Goal: Task Accomplishment & Management: Use online tool/utility

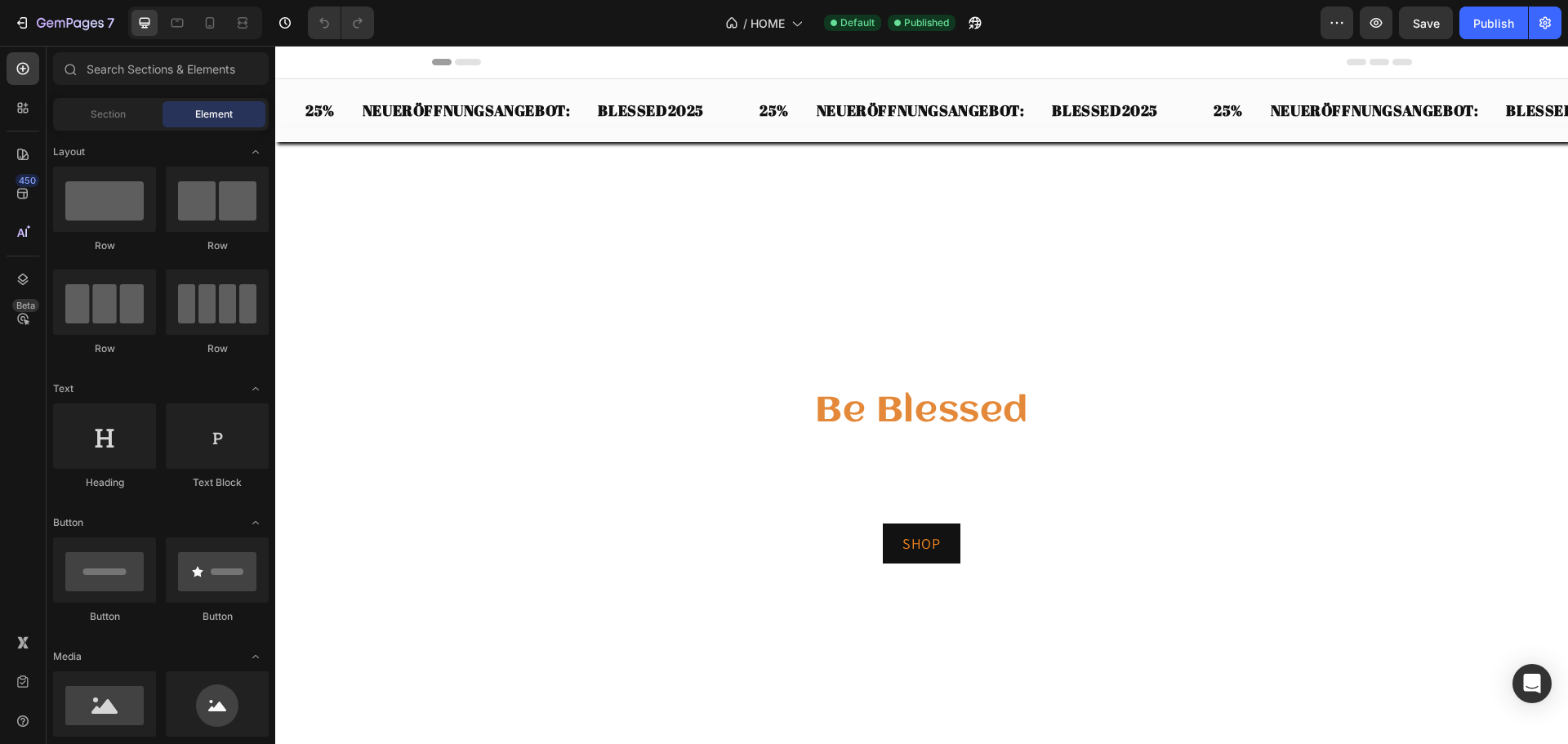
click at [1026, 65] on div "Header" at bounding box center [922, 62] width 980 height 33
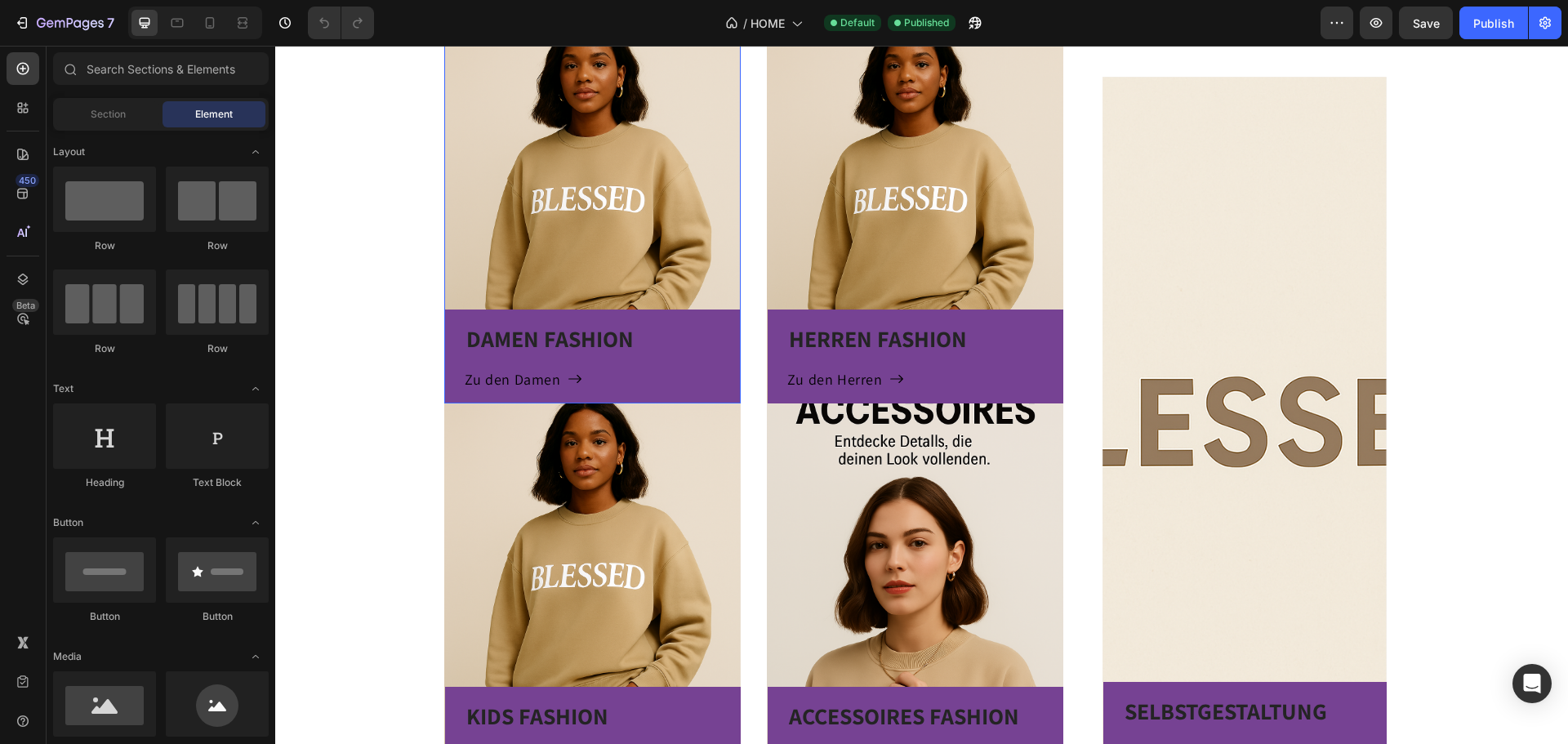
scroll to position [1062, 0]
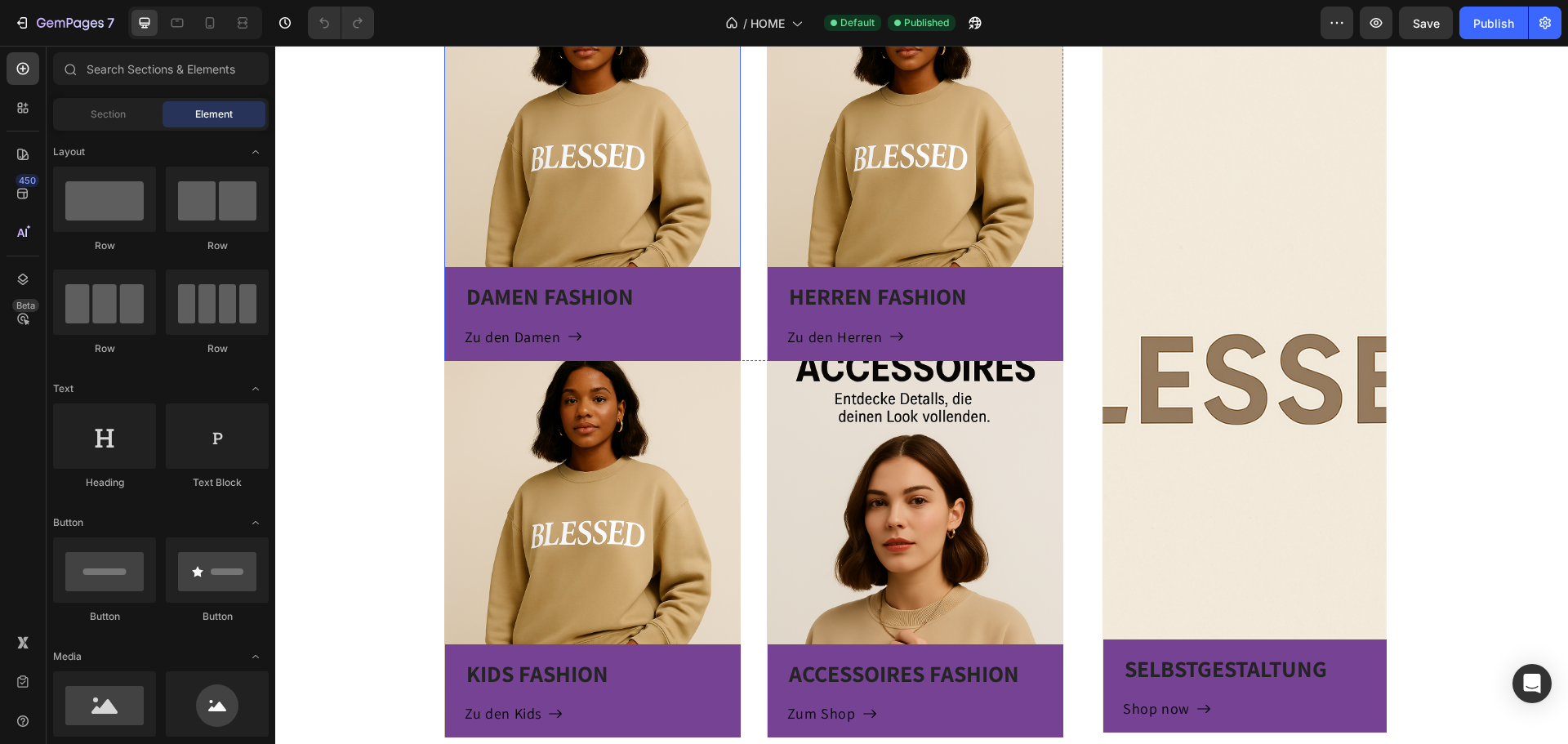
click at [561, 128] on div "DAMEN FASHION Heading Zu den Damen Button Row" at bounding box center [592, 172] width 297 height 376
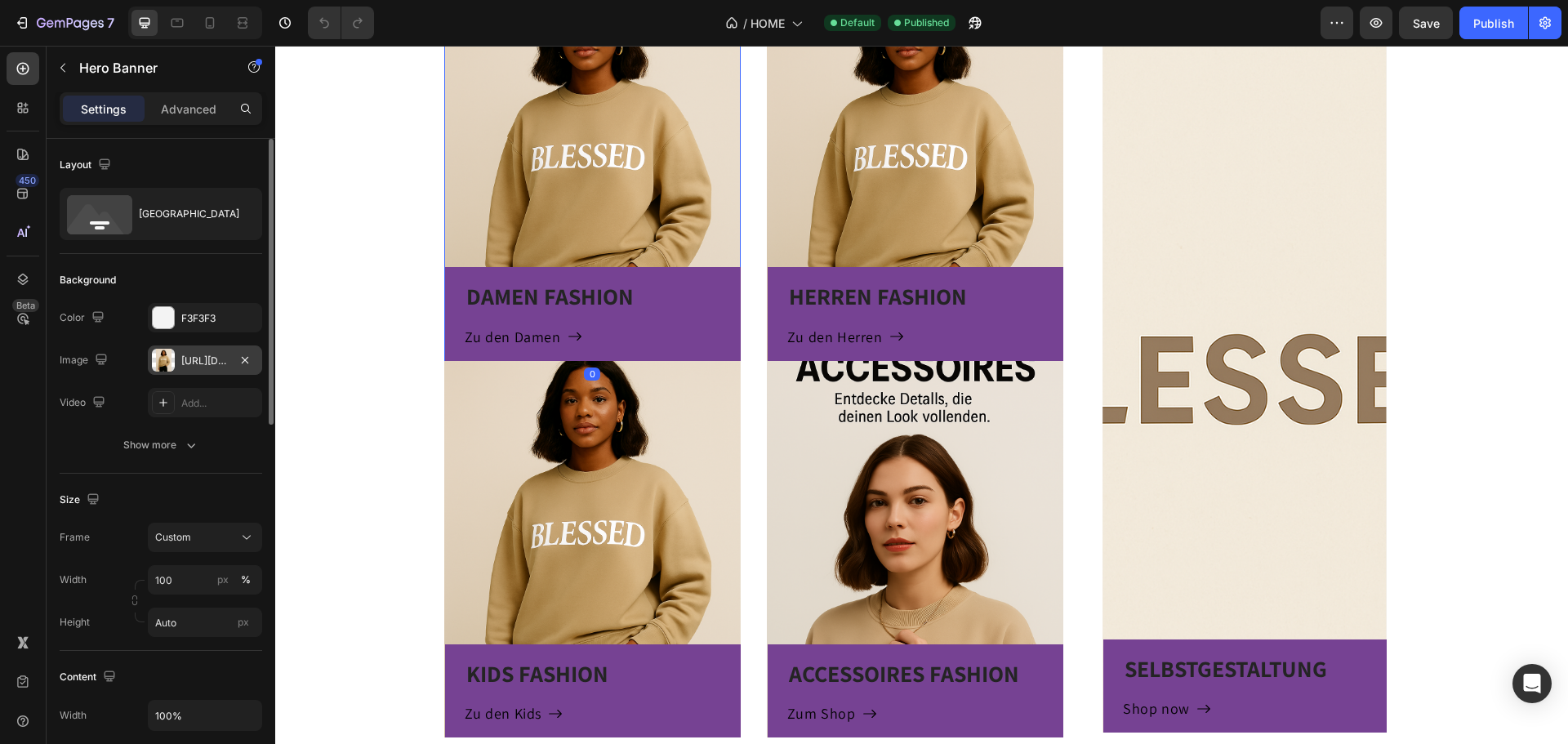
click at [211, 352] on div "[URL][DOMAIN_NAME]" at bounding box center [205, 360] width 114 height 29
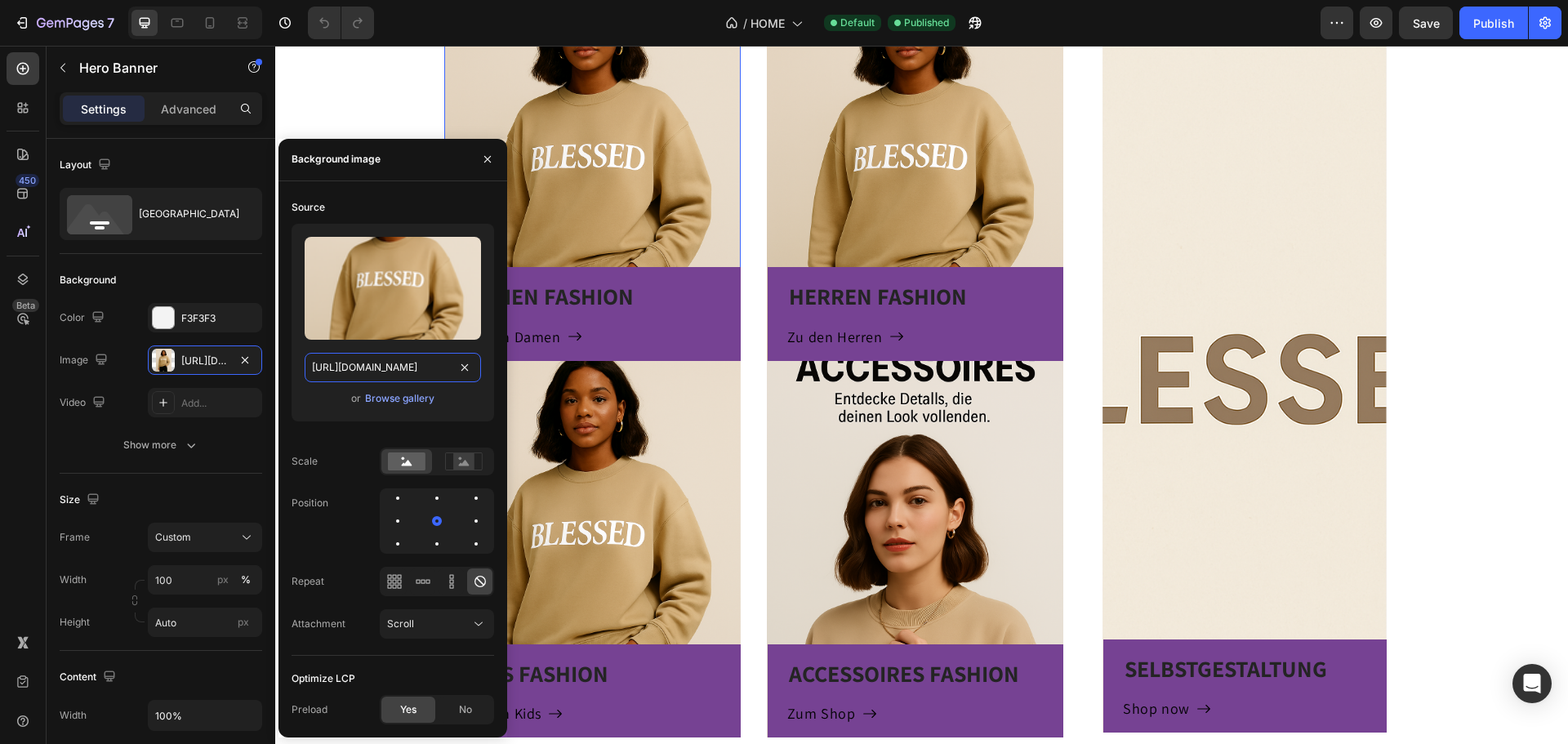
click at [391, 363] on input "[URL][DOMAIN_NAME]" at bounding box center [393, 368] width 176 height 29
click at [1261, 345] on div "Overlay" at bounding box center [1244, 383] width 283 height 698
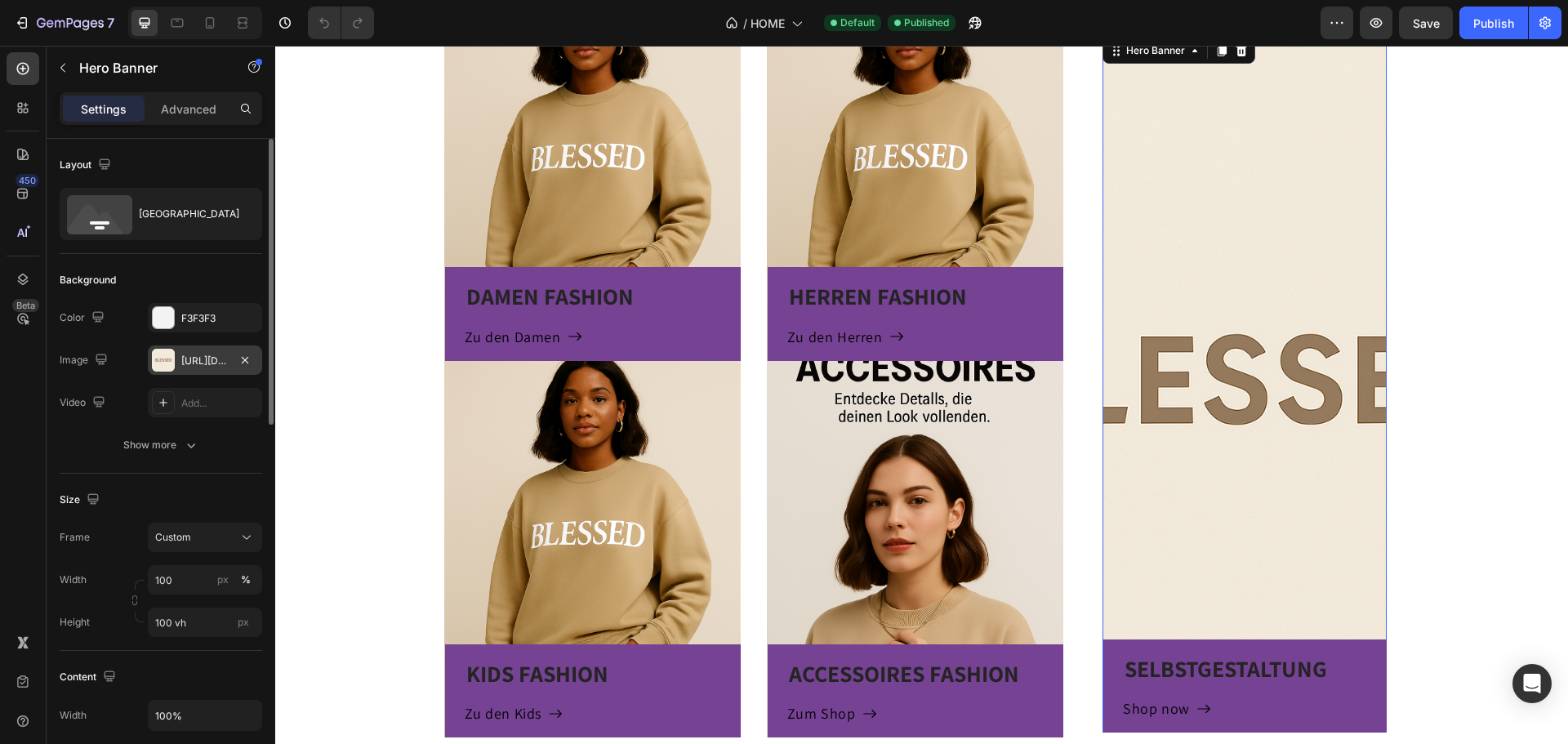
click at [196, 362] on div "https://cdn.shopify.com/s/files/1/0973/1558/6397/files/gempages_578133799116735…" at bounding box center [205, 361] width 48 height 15
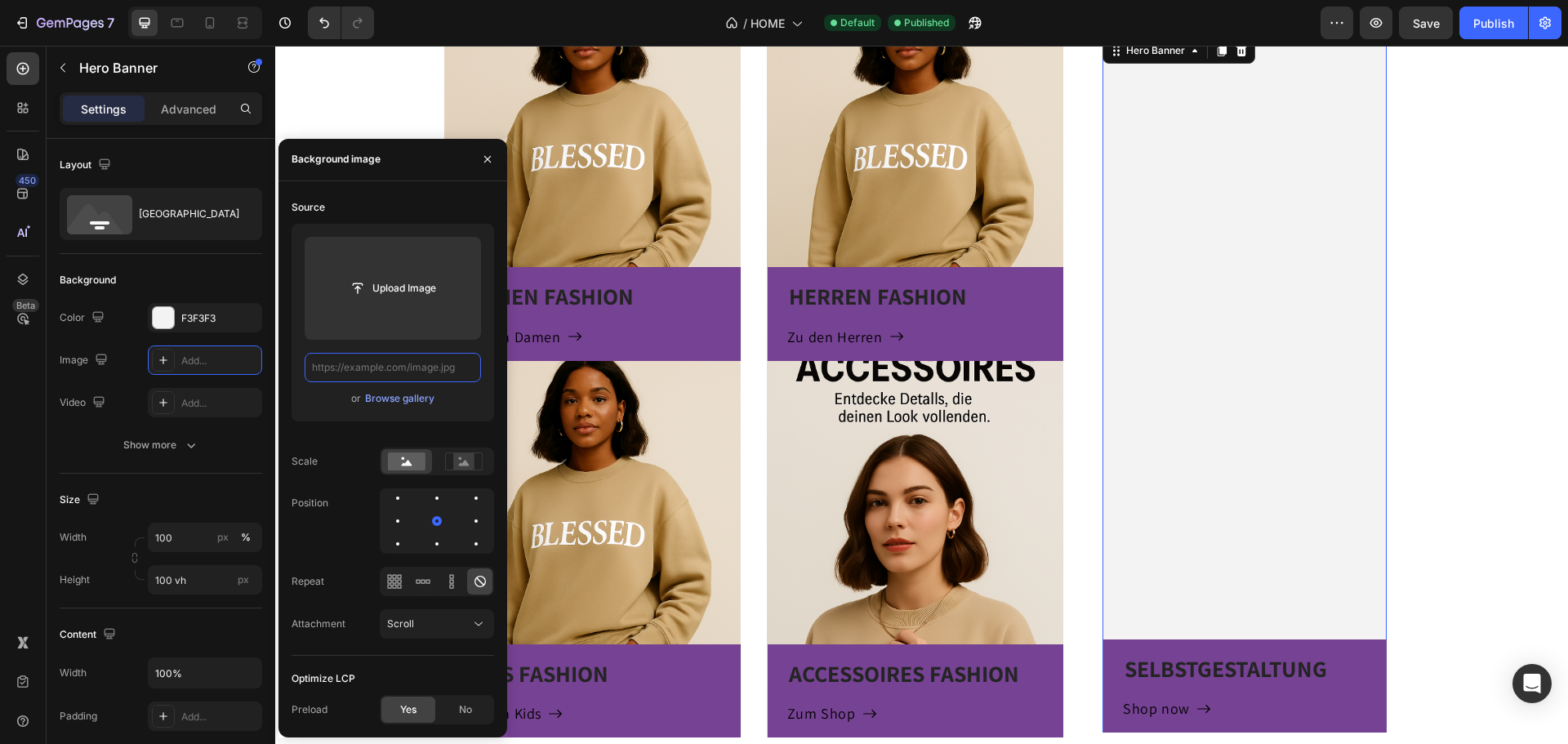
scroll to position [0, 0]
click at [401, 369] on input "text" at bounding box center [393, 368] width 176 height 29
paste input "[URL][DOMAIN_NAME]"
type input "[URL][DOMAIN_NAME]"
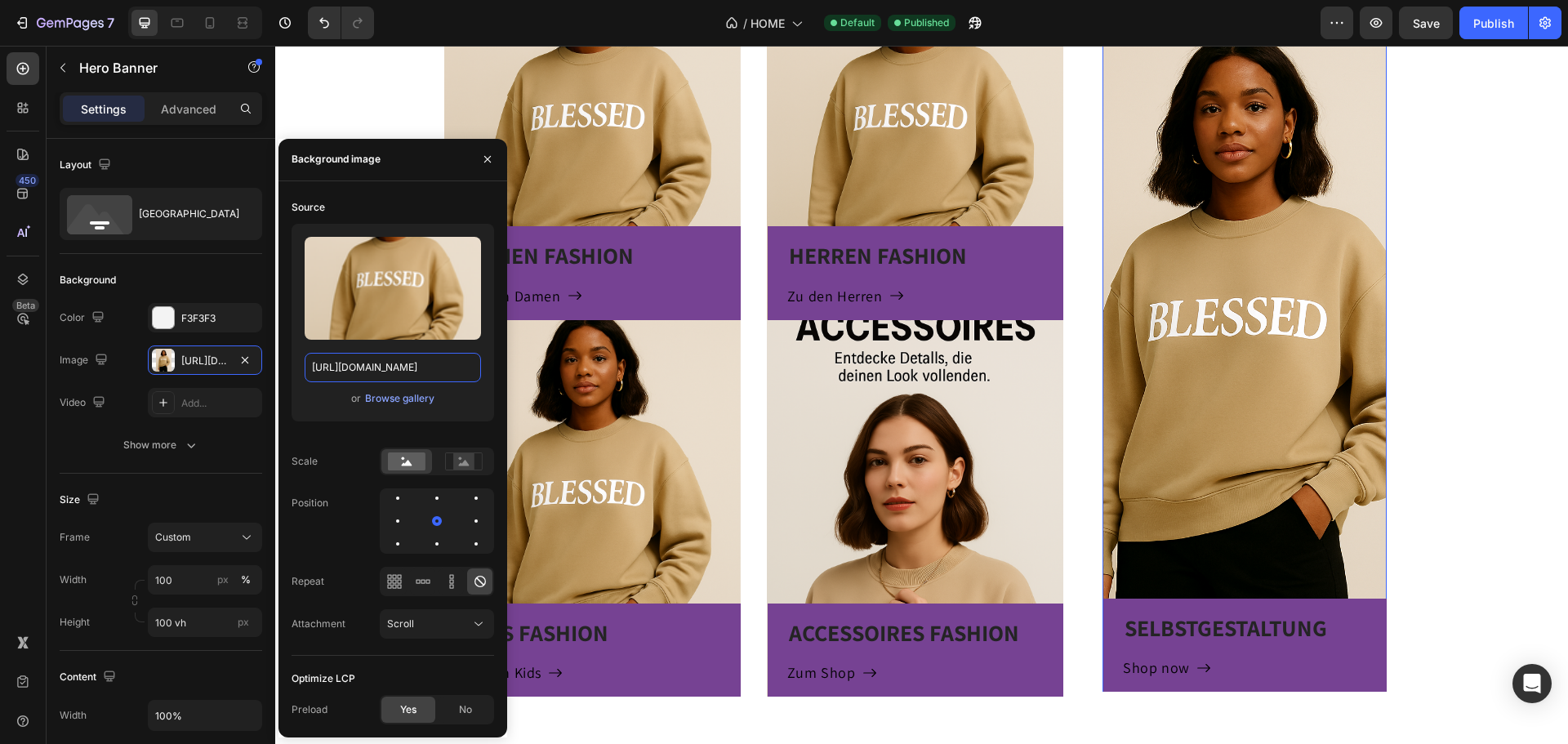
scroll to position [981, 0]
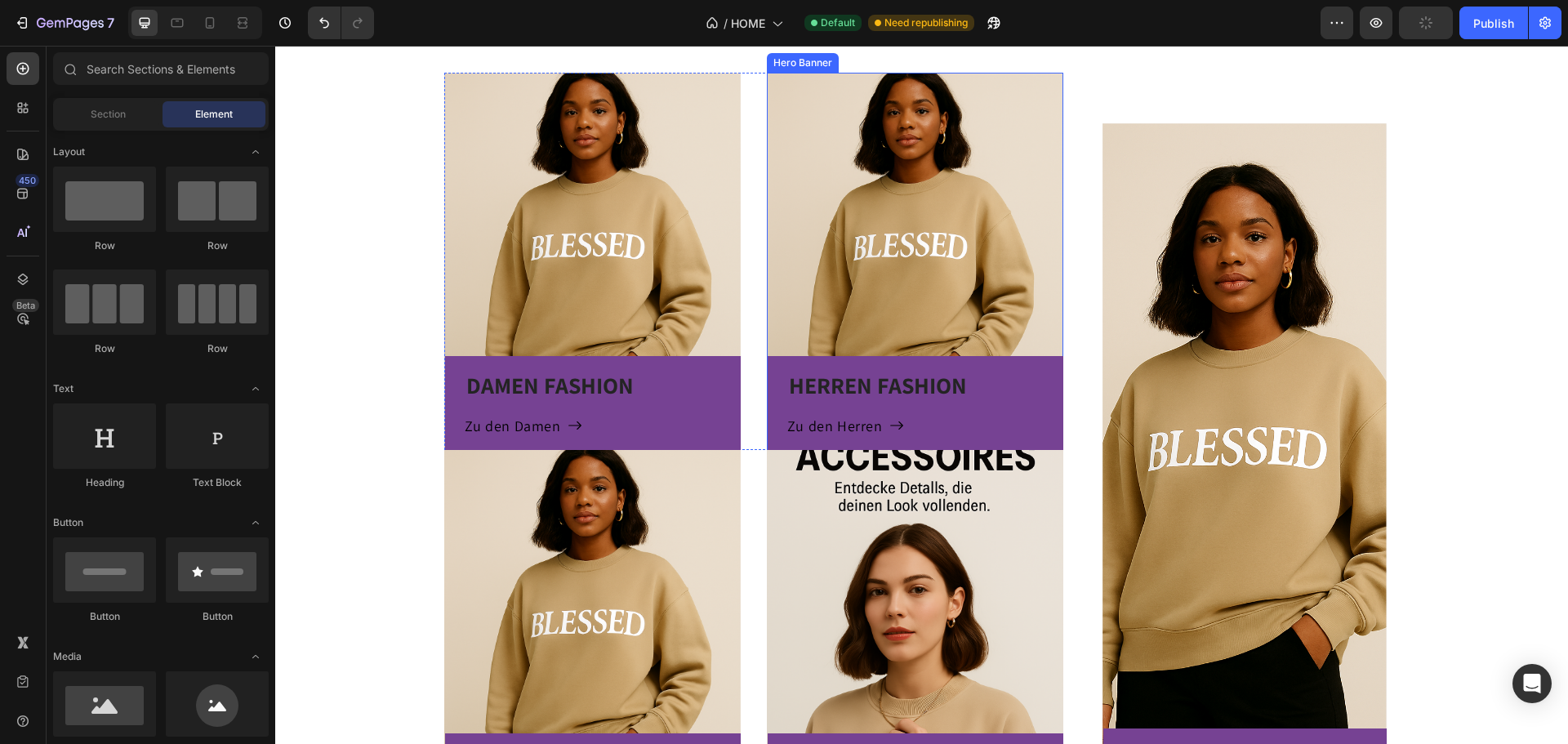
scroll to position [1062, 0]
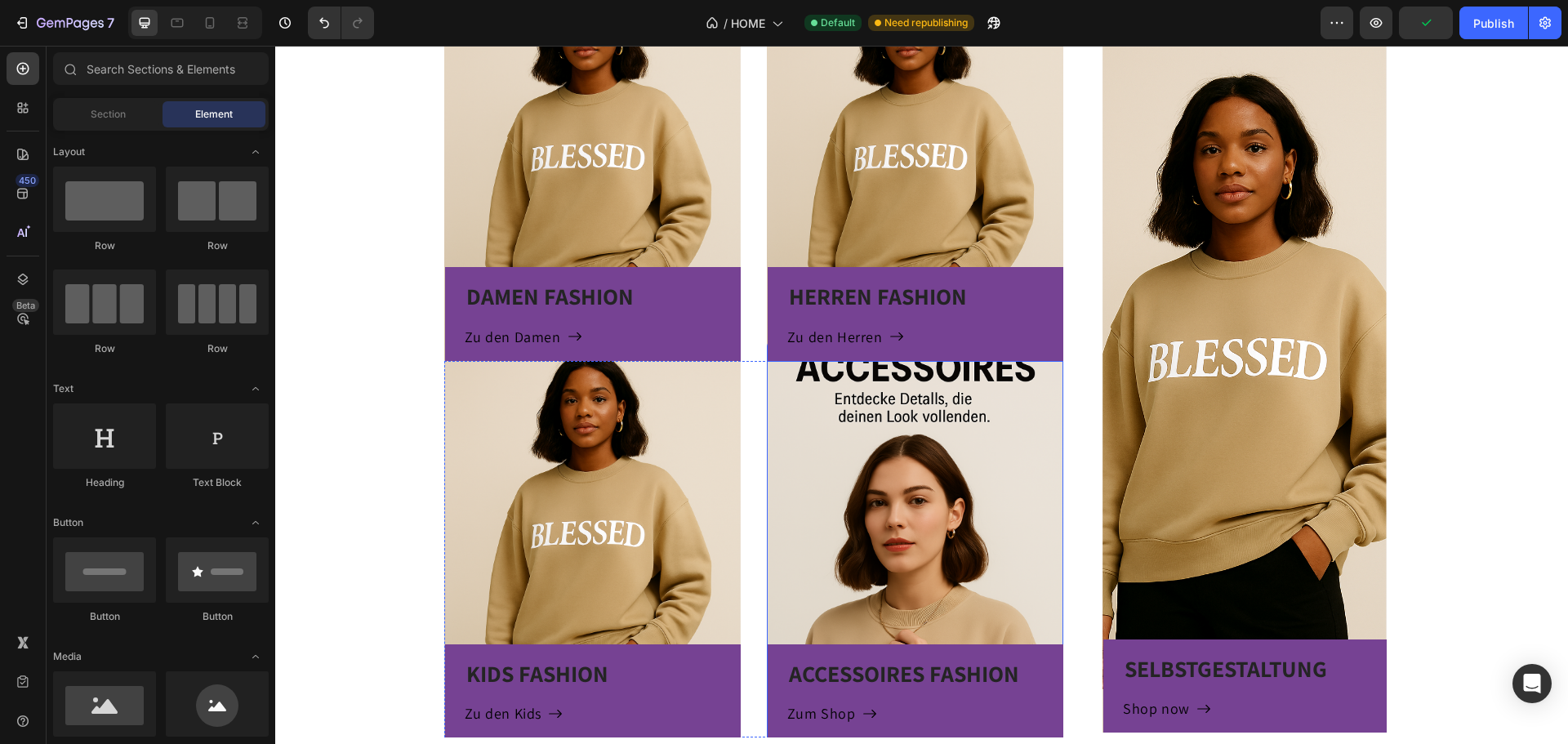
click at [912, 440] on div "ACCESSOIRES FASHION Heading Zum Shop Button Row" at bounding box center [915, 549] width 297 height 376
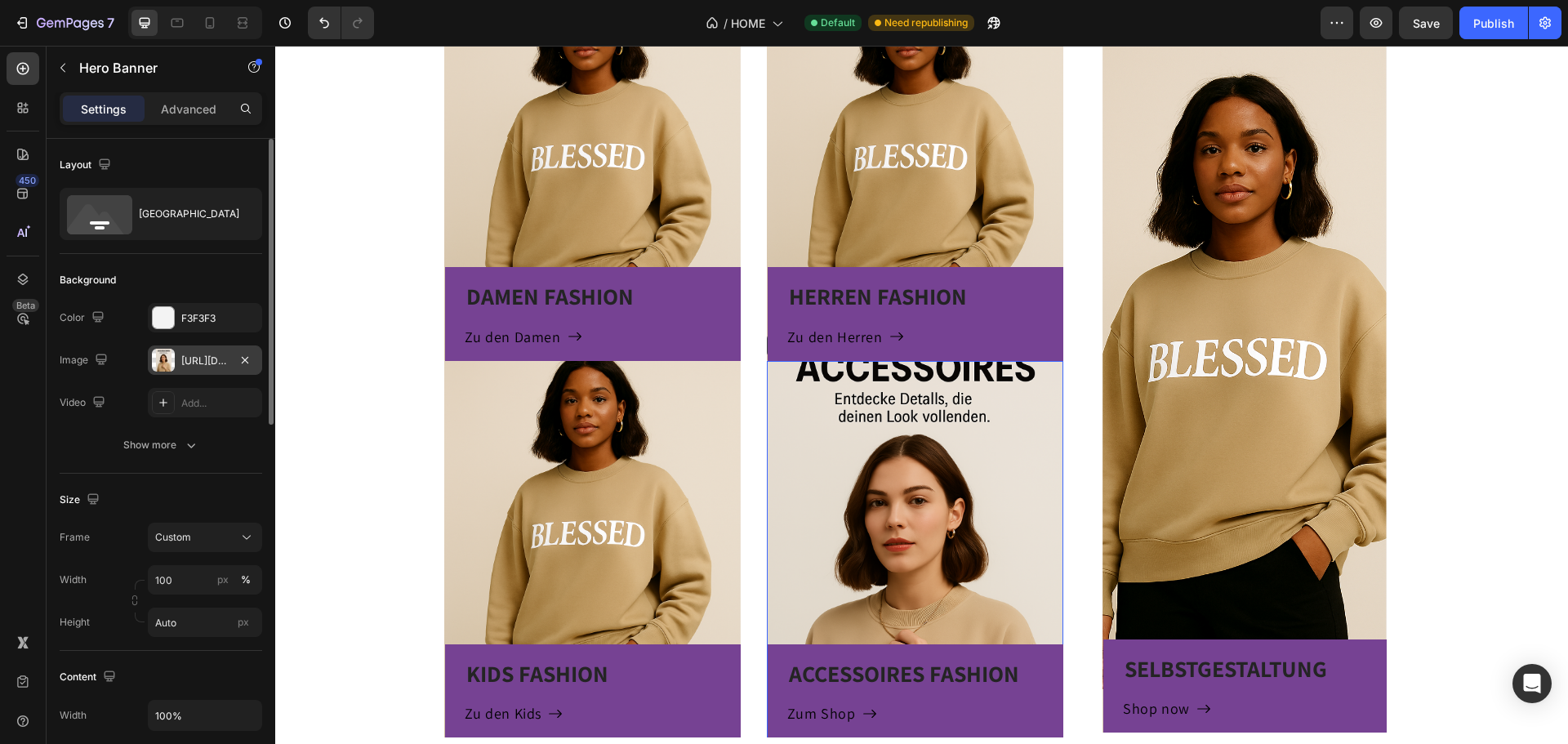
click at [196, 359] on div "https://cdn.shopify.com/s/files/1/0973/1558/6397/files/gempages_578133799116735…" at bounding box center [205, 361] width 48 height 15
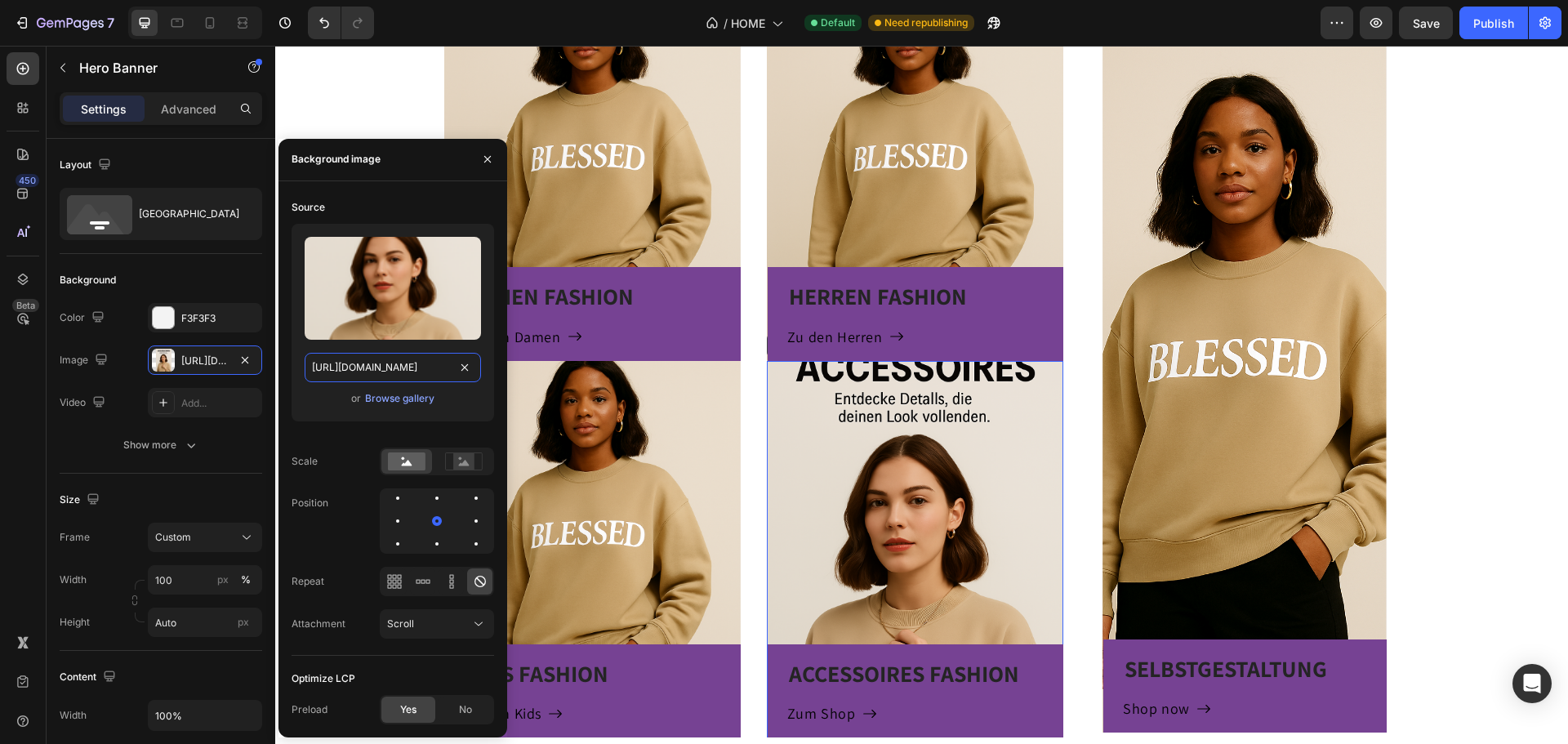
click at [377, 364] on input "https://cdn.shopify.com/s/files/1/0973/1558/6397/files/gempages_578133799116735…" at bounding box center [393, 368] width 176 height 29
paste input "fe74e6f8-bd05-42cb-97aa-103388b13729"
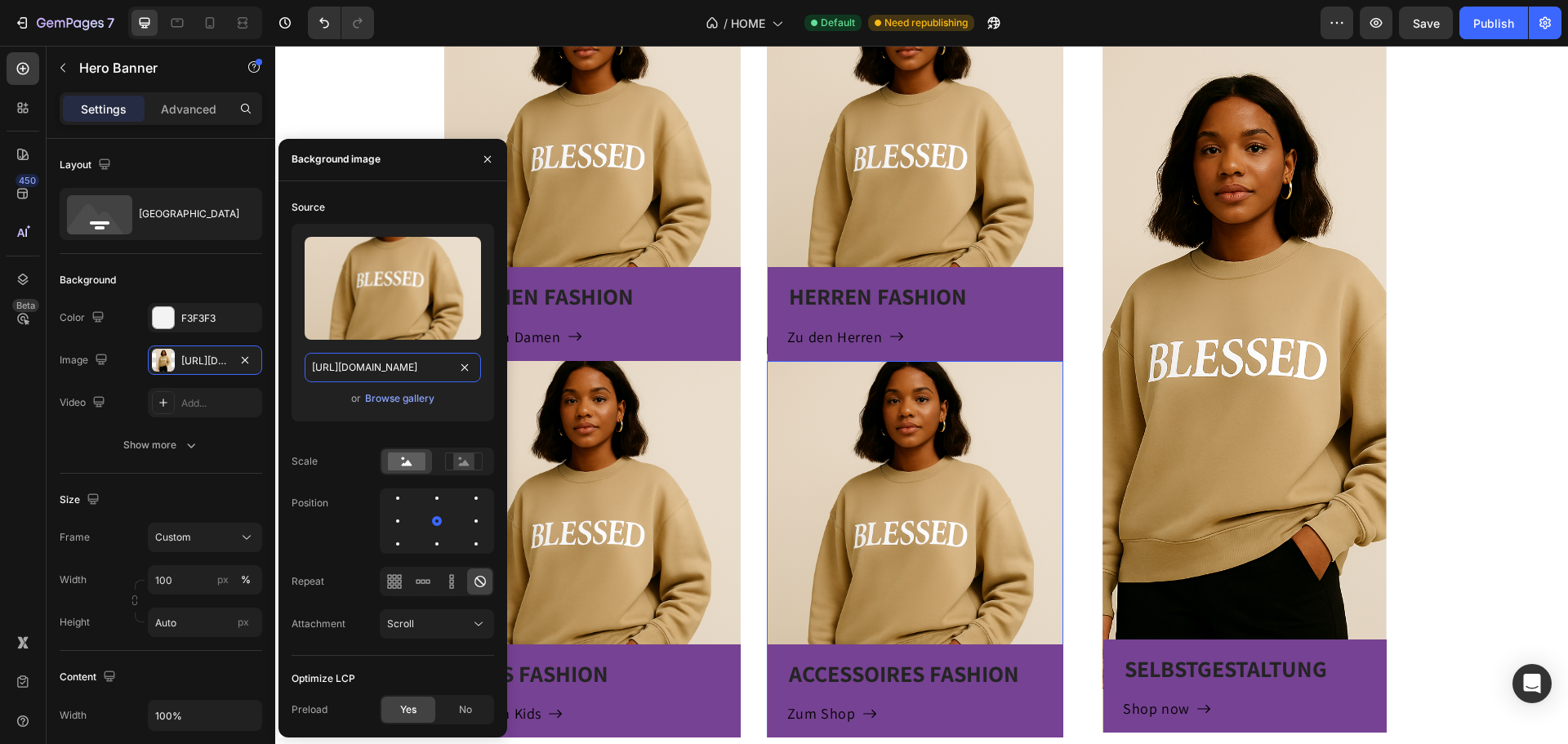
scroll to position [0, 495]
type input "[URL][DOMAIN_NAME]"
click at [395, 576] on icon at bounding box center [394, 581] width 16 height 16
click at [427, 579] on icon at bounding box center [423, 581] width 16 height 16
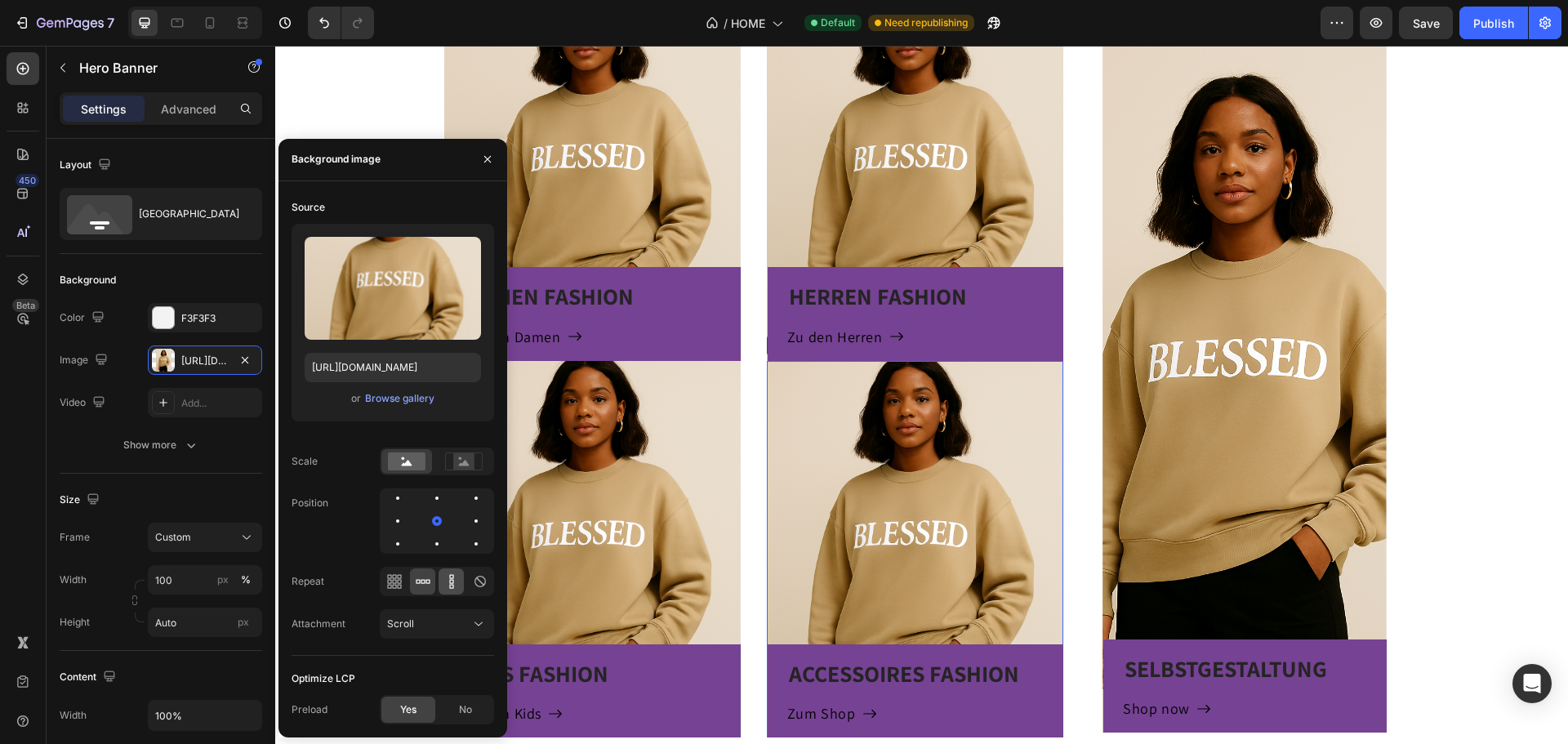
click at [447, 580] on icon at bounding box center [451, 581] width 16 height 16
click at [472, 580] on icon at bounding box center [480, 581] width 16 height 16
click at [411, 617] on span "Scroll" at bounding box center [400, 624] width 27 height 15
click at [433, 559] on p "Fixed" at bounding box center [433, 553] width 93 height 15
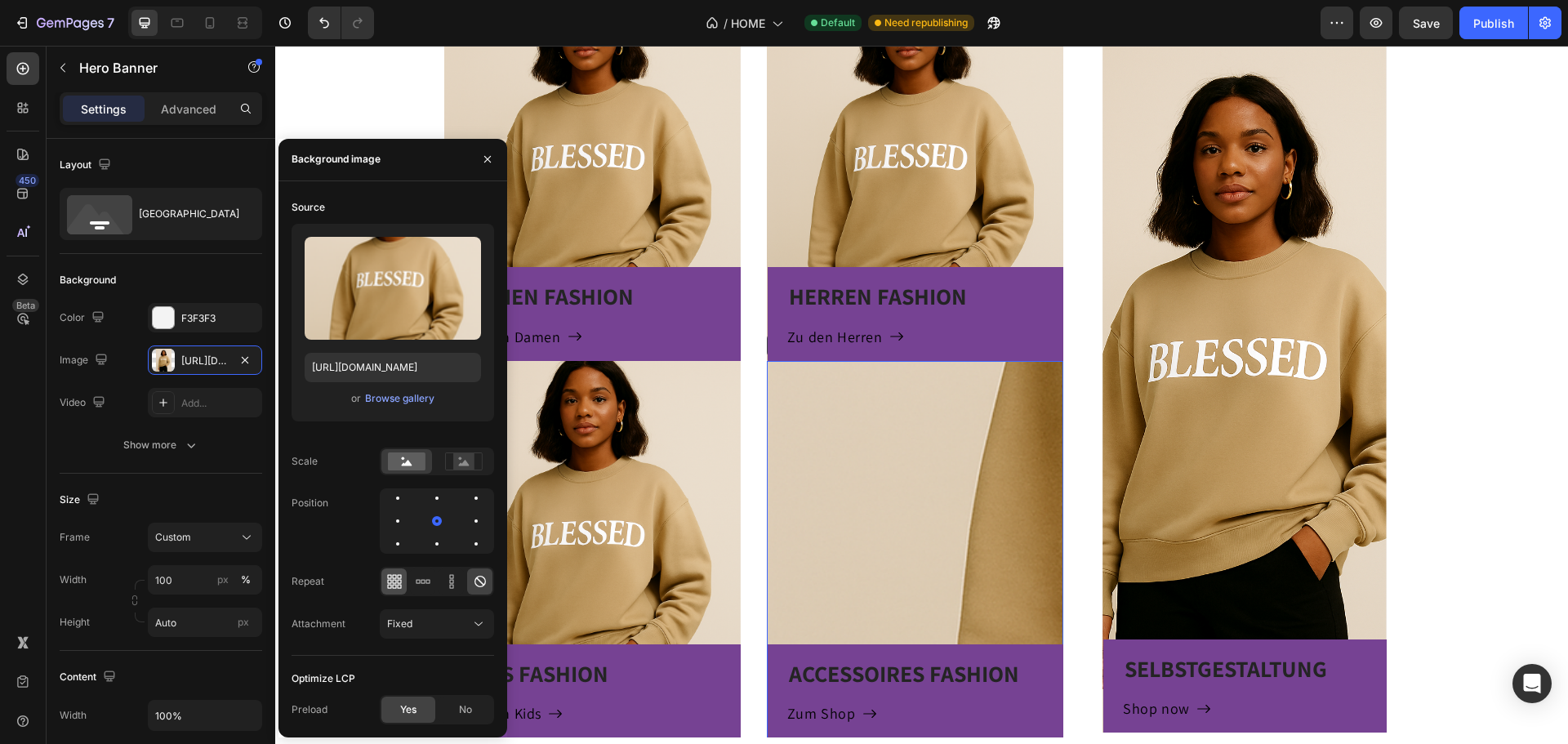
click at [400, 583] on icon at bounding box center [399, 581] width 4 height 4
click at [479, 583] on icon at bounding box center [480, 581] width 16 height 16
click at [456, 631] on div "Fixed" at bounding box center [429, 624] width 83 height 15
click at [415, 592] on div "Local" at bounding box center [421, 584] width 134 height 31
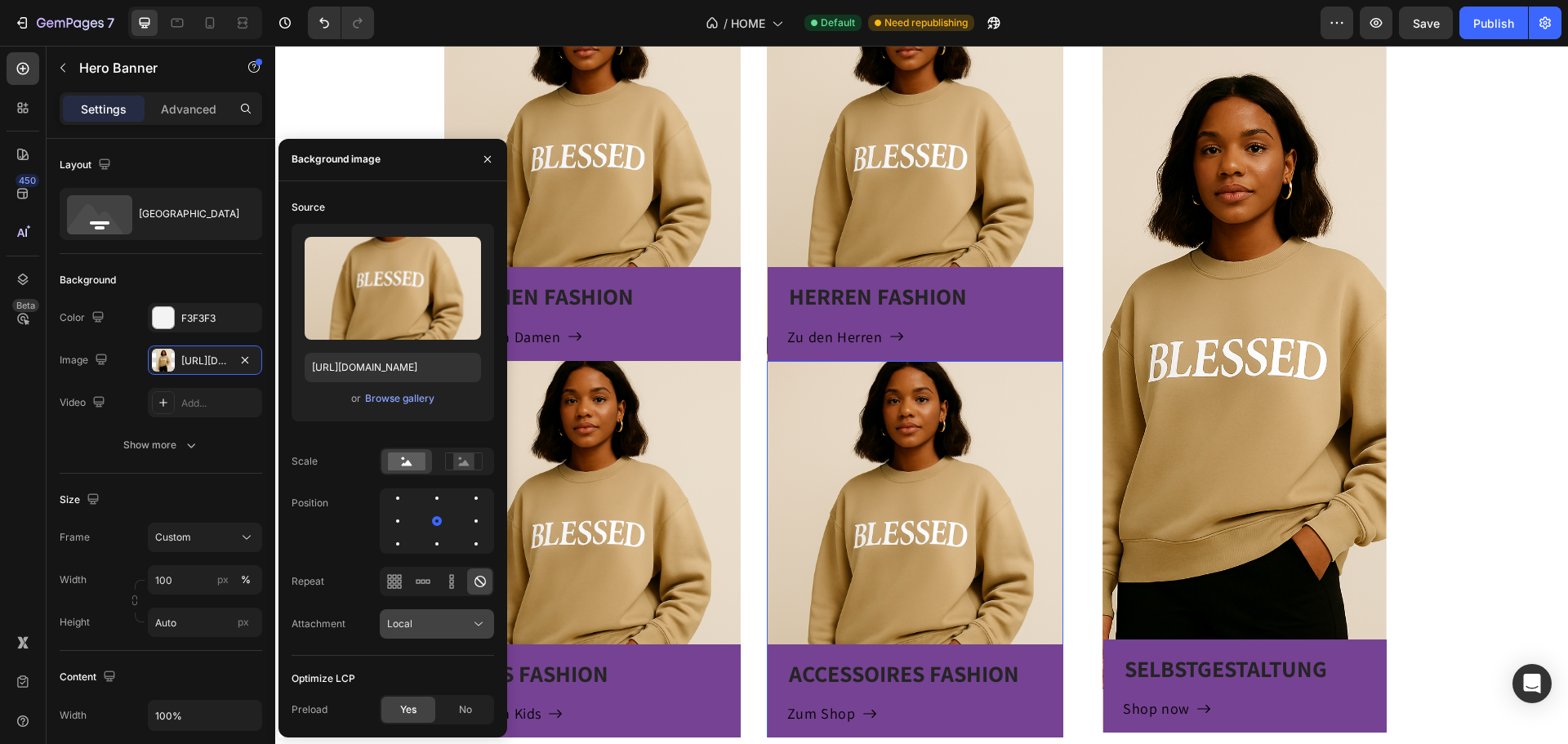
click at [444, 630] on div "Local" at bounding box center [429, 624] width 83 height 15
click at [464, 525] on p "Scroll" at bounding box center [433, 522] width 93 height 15
click at [449, 628] on div "Scroll" at bounding box center [429, 624] width 83 height 15
click at [442, 550] on p "Fixed" at bounding box center [433, 553] width 93 height 15
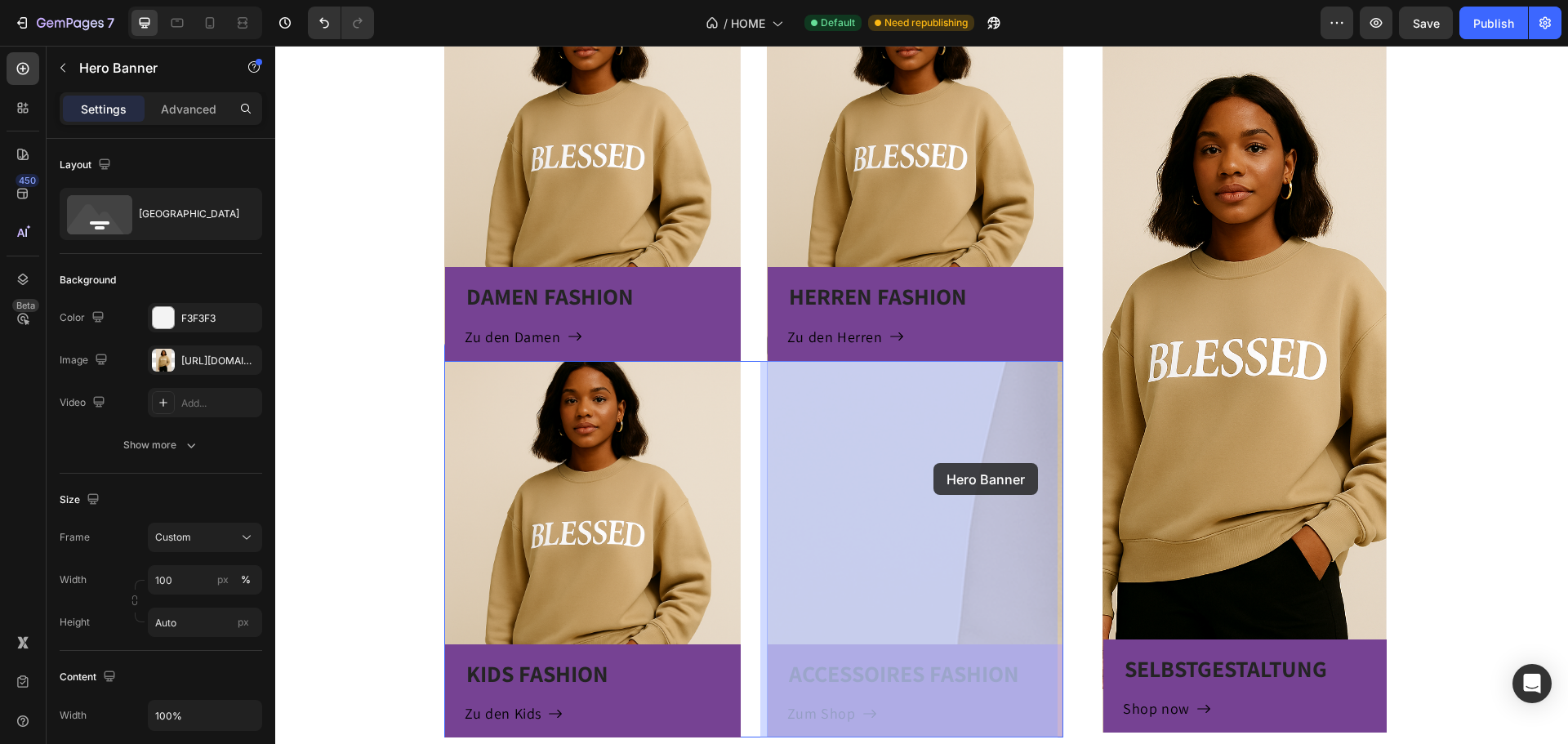
drag, startPoint x: 960, startPoint y: 458, endPoint x: 953, endPoint y: 463, distance: 8.6
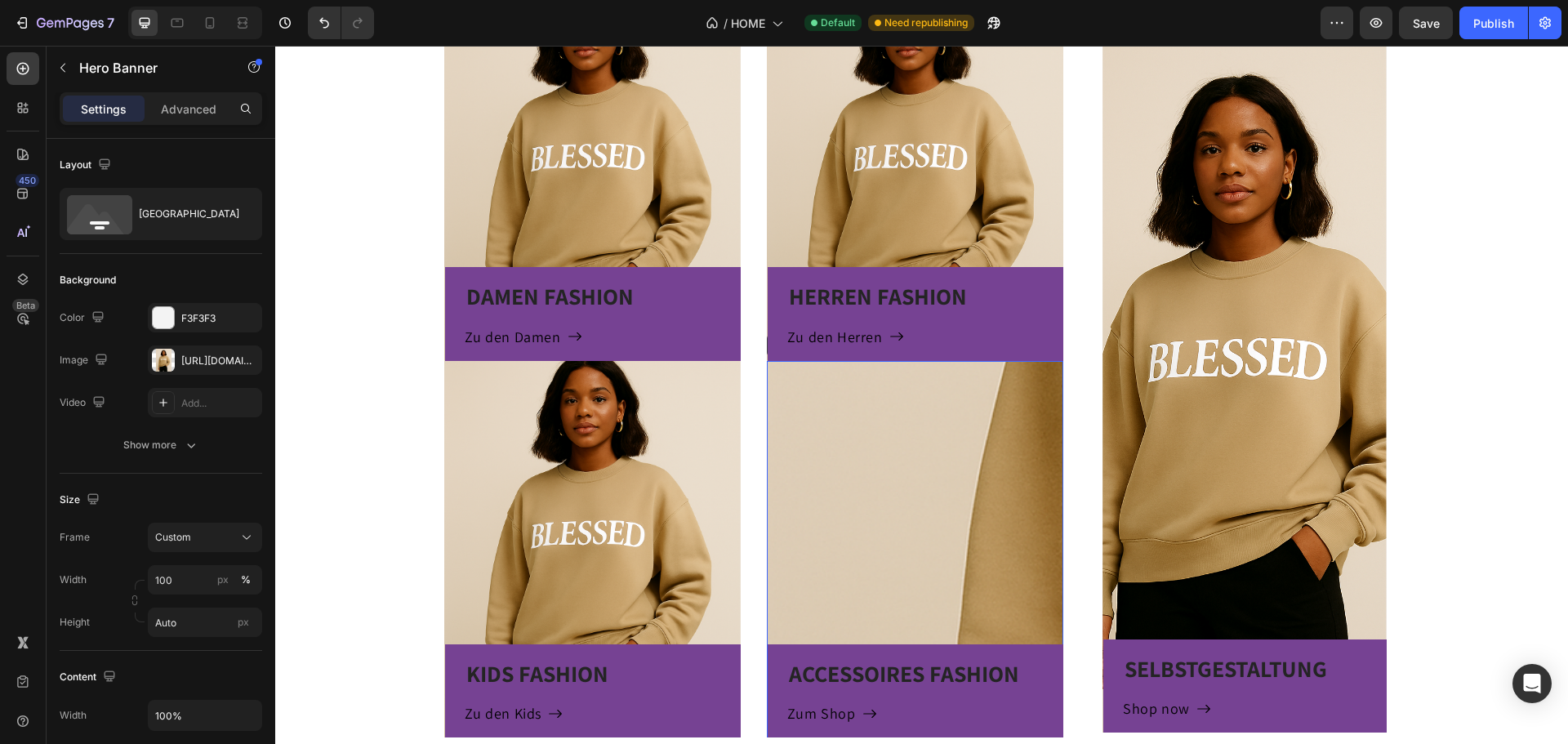
drag, startPoint x: 952, startPoint y: 459, endPoint x: 904, endPoint y: 473, distance: 50.0
click at [909, 473] on div "ACCESSOIRES FASHION Heading Zum Shop Button Row" at bounding box center [915, 549] width 297 height 376
click at [1498, 29] on div "Publish" at bounding box center [1493, 23] width 41 height 17
click at [189, 352] on div "[URL][DOMAIN_NAME]" at bounding box center [205, 360] width 114 height 29
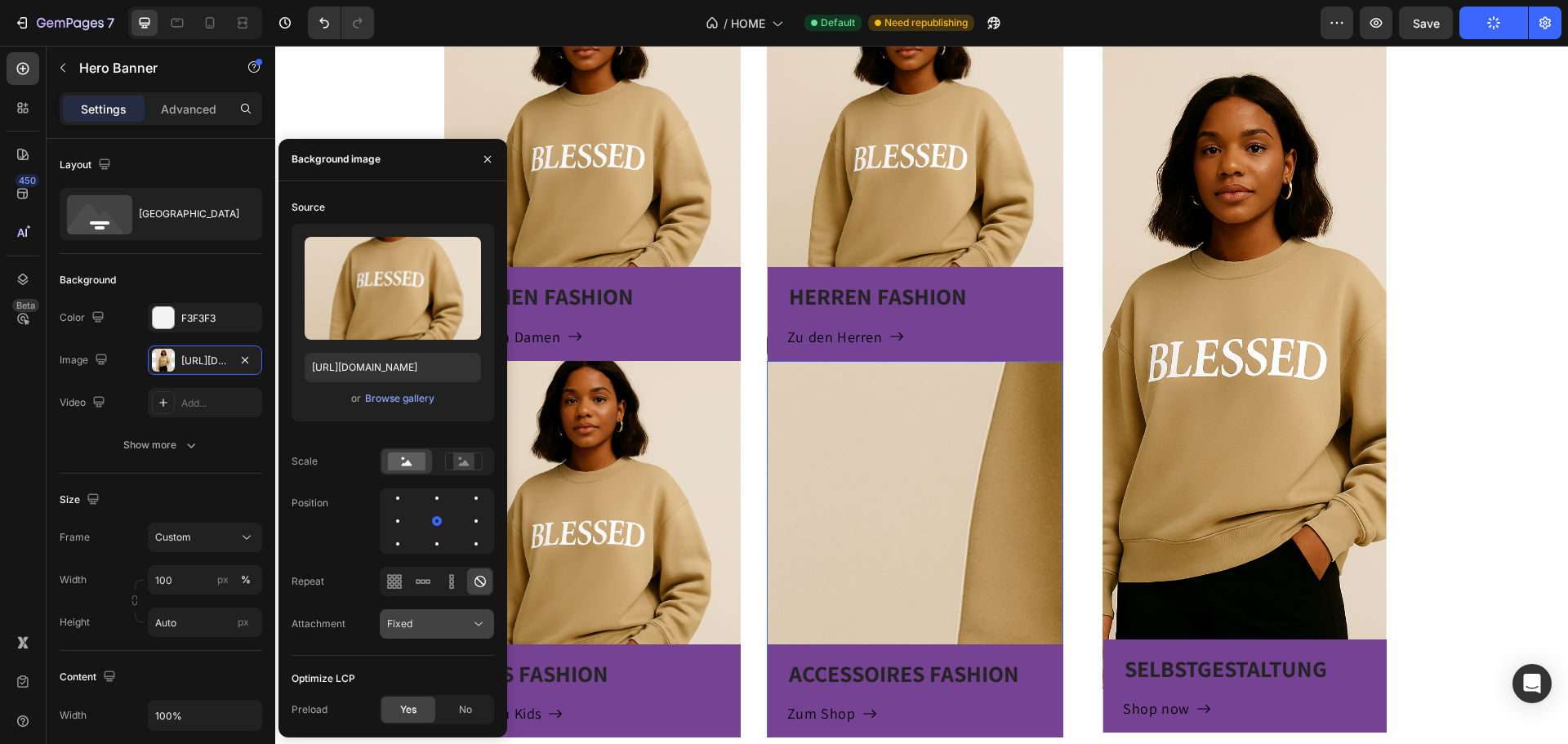
click at [456, 619] on div "Fixed" at bounding box center [429, 624] width 83 height 15
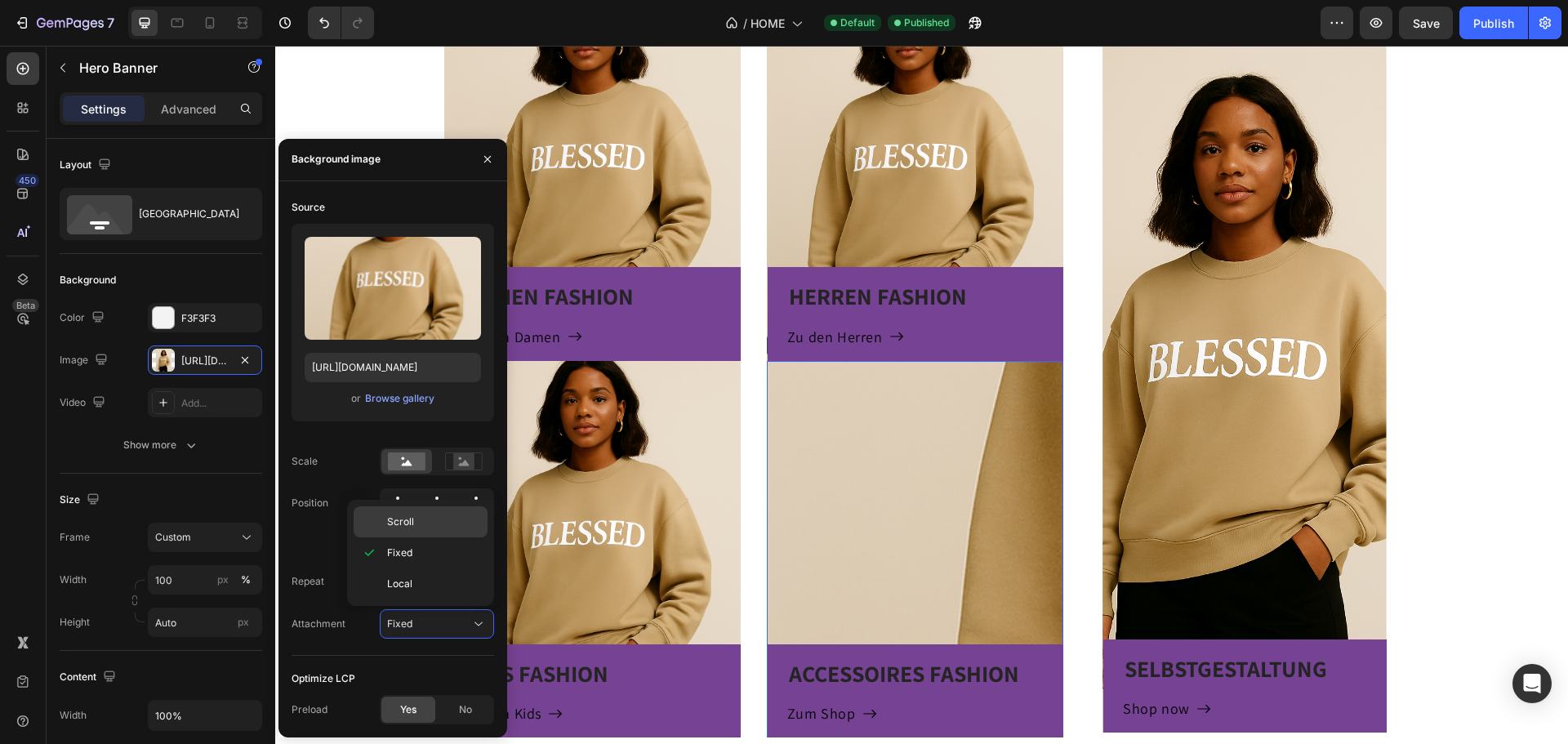
click at [433, 511] on div "Scroll" at bounding box center [421, 522] width 134 height 31
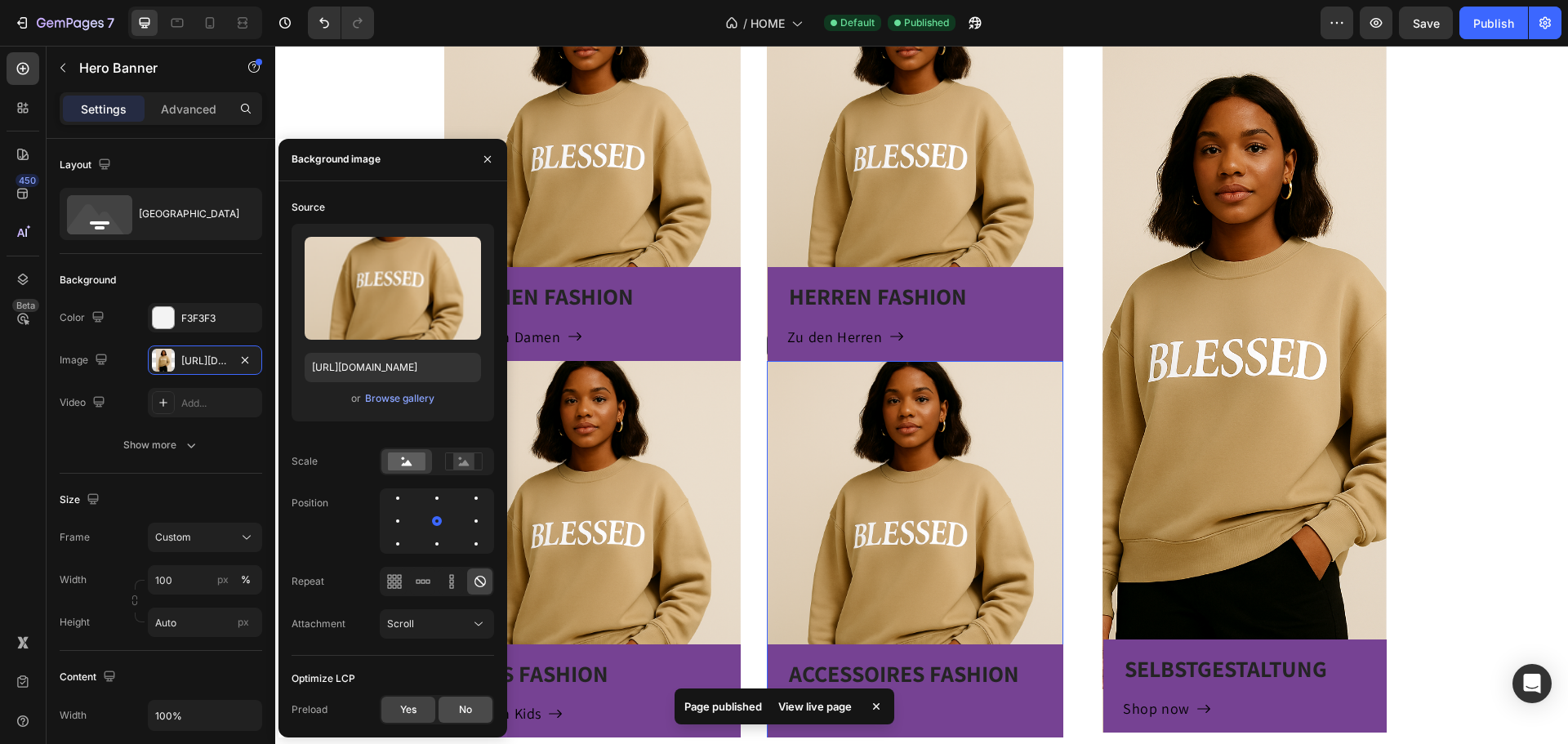
click at [474, 705] on div "No" at bounding box center [465, 709] width 54 height 26
click at [422, 708] on div "Yes" at bounding box center [408, 709] width 54 height 26
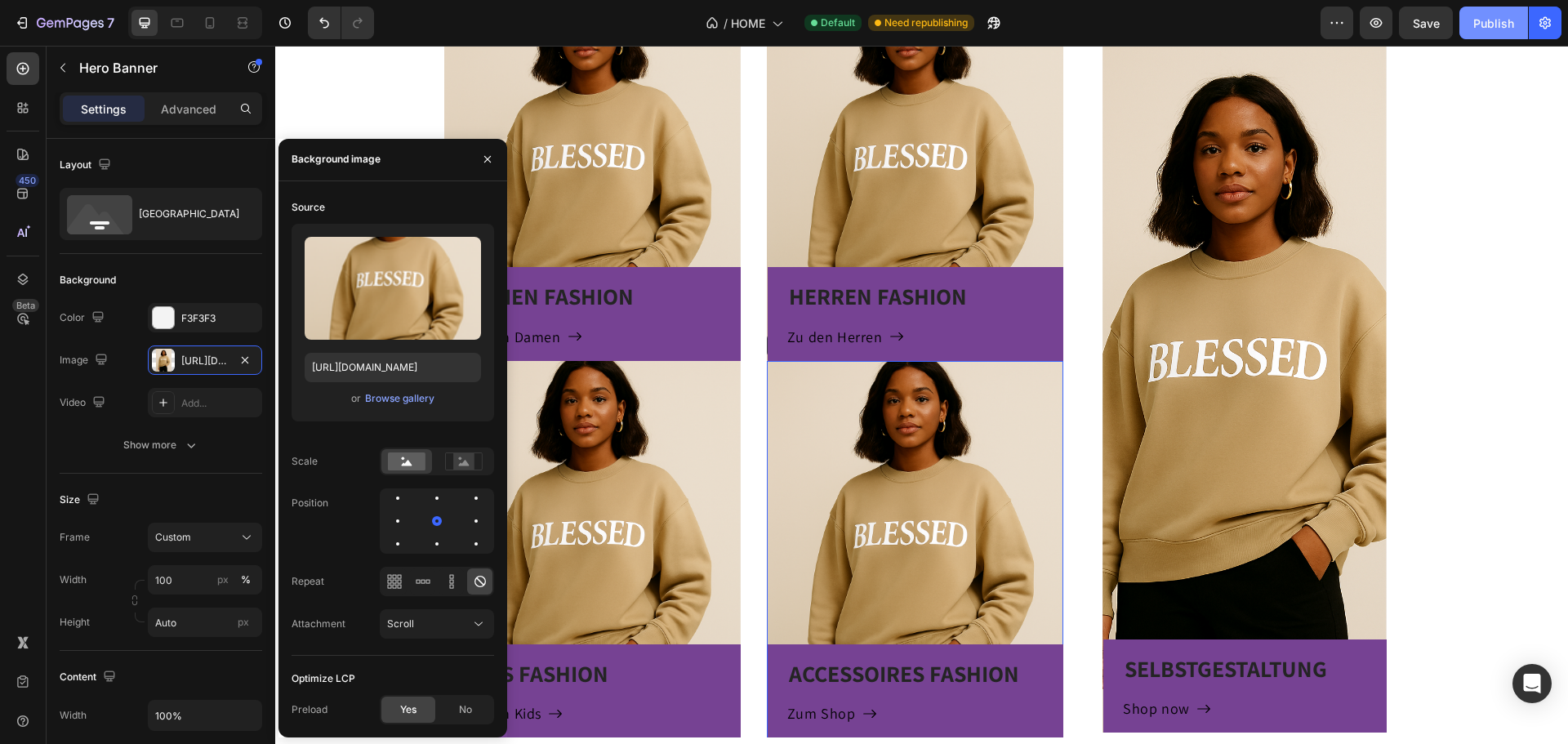
click at [1500, 22] on div "Publish" at bounding box center [1493, 23] width 41 height 17
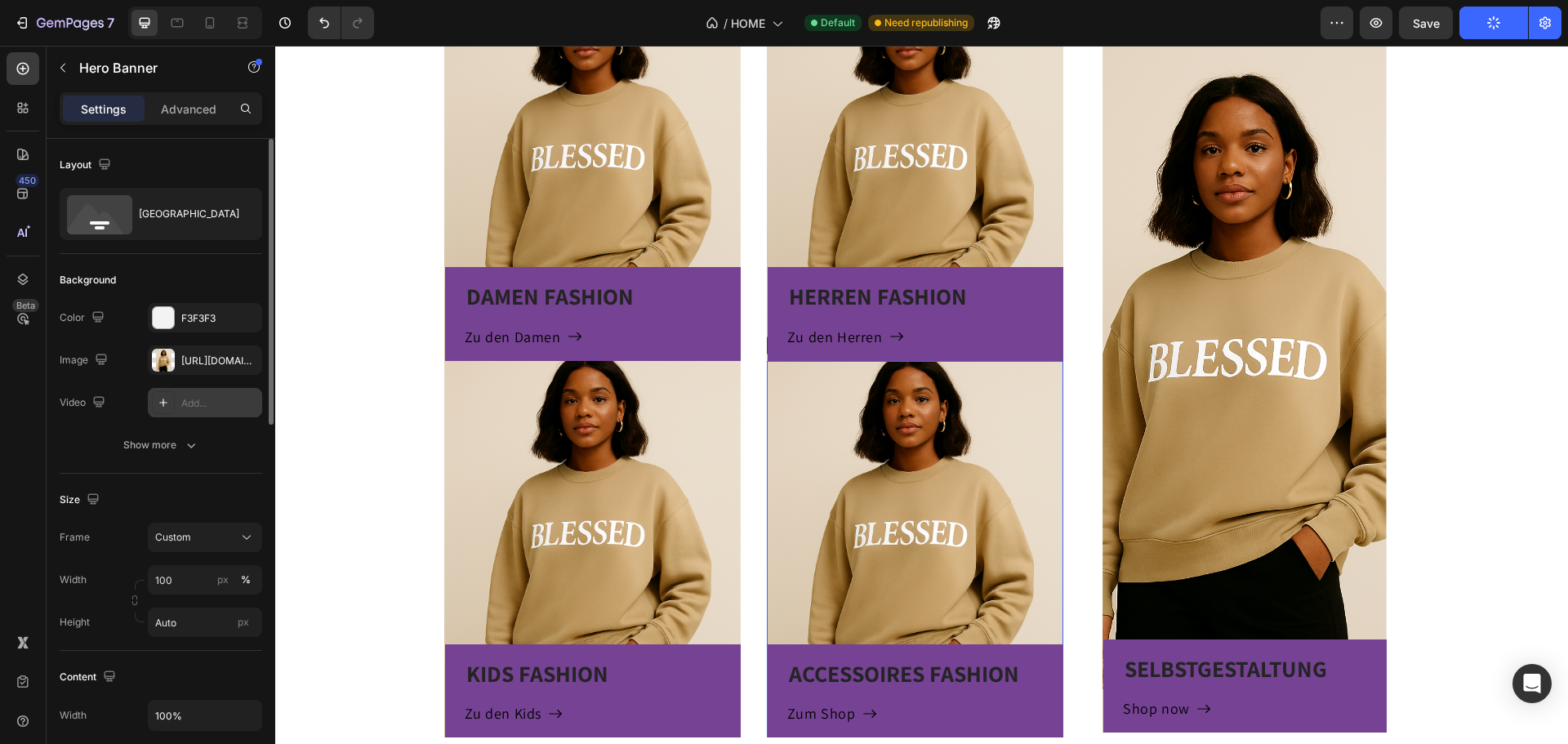
click at [220, 401] on div "Add..." at bounding box center [219, 403] width 77 height 15
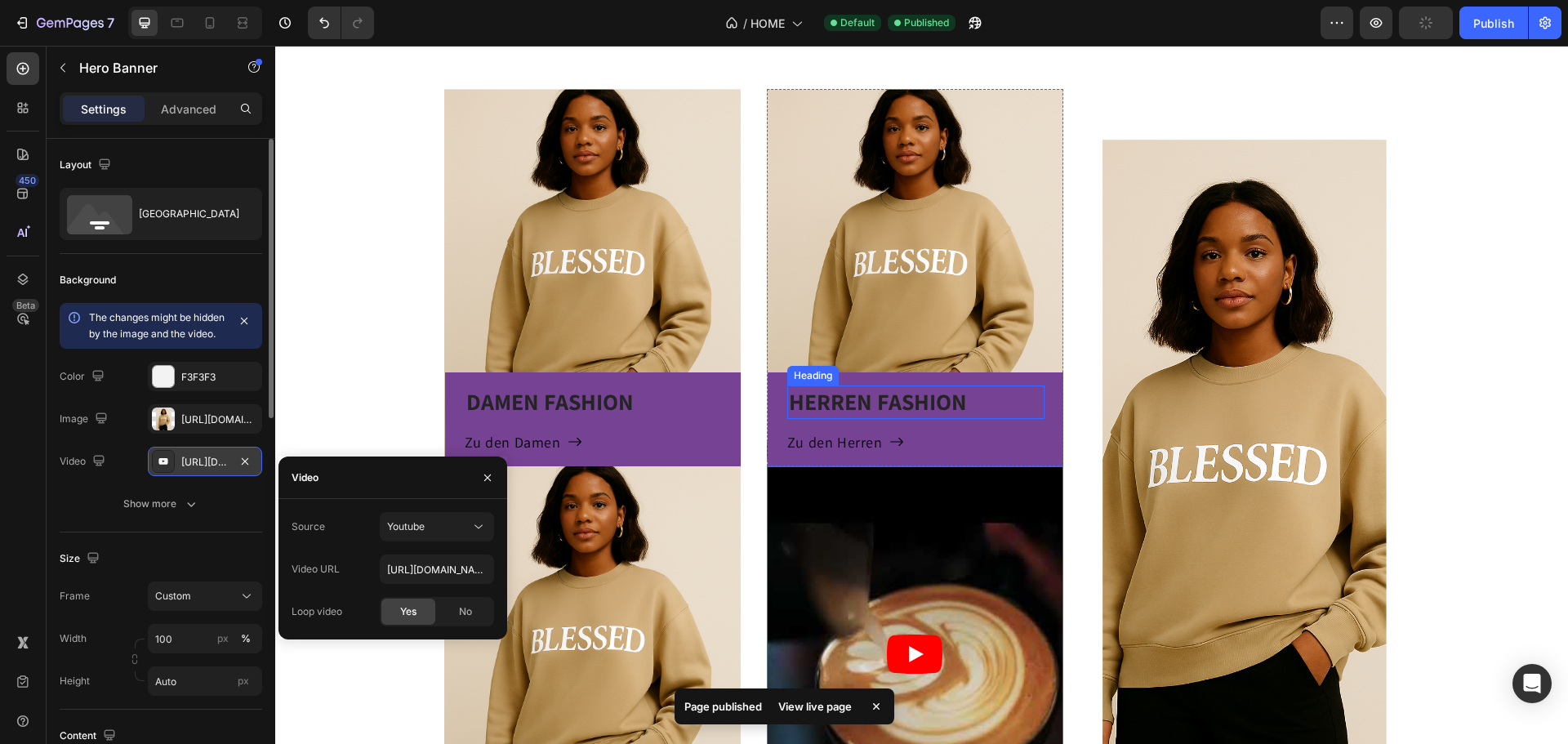
scroll to position [817, 0]
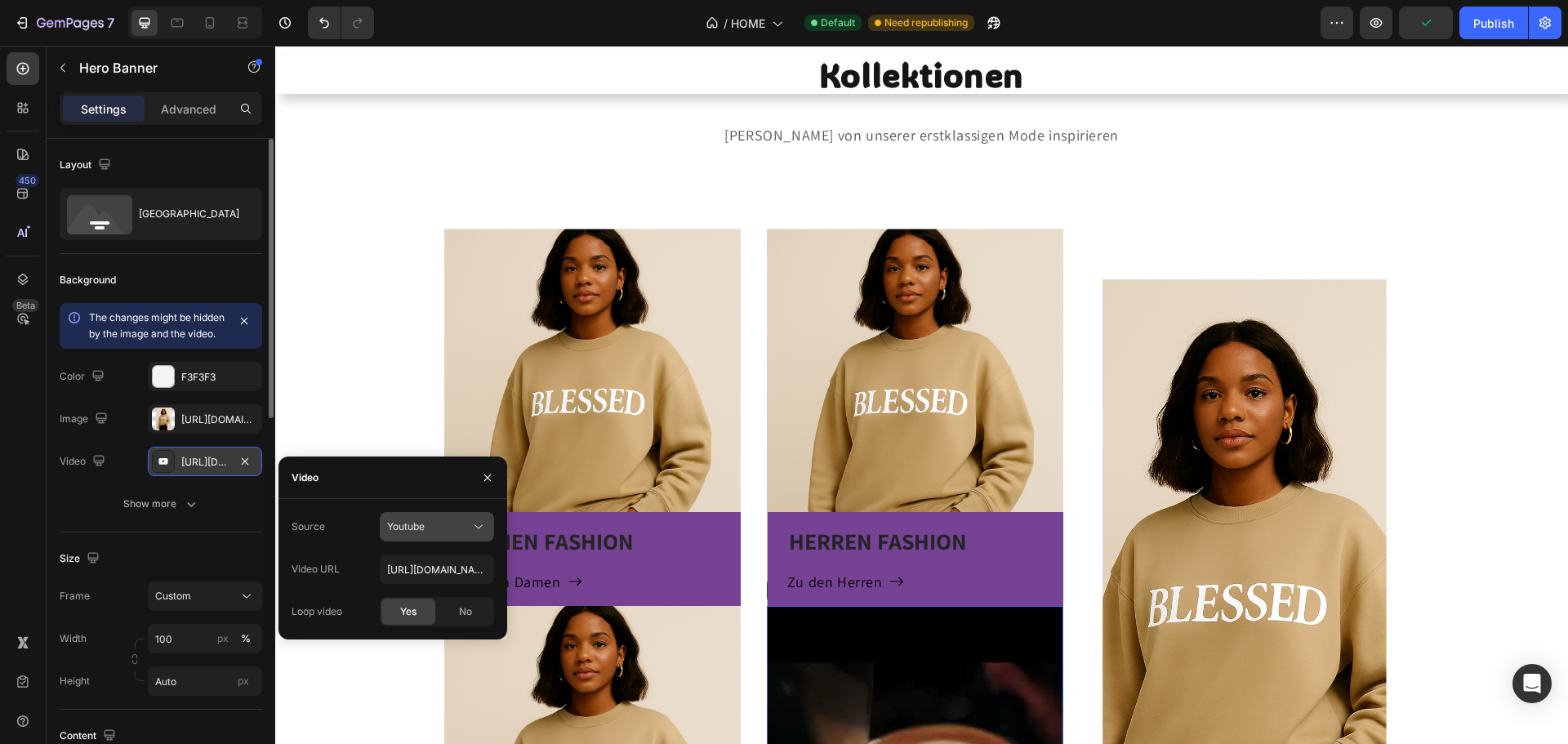
click at [478, 534] on icon at bounding box center [478, 527] width 16 height 16
click at [478, 532] on icon at bounding box center [478, 527] width 16 height 16
click at [249, 469] on icon "button" at bounding box center [244, 461] width 13 height 13
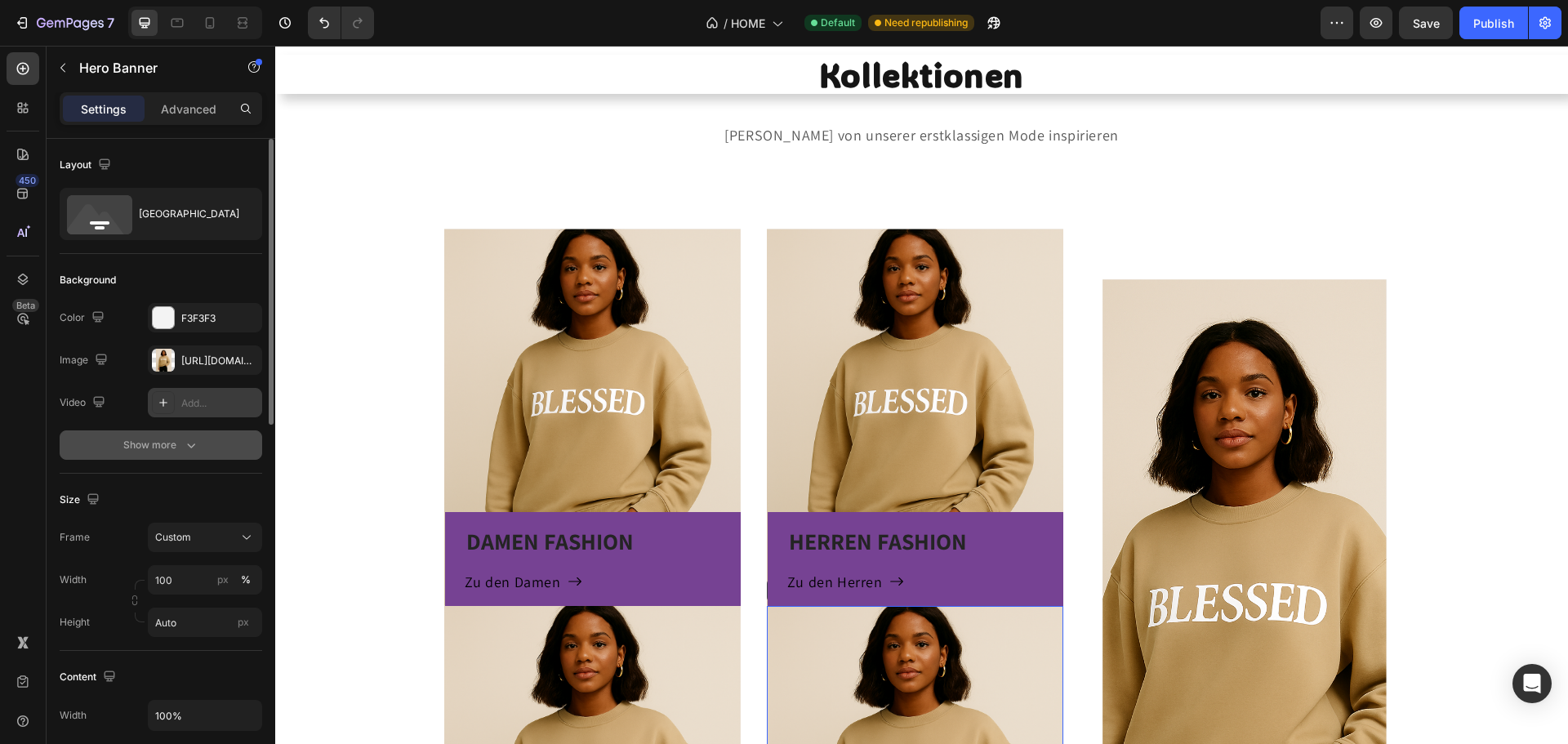
click at [168, 437] on div "Show more" at bounding box center [161, 445] width 76 height 16
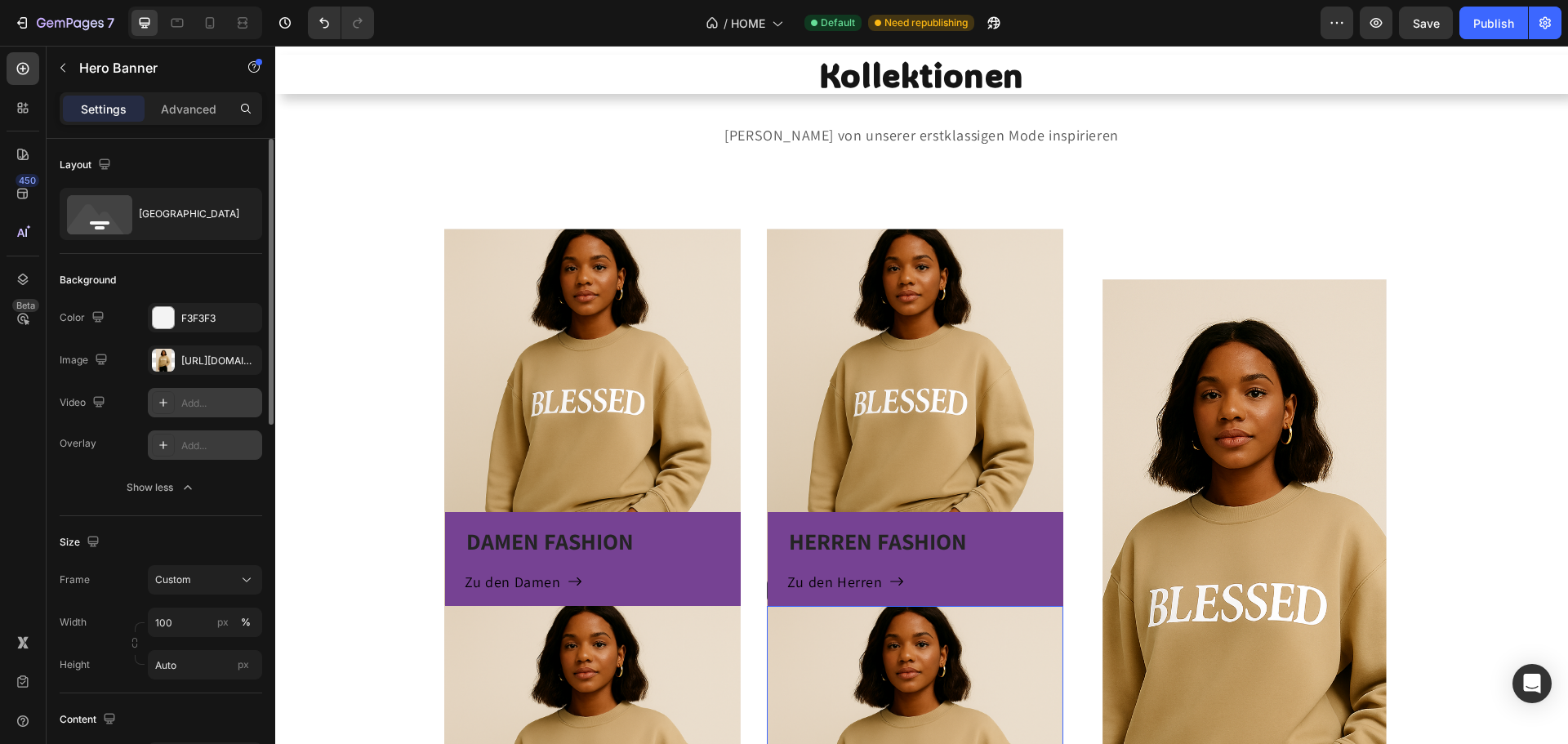
click at [217, 448] on div "Add..." at bounding box center [219, 445] width 77 height 15
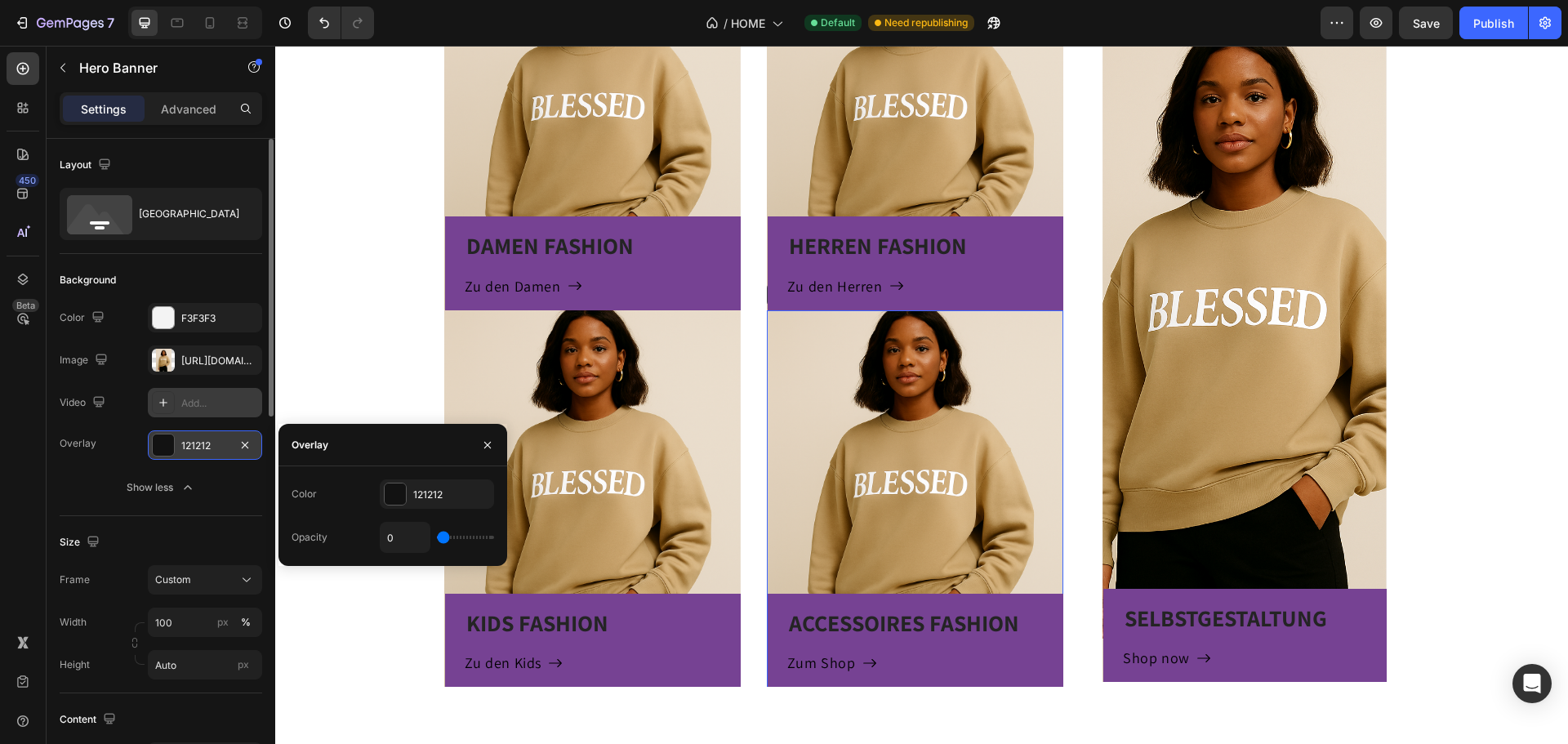
scroll to position [1144, 0]
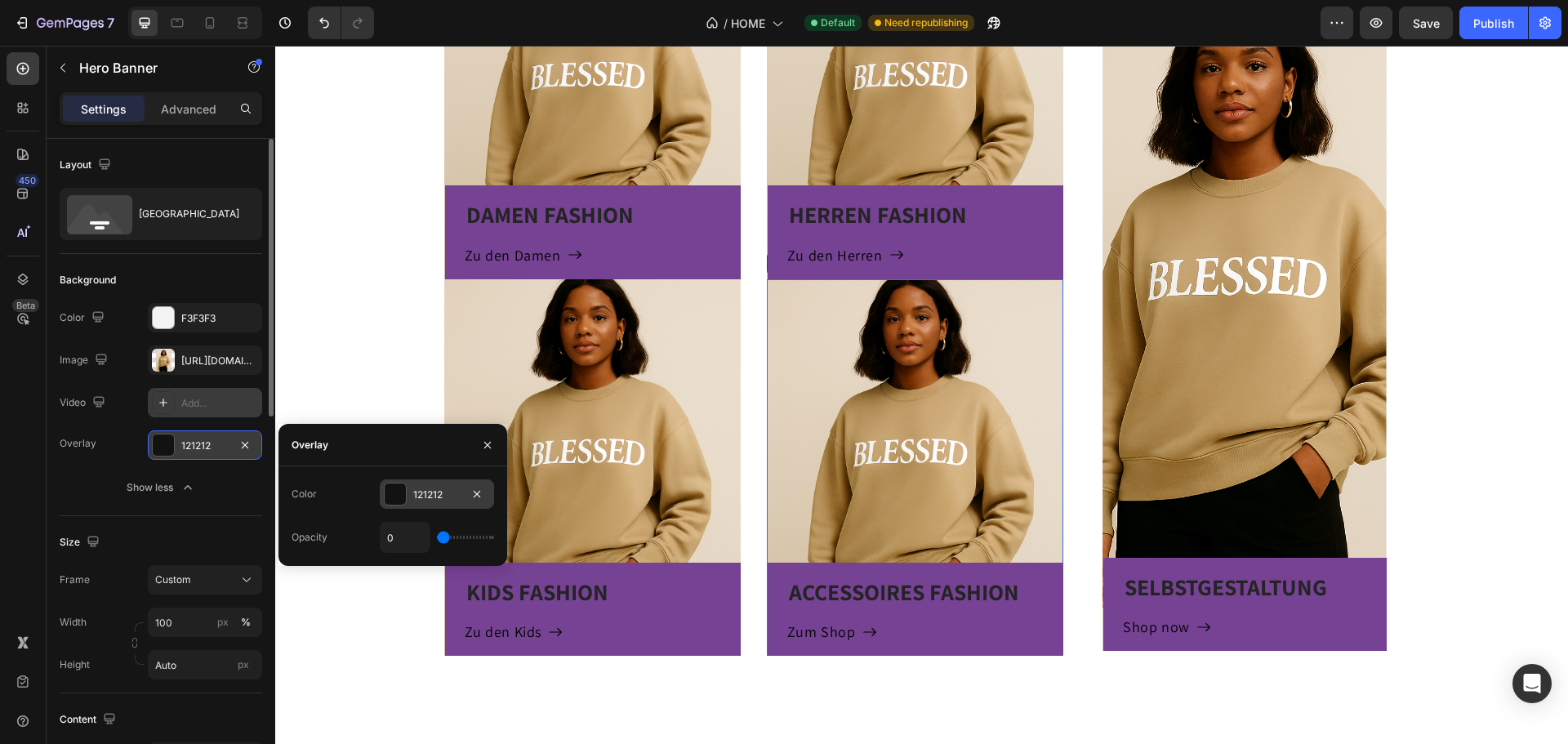
click at [432, 498] on div "121212" at bounding box center [436, 495] width 48 height 15
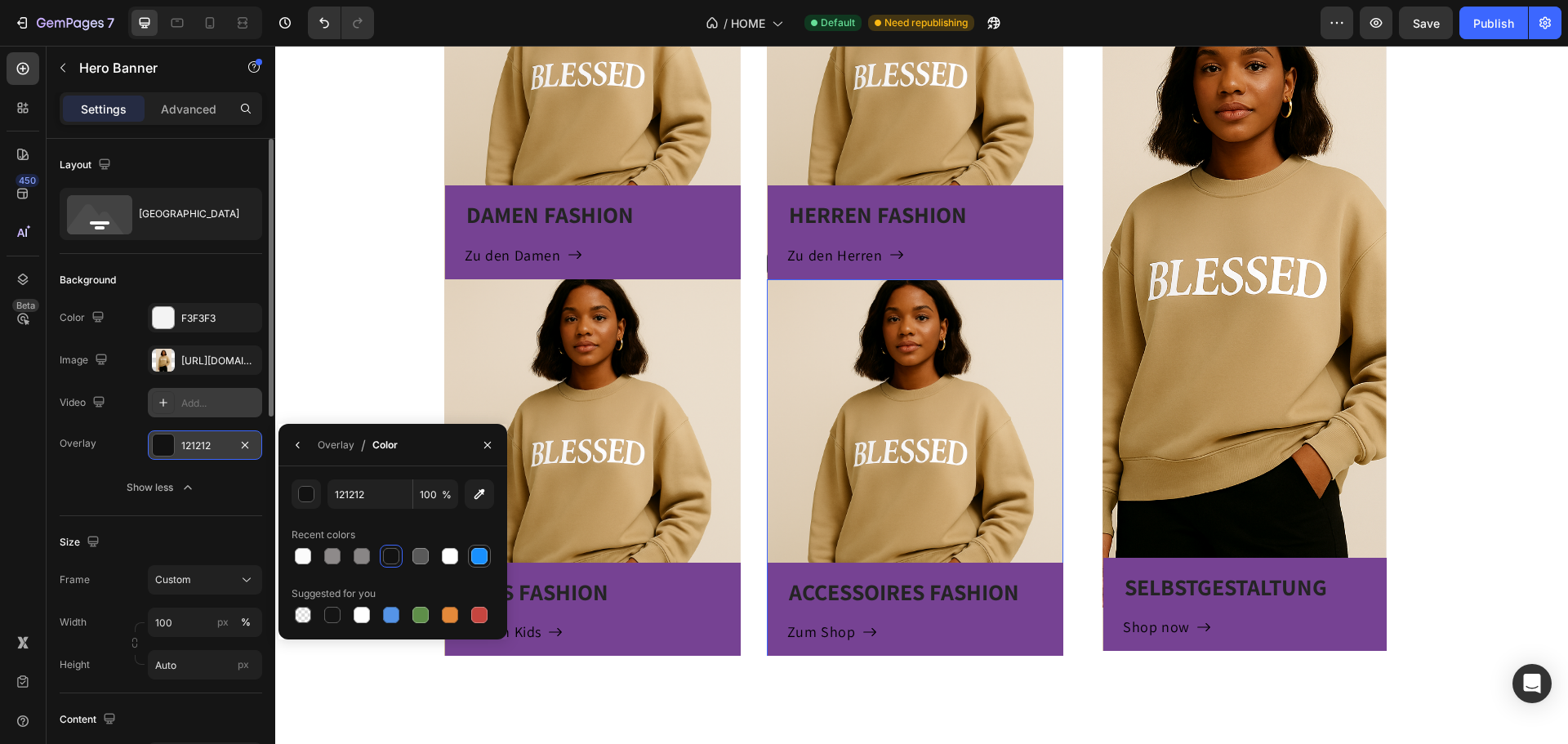
click at [479, 564] on div at bounding box center [479, 556] width 16 height 16
click at [482, 619] on div at bounding box center [479, 615] width 16 height 16
click at [396, 560] on div at bounding box center [391, 556] width 16 height 16
type input "121212"
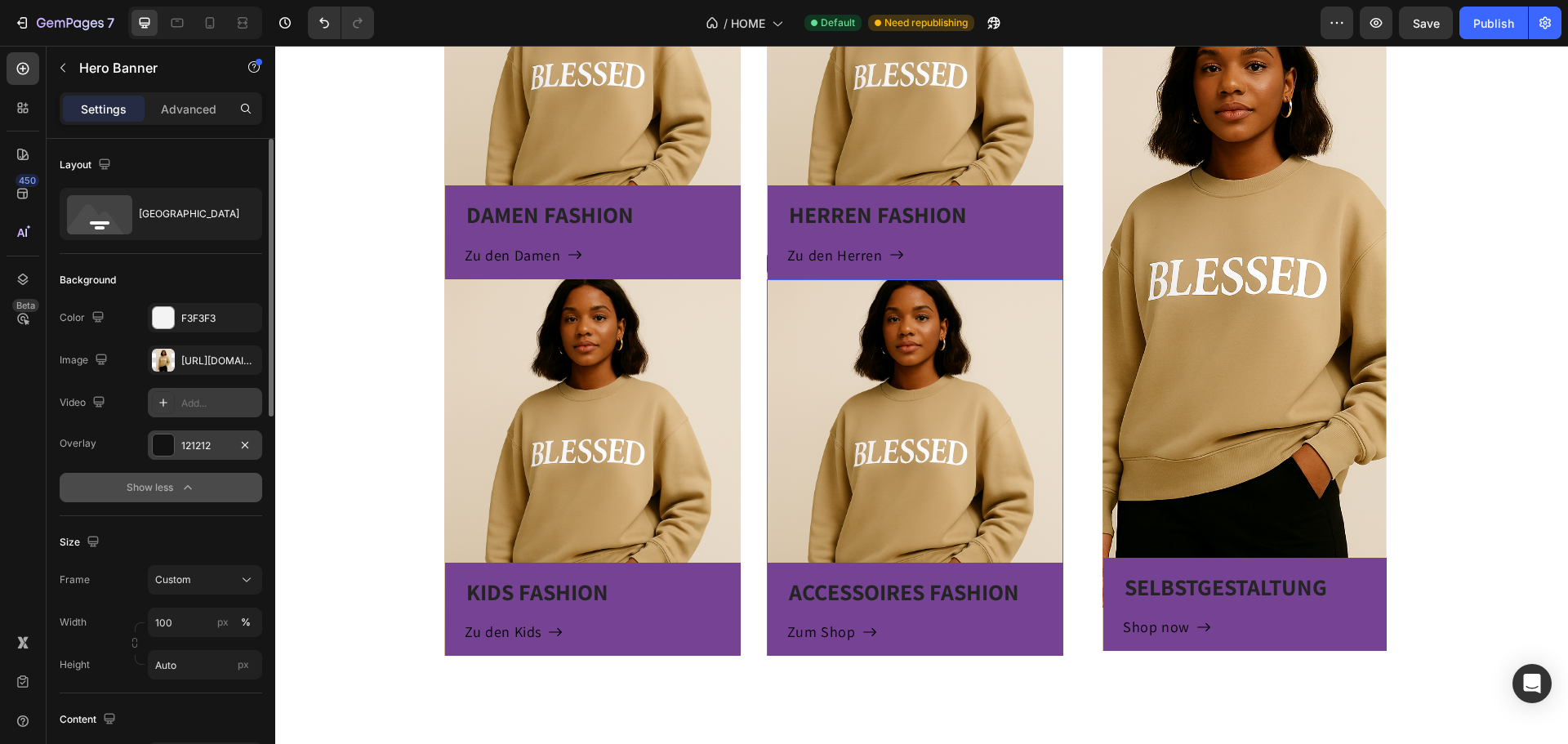
click at [87, 484] on button "Show less" at bounding box center [160, 488] width 203 height 29
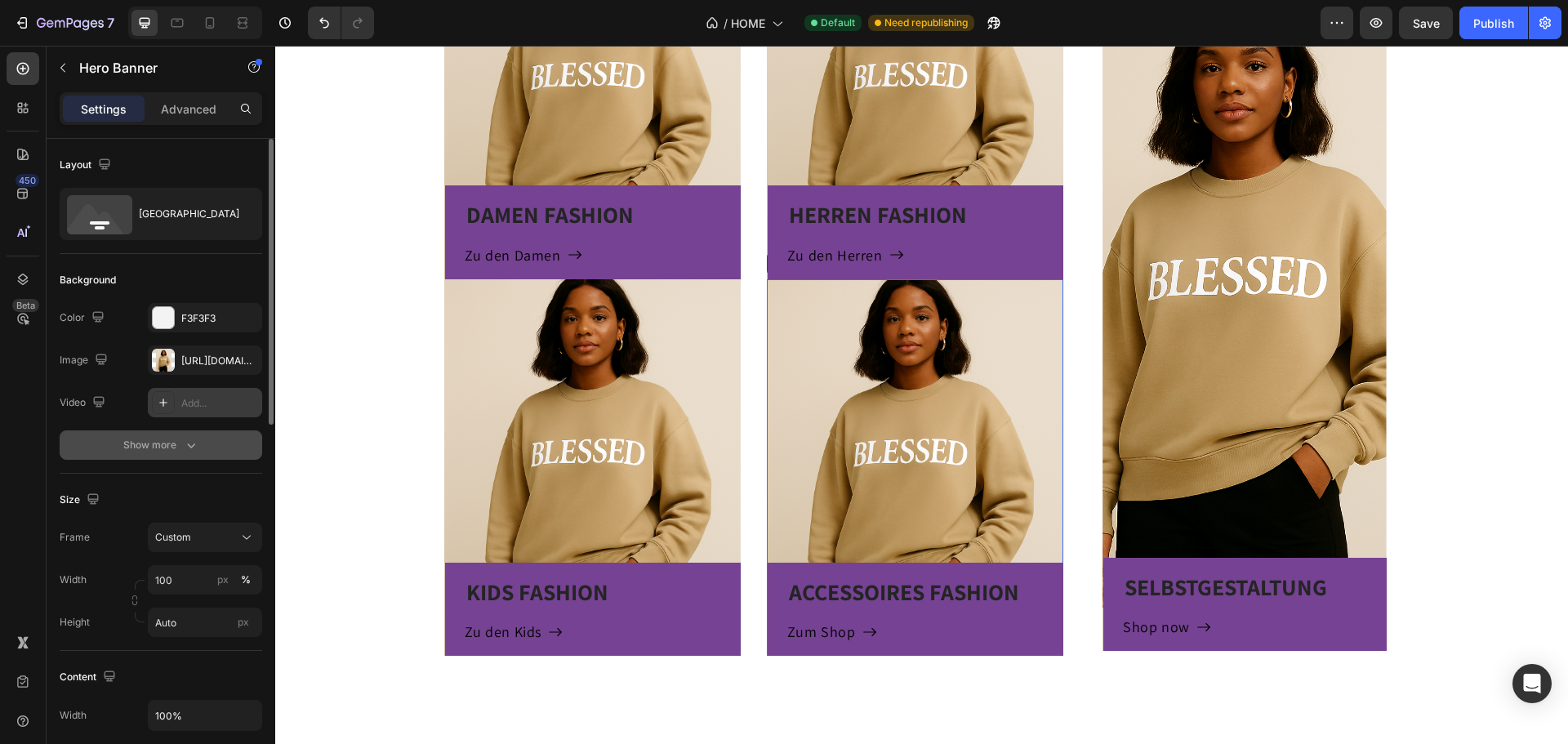
click at [204, 454] on button "Show more" at bounding box center [160, 445] width 203 height 29
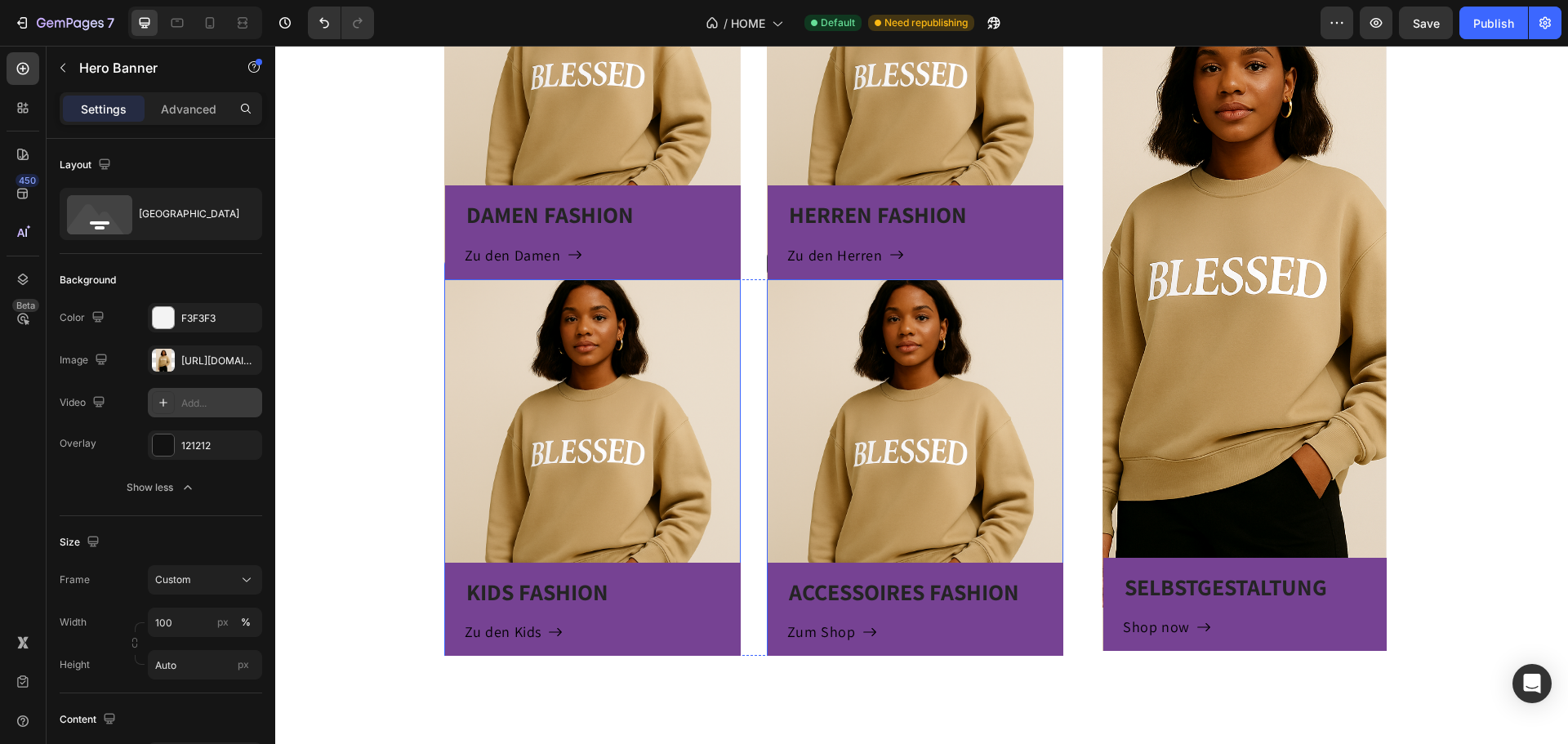
click at [639, 415] on div "KIDS FASHION Heading Zu den Kids Button Row" at bounding box center [592, 468] width 297 height 376
click at [820, 405] on div "ACCESSOIRES FASHION Heading Zum Shop Button Row" at bounding box center [915, 468] width 297 height 376
click at [204, 455] on div "121212" at bounding box center [205, 445] width 114 height 29
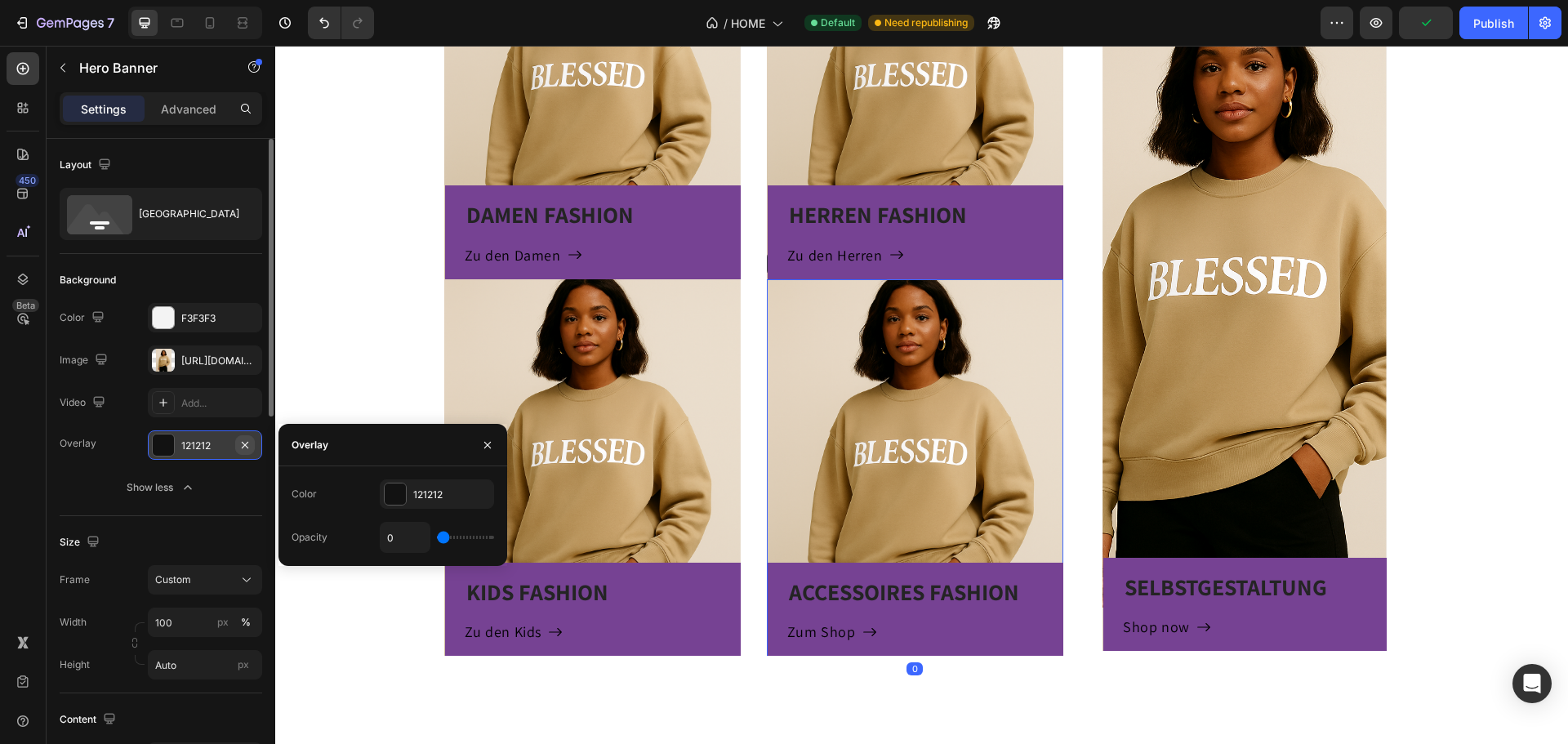
click at [250, 443] on icon "button" at bounding box center [244, 444] width 13 height 13
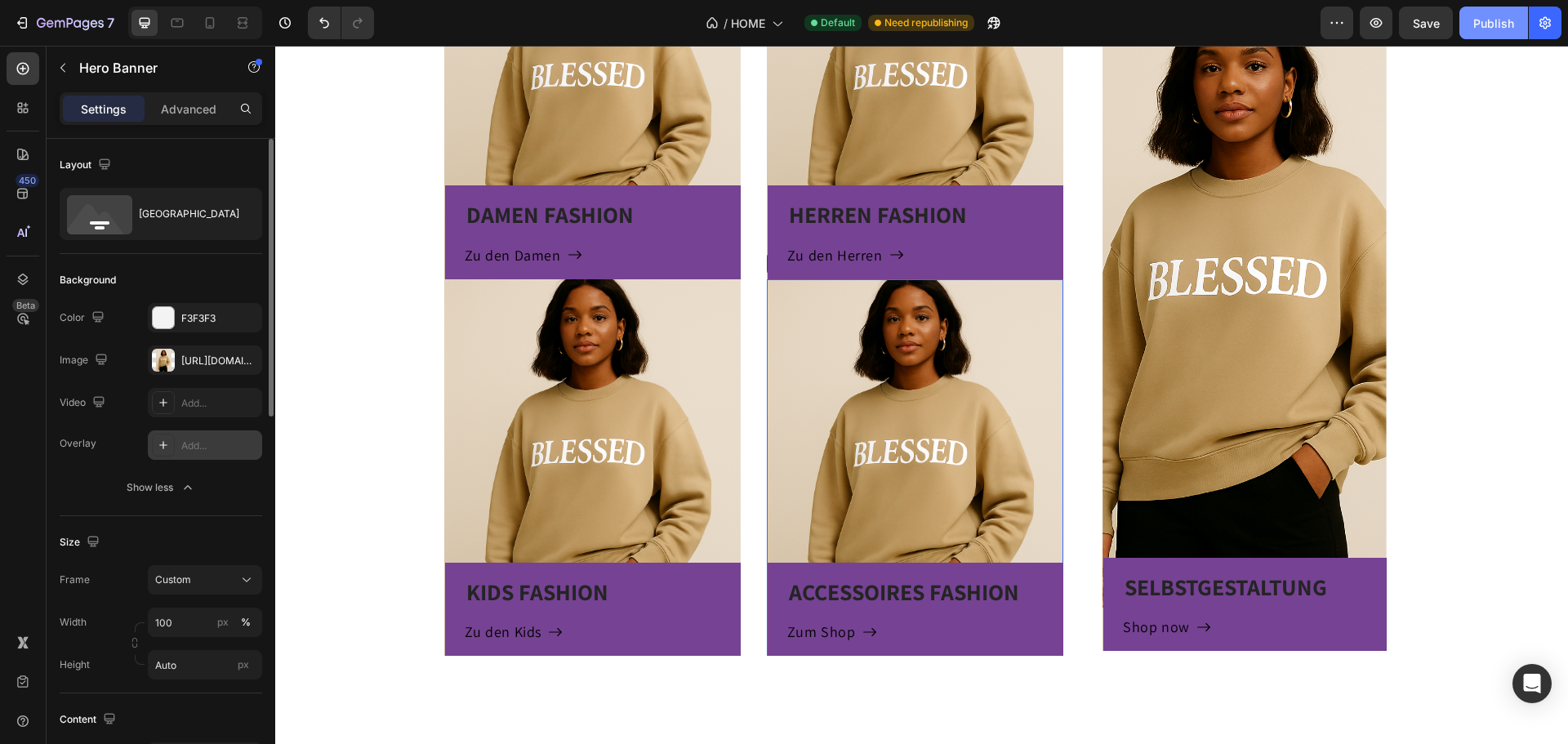
click at [1488, 36] on button "Publish" at bounding box center [1493, 23] width 69 height 33
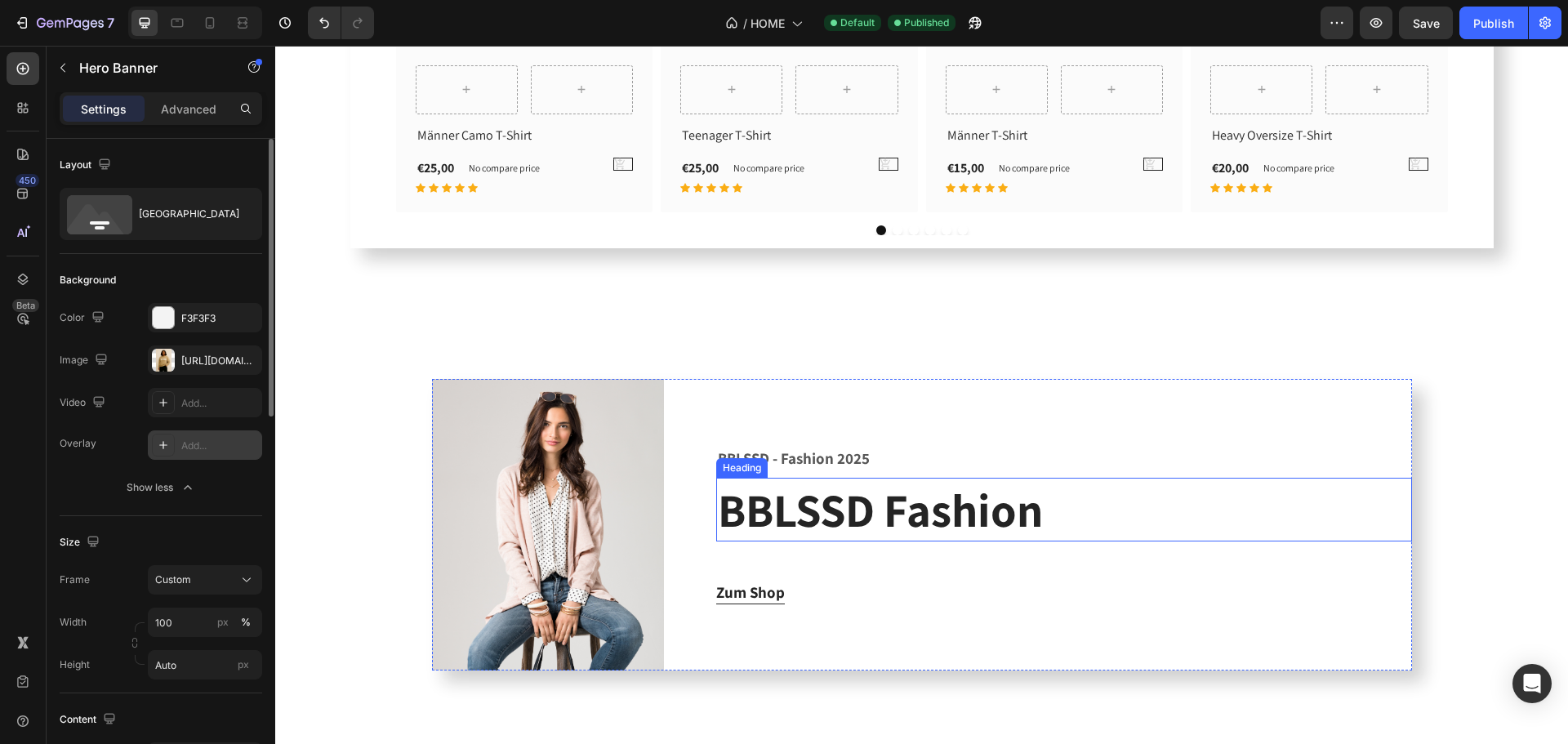
scroll to position [2369, 0]
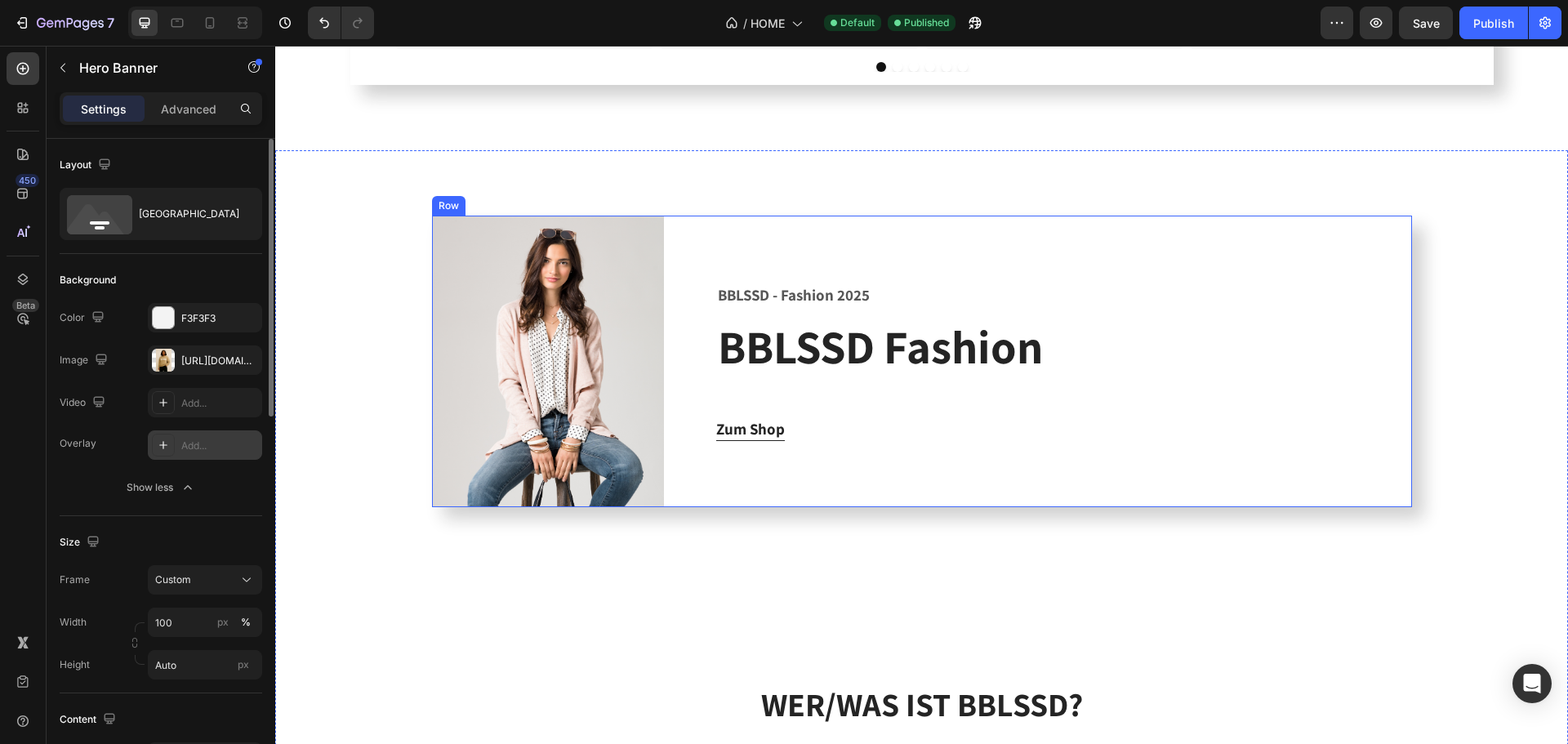
drag, startPoint x: 1149, startPoint y: 262, endPoint x: 1098, endPoint y: 276, distance: 52.9
click at [1149, 262] on div "BBLSSD - Fashion 2025 Text block BBLSSD Fashion Heading Zum Shop Button" at bounding box center [1065, 361] width 696 height 292
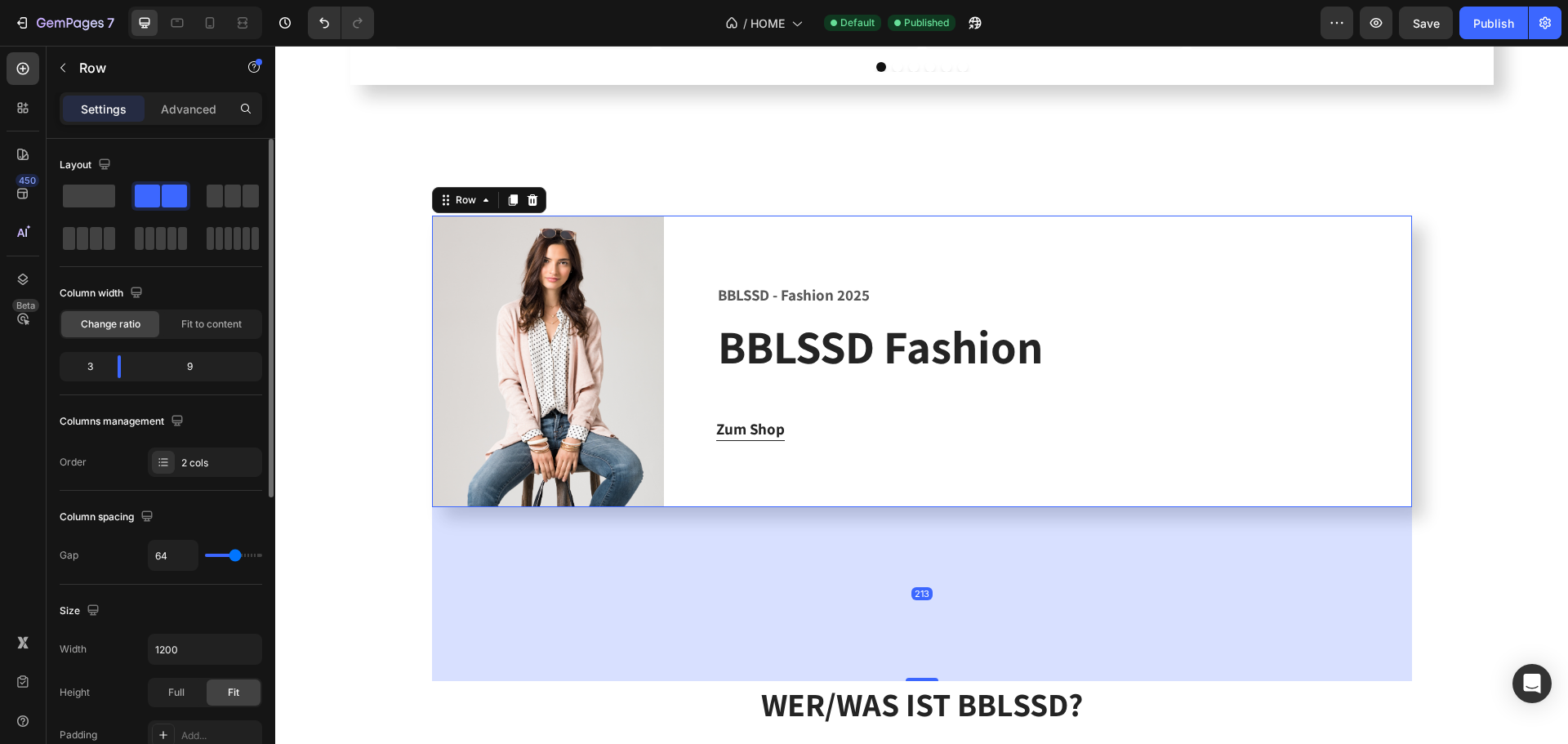
click at [1154, 259] on div "BBLSSD - Fashion 2025 Text block BBLSSD Fashion Heading Zum Shop Button" at bounding box center [1065, 361] width 696 height 292
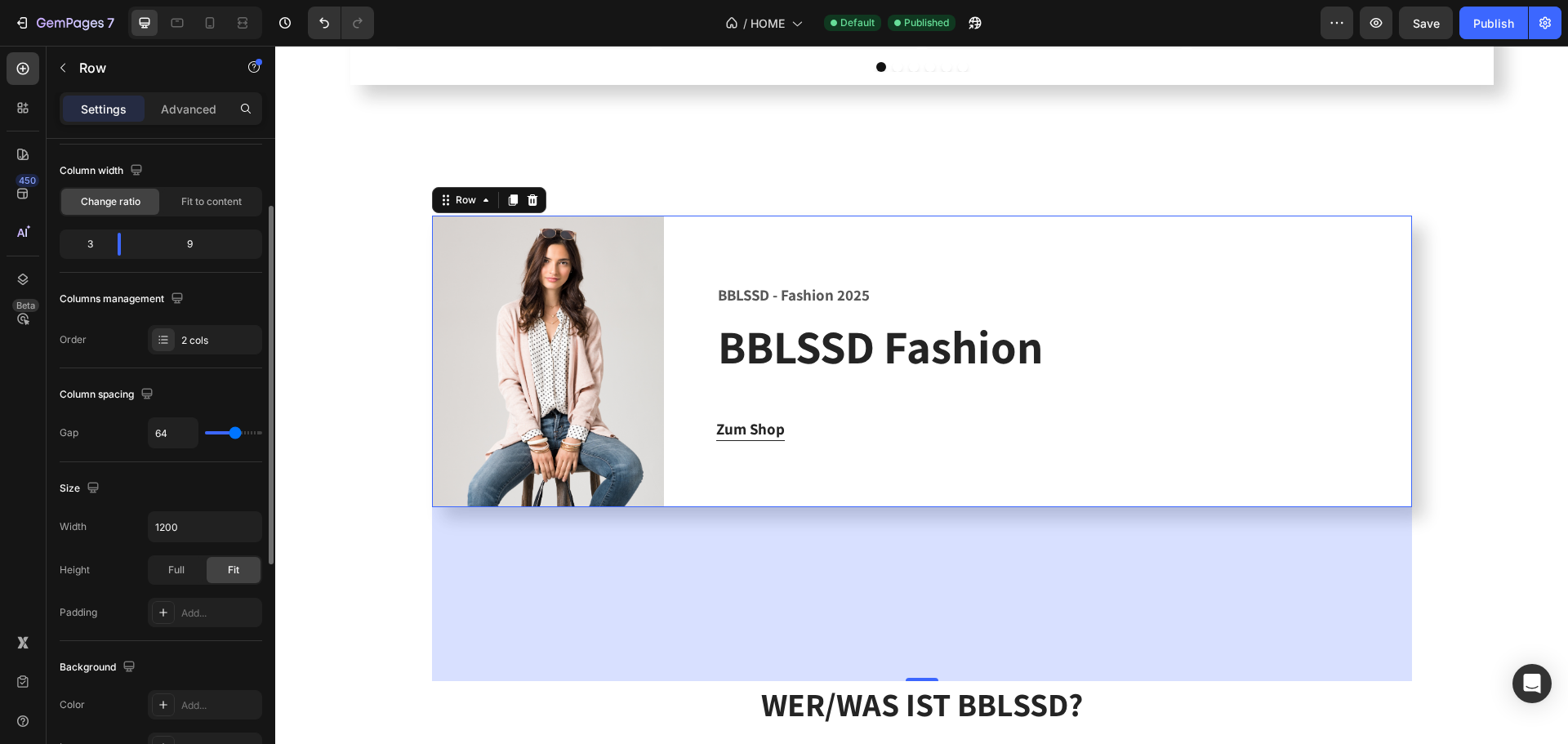
scroll to position [0, 0]
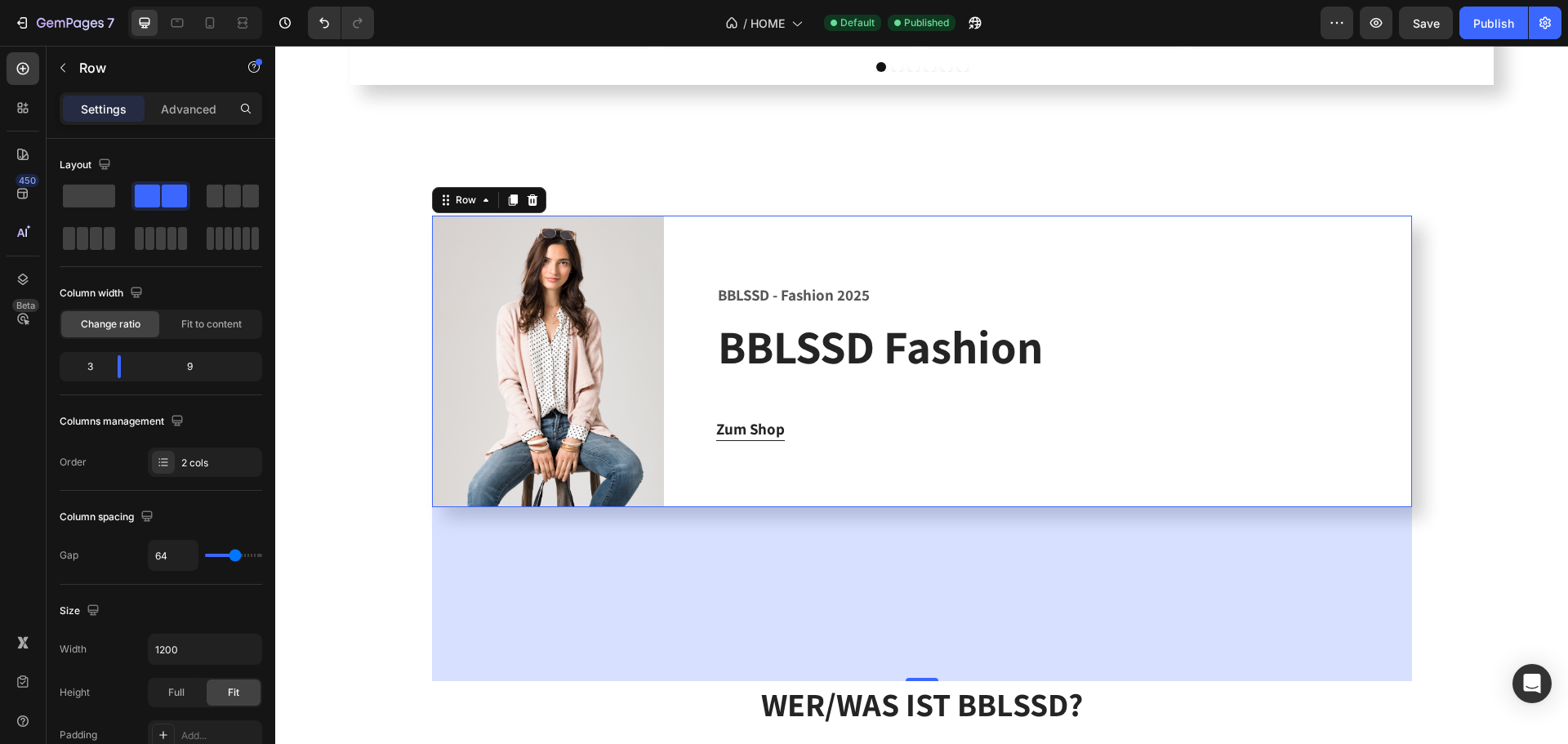
click at [1056, 417] on div "Zum Shop Button" at bounding box center [1065, 429] width 696 height 23
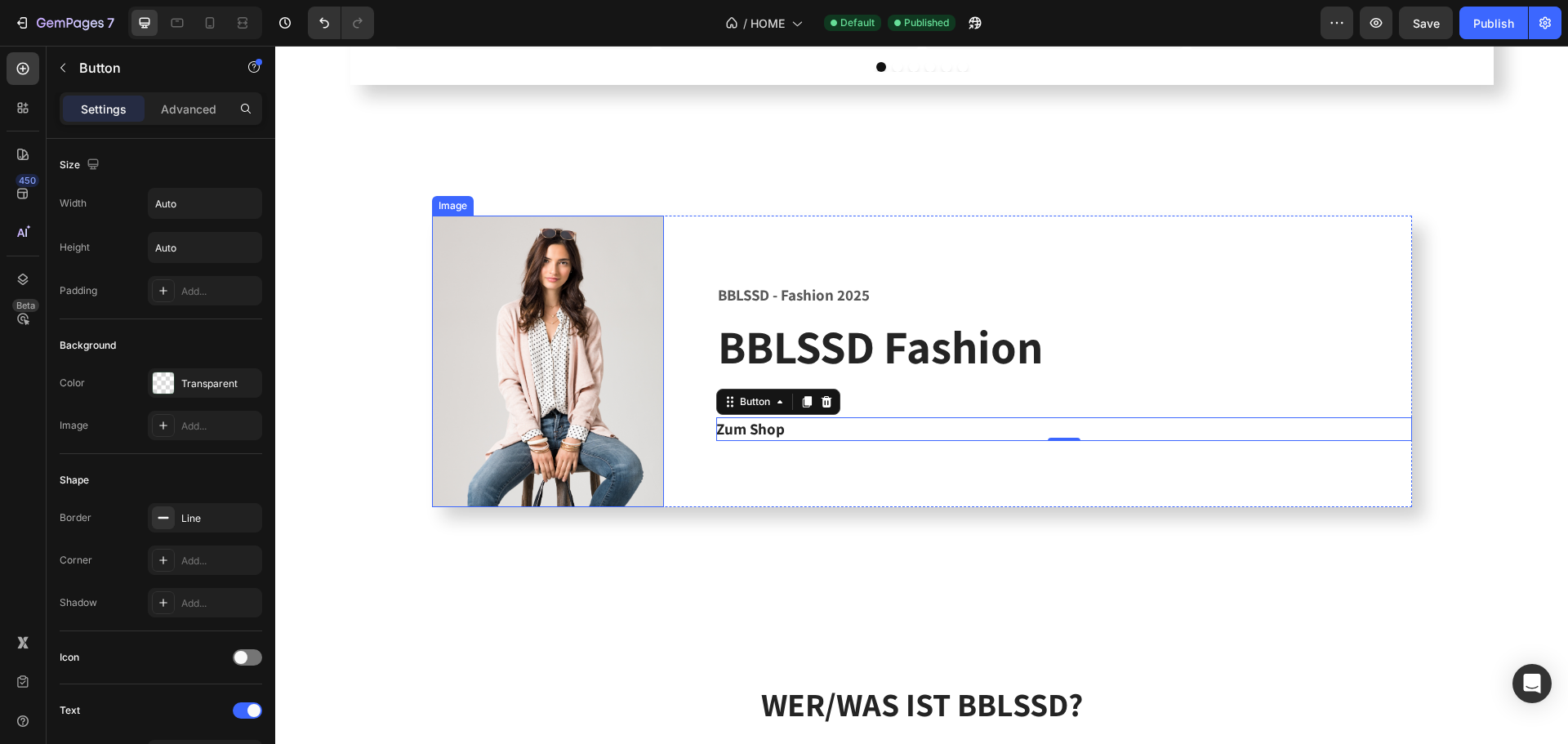
click at [572, 347] on img at bounding box center [548, 361] width 232 height 292
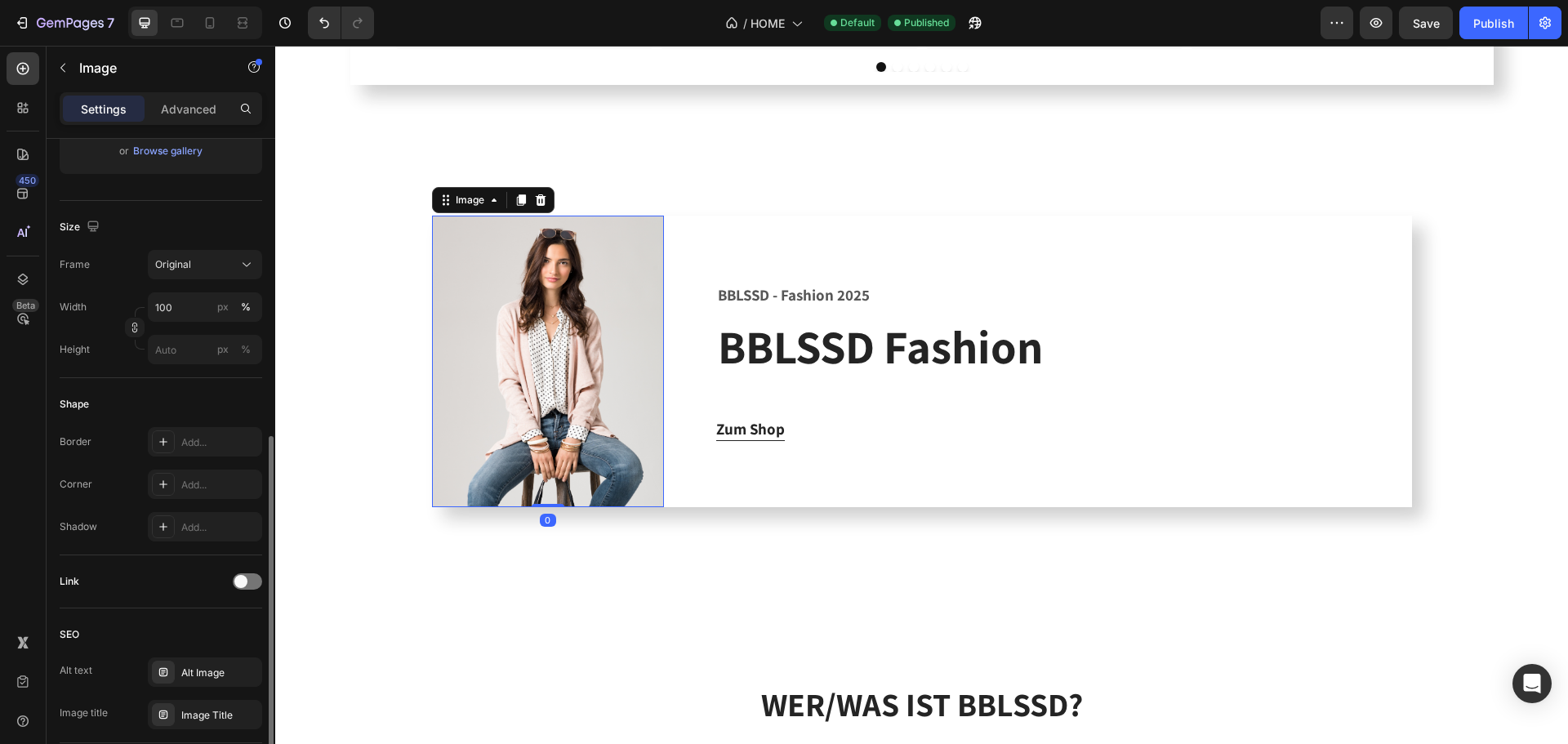
scroll to position [490, 0]
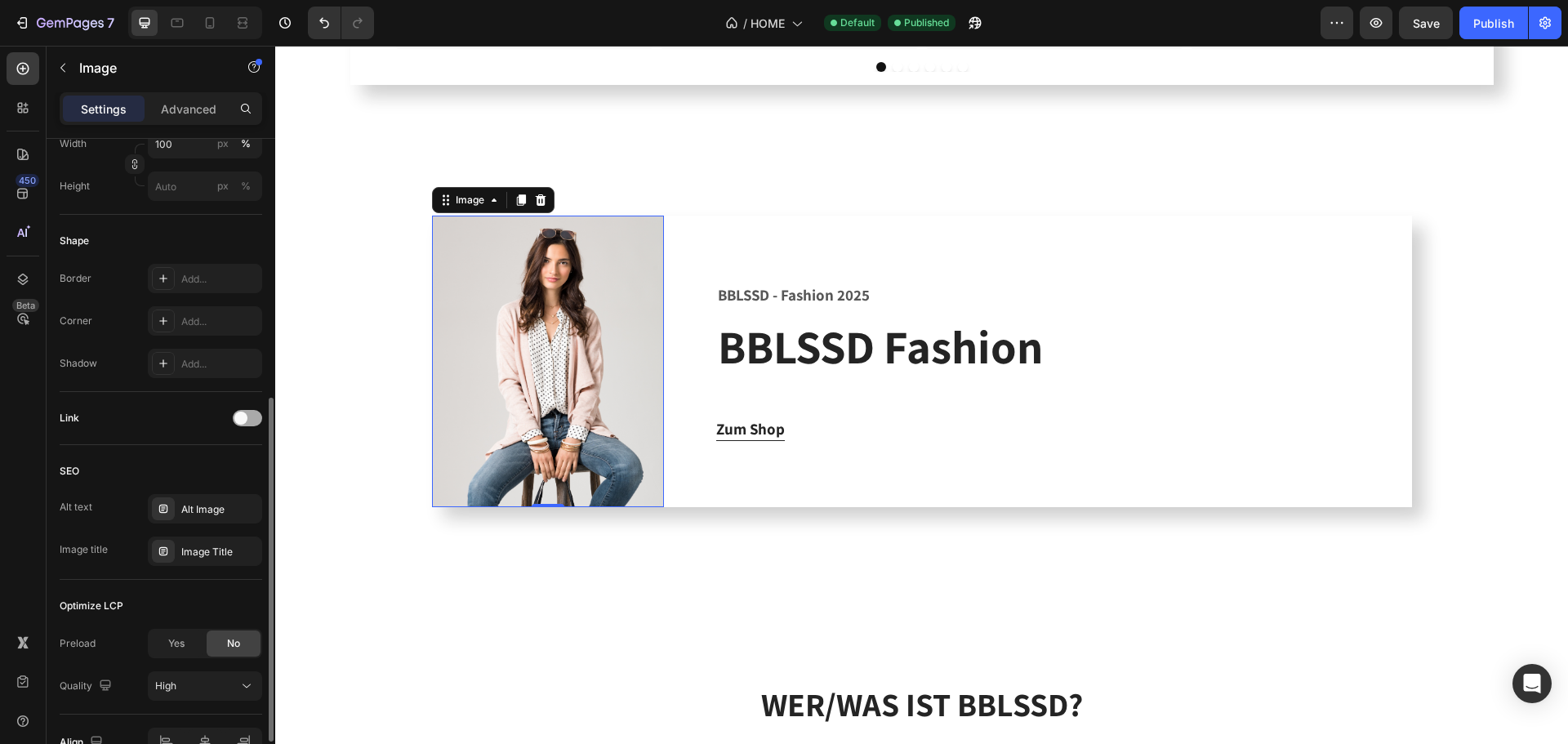
click at [255, 412] on div at bounding box center [247, 418] width 29 height 16
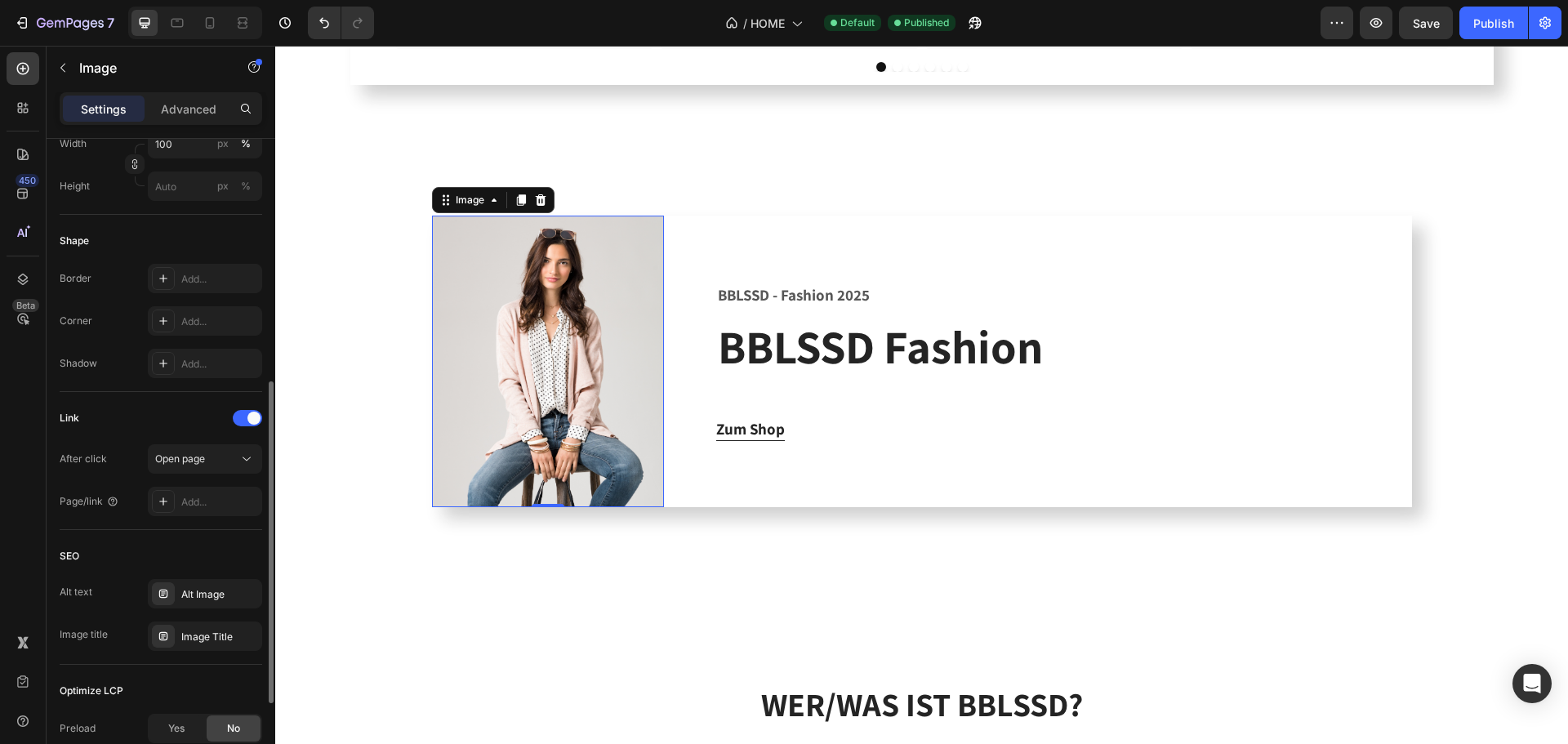
click at [215, 485] on div "After click Open page Page/link Add..." at bounding box center [160, 480] width 203 height 72
click at [214, 497] on div "Add..." at bounding box center [219, 501] width 77 height 15
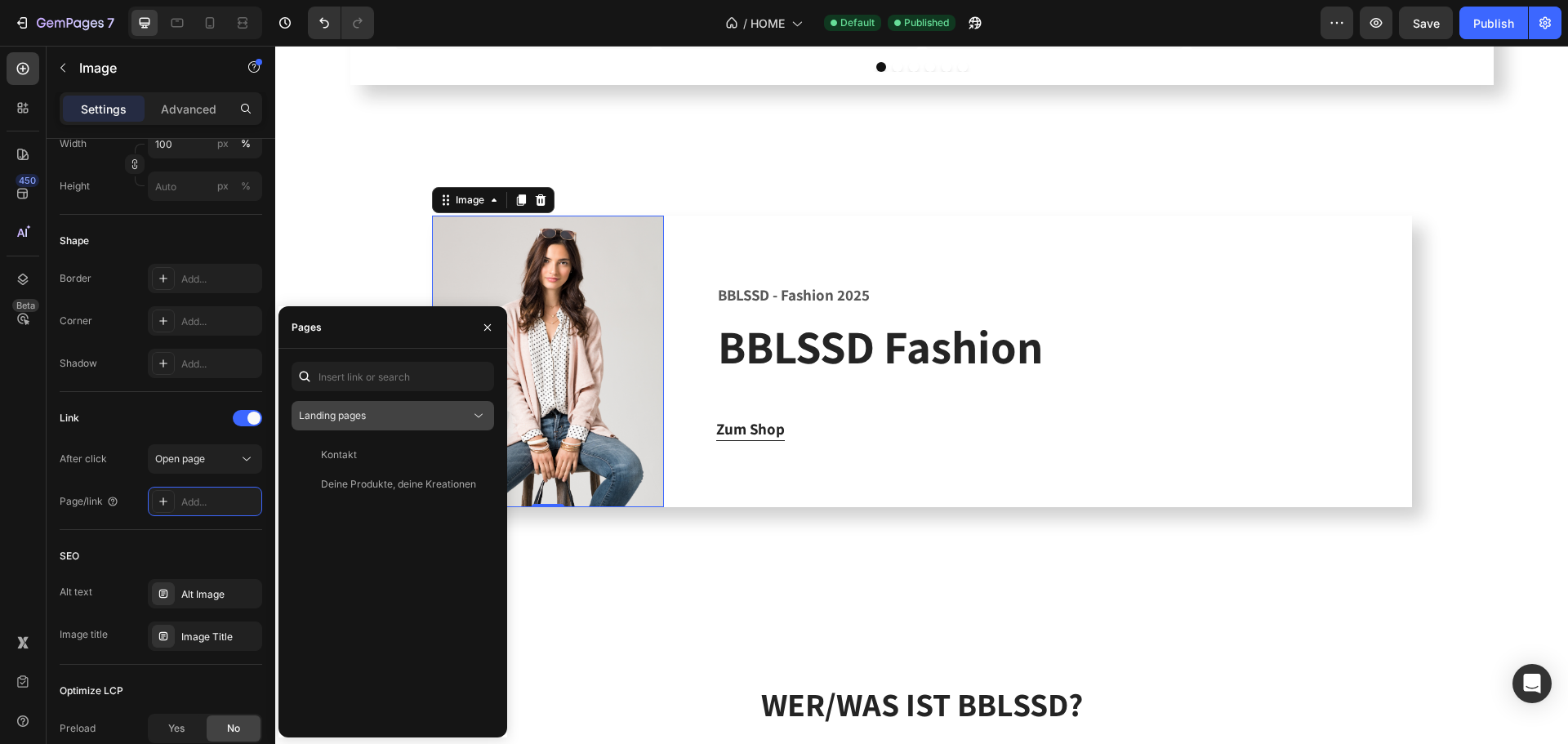
click at [420, 411] on div "Landing pages" at bounding box center [384, 415] width 172 height 15
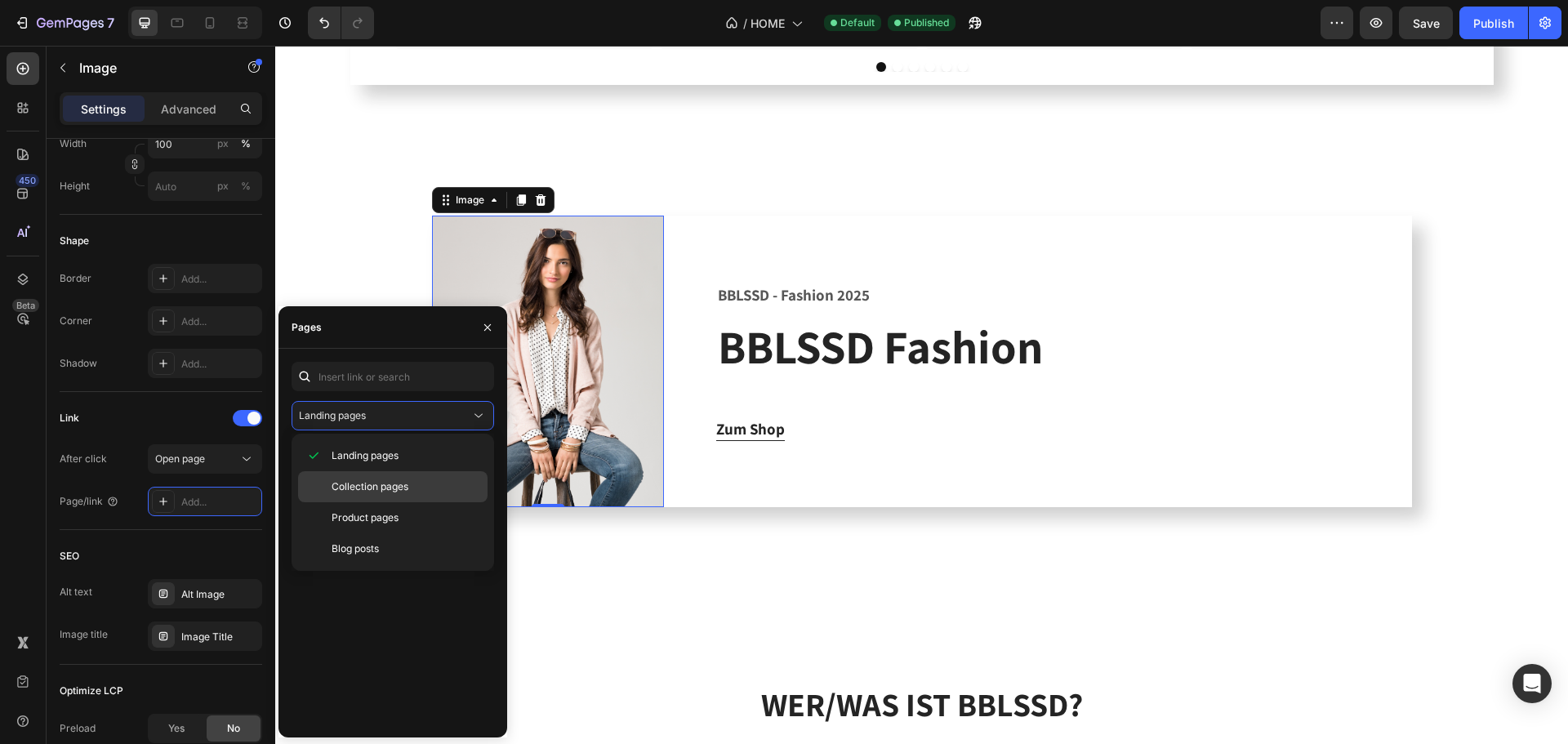
click at [365, 489] on span "Collection pages" at bounding box center [369, 486] width 77 height 15
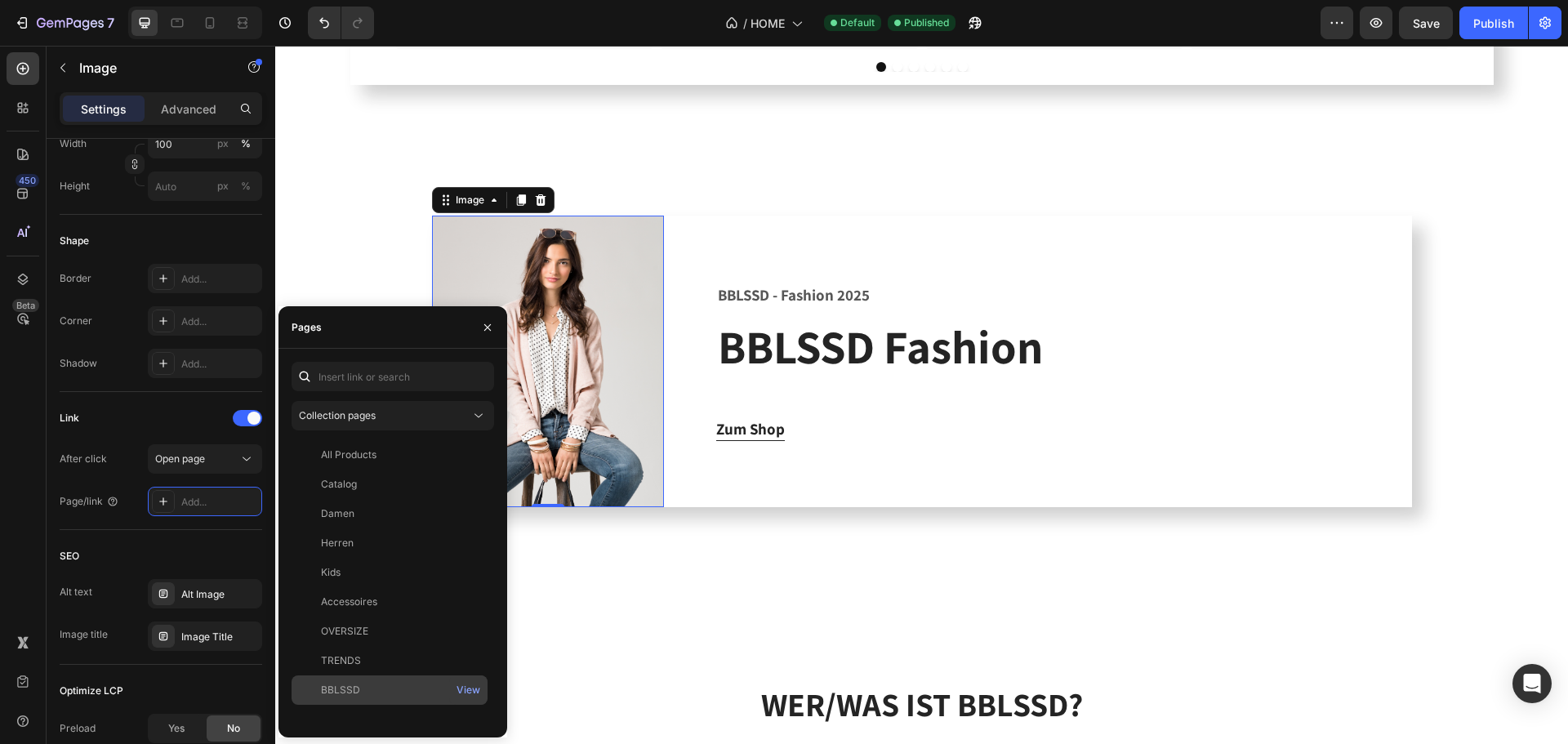
click at [339, 686] on div "BBLSSD" at bounding box center [340, 690] width 39 height 15
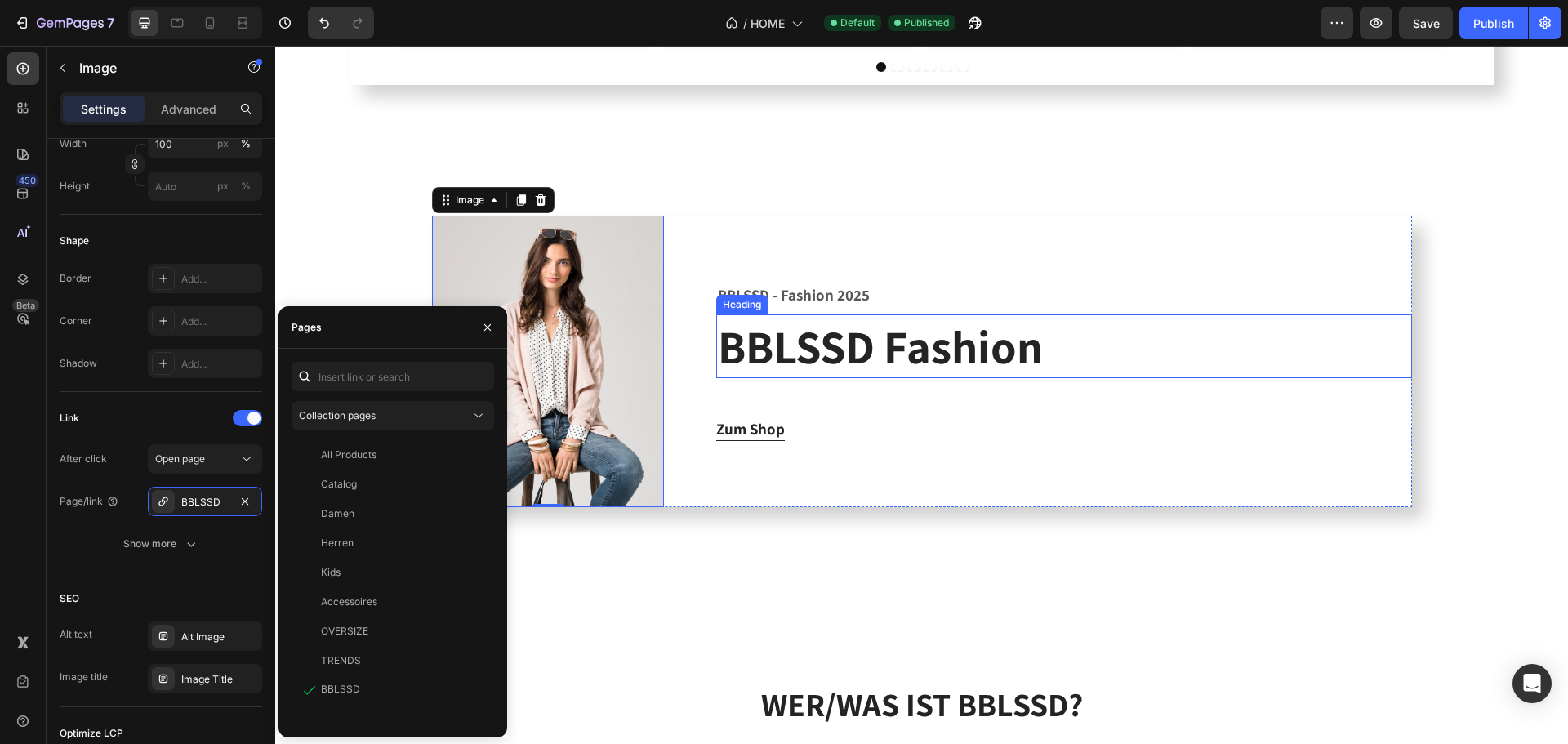
click at [843, 347] on h2 "BBLSSD Fashion" at bounding box center [1065, 346] width 696 height 64
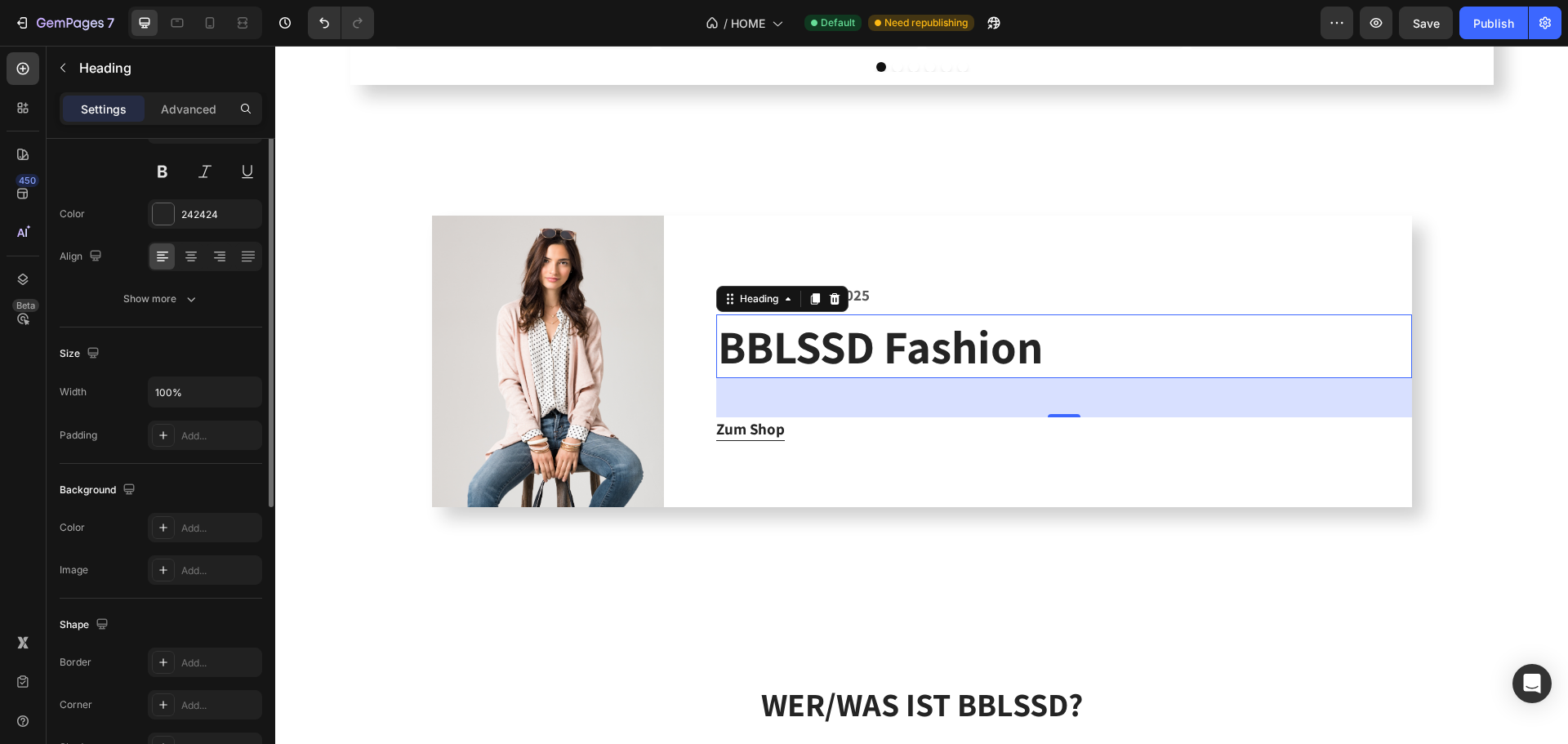
scroll to position [0, 0]
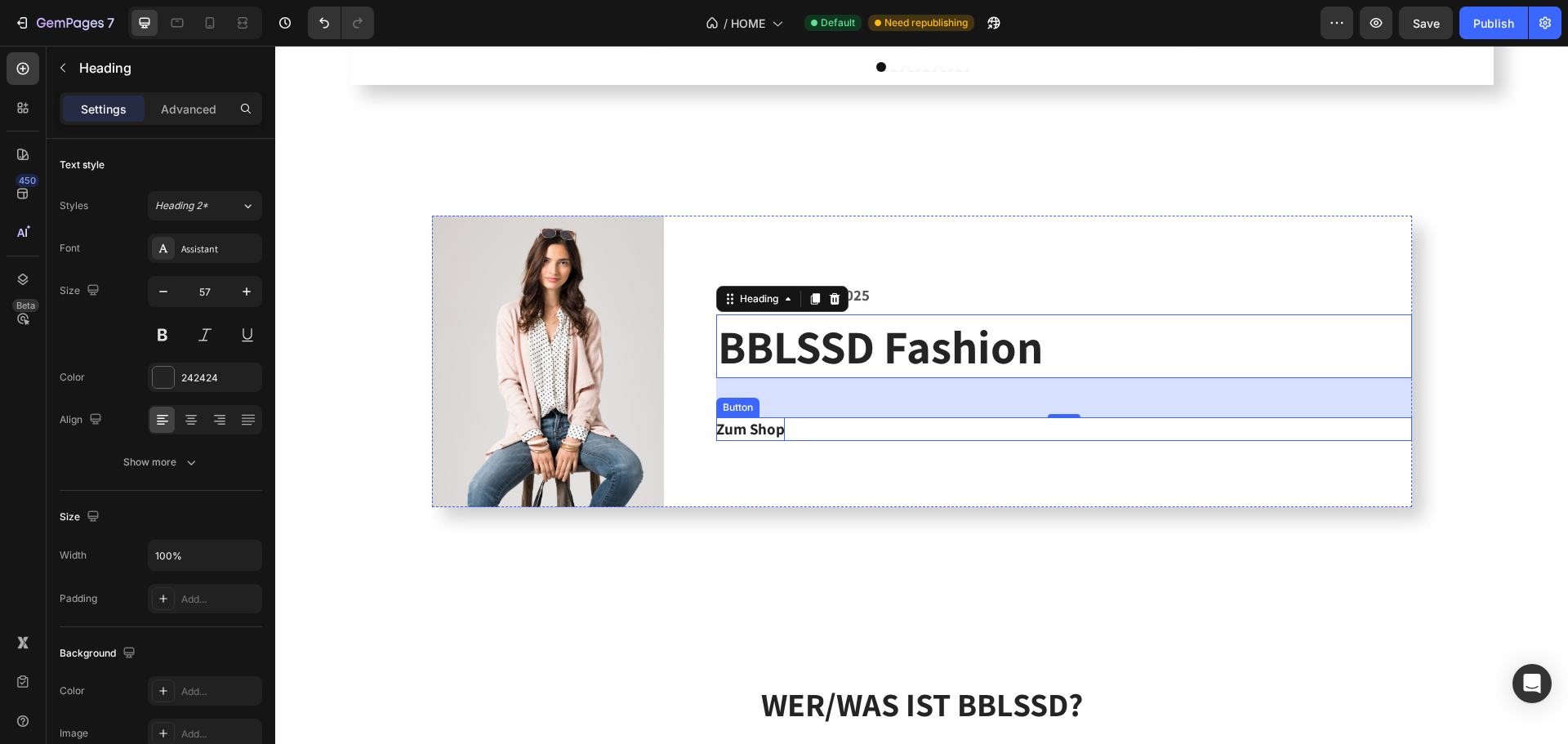
click at [726, 434] on p "Zum Shop" at bounding box center [751, 429] width 69 height 23
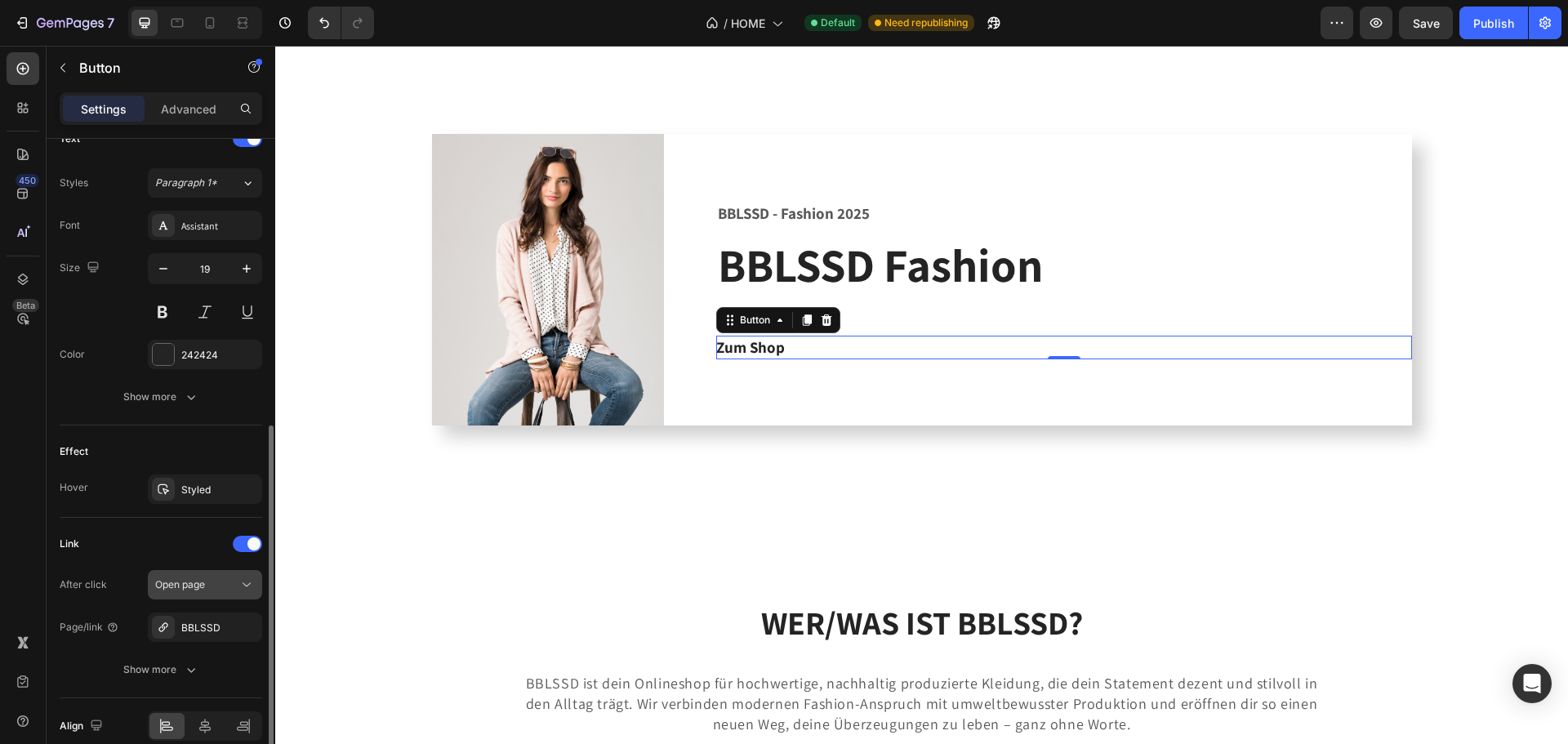
scroll to position [647, 0]
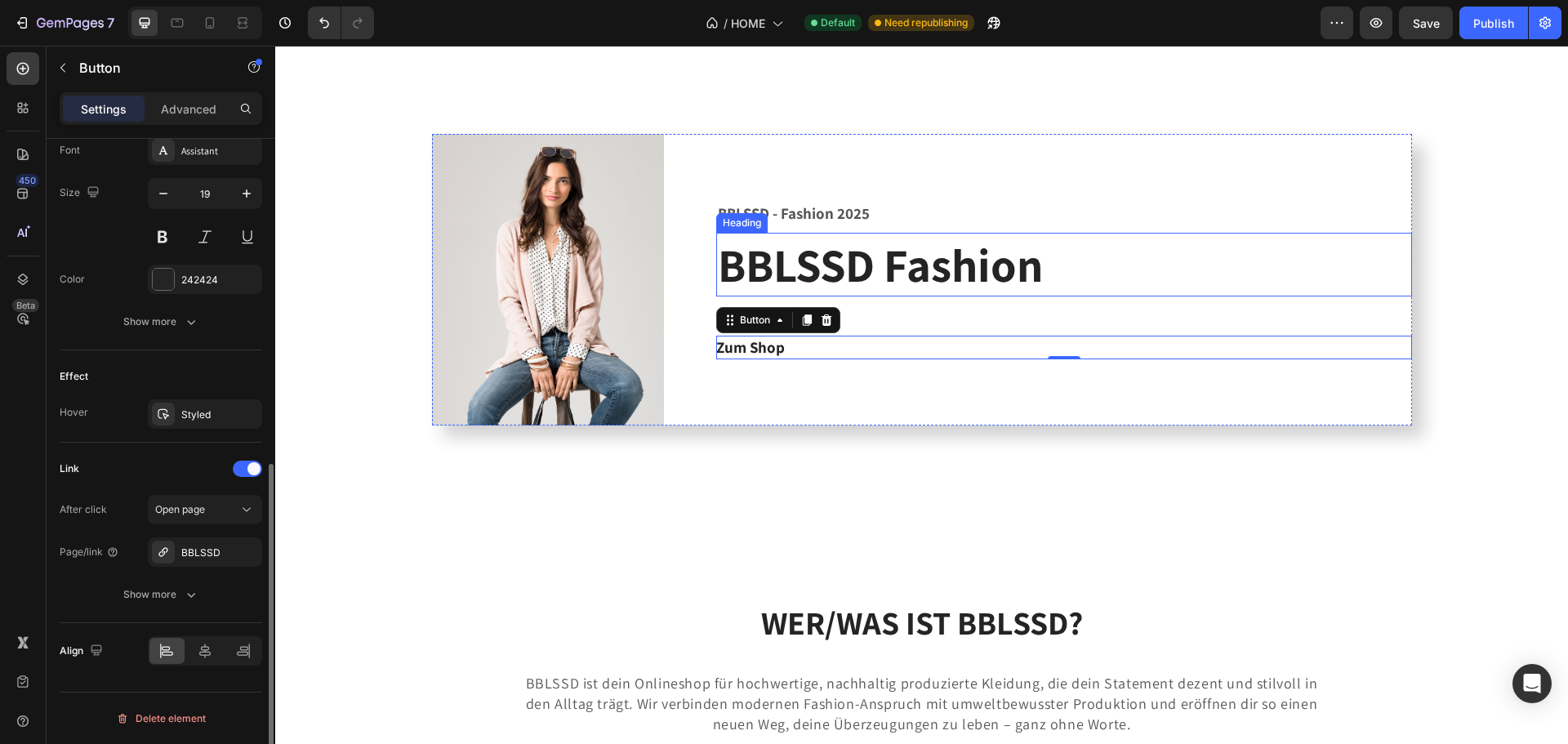
click at [951, 281] on h2 "BBLSSD Fashion" at bounding box center [1065, 265] width 696 height 64
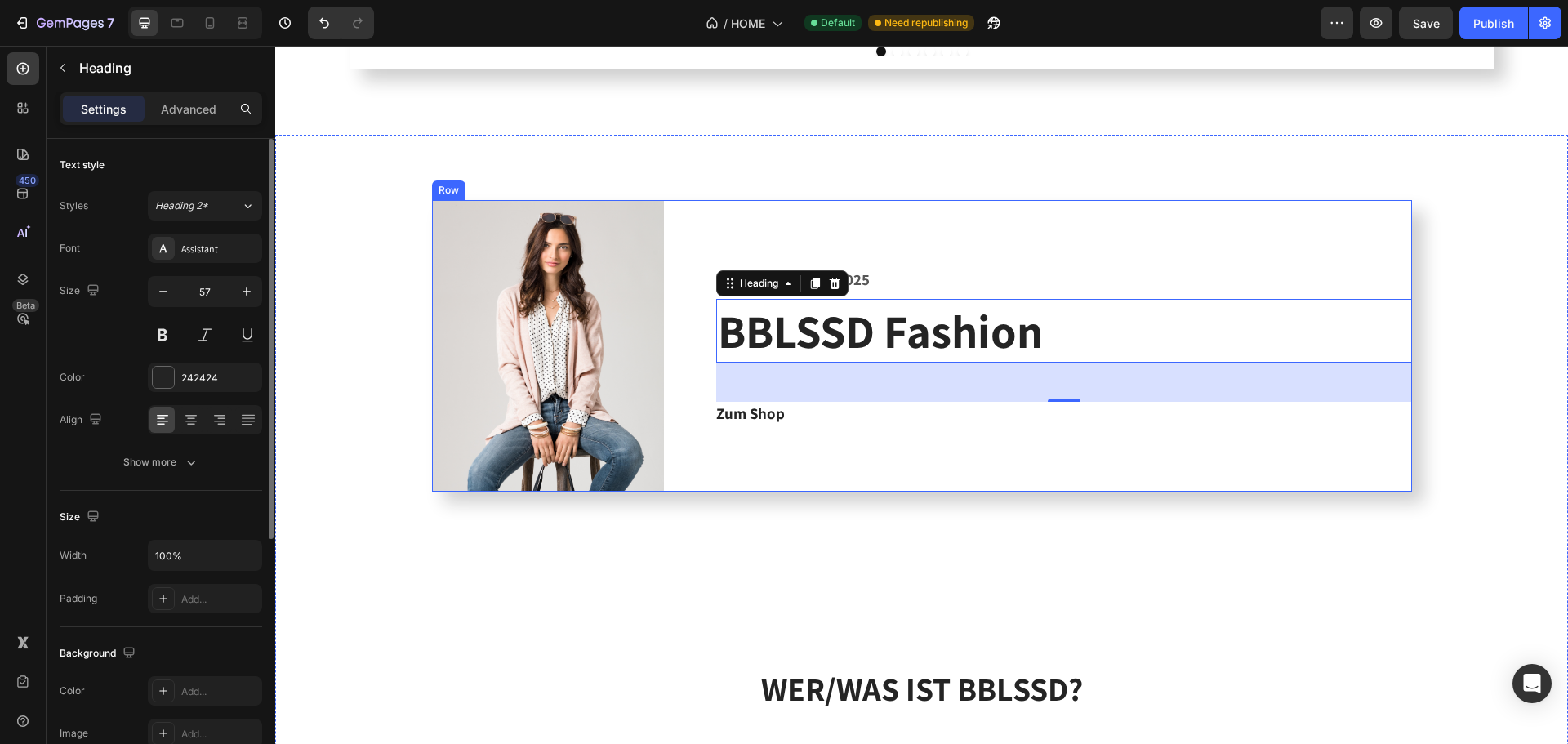
scroll to position [2369, 0]
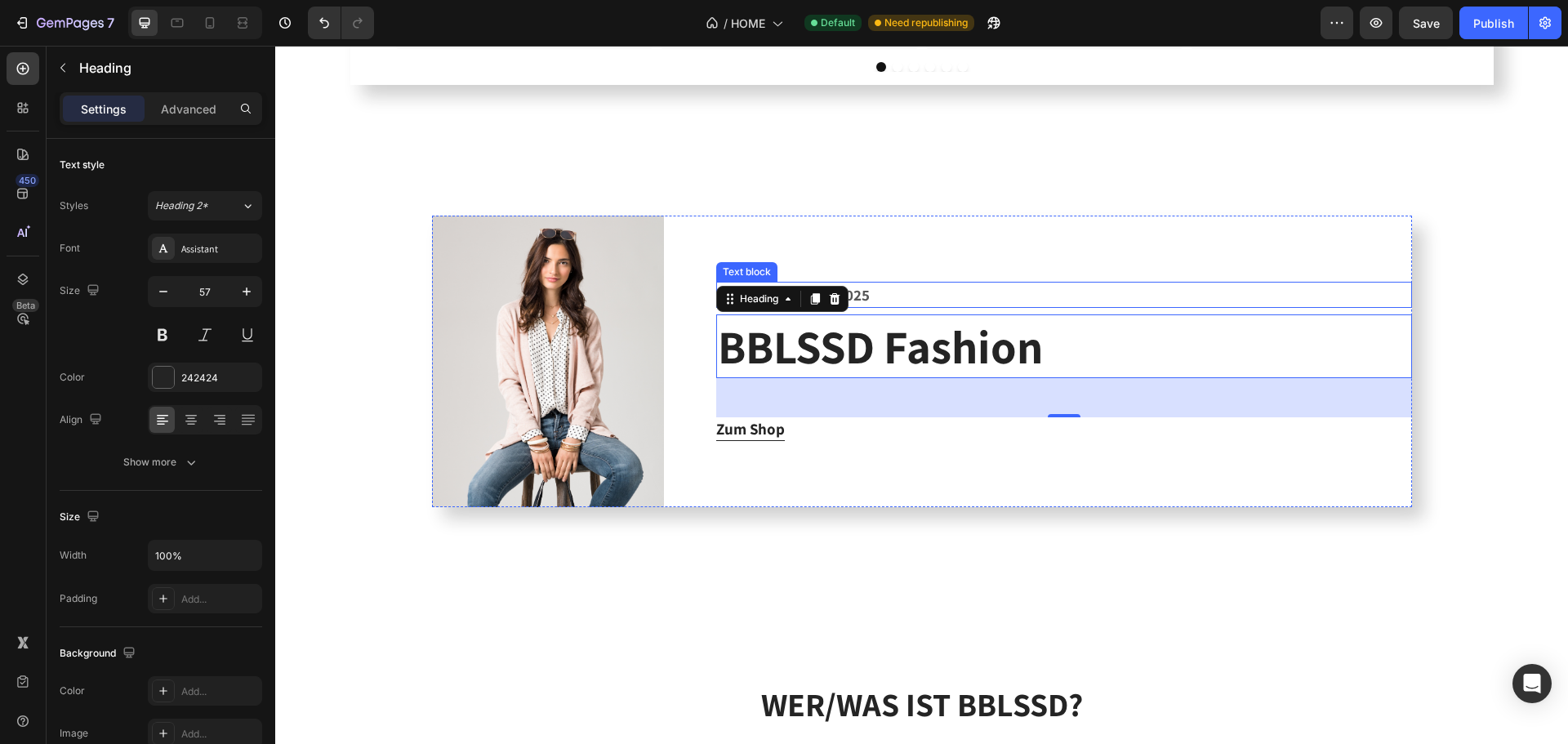
click at [874, 304] on p "BBLSSD - Fashion 2025" at bounding box center [1064, 295] width 692 height 23
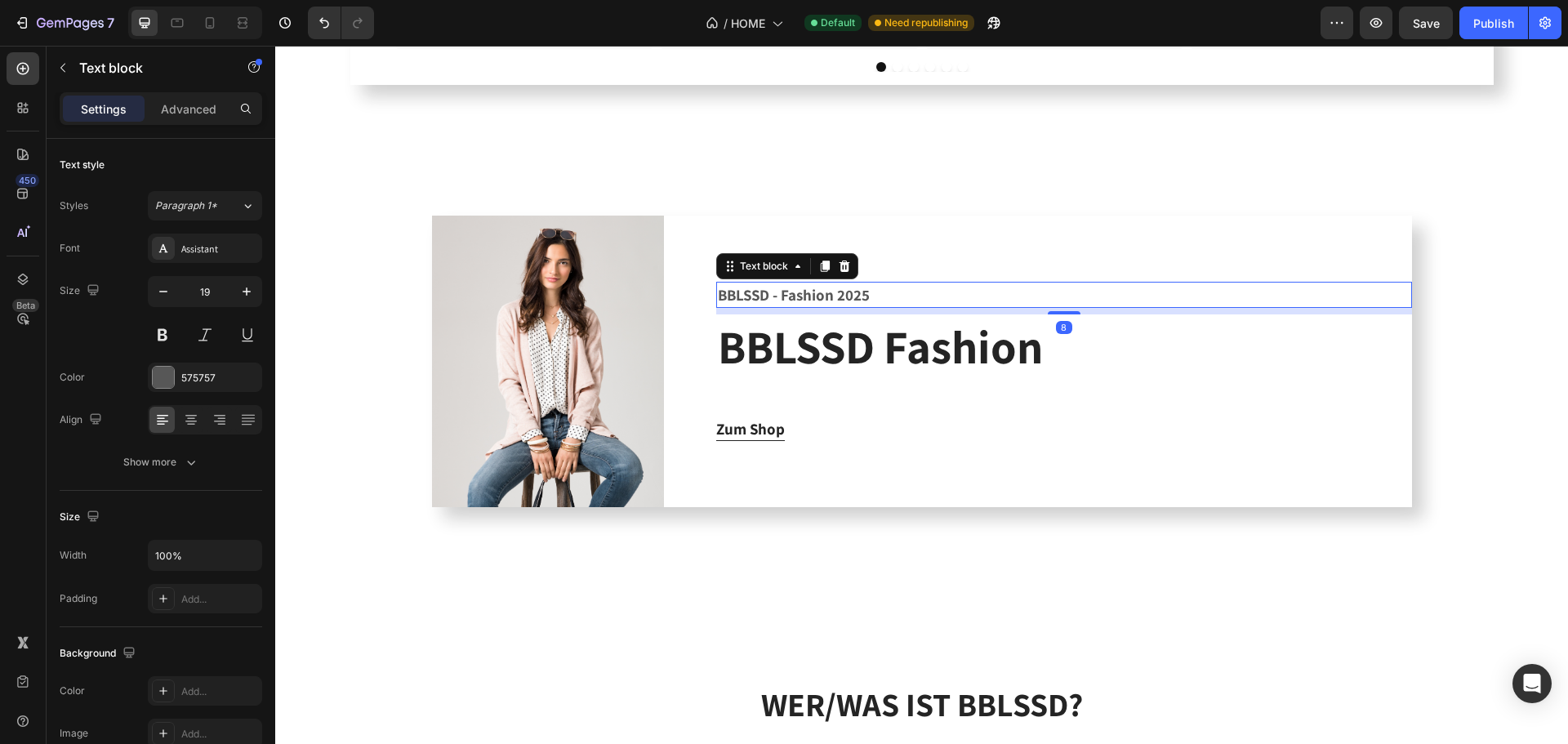
click at [876, 298] on p "BBLSSD - Fashion 2025" at bounding box center [1064, 295] width 692 height 23
click at [762, 299] on p "BBLSSD - Fashion" at bounding box center [1064, 295] width 692 height 23
click at [1491, 18] on div "Publish" at bounding box center [1493, 23] width 41 height 17
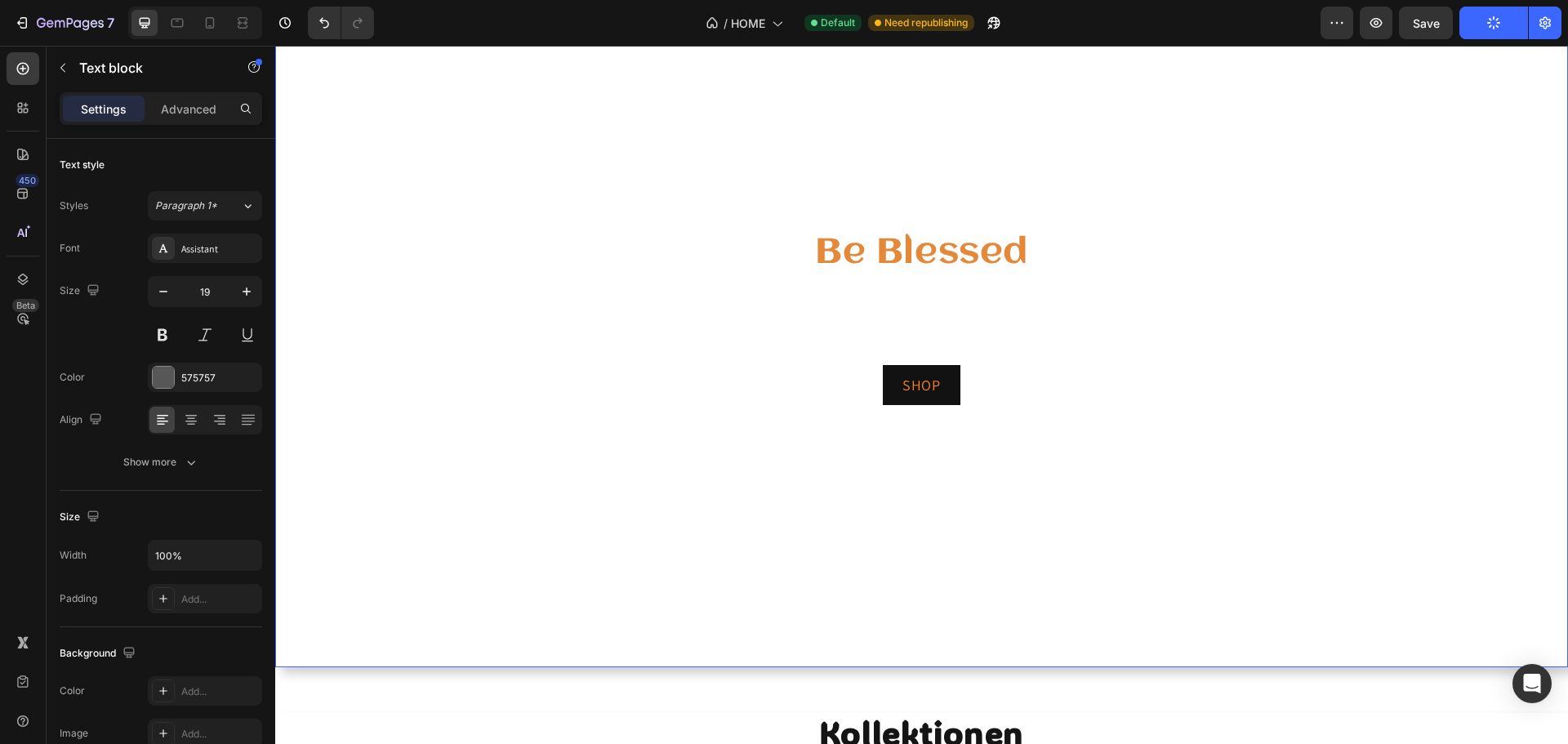
scroll to position [81, 0]
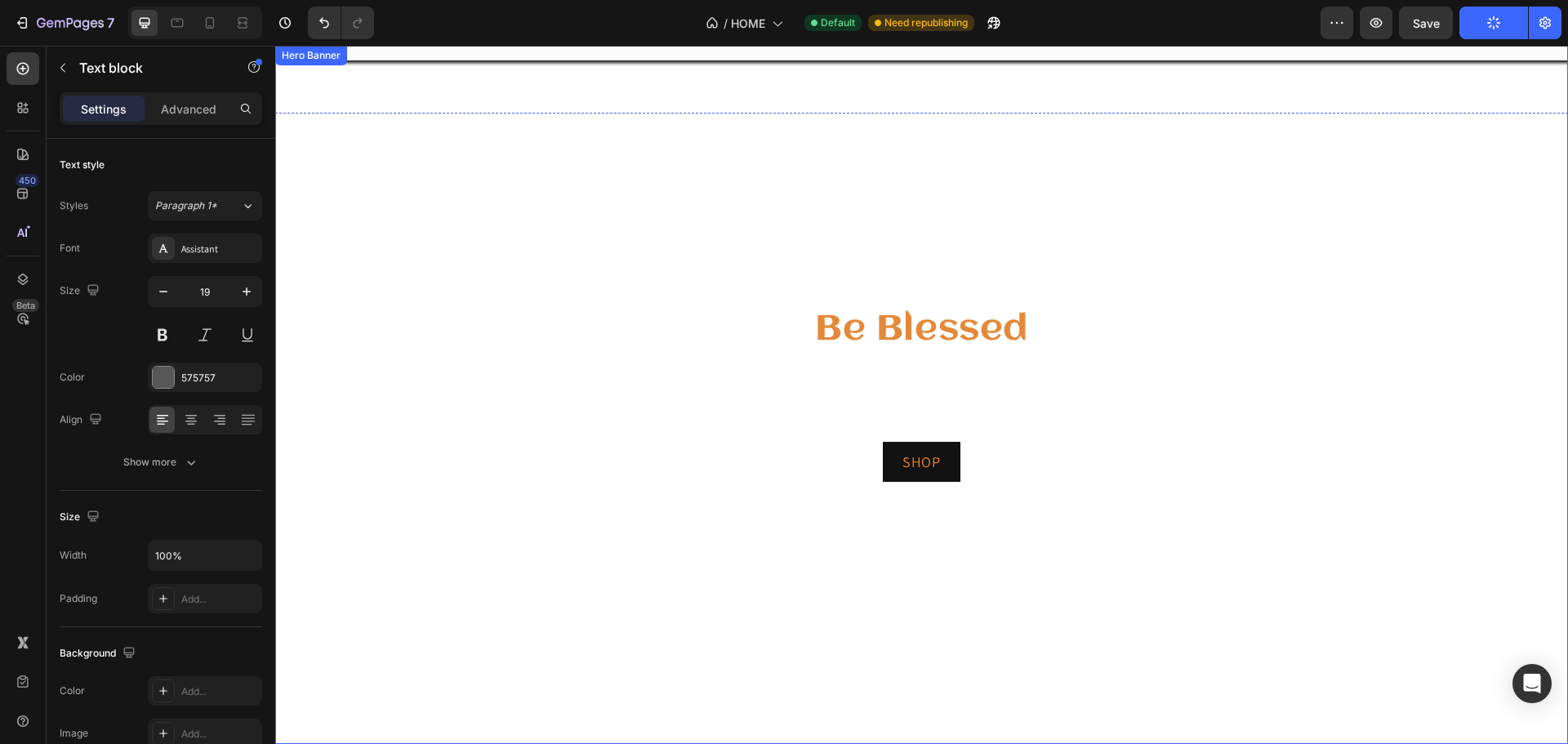
click at [594, 214] on video "Background Image" at bounding box center [921, 409] width 1293 height 728
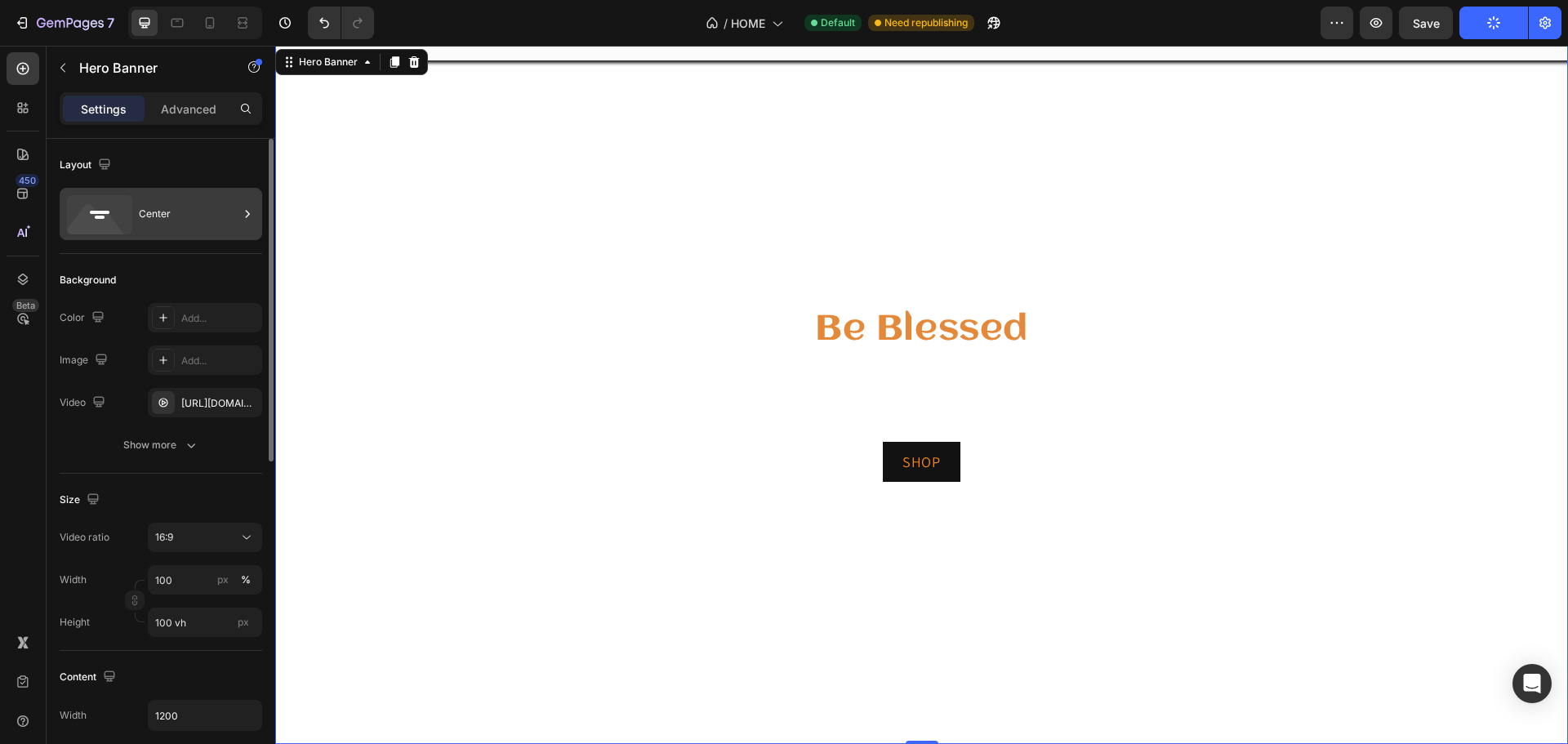
click at [101, 216] on rect at bounding box center [100, 216] width 10 height 3
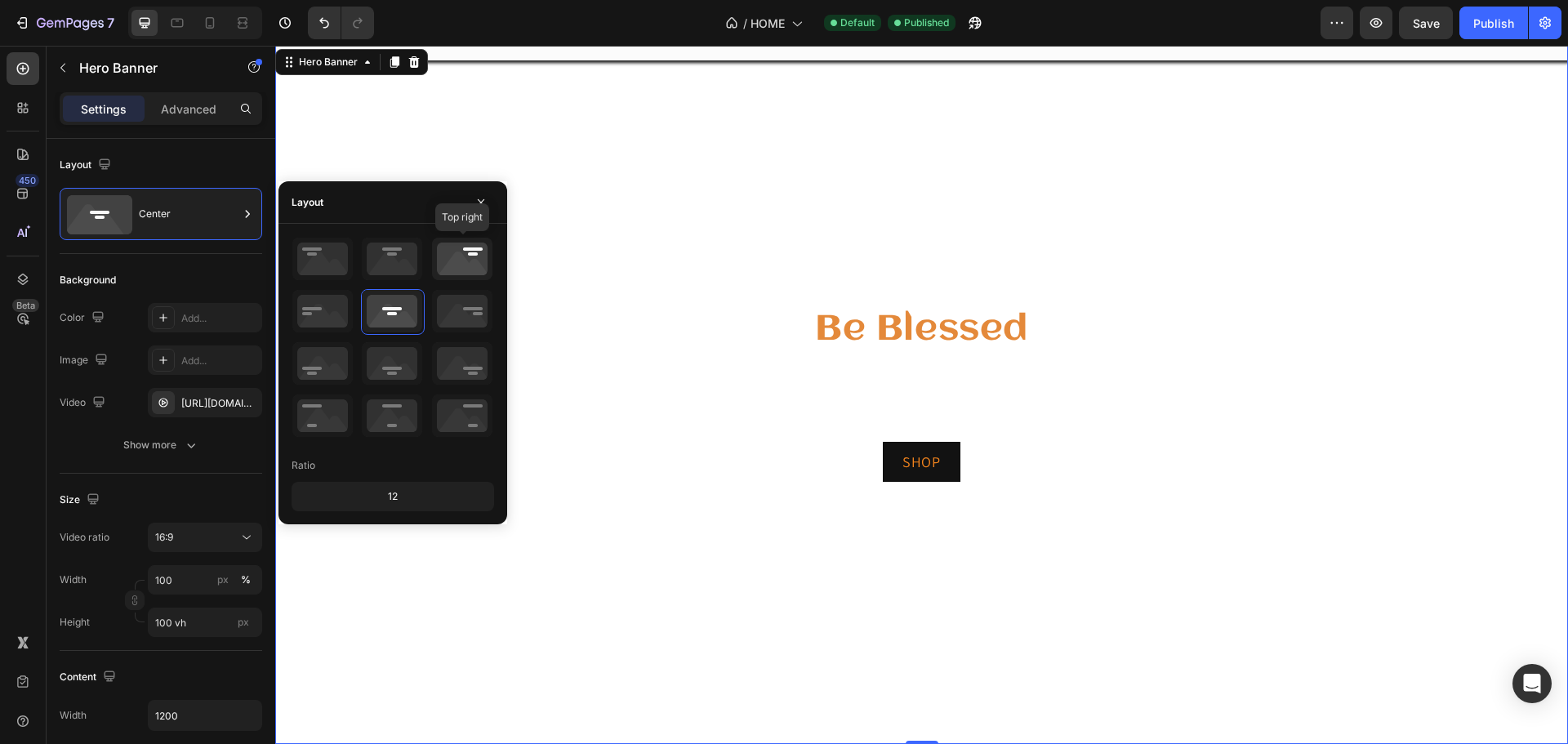
click at [454, 256] on icon at bounding box center [463, 259] width 60 height 43
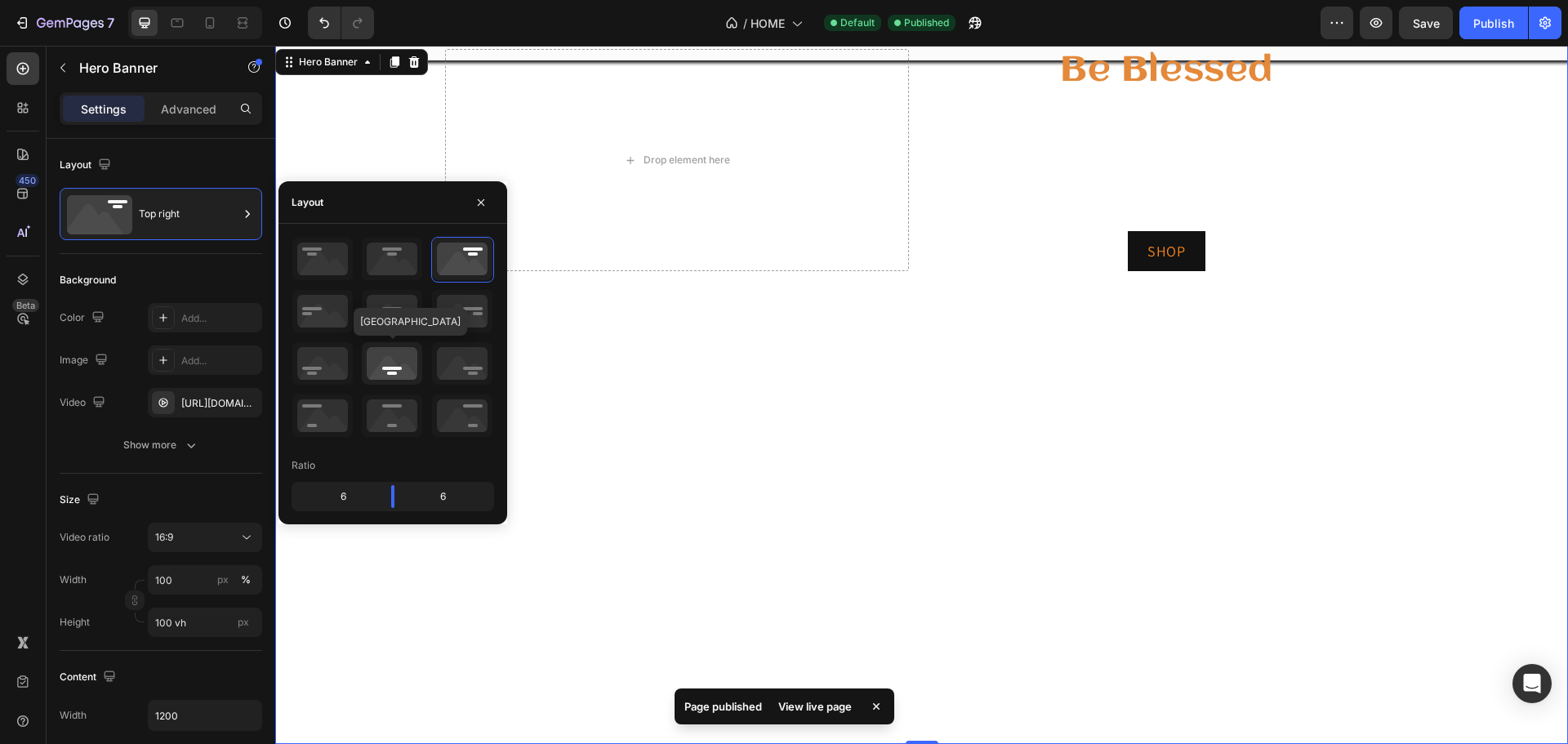
click at [375, 360] on icon at bounding box center [392, 364] width 60 height 43
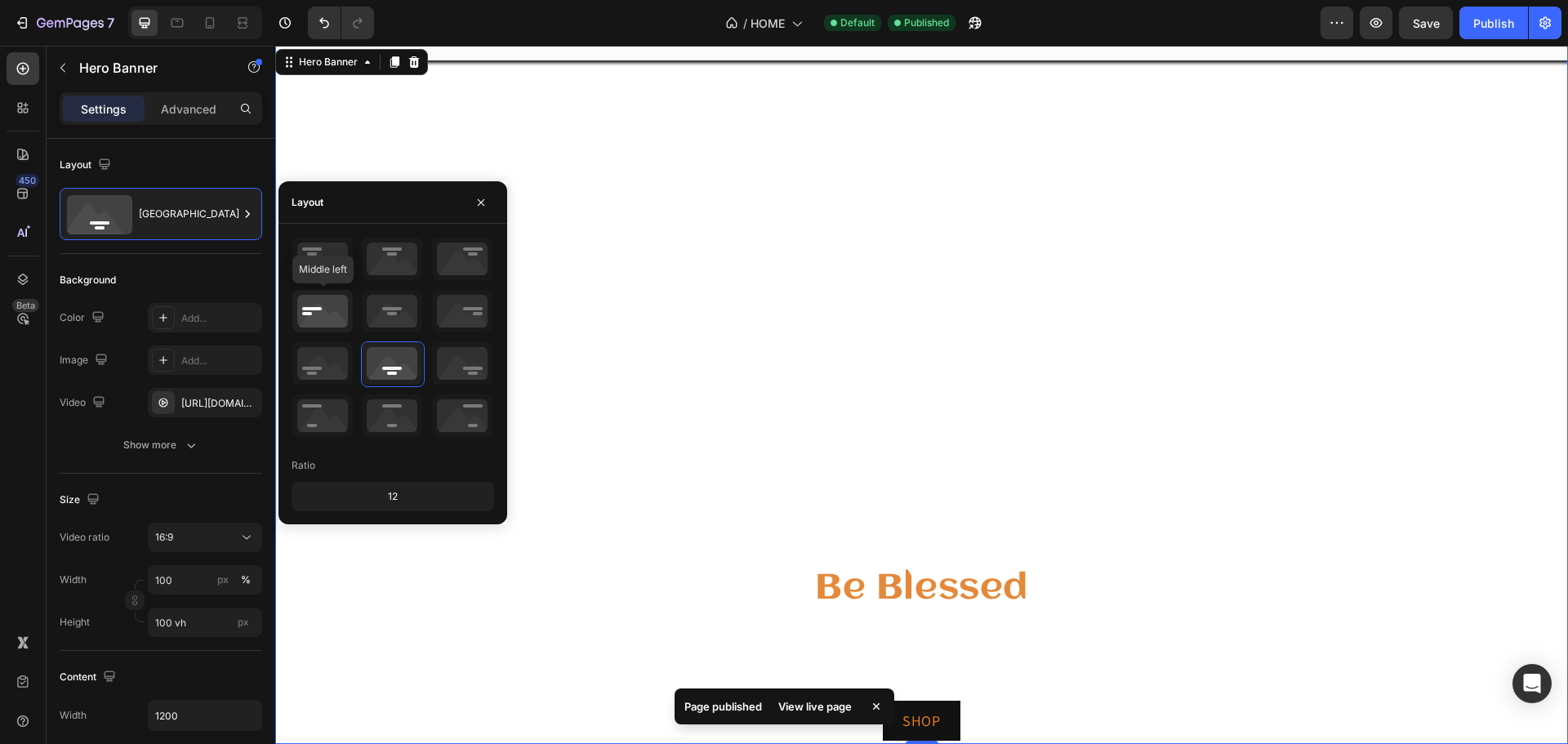
click at [325, 323] on icon at bounding box center [323, 311] width 60 height 43
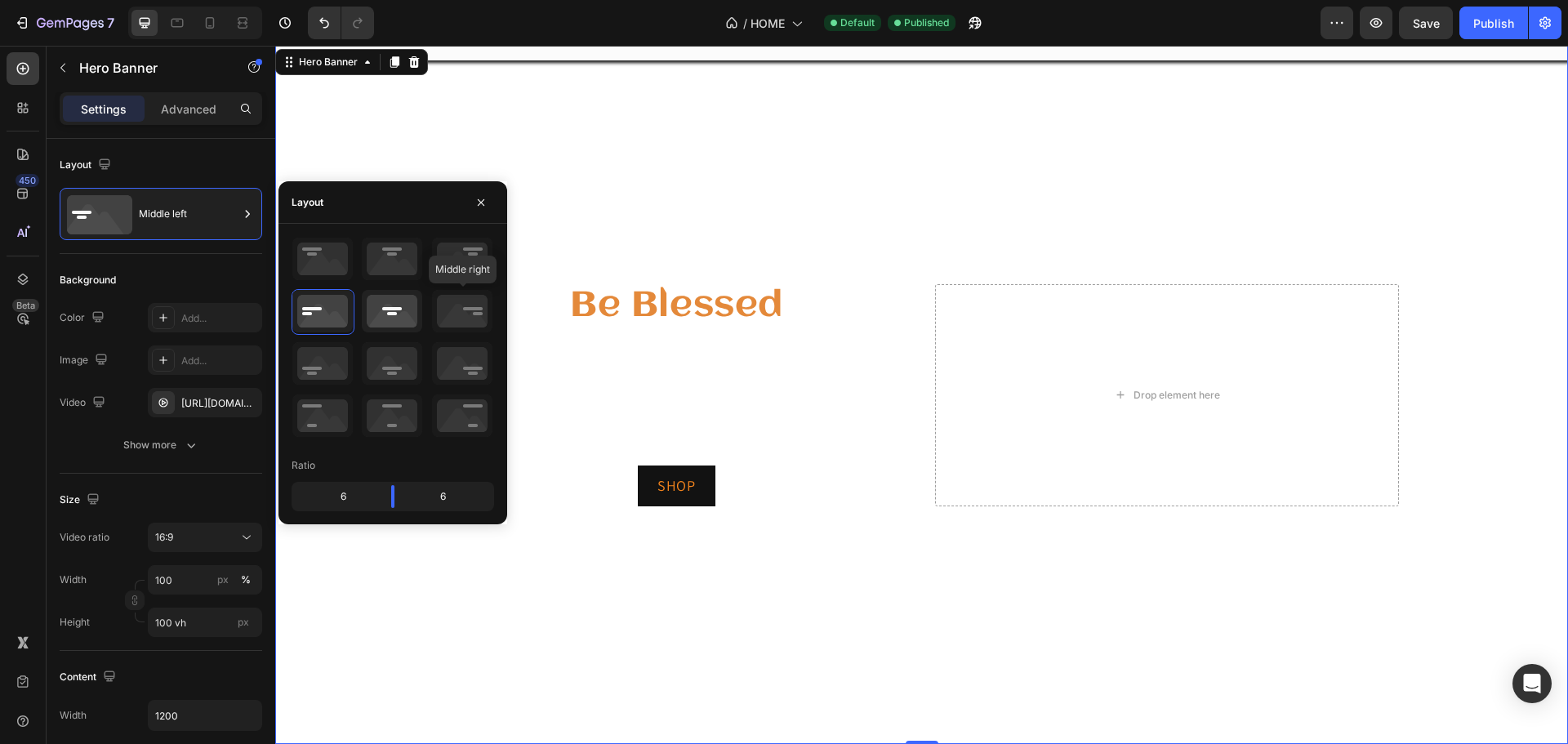
click at [402, 302] on icon at bounding box center [392, 311] width 60 height 43
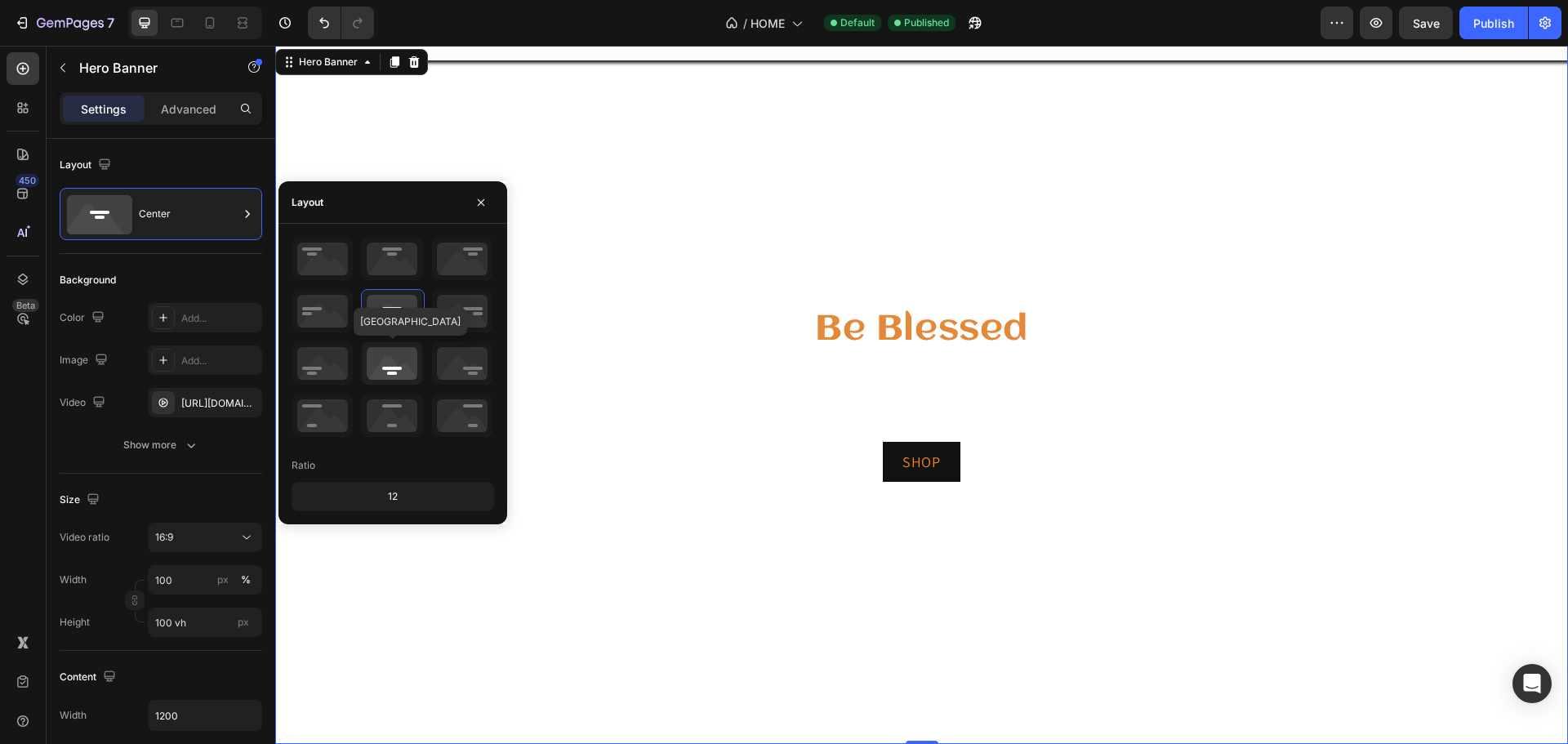
click at [403, 363] on icon at bounding box center [392, 364] width 60 height 43
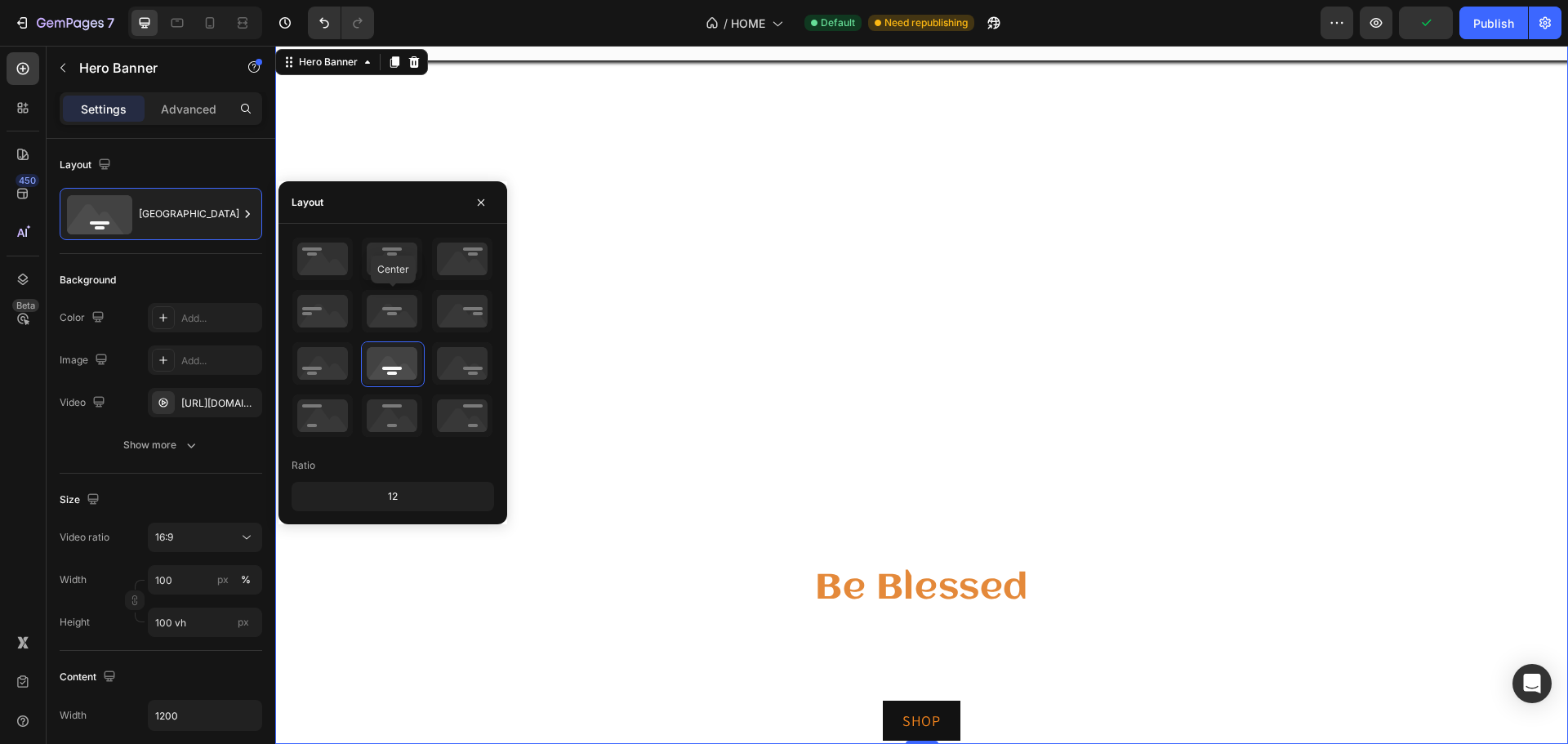
click at [385, 340] on div "Center" at bounding box center [393, 338] width 203 height 203
click at [387, 324] on icon at bounding box center [392, 311] width 60 height 43
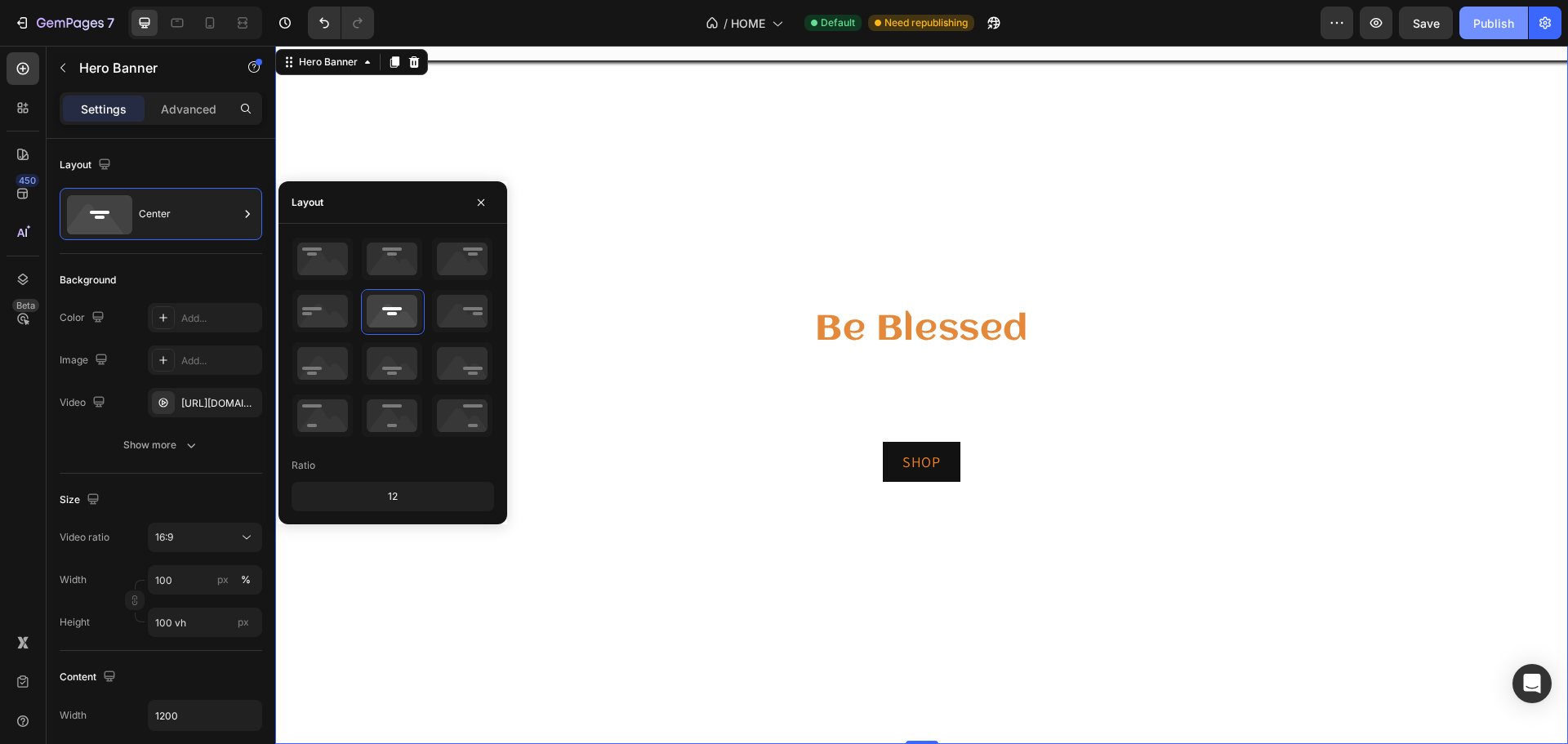
click at [1488, 24] on div "Publish" at bounding box center [1493, 23] width 41 height 17
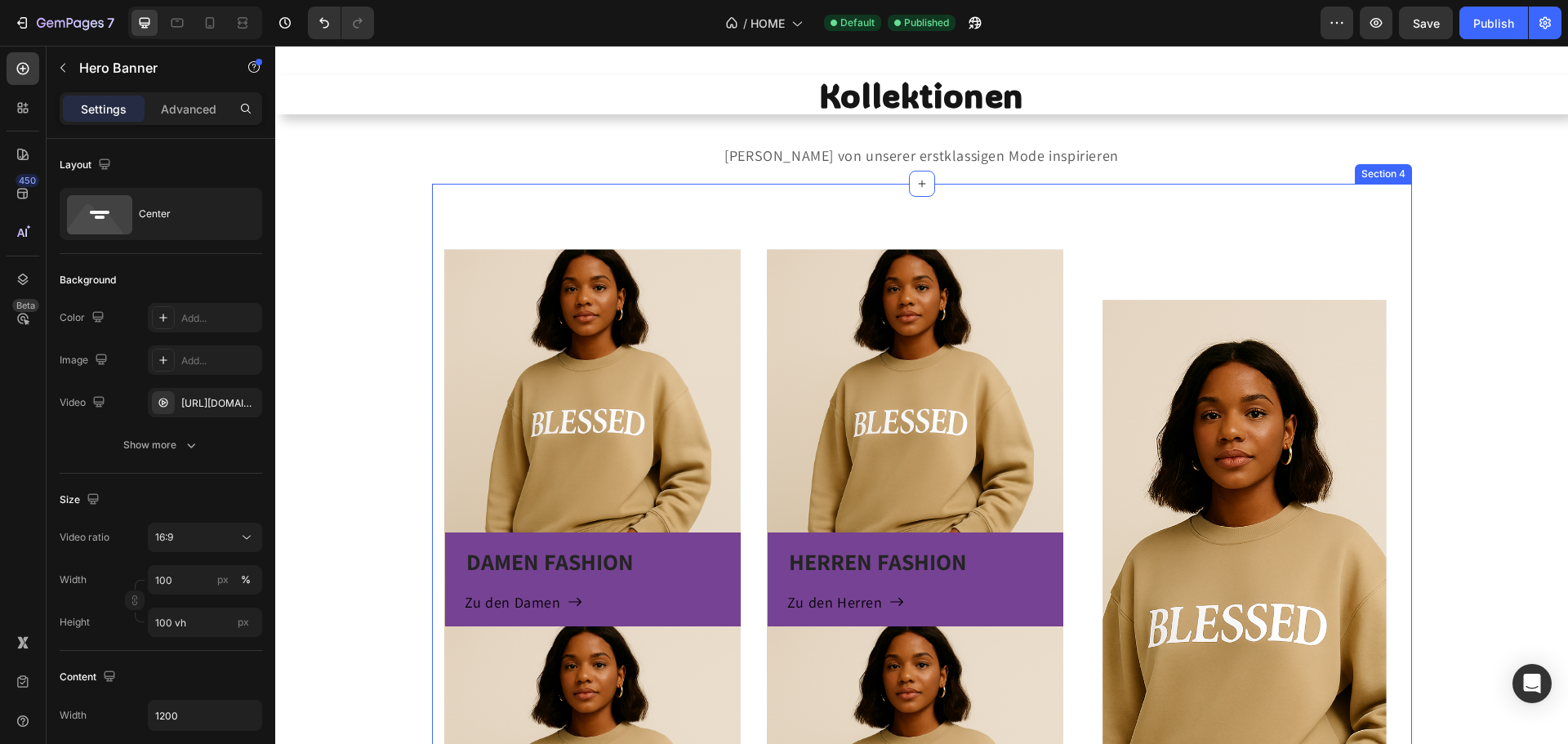
scroll to position [817, 0]
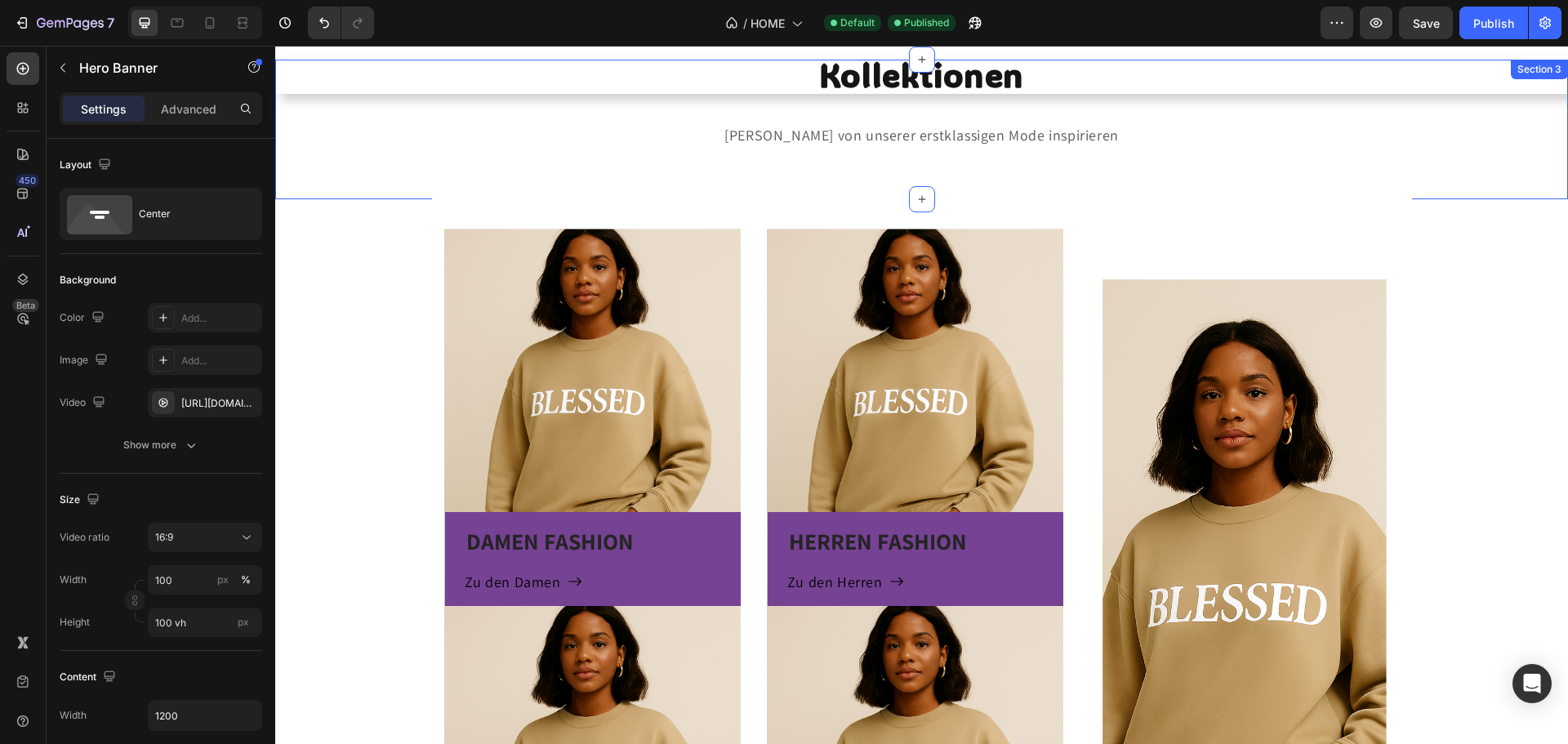
click at [361, 115] on div "Kollektionen Heading Lasse Dich von unserer erstklassigen Mode inspirieren Text…" at bounding box center [921, 129] width 1293 height 87
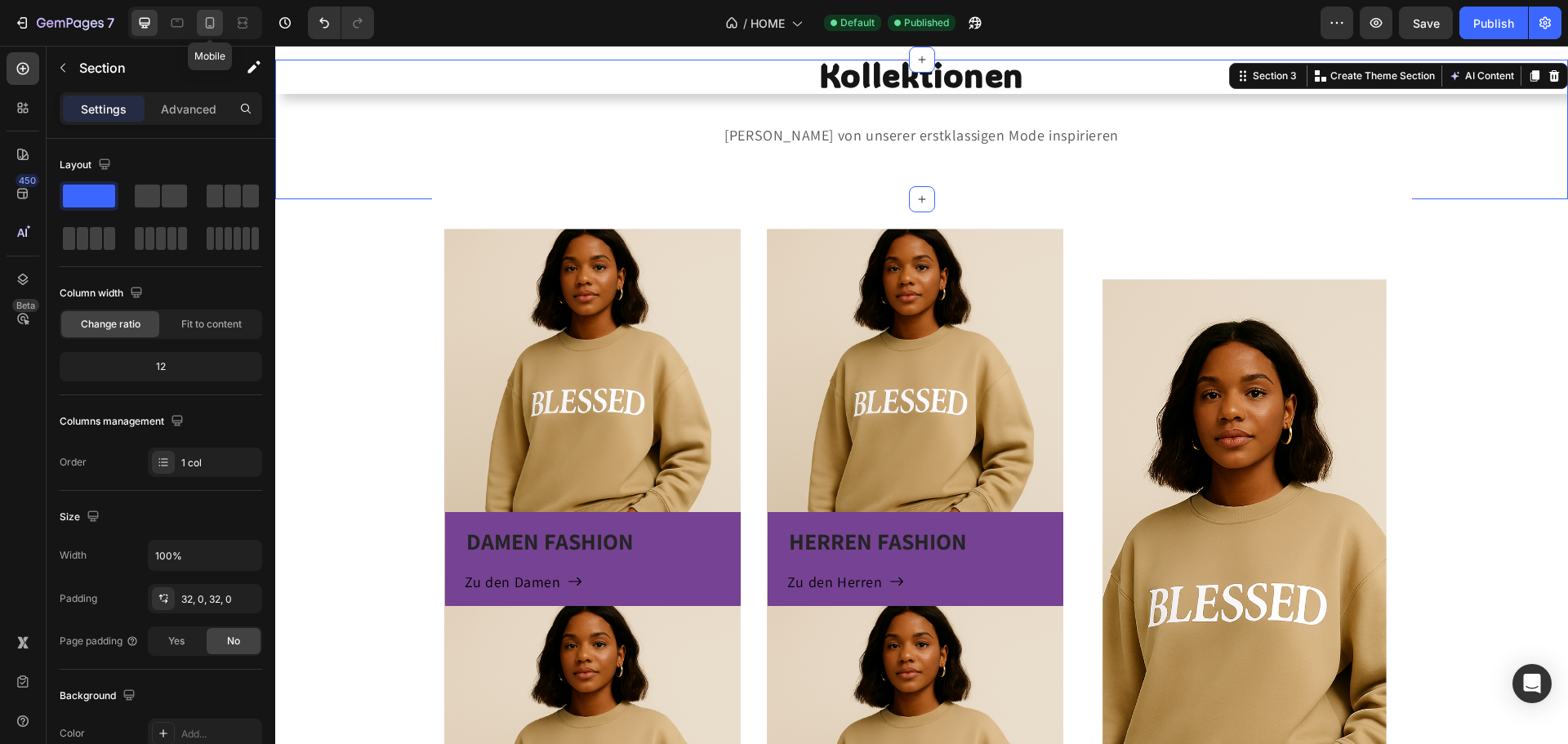
click at [211, 21] on icon at bounding box center [209, 22] width 16 height 16
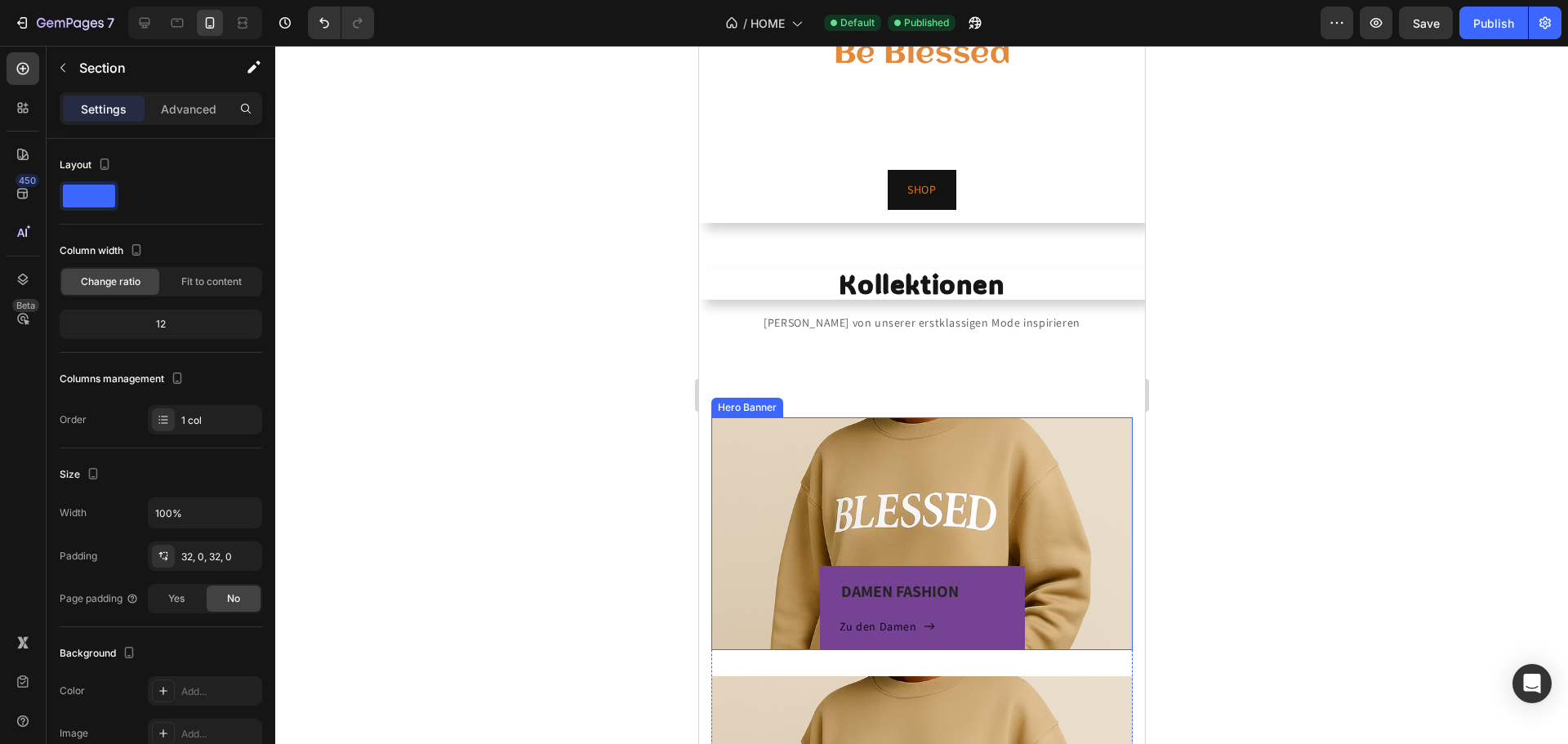
scroll to position [163, 0]
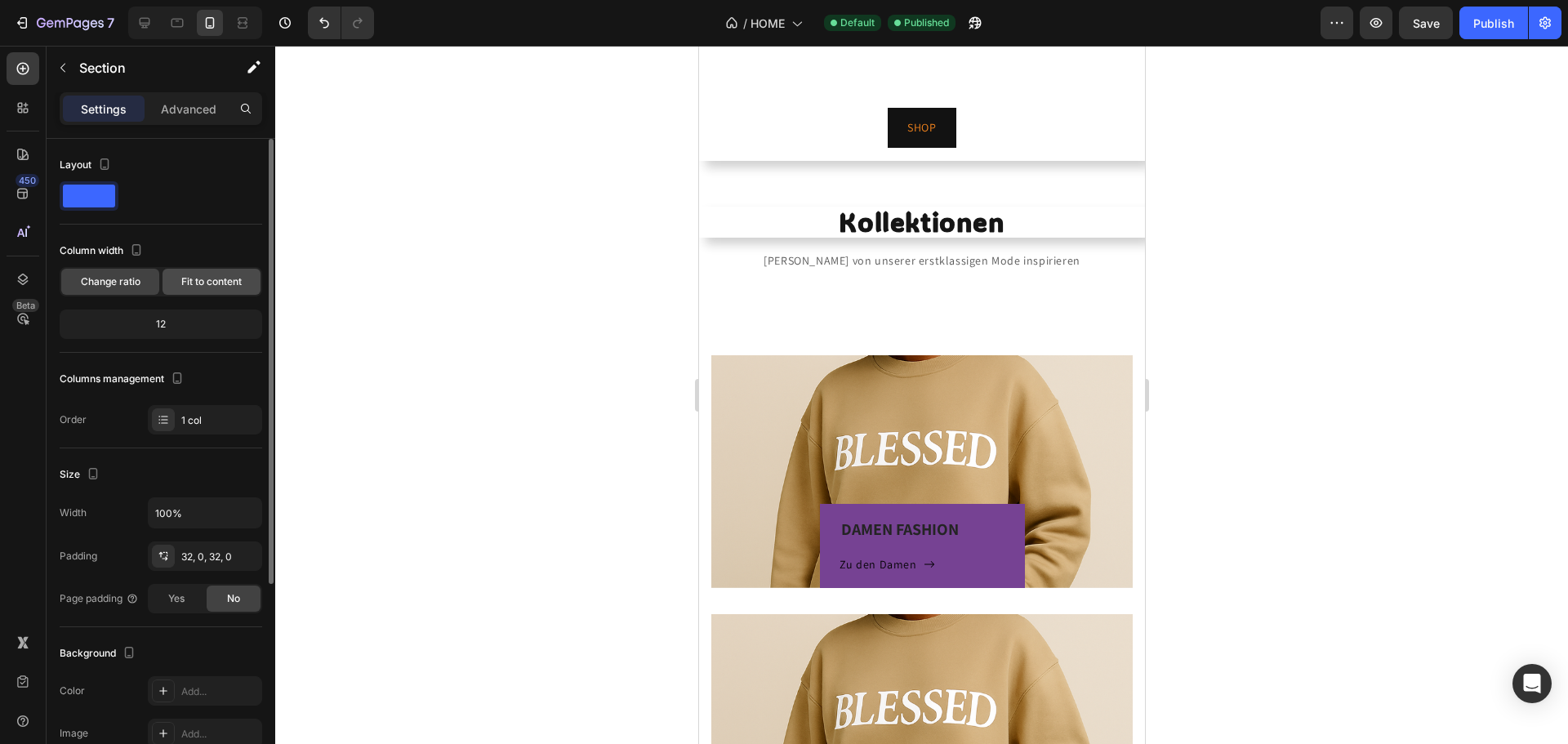
click at [221, 277] on span "Fit to content" at bounding box center [211, 281] width 60 height 15
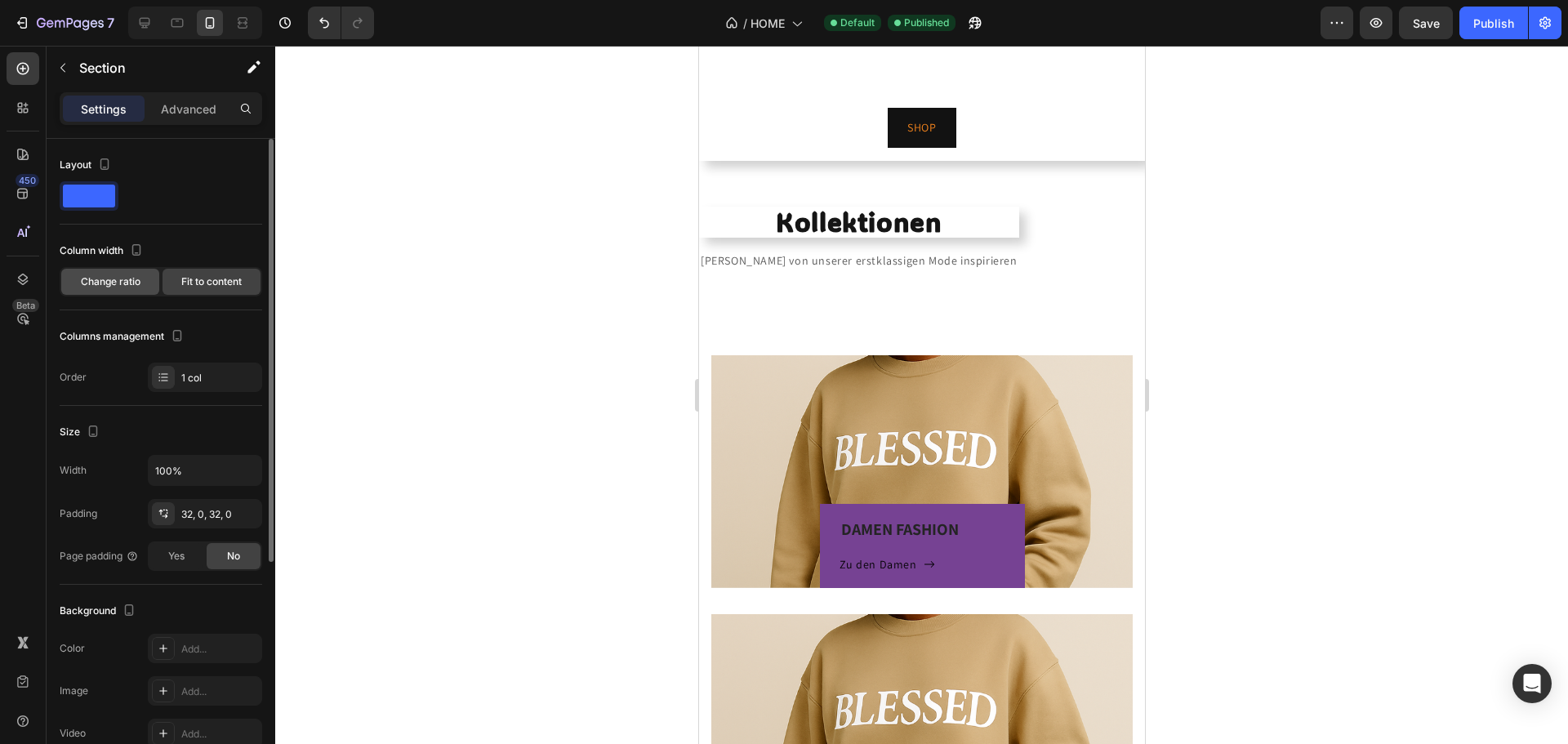
click at [121, 279] on span "Change ratio" at bounding box center [110, 281] width 59 height 15
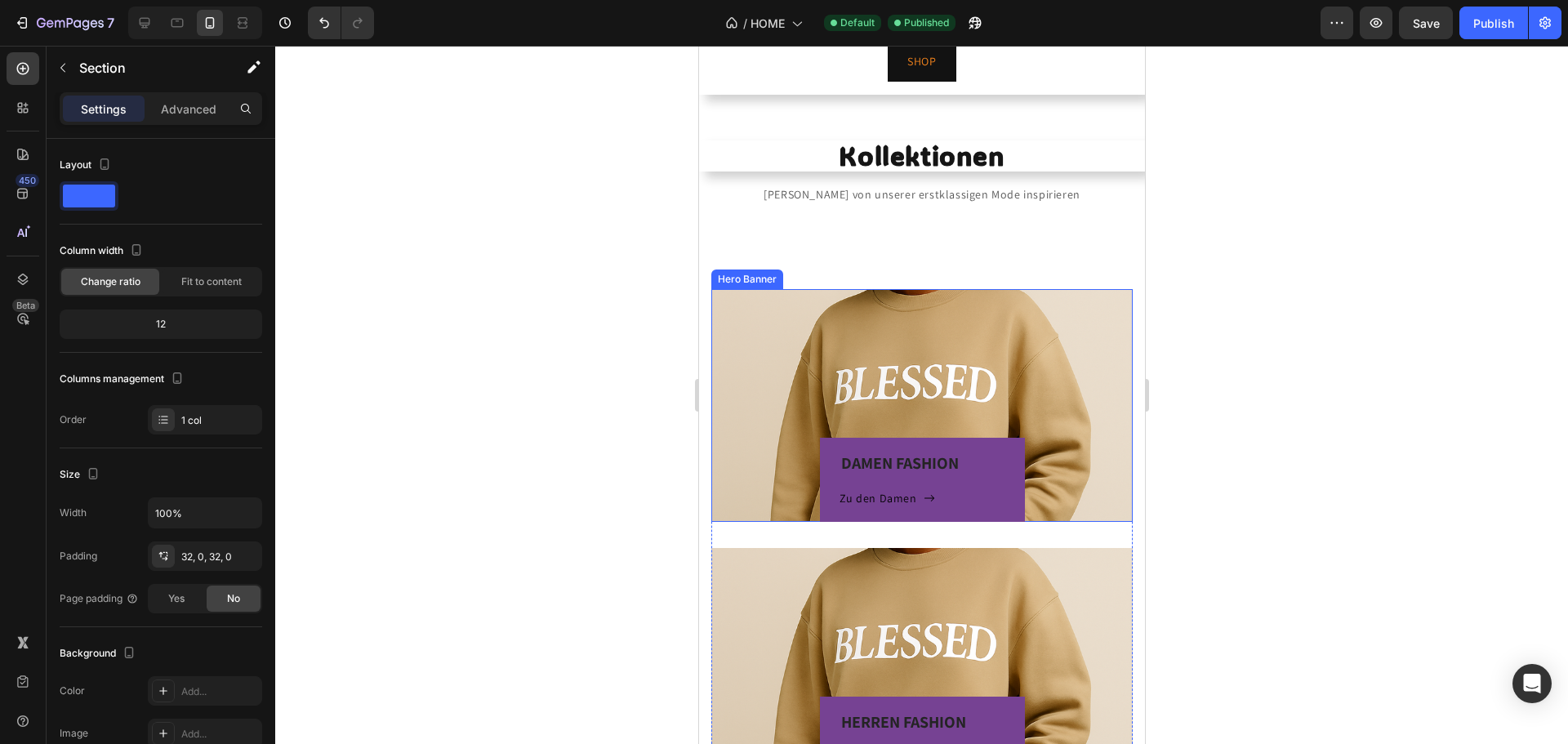
scroll to position [245, 0]
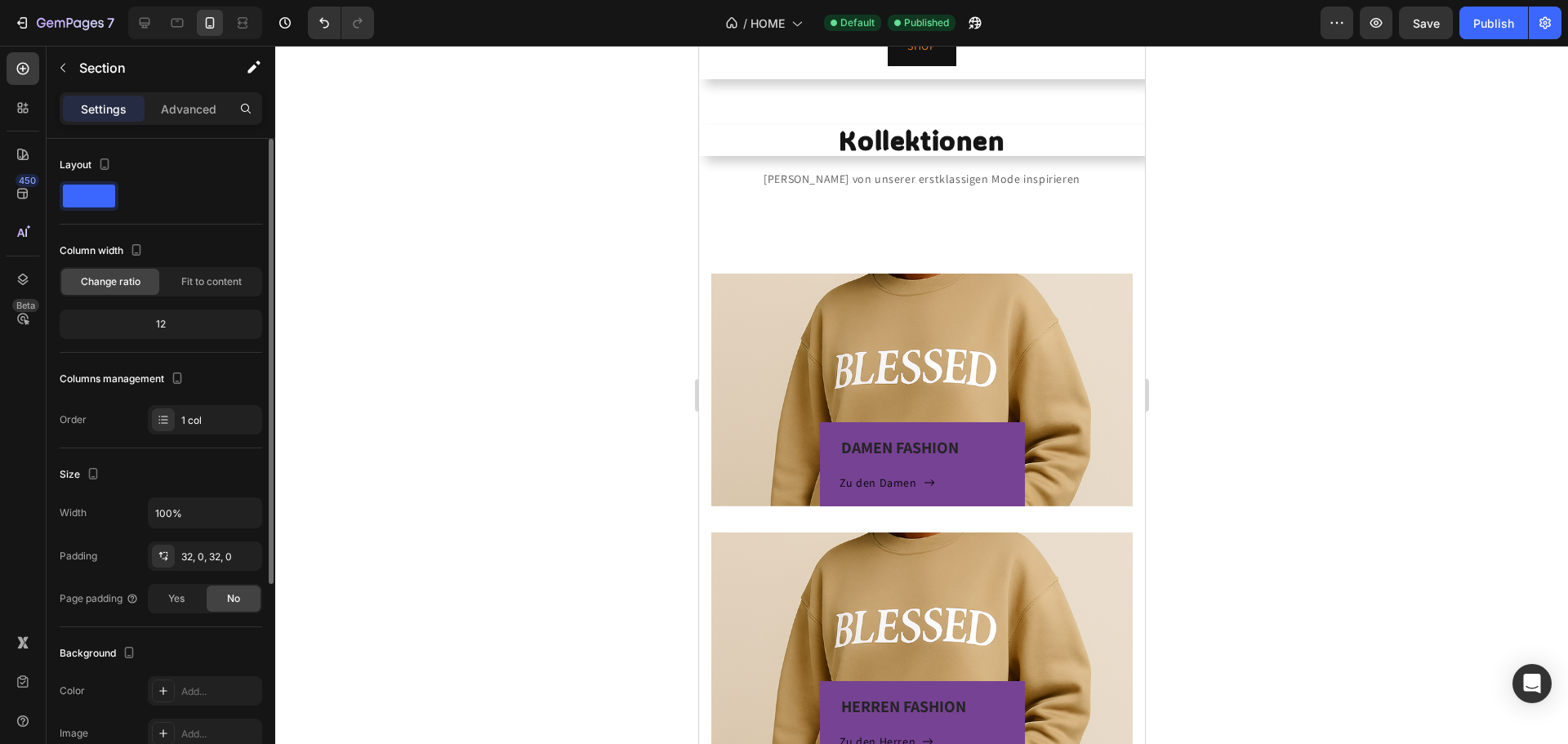
click at [174, 315] on div "12" at bounding box center [161, 325] width 196 height 23
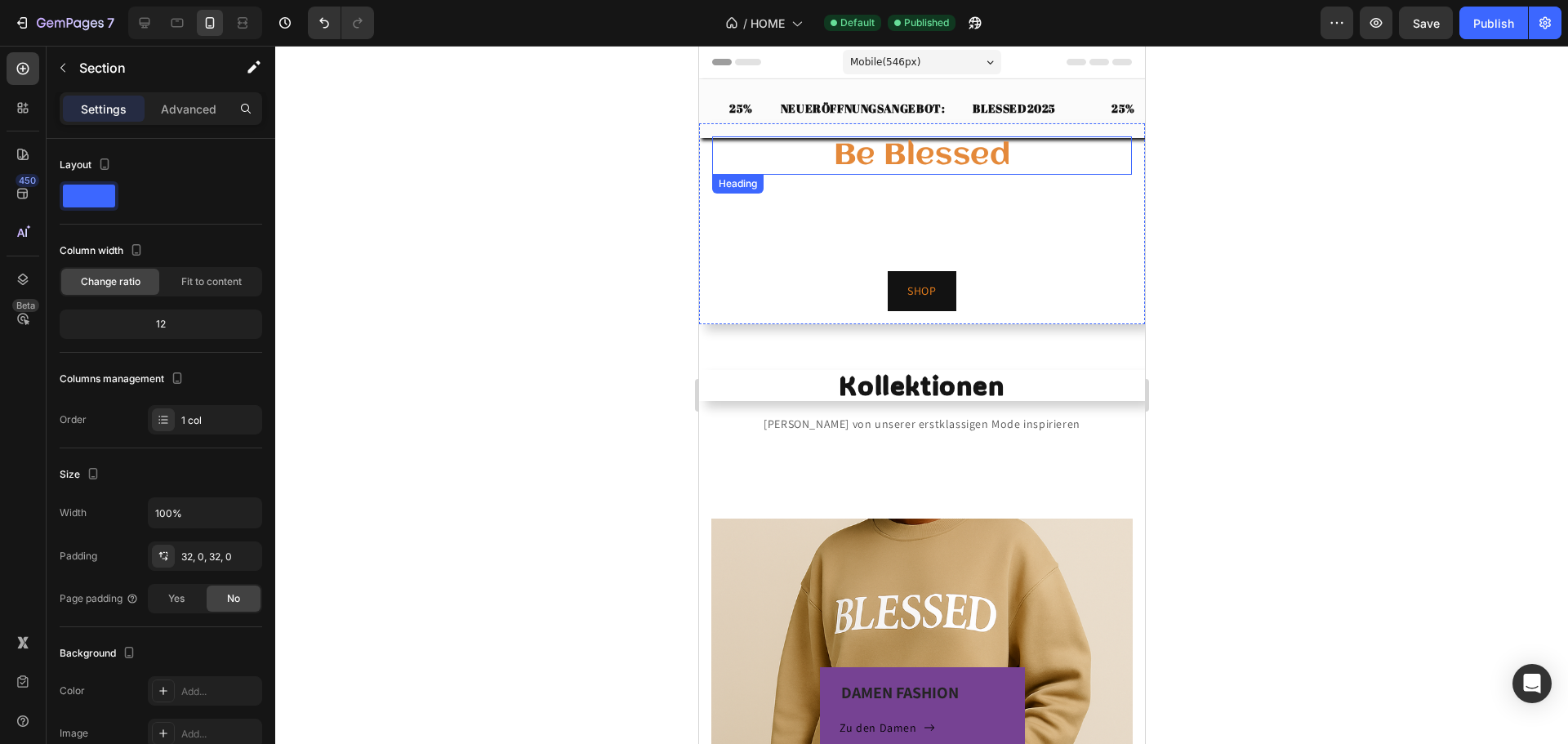
click at [744, 143] on h2 "Be Blessed" at bounding box center [921, 156] width 420 height 39
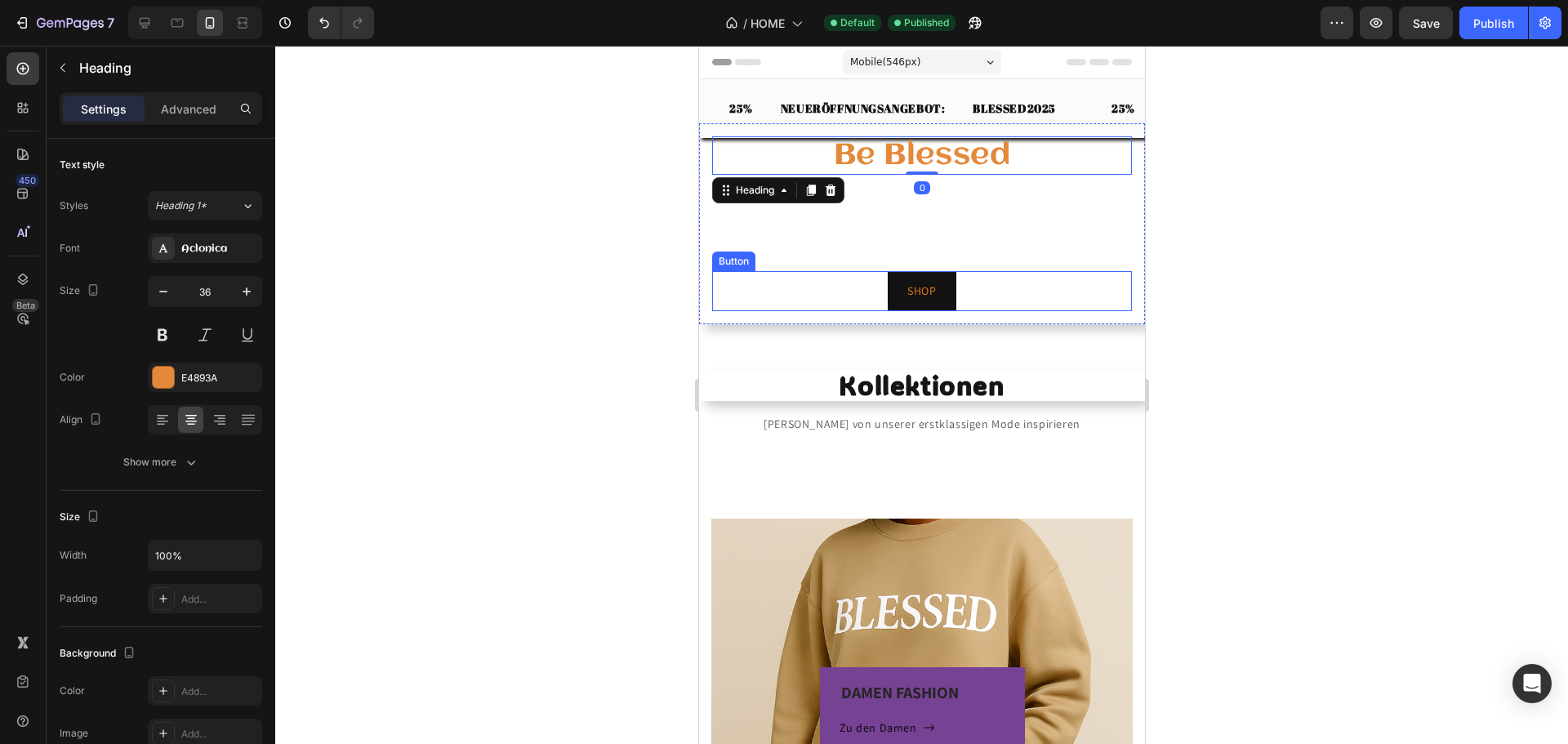
click at [717, 295] on div "SHOP Button" at bounding box center [921, 291] width 420 height 40
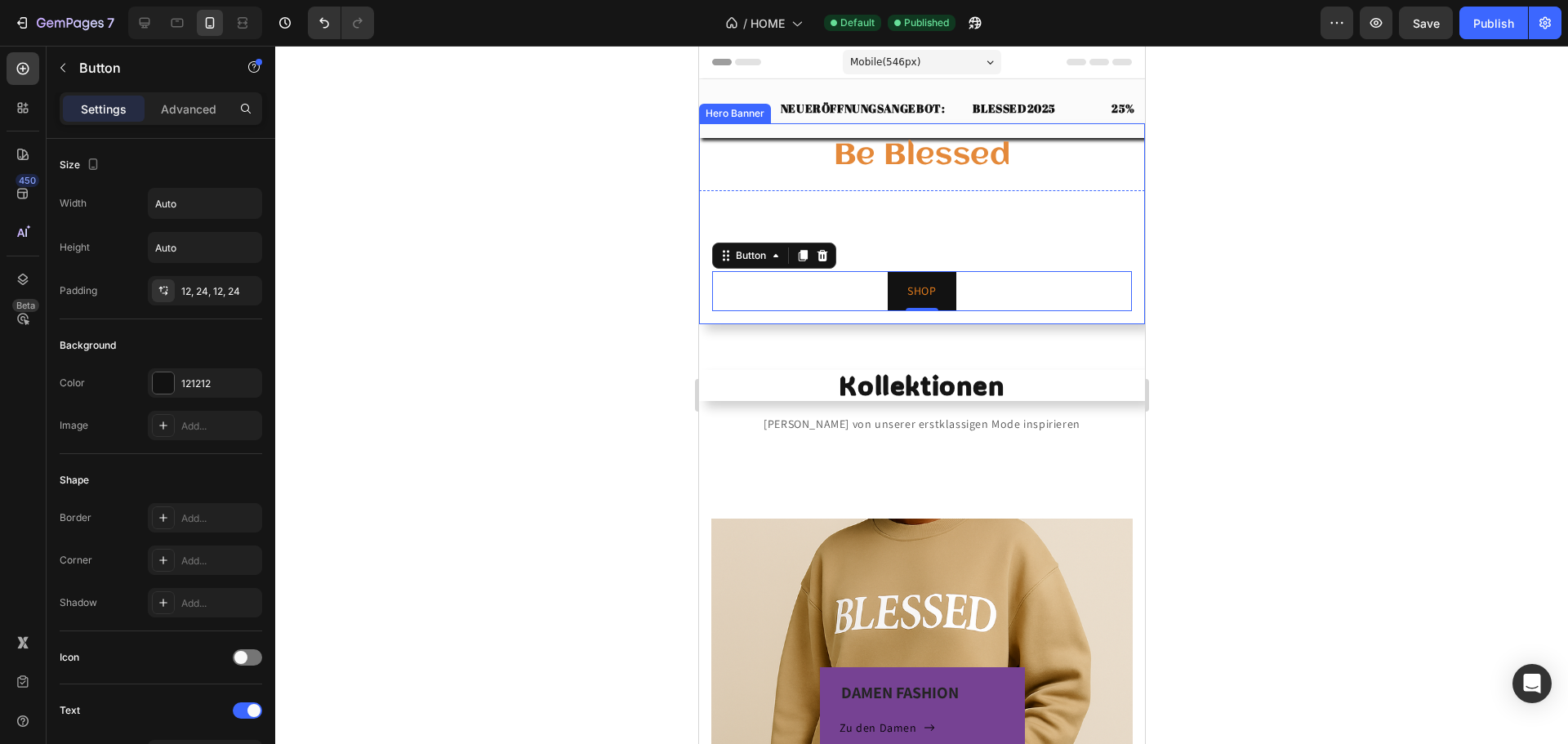
click at [705, 153] on div "Be Blessed Heading Willkommen bei BBLSSD – Be blessed, deiner Anlaufstelle für …" at bounding box center [921, 223] width 446 height 201
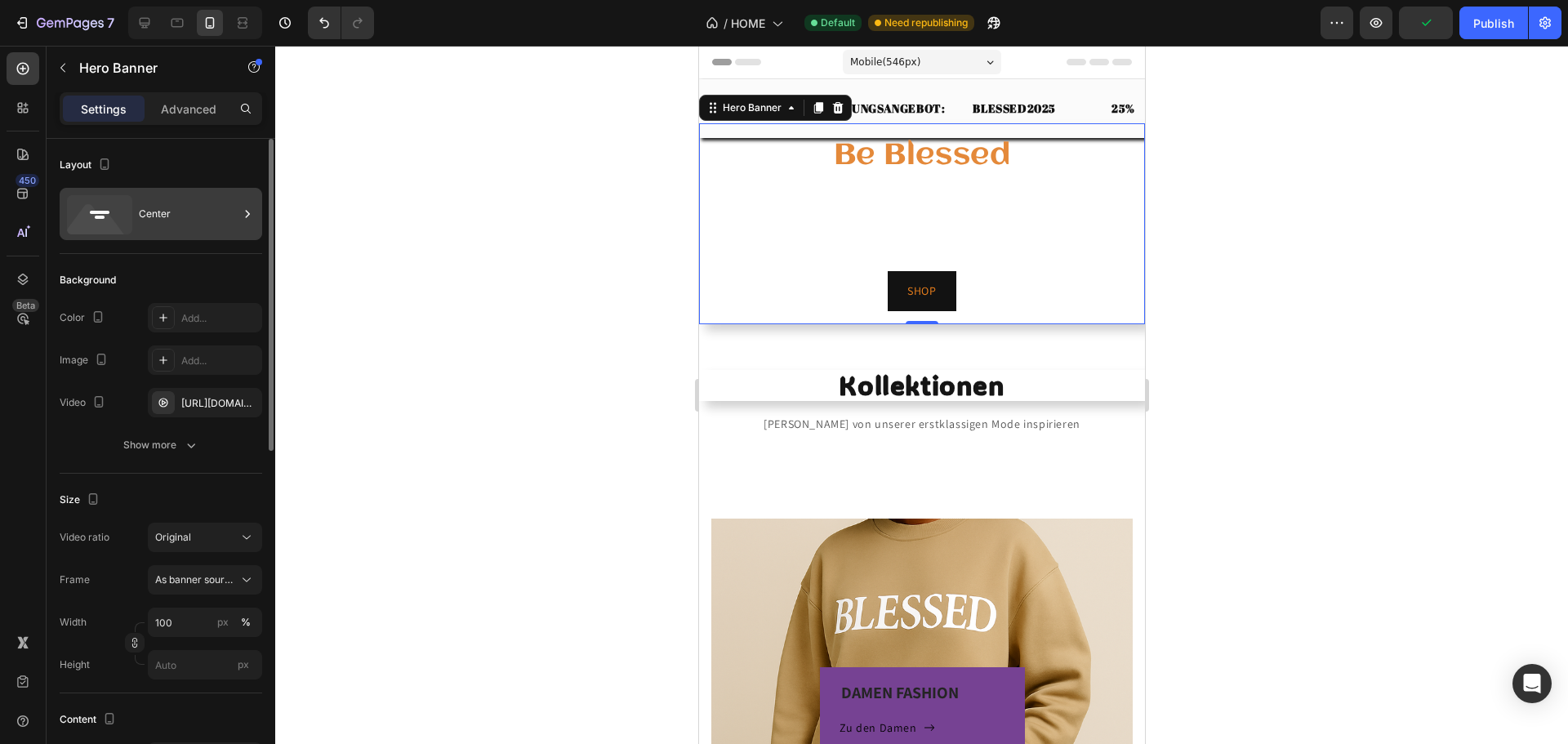
click at [103, 217] on rect at bounding box center [100, 216] width 10 height 3
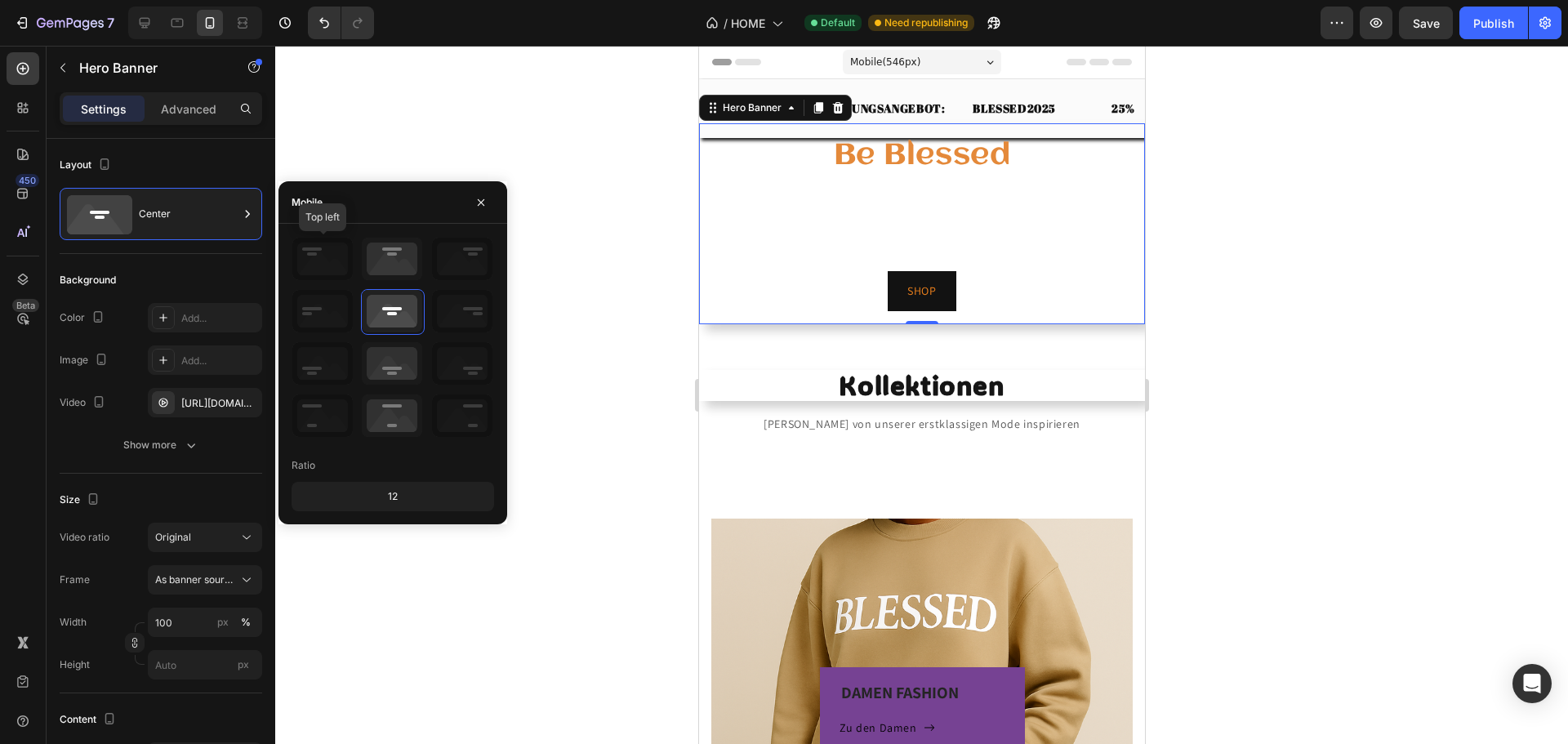
click at [324, 256] on icon at bounding box center [323, 259] width 60 height 43
click at [401, 256] on icon at bounding box center [392, 259] width 60 height 43
click at [381, 406] on icon at bounding box center [392, 416] width 60 height 43
click at [388, 378] on icon at bounding box center [392, 364] width 60 height 43
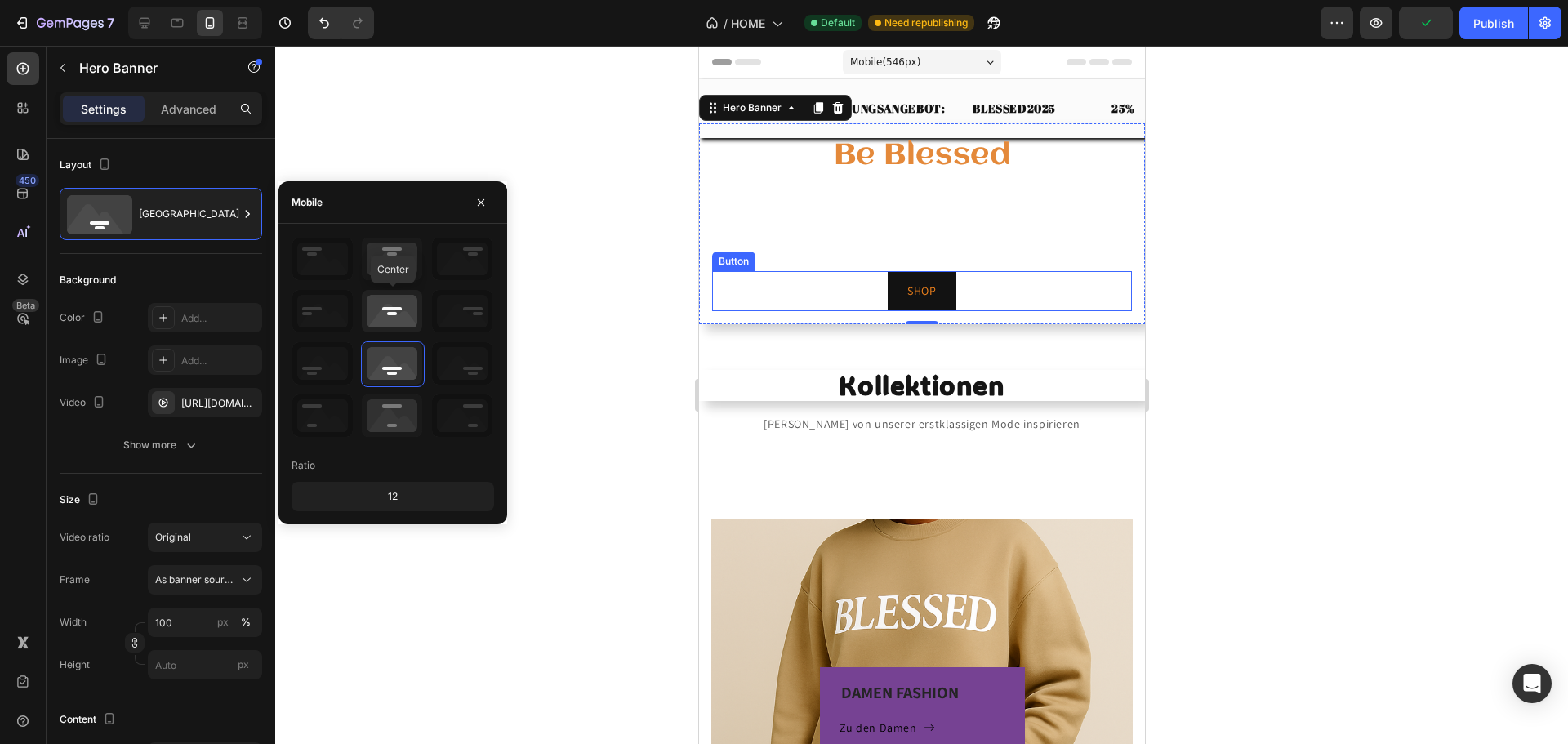
click at [380, 315] on icon at bounding box center [392, 311] width 60 height 43
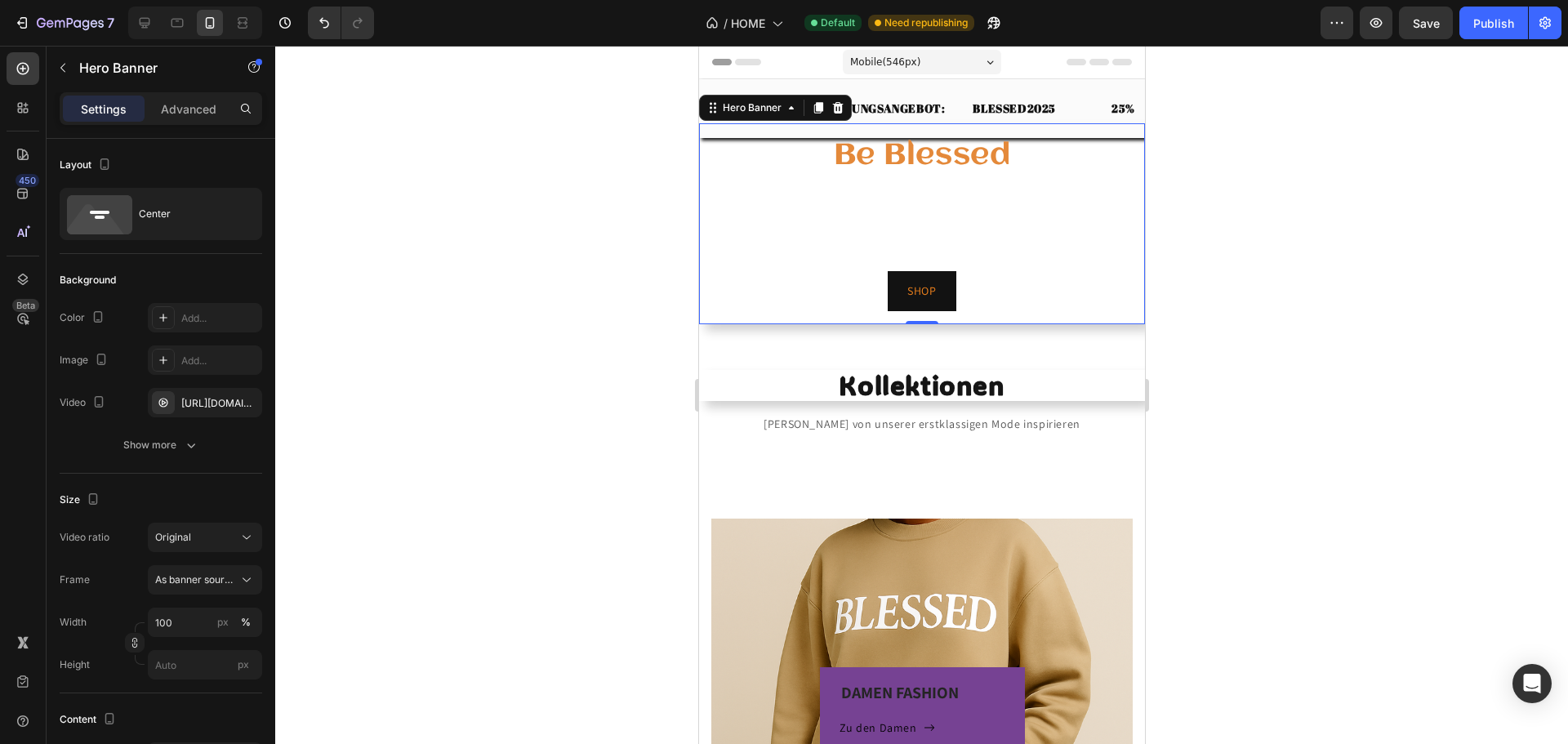
click at [954, 65] on div "Mobile ( 546 px)" at bounding box center [920, 61] width 158 height 24
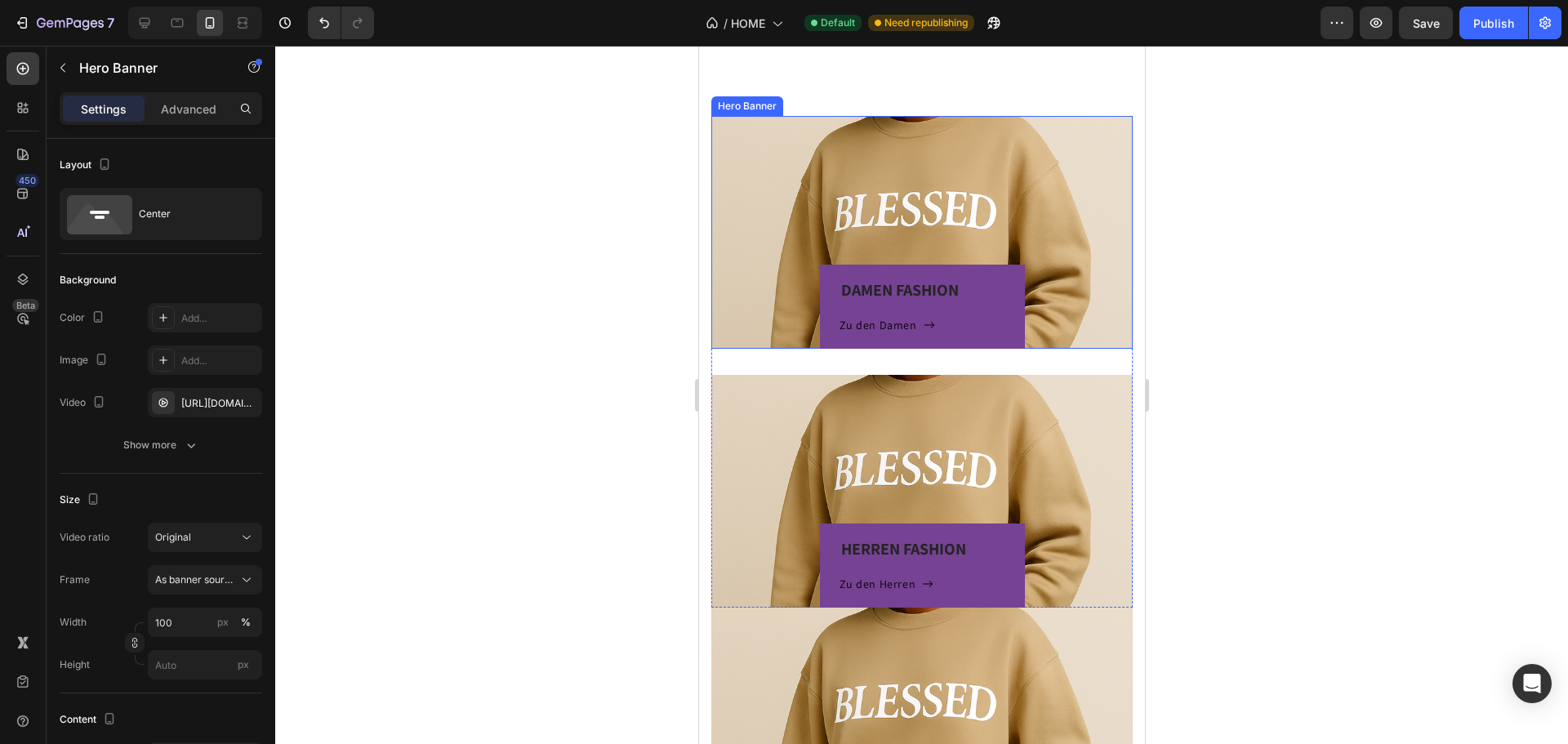
scroll to position [408, 0]
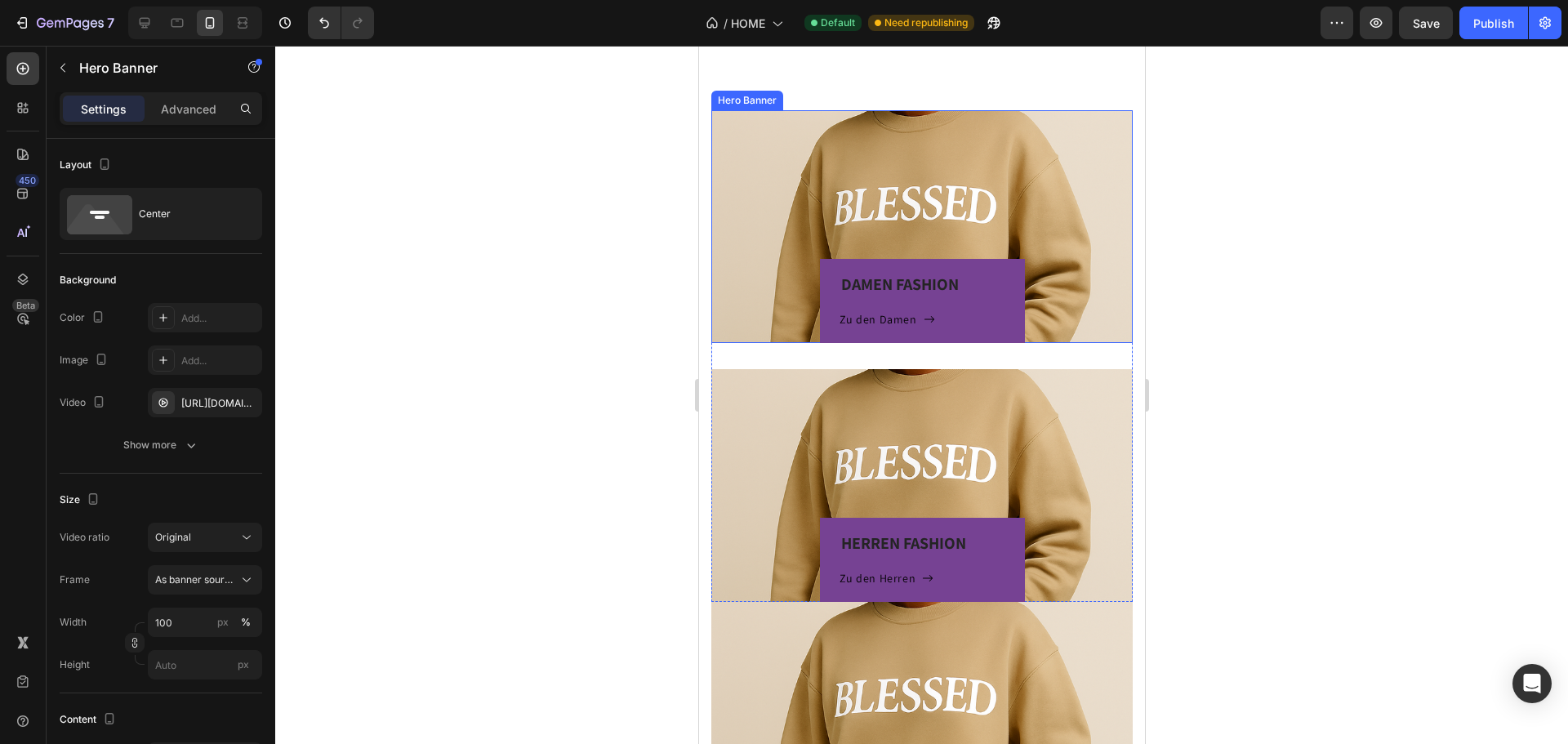
click at [996, 192] on div "DAMEN FASHION Heading Zu den Damen Button Row" at bounding box center [921, 227] width 422 height 233
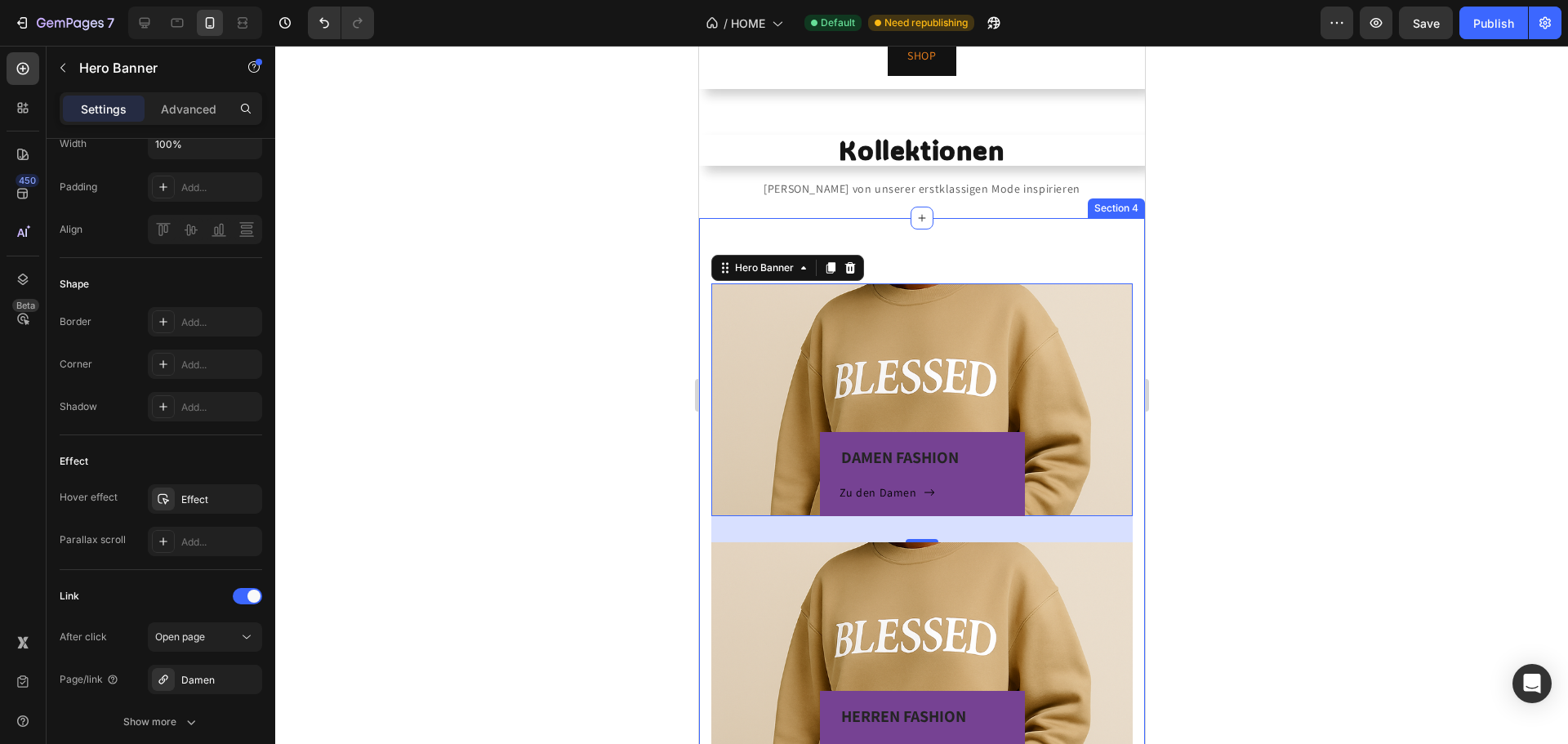
scroll to position [81, 0]
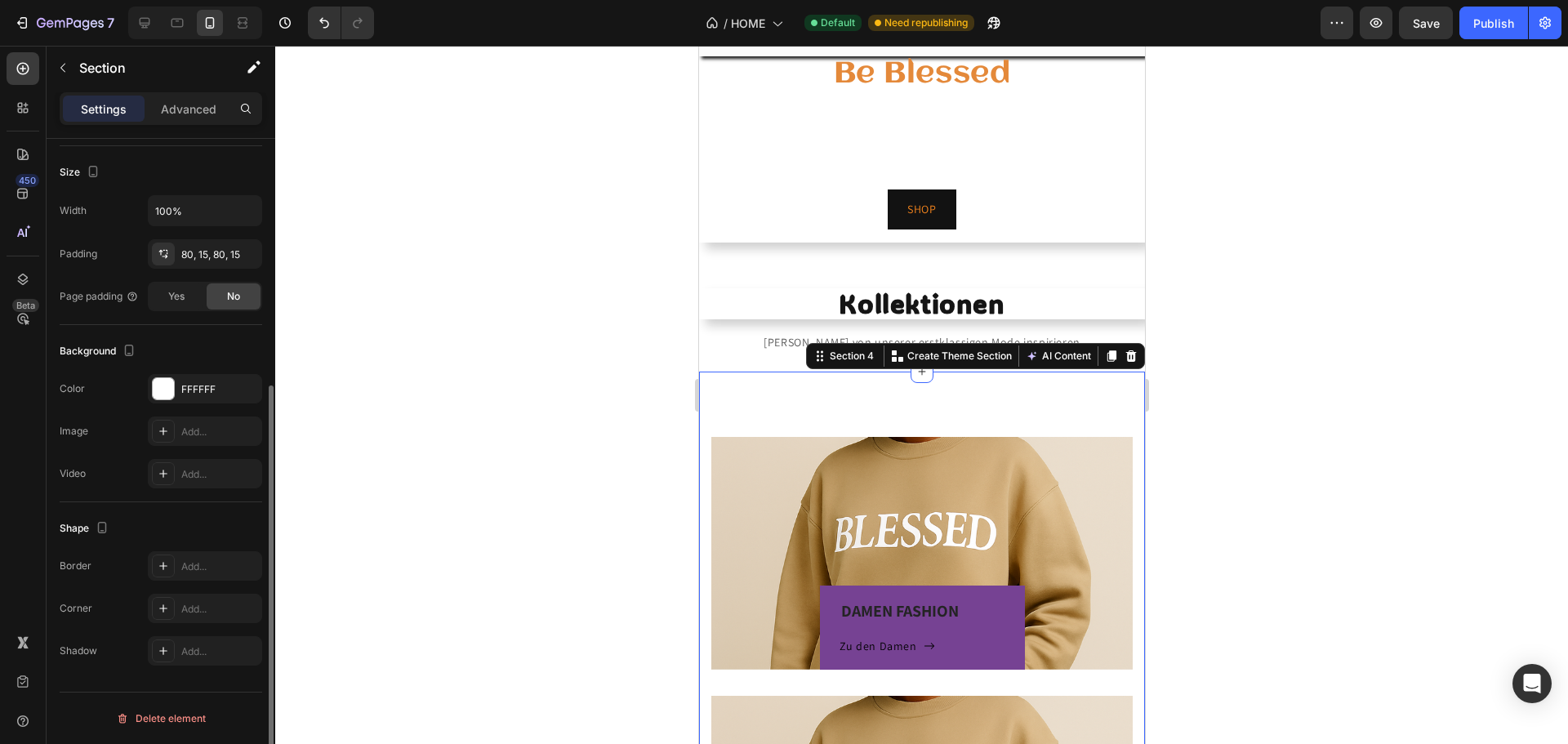
scroll to position [0, 0]
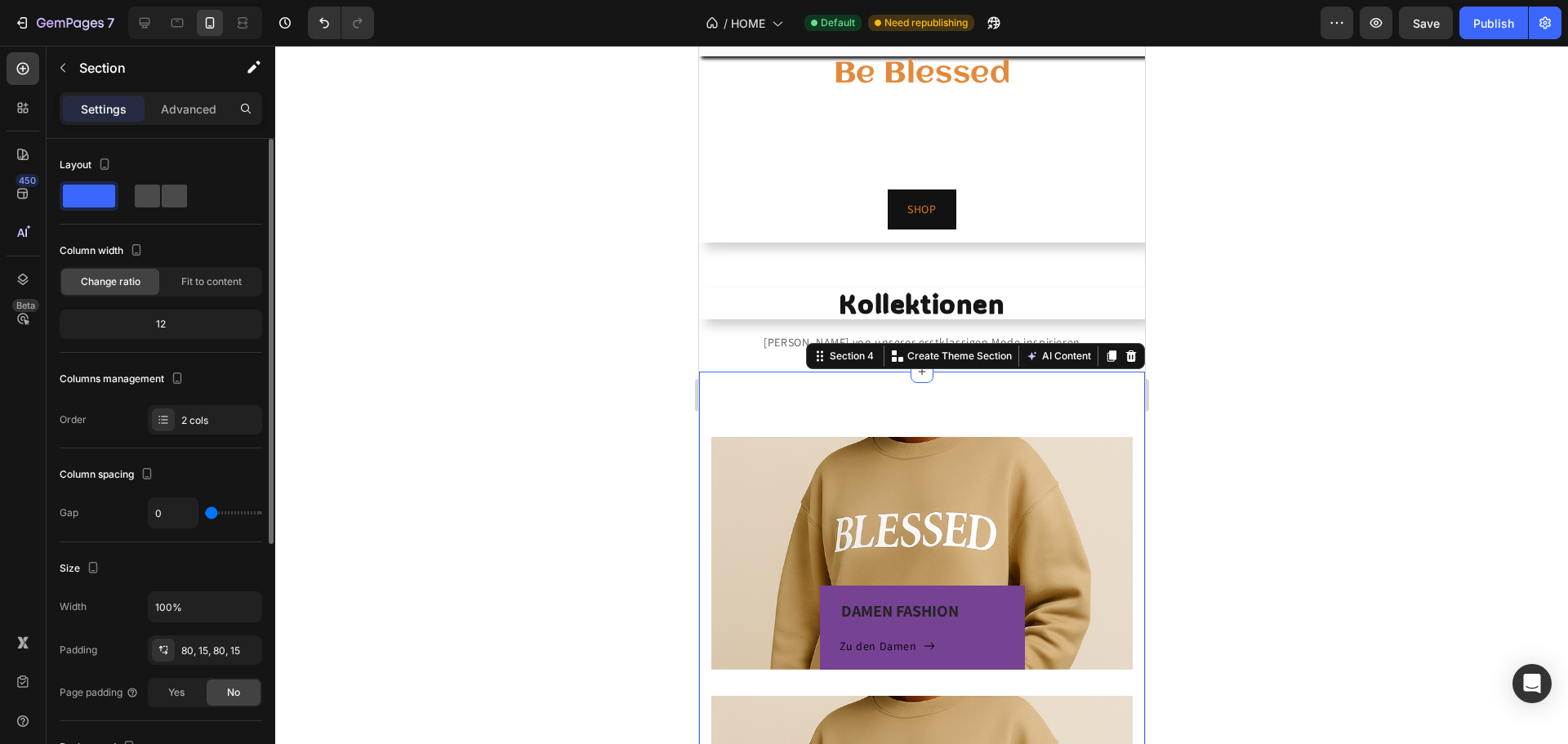
click at [162, 196] on span at bounding box center [175, 196] width 25 height 23
type input "32"
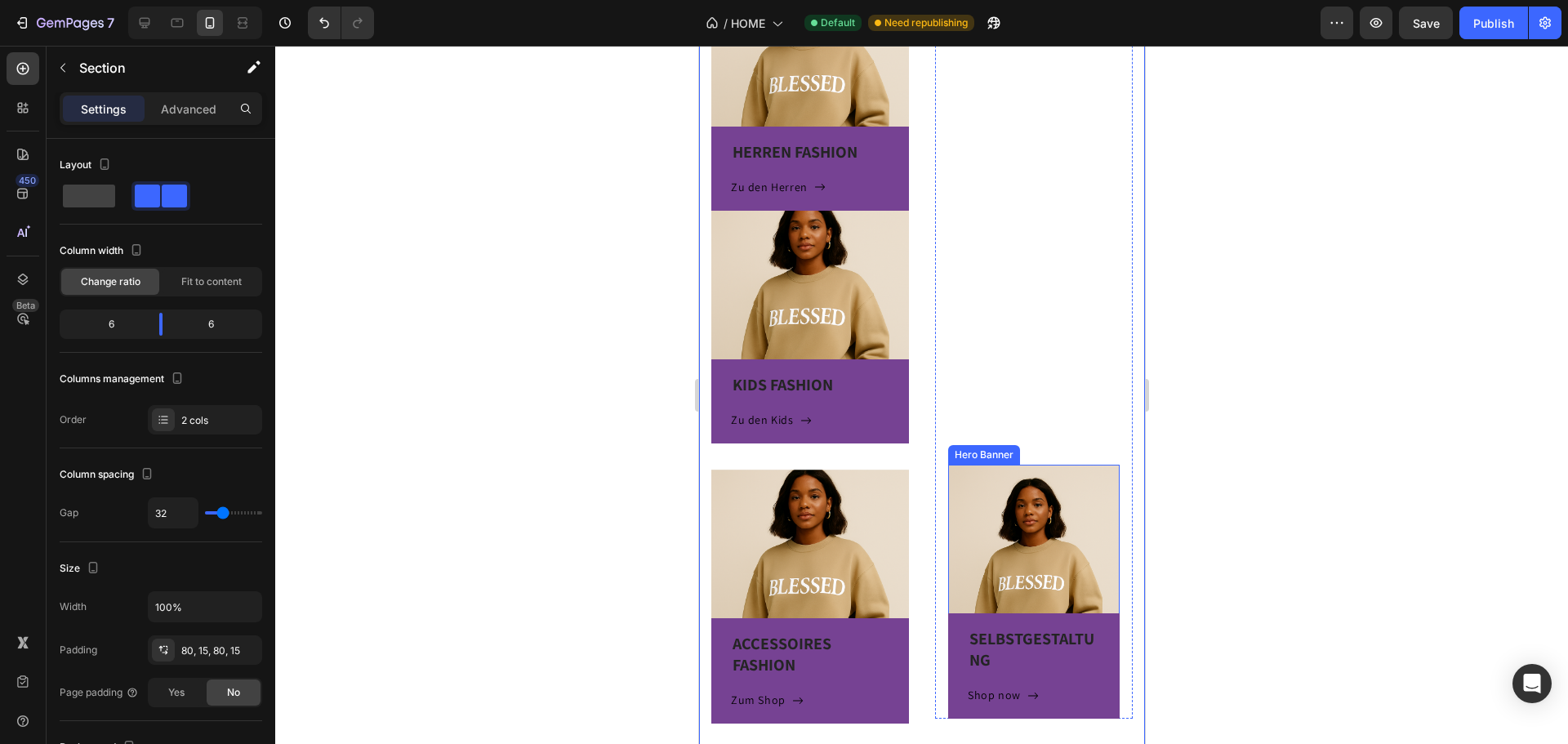
scroll to position [822, 0]
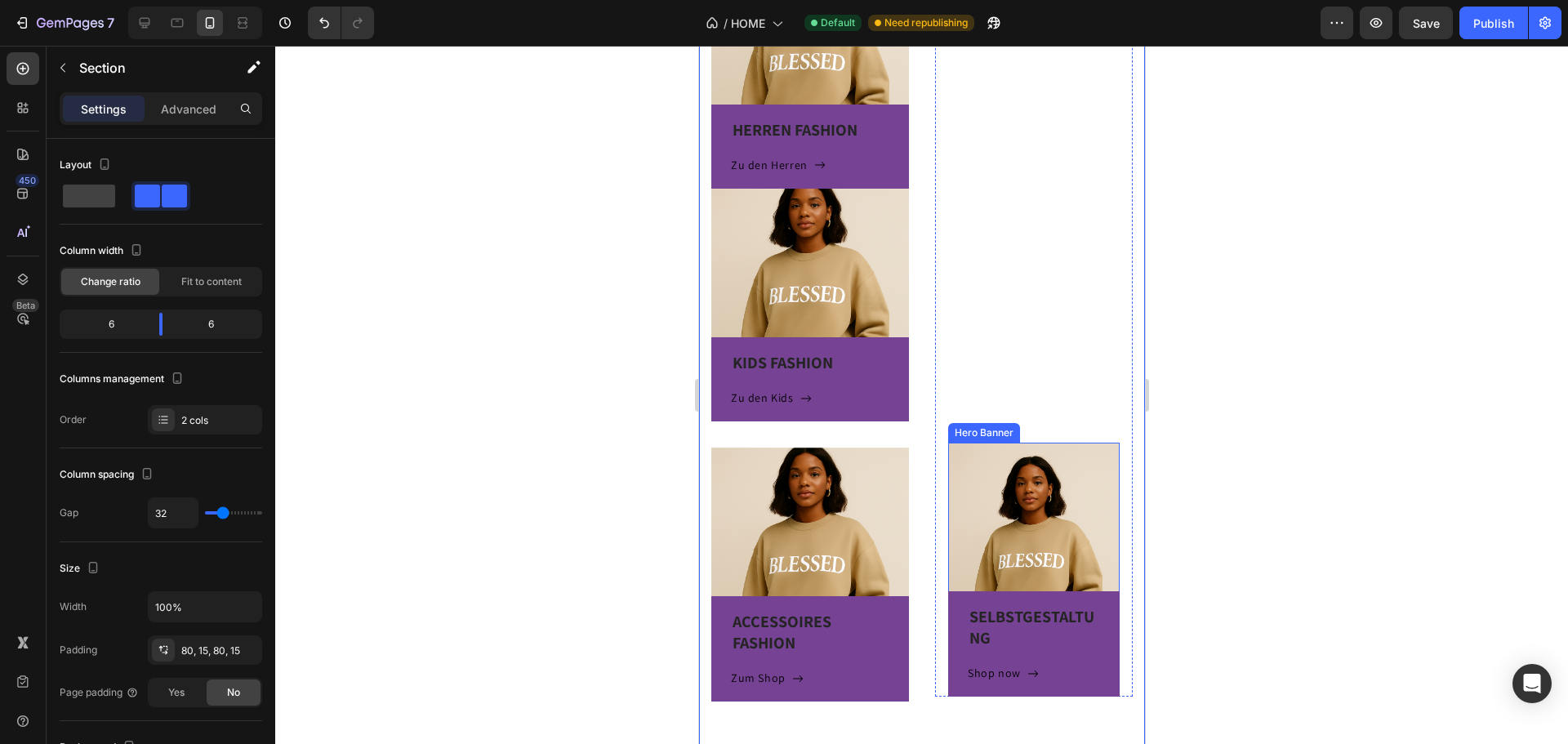
click at [1047, 469] on div "SELBSTGESTALTUNG Heading Shop now Button Row" at bounding box center [1033, 569] width 172 height 254
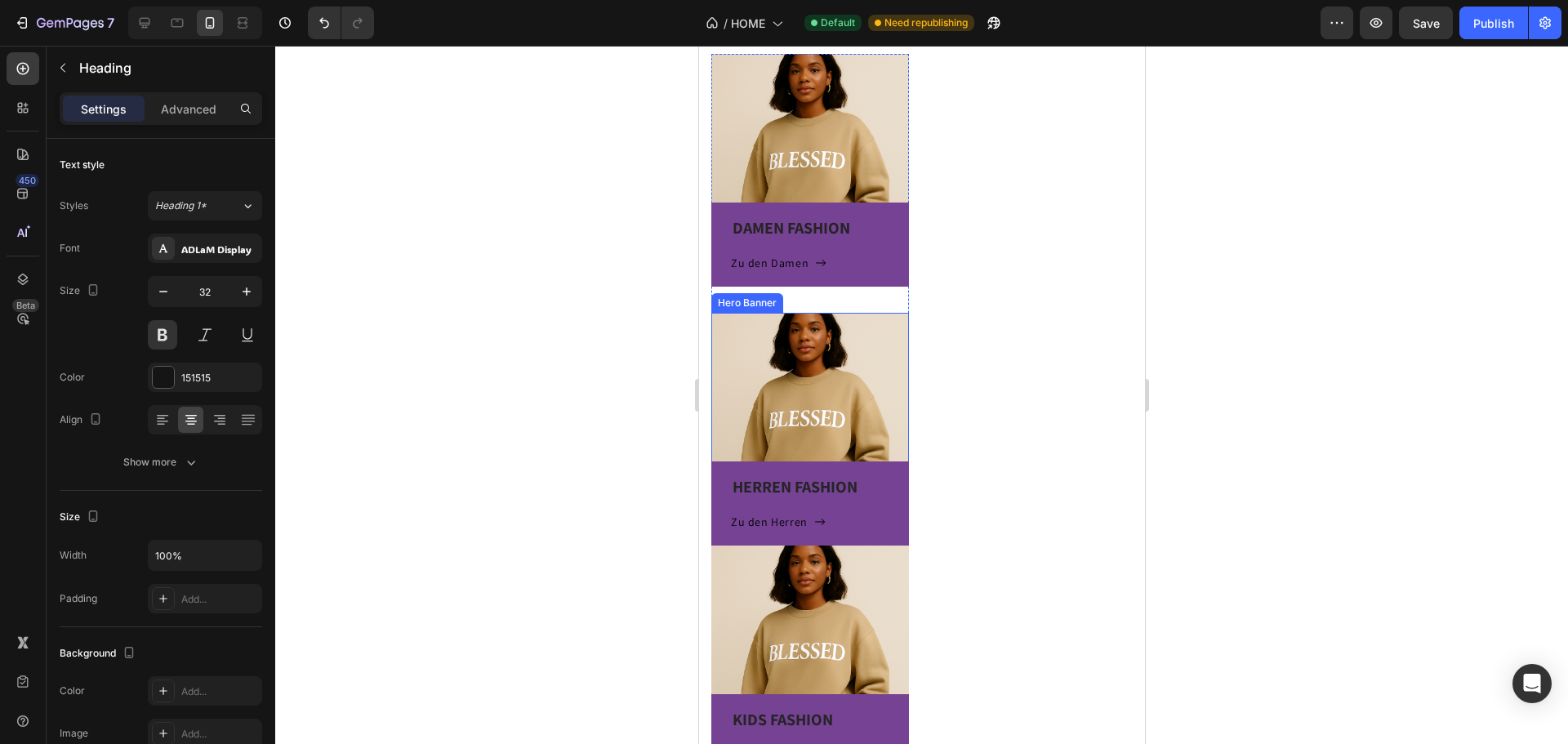
scroll to position [490, 0]
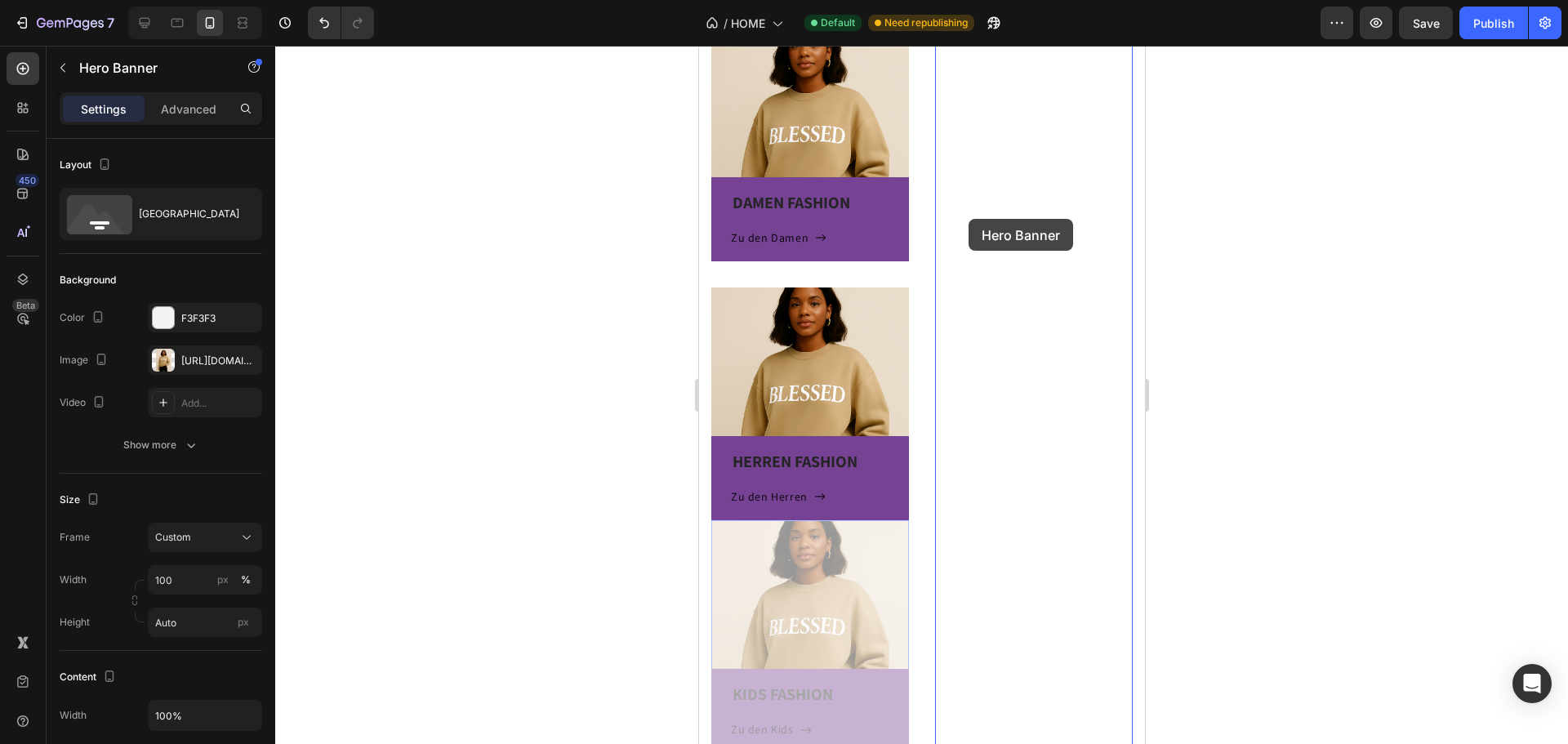
drag, startPoint x: 950, startPoint y: 495, endPoint x: 968, endPoint y: 219, distance: 276.6
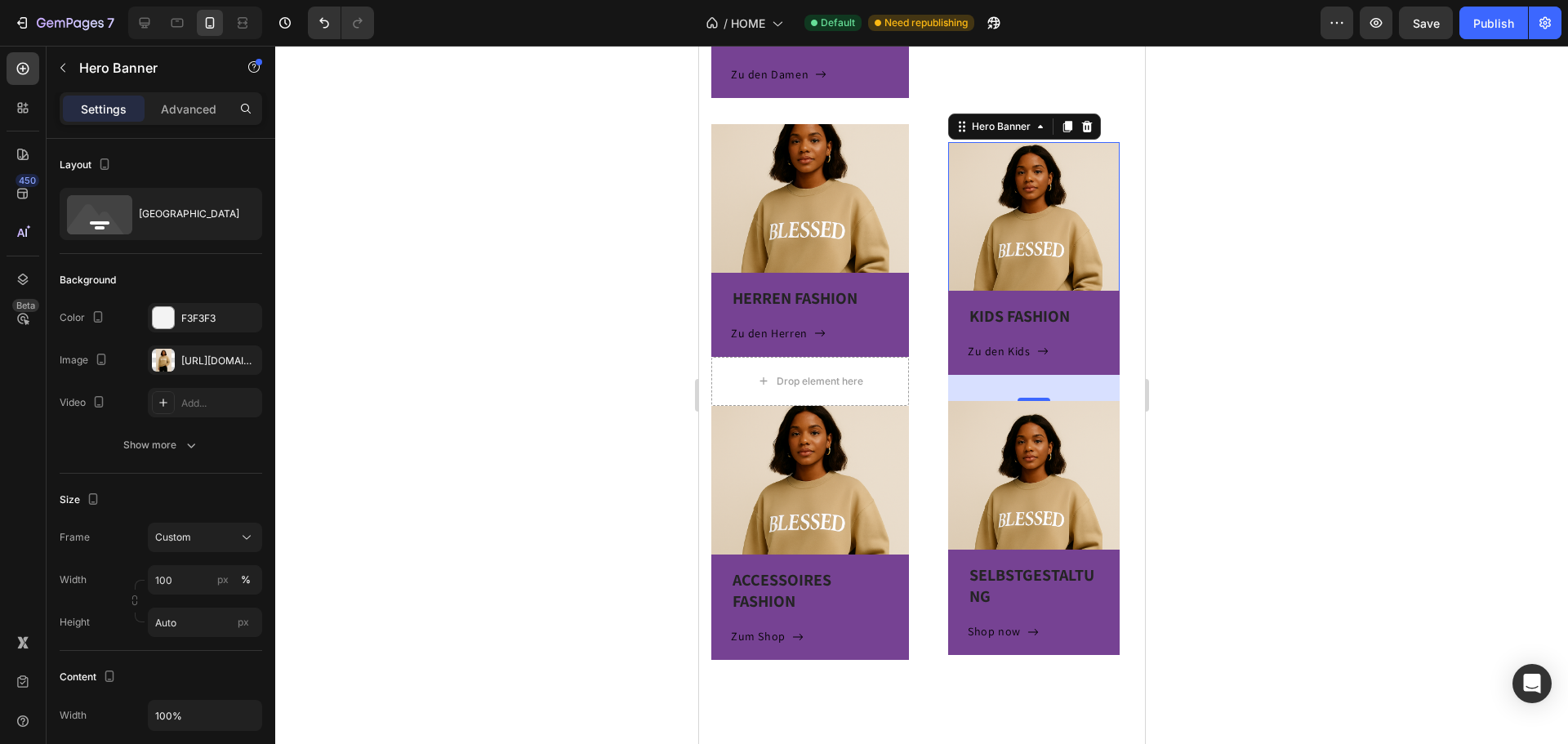
scroll to position [572, 0]
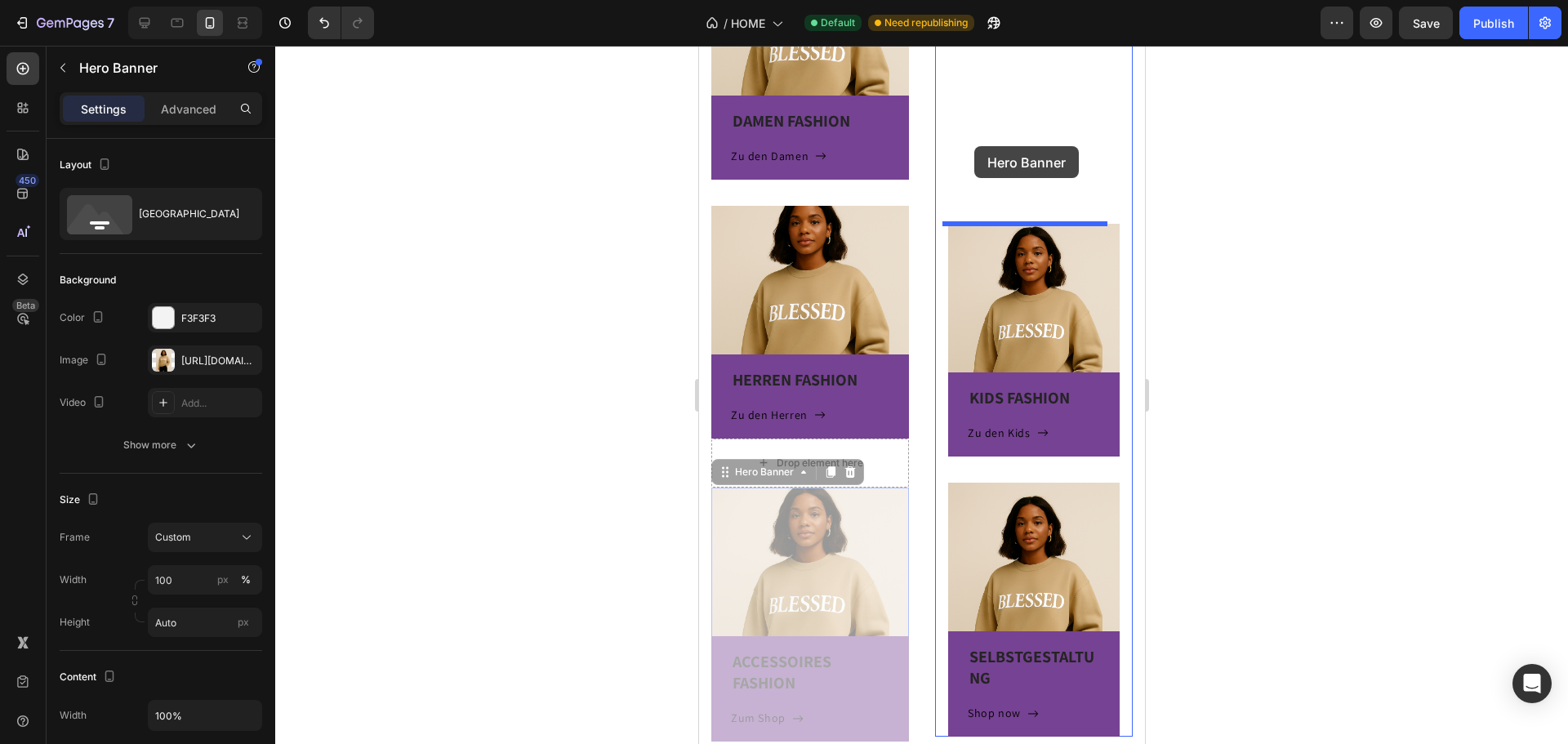
drag, startPoint x: 827, startPoint y: 546, endPoint x: 971, endPoint y: 143, distance: 428.0
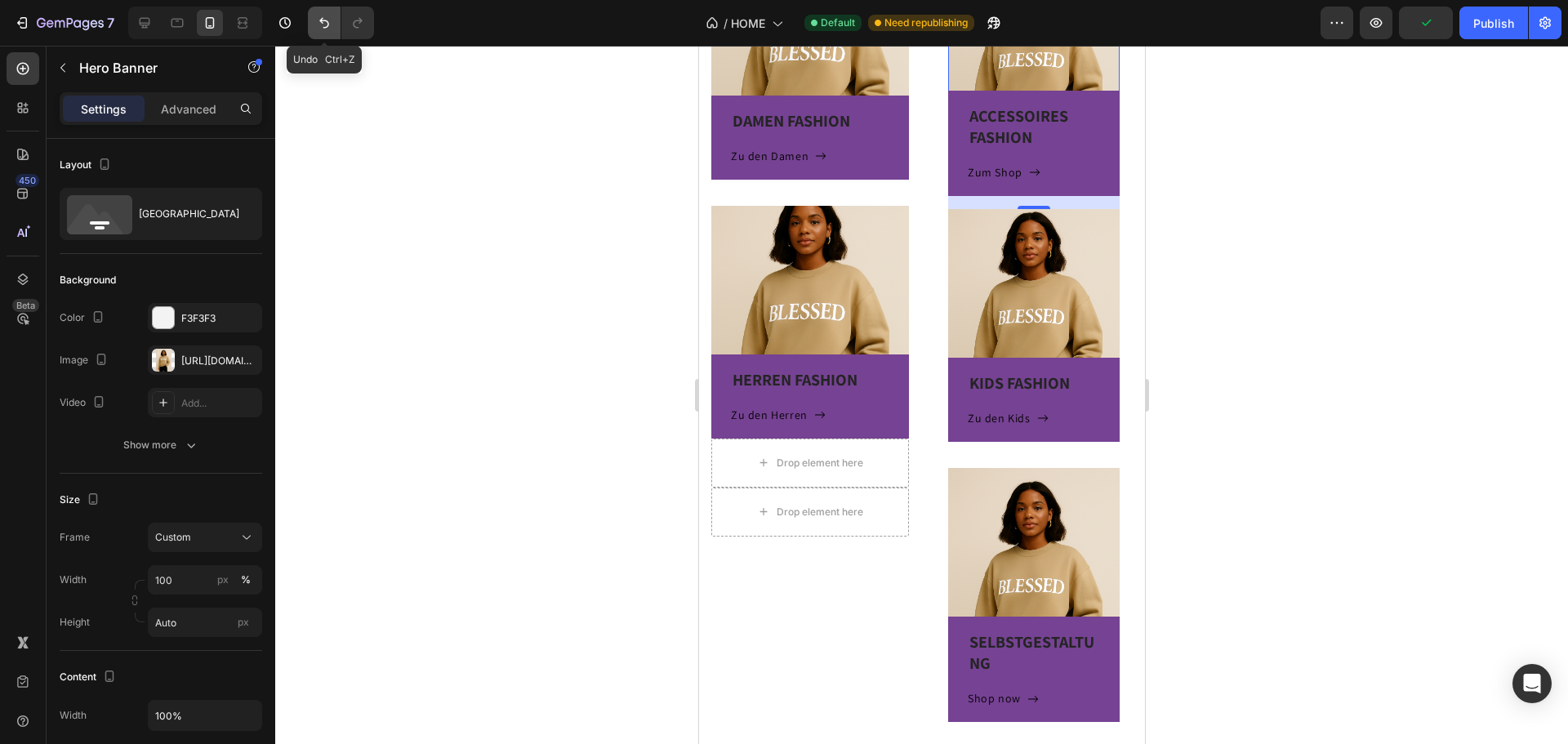
click at [322, 25] on icon "Undo/Redo" at bounding box center [324, 22] width 16 height 16
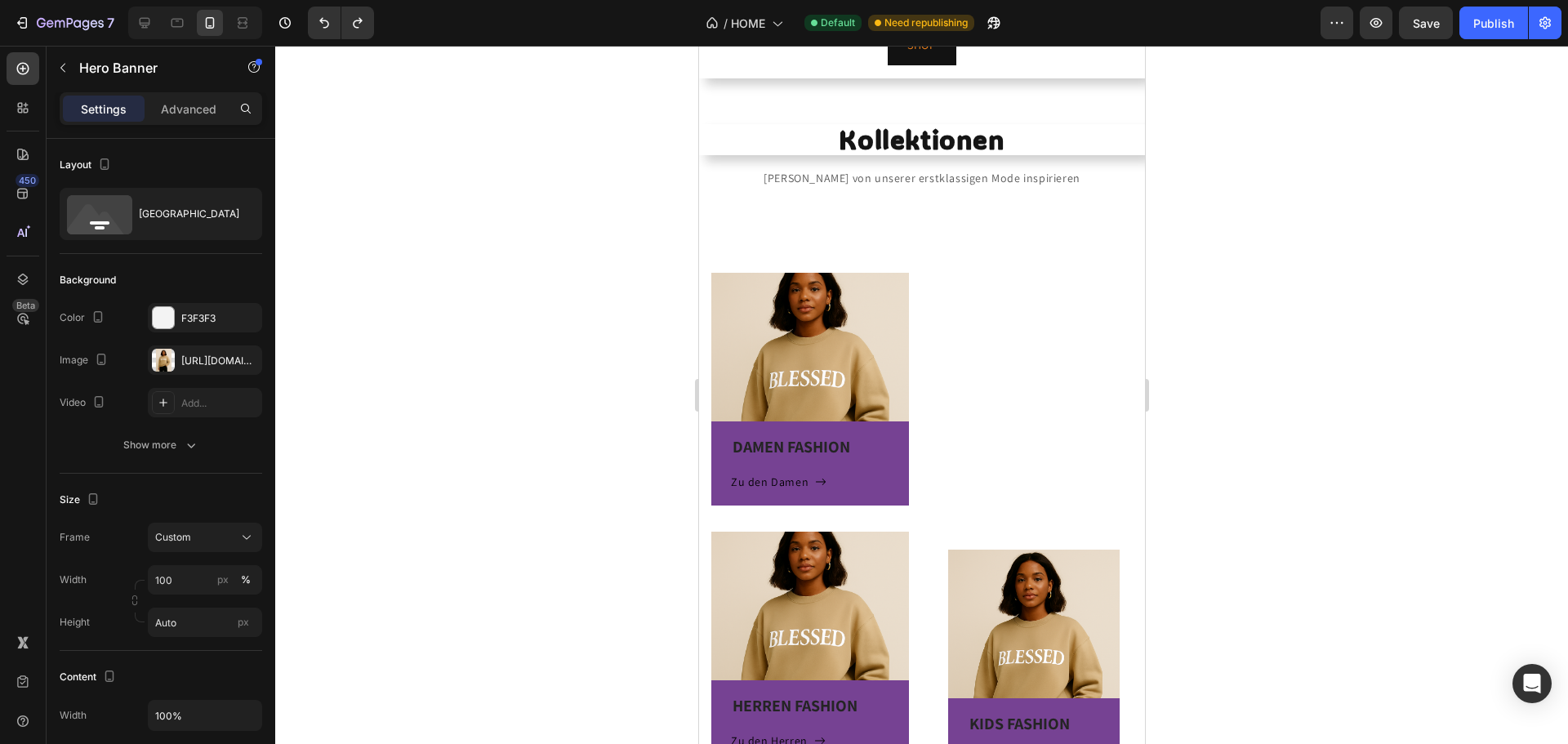
scroll to position [245, 0]
click at [869, 230] on div "DAMEN FASHION Heading Zu den Damen Button Row Hero Banner HERREN FASHION Headin…" at bounding box center [921, 671] width 446 height 926
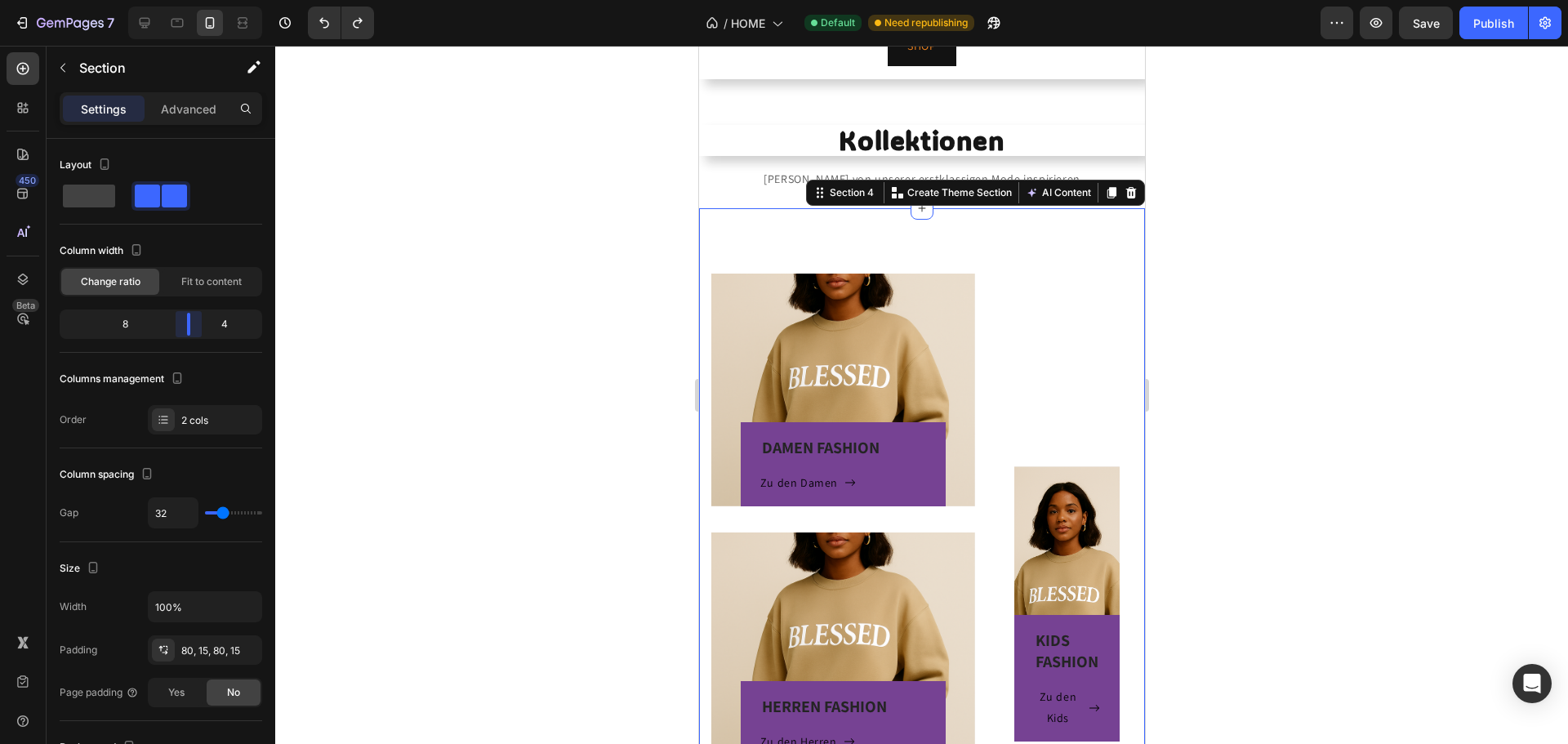
drag, startPoint x: 158, startPoint y: 321, endPoint x: 192, endPoint y: 320, distance: 34.0
click at [192, 0] on body "7 Version history / HOME Default Need republishing Preview Save Publish 450 Bet…" at bounding box center [784, 0] width 1568 height 0
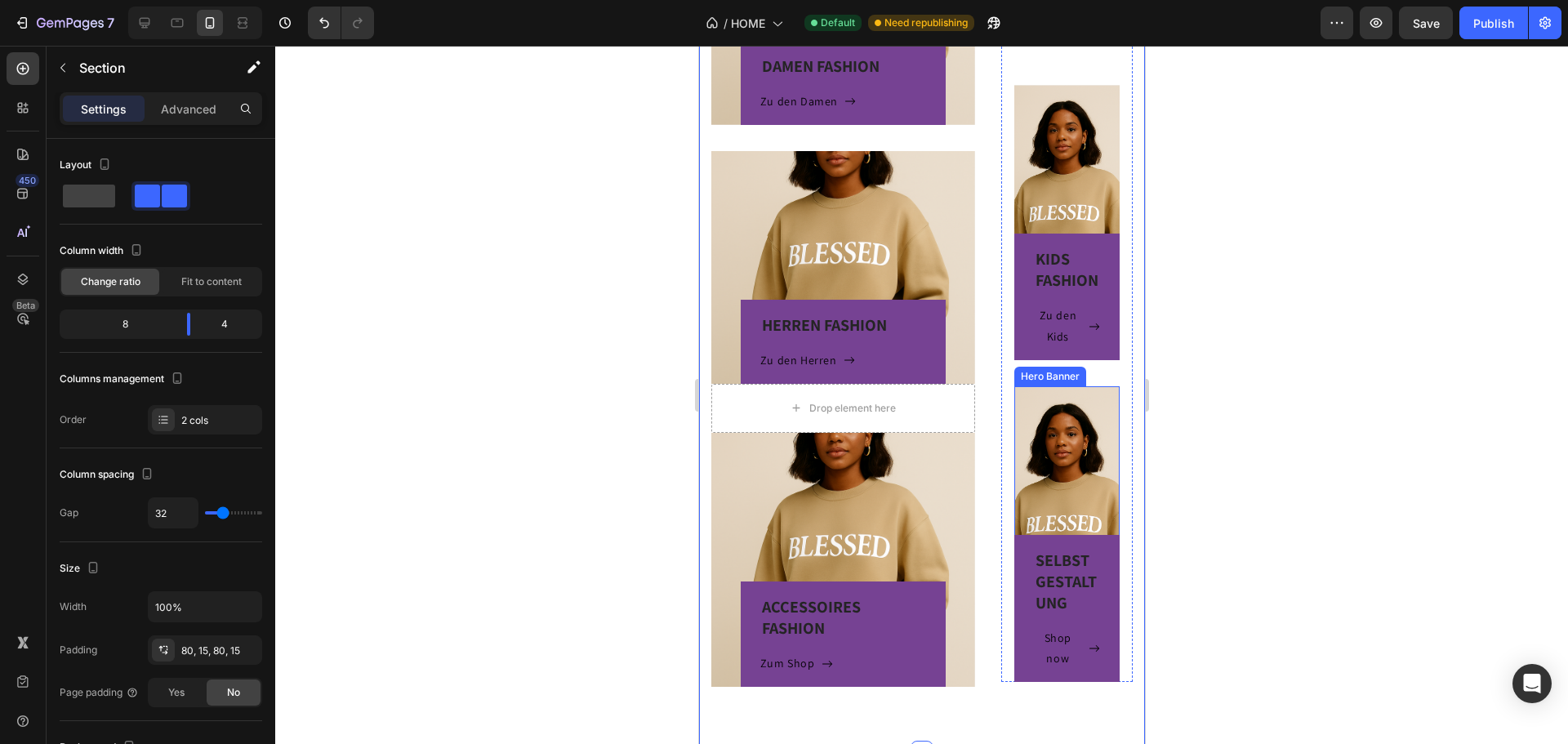
scroll to position [654, 0]
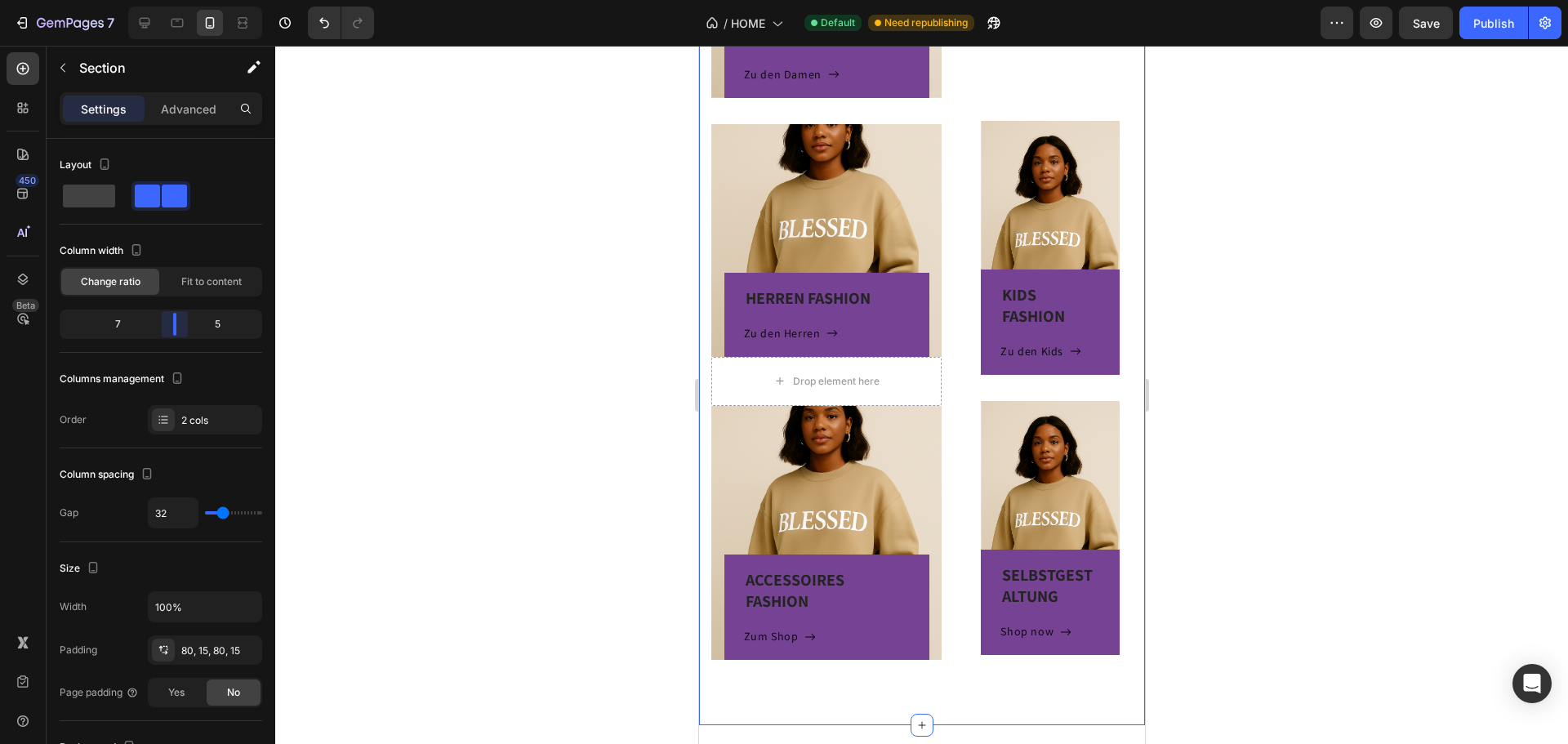
click at [185, 0] on body "7 Version history / HOME Default Need republishing Preview Save Publish 450 Bet…" at bounding box center [784, 0] width 1568 height 0
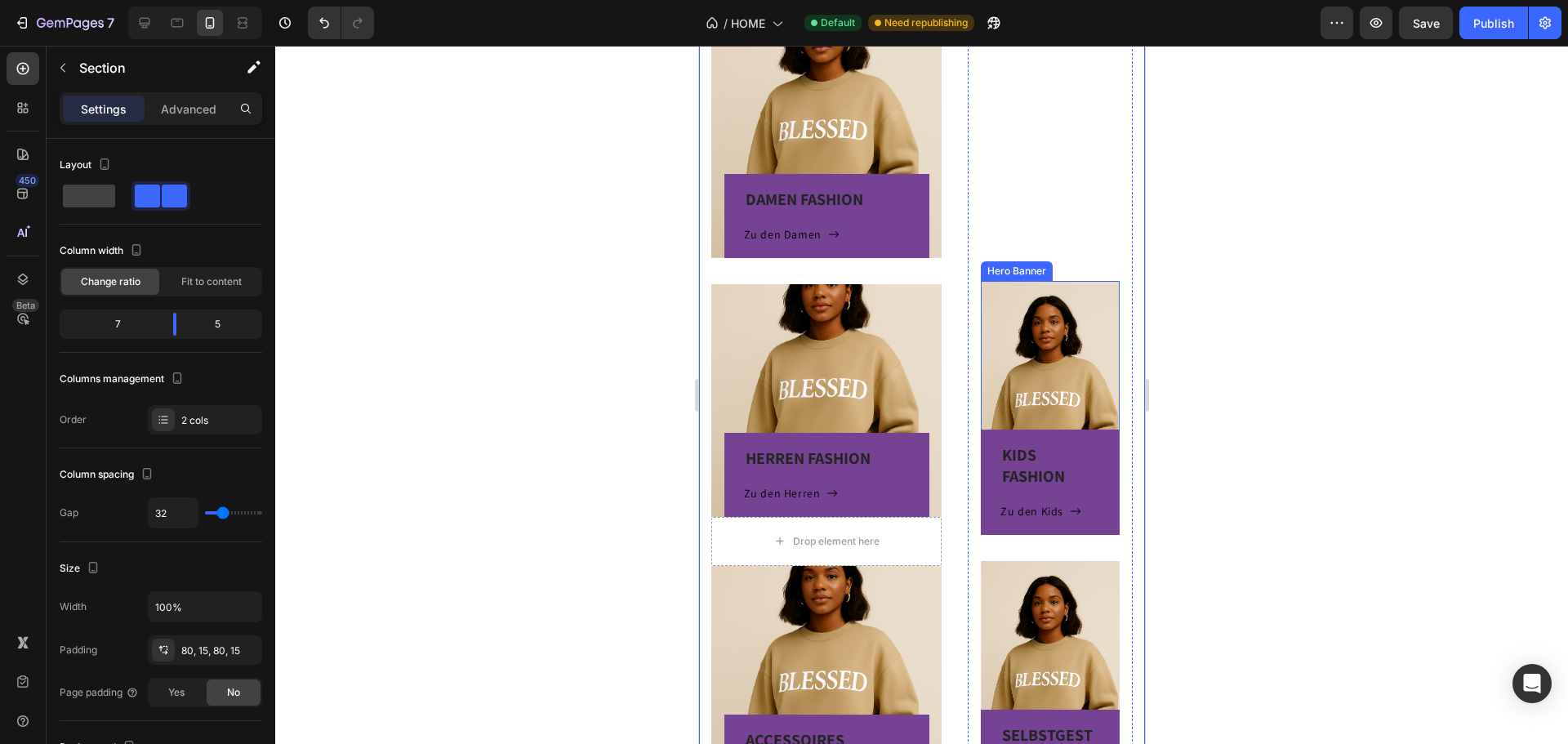
scroll to position [408, 0]
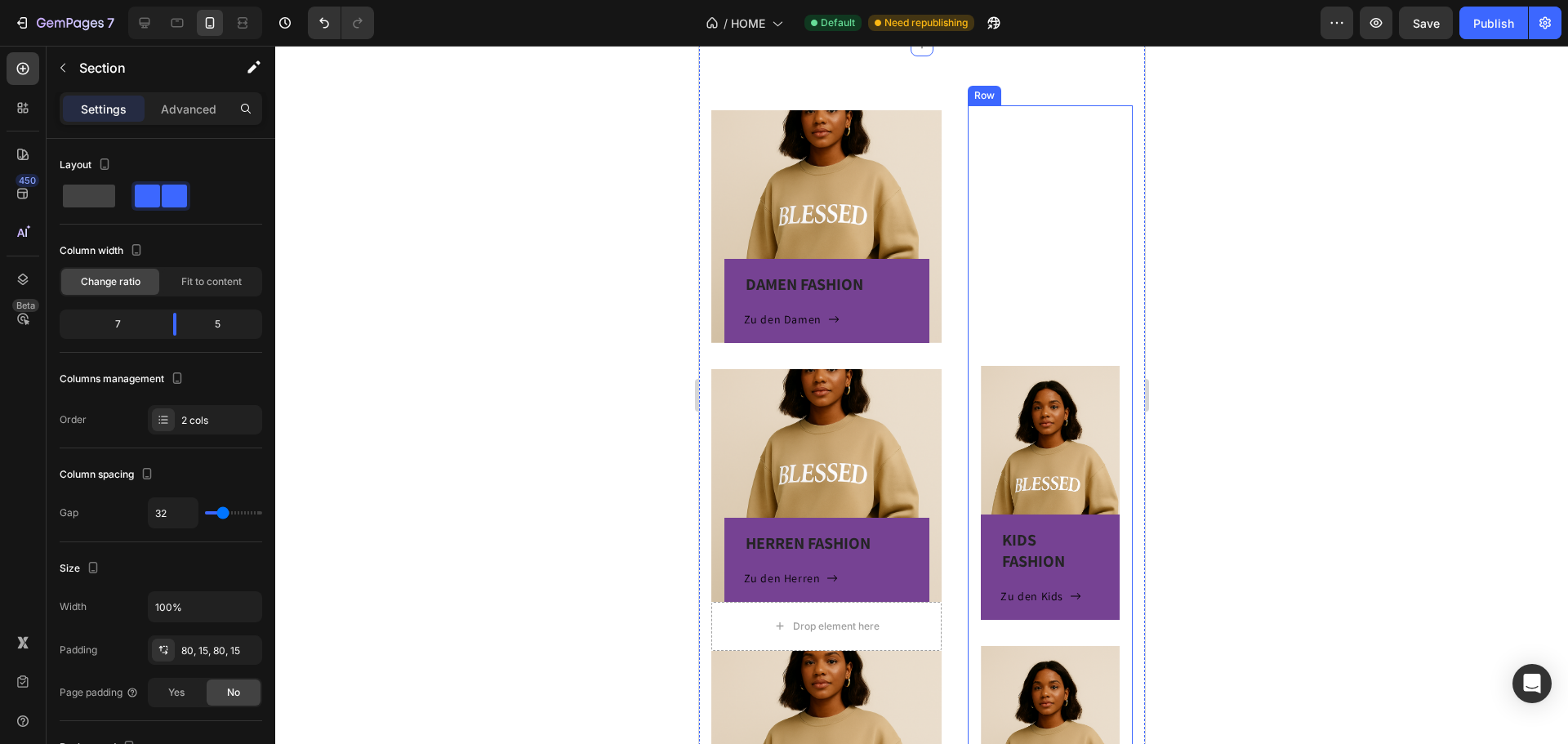
click at [1032, 229] on div "KIDS FASHION Heading Zu den Kids Button Row Hero Banner SELBSTGESTALTUNG Headin…" at bounding box center [1049, 503] width 139 height 795
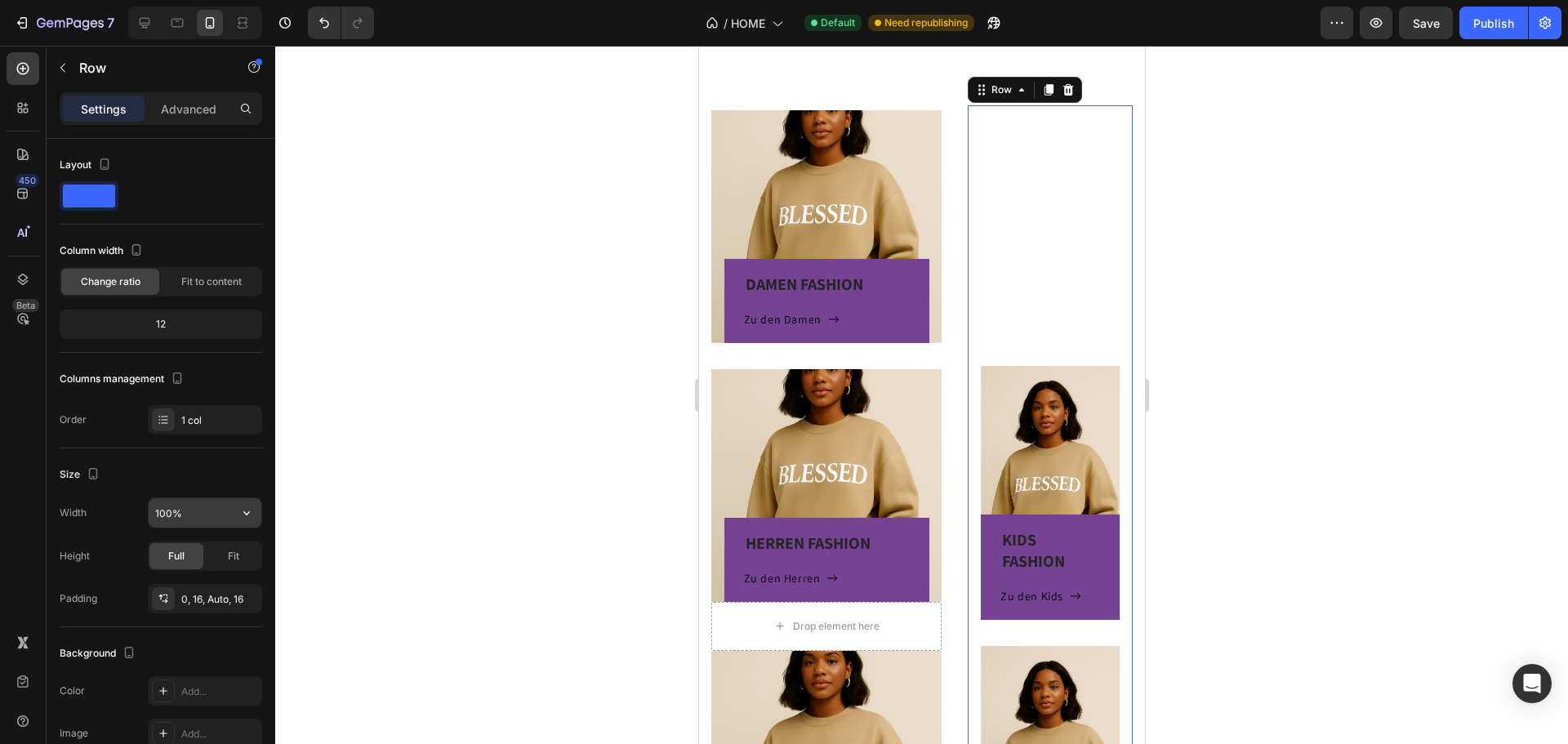
click at [211, 514] on input "100%" at bounding box center [205, 513] width 112 height 29
click at [243, 503] on button "button" at bounding box center [246, 513] width 29 height 29
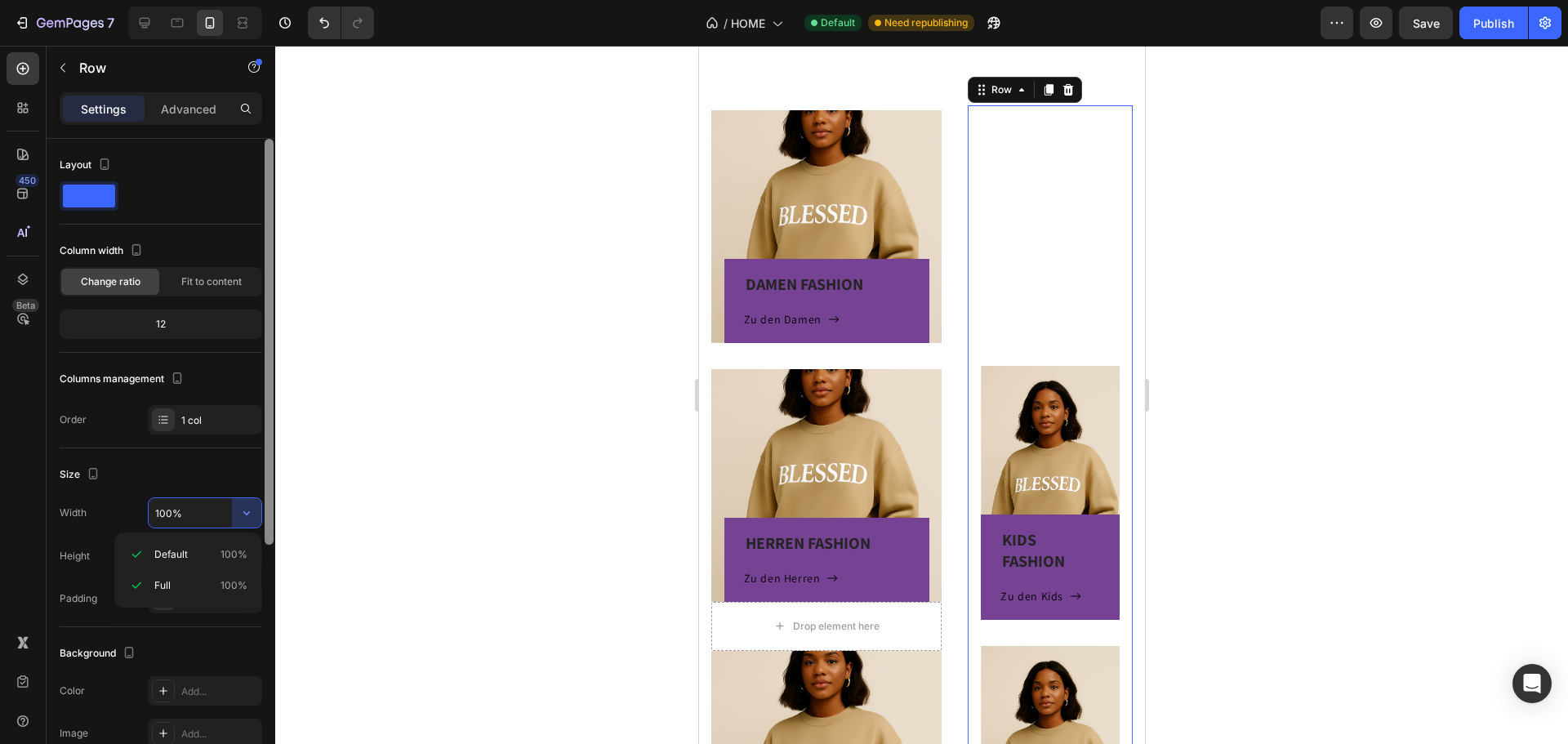
click at [265, 493] on div at bounding box center [269, 465] width 13 height 652
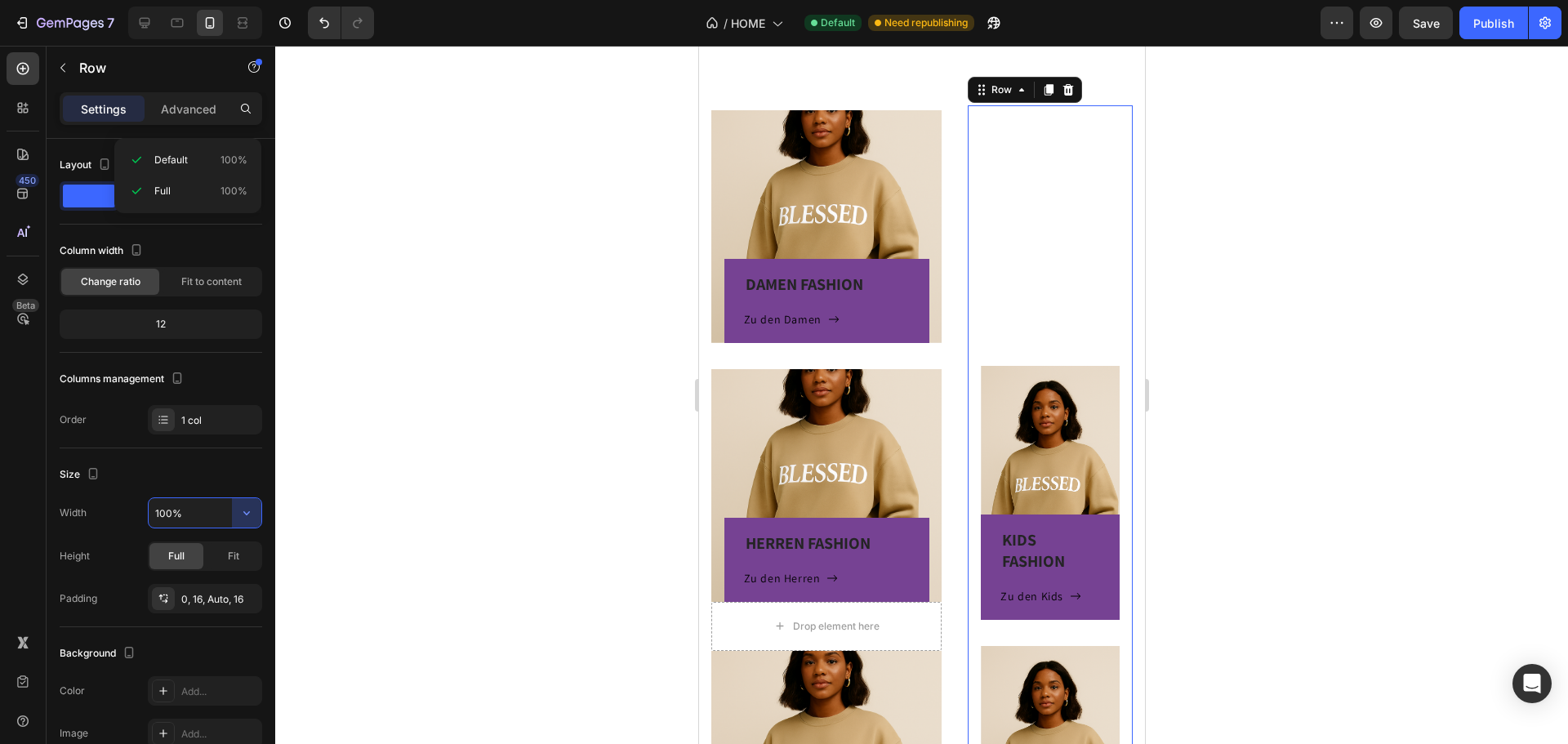
scroll to position [395, 0]
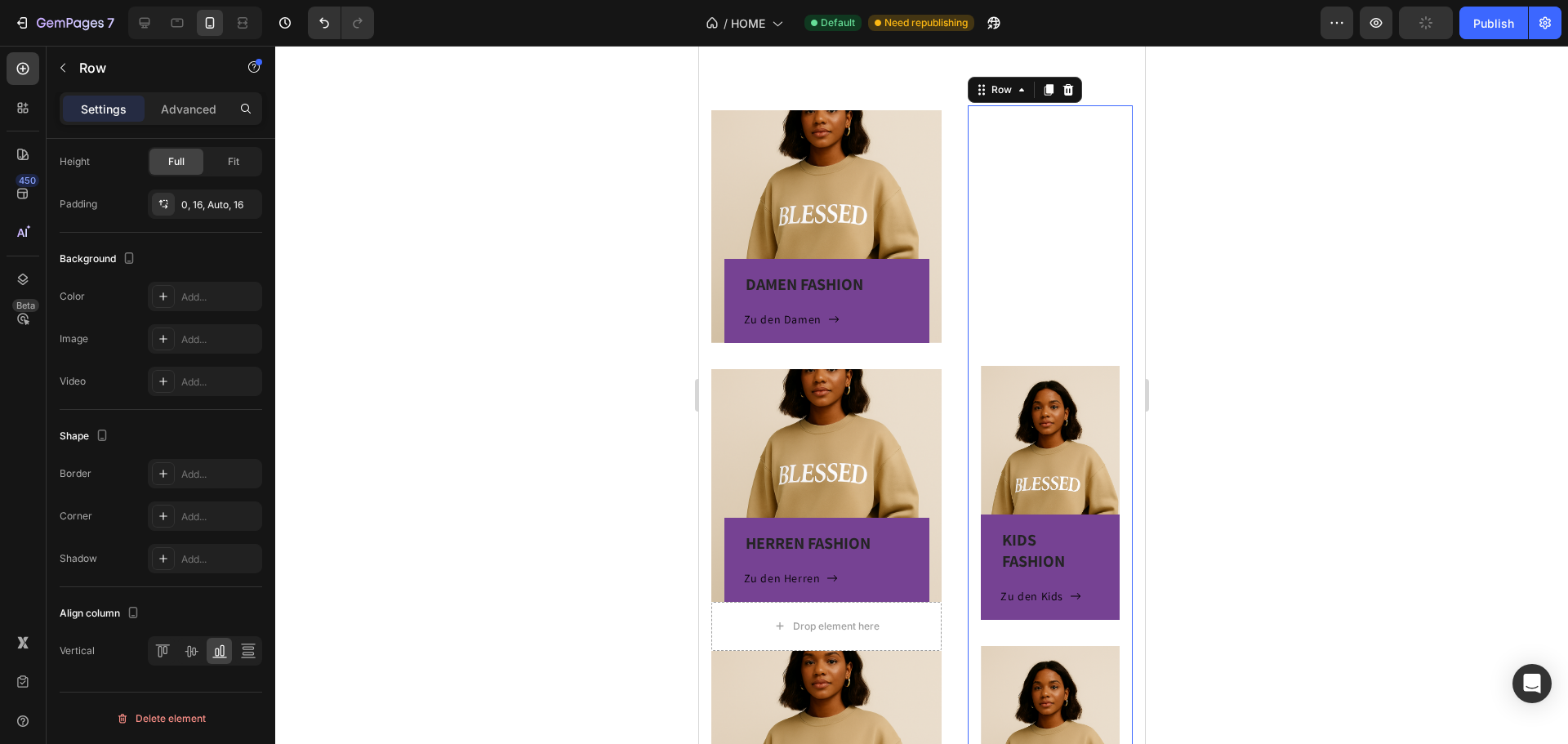
drag, startPoint x: 1055, startPoint y: 275, endPoint x: 1047, endPoint y: 394, distance: 119.3
click at [1055, 275] on div "KIDS FASHION Heading Zu den Kids Button Row Hero Banner SELBSTGESTALTUNG Headin…" at bounding box center [1049, 503] width 139 height 795
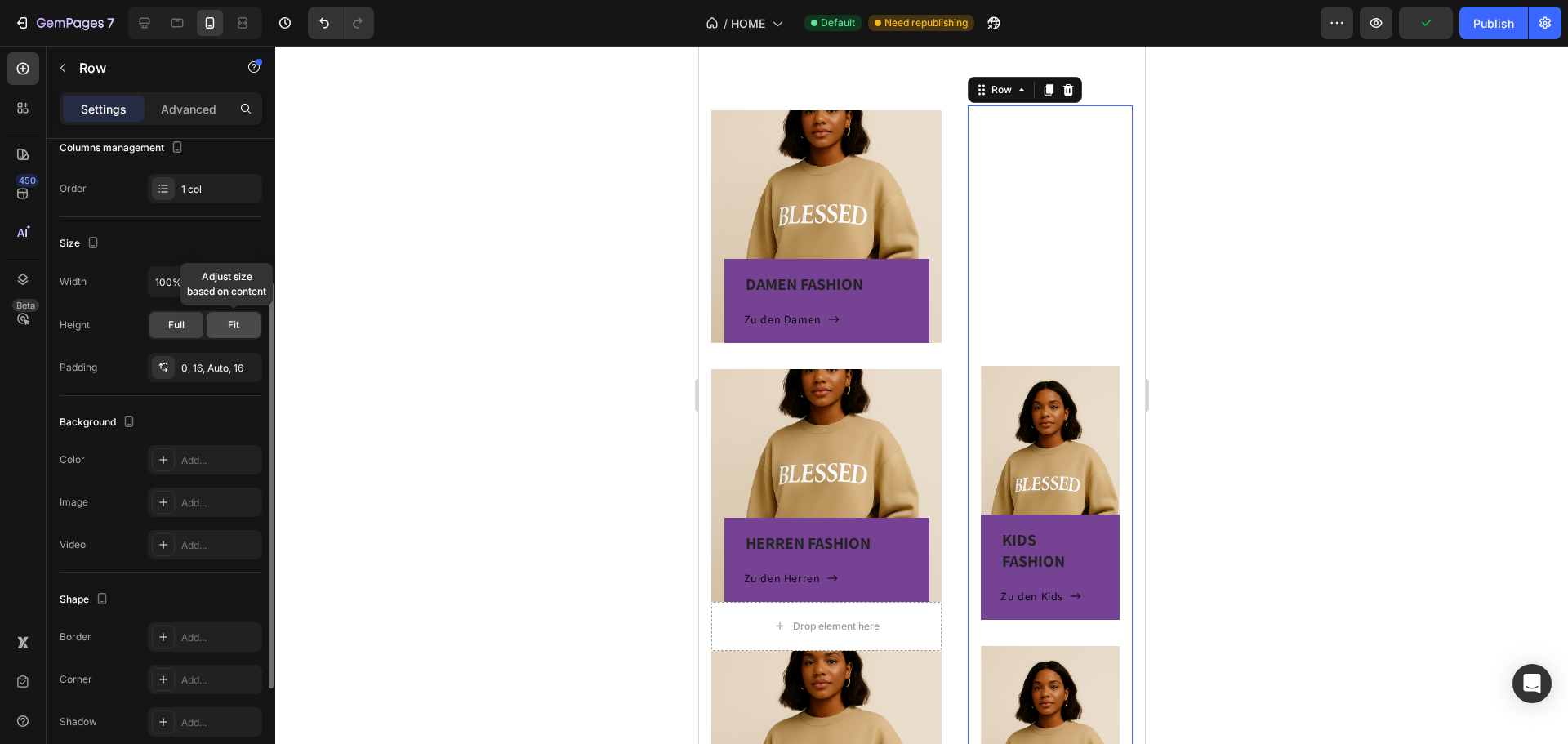
click at [238, 326] on span "Fit" at bounding box center [234, 325] width 12 height 15
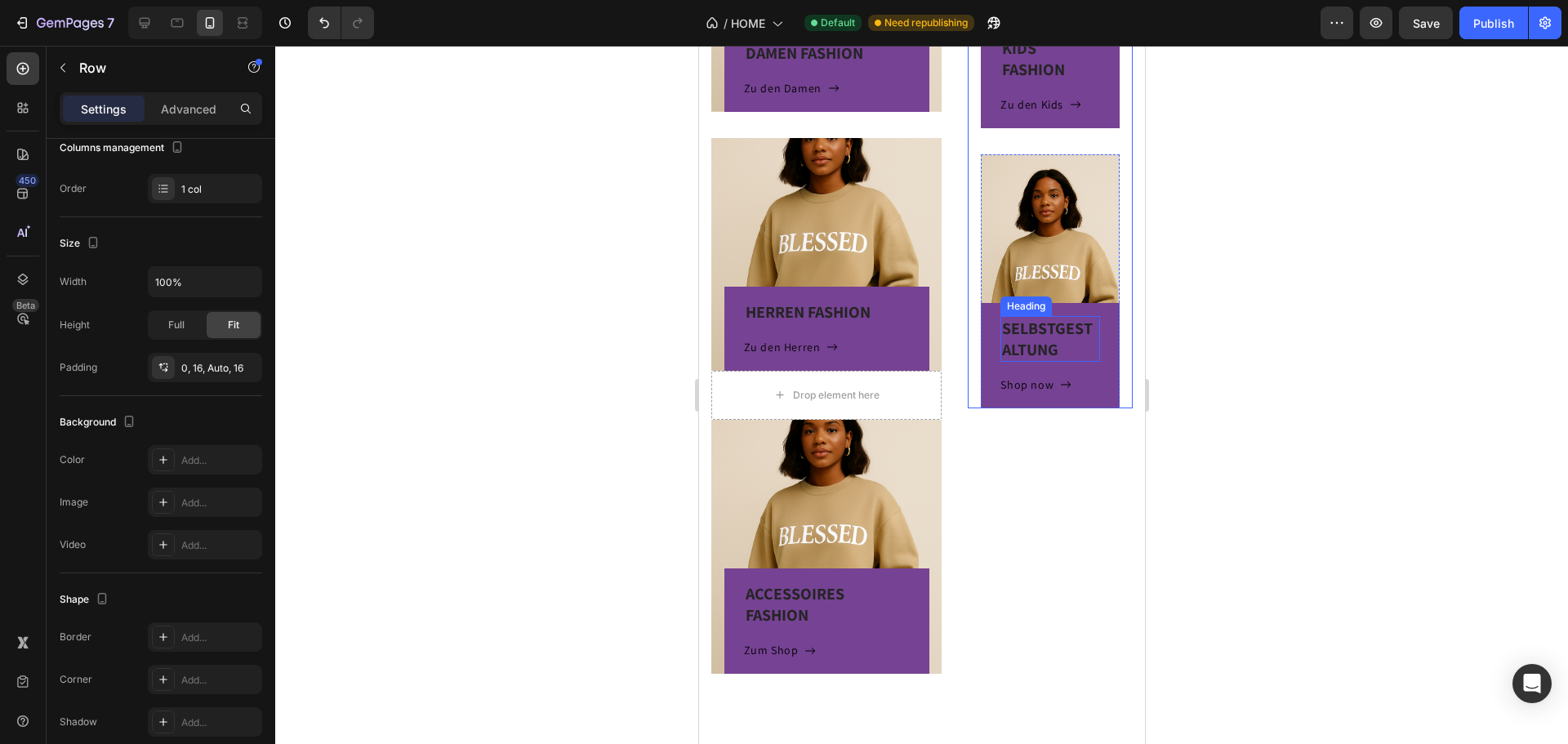
scroll to position [654, 0]
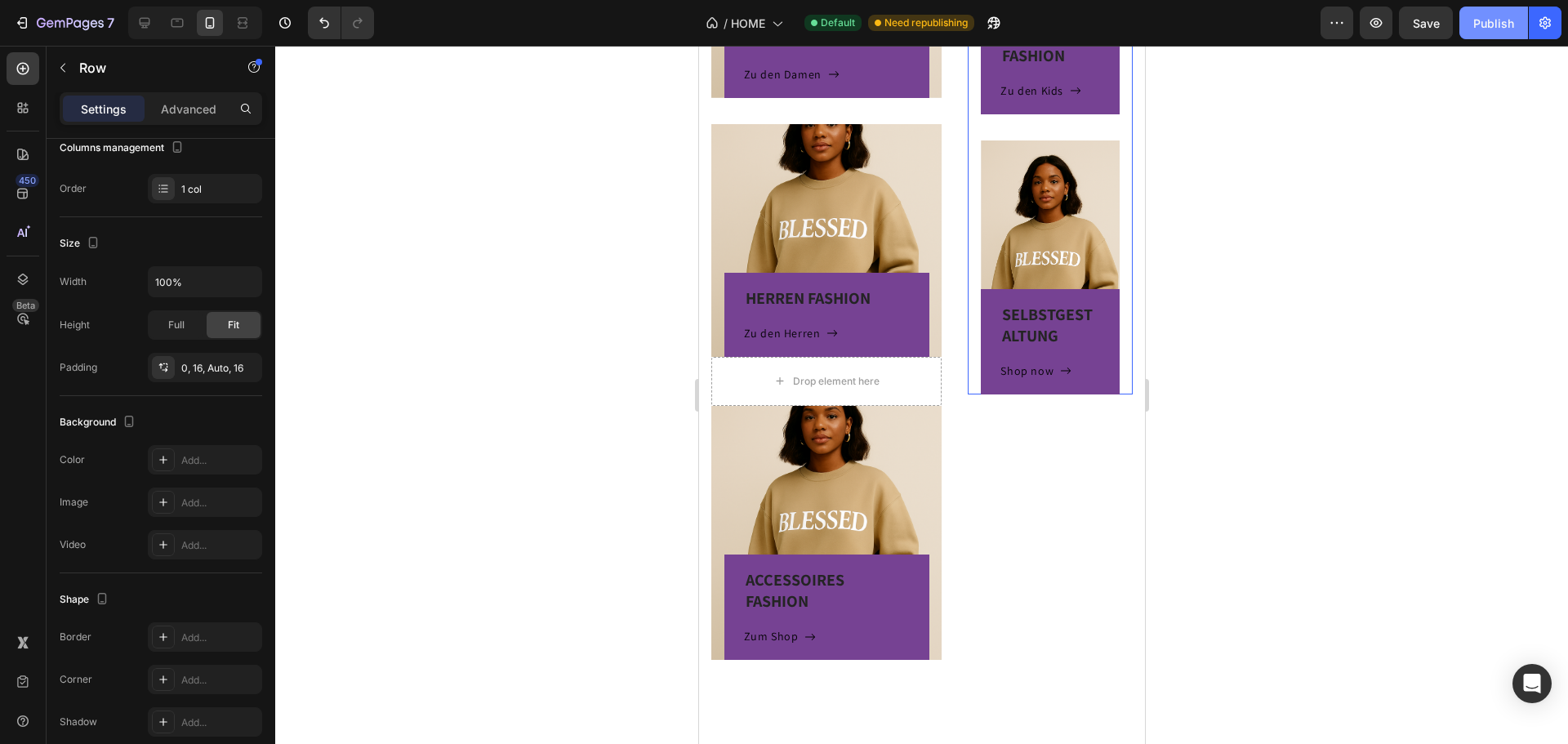
click at [1506, 34] on button "Publish" at bounding box center [1493, 23] width 69 height 33
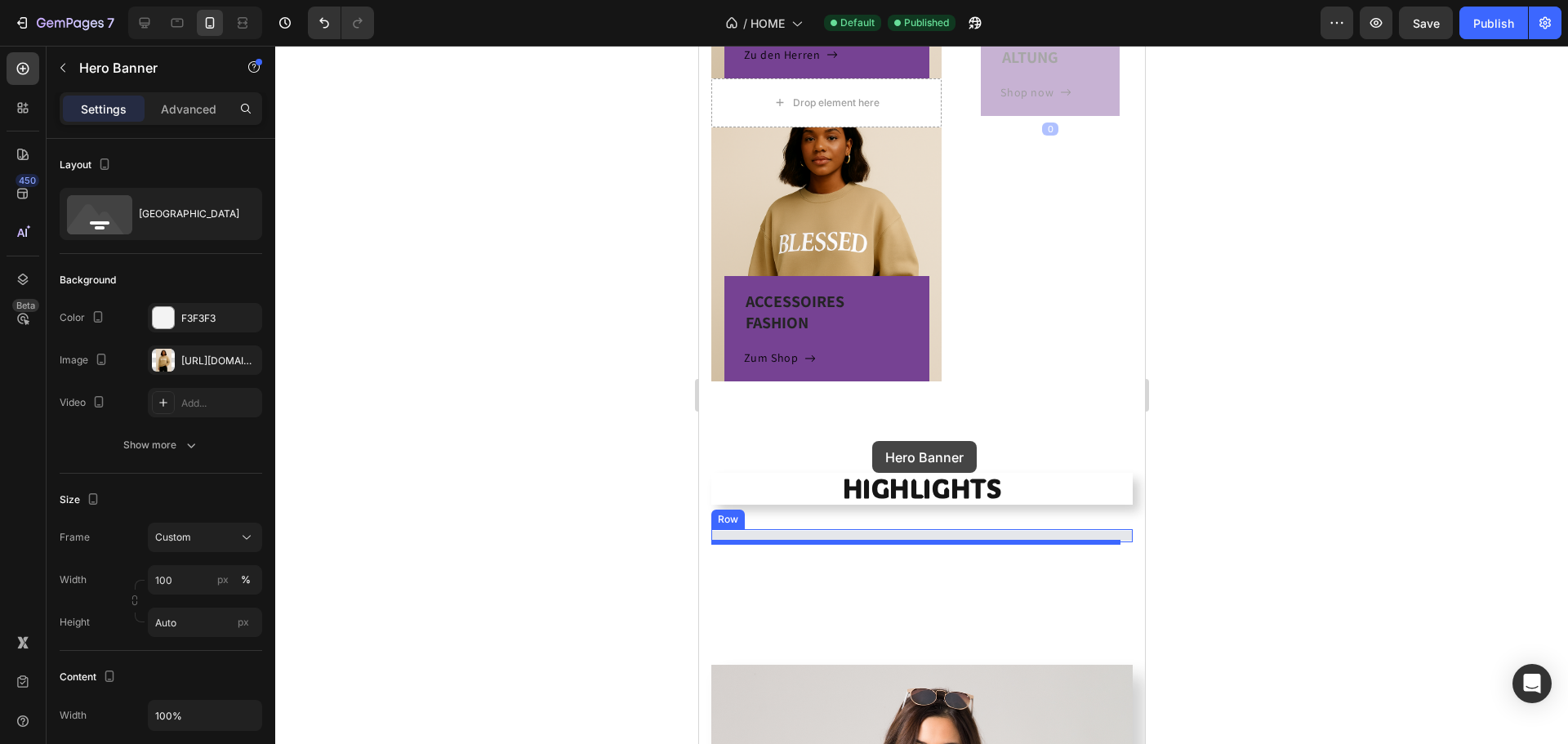
scroll to position [1033, 0]
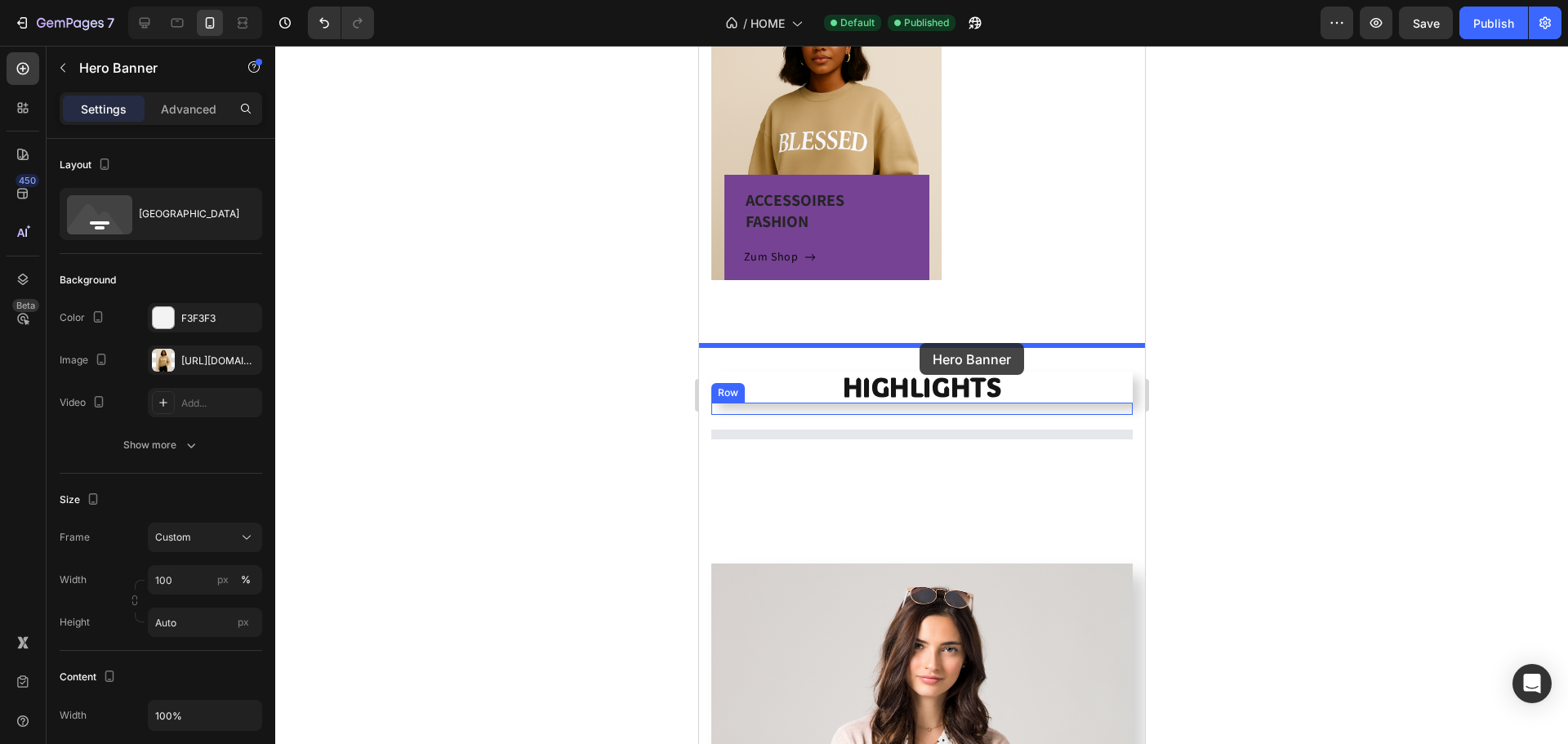
drag, startPoint x: 994, startPoint y: 297, endPoint x: 911, endPoint y: 329, distance: 89.0
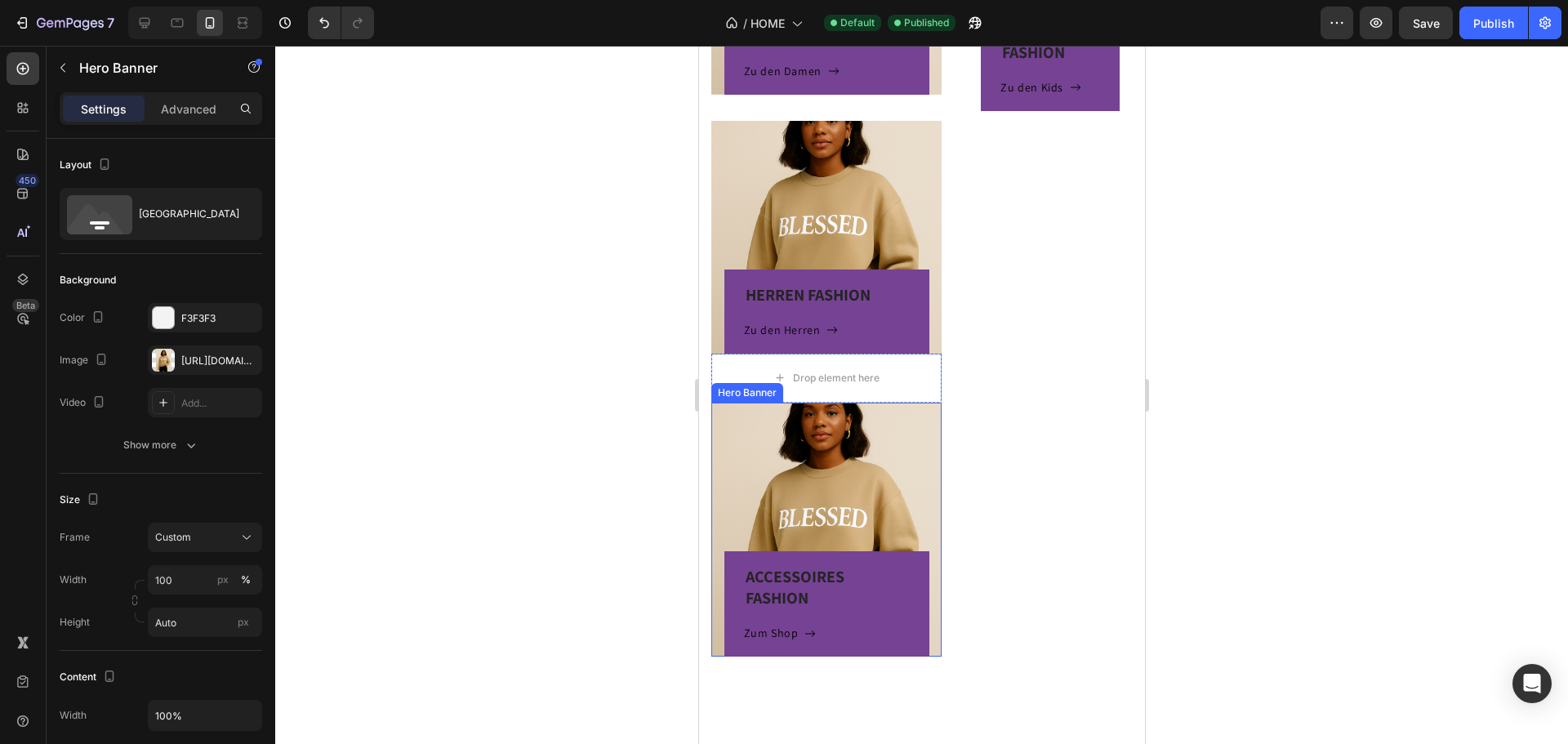
scroll to position [625, 0]
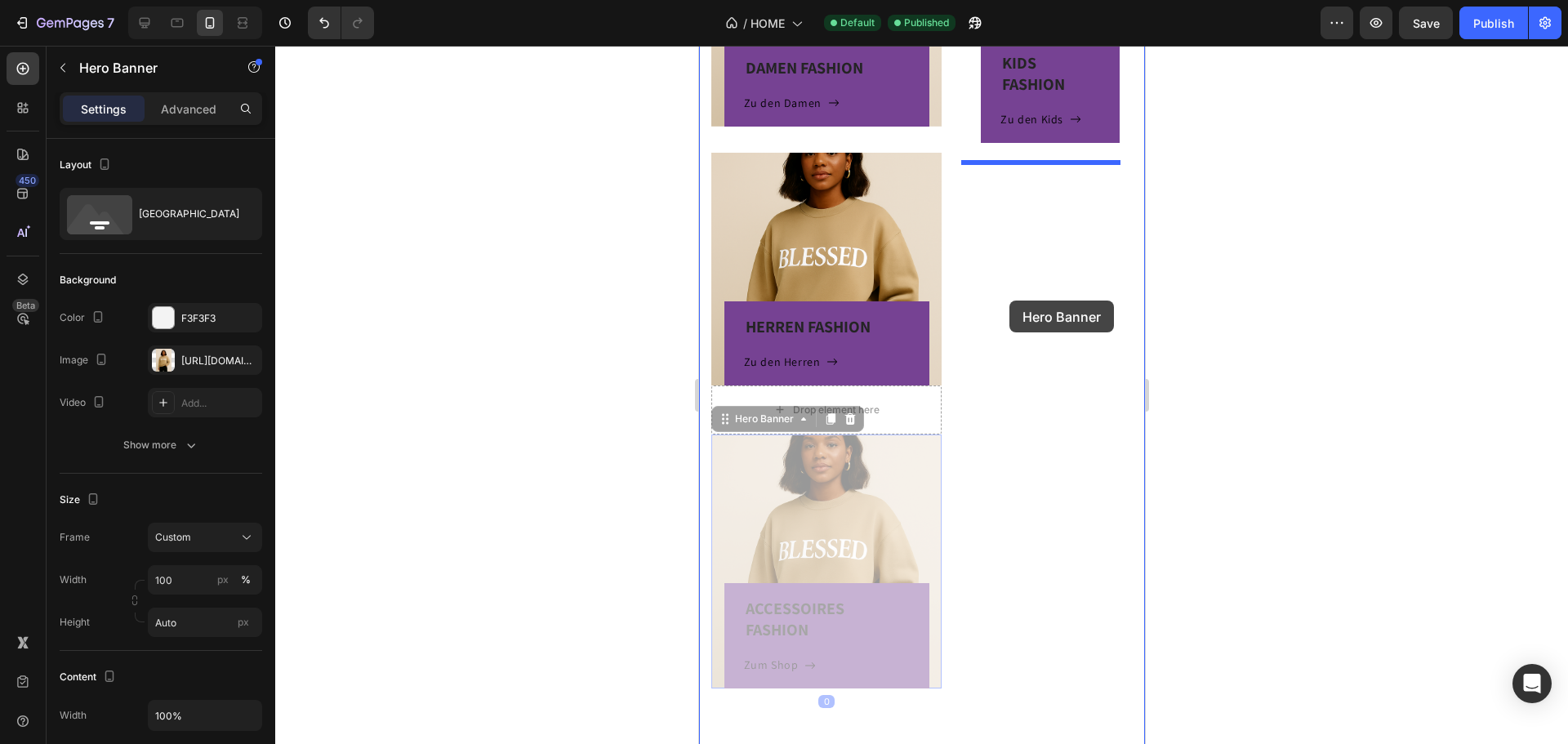
drag, startPoint x: 919, startPoint y: 467, endPoint x: 1008, endPoint y: 301, distance: 188.4
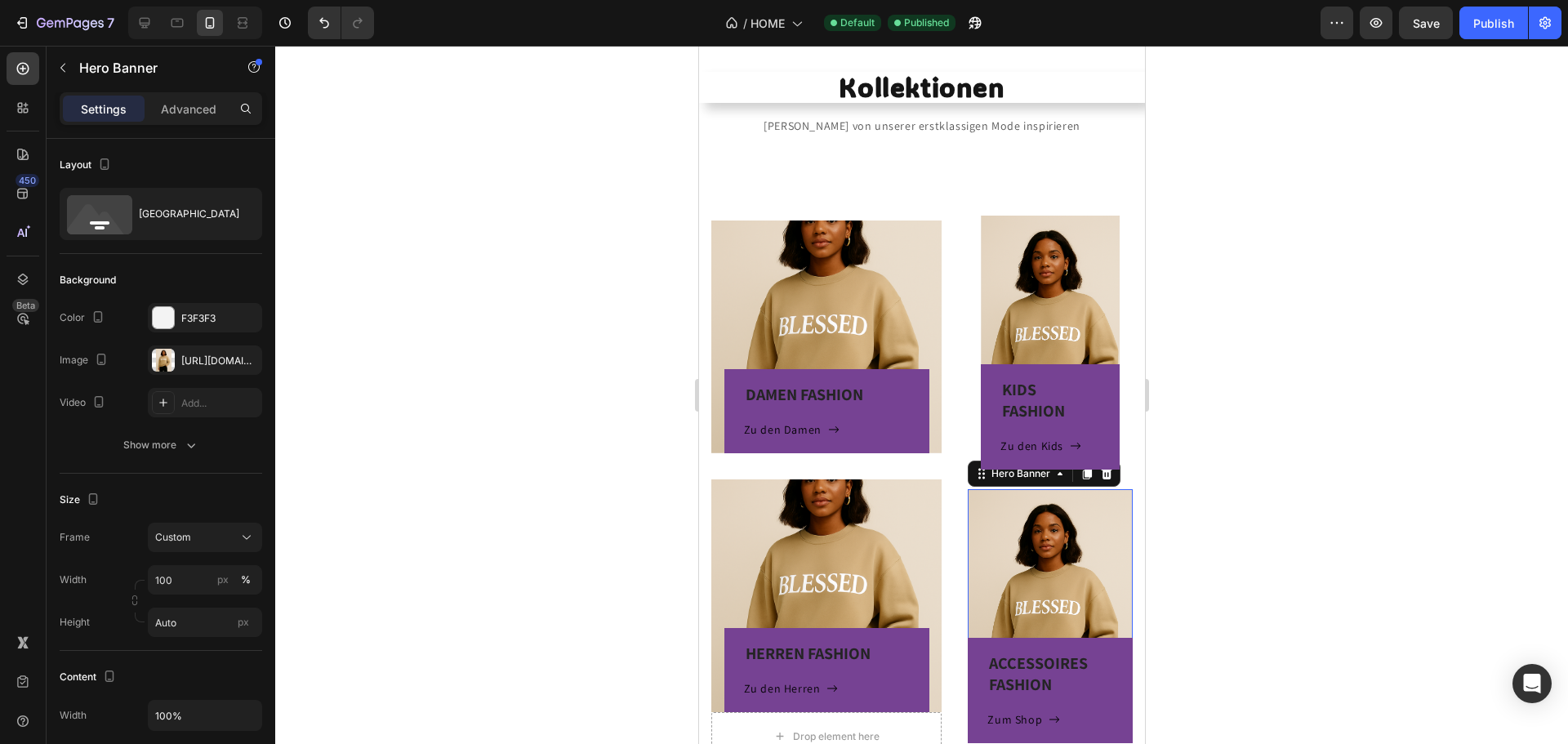
scroll to position [380, 0]
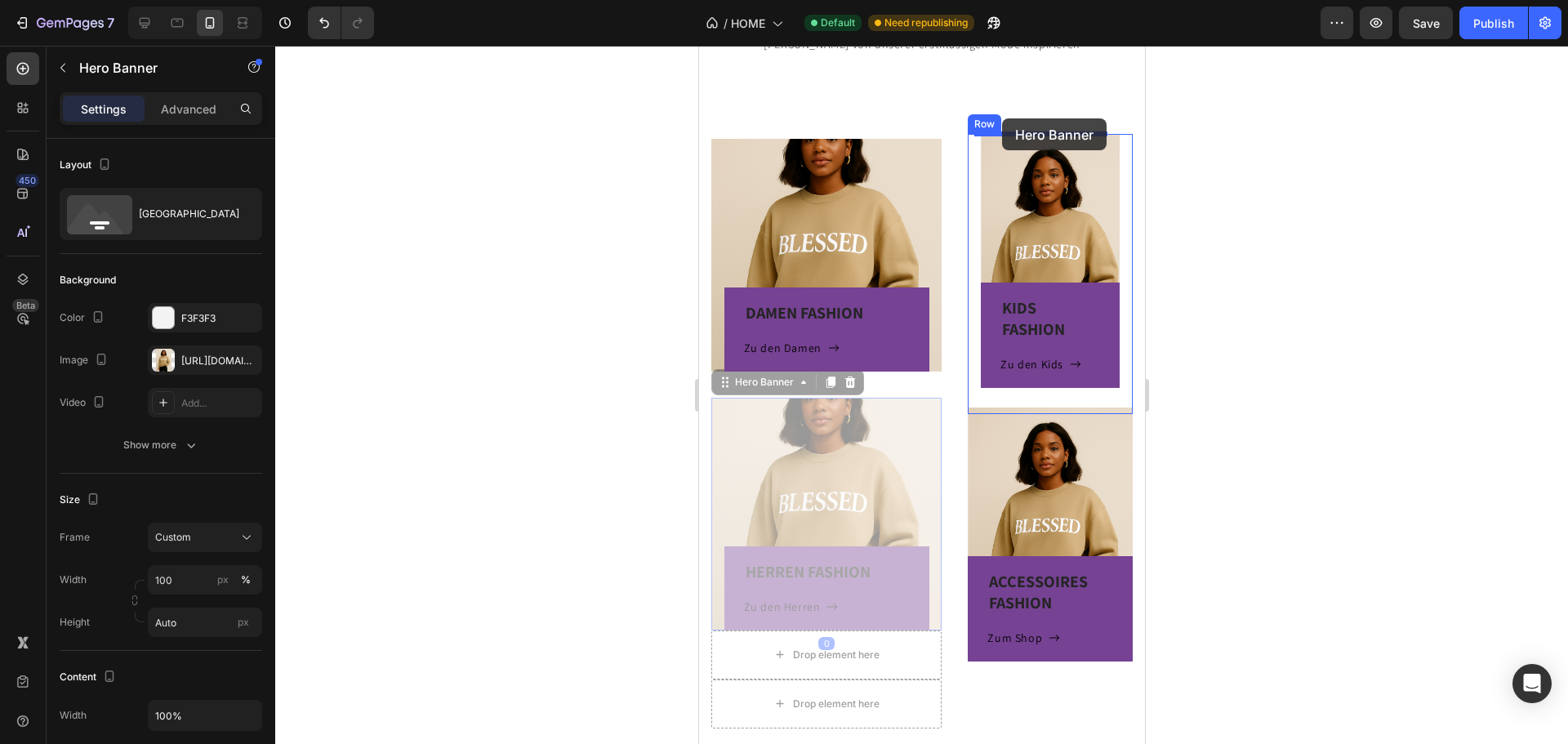
drag, startPoint x: 833, startPoint y: 471, endPoint x: 1002, endPoint y: 118, distance: 391.4
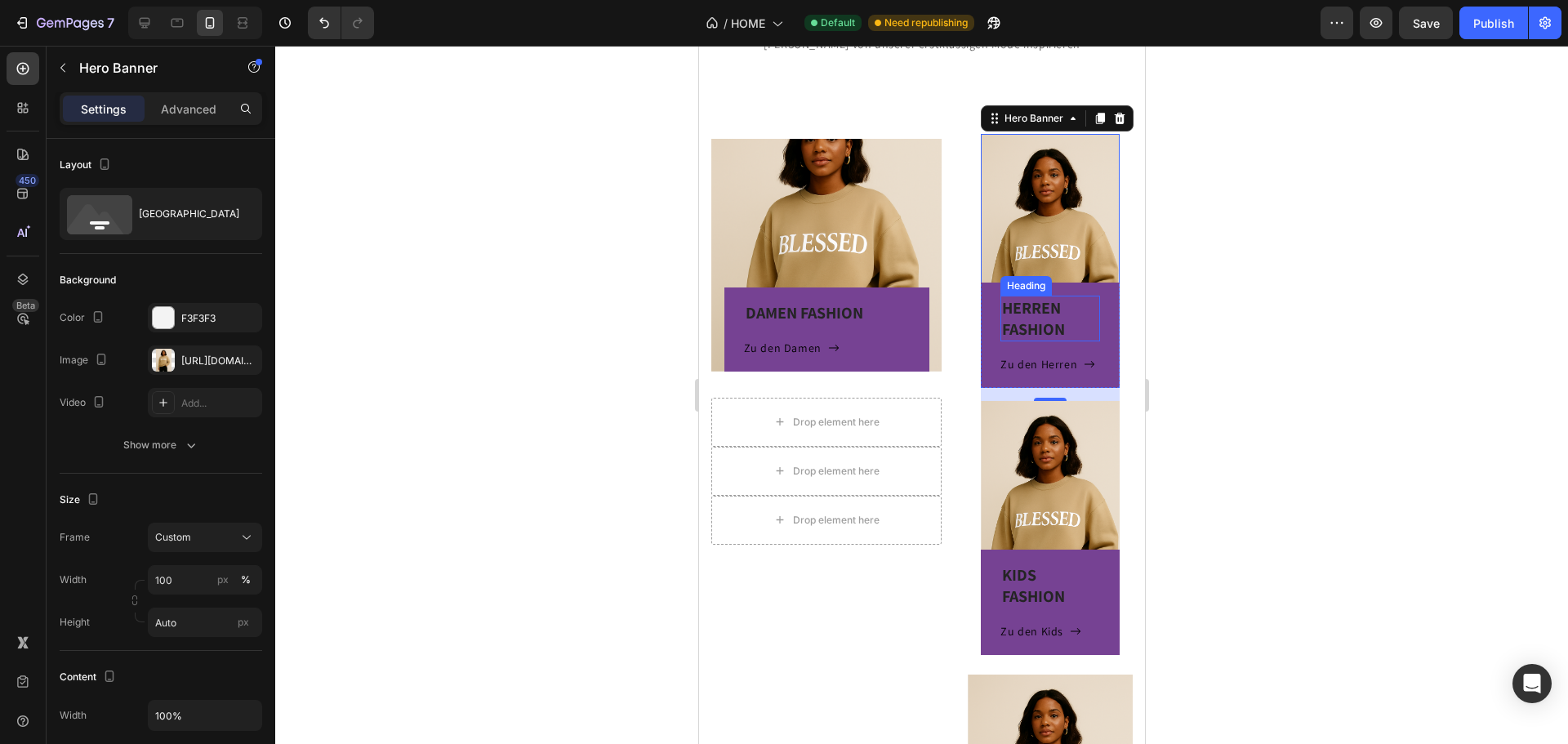
scroll to position [462, 0]
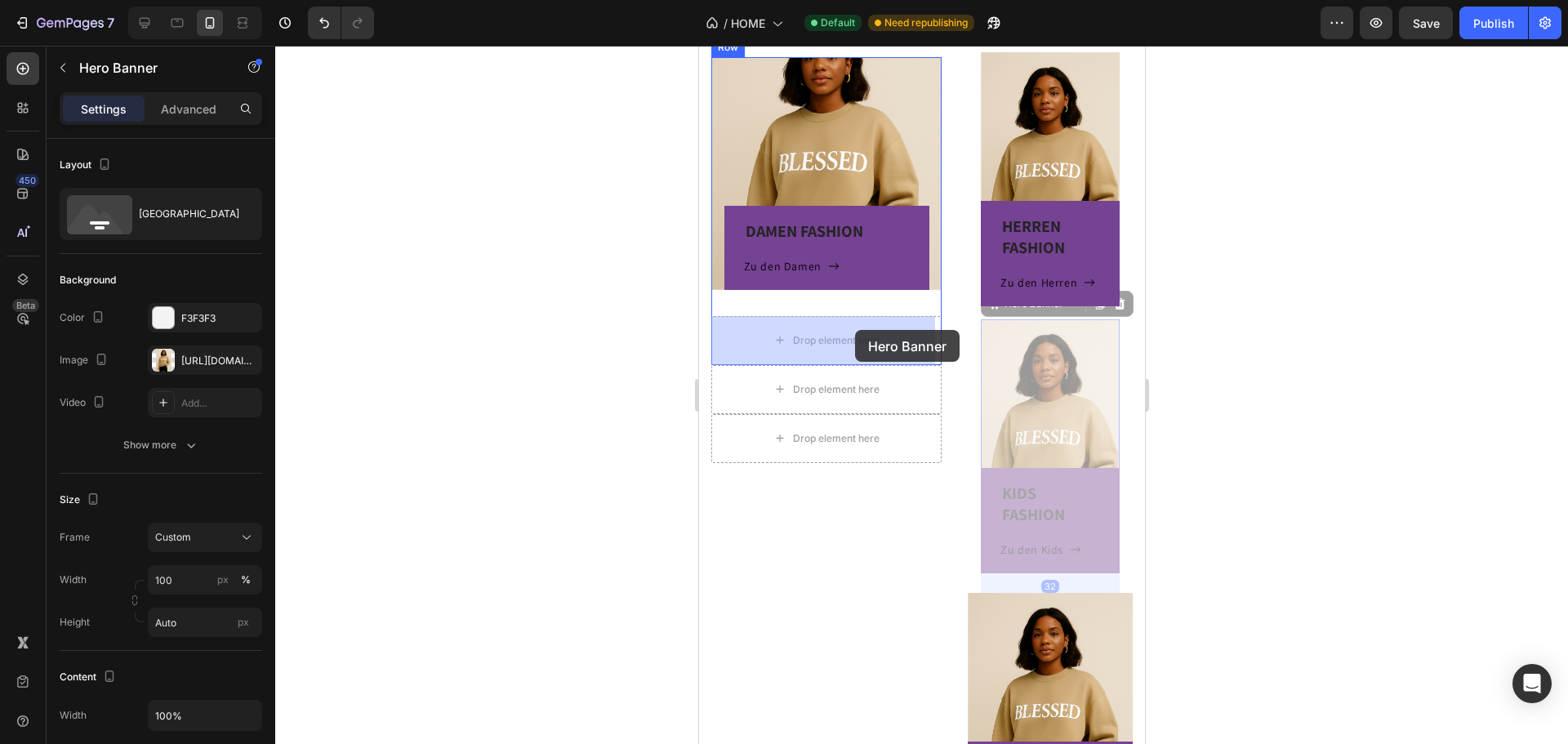
drag, startPoint x: 1051, startPoint y: 330, endPoint x: 846, endPoint y: 331, distance: 205.0
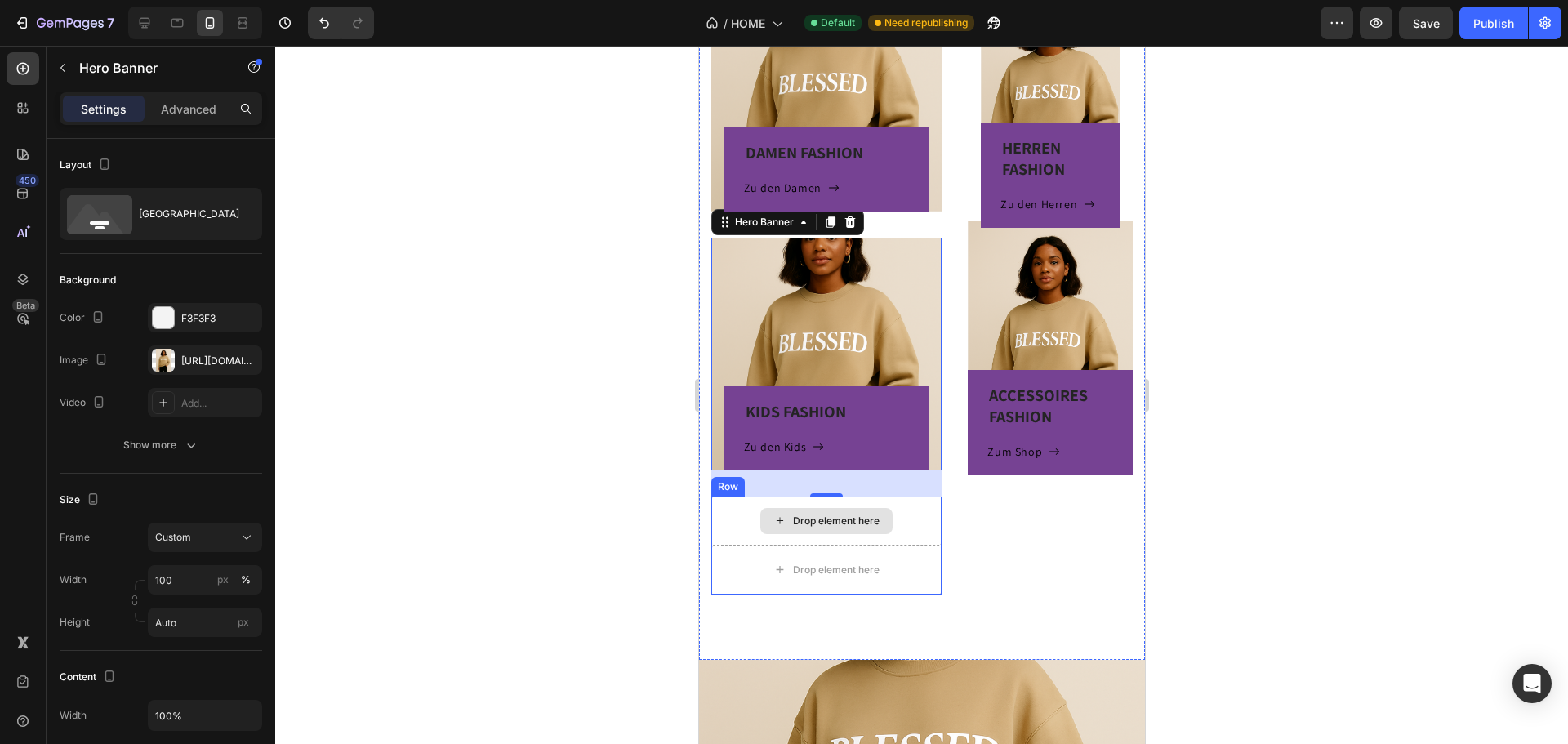
scroll to position [543, 0]
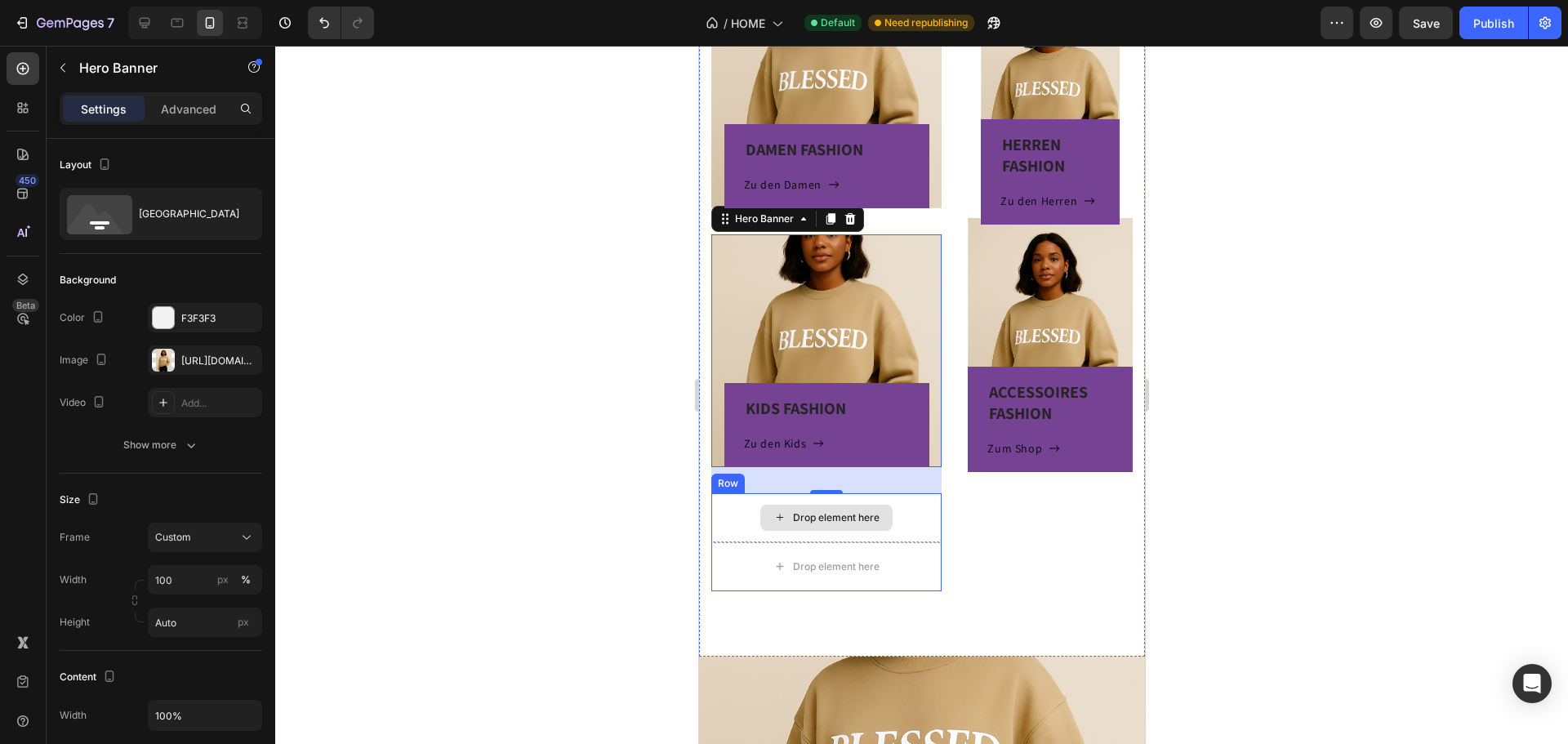
click at [873, 524] on div "Drop element here" at bounding box center [835, 517] width 86 height 13
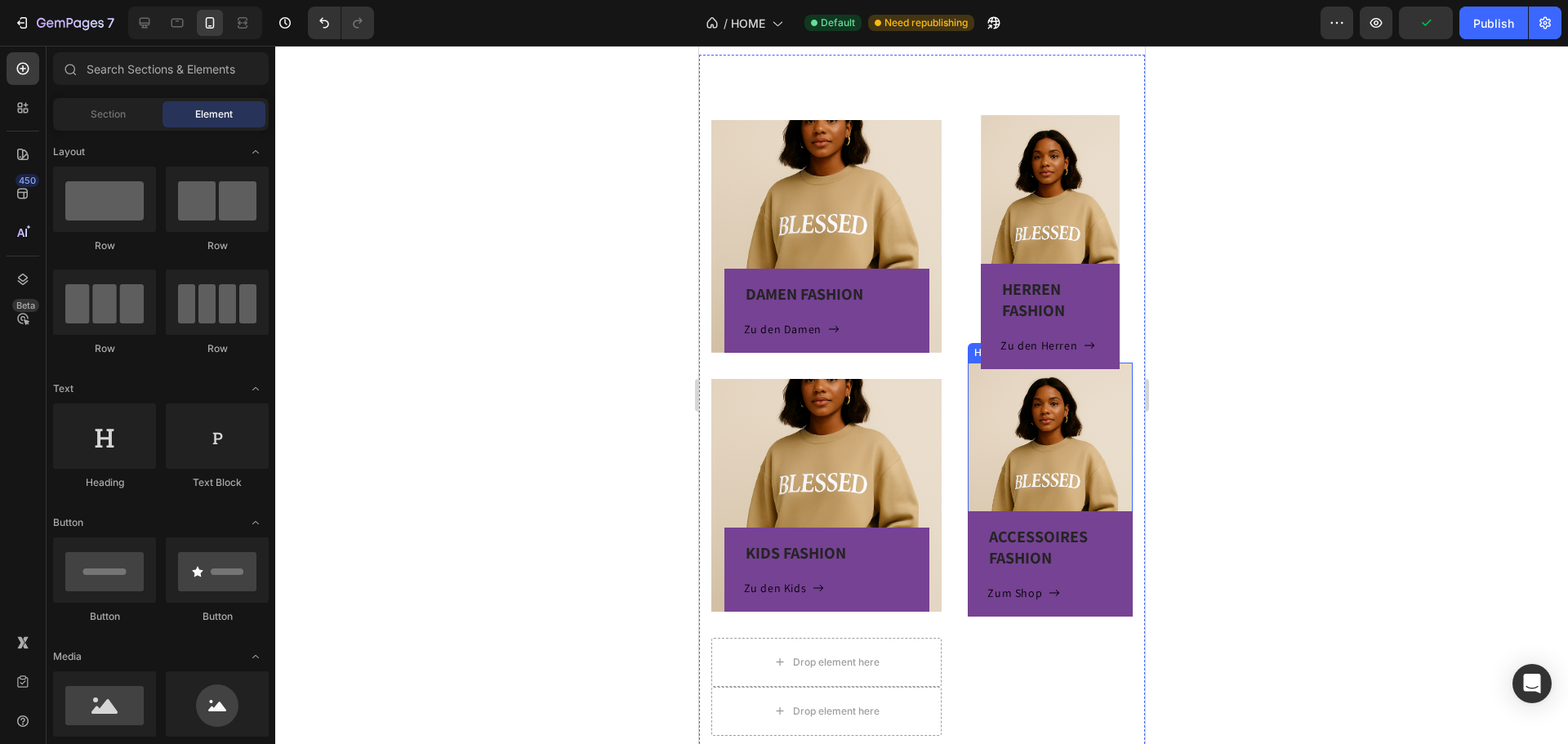
scroll to position [380, 0]
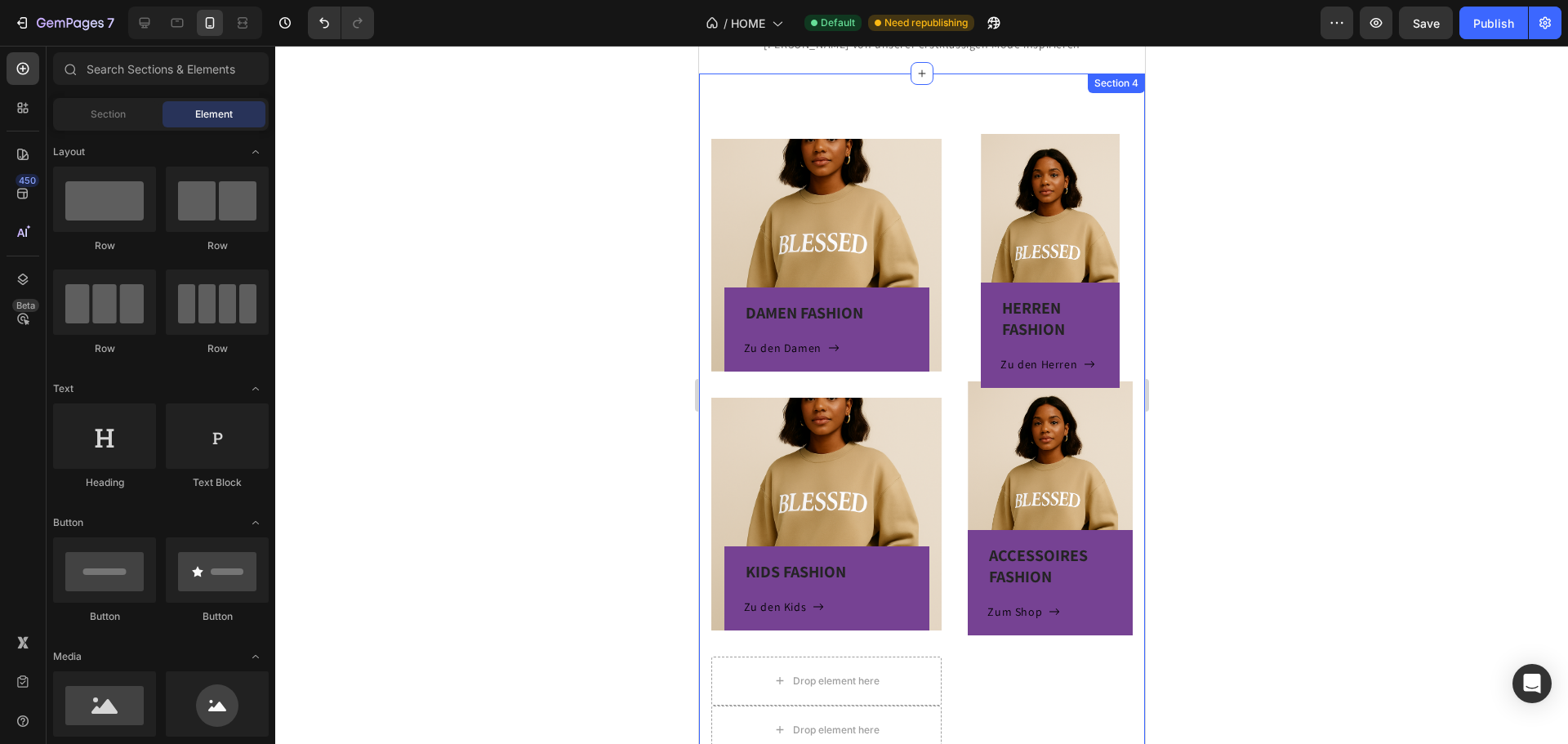
click at [1013, 96] on div "DAMEN FASHION Heading Zu den Damen Button Row Hero Banner KIDS FASHION Heading …" at bounding box center [921, 447] width 446 height 747
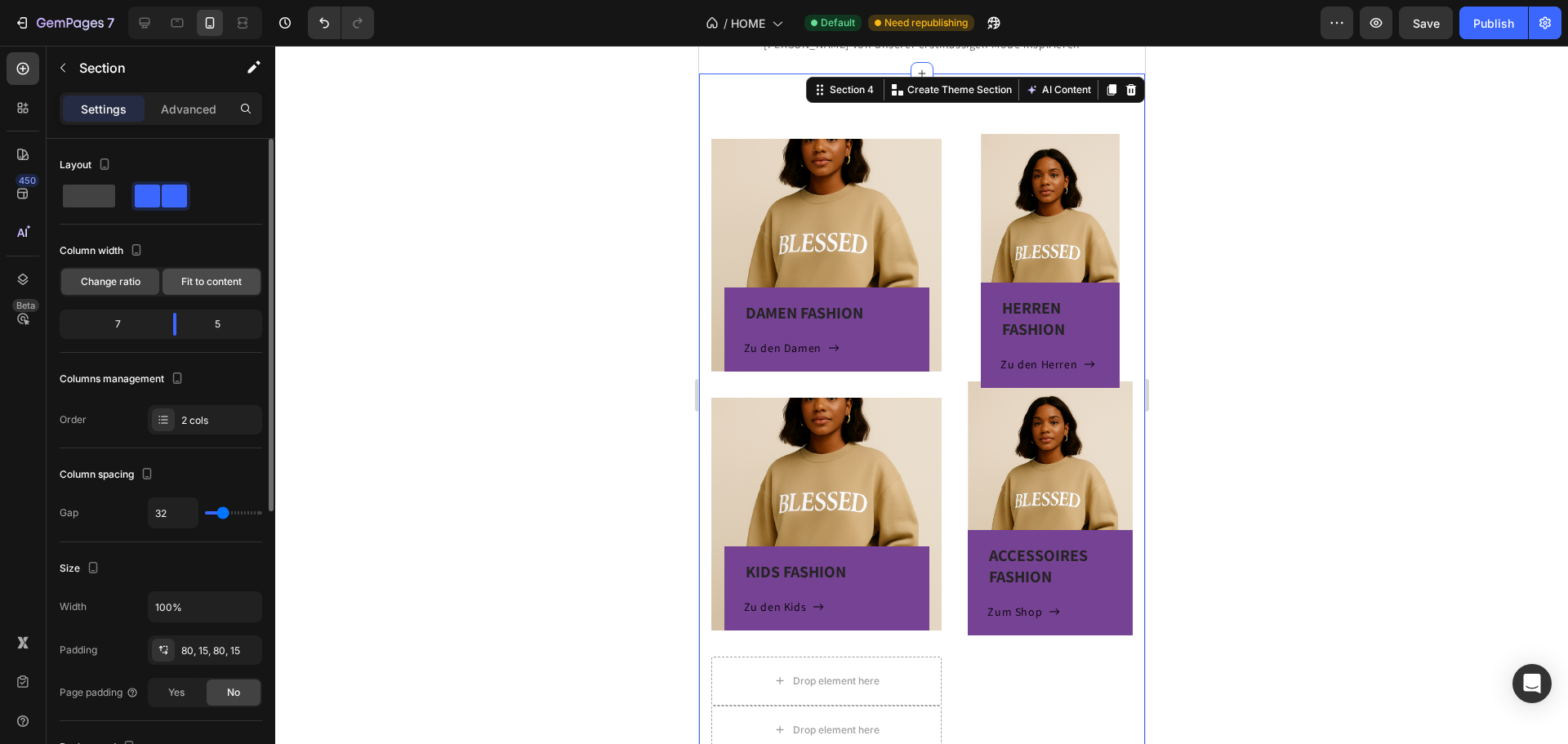
click at [217, 276] on span "Fit to content" at bounding box center [211, 281] width 60 height 15
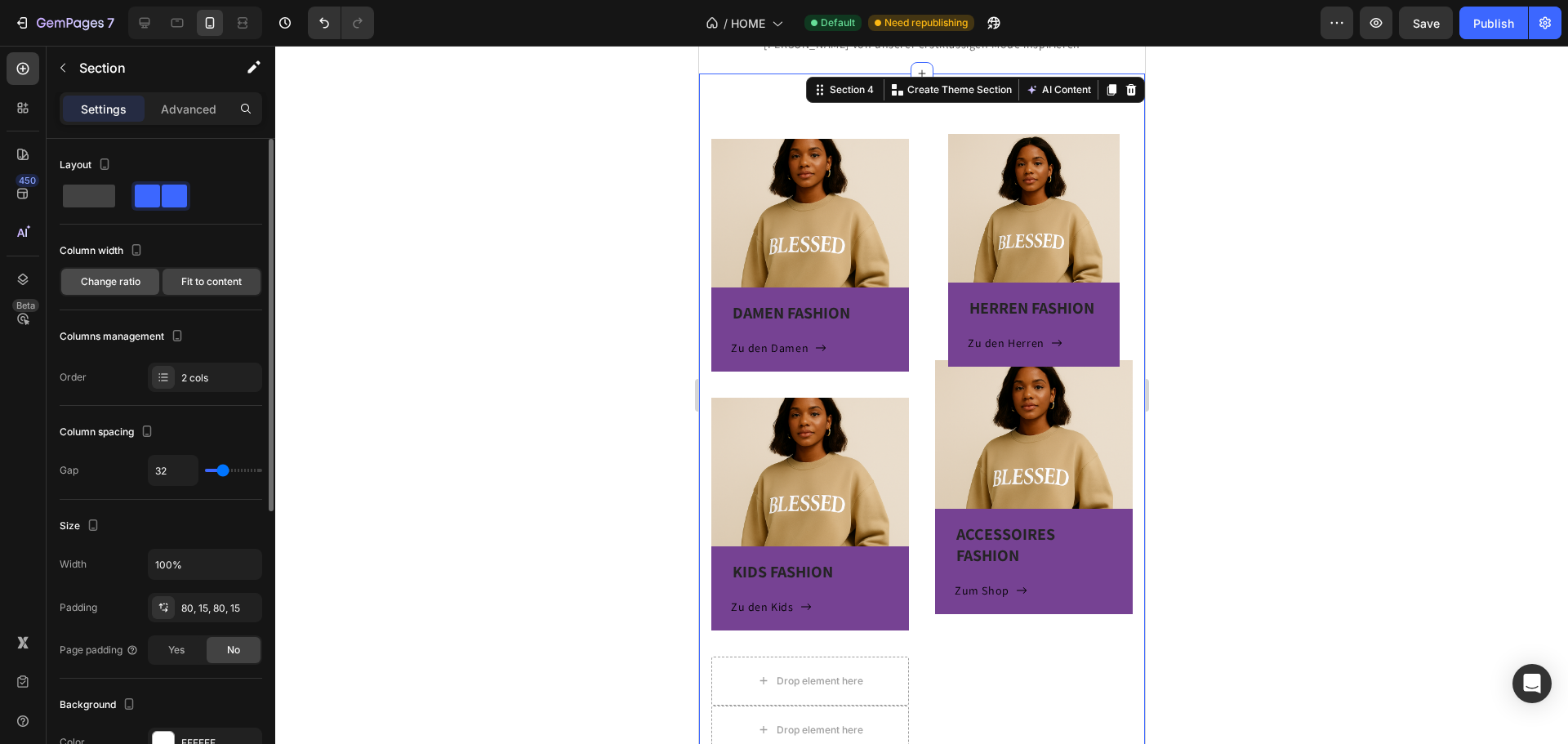
click at [134, 285] on span "Change ratio" at bounding box center [110, 281] width 59 height 15
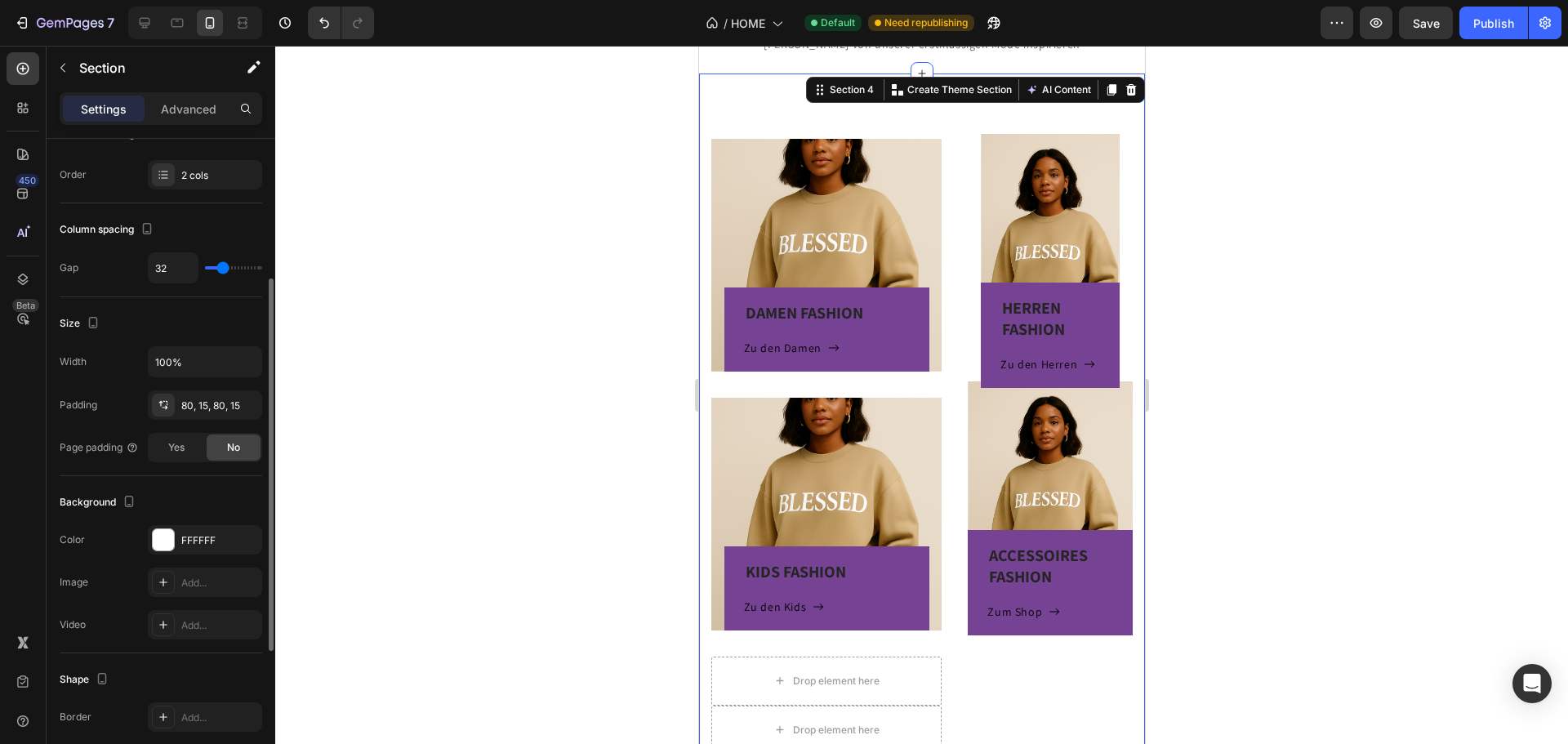
scroll to position [327, 0]
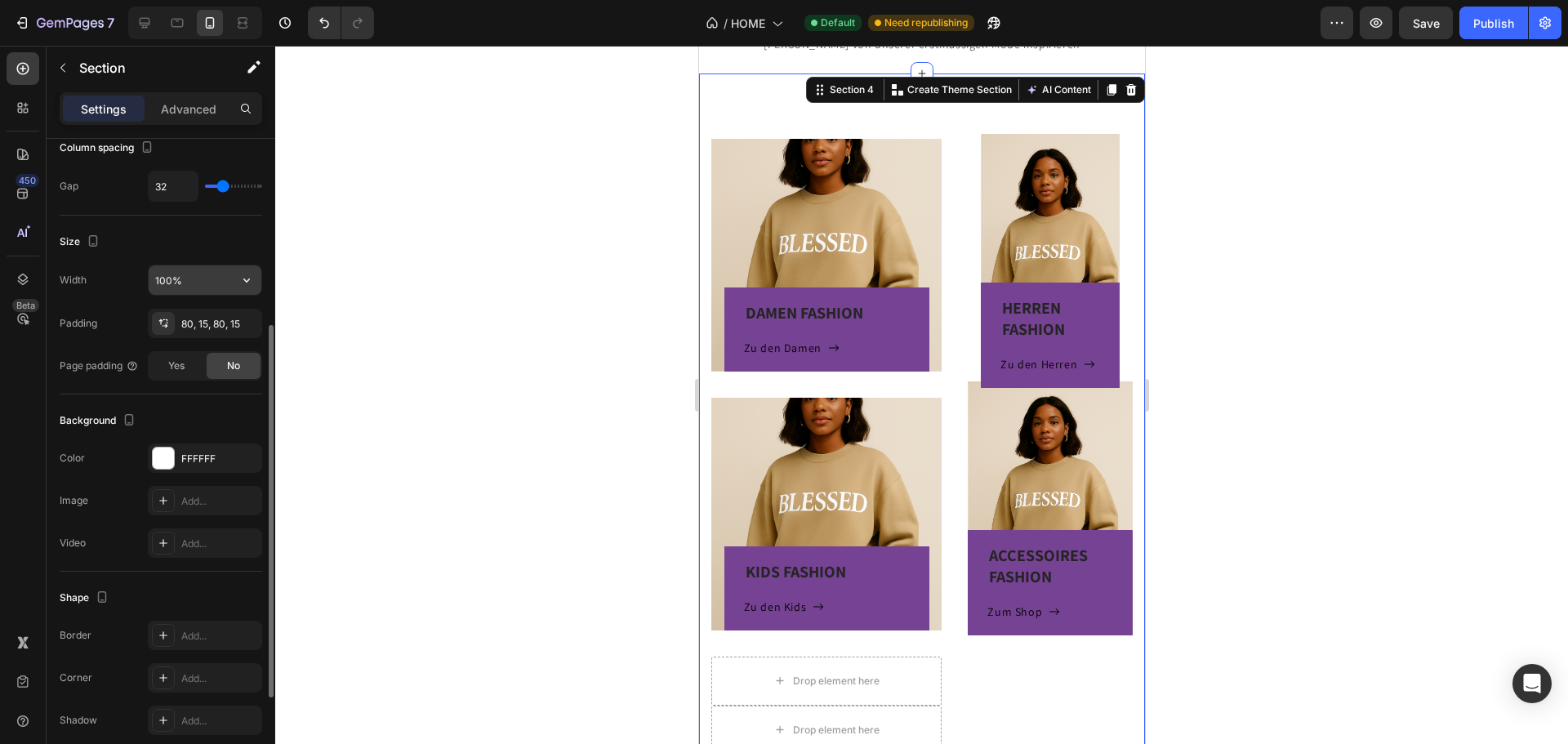
click at [208, 280] on input "100%" at bounding box center [205, 280] width 112 height 29
click at [248, 278] on icon "button" at bounding box center [246, 279] width 16 height 16
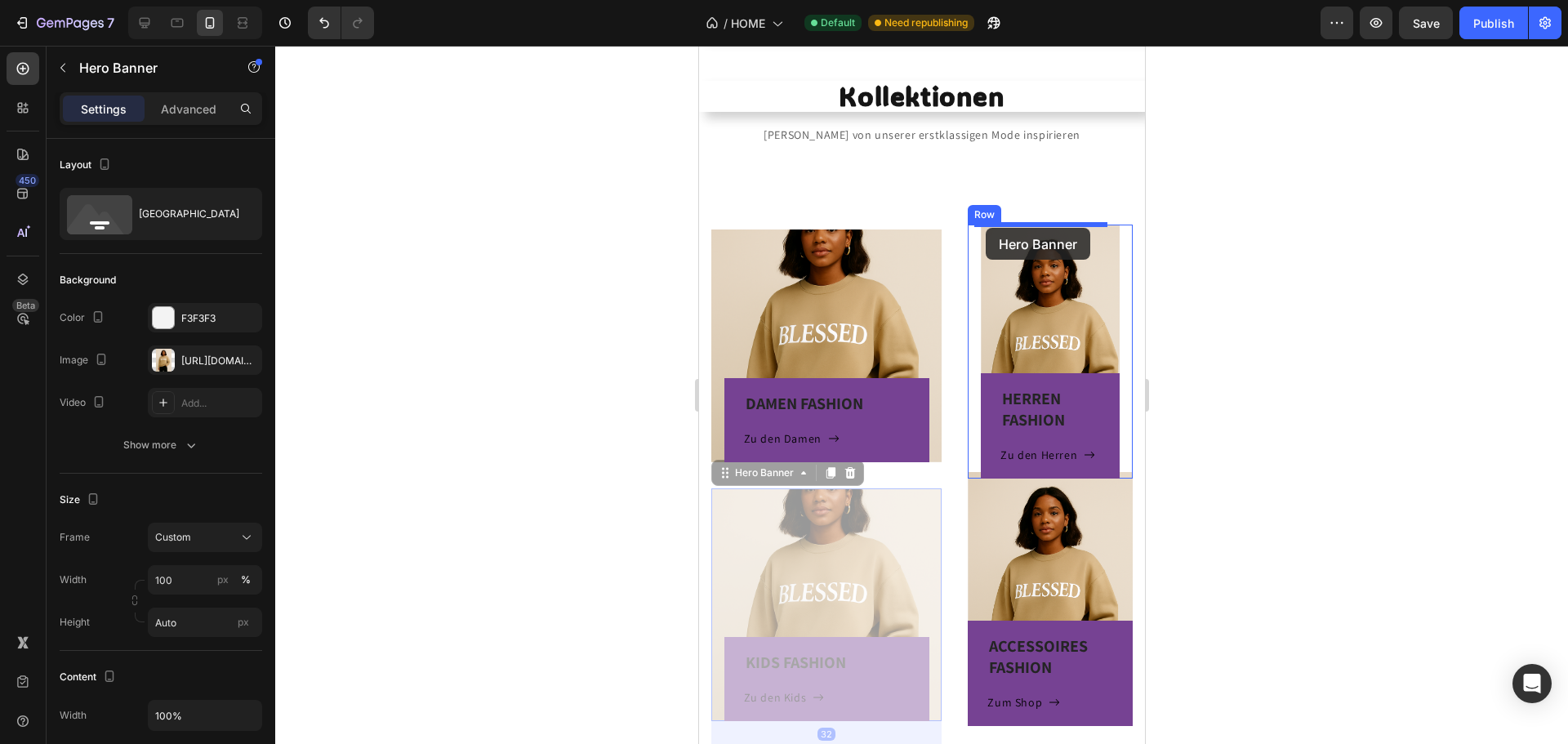
scroll to position [279, 0]
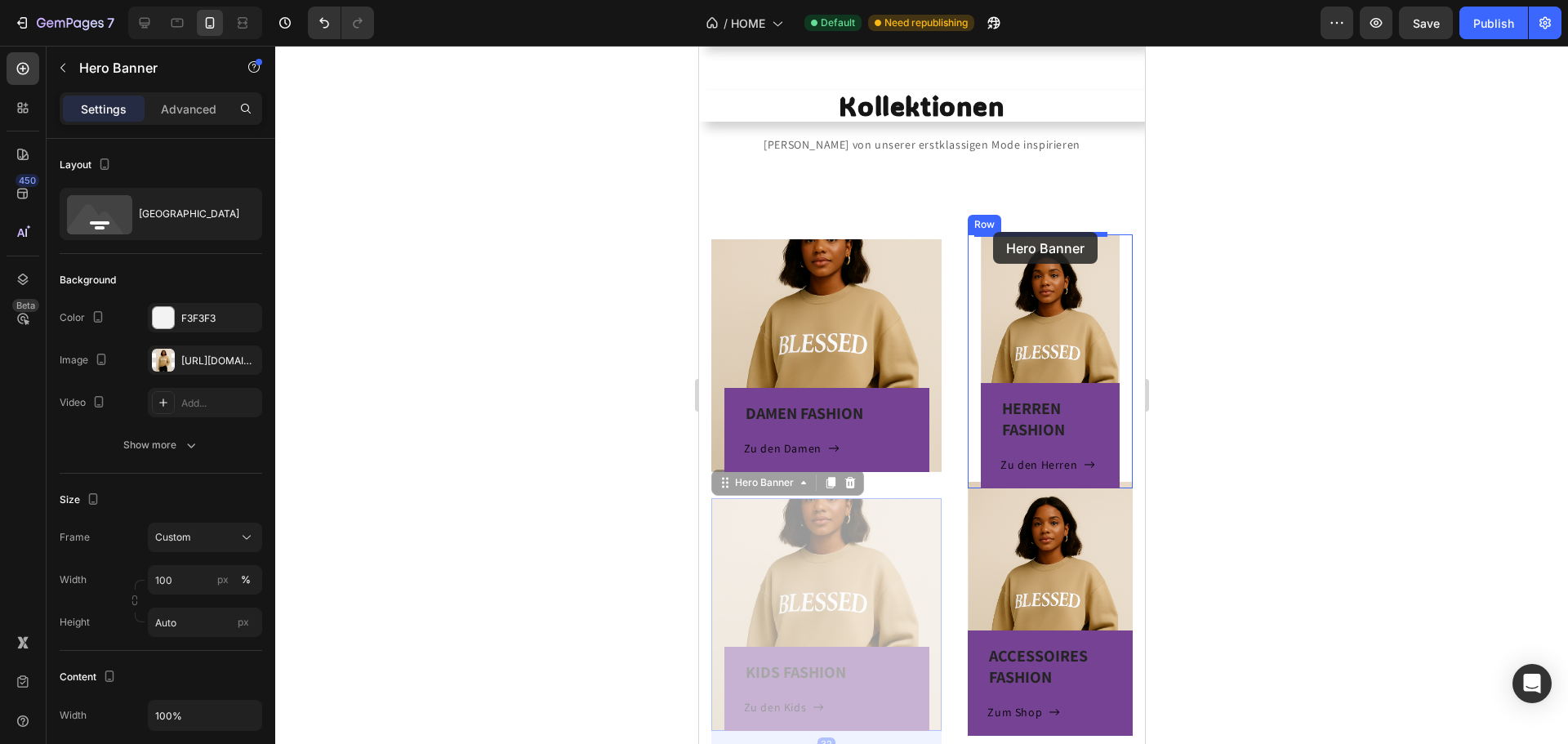
drag, startPoint x: 801, startPoint y: 427, endPoint x: 992, endPoint y: 232, distance: 273.0
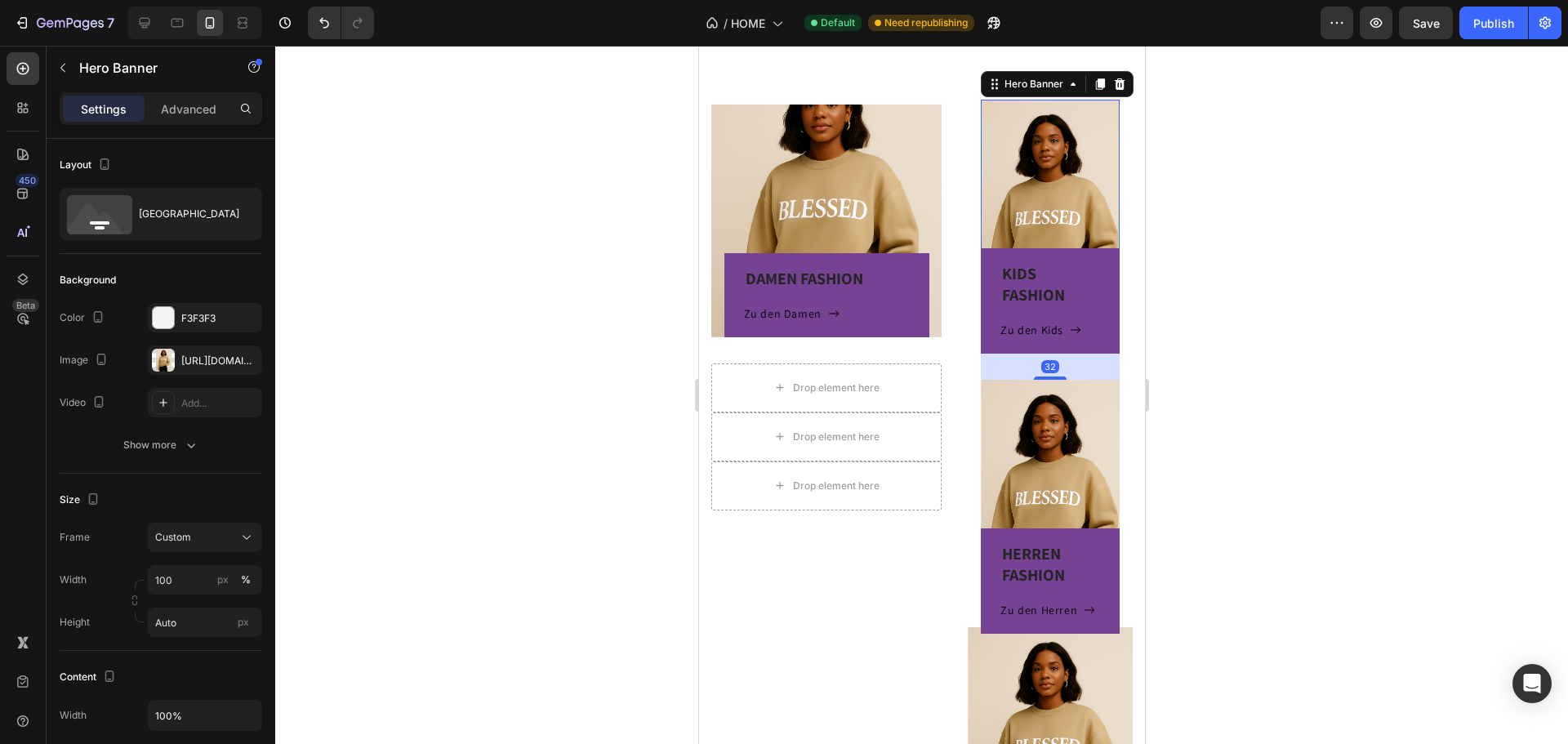
scroll to position [442, 0]
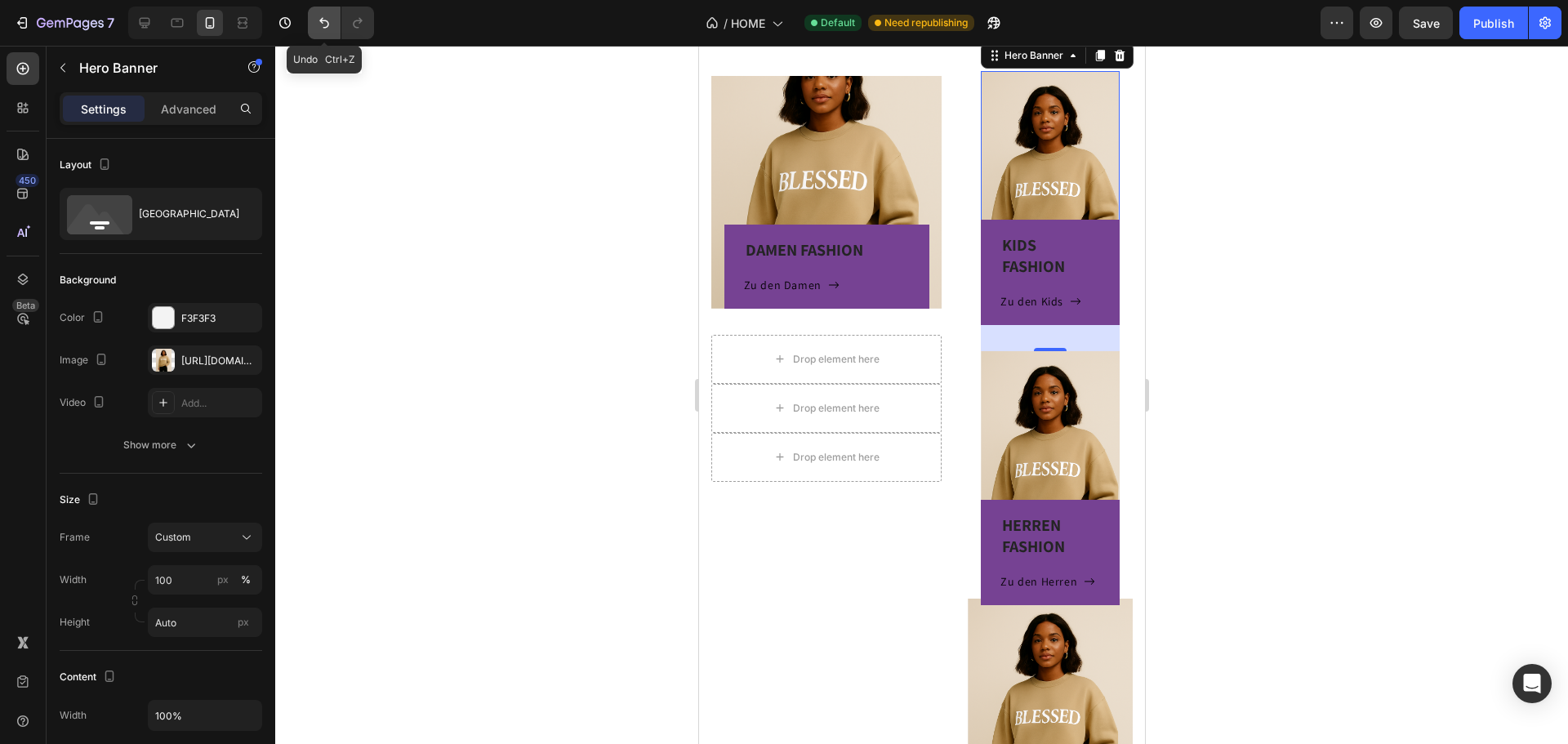
click at [323, 28] on icon "Undo/Redo" at bounding box center [324, 22] width 16 height 16
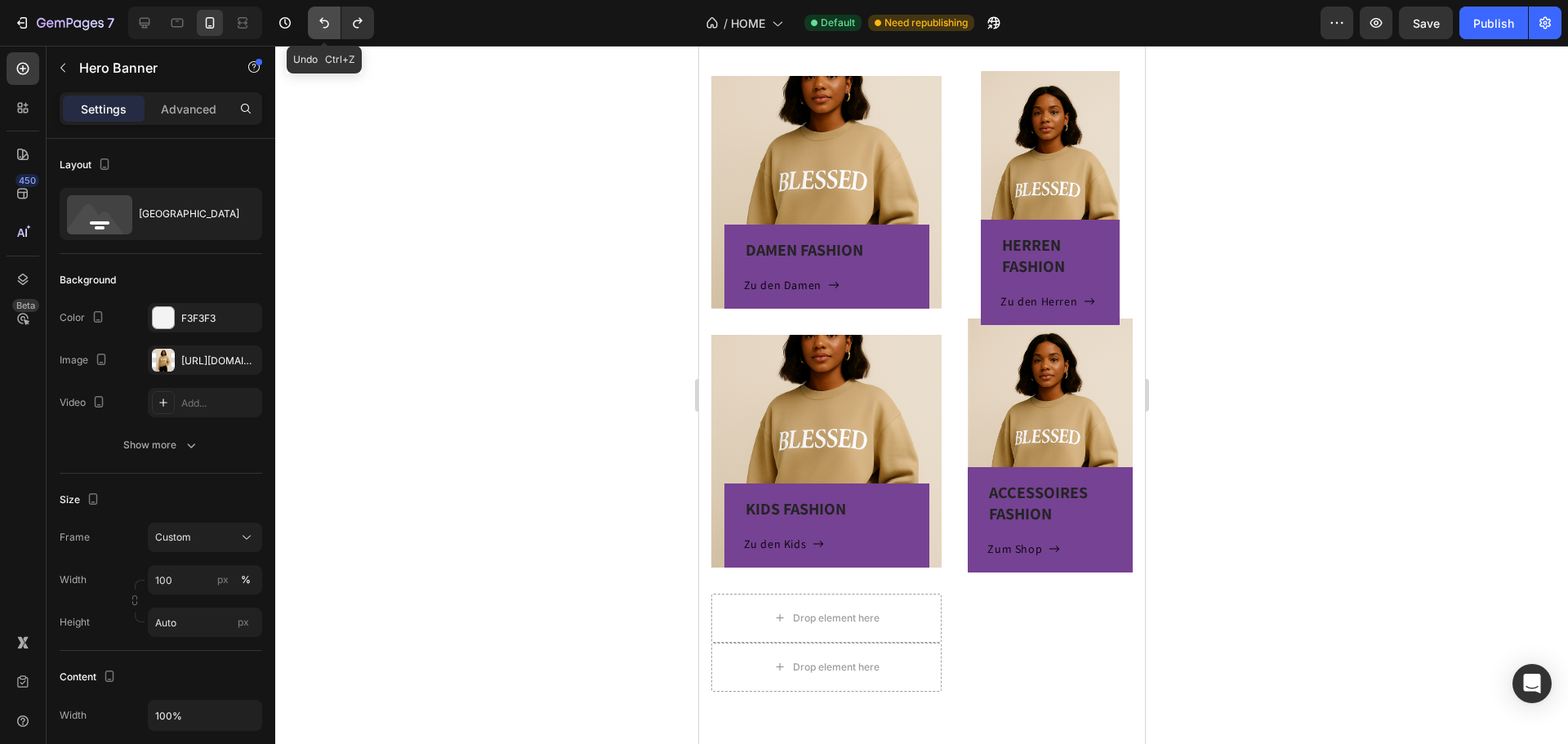
click at [323, 32] on button "Undo/Redo" at bounding box center [325, 23] width 33 height 33
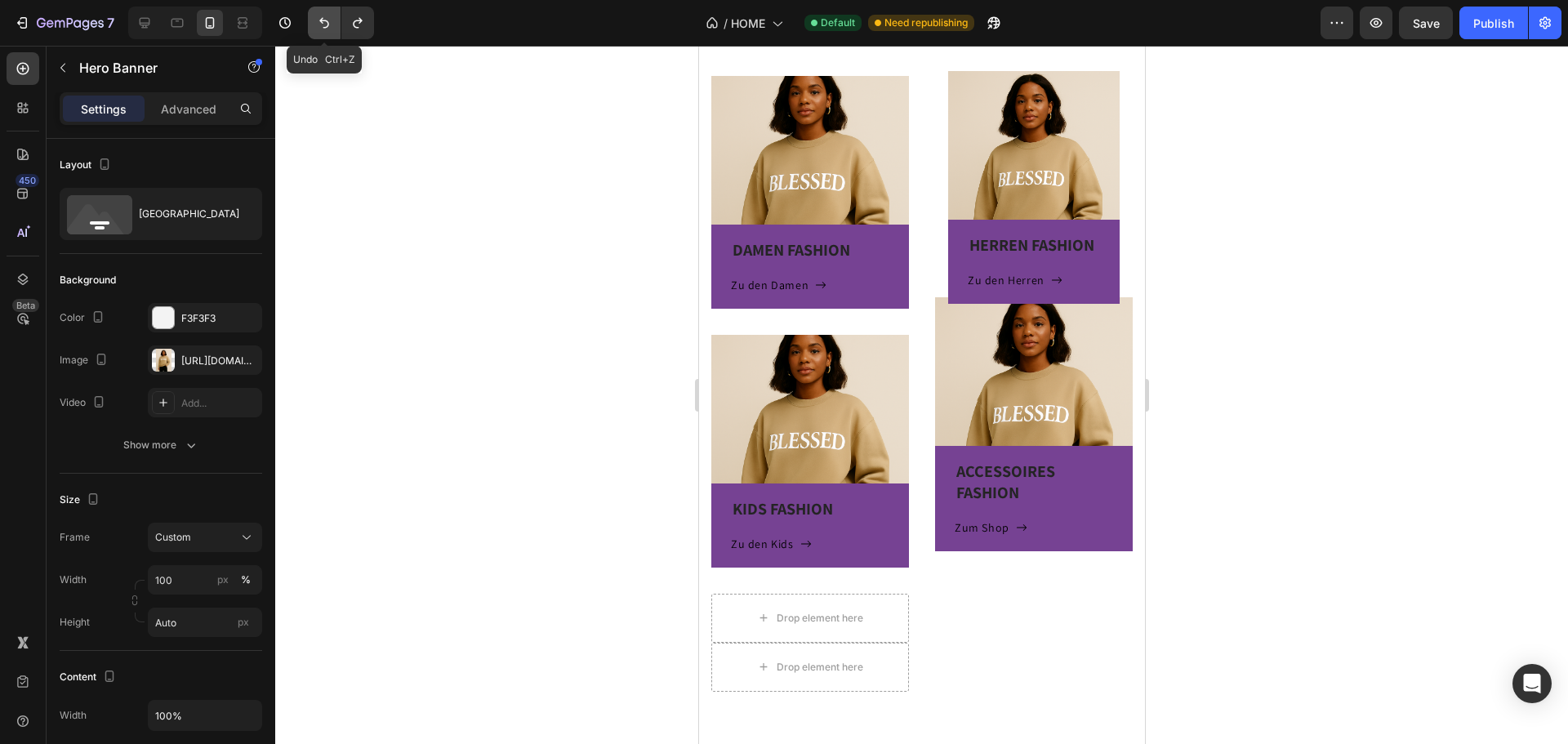
click at [323, 32] on button "Undo/Redo" at bounding box center [325, 23] width 33 height 33
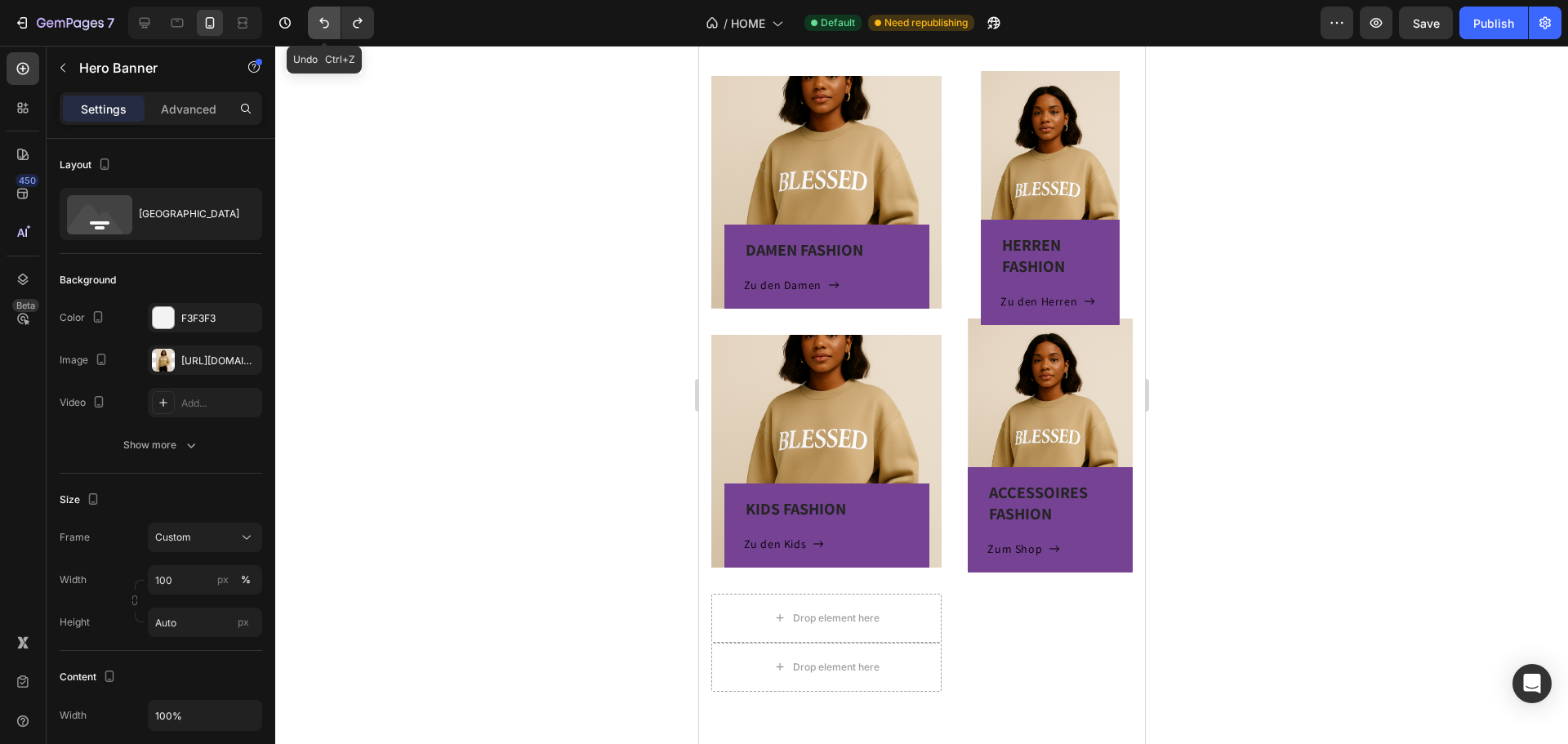
click at [319, 27] on icon "Undo/Redo" at bounding box center [324, 22] width 16 height 16
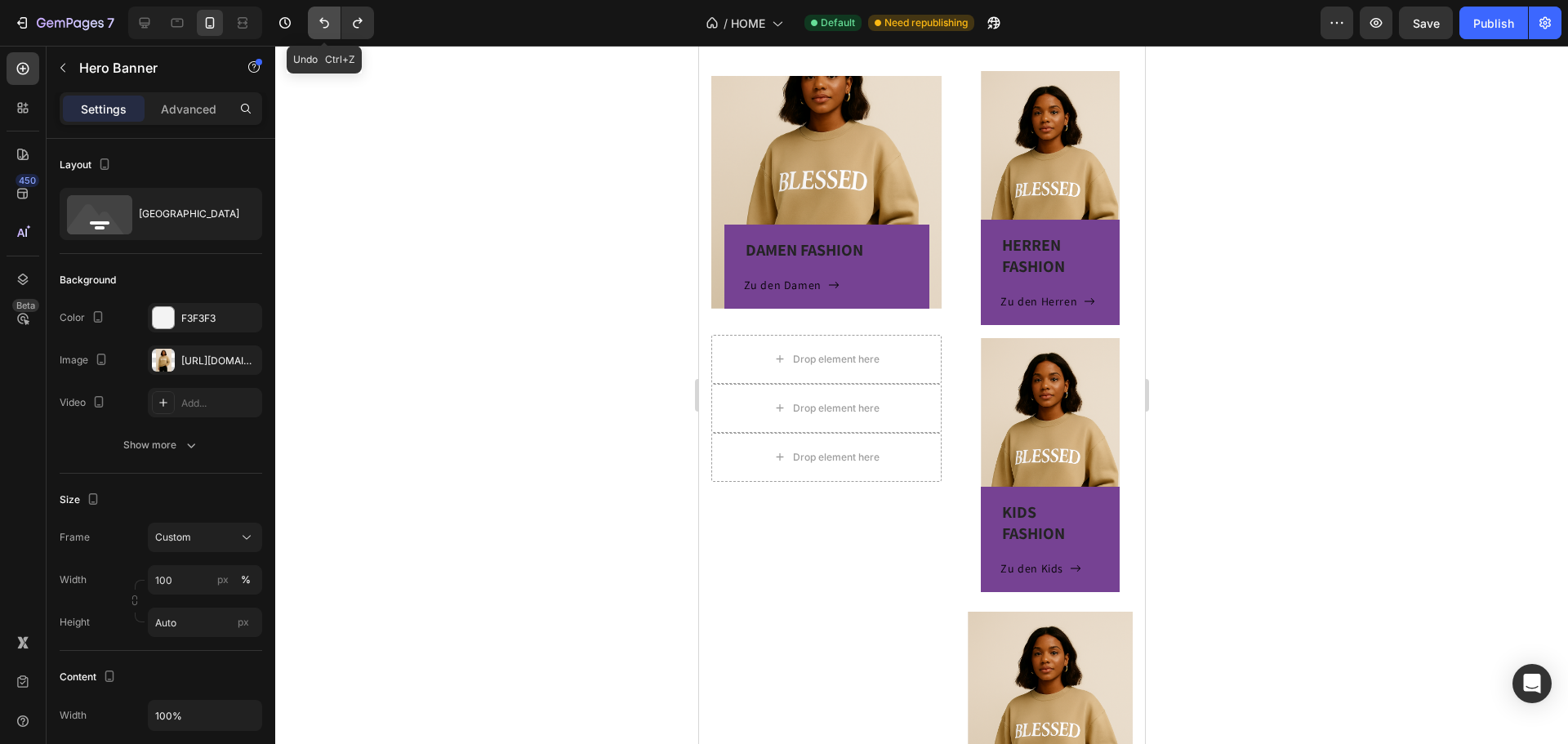
click at [319, 27] on icon "Undo/Redo" at bounding box center [324, 22] width 16 height 16
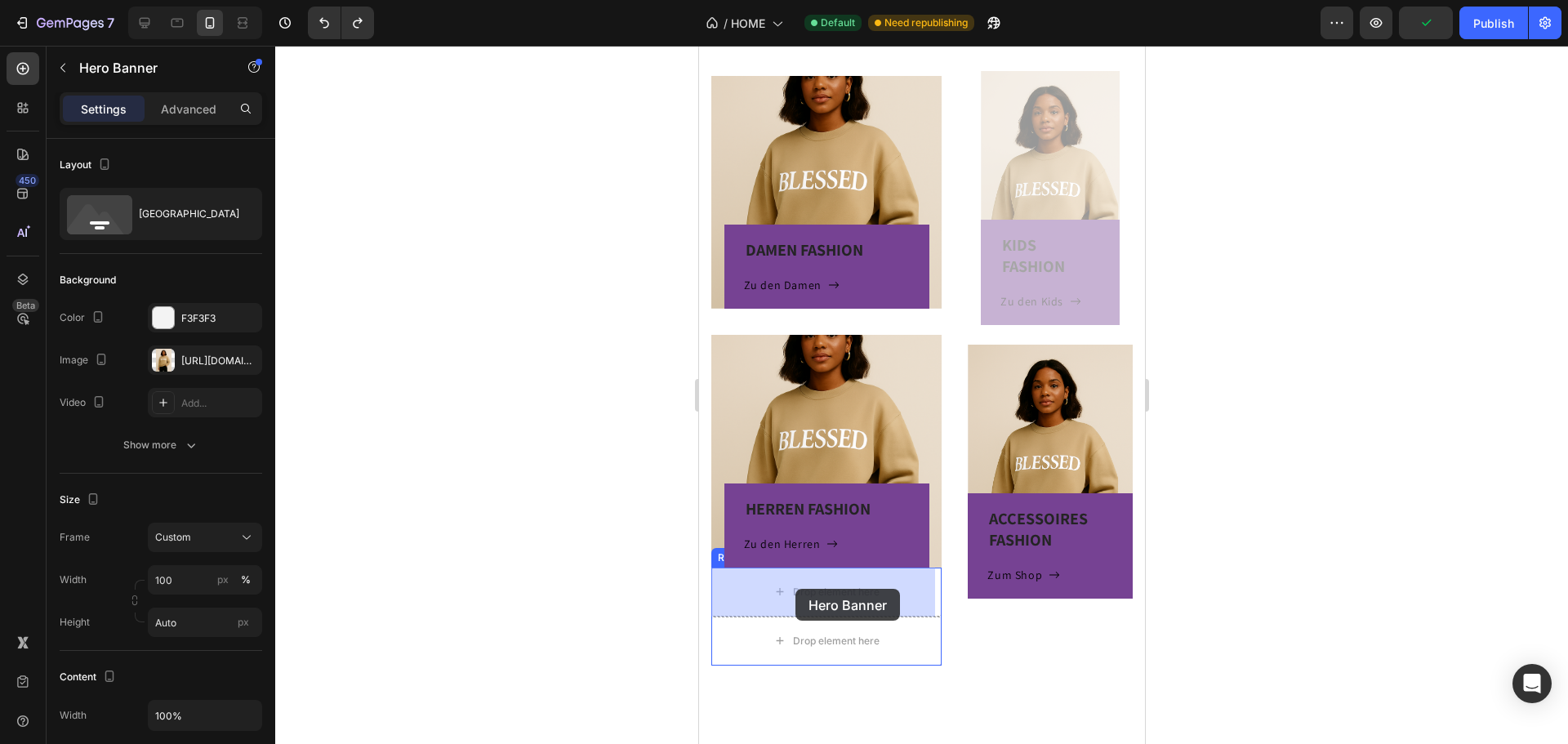
drag, startPoint x: 1027, startPoint y: 103, endPoint x: 794, endPoint y: 589, distance: 539.0
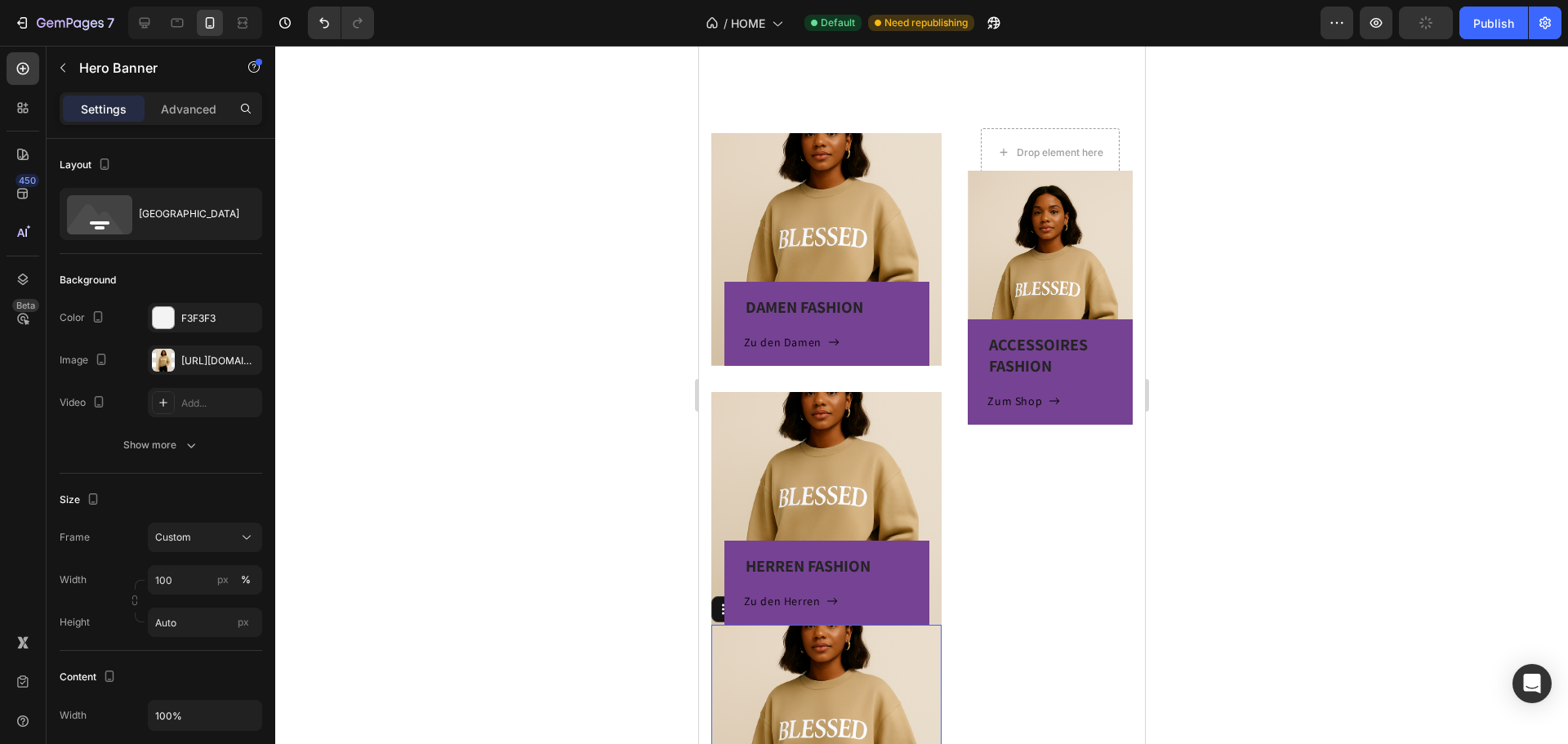
scroll to position [361, 0]
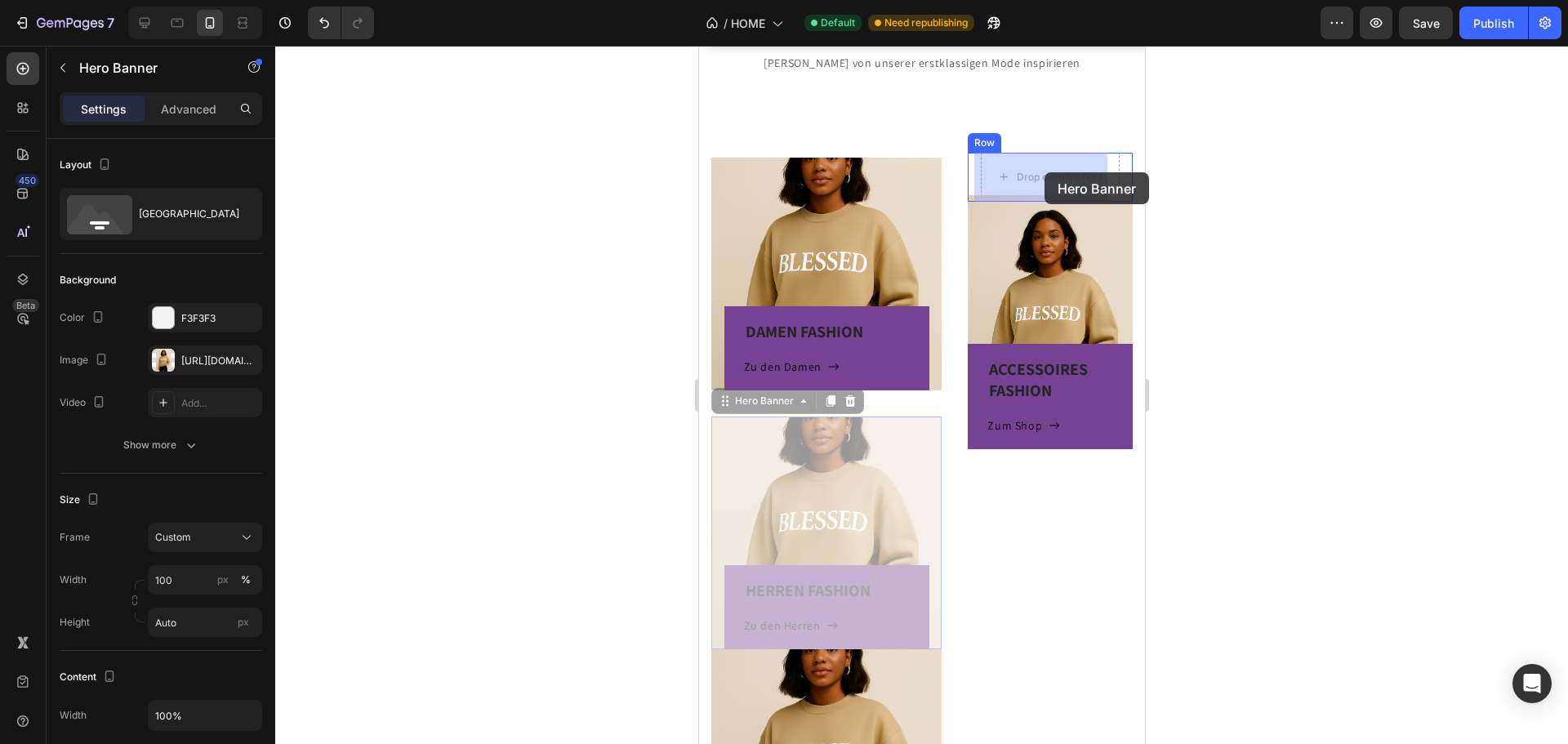
drag, startPoint x: 837, startPoint y: 519, endPoint x: 1043, endPoint y: 173, distance: 402.7
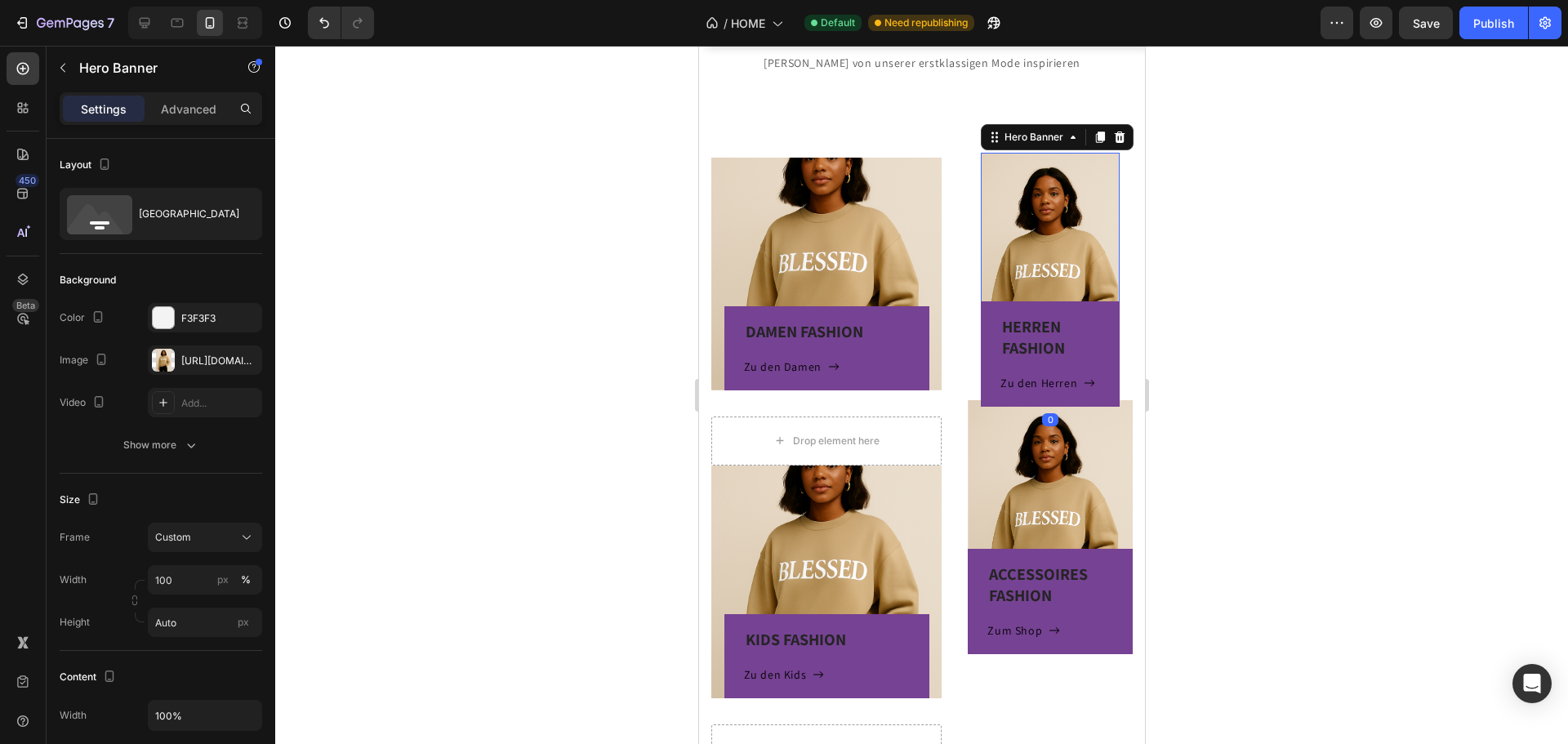
click at [1040, 211] on div "HERREN FASHION Heading Zu den Herren Button Row" at bounding box center [1049, 279] width 139 height 254
click at [203, 576] on input "100" at bounding box center [205, 580] width 114 height 29
click at [200, 642] on p "Default 100%" at bounding box center [202, 648] width 95 height 15
click at [251, 618] on div "px" at bounding box center [242, 623] width 24 height 21
click at [251, 618] on input "Auto" at bounding box center [205, 623] width 114 height 29
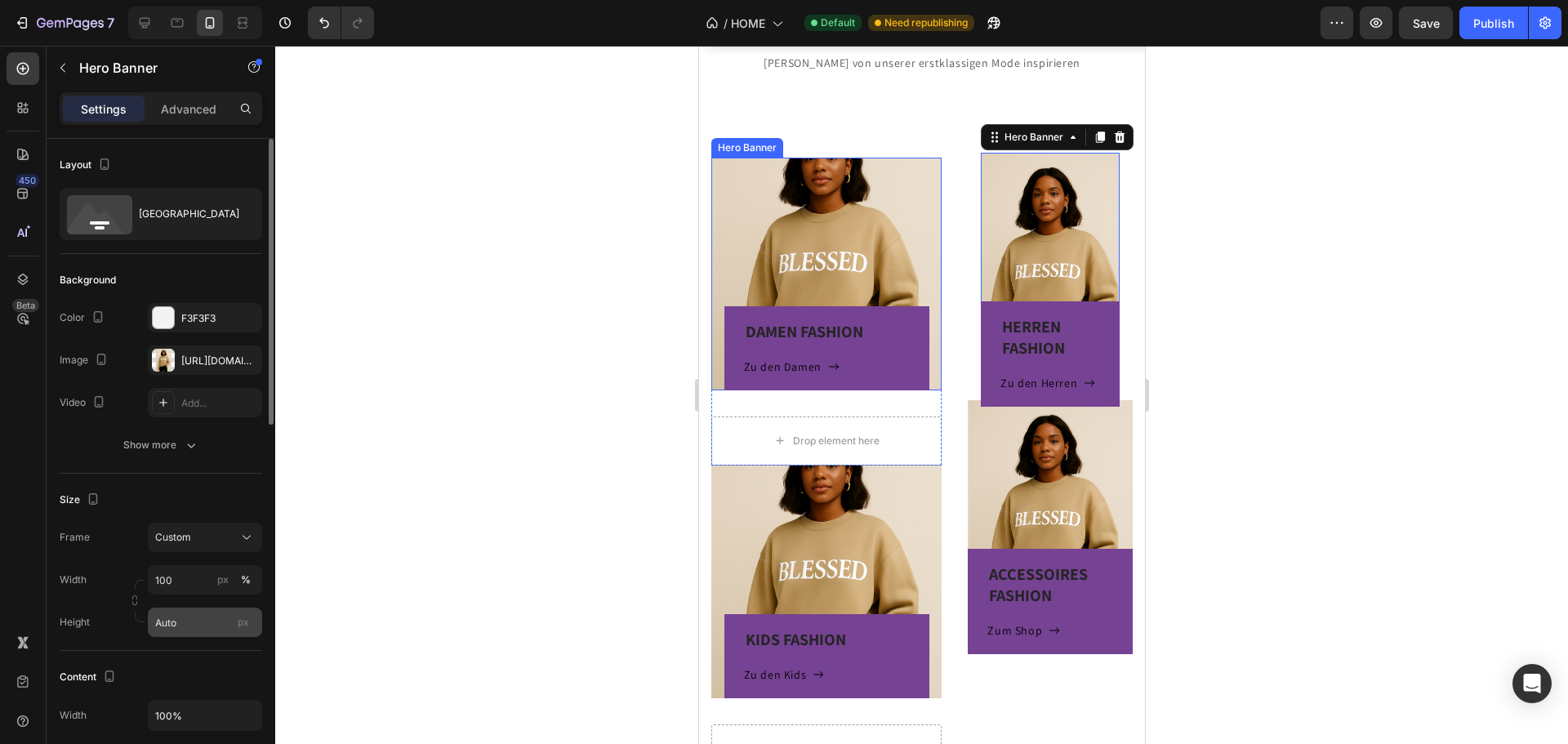
click at [231, 623] on div "px" at bounding box center [242, 623] width 24 height 21
click at [231, 623] on input "Auto" at bounding box center [205, 623] width 114 height 29
click at [240, 621] on span "px" at bounding box center [243, 622] width 12 height 13
click at [240, 621] on input "Auto" at bounding box center [205, 623] width 114 height 29
click at [191, 577] on input "100" at bounding box center [205, 580] width 114 height 29
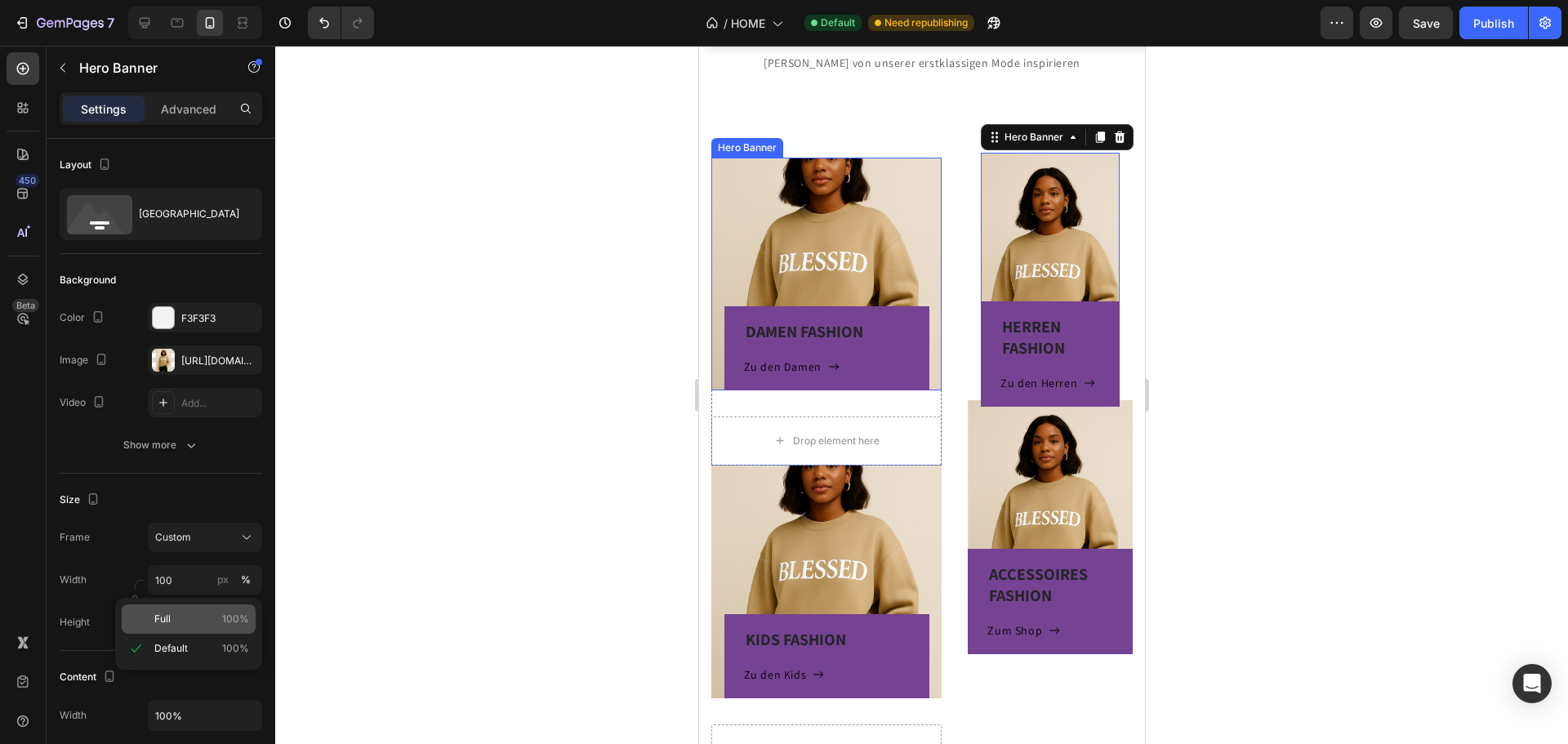
click at [213, 619] on p "Full 100%" at bounding box center [202, 619] width 95 height 15
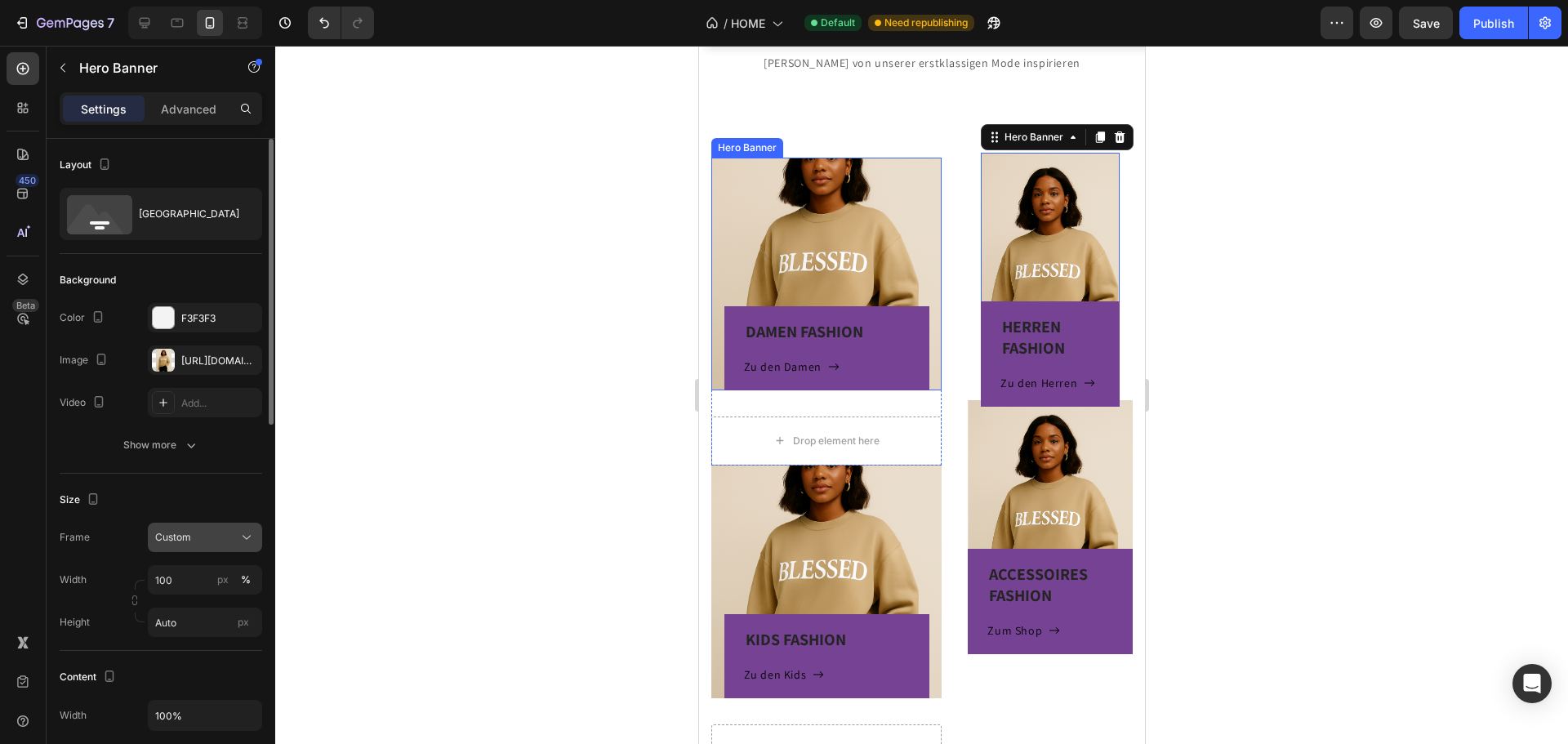
click at [207, 541] on div "Custom" at bounding box center [195, 537] width 80 height 15
click at [200, 586] on div "As banner source" at bounding box center [190, 576] width 131 height 29
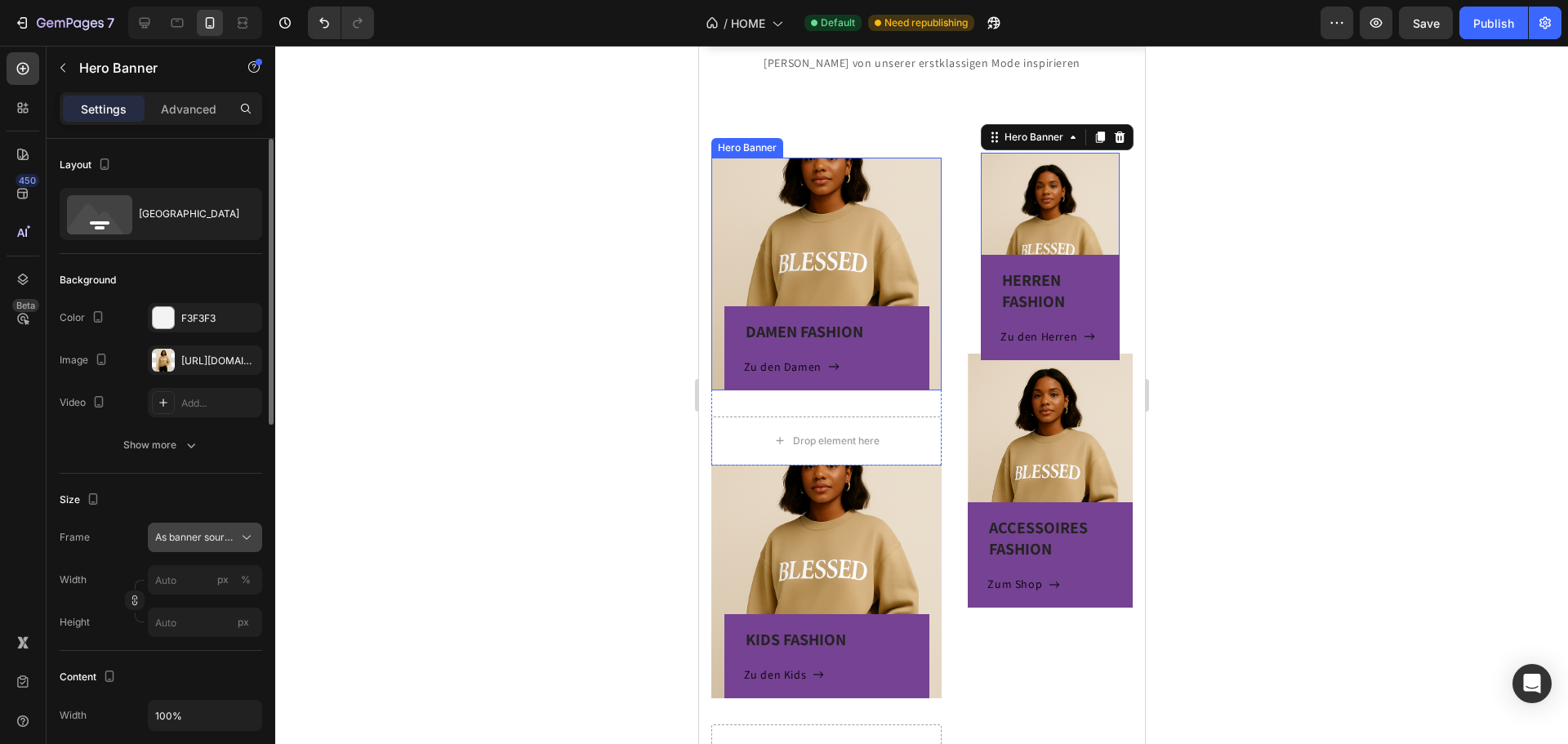
click at [225, 531] on button "As banner source" at bounding box center [205, 537] width 114 height 29
click at [213, 602] on div "Custom" at bounding box center [202, 605] width 95 height 15
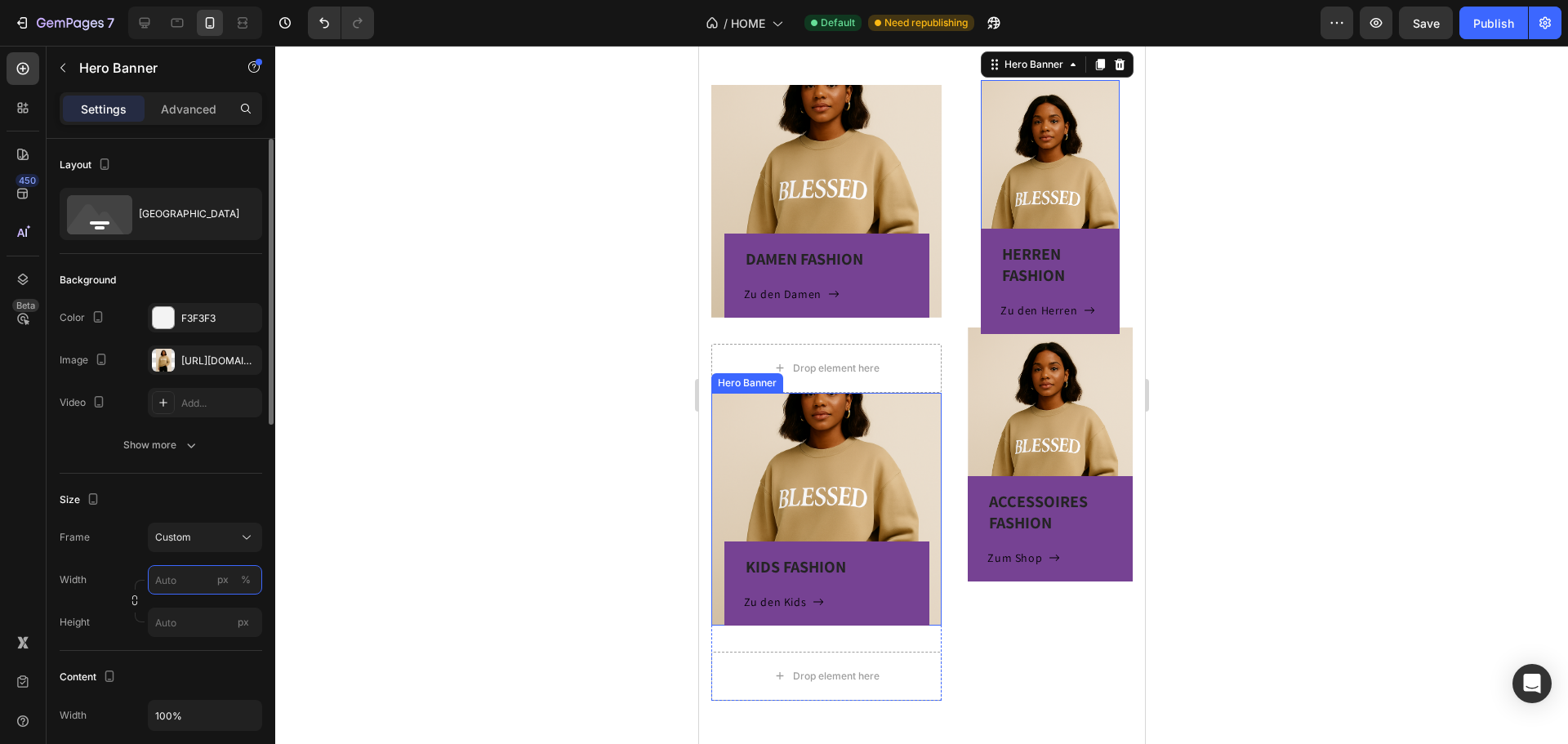
scroll to position [442, 0]
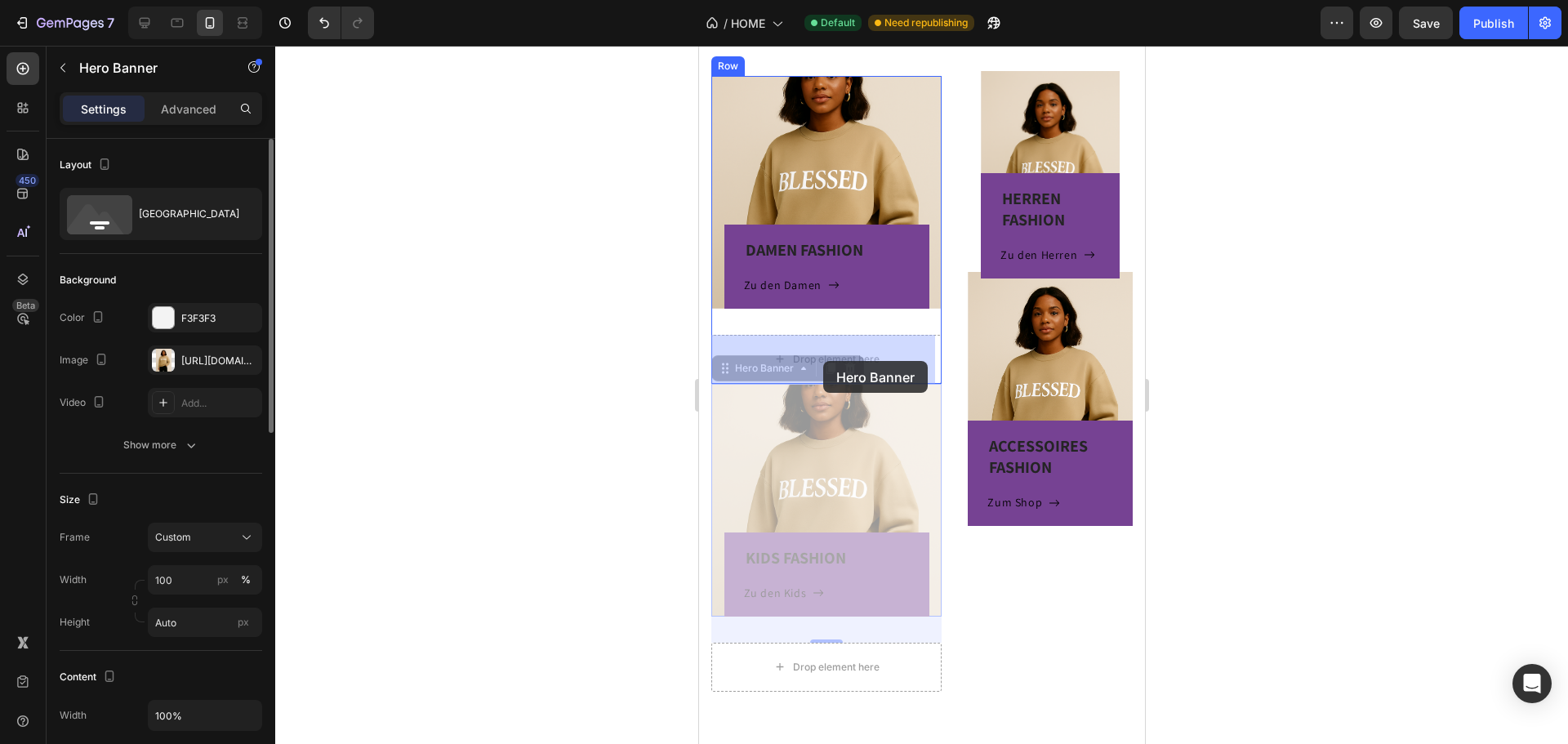
drag, startPoint x: 816, startPoint y: 452, endPoint x: 822, endPoint y: 360, distance: 92.2
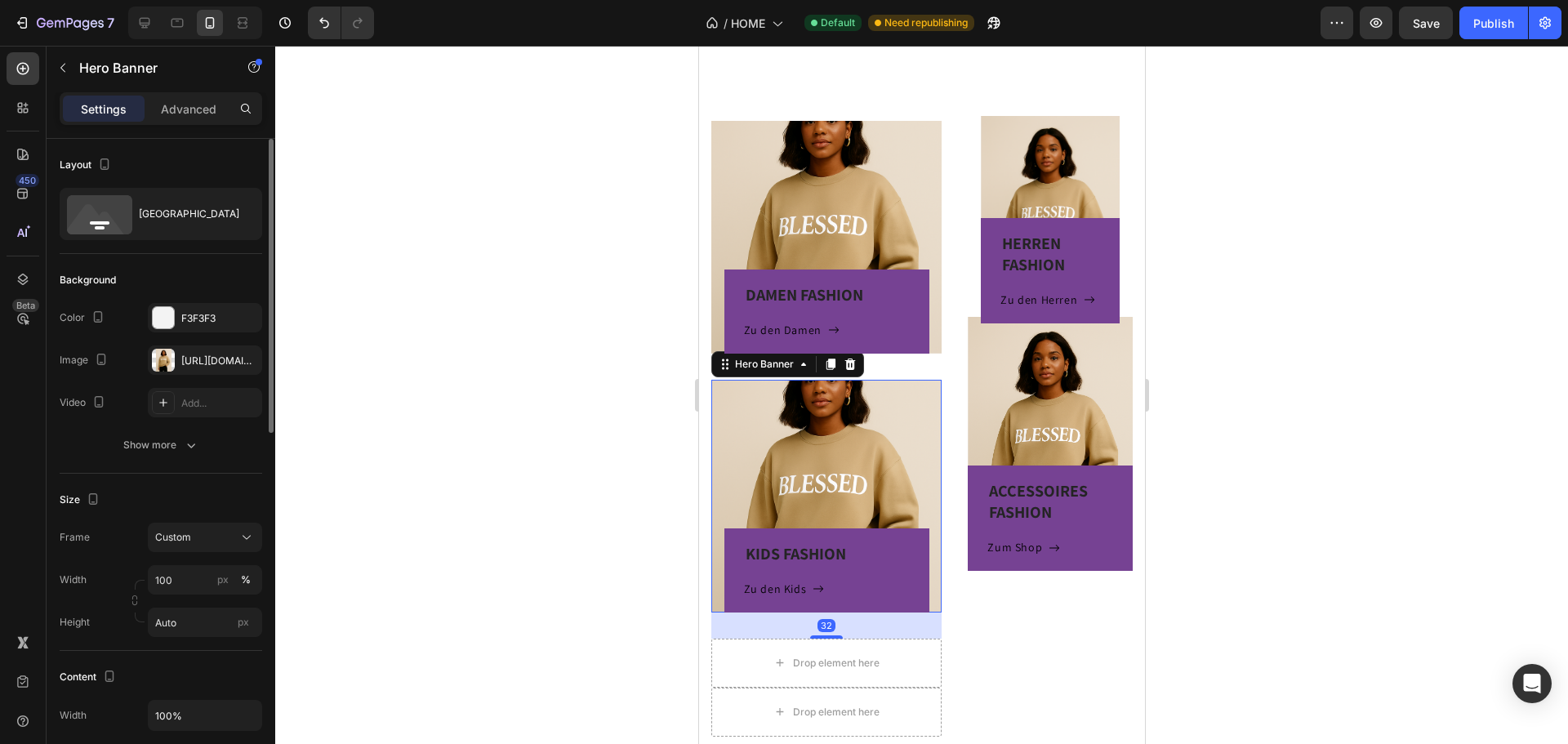
scroll to position [361, 0]
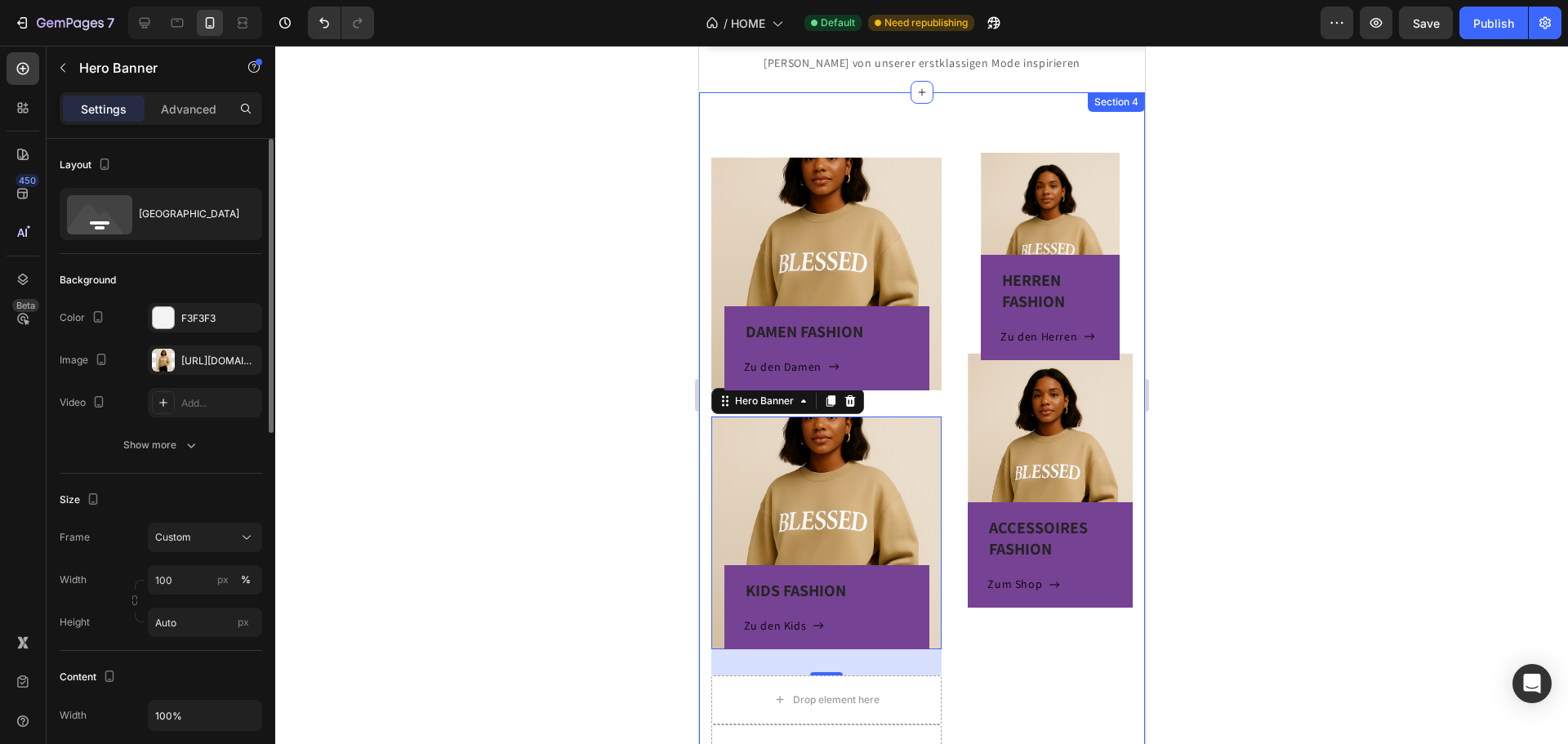
click at [932, 137] on div "DAMEN FASHION Heading Zu den Damen Button Row Hero Banner KIDS FASHION Heading …" at bounding box center [921, 466] width 446 height 747
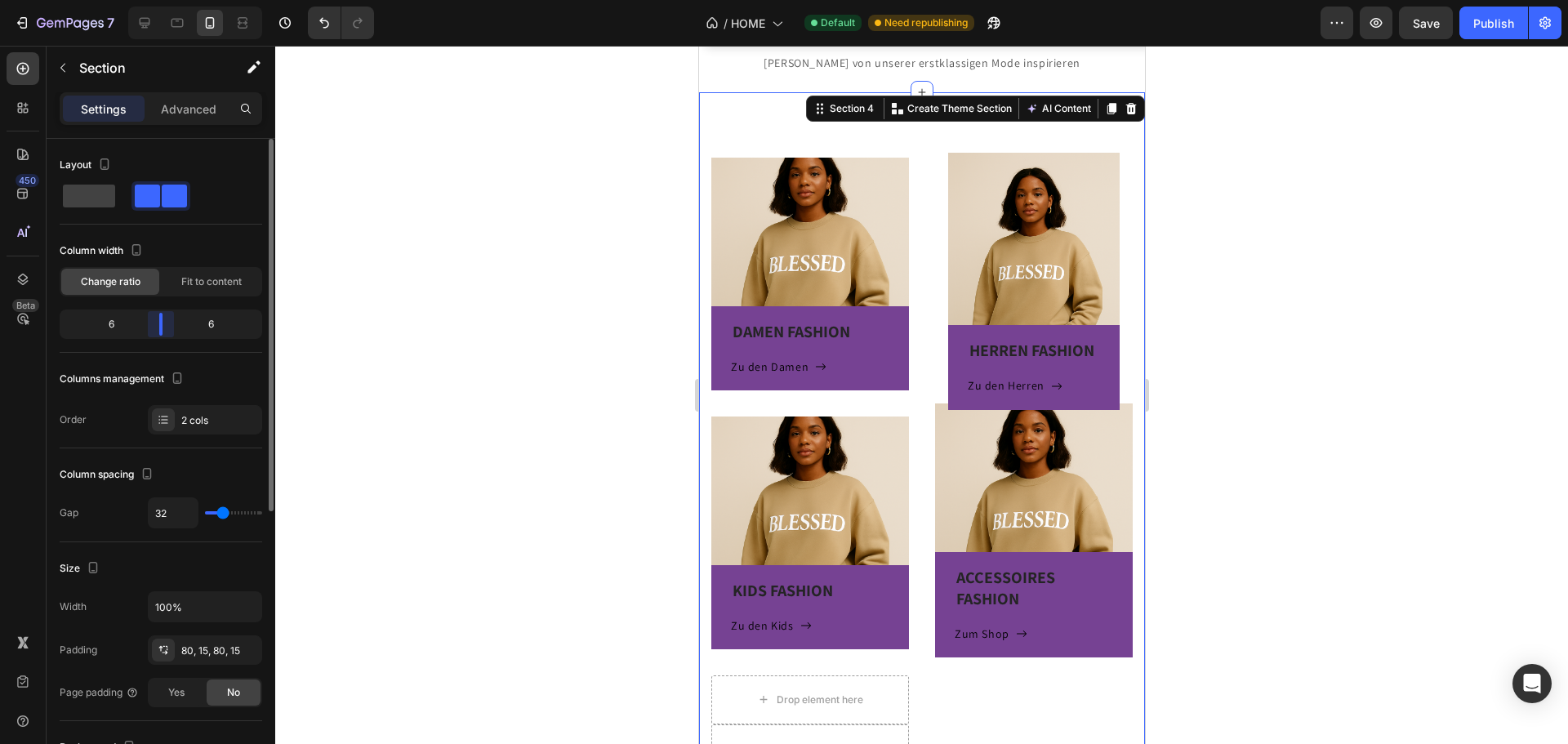
drag, startPoint x: 167, startPoint y: 324, endPoint x: 160, endPoint y: 330, distance: 9.2
click at [160, 0] on body "7 Version history / HOME Default Need republishing Preview Save Publish 450 Bet…" at bounding box center [784, 0] width 1568 height 0
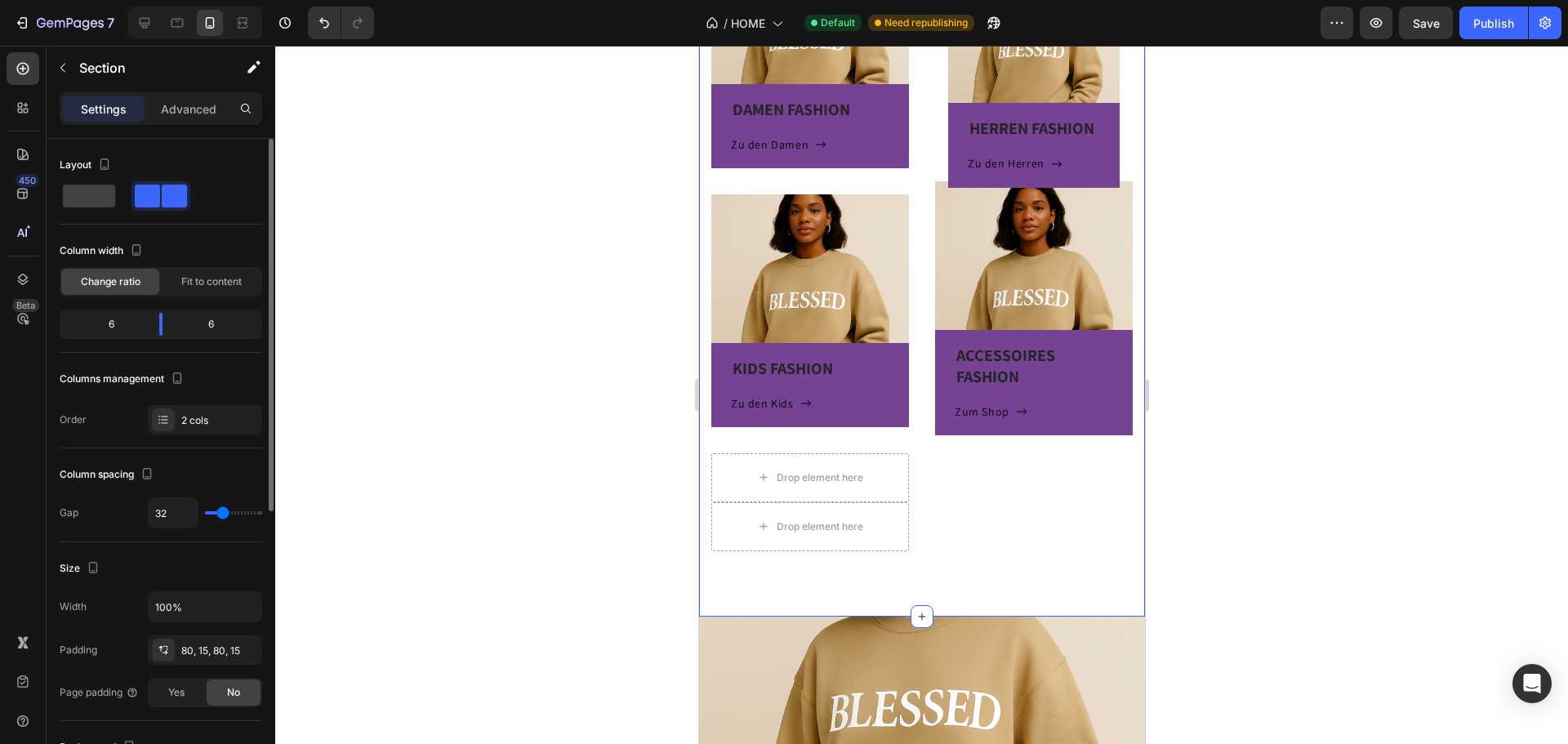
scroll to position [606, 0]
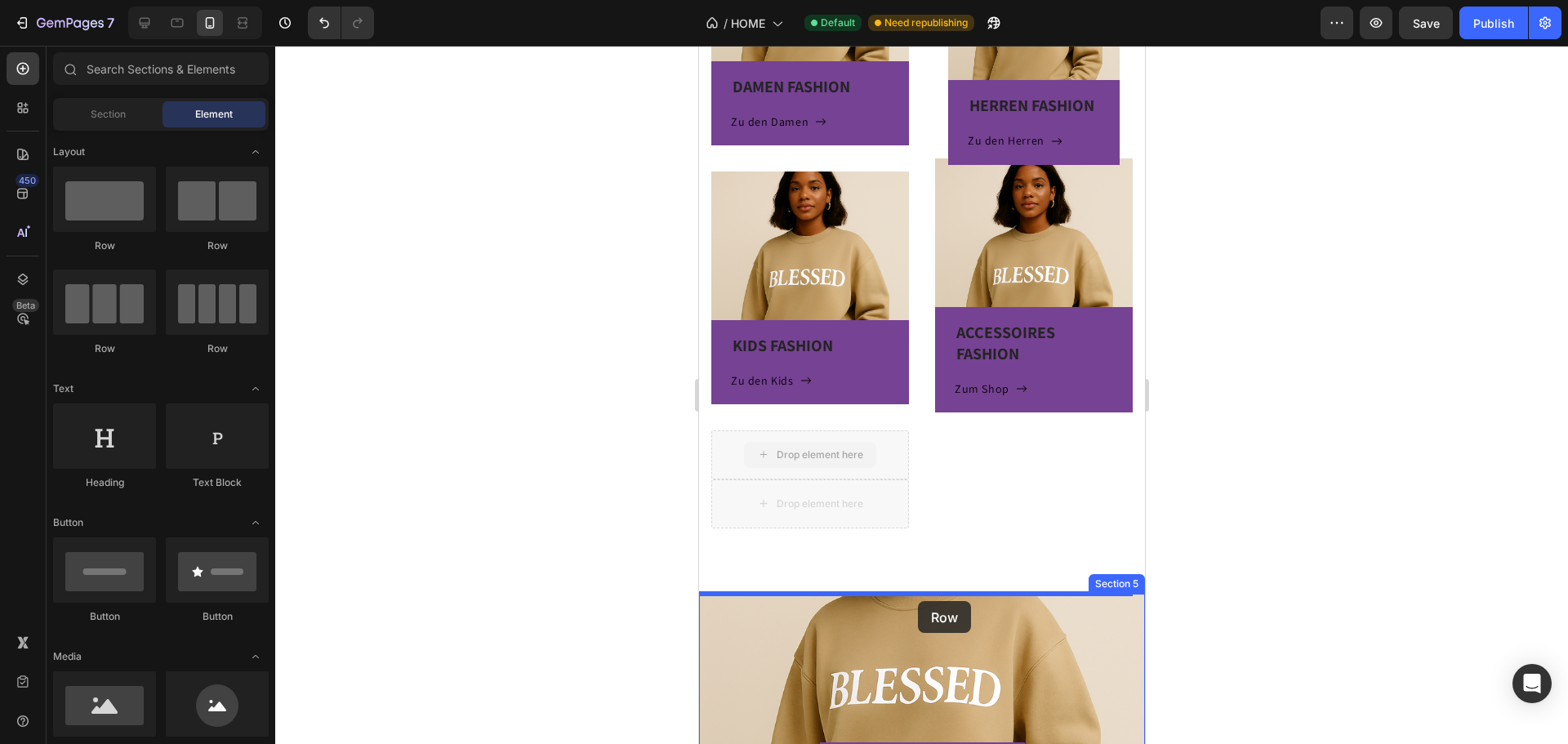
drag, startPoint x: 833, startPoint y: 448, endPoint x: 910, endPoint y: 614, distance: 183.0
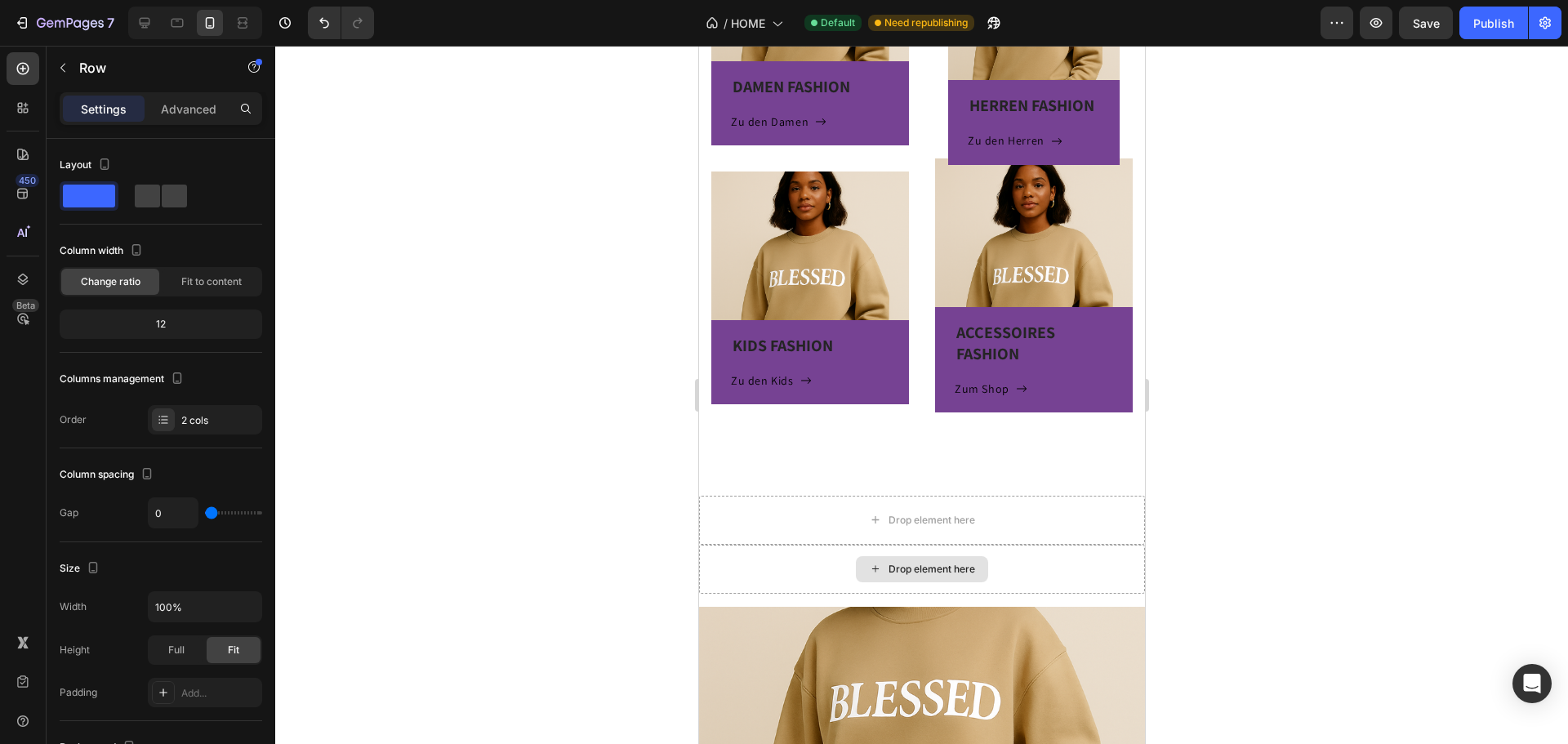
click at [903, 570] on div "Drop element here" at bounding box center [930, 568] width 86 height 13
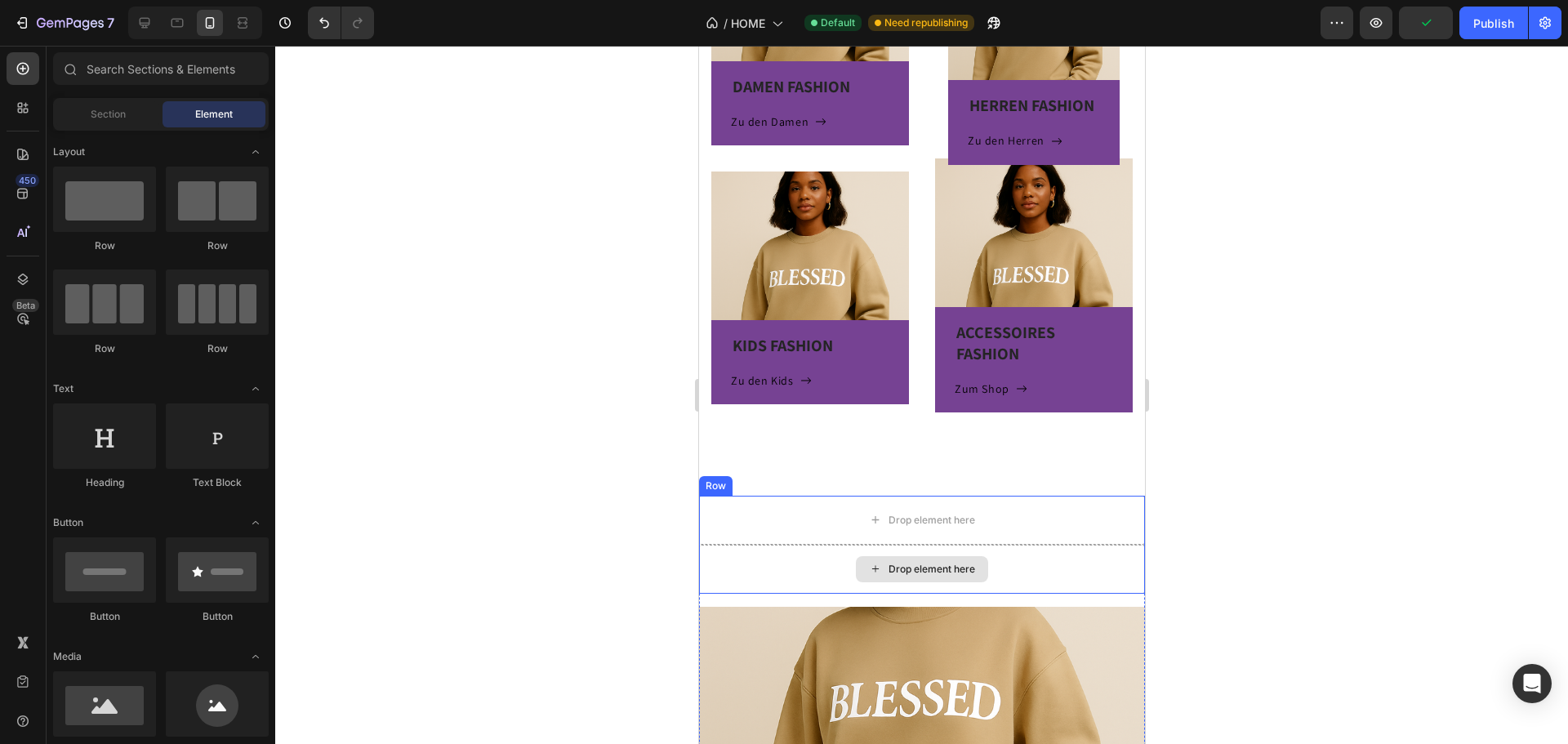
click at [1059, 562] on div "Drop element here" at bounding box center [921, 569] width 446 height 49
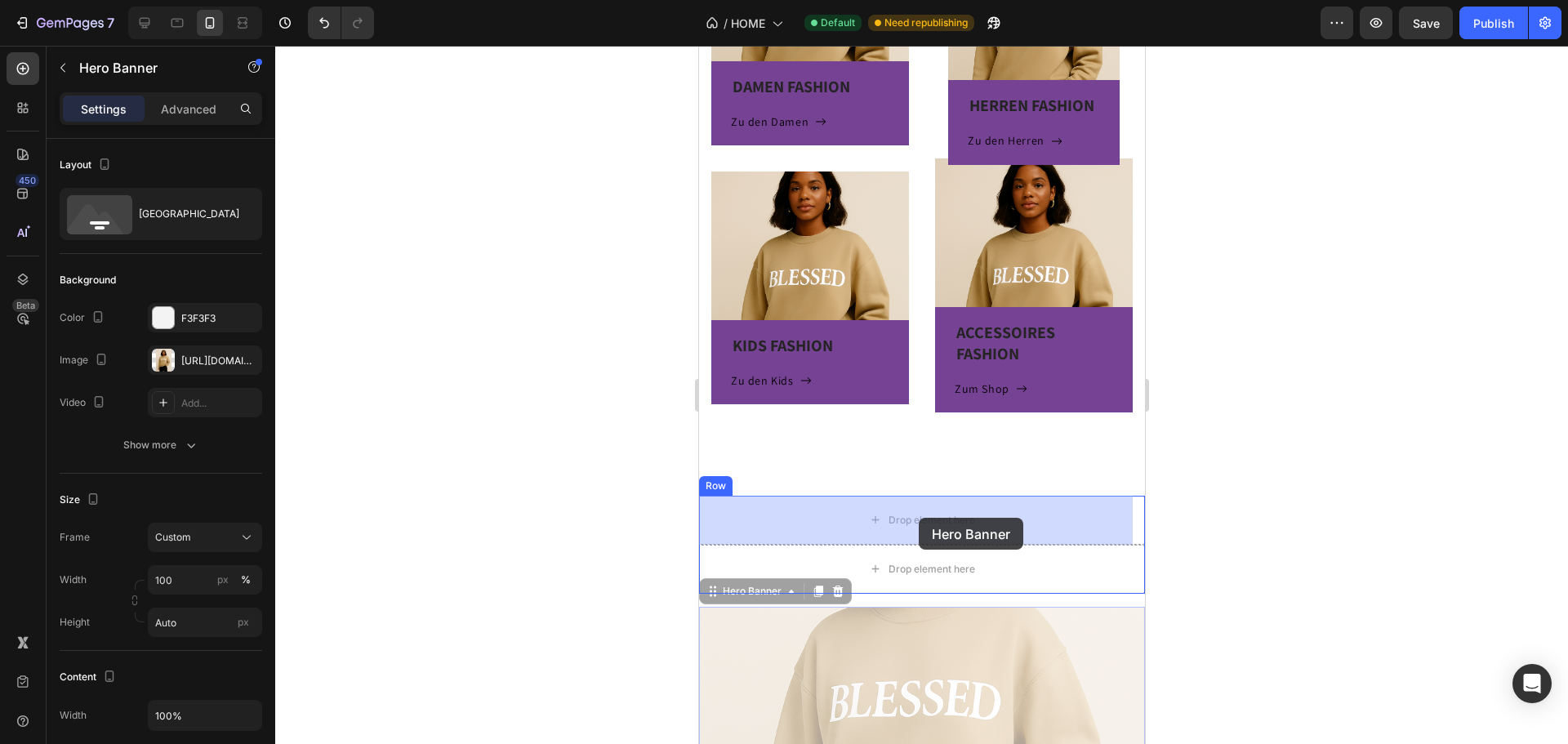
drag, startPoint x: 909, startPoint y: 683, endPoint x: 918, endPoint y: 518, distance: 165.2
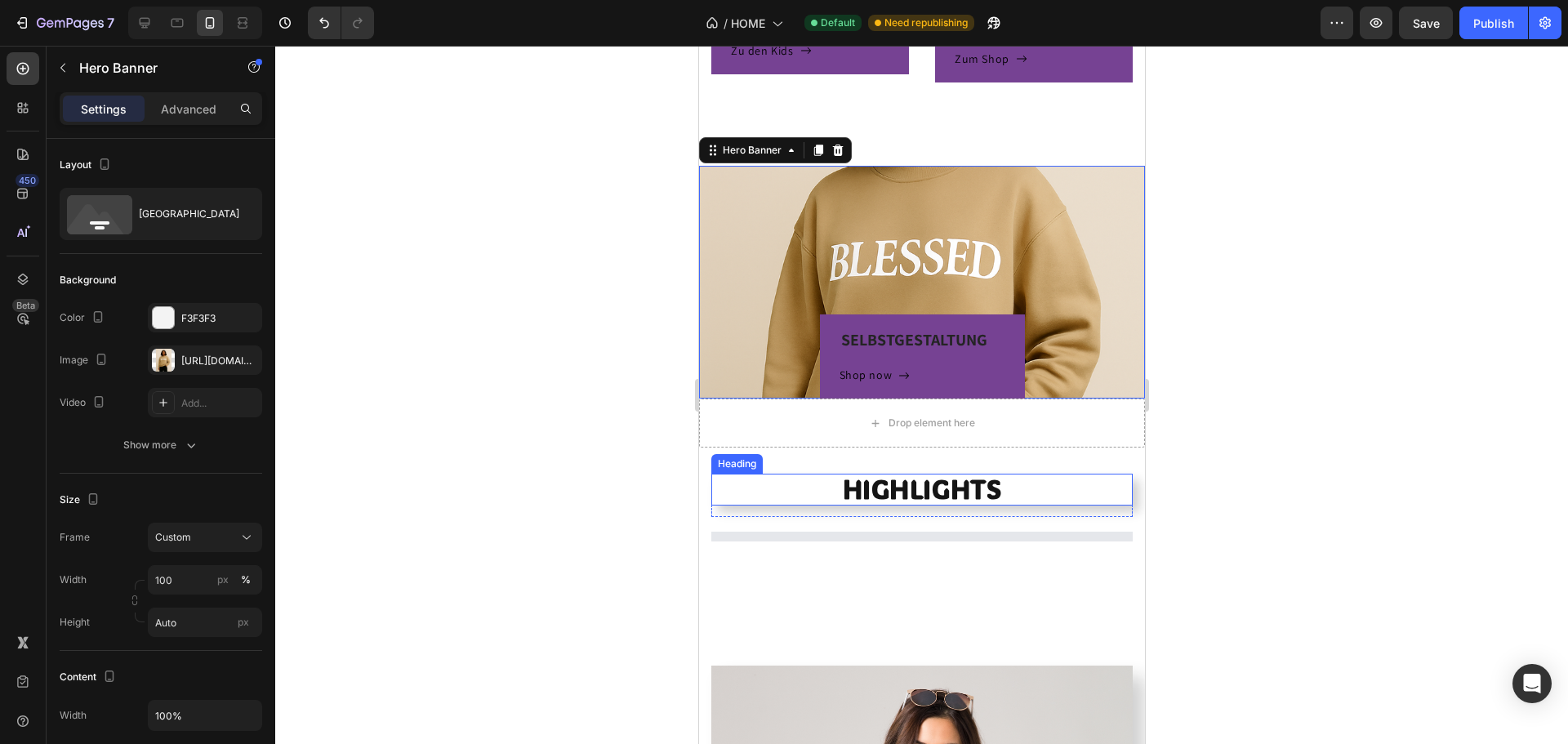
scroll to position [769, 0]
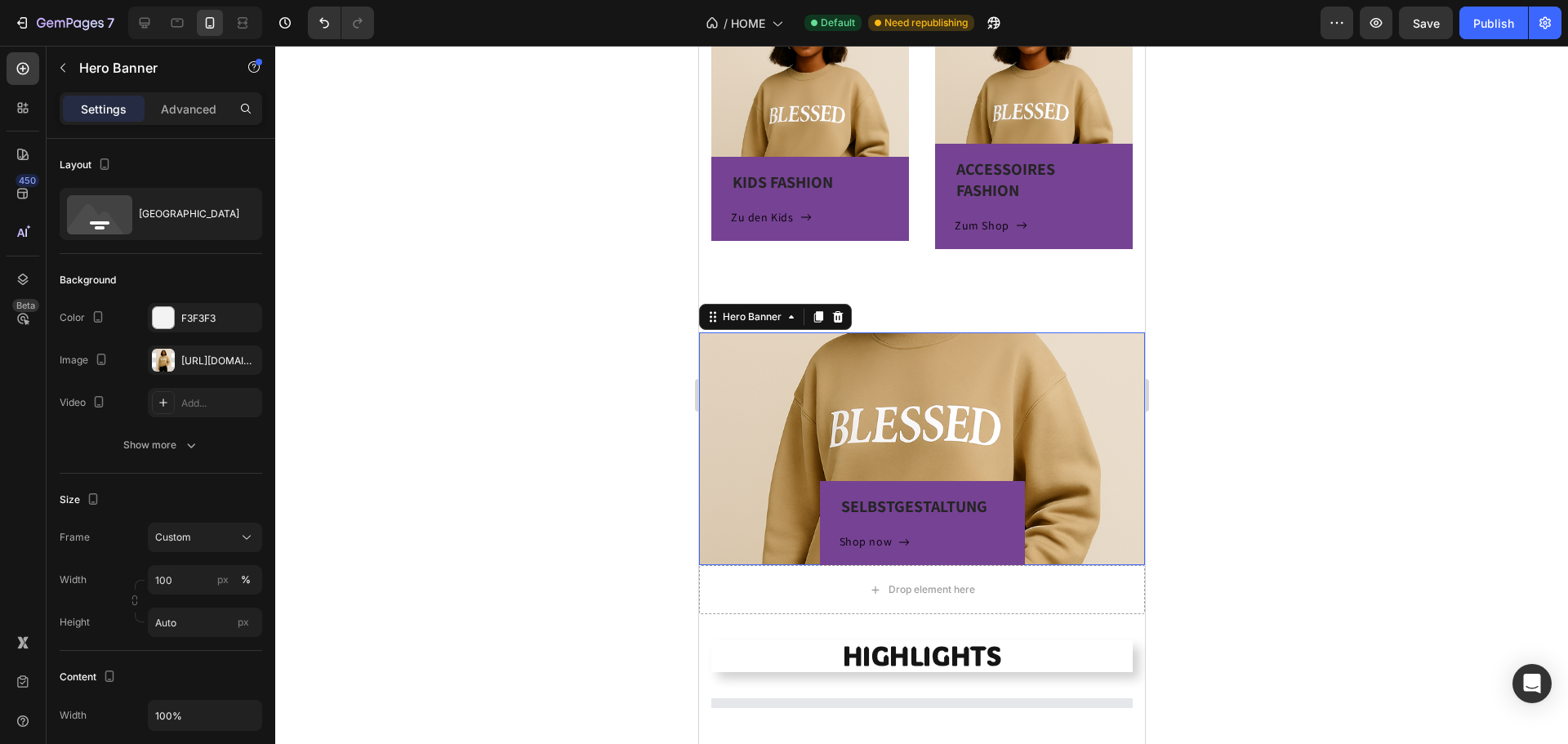
click at [986, 402] on div "SELBSTGESTALTUNG Heading Shop now Button Row" at bounding box center [921, 449] width 446 height 233
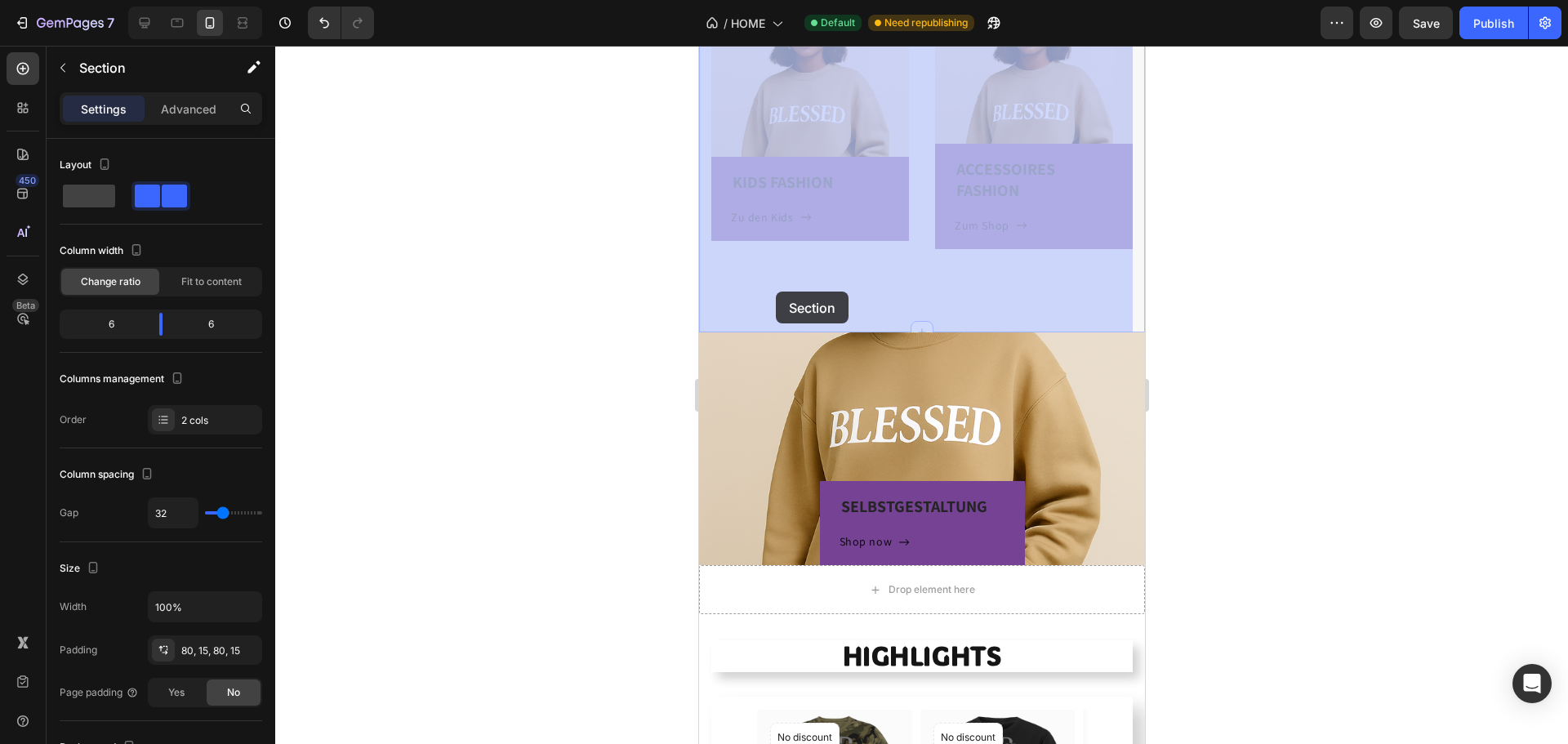
drag, startPoint x: 756, startPoint y: 330, endPoint x: 772, endPoint y: 309, distance: 26.4
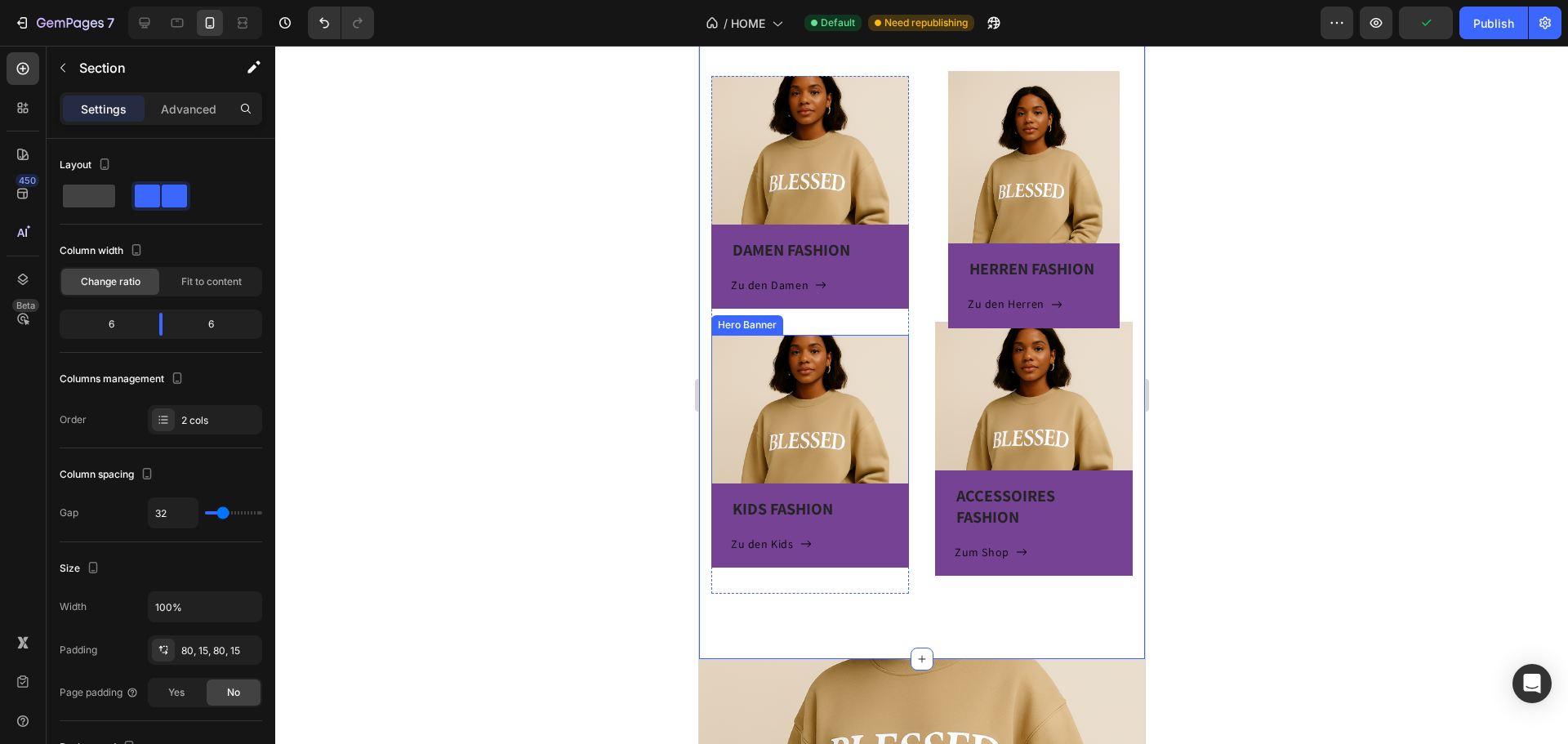
scroll to position [279, 0]
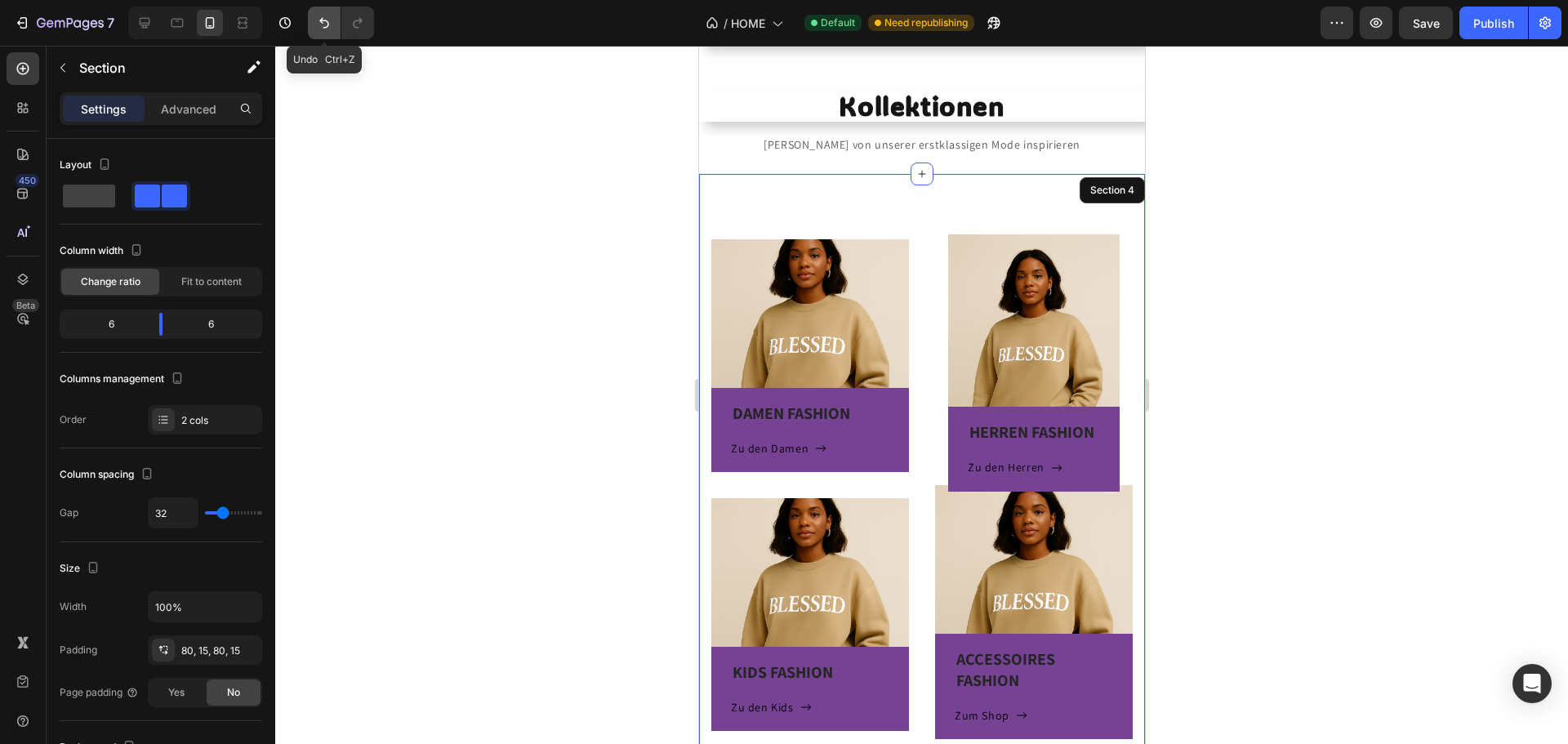
click at [325, 18] on icon "Undo/Redo" at bounding box center [324, 22] width 16 height 16
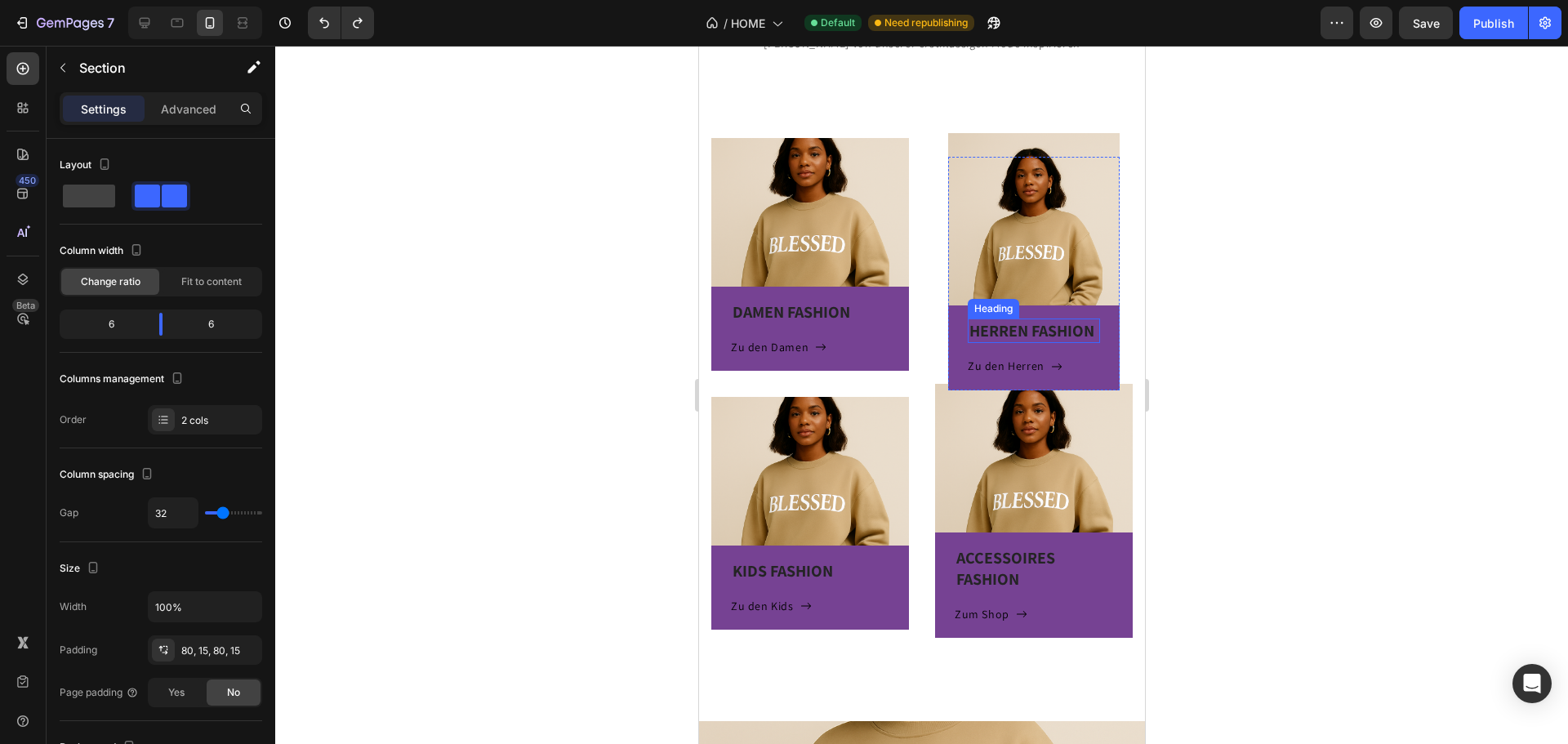
scroll to position [556, 0]
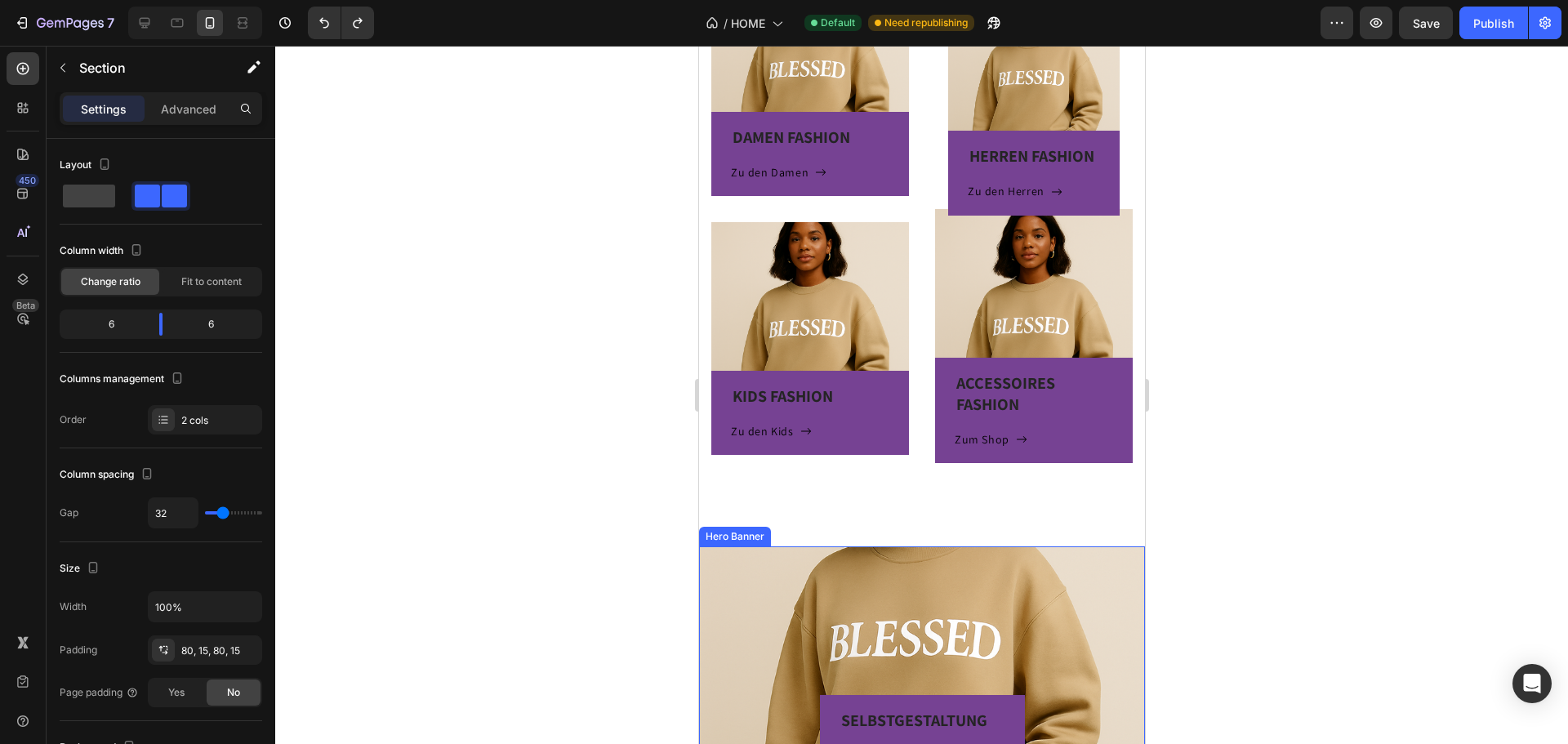
click at [729, 546] on div "SELBSTGESTALTUNG Heading Shop now Button Row" at bounding box center [921, 663] width 446 height 233
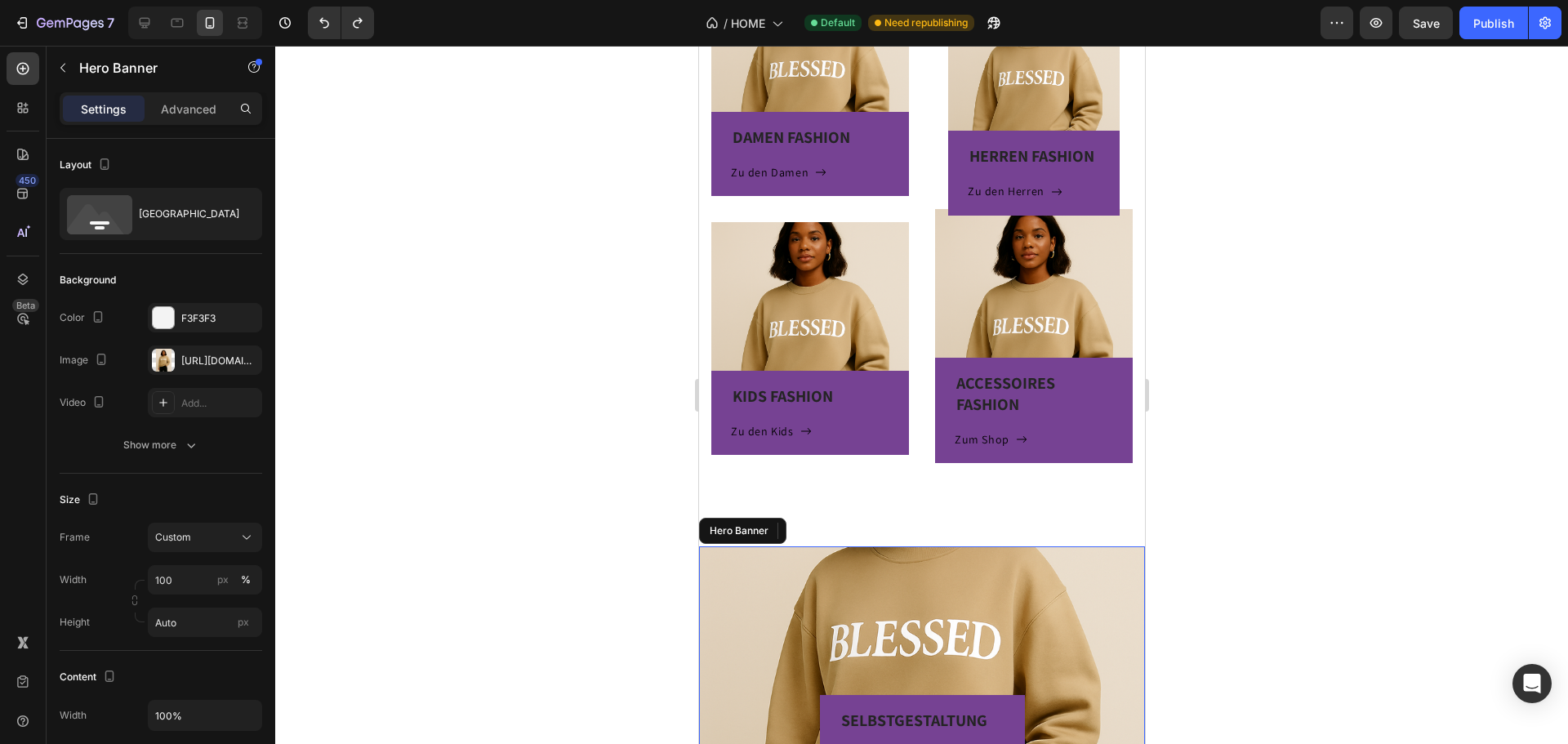
scroll to position [769, 0]
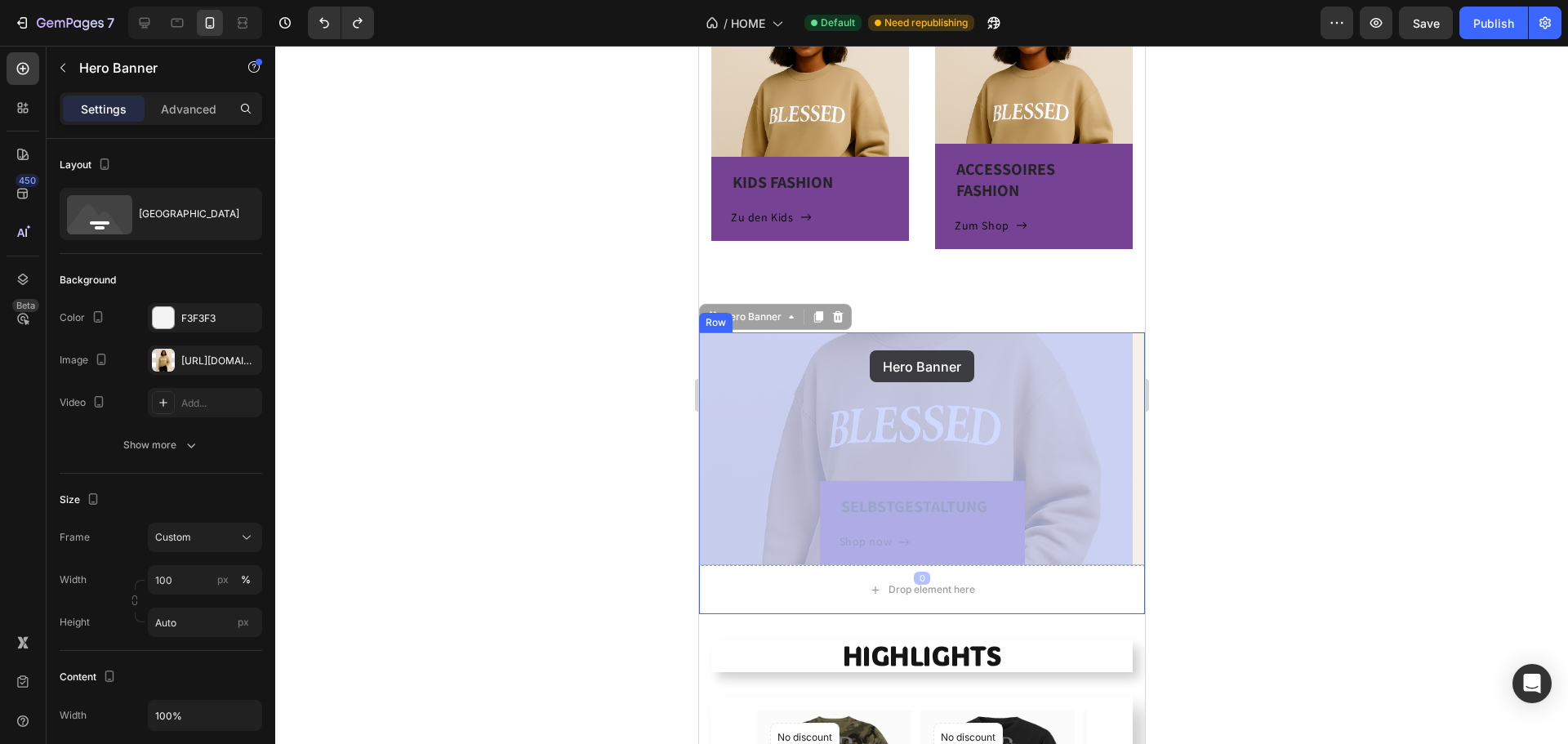
drag, startPoint x: 721, startPoint y: 322, endPoint x: 879, endPoint y: 340, distance: 159.0
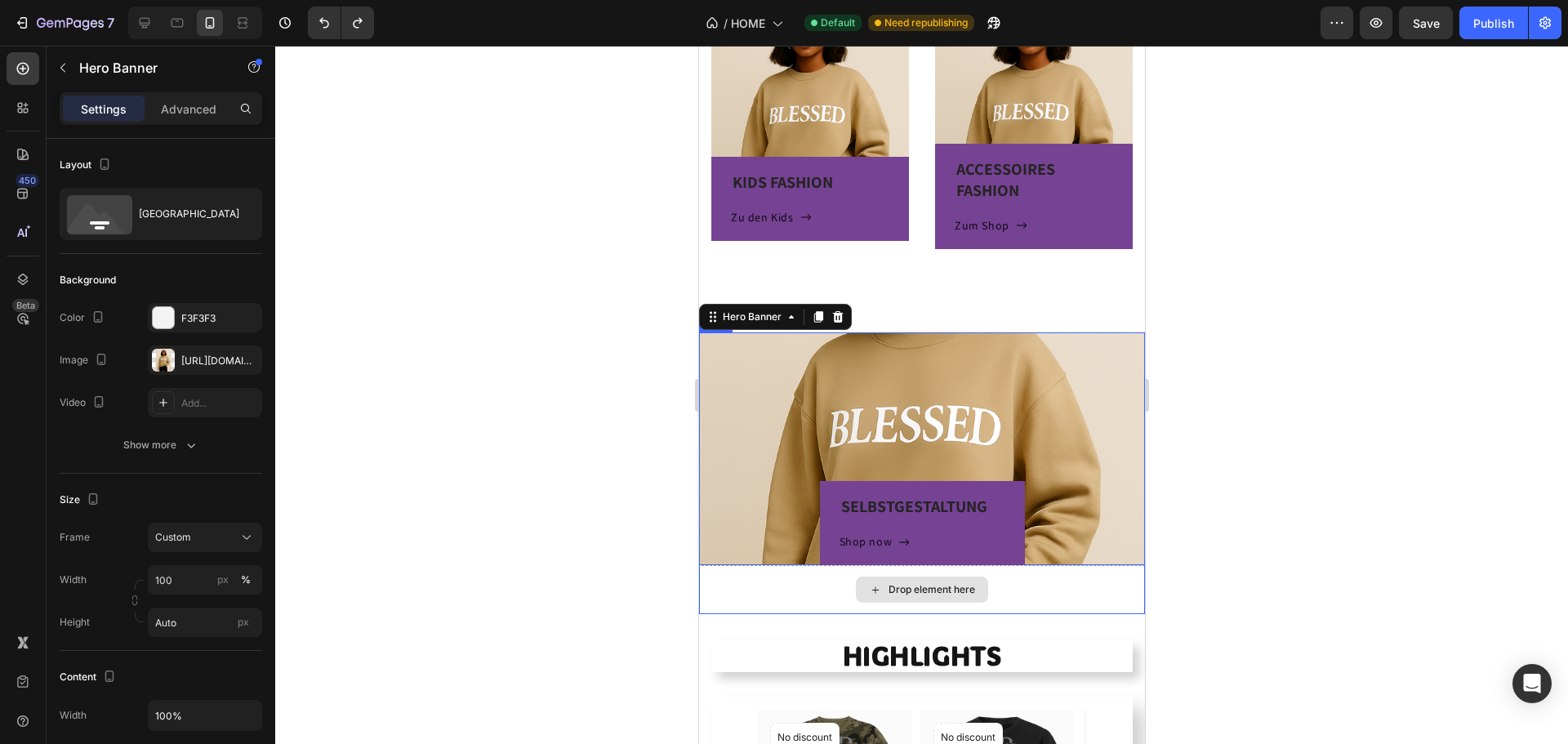
scroll to position [852, 0]
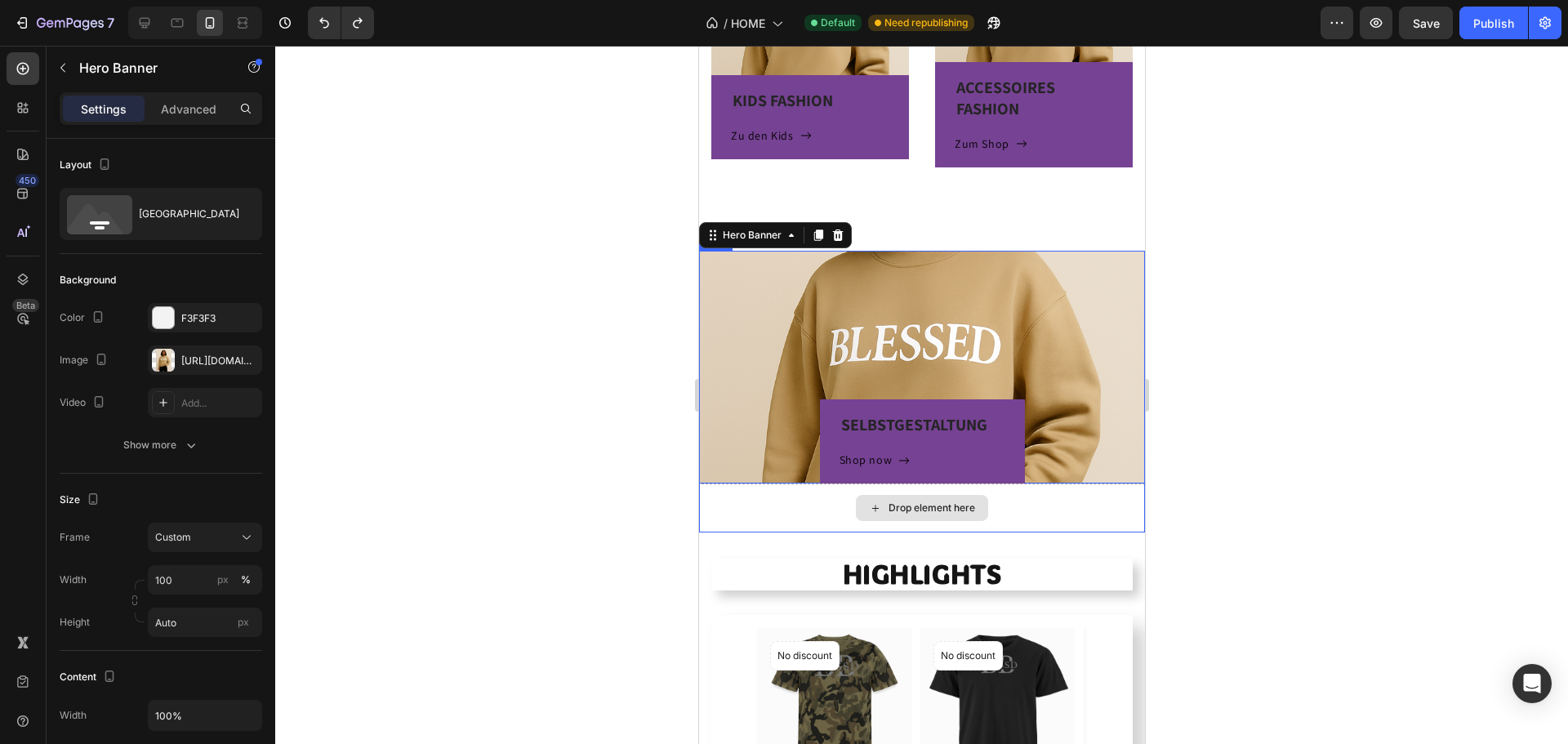
click at [793, 506] on div "Drop element here" at bounding box center [921, 508] width 446 height 49
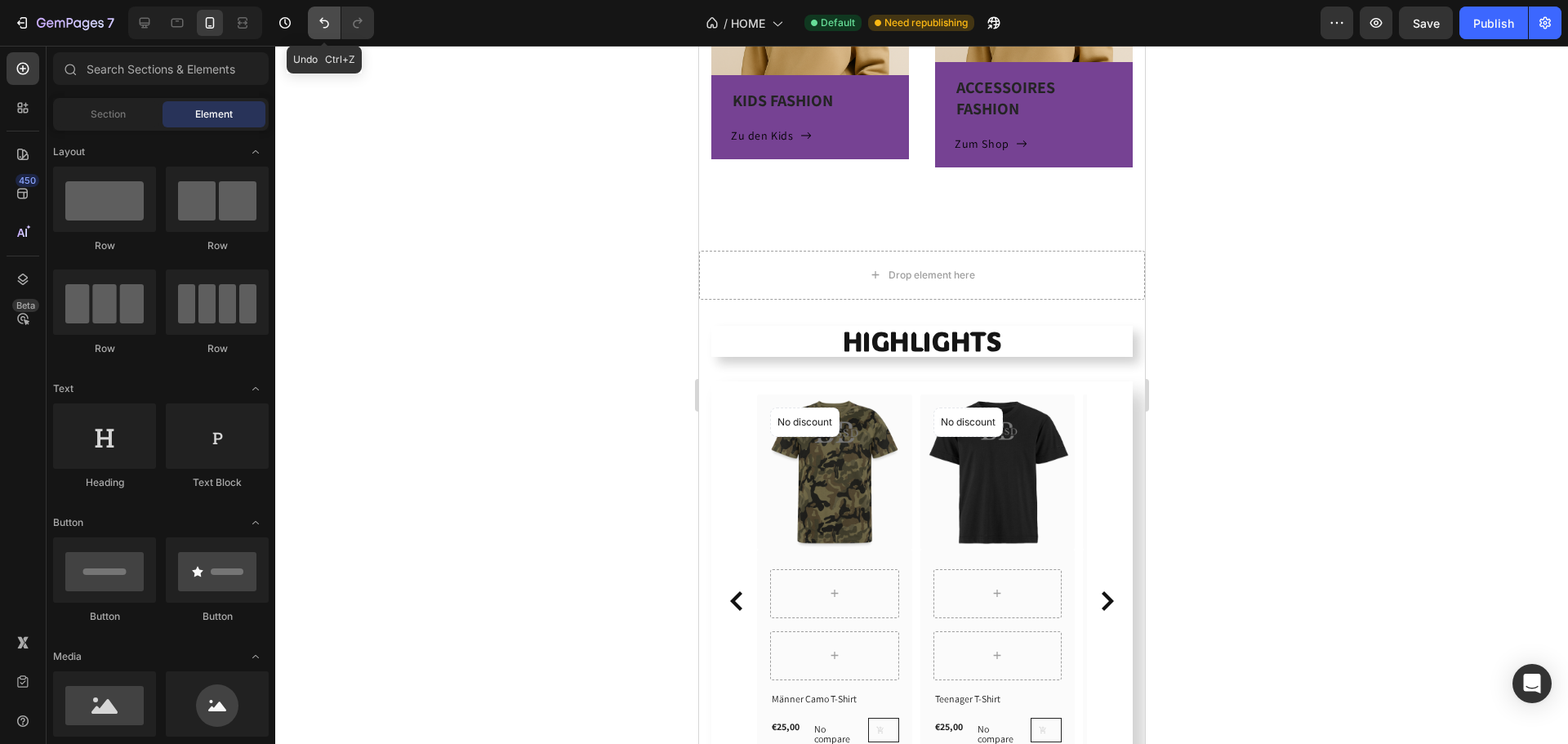
click at [329, 28] on icon "Undo/Redo" at bounding box center [324, 22] width 16 height 16
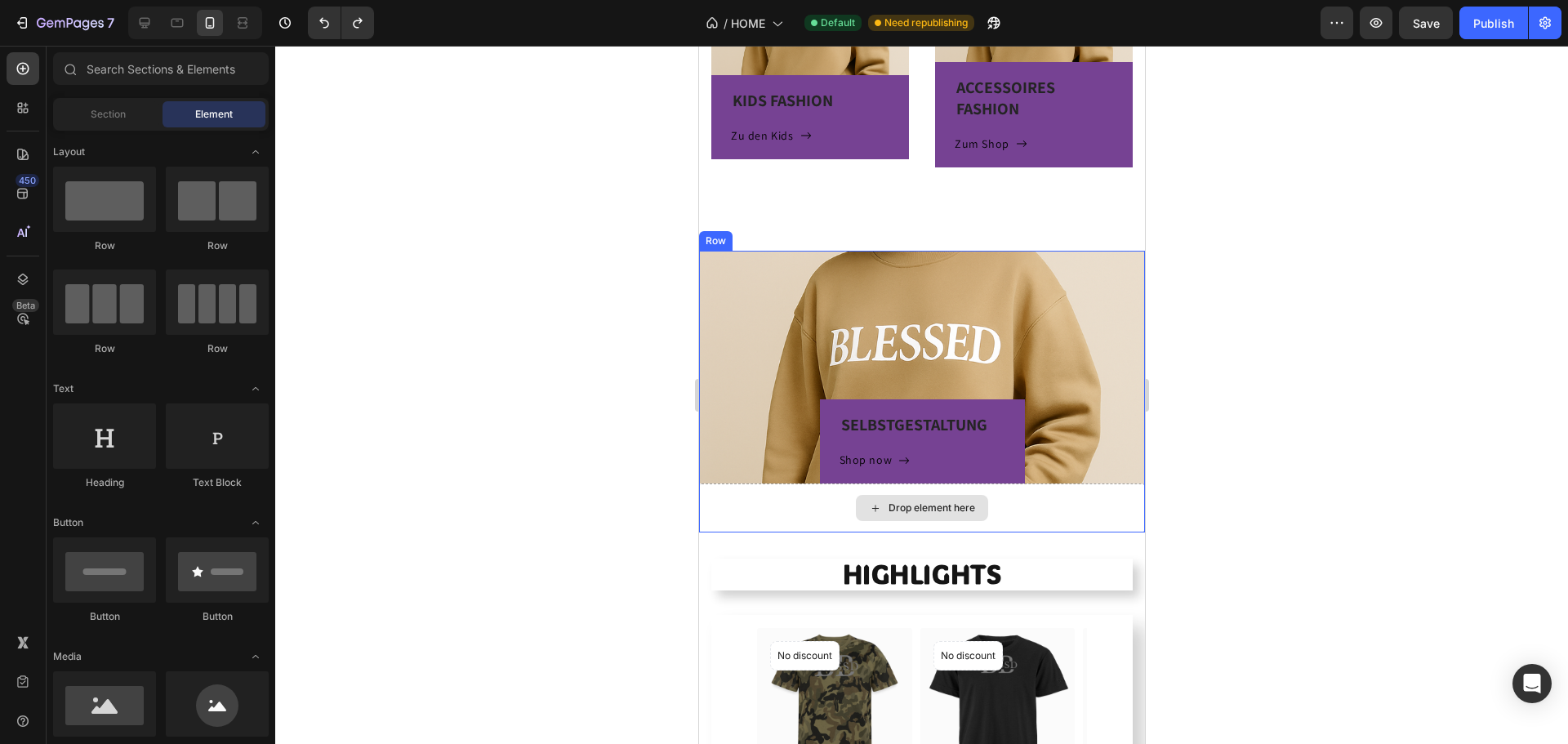
click at [811, 513] on div "Drop element here" at bounding box center [921, 508] width 446 height 49
click at [912, 511] on div "Drop element here" at bounding box center [930, 507] width 86 height 13
click at [1352, 458] on div at bounding box center [921, 395] width 1293 height 698
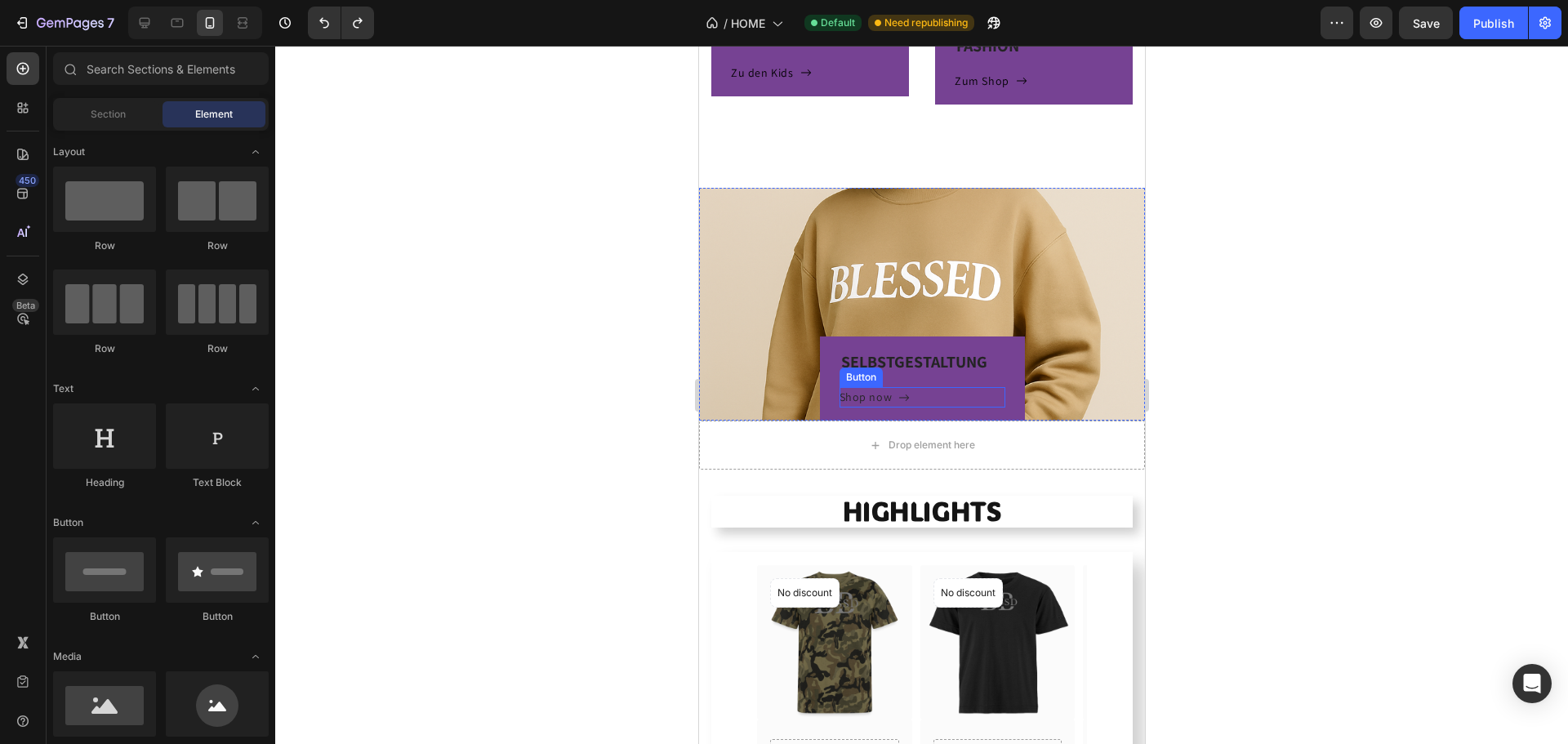
scroll to position [933, 0]
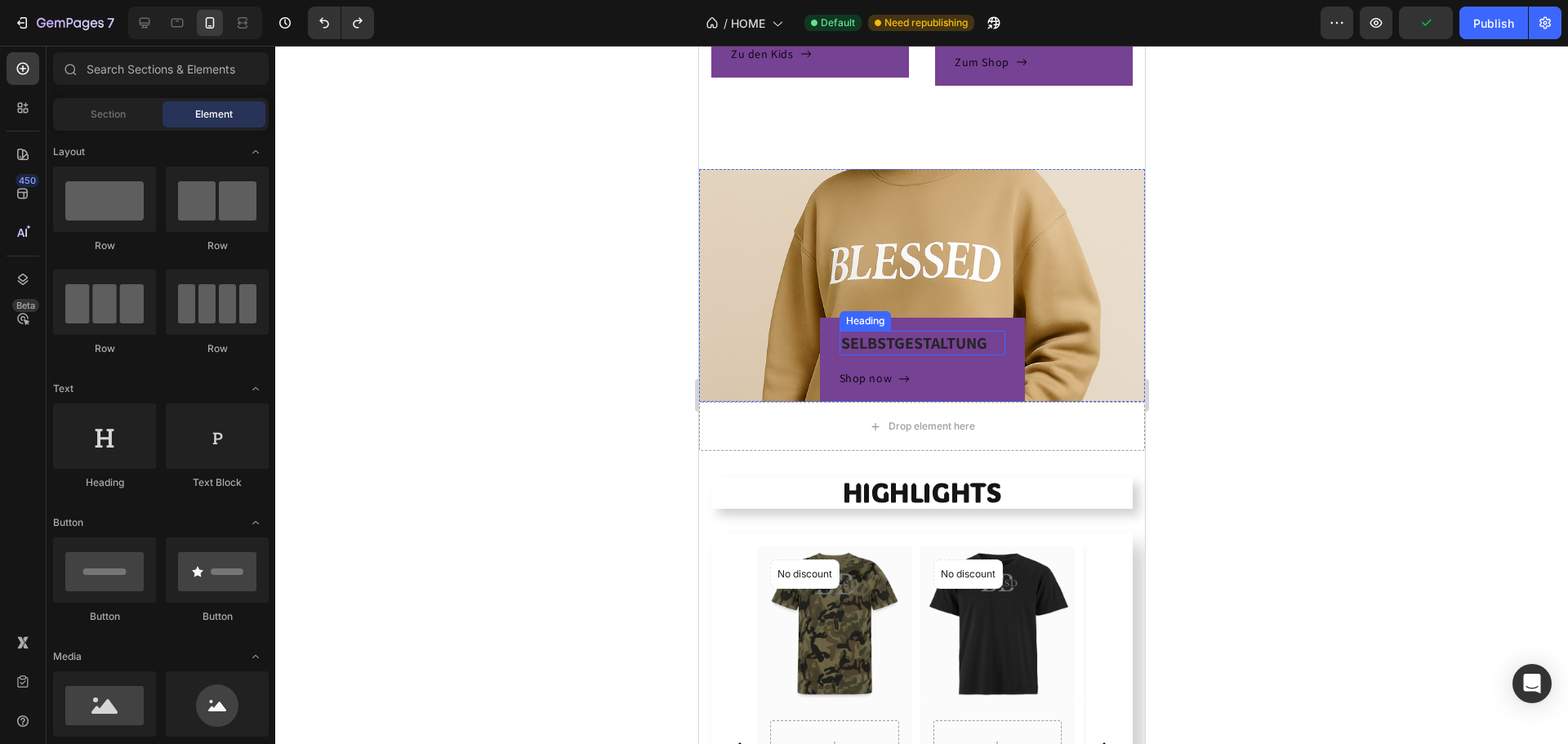
click at [816, 236] on div "SELBSTGESTALTUNG Heading Shop now Button Row" at bounding box center [921, 285] width 446 height 233
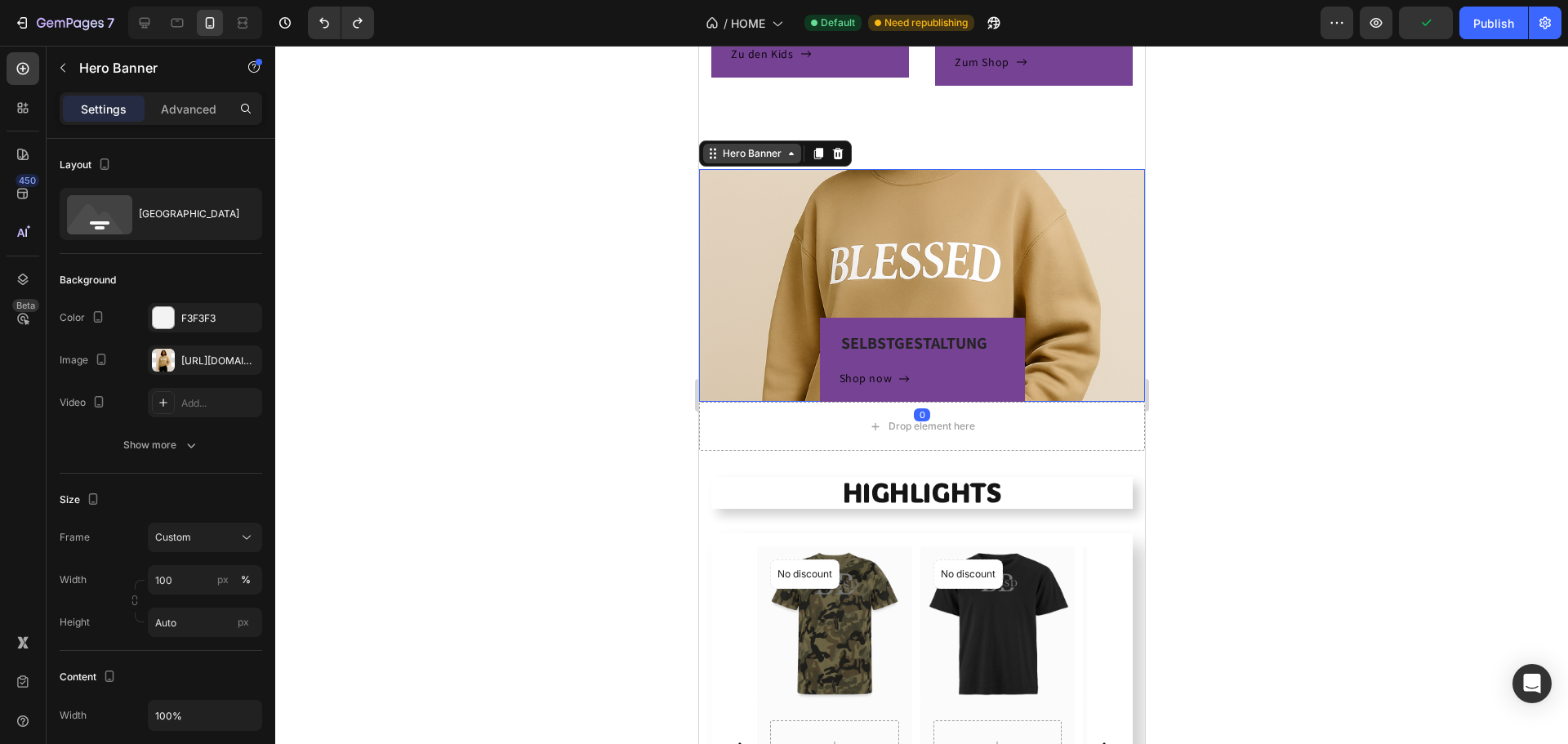
click at [763, 153] on div "Hero Banner" at bounding box center [751, 153] width 65 height 15
click at [947, 425] on div "Drop element here" at bounding box center [930, 426] width 86 height 13
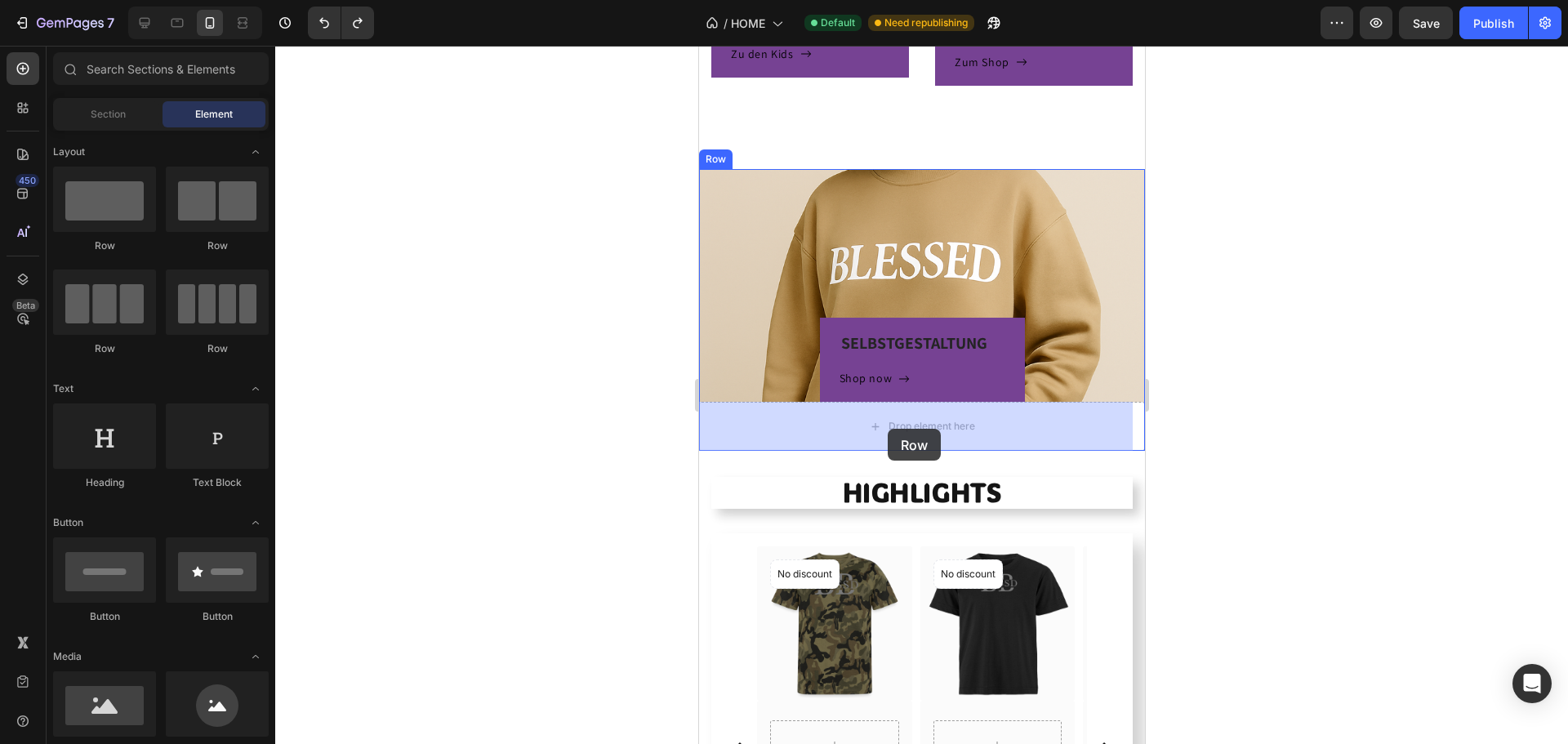
drag, startPoint x: 829, startPoint y: 280, endPoint x: 887, endPoint y: 429, distance: 159.9
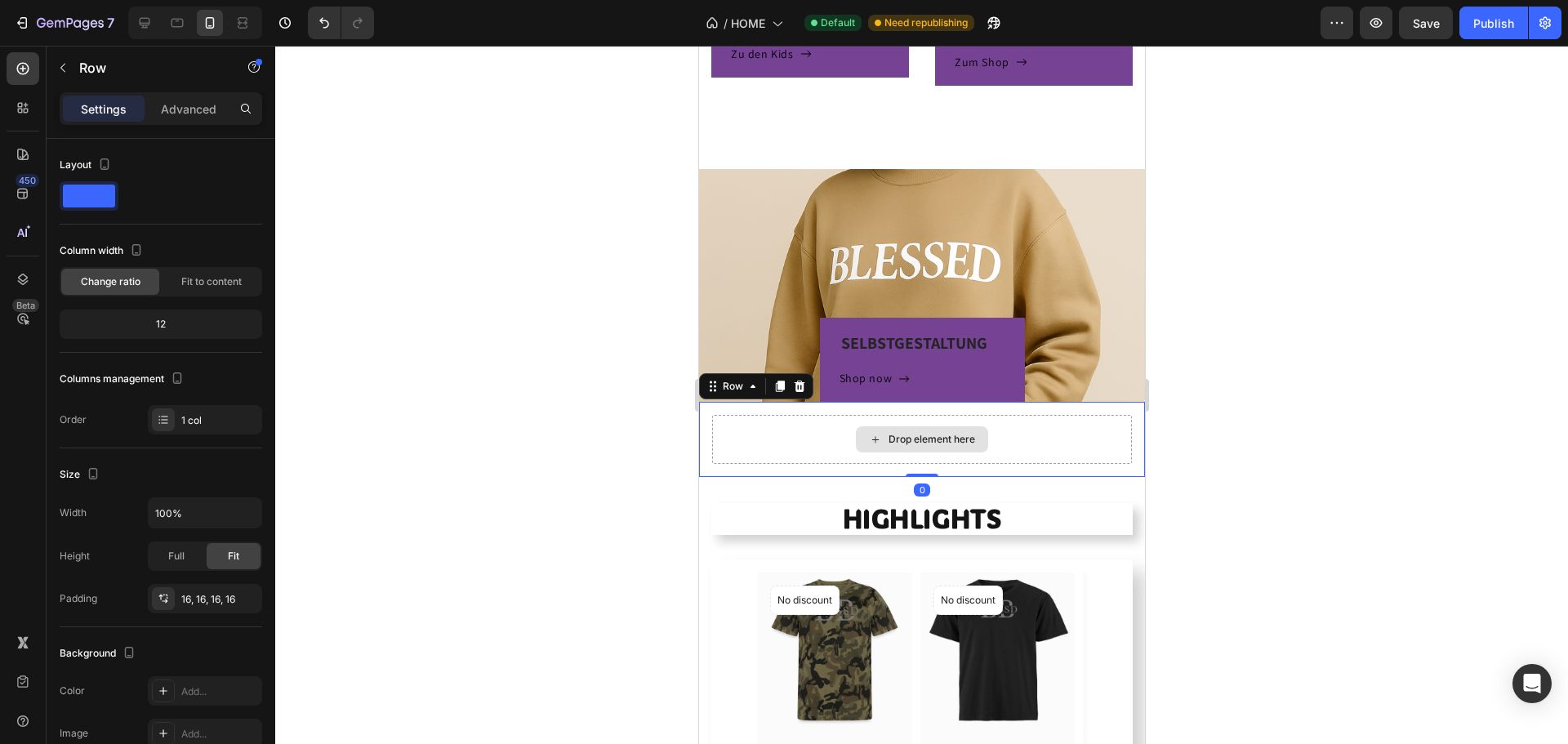
click at [1044, 434] on div "Drop element here" at bounding box center [921, 439] width 420 height 49
click at [803, 390] on icon at bounding box center [798, 386] width 13 height 13
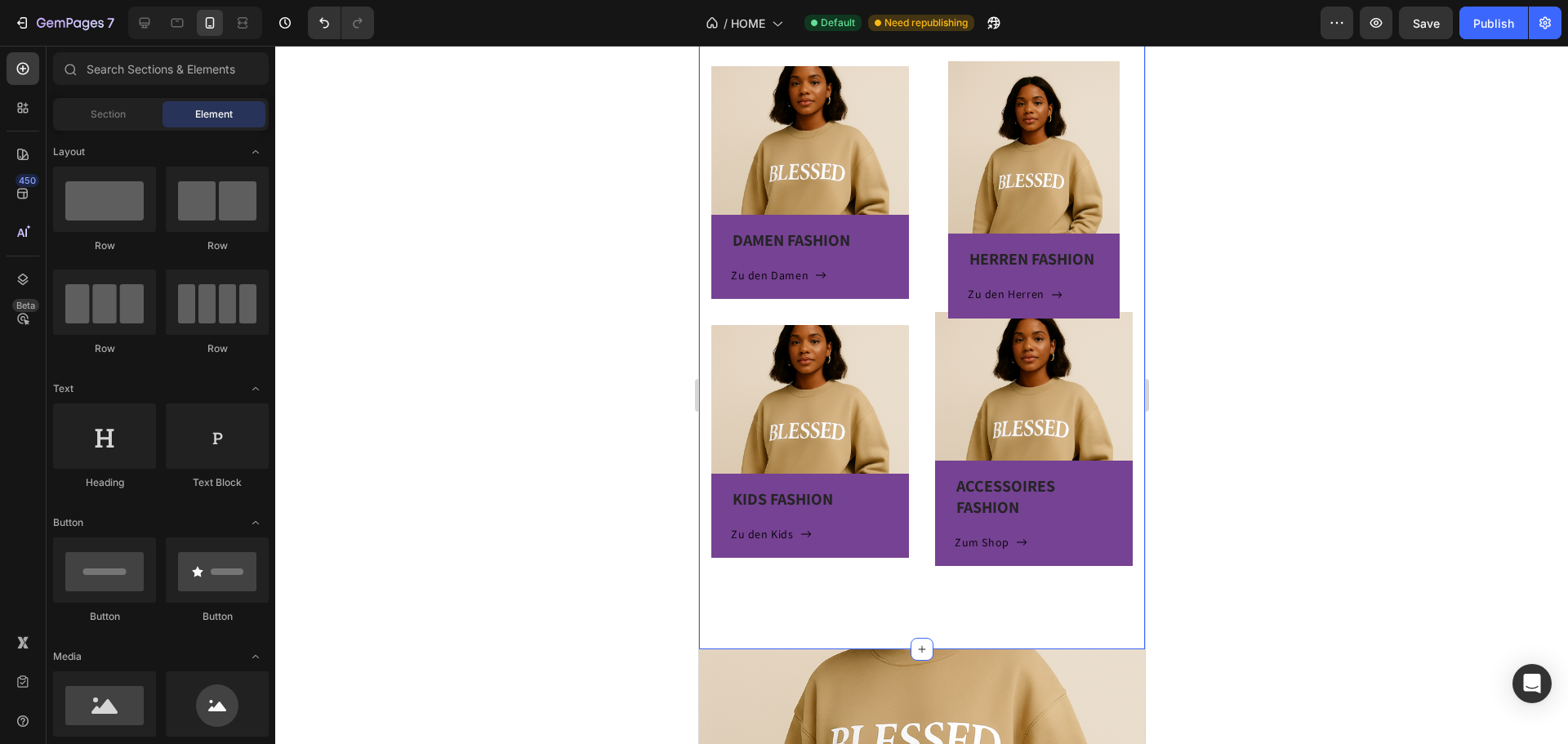
scroll to position [279, 0]
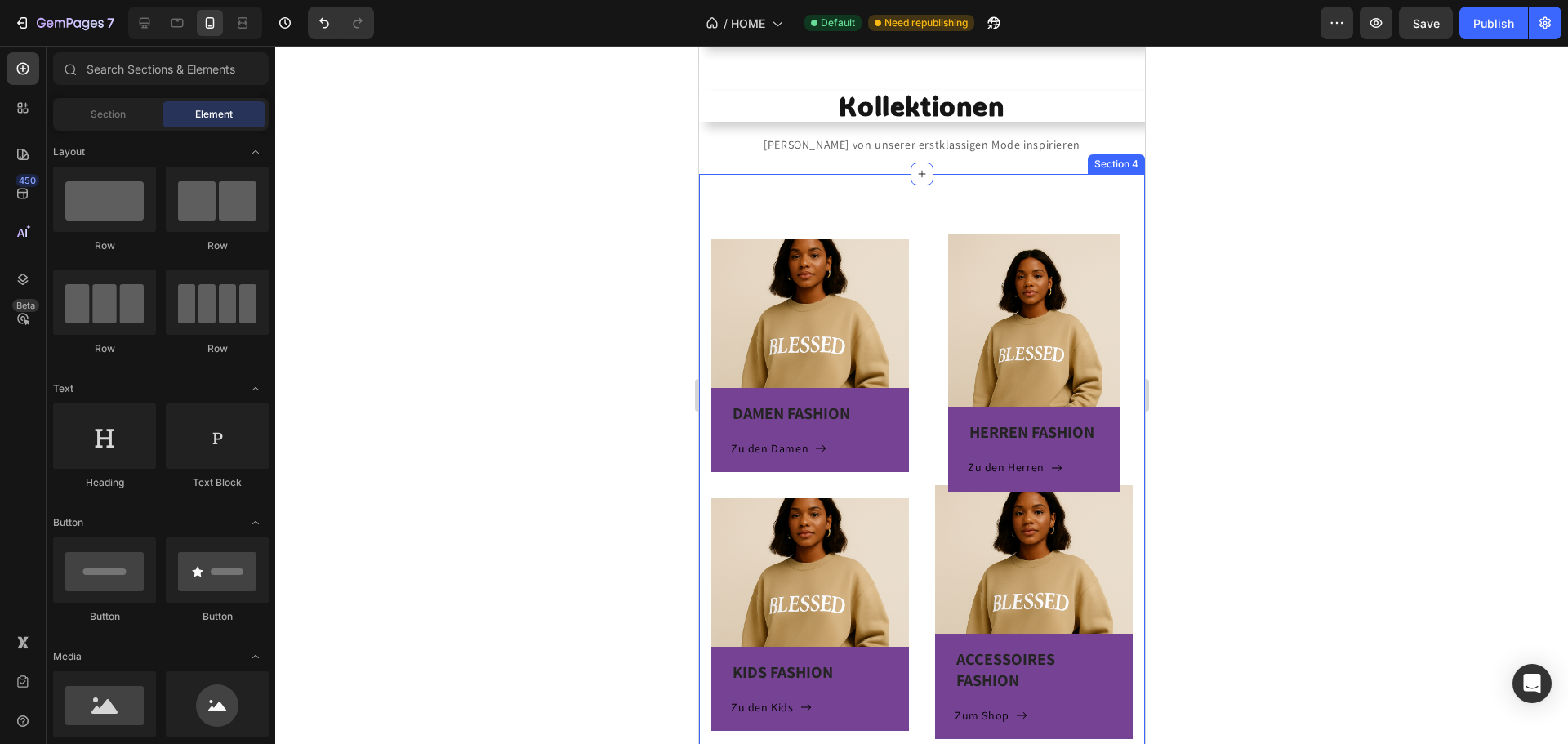
click at [899, 215] on div "DAMEN FASHION Heading Zu den Damen Button Row Hero Banner KIDS FASHION Heading …" at bounding box center [921, 498] width 446 height 649
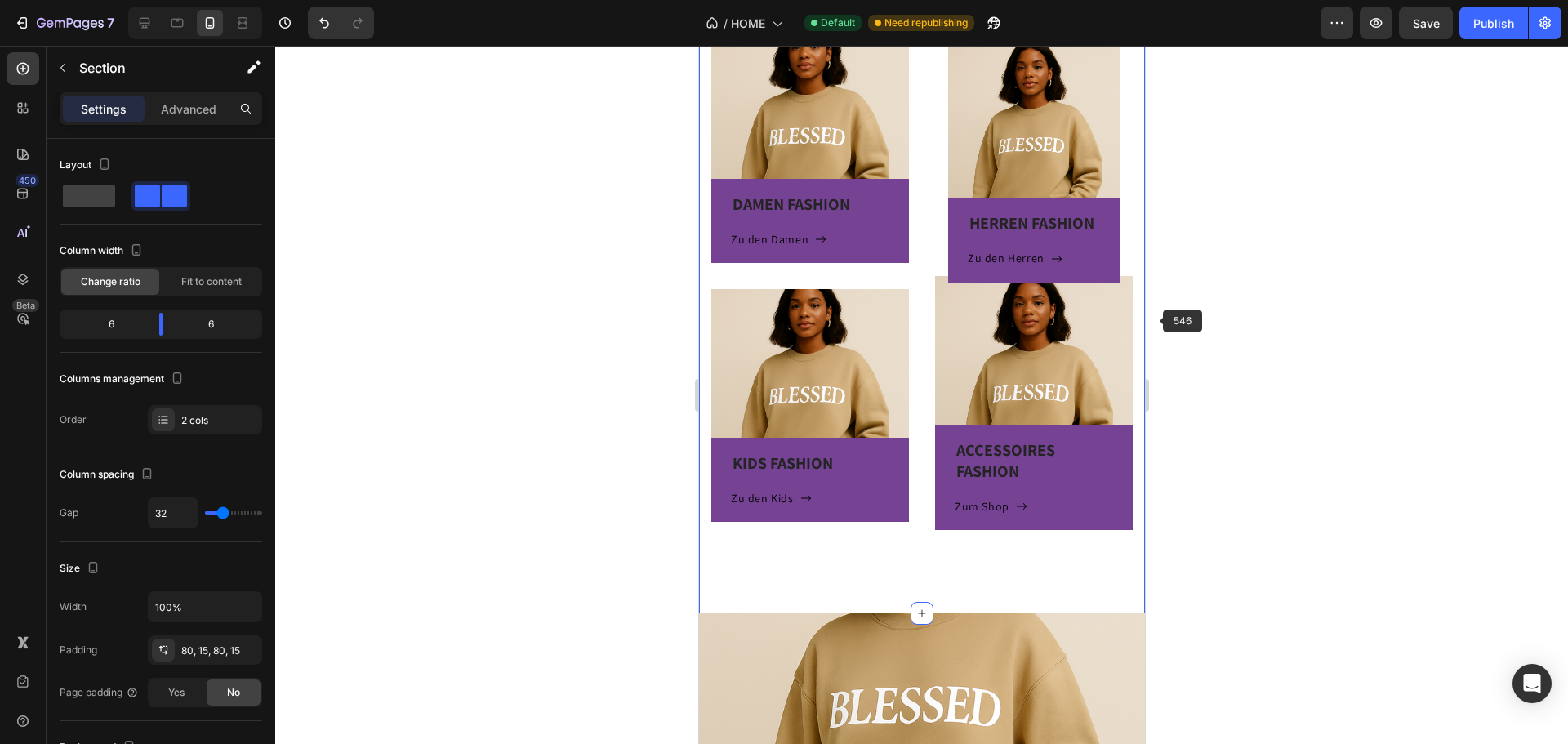
scroll to position [525, 0]
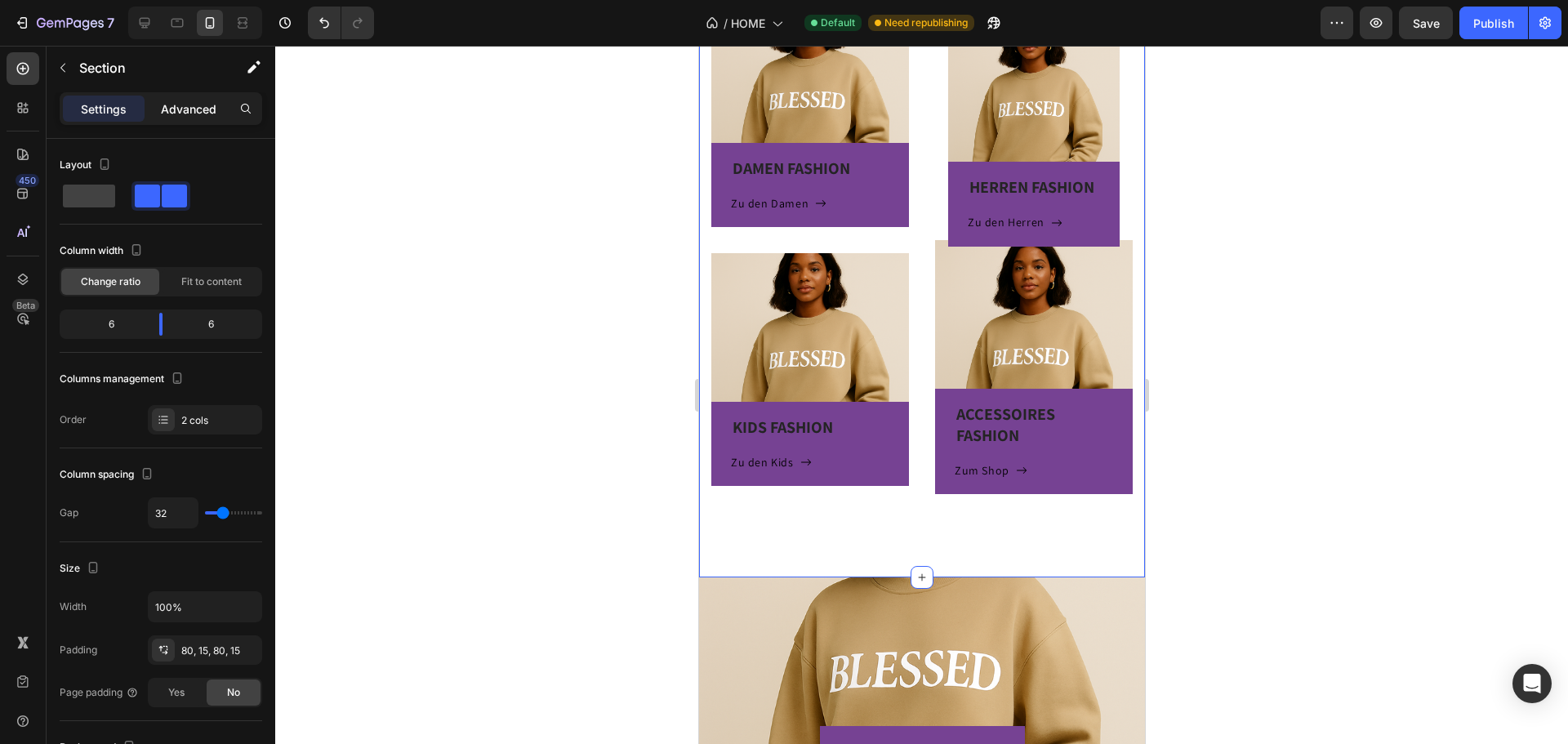
click at [184, 118] on div "Advanced" at bounding box center [188, 109] width 81 height 26
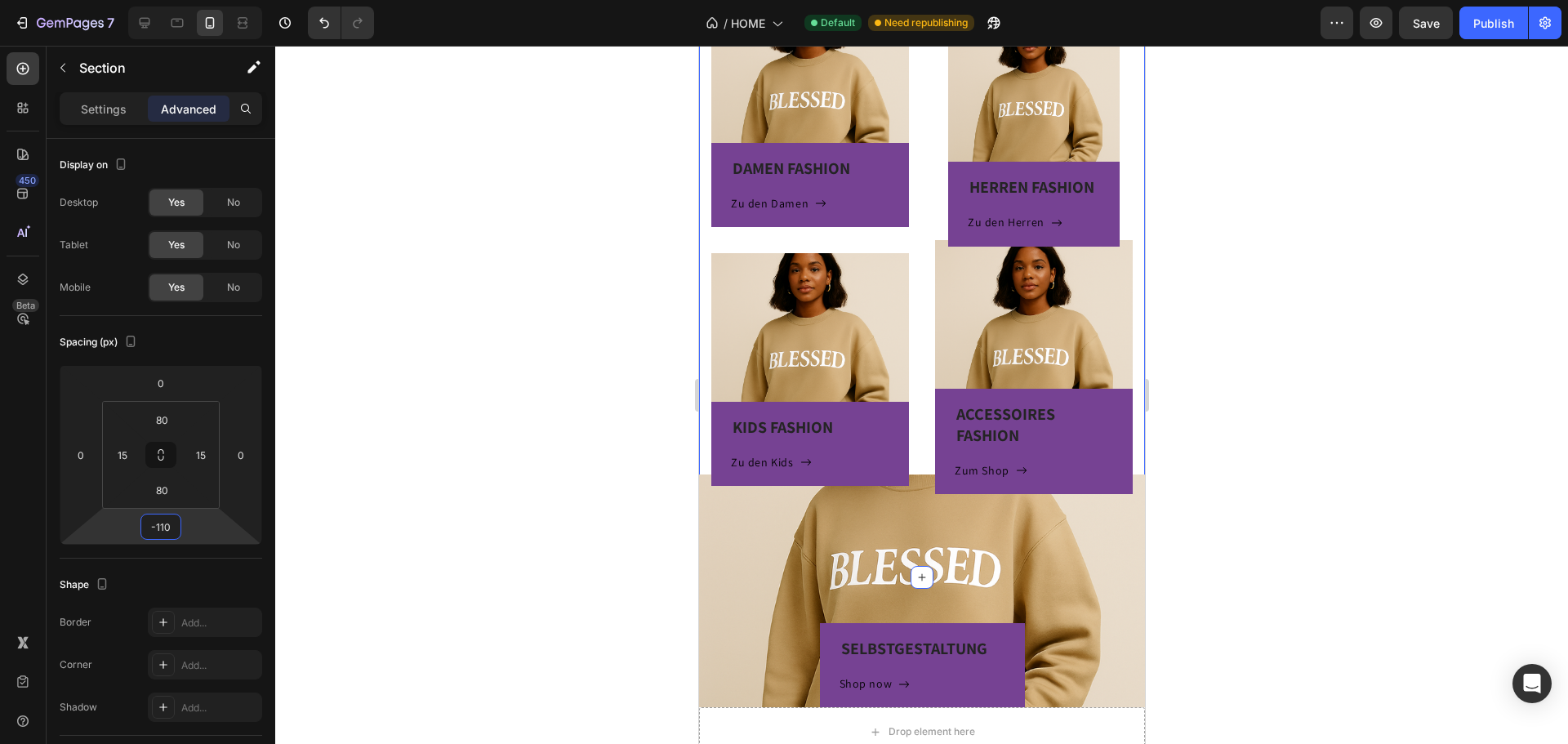
type input "-102"
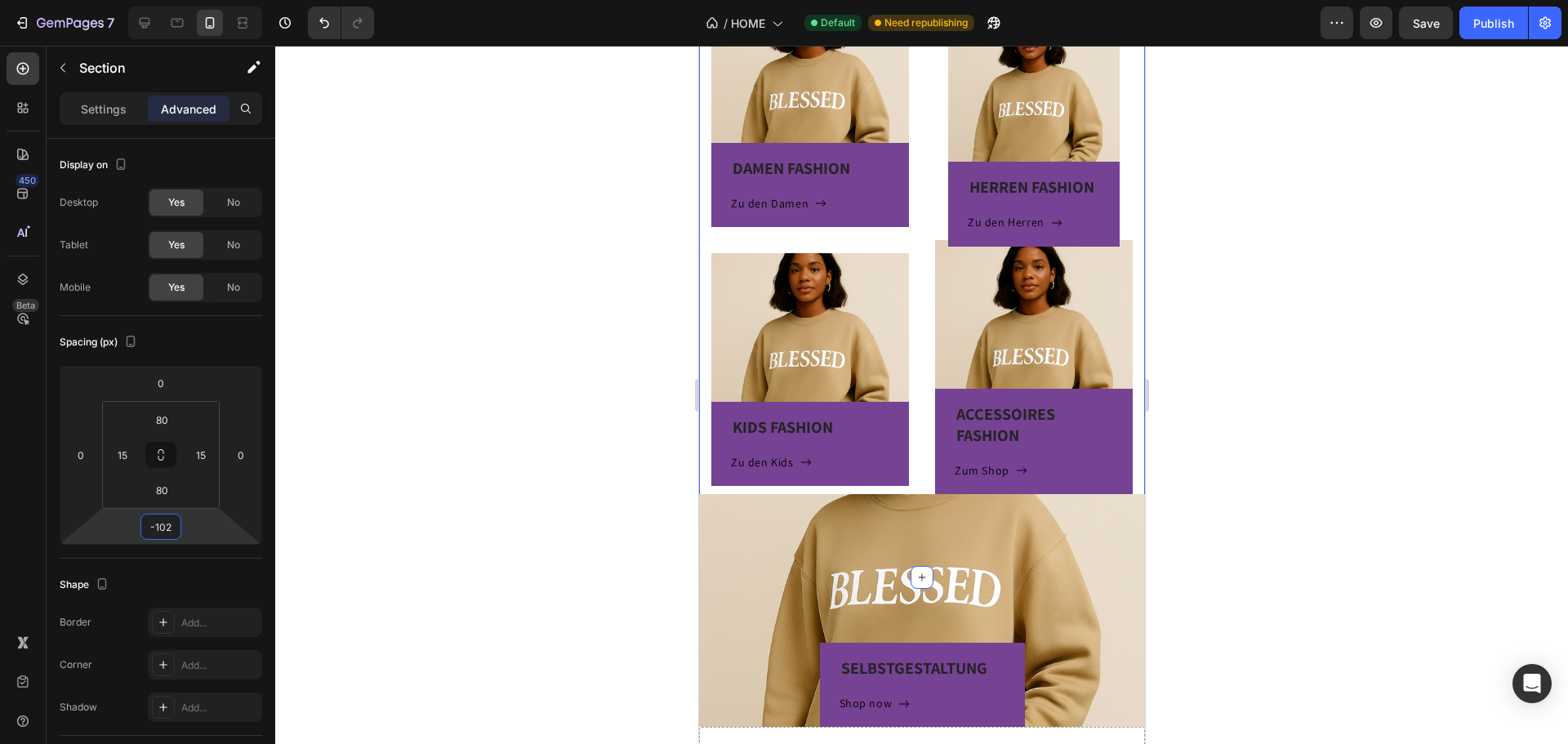
drag, startPoint x: 186, startPoint y: 522, endPoint x: 194, endPoint y: 564, distance: 42.8
click at [194, 0] on html "7 Version history / HOME Default Need republishing Preview Save Publish 450 Bet…" at bounding box center [784, 0] width 1568 height 0
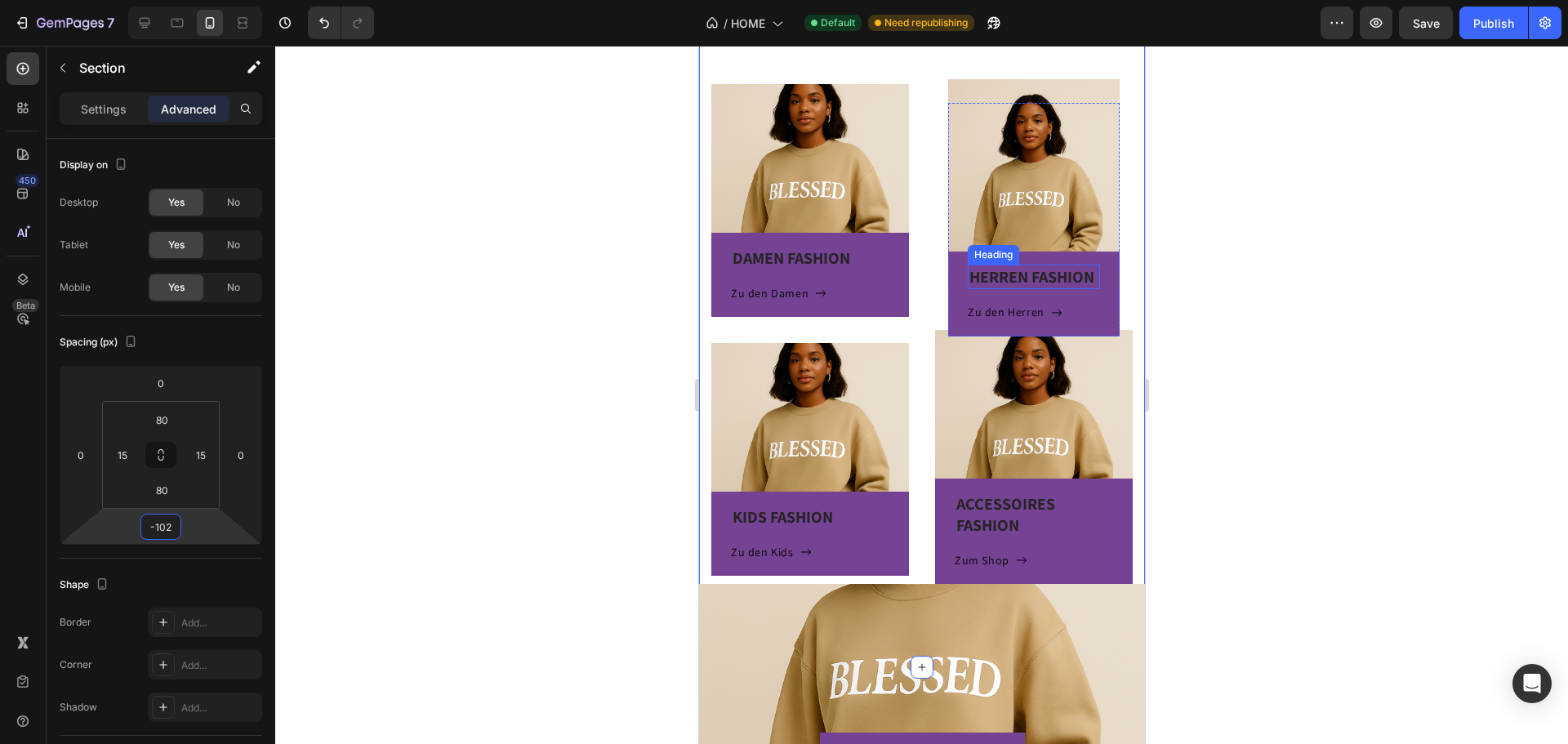
scroll to position [279, 0]
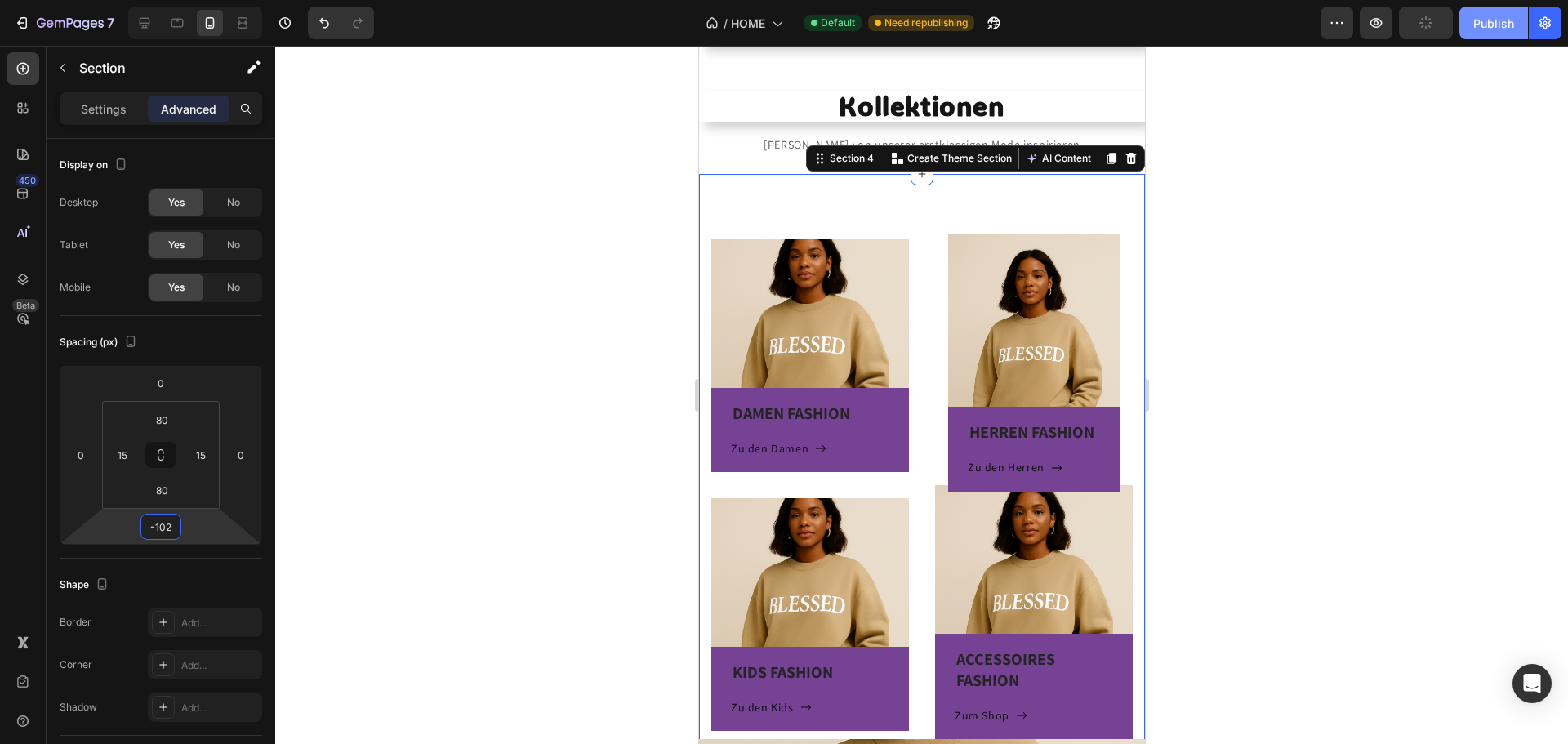
click at [1499, 34] on button "Publish" at bounding box center [1493, 23] width 69 height 33
click at [798, 204] on div "DAMEN FASHION Heading Zu den Damen Button Row Hero Banner KIDS FASHION Heading …" at bounding box center [921, 498] width 446 height 649
drag, startPoint x: 239, startPoint y: 411, endPoint x: 240, endPoint y: 401, distance: 10.0
click at [240, 0] on html "7 Version history / HOME Default Need republishing Preview Save Publish 450 Bet…" at bounding box center [784, 0] width 1568 height 0
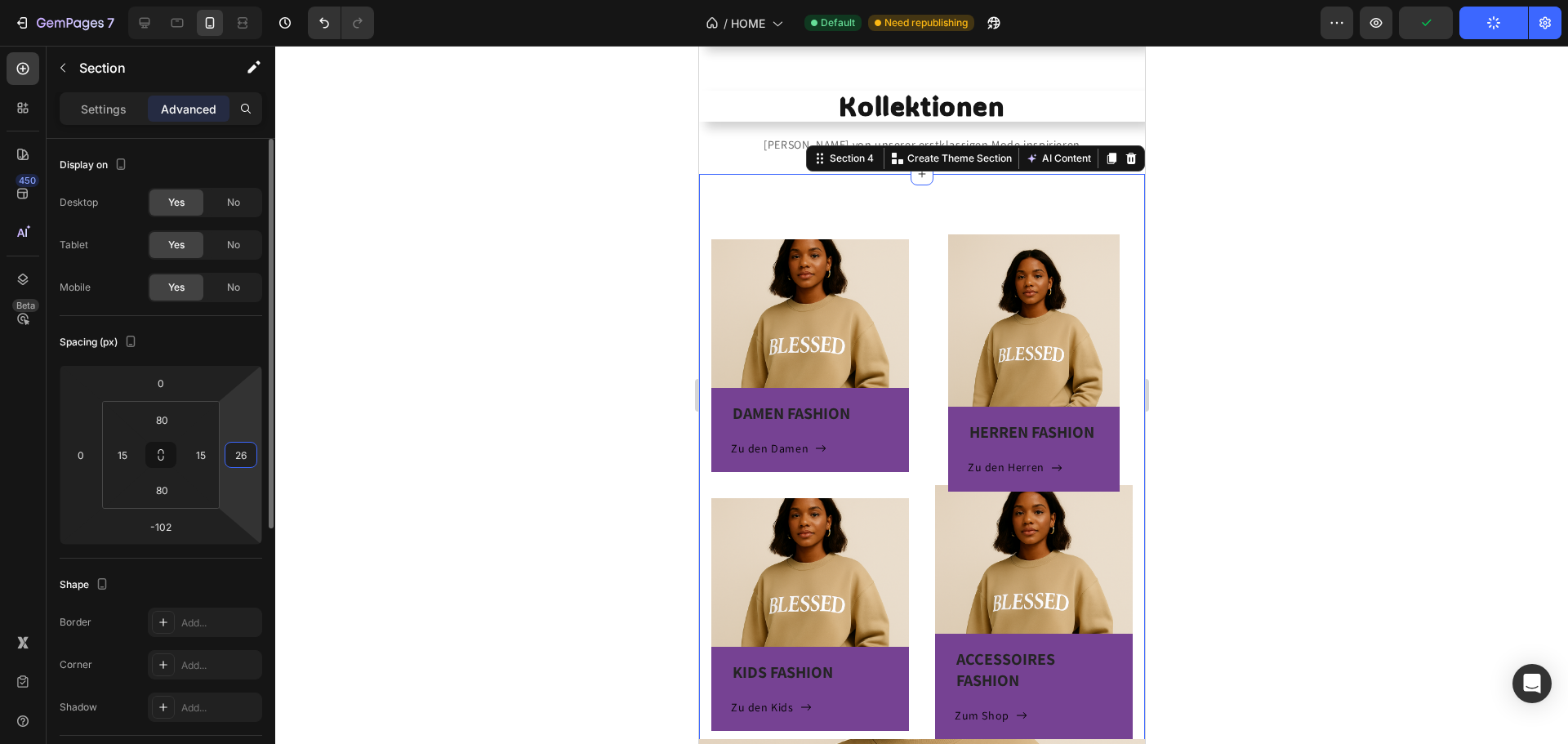
type input "2"
type input "0"
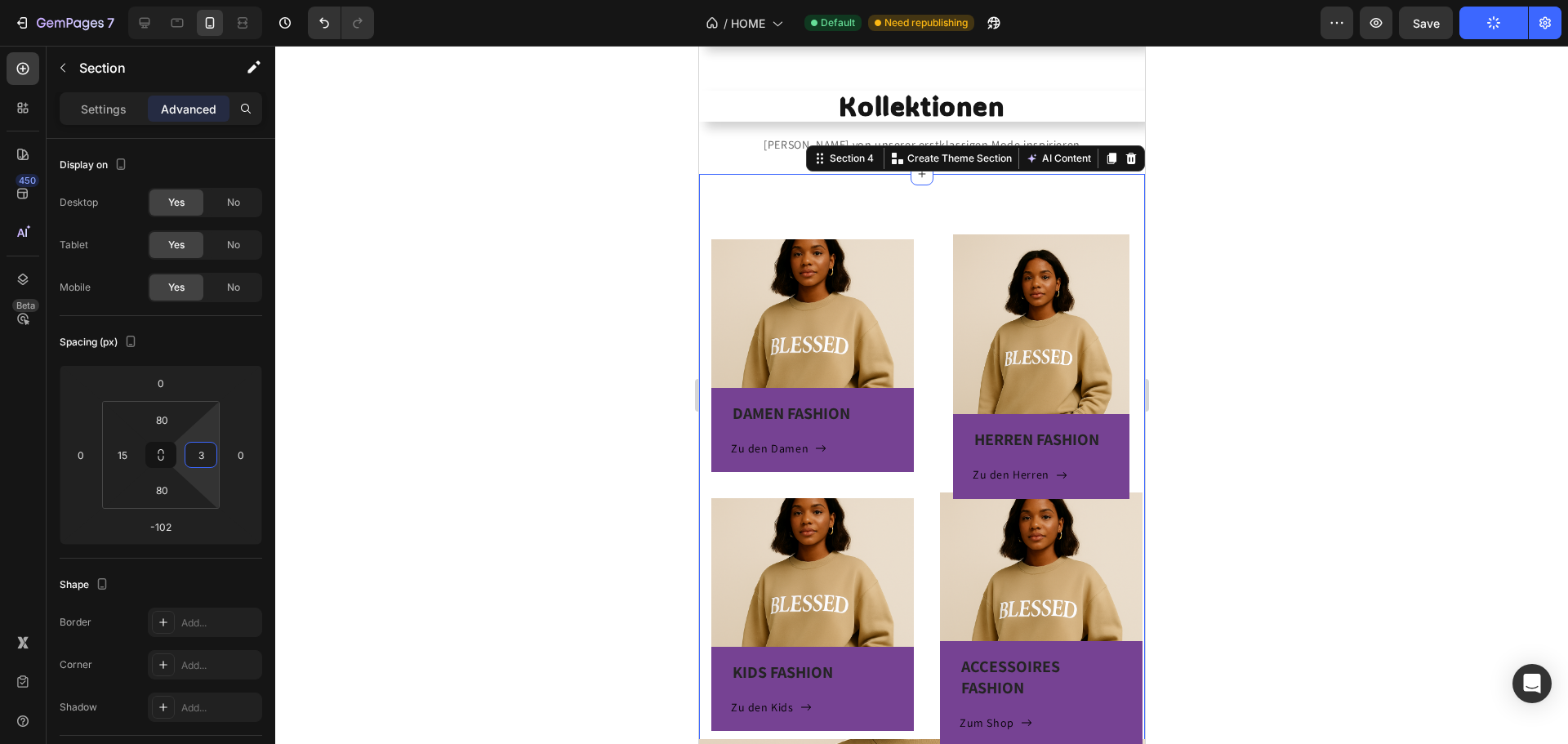
type input "0"
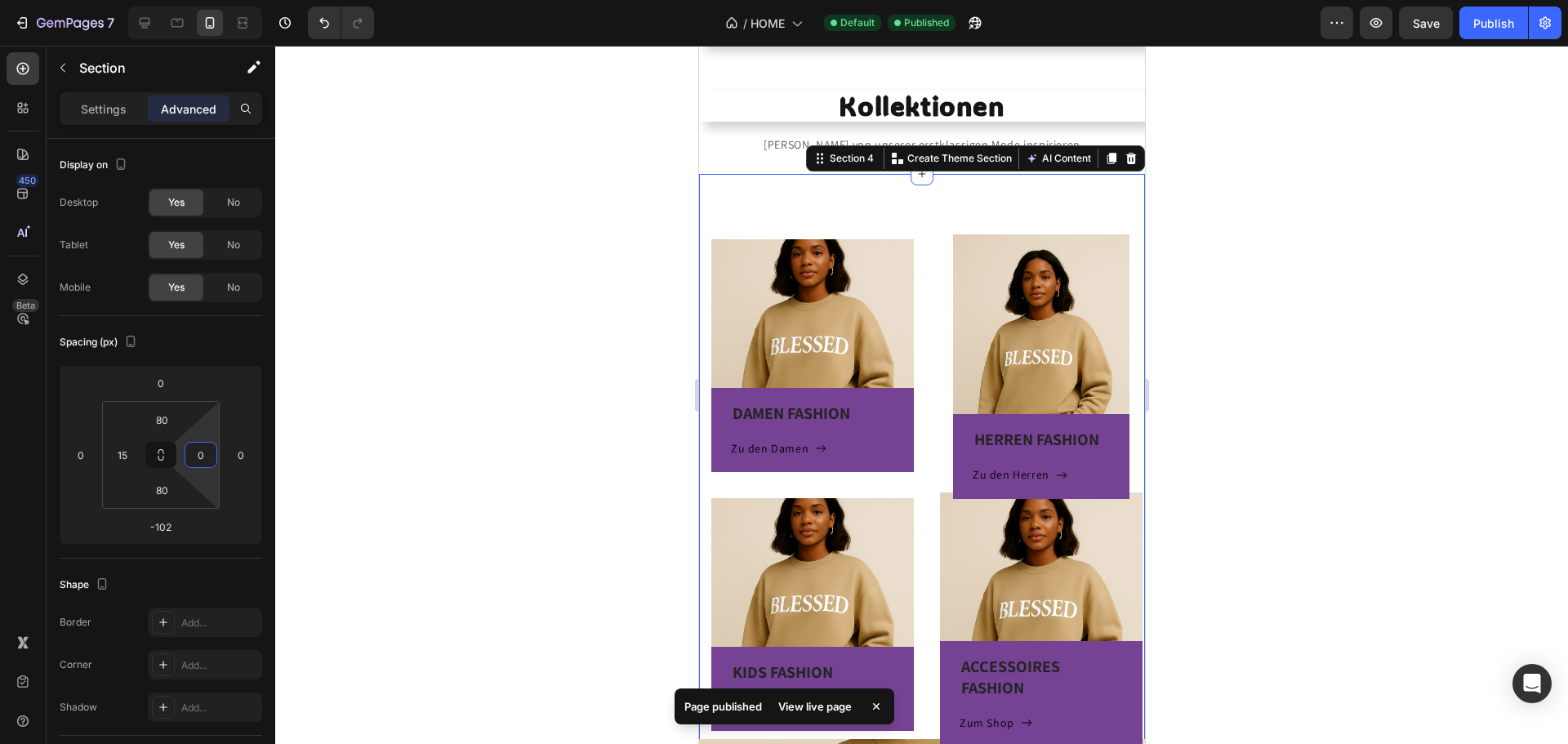
drag, startPoint x: 213, startPoint y: 435, endPoint x: 211, endPoint y: 447, distance: 12.2
click at [211, 0] on html "7 Version history / HOME Default Published Preview Save Publish 450 Beta Sectio…" at bounding box center [784, 0] width 1568 height 0
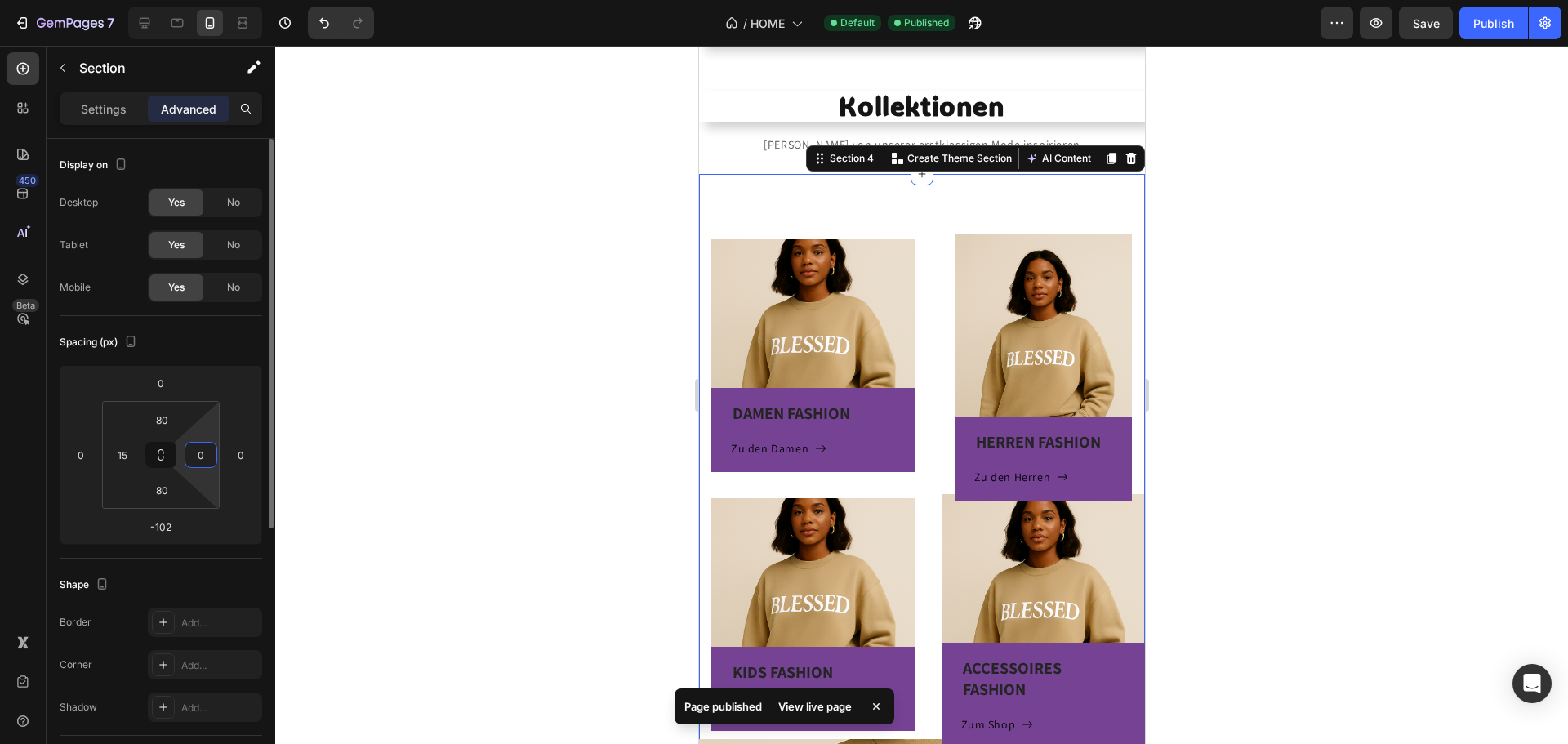
click at [208, 457] on input "0" at bounding box center [201, 454] width 24 height 24
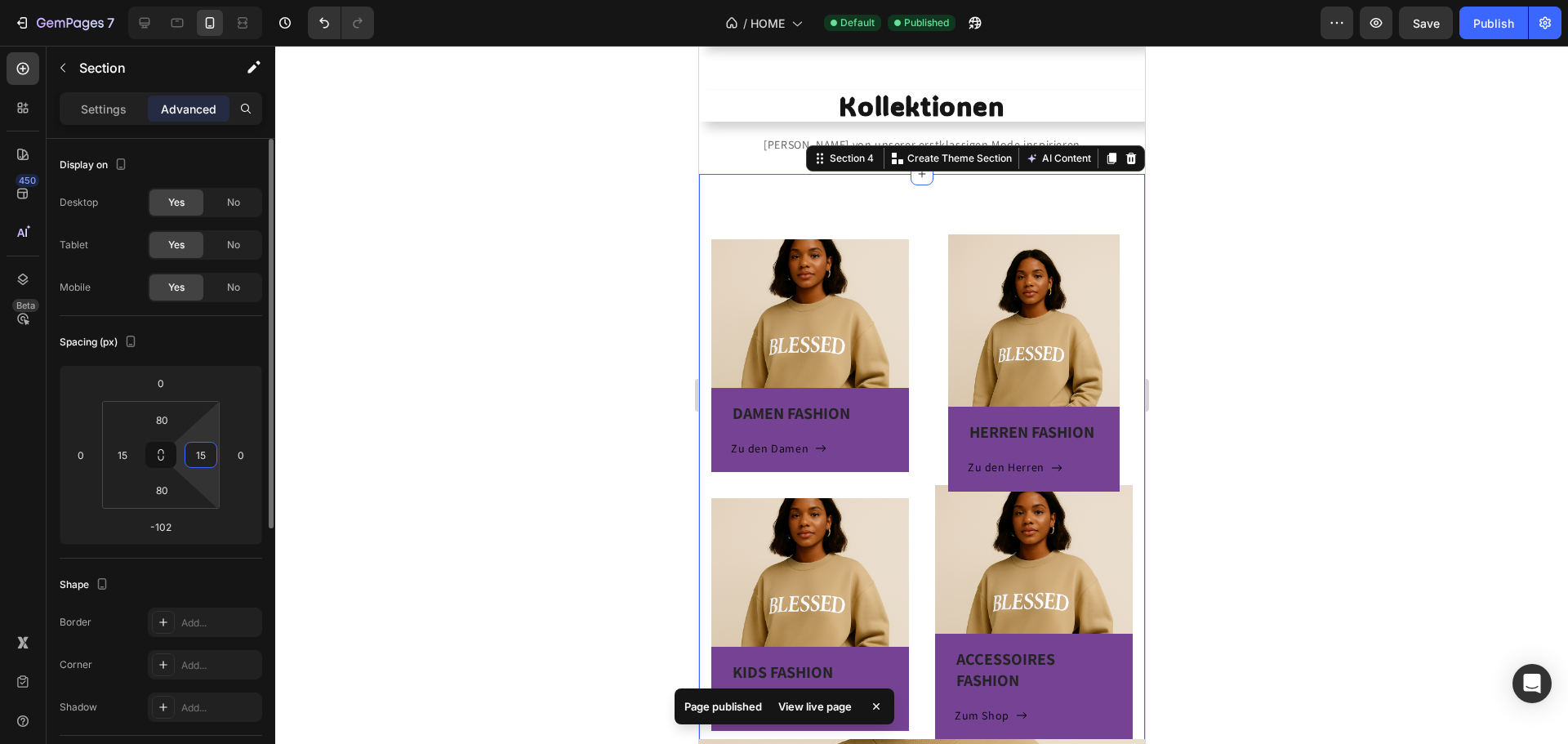
type input "15"
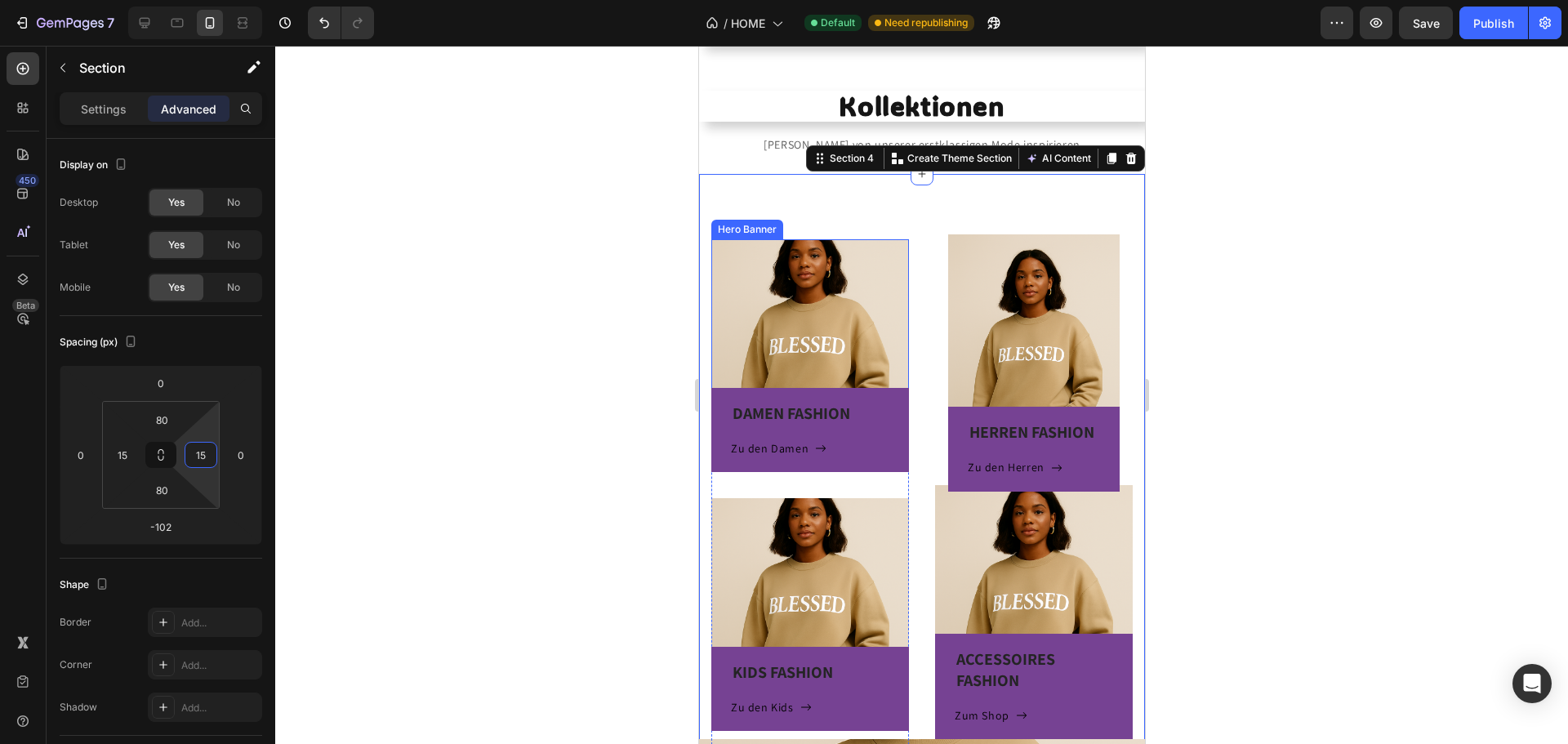
click at [757, 204] on div "DAMEN FASHION Heading Zu den Damen Button Row Hero Banner KIDS FASHION Heading …" at bounding box center [921, 498] width 446 height 649
click at [115, 114] on p "Settings" at bounding box center [103, 110] width 46 height 17
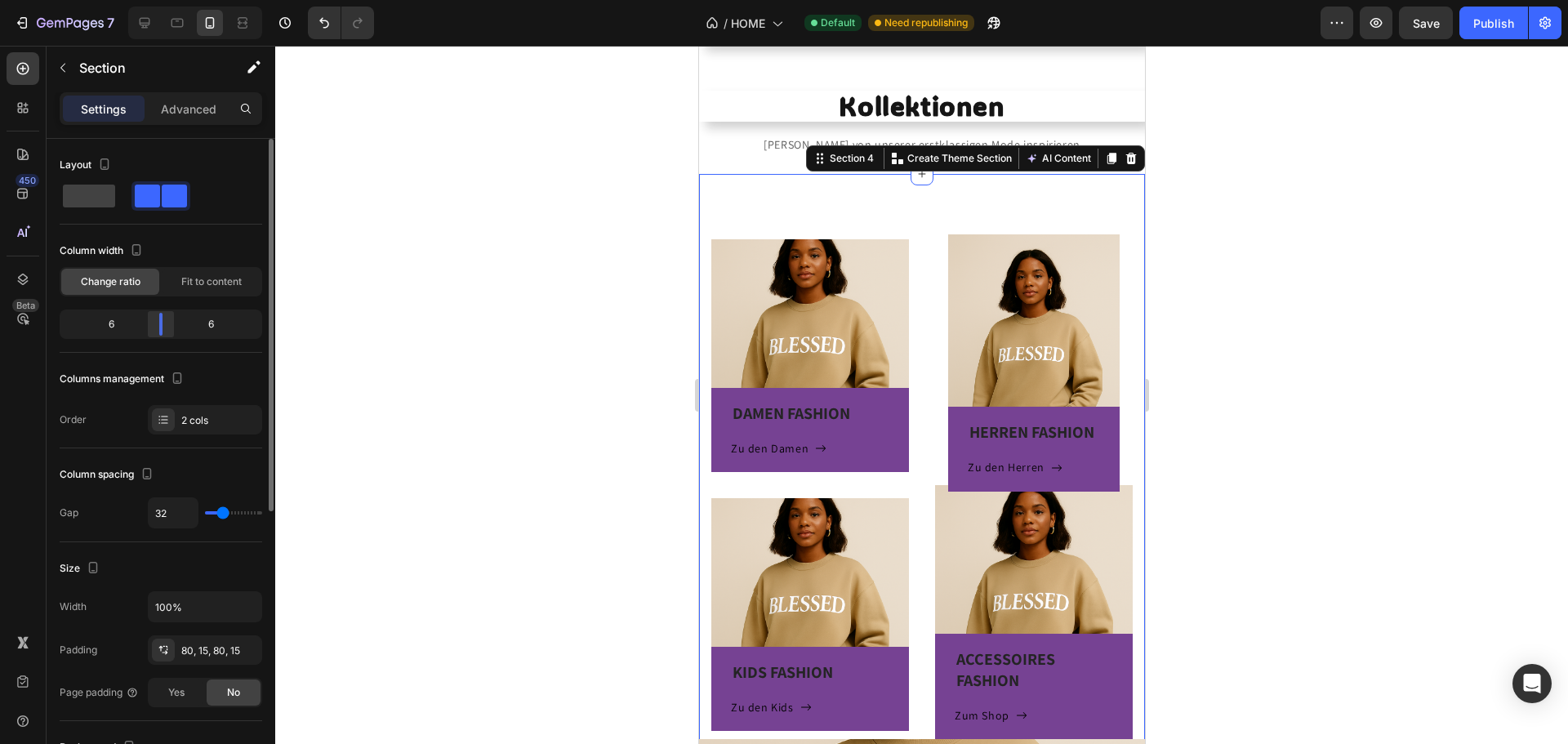
click at [154, 327] on div at bounding box center [161, 325] width 29 height 23
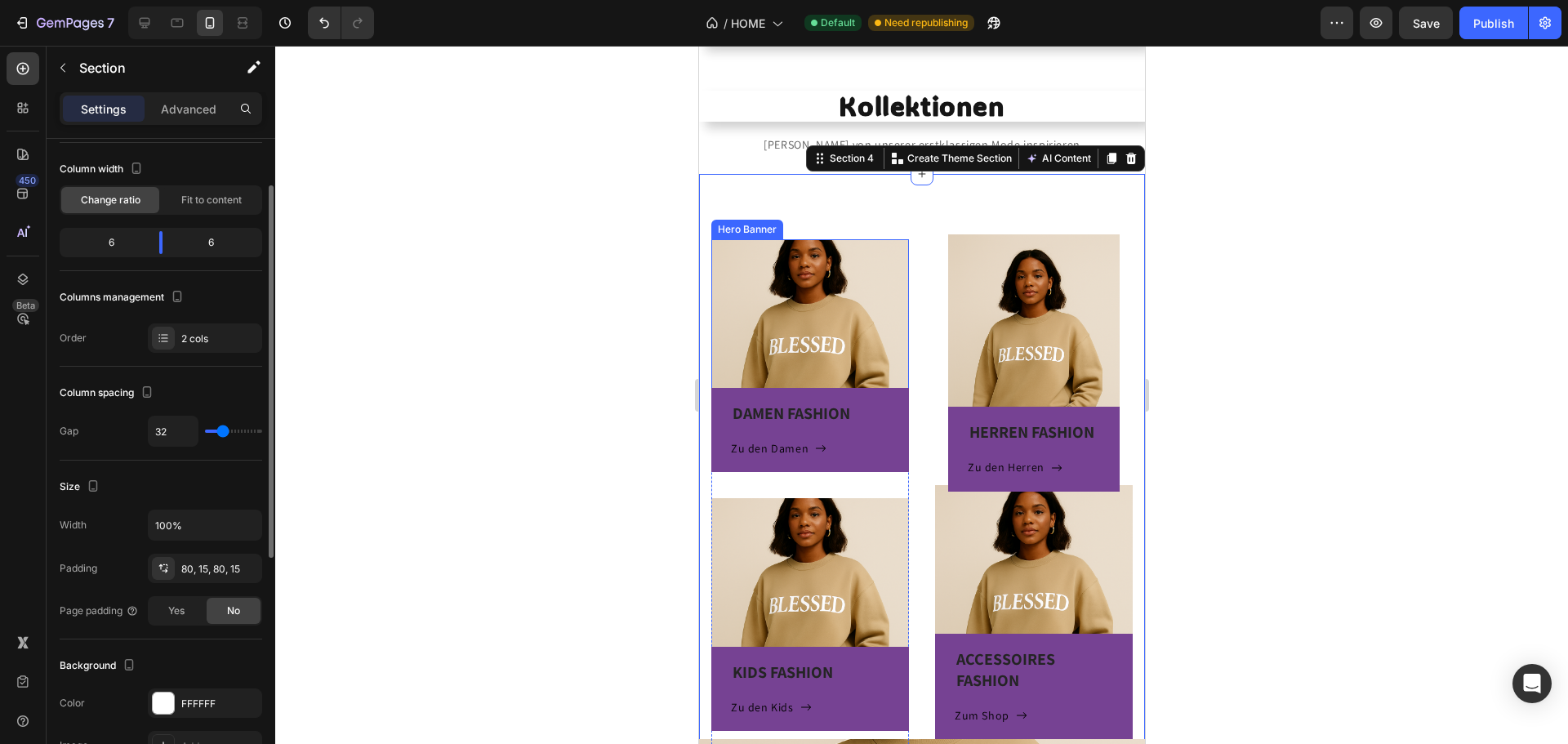
type input "0"
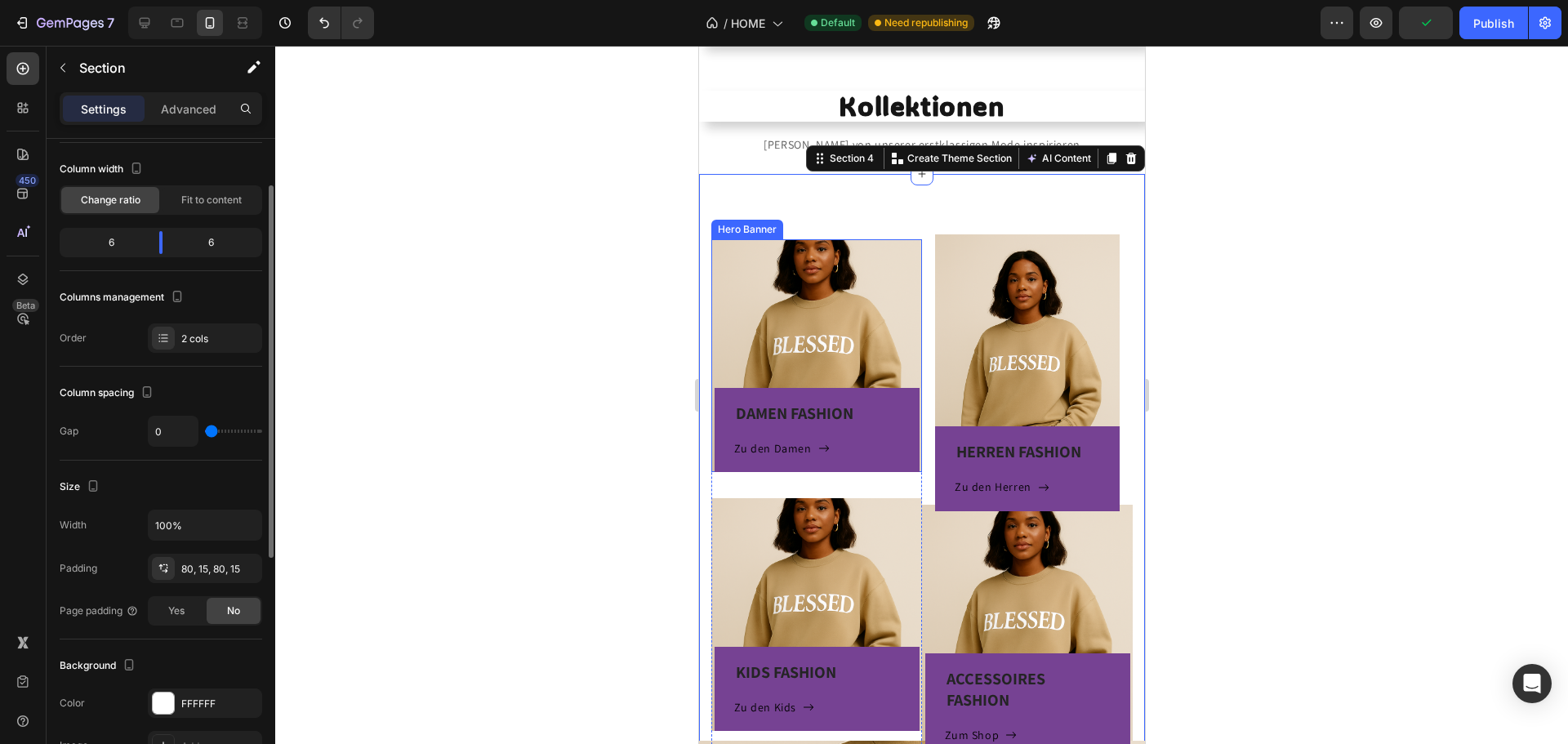
type input "40"
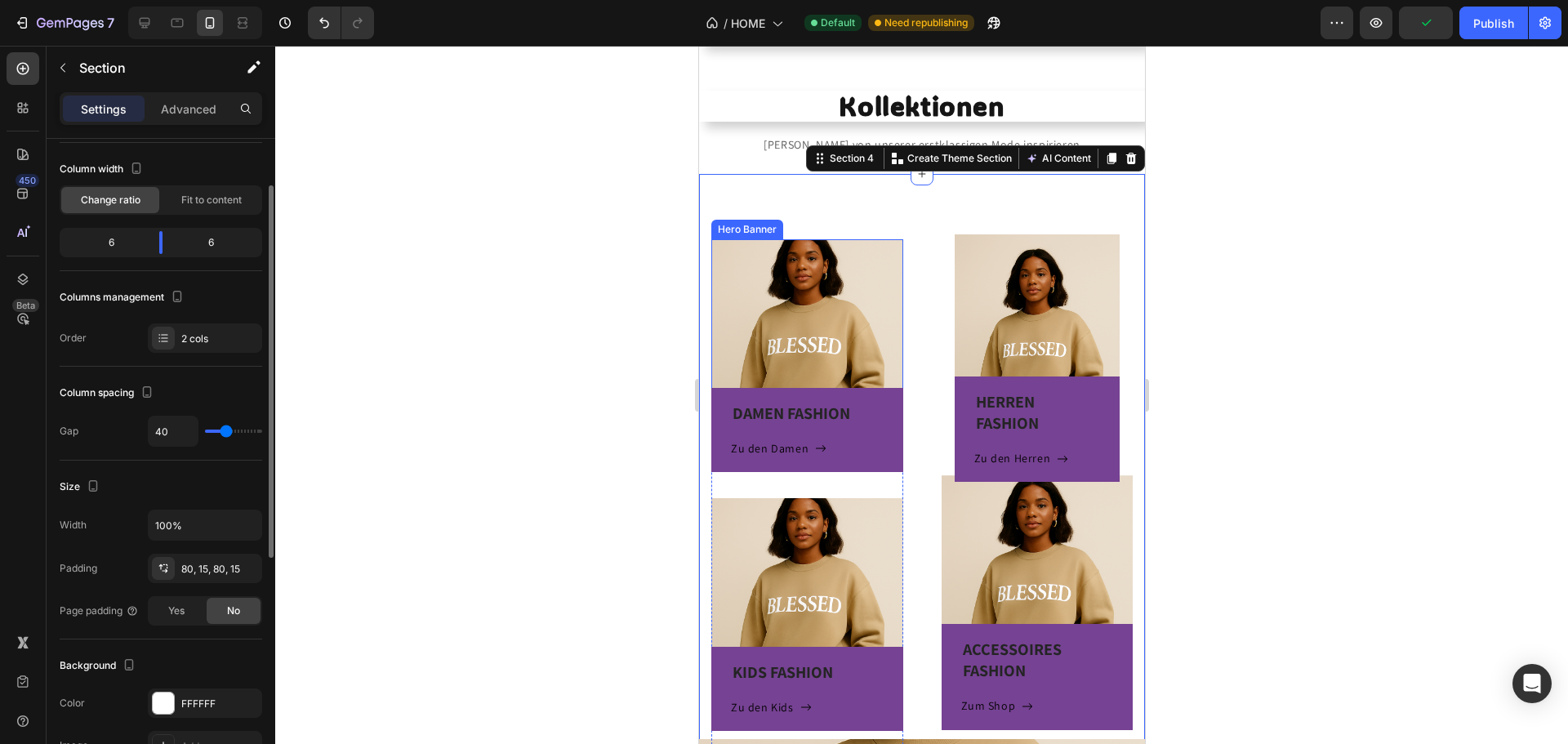
type input "47"
type input "44"
type input "40"
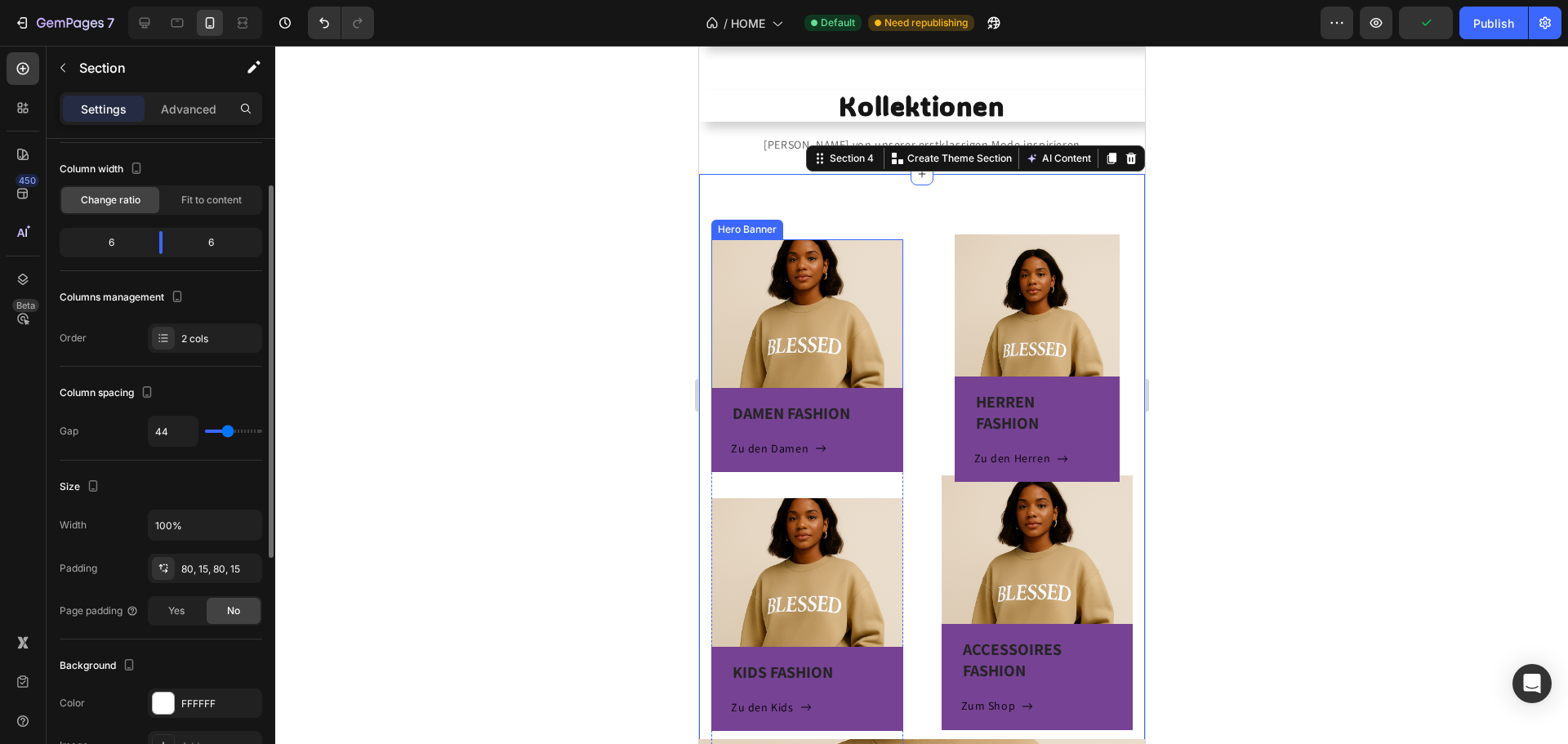
type input "40"
type input "36"
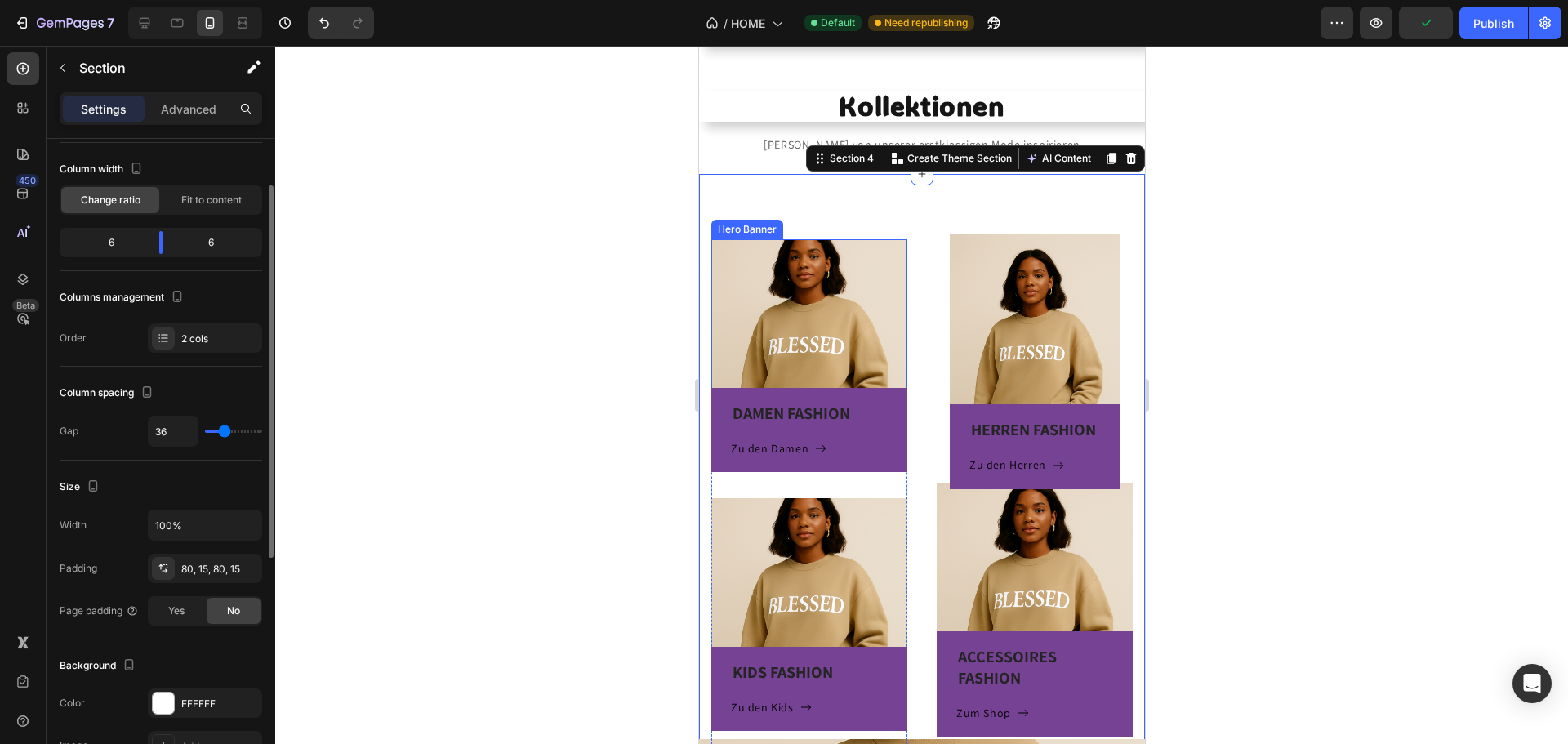
drag, startPoint x: 216, startPoint y: 431, endPoint x: 225, endPoint y: 436, distance: 10.3
type input "36"
click at [225, 433] on input "range" at bounding box center [233, 431] width 57 height 3
drag, startPoint x: 198, startPoint y: 427, endPoint x: 127, endPoint y: 438, distance: 71.8
click at [127, 438] on div "Gap 36" at bounding box center [160, 432] width 203 height 31
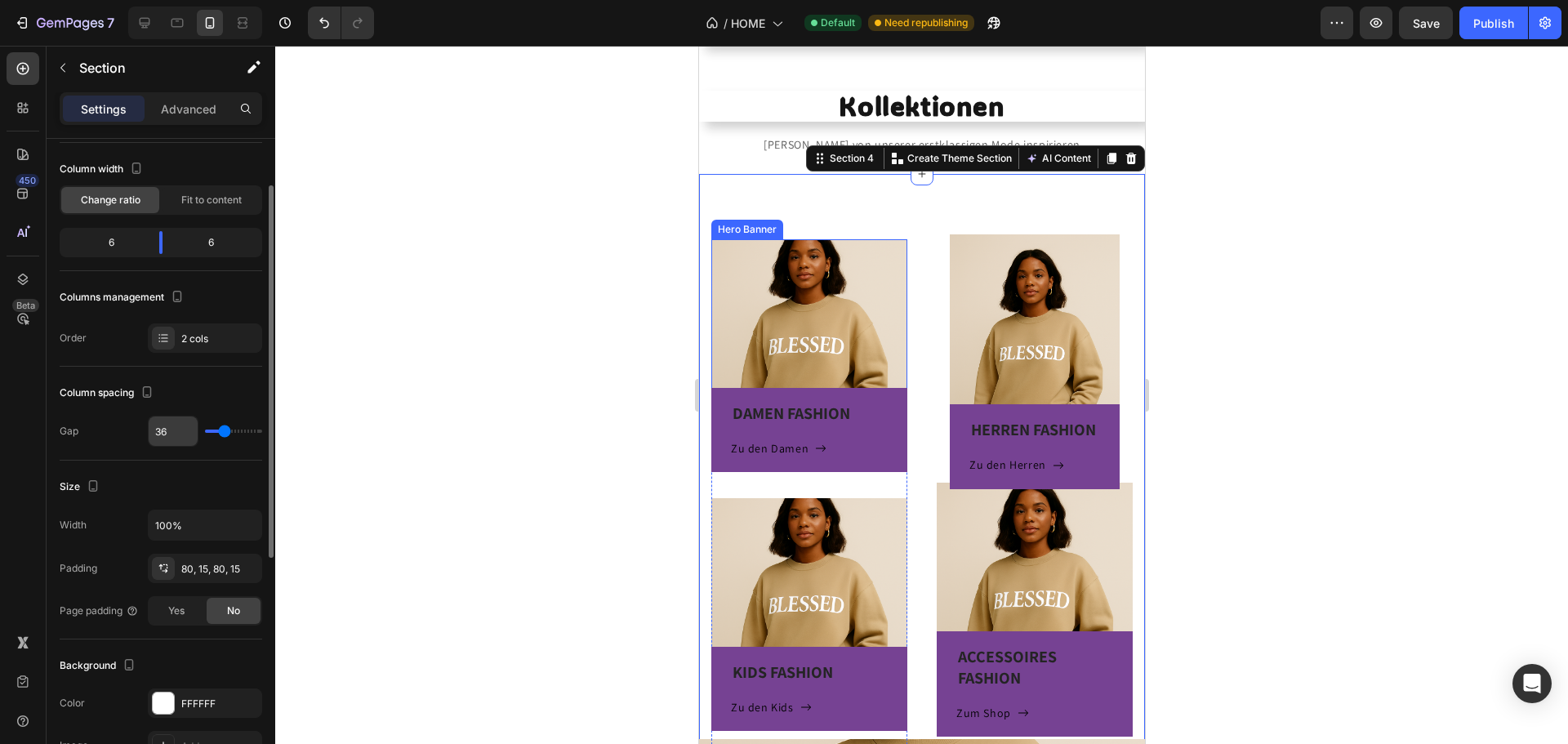
click at [183, 427] on input "36" at bounding box center [173, 432] width 49 height 29
type input "0"
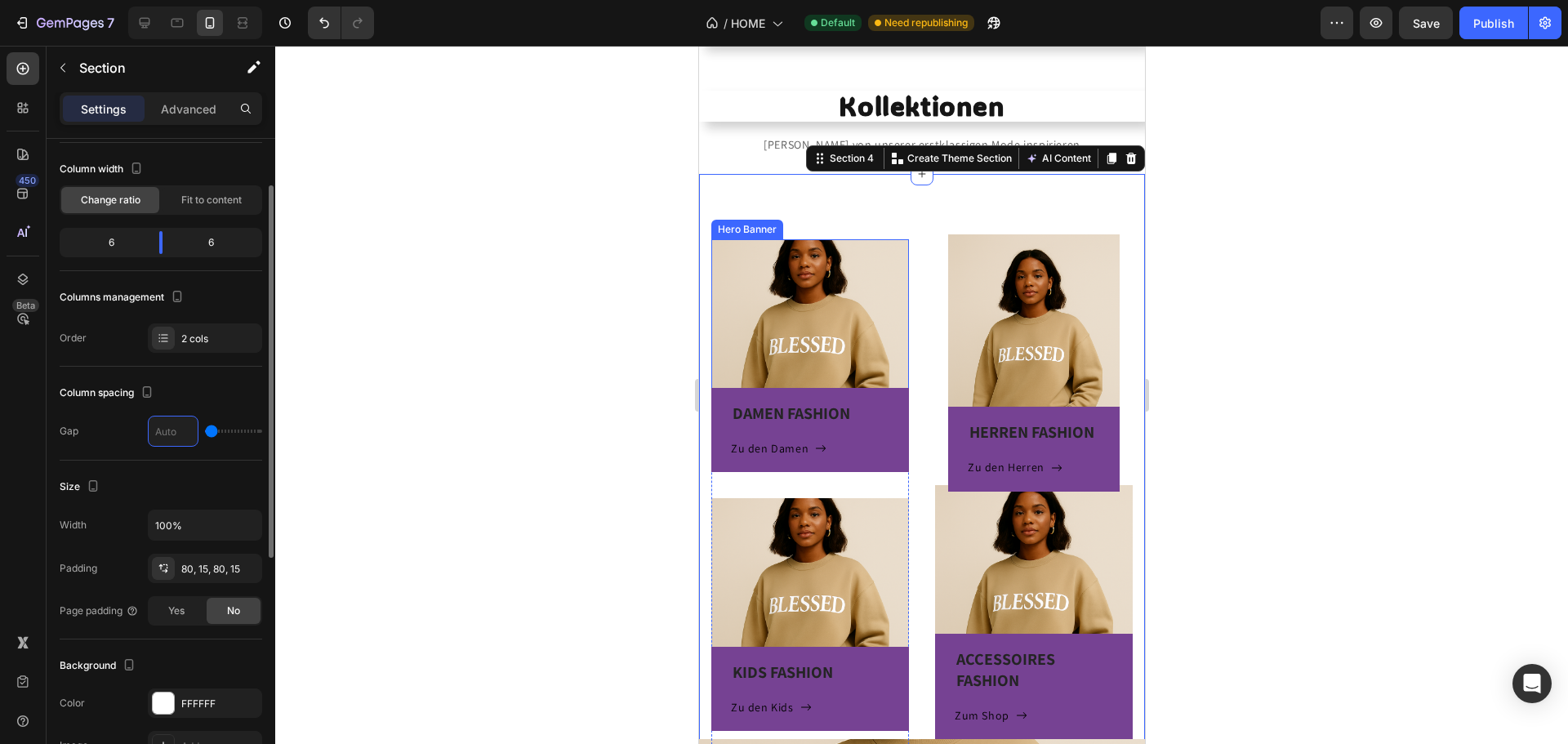
type input "3"
type input "36"
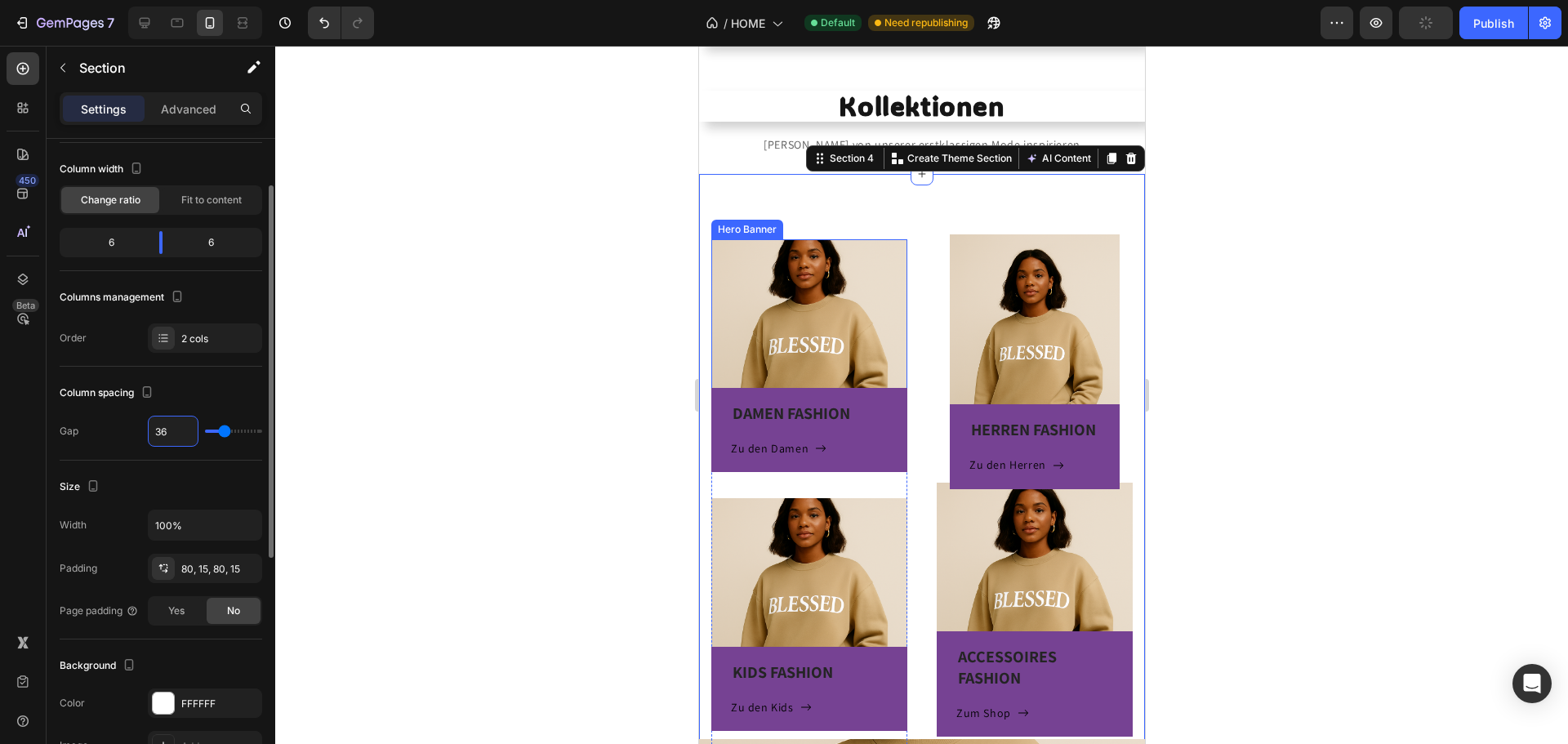
type input "3"
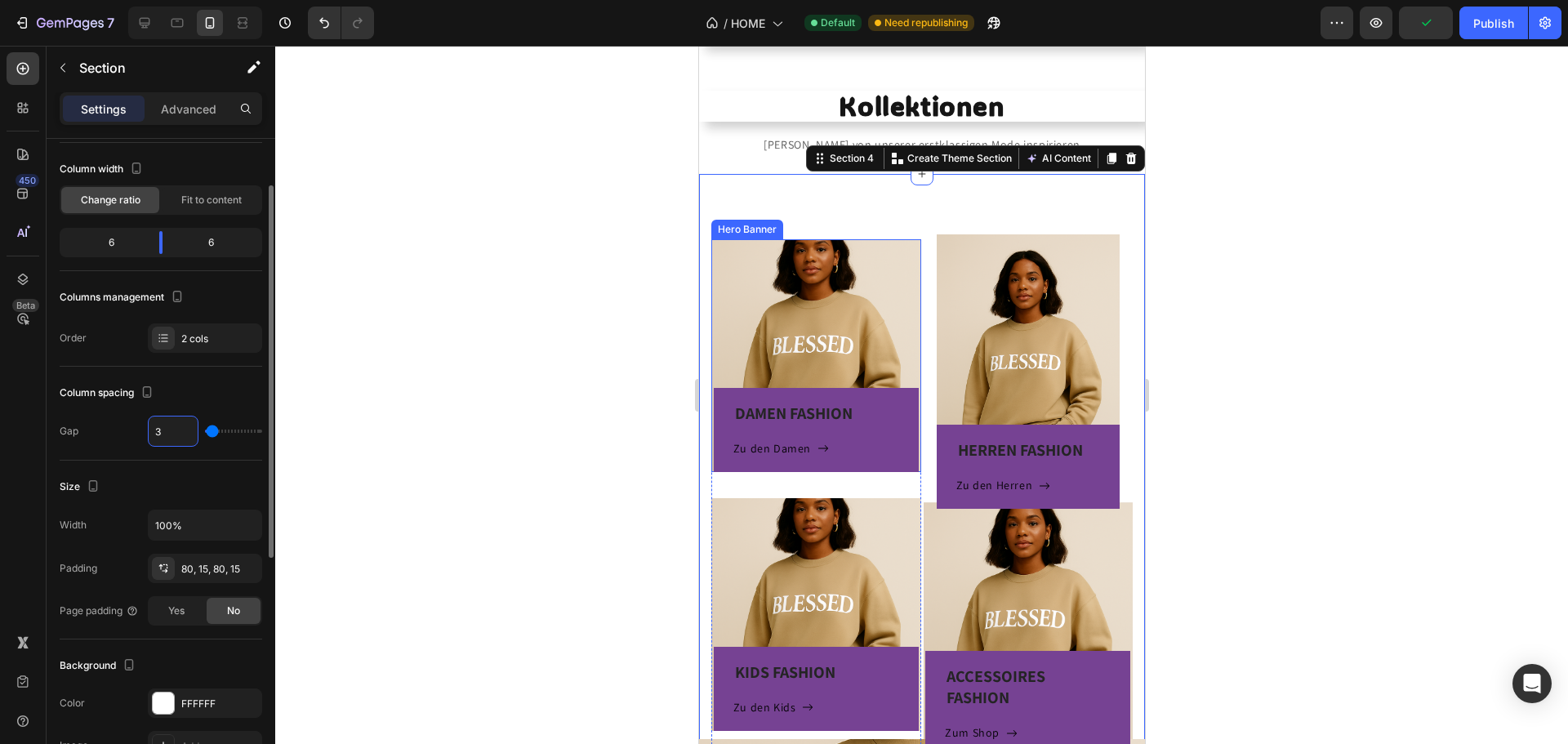
type input "32"
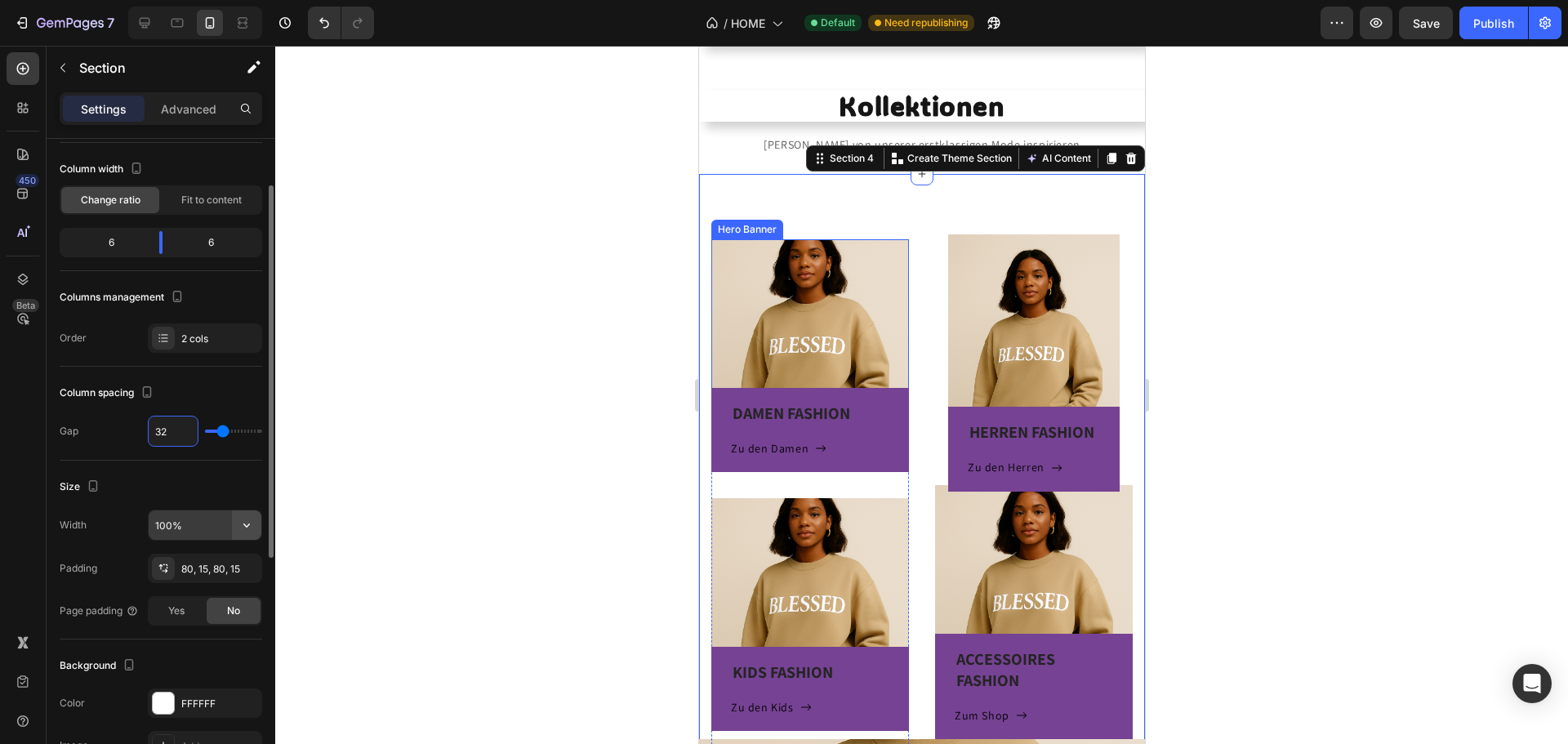
type input "32"
click at [242, 522] on icon "button" at bounding box center [246, 525] width 16 height 16
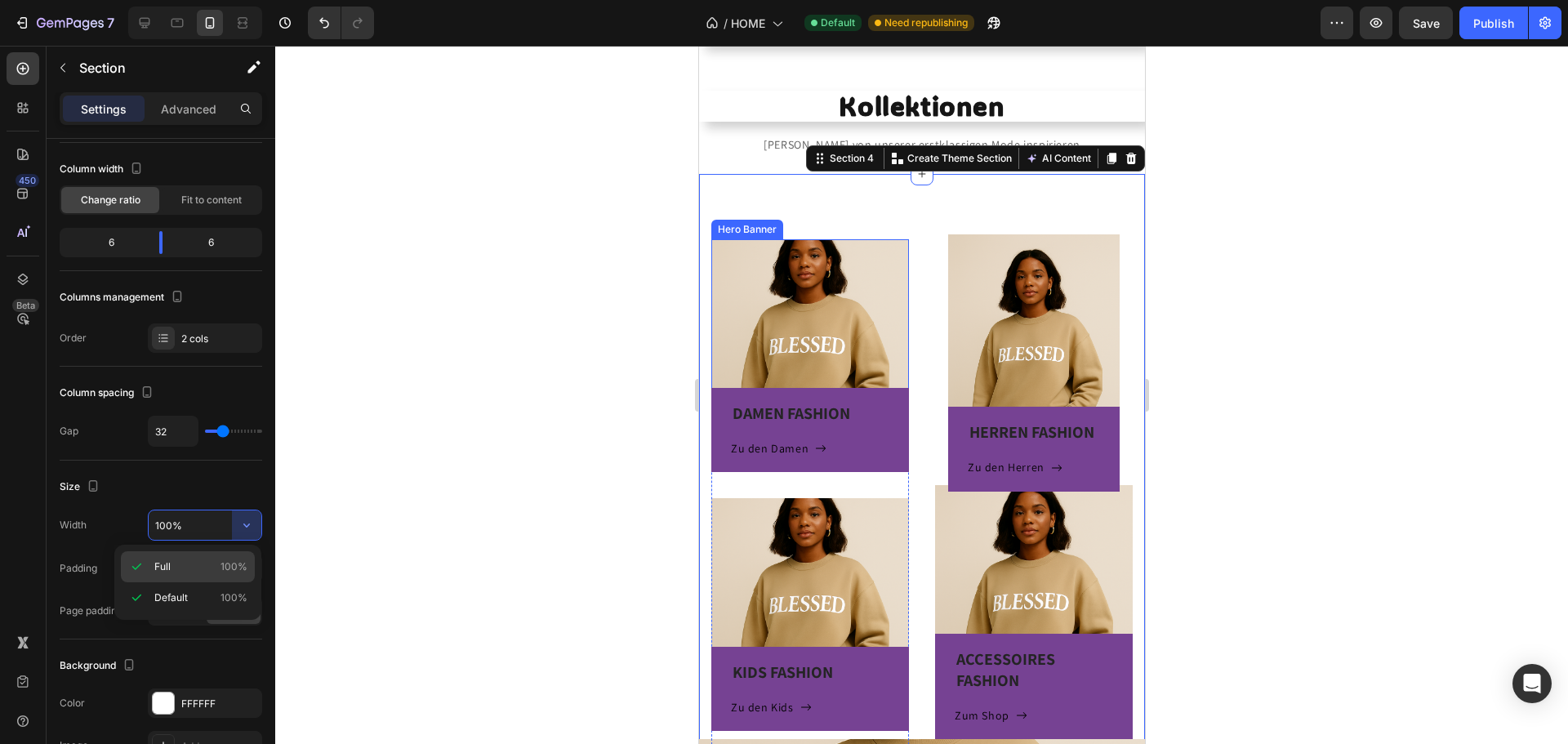
click at [211, 572] on p "Full 100%" at bounding box center [201, 566] width 93 height 15
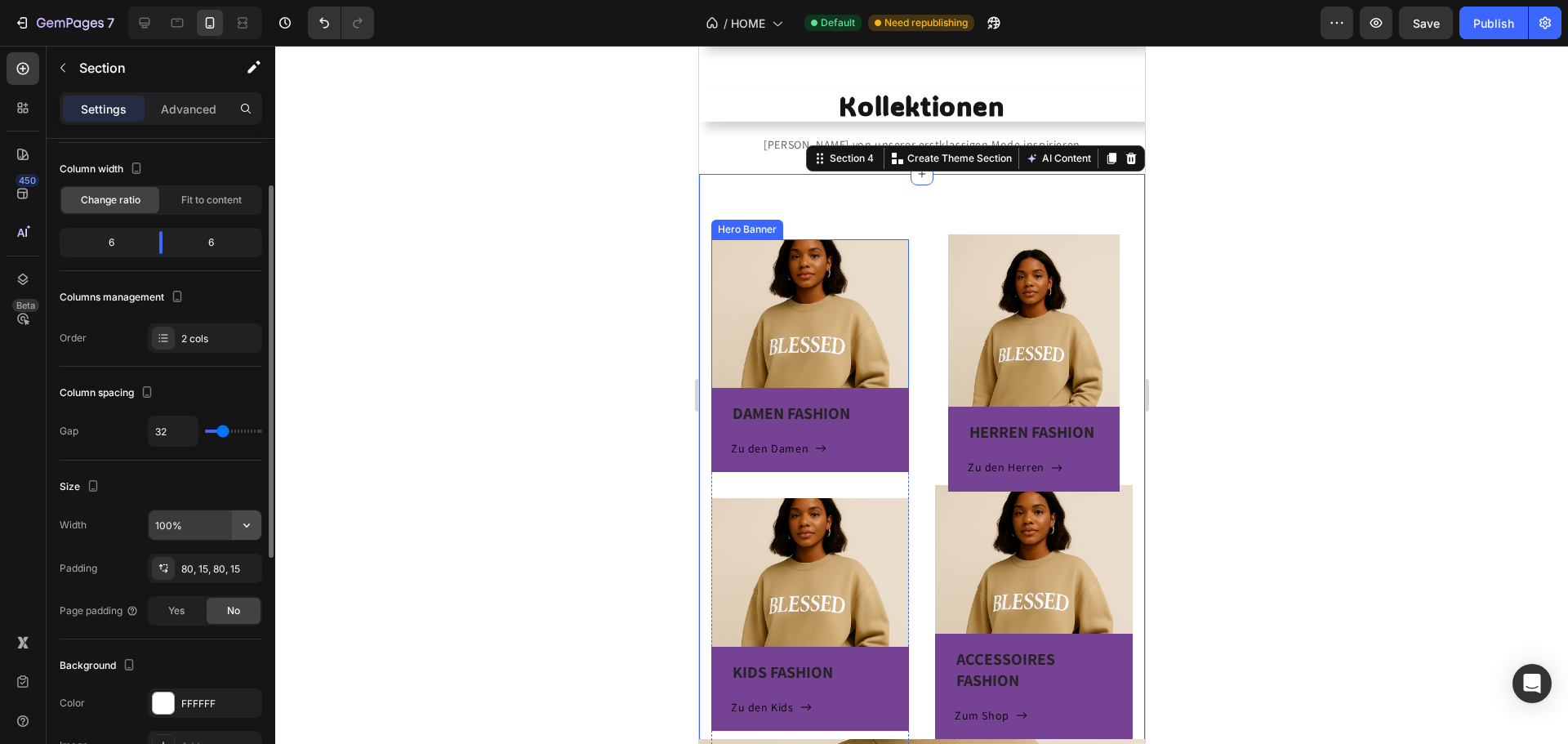
click at [250, 520] on icon "button" at bounding box center [246, 525] width 16 height 16
click at [214, 563] on div "80, 15, 80, 15" at bounding box center [205, 568] width 48 height 15
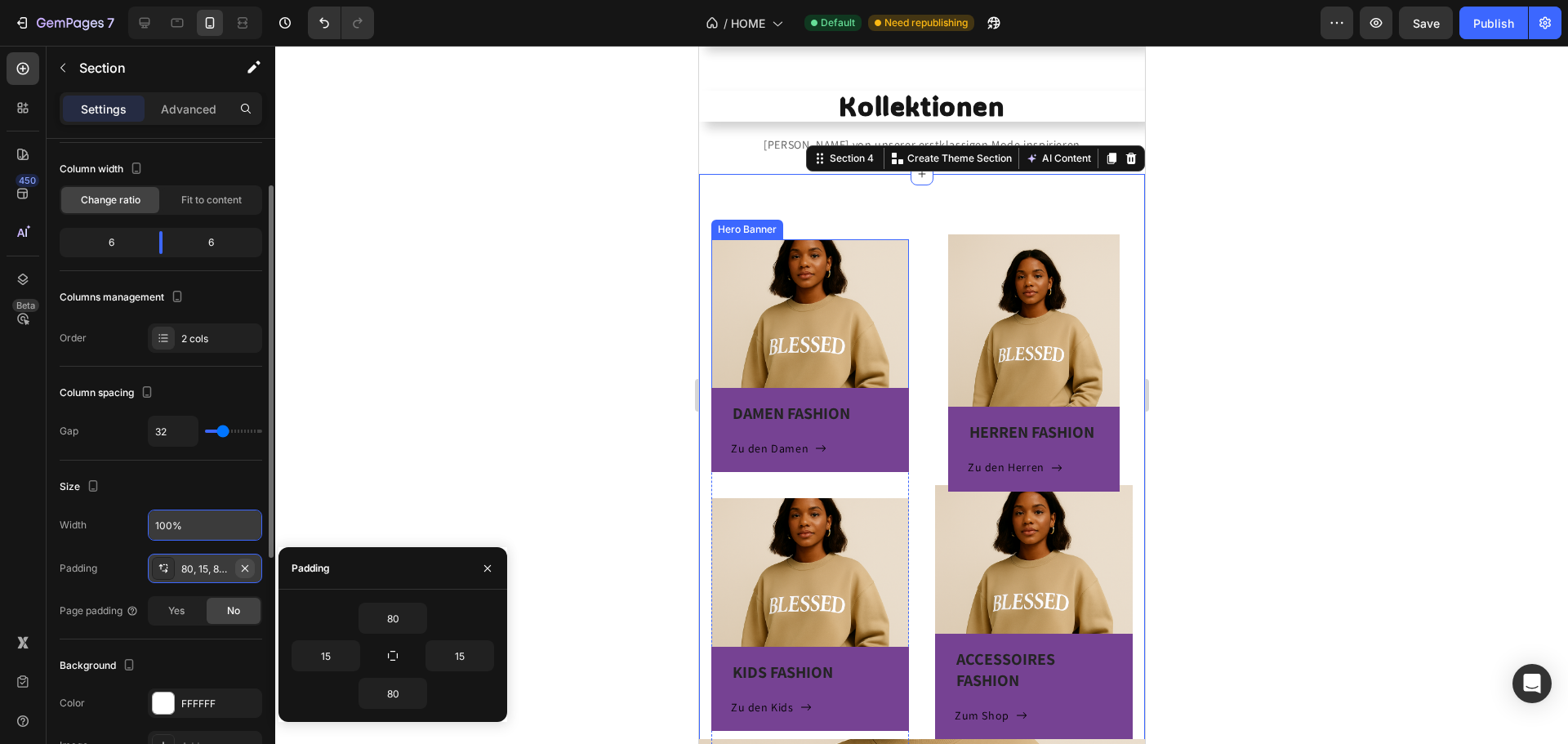
click at [241, 567] on icon "button" at bounding box center [244, 567] width 13 height 13
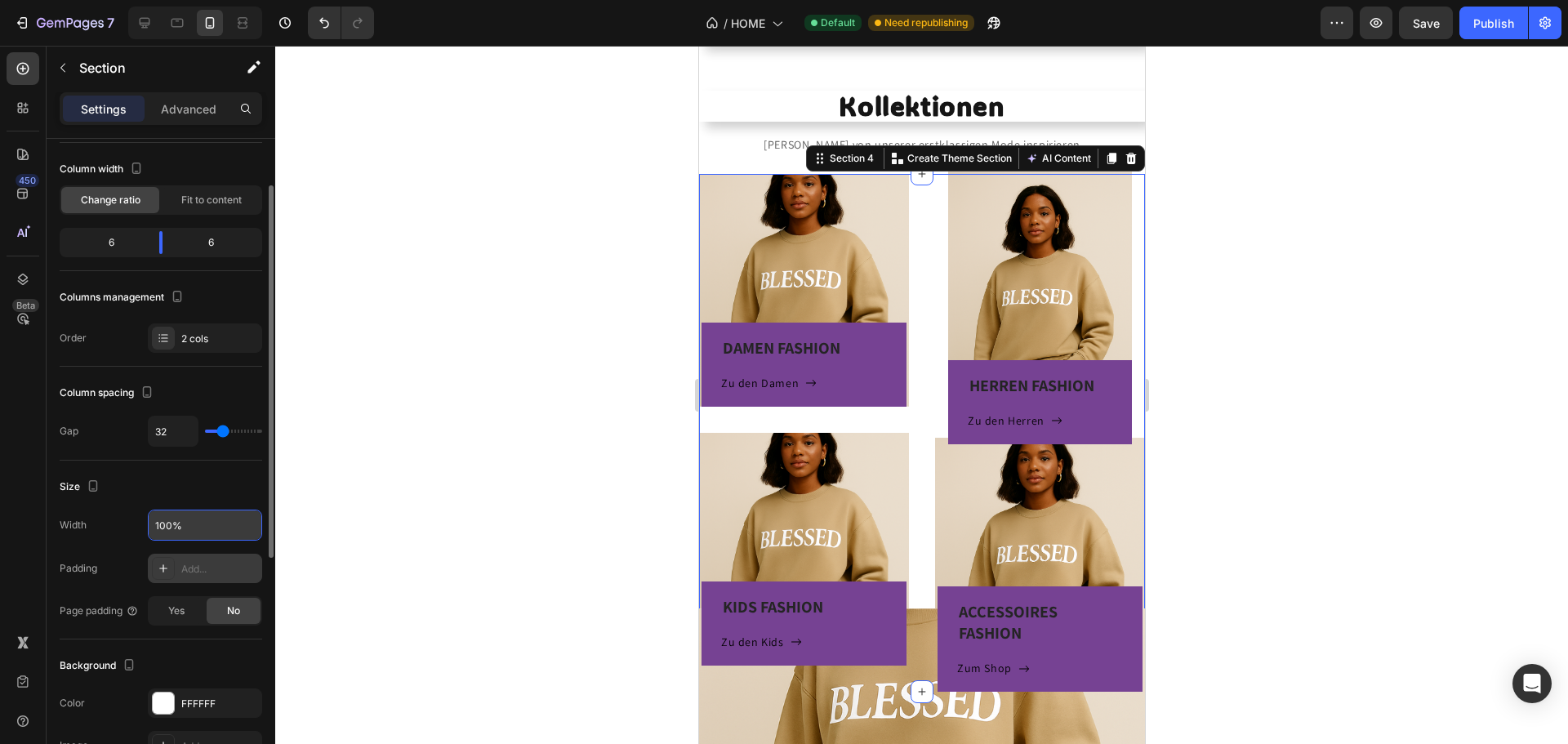
click at [206, 570] on div "Add..." at bounding box center [219, 568] width 77 height 15
type input "32"
type input "16"
type input "32"
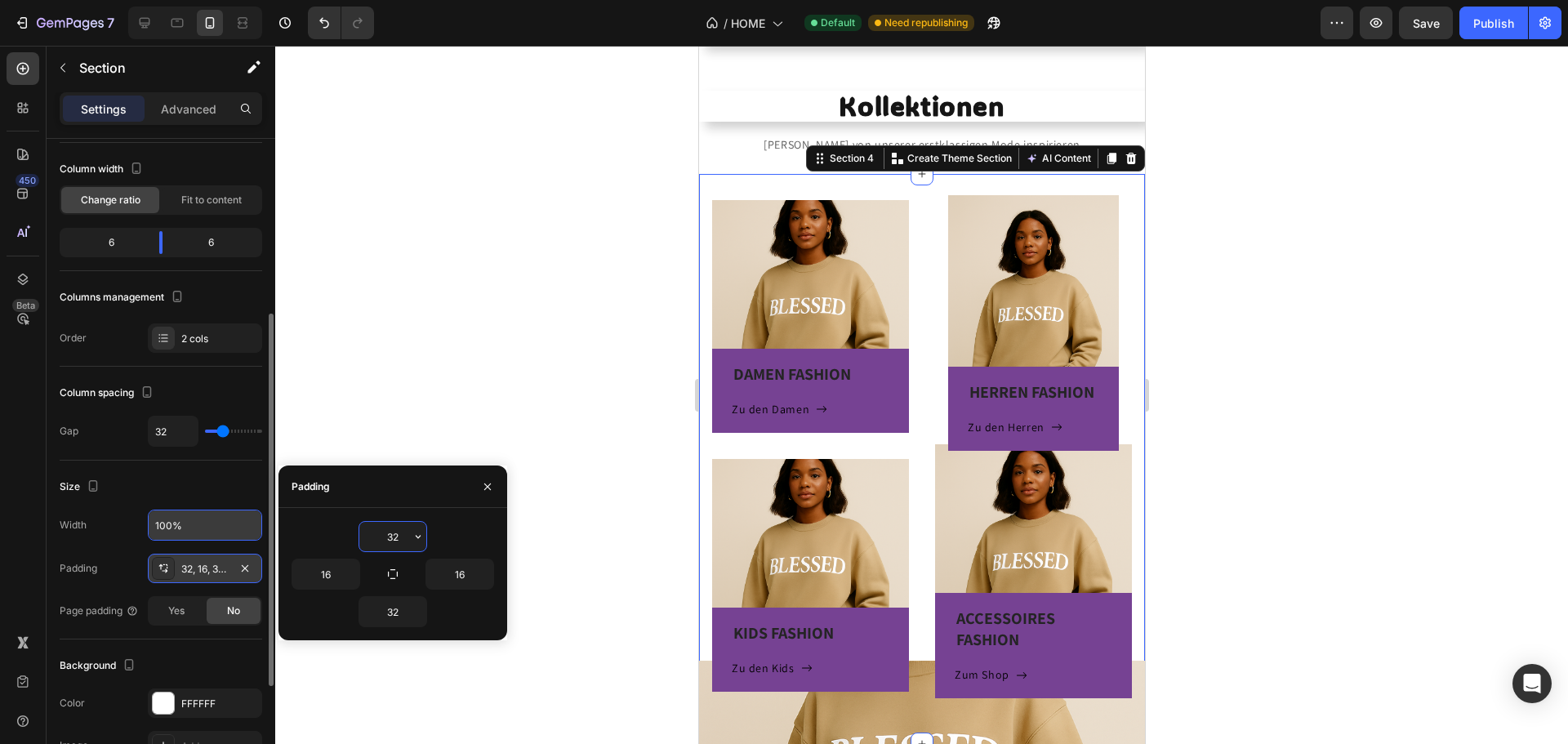
scroll to position [163, 0]
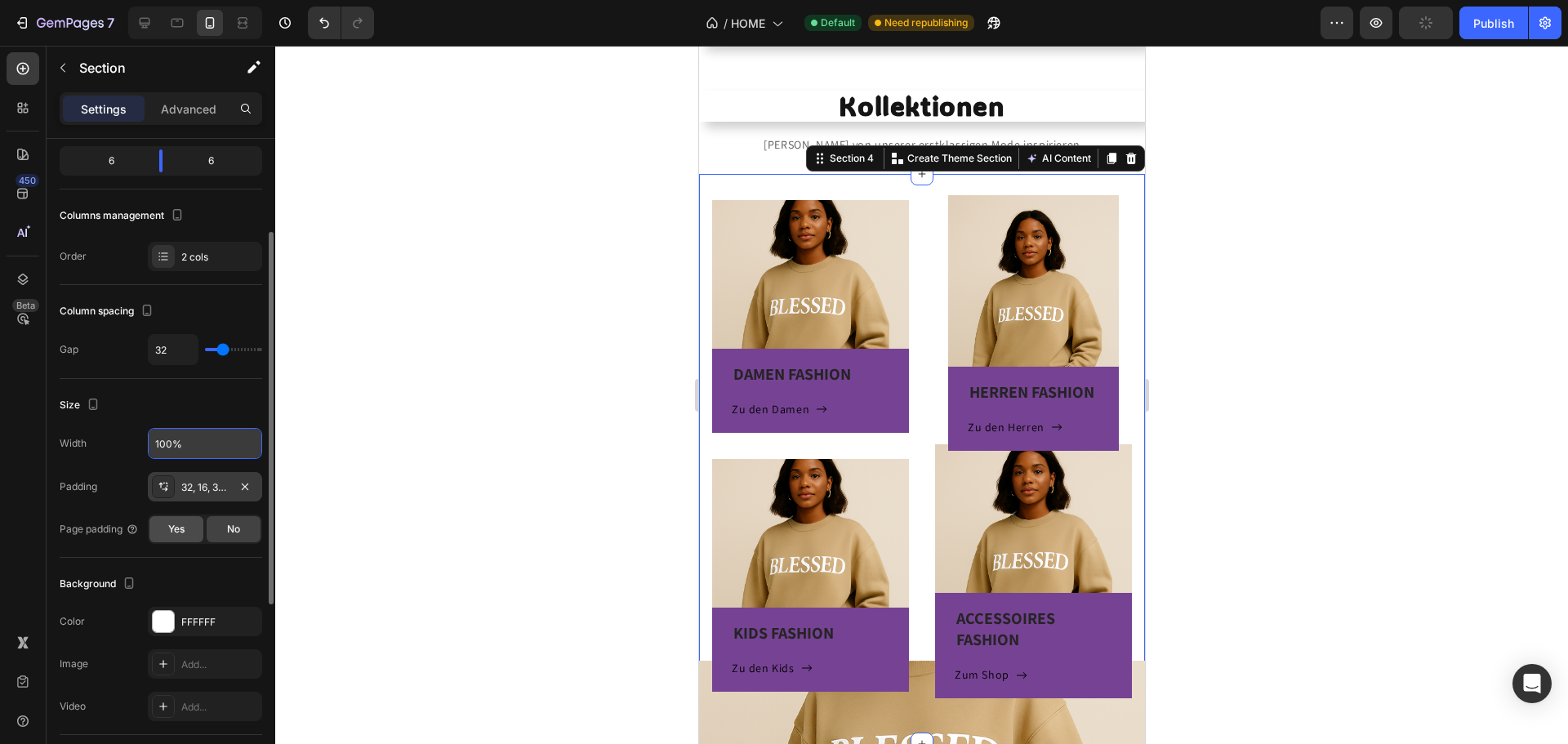
click at [172, 525] on span "Yes" at bounding box center [176, 529] width 16 height 15
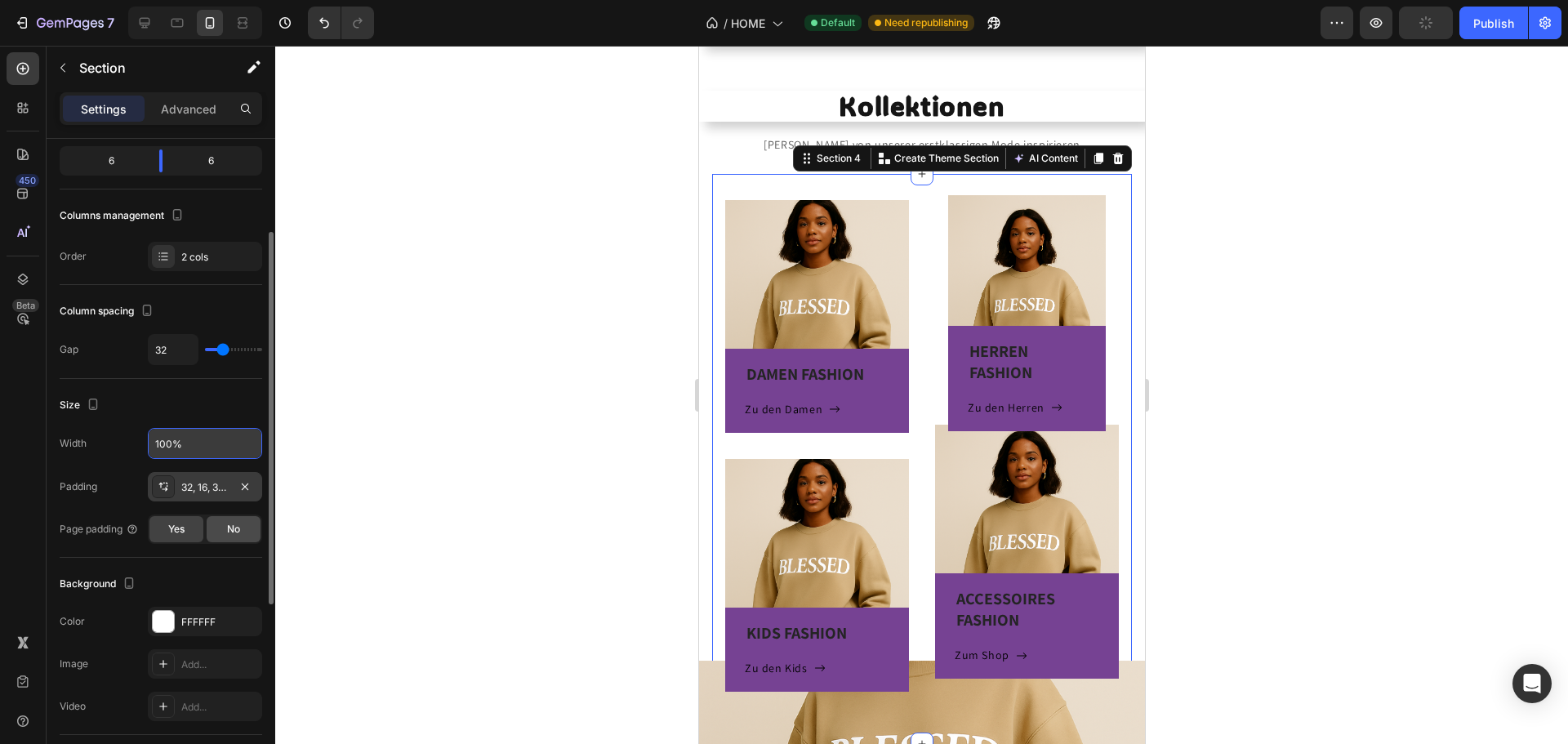
click at [242, 528] on div "No" at bounding box center [234, 529] width 54 height 26
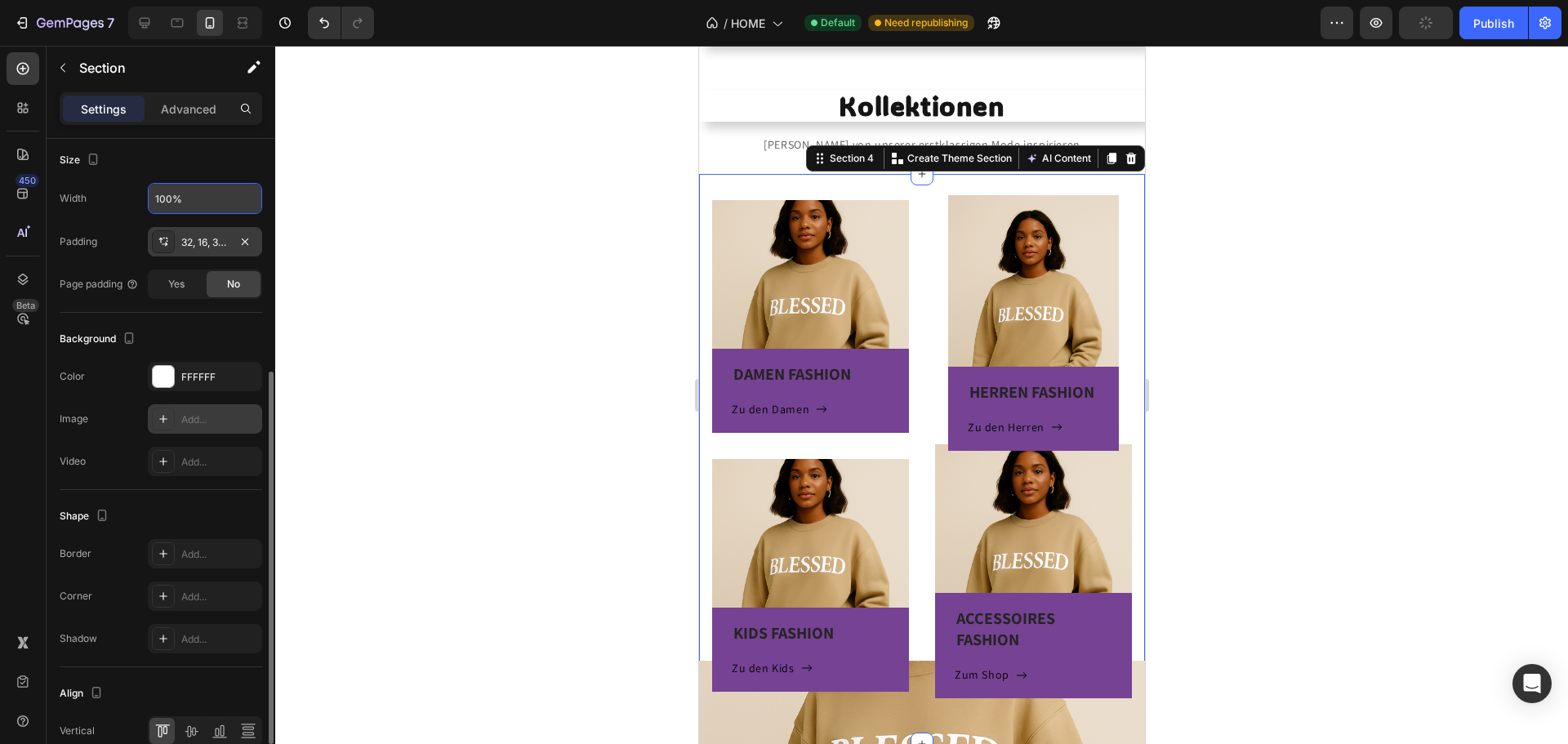
scroll to position [489, 0]
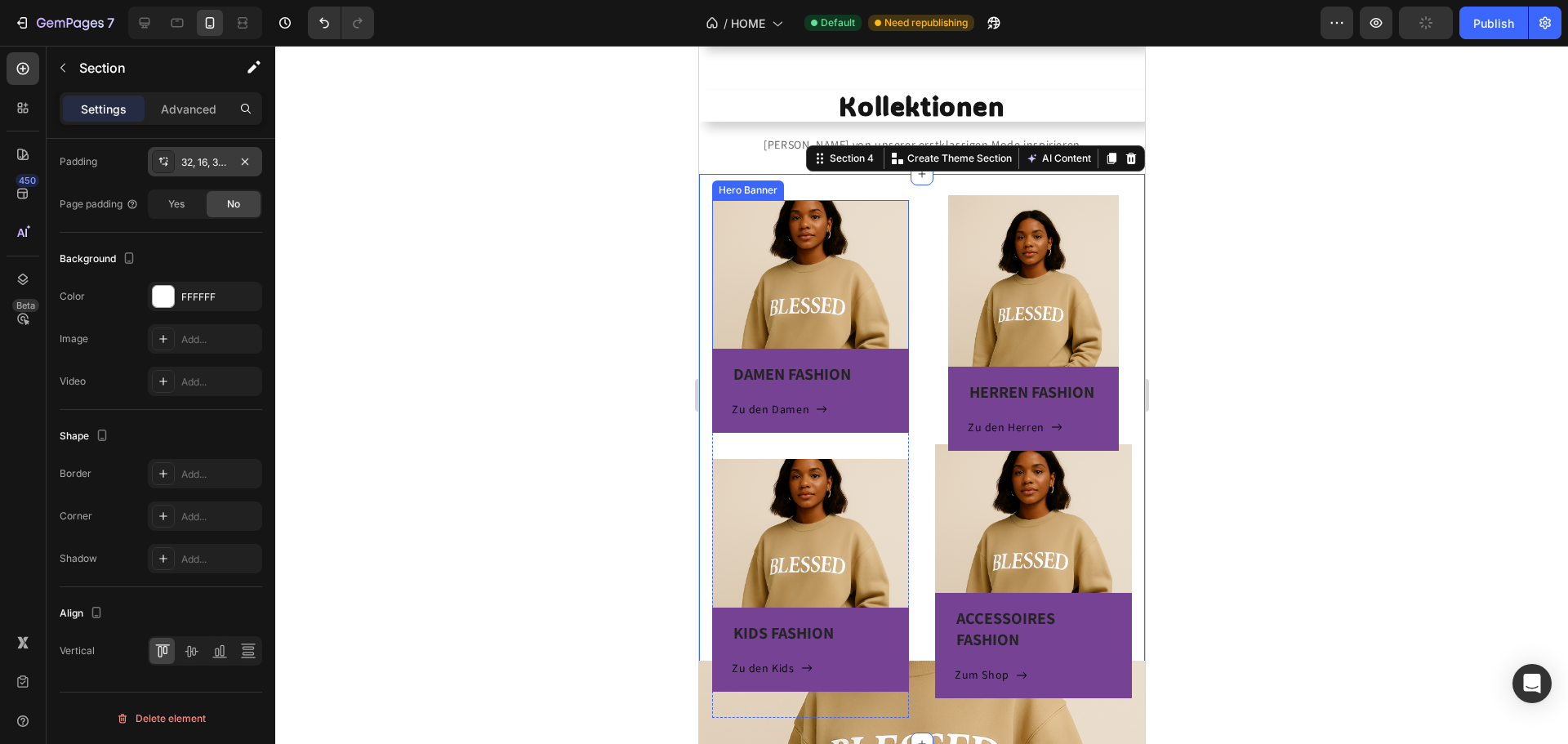
click at [807, 287] on div "DAMEN FASHION Heading Zu den Damen Button Row" at bounding box center [810, 316] width 197 height 233
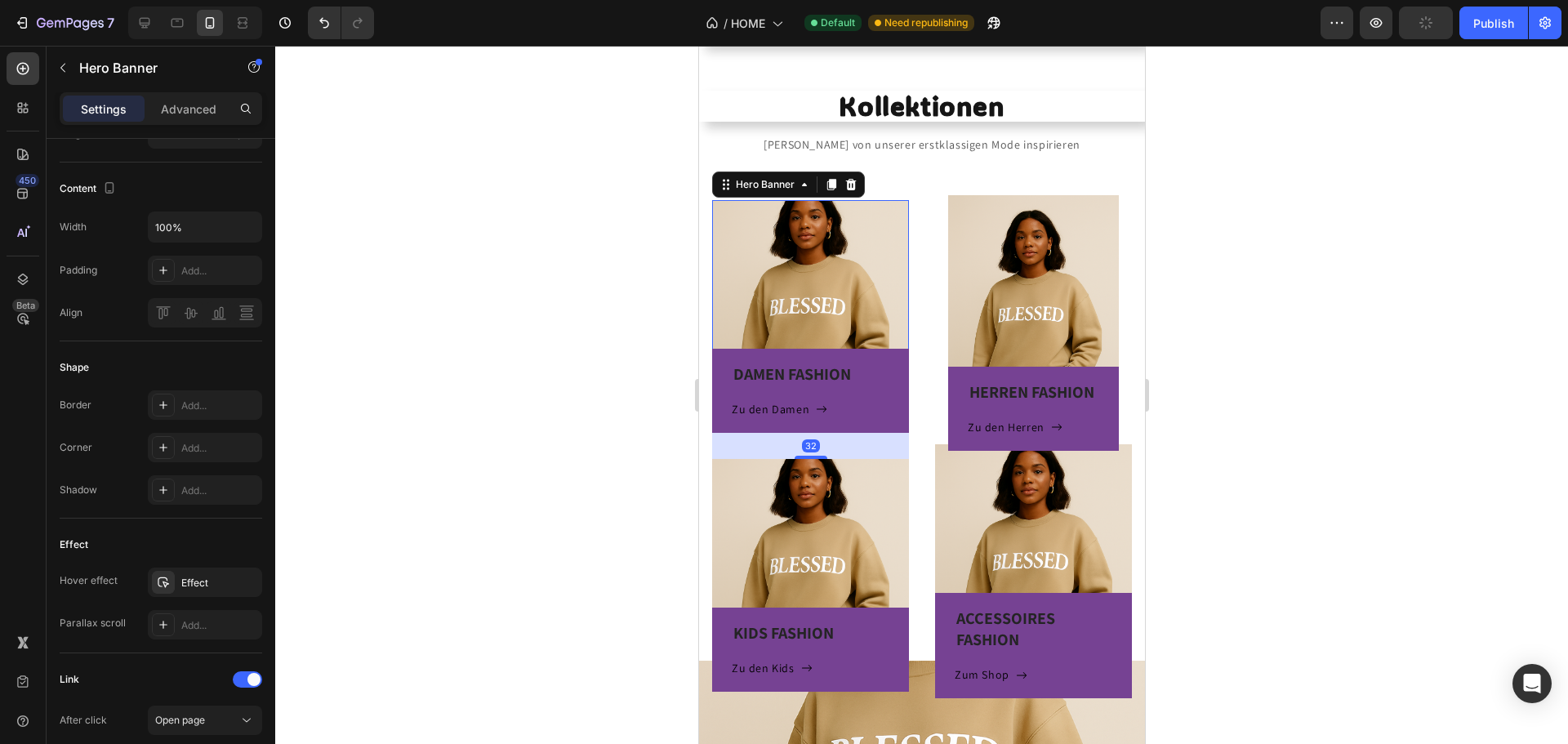
scroll to position [0, 0]
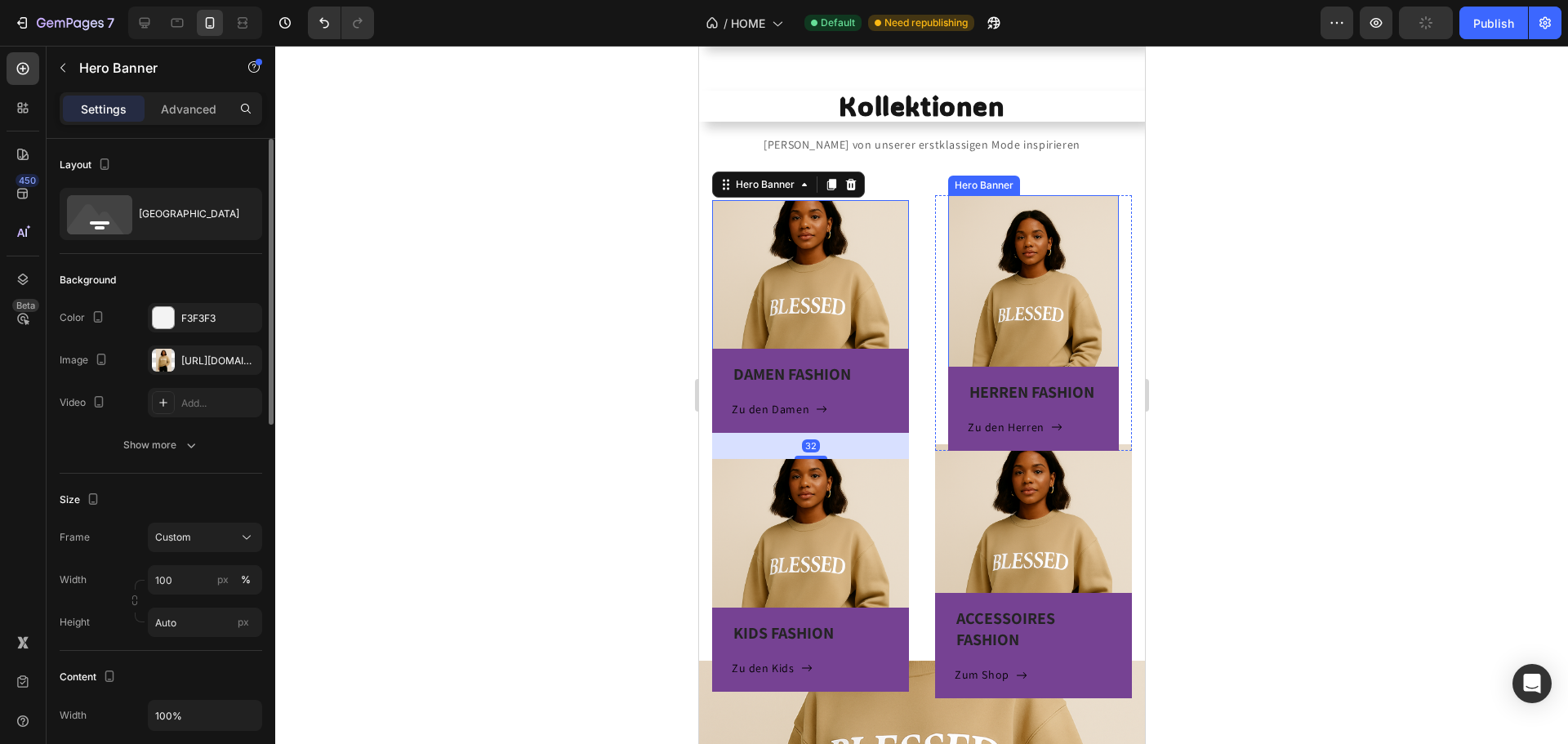
click at [975, 262] on div "HERREN FASHION Heading Zu den Herren Button Row" at bounding box center [1033, 335] width 171 height 233
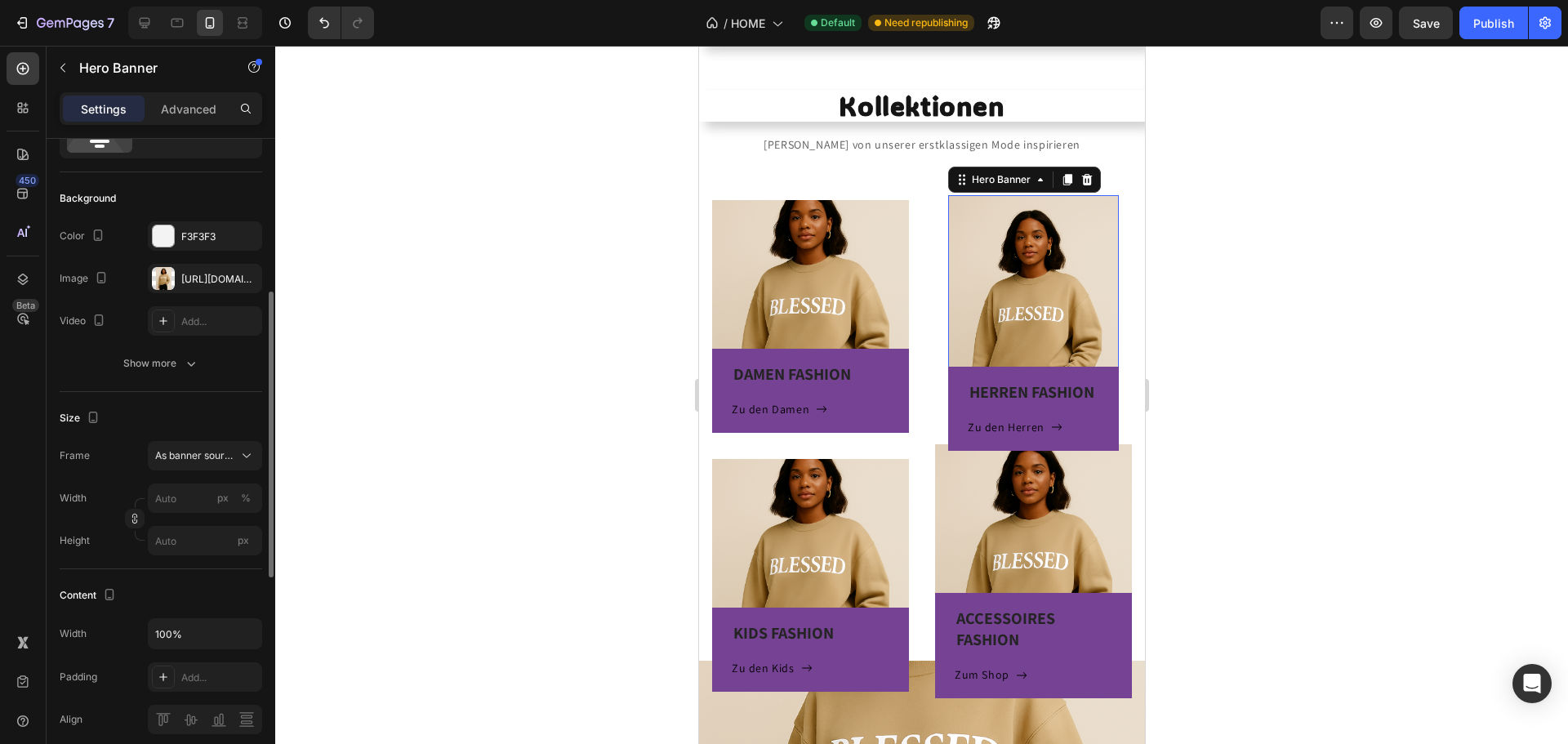
scroll to position [163, 0]
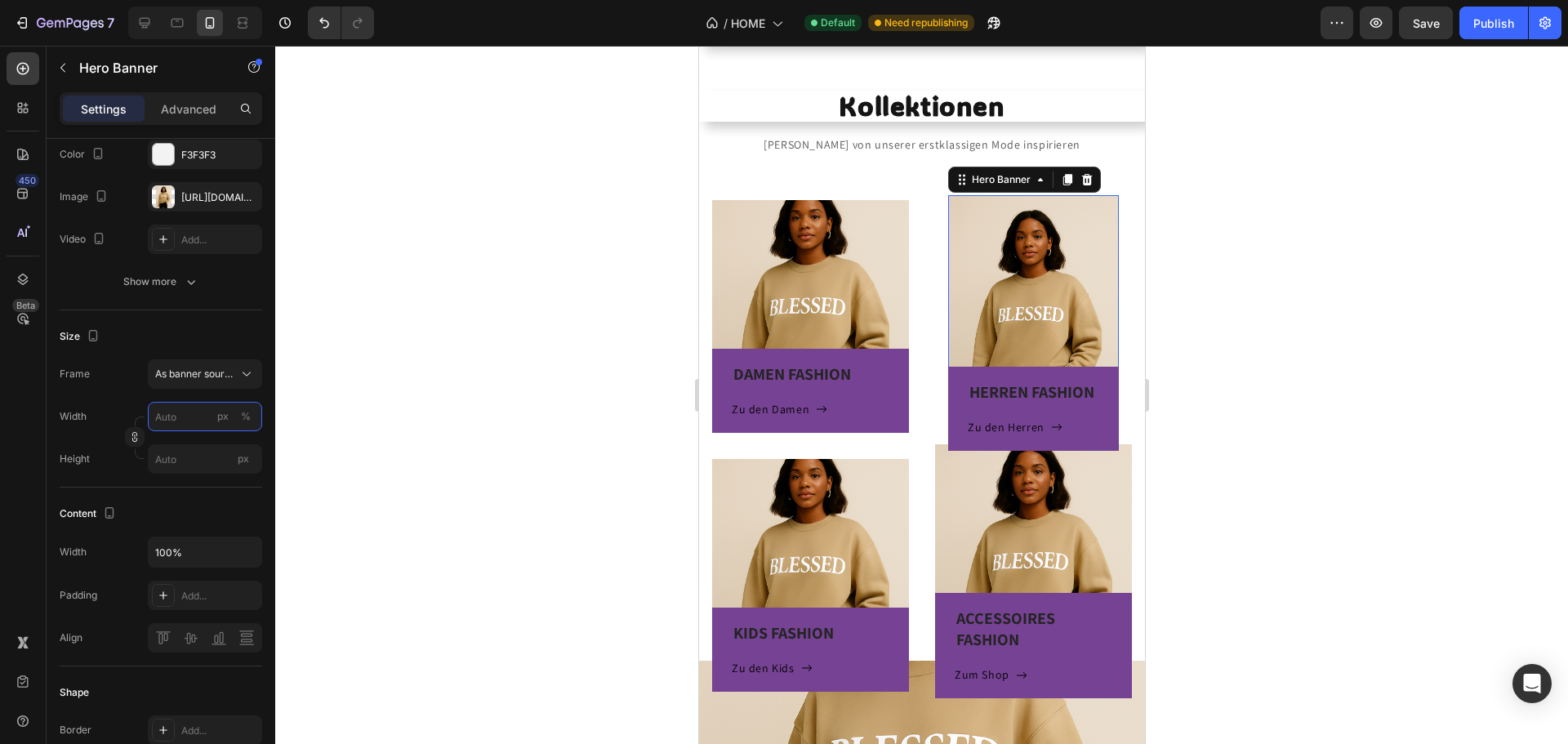
click at [202, 418] on input "px %" at bounding box center [205, 416] width 114 height 29
click at [196, 457] on p "Full 100%" at bounding box center [202, 455] width 95 height 15
type input "100"
click at [202, 418] on input "100" at bounding box center [205, 416] width 114 height 29
click at [193, 474] on div "Default 100%" at bounding box center [188, 485] width 134 height 29
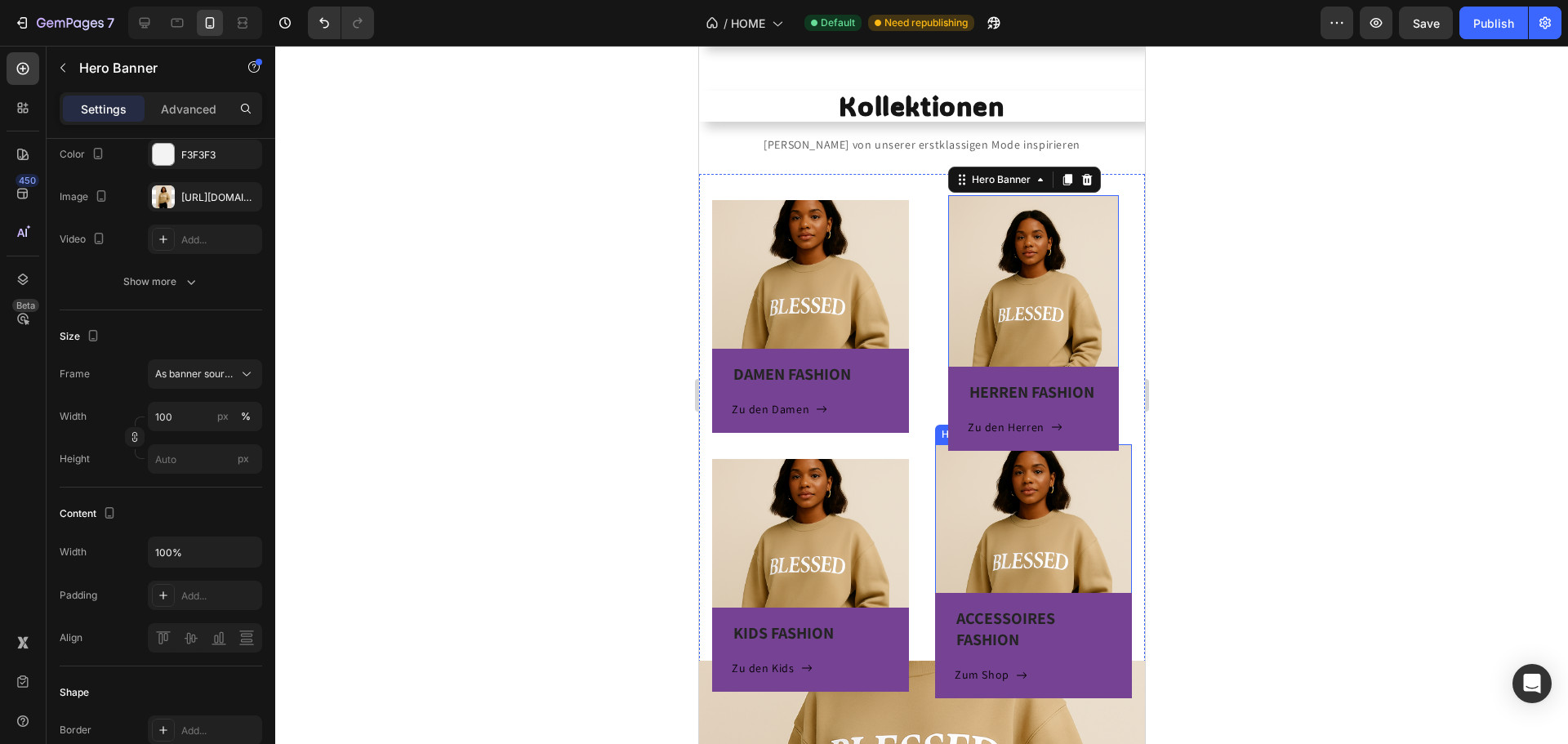
click at [947, 479] on div "ACCESSOIRES FASHION Heading Zum Shop Button Row" at bounding box center [1032, 571] width 197 height 254
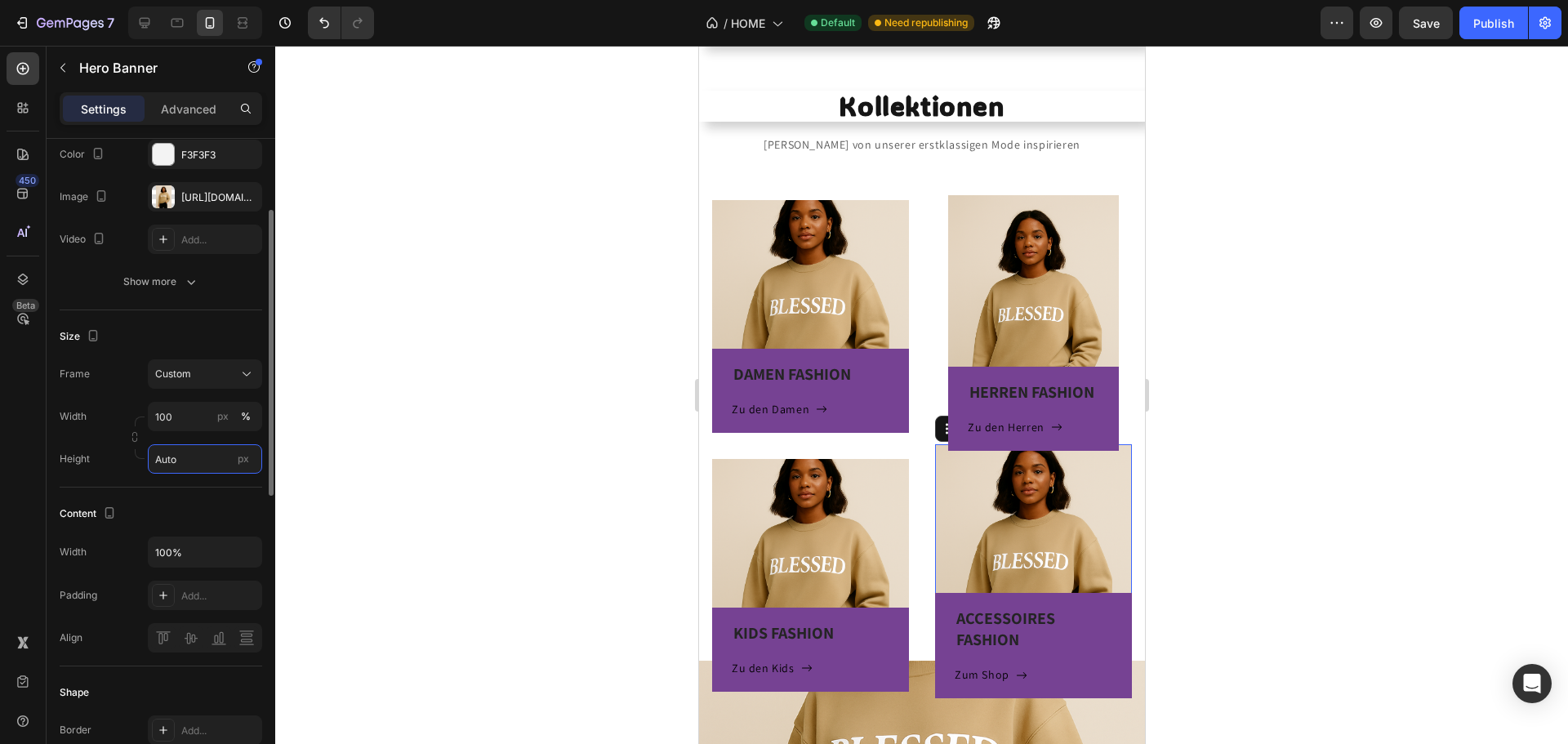
click at [195, 467] on input "Auto" at bounding box center [205, 459] width 114 height 29
click at [193, 525] on span "Fit screen" at bounding box center [176, 527] width 46 height 15
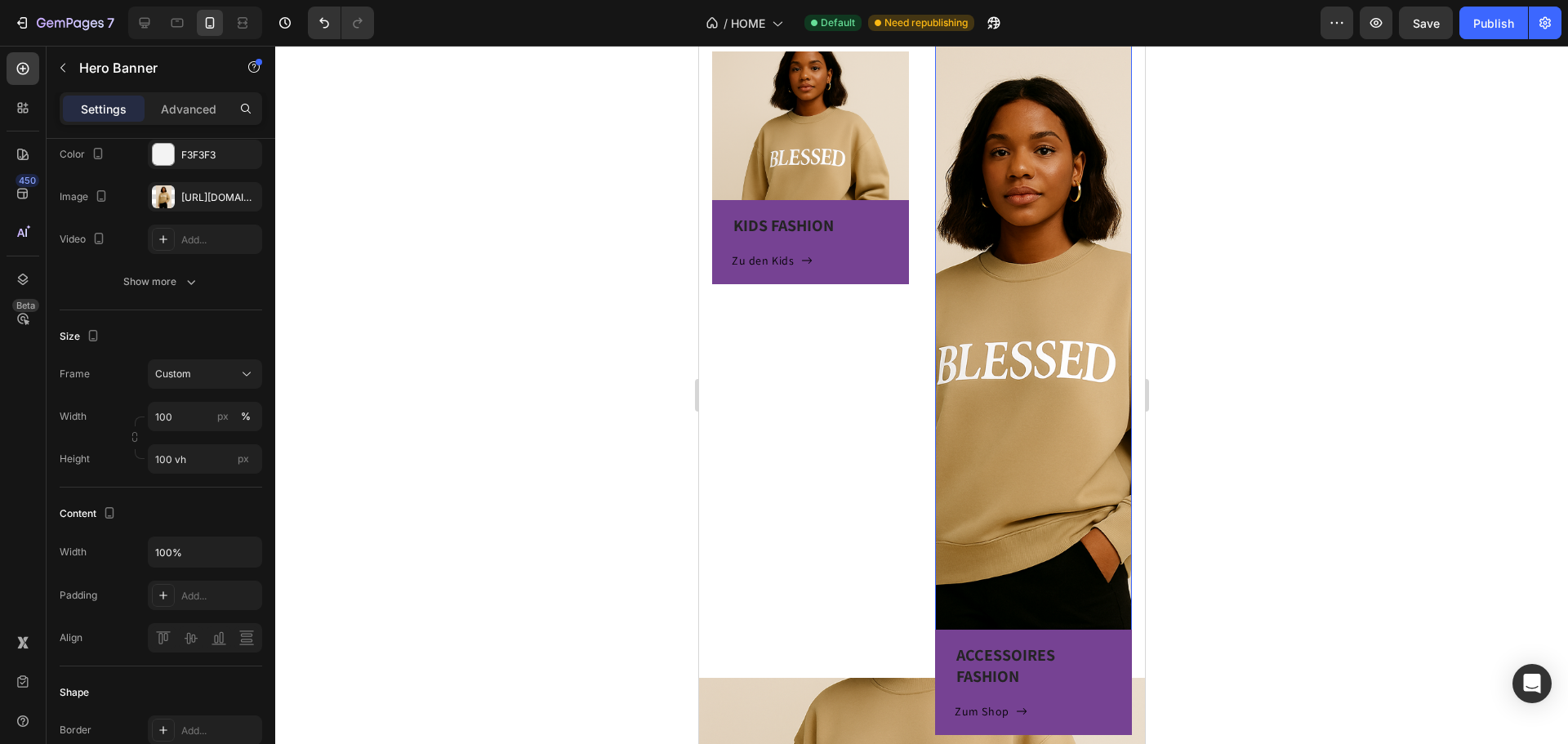
scroll to position [688, 0]
click at [192, 458] on input "100 vh" at bounding box center [205, 459] width 114 height 29
click at [192, 491] on span "Fit content" at bounding box center [178, 498] width 49 height 15
type input "Auto"
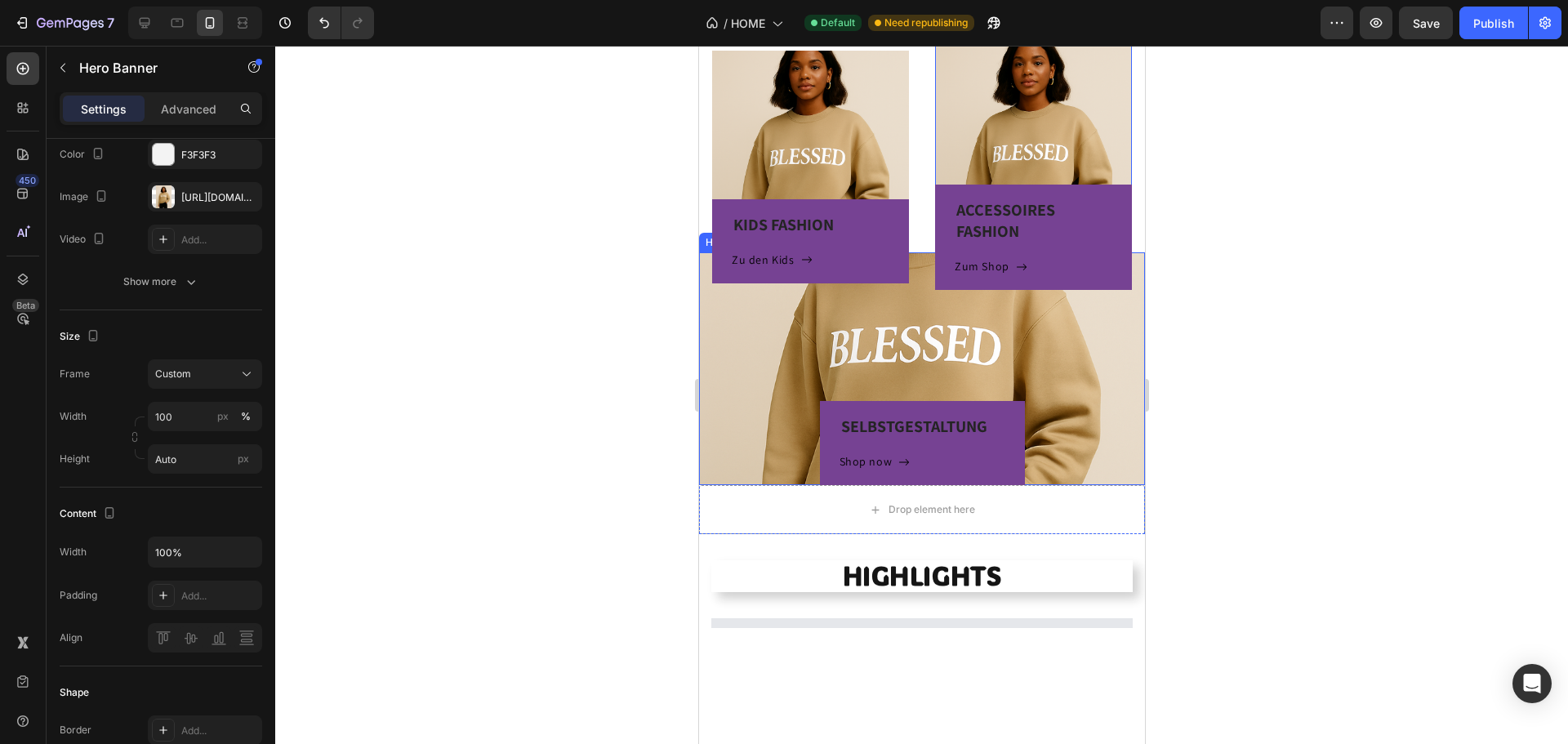
scroll to position [525, 0]
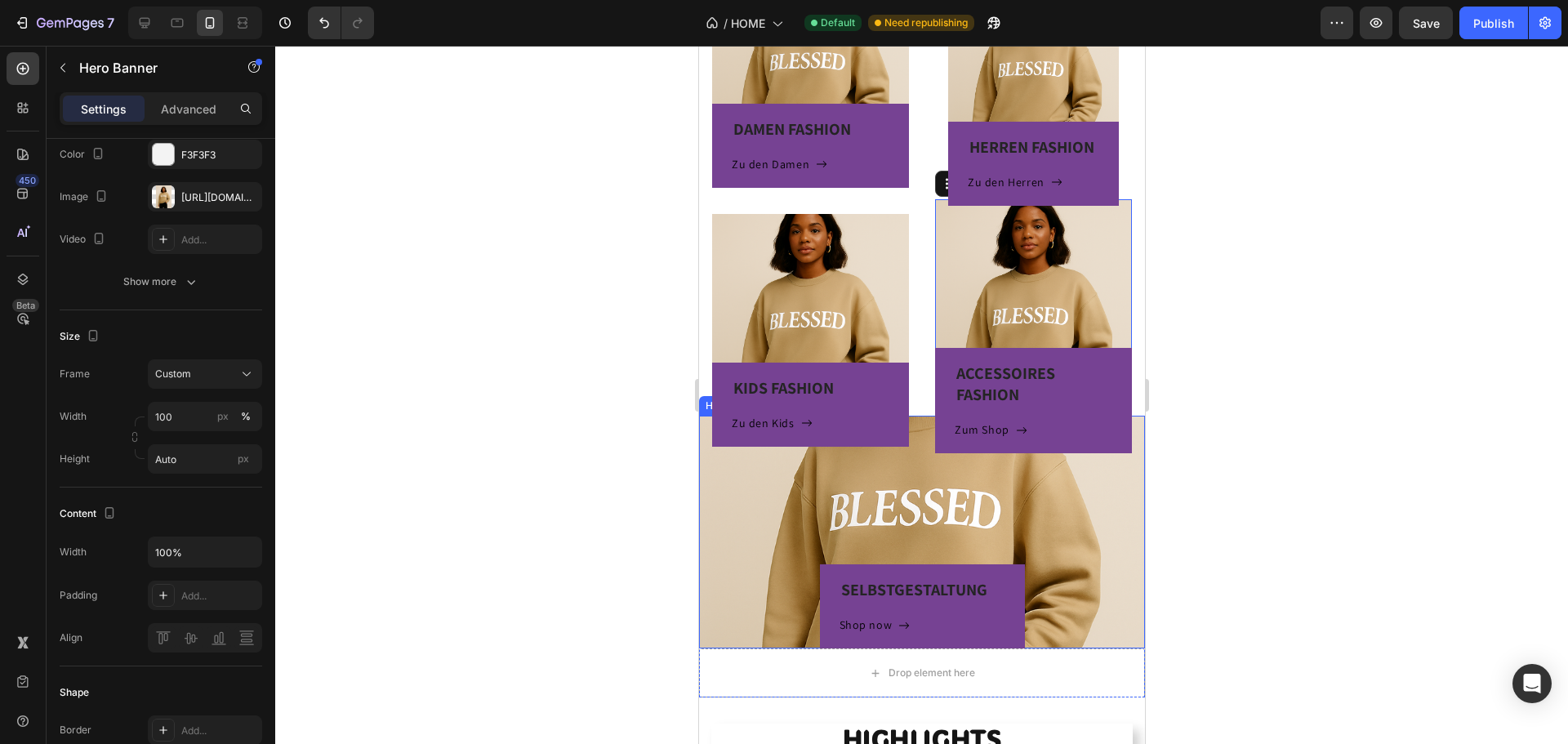
click at [968, 514] on div "SELBSTGESTALTUNG Heading Shop now Button Row" at bounding box center [921, 533] width 446 height 233
click at [199, 107] on p "Advanced" at bounding box center [188, 110] width 55 height 17
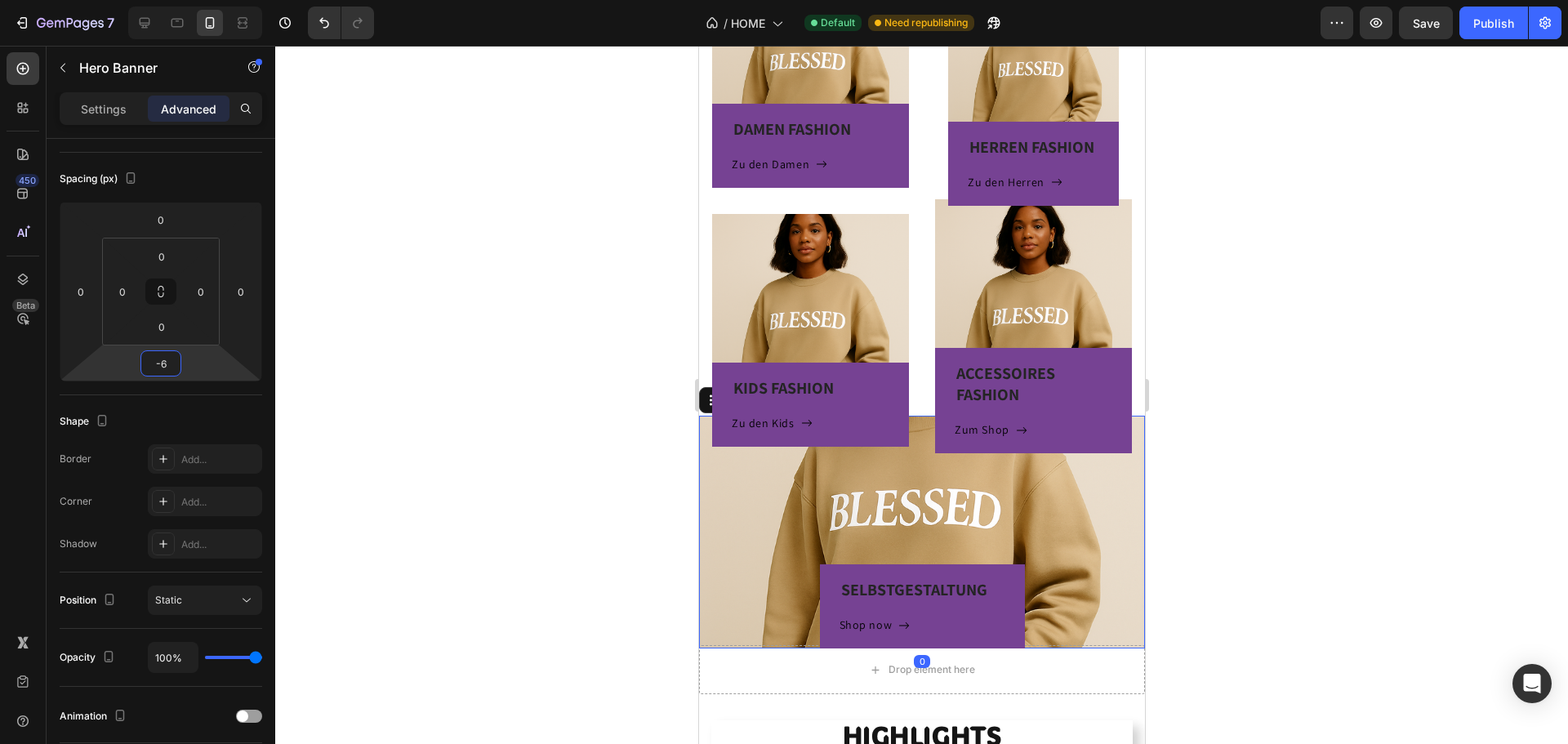
type input "-8"
drag, startPoint x: 200, startPoint y: 352, endPoint x: 200, endPoint y: 372, distance: 20.0
click at [200, 0] on html "7 Version history / HOME Default Need republishing Preview Save Publish 450 Bet…" at bounding box center [784, 0] width 1568 height 0
type input "0"
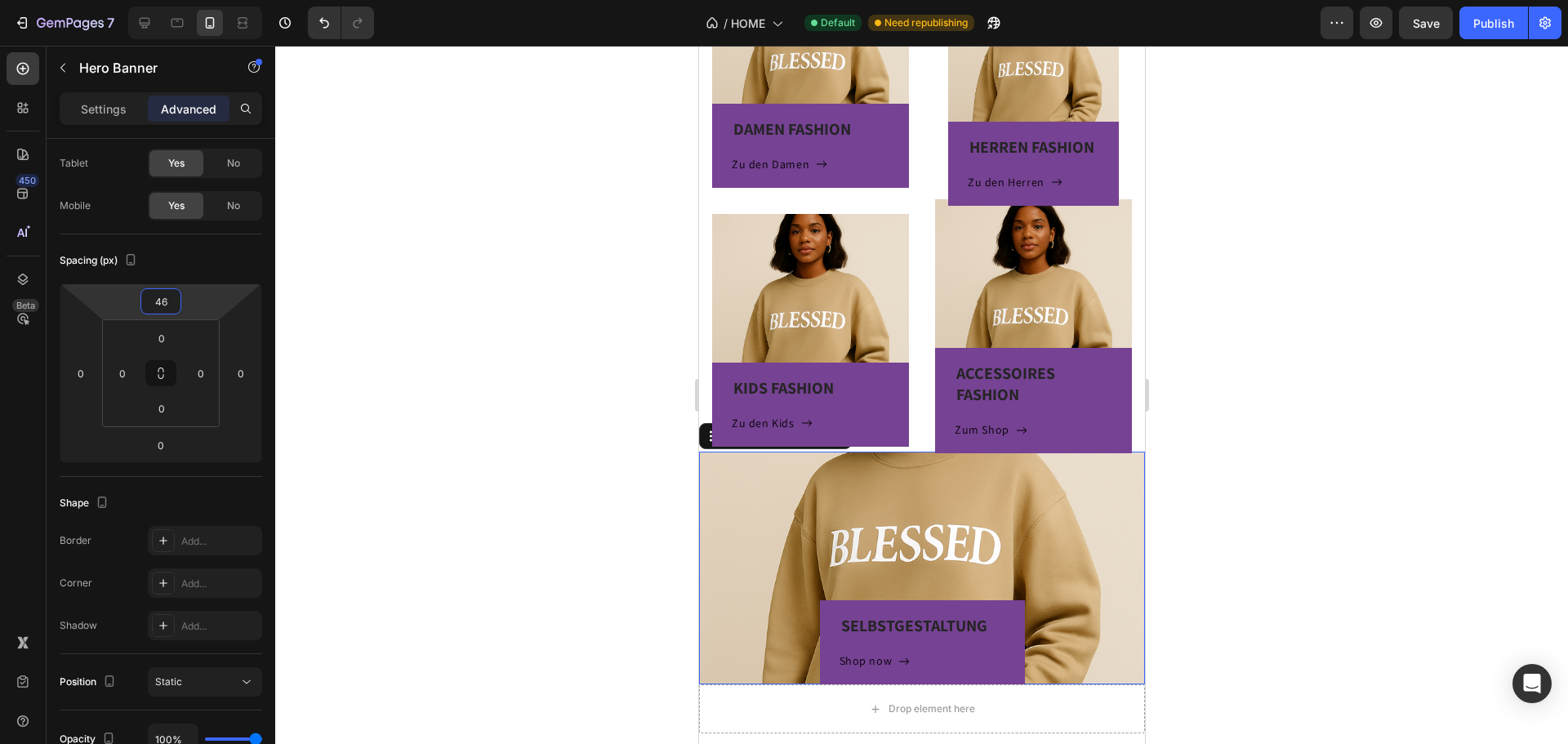
type input "48"
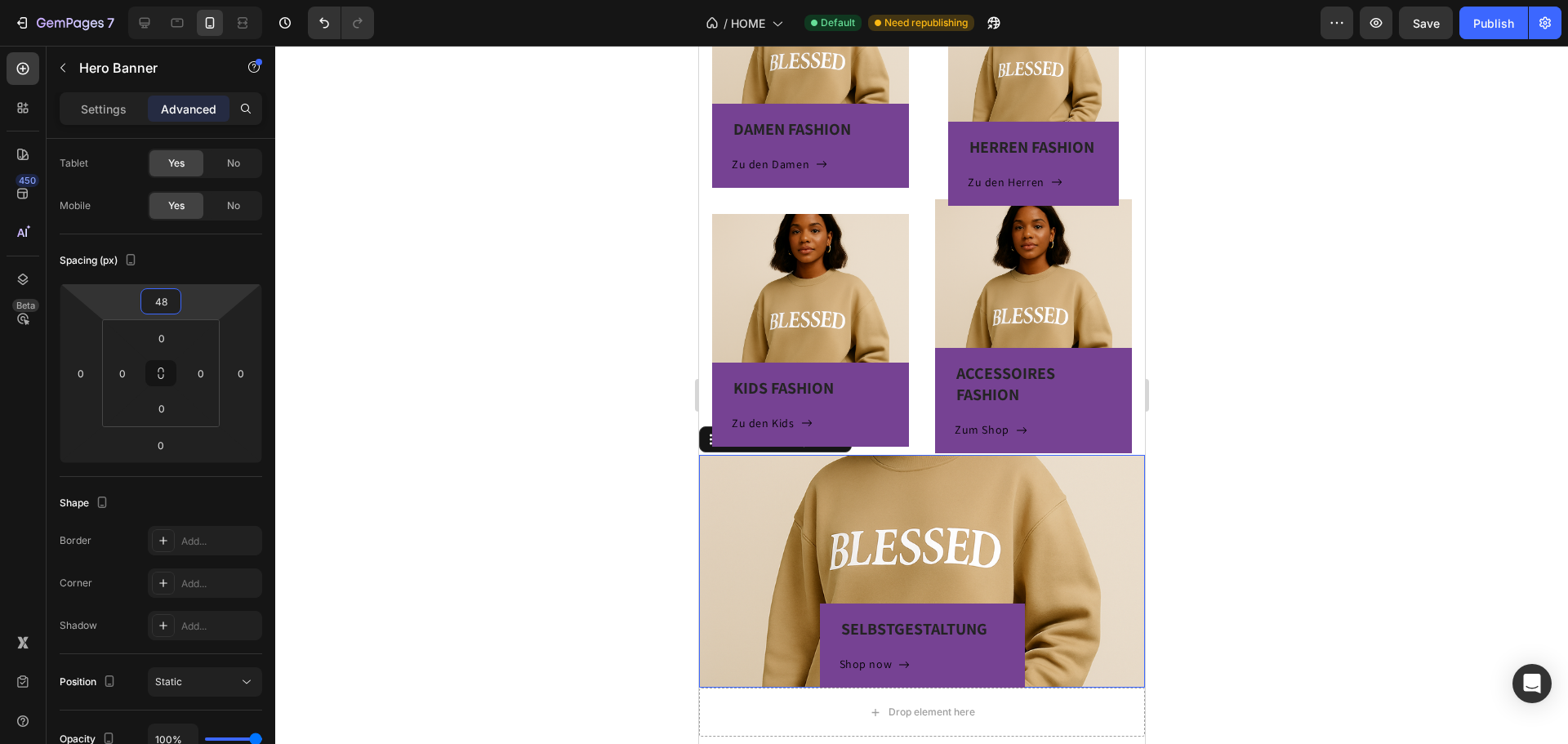
drag, startPoint x: 187, startPoint y: 307, endPoint x: 197, endPoint y: 287, distance: 22.4
click at [197, 0] on html "7 Version history / HOME Default Need republishing Preview Save Publish 450 Bet…" at bounding box center [784, 0] width 1568 height 0
click at [1259, 194] on div at bounding box center [921, 395] width 1293 height 698
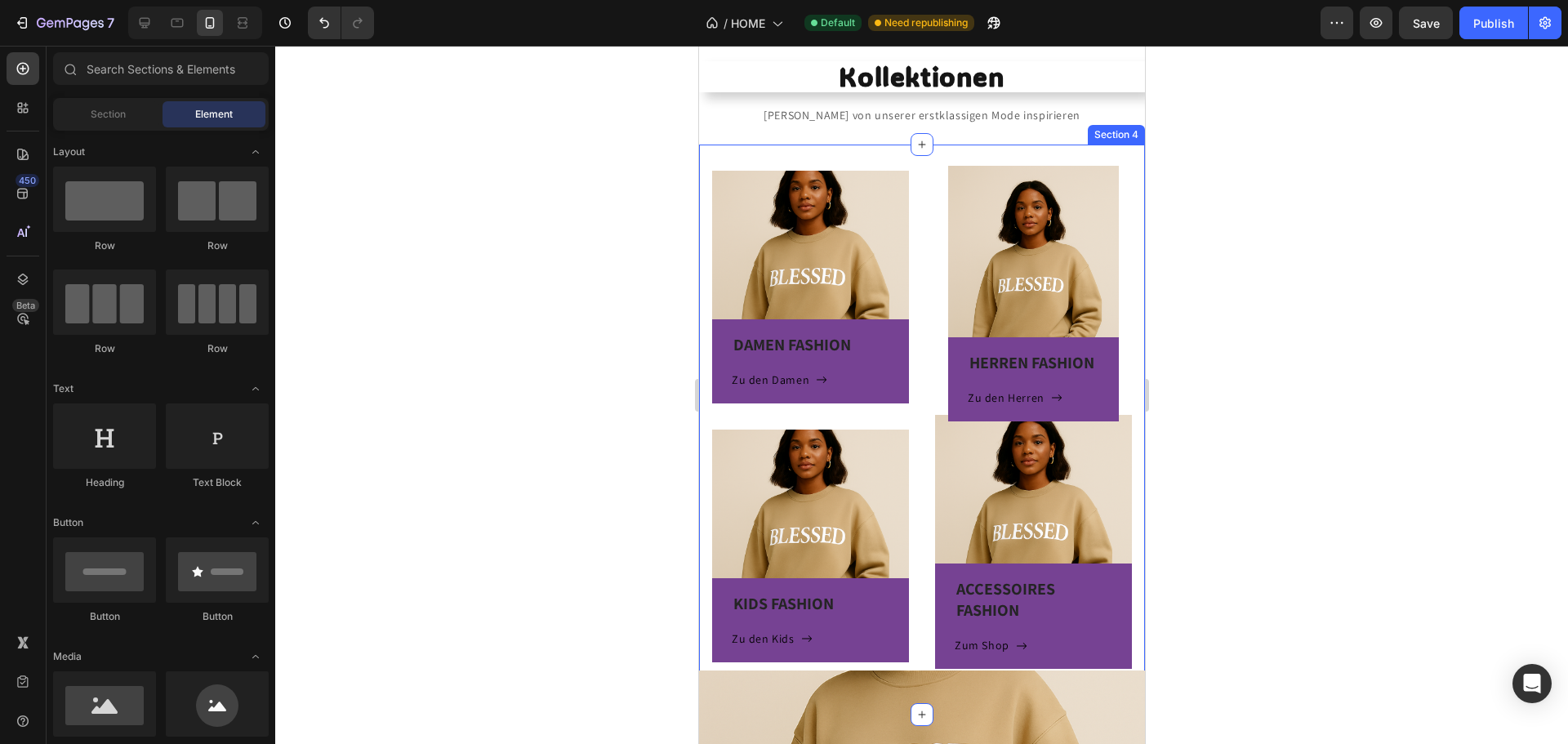
scroll to position [279, 0]
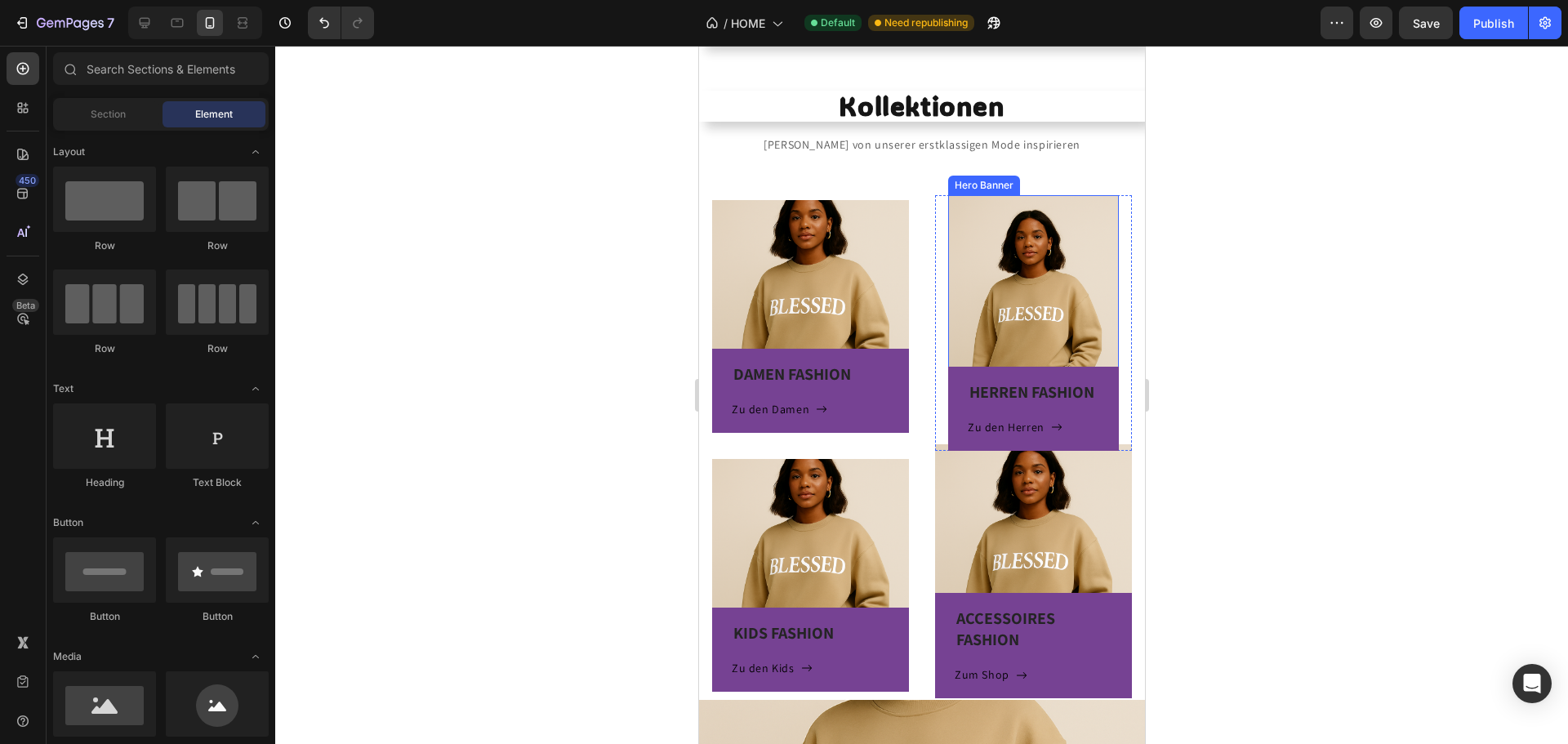
click at [986, 256] on div "HERREN FASHION Heading Zu den Herren Button Row" at bounding box center [1033, 335] width 171 height 233
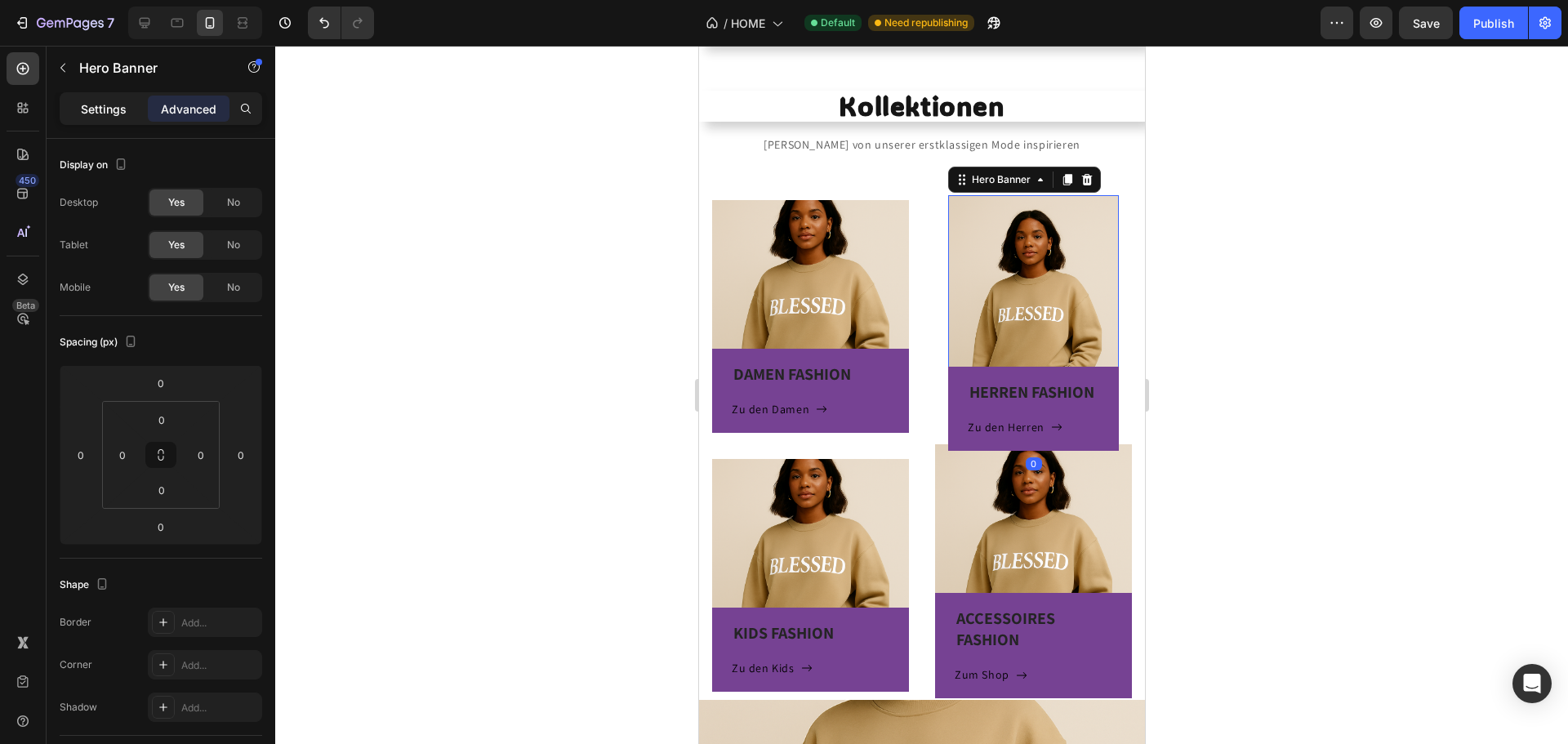
click at [107, 113] on p "Settings" at bounding box center [103, 110] width 46 height 17
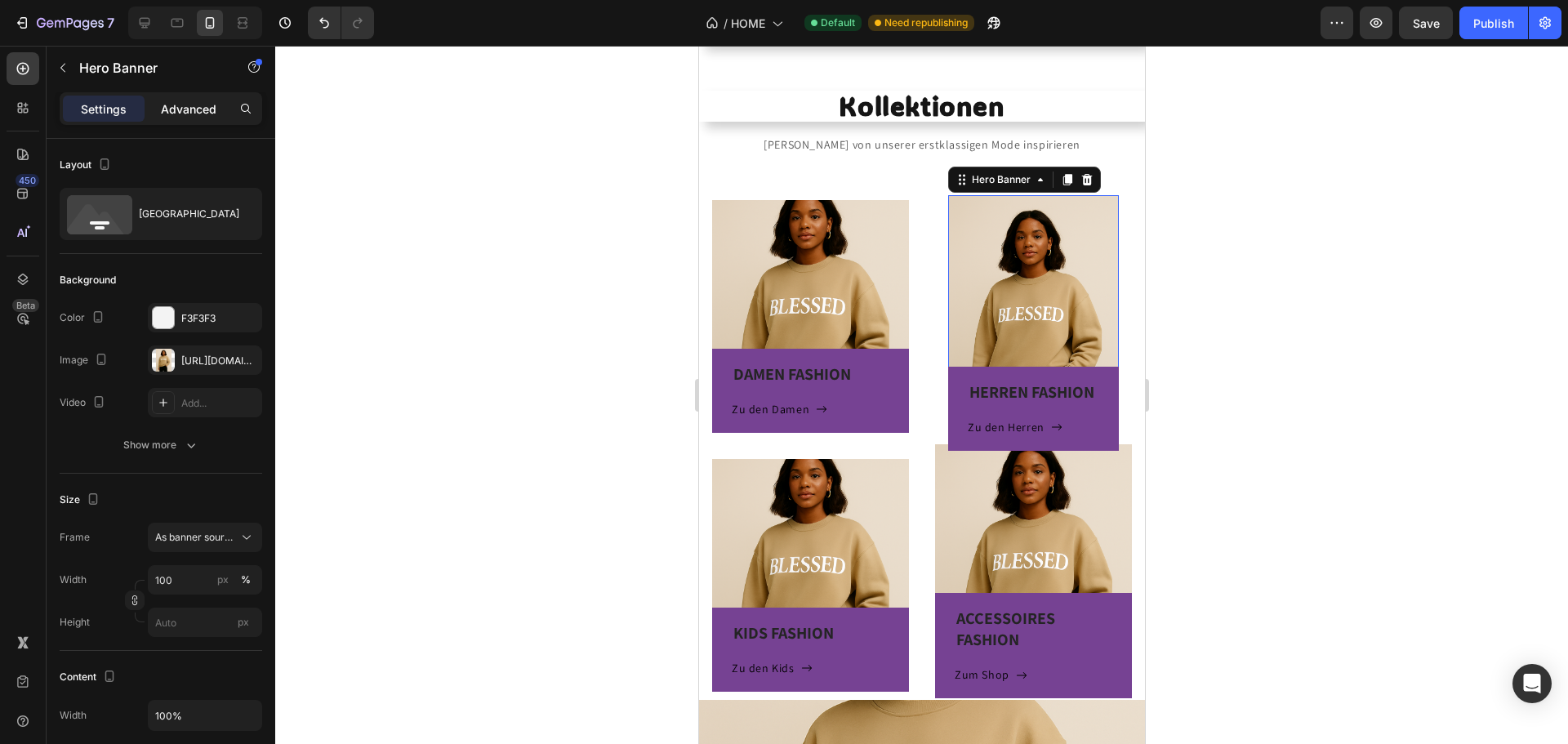
click at [186, 113] on p "Advanced" at bounding box center [188, 110] width 55 height 17
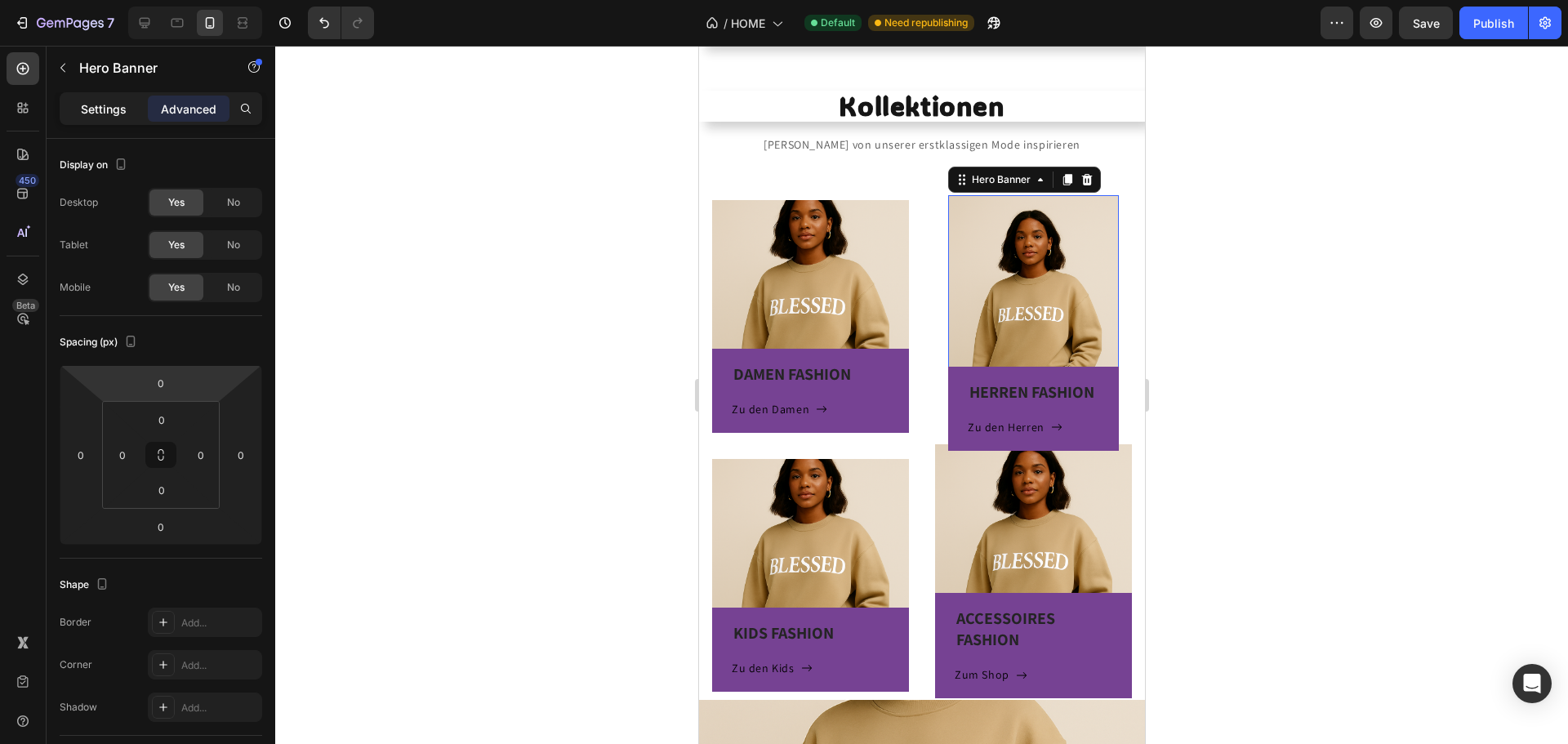
click at [82, 116] on p "Settings" at bounding box center [103, 110] width 46 height 17
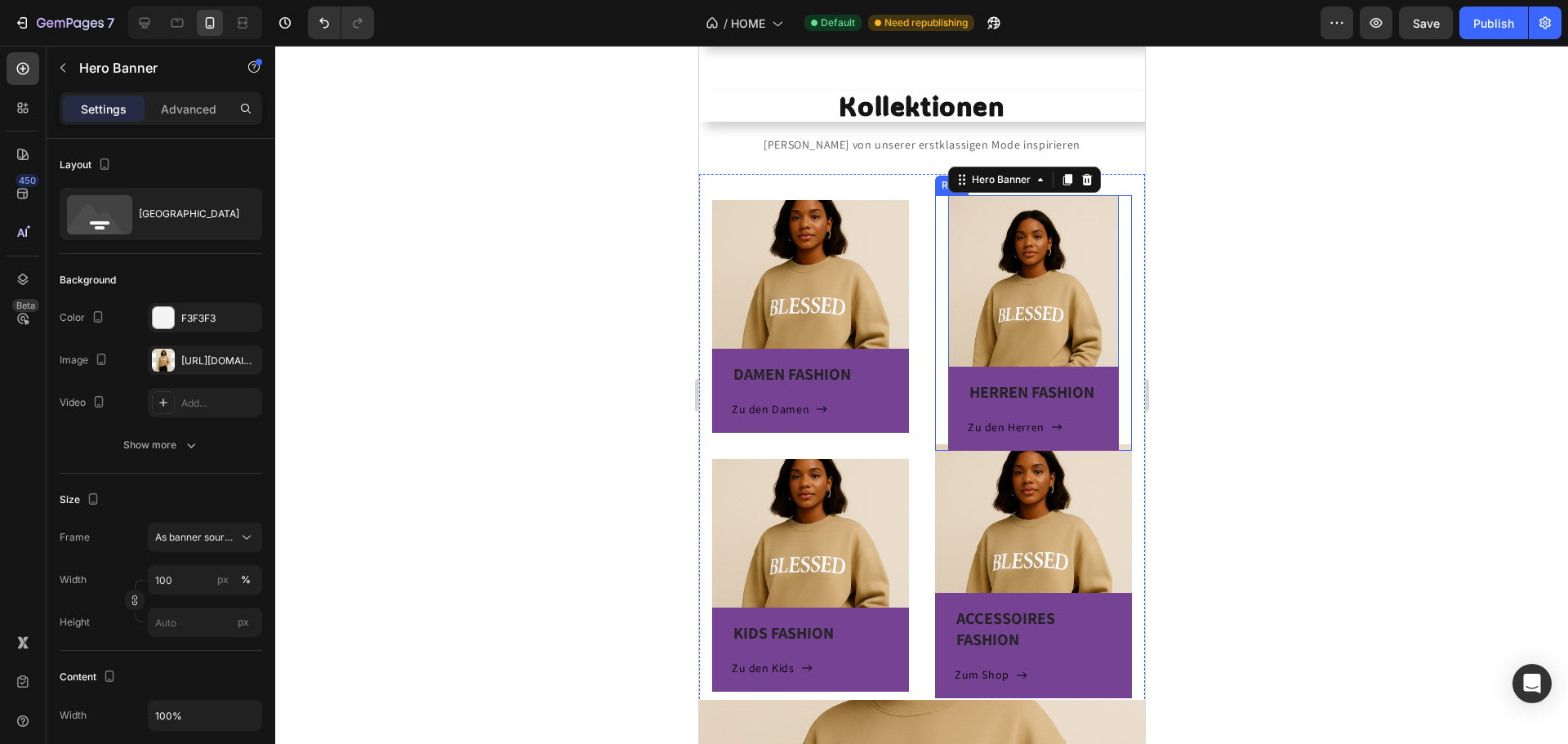
click at [935, 209] on div "HERREN FASHION Heading Zu den Herren Button Row Hero Banner 0 Row" at bounding box center [1032, 323] width 197 height 256
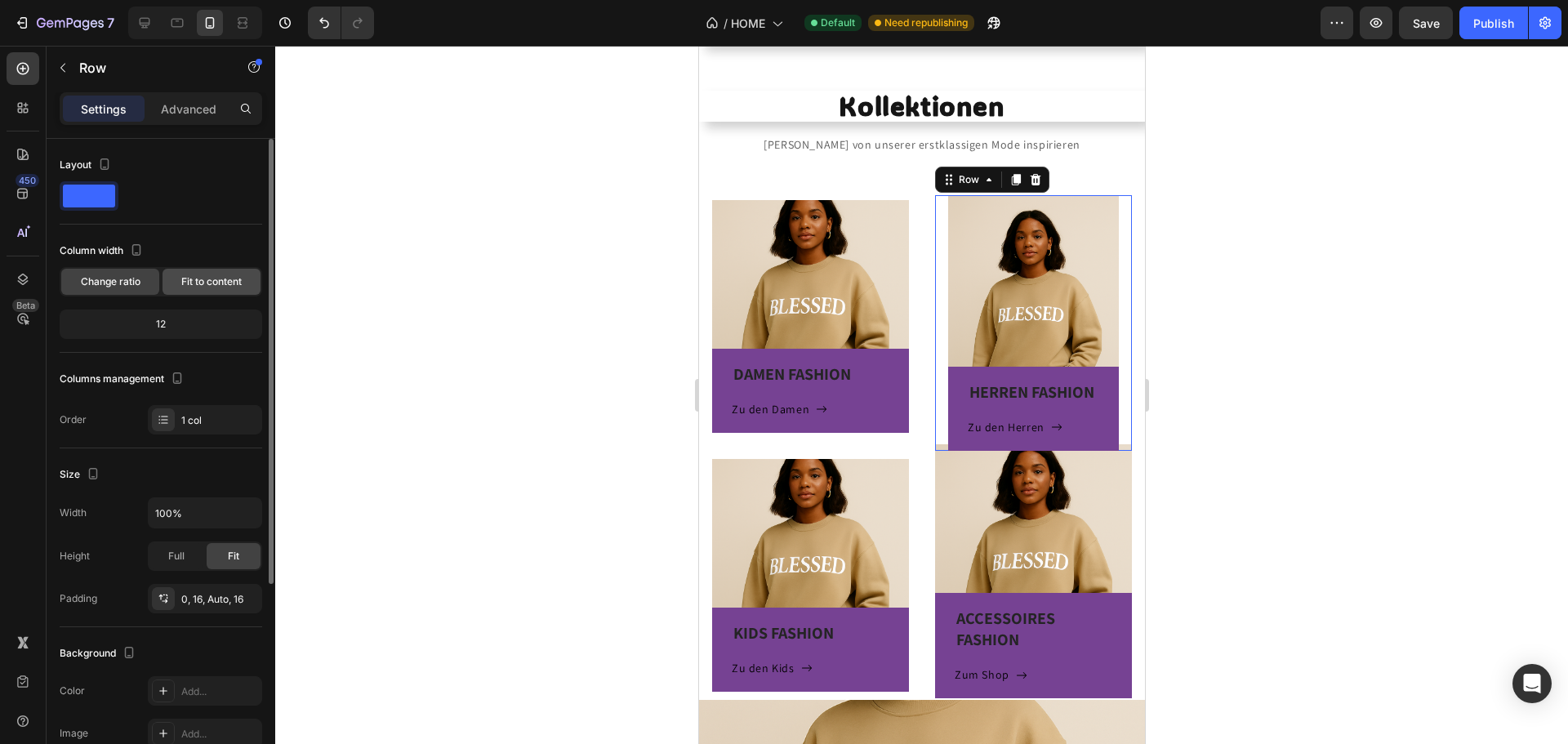
click at [194, 286] on span "Fit to content" at bounding box center [211, 281] width 60 height 15
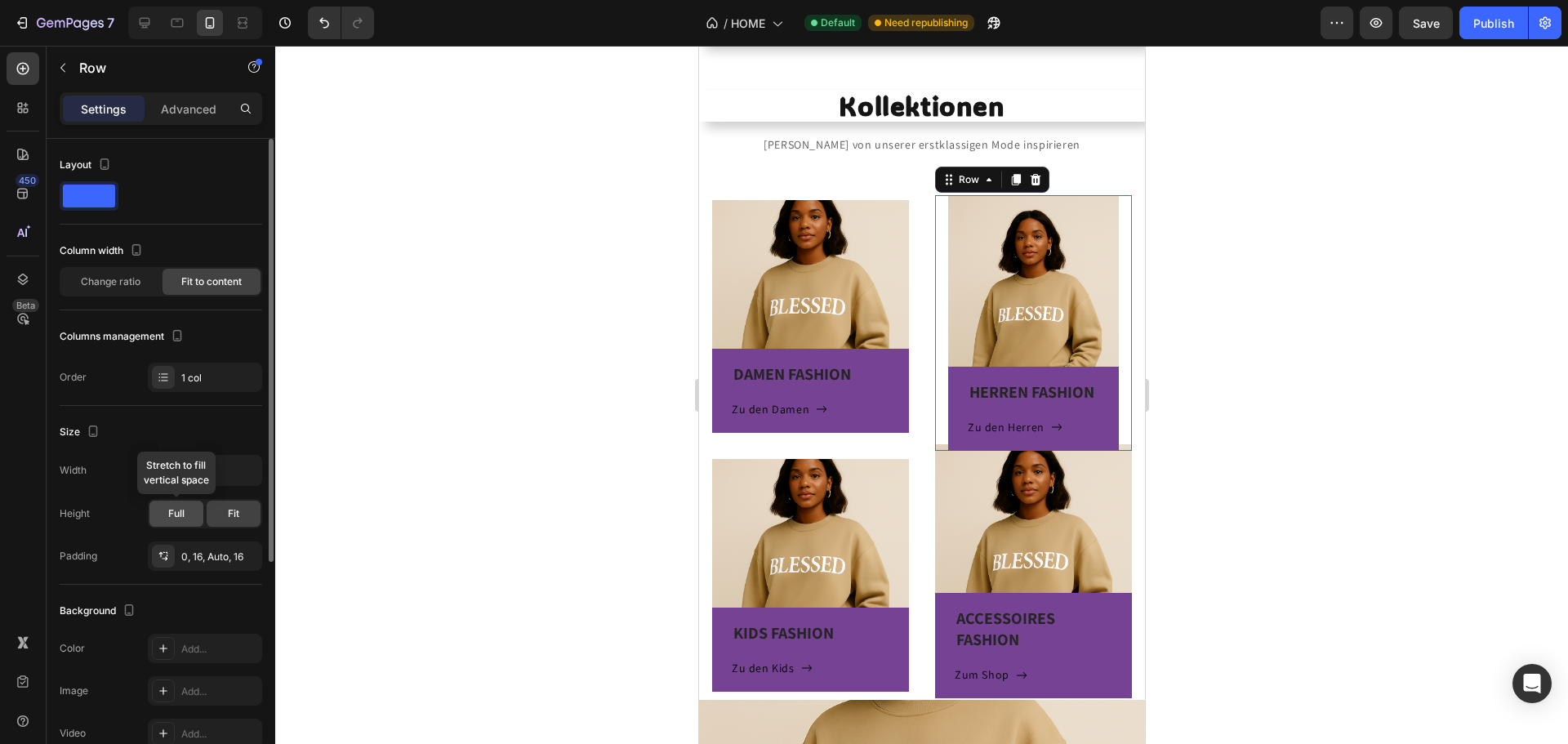
click at [179, 508] on span "Full" at bounding box center [176, 513] width 16 height 15
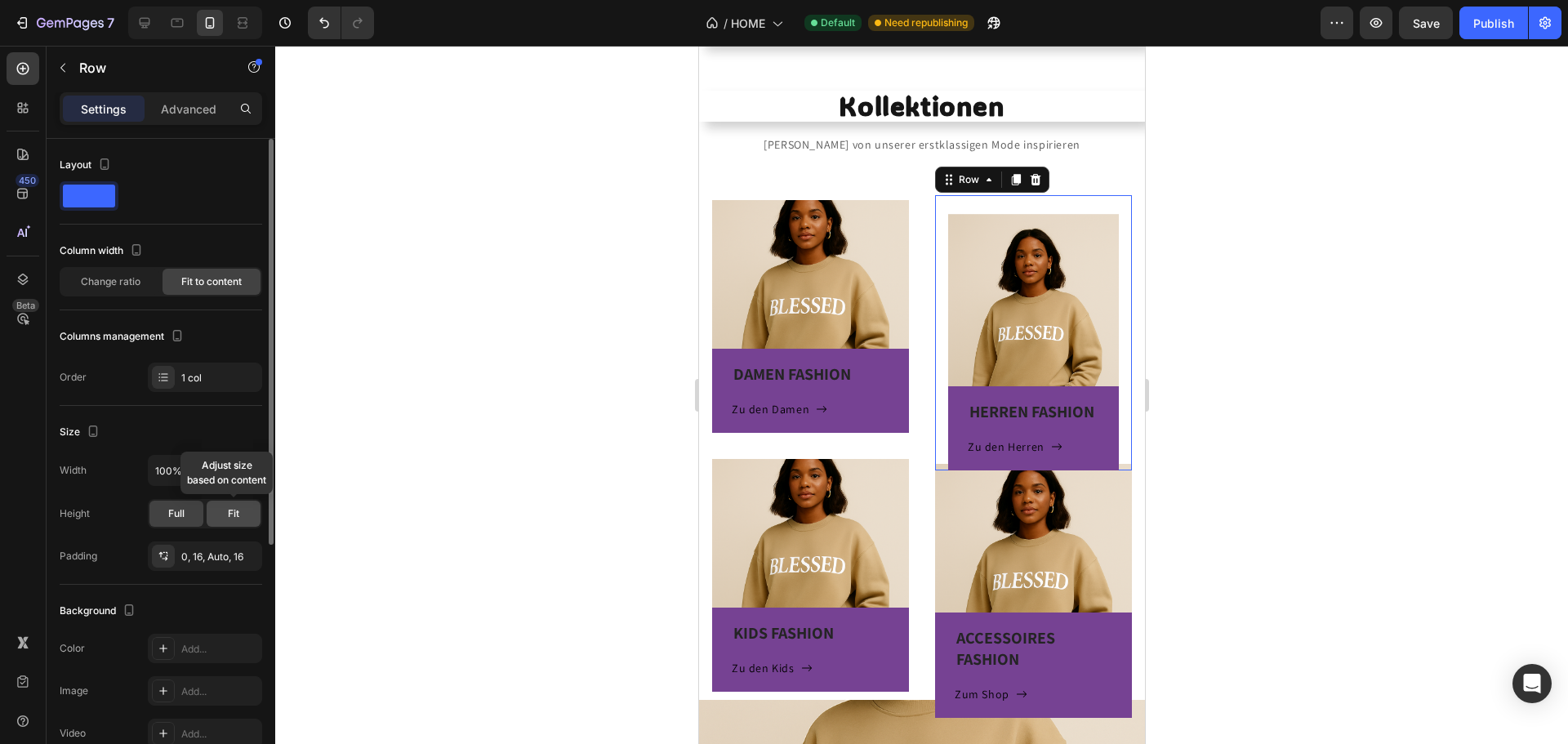
click at [232, 514] on span "Fit" at bounding box center [234, 513] width 12 height 15
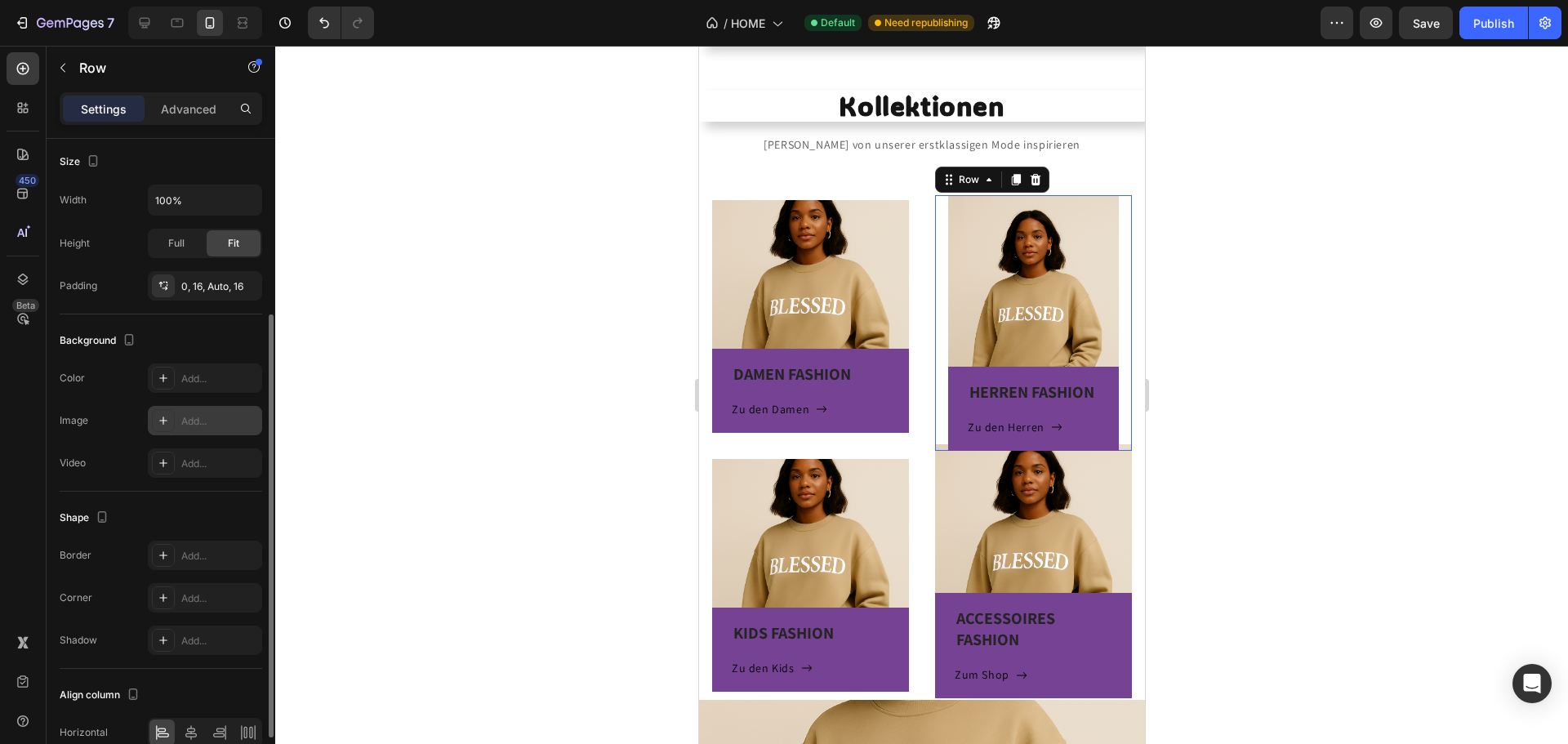
scroll to position [189, 0]
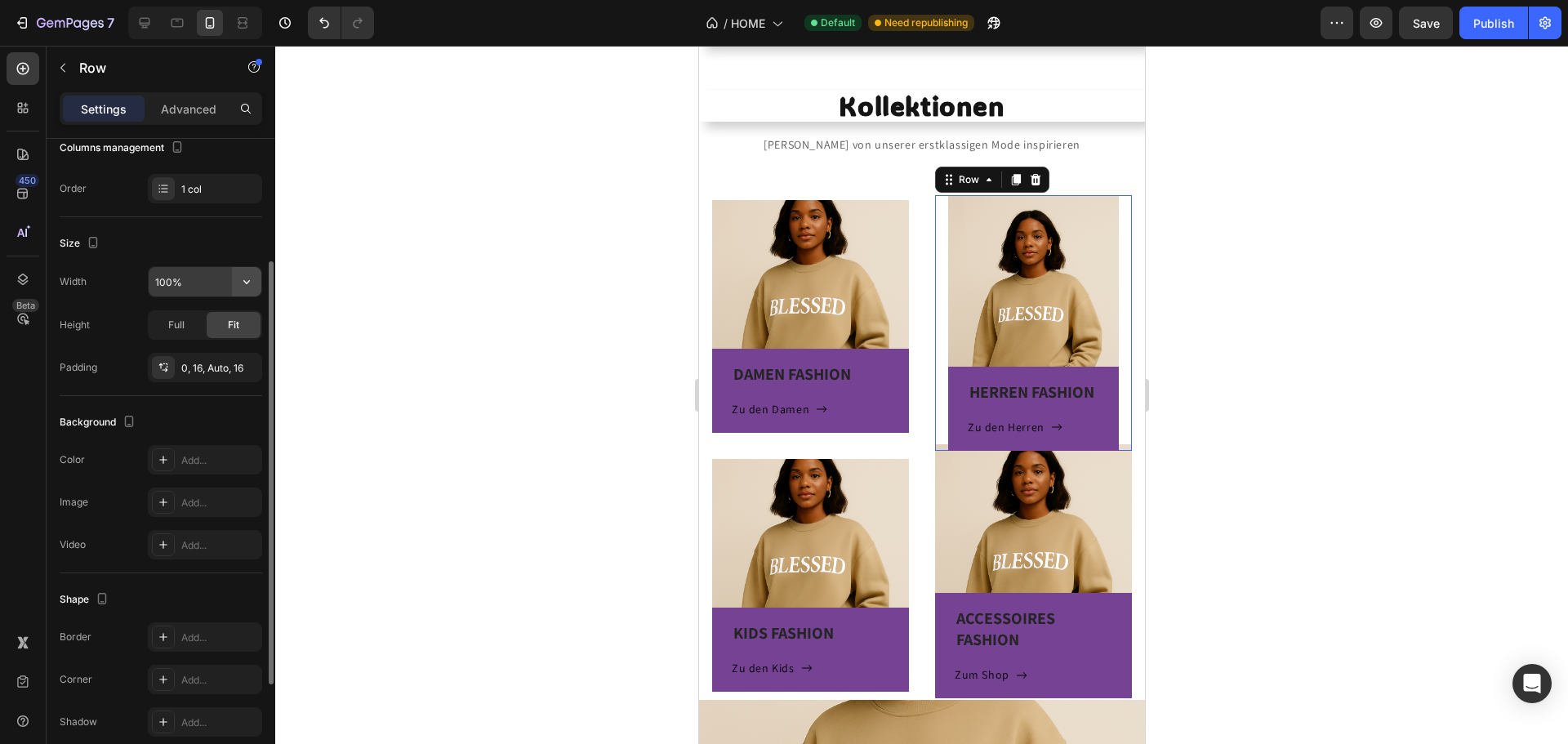
click at [246, 282] on icon "button" at bounding box center [246, 281] width 16 height 16
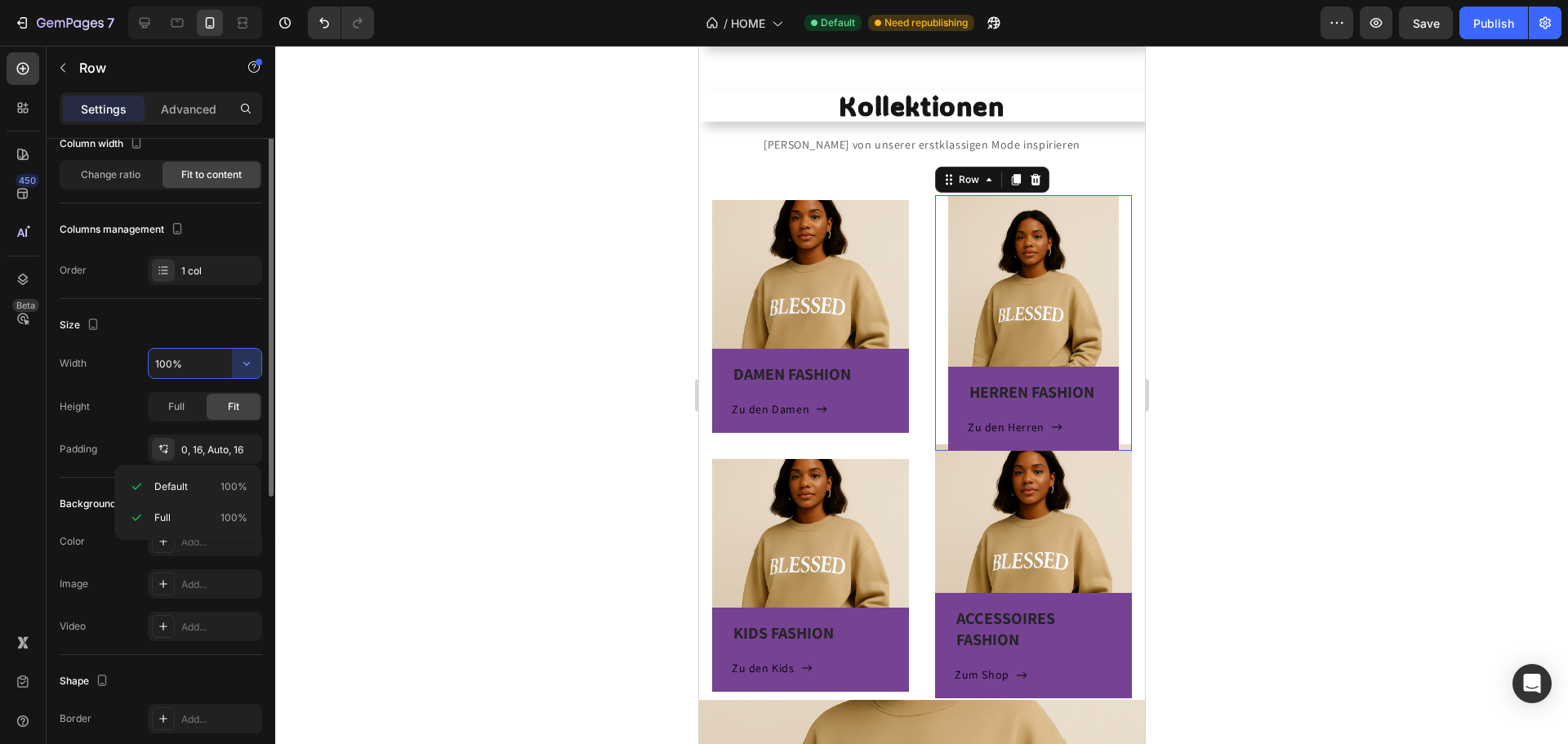
scroll to position [25, 0]
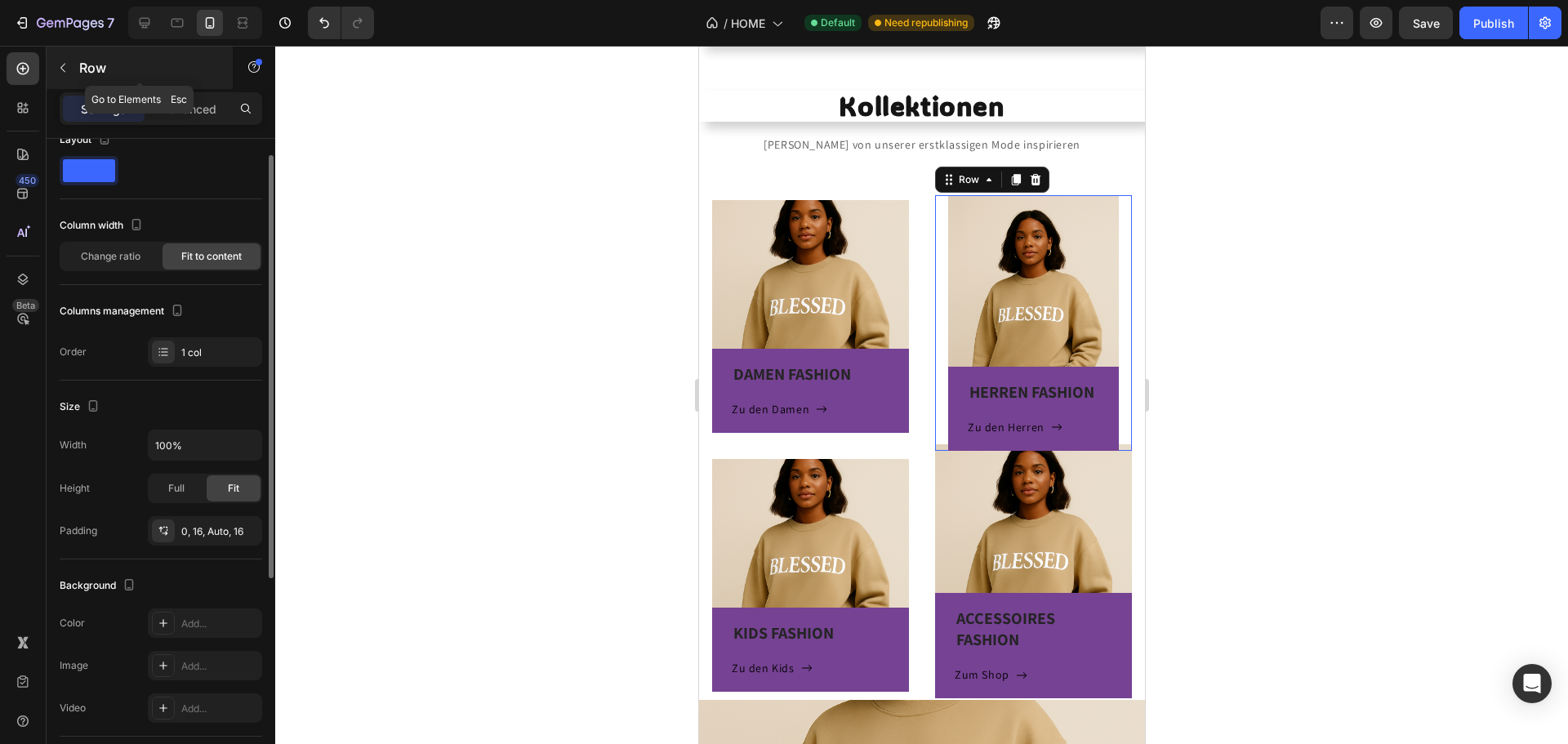
click at [75, 71] on button "button" at bounding box center [62, 67] width 26 height 26
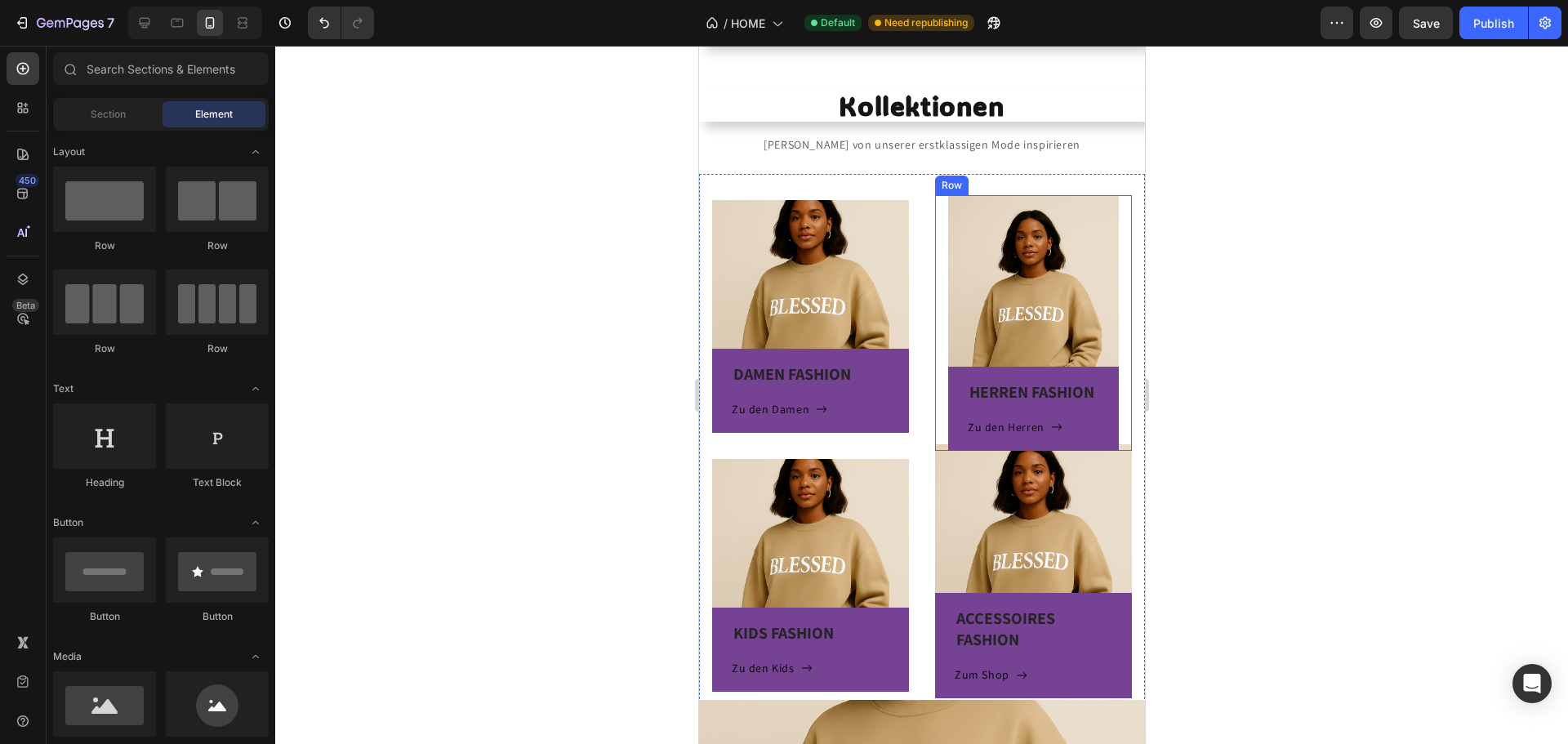
click at [937, 211] on div "HERREN FASHION Heading Zu den Herren Button Row Hero Banner Row" at bounding box center [1032, 323] width 197 height 256
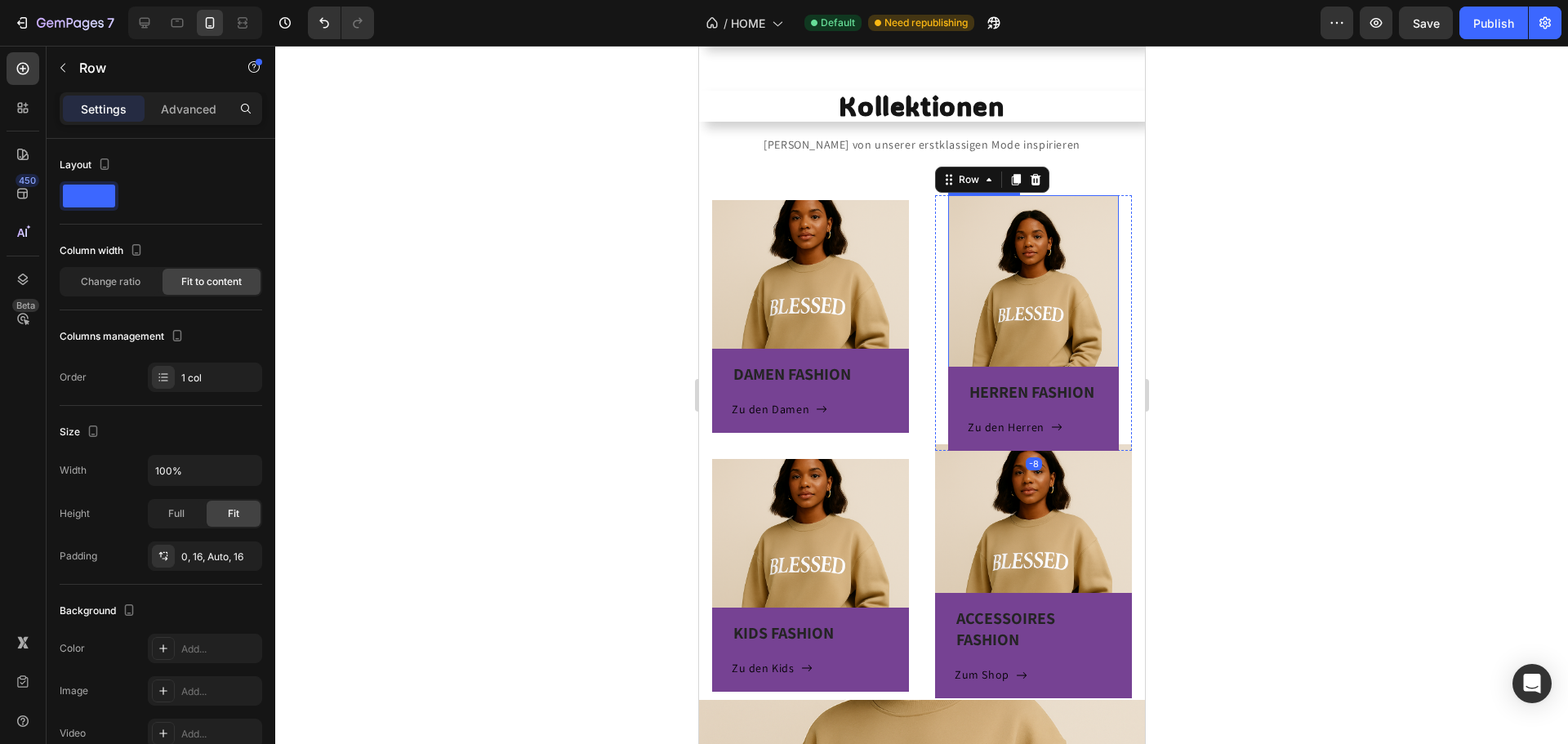
click at [948, 218] on div "HERREN FASHION Heading Zu den Herren Button Row" at bounding box center [1033, 335] width 171 height 233
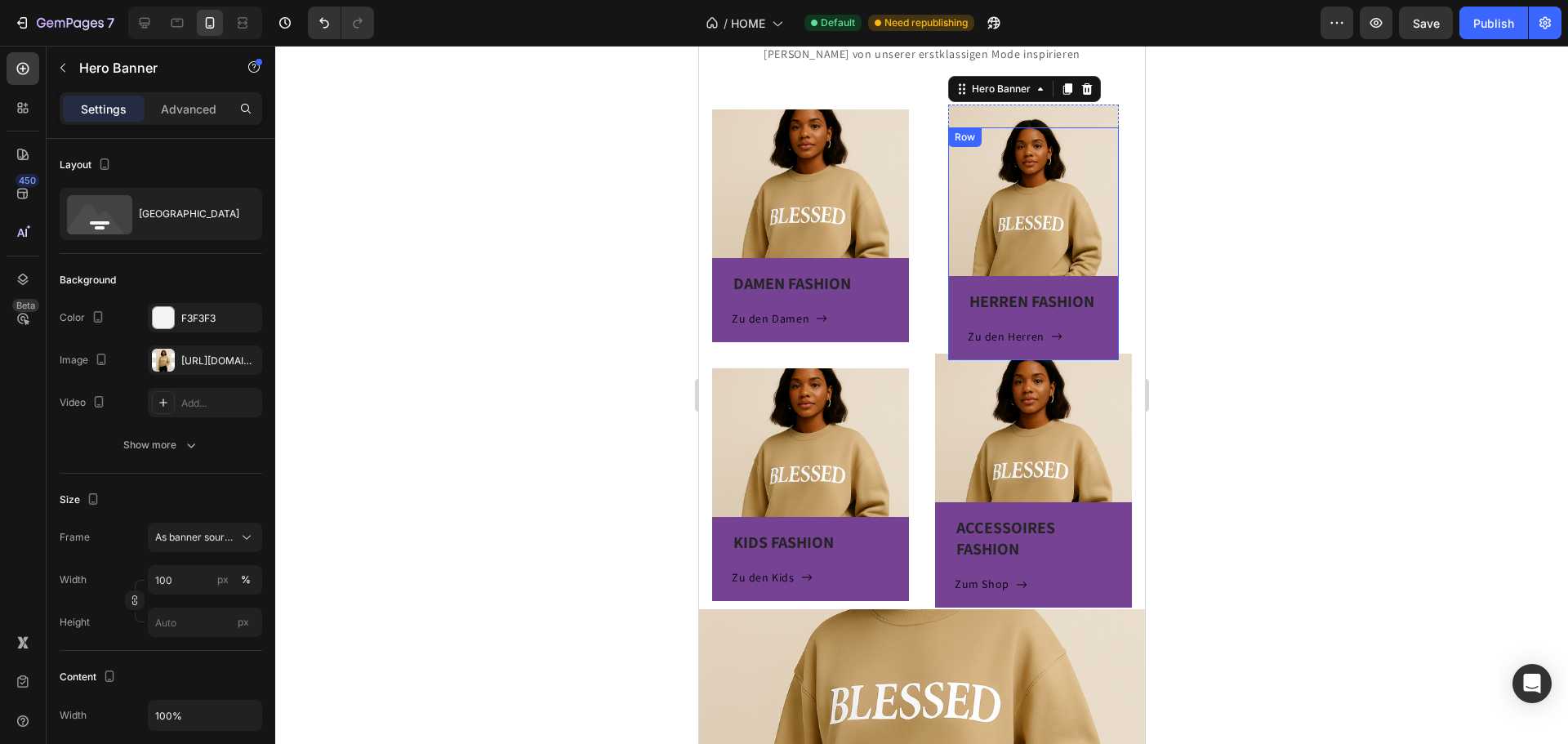
scroll to position [361, 0]
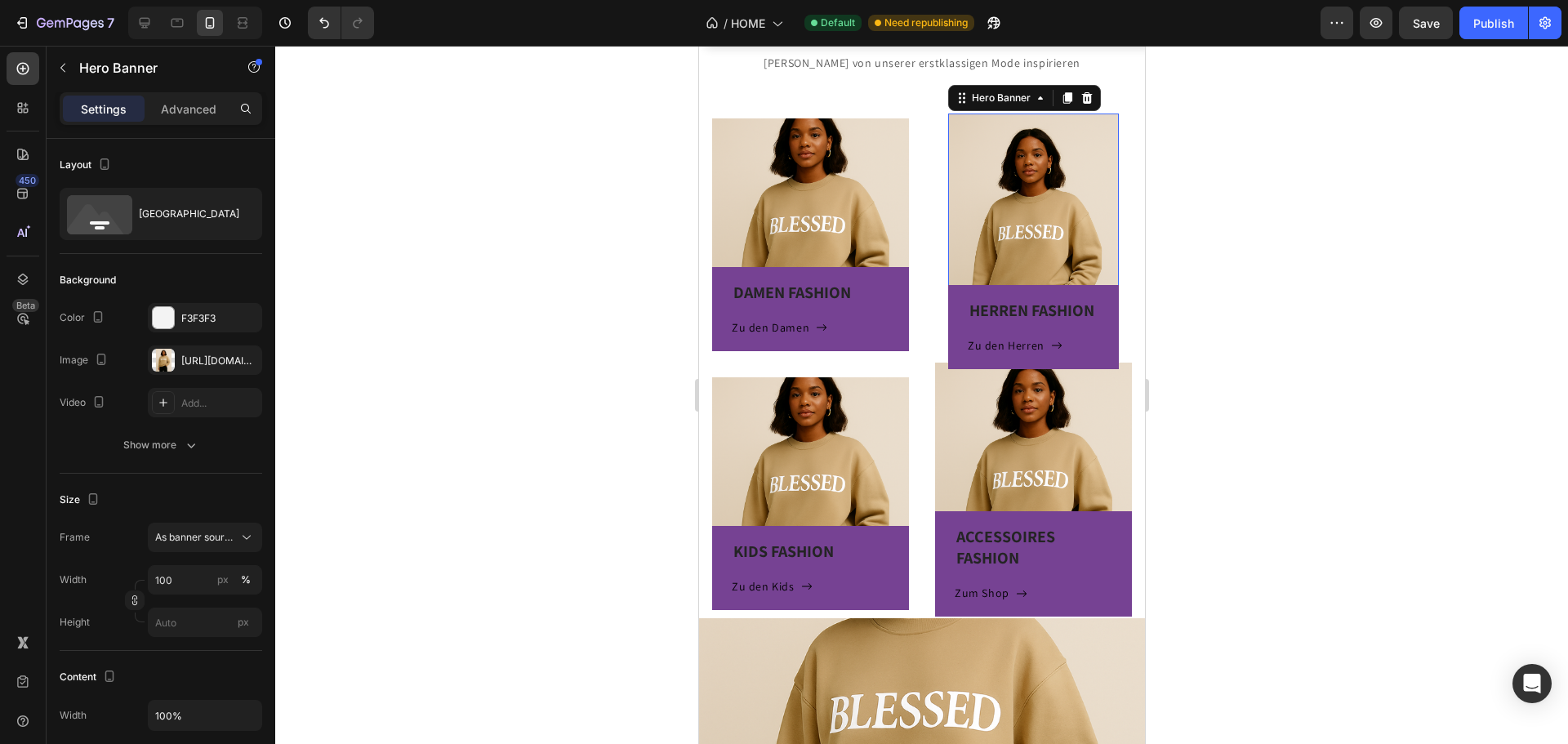
click at [1038, 223] on div "HERREN FASHION Heading Zu den Herren Button Row" at bounding box center [1033, 253] width 171 height 233
click at [827, 199] on div "DAMEN FASHION Heading Zu den Damen Button Row" at bounding box center [810, 235] width 197 height 233
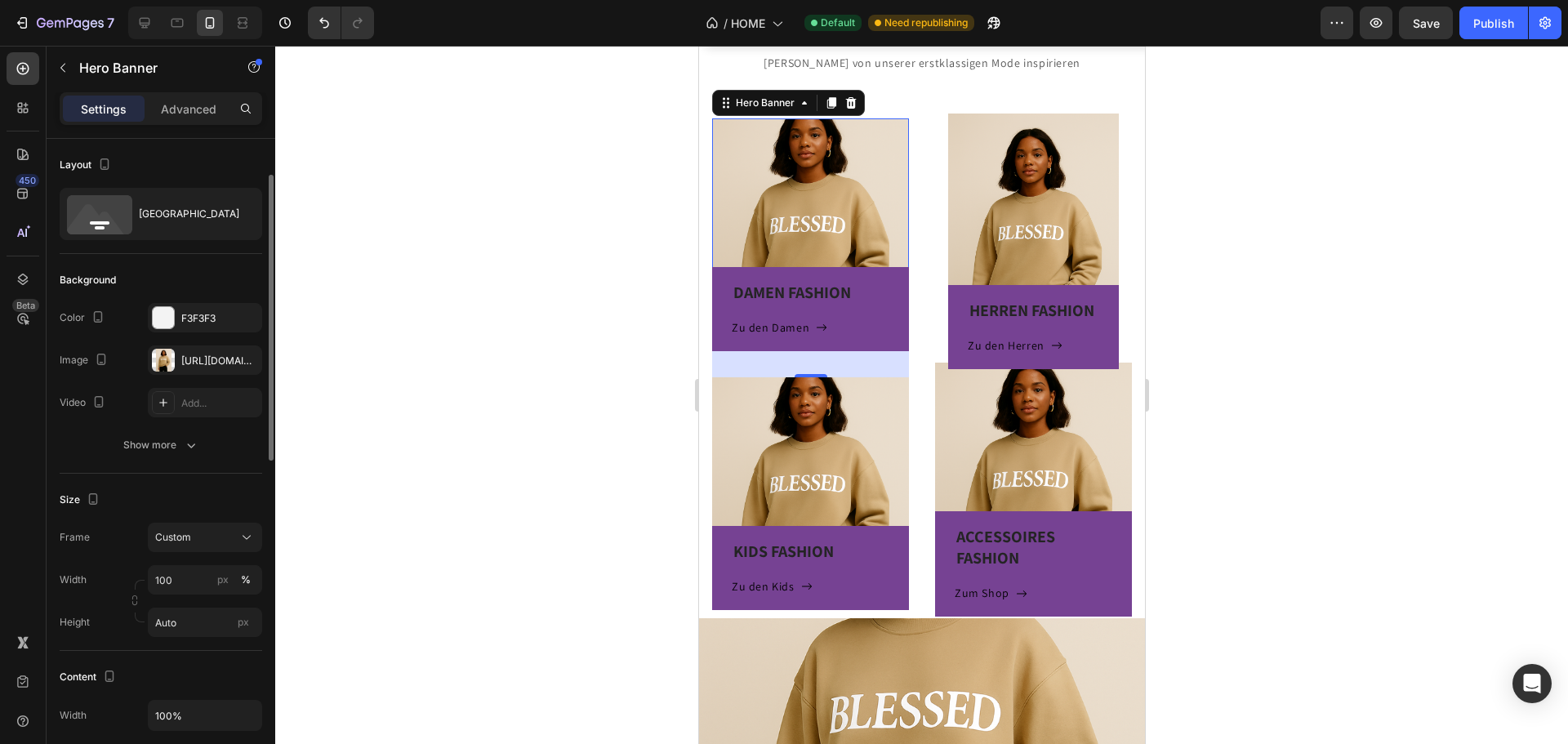
scroll to position [25, 0]
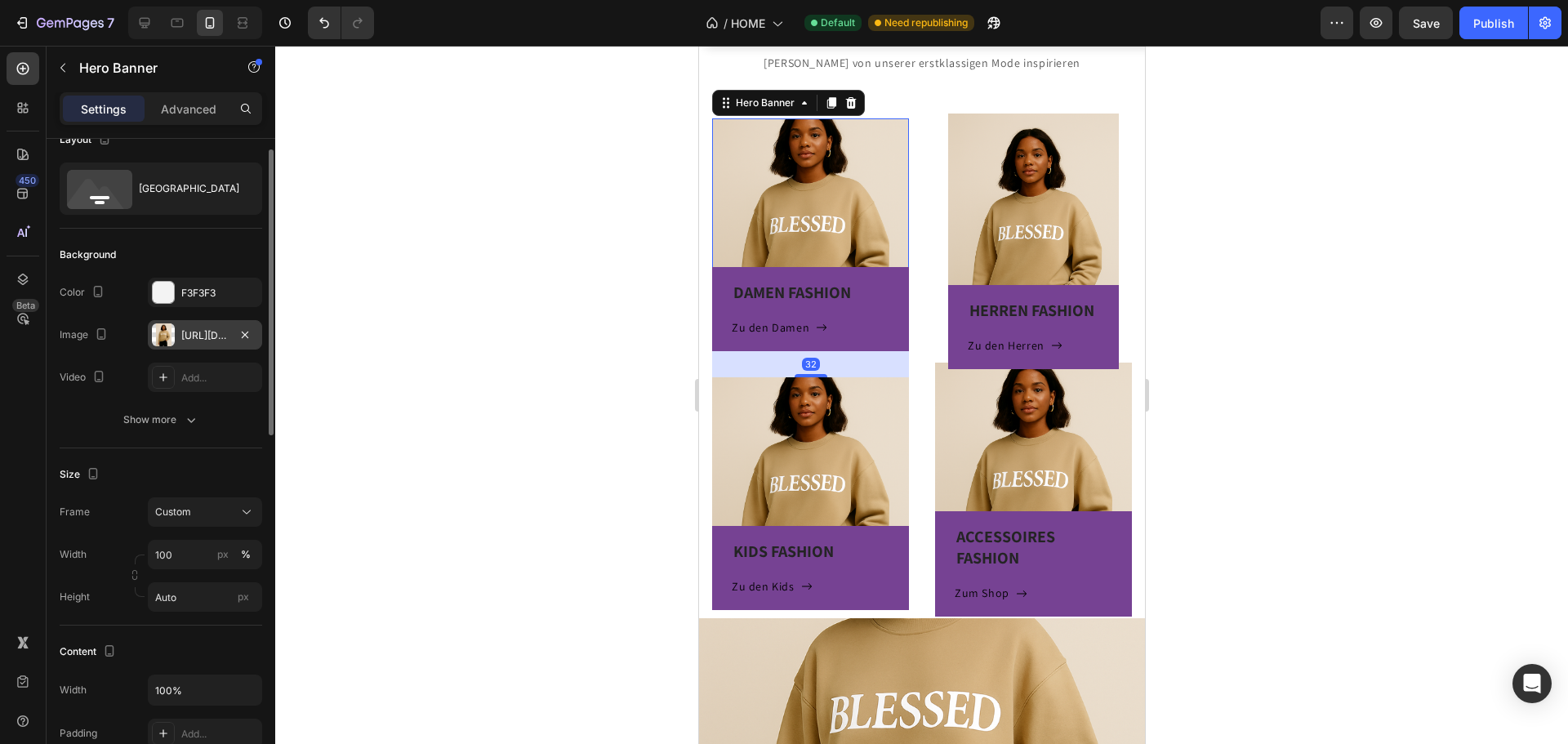
click at [178, 327] on div "https://cdn.shopify.com/s/files/1/0973/1558/6397/files/gempages_578133799116735…" at bounding box center [205, 335] width 114 height 29
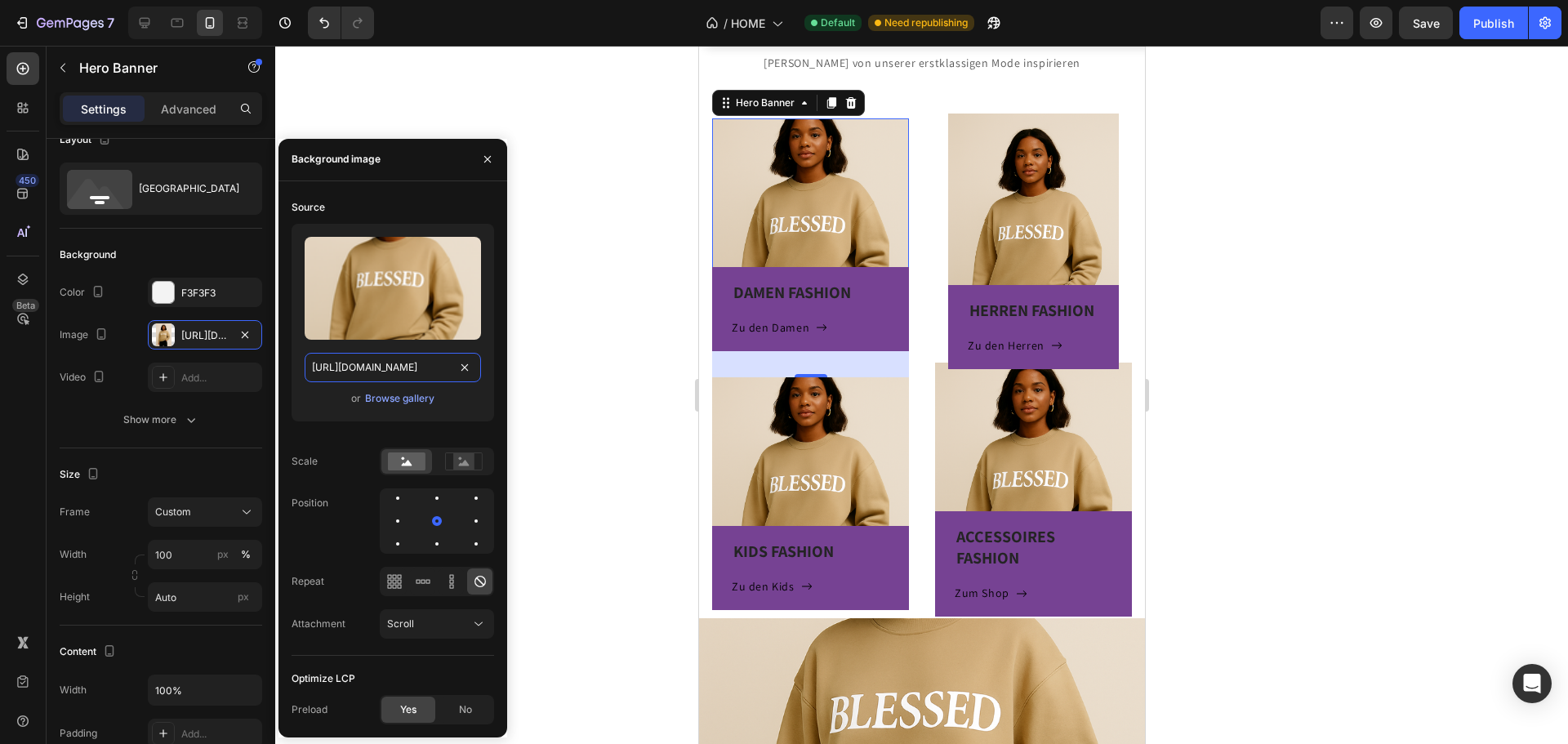
click at [450, 358] on input "https://cdn.shopify.com/s/files/1/0973/1558/6397/files/gempages_578133799116735…" at bounding box center [393, 368] width 176 height 29
click at [981, 220] on div "HERREN FASHION Heading Zu den Herren Button Row" at bounding box center [1033, 253] width 171 height 233
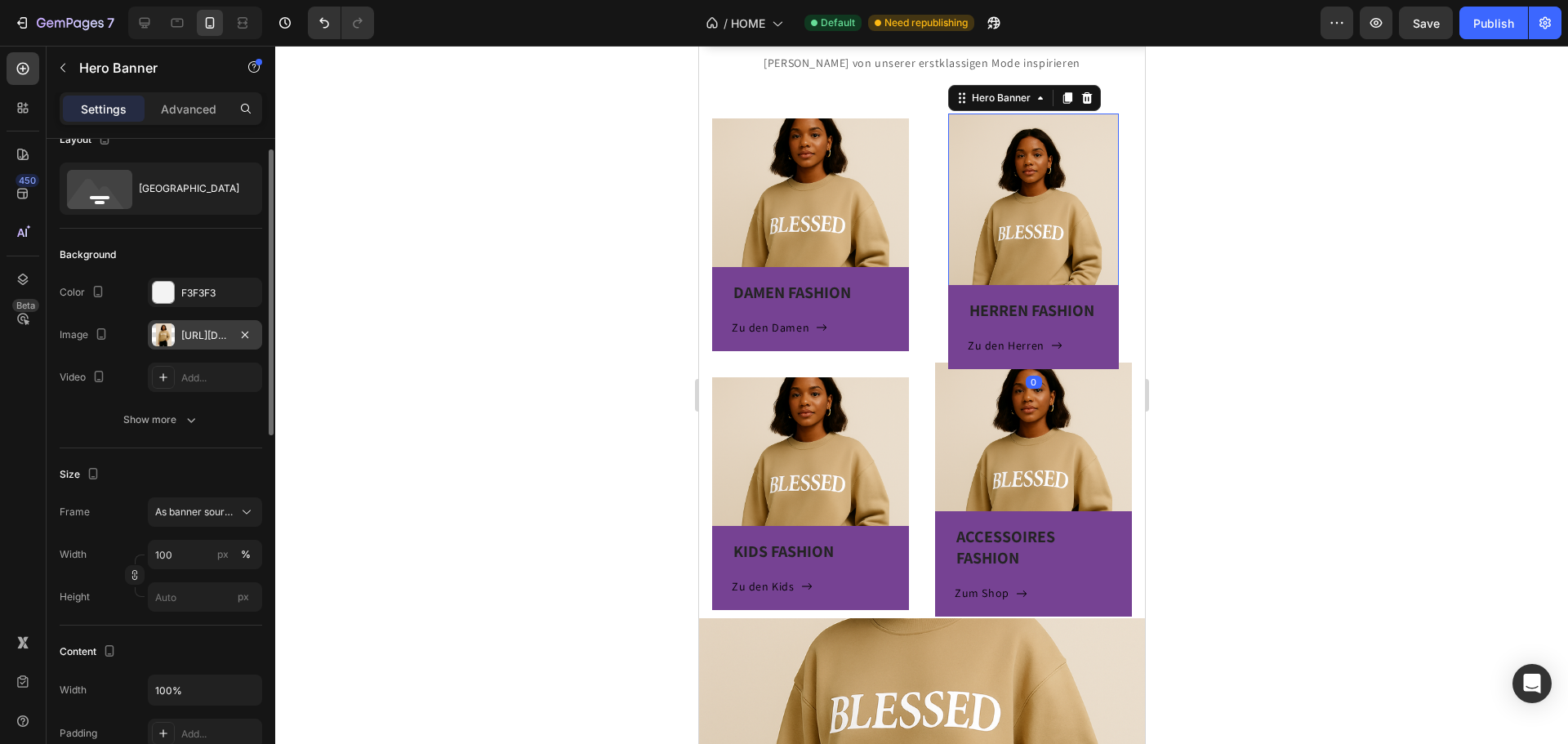
click at [207, 337] on div "https://cdn.shopify.com/s/files/1/0973/1558/6397/files/gempages_578133799116735…" at bounding box center [205, 336] width 48 height 15
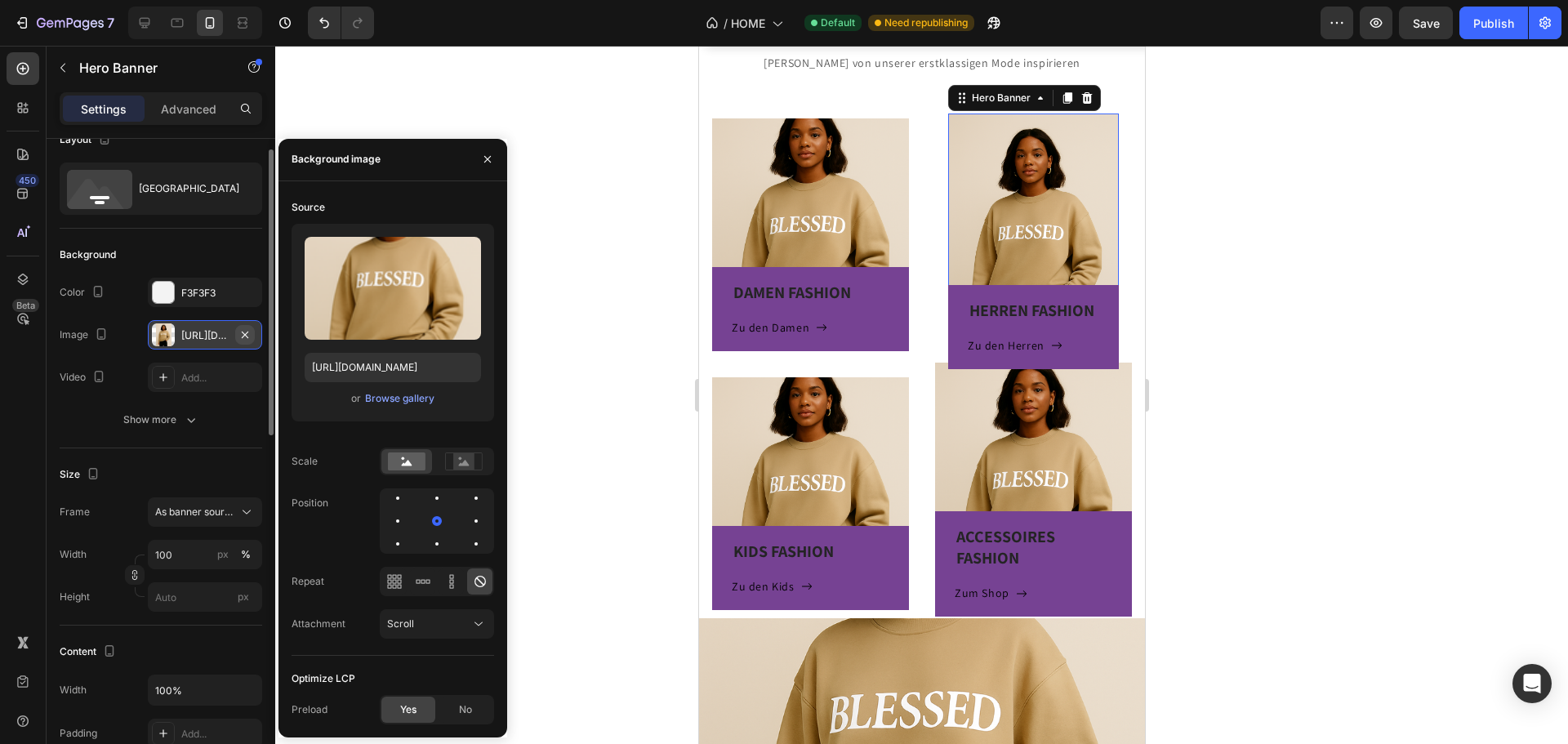
click at [249, 334] on icon "button" at bounding box center [244, 335] width 13 height 13
type input "Auto"
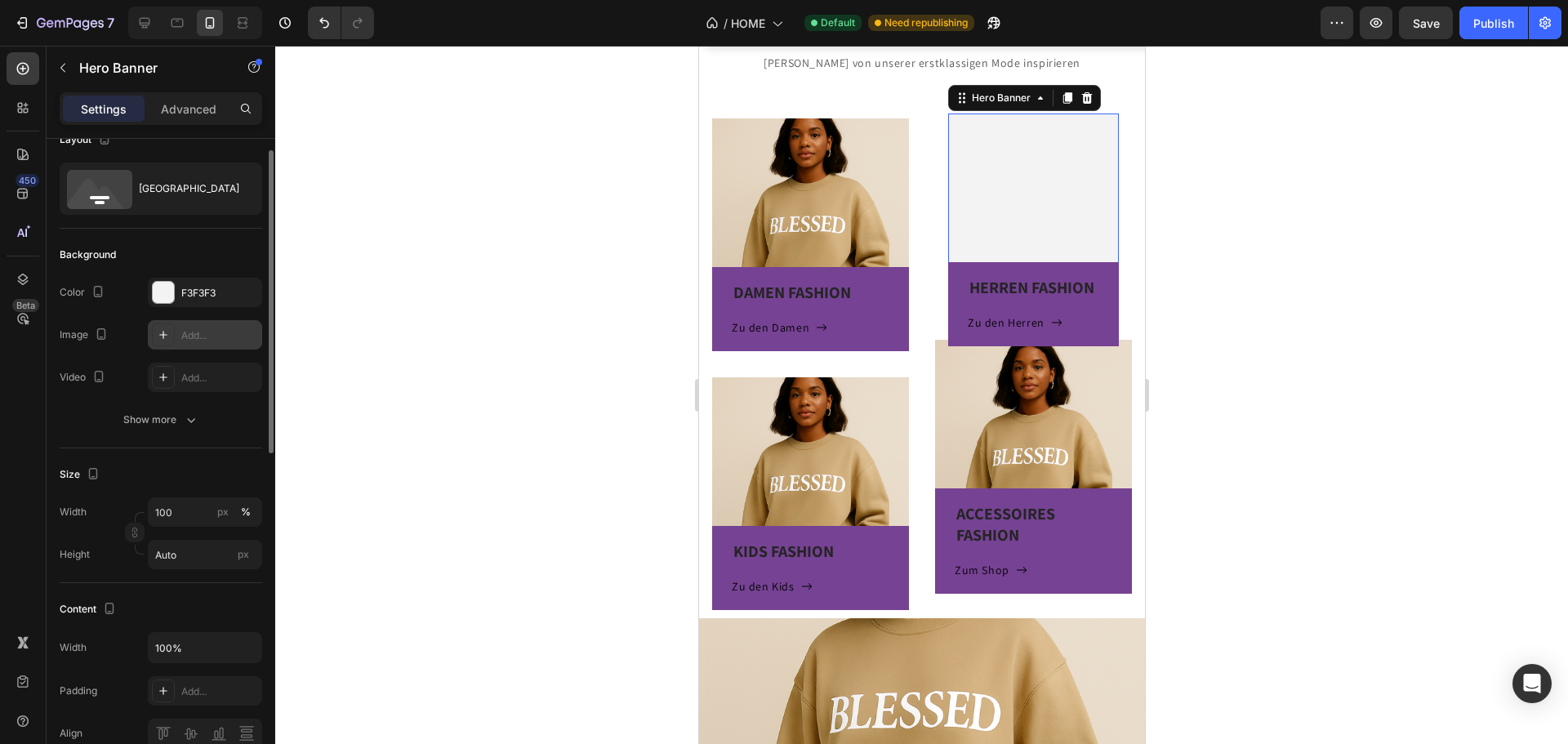
click at [217, 333] on div "Add..." at bounding box center [219, 336] width 77 height 15
type input "https://cdn.shopify.com/s/files/1/2005/9307/files/background_settings.jpg"
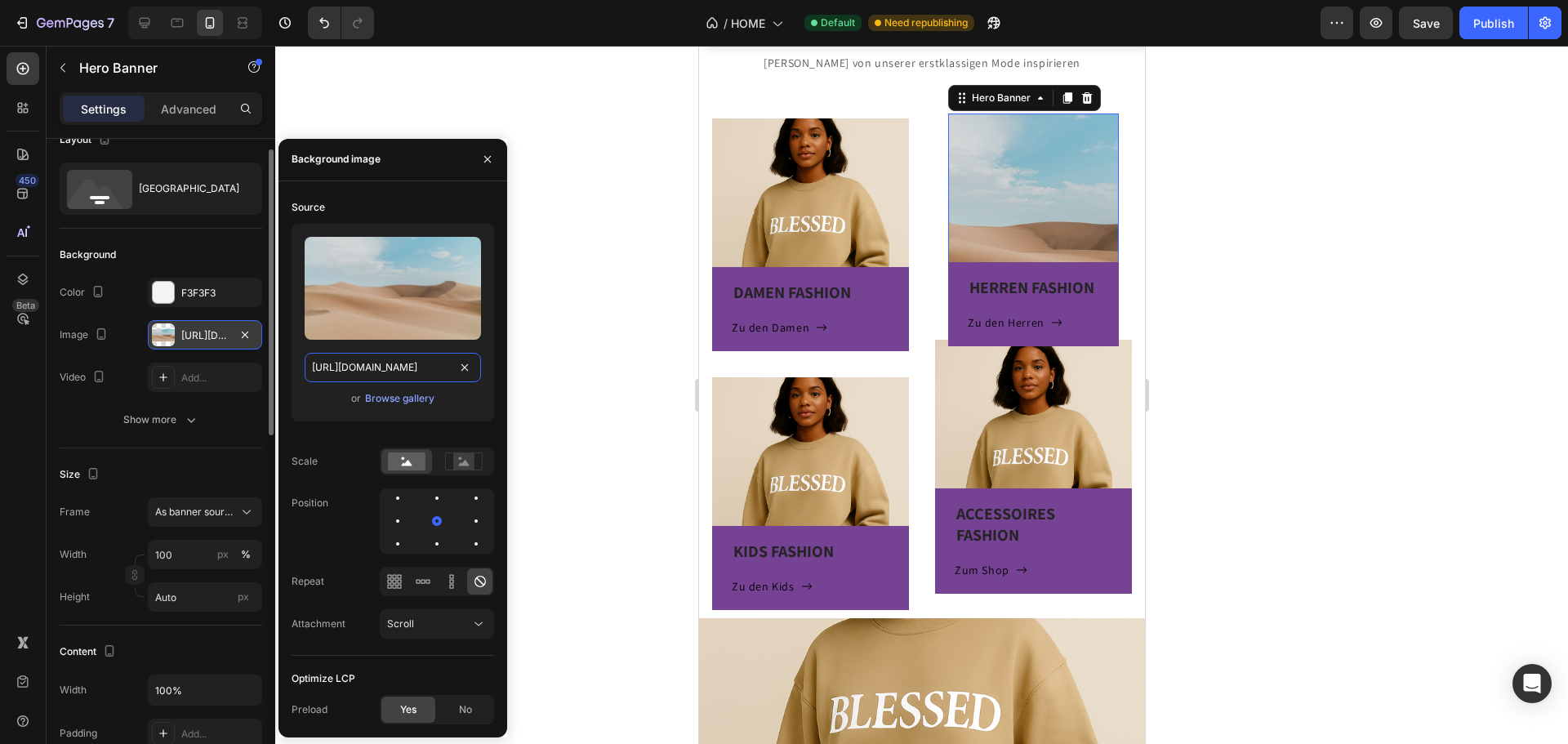
click at [393, 369] on input "https://cdn.shopify.com/s/files/1/2005/9307/files/background_settings.jpg" at bounding box center [393, 368] width 176 height 29
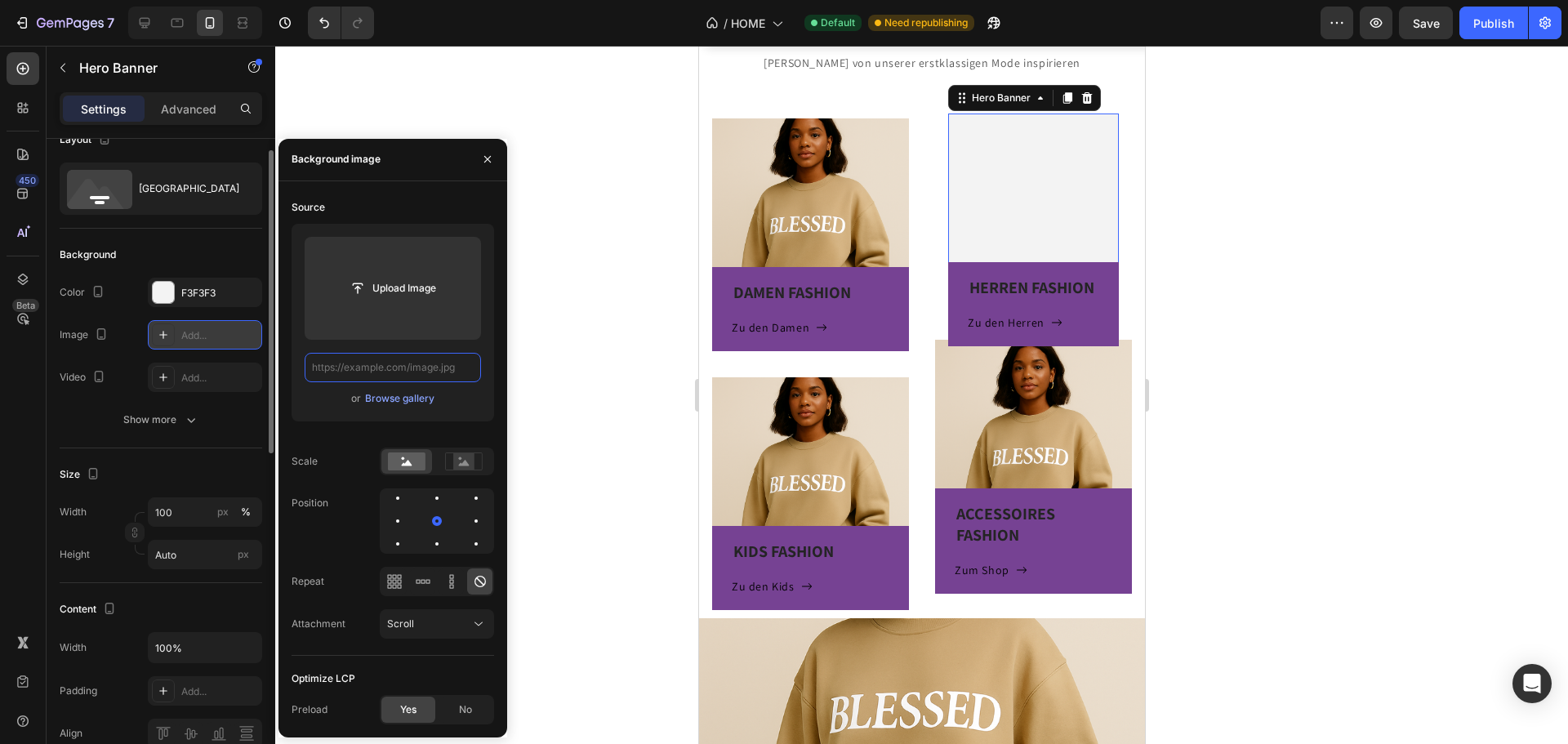
click at [427, 365] on input "text" at bounding box center [393, 368] width 176 height 29
paste input "https://cdn.shopify.com/s/files/1/0973/1558/6397/files/gempages_578133799116735…"
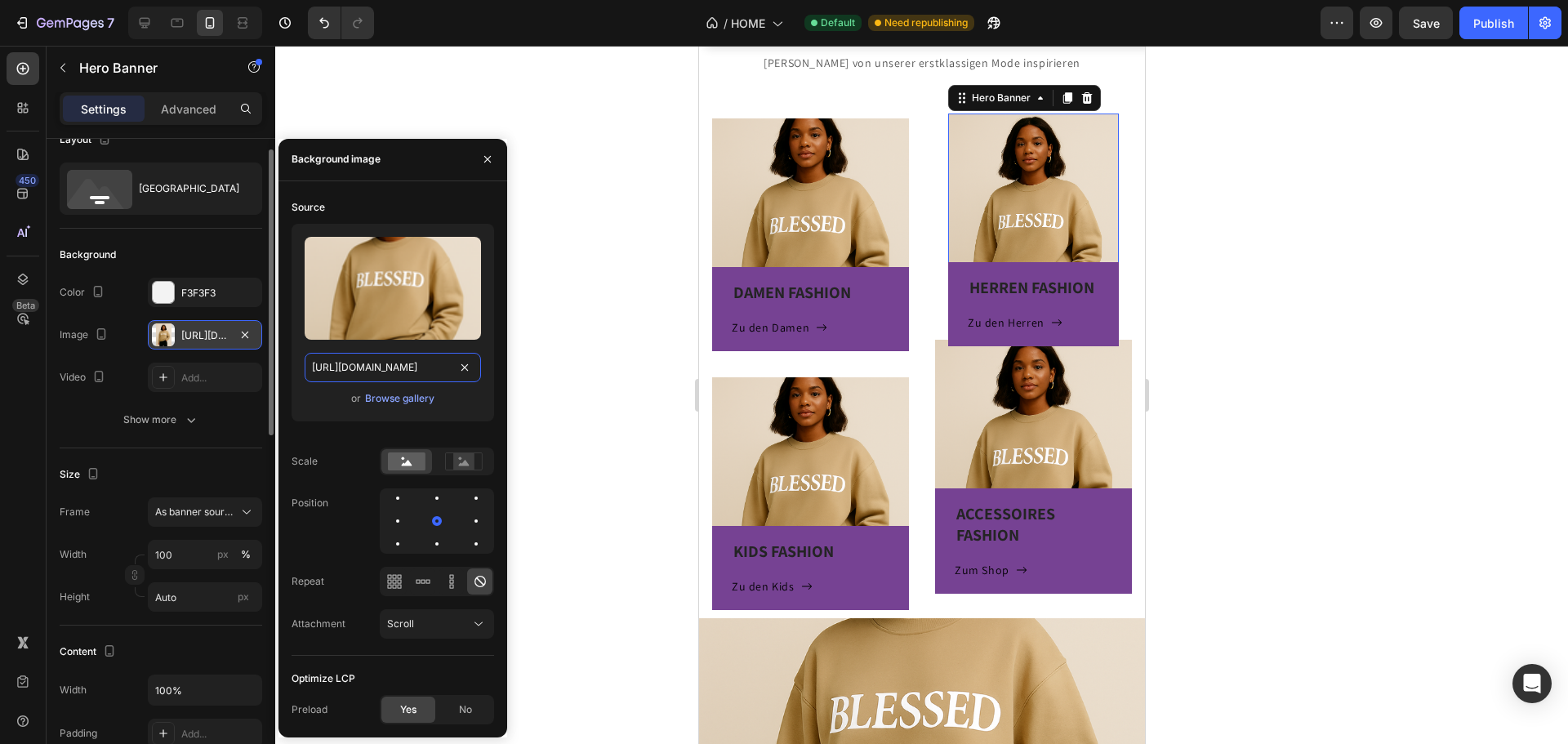
scroll to position [0, 495]
type input "https://cdn.shopify.com/s/files/1/0973/1558/6397/files/gempages_578133799116735…"
click at [427, 522] on div at bounding box center [436, 521] width 19 height 19
click at [466, 524] on div at bounding box center [476, 521] width 19 height 19
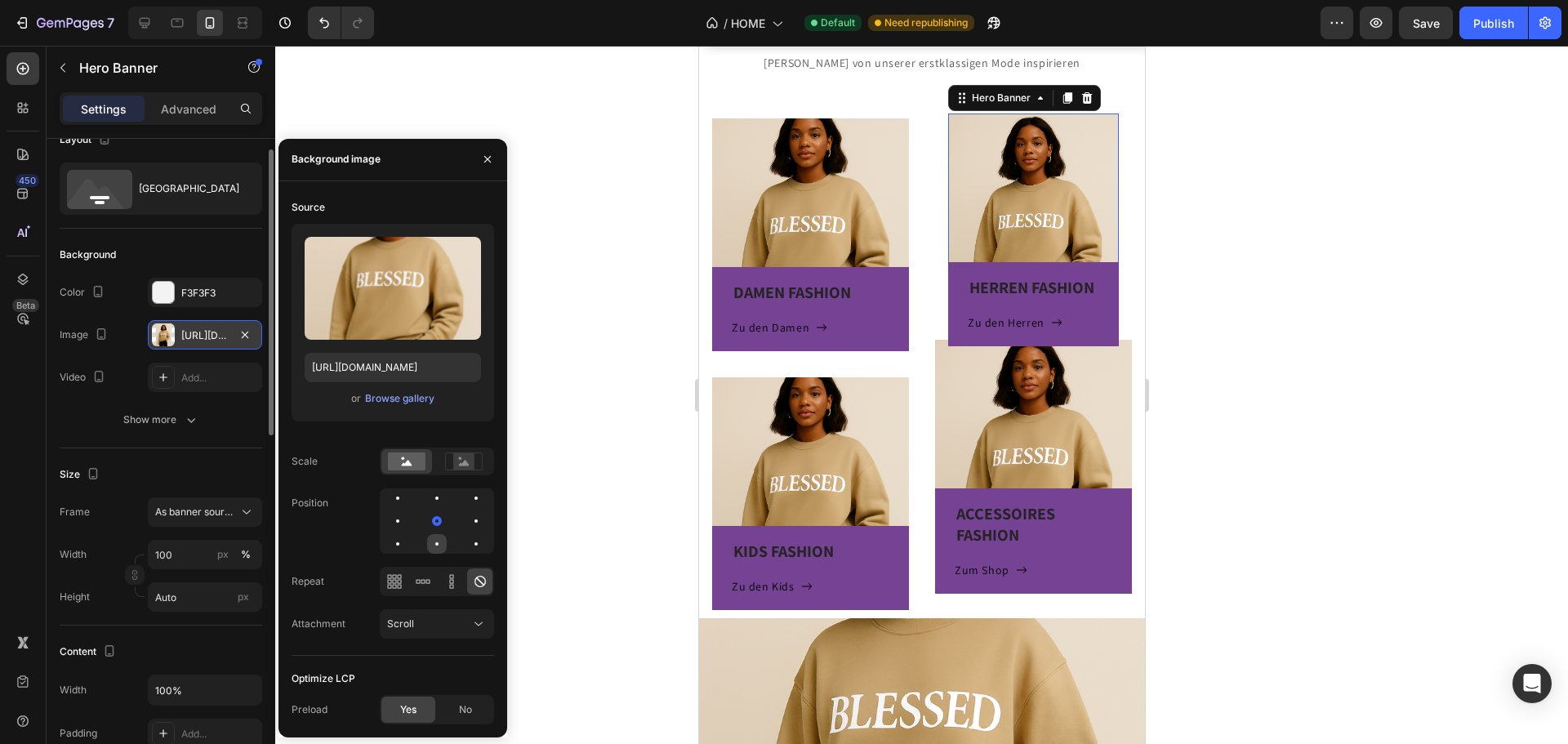
click at [466, 545] on div at bounding box center [476, 544] width 19 height 19
click at [407, 511] on div at bounding box center [398, 521] width 19 height 19
drag, startPoint x: 444, startPoint y: 516, endPoint x: 435, endPoint y: 520, distance: 9.8
click at [466, 518] on div at bounding box center [476, 521] width 19 height 19
click at [471, 458] on rect at bounding box center [464, 461] width 21 height 16
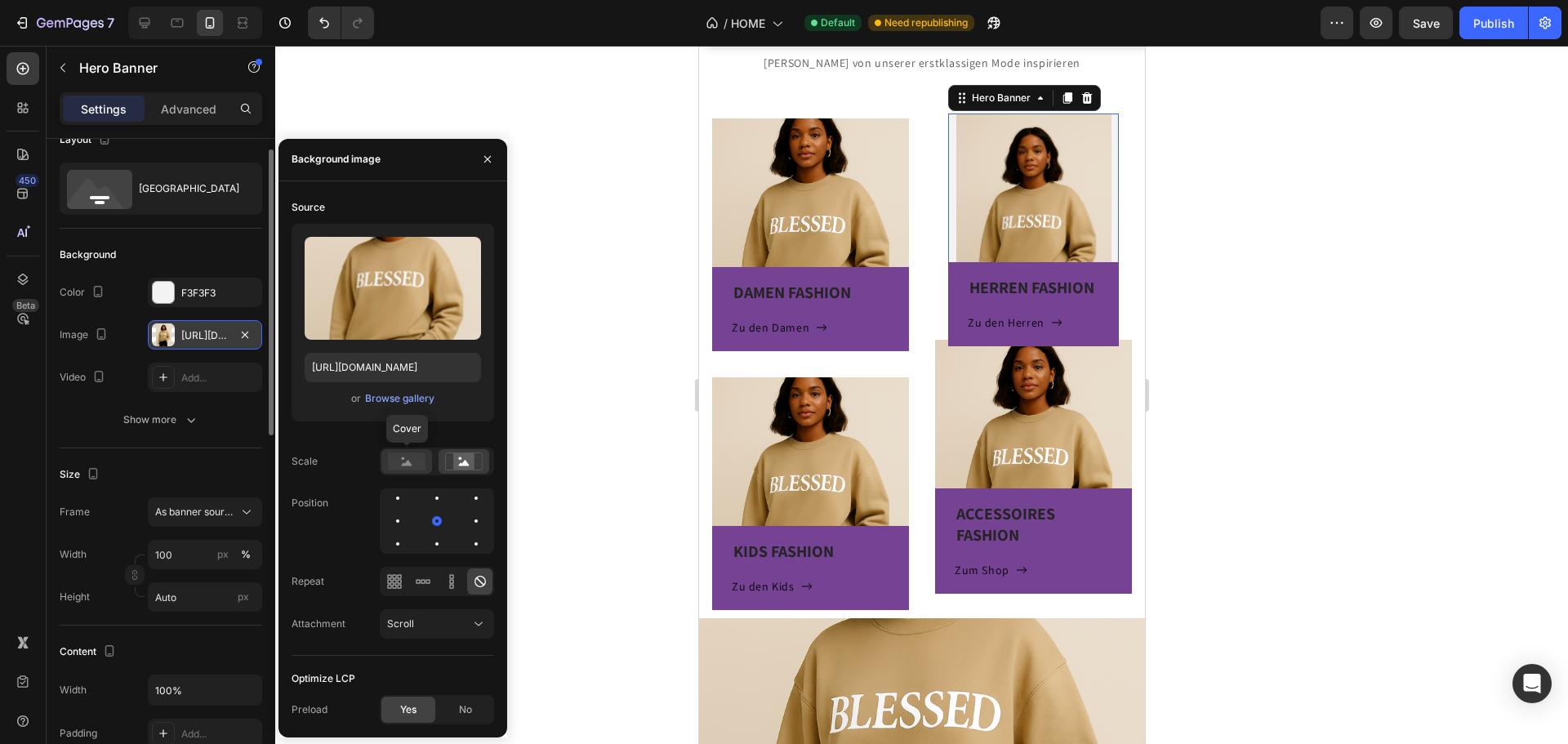
click at [415, 465] on rect at bounding box center [406, 462] width 38 height 18
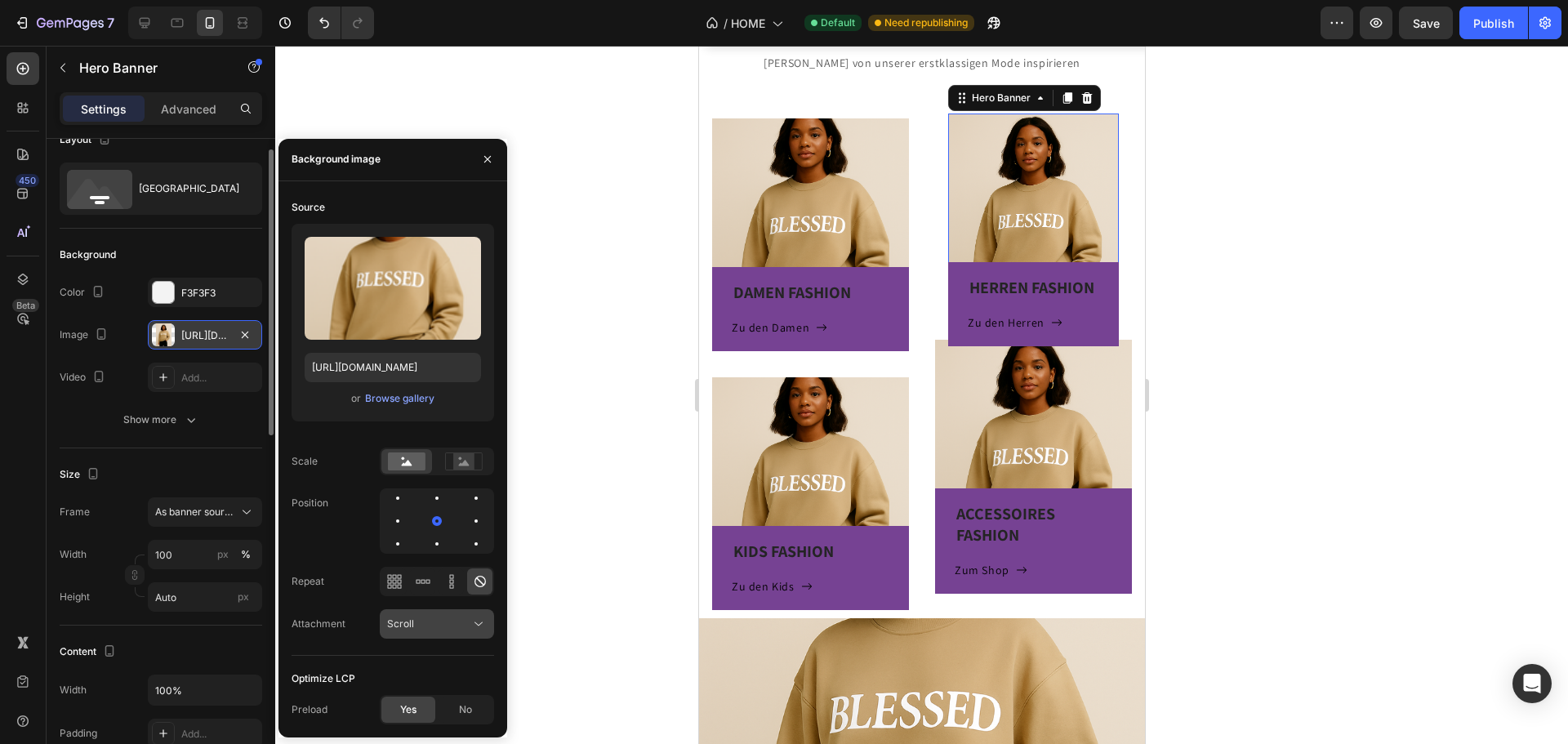
click at [453, 620] on div "Scroll" at bounding box center [429, 624] width 83 height 15
click at [423, 552] on p "Fixed" at bounding box center [433, 553] width 93 height 15
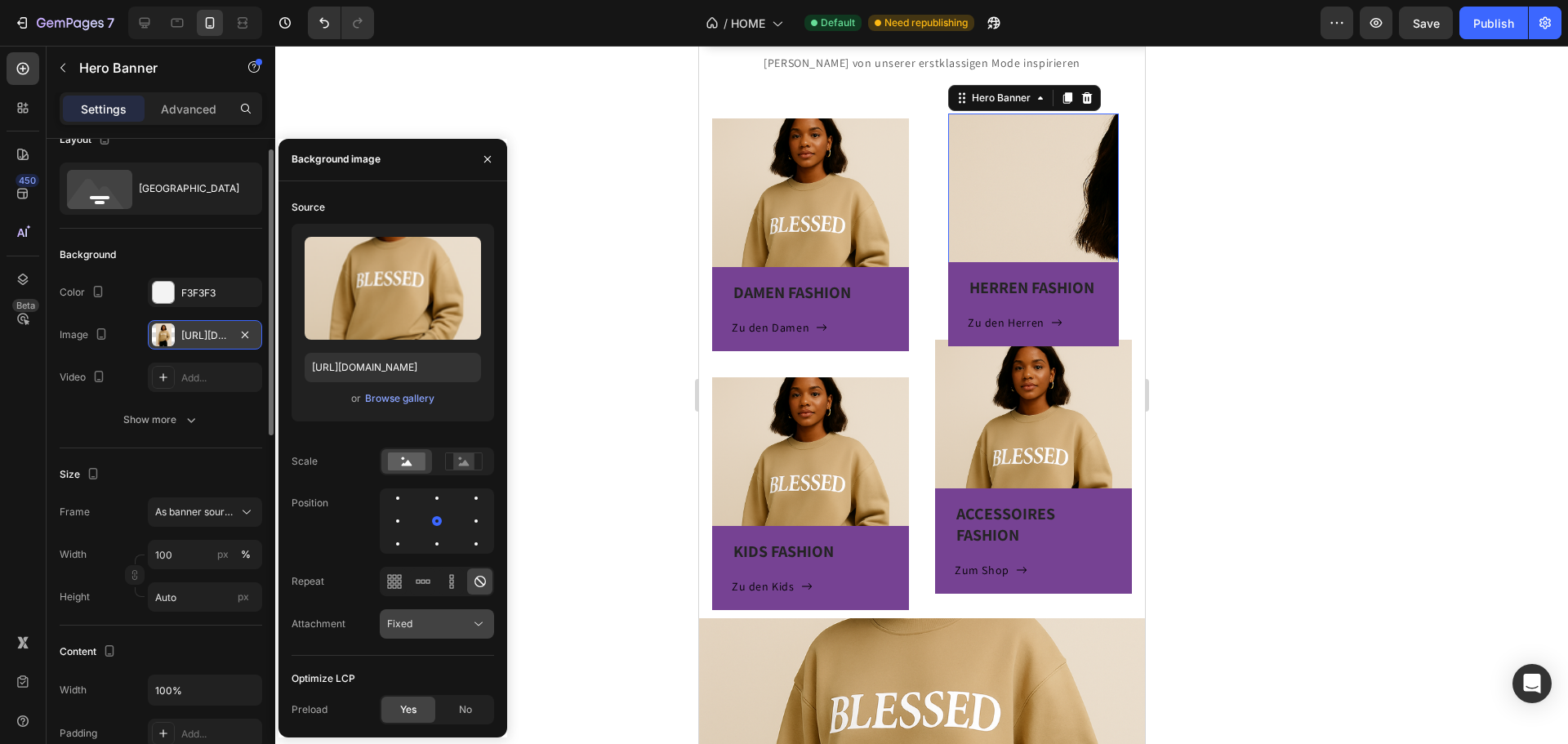
click at [458, 627] on div "Fixed" at bounding box center [429, 624] width 83 height 15
click at [443, 527] on p "Scroll" at bounding box center [433, 522] width 93 height 15
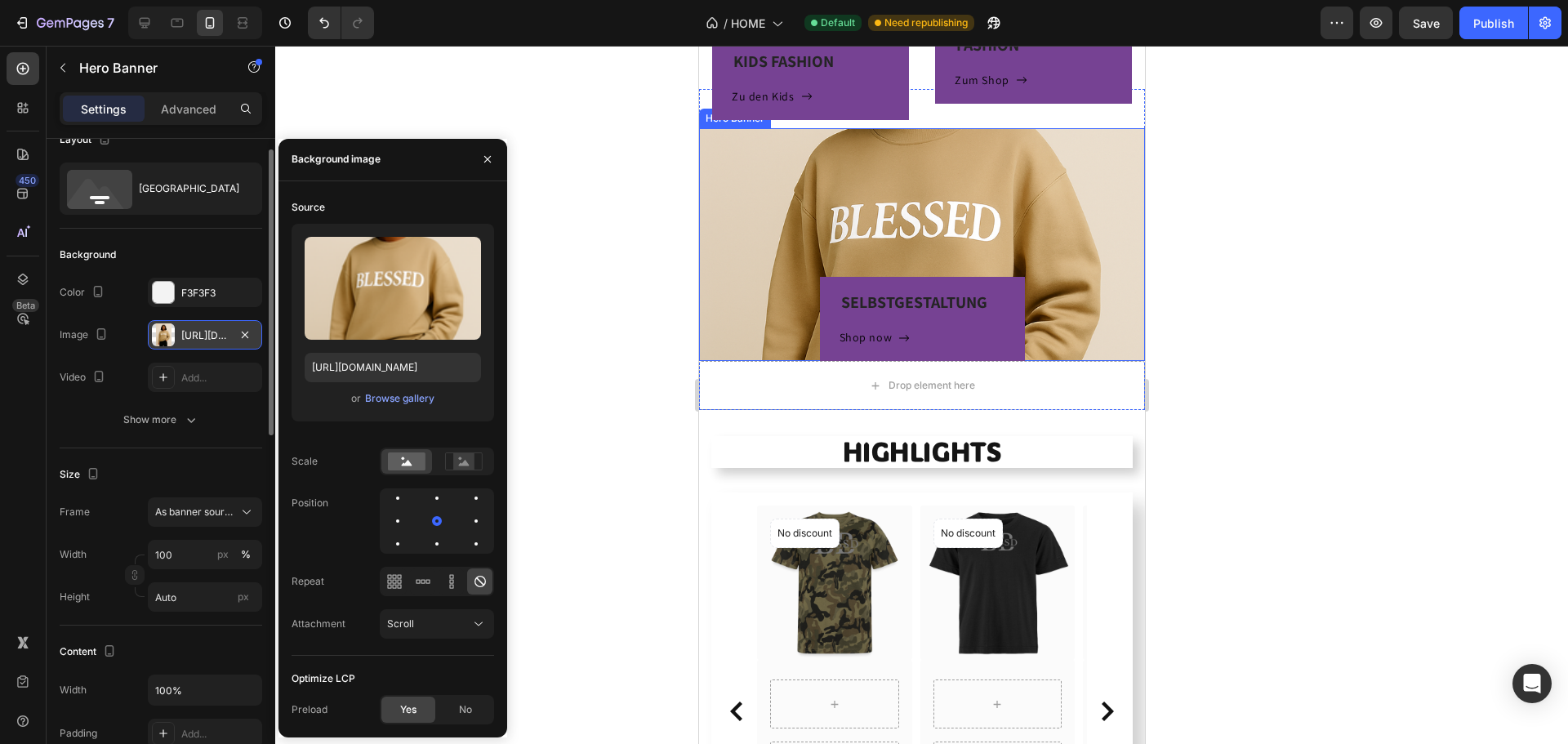
scroll to position [769, 0]
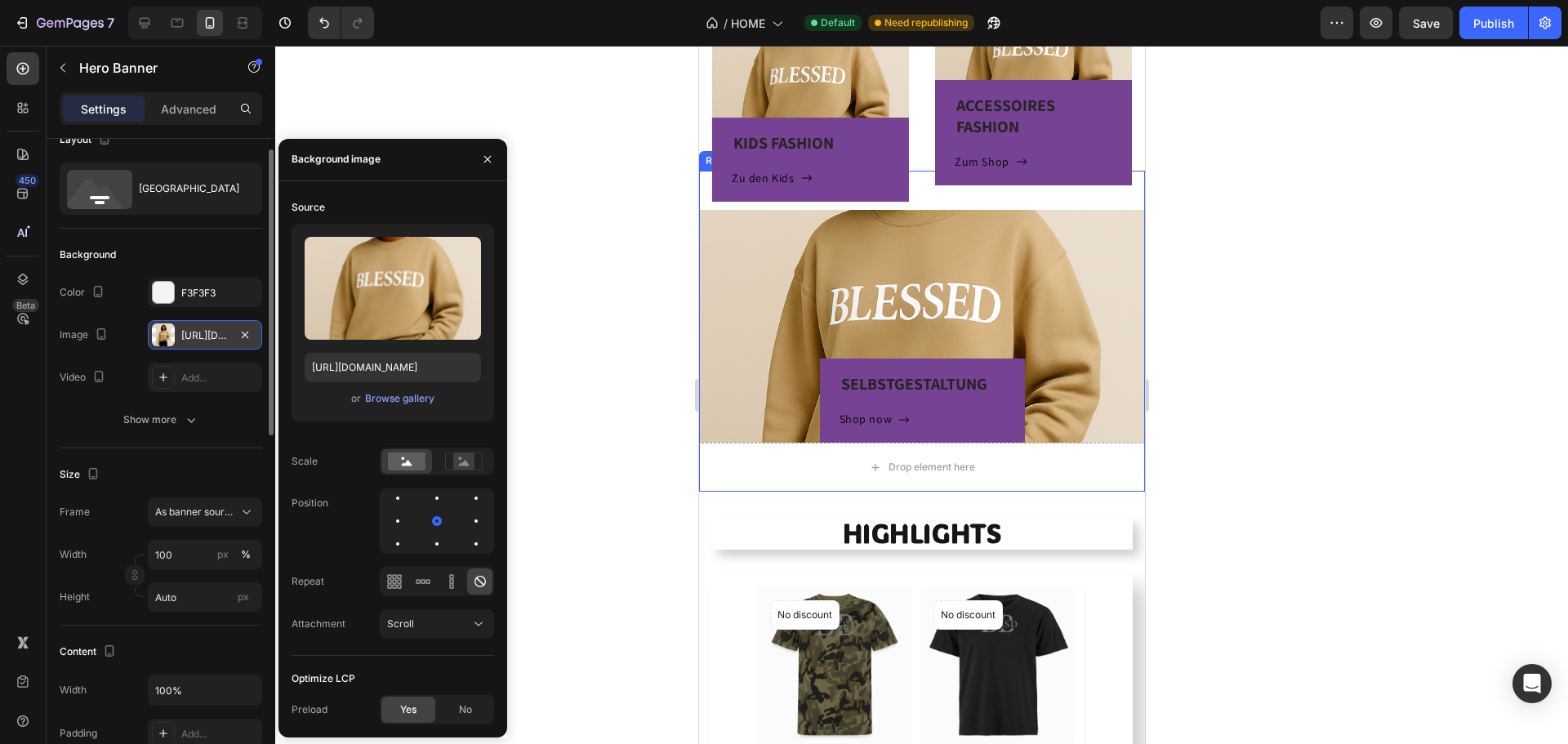
click at [702, 189] on div "SELBSTGESTALTUNG Heading Shop now Button Row Hero Banner" at bounding box center [921, 307] width 446 height 272
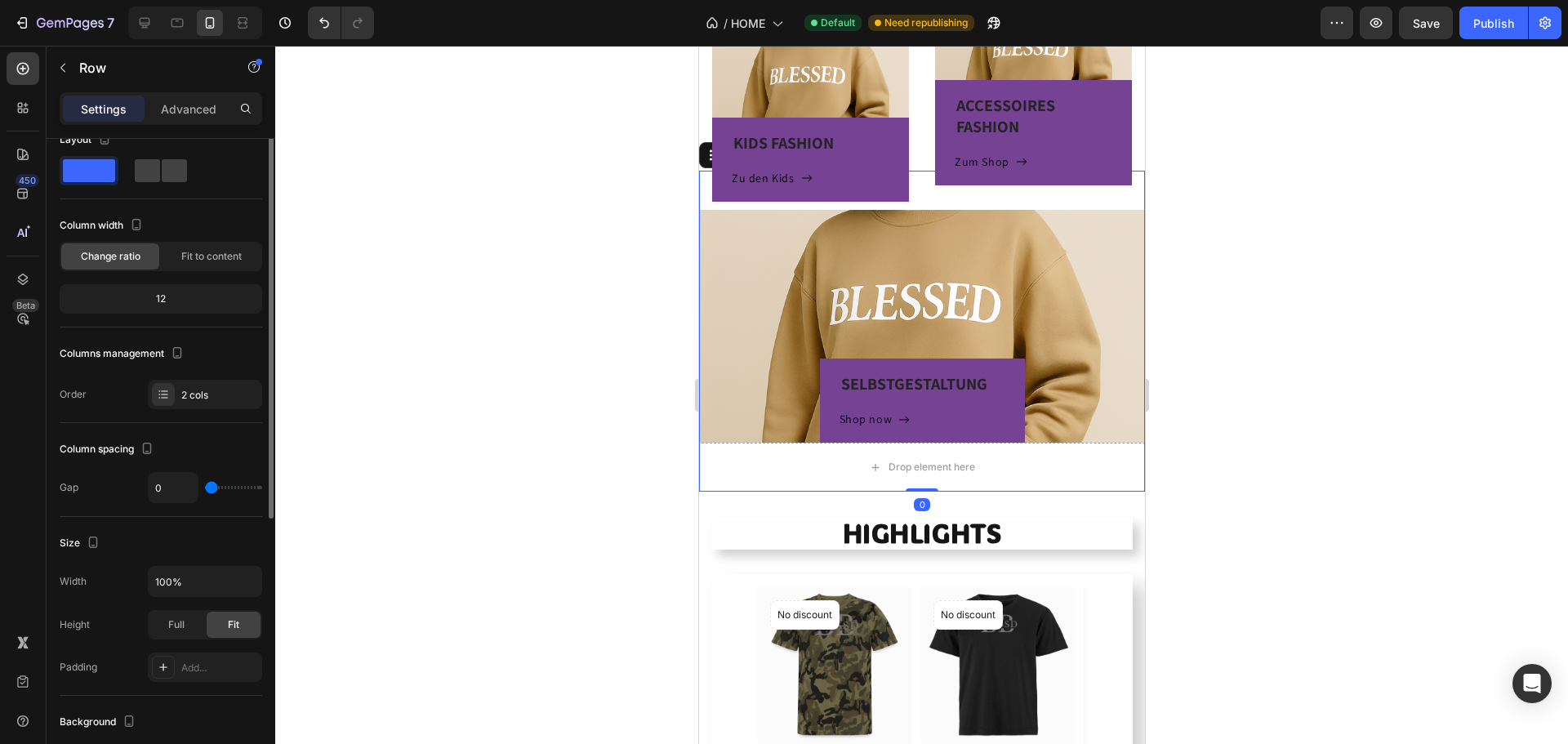
scroll to position [0, 0]
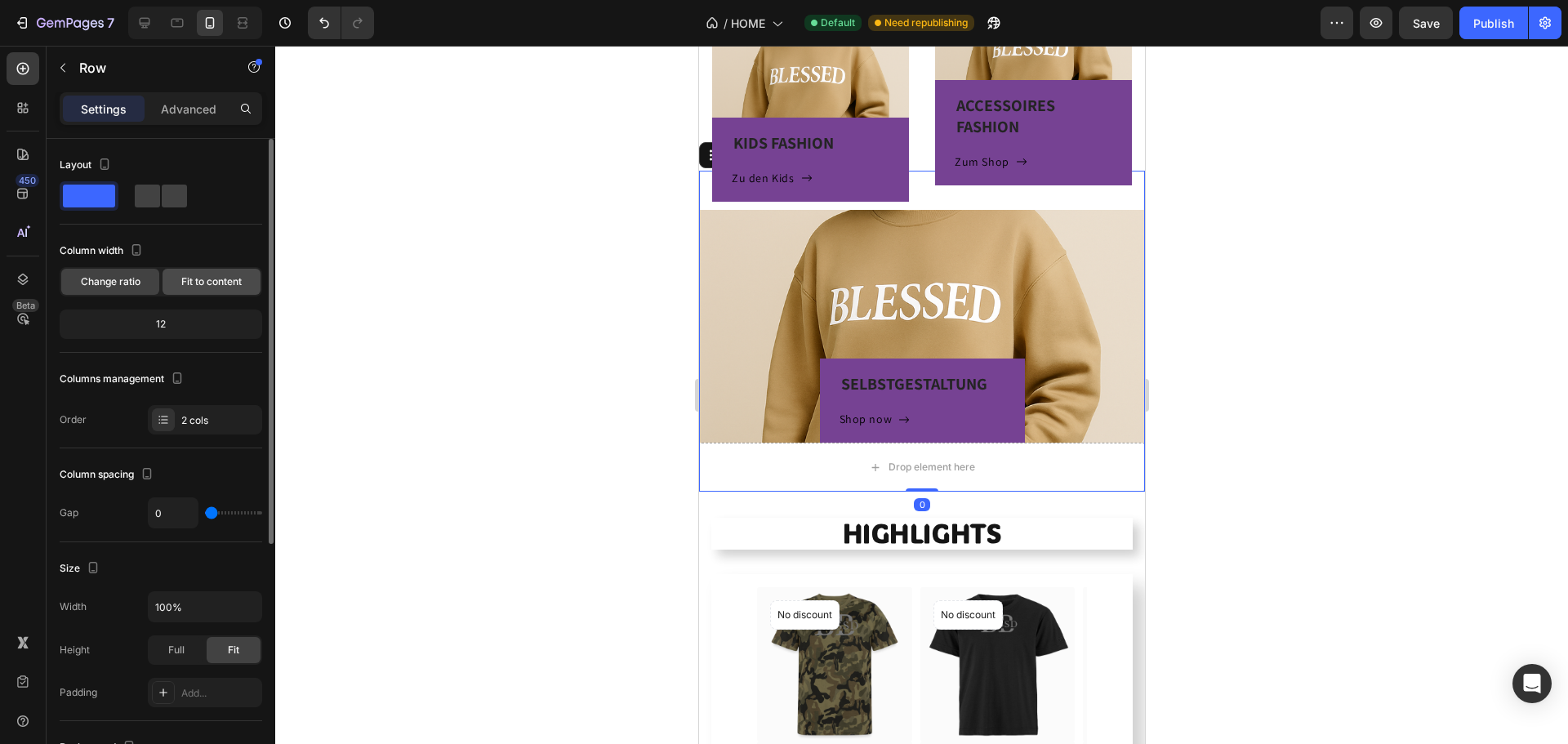
click at [220, 274] on div "Fit to content" at bounding box center [211, 281] width 98 height 26
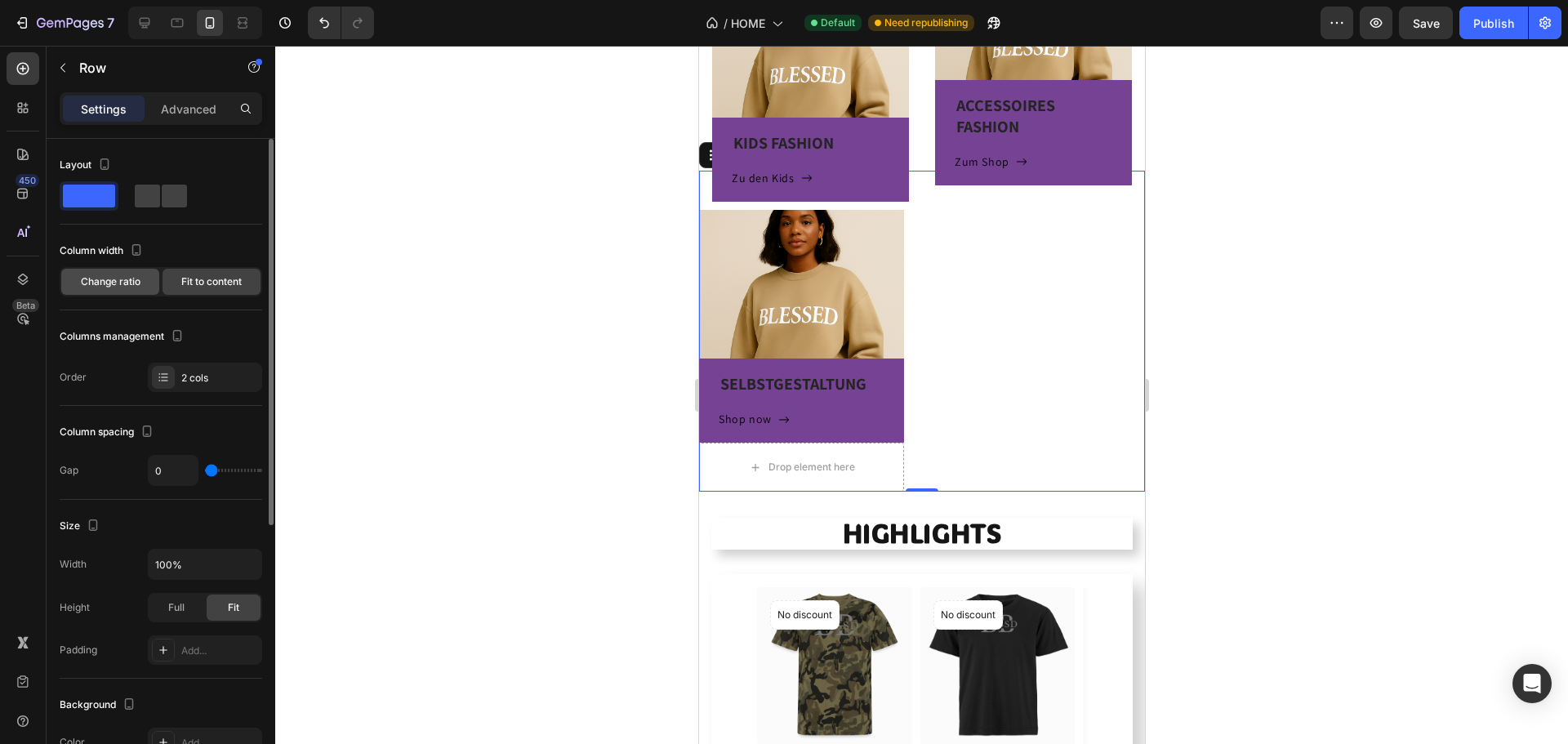
click at [128, 288] on span "Change ratio" at bounding box center [110, 281] width 59 height 15
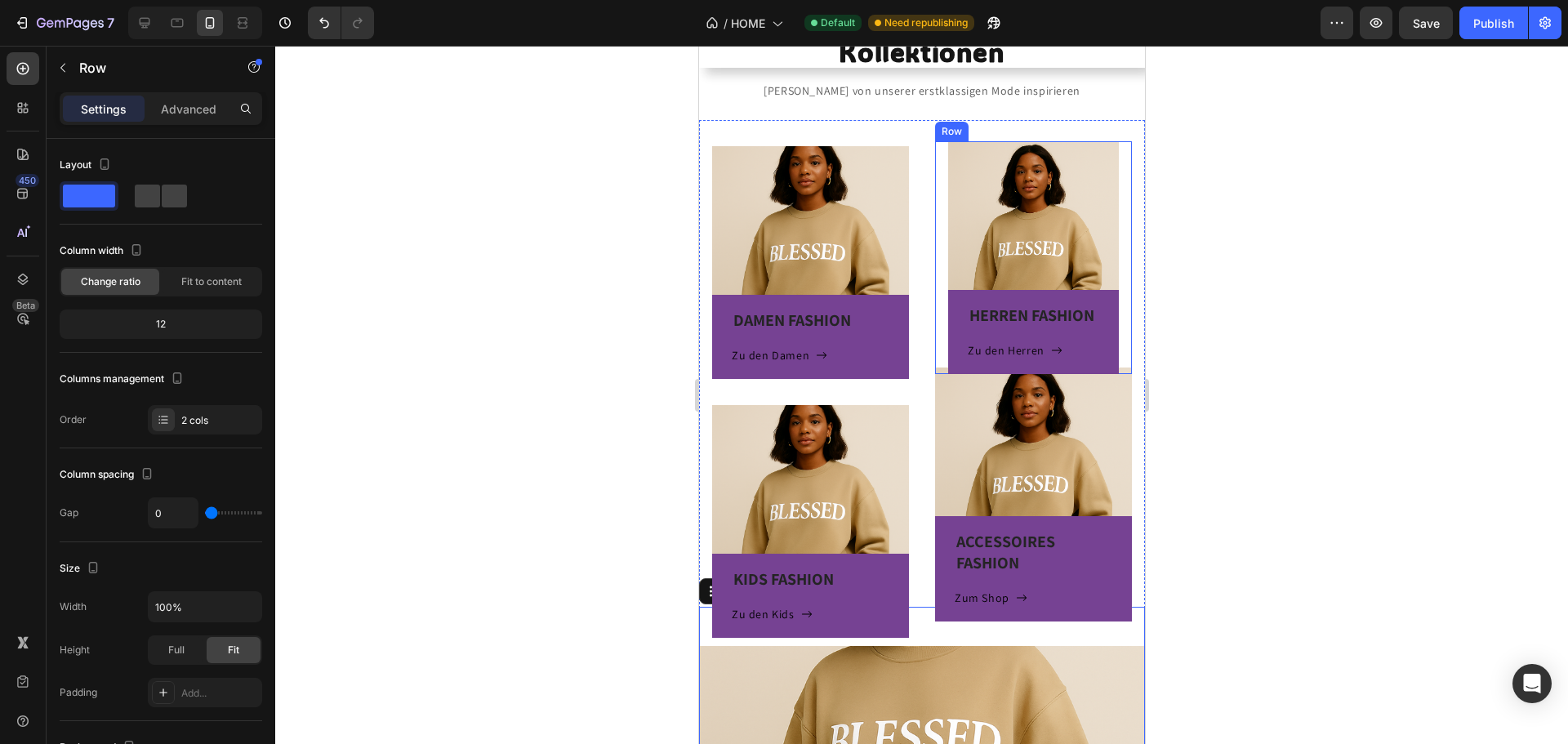
scroll to position [279, 0]
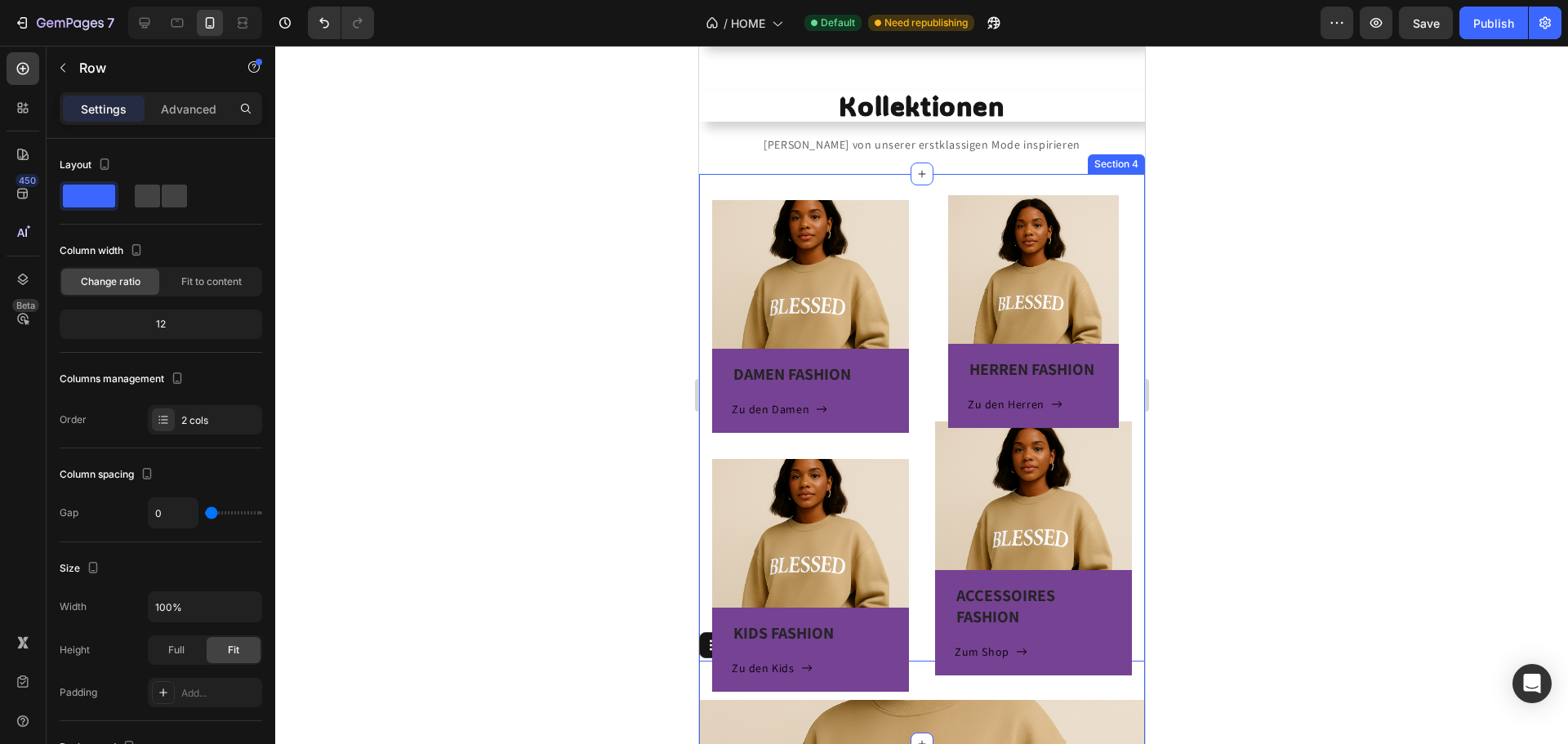
click at [880, 191] on div "DAMEN FASHION Heading Zu den Damen Button Row Hero Banner KIDS FASHION Heading …" at bounding box center [921, 459] width 446 height 570
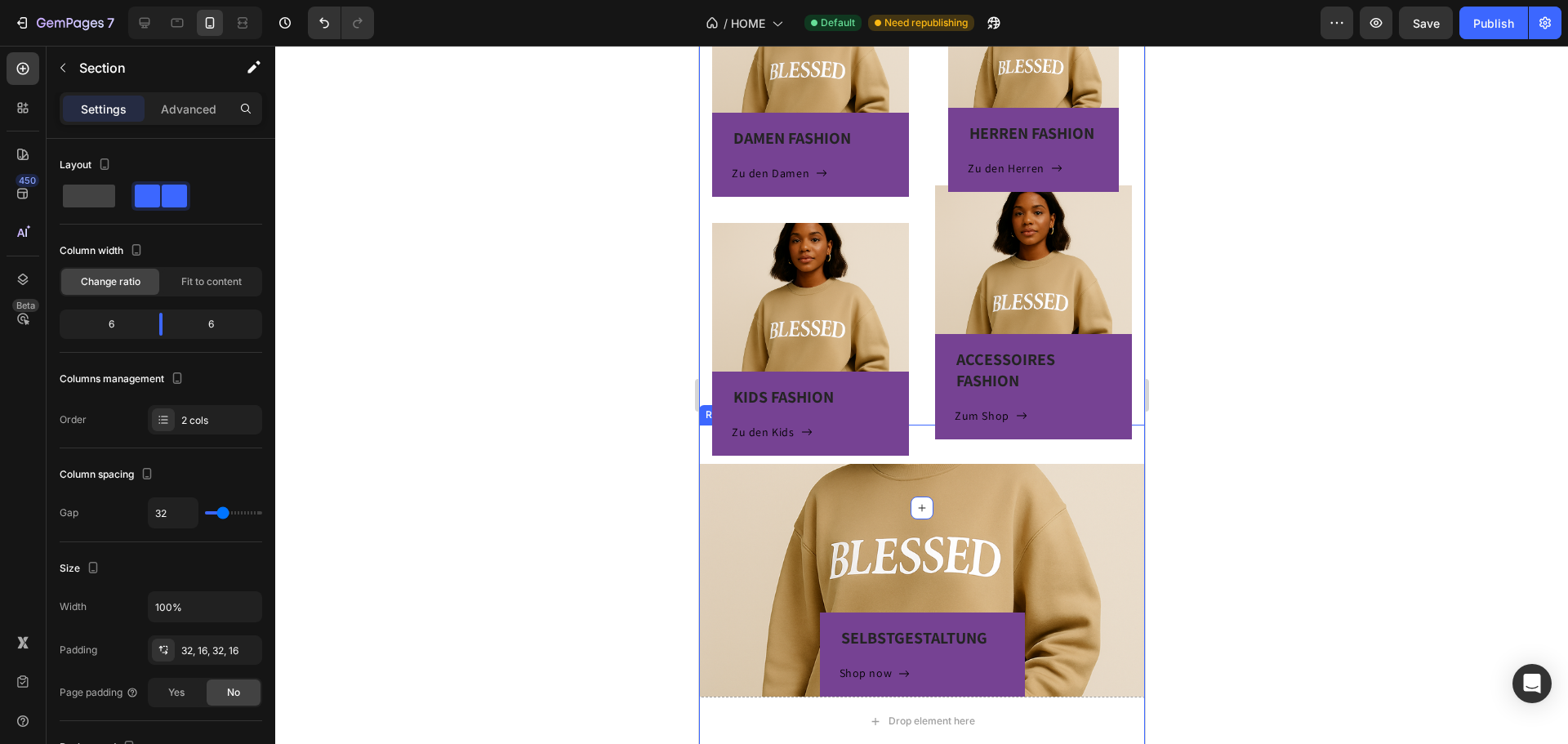
scroll to position [525, 0]
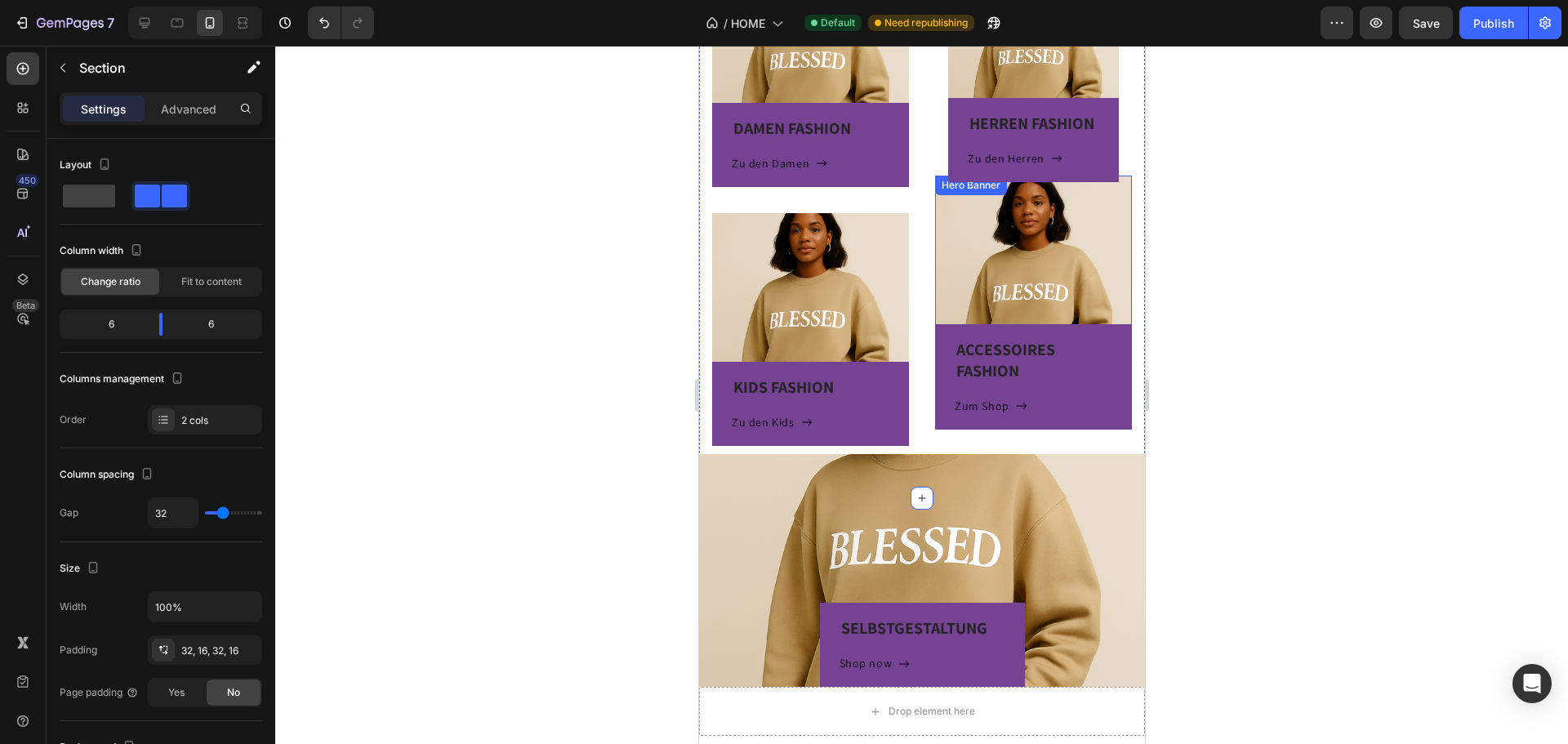
scroll to position [525, 0]
click at [912, 168] on div "DAMEN FASHION Heading Zu den Damen Button Row Hero Banner KIDS FASHION Heading …" at bounding box center [921, 214] width 446 height 570
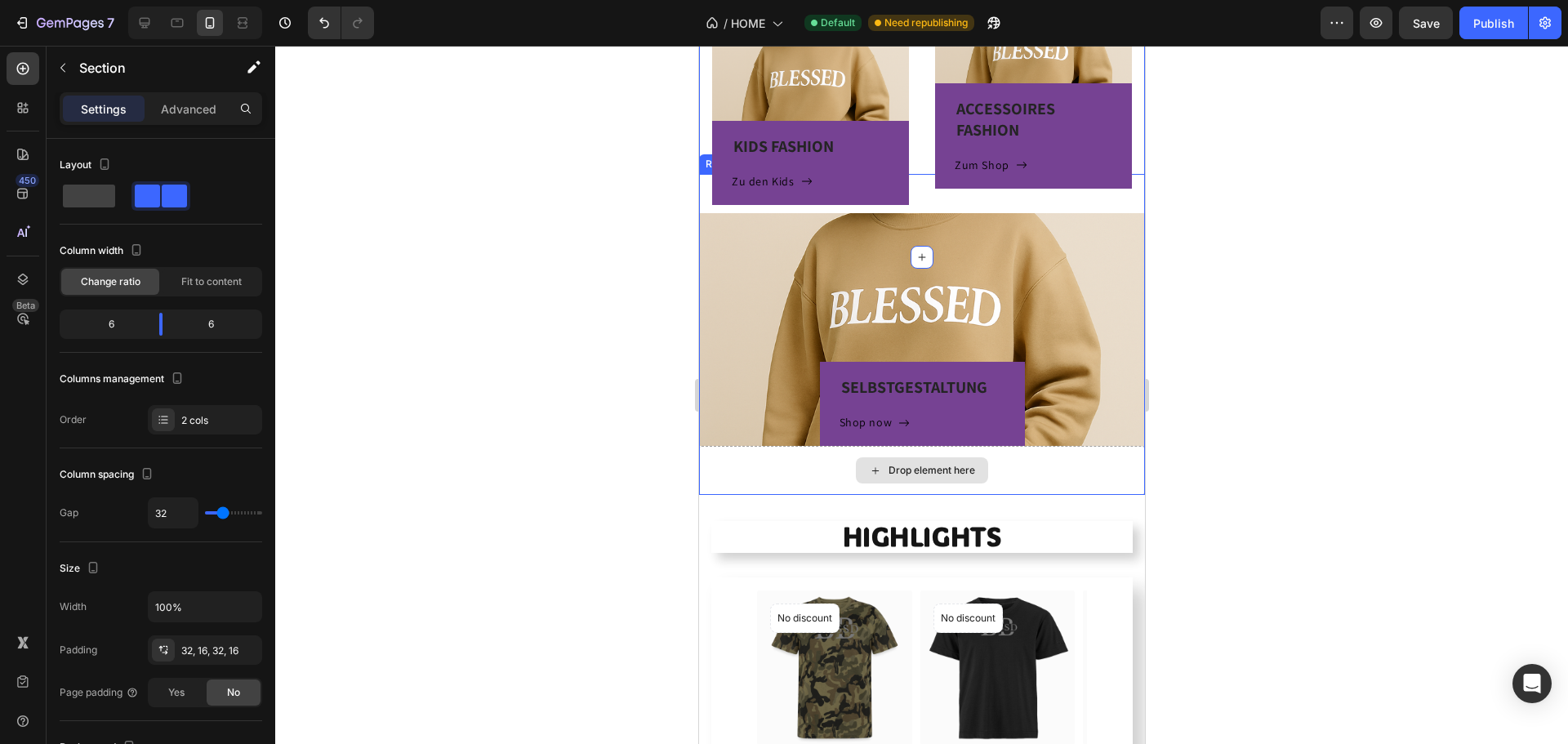
scroll to position [769, 0]
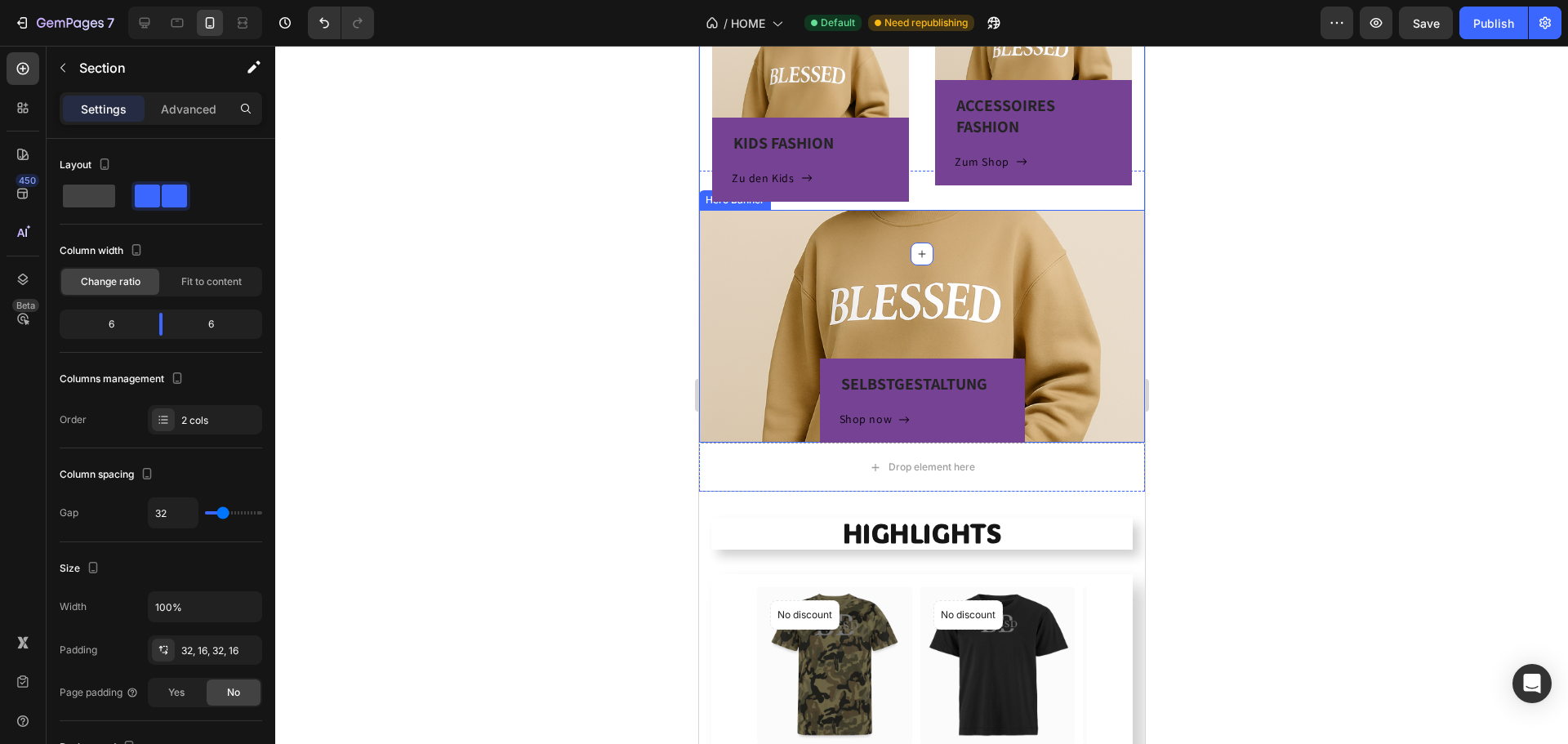
click at [753, 296] on div "SELBSTGESTALTUNG Heading Shop now Button Row" at bounding box center [921, 326] width 446 height 233
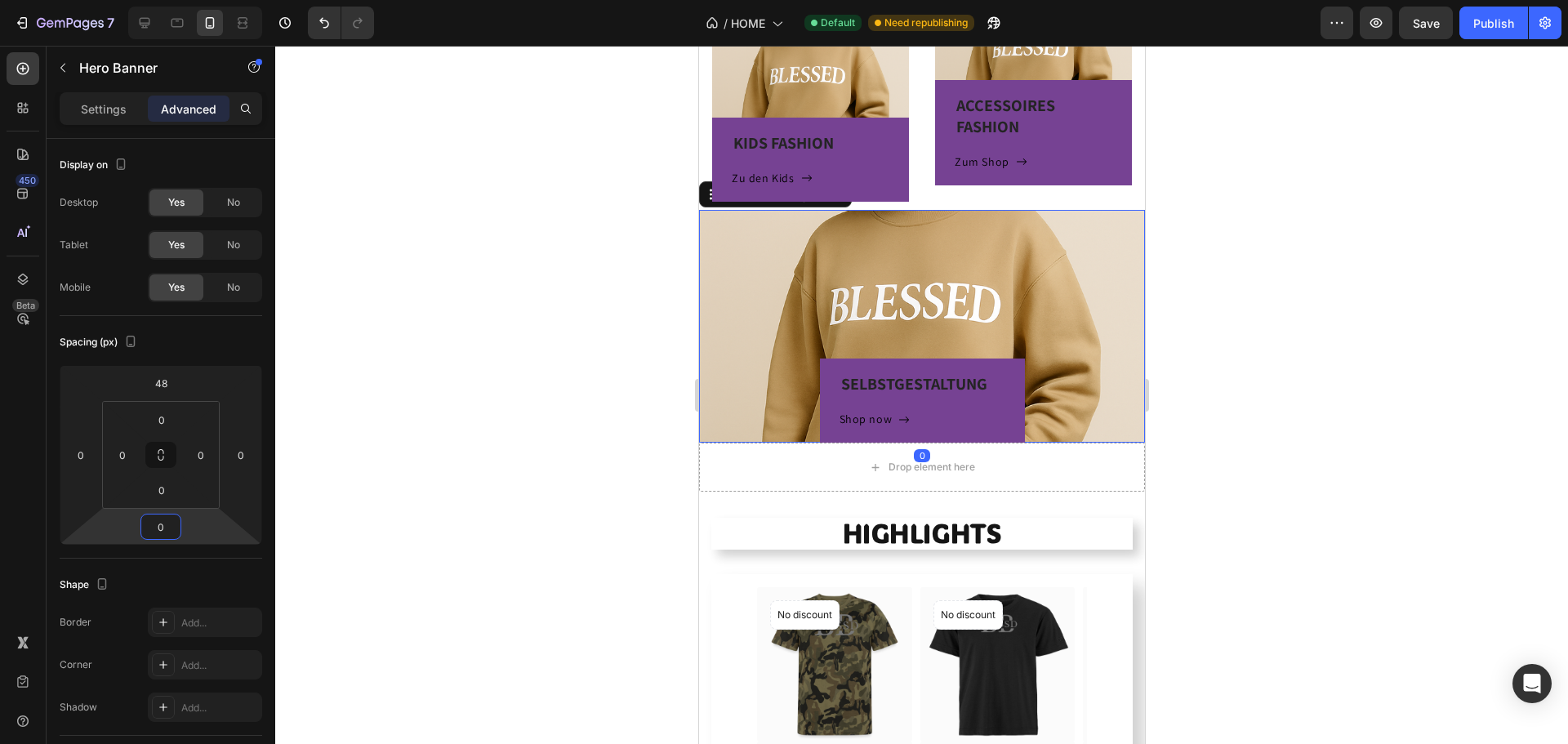
type input "2"
drag, startPoint x: 201, startPoint y: 521, endPoint x: 231, endPoint y: 520, distance: 30.0
click at [231, 0] on html "7 Version history / HOME Default Need republishing Preview Save Publish 450 Bet…" at bounding box center [784, 0] width 1568 height 0
type input "0"
click at [879, 464] on div "Drop element here" at bounding box center [921, 467] width 132 height 26
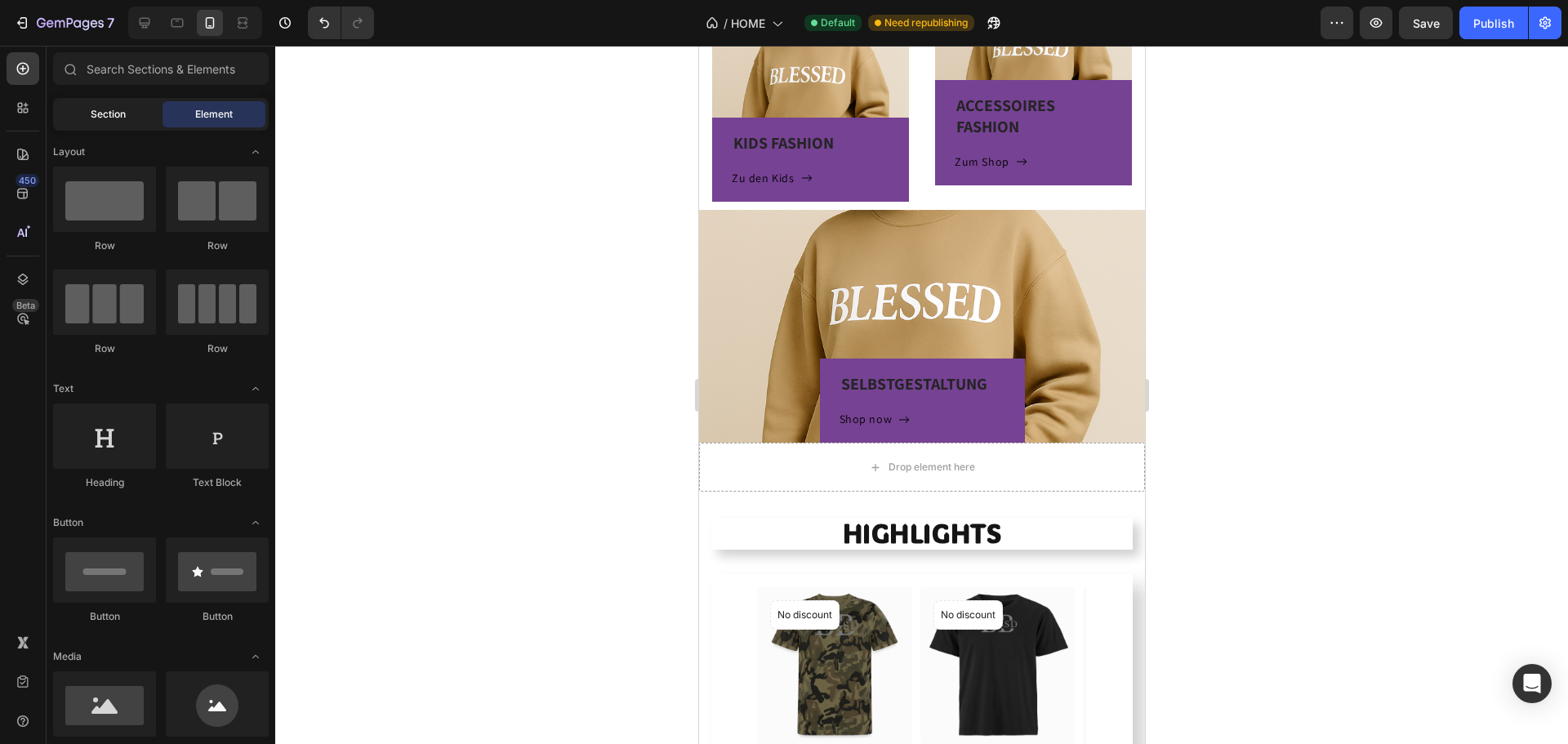
click at [121, 106] on div "Section" at bounding box center [108, 113] width 103 height 26
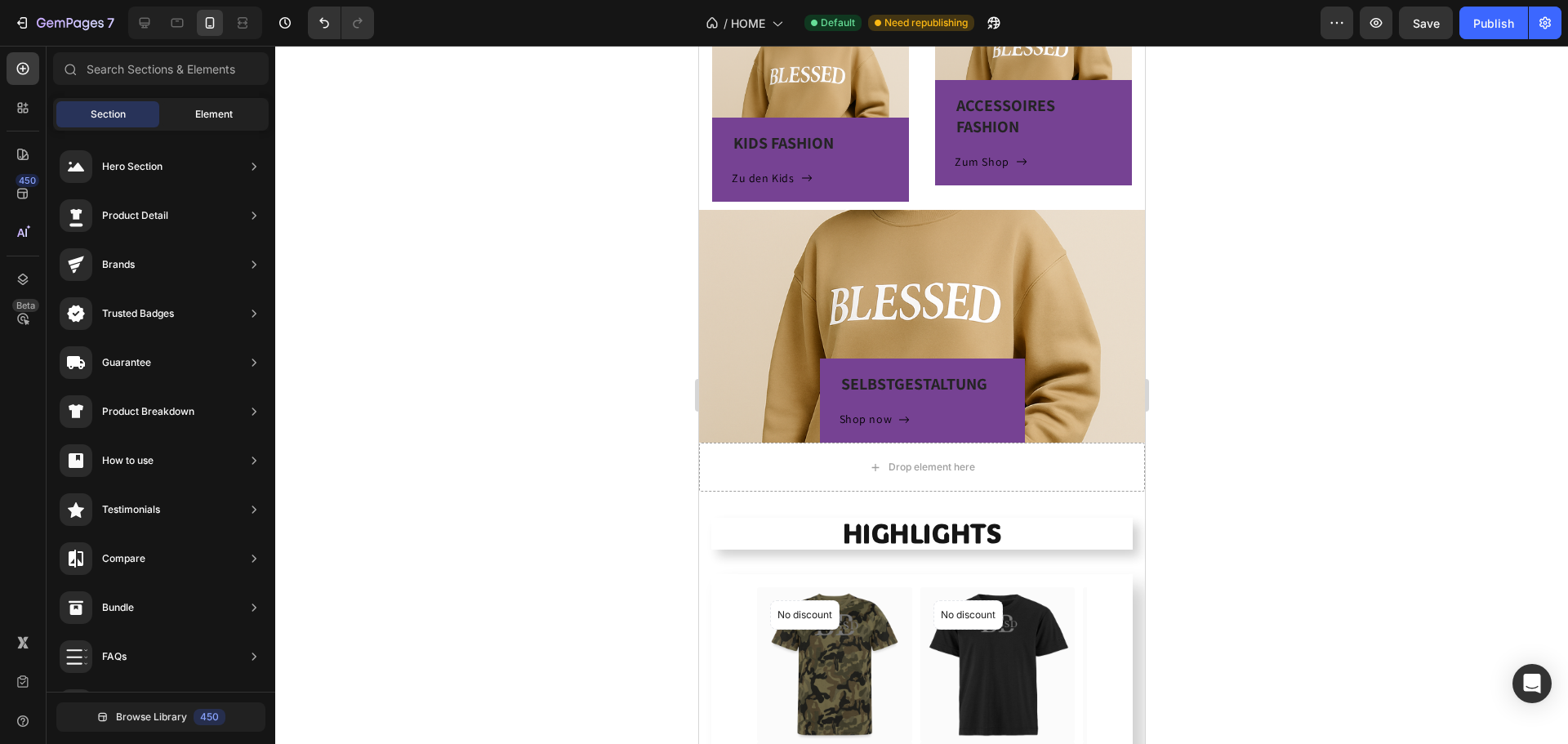
click at [208, 108] on span "Element" at bounding box center [213, 113] width 38 height 15
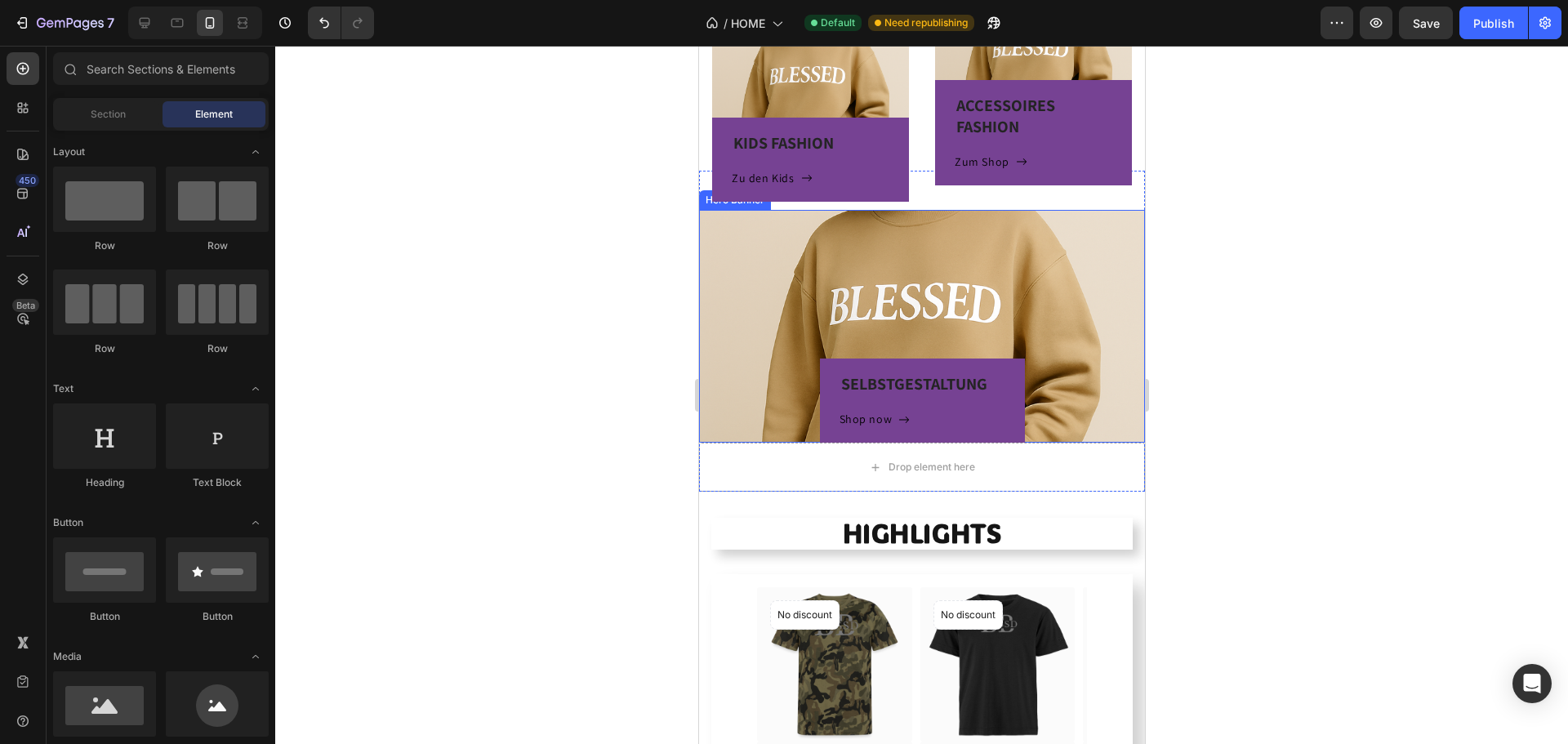
click at [867, 298] on div "SELBSTGESTALTUNG Heading Shop now Button Row" at bounding box center [921, 326] width 446 height 233
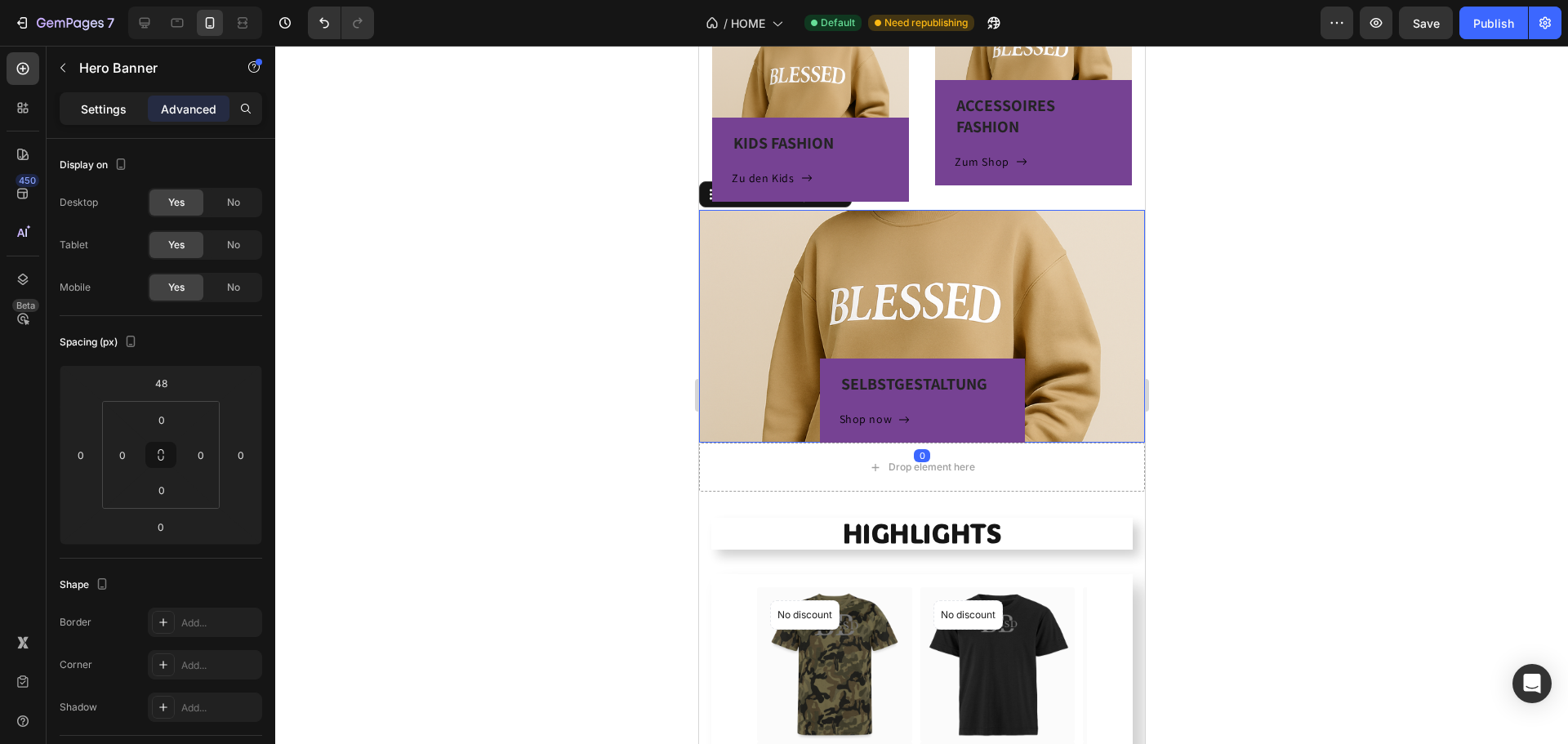
click at [118, 113] on p "Settings" at bounding box center [103, 110] width 46 height 17
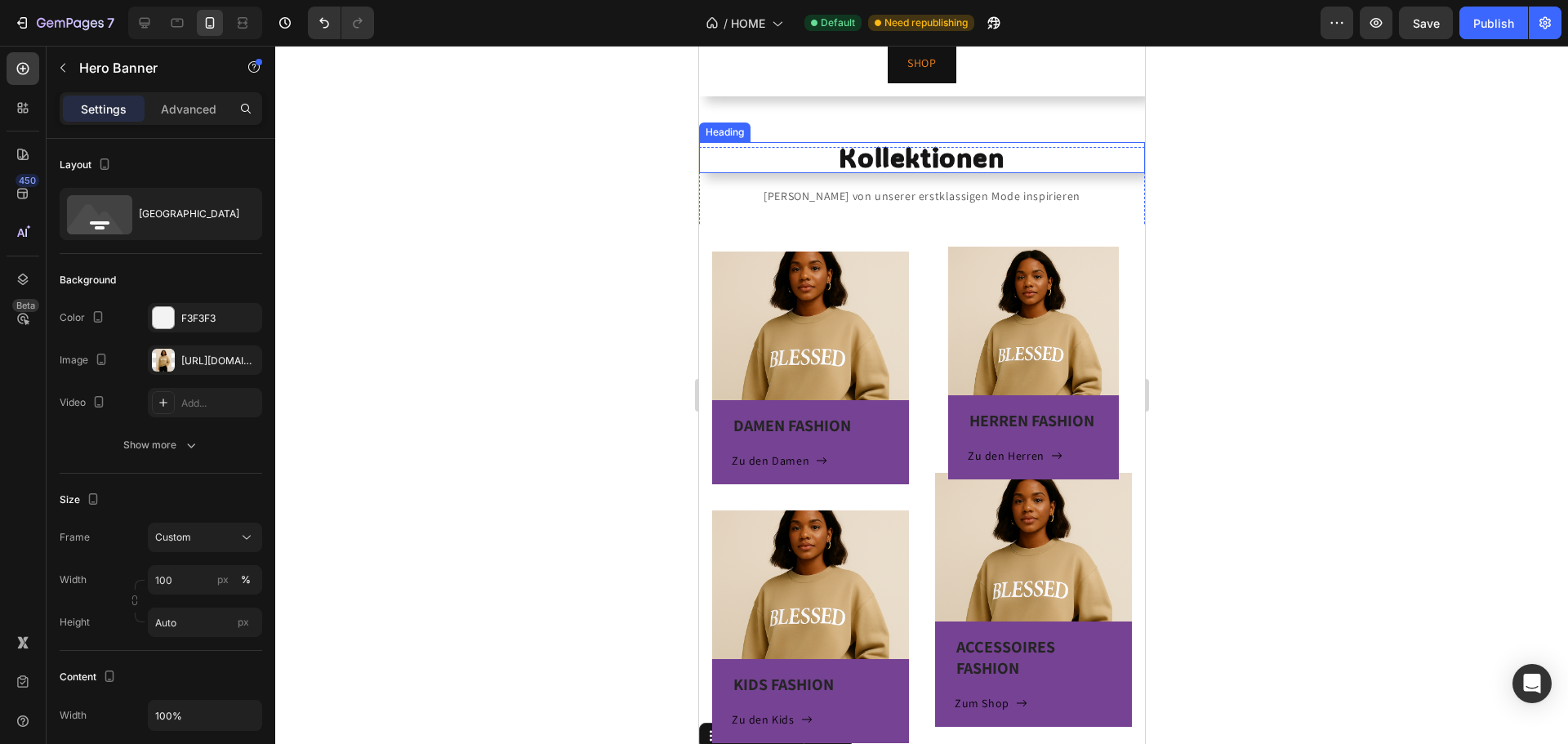
scroll to position [198, 0]
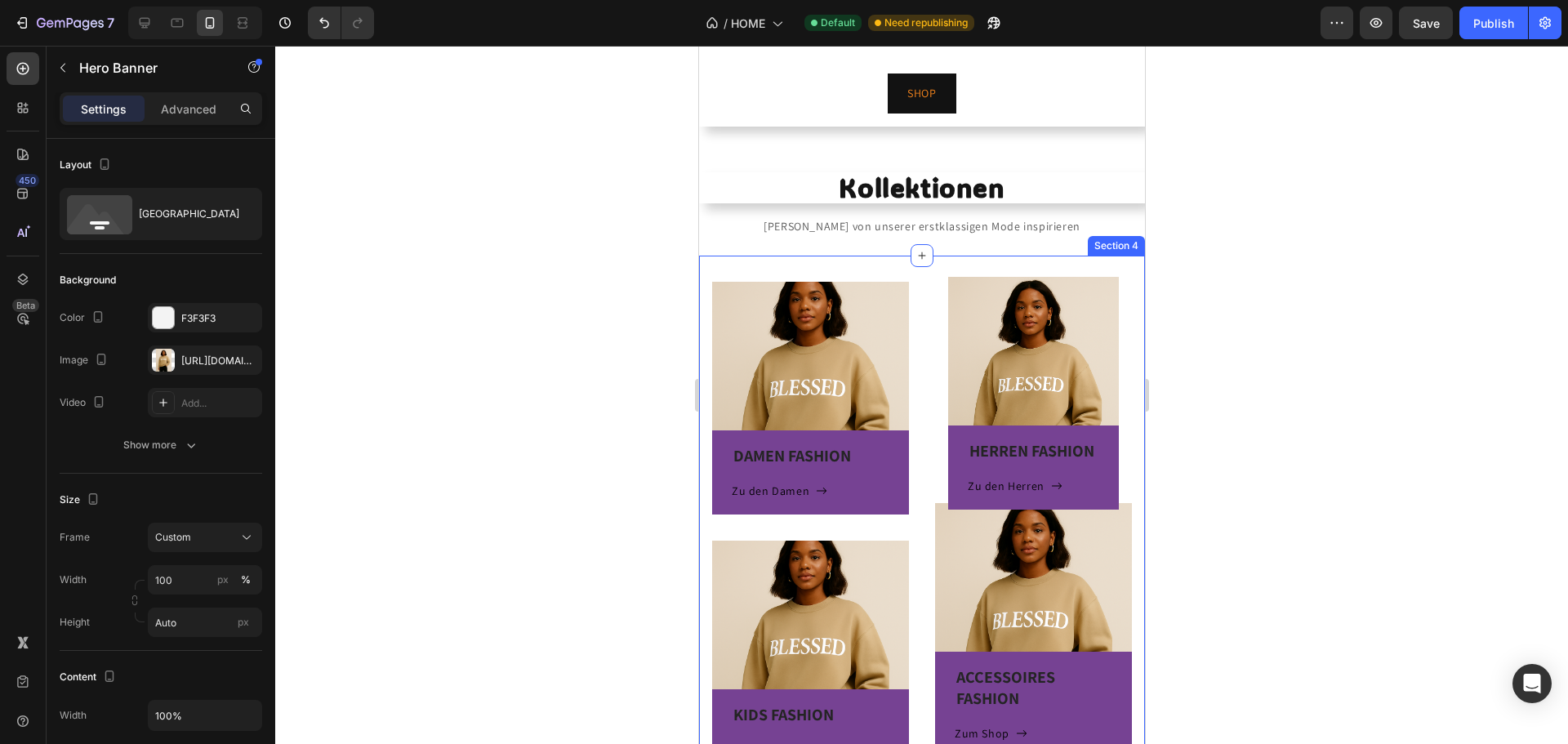
click at [933, 265] on div "DAMEN FASHION Heading Zu den Damen Button Row Hero Banner KIDS FASHION Heading …" at bounding box center [921, 541] width 446 height 570
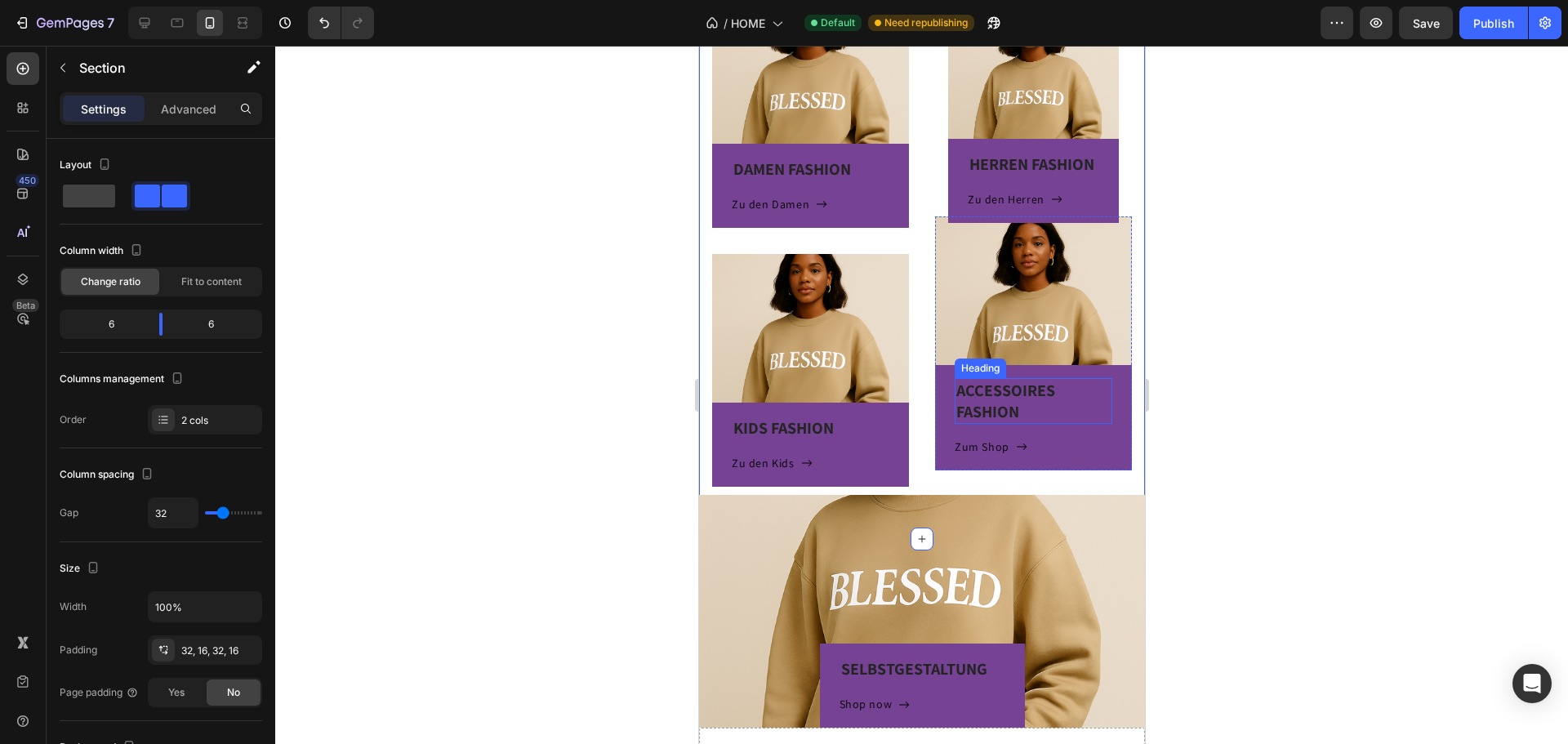
scroll to position [688, 0]
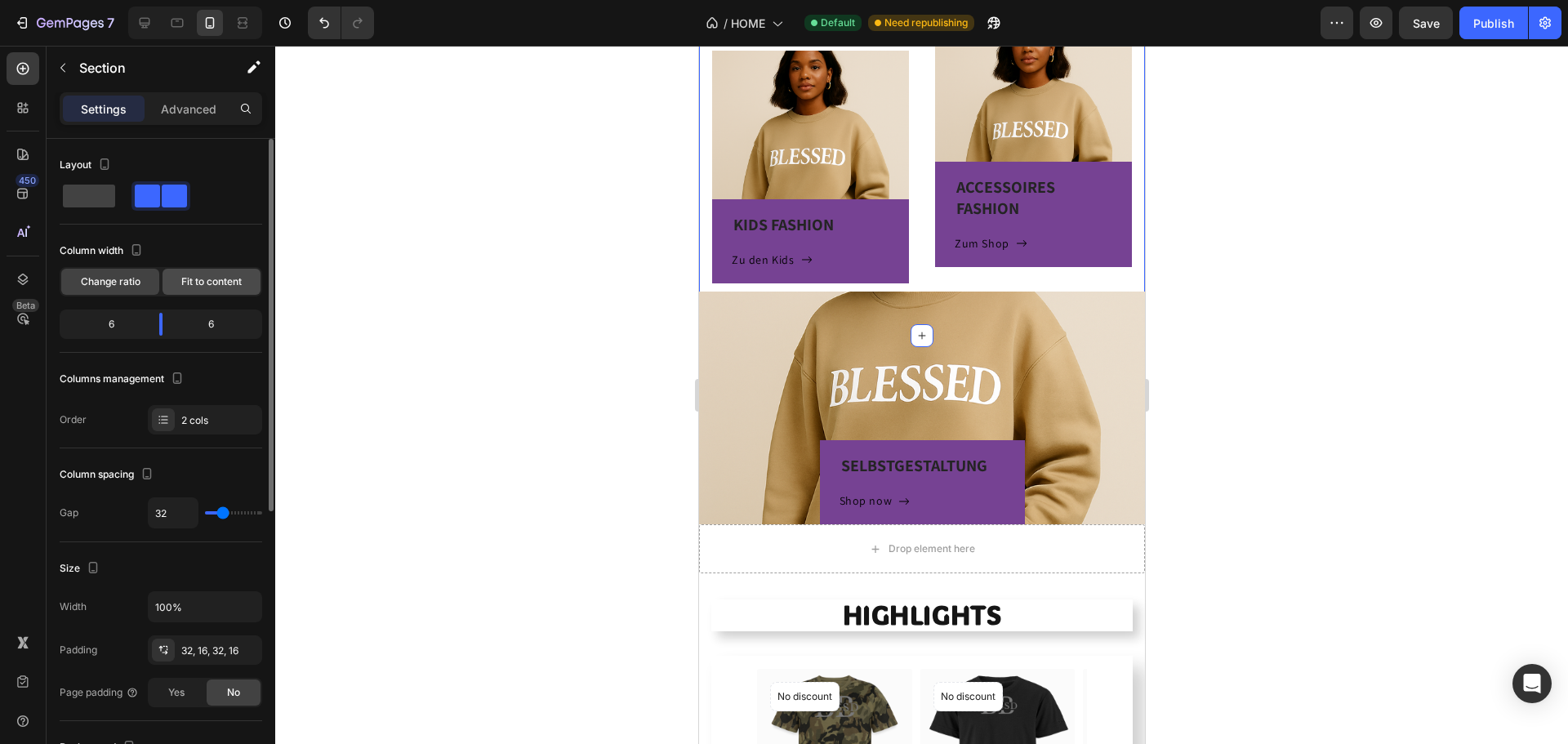
click at [207, 276] on span "Fit to content" at bounding box center [211, 281] width 60 height 15
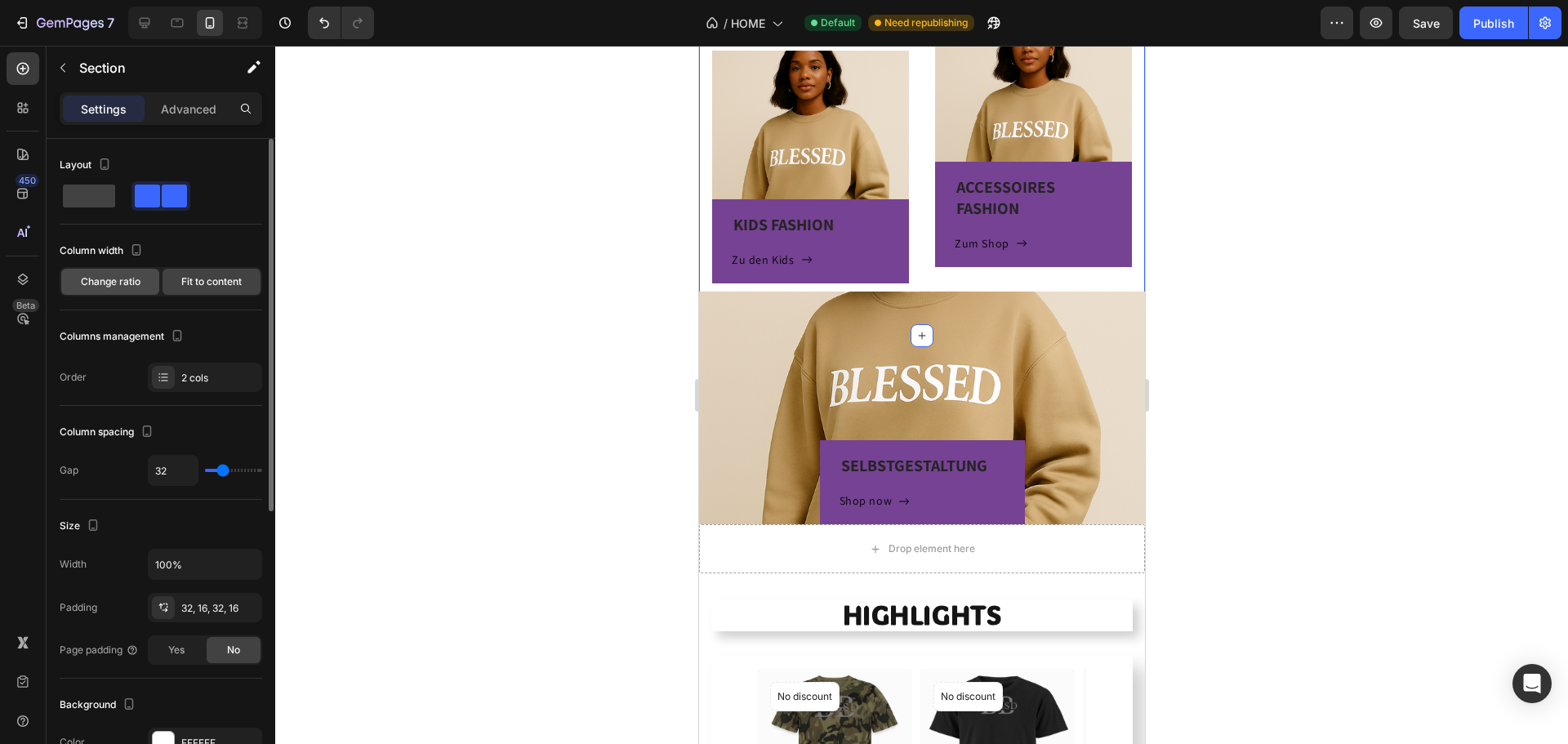
click at [124, 282] on span "Change ratio" at bounding box center [110, 281] width 59 height 15
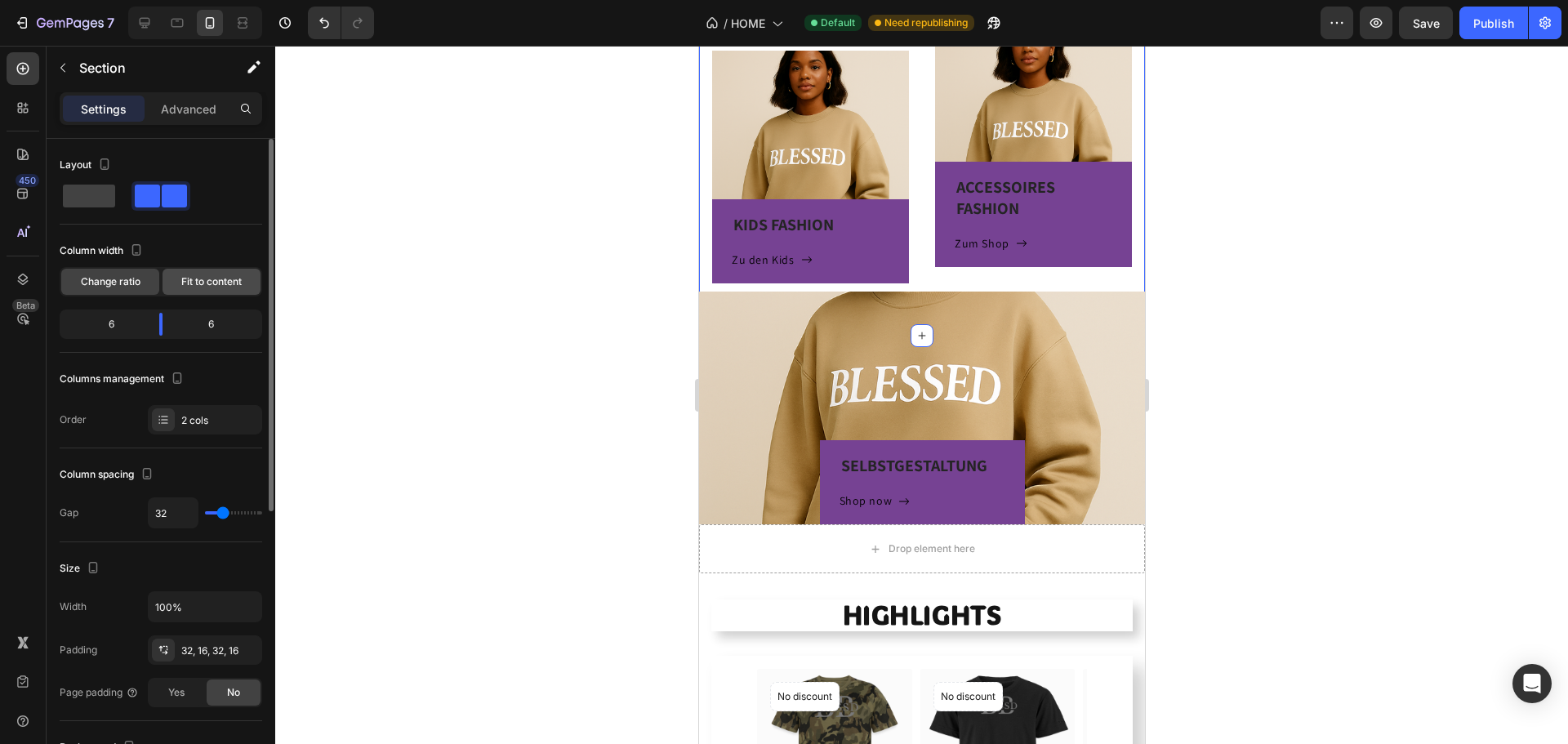
click at [215, 281] on span "Fit to content" at bounding box center [211, 281] width 60 height 15
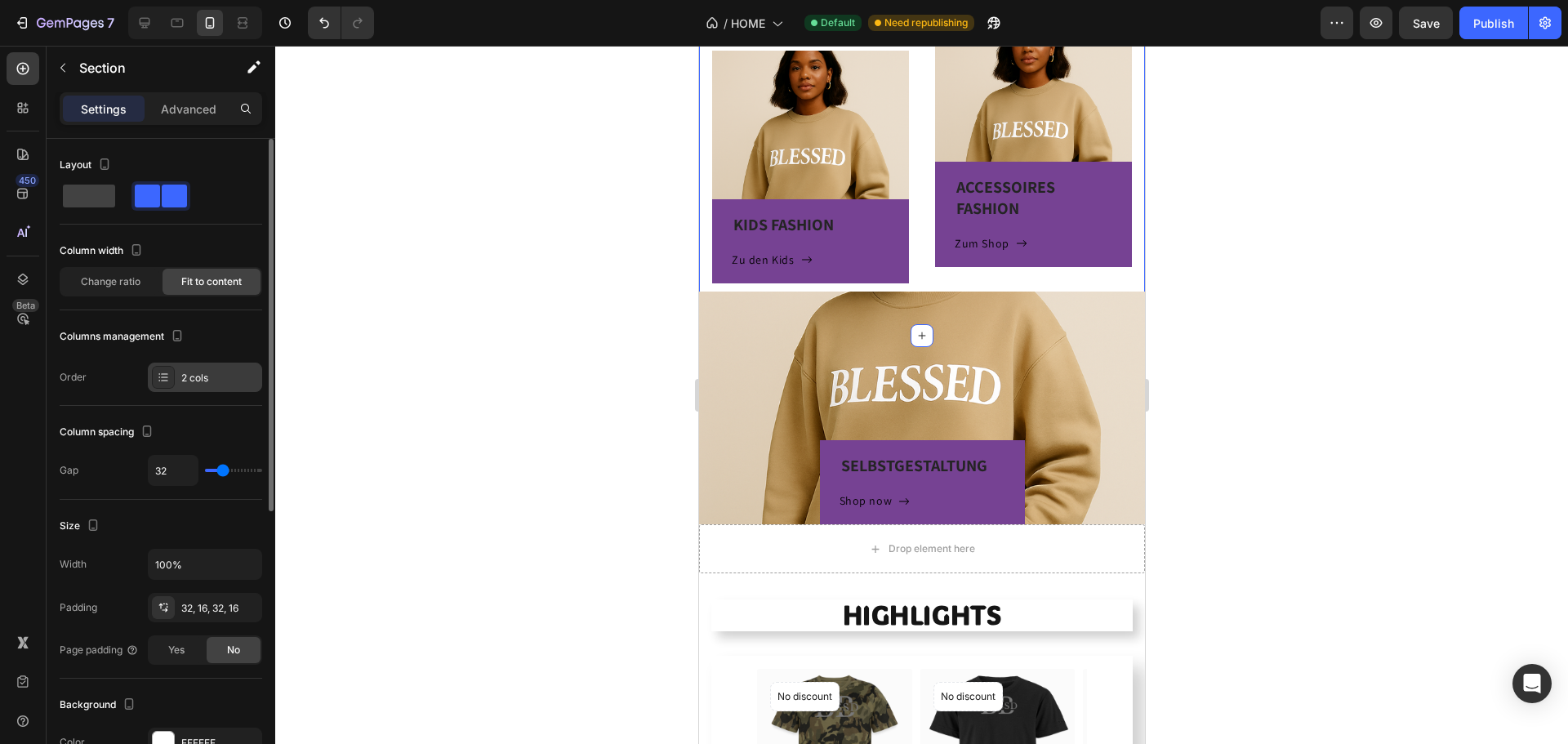
click at [183, 368] on div "2 cols" at bounding box center [205, 377] width 114 height 29
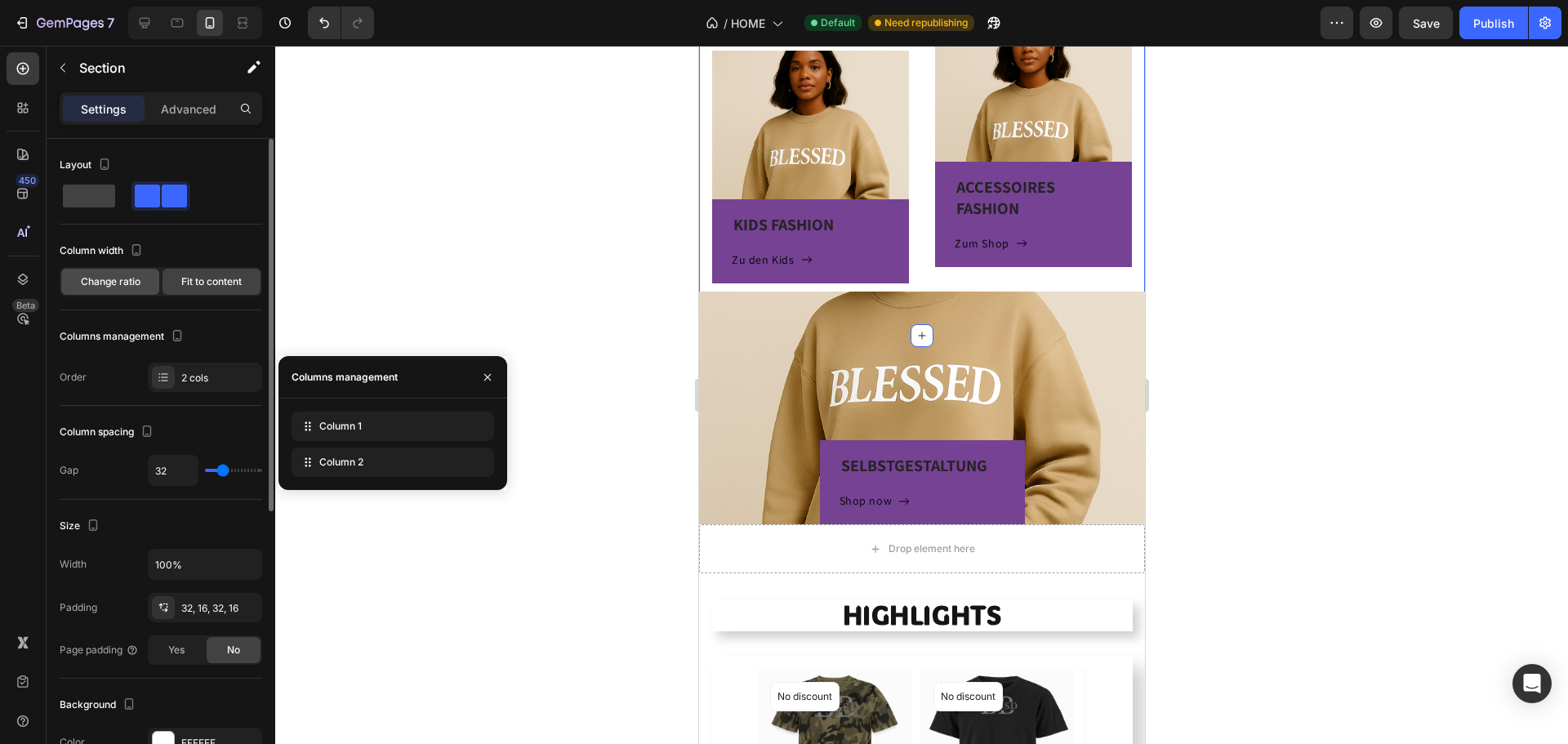
click at [119, 286] on span "Change ratio" at bounding box center [110, 281] width 59 height 15
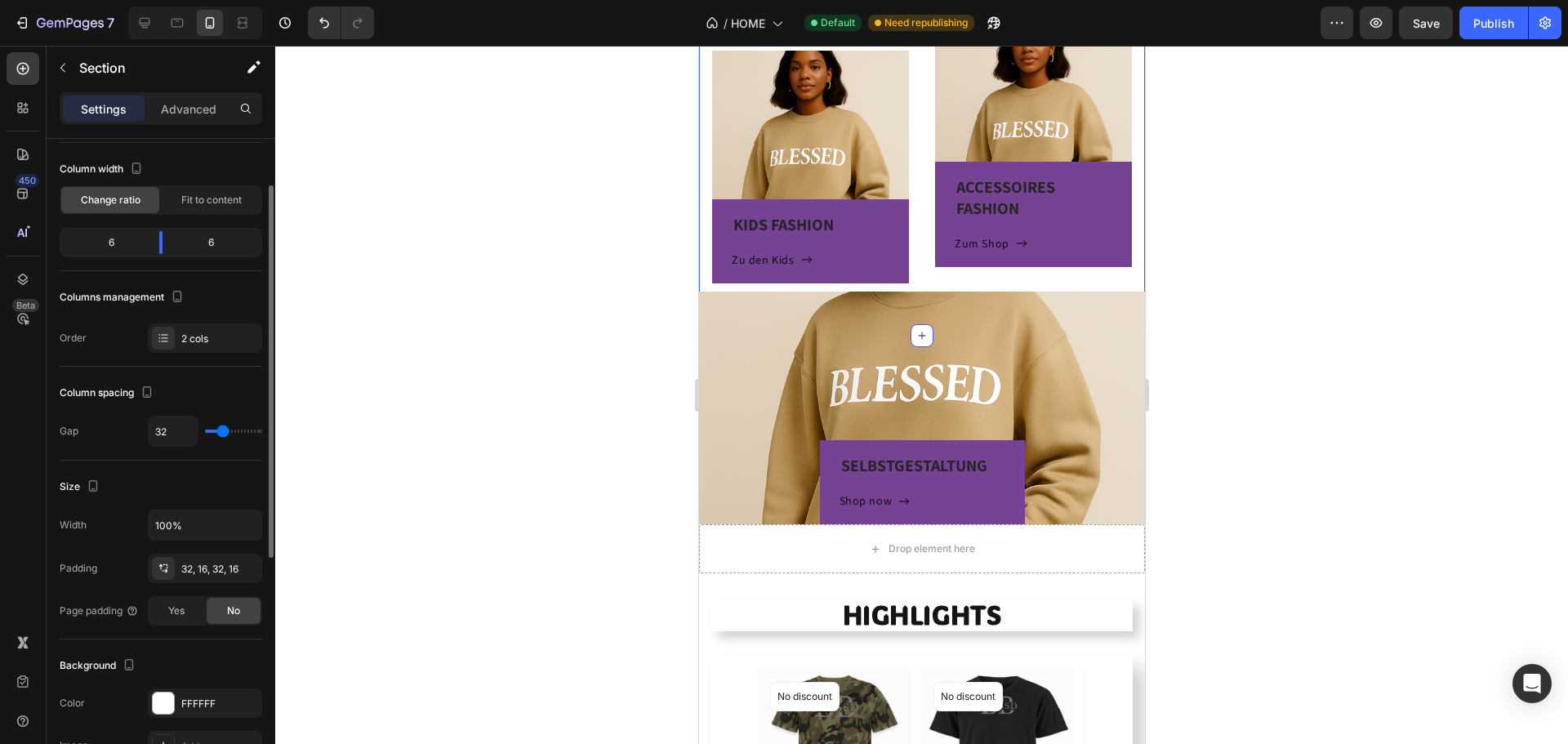
scroll to position [163, 0]
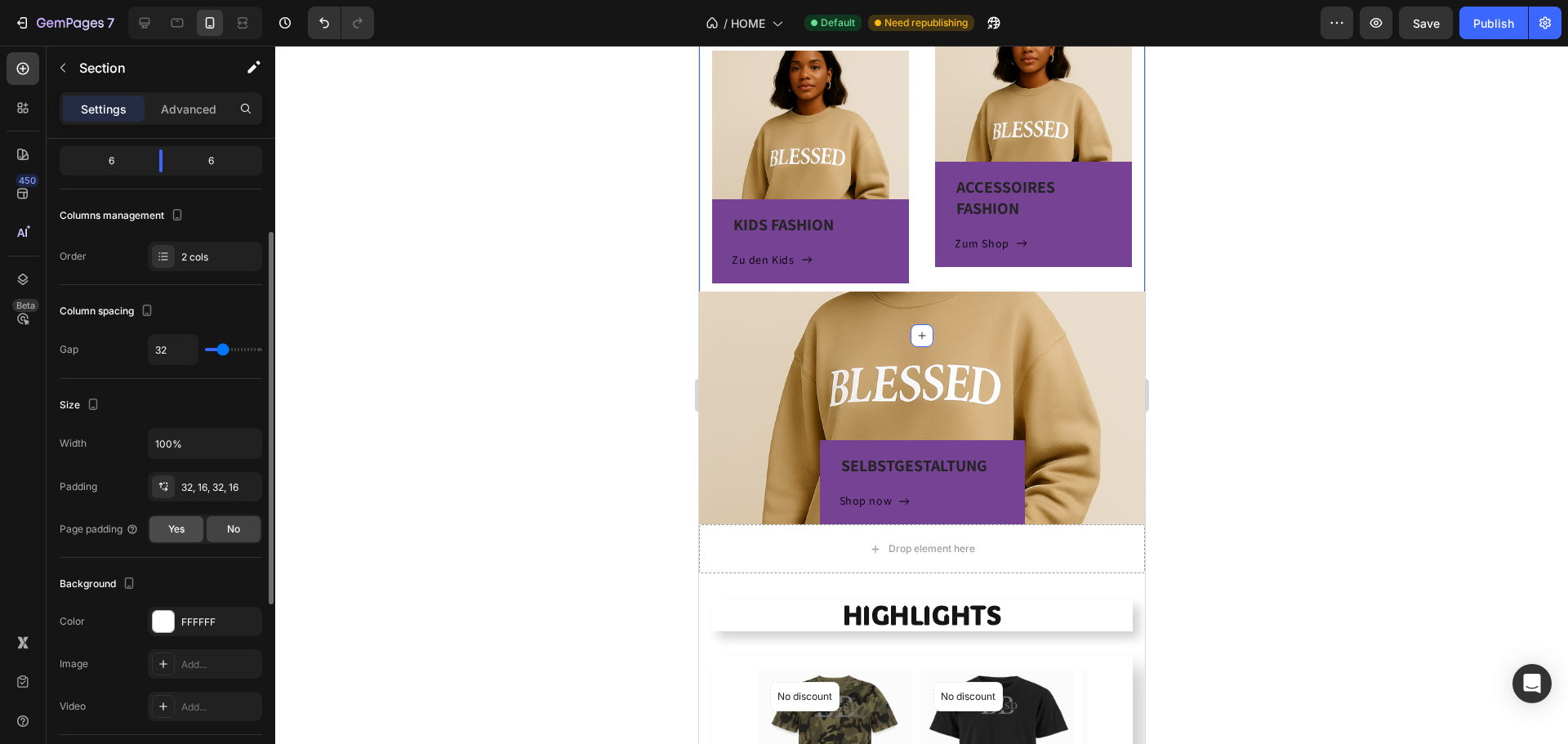
click at [183, 534] on span "Yes" at bounding box center [176, 529] width 16 height 15
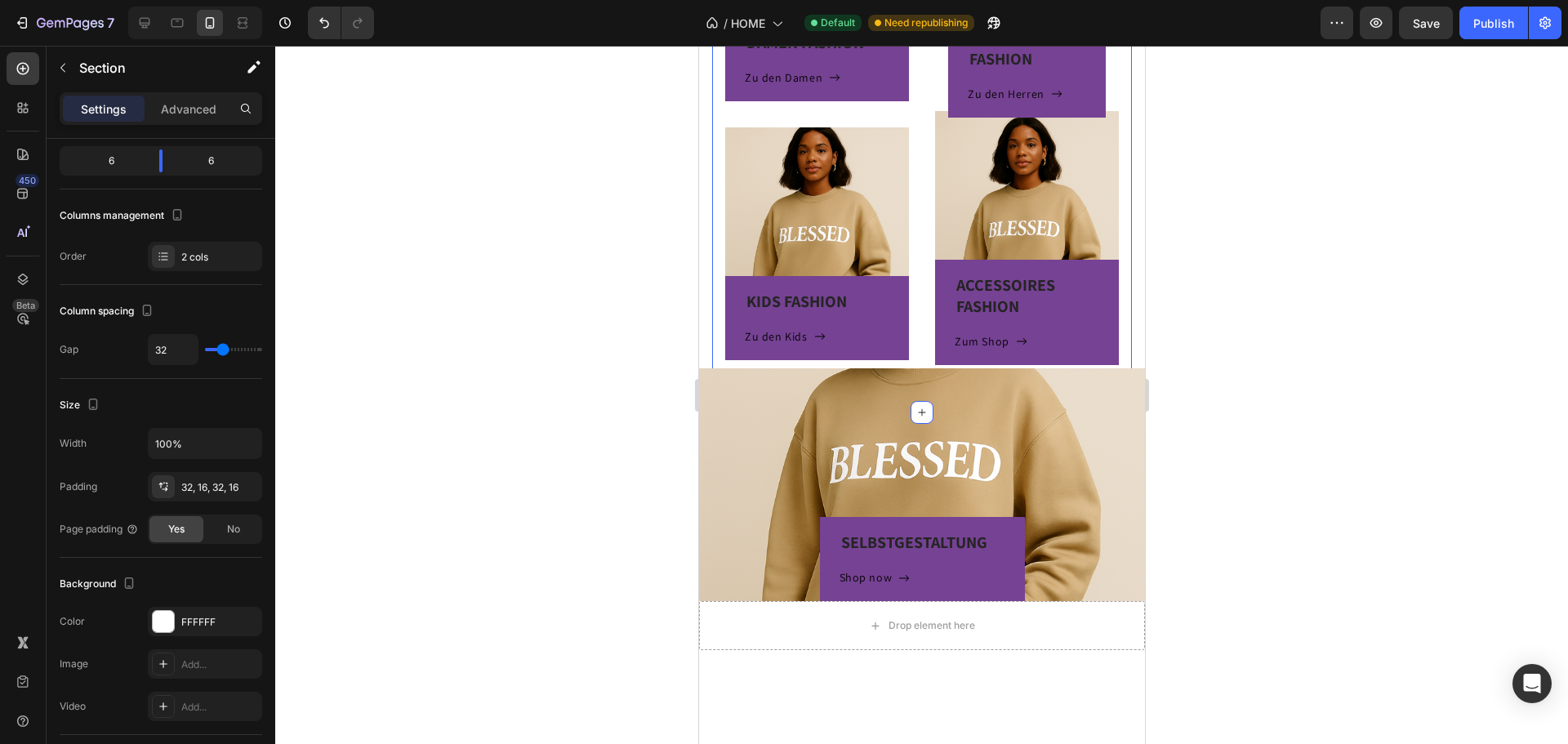
scroll to position [361, 0]
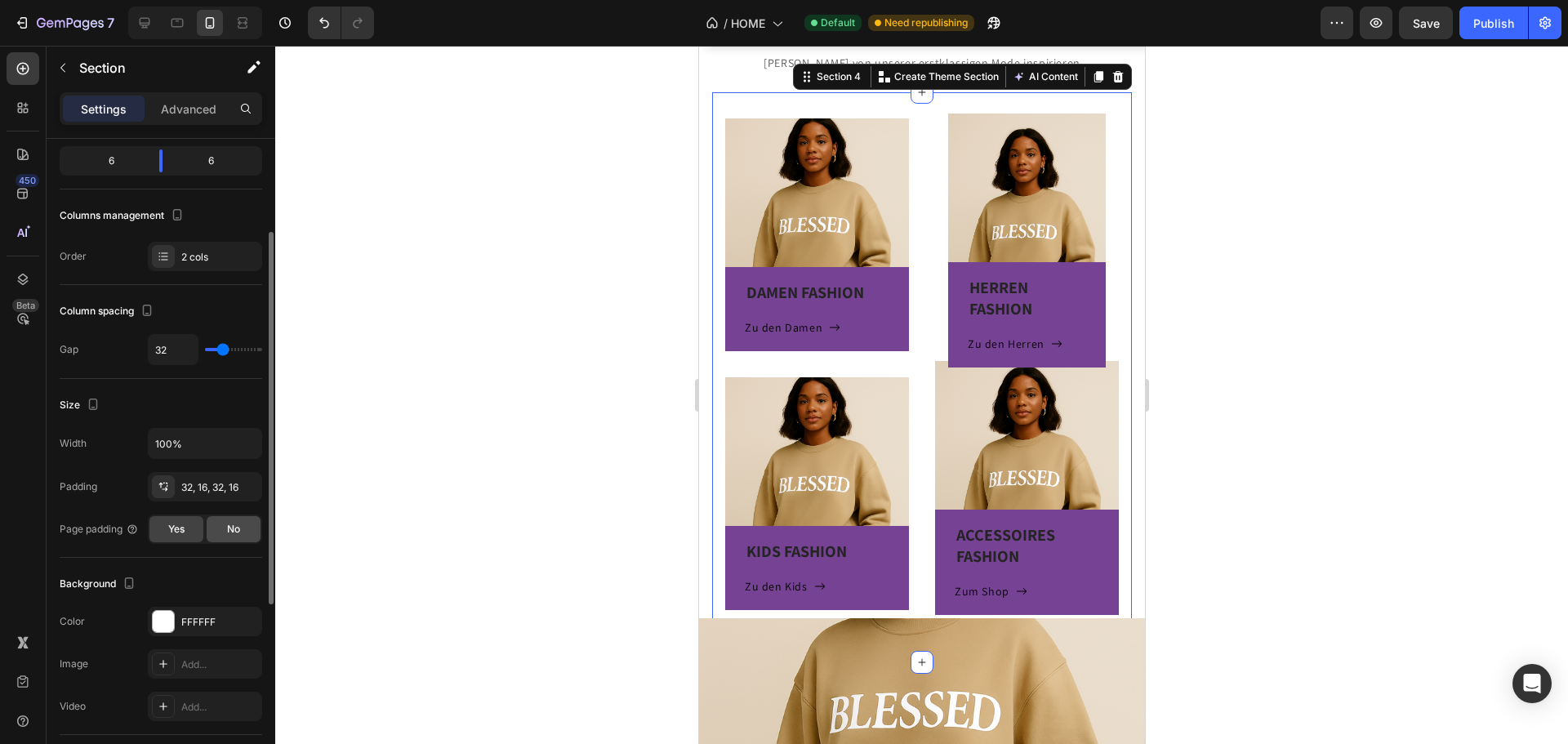
click at [227, 531] on span "No" at bounding box center [233, 529] width 13 height 15
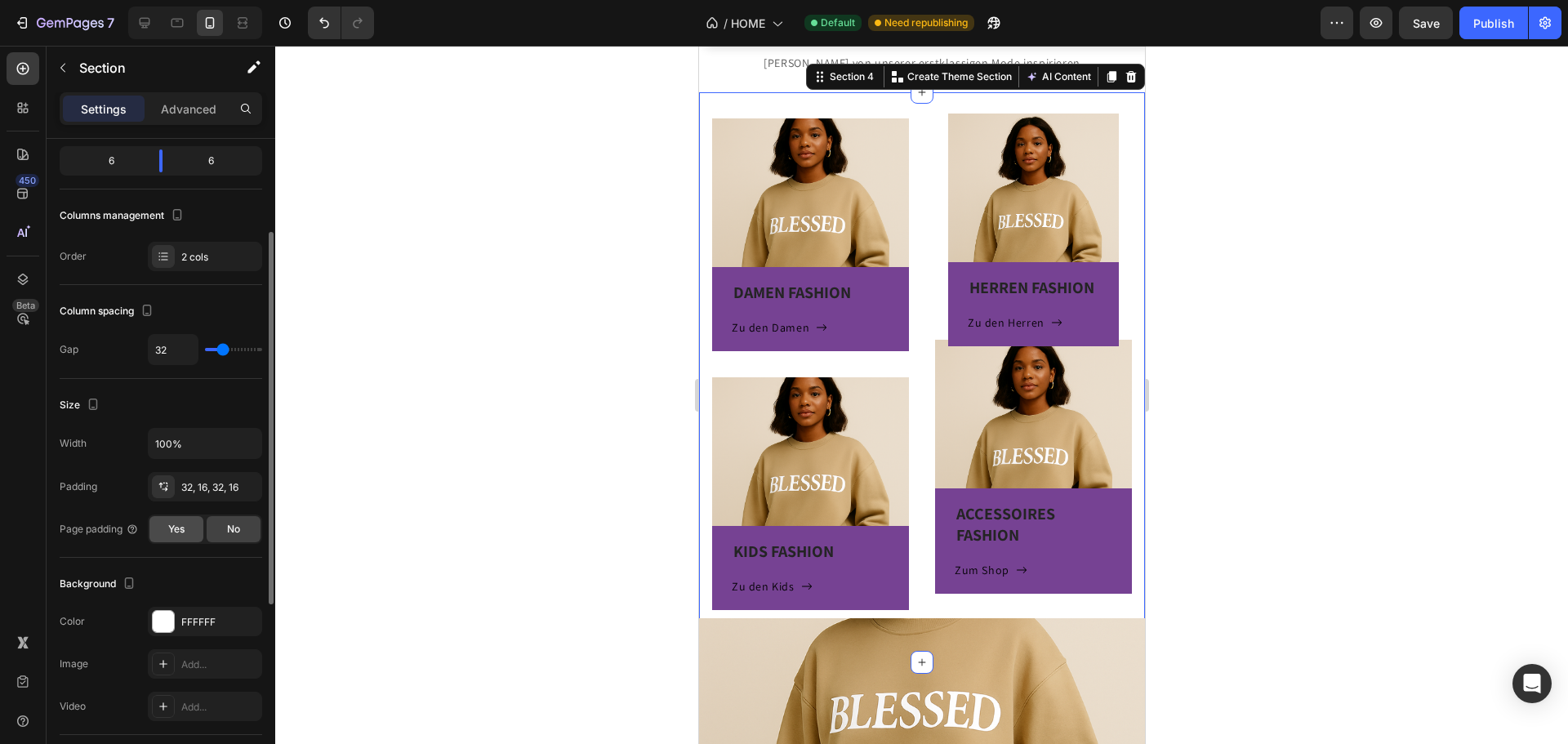
click at [184, 541] on div "Yes" at bounding box center [176, 529] width 54 height 26
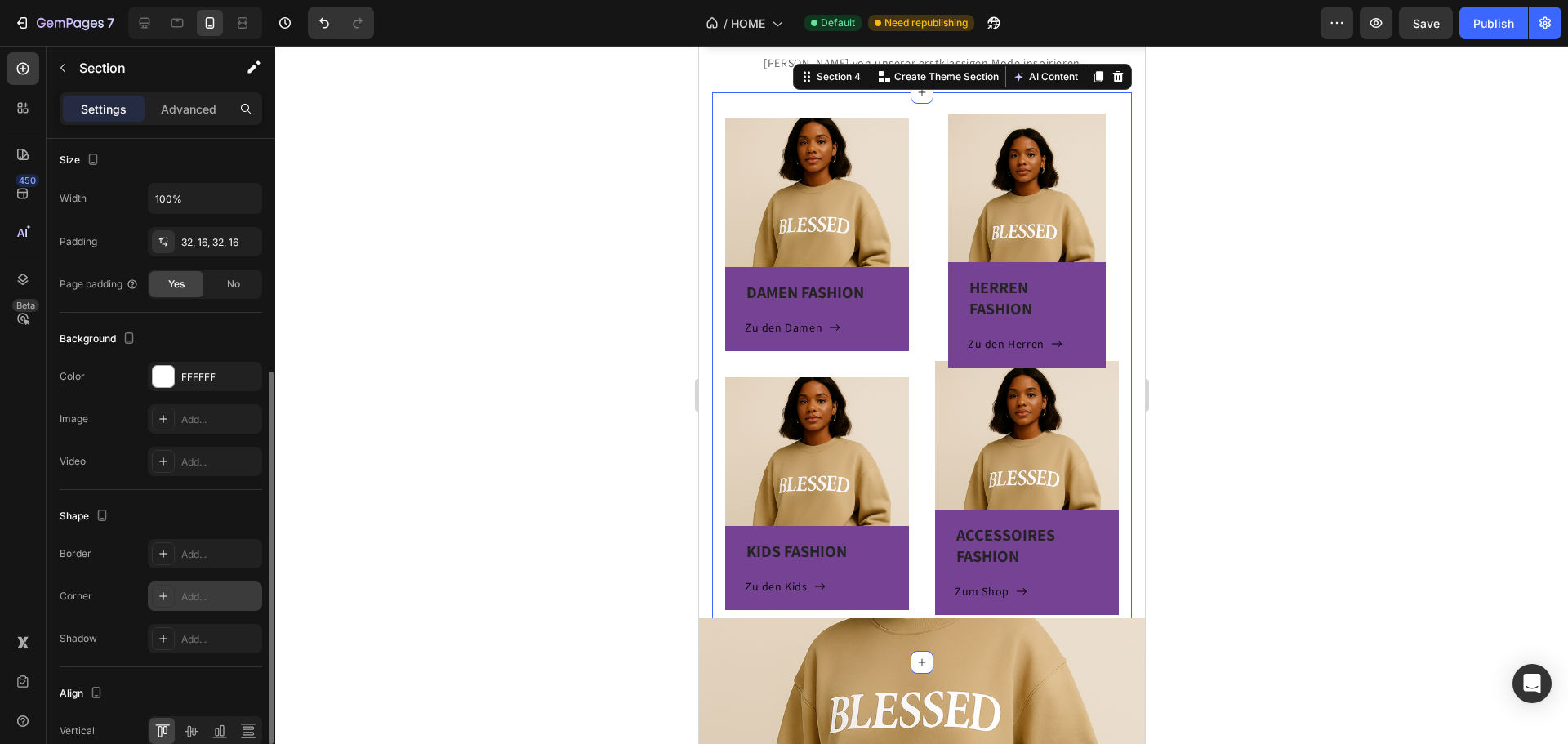
scroll to position [489, 0]
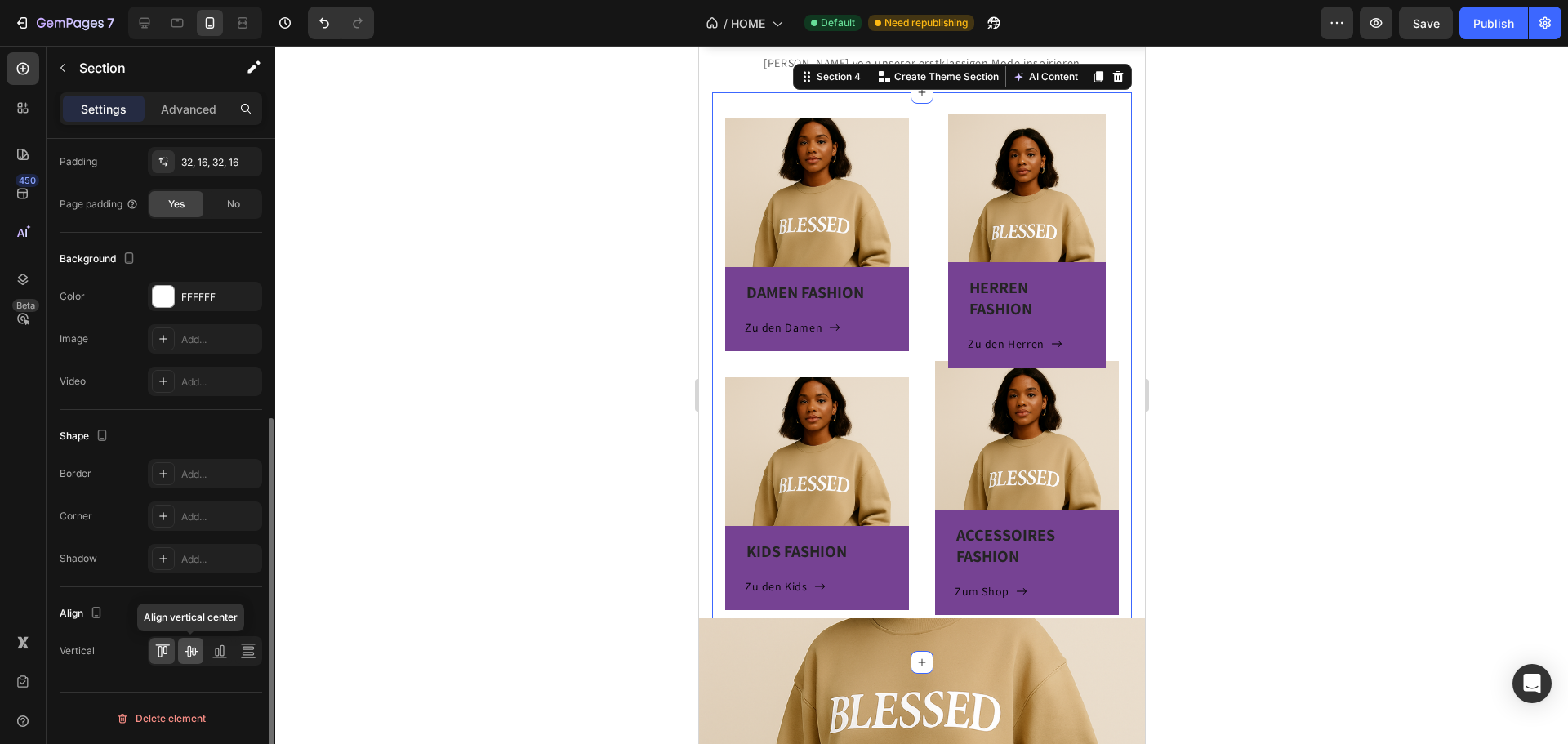
click at [194, 649] on icon at bounding box center [191, 651] width 16 height 16
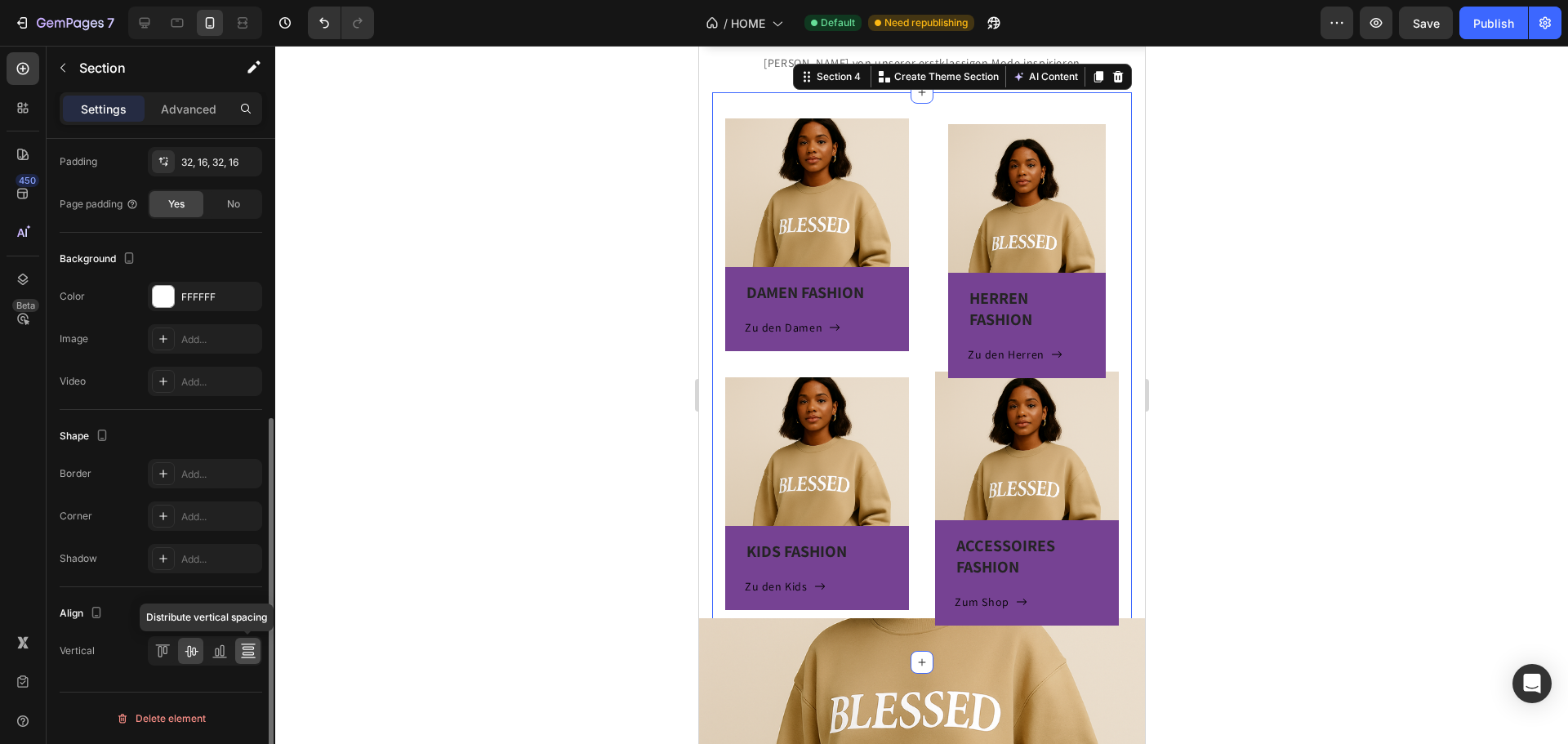
click at [241, 650] on icon at bounding box center [248, 651] width 16 height 16
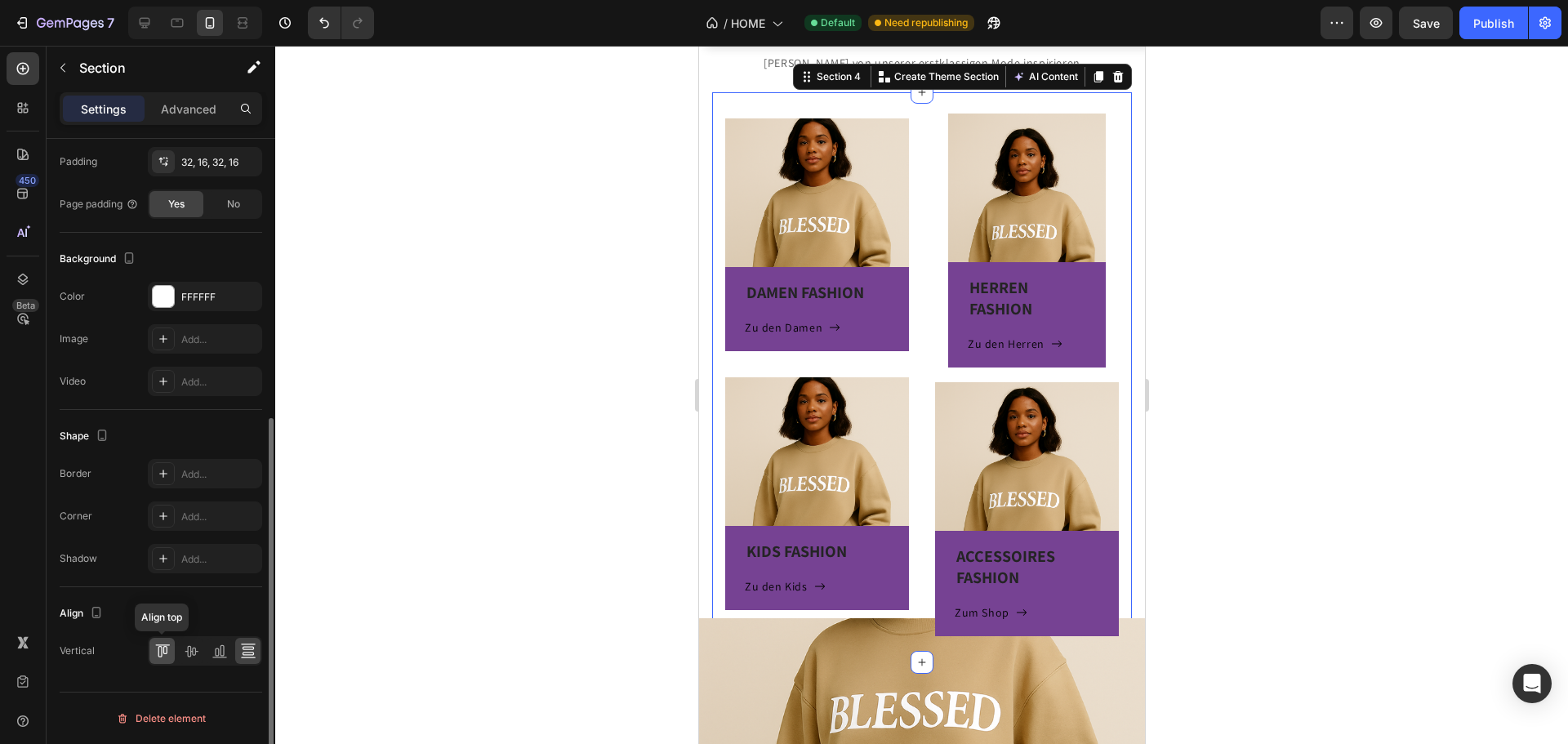
click at [163, 654] on icon at bounding box center [162, 651] width 16 height 16
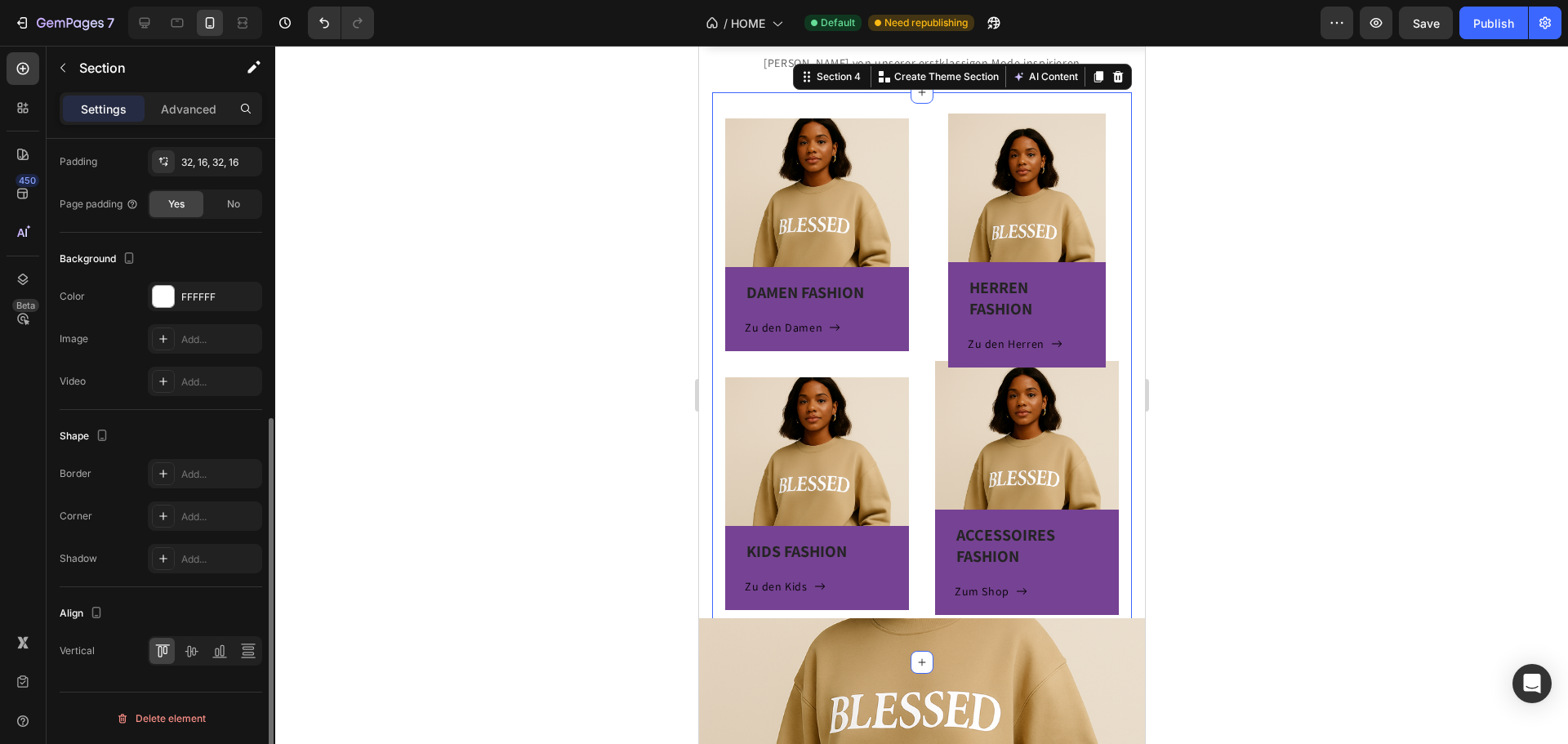
click at [206, 651] on div at bounding box center [205, 651] width 114 height 29
click at [200, 653] on div at bounding box center [191, 651] width 25 height 26
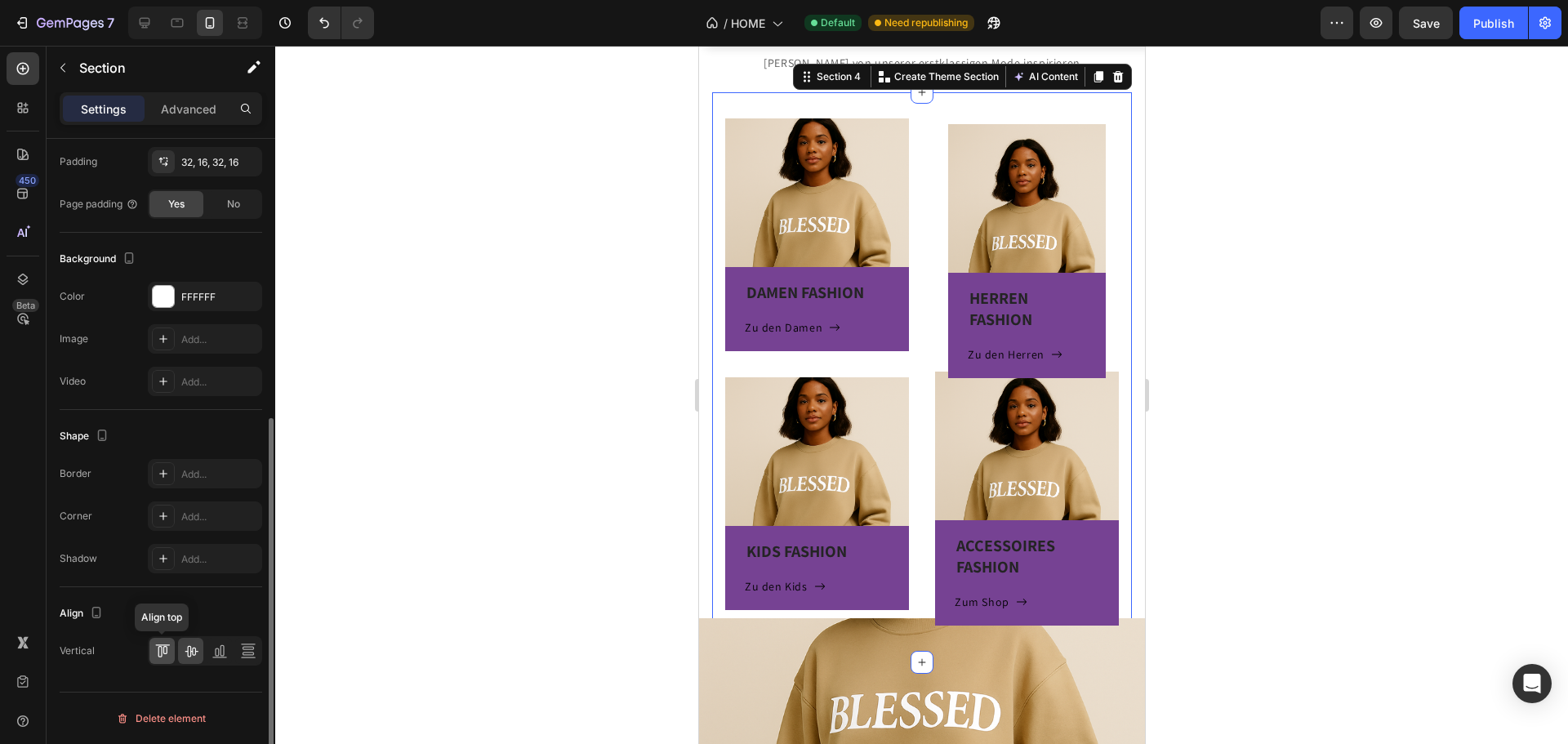
click at [166, 650] on icon at bounding box center [162, 651] width 16 height 16
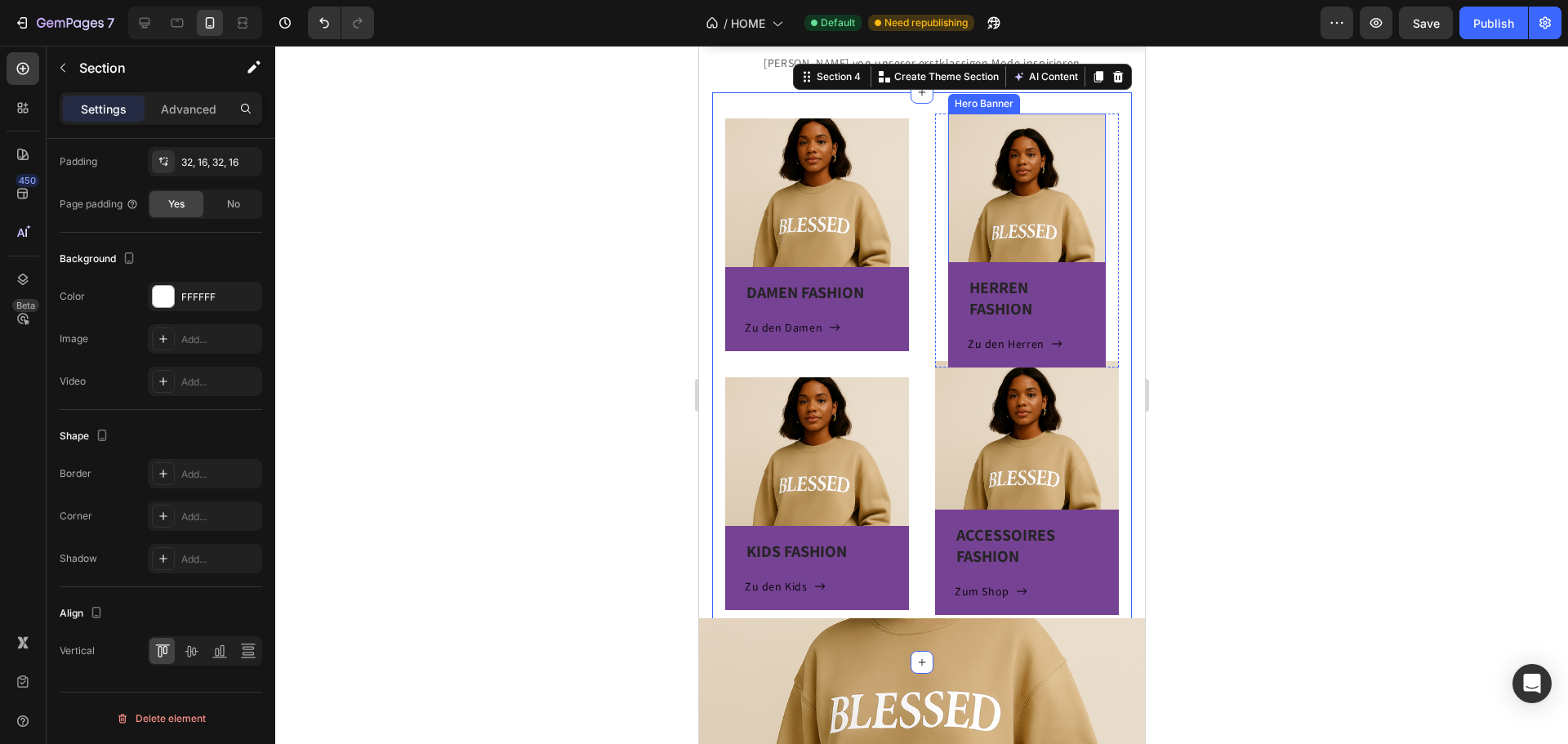
click at [1008, 121] on div "HERREN FASHION Heading Zu den Herren Button Row" at bounding box center [1026, 241] width 158 height 254
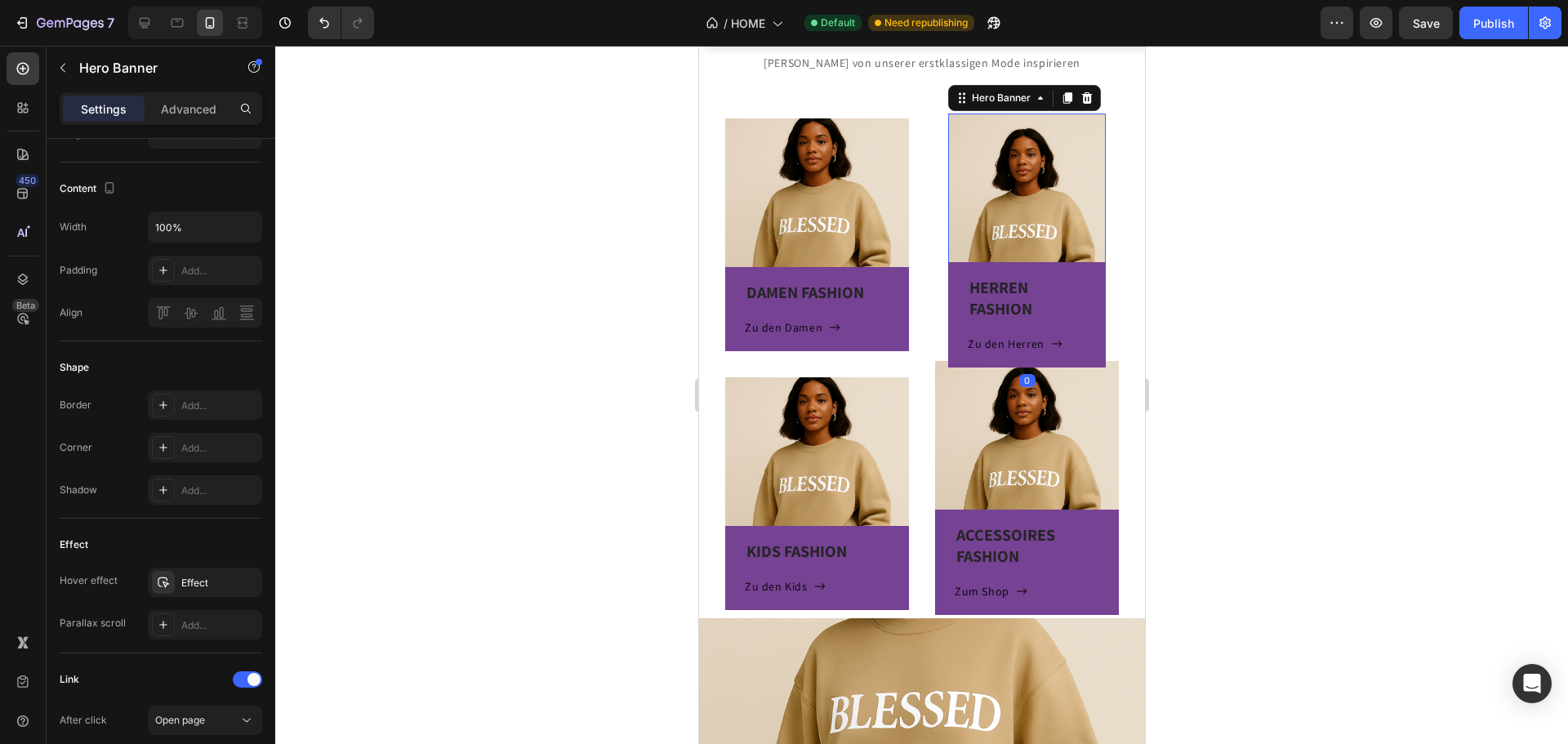
scroll to position [0, 0]
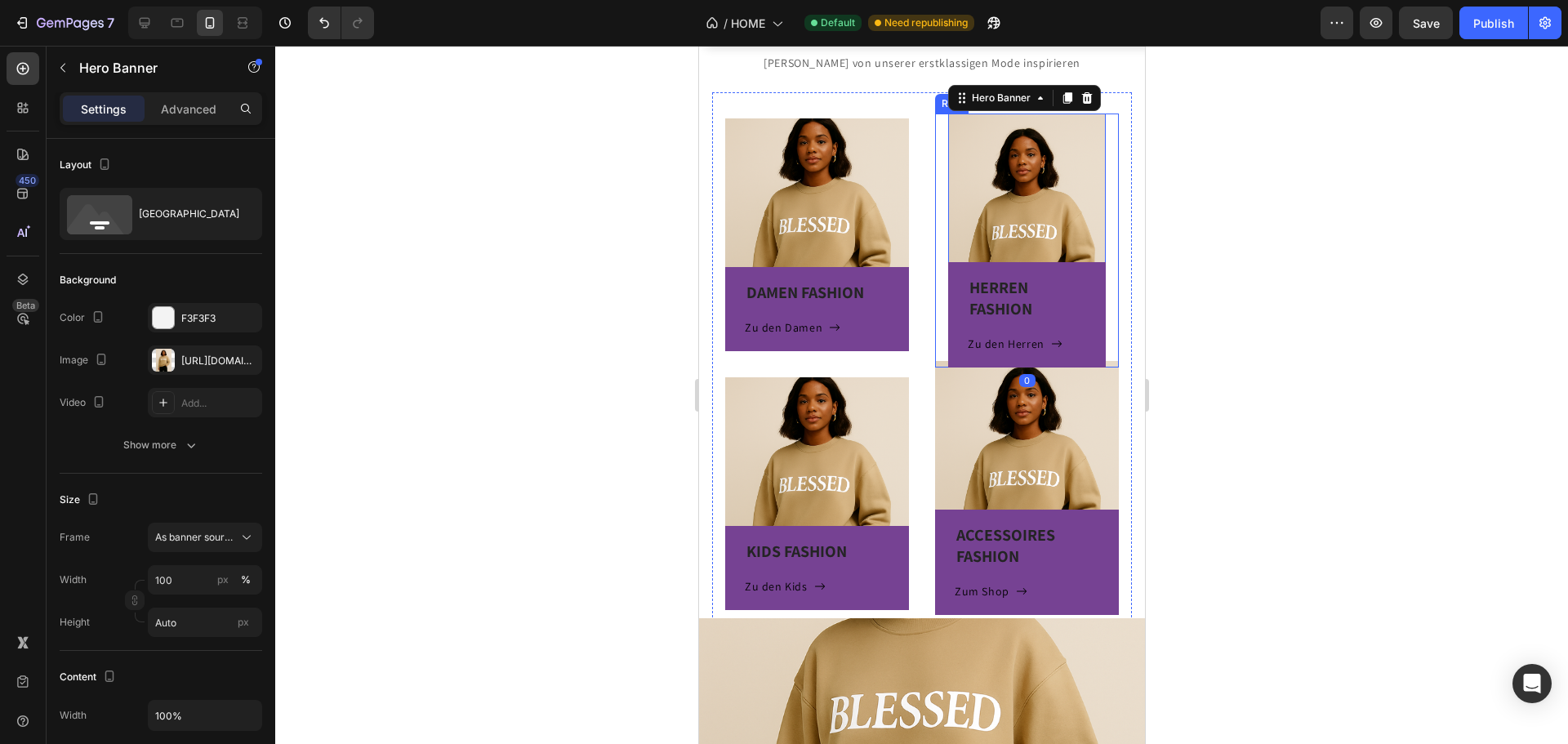
click at [934, 137] on div "HERREN FASHION Heading Zu den Herren Button Row Hero Banner 0 Row" at bounding box center [1025, 241] width 183 height 254
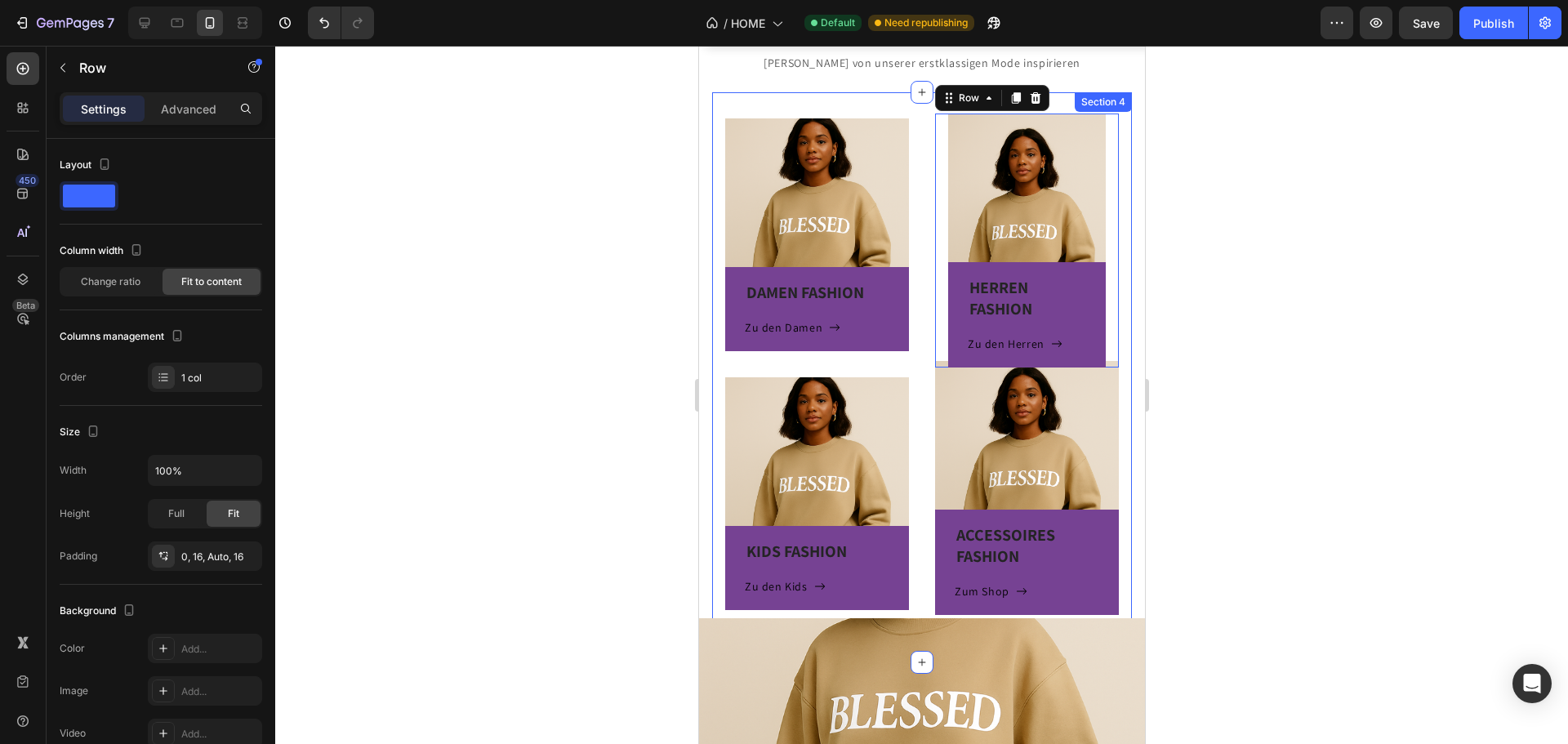
click at [856, 97] on div "DAMEN FASHION Heading Zu den Damen Button Row Hero Banner KIDS FASHION Heading …" at bounding box center [921, 377] width 420 height 570
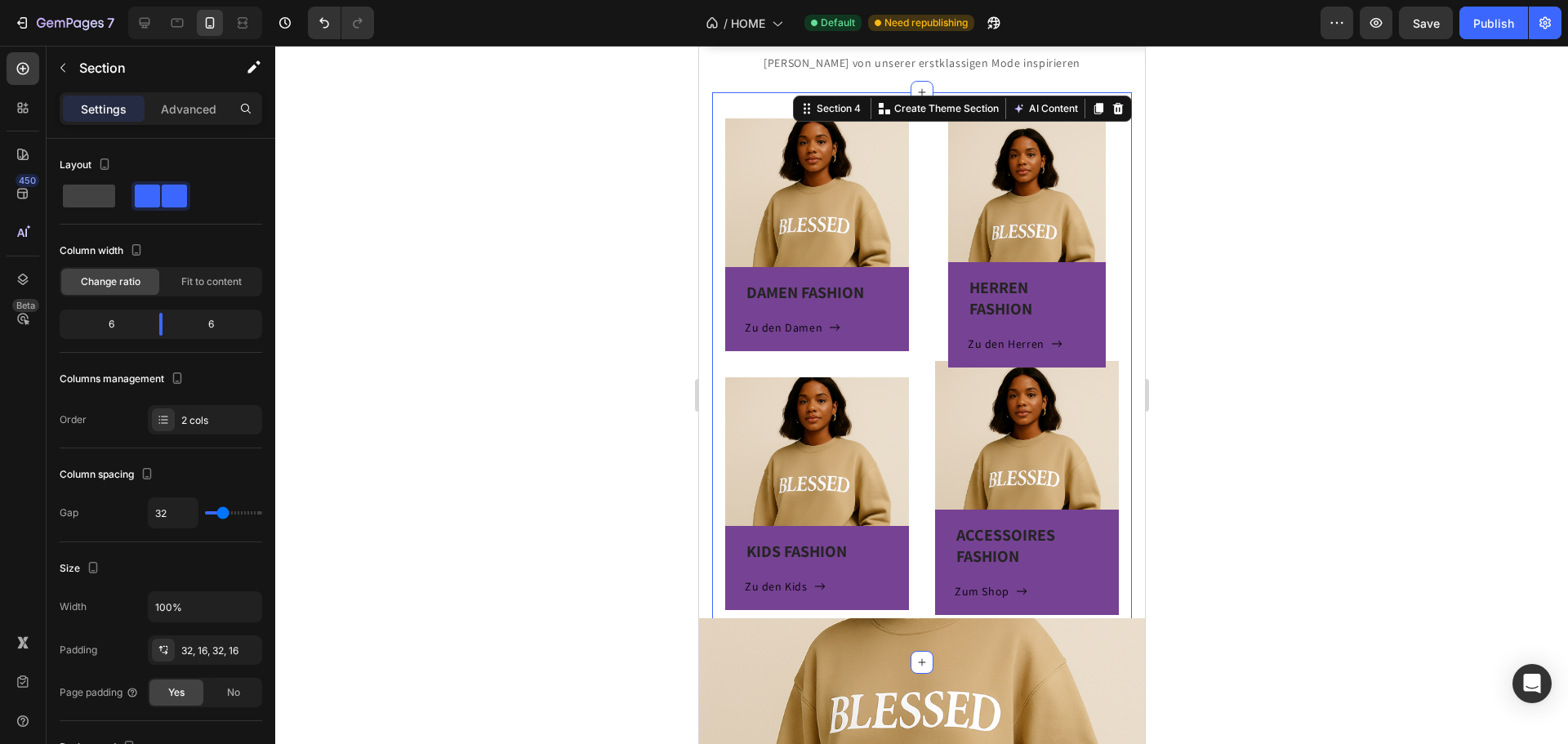
click at [720, 106] on div "DAMEN FASHION Heading Zu den Damen Button Row Hero Banner KIDS FASHION Heading …" at bounding box center [921, 377] width 420 height 570
click at [201, 107] on p "Advanced" at bounding box center [188, 110] width 55 height 17
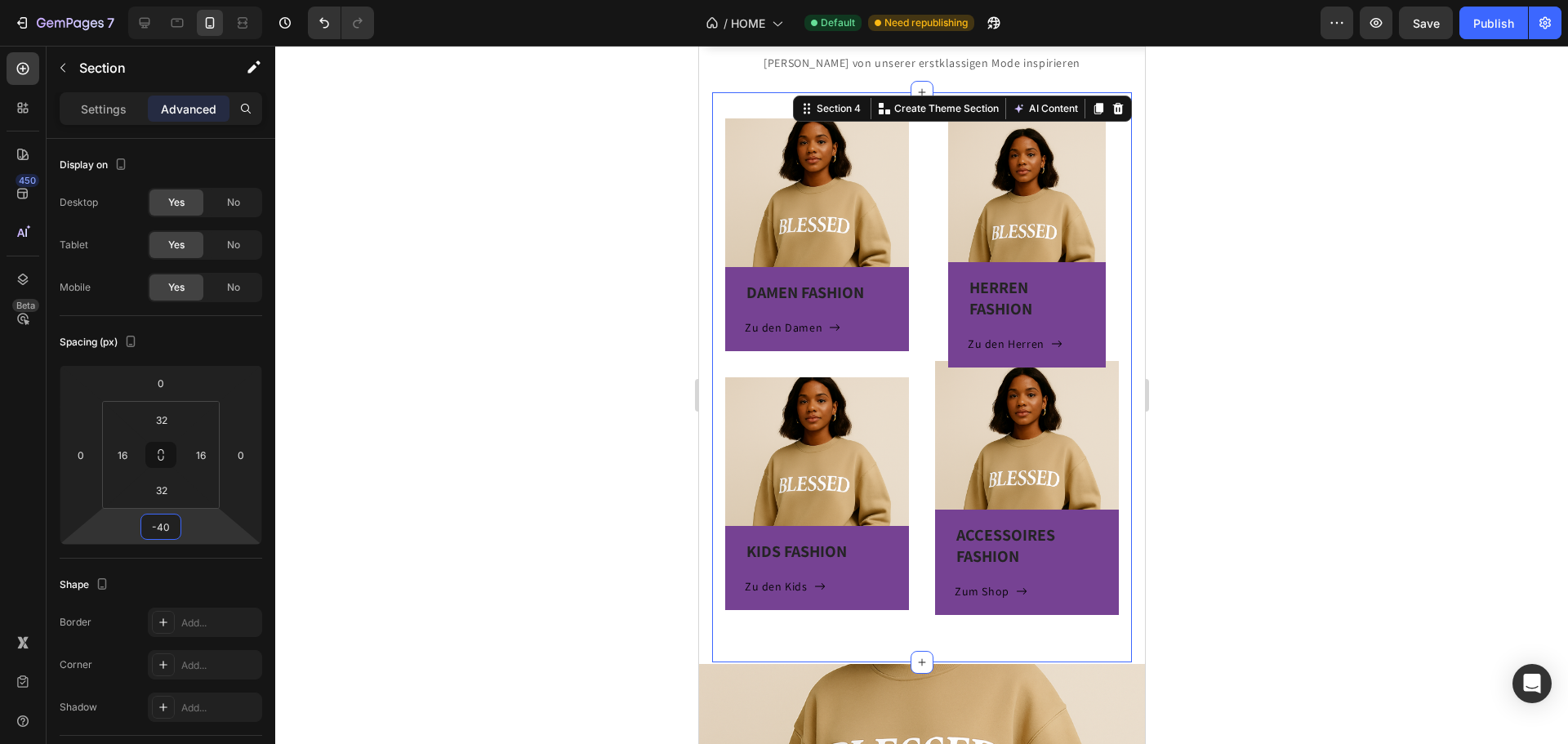
type input "-32"
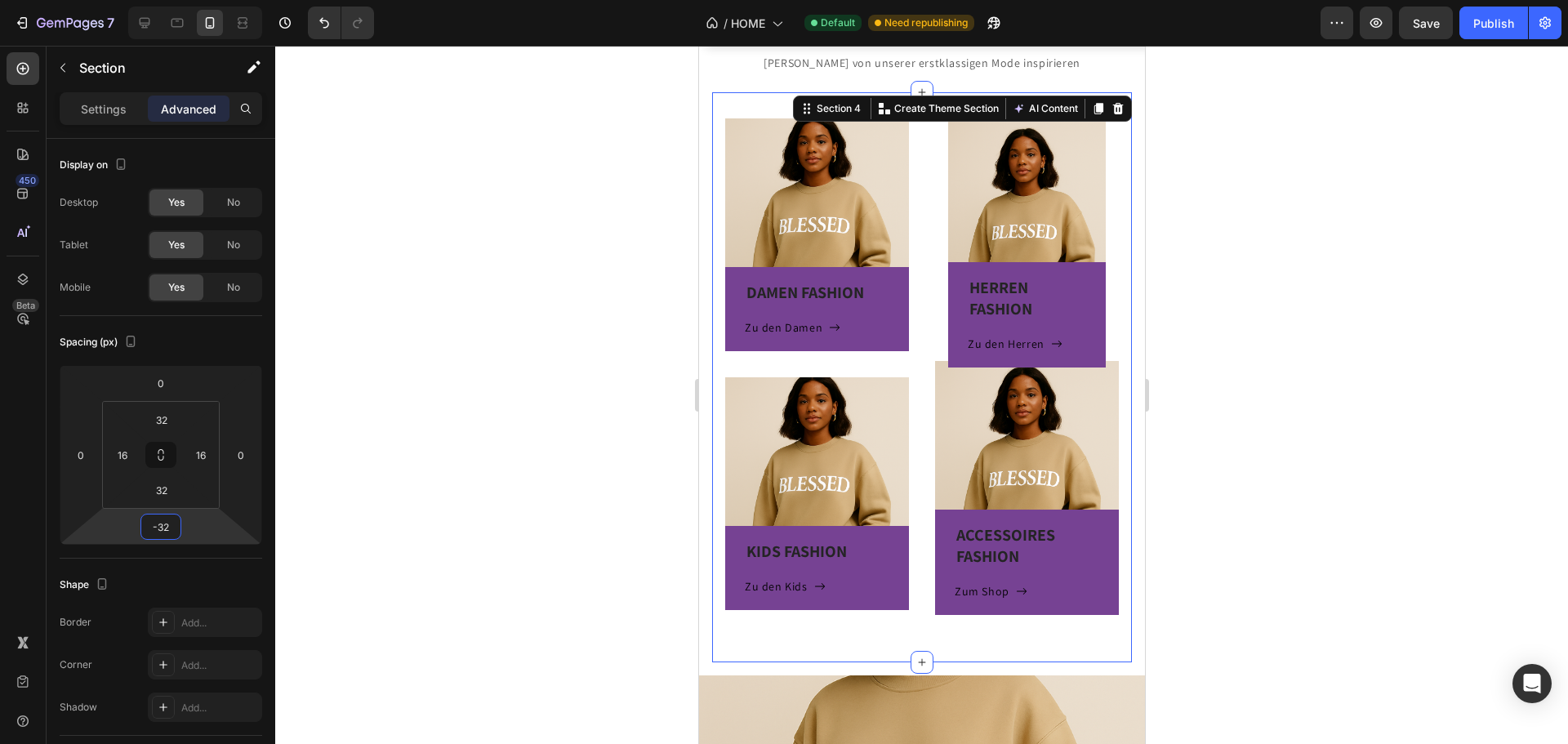
drag, startPoint x: 196, startPoint y: 515, endPoint x: 209, endPoint y: 486, distance: 31.8
click at [209, 0] on html "7 Version history / HOME Default Need republishing Preview Save Publish 450 Bet…" at bounding box center [784, 0] width 1568 height 0
click at [825, 633] on div "KIDS FASHION Heading Zu den Kids Button Row Hero Banner" at bounding box center [816, 506] width 183 height 259
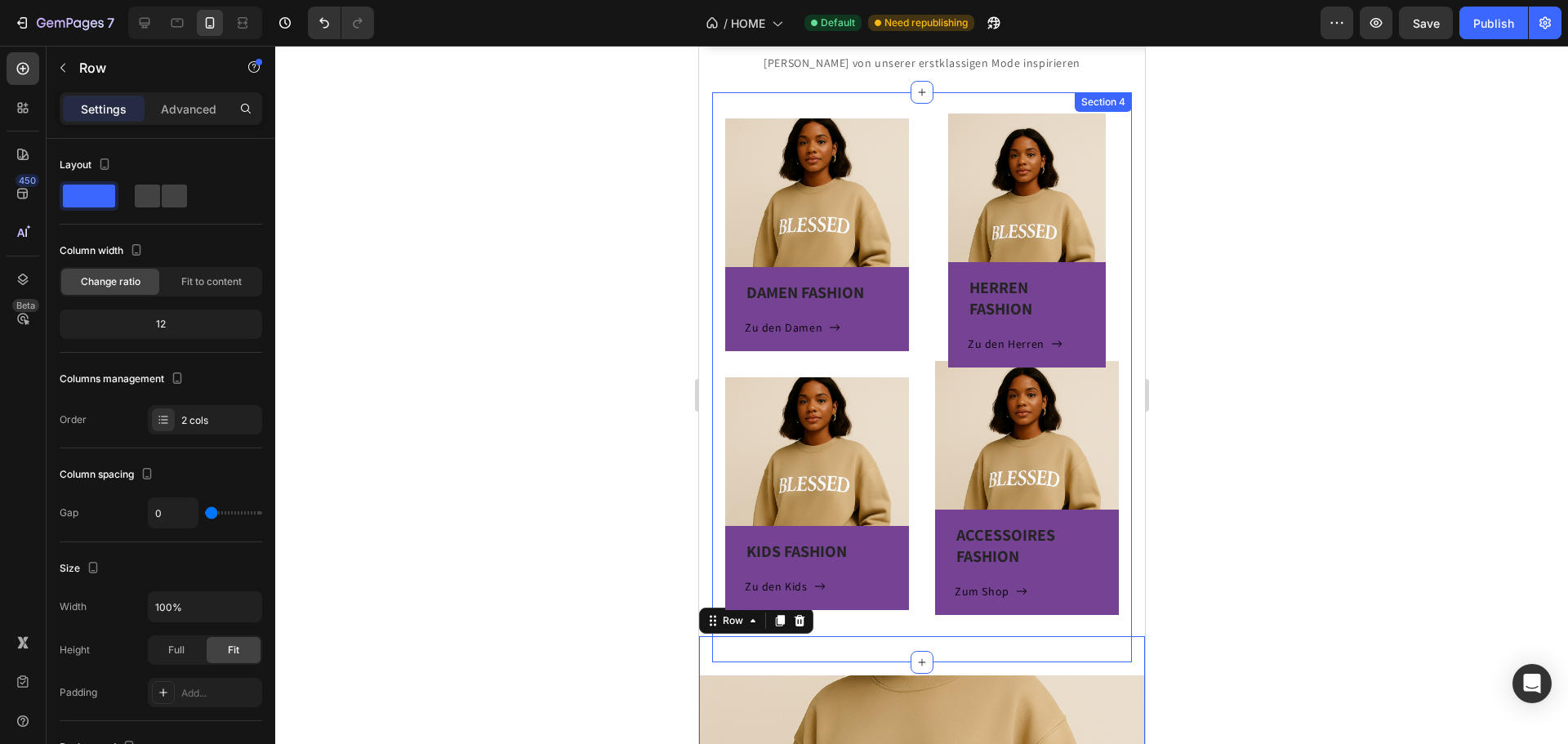
click at [913, 619] on div "DAMEN FASHION Heading Zu den Damen Button Row Hero Banner KIDS FASHION Heading …" at bounding box center [921, 377] width 420 height 570
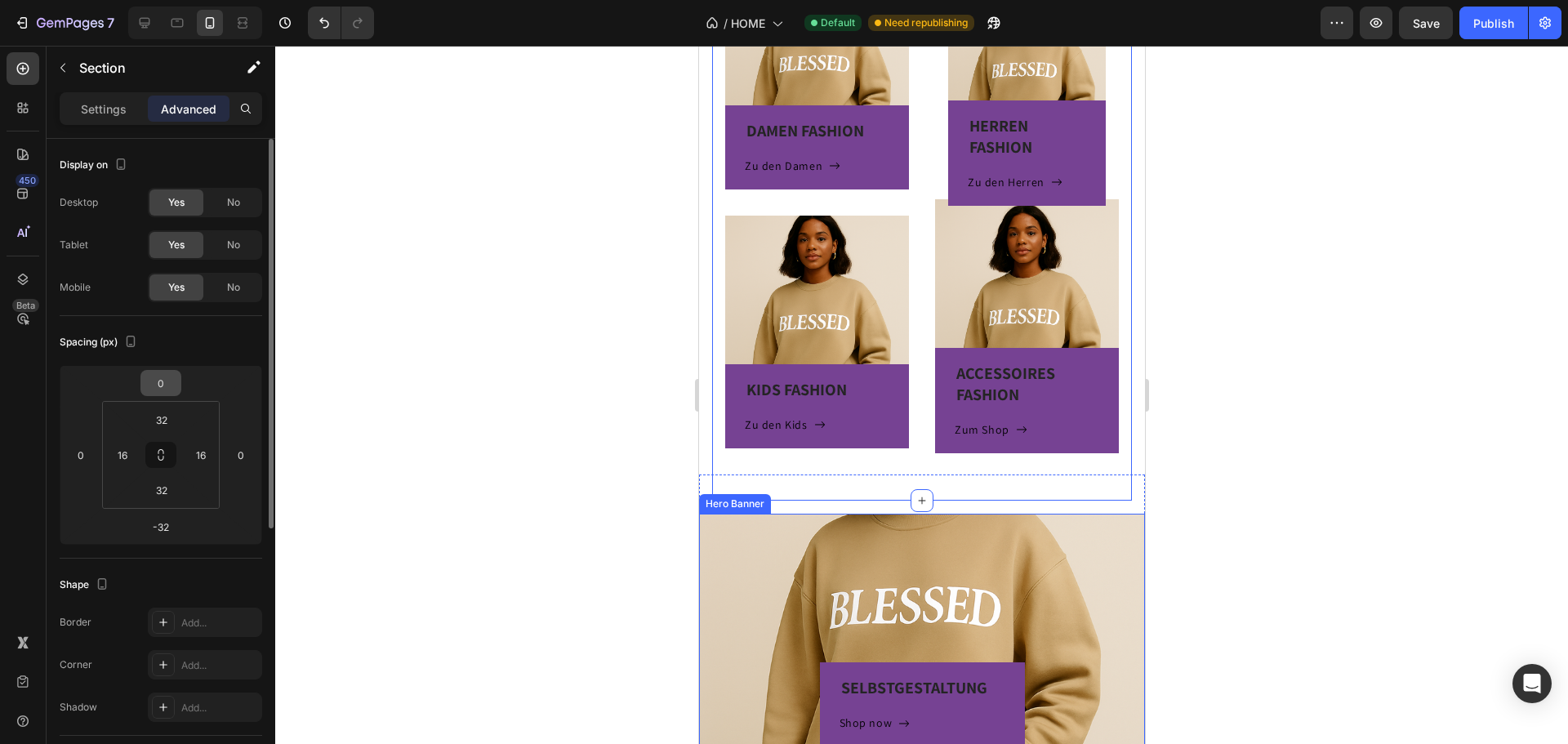
scroll to position [525, 0]
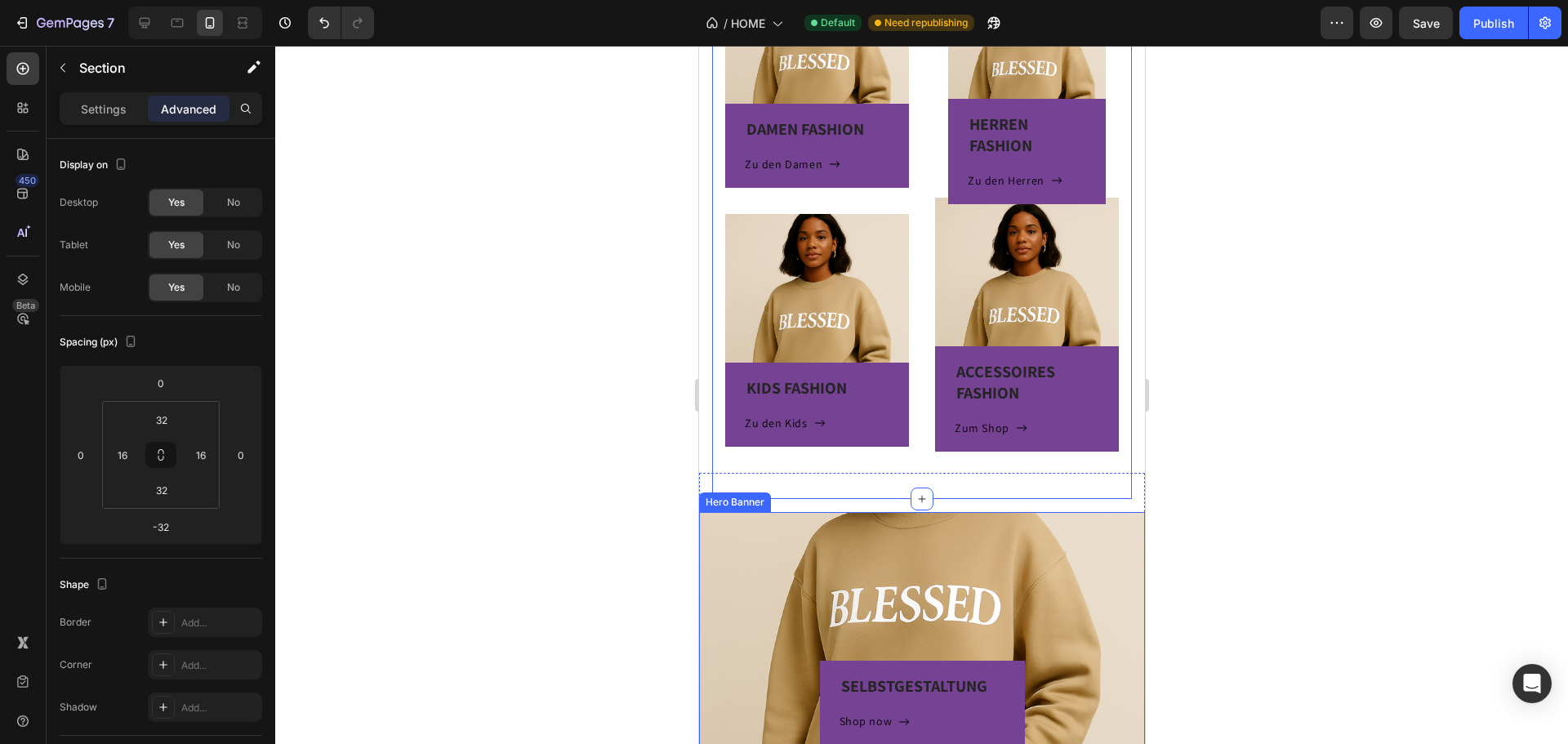
click at [865, 517] on div "SELBSTGESTALTUNG Heading Shop now Button Row" at bounding box center [921, 629] width 446 height 233
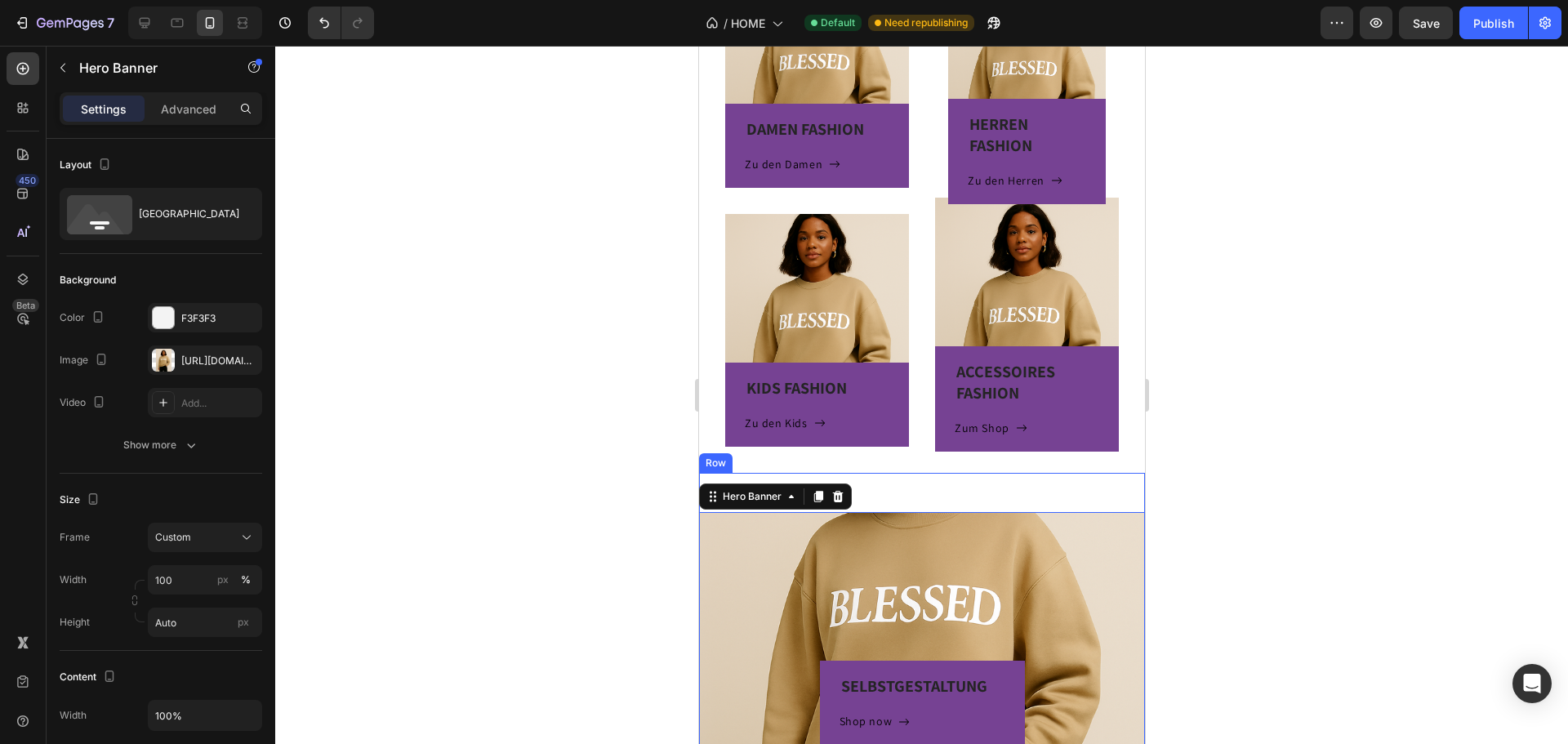
click at [864, 488] on div "SELBSTGESTALTUNG Heading Shop now Button Row Hero Banner 0" at bounding box center [921, 609] width 446 height 272
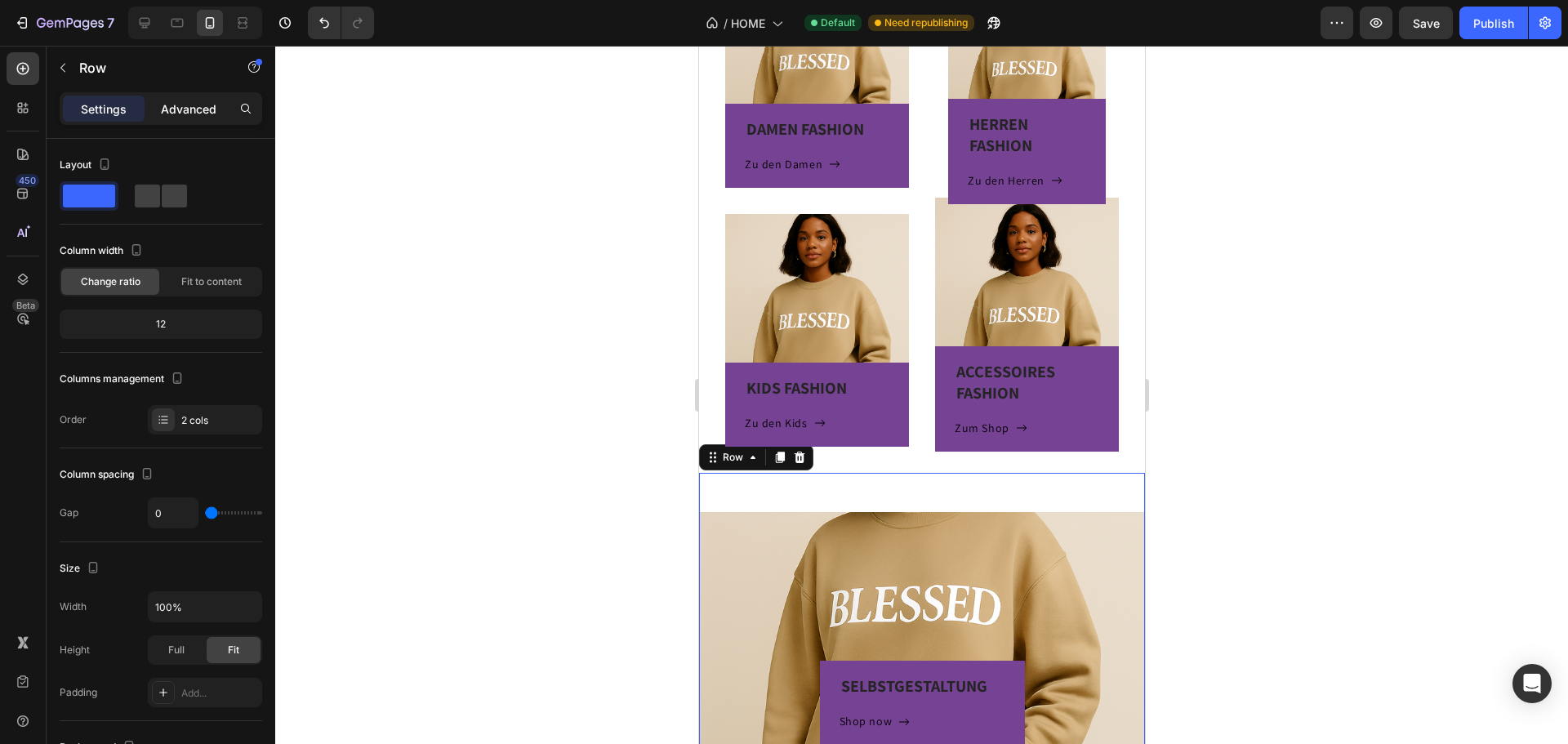
click at [177, 99] on div "Advanced" at bounding box center [188, 109] width 81 height 26
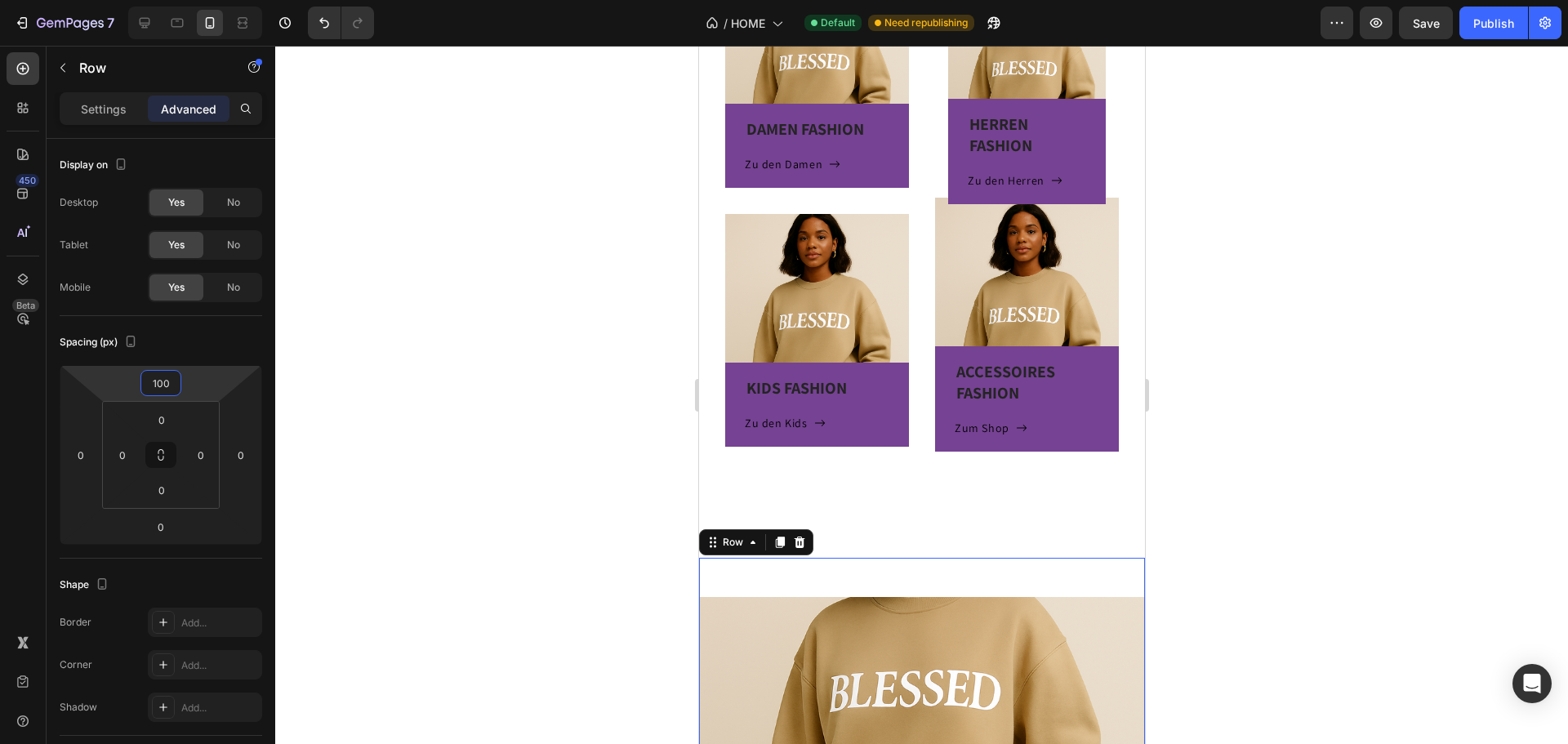
type input "96"
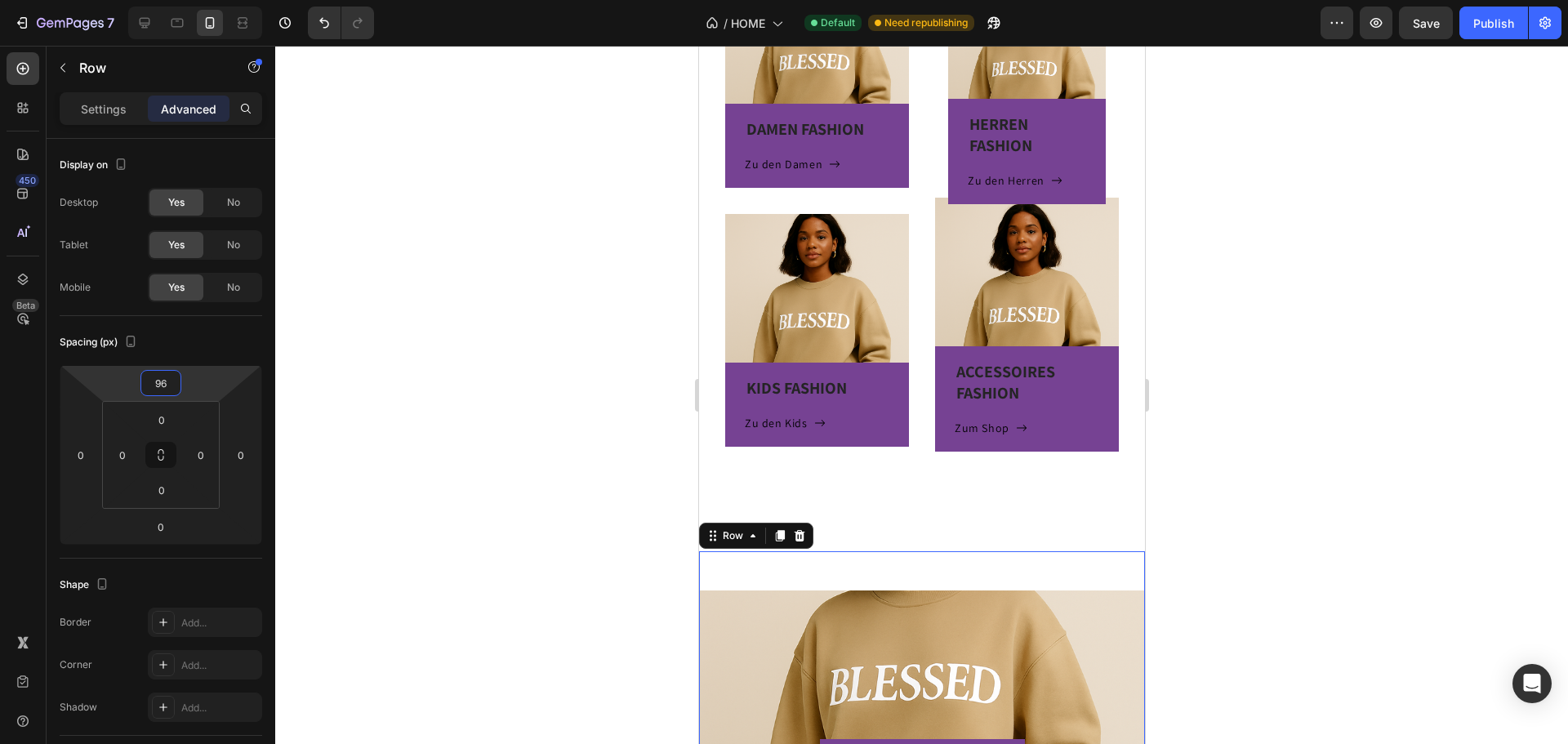
drag, startPoint x: 204, startPoint y: 388, endPoint x: 228, endPoint y: 349, distance: 45.8
click at [228, 0] on html "7 Version history / HOME Default Need republishing Preview Save Publish 450 Bet…" at bounding box center [784, 0] width 1568 height 0
type input "-8"
drag, startPoint x: 209, startPoint y: 536, endPoint x: 212, endPoint y: 527, distance: 9.5
click at [212, 0] on html "7 Version history / HOME Default Need republishing Preview Save Publish 450 Bet…" at bounding box center [784, 0] width 1568 height 0
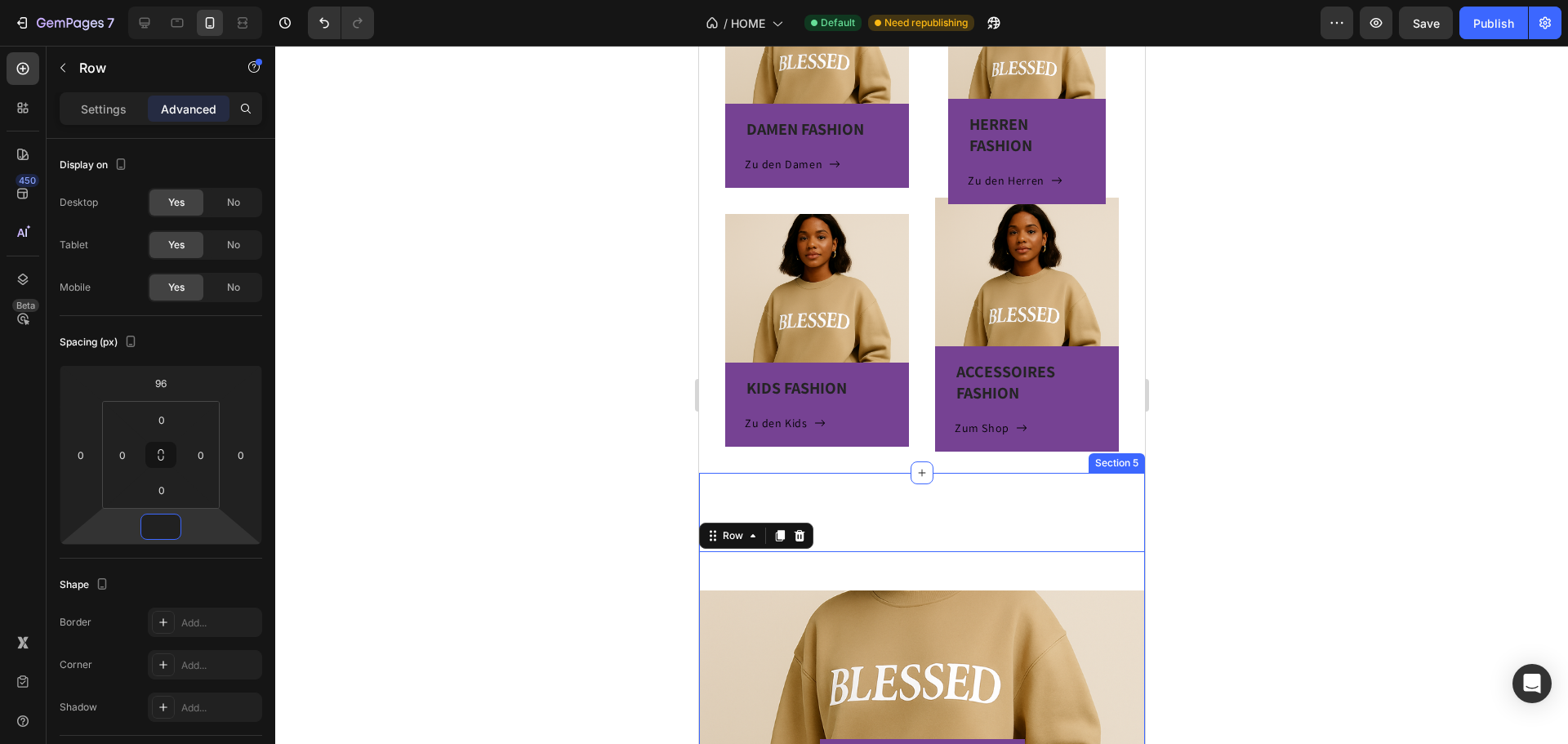
click at [847, 500] on div "SELBSTGESTALTUNG Heading Shop now Button Row Hero Banner Drop element here Row 0" at bounding box center [921, 673] width 446 height 400
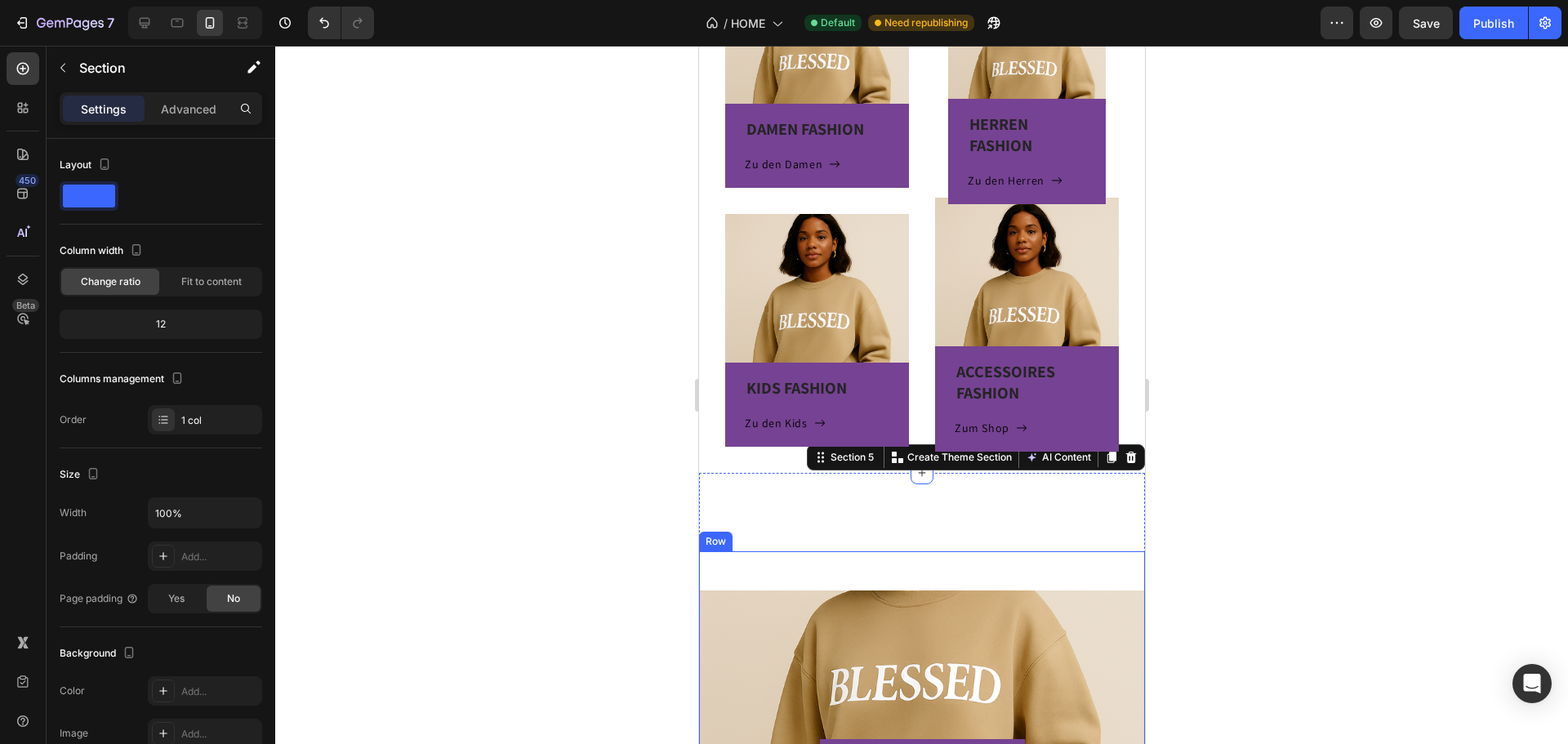
click at [866, 572] on div "SELBSTGESTALTUNG Heading Shop now Button Row Hero Banner" at bounding box center [921, 687] width 446 height 272
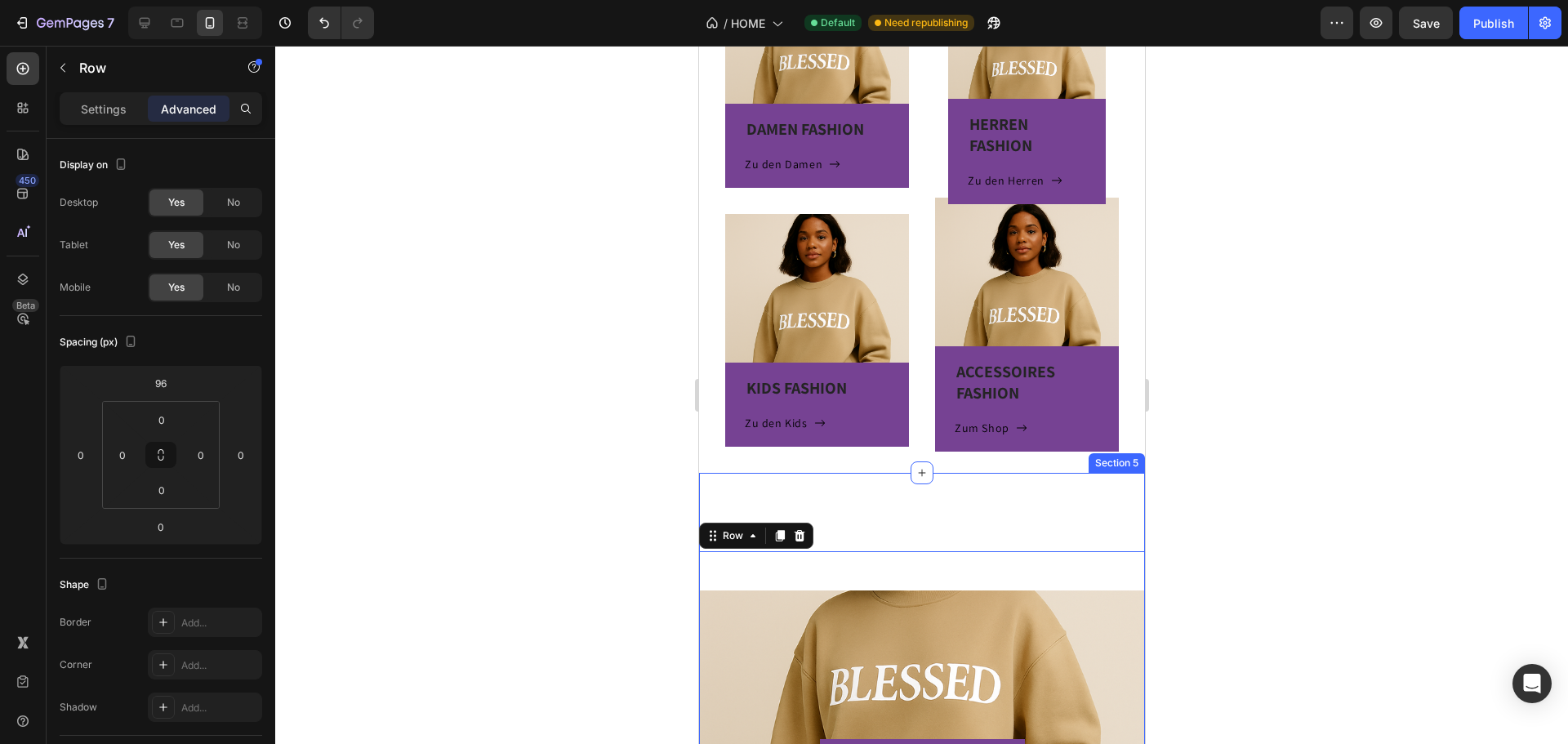
click at [857, 515] on div "SELBSTGESTALTUNG Heading Shop now Button Row Hero Banner Drop element here Row 0" at bounding box center [921, 673] width 446 height 400
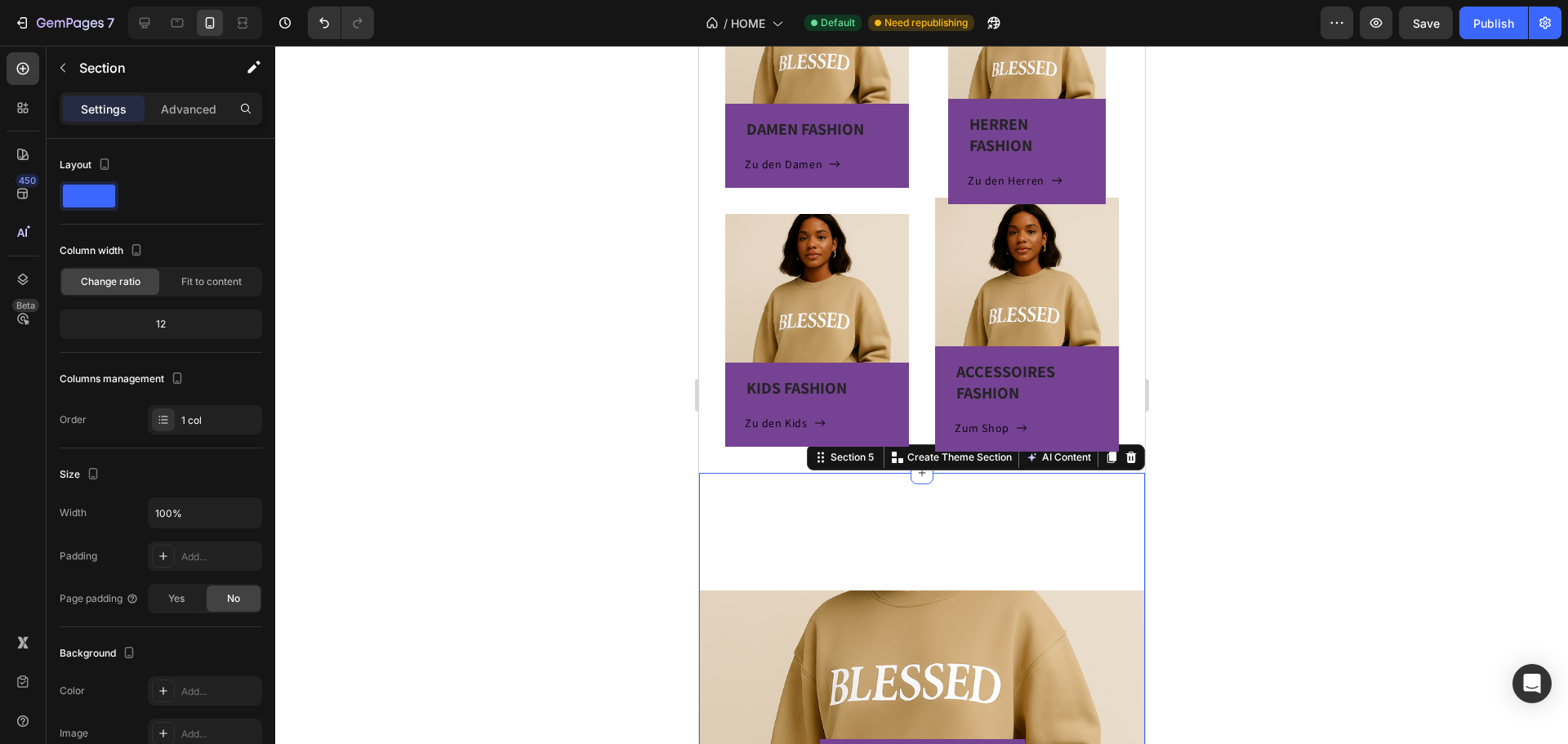
click at [708, 335] on section "DAMEN FASHION Heading Zu den Damen Button Row Hero Banner KIDS FASHION Heading …" at bounding box center [921, 214] width 446 height 570
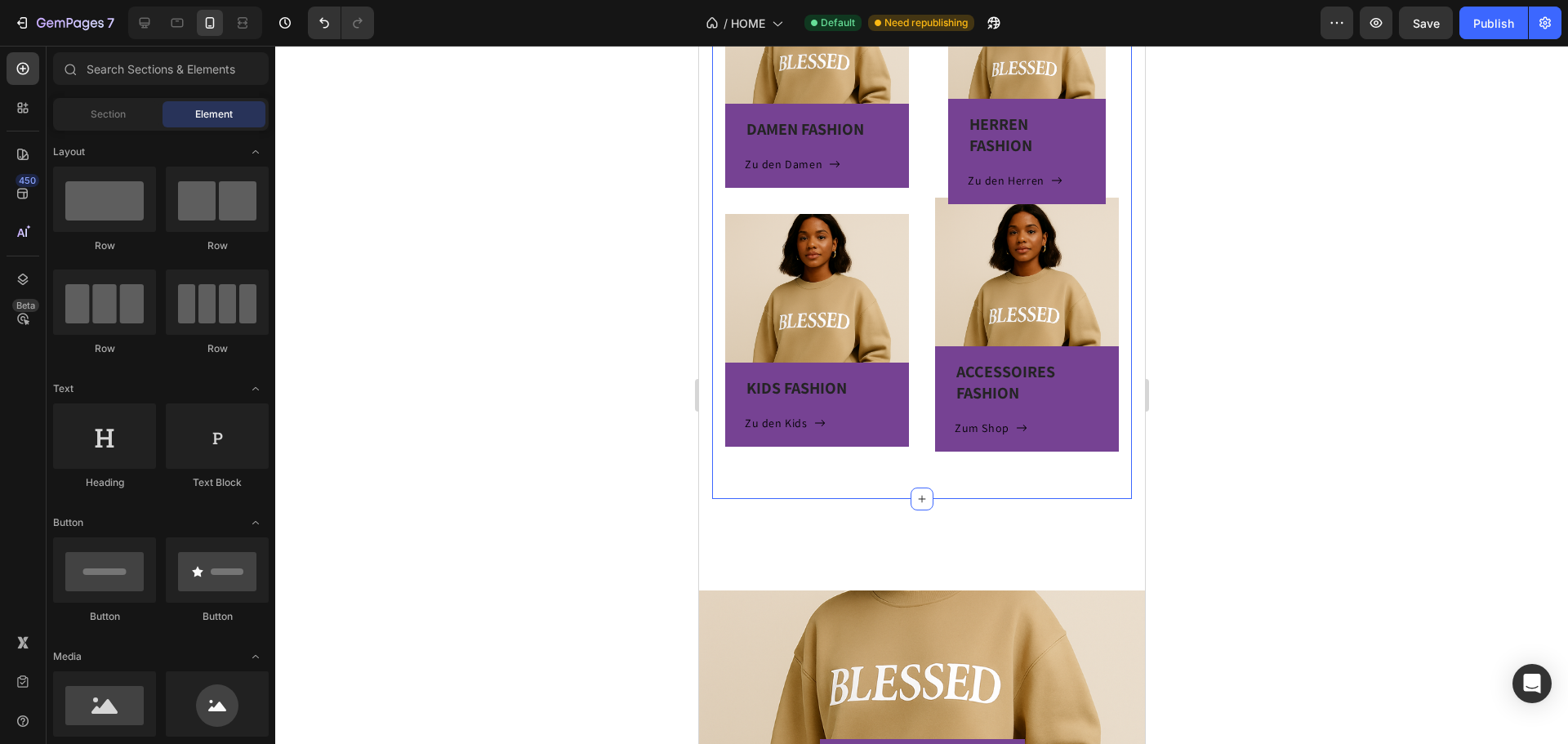
click at [913, 267] on div "DAMEN FASHION Heading Zu den Damen Button Row Hero Banner KIDS FASHION Heading …" at bounding box center [921, 214] width 420 height 570
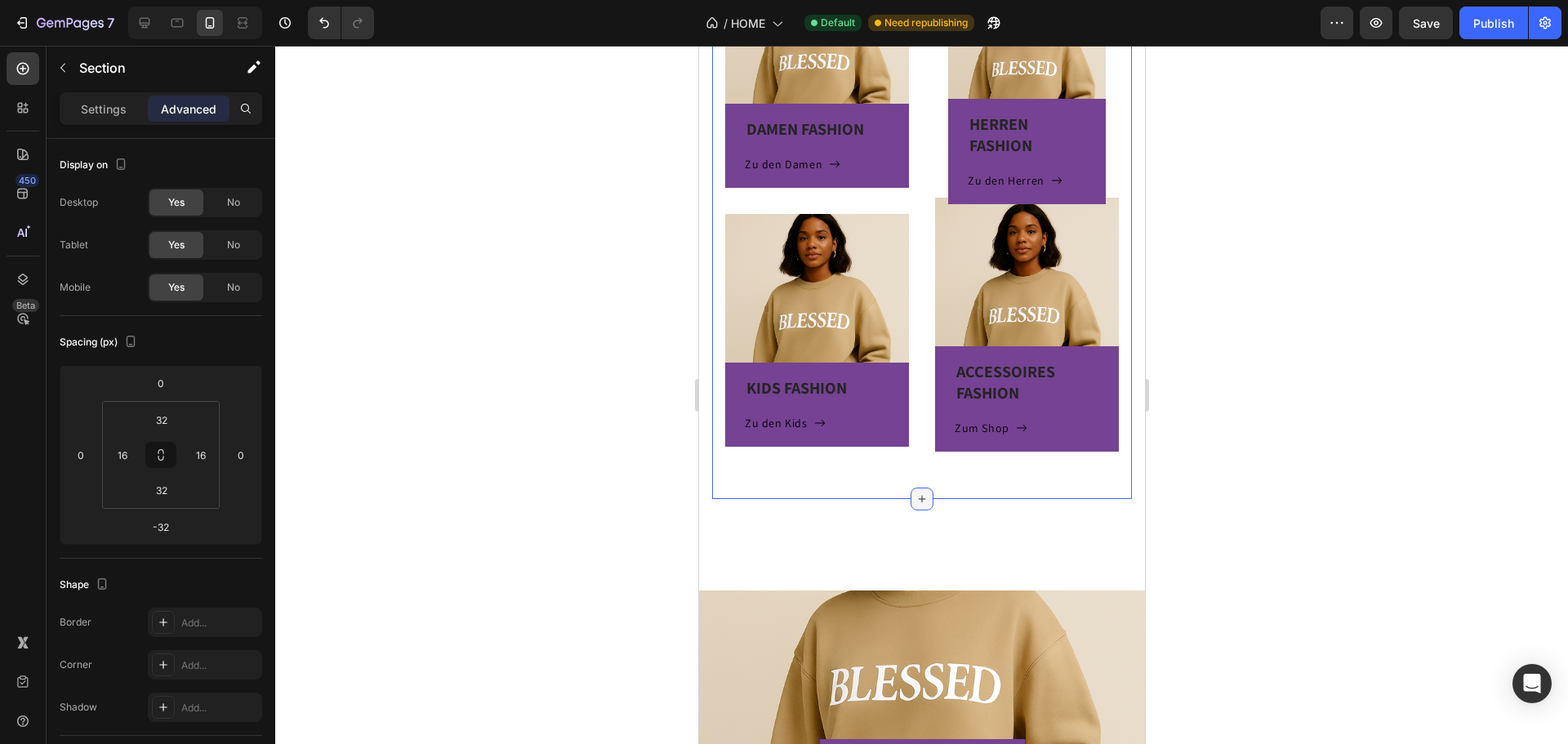
drag, startPoint x: 916, startPoint y: 473, endPoint x: 911, endPoint y: 492, distance: 19.6
click at [871, 533] on div "SELBSTGESTALTUNG Heading Shop now Button Row Hero Banner Drop element here Row" at bounding box center [921, 673] width 446 height 400
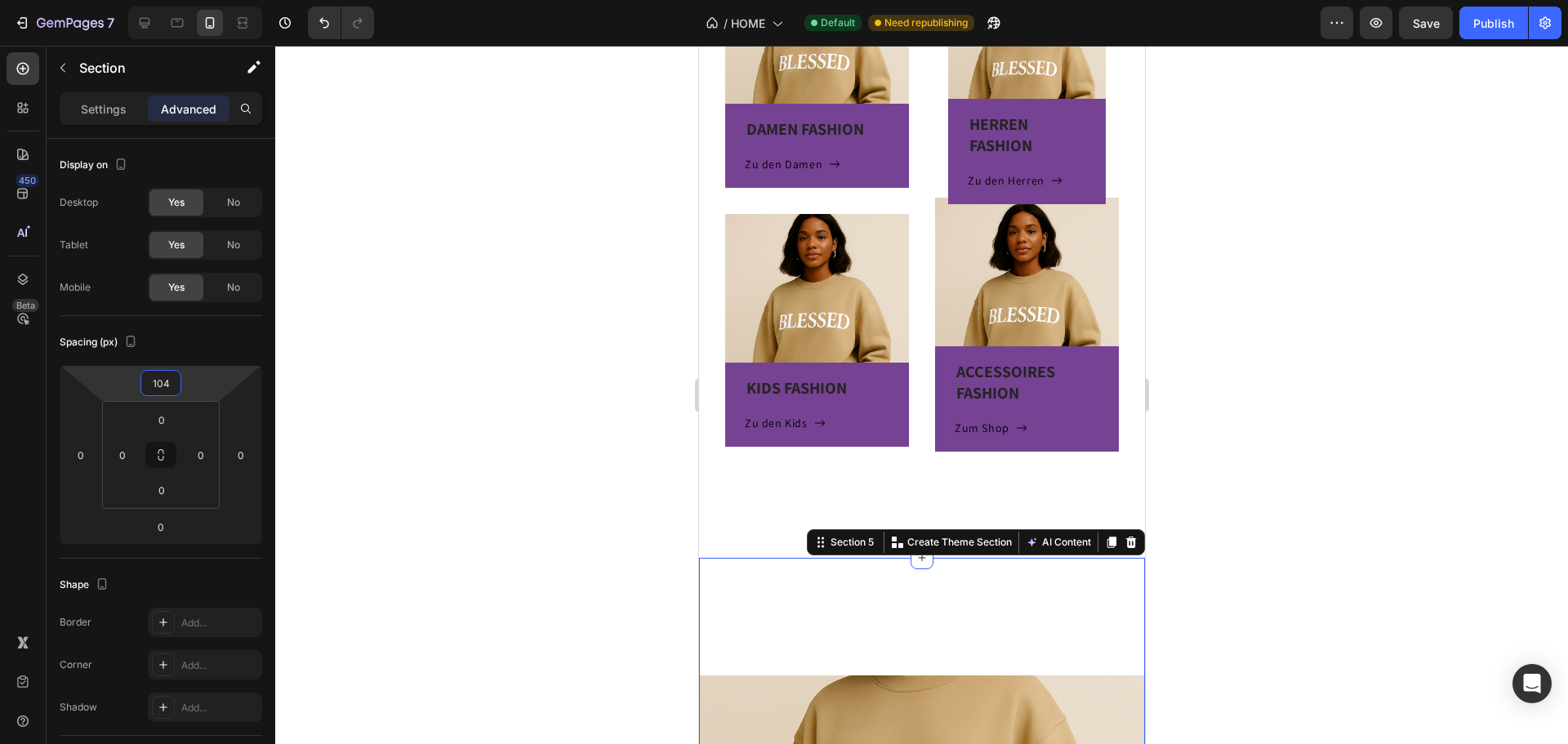
drag, startPoint x: 204, startPoint y: 378, endPoint x: 317, endPoint y: 349, distance: 116.7
click at [231, 0] on html "7 Version history / HOME Default Need republishing Preview Save Publish 450 Bet…" at bounding box center [784, 0] width 1568 height 0
type input "106"
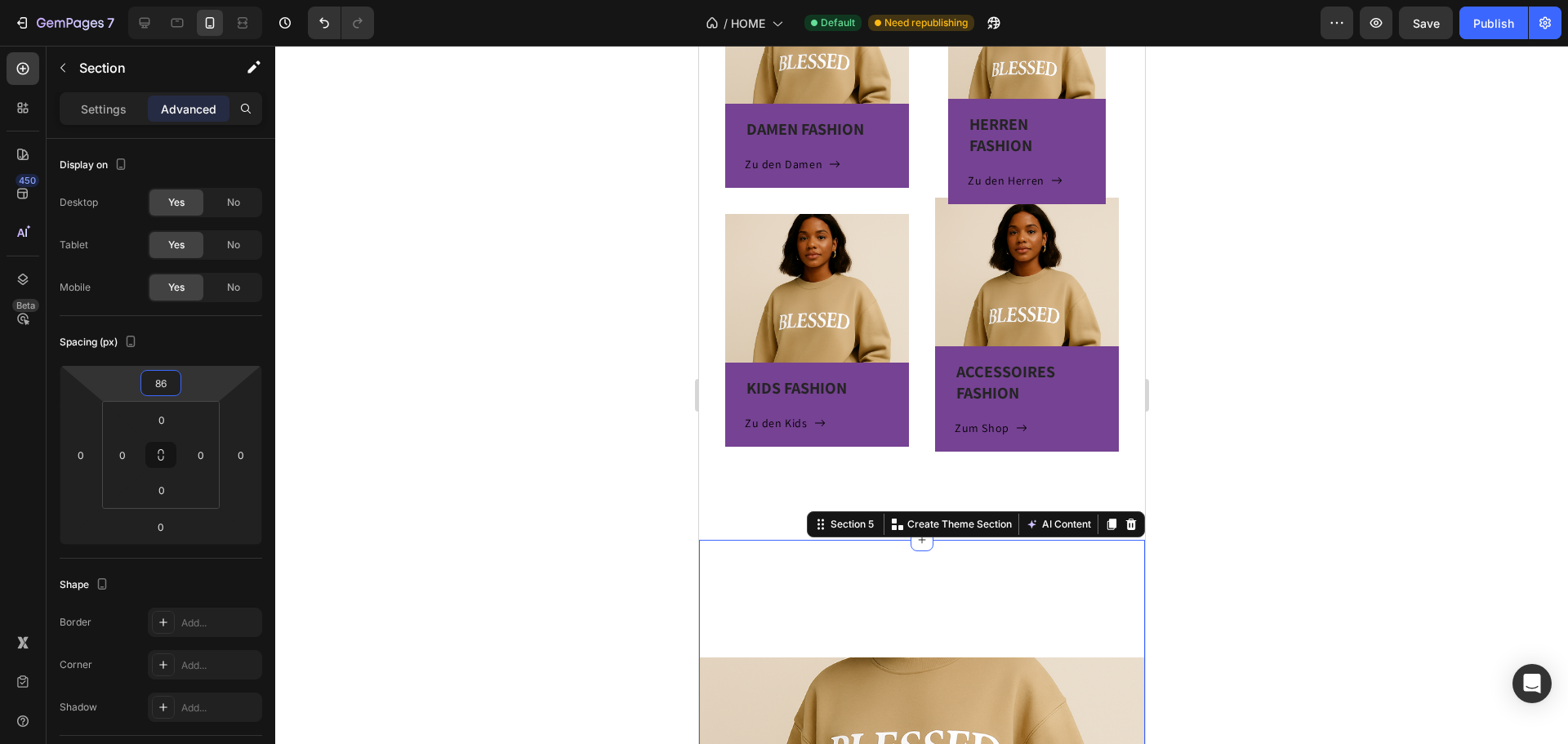
type input "90"
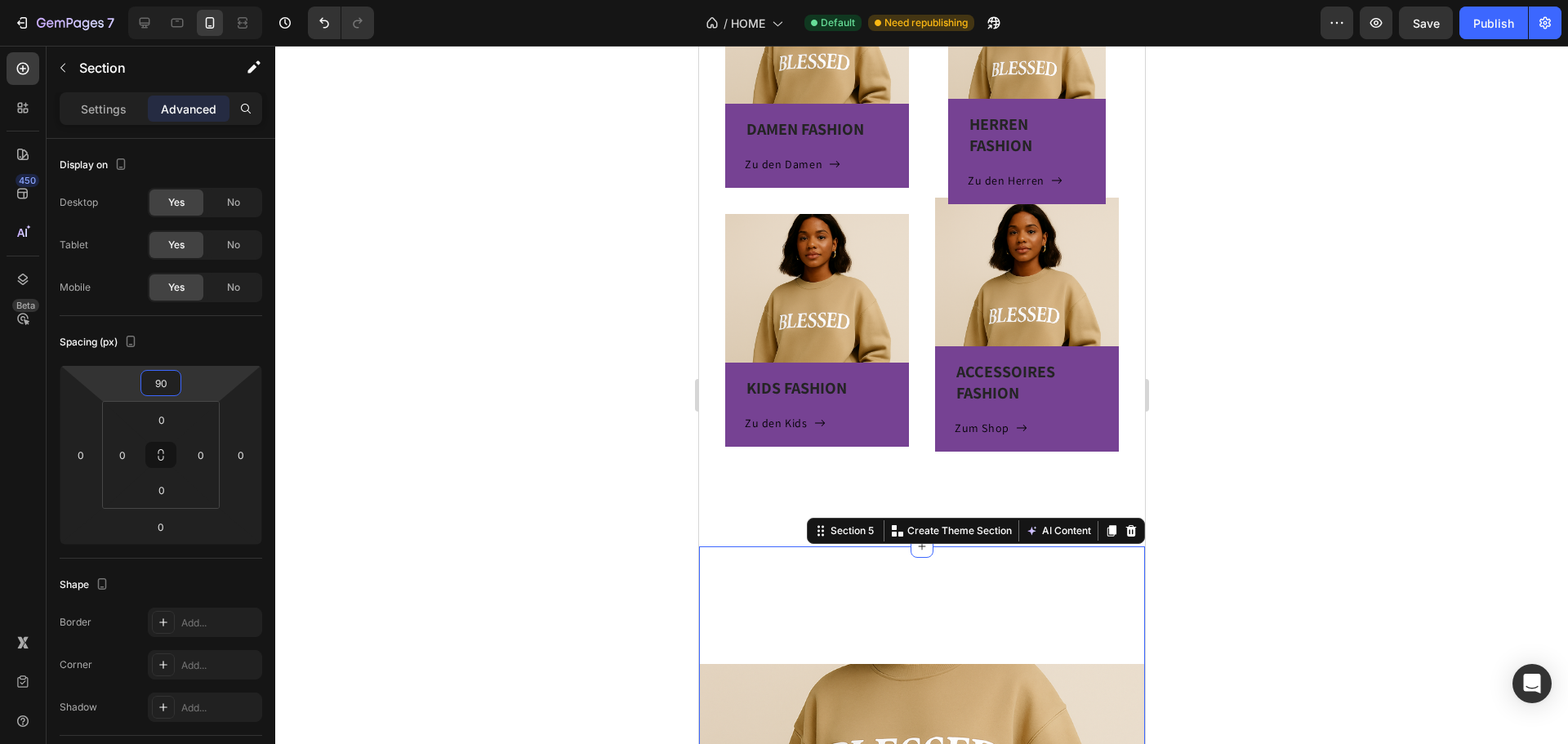
drag, startPoint x: 208, startPoint y: 380, endPoint x: 227, endPoint y: 387, distance: 20.2
click at [227, 0] on html "7 Version history / HOME Default Need republishing Preview Save Publish 450 Bet…" at bounding box center [784, 0] width 1568 height 0
click at [768, 484] on div "DAMEN FASHION Heading Zu den Damen Button Row Hero Banner KIDS FASHION Heading …" at bounding box center [921, 214] width 420 height 570
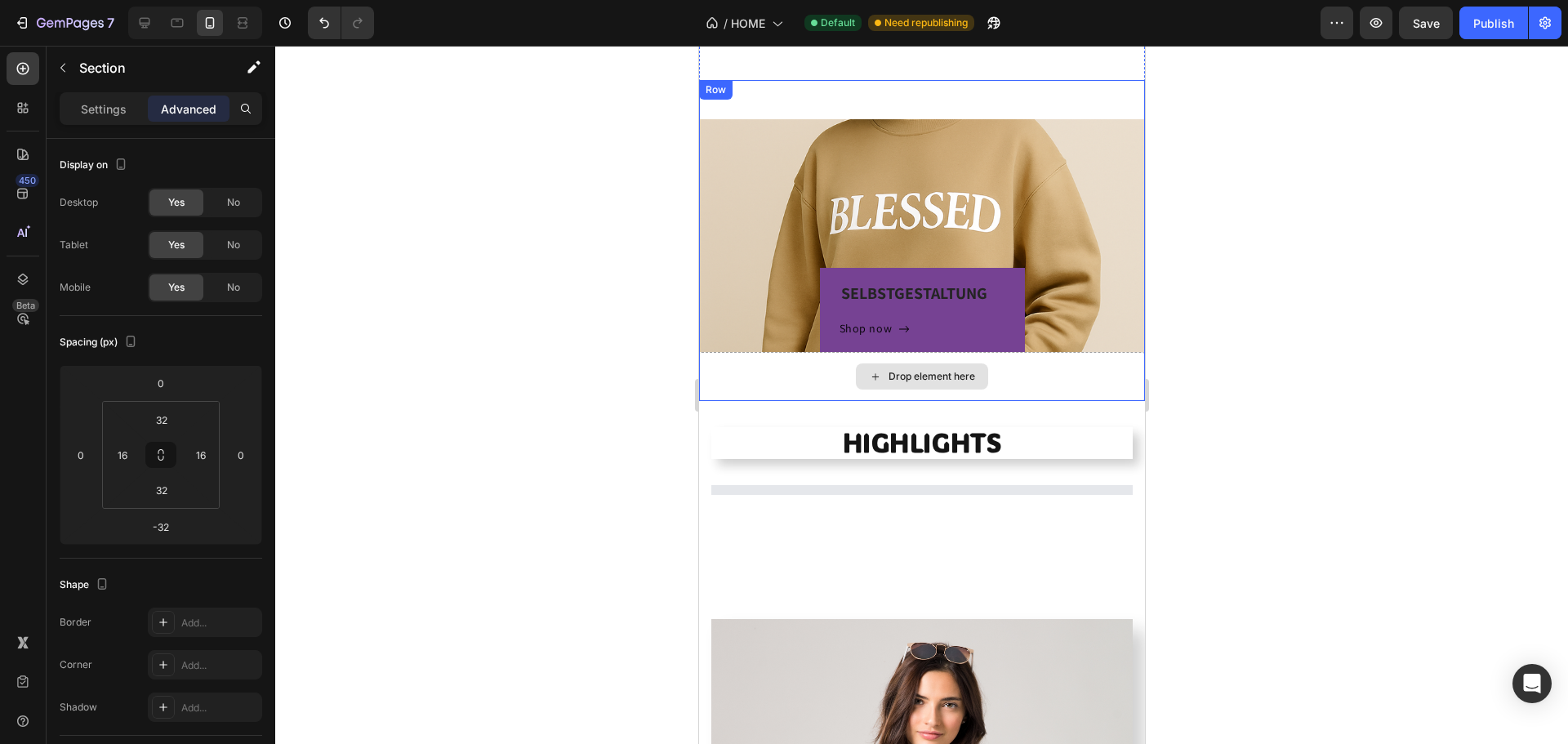
scroll to position [1015, 0]
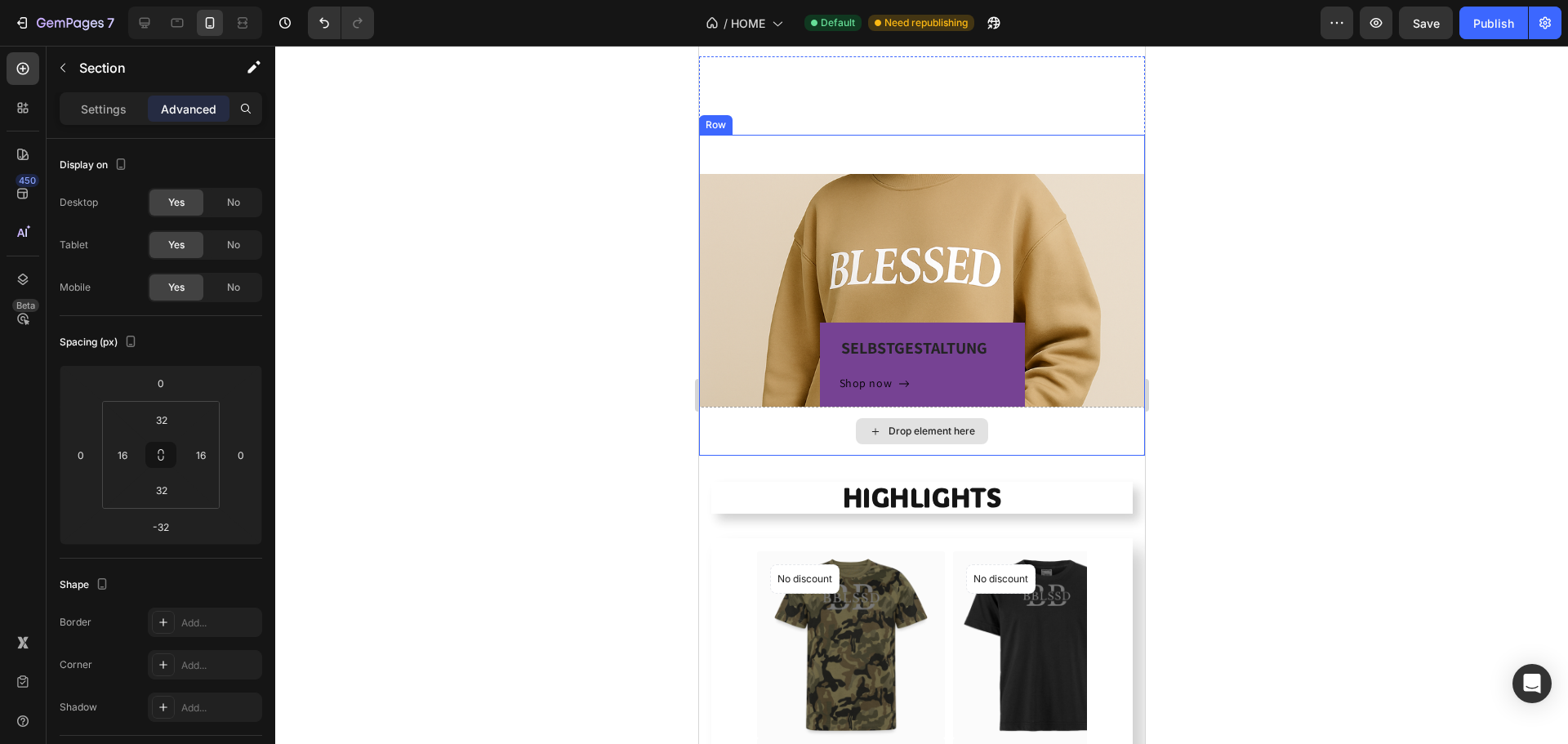
click at [1042, 442] on div "Drop element here" at bounding box center [921, 431] width 446 height 49
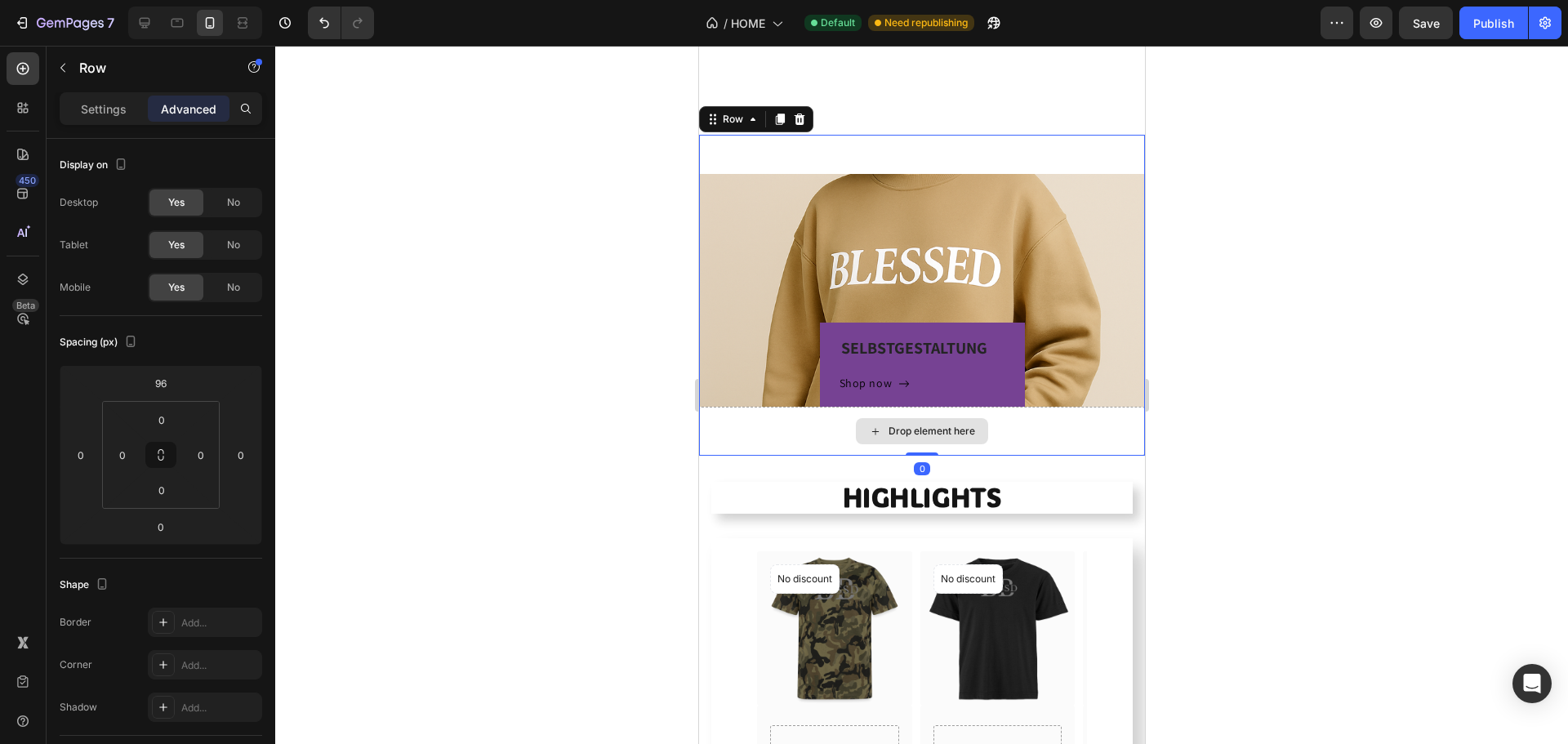
click at [947, 431] on div "Drop element here" at bounding box center [930, 431] width 86 height 13
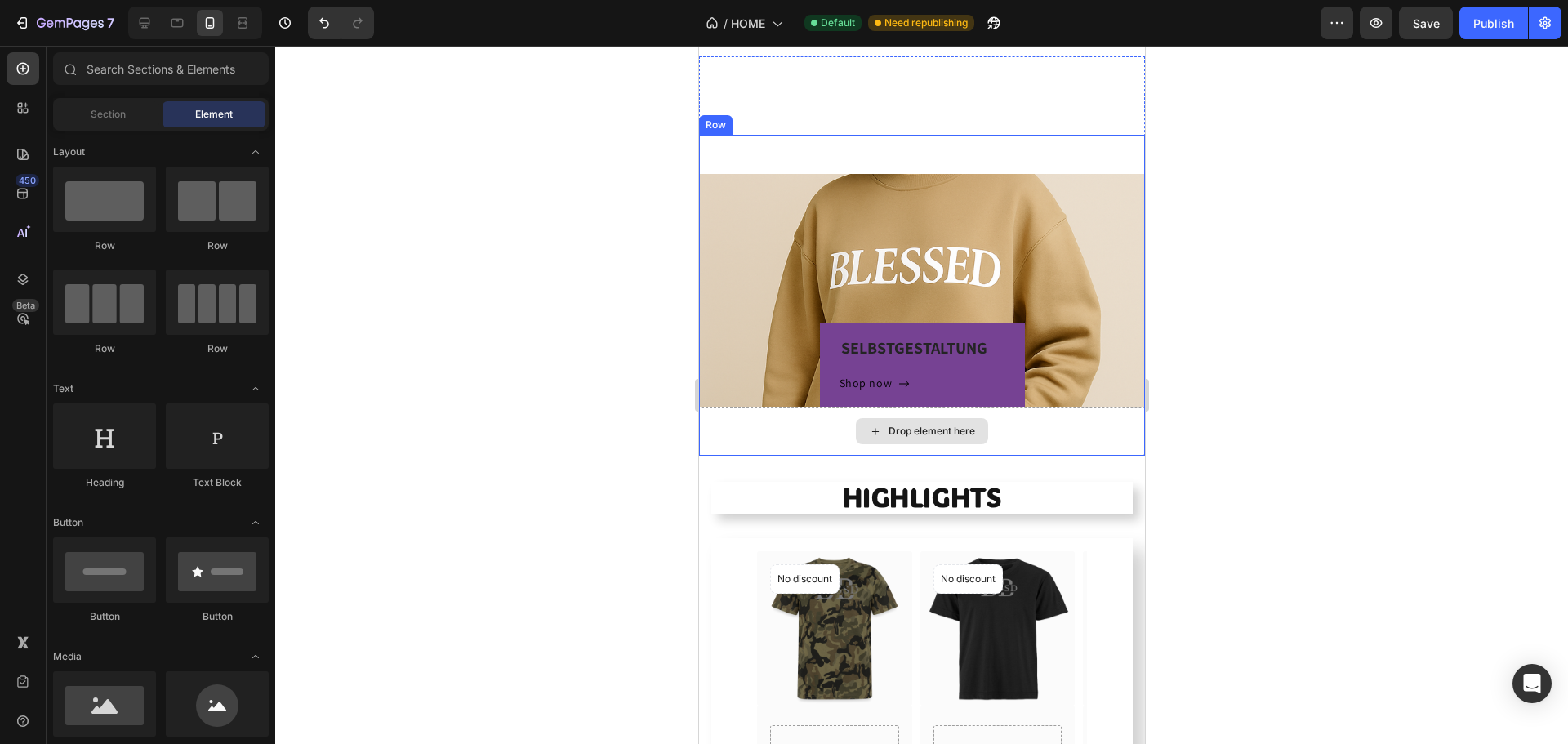
click at [937, 427] on div "Drop element here" at bounding box center [930, 431] width 86 height 13
click at [779, 355] on div "SELBSTGESTALTUNG Heading Shop now Button Row" at bounding box center [921, 290] width 446 height 233
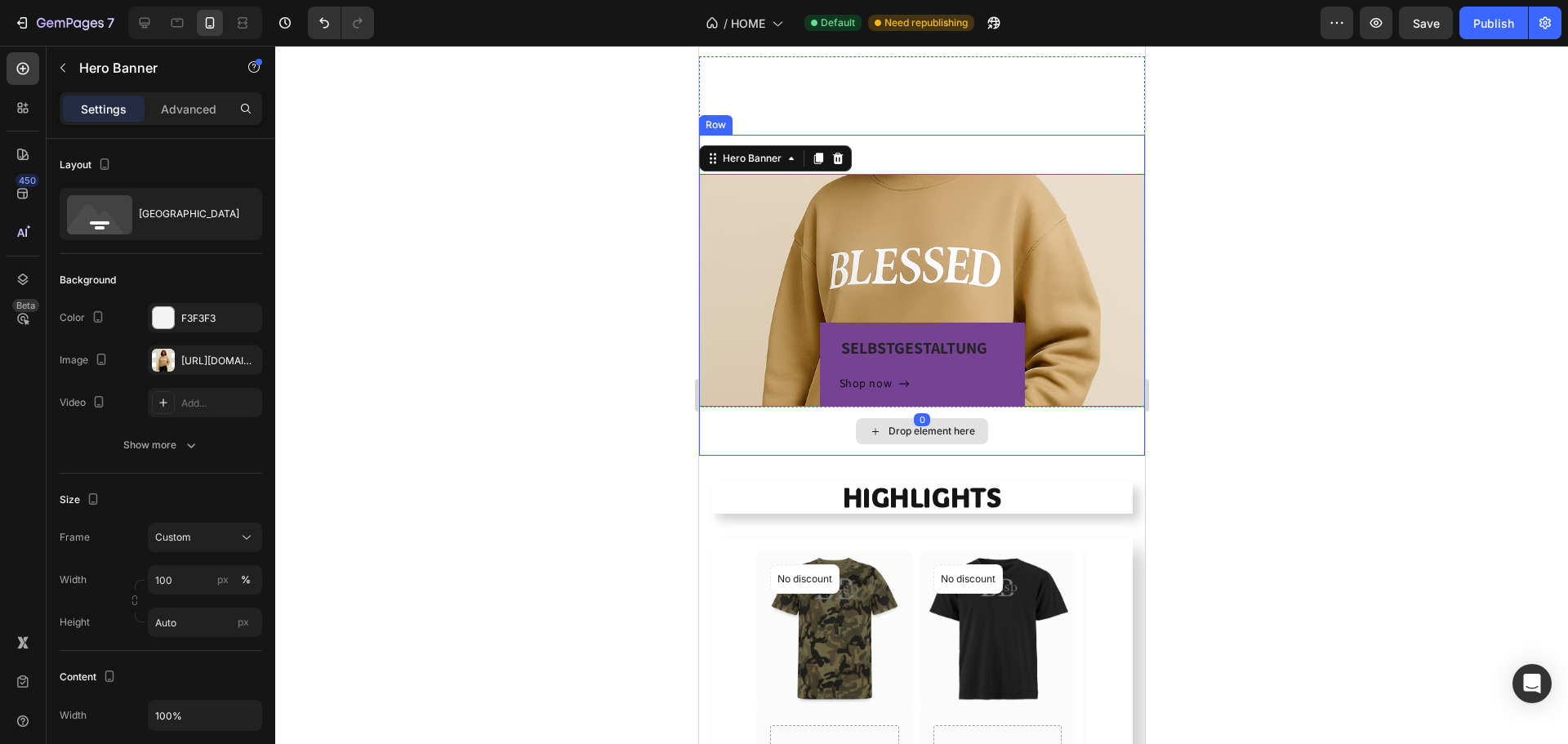
click at [737, 436] on div "Drop element here" at bounding box center [921, 431] width 446 height 49
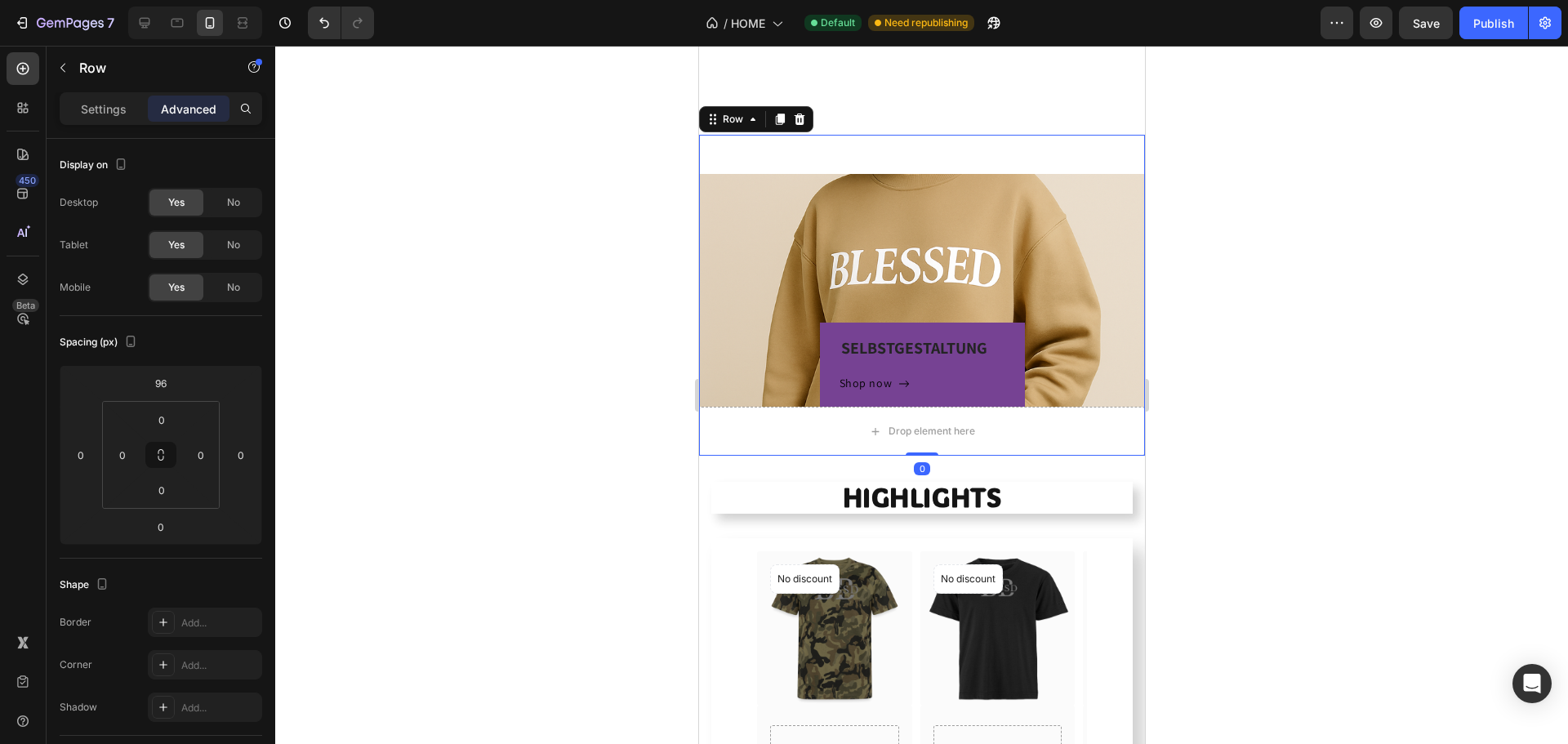
click at [94, 89] on div "Row" at bounding box center [140, 69] width 186 height 47
click at [92, 112] on p "Settings" at bounding box center [103, 110] width 46 height 17
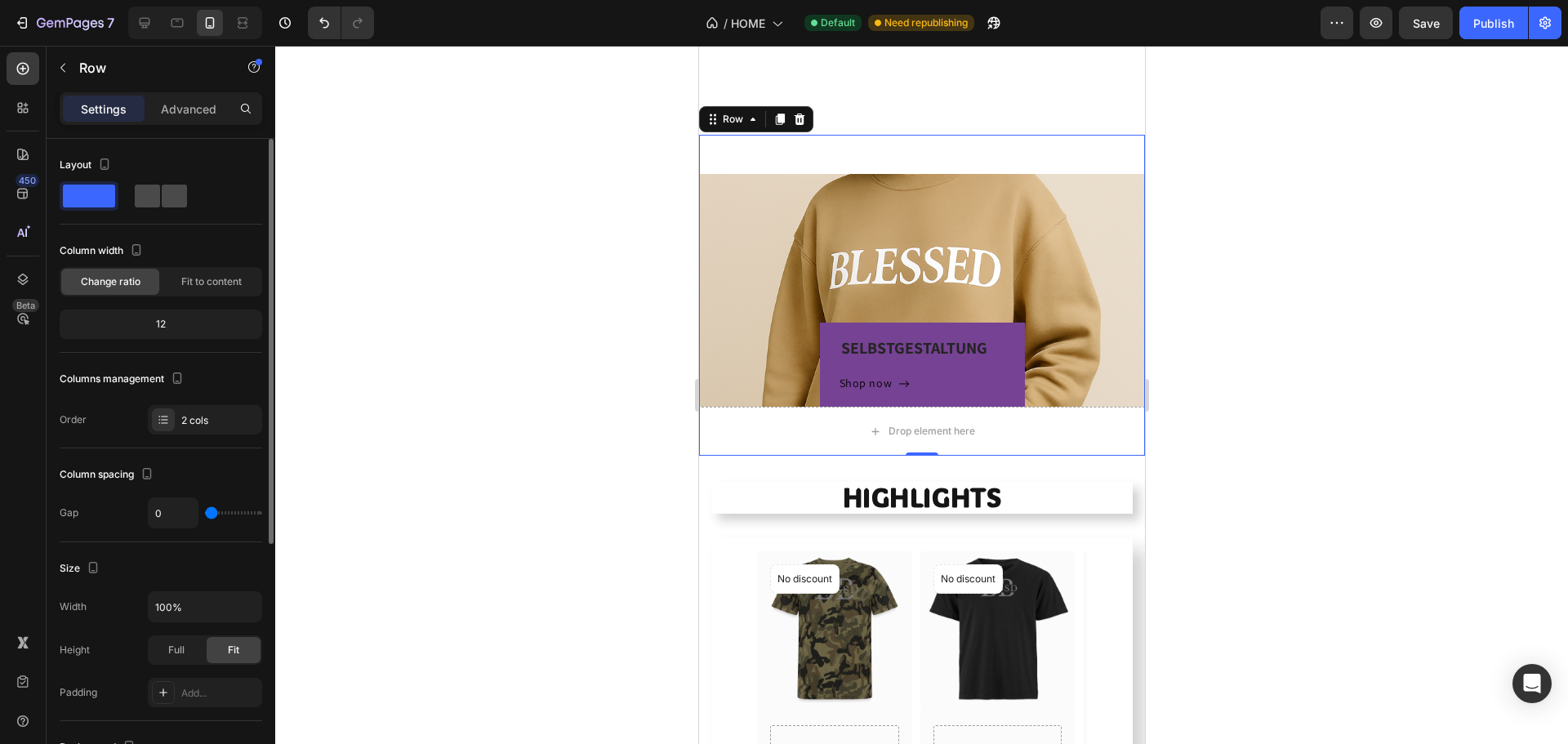
click at [168, 191] on span at bounding box center [175, 196] width 25 height 23
type input "32"
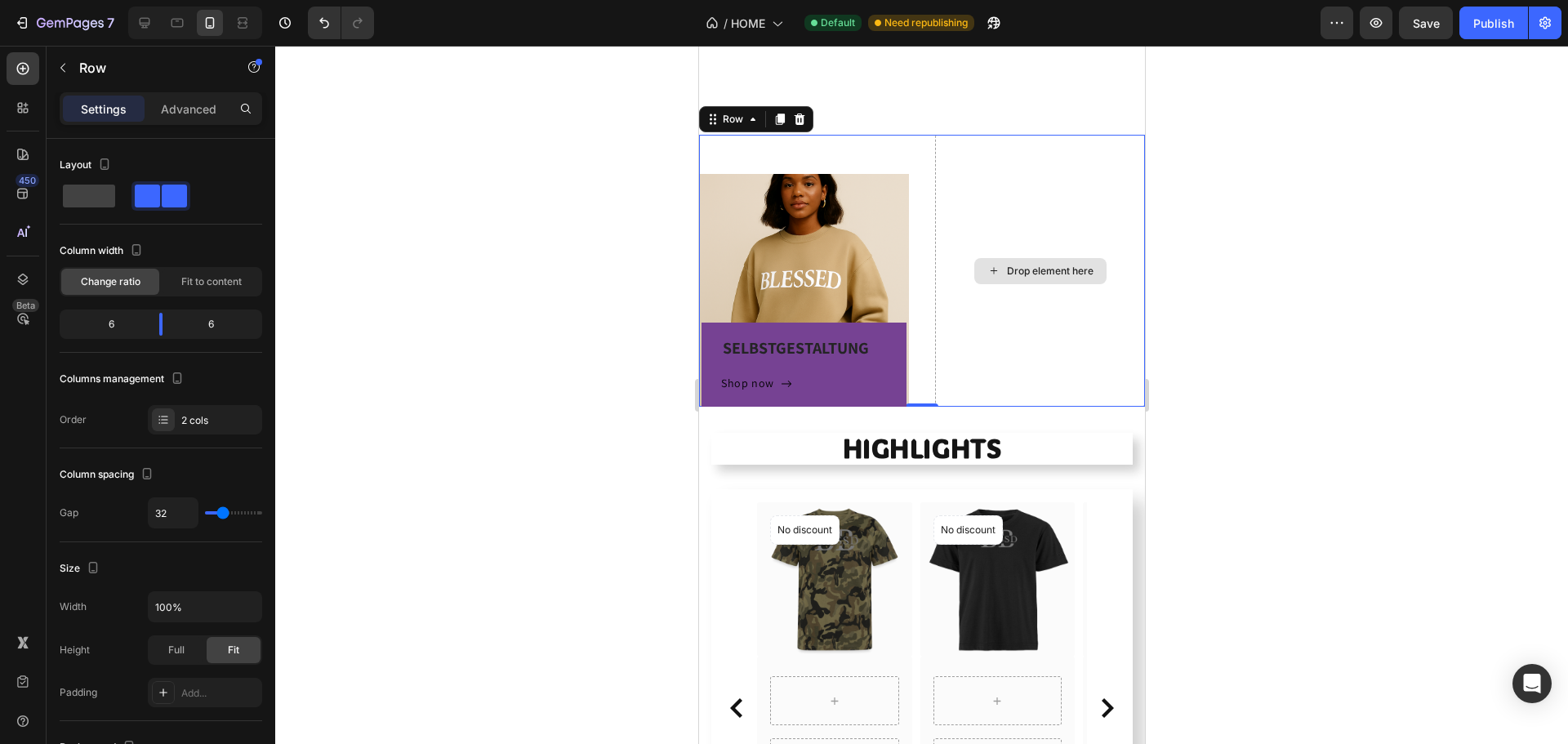
click at [992, 243] on div "Drop element here" at bounding box center [1039, 271] width 209 height 272
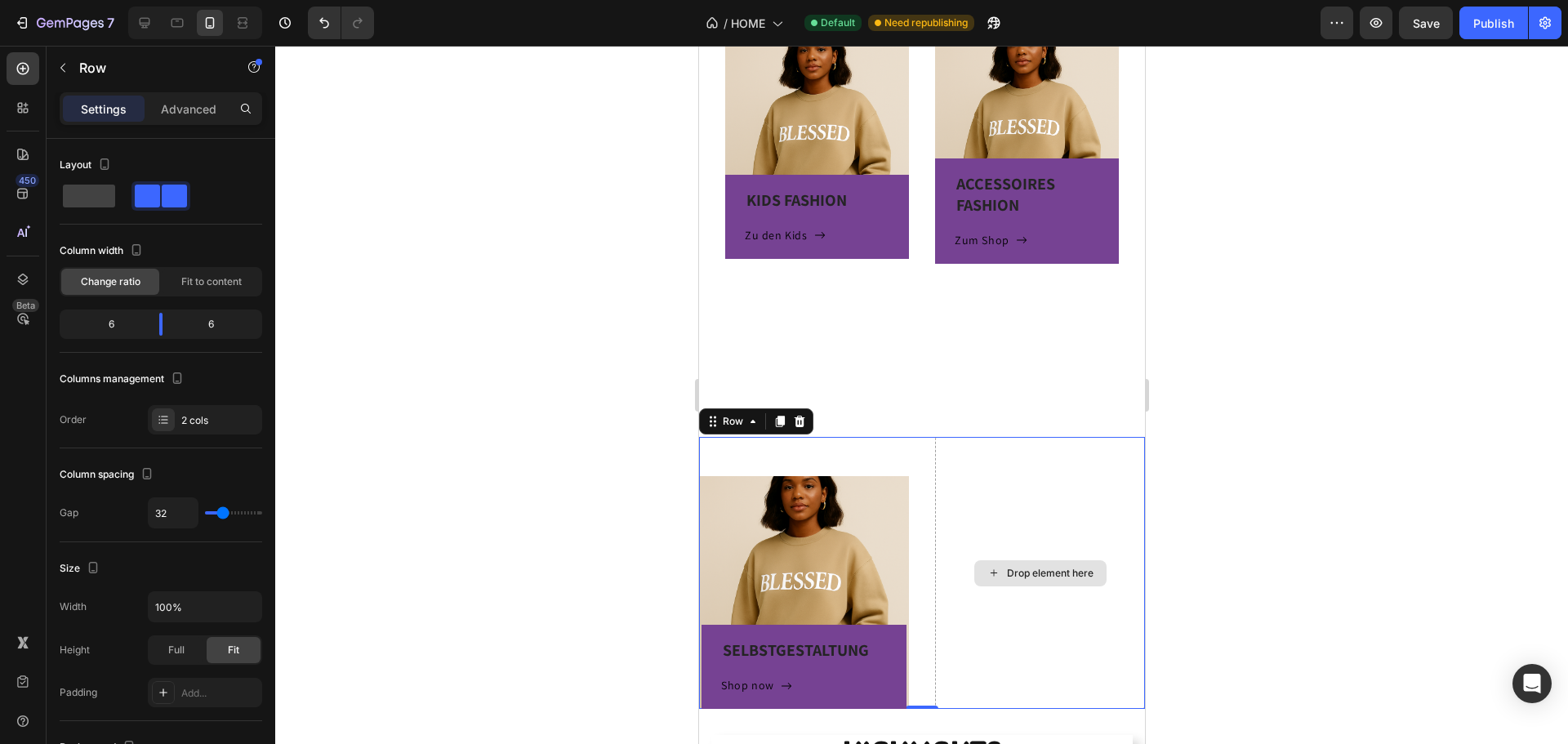
scroll to position [933, 0]
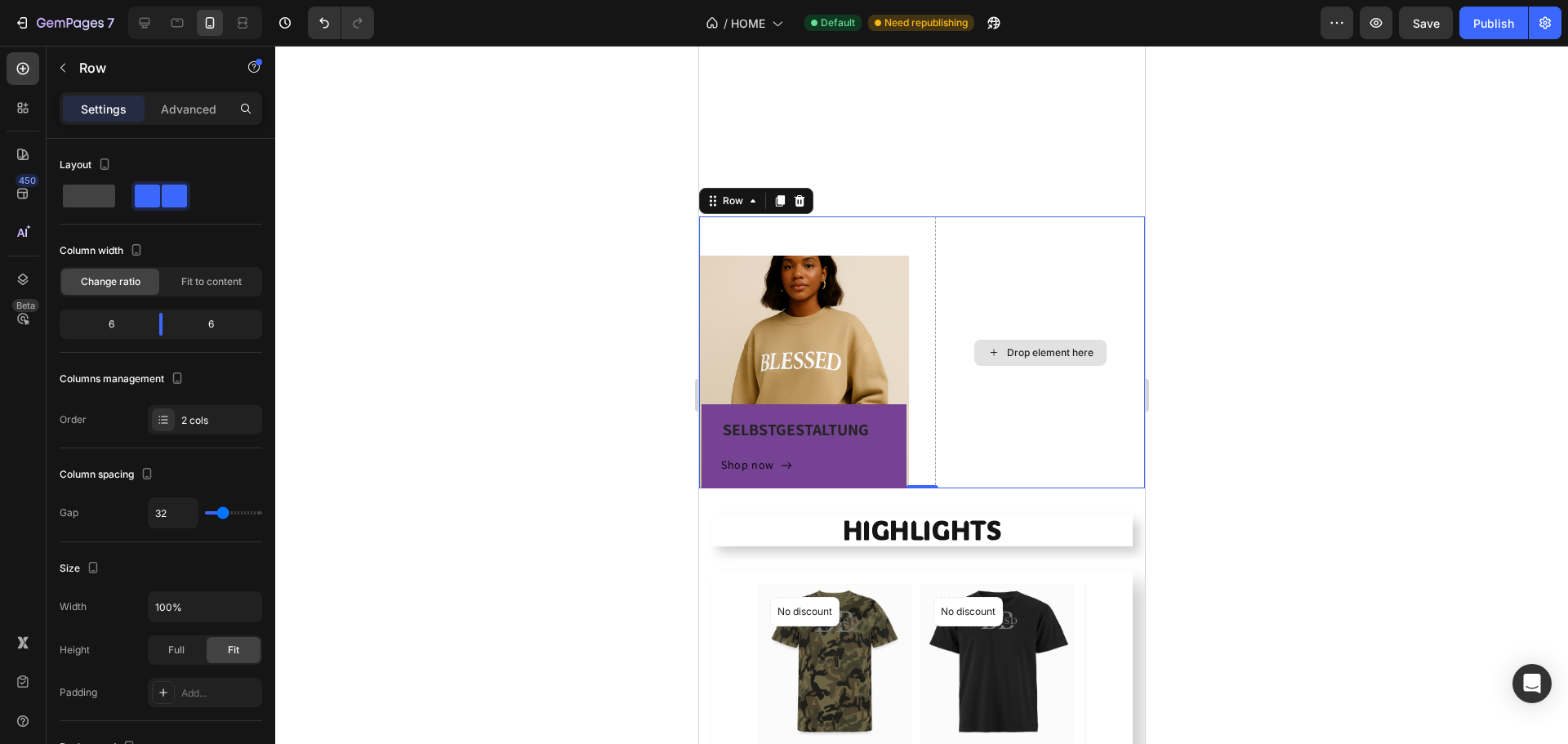
click at [1025, 270] on div "Drop element here" at bounding box center [1039, 352] width 209 height 272
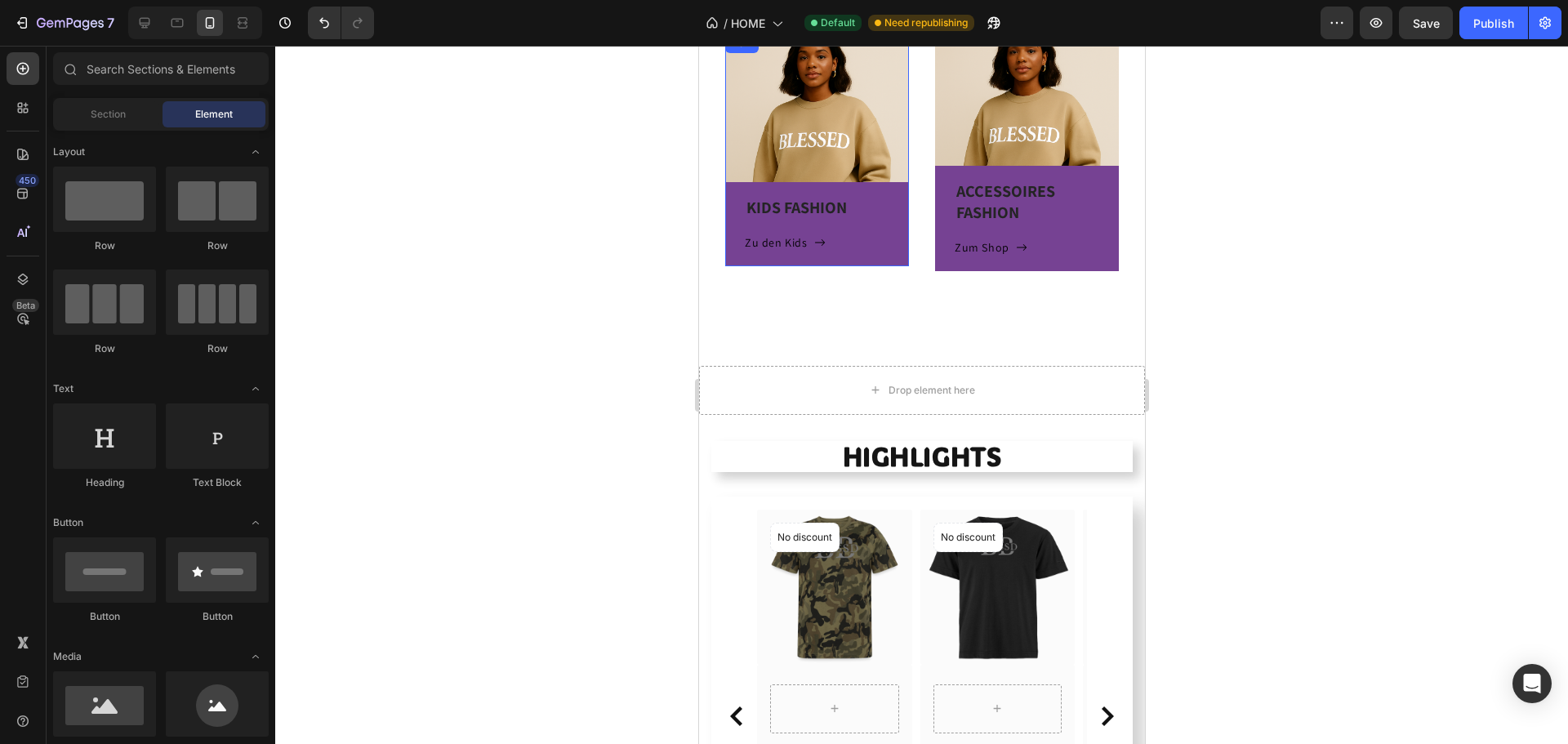
scroll to position [442, 0]
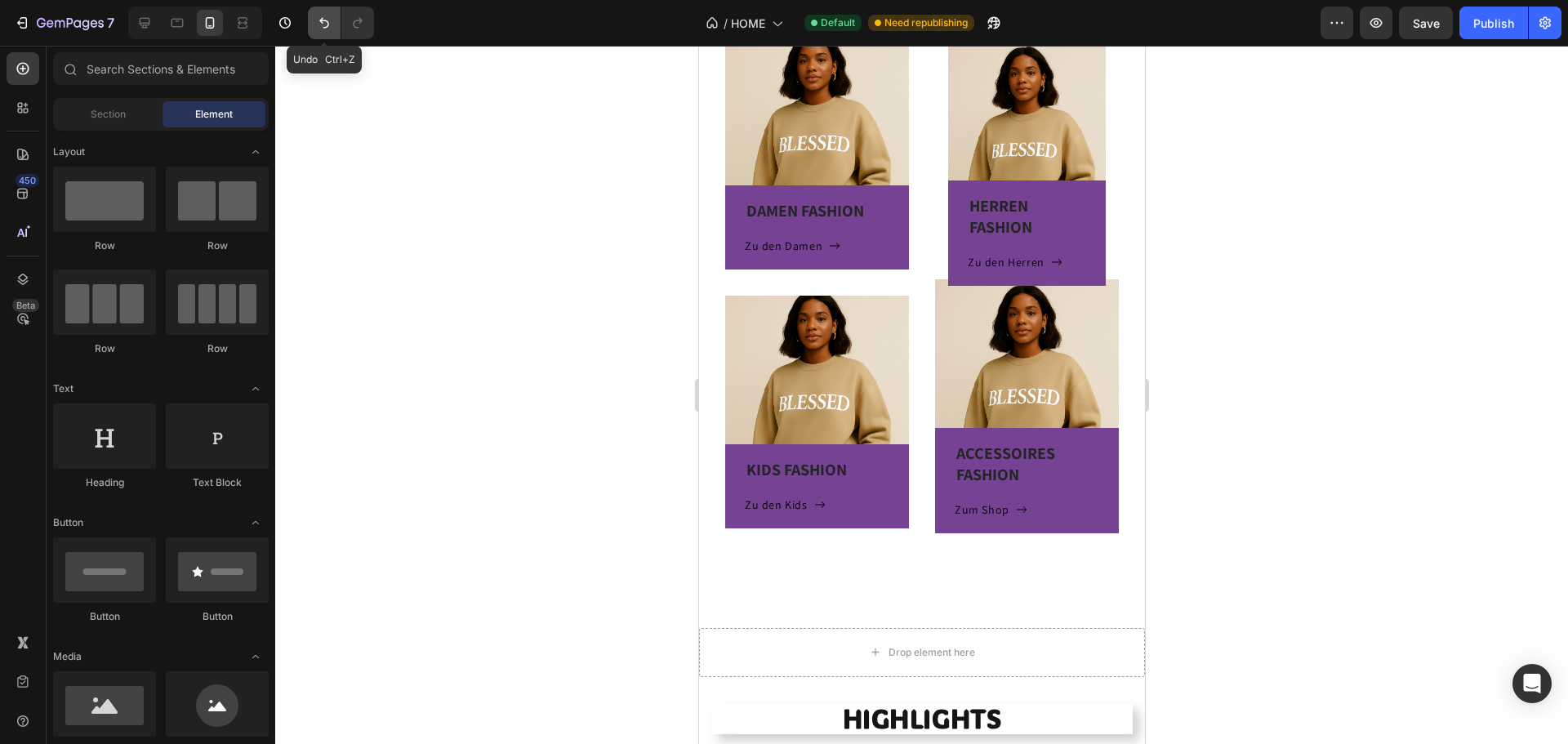
click at [319, 22] on icon "Undo/Redo" at bounding box center [324, 22] width 16 height 16
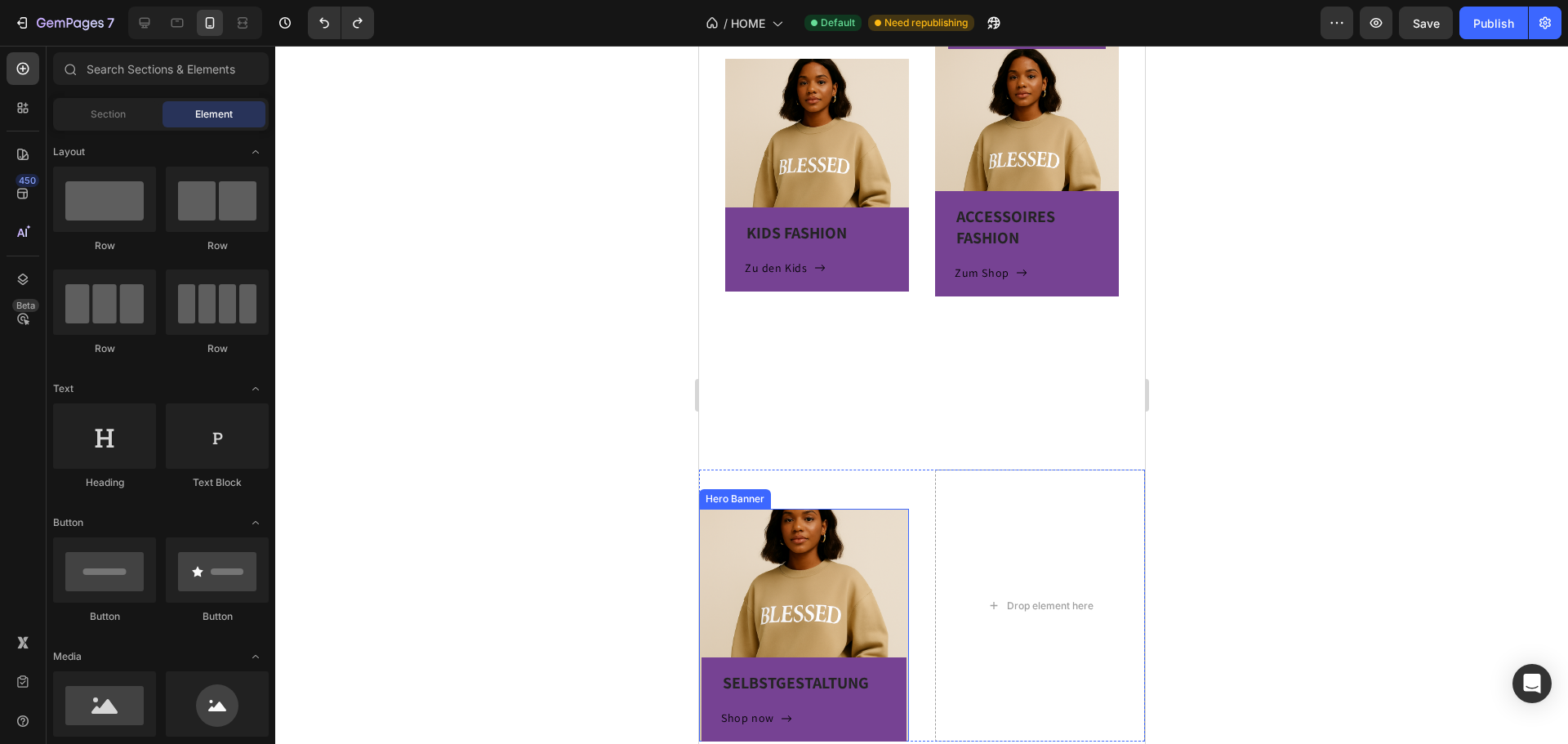
scroll to position [769, 0]
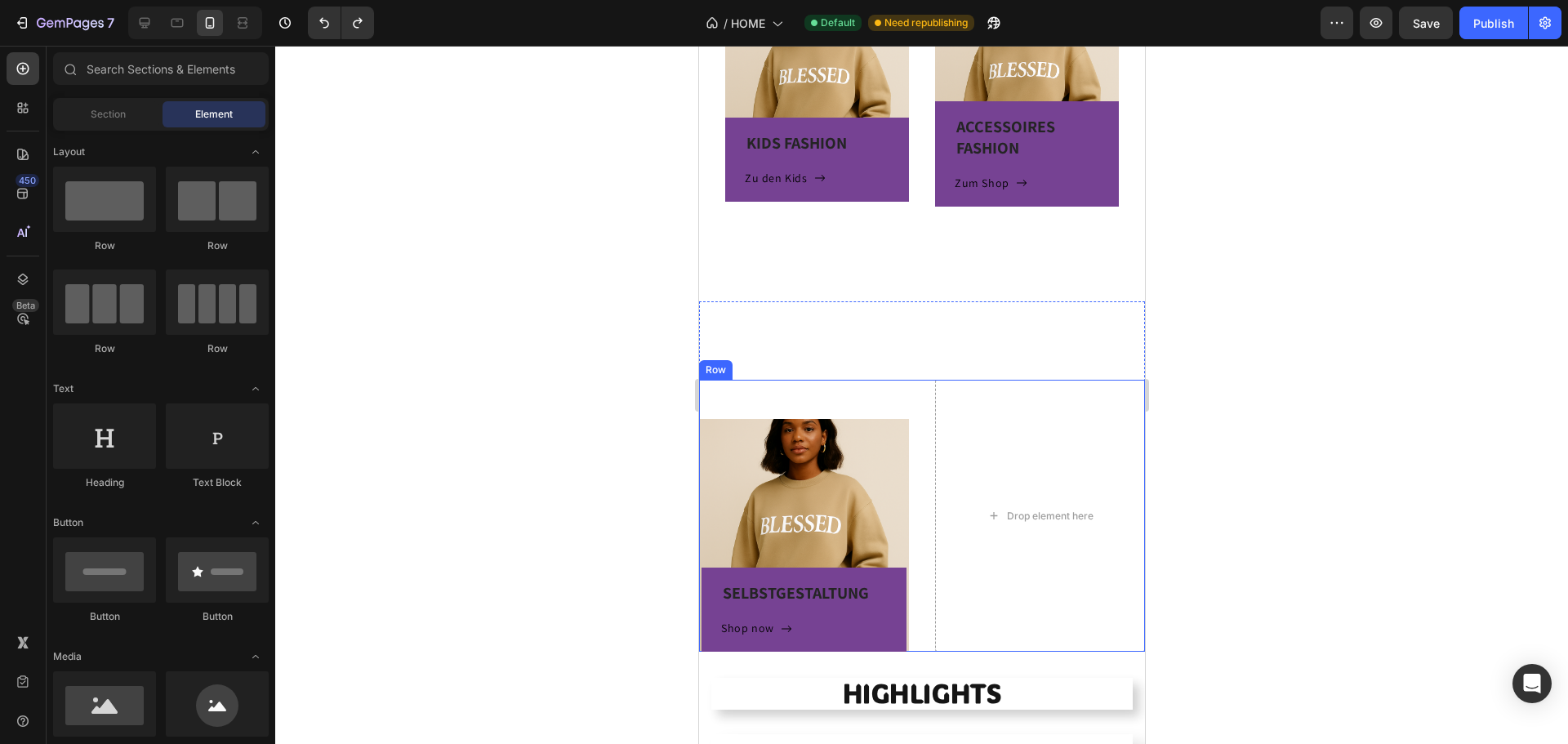
click at [731, 409] on div "SELBSTGESTALTUNG Heading Shop now Button Row Hero Banner" at bounding box center [803, 516] width 209 height 272
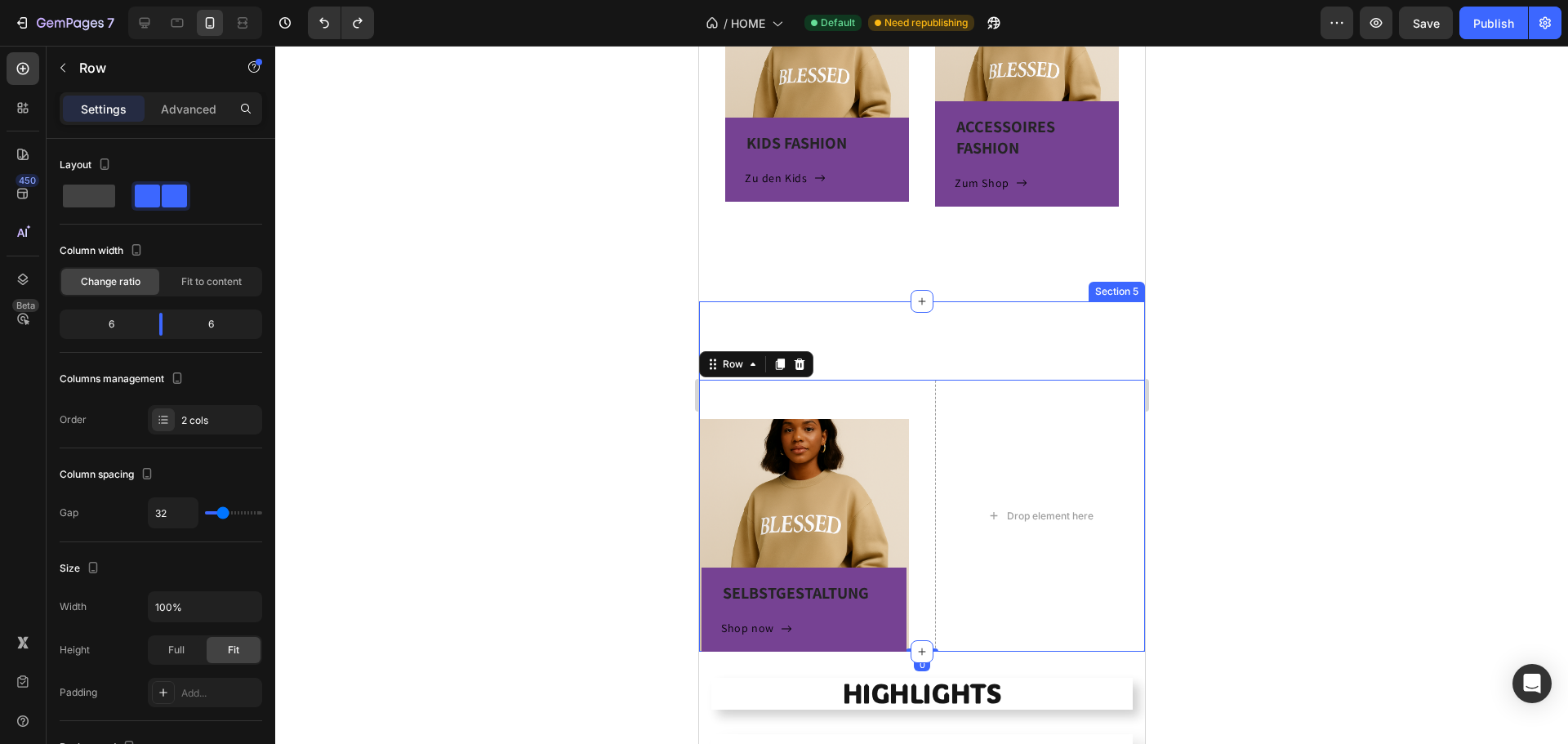
click at [875, 318] on div "SELBSTGESTALTUNG Heading Shop now Button Row Hero Banner Drop element here Row 0" at bounding box center [921, 476] width 446 height 350
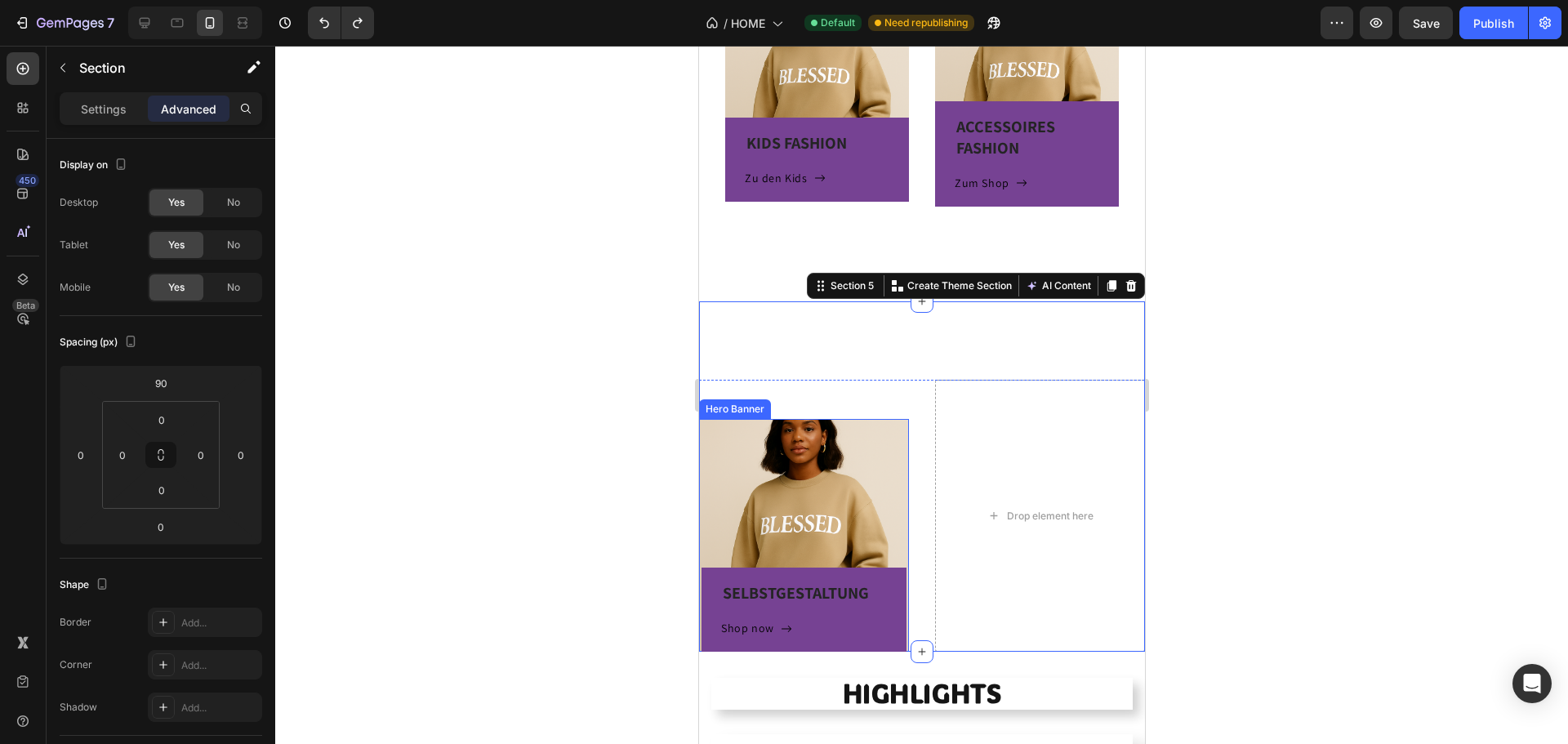
click at [752, 450] on div "SELBSTGESTALTUNG Heading Shop now Button Row" at bounding box center [803, 535] width 209 height 233
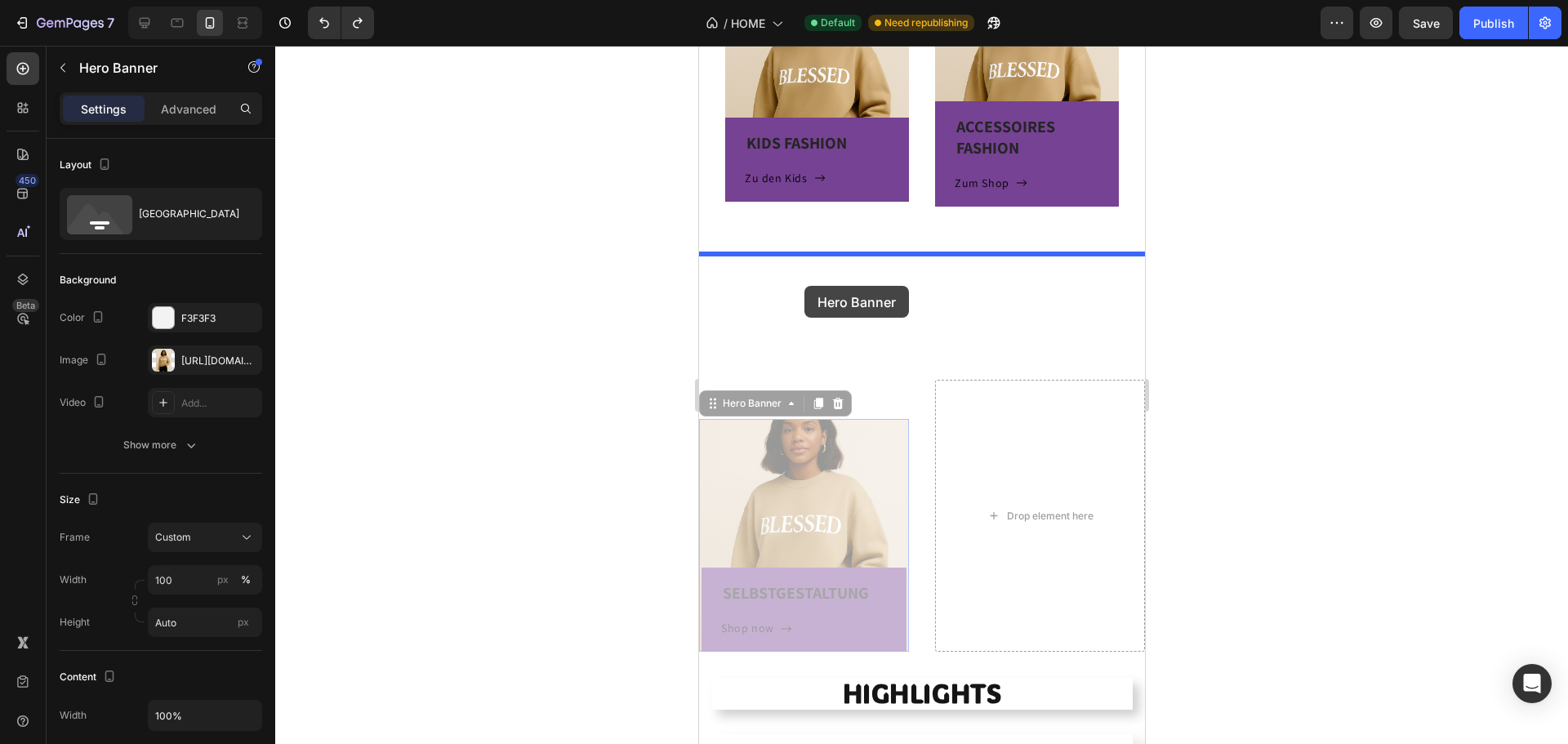
drag, startPoint x: 722, startPoint y: 416, endPoint x: 803, endPoint y: 287, distance: 152.3
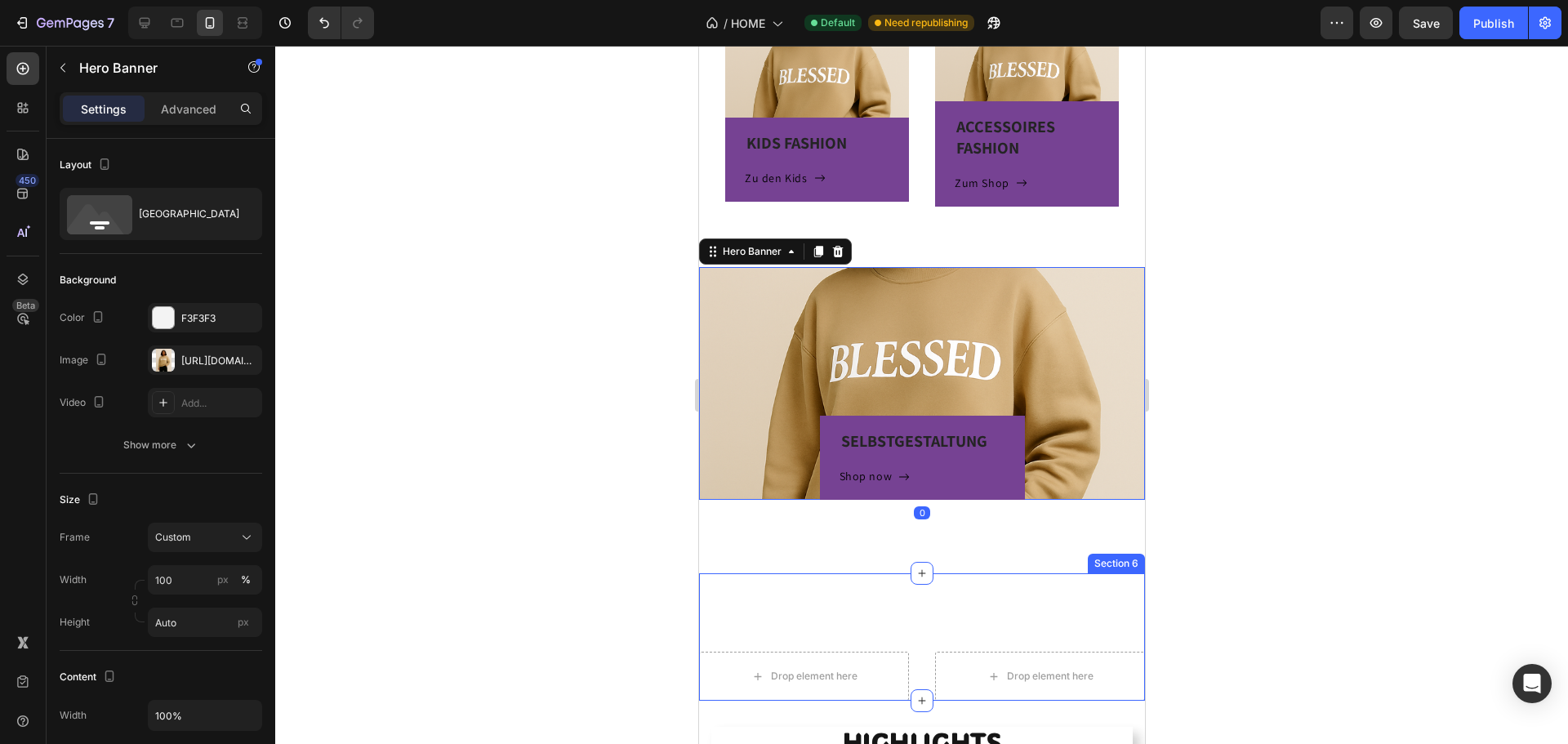
click at [847, 594] on div "Drop element here Drop element here Row" at bounding box center [921, 636] width 446 height 127
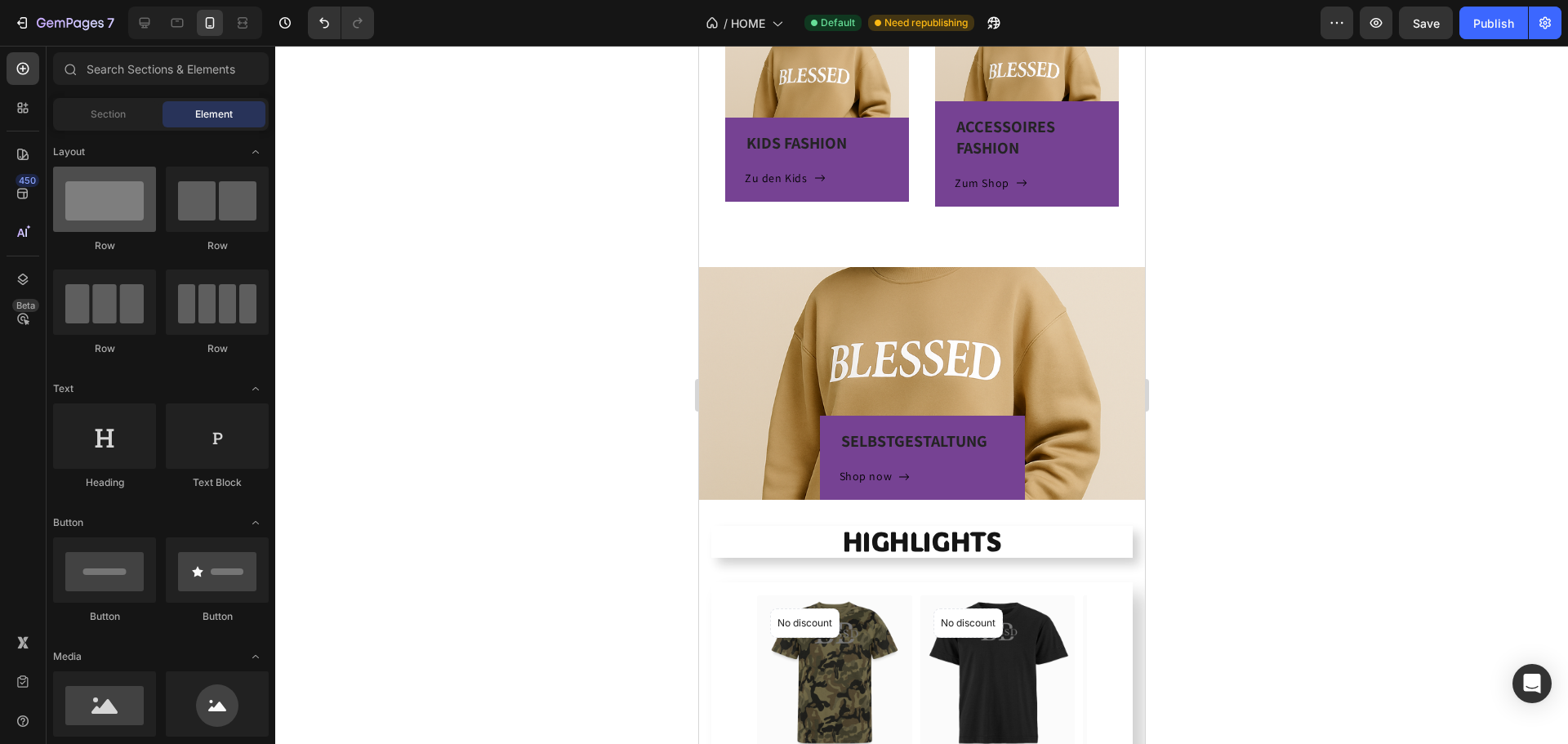
click at [91, 212] on div at bounding box center [105, 199] width 103 height 65
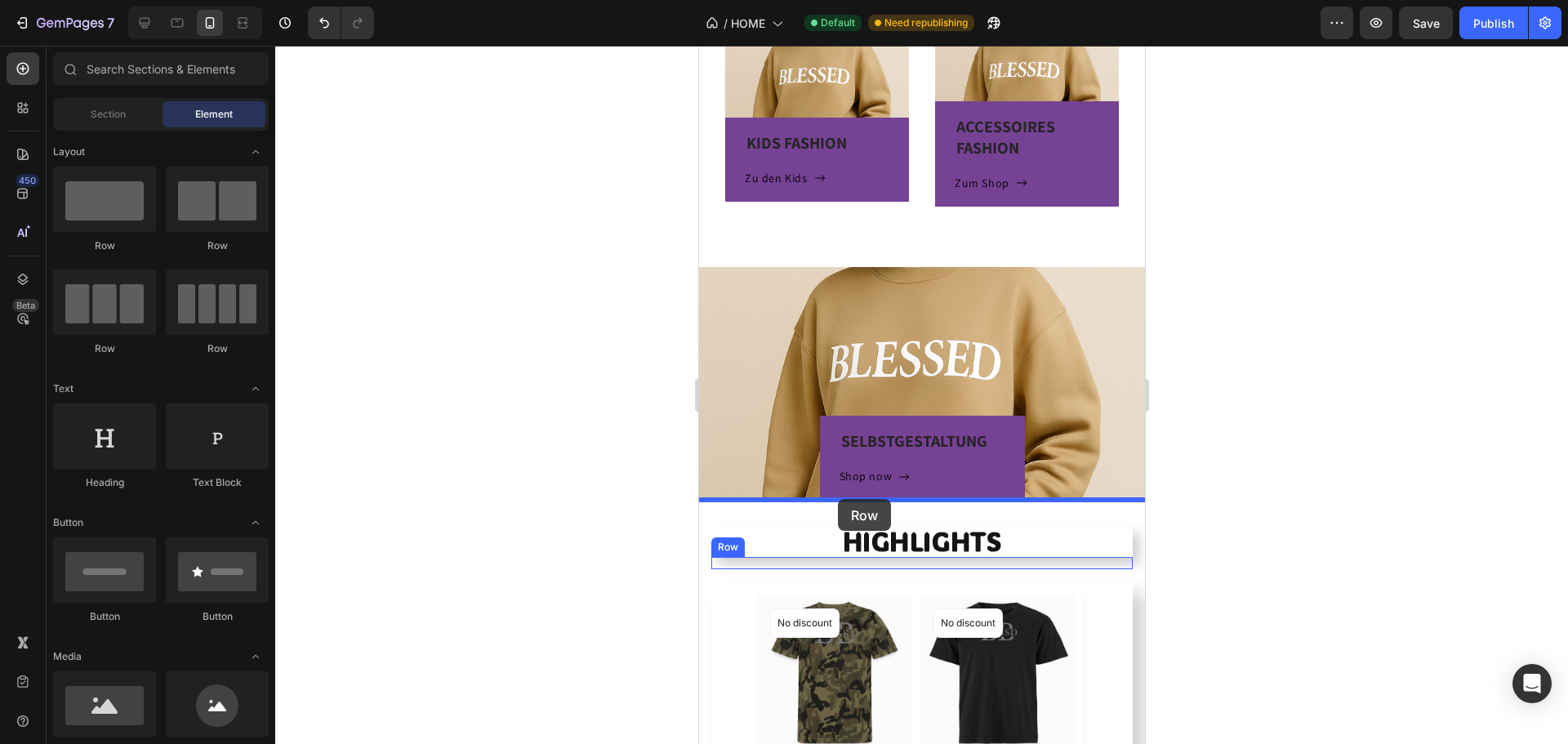
drag, startPoint x: 1379, startPoint y: 403, endPoint x: 837, endPoint y: 500, distance: 550.6
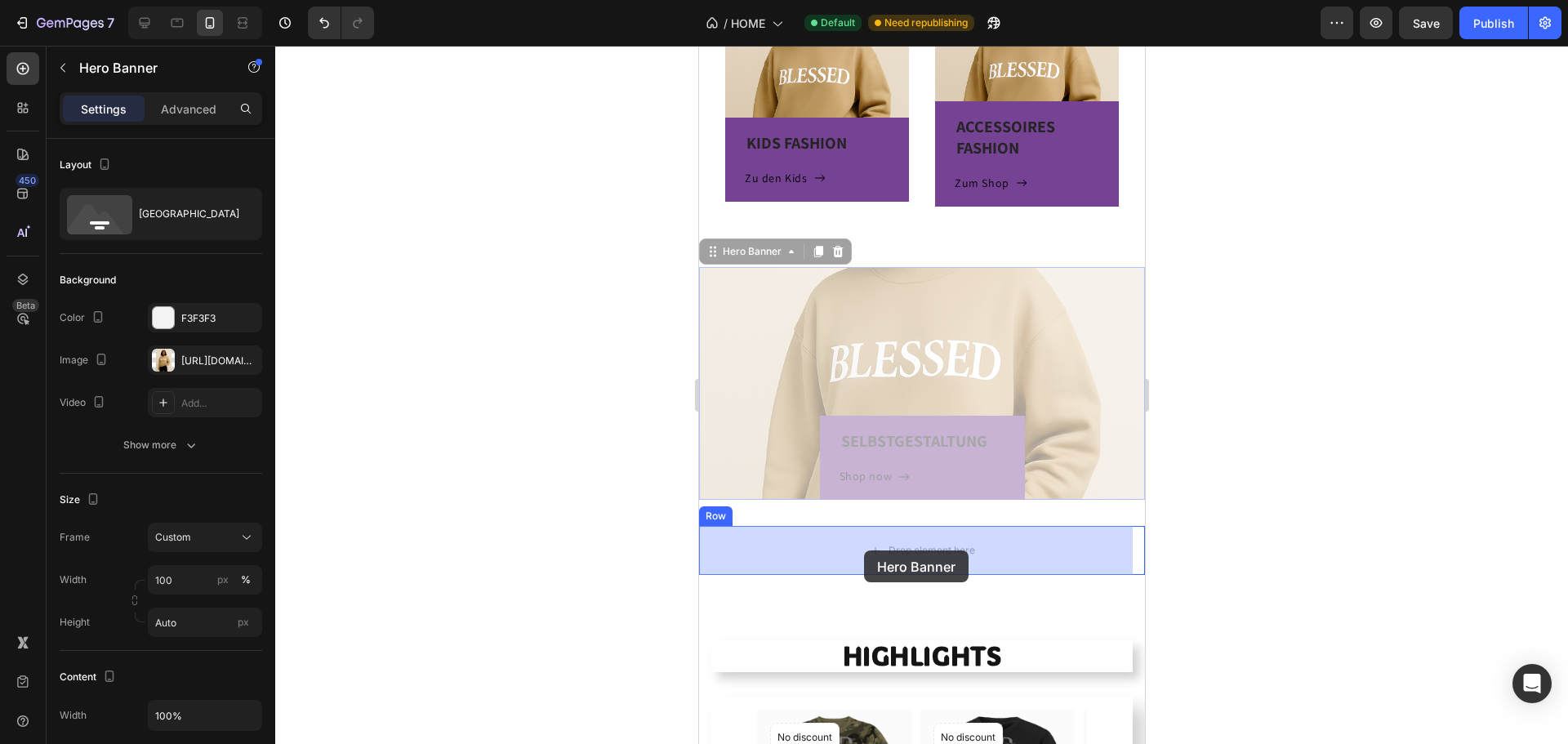
drag, startPoint x: 730, startPoint y: 256, endPoint x: 863, endPoint y: 551, distance: 323.6
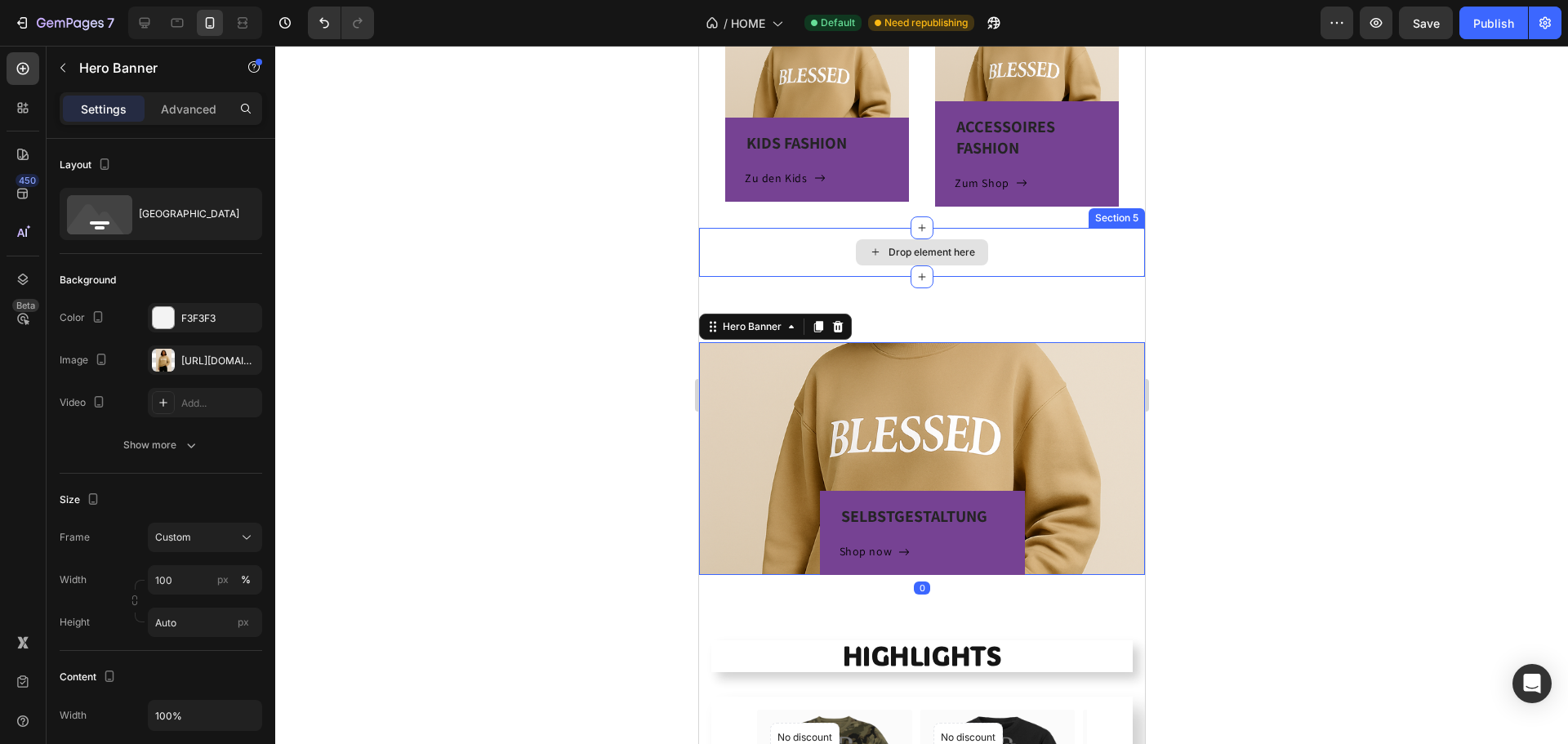
click at [1011, 259] on div "Drop element here" at bounding box center [921, 252] width 446 height 49
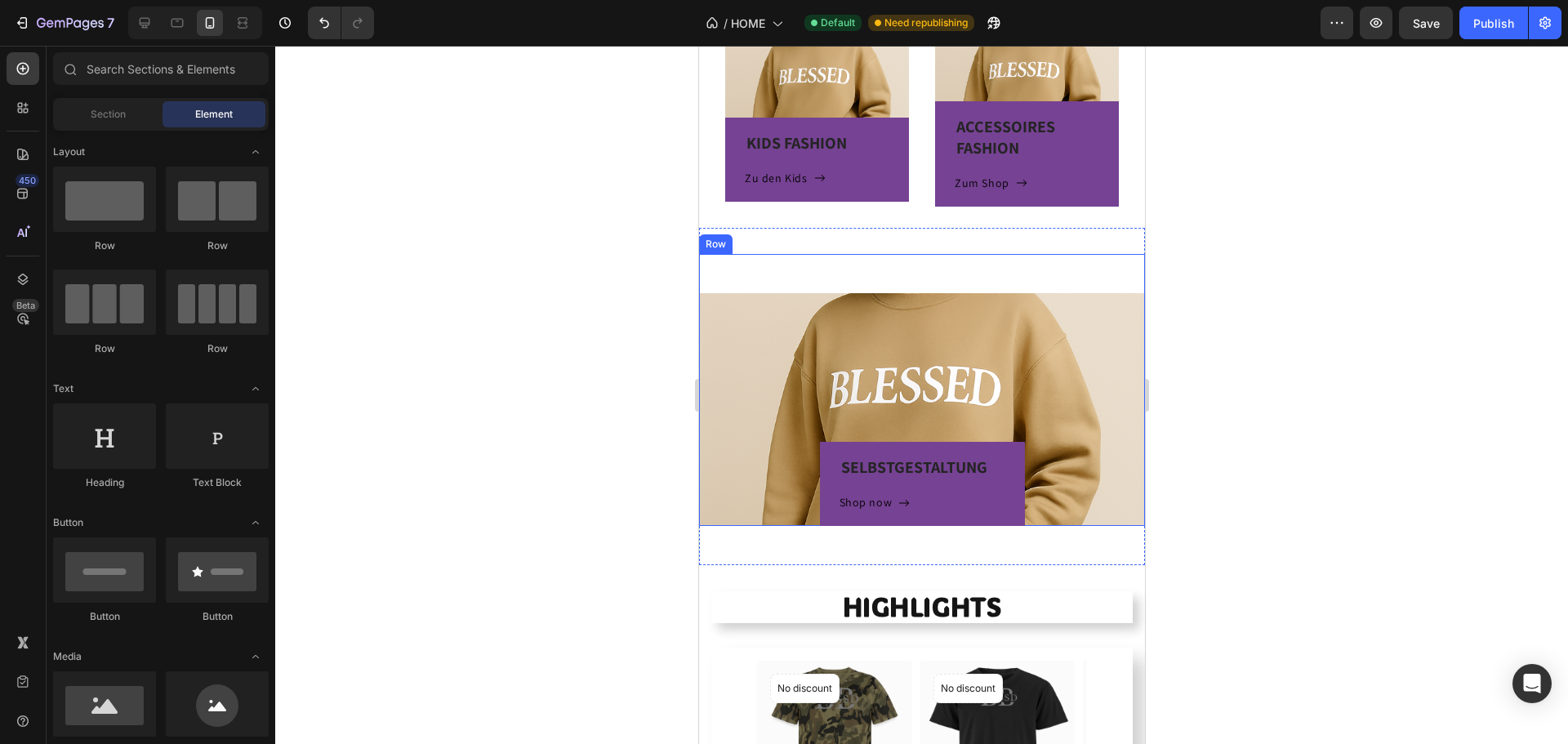
click at [930, 277] on div "SELBSTGESTALTUNG Heading Shop now Button Row Hero Banner" at bounding box center [921, 390] width 446 height 272
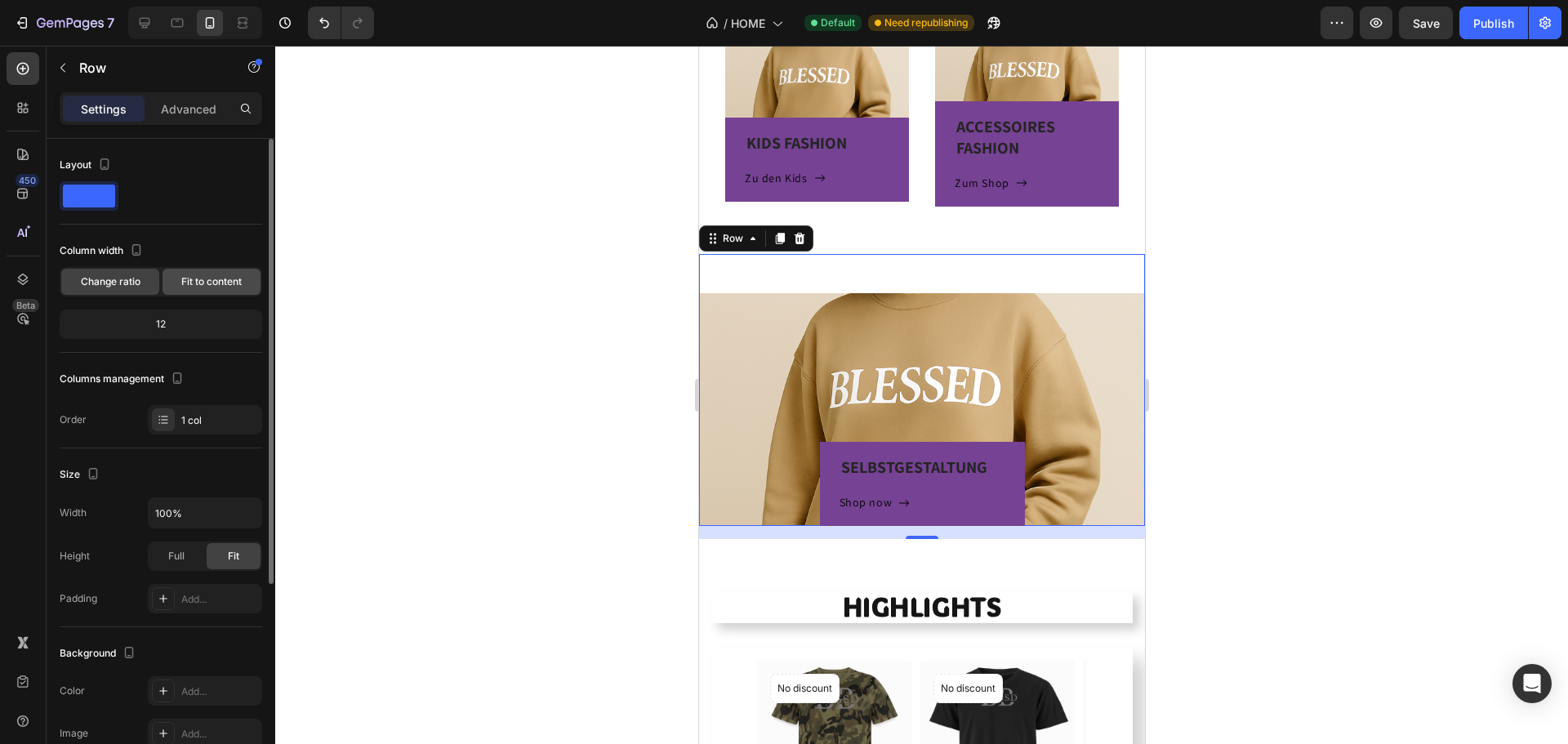
click at [198, 277] on span "Fit to content" at bounding box center [211, 281] width 60 height 15
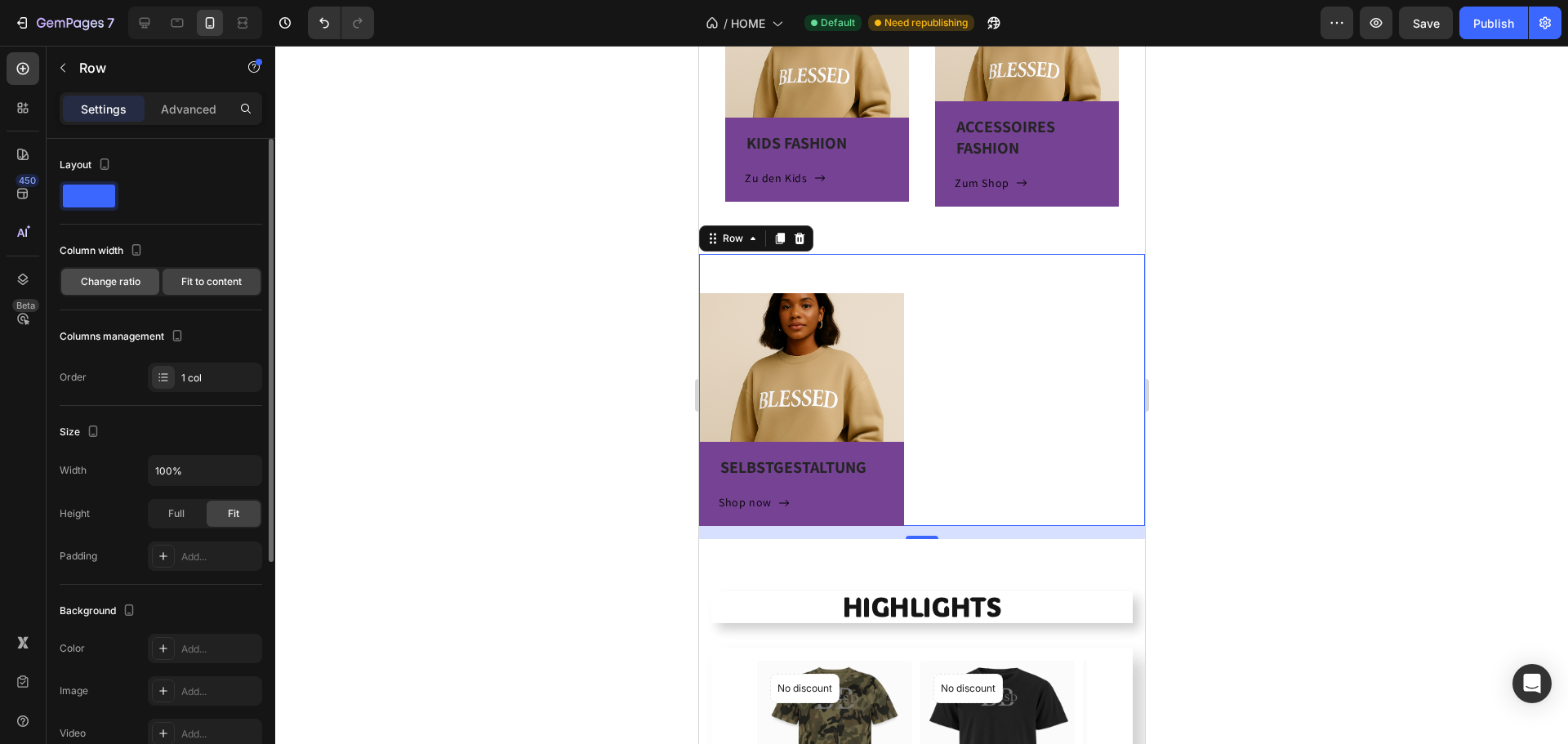
click at [136, 284] on span "Change ratio" at bounding box center [110, 281] width 59 height 15
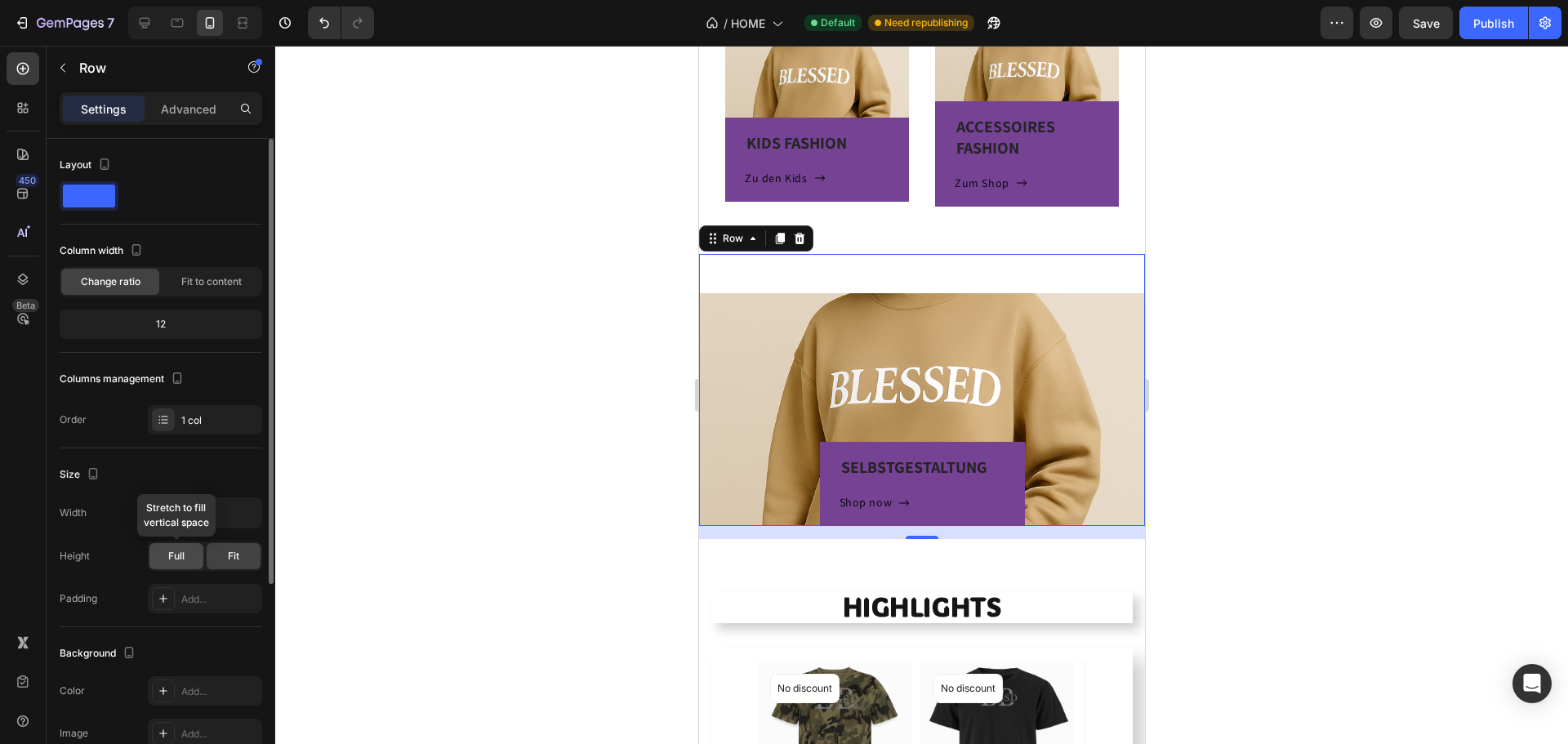
click at [193, 554] on div "Full" at bounding box center [176, 556] width 54 height 26
click at [232, 549] on span "Fit" at bounding box center [234, 556] width 12 height 15
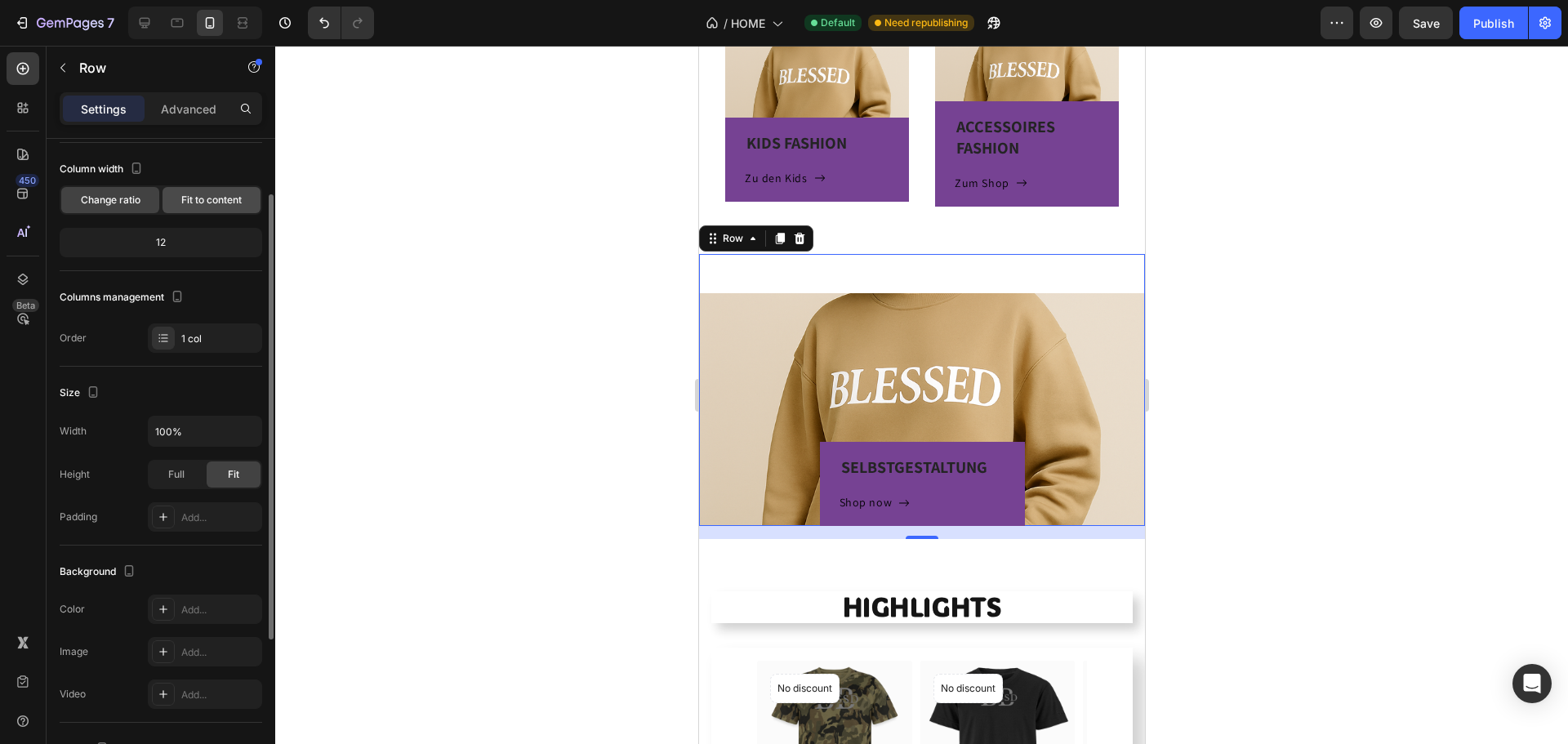
click at [201, 193] on span "Fit to content" at bounding box center [211, 200] width 60 height 15
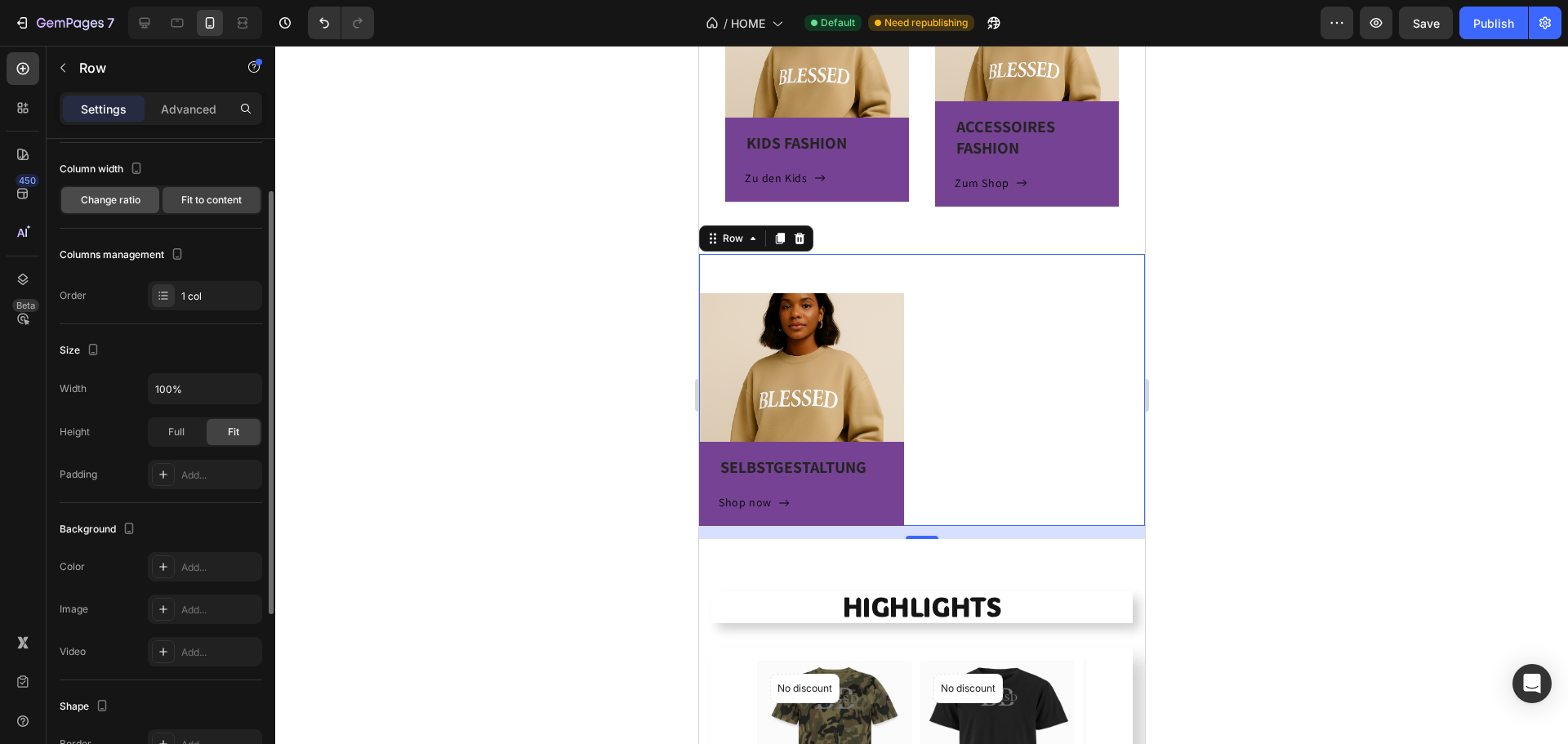
click at [91, 201] on span "Change ratio" at bounding box center [110, 200] width 59 height 15
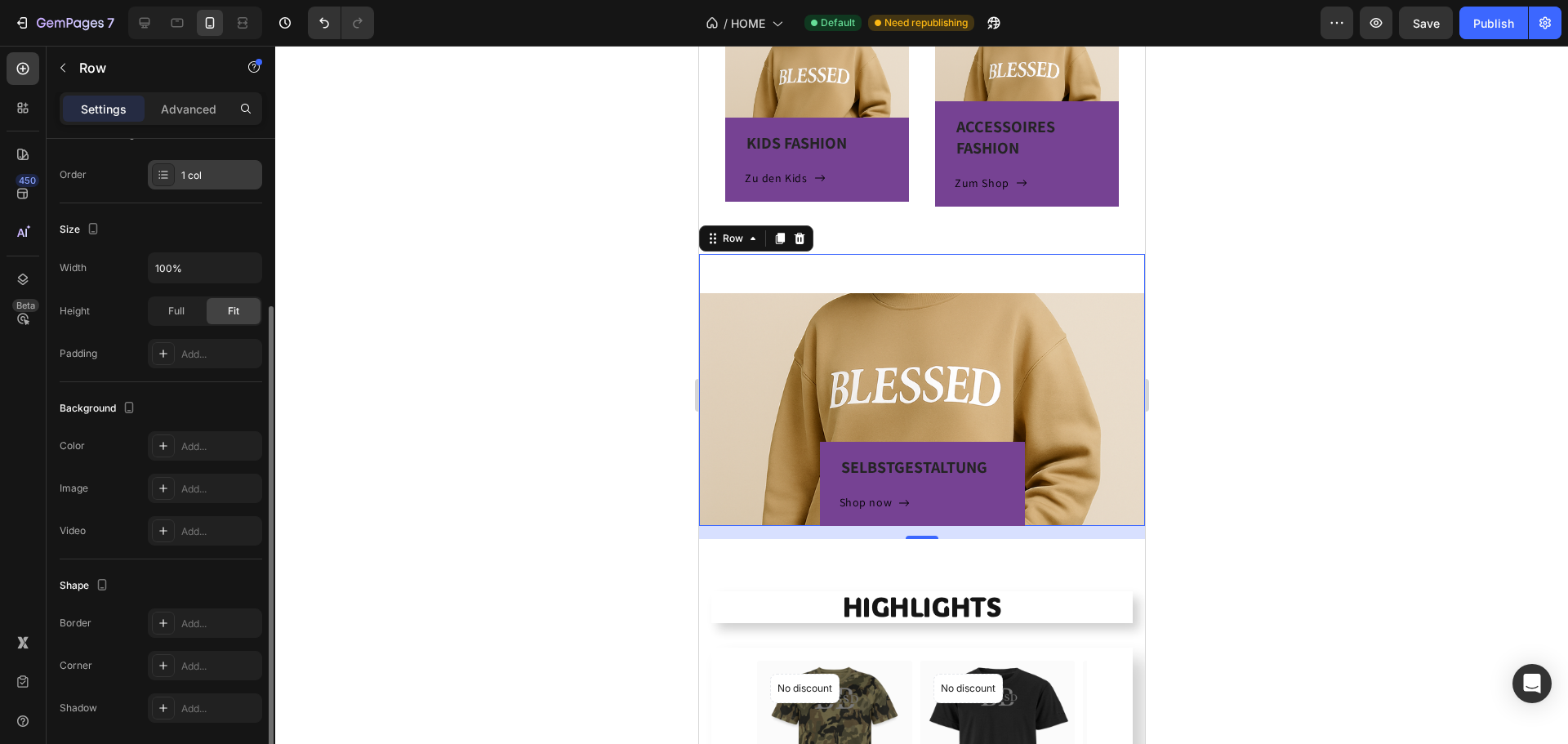
scroll to position [0, 0]
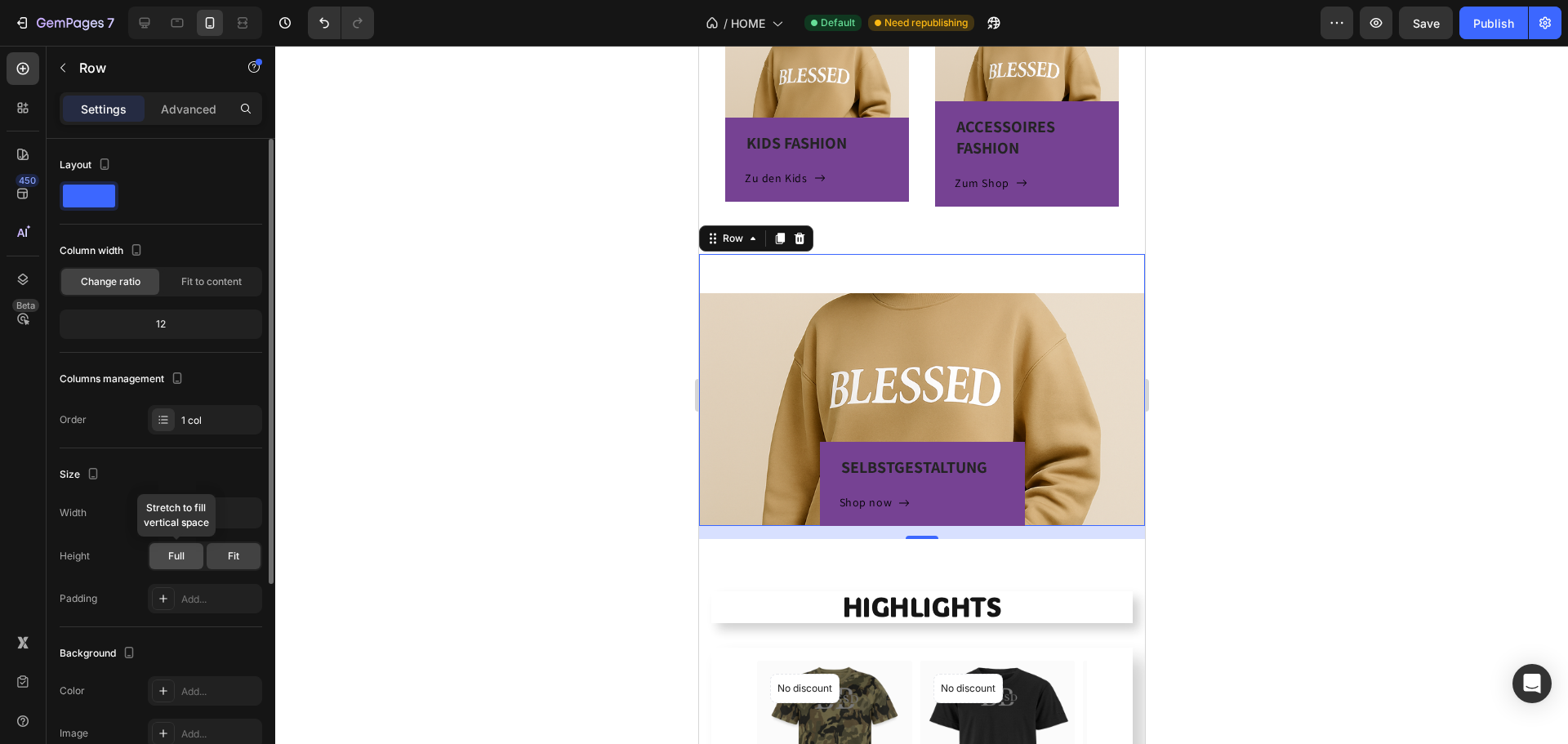
click at [189, 563] on div "Full" at bounding box center [176, 556] width 54 height 26
click at [245, 542] on div "Full Fit" at bounding box center [205, 556] width 114 height 29
click at [219, 281] on span "Fit to content" at bounding box center [211, 281] width 60 height 15
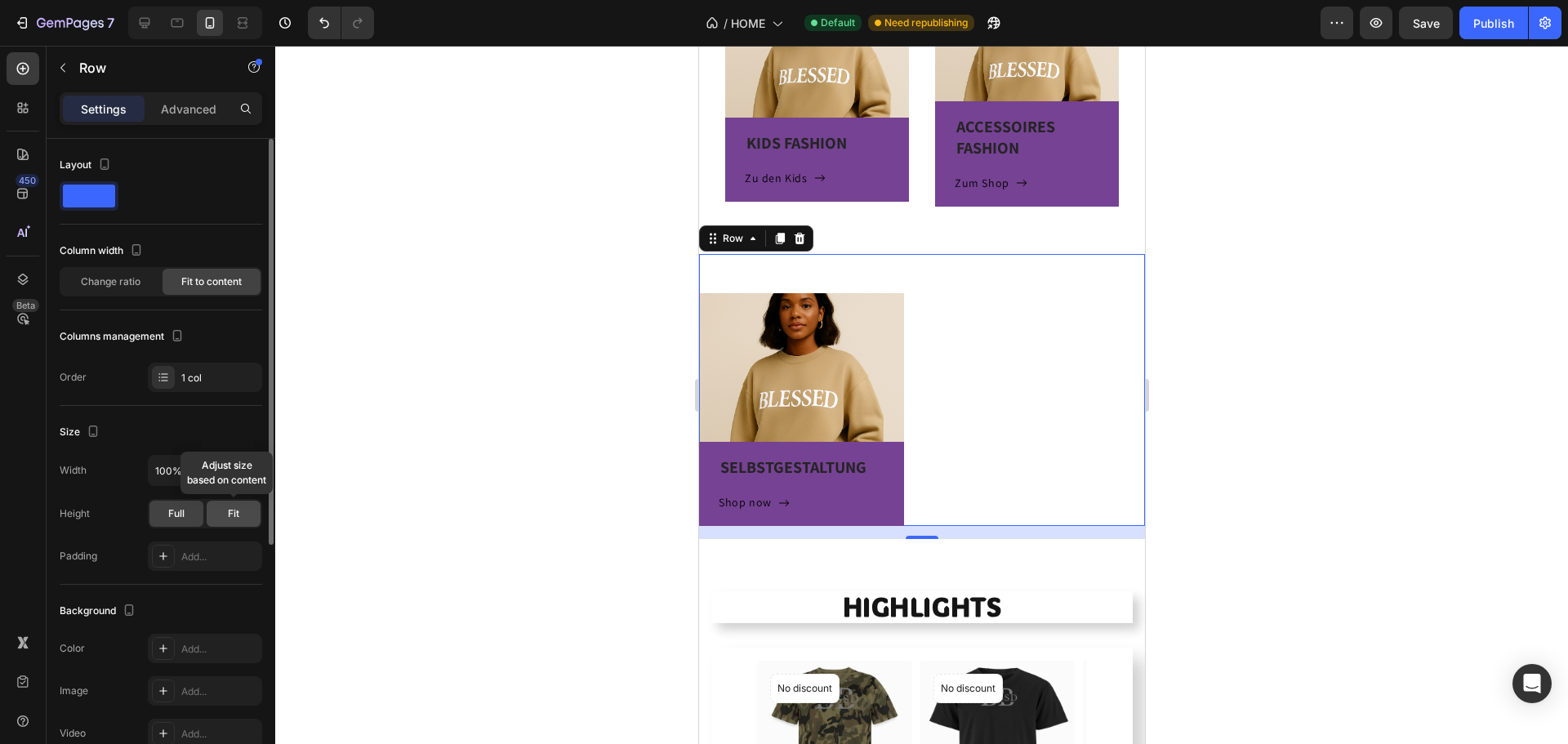
click at [229, 519] on span "Fit" at bounding box center [234, 513] width 12 height 15
click at [174, 526] on div "Full" at bounding box center [176, 513] width 54 height 26
click at [122, 293] on div "Change ratio" at bounding box center [110, 281] width 98 height 26
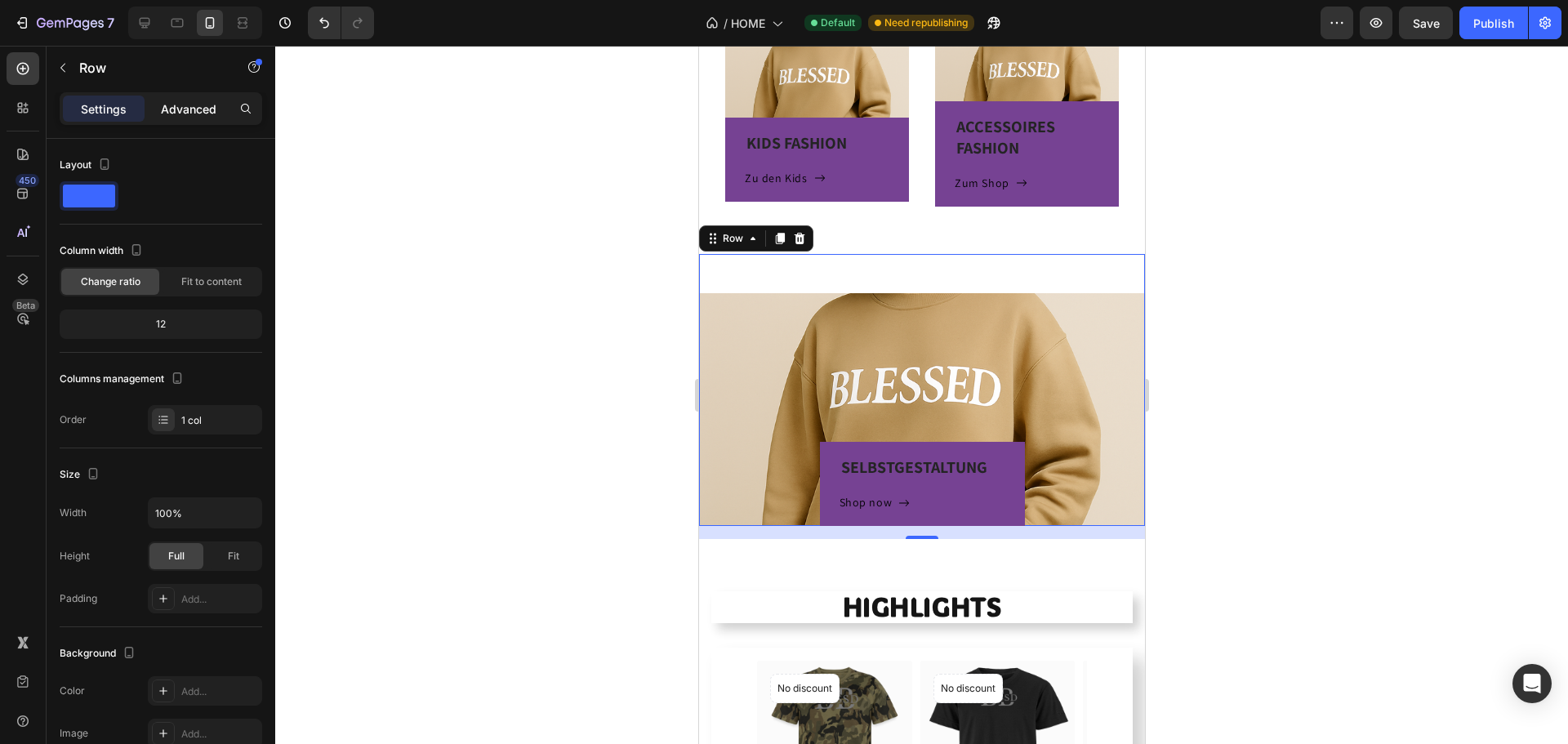
click at [205, 113] on p "Advanced" at bounding box center [188, 110] width 55 height 17
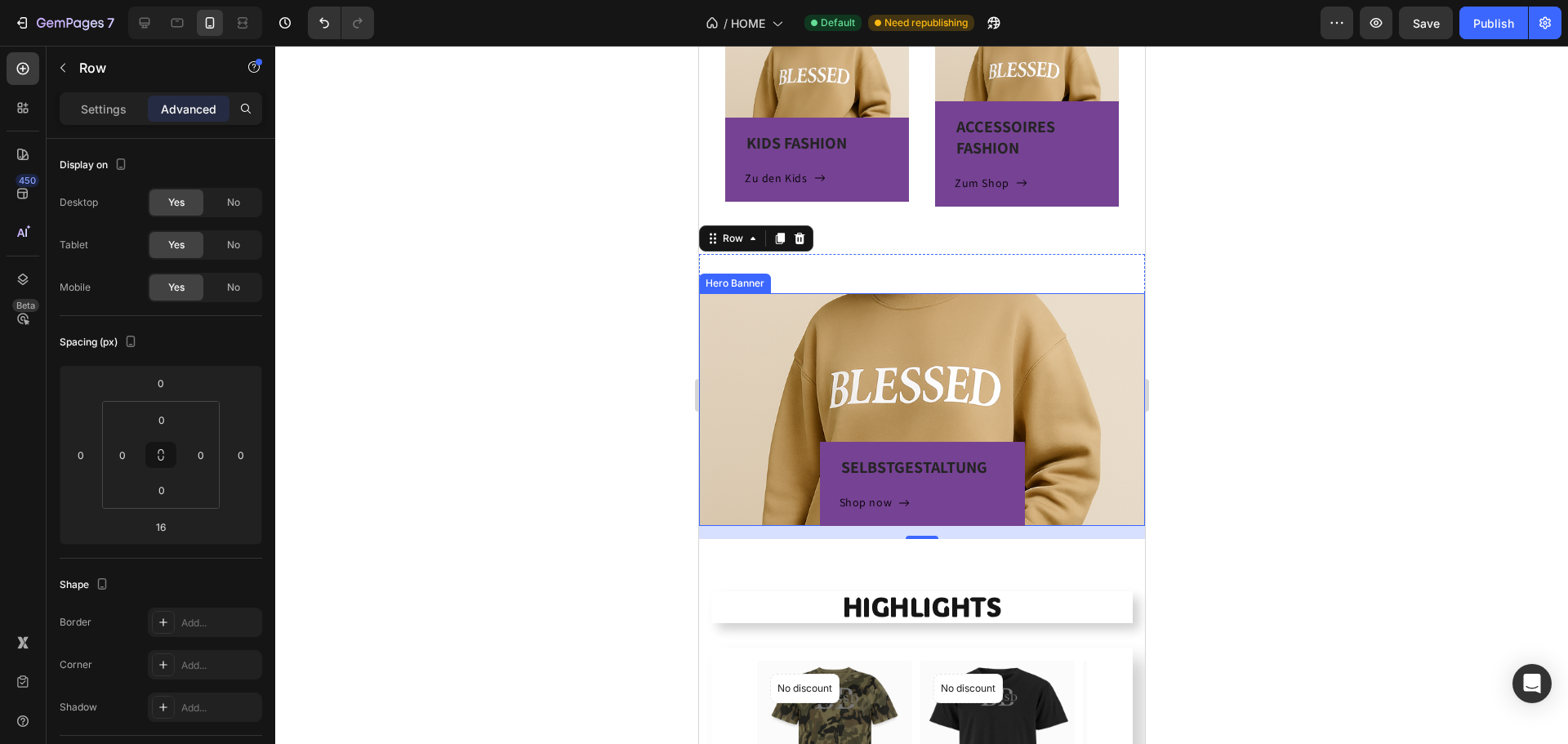
click at [774, 378] on div "SELBSTGESTALTUNG Heading Shop now Button Row" at bounding box center [921, 409] width 446 height 233
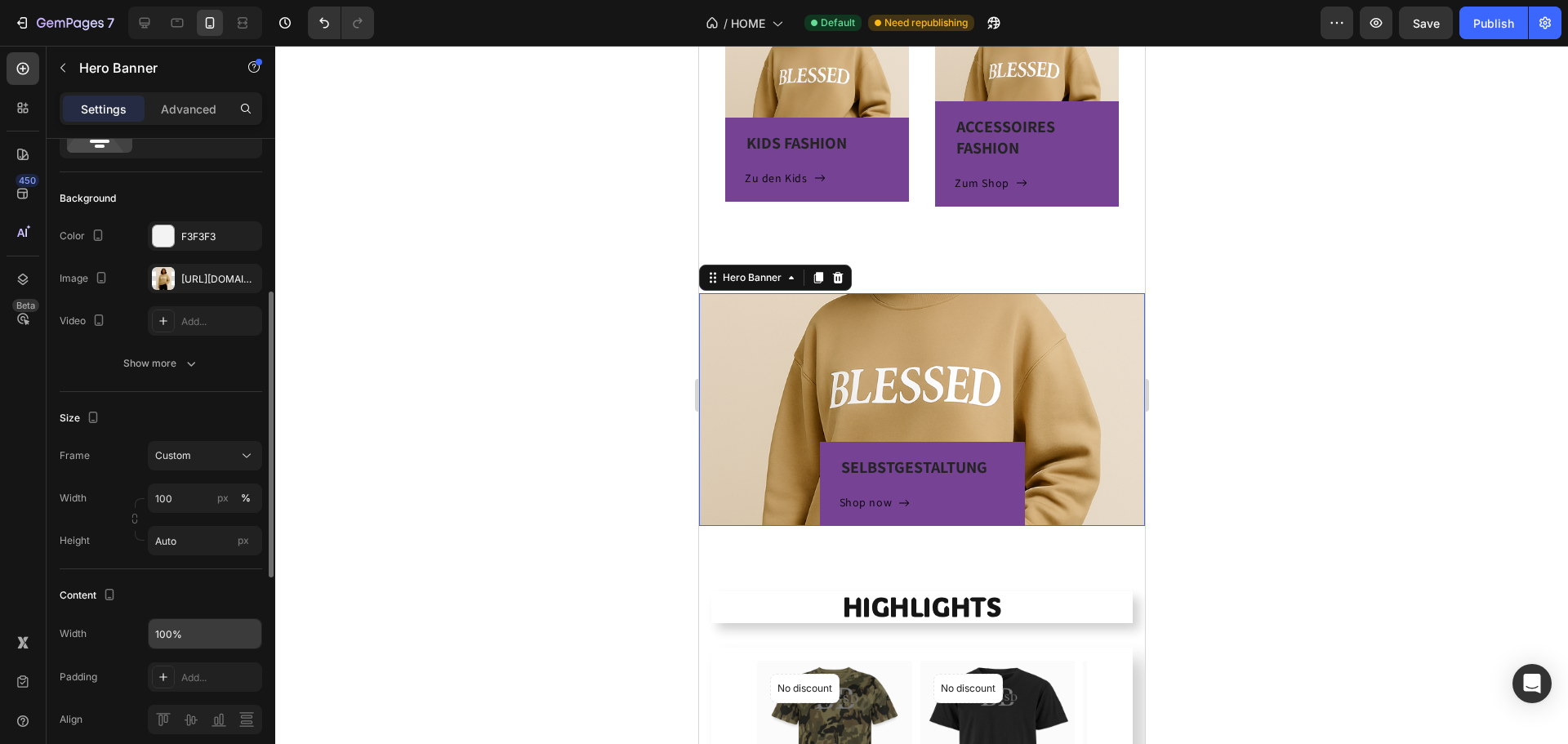
scroll to position [163, 0]
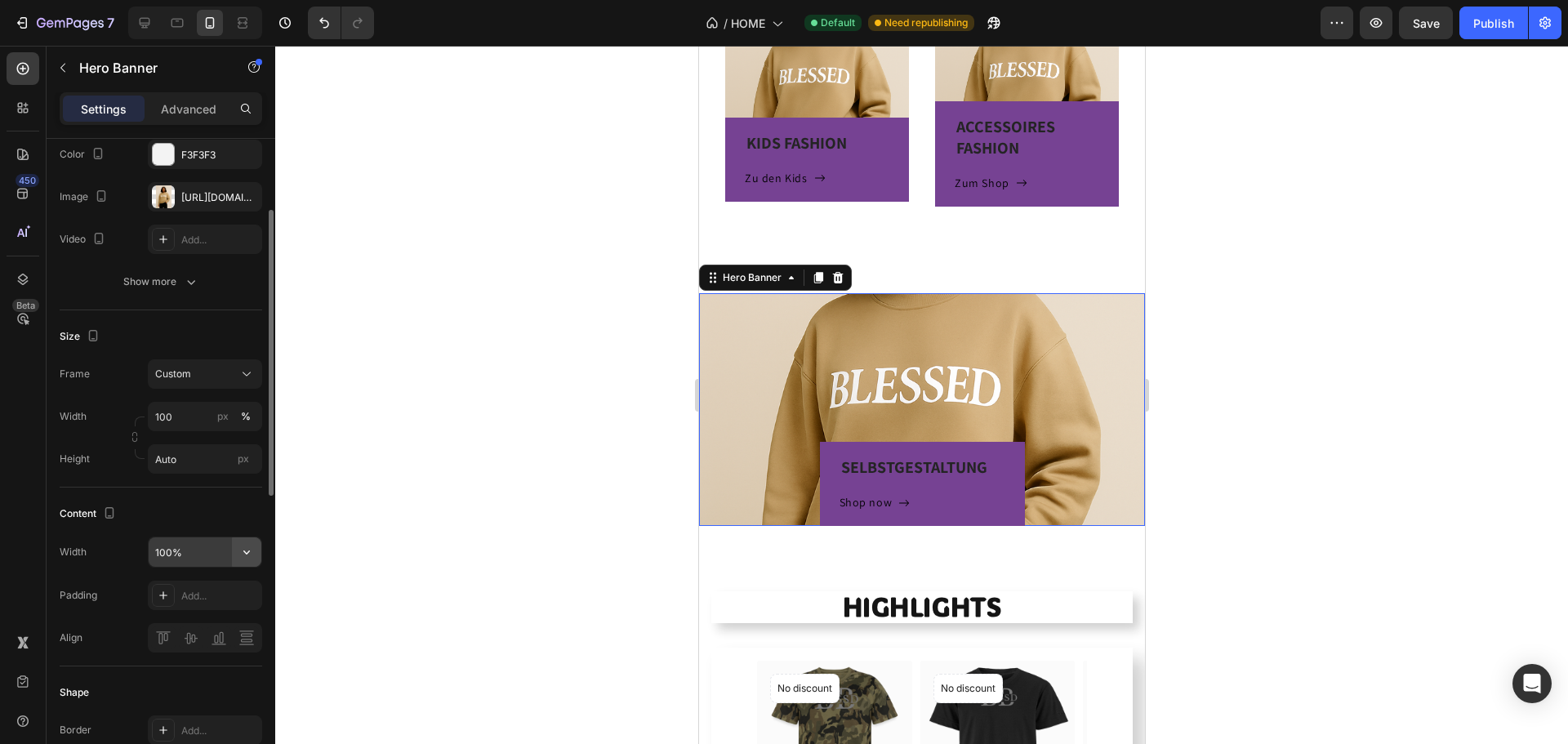
click at [238, 548] on button "button" at bounding box center [246, 552] width 29 height 29
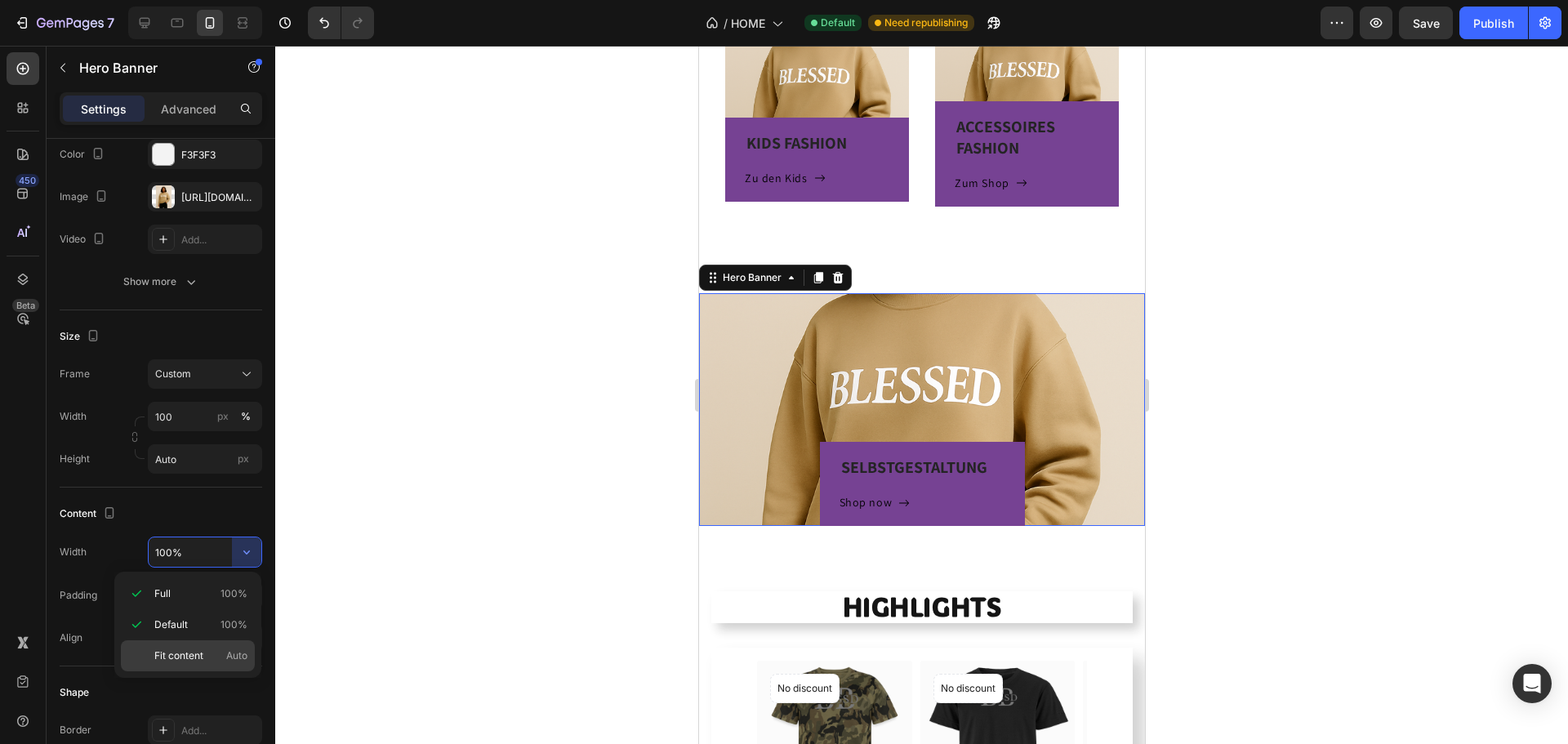
click at [184, 656] on span "Fit content" at bounding box center [178, 656] width 49 height 15
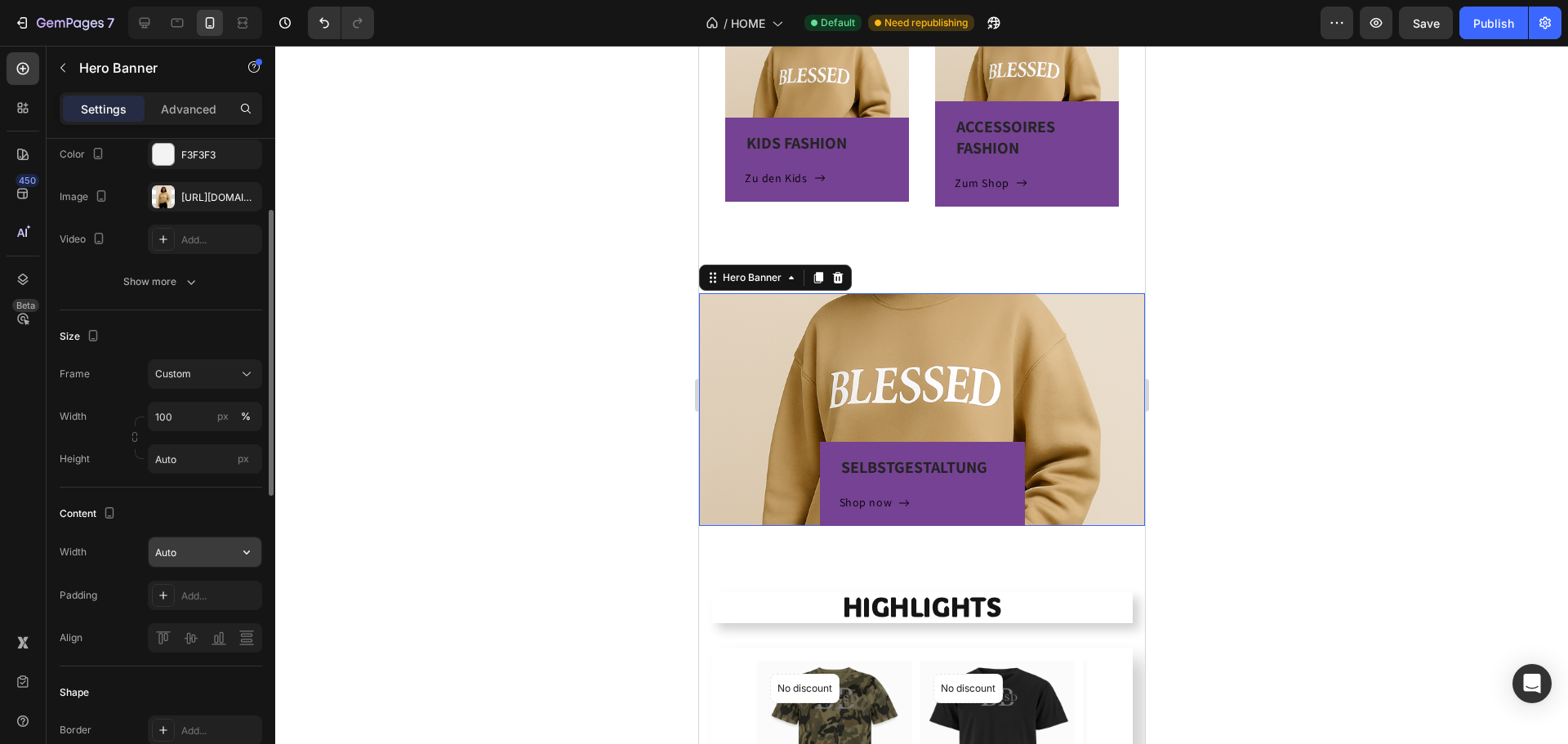
click at [246, 563] on button "button" at bounding box center [246, 552] width 29 height 29
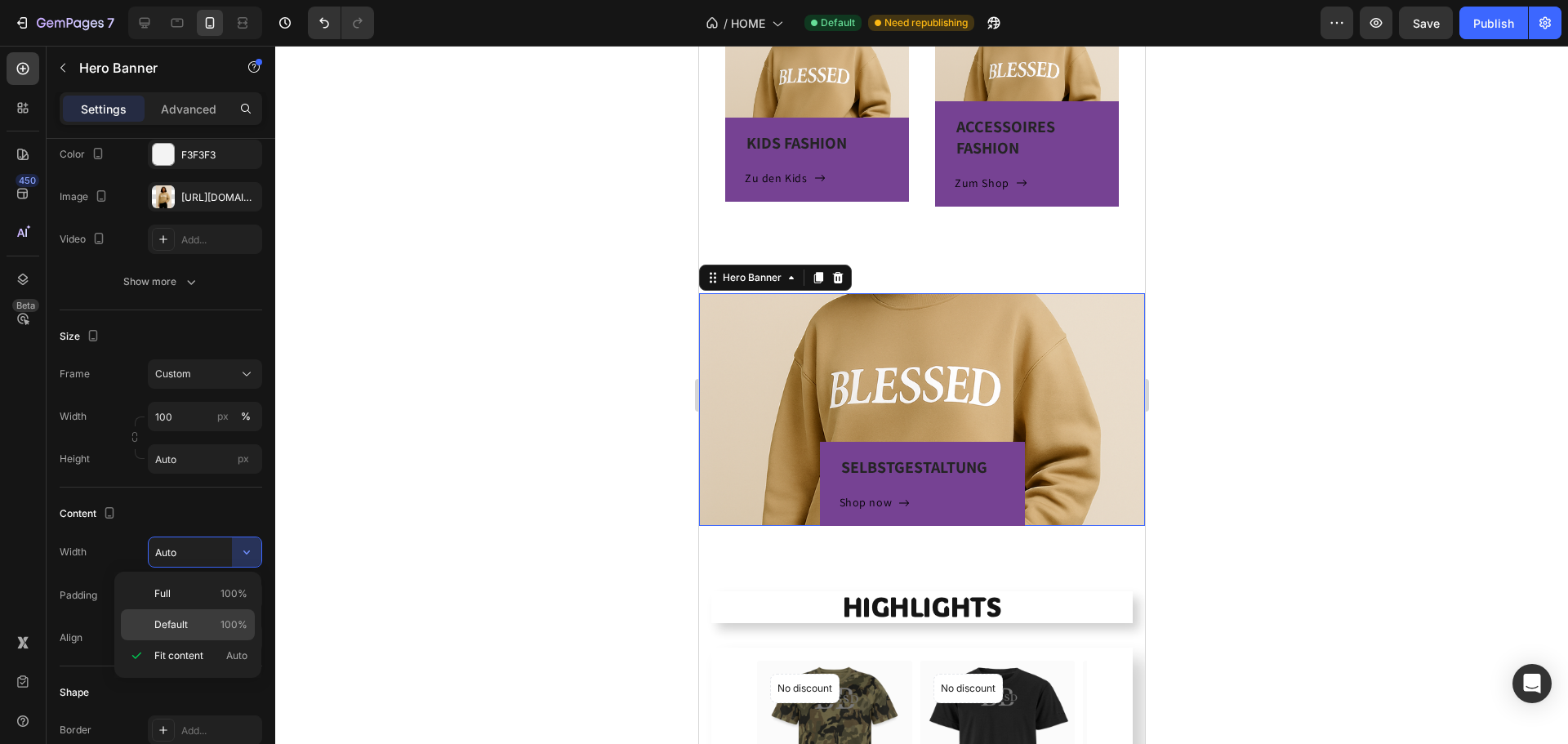
click at [208, 635] on div "Default 100%" at bounding box center [188, 625] width 134 height 31
type input "100%"
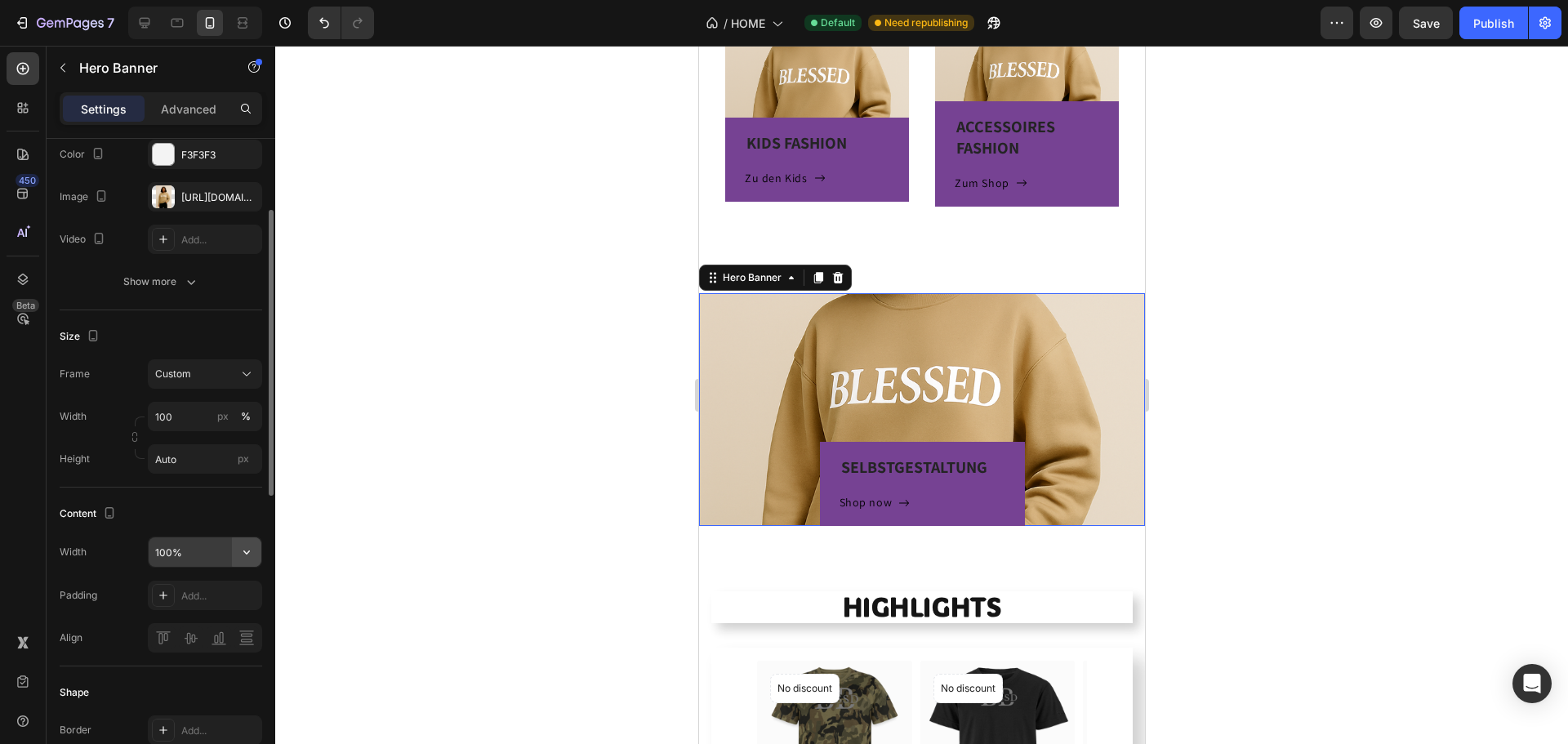
click at [240, 540] on button "button" at bounding box center [246, 552] width 29 height 29
click at [219, 598] on div "Add..." at bounding box center [219, 596] width 77 height 15
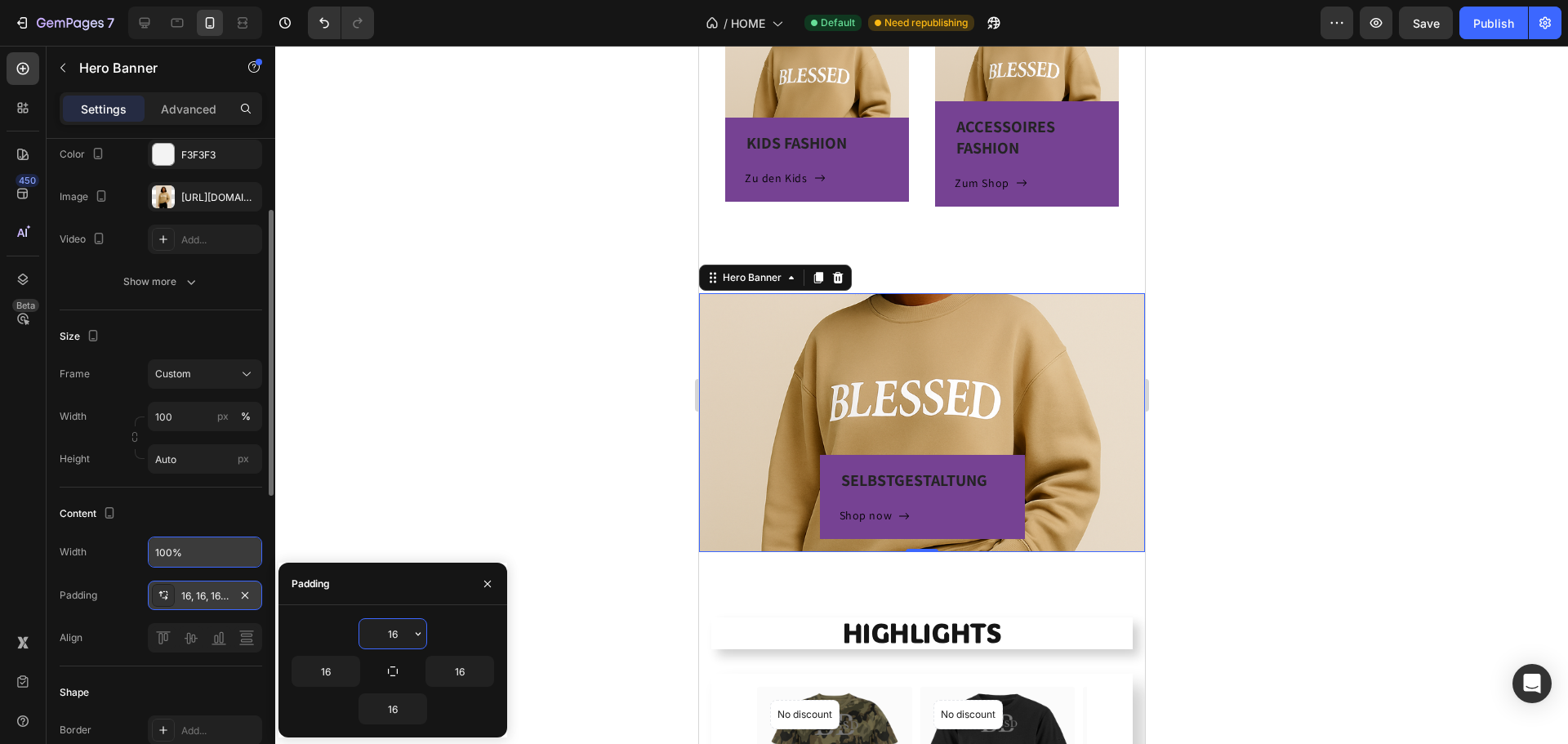
click at [225, 586] on div "16, 16, 16, 16" at bounding box center [205, 596] width 114 height 29
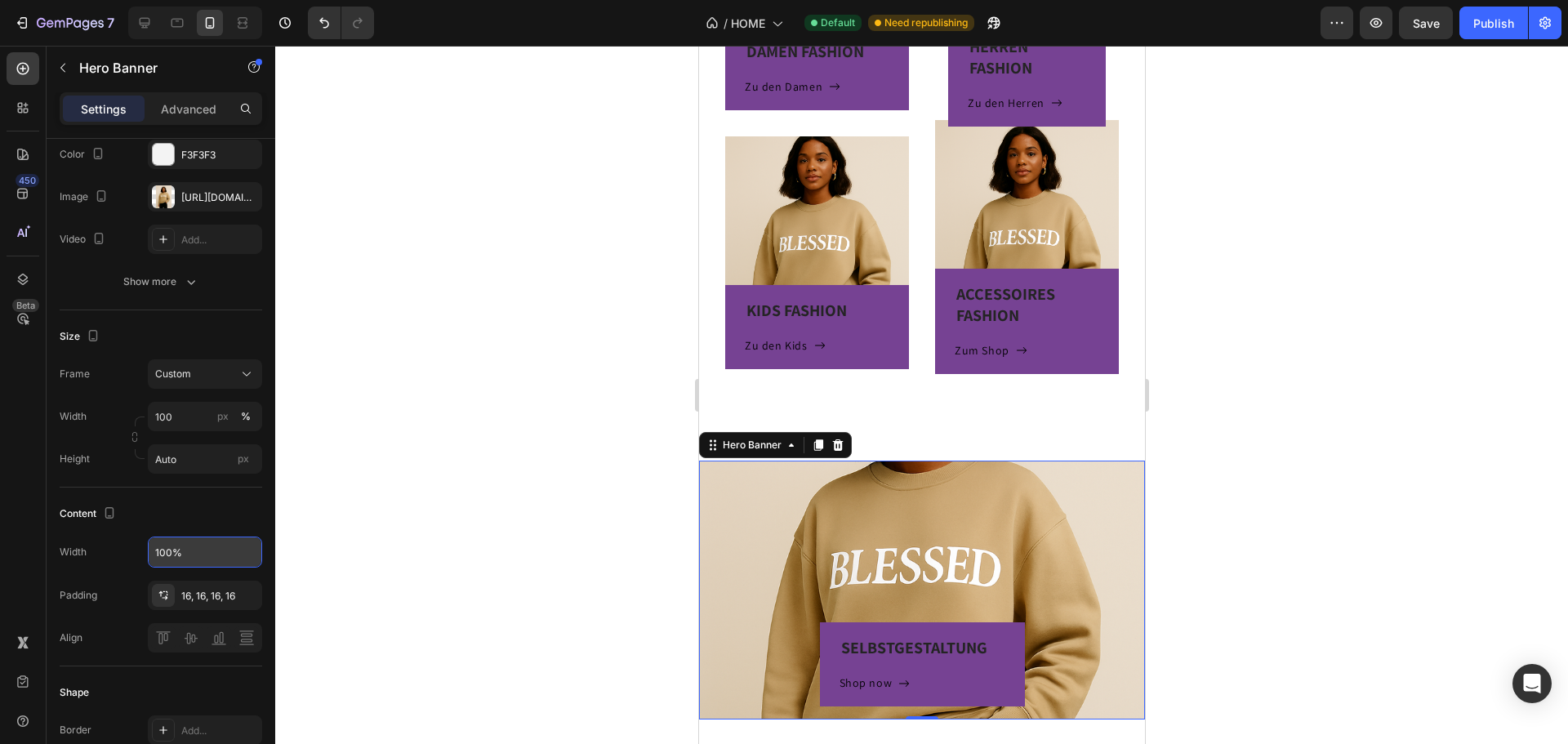
scroll to position [606, 0]
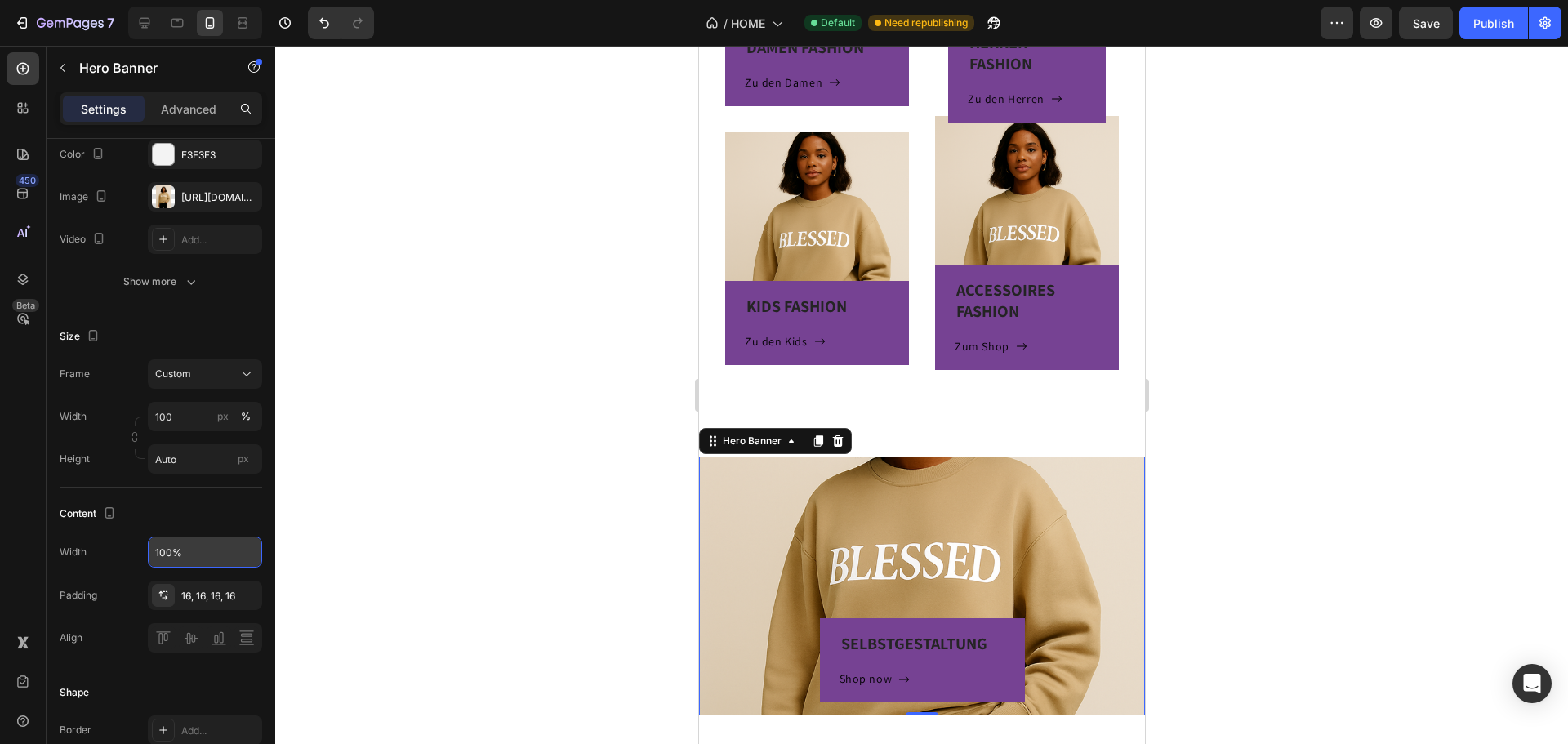
click at [940, 475] on div "SELBSTGESTALTUNG Heading Shop now Button Row" at bounding box center [921, 586] width 420 height 233
click at [204, 462] on input "Auto" at bounding box center [205, 459] width 114 height 29
click at [189, 520] on span "Fit screen" at bounding box center [176, 527] width 46 height 15
type input "100 vh"
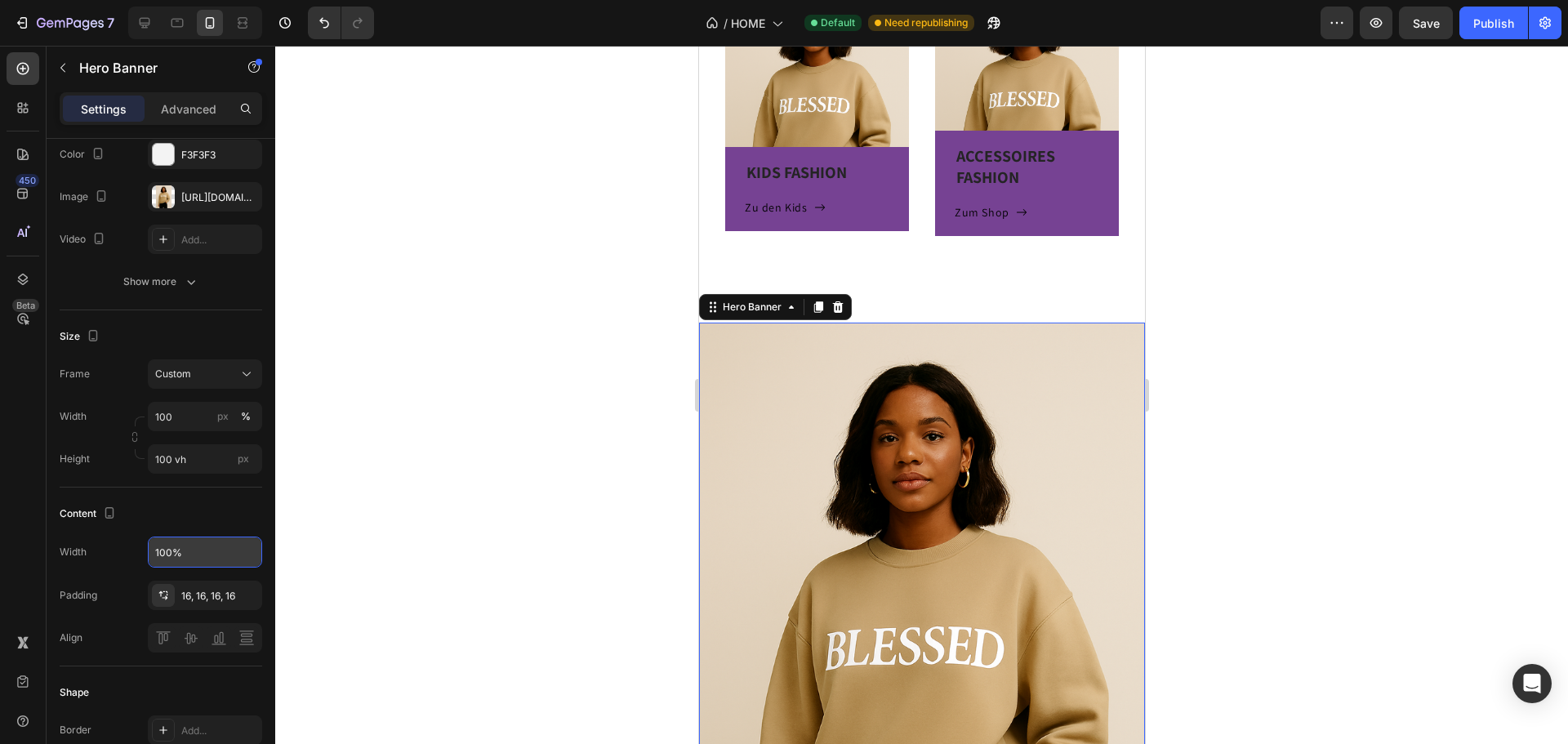
scroll to position [769, 0]
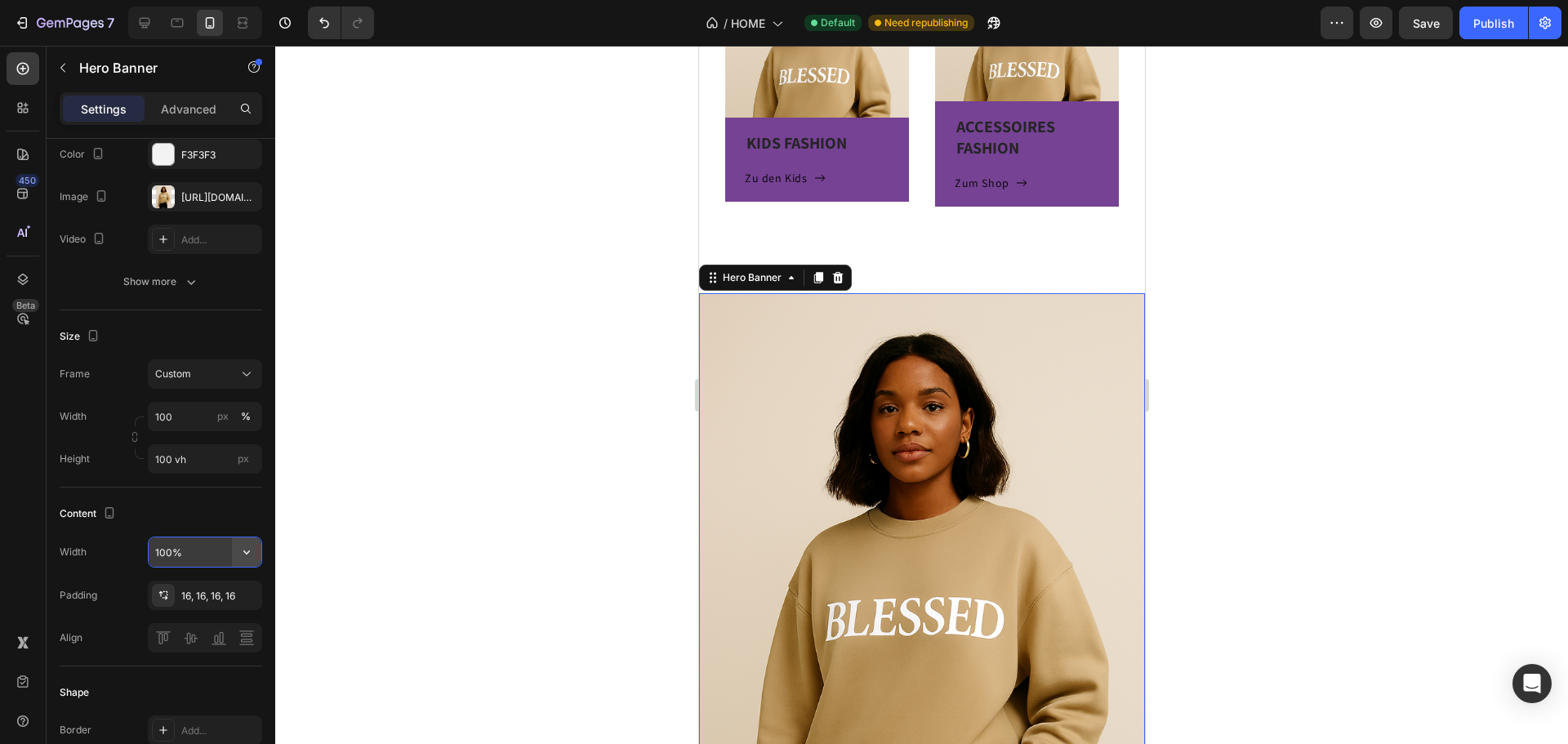
click at [255, 555] on button "button" at bounding box center [246, 552] width 29 height 29
click at [195, 645] on div "Fit content Auto" at bounding box center [188, 656] width 134 height 31
type input "Auto"
click at [238, 458] on span "px" at bounding box center [243, 459] width 12 height 13
click at [238, 458] on input "100 vh" at bounding box center [205, 459] width 114 height 29
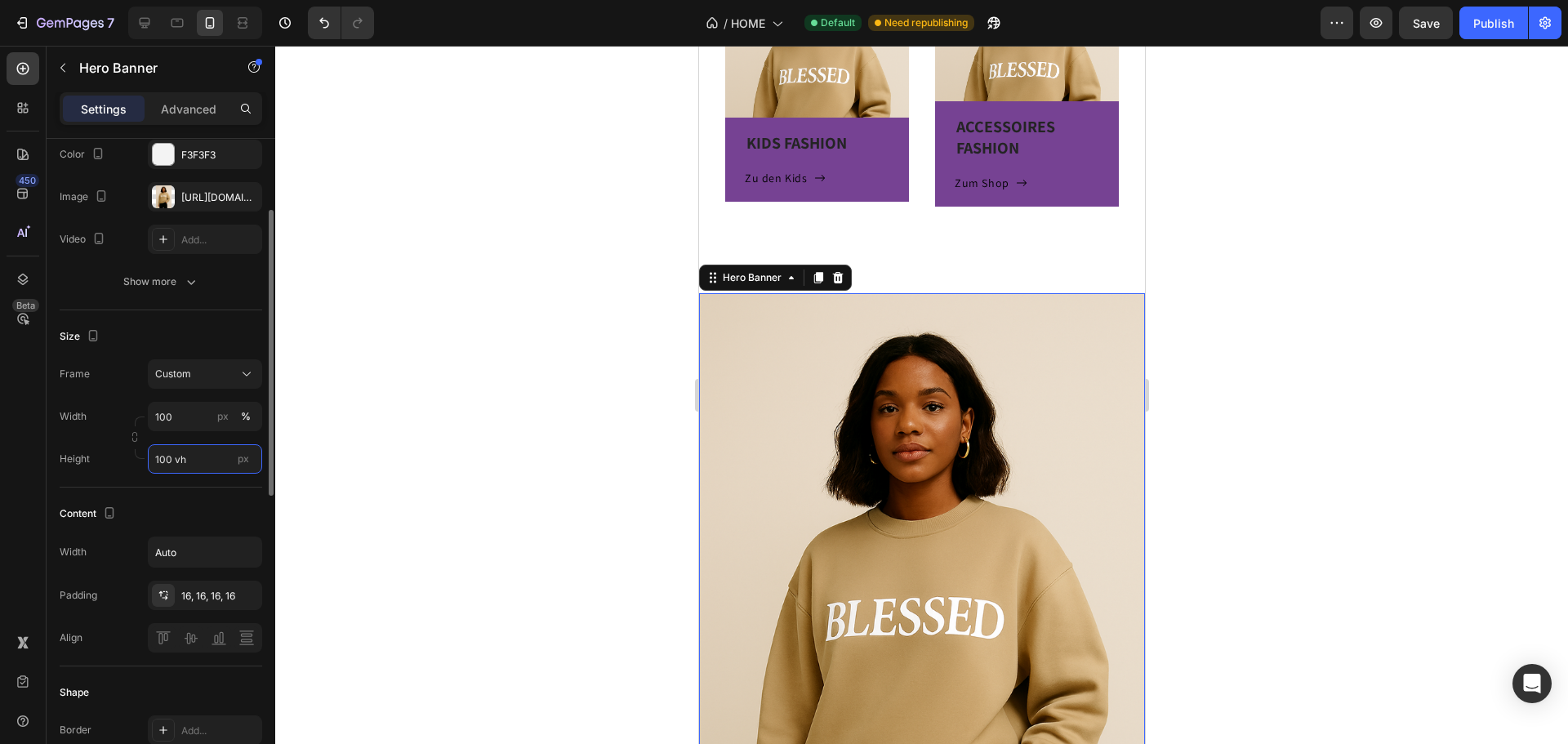
click at [224, 453] on input "100 vh" at bounding box center [205, 459] width 114 height 29
click at [218, 500] on p "Fit content Auto" at bounding box center [202, 498] width 95 height 15
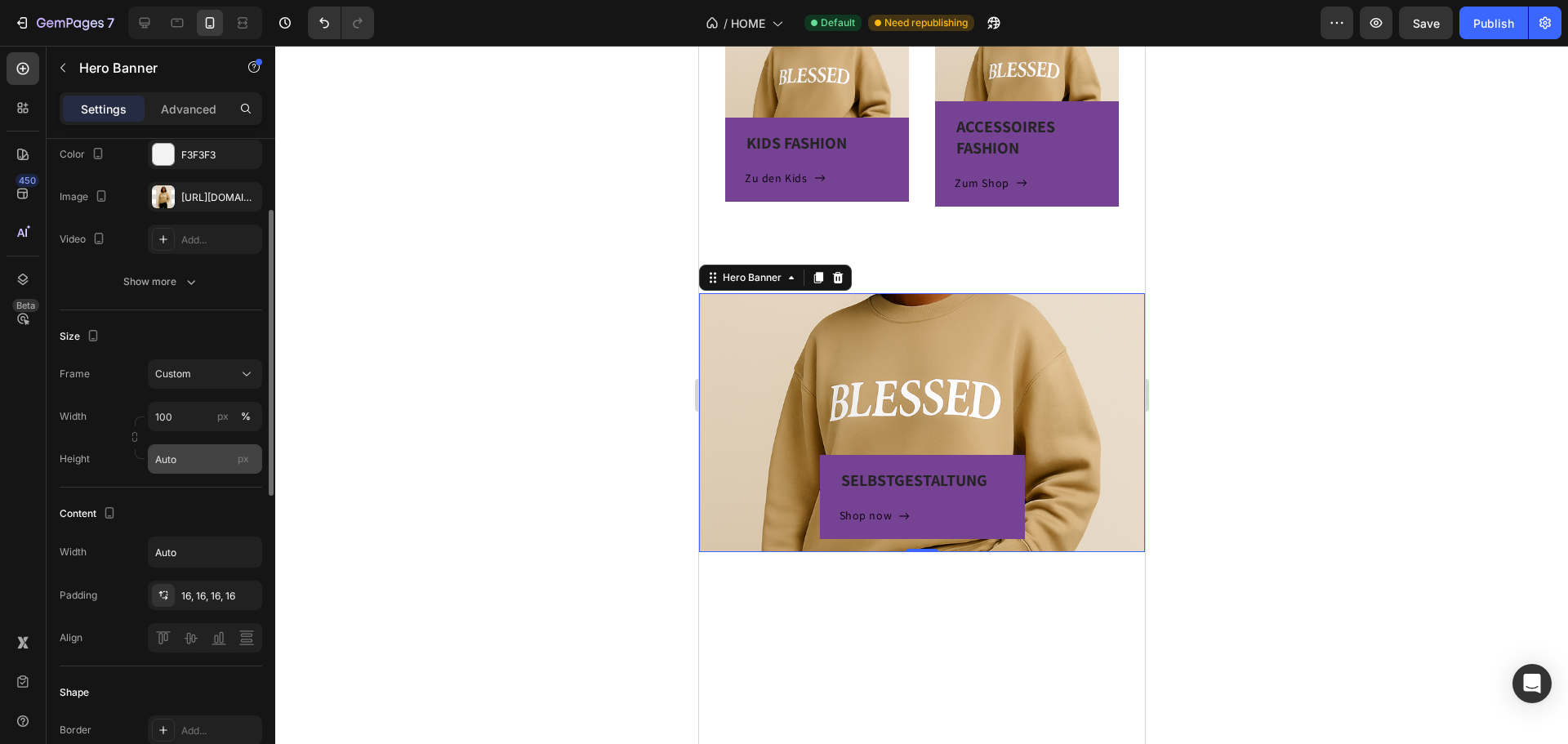
click at [254, 458] on div "px" at bounding box center [242, 459] width 24 height 21
click at [254, 458] on input "Auto" at bounding box center [205, 459] width 114 height 29
click at [215, 463] on input "Auto" at bounding box center [205, 459] width 114 height 29
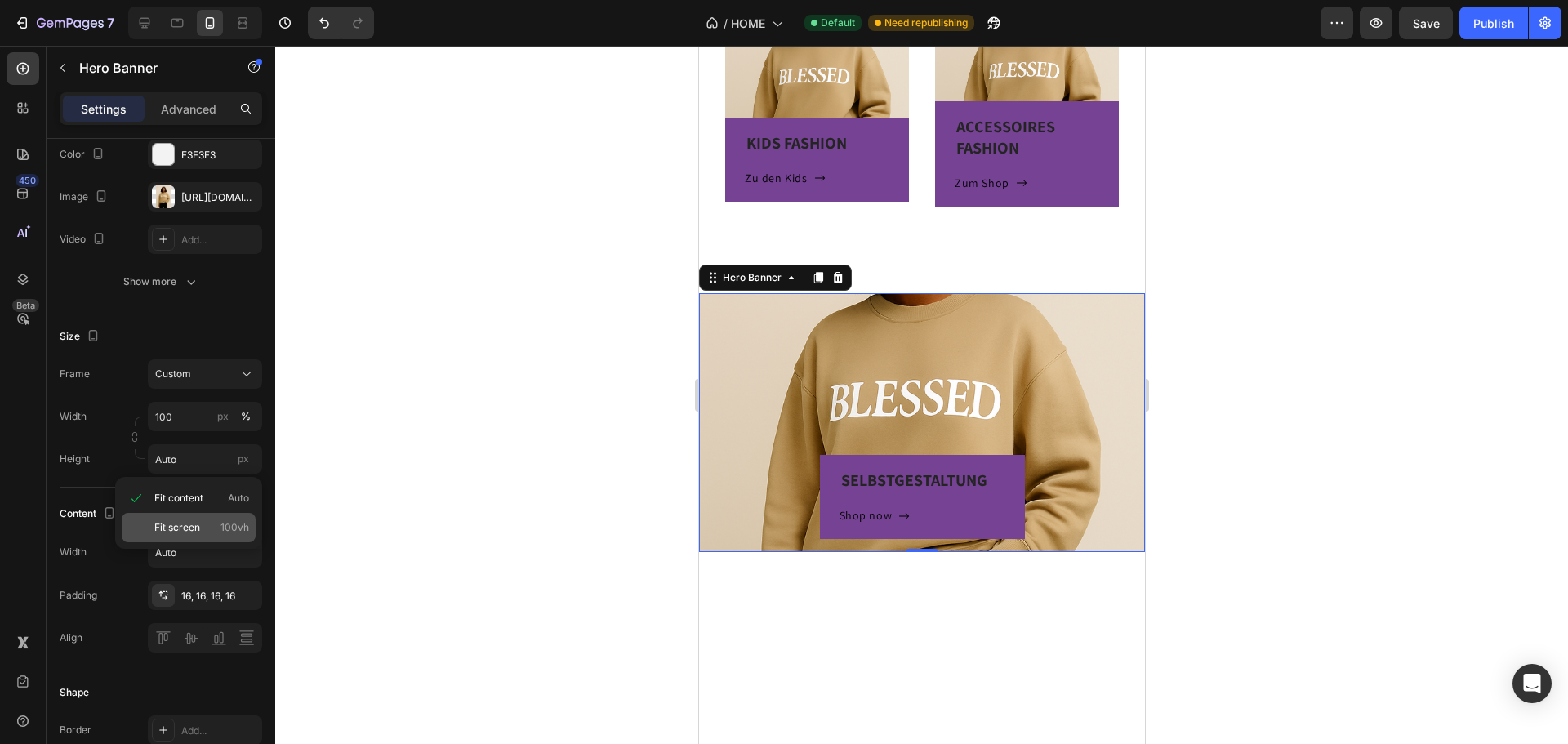
click at [200, 528] on p "Fit screen 100vh" at bounding box center [202, 527] width 95 height 15
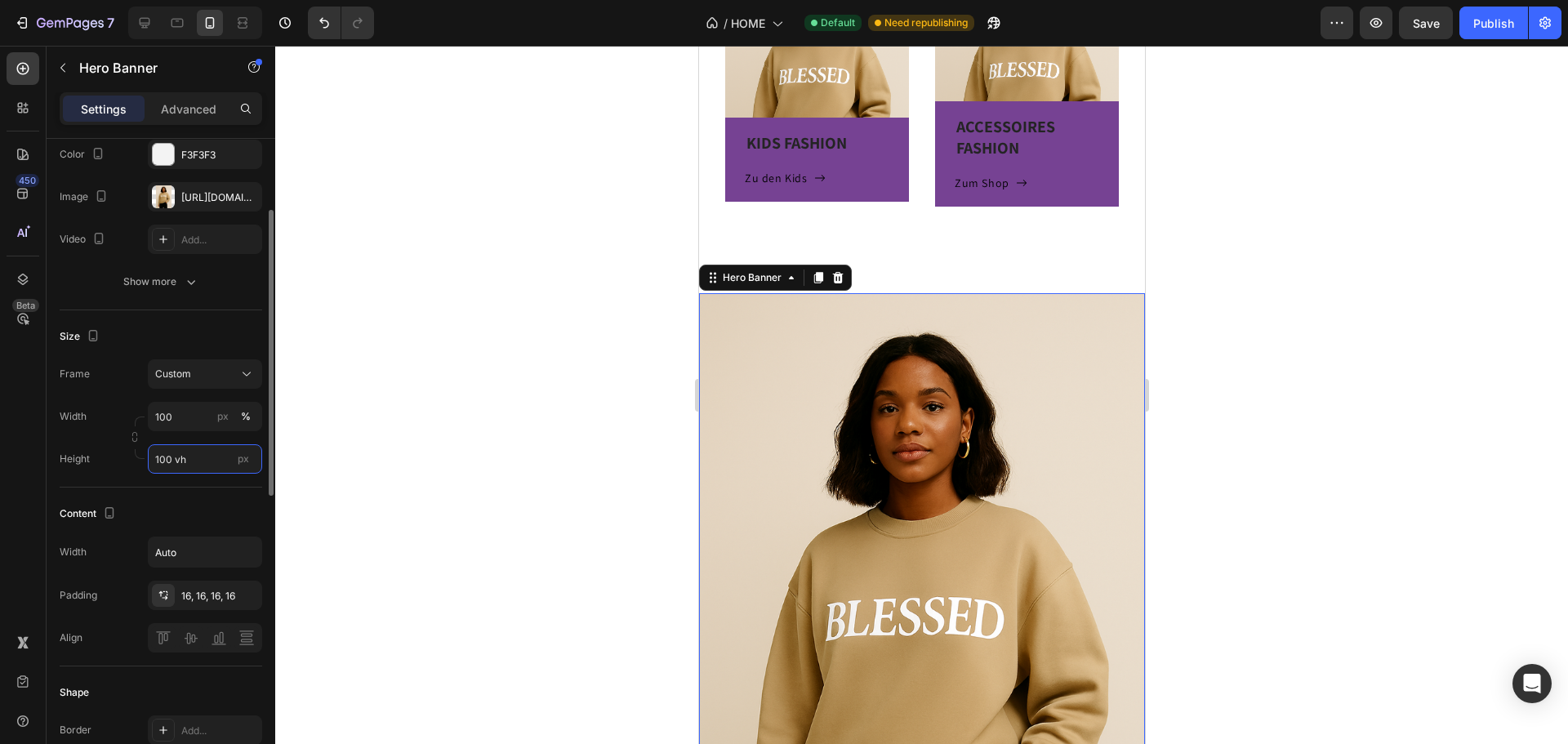
click at [220, 464] on input "100 vh" at bounding box center [205, 459] width 114 height 29
click at [211, 506] on div "Fit content Auto" at bounding box center [188, 499] width 134 height 29
type input "Auto"
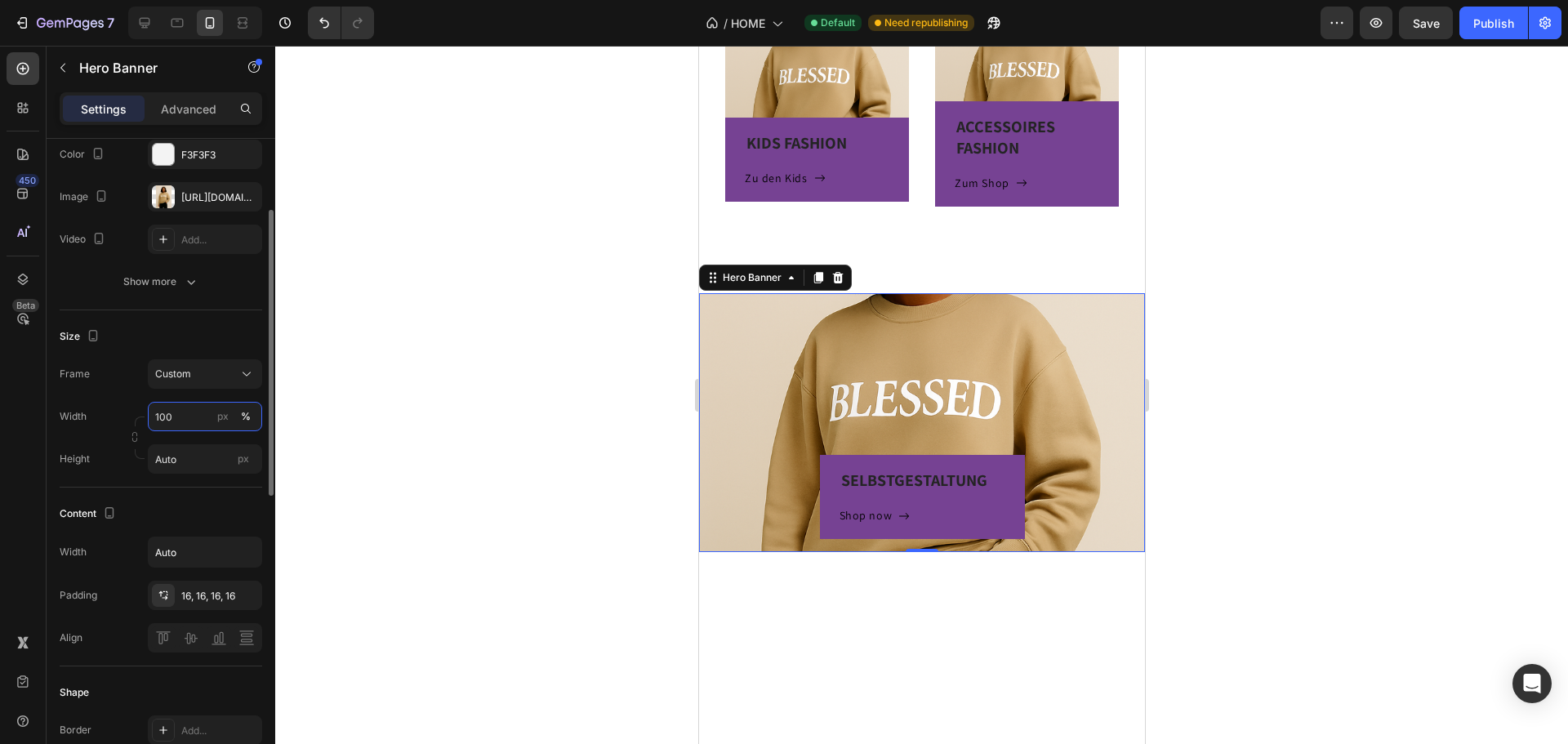
click at [200, 422] on input "100" at bounding box center [205, 416] width 114 height 29
click at [204, 482] on p "Default 100%" at bounding box center [202, 485] width 95 height 15
click at [210, 428] on input "100" at bounding box center [205, 416] width 114 height 29
click at [201, 459] on p "Full 100%" at bounding box center [202, 455] width 95 height 15
click at [205, 415] on input "100" at bounding box center [205, 416] width 114 height 29
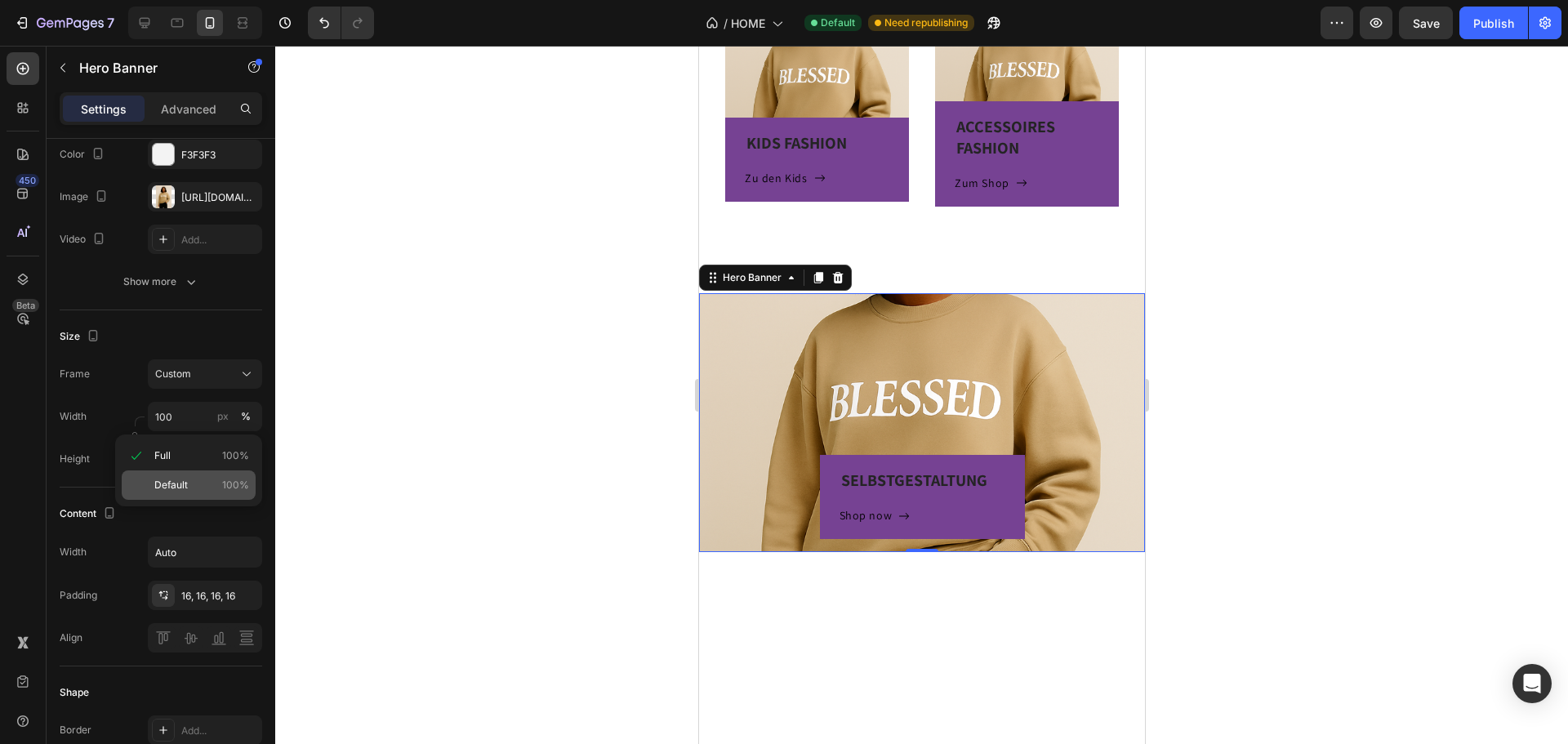
click at [203, 487] on p "Default 100%" at bounding box center [202, 485] width 95 height 15
click at [203, 414] on input "100" at bounding box center [205, 416] width 114 height 29
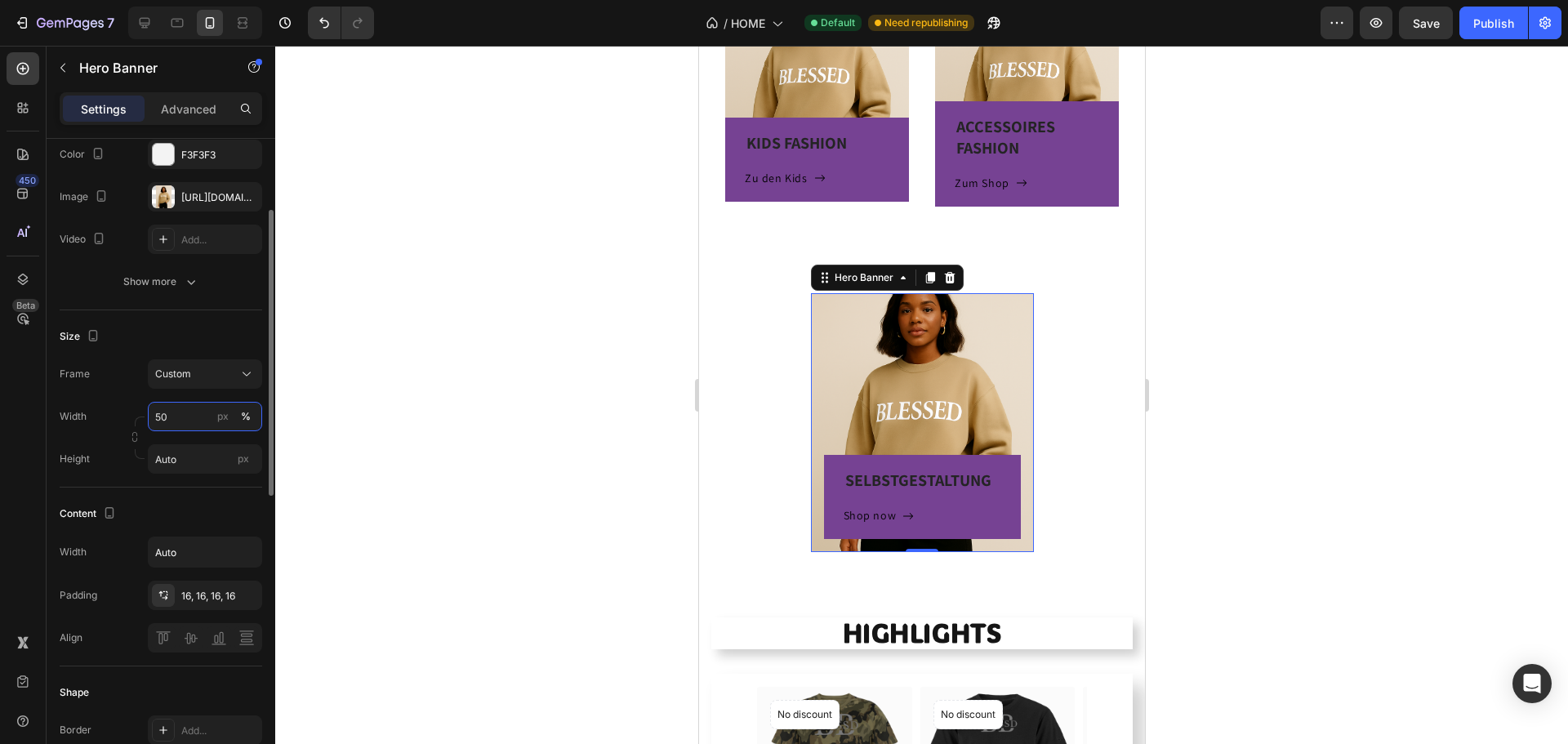
scroll to position [688, 0]
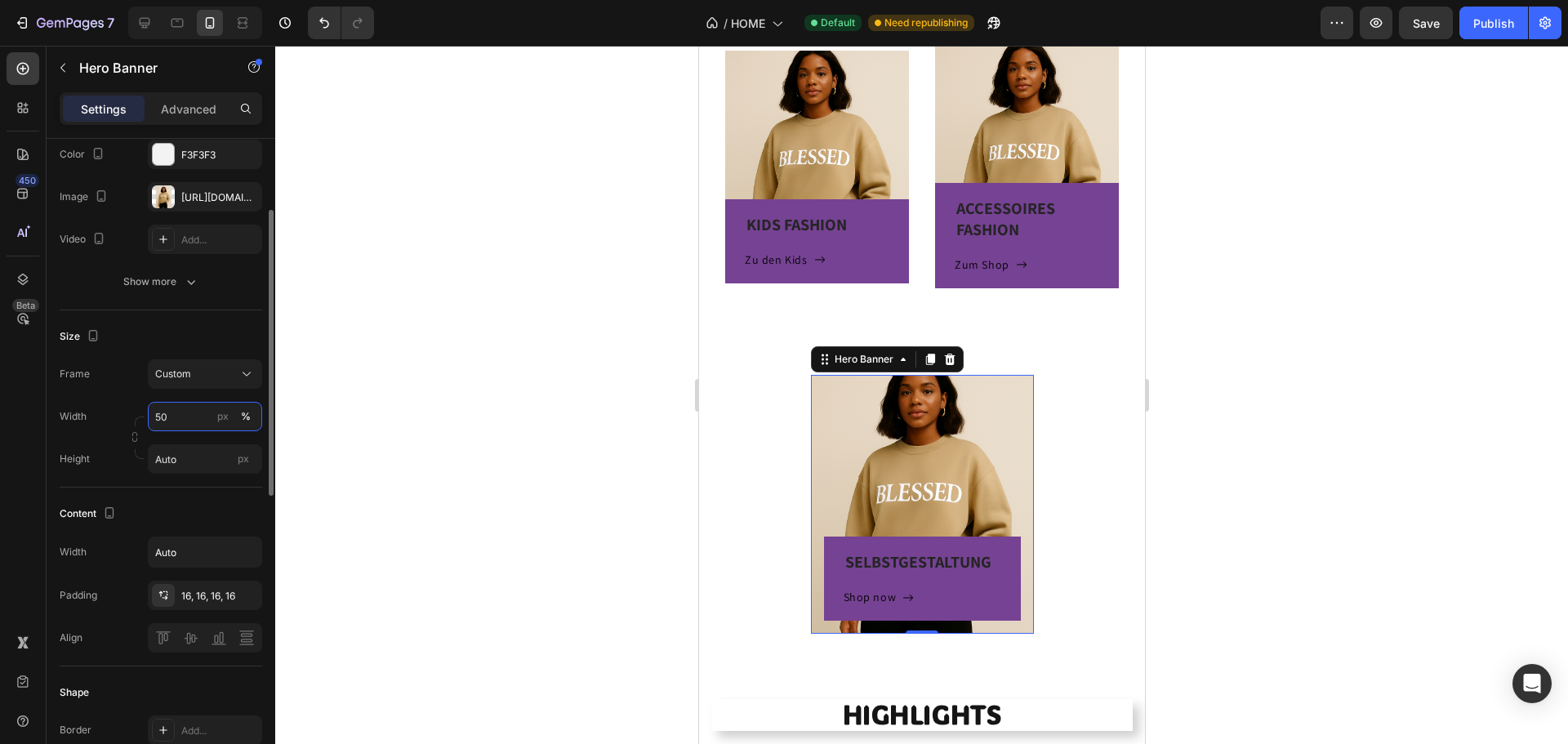
click at [127, 431] on div "Width 50 px % Height Auto px" at bounding box center [160, 437] width 203 height 72
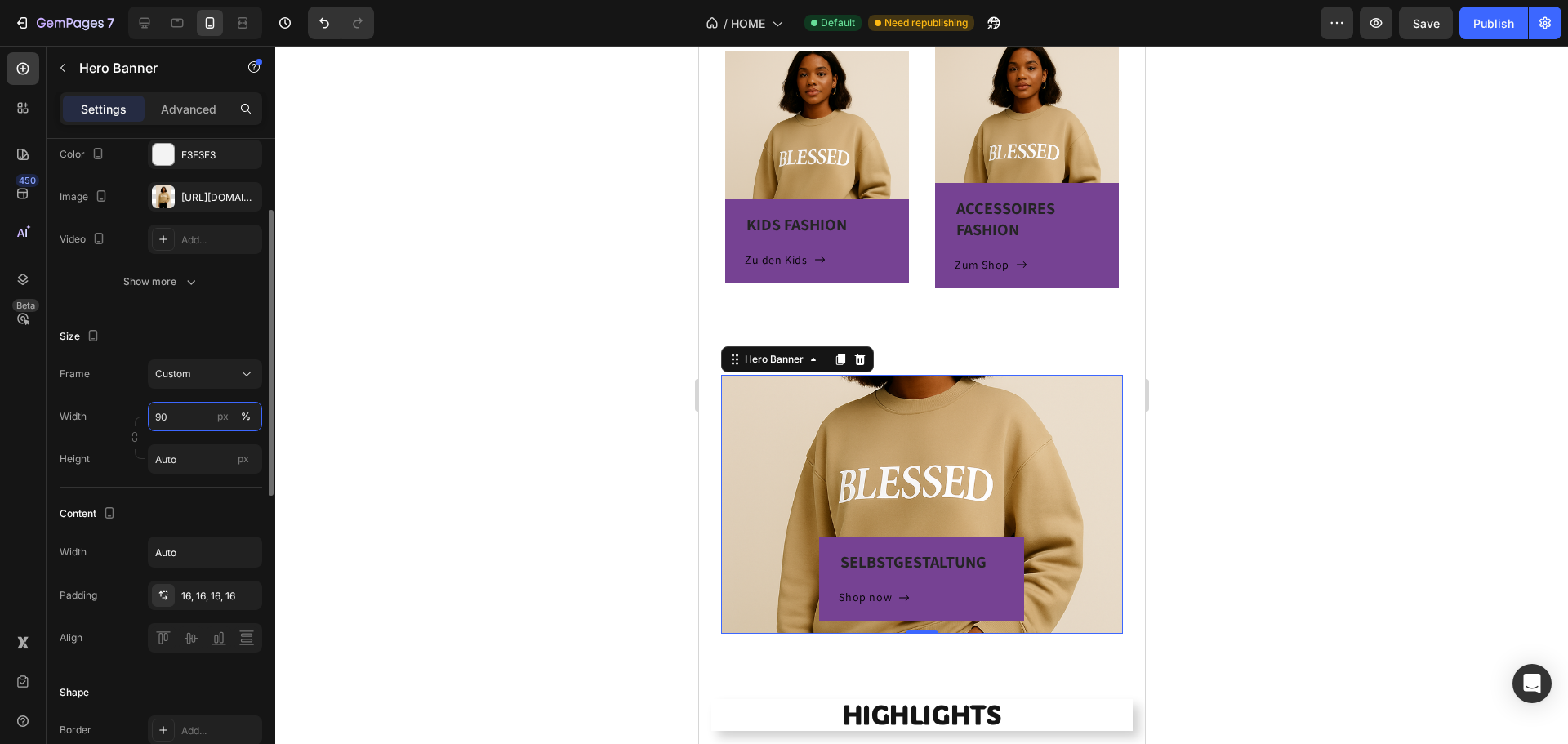
type input "9"
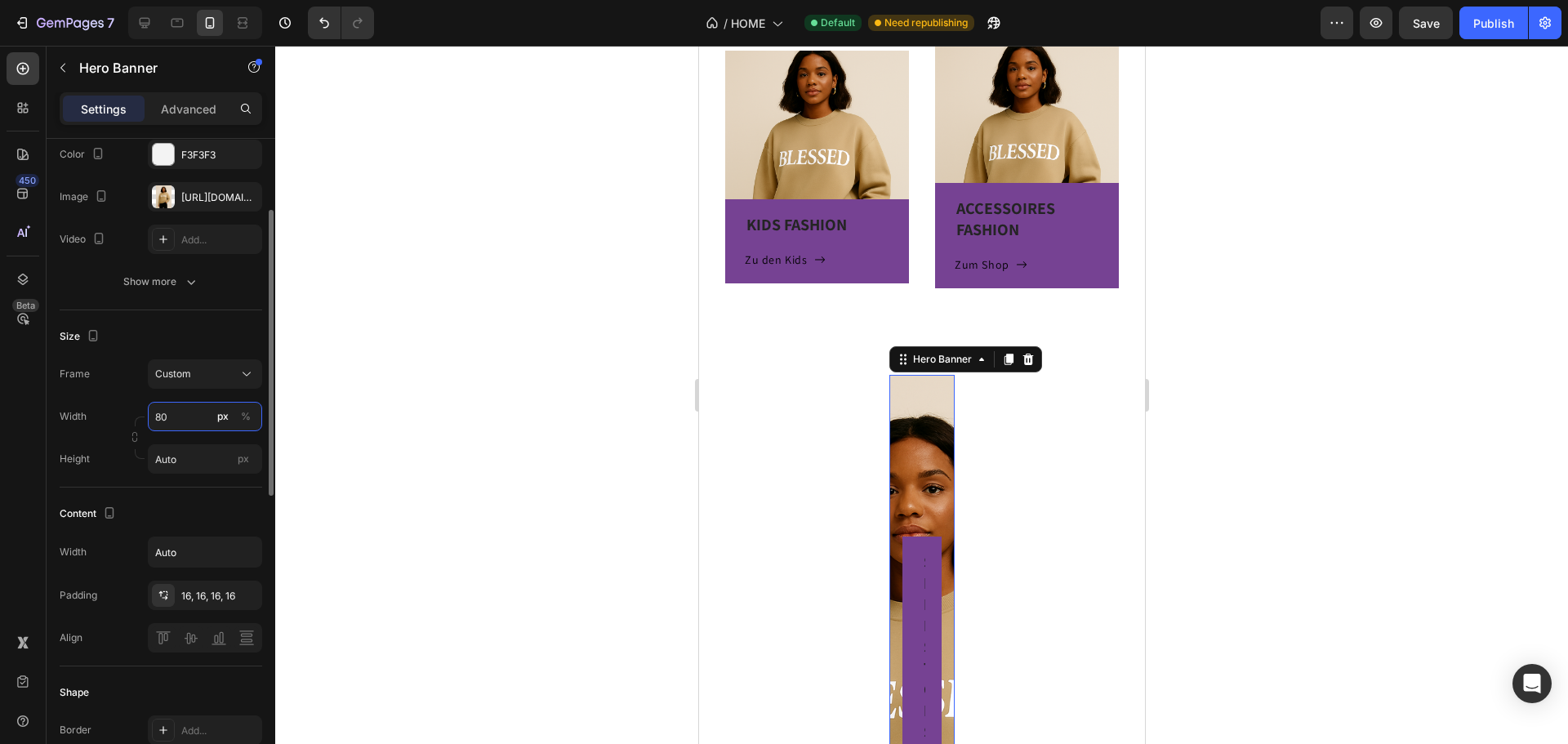
type input "80"
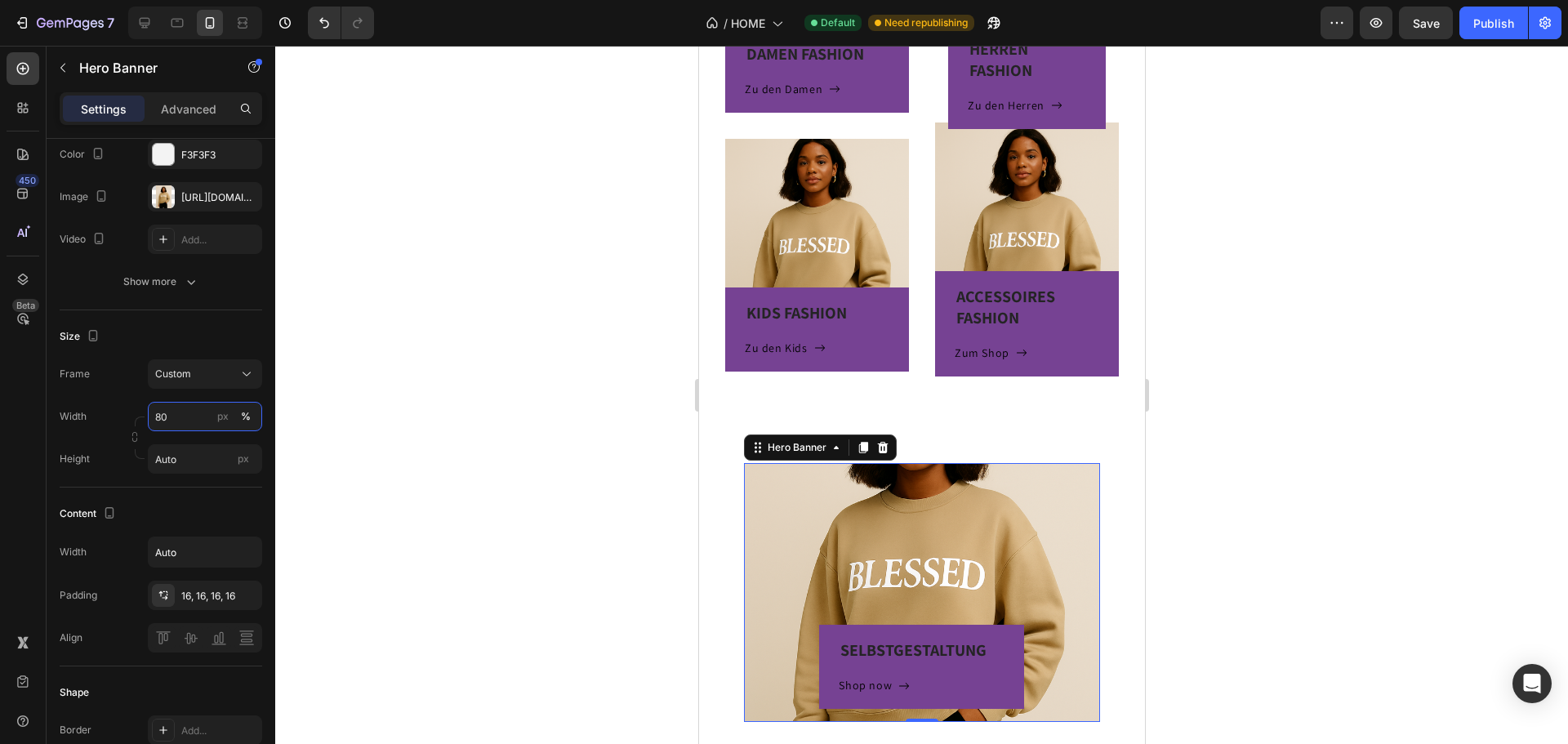
scroll to position [606, 0]
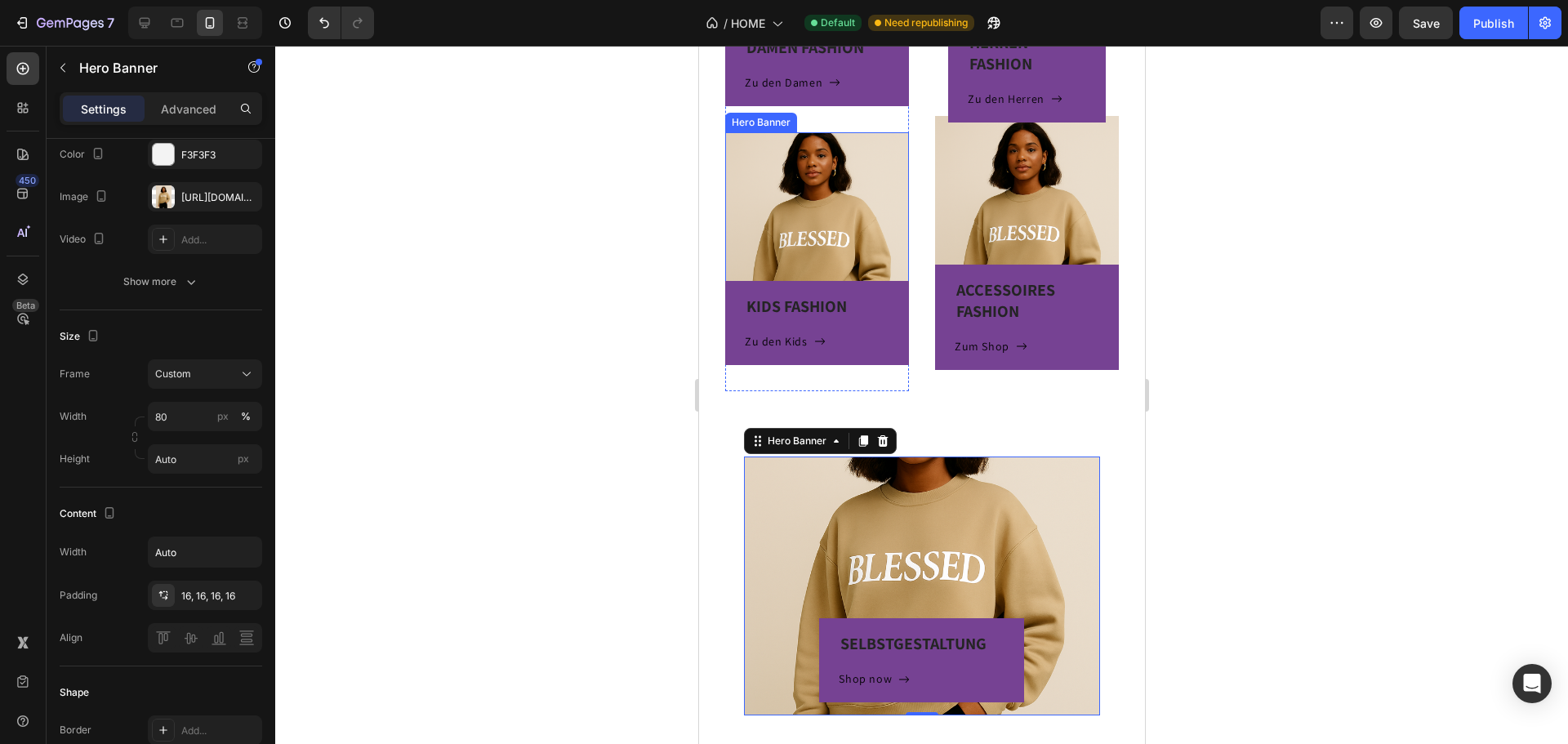
click at [847, 248] on div "KIDS FASHION Heading Zu den Kids Button Row" at bounding box center [816, 248] width 183 height 233
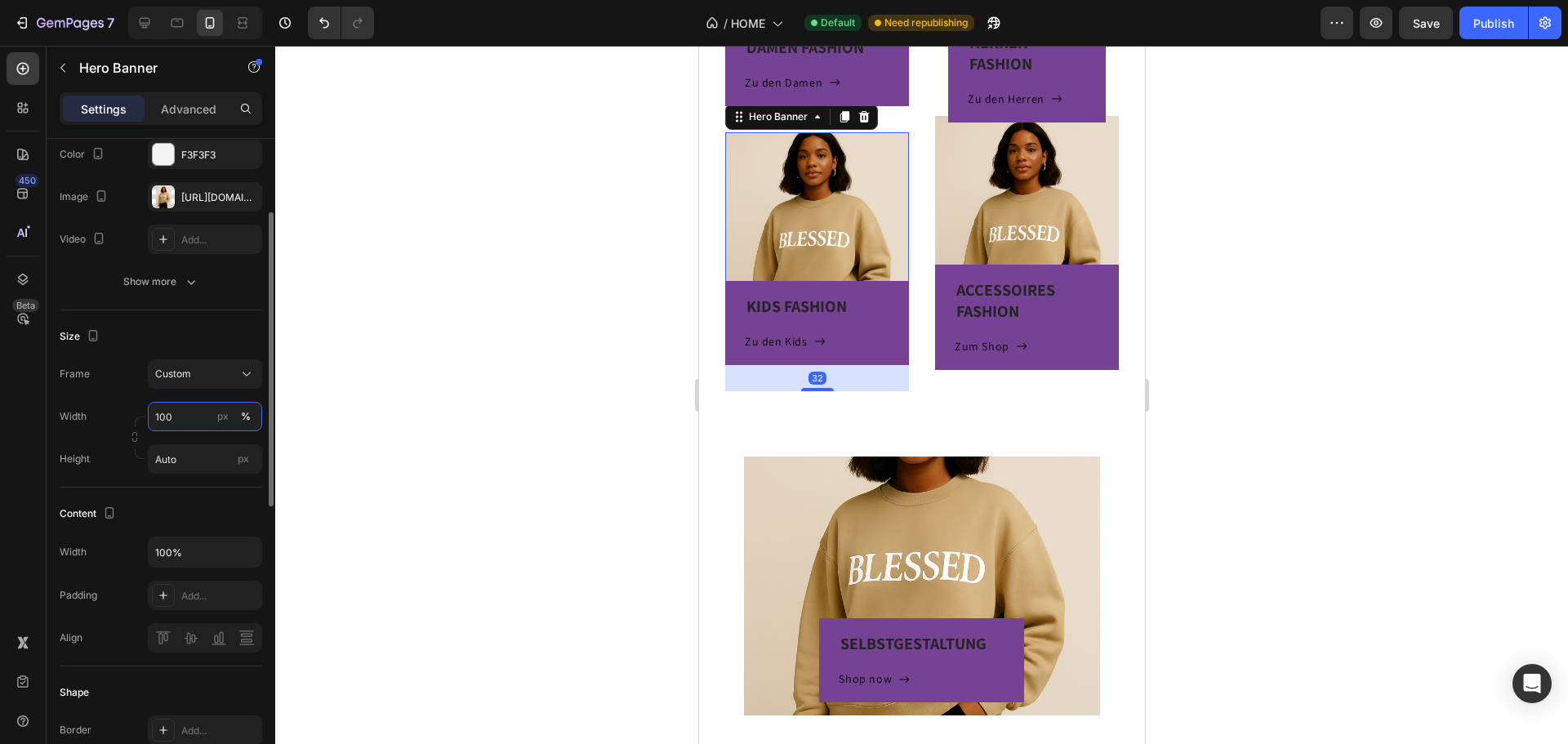
click at [182, 413] on input "100" at bounding box center [205, 416] width 114 height 29
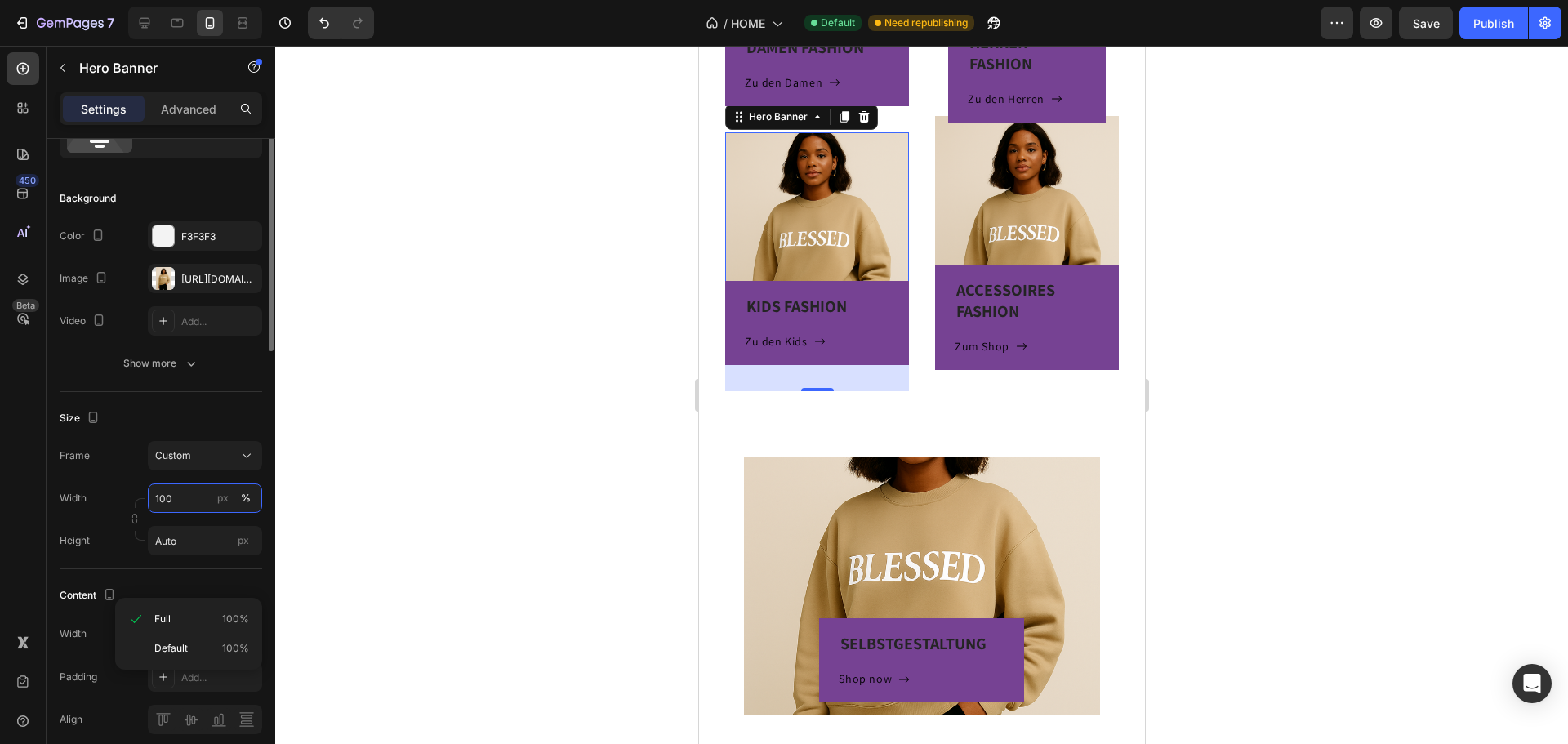
scroll to position [0, 0]
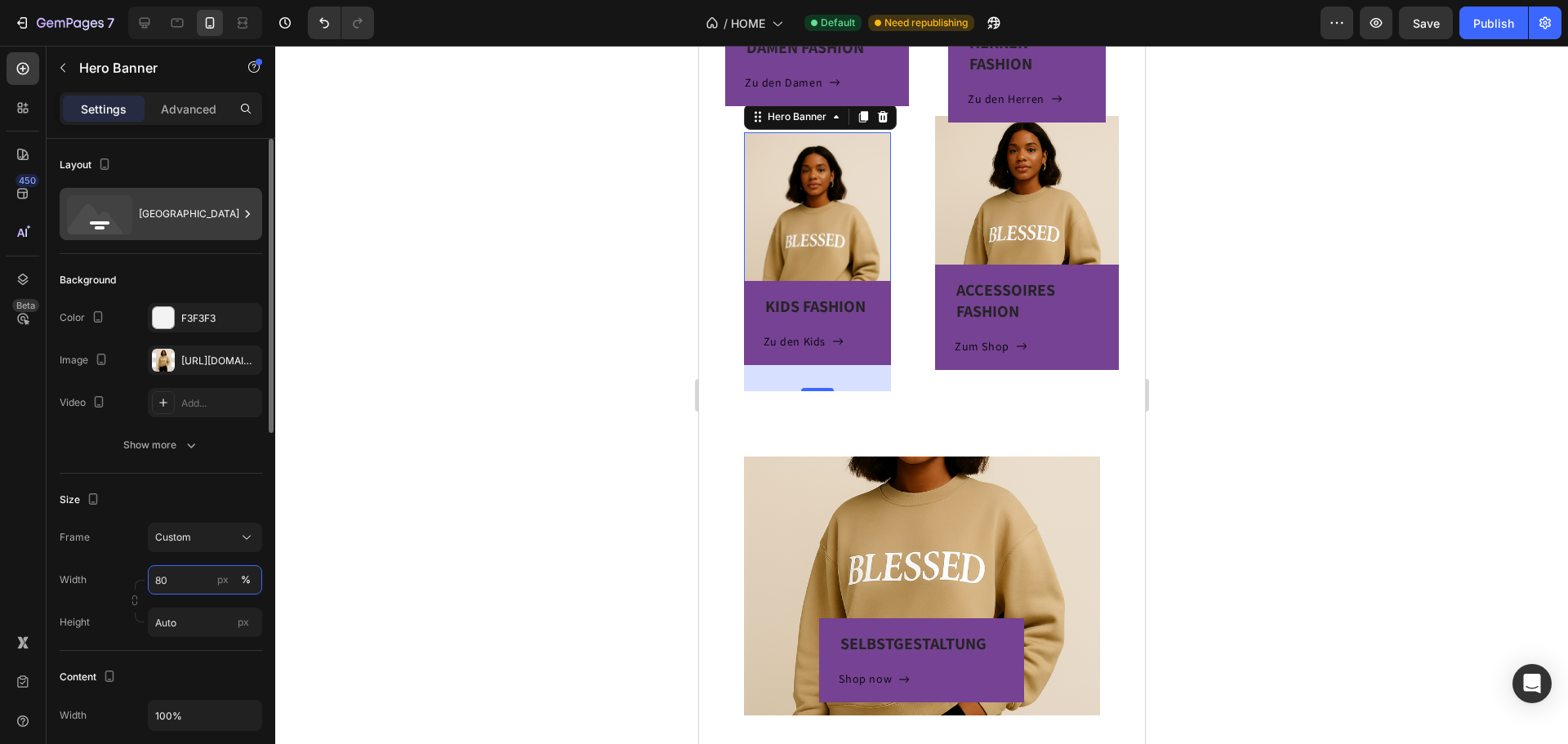
type input "8"
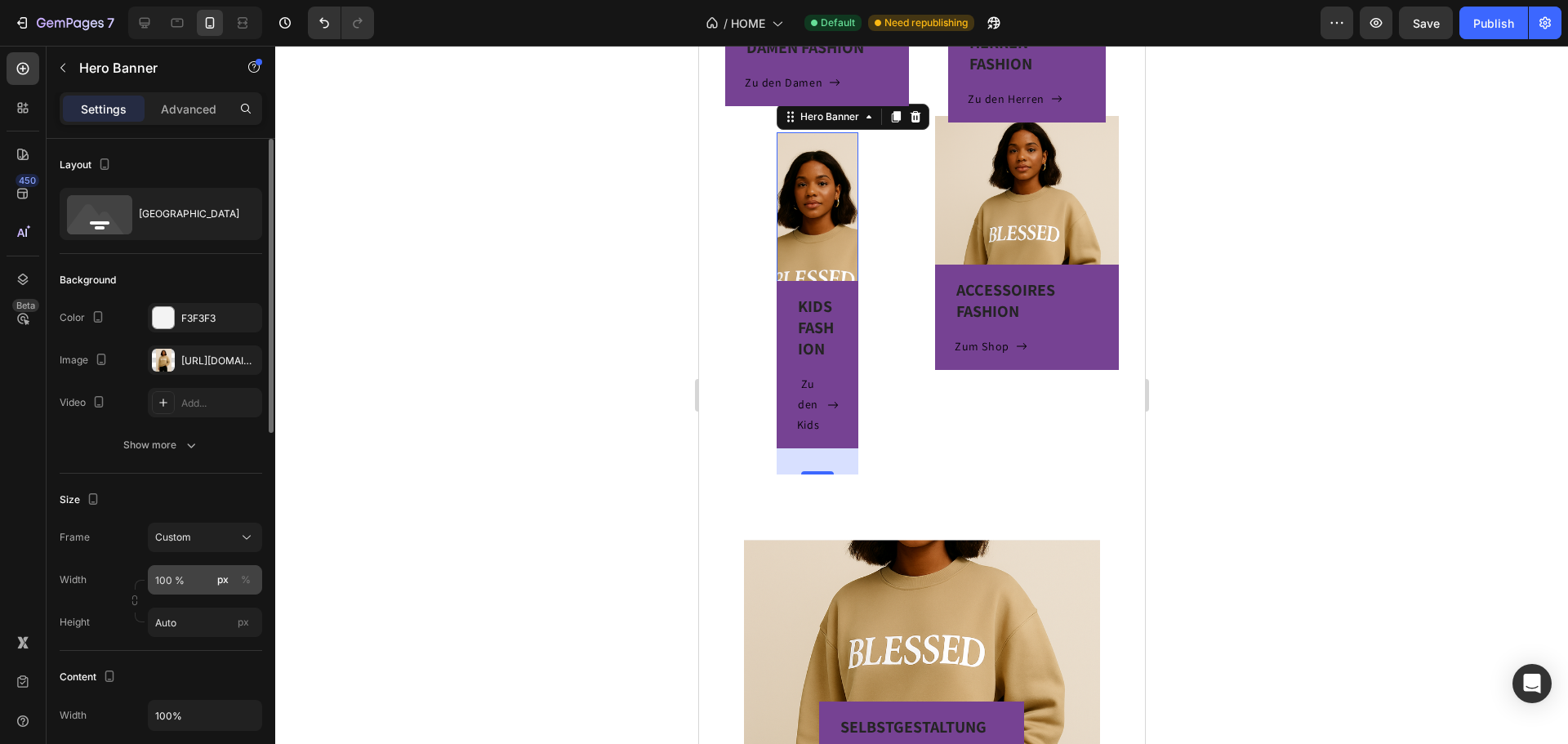
type input "100"
click at [236, 574] on div "px %" at bounding box center [235, 580] width 43 height 29
click at [236, 574] on input "100" at bounding box center [205, 580] width 114 height 29
click at [238, 572] on button "%" at bounding box center [245, 580] width 19 height 19
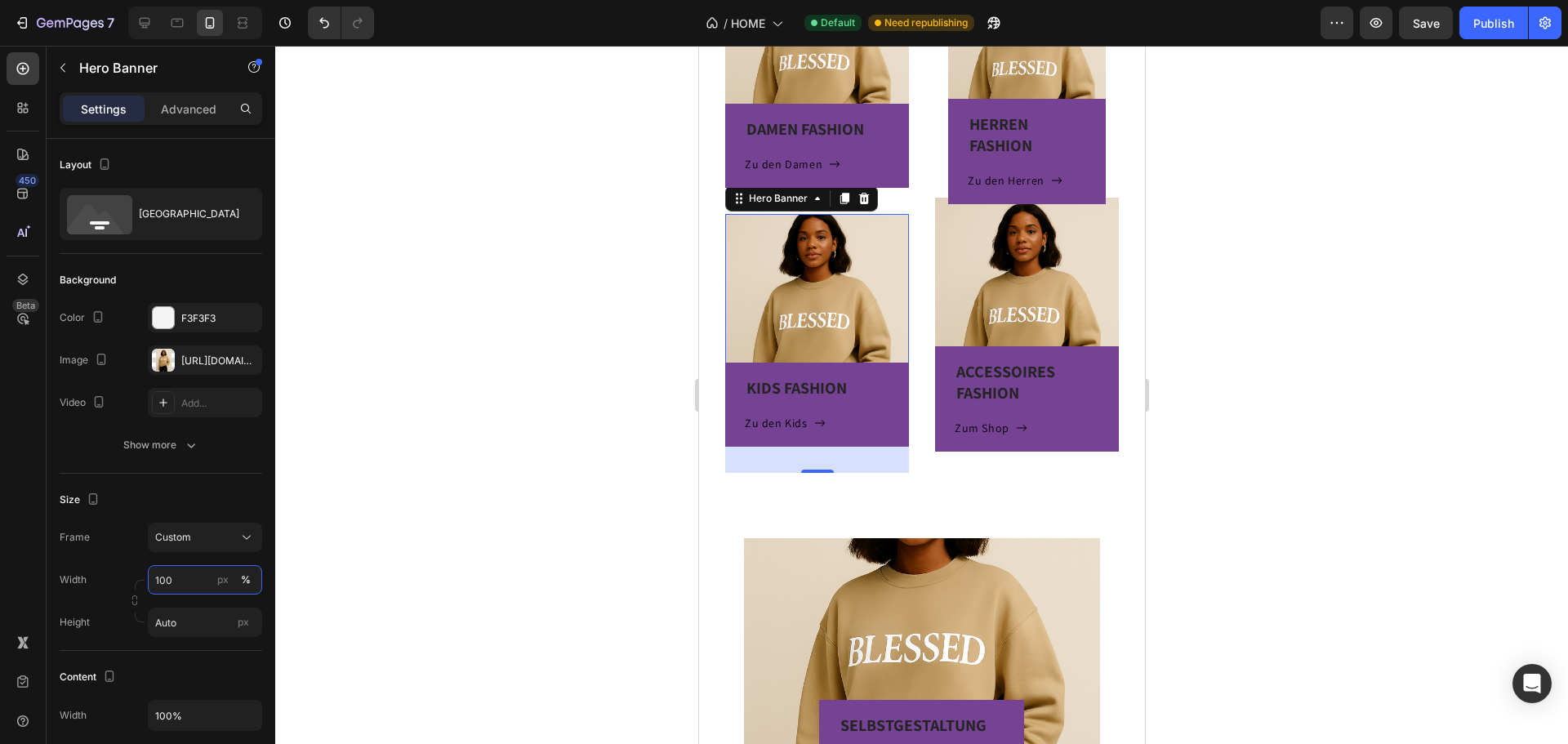
scroll to position [442, 0]
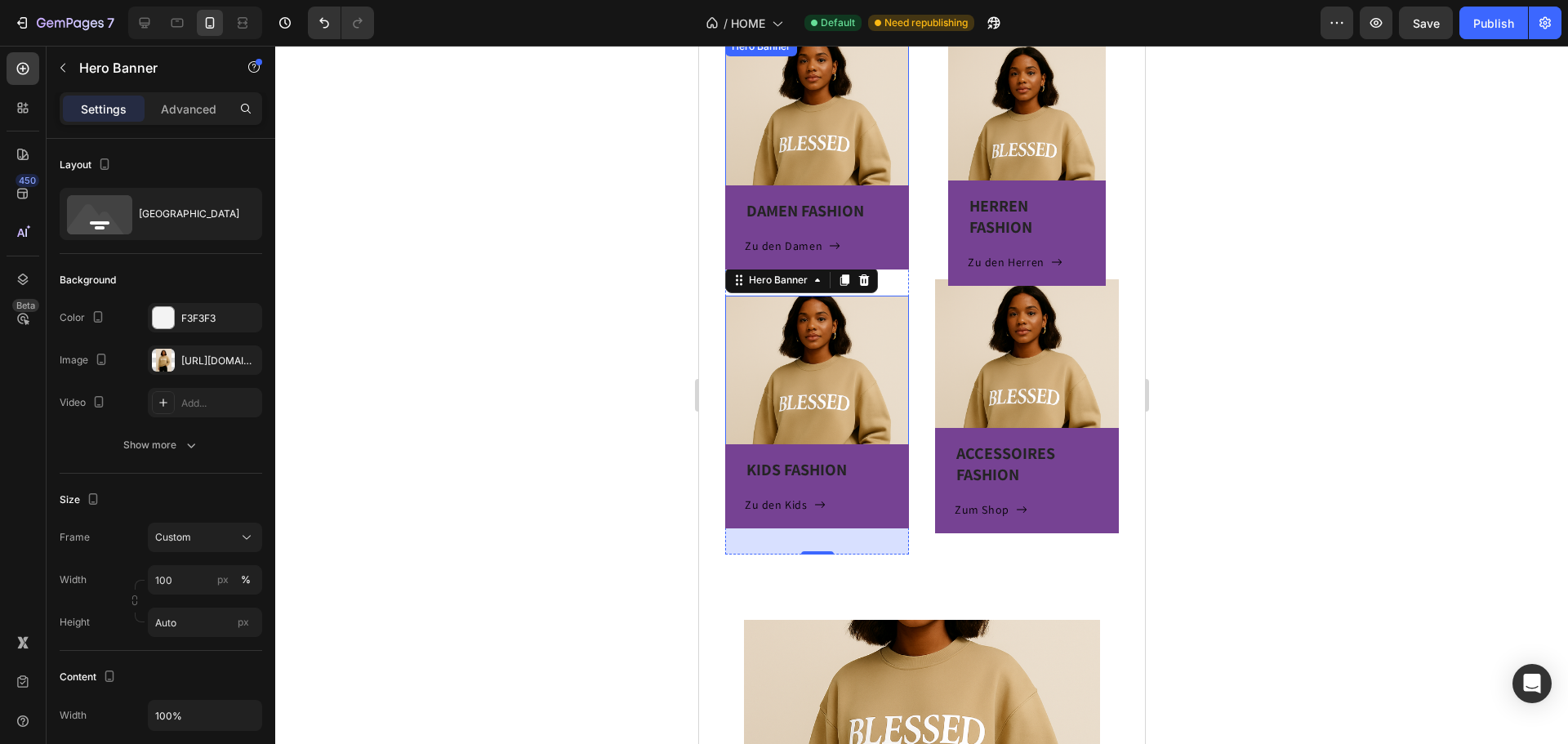
click at [853, 132] on div "DAMEN FASHION Heading Zu den Damen Button Row" at bounding box center [816, 153] width 183 height 233
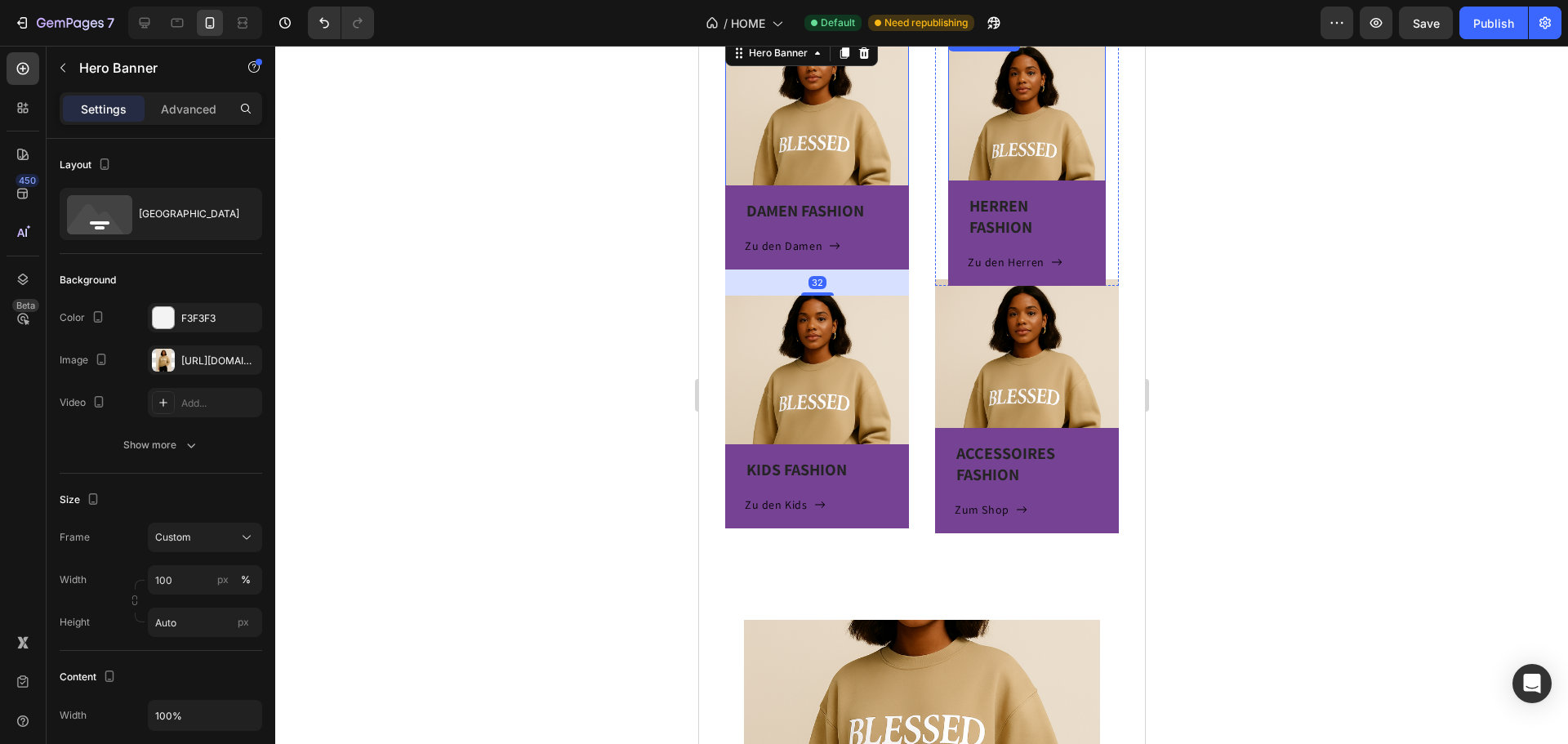
click at [1023, 119] on div "HERREN FASHION Heading Zu den Herren Button Row" at bounding box center [1026, 159] width 158 height 254
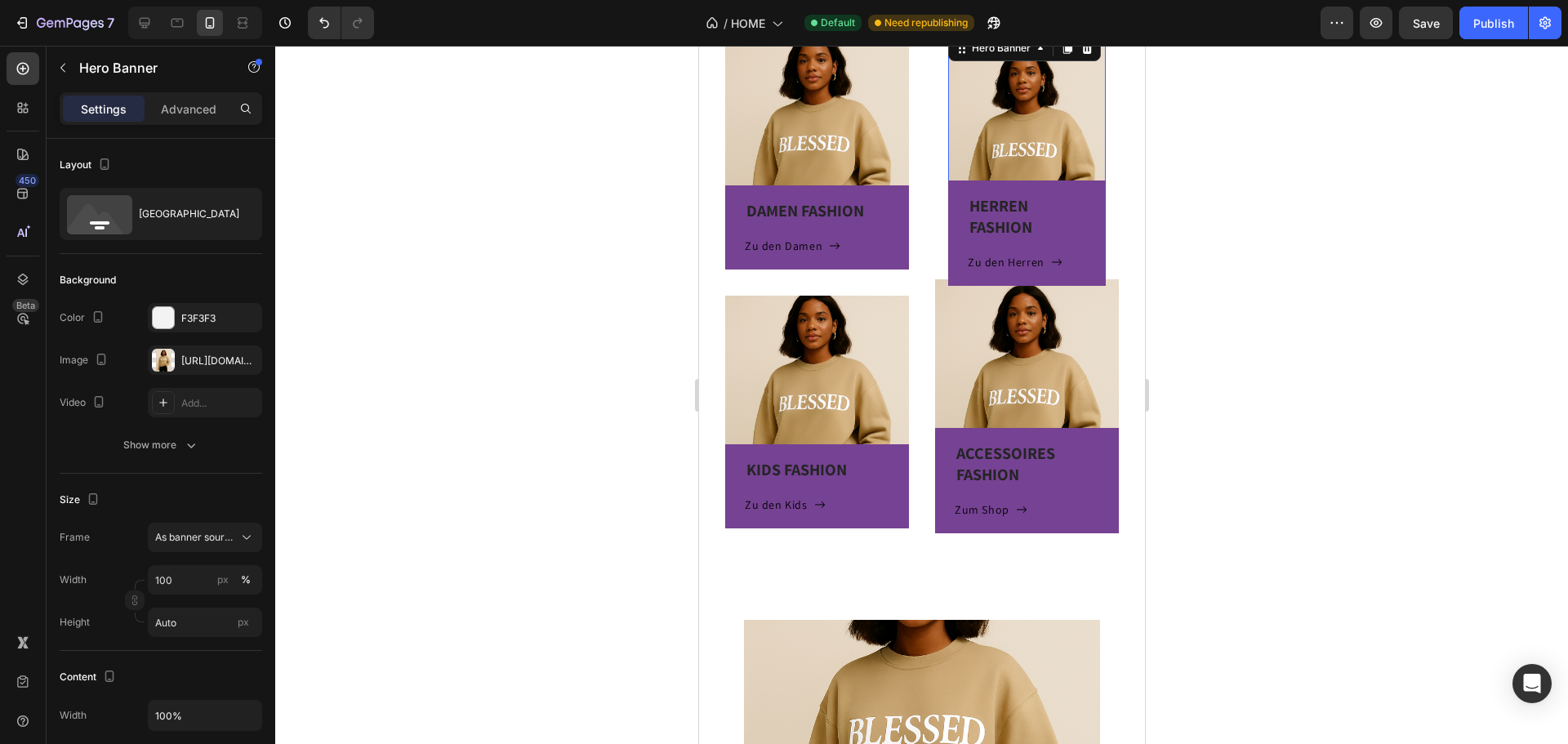
click at [1024, 123] on div "HERREN FASHION Heading Zu den Herren Button Row" at bounding box center [1026, 159] width 158 height 254
click at [1016, 363] on div "ACCESSOIRES FASHION Heading Zum Shop Button Row" at bounding box center [1025, 406] width 183 height 254
click at [1021, 126] on div "HERREN FASHION Heading Zu den Herren Button Row" at bounding box center [1026, 159] width 158 height 254
click at [226, 534] on span "As banner source" at bounding box center [195, 537] width 80 height 15
click at [193, 605] on div "Custom" at bounding box center [202, 605] width 95 height 15
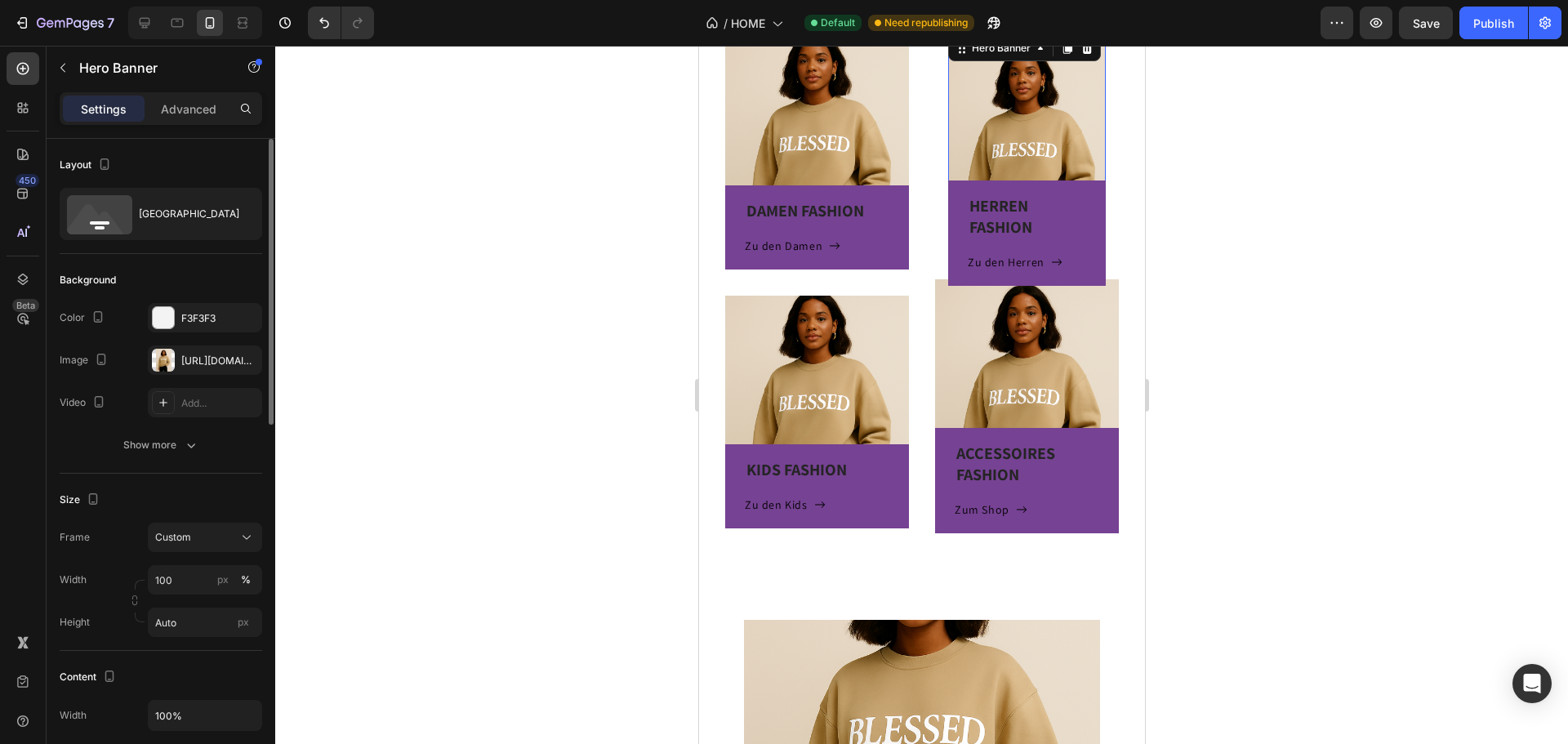
click at [1035, 143] on div "HERREN FASHION Heading Zu den Herren Button Row" at bounding box center [1026, 159] width 158 height 254
click at [222, 578] on div "px" at bounding box center [223, 579] width 12 height 15
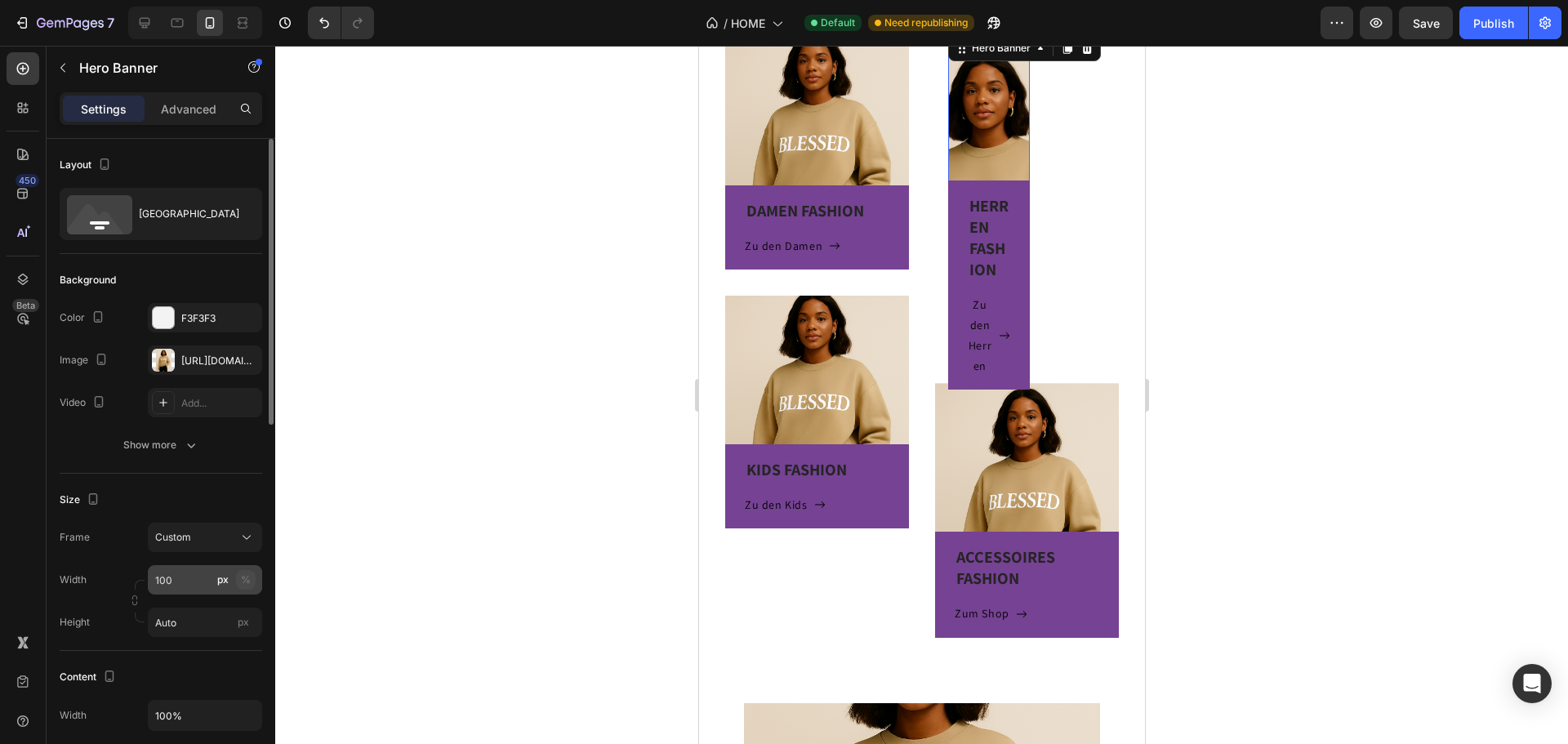
click at [245, 582] on div "%" at bounding box center [245, 579] width 10 height 15
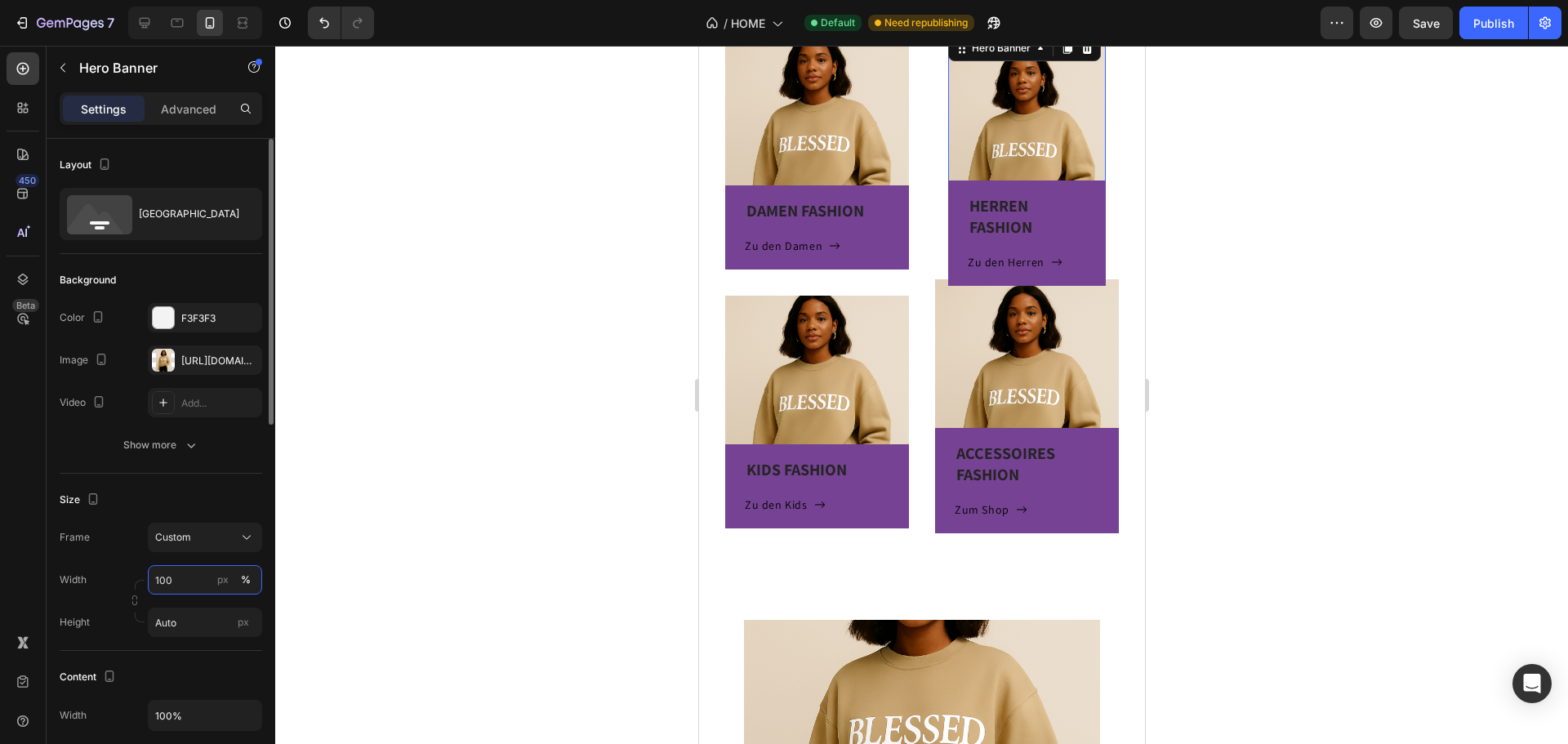
click at [200, 587] on input "100" at bounding box center [205, 580] width 114 height 29
type input "1"
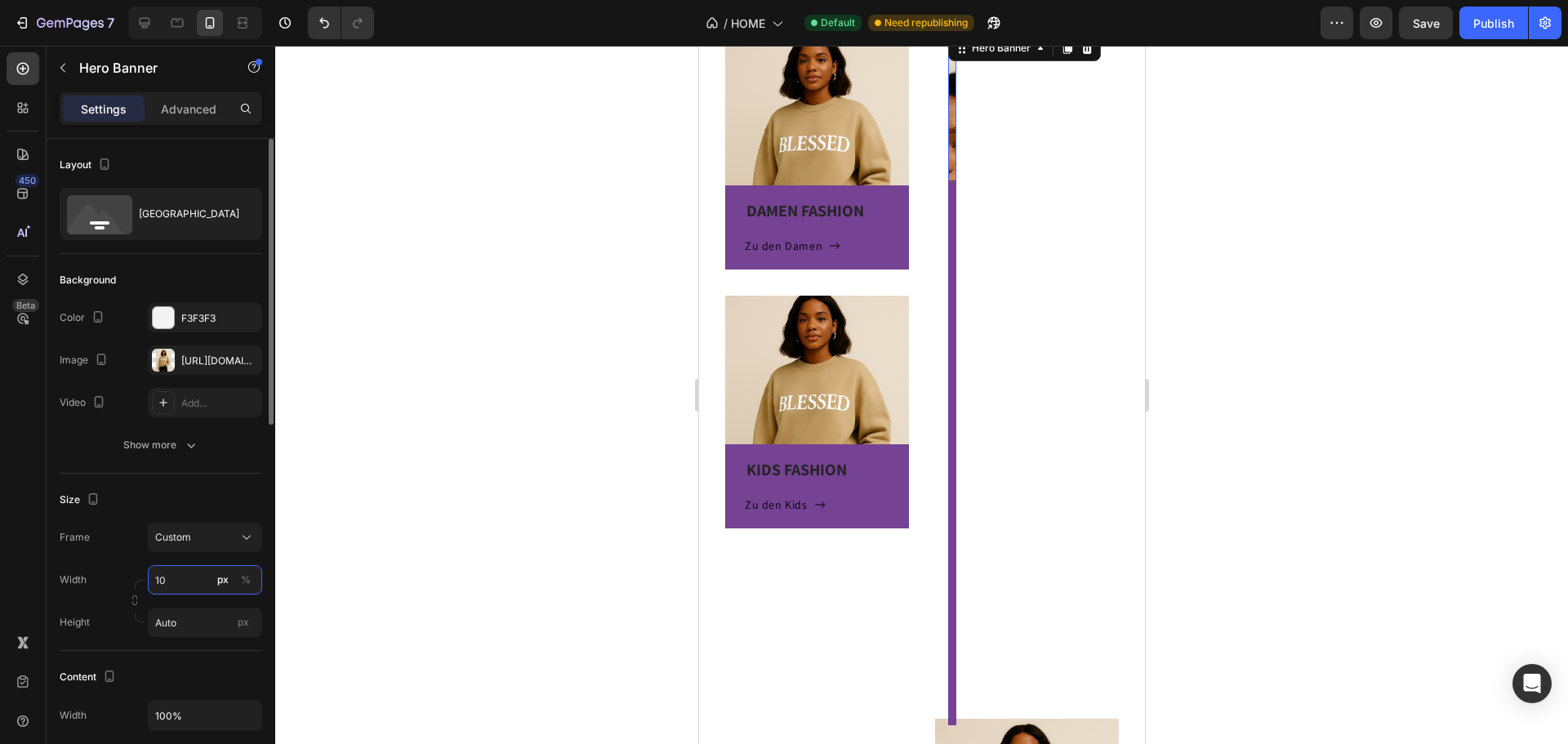
type input "100"
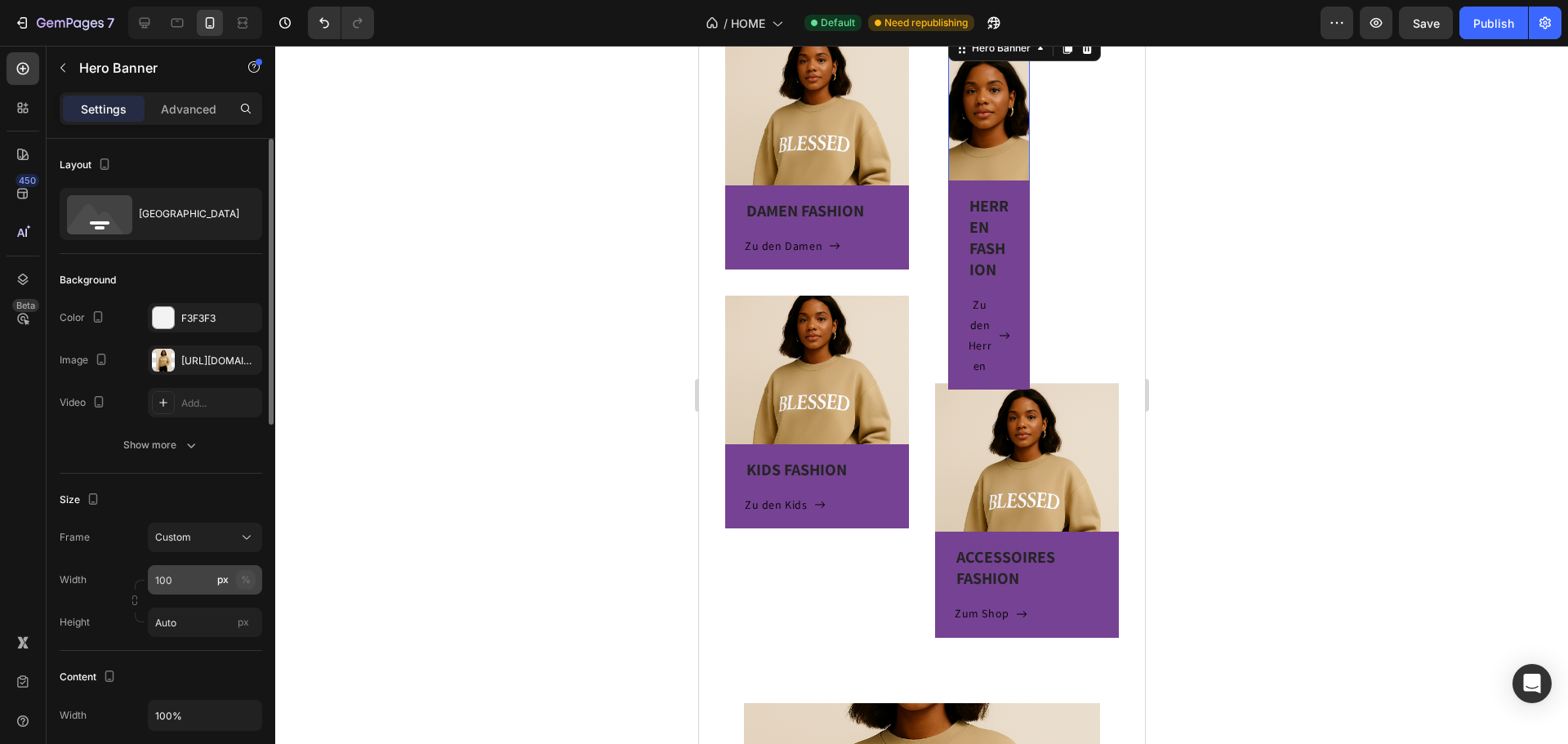
click at [241, 577] on div "%" at bounding box center [245, 579] width 10 height 15
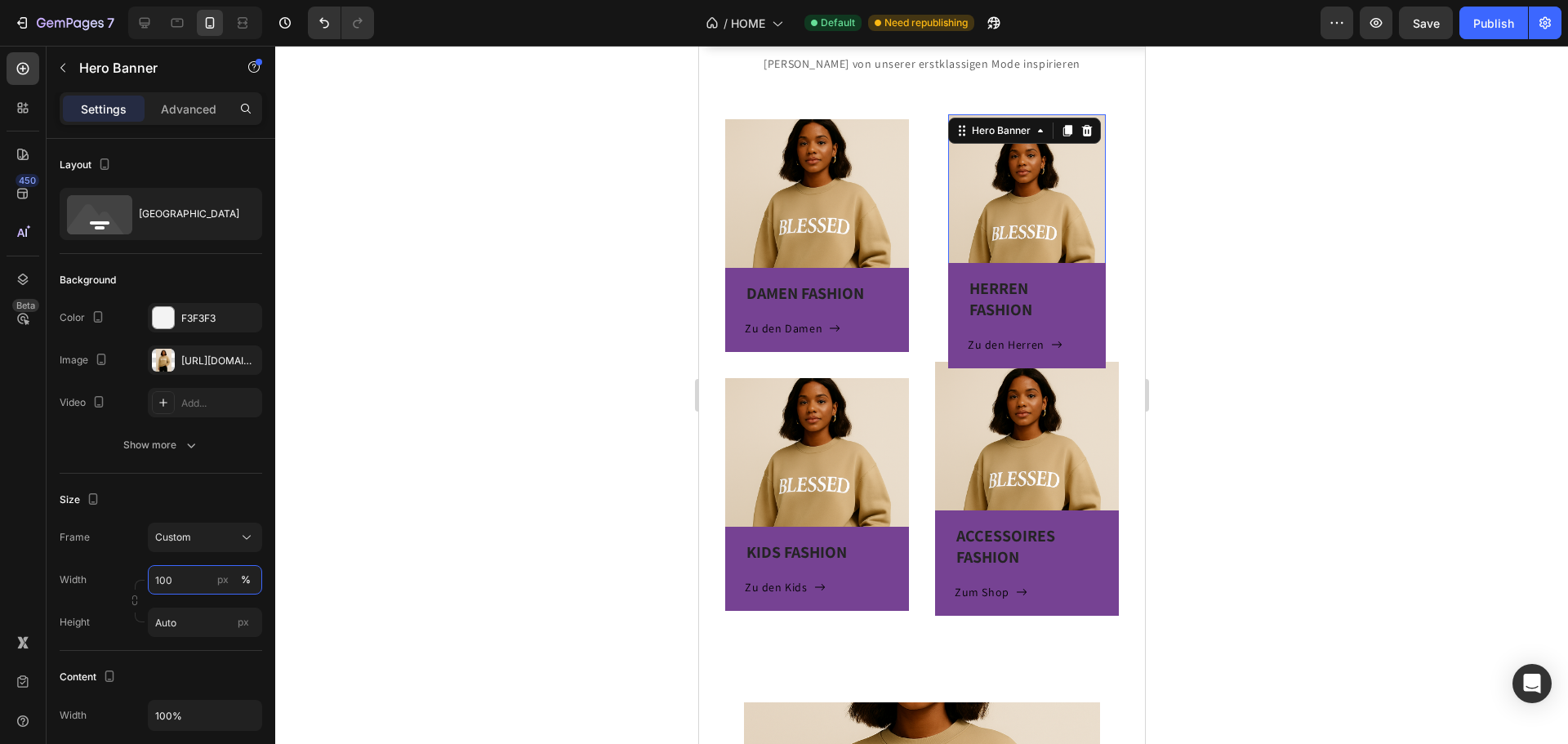
scroll to position [279, 0]
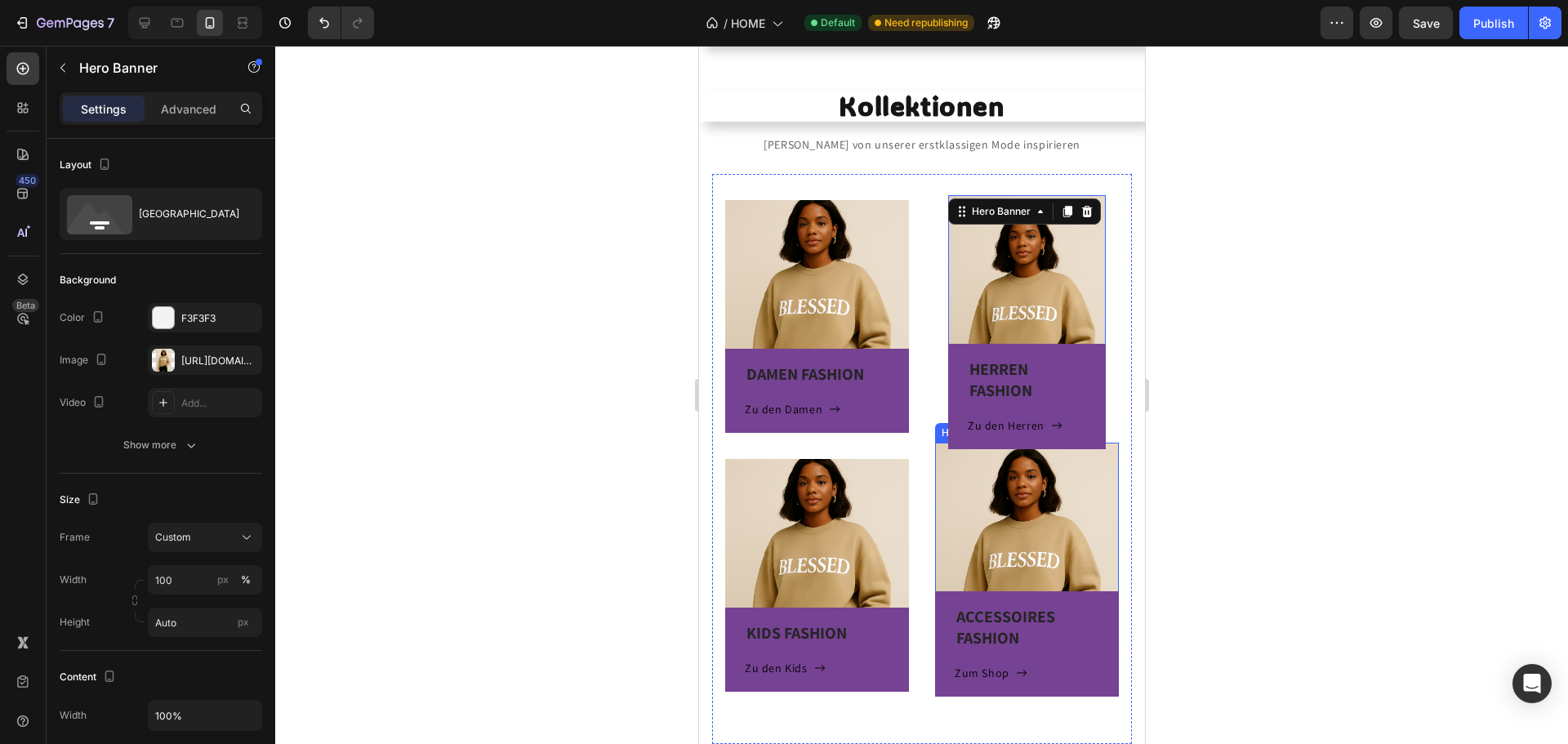
click at [951, 462] on div "ACCESSOIRES FASHION Heading Zum Shop Button Row" at bounding box center [1025, 569] width 183 height 254
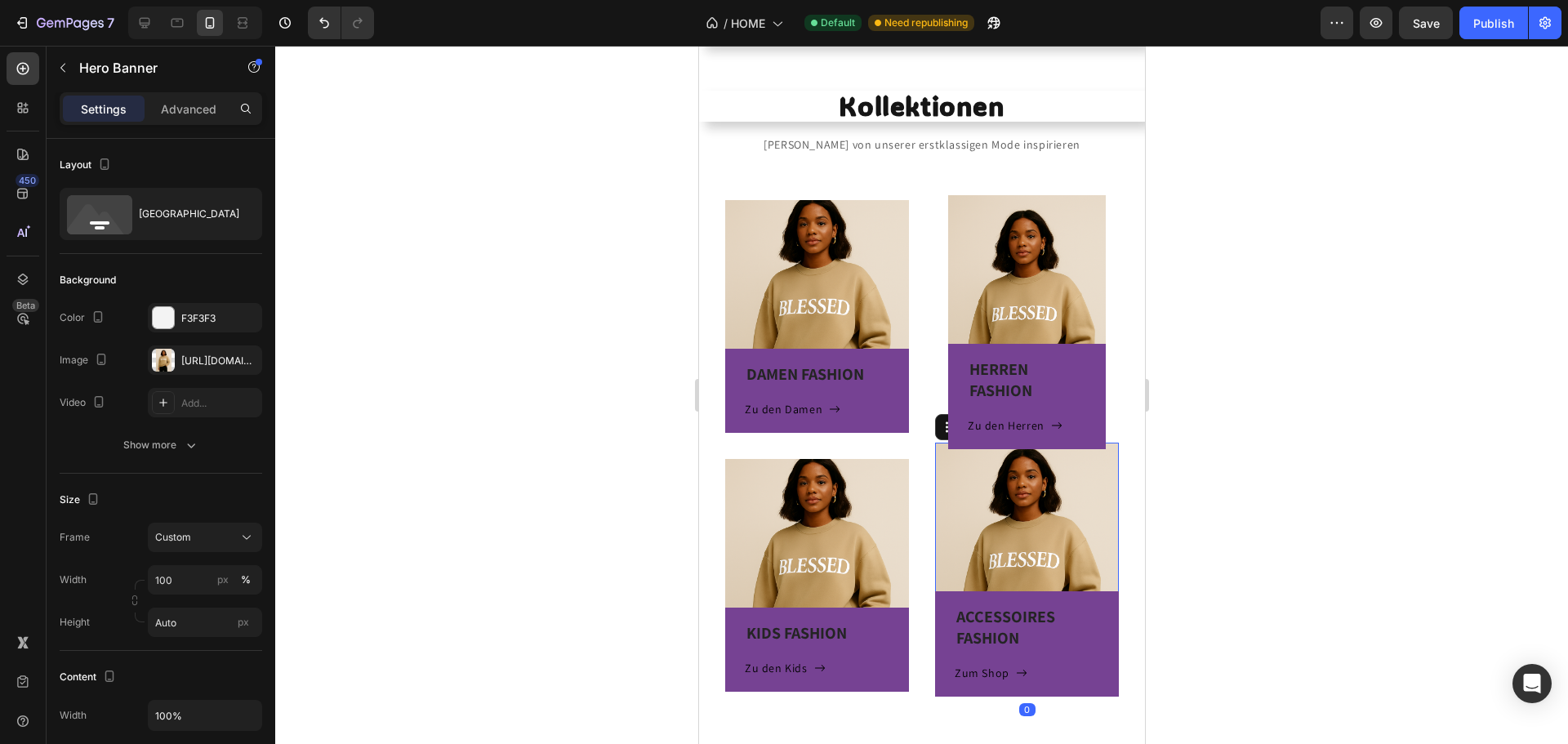
click at [1224, 391] on div at bounding box center [921, 395] width 1293 height 698
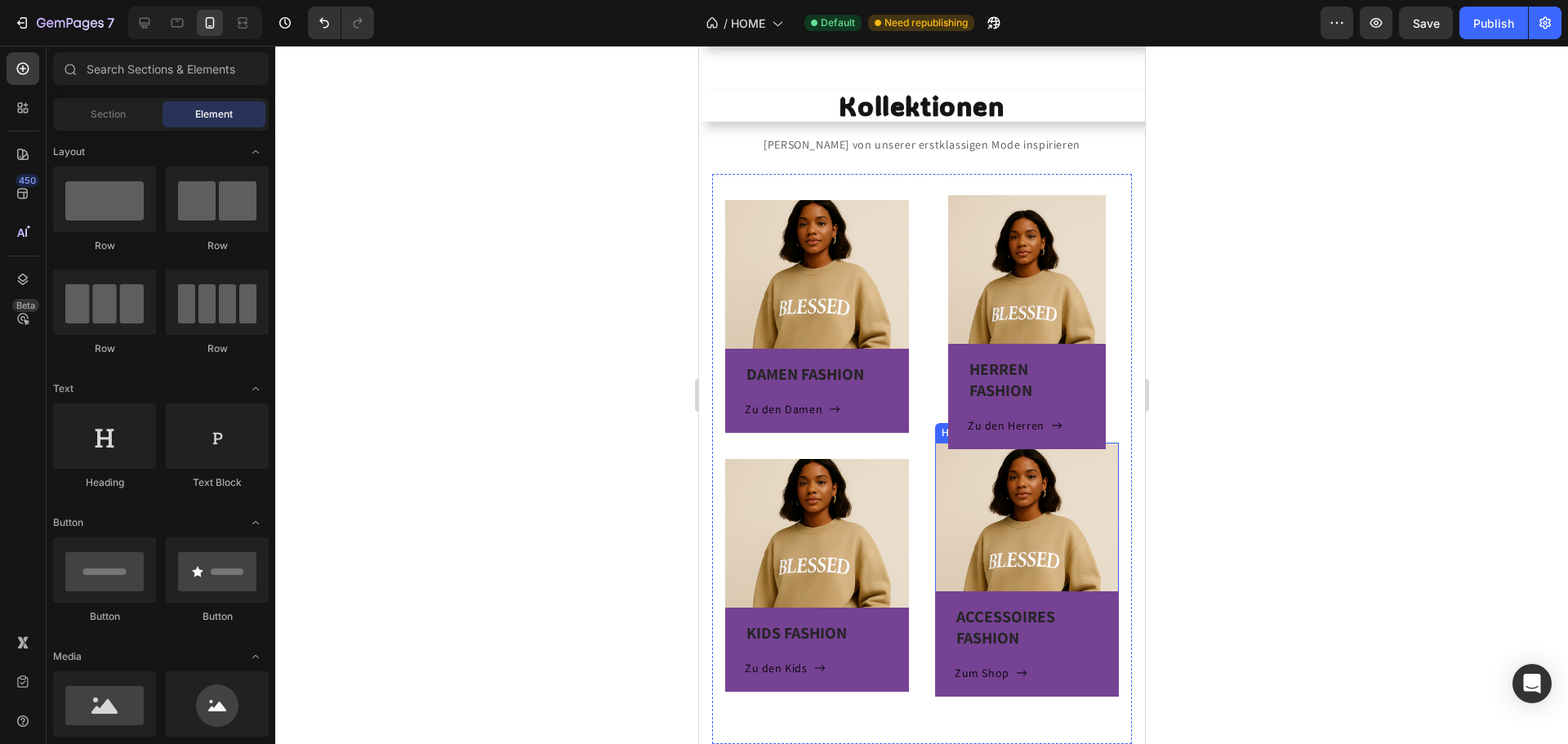
click at [1079, 472] on div "ACCESSOIRES FASHION Heading Zum Shop Button Row" at bounding box center [1025, 569] width 183 height 254
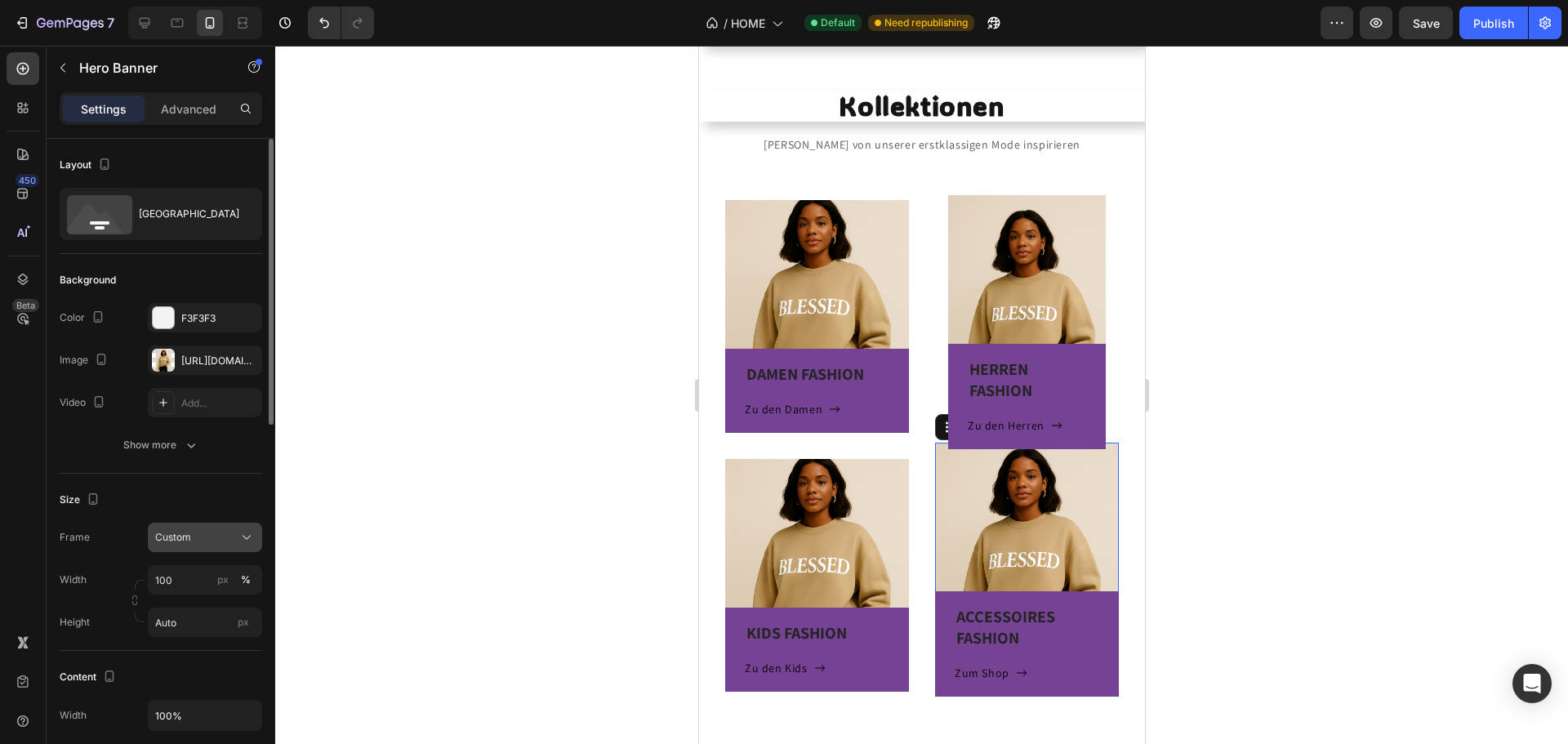
click at [200, 535] on div "Custom" at bounding box center [195, 537] width 80 height 15
click at [200, 571] on span "As banner source" at bounding box center [194, 576] width 80 height 15
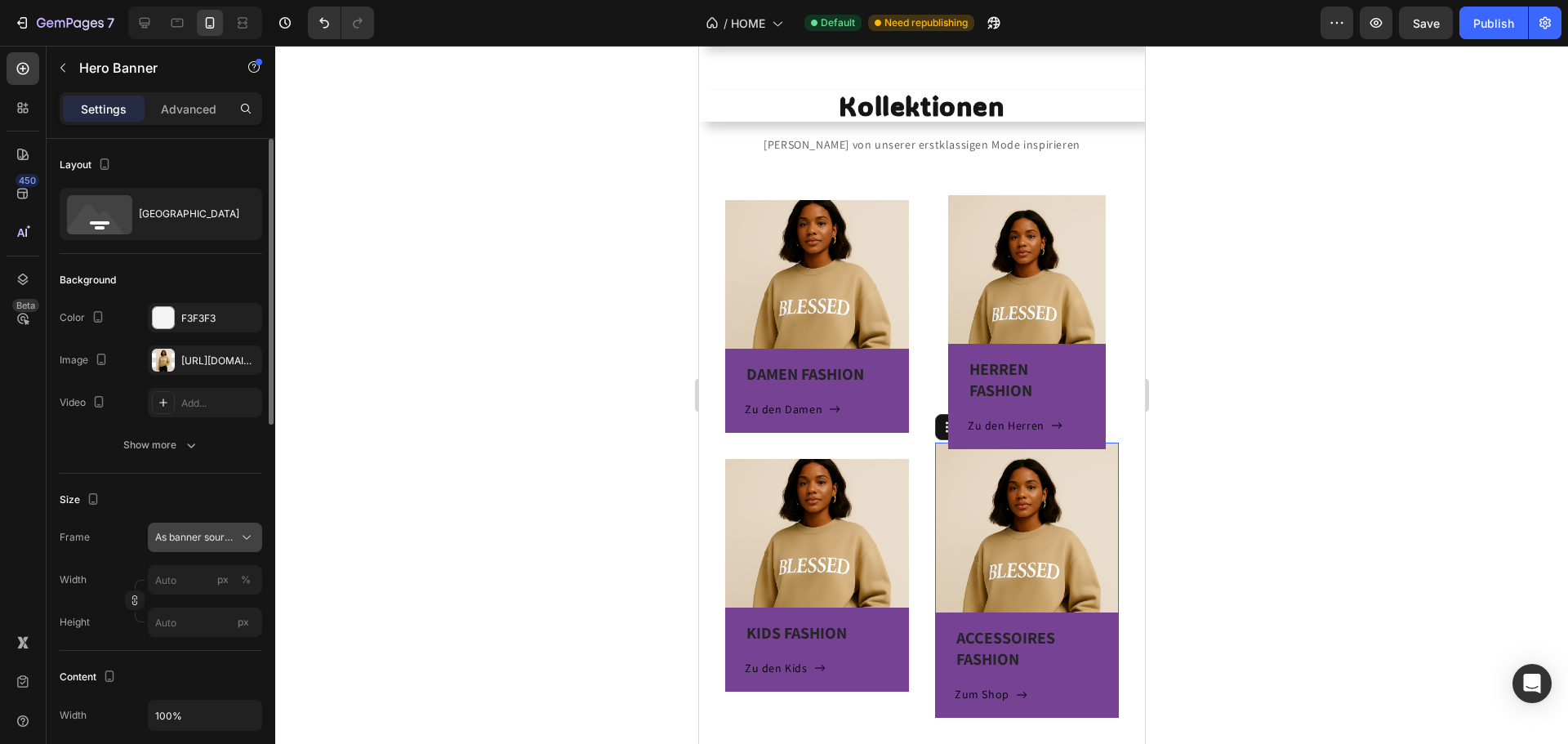
click at [215, 534] on span "As banner source" at bounding box center [195, 537] width 80 height 15
click at [176, 608] on span "Custom" at bounding box center [172, 605] width 36 height 15
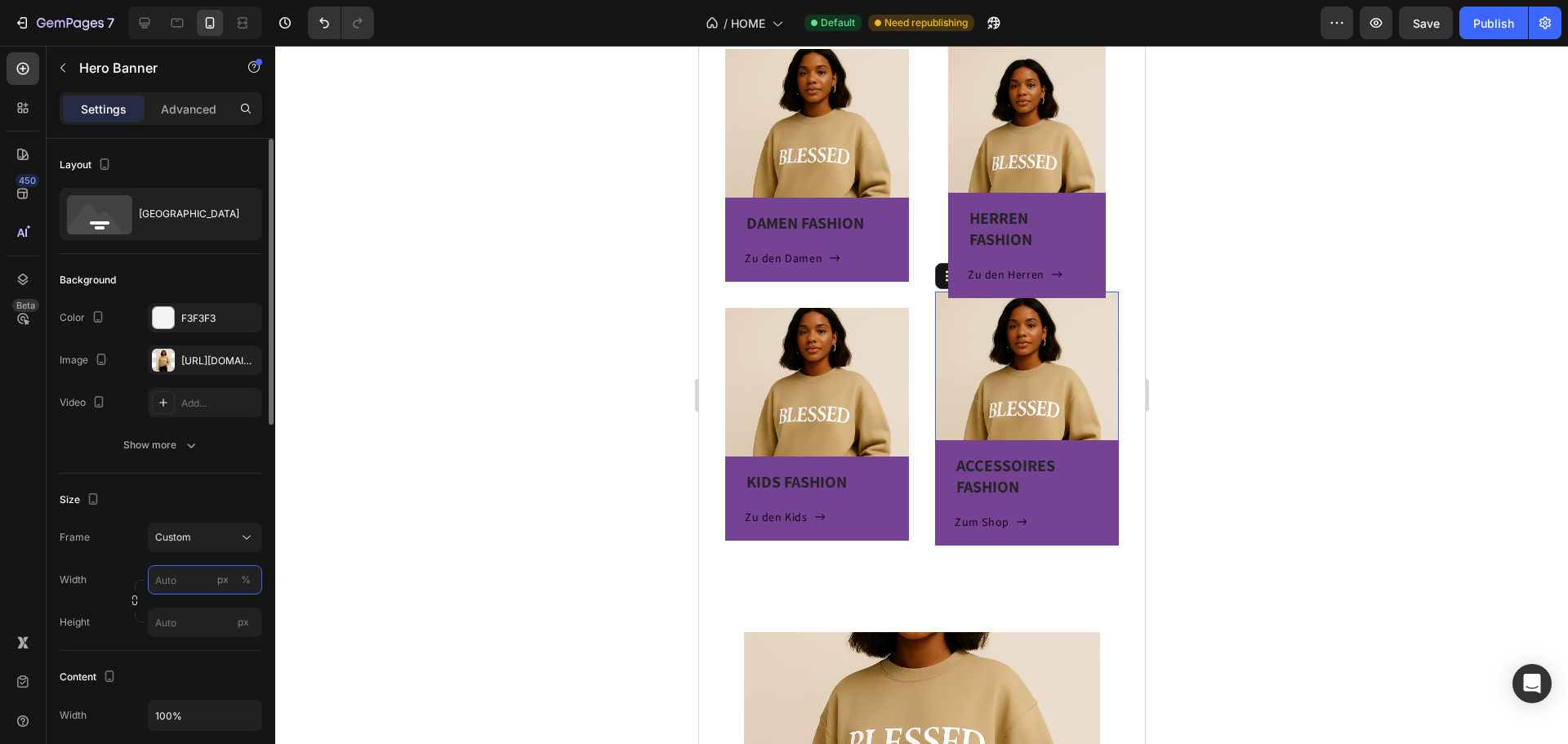
scroll to position [442, 0]
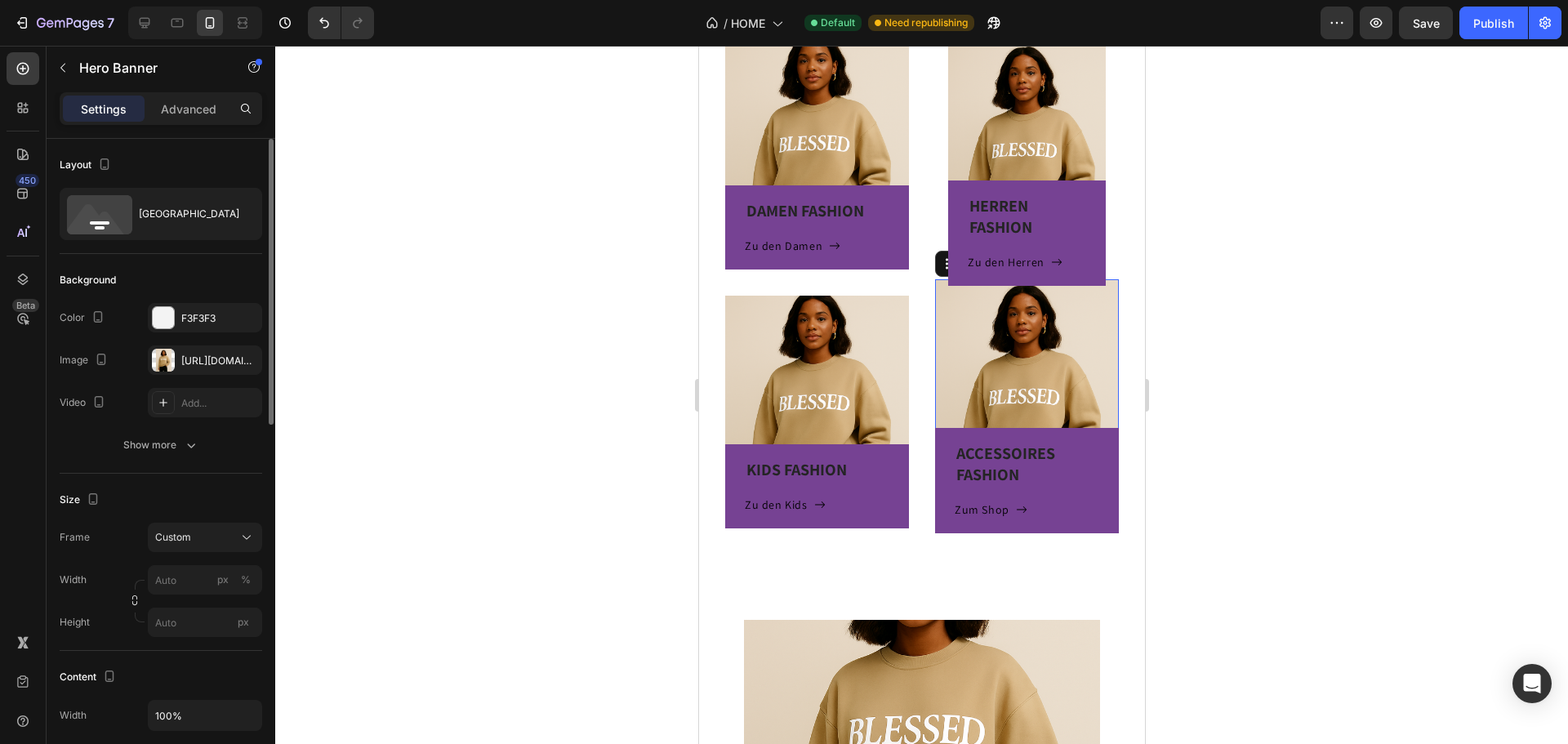
click at [179, 105] on p "Advanced" at bounding box center [188, 110] width 55 height 17
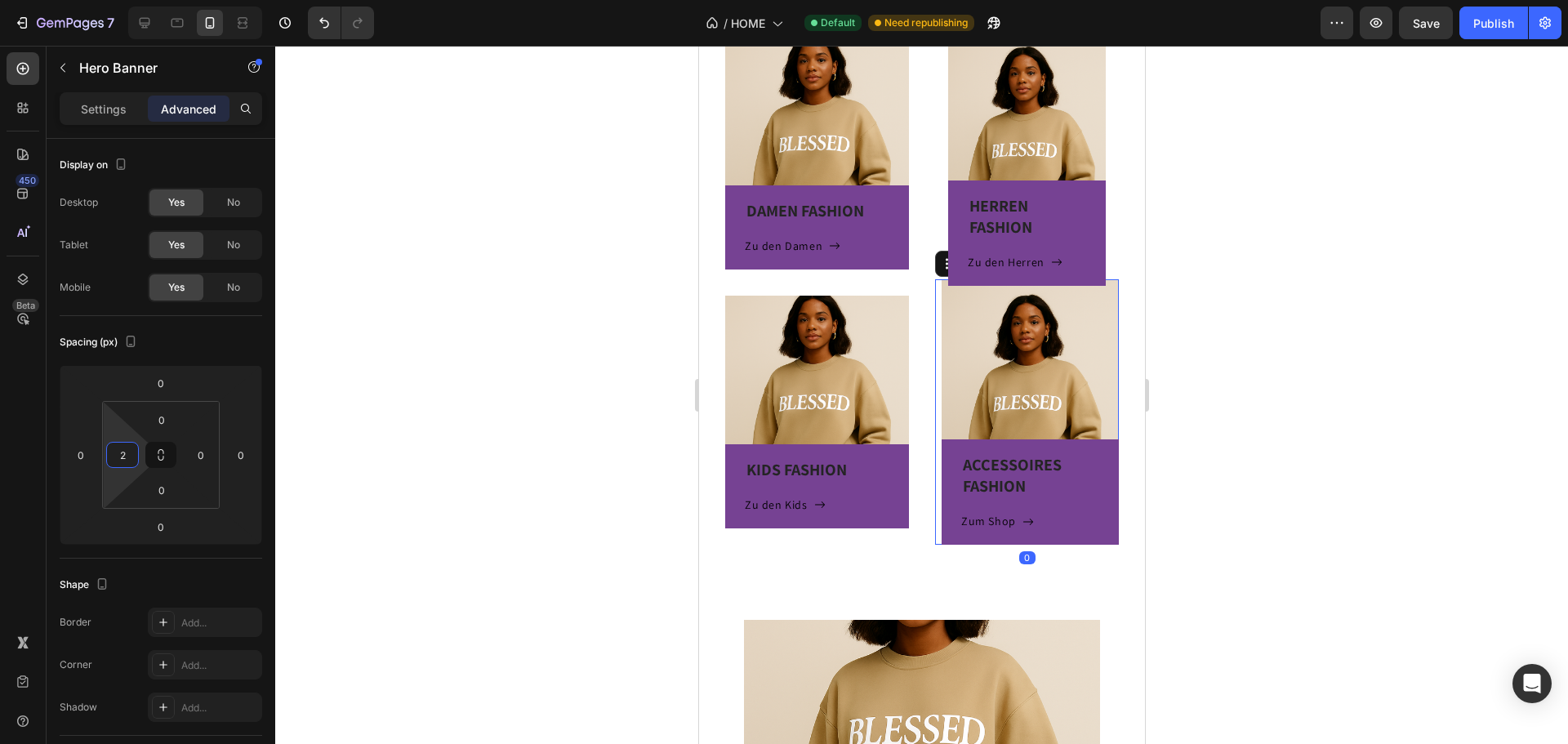
type input "0"
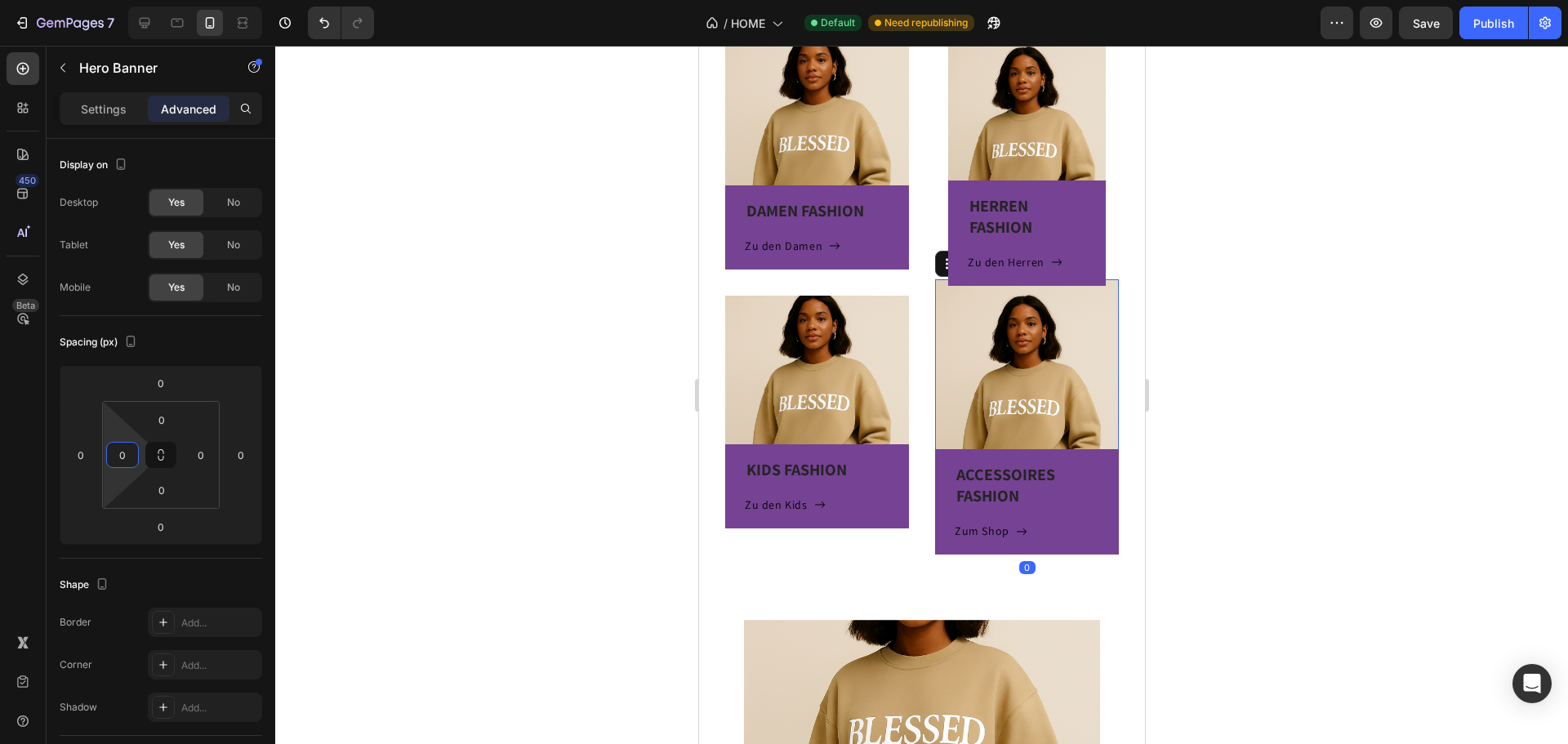
drag, startPoint x: 127, startPoint y: 481, endPoint x: 128, endPoint y: 500, distance: 19.0
click at [128, 0] on html "7 Version history / HOME Default Need republishing Preview Save Publish 450 Bet…" at bounding box center [784, 0] width 1568 height 0
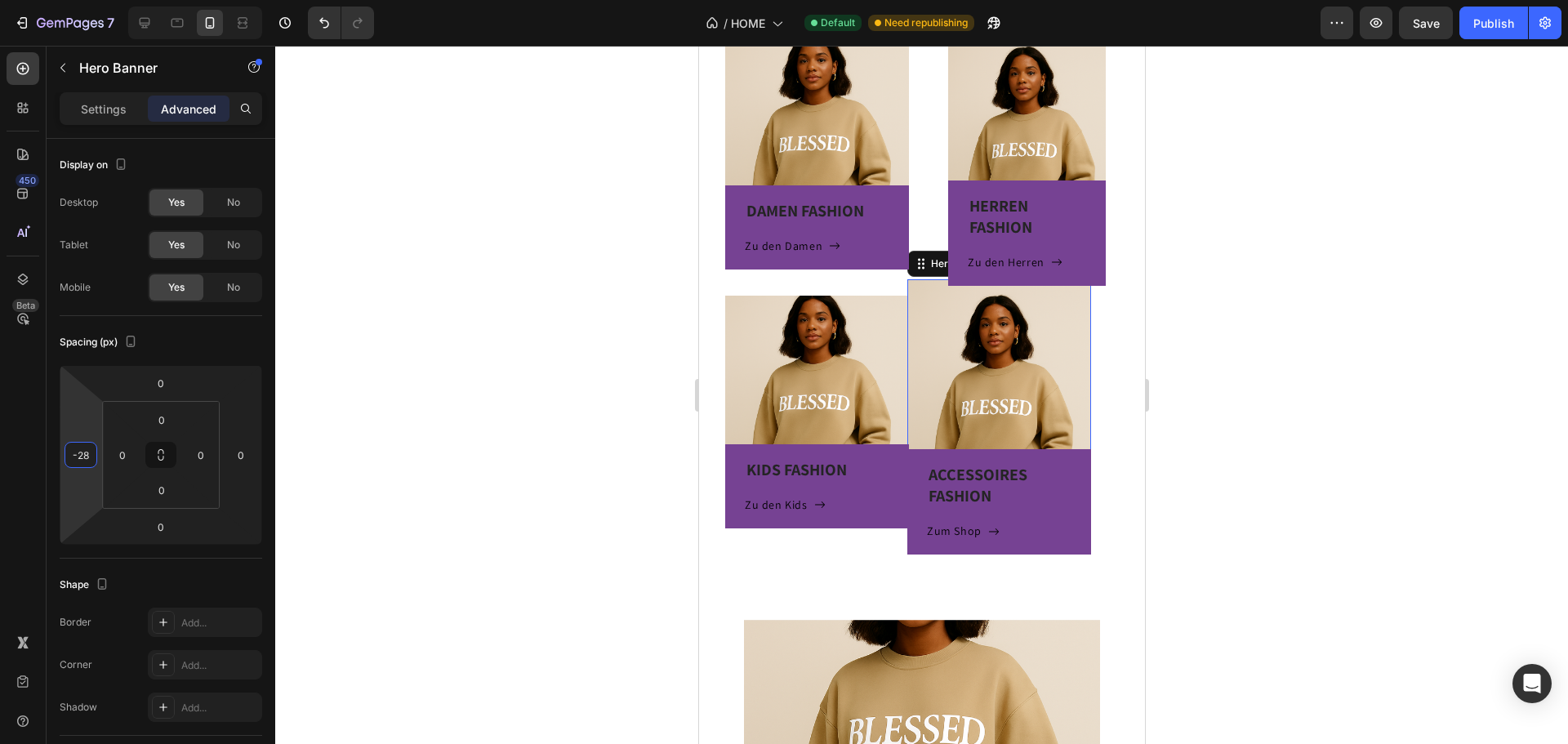
type input "-24"
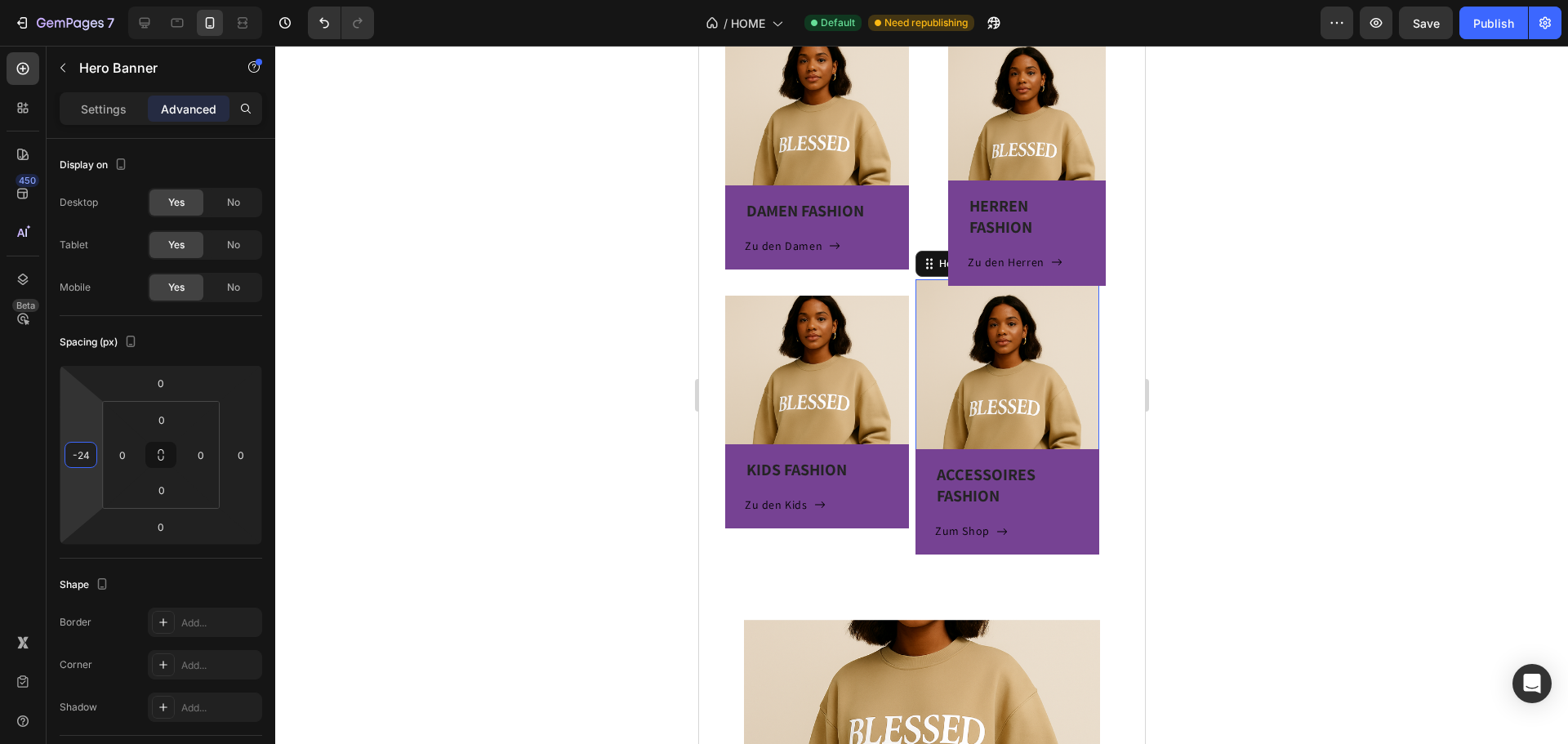
drag, startPoint x: 73, startPoint y: 488, endPoint x: 65, endPoint y: 498, distance: 12.8
click at [65, 0] on html "7 Version history / HOME Default Need republishing Preview Save Publish 450 Bet…" at bounding box center [784, 0] width 1568 height 0
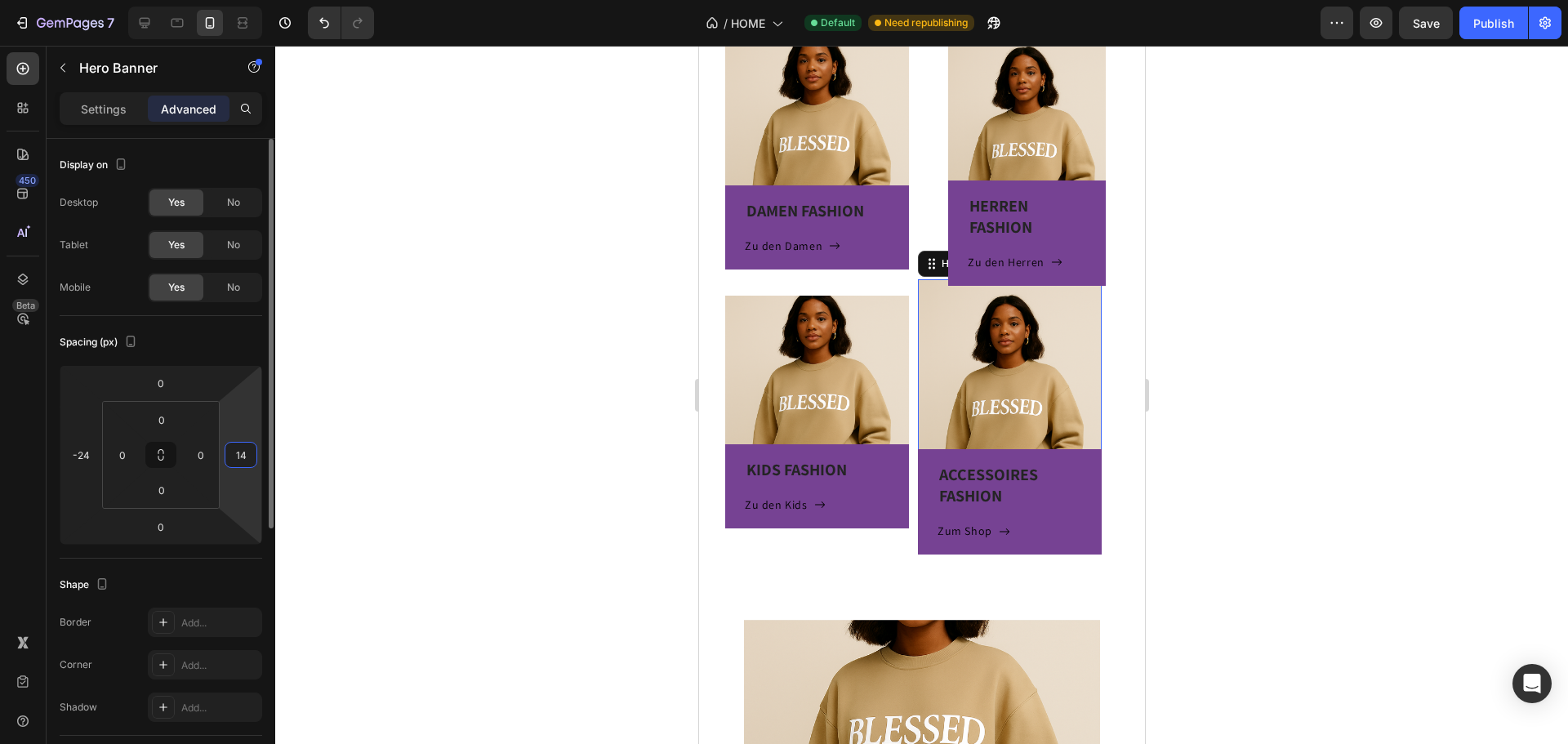
drag, startPoint x: 240, startPoint y: 494, endPoint x: 246, endPoint y: 479, distance: 16.2
click at [246, 0] on html "7 Version history / HOME Default Need republishing Preview Save Publish 450 Bet…" at bounding box center [784, 0] width 1568 height 0
type input "1"
type input "0"
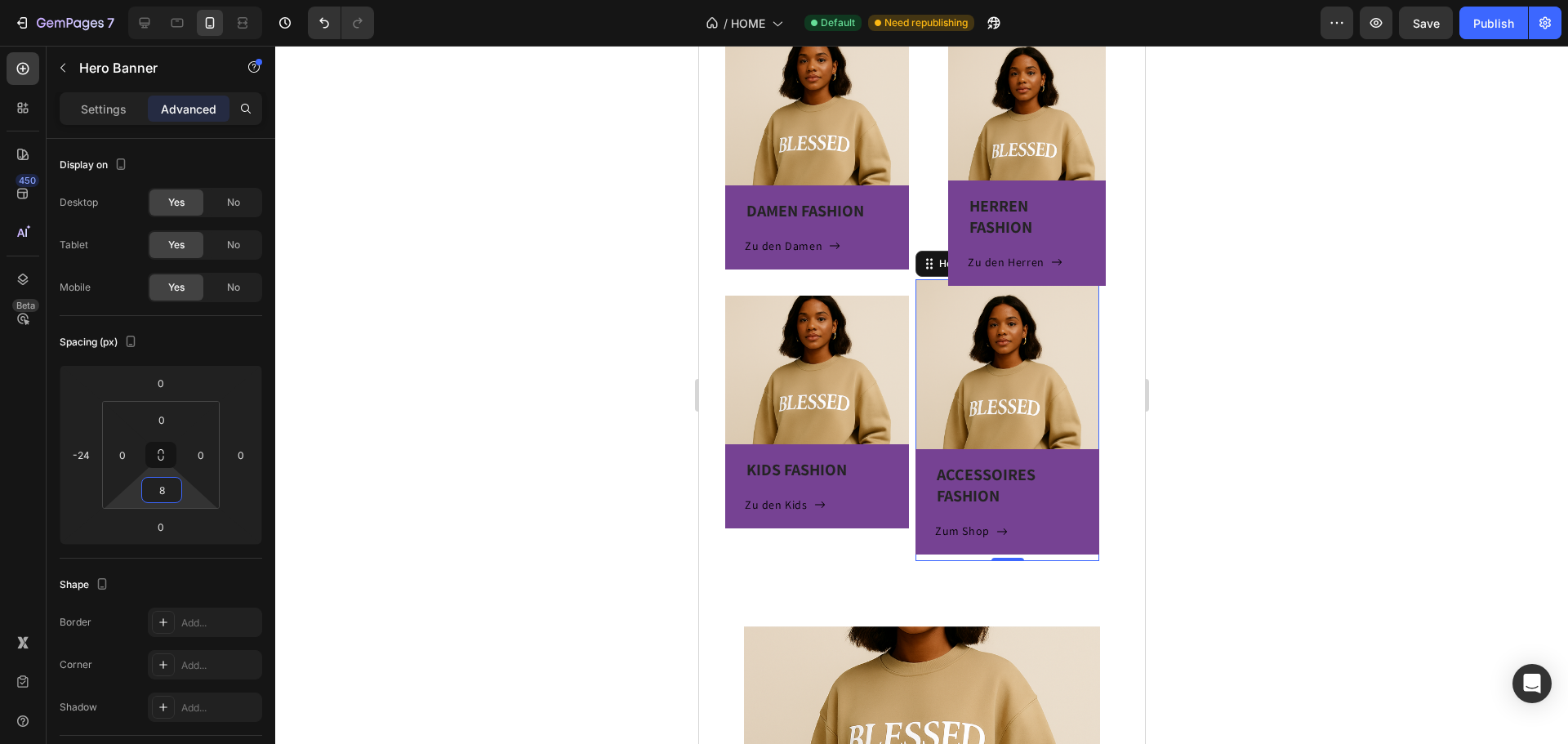
type input "0"
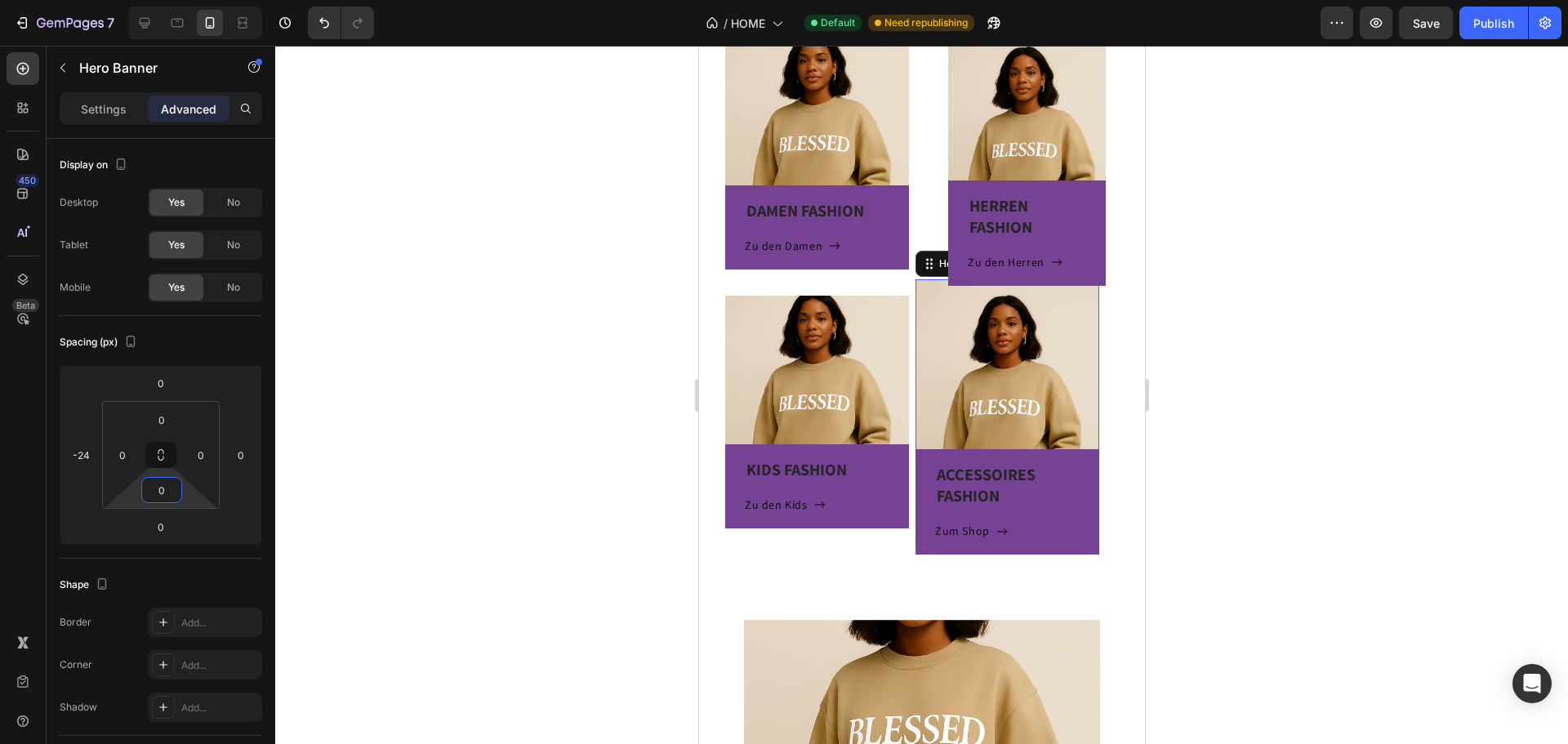
click at [194, 0] on html "7 Version history / HOME Default Need republishing Preview Save Publish 450 Bet…" at bounding box center [784, 0] width 1568 height 0
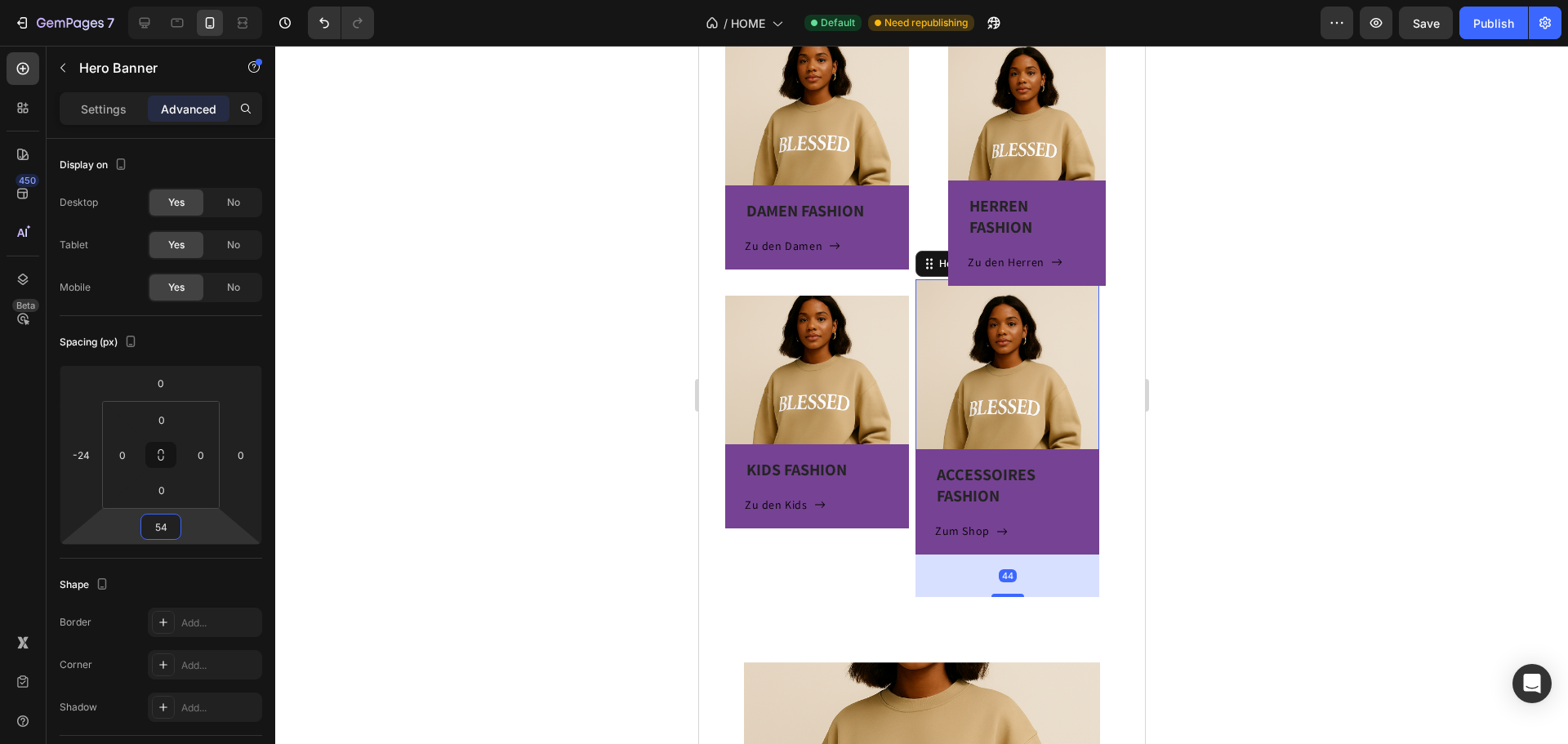
type input "56"
drag, startPoint x: 194, startPoint y: 515, endPoint x: 204, endPoint y: 492, distance: 25.1
click at [204, 0] on html "7 Version history / HOME Default Need republishing Preview Save Publish 450 Bet…" at bounding box center [784, 0] width 1568 height 0
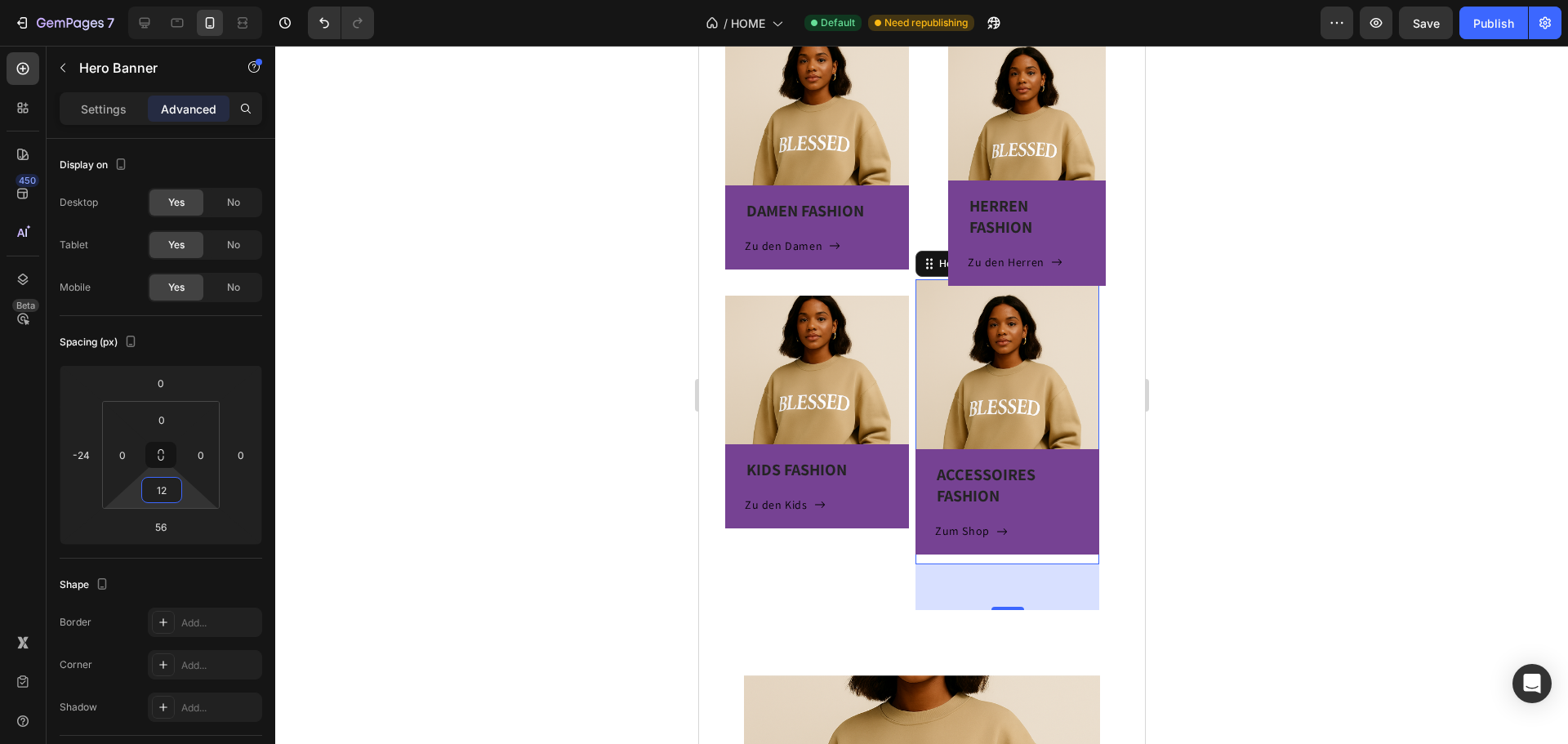
type input "0"
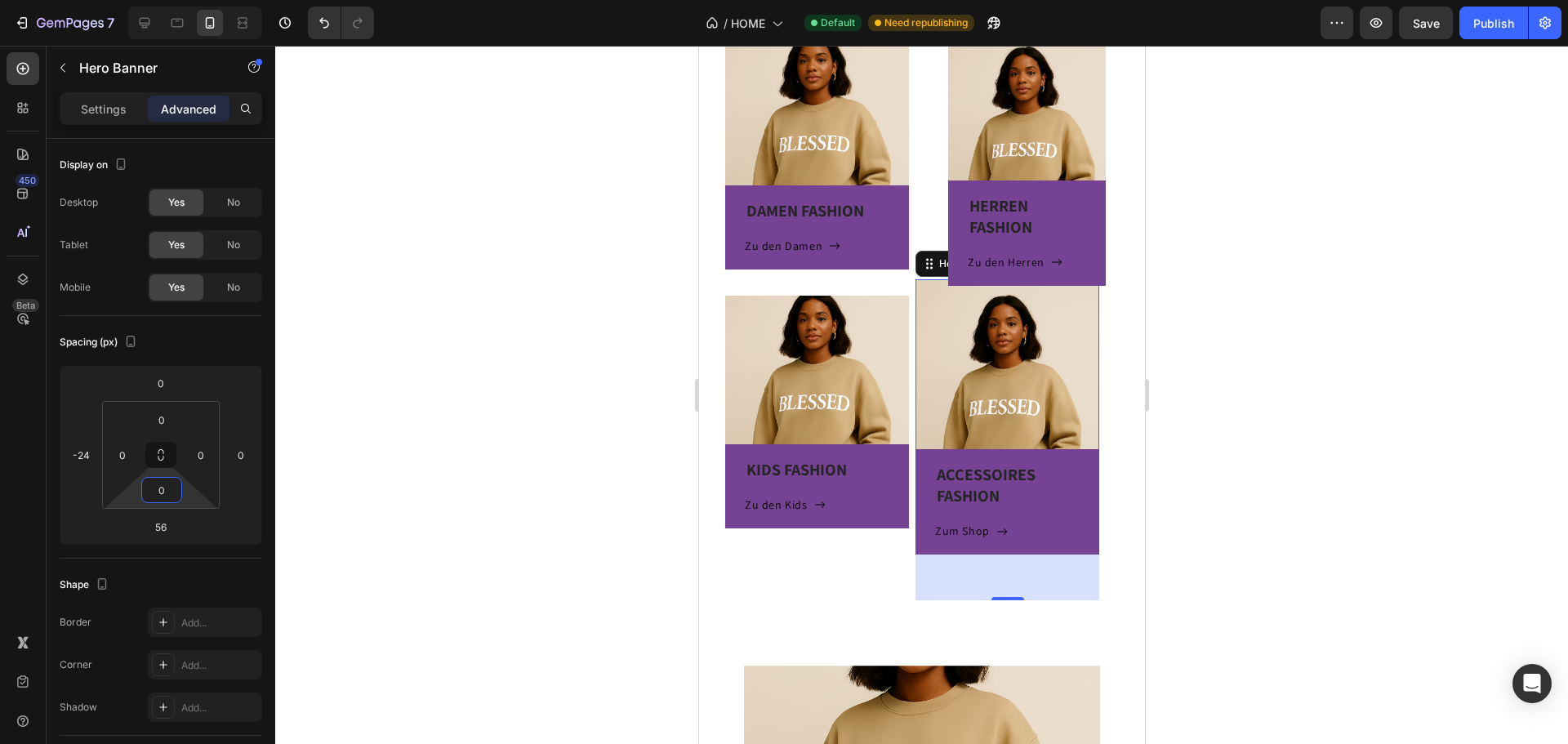
drag, startPoint x: 193, startPoint y: 491, endPoint x: 194, endPoint y: 542, distance: 51.0
click at [194, 0] on html "7 Version history / HOME Default Need republishing Preview Save Publish 450 Bet…" at bounding box center [784, 0] width 1568 height 0
click at [187, 0] on html "7 Version history / HOME Default Need republishing Preview Save Publish 450 Bet…" at bounding box center [784, 0] width 1568 height 0
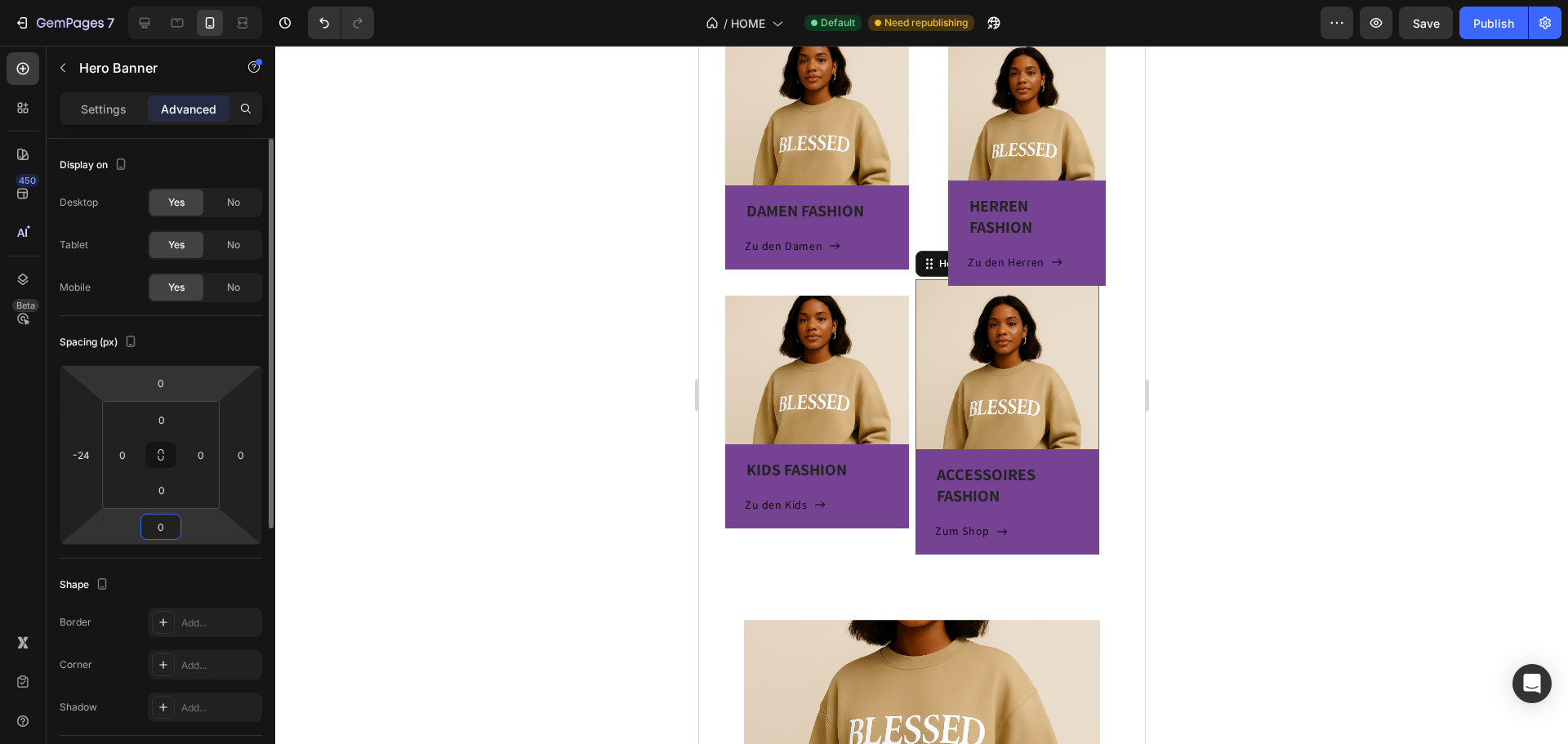
type input "0"
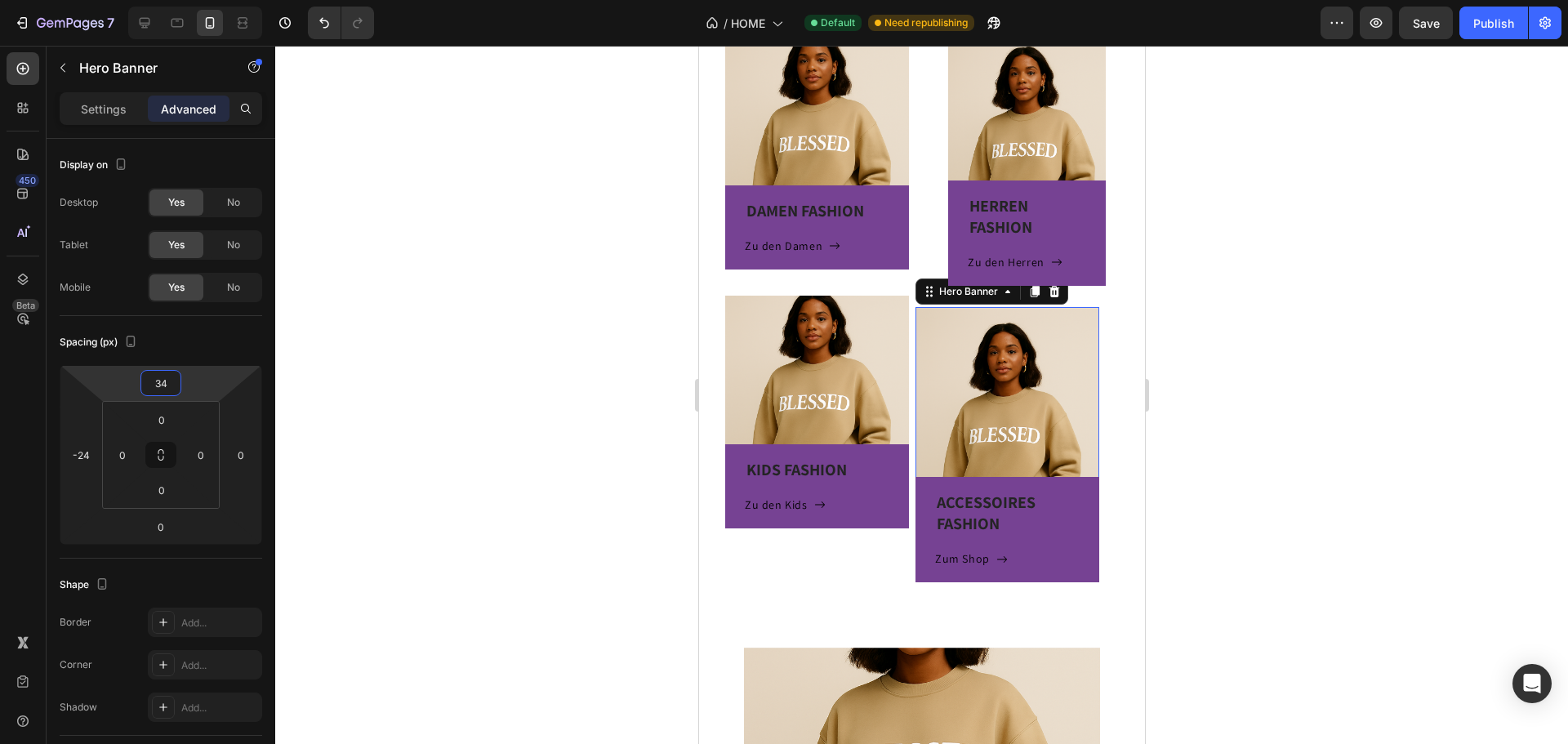
type input "20"
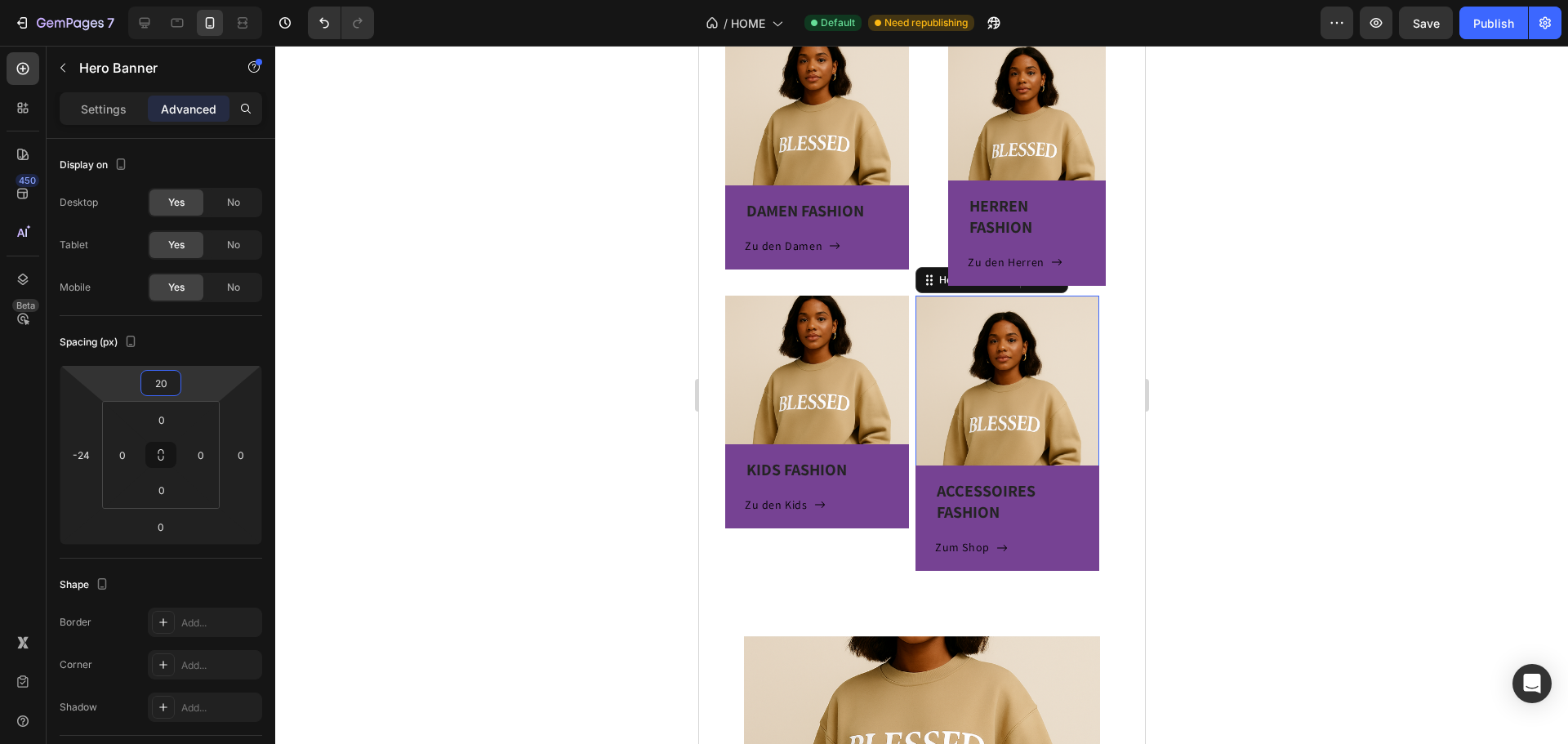
drag, startPoint x: 191, startPoint y: 377, endPoint x: 193, endPoint y: 370, distance: 7.3
click at [193, 0] on html "7 Version history / HOME Default Need republishing Preview Save Publish 450 Bet…" at bounding box center [784, 0] width 1568 height 0
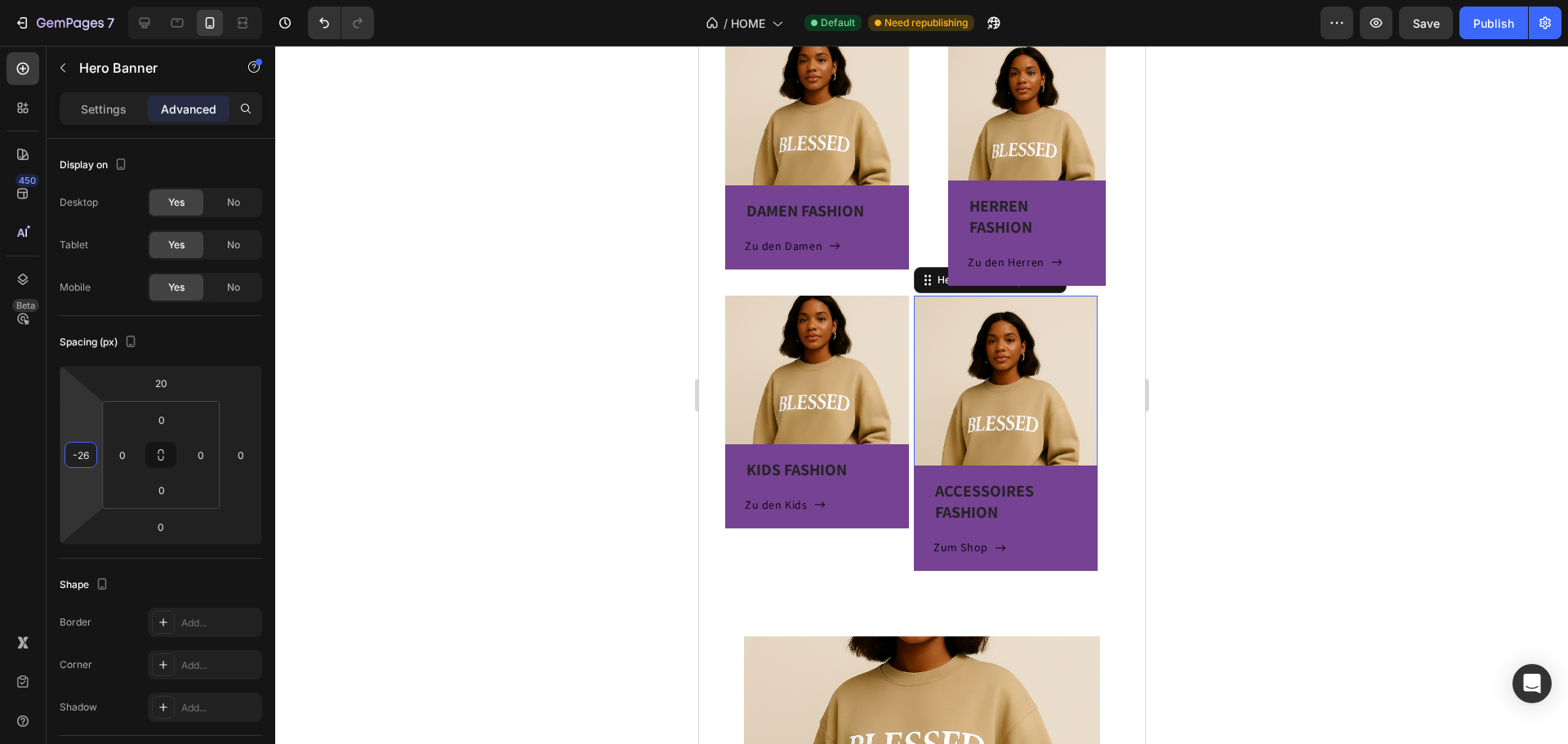
type input "-32"
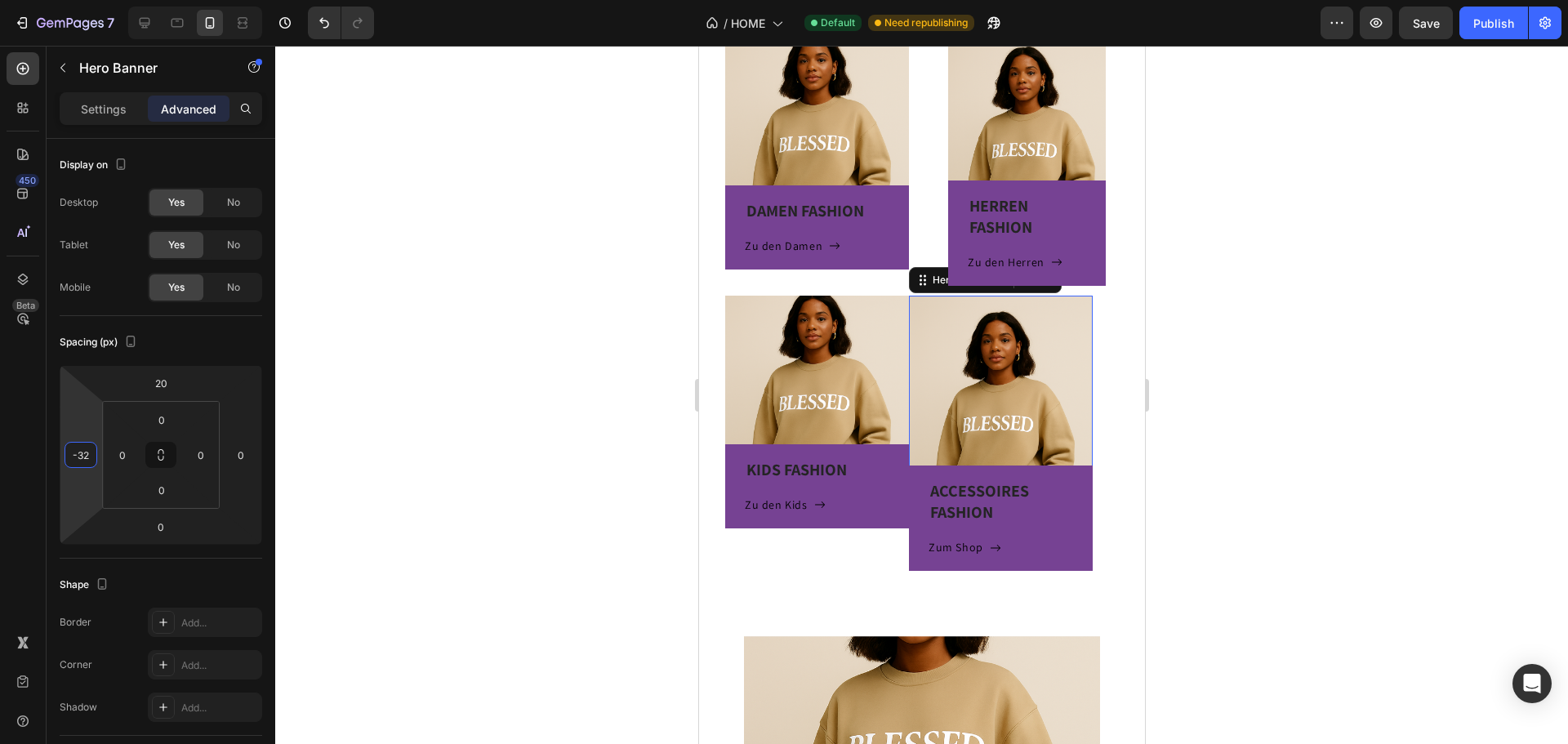
click at [89, 0] on html "7 Version history / HOME Default Need republishing Preview Save Publish 450 Bet…" at bounding box center [784, 0] width 1568 height 0
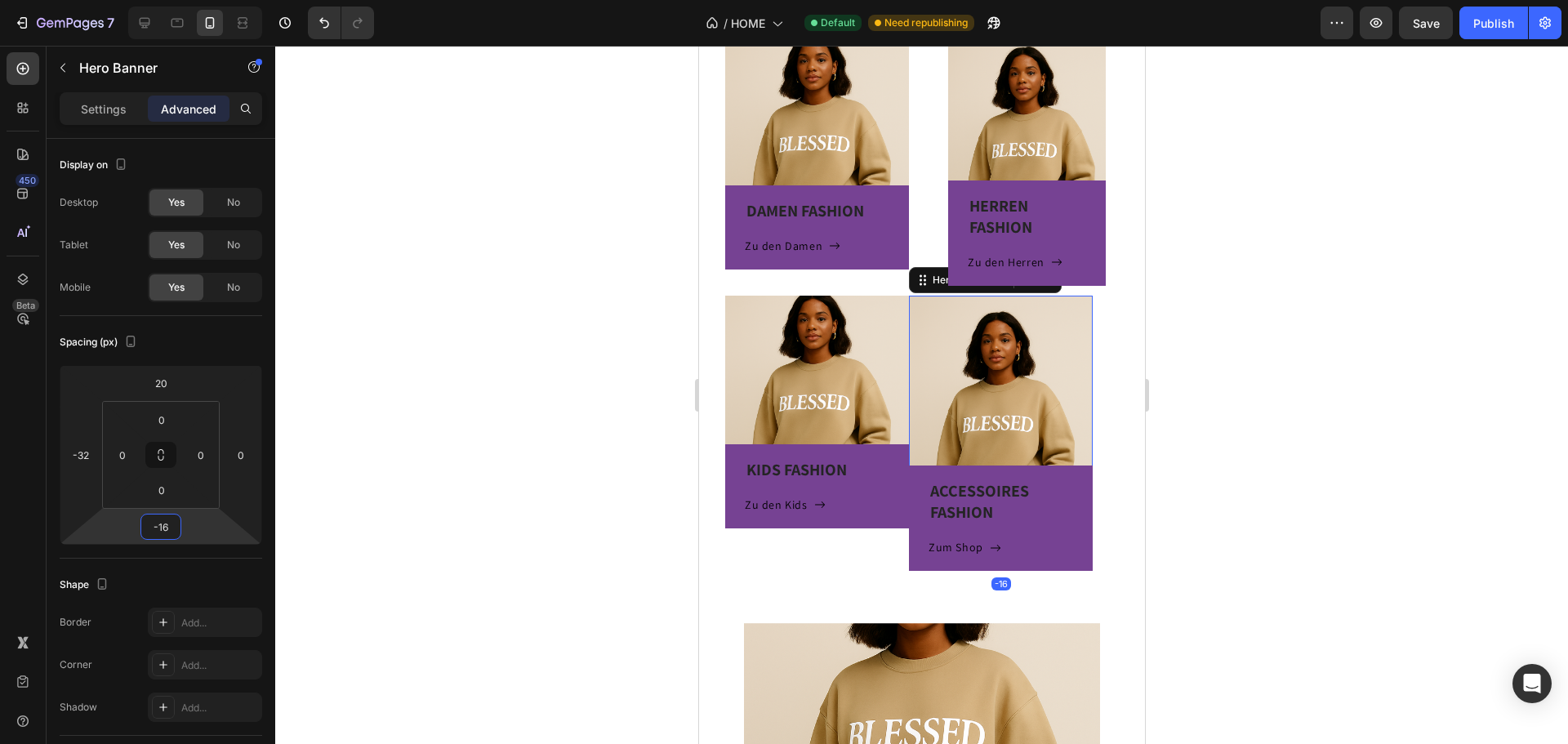
type input "-26"
drag, startPoint x: 194, startPoint y: 521, endPoint x: 193, endPoint y: 532, distance: 11.0
click at [193, 0] on html "7 Version history / HOME Default Need republishing Preview Save Publish 450 Bet…" at bounding box center [784, 0] width 1568 height 0
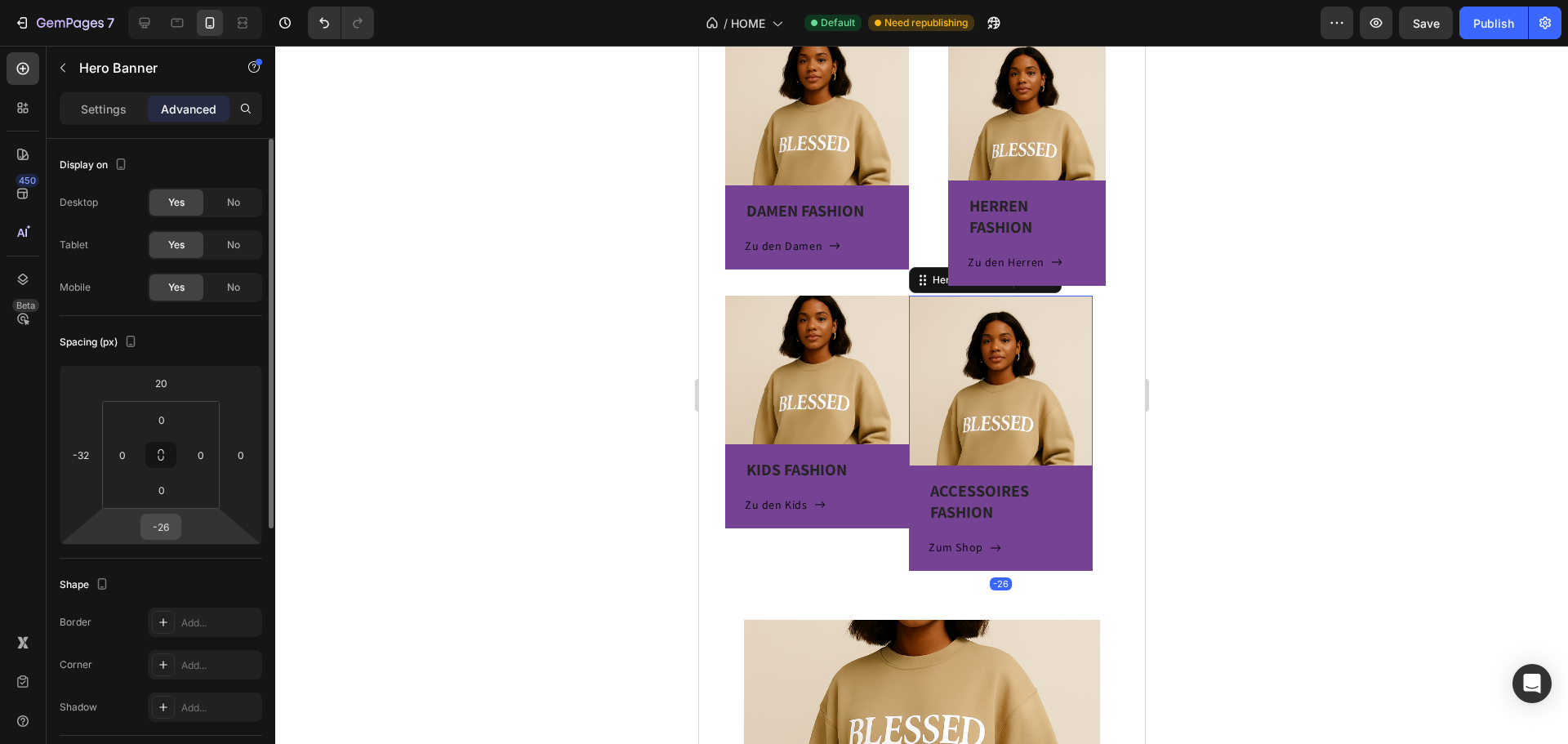
drag, startPoint x: 178, startPoint y: 528, endPoint x: 169, endPoint y: 535, distance: 11.4
click at [169, 535] on div "-26" at bounding box center [161, 527] width 41 height 26
click at [173, 525] on input "-26" at bounding box center [161, 527] width 33 height 24
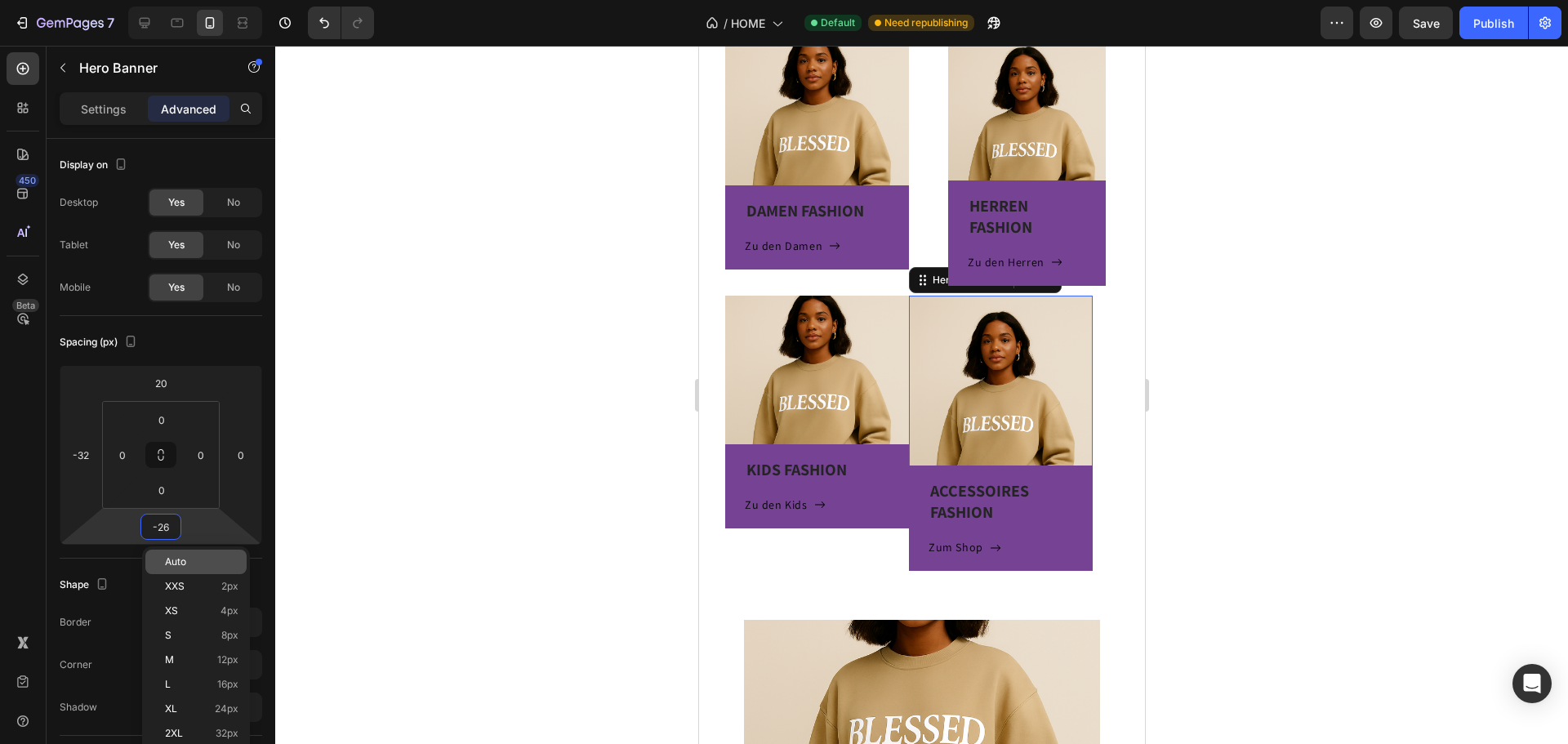
click at [178, 566] on span "Auto" at bounding box center [176, 563] width 21 height 12
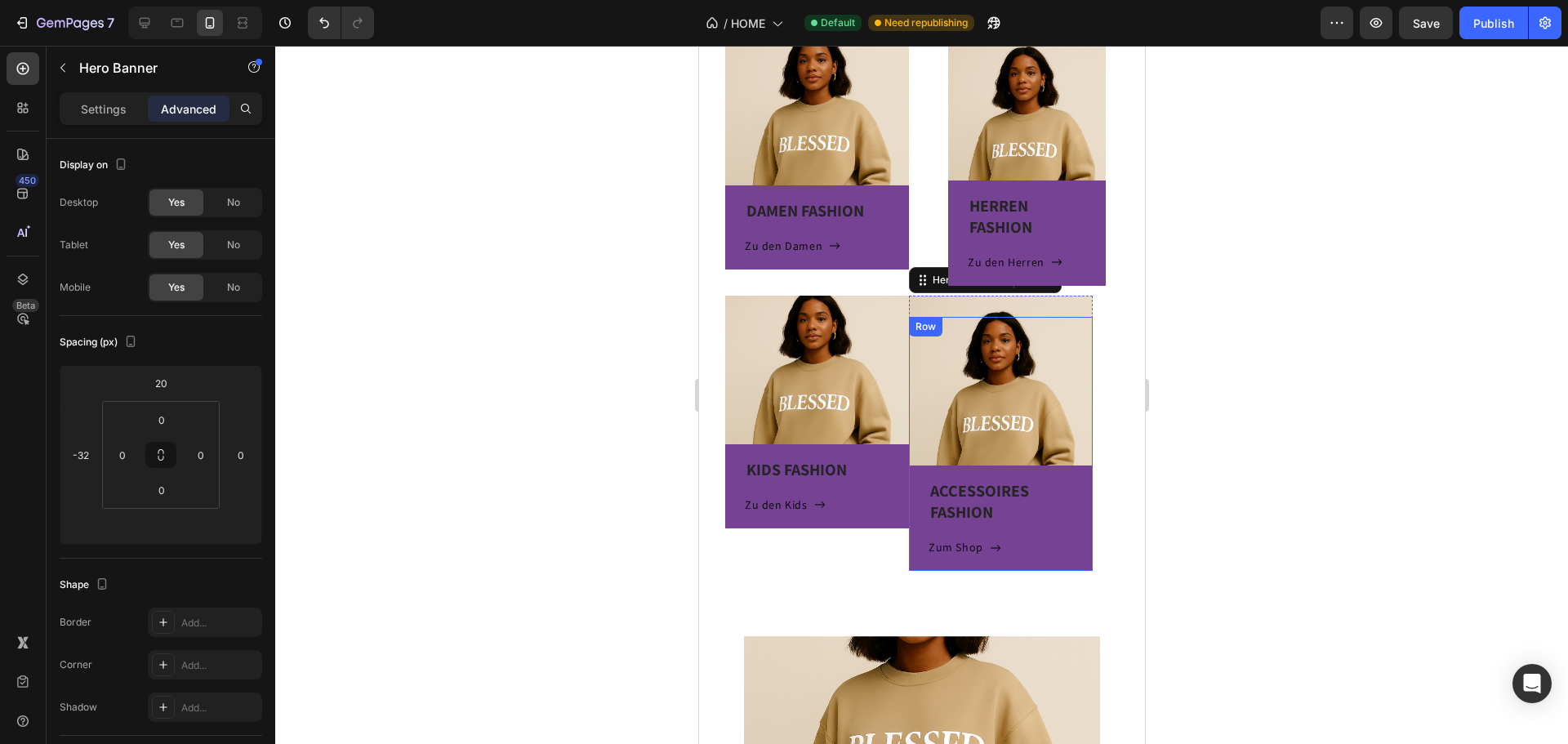
click at [1040, 466] on div "ACCESSOIRES FASHION Heading Zum Shop Button Row" at bounding box center [1000, 518] width 183 height 106
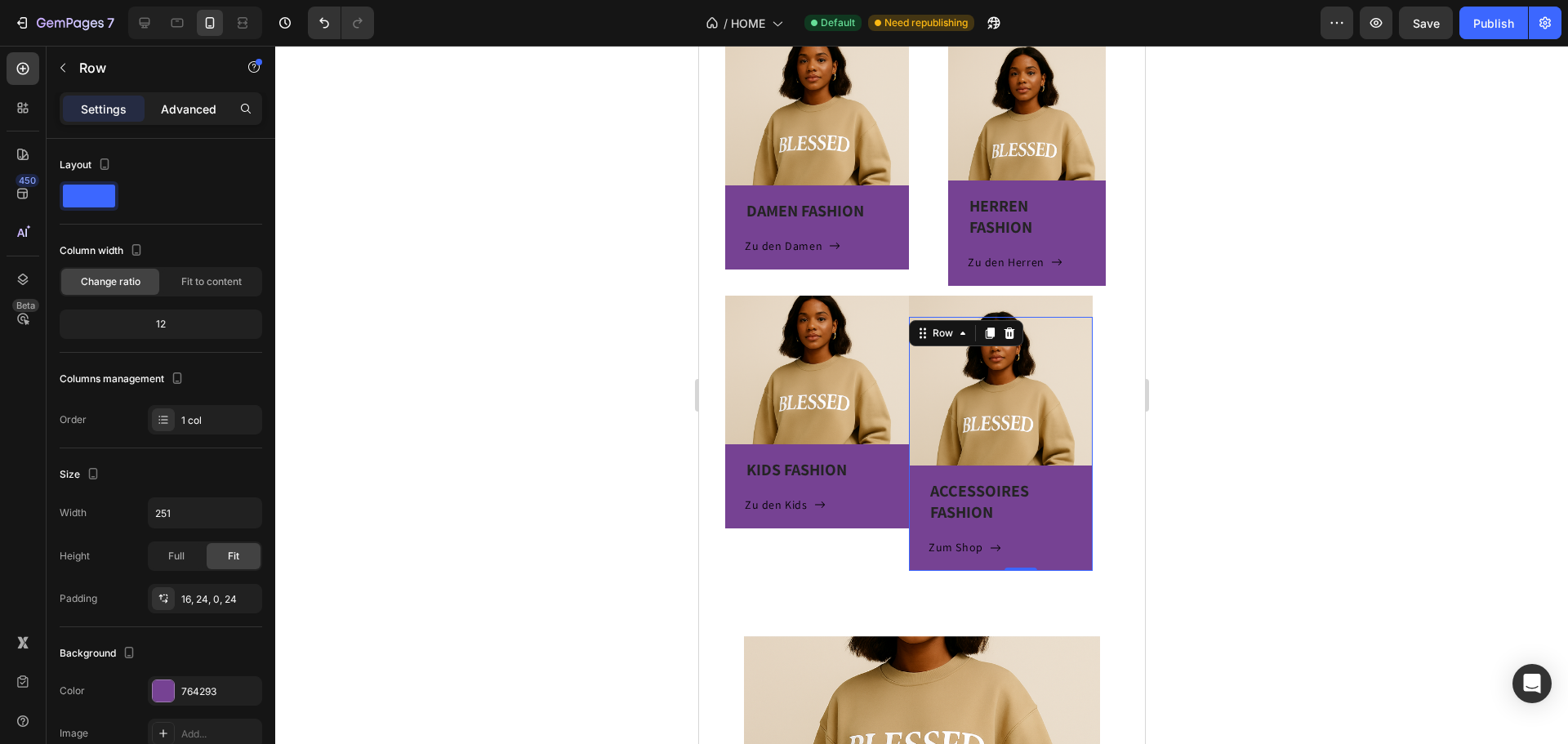
click at [203, 113] on p "Advanced" at bounding box center [188, 110] width 55 height 17
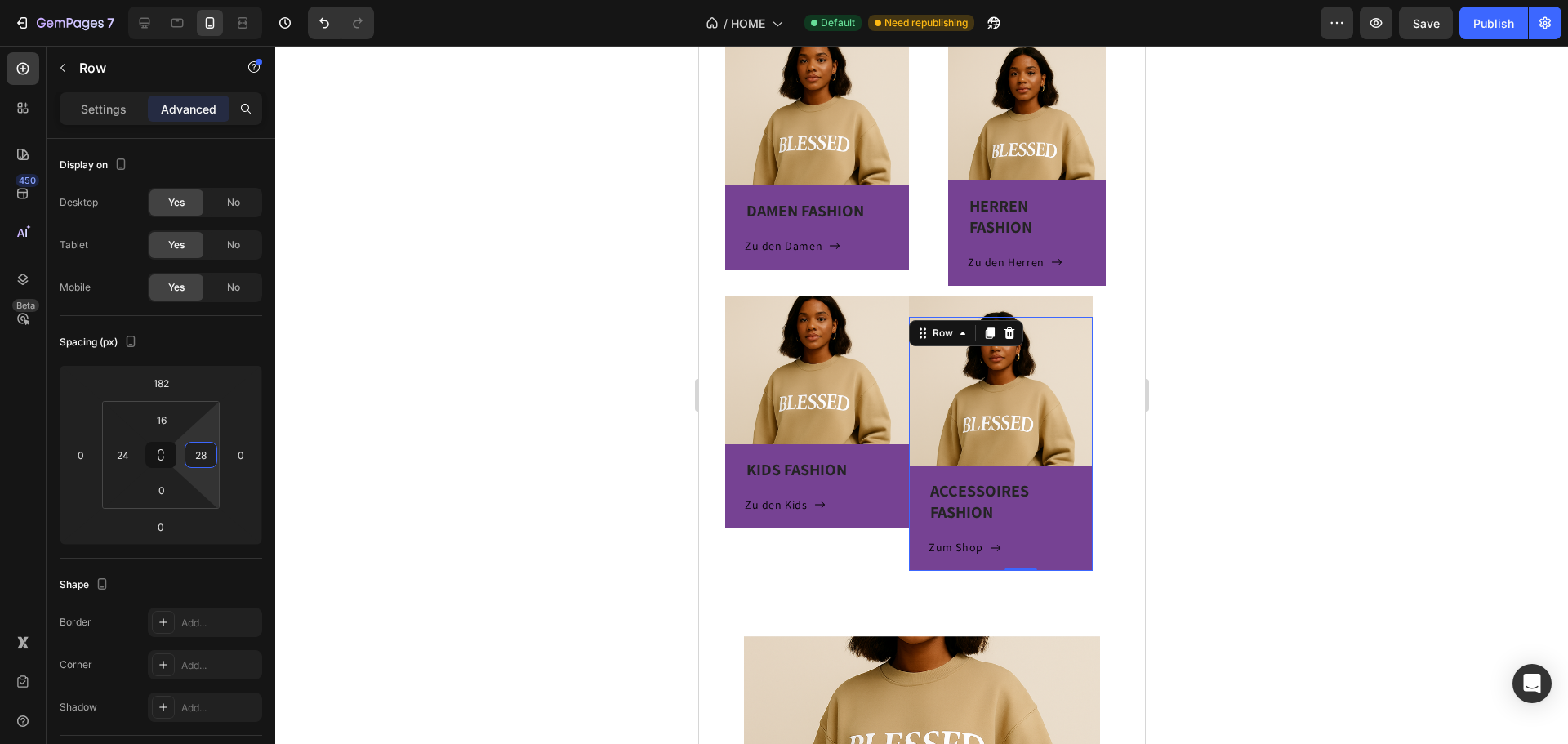
type input "0"
drag, startPoint x: 208, startPoint y: 479, endPoint x: 222, endPoint y: 510, distance: 34.0
click at [222, 0] on html "7 Version history / HOME Default Need republishing Preview Save Publish 450 Bet…" at bounding box center [784, 0] width 1568 height 0
type input "2"
type input "5"
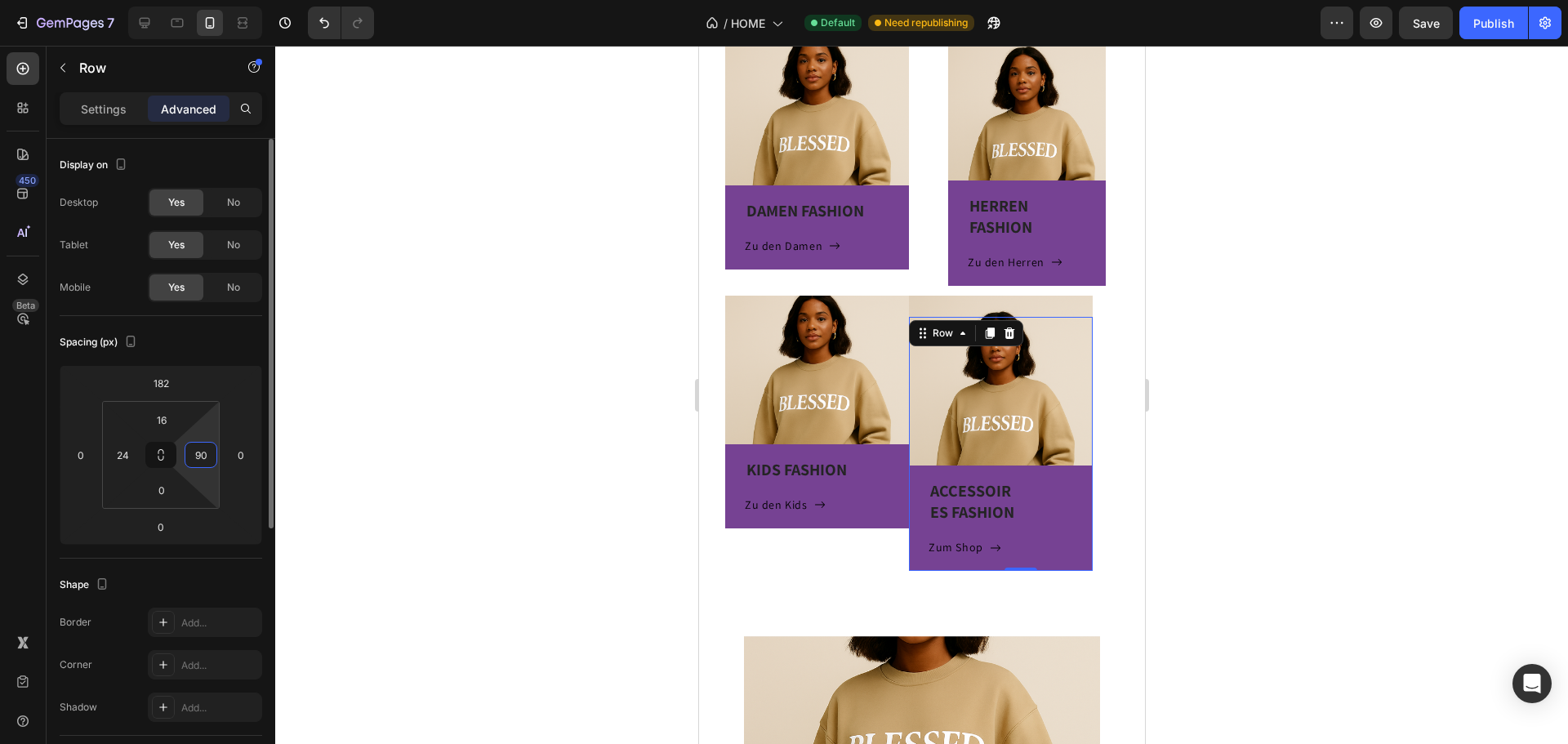
type input "9"
type input "8"
type input "24"
click at [859, 545] on div "KIDS FASHION Heading Zu den Kids Button Row Hero Banner" at bounding box center [816, 425] width 183 height 259
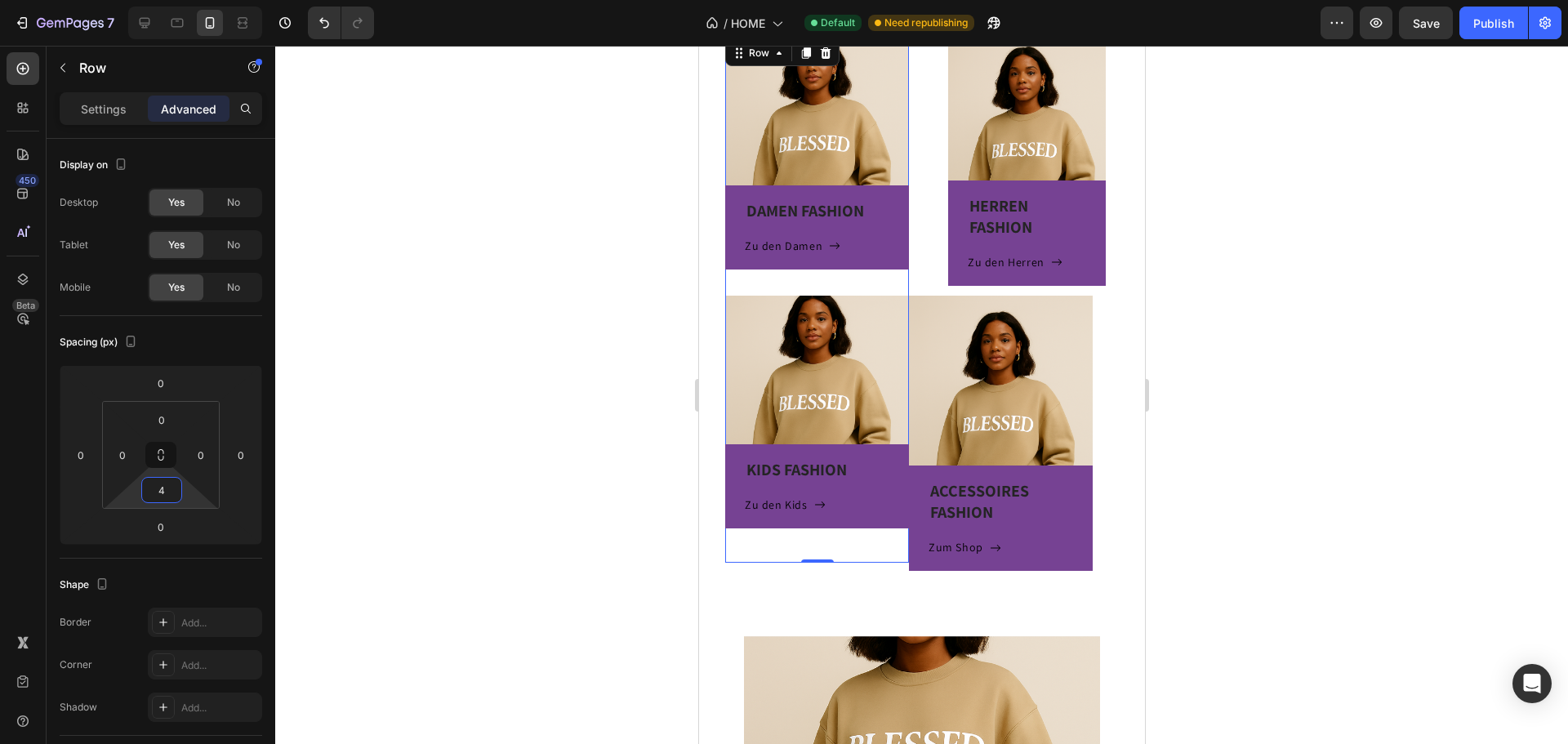
type input "0"
drag, startPoint x: 133, startPoint y: 489, endPoint x: 135, endPoint y: 526, distance: 37.1
click at [135, 0] on html "7 Version history / HOME Default Need republishing Preview Save Publish 450 Bet…" at bounding box center [784, 0] width 1568 height 0
type input "-86"
drag, startPoint x: 133, startPoint y: 530, endPoint x: 112, endPoint y: 549, distance: 28.3
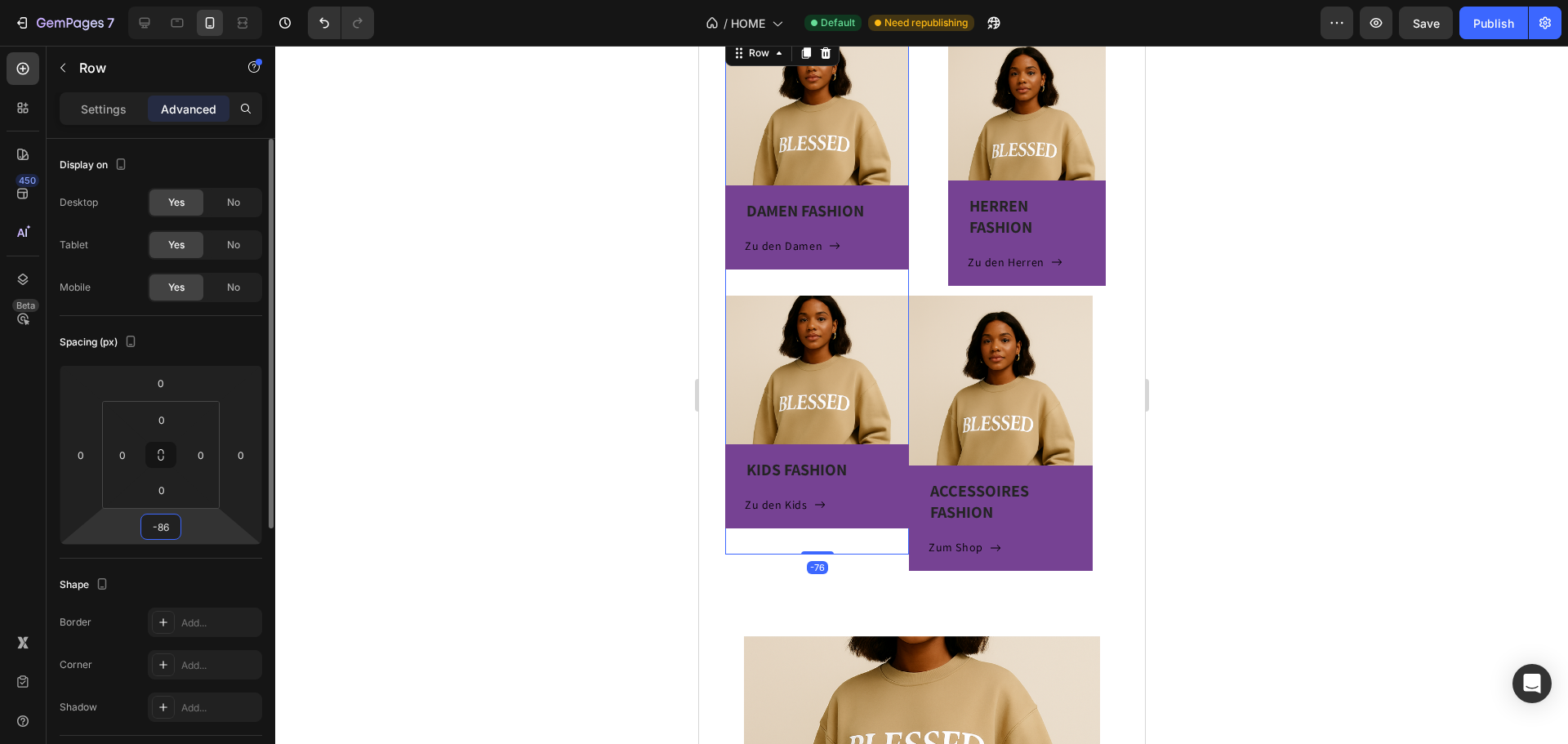
click at [121, 0] on html "7 Version history / HOME Default Need republishing Preview Save Publish 450 Bet…" at bounding box center [784, 0] width 1568 height 0
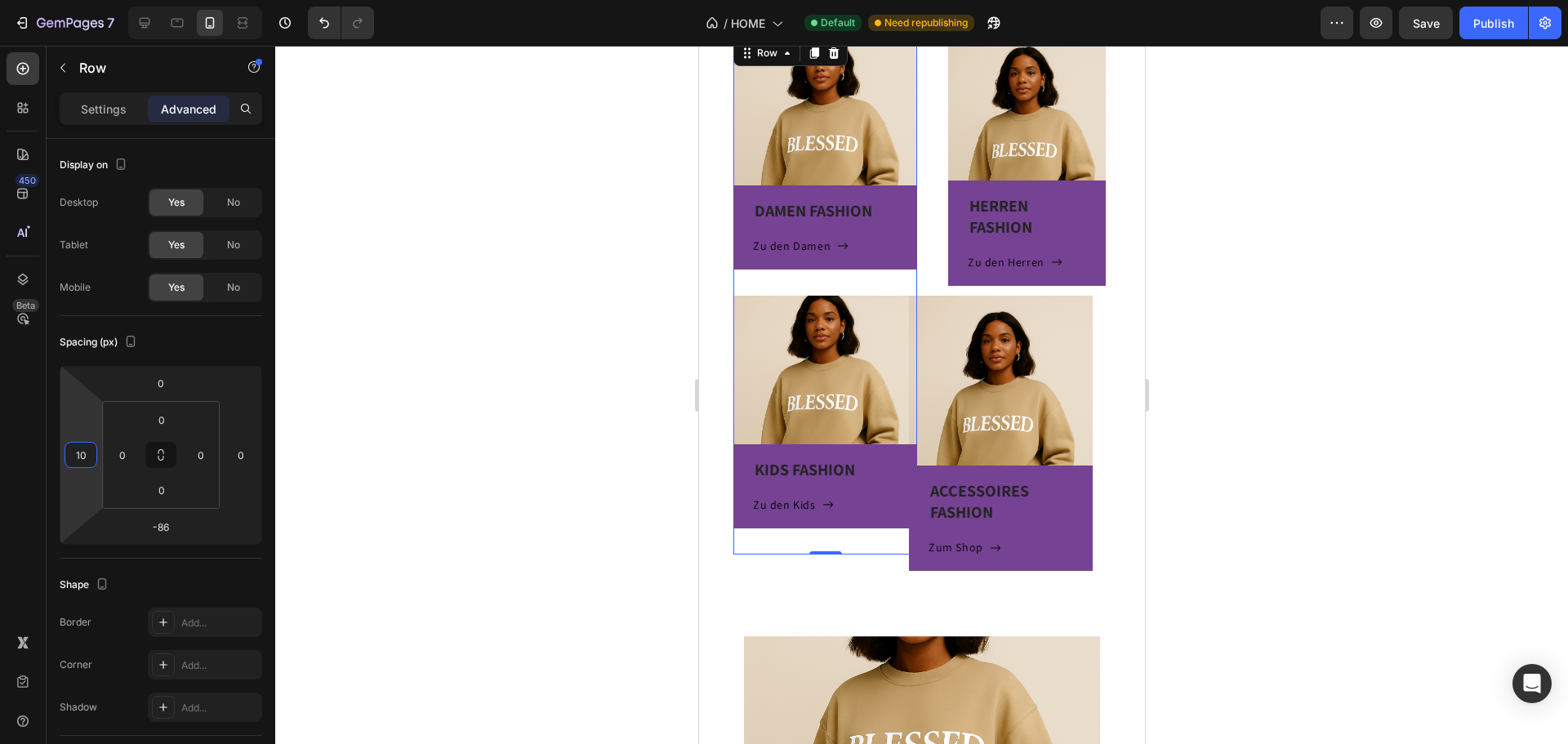
click at [87, 0] on html "7 Version history / HOME Default Need republishing Preview Save Publish 450 Bet…" at bounding box center [784, 0] width 1568 height 0
type input "1"
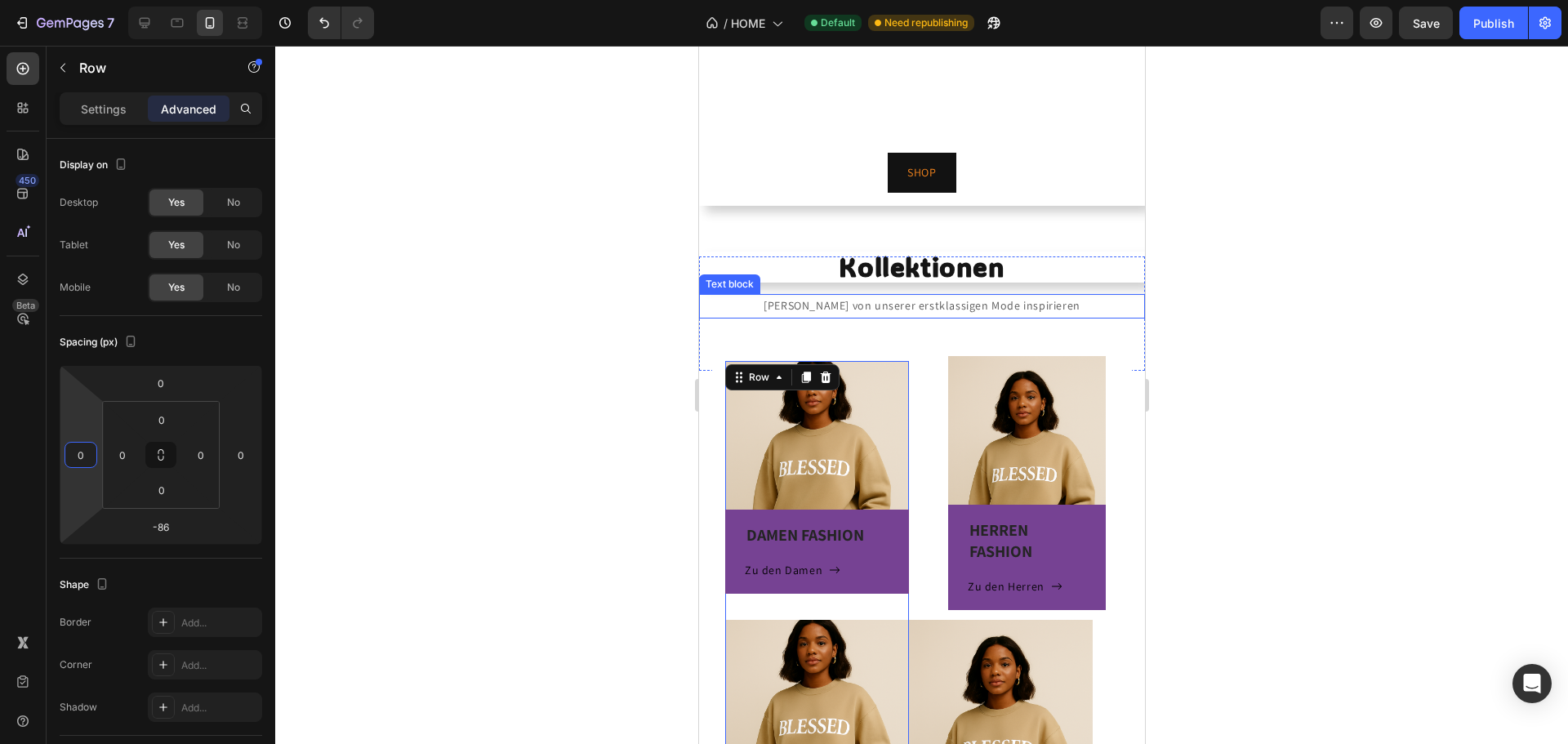
scroll to position [34, 0]
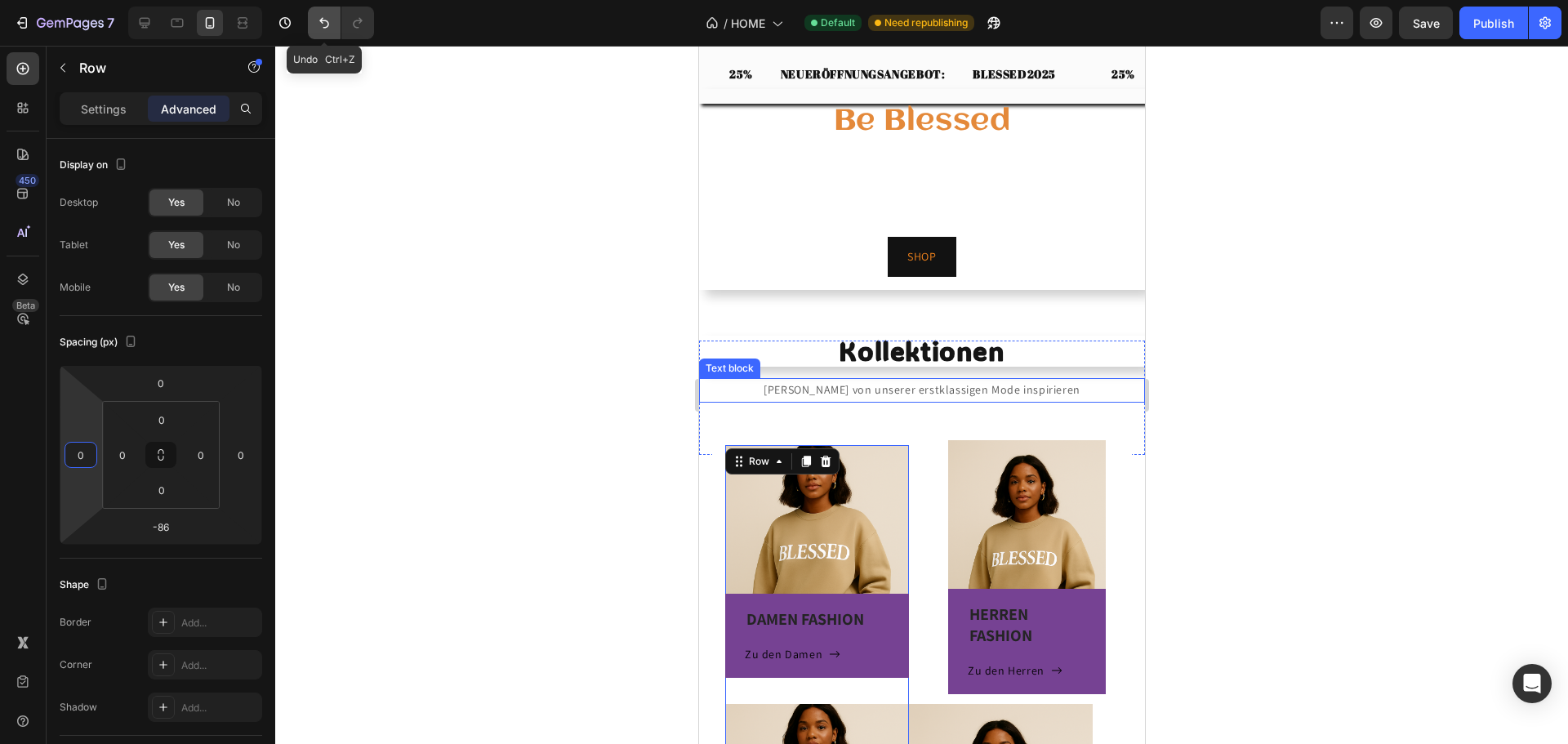
click at [318, 23] on icon "Undo/Redo" at bounding box center [324, 22] width 16 height 16
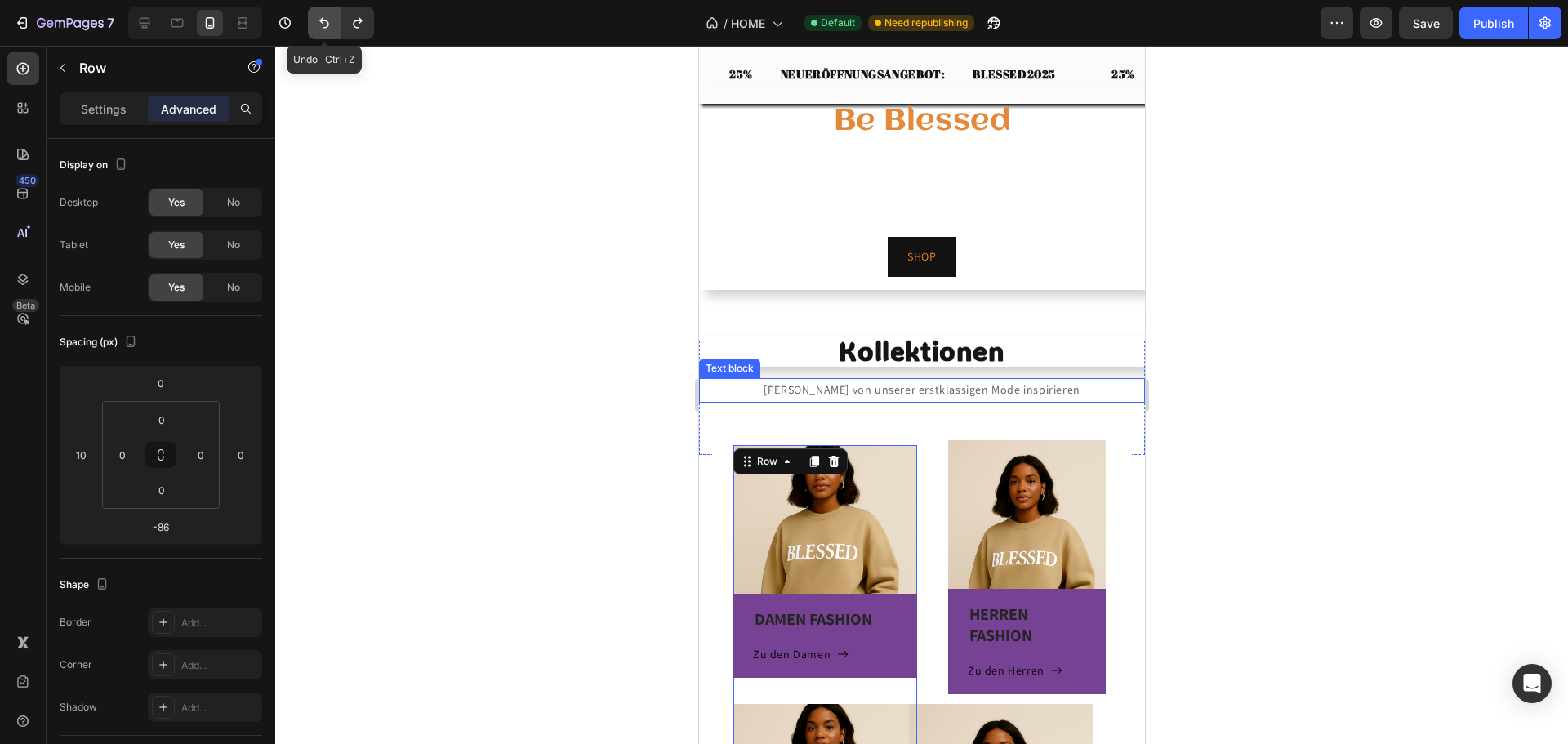
click at [318, 23] on icon "Undo/Redo" at bounding box center [324, 22] width 16 height 16
type input "0"
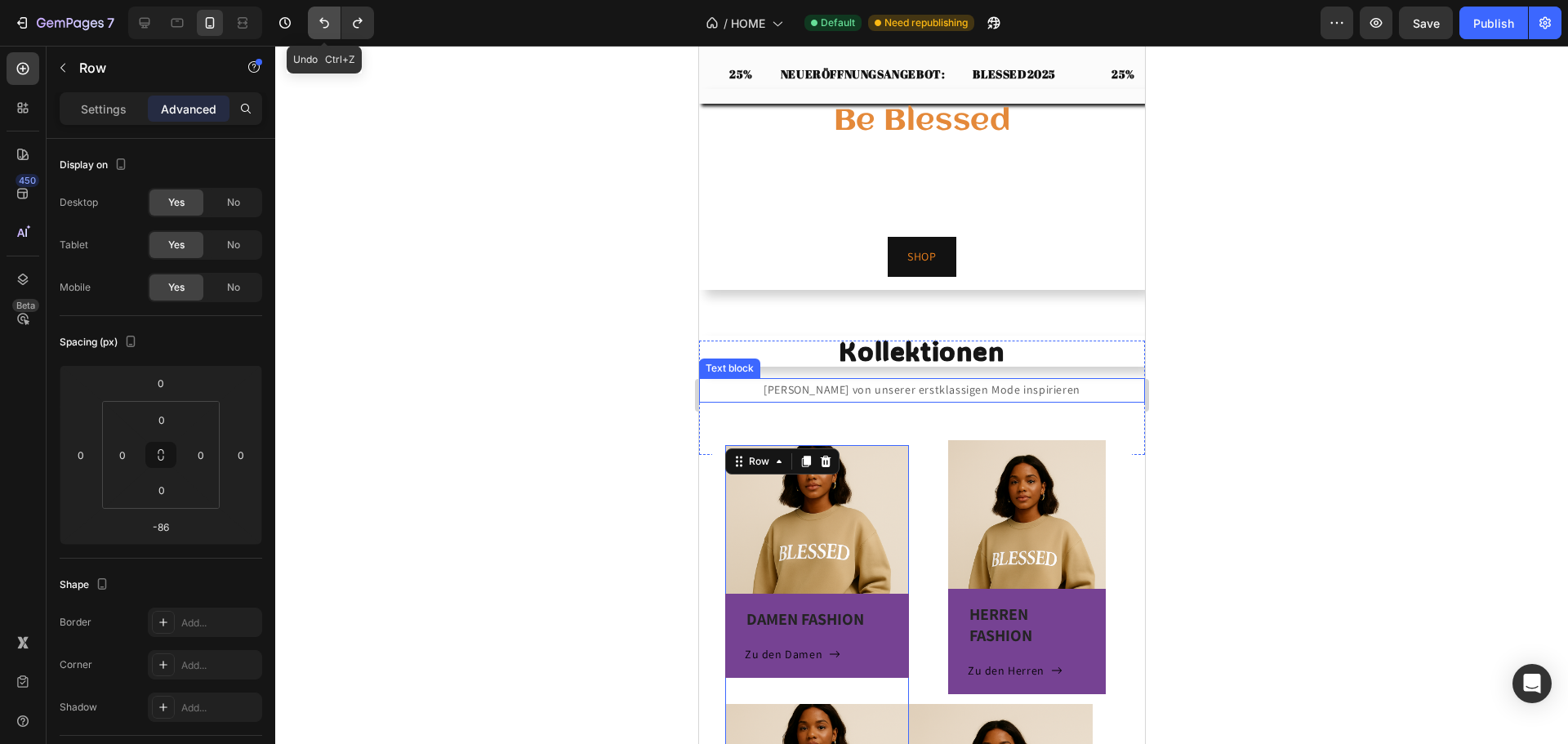
click at [318, 23] on icon "Undo/Redo" at bounding box center [324, 22] width 16 height 16
type input "0"
click at [318, 23] on icon "Undo/Redo" at bounding box center [324, 22] width 16 height 16
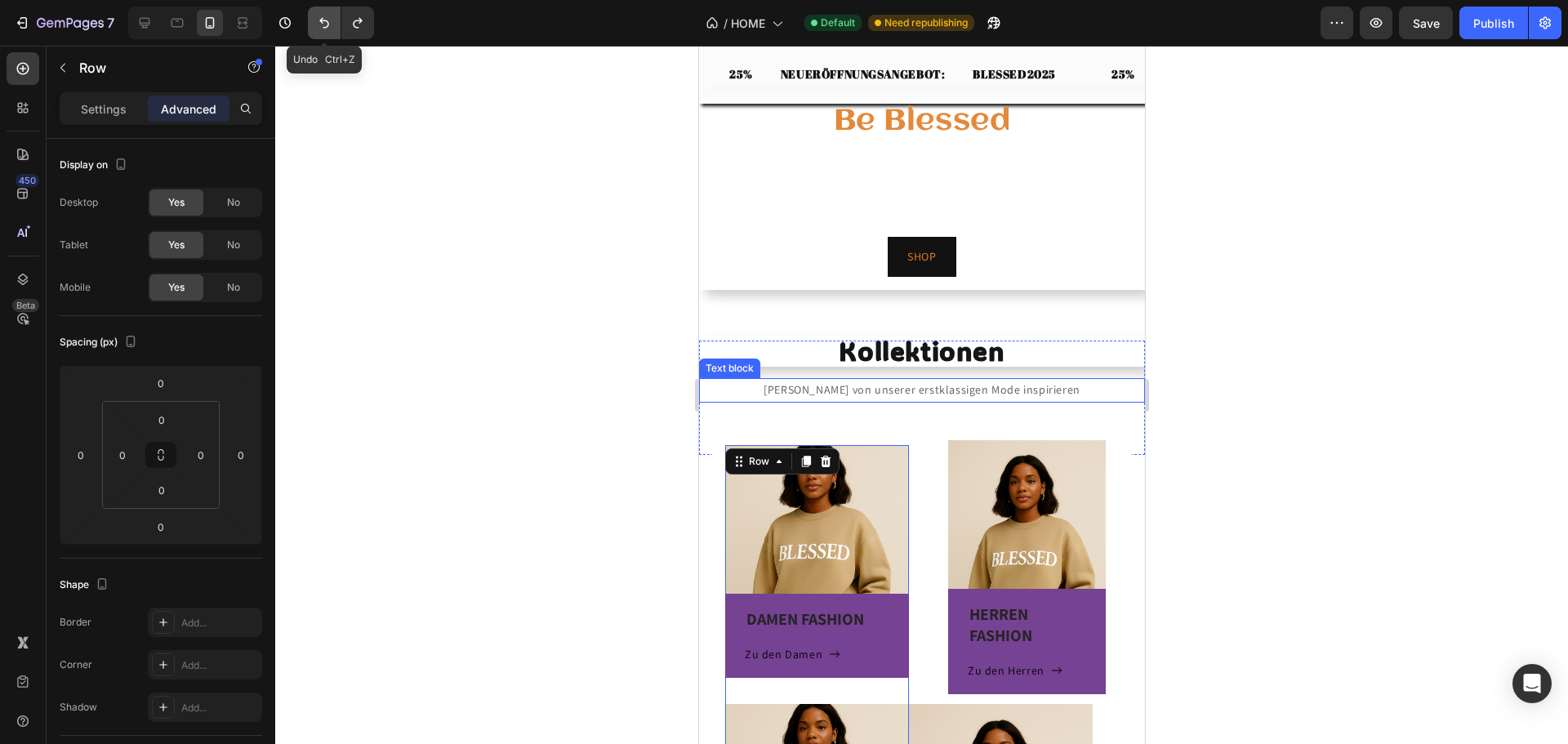
click at [318, 23] on icon "Undo/Redo" at bounding box center [324, 22] width 16 height 16
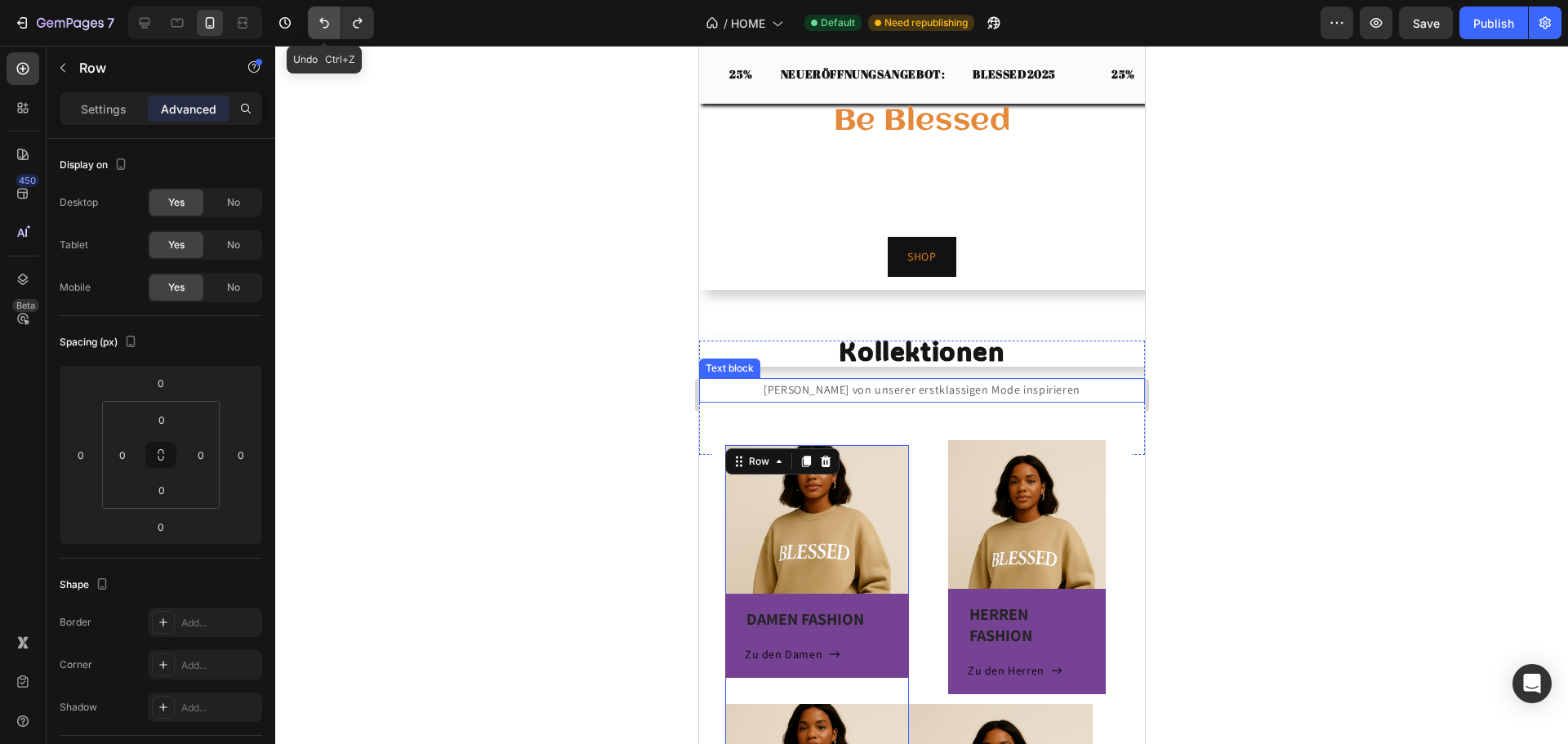
click at [318, 23] on icon "Undo/Redo" at bounding box center [324, 22] width 16 height 16
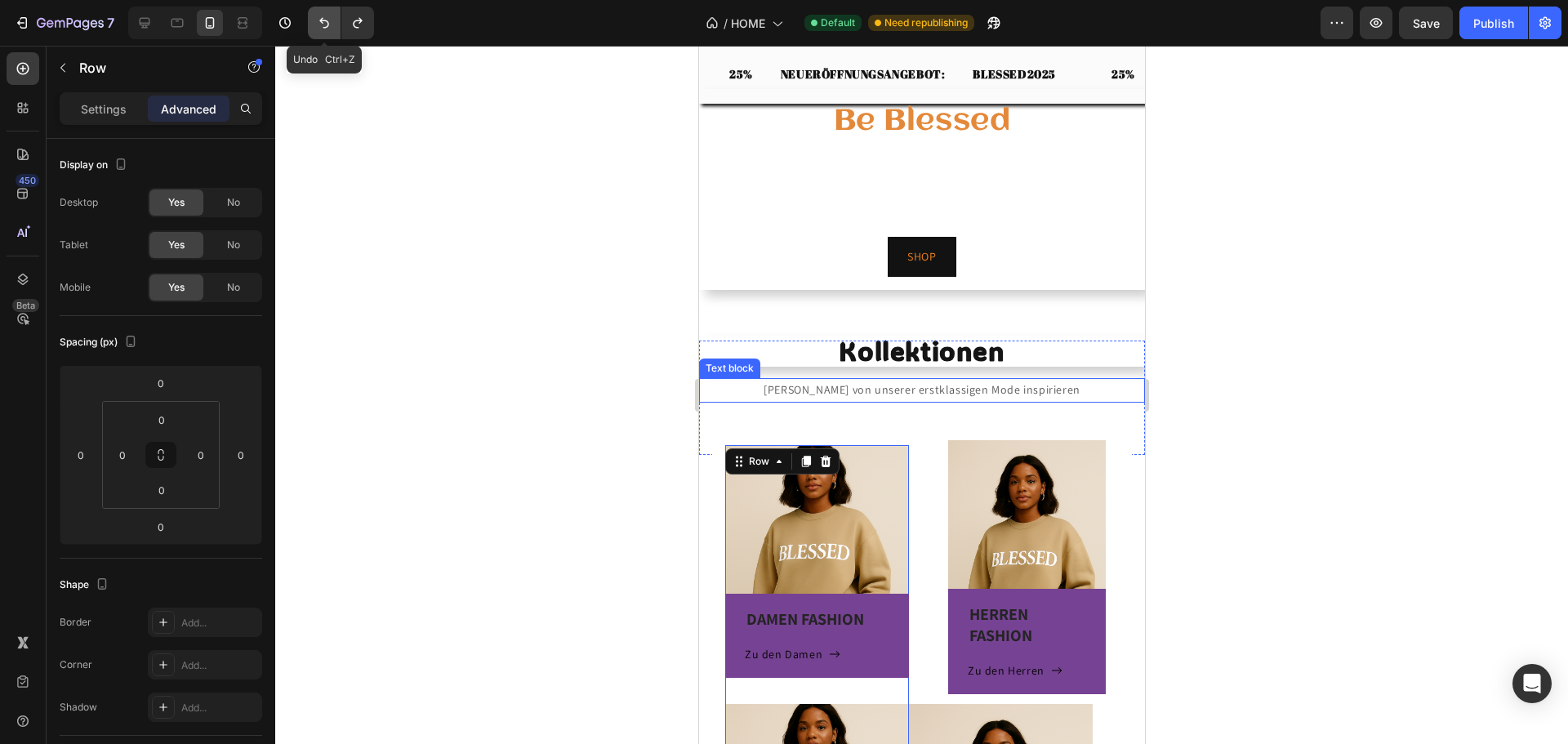
click at [318, 23] on icon "Undo/Redo" at bounding box center [324, 22] width 16 height 16
click at [319, 23] on icon "Undo/Redo" at bounding box center [324, 22] width 16 height 16
click at [320, 23] on icon "Undo/Redo" at bounding box center [324, 22] width 16 height 16
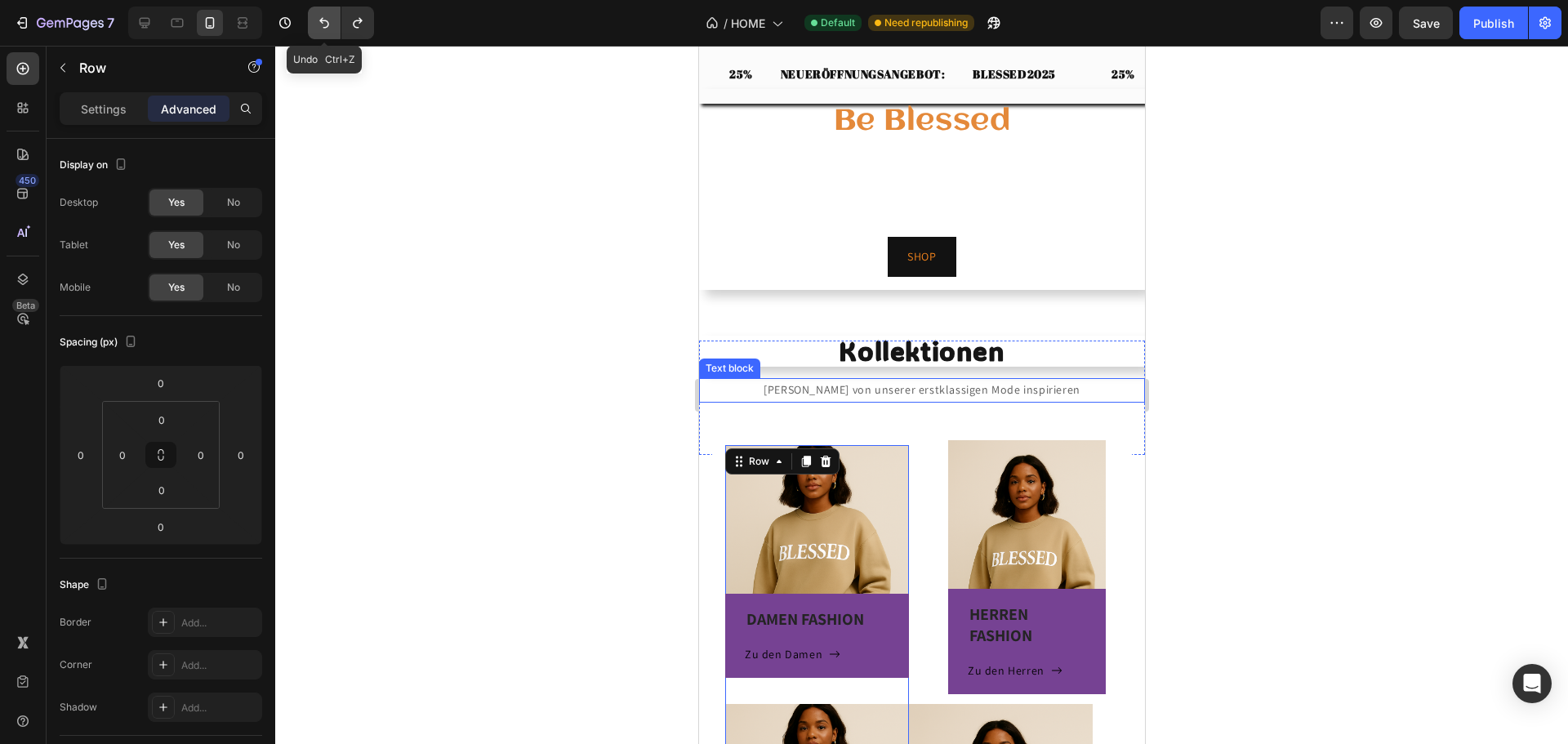
click at [320, 23] on icon "Undo/Redo" at bounding box center [324, 22] width 16 height 16
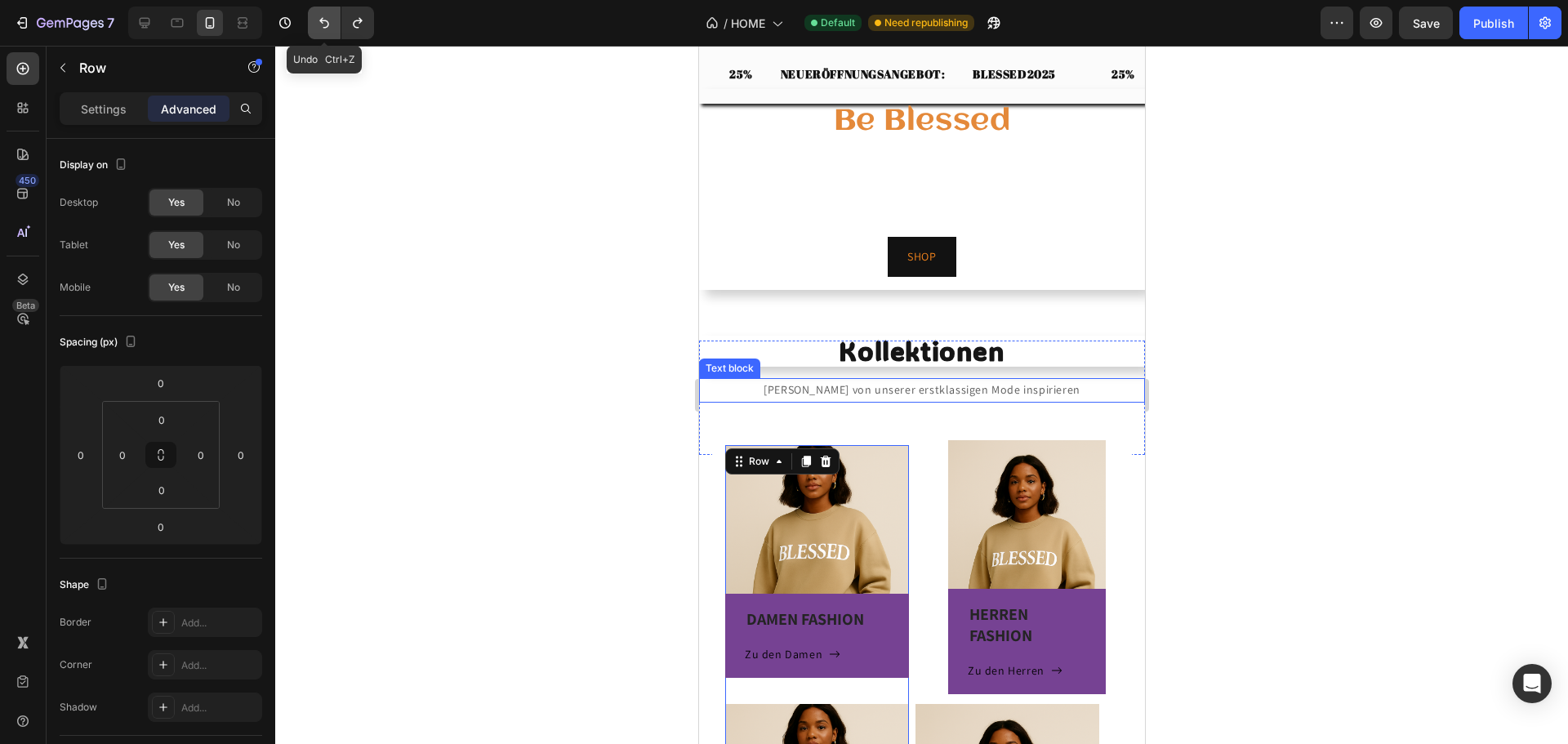
click at [320, 23] on icon "Undo/Redo" at bounding box center [324, 22] width 16 height 16
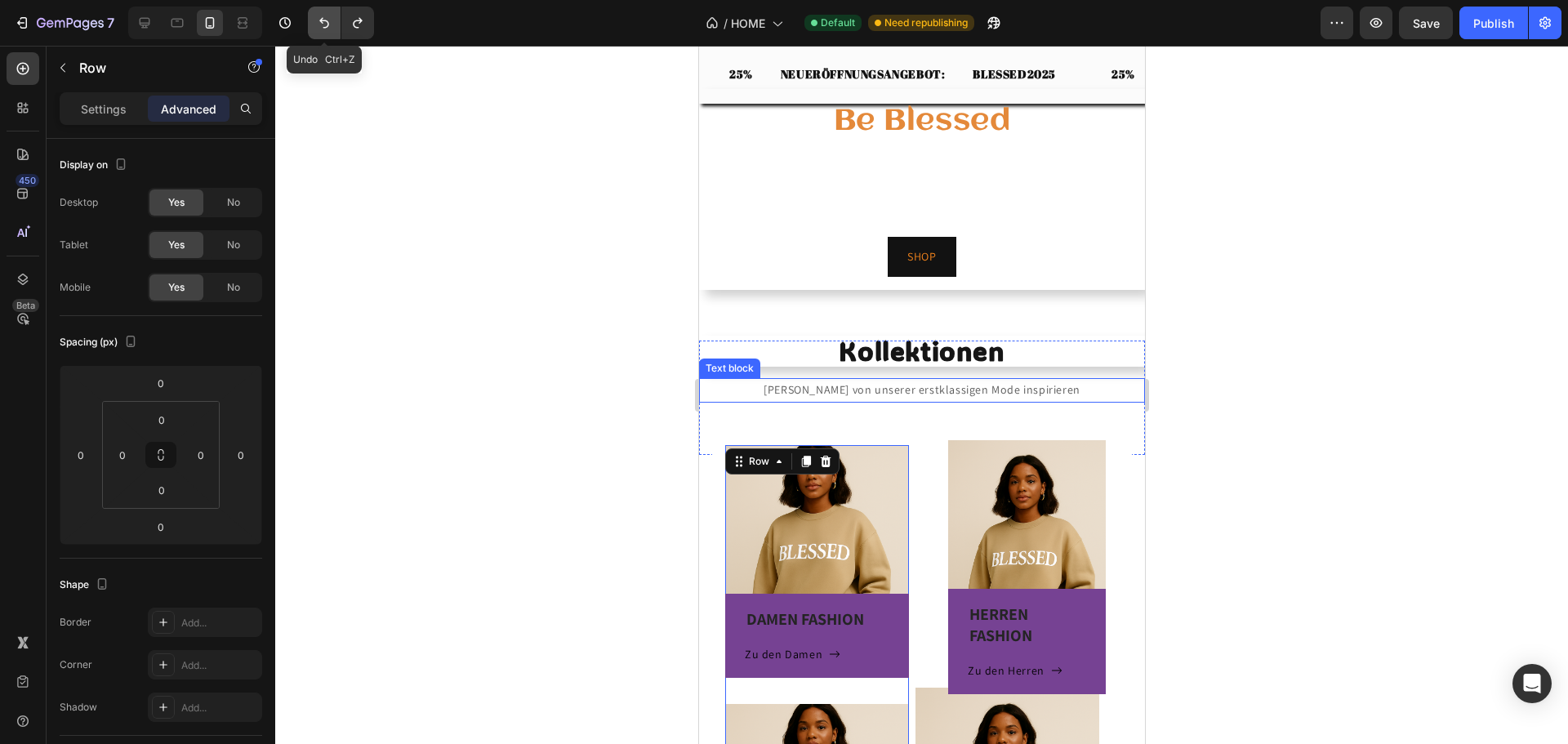
click at [320, 23] on icon "Undo/Redo" at bounding box center [324, 22] width 16 height 16
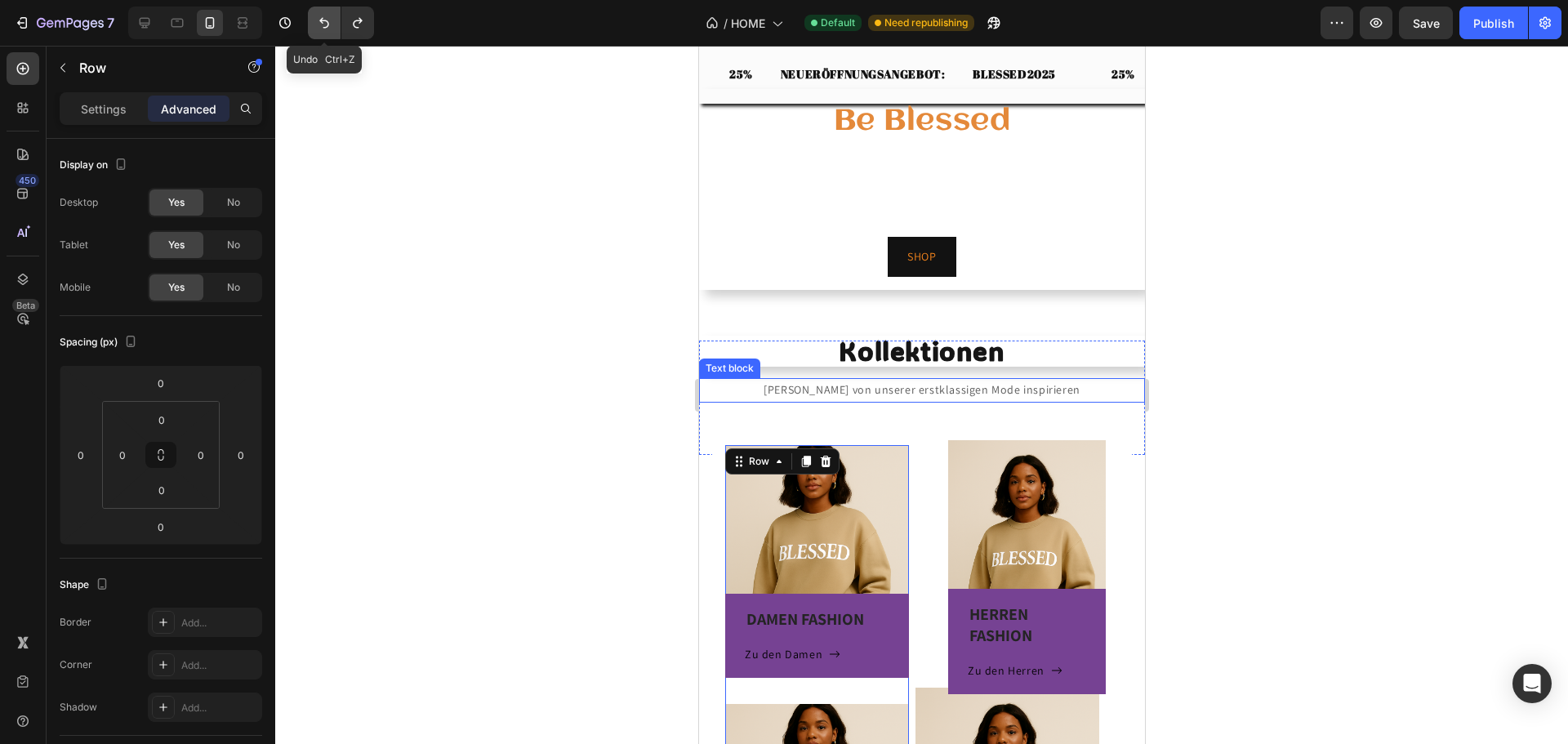
click at [320, 23] on icon "Undo/Redo" at bounding box center [324, 22] width 16 height 16
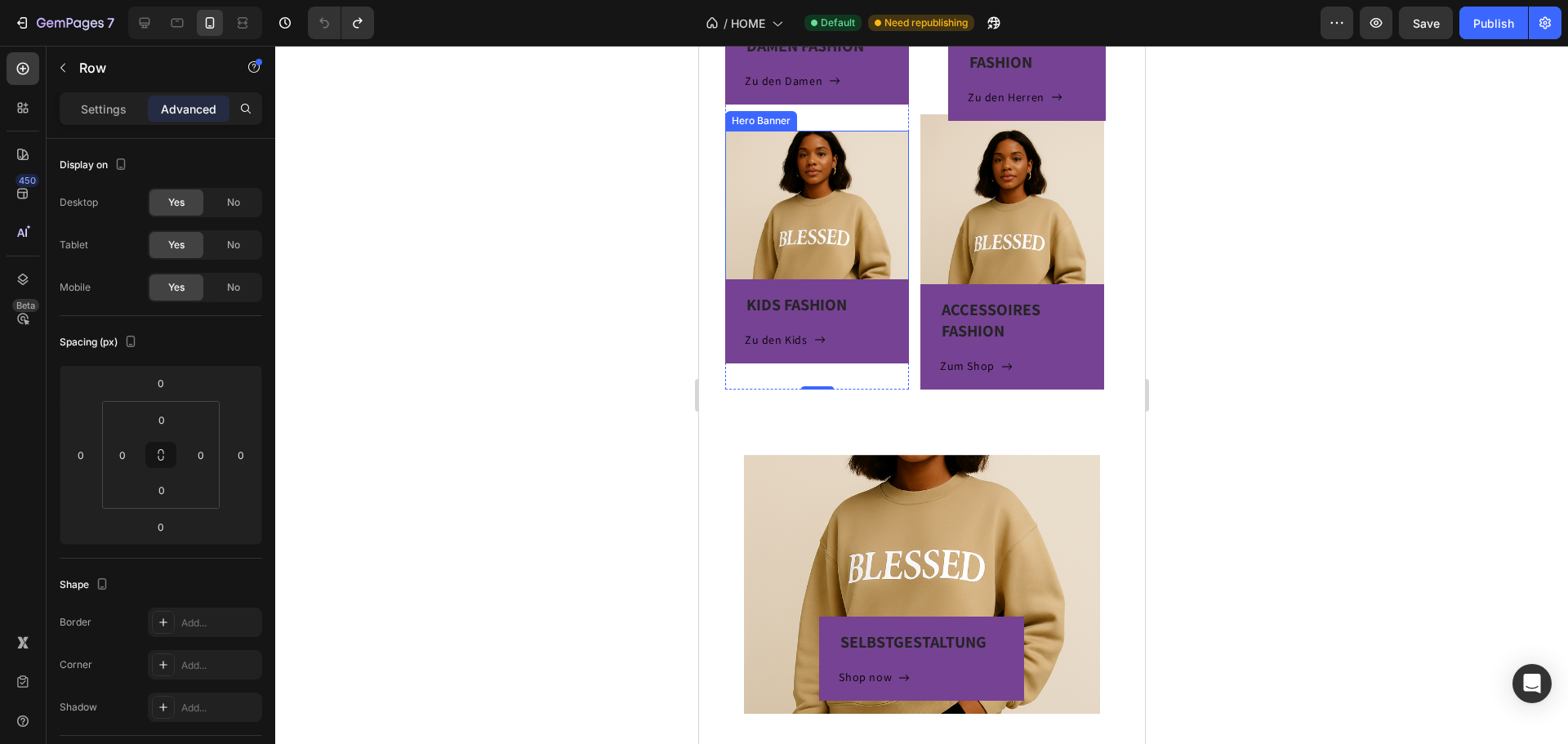
scroll to position [769, 0]
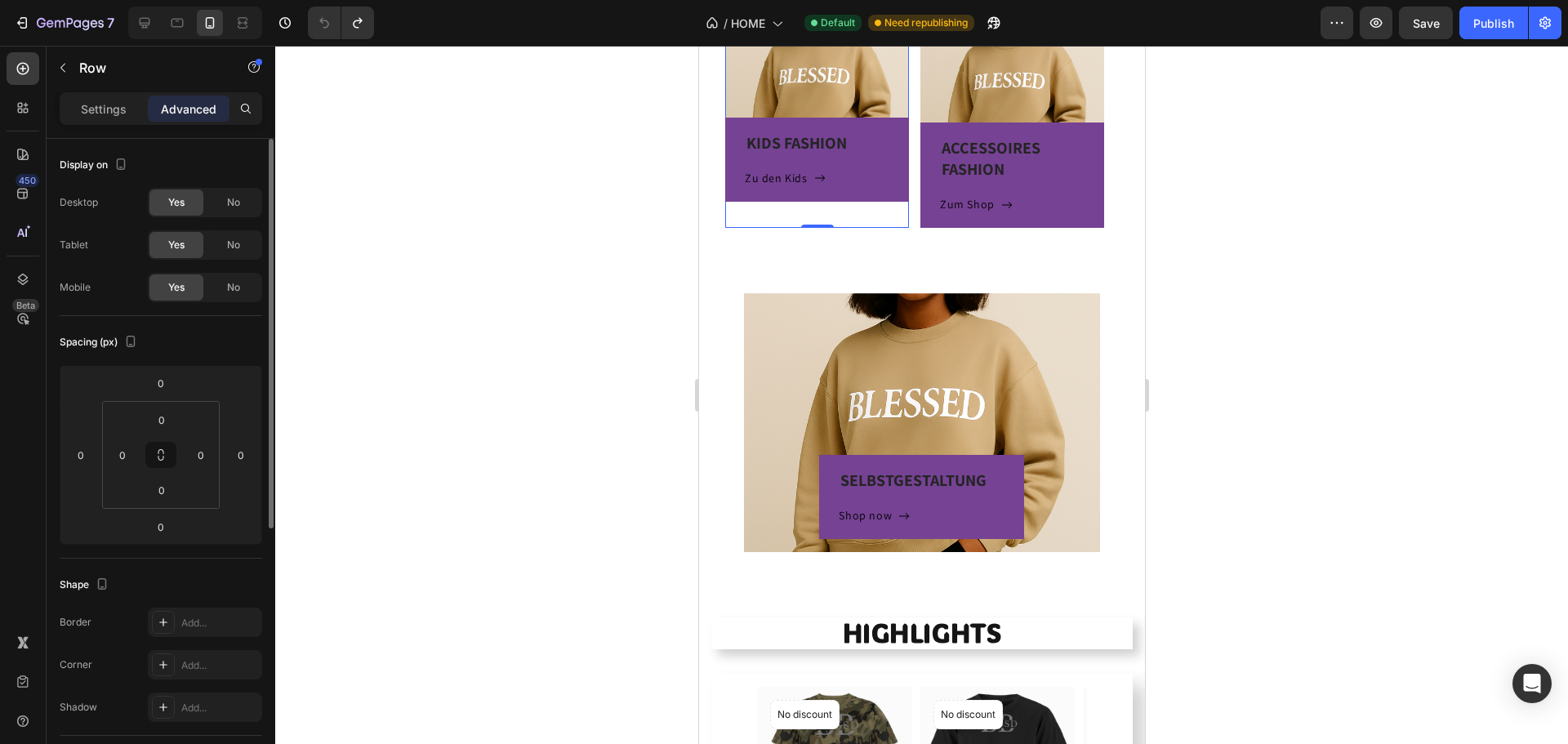
click at [132, 158] on div "Display on" at bounding box center [160, 165] width 203 height 26
click at [126, 170] on icon "button" at bounding box center [120, 164] width 16 height 16
click at [125, 195] on icon "button" at bounding box center [124, 189] width 11 height 11
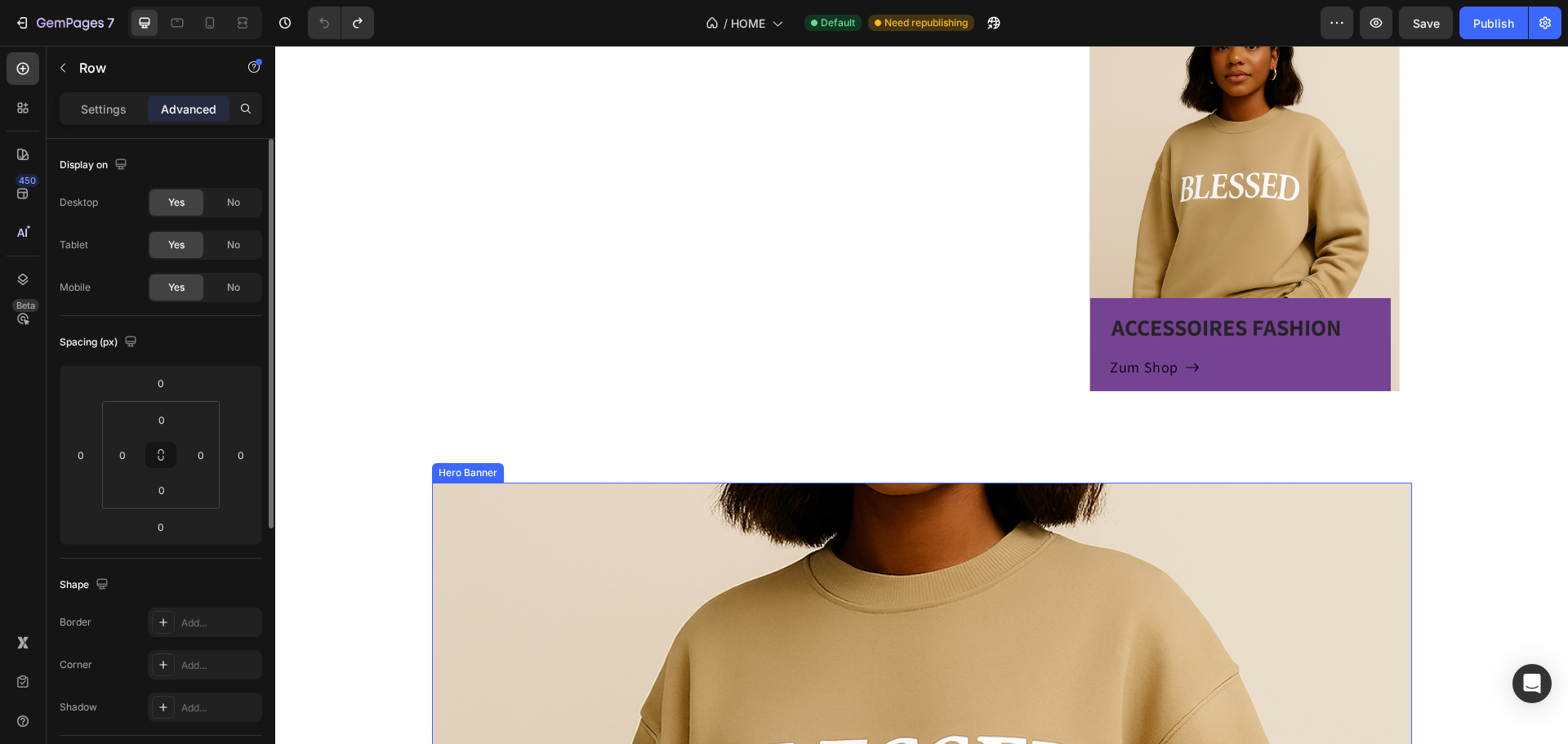
scroll to position [1117, 0]
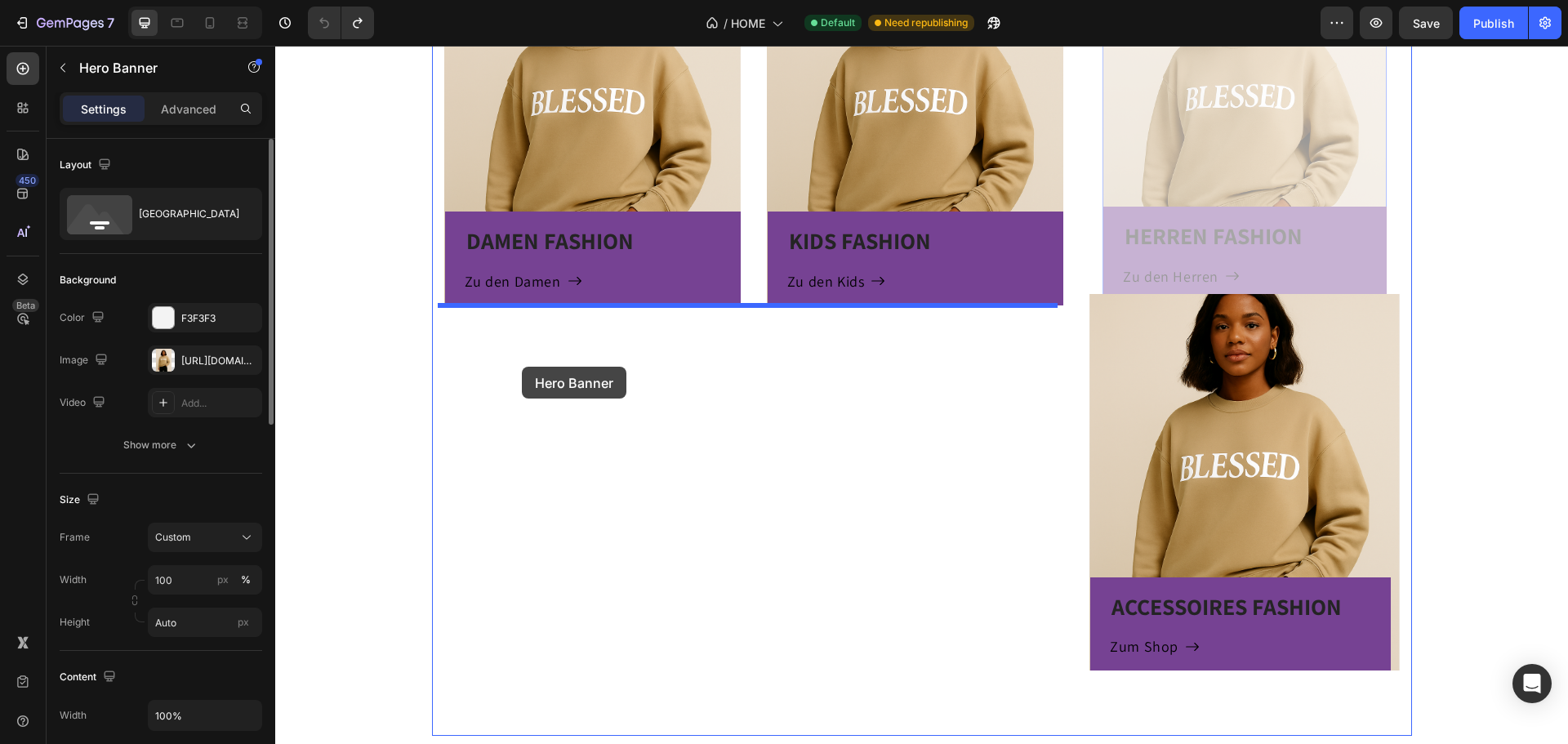
drag, startPoint x: 1168, startPoint y: 150, endPoint x: 520, endPoint y: 362, distance: 681.8
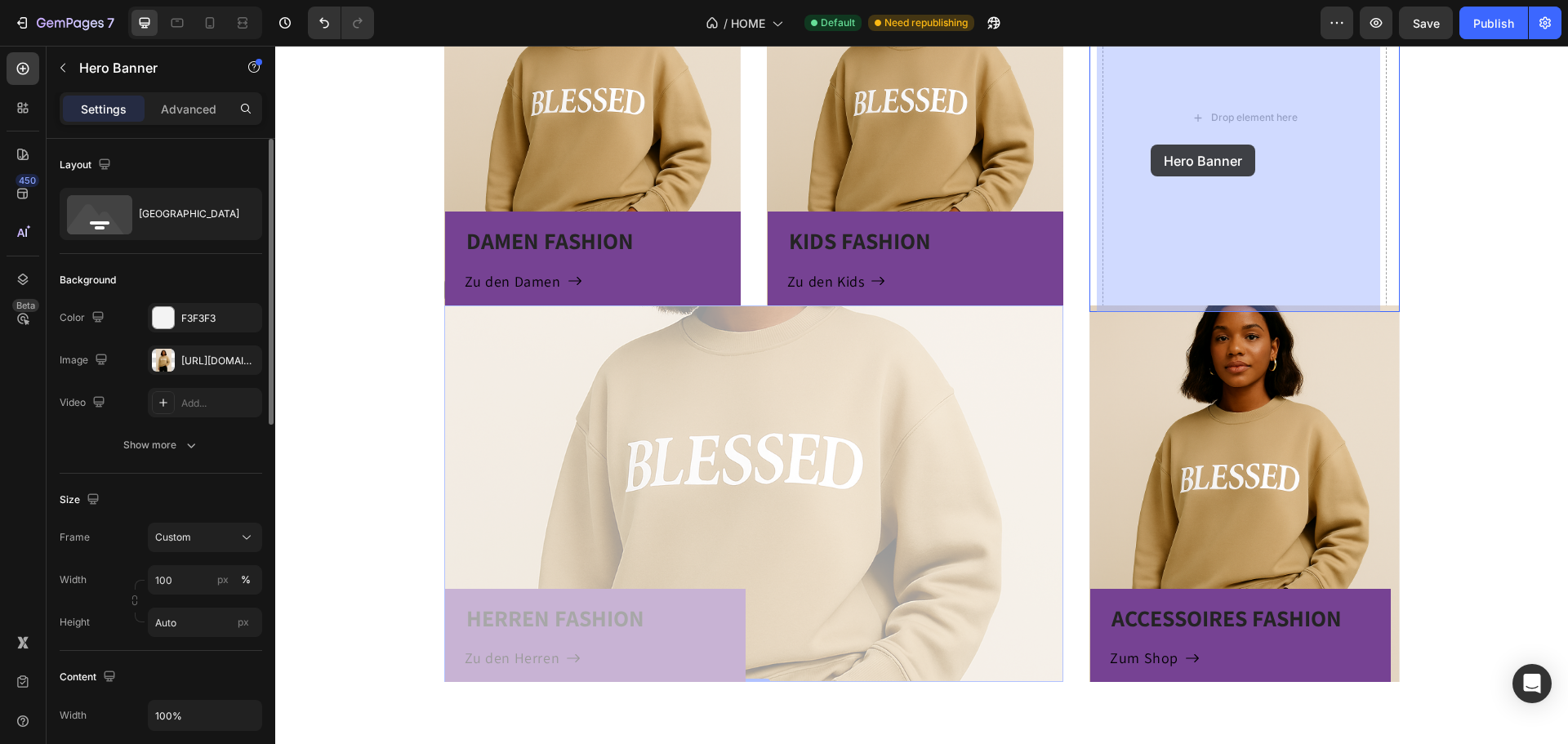
drag, startPoint x: 687, startPoint y: 425, endPoint x: 1151, endPoint y: 145, distance: 541.9
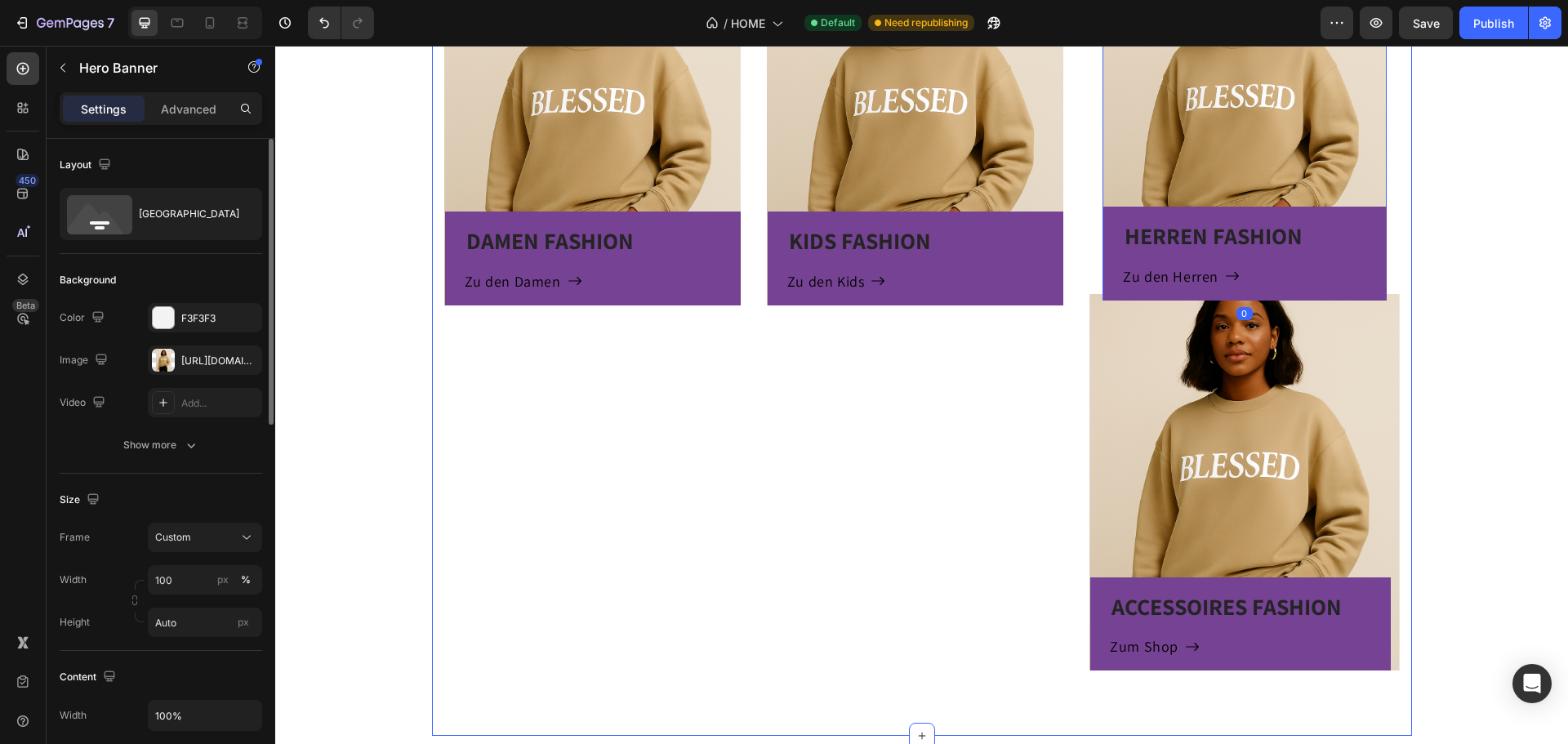
click at [710, 432] on div "DAMEN FASHION Heading Zu den Damen Button Row Hero Banner KIDS FASHION Heading …" at bounding box center [753, 300] width 620 height 743
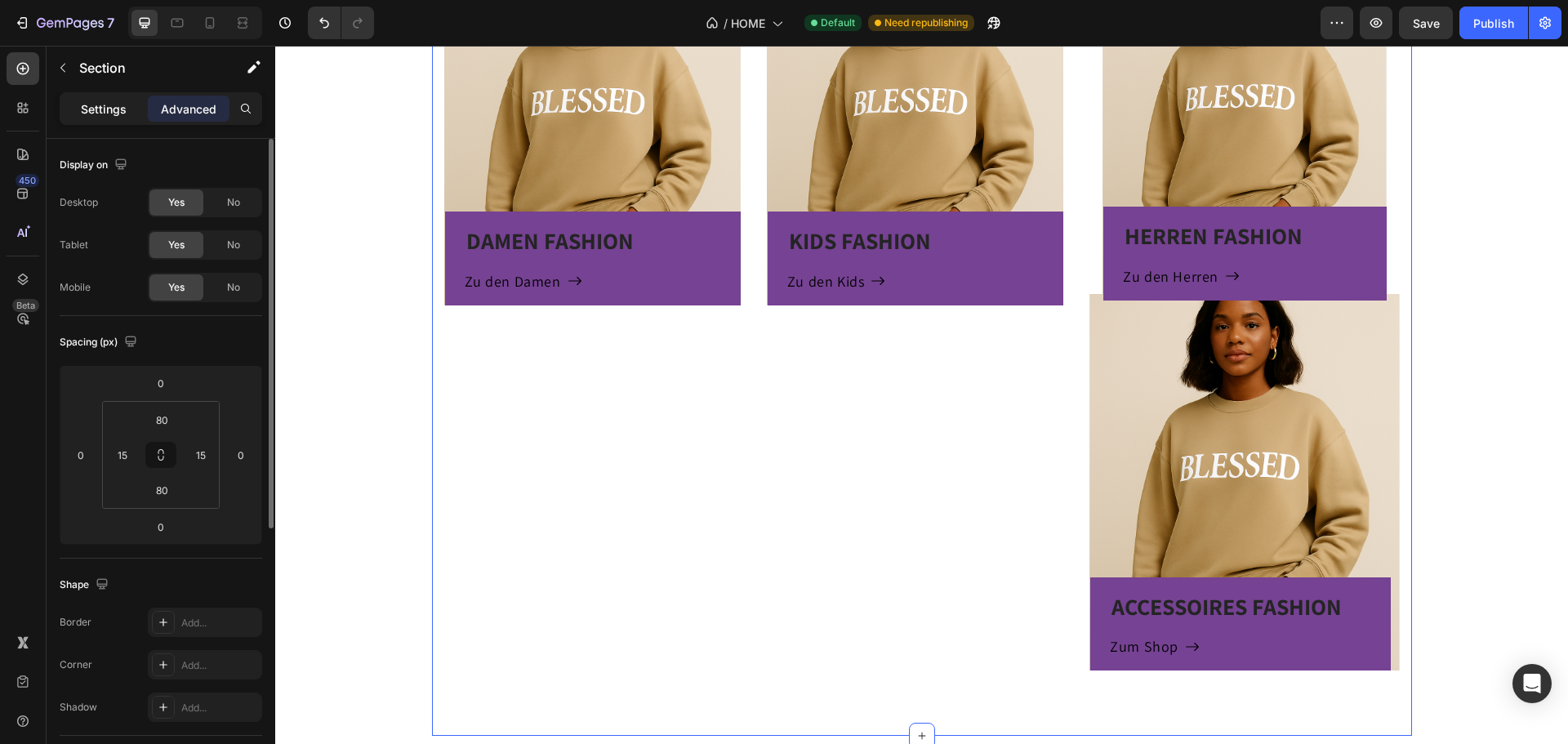
click at [117, 113] on p "Settings" at bounding box center [103, 110] width 46 height 17
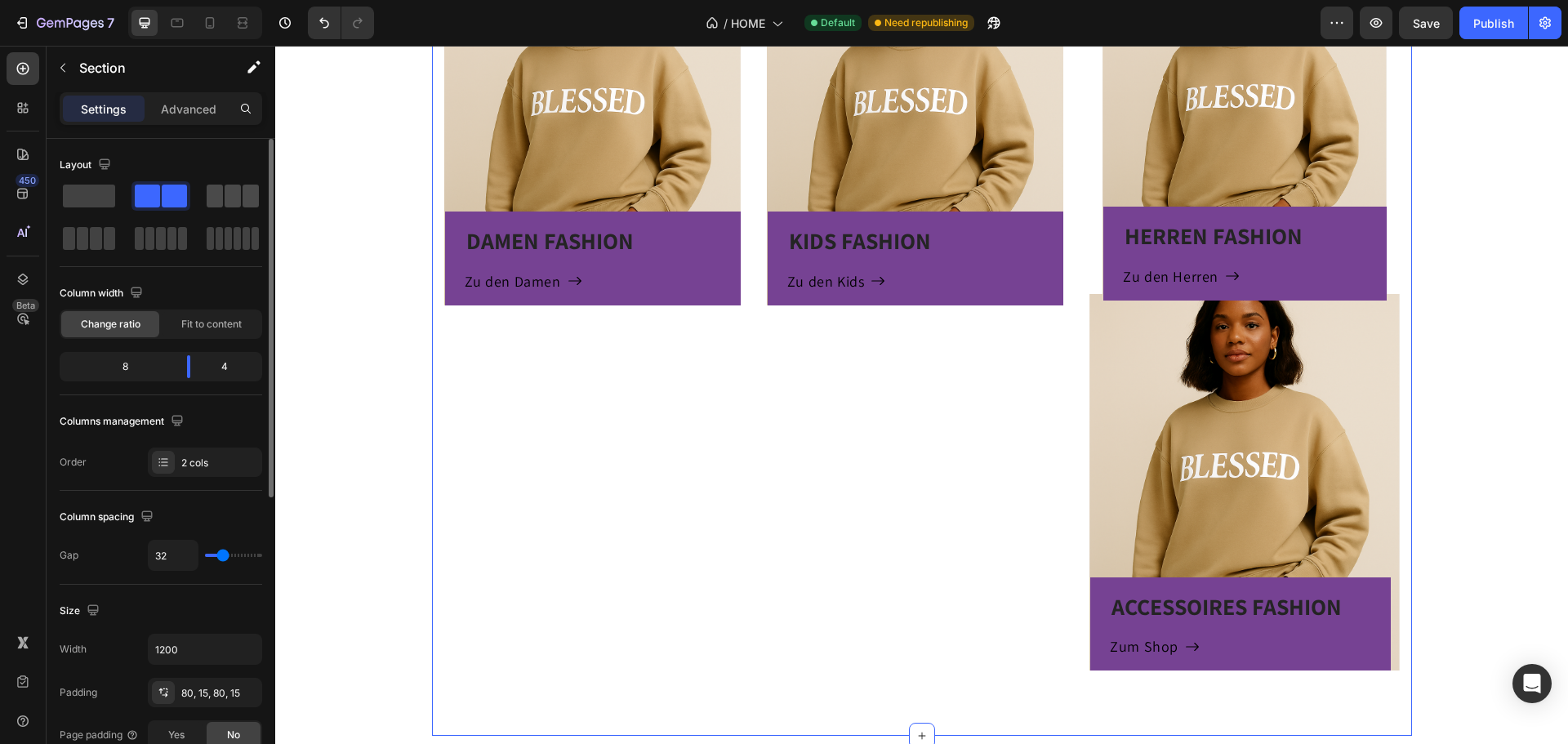
click at [214, 194] on span at bounding box center [214, 196] width 16 height 23
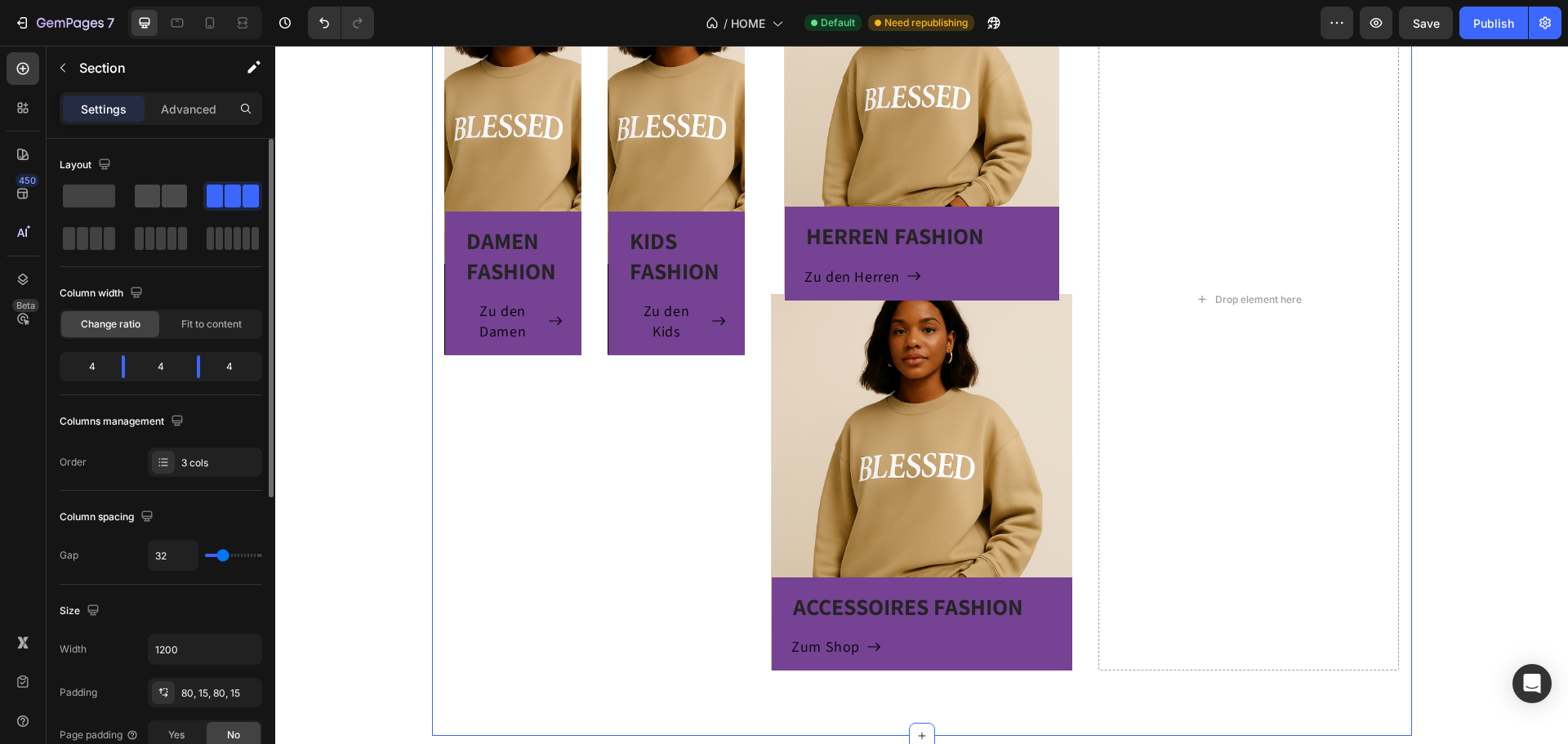
click at [150, 194] on span at bounding box center [147, 196] width 25 height 23
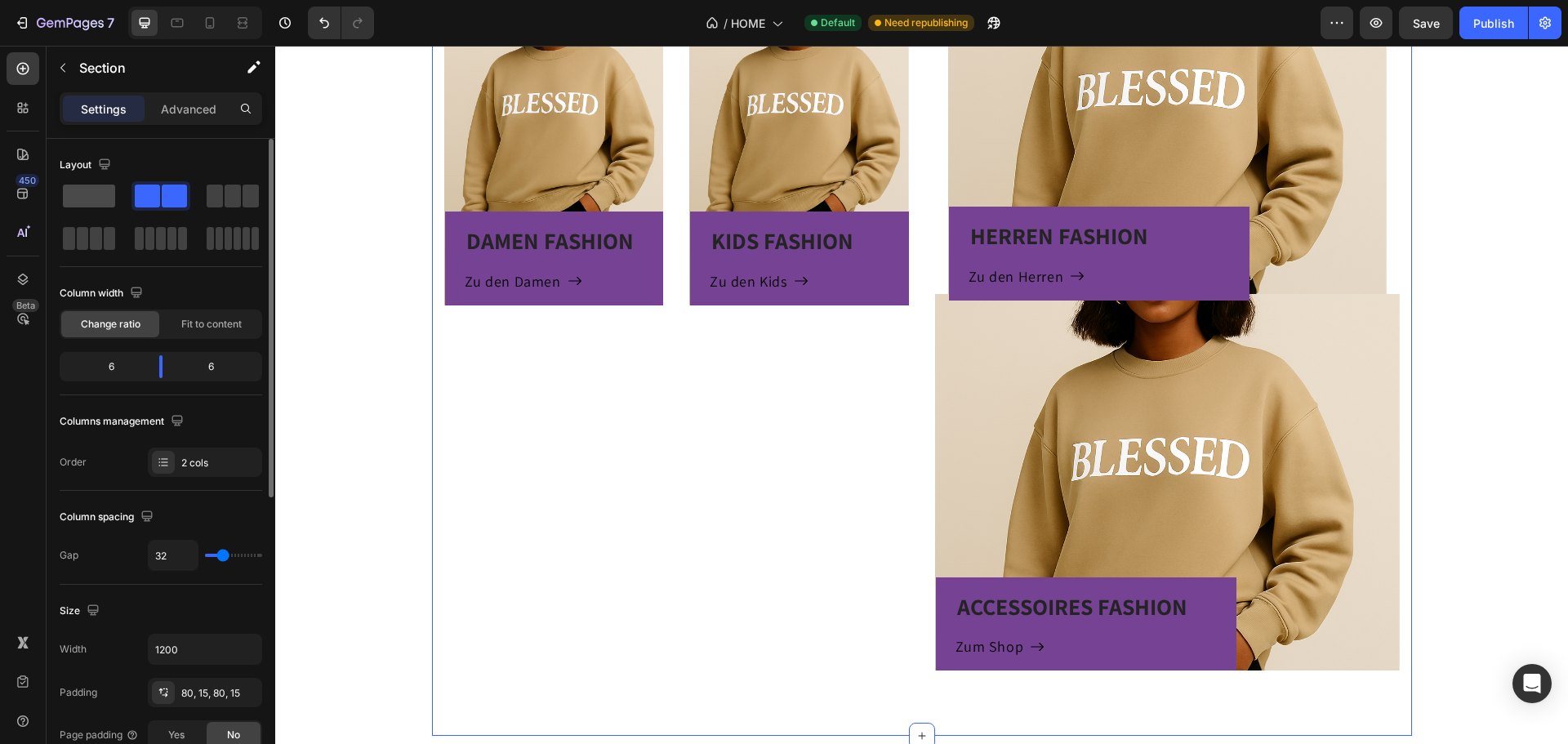
click at [108, 195] on span at bounding box center [89, 196] width 52 height 23
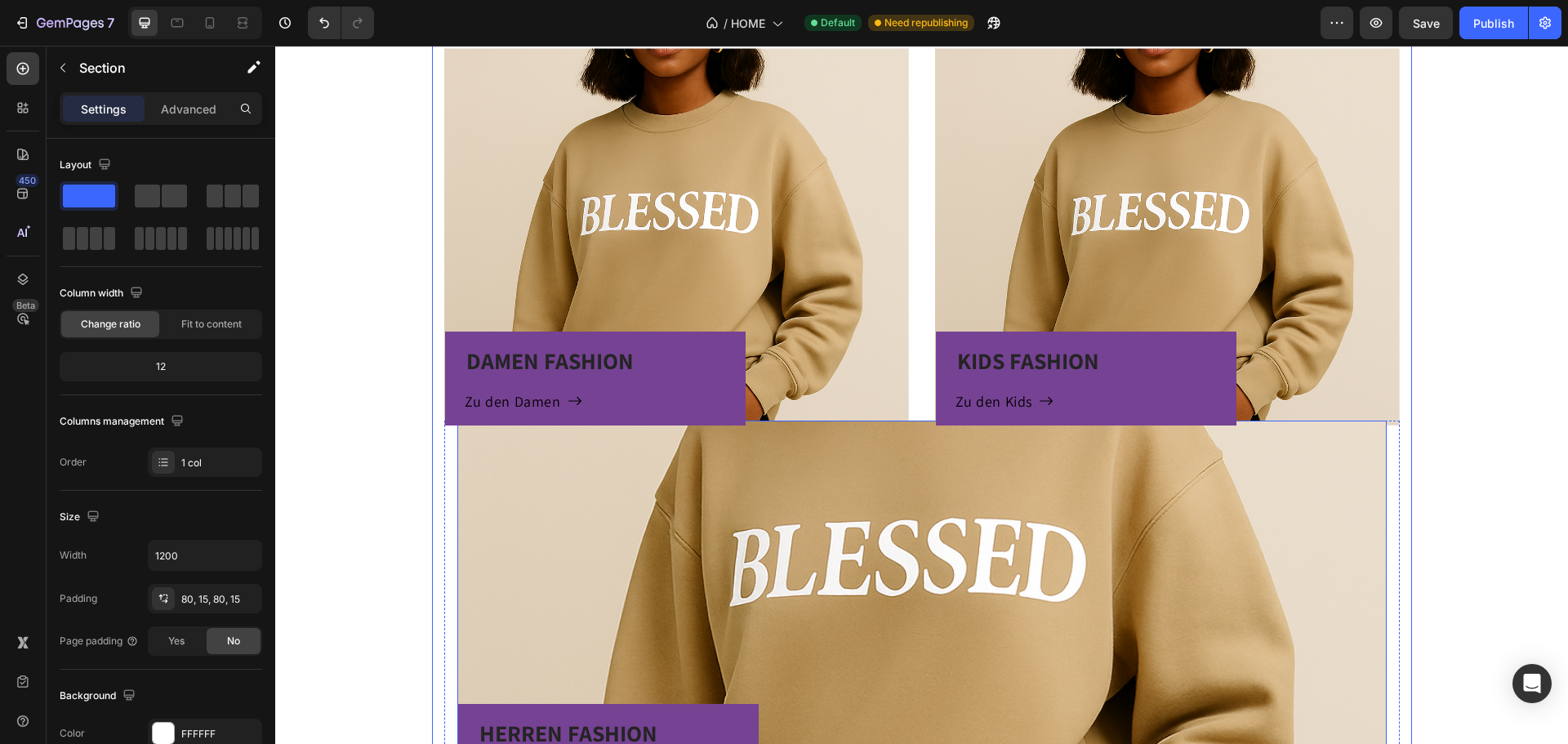
scroll to position [1036, 0]
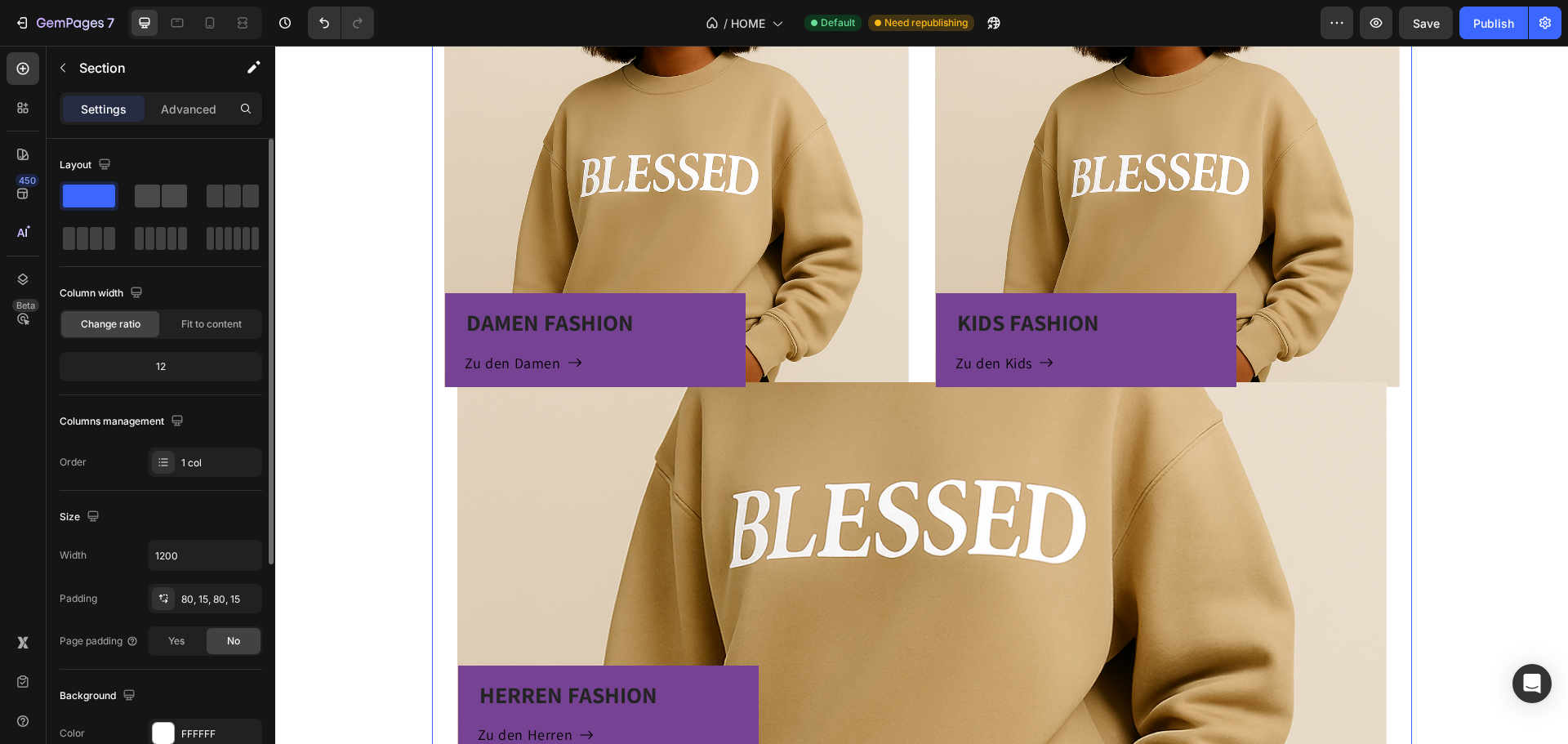
click at [183, 198] on span at bounding box center [175, 196] width 25 height 23
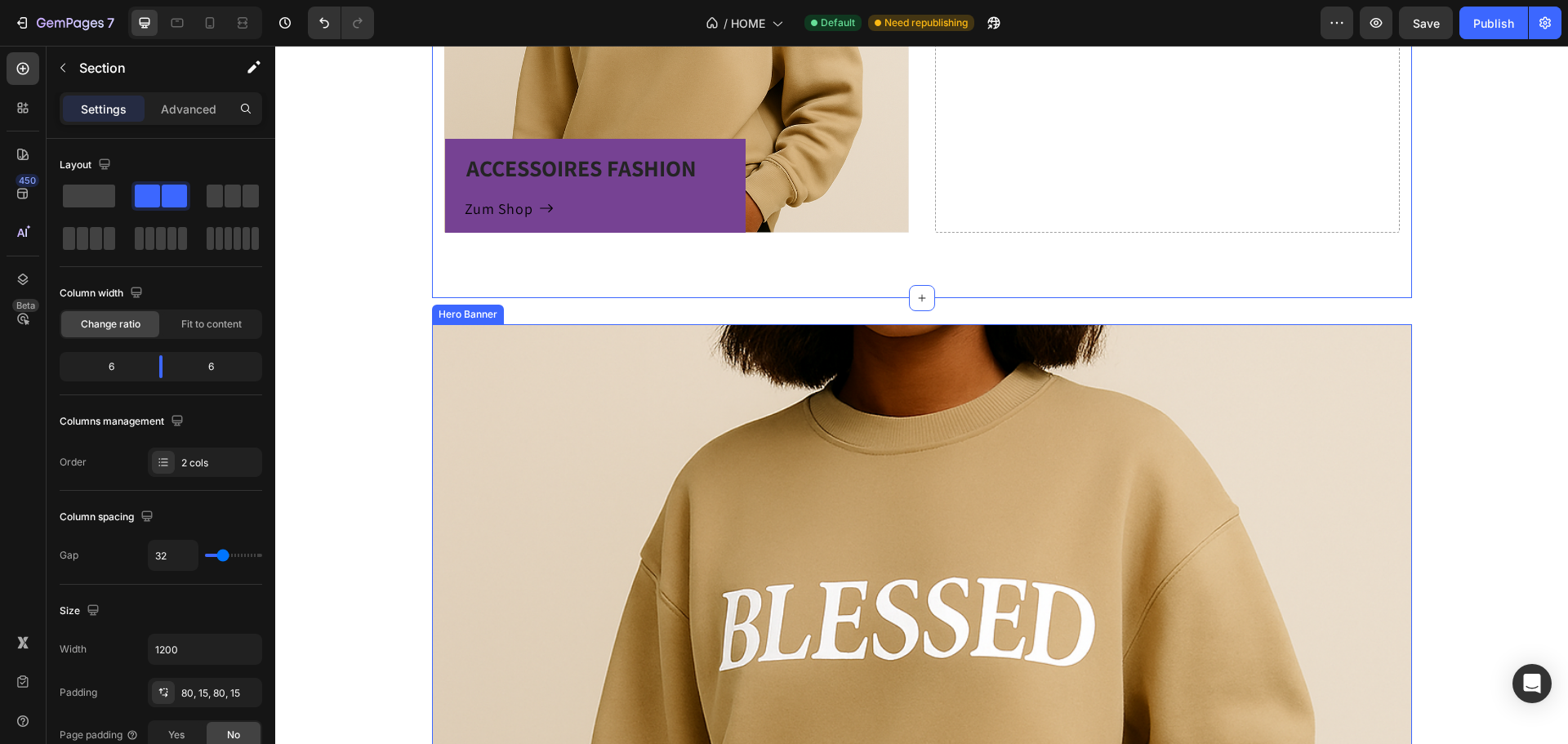
scroll to position [1934, 0]
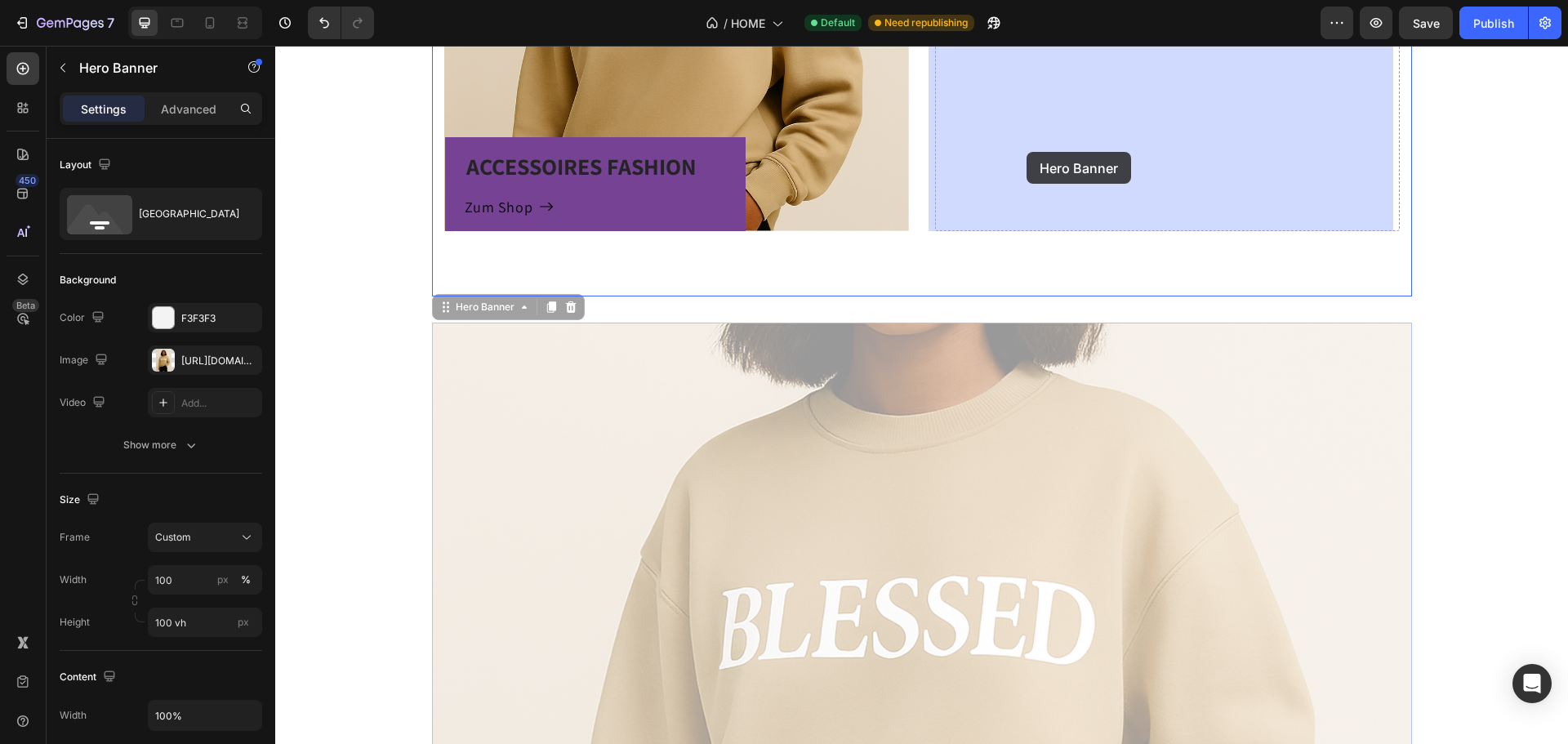
drag, startPoint x: 886, startPoint y: 443, endPoint x: 1036, endPoint y: 139, distance: 339.0
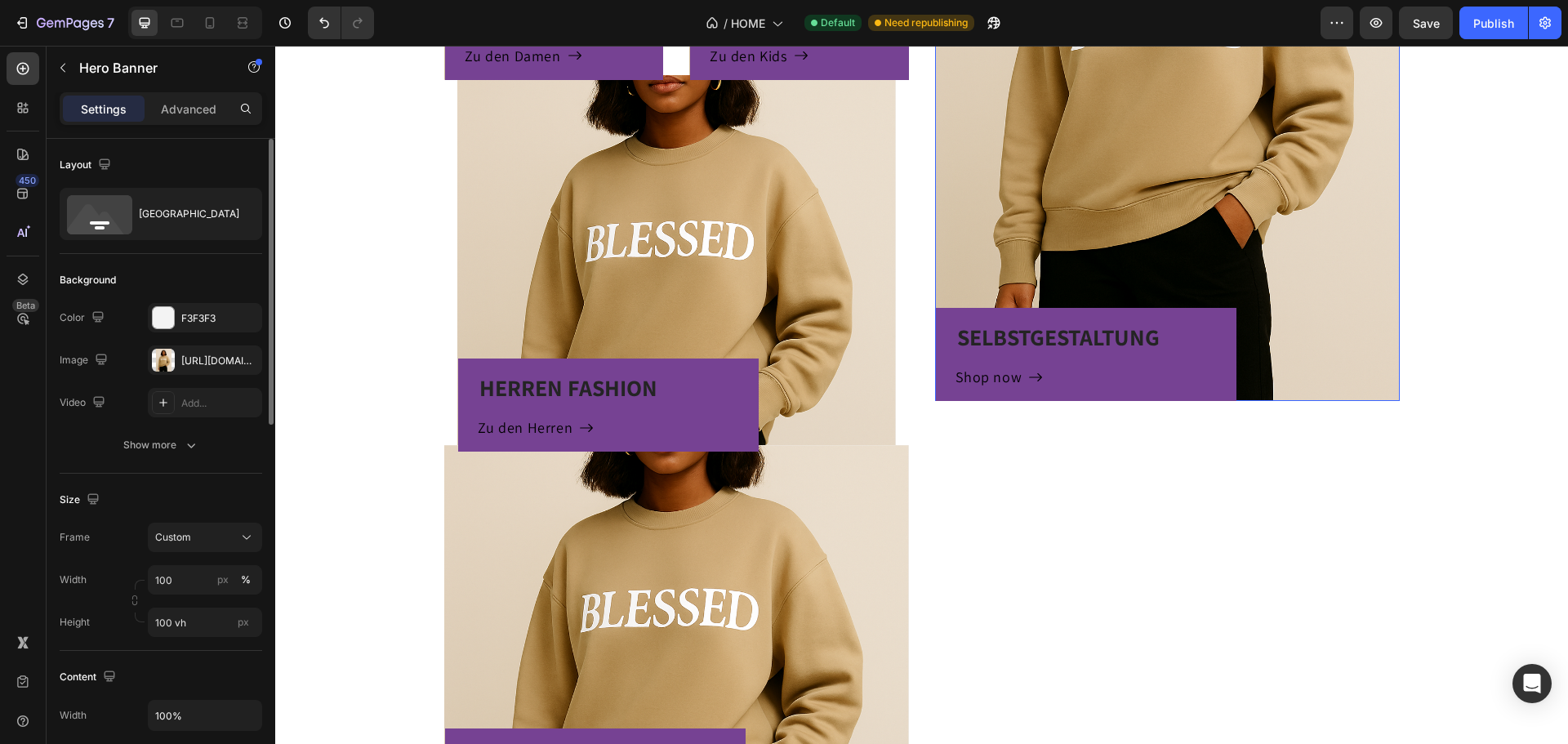
scroll to position [1363, 0]
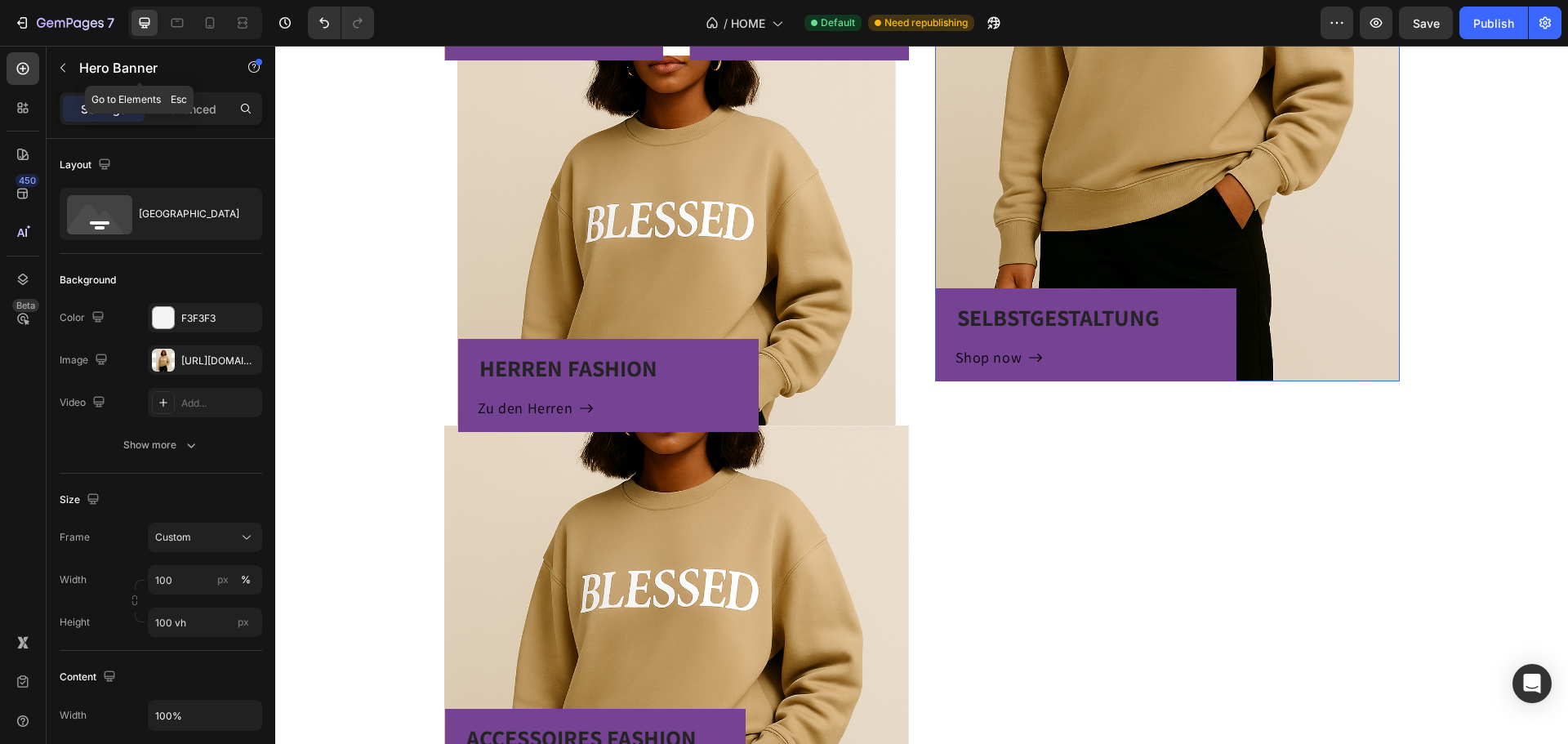
click at [79, 59] on div "Hero Banner" at bounding box center [140, 68] width 186 height 43
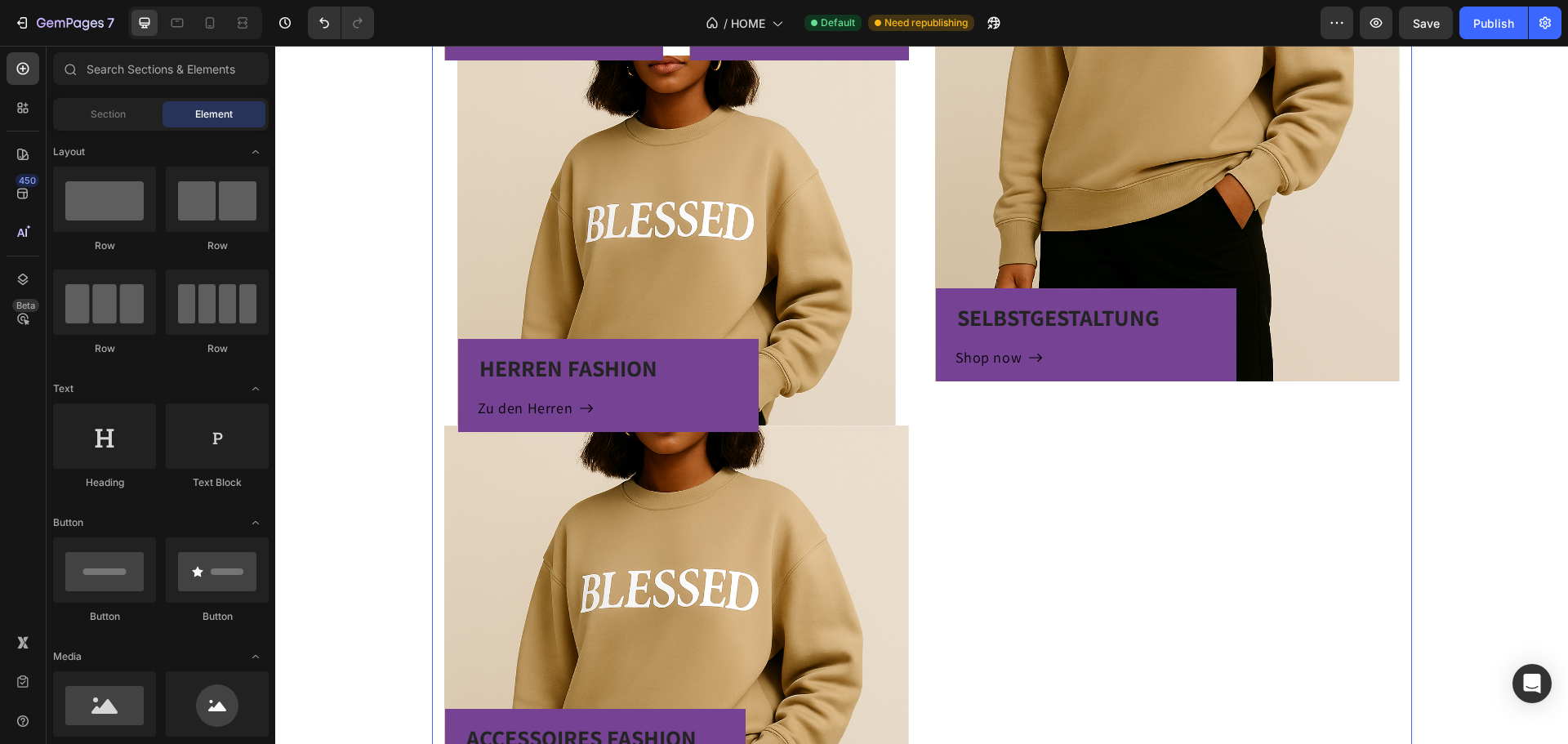
click at [1071, 511] on div "SELBSTGESTALTUNG Heading Shop now Button Row Hero Banner" at bounding box center [1167, 243] width 464 height 1119
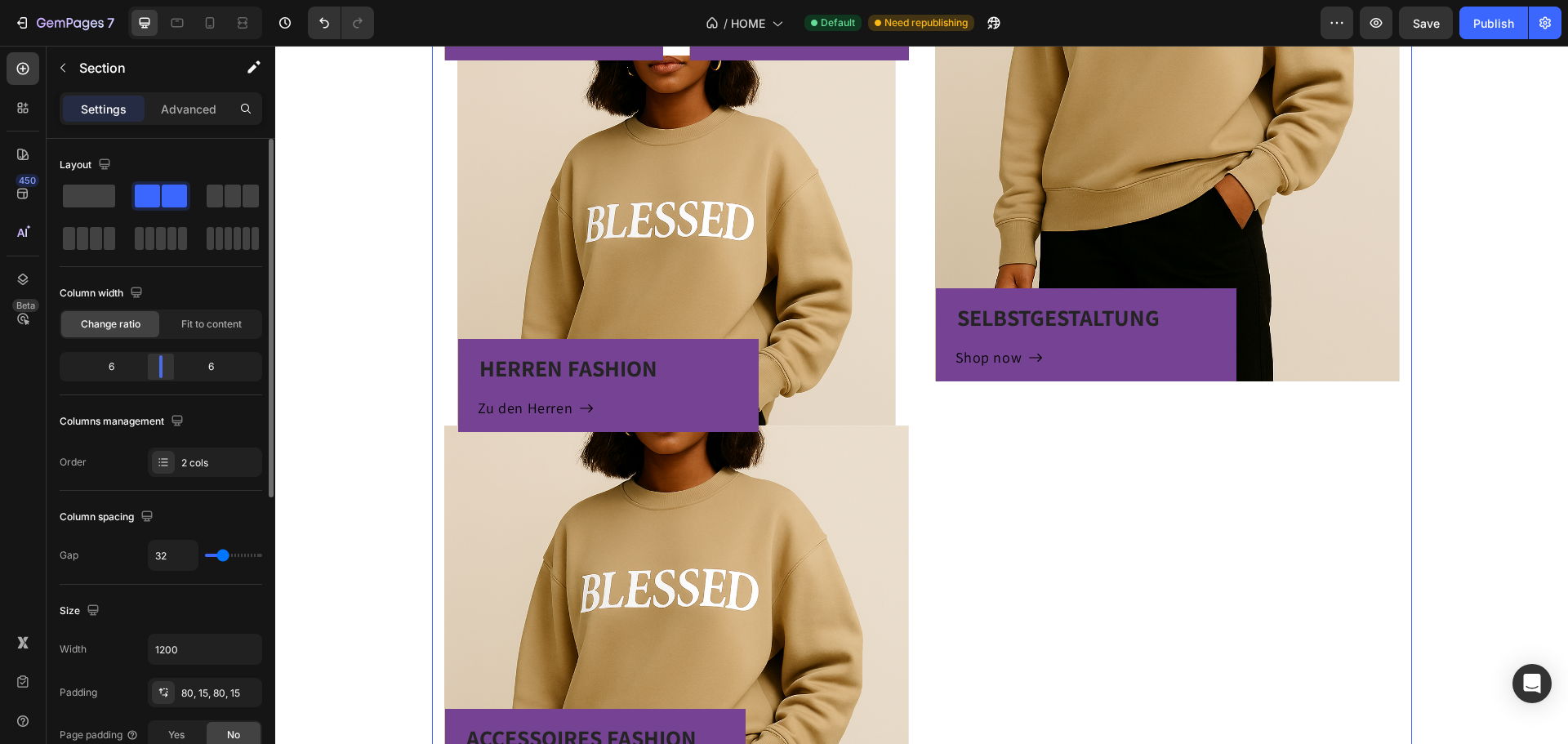
click at [165, 365] on div at bounding box center [161, 367] width 29 height 23
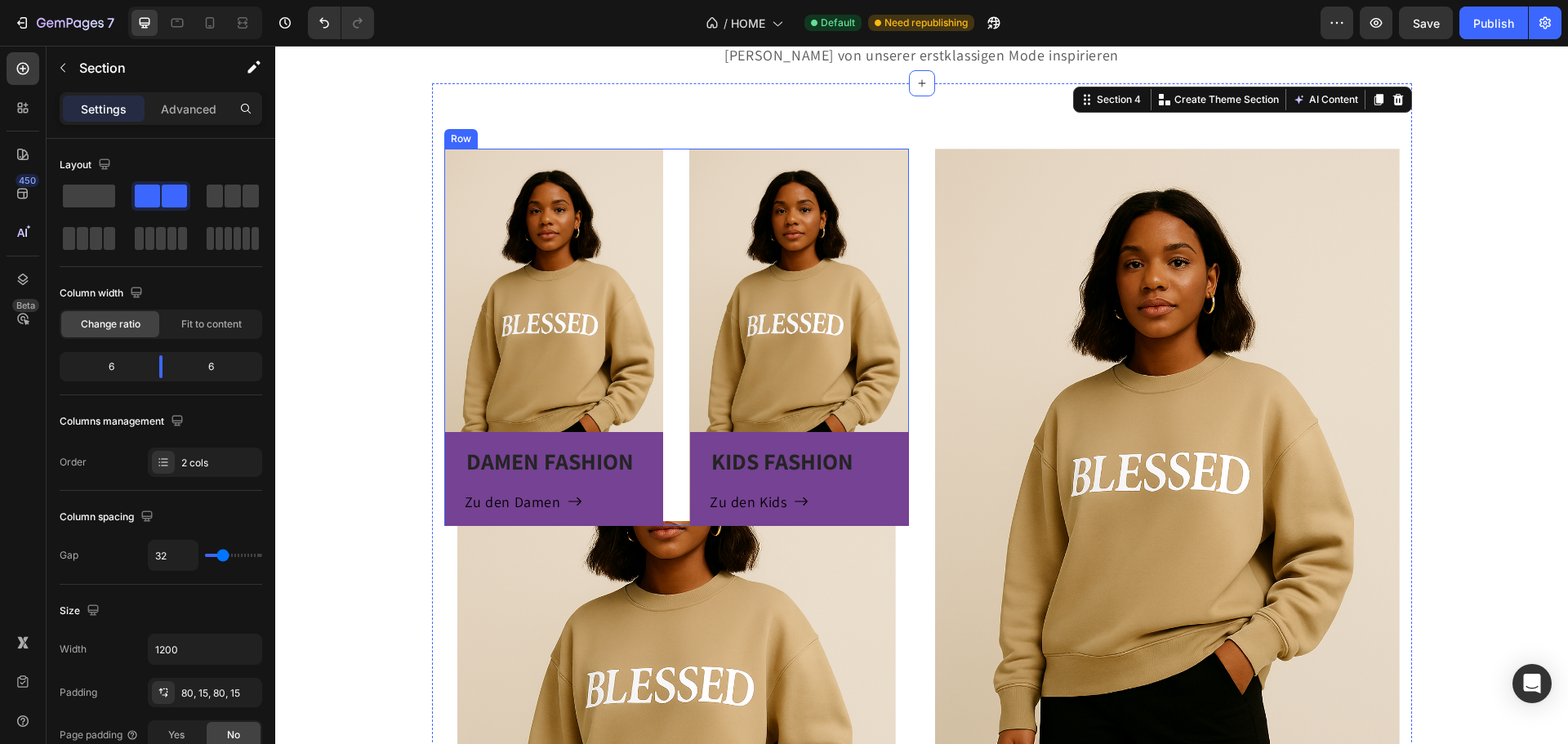
scroll to position [791, 0]
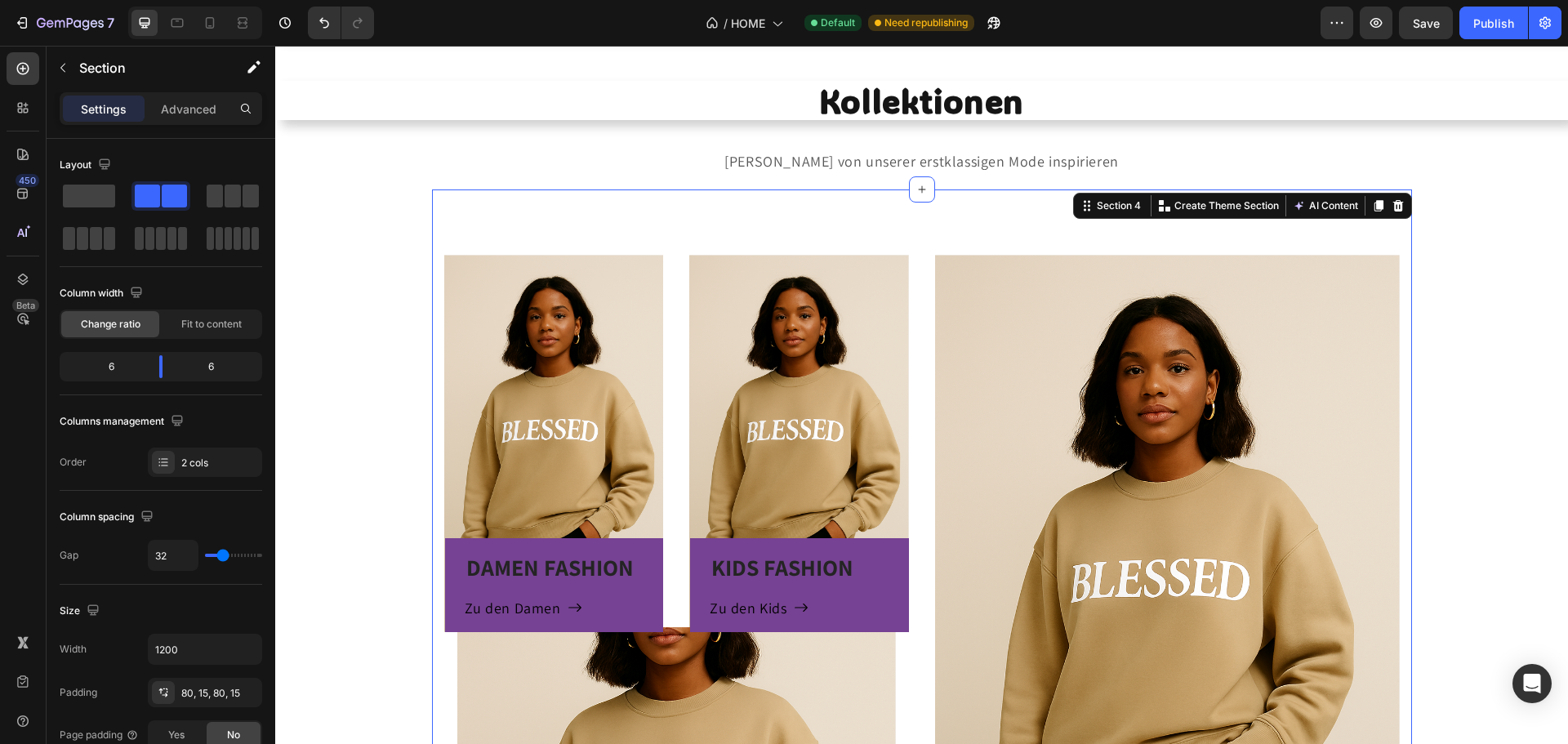
click at [662, 275] on div "DAMEN FASHION Heading Zu den Damen Button Row Hero Banner KIDS FASHION Heading …" at bounding box center [676, 443] width 464 height 376
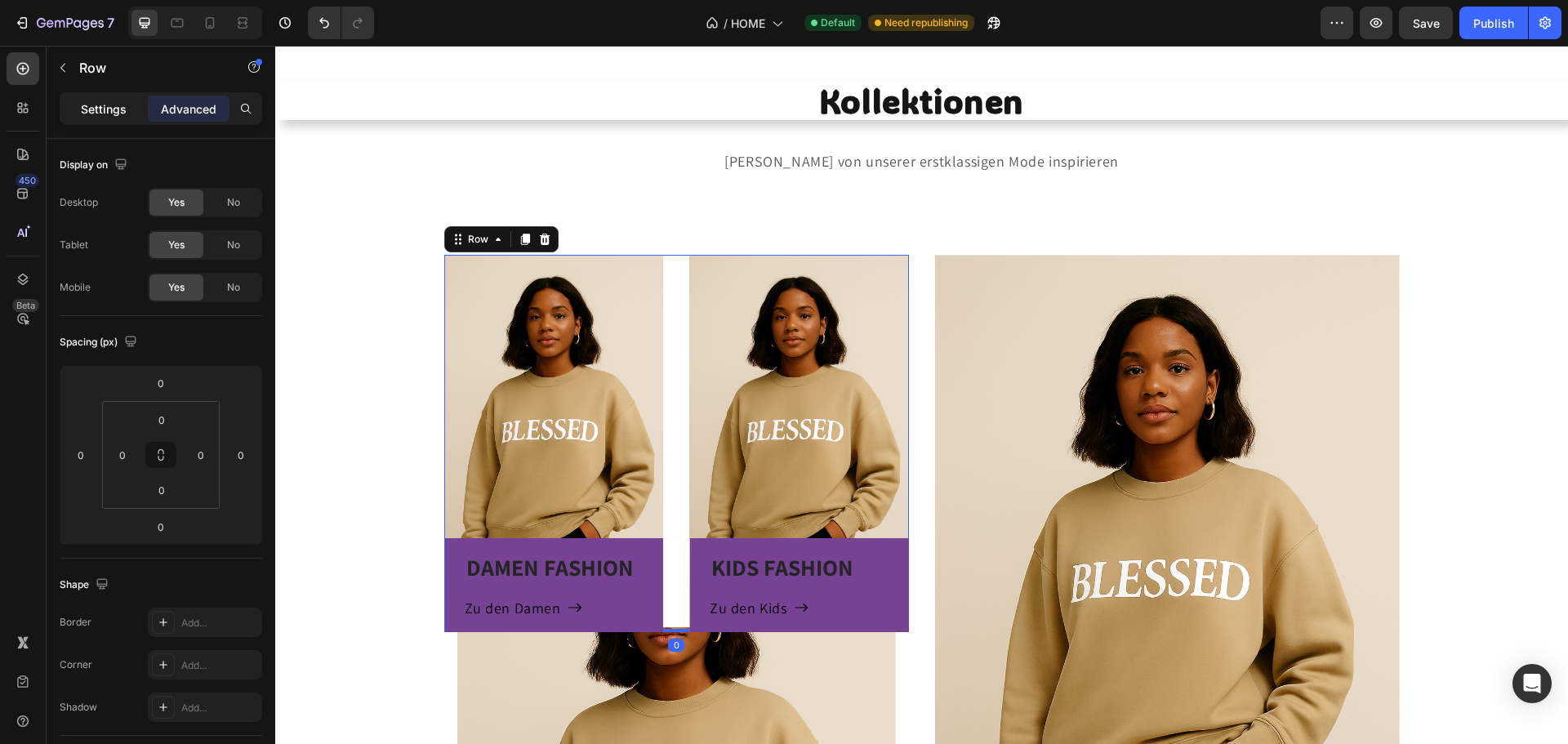
click at [114, 103] on p "Settings" at bounding box center [103, 110] width 46 height 17
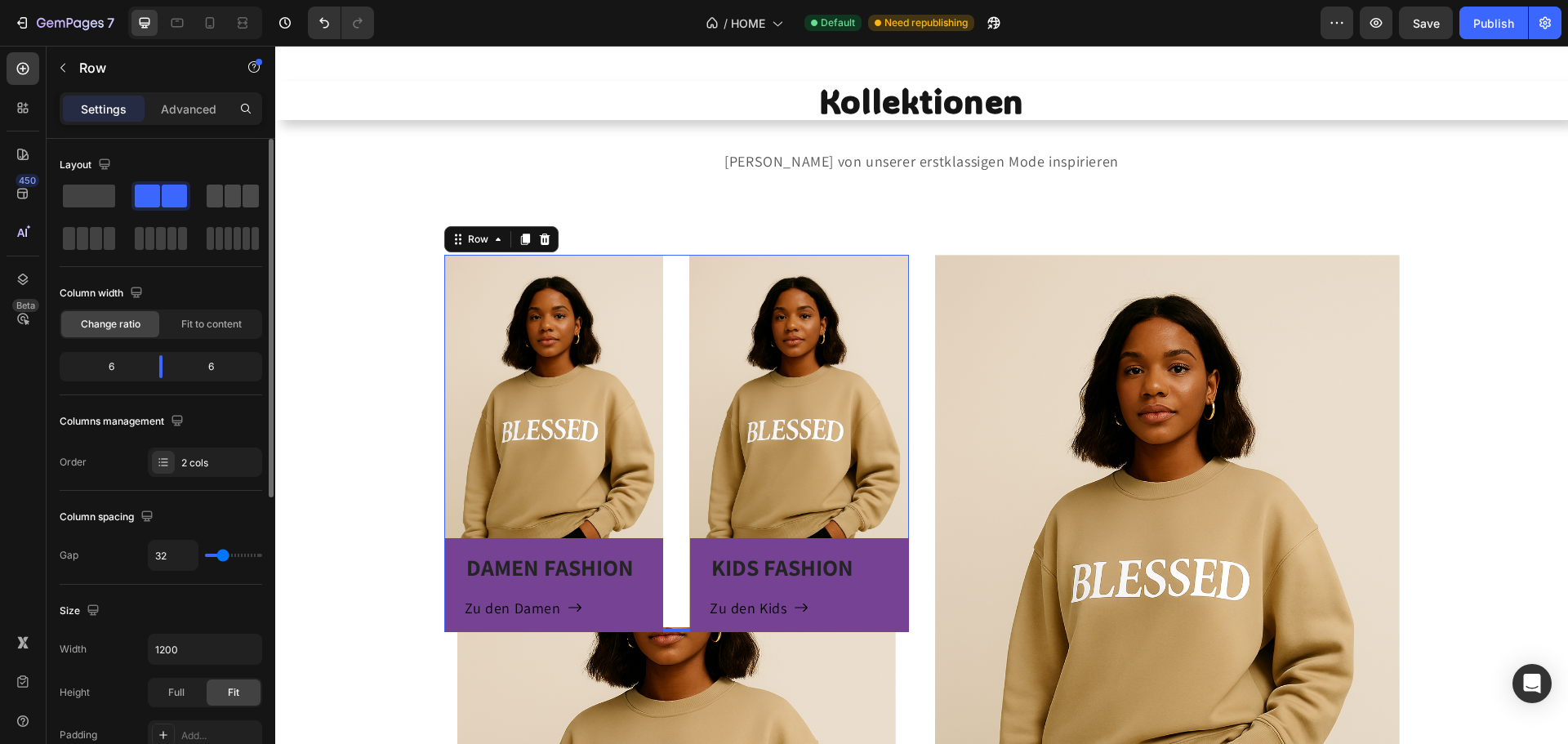
click at [240, 205] on span at bounding box center [233, 196] width 16 height 23
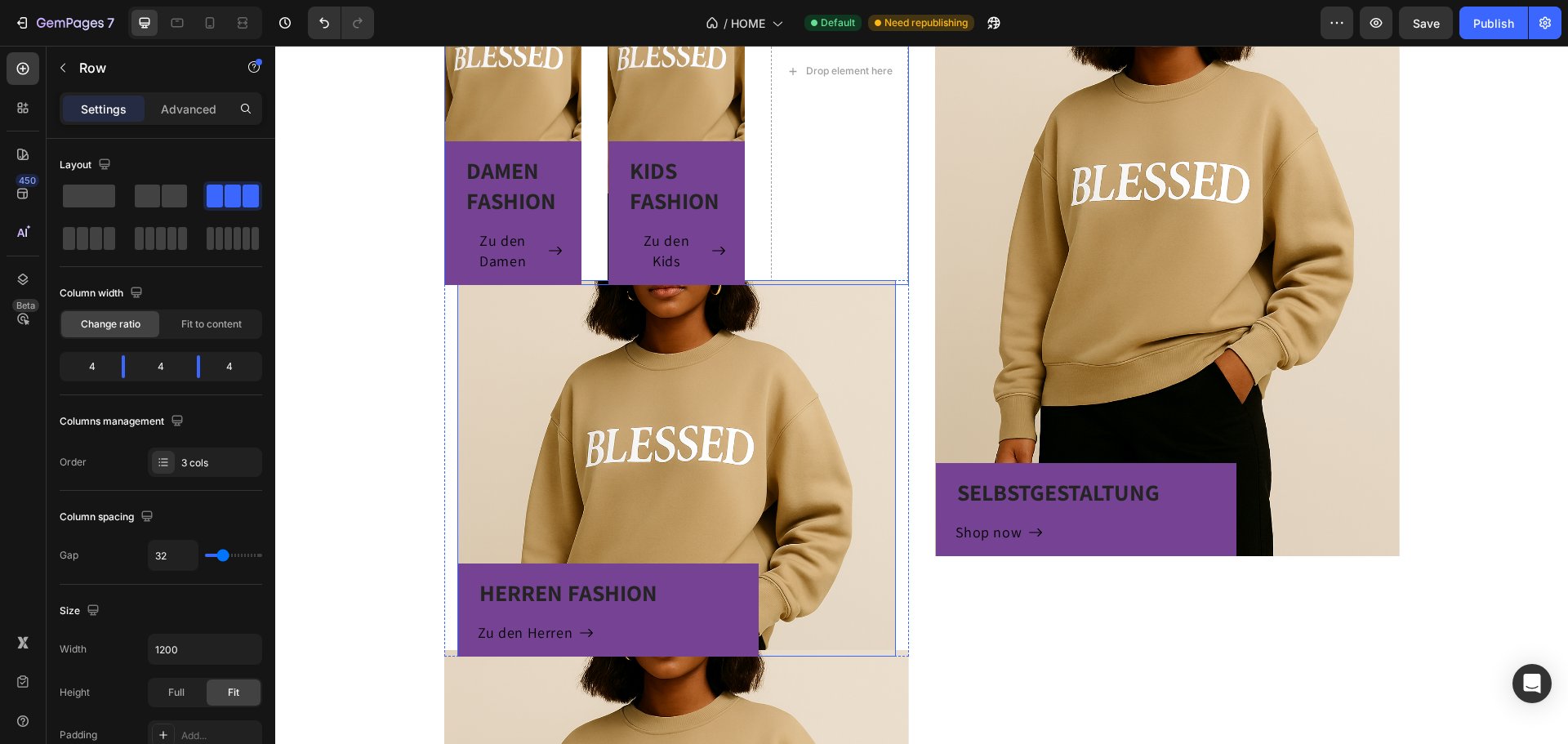
scroll to position [1117, 0]
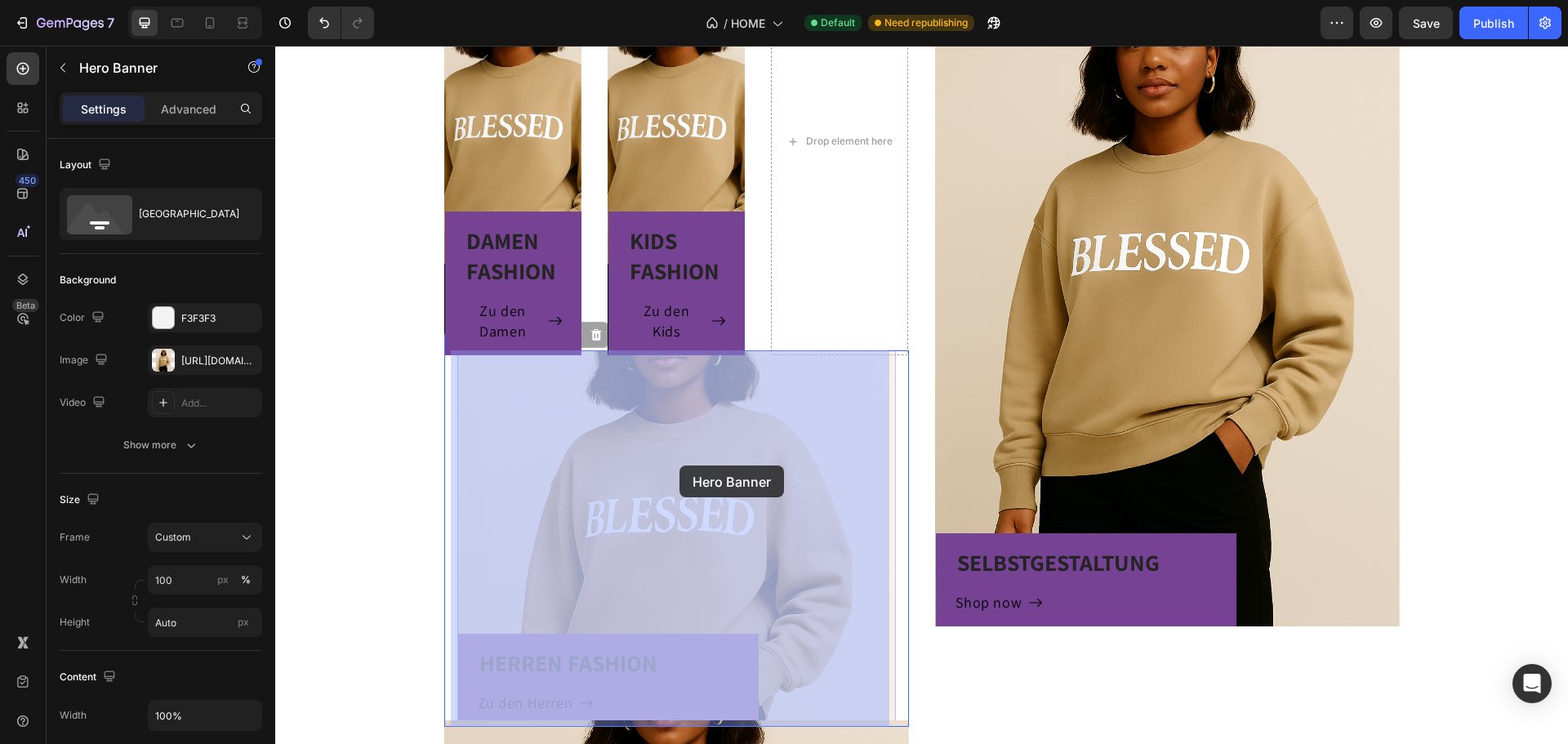
drag, startPoint x: 644, startPoint y: 515, endPoint x: 680, endPoint y: 464, distance: 62.4
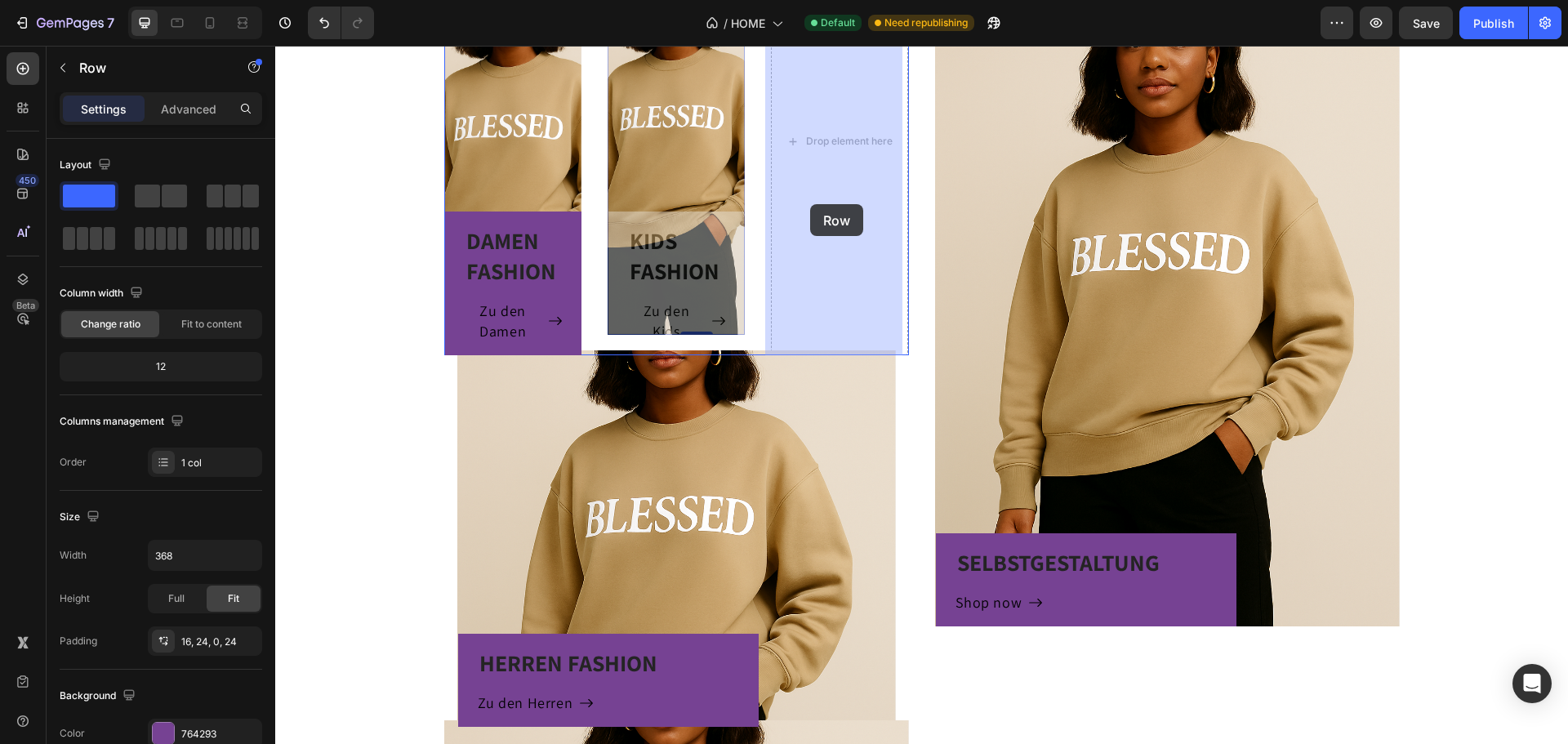
drag, startPoint x: 696, startPoint y: 211, endPoint x: 810, endPoint y: 205, distance: 114.2
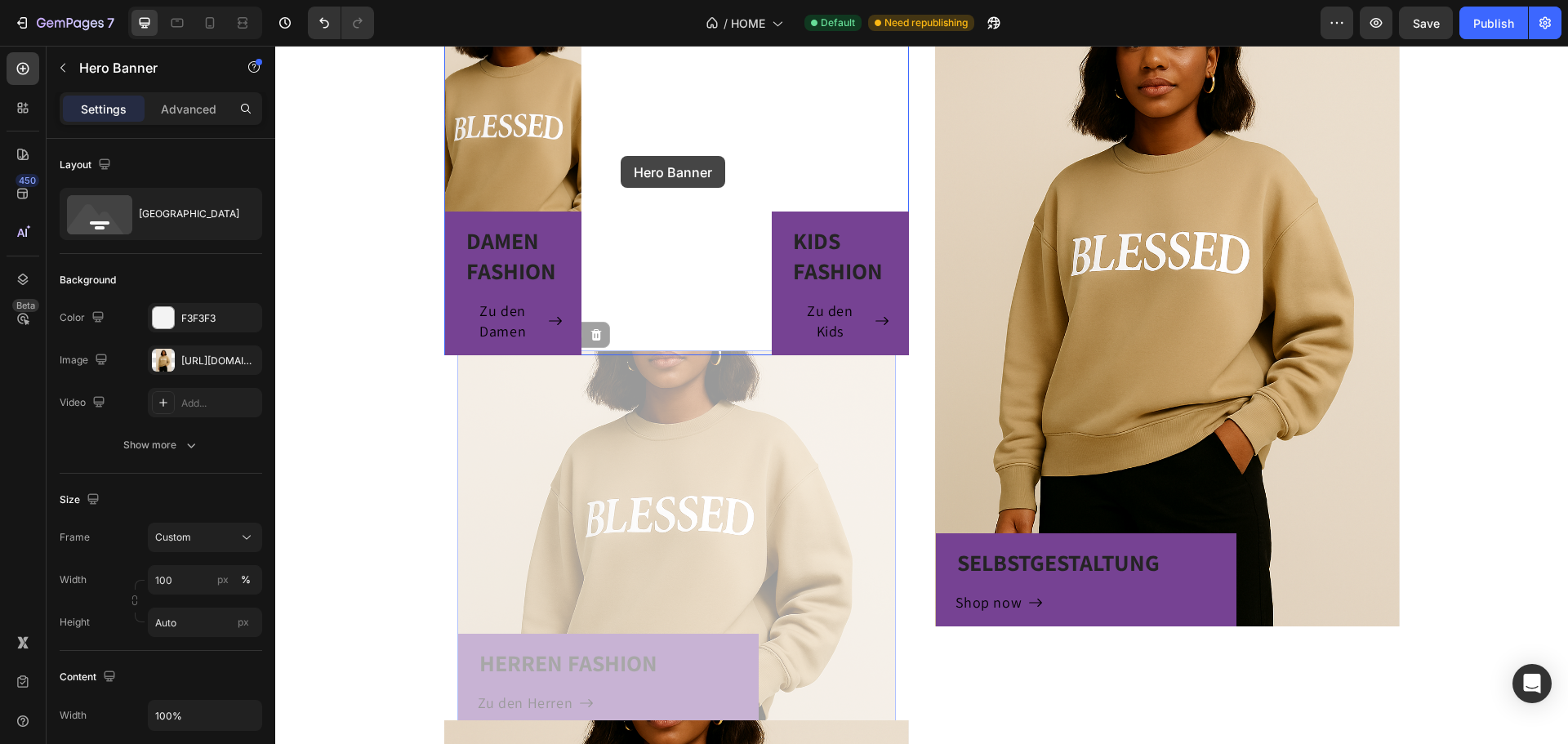
drag, startPoint x: 637, startPoint y: 372, endPoint x: 621, endPoint y: 156, distance: 216.6
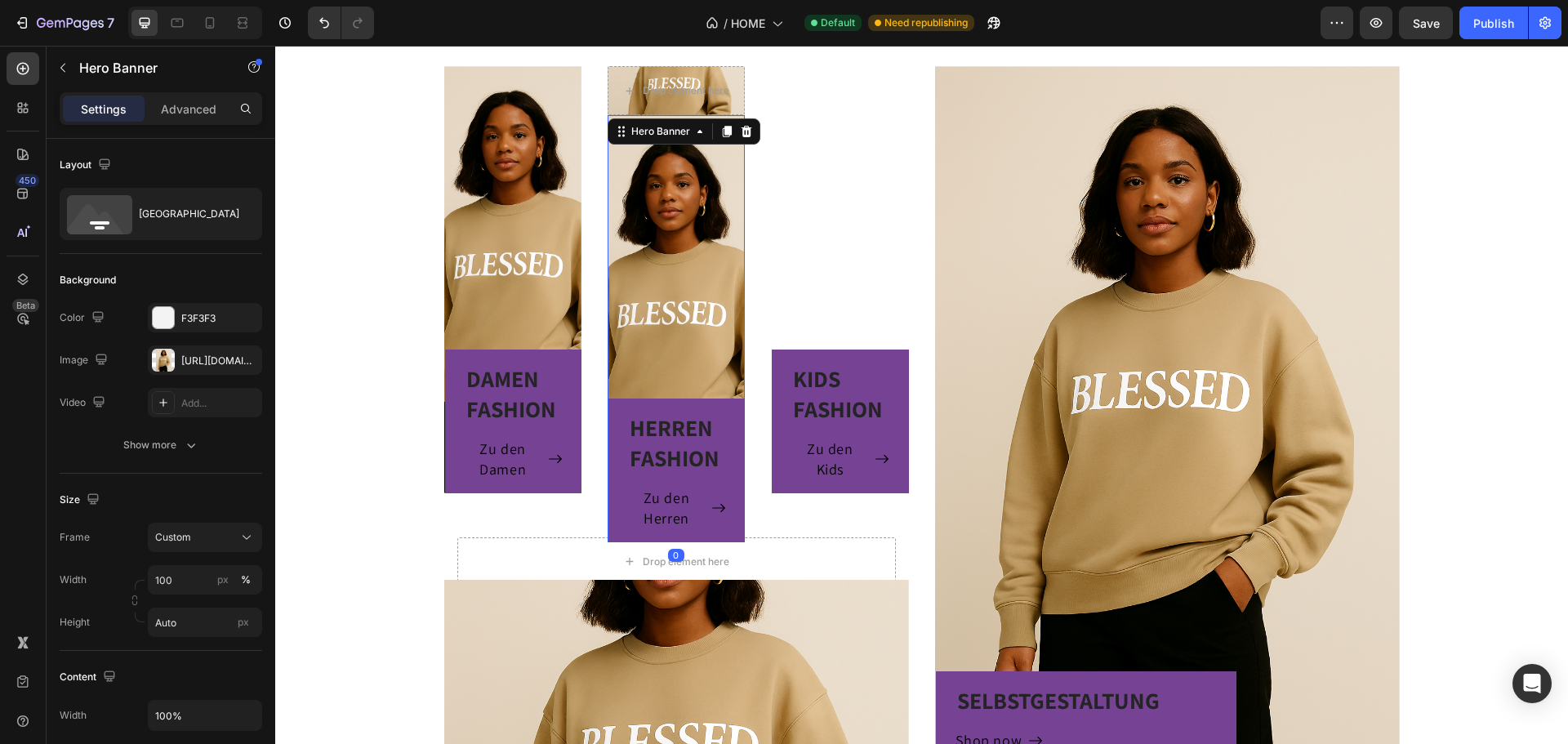
scroll to position [872, 0]
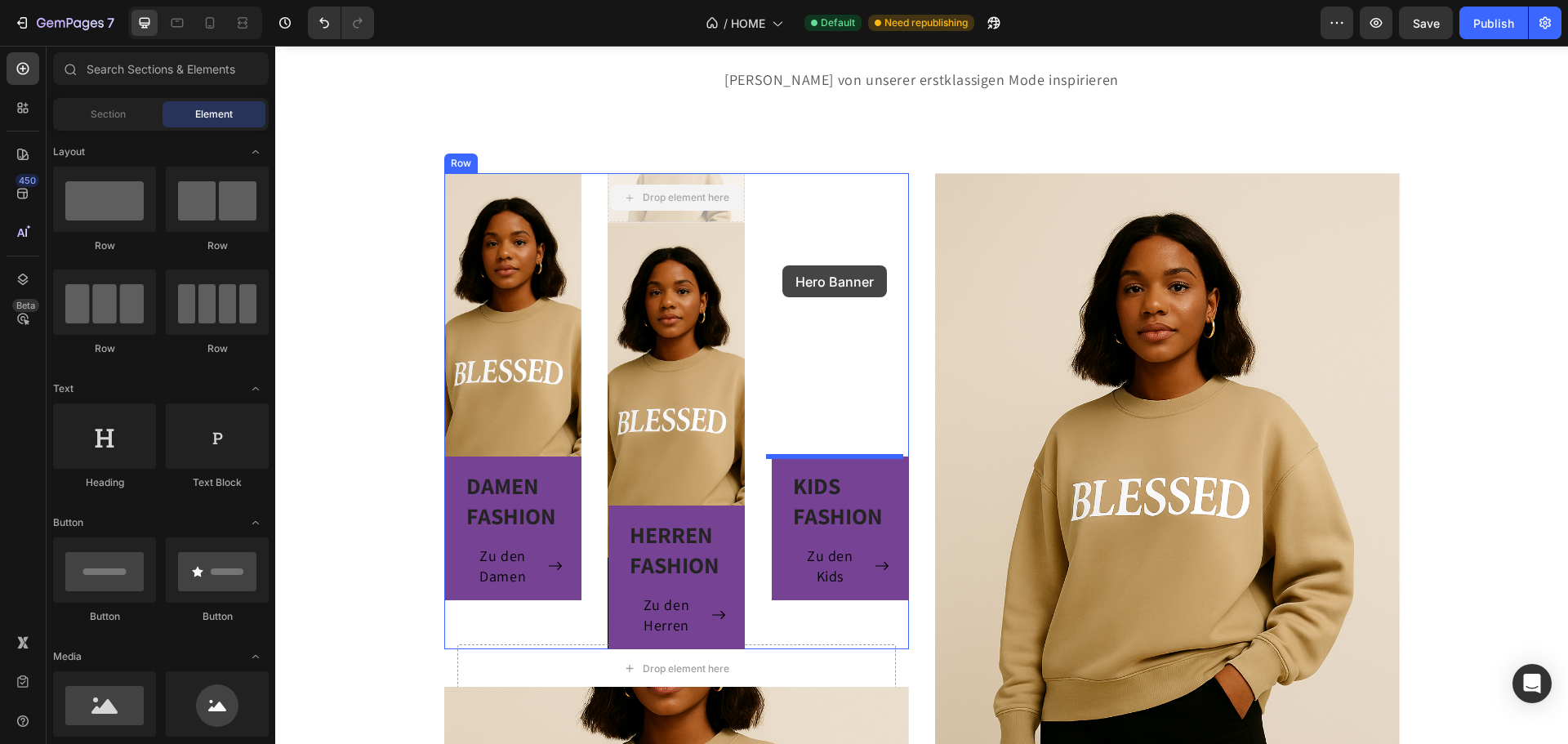
drag, startPoint x: 659, startPoint y: 192, endPoint x: 783, endPoint y: 267, distance: 144.9
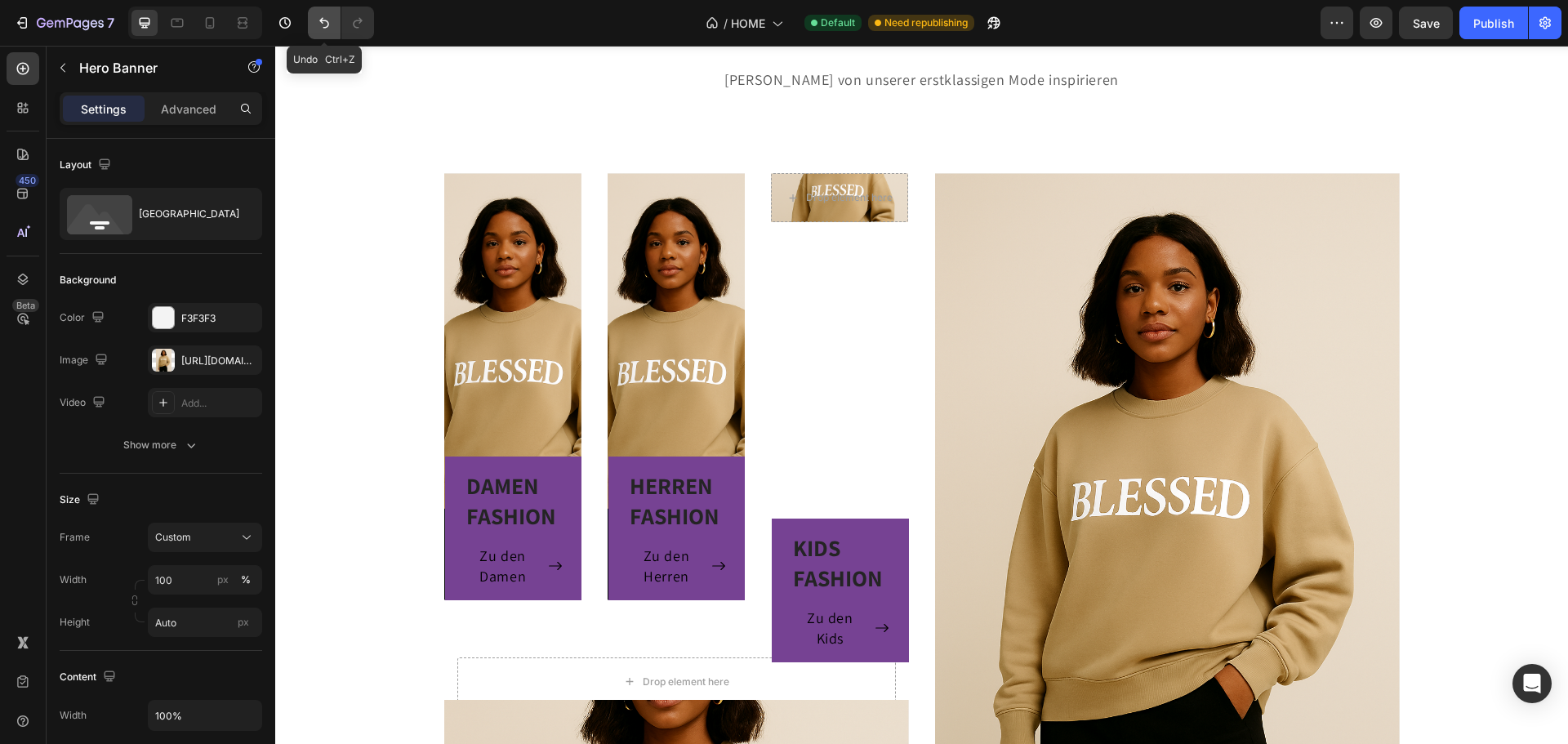
click at [322, 26] on icon "Undo/Redo" at bounding box center [324, 22] width 16 height 16
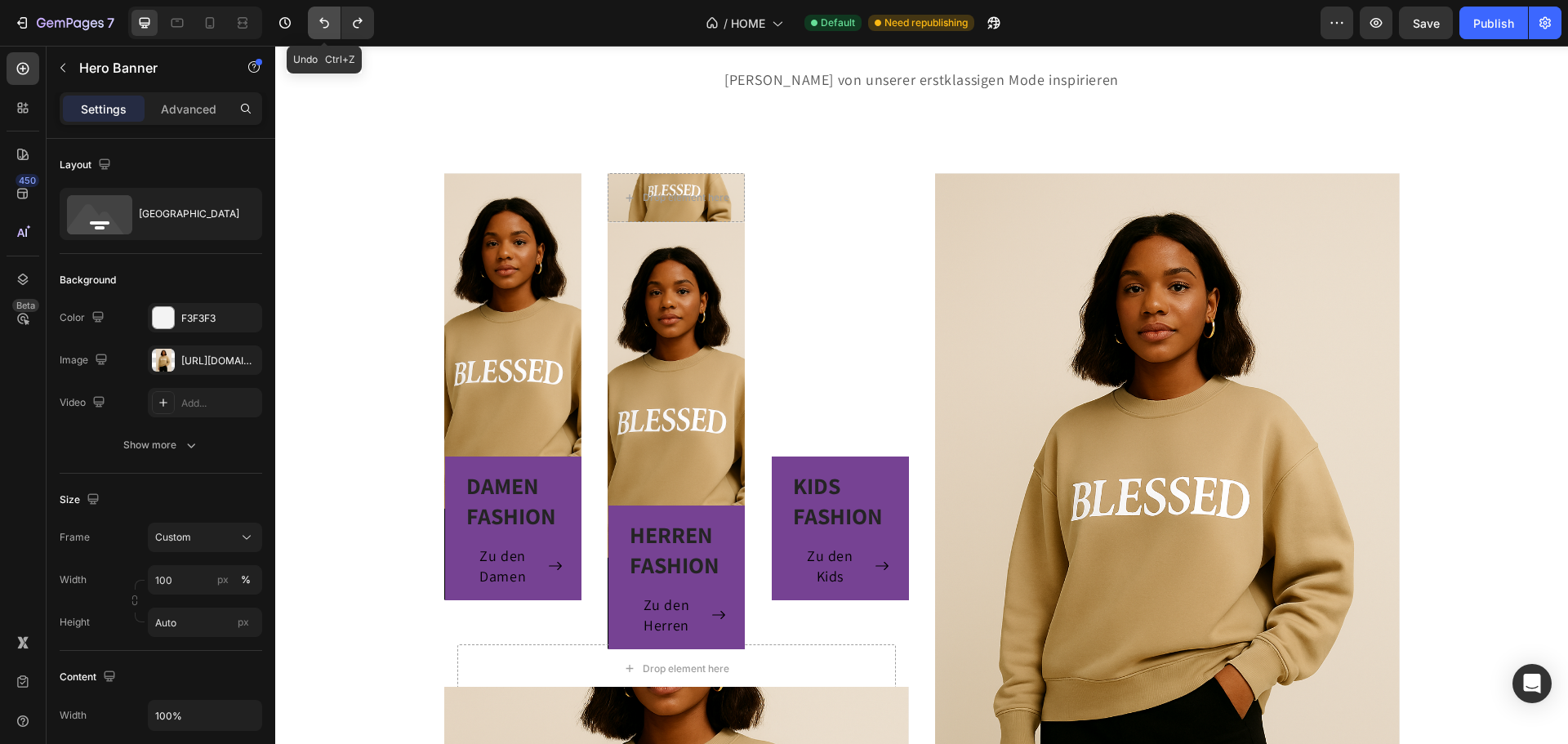
click at [322, 26] on icon "Undo/Redo" at bounding box center [324, 22] width 16 height 16
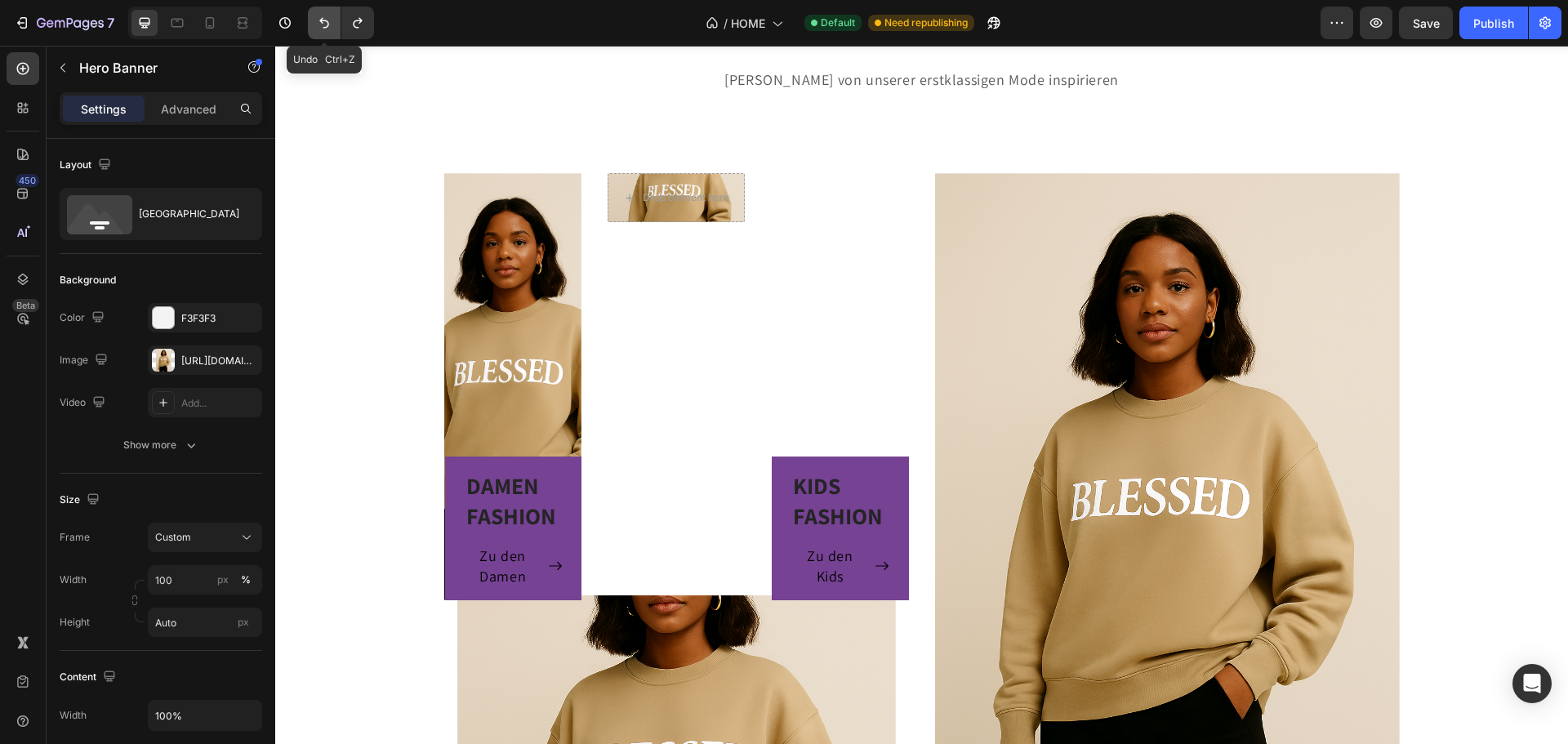
click at [322, 26] on icon "Undo/Redo" at bounding box center [324, 22] width 16 height 16
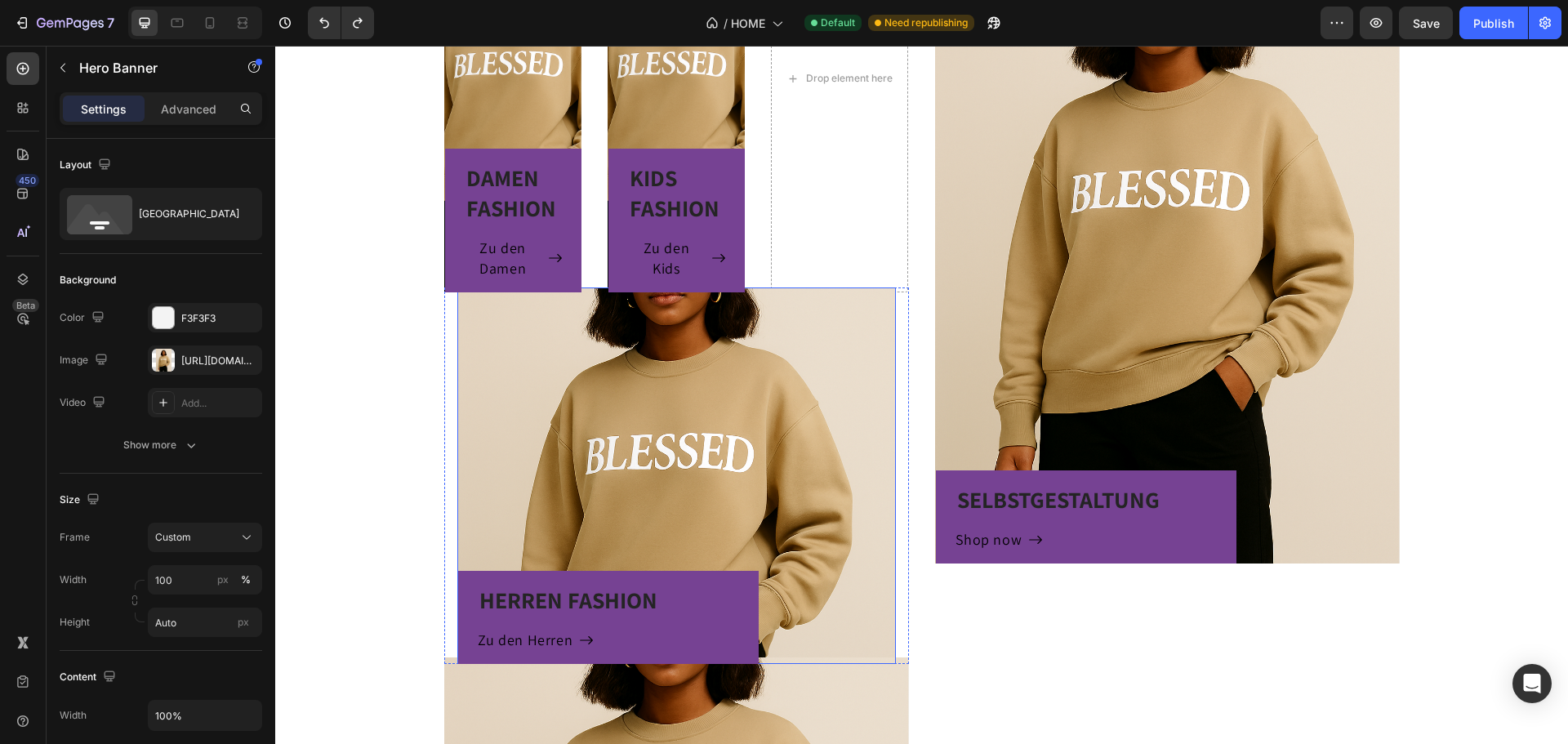
scroll to position [1117, 0]
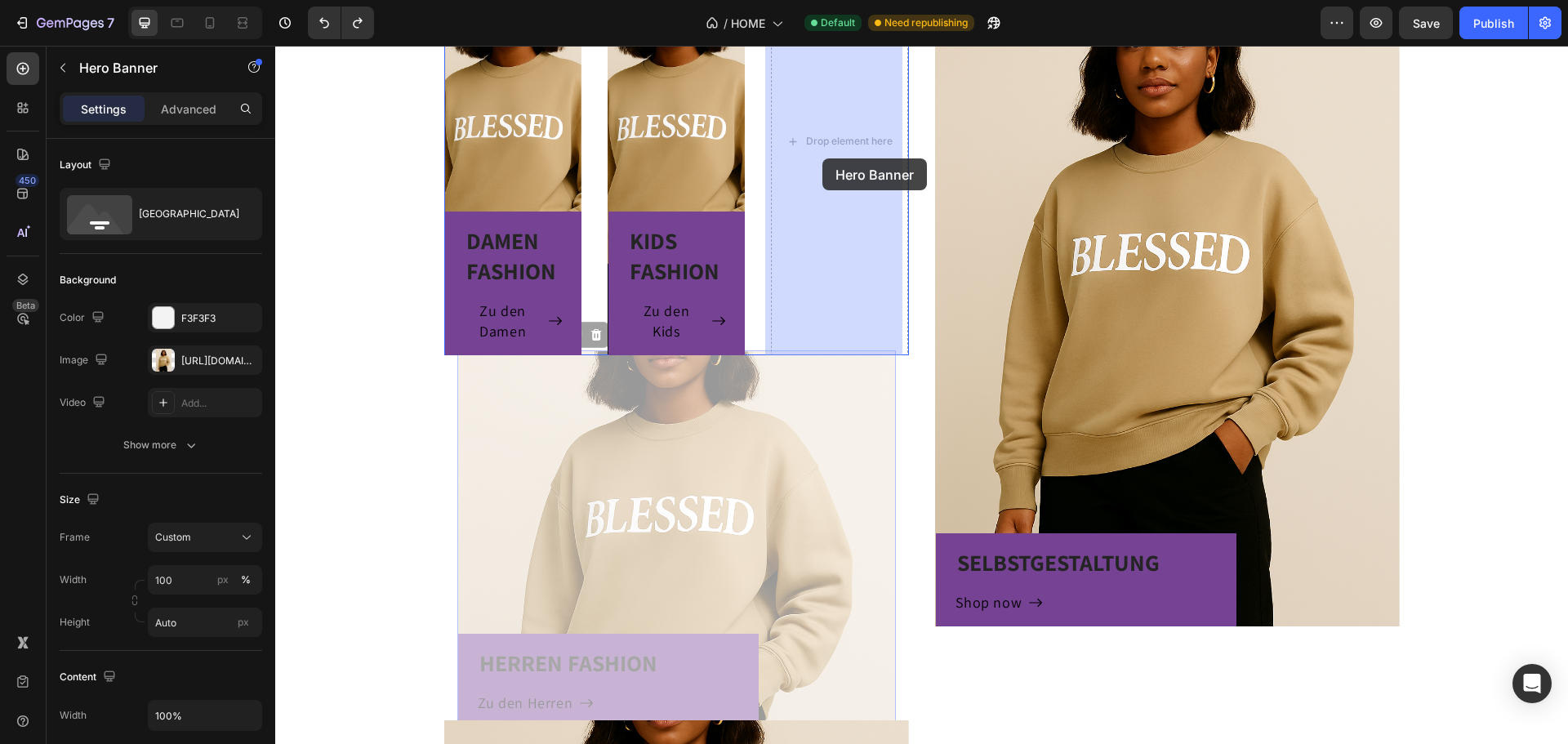
drag, startPoint x: 726, startPoint y: 498, endPoint x: 822, endPoint y: 158, distance: 353.3
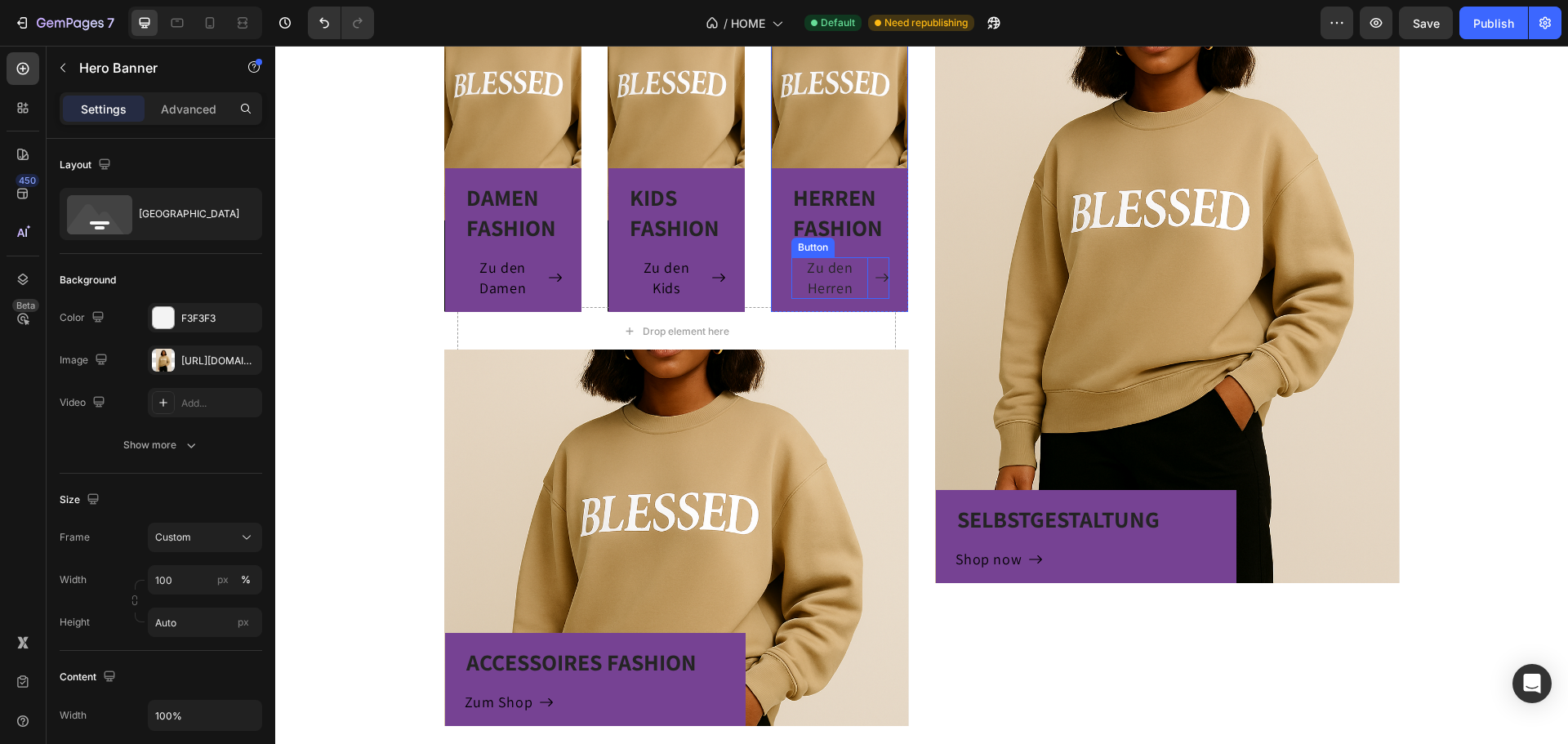
scroll to position [1199, 0]
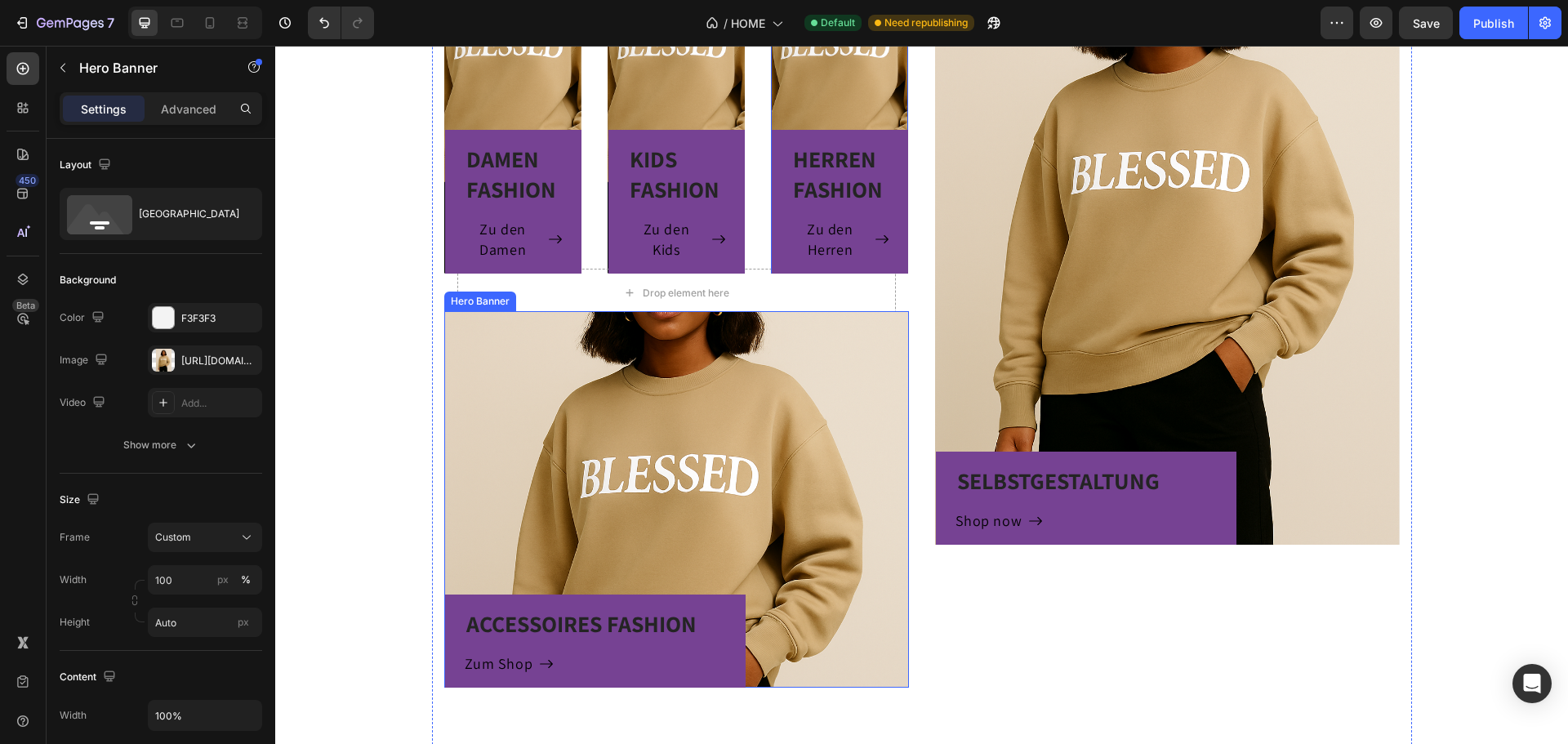
click at [678, 455] on div "ACCESSOIRES FASHION Heading Zum Shop Button Row" at bounding box center [676, 500] width 464 height 376
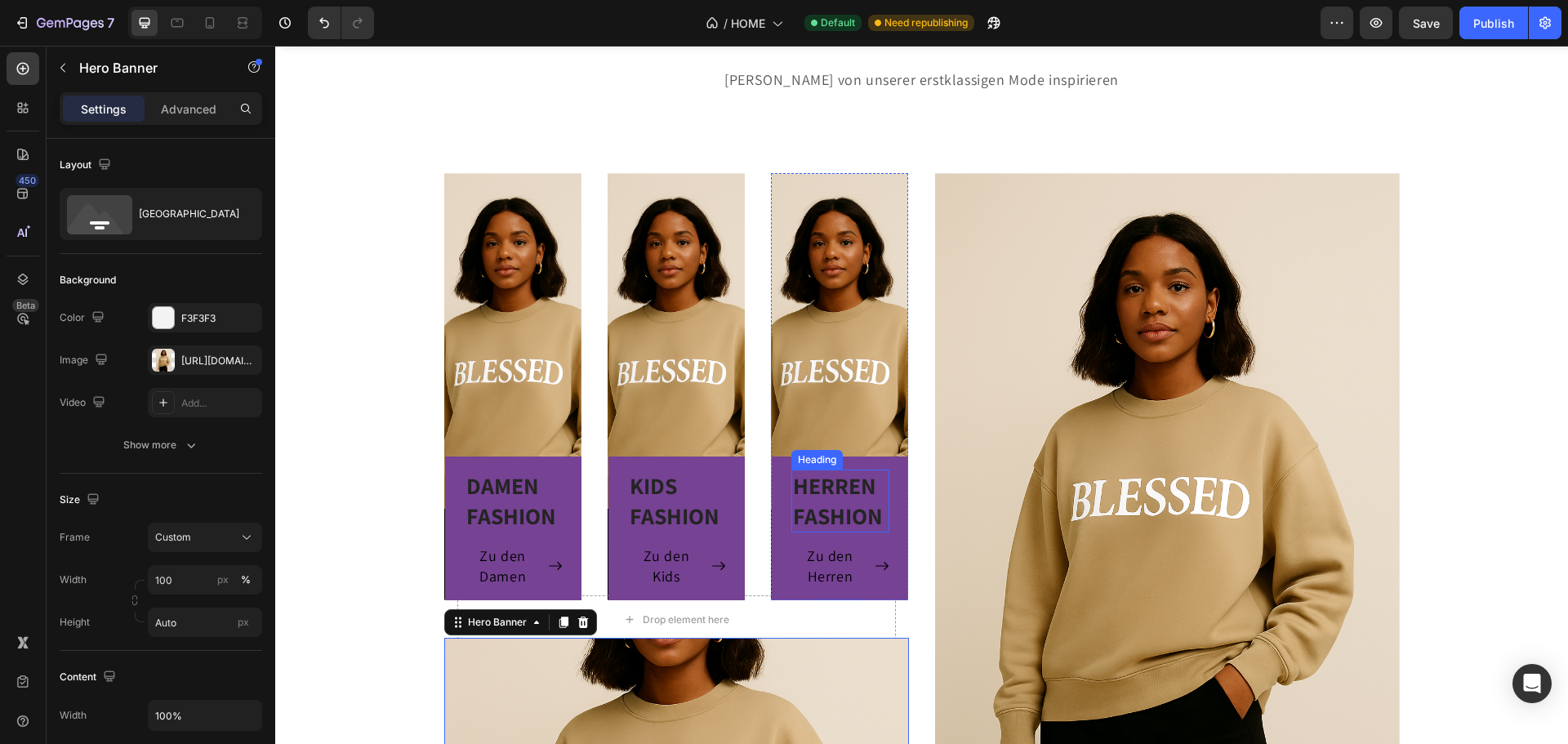
scroll to position [954, 0]
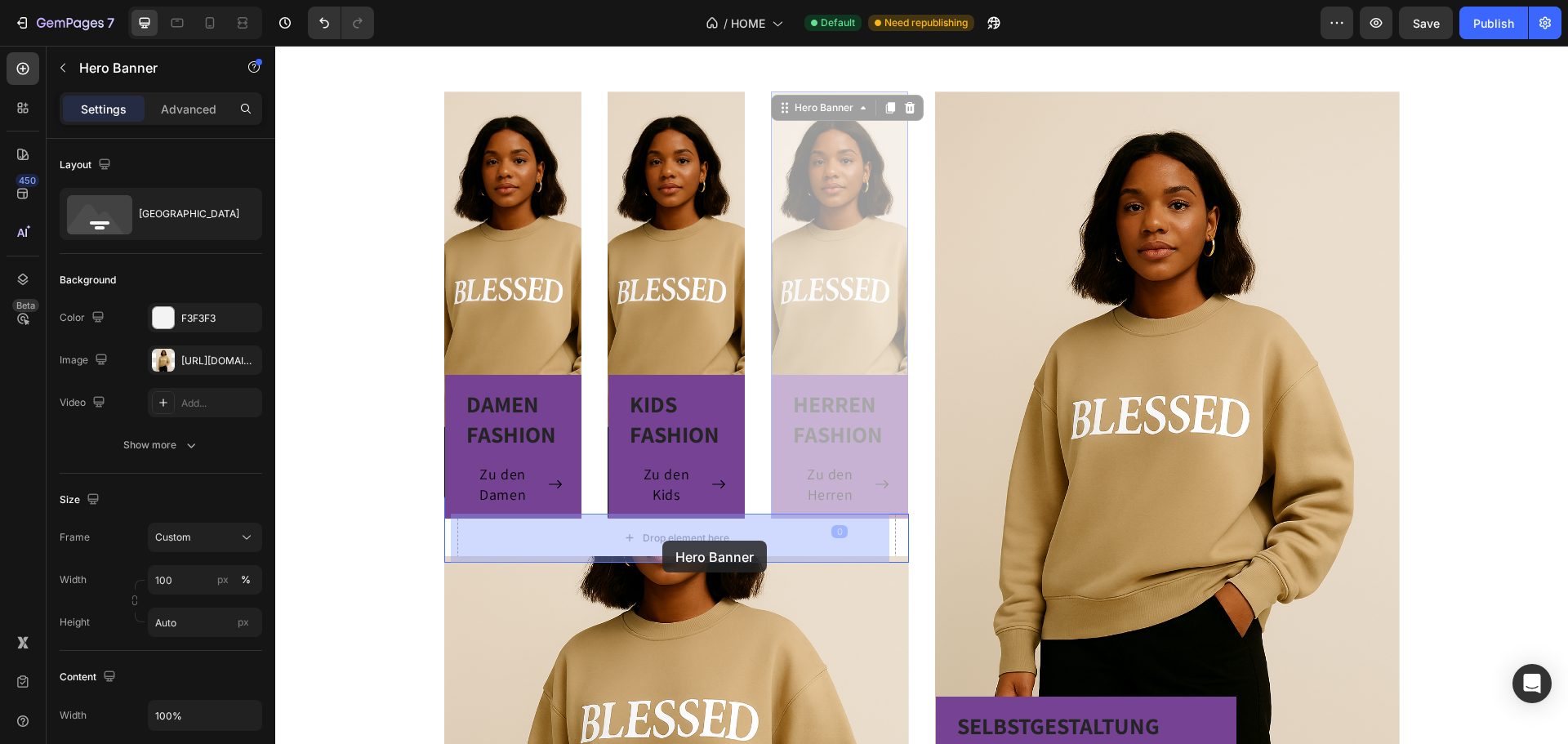
drag, startPoint x: 751, startPoint y: 433, endPoint x: 662, endPoint y: 541, distance: 139.9
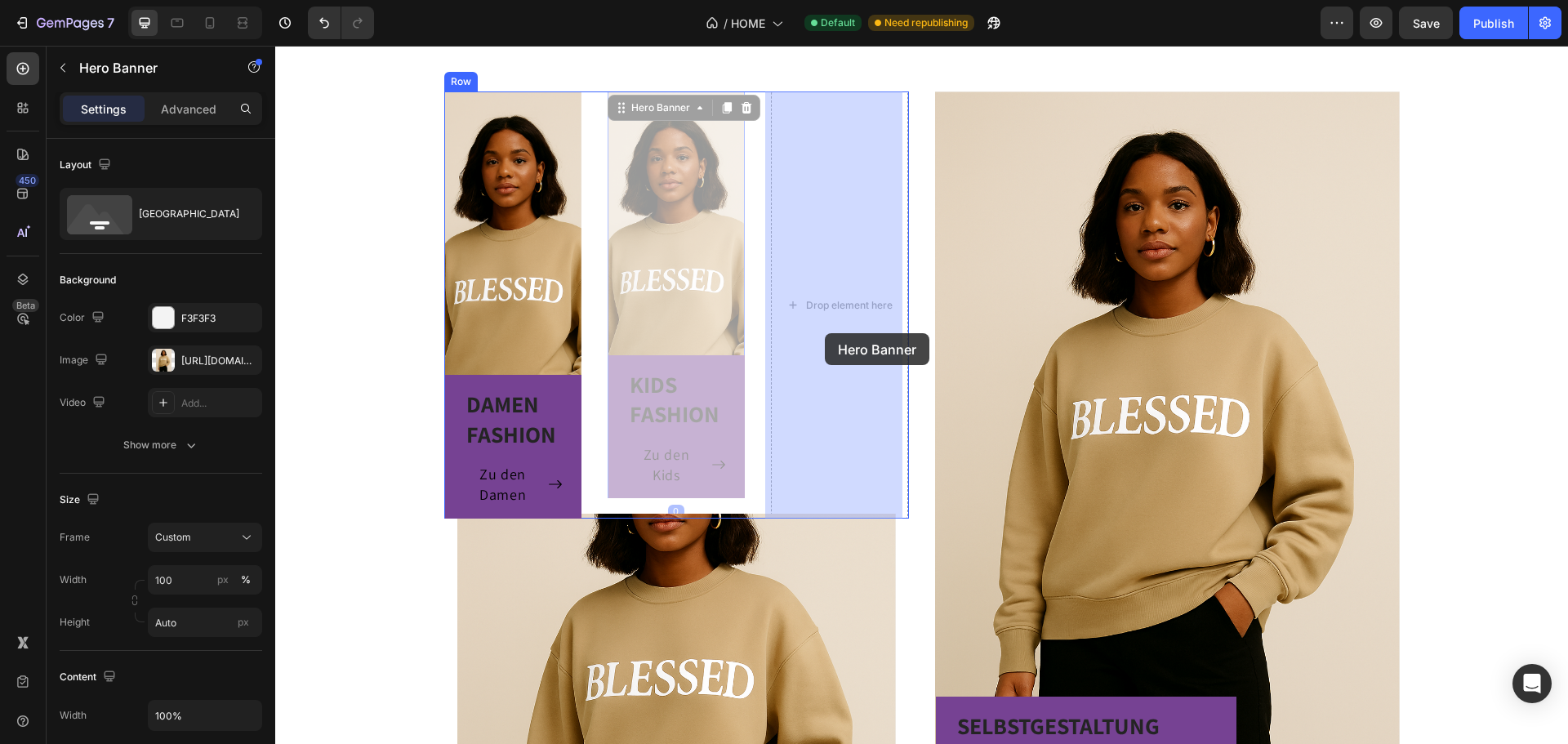
drag, startPoint x: 658, startPoint y: 360, endPoint x: 807, endPoint y: 337, distance: 150.8
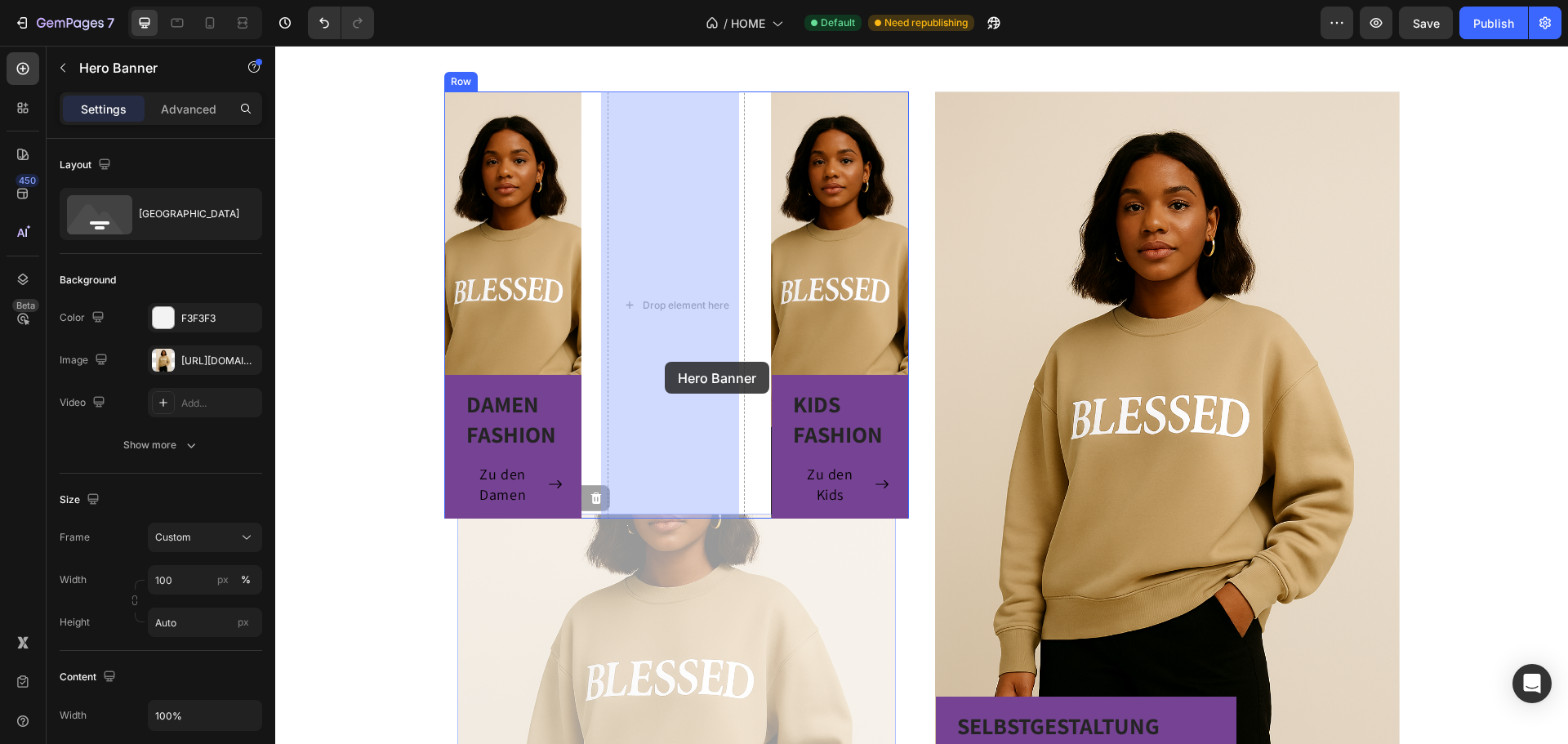
drag, startPoint x: 666, startPoint y: 530, endPoint x: 656, endPoint y: 414, distance: 116.4
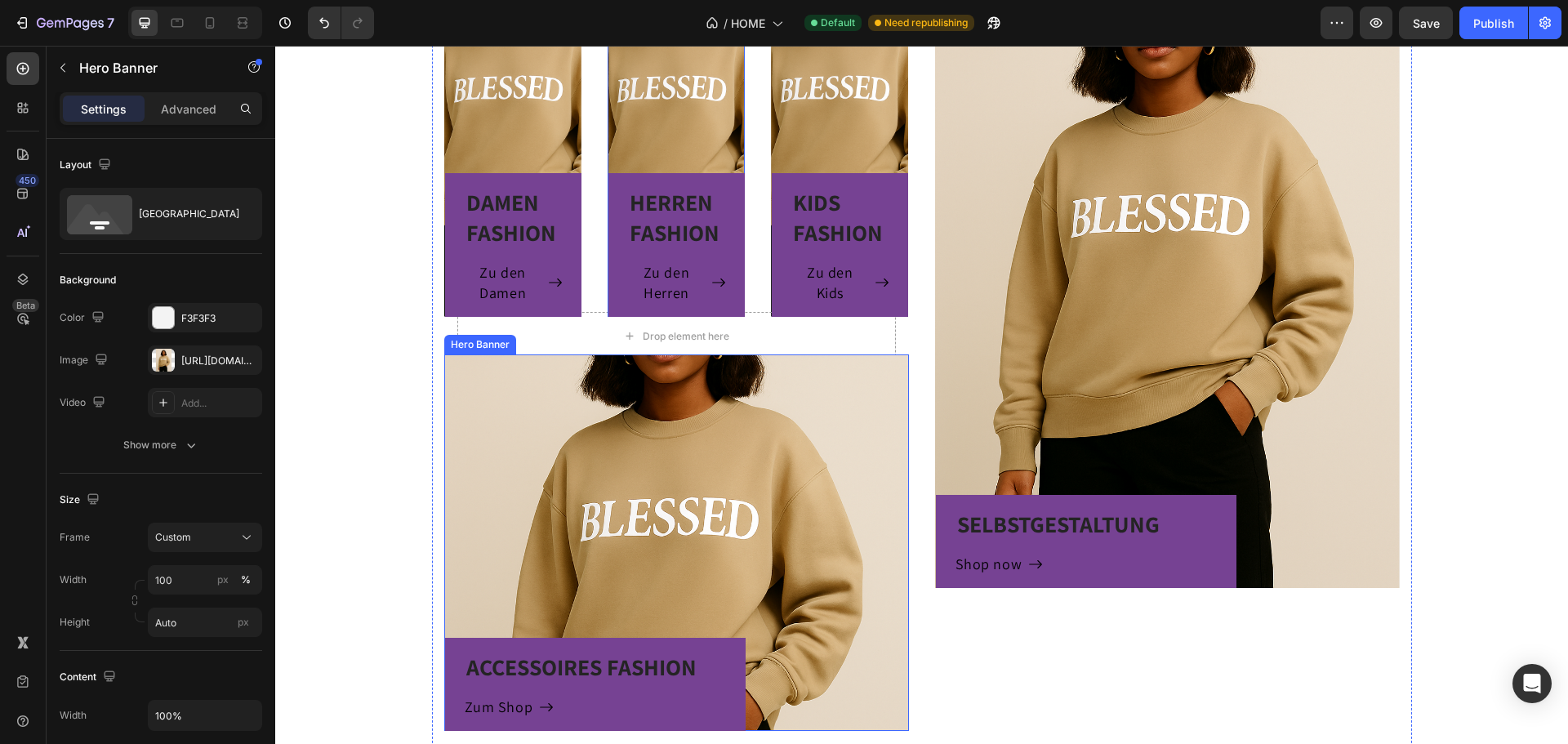
scroll to position [1117, 0]
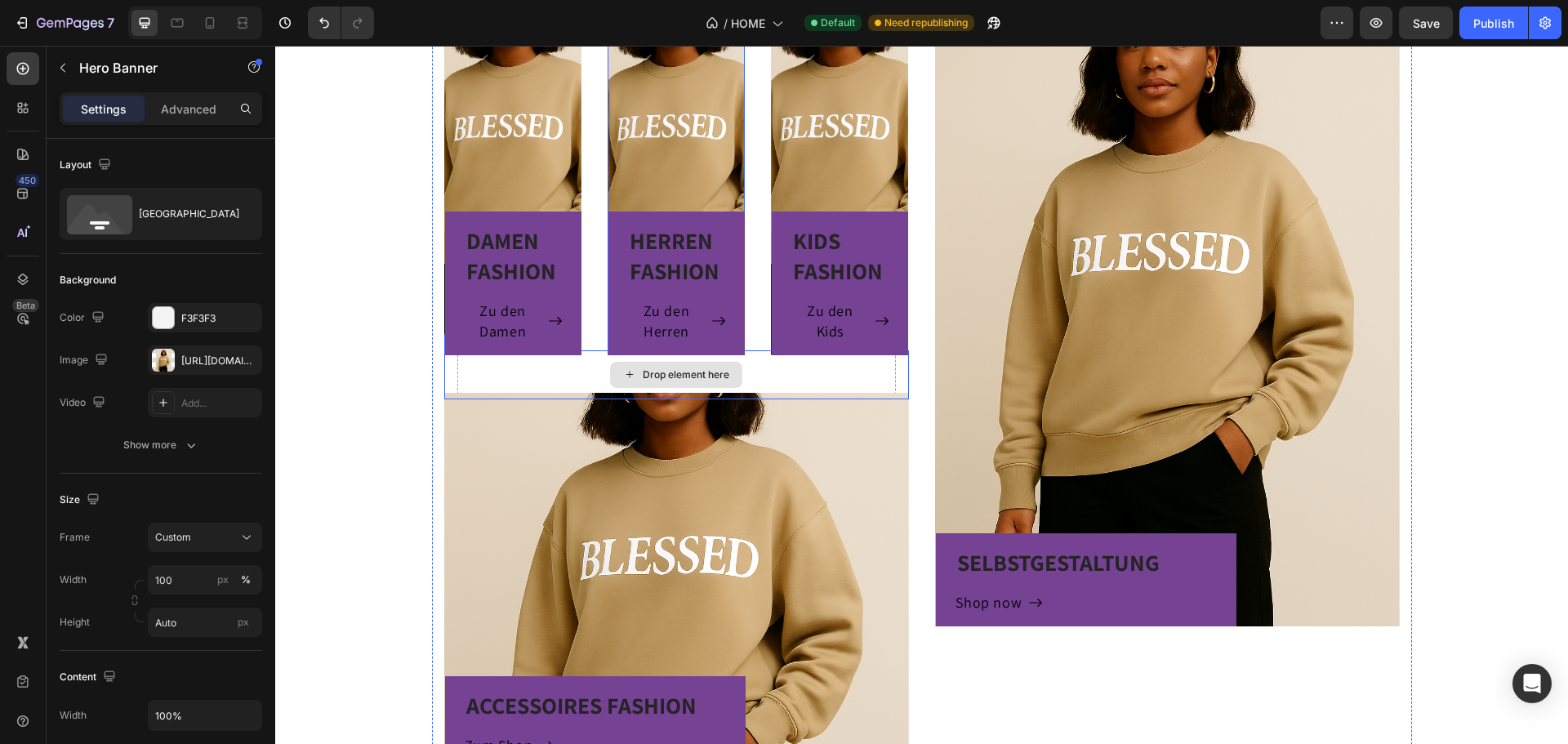
click at [797, 365] on div "Drop element here" at bounding box center [677, 374] width 438 height 49
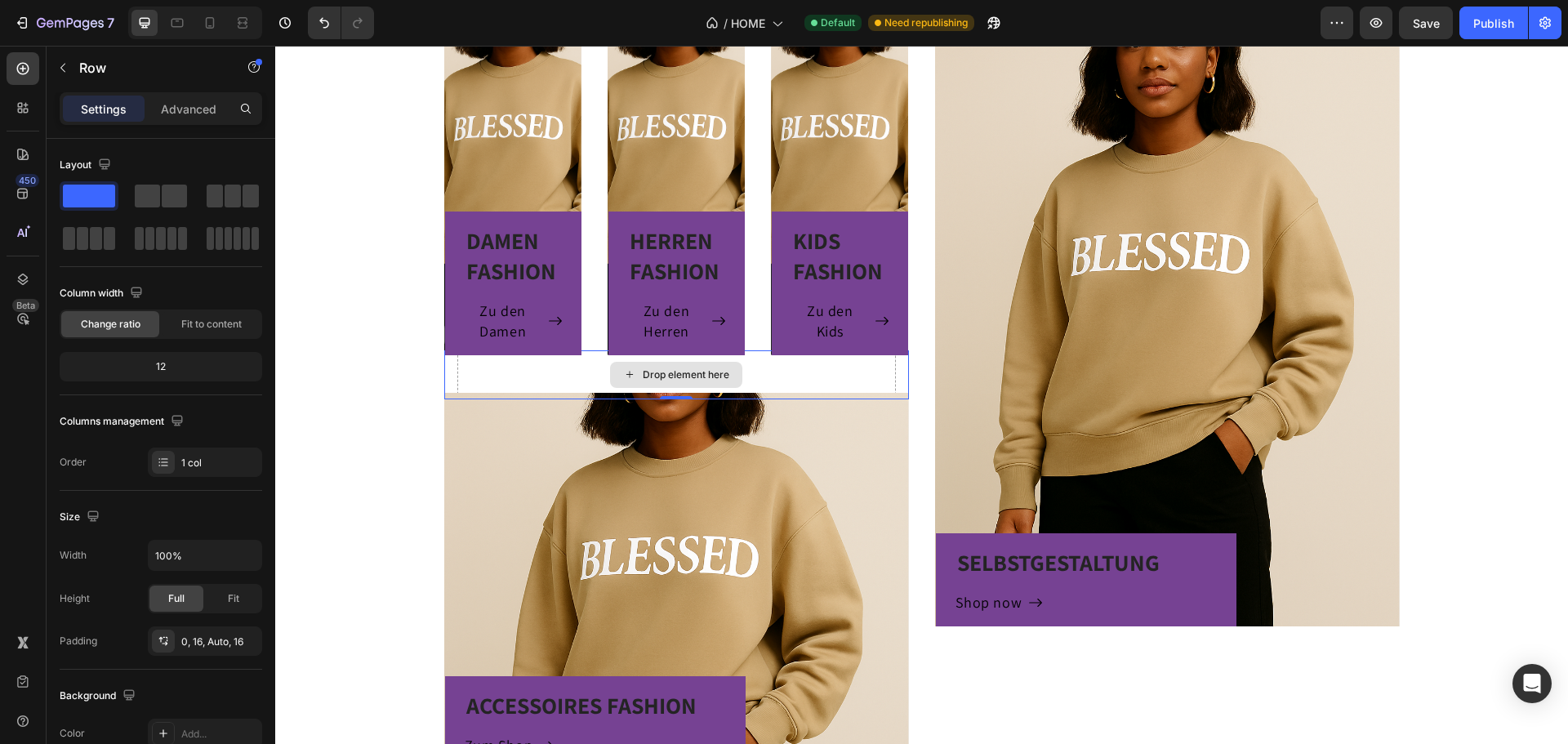
click at [791, 369] on div "Drop element here" at bounding box center [677, 374] width 438 height 49
click at [722, 375] on div "Drop element here" at bounding box center [686, 374] width 86 height 13
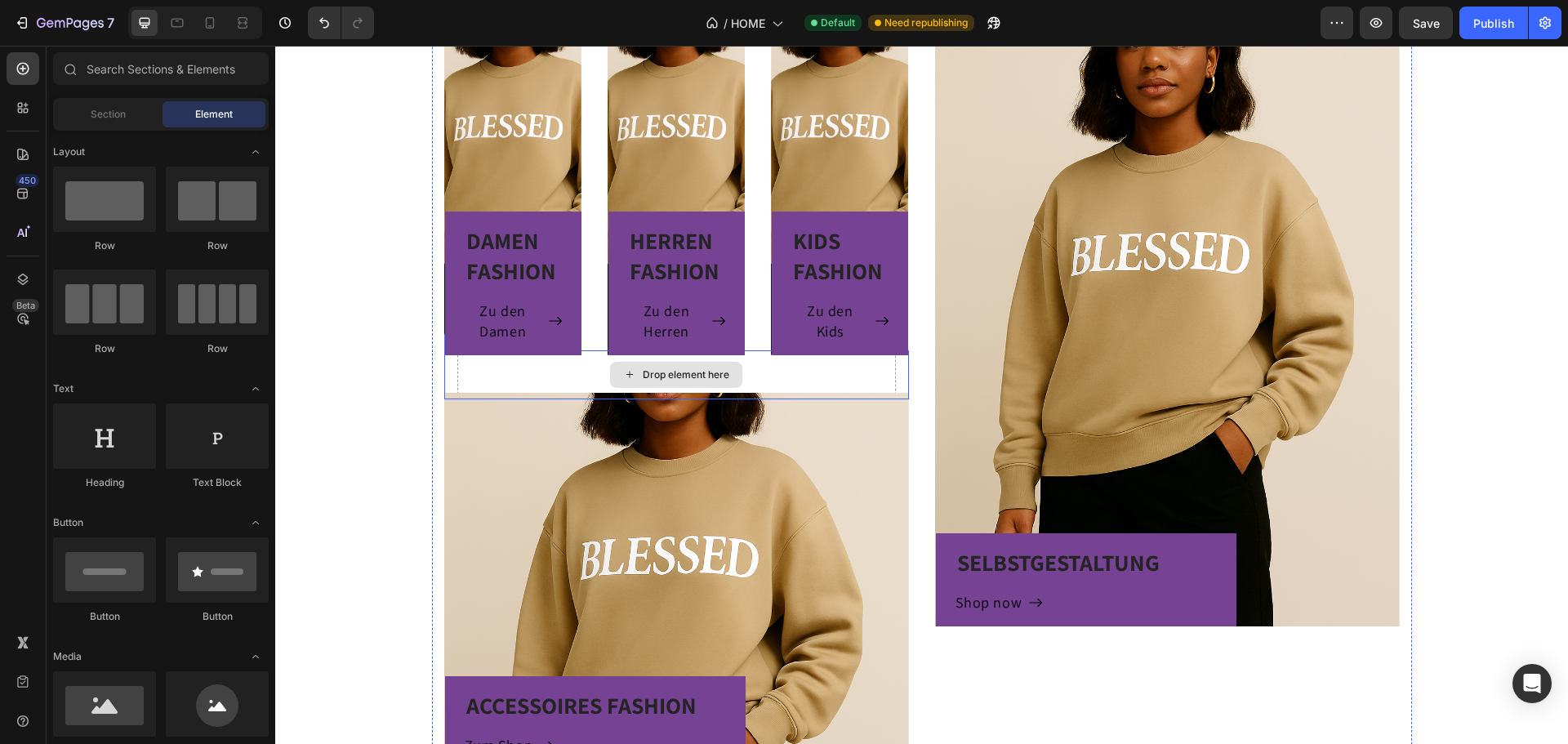
click at [776, 370] on div "Drop element here" at bounding box center [677, 374] width 438 height 49
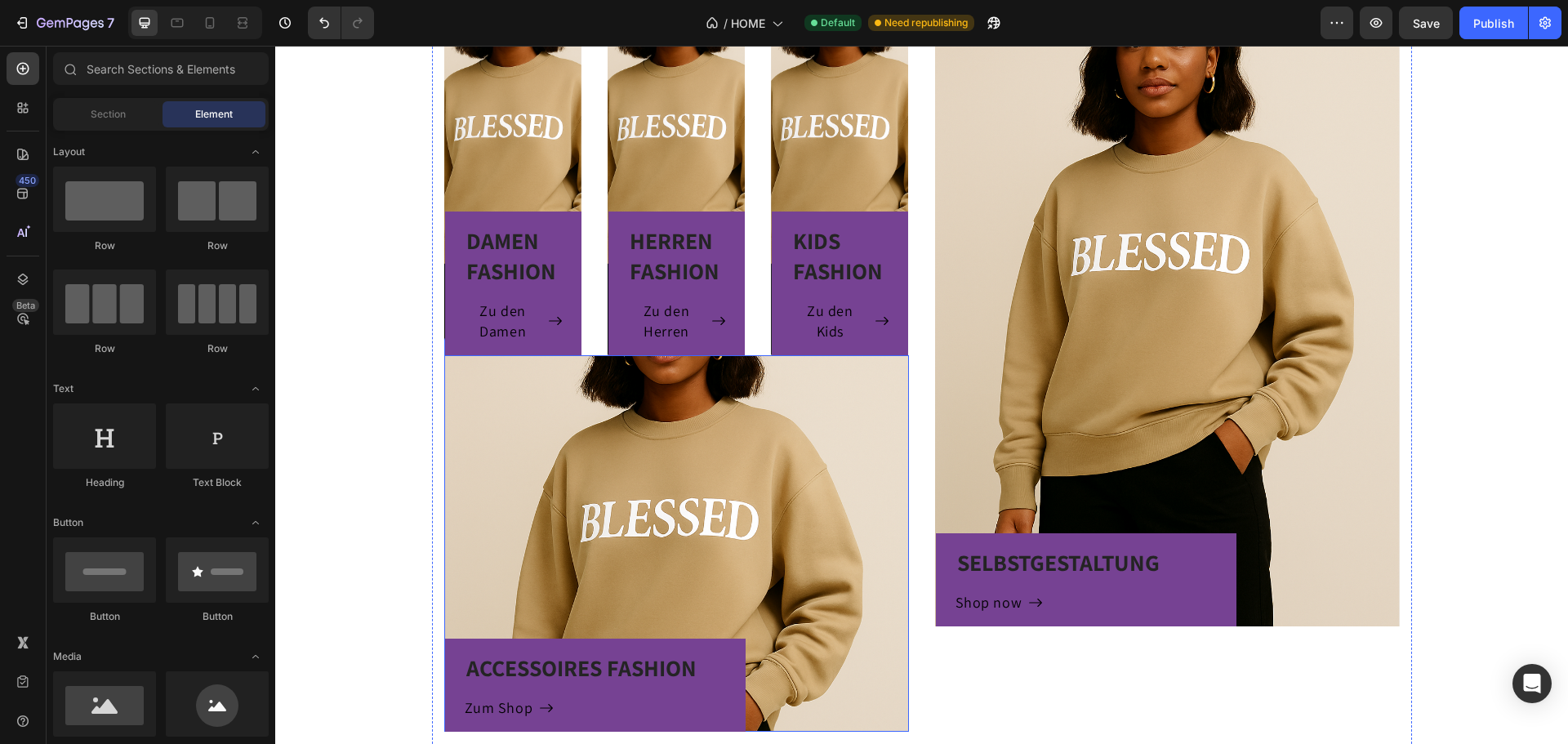
click at [748, 355] on div "ACCESSOIRES FASHION Heading Zum Shop Button Row" at bounding box center [676, 543] width 464 height 376
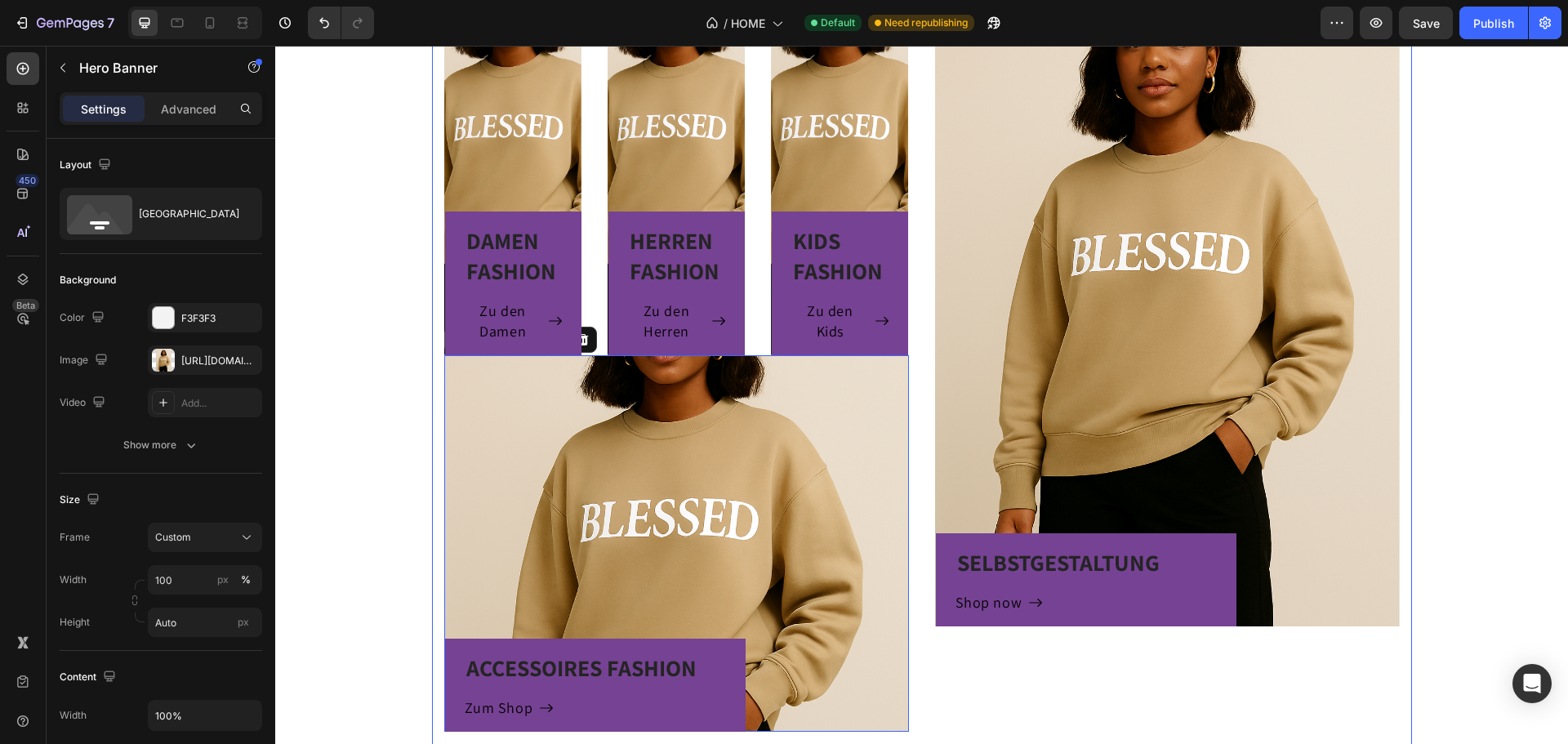
click at [1090, 666] on div "SELBSTGESTALTUNG Heading Shop now Button Row Hero Banner" at bounding box center [1167, 330] width 464 height 804
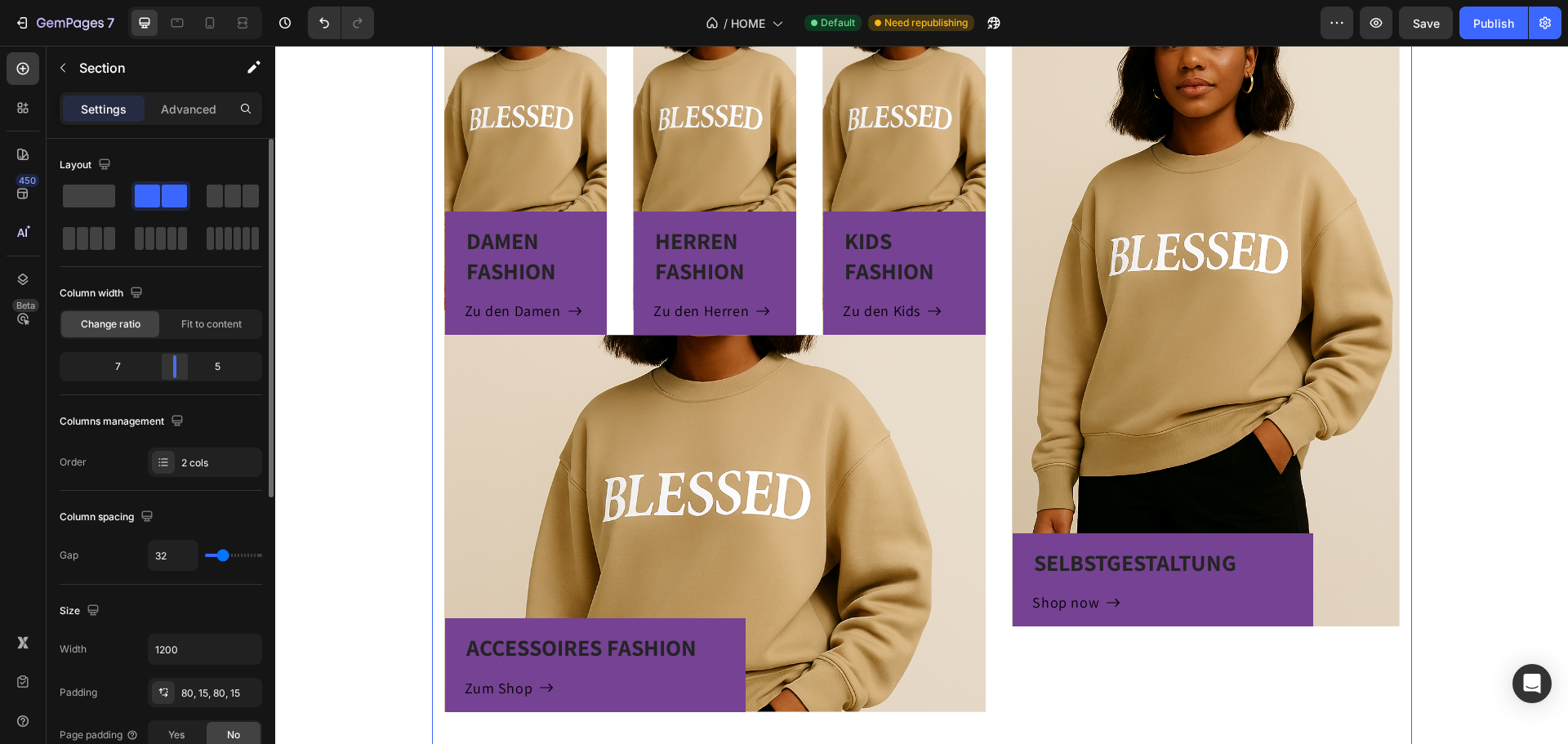
drag, startPoint x: 161, startPoint y: 367, endPoint x: 181, endPoint y: 359, distance: 21.5
click at [181, 359] on div at bounding box center [175, 367] width 29 height 23
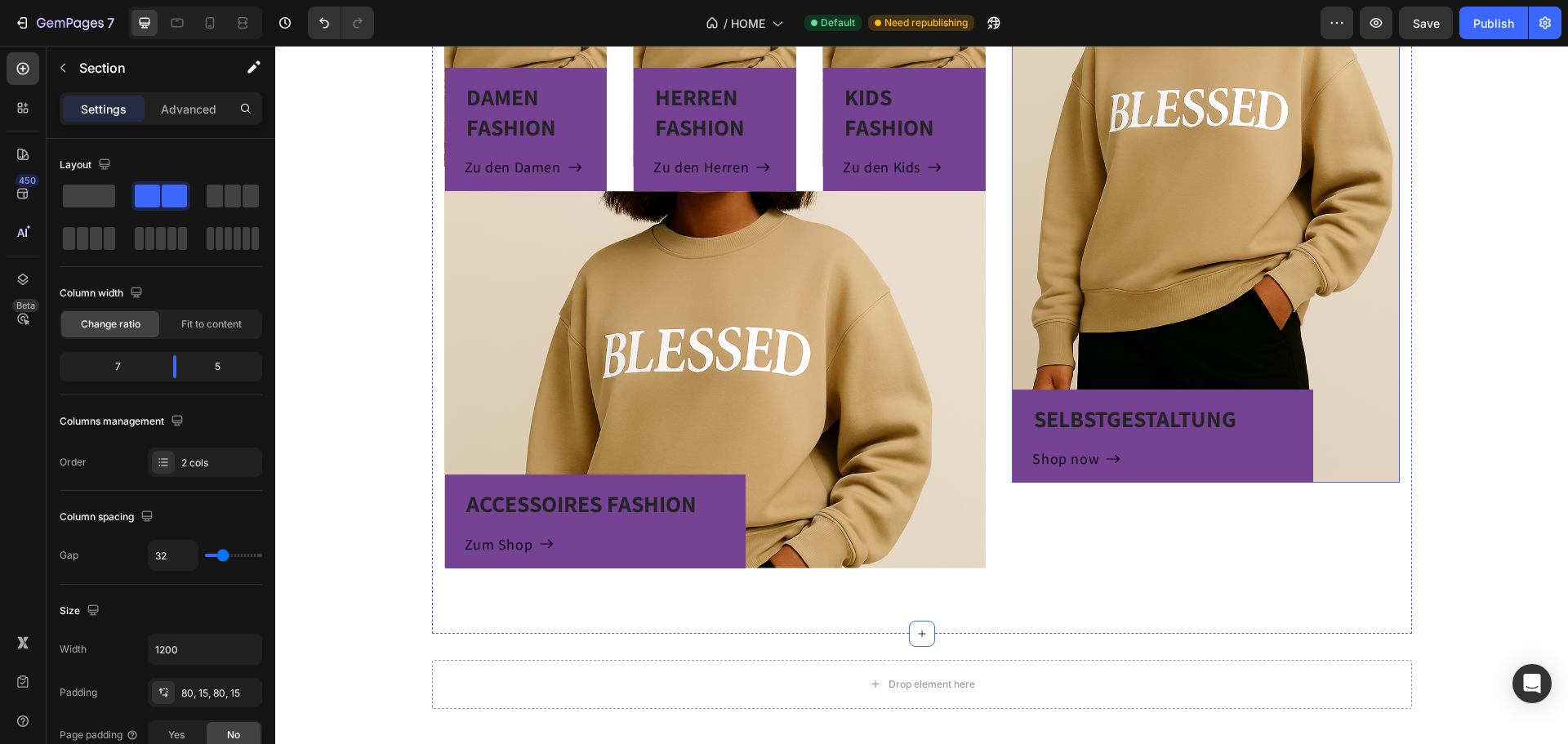
scroll to position [1281, 0]
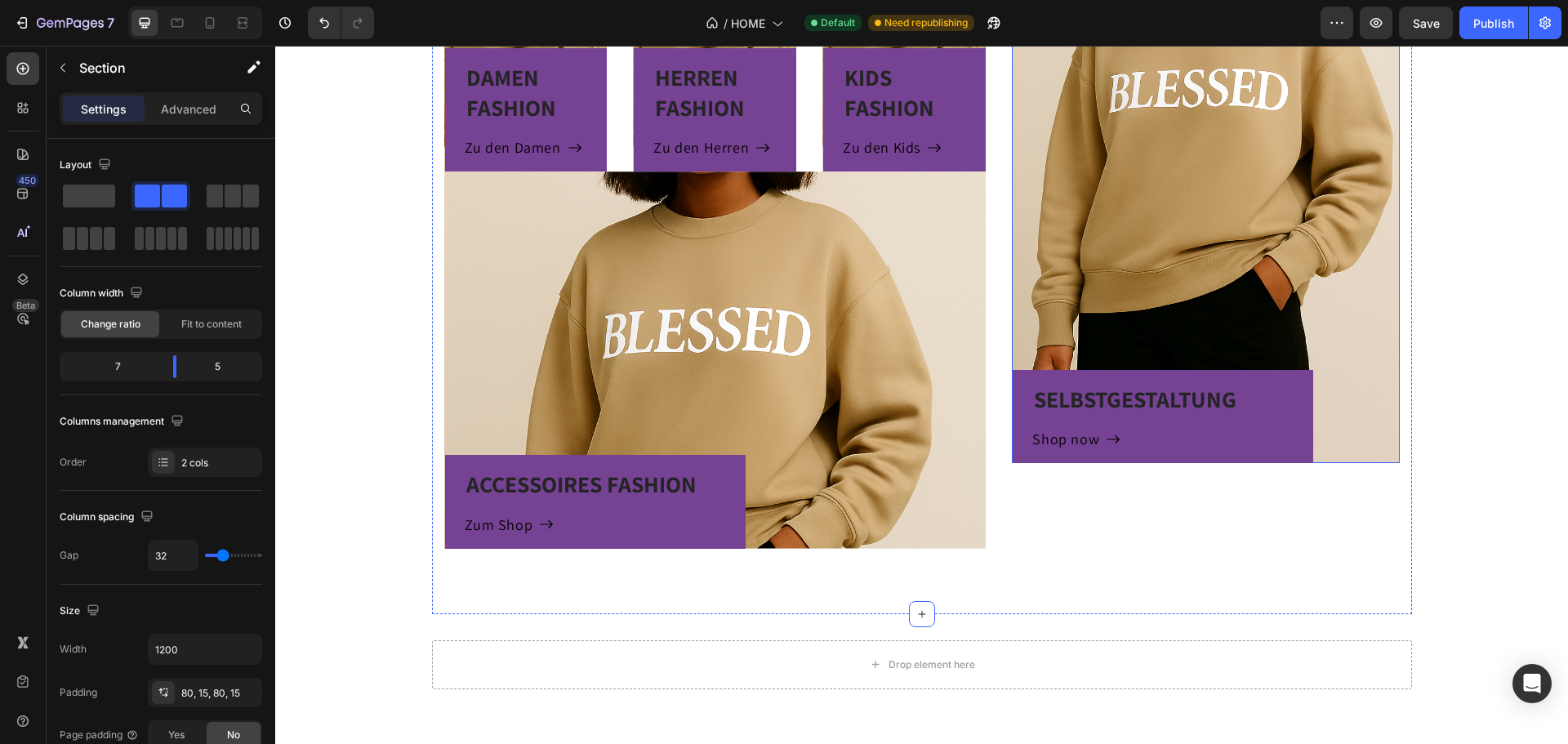
click at [1179, 240] on div "SELBSTGESTALTUNG Heading Shop now Button Row" at bounding box center [1205, 275] width 387 height 376
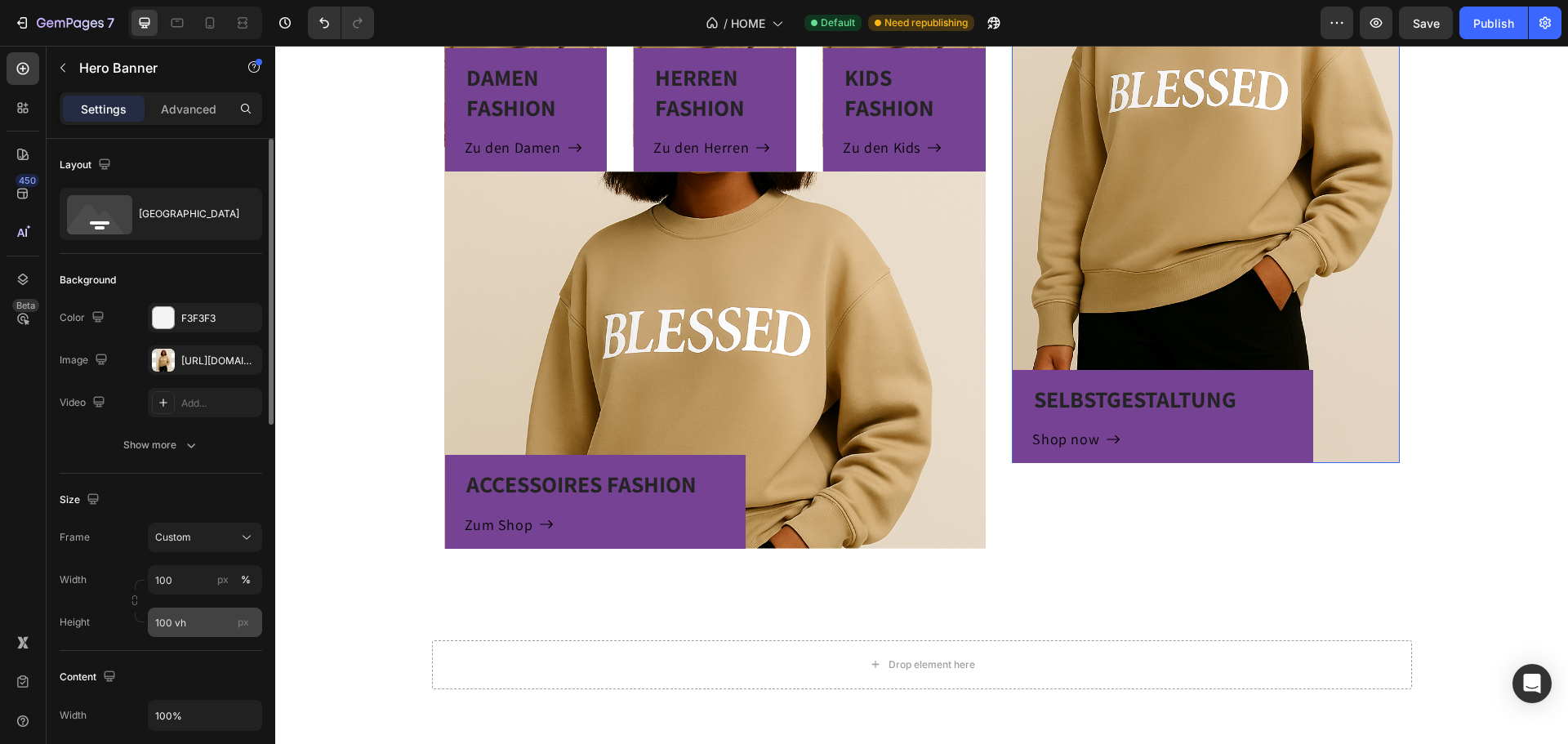
click at [236, 626] on div "px" at bounding box center [242, 623] width 24 height 21
click at [236, 626] on input "100 vh" at bounding box center [205, 623] width 114 height 29
click at [212, 622] on input "100 vh" at bounding box center [205, 623] width 114 height 29
click at [203, 650] on div "Fit content Auto" at bounding box center [188, 662] width 134 height 29
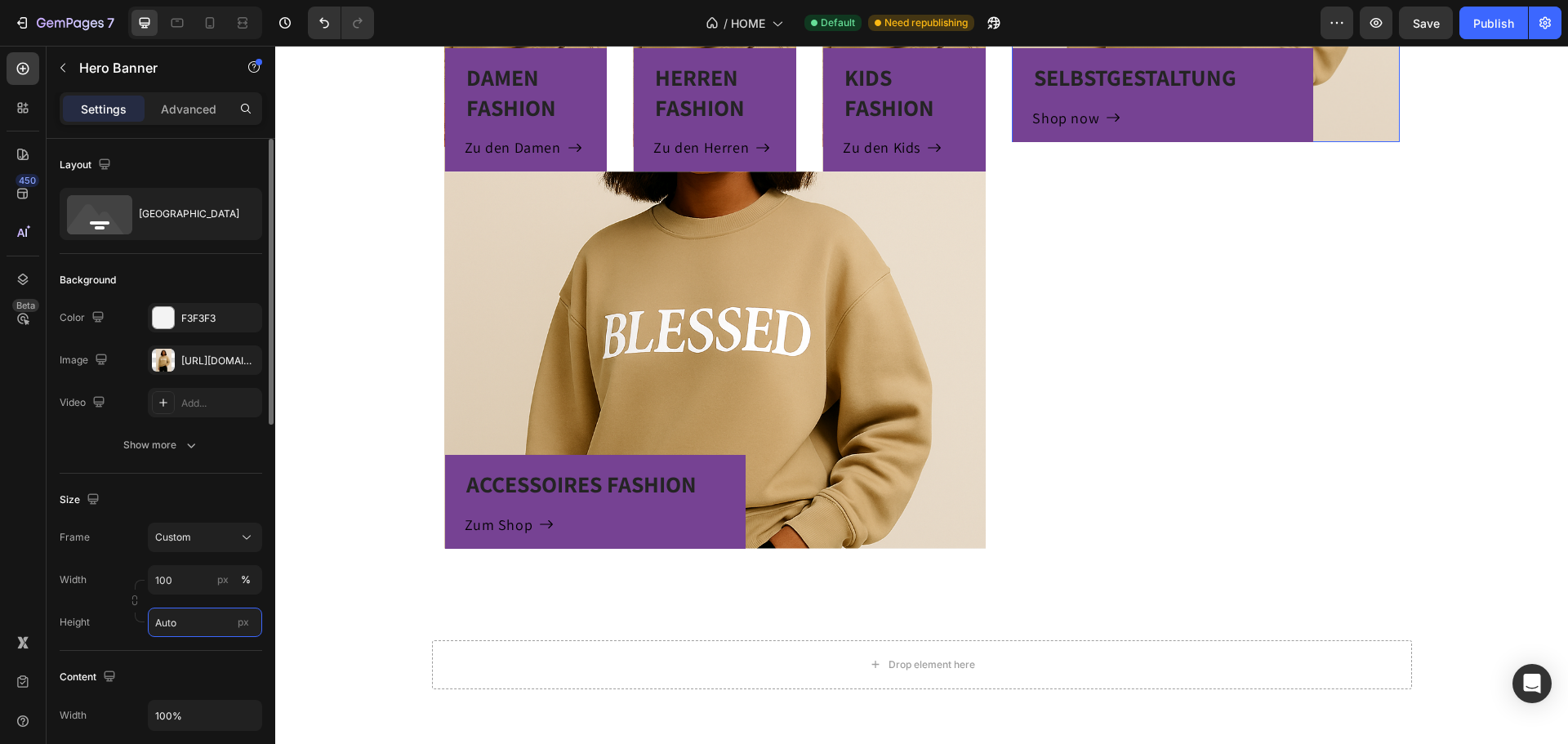
click at [182, 623] on input "Auto" at bounding box center [205, 623] width 114 height 29
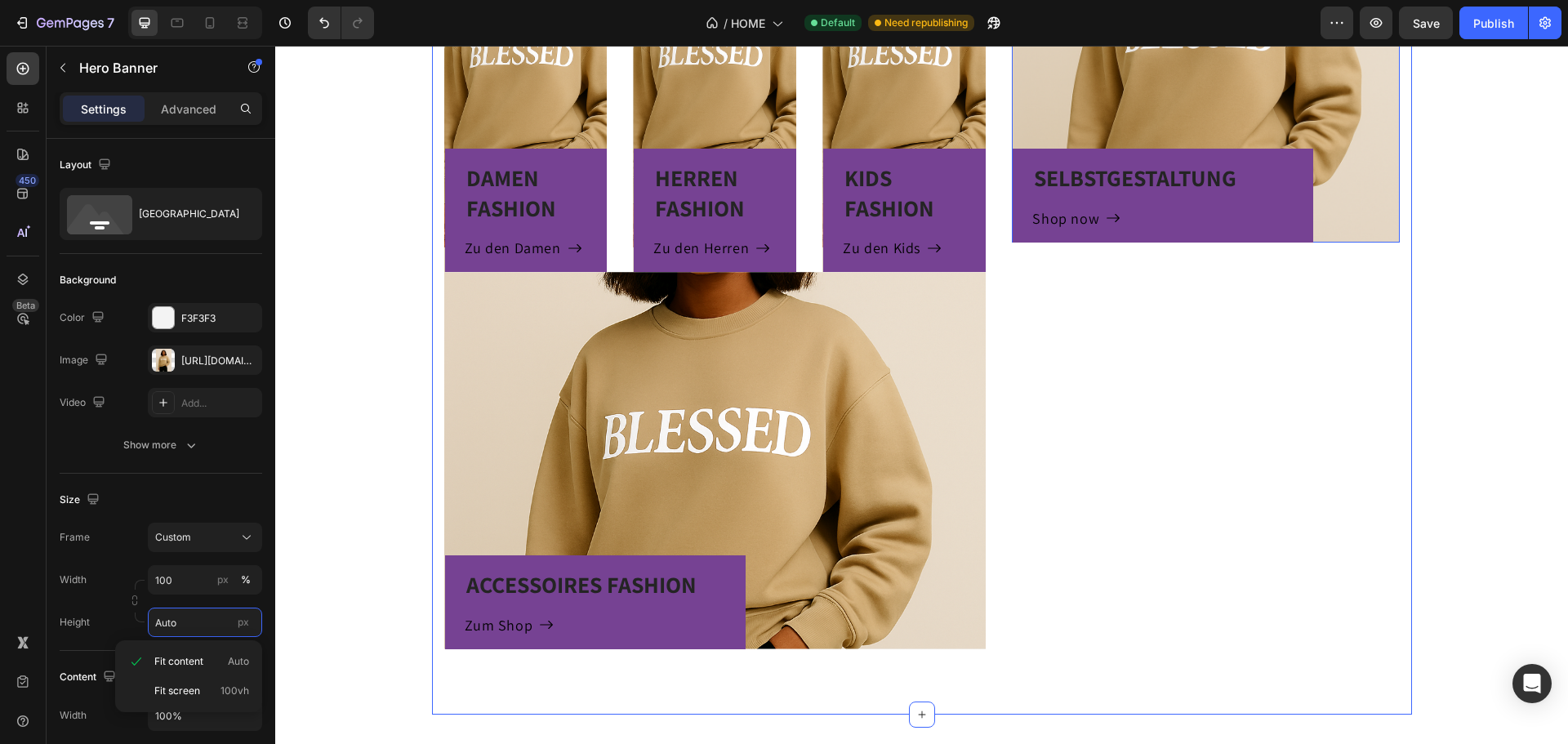
scroll to position [1199, 0]
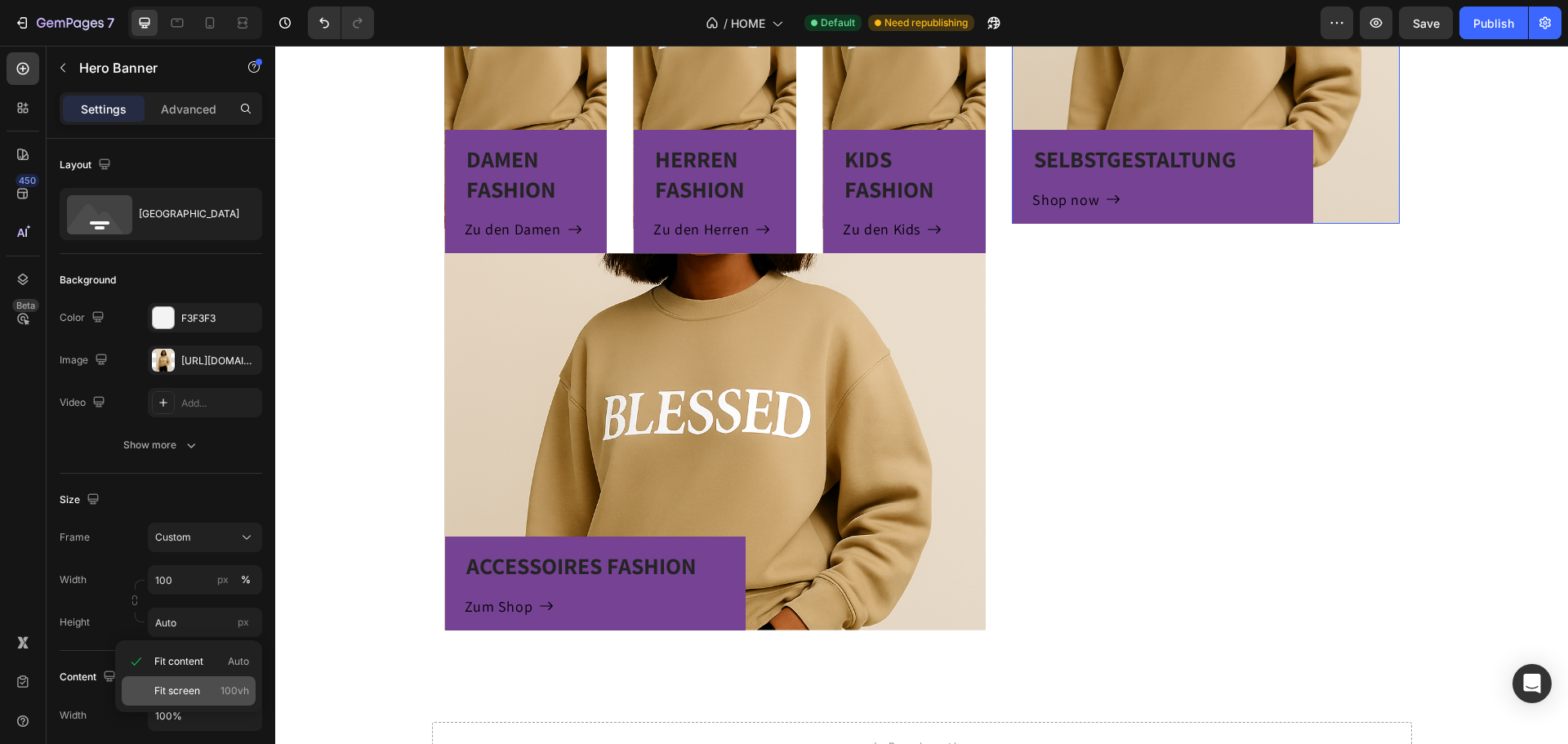
click at [175, 693] on span "Fit screen" at bounding box center [176, 691] width 46 height 15
type input "100 vh"
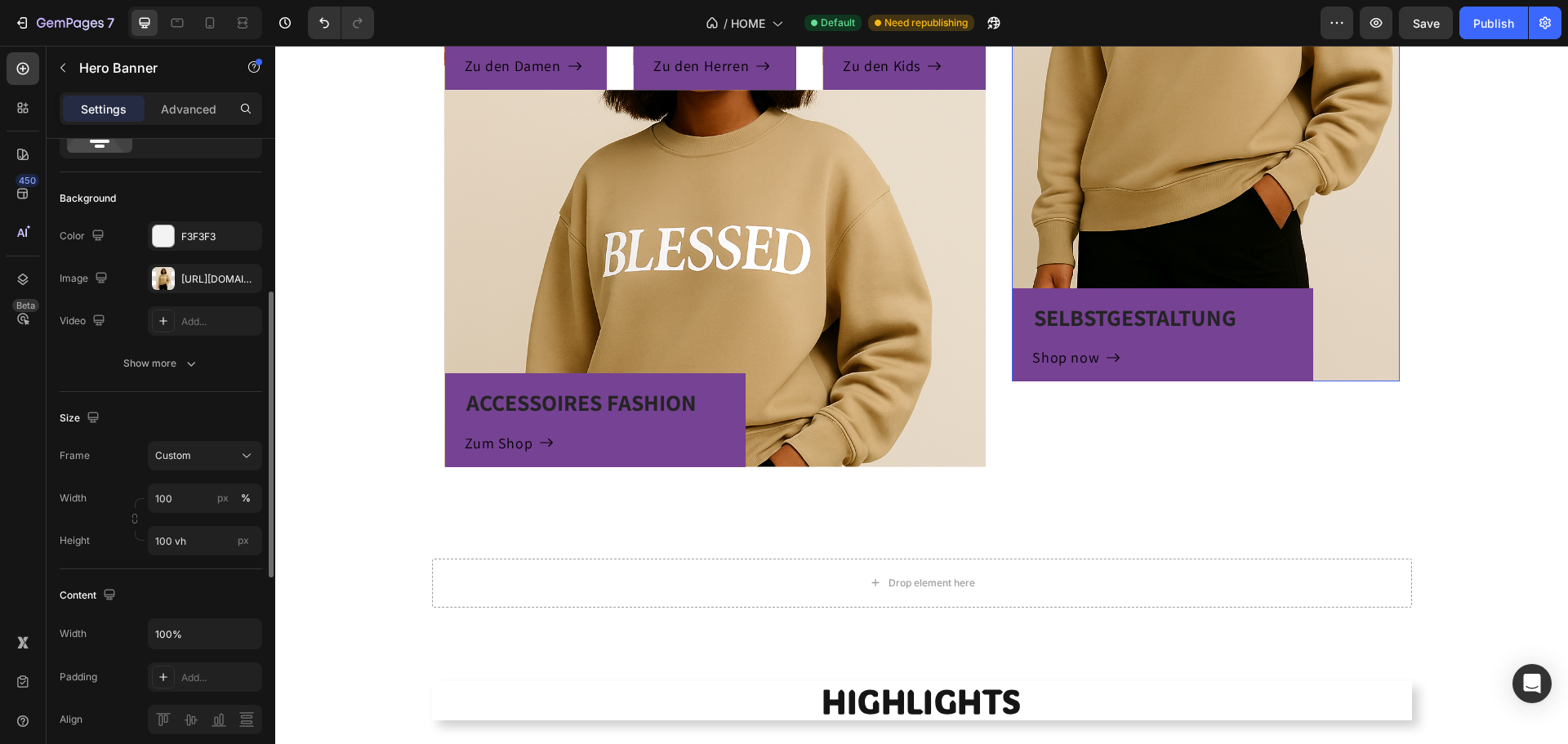
scroll to position [163, 0]
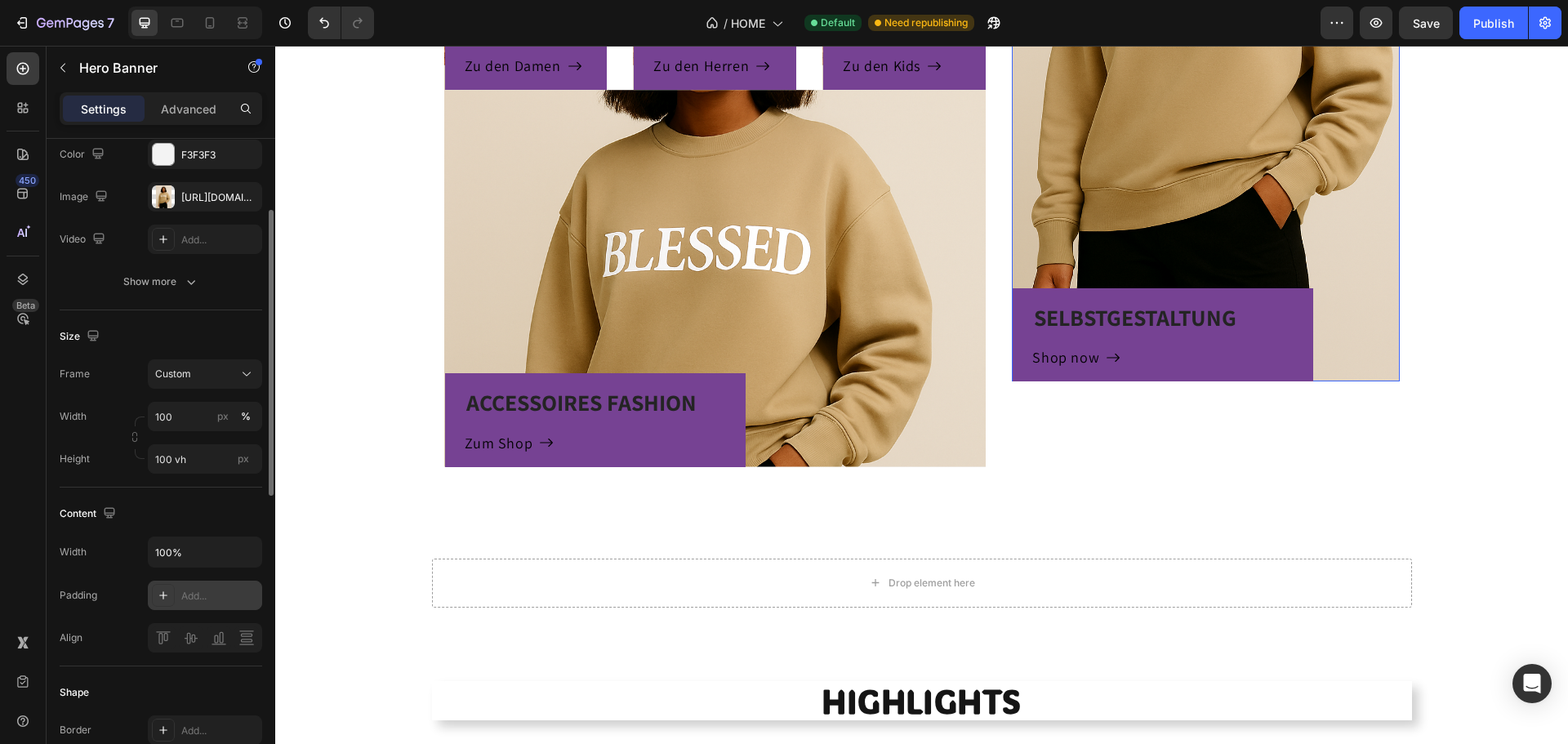
click at [212, 598] on div "Add..." at bounding box center [219, 596] width 77 height 15
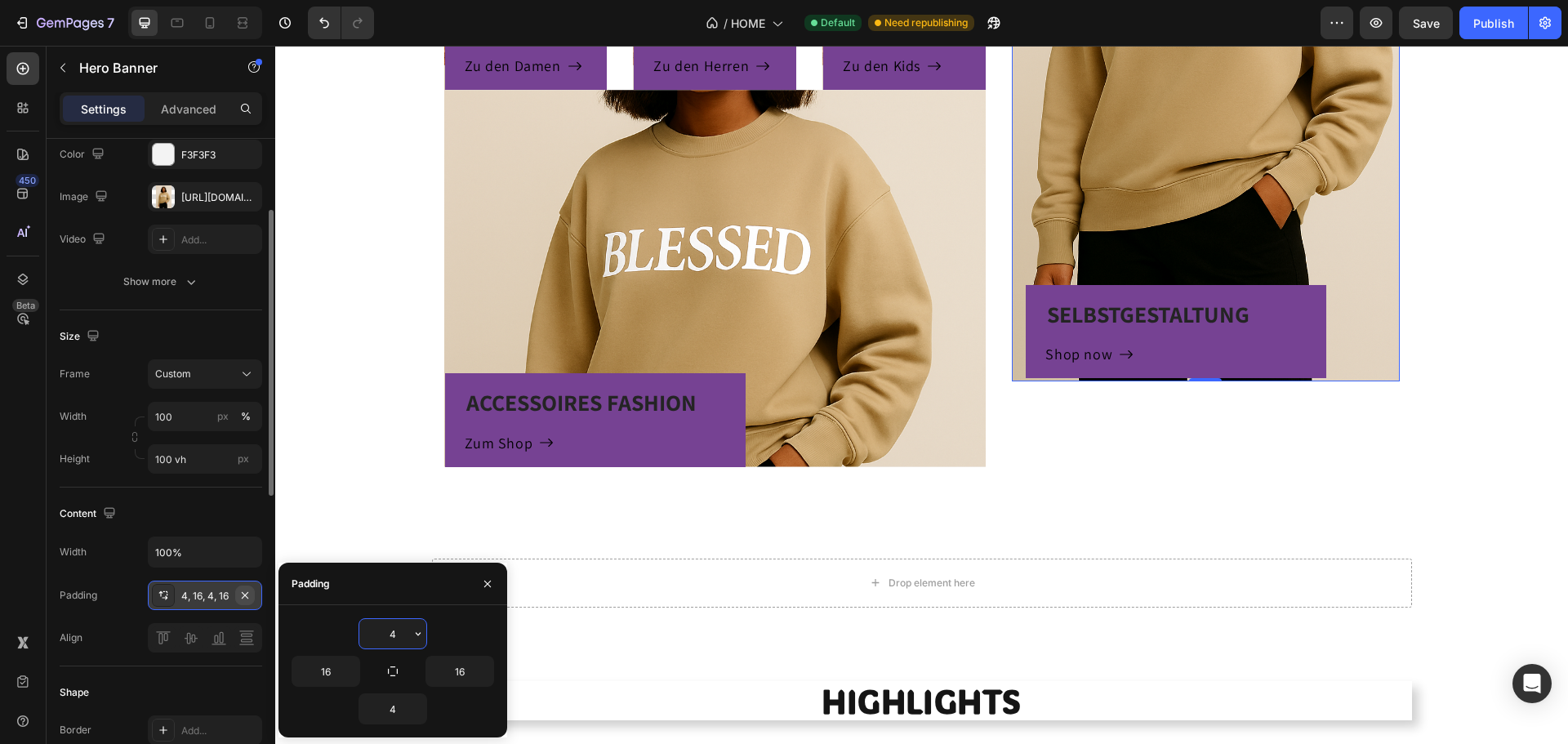
click at [247, 595] on icon "button" at bounding box center [244, 595] width 13 height 13
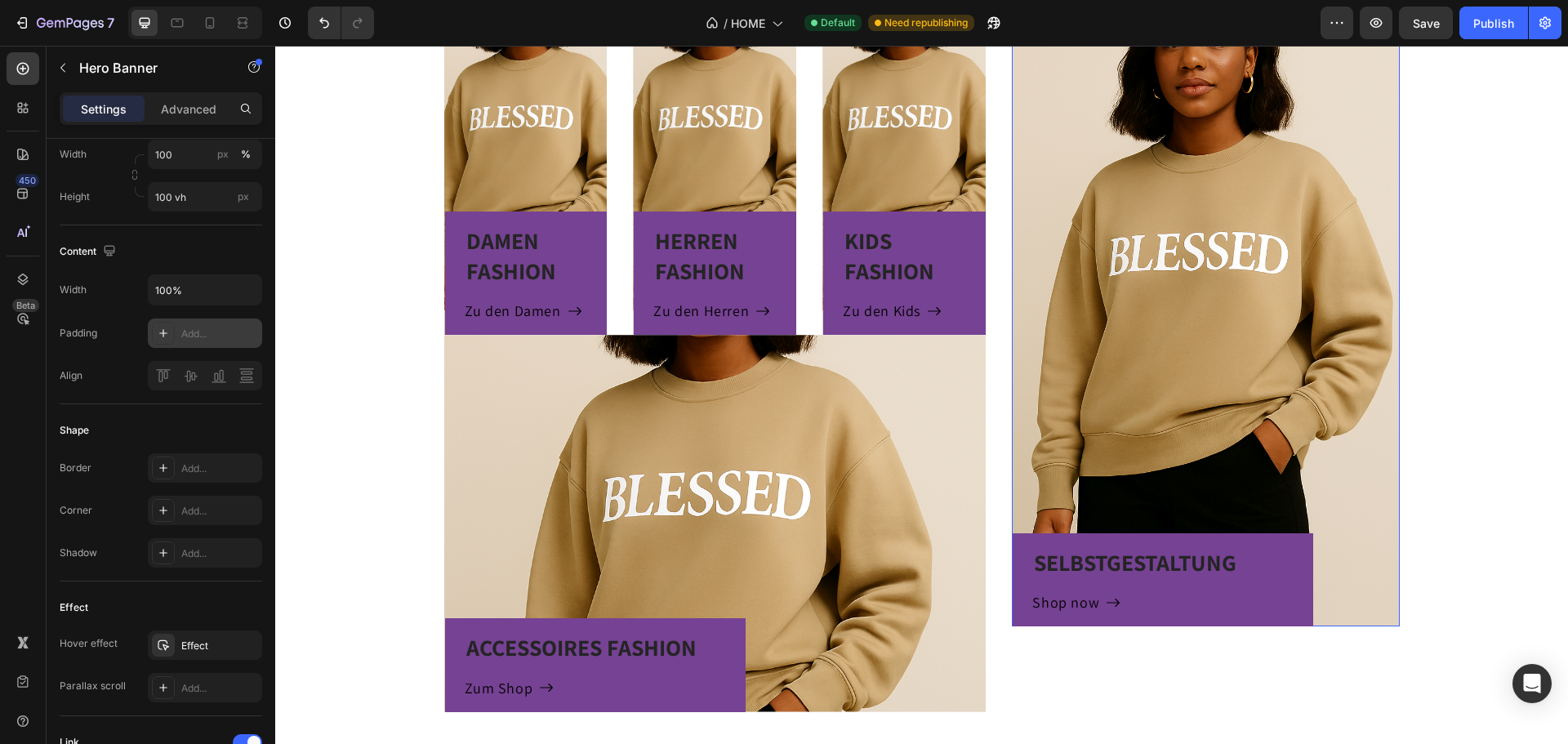
scroll to position [954, 0]
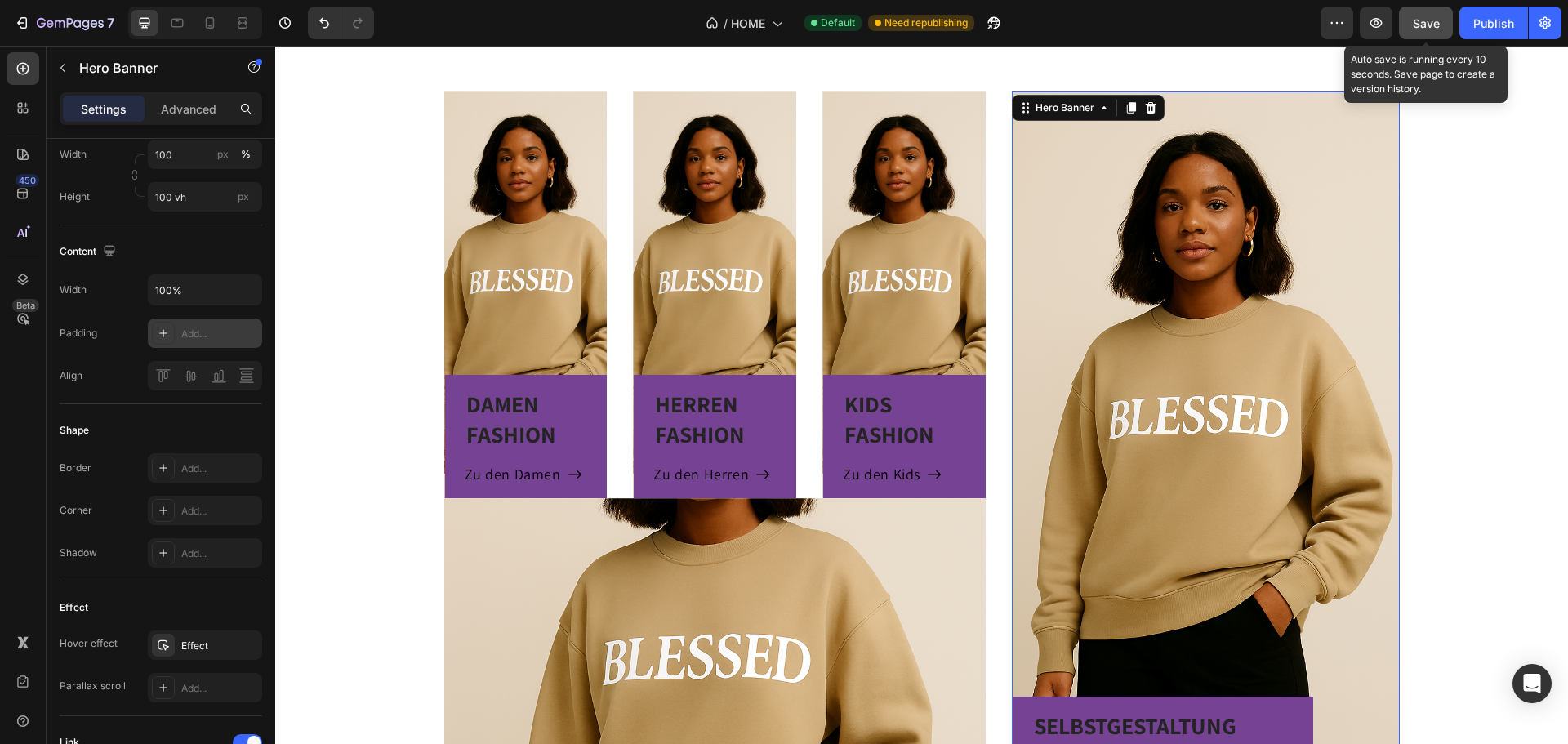
click at [1432, 16] on span "Save" at bounding box center [1426, 23] width 27 height 14
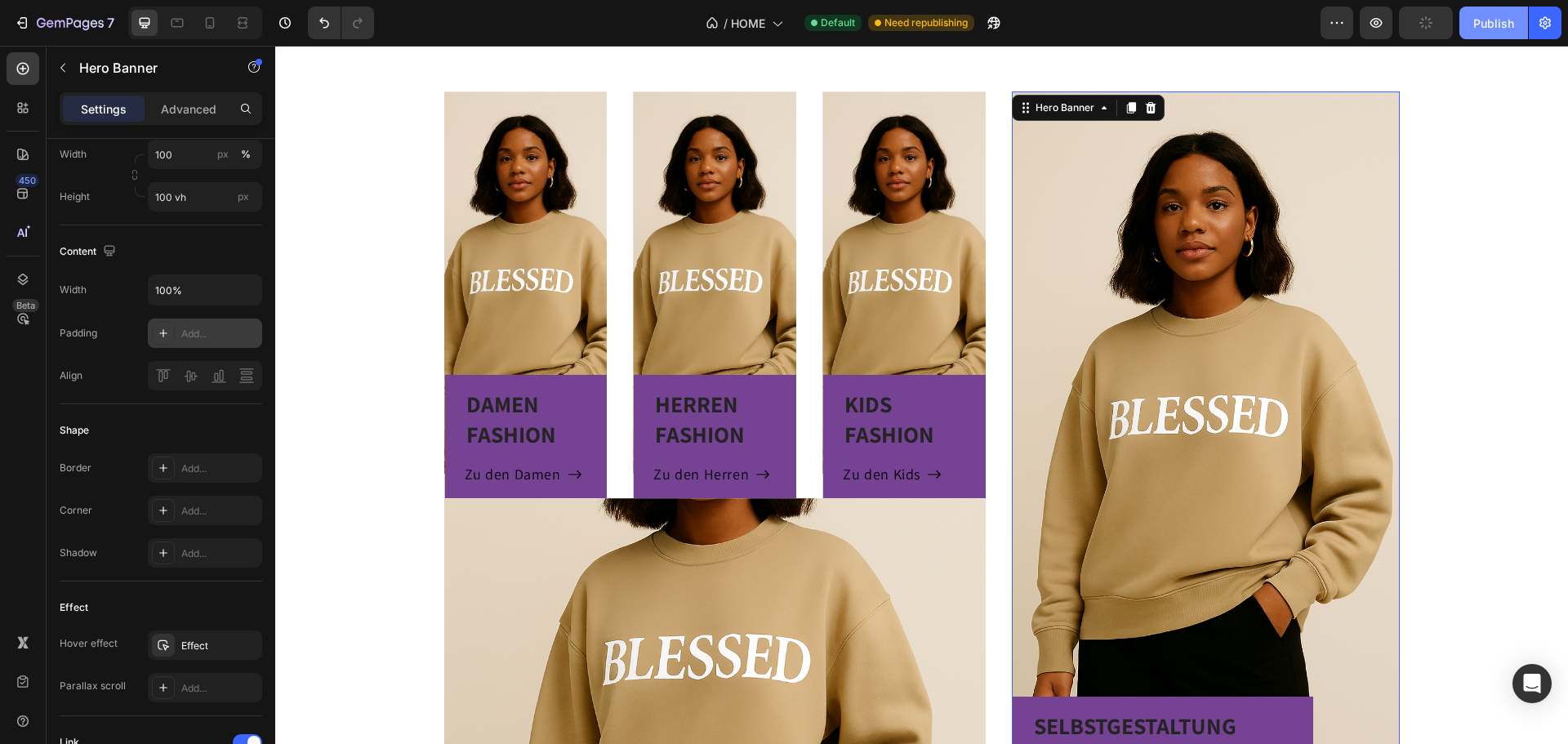
click at [1484, 24] on div "Publish" at bounding box center [1493, 23] width 41 height 17
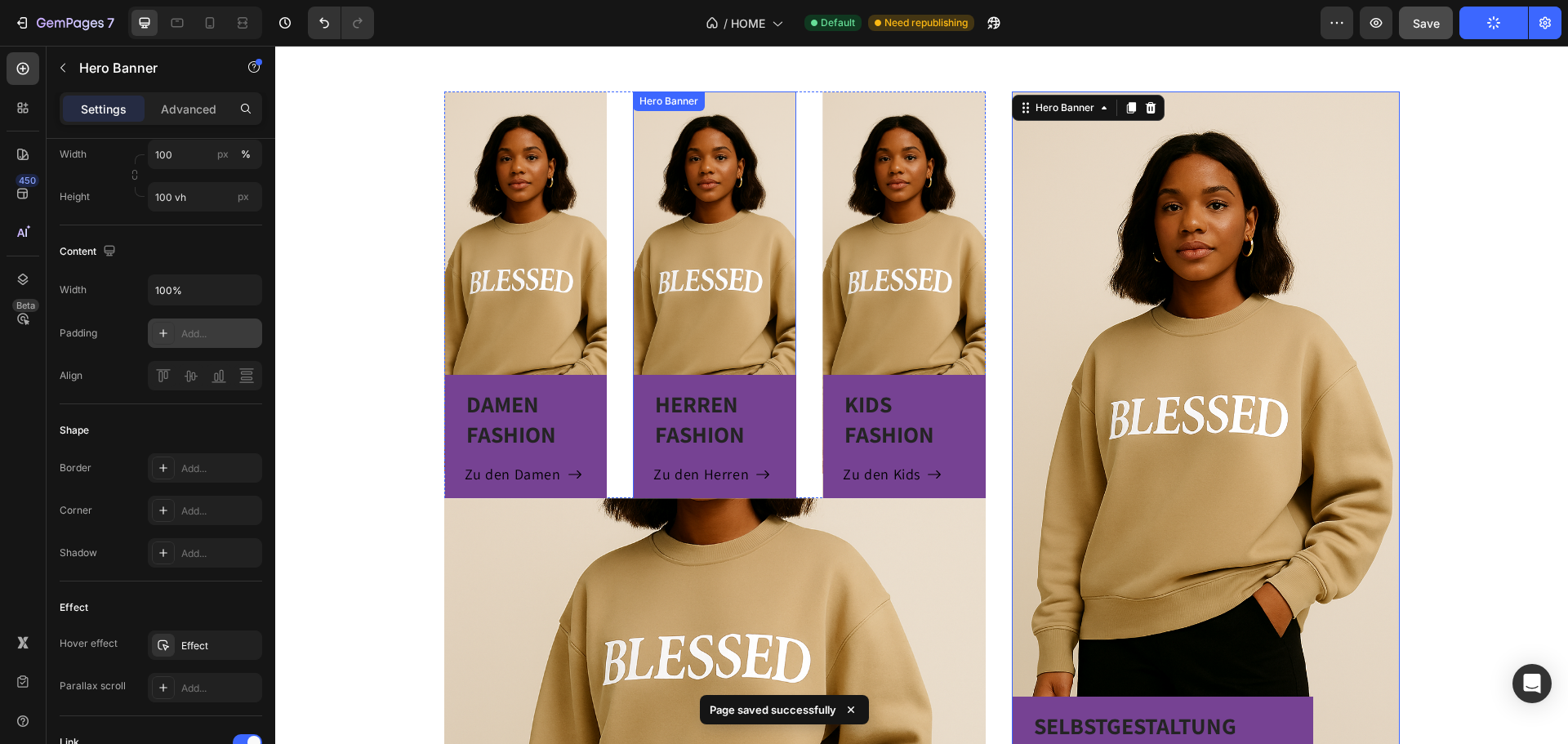
click at [671, 213] on div "HERREN FASHION Heading Zu den Herren Button Row" at bounding box center [715, 294] width 163 height 406
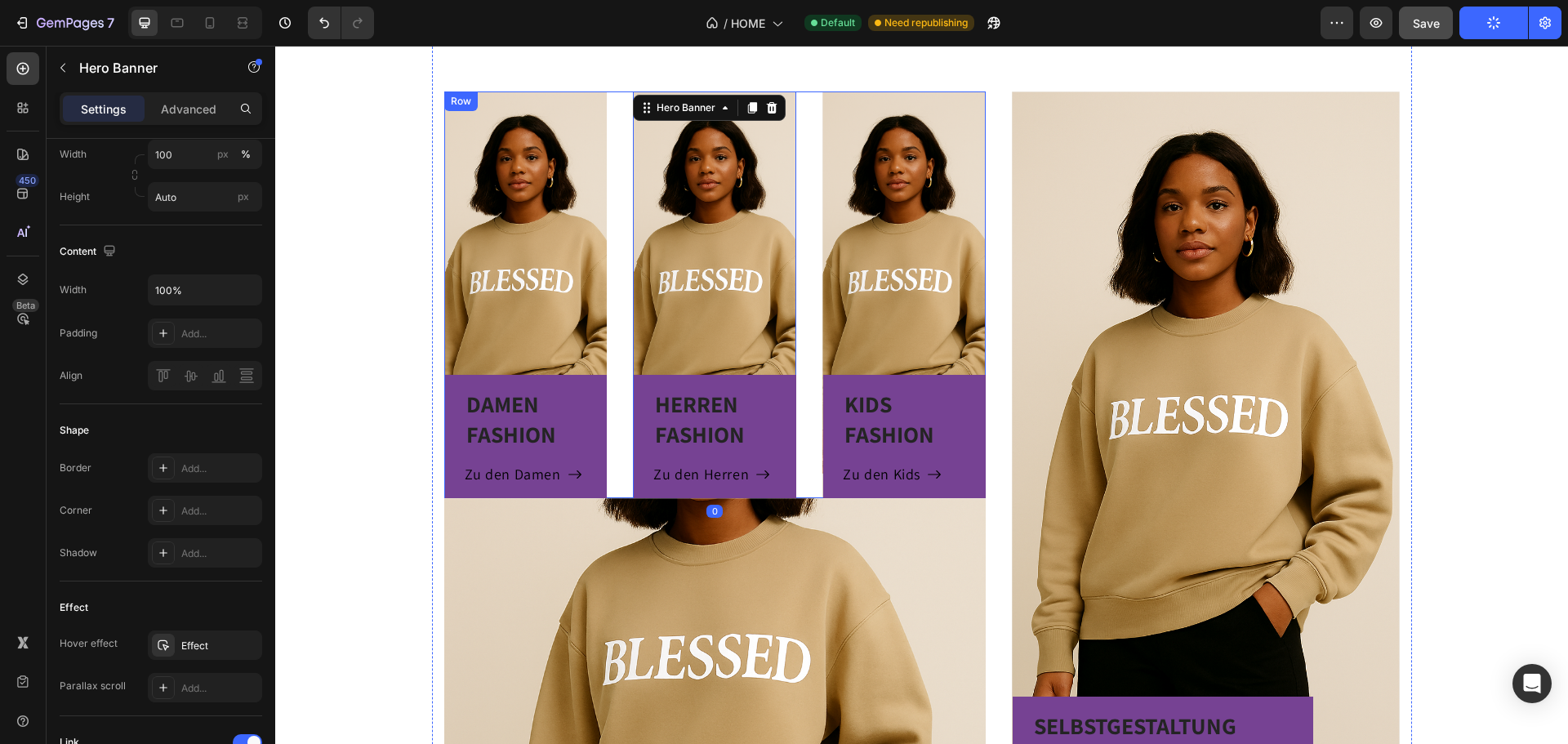
click at [619, 118] on div "DAMEN FASHION Heading Zu den Damen Button Row Hero Banner HERREN FASHION Headin…" at bounding box center [715, 294] width 542 height 406
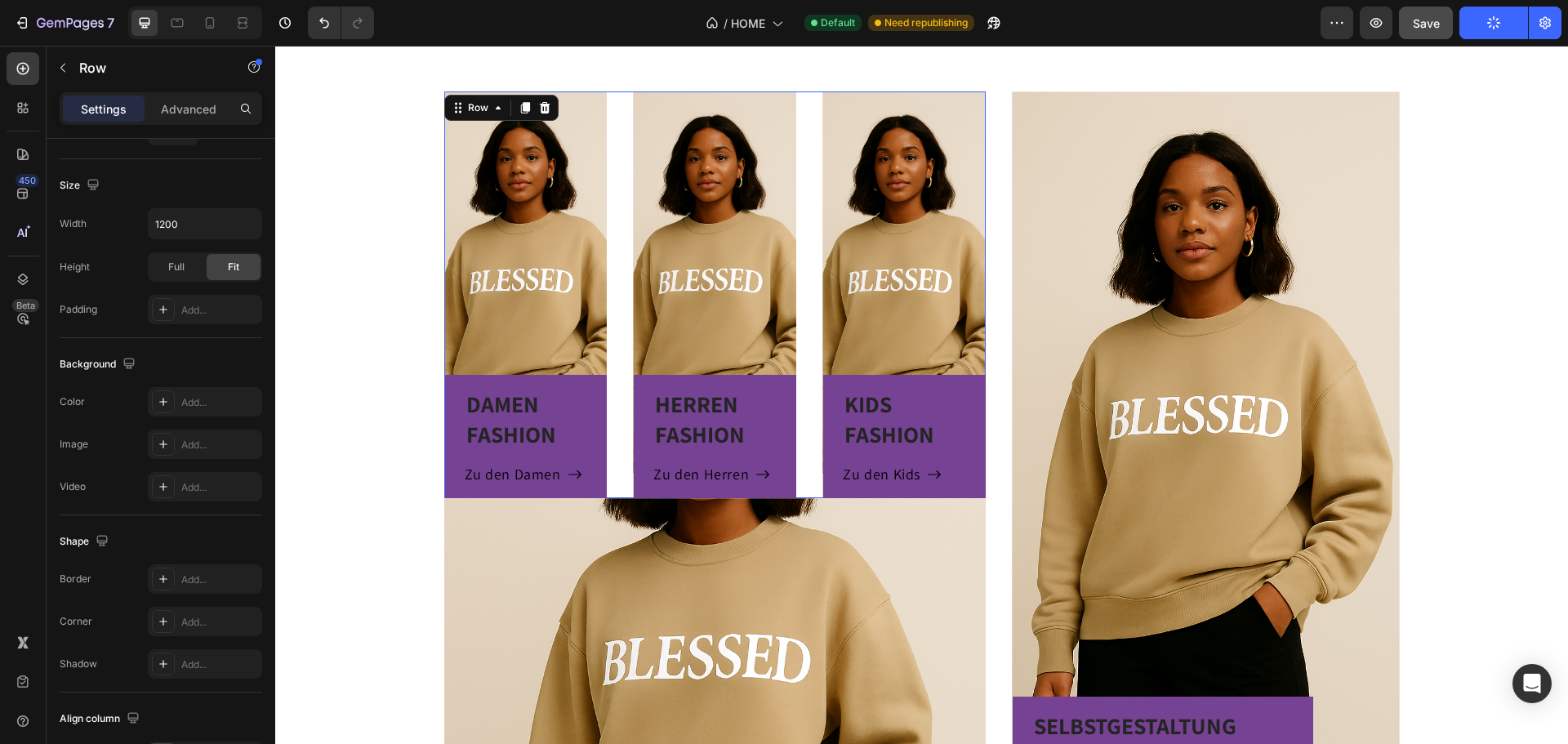
scroll to position [0, 0]
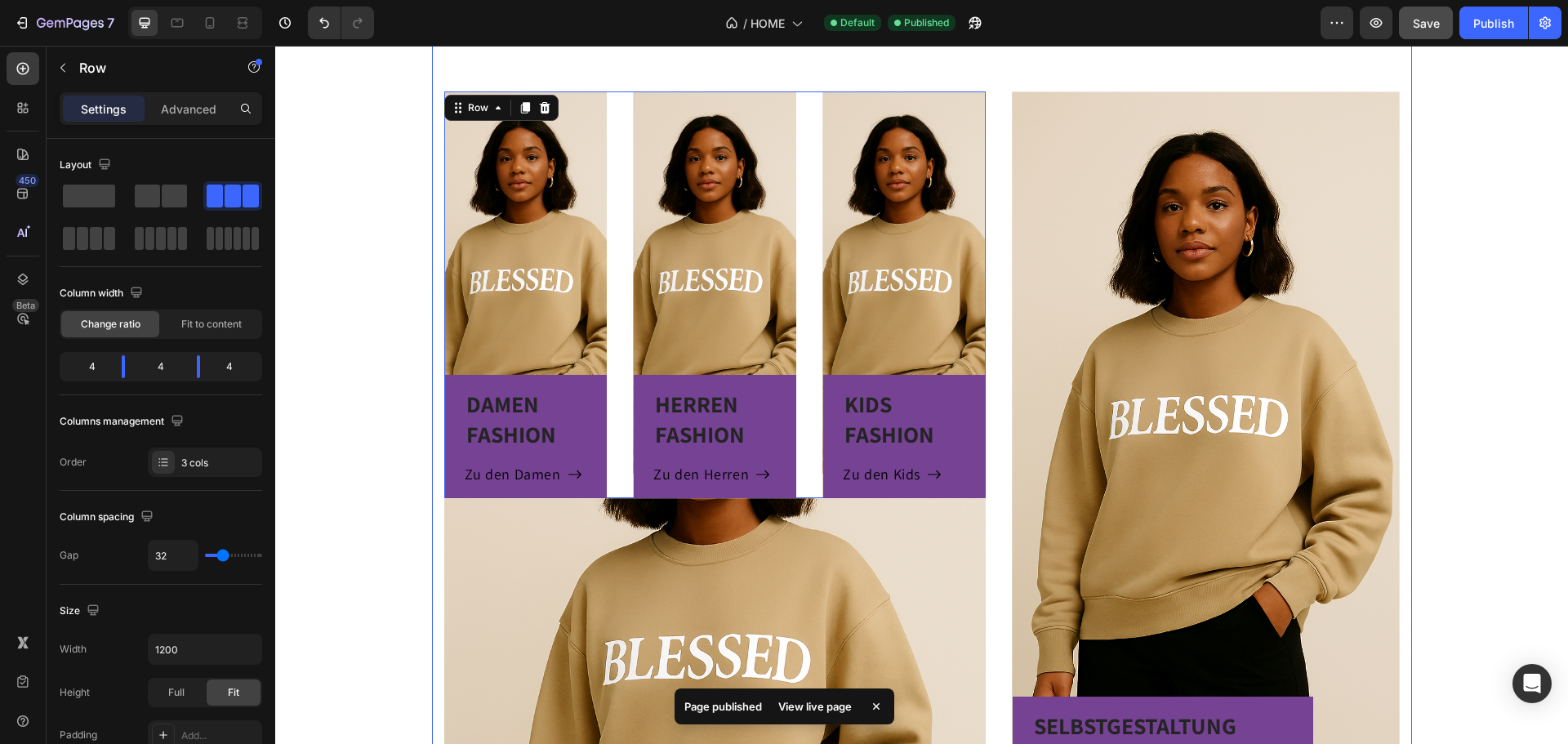
click at [997, 72] on div "DAMEN FASHION Heading Zu den Damen Button Row Hero Banner HERREN FASHION Headin…" at bounding box center [922, 483] width 980 height 914
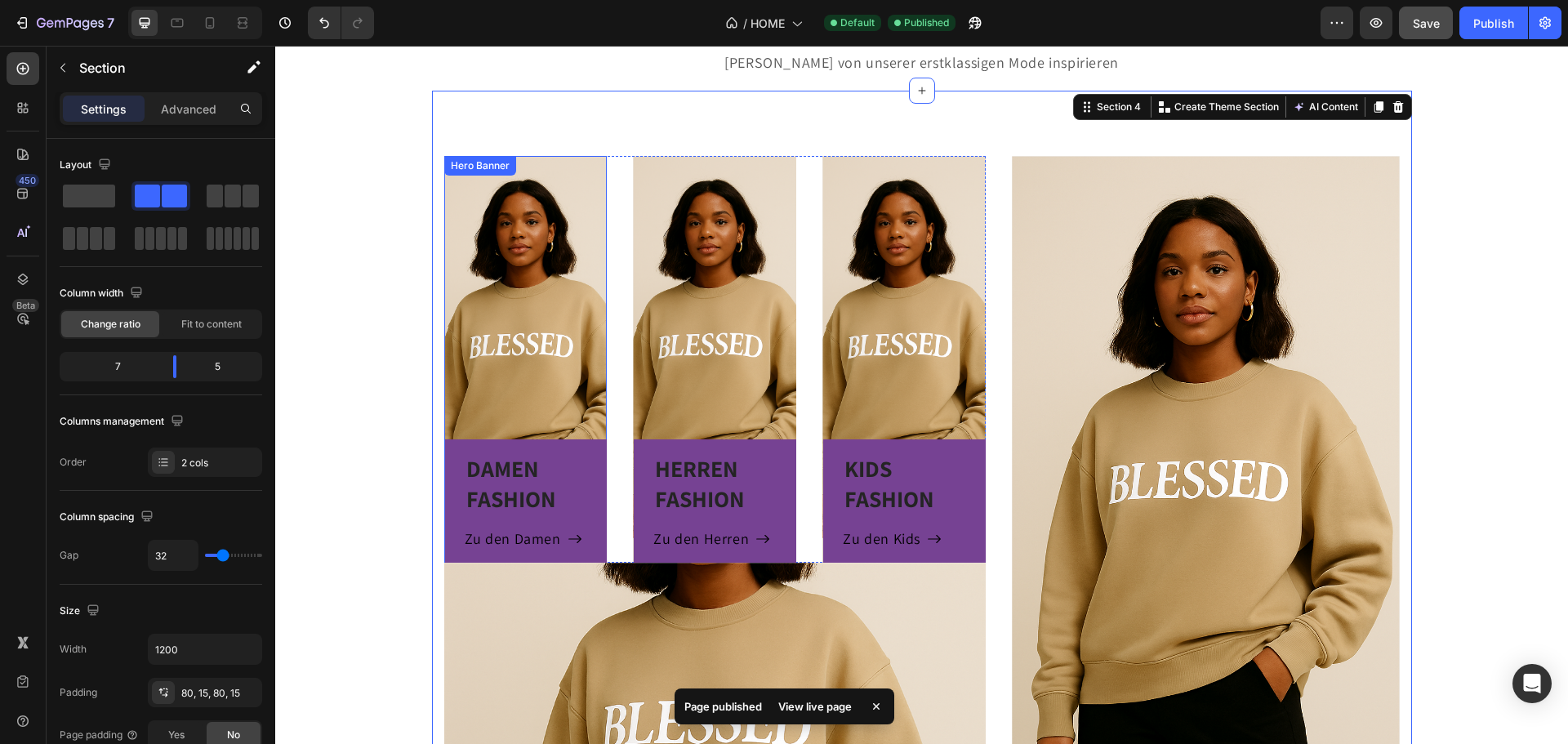
scroll to position [709, 0]
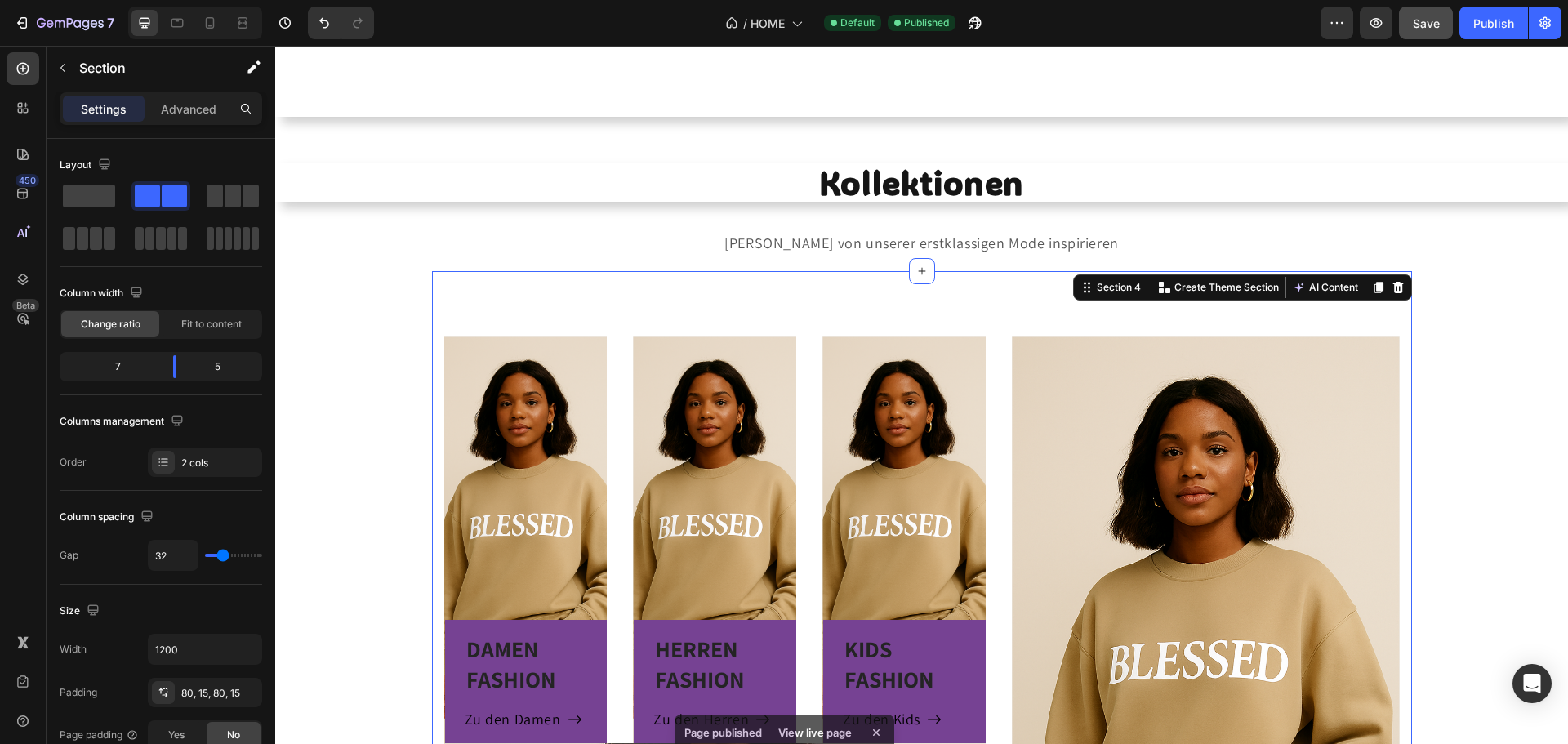
click at [527, 299] on div "DAMEN FASHION Heading Zu den Damen Button Row Hero Banner HERREN FASHION Headin…" at bounding box center [922, 728] width 980 height 914
click at [603, 340] on div "DAMEN FASHION Heading Zu den Damen Button Row Hero Banner HERREN FASHION Headin…" at bounding box center [715, 539] width 542 height 406
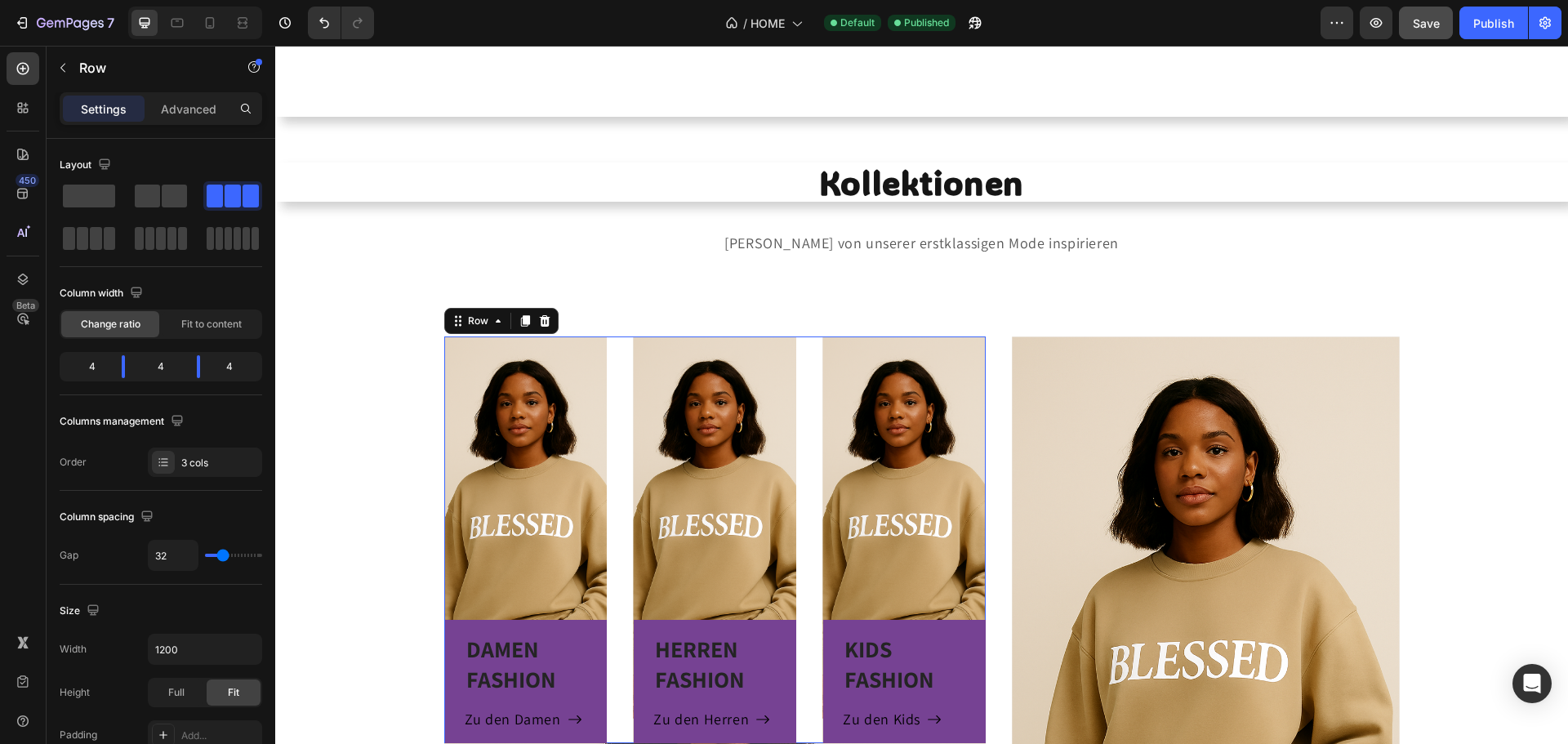
click at [611, 357] on div "DAMEN FASHION Heading Zu den Damen Button Row Hero Banner HERREN FASHION Headin…" at bounding box center [715, 539] width 542 height 406
click at [490, 329] on div "Row" at bounding box center [477, 321] width 59 height 19
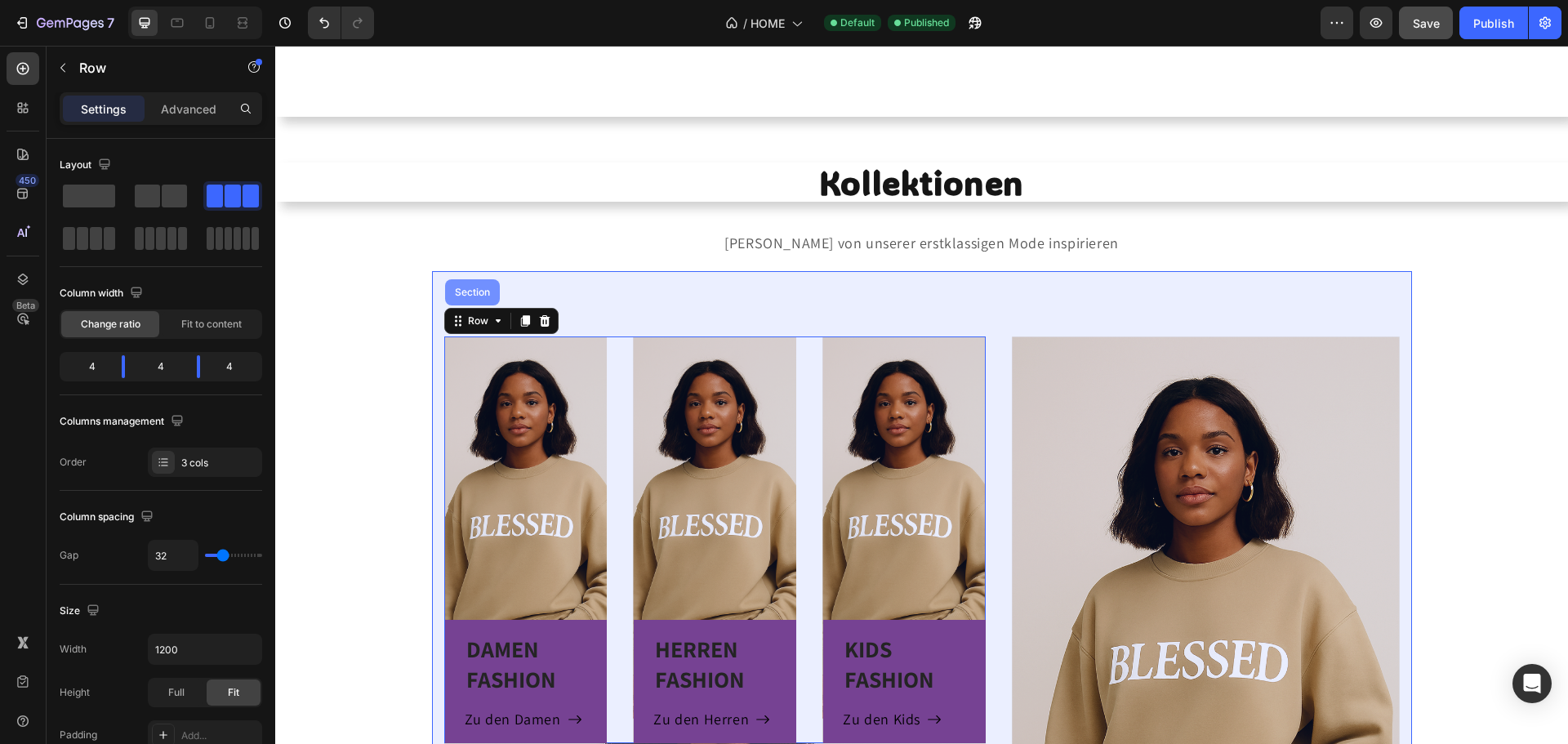
click at [484, 296] on div "Section" at bounding box center [472, 292] width 42 height 10
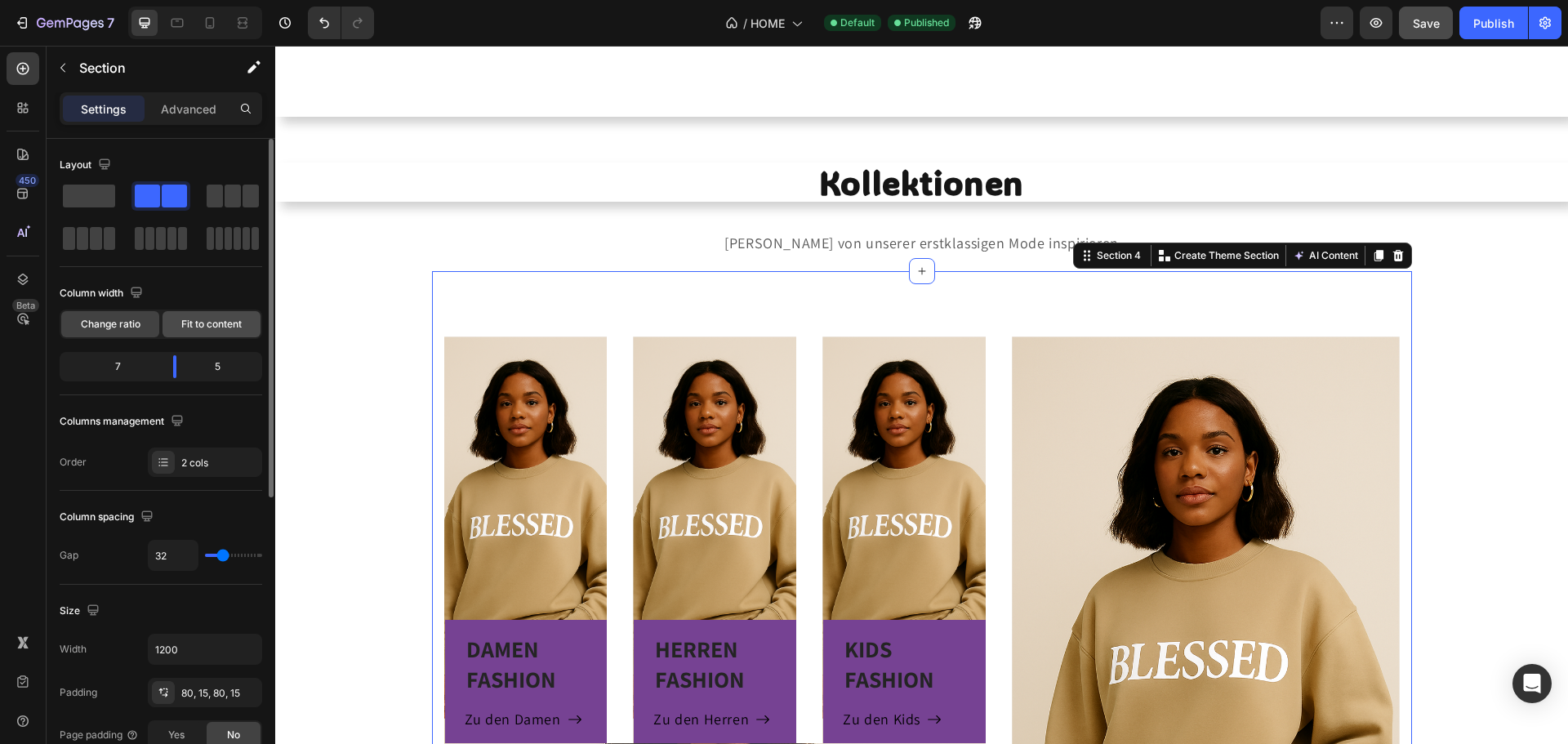
drag, startPoint x: 196, startPoint y: 324, endPoint x: 93, endPoint y: 281, distance: 111.6
click at [196, 324] on span "Fit to content" at bounding box center [211, 324] width 60 height 15
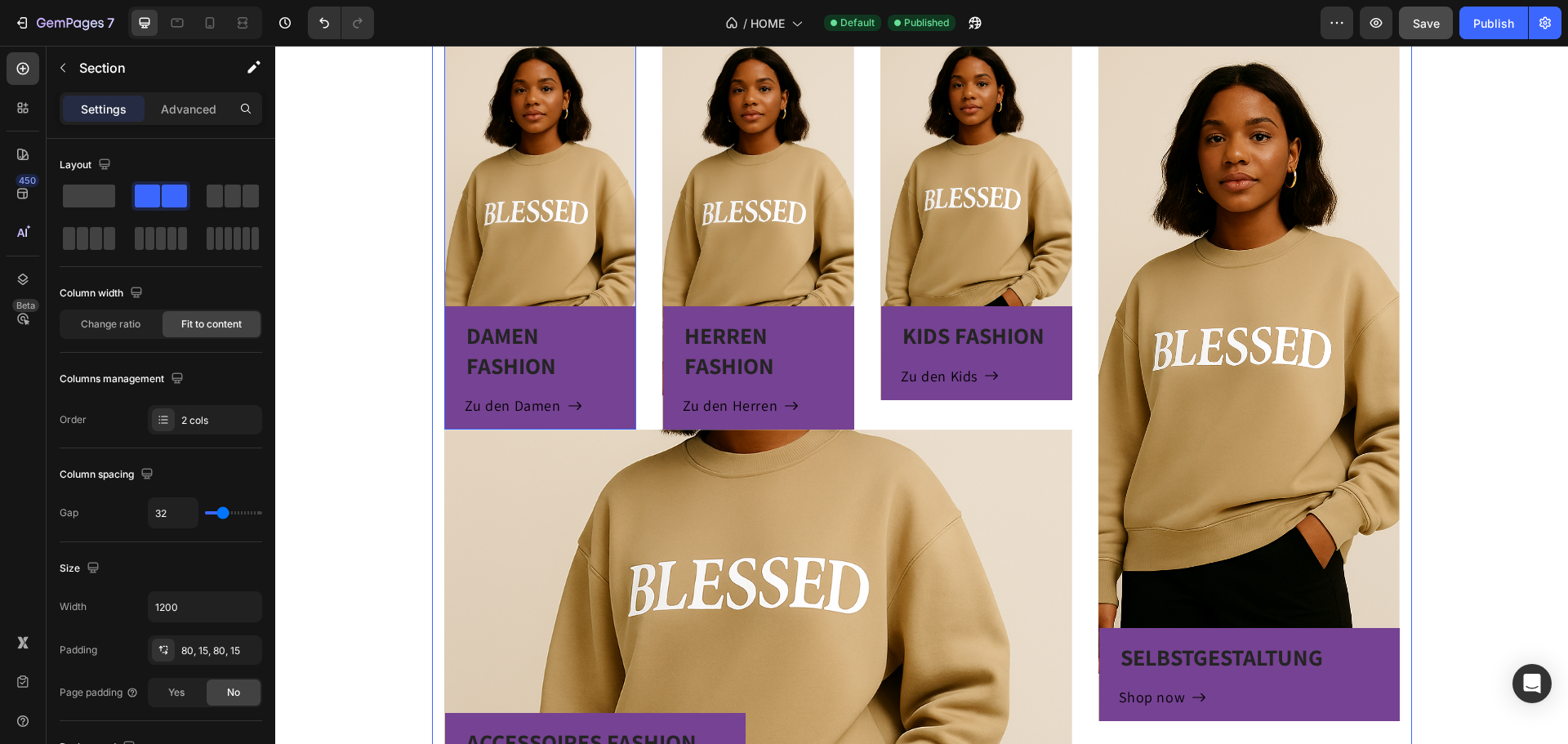
scroll to position [1036, 0]
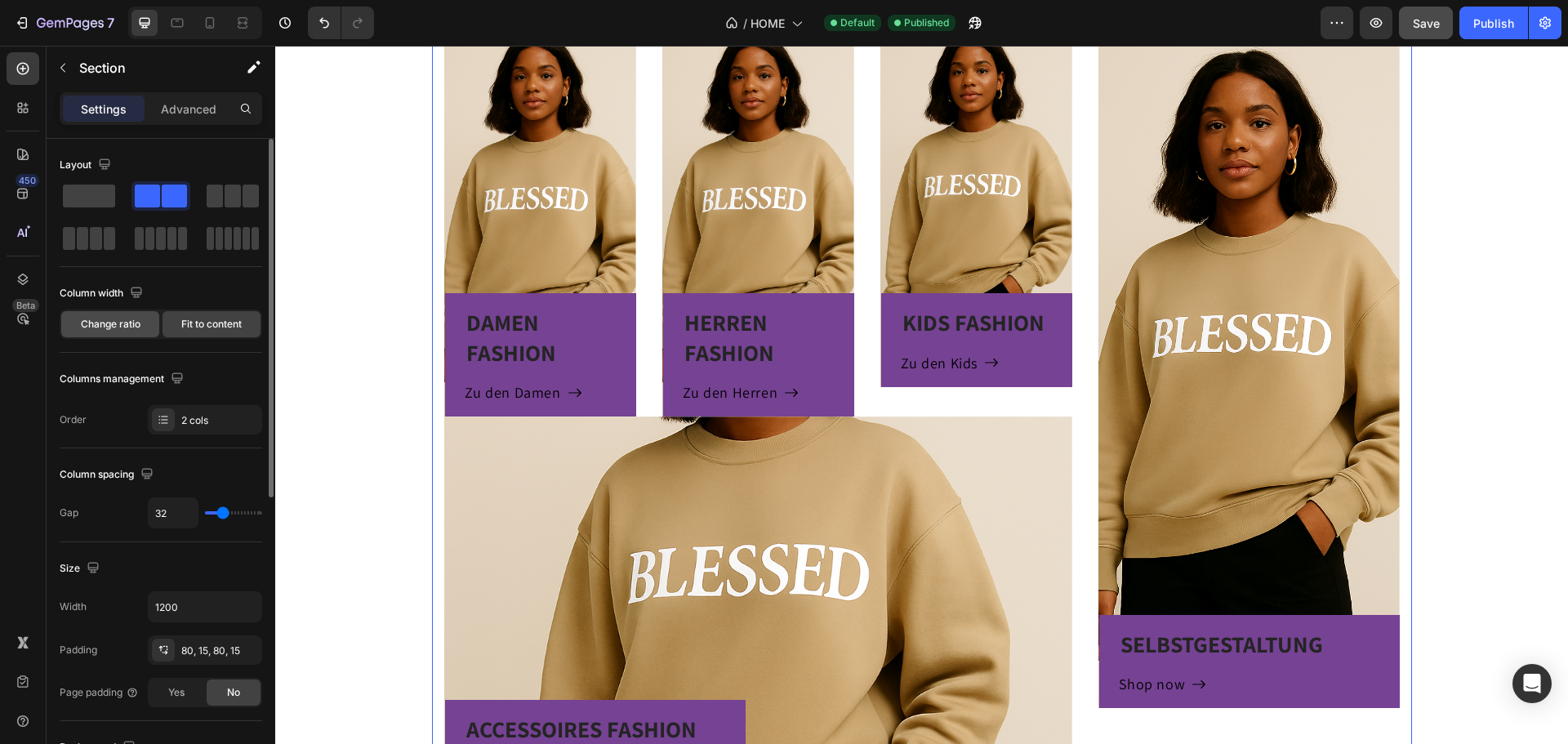
click at [122, 320] on span "Change ratio" at bounding box center [110, 324] width 59 height 15
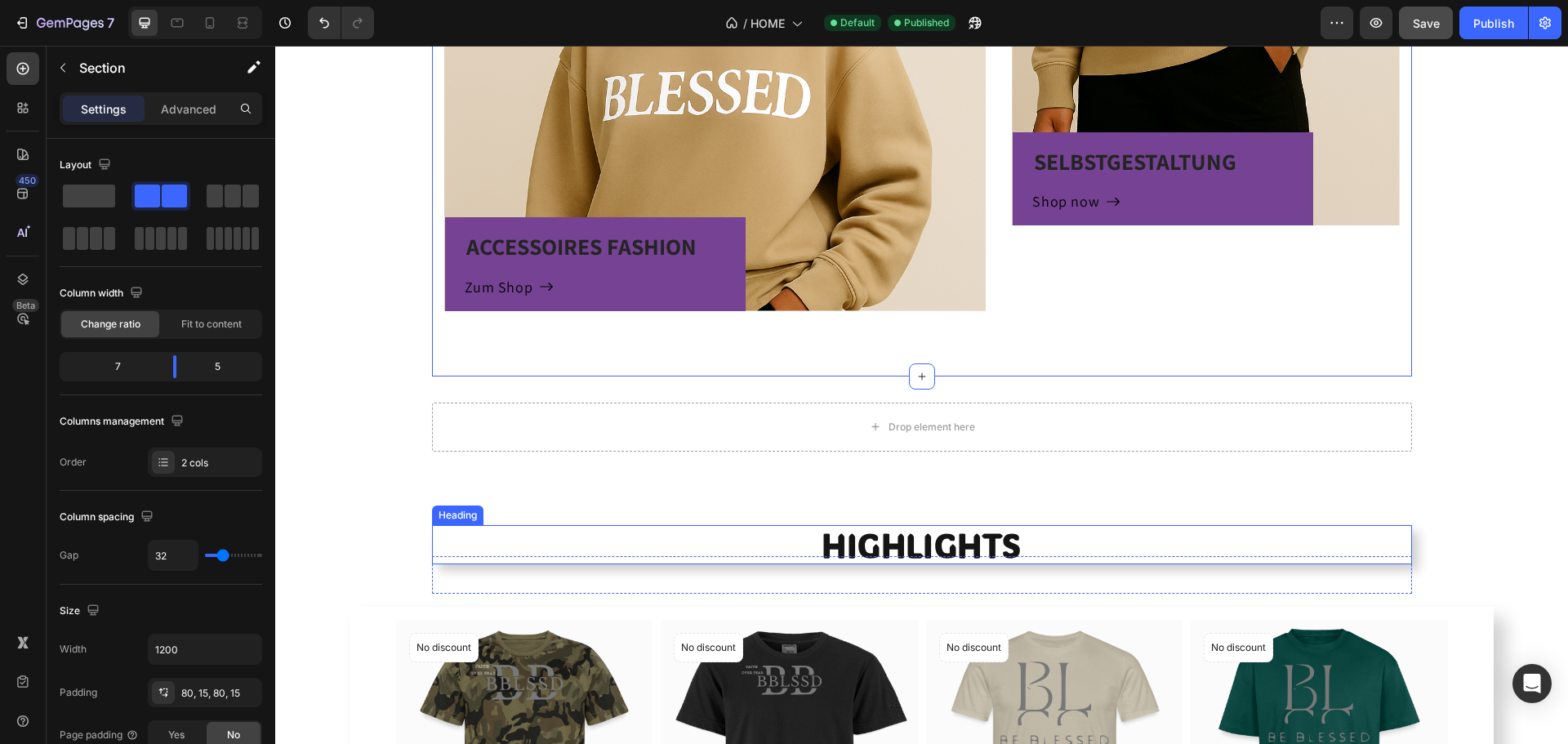
scroll to position [1526, 0]
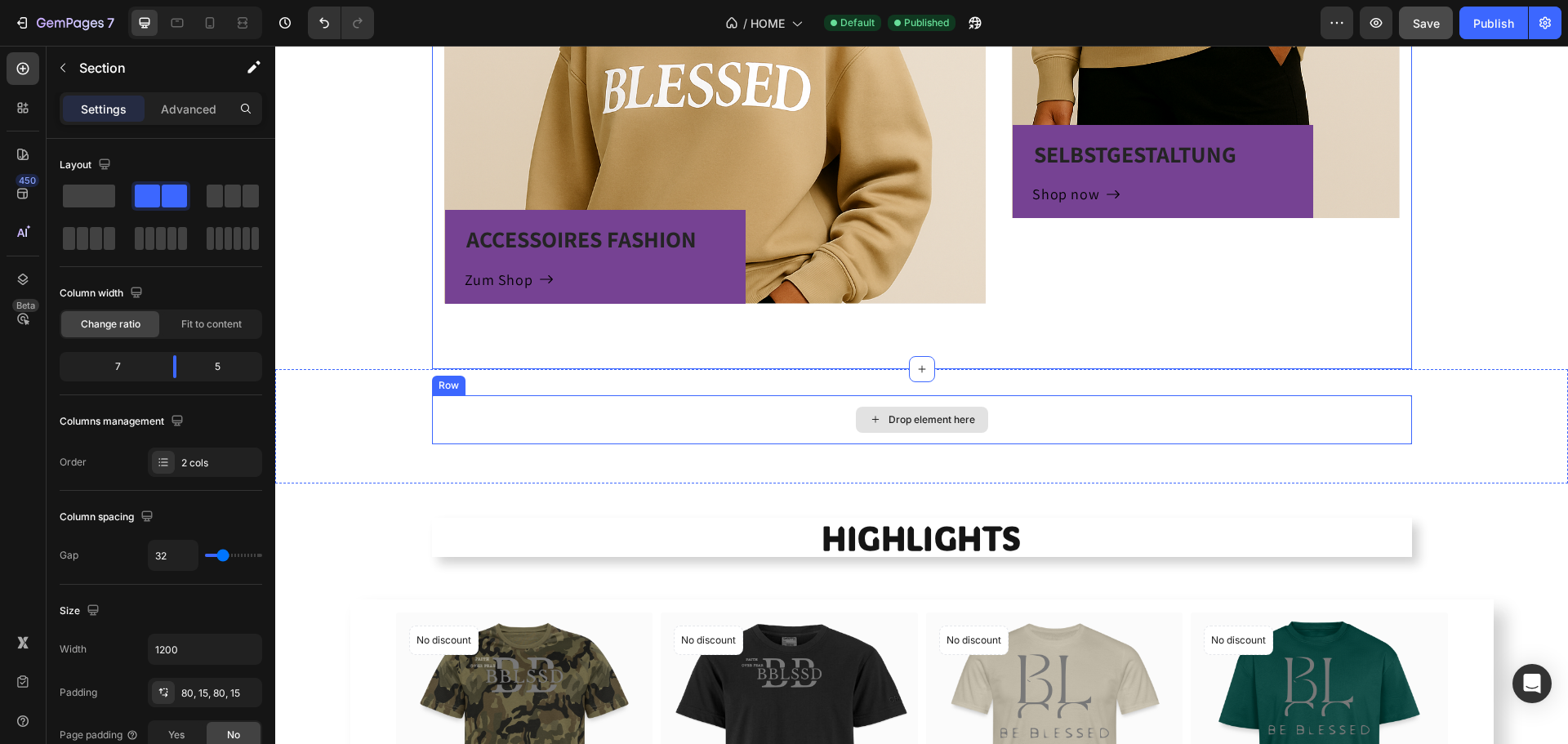
click at [1041, 422] on div "Drop element here" at bounding box center [922, 420] width 980 height 49
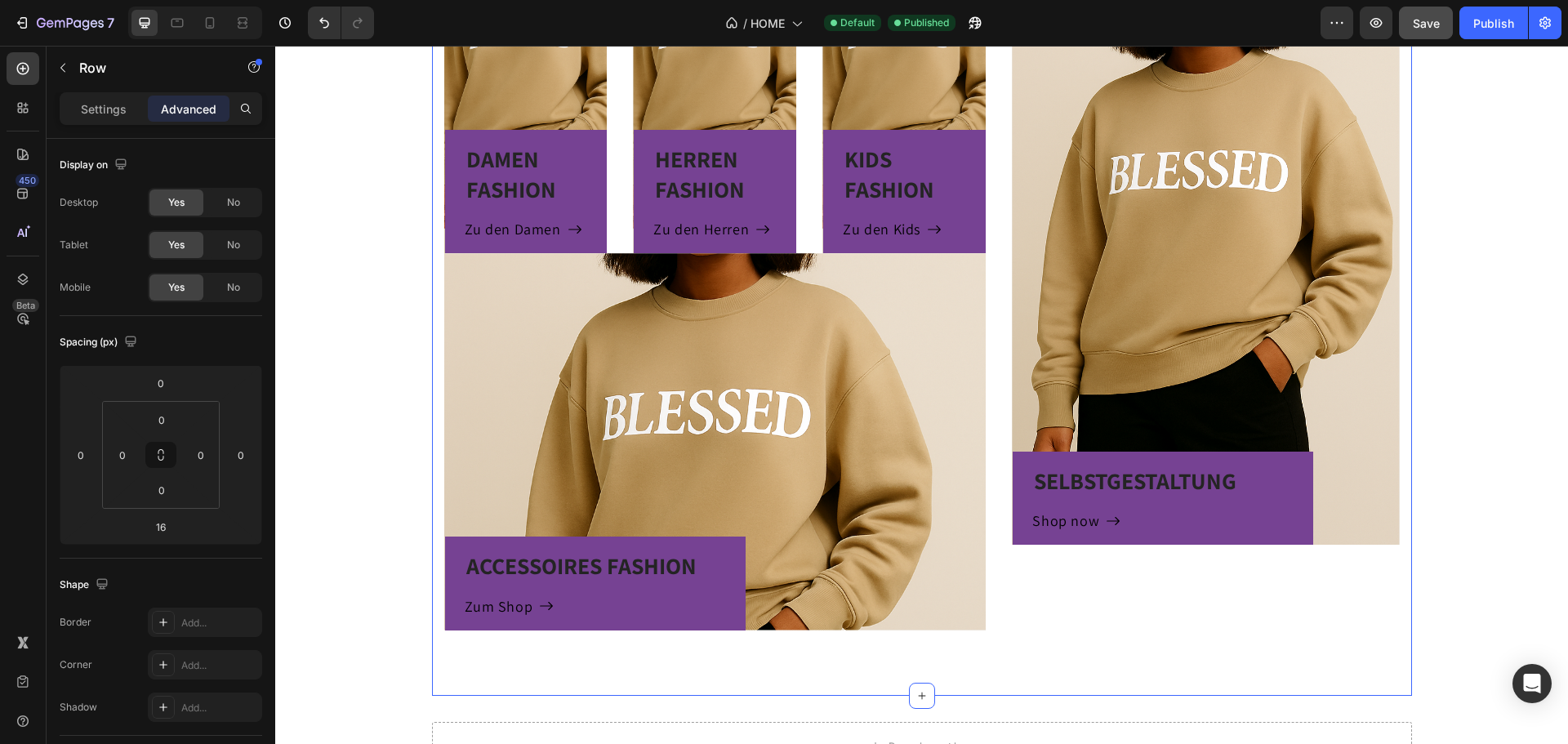
scroll to position [1771, 0]
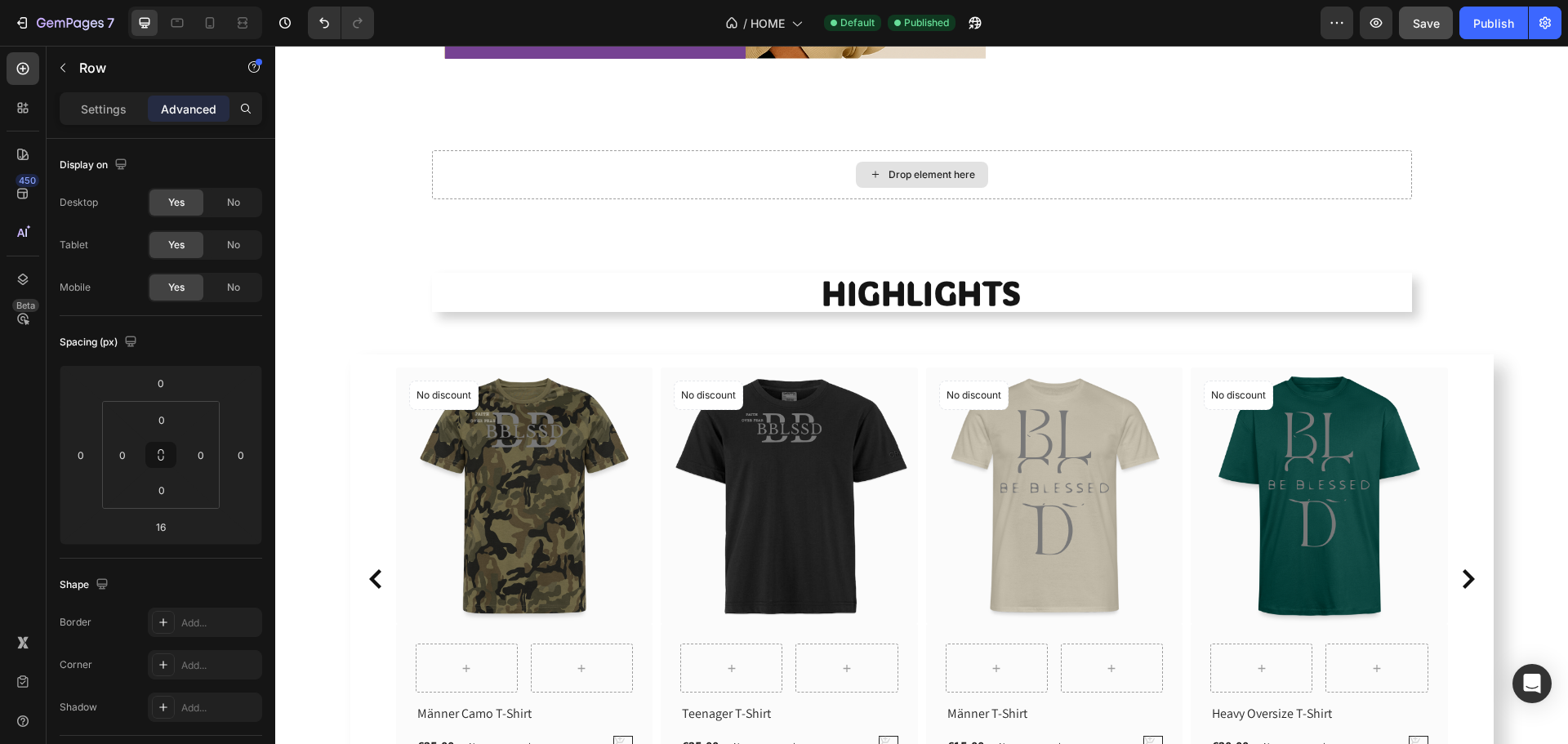
click at [1118, 175] on div "Drop element here" at bounding box center [922, 175] width 980 height 49
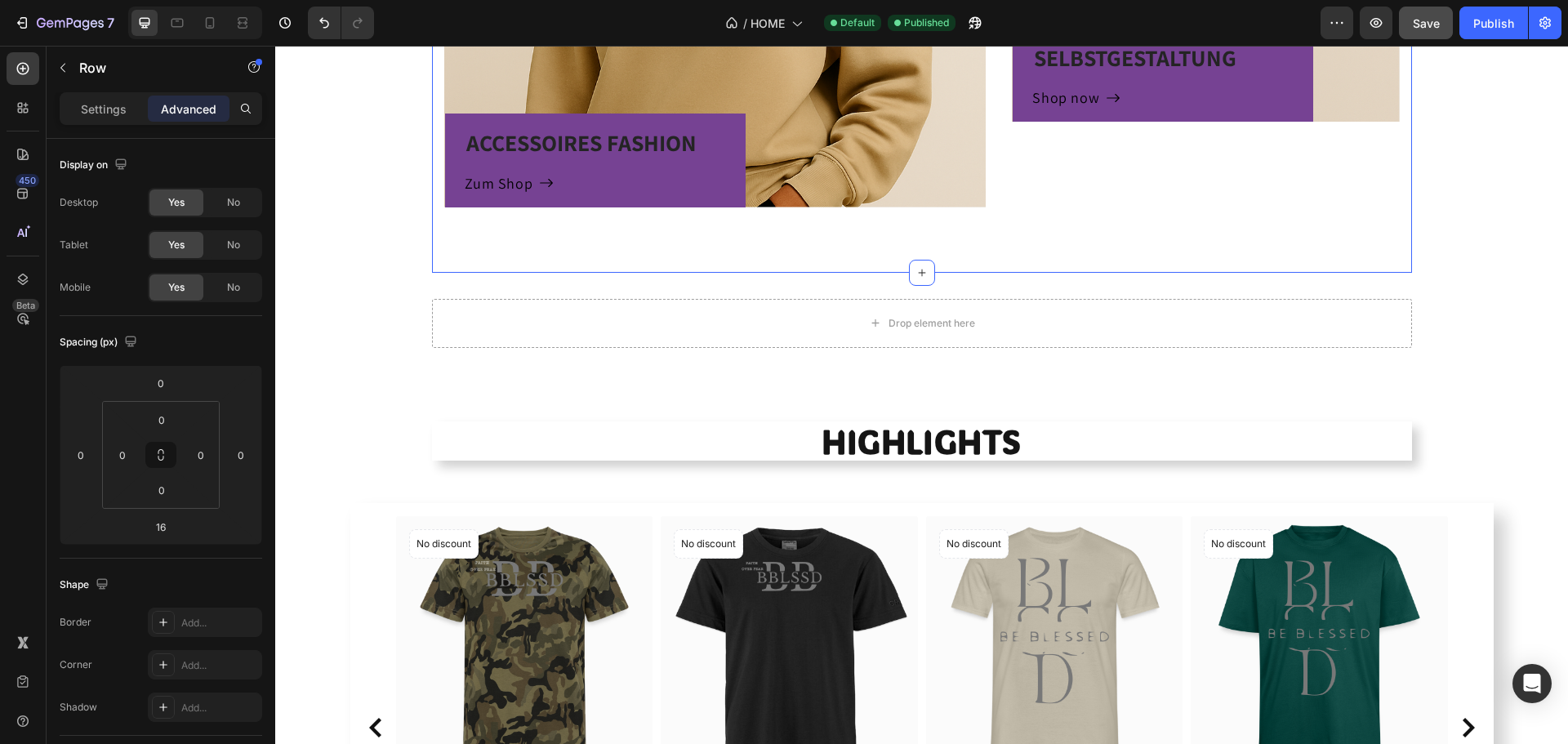
scroll to position [1526, 0]
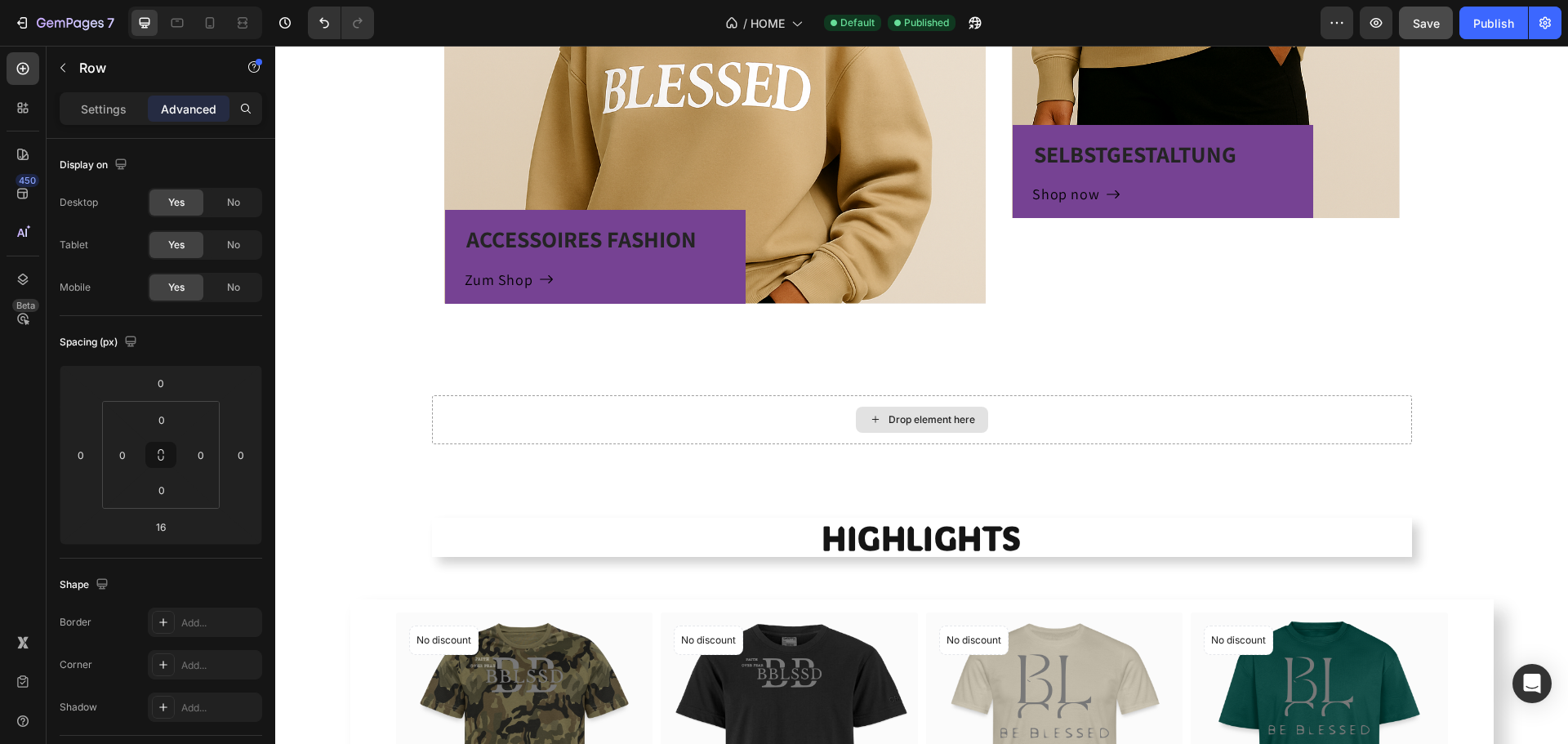
click at [1068, 416] on div "Drop element here" at bounding box center [922, 420] width 980 height 49
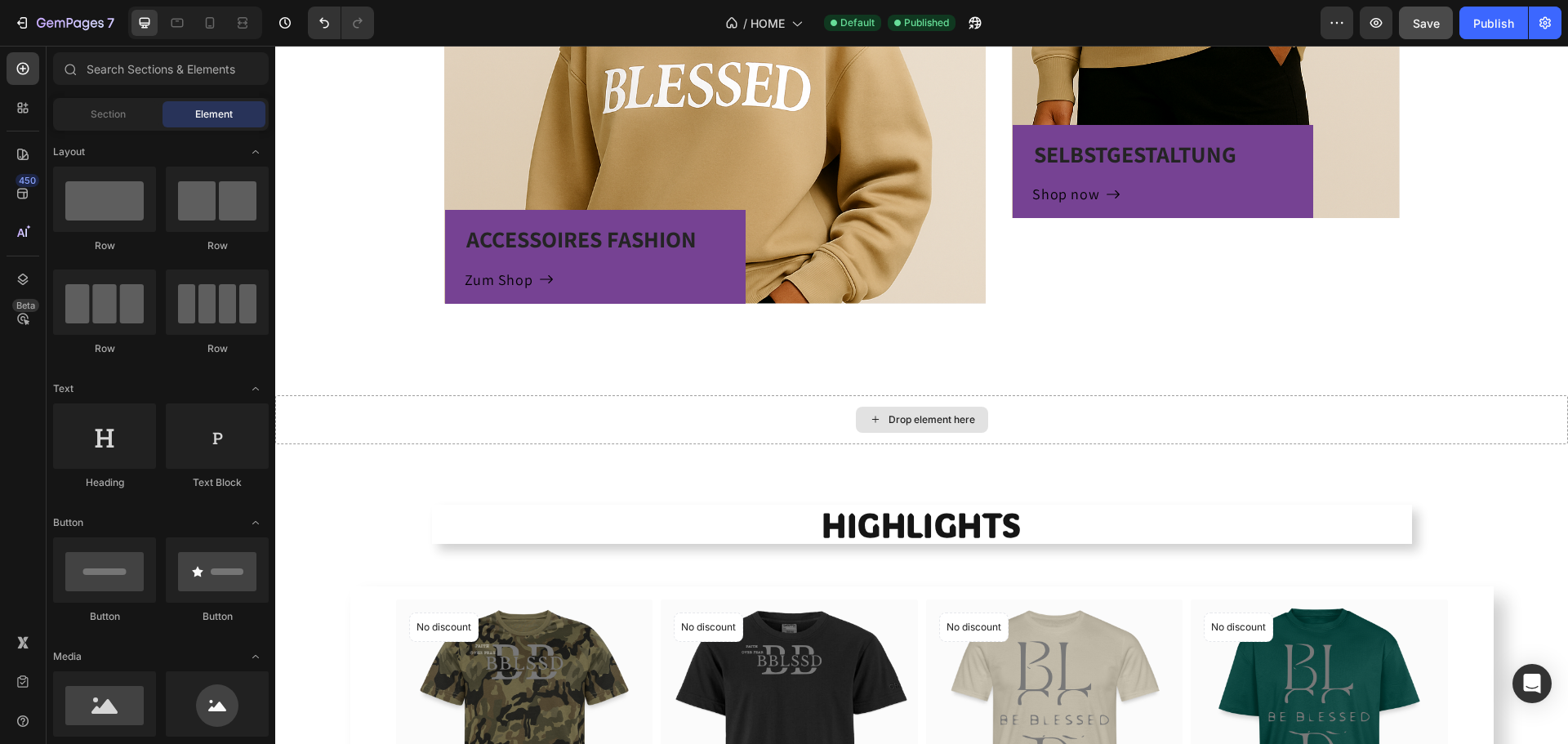
click at [1072, 422] on div "Drop element here" at bounding box center [921, 420] width 1293 height 49
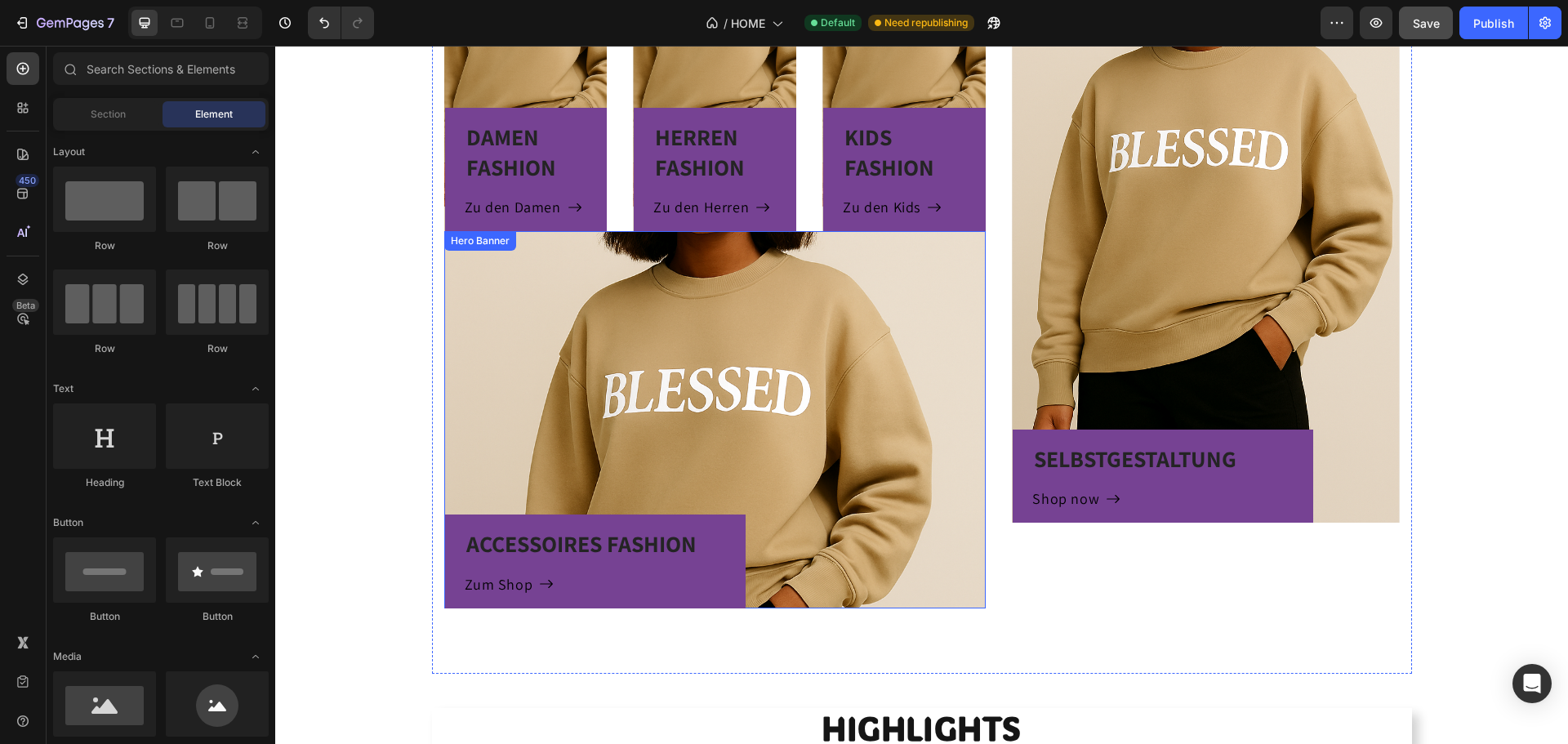
scroll to position [1199, 0]
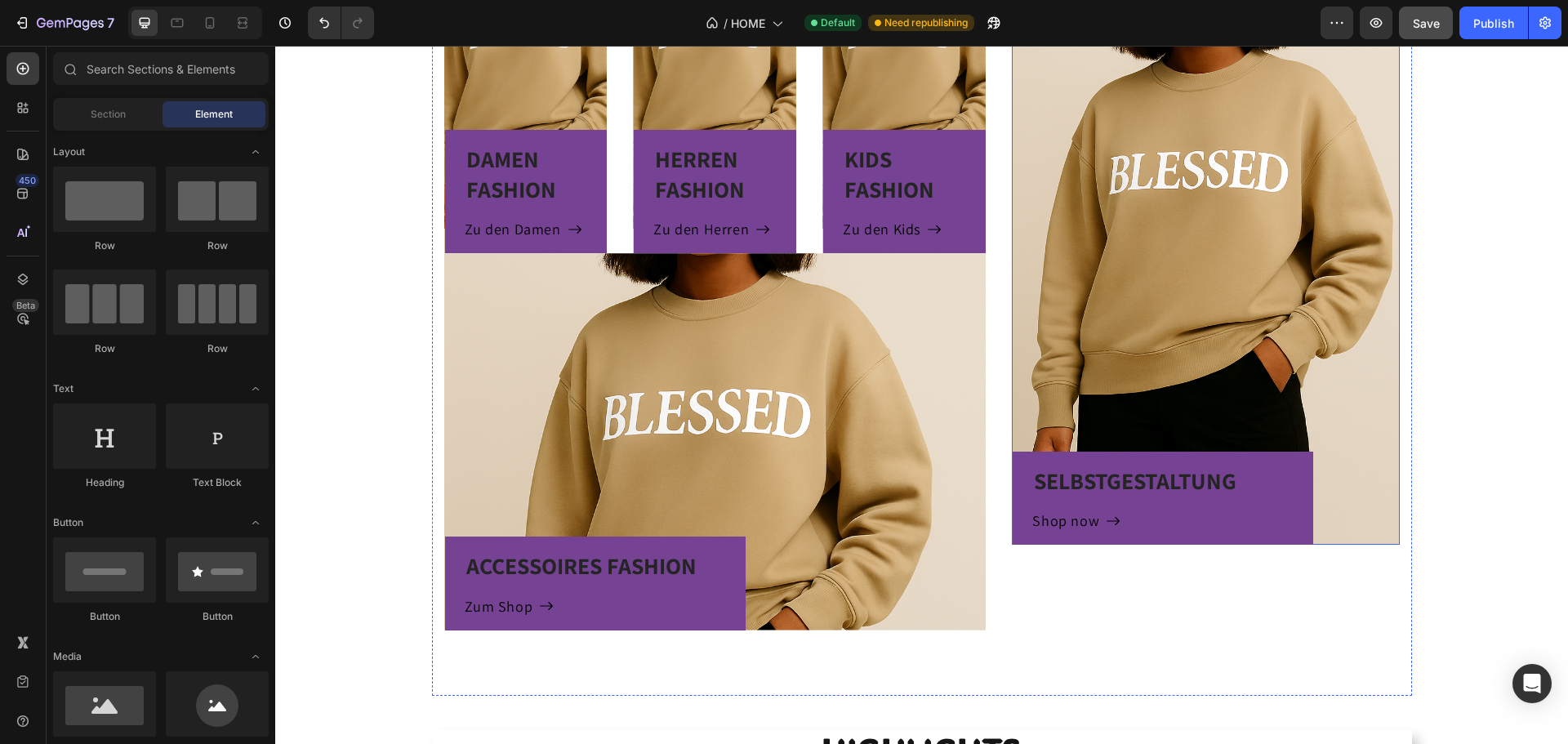
click at [1206, 290] on div "SELBSTGESTALTUNG Heading Shop now Button Row" at bounding box center [1205, 356] width 387 height 376
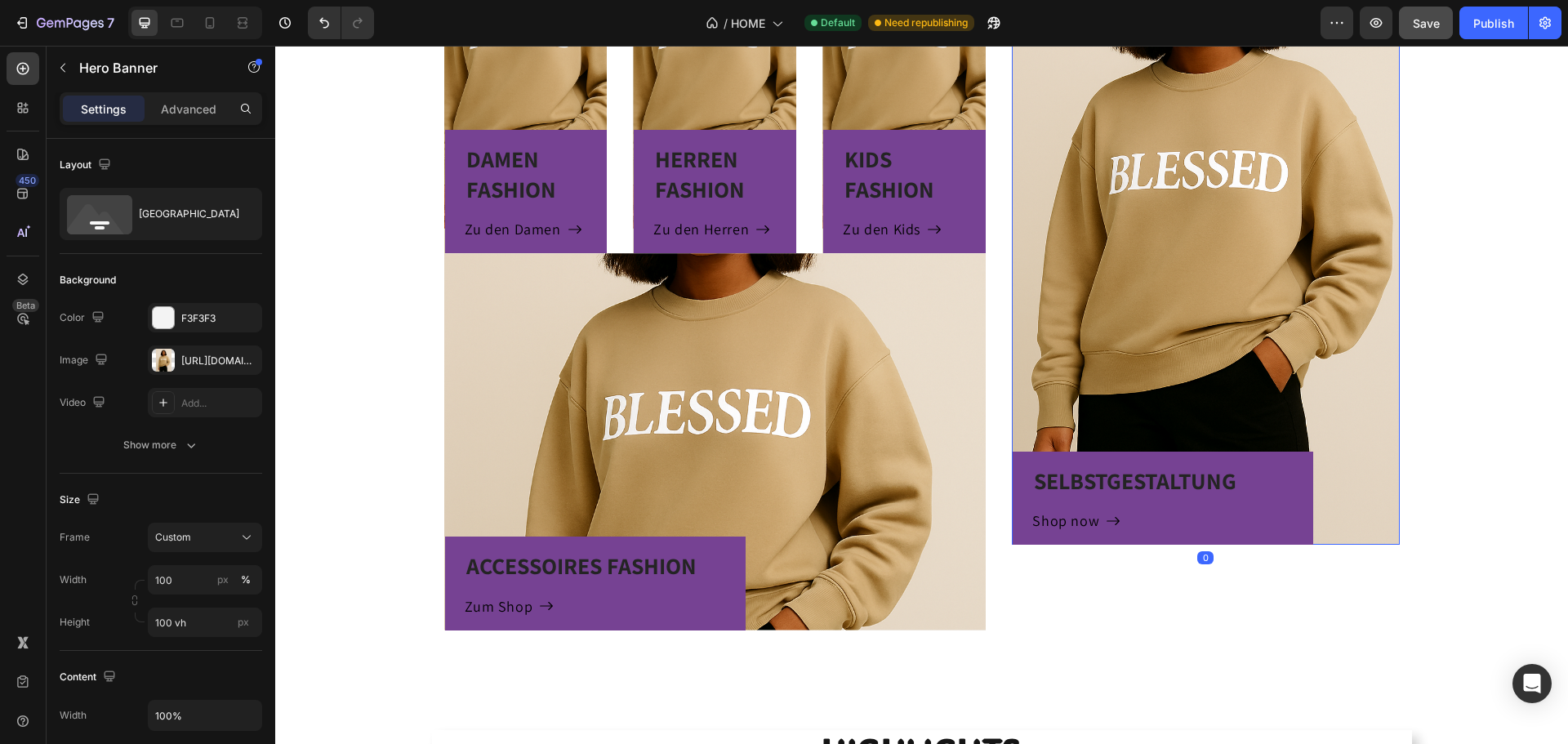
click at [1198, 552] on div "0" at bounding box center [1205, 557] width 16 height 13
click at [1232, 353] on div "SELBSTGESTALTUNG Heading Shop now Button Row" at bounding box center [1205, 356] width 387 height 376
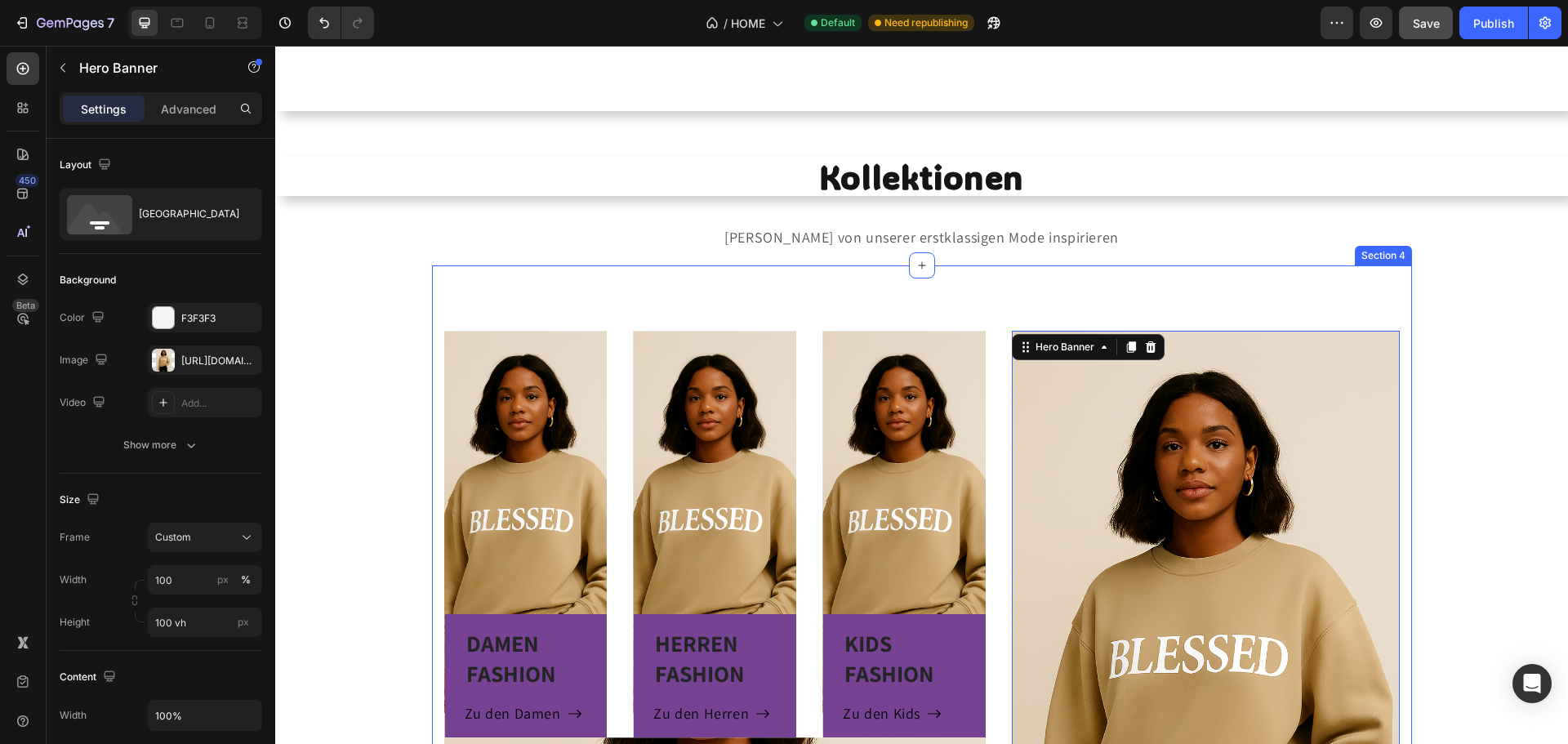
scroll to position [872, 0]
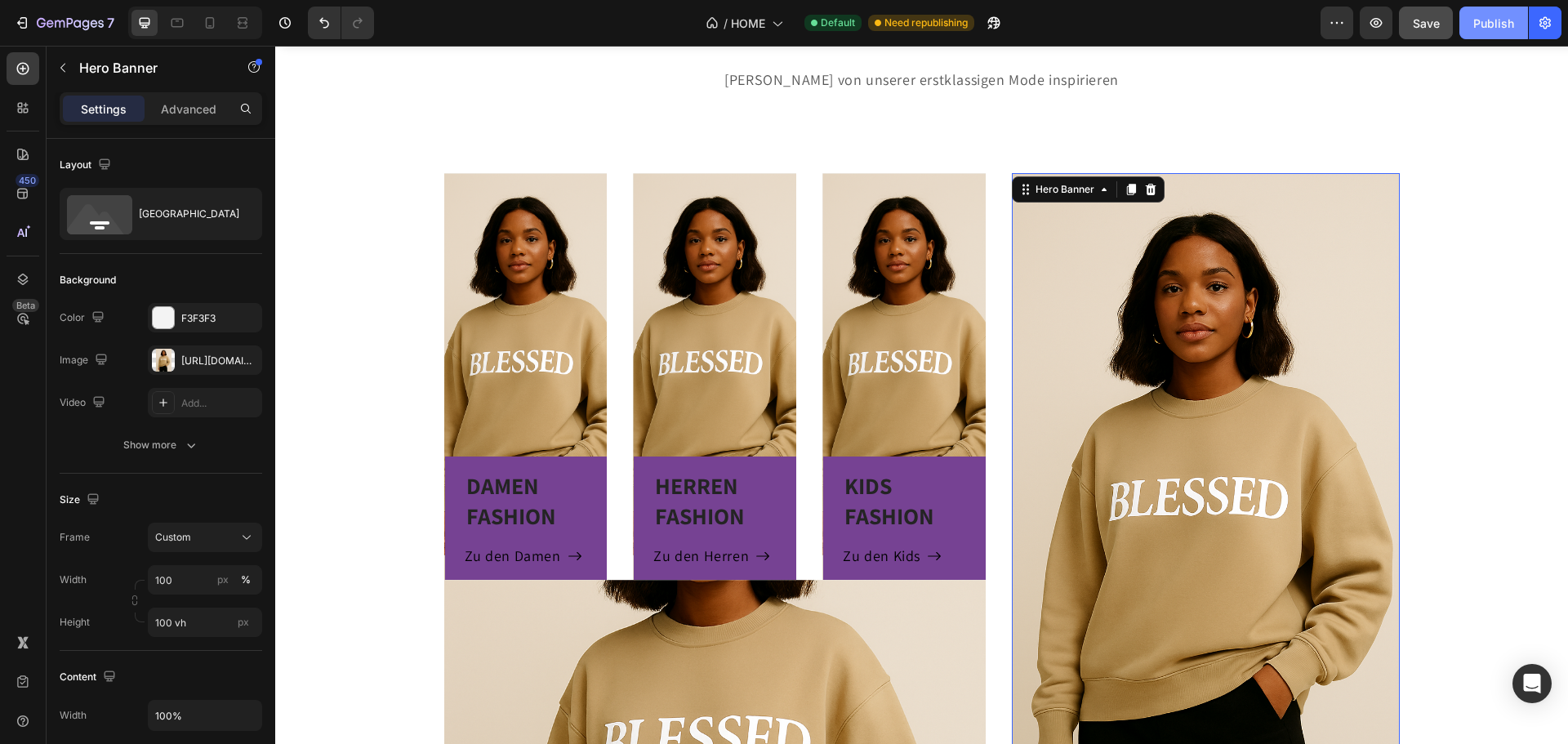
click at [1476, 34] on button "Publish" at bounding box center [1493, 23] width 69 height 33
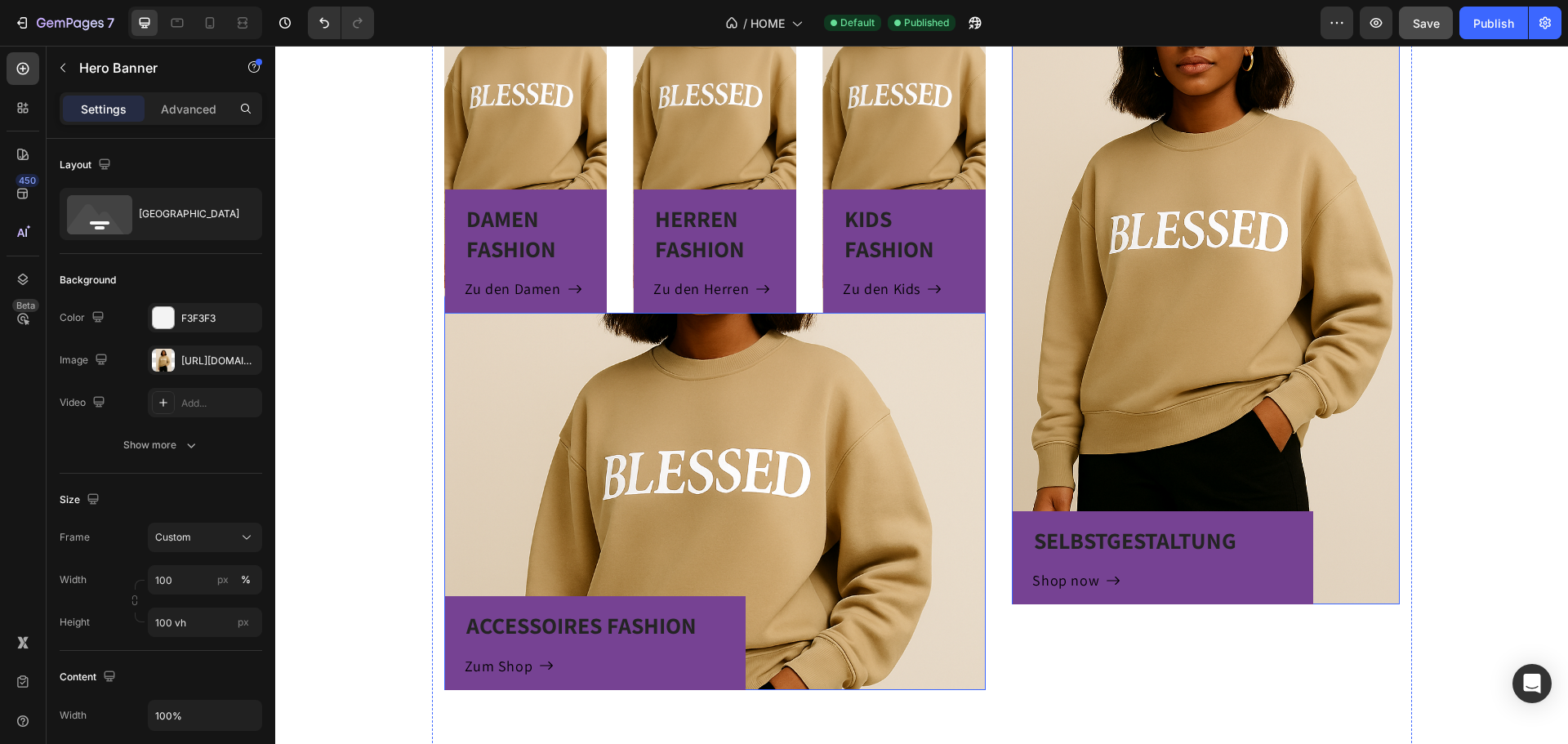
scroll to position [1199, 0]
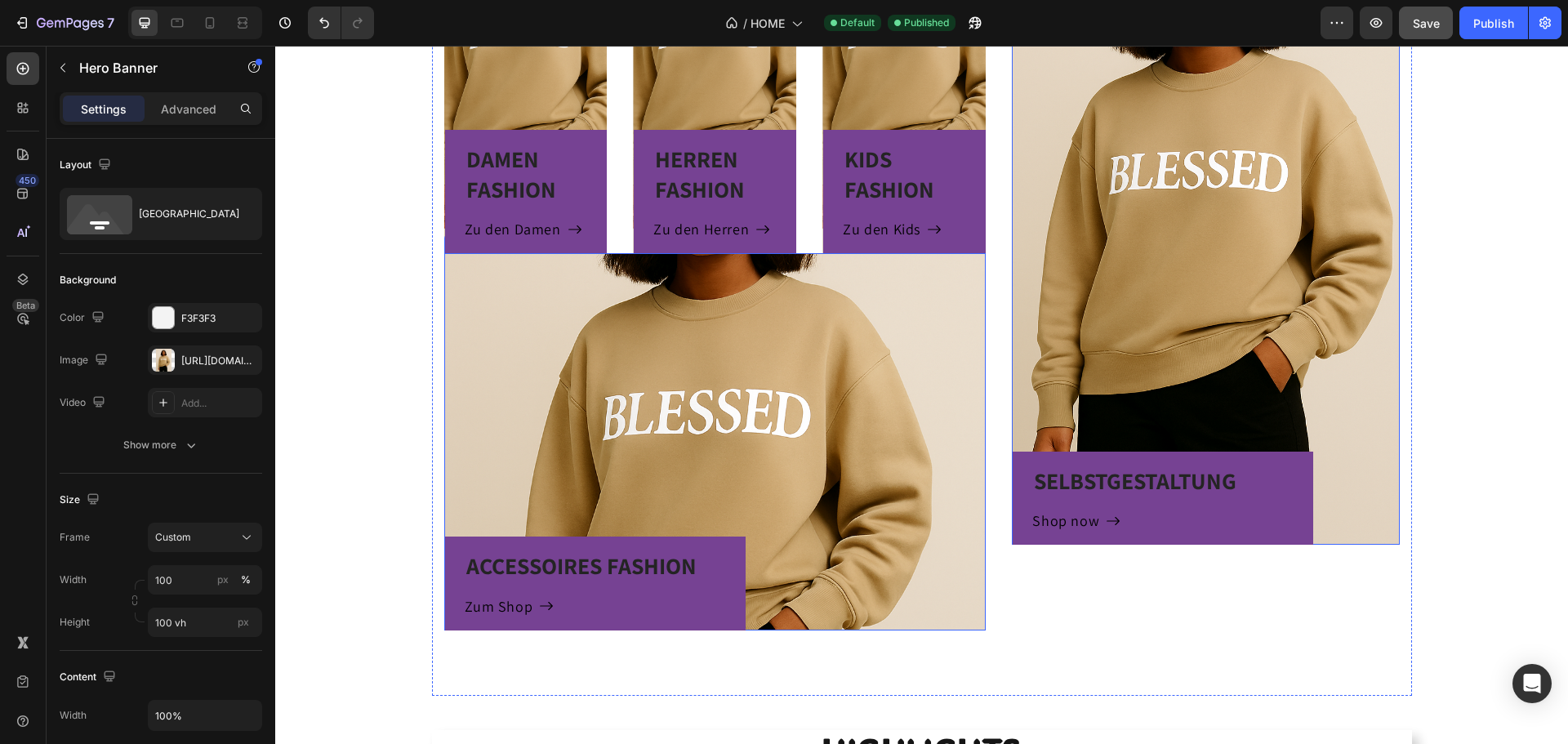
click at [688, 378] on div "ACCESSOIRES FASHION Heading Zum Shop Button Row" at bounding box center [715, 441] width 542 height 376
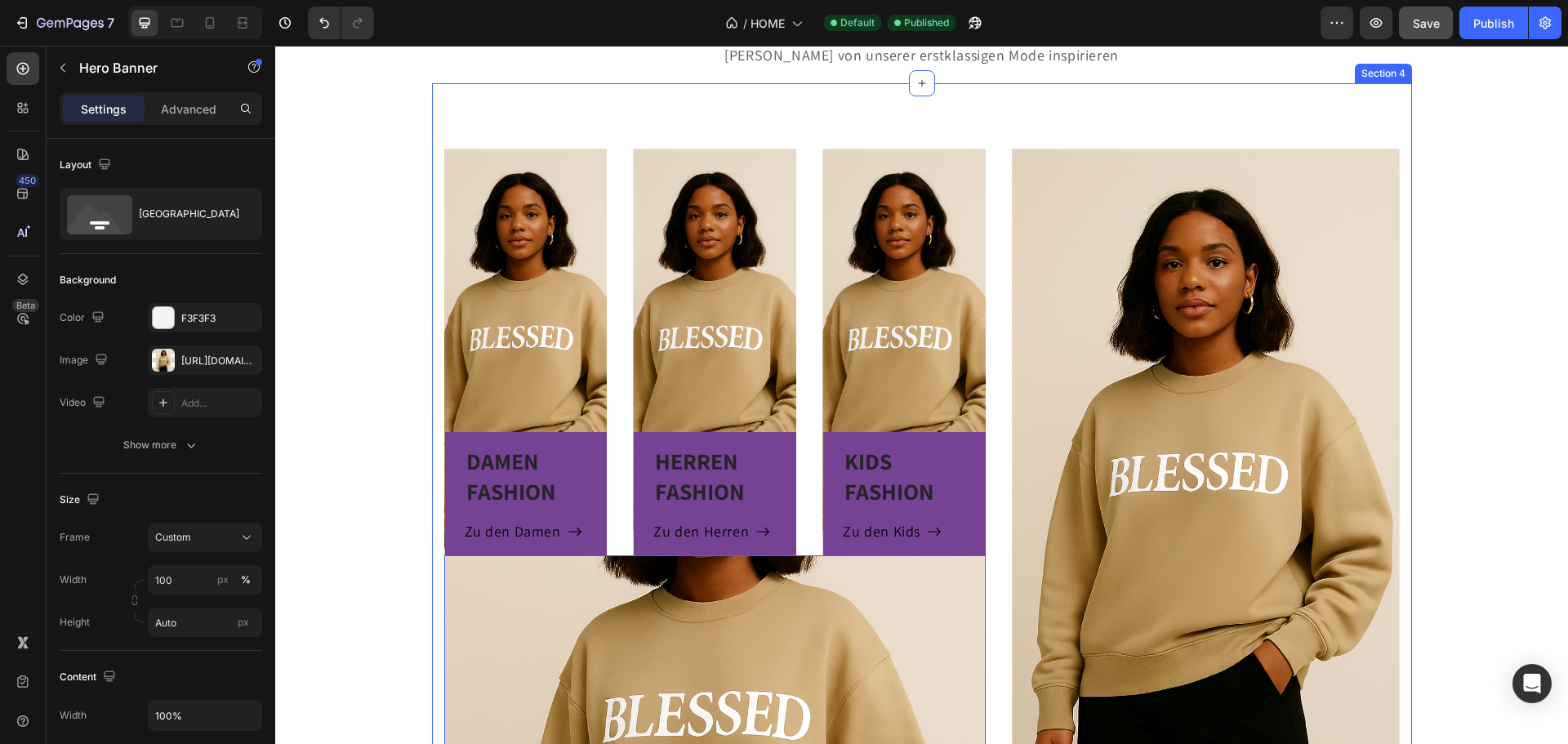
scroll to position [791, 0]
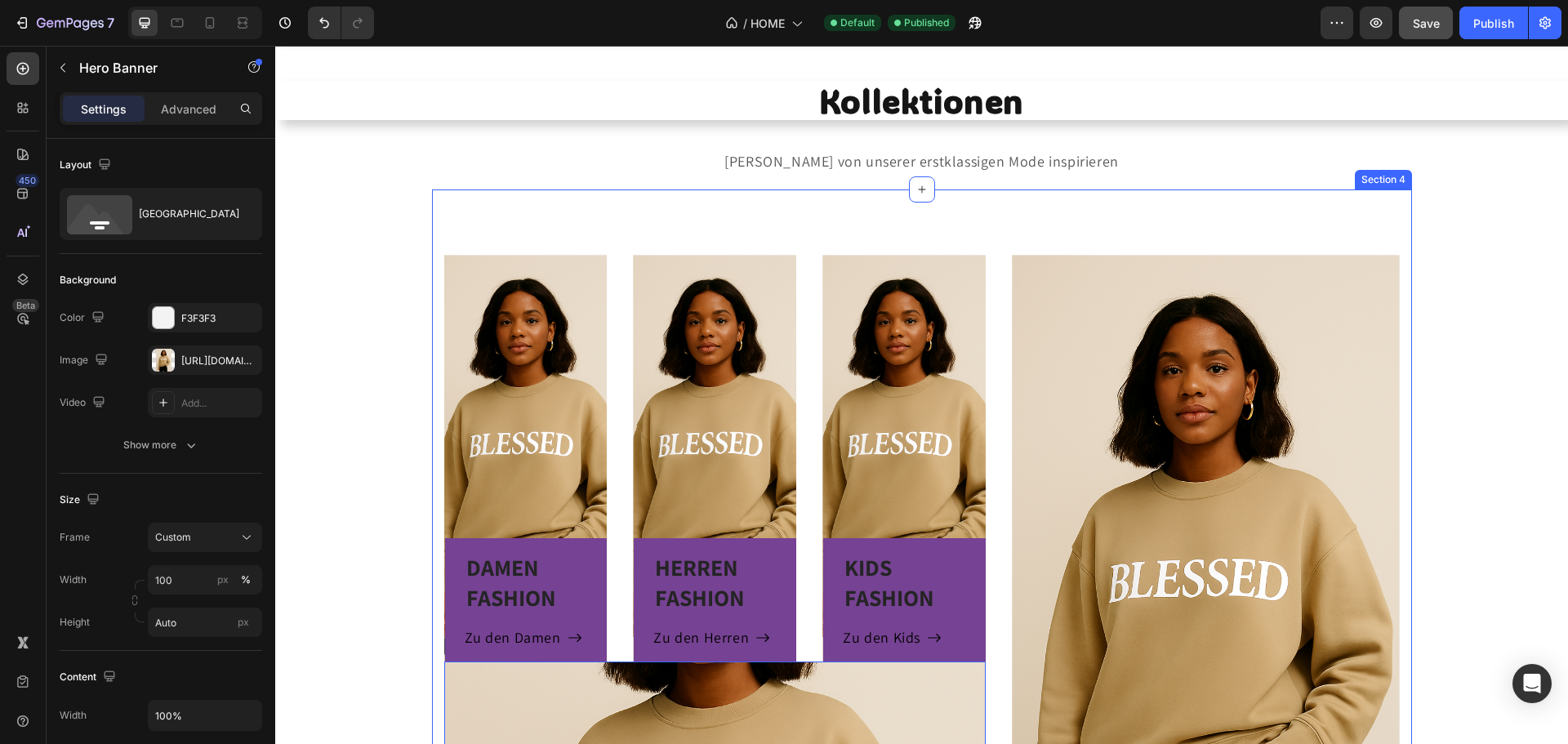
click at [712, 233] on div "DAMEN FASHION Heading Zu den Damen Button Row Hero Banner HERREN FASHION Headin…" at bounding box center [922, 646] width 980 height 914
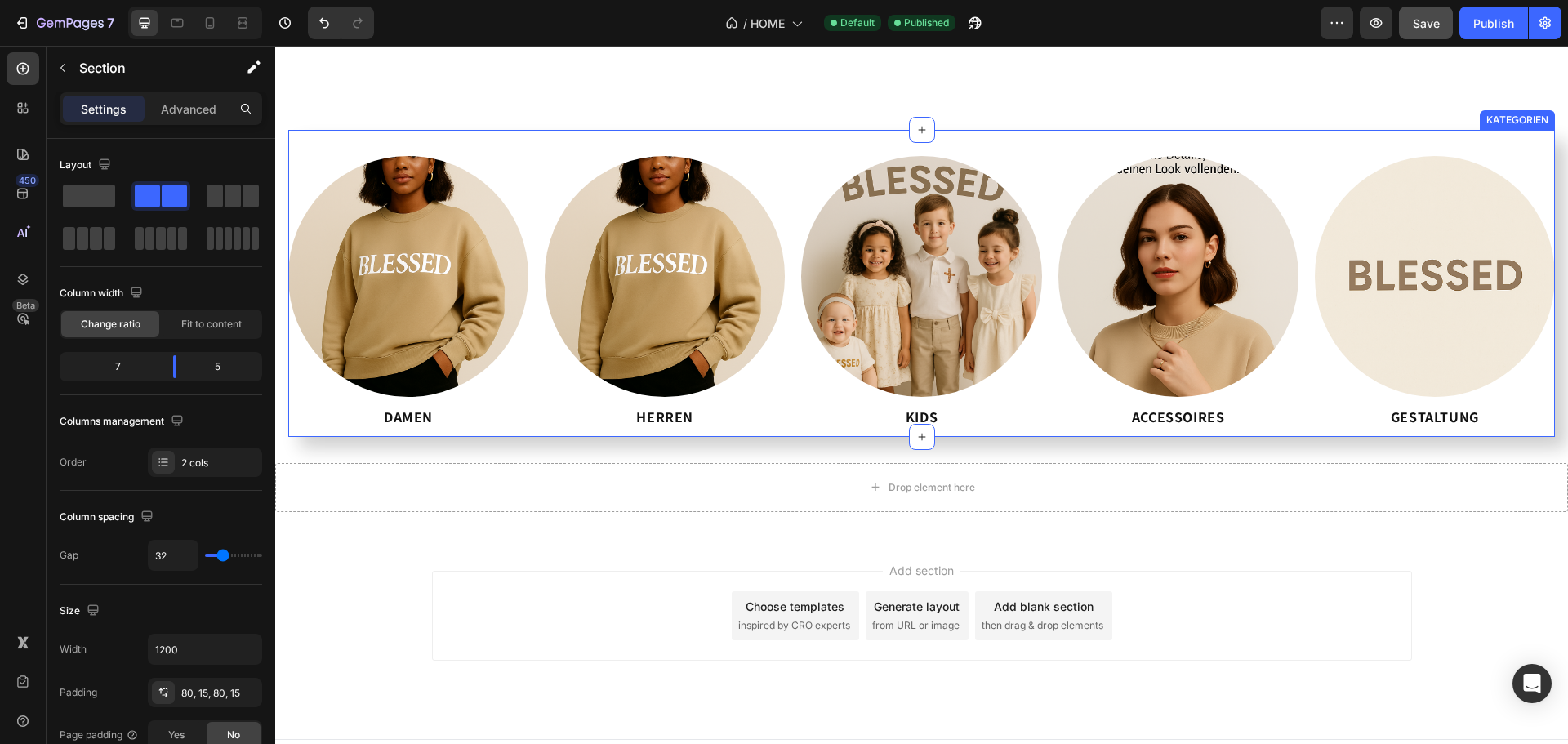
scroll to position [3718, 0]
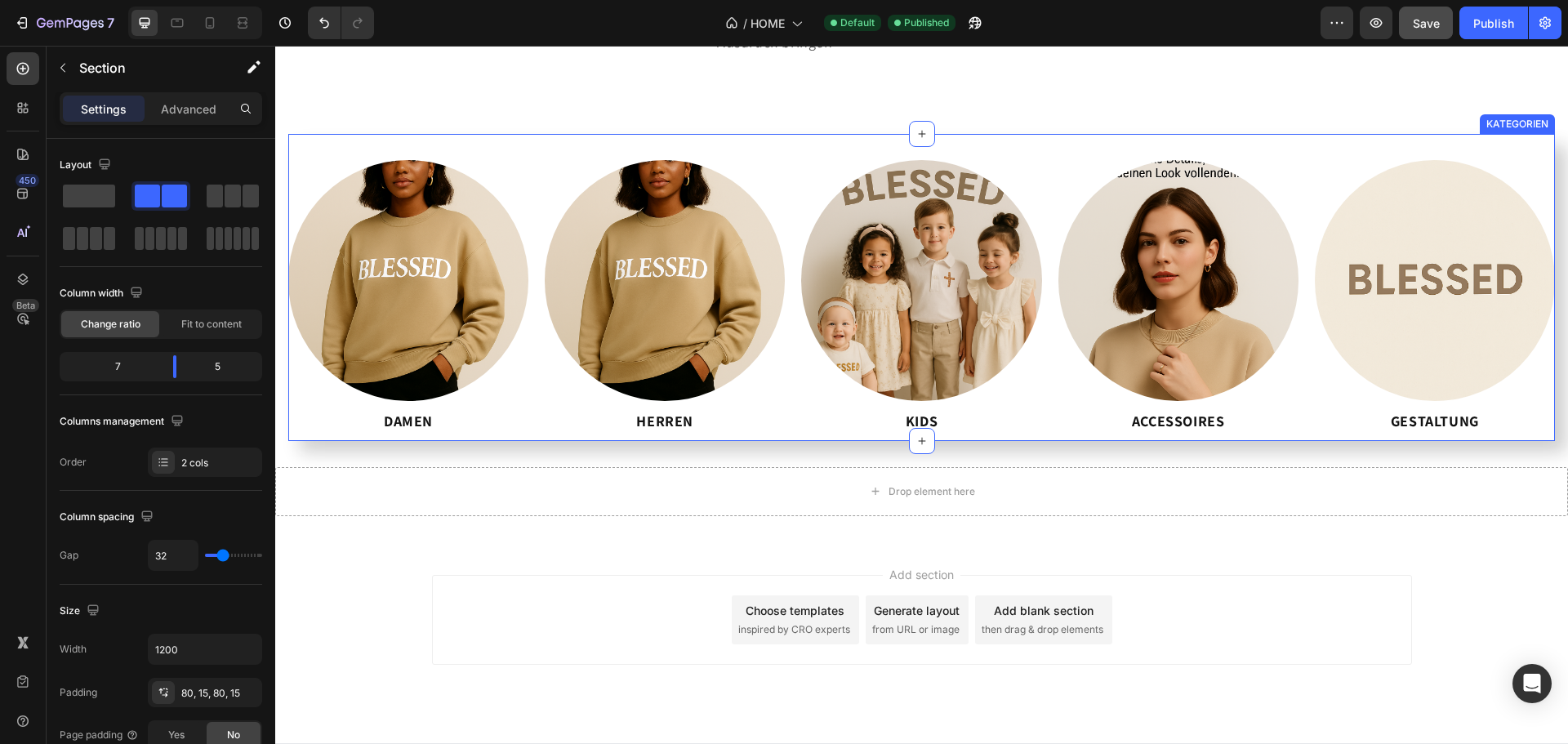
click at [1349, 277] on div "Image DAMEN Button Image HERREN Button Image KIDS Button Image ACCESSOIRES Butt…" at bounding box center [921, 287] width 1266 height 307
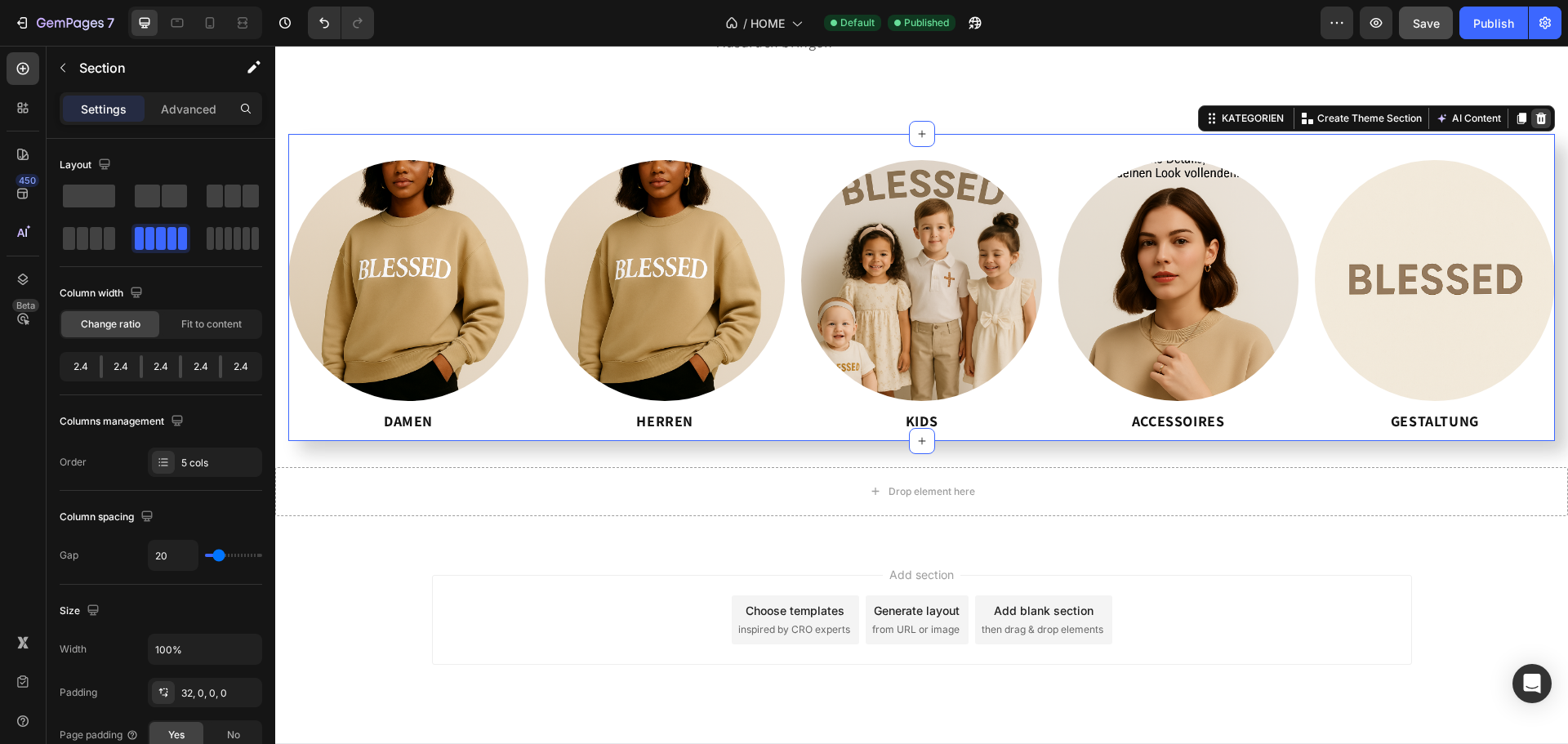
click at [1537, 128] on div at bounding box center [1541, 118] width 19 height 19
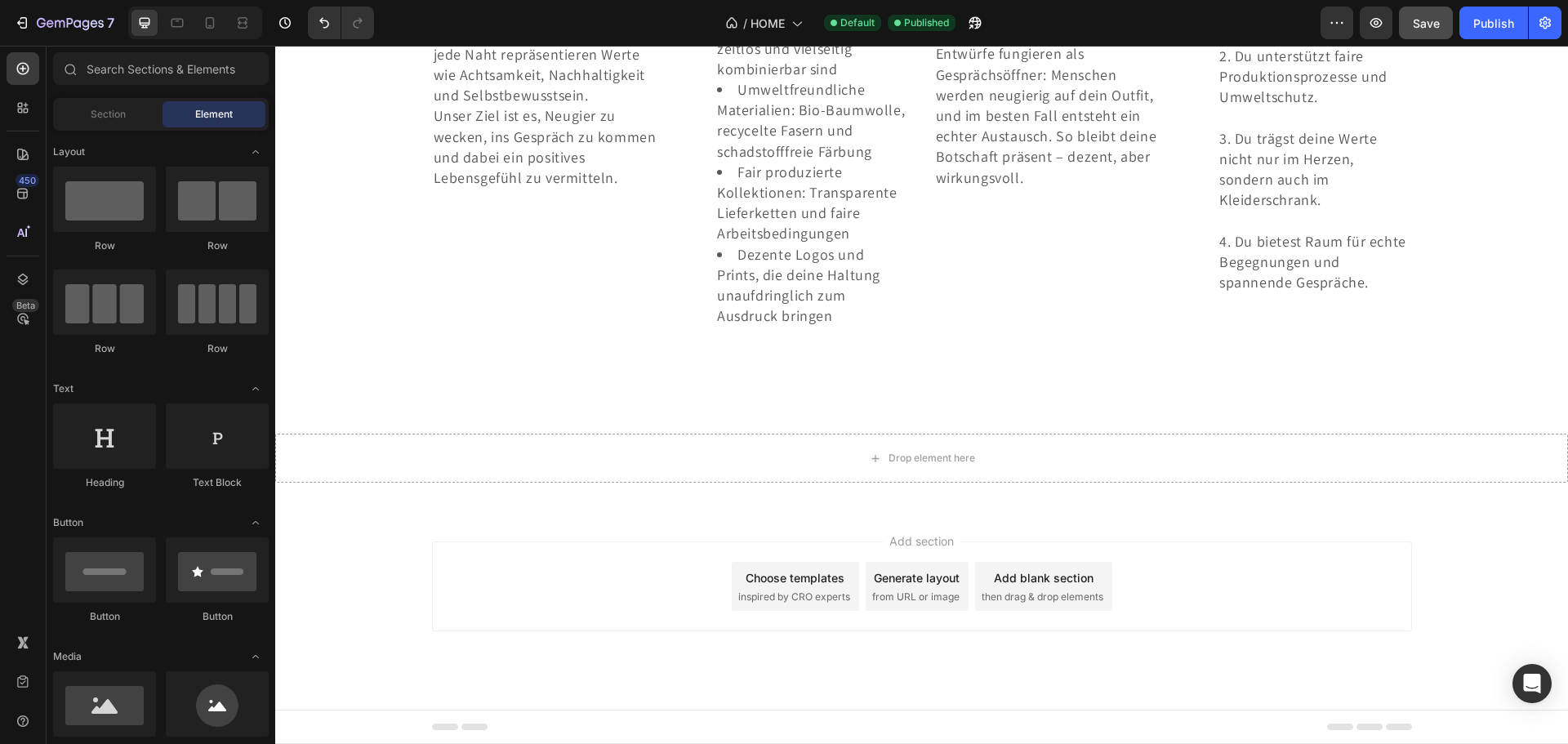
scroll to position [3576, 0]
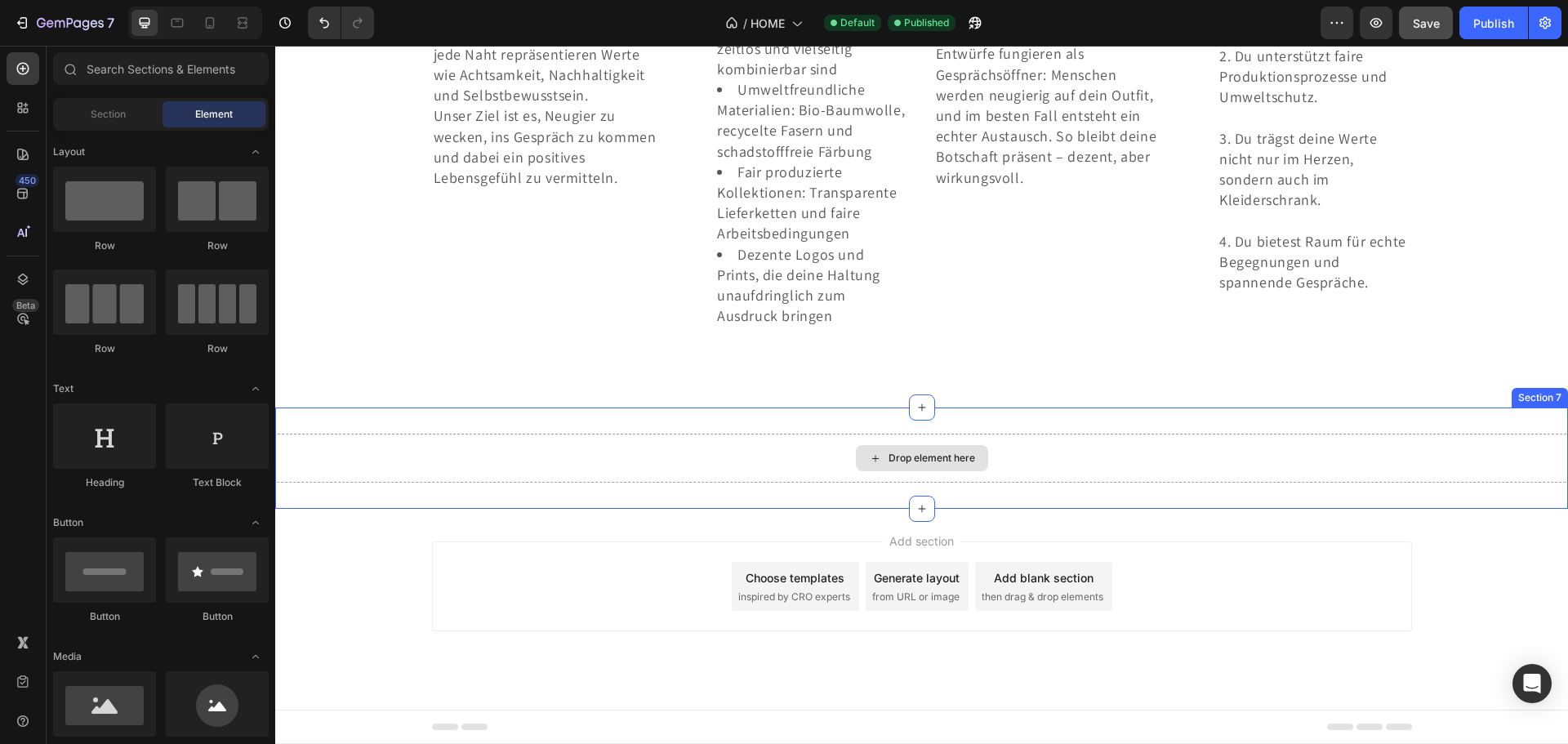
click at [1126, 450] on div "Drop element here" at bounding box center [921, 458] width 1293 height 49
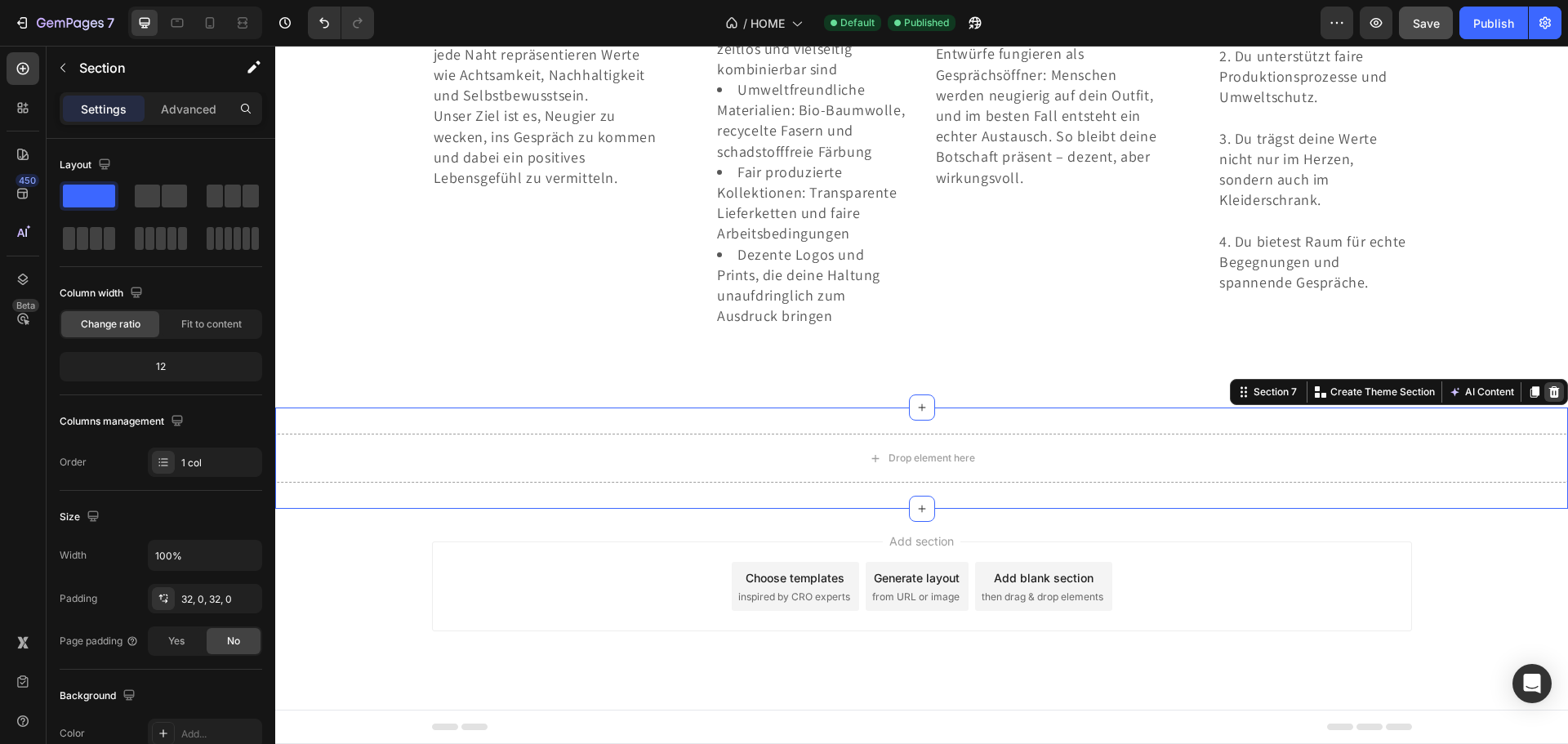
click at [1550, 394] on icon at bounding box center [1554, 392] width 11 height 12
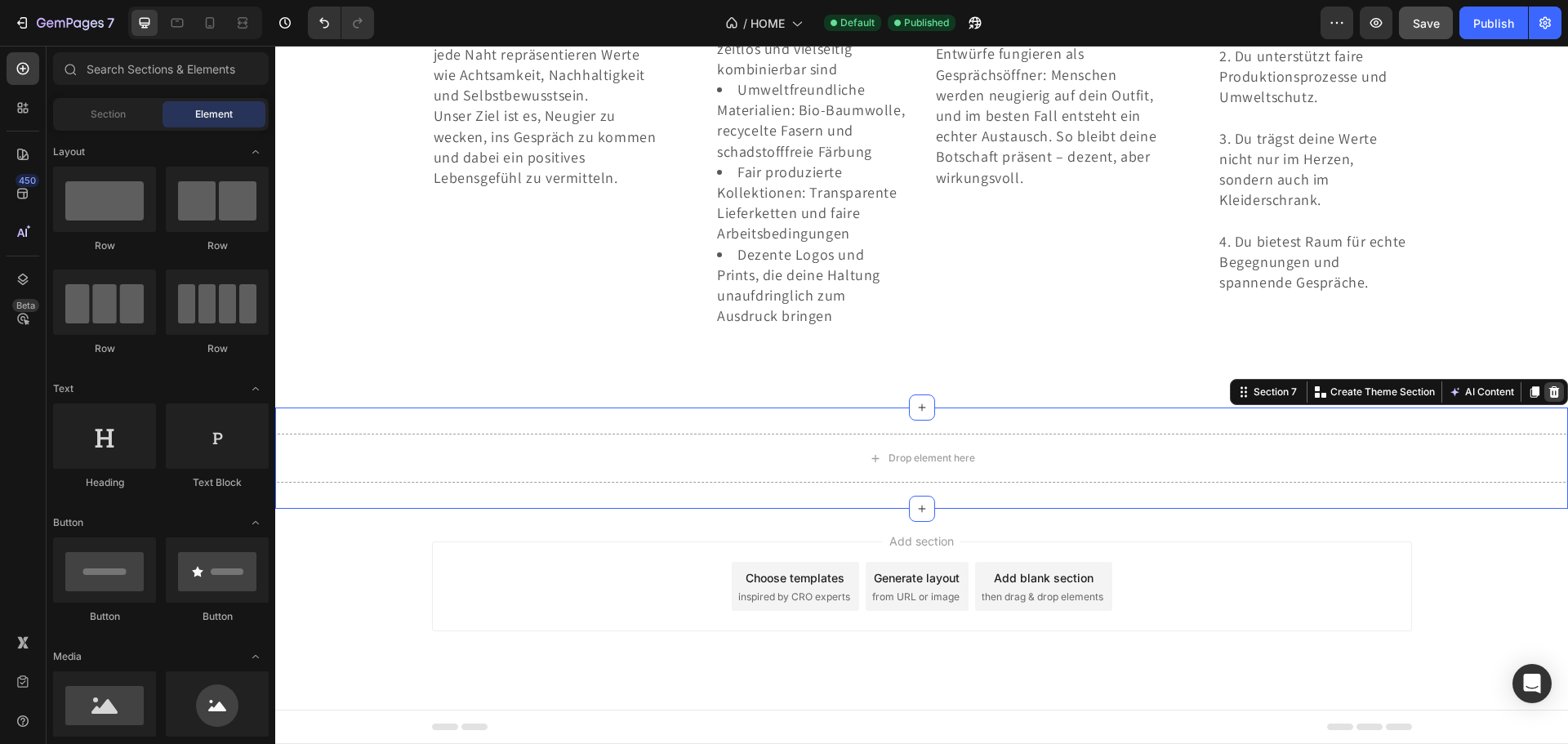
scroll to position [3476, 0]
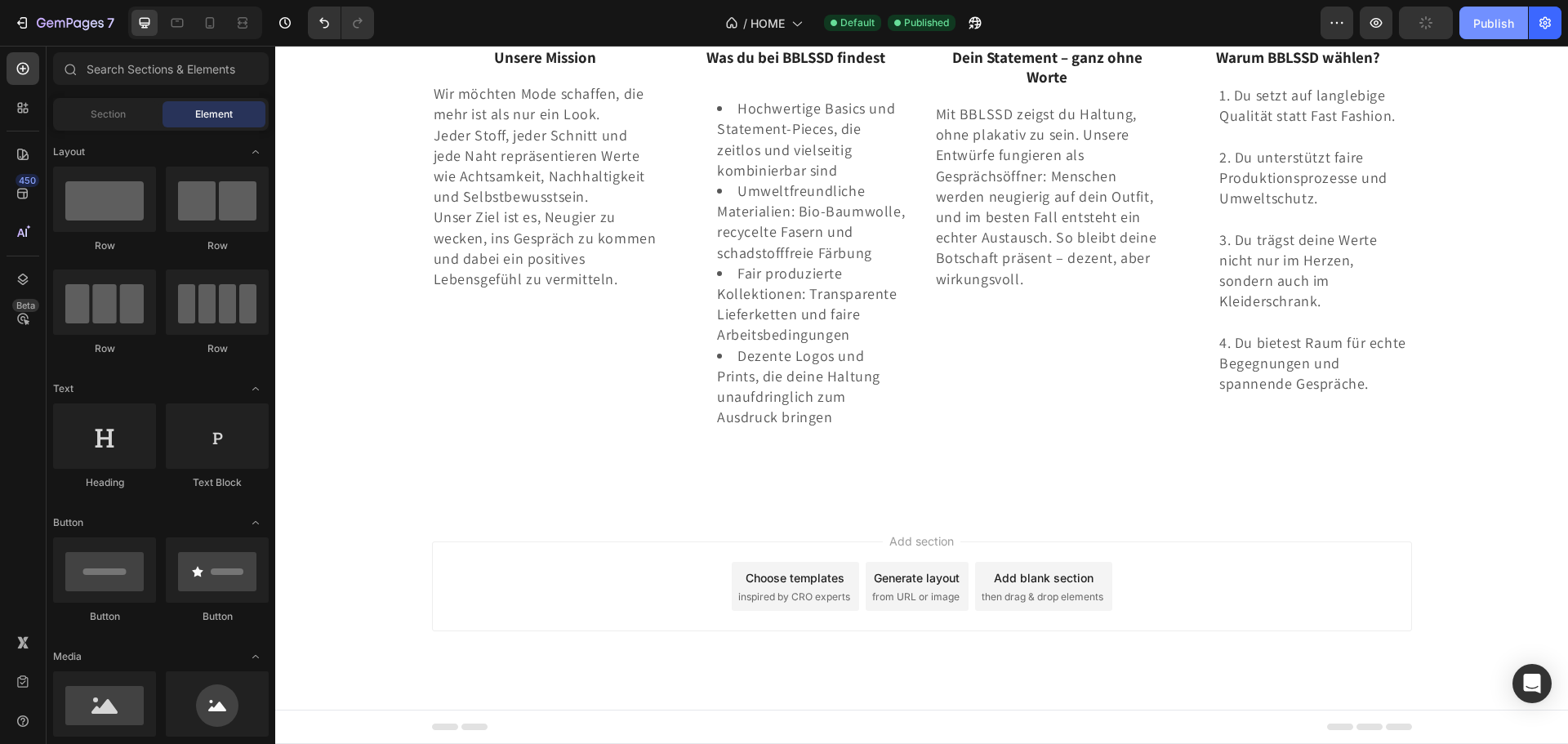
click at [1495, 19] on div "Publish" at bounding box center [1493, 23] width 41 height 17
click at [89, 118] on div "Section" at bounding box center [108, 113] width 103 height 26
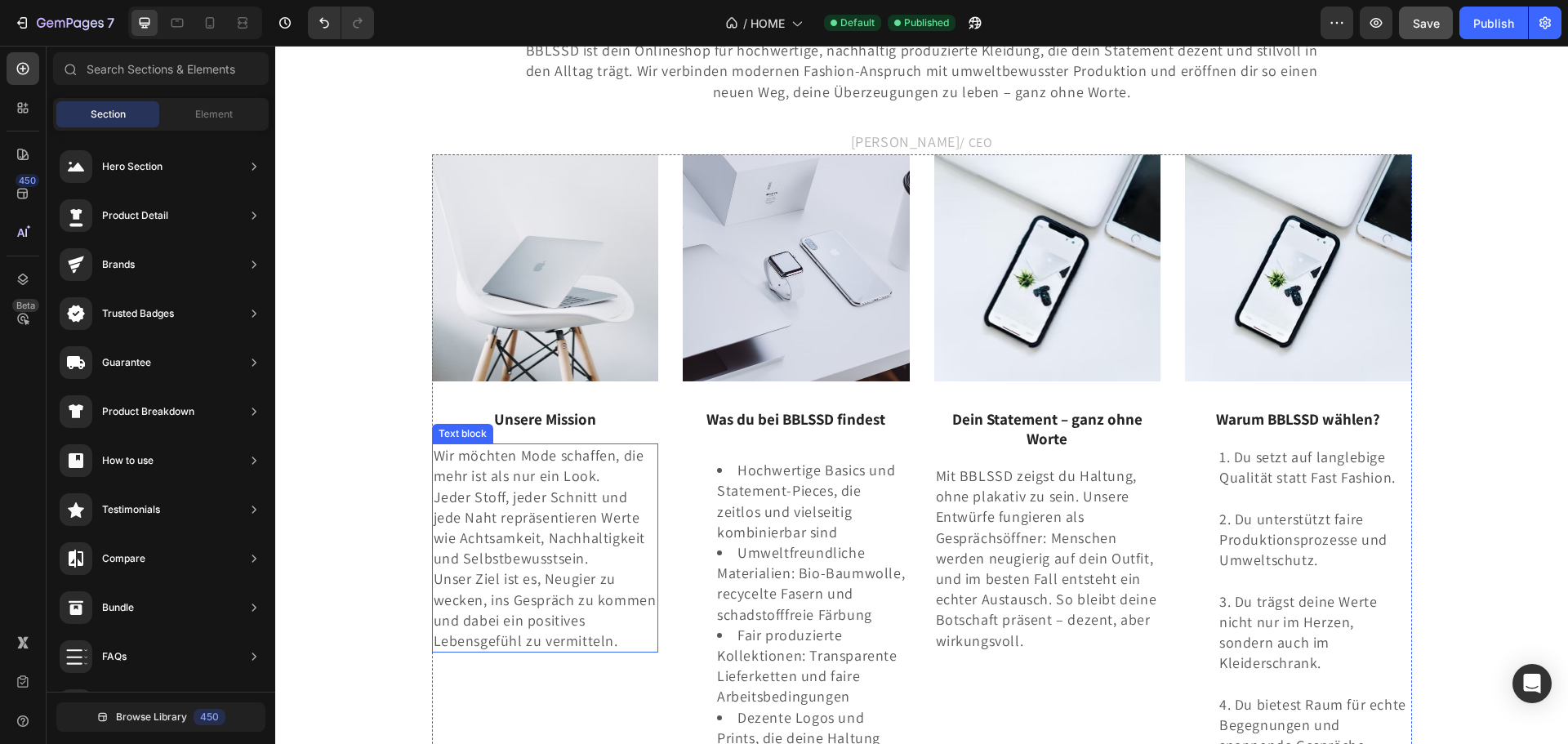
scroll to position [2903, 0]
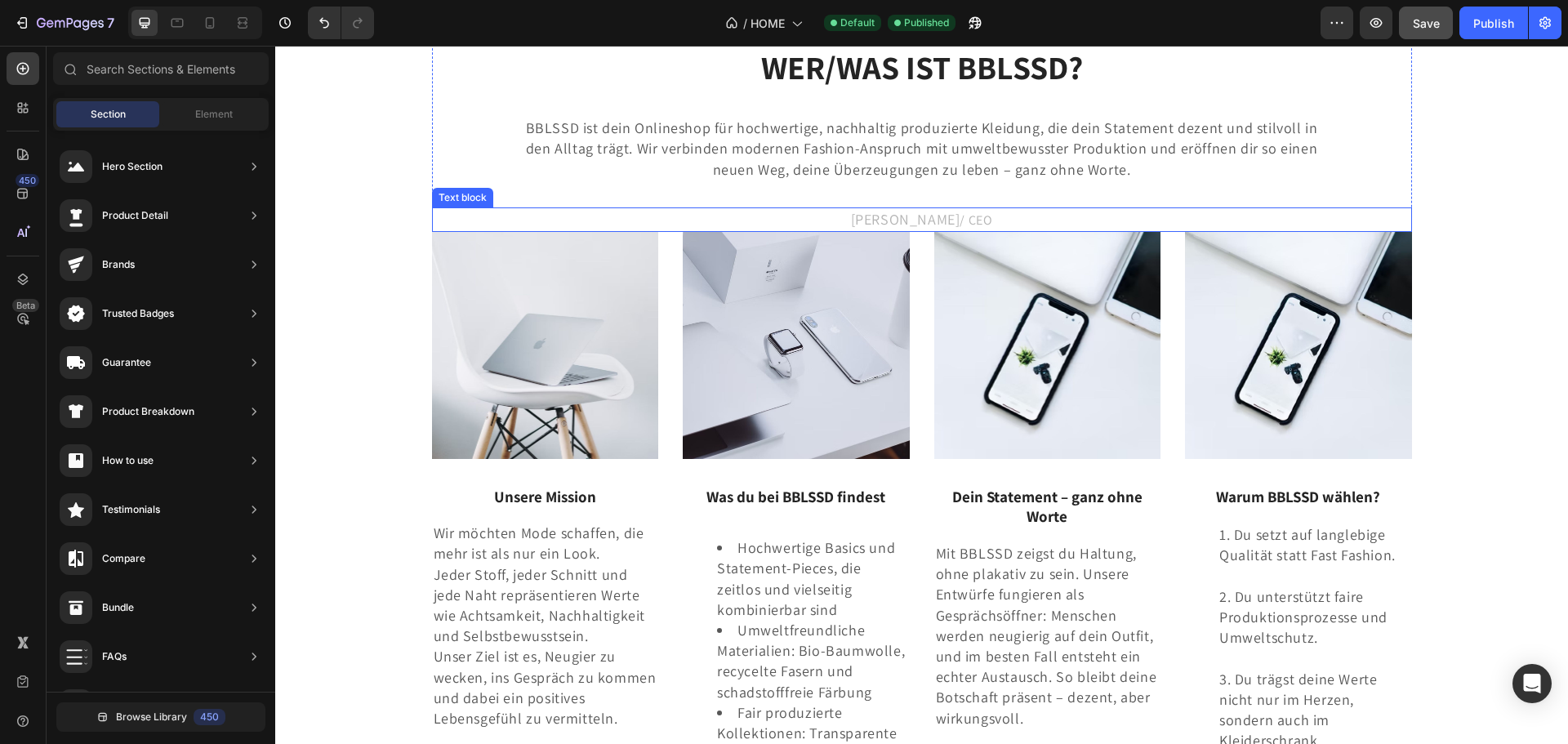
click at [474, 231] on p "Steve Donald Nzoko / CEO" at bounding box center [921, 220] width 976 height 21
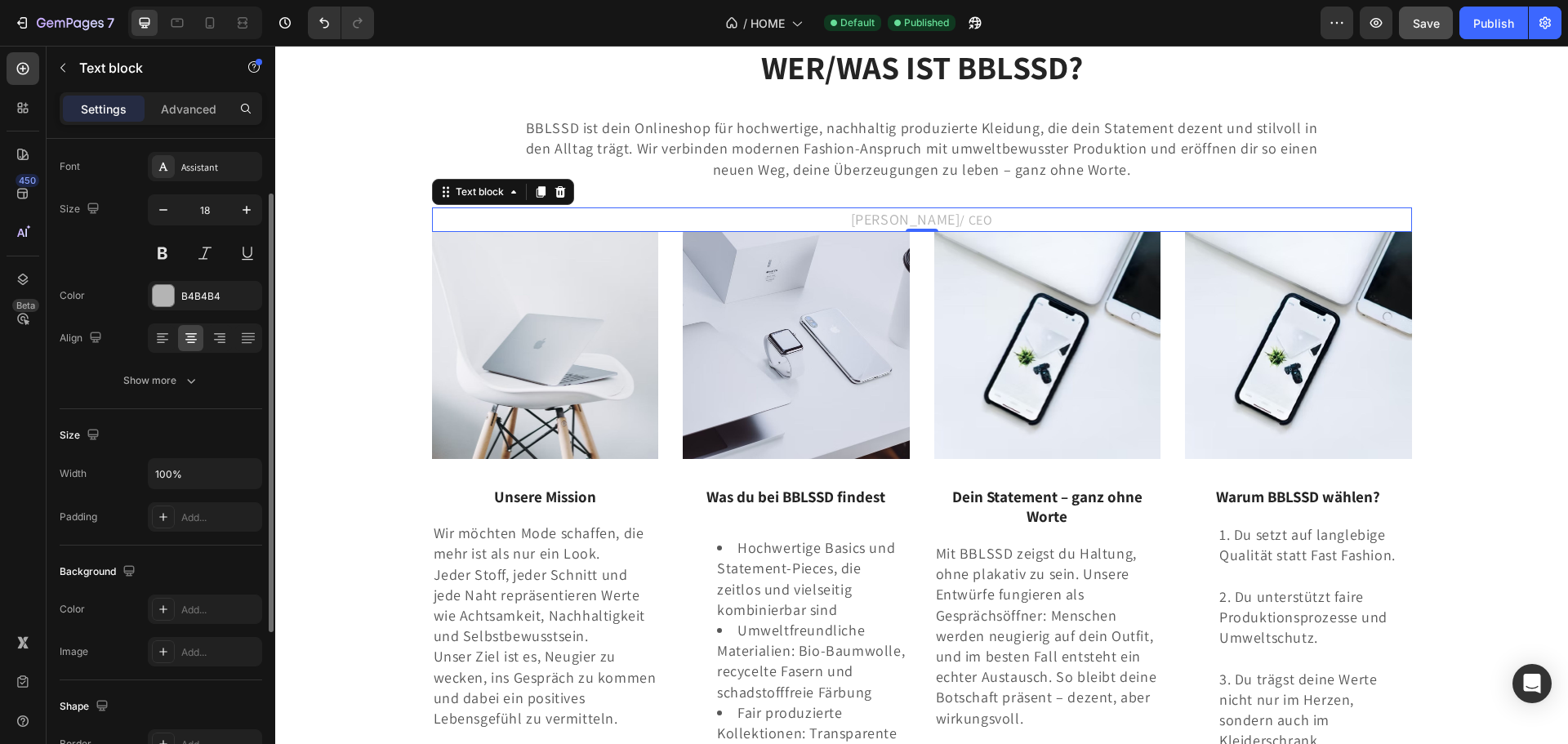
scroll to position [0, 0]
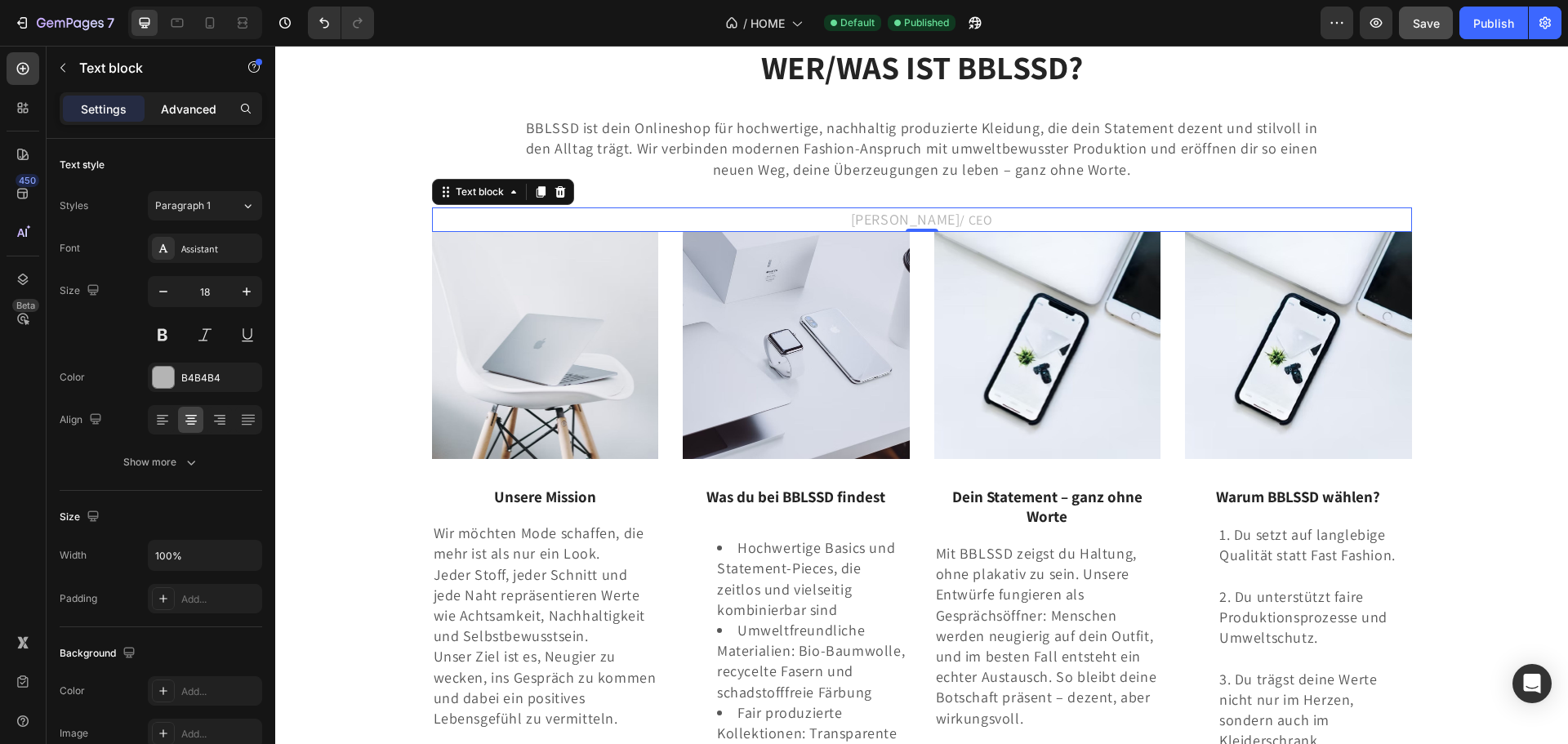
click at [197, 116] on p "Advanced" at bounding box center [188, 110] width 55 height 17
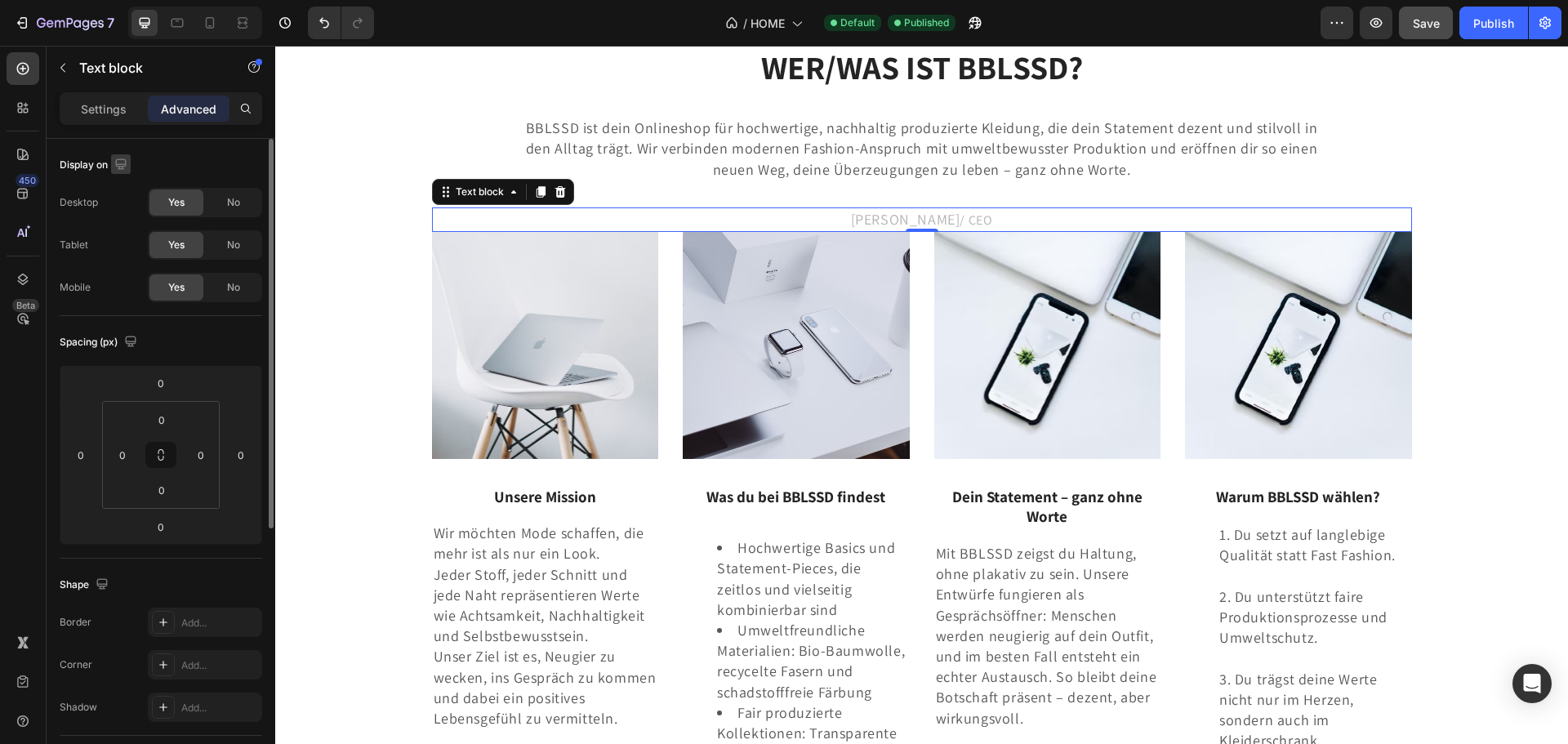
click at [122, 165] on icon "button" at bounding box center [120, 164] width 16 height 16
click at [121, 251] on icon "button" at bounding box center [124, 249] width 9 height 12
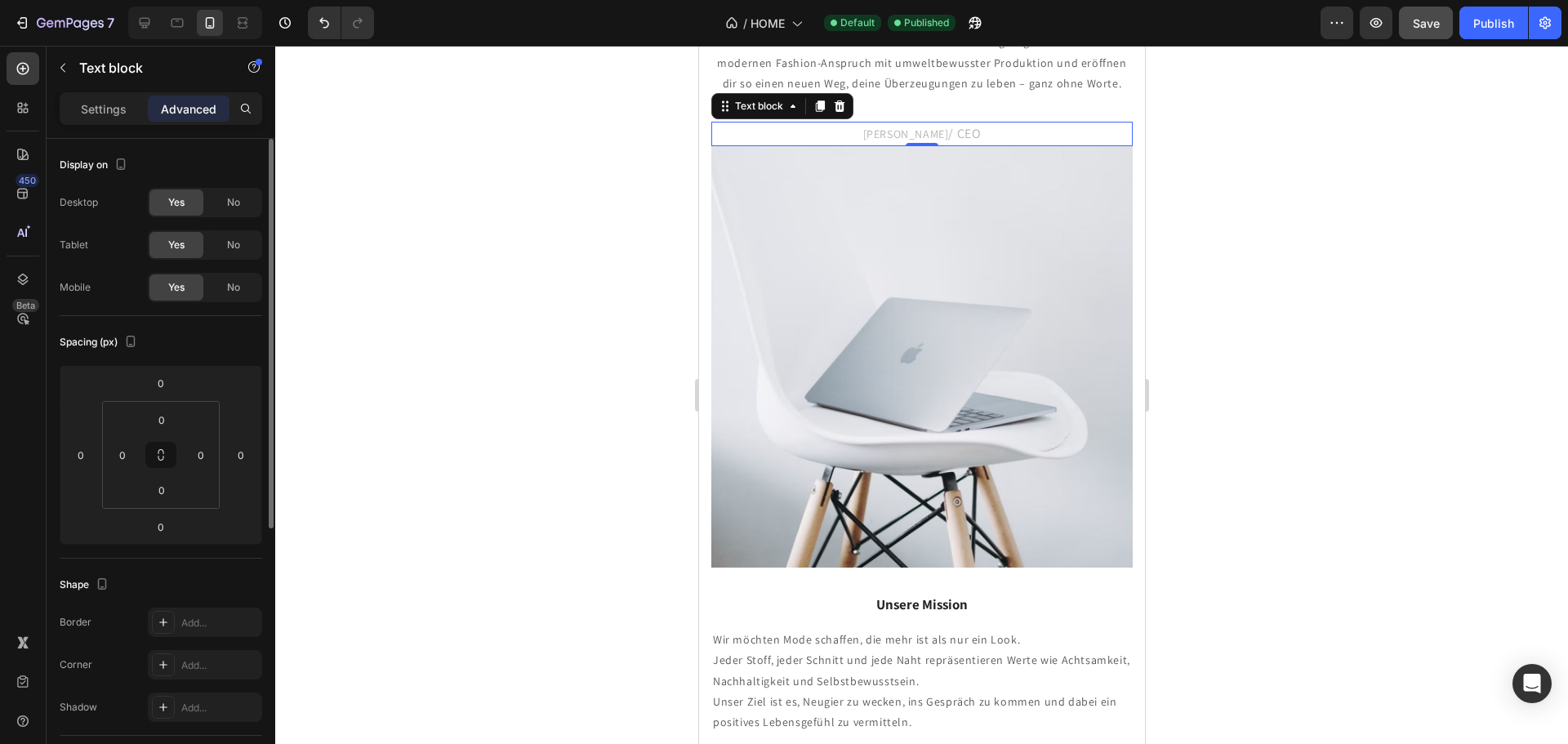
scroll to position [3309, 0]
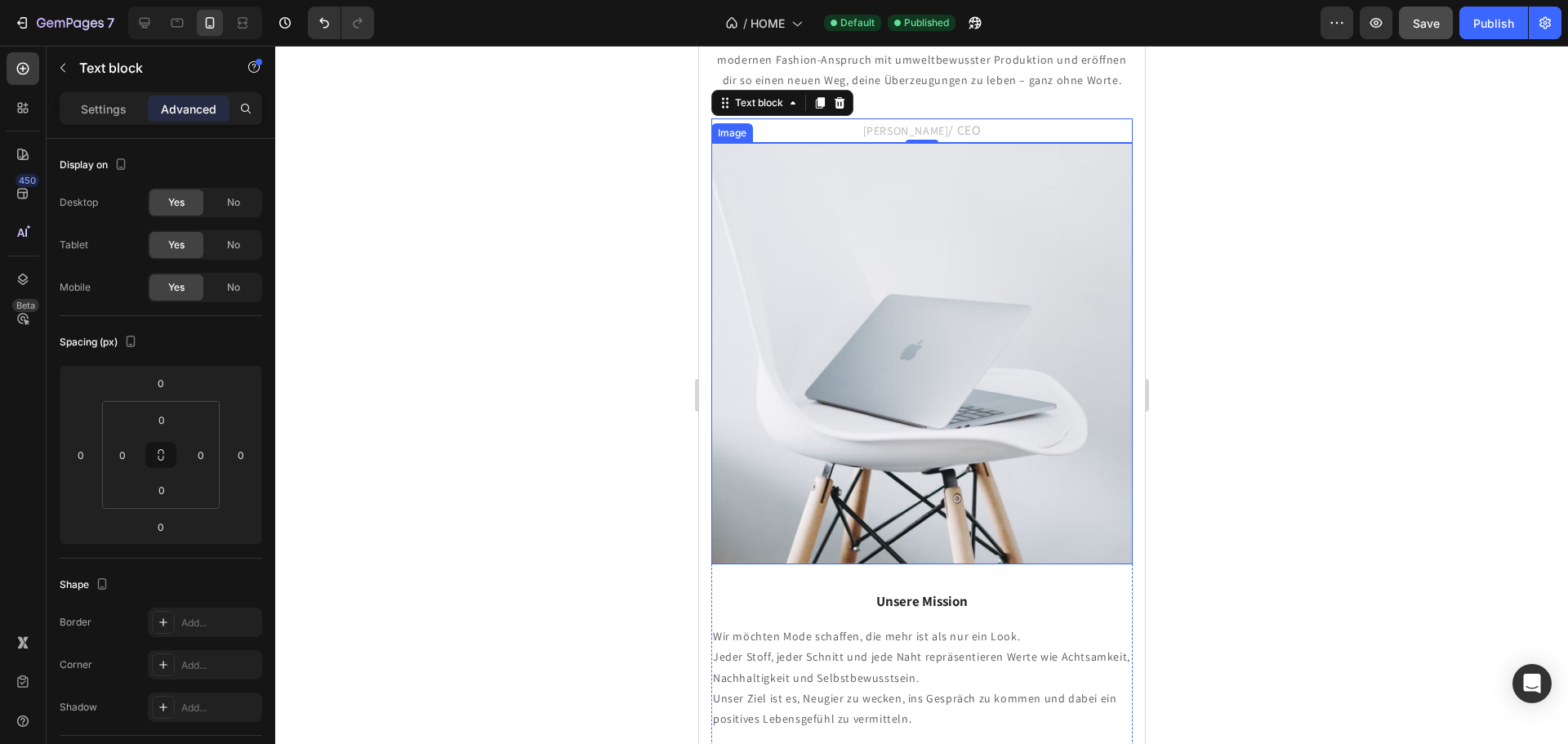
click at [816, 225] on img at bounding box center [921, 353] width 422 height 422
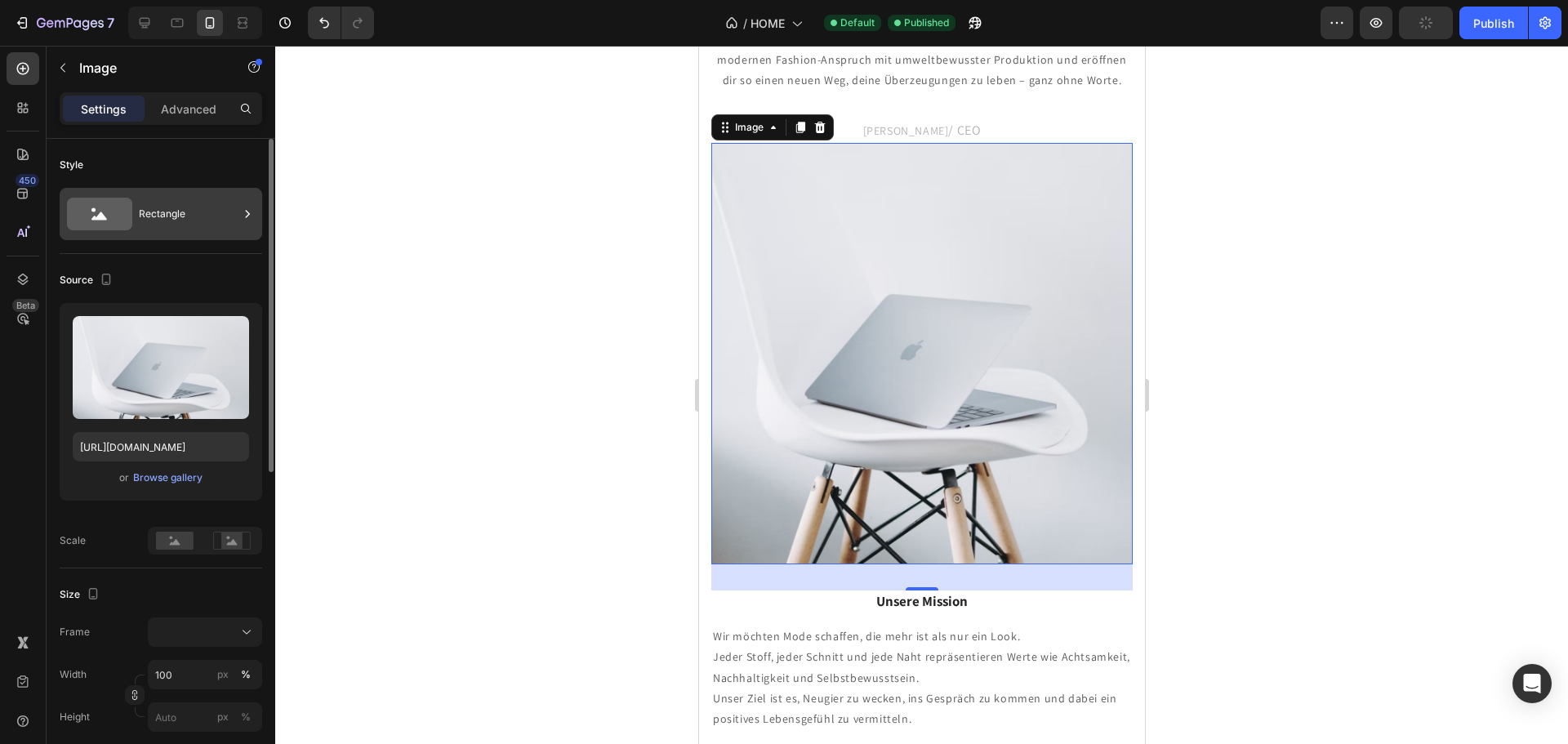
click at [196, 210] on div "Rectangle" at bounding box center [188, 213] width 100 height 38
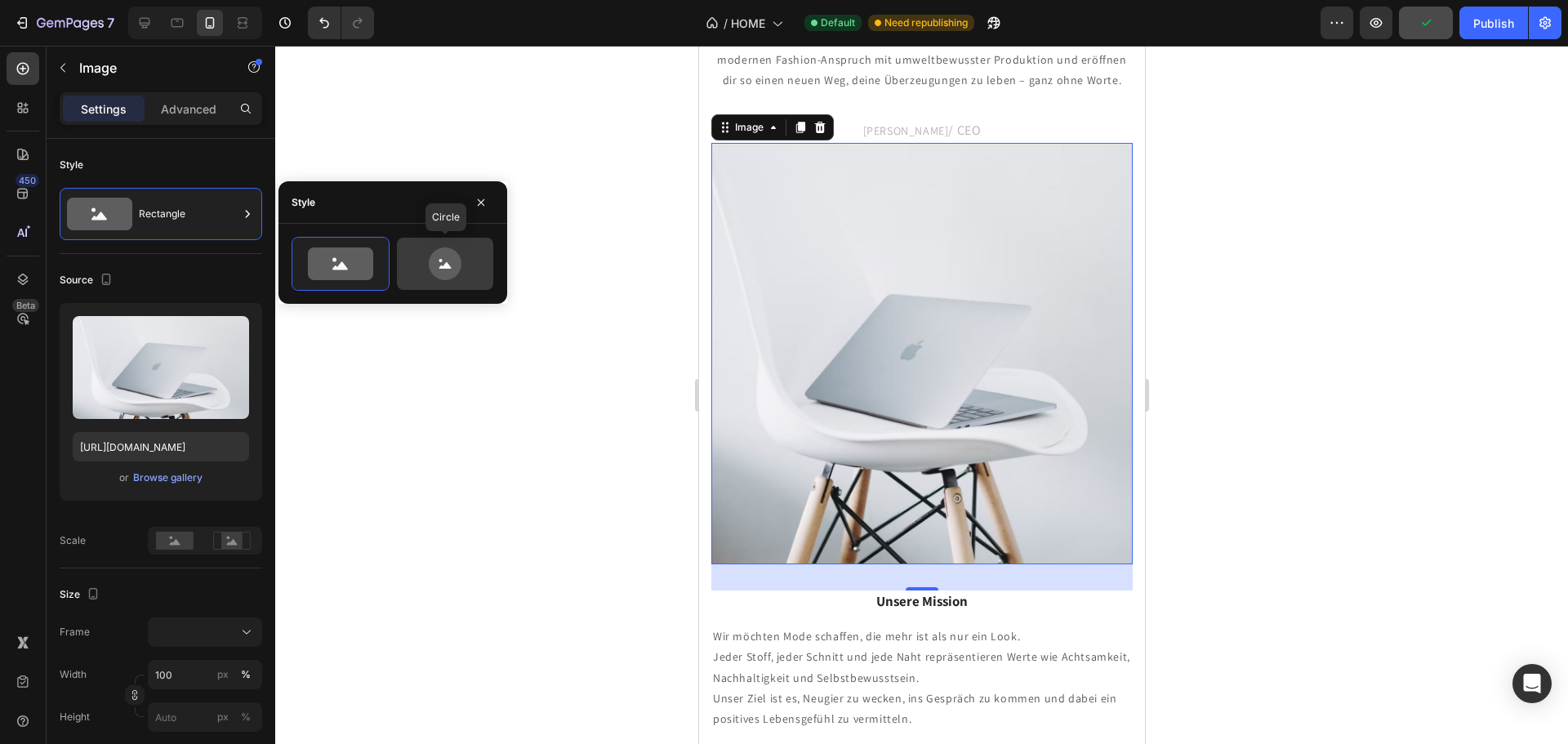
click at [458, 274] on icon at bounding box center [445, 264] width 33 height 33
type input "80"
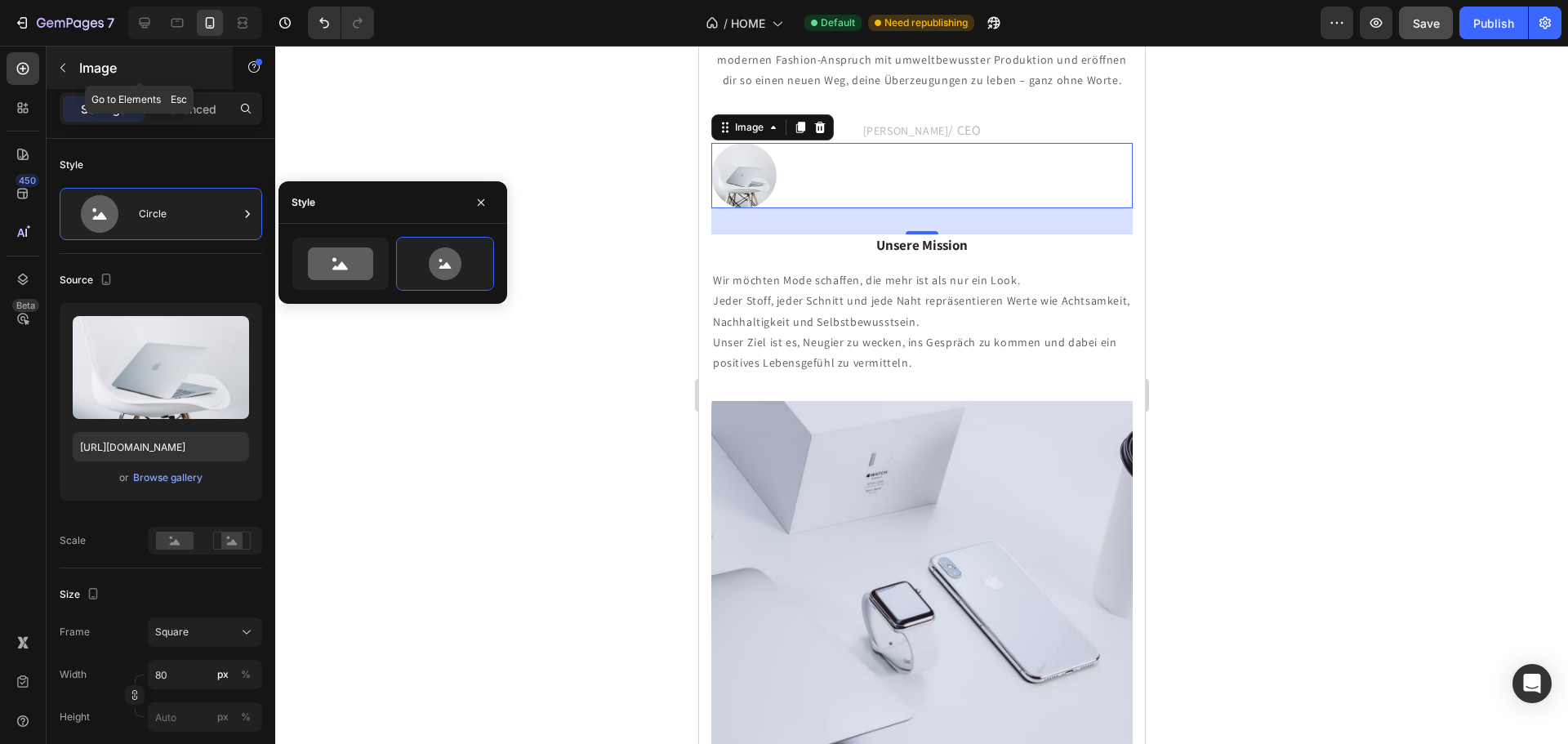
click at [92, 62] on p "Image" at bounding box center [148, 68] width 139 height 19
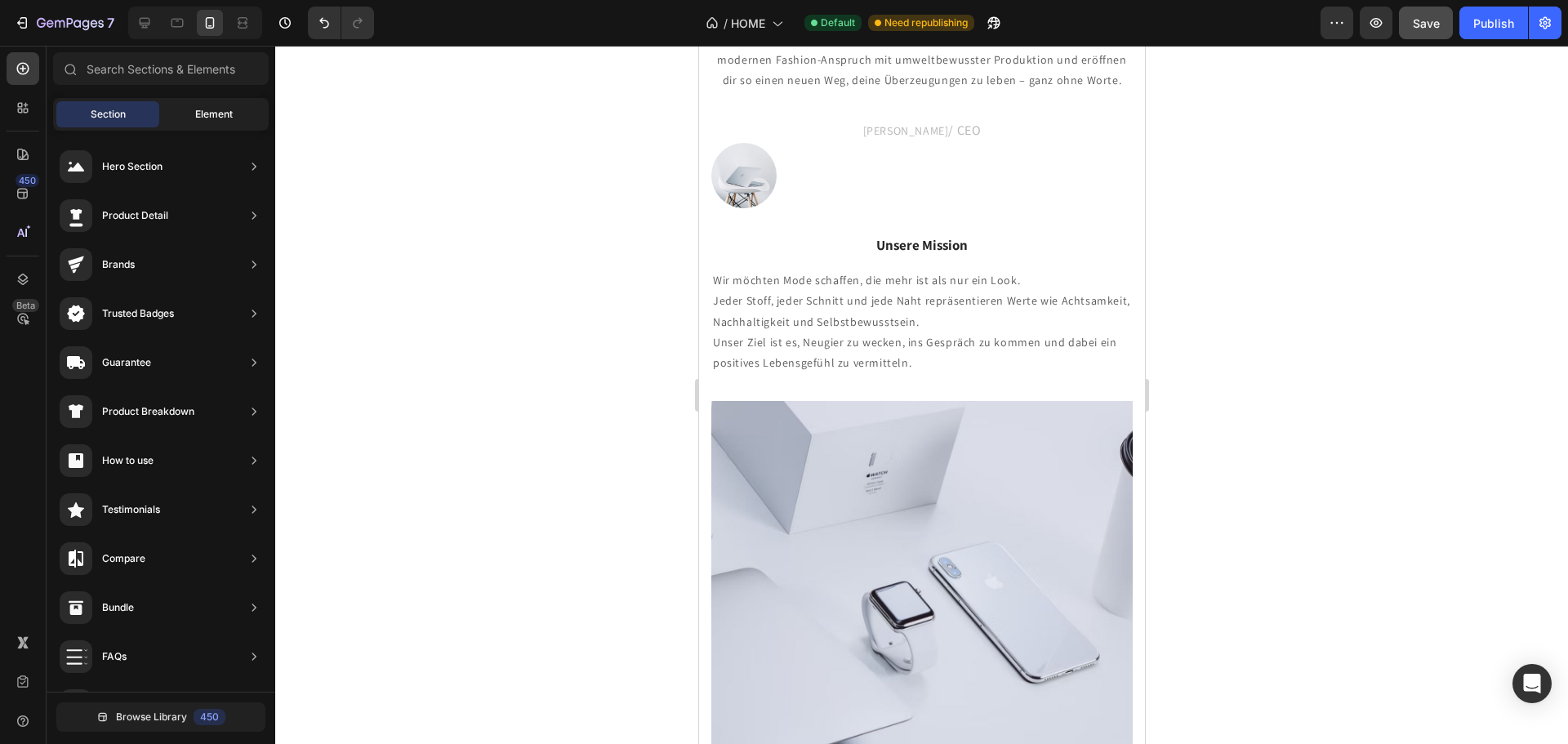
click at [175, 113] on div "Element" at bounding box center [214, 113] width 103 height 26
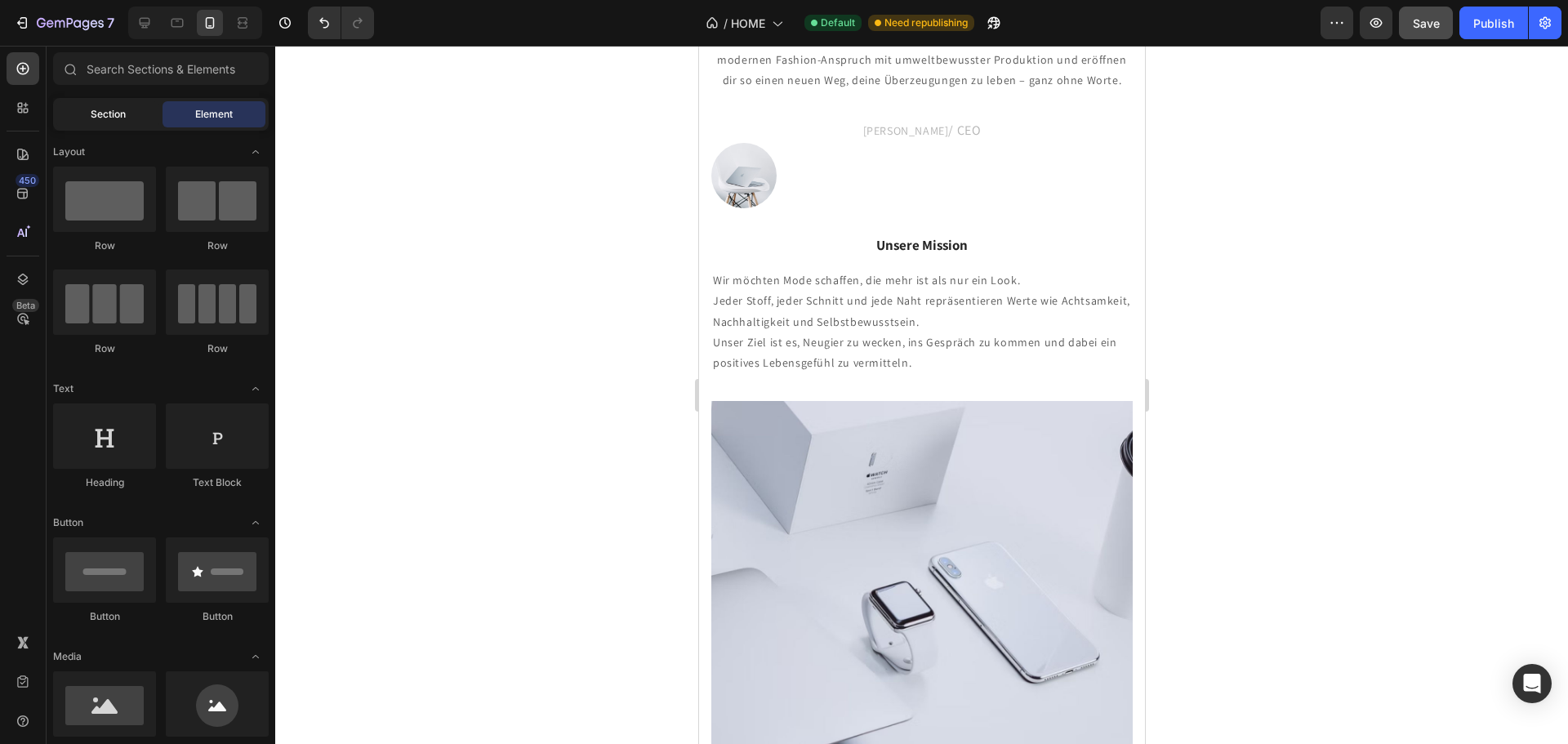
click at [140, 126] on div "Section" at bounding box center [108, 113] width 103 height 26
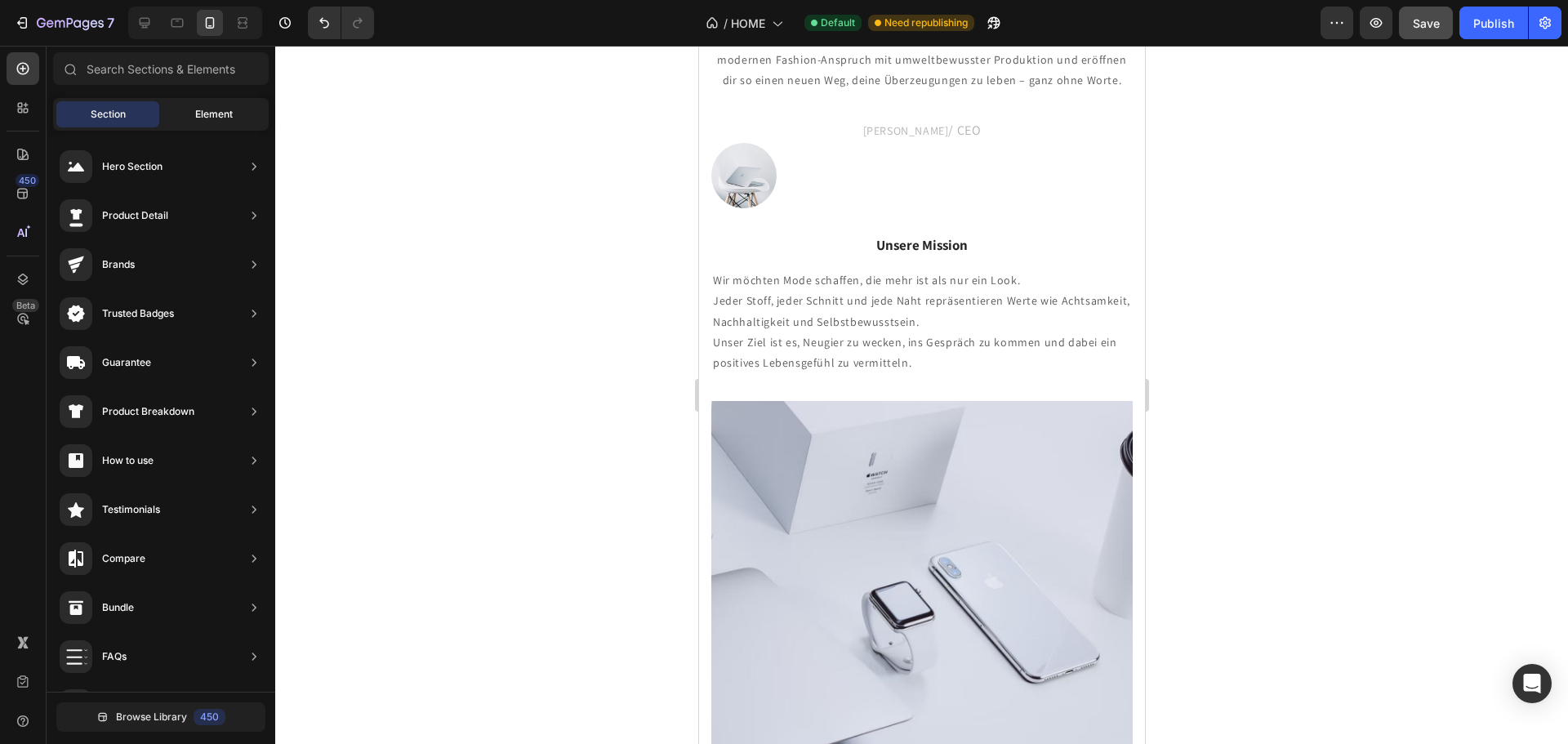
click at [218, 115] on span "Element" at bounding box center [213, 113] width 38 height 15
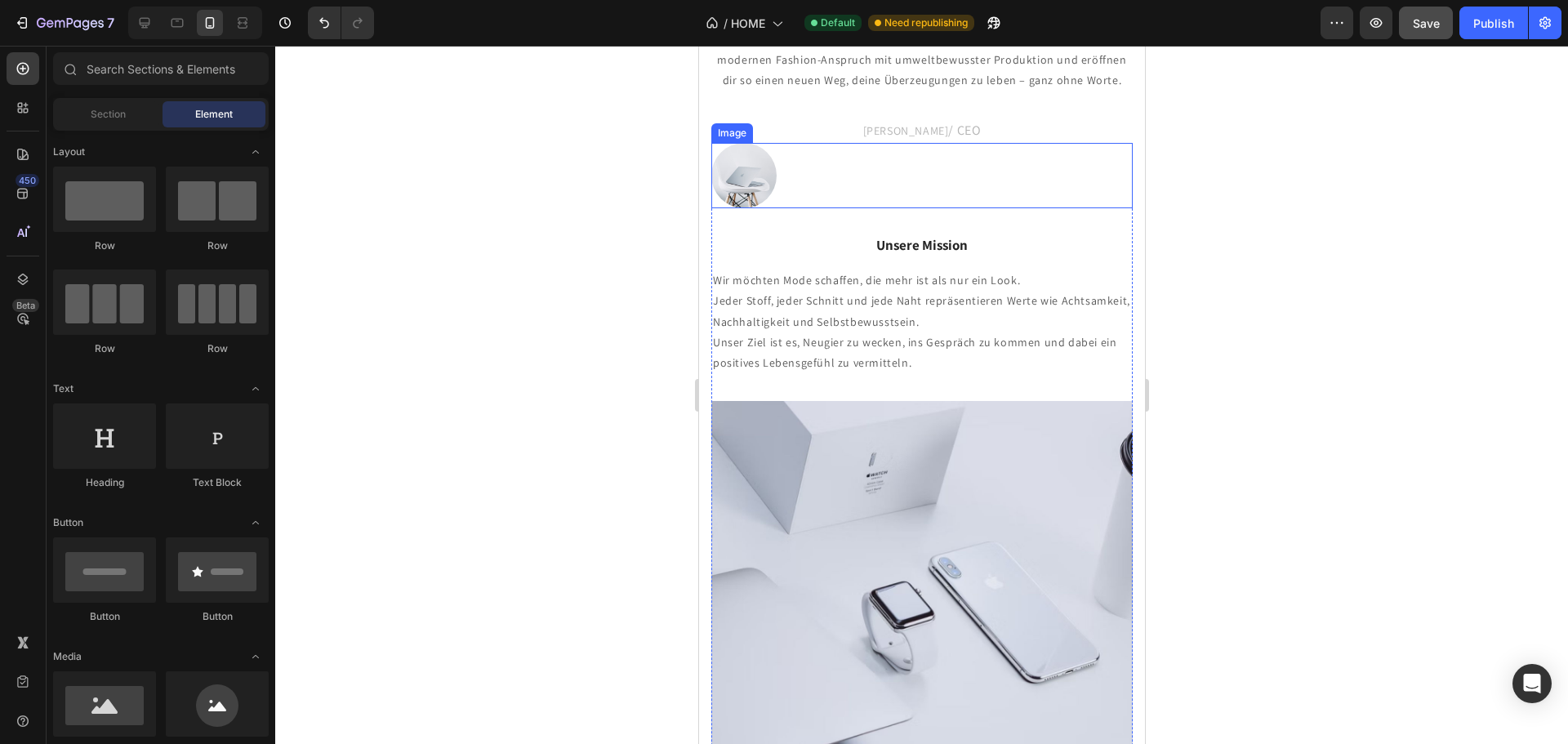
click at [772, 163] on img at bounding box center [743, 175] width 65 height 65
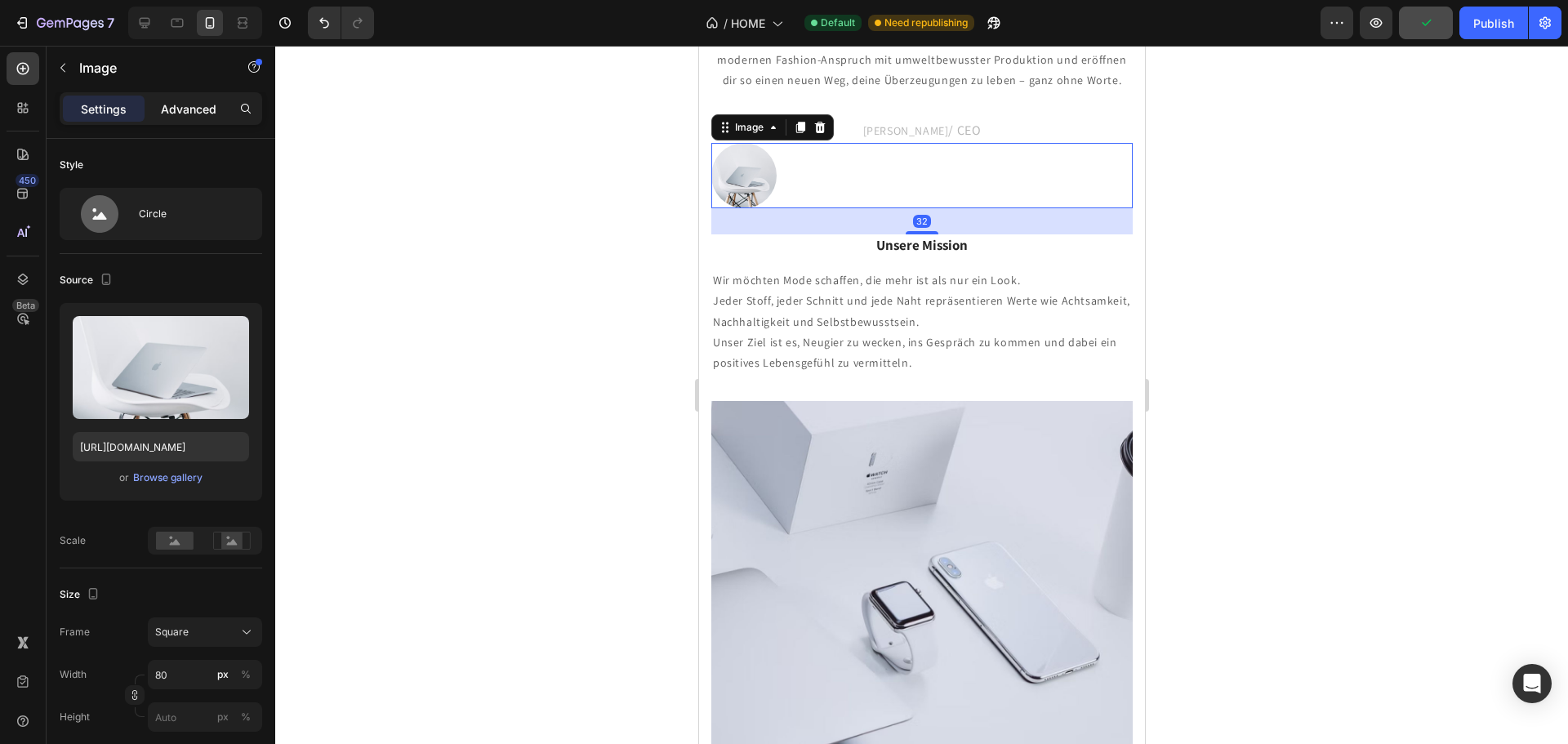
click at [158, 104] on div "Advanced" at bounding box center [188, 109] width 81 height 26
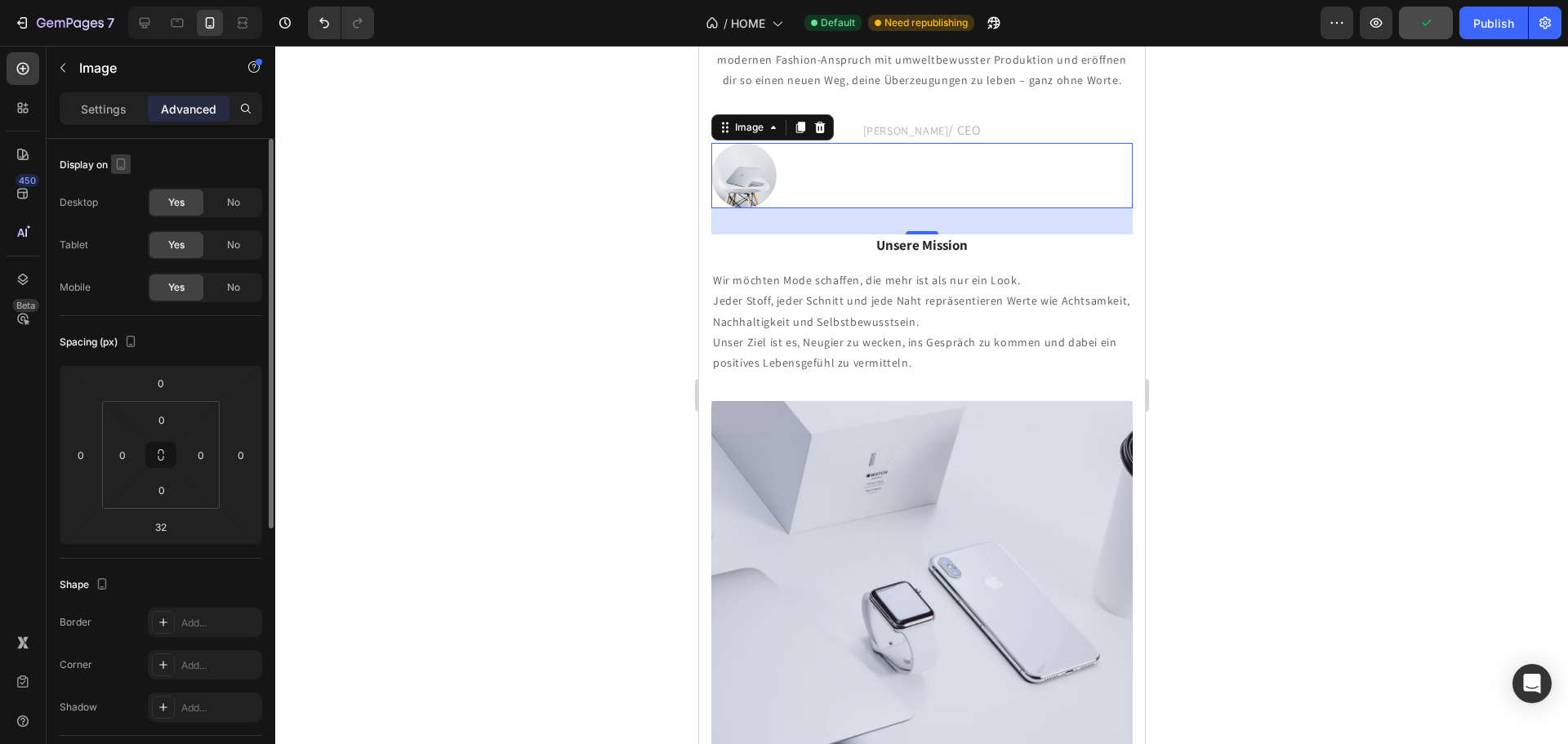
click at [121, 166] on icon "button" at bounding box center [120, 164] width 16 height 16
click at [129, 185] on icon "button" at bounding box center [124, 189] width 11 height 11
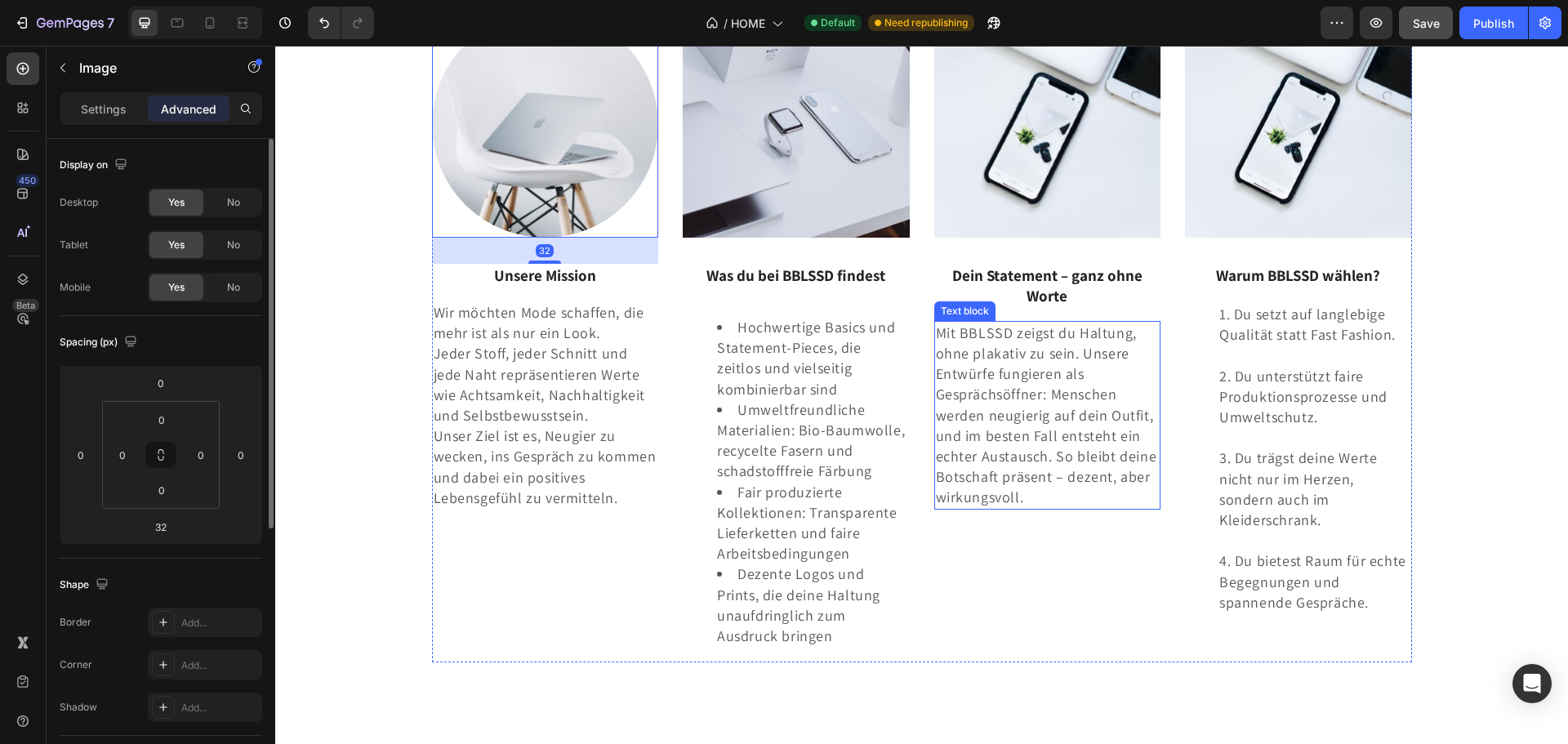
scroll to position [3165, 0]
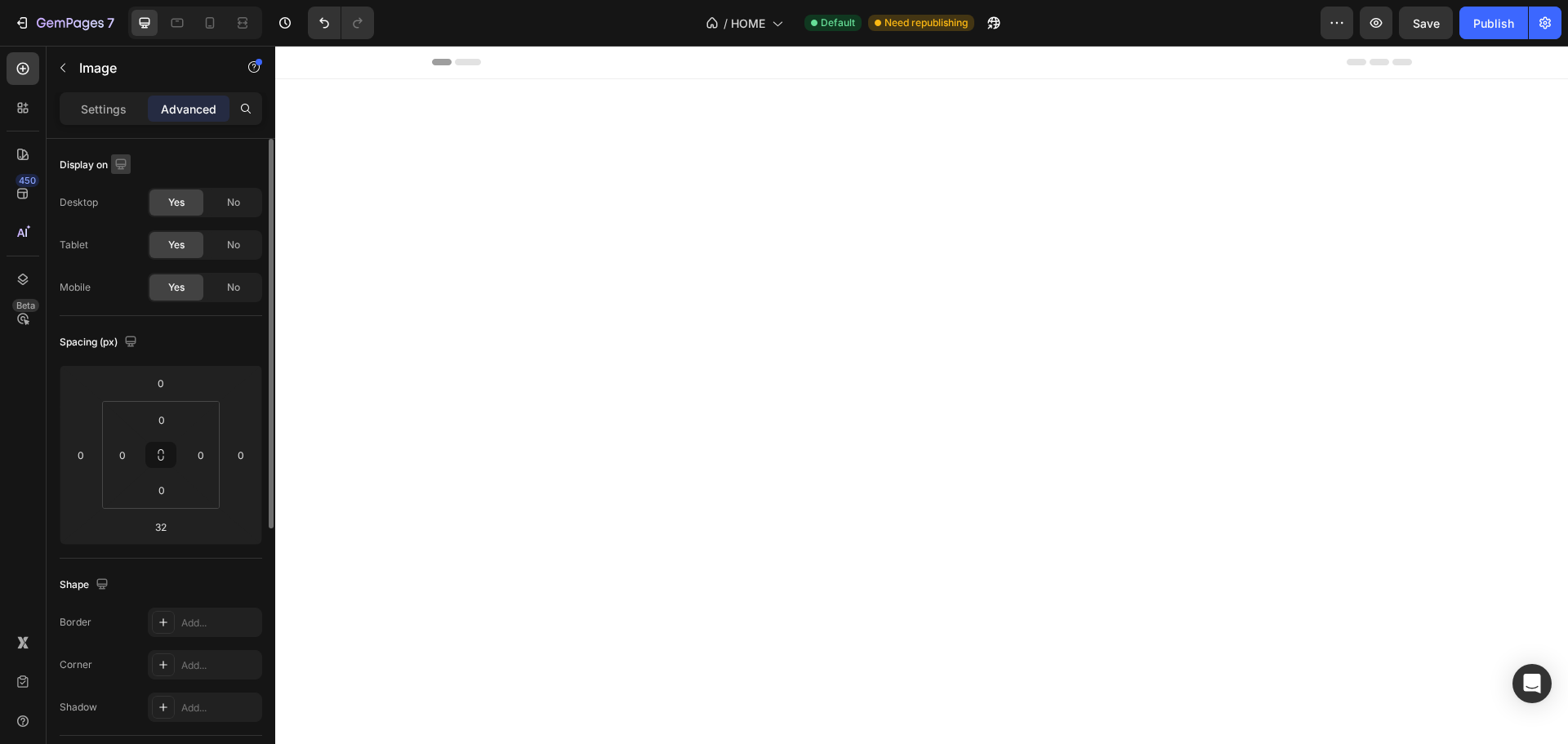
scroll to position [3165, 0]
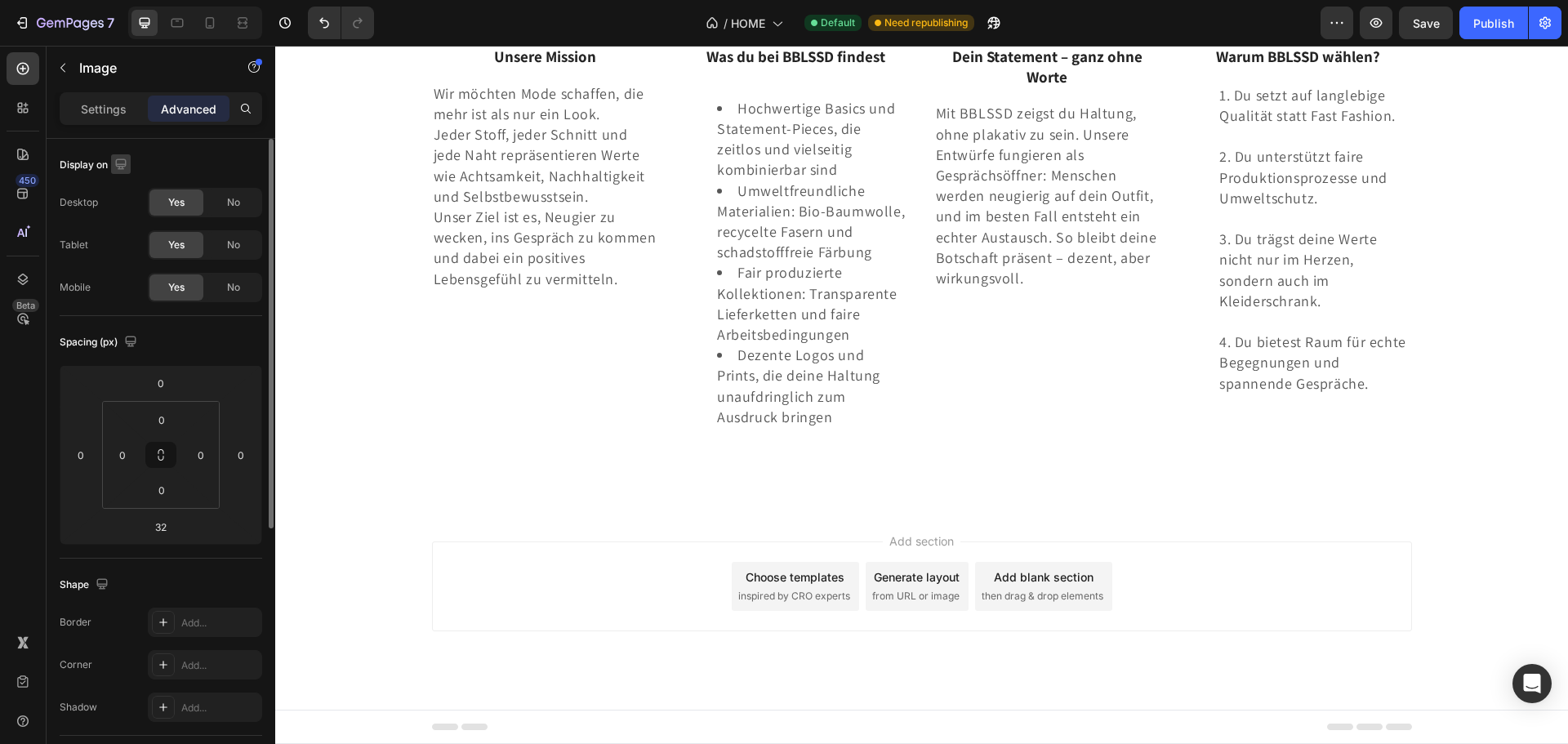
click at [118, 163] on icon "button" at bounding box center [120, 163] width 11 height 11
click at [492, 18] on img at bounding box center [546, 18] width 227 height 0
click at [105, 112] on p "Settings" at bounding box center [103, 110] width 46 height 17
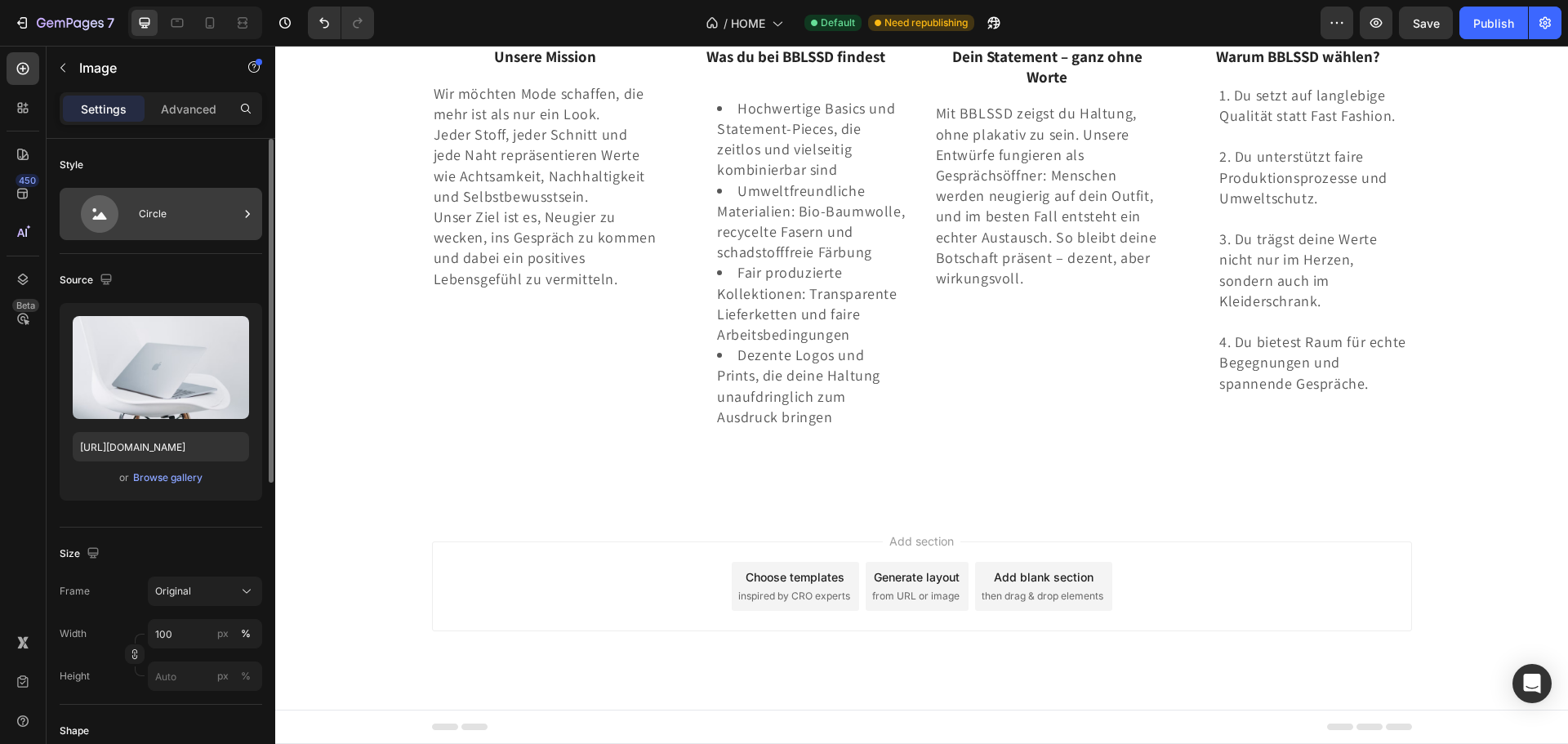
click at [174, 210] on div "Circle" at bounding box center [188, 213] width 100 height 38
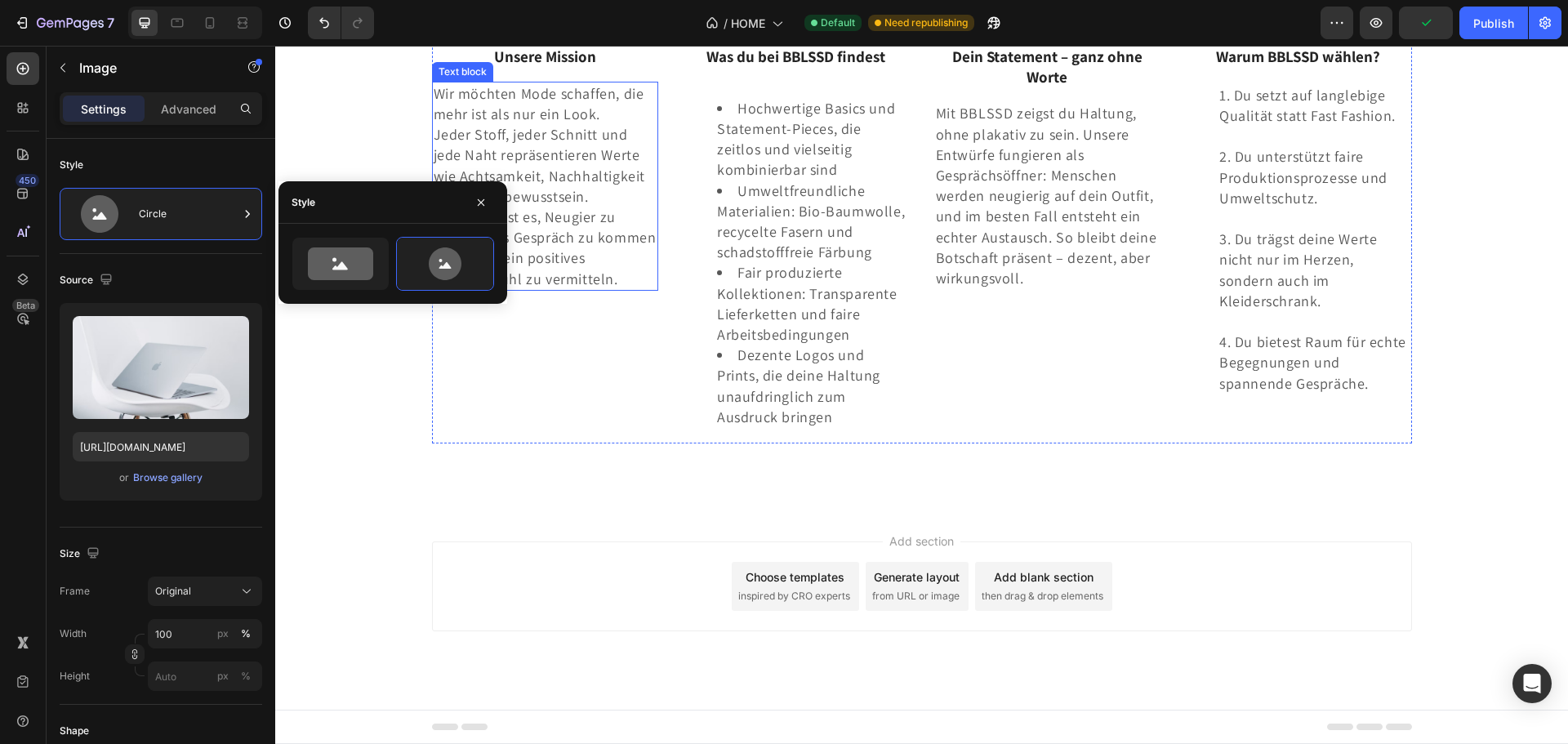
click at [554, 289] on p "Wir möchten Mode schaffen, die mehr ist als nur ein Look. Jeder Stoff, jeder Sc…" at bounding box center [545, 186] width 224 height 206
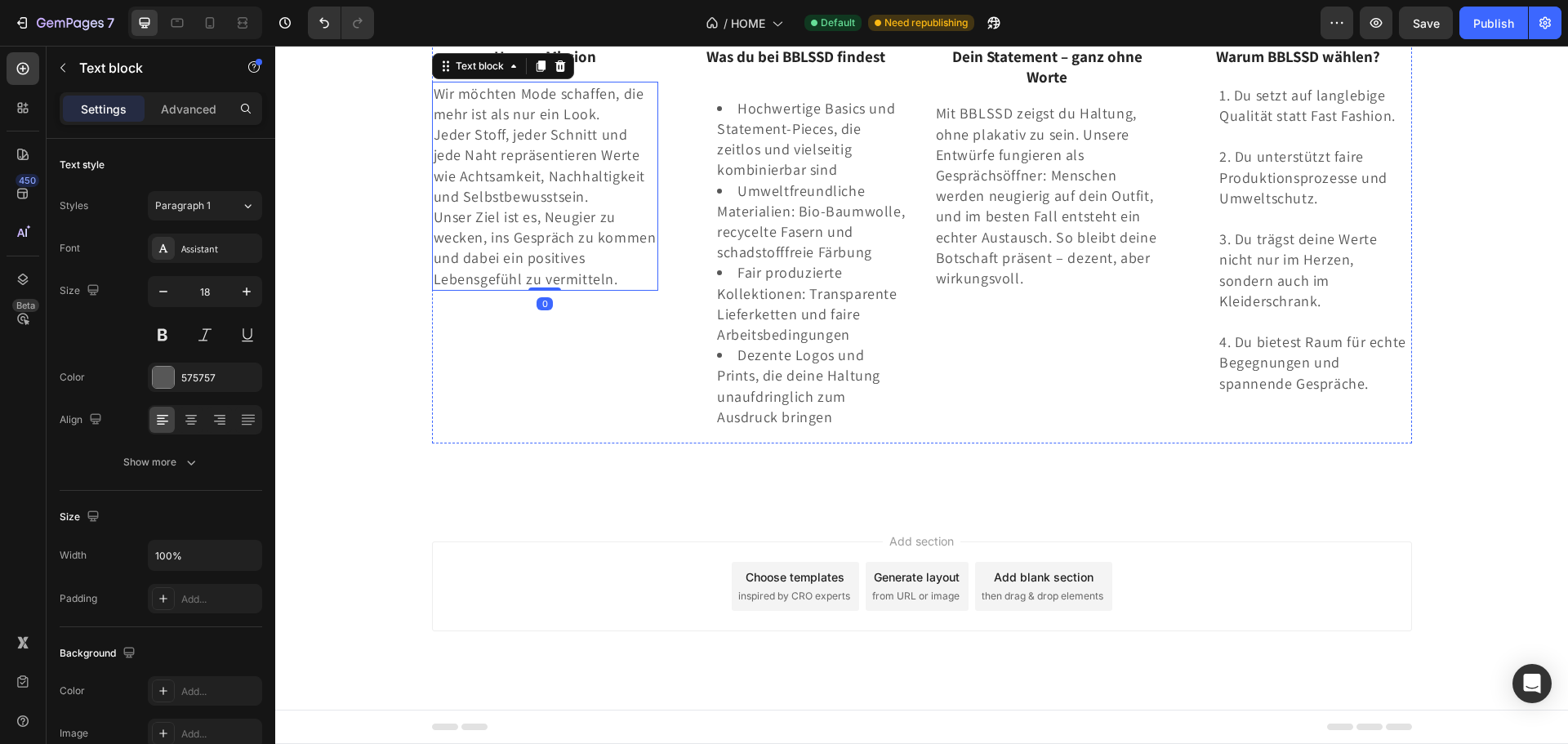
click at [776, 18] on img at bounding box center [796, 18] width 227 height 0
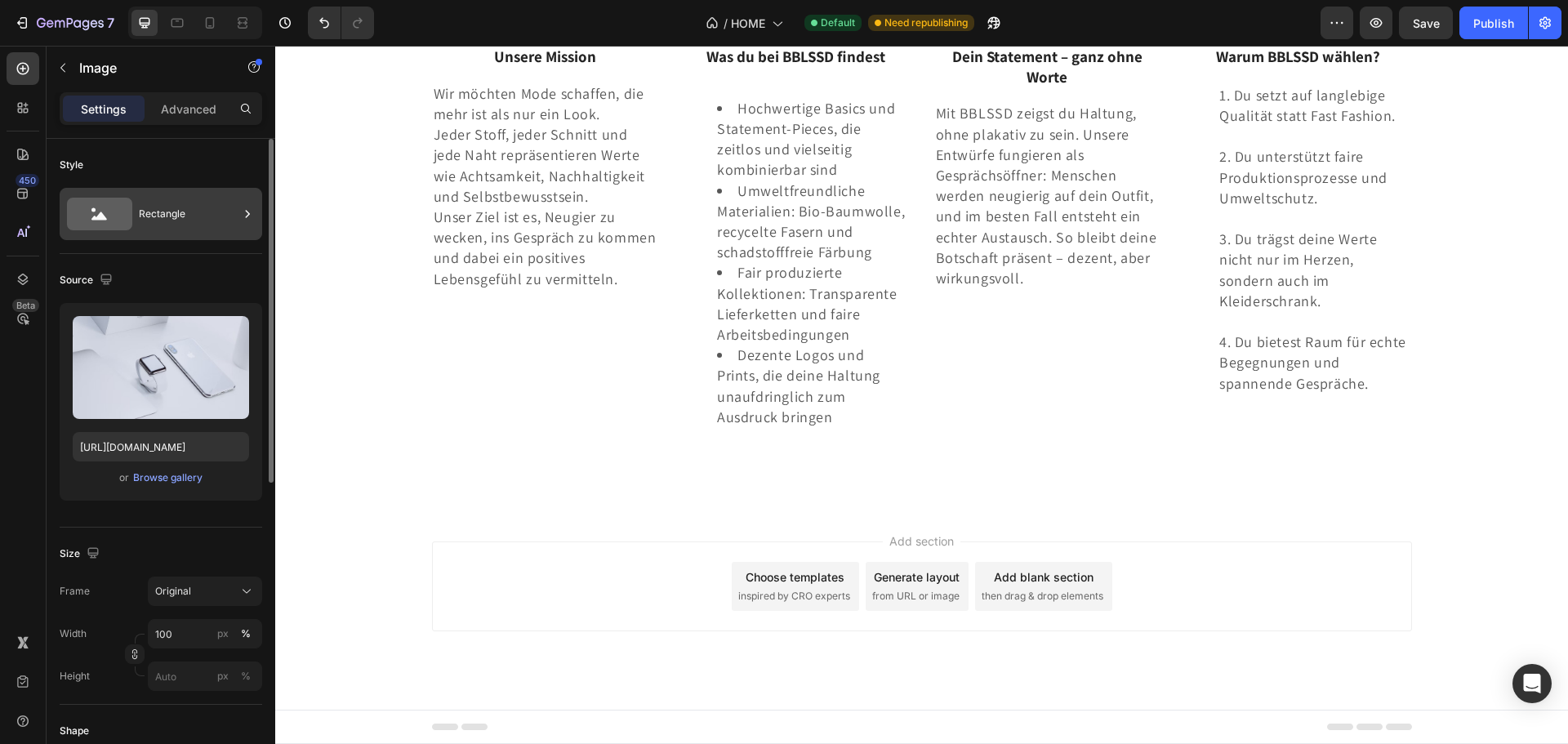
click at [170, 207] on div "Rectangle" at bounding box center [188, 213] width 100 height 38
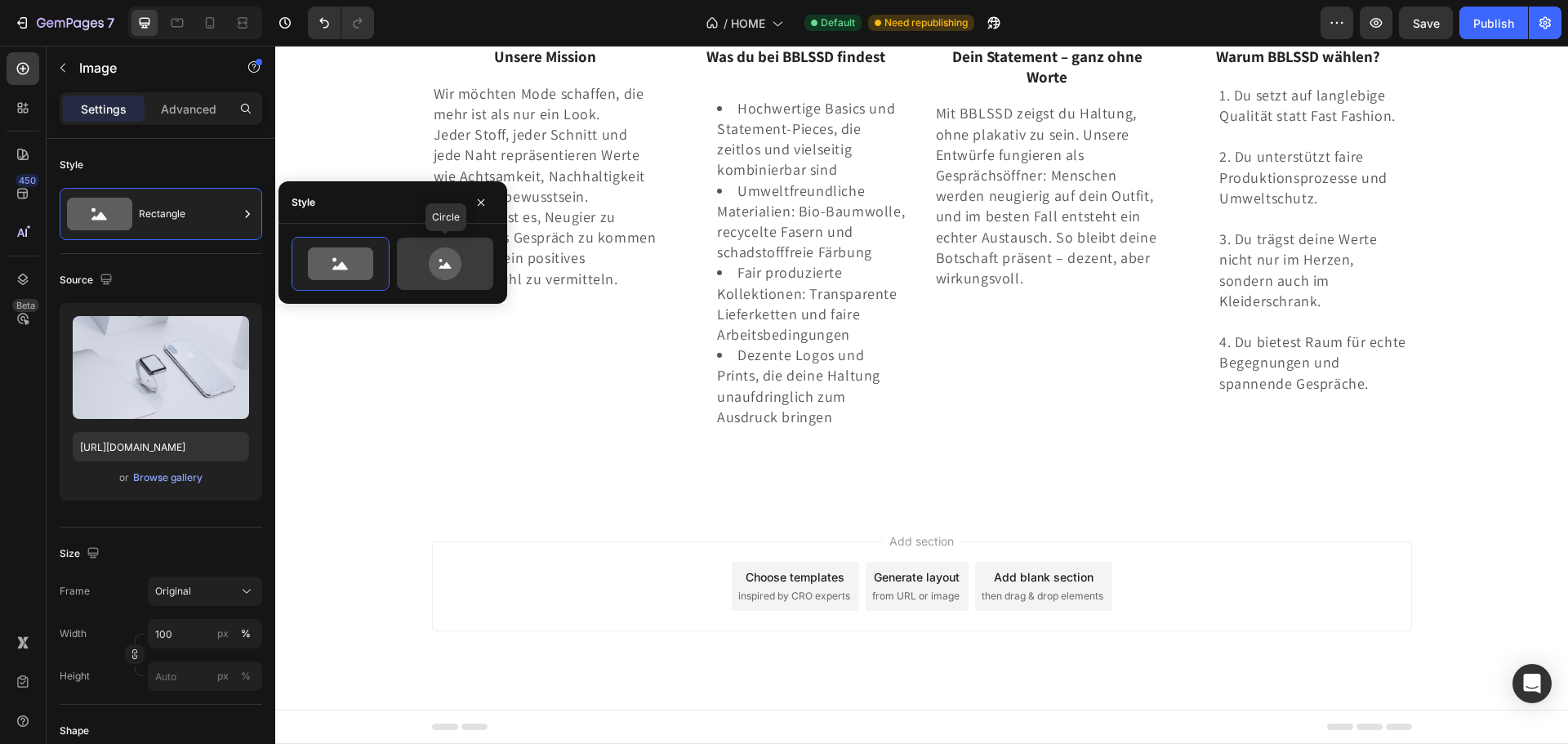
click at [422, 254] on icon at bounding box center [444, 264] width 77 height 33
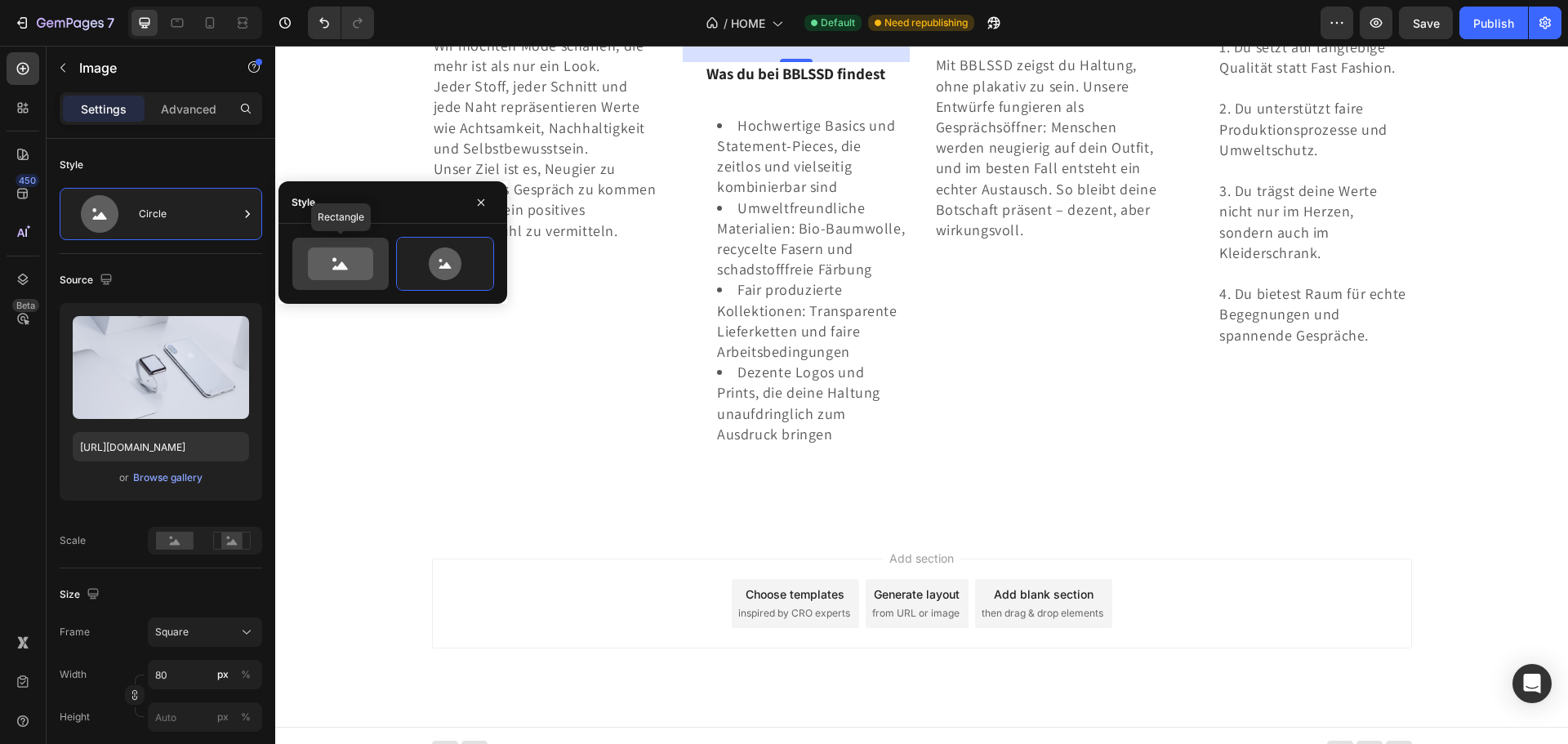
click at [364, 274] on icon at bounding box center [340, 264] width 65 height 33
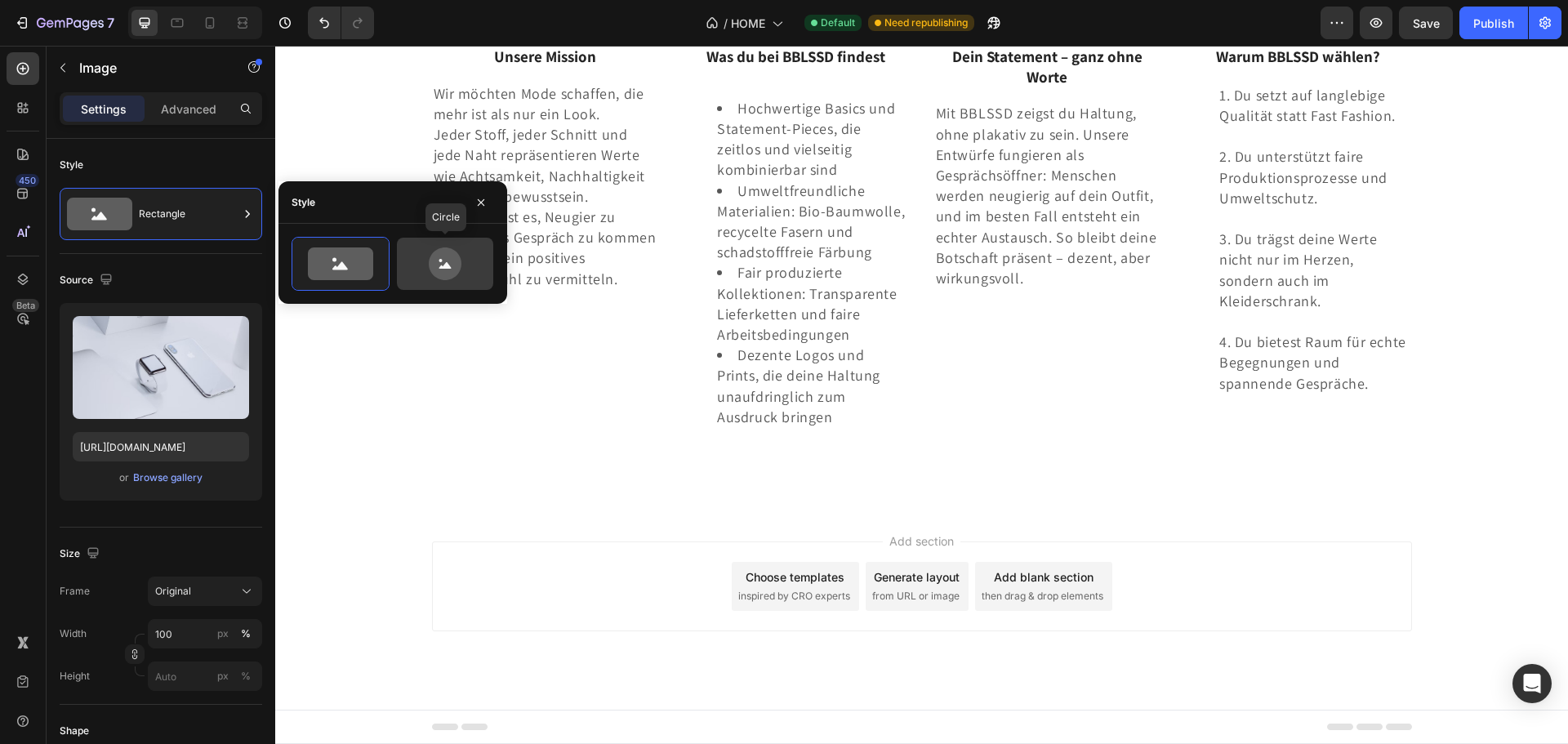
click at [484, 276] on div at bounding box center [444, 264] width 96 height 52
type input "80"
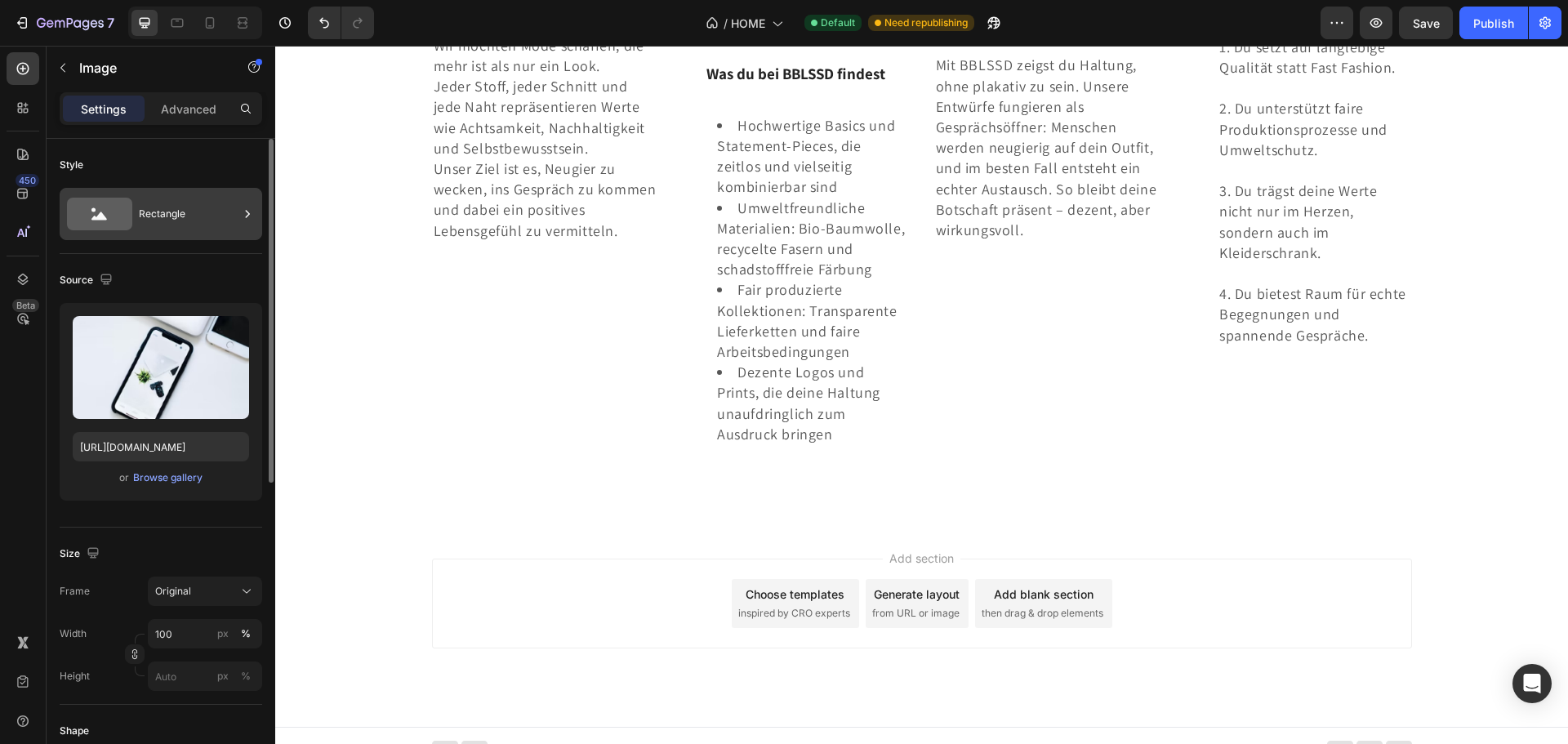
click at [228, 215] on div "Rectangle" at bounding box center [188, 213] width 100 height 38
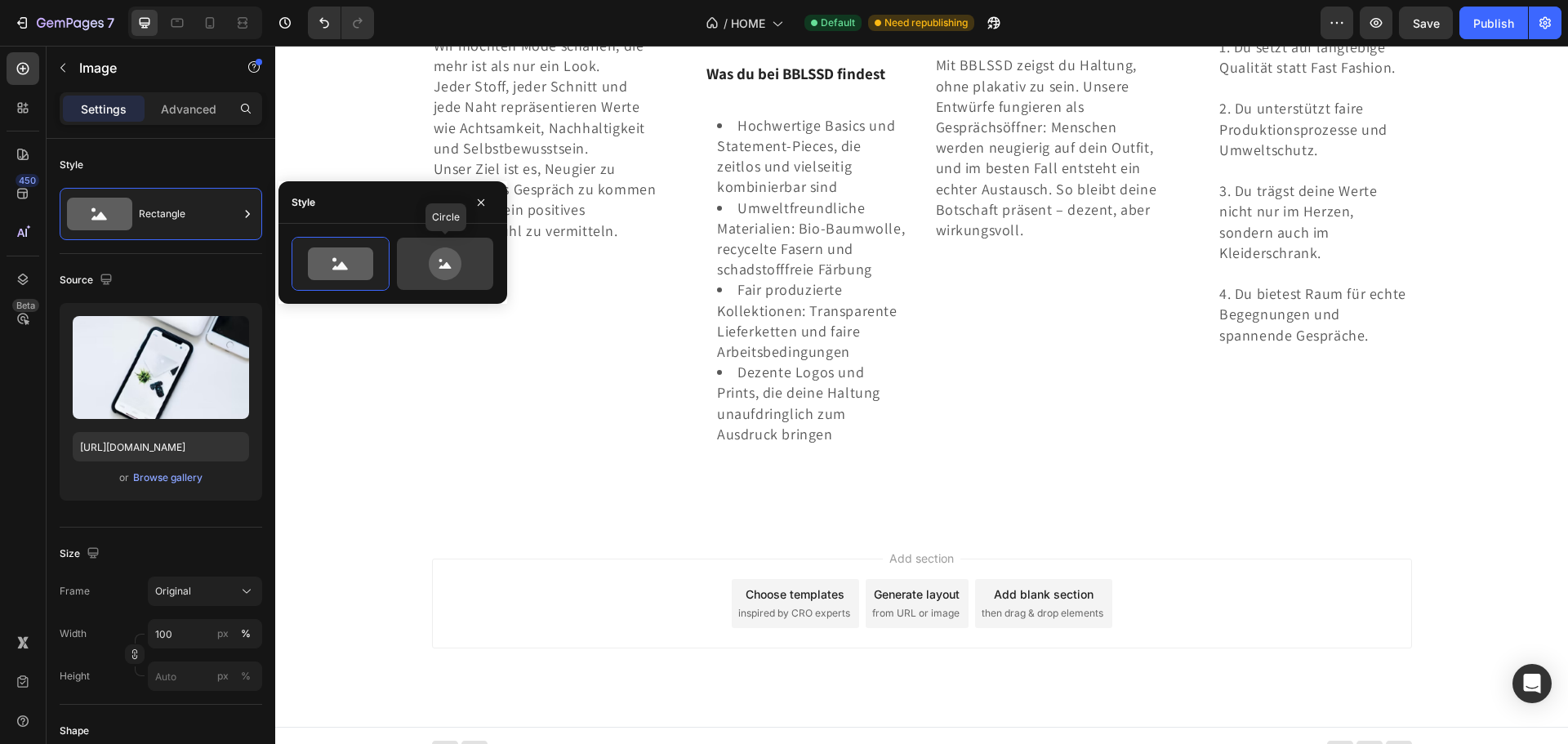
click at [422, 255] on icon at bounding box center [444, 264] width 77 height 33
type input "80"
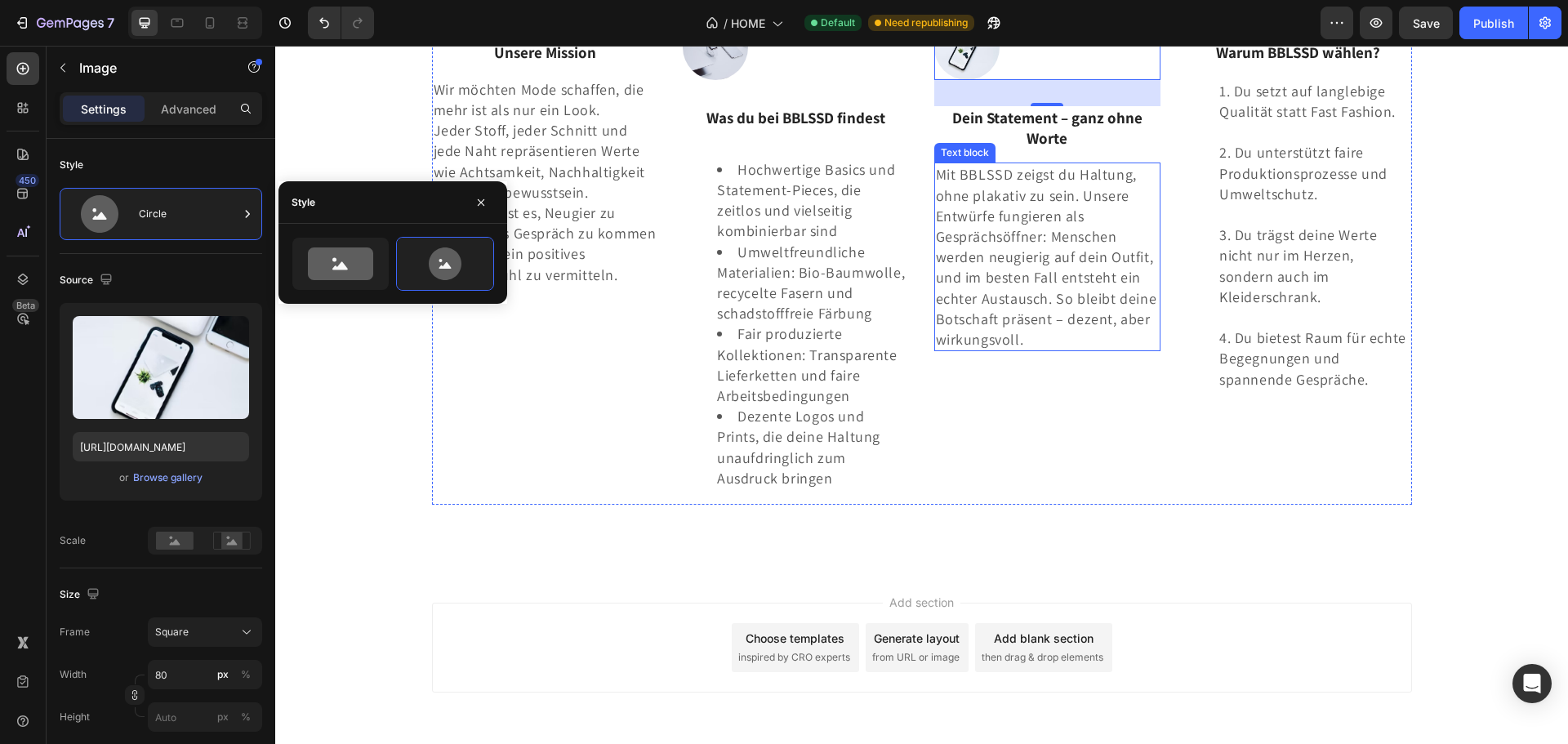
scroll to position [3084, 0]
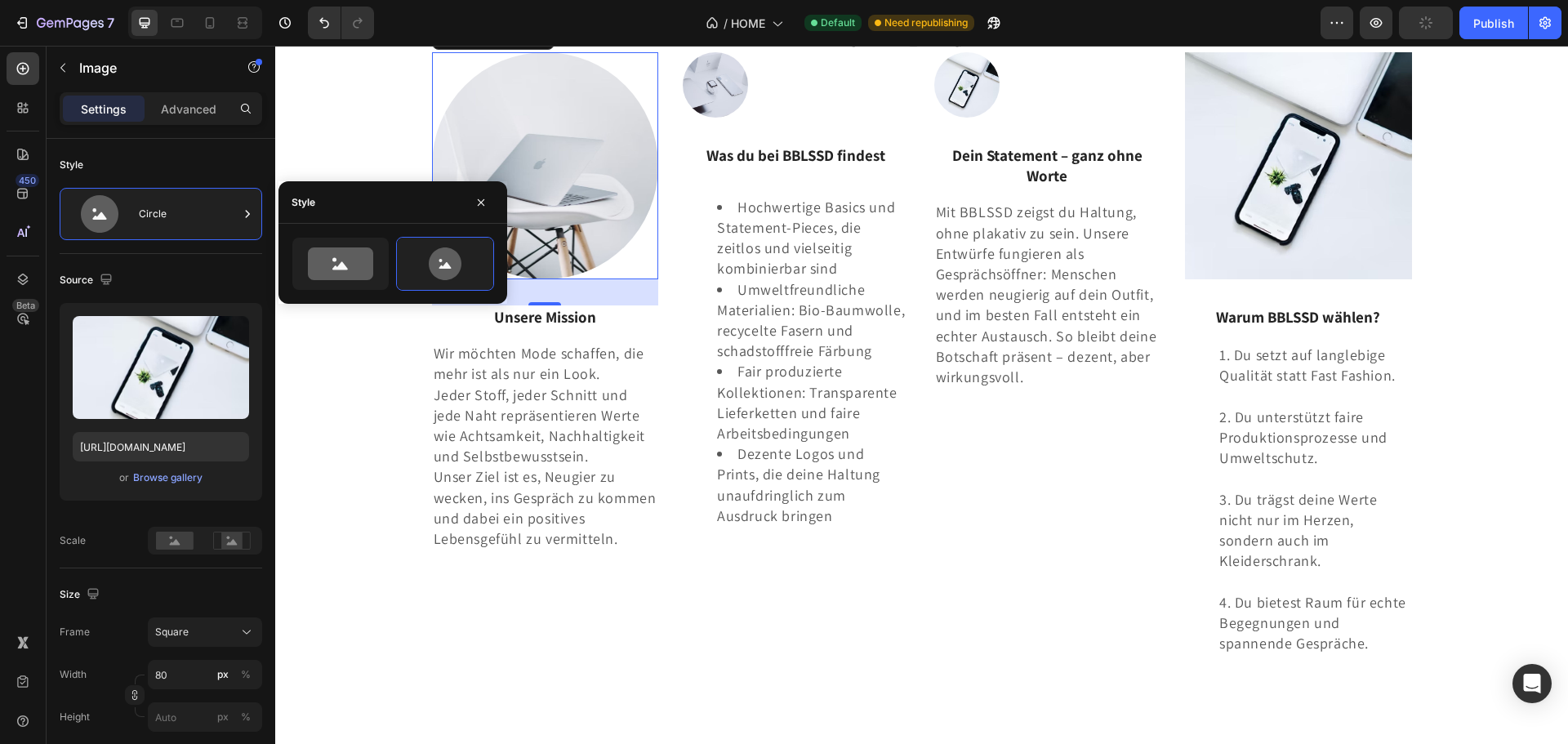
click at [538, 279] on img at bounding box center [546, 166] width 227 height 227
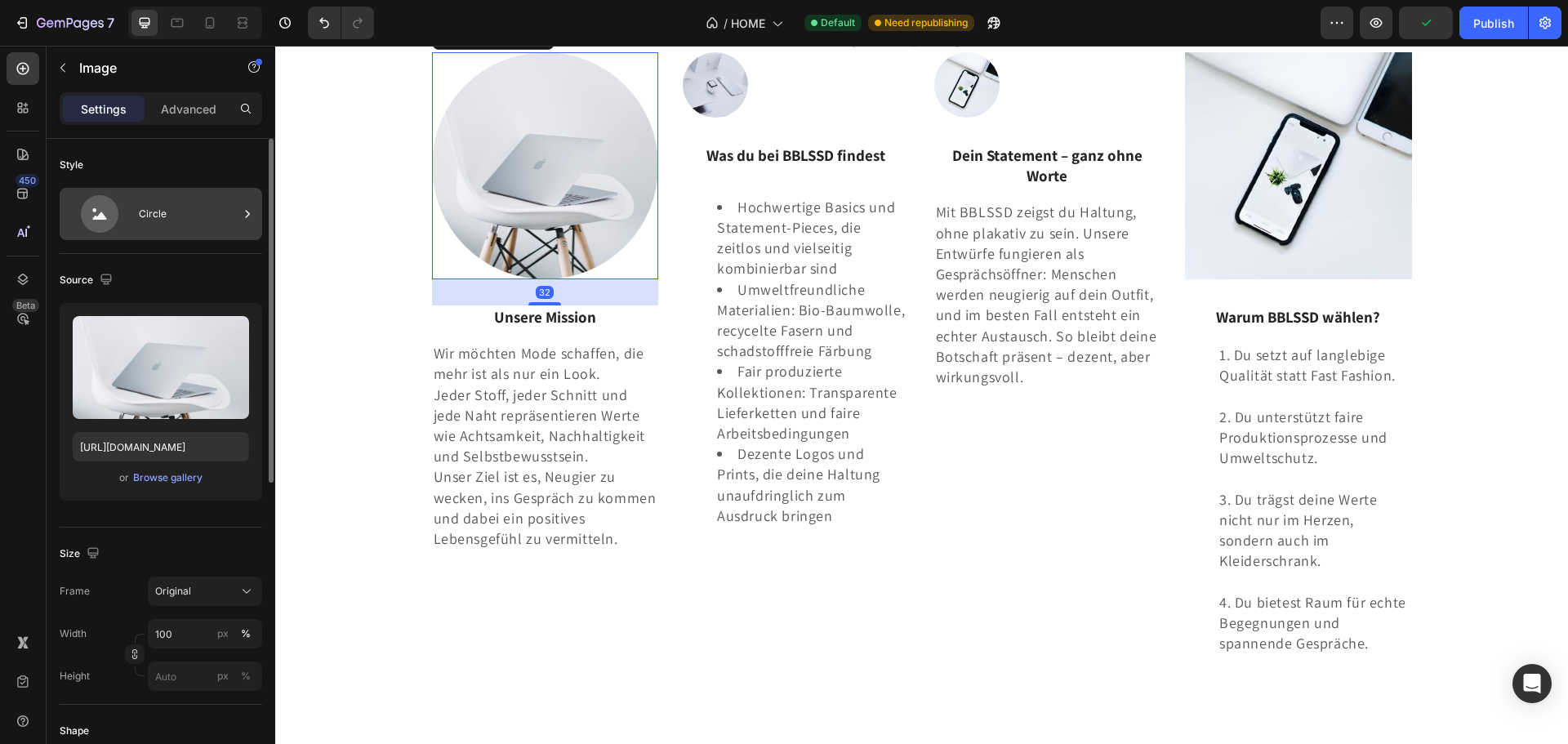
click at [212, 210] on div "Circle" at bounding box center [188, 213] width 100 height 38
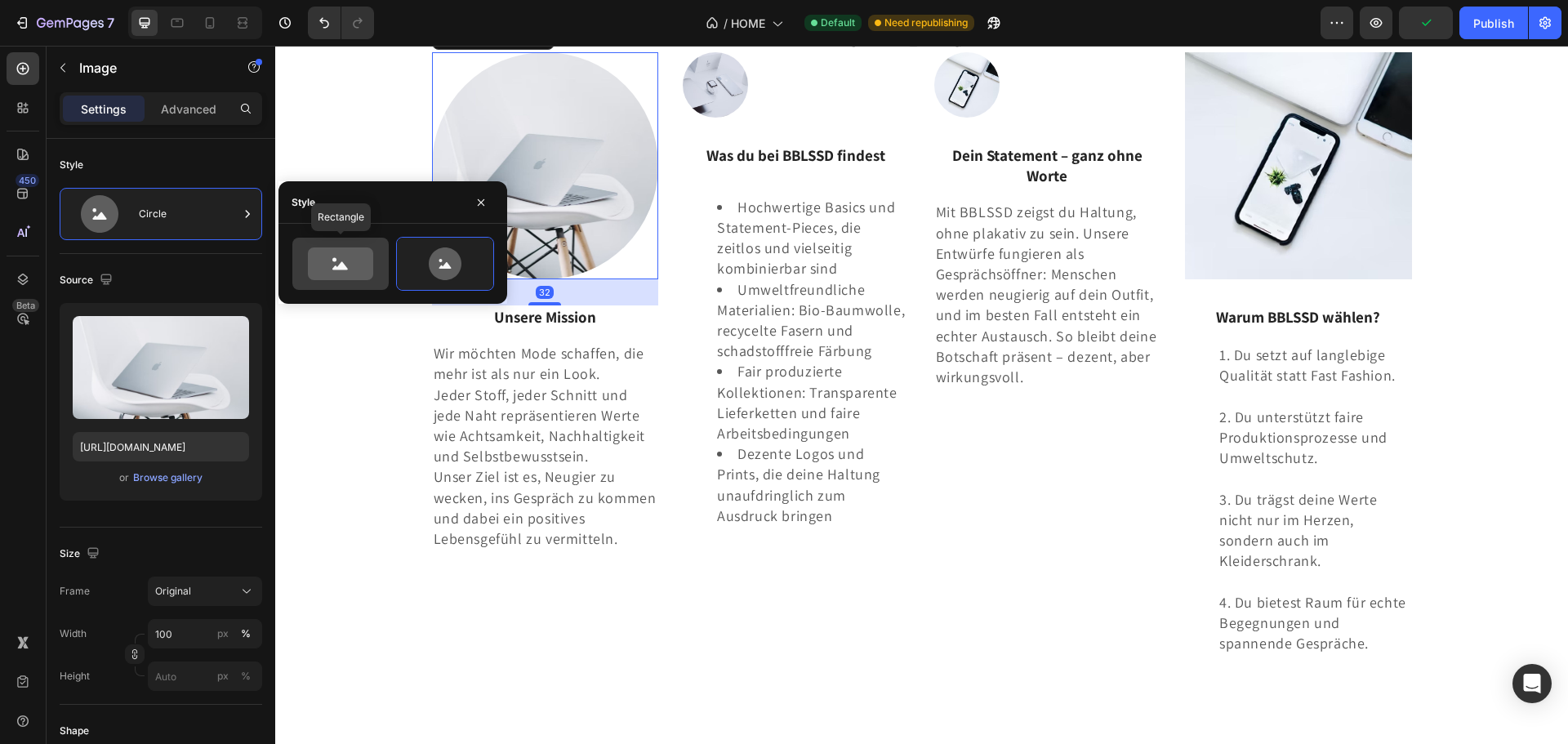
click at [366, 276] on icon at bounding box center [340, 264] width 65 height 33
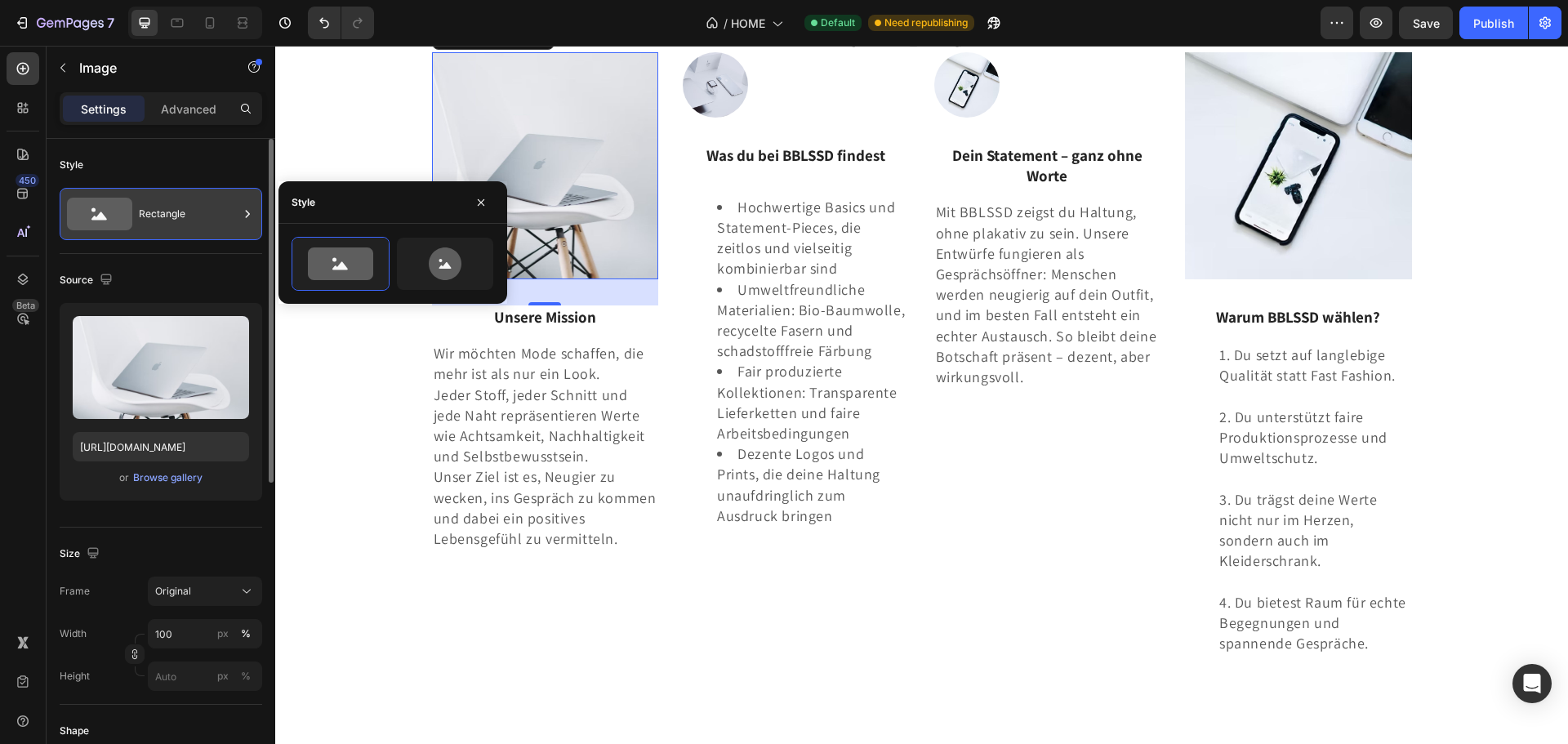
click at [236, 223] on div "Rectangle" at bounding box center [188, 213] width 100 height 38
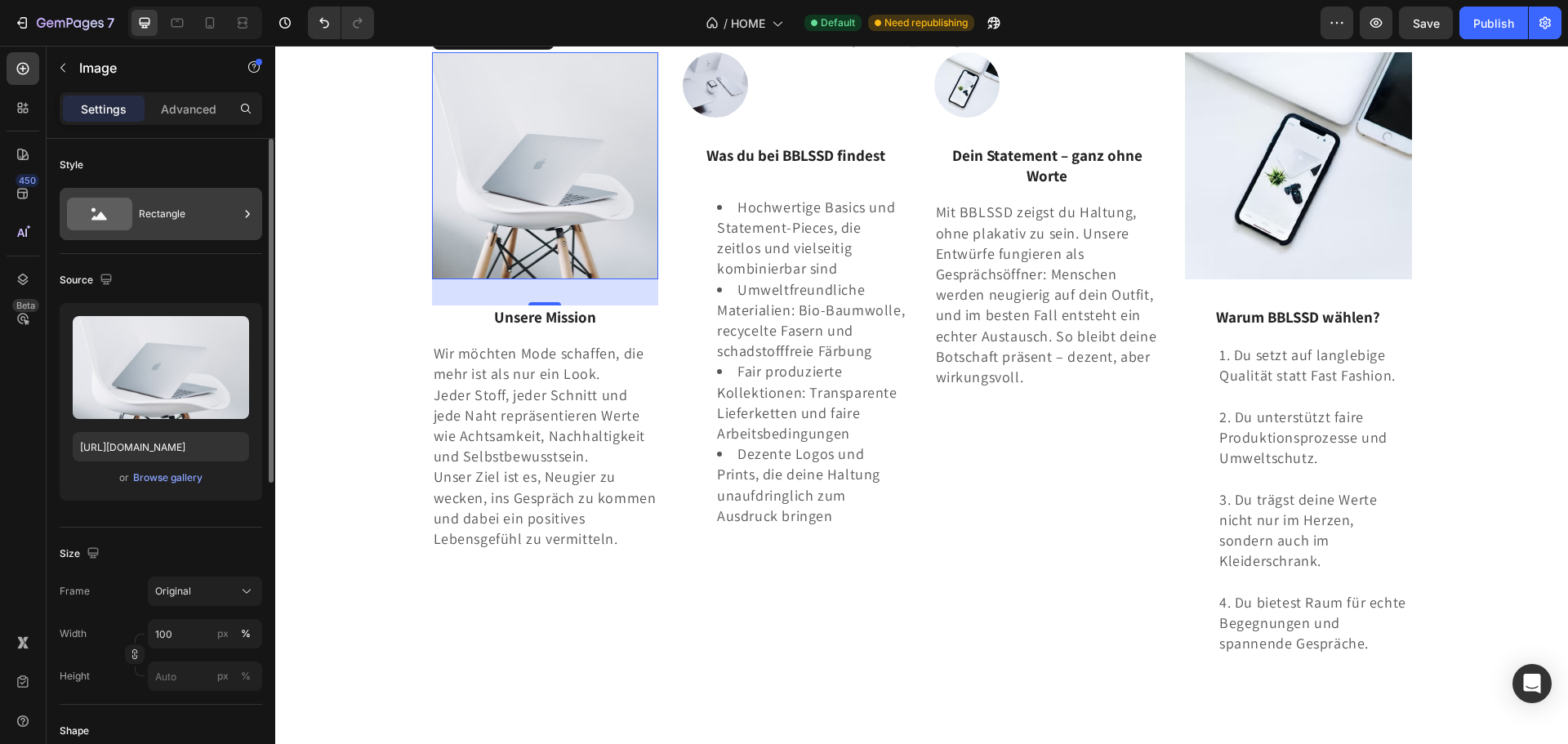
click at [178, 210] on div "Rectangle" at bounding box center [188, 213] width 100 height 38
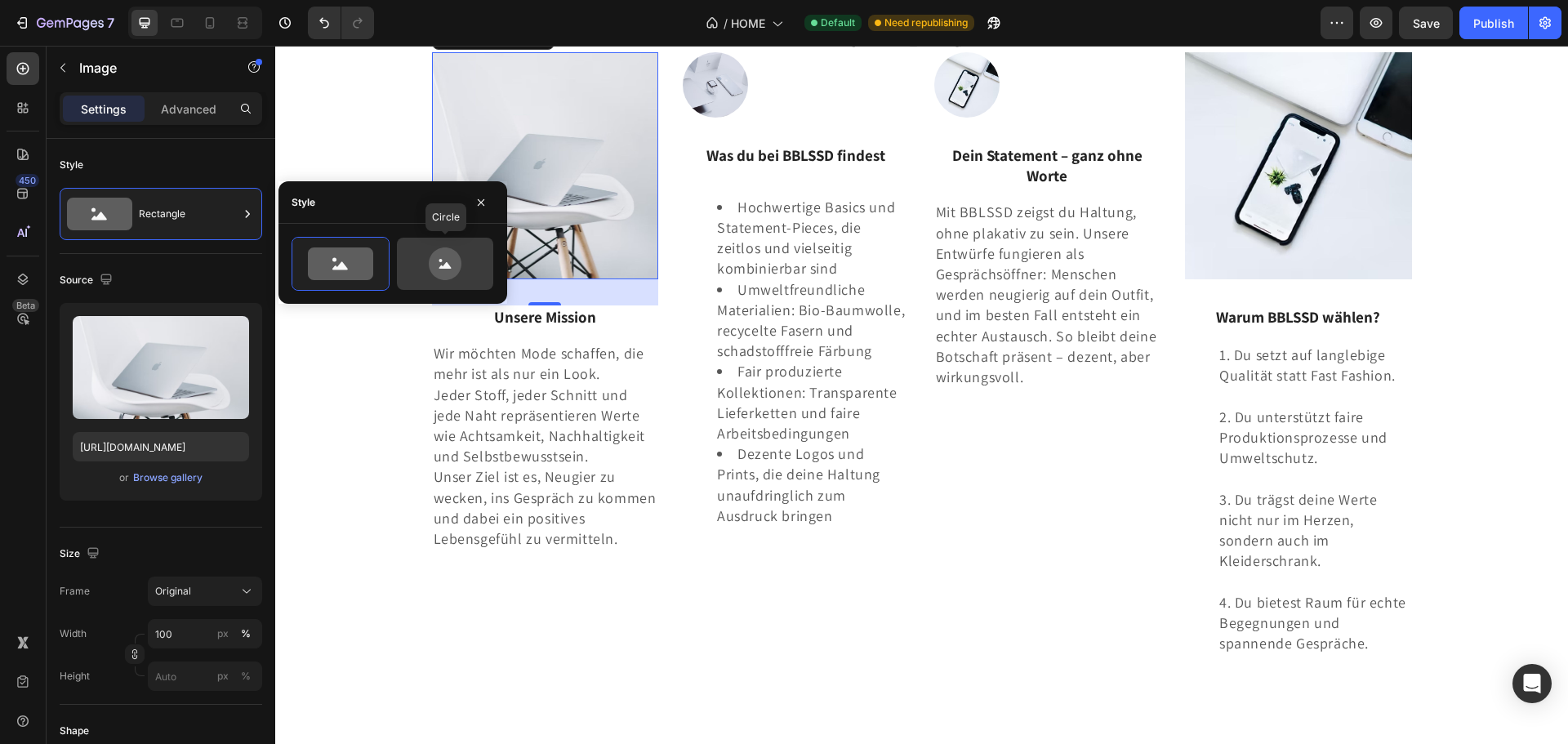
click at [458, 272] on icon at bounding box center [445, 264] width 33 height 33
type input "80"
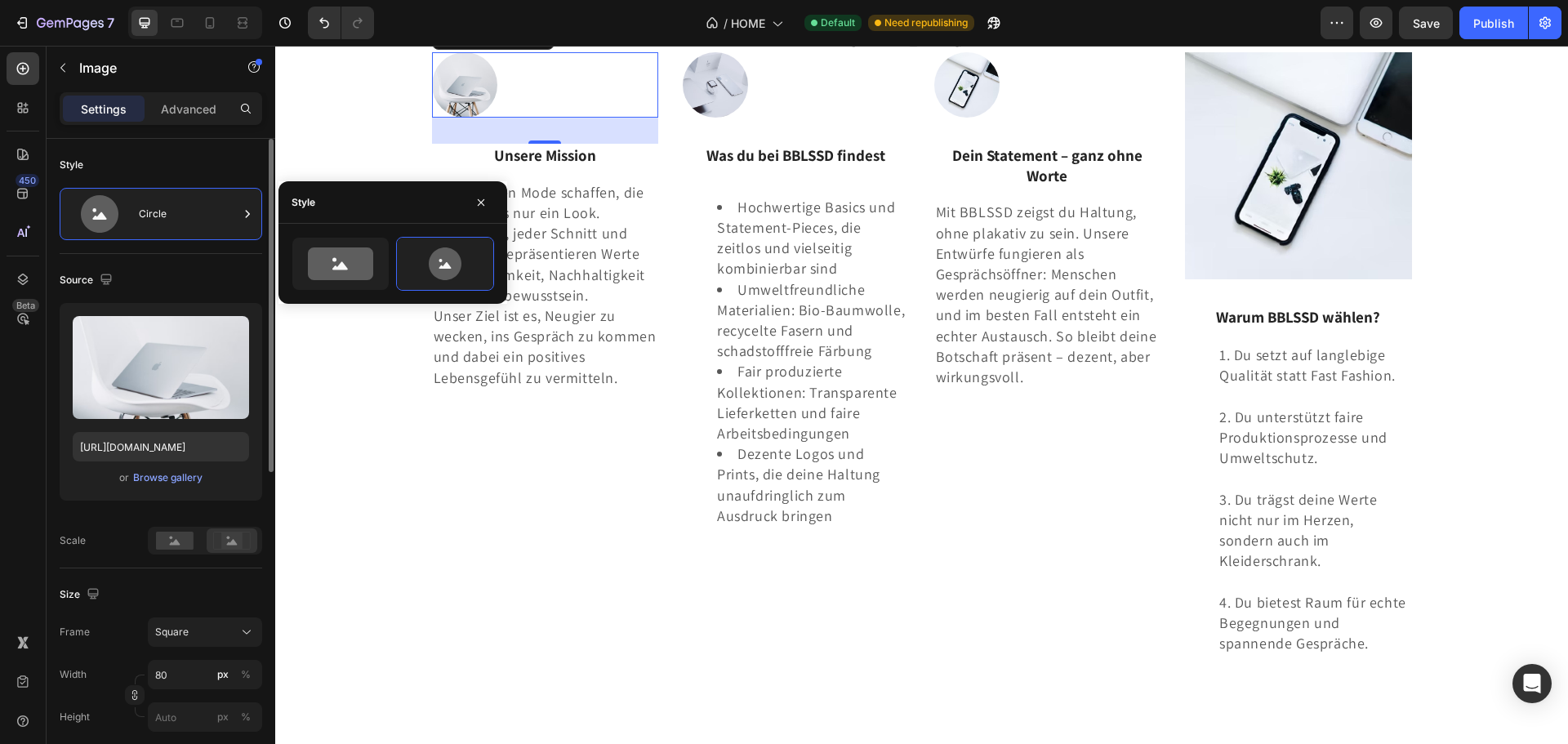
click at [220, 541] on icon at bounding box center [232, 540] width 38 height 18
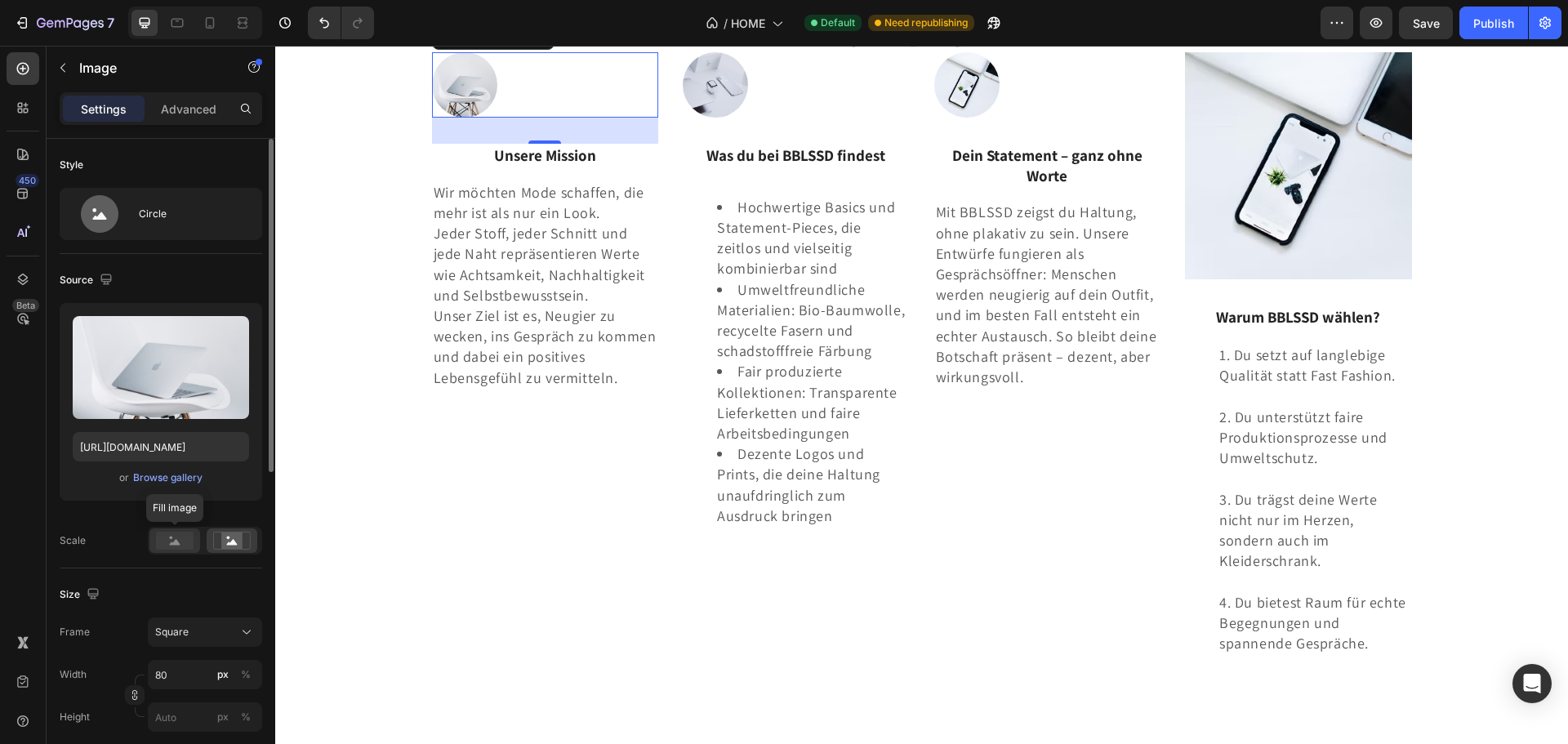
click at [158, 546] on rect at bounding box center [175, 540] width 38 height 18
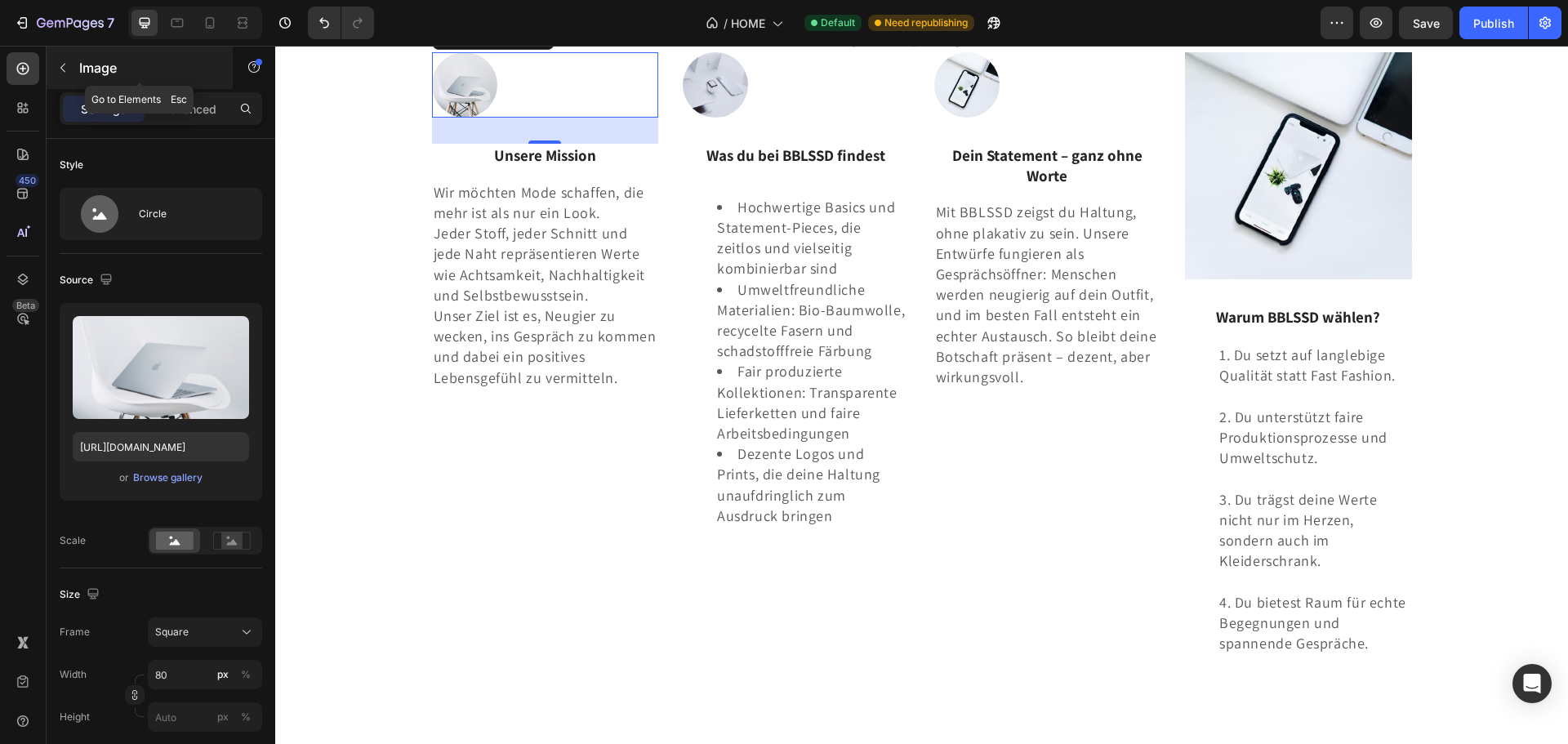
click at [64, 63] on icon "button" at bounding box center [62, 67] width 13 height 13
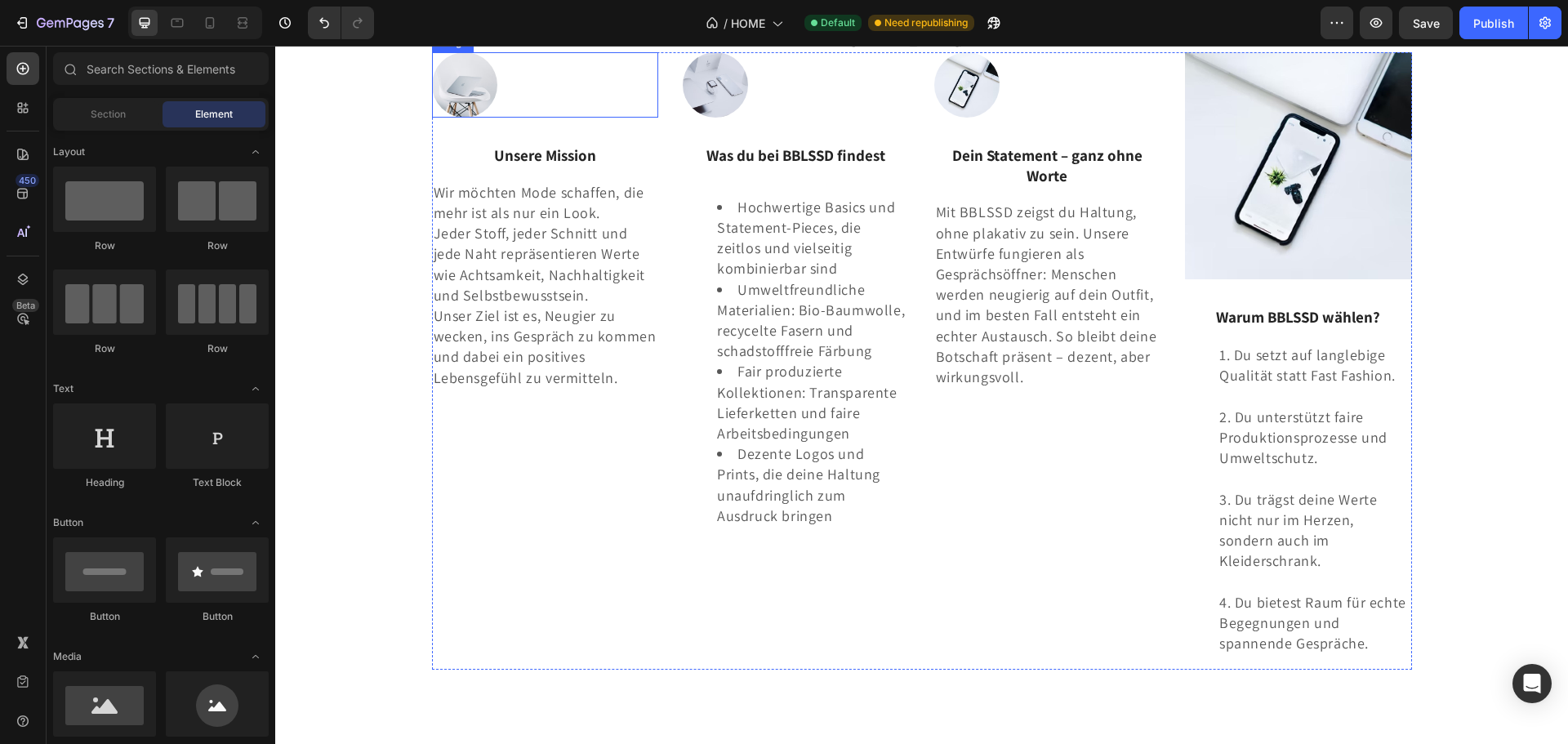
click at [458, 117] on img at bounding box center [464, 84] width 65 height 65
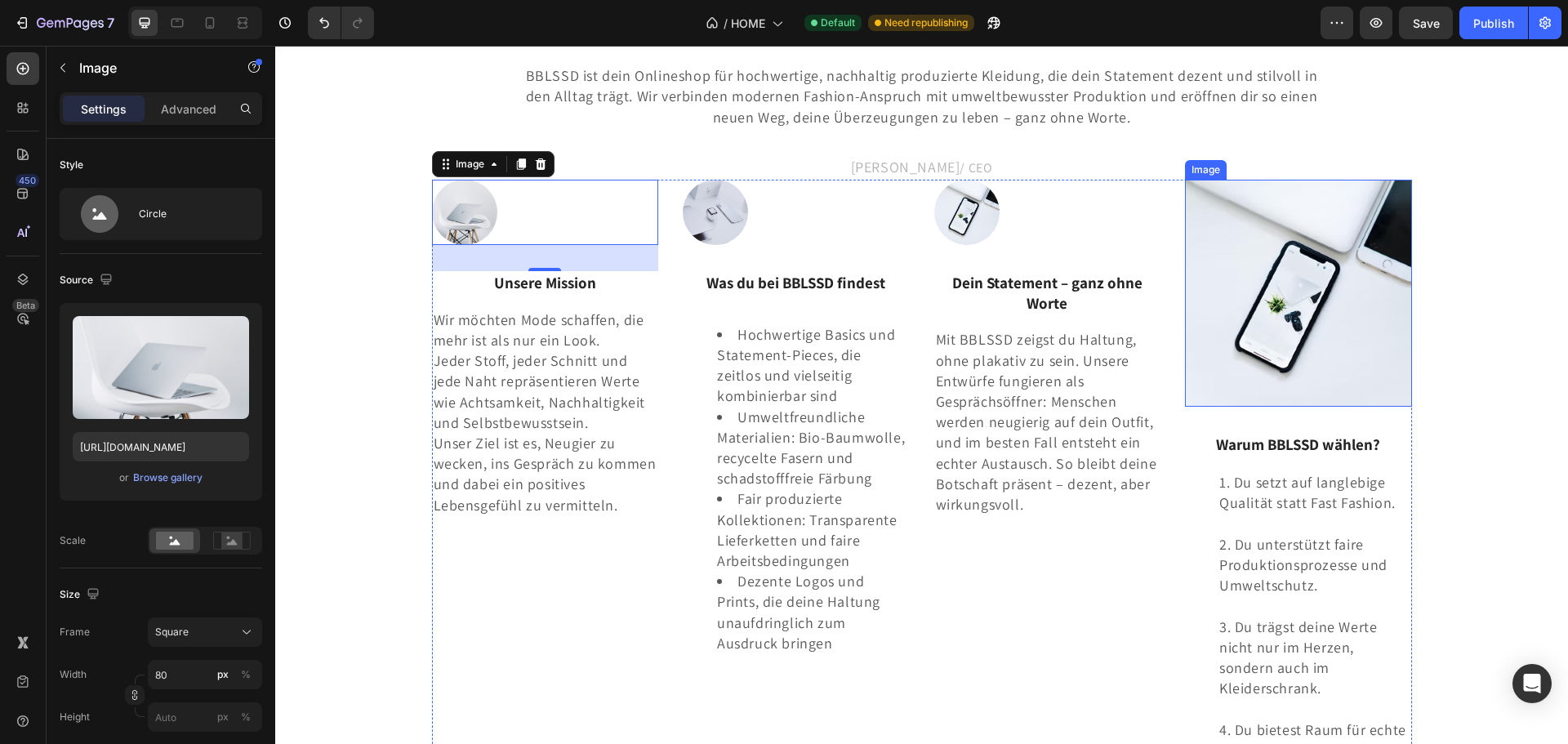
scroll to position [3001, 0]
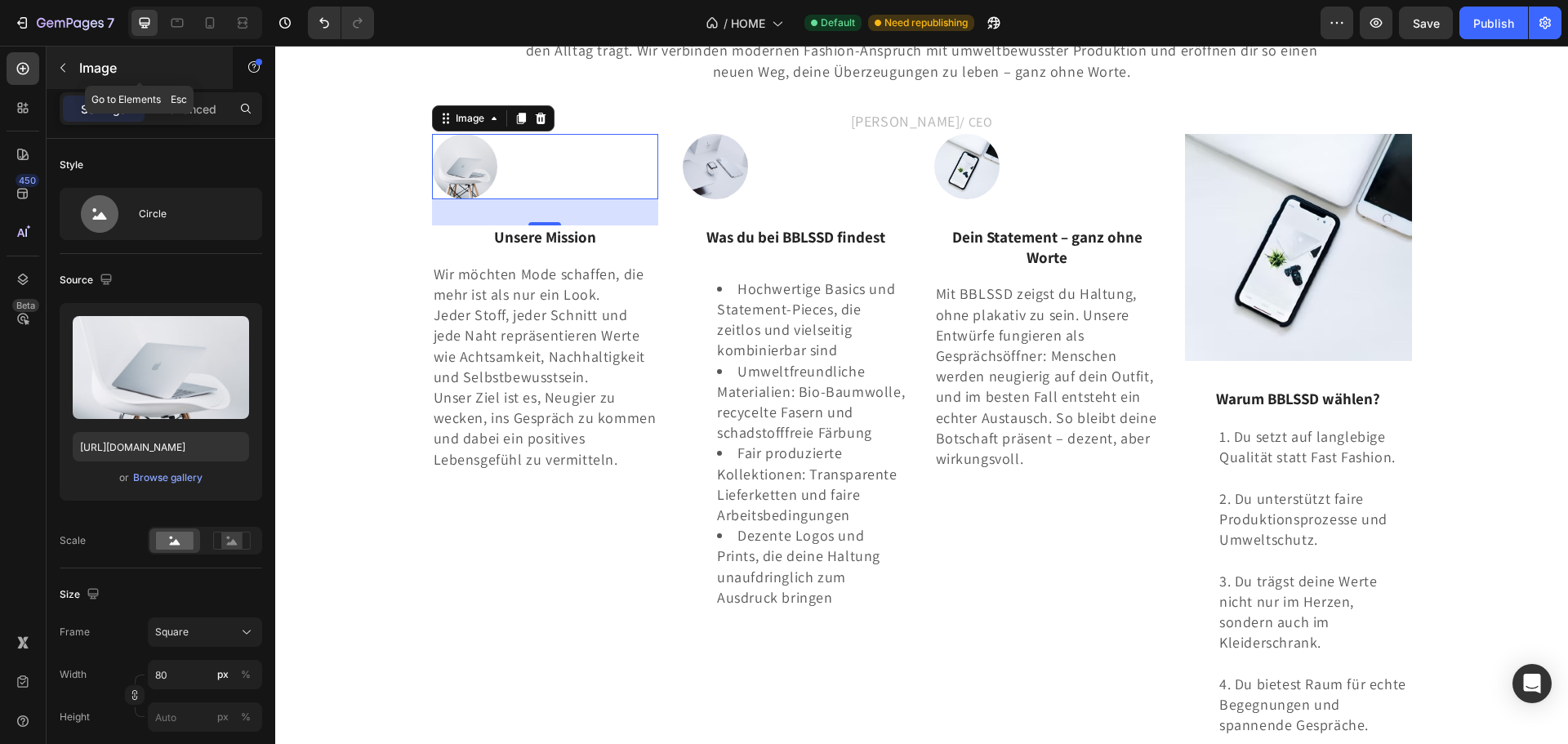
click at [70, 63] on button "button" at bounding box center [62, 67] width 26 height 26
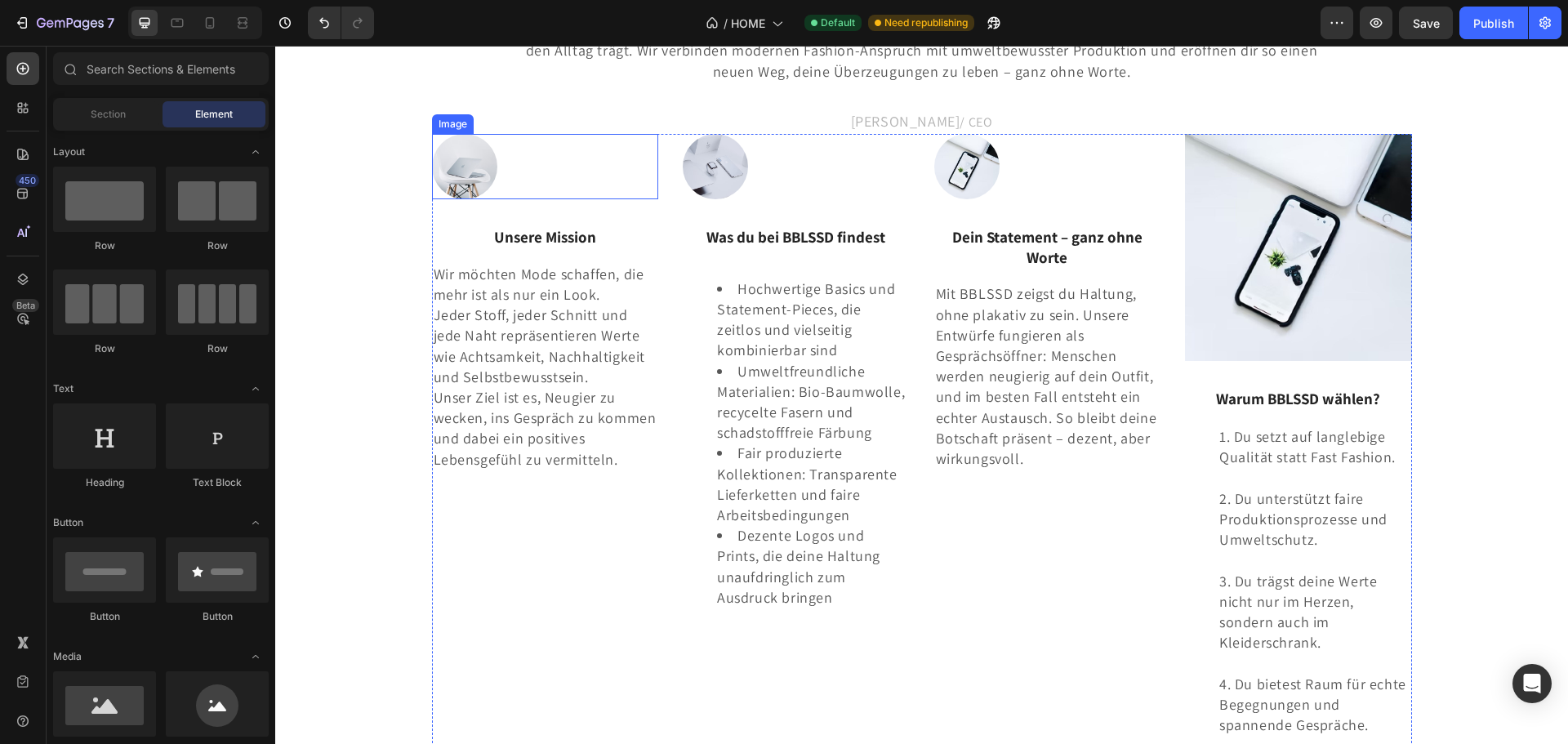
click at [506, 200] on div at bounding box center [546, 166] width 227 height 65
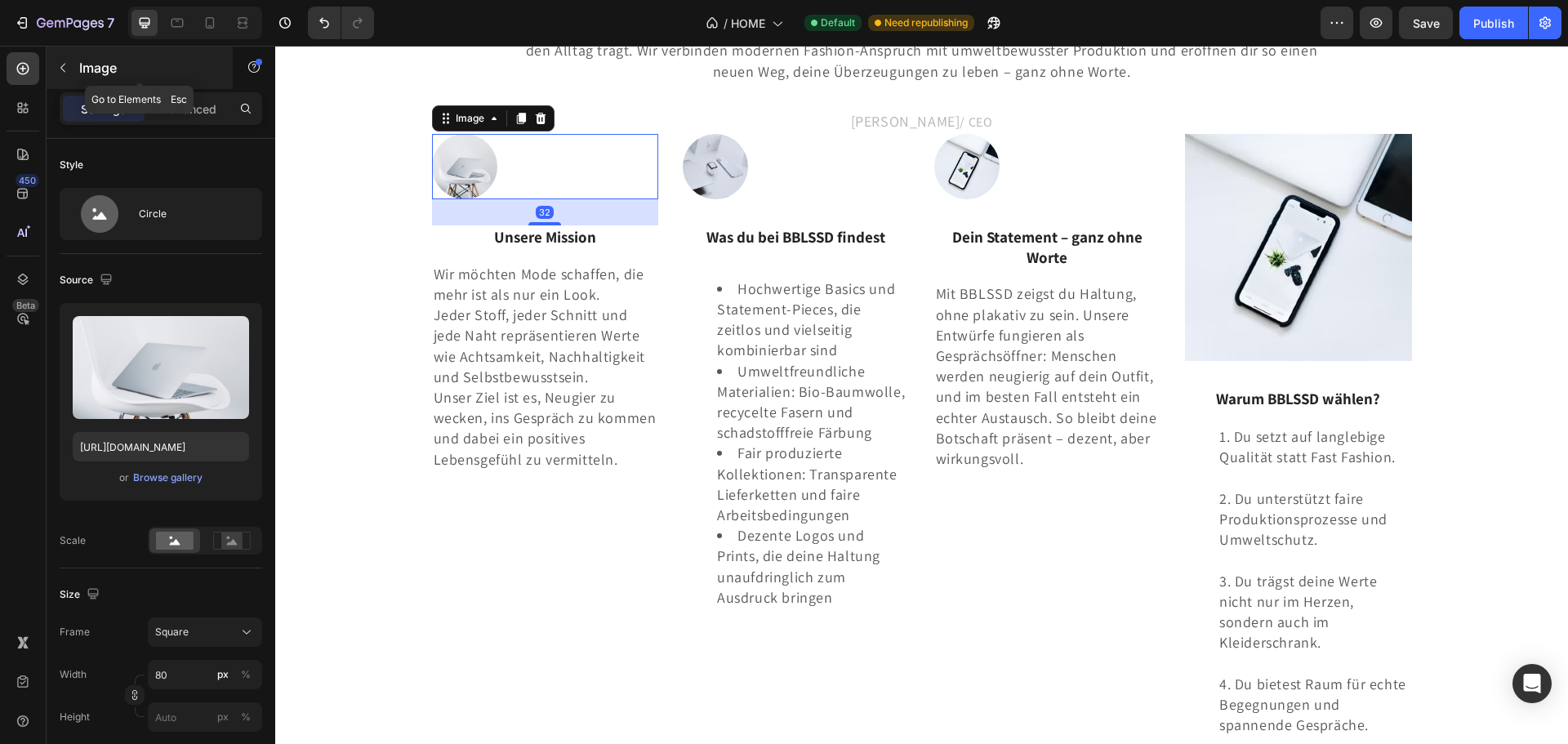
click at [121, 71] on p "Image" at bounding box center [148, 68] width 139 height 19
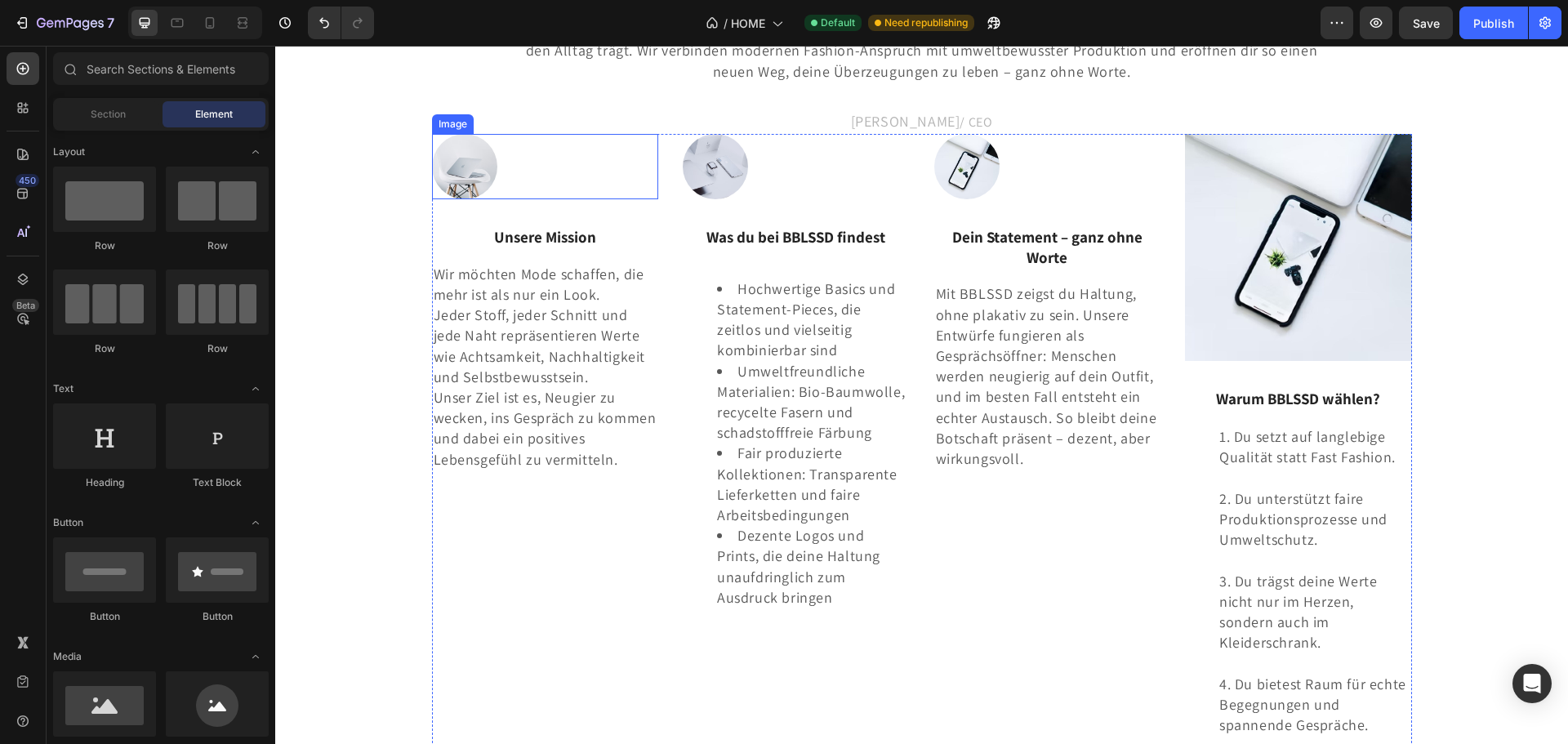
click at [526, 200] on div at bounding box center [546, 166] width 227 height 65
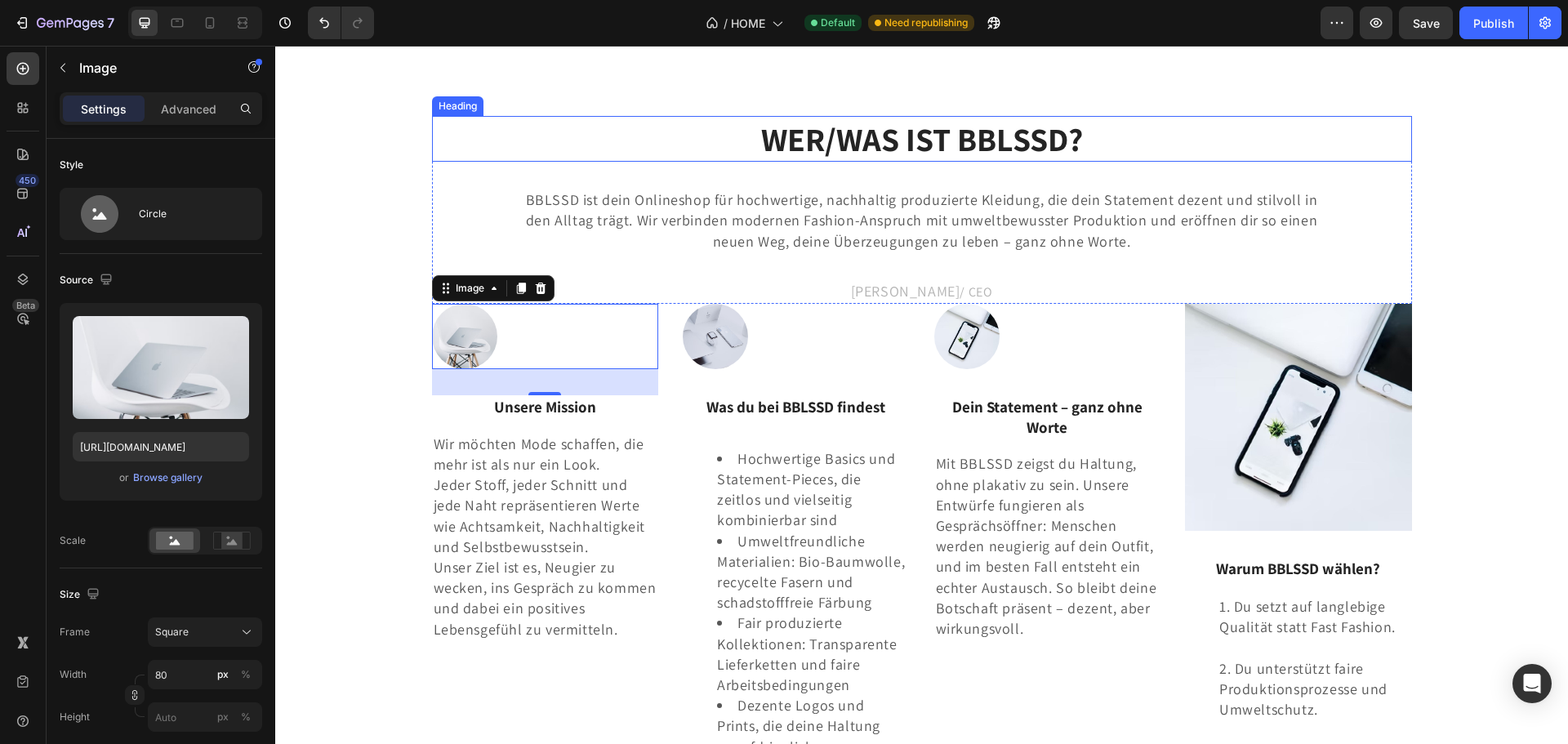
scroll to position [2838, 0]
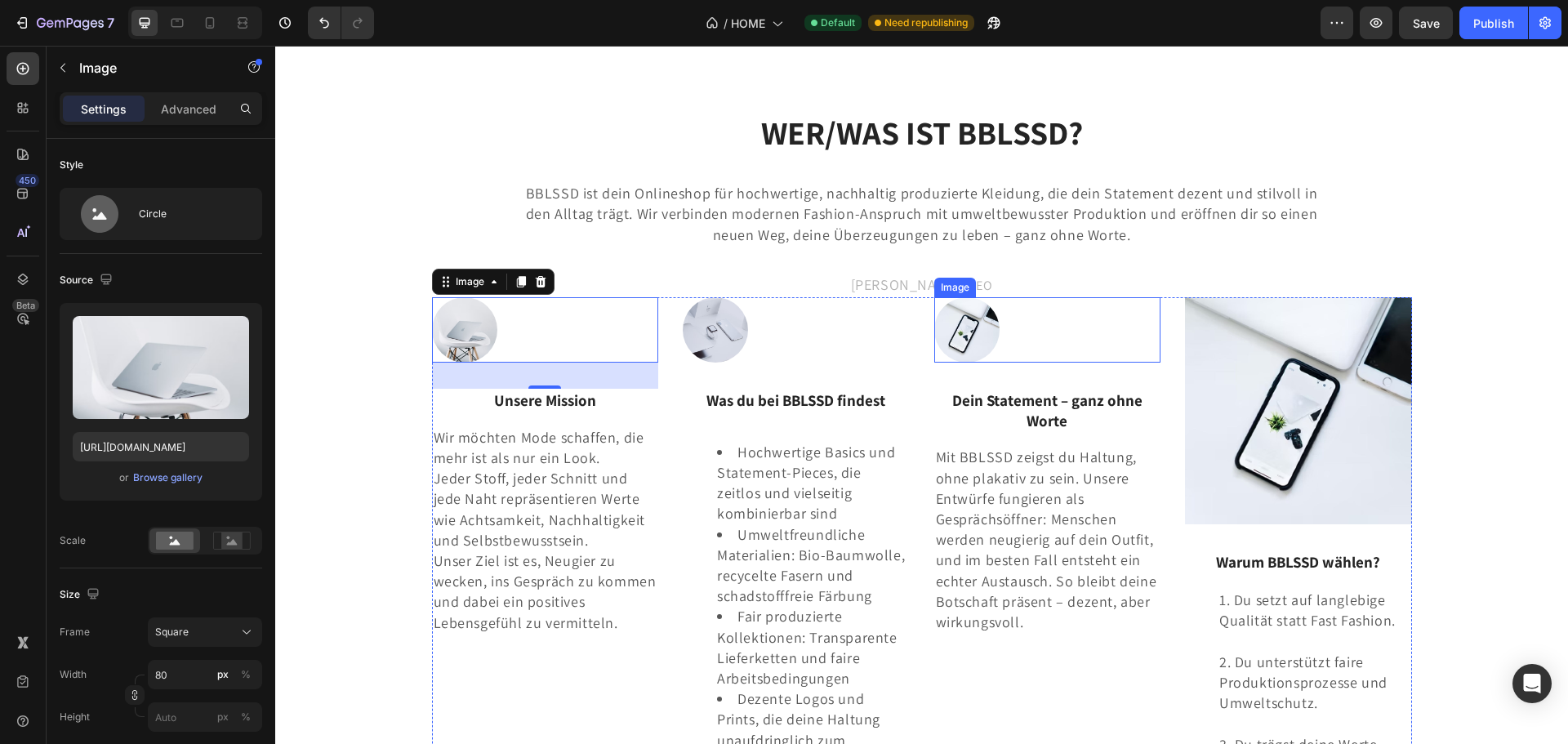
click at [1006, 363] on div at bounding box center [1047, 330] width 227 height 65
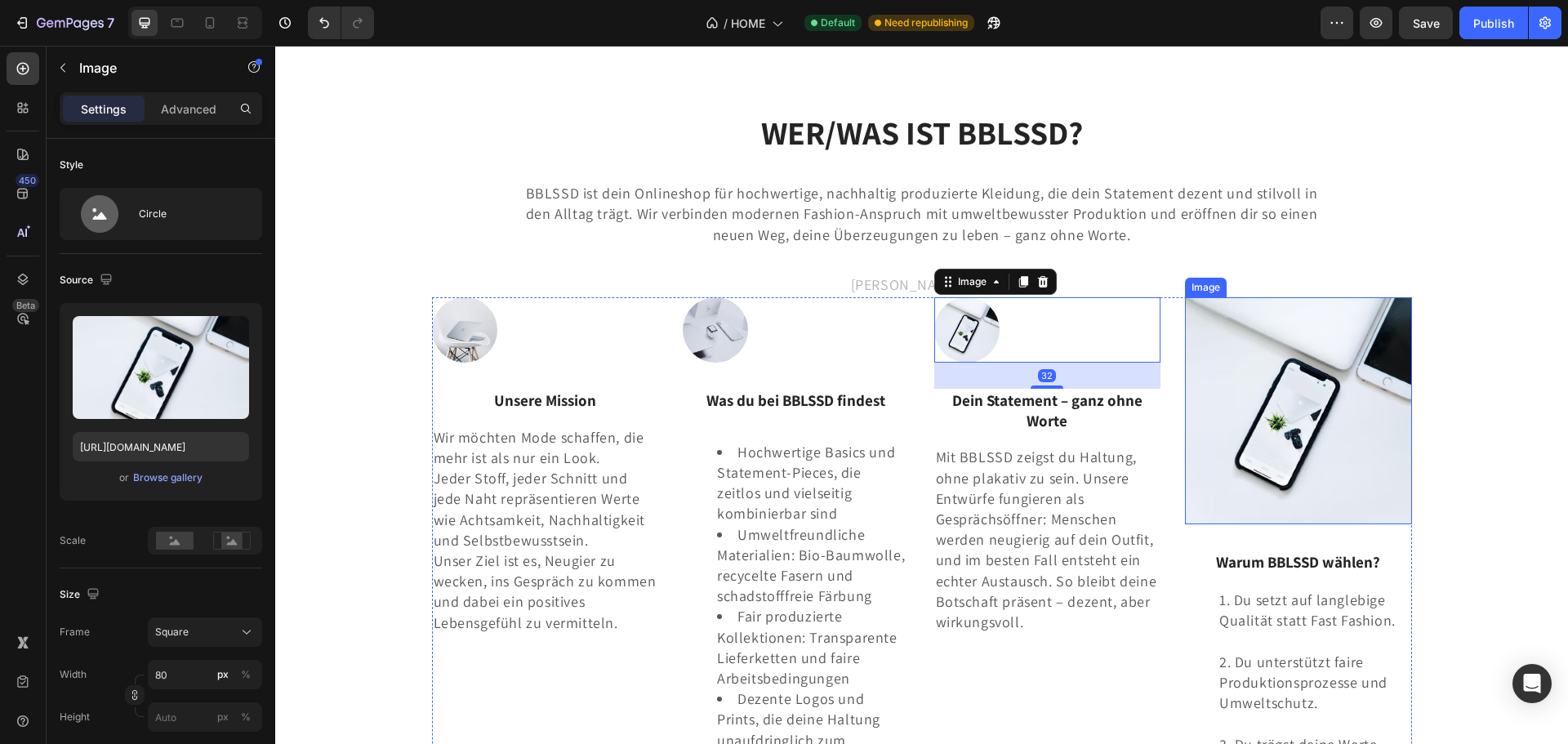
click at [1231, 503] on img at bounding box center [1298, 411] width 227 height 227
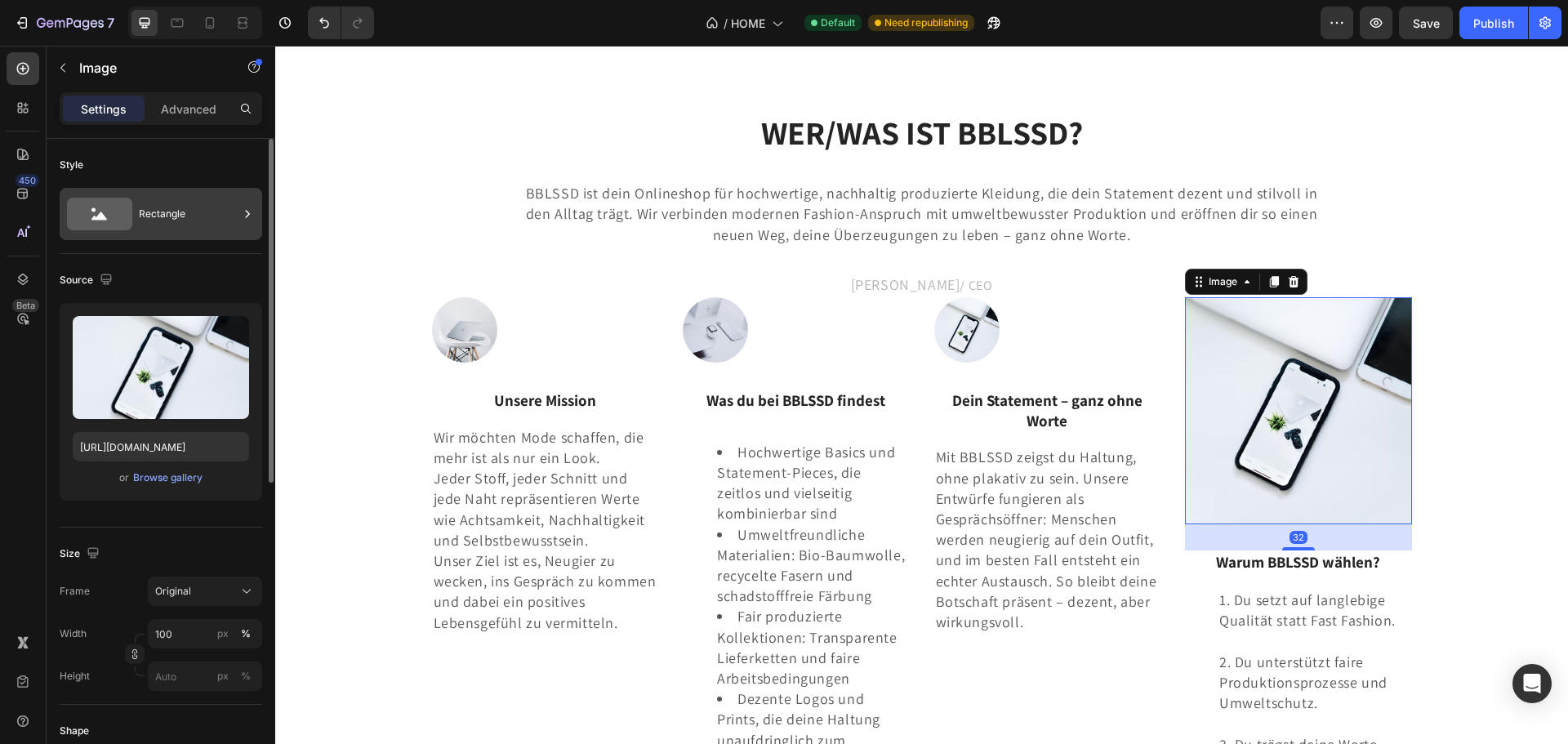
click at [174, 213] on div "Rectangle" at bounding box center [188, 213] width 100 height 38
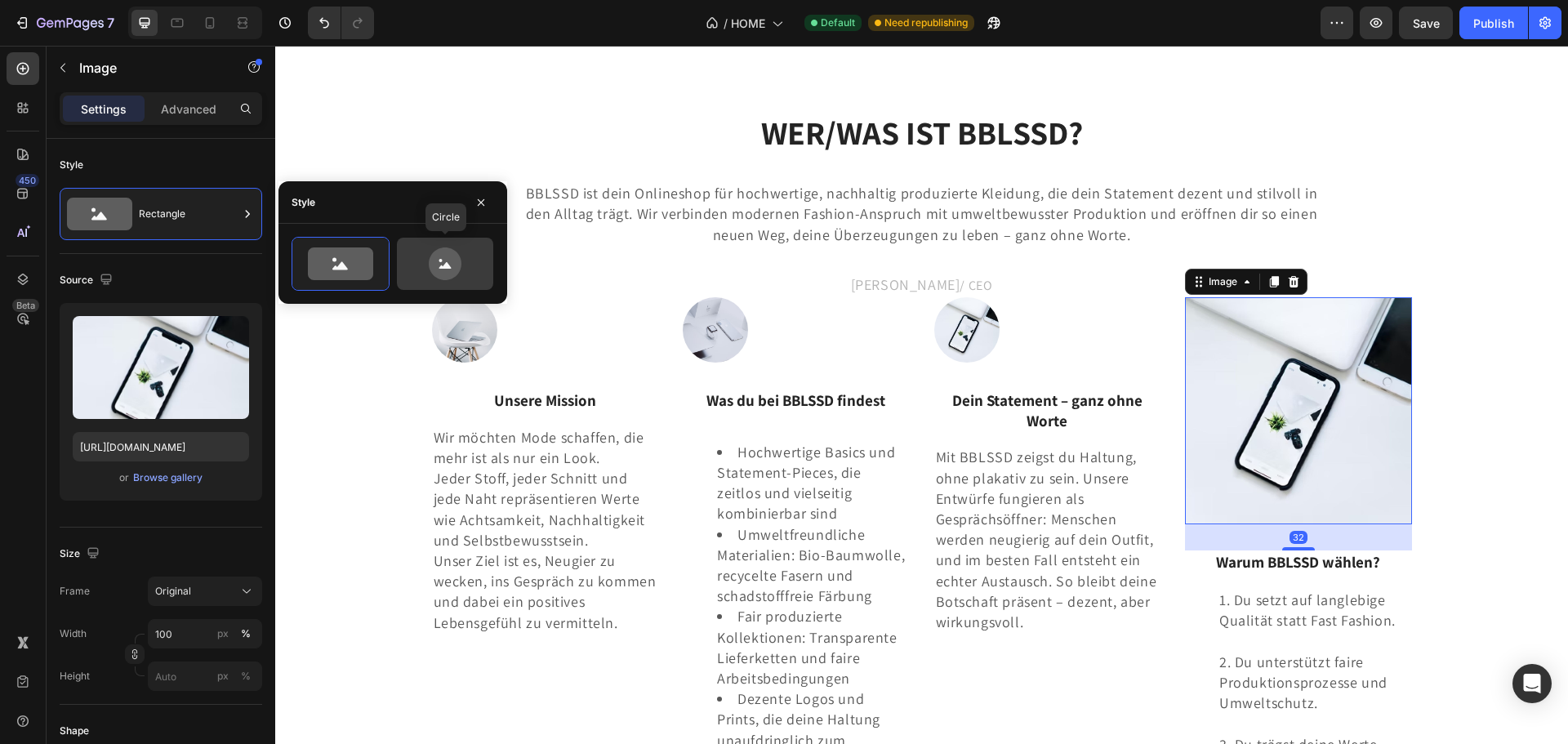
click at [461, 272] on icon at bounding box center [444, 264] width 77 height 33
type input "80"
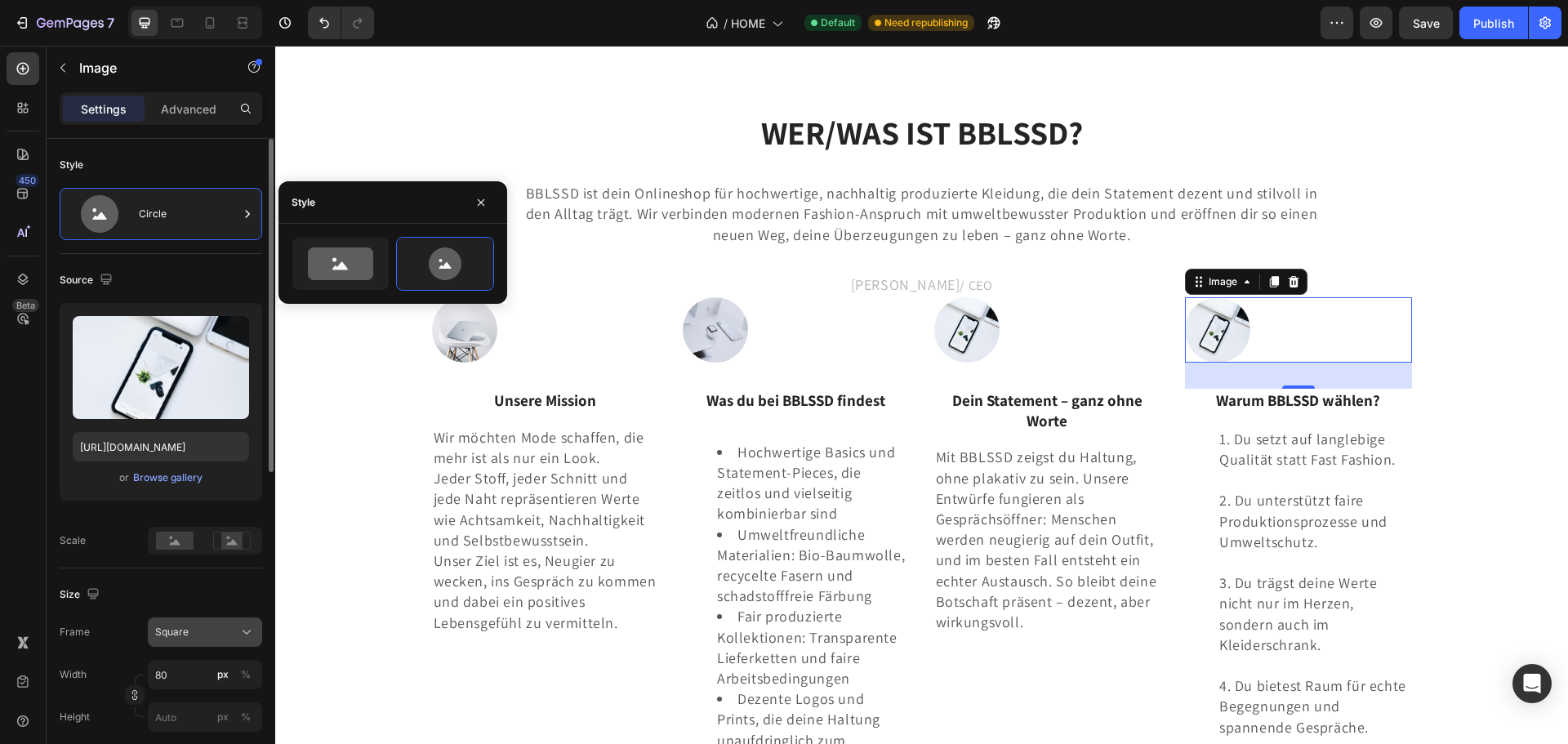
click at [213, 633] on div "Square" at bounding box center [195, 631] width 80 height 15
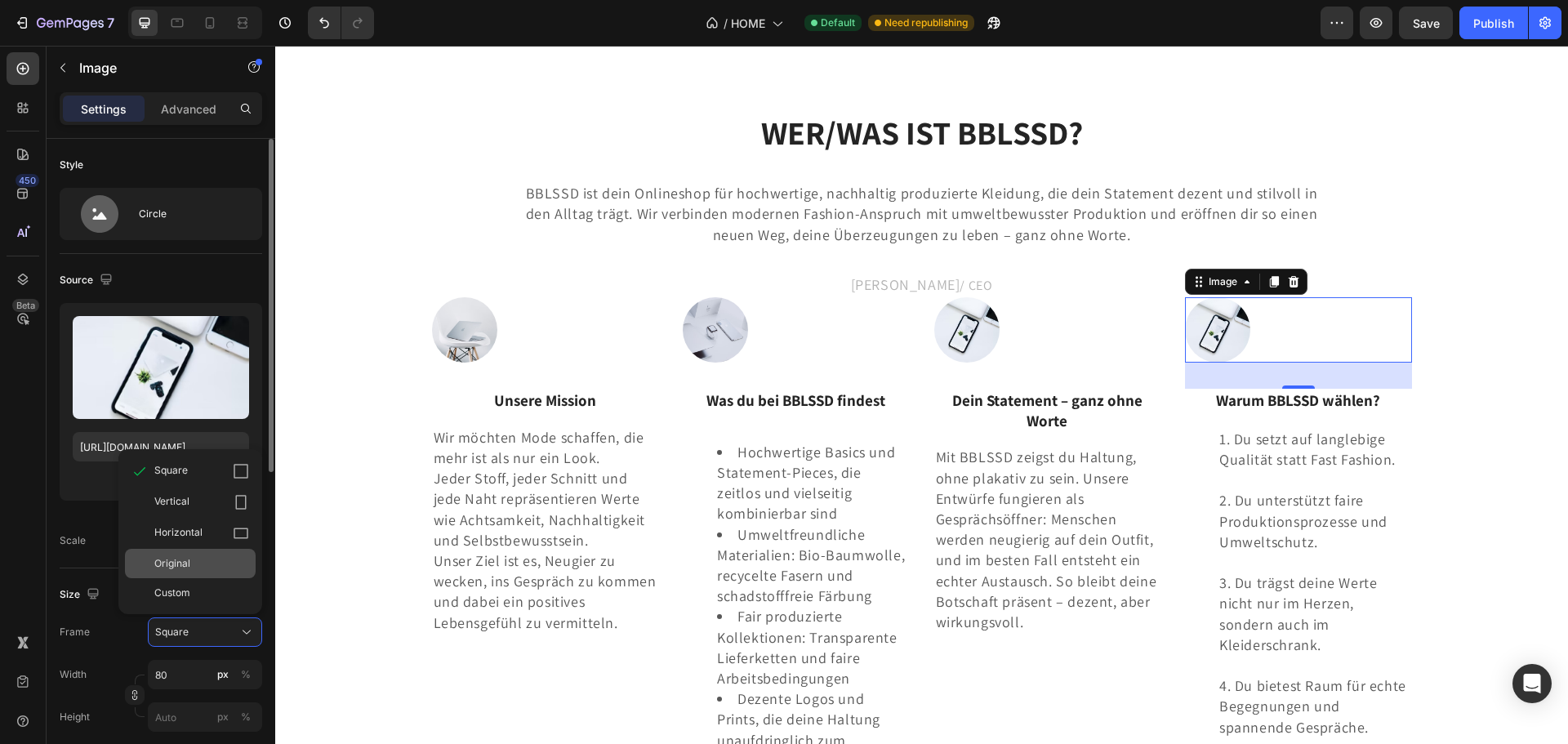
click at [212, 566] on div "Original" at bounding box center [202, 564] width 95 height 15
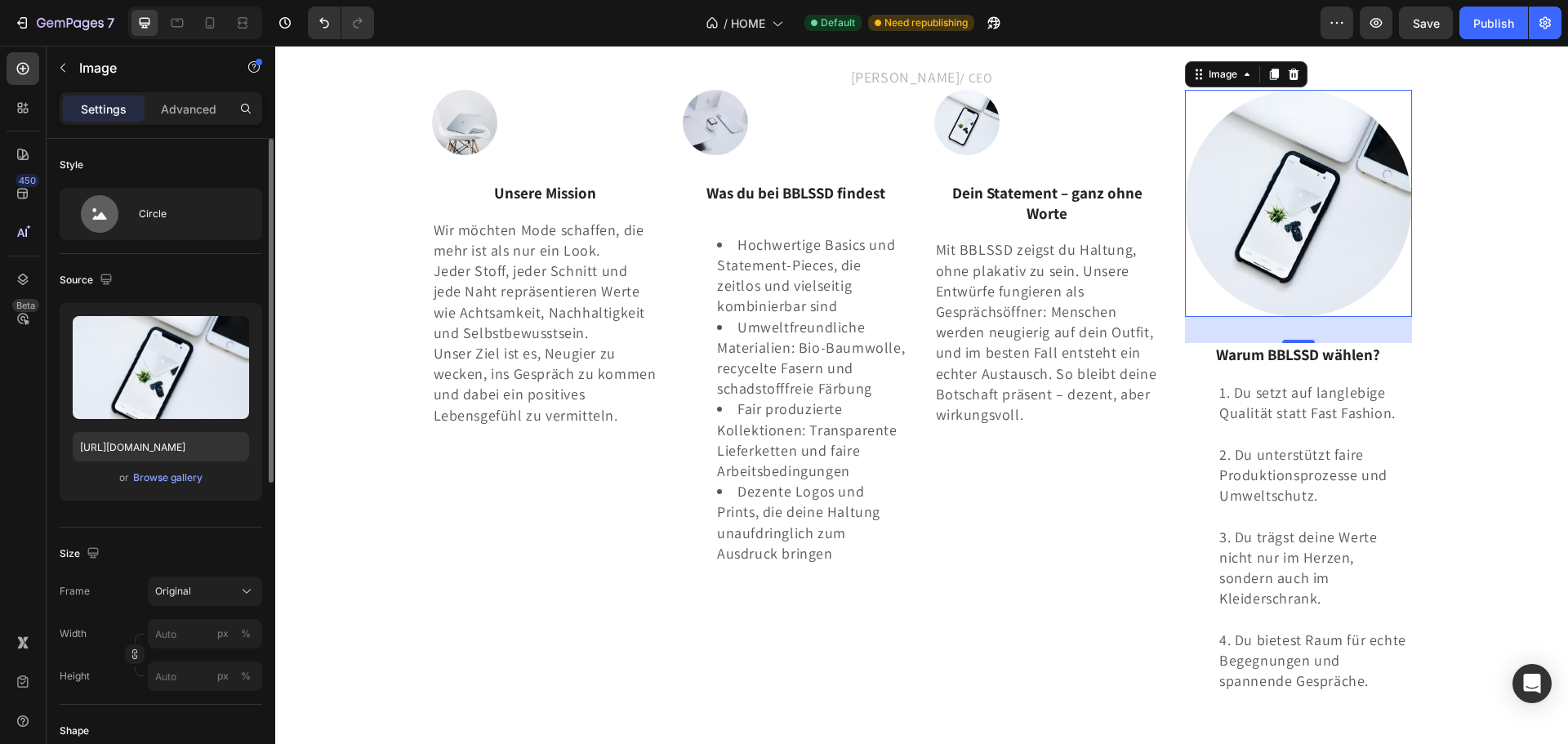
scroll to position [3084, 0]
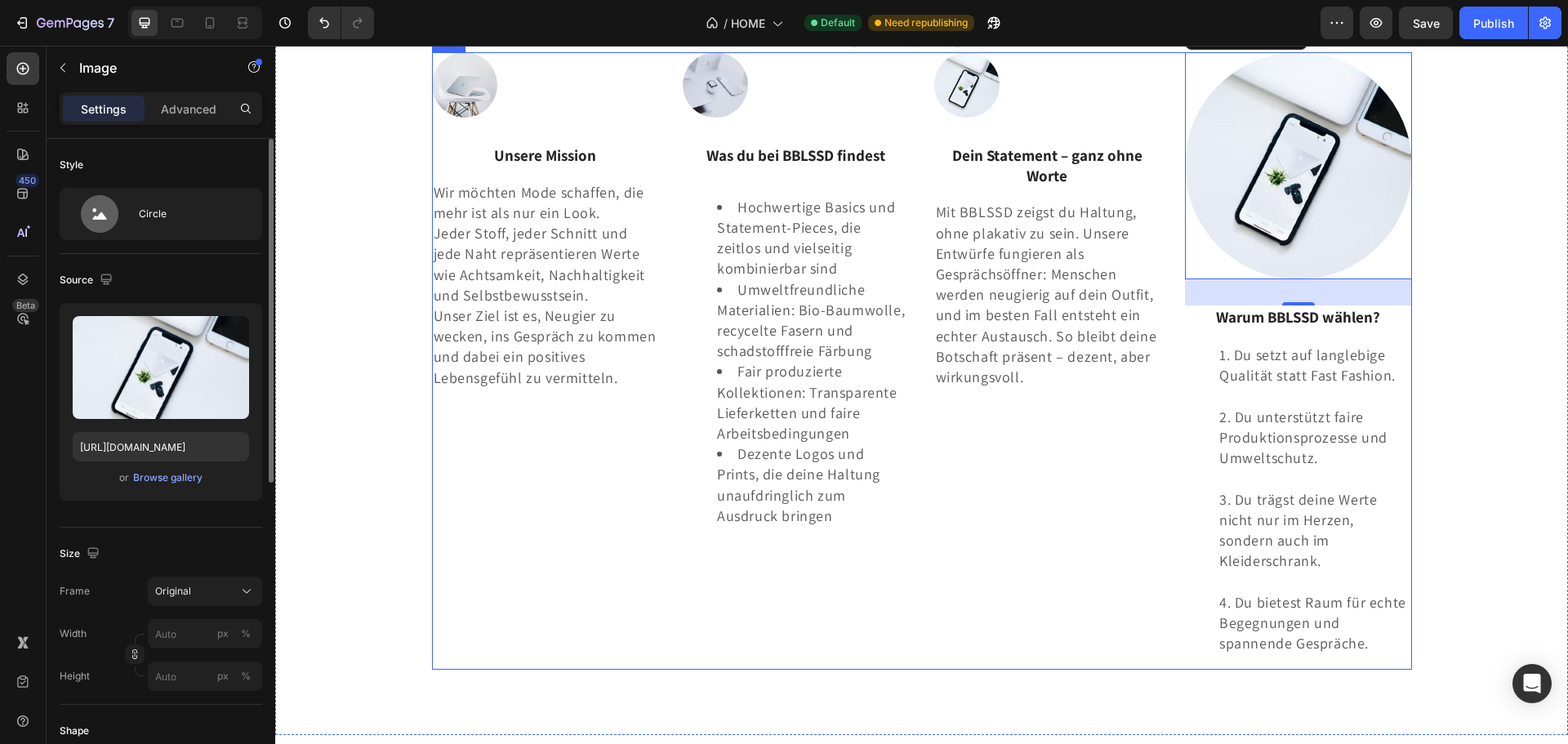
click at [1065, 117] on div at bounding box center [1047, 84] width 227 height 65
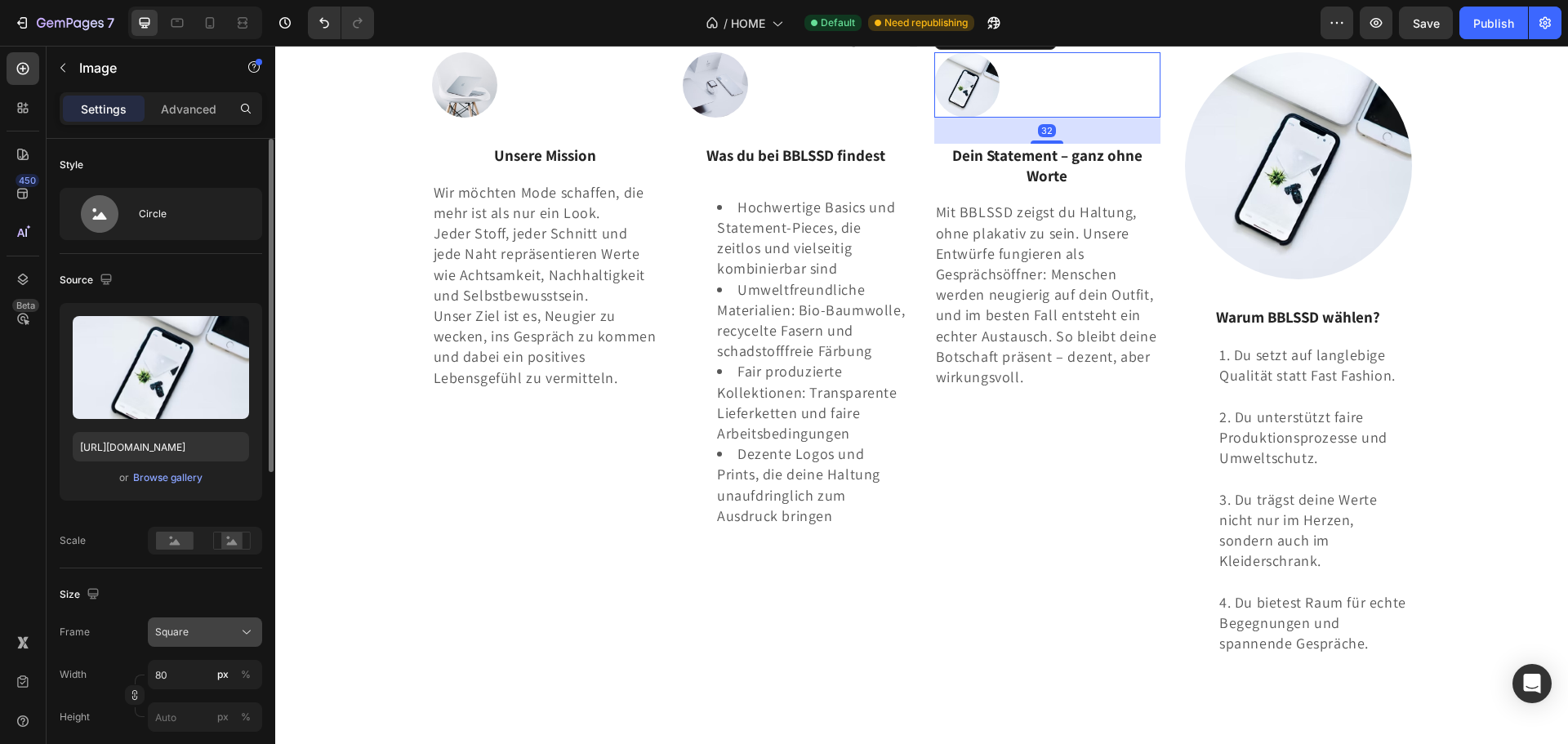
click at [183, 619] on button "Square" at bounding box center [205, 632] width 114 height 29
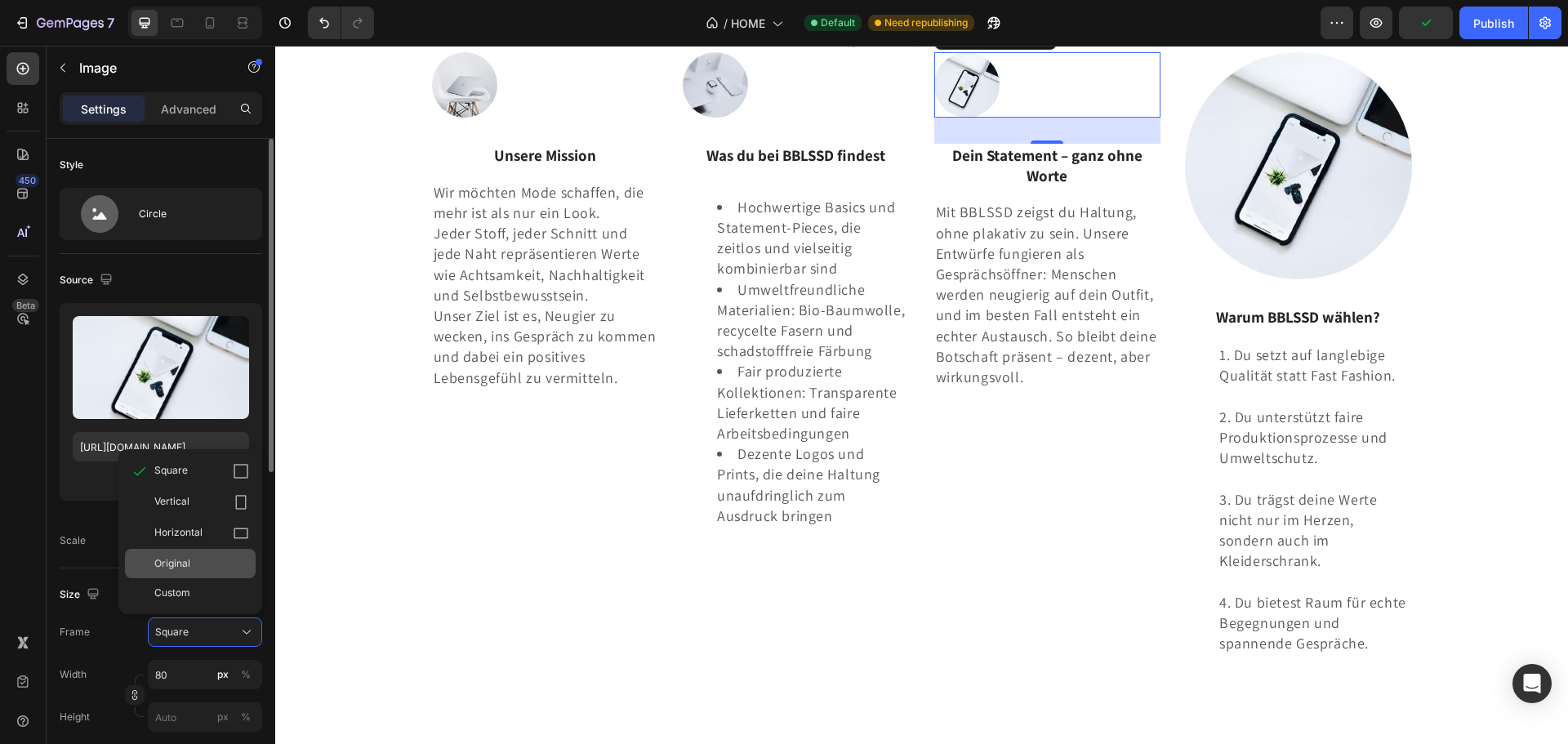
click at [209, 566] on div "Original" at bounding box center [202, 564] width 95 height 15
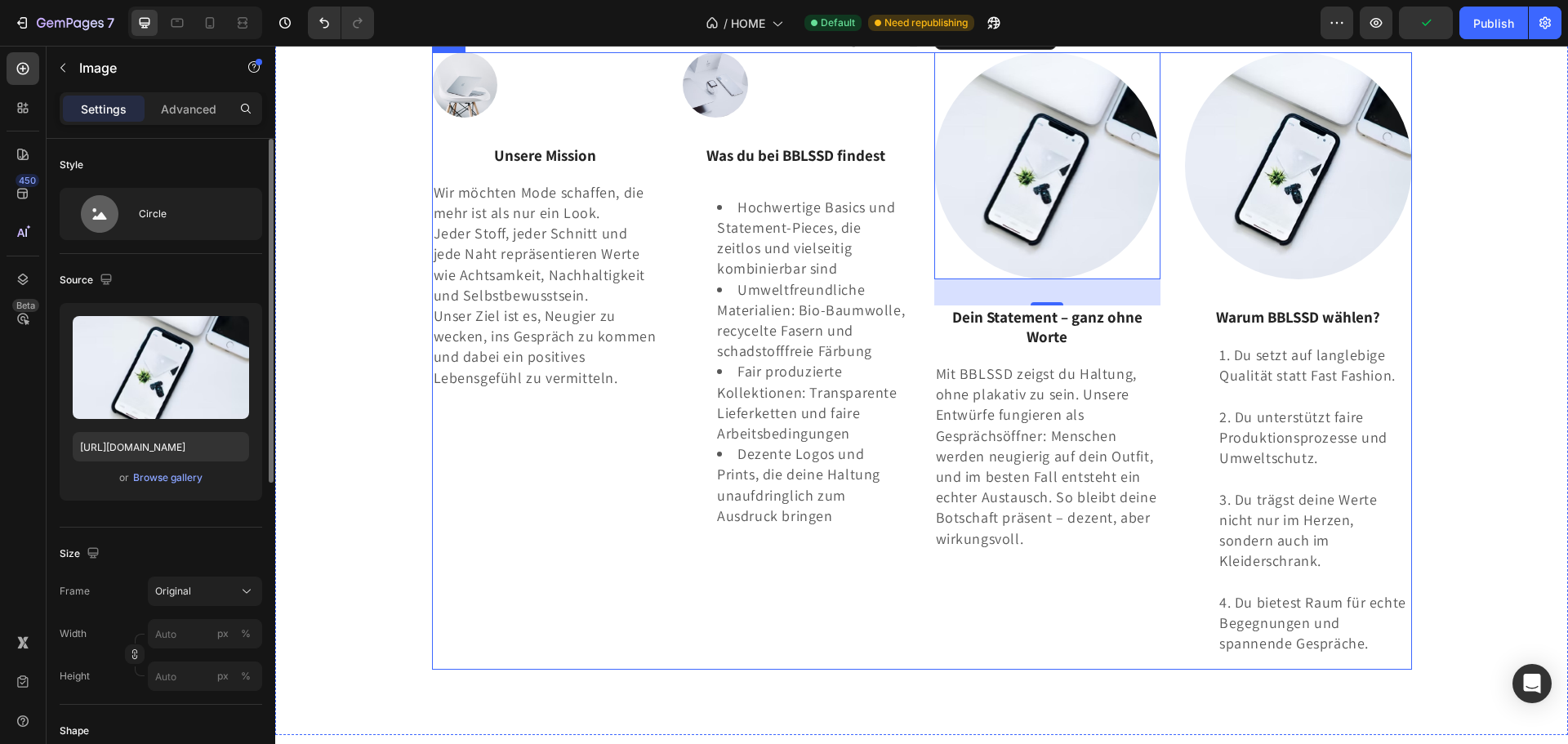
click at [835, 117] on div at bounding box center [796, 84] width 227 height 65
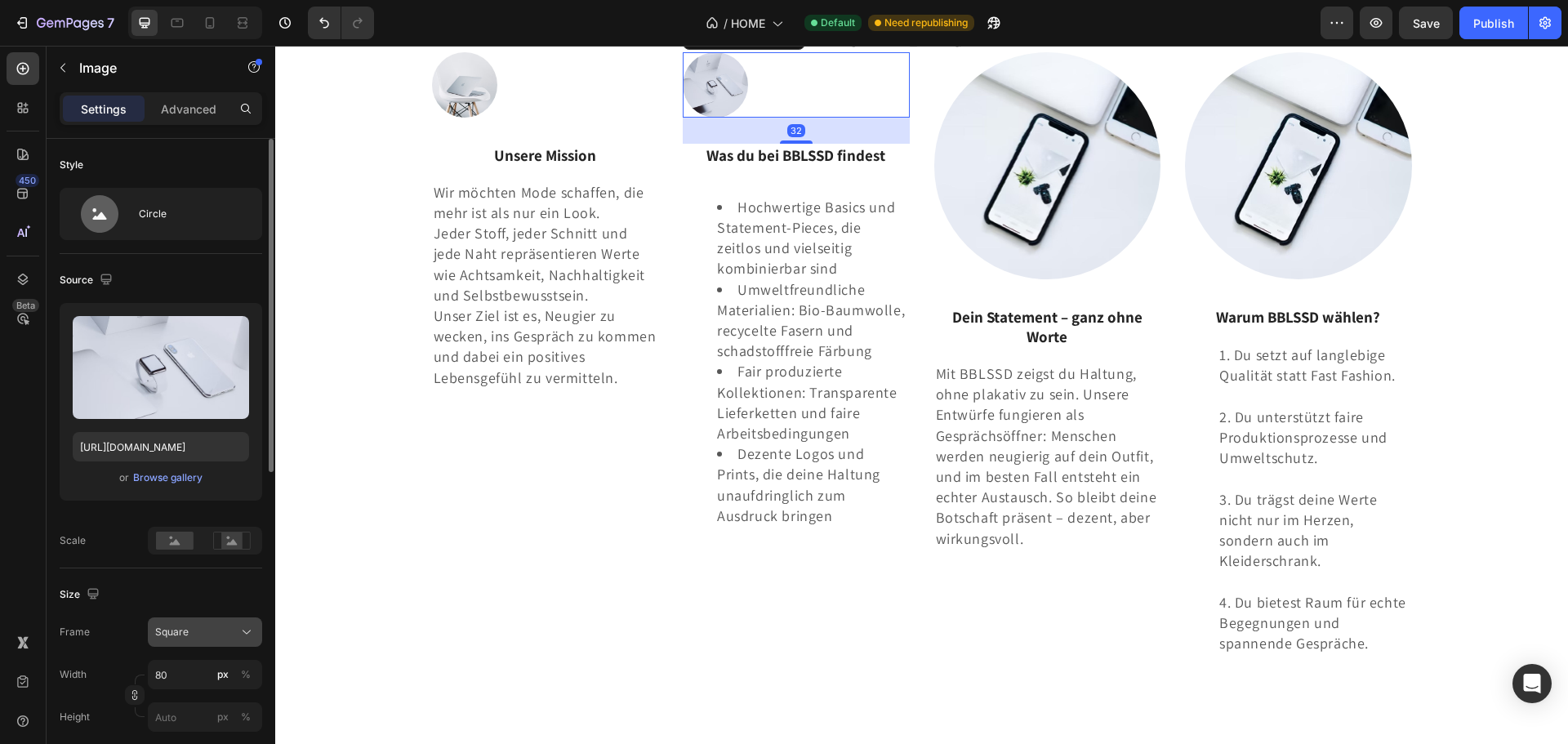
click at [157, 632] on span "Square" at bounding box center [172, 631] width 34 height 15
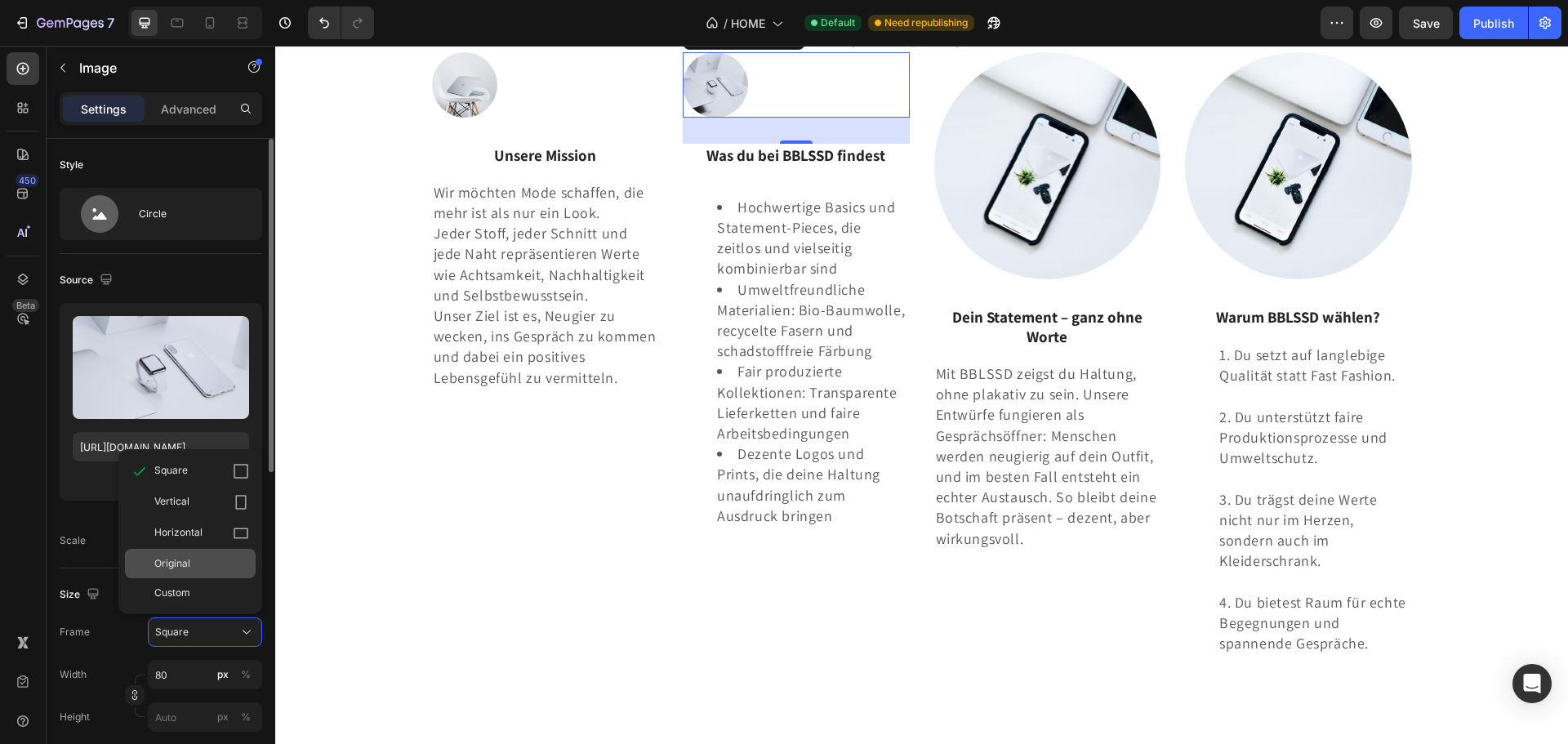
click at [220, 562] on div "Original" at bounding box center [202, 564] width 95 height 15
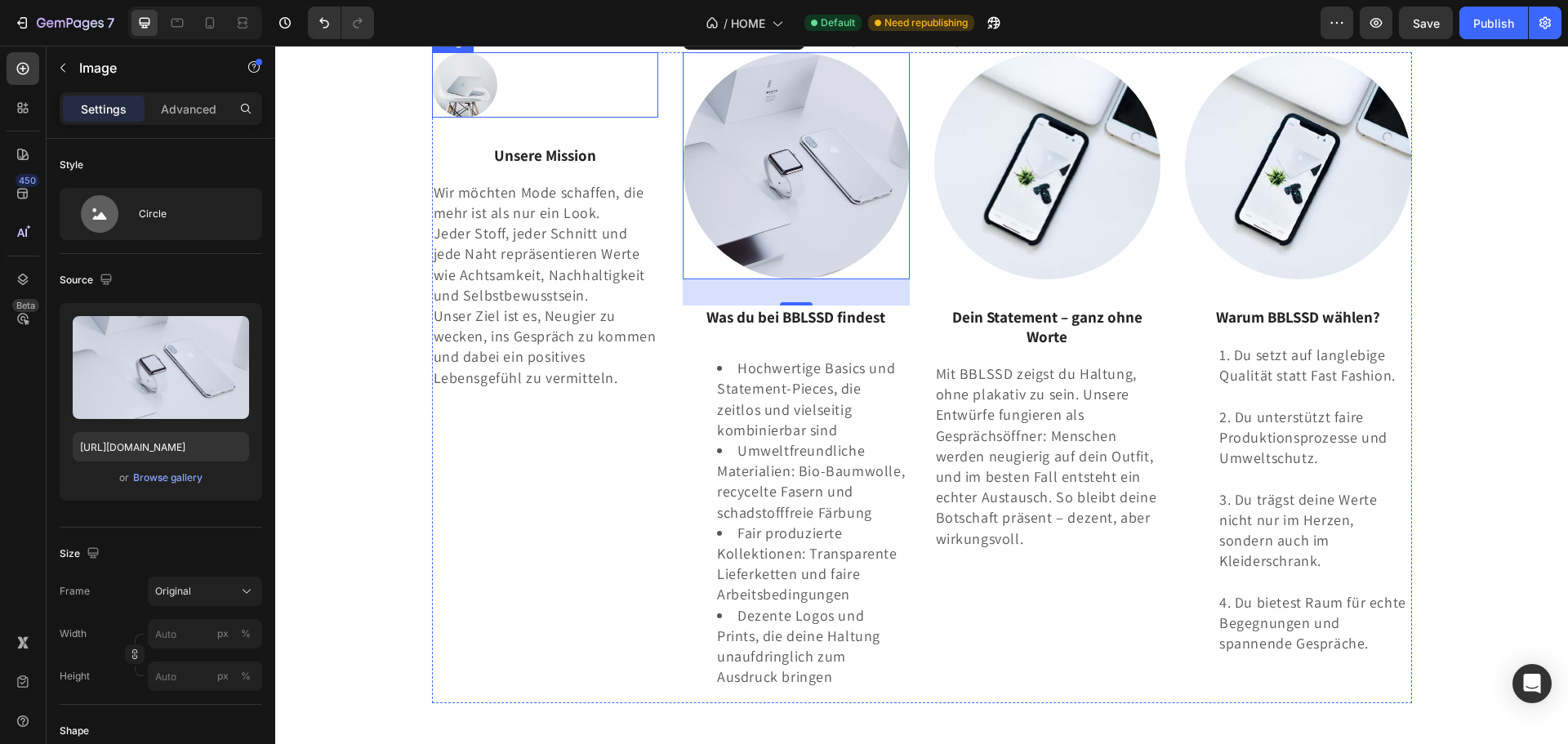
click at [635, 117] on div at bounding box center [546, 84] width 227 height 65
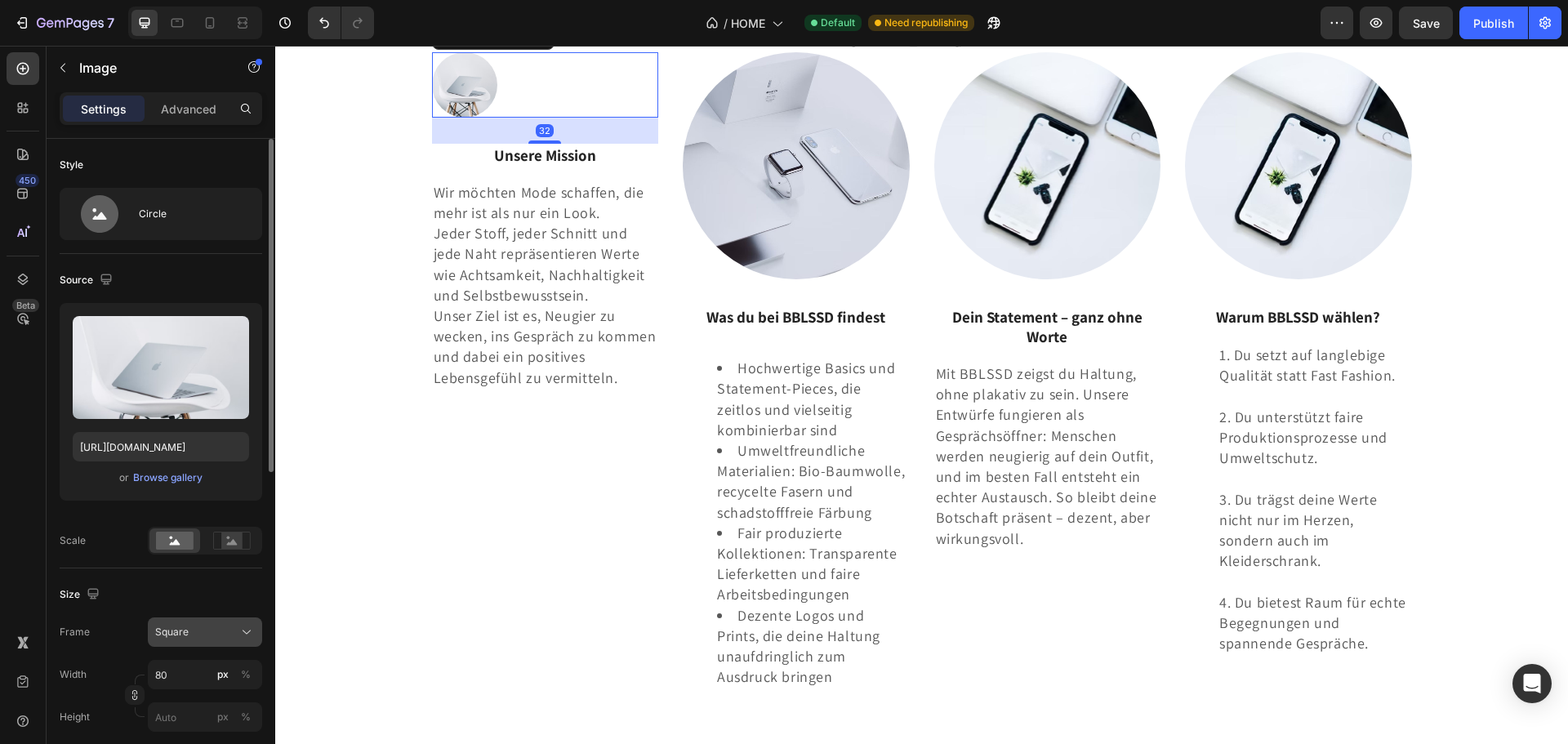
click at [225, 630] on div "Square" at bounding box center [195, 631] width 80 height 15
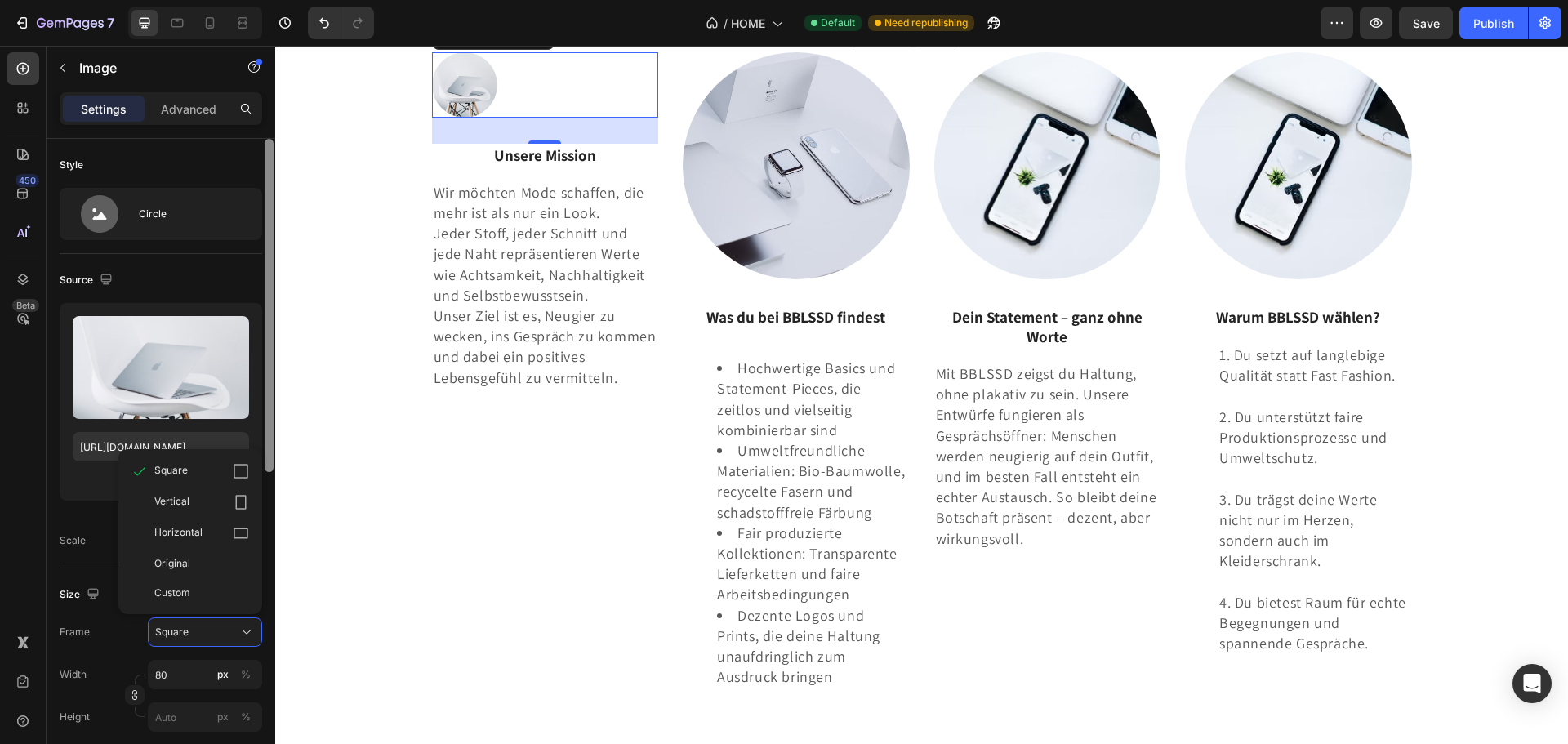
drag, startPoint x: 226, startPoint y: 568, endPoint x: 272, endPoint y: 546, distance: 51.0
click at [226, 570] on div "Original" at bounding box center [202, 564] width 95 height 15
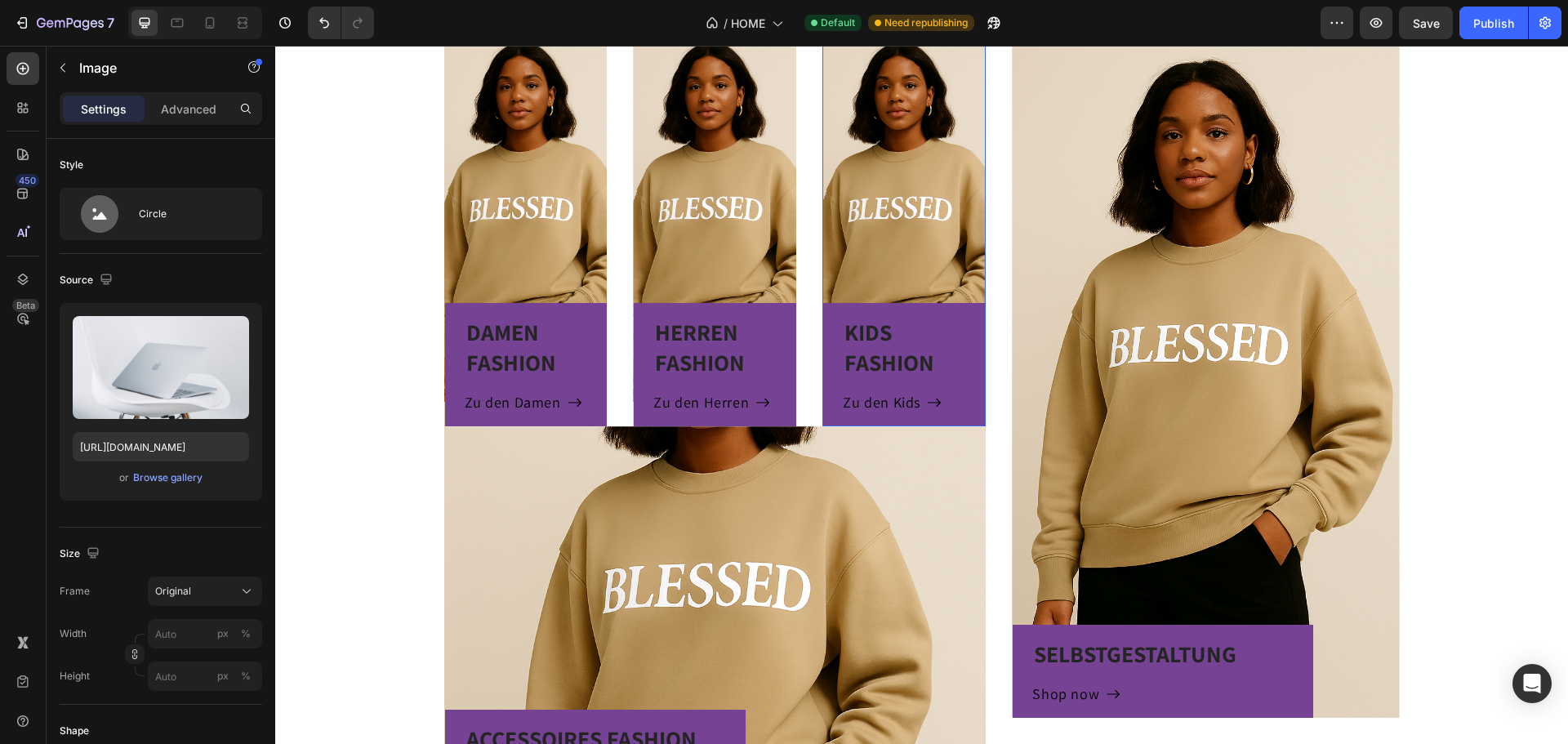
scroll to position [1024, 0]
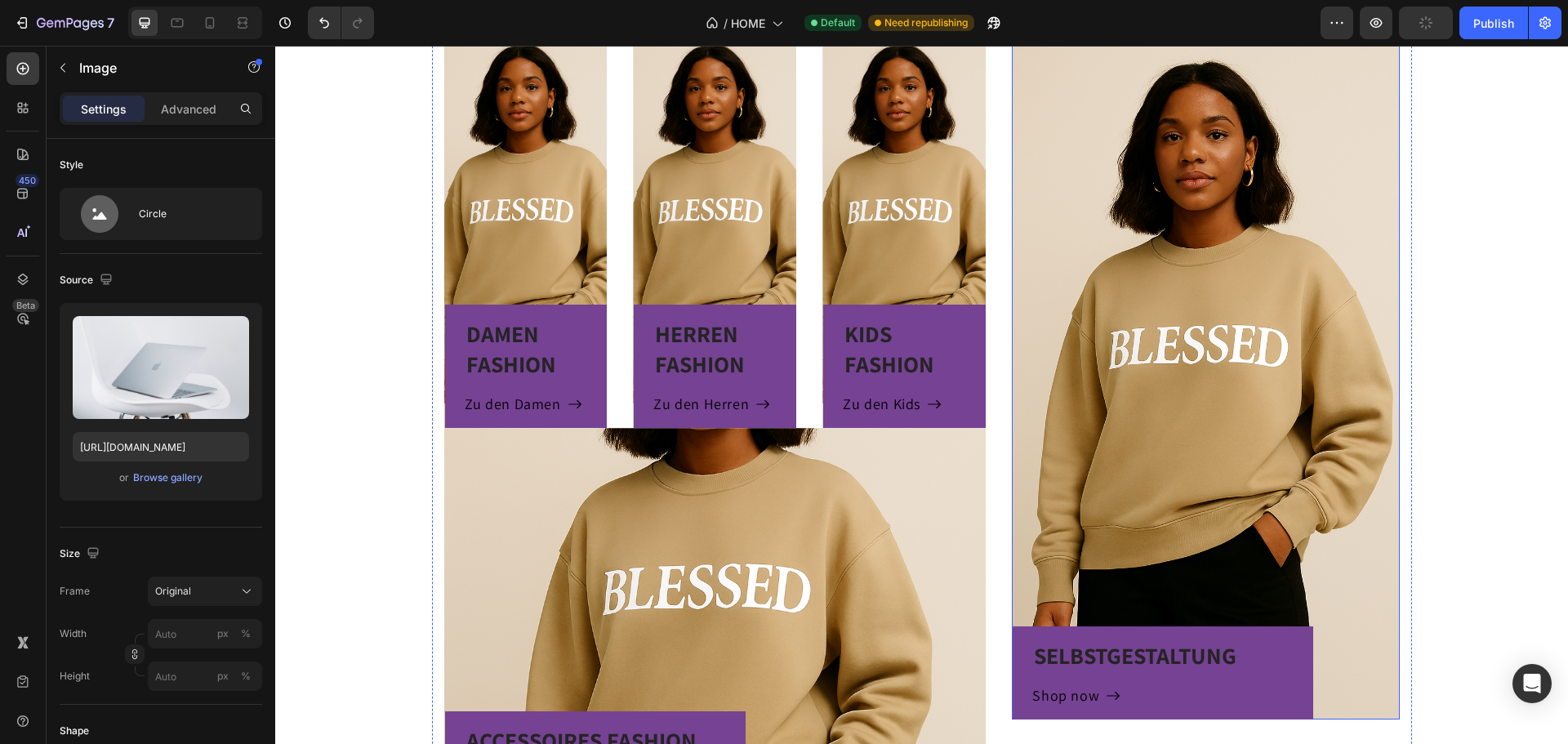
click at [1226, 272] on div "Overlay" at bounding box center [1205, 371] width 387 height 698
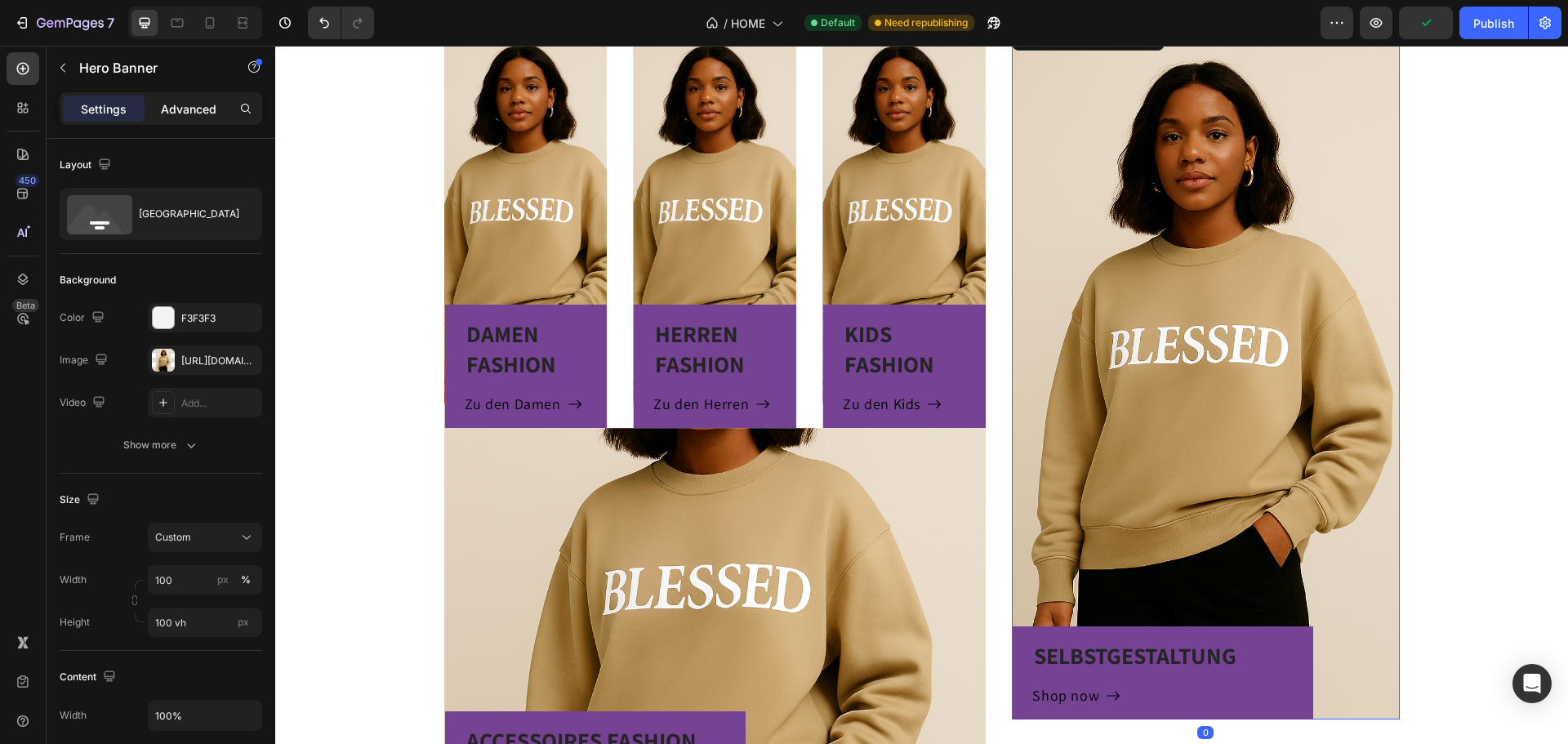
click at [187, 112] on p "Advanced" at bounding box center [188, 110] width 55 height 17
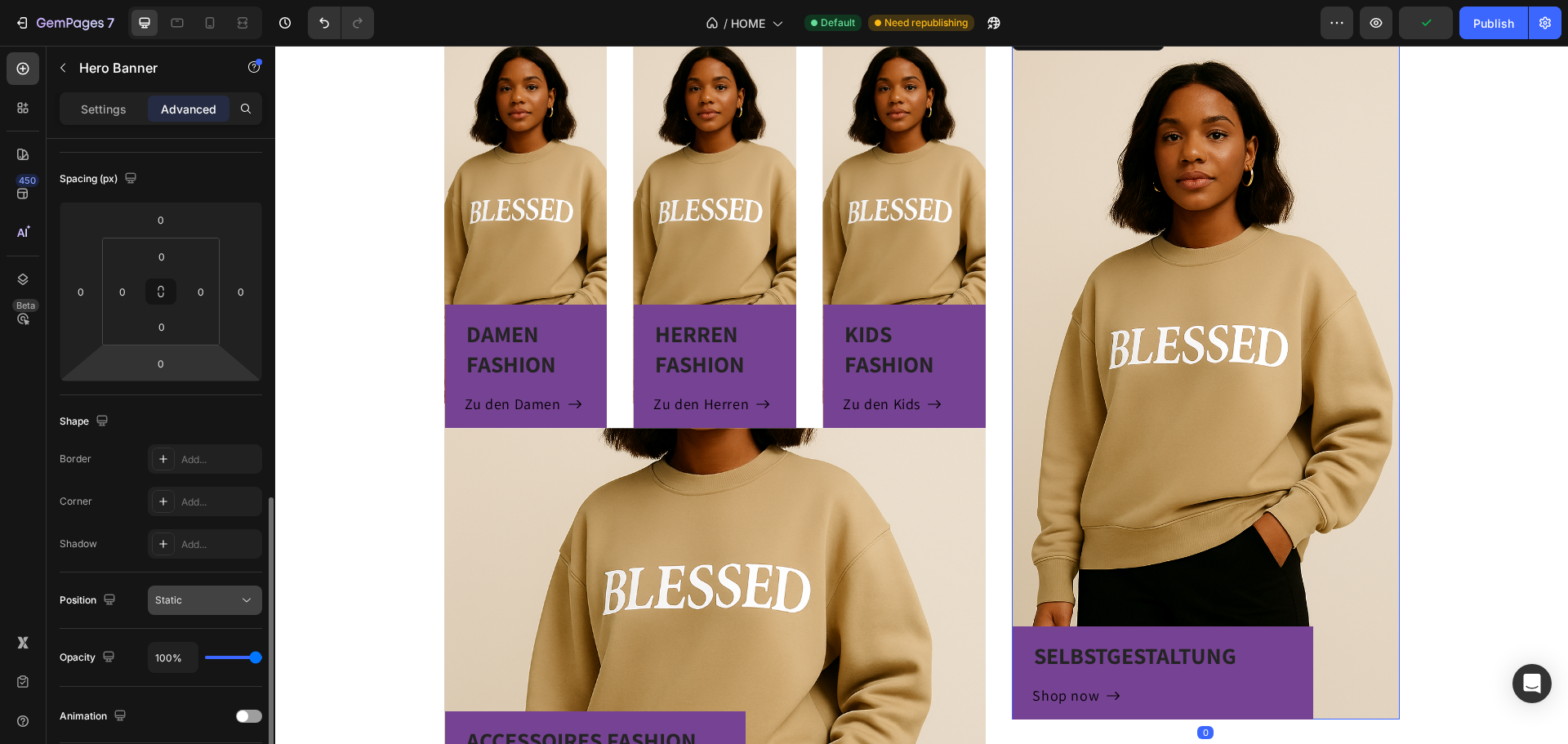
scroll to position [327, 0]
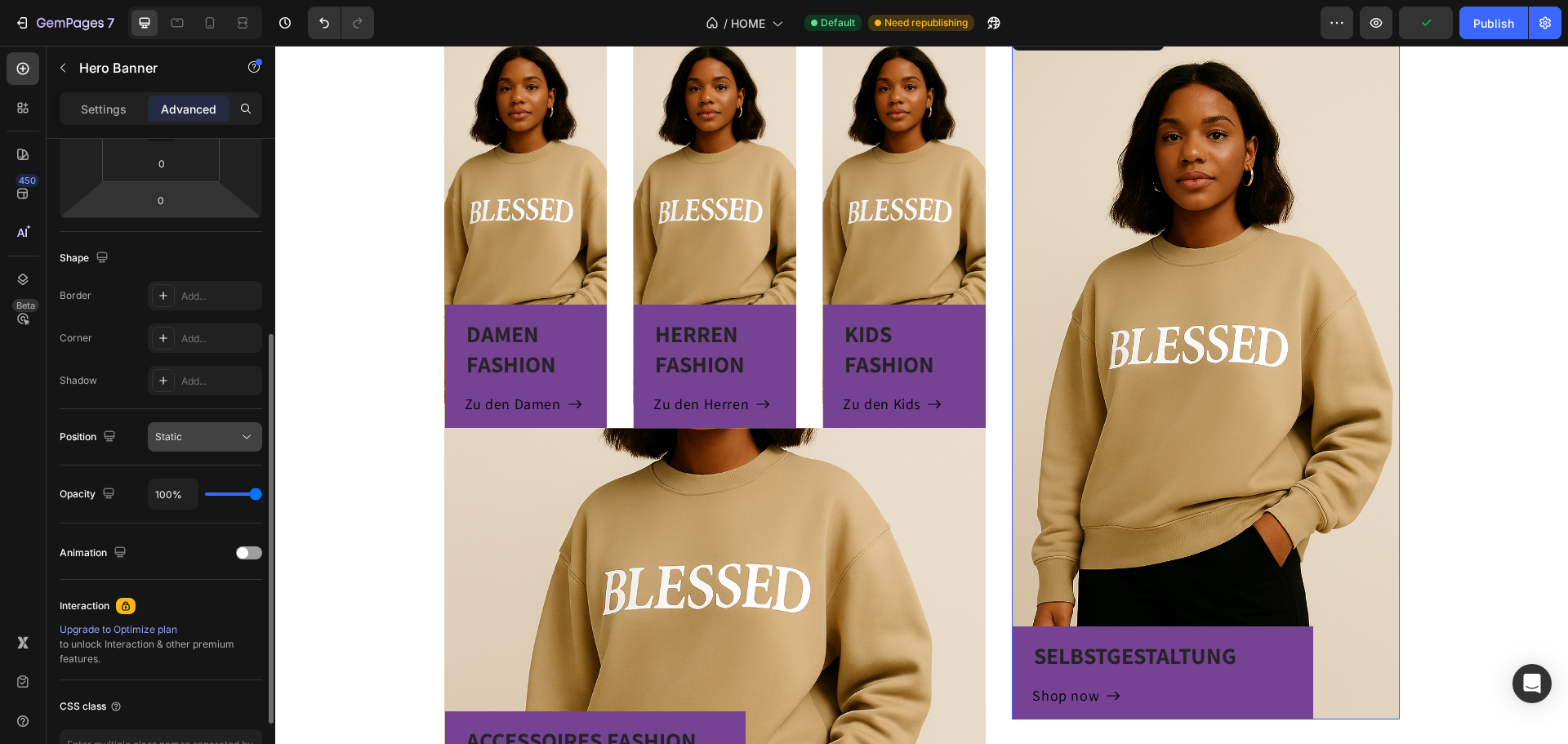
click at [199, 437] on div "Static" at bounding box center [197, 437] width 83 height 15
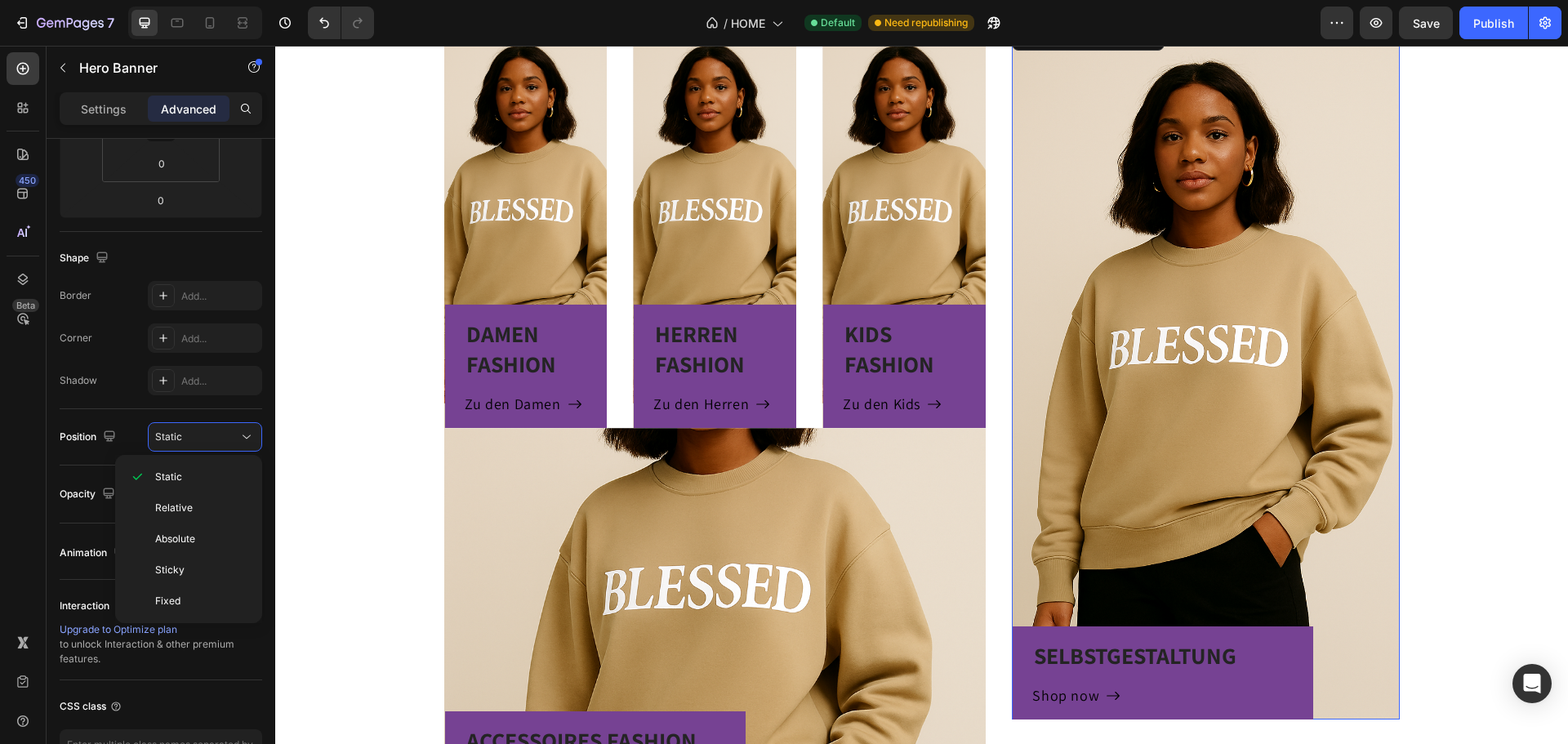
click at [1066, 318] on div "Overlay" at bounding box center [1205, 371] width 387 height 698
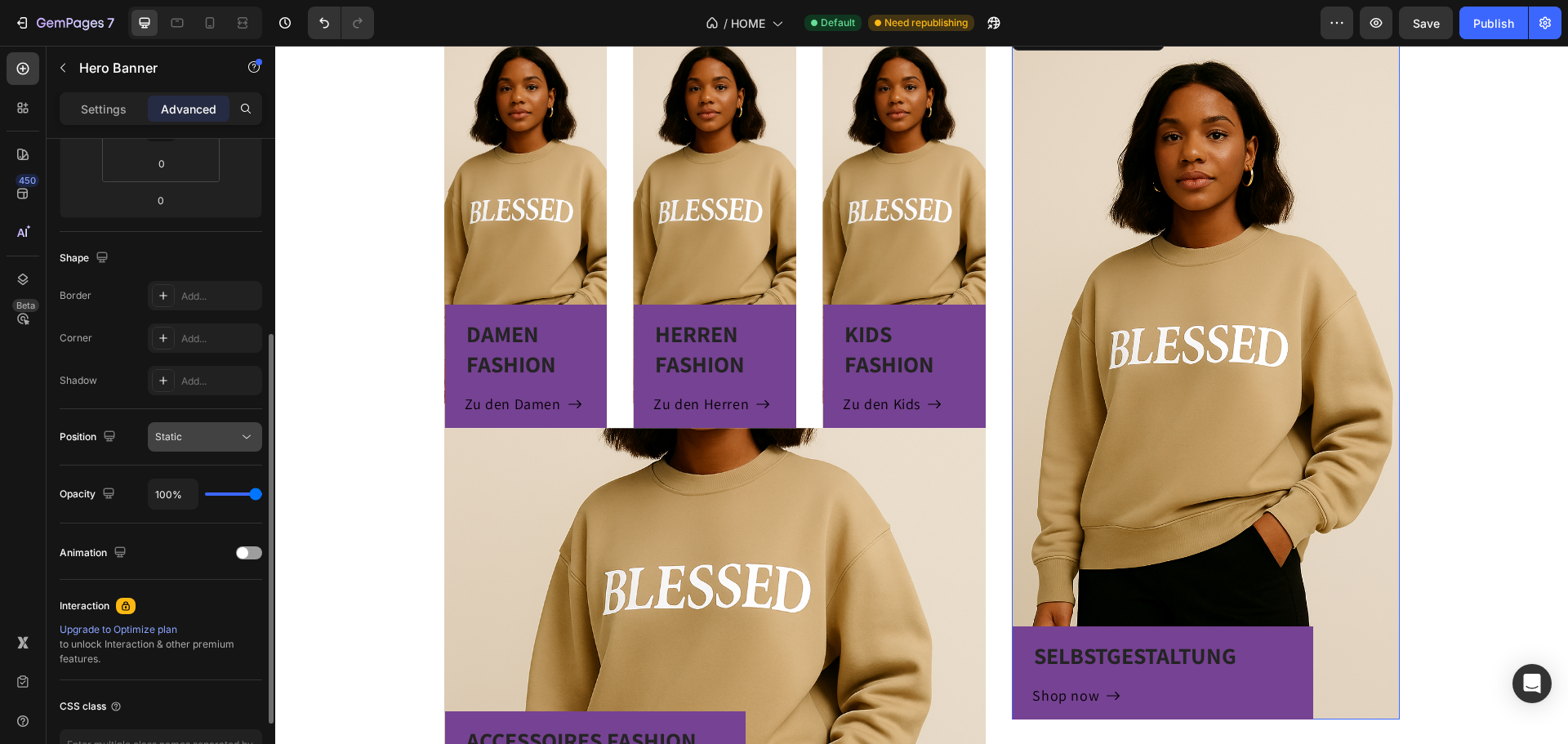
click at [170, 427] on button "Static" at bounding box center [205, 437] width 114 height 29
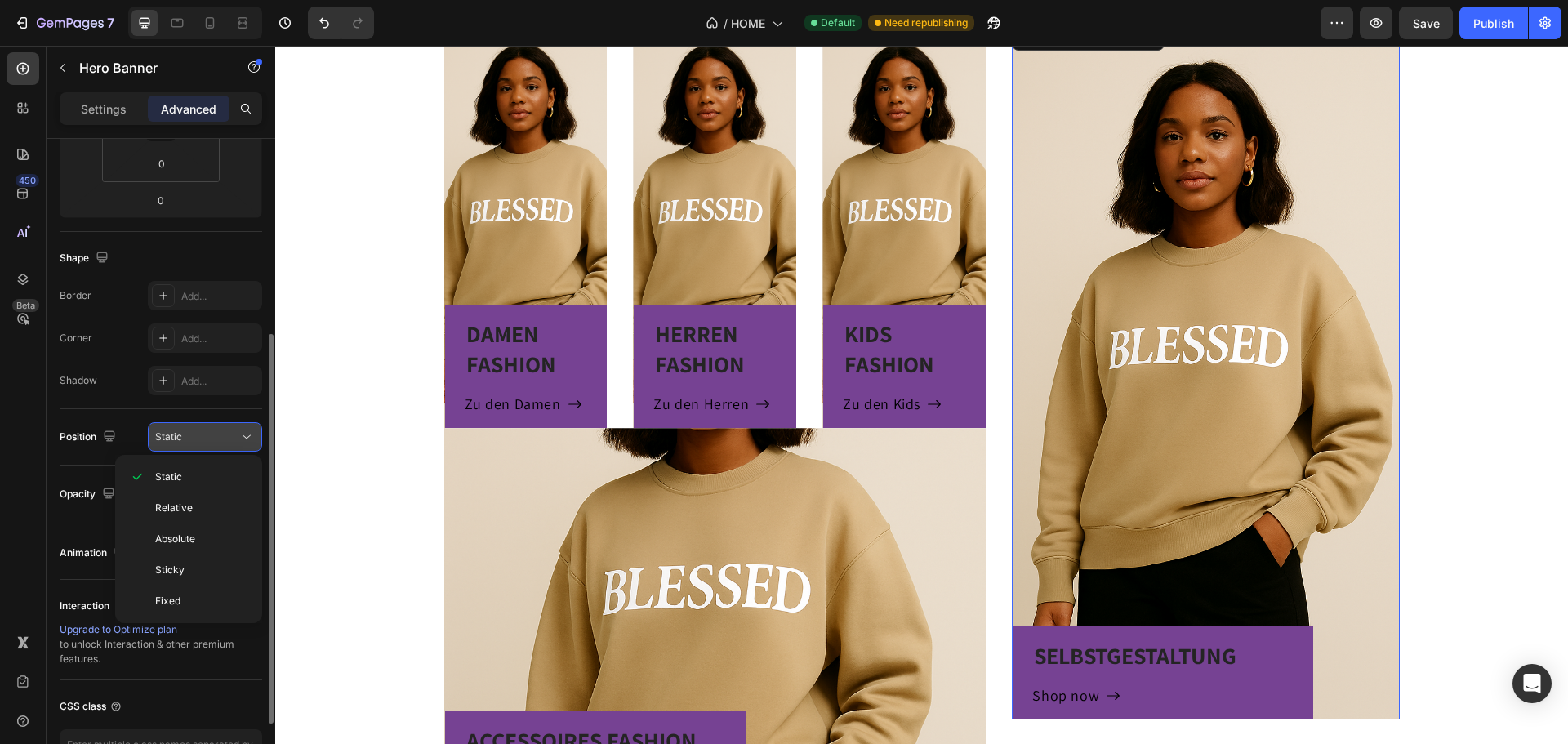
click at [189, 427] on button "Static" at bounding box center [205, 437] width 114 height 29
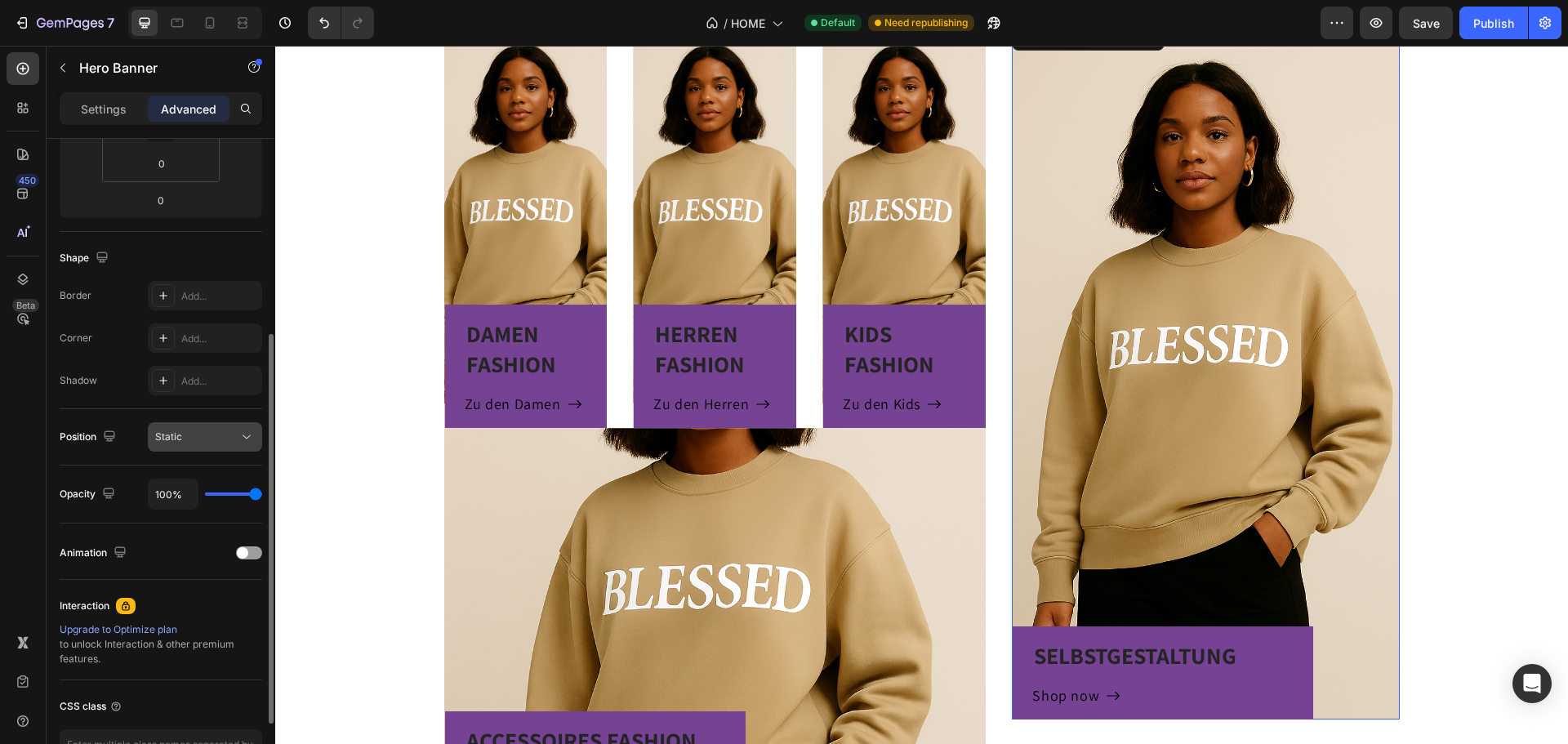
click at [205, 437] on div "Static" at bounding box center [197, 437] width 83 height 15
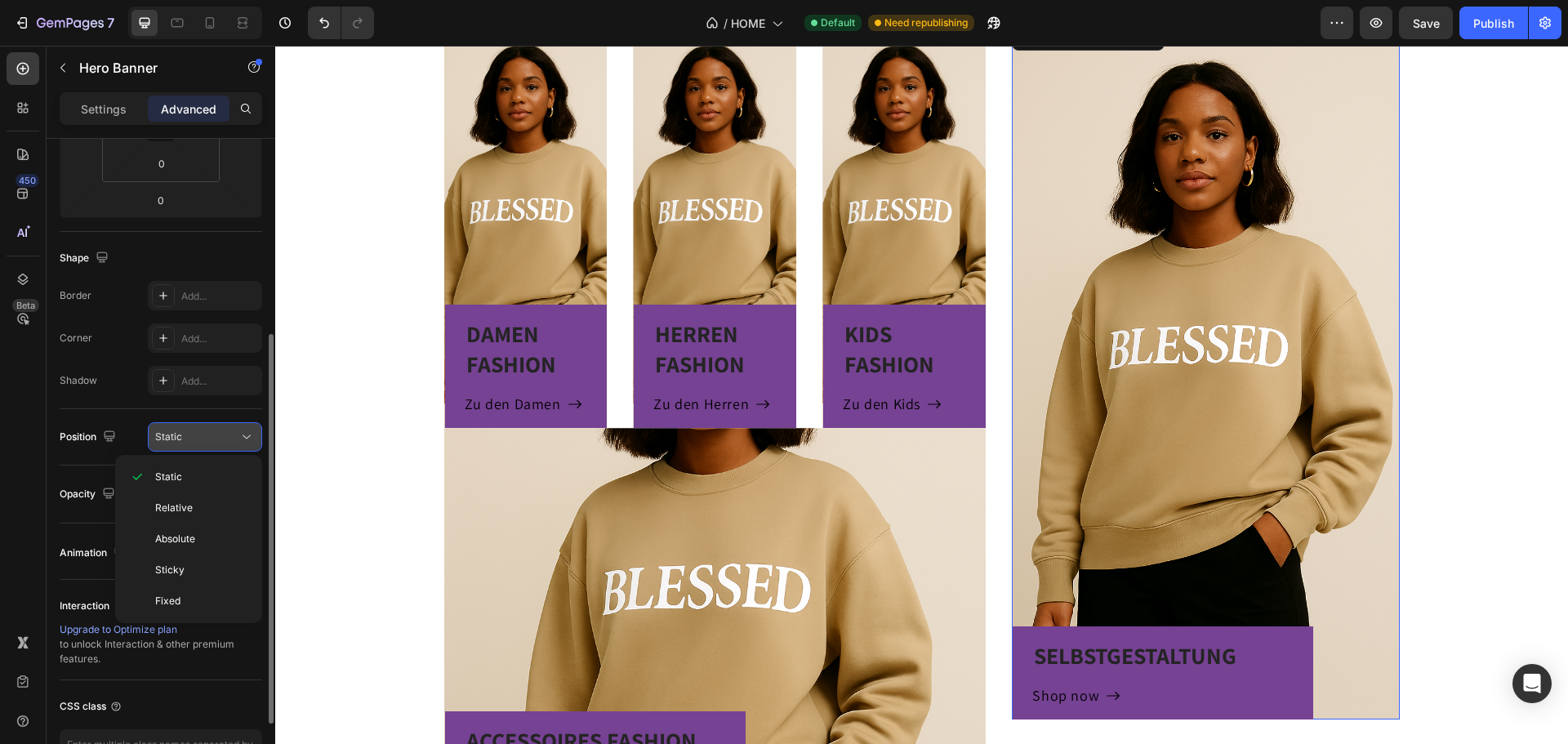
click at [205, 437] on div "Static" at bounding box center [197, 437] width 83 height 15
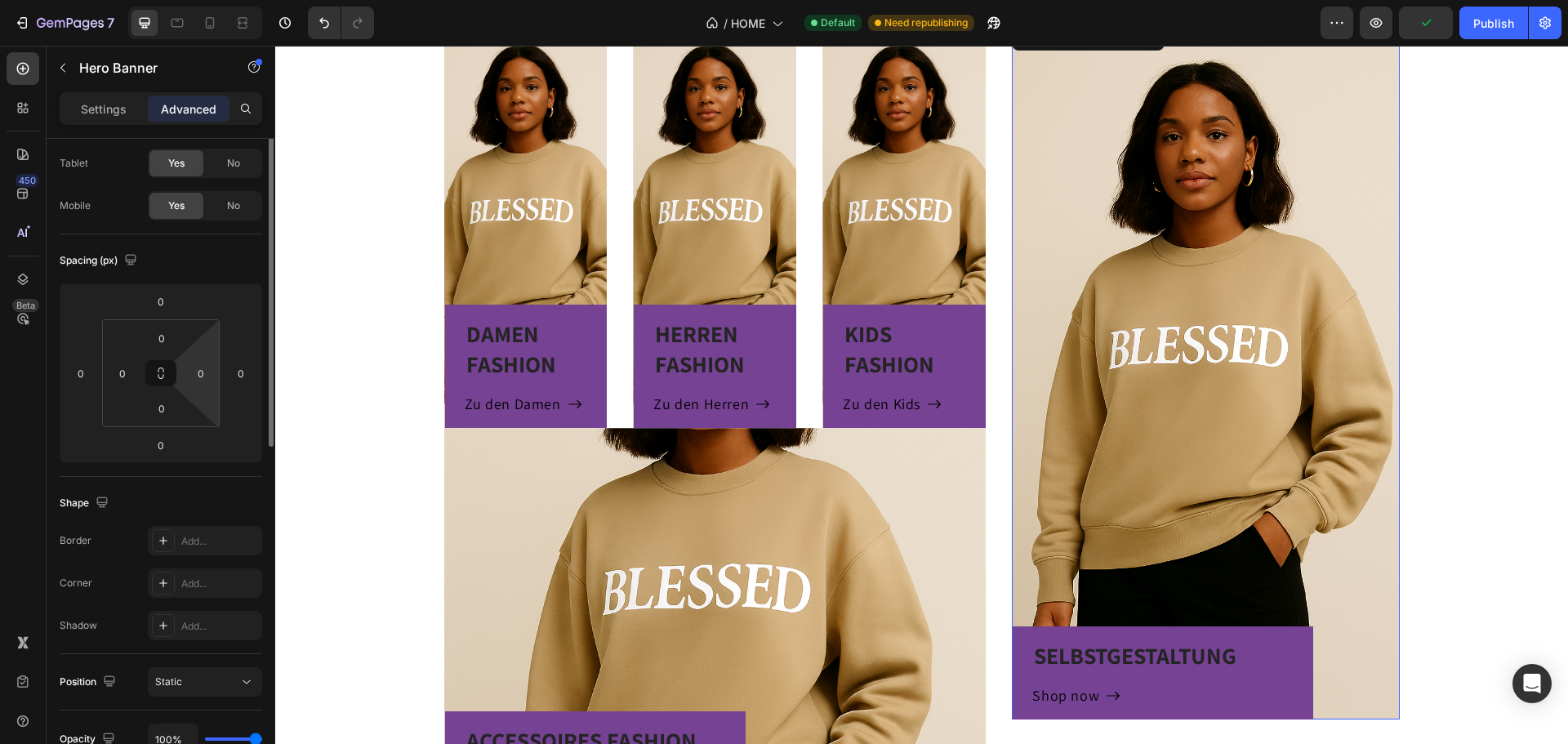
scroll to position [0, 0]
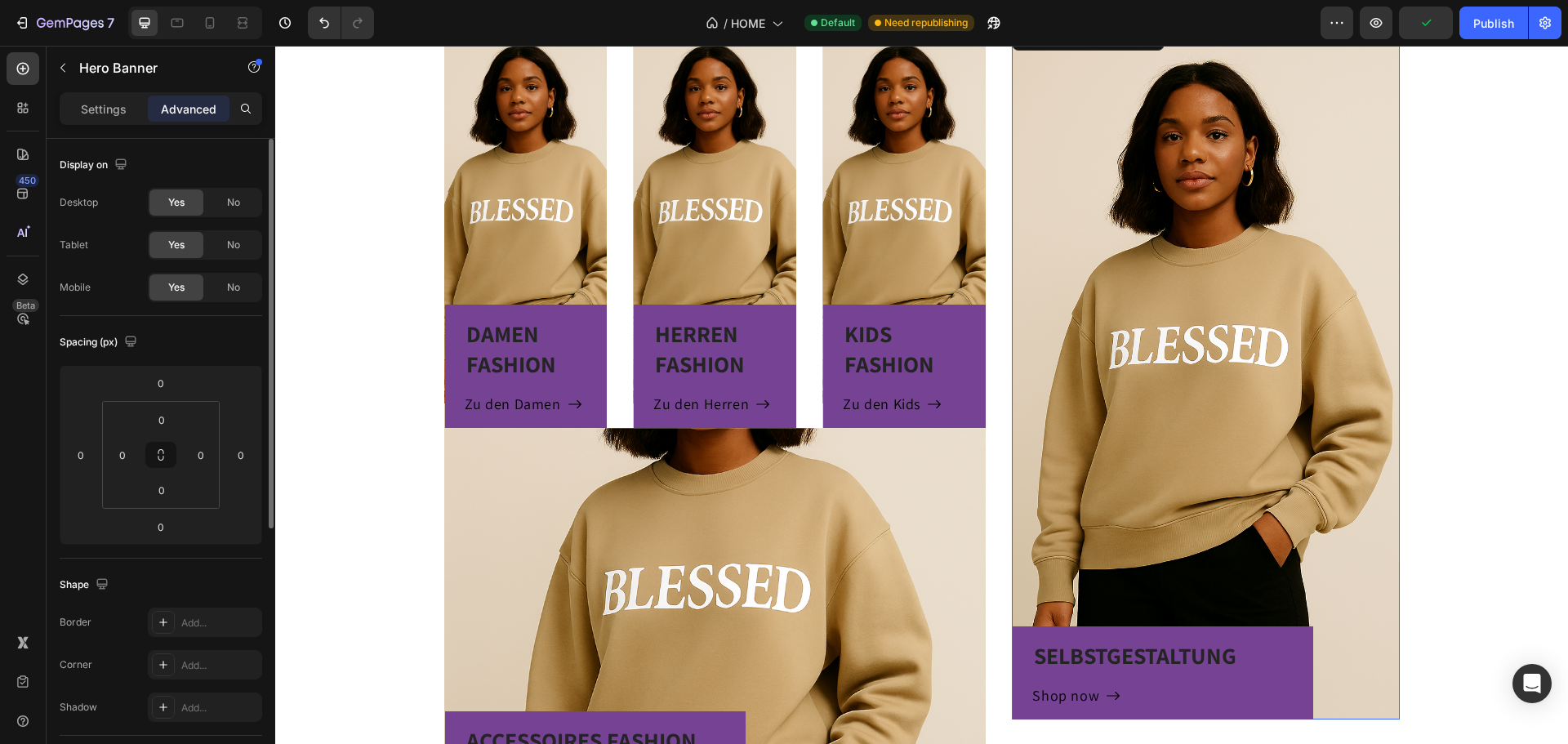
click at [119, 94] on div "Settings Advanced" at bounding box center [160, 109] width 203 height 33
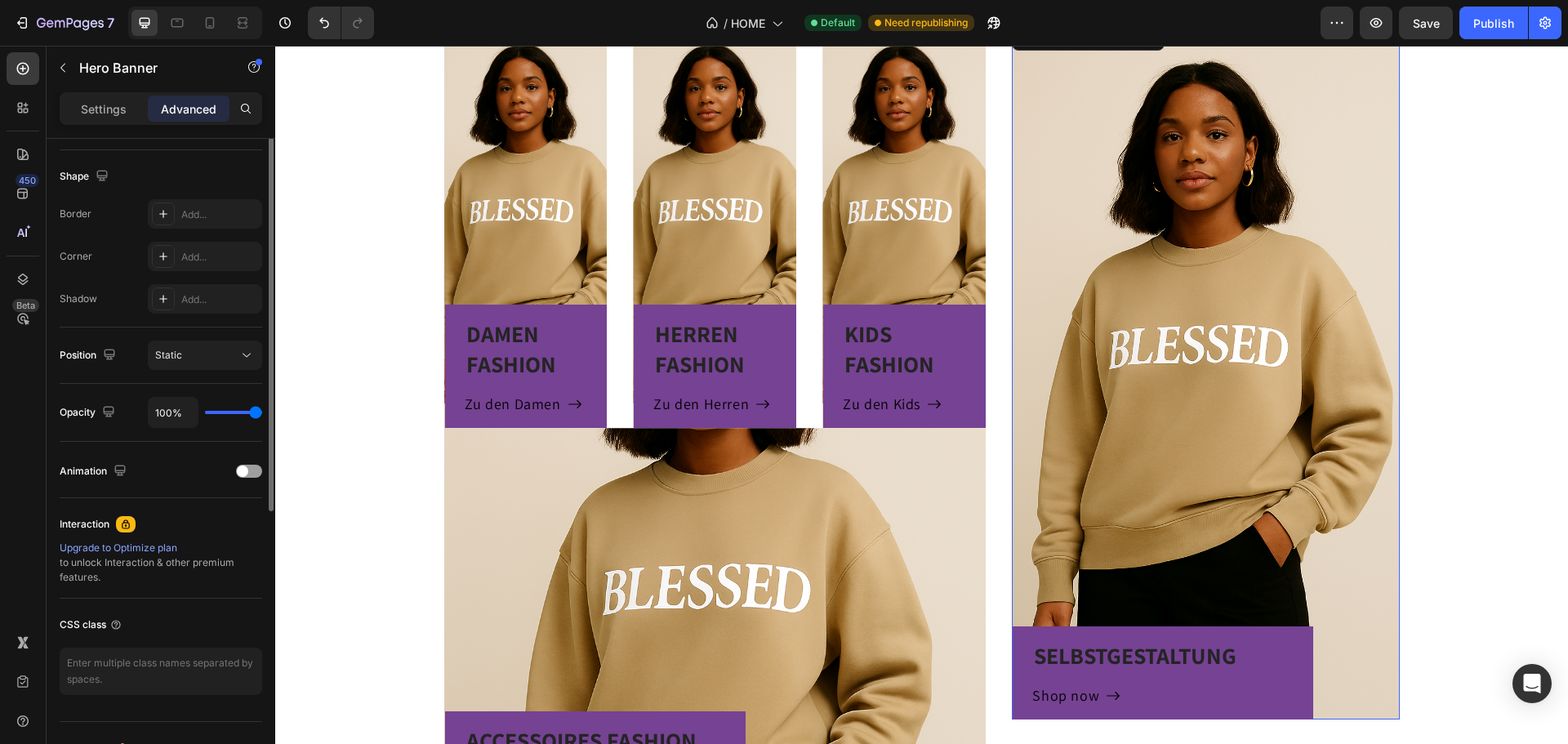
scroll to position [163, 0]
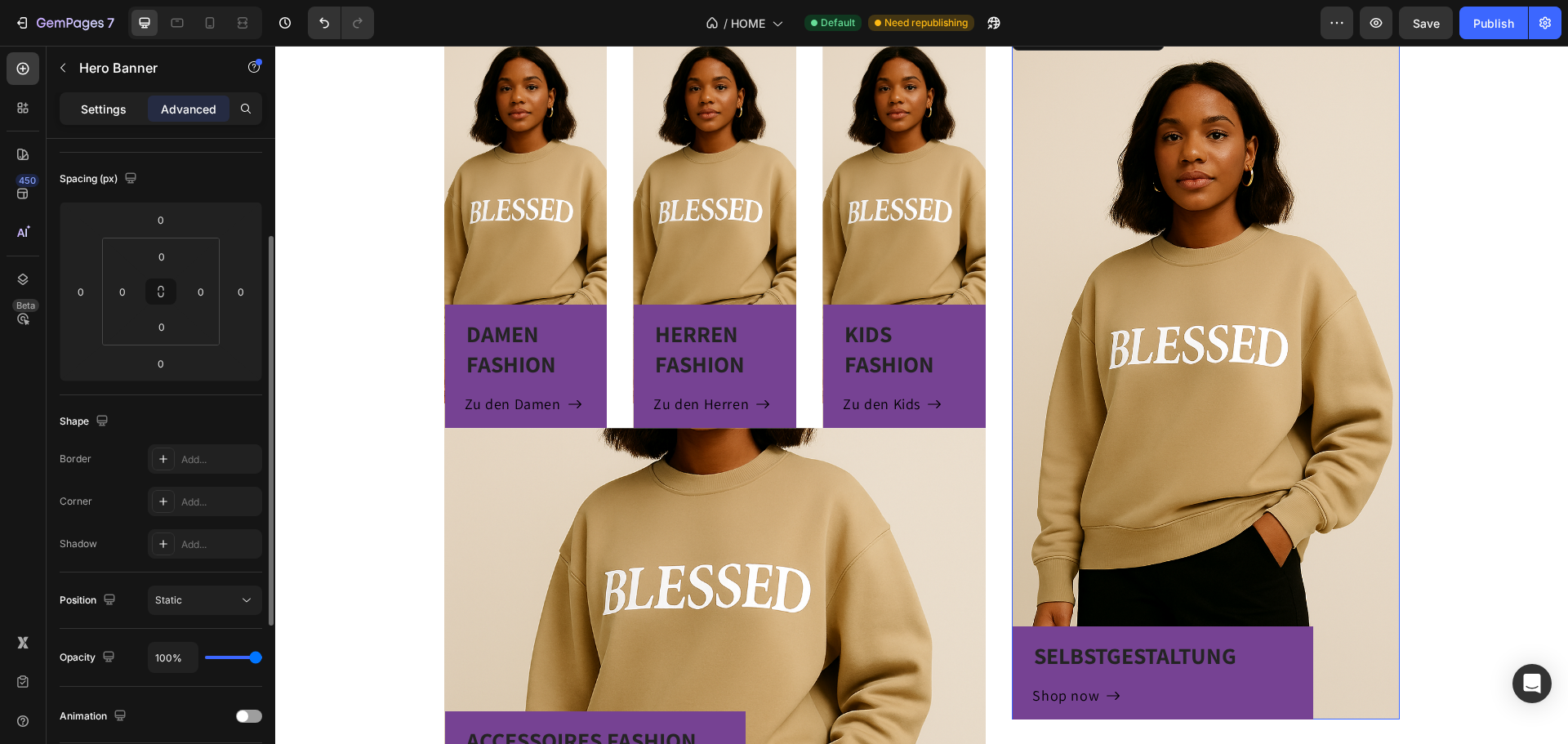
click at [125, 120] on div "Settings" at bounding box center [104, 109] width 81 height 26
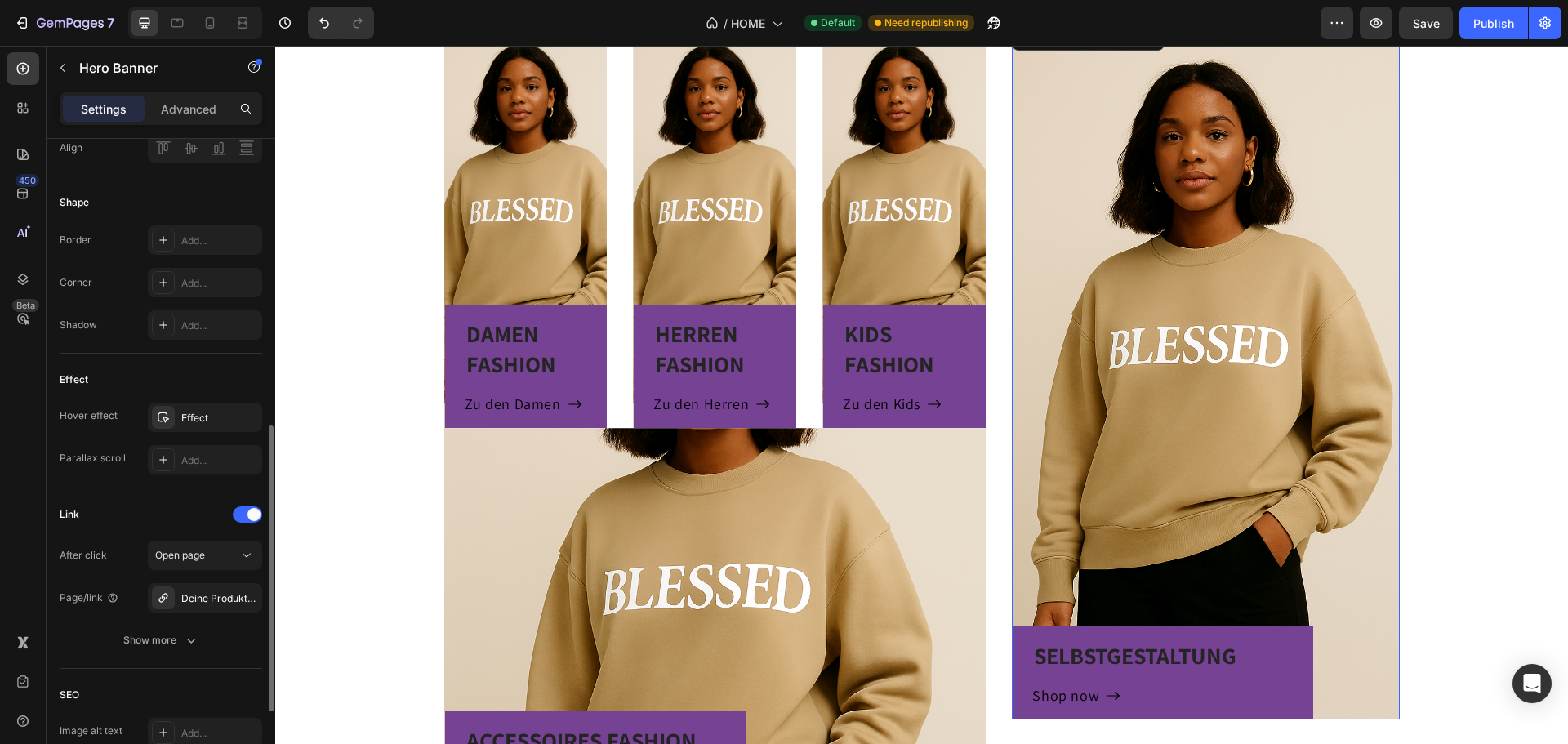
scroll to position [735, 0]
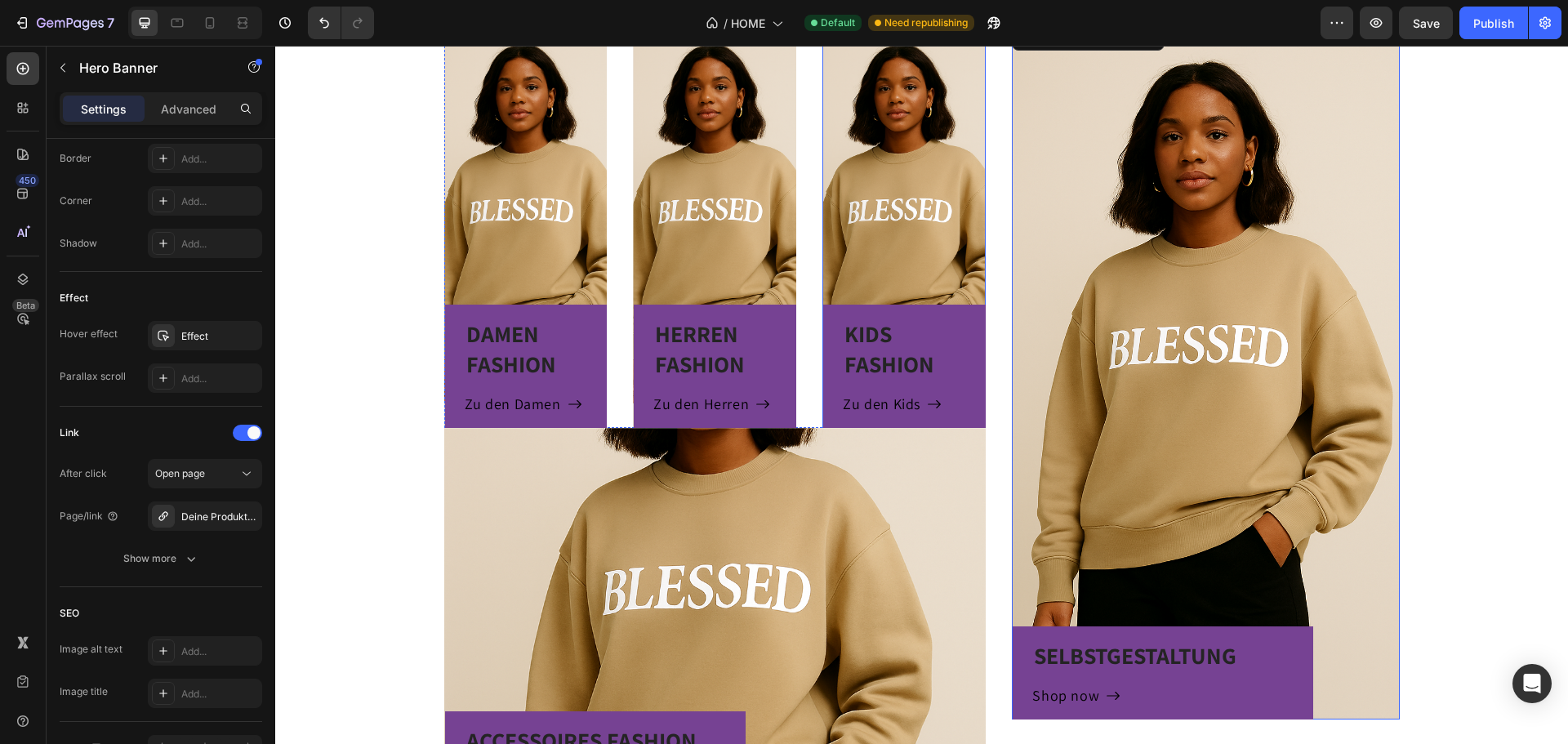
click at [865, 186] on div "KIDS FASHION Heading Zu den Kids Button Row" at bounding box center [904, 224] width 163 height 406
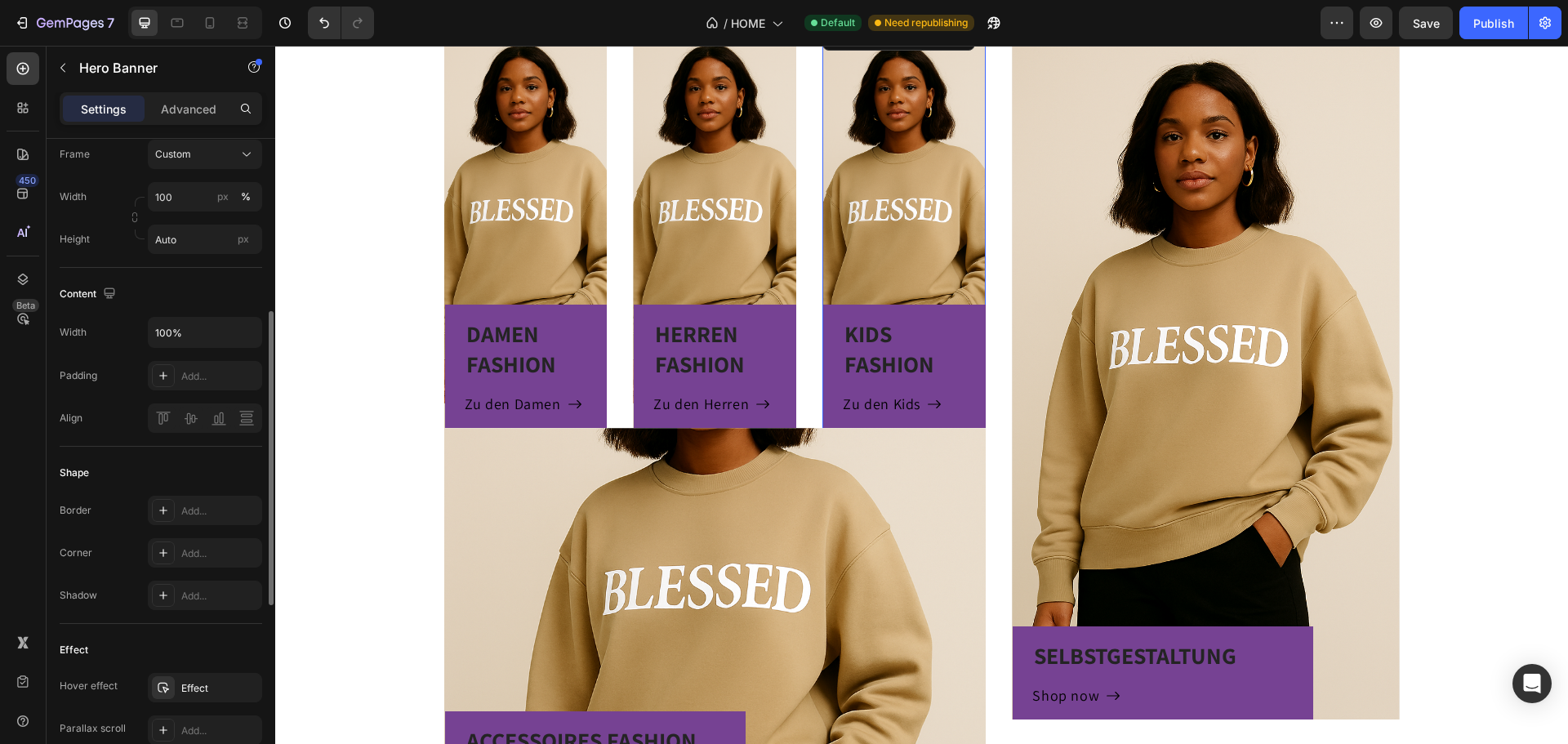
scroll to position [302, 0]
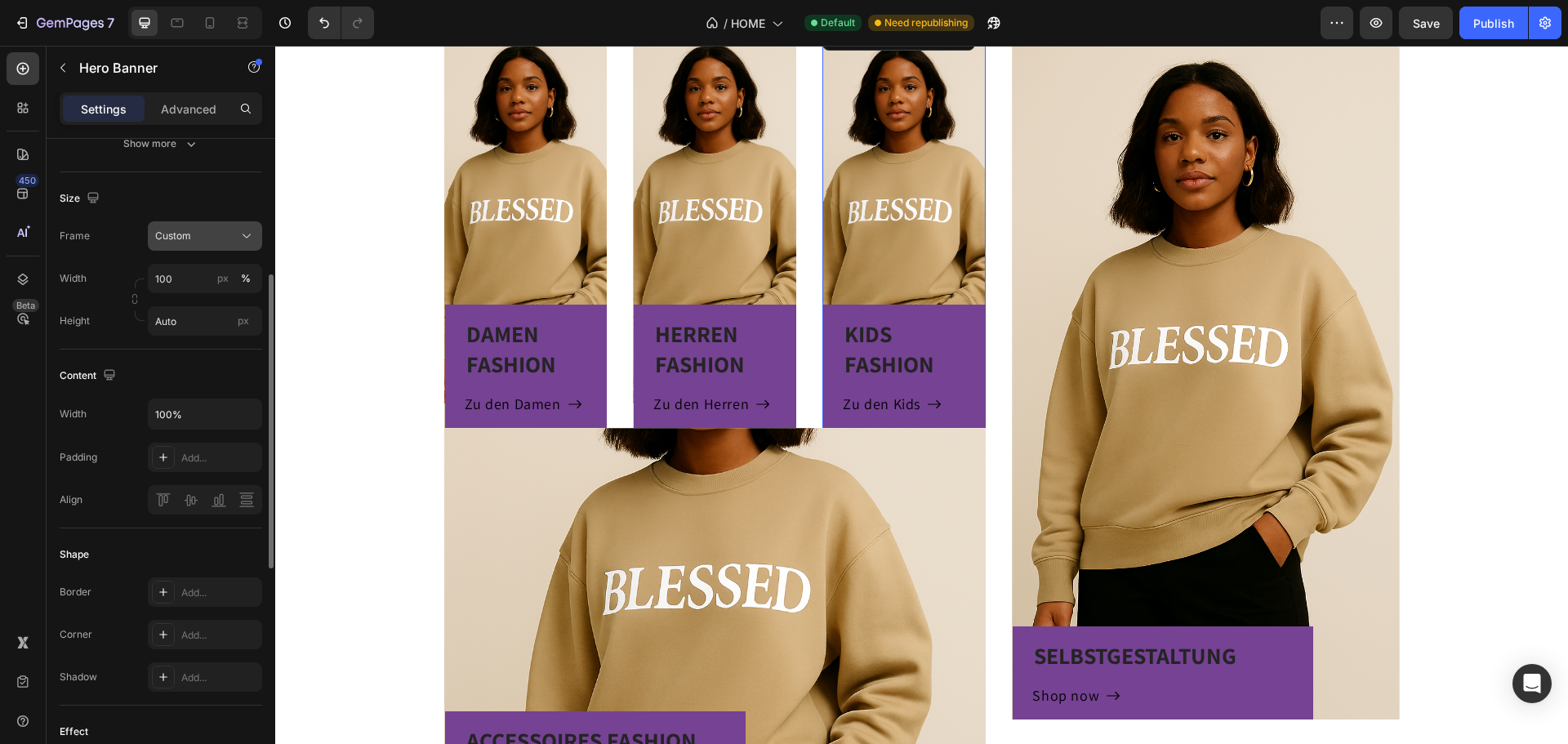
click at [220, 232] on div "Custom" at bounding box center [195, 236] width 80 height 15
click at [216, 232] on div "Custom" at bounding box center [195, 236] width 80 height 15
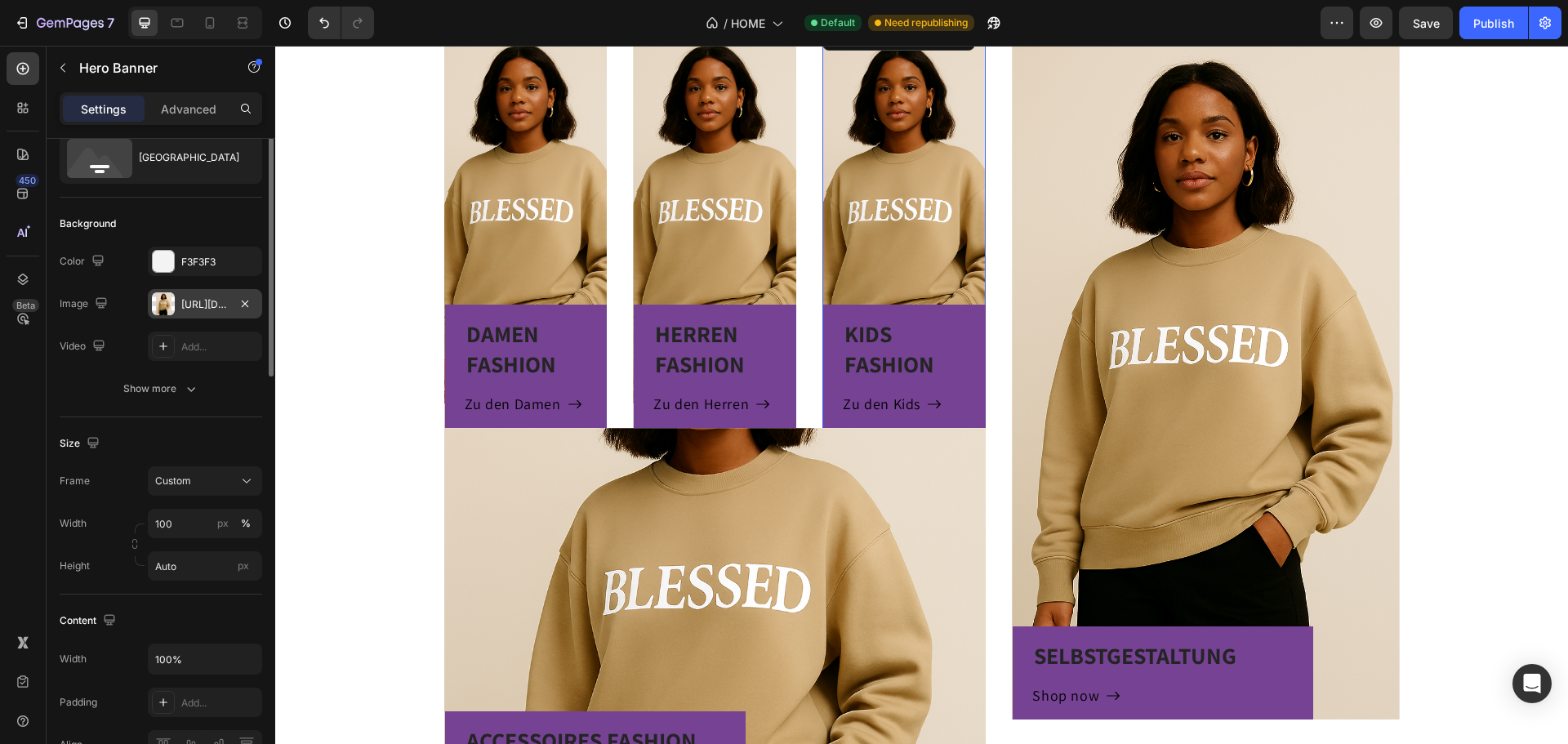
scroll to position [0, 0]
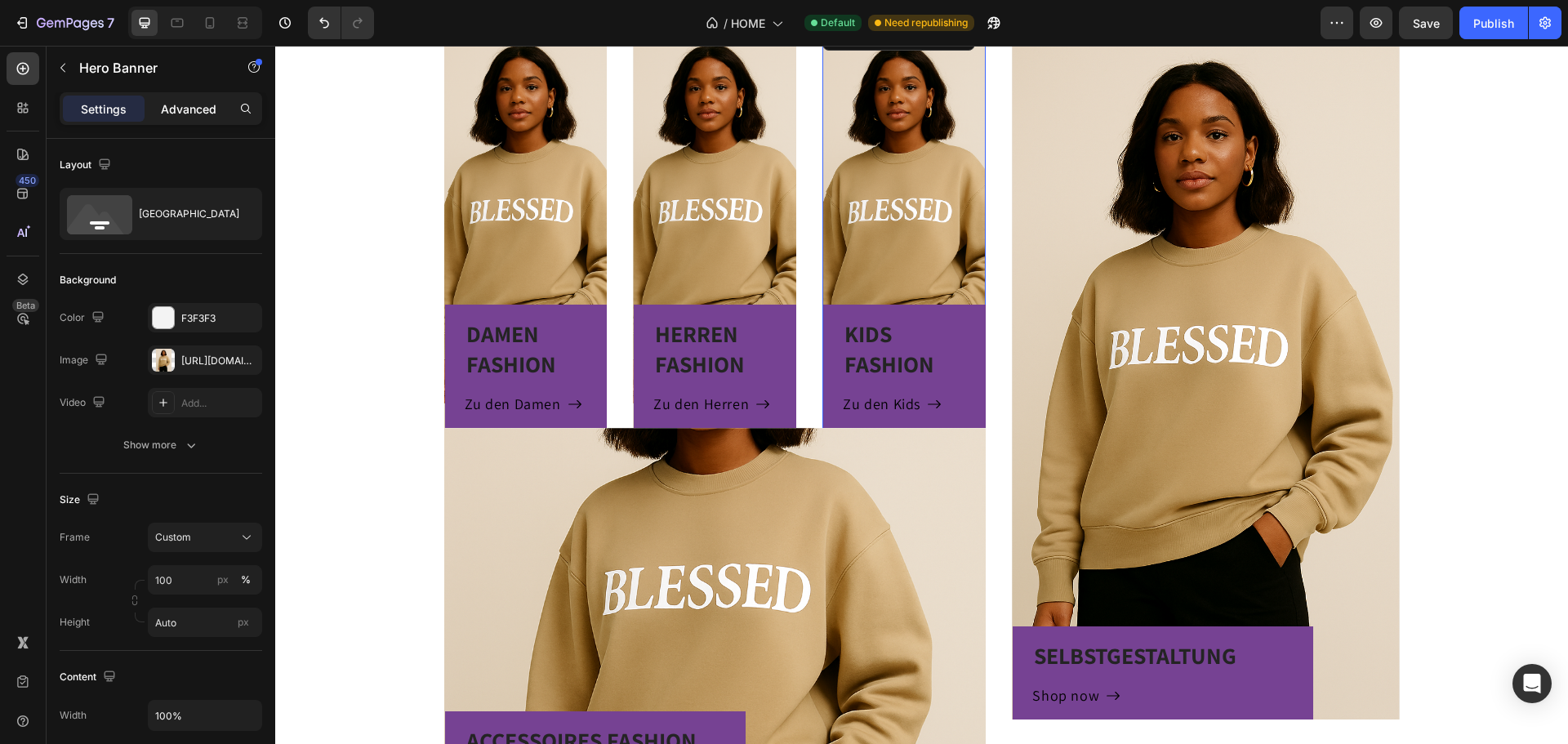
click at [196, 109] on p "Advanced" at bounding box center [188, 110] width 55 height 17
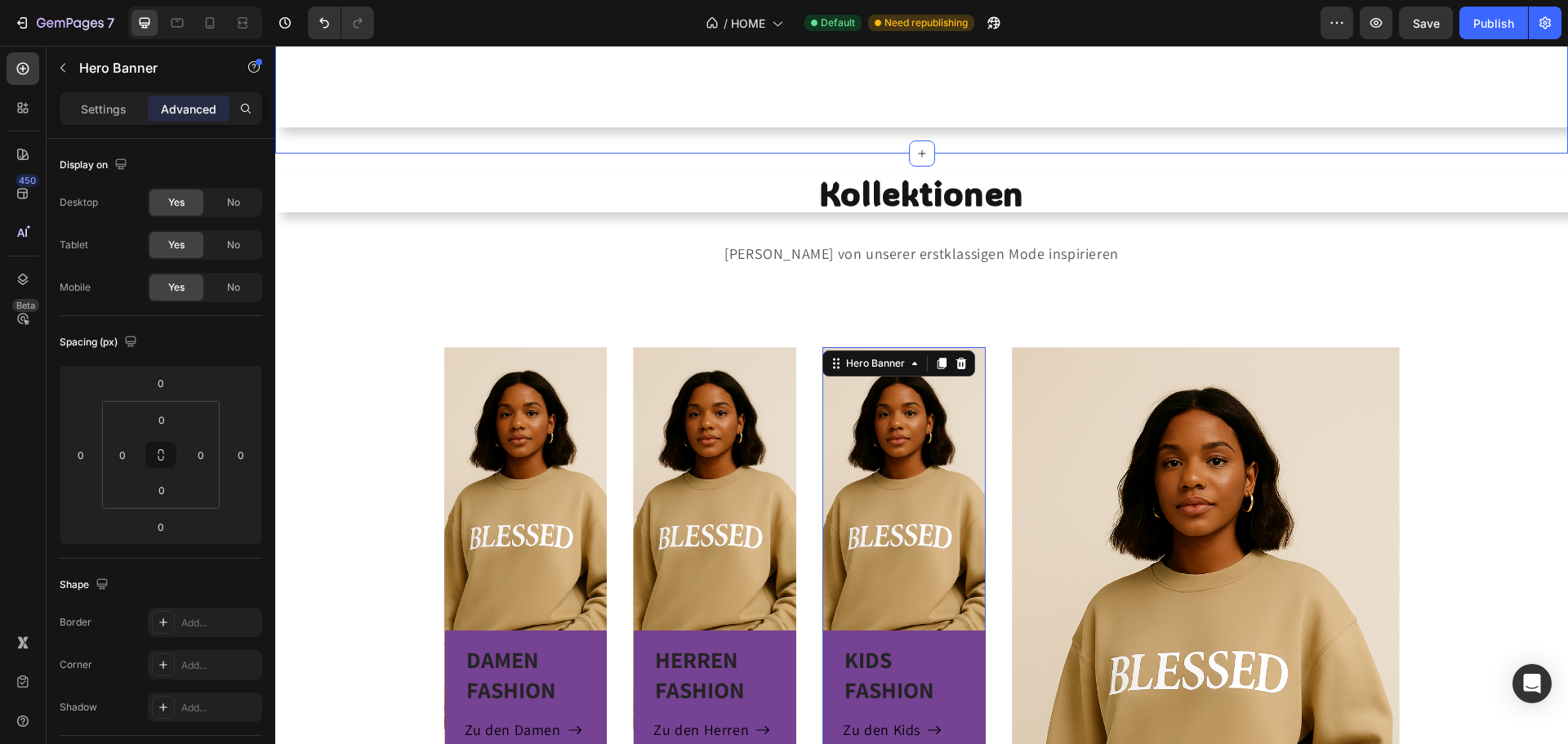
scroll to position [697, 0]
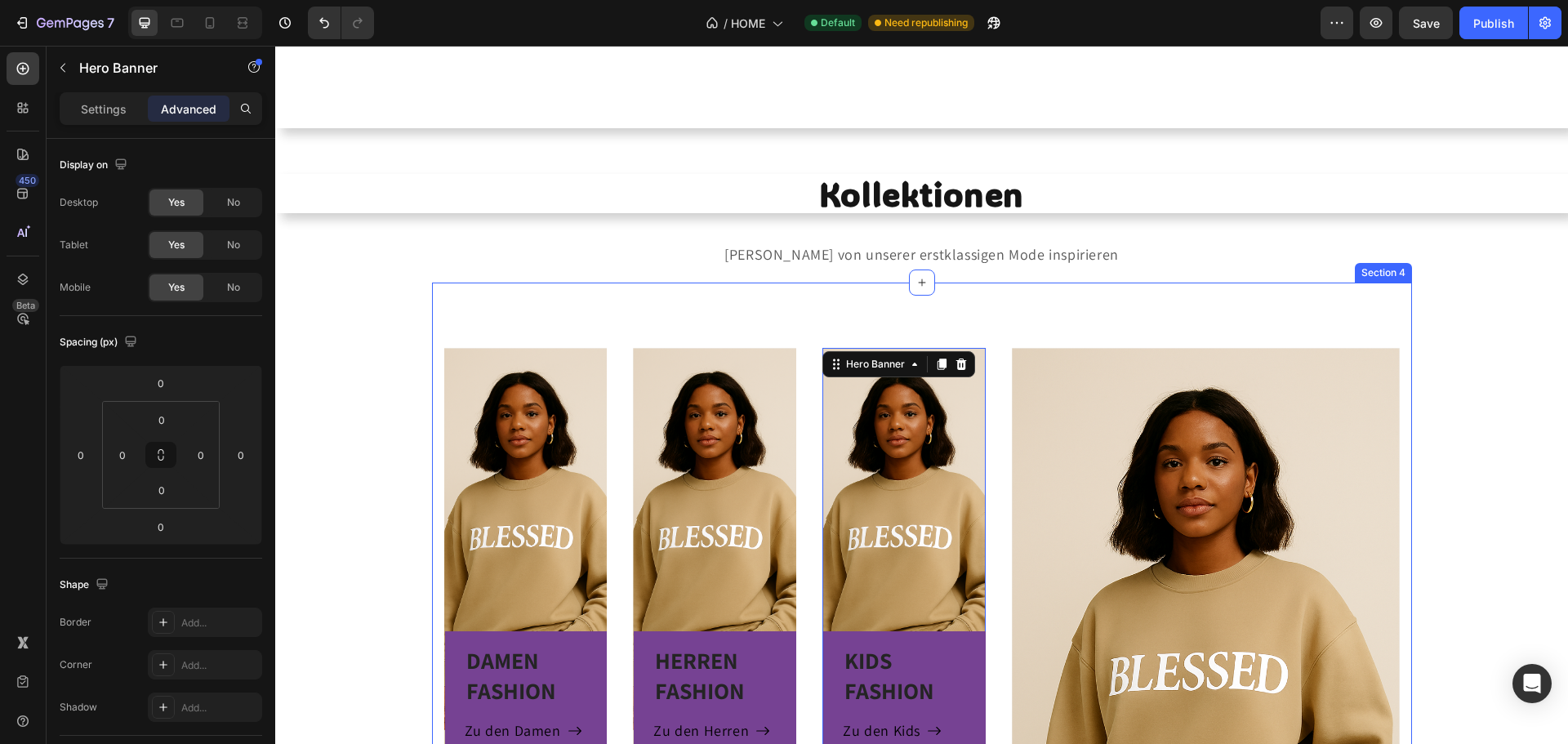
click at [583, 329] on div "DAMEN FASHION Heading Zu den Damen Button Row Hero Banner HERREN FASHION Headin…" at bounding box center [922, 739] width 980 height 914
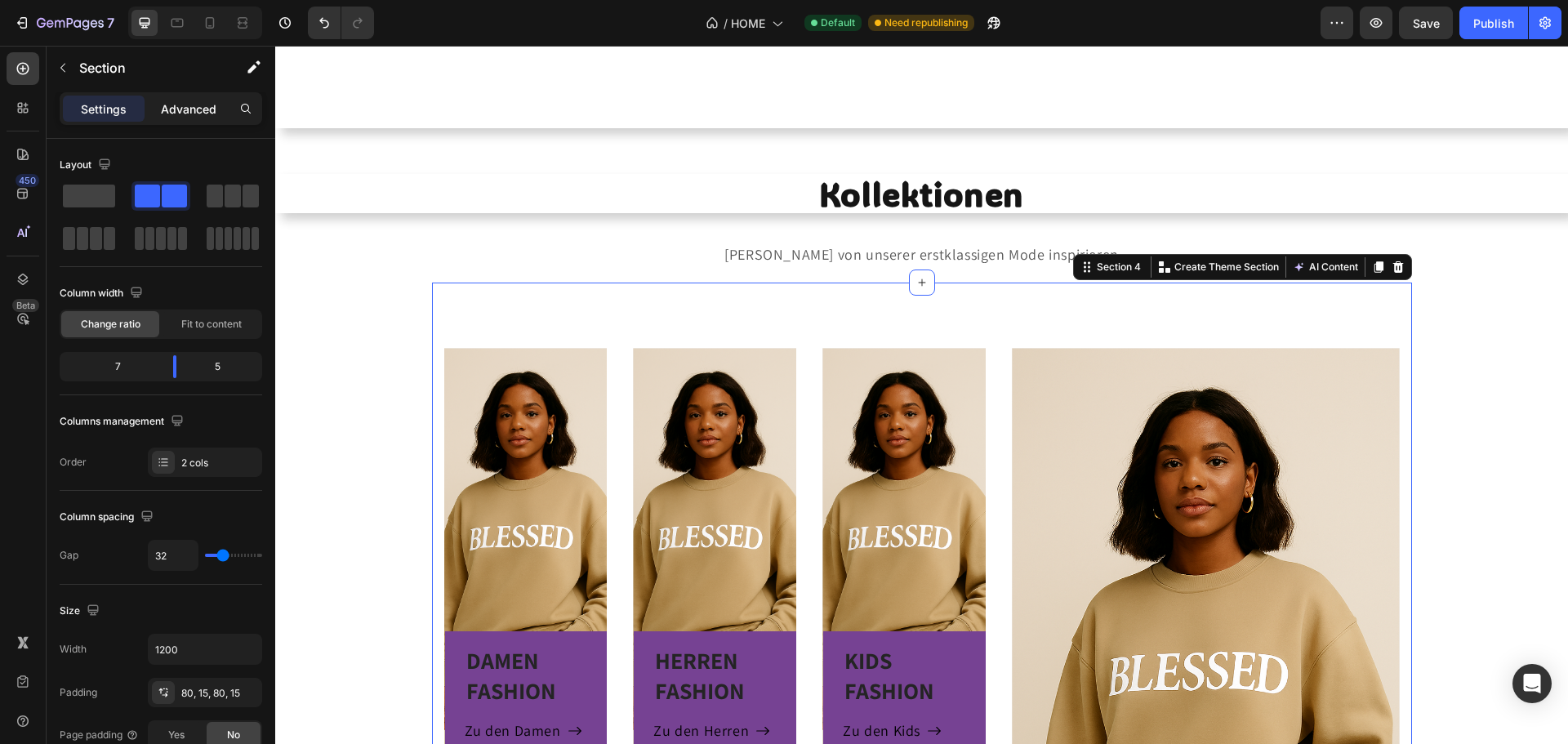
click at [190, 121] on div "Settings Advanced" at bounding box center [160, 109] width 203 height 33
click at [192, 121] on div "Settings Advanced" at bounding box center [160, 109] width 203 height 33
click at [200, 110] on p "Advanced" at bounding box center [188, 110] width 55 height 17
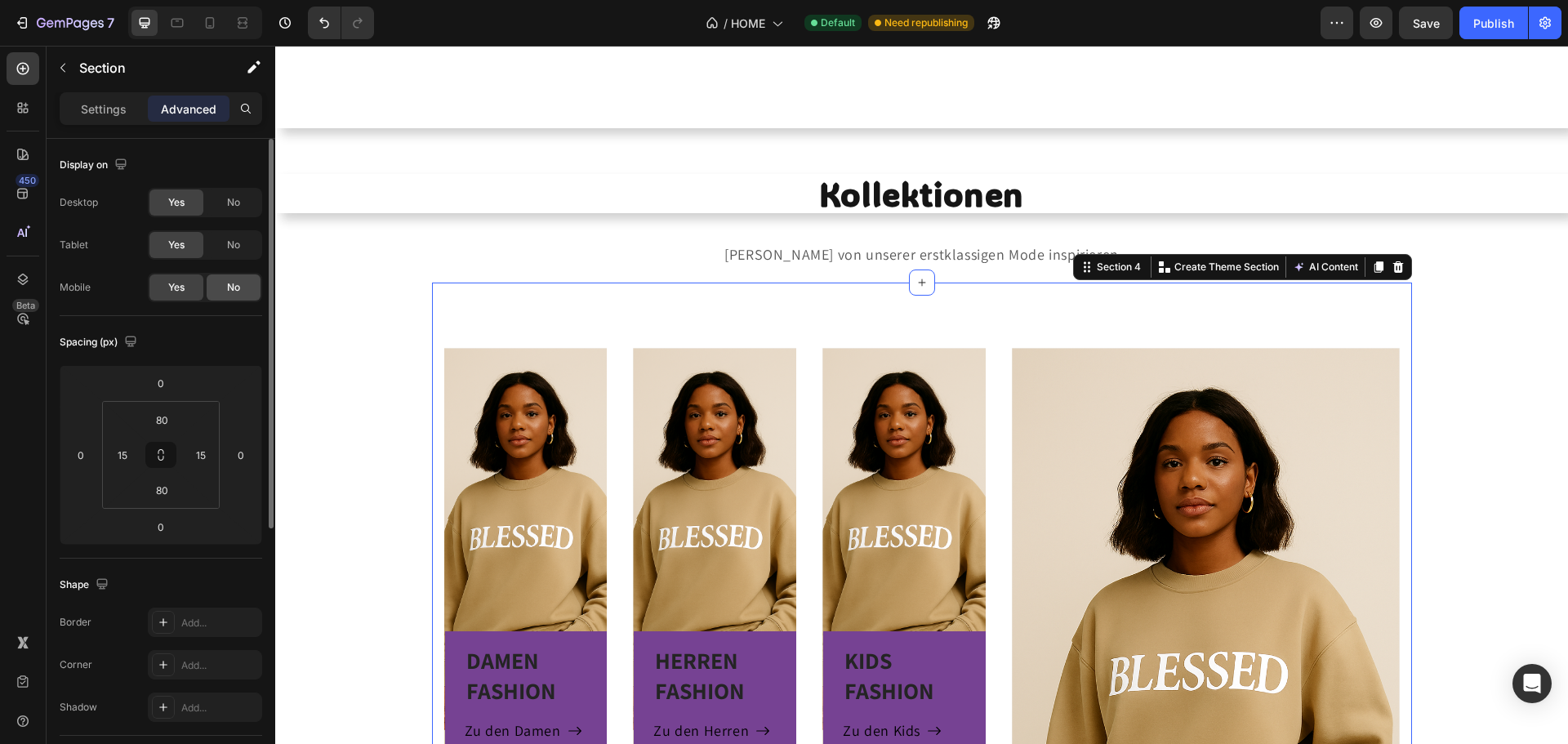
click at [236, 288] on span "No" at bounding box center [233, 287] width 13 height 15
click at [1471, 32] on button "Publish" at bounding box center [1493, 23] width 69 height 33
click at [173, 290] on span "Yes" at bounding box center [176, 287] width 16 height 15
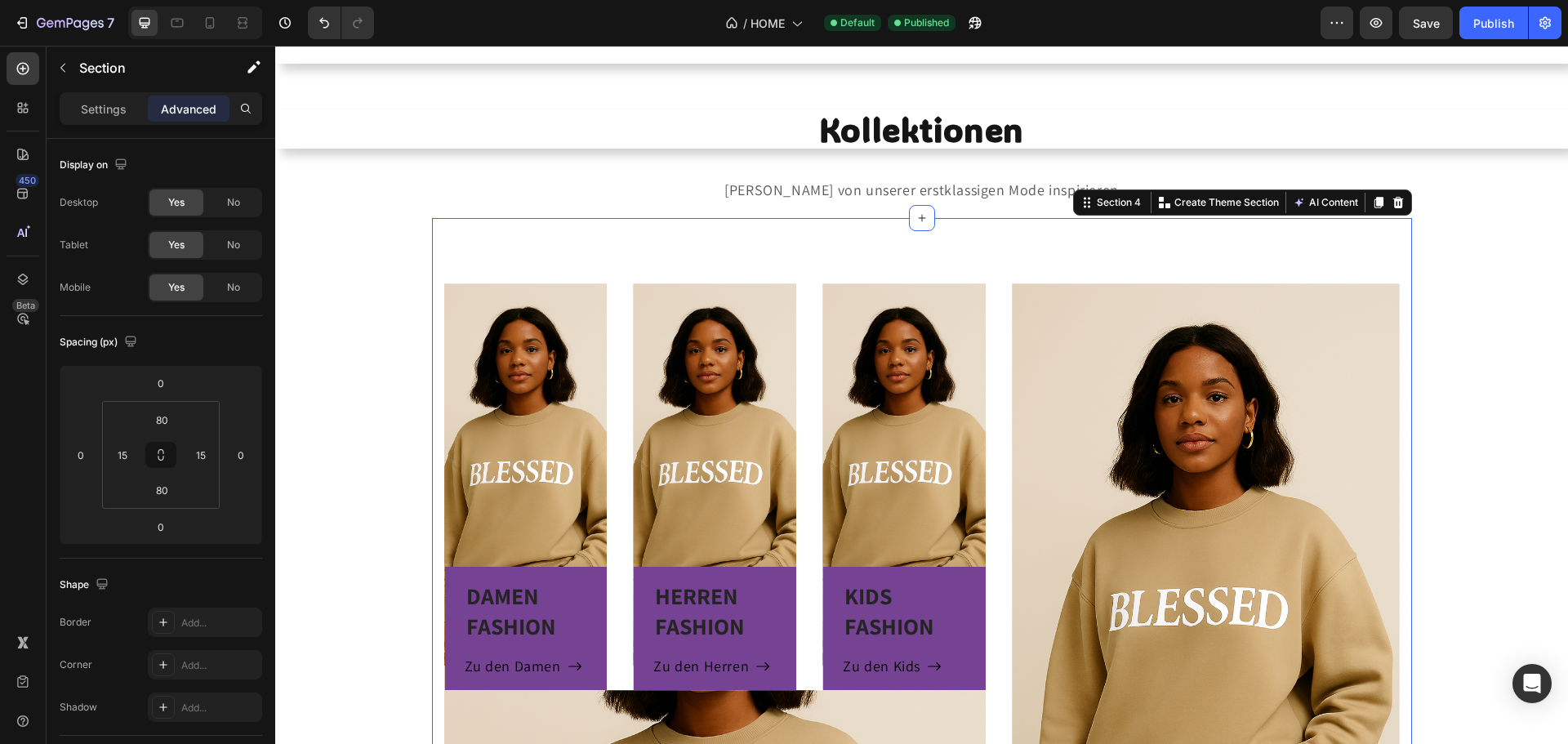
scroll to position [779, 0]
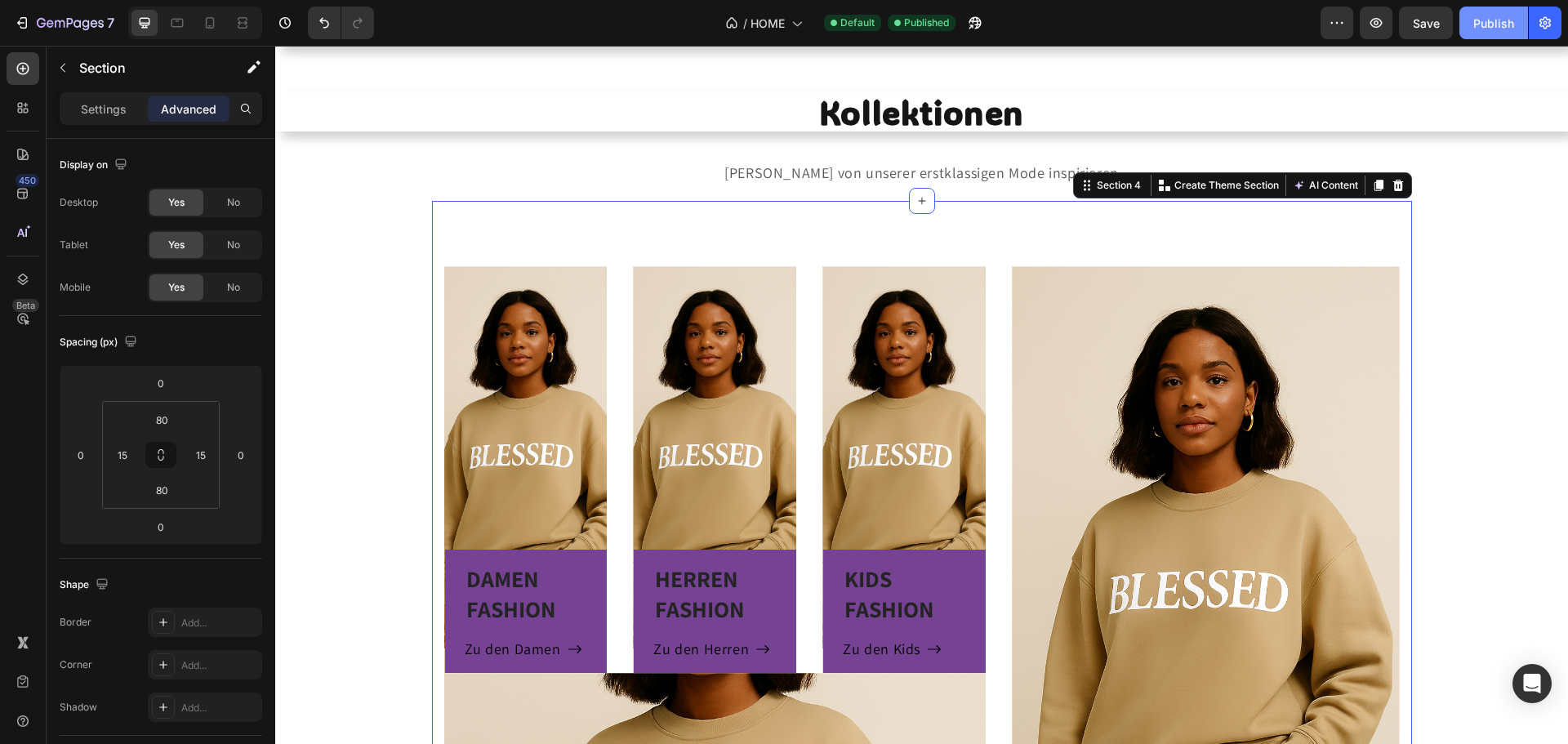
click at [1483, 24] on div "Publish" at bounding box center [1493, 23] width 41 height 17
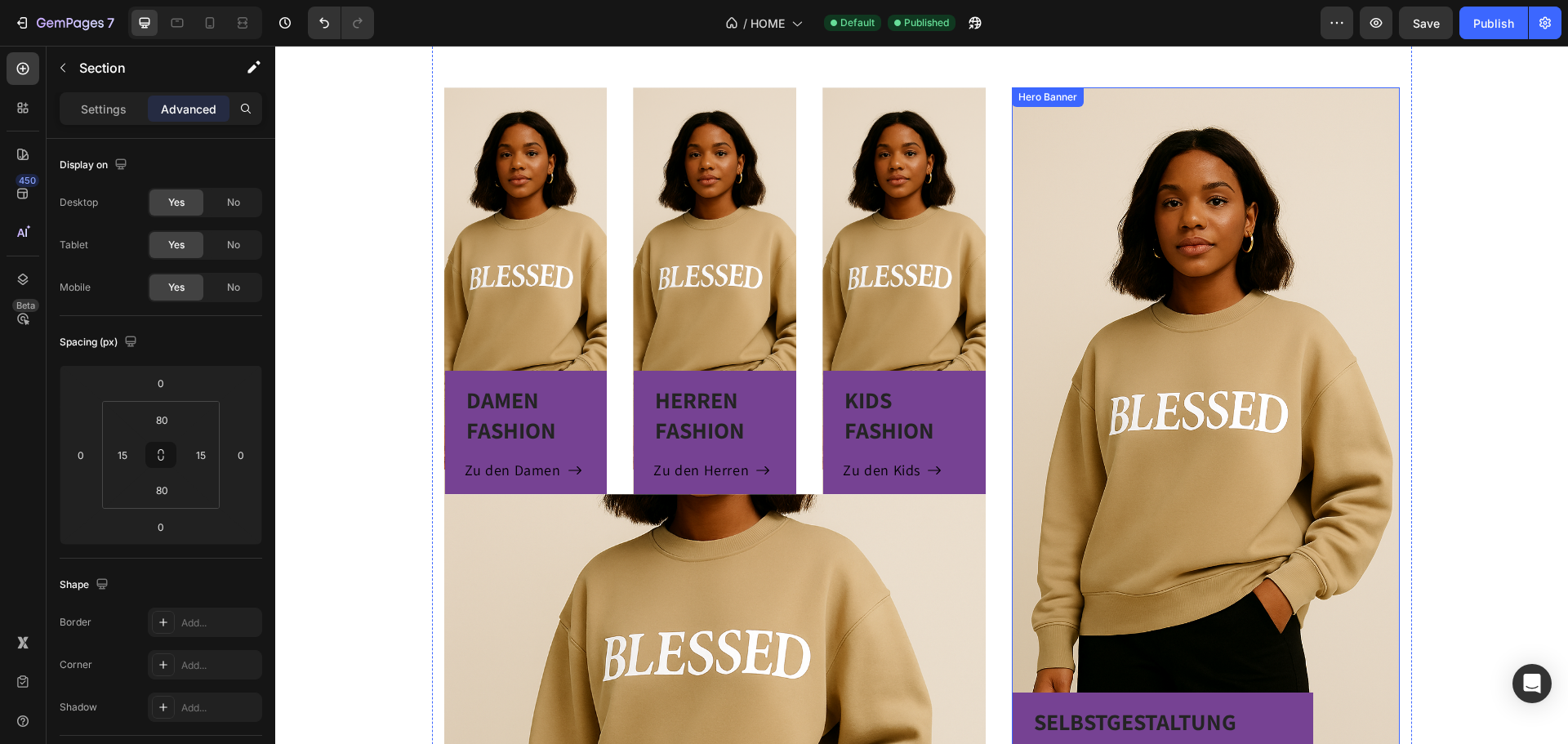
scroll to position [981, 0]
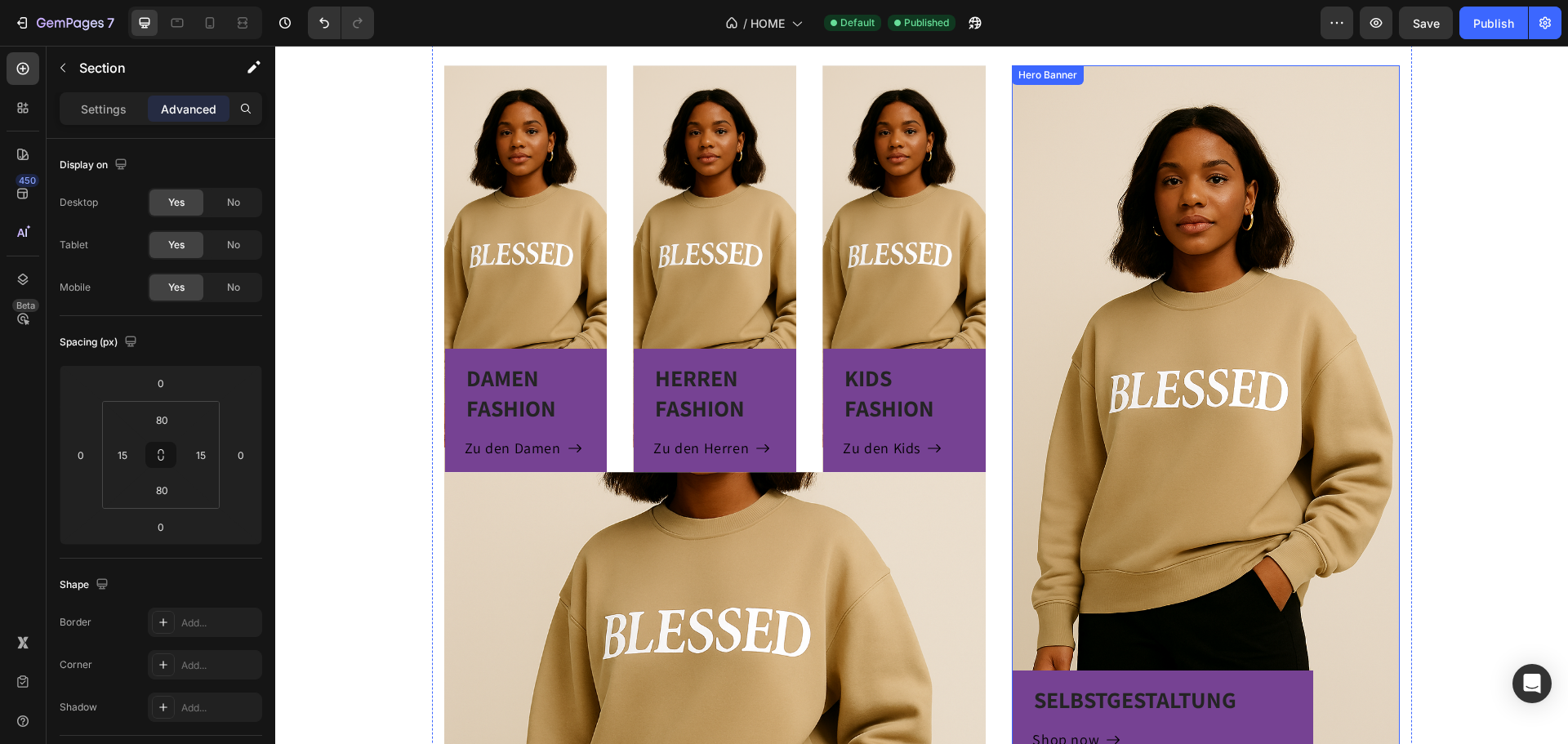
click at [1104, 310] on div "Overlay" at bounding box center [1205, 414] width 387 height 698
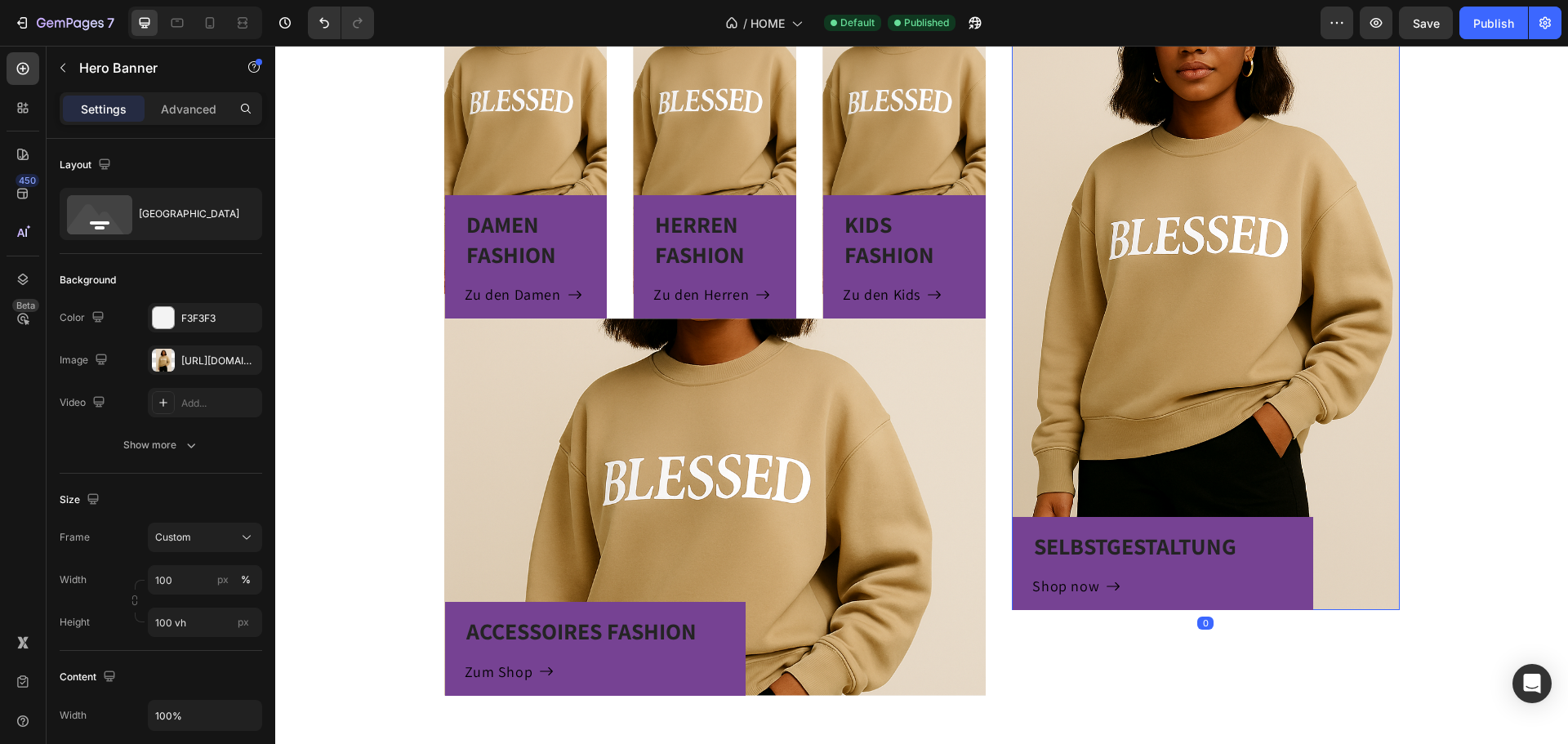
scroll to position [1225, 0]
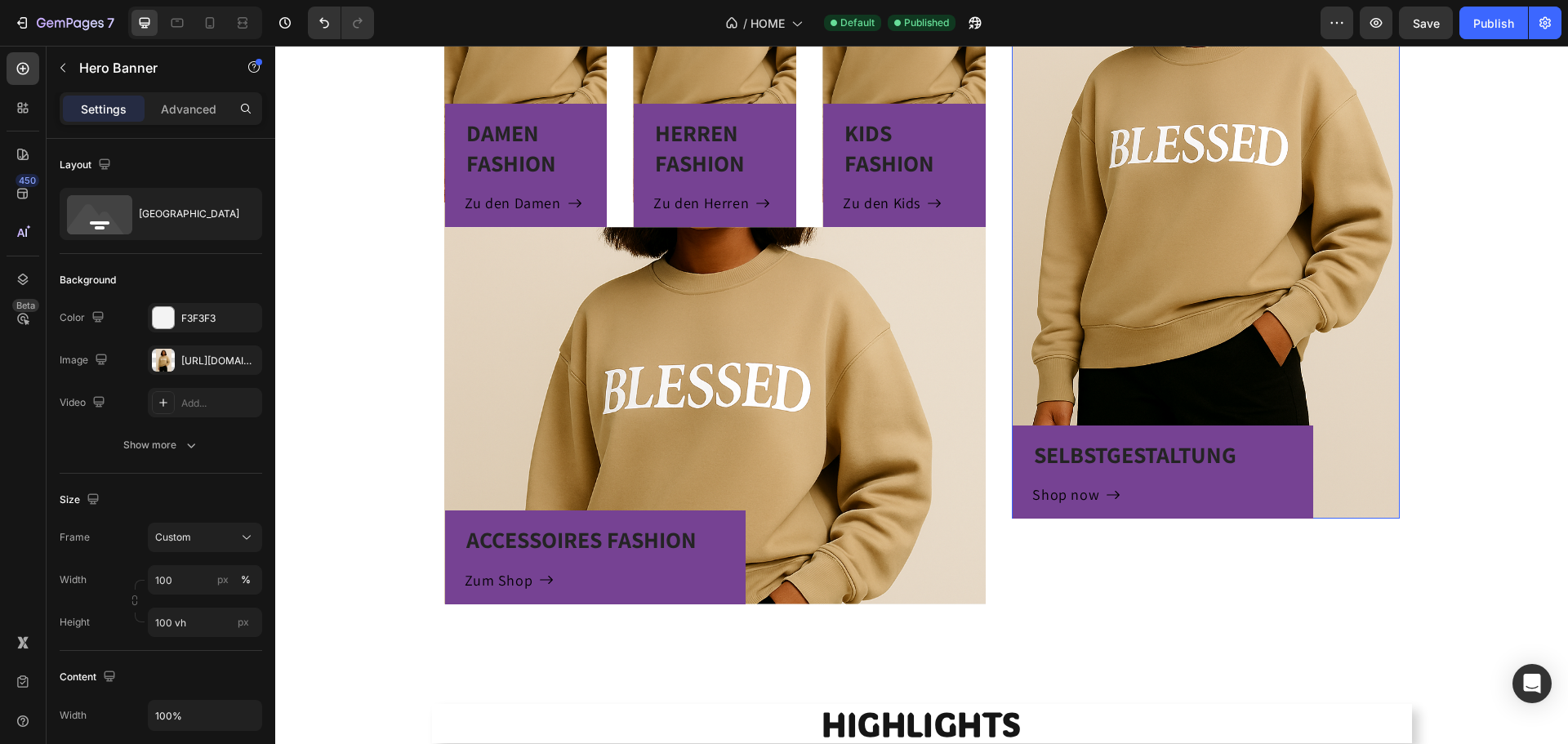
click at [1161, 328] on div "SELBSTGESTALTUNG Heading Shop now Button Row" at bounding box center [1205, 331] width 387 height 376
click at [191, 104] on p "Advanced" at bounding box center [188, 110] width 55 height 17
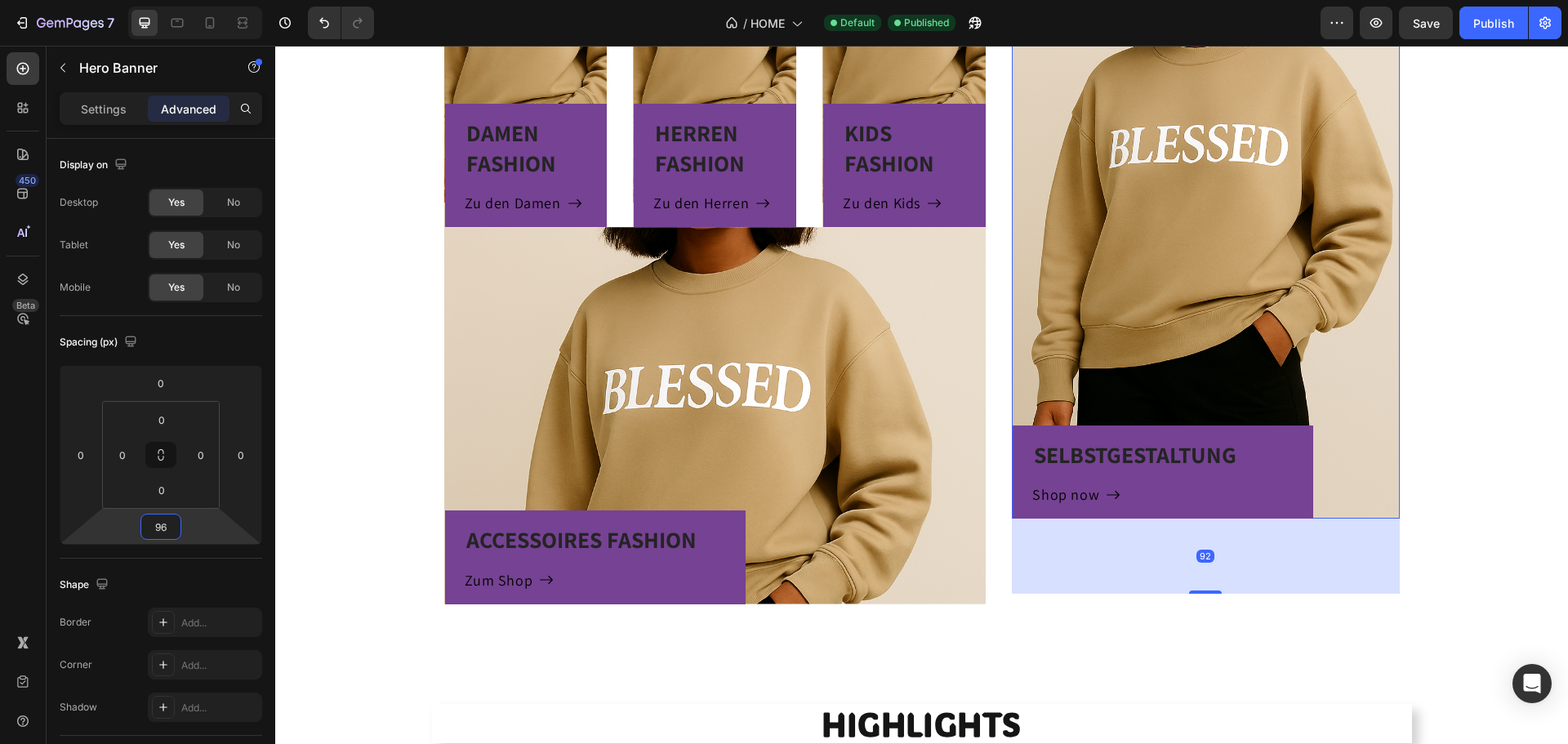
type input "122"
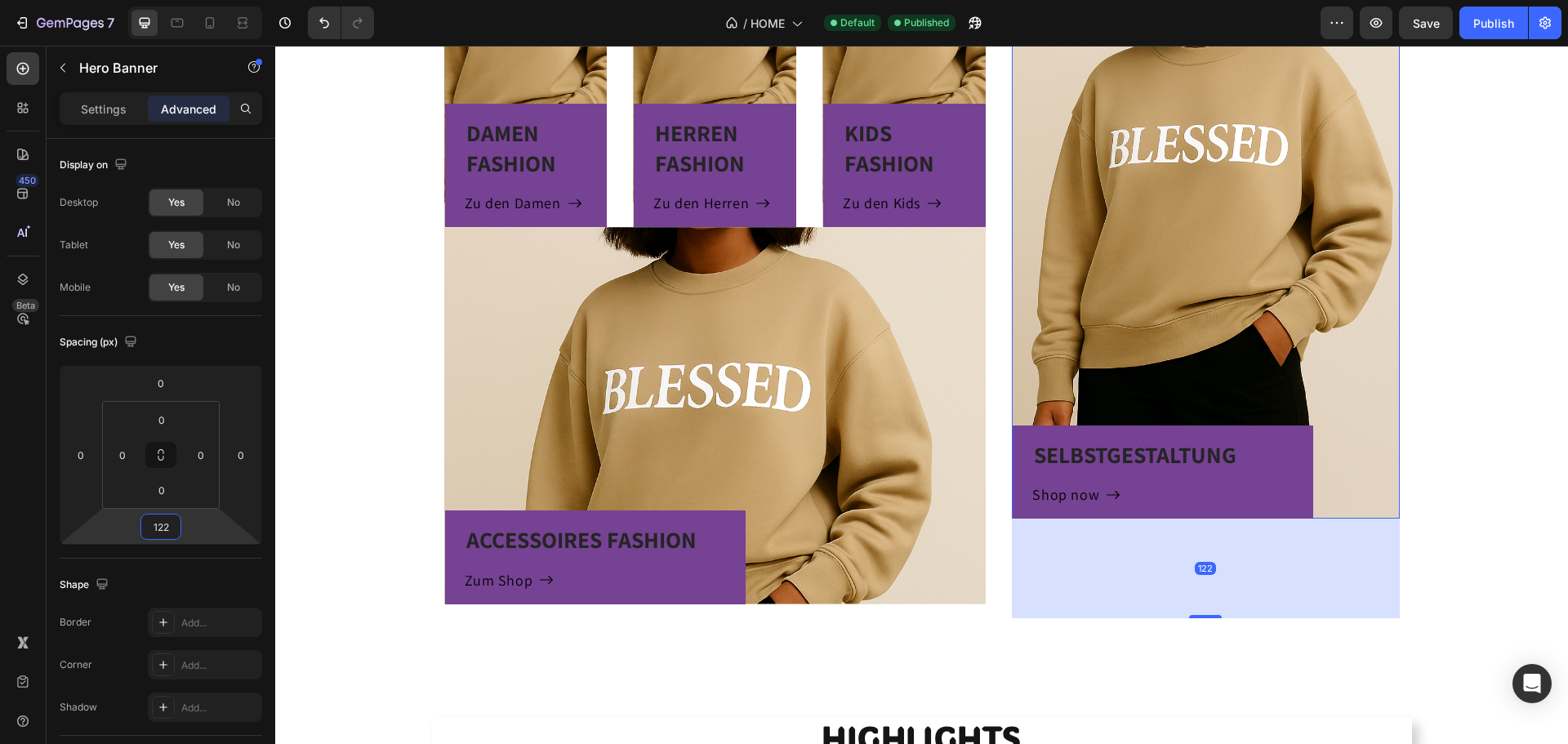
drag, startPoint x: 188, startPoint y: 519, endPoint x: 199, endPoint y: 469, distance: 51.2
click at [199, 0] on html "7 Version history / HOME Default Published Preview Save Publish 450 Beta Sectio…" at bounding box center [784, 0] width 1568 height 0
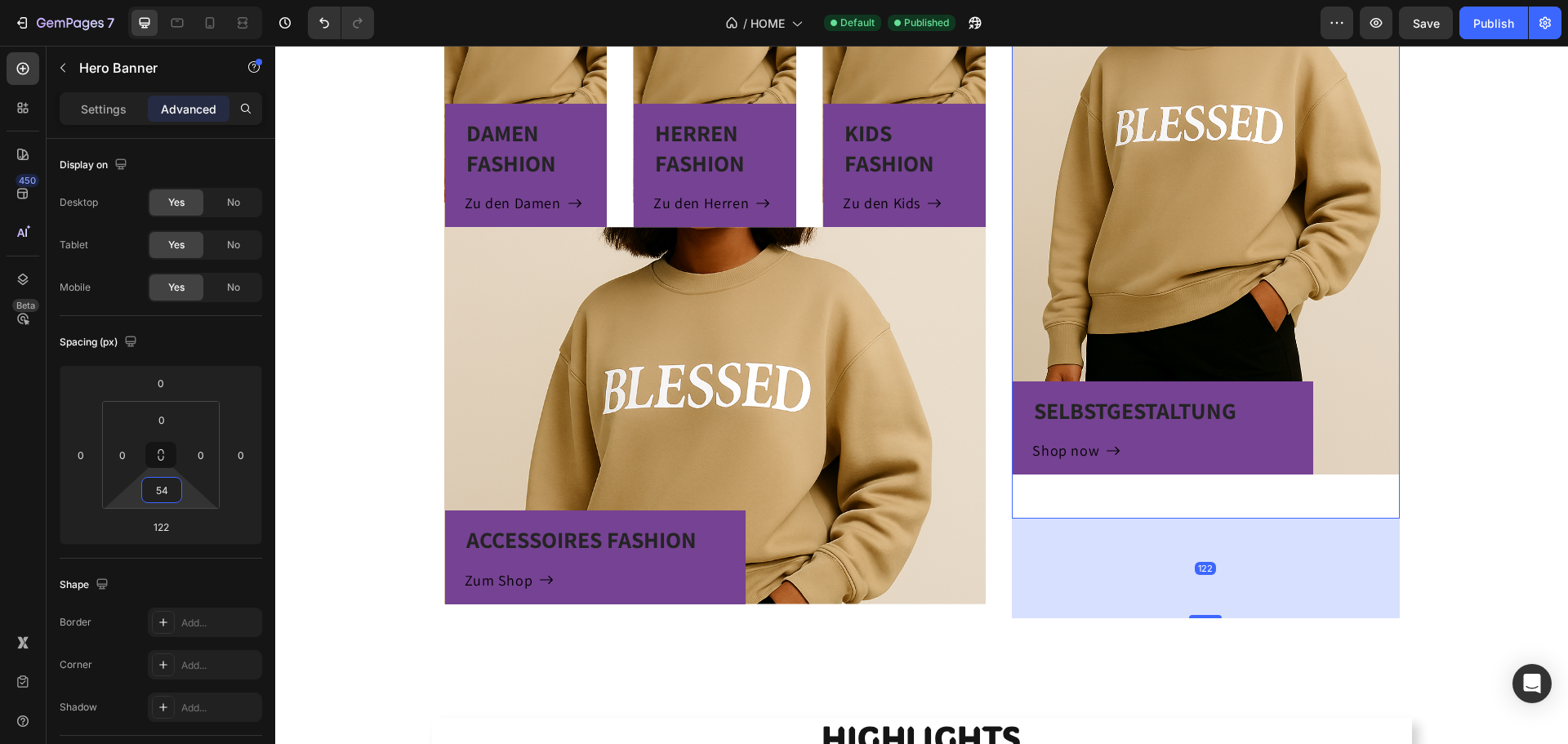
type input "0"
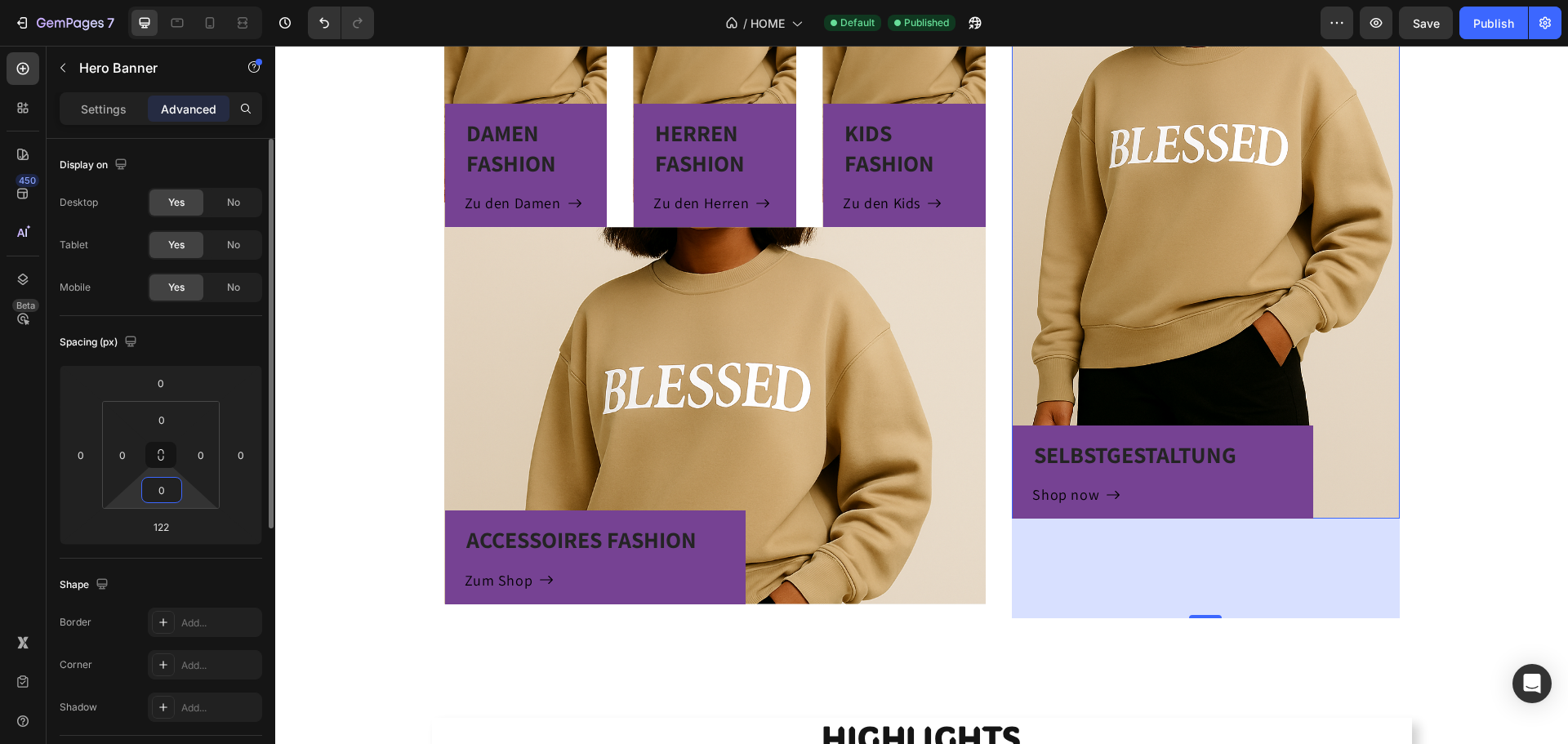
click at [188, 0] on html "7 Version history / HOME Default Published Preview Save Publish 450 Beta Sectio…" at bounding box center [784, 0] width 1568 height 0
drag, startPoint x: 184, startPoint y: 501, endPoint x: 183, endPoint y: 525, distance: 24.0
click at [183, 0] on html "7 Version history / HOME Default Published Preview Save Publish 450 Beta Sectio…" at bounding box center [784, 0] width 1568 height 0
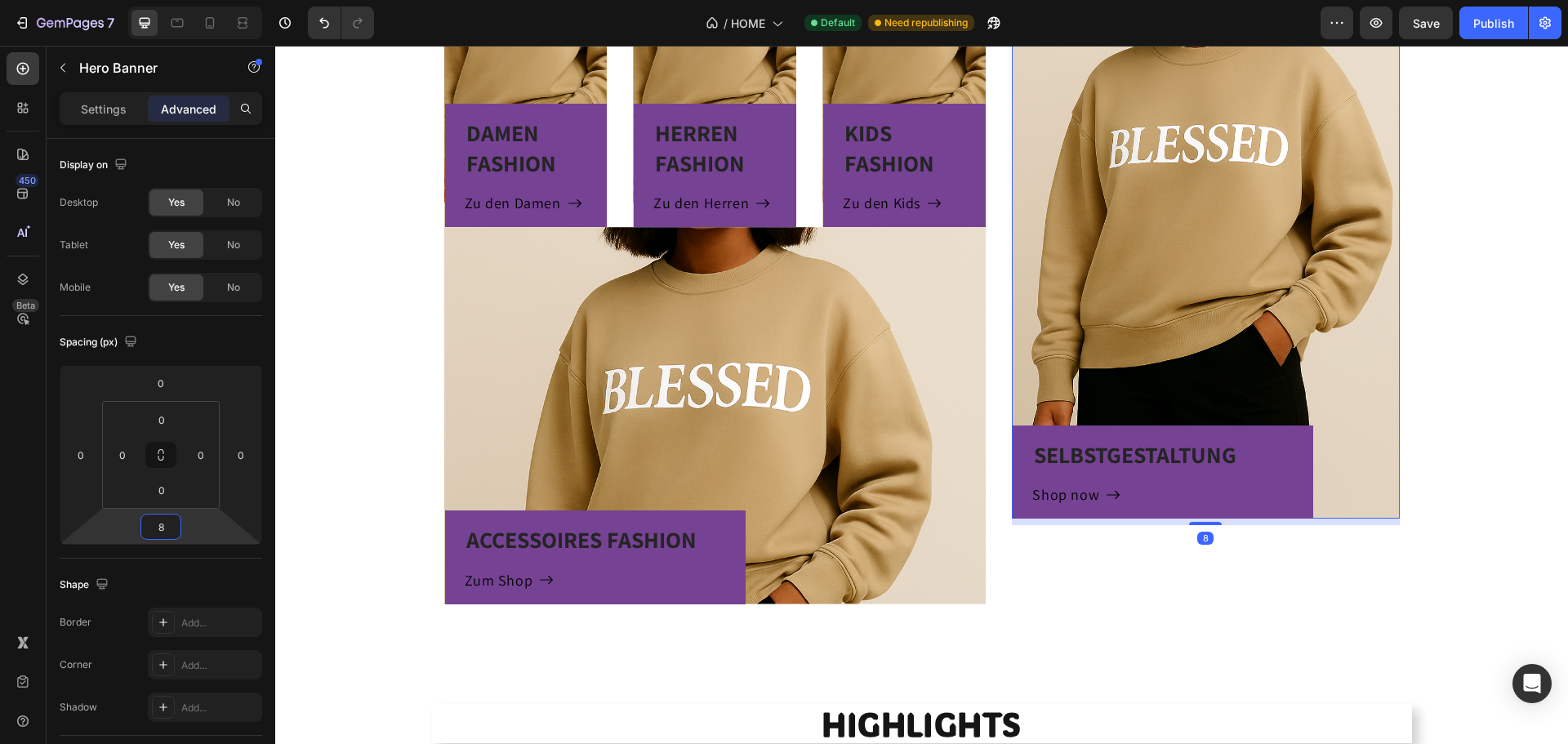
drag, startPoint x: 190, startPoint y: 530, endPoint x: 189, endPoint y: 576, distance: 46.0
click at [189, 0] on html "7 Version history / HOME Default Need republishing Preview Save Publish 450 Bet…" at bounding box center [784, 0] width 1568 height 0
drag, startPoint x: 174, startPoint y: 531, endPoint x: 146, endPoint y: 539, distance: 29.1
click at [146, 539] on div "8" at bounding box center [161, 527] width 41 height 26
type input "0"
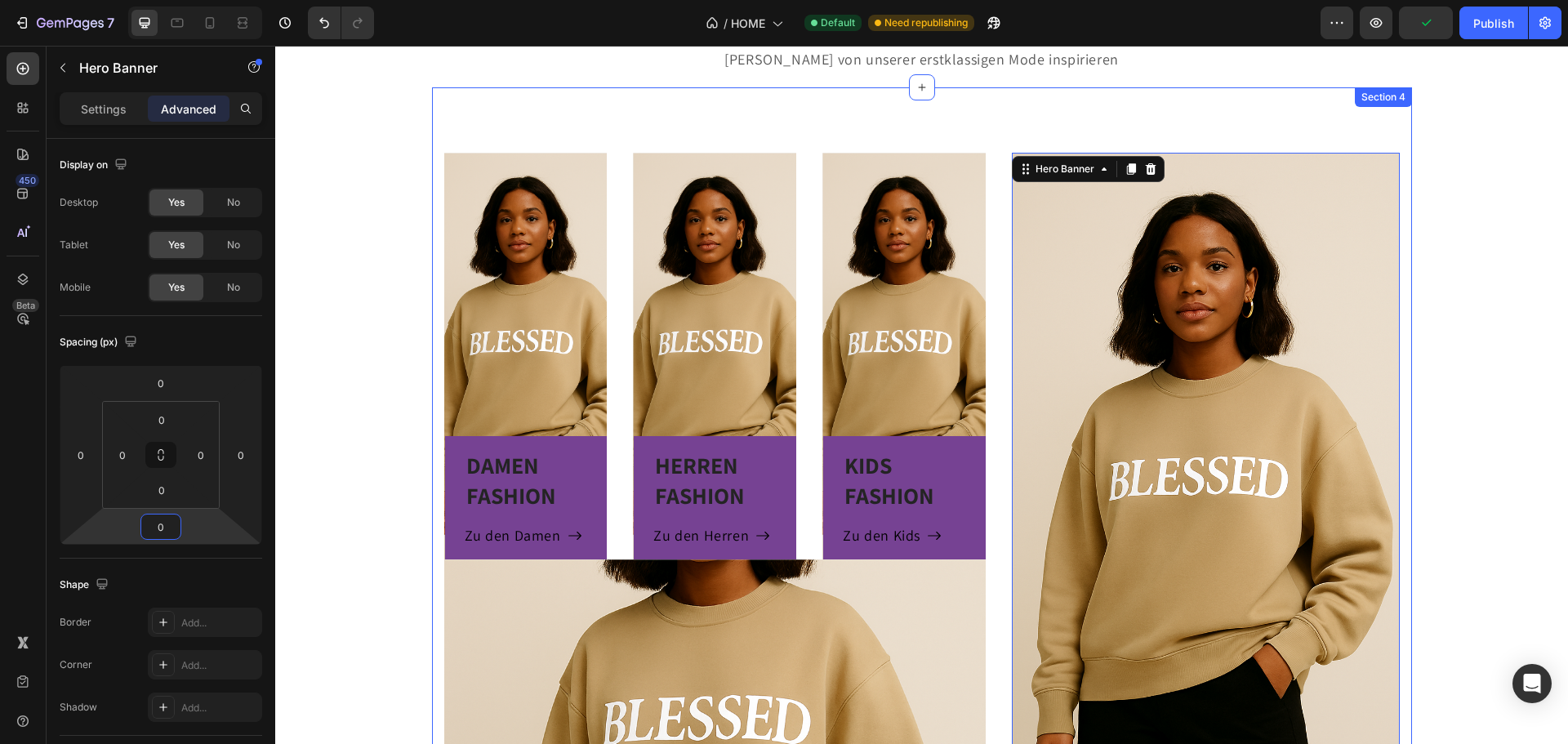
scroll to position [817, 0]
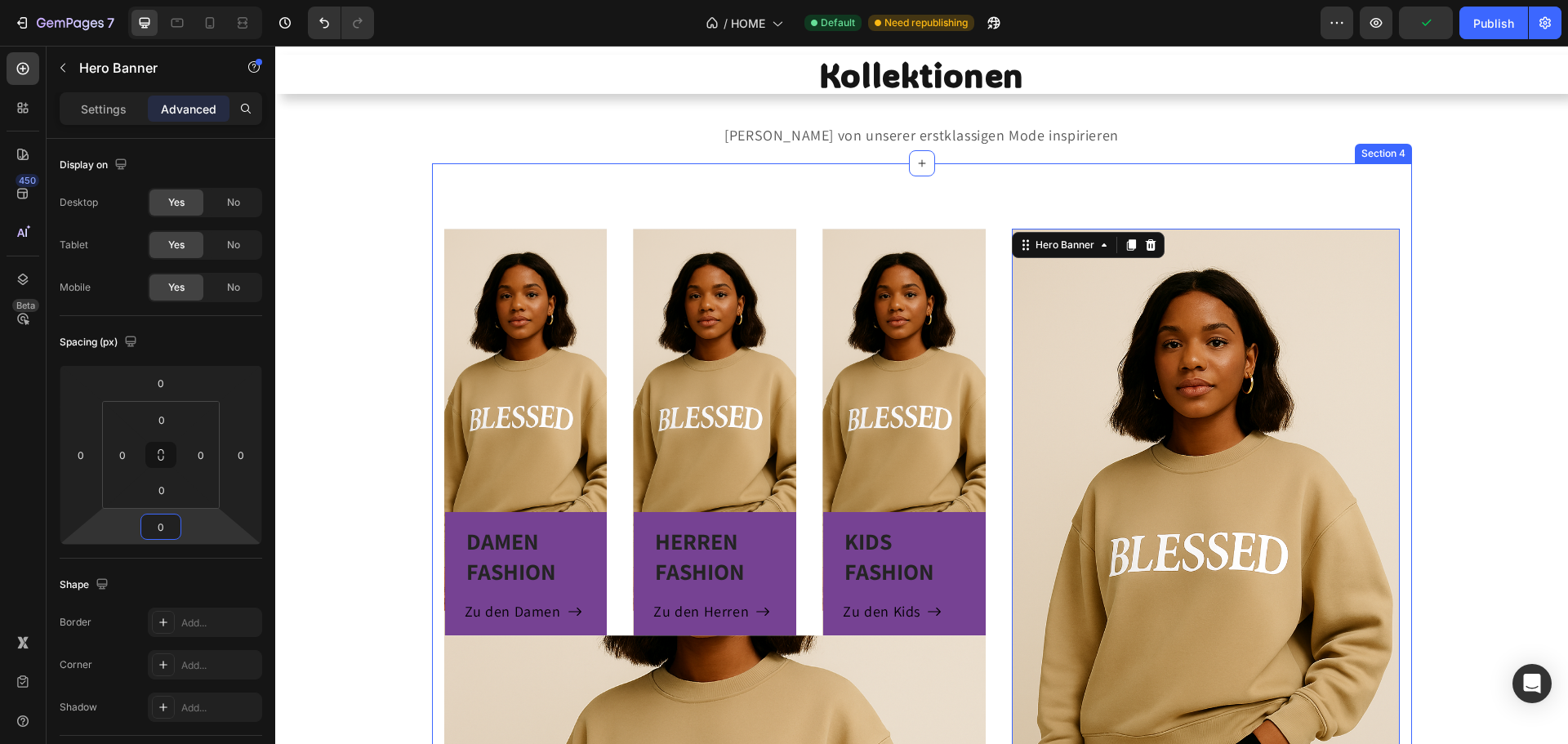
click at [926, 187] on div "DAMEN FASHION Heading Zu den Damen Button Row Hero Banner HERREN FASHION Headin…" at bounding box center [922, 620] width 980 height 914
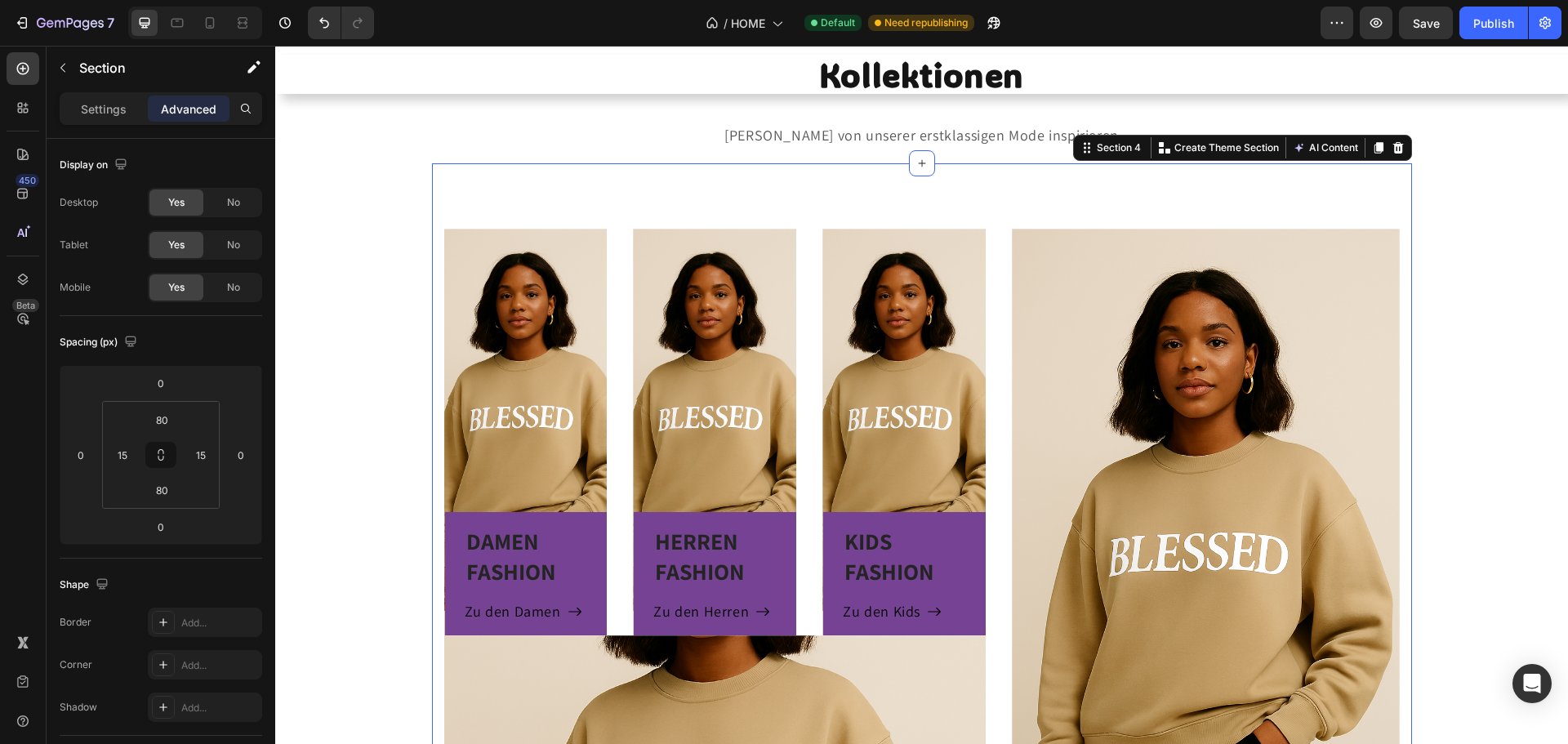
click at [88, 121] on div "Settings Advanced" at bounding box center [160, 109] width 203 height 33
click at [90, 108] on p "Settings" at bounding box center [103, 110] width 46 height 17
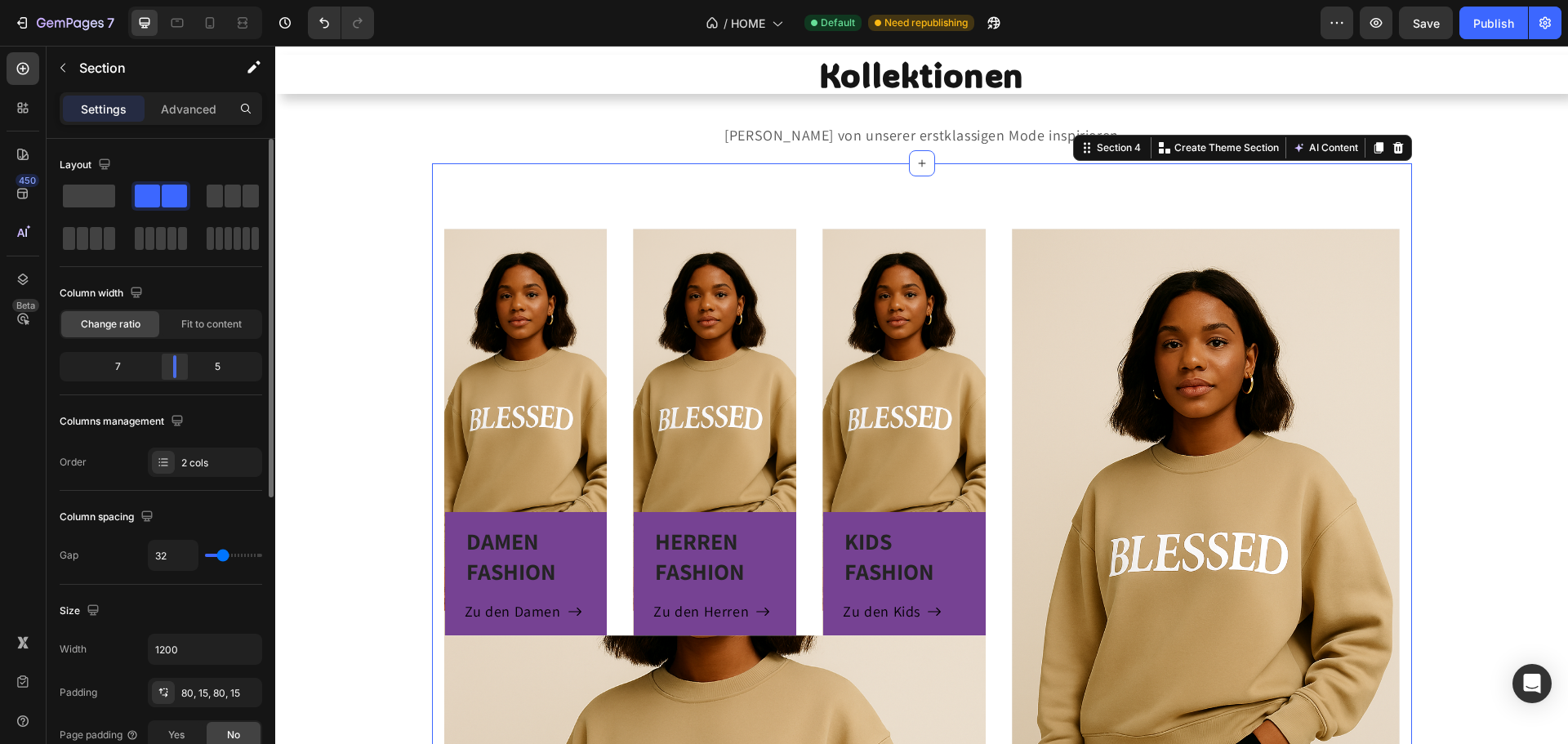
drag, startPoint x: 172, startPoint y: 365, endPoint x: 178, endPoint y: 372, distance: 9.2
click at [178, 372] on div at bounding box center [175, 367] width 29 height 23
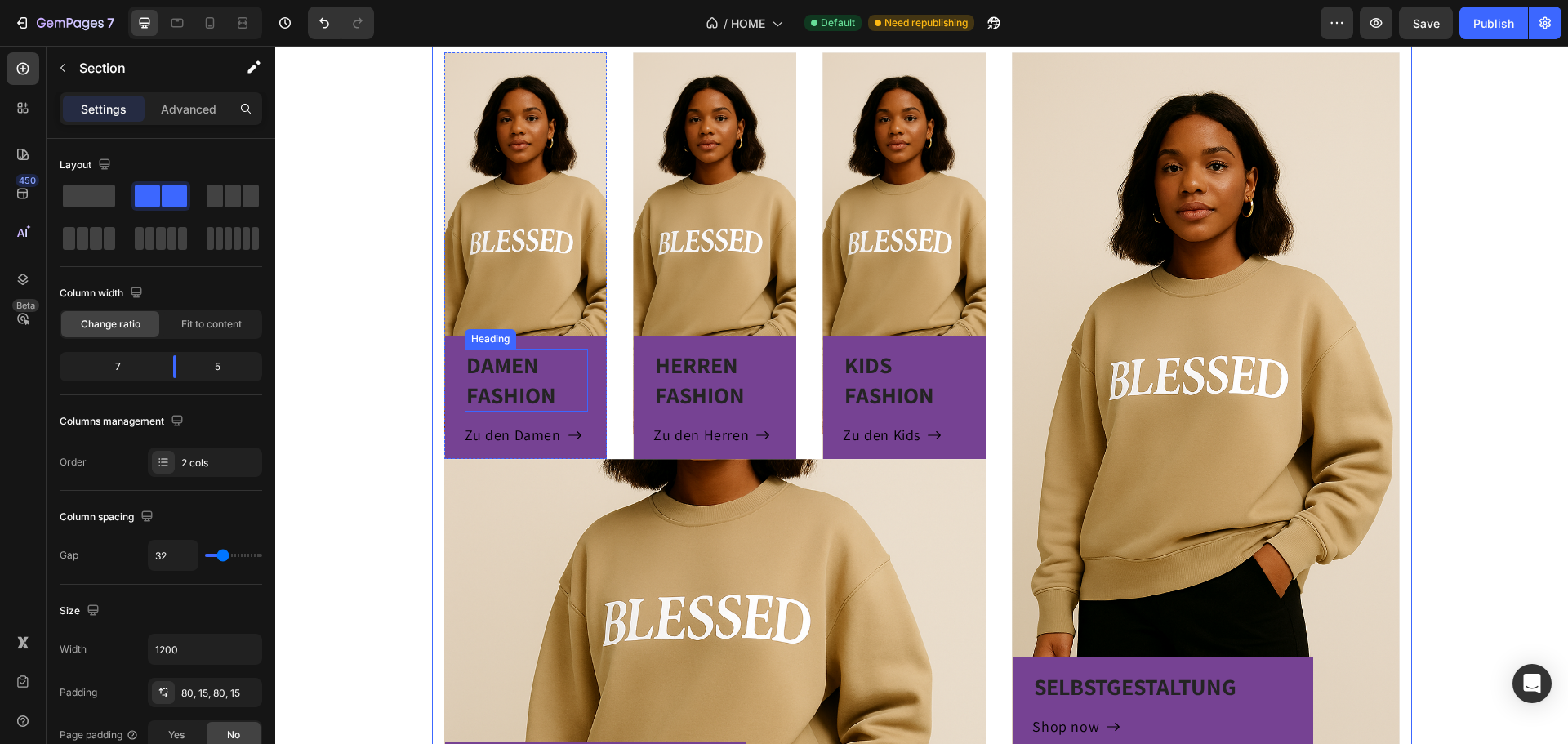
scroll to position [1062, 0]
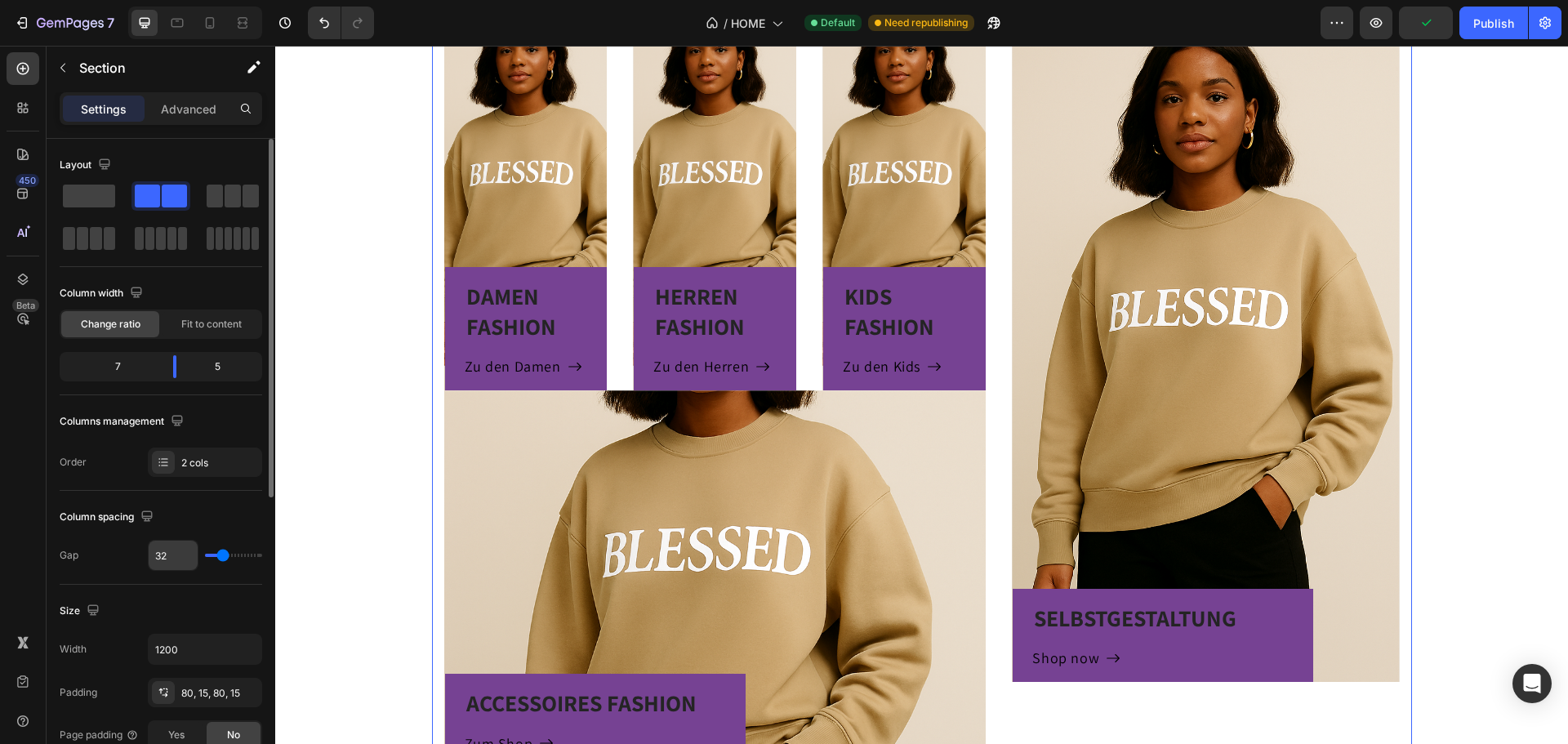
click at [181, 554] on input "32" at bounding box center [173, 556] width 49 height 29
type input "0"
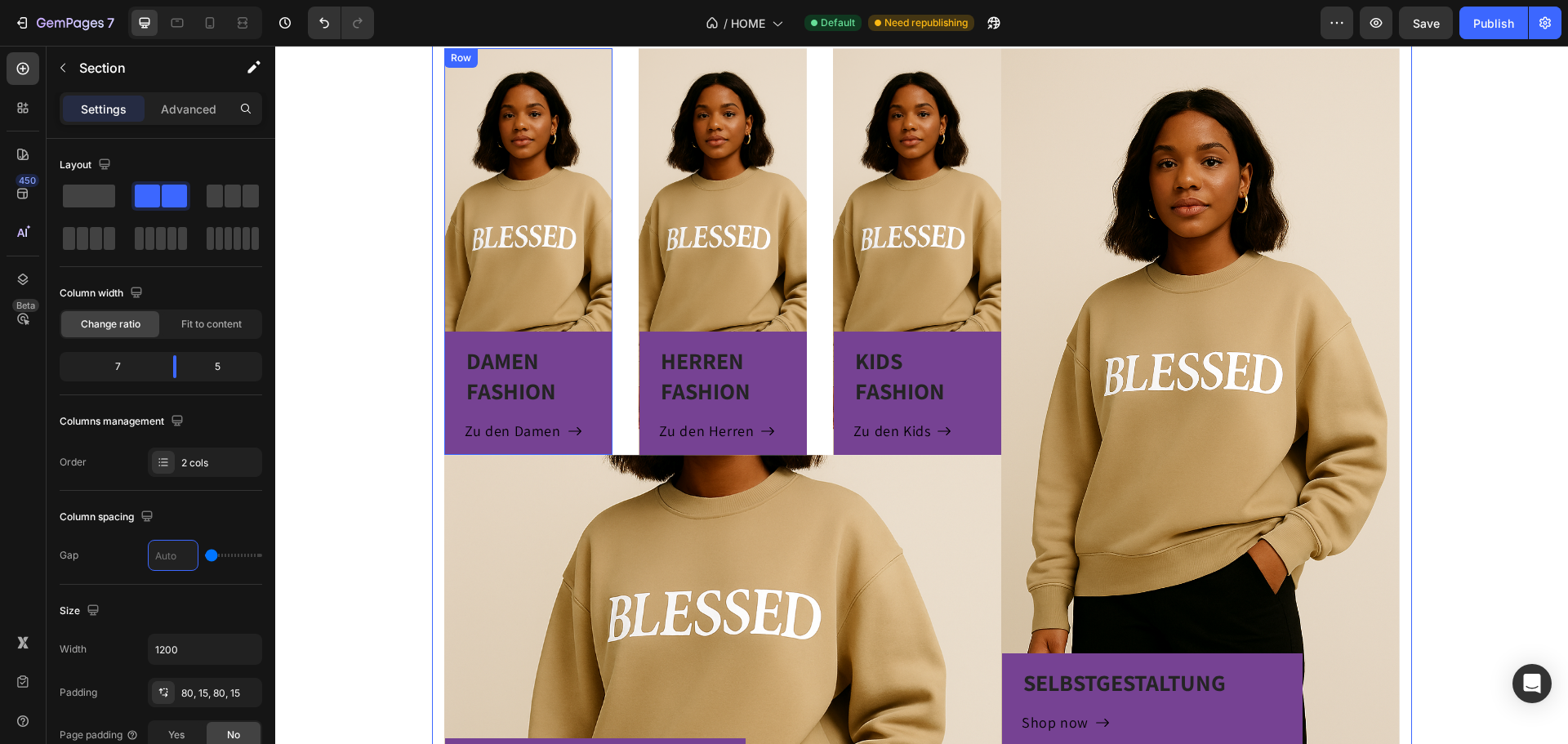
scroll to position [898, 0]
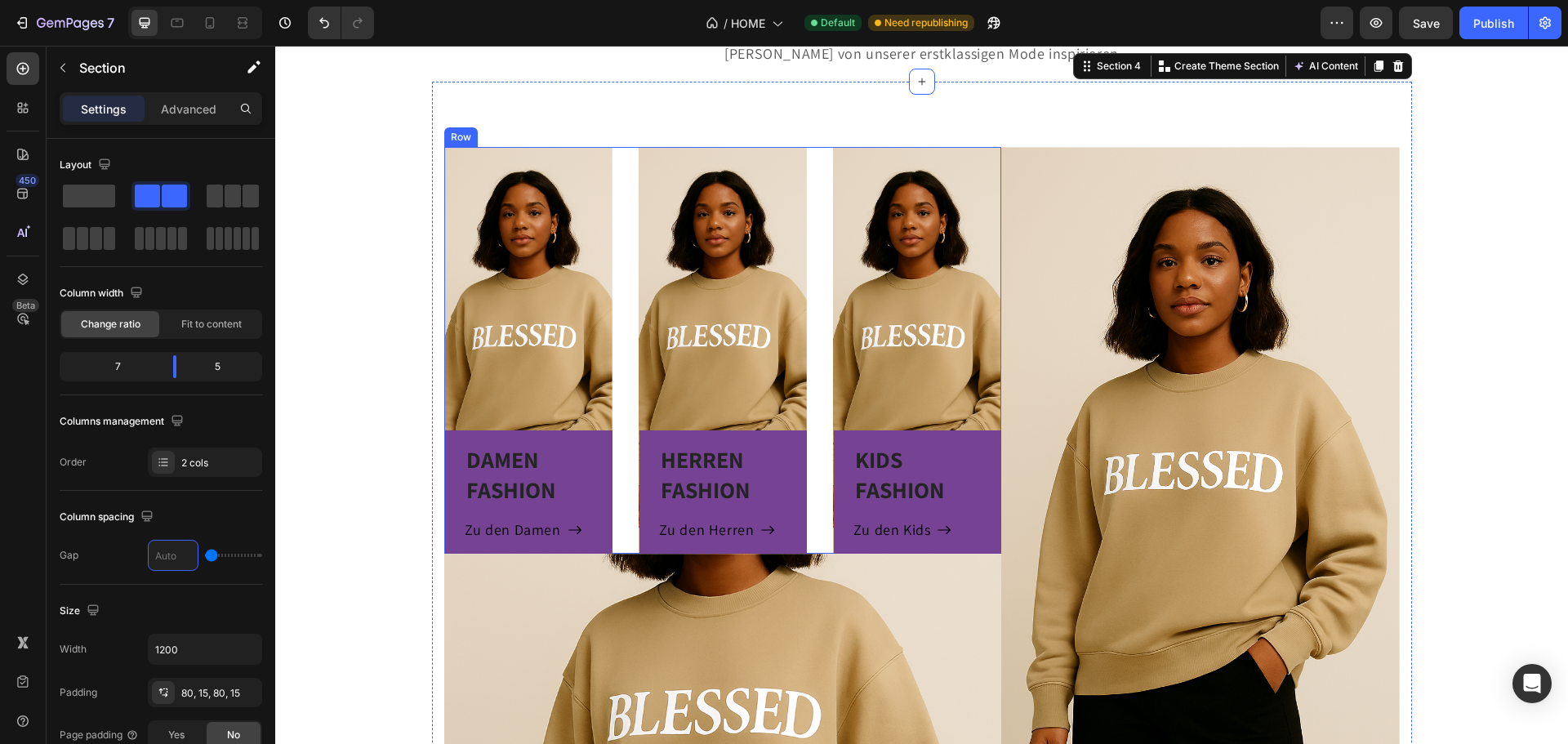
click at [613, 164] on div "DAMEN FASHION Heading Zu den Damen Button Row Hero Banner HERREN FASHION Headin…" at bounding box center [722, 350] width 558 height 406
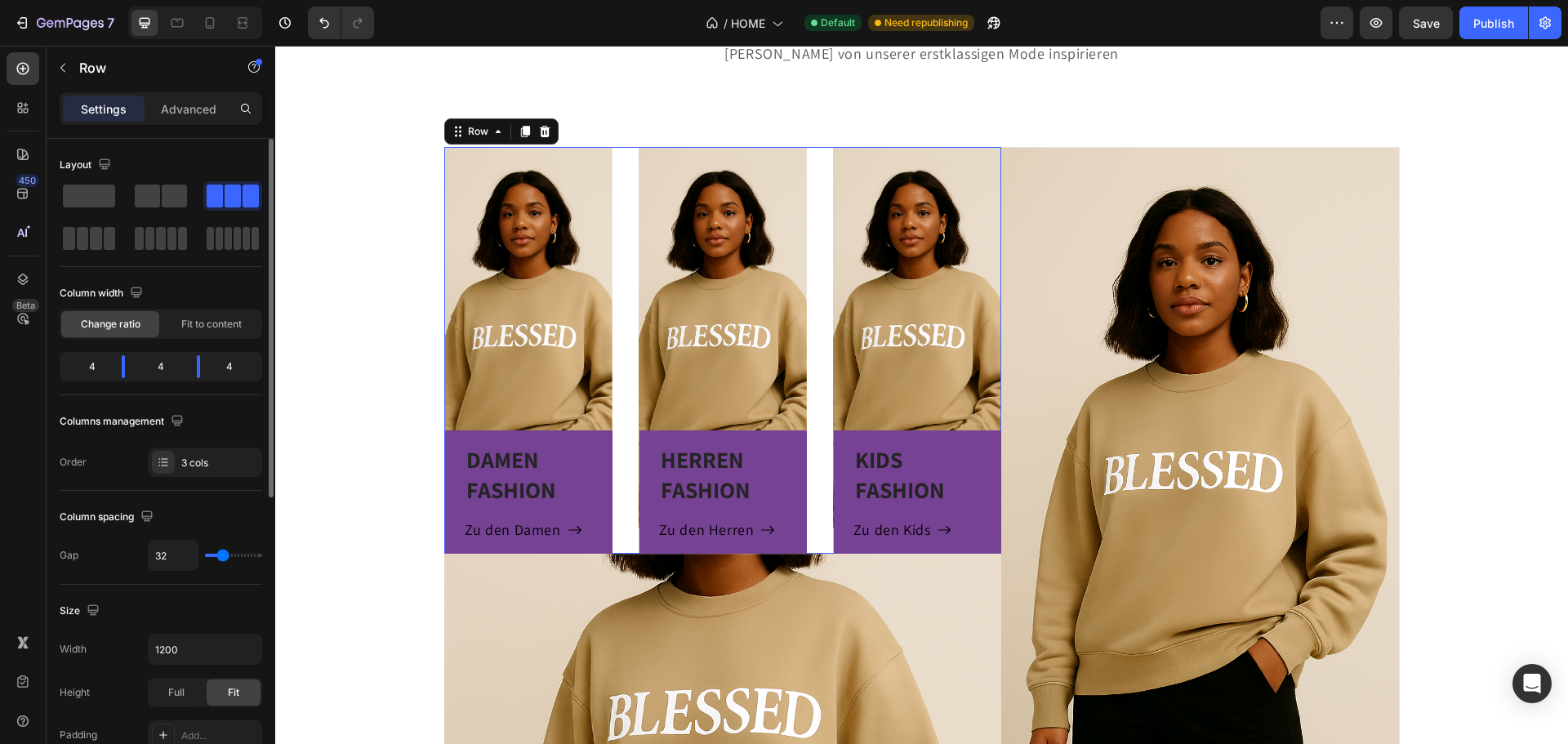
type input "0"
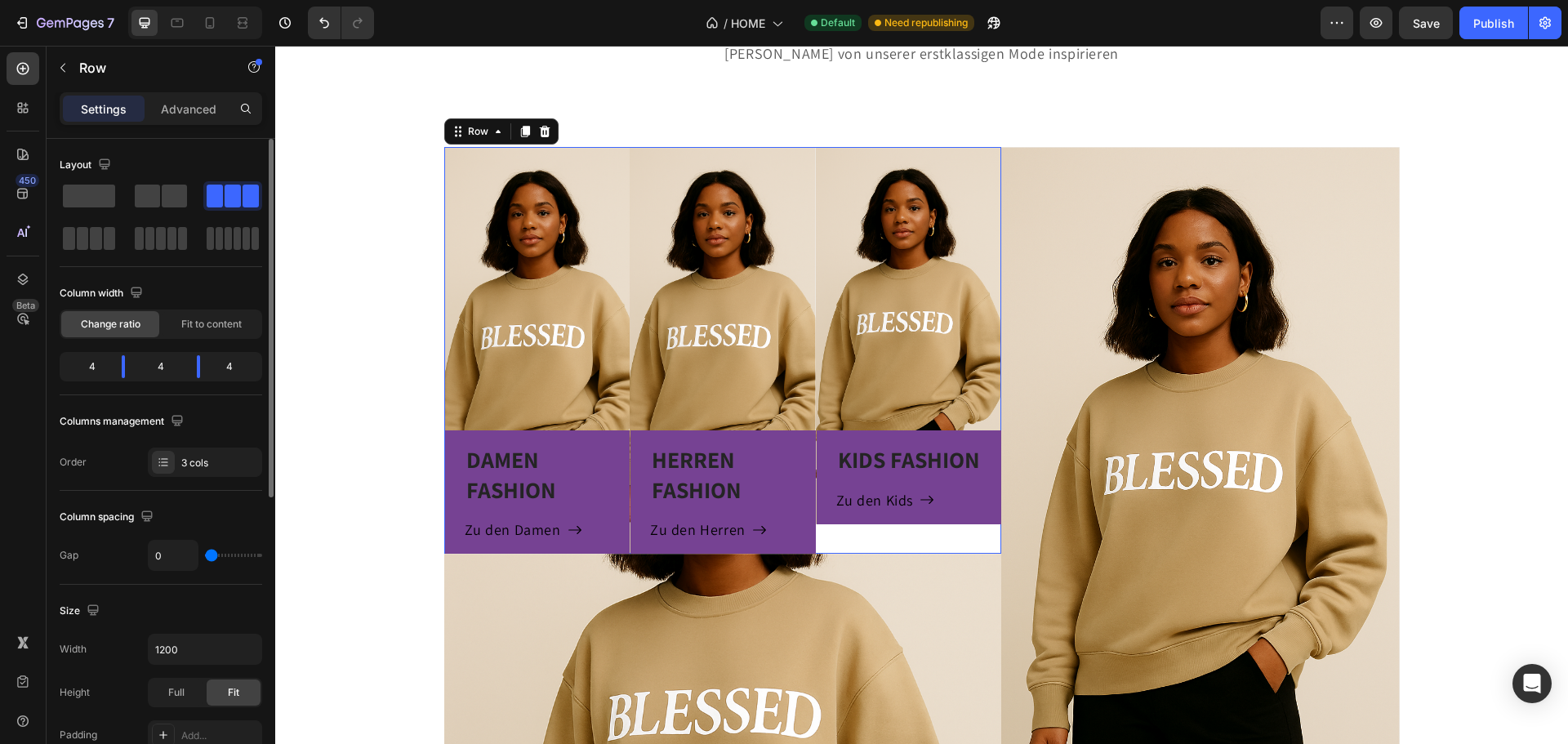
type input "16"
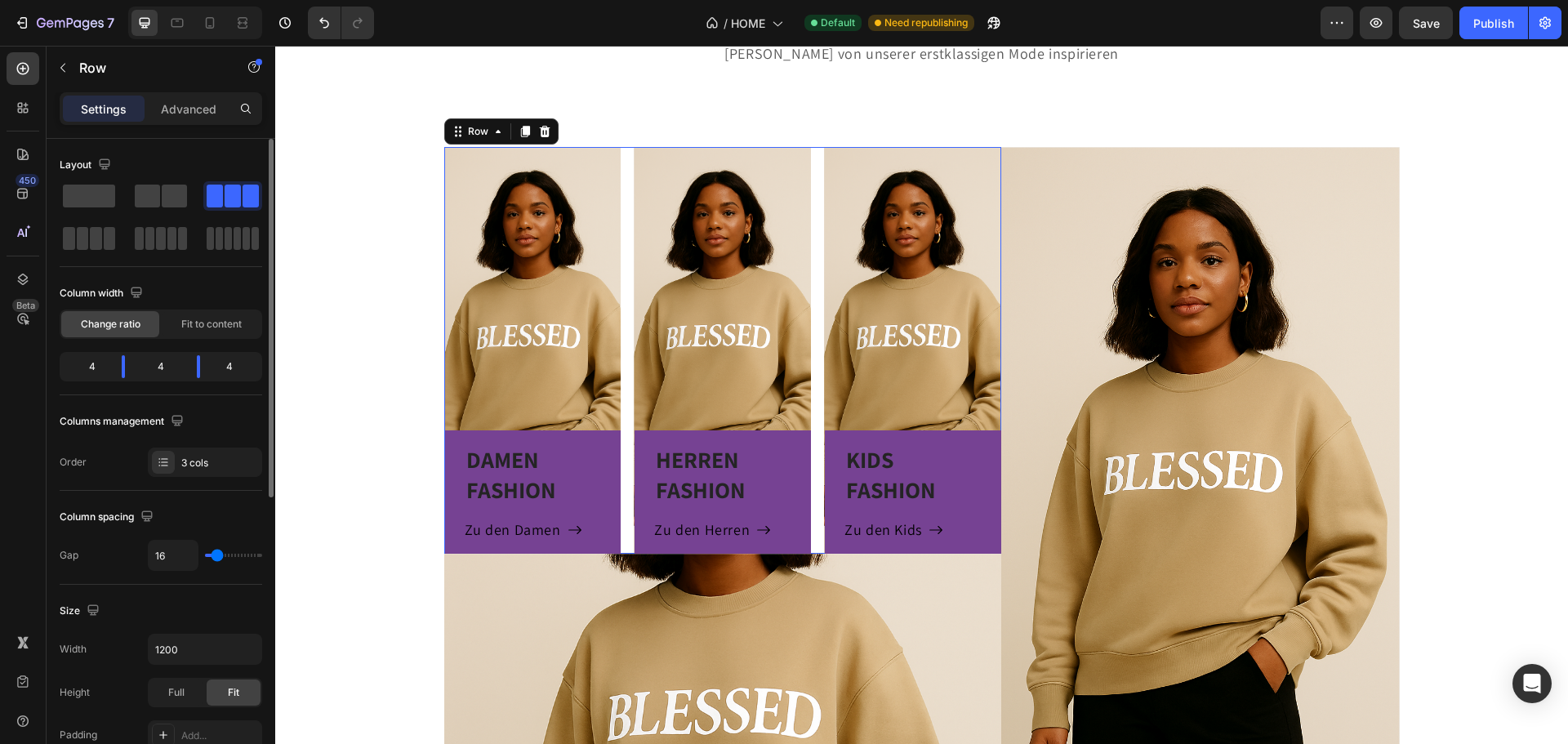
type input "20"
type input "27"
type input "29"
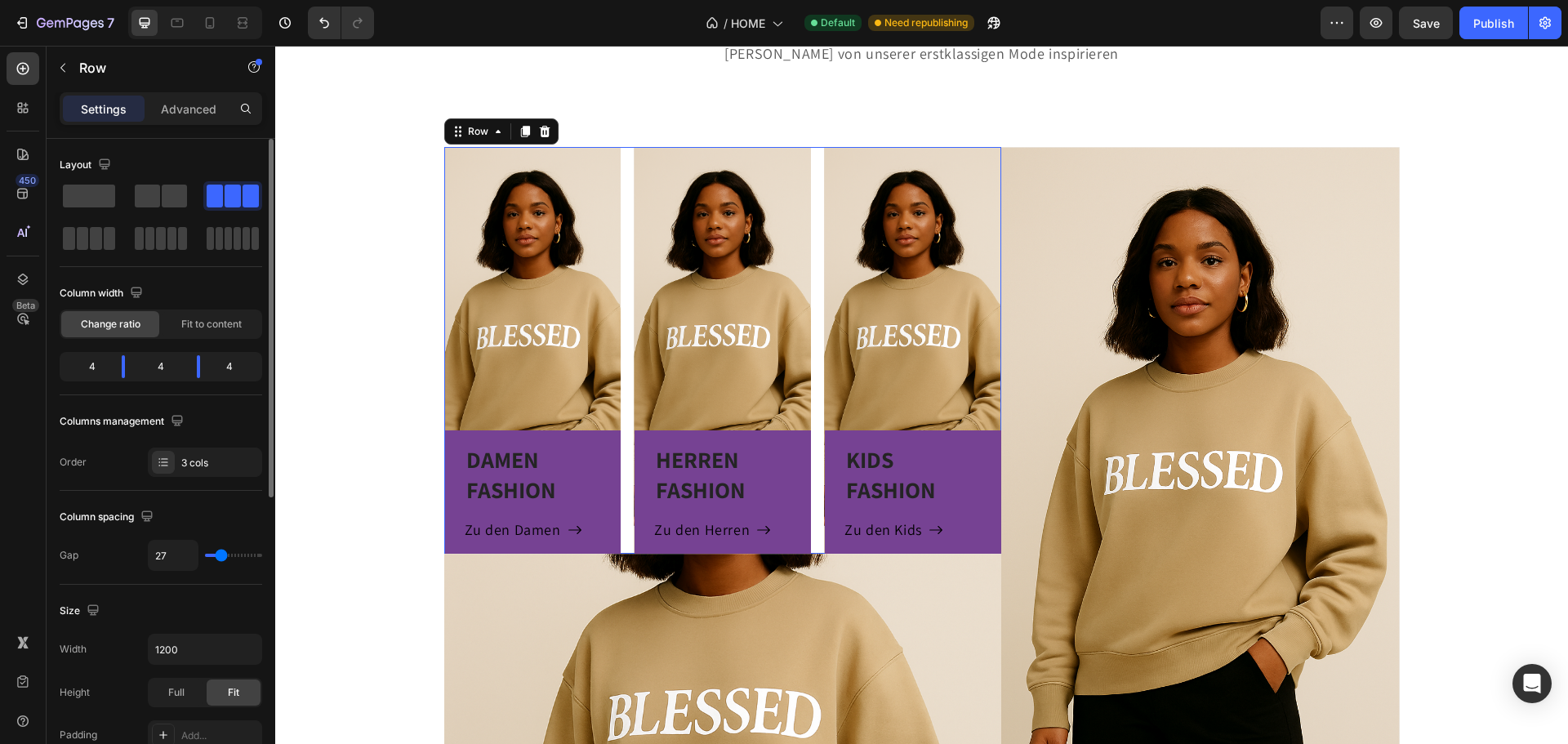
type input "29"
type input "31"
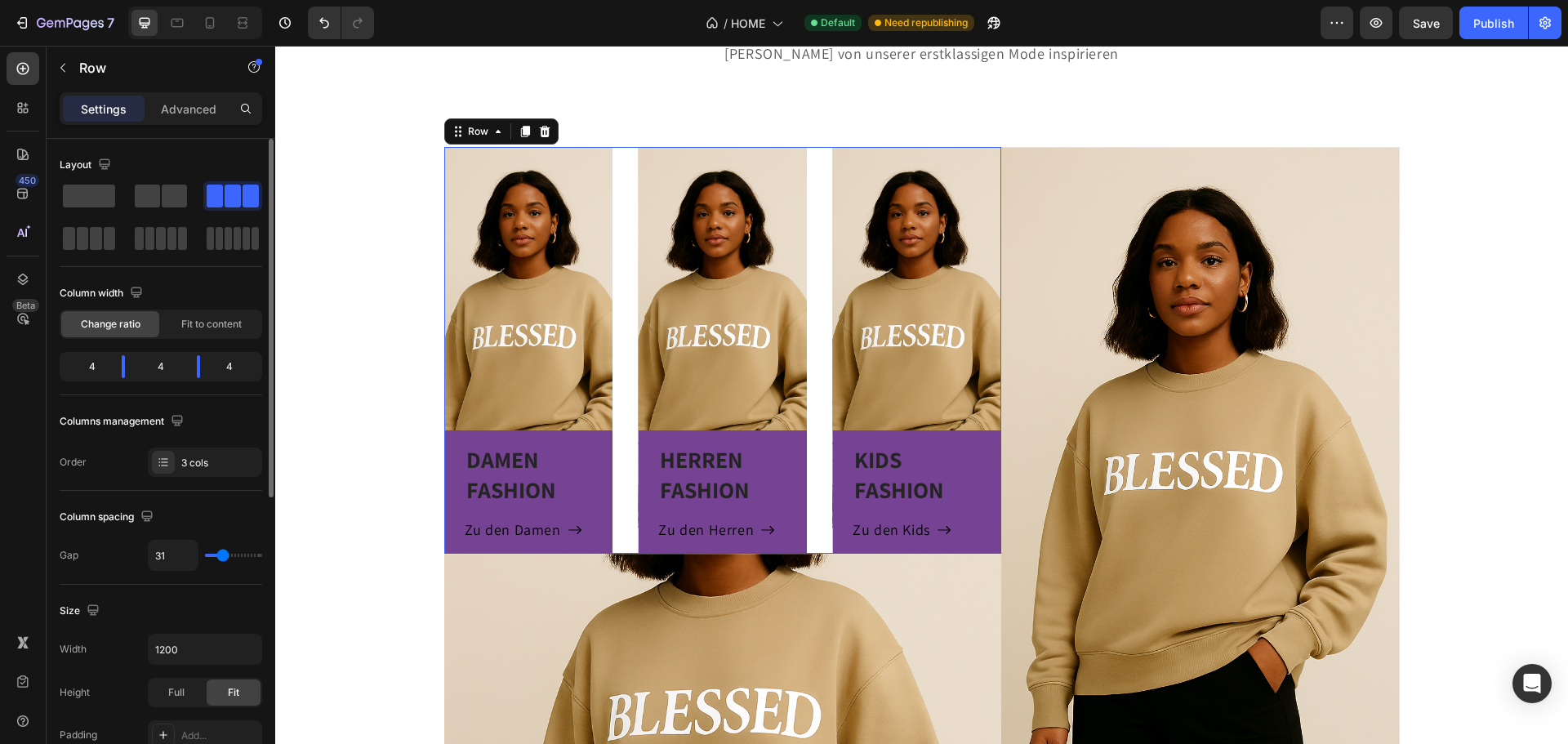
type input "27"
type input "24"
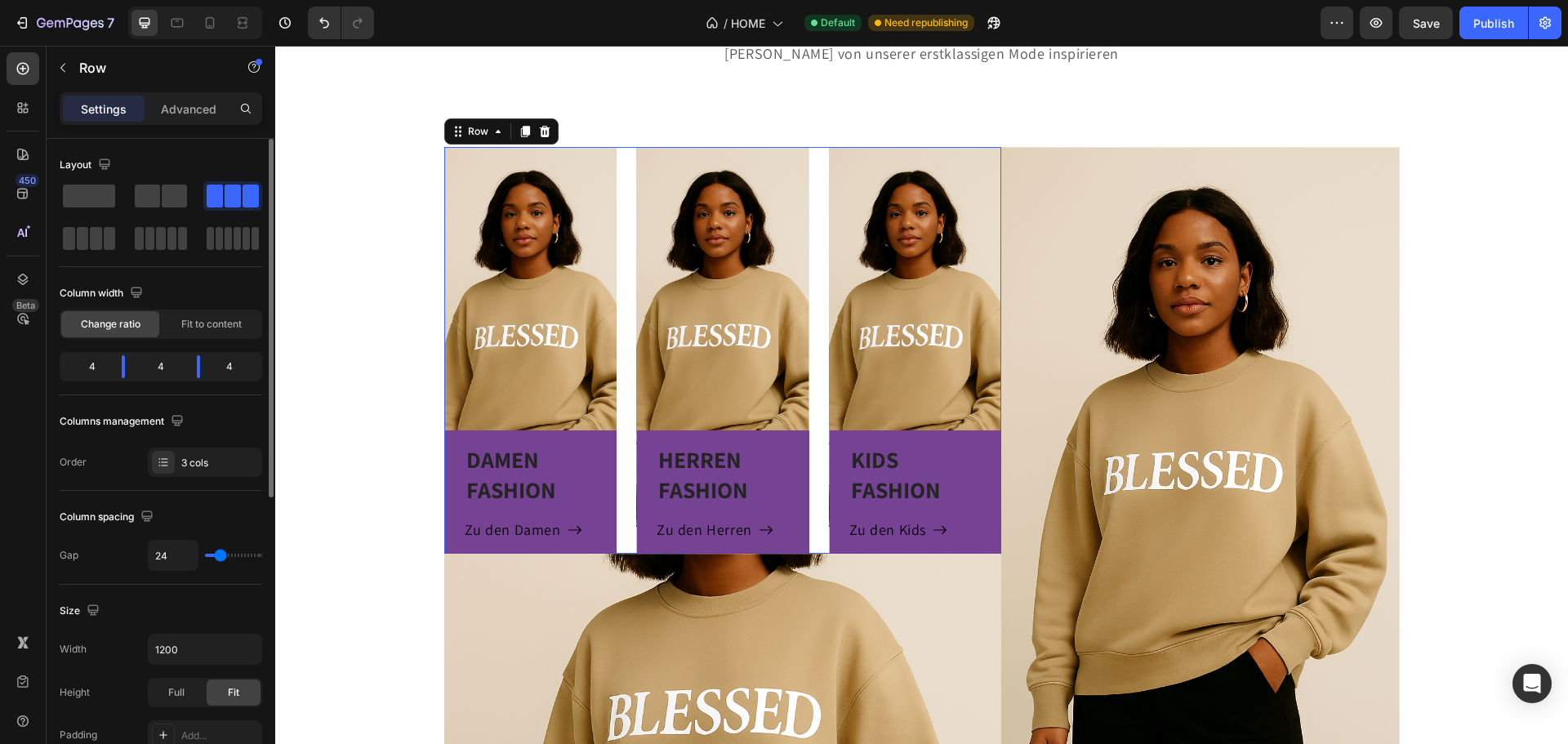
type input "18"
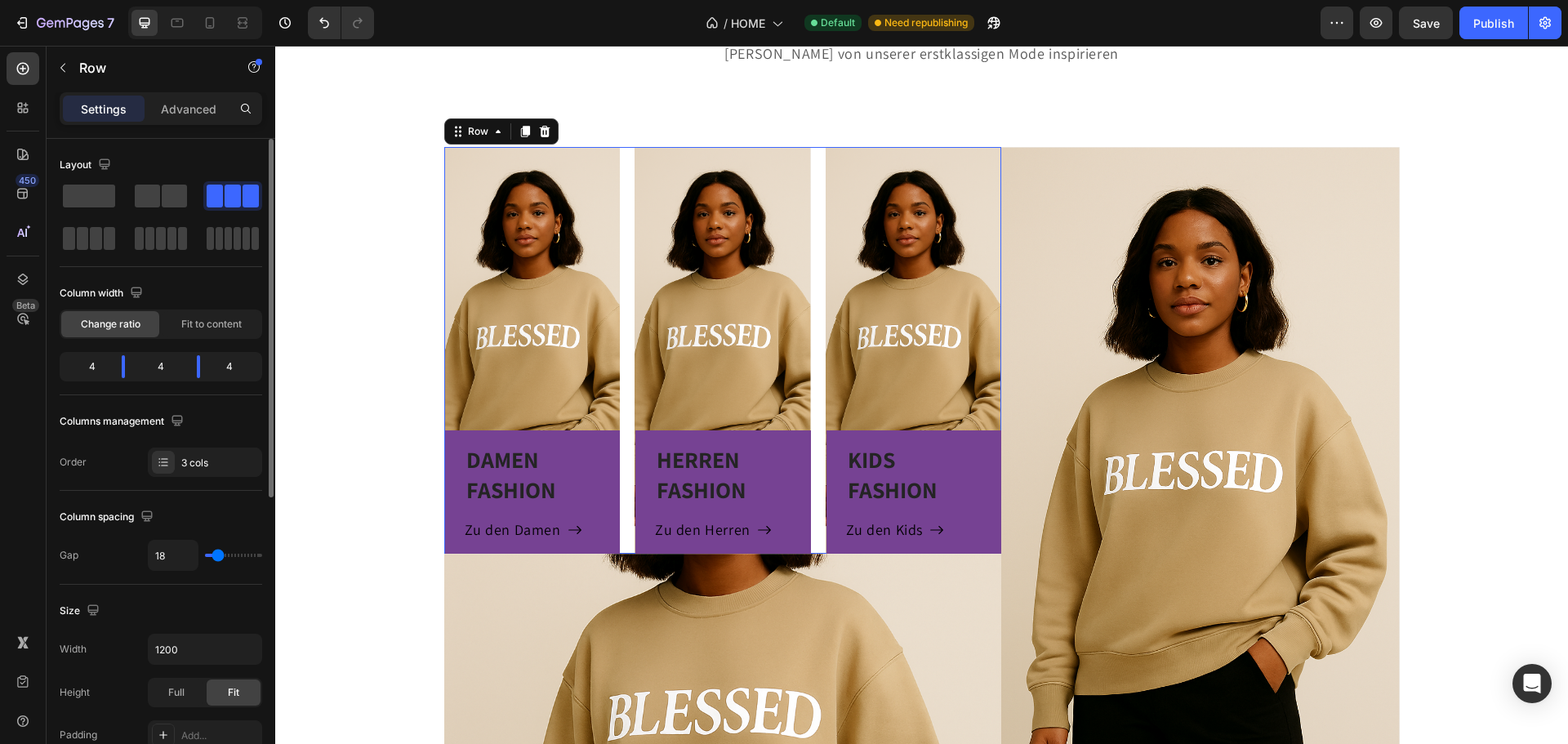
type input "11"
type input "2"
type input "0"
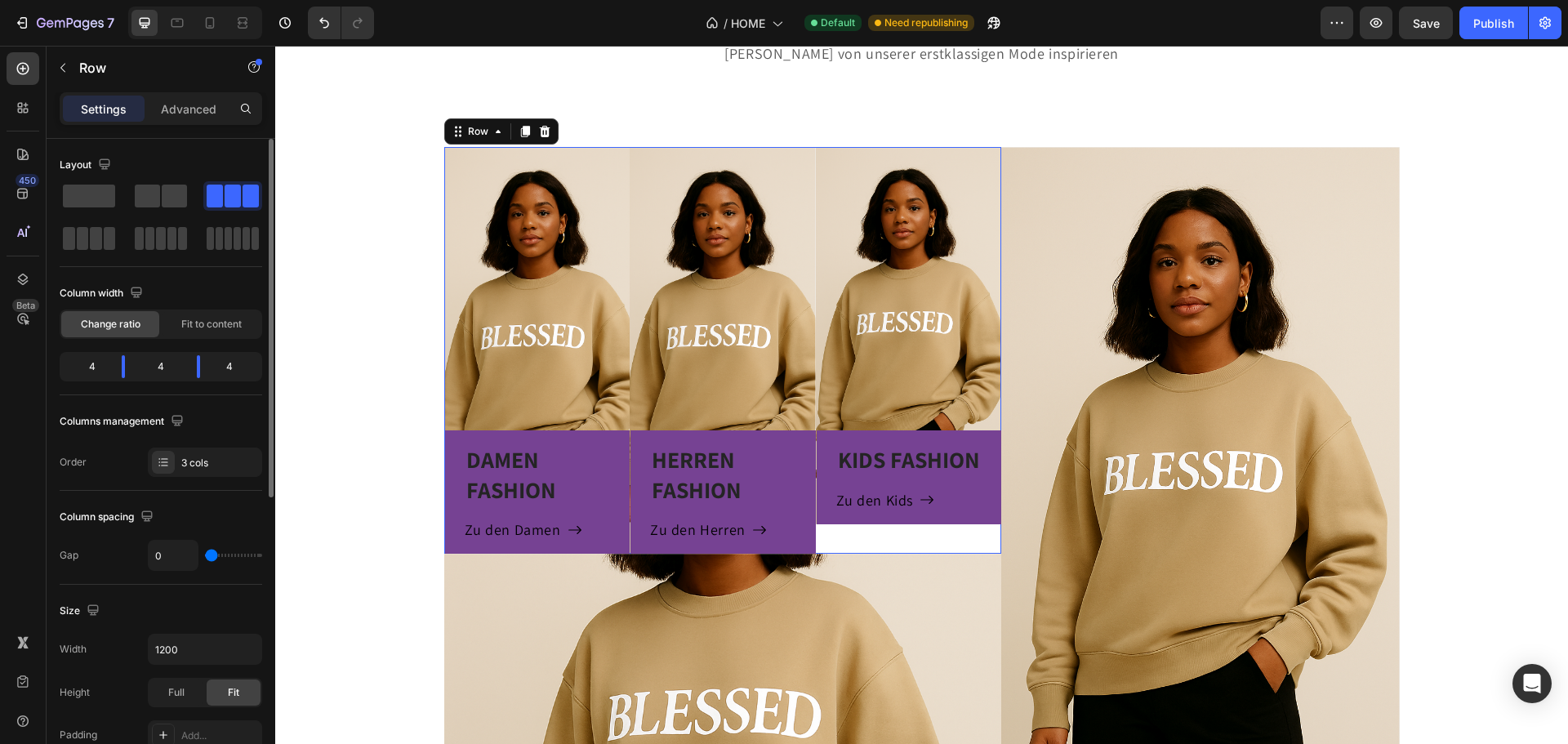
drag, startPoint x: 222, startPoint y: 554, endPoint x: 203, endPoint y: 552, distance: 19.1
type input "0"
click at [205, 557] on input "range" at bounding box center [233, 555] width 57 height 3
click at [185, 556] on input "0" at bounding box center [173, 556] width 49 height 29
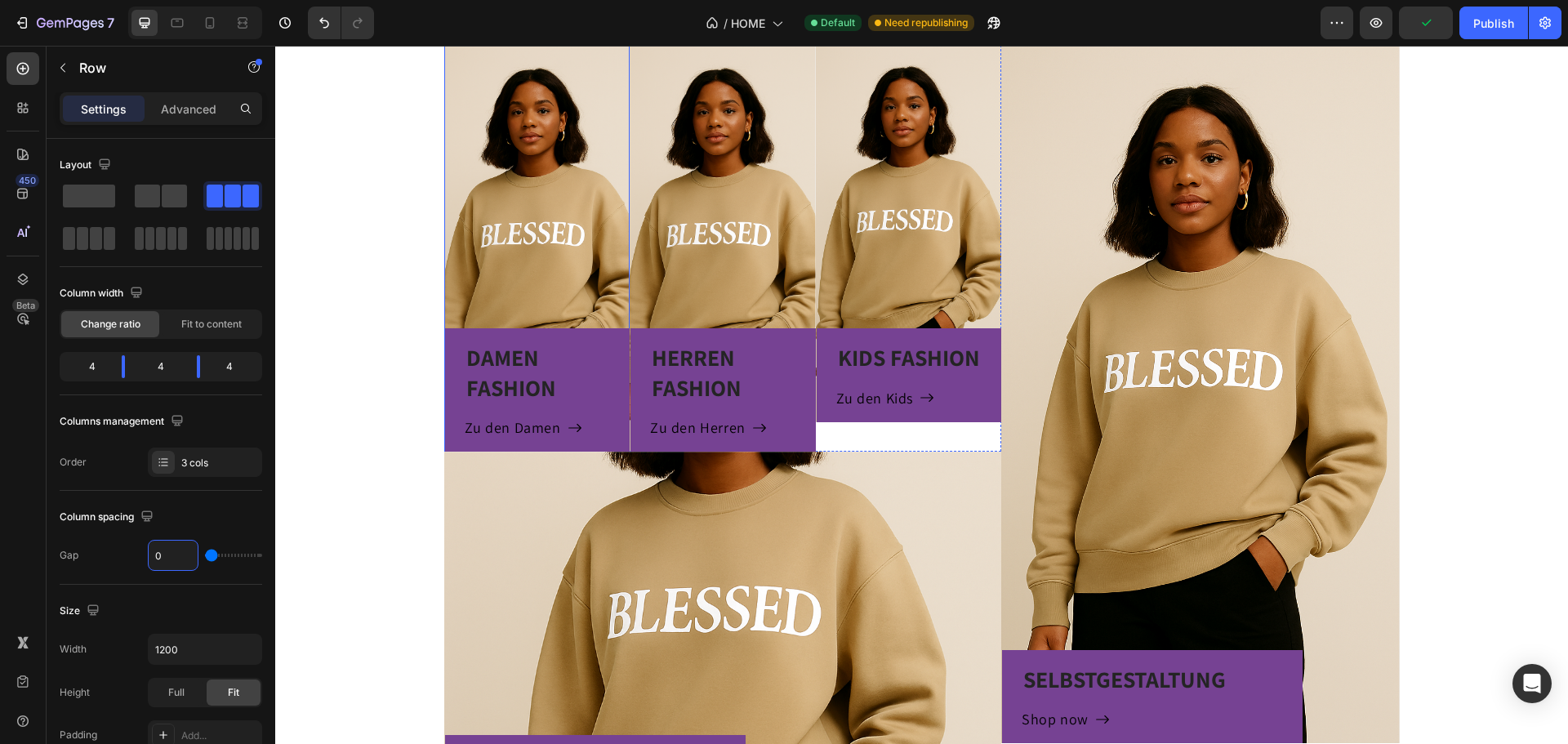
scroll to position [1062, 0]
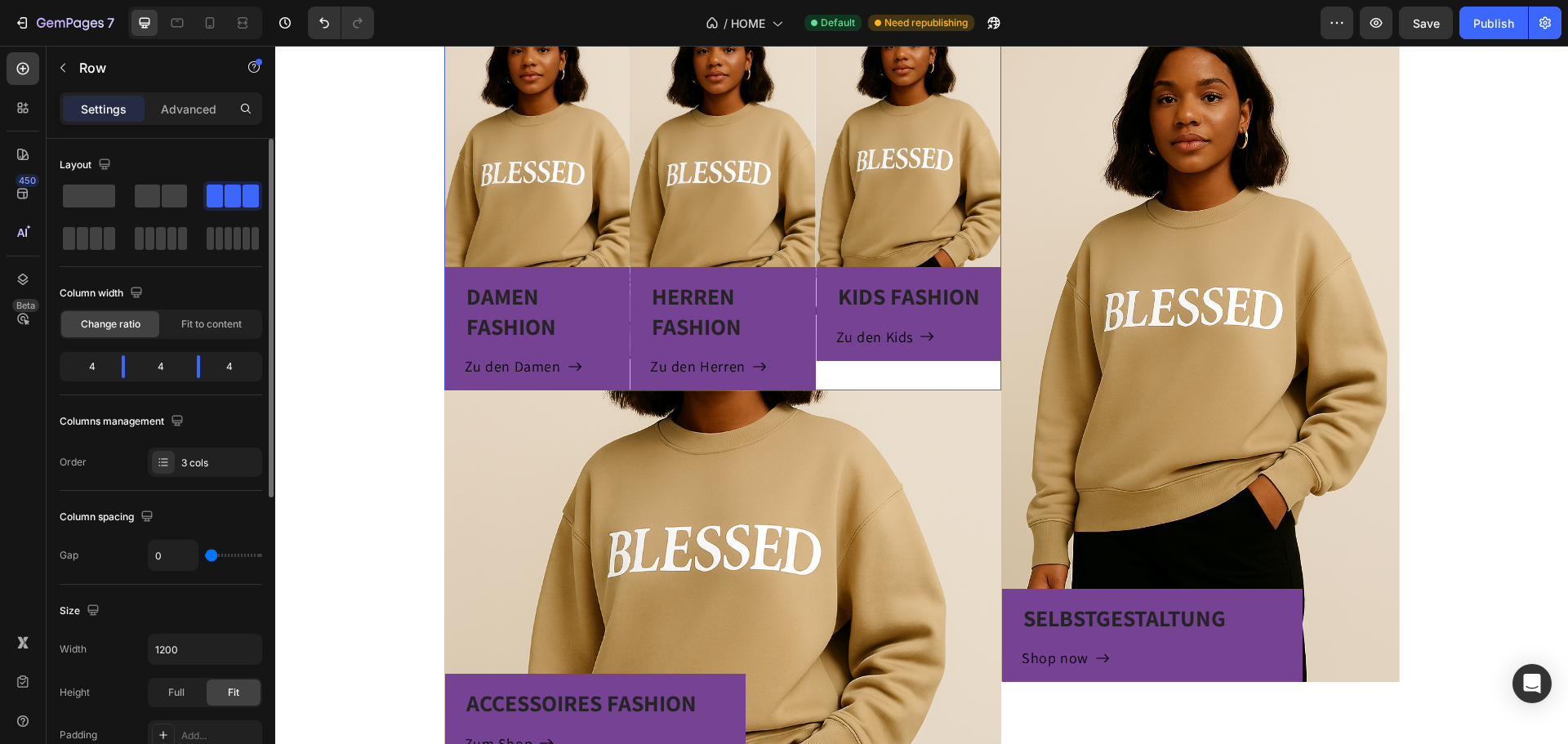
type input "13"
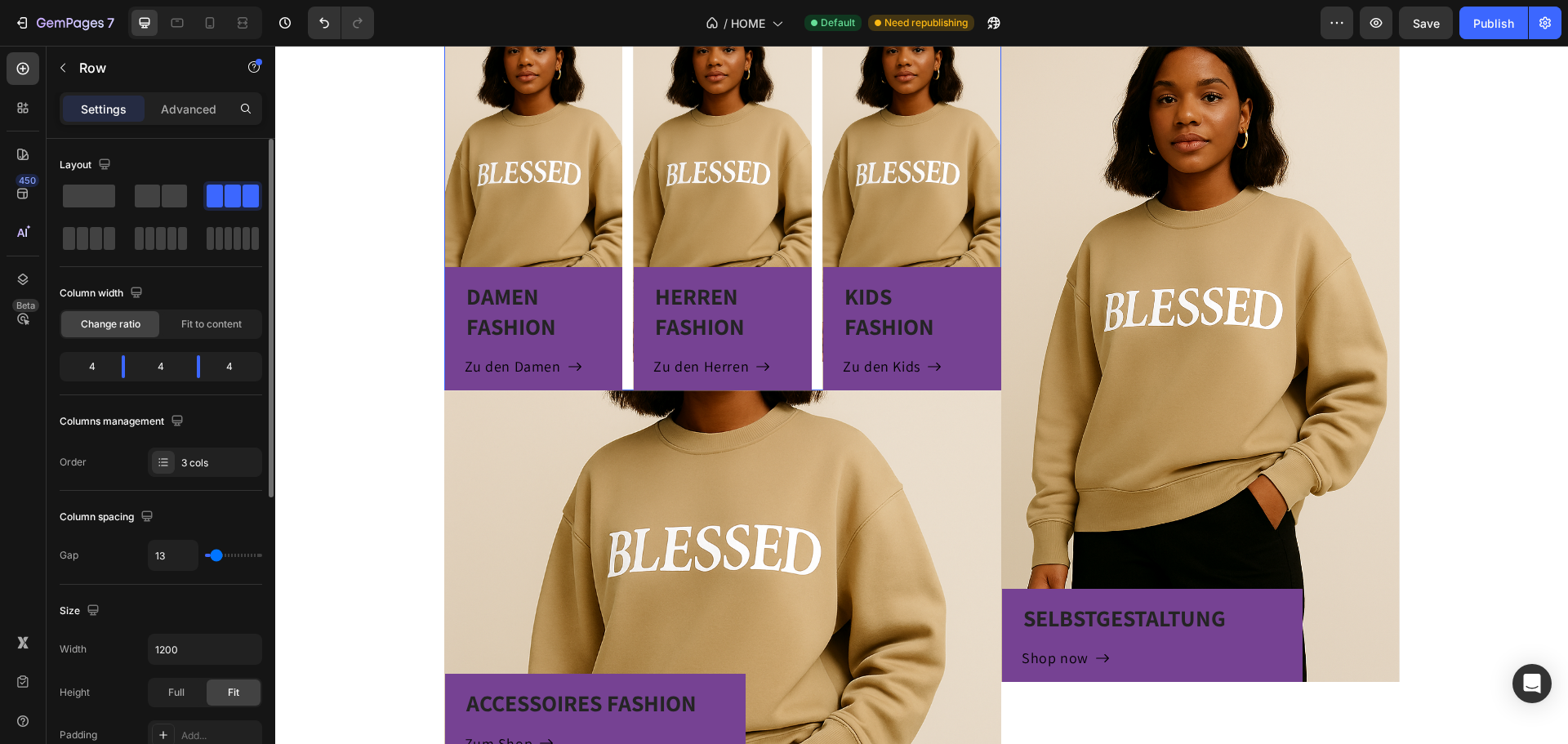
type input "20"
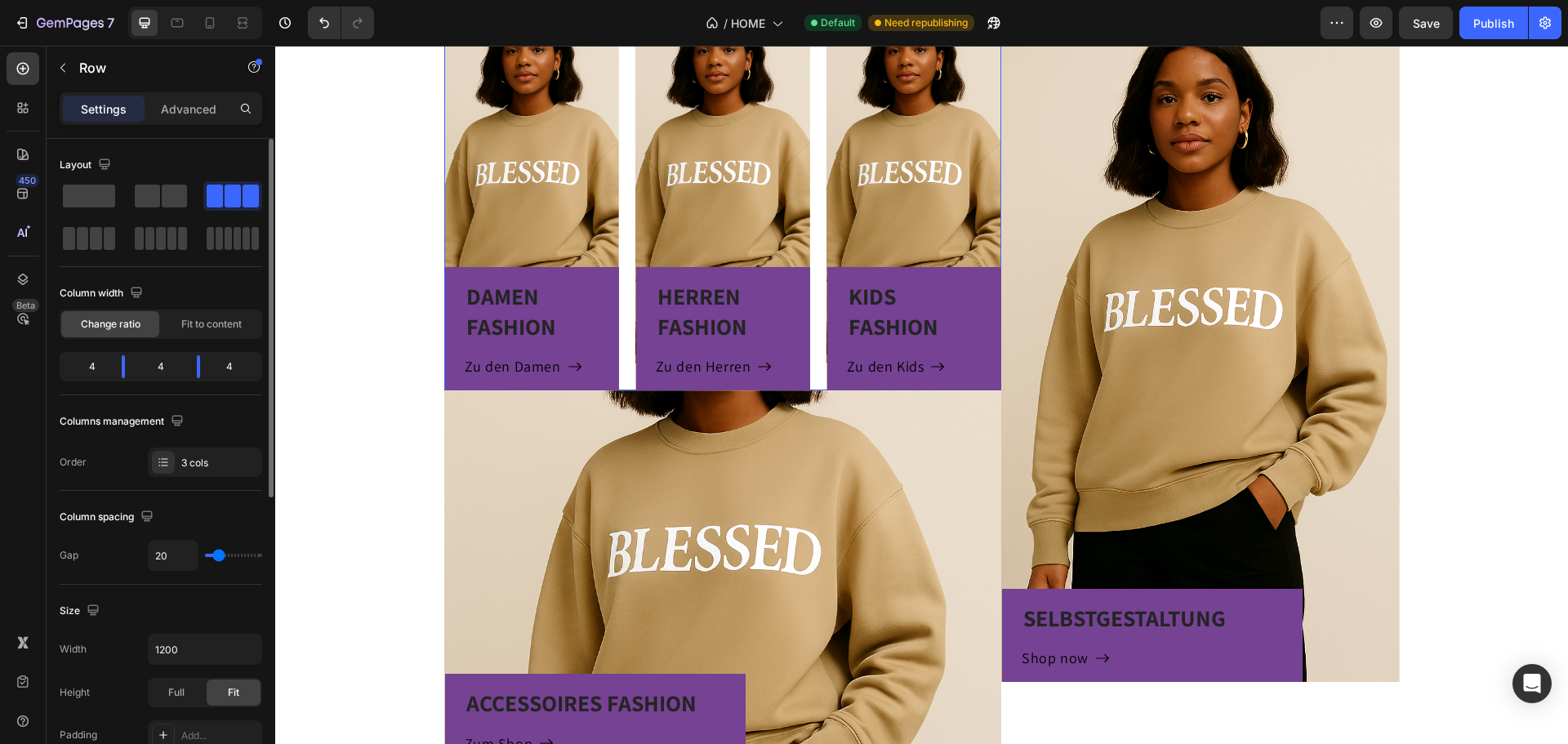
type input "18"
type input "16"
type input "11"
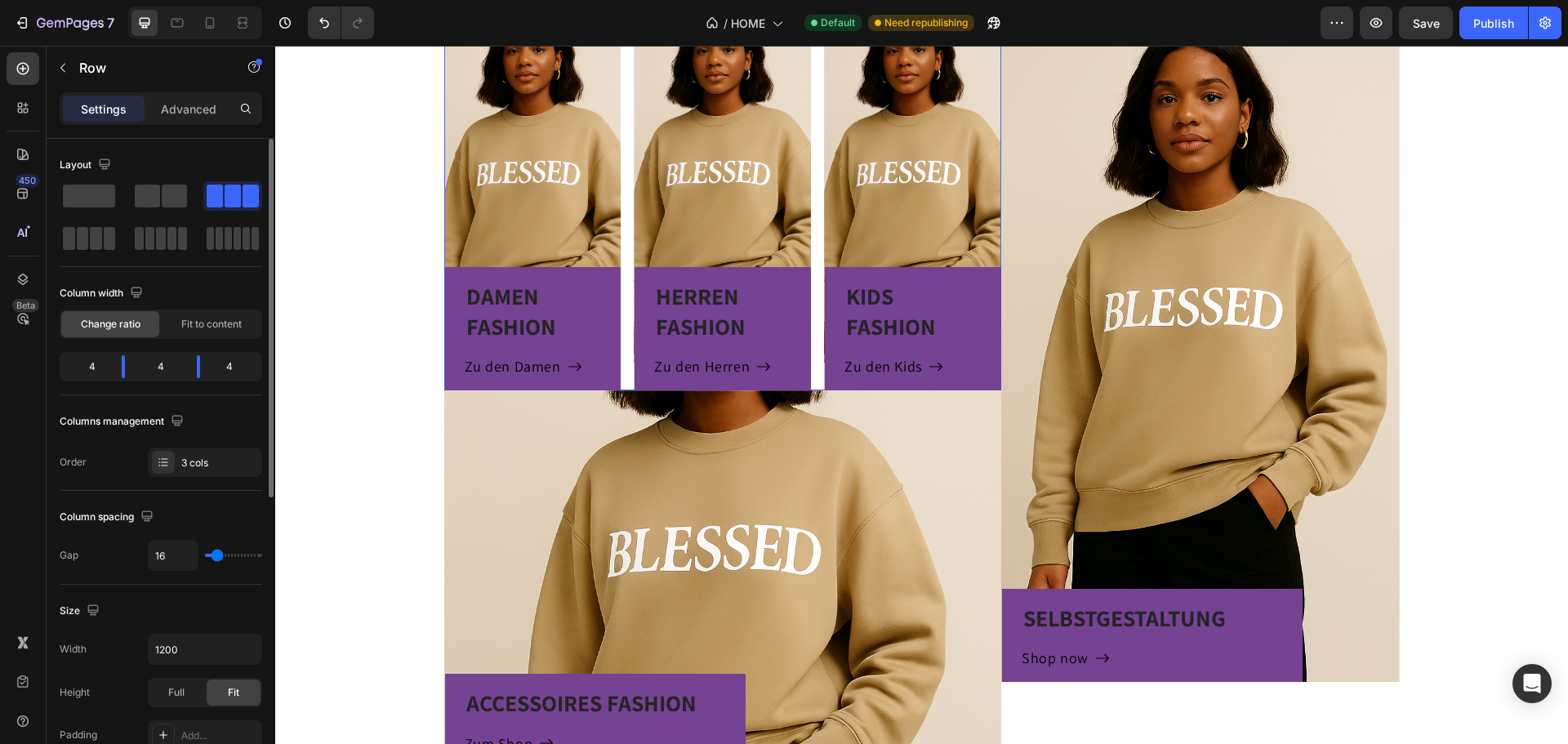
type input "11"
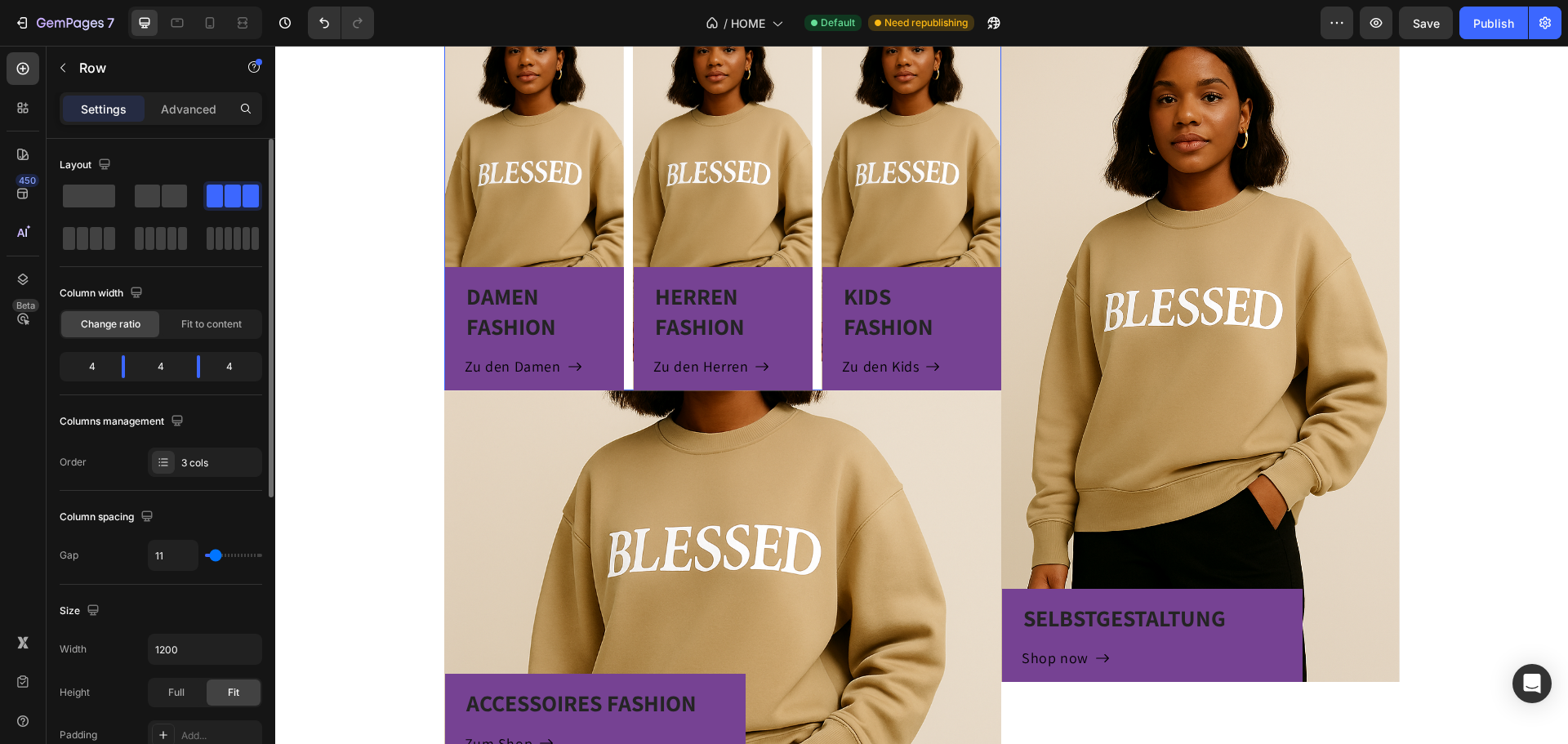
type input "7"
type input "0"
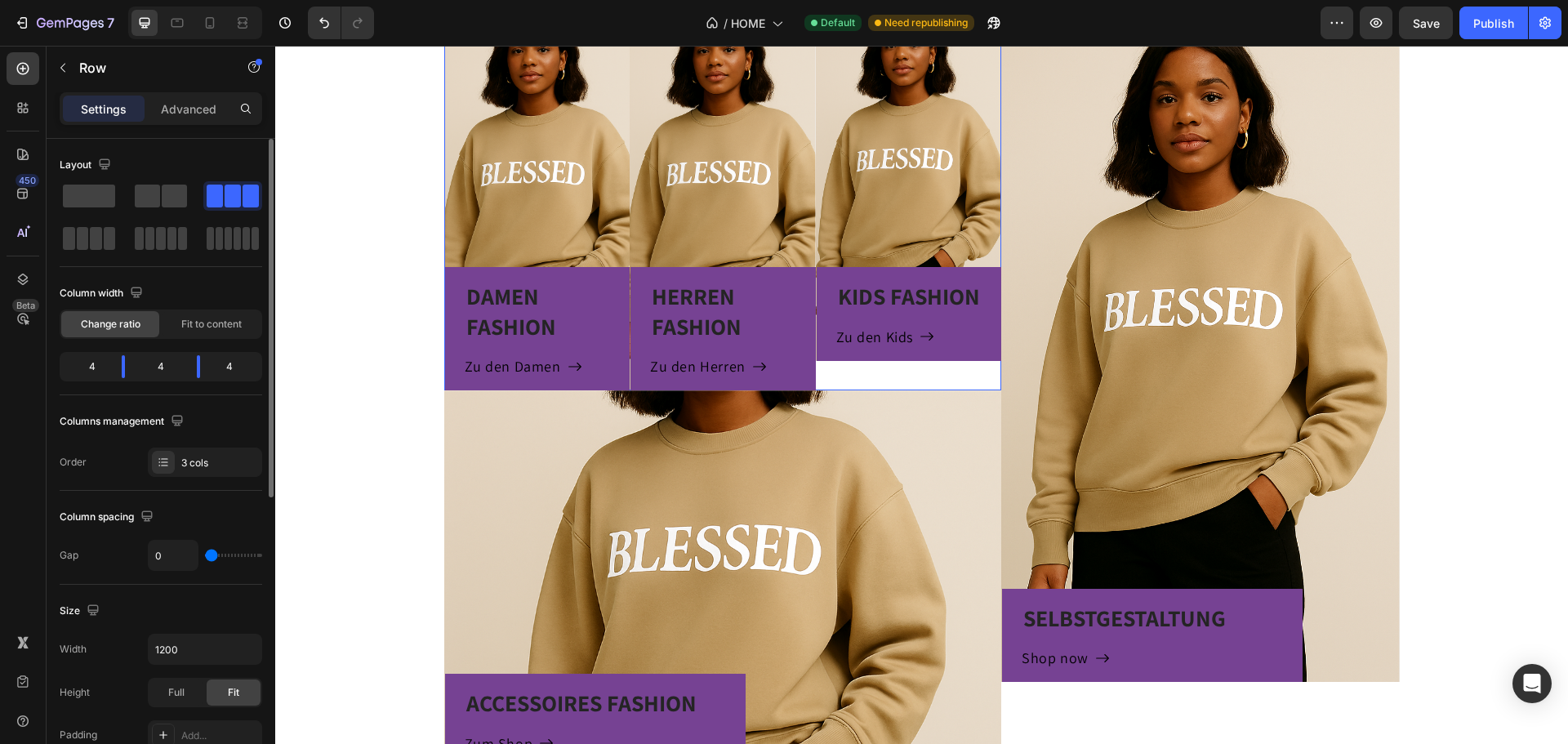
click at [208, 557] on input "range" at bounding box center [233, 555] width 57 height 3
click at [183, 555] on input "0" at bounding box center [173, 556] width 49 height 29
type input "1"
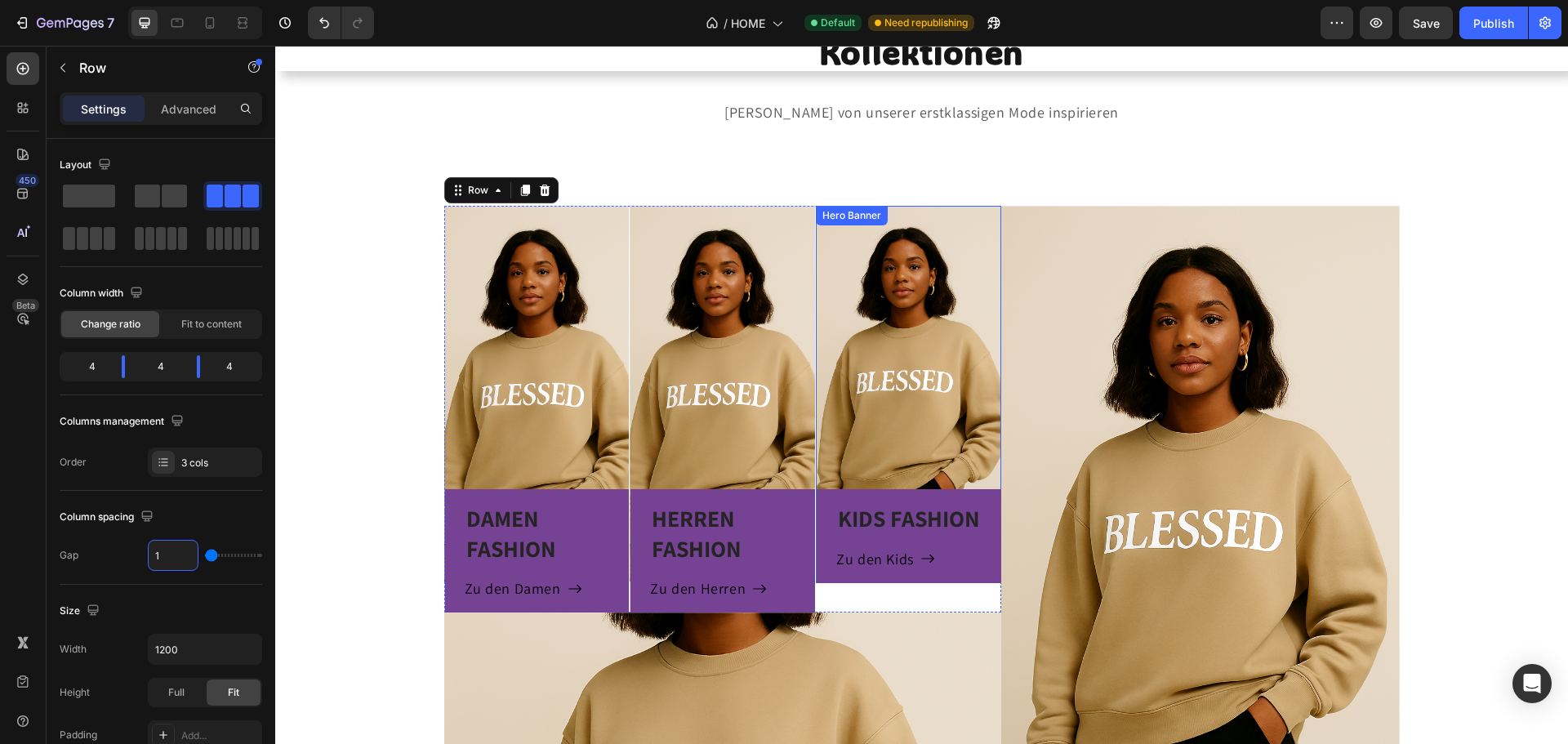
scroll to position [817, 0]
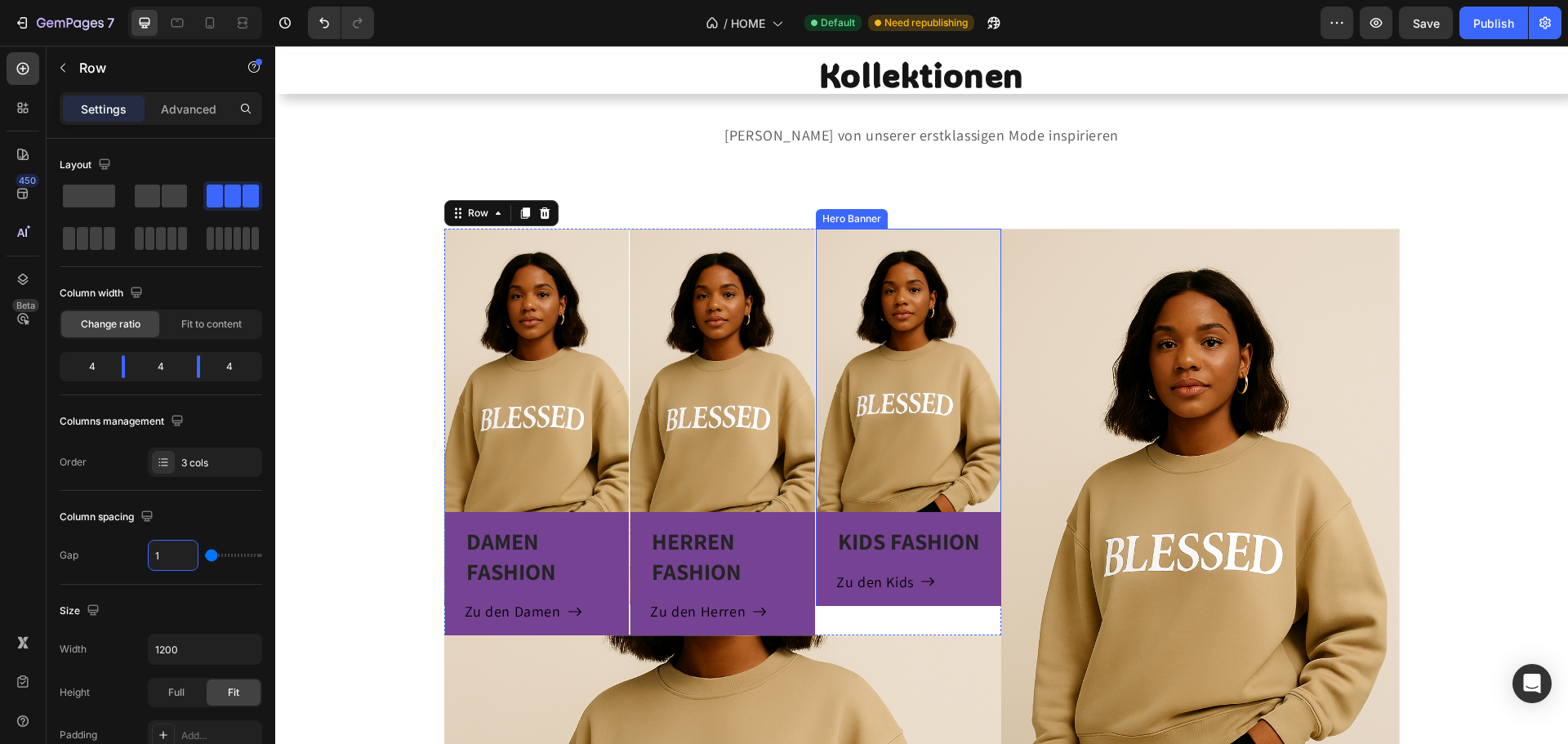
click at [867, 406] on div "KIDS FASHION Heading Zu den Kids Button Row" at bounding box center [908, 417] width 185 height 376
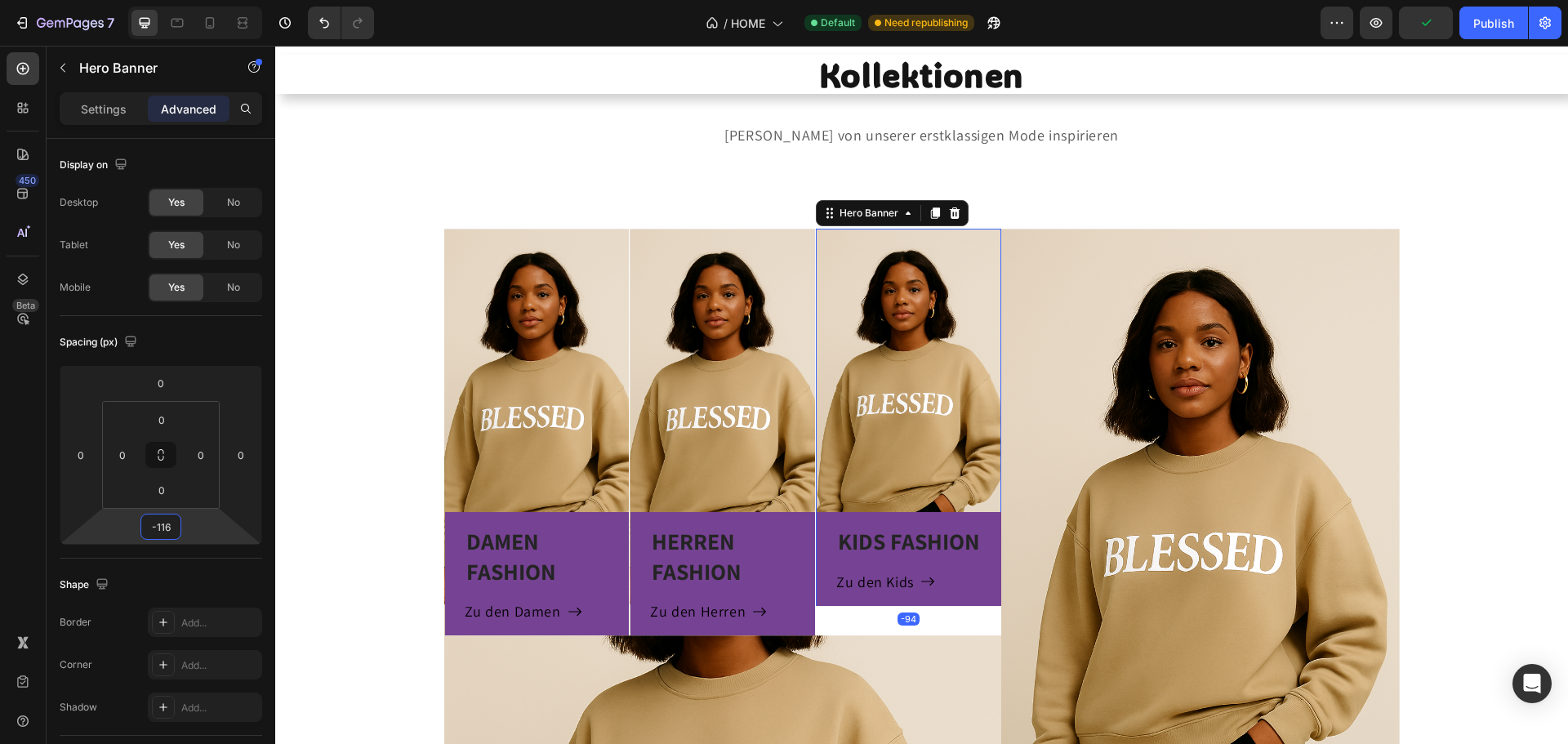
type input "-122"
drag, startPoint x: 195, startPoint y: 523, endPoint x: 196, endPoint y: 572, distance: 49.0
click at [196, 0] on html "7 Version history / HOME Default Need republishing Preview Publish 450 Beta Sec…" at bounding box center [784, 0] width 1568 height 0
click at [180, 534] on div "-122" at bounding box center [161, 527] width 41 height 26
click at [175, 562] on span "Auto" at bounding box center [176, 563] width 21 height 12
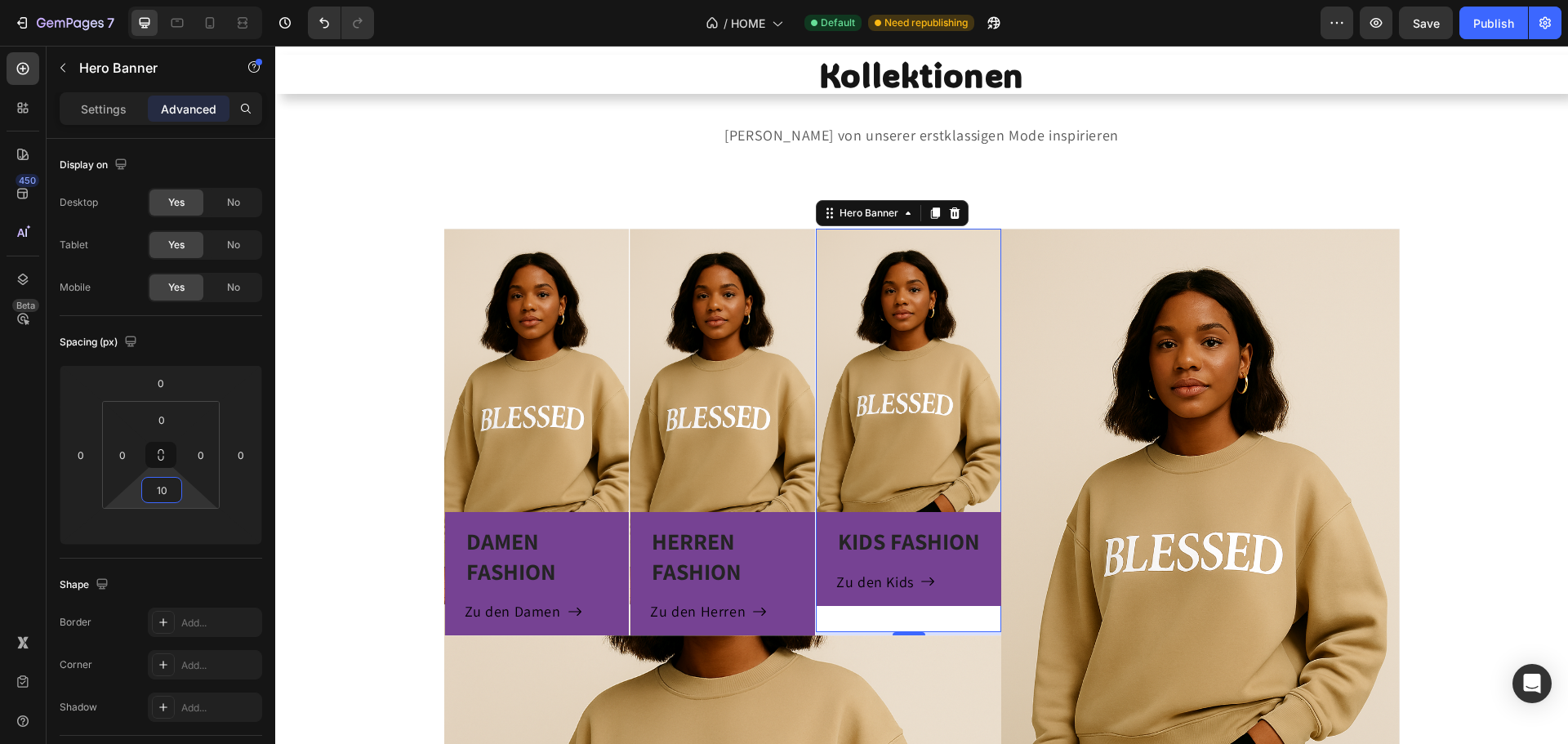
type input "2"
click at [187, 0] on html "7 Version history / HOME Default Need republishing Preview Save Publish 450 Bet…" at bounding box center [784, 0] width 1568 height 0
drag, startPoint x: 175, startPoint y: 492, endPoint x: 39, endPoint y: 495, distance: 136.0
click at [39, 495] on div "450 Beta Sections(18) Elements(83) Section Element Hero Section Product Detail …" at bounding box center [138, 395] width 275 height 698
click at [184, 0] on html "7 Version history / HOME Default Need republishing Preview Save Publish 450 Bet…" at bounding box center [784, 0] width 1568 height 0
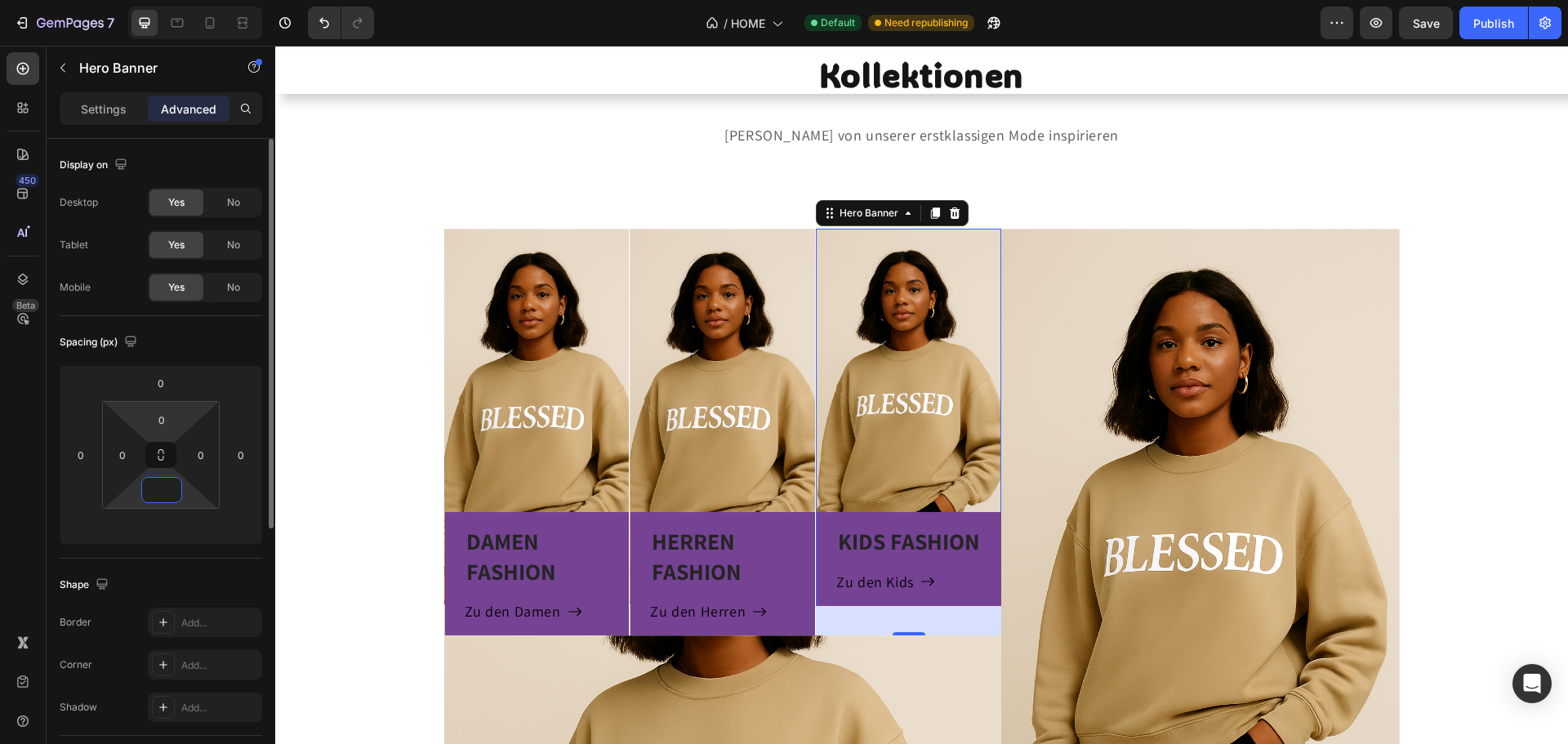
type input "0"
click at [205, 0] on html "7 Version history / HOME Default Need republishing Preview Save Publish 450 Bet…" at bounding box center [784, 0] width 1568 height 0
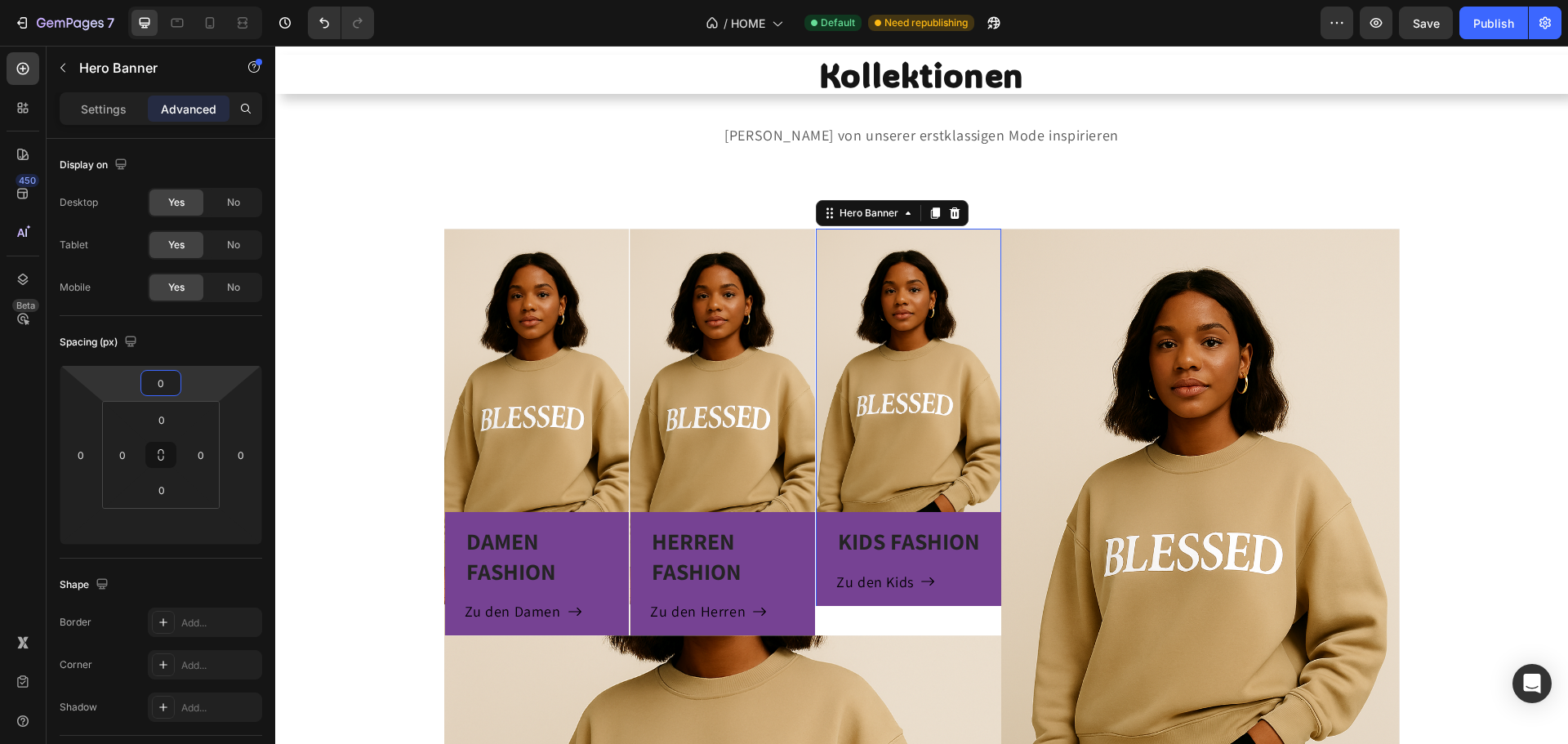
click at [907, 265] on div "KIDS FASHION Heading Zu den Kids Button Row" at bounding box center [908, 417] width 185 height 376
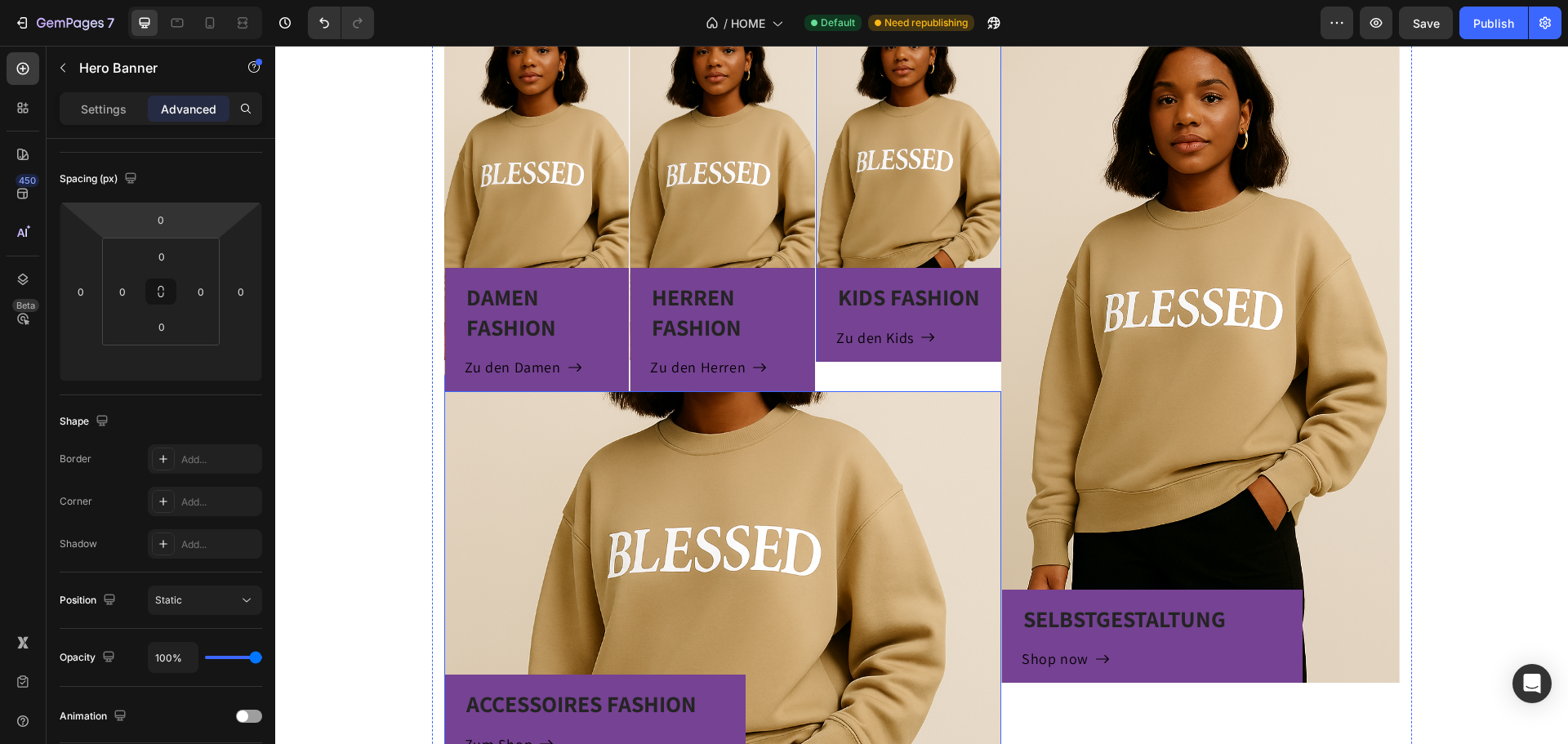
scroll to position [1062, 0]
click at [1492, 23] on div "Publish" at bounding box center [1493, 23] width 41 height 17
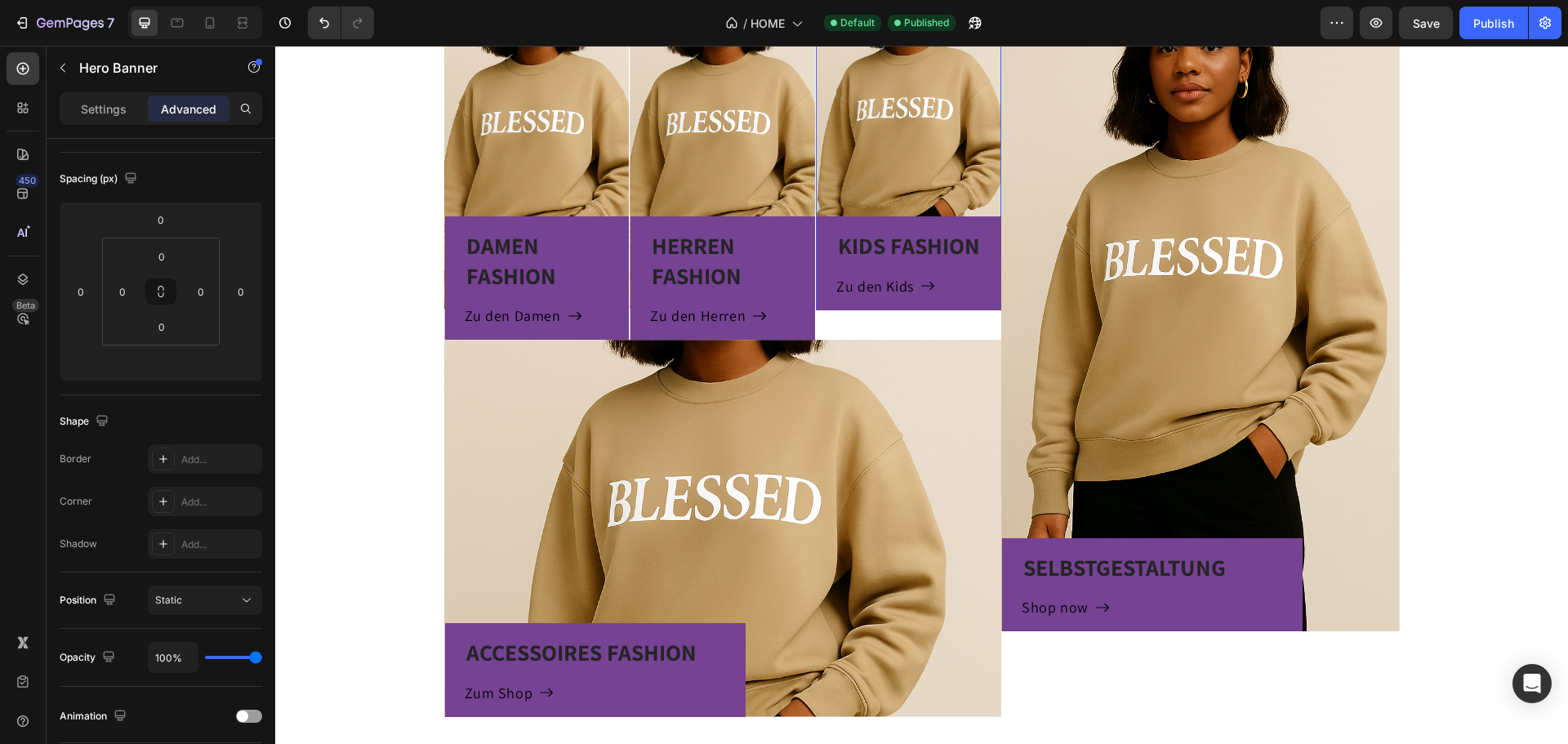
scroll to position [1389, 0]
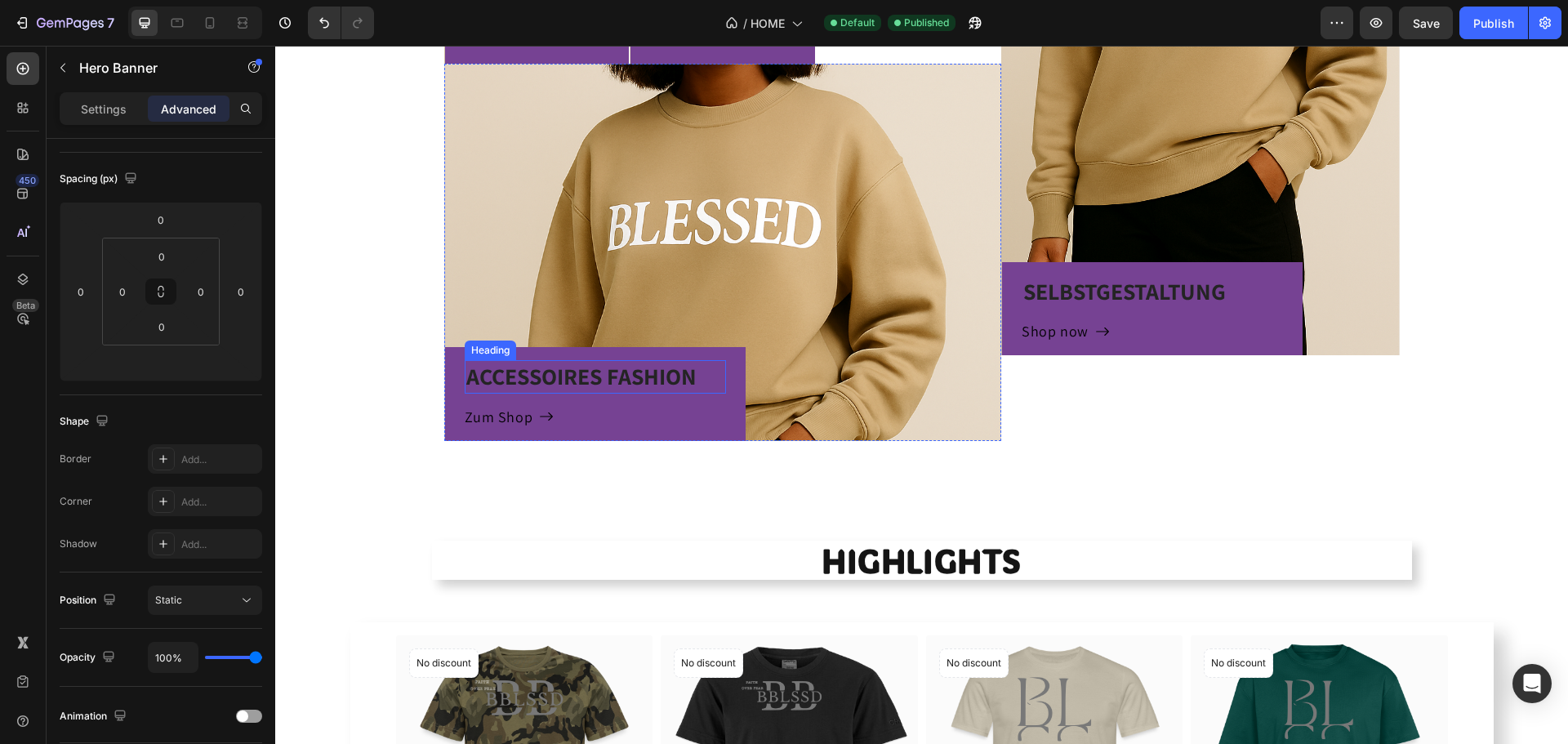
click at [661, 376] on h3 "ACCESSOIRES FASHION" at bounding box center [595, 376] width 262 height 33
click at [661, 378] on h3 "ACCESSOIRES FASHION" at bounding box center [595, 376] width 262 height 33
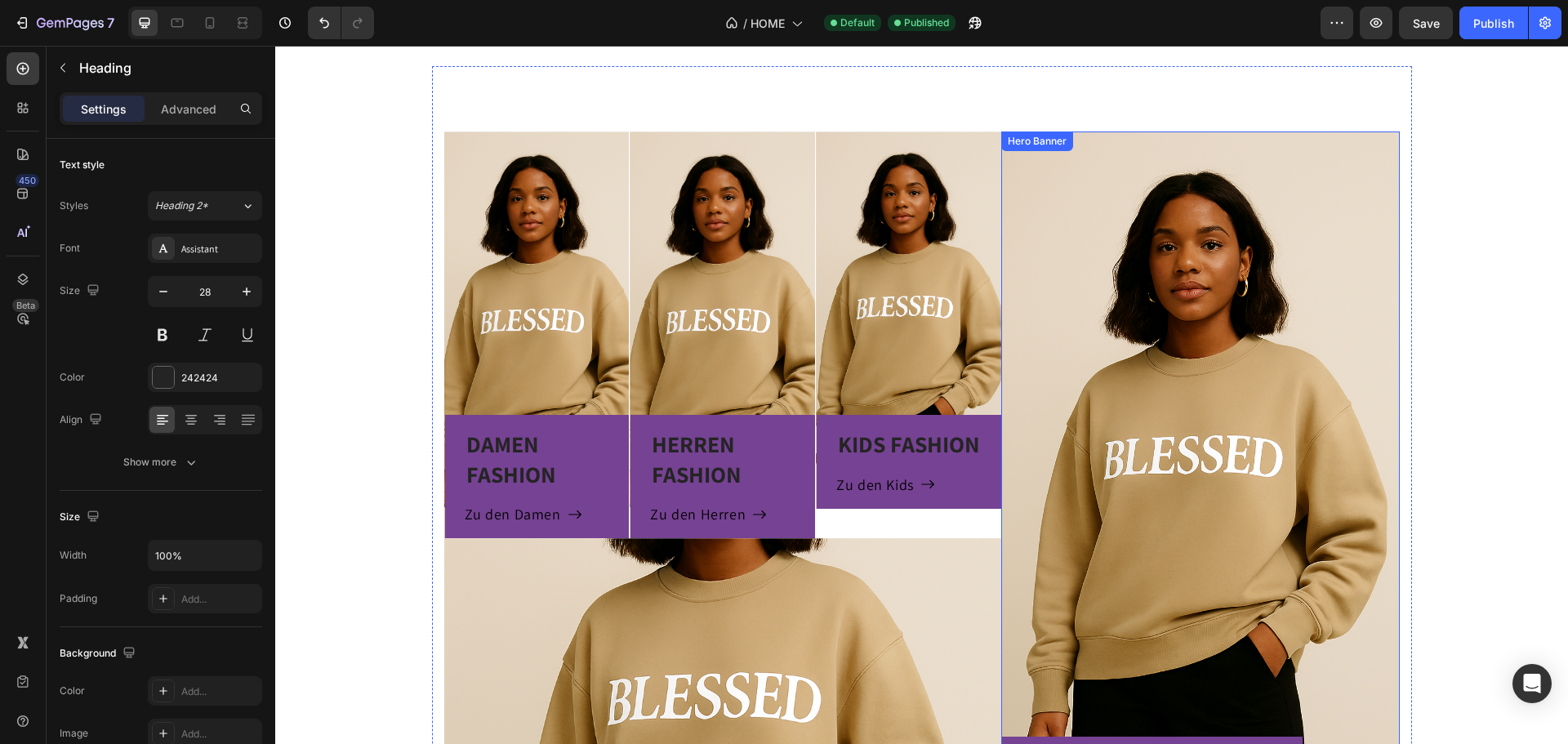
scroll to position [898, 0]
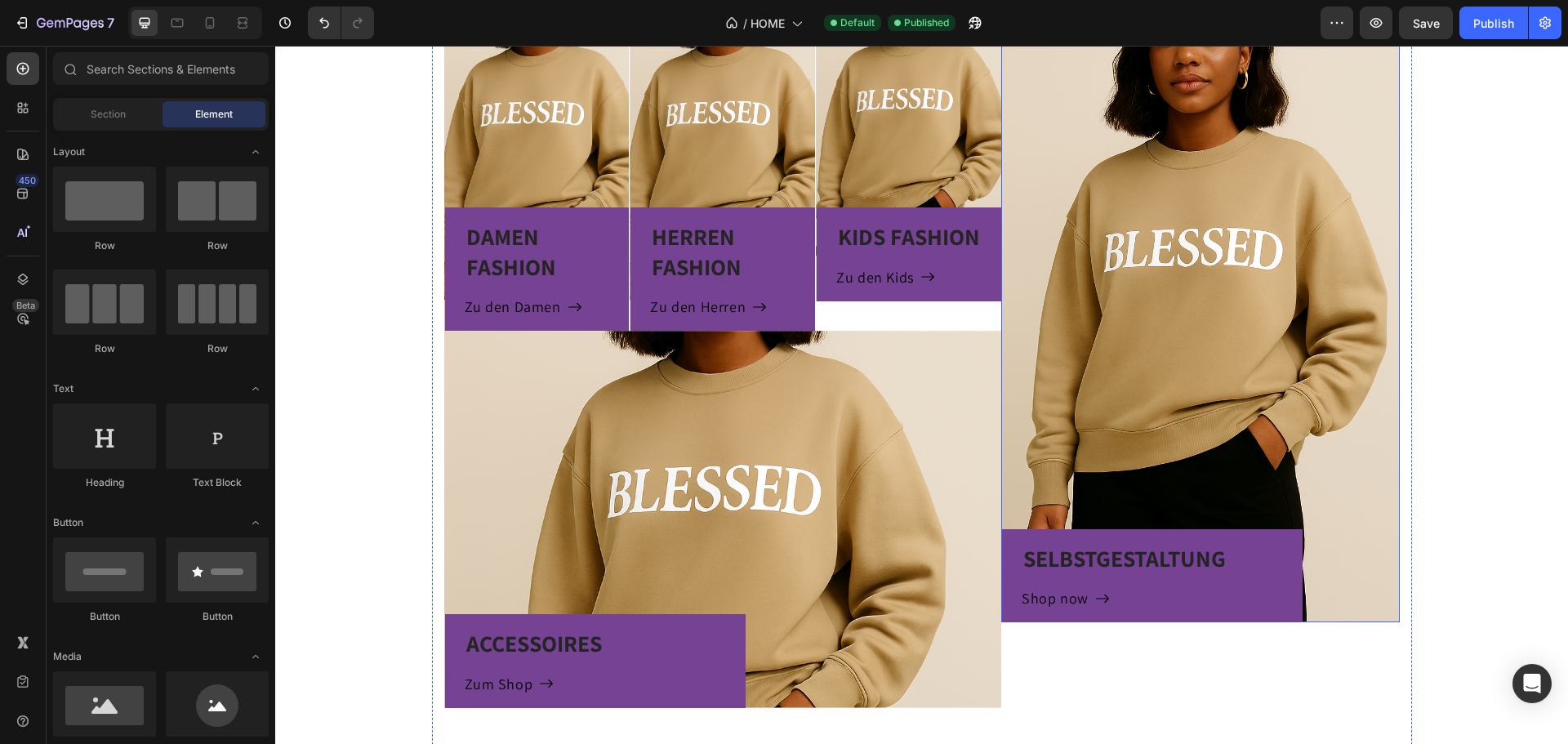
scroll to position [1225, 0]
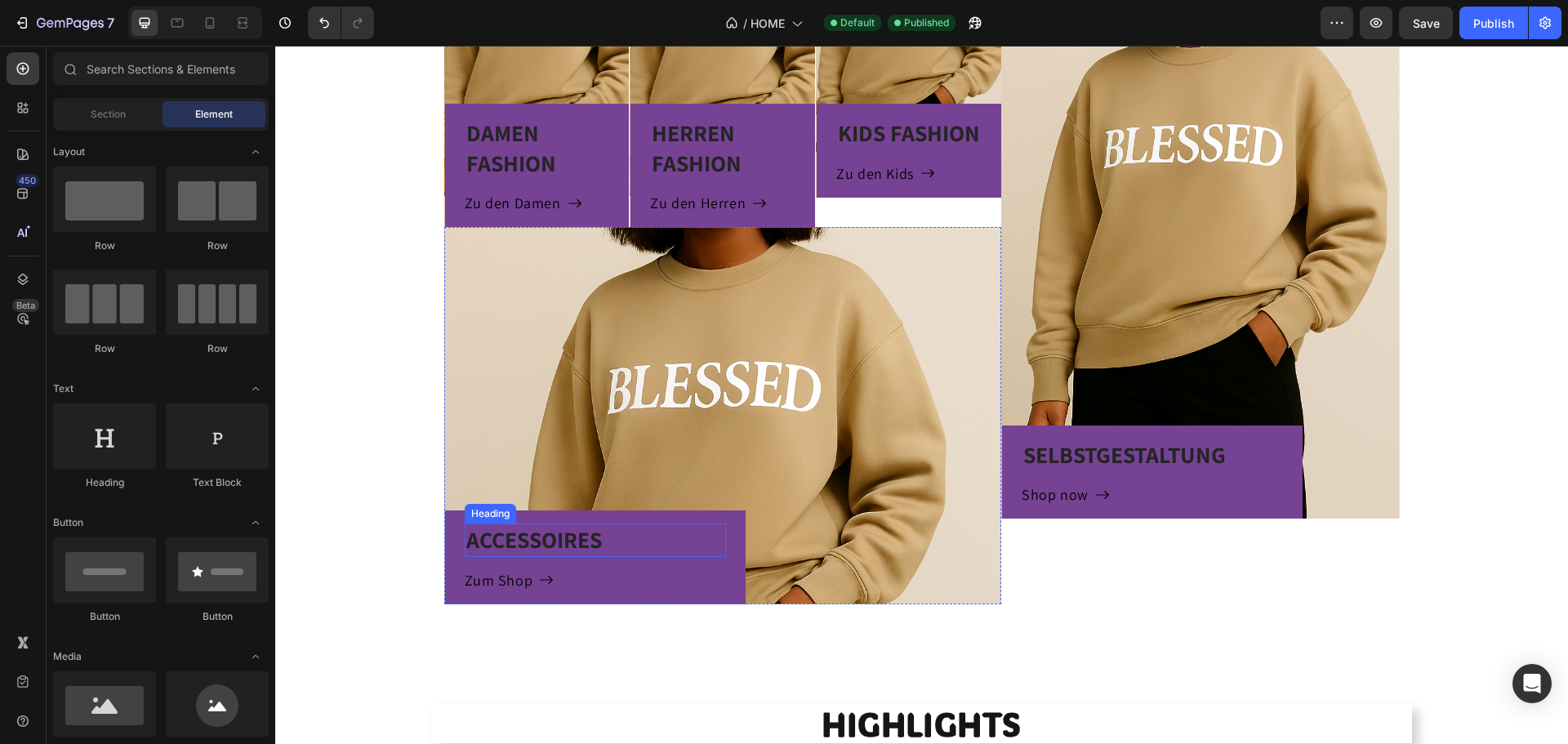
click at [619, 531] on p "ACCESSOIRES" at bounding box center [595, 540] width 258 height 29
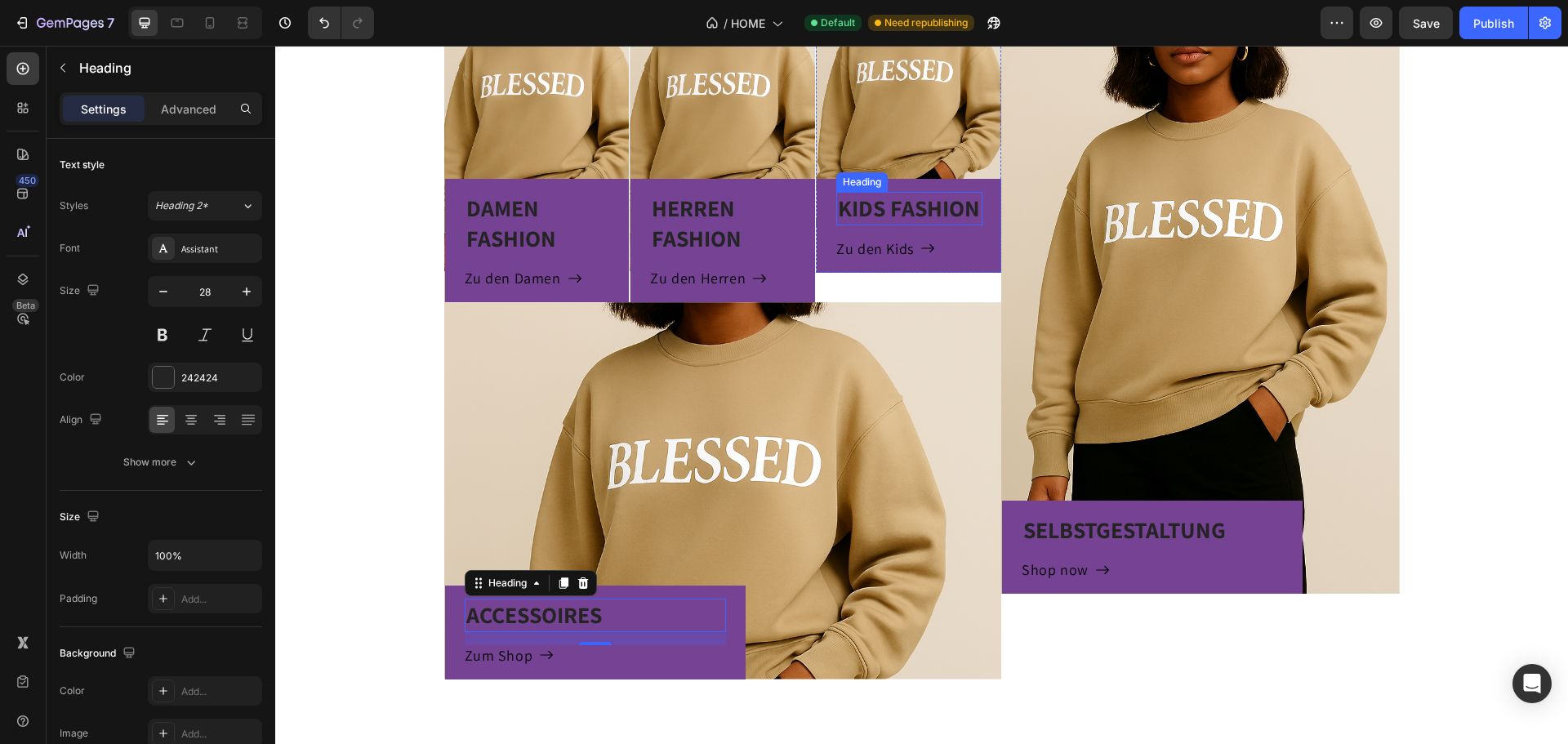
scroll to position [1144, 0]
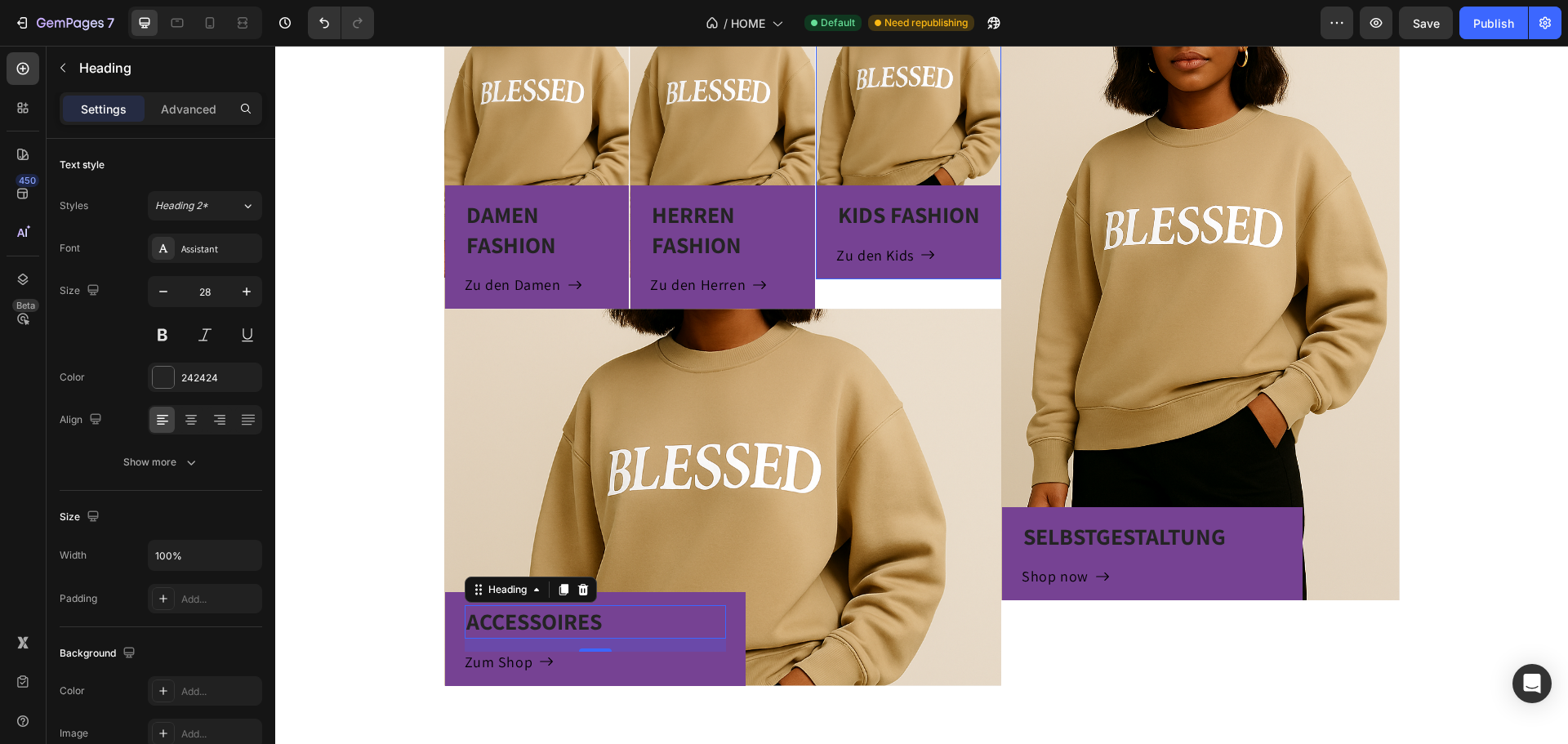
click at [976, 225] on div "KIDS FASHION Heading Zu den Kids Button Row" at bounding box center [909, 232] width 185 height 93
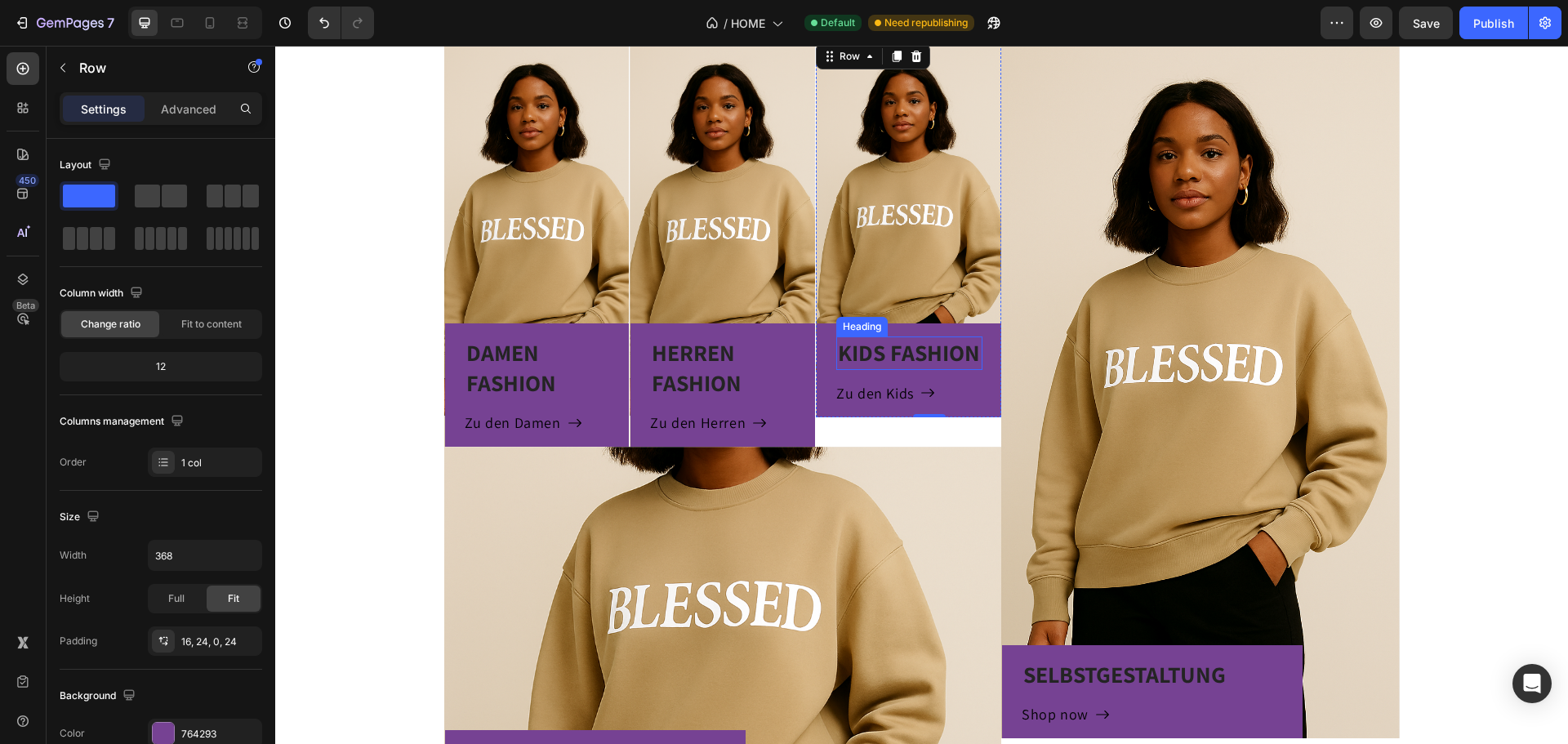
scroll to position [981, 0]
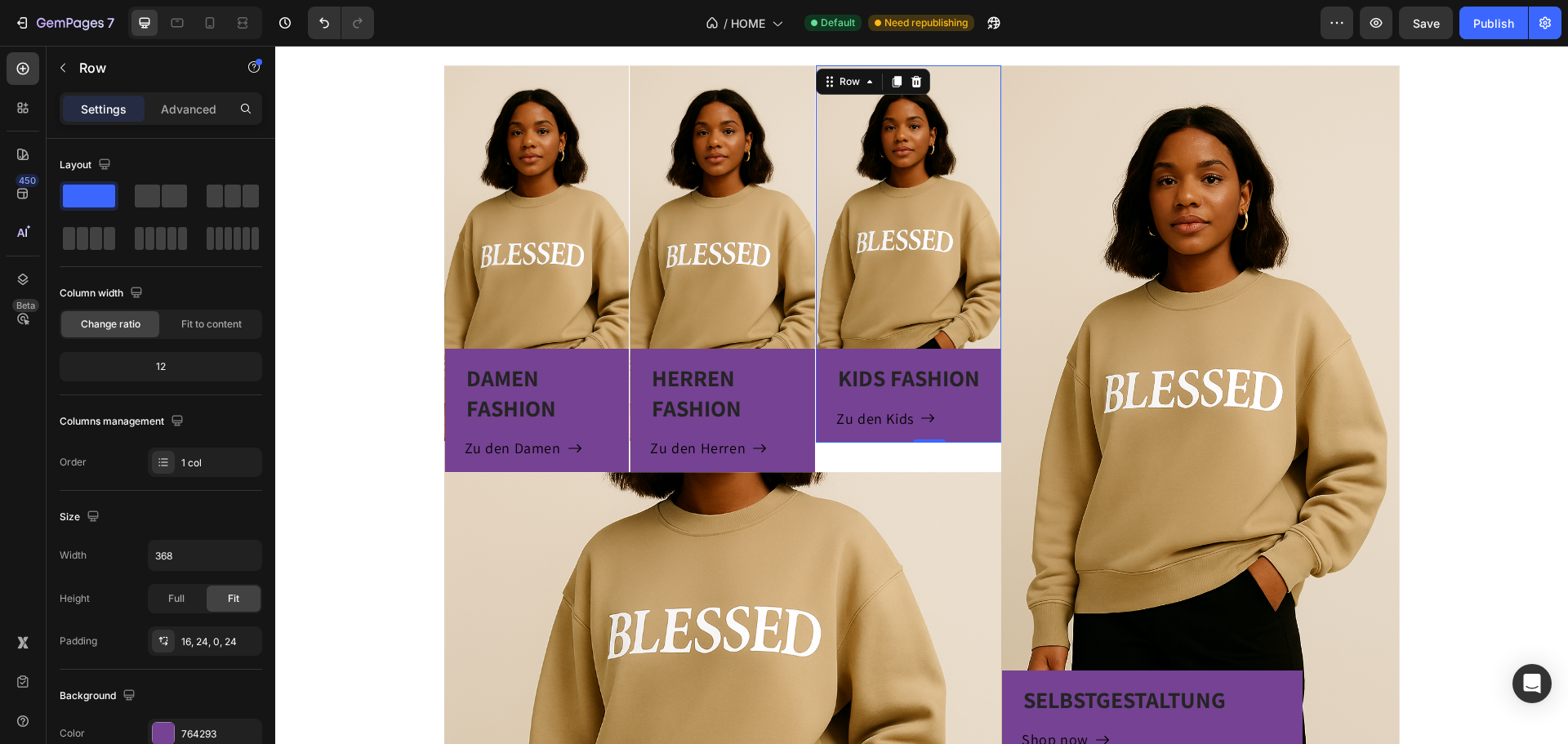
click at [978, 355] on div "KIDS FASHION Heading Zu den Kids Button Row 0" at bounding box center [909, 396] width 185 height 93
click at [175, 593] on span "Full" at bounding box center [176, 598] width 16 height 15
click at [238, 596] on span "Fit" at bounding box center [234, 598] width 12 height 15
click at [233, 633] on div "16, 24, 0, 24" at bounding box center [205, 641] width 114 height 29
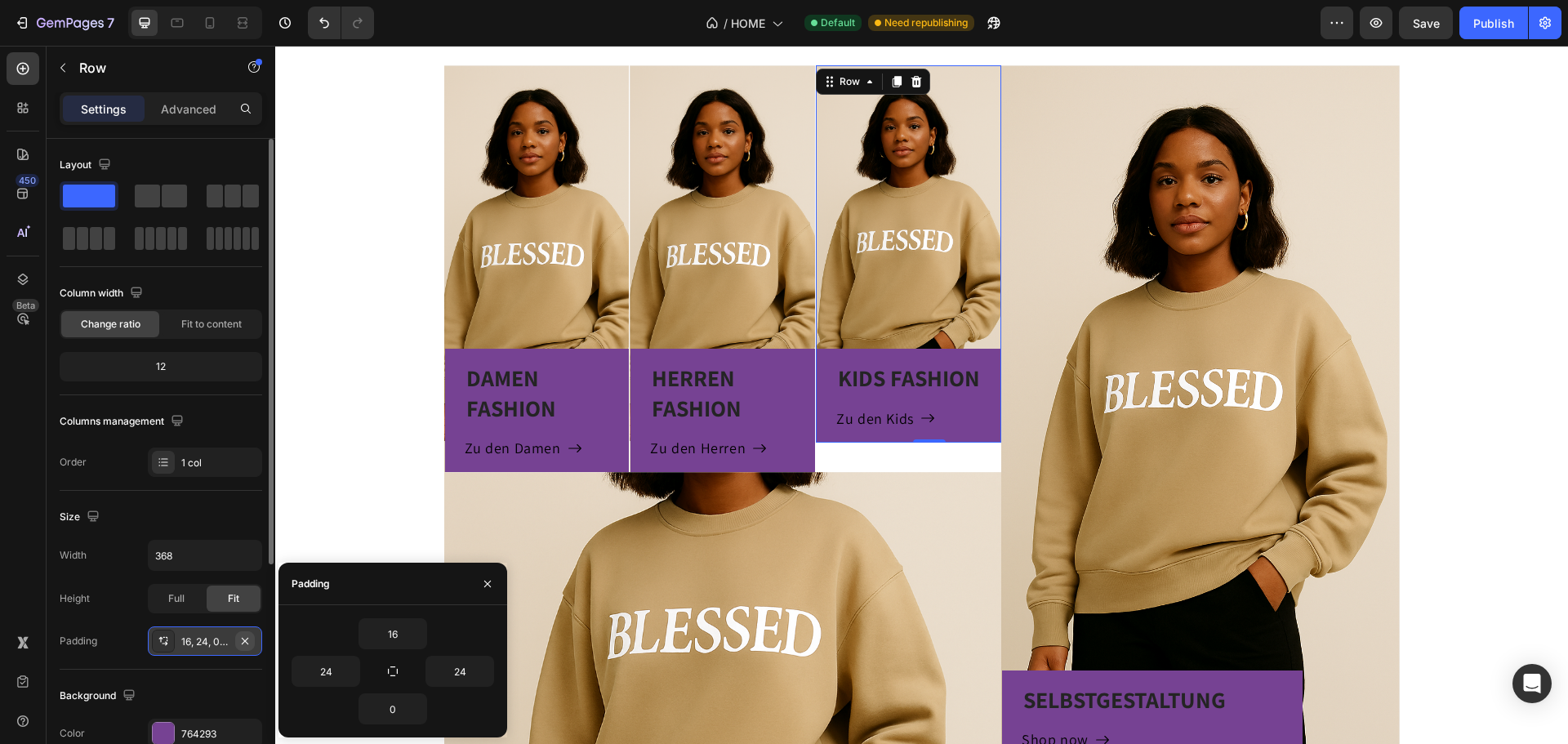
click at [249, 640] on icon "button" at bounding box center [244, 640] width 13 height 13
type input "0"
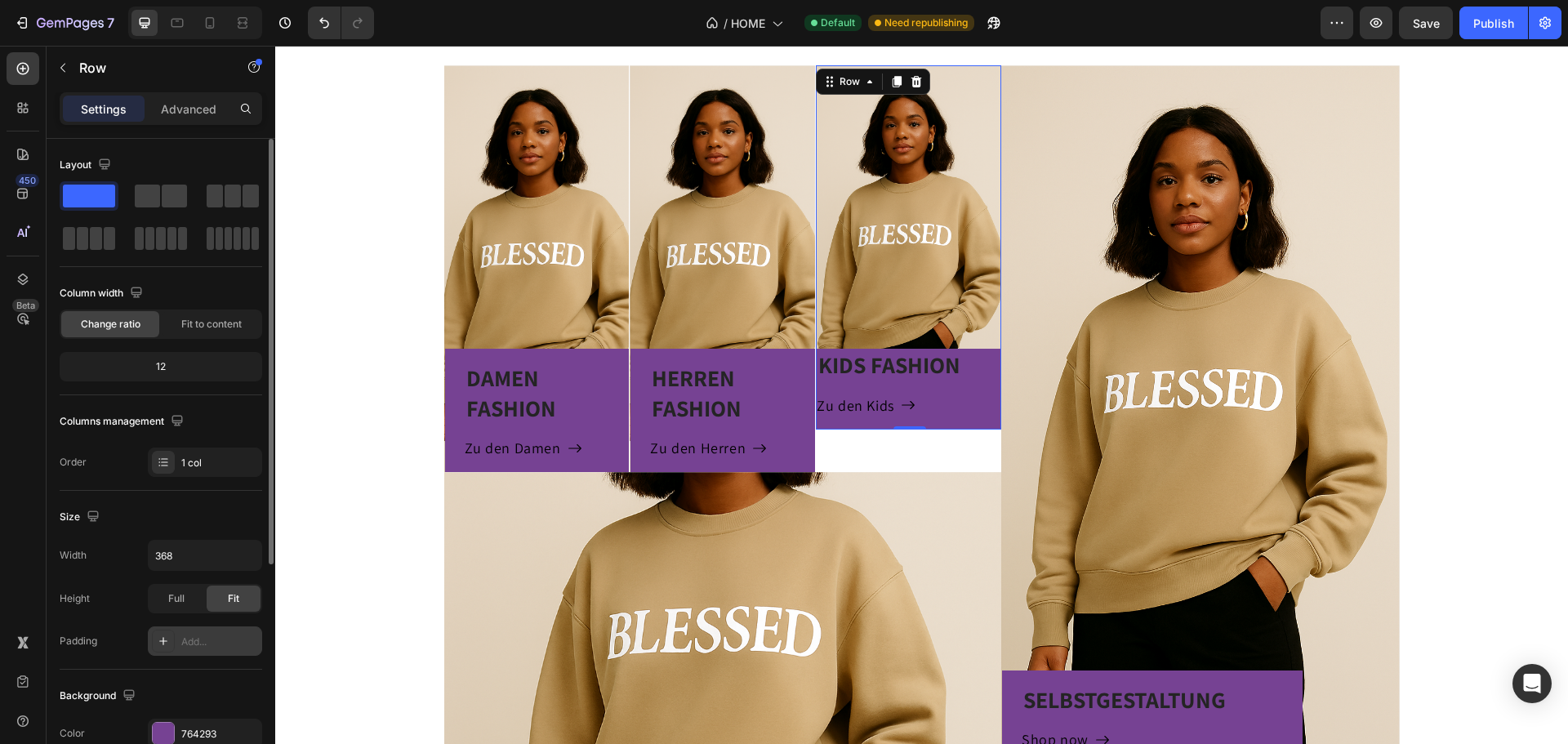
click at [224, 641] on div "Add..." at bounding box center [219, 641] width 77 height 15
type input "16"
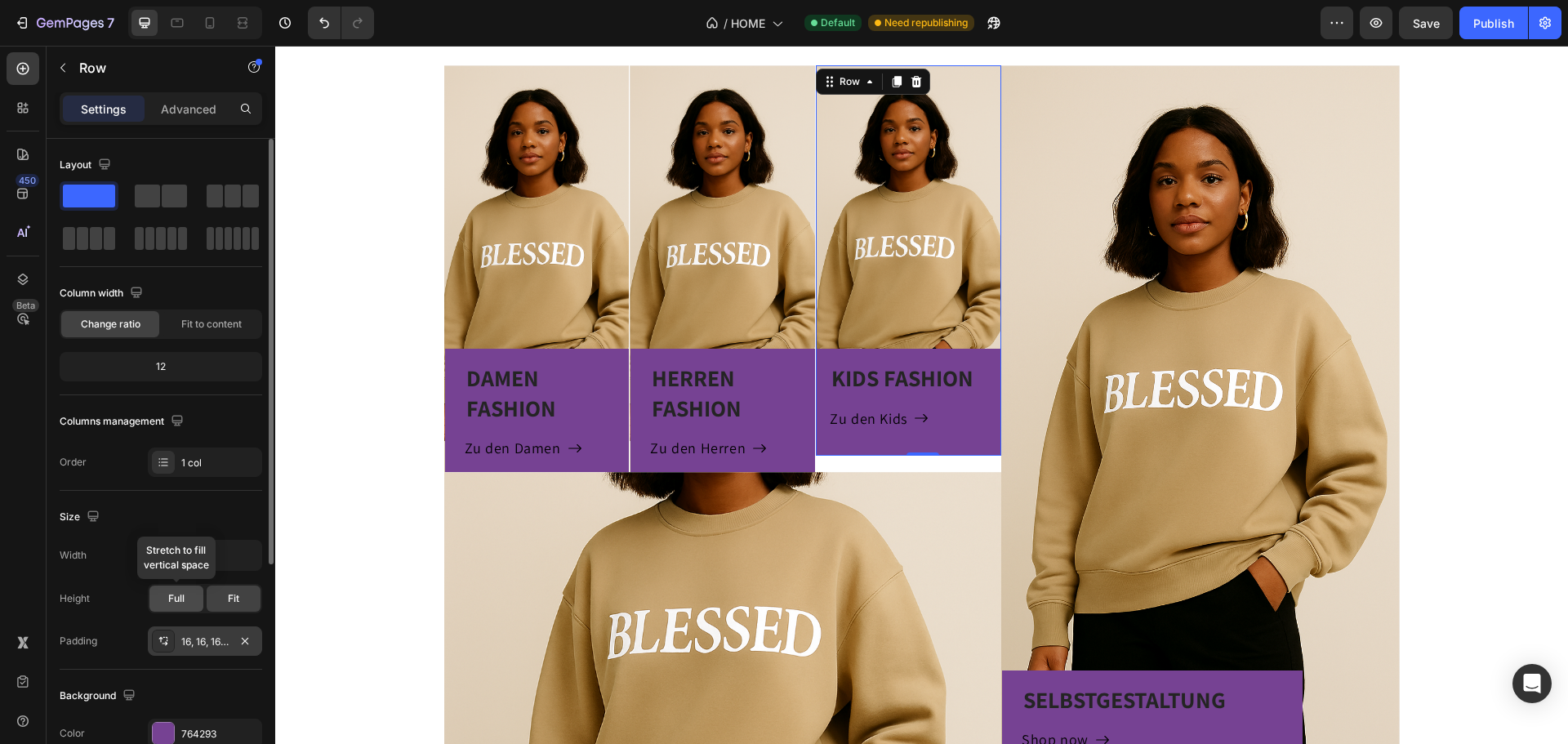
click at [178, 600] on span "Full" at bounding box center [176, 598] width 16 height 15
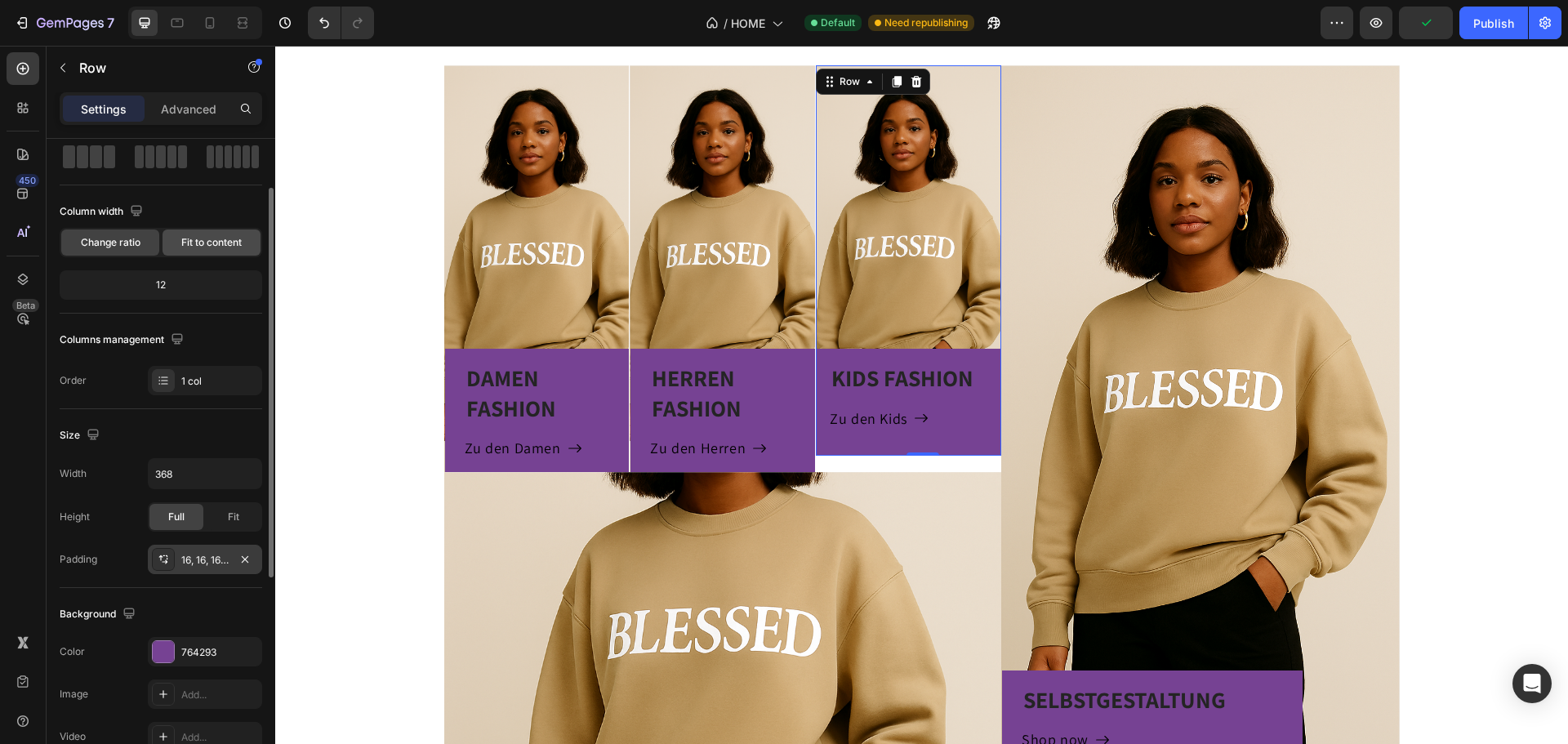
click at [212, 246] on span "Fit to content" at bounding box center [211, 243] width 60 height 15
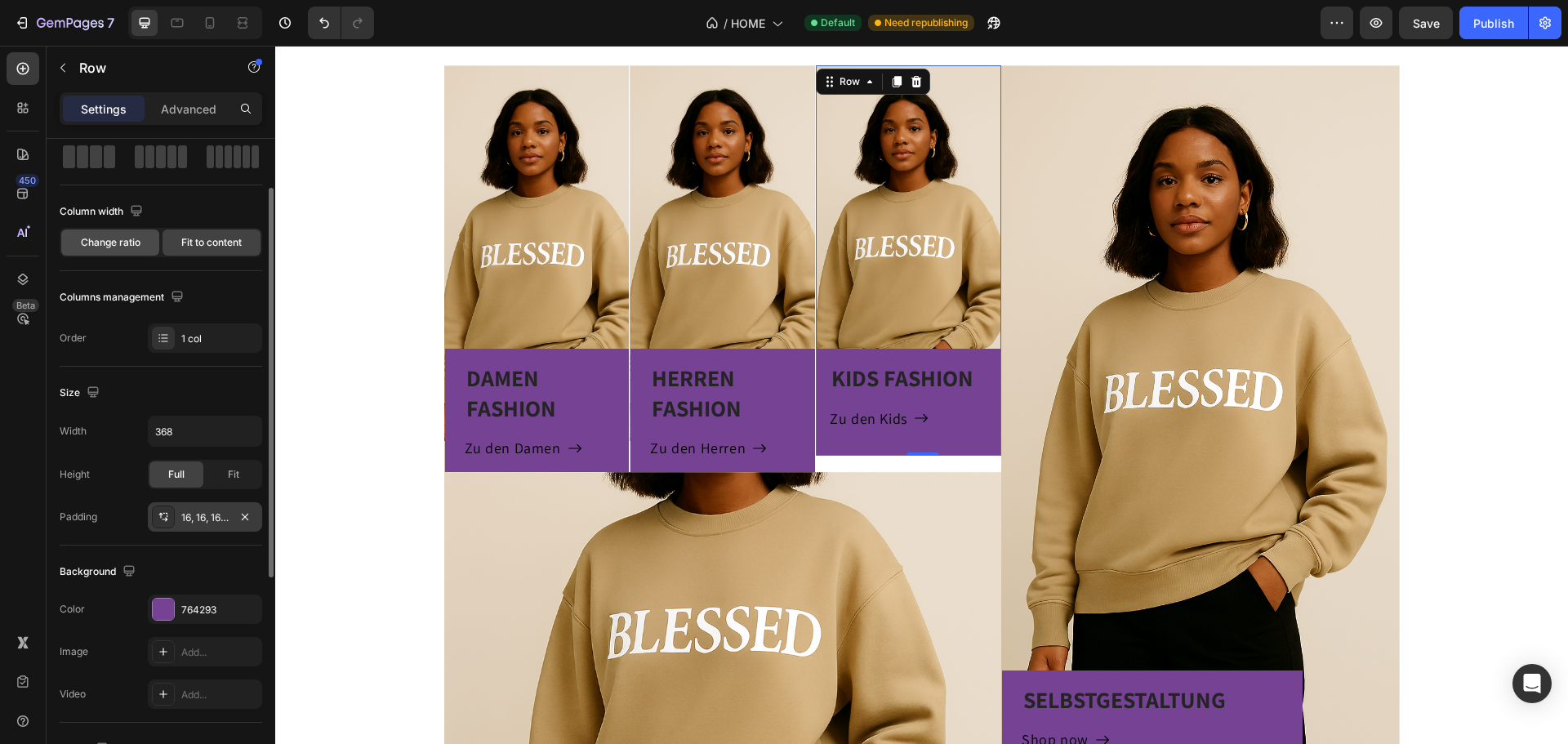
click at [115, 244] on span "Change ratio" at bounding box center [110, 243] width 59 height 15
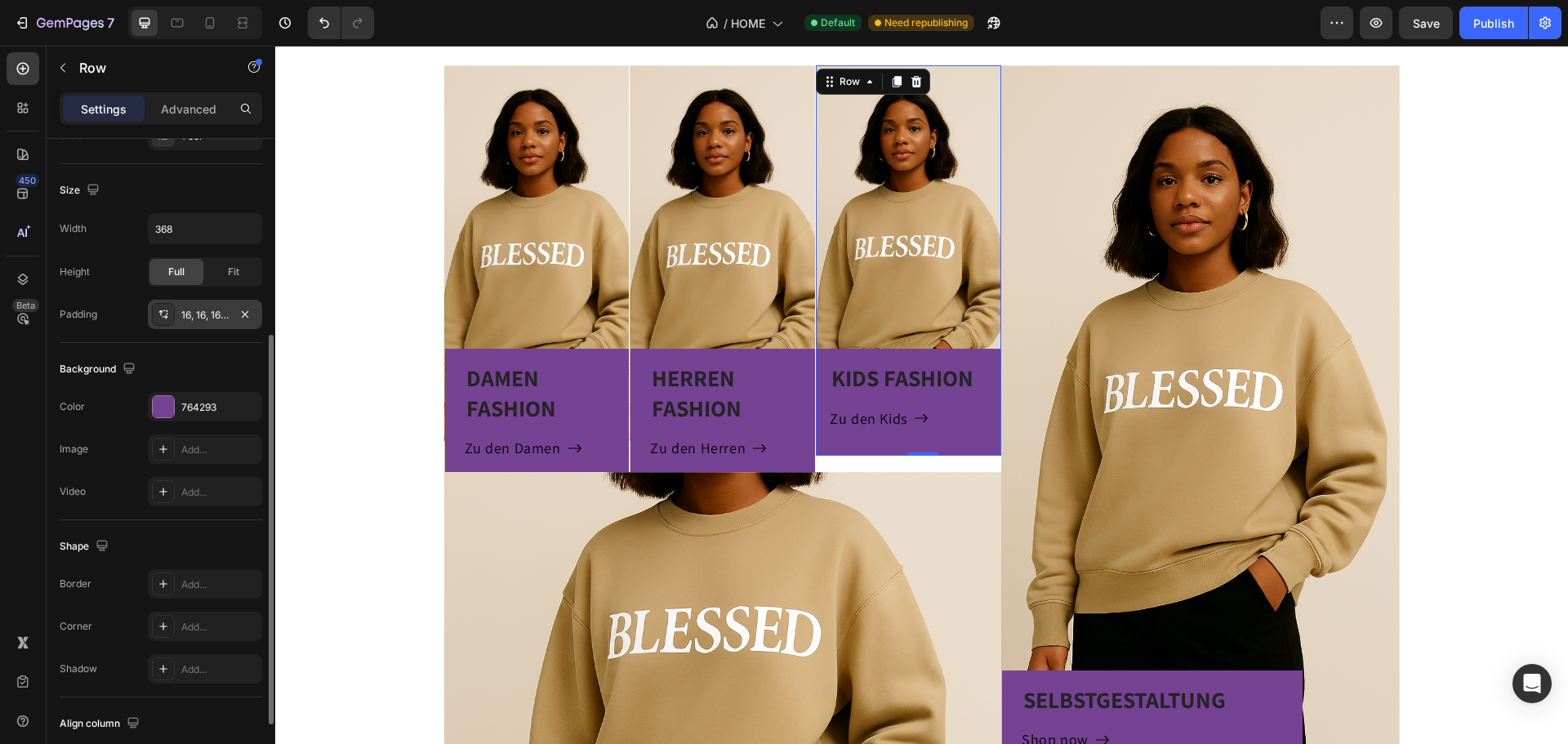
scroll to position [163, 0]
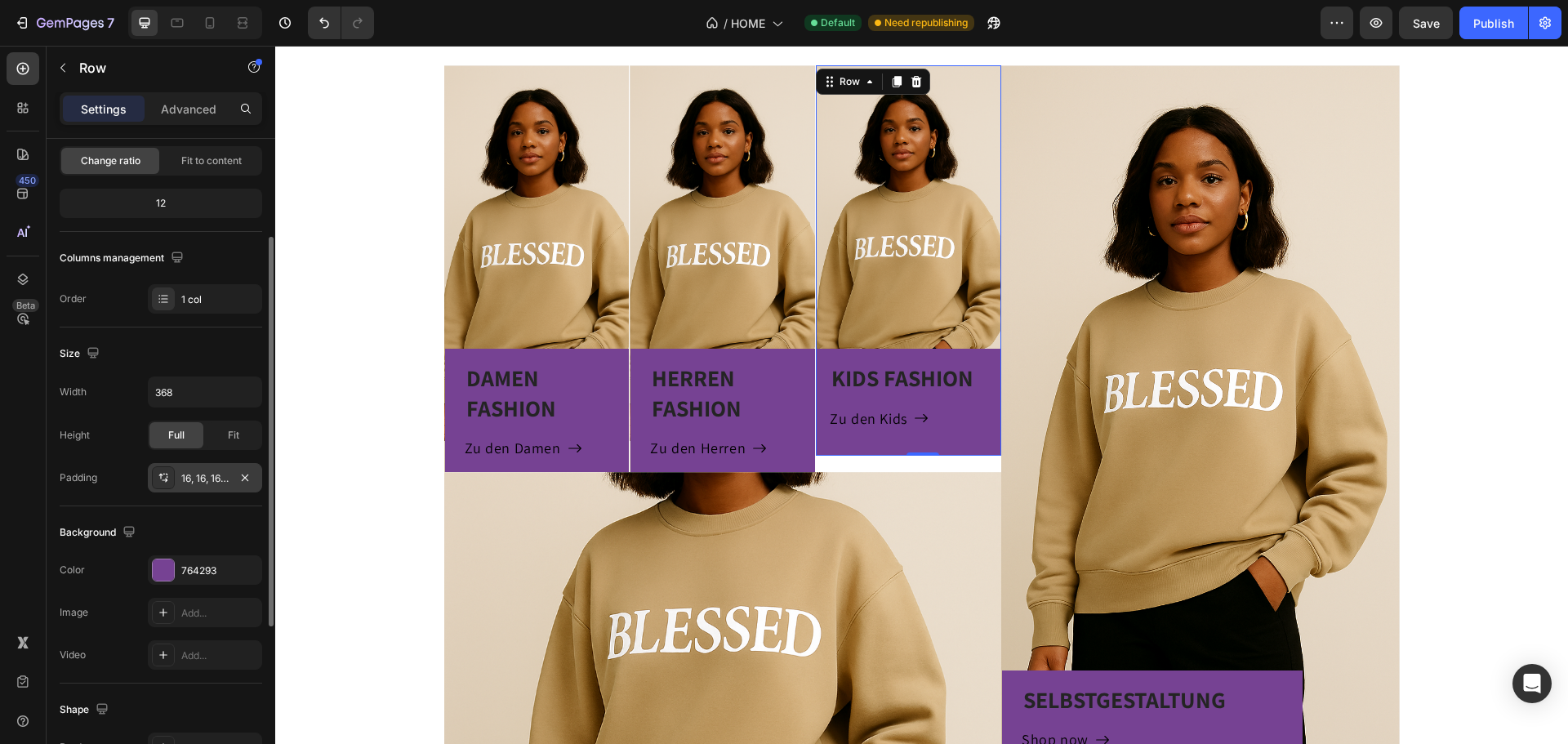
click at [171, 203] on div "12" at bounding box center [161, 204] width 196 height 23
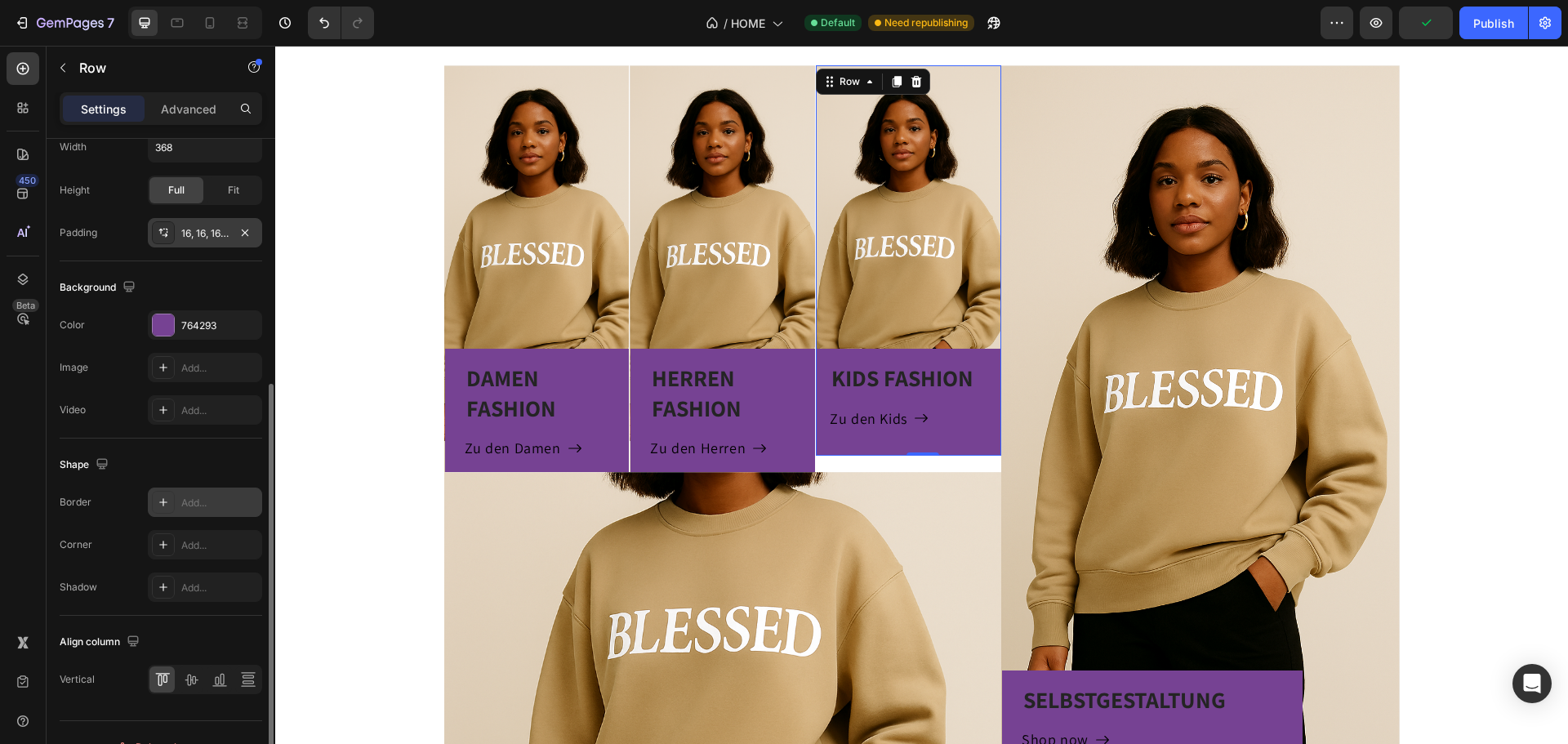
scroll to position [437, 0]
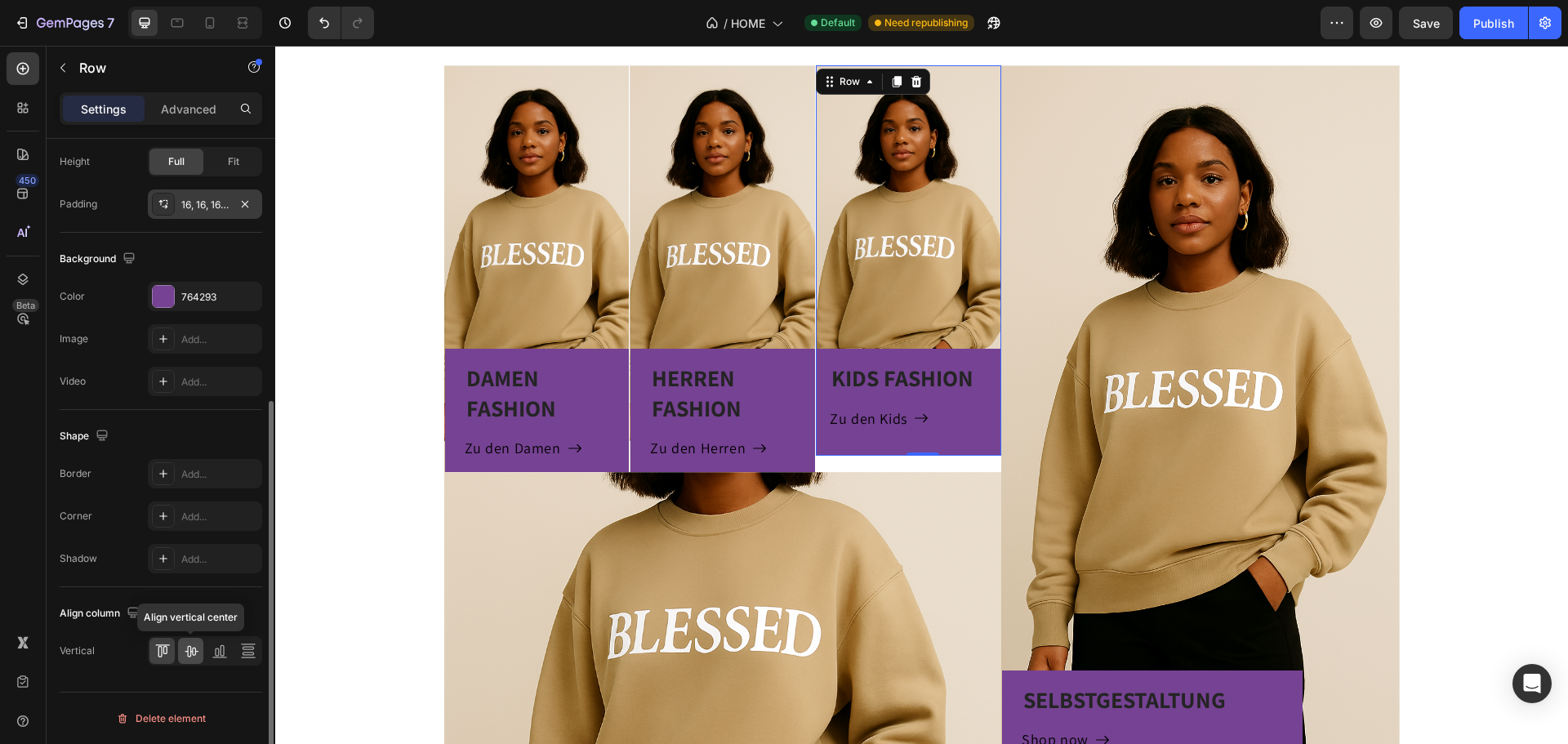
click at [195, 652] on icon at bounding box center [190, 652] width 13 height 12
click at [222, 653] on icon at bounding box center [219, 651] width 16 height 16
click at [247, 652] on icon at bounding box center [248, 651] width 16 height 16
click at [160, 656] on icon at bounding box center [162, 651] width 16 height 16
click at [186, 98] on div "Advanced" at bounding box center [188, 109] width 81 height 26
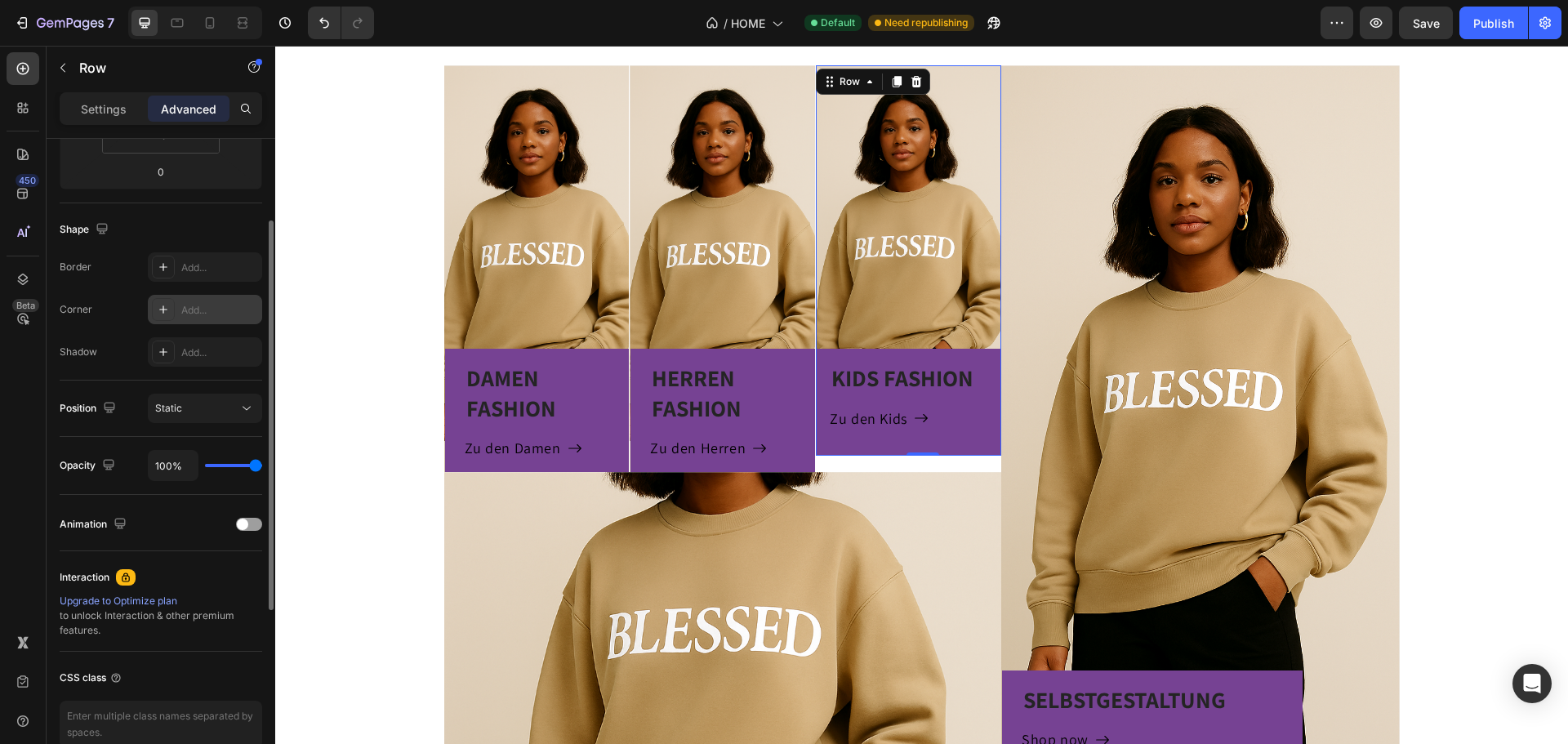
scroll to position [192, 0]
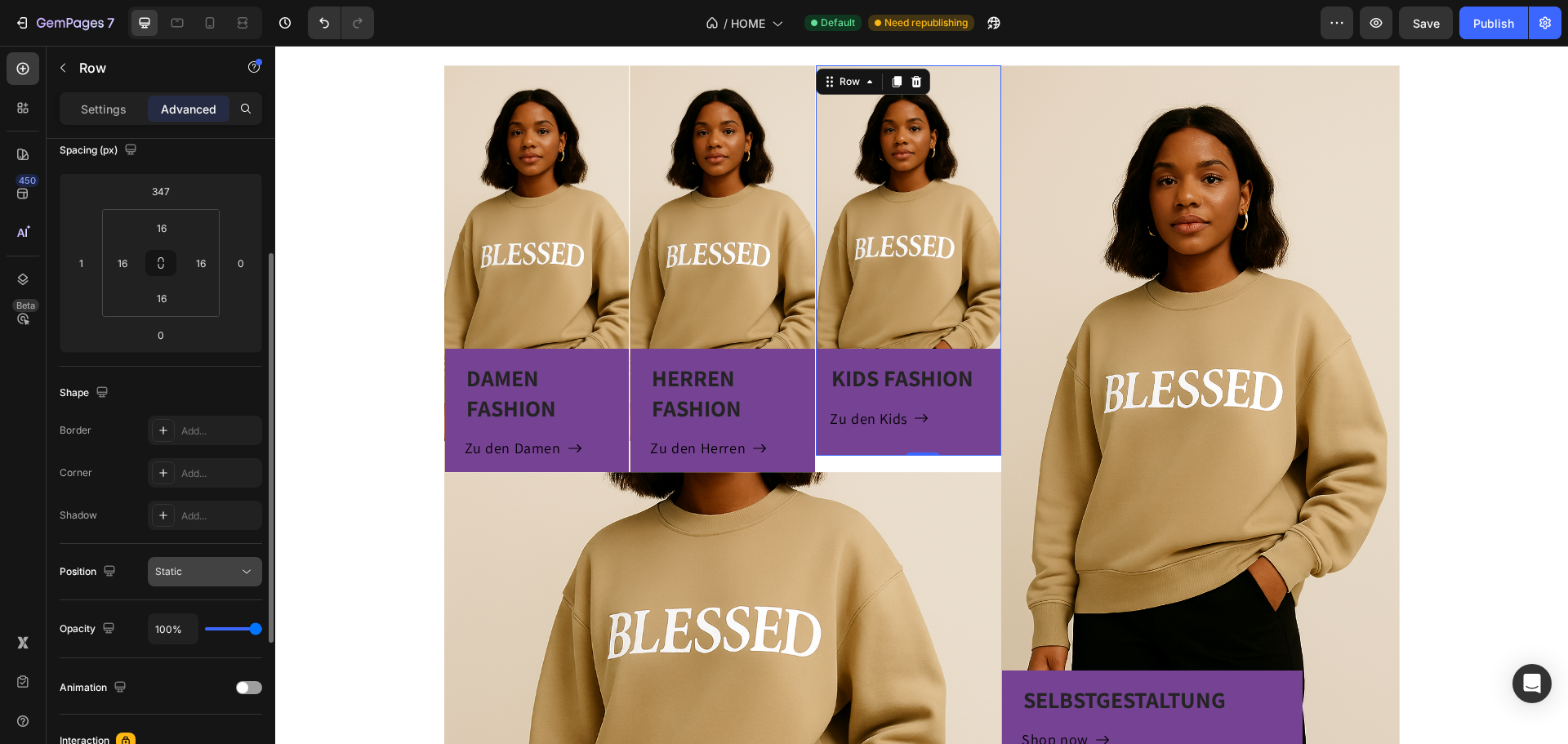
click at [221, 569] on div "Static" at bounding box center [197, 571] width 83 height 15
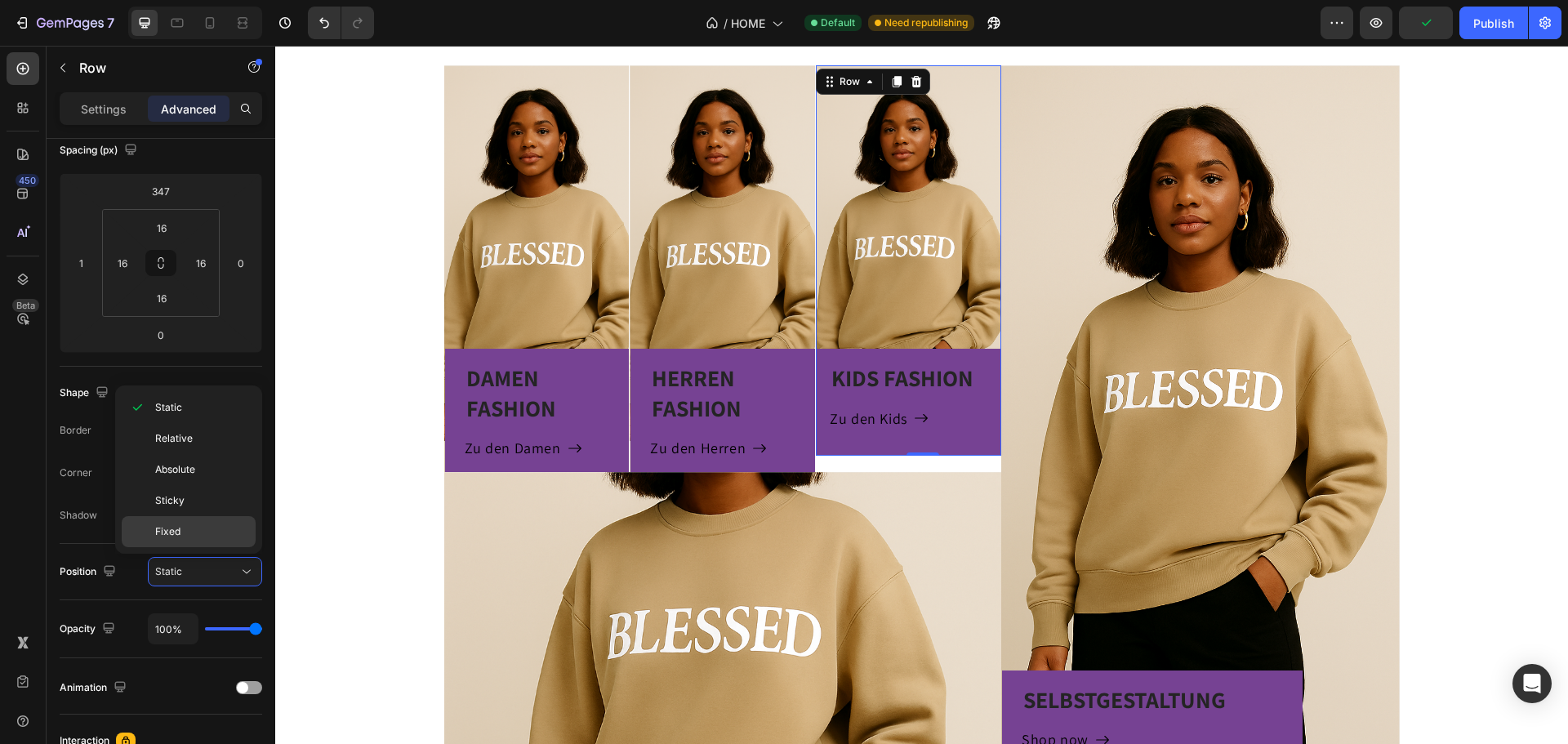
click at [214, 522] on div "Fixed" at bounding box center [188, 532] width 134 height 31
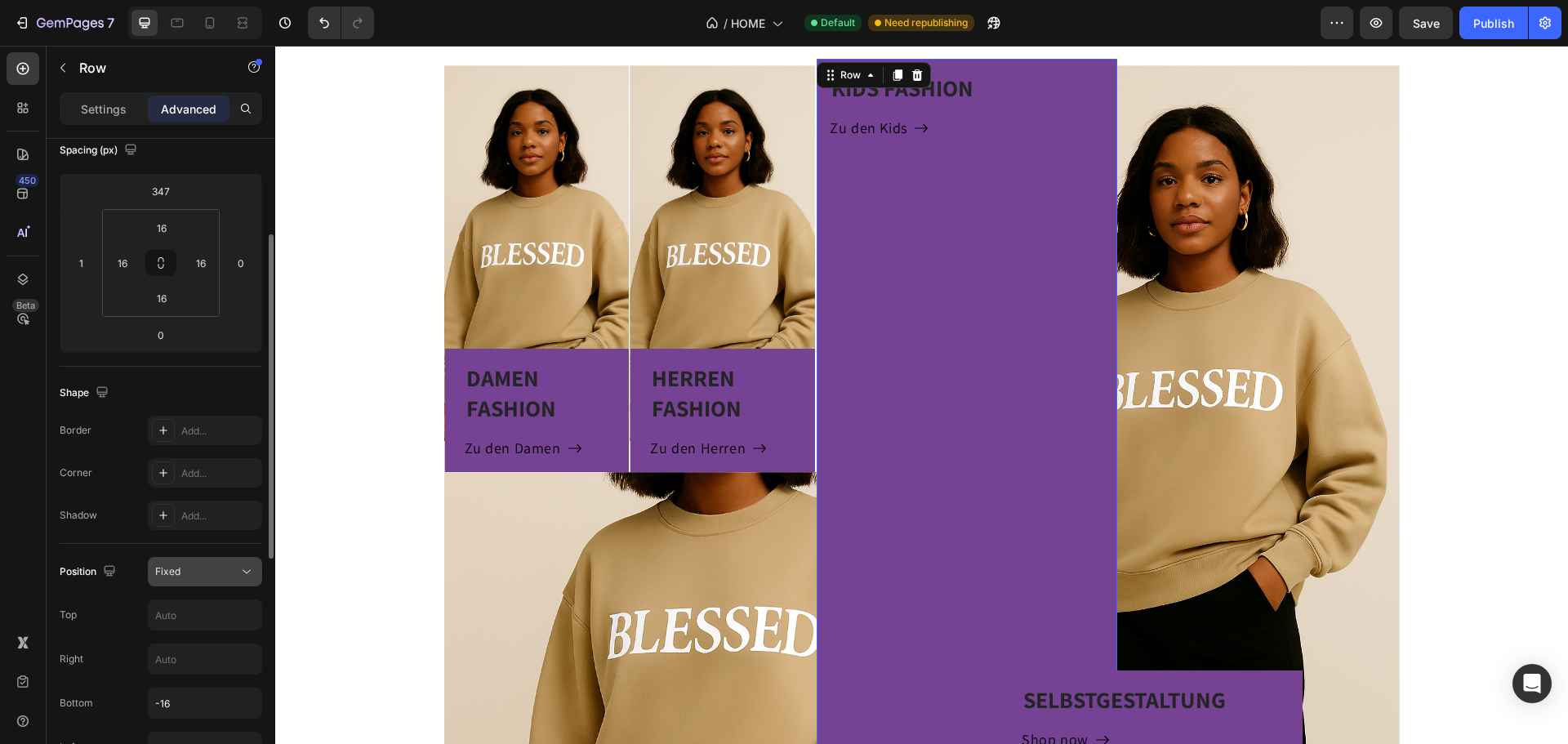
click at [208, 566] on div "Fixed" at bounding box center [197, 571] width 83 height 15
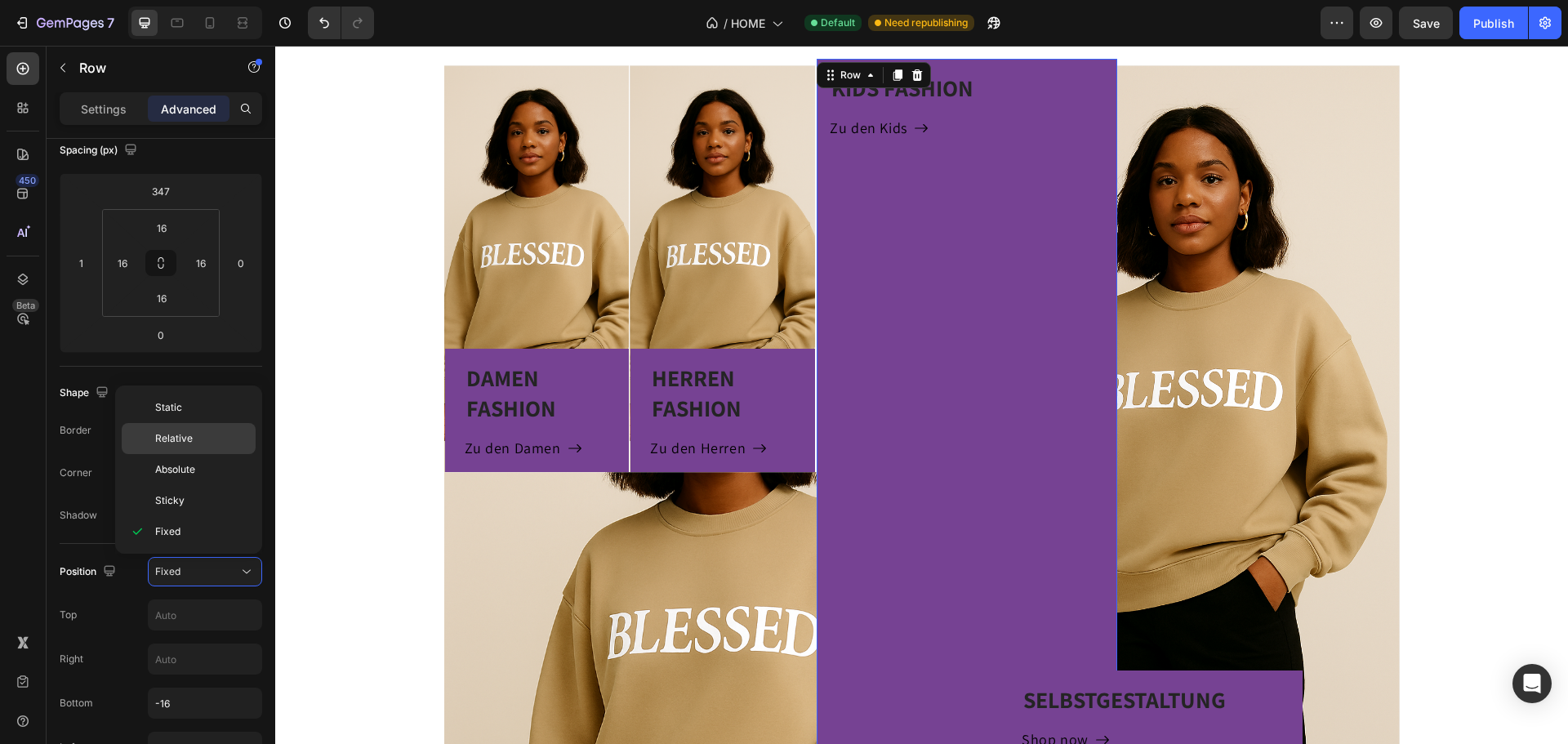
click at [200, 454] on div "Relative" at bounding box center [188, 469] width 134 height 31
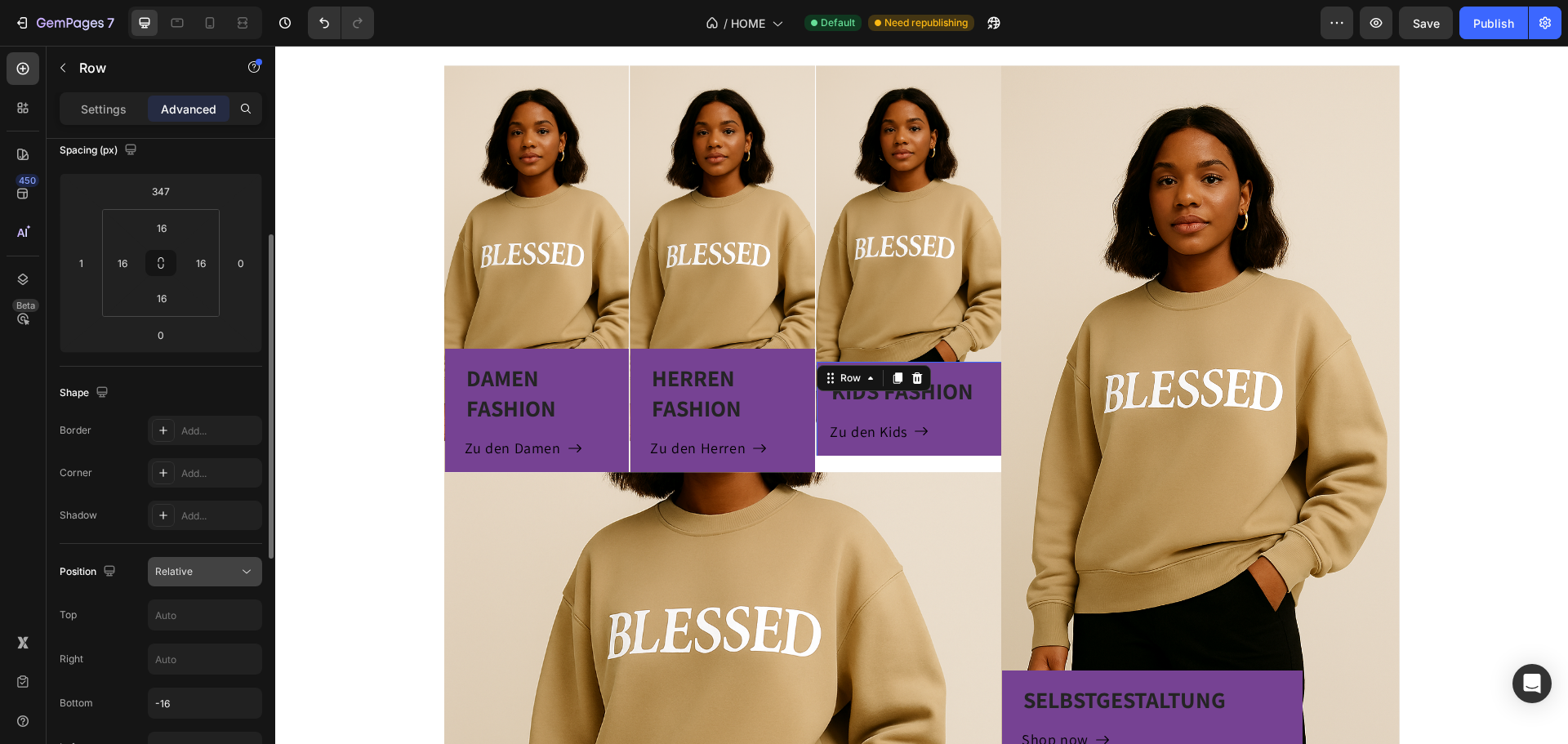
click at [212, 570] on div "Relative" at bounding box center [197, 571] width 83 height 15
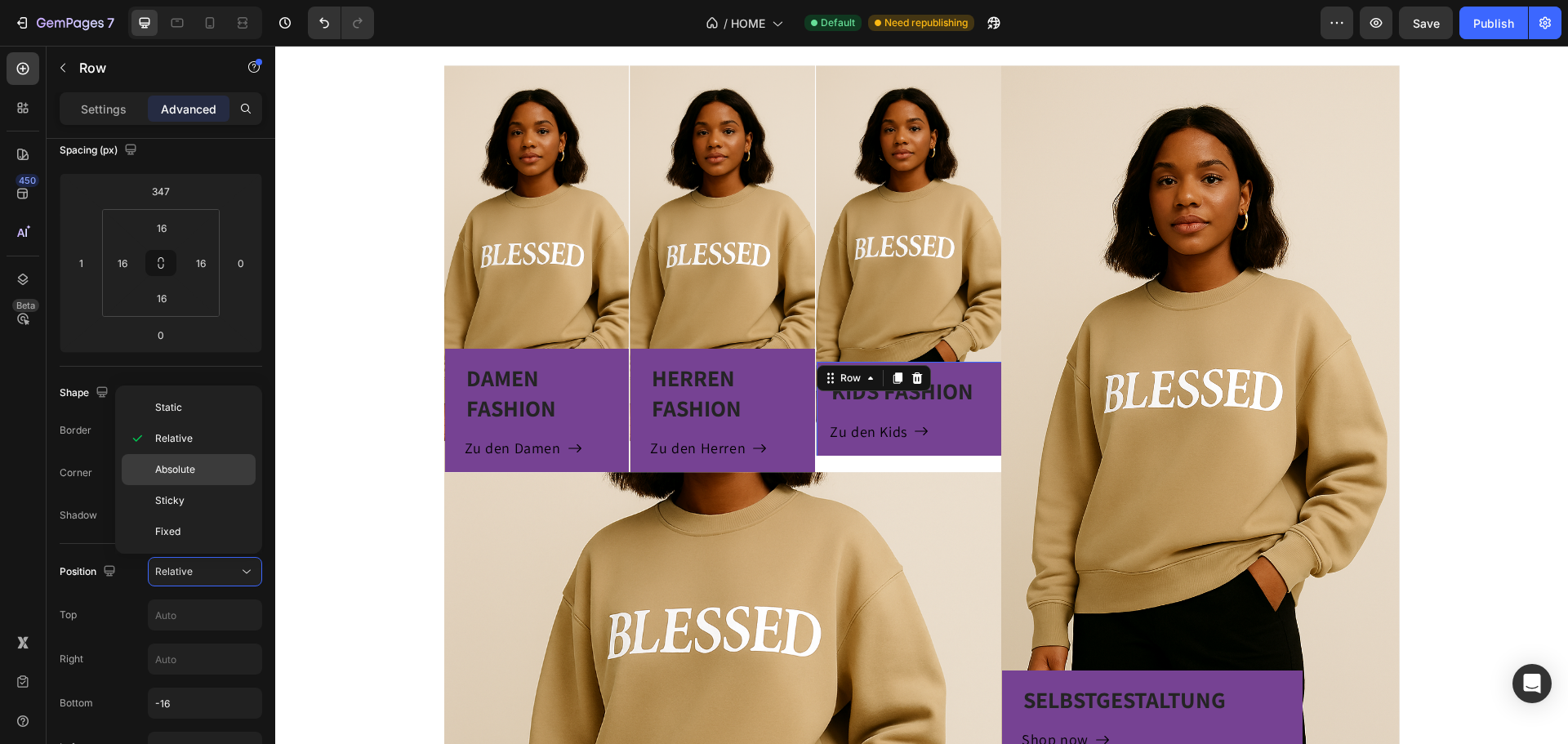
click at [211, 465] on p "Absolute" at bounding box center [202, 469] width 93 height 15
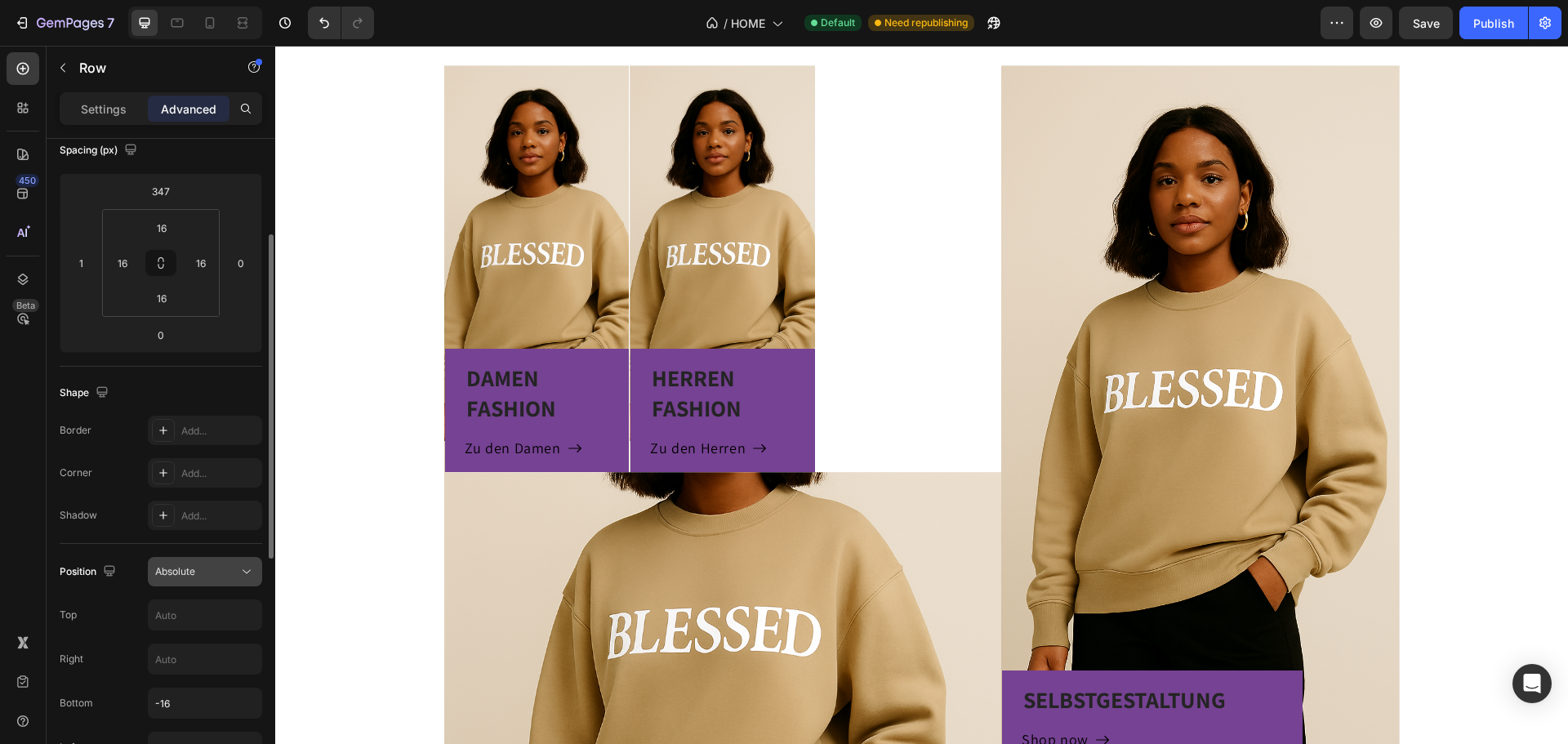
click at [208, 567] on div "Absolute" at bounding box center [197, 571] width 83 height 15
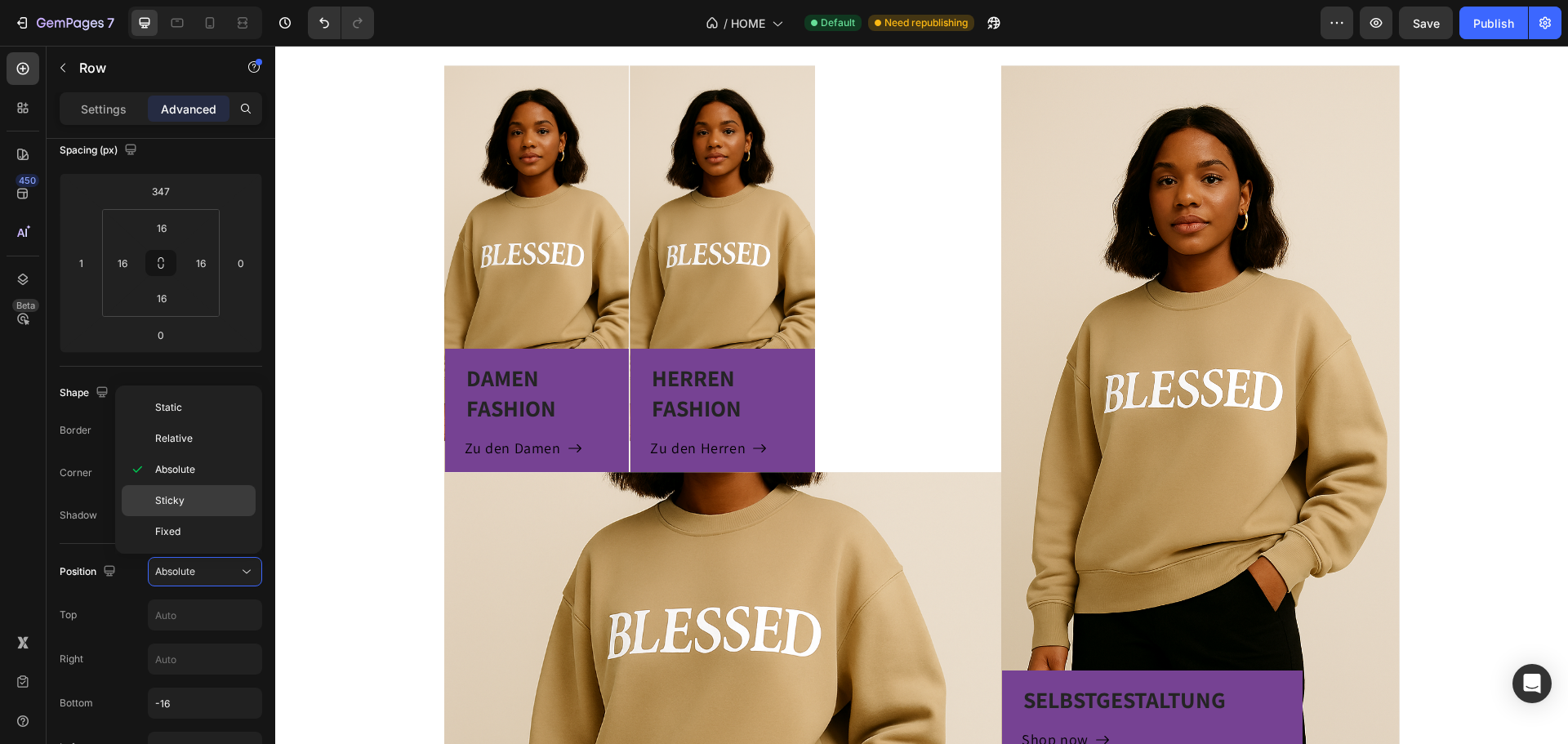
click at [208, 497] on p "Sticky" at bounding box center [202, 501] width 93 height 15
type input "0"
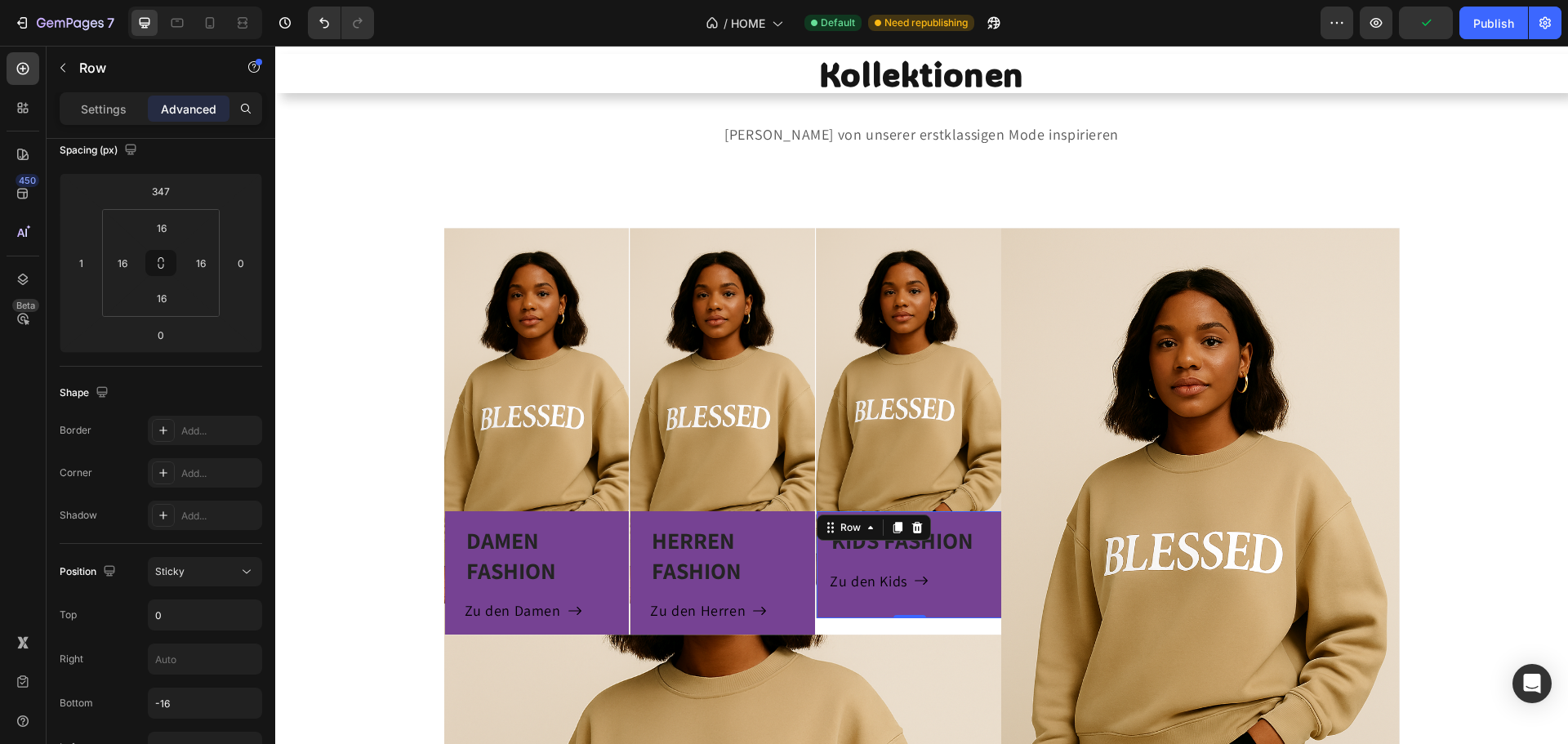
scroll to position [817, 0]
click at [215, 566] on div "Sticky" at bounding box center [197, 571] width 83 height 15
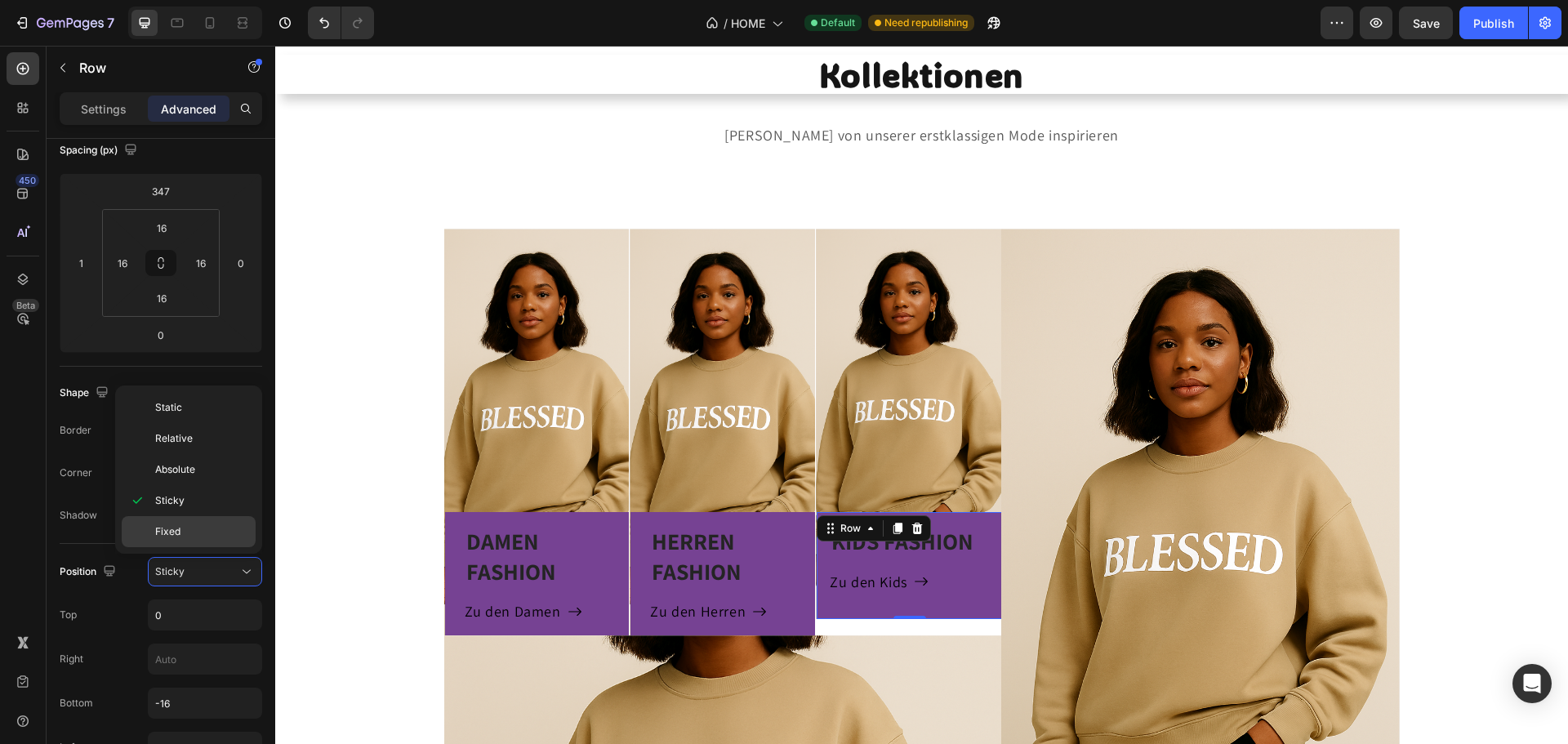
click at [205, 531] on p "Fixed" at bounding box center [202, 532] width 93 height 15
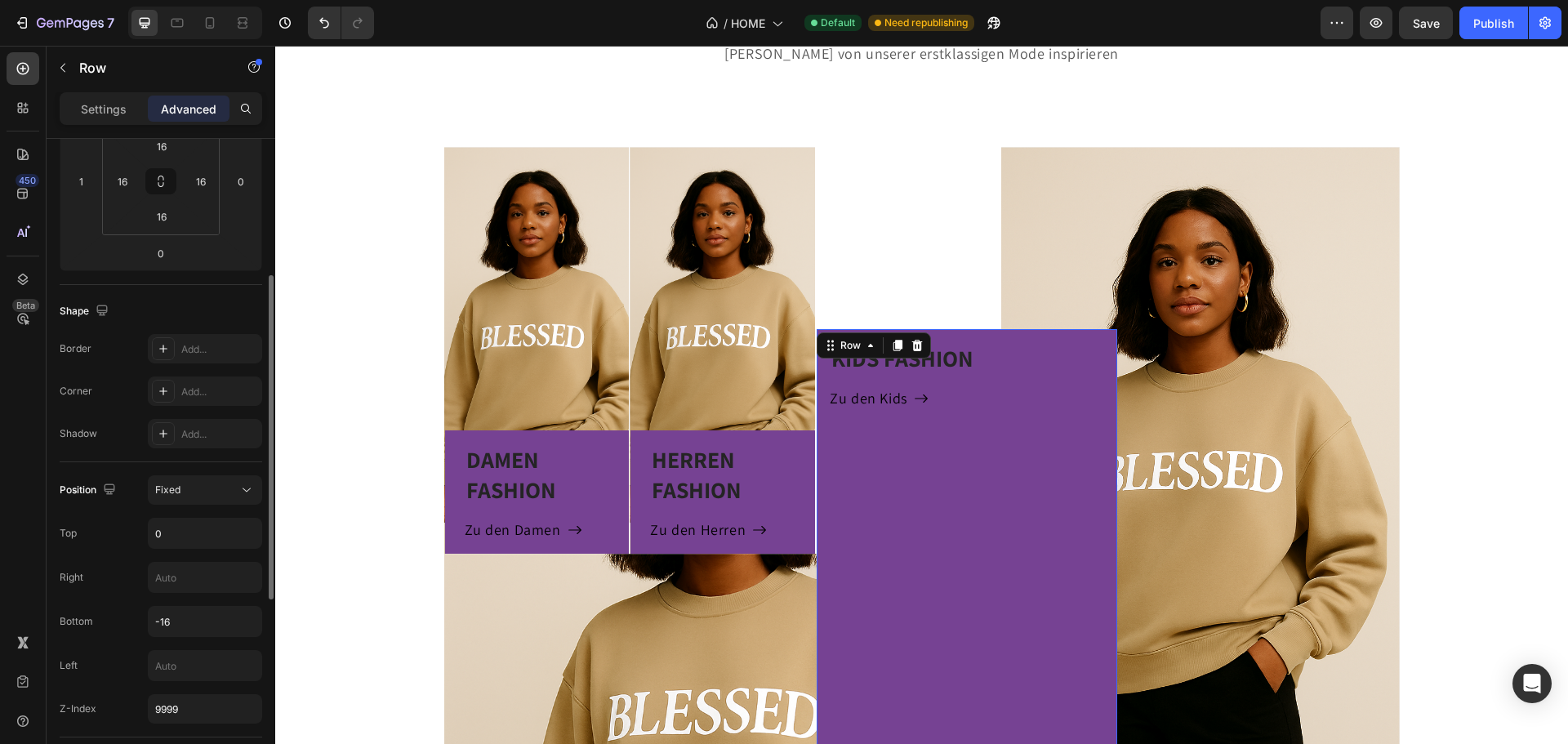
scroll to position [355, 0]
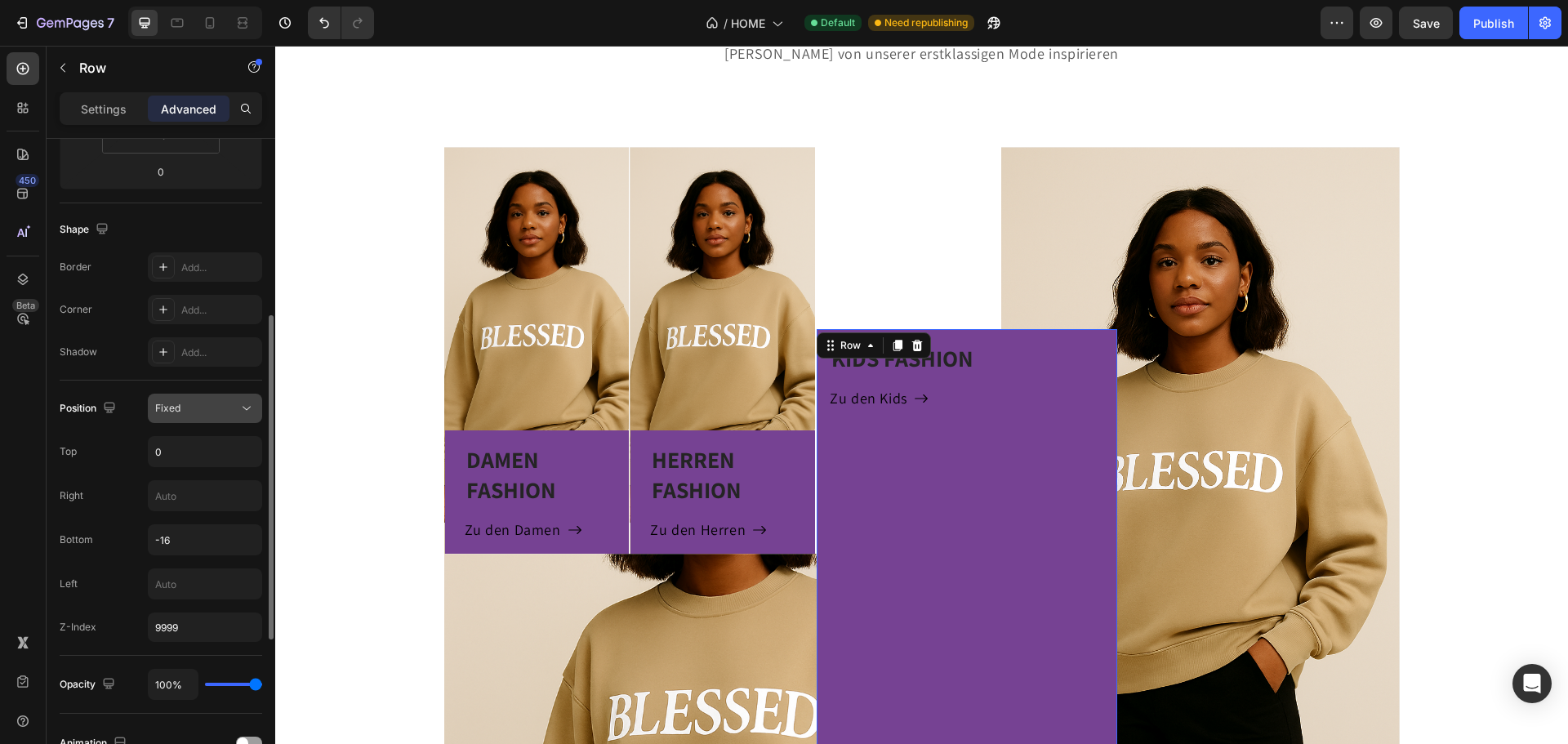
click at [231, 414] on div "Fixed" at bounding box center [197, 408] width 83 height 15
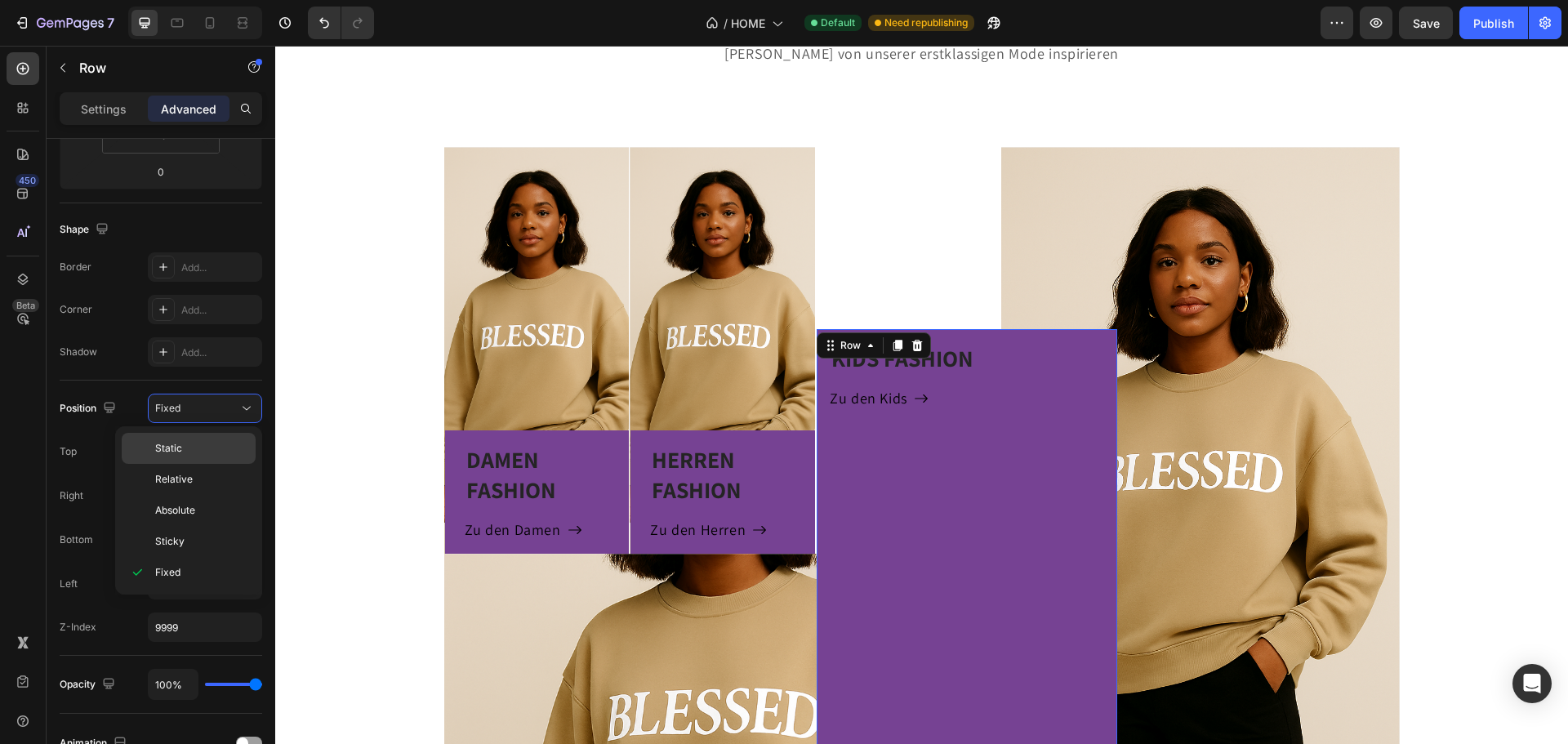
click at [200, 443] on p "Static" at bounding box center [202, 448] width 93 height 15
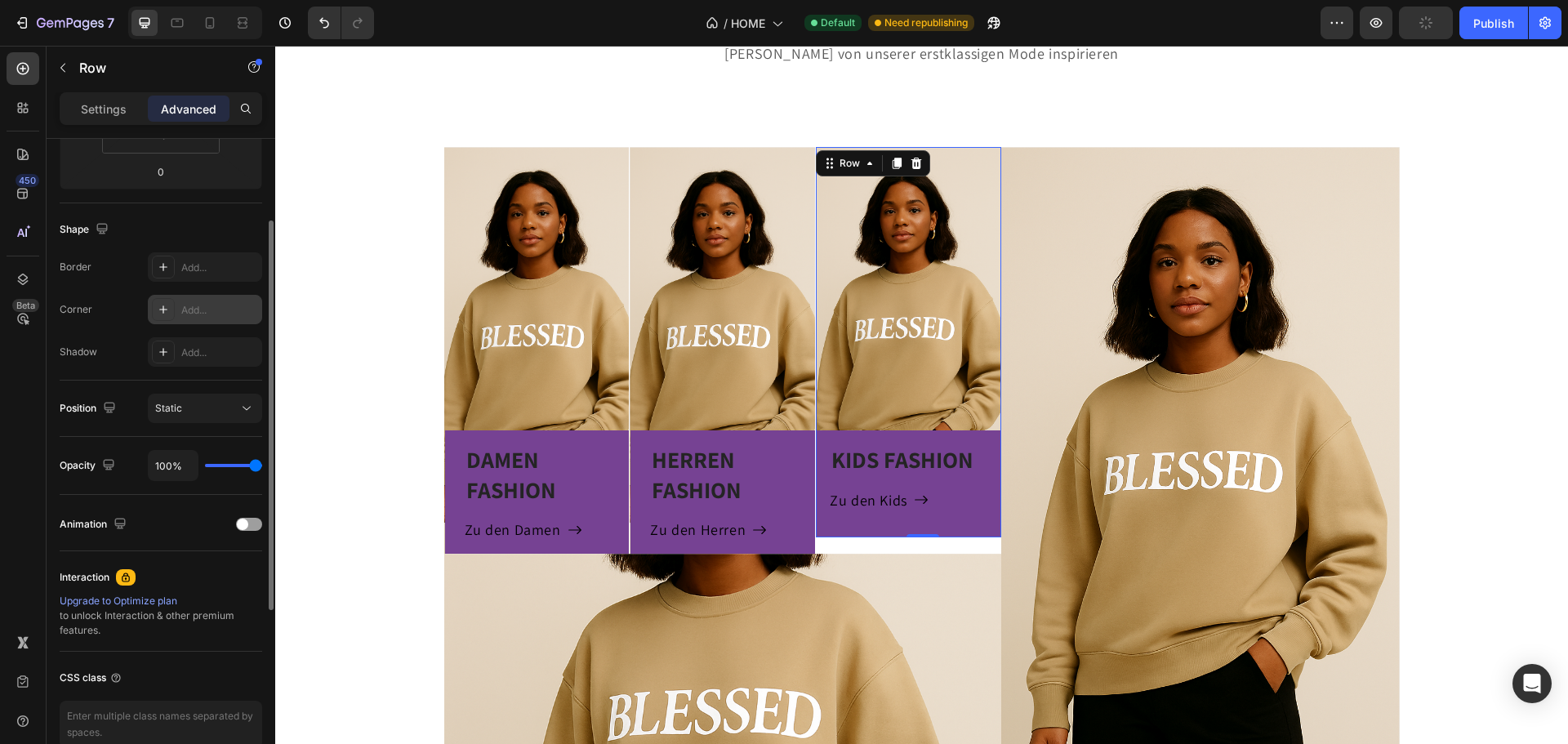
scroll to position [192, 0]
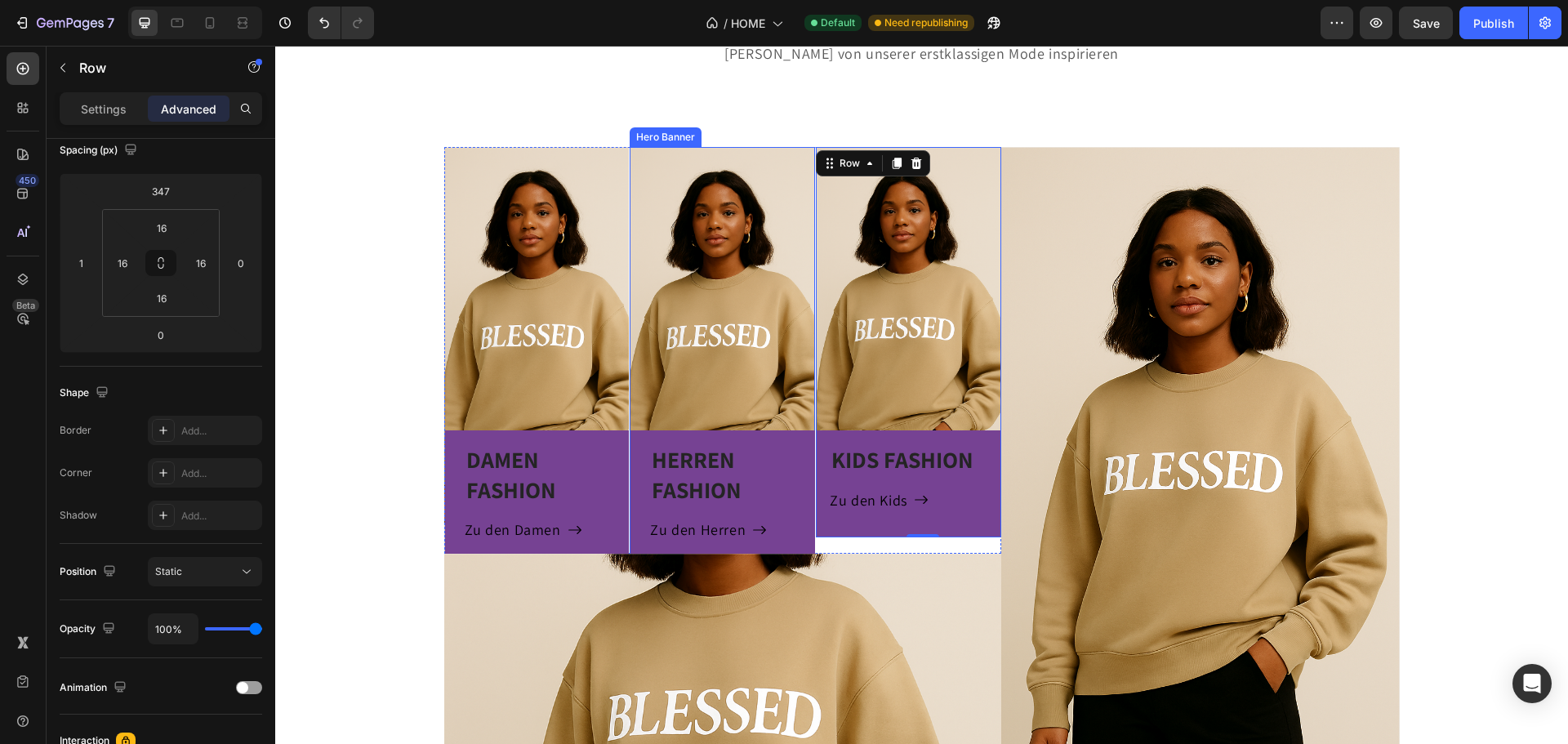
click at [691, 298] on div "HERREN FASHION Heading Zu den Herren Button Row" at bounding box center [721, 350] width 185 height 406
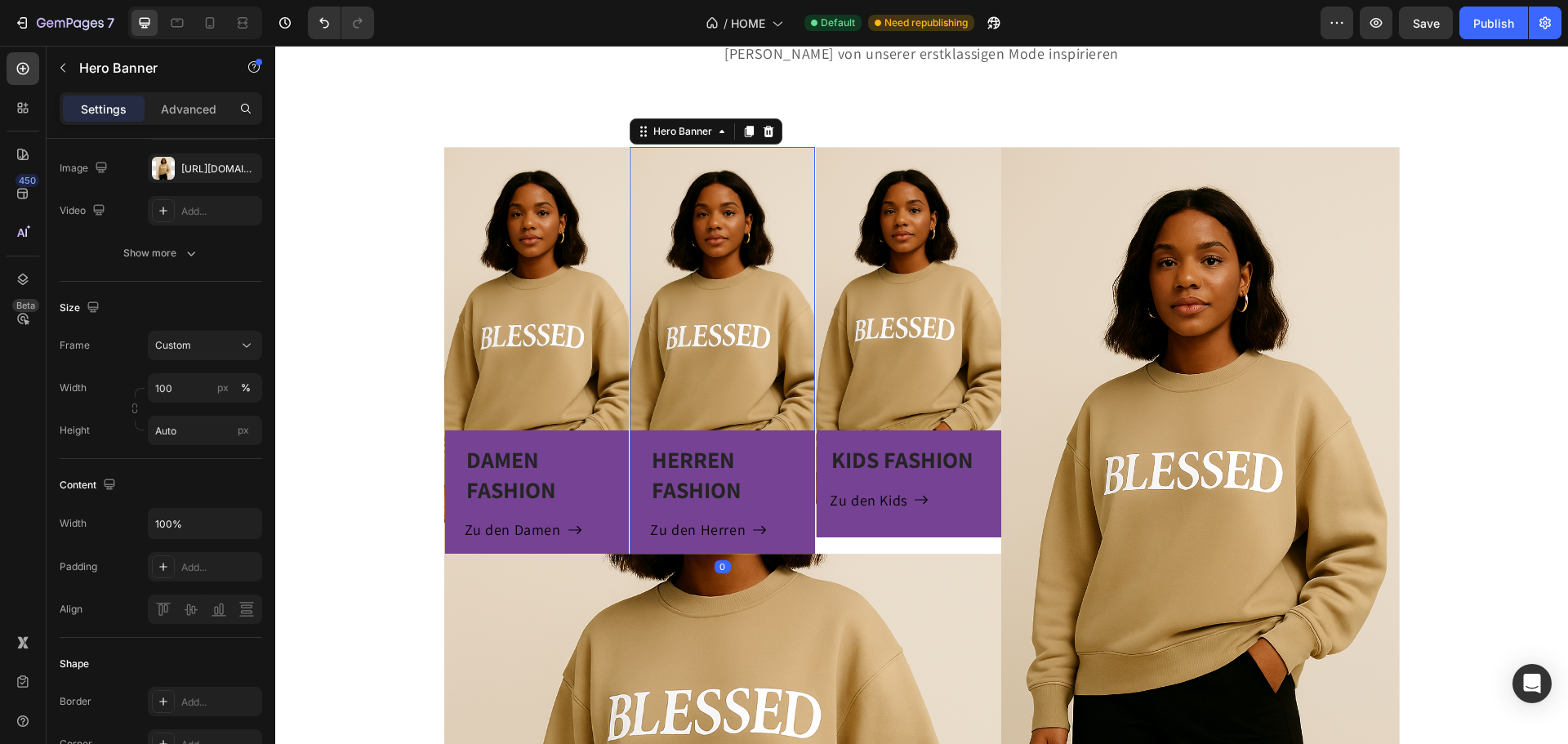
scroll to position [0, 0]
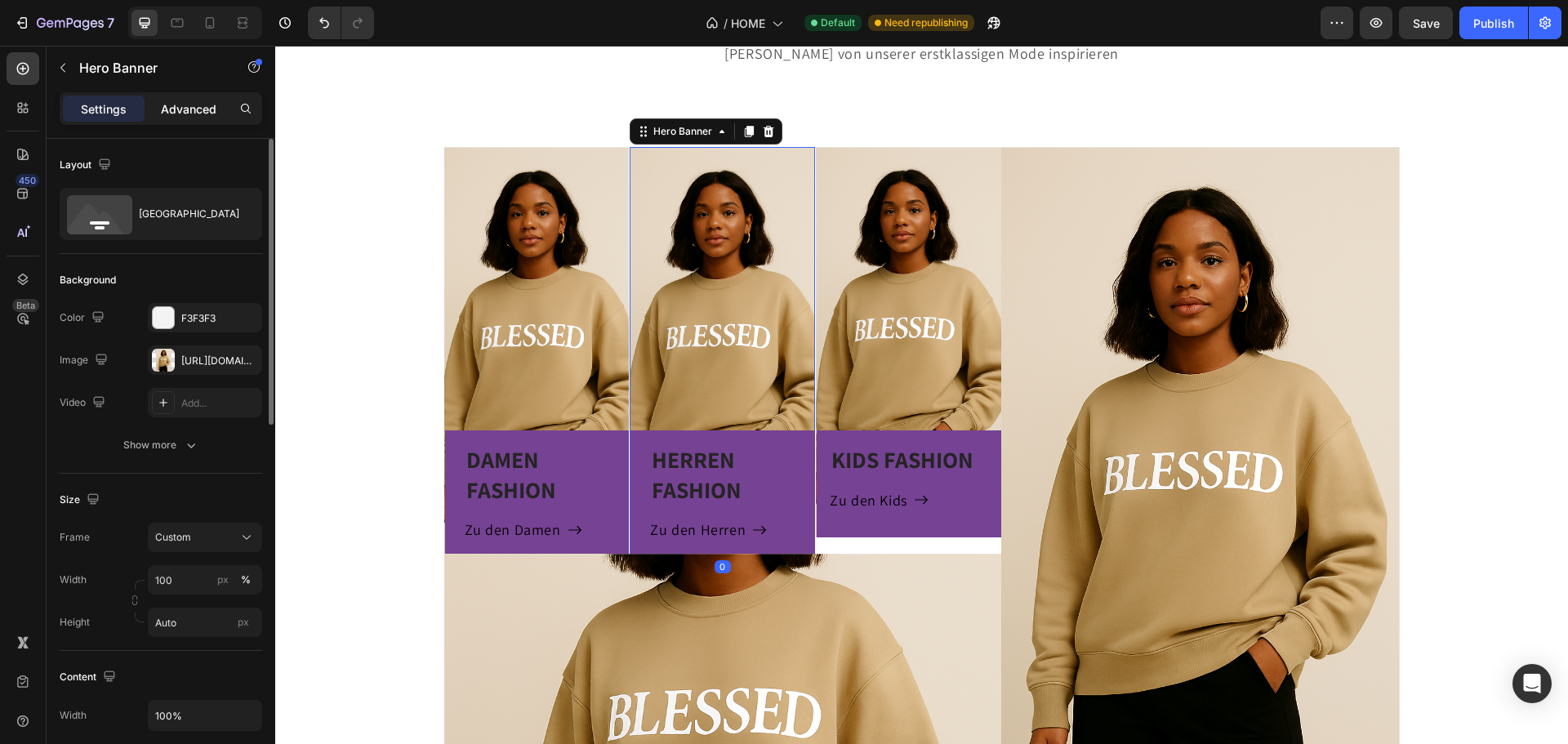
click at [191, 101] on p "Advanced" at bounding box center [188, 110] width 55 height 17
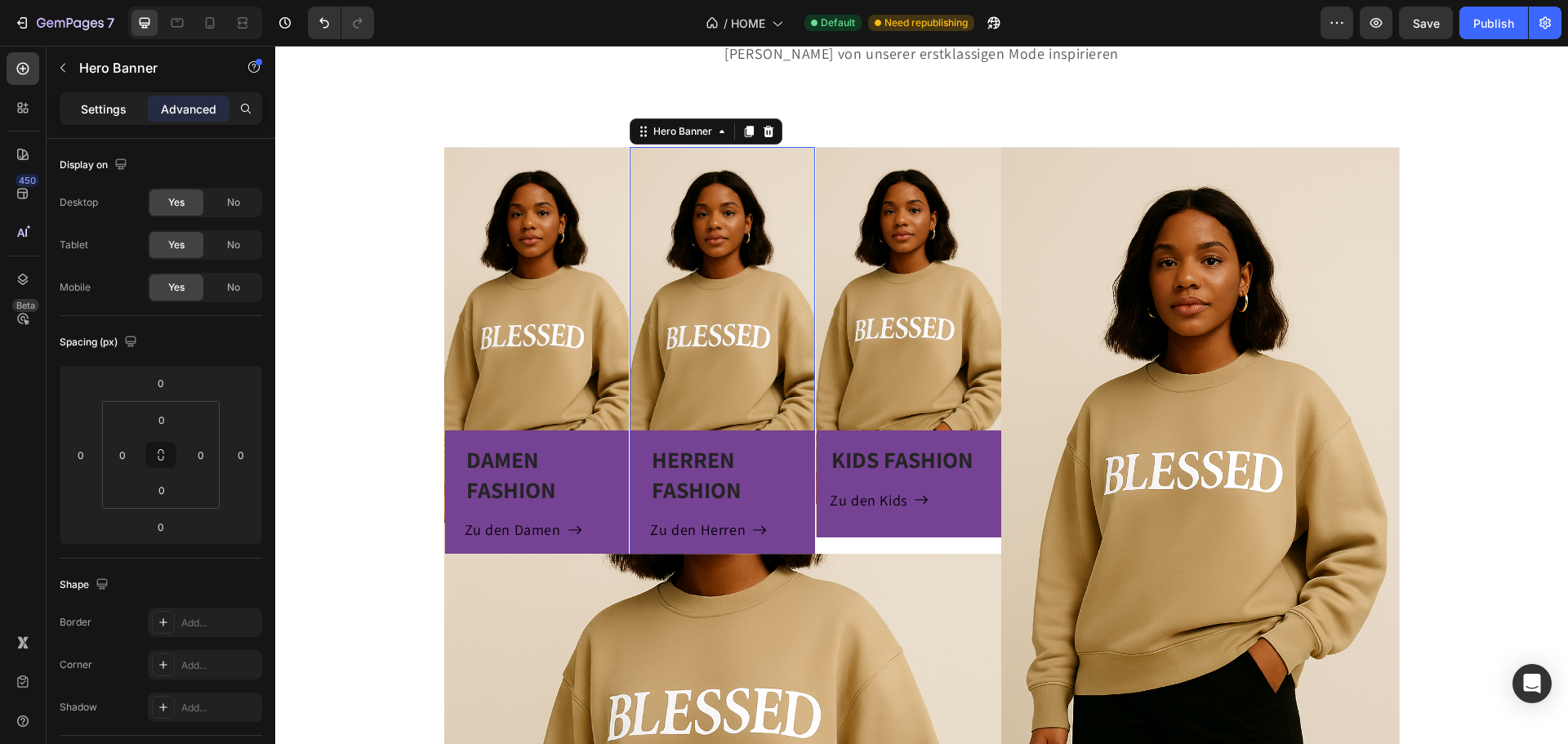
click at [131, 113] on div "Settings" at bounding box center [104, 109] width 81 height 26
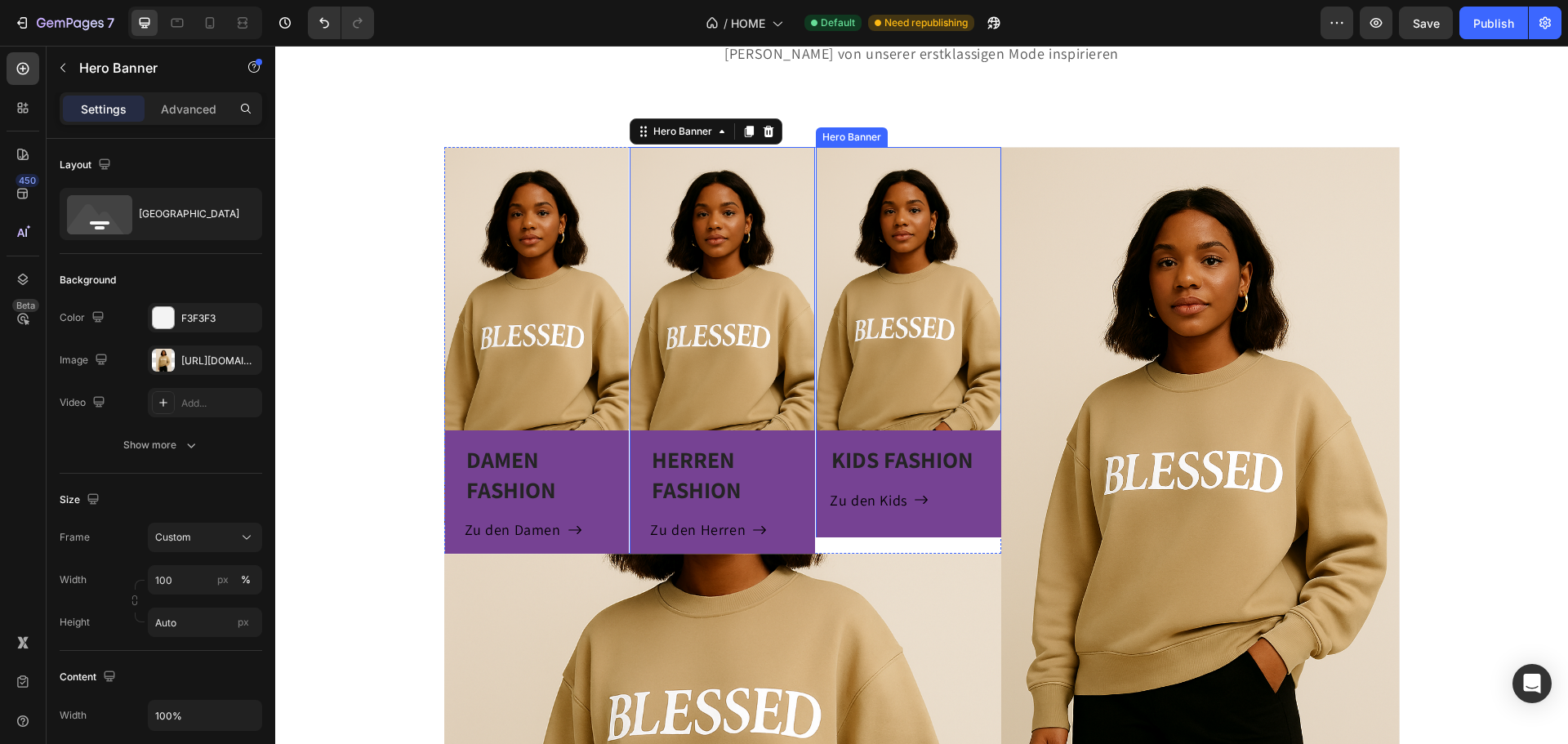
click at [912, 327] on div "KIDS FASHION Heading Zu den Kids Button Row" at bounding box center [908, 342] width 185 height 390
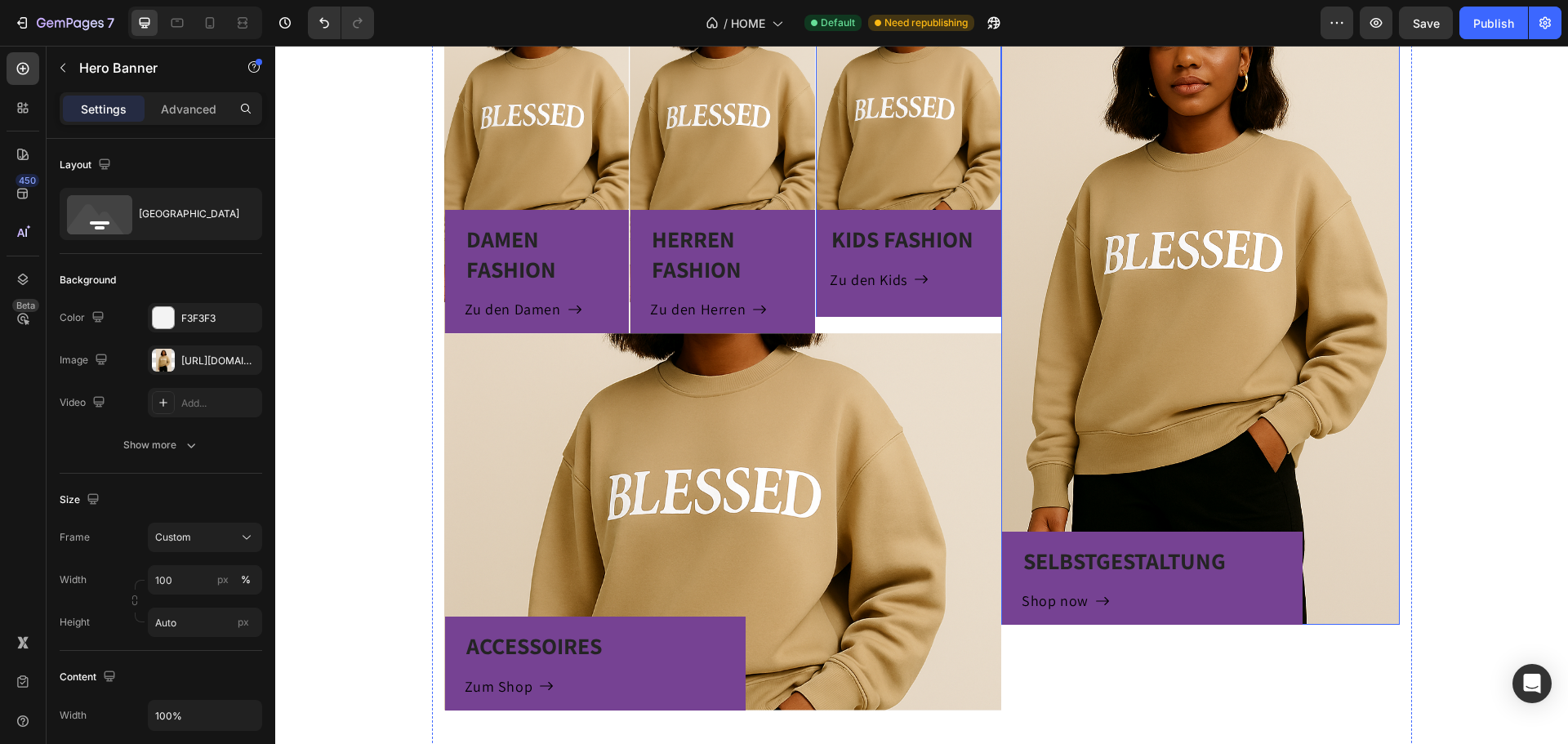
click at [1301, 373] on div "SELBSTGESTALTUNG Heading Shop now Button Row" at bounding box center [1200, 437] width 399 height 376
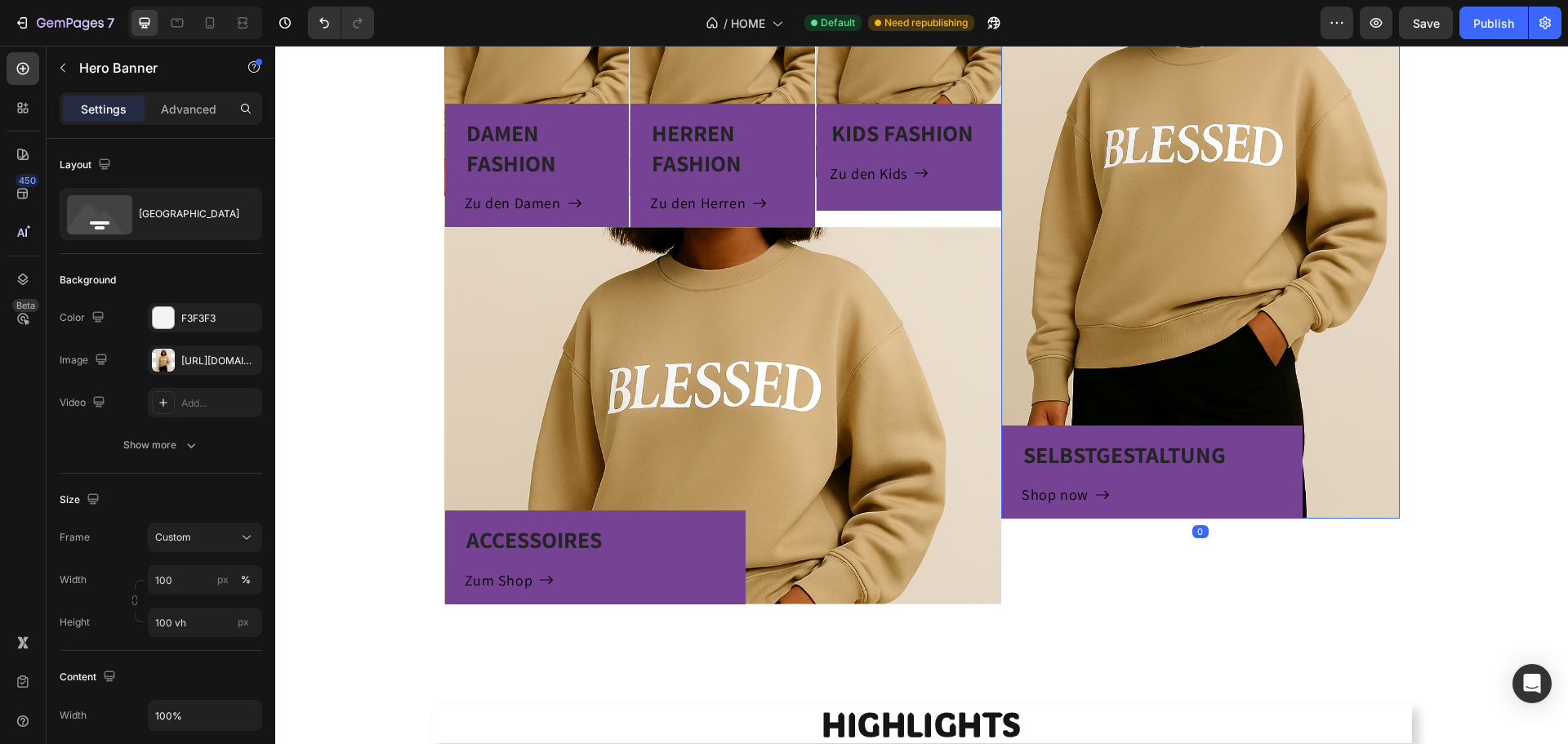
click at [1323, 298] on div "SELBSTGESTALTUNG Heading Shop now Button Row" at bounding box center [1200, 331] width 399 height 376
click at [1220, 329] on div "SELBSTGESTALTUNG Heading Shop now Button Row" at bounding box center [1200, 331] width 399 height 376
click at [177, 110] on p "Advanced" at bounding box center [188, 110] width 55 height 17
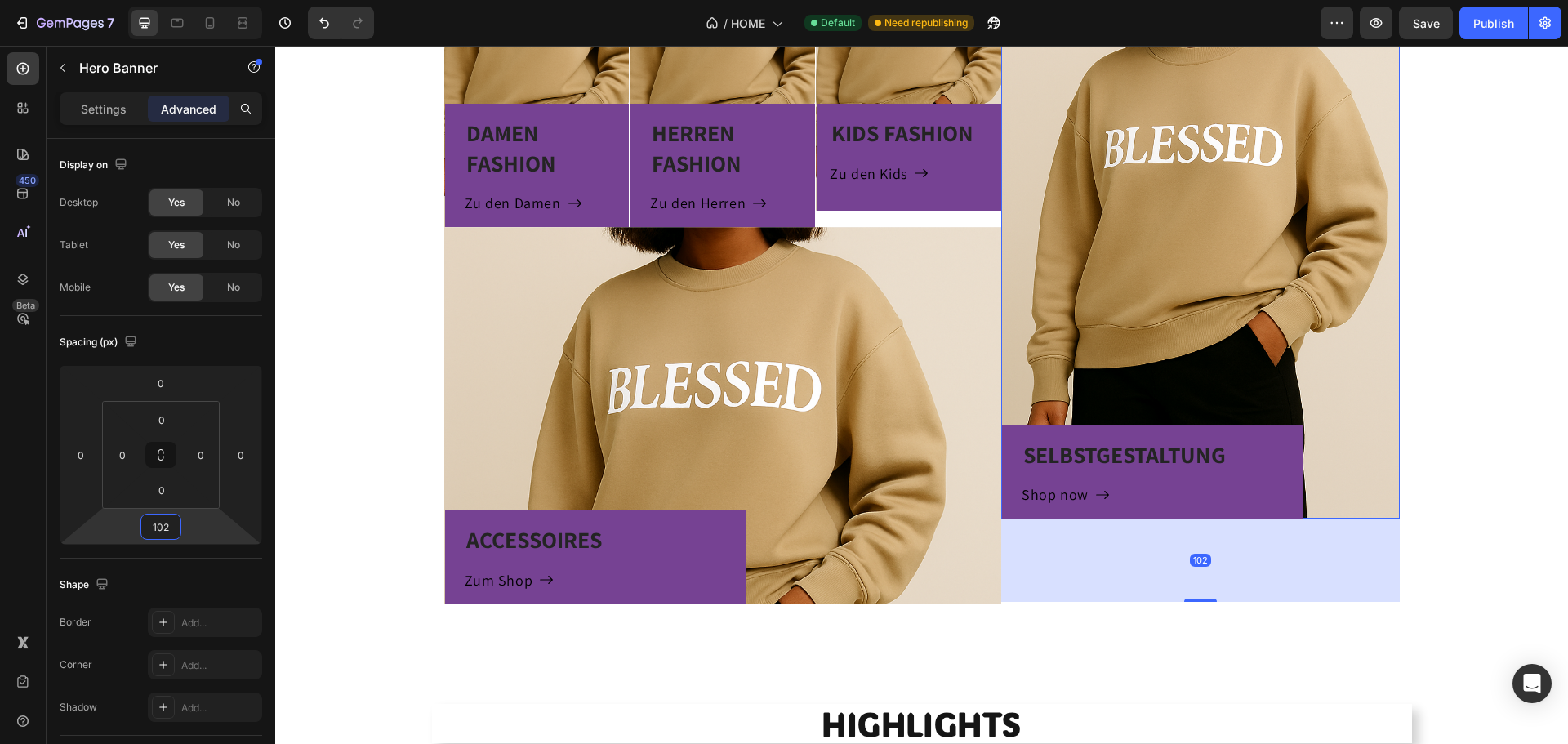
type input "104"
drag, startPoint x: 187, startPoint y: 524, endPoint x: 194, endPoint y: 481, distance: 43.6
click at [194, 0] on html "7 Version history / HOME Default Need republishing Preview Save Publish 450 Bet…" at bounding box center [784, 0] width 1568 height 0
type input "0"
drag, startPoint x: 187, startPoint y: 495, endPoint x: 194, endPoint y: 517, distance: 23.1
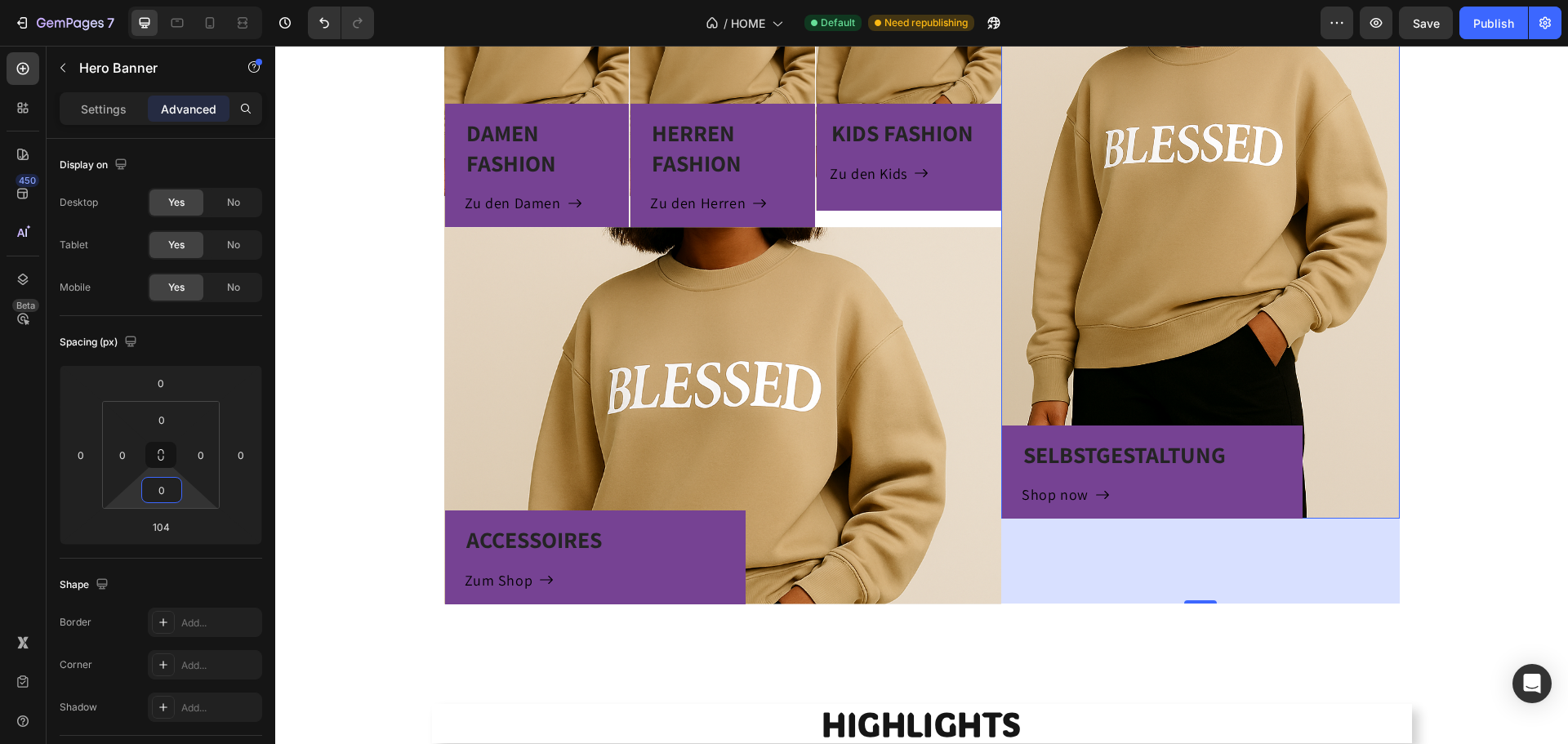
click at [194, 0] on html "7 Version history / HOME Default Need republishing Preview Save Publish 450 Bet…" at bounding box center [784, 0] width 1568 height 0
click at [1149, 320] on div "SELBSTGESTALTUNG Heading Shop now Button Row" at bounding box center [1200, 331] width 399 height 376
click at [1131, 580] on div "104" at bounding box center [1200, 562] width 399 height 85
click at [1146, 554] on div "104" at bounding box center [1200, 562] width 399 height 85
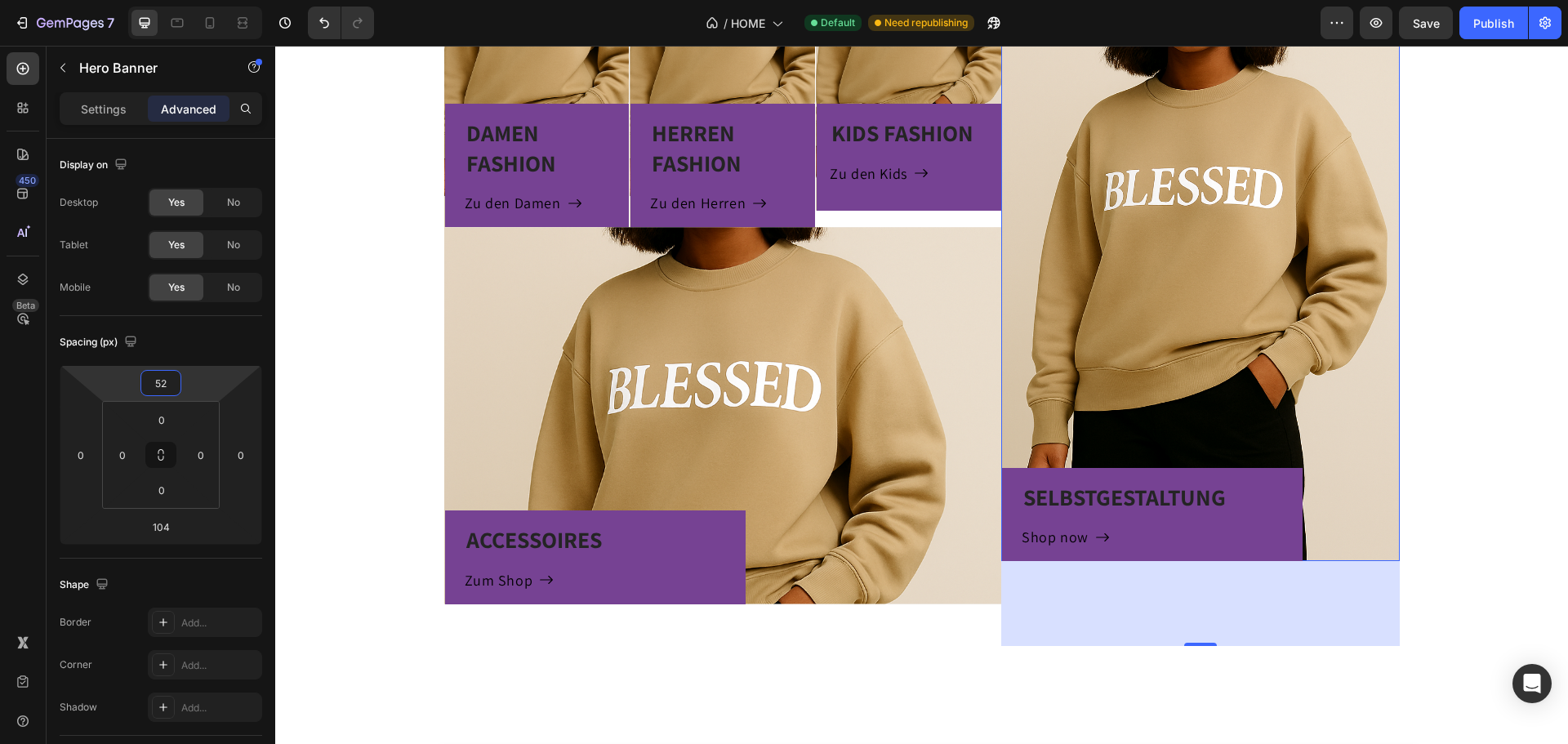
type input "50"
drag, startPoint x: 189, startPoint y: 383, endPoint x: 190, endPoint y: 363, distance: 20.0
click at [190, 0] on html "7 Version history / HOME Default Need republishing Preview Save Publish 450 Bet…" at bounding box center [784, 0] width 1568 height 0
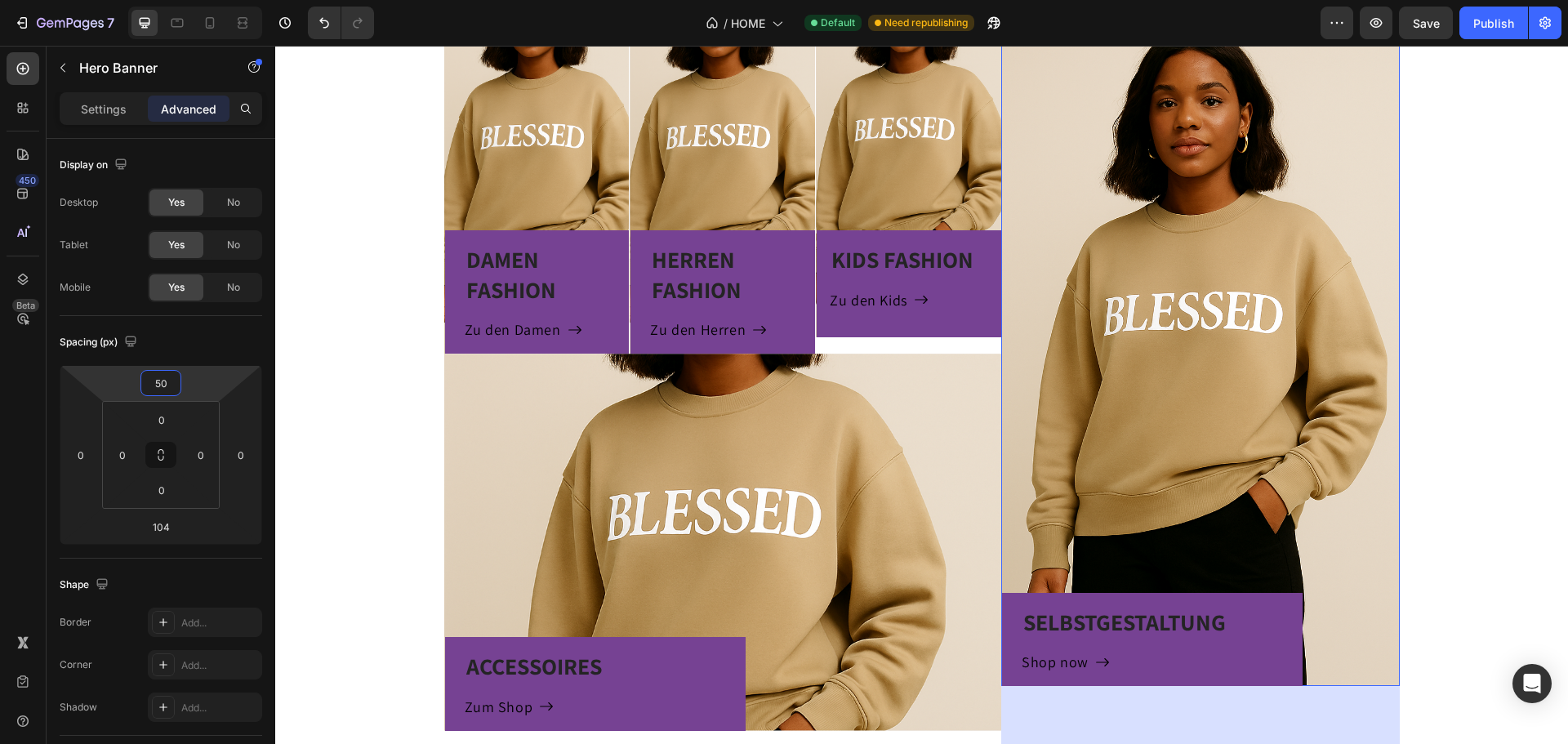
scroll to position [981, 0]
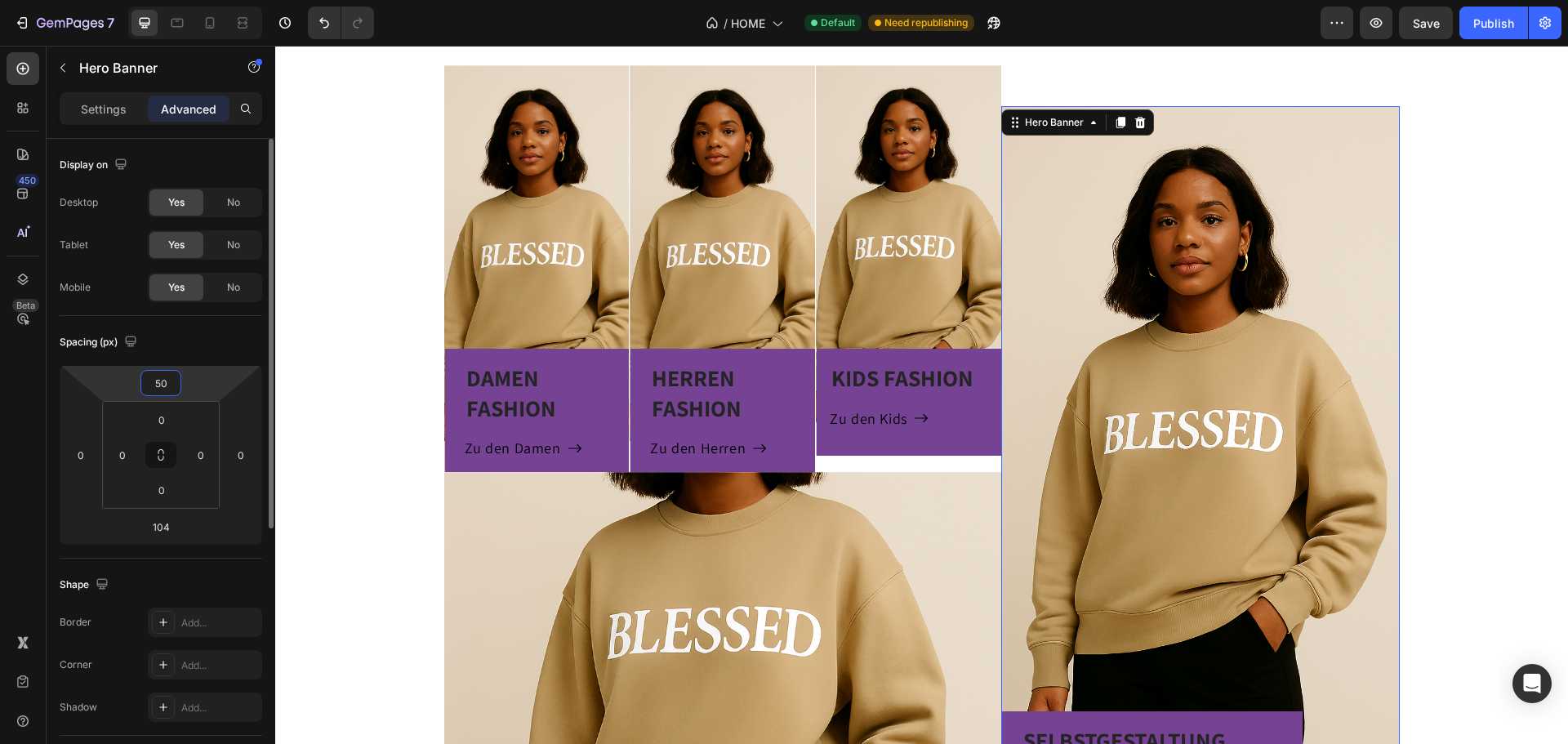
drag, startPoint x: 170, startPoint y: 386, endPoint x: 116, endPoint y: 396, distance: 54.9
click at [116, 396] on div "50 0 104 0" at bounding box center [160, 454] width 203 height 179
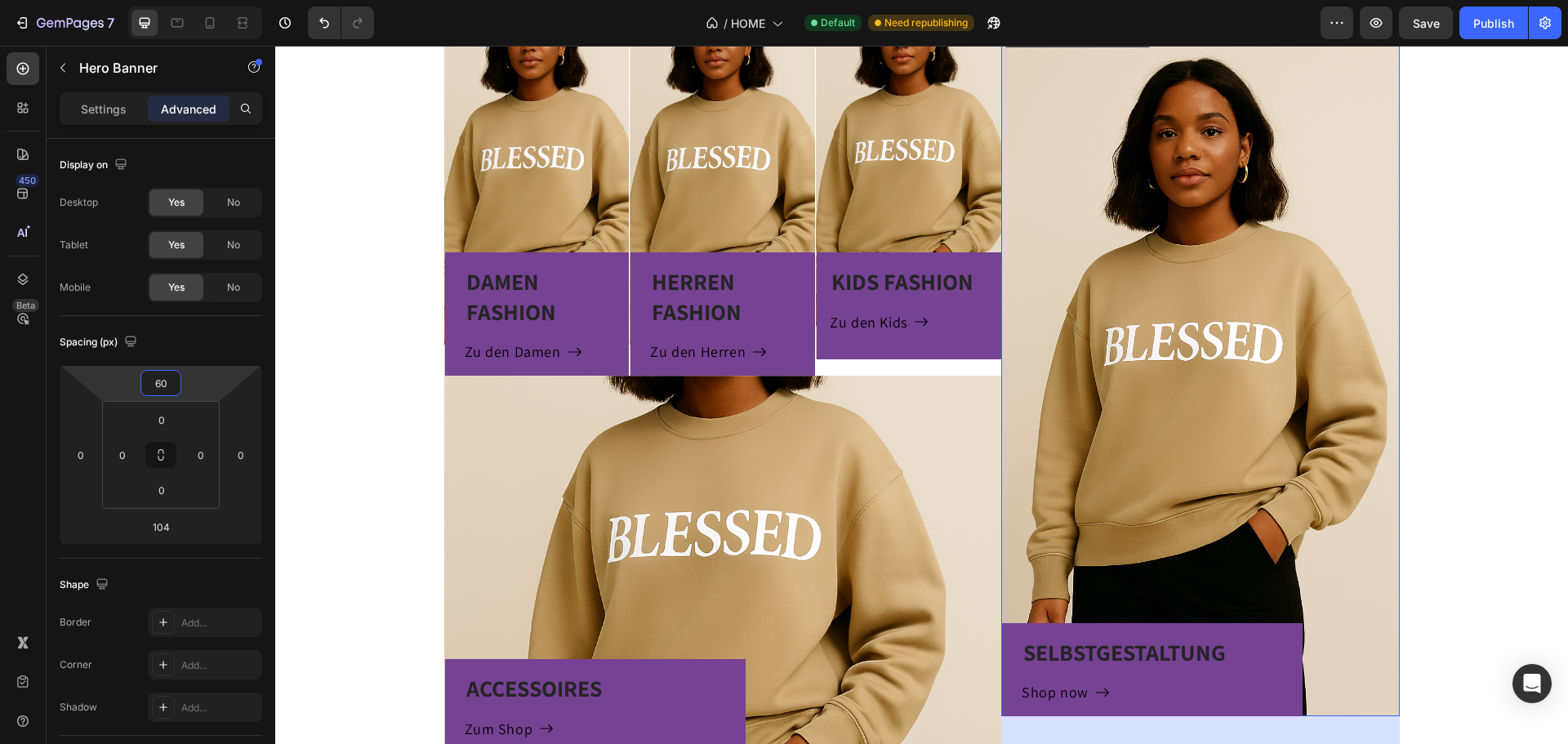
scroll to position [817, 0]
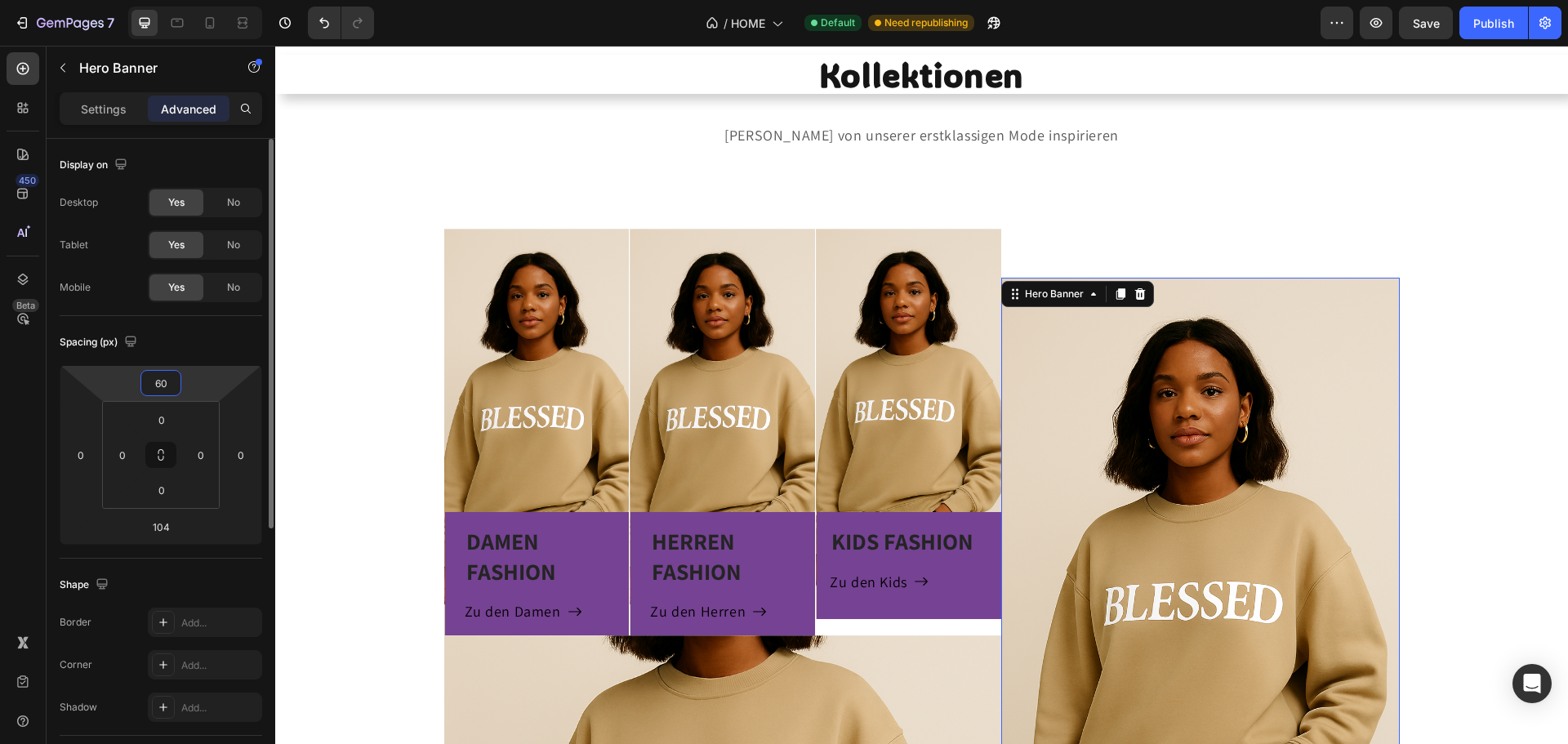
type input "6"
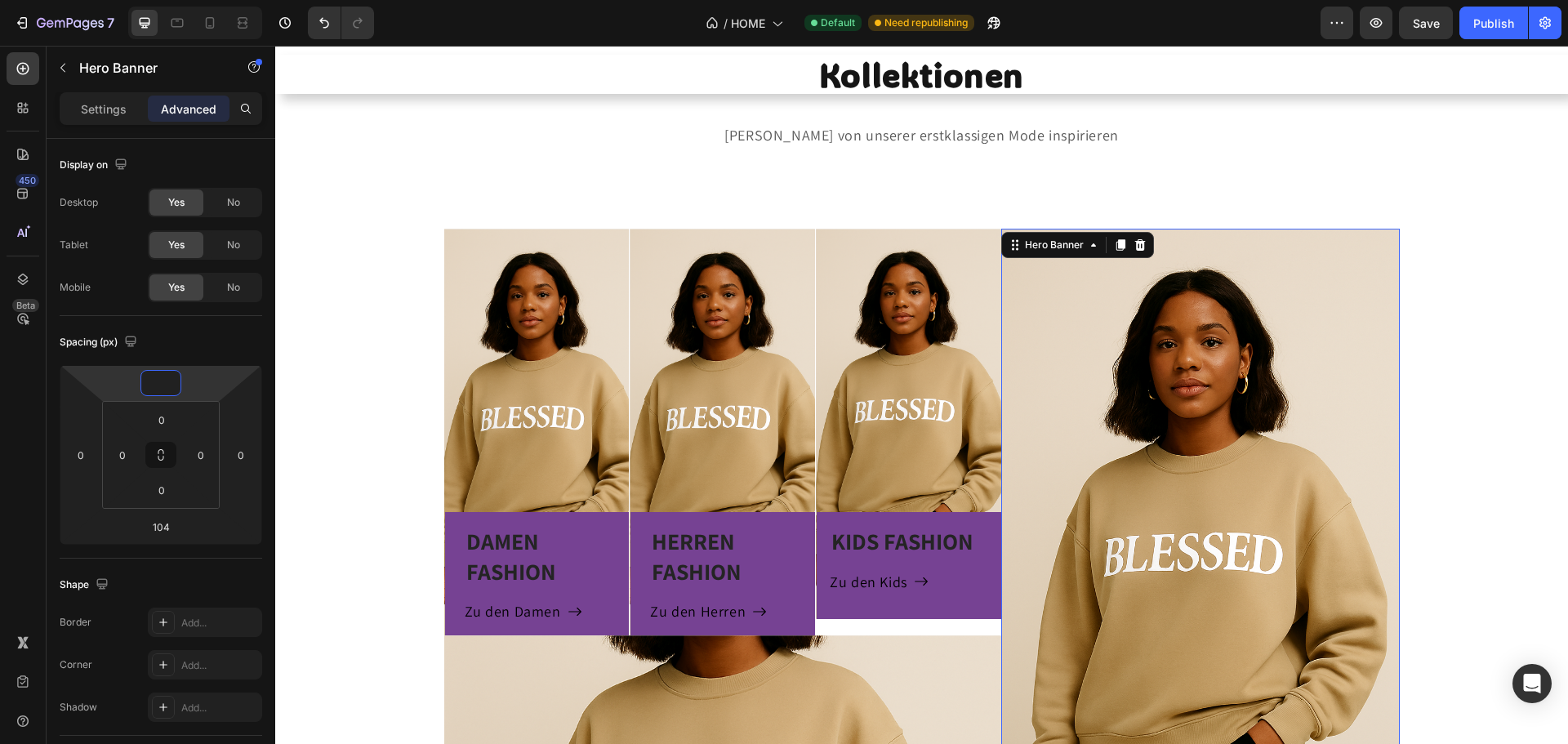
click at [1314, 294] on div "Overlay" at bounding box center [1200, 578] width 399 height 698
type input "0"
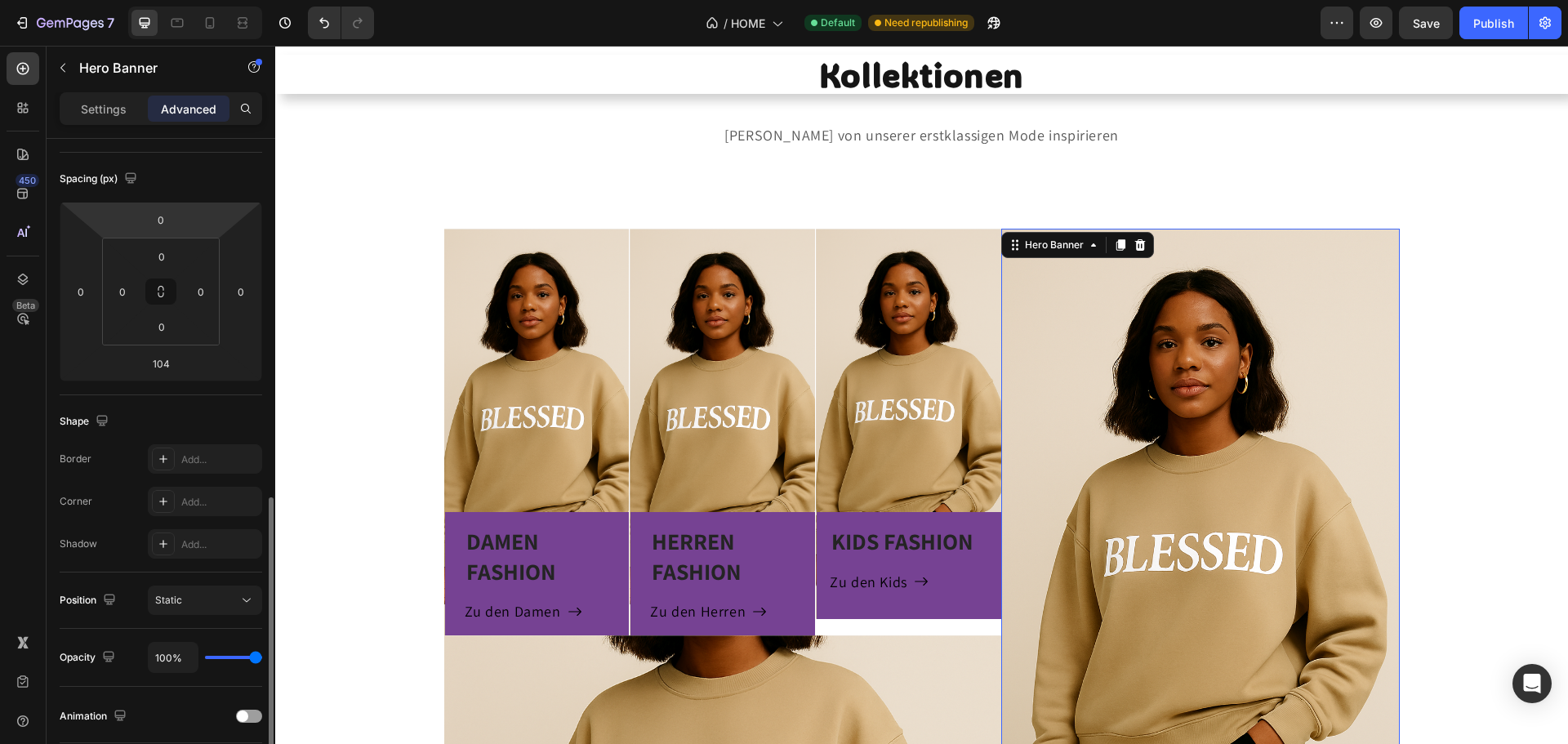
scroll to position [327, 0]
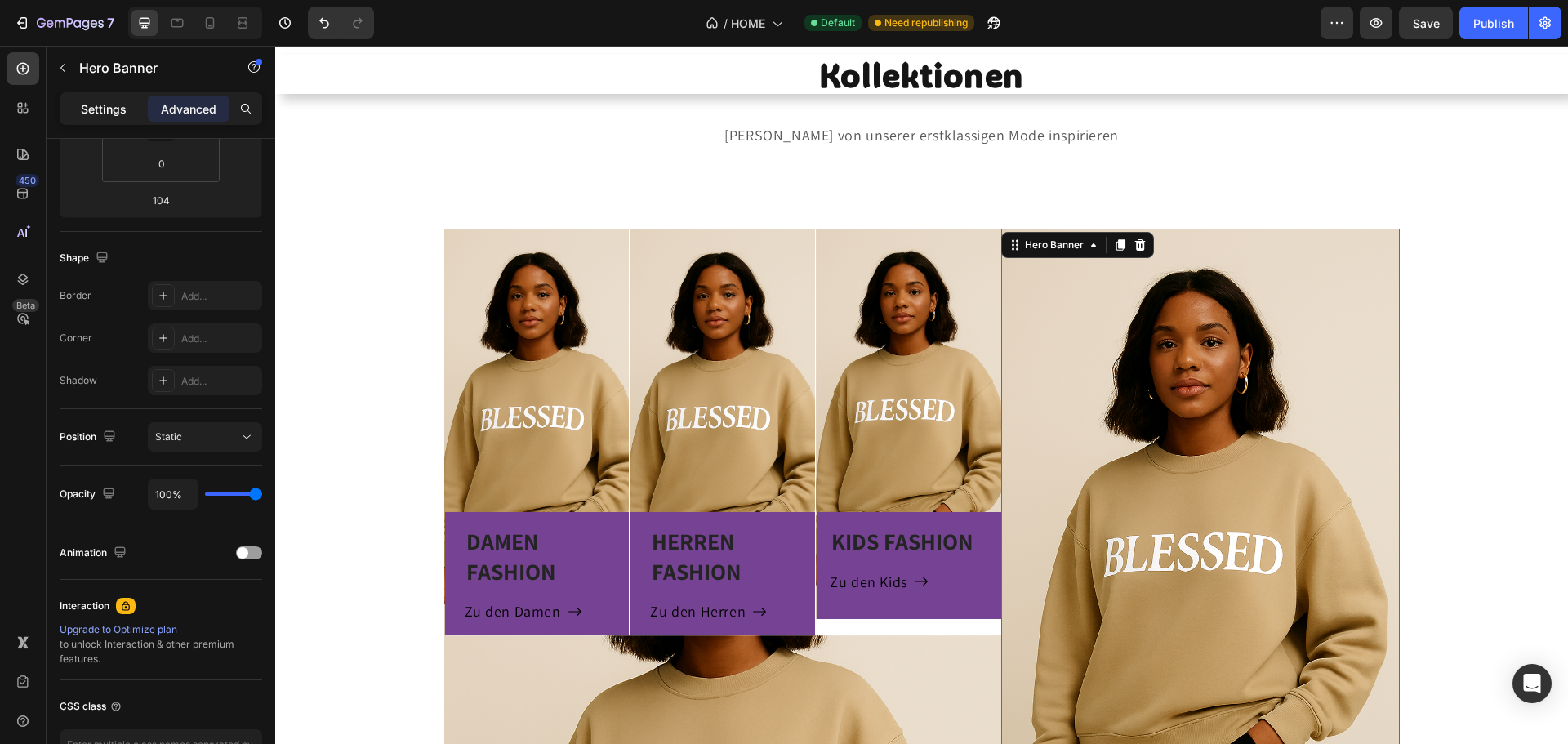
click at [100, 113] on p "Settings" at bounding box center [103, 110] width 46 height 17
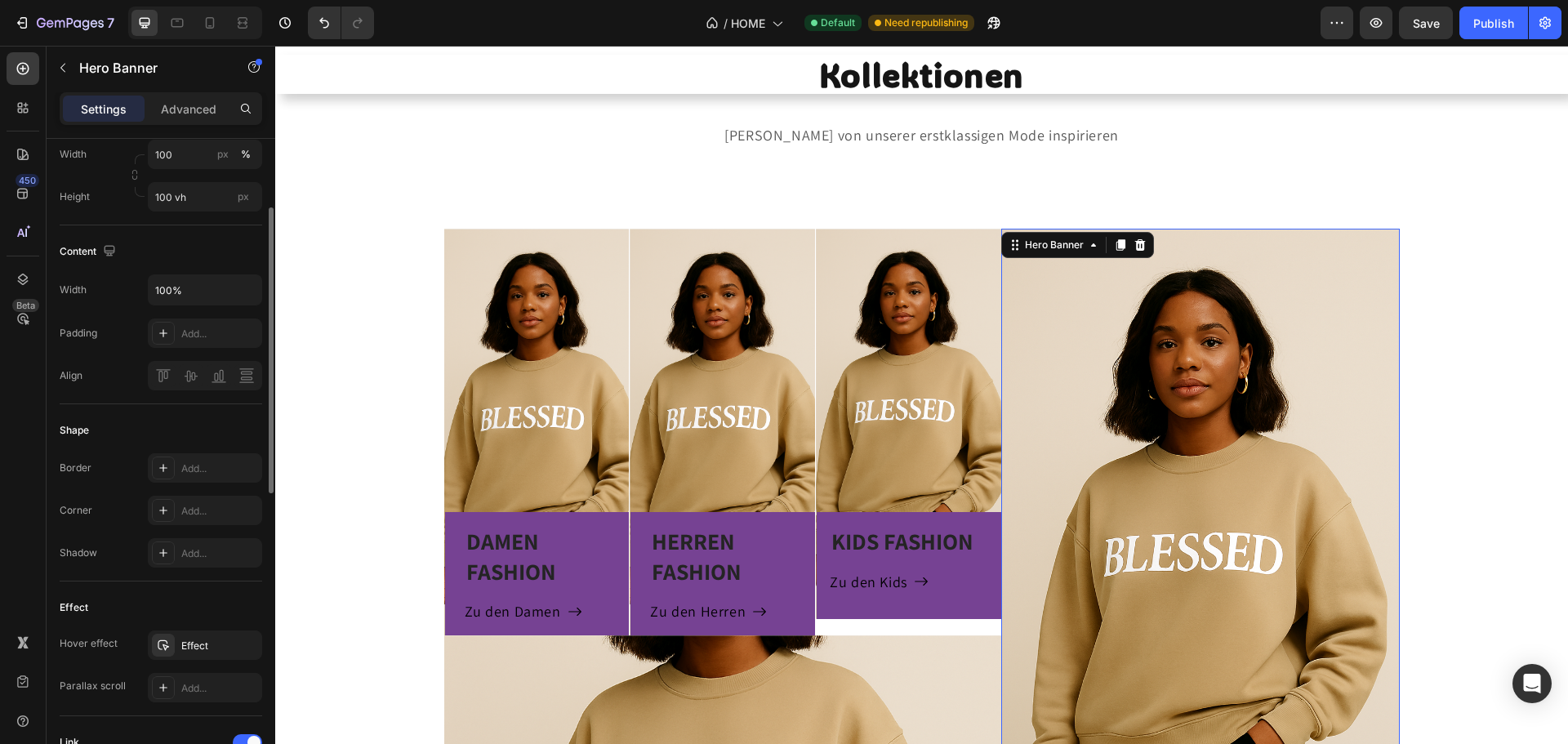
scroll to position [344, 0]
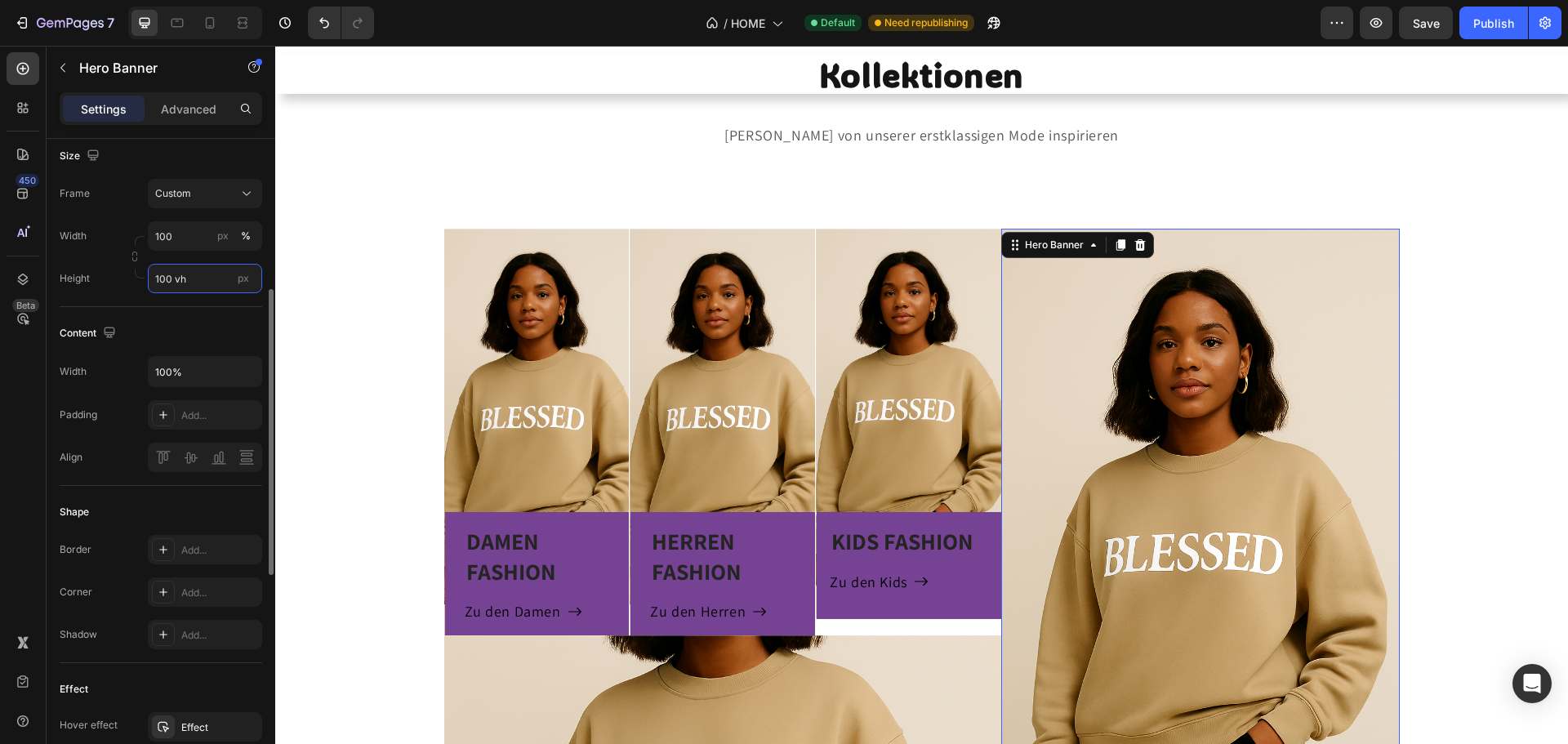
click at [200, 284] on input "100 vh" at bounding box center [205, 278] width 114 height 29
click at [177, 320] on span "Fit content" at bounding box center [178, 317] width 49 height 15
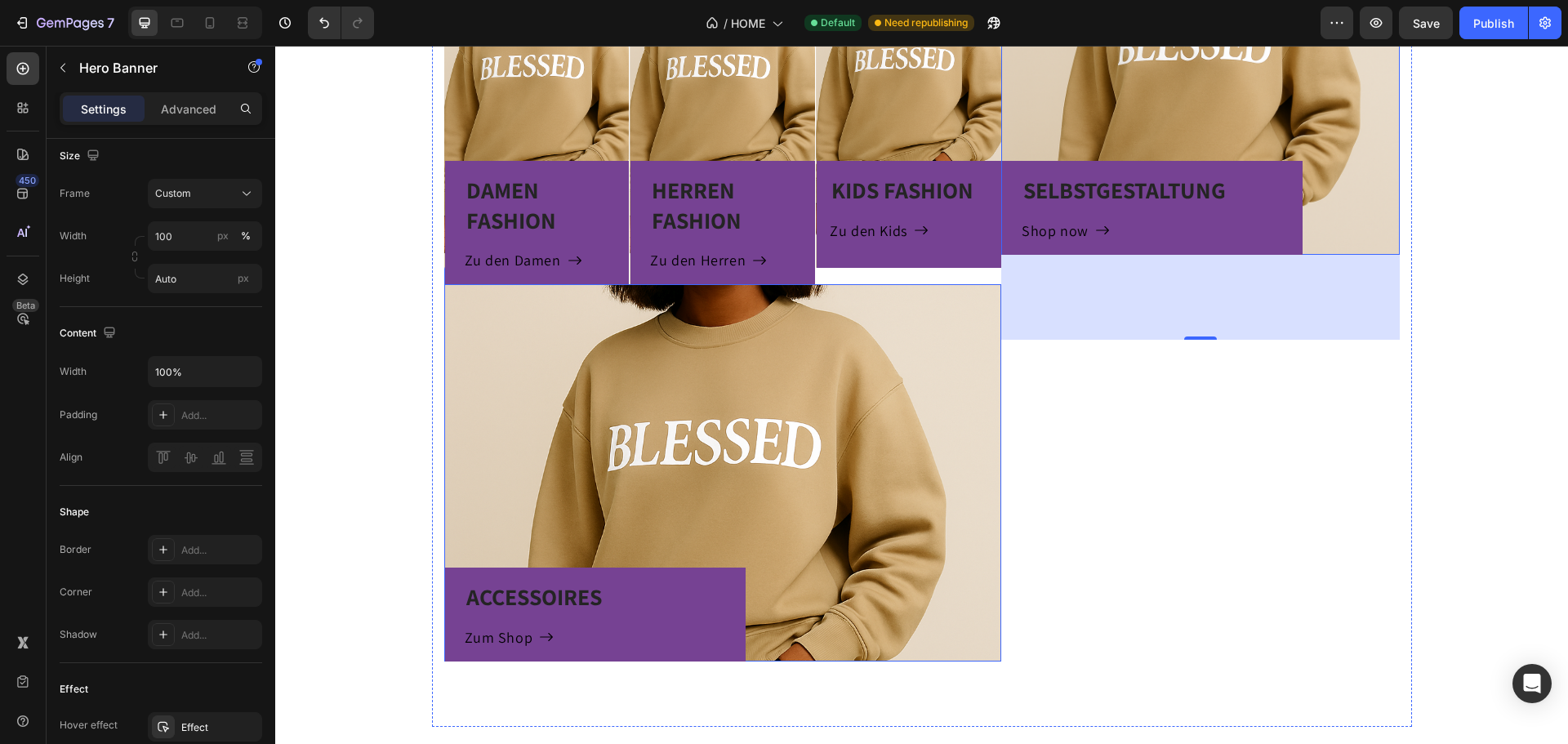
scroll to position [981, 0]
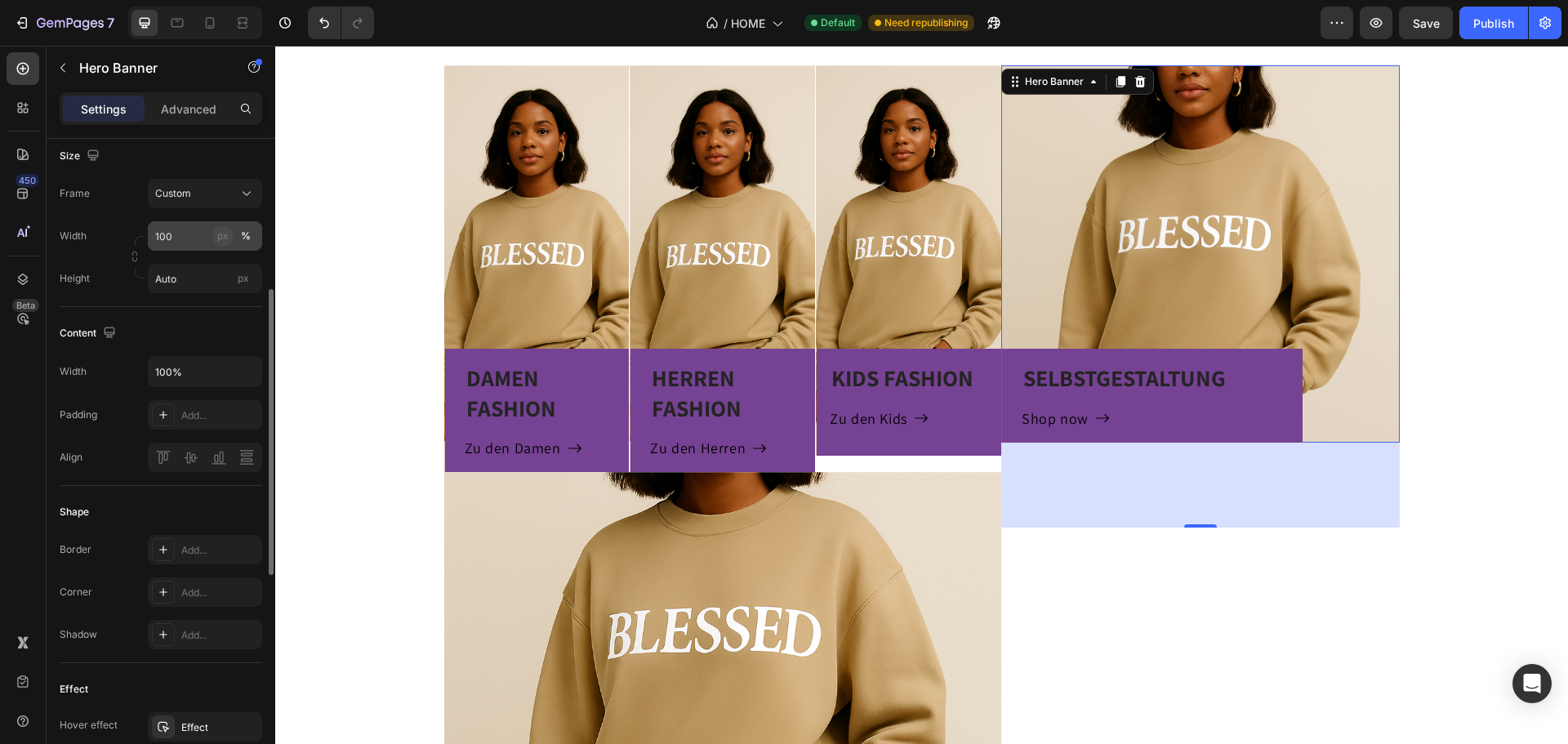
click at [217, 236] on div "px" at bounding box center [223, 236] width 12 height 15
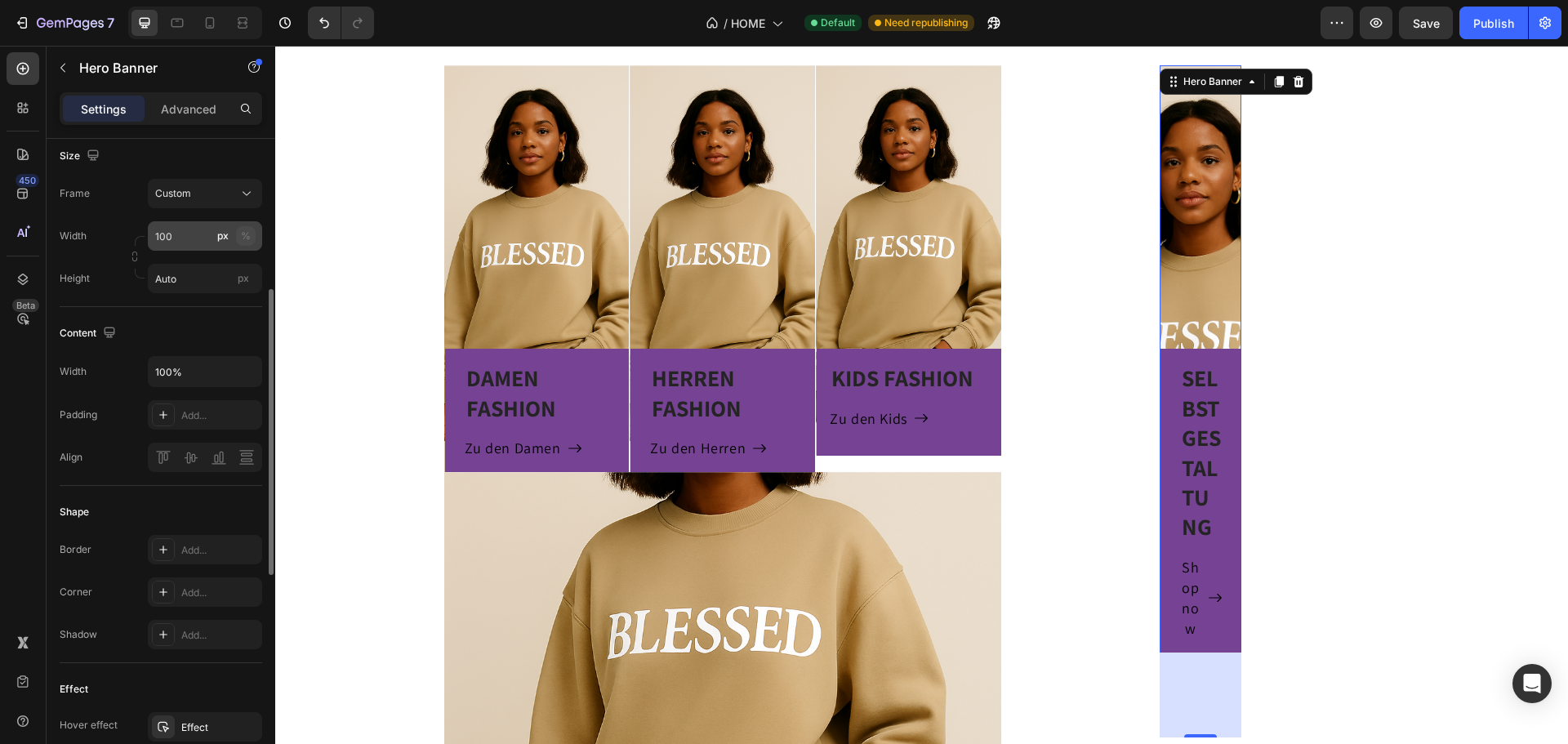
click at [246, 239] on div "%" at bounding box center [245, 236] width 10 height 15
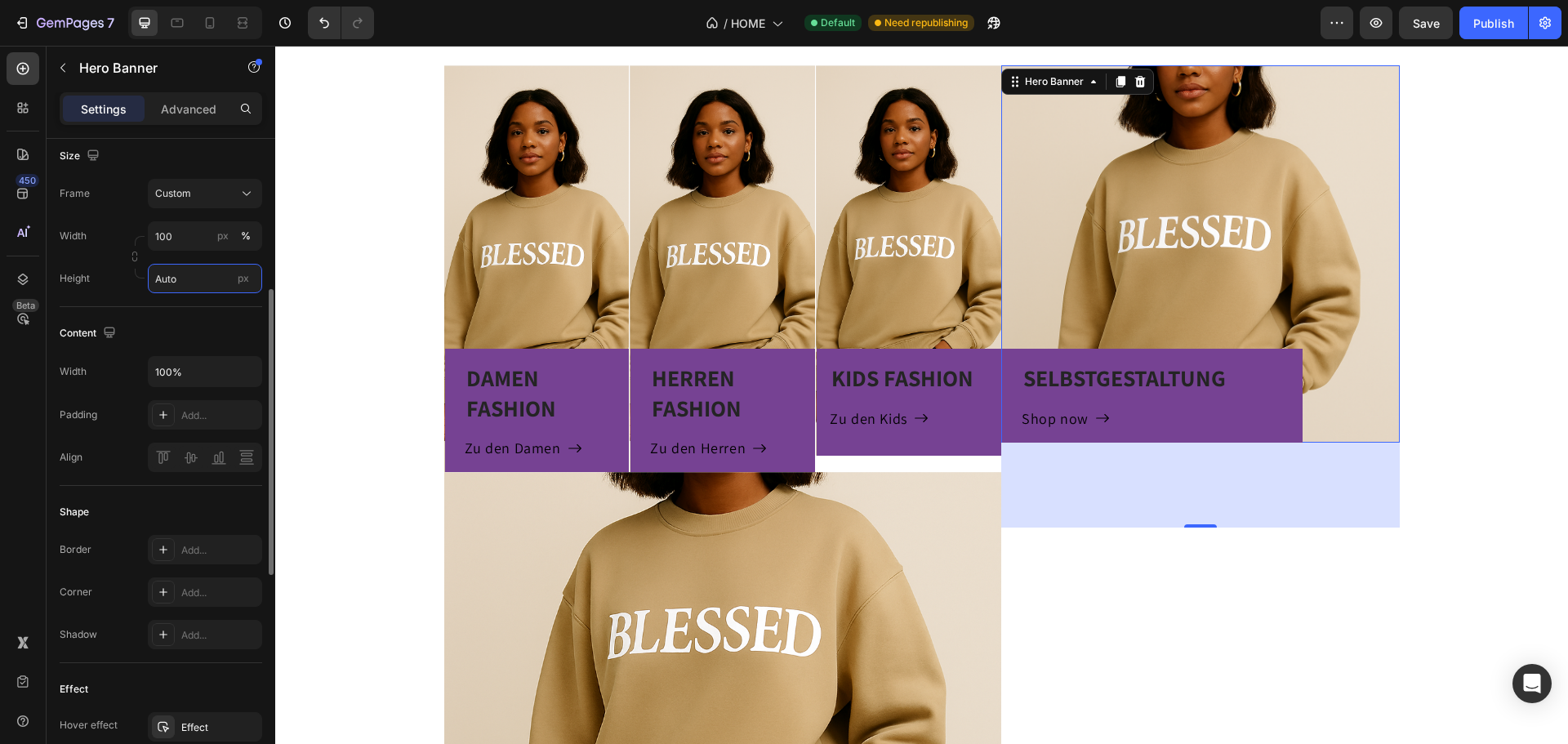
click at [210, 283] on input "Auto" at bounding box center [205, 278] width 114 height 29
click at [210, 344] on p "Fit screen 100vh" at bounding box center [202, 346] width 95 height 15
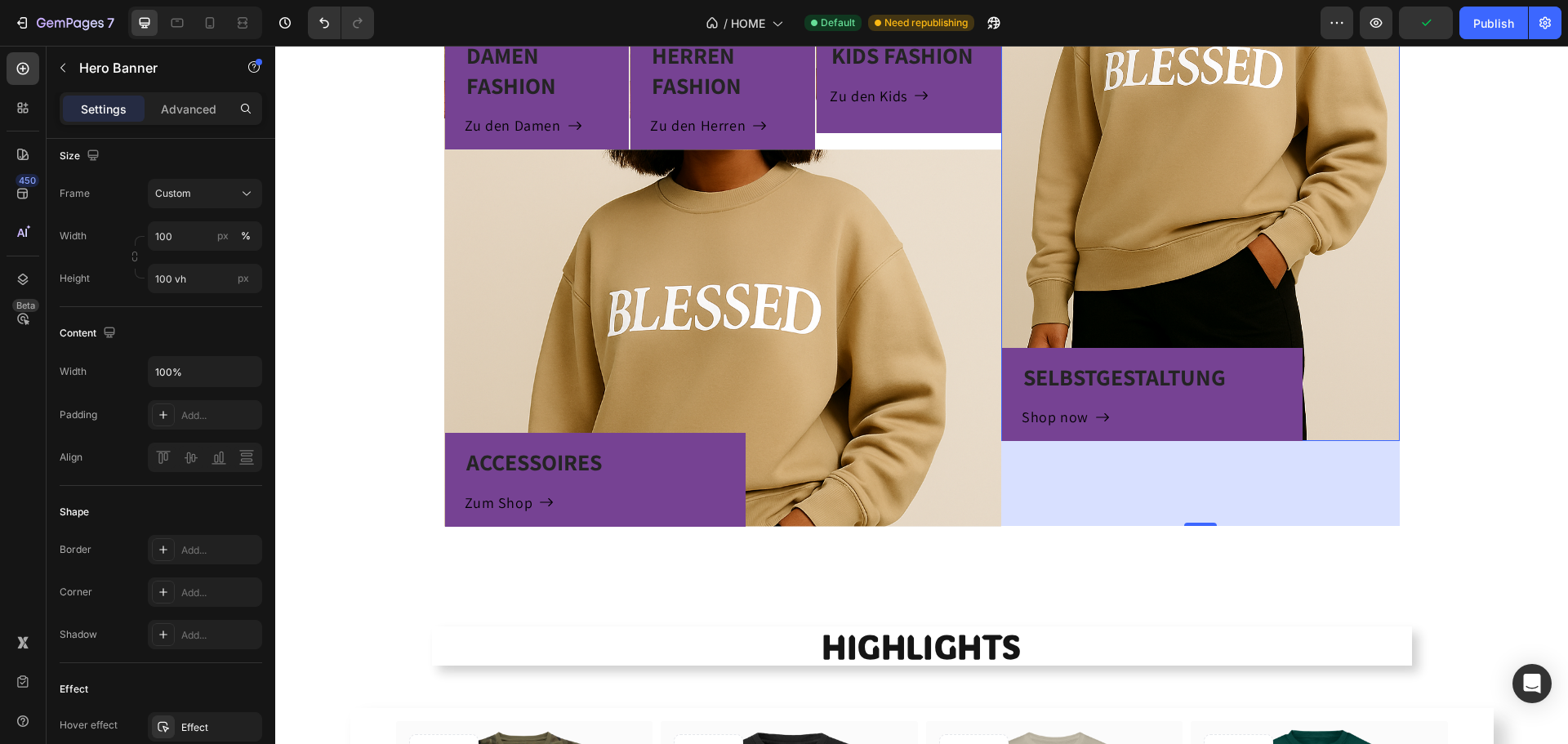
scroll to position [1308, 0]
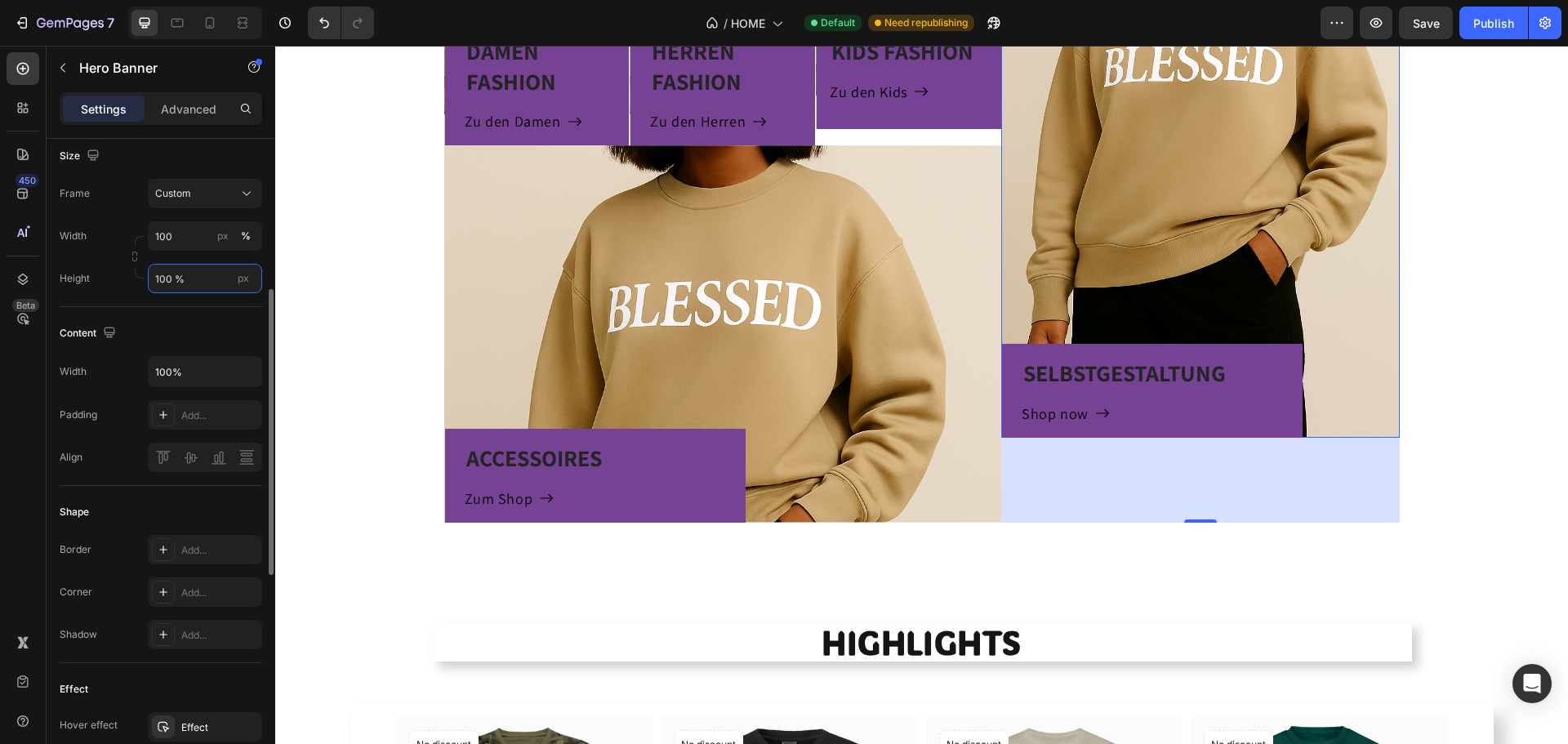
type input "100 %"
click at [175, 231] on input "100" at bounding box center [205, 236] width 114 height 29
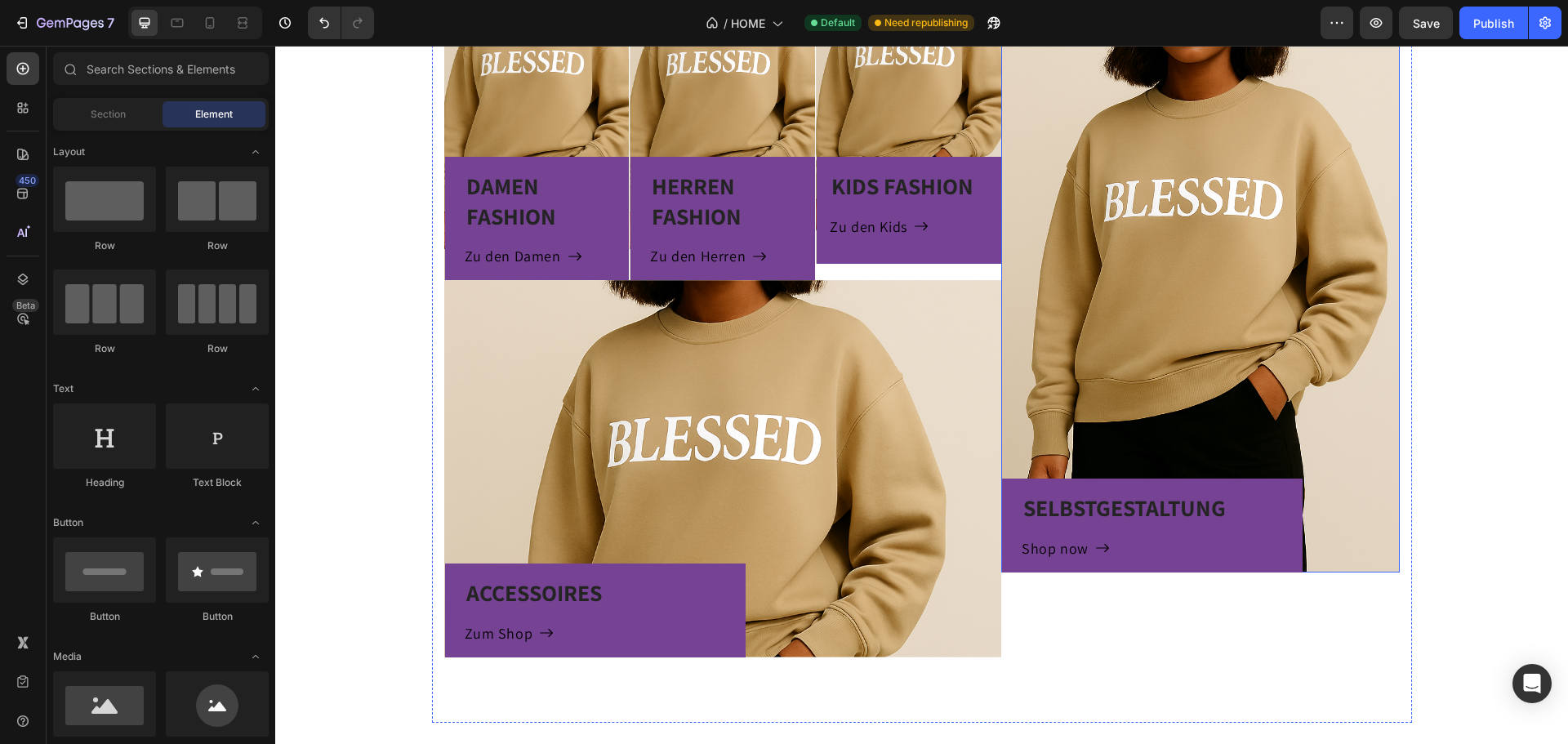
scroll to position [1389, 0]
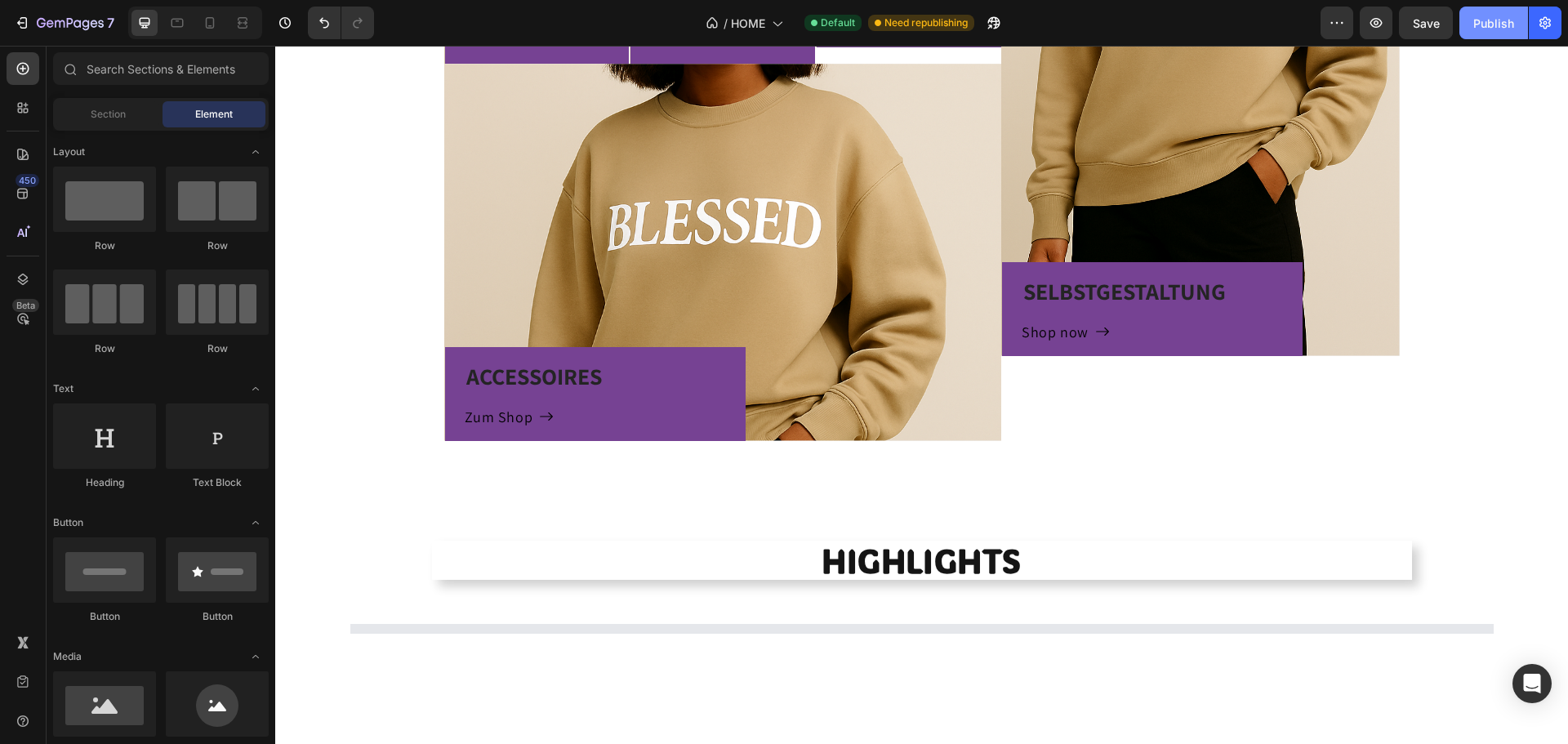
click at [1477, 17] on div "Publish" at bounding box center [1493, 23] width 41 height 17
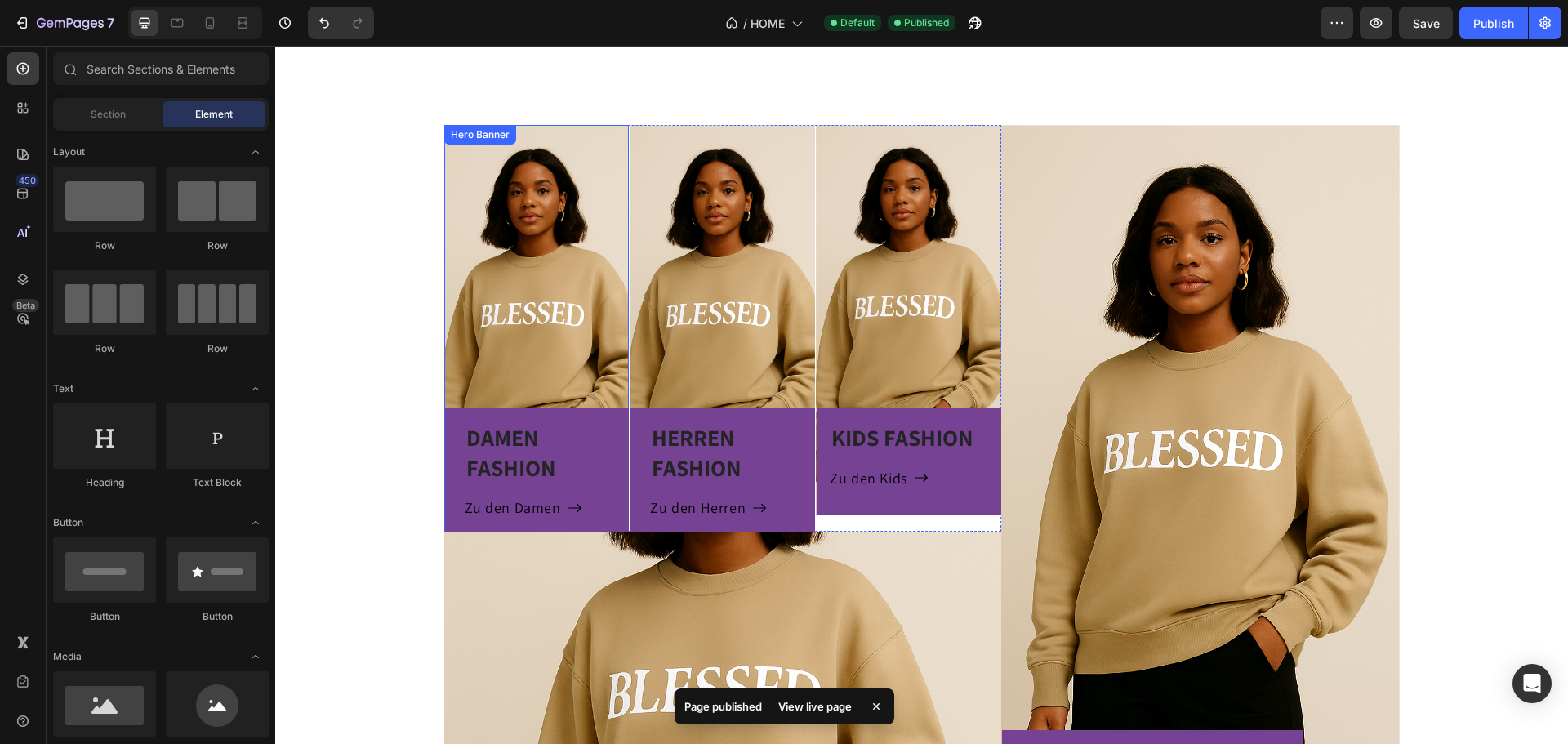
scroll to position [898, 0]
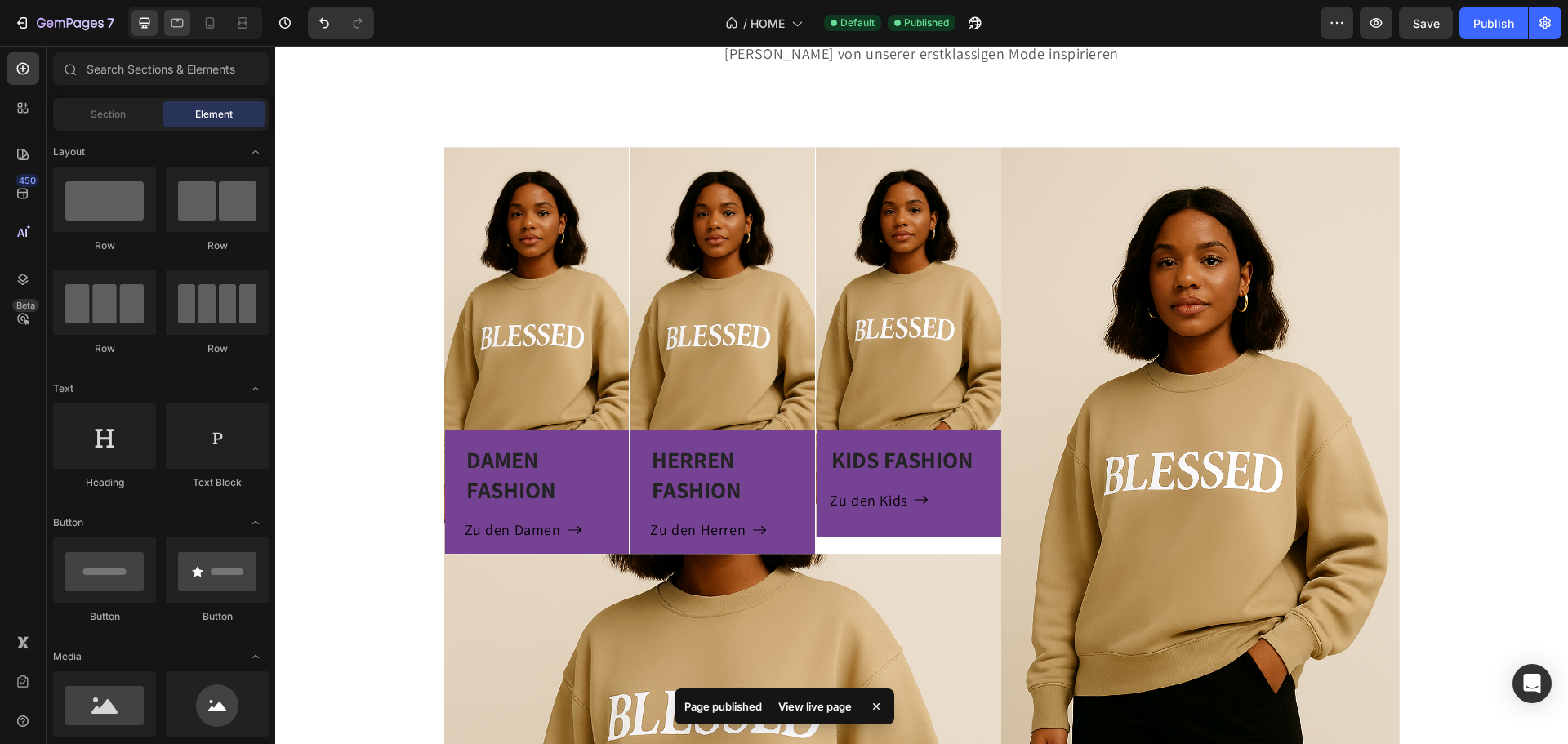
click at [183, 30] on icon at bounding box center [176, 22] width 16 height 16
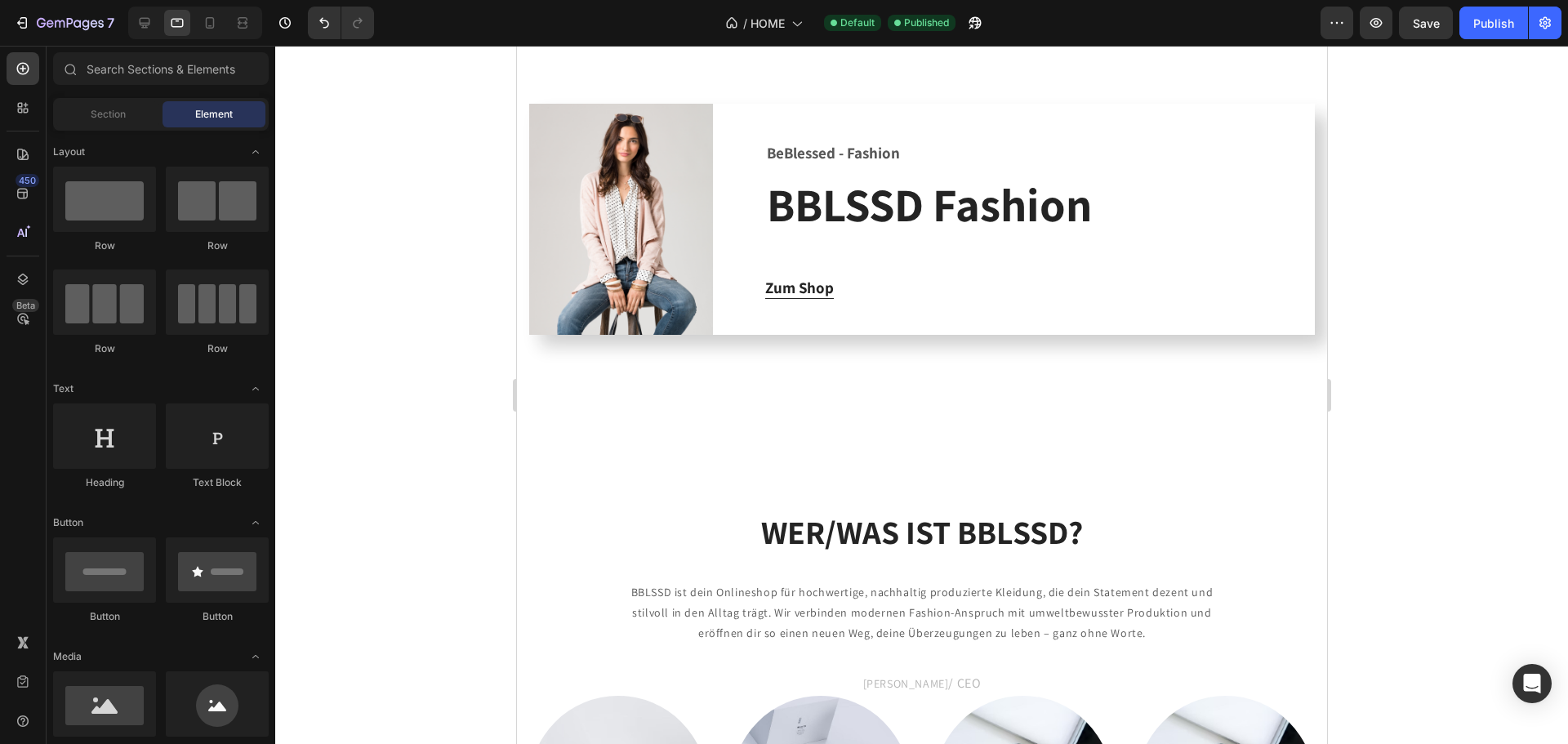
scroll to position [1879, 0]
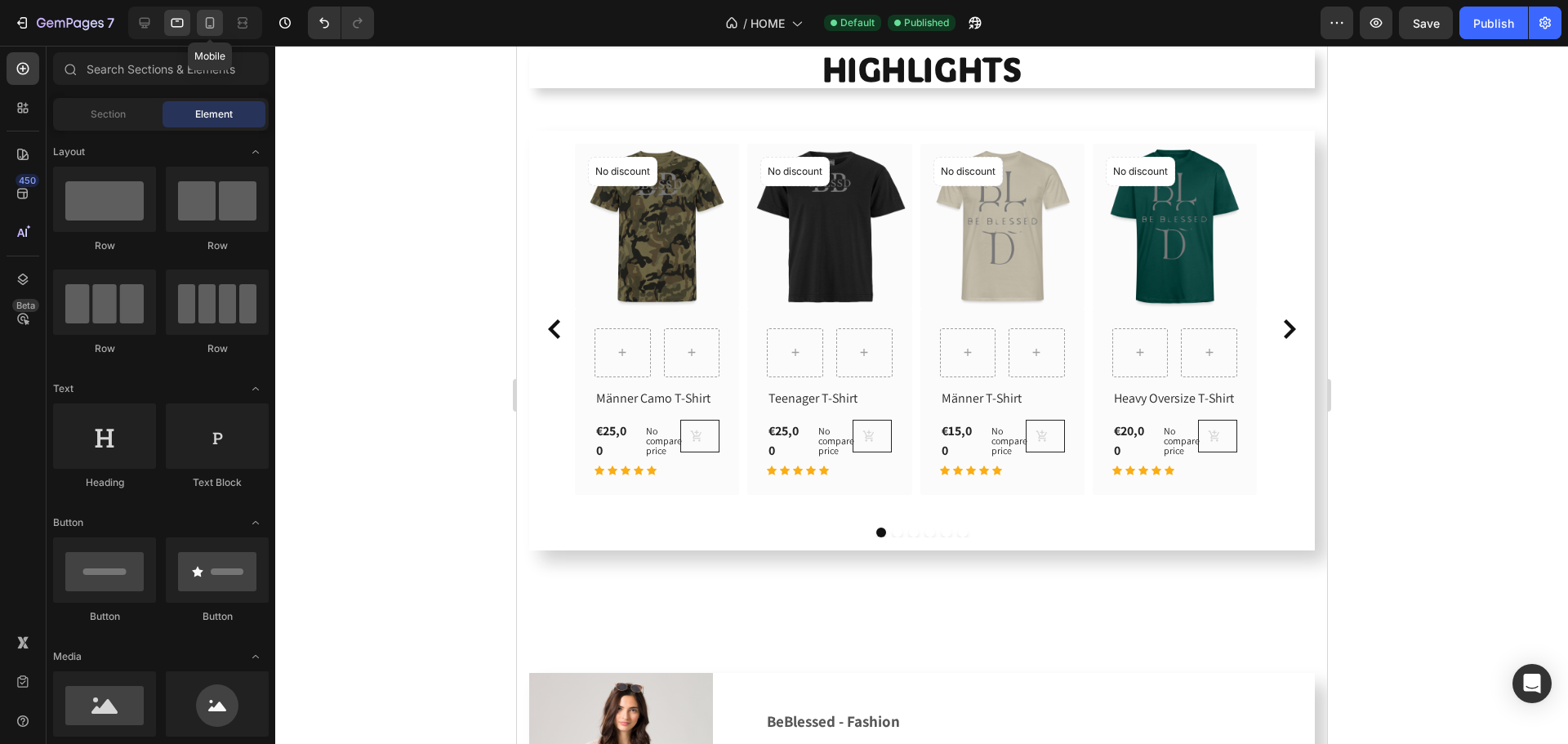
click at [208, 21] on icon at bounding box center [209, 22] width 16 height 16
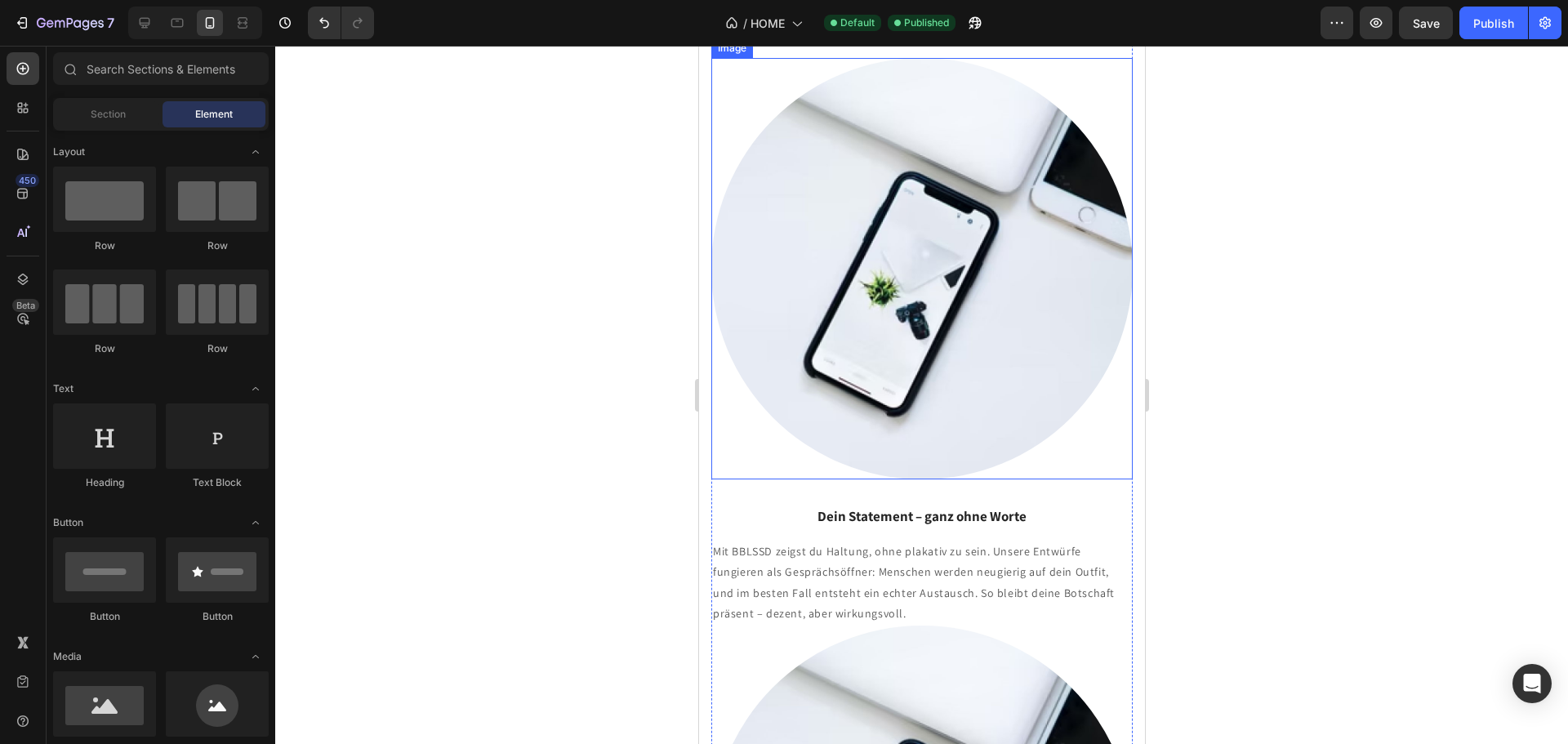
scroll to position [4417, 0]
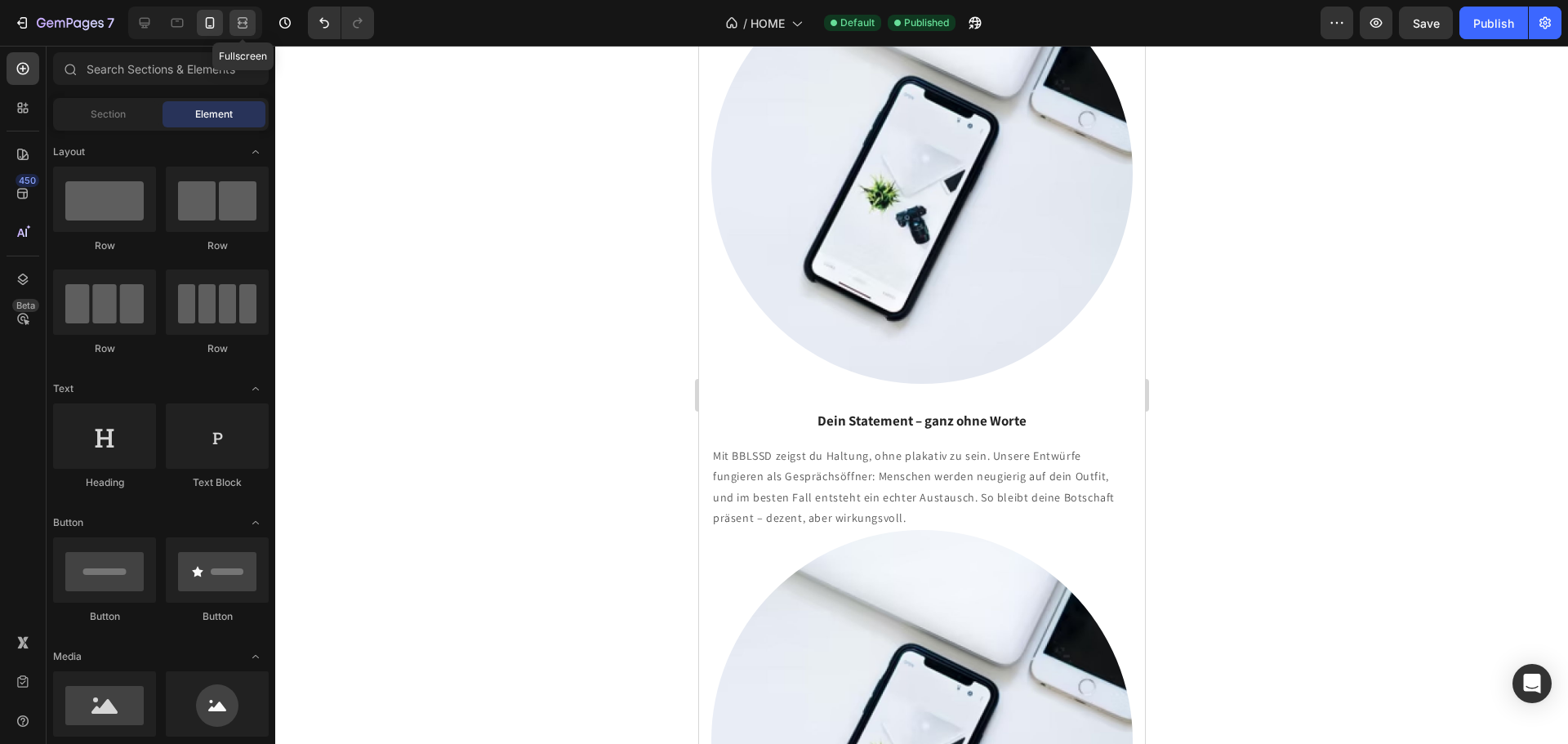
click at [231, 18] on div at bounding box center [242, 22] width 26 height 26
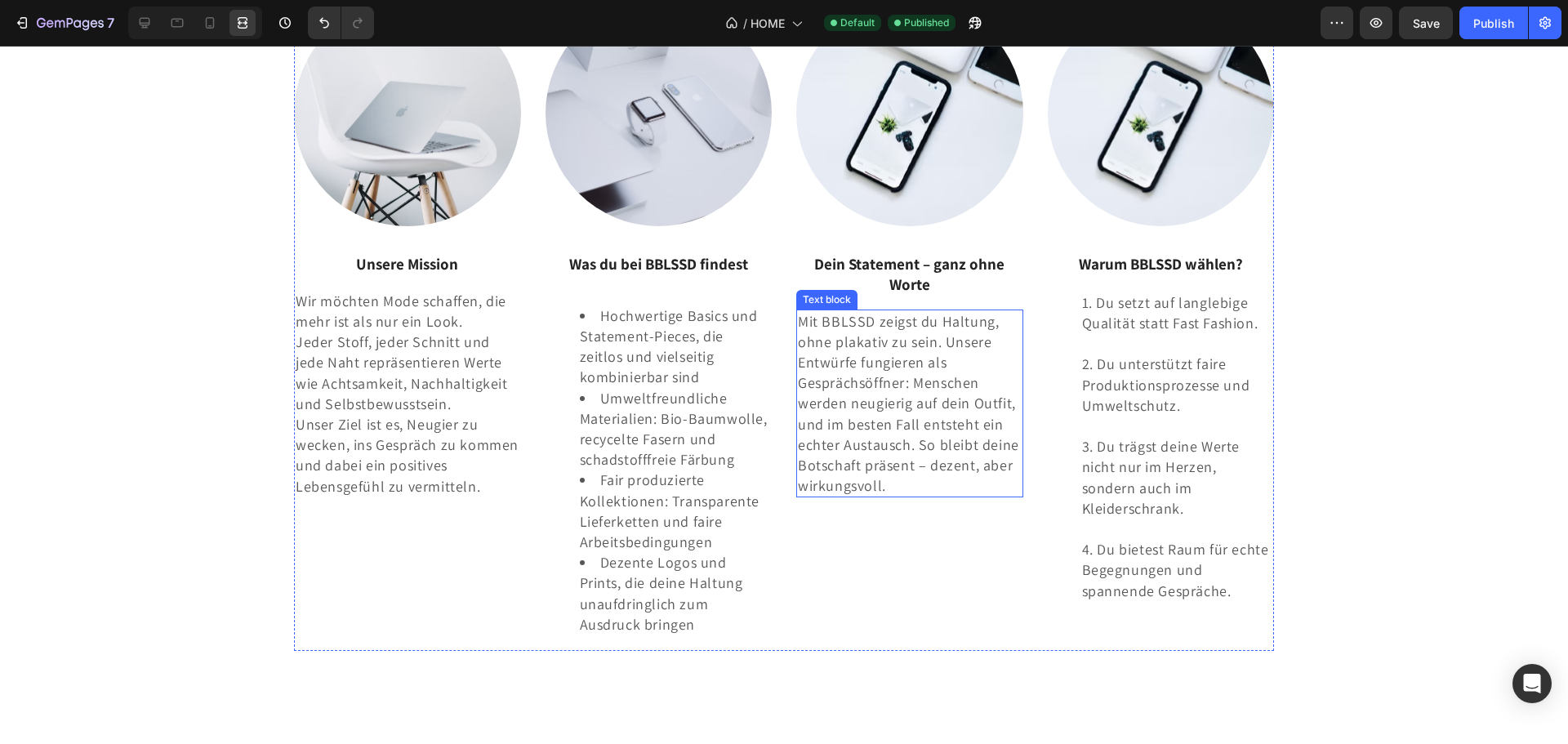
scroll to position [3193, 0]
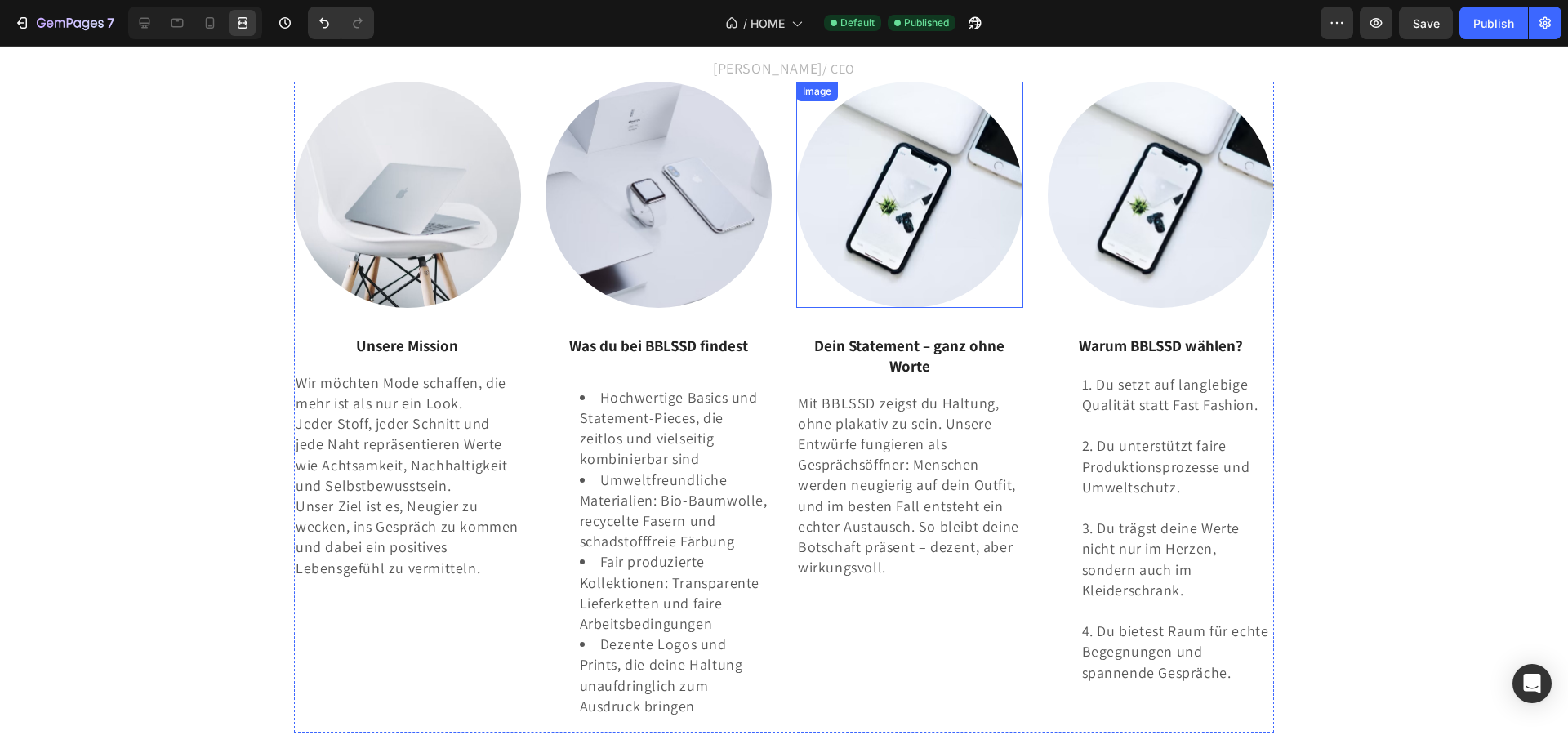
click at [893, 258] on img at bounding box center [910, 195] width 227 height 227
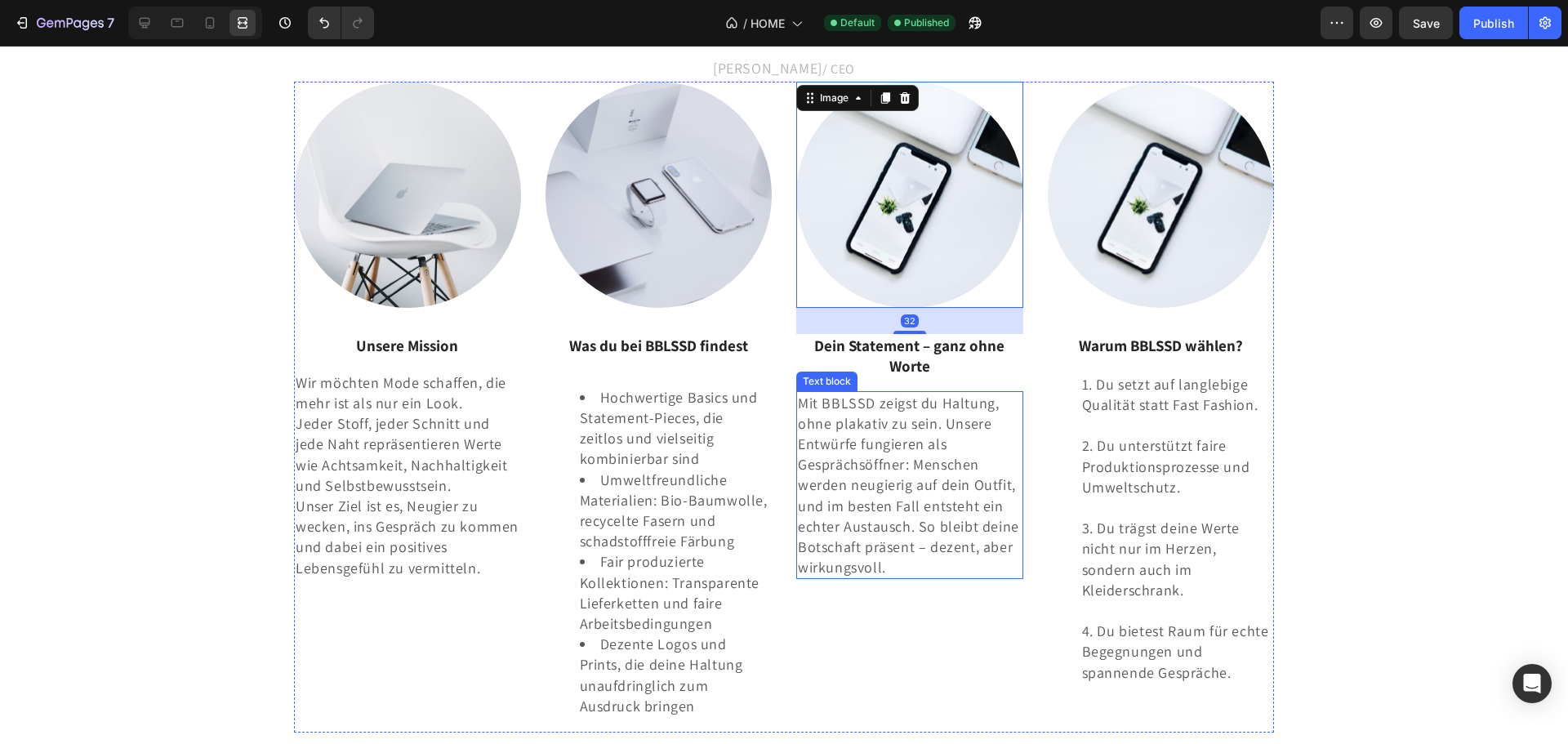
click at [933, 430] on p "Mit BBLSSD zeigst du Haltung, ohne plakativ zu sein. Unsere Entwürfe fungieren …" at bounding box center [910, 485] width 224 height 185
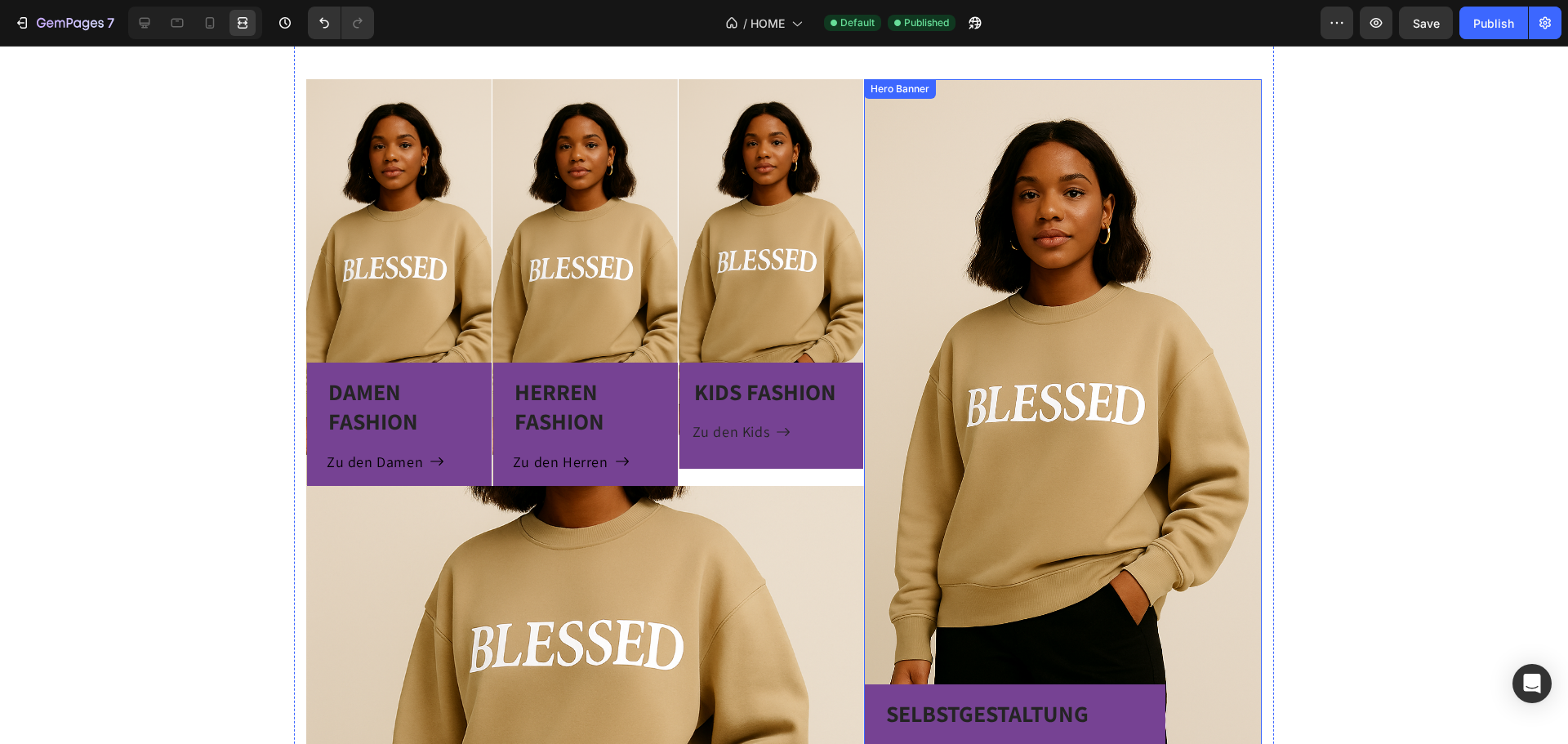
scroll to position [963, 0]
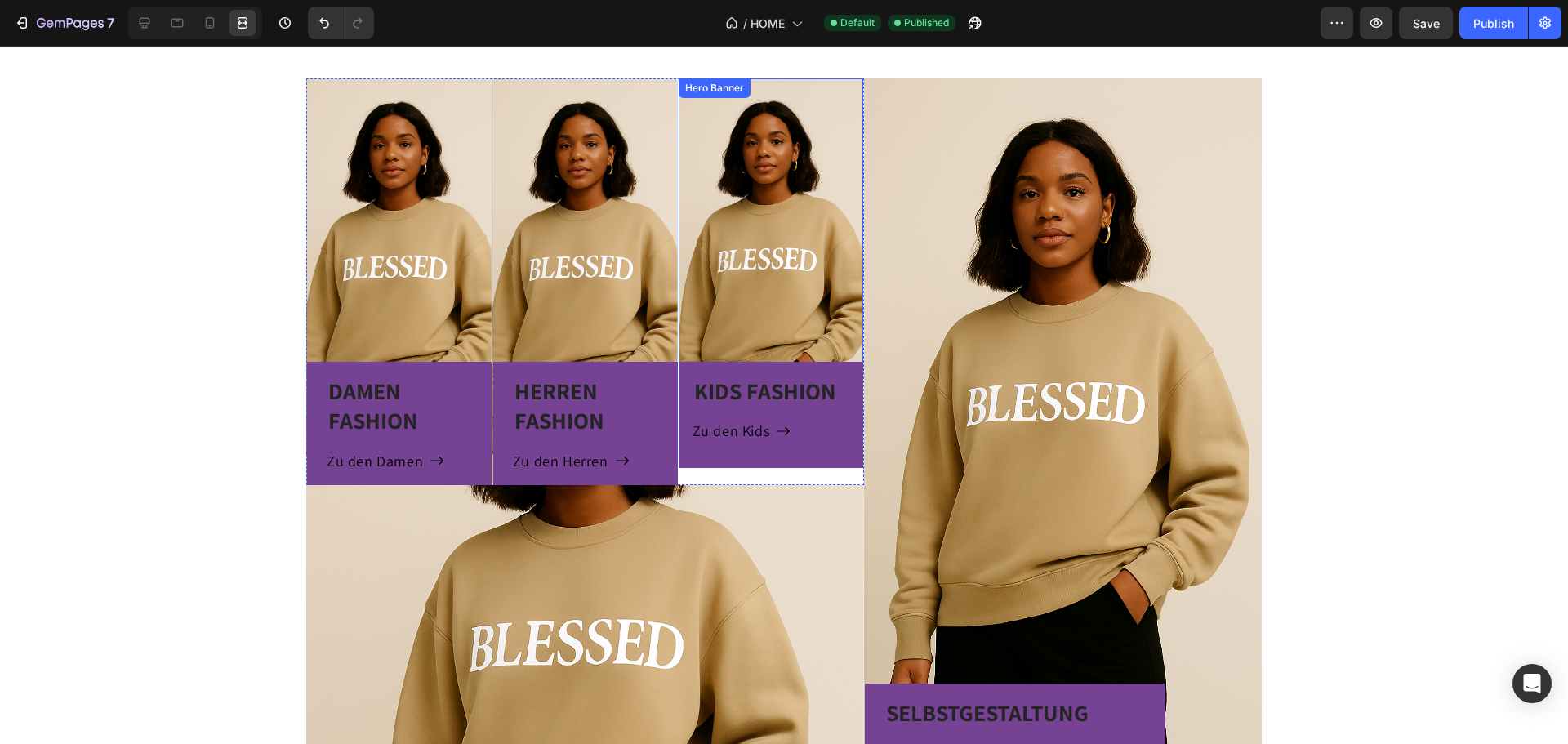
click at [753, 269] on div "KIDS FASHION Heading Zu den Kids Button Row" at bounding box center [771, 274] width 185 height 390
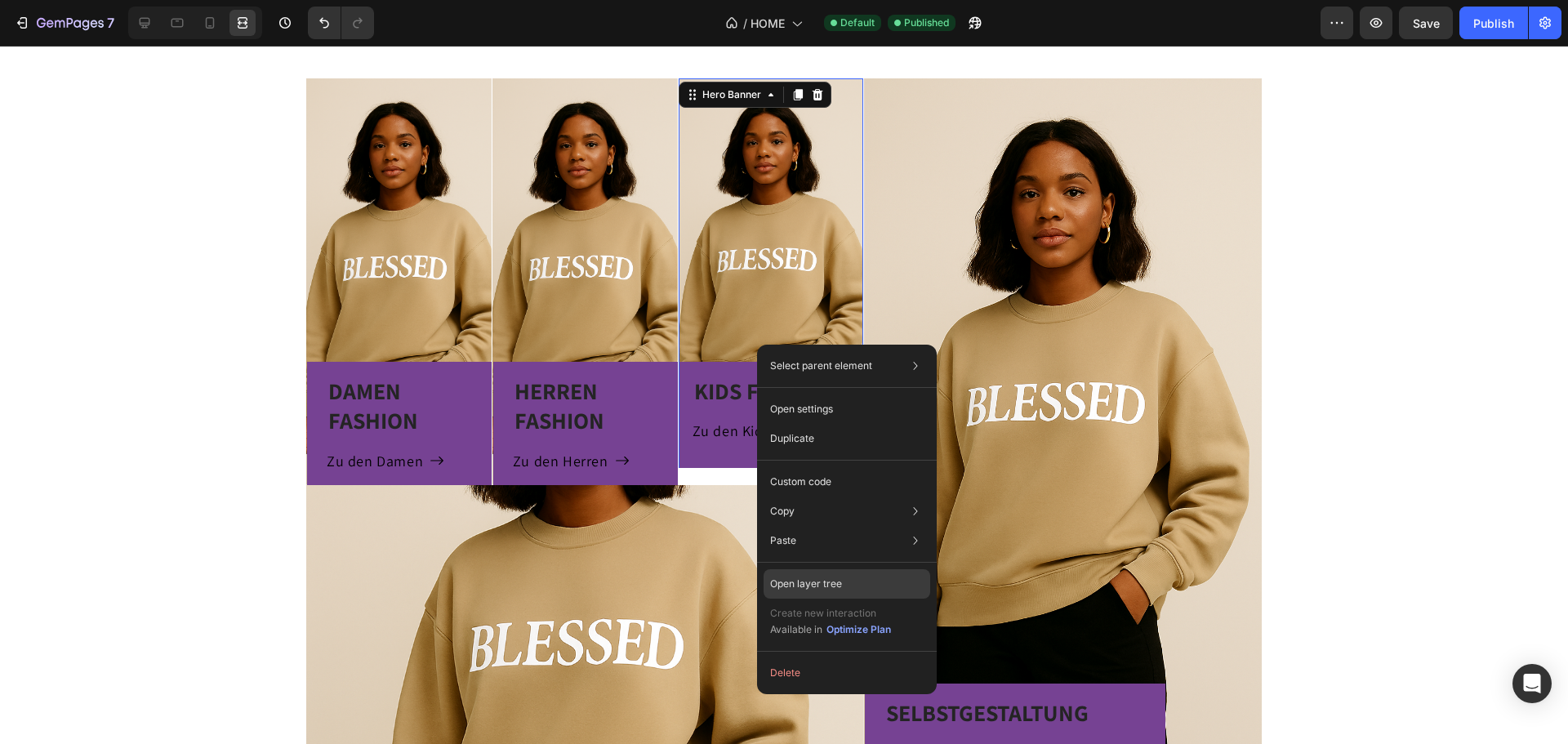
click at [814, 587] on p "Open layer tree" at bounding box center [806, 584] width 72 height 15
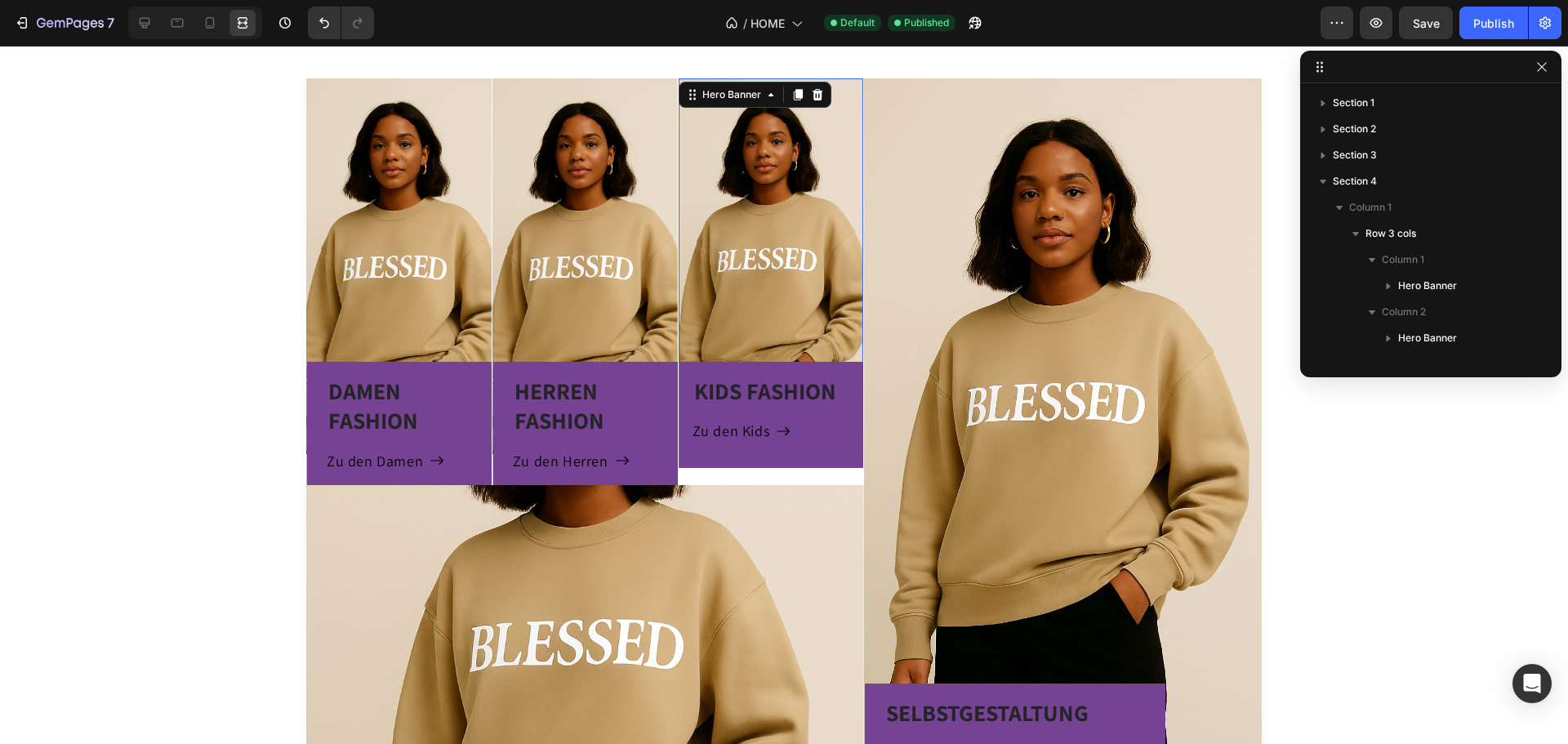
scroll to position [175, 0]
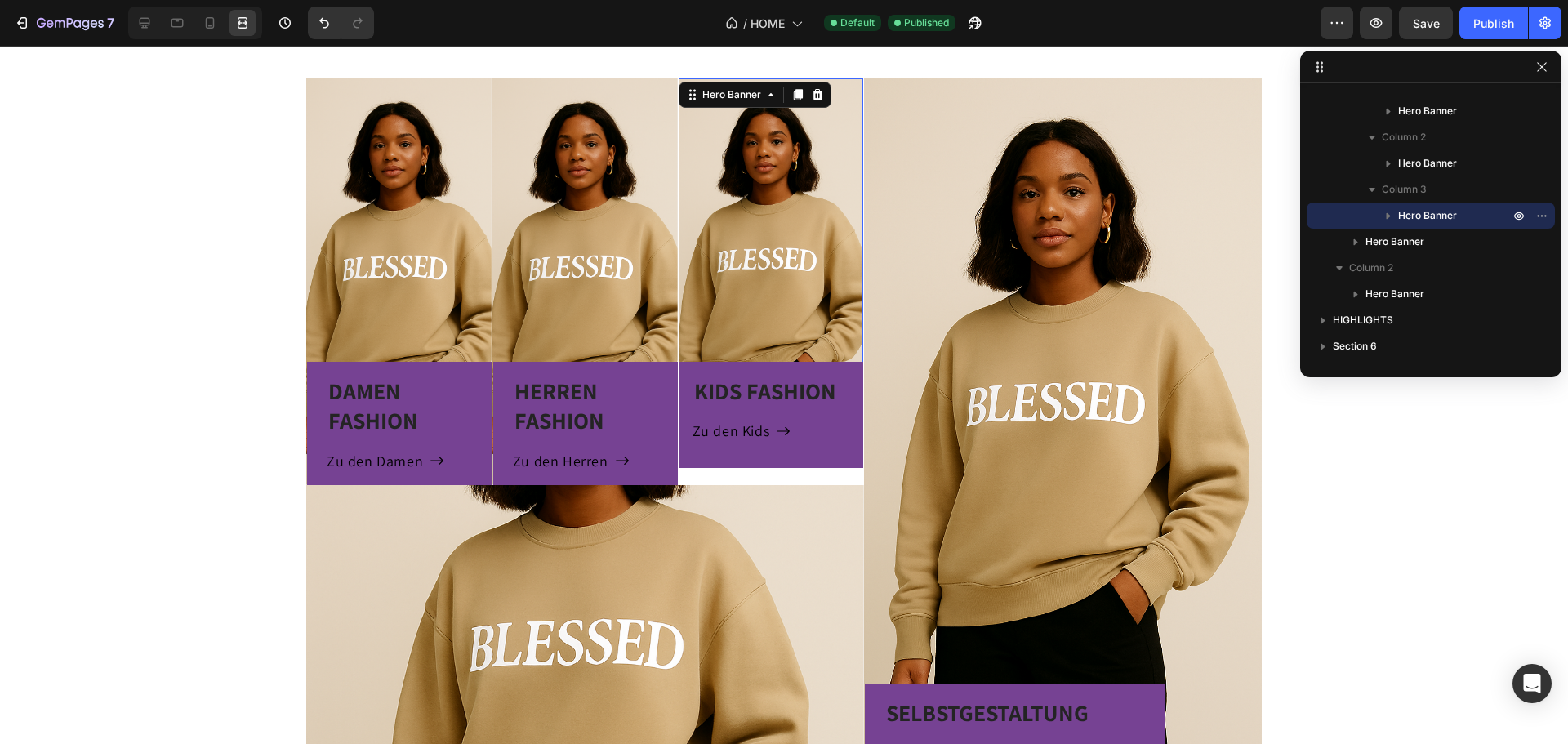
click at [770, 262] on div "KIDS FASHION Heading Zu den Kids Button Row" at bounding box center [771, 274] width 185 height 390
drag, startPoint x: 1541, startPoint y: 69, endPoint x: 783, endPoint y: 290, distance: 789.6
click at [1541, 69] on icon "button" at bounding box center [1541, 66] width 13 height 13
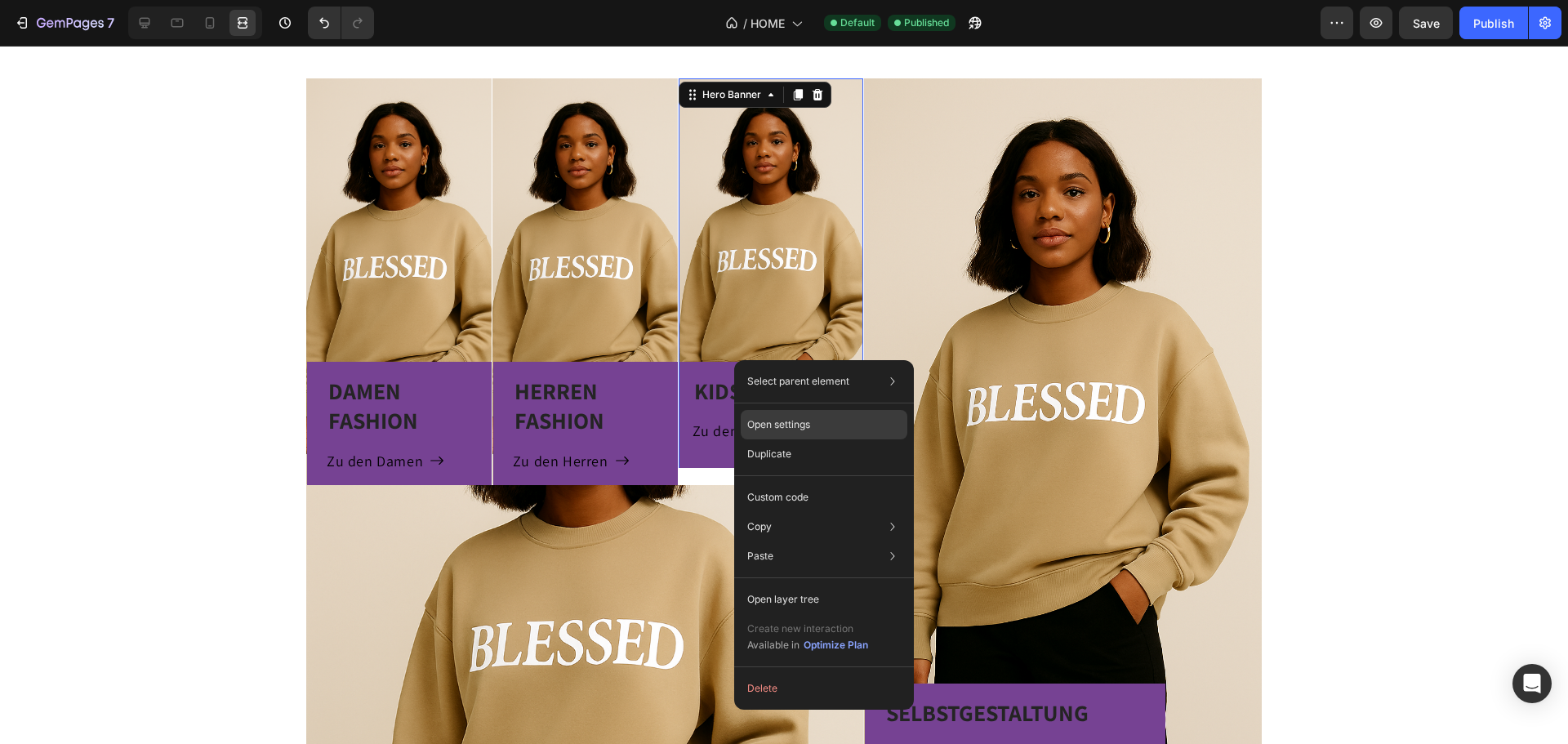
click at [776, 414] on div "Open settings" at bounding box center [824, 425] width 167 height 29
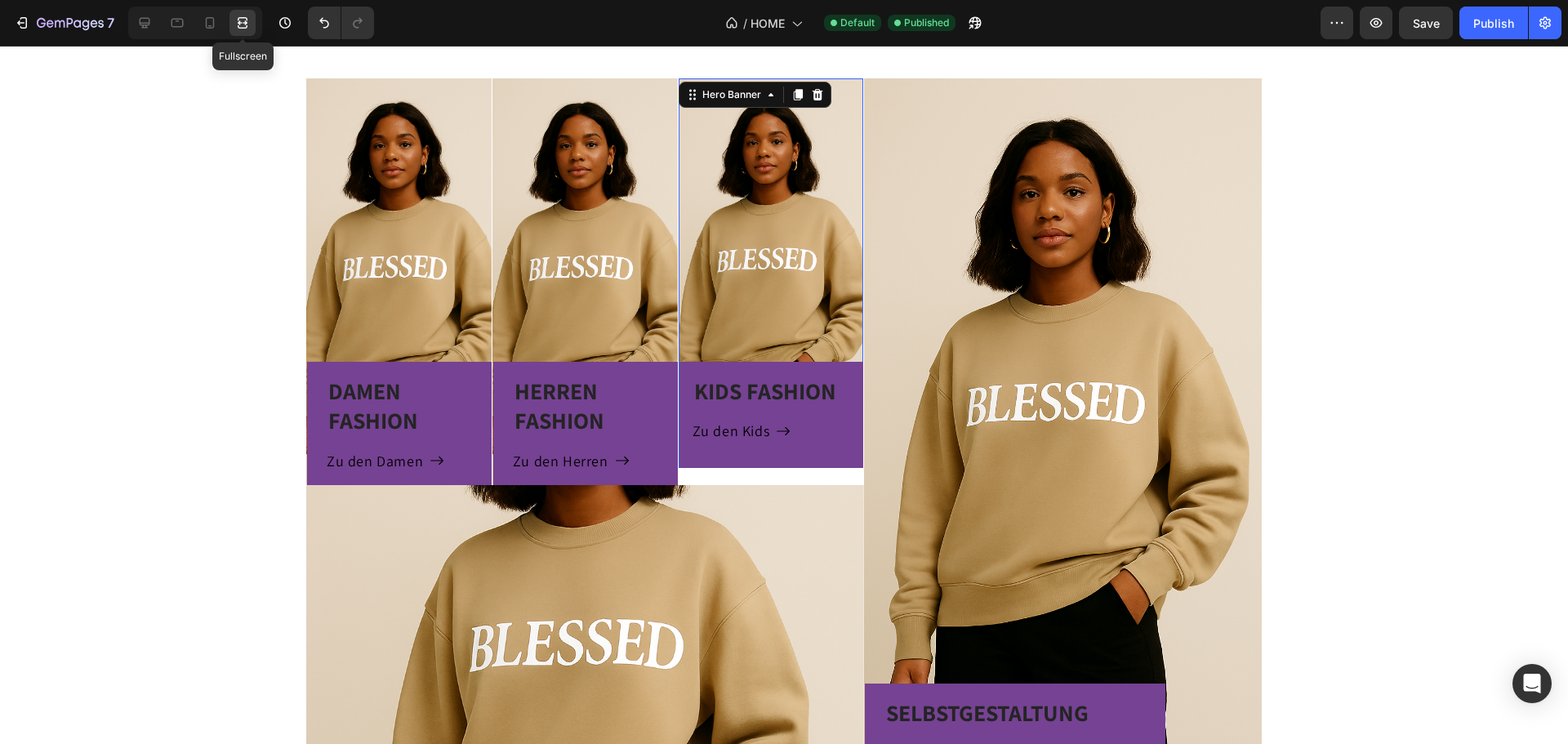
click at [251, 25] on icon at bounding box center [242, 22] width 16 height 16
click at [221, 24] on div at bounding box center [209, 22] width 26 height 26
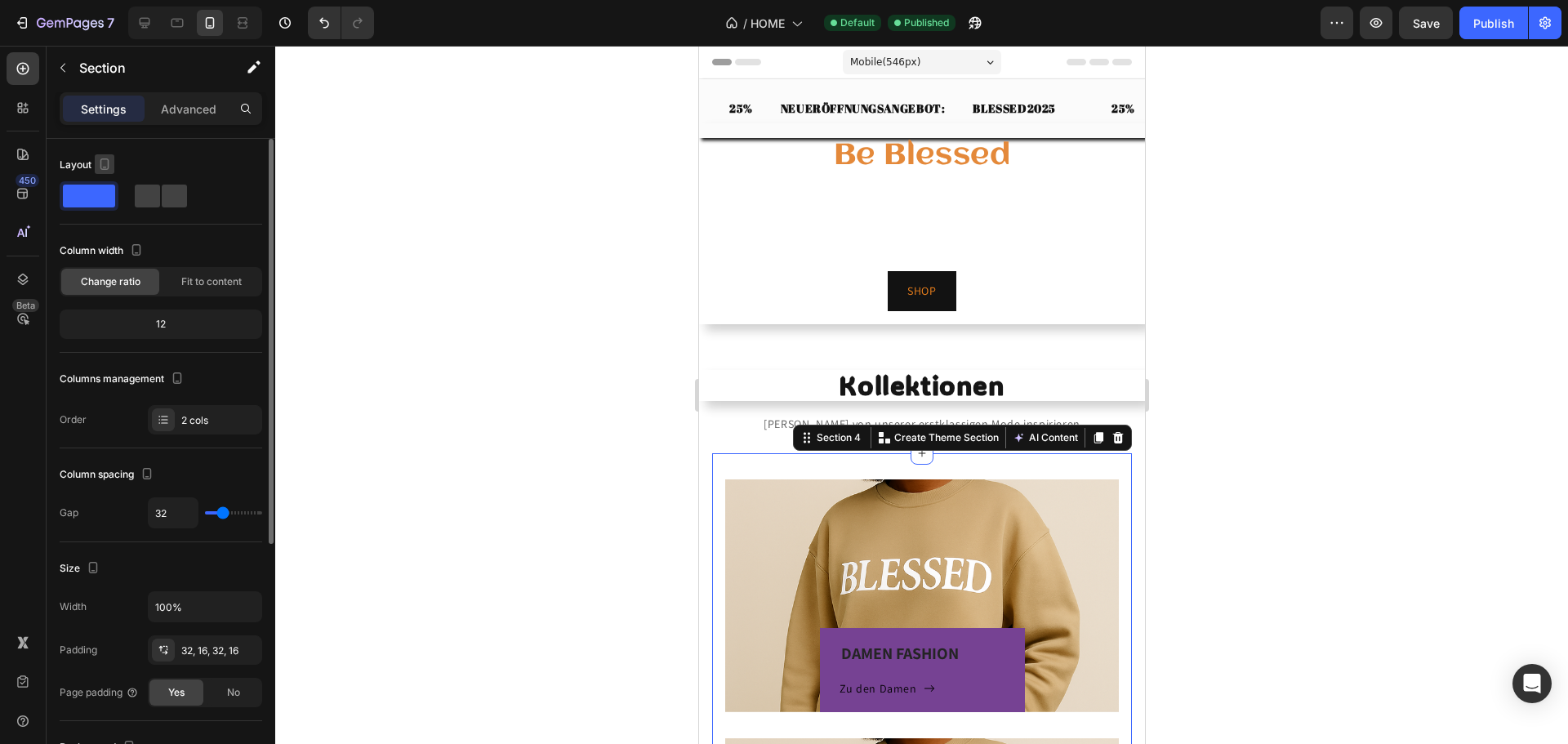
click at [100, 163] on icon "button" at bounding box center [104, 164] width 16 height 16
click at [197, 233] on div "Layout Column width Change ratio Fit to content 12 Columns management Order 2 c…" at bounding box center [160, 293] width 203 height 282
click at [156, 112] on div "Advanced" at bounding box center [188, 109] width 81 height 26
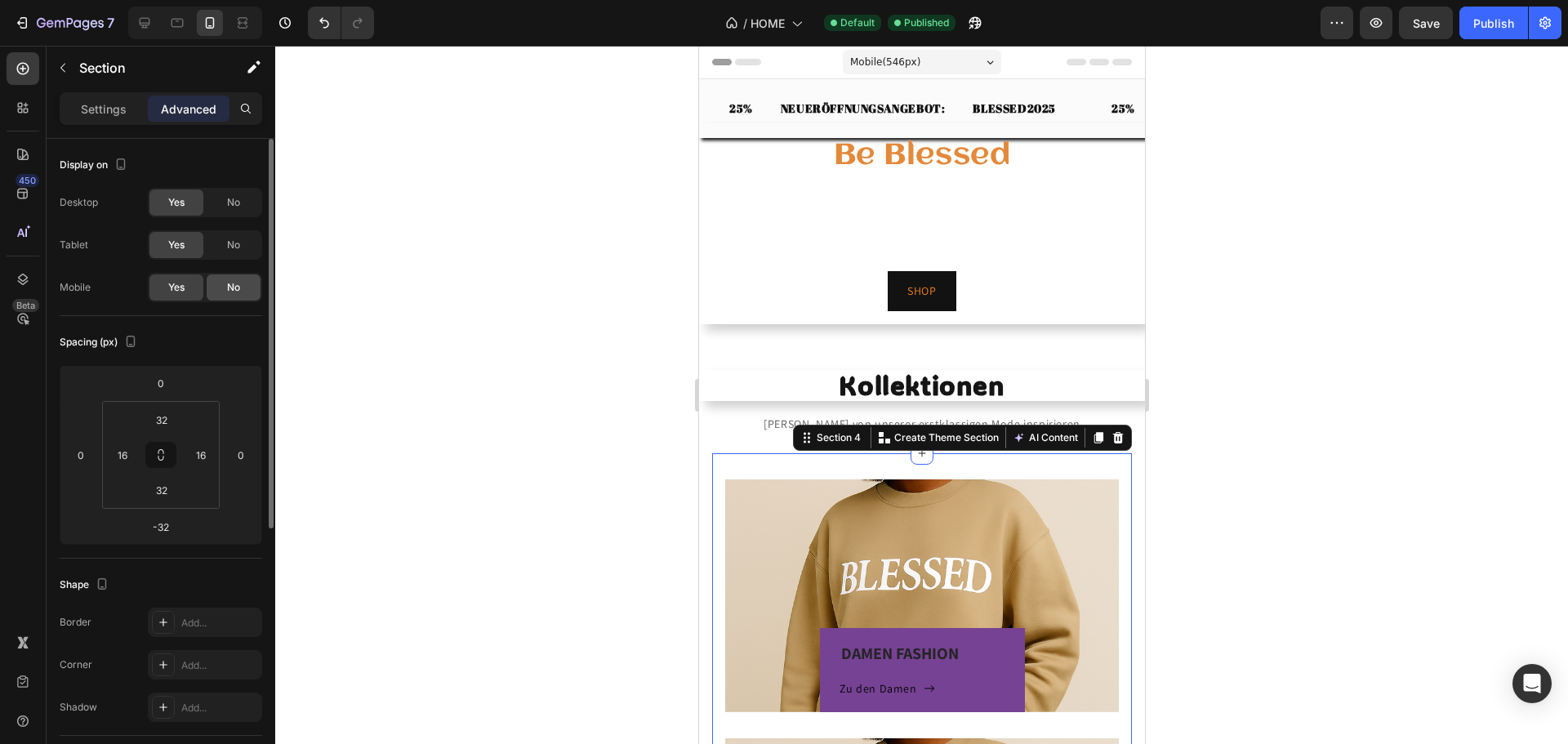
click at [220, 288] on div "No" at bounding box center [234, 287] width 54 height 26
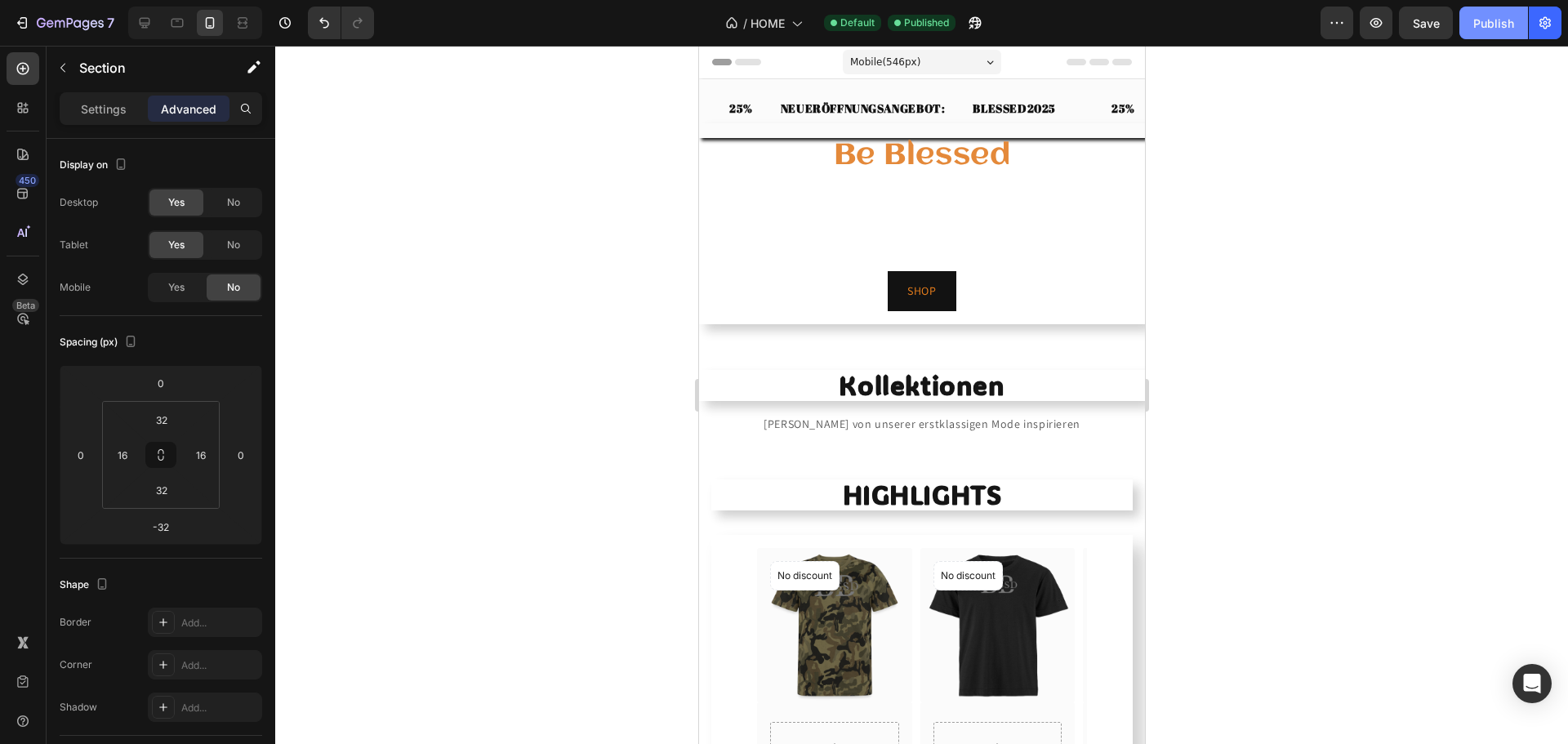
click at [1493, 26] on div "Publish" at bounding box center [1493, 23] width 41 height 17
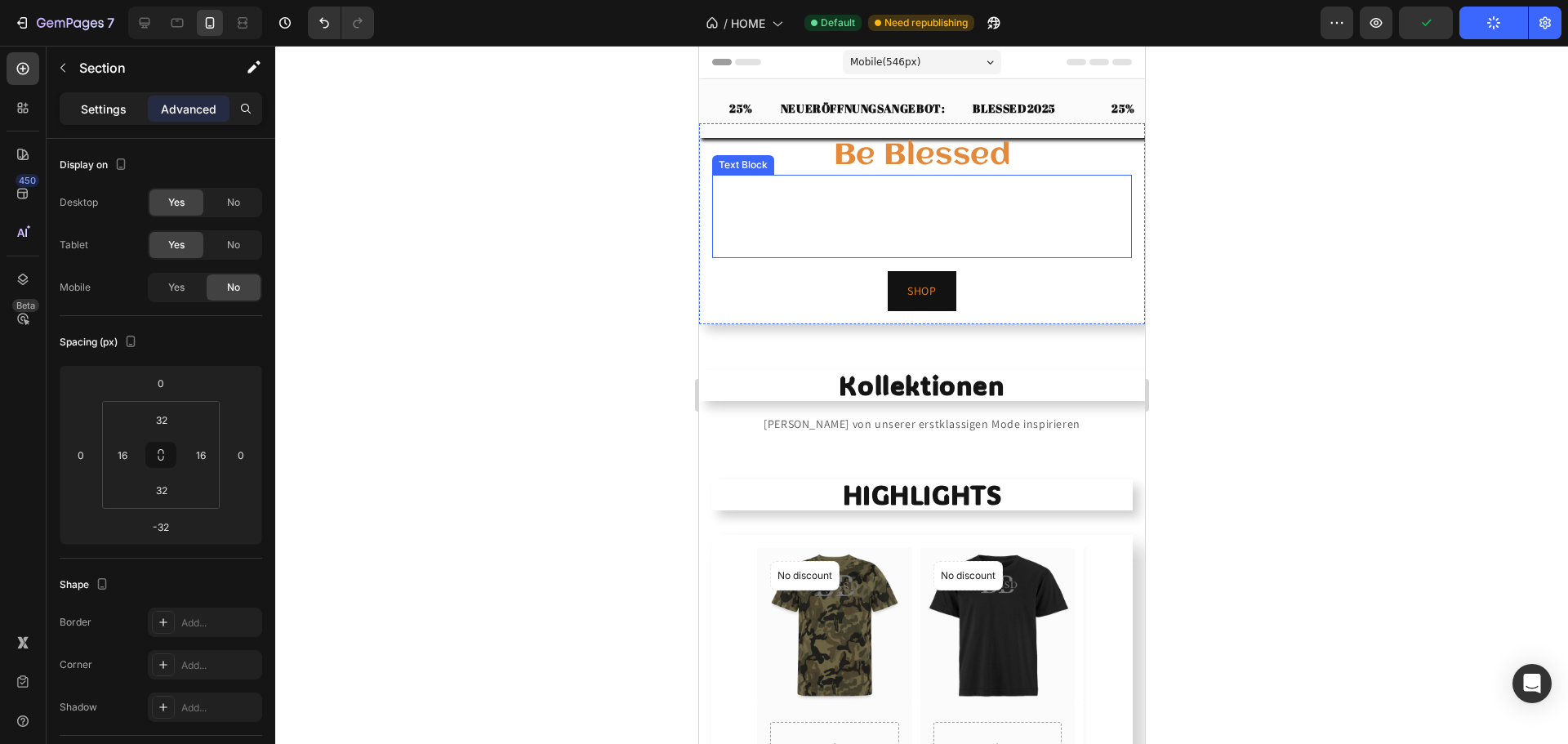
click at [93, 109] on p "Settings" at bounding box center [103, 110] width 46 height 17
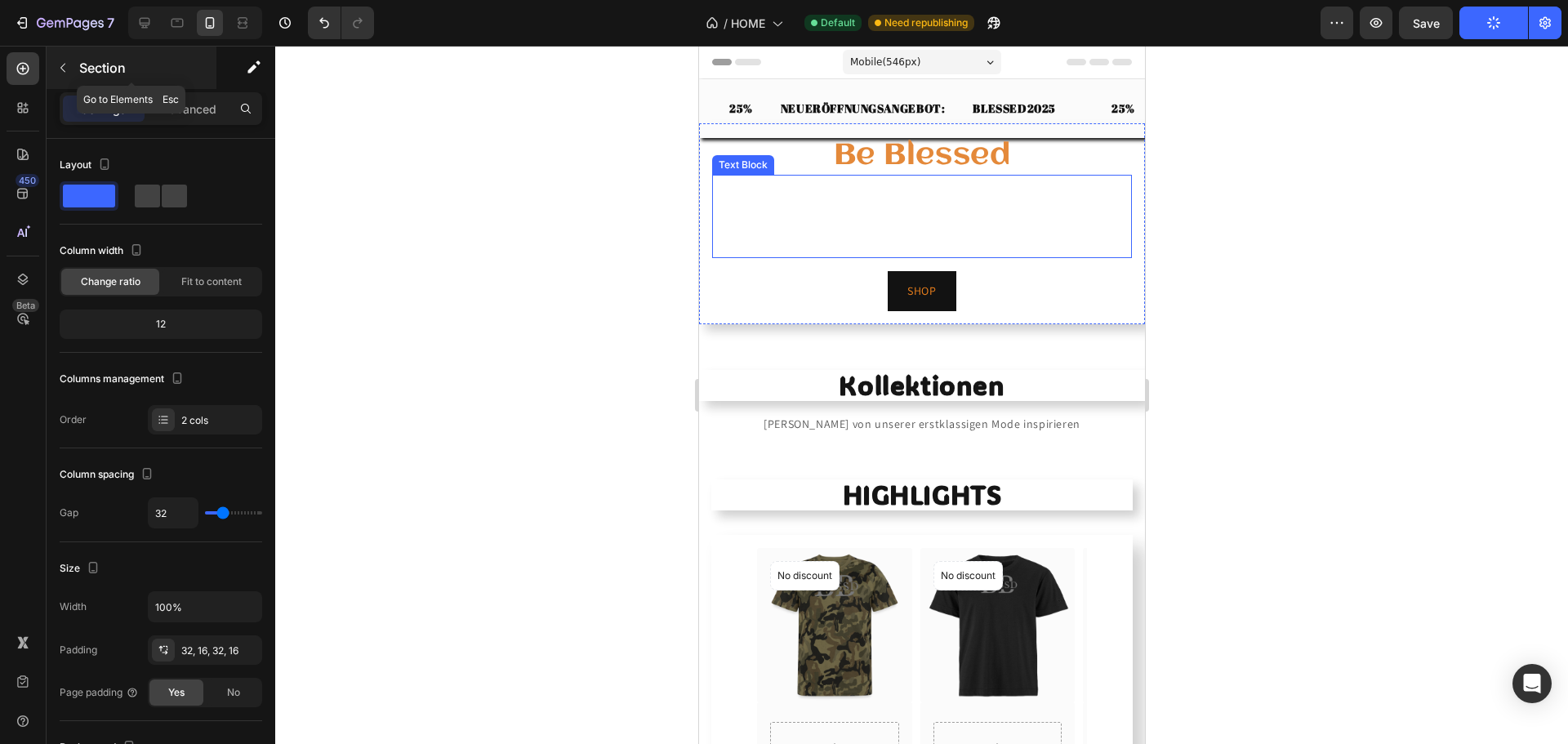
click at [101, 70] on p "Section" at bounding box center [146, 68] width 134 height 19
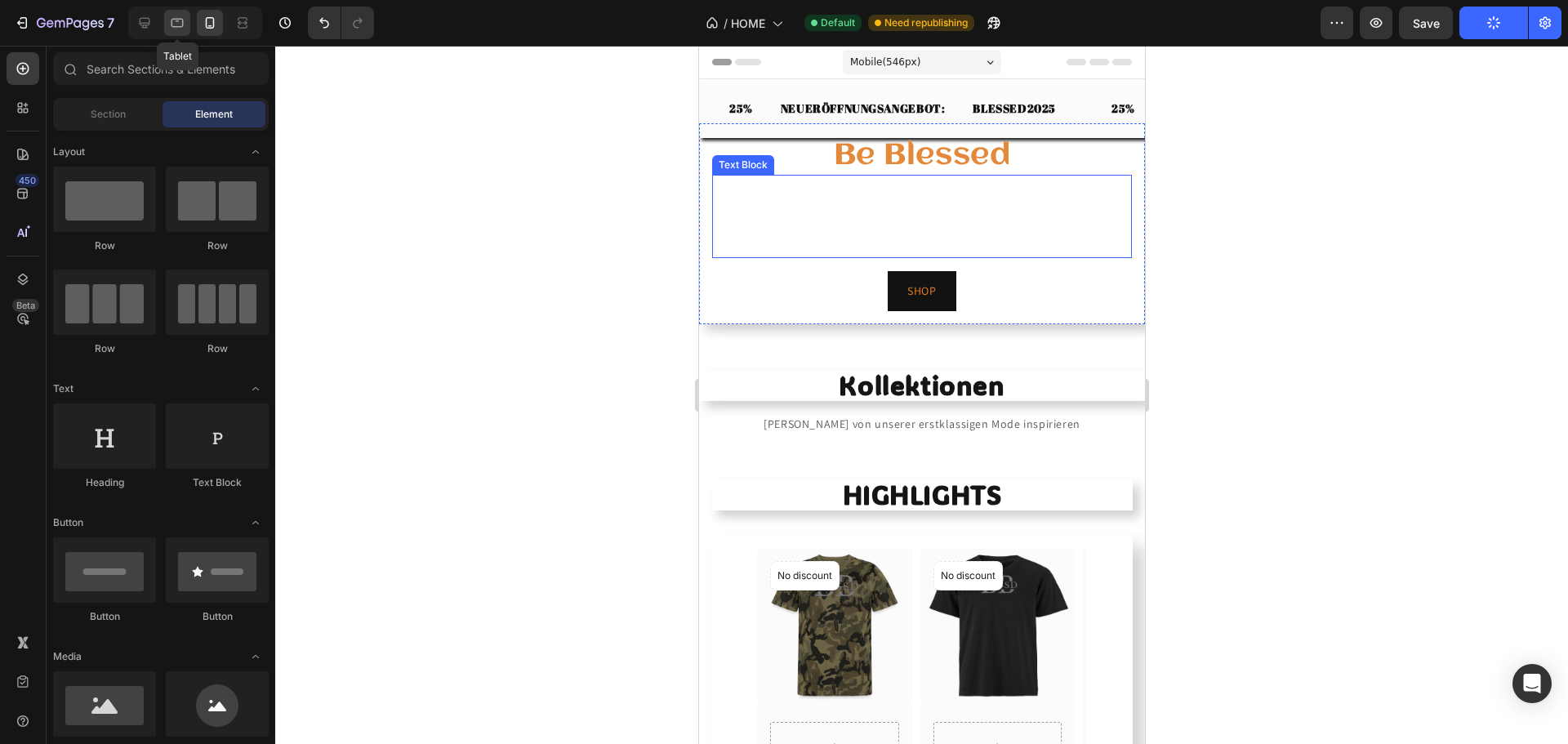
click at [176, 16] on icon at bounding box center [176, 22] width 16 height 16
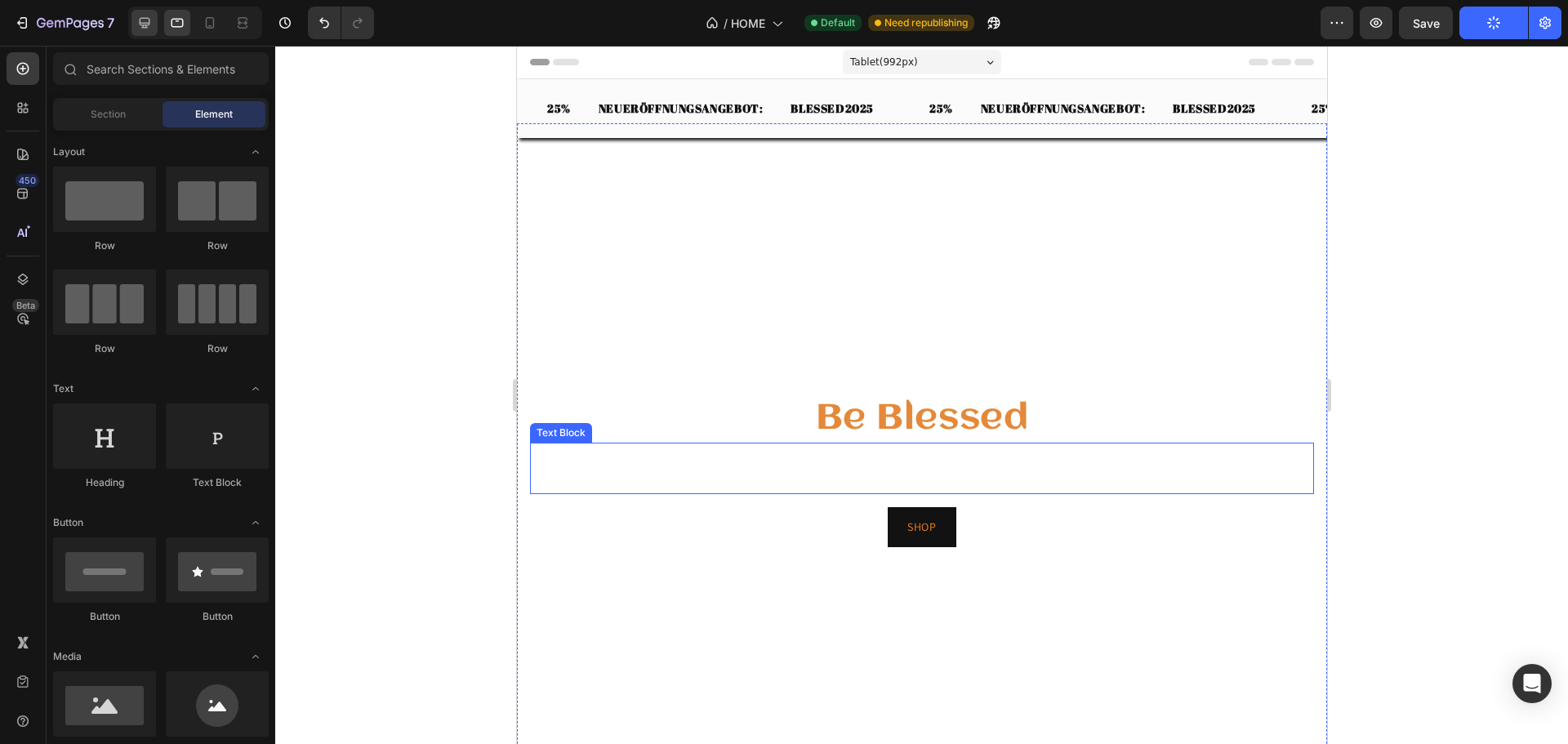
click at [140, 17] on icon at bounding box center [144, 22] width 16 height 16
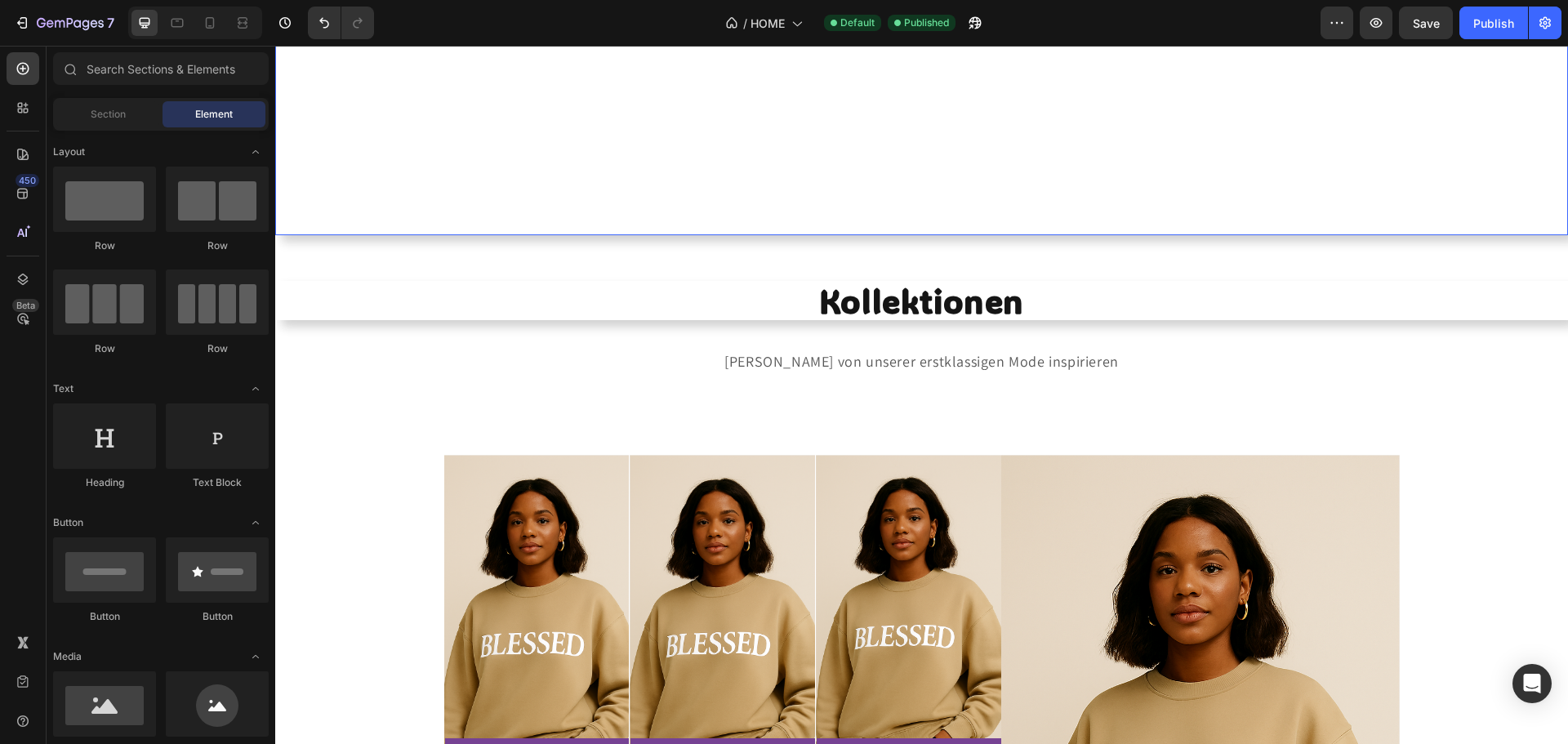
scroll to position [572, 0]
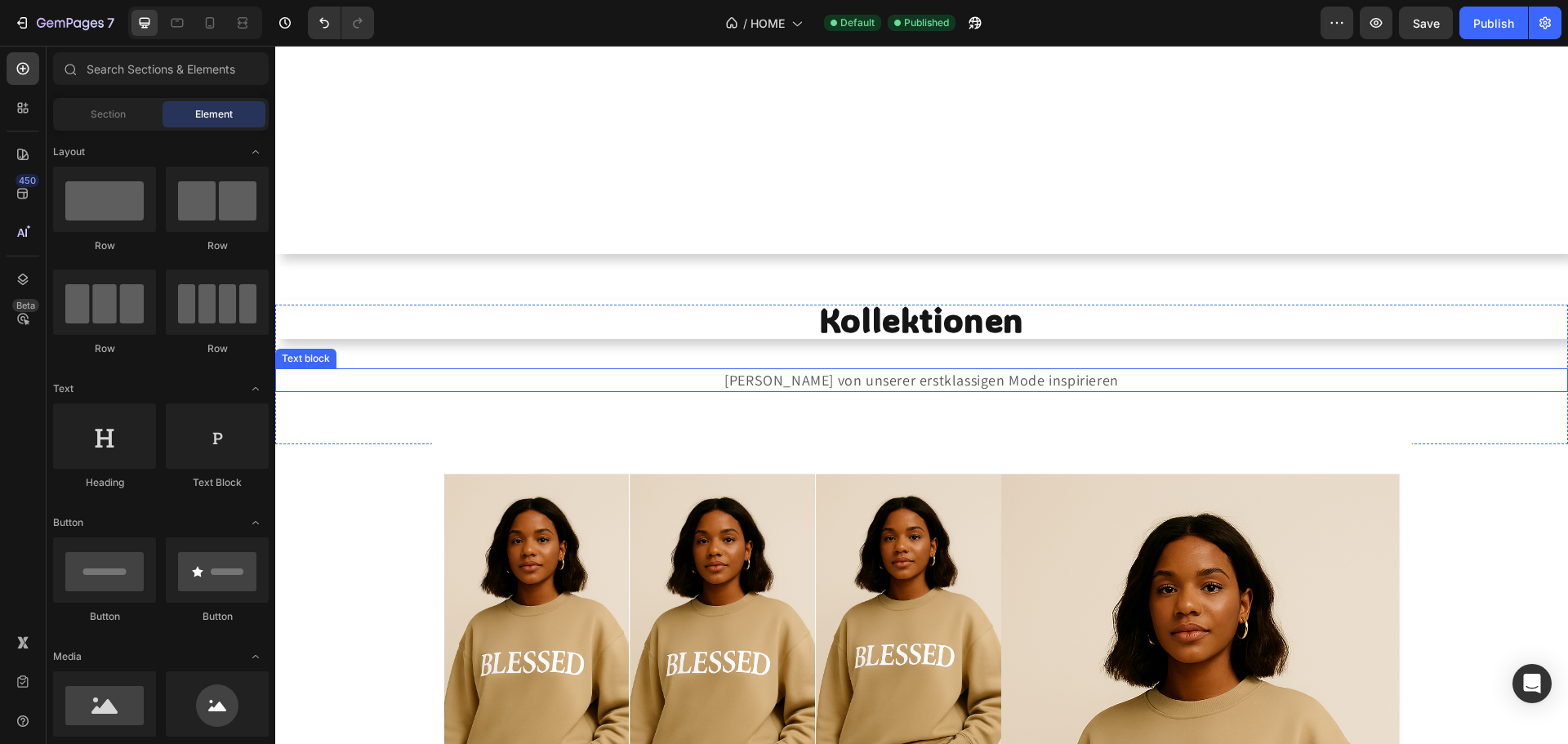
click at [581, 392] on div "[PERSON_NAME] von unserer erstklassigen Mode inspirieren" at bounding box center [921, 380] width 1293 height 23
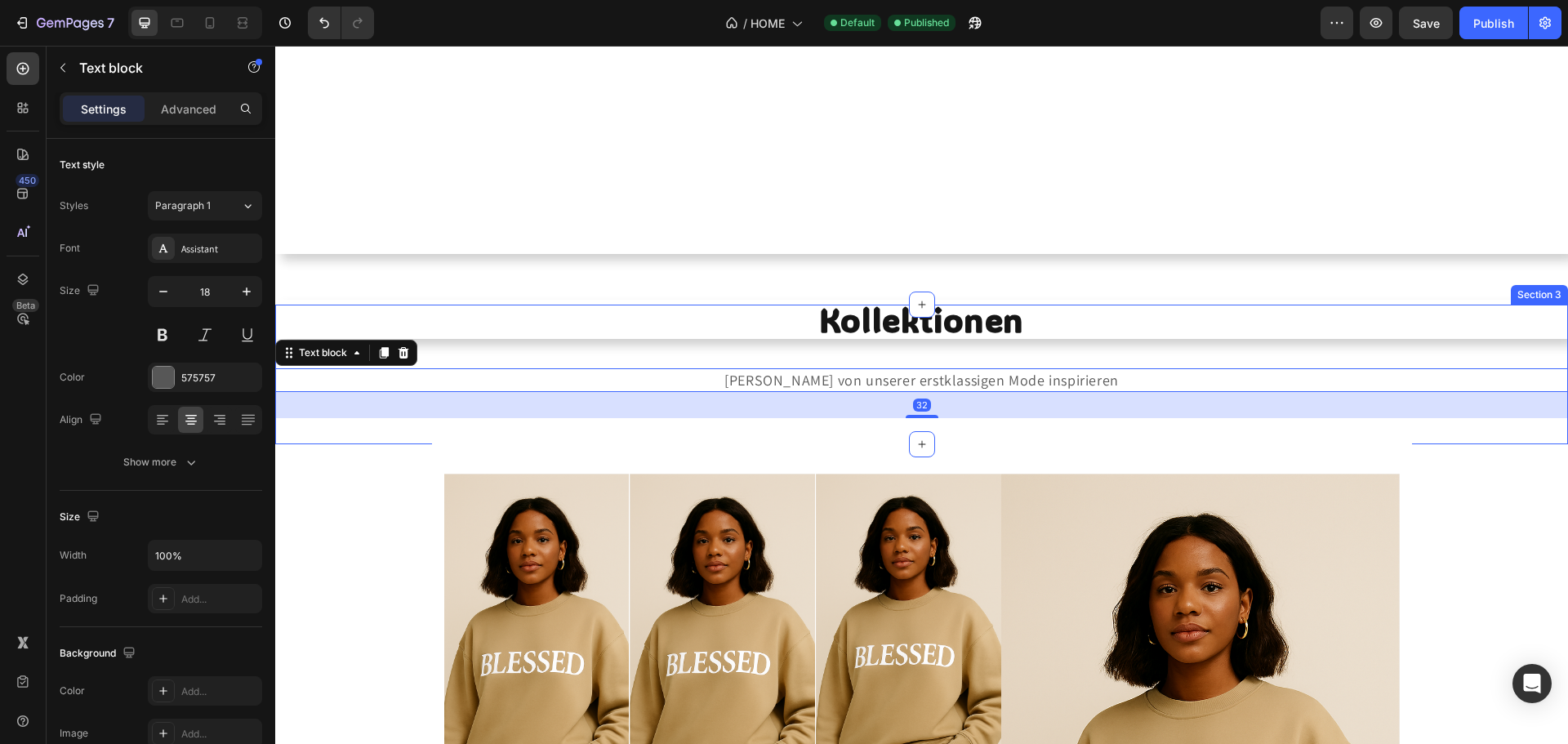
click at [592, 346] on div "Kollektionen Heading Lasse Dich von unserer erstklassigen Mode inspirieren Text…" at bounding box center [921, 374] width 1293 height 87
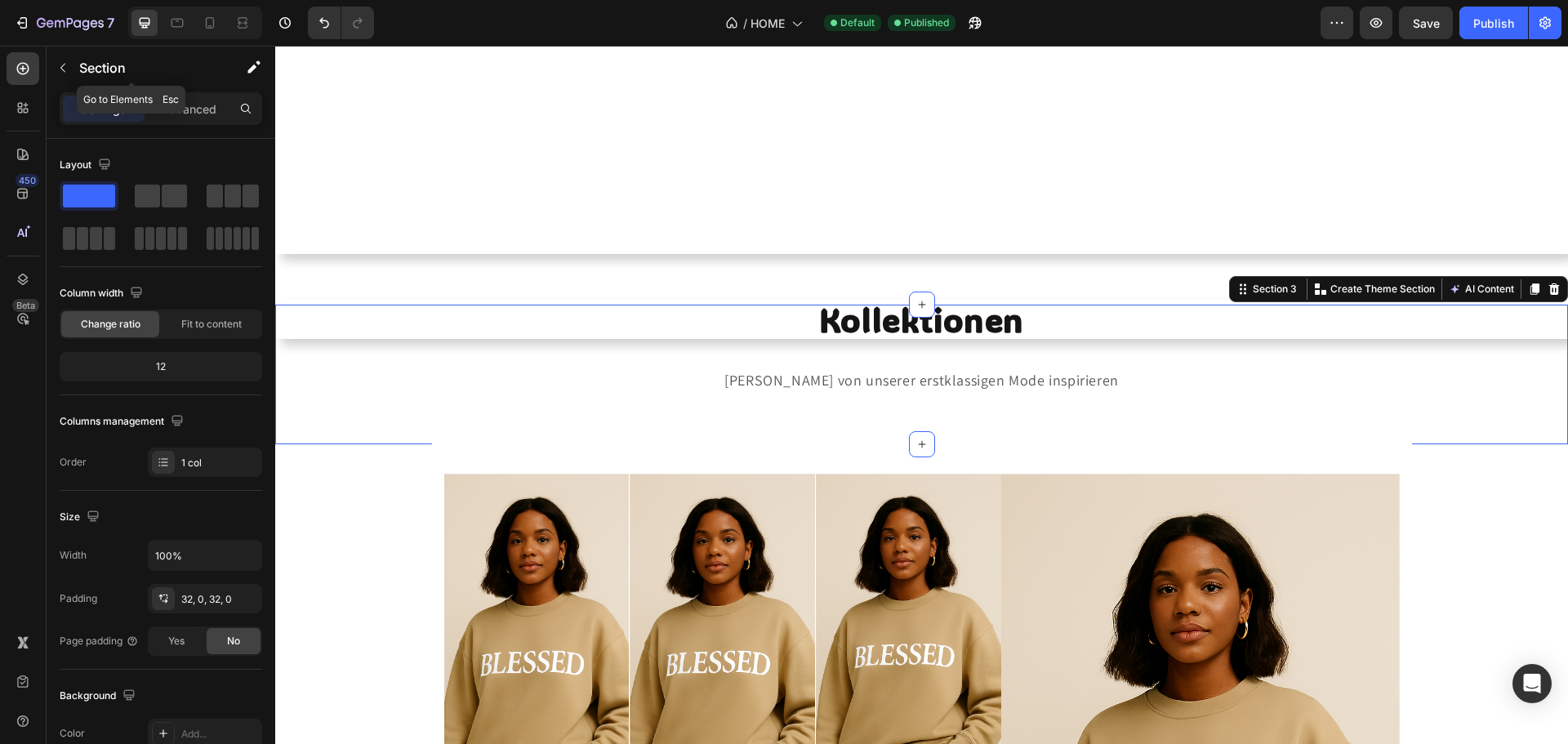
click at [58, 54] on div "Section" at bounding box center [131, 68] width 170 height 43
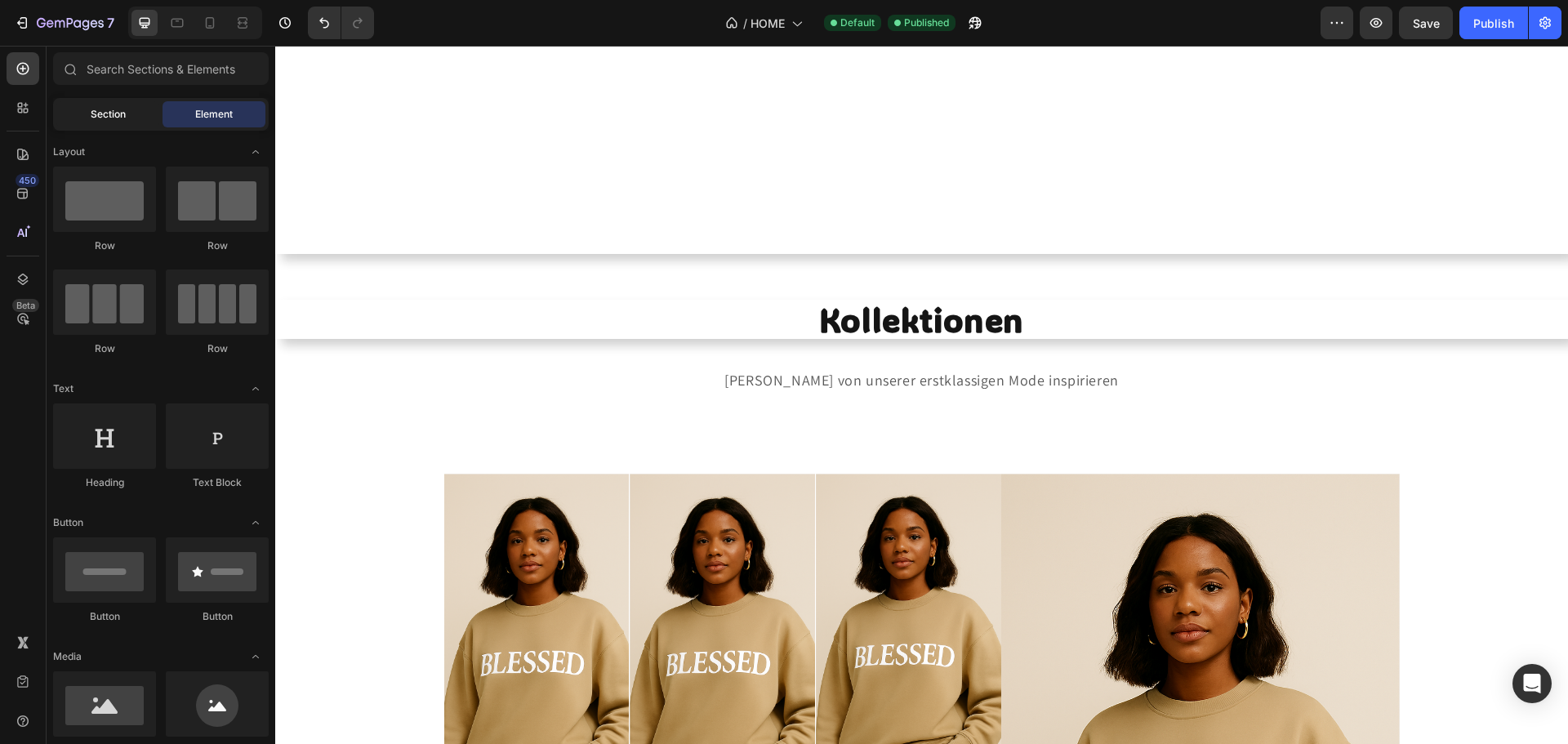
click at [121, 107] on span "Section" at bounding box center [108, 113] width 35 height 15
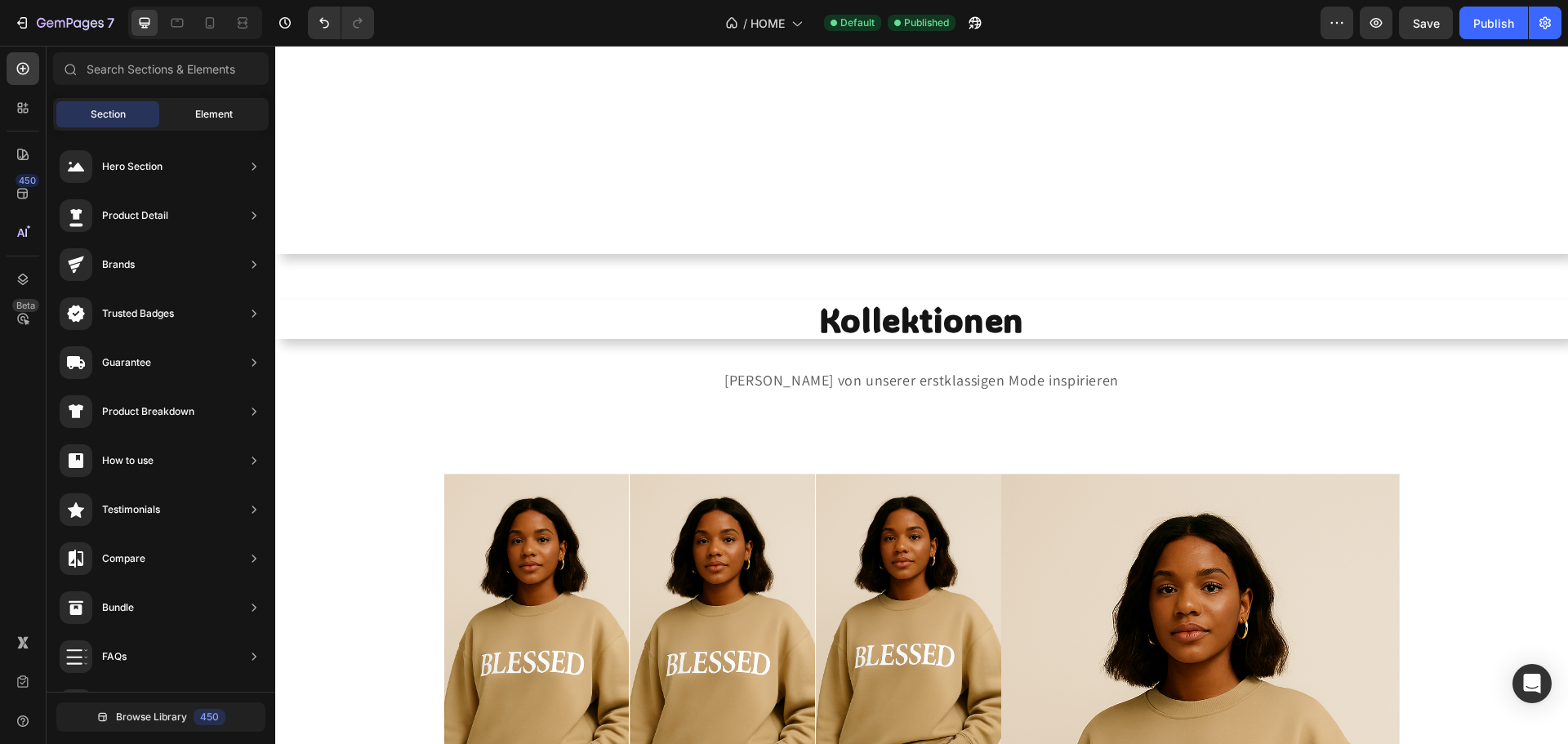
click at [235, 106] on div "Element" at bounding box center [214, 113] width 103 height 26
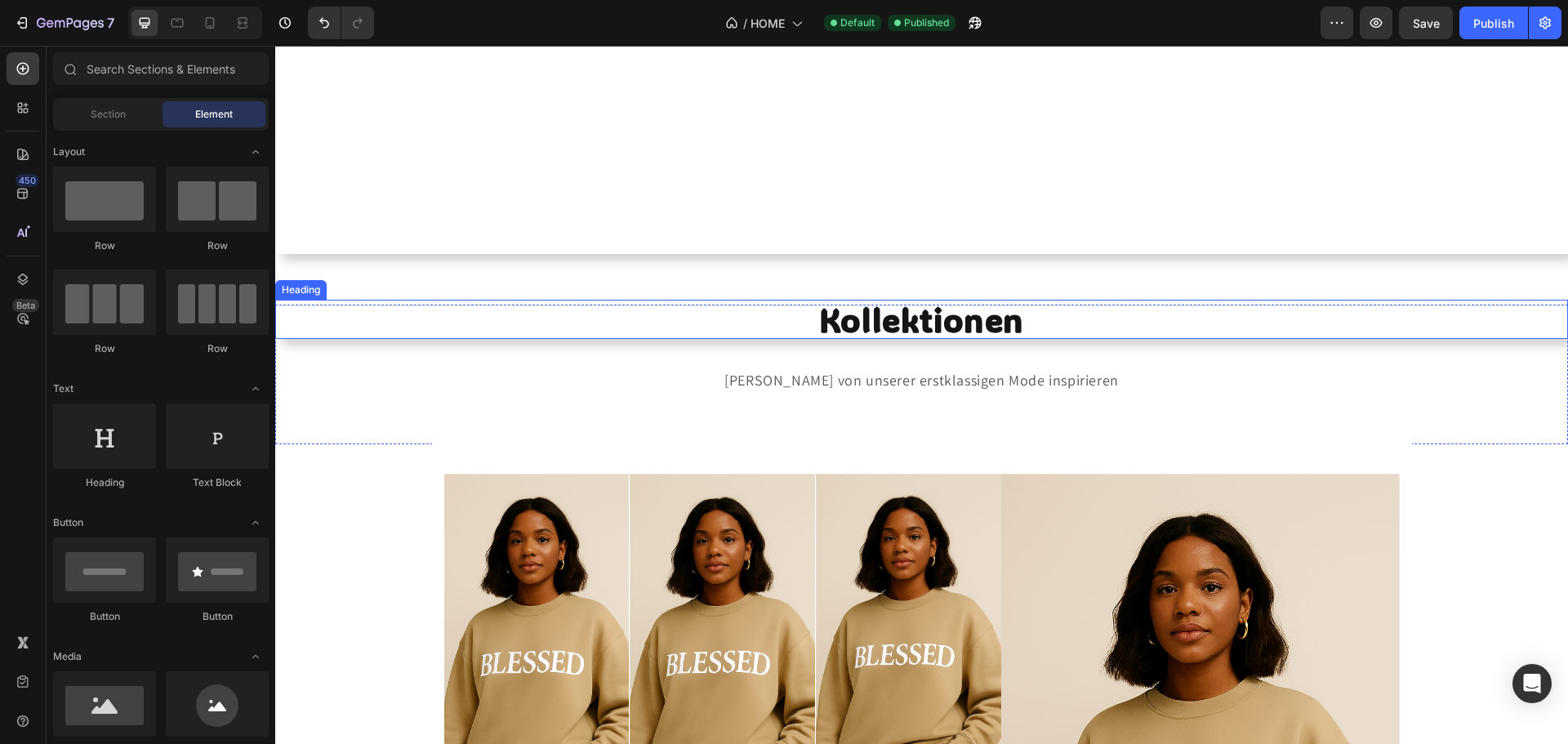
click at [590, 340] on h2 "Kollektionen" at bounding box center [921, 319] width 1293 height 39
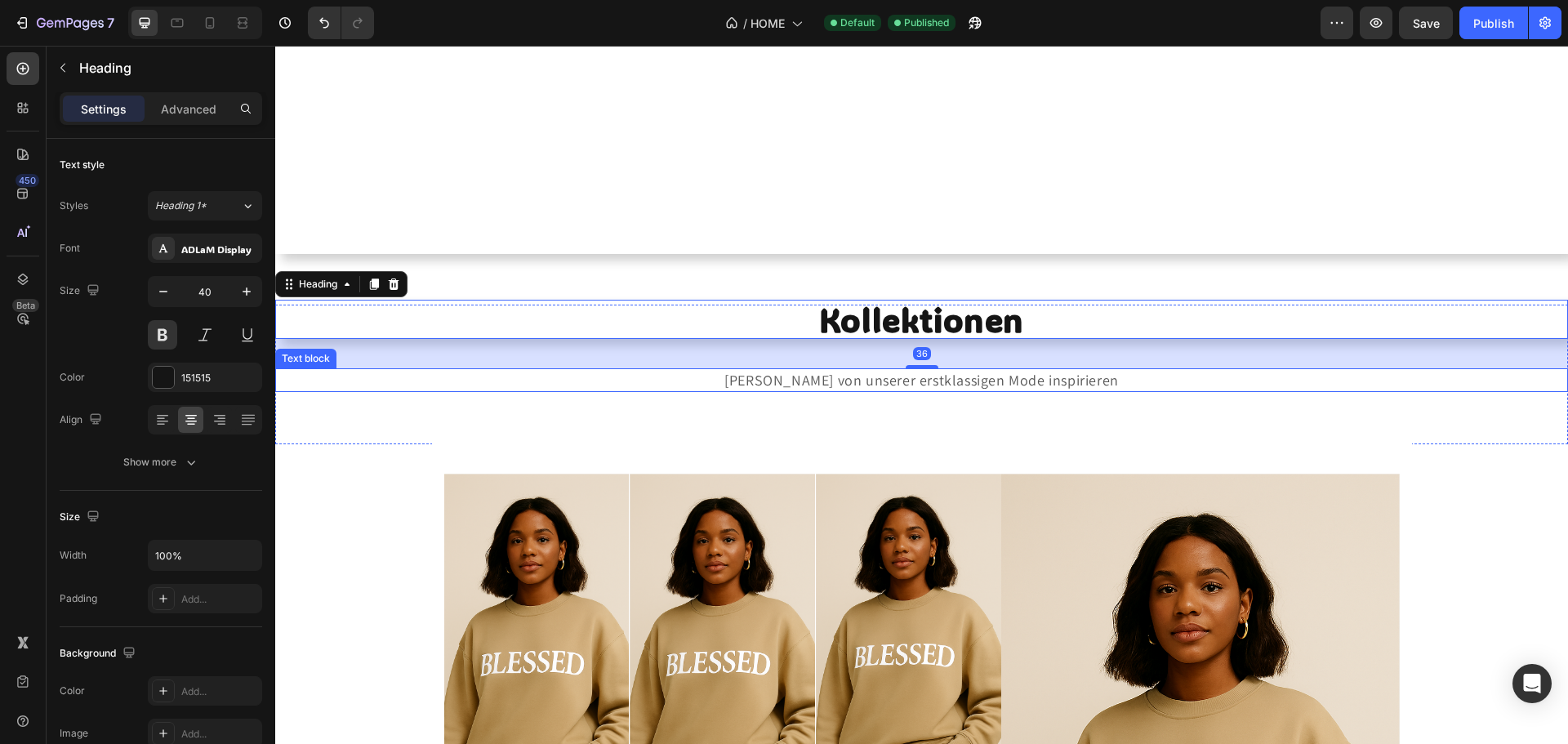
click at [340, 374] on p "[PERSON_NAME] von unserer erstklassigen Mode inspirieren" at bounding box center [922, 380] width 1290 height 20
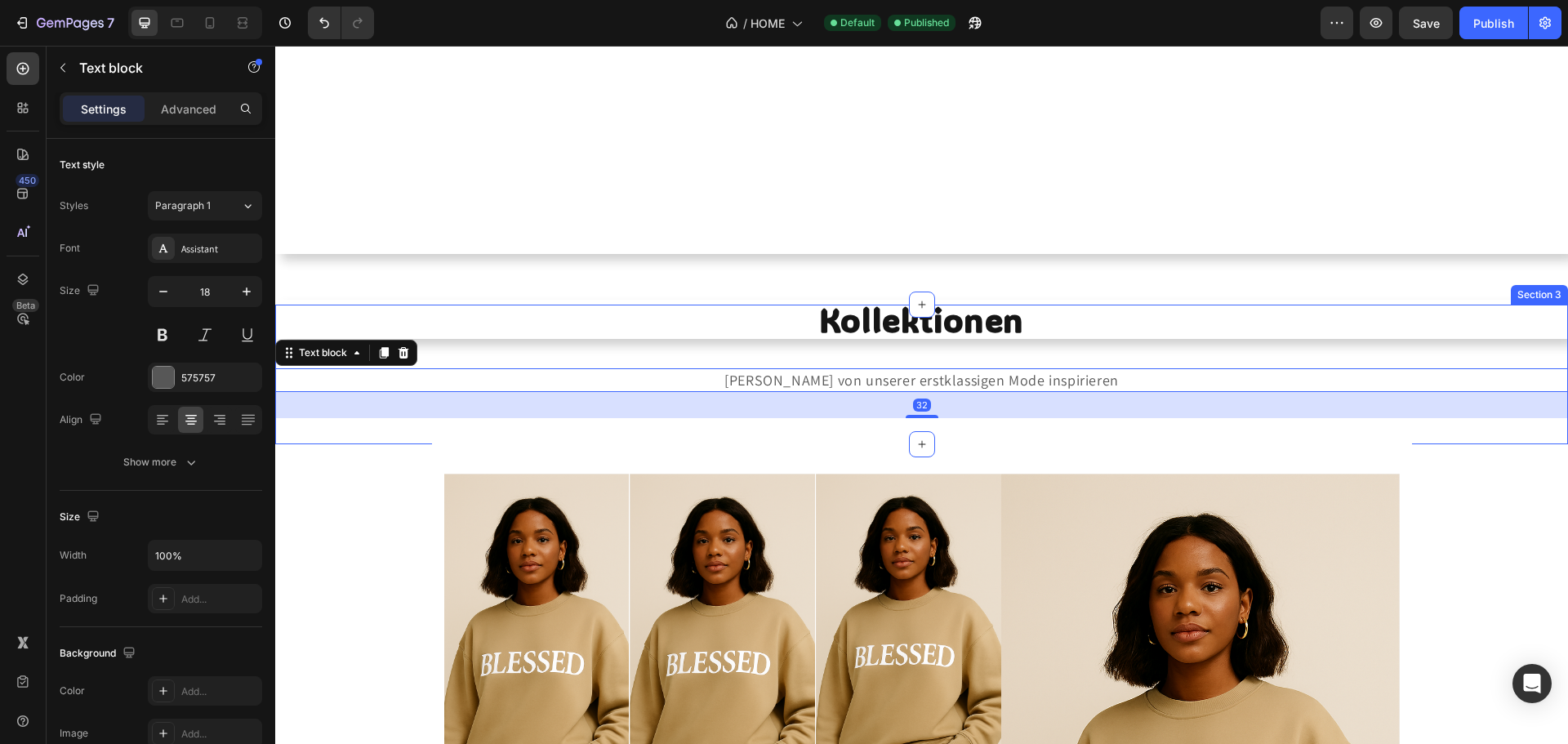
click at [335, 438] on div "Kollektionen Heading Lasse Dich von unserer erstklassigen Mode inspirieren Text…" at bounding box center [921, 374] width 1293 height 140
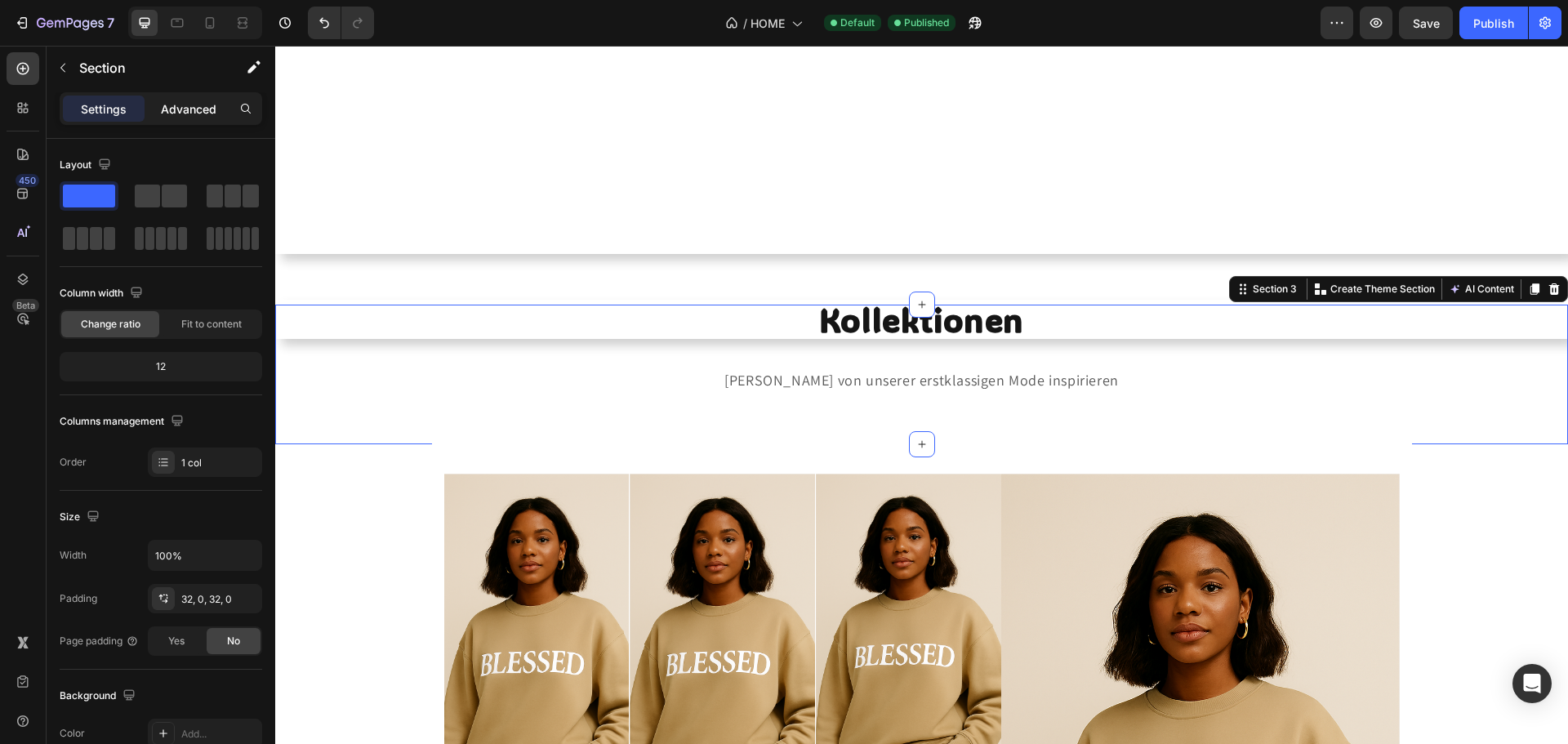
click at [180, 119] on div "Advanced" at bounding box center [188, 109] width 81 height 26
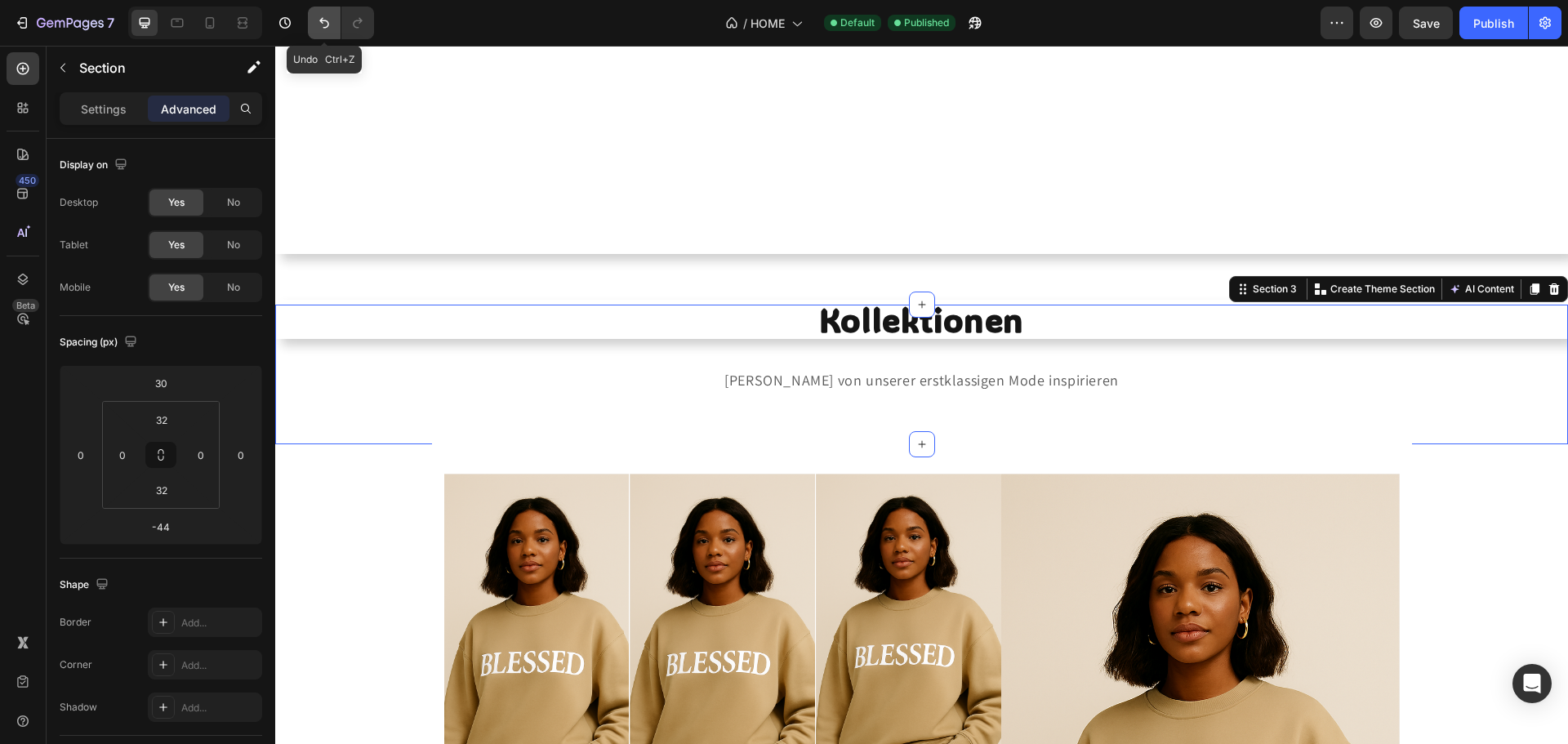
click at [324, 28] on icon "Undo/Redo" at bounding box center [324, 22] width 16 height 16
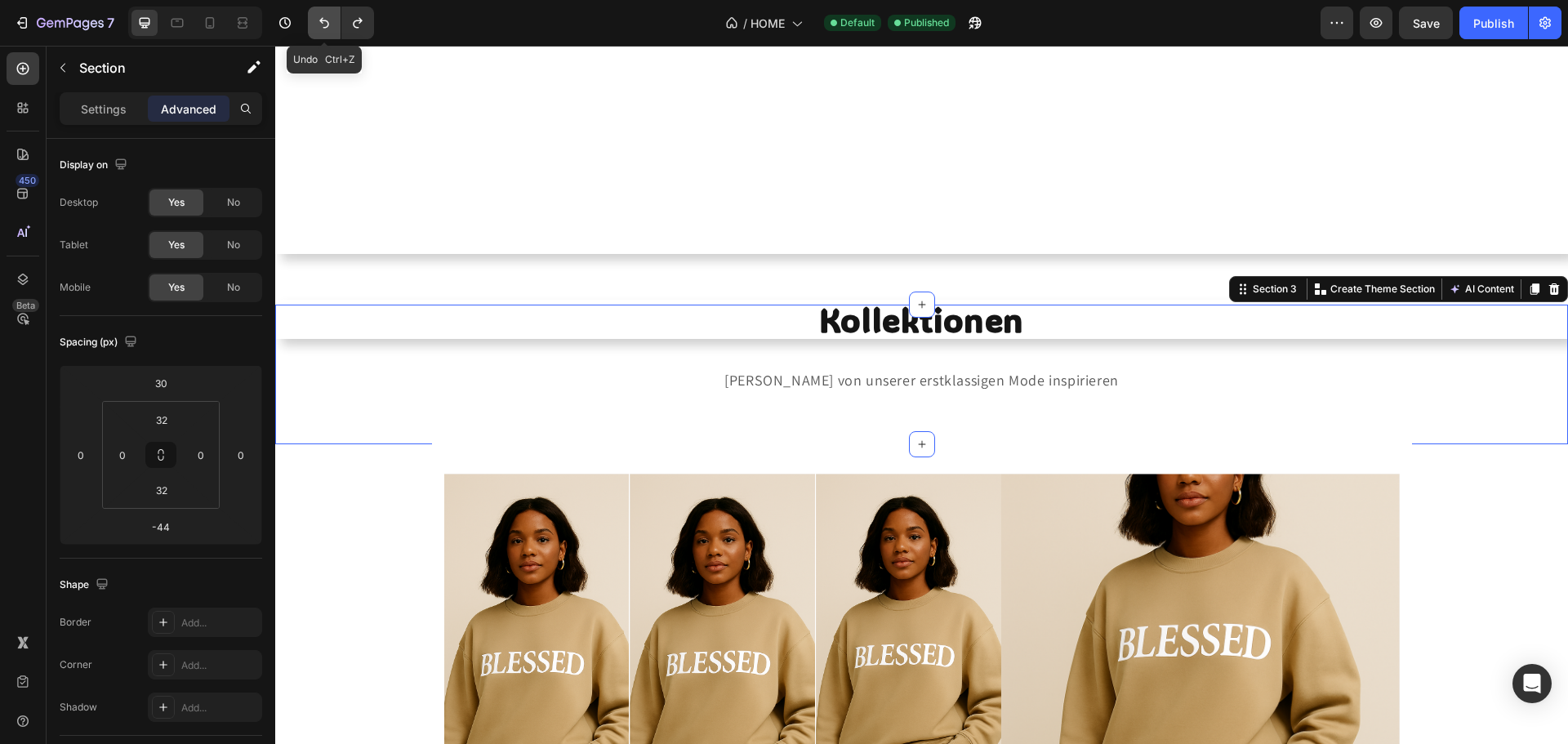
click at [324, 28] on icon "Undo/Redo" at bounding box center [324, 22] width 16 height 16
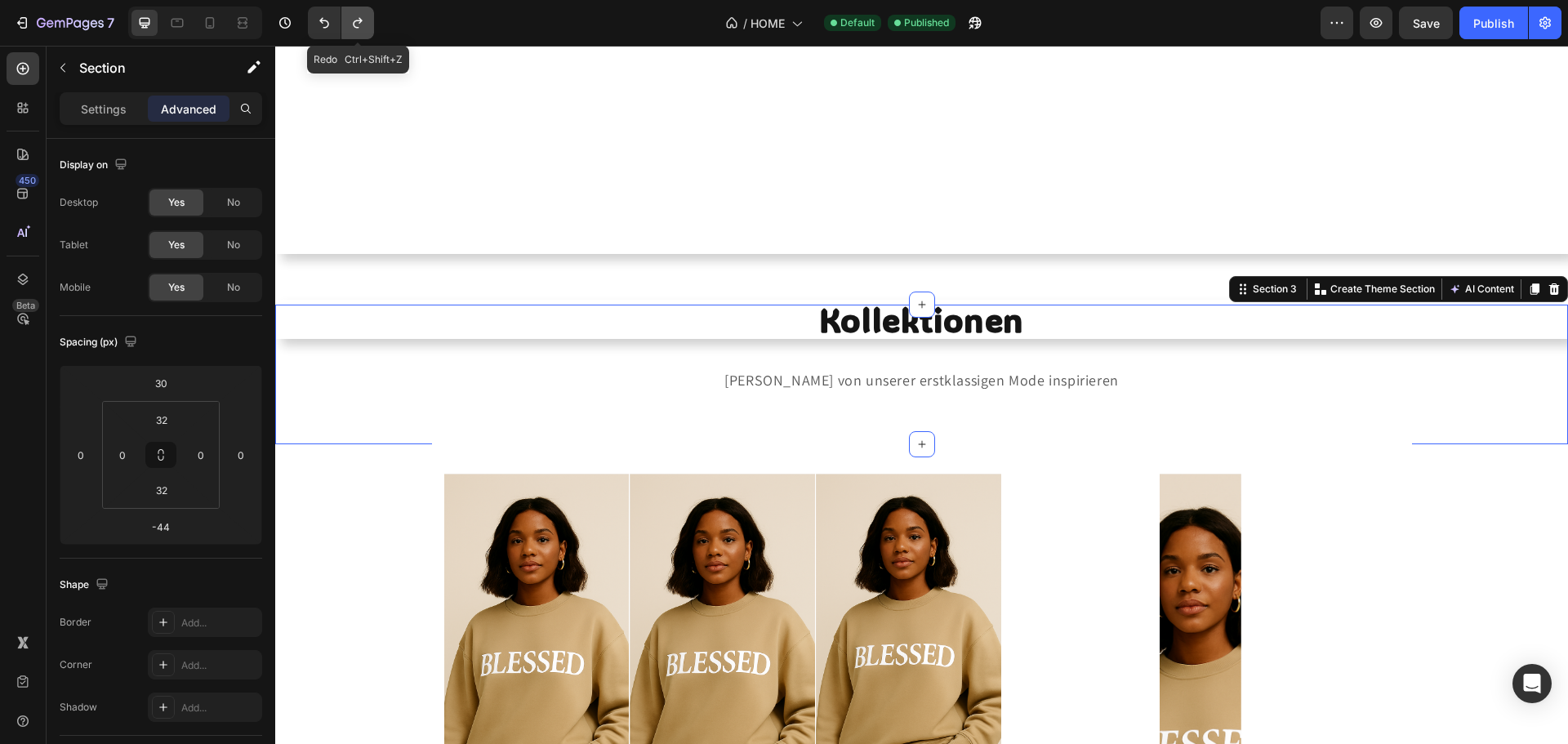
click at [366, 30] on button "Undo/Redo" at bounding box center [358, 23] width 33 height 33
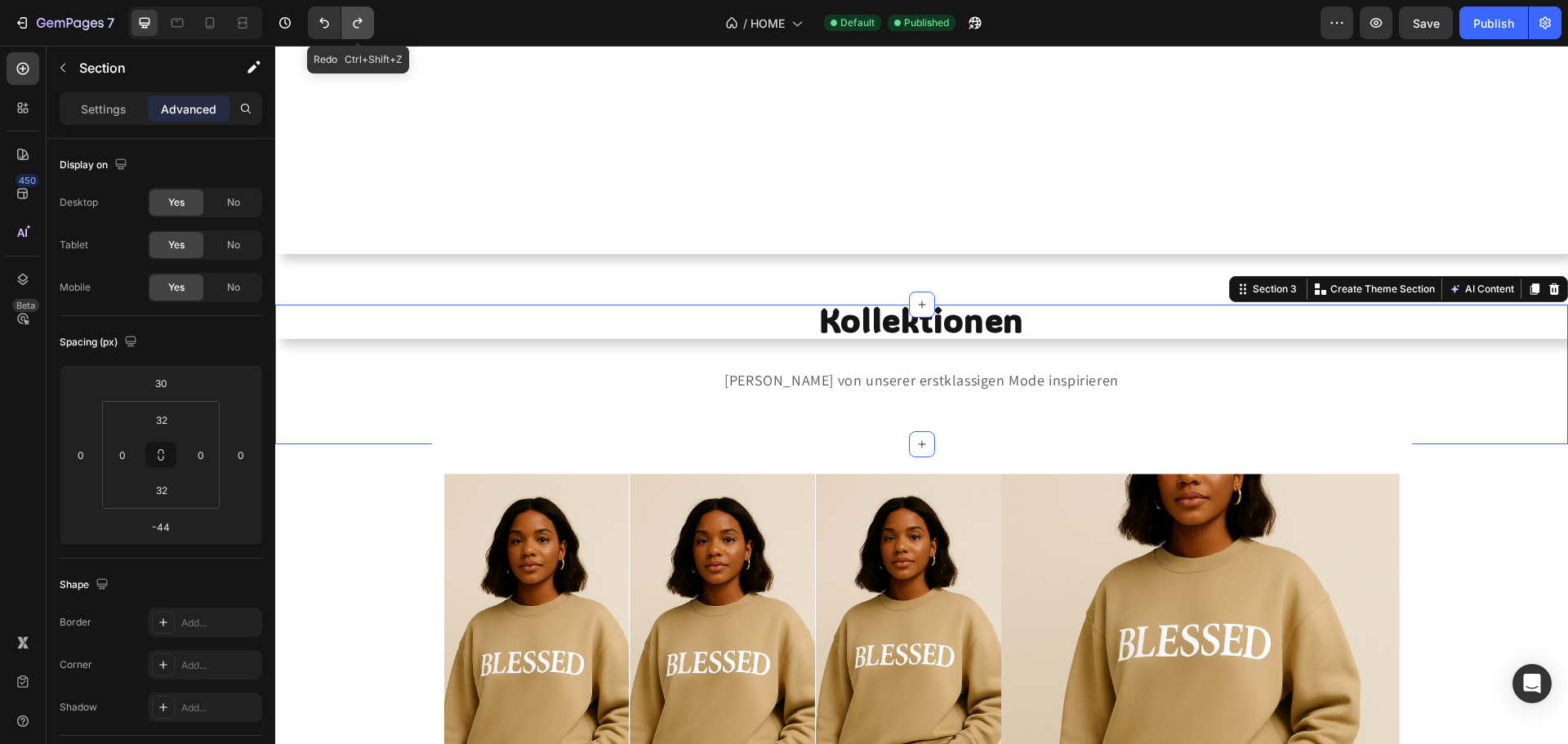
click at [366, 30] on icon "Undo/Redo" at bounding box center [357, 22] width 16 height 16
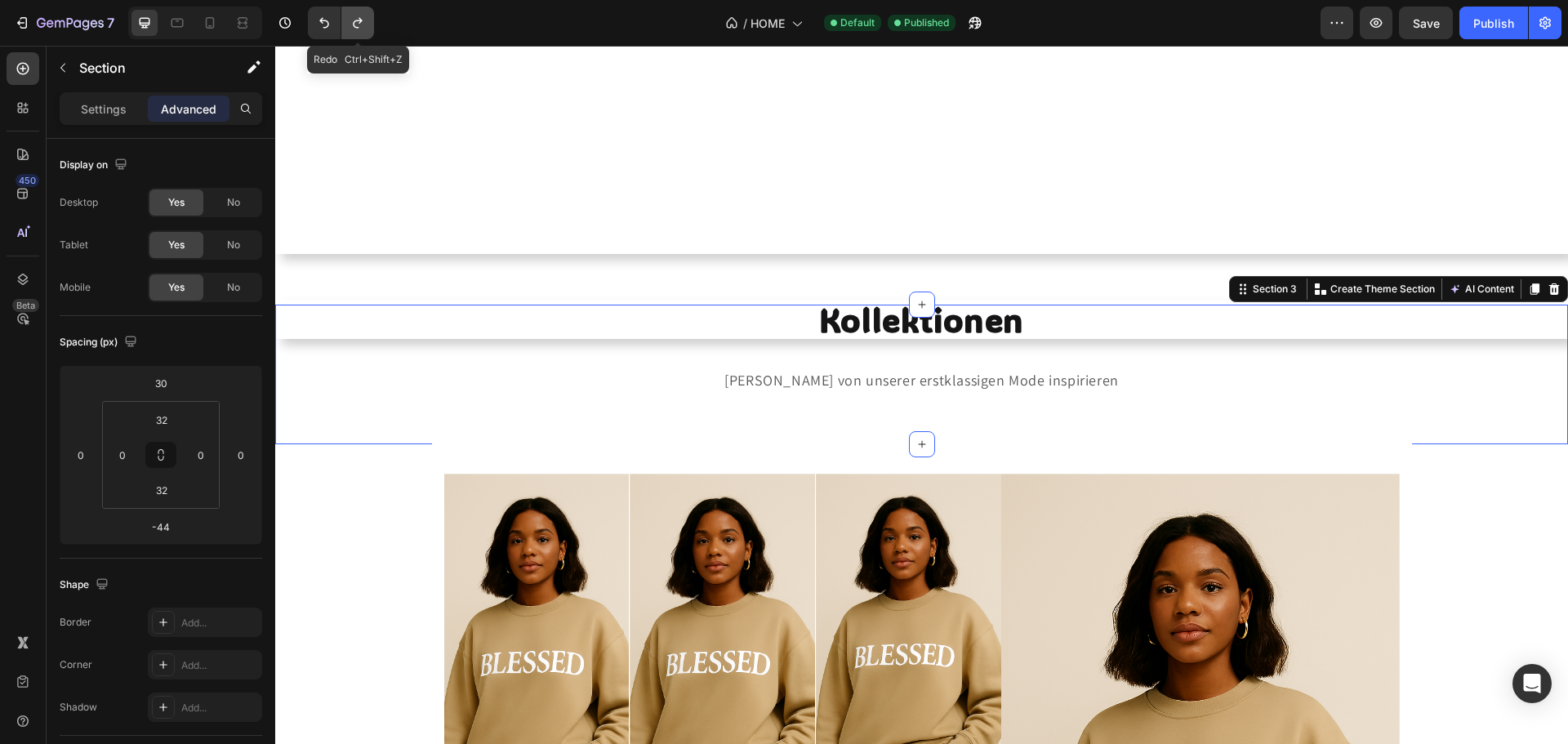
click at [366, 30] on icon "Undo/Redo" at bounding box center [357, 22] width 16 height 16
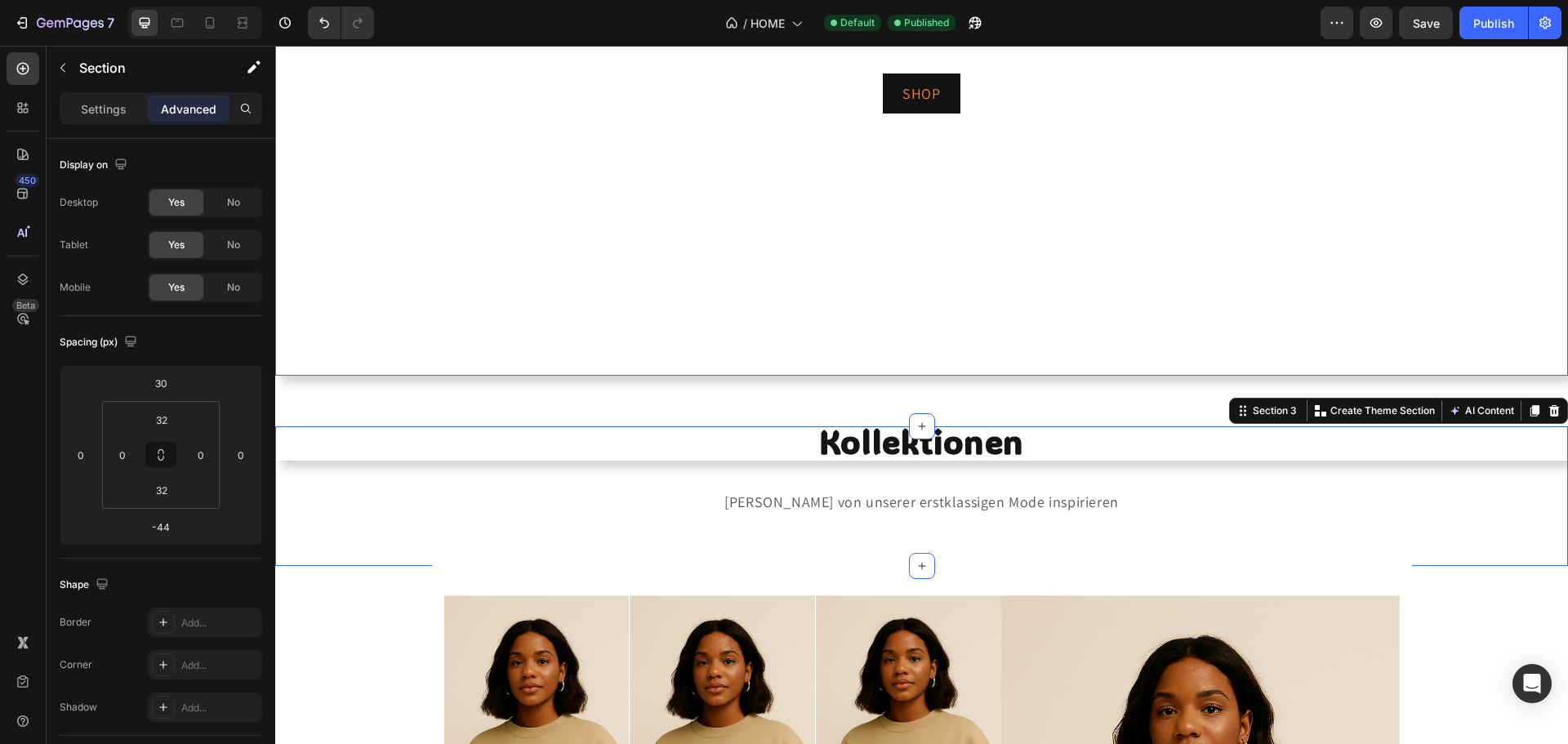
scroll to position [490, 0]
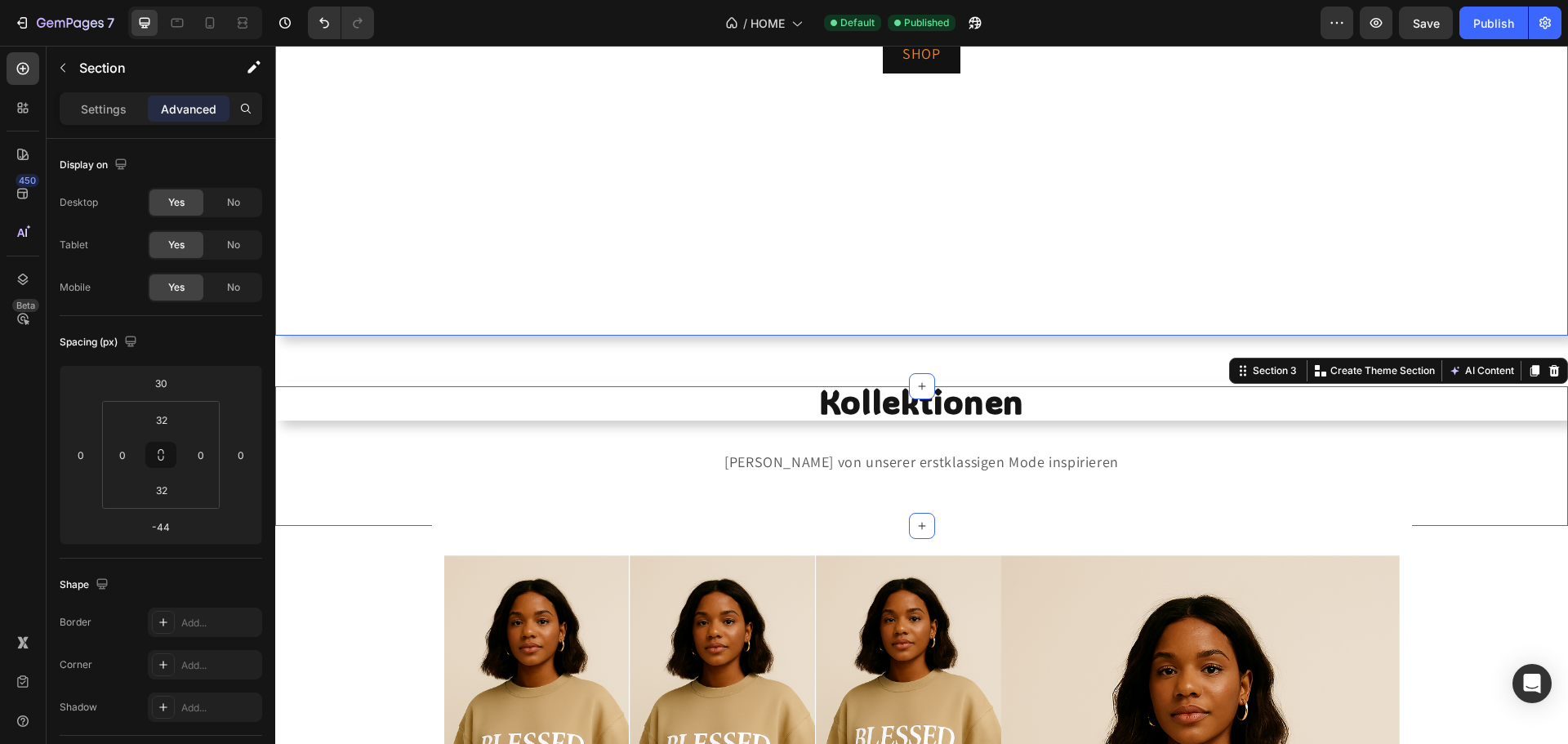
click at [526, 180] on video "Background Image" at bounding box center [921, 1] width 1293 height 728
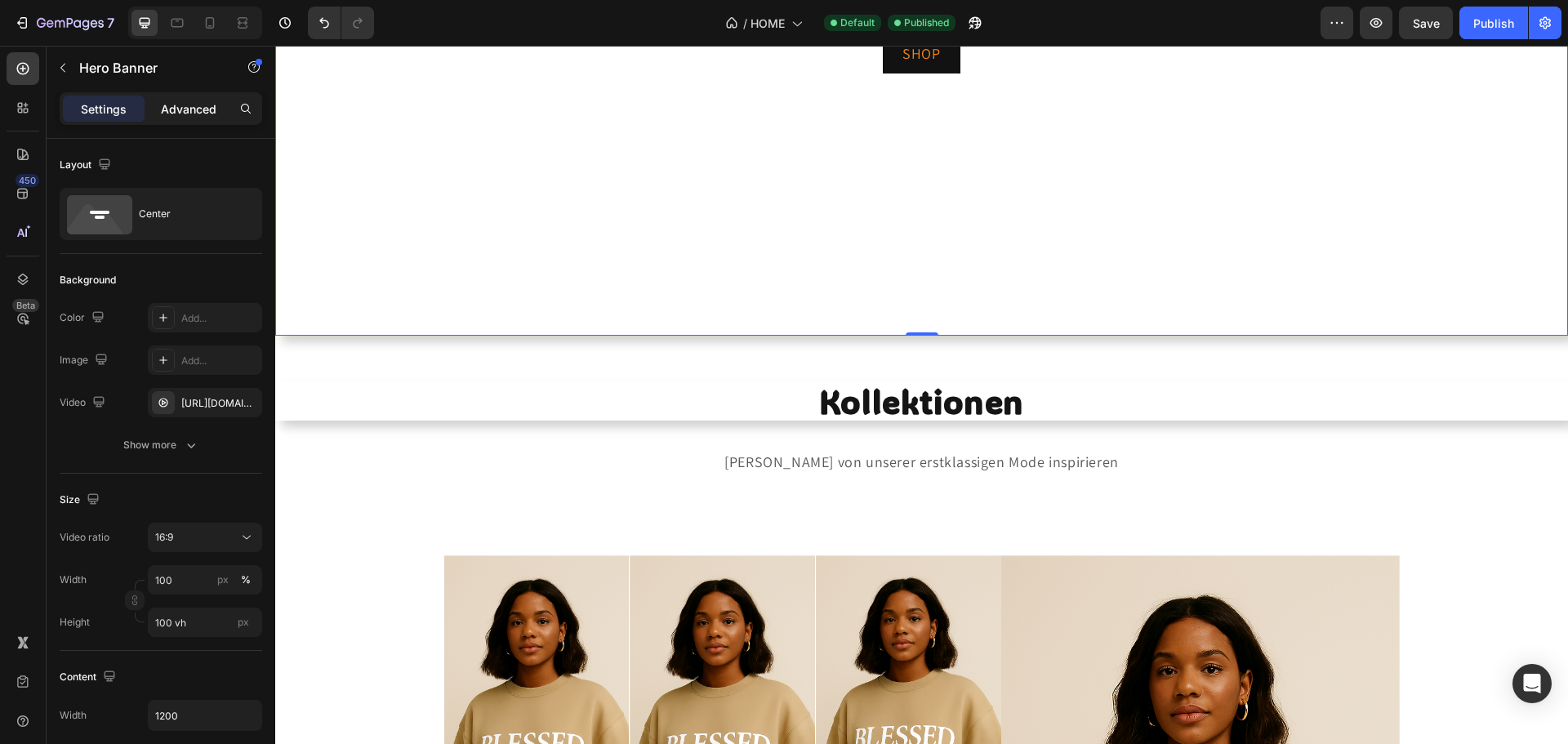
click at [201, 105] on p "Advanced" at bounding box center [188, 110] width 55 height 17
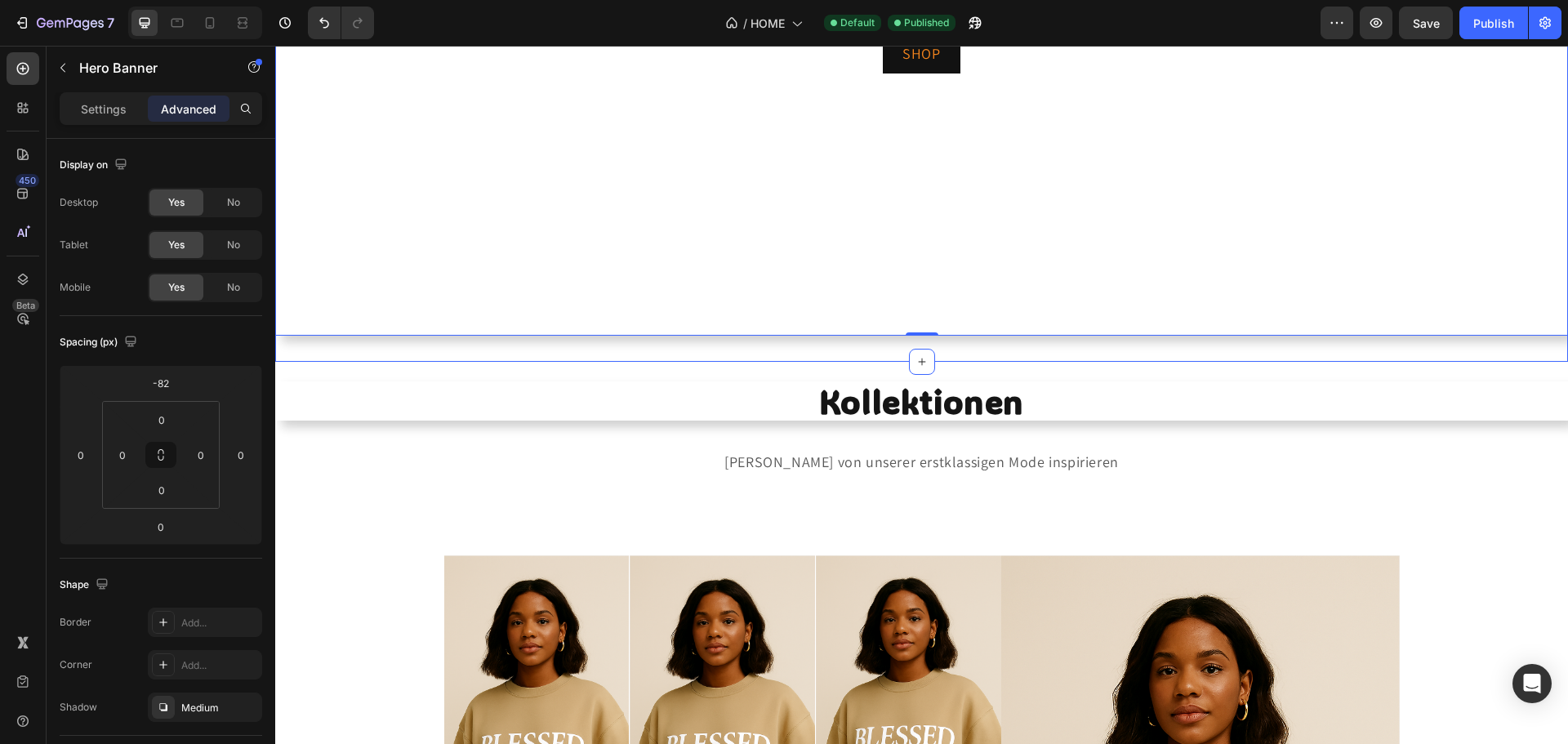
click at [507, 362] on div "Be Blessed Heading Willkommen bei BBLSSD – Be blessed, deiner Anlaufstelle für …" at bounding box center [921, 19] width 1293 height 684
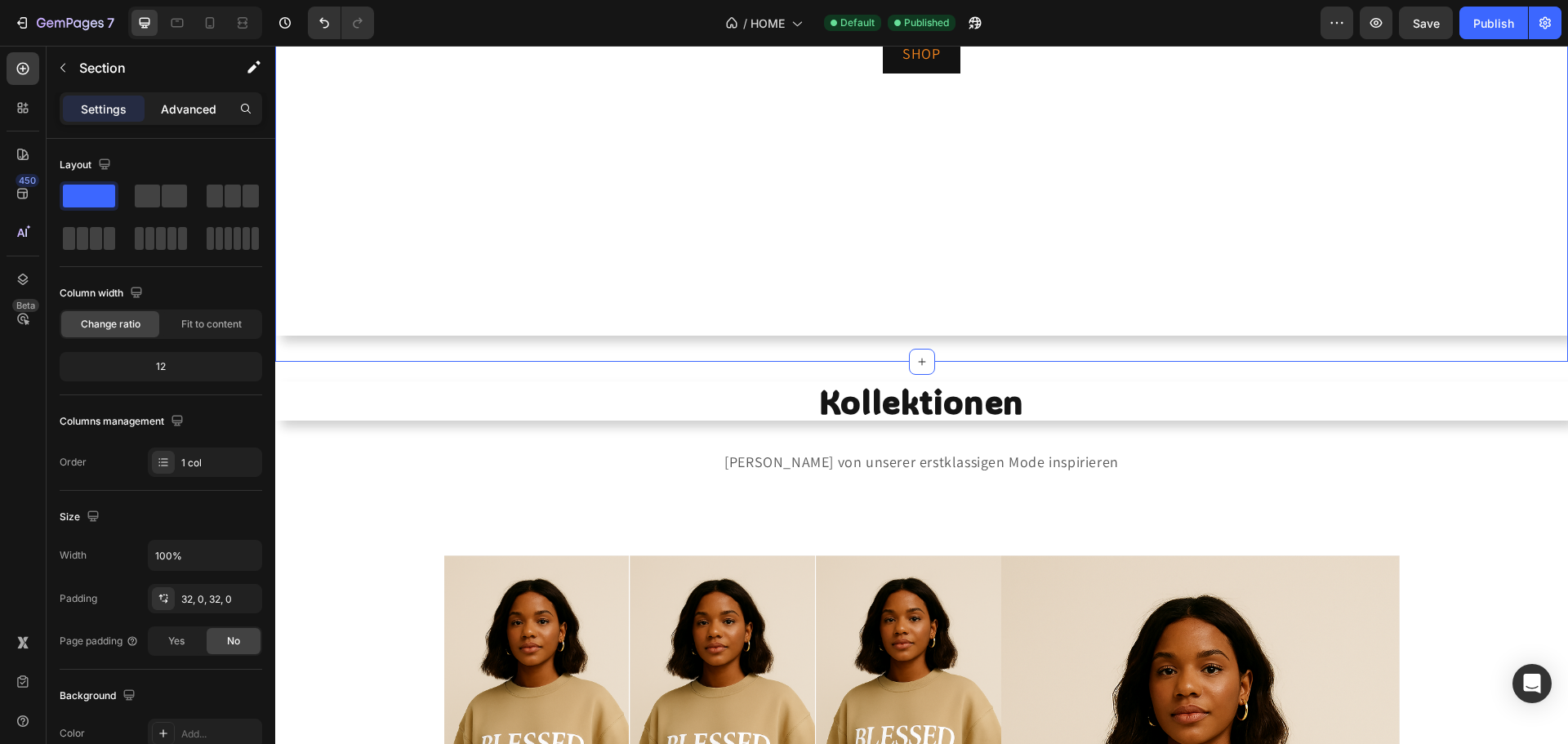
drag, startPoint x: 231, startPoint y: 85, endPoint x: 199, endPoint y: 105, distance: 37.7
click at [231, 86] on div "Section" at bounding box center [161, 69] width 229 height 47
click at [183, 107] on p "Advanced" at bounding box center [188, 110] width 55 height 17
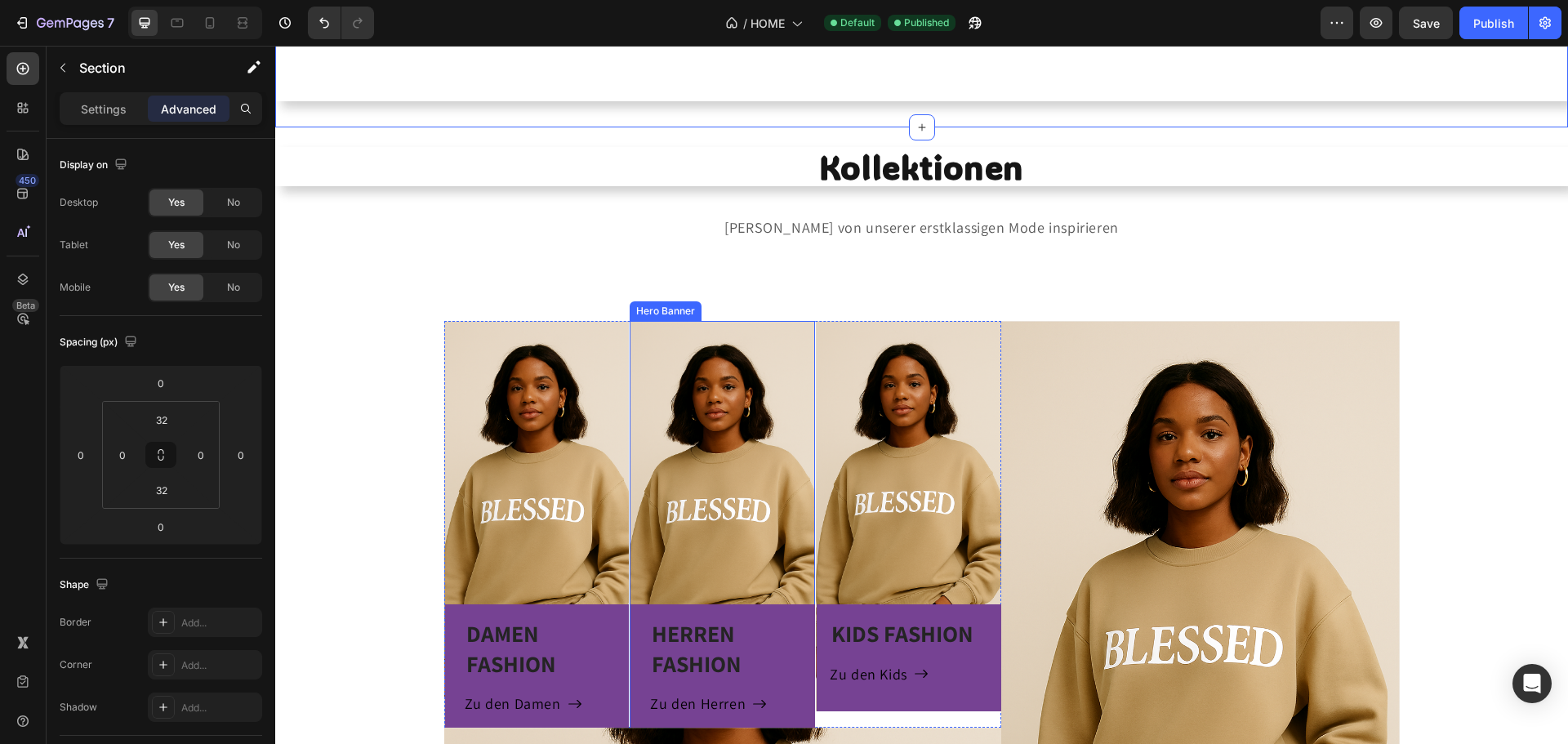
scroll to position [735, 0]
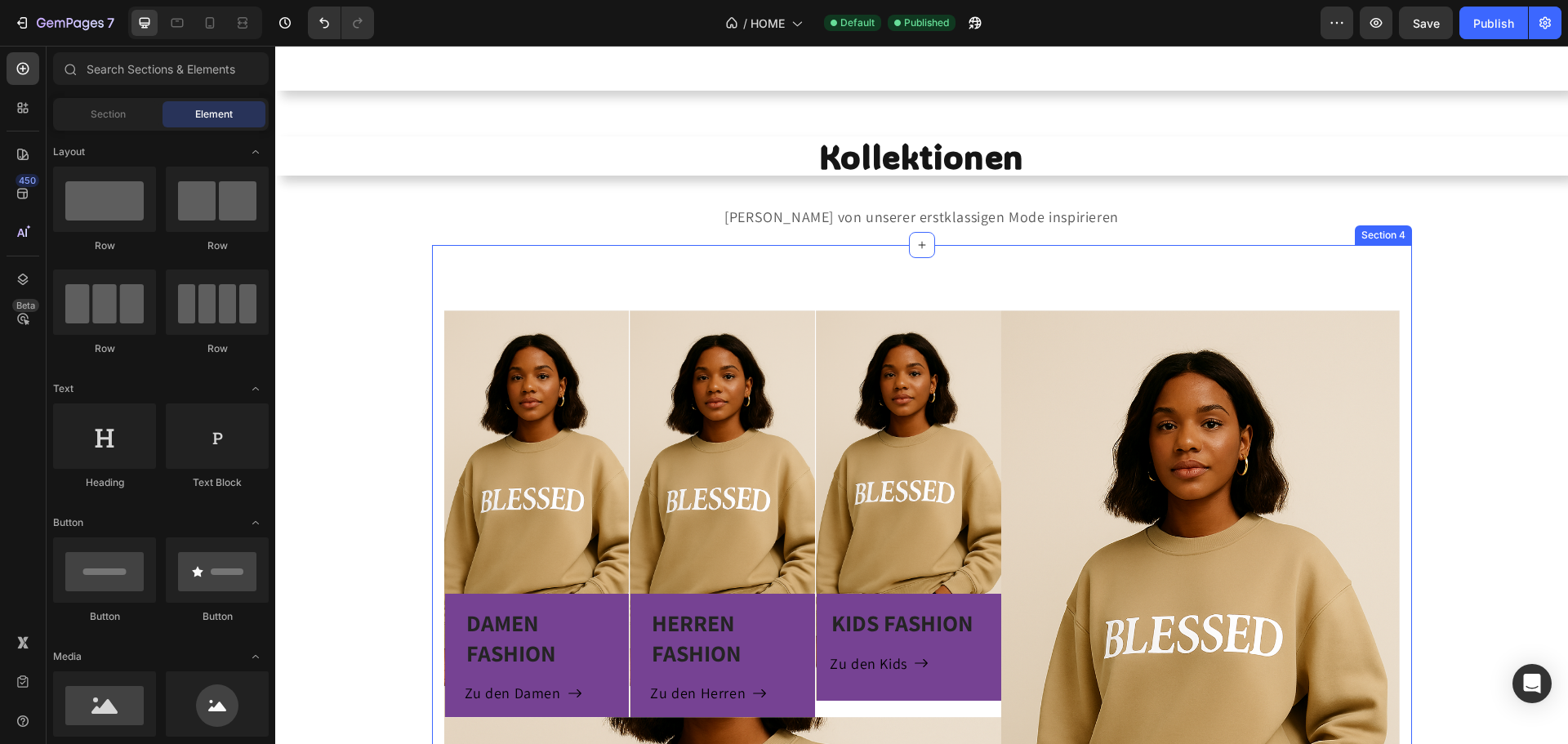
click at [1298, 287] on div "DAMEN FASHION Heading Zu den Damen Button Row Hero Banner HERREN FASHION Headin…" at bounding box center [922, 702] width 980 height 914
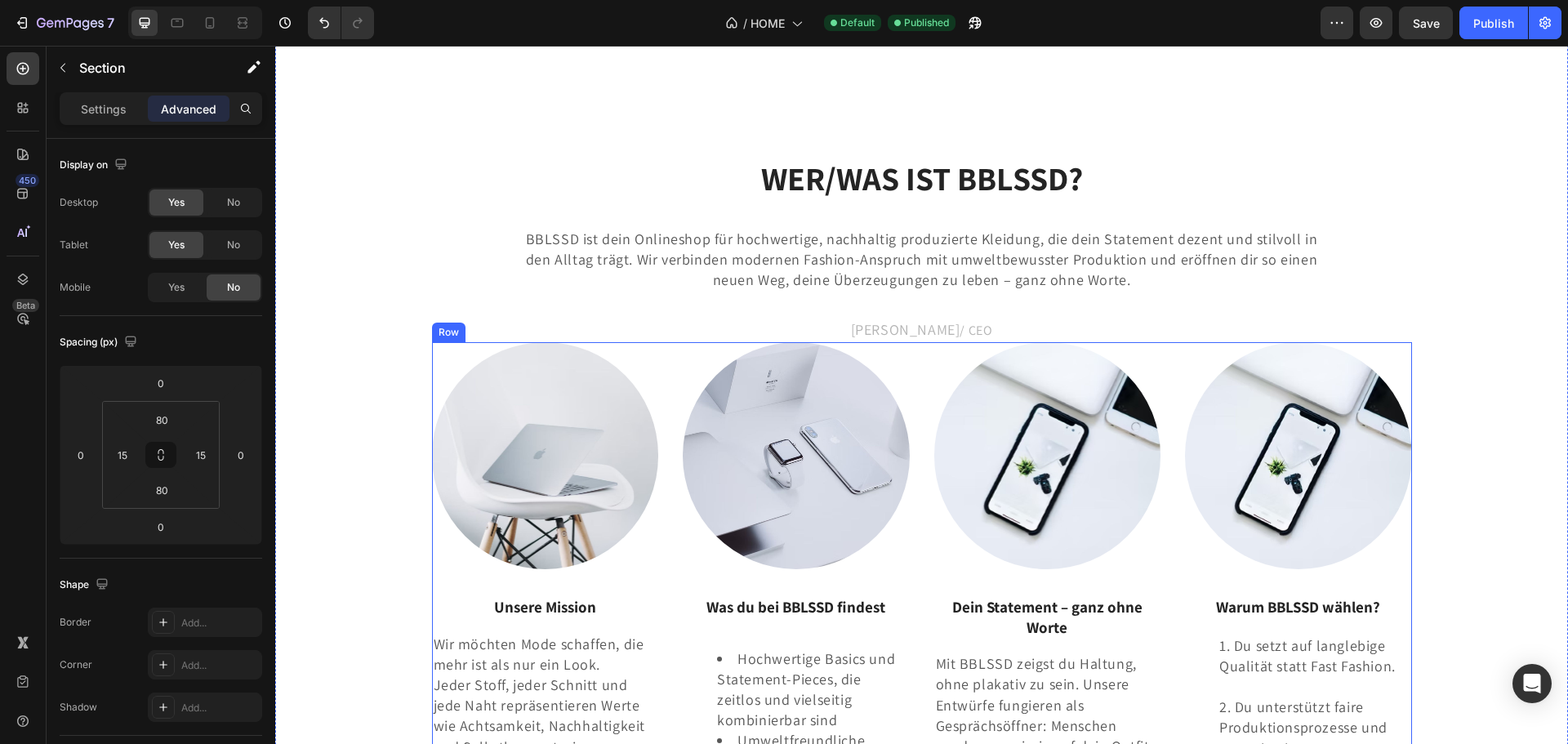
scroll to position [2451, 0]
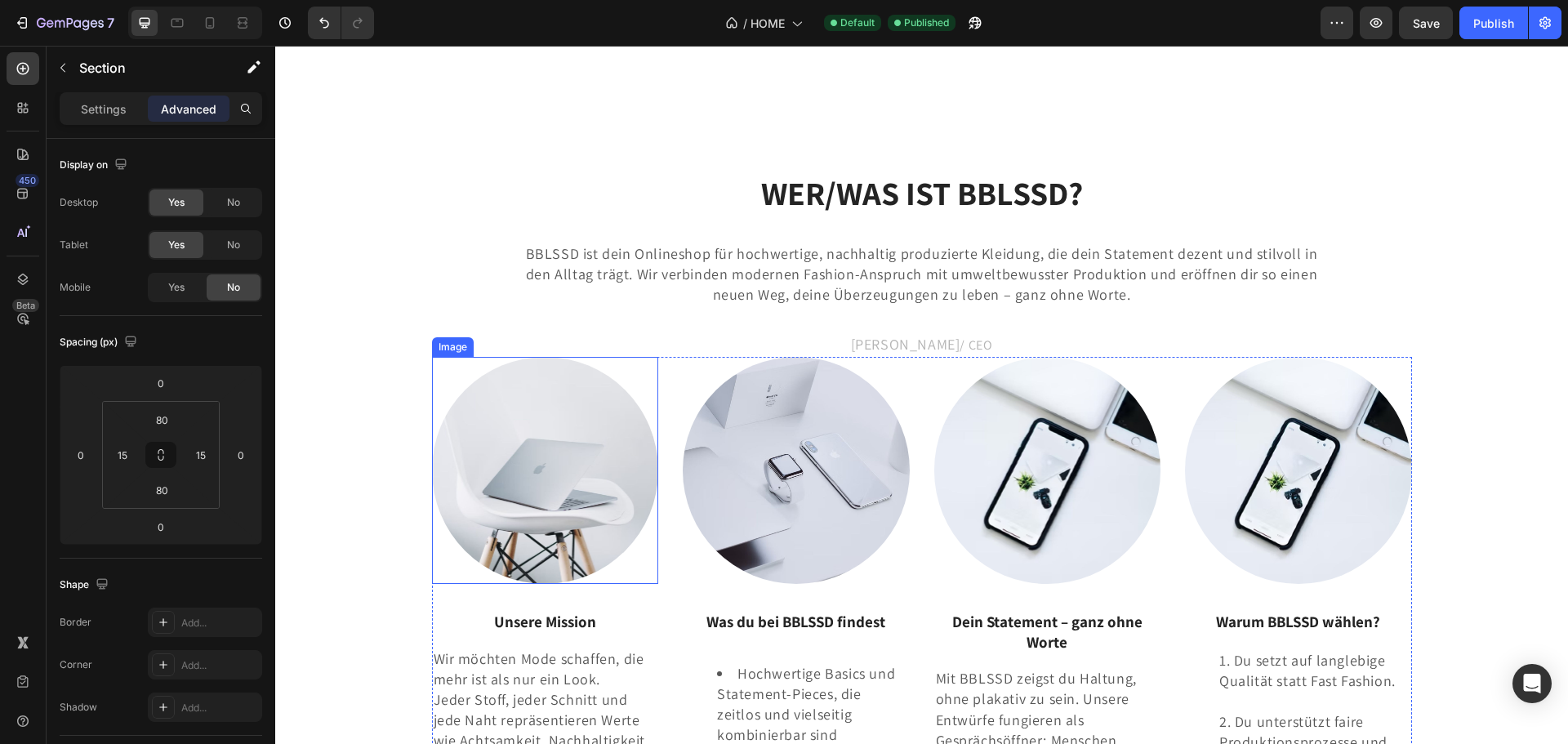
click at [597, 422] on img at bounding box center [546, 470] width 227 height 227
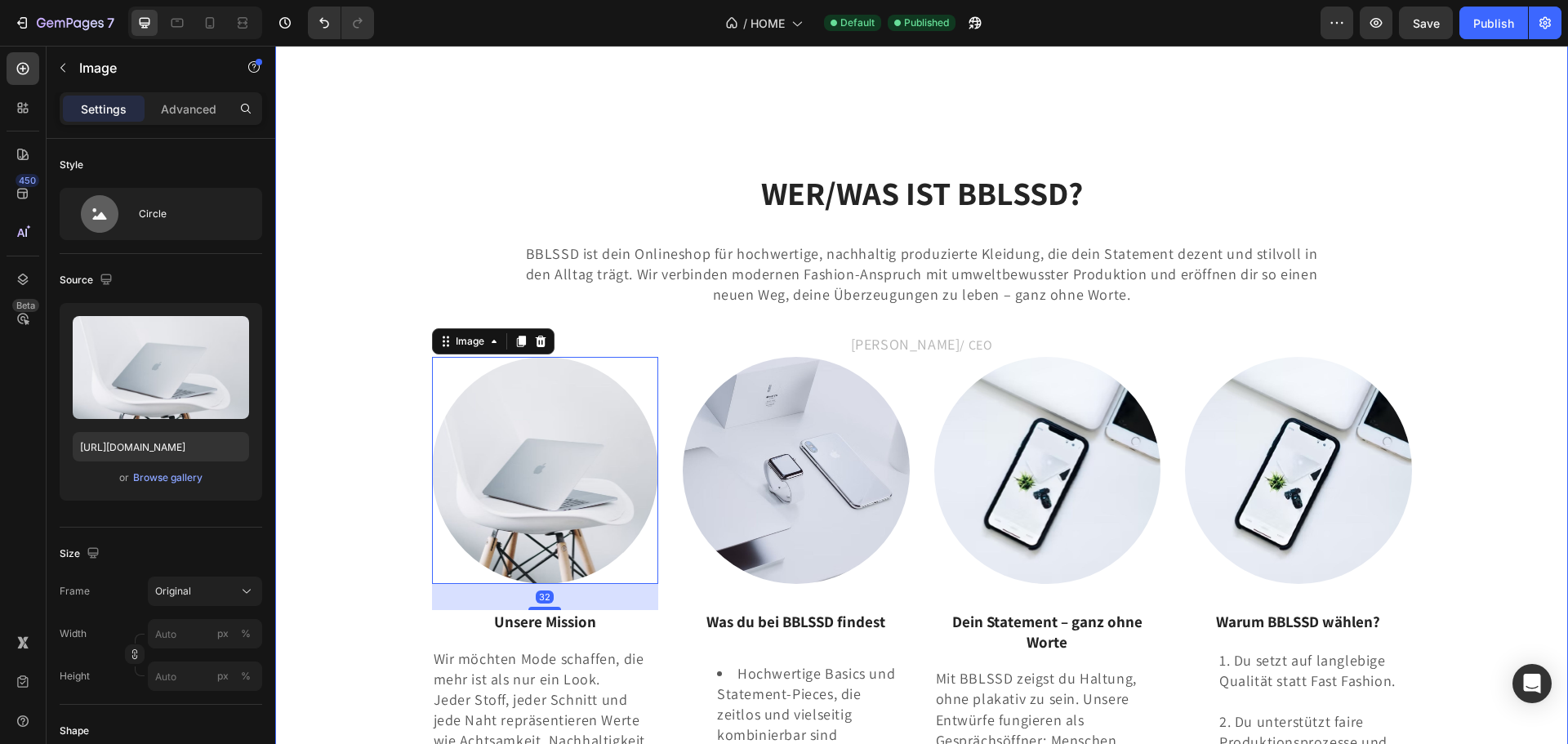
click at [399, 360] on div "Image BeBlessed - Fashion Text block BBLSSD Fashion Heading Zum Shop Button Row…" at bounding box center [921, 356] width 1268 height 1305
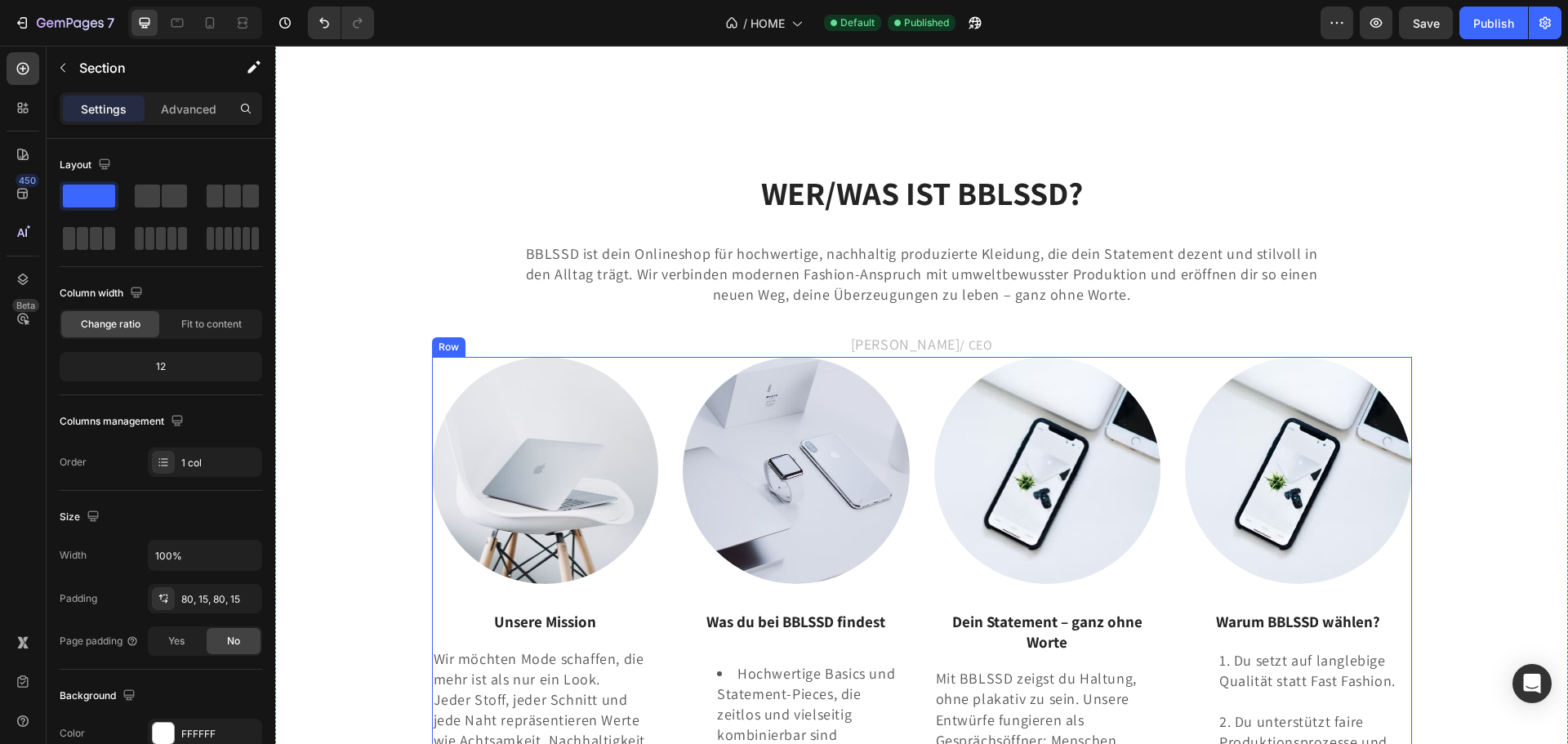
click at [664, 366] on div "Image Unsere Mission Text block Wir möchten Mode schaffen, die mehr ist als nur…" at bounding box center [922, 682] width 980 height 651
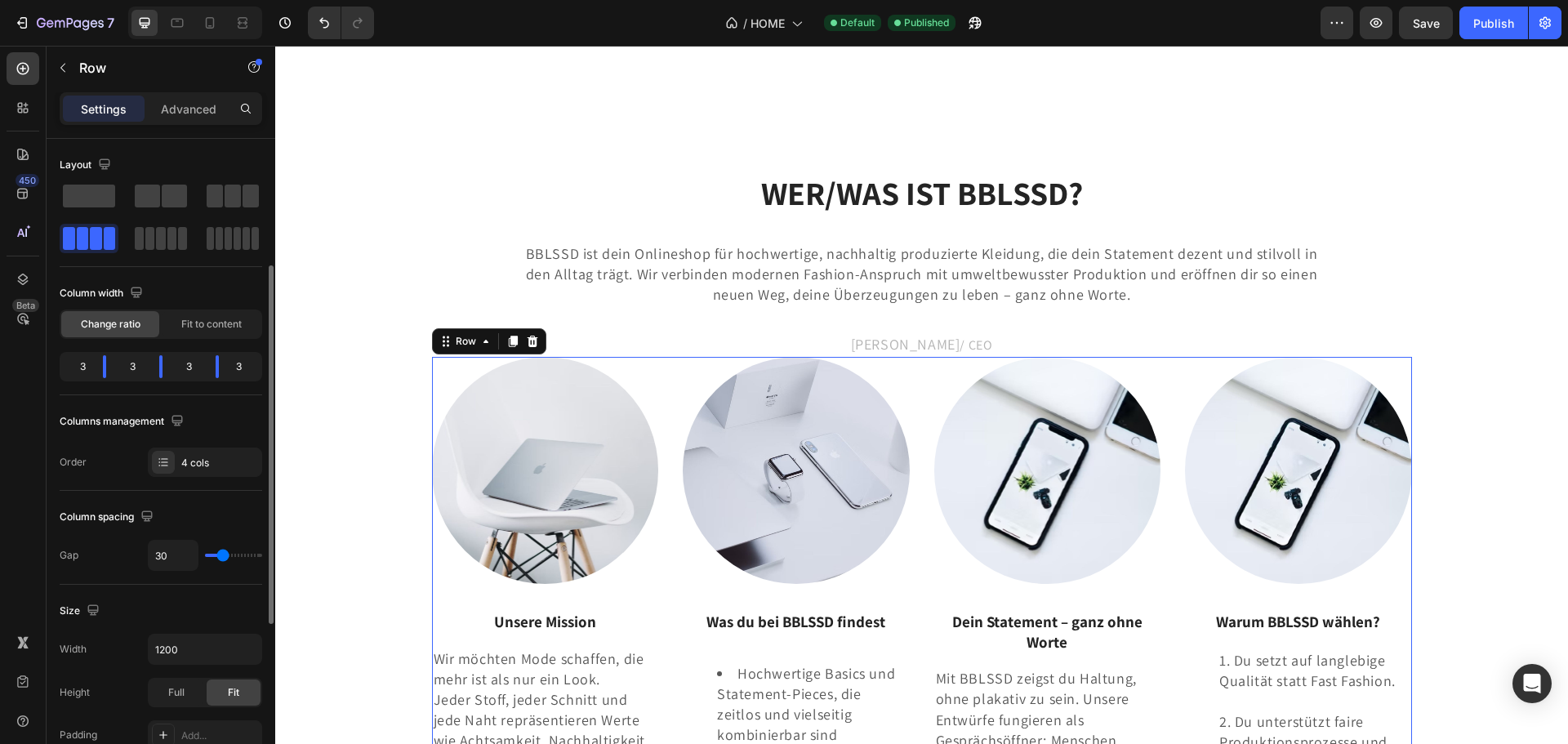
scroll to position [81, 0]
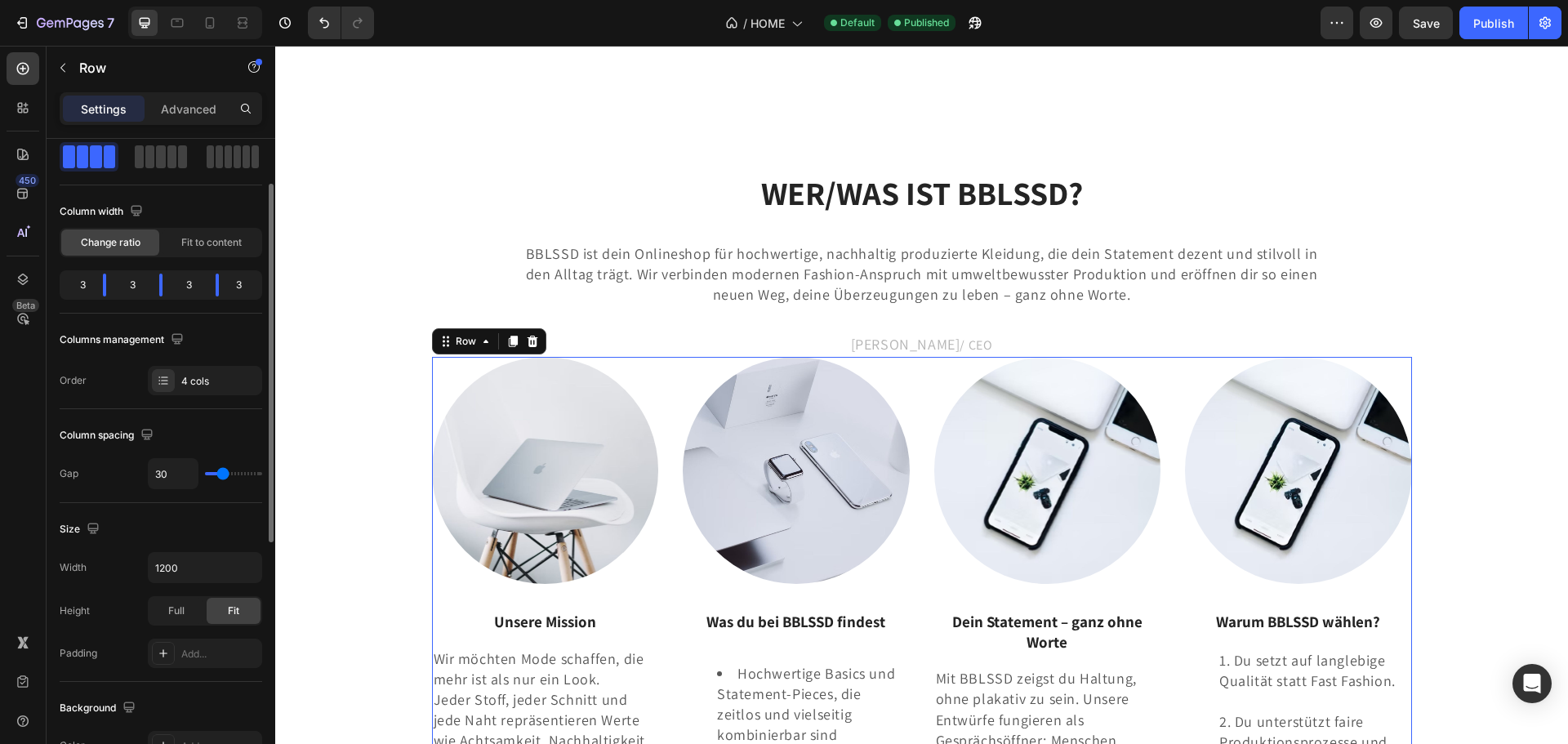
click at [198, 229] on div "Change ratio Fit to content" at bounding box center [160, 243] width 203 height 29
click at [198, 236] on span "Fit to content" at bounding box center [211, 243] width 60 height 15
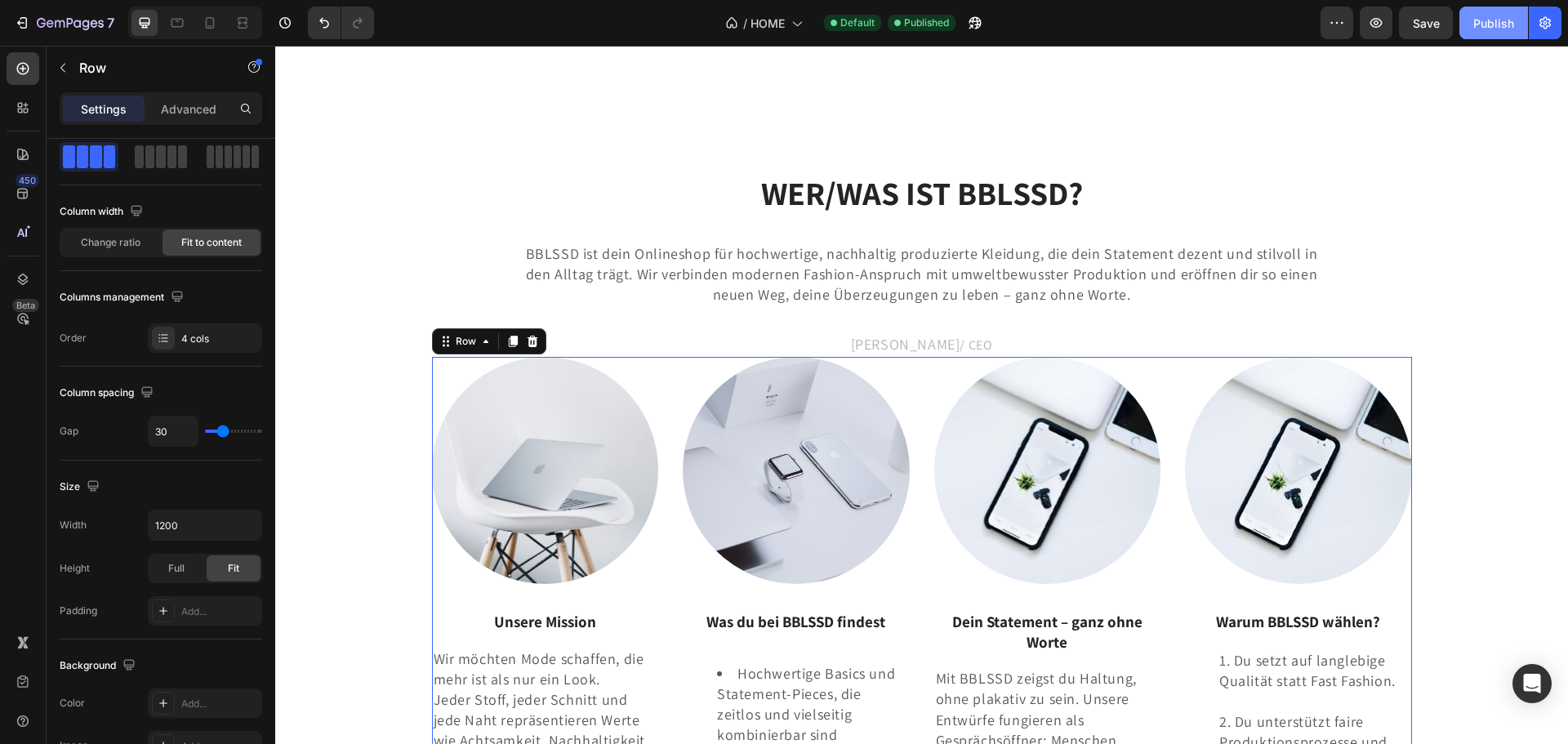
click at [1480, 23] on div "Publish" at bounding box center [1493, 23] width 41 height 17
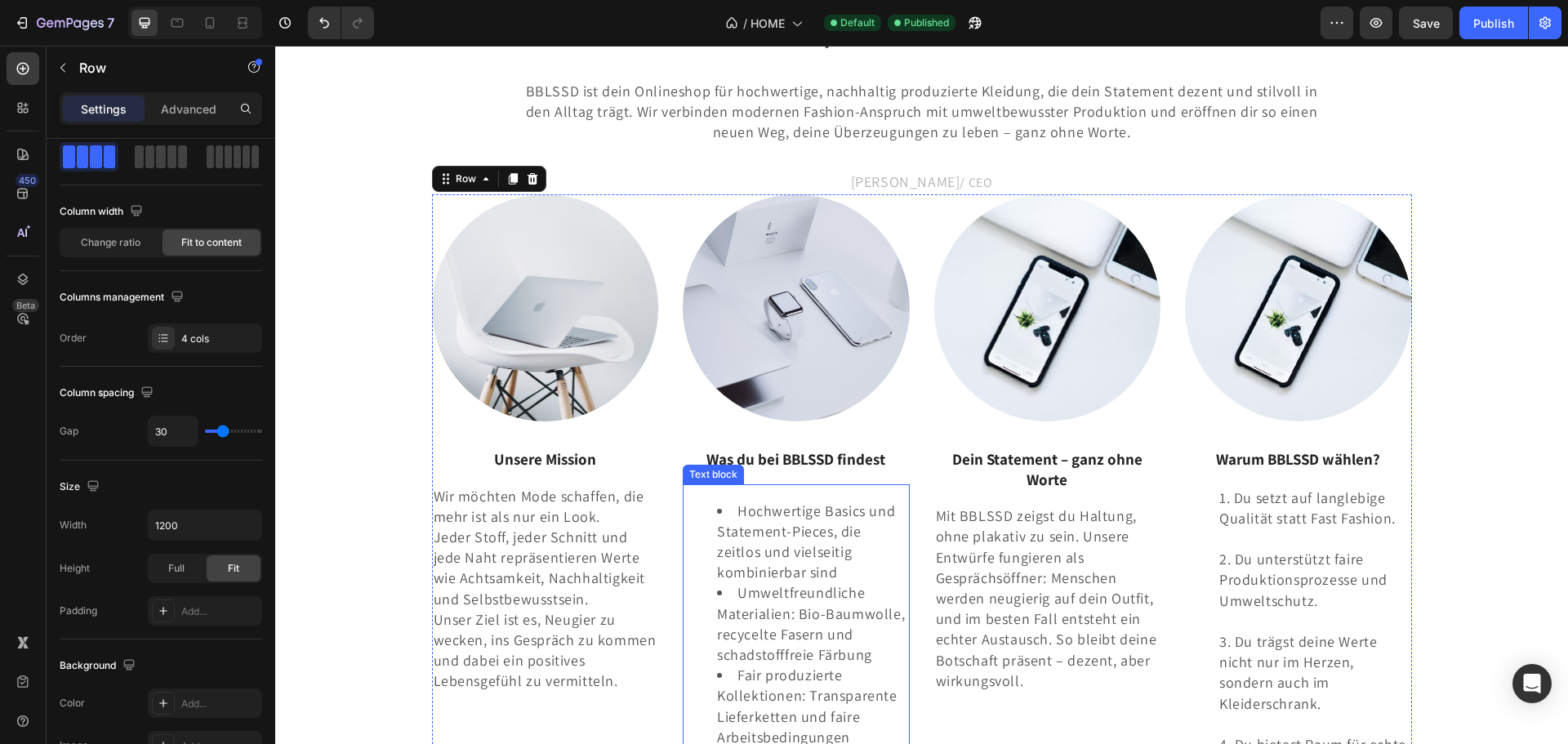
scroll to position [2614, 0]
click at [788, 539] on li "Hochwertige Basics und Statement-Pieces, die zeitlos und vielseitig kombinierba…" at bounding box center [812, 540] width 191 height 82
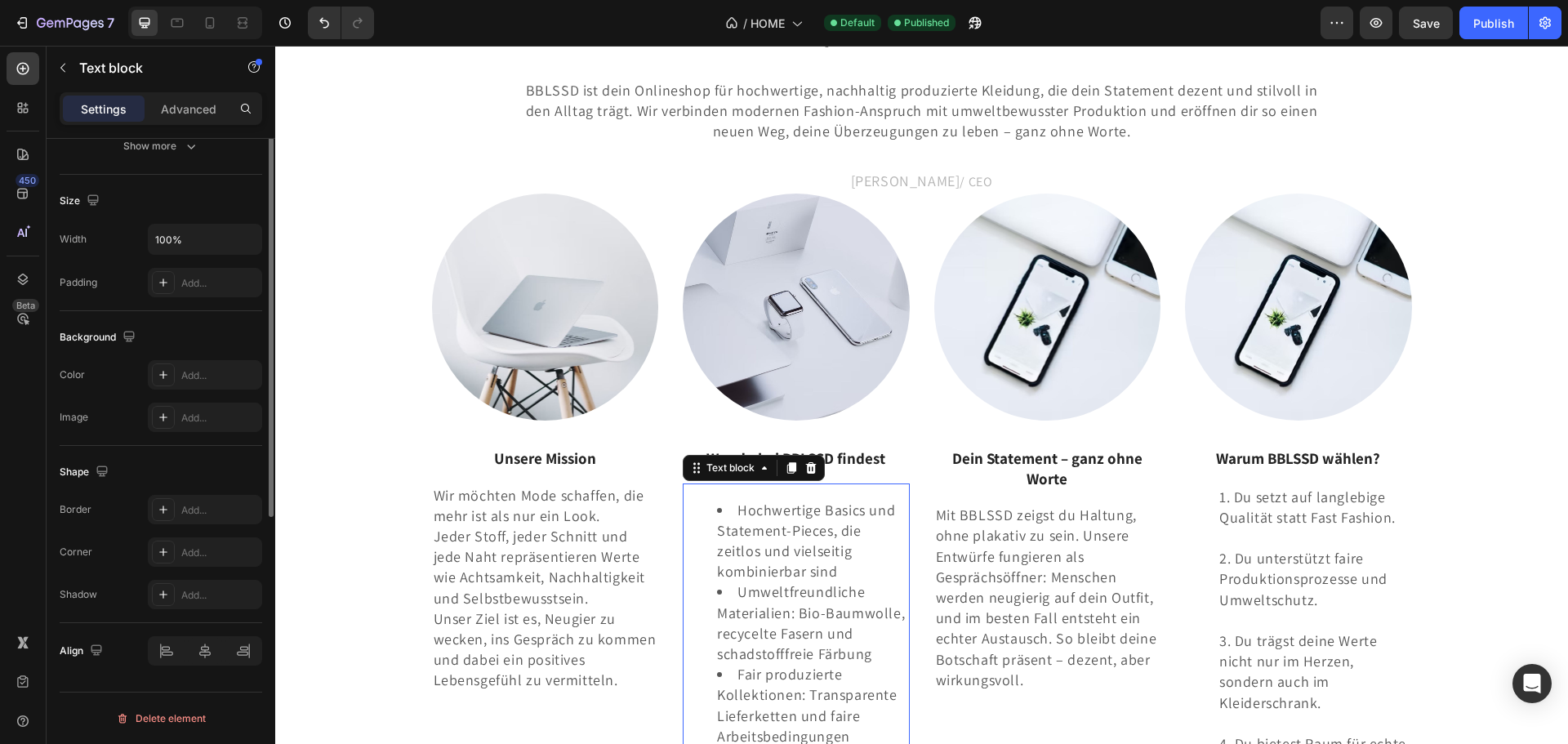
scroll to position [71, 0]
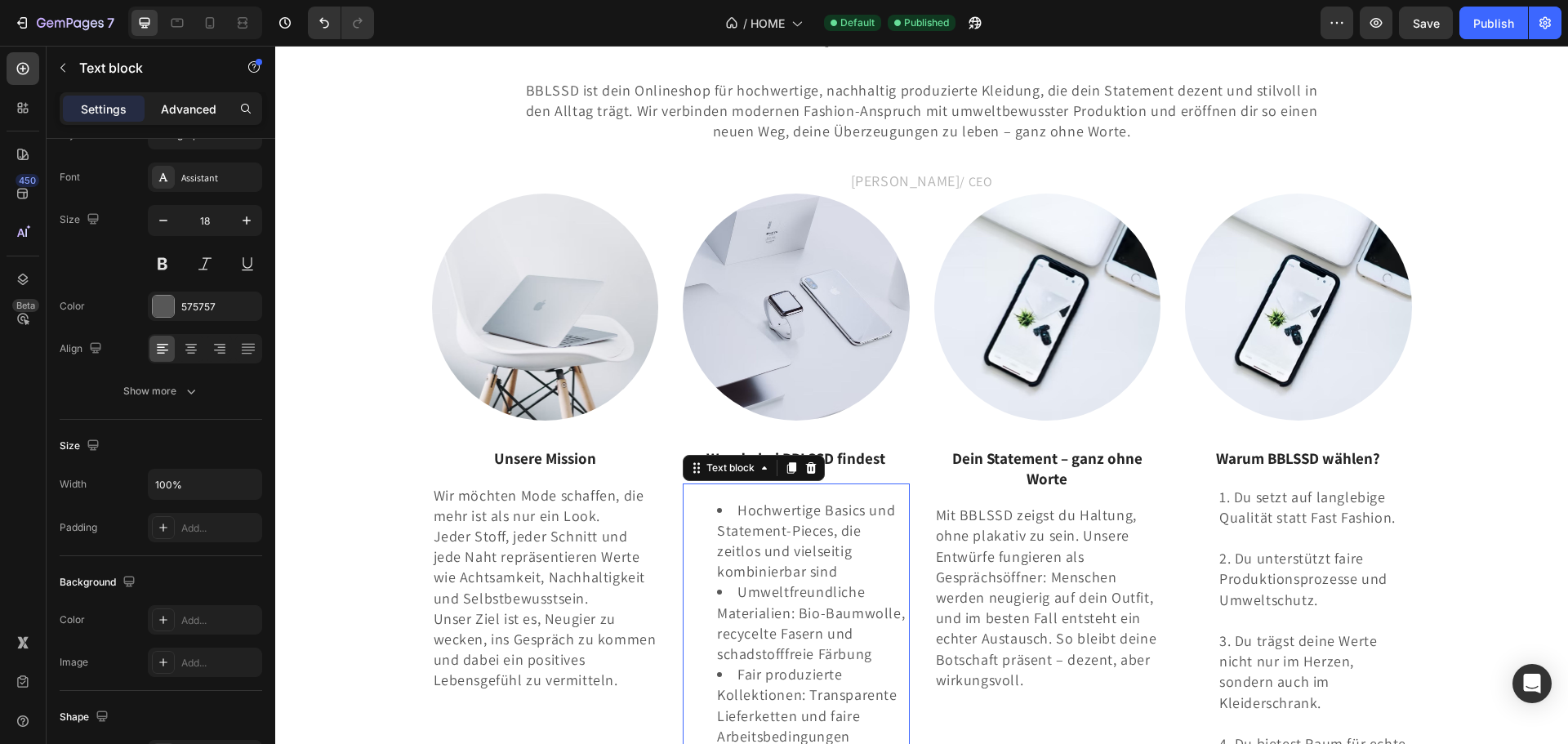
click at [196, 98] on div "Advanced" at bounding box center [188, 109] width 81 height 26
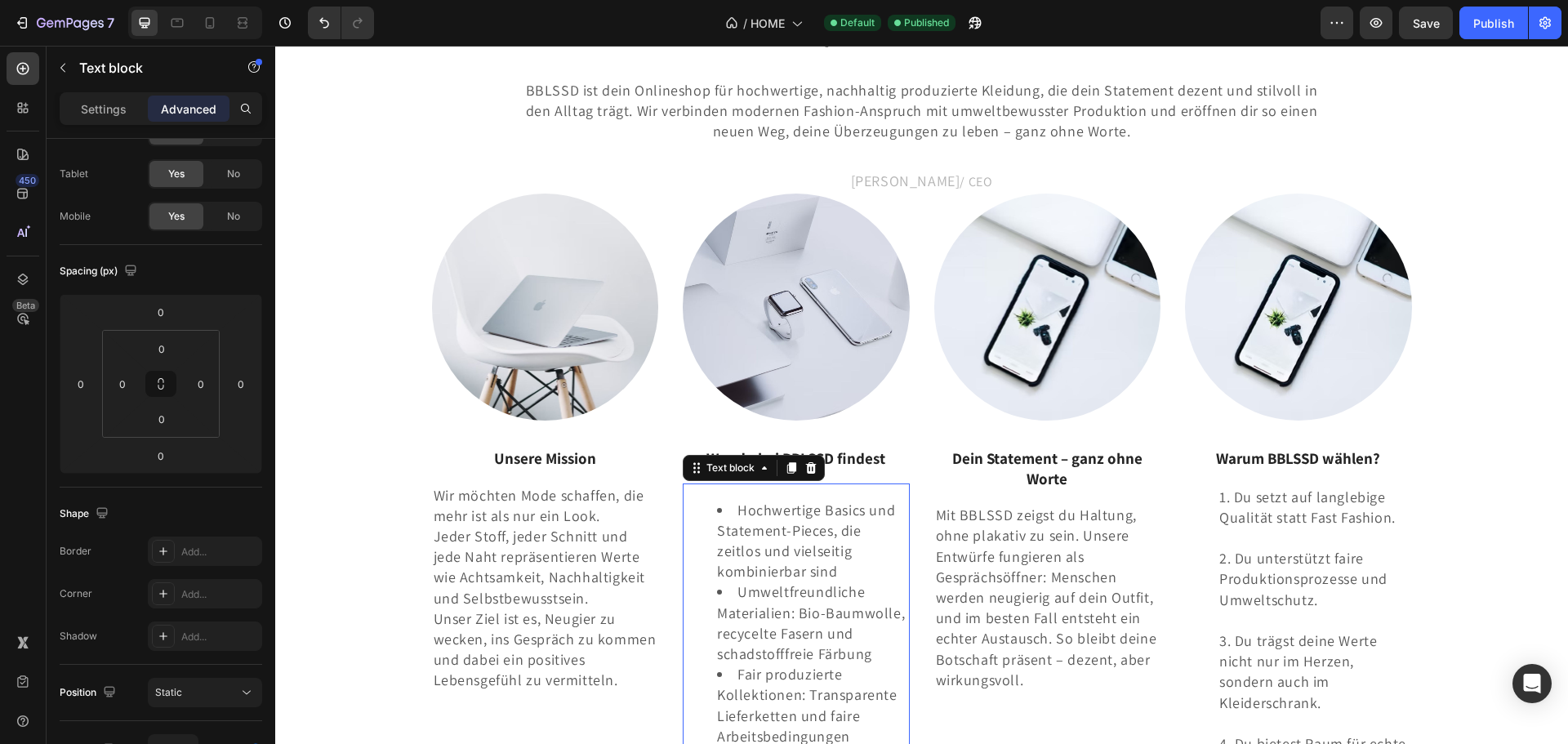
click at [120, 102] on p "Settings" at bounding box center [103, 110] width 46 height 17
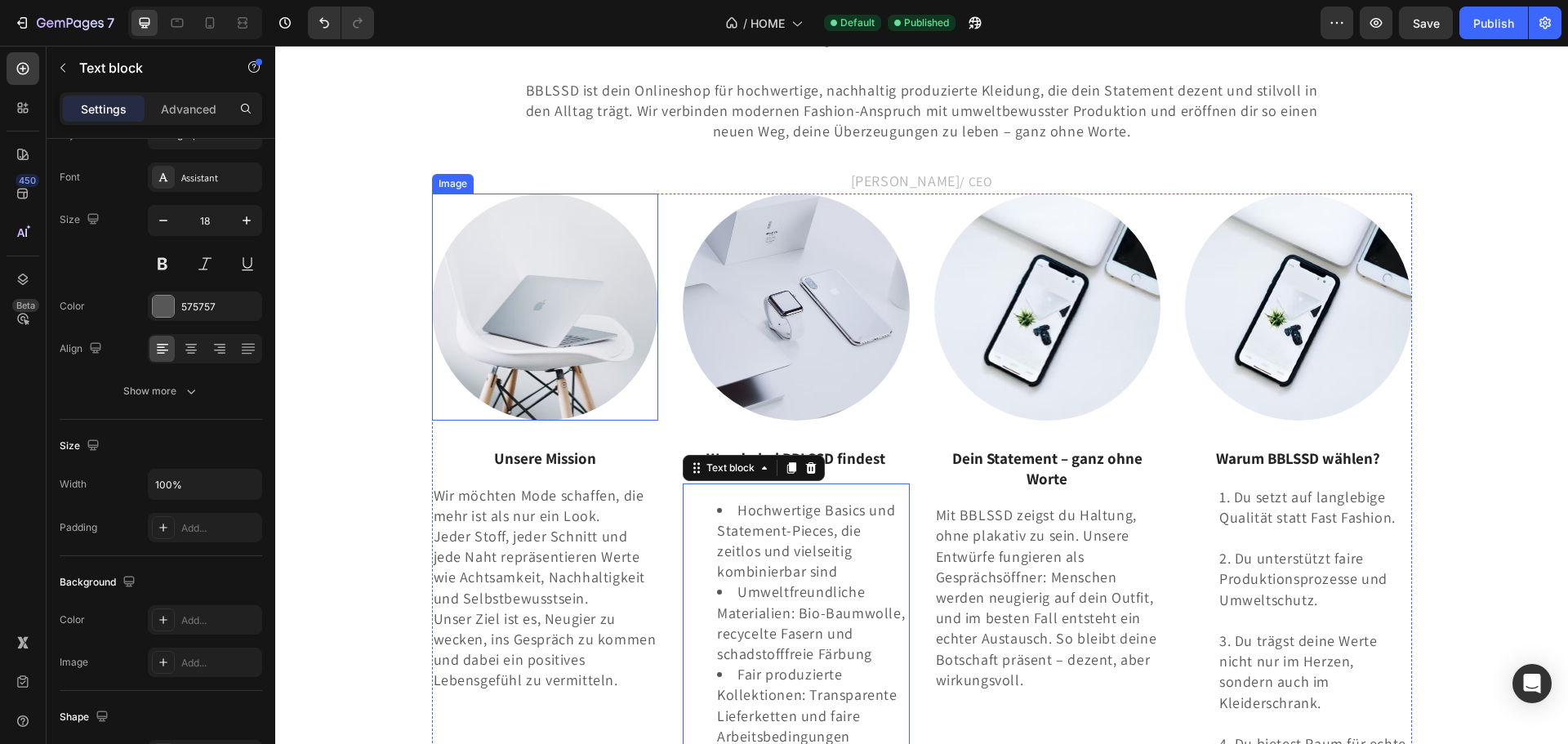
click at [435, 210] on div at bounding box center [546, 307] width 227 height 227
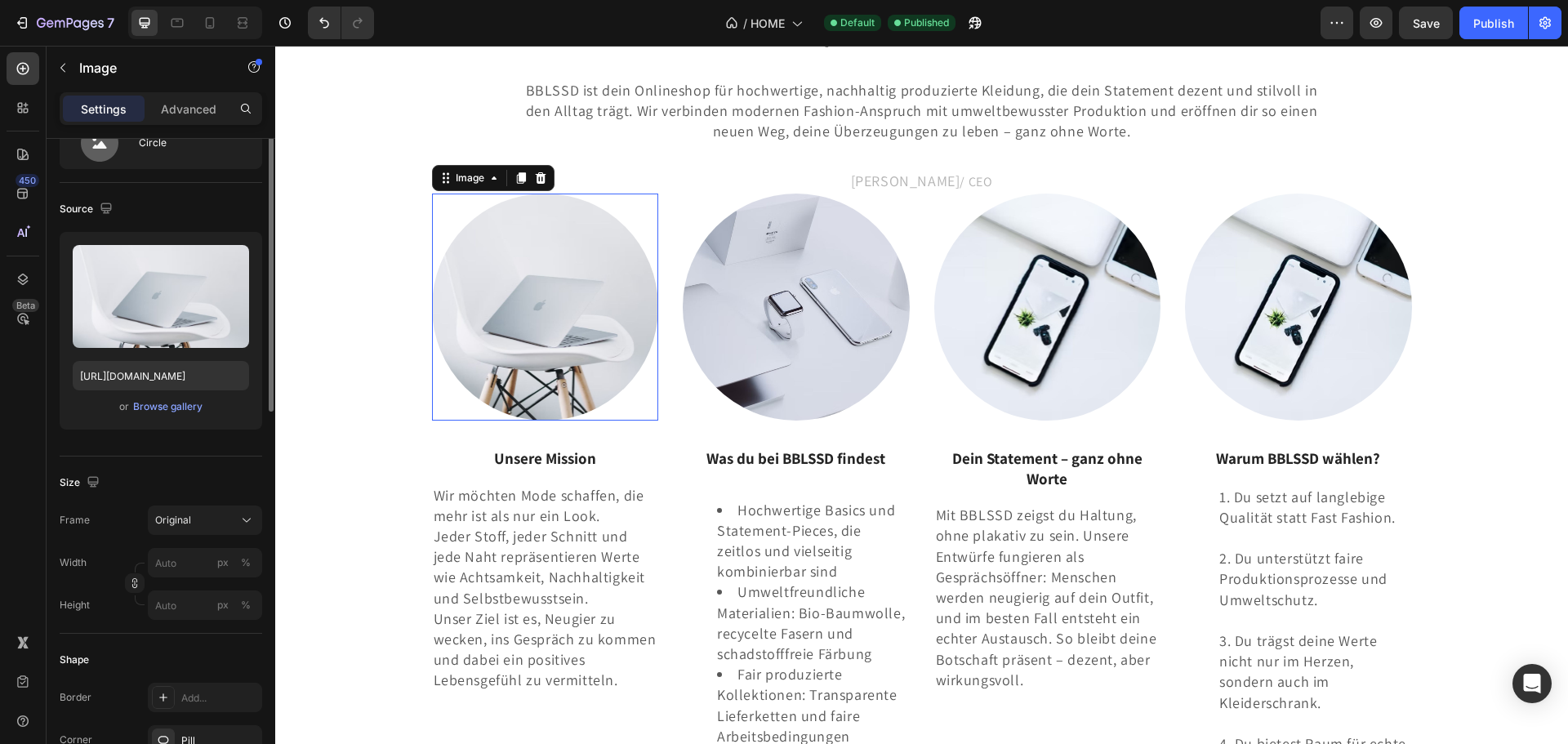
scroll to position [0, 0]
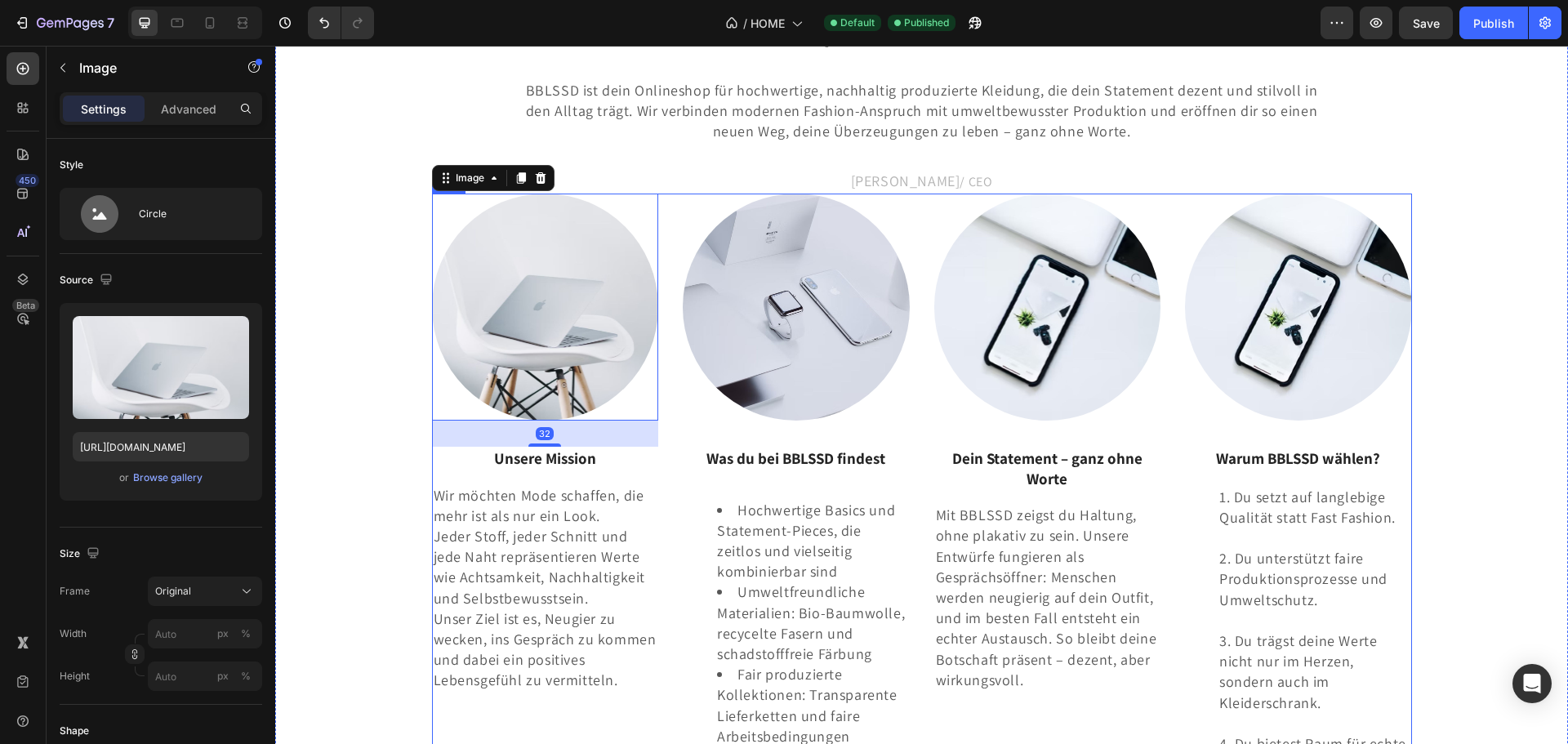
click at [668, 210] on div "Image 32 Unsere Mission Text block Wir möchten Mode schaffen, die mehr ist als …" at bounding box center [922, 519] width 980 height 651
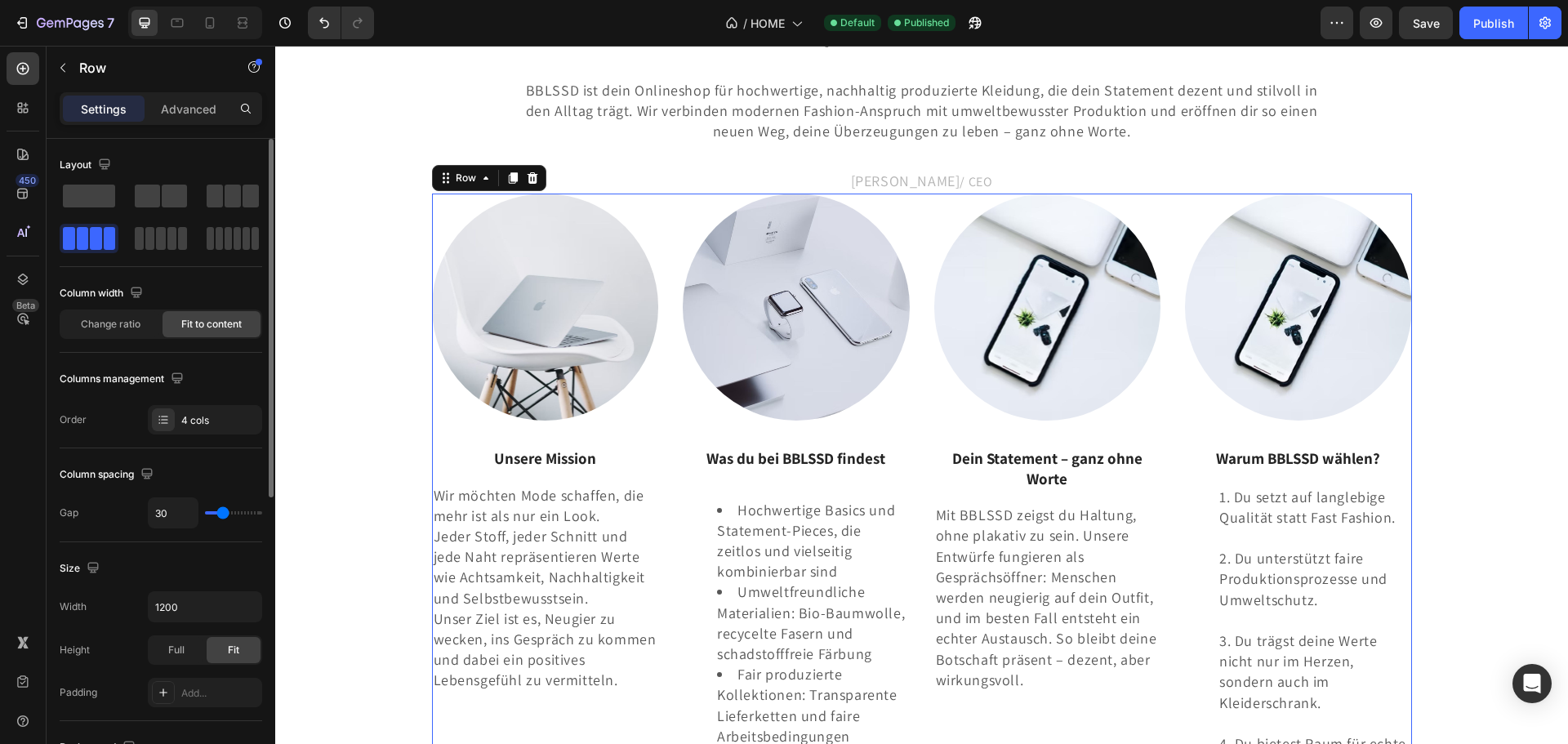
type input "44"
type input "51"
type input "53"
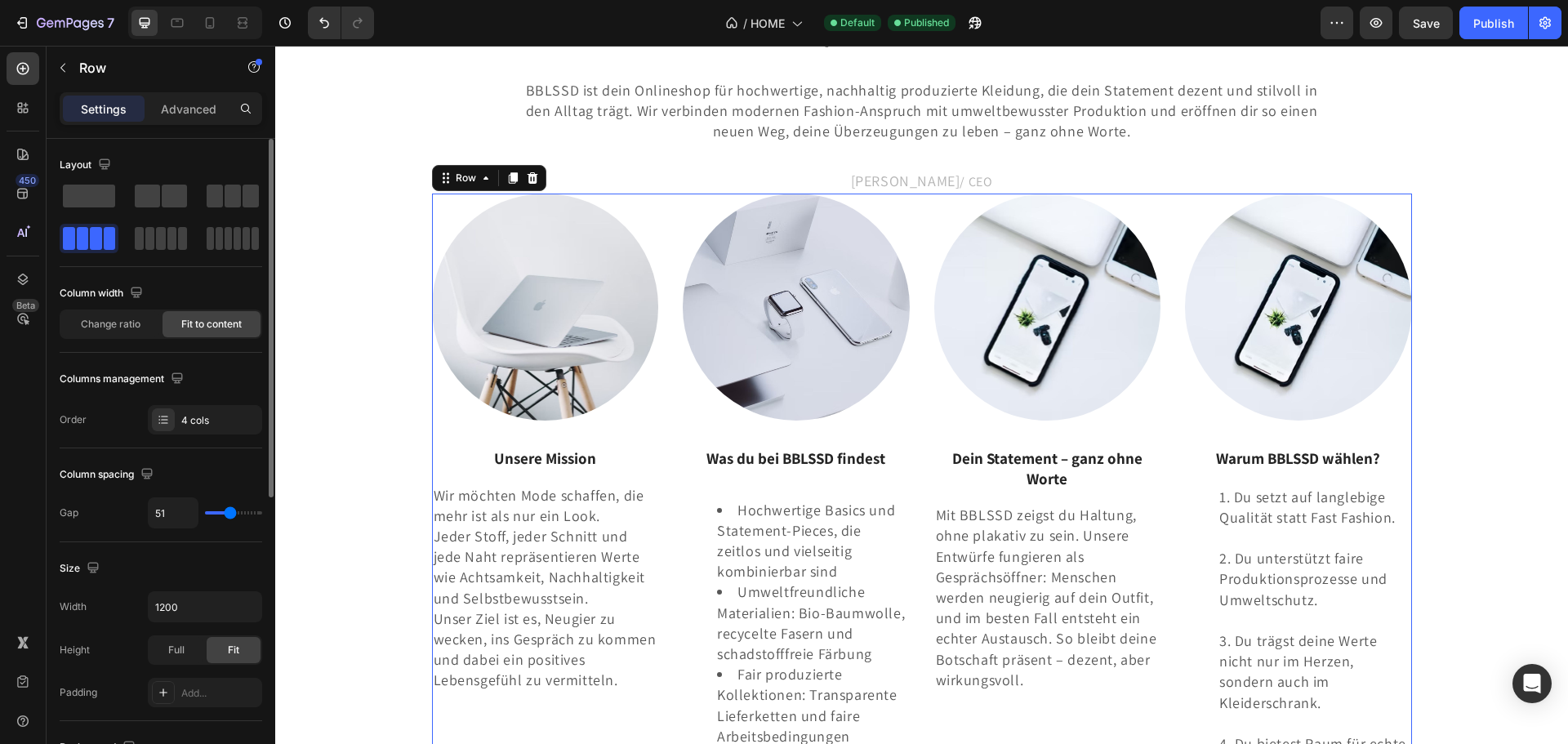
type input "53"
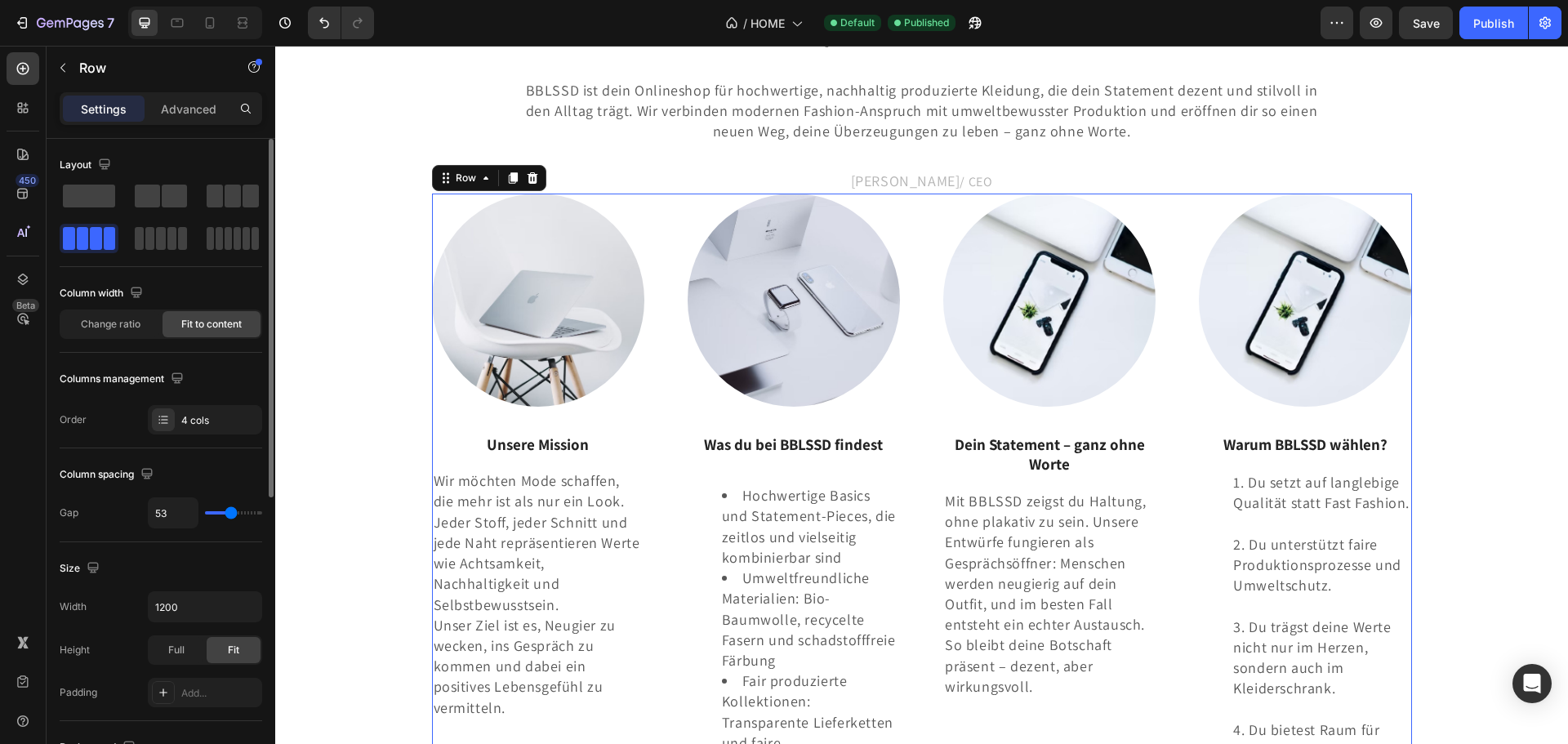
type input "56"
type input "87"
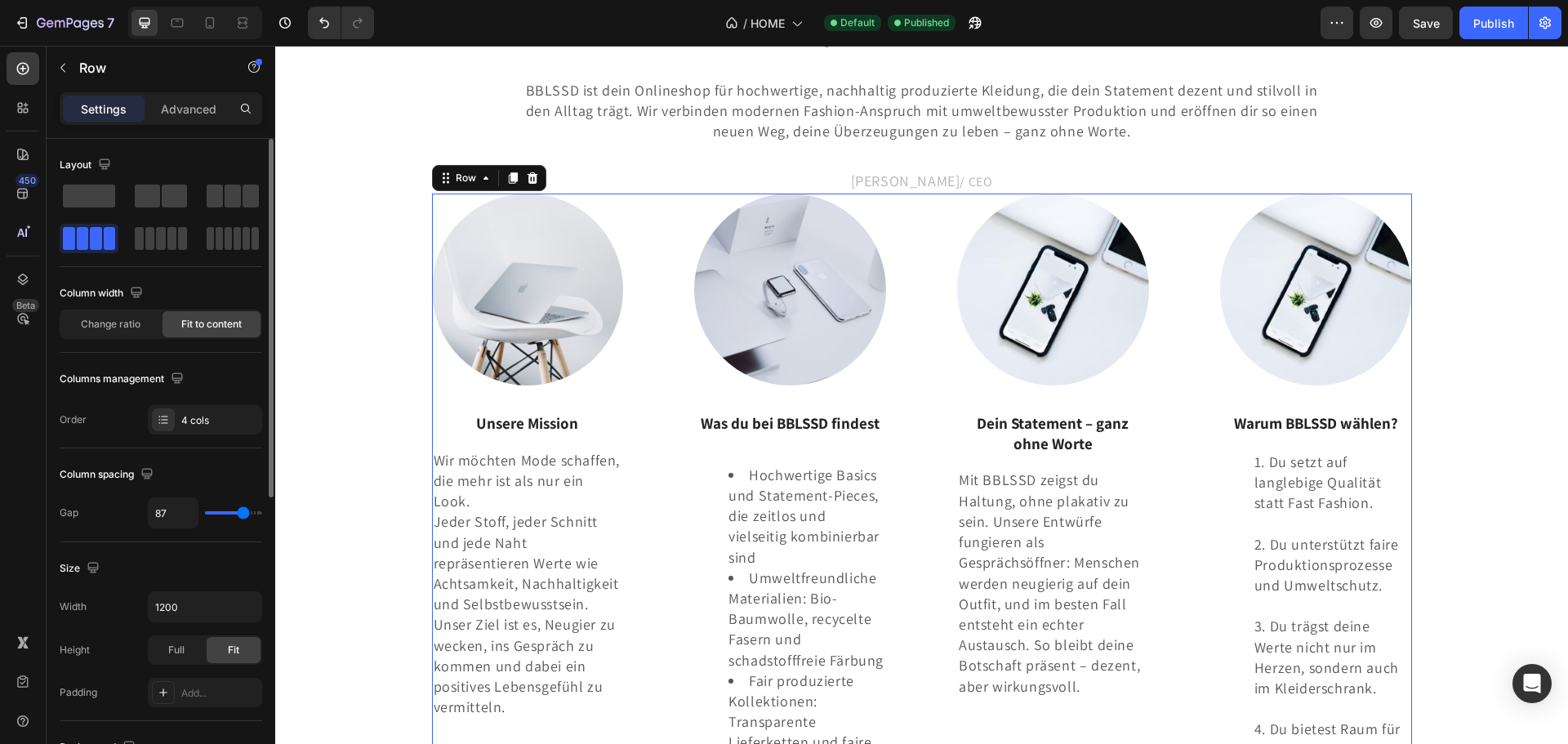
type input "98"
type input "104"
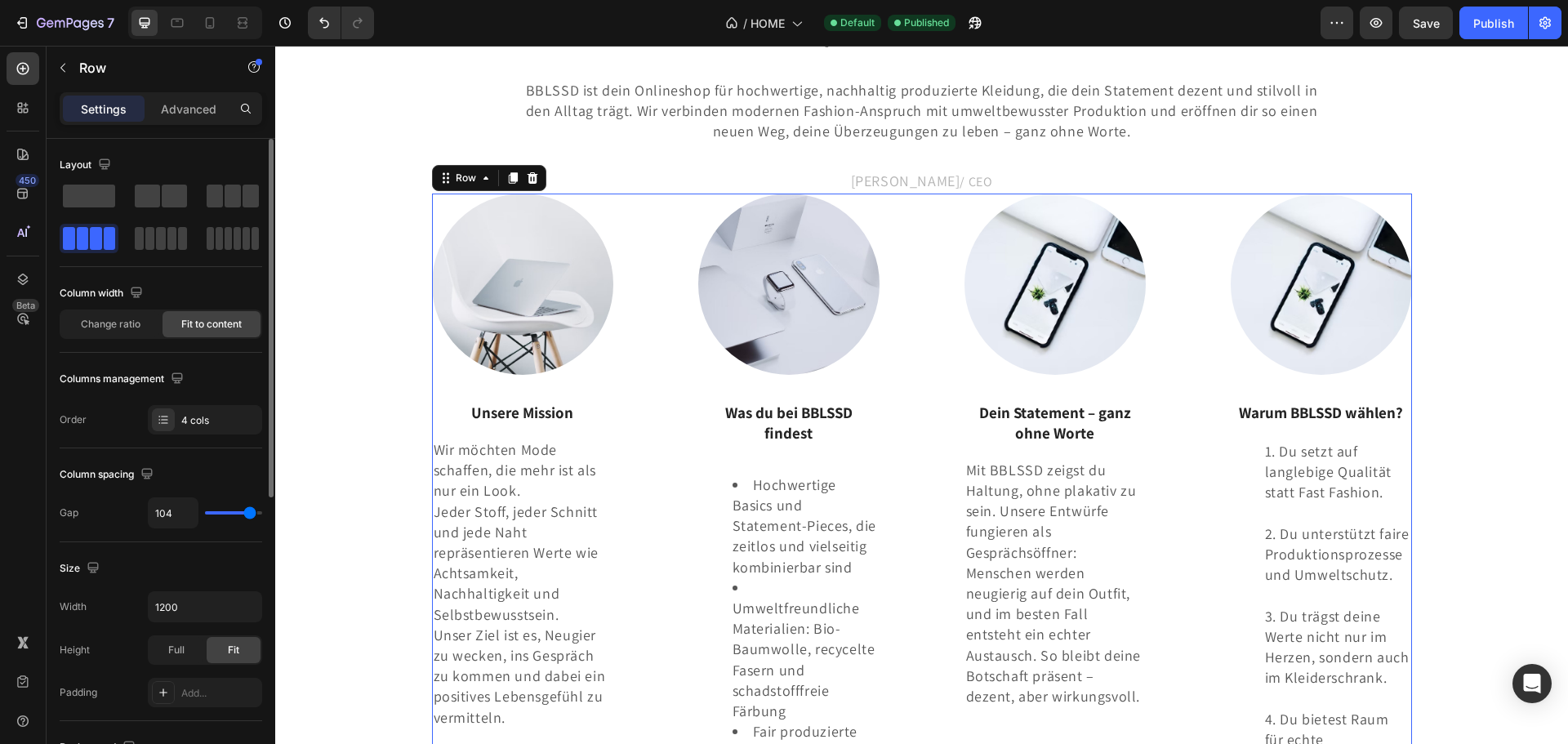
type input "118"
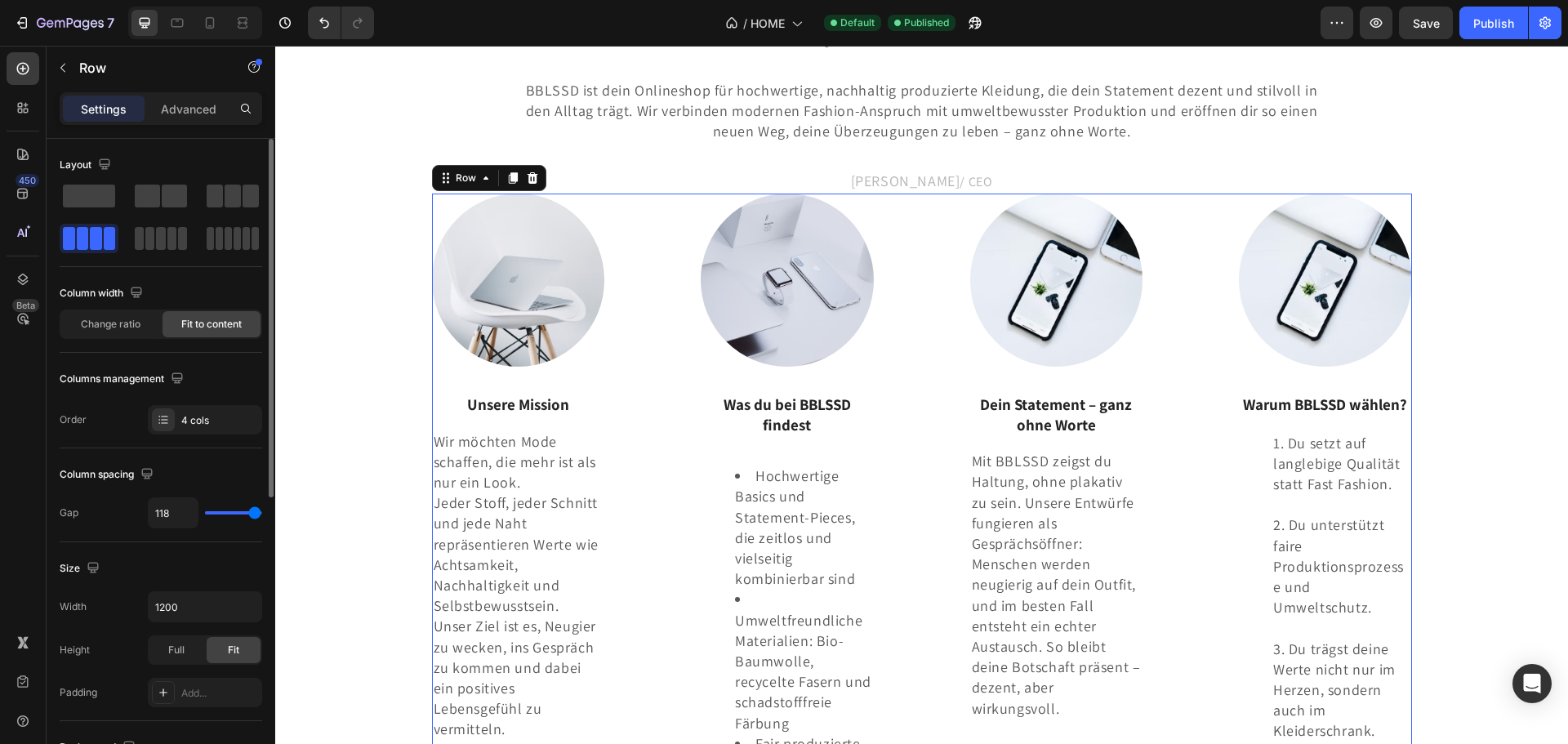
type input "120"
type input "107"
type input "49"
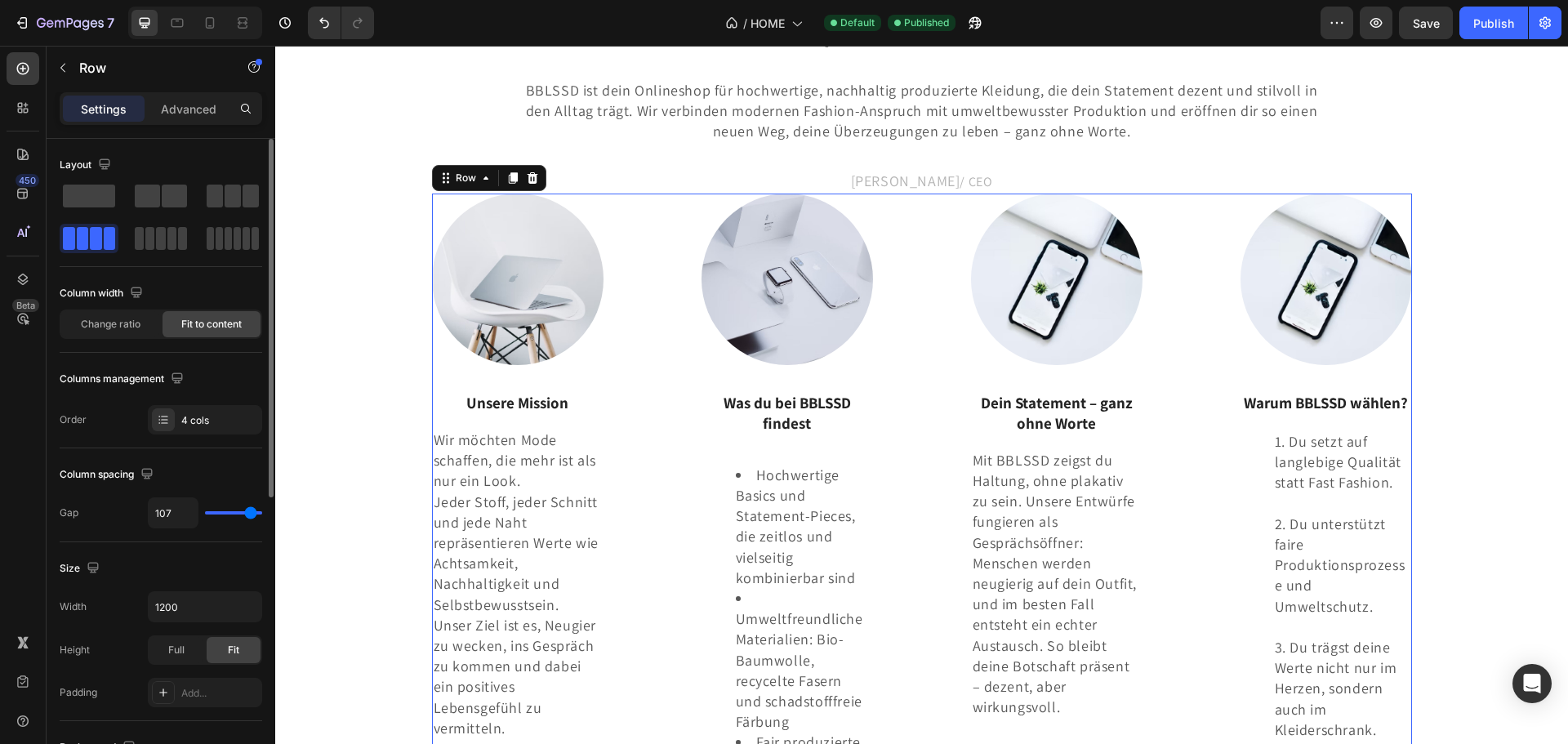
type input "49"
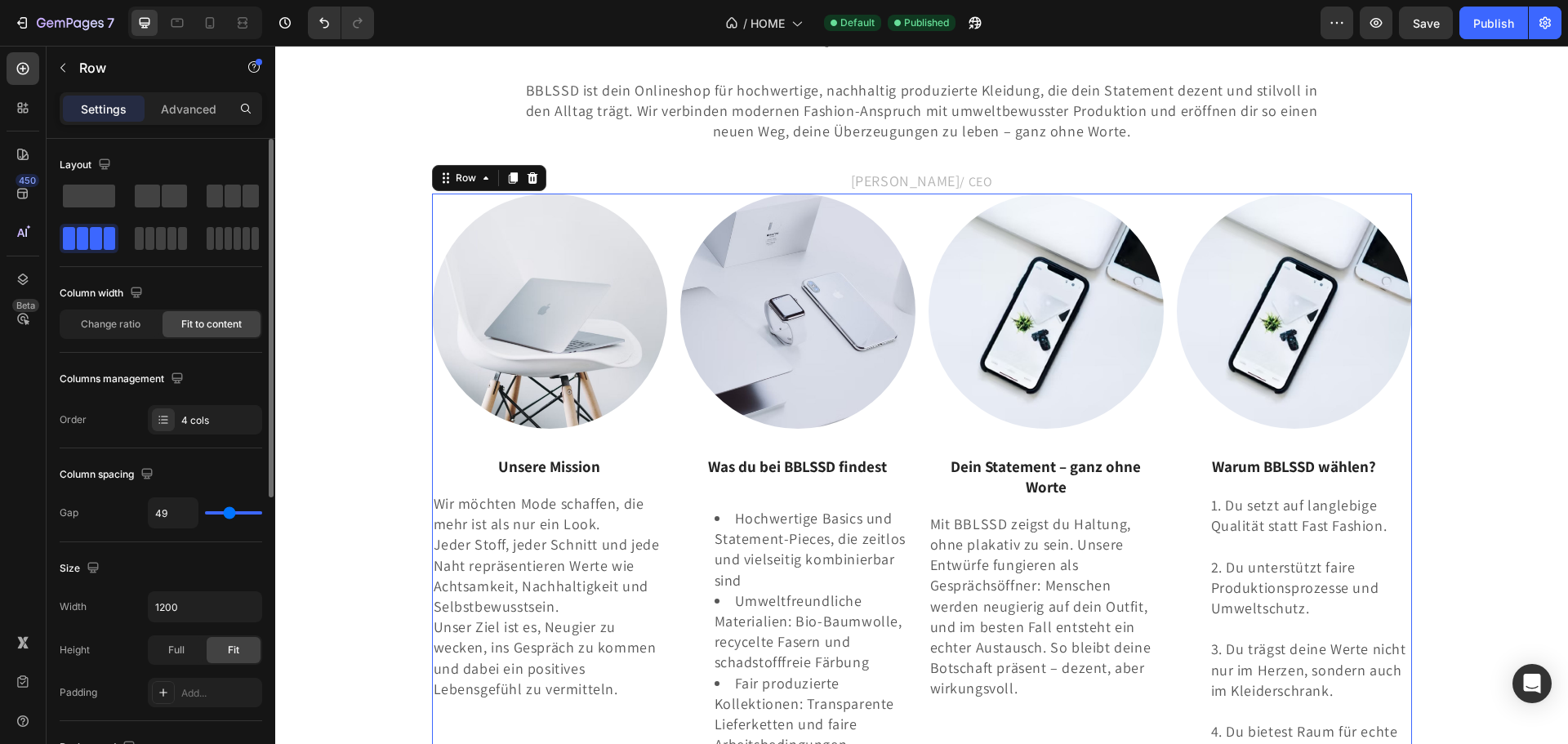
type input "16"
type input "0"
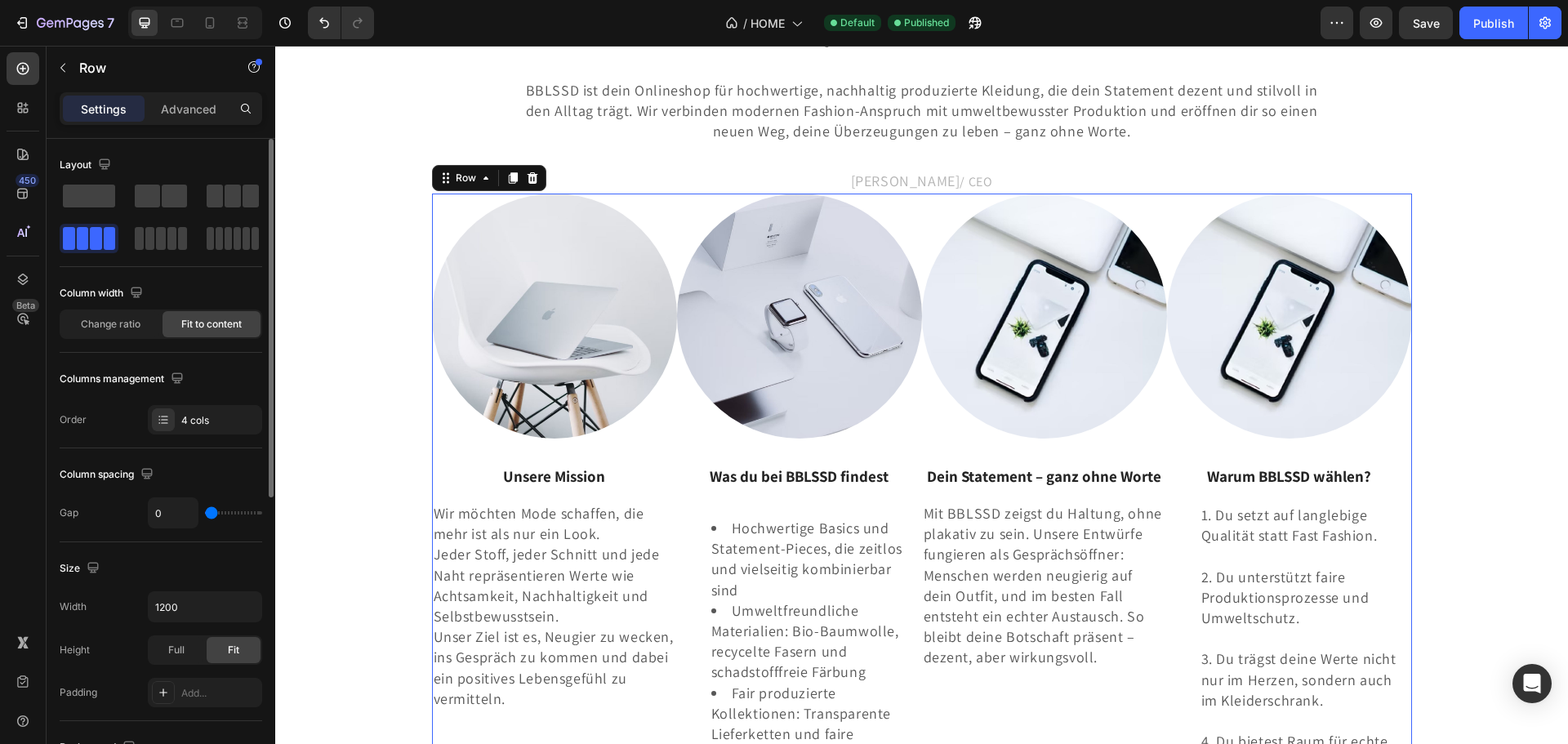
drag, startPoint x: 223, startPoint y: 509, endPoint x: 188, endPoint y: 508, distance: 35.0
type input "0"
click at [205, 511] on input "range" at bounding box center [233, 512] width 57 height 3
click at [1481, 20] on div "Publish" at bounding box center [1493, 23] width 41 height 17
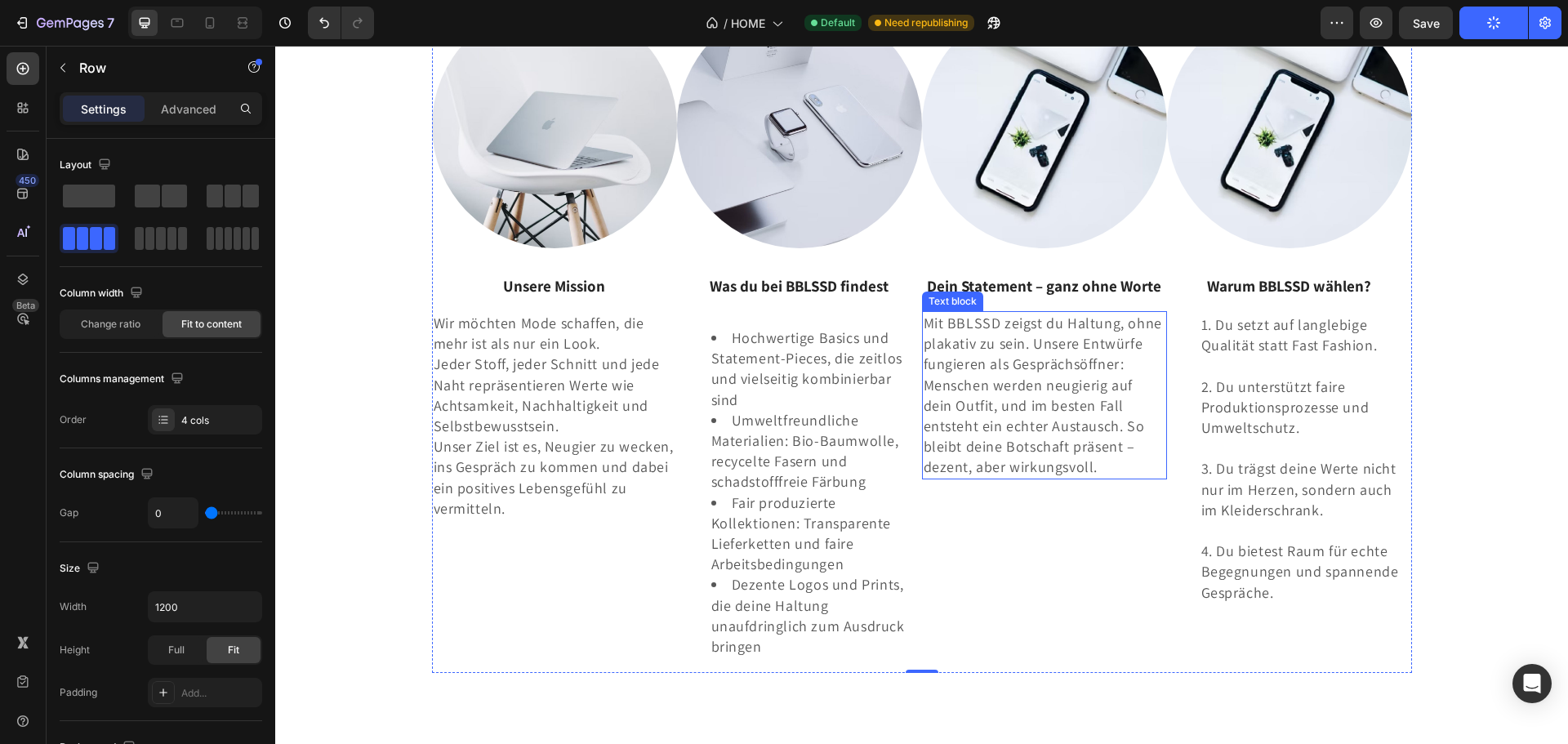
scroll to position [2778, 0]
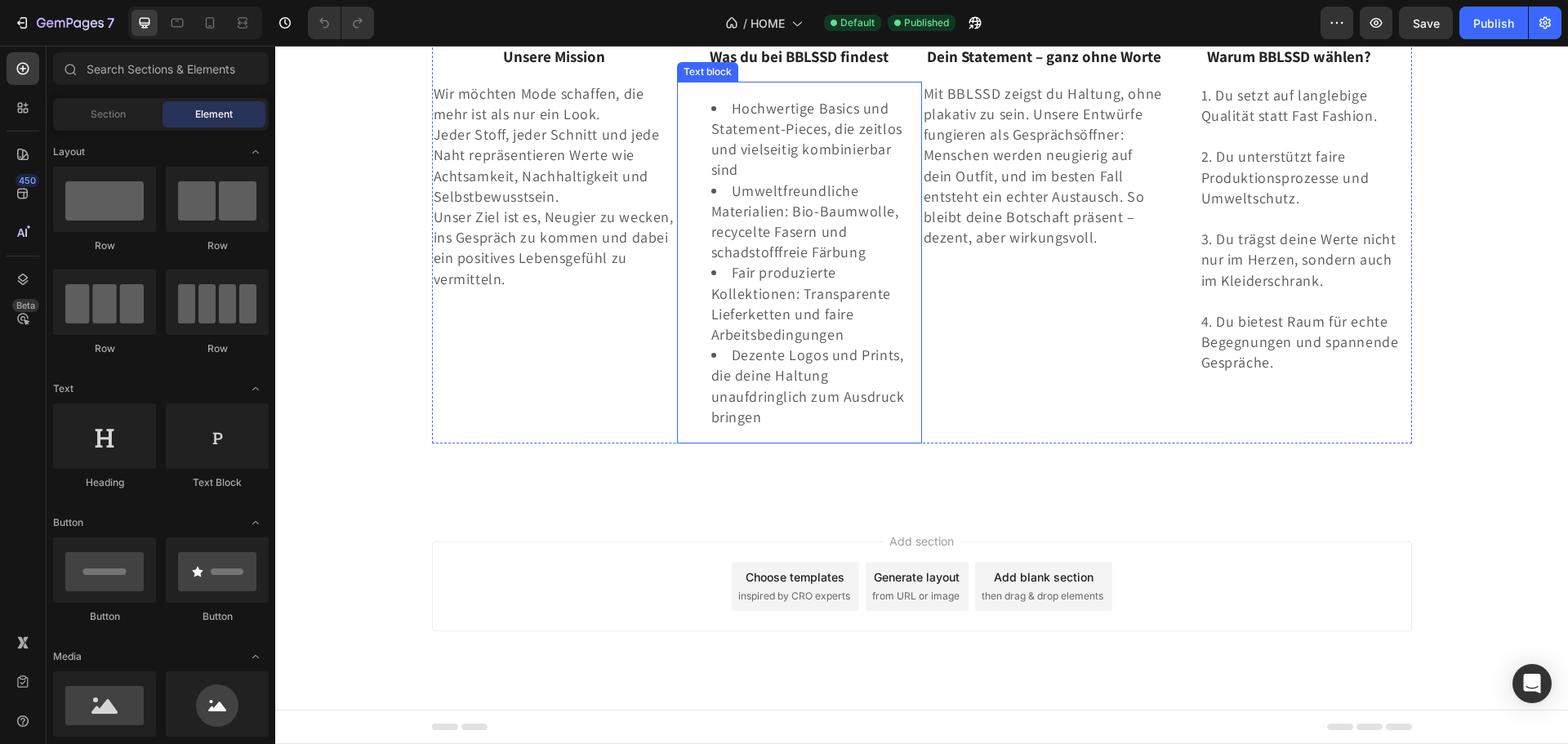
scroll to position [3178, 0]
click at [442, 340] on div "Image Unsere Mission Text block Wir möchten Mode schaffen, die mehr ist als nur…" at bounding box center [555, 231] width 245 height 425
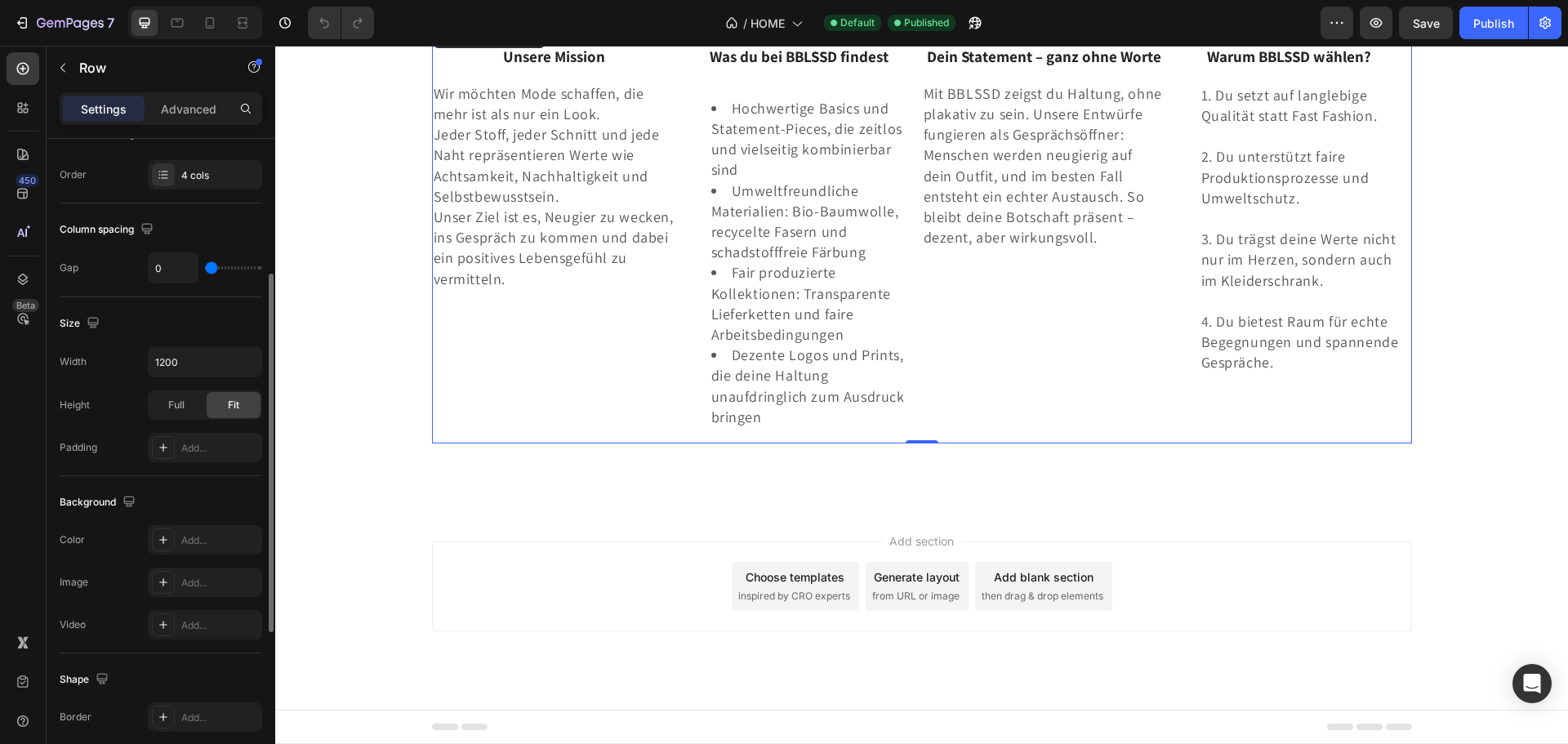
scroll to position [327, 0]
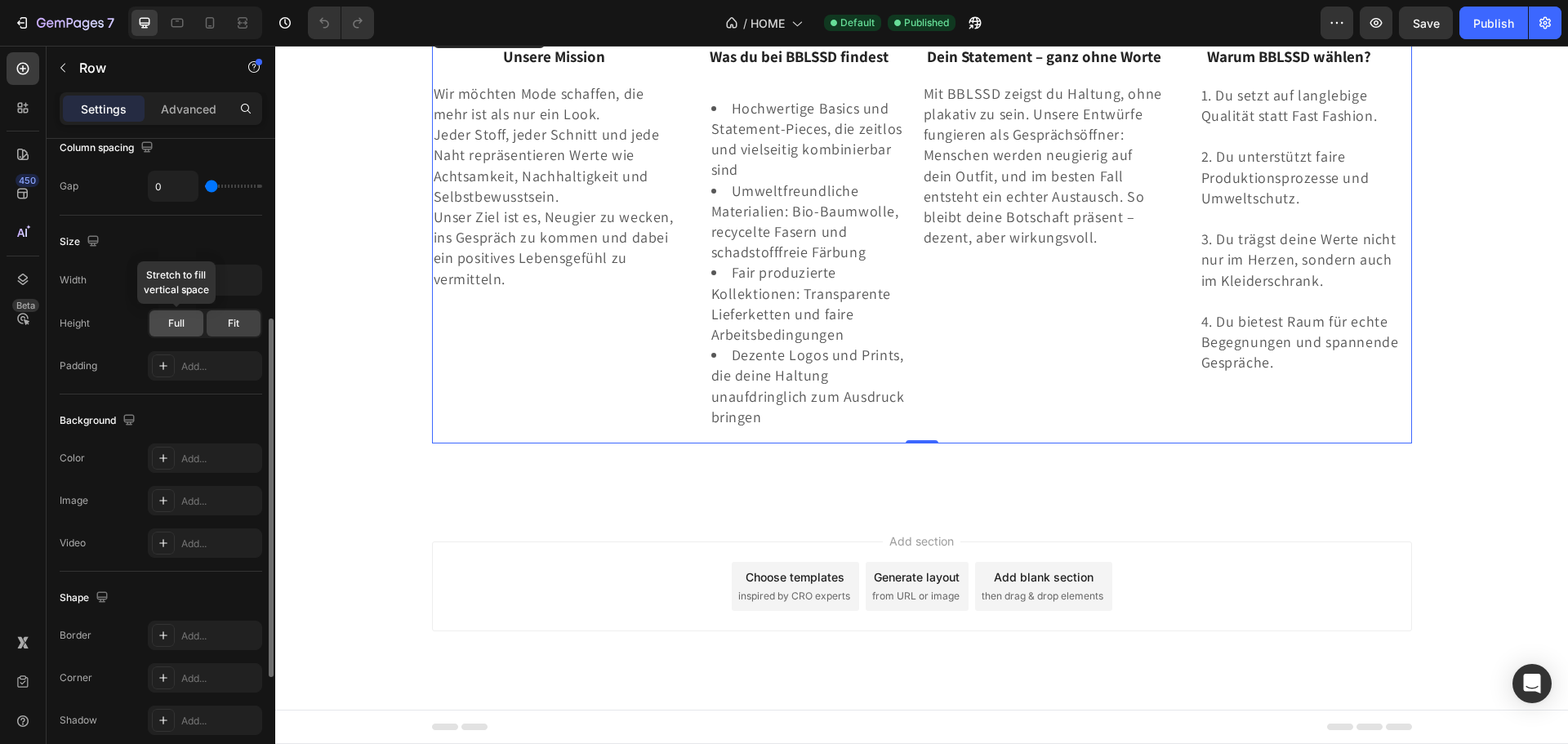
click at [185, 331] on div "Full" at bounding box center [176, 323] width 54 height 26
click at [225, 320] on div "Fit" at bounding box center [234, 323] width 54 height 26
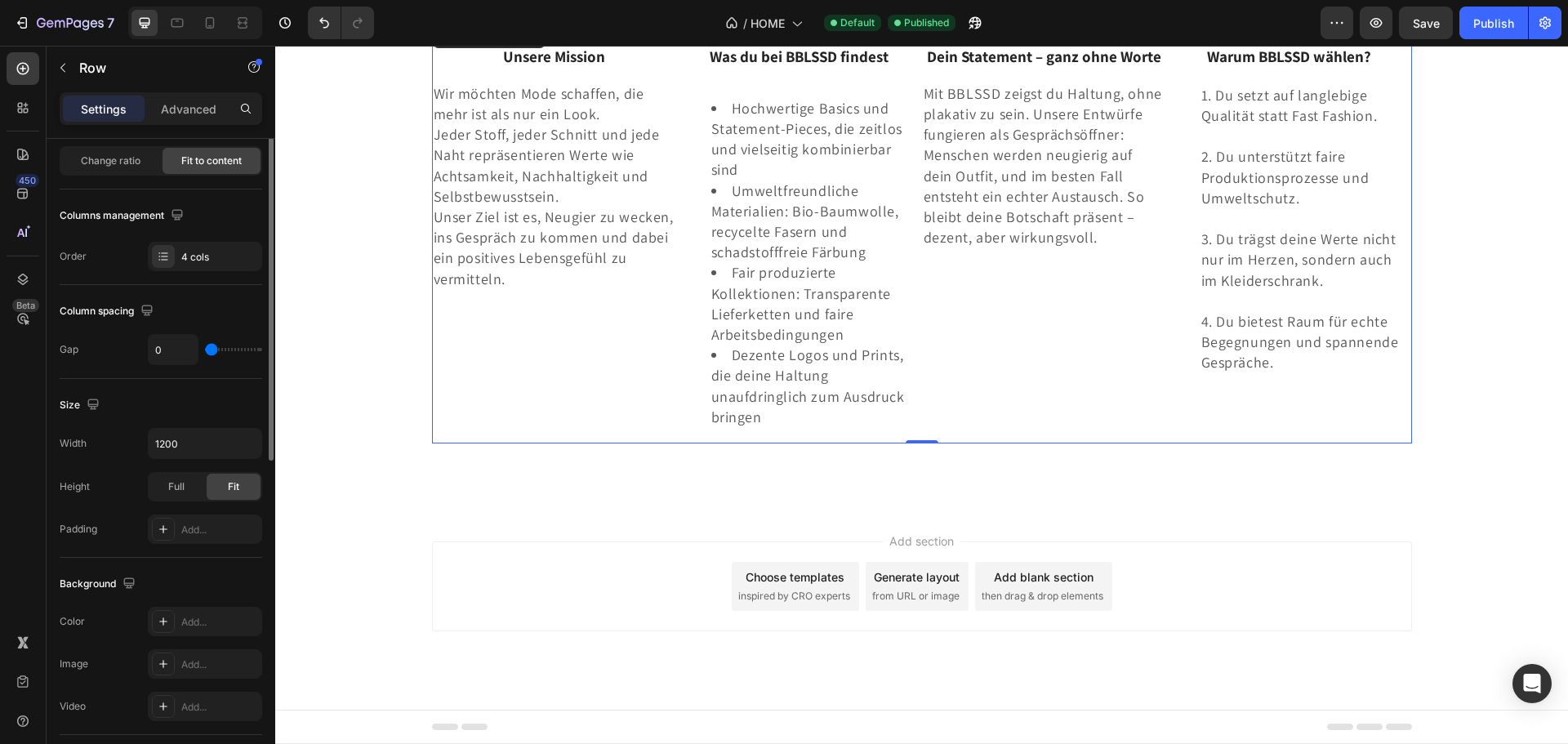
scroll to position [81, 0]
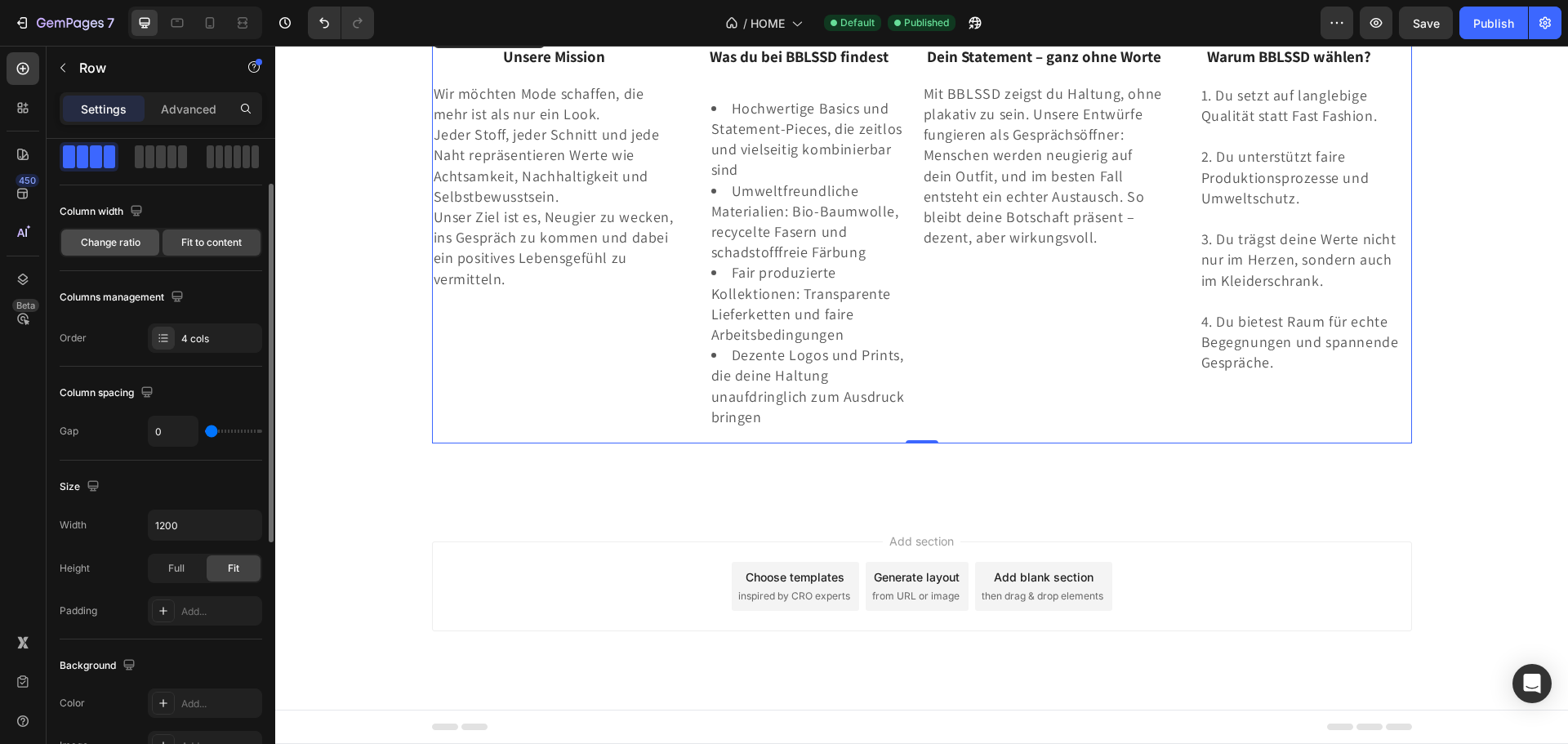
click at [116, 246] on span "Change ratio" at bounding box center [110, 243] width 59 height 15
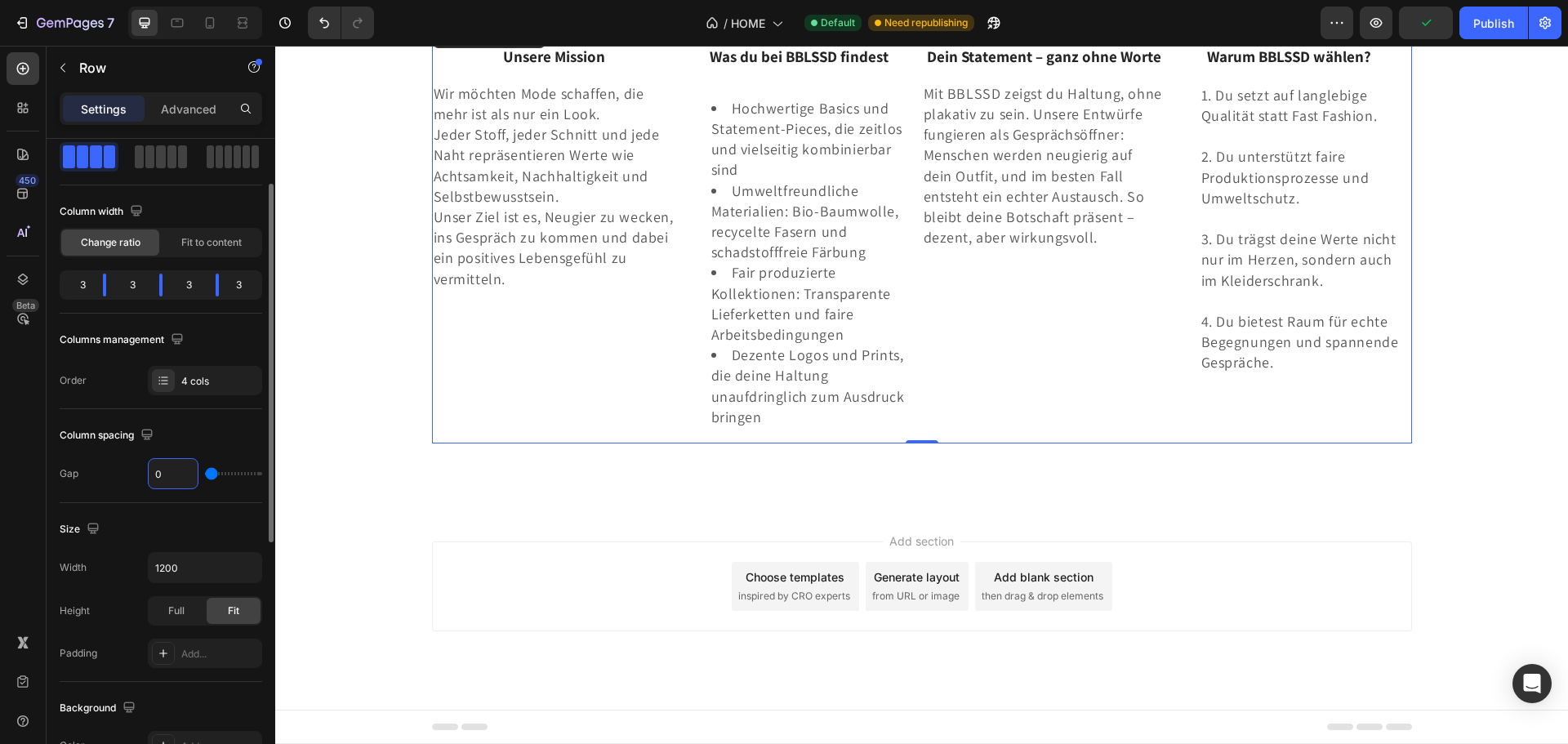
type input "4"
type input "40"
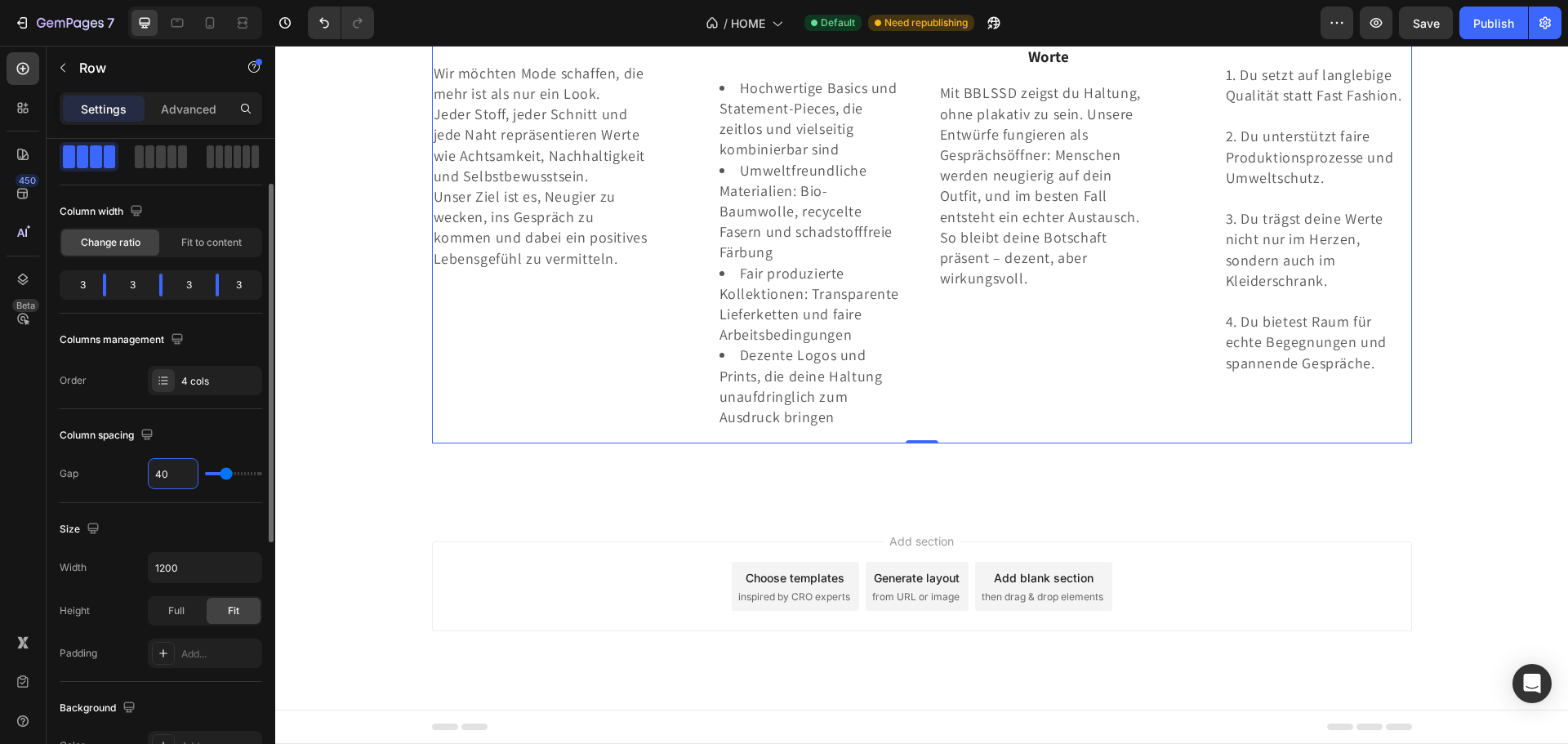
type input "4"
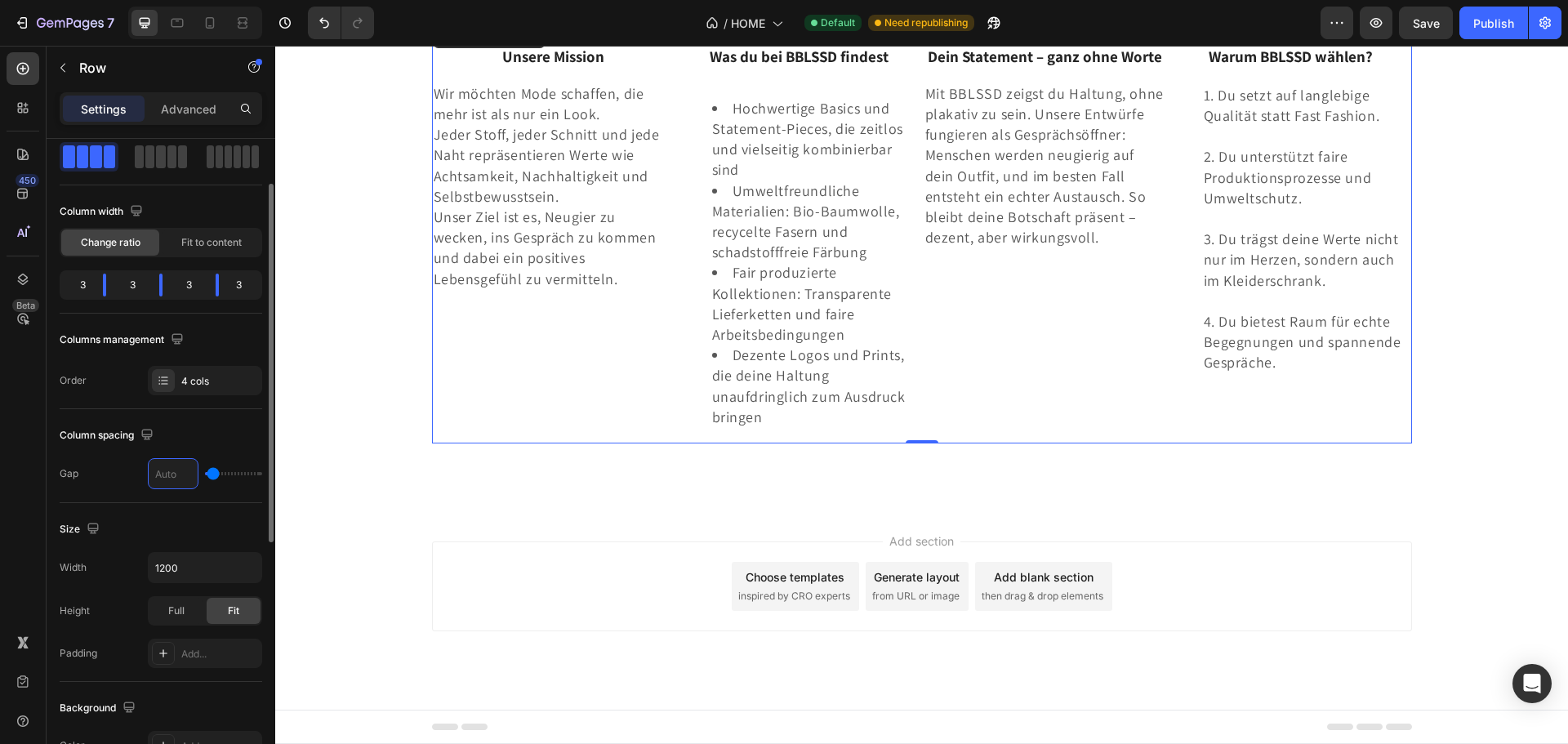
type input "0"
type input "5"
type input "50"
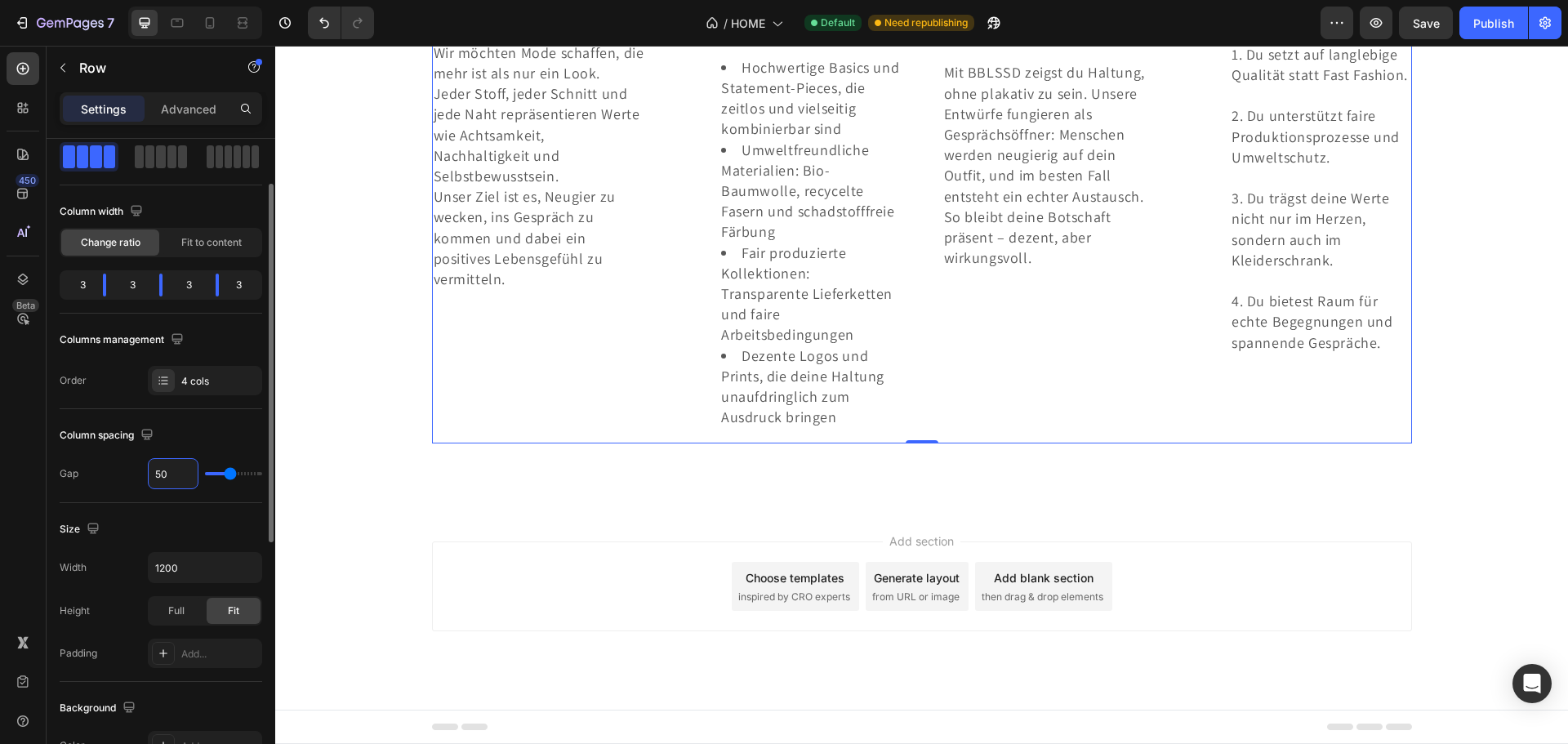
type input "5"
type input "0"
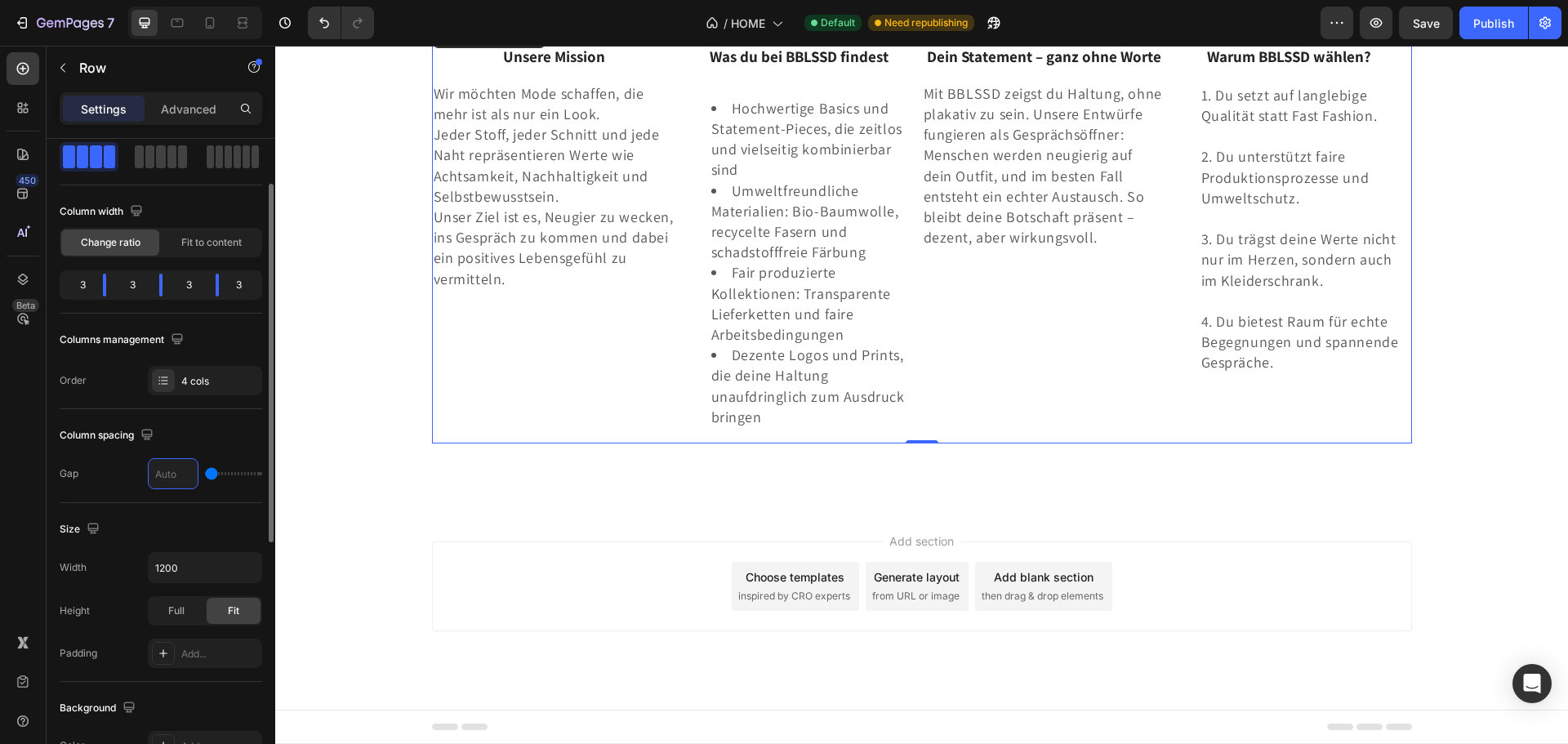
type input "1"
type input "10"
type input "100"
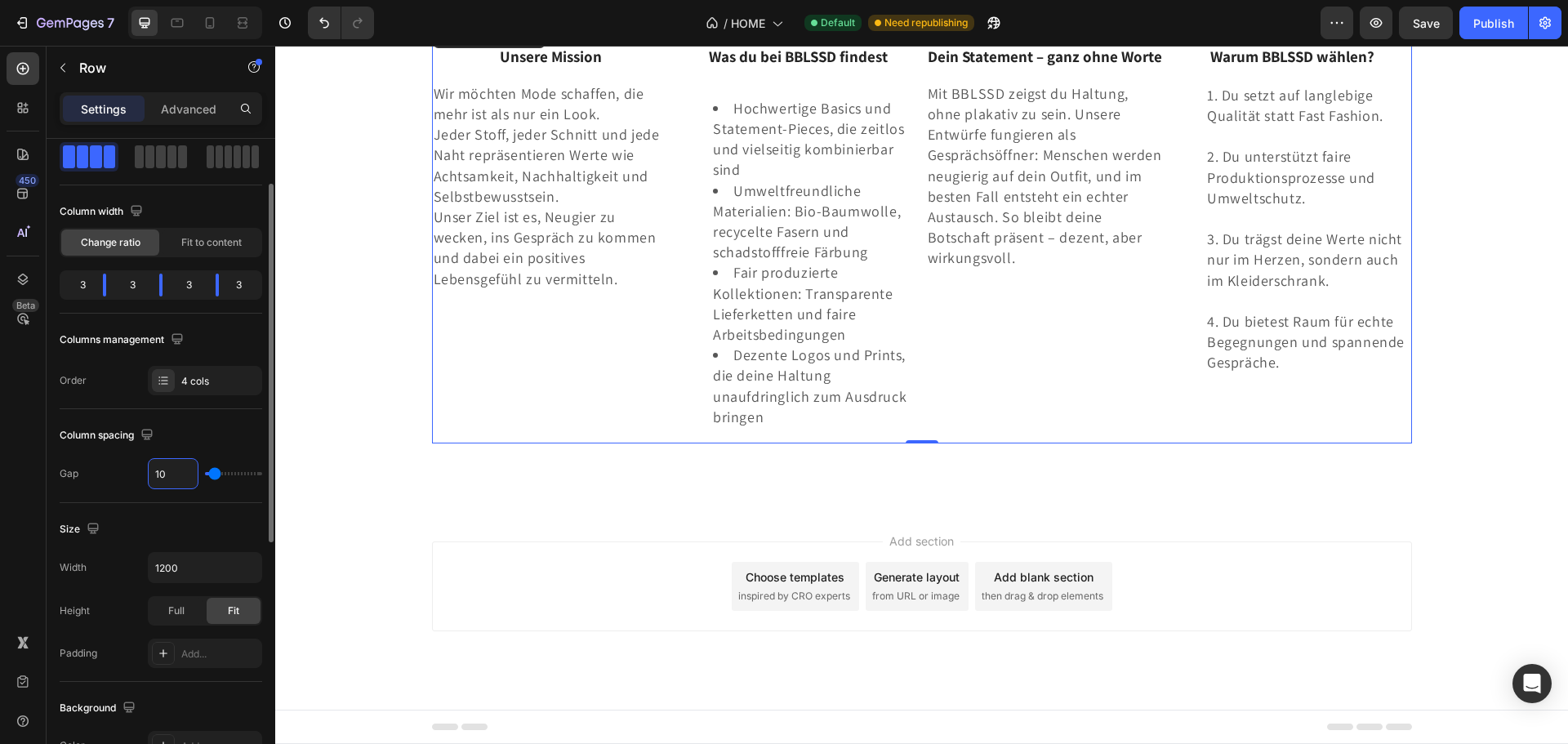
type input "100"
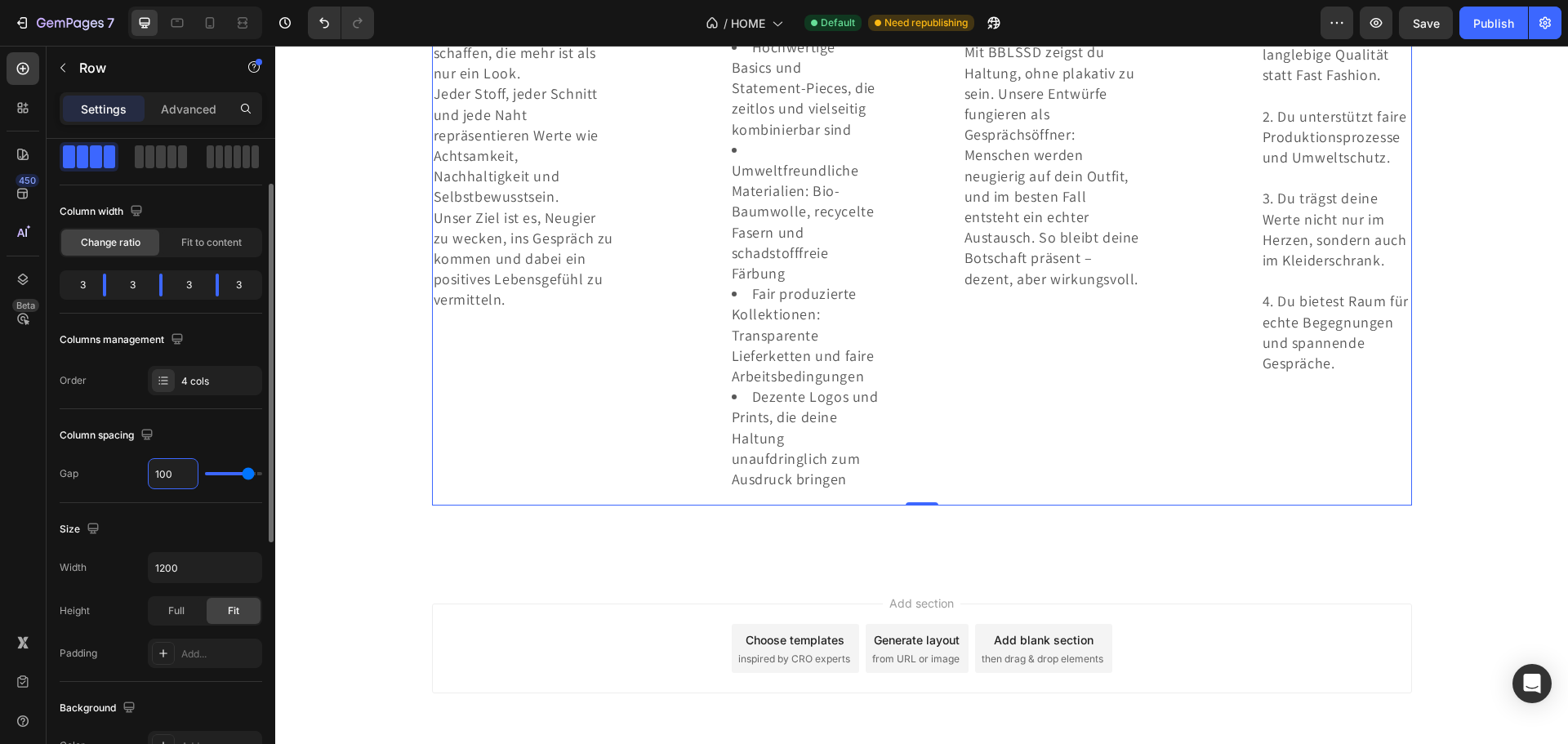
type input "120"
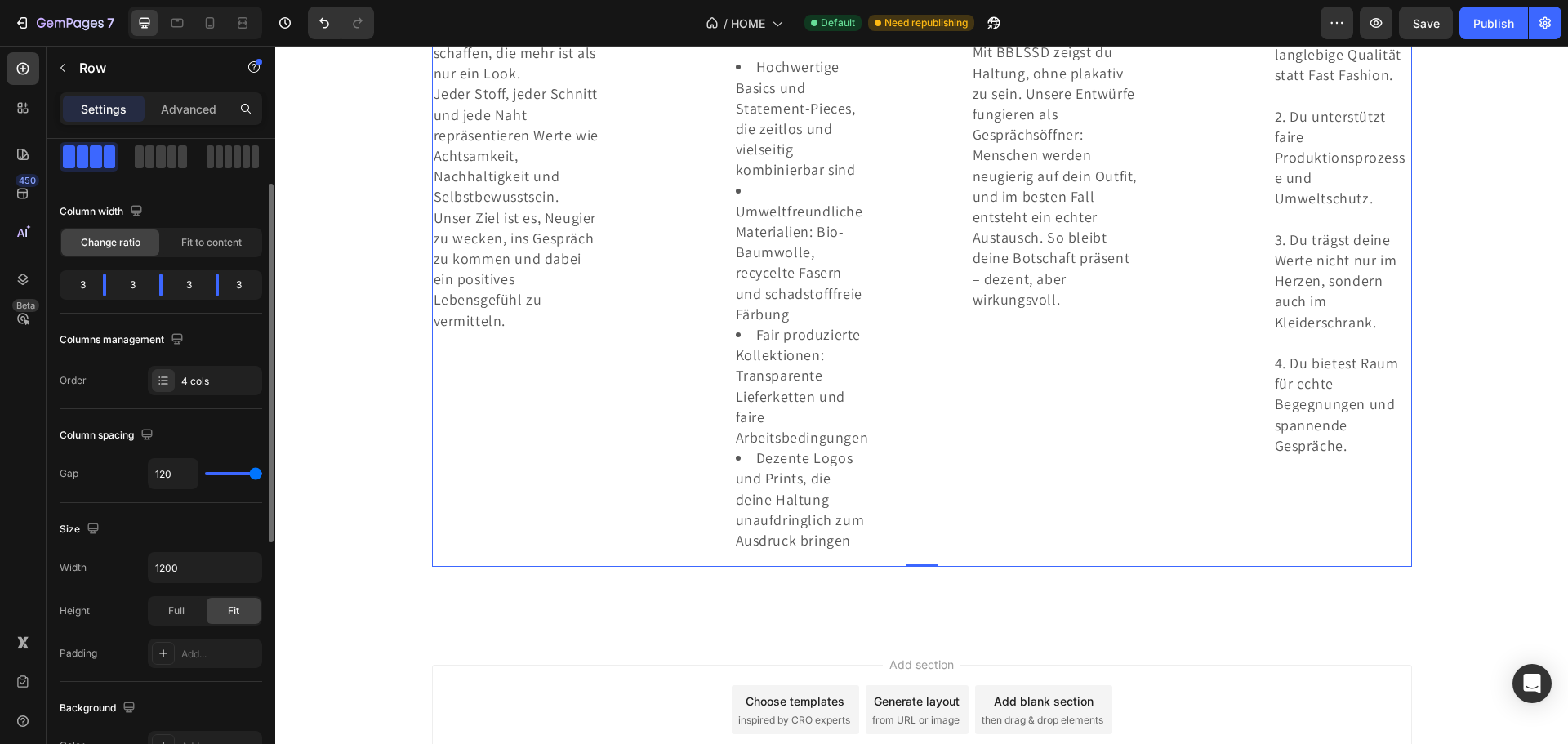
drag, startPoint x: 243, startPoint y: 472, endPoint x: 2, endPoint y: 433, distance: 244.1
type input "120"
click at [262, 475] on input "range" at bounding box center [233, 473] width 57 height 3
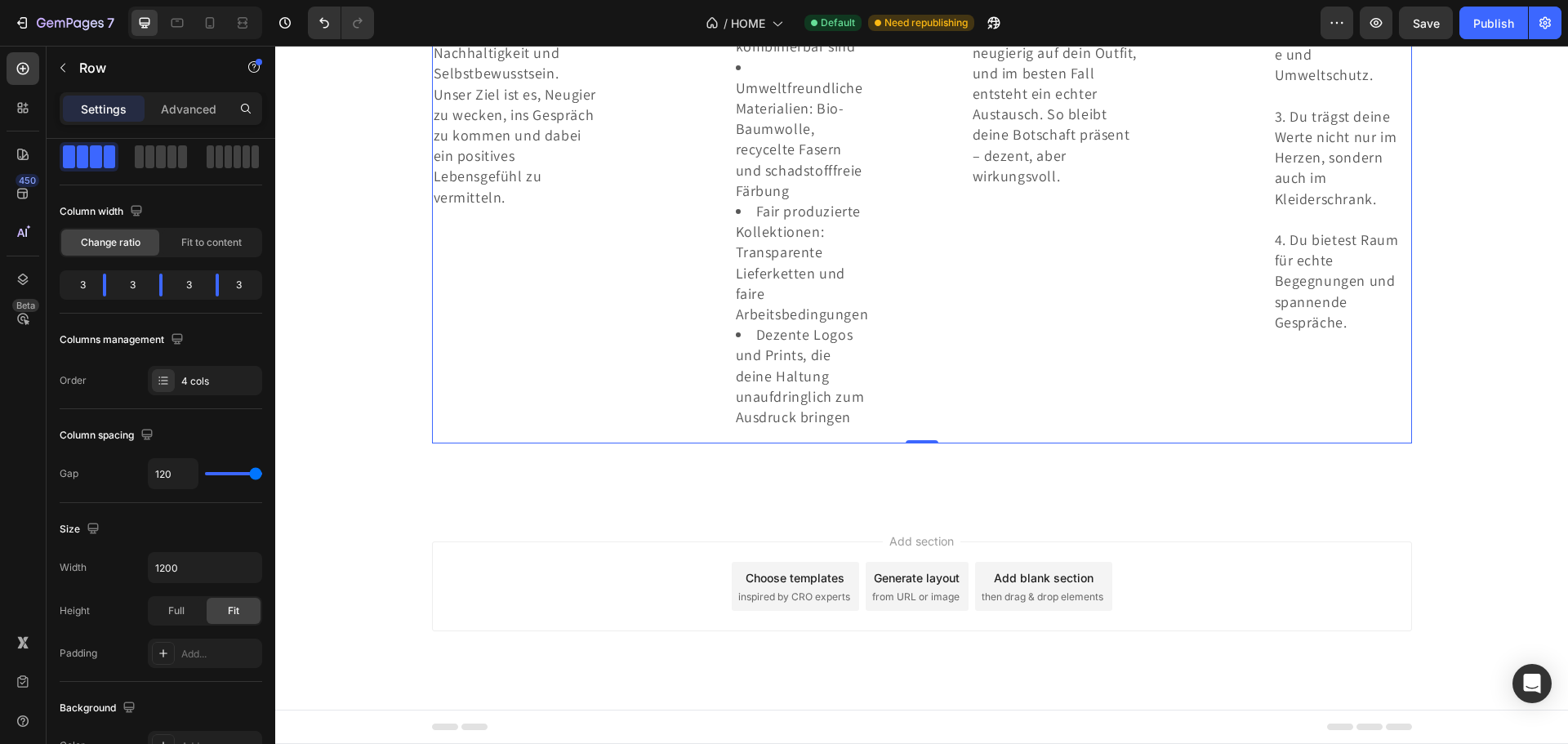
scroll to position [3423, 0]
type input "118"
type input "116"
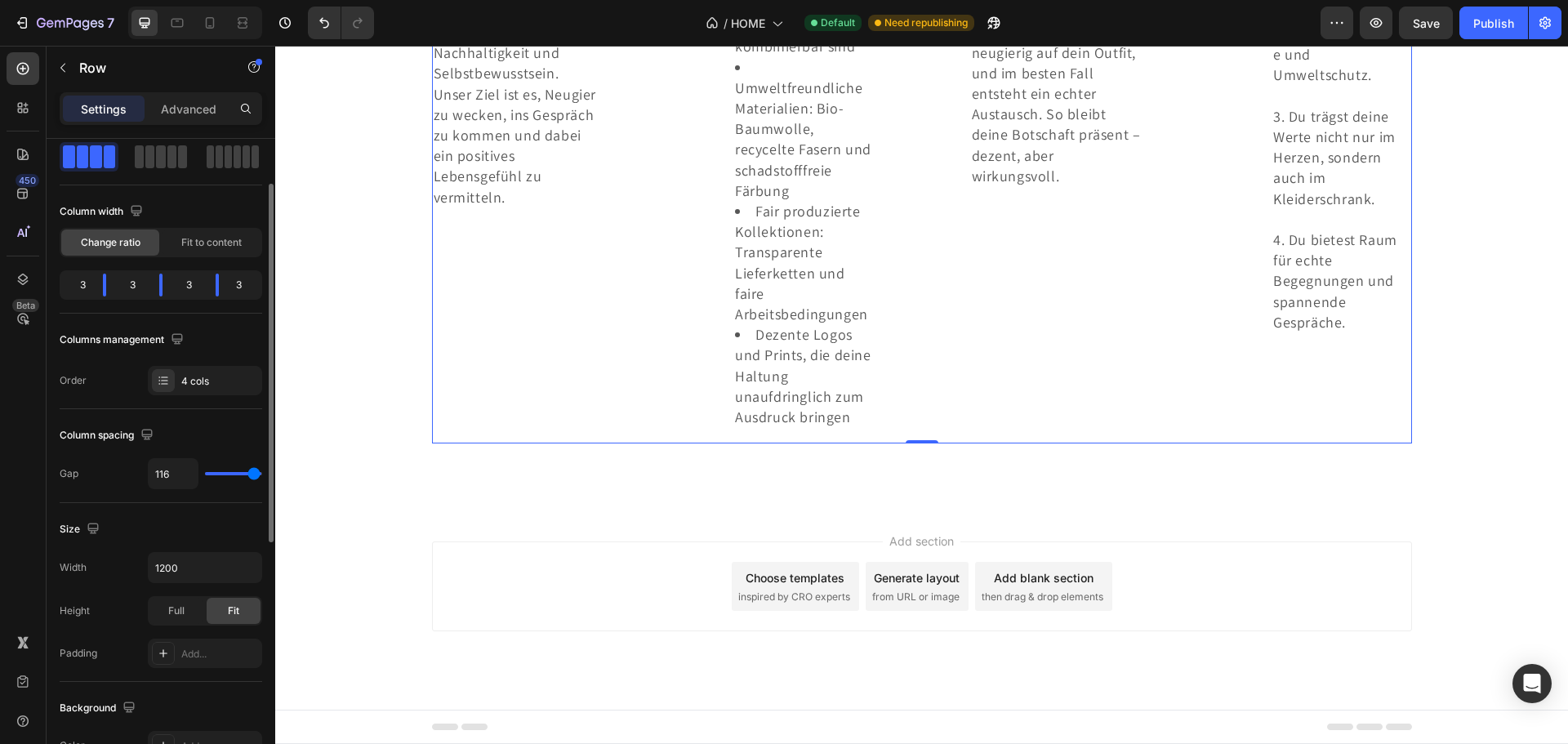
type input "109"
type input "71"
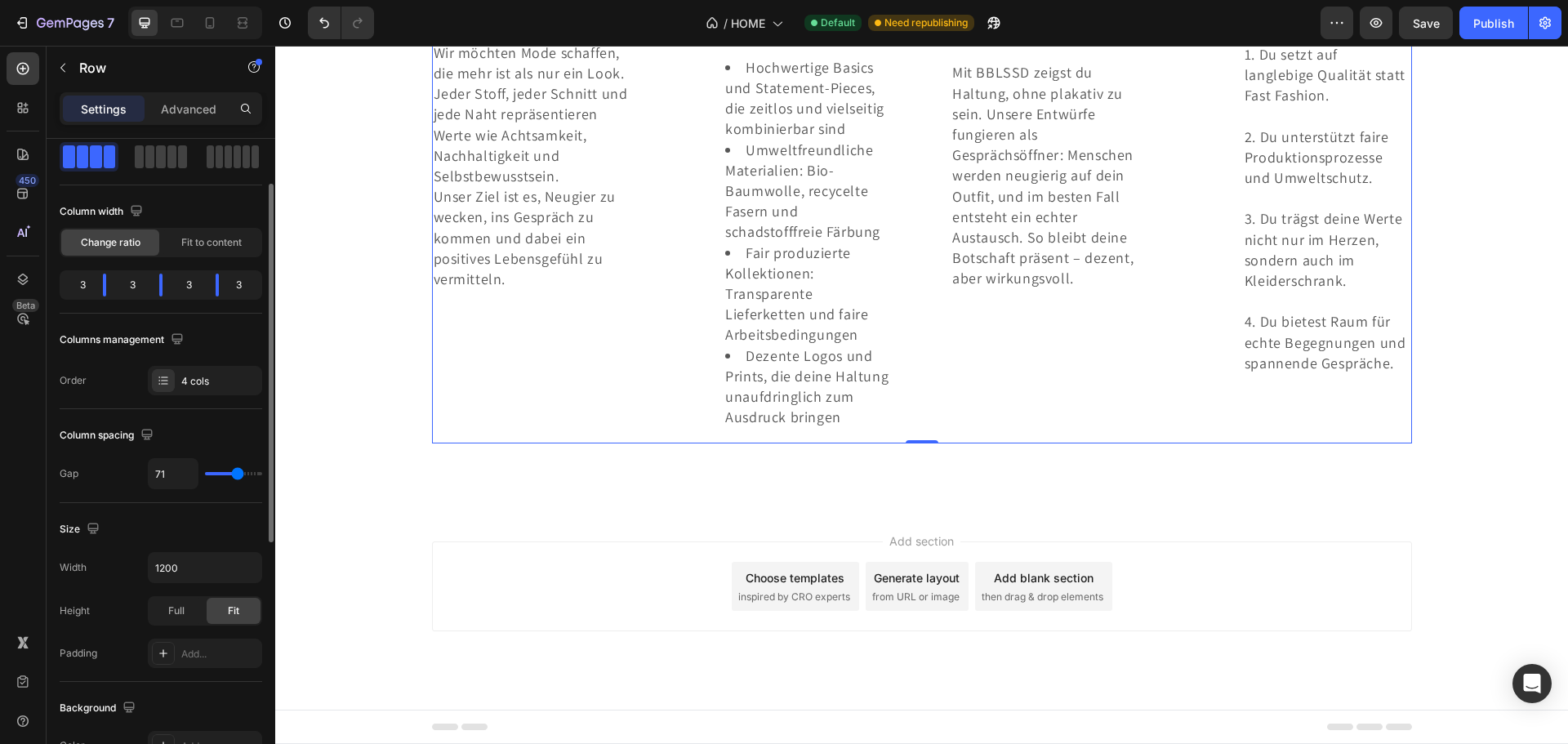
type input "69"
type input "64"
type input "53"
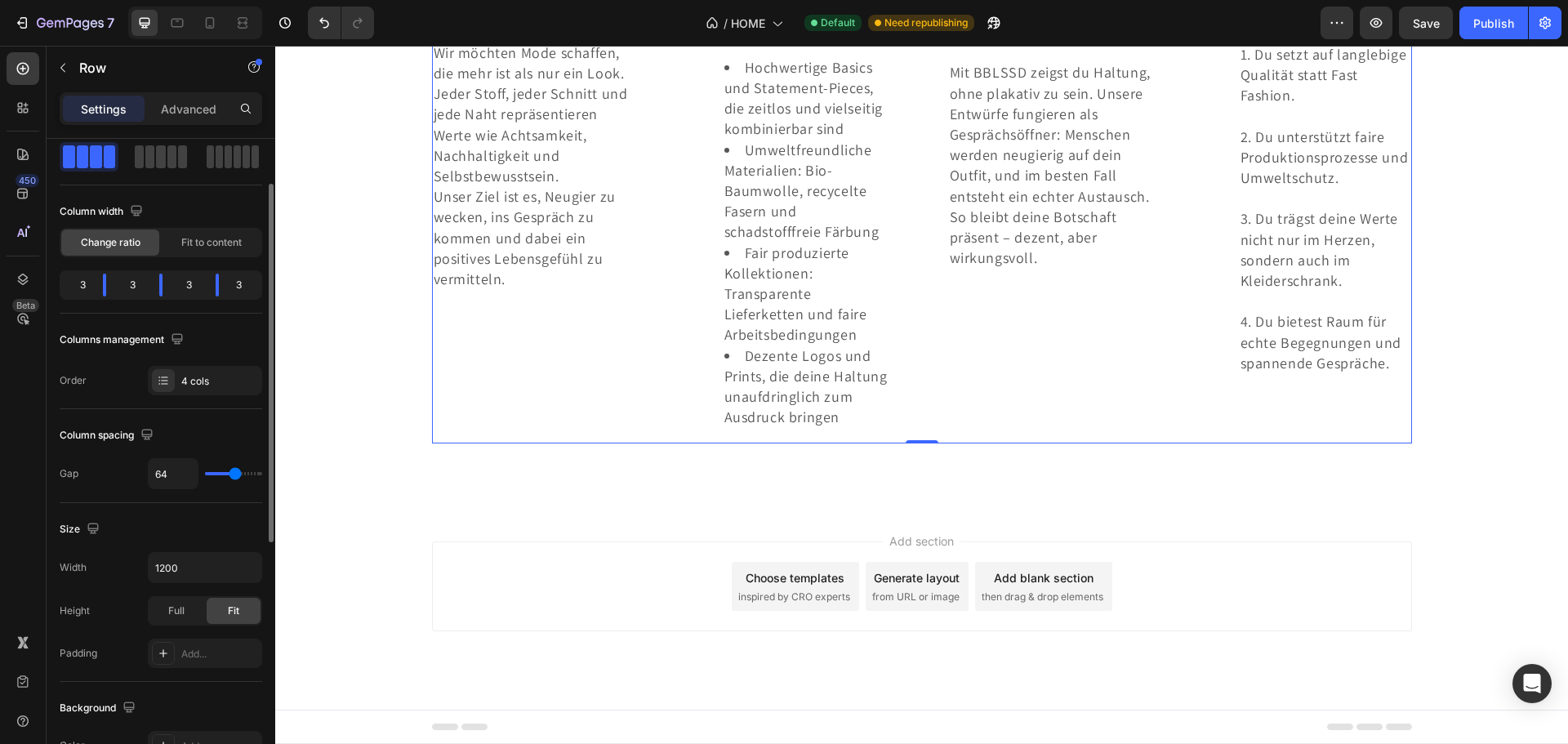
type input "53"
type input "42"
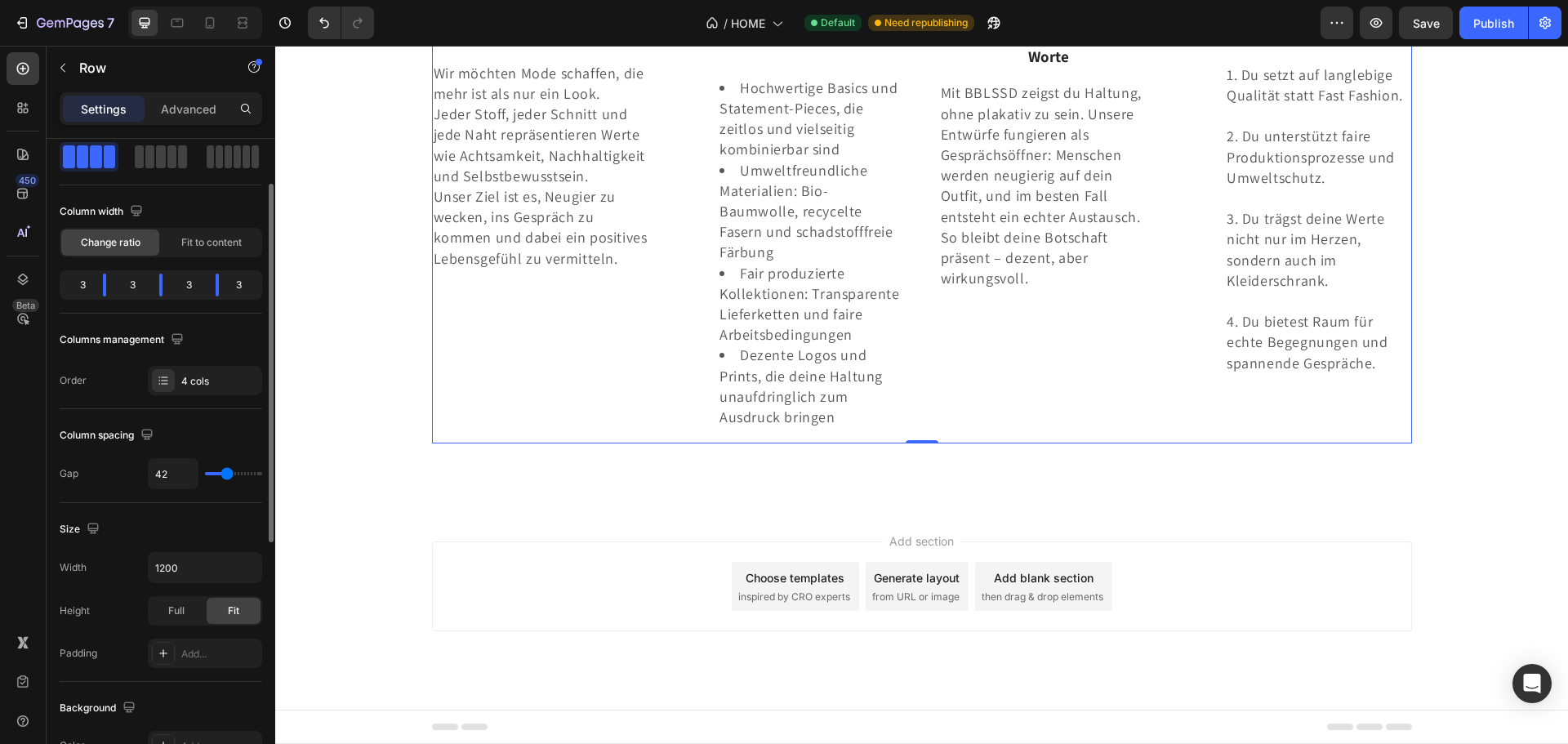
type input "38"
type input "4"
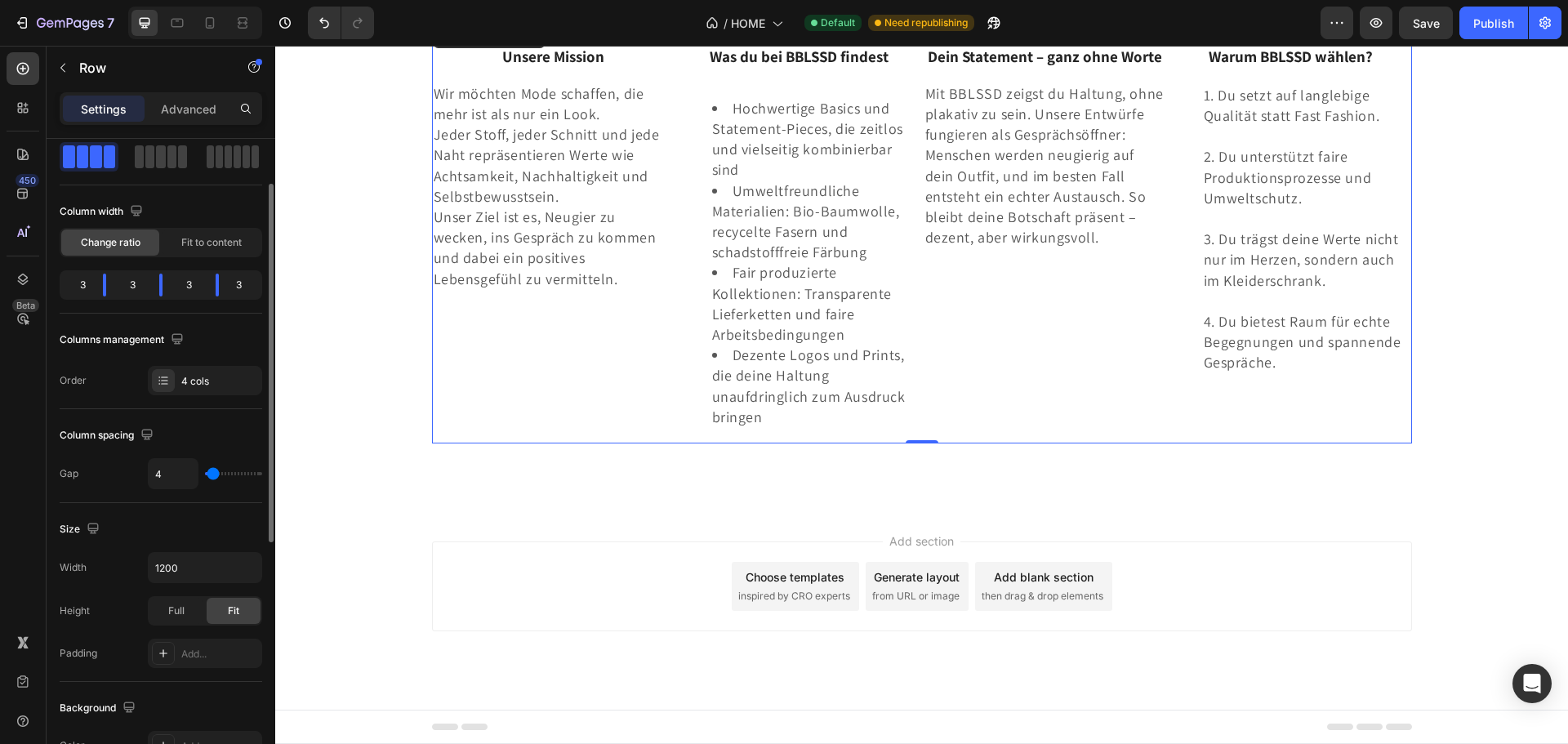
type input "0"
type input "4"
type input "11"
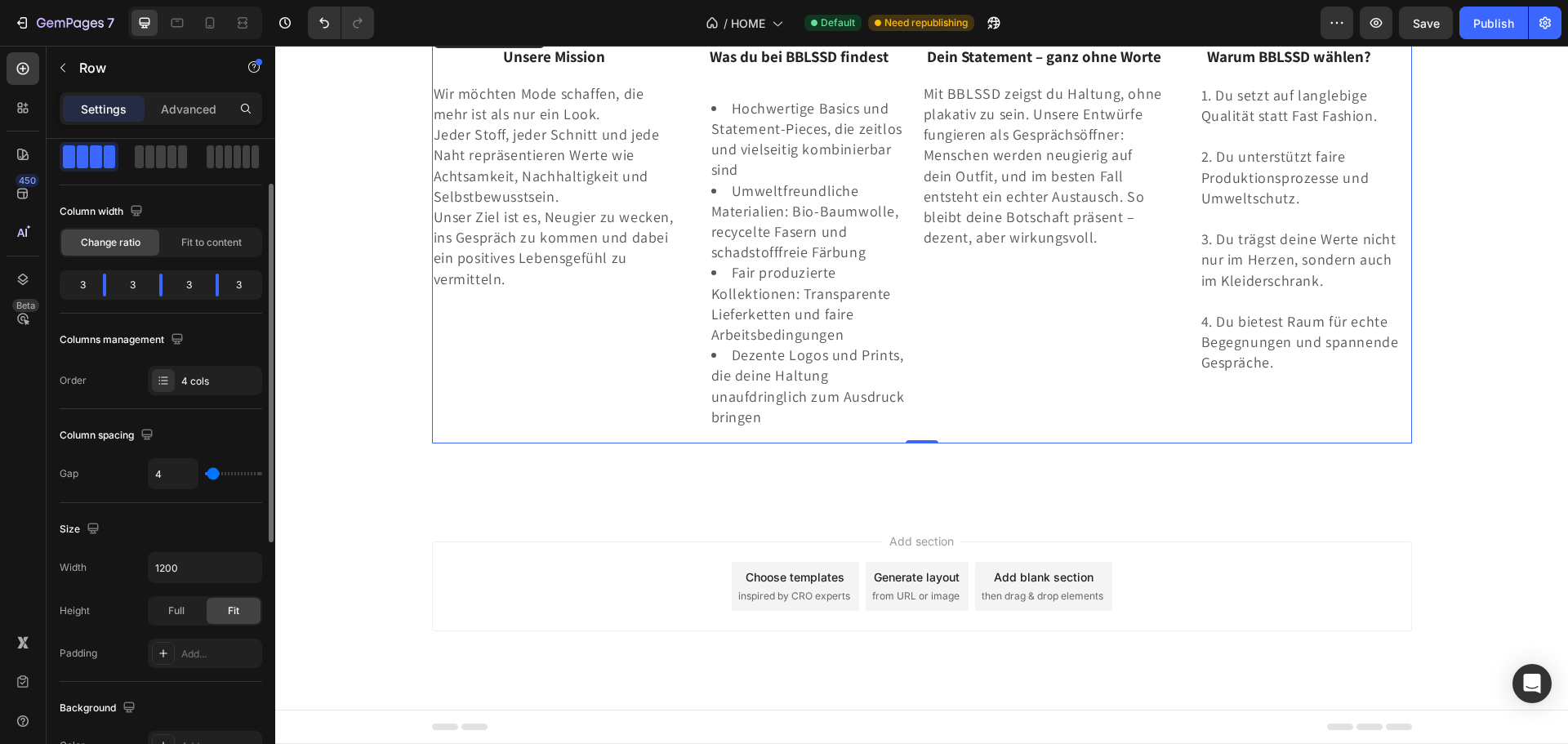
type input "11"
type input "18"
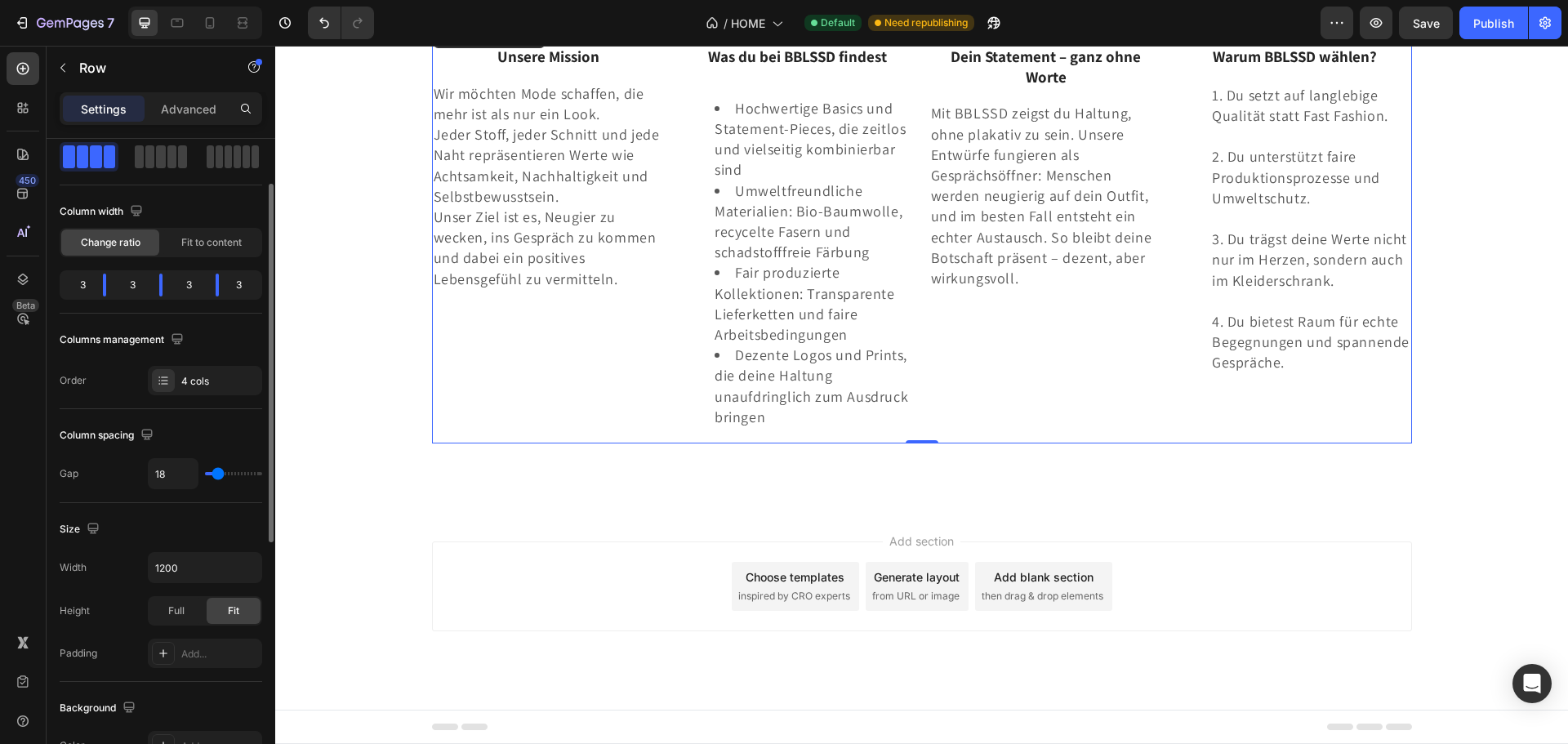
scroll to position [3482, 0]
type input "20"
type input "22"
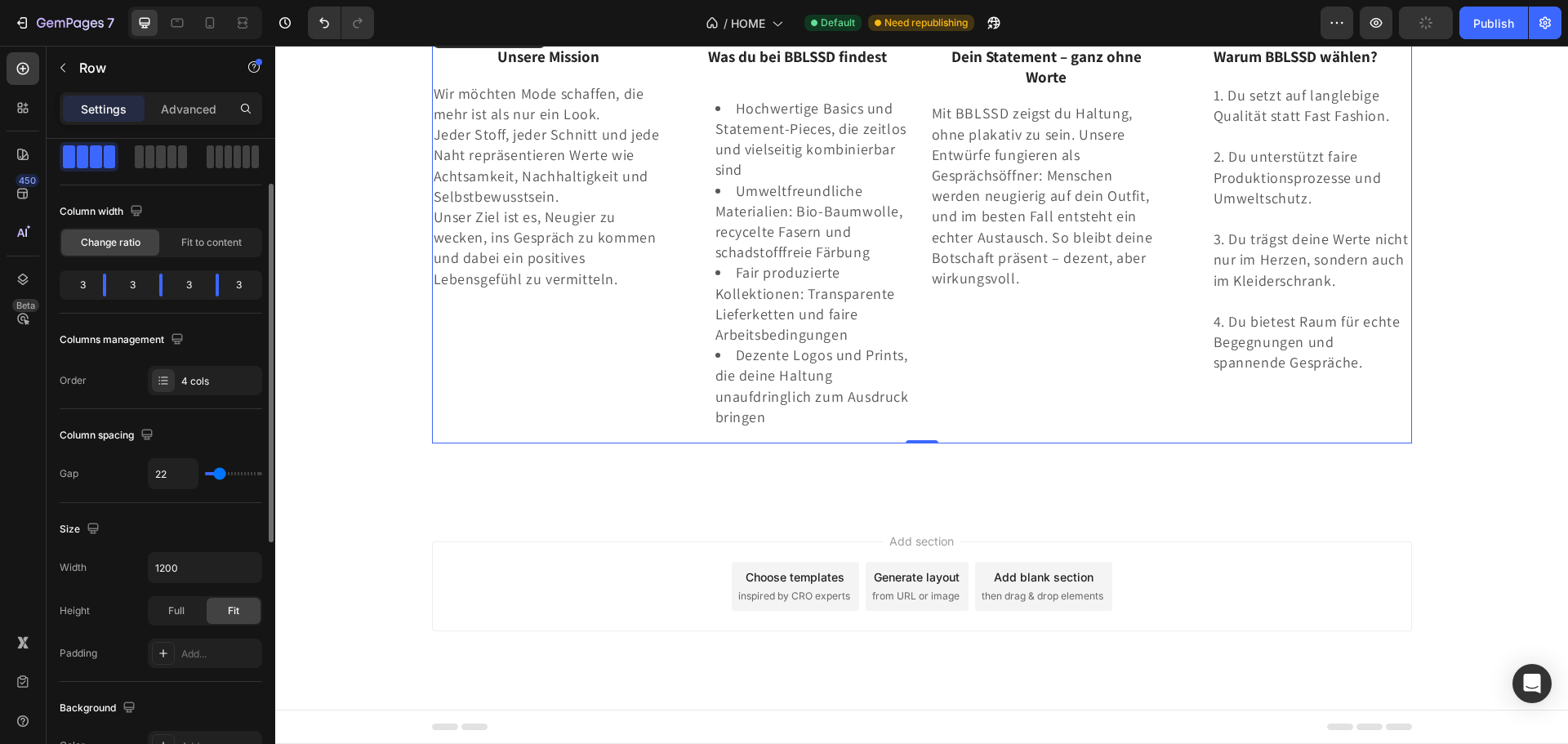
type input "24"
type input "27"
drag, startPoint x: 256, startPoint y: 471, endPoint x: 221, endPoint y: 483, distance: 37.0
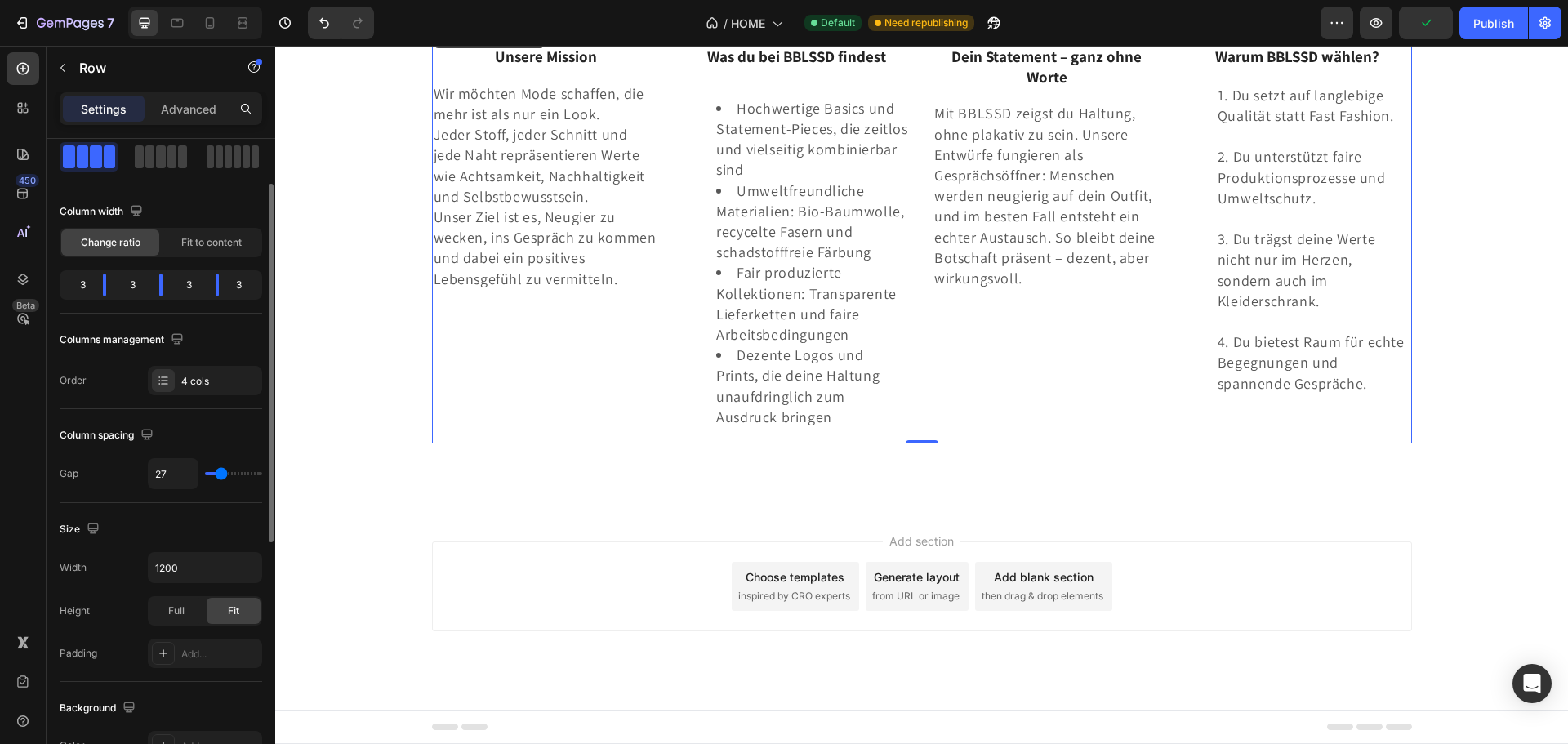
type input "27"
click at [221, 475] on input "range" at bounding box center [233, 473] width 57 height 3
type input "3"
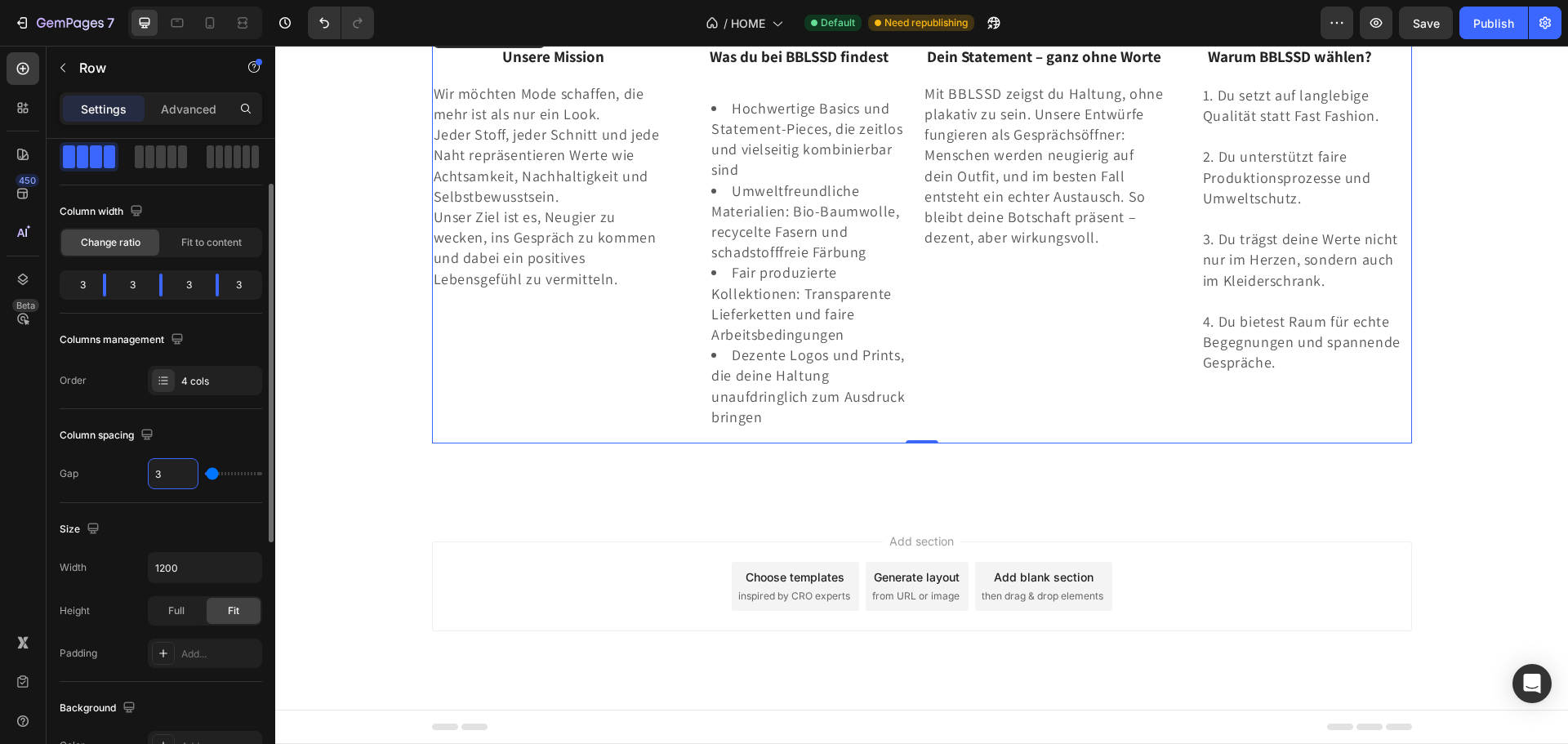
type input "30"
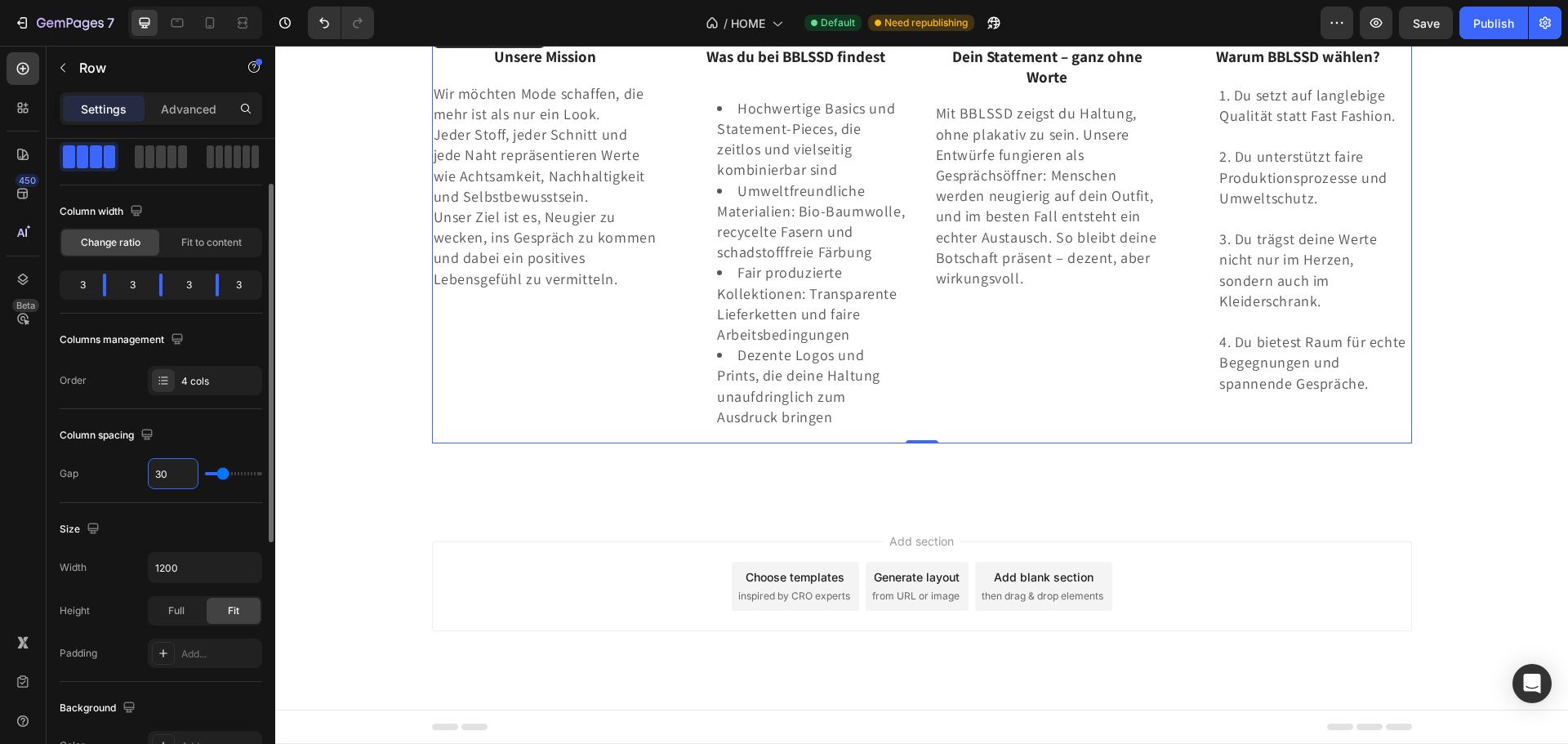
type input "30"
click at [167, 560] on input "1200" at bounding box center [205, 567] width 112 height 29
click at [188, 613] on div "Full" at bounding box center [176, 611] width 54 height 26
click at [225, 613] on div "Fit" at bounding box center [234, 611] width 54 height 26
click at [1491, 24] on div "Publish" at bounding box center [1493, 23] width 41 height 17
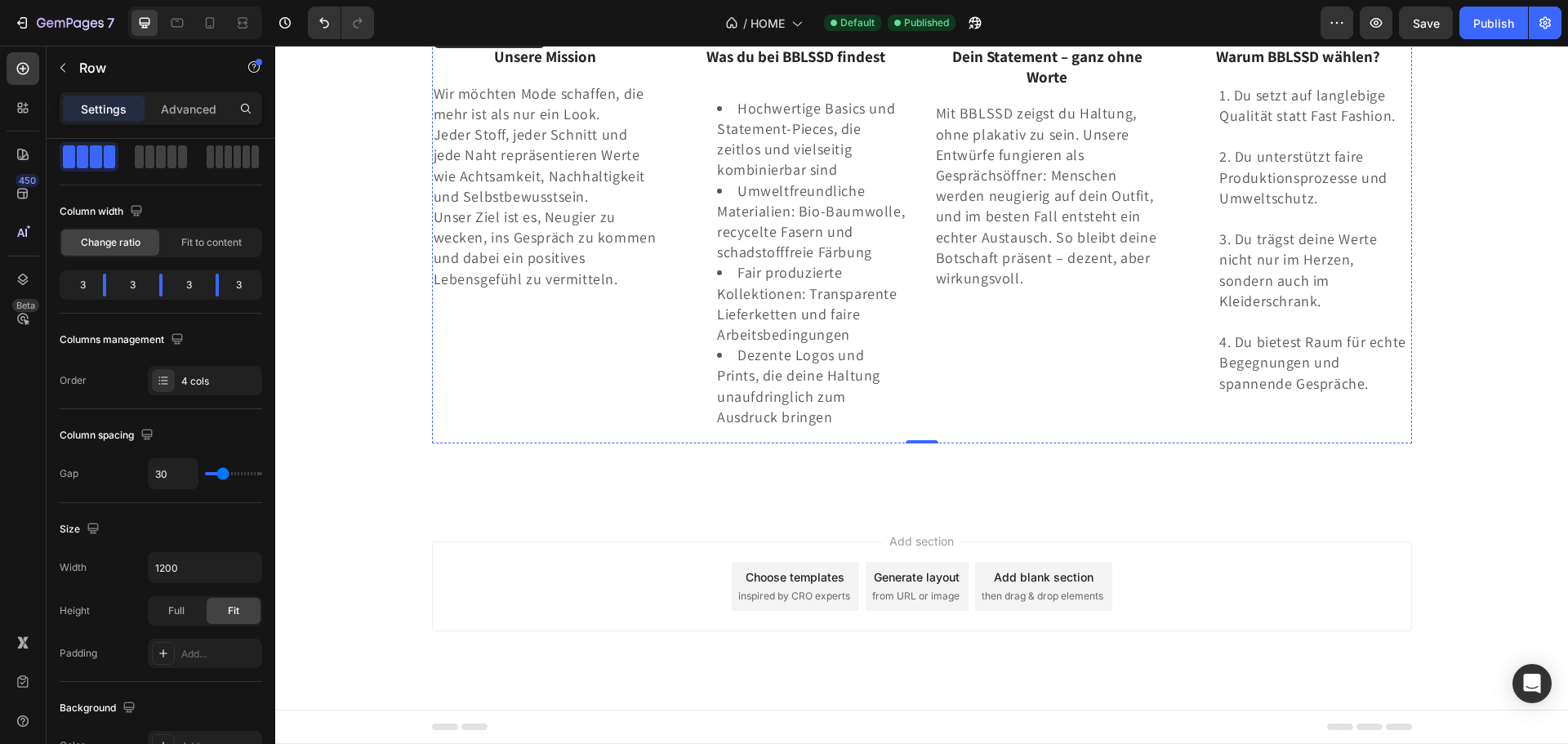
scroll to position [3230, 0]
click at [459, 18] on img at bounding box center [546, 18] width 227 height 0
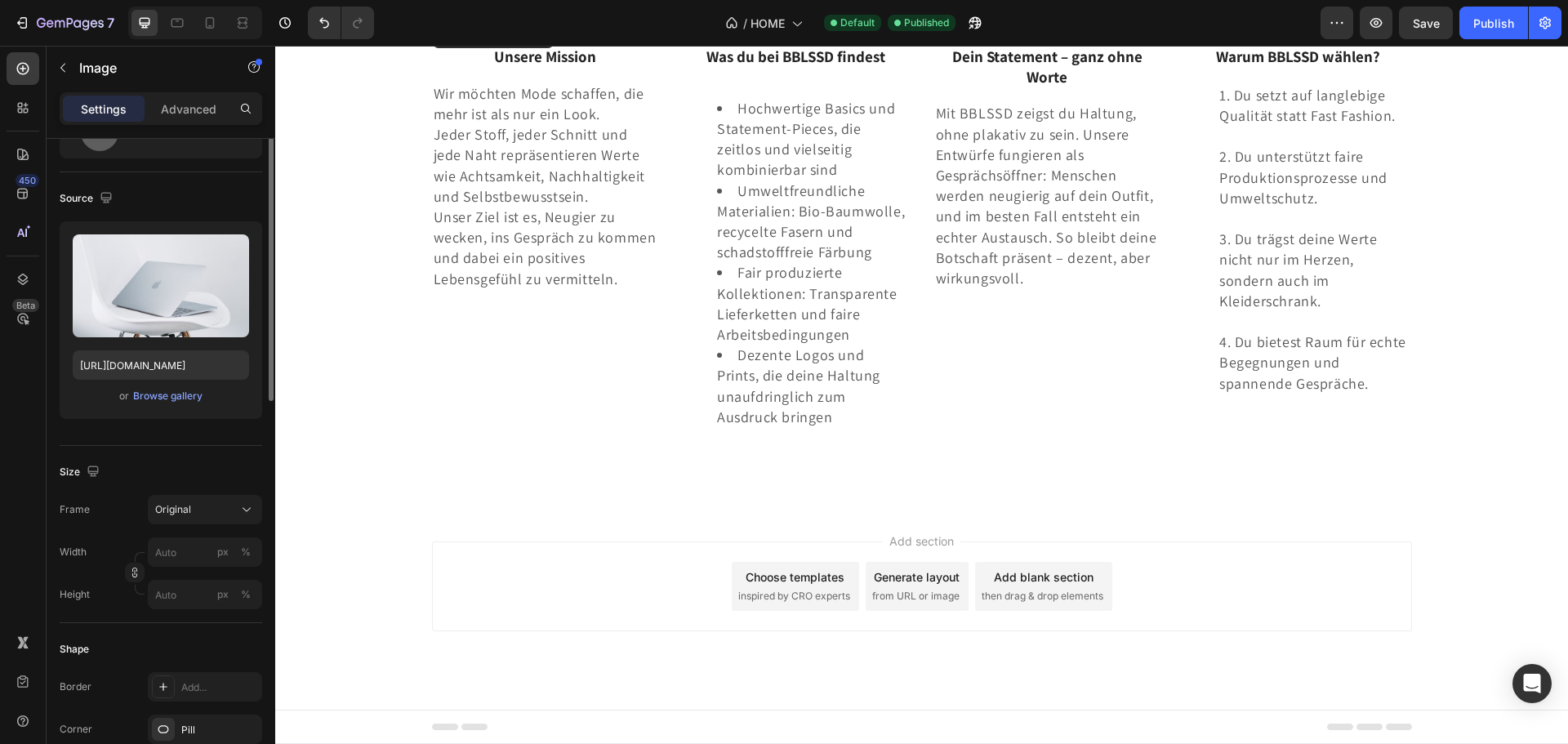
scroll to position [0, 0]
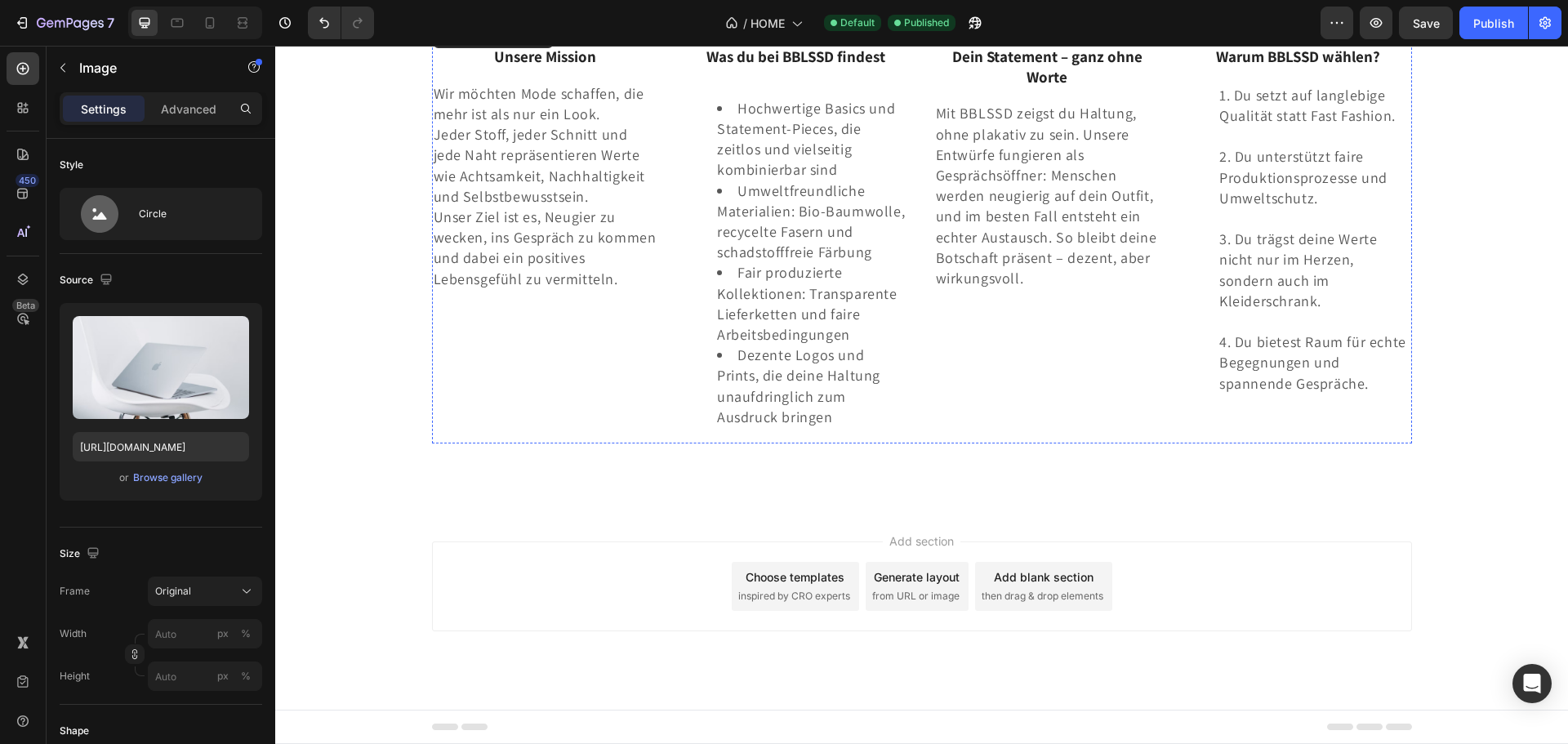
click at [800, 18] on img at bounding box center [796, 18] width 227 height 0
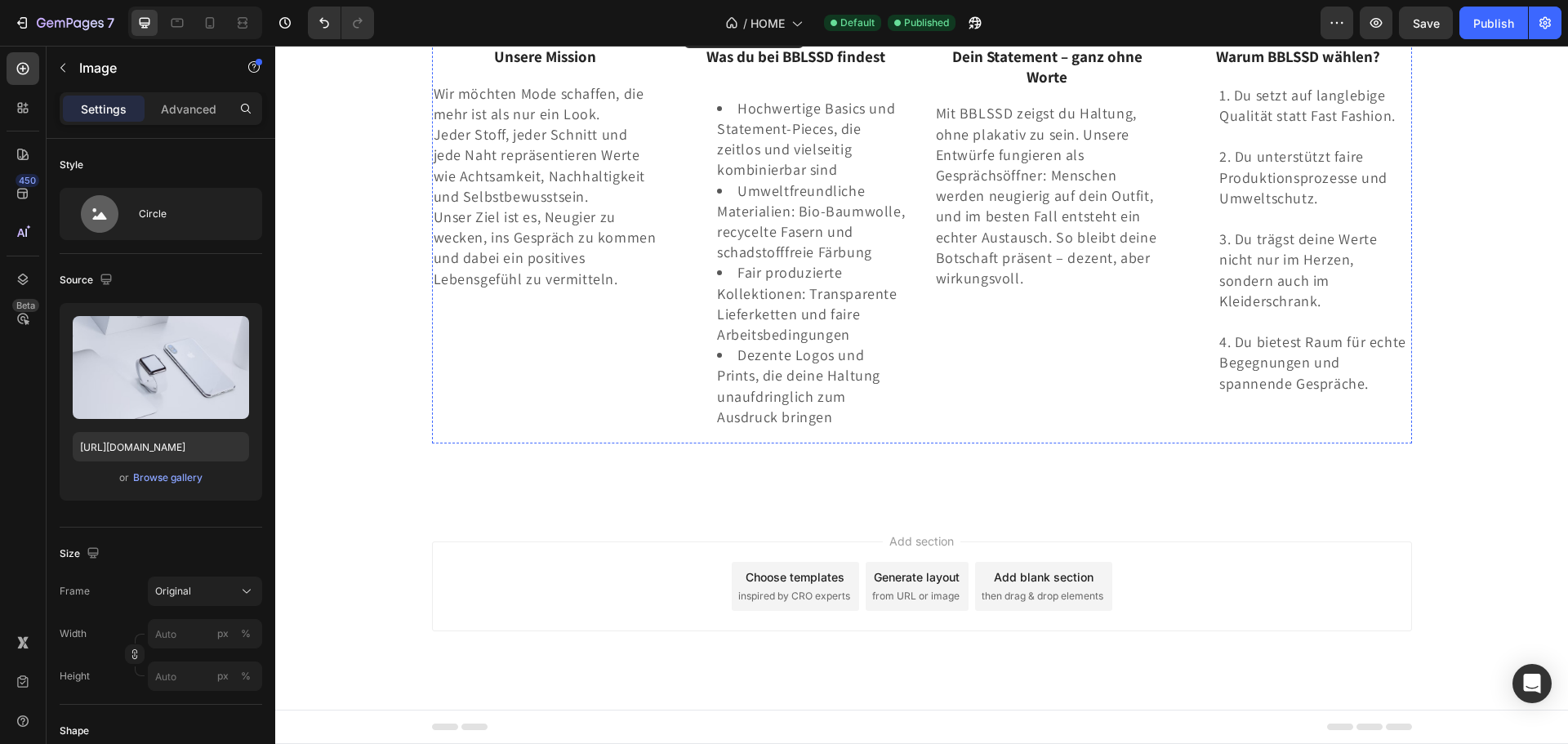
click at [614, 18] on img at bounding box center [546, 18] width 227 height 0
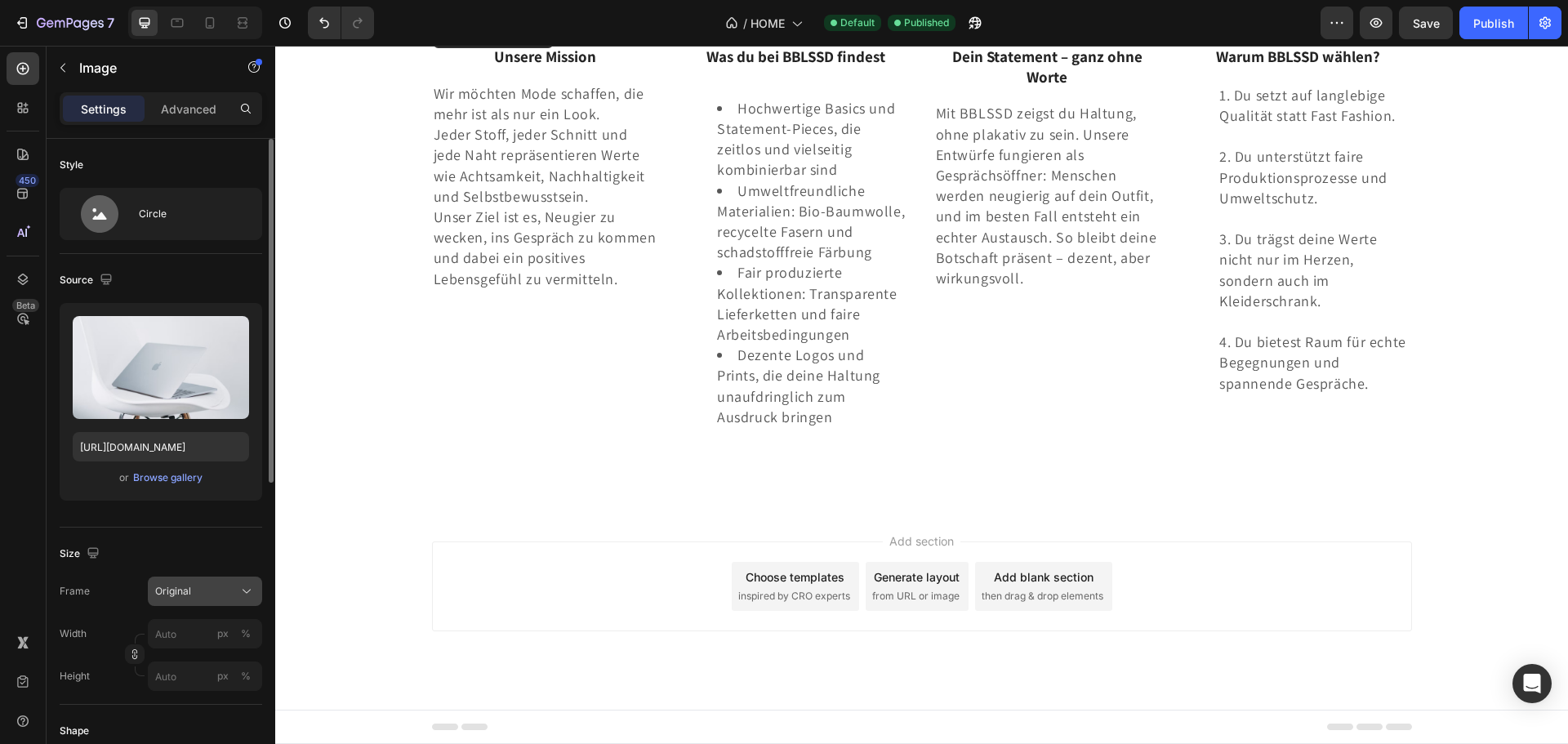
click at [233, 588] on div "Original" at bounding box center [195, 591] width 80 height 15
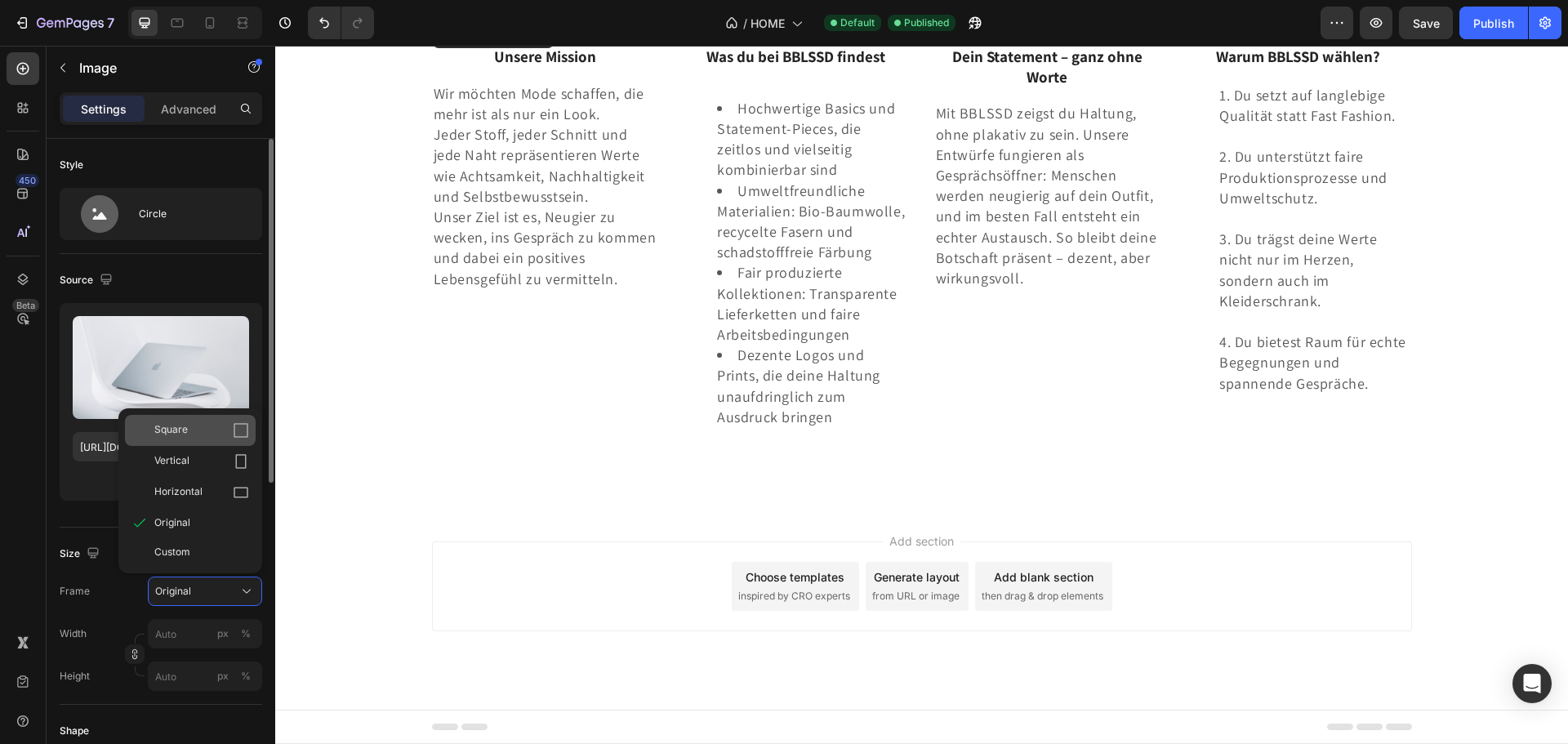
click at [229, 436] on div "Square" at bounding box center [202, 430] width 95 height 16
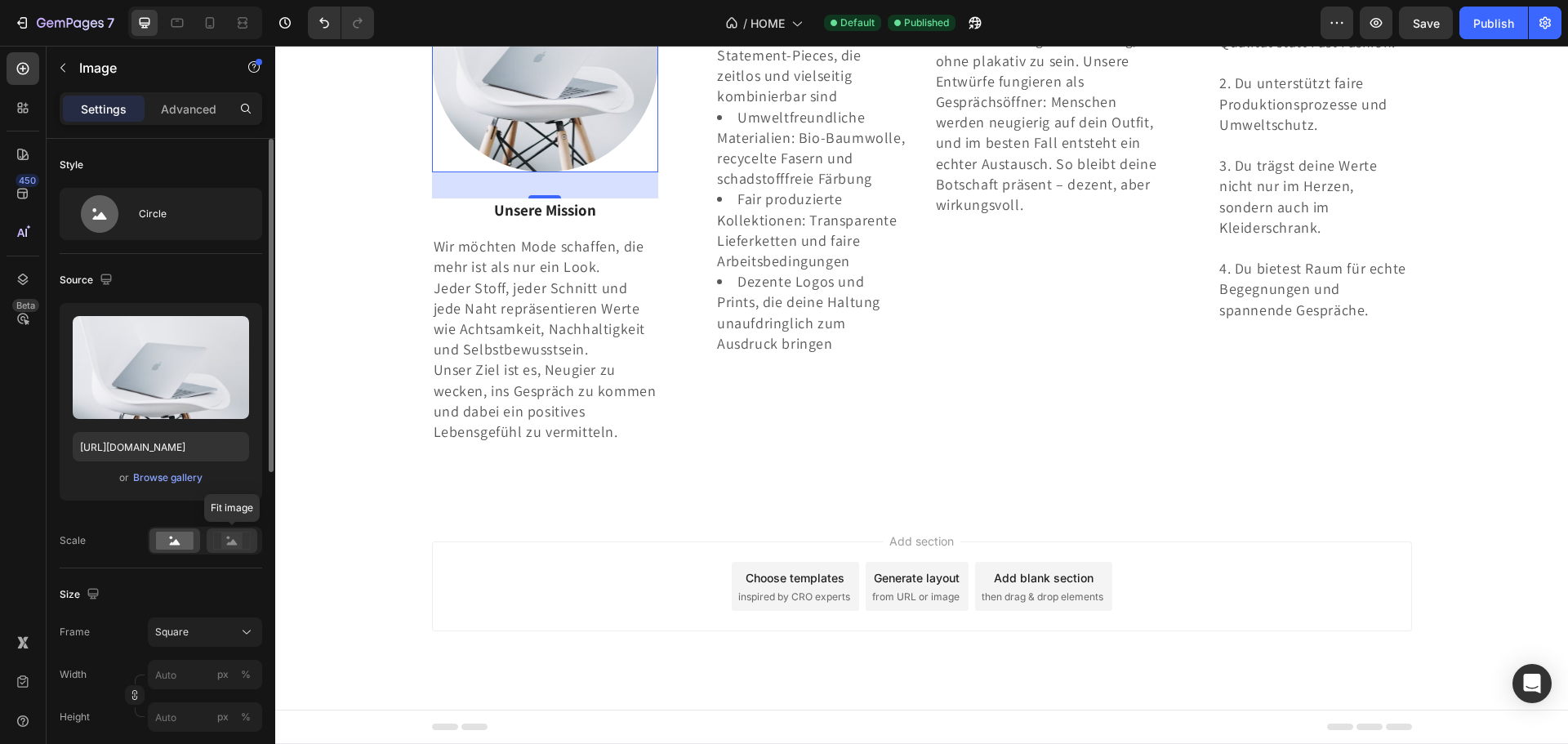
drag, startPoint x: 225, startPoint y: 536, endPoint x: 8, endPoint y: 469, distance: 227.1
click at [225, 536] on rect at bounding box center [232, 540] width 21 height 16
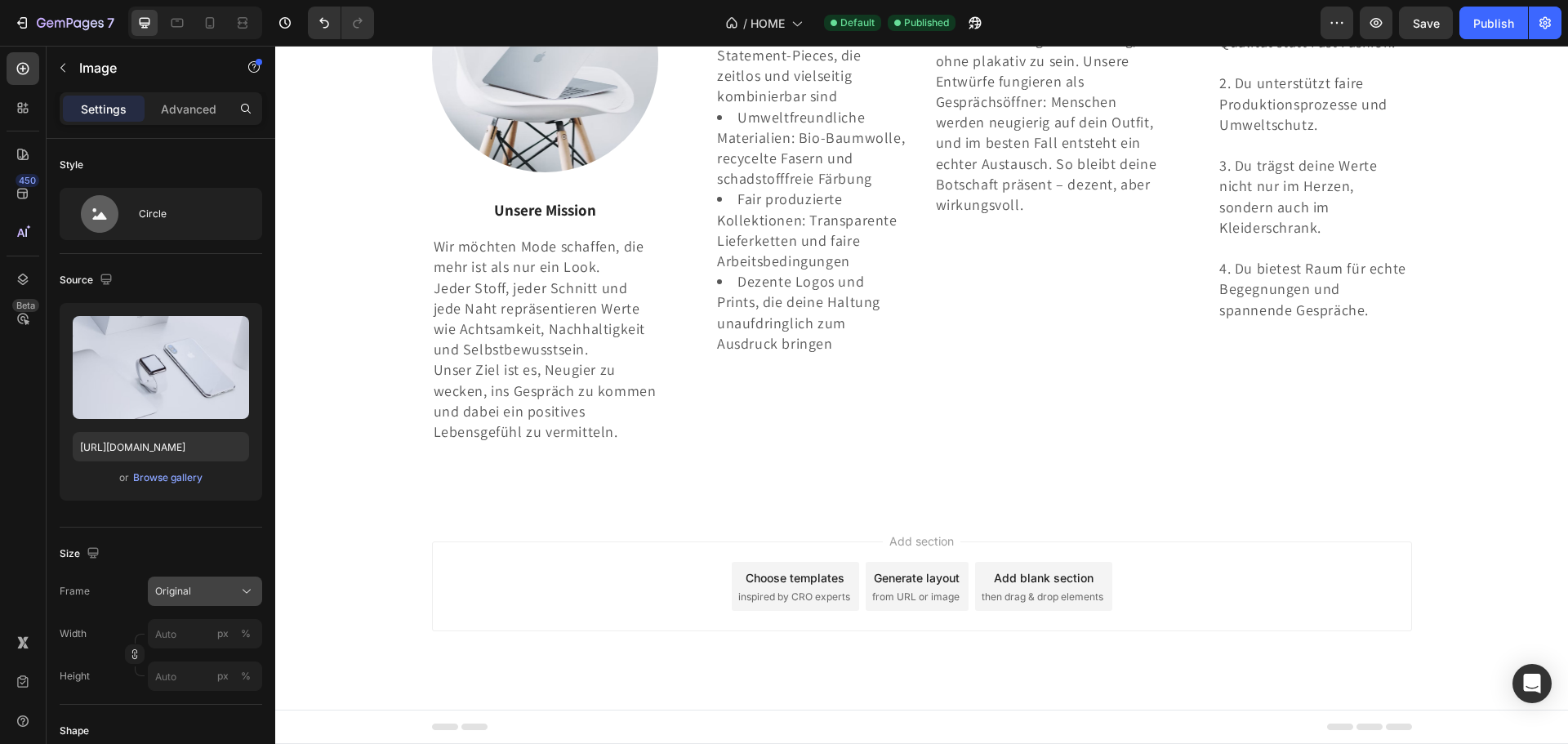
click at [206, 594] on div "Original" at bounding box center [195, 591] width 80 height 15
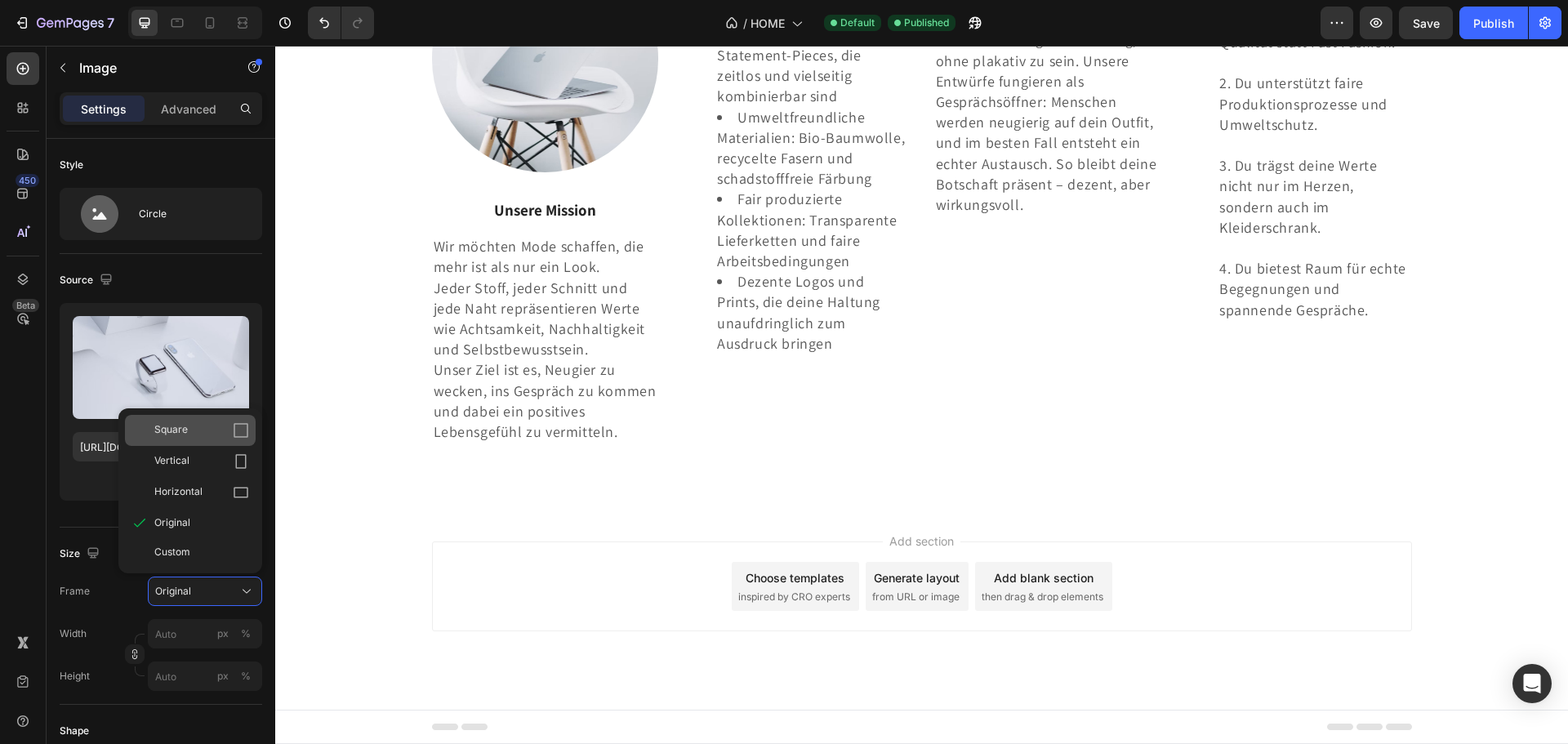
click at [188, 428] on div "Square" at bounding box center [202, 430] width 95 height 16
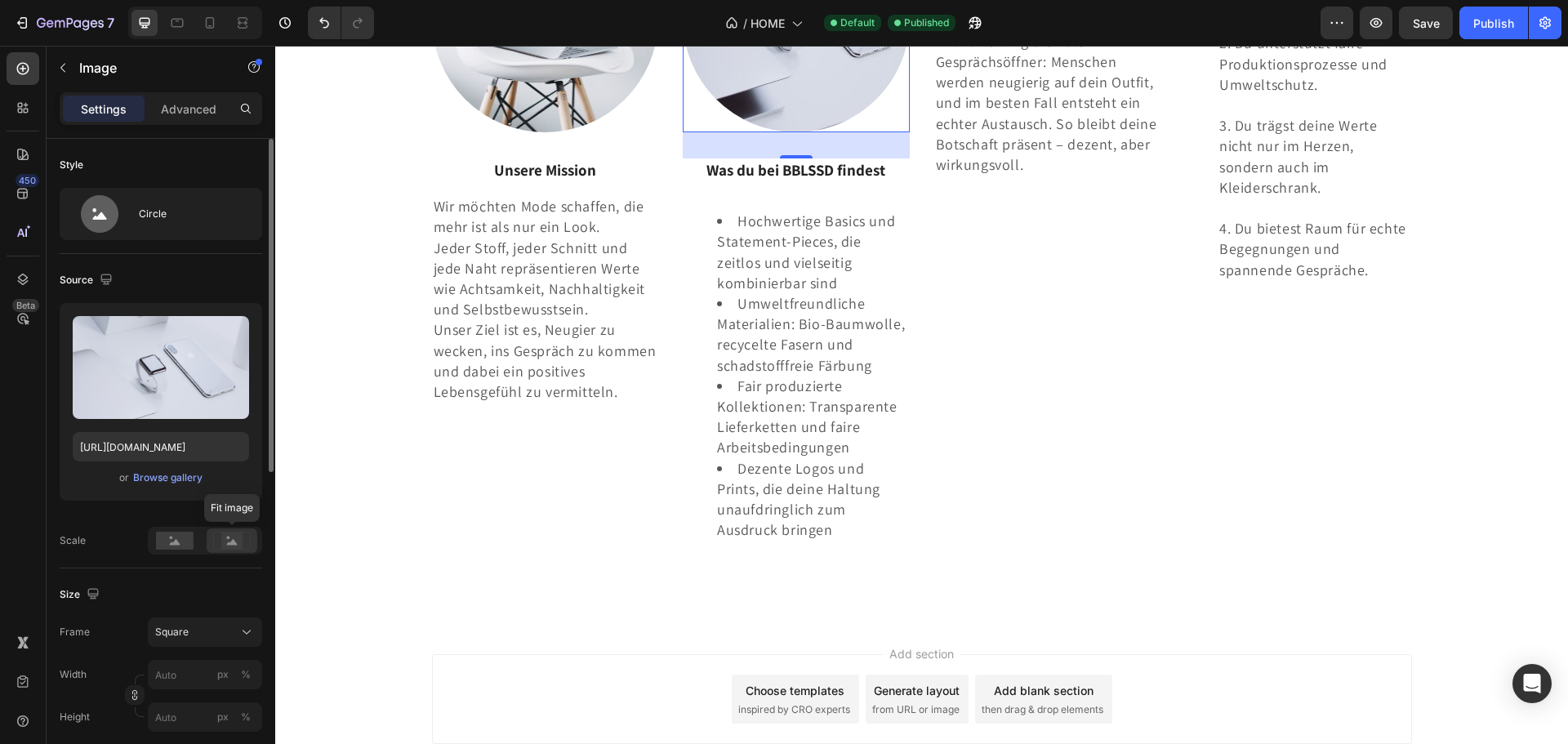
click at [251, 537] on div at bounding box center [232, 540] width 50 height 24
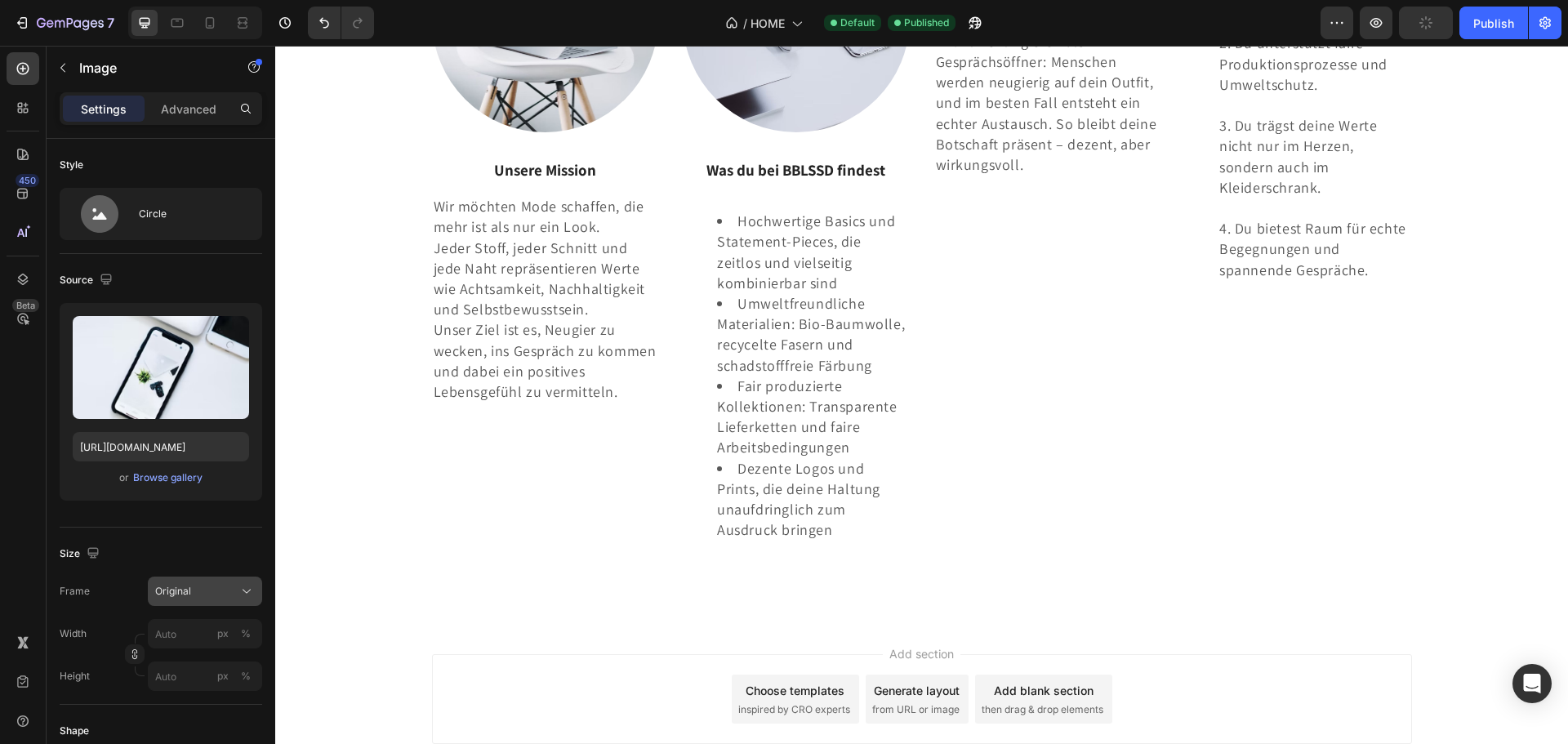
click at [228, 592] on div "Original" at bounding box center [195, 591] width 80 height 15
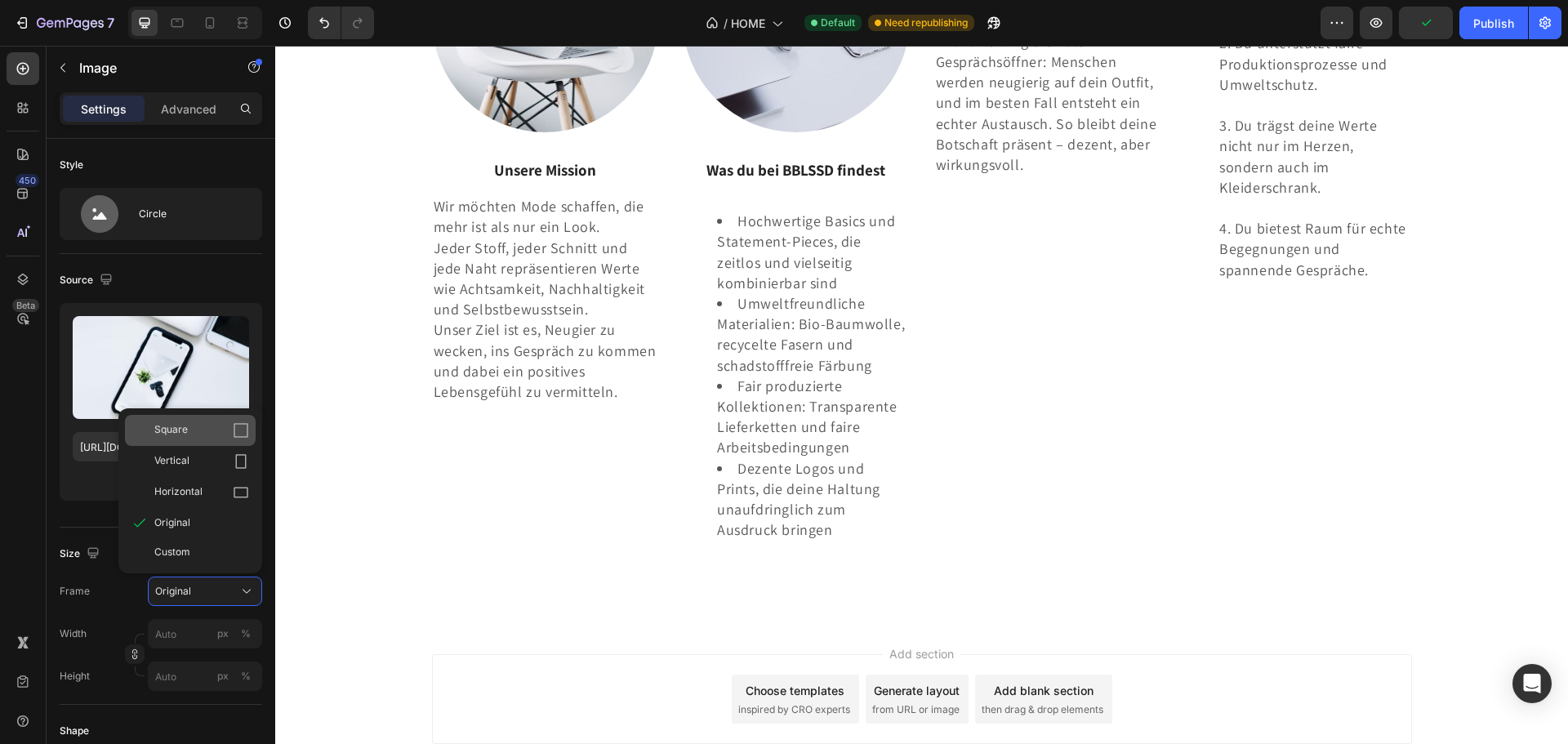
click at [231, 422] on div "Square" at bounding box center [202, 430] width 95 height 16
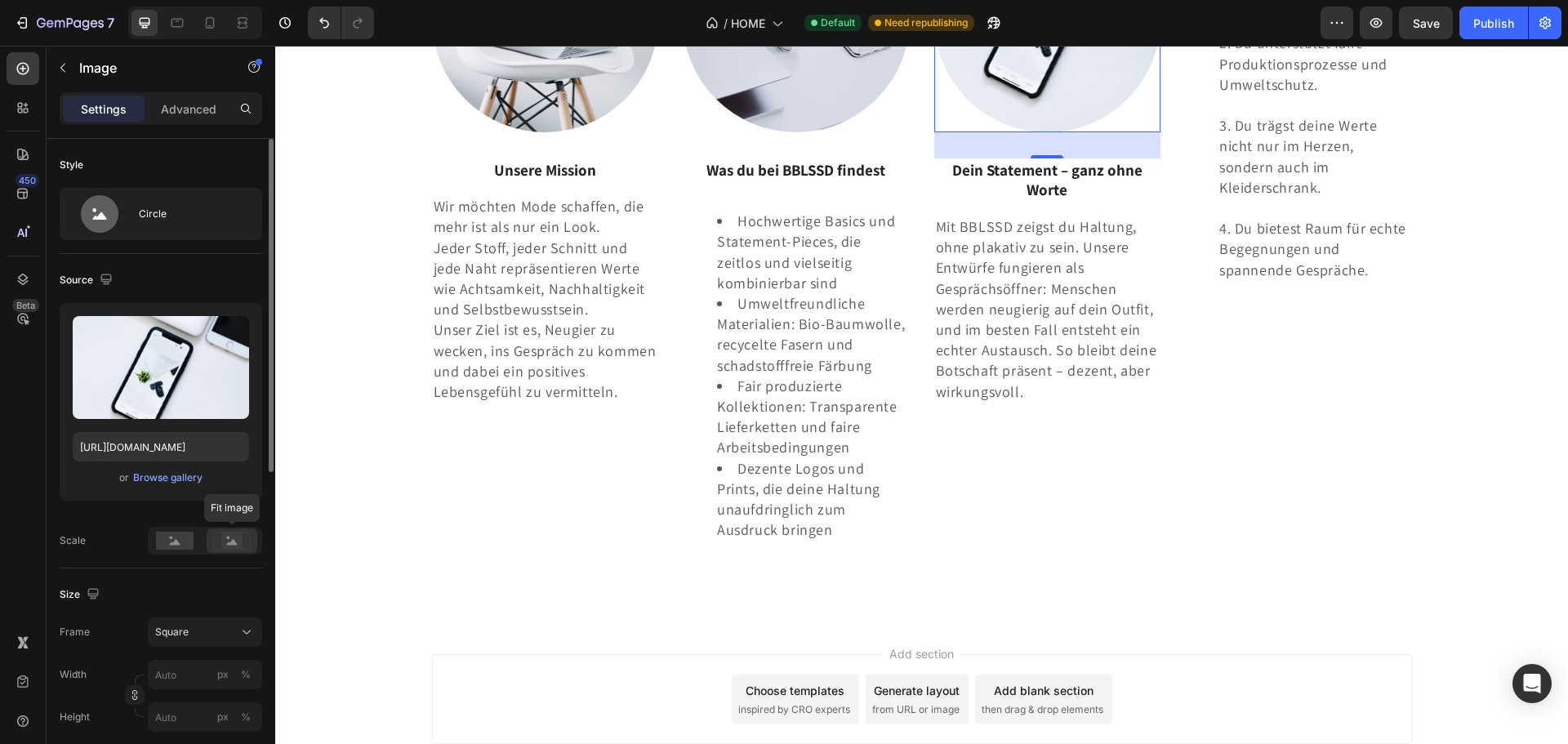
click at [228, 538] on circle at bounding box center [228, 537] width 3 height 3
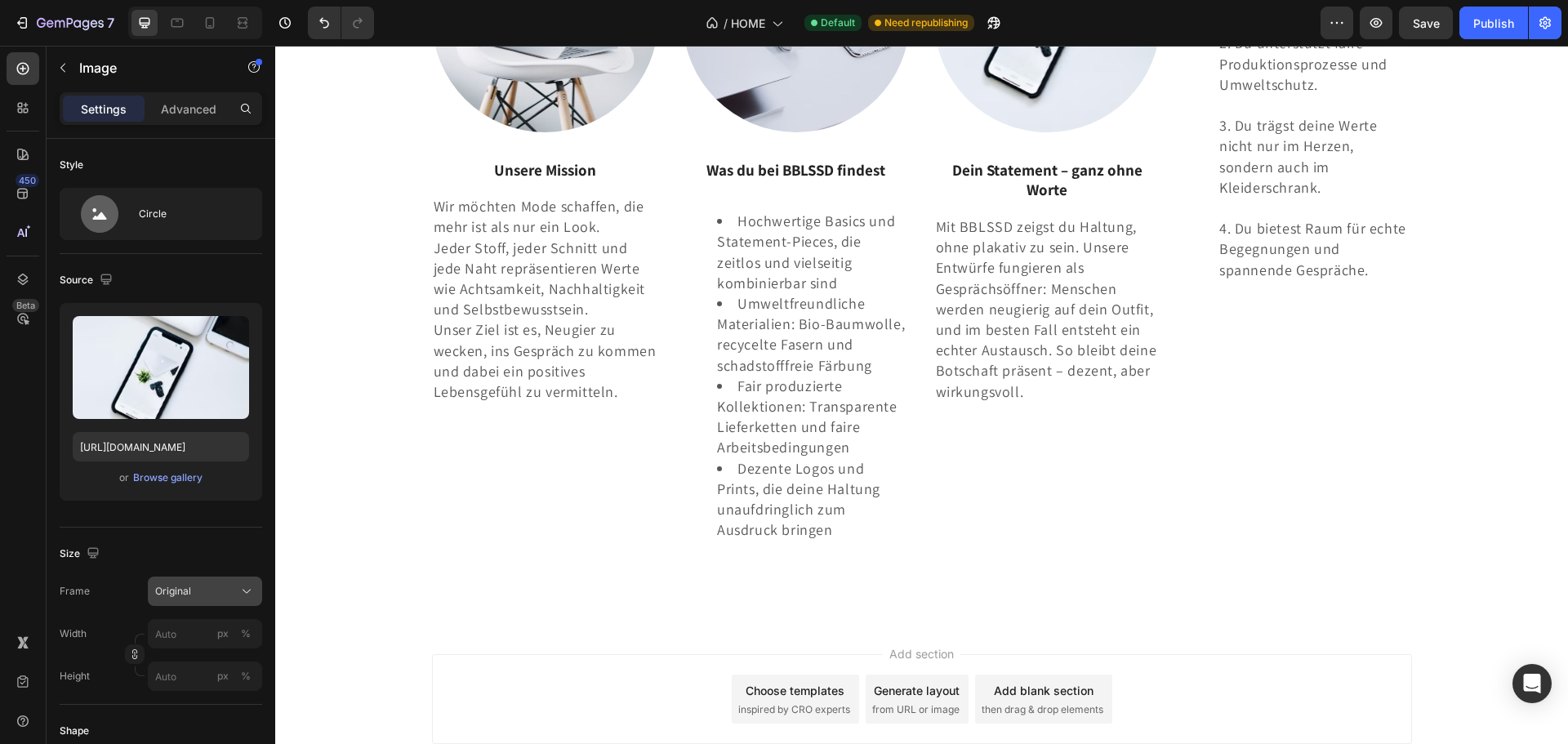
click at [189, 588] on span "Original" at bounding box center [173, 591] width 36 height 15
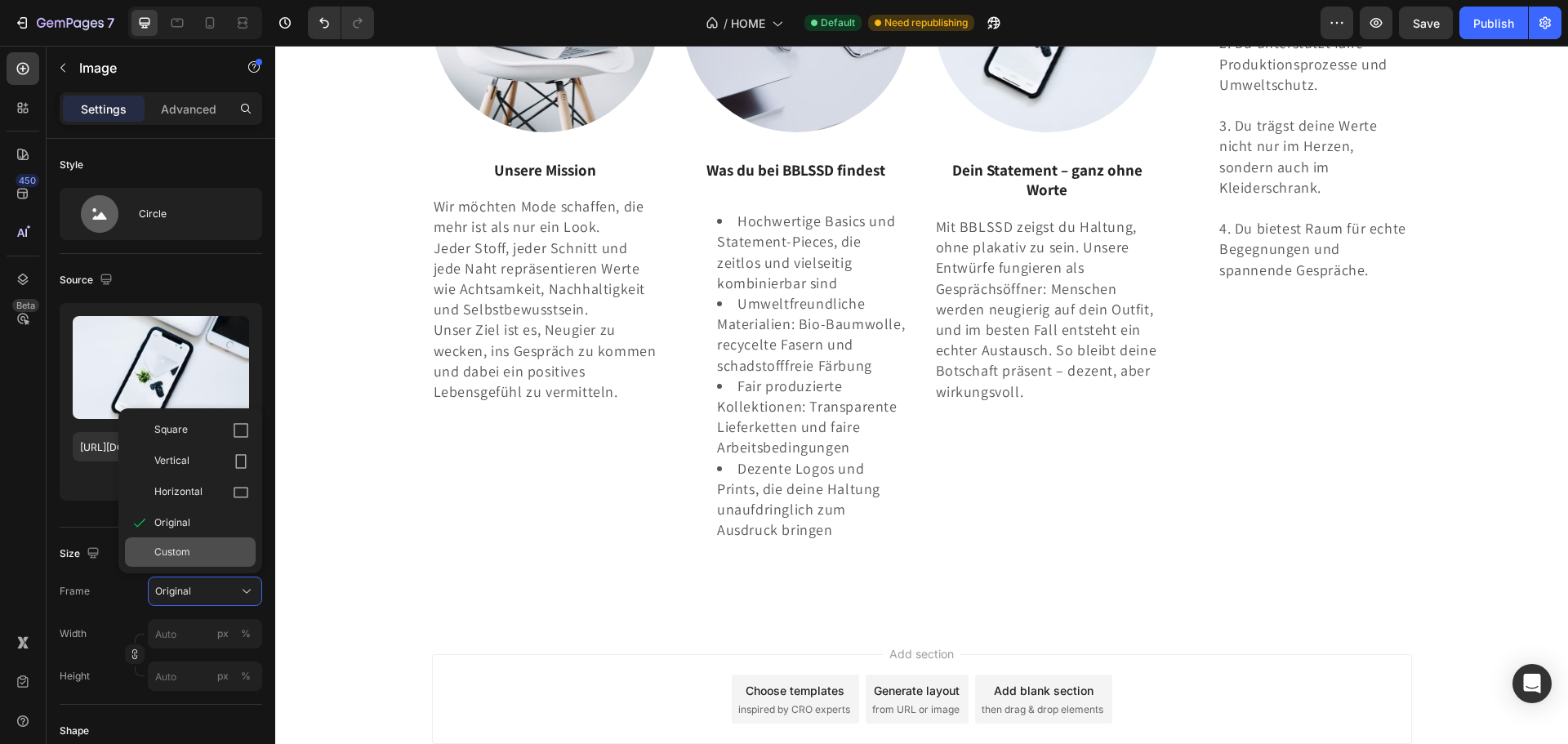
click at [199, 551] on div "Custom" at bounding box center [202, 552] width 95 height 15
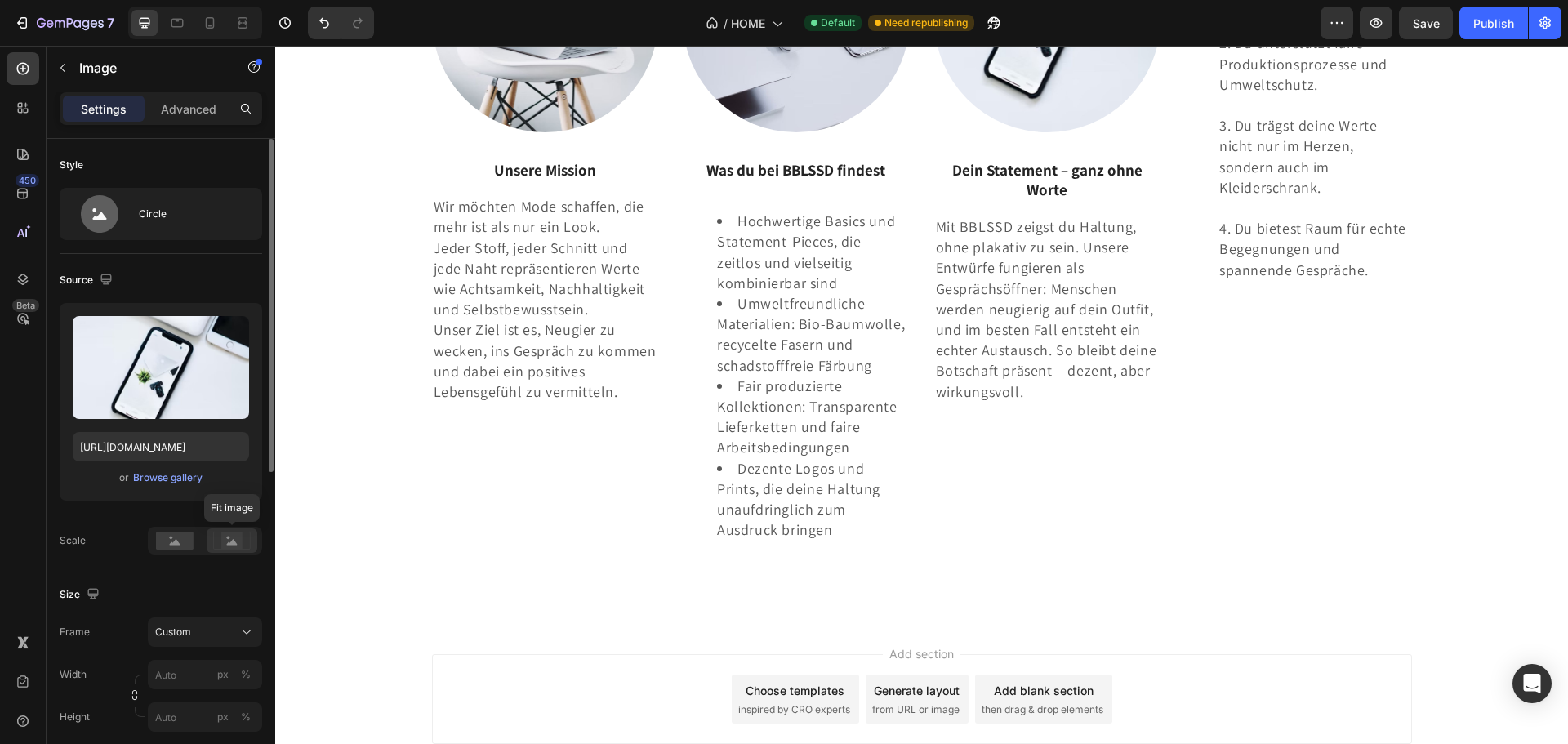
click at [233, 534] on rect at bounding box center [232, 540] width 21 height 16
click at [1483, 26] on div "Publish" at bounding box center [1493, 23] width 41 height 17
click at [239, 537] on rect at bounding box center [232, 540] width 21 height 16
click at [224, 635] on div "Custom" at bounding box center [195, 631] width 80 height 15
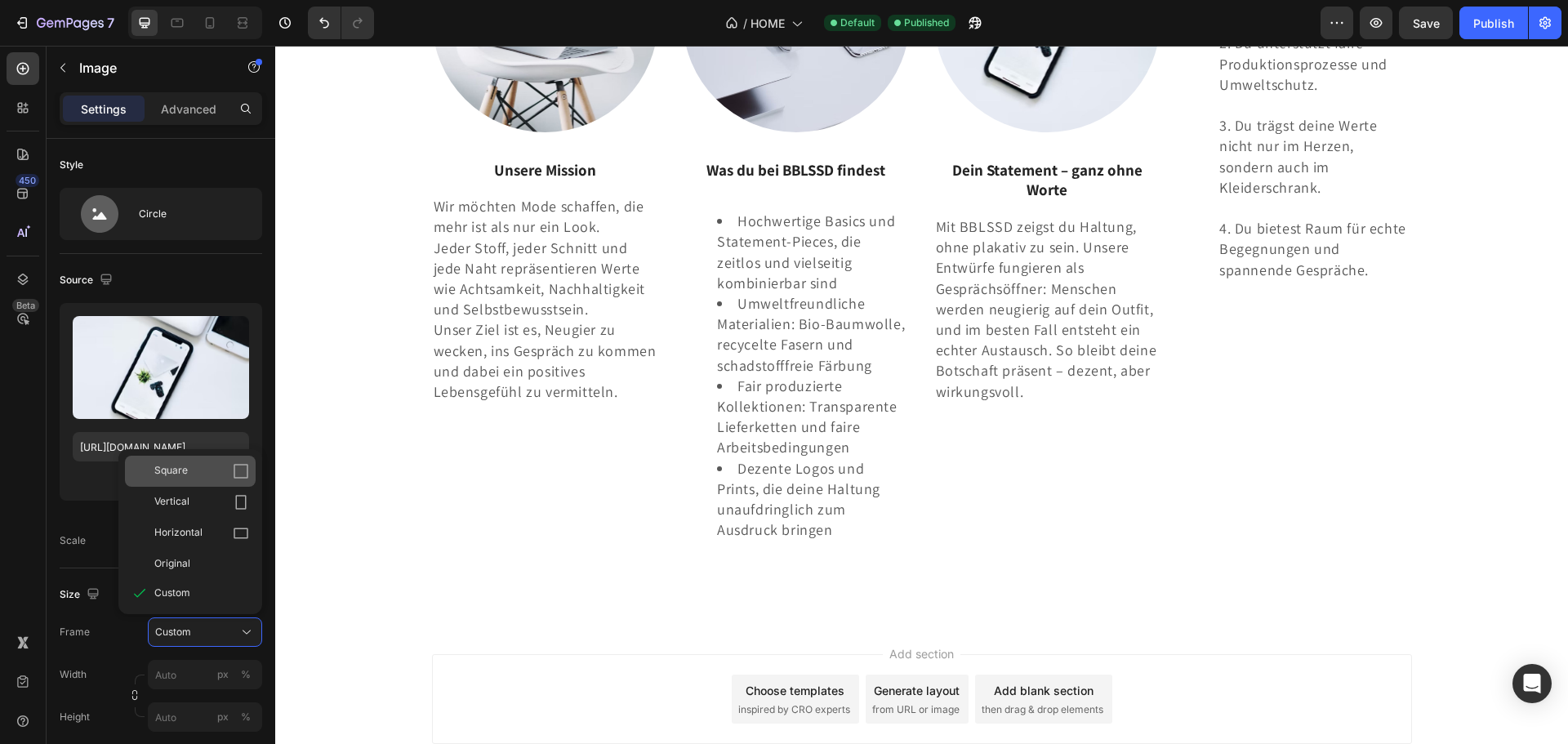
click at [216, 474] on div "Square" at bounding box center [202, 471] width 95 height 16
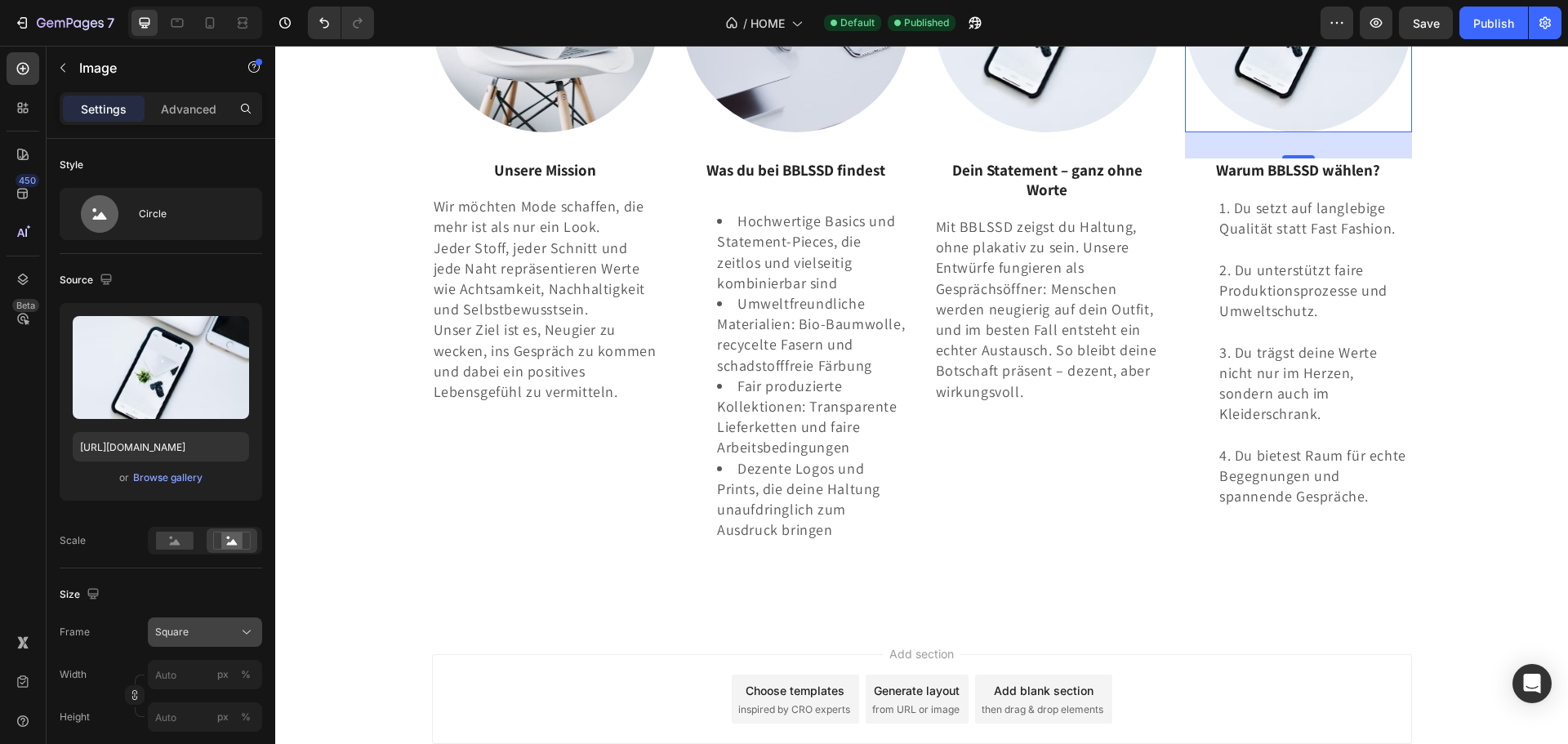
scroll to position [81, 0]
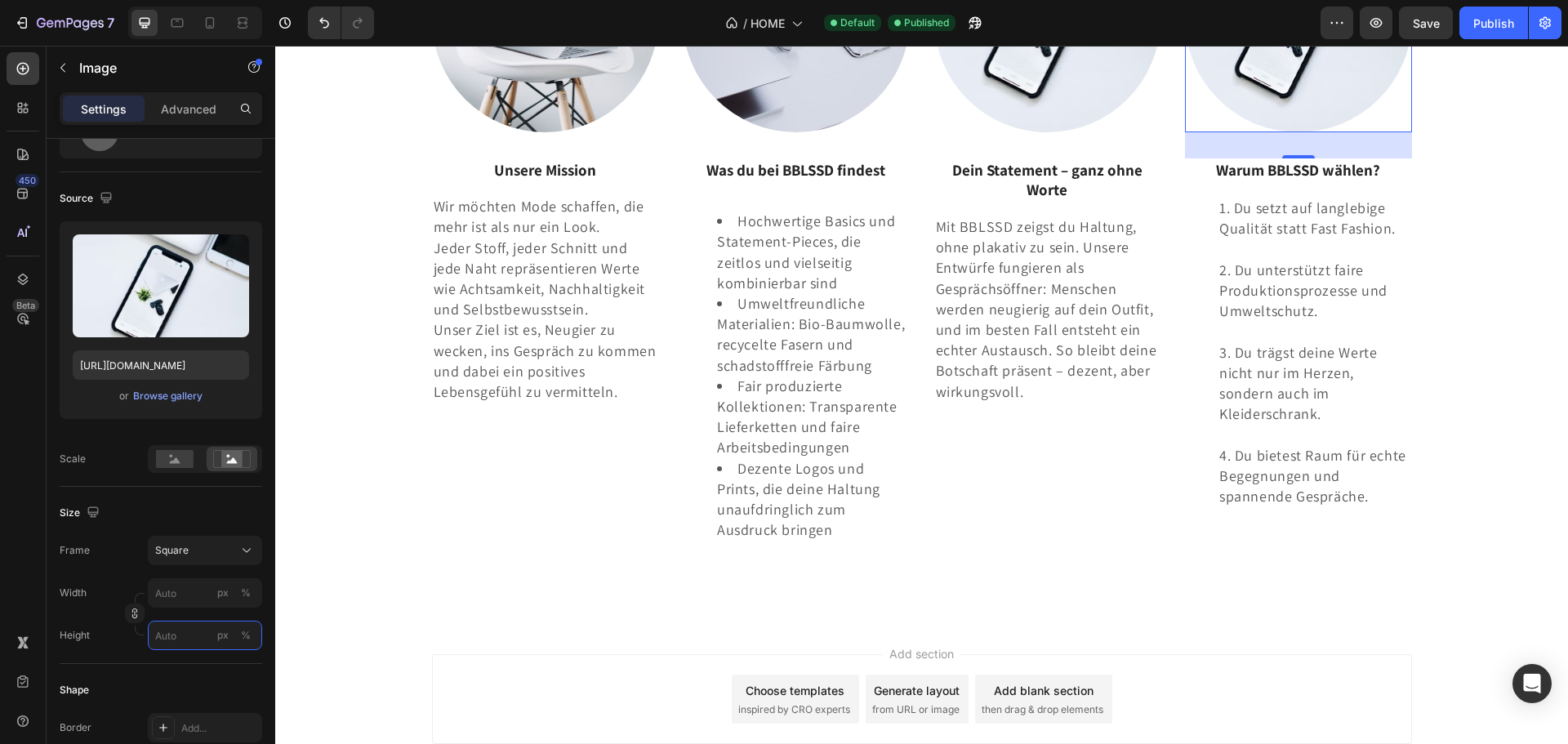
click at [180, 633] on input "px %" at bounding box center [205, 635] width 114 height 29
click at [185, 634] on input "px %" at bounding box center [205, 635] width 114 height 29
click at [186, 676] on p "Full 100%" at bounding box center [202, 674] width 95 height 15
type input "100"
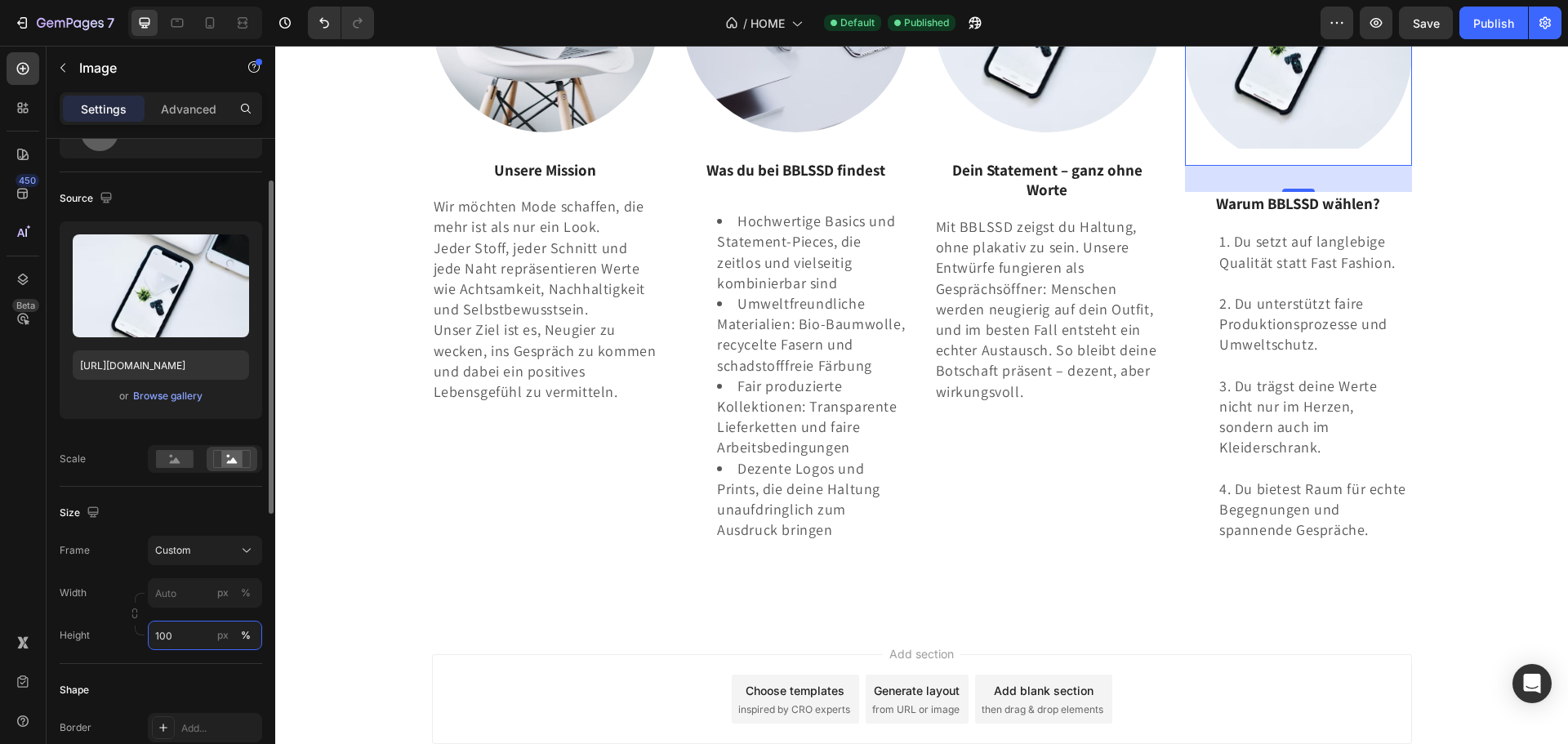
click at [195, 634] on input "100" at bounding box center [205, 635] width 114 height 29
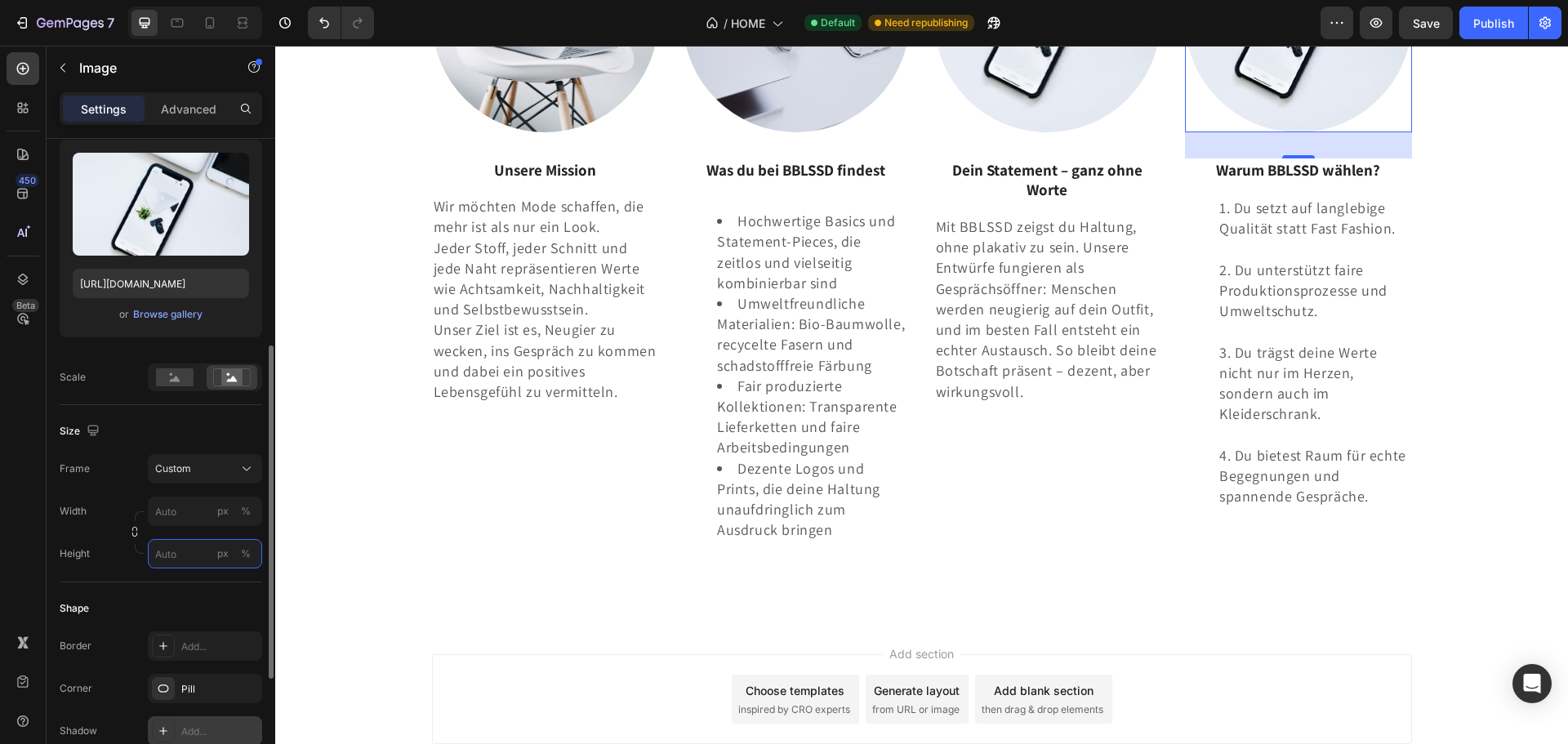
scroll to position [245, 0]
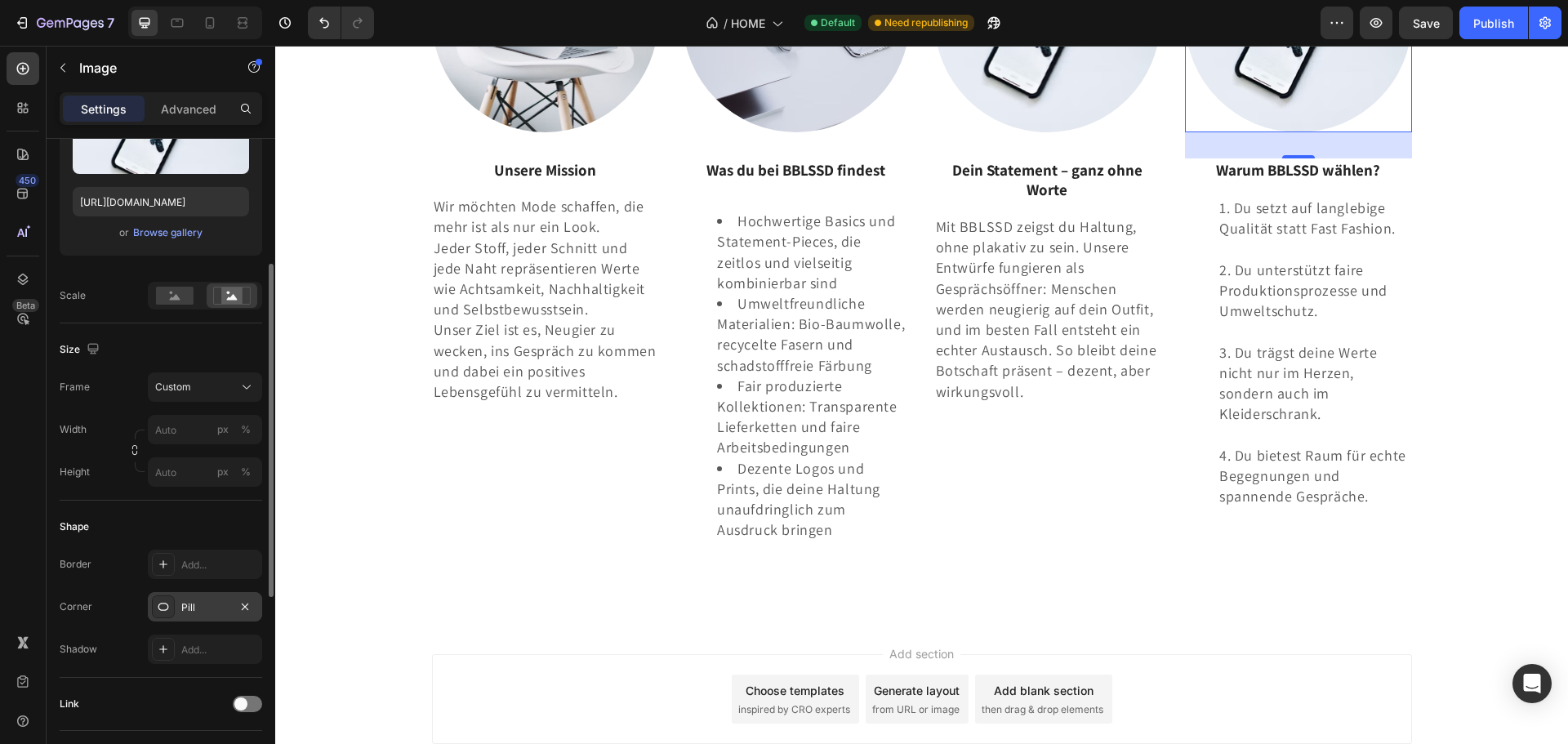
click at [220, 604] on div "Border Add... Corner Pill Shadow Add..." at bounding box center [160, 607] width 203 height 114
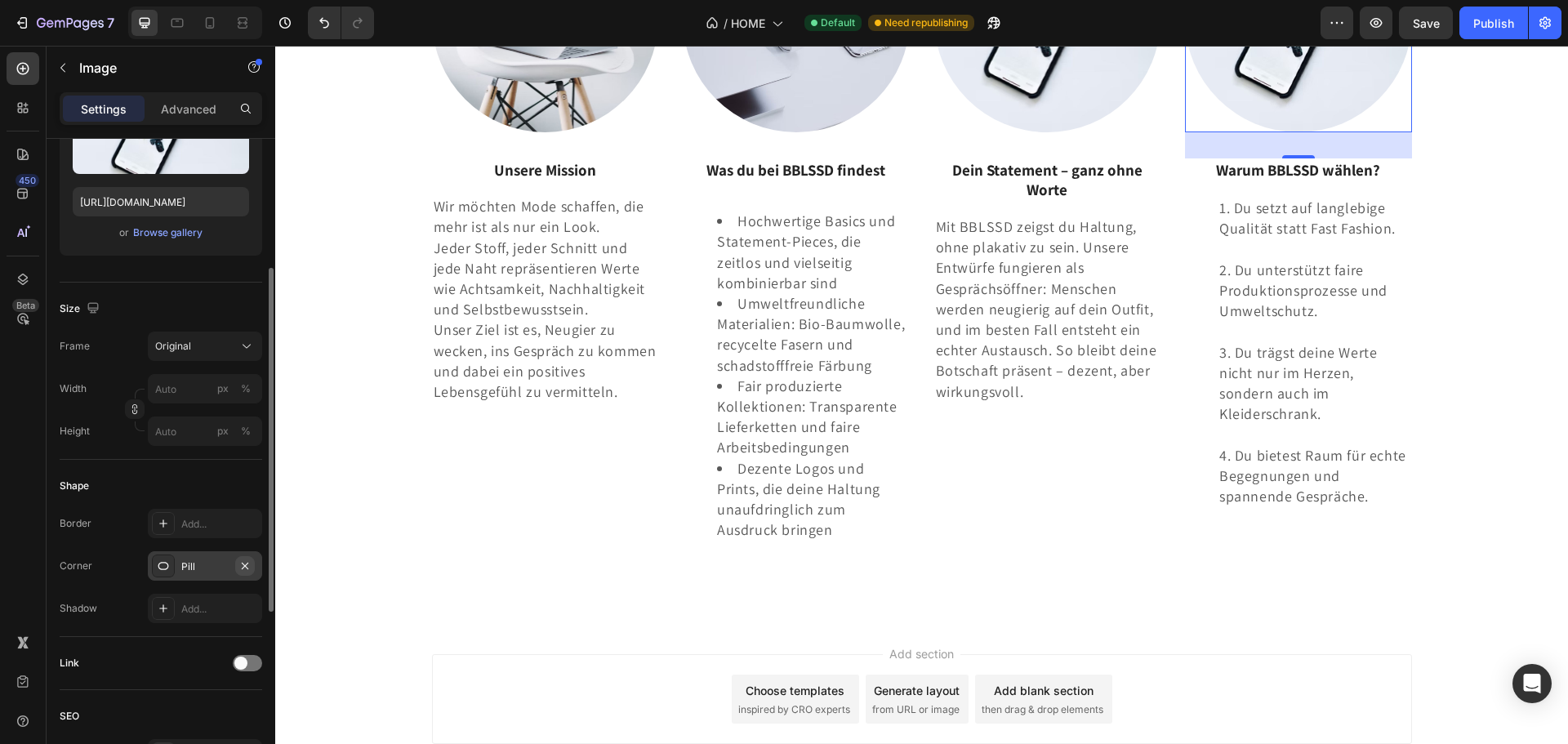
click at [246, 566] on icon "button" at bounding box center [244, 565] width 7 height 7
click at [205, 525] on div "Add..." at bounding box center [219, 524] width 77 height 15
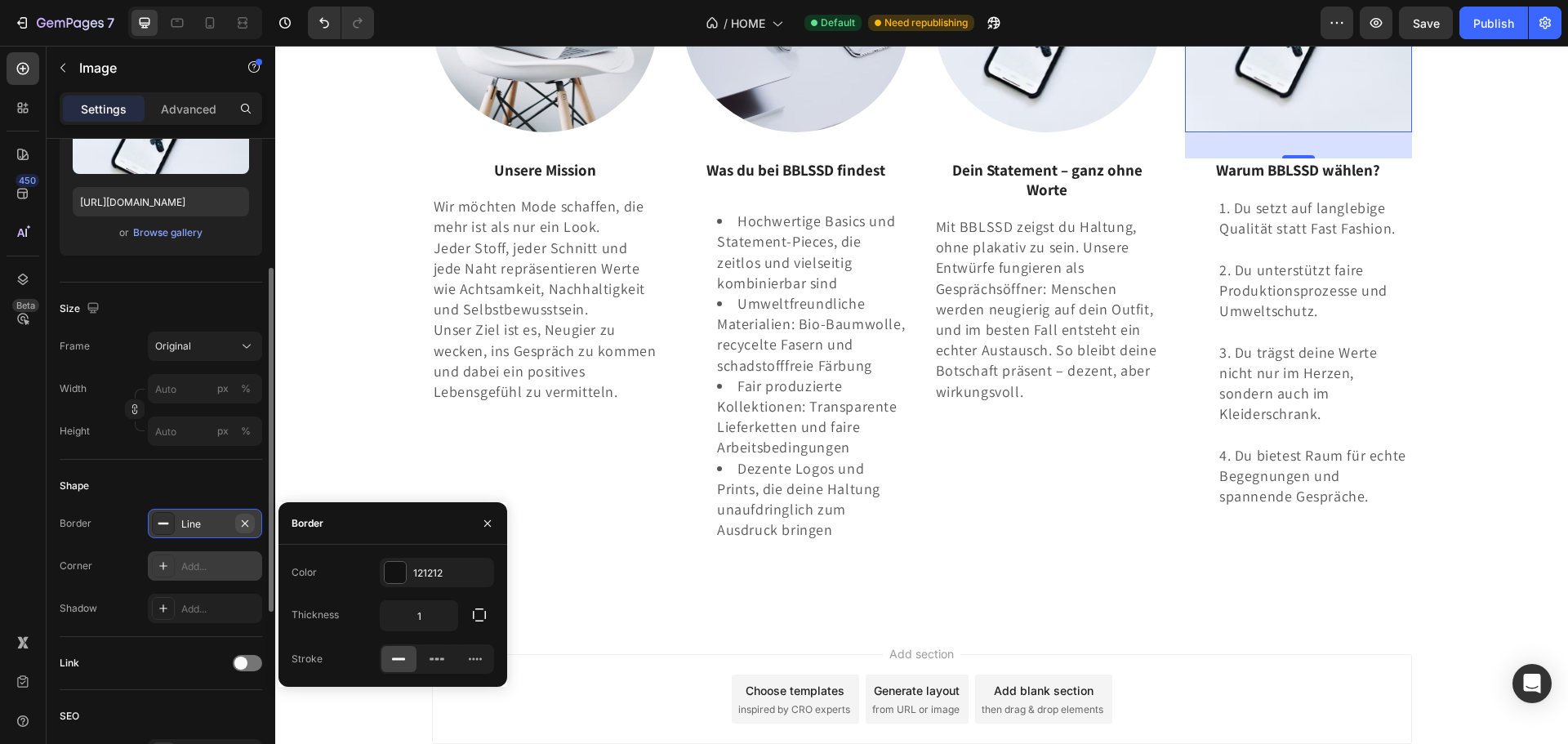
click at [243, 525] on icon "button" at bounding box center [244, 523] width 7 height 7
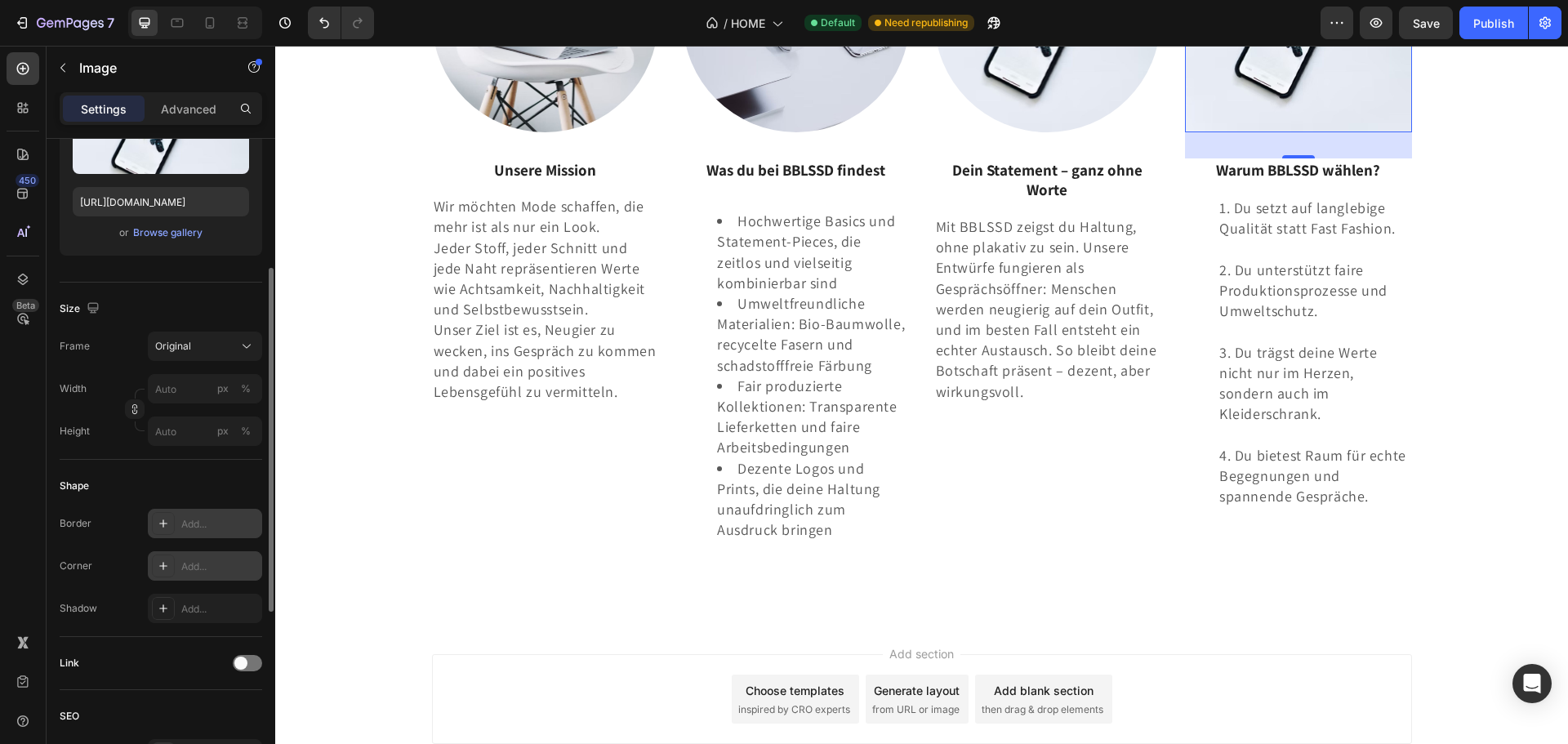
click at [168, 526] on icon at bounding box center [163, 523] width 13 height 13
type input "1"
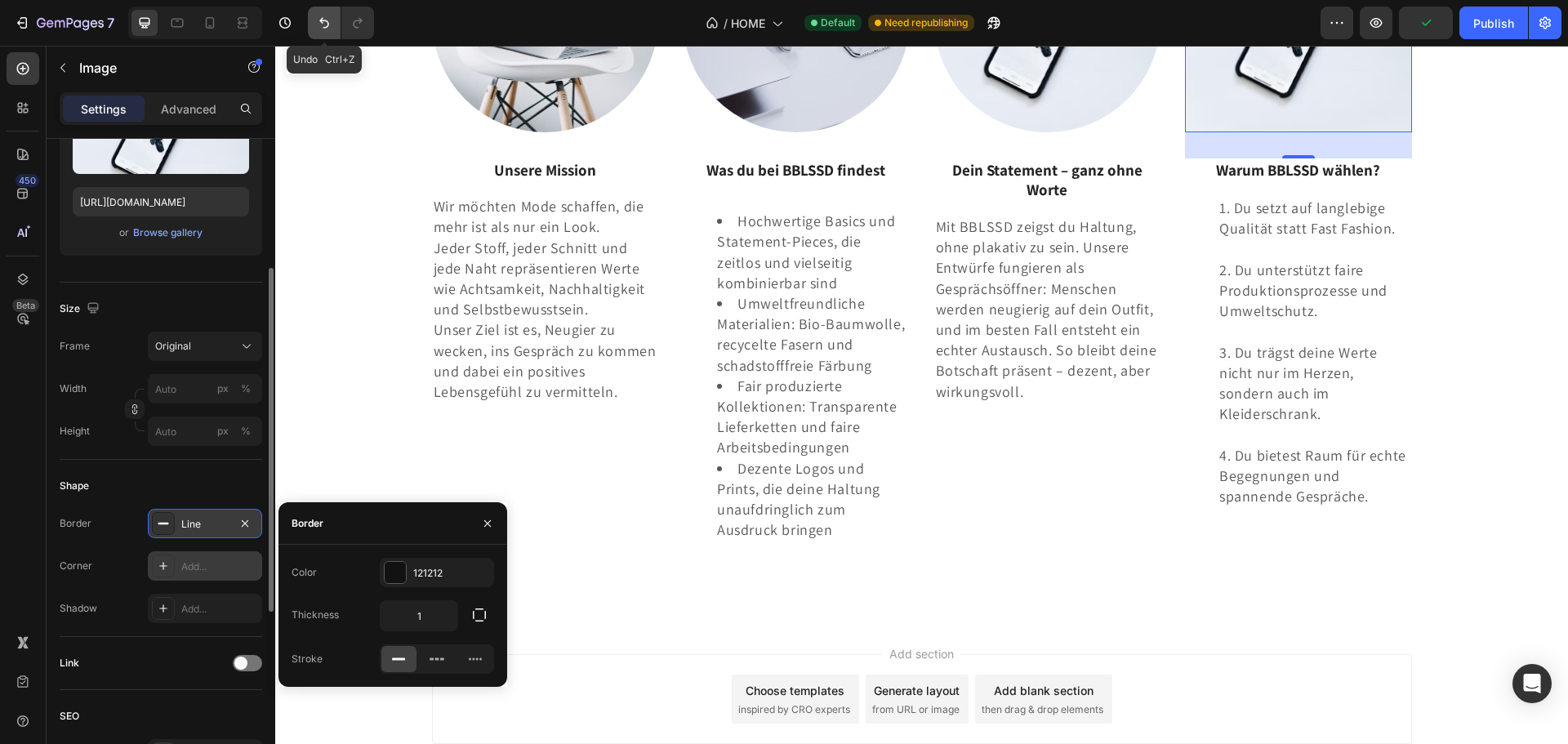
click at [335, 26] on button "Undo/Redo" at bounding box center [325, 23] width 33 height 33
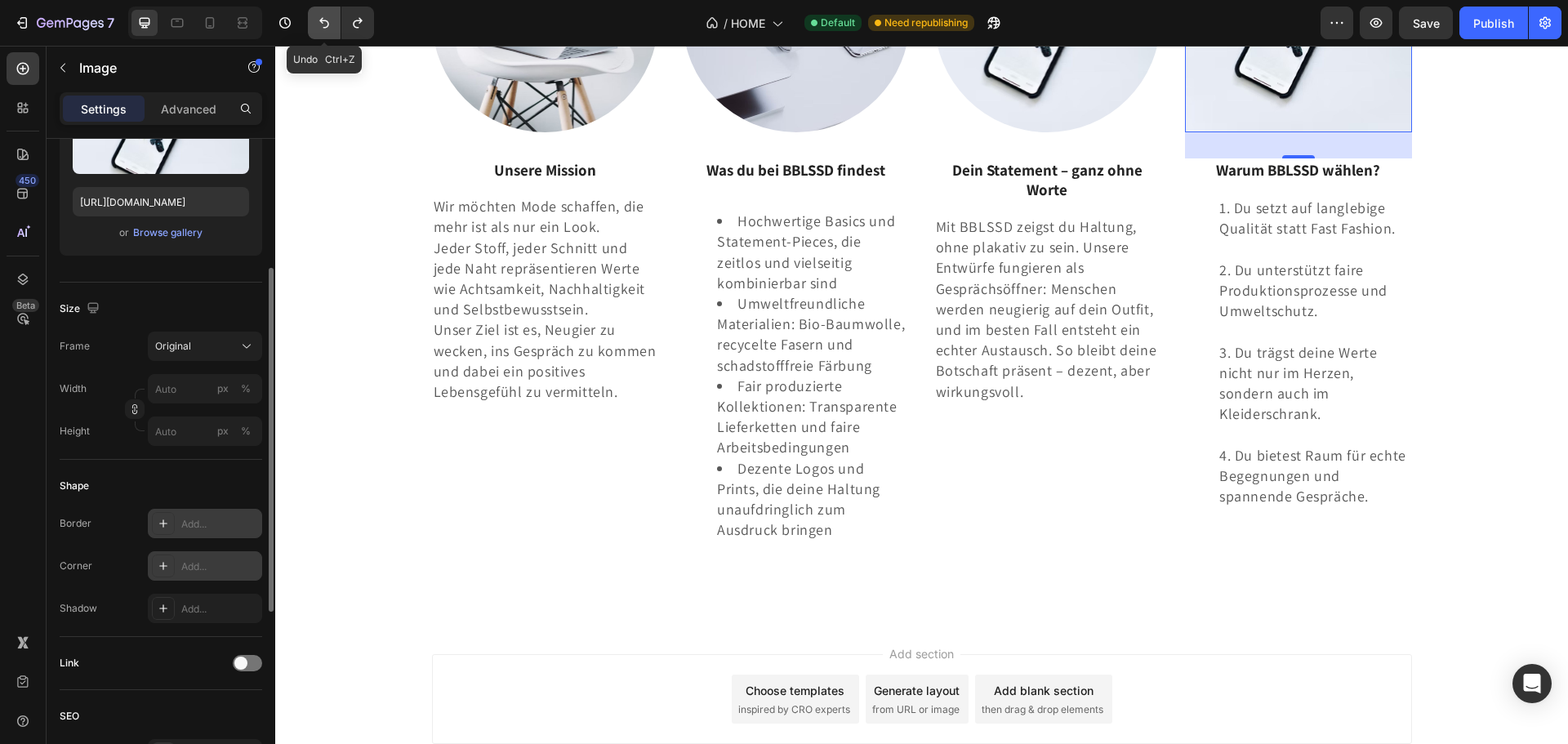
click at [334, 26] on button "Undo/Redo" at bounding box center [325, 23] width 33 height 33
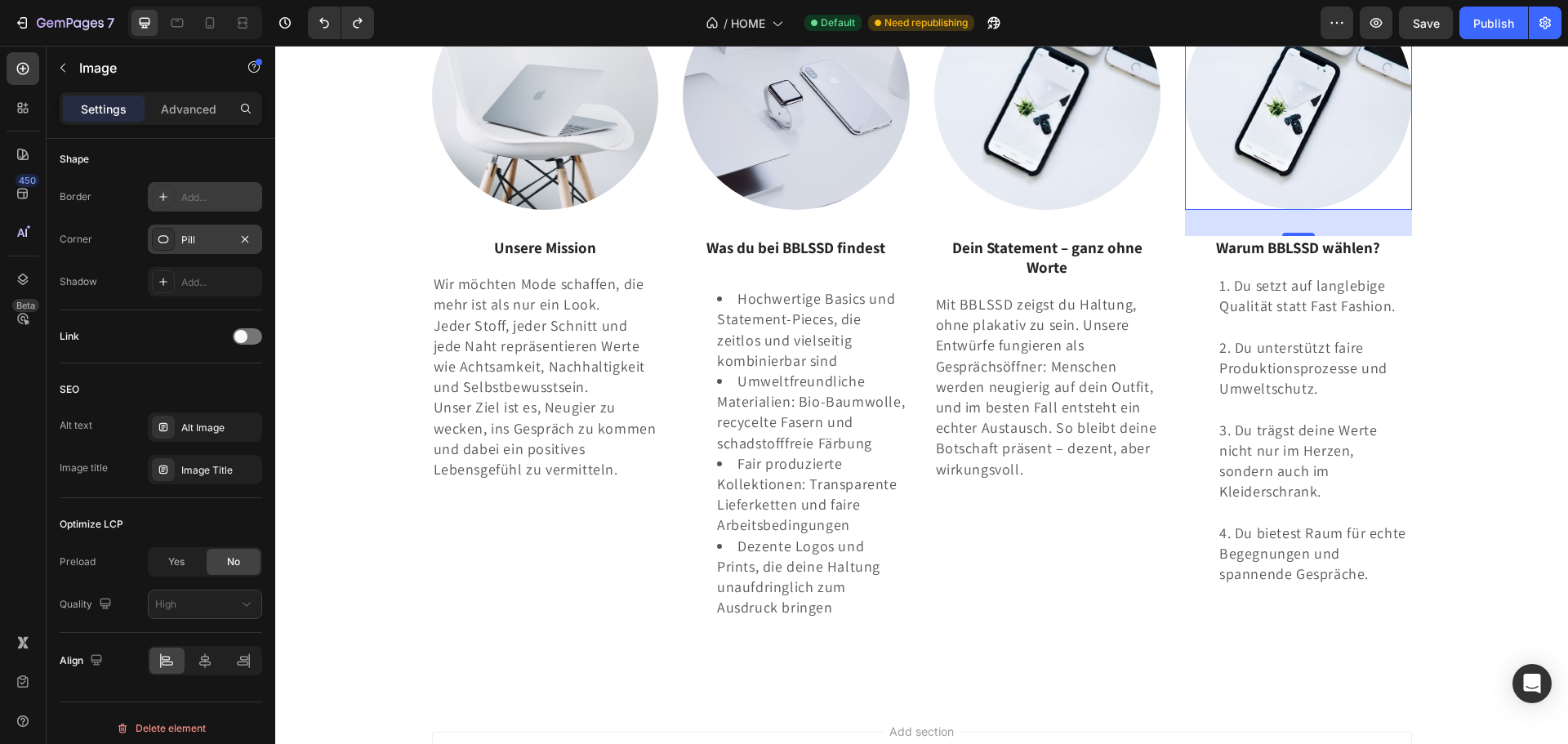
scroll to position [3149, 0]
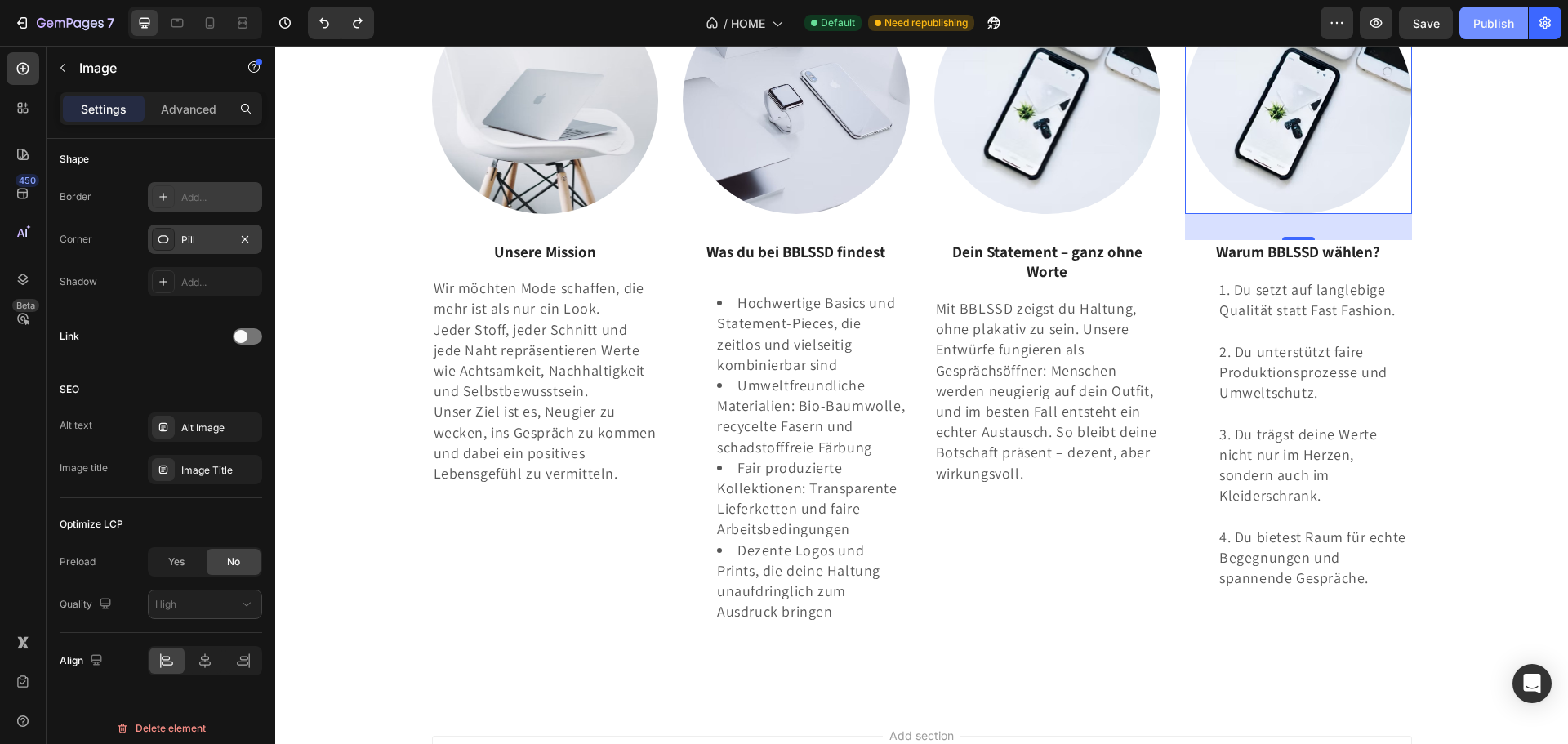
click at [1511, 16] on div "Publish" at bounding box center [1493, 23] width 41 height 17
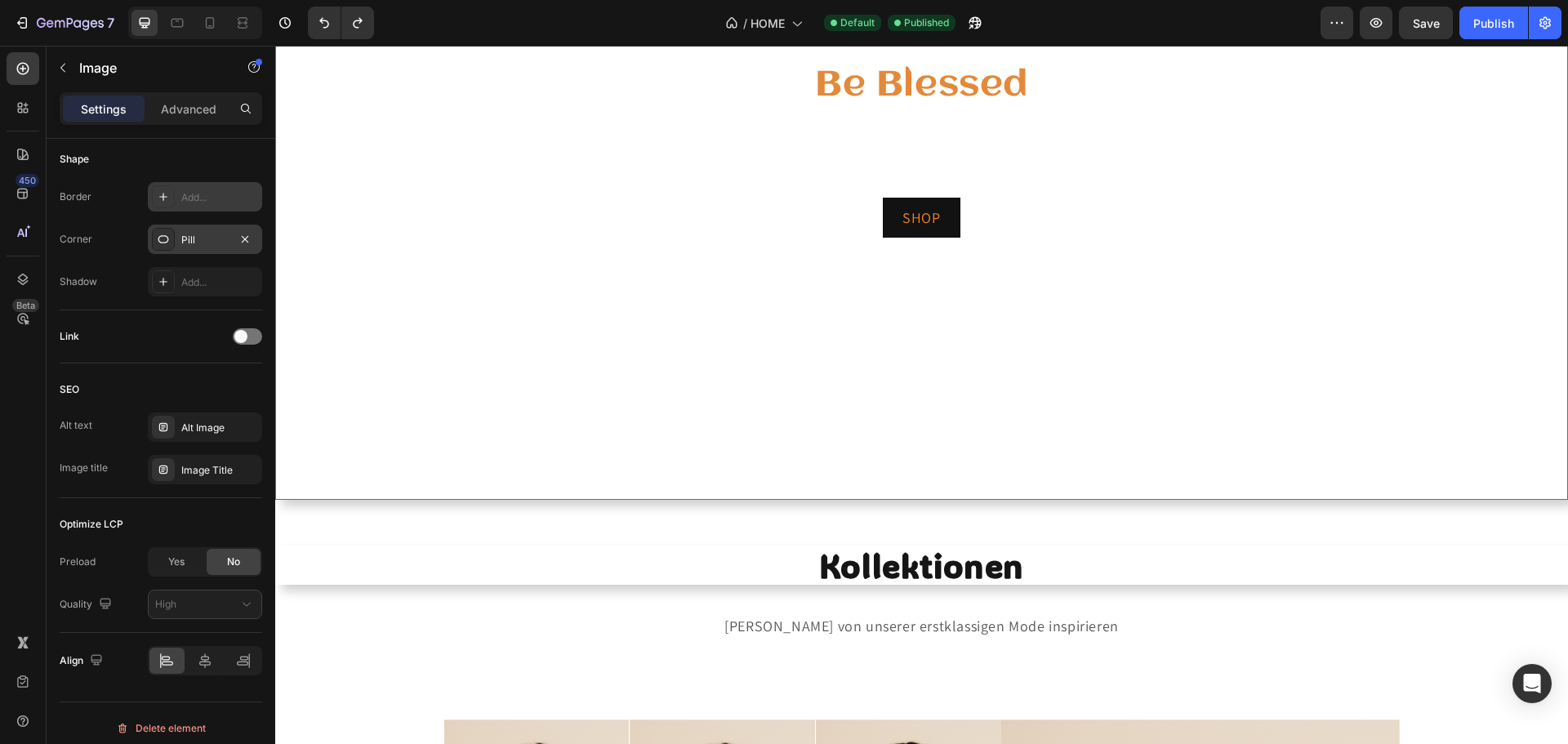
scroll to position [289, 0]
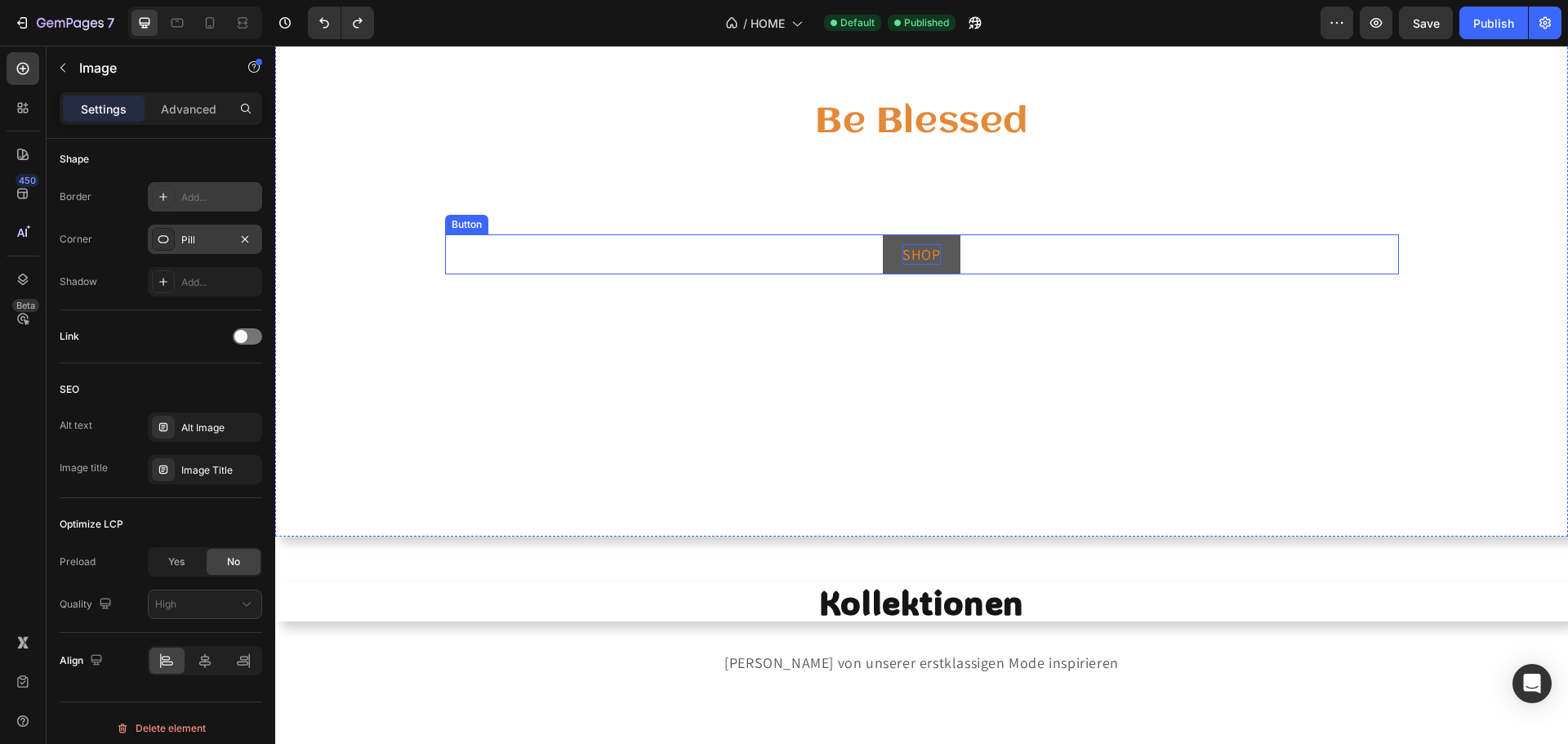
click at [909, 259] on p "SHOP" at bounding box center [921, 254] width 38 height 20
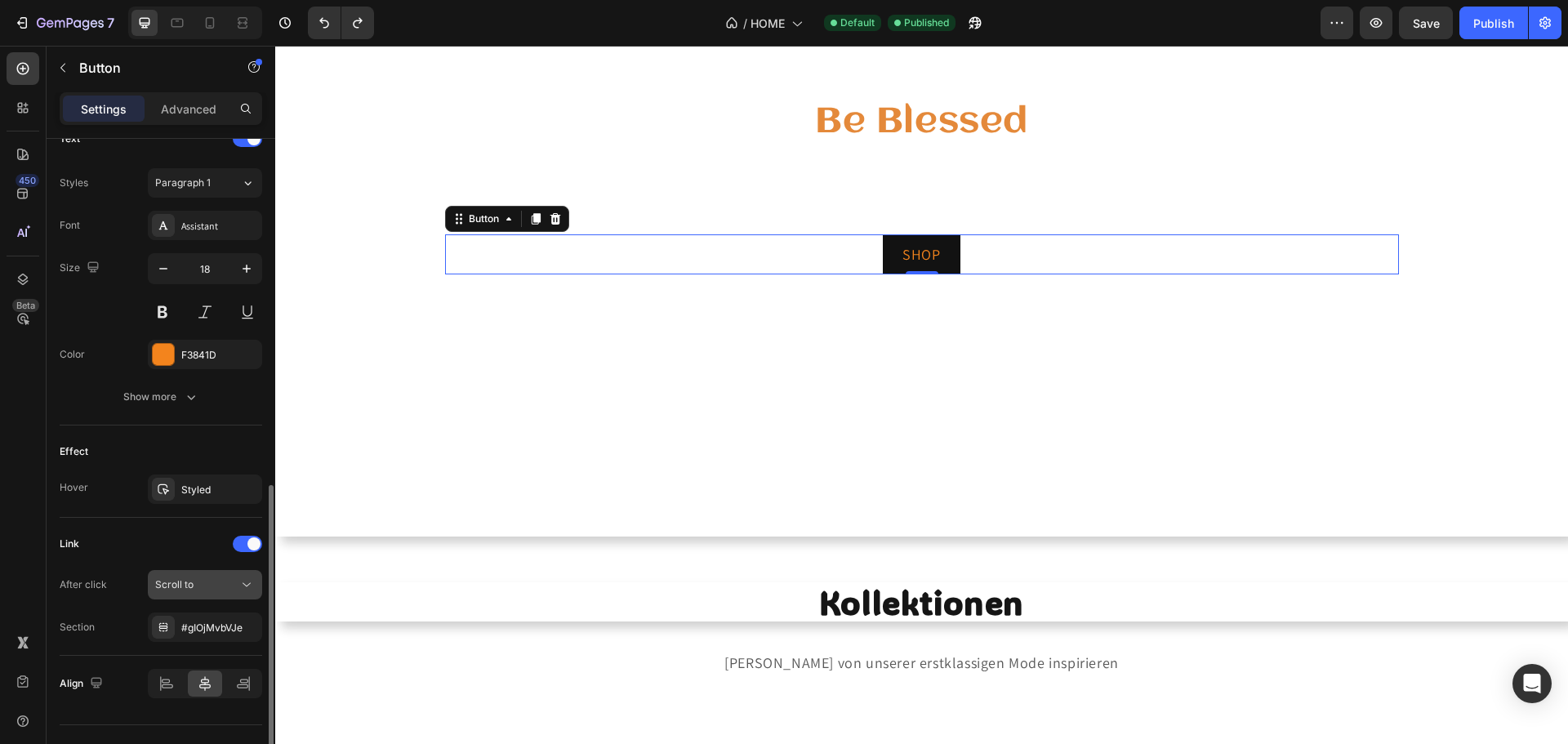
scroll to position [604, 0]
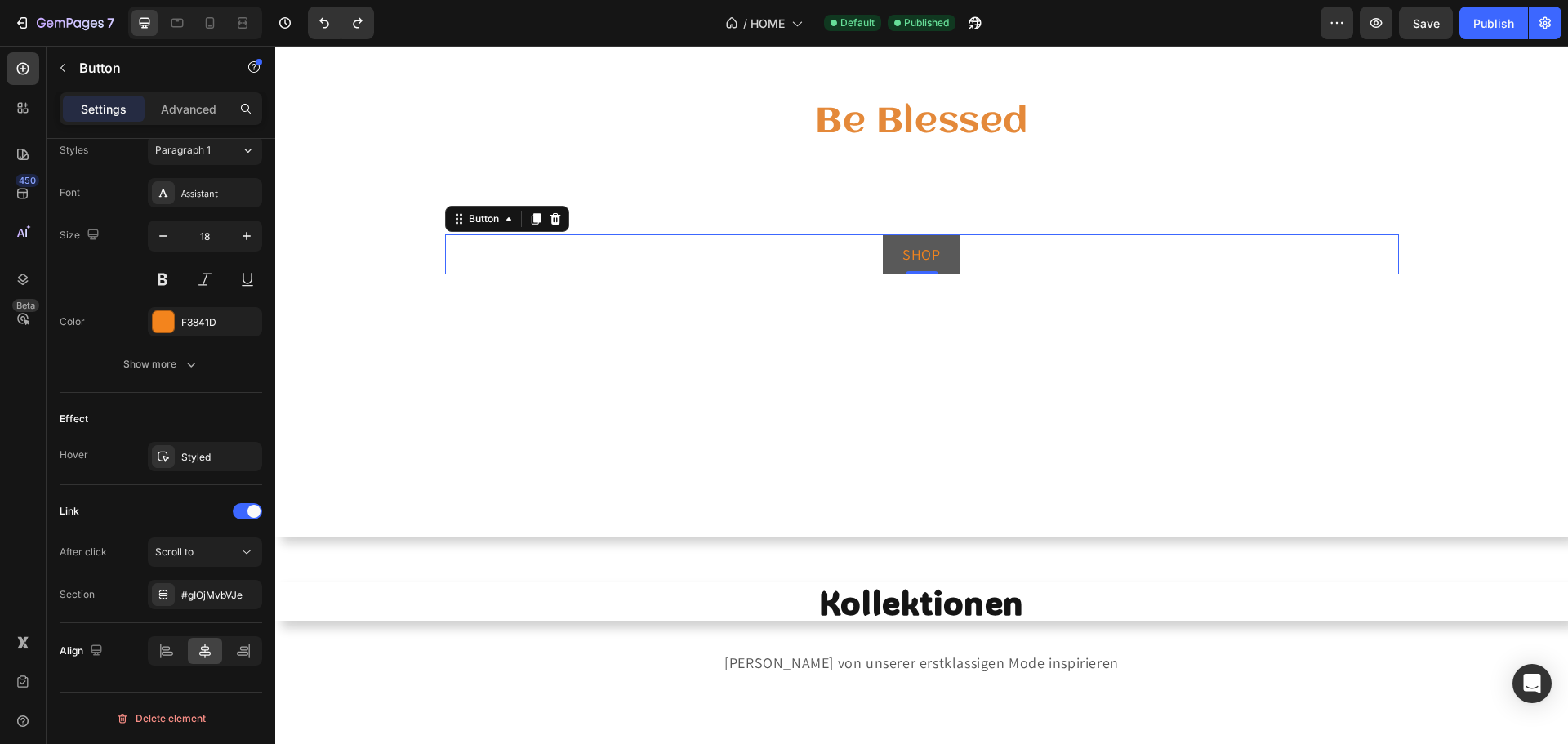
click at [941, 256] on link "SHOP" at bounding box center [920, 254] width 77 height 40
click at [213, 598] on div "#gIOjMvbVJe" at bounding box center [205, 595] width 48 height 15
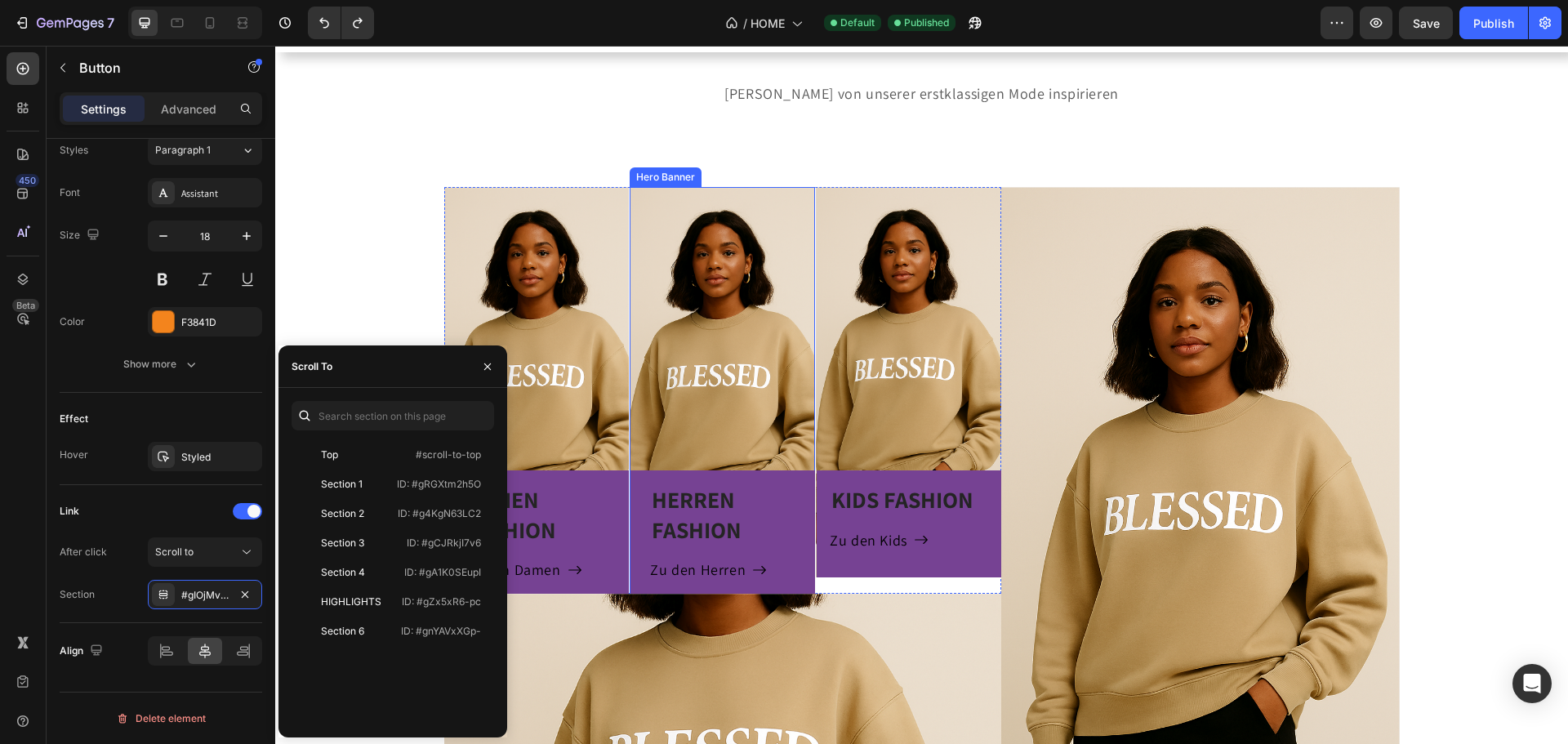
scroll to position [861, 0]
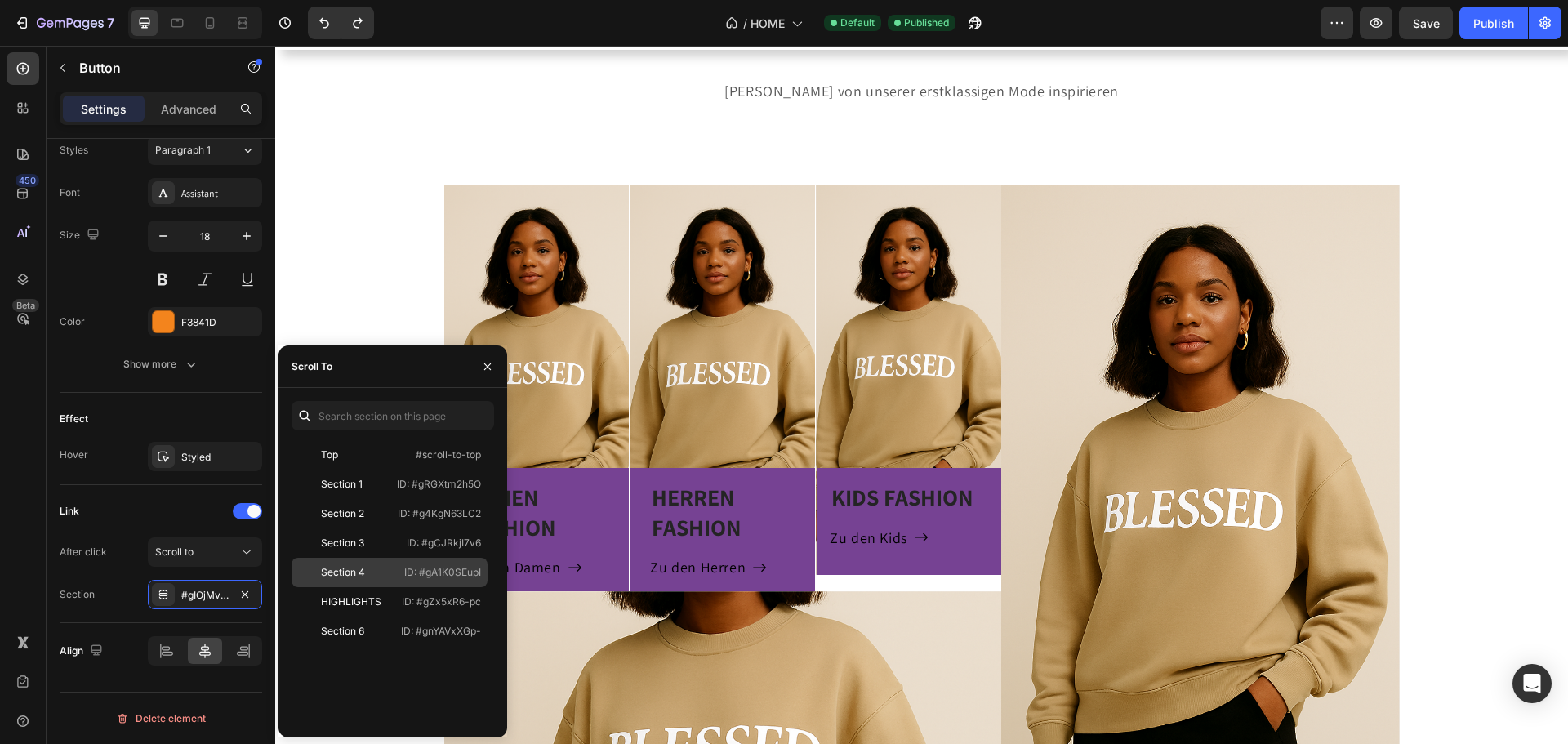
click at [448, 572] on p "ID: #gA1K0SEupI" at bounding box center [442, 572] width 77 height 15
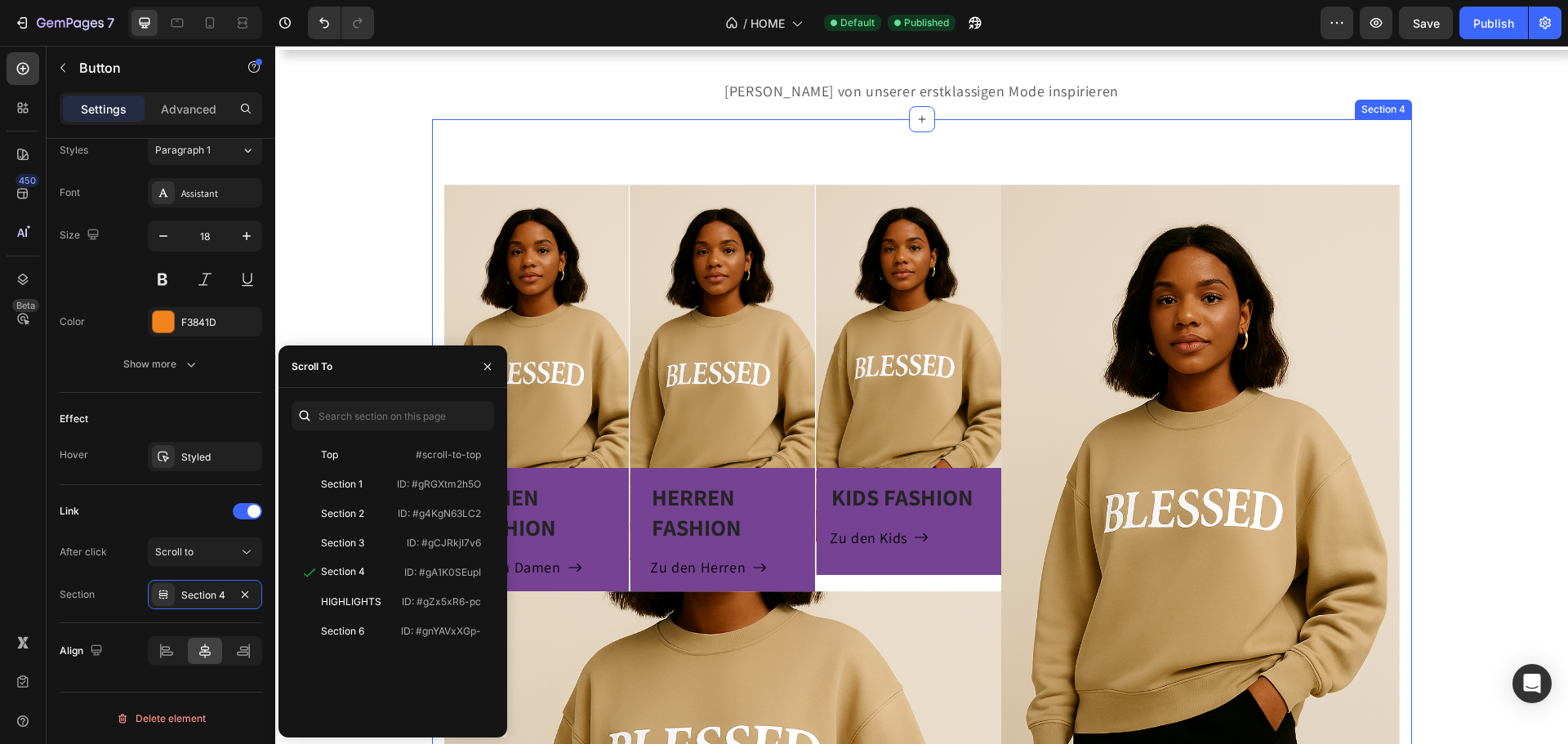
click at [1127, 148] on div "DAMEN FASHION Heading Zu den Damen Button Row Hero Banner HERREN FASHION Headin…" at bounding box center [922, 576] width 980 height 914
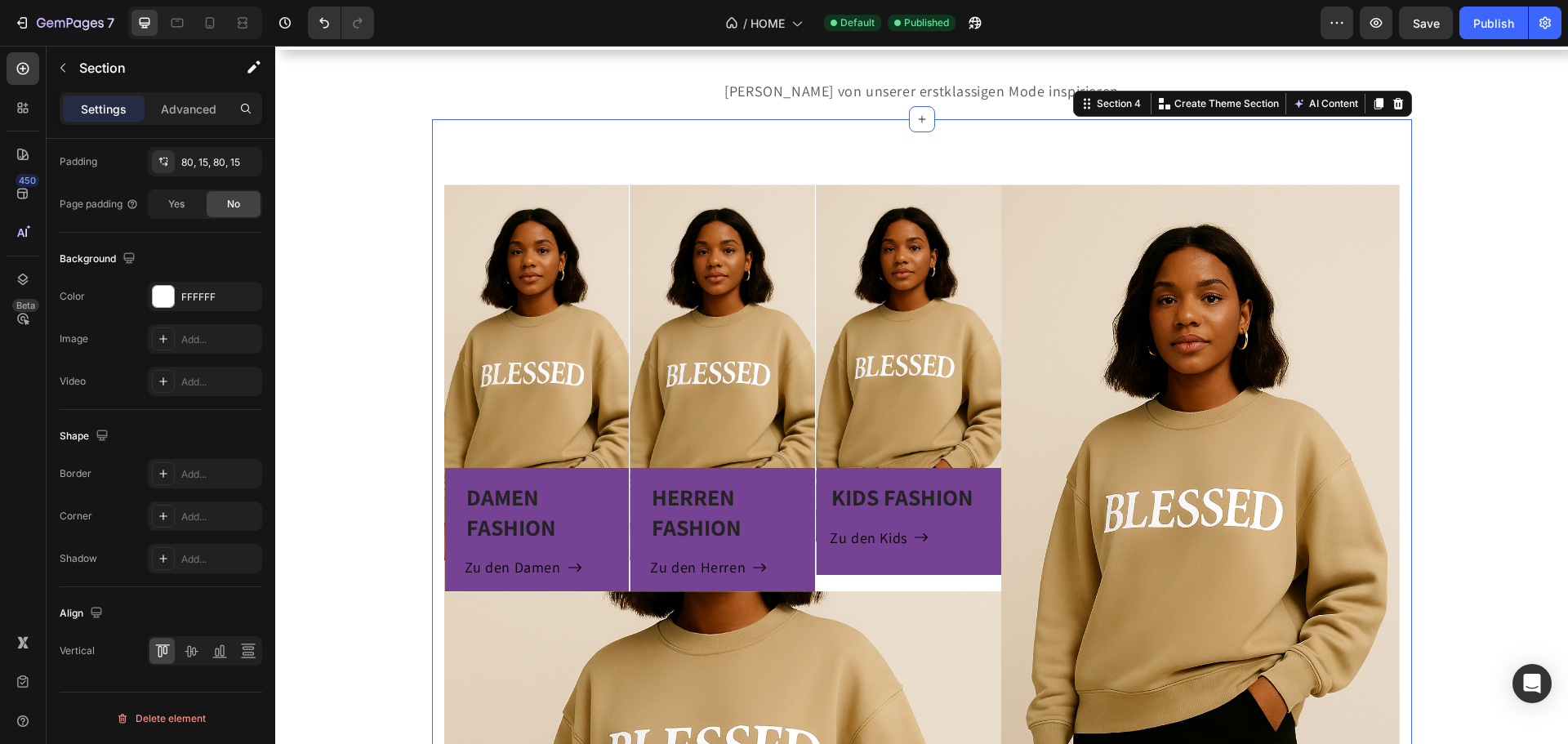
scroll to position [0, 0]
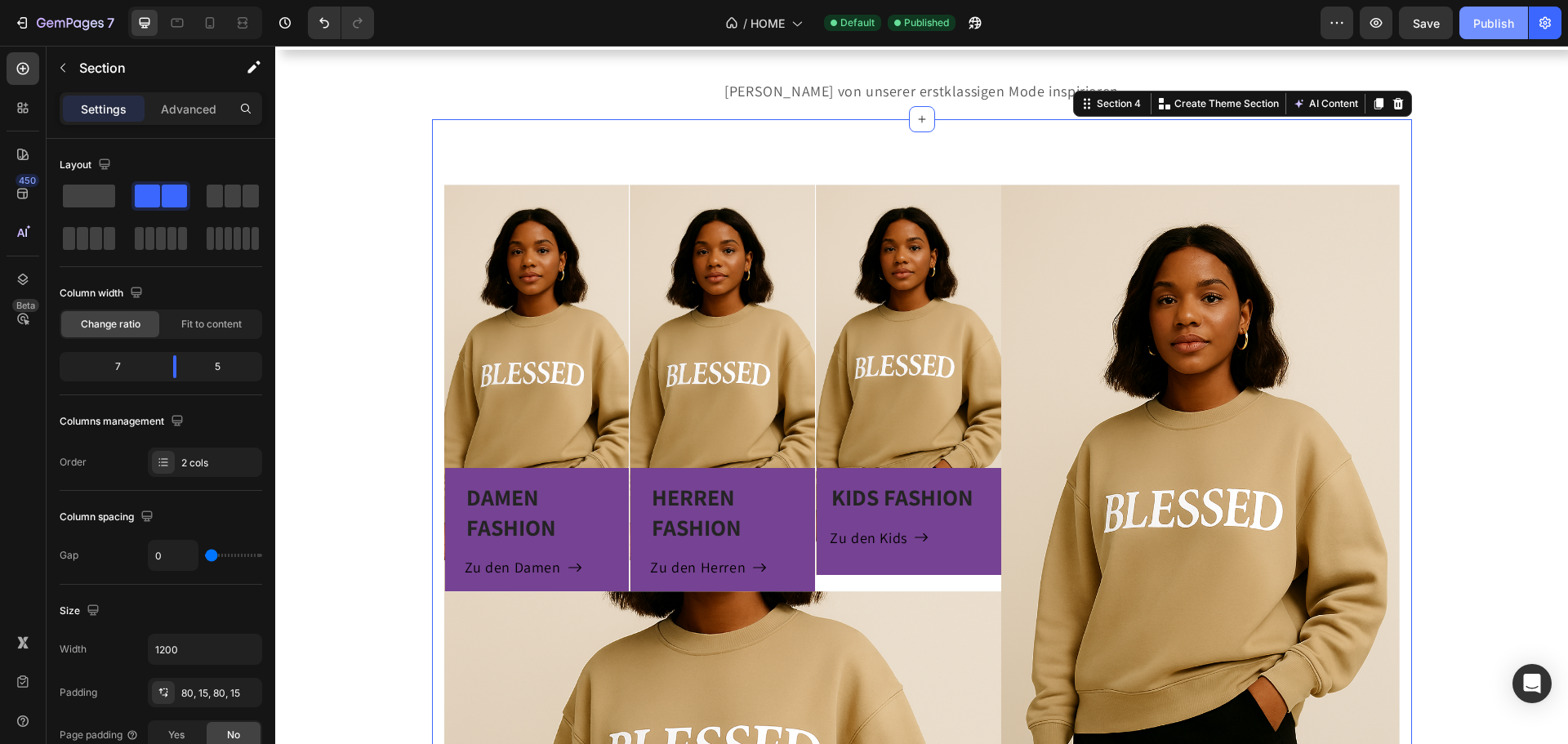
click at [1504, 33] on button "Publish" at bounding box center [1493, 23] width 69 height 33
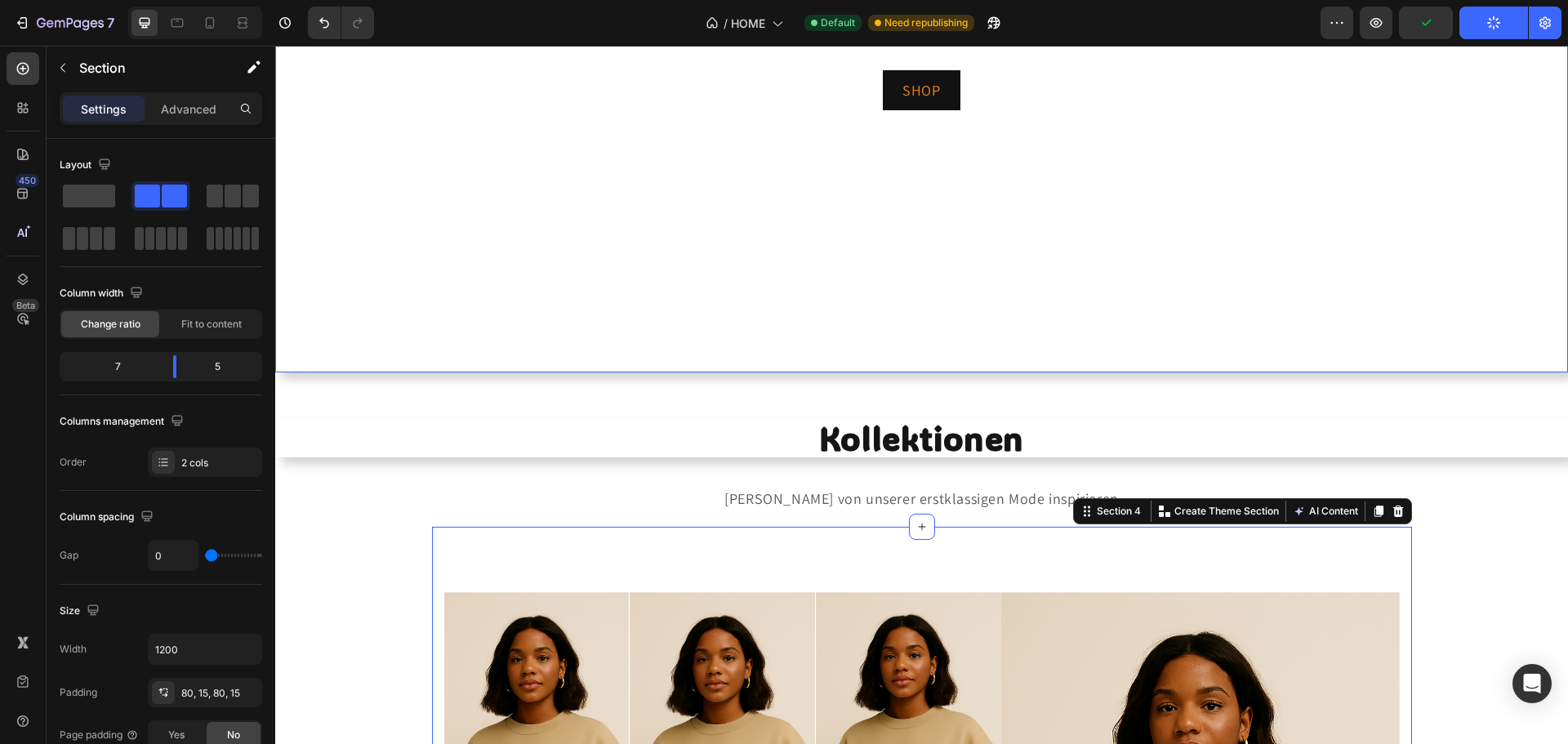
scroll to position [453, 0]
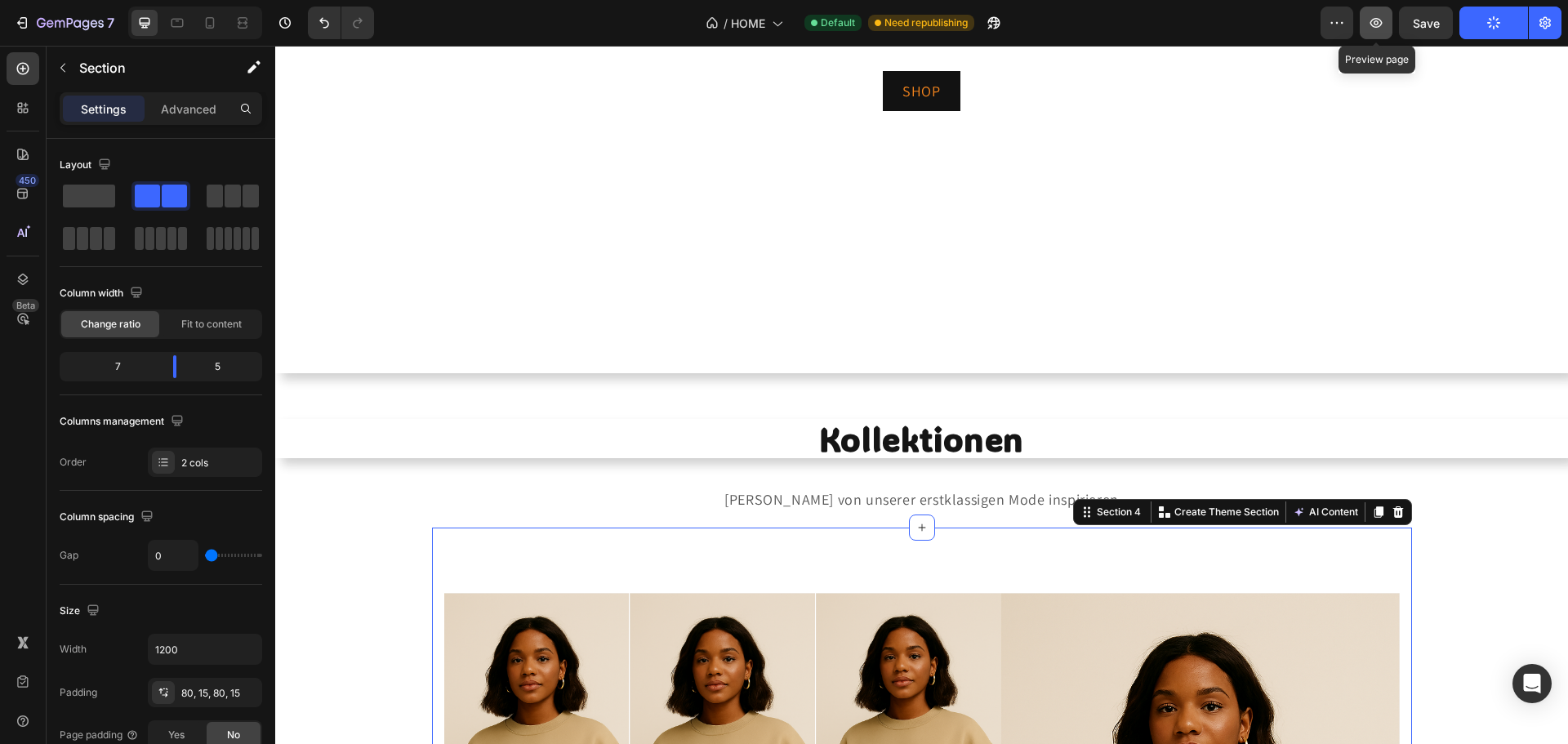
click at [1375, 23] on icon "button" at bounding box center [1376, 23] width 13 height 10
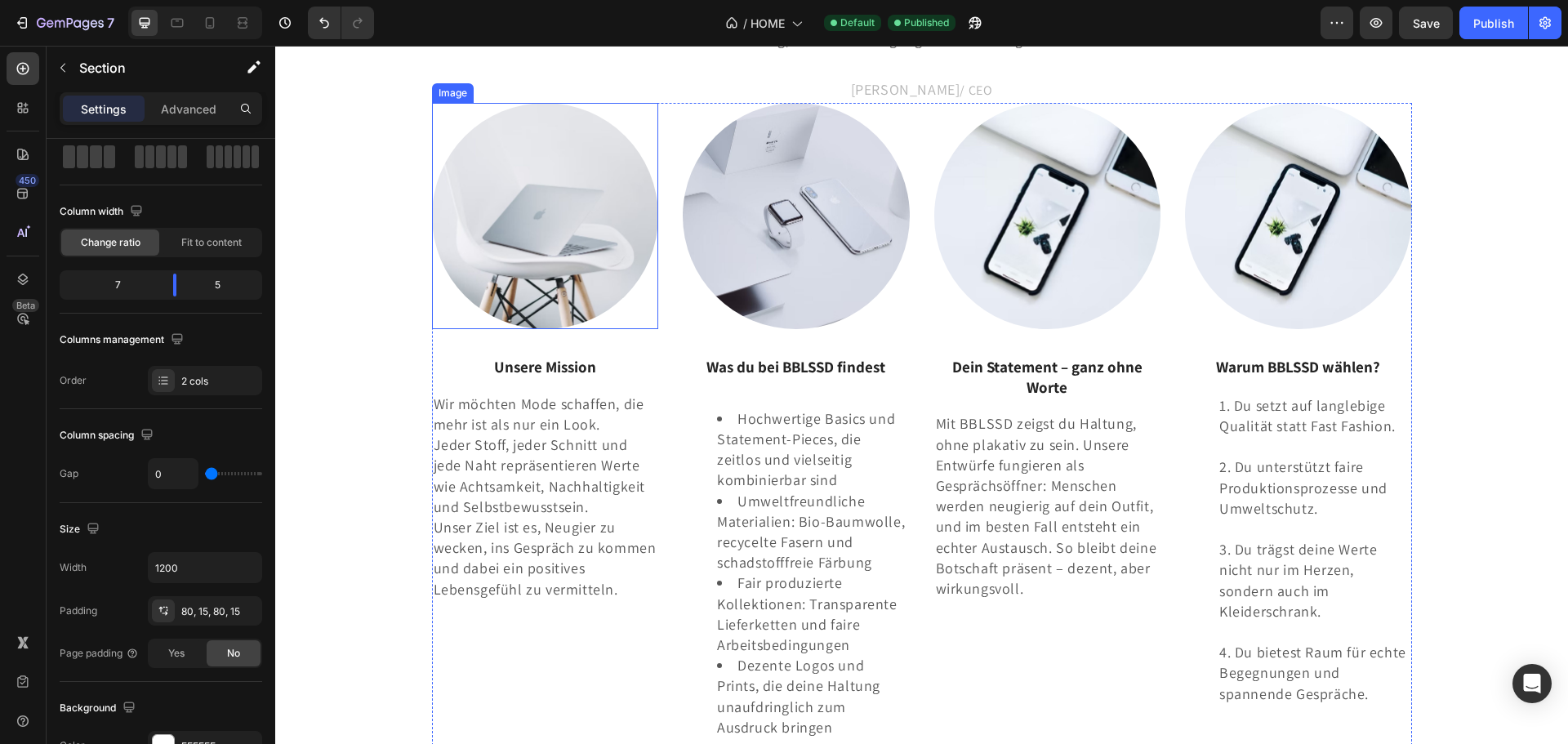
scroll to position [2576, 0]
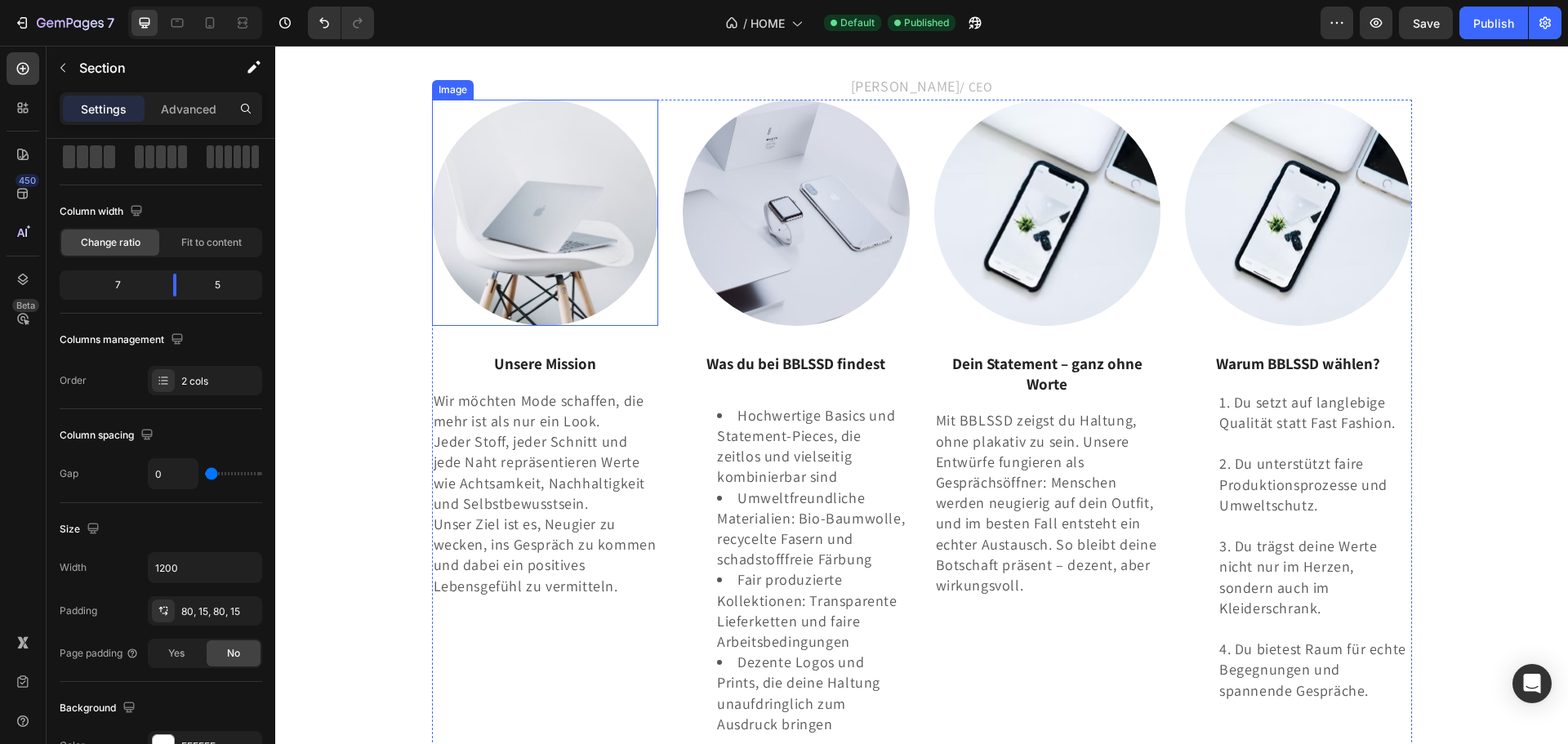
click at [572, 327] on img at bounding box center [546, 213] width 227 height 227
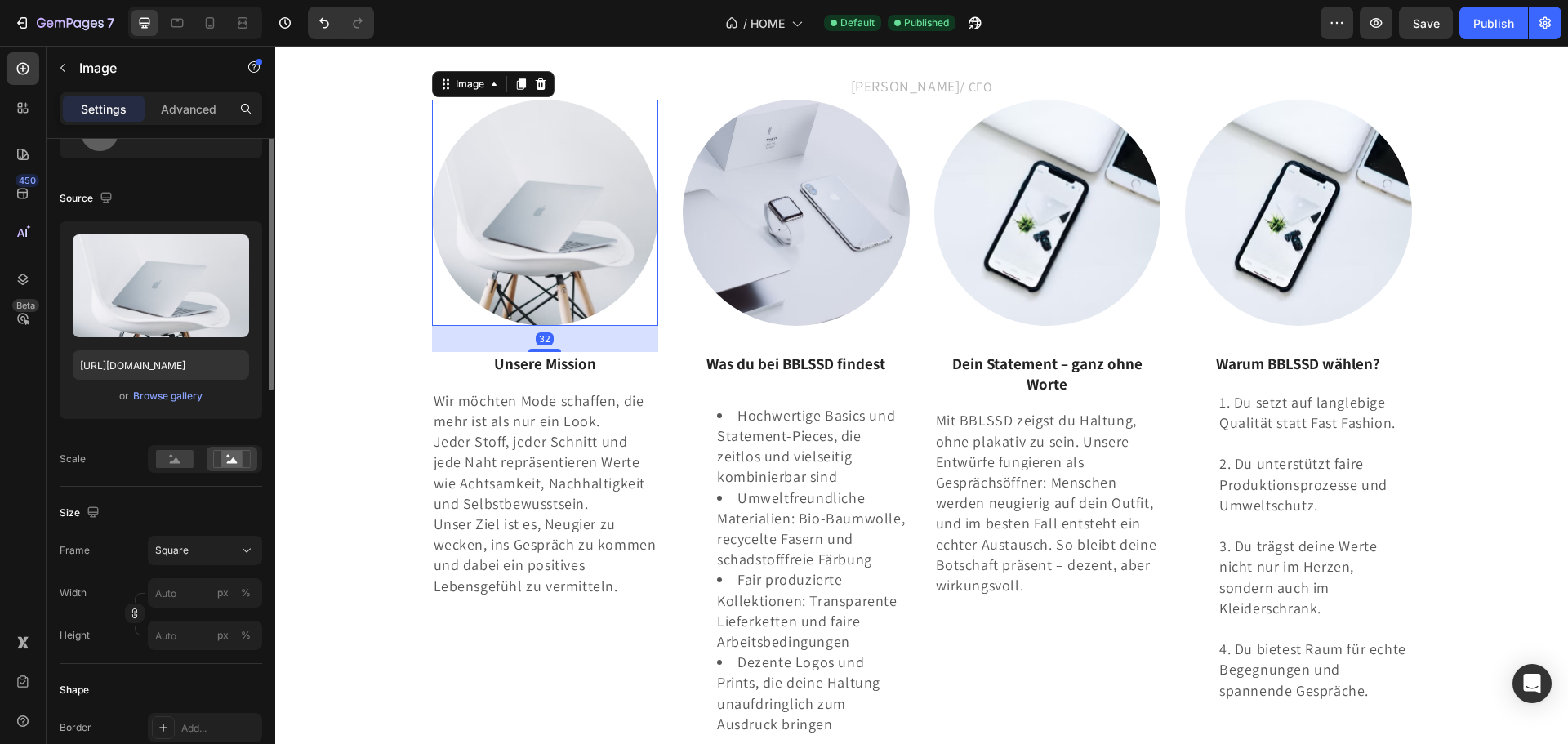
scroll to position [0, 0]
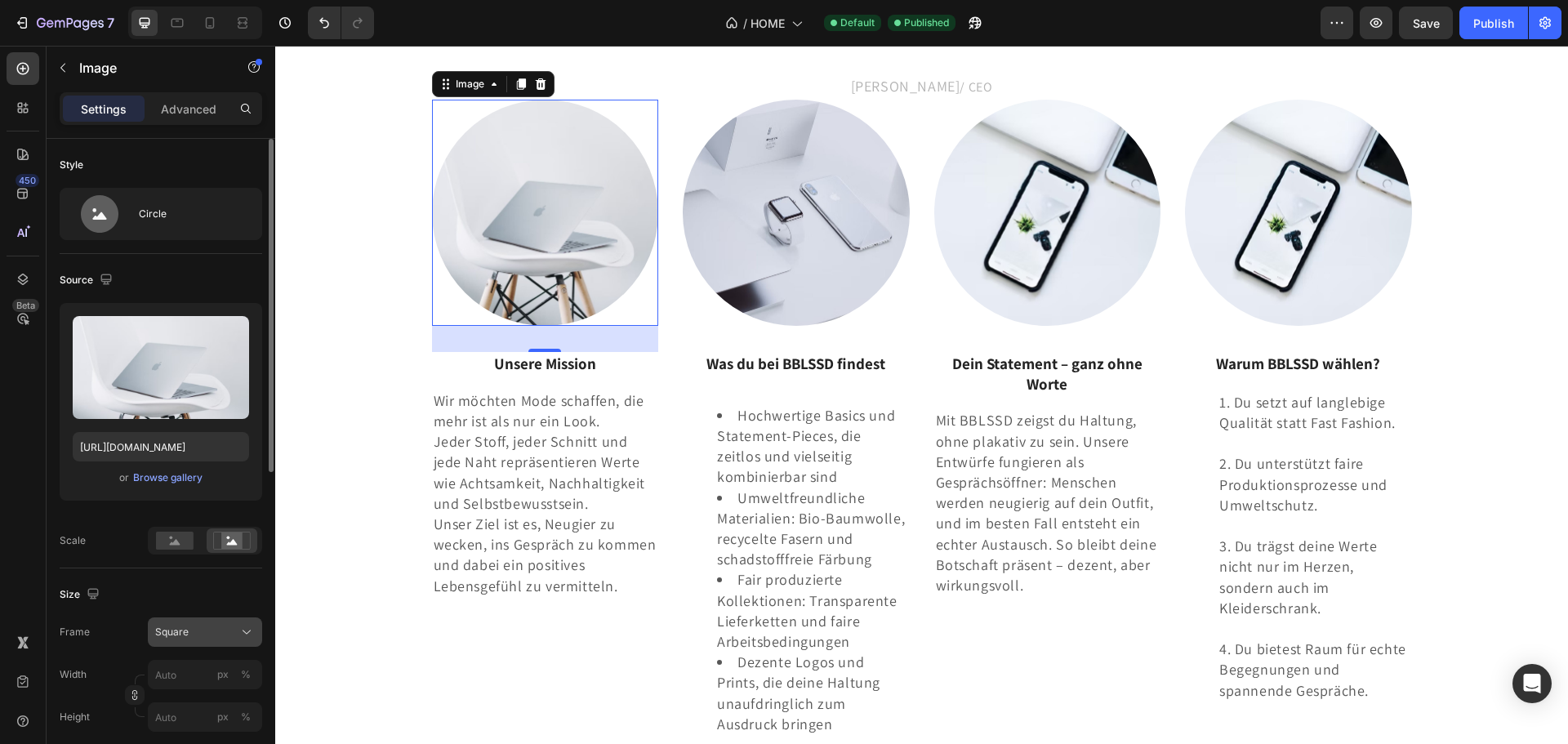
click at [214, 632] on div "Square" at bounding box center [195, 631] width 80 height 15
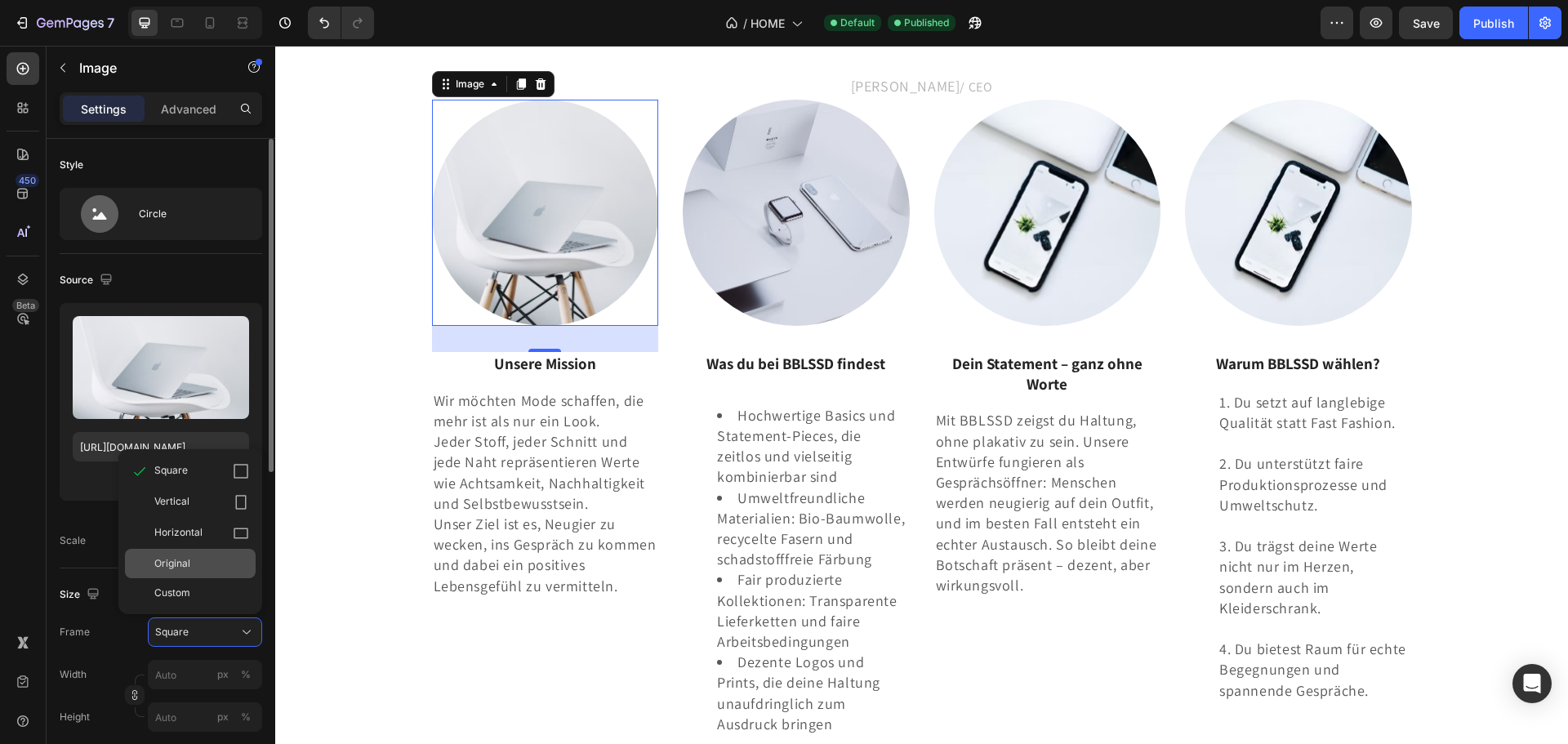
click at [219, 551] on div "Original" at bounding box center [190, 564] width 131 height 29
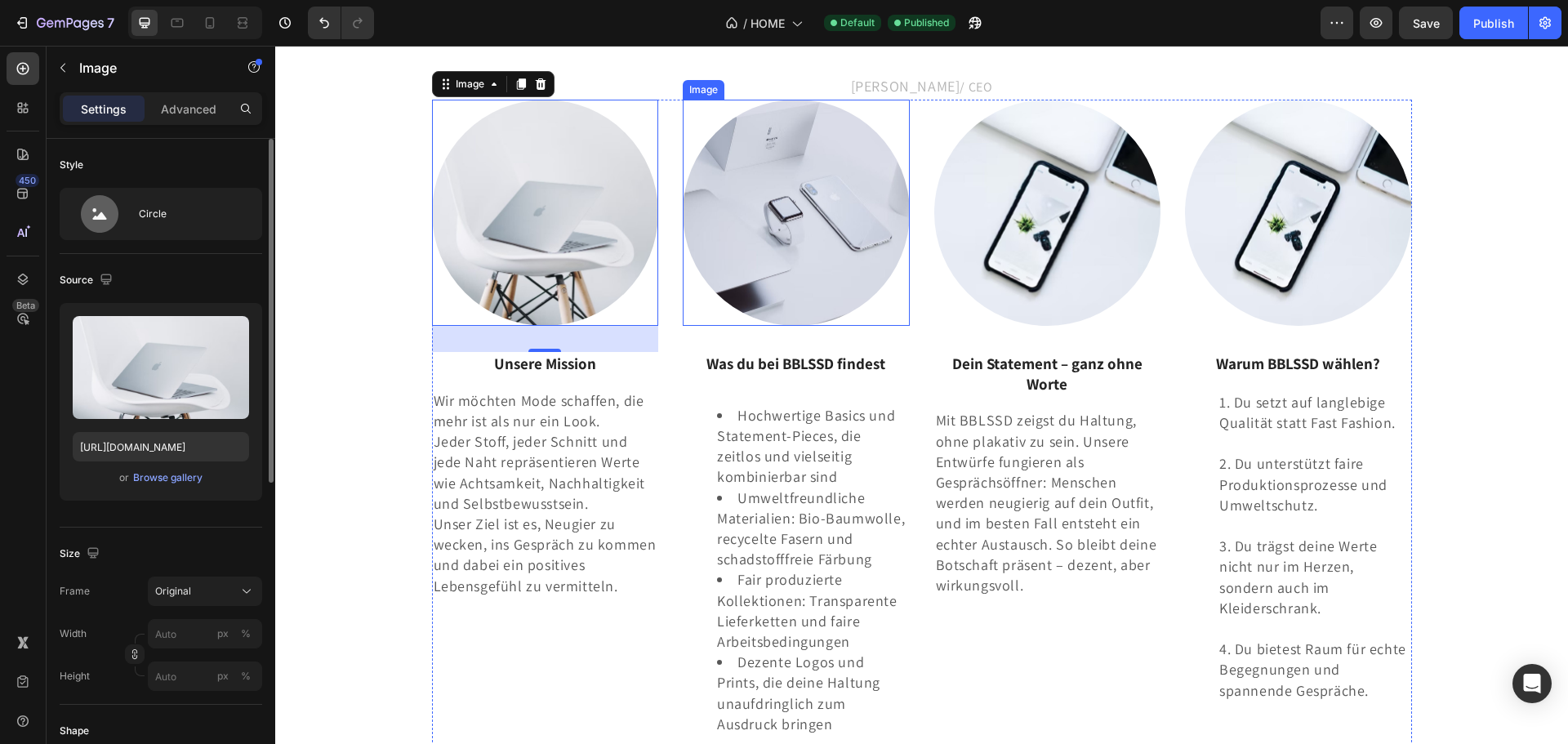
click at [809, 327] on img at bounding box center [796, 213] width 227 height 227
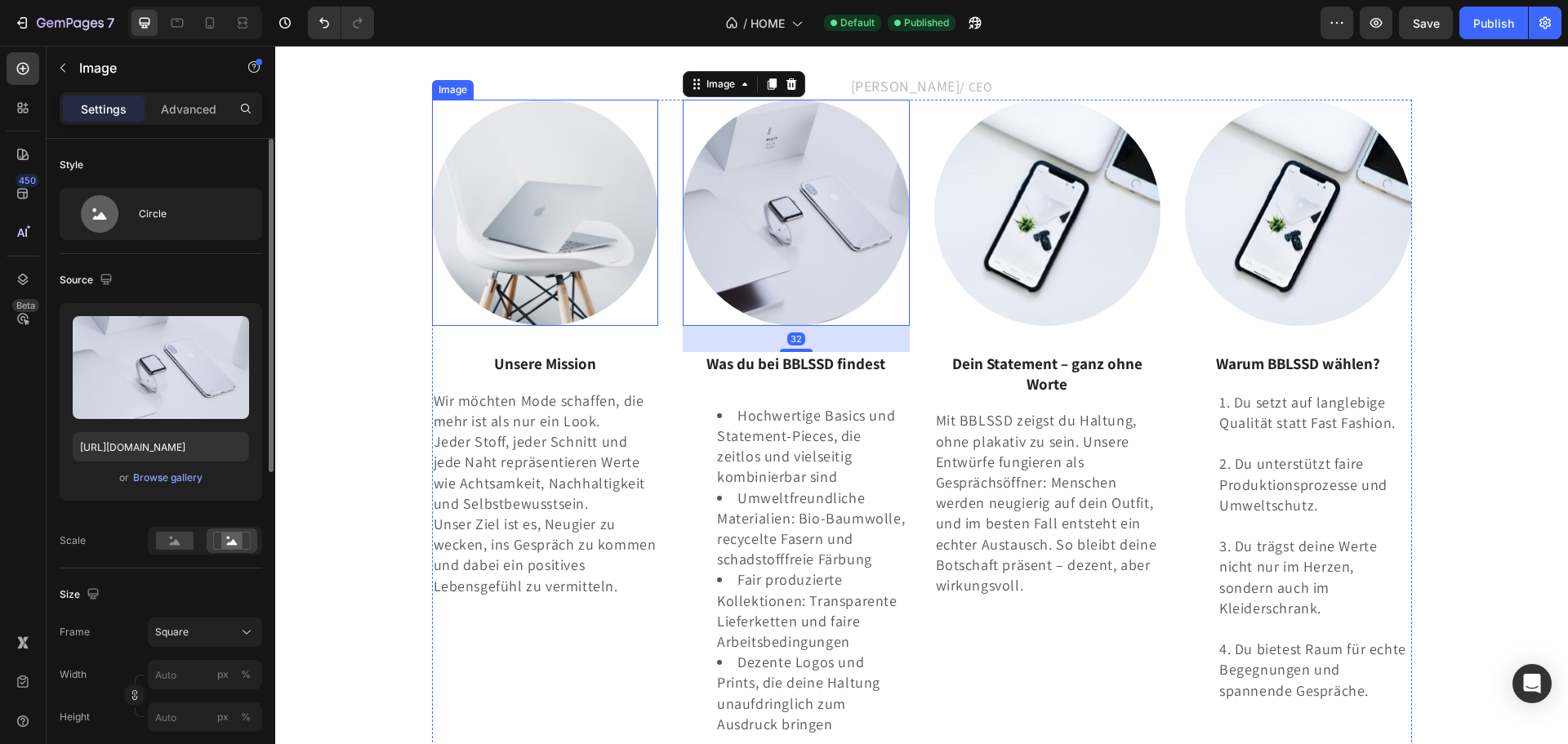
click at [582, 327] on img at bounding box center [546, 213] width 227 height 227
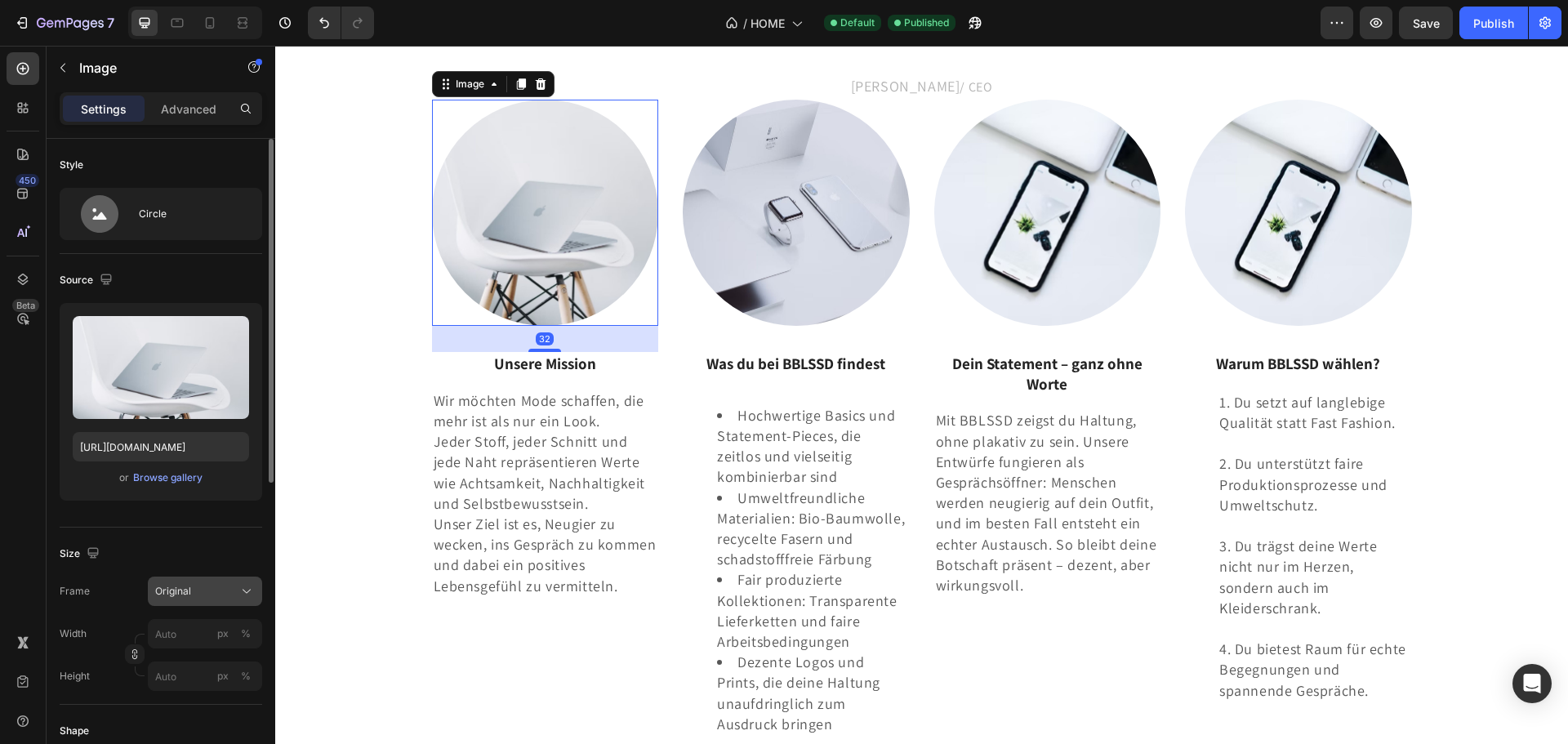
click at [207, 591] on div "Original" at bounding box center [195, 591] width 80 height 15
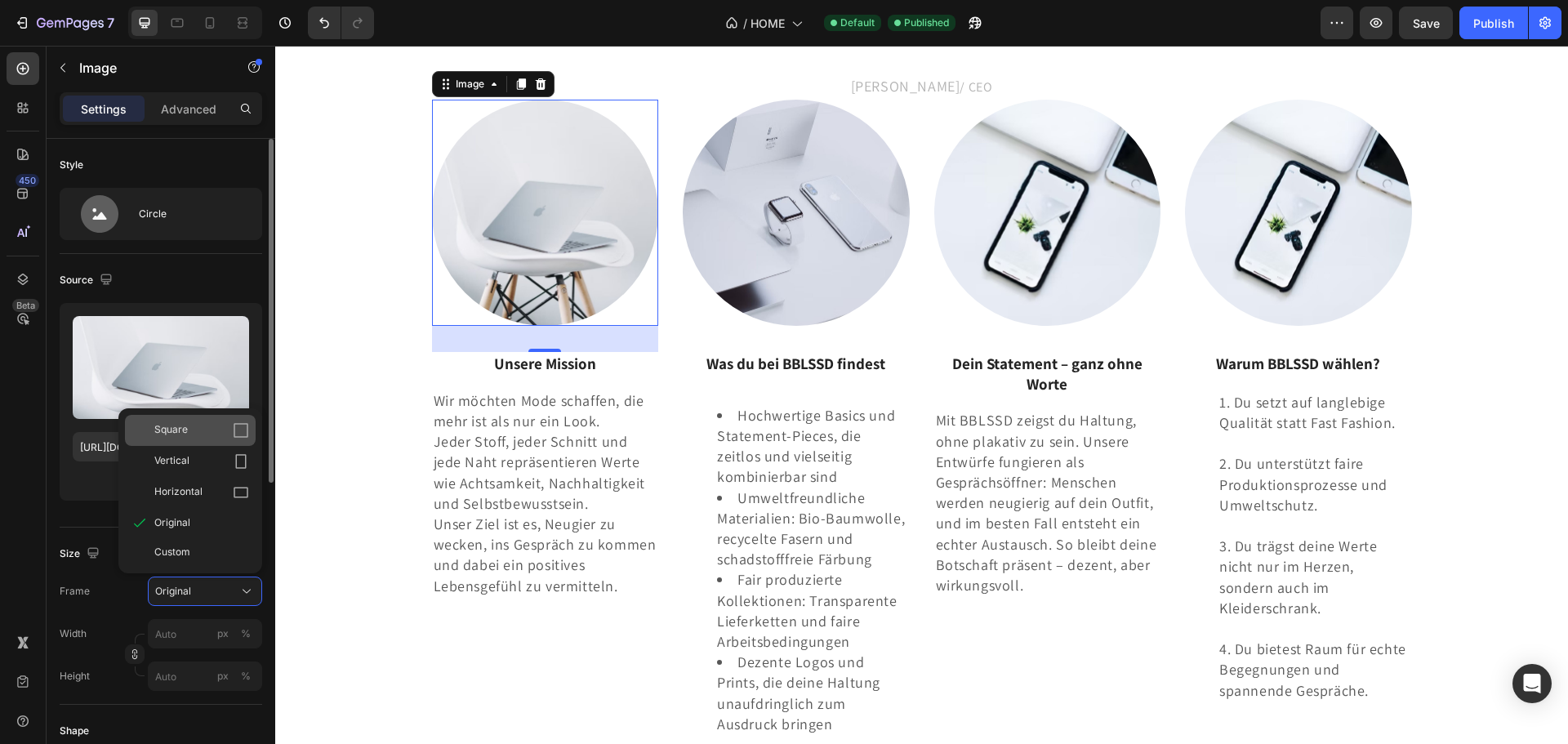
click at [205, 432] on div "Square" at bounding box center [202, 430] width 95 height 16
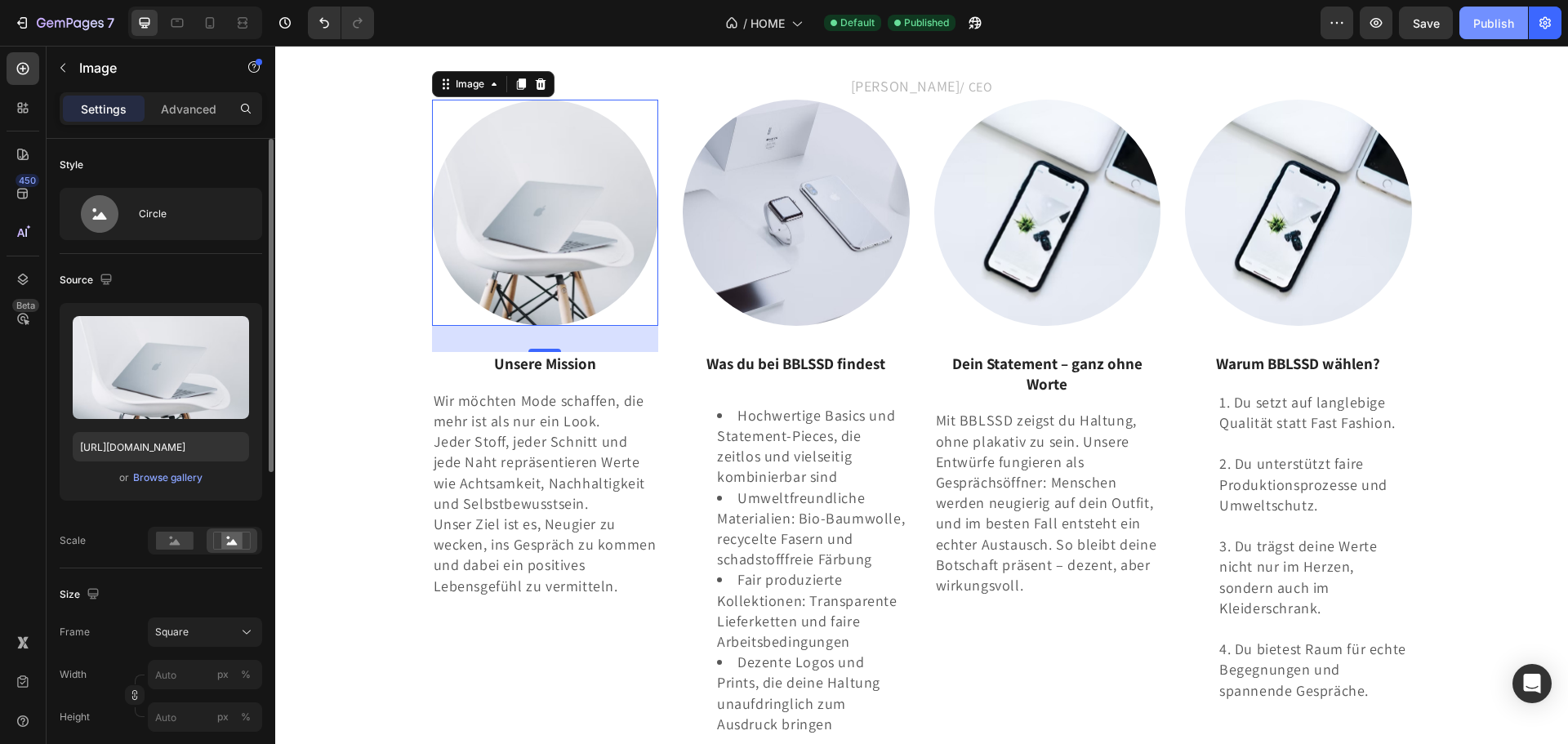
click at [1496, 16] on div "Publish" at bounding box center [1493, 23] width 41 height 17
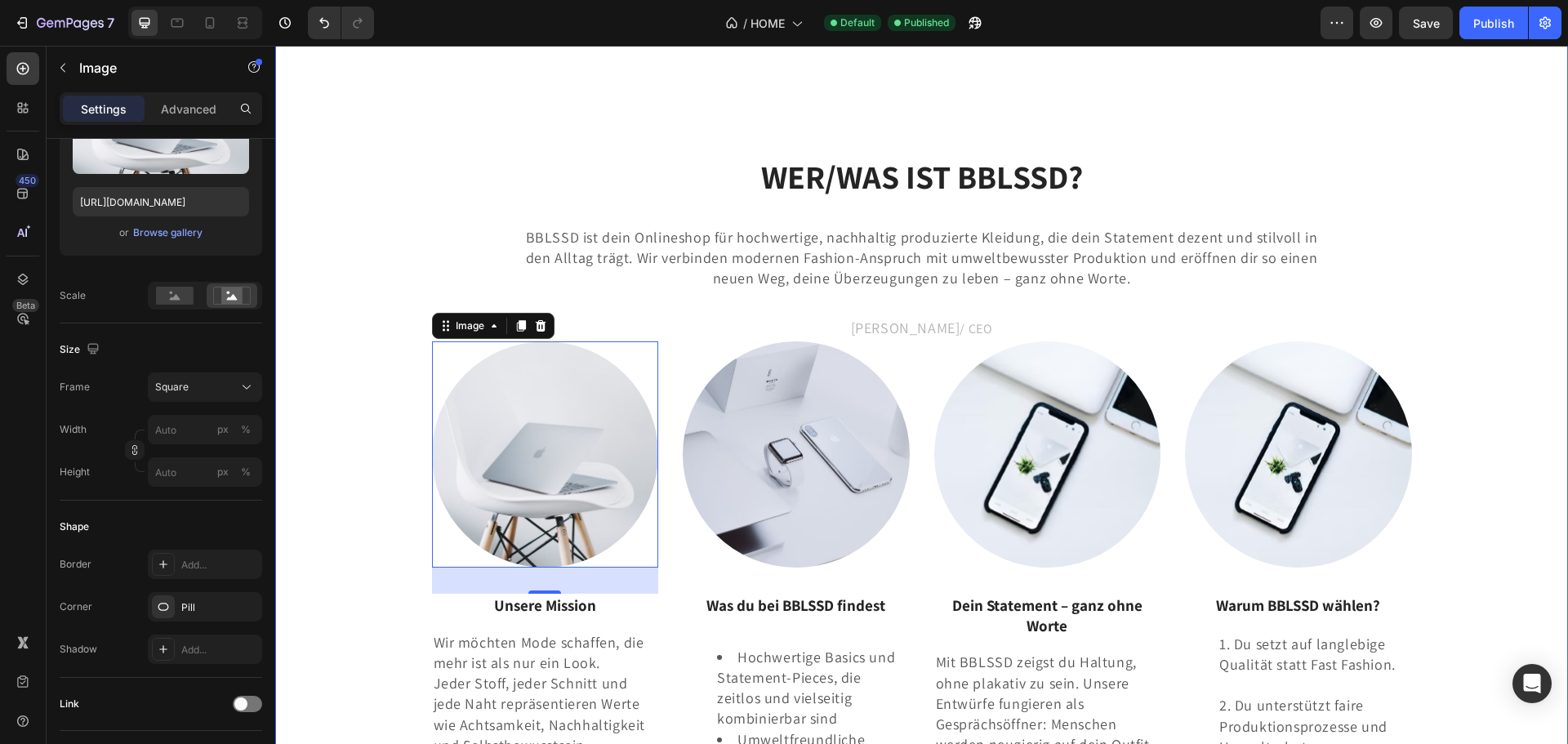
scroll to position [2332, 0]
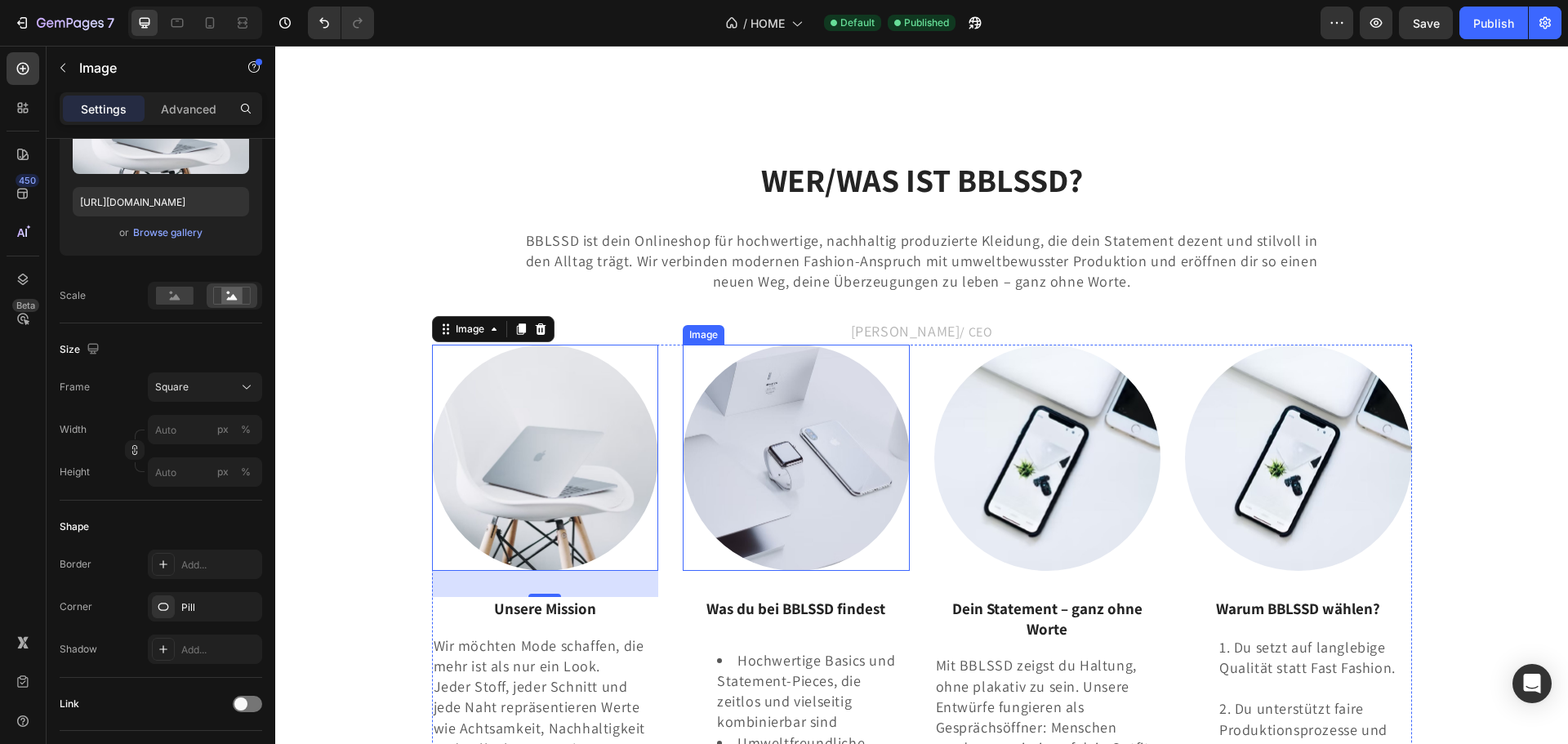
click at [752, 543] on img at bounding box center [796, 458] width 227 height 227
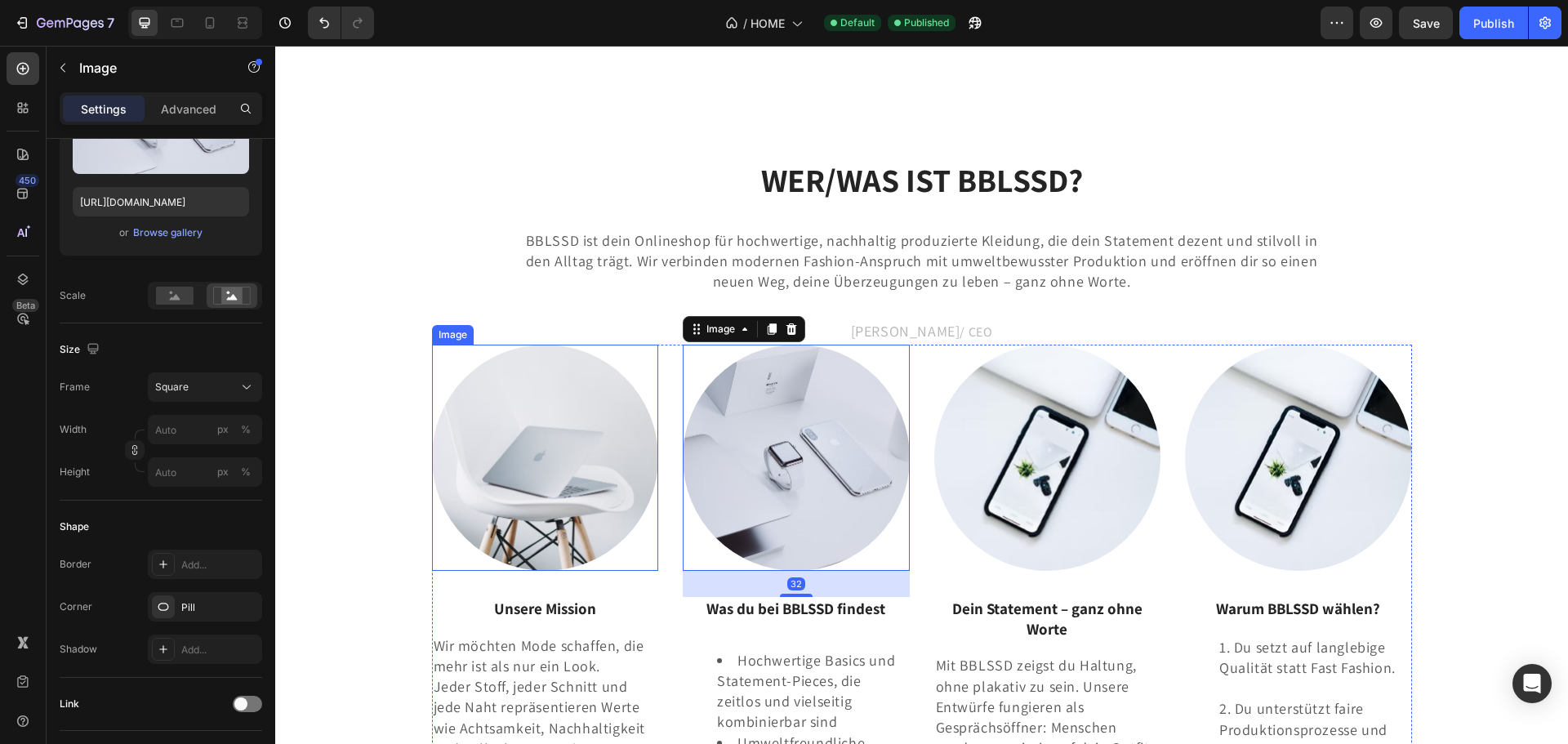
click at [546, 535] on img at bounding box center [546, 458] width 227 height 227
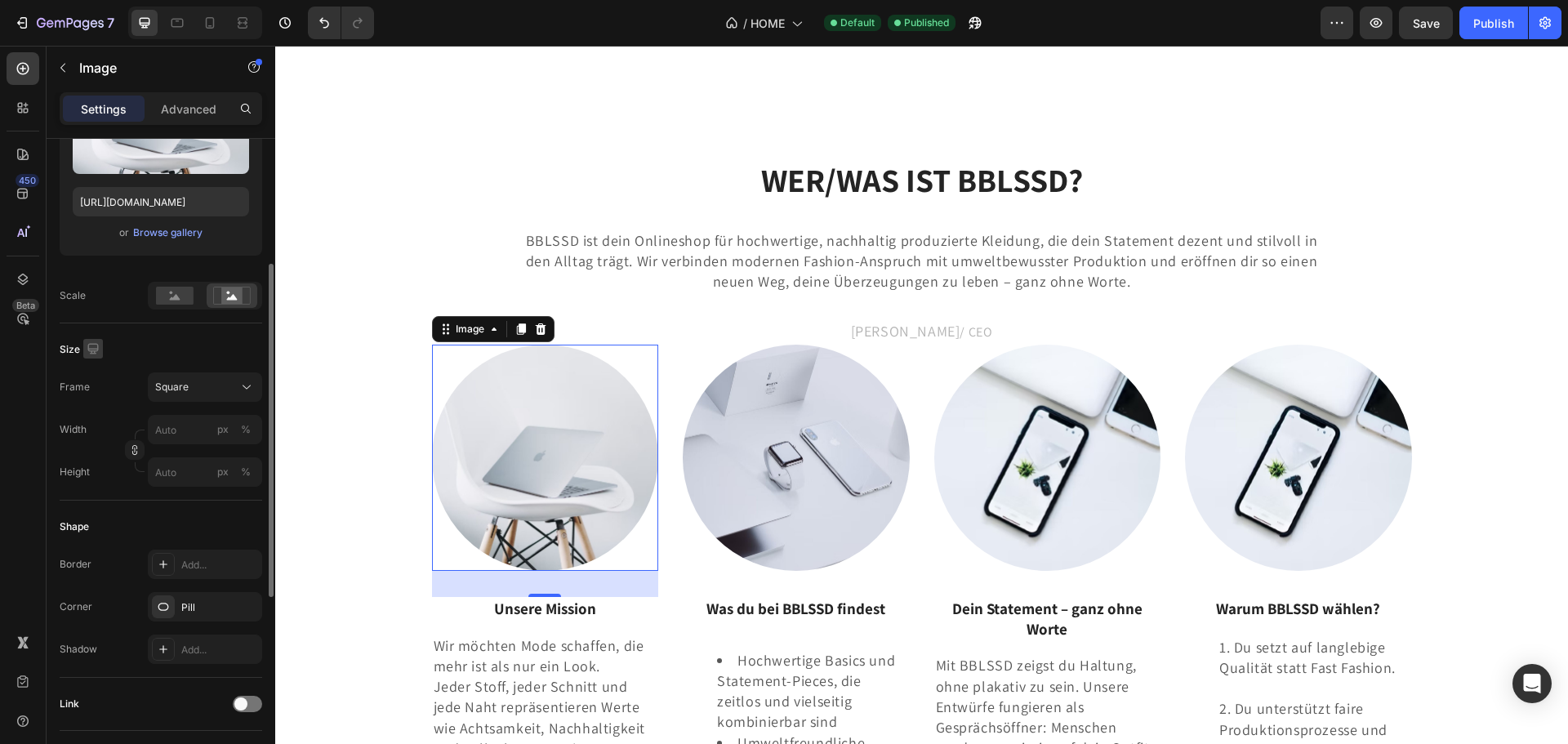
click at [92, 341] on icon "button" at bounding box center [93, 348] width 16 height 16
click at [97, 440] on icon "button" at bounding box center [96, 434] width 16 height 16
type input "80"
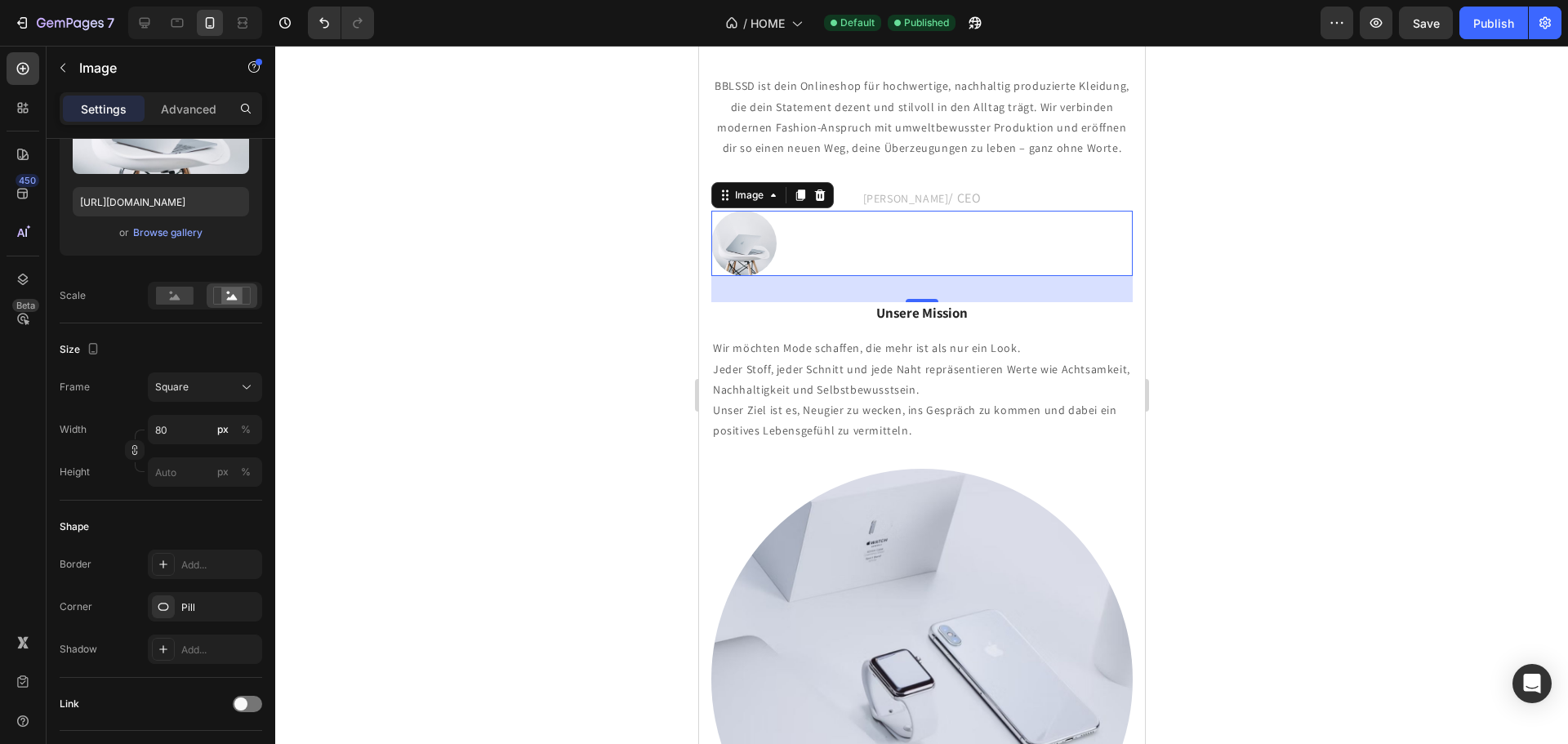
scroll to position [2064, 0]
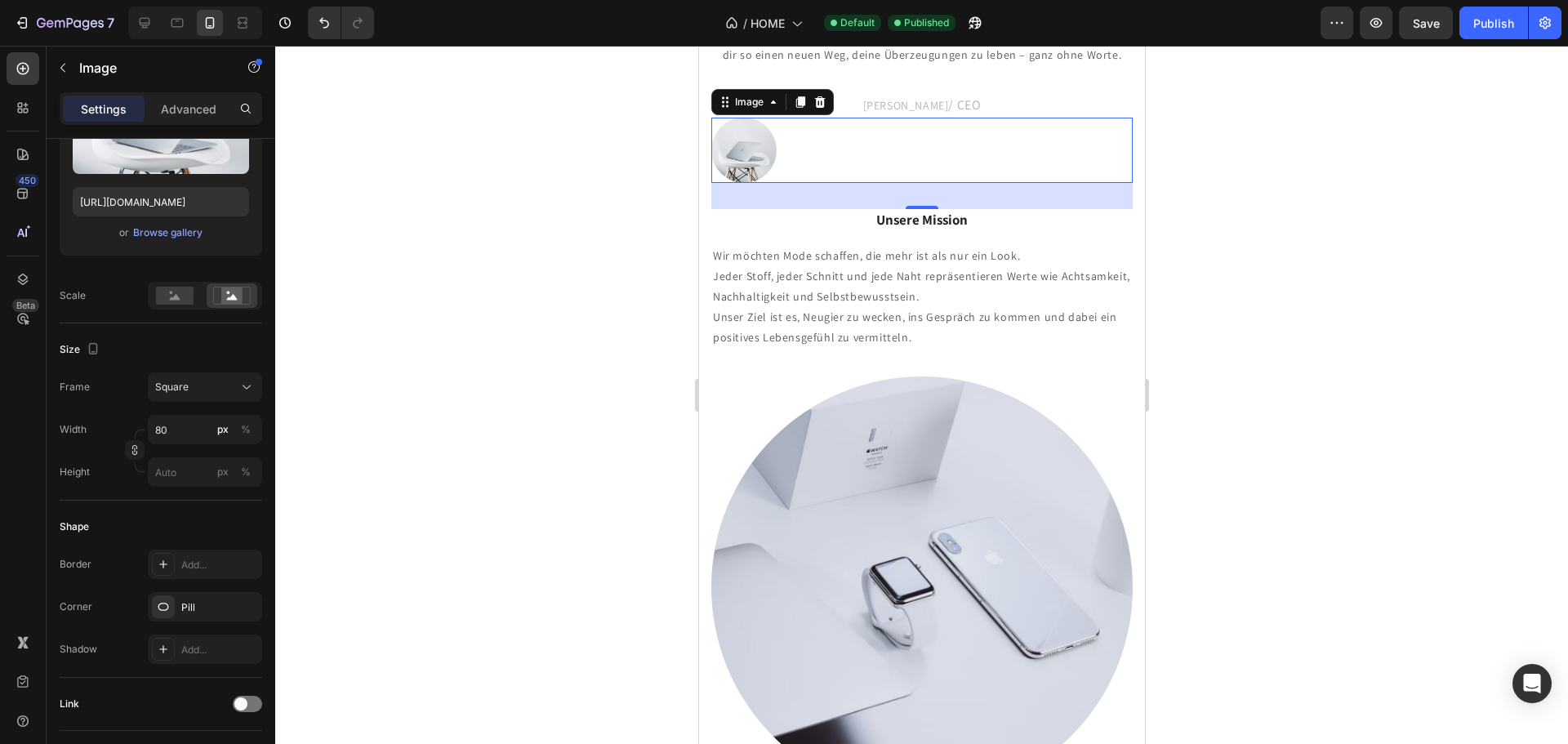
click at [833, 120] on div at bounding box center [921, 149] width 422 height 65
click at [1049, 376] on div at bounding box center [921, 587] width 422 height 422
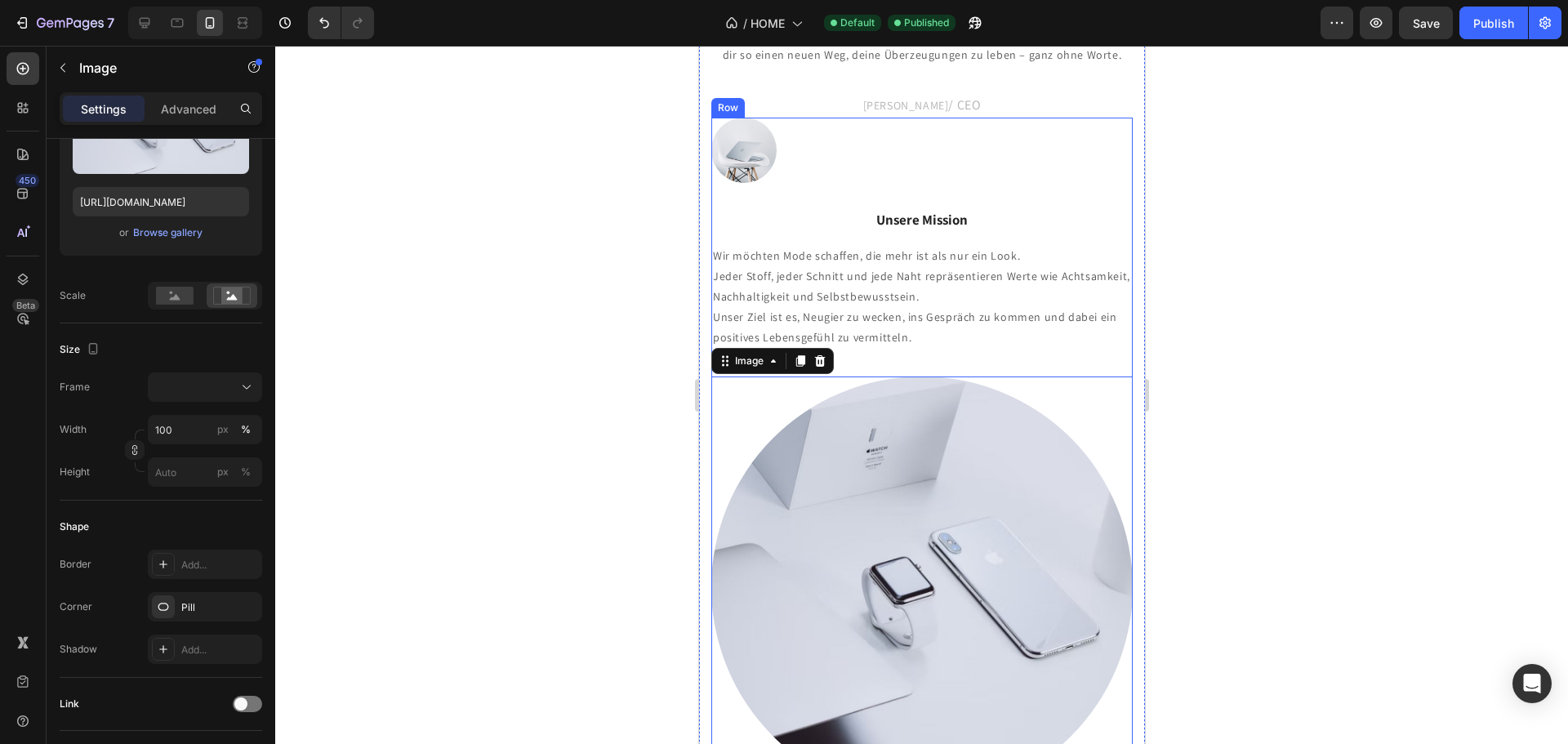
click at [980, 150] on div at bounding box center [921, 149] width 422 height 65
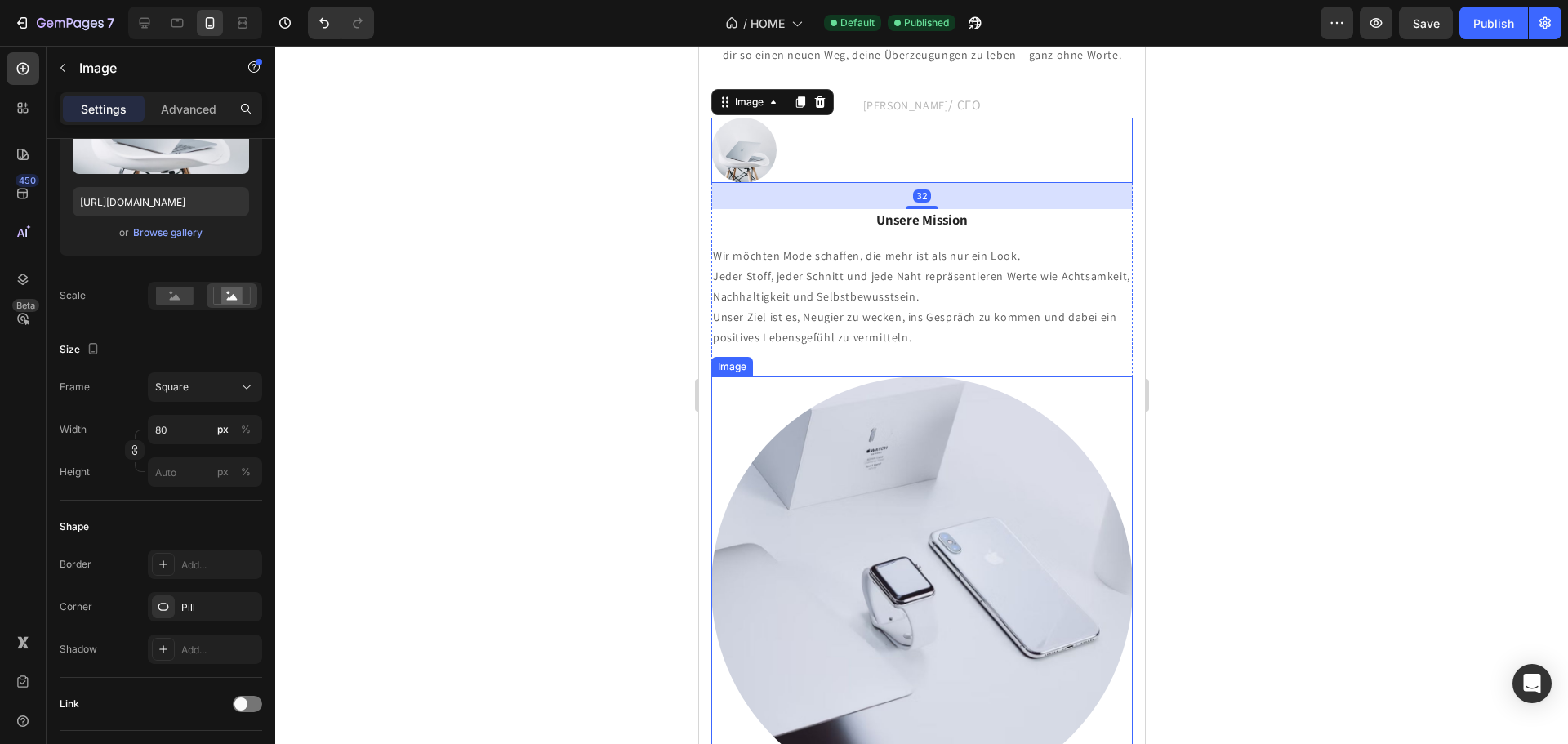
click at [1038, 380] on div at bounding box center [921, 587] width 422 height 422
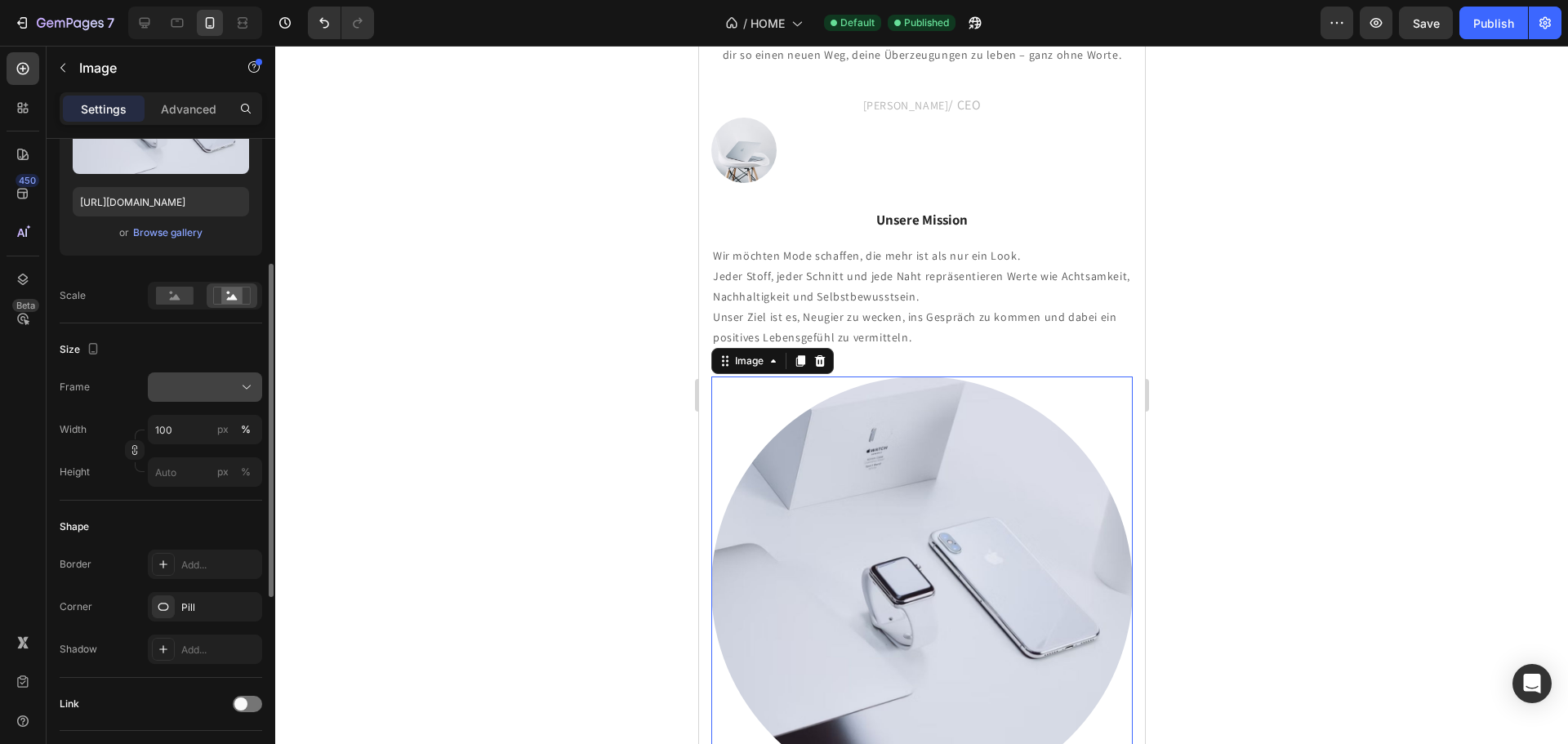
click at [255, 386] on button at bounding box center [205, 387] width 114 height 29
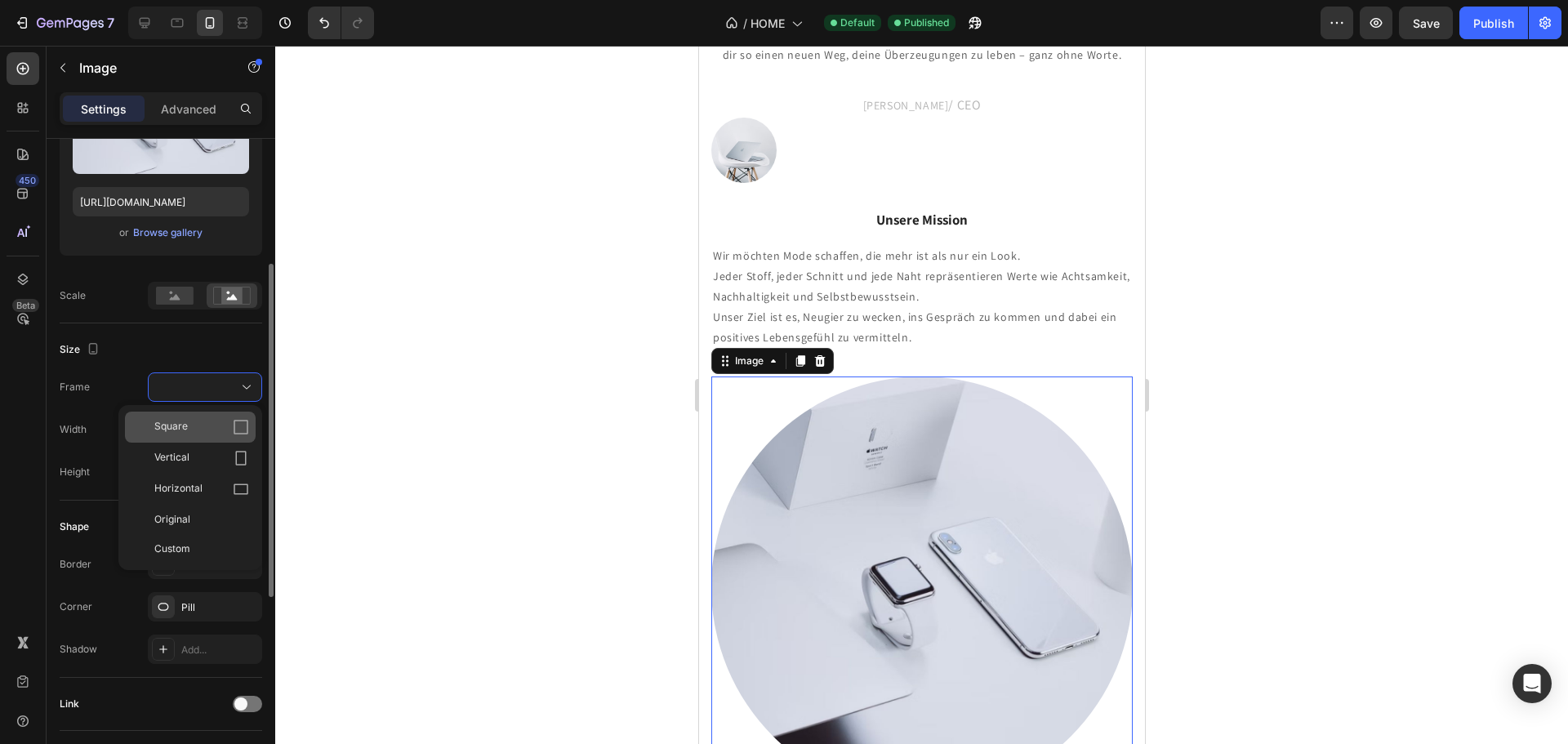
click at [229, 431] on div "Square" at bounding box center [202, 427] width 95 height 16
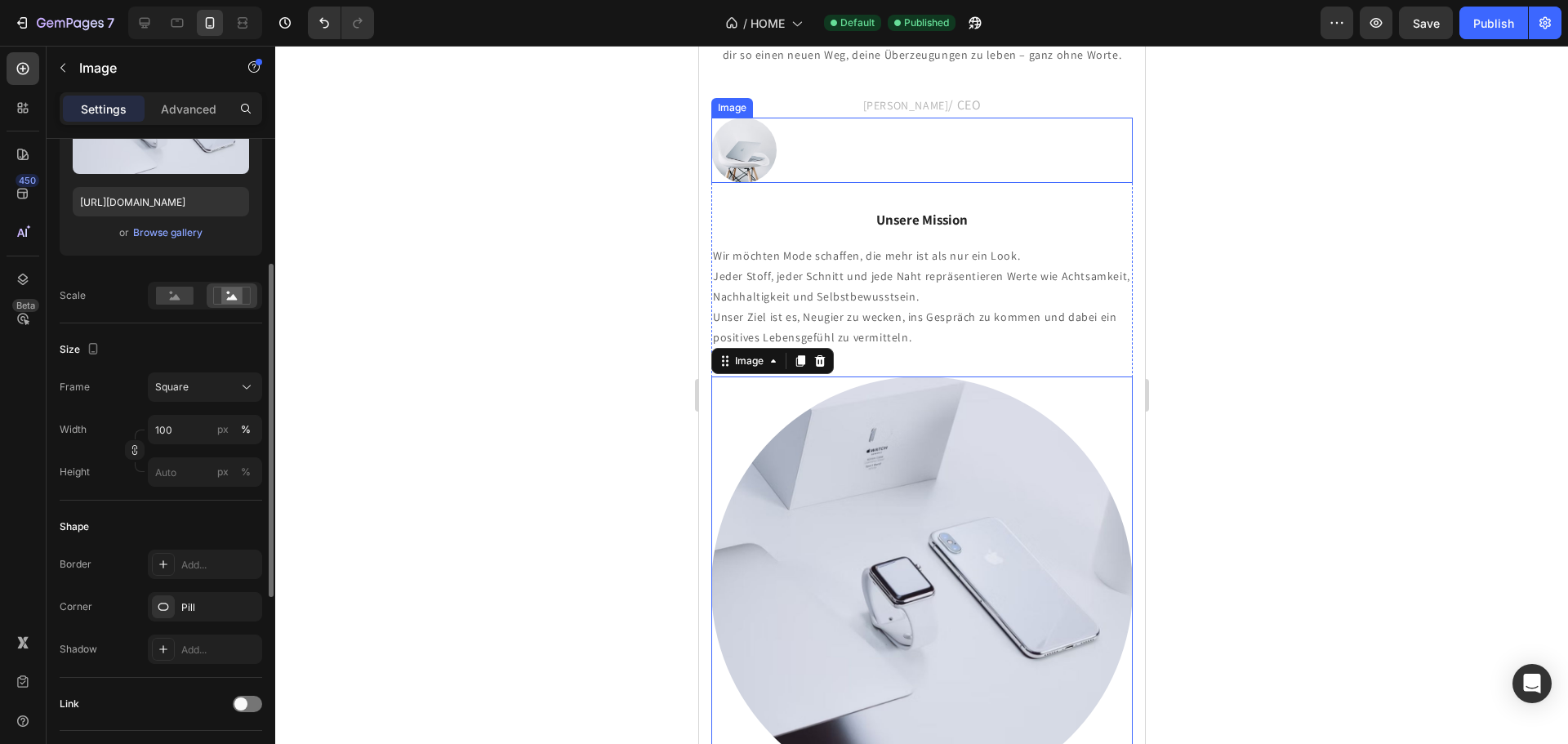
click at [918, 155] on div at bounding box center [921, 149] width 422 height 65
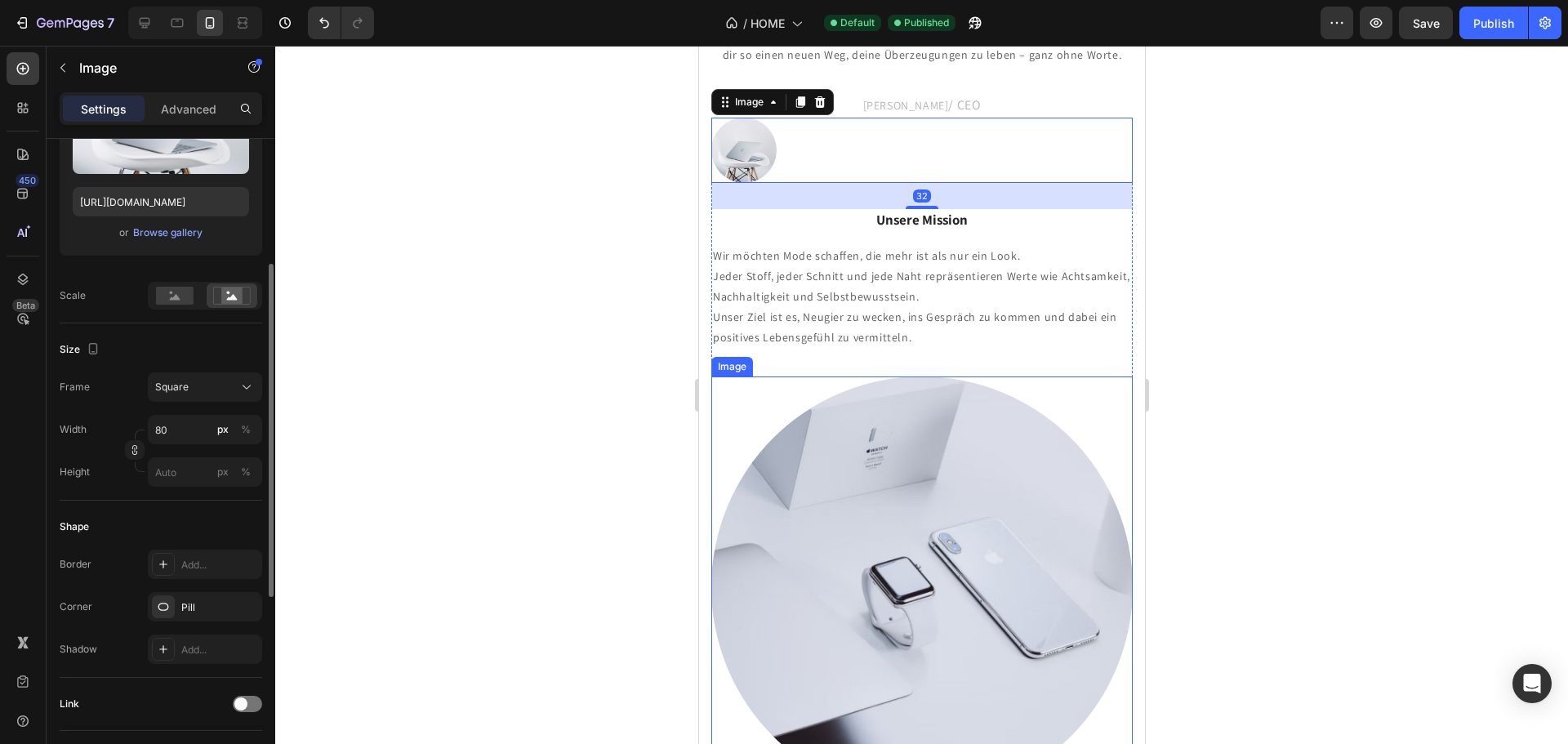
click at [1056, 391] on div at bounding box center [921, 587] width 422 height 422
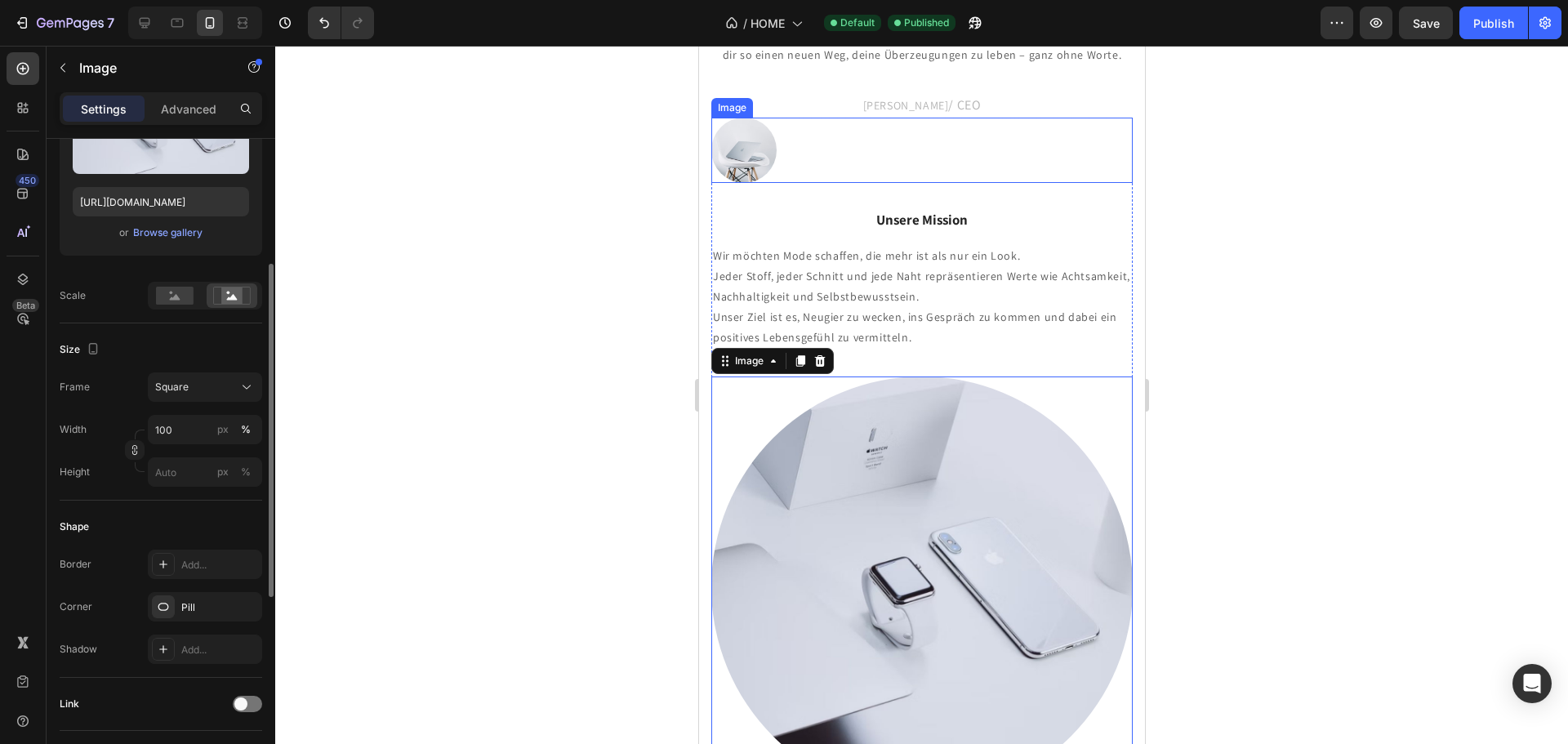
click at [900, 143] on div at bounding box center [921, 149] width 422 height 65
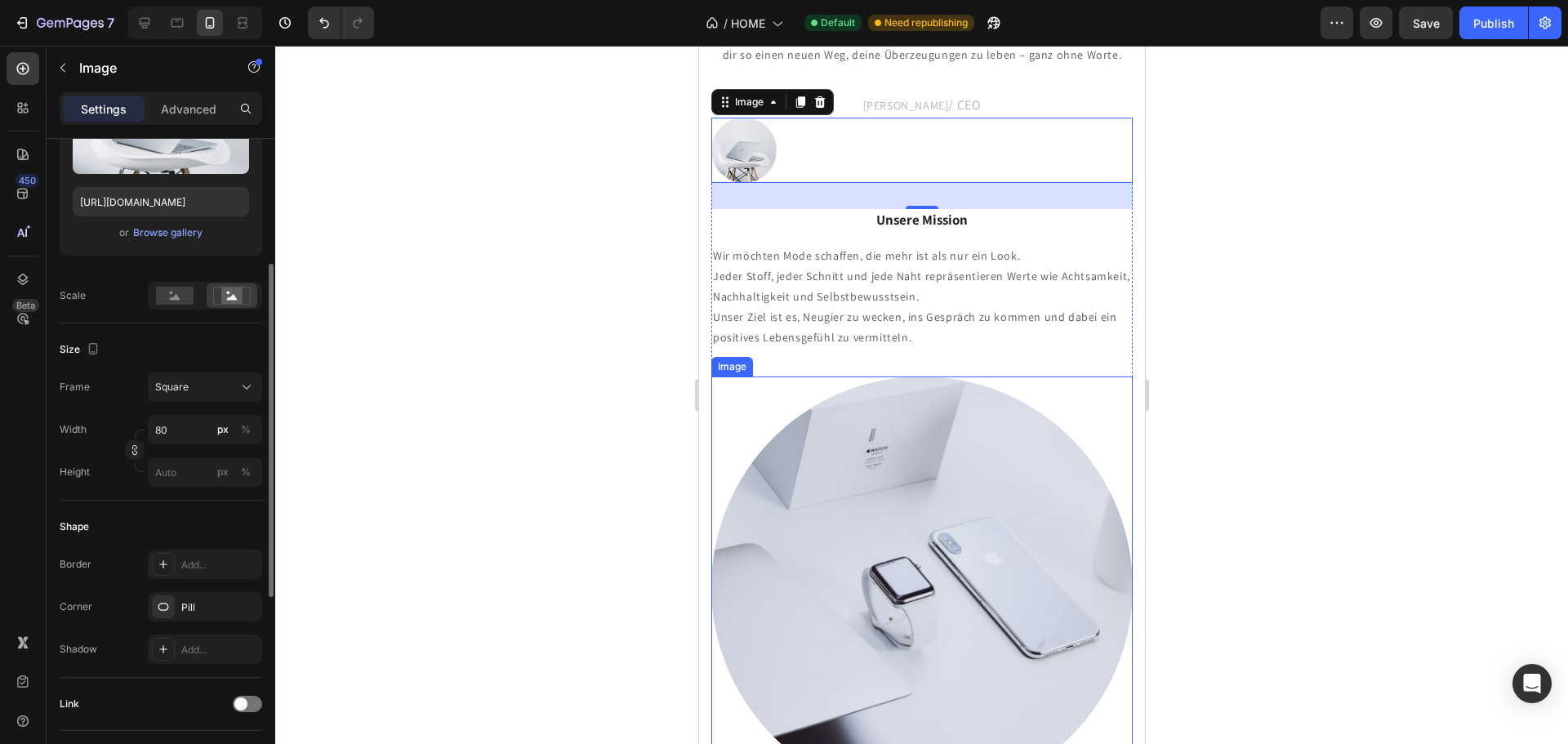
click at [1066, 380] on div at bounding box center [921, 587] width 422 height 422
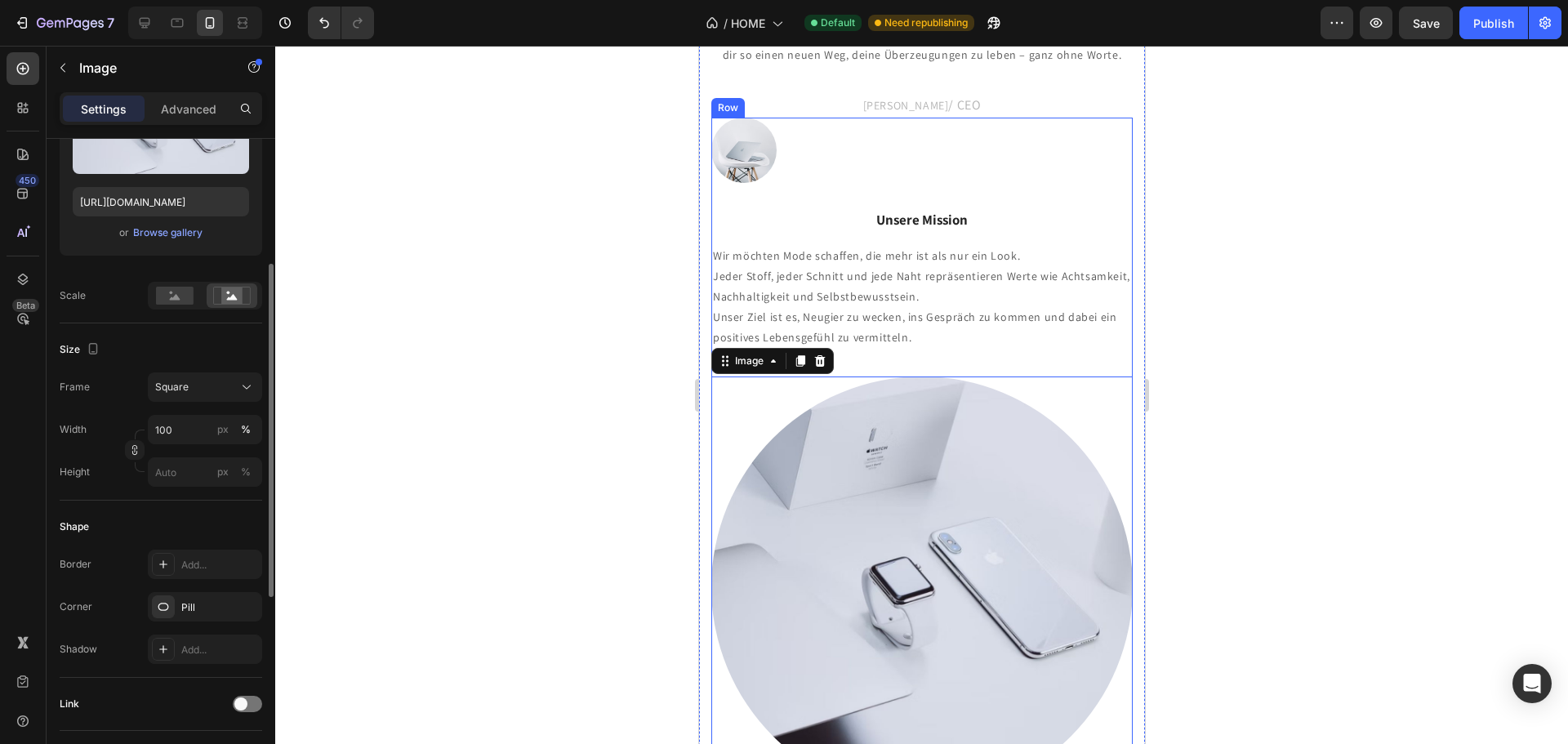
click at [924, 143] on div at bounding box center [921, 149] width 422 height 65
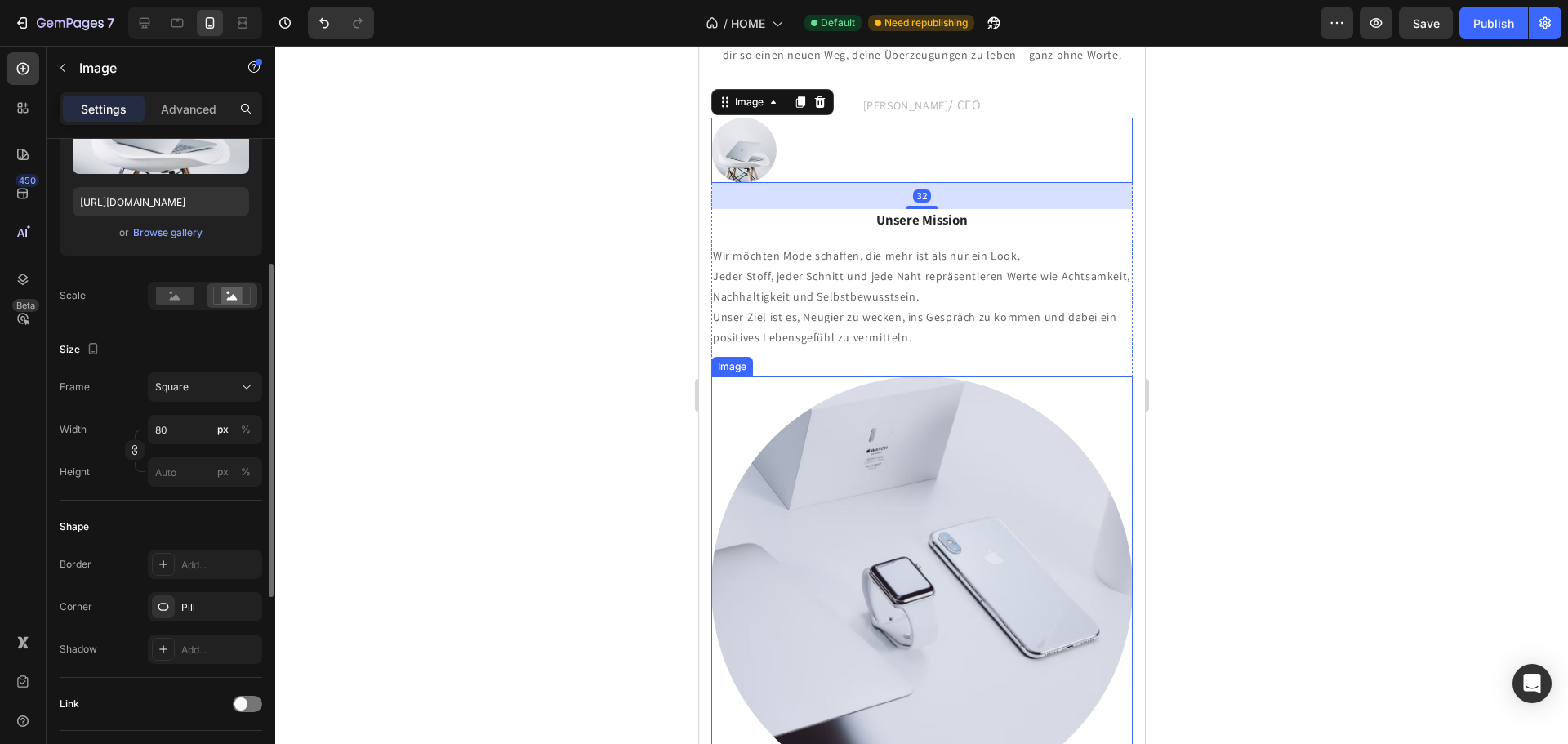
click at [989, 376] on div at bounding box center [921, 587] width 422 height 422
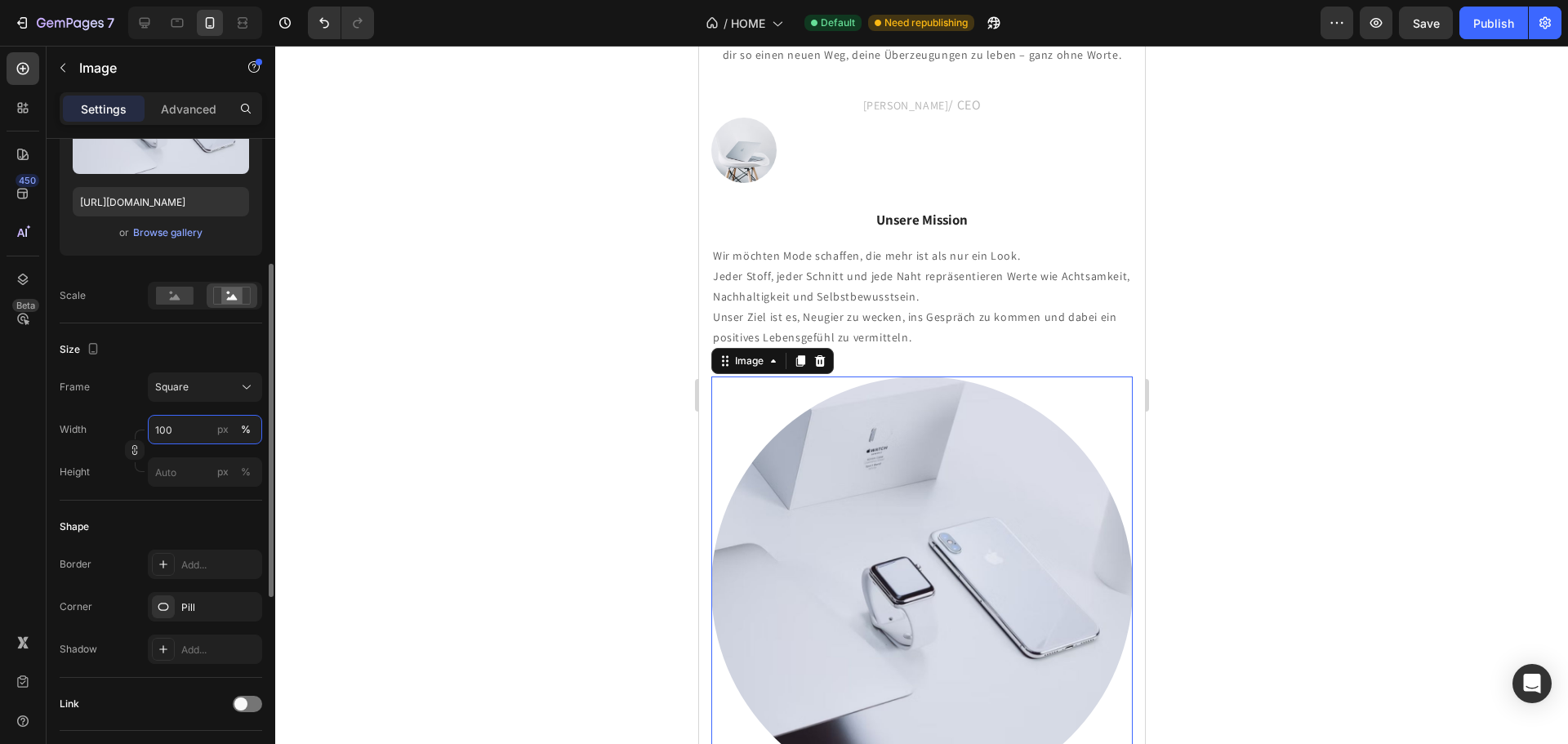
click at [208, 440] on input "100" at bounding box center [205, 430] width 114 height 29
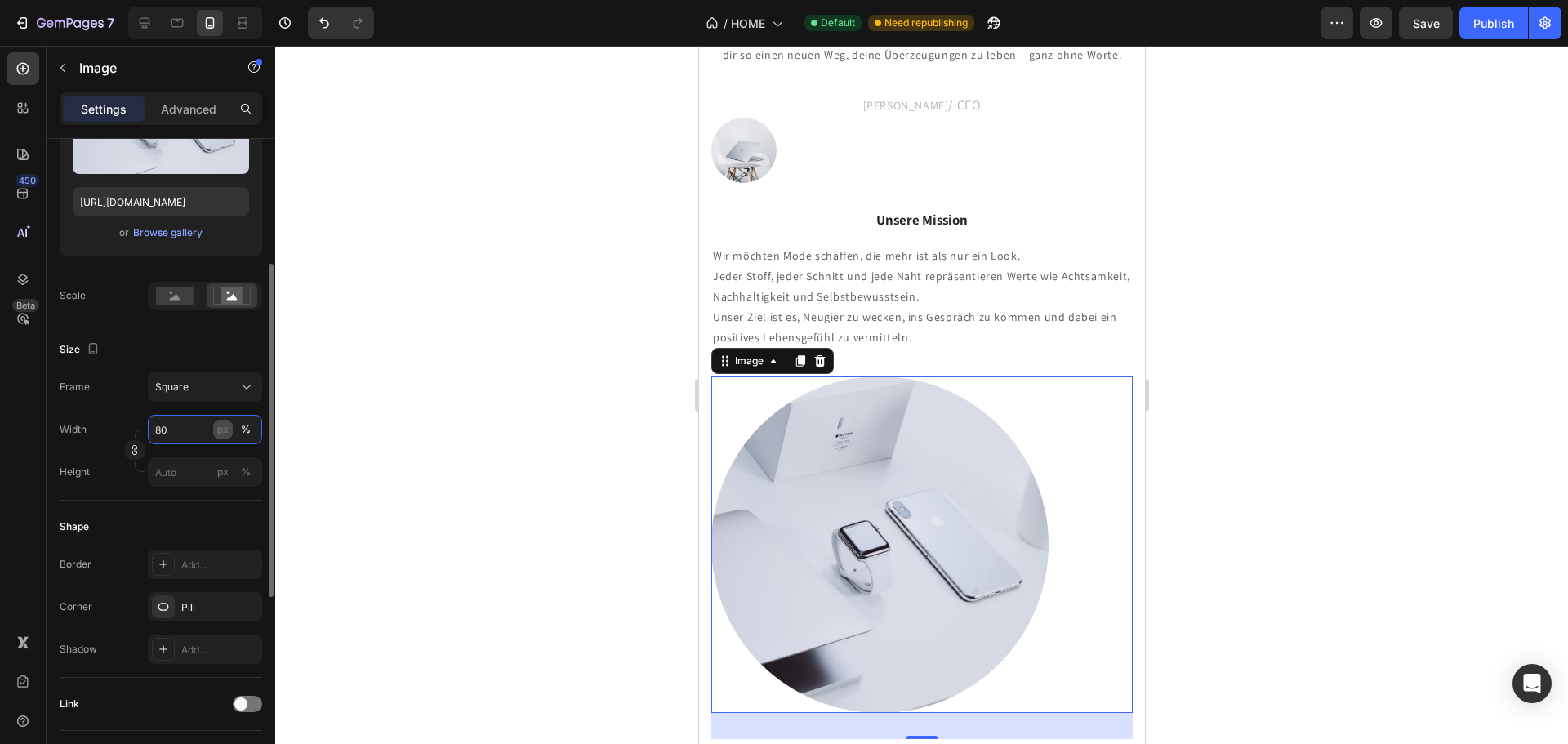
type input "80"
click at [228, 432] on div "px" at bounding box center [223, 429] width 12 height 15
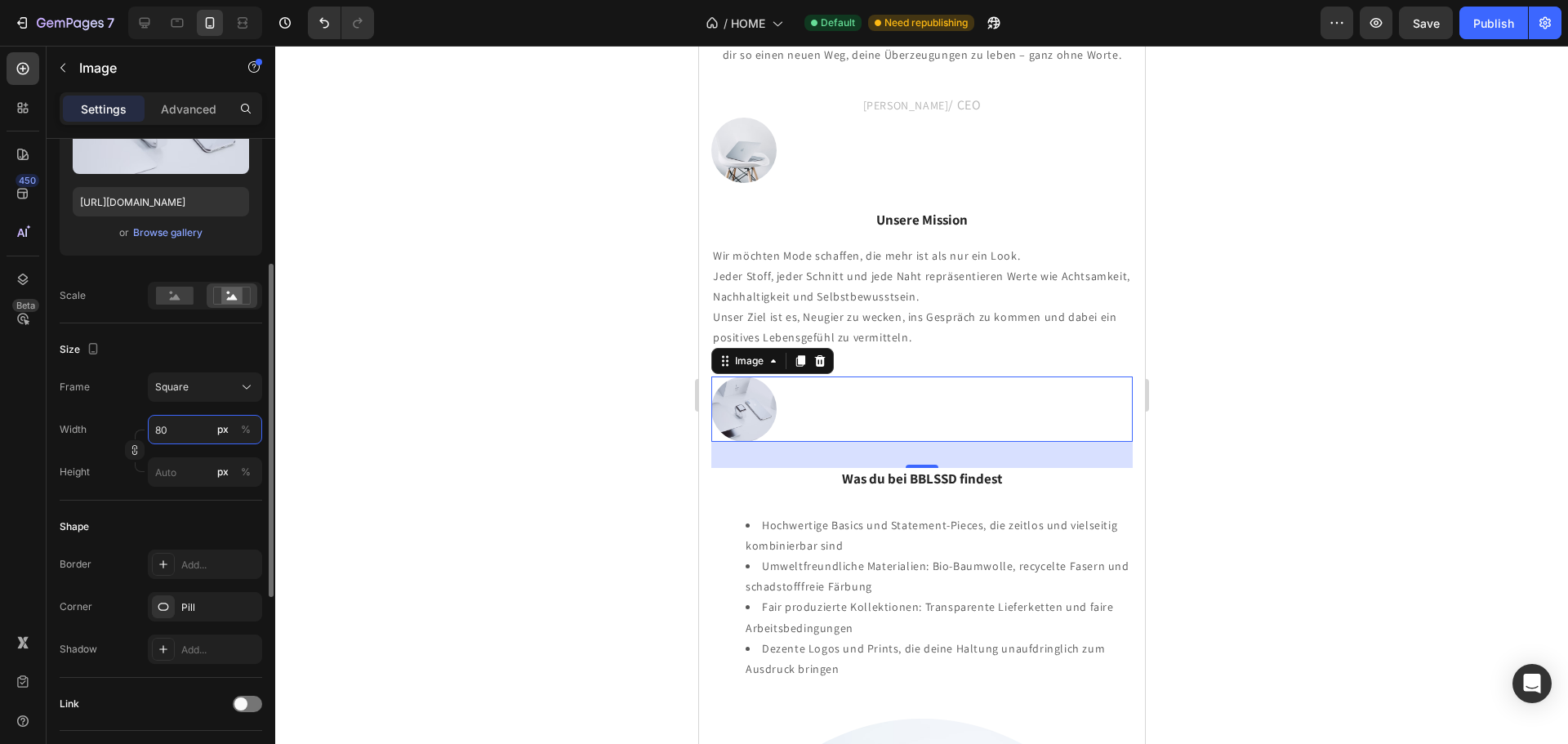
type input "80"
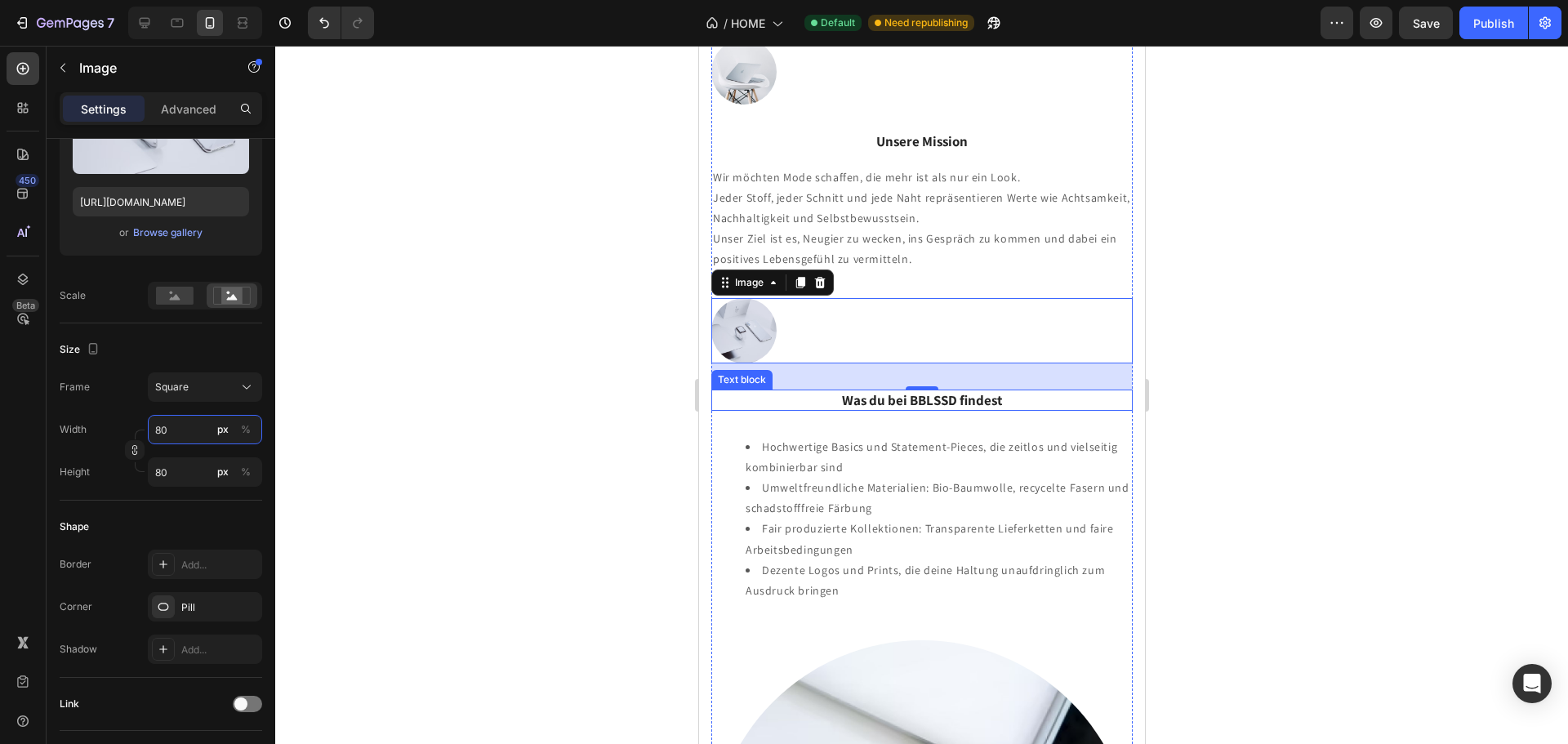
scroll to position [2147, 0]
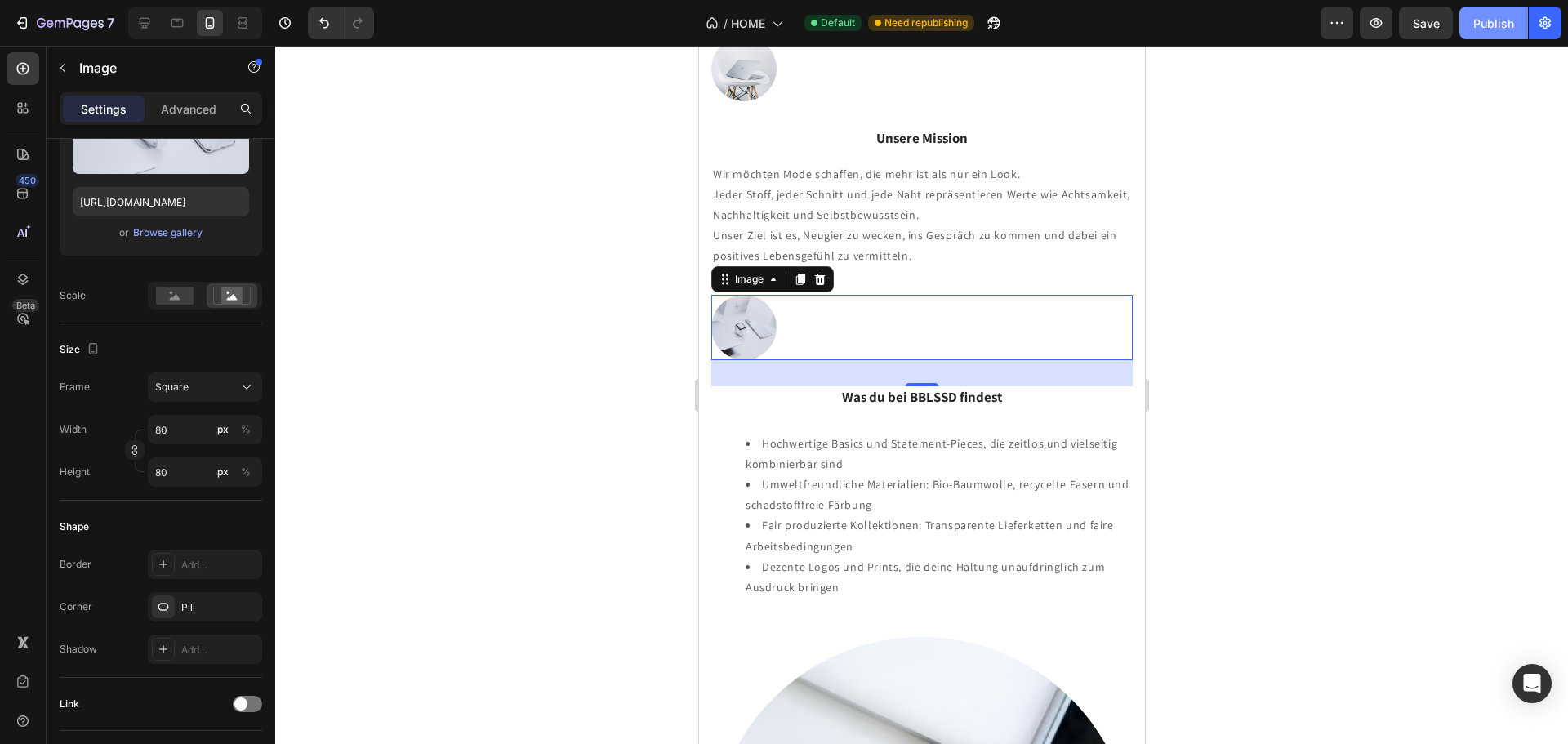
click at [1491, 23] on div "Publish" at bounding box center [1493, 23] width 41 height 17
click at [90, 347] on icon "button" at bounding box center [93, 348] width 16 height 16
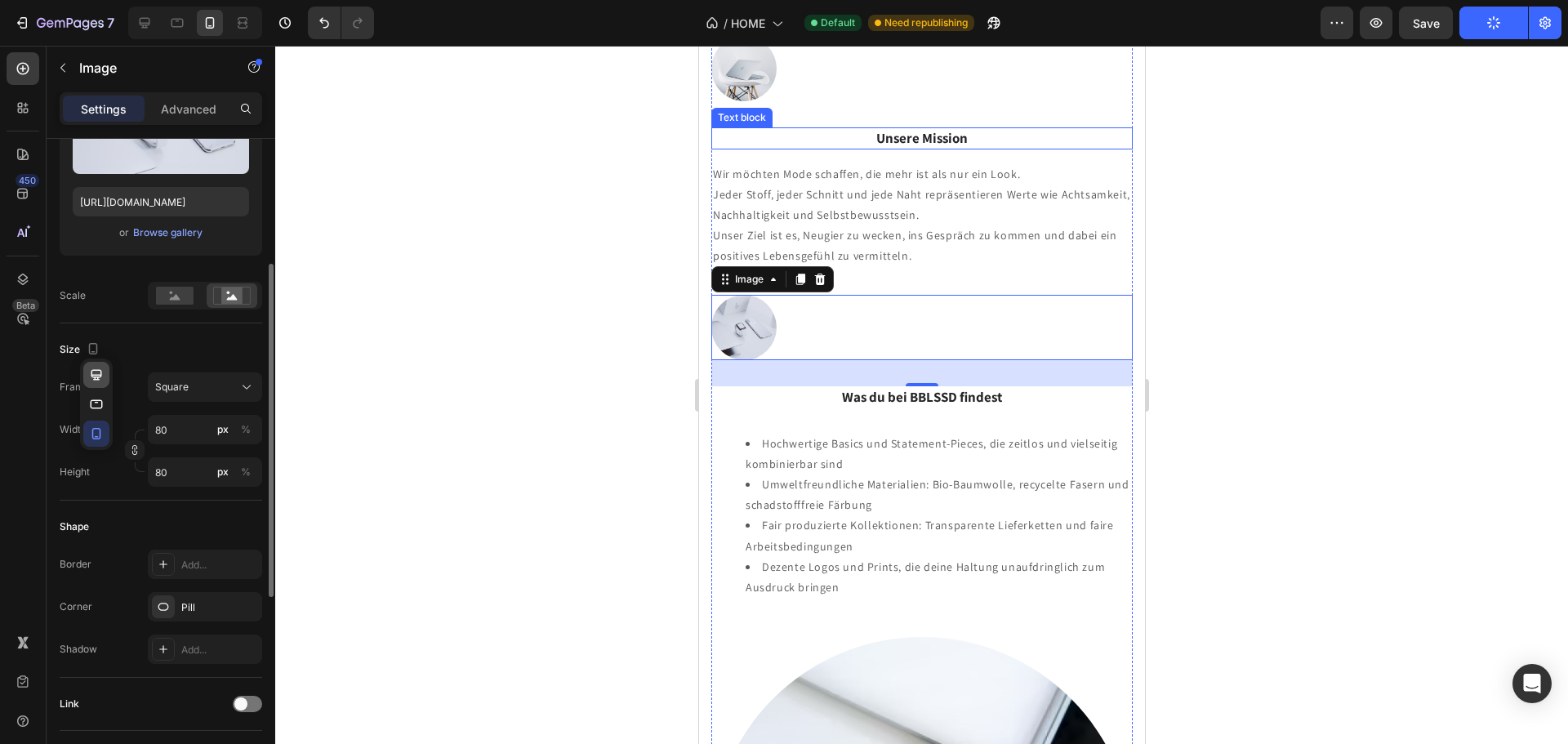
click at [97, 376] on icon "button" at bounding box center [96, 374] width 11 height 11
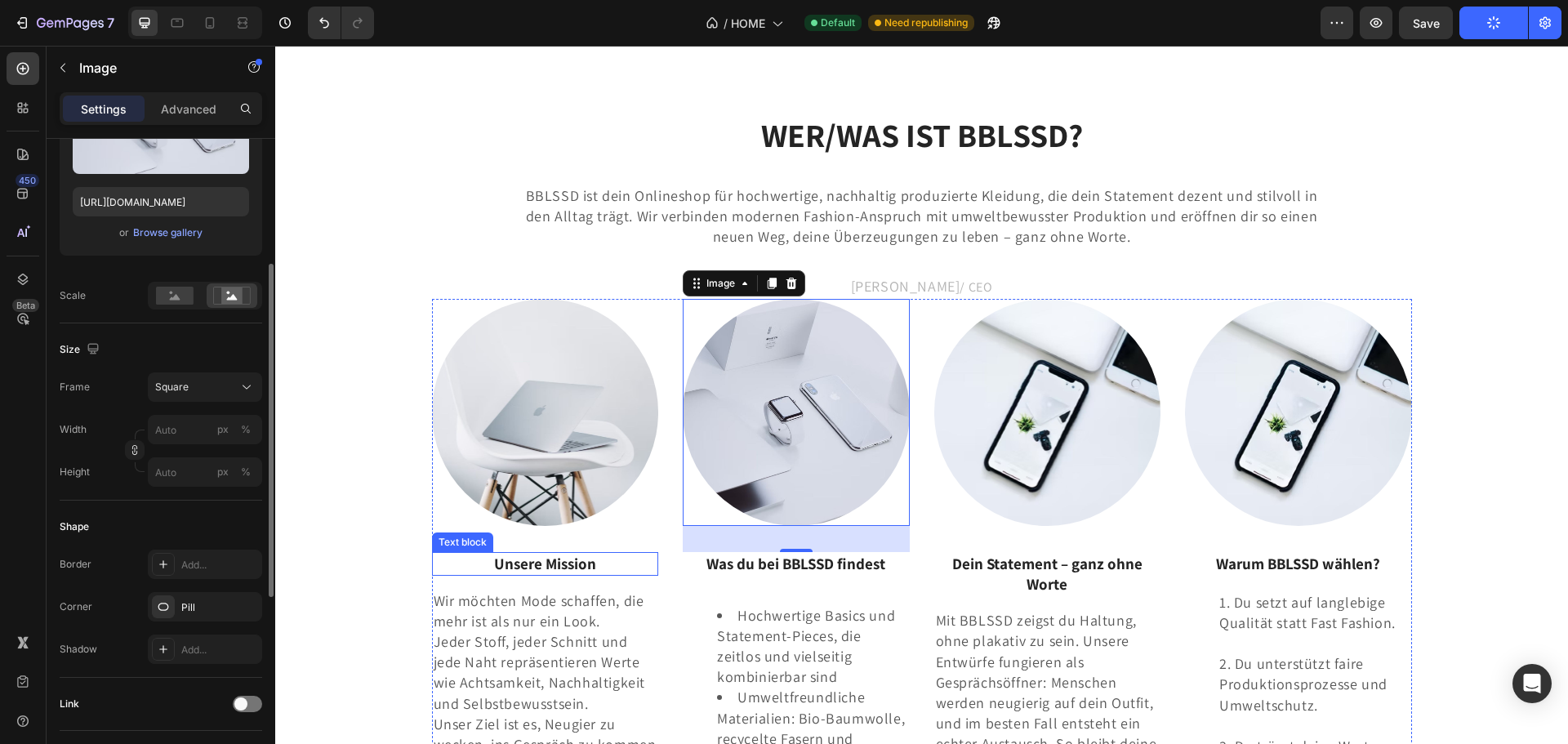
scroll to position [2705, 0]
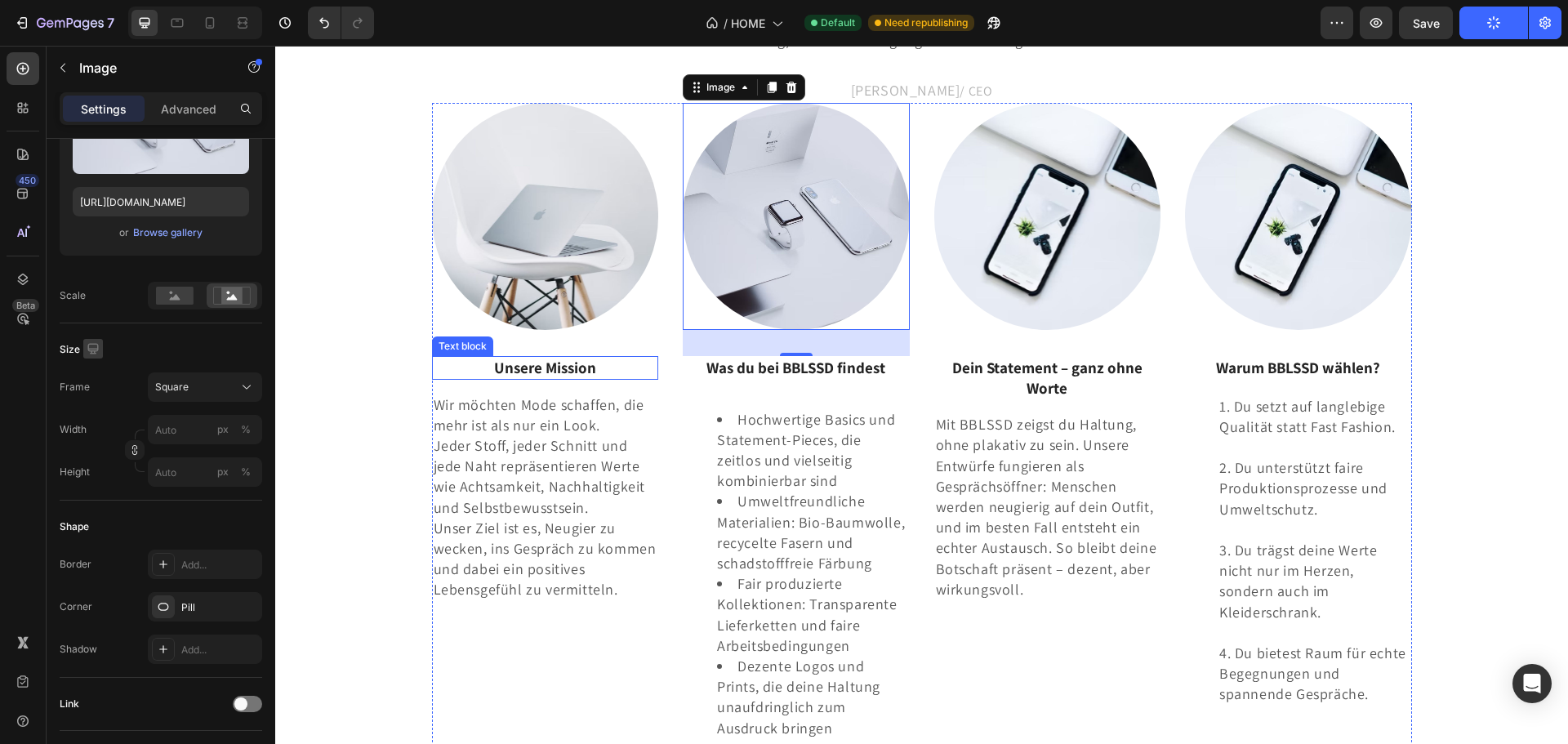
click at [90, 349] on icon "button" at bounding box center [93, 348] width 16 height 16
click at [100, 432] on icon "button" at bounding box center [96, 434] width 9 height 12
type input "80"
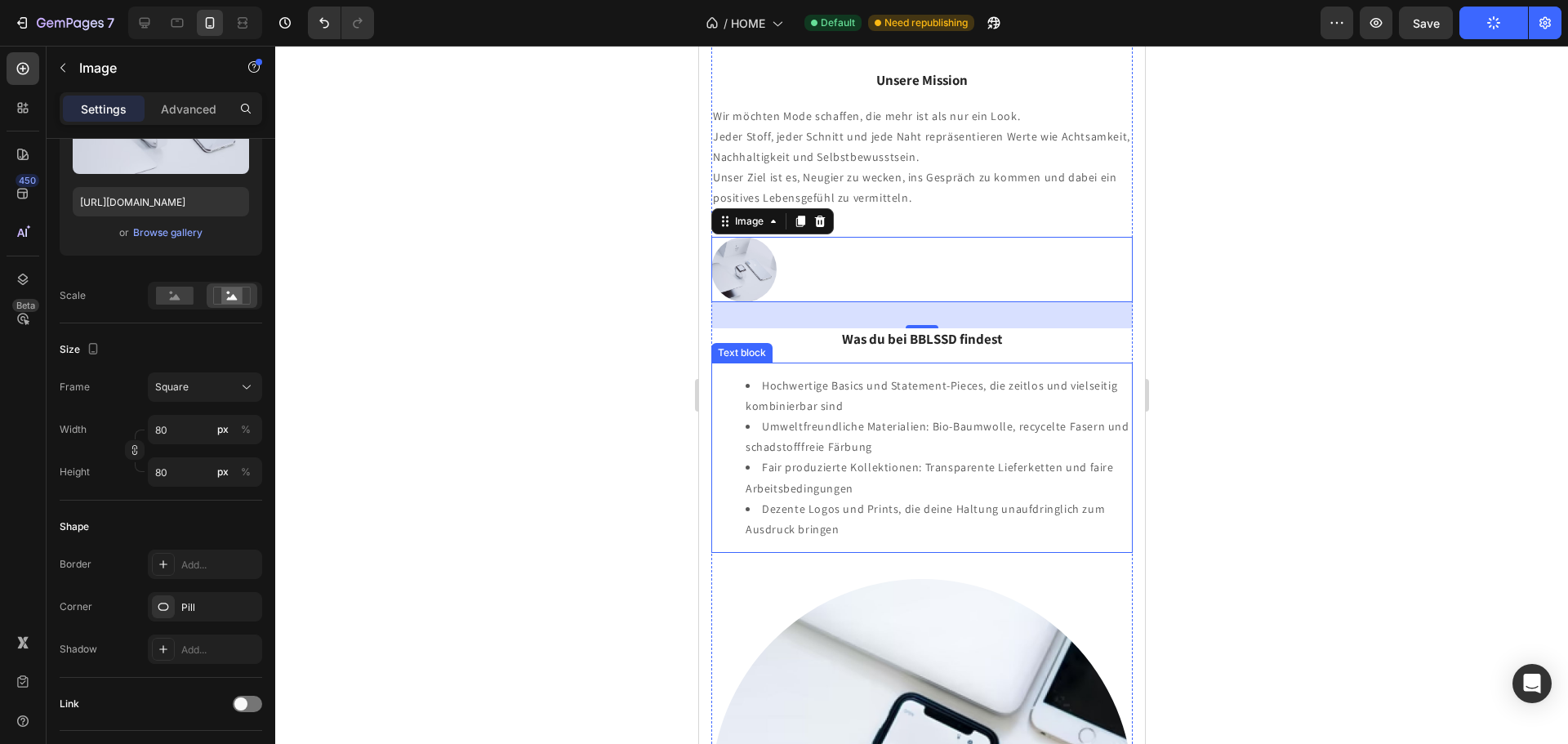
scroll to position [2159, 0]
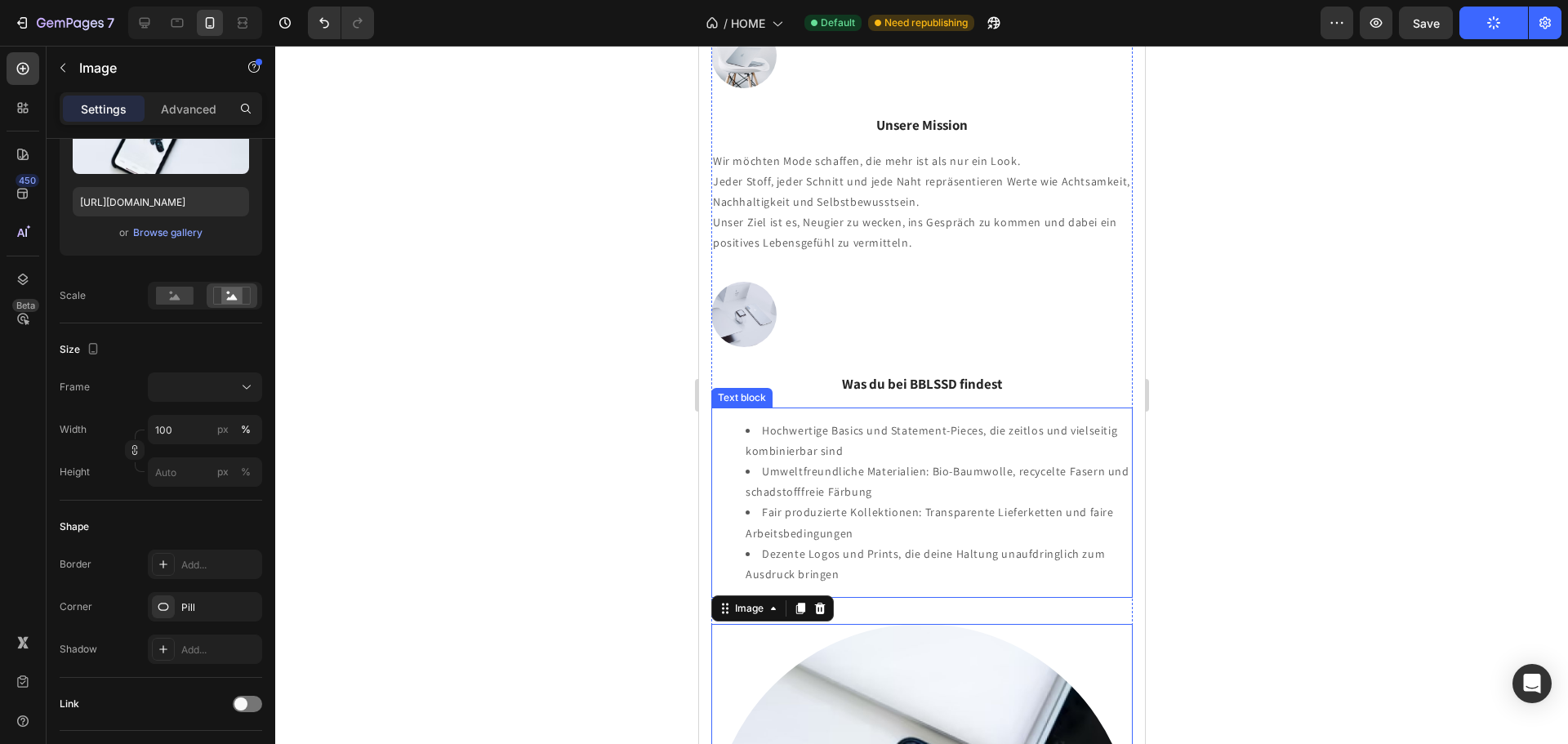
click at [1046, 472] on li "Umweltfreundliche Materialien: Bio-Baumwolle, recycelte Fasern und schadstofffr…" at bounding box center [938, 482] width 386 height 41
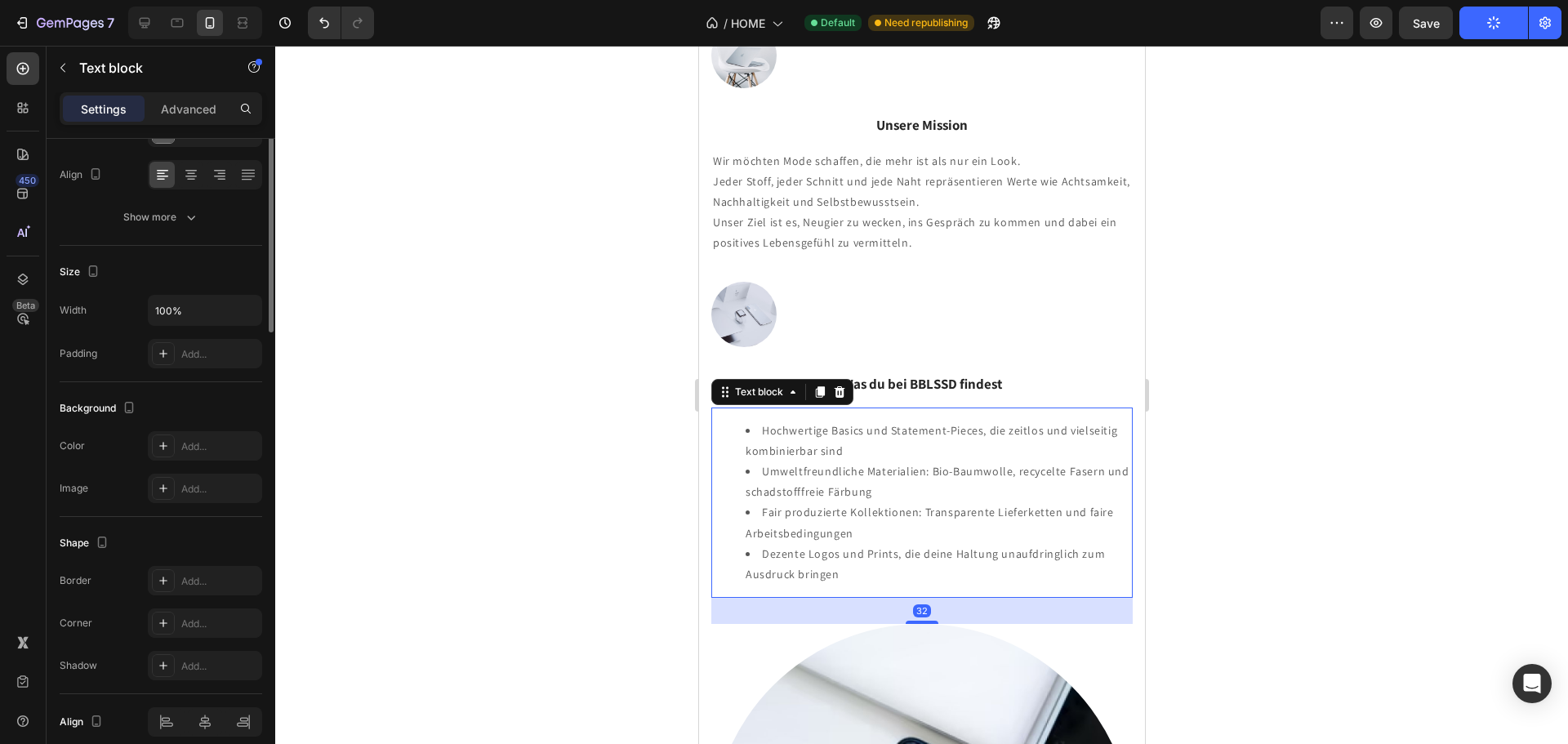
scroll to position [0, 0]
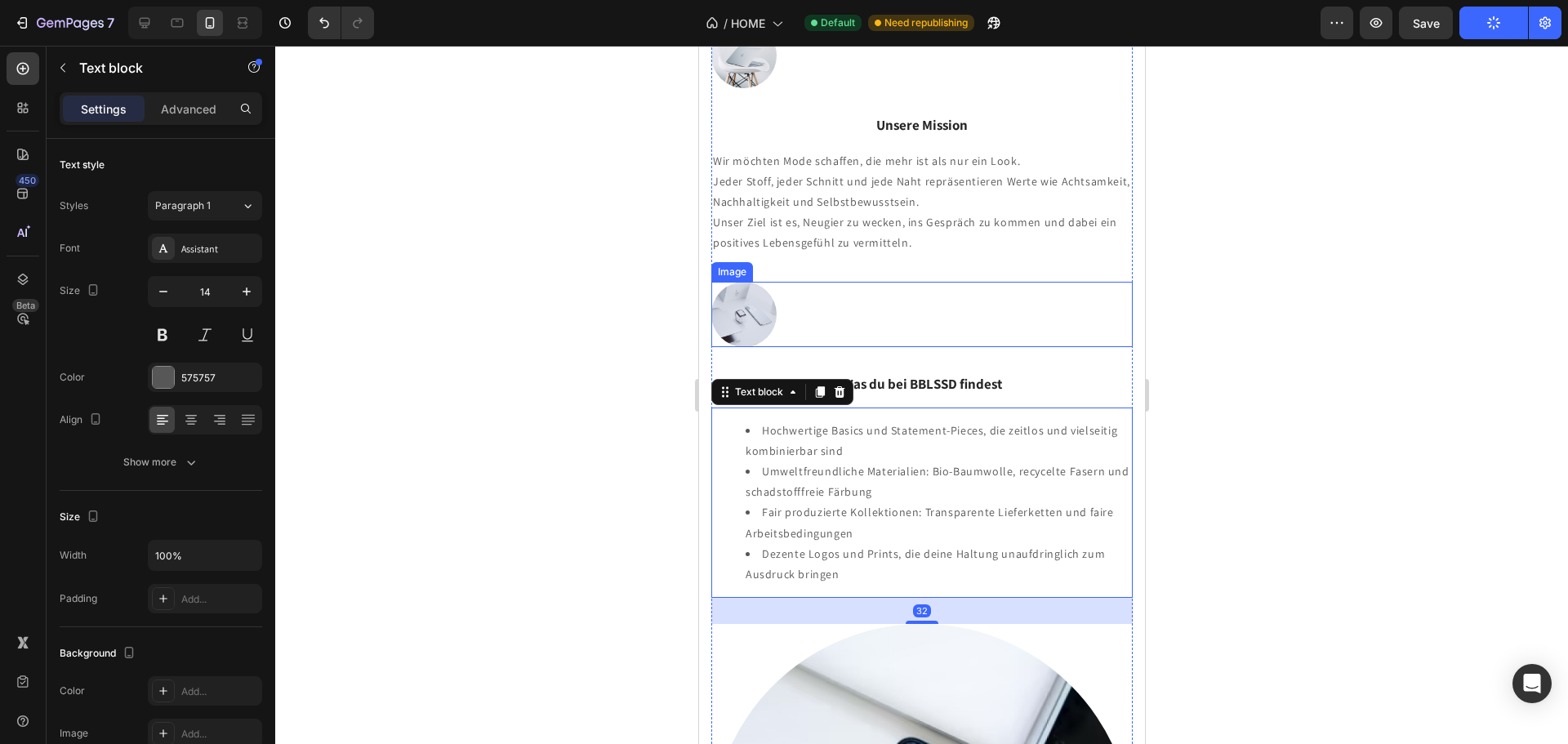
click at [1017, 284] on div at bounding box center [921, 314] width 422 height 65
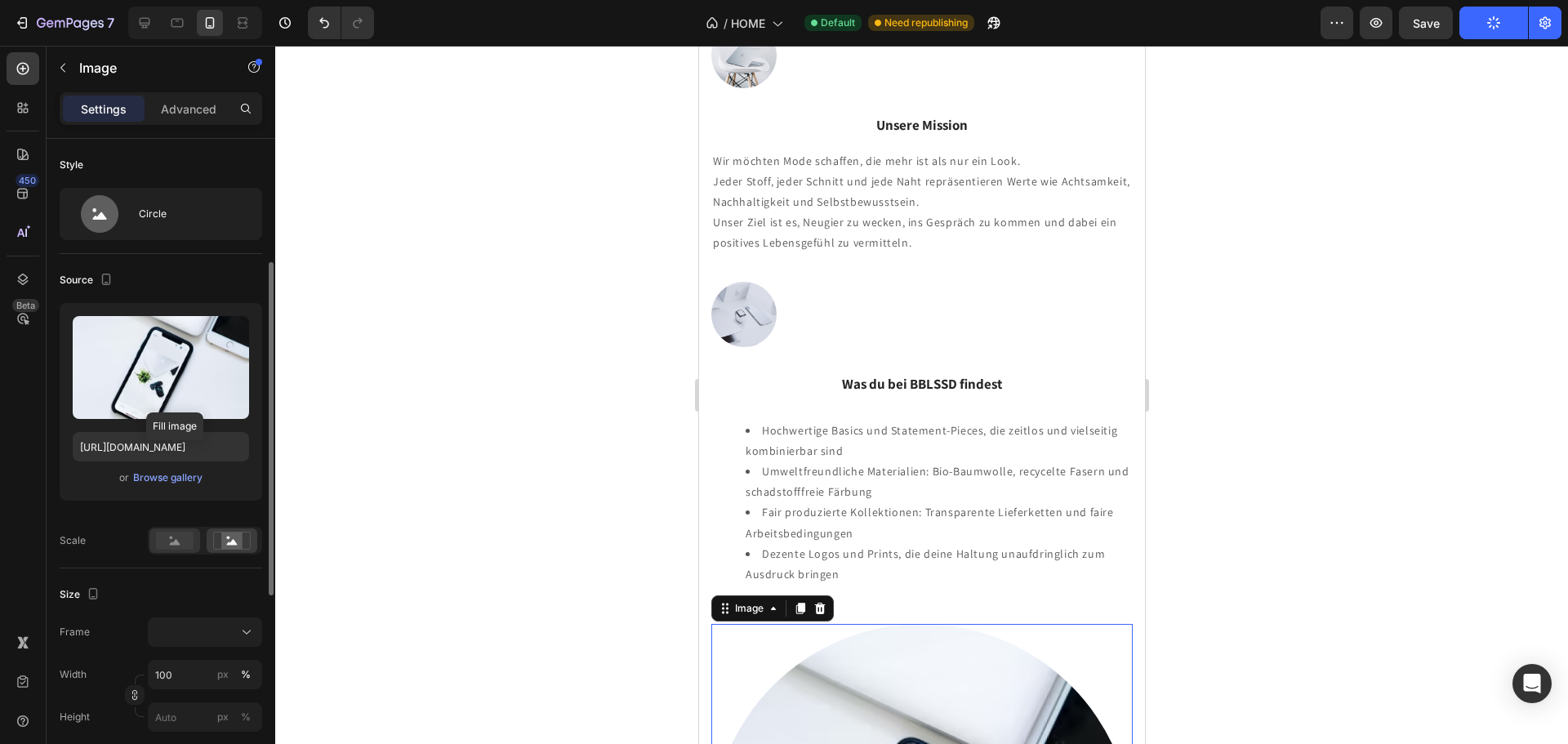
scroll to position [81, 0]
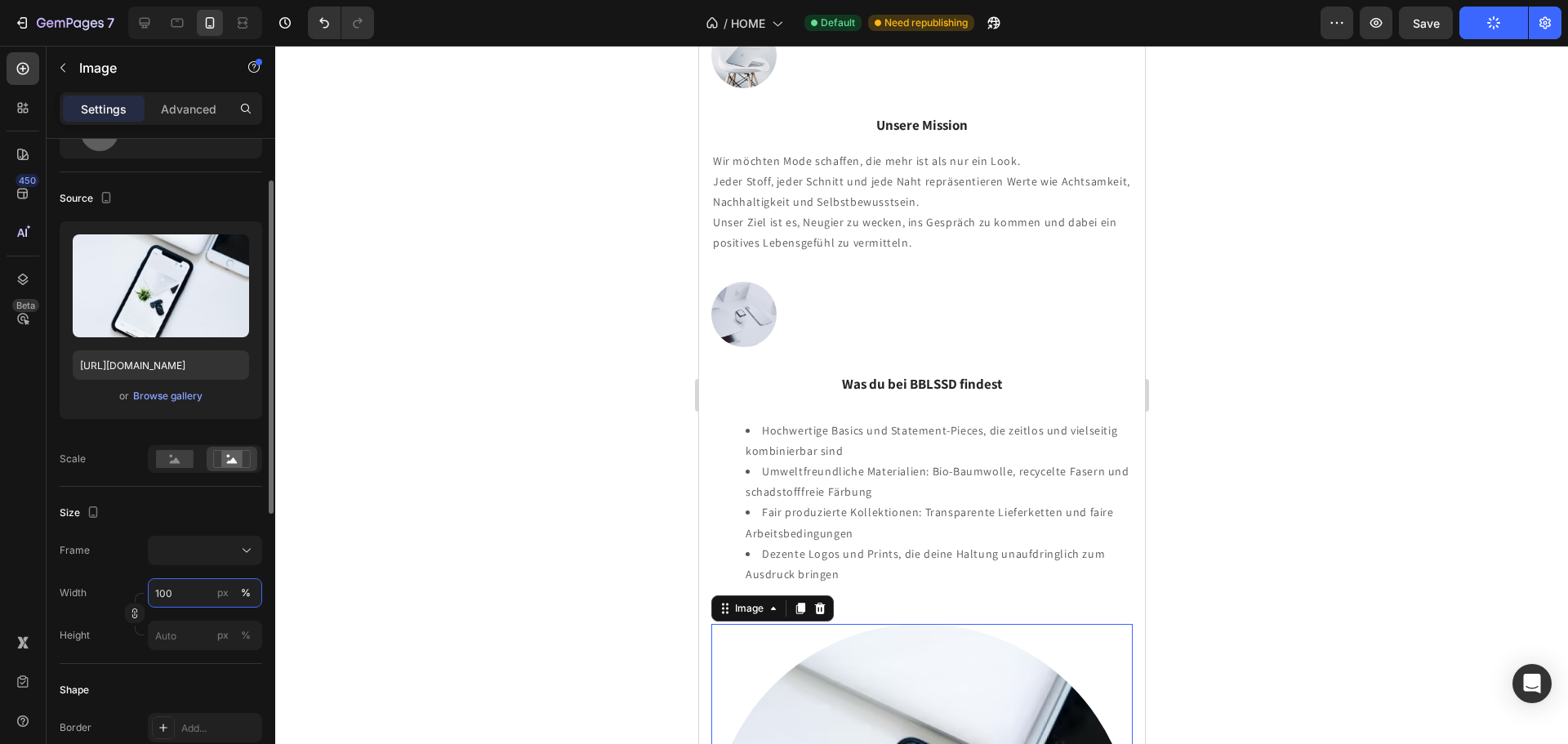
click at [201, 594] on input "100" at bounding box center [205, 593] width 114 height 29
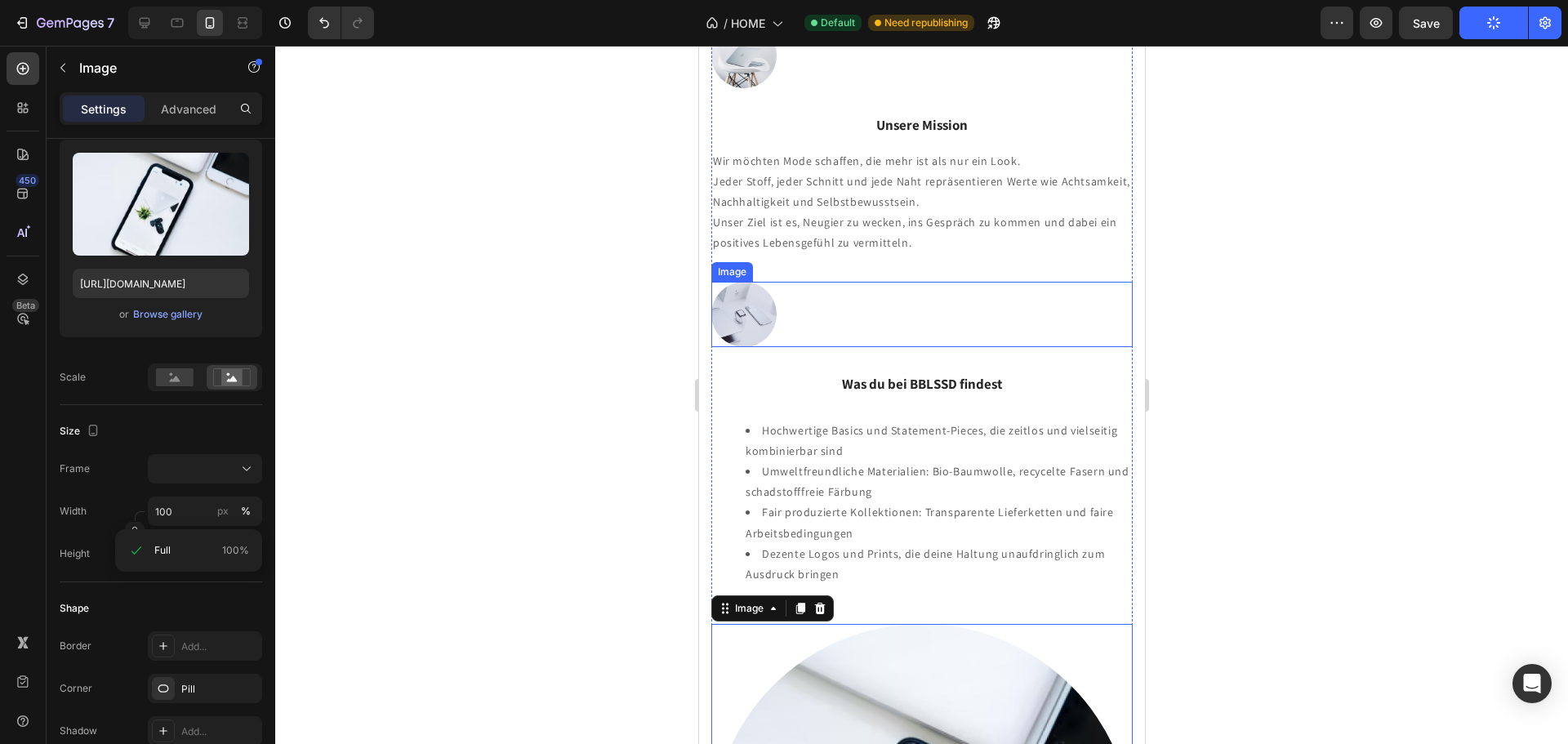
click at [898, 297] on div at bounding box center [921, 314] width 422 height 65
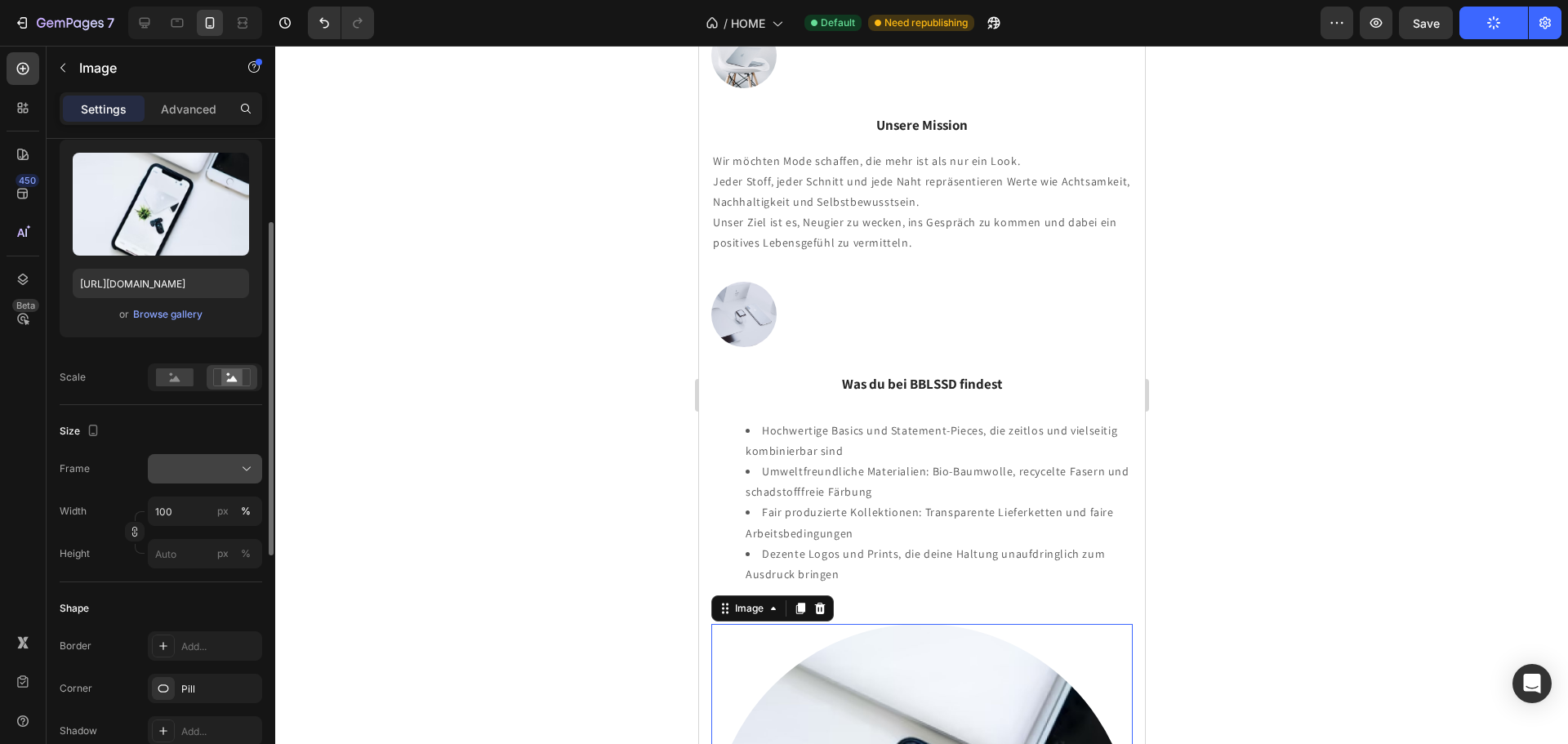
click at [236, 465] on div at bounding box center [205, 469] width 100 height 16
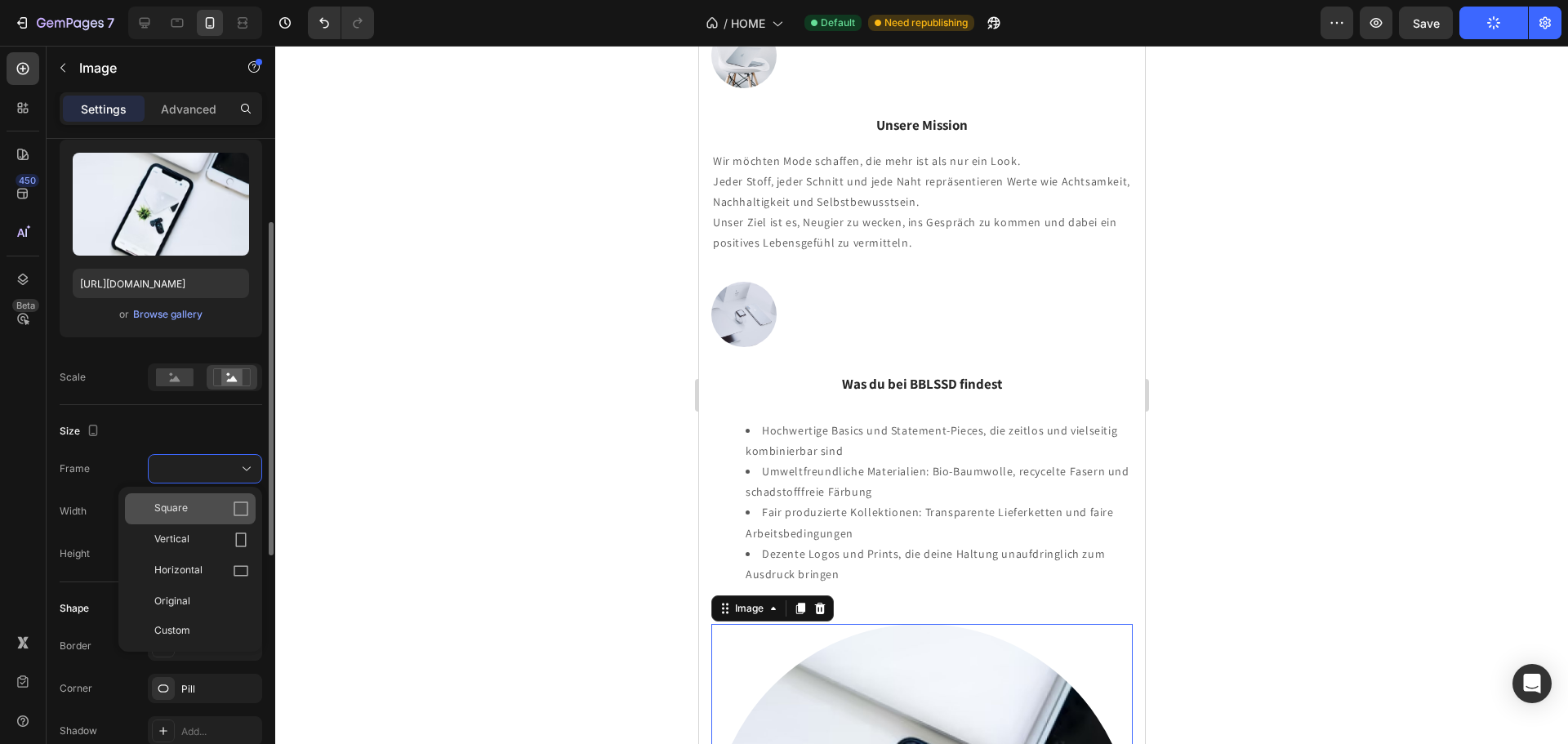
click at [225, 510] on div "Square" at bounding box center [202, 508] width 95 height 16
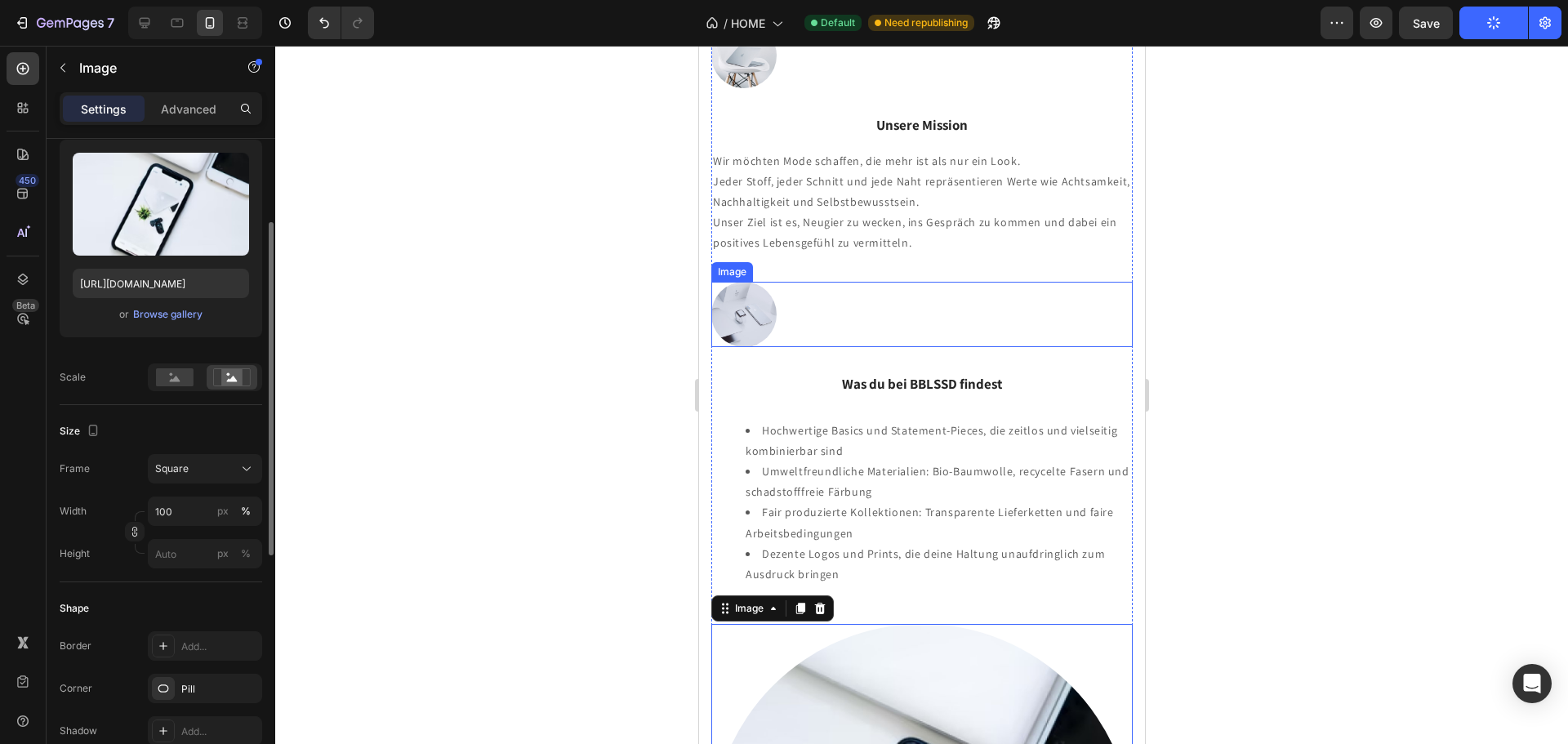
click at [918, 304] on div at bounding box center [921, 314] width 422 height 65
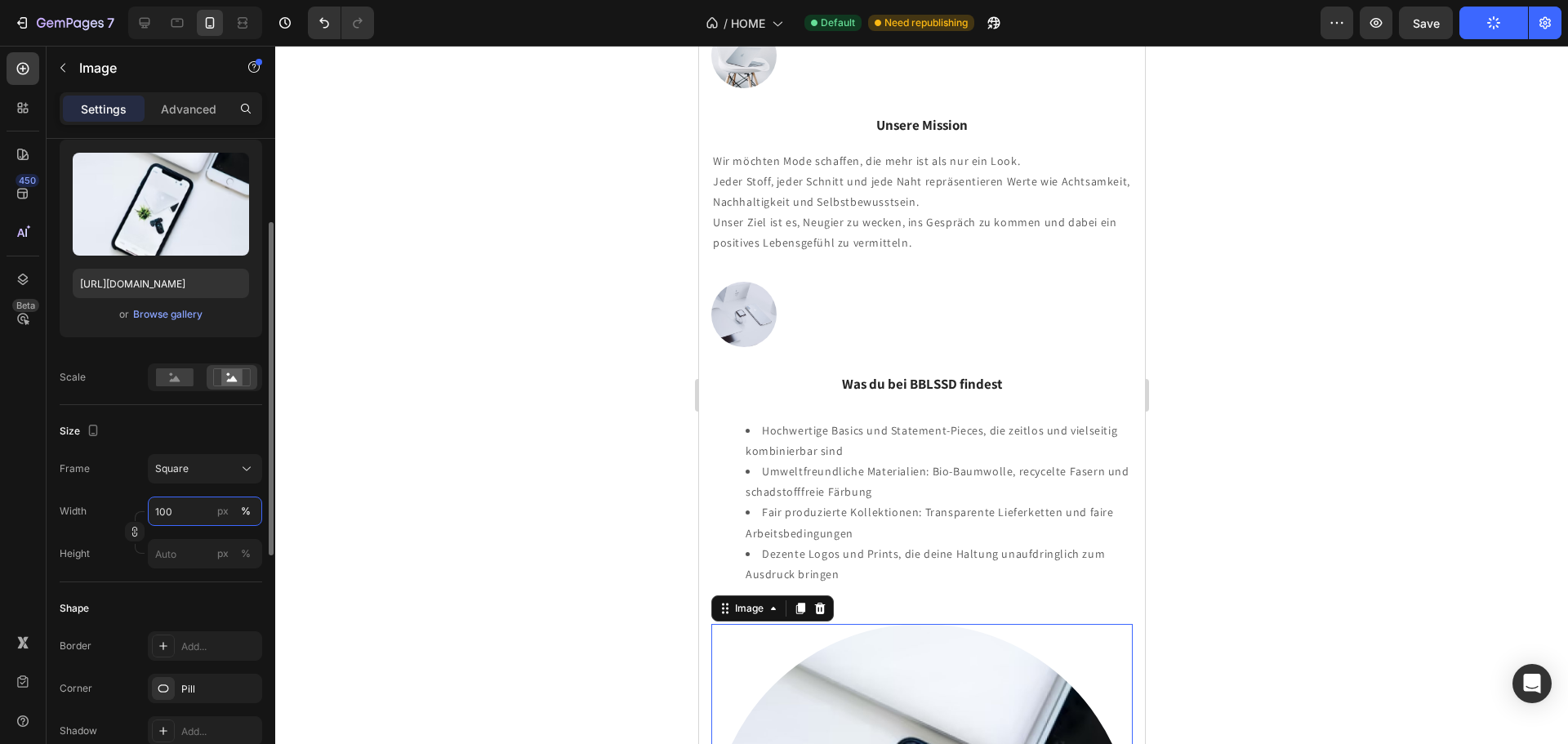
click at [189, 519] on input "100" at bounding box center [205, 511] width 114 height 29
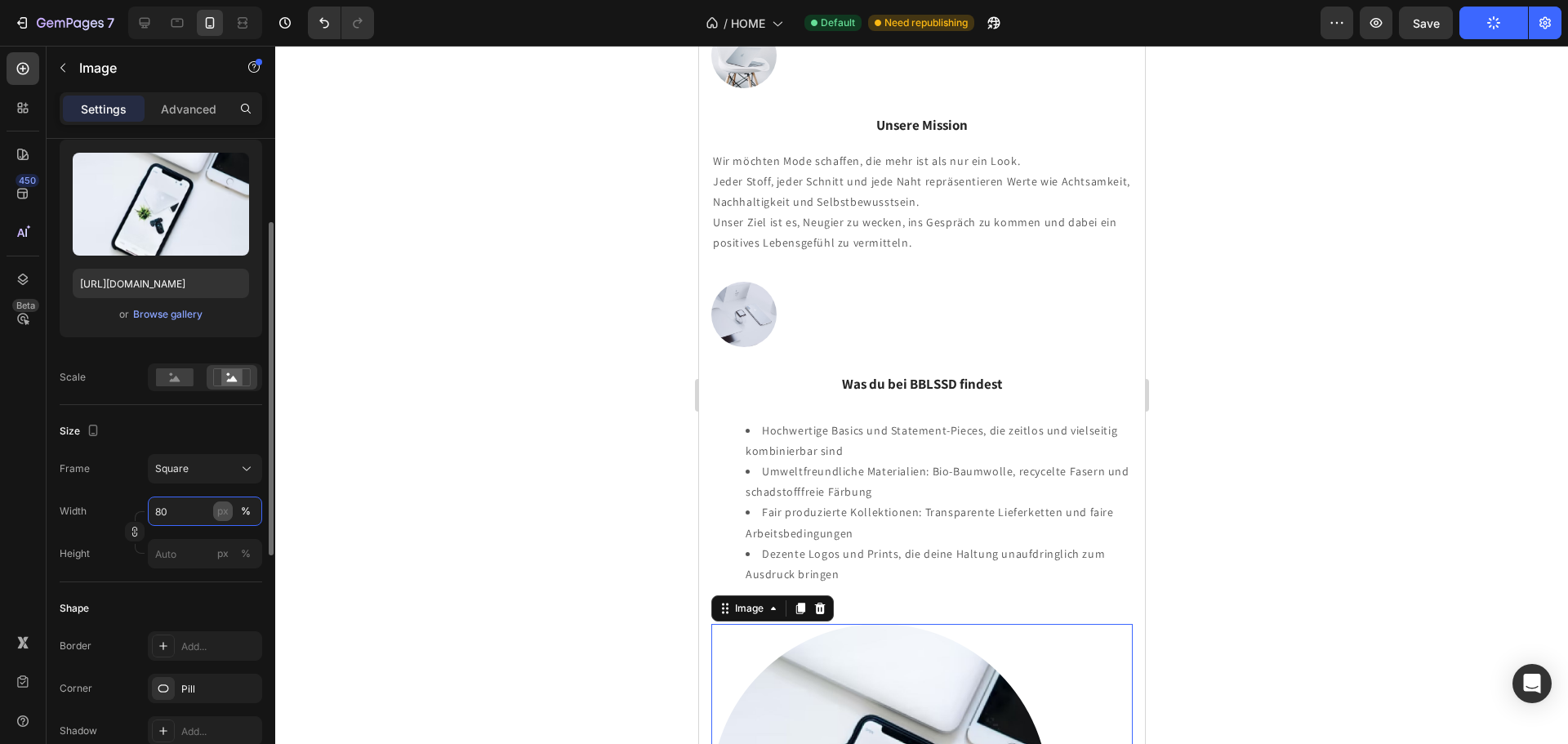
type input "80"
click at [221, 519] on div "px" at bounding box center [223, 511] width 12 height 15
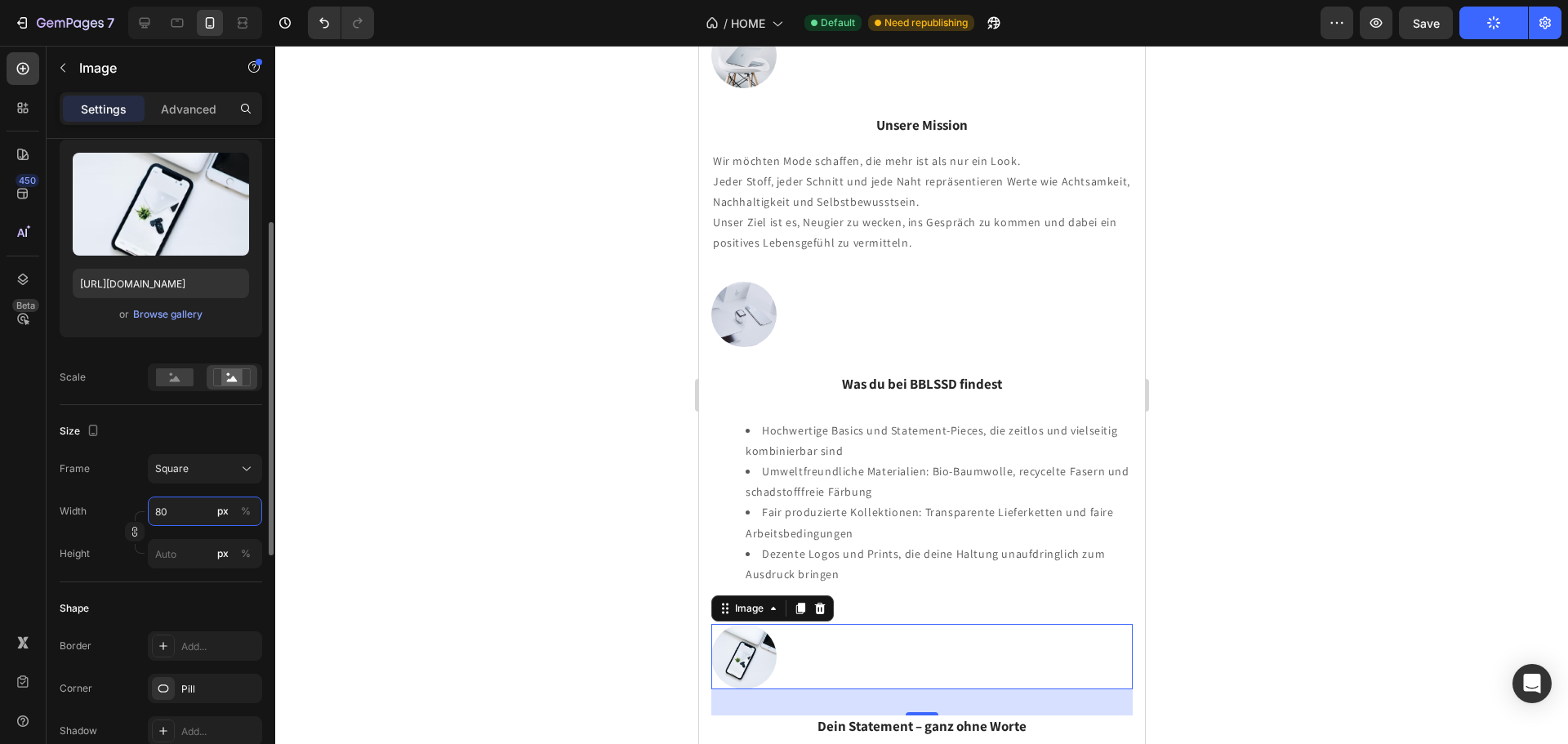
type input "80"
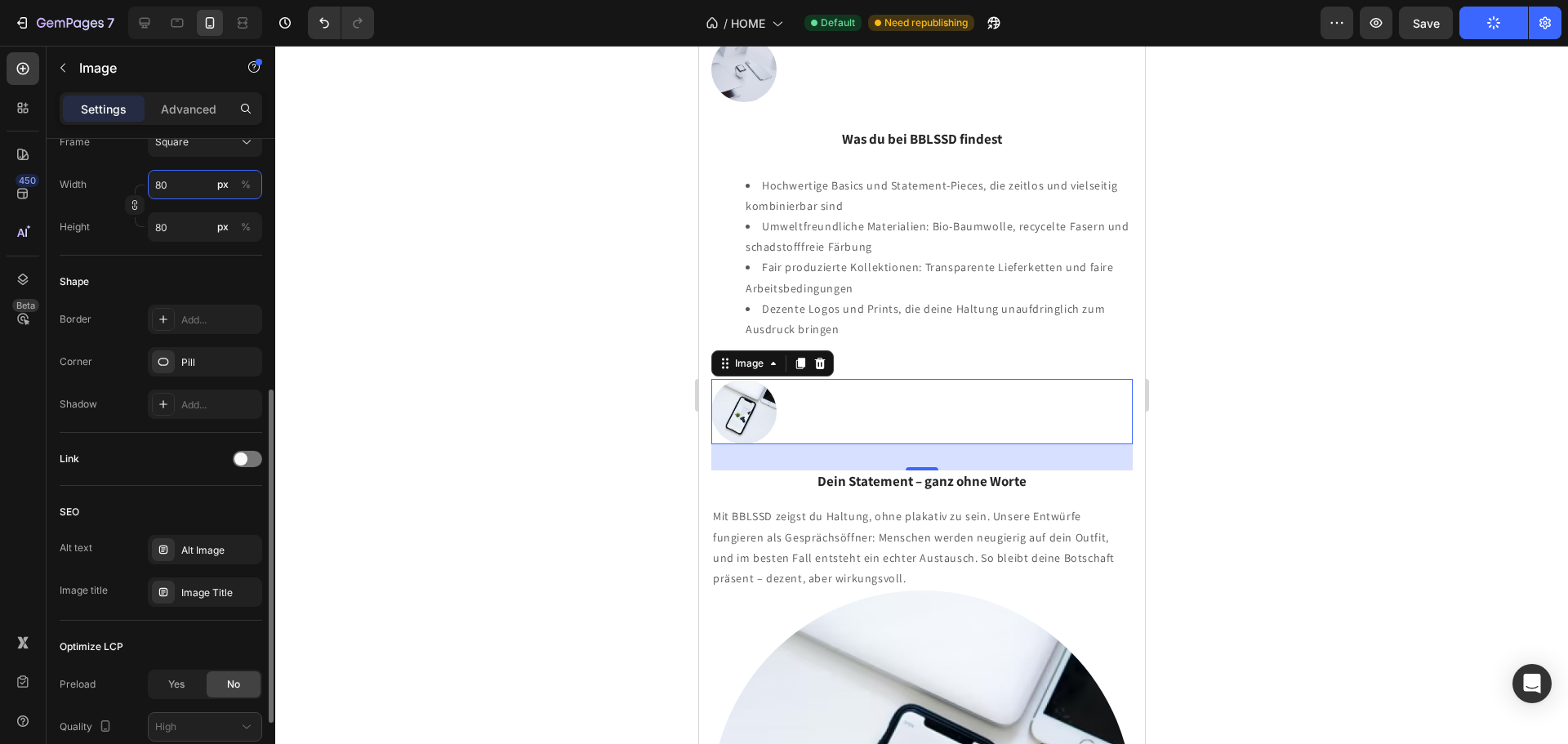
scroll to position [623, 0]
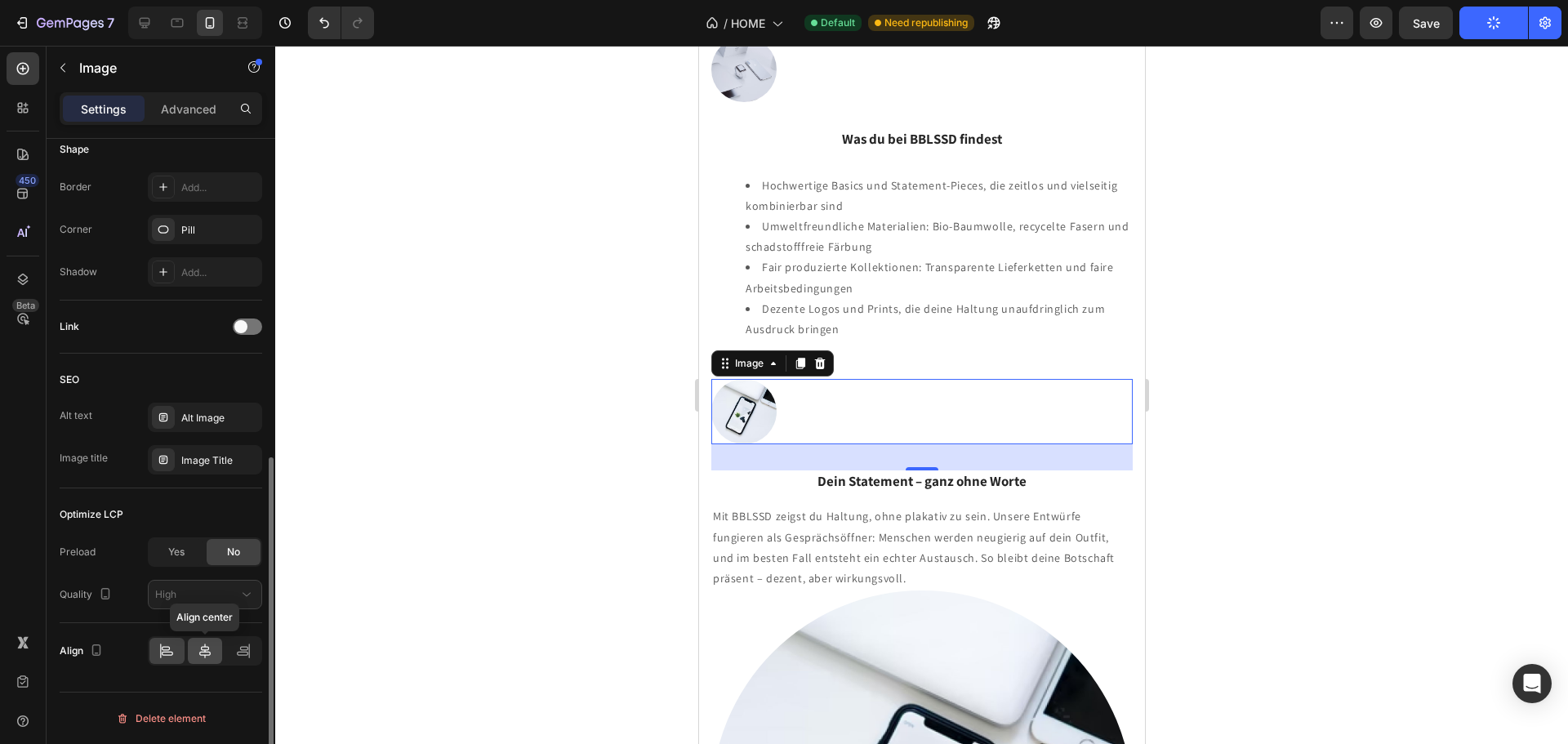
click at [200, 657] on icon at bounding box center [205, 651] width 16 height 16
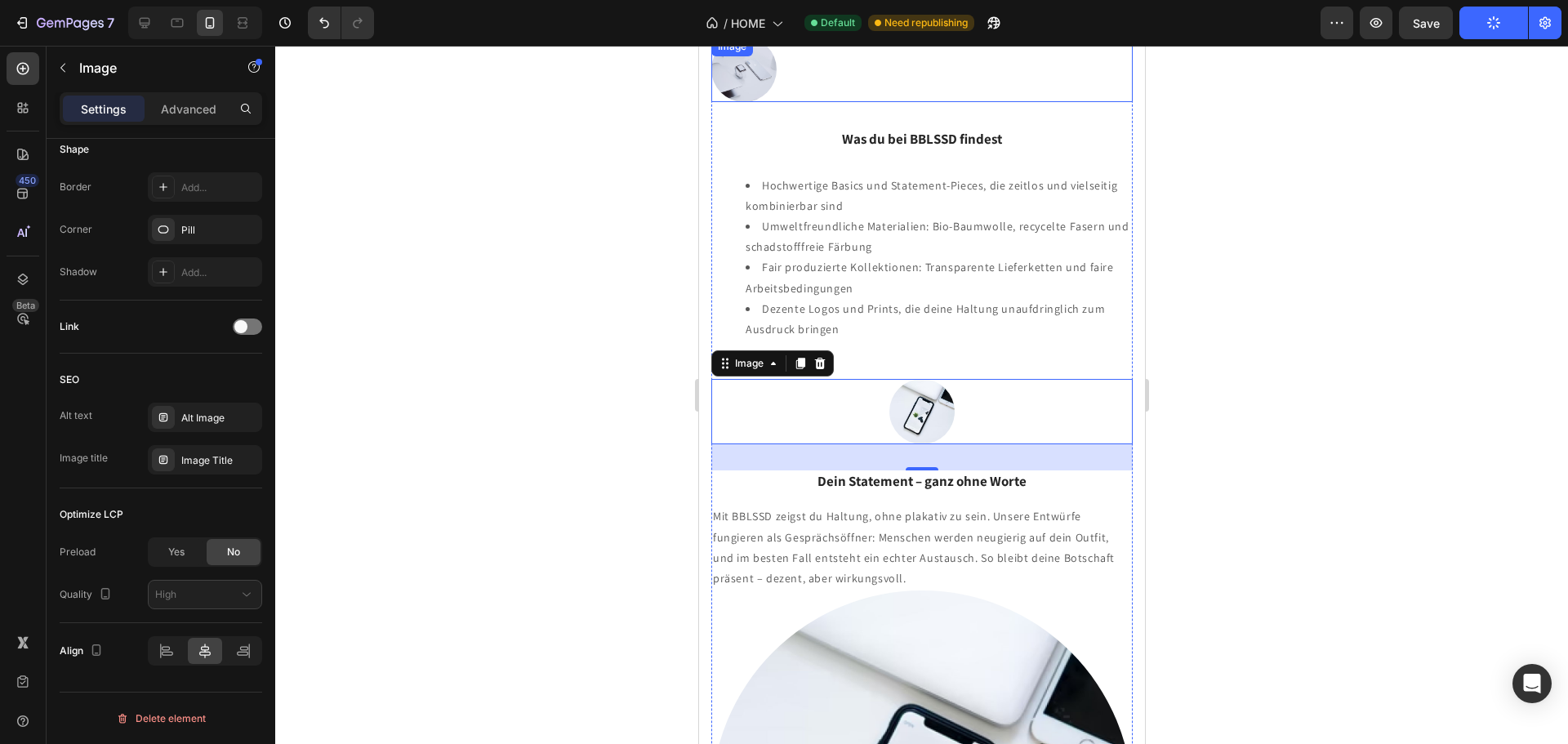
click at [863, 75] on div at bounding box center [921, 69] width 422 height 65
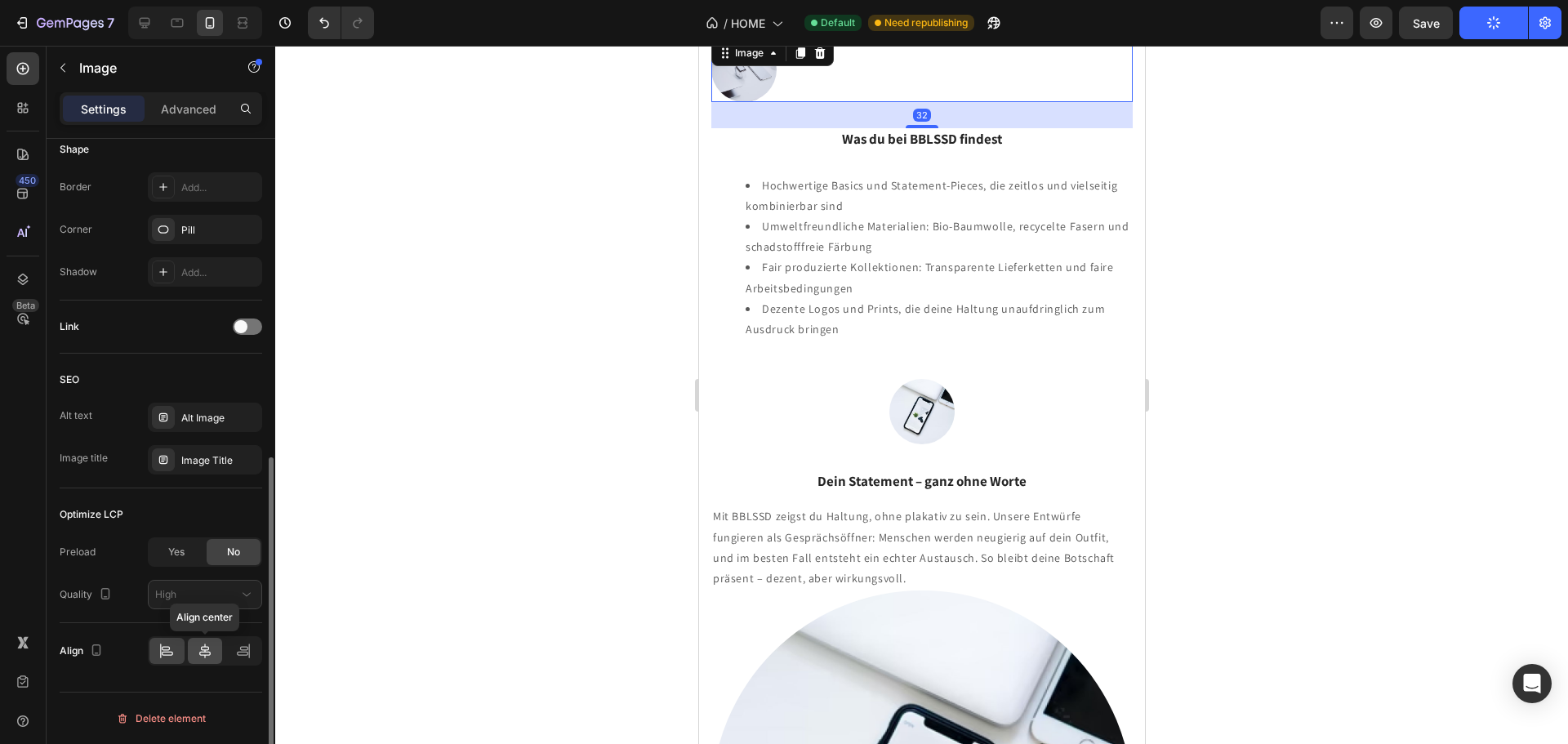
click at [208, 661] on div at bounding box center [206, 651] width 35 height 26
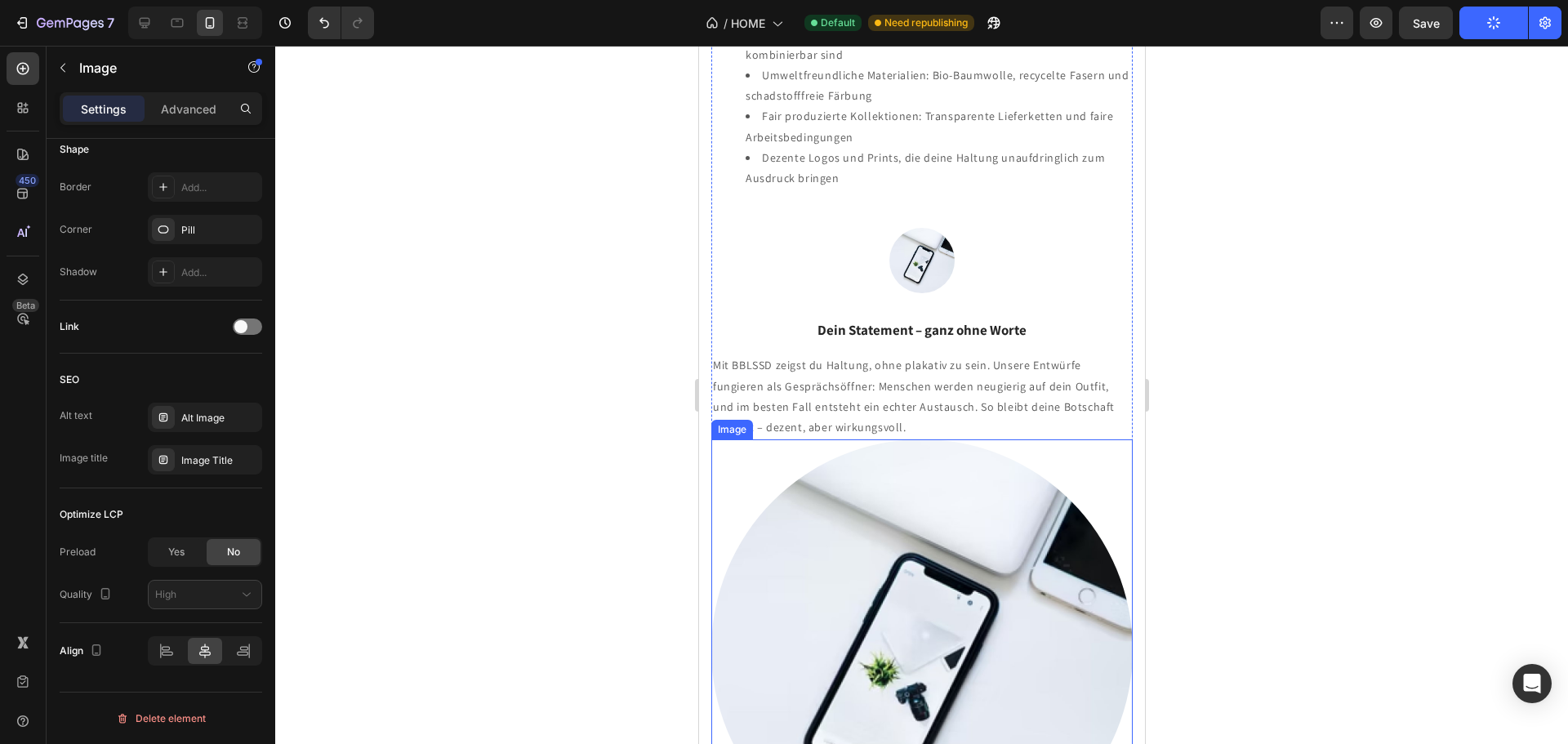
scroll to position [2568, 0]
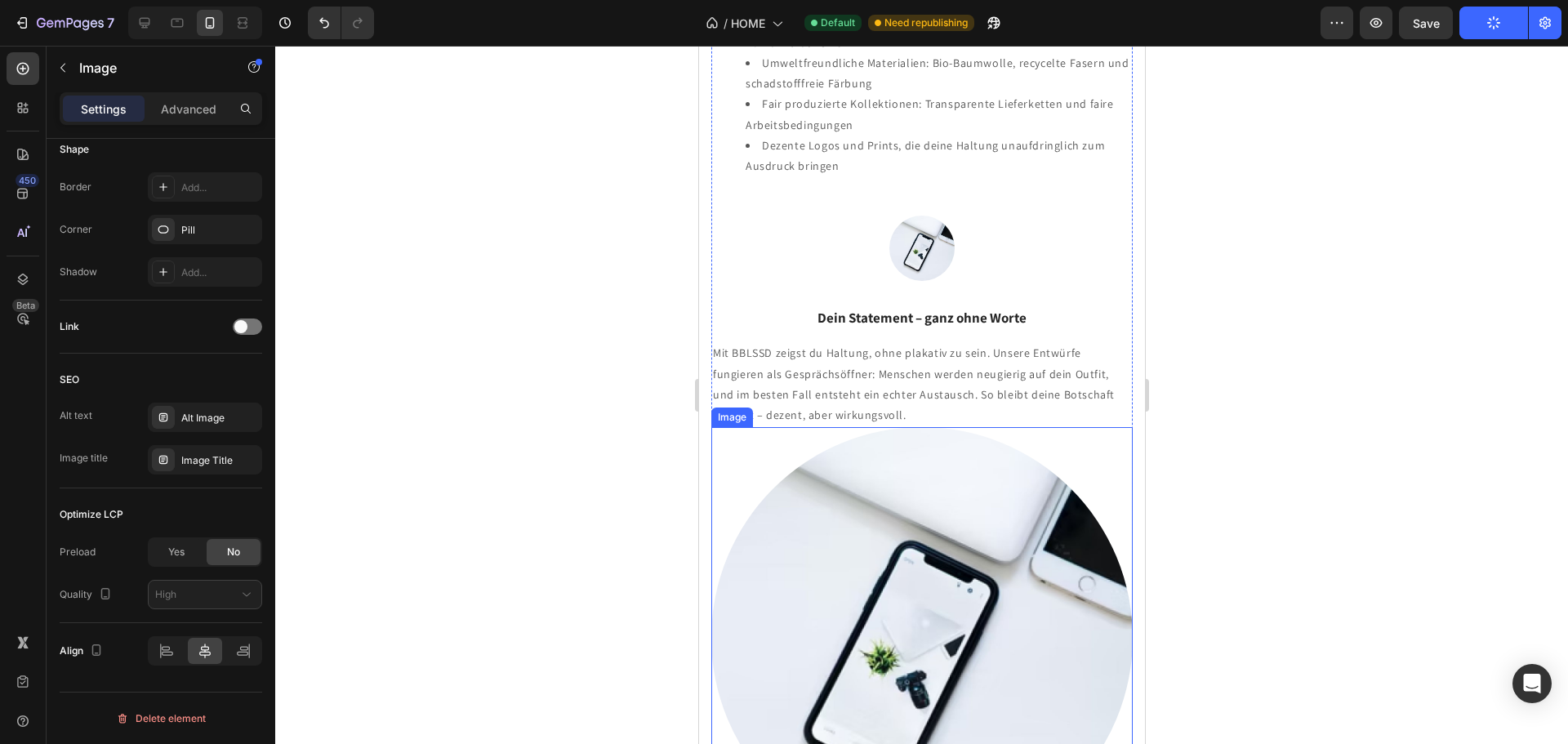
click at [1081, 432] on div at bounding box center [921, 637] width 422 height 422
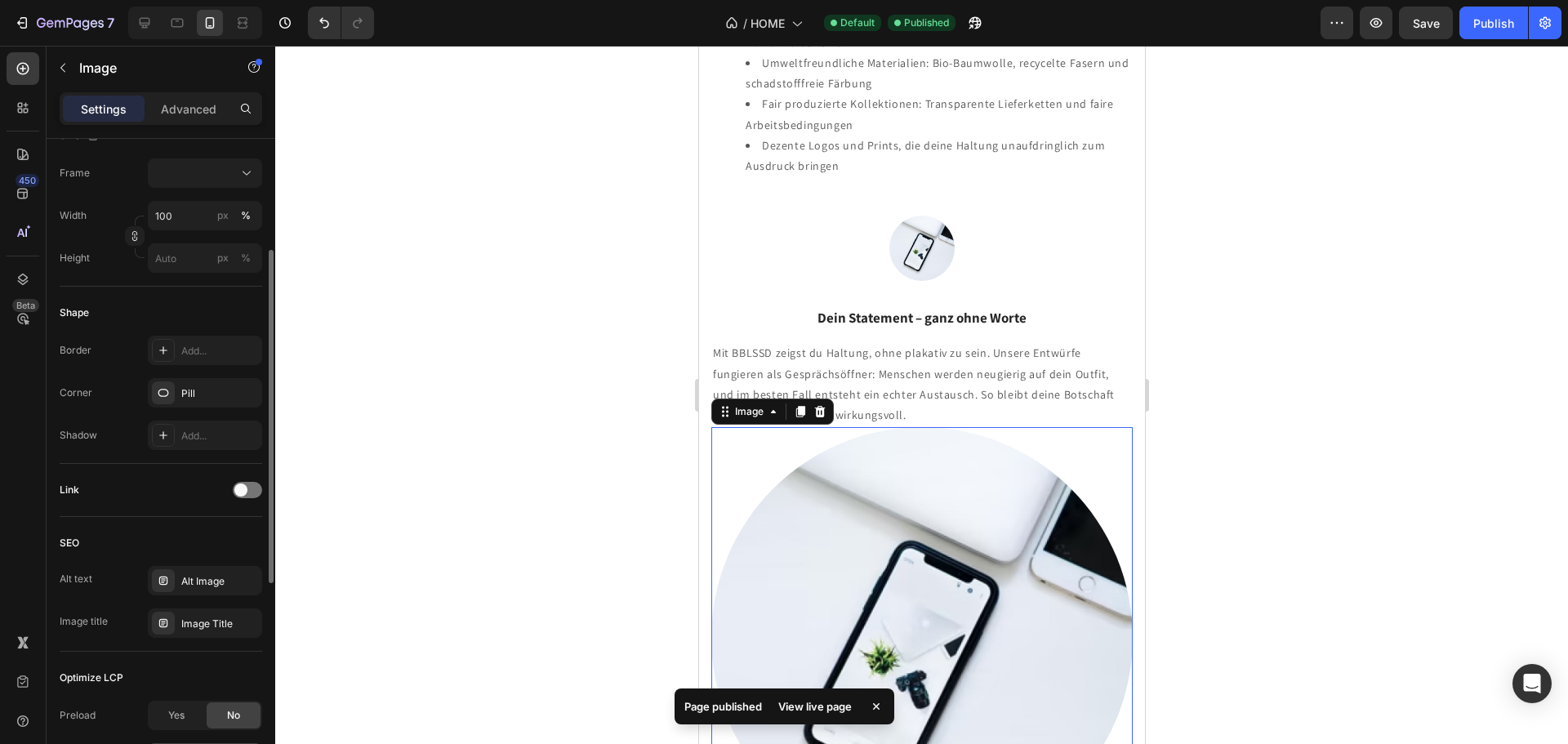
scroll to position [377, 0]
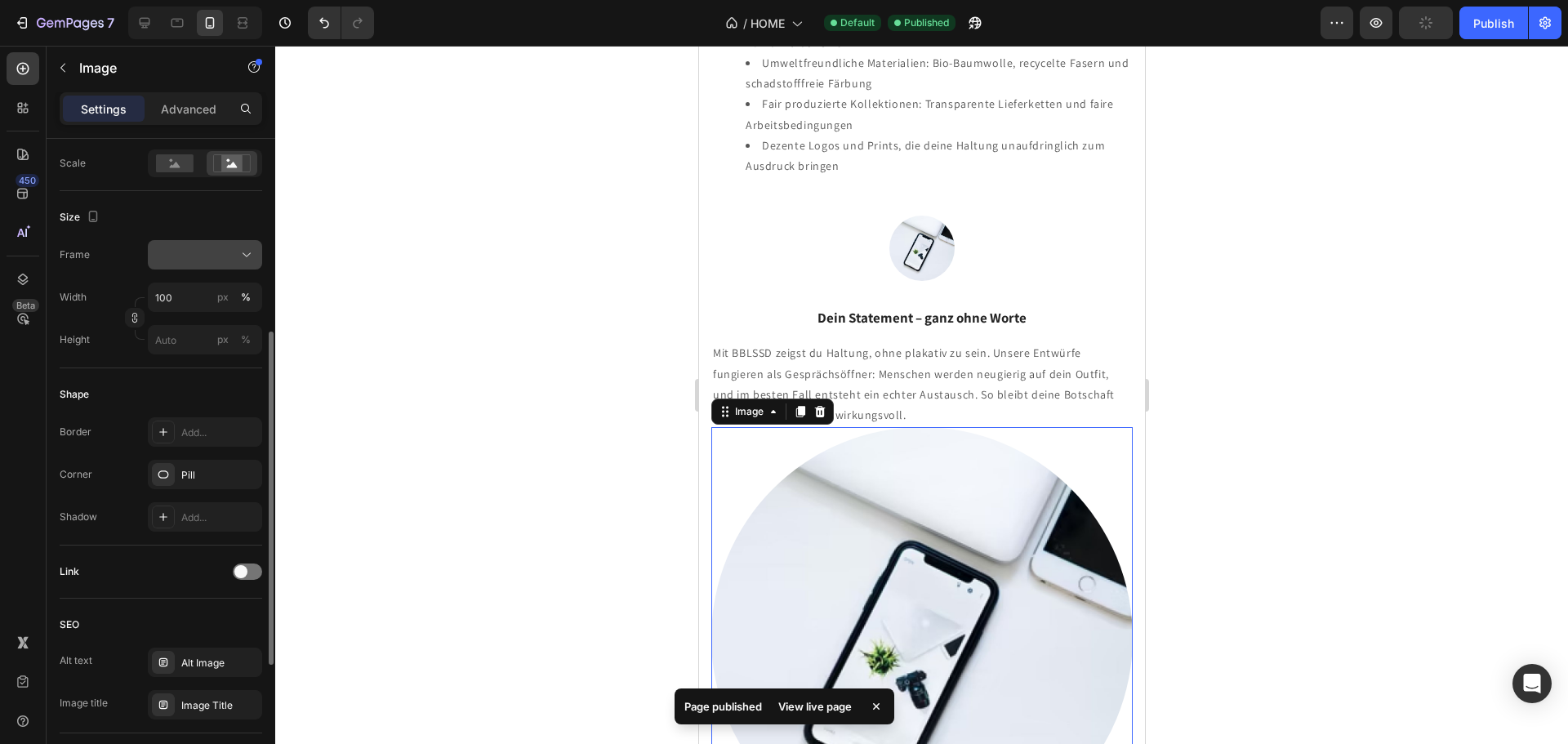
click at [237, 243] on button at bounding box center [205, 255] width 114 height 29
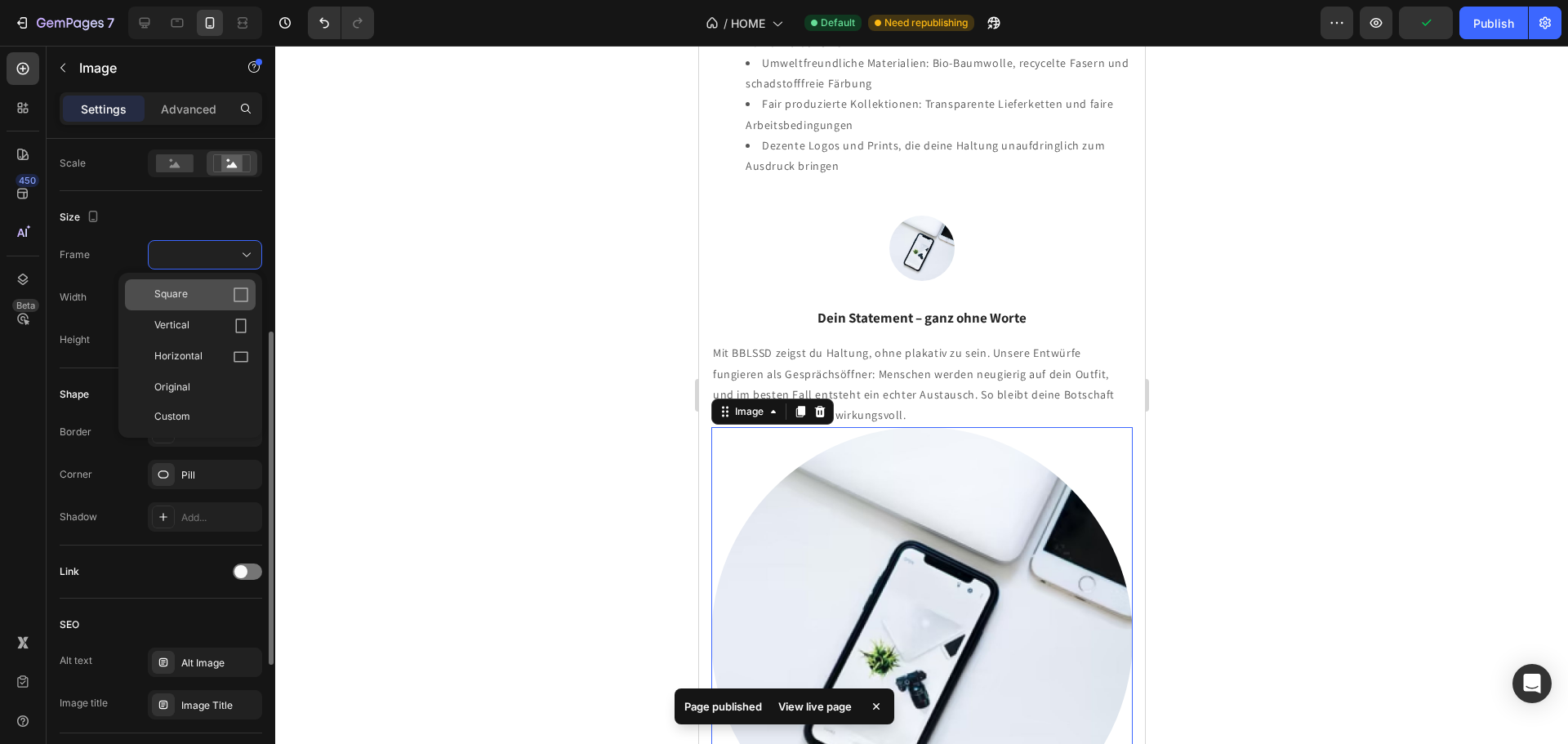
click at [184, 287] on span "Square" at bounding box center [171, 295] width 34 height 16
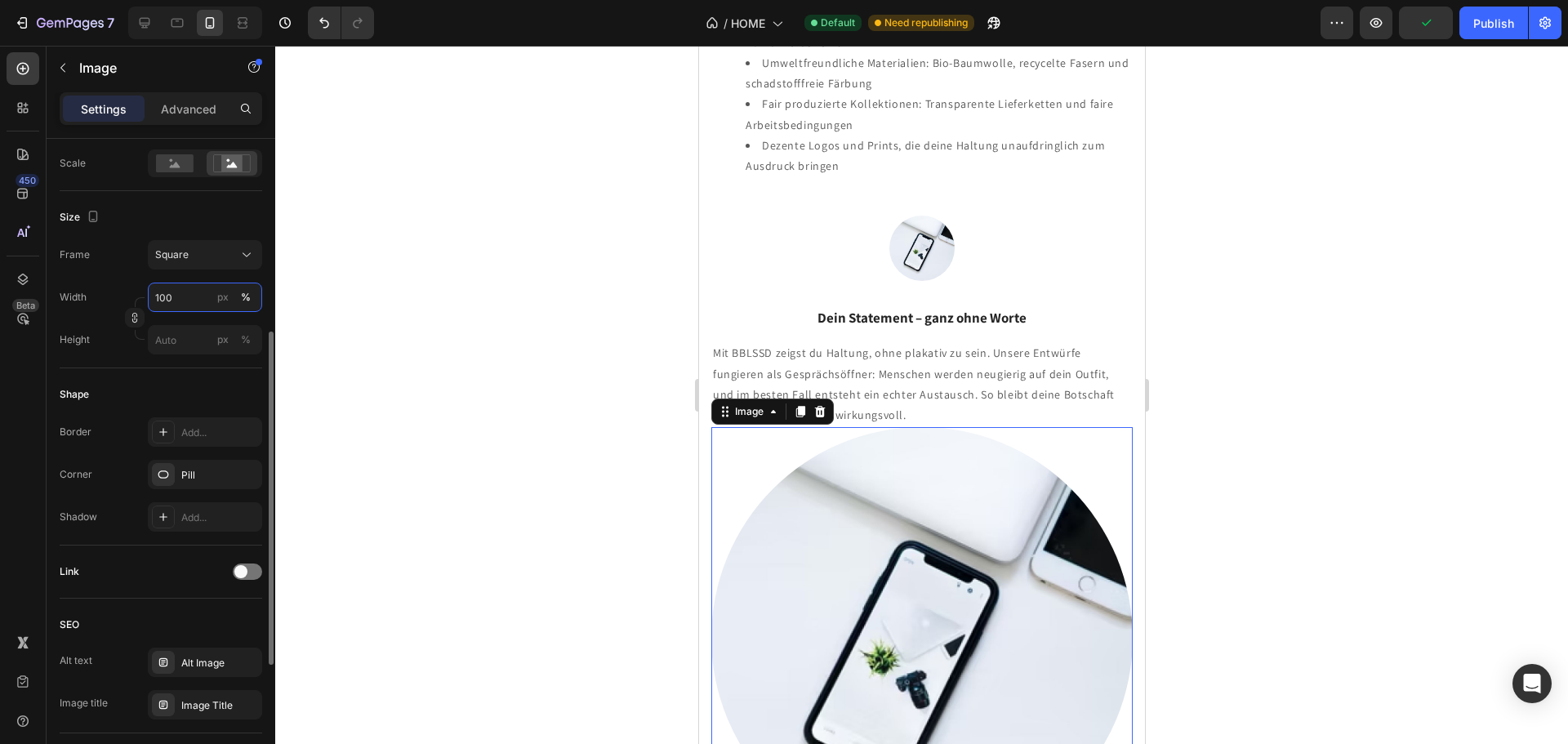
click at [192, 303] on input "100" at bounding box center [205, 297] width 114 height 29
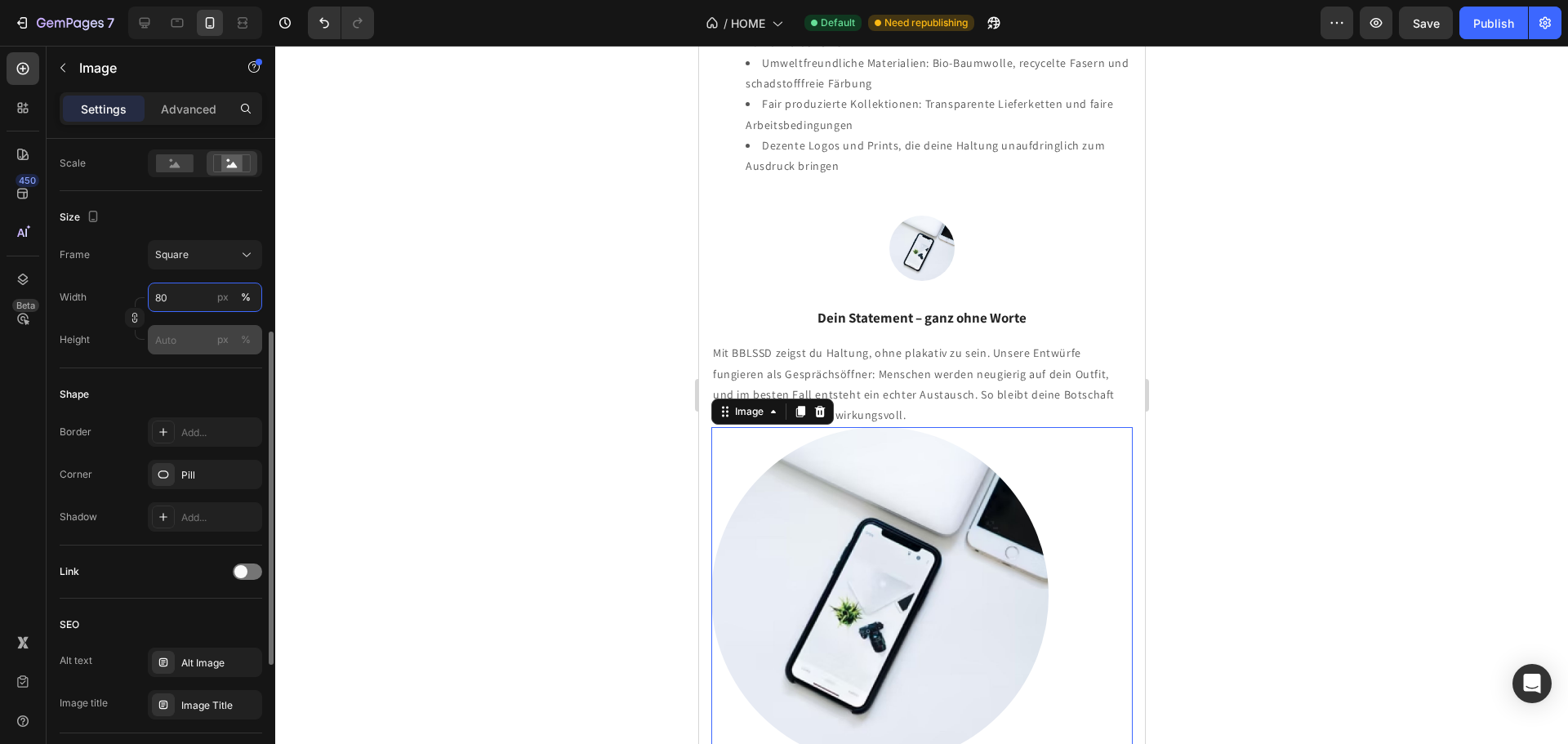
type input "80"
click at [169, 343] on input "px %" at bounding box center [205, 340] width 114 height 29
paste input "80"
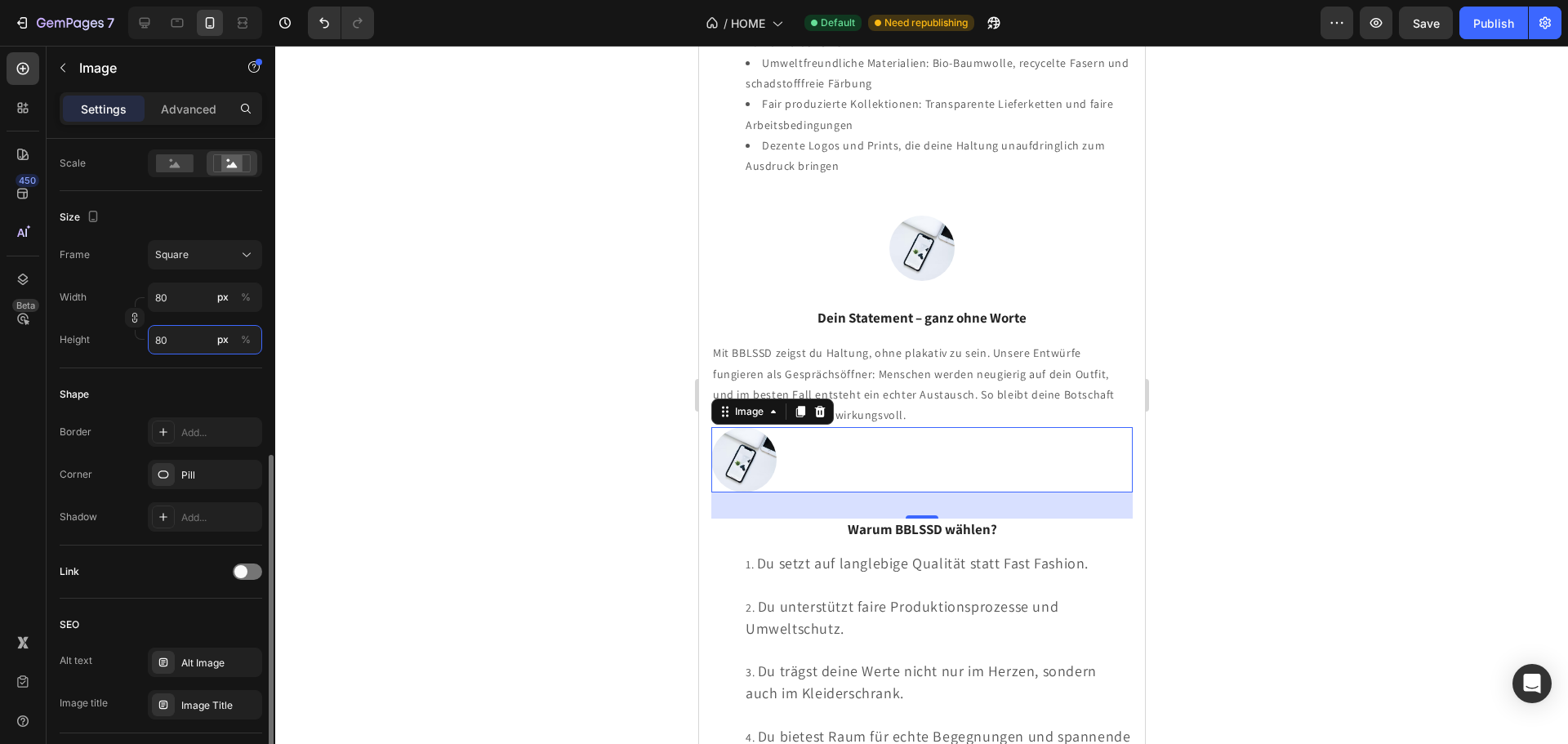
scroll to position [623, 0]
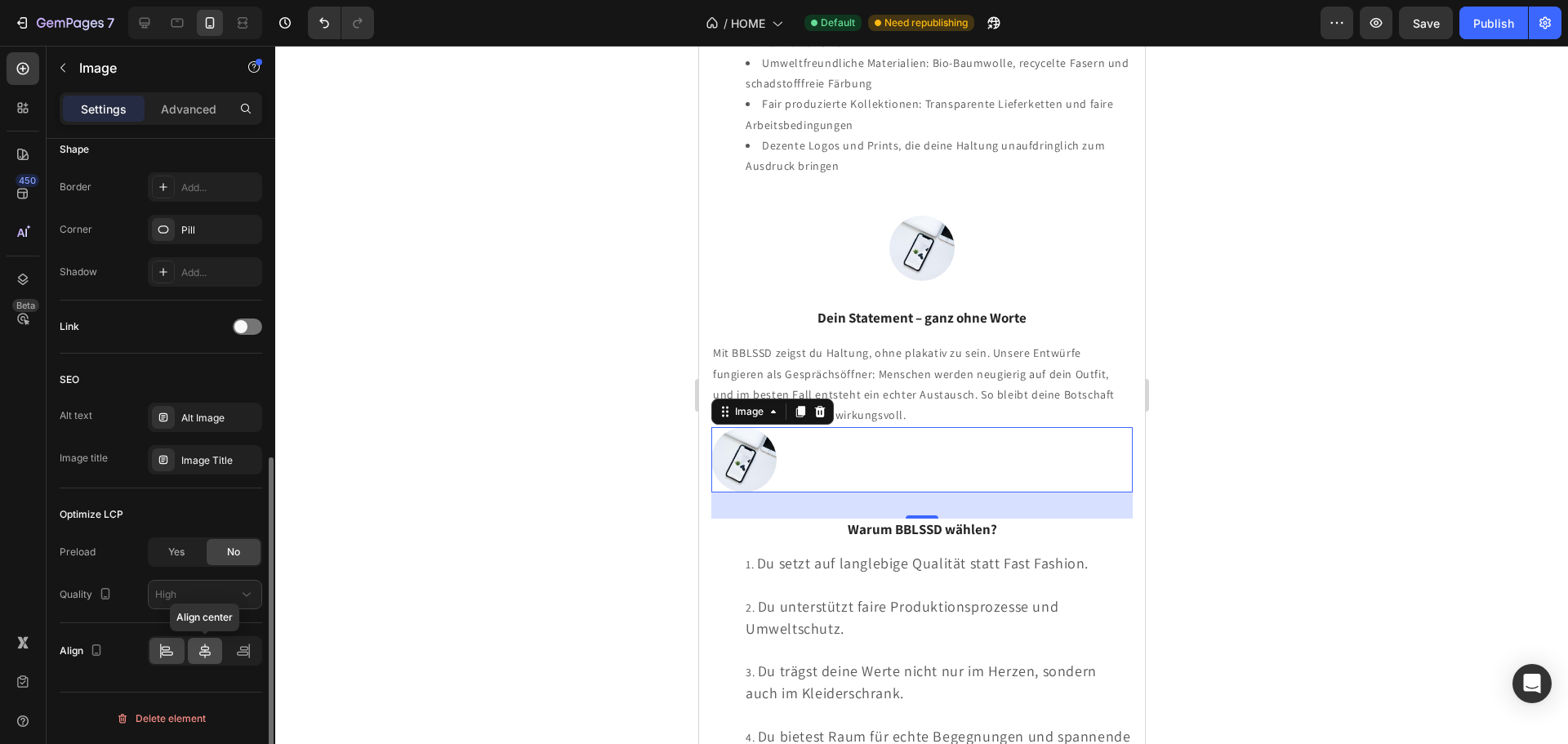
type input "80"
click at [203, 654] on icon at bounding box center [205, 651] width 16 height 16
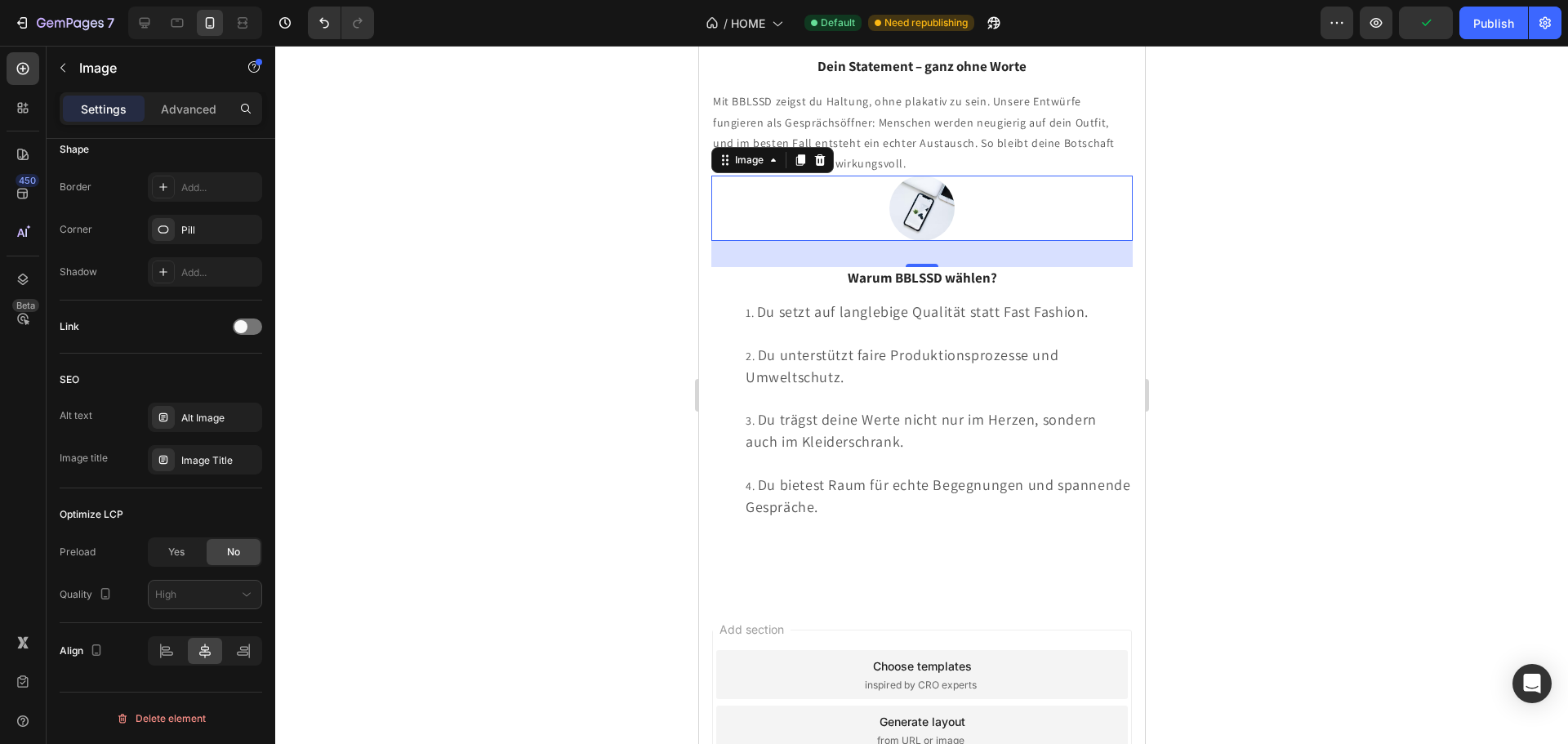
scroll to position [2732, 0]
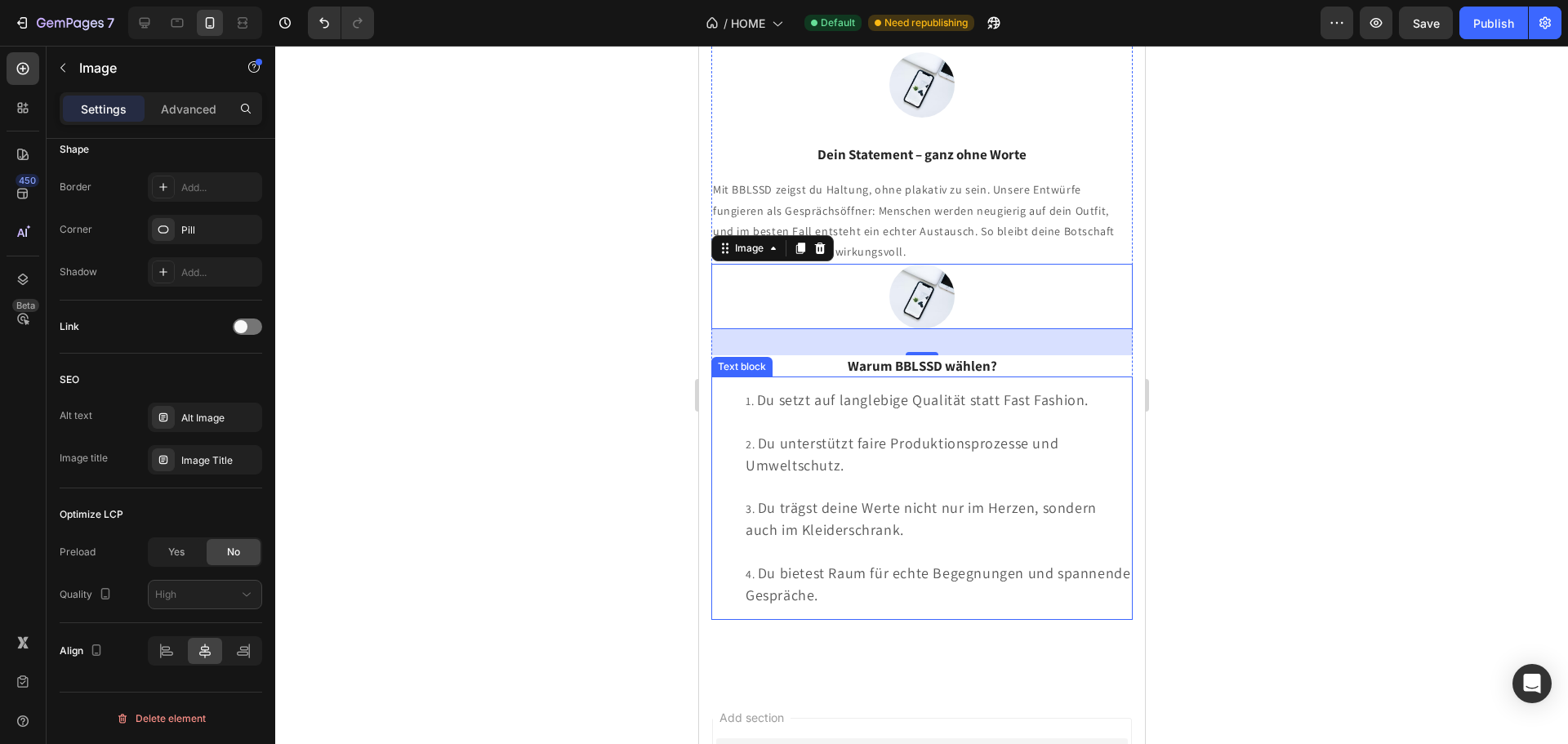
click at [1039, 434] on span "Du unterstützt faire Produktionsprozesse und Umweltschutz." at bounding box center [901, 454] width 313 height 41
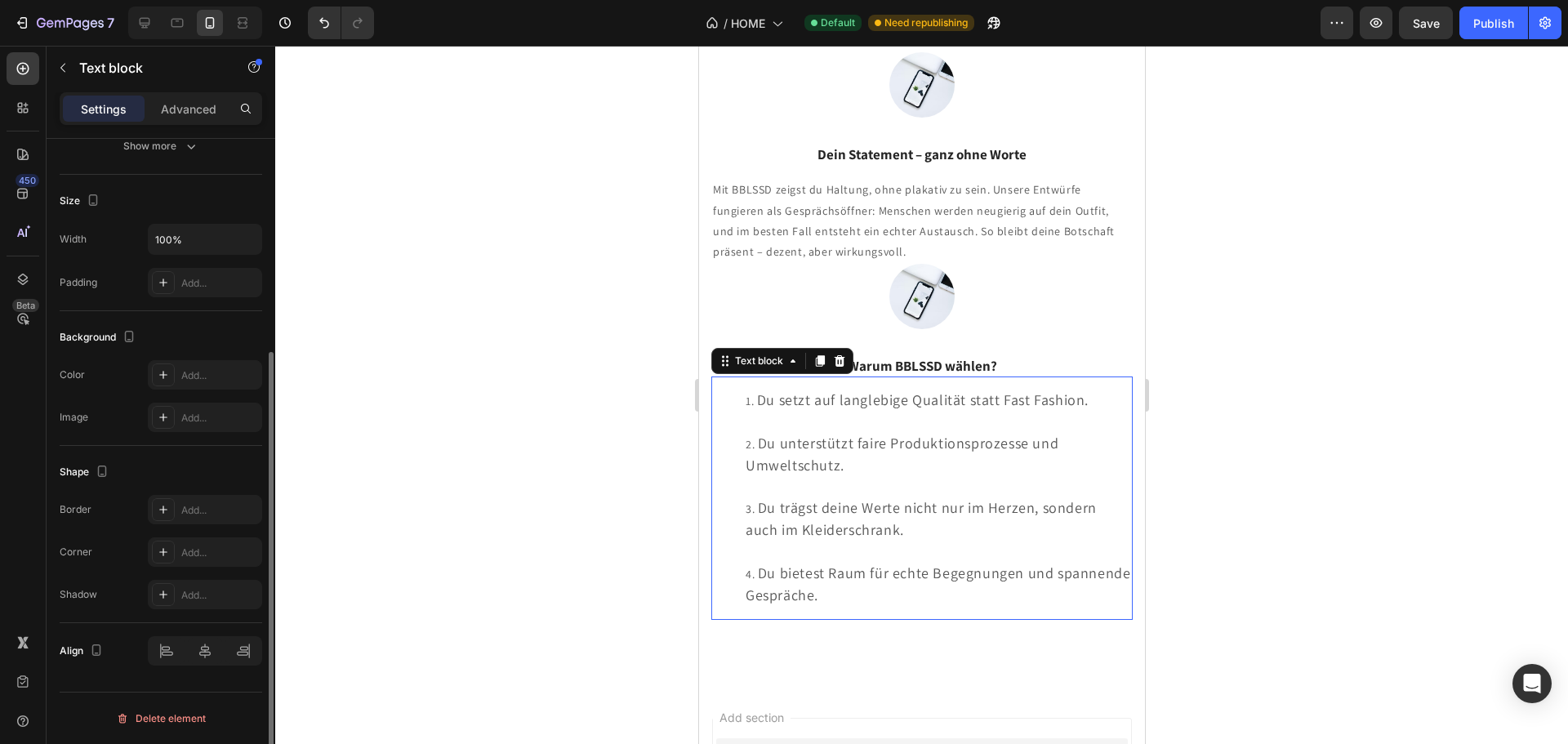
scroll to position [0, 0]
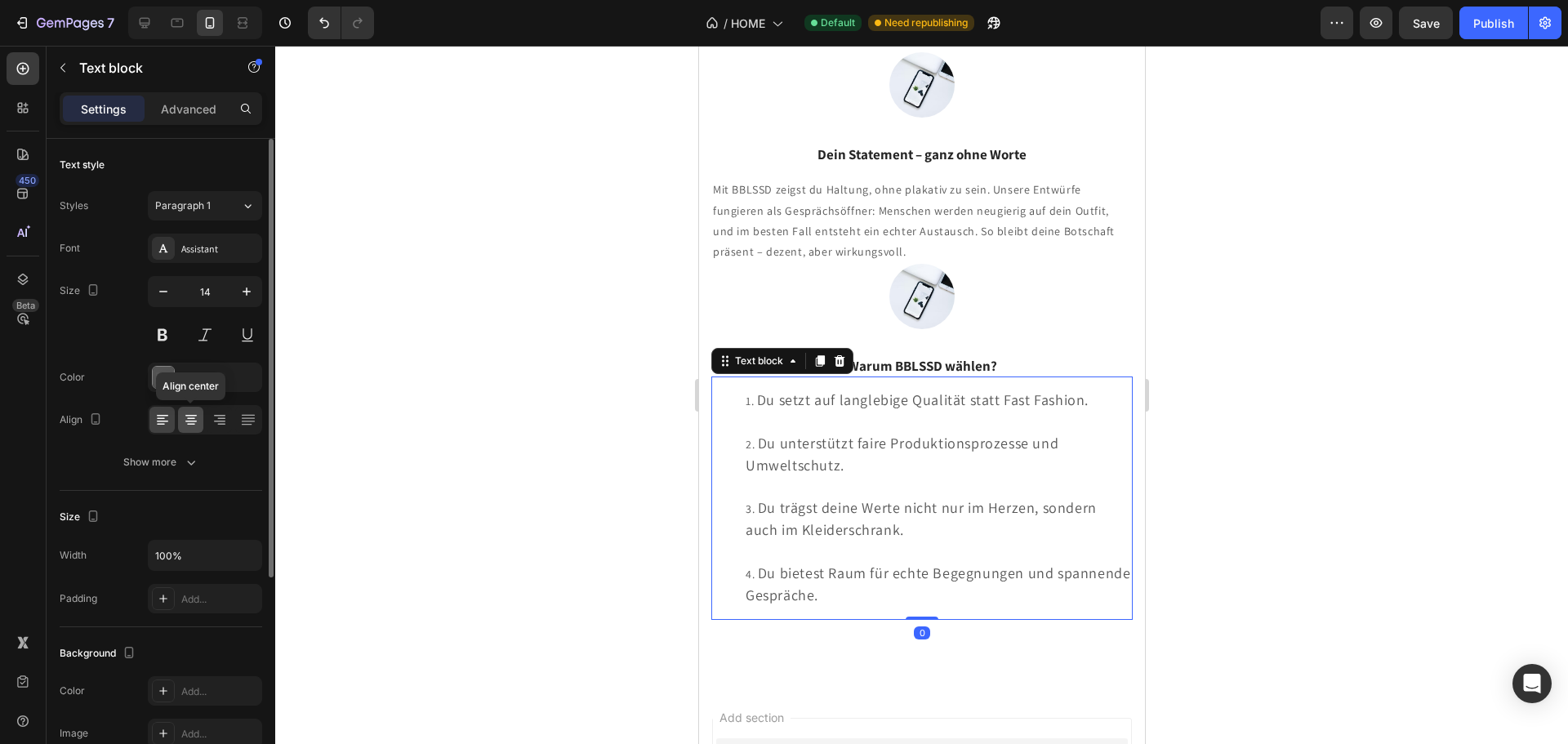
click at [190, 417] on icon at bounding box center [191, 419] width 16 height 16
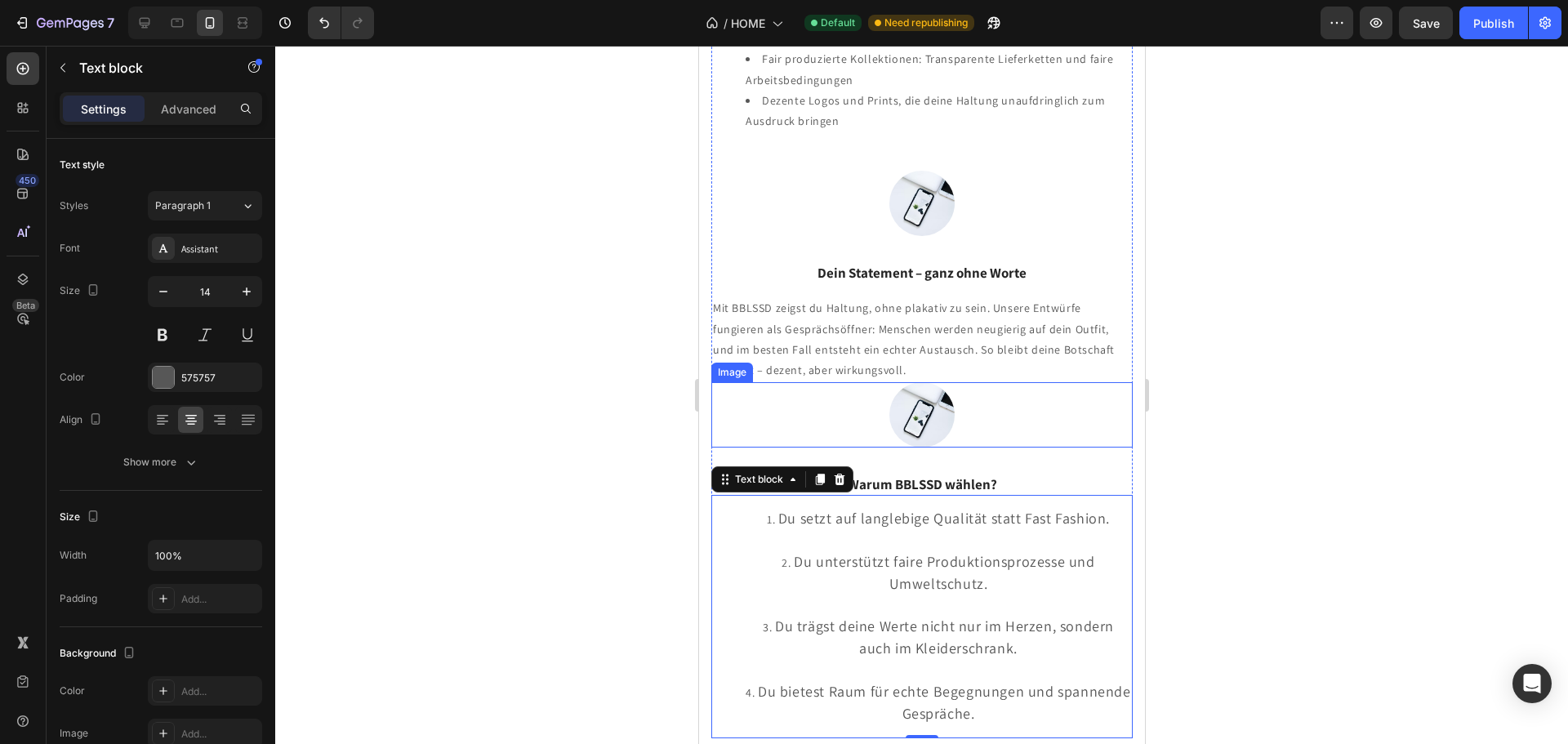
scroll to position [2568, 0]
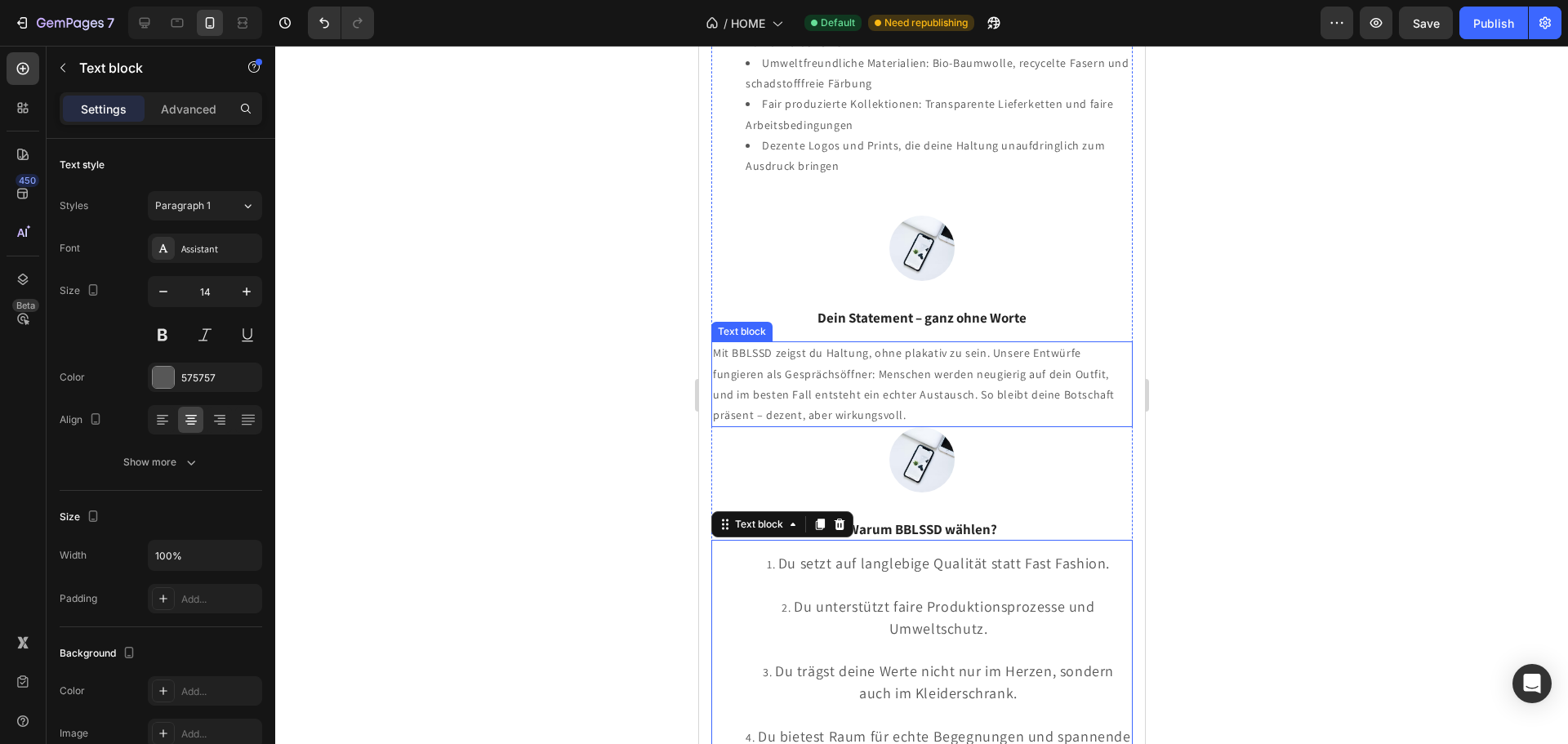
click at [954, 403] on p "Mit BBLSSD zeigst du Haltung, ohne plakativ zu sein. Unsere Entwürfe fungieren …" at bounding box center [920, 384] width 418 height 82
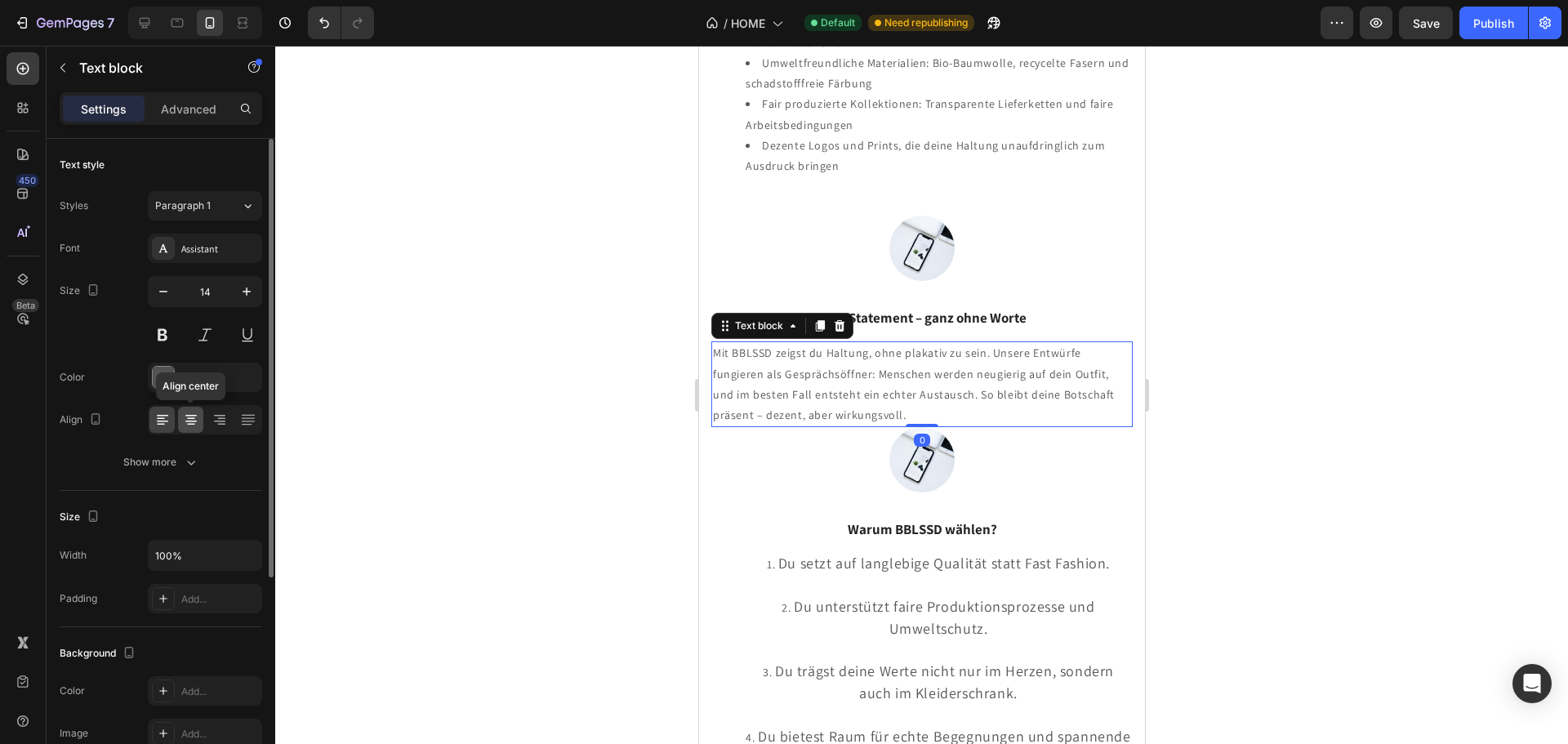
click at [186, 419] on icon at bounding box center [191, 419] width 16 height 16
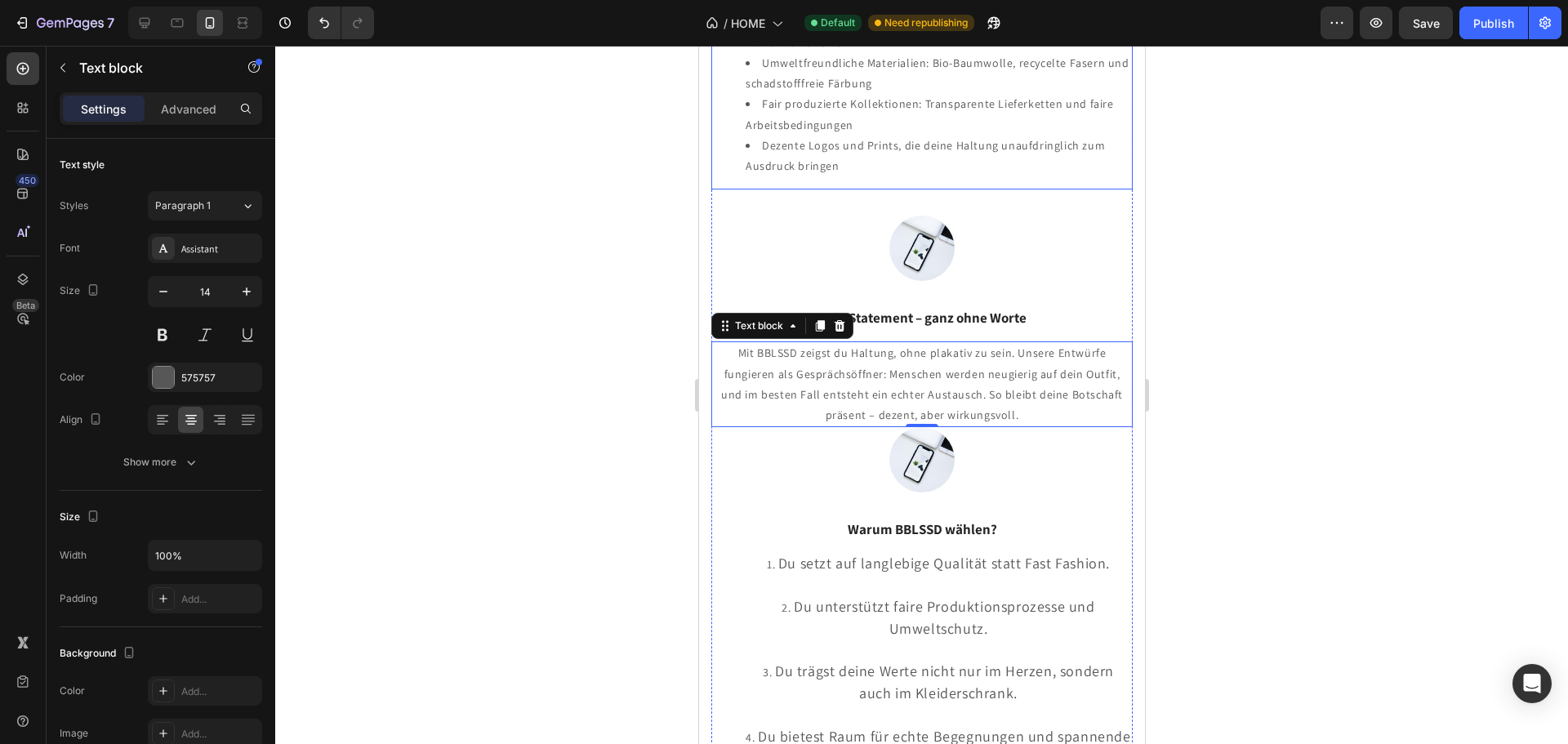
click at [996, 136] on li "Dezente Logos und Prints, die deine Haltung unaufdringlich zum Ausdruck bringen" at bounding box center [938, 156] width 386 height 41
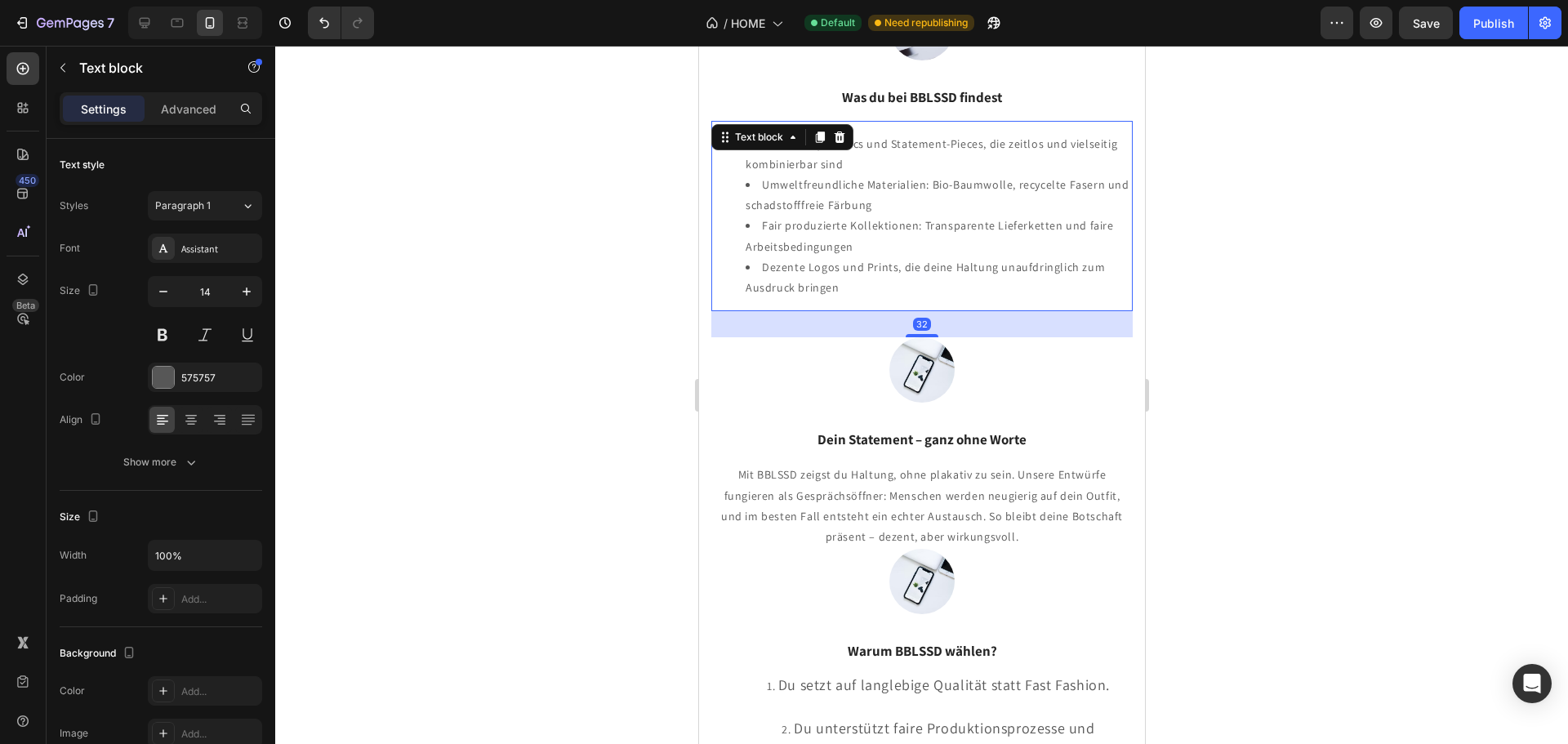
scroll to position [2405, 0]
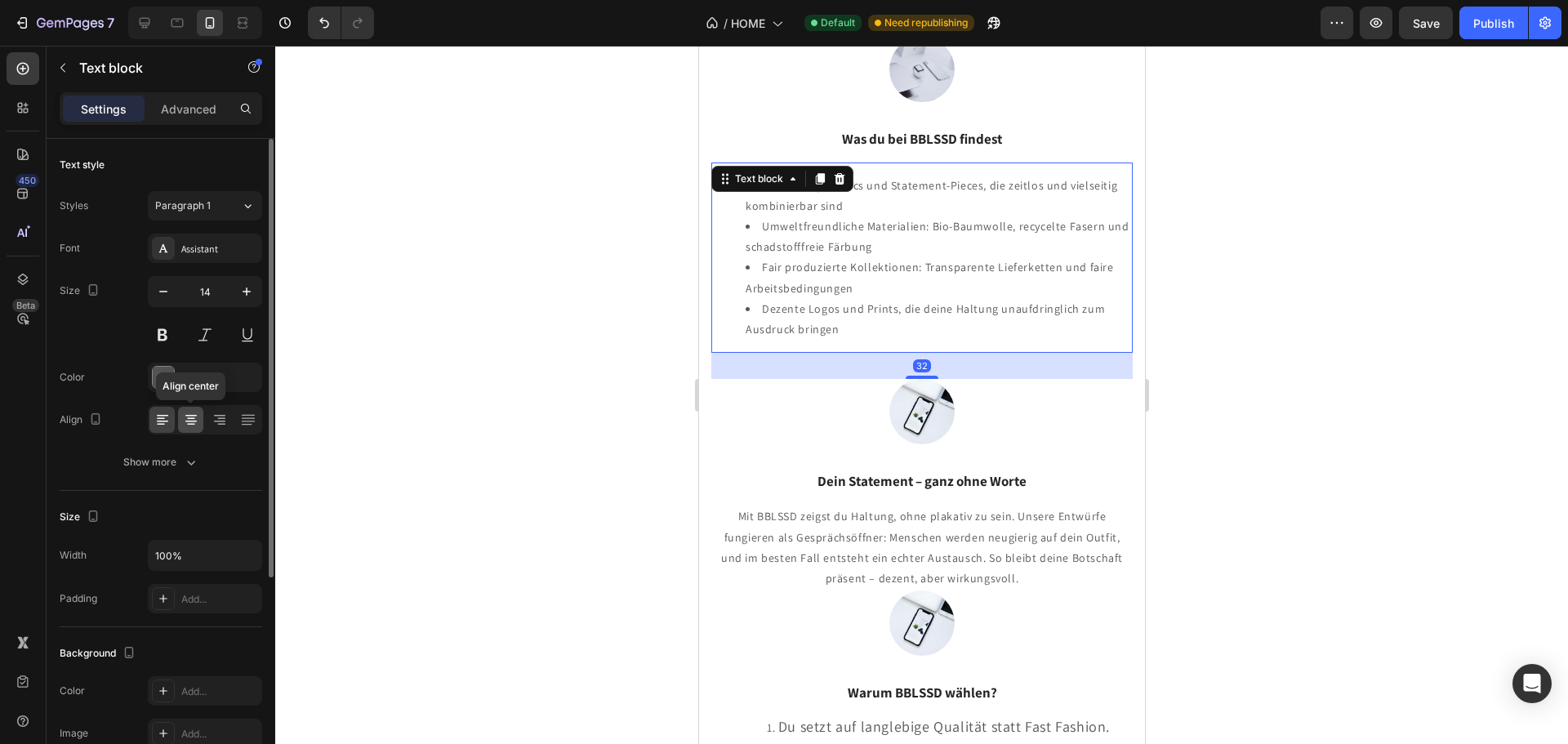
click at [183, 419] on icon at bounding box center [191, 419] width 16 height 16
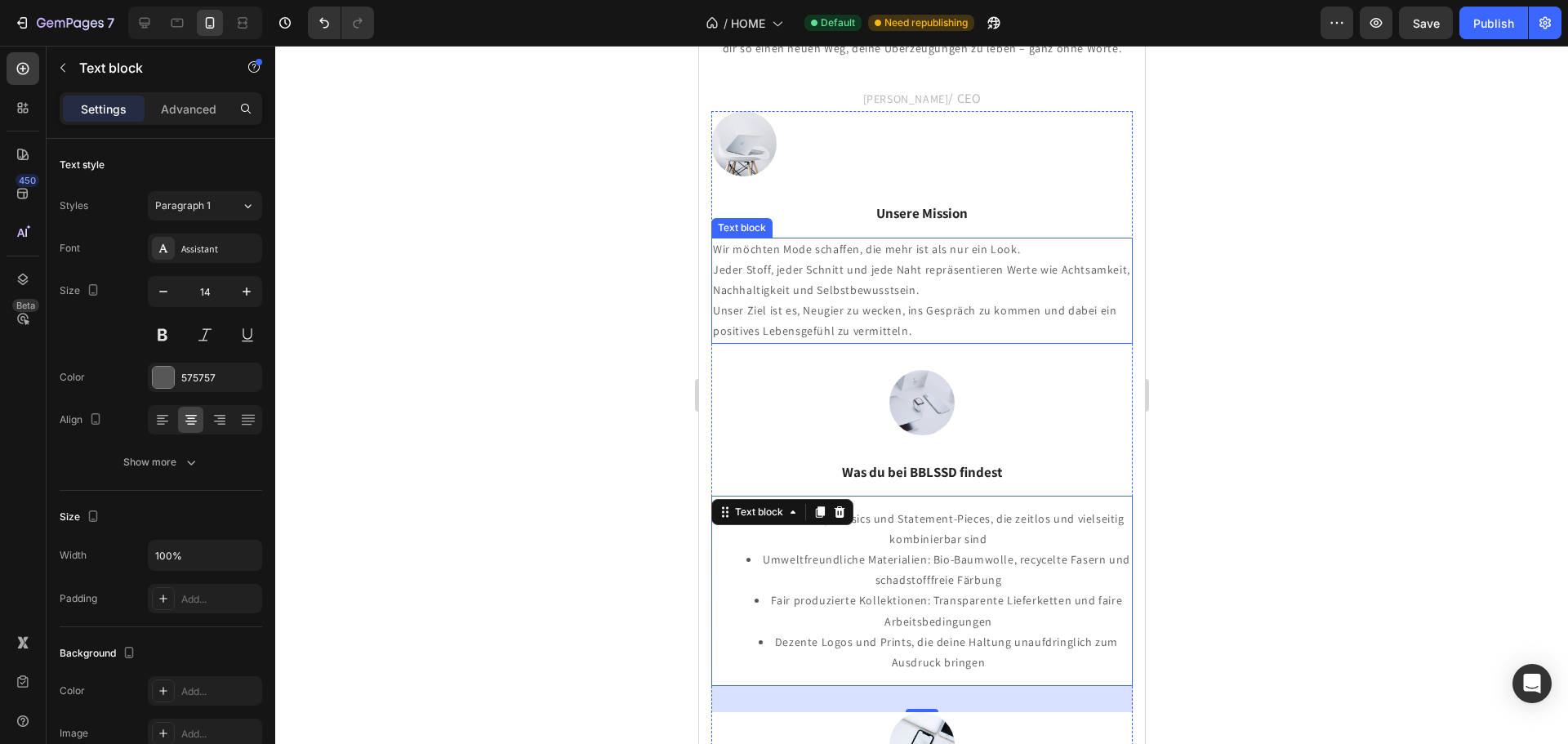
scroll to position [1996, 0]
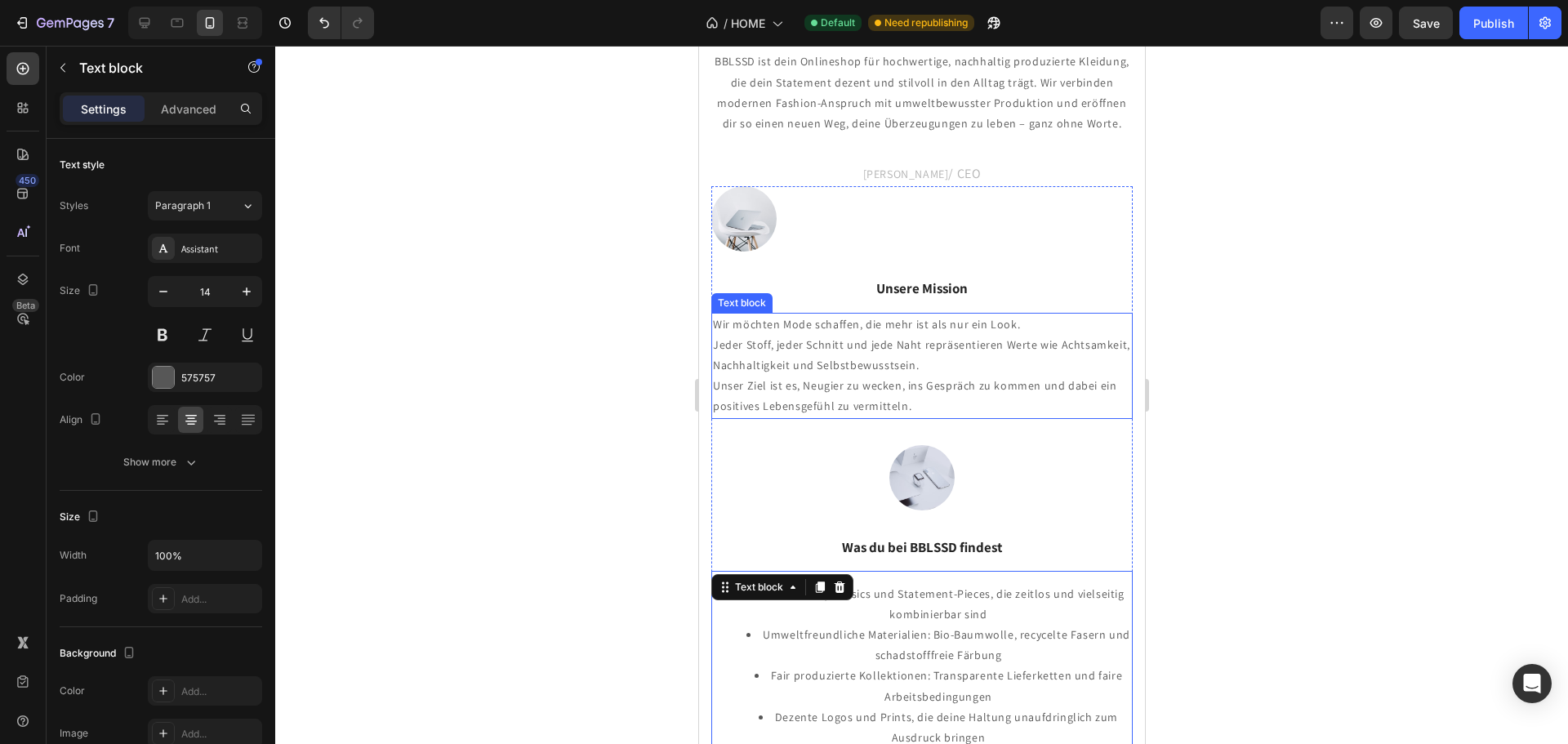
click at [921, 354] on p "Wir möchten Mode schaffen, die mehr ist als nur ein Look. Jeder Stoff, jeder Sc…" at bounding box center [920, 366] width 418 height 103
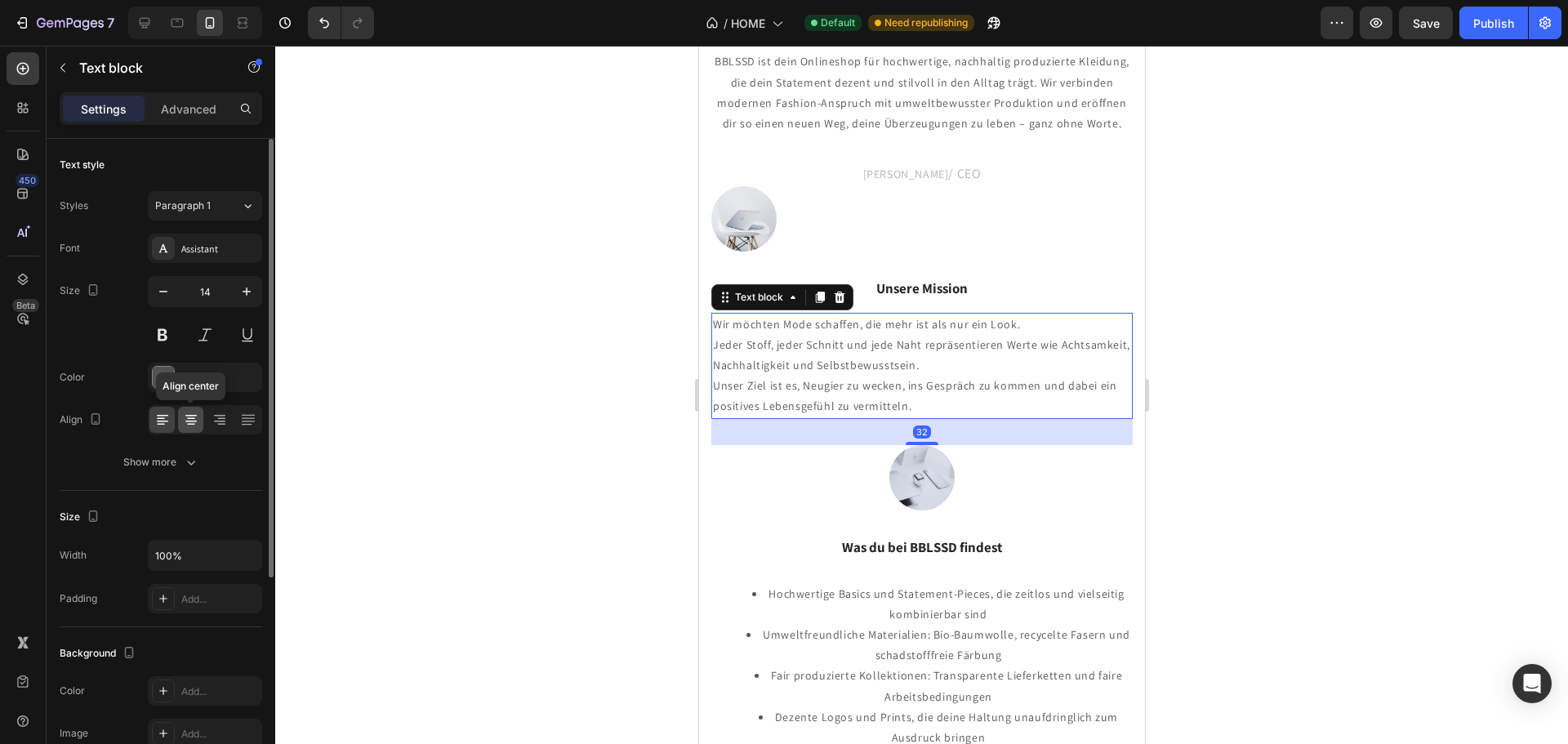
click at [194, 424] on icon at bounding box center [191, 425] width 8 height 2
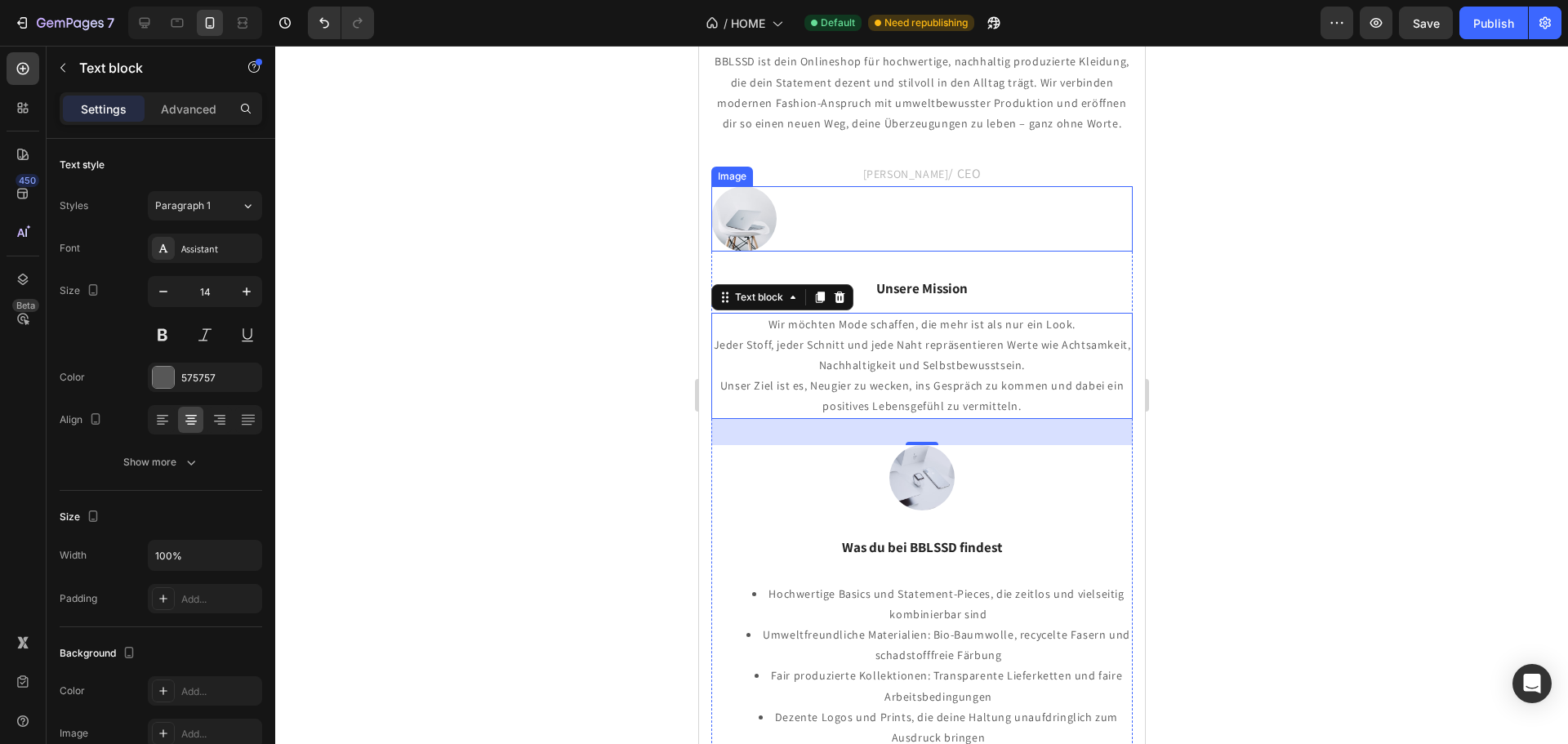
click at [786, 217] on div at bounding box center [921, 218] width 422 height 65
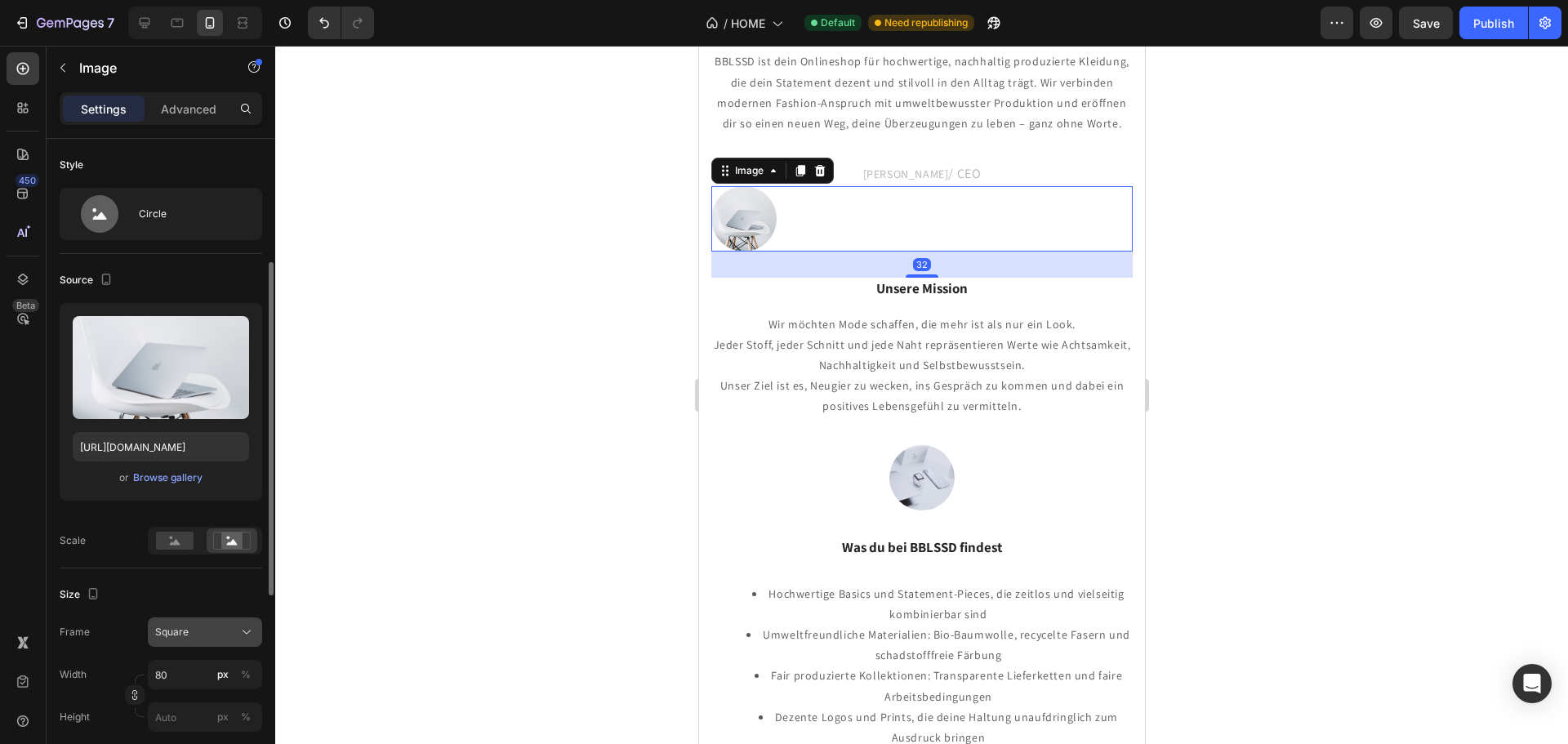
scroll to position [81, 0]
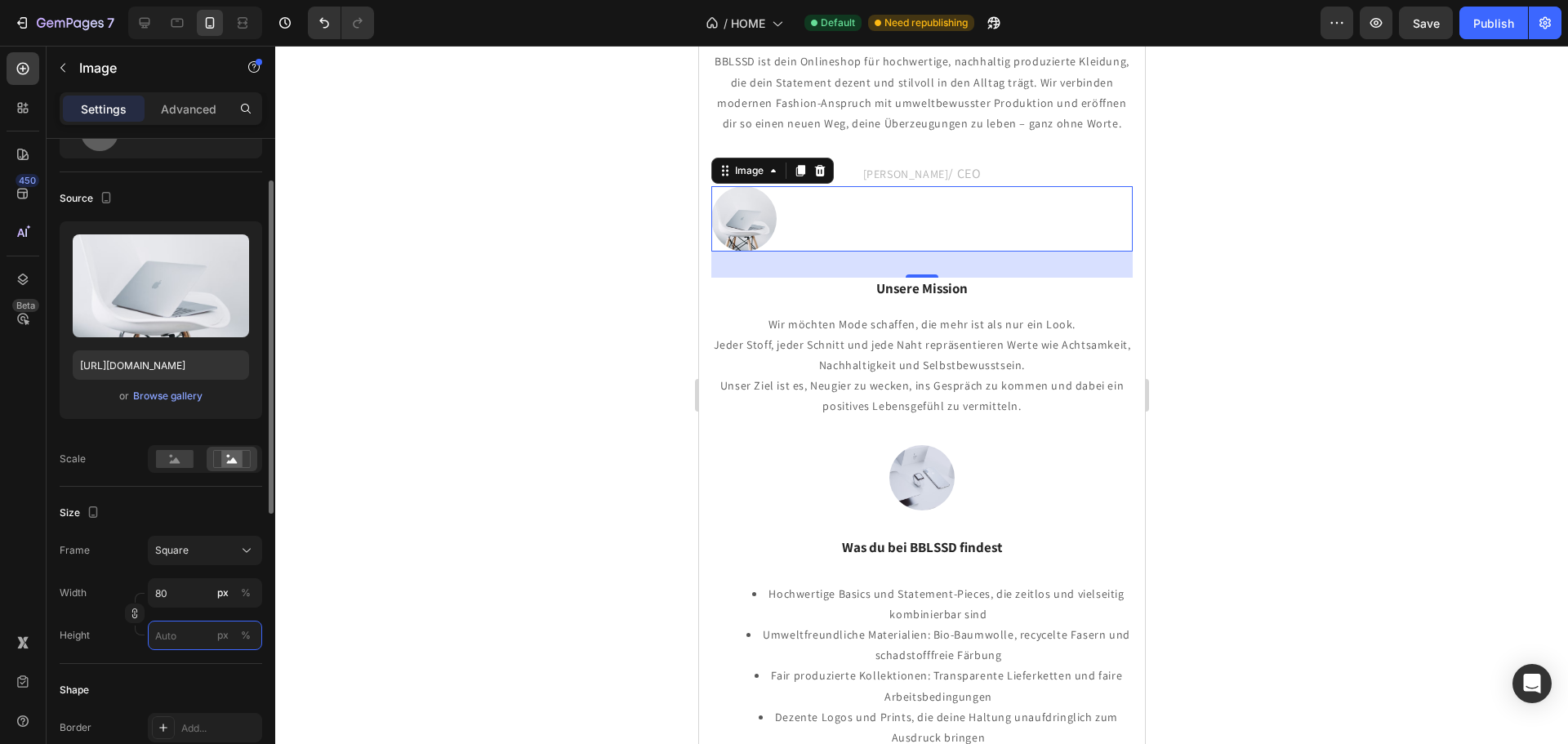
click at [185, 636] on input "px %" at bounding box center [205, 635] width 114 height 29
paste input "80"
type input "80"
click at [232, 557] on div "Square" at bounding box center [195, 550] width 80 height 15
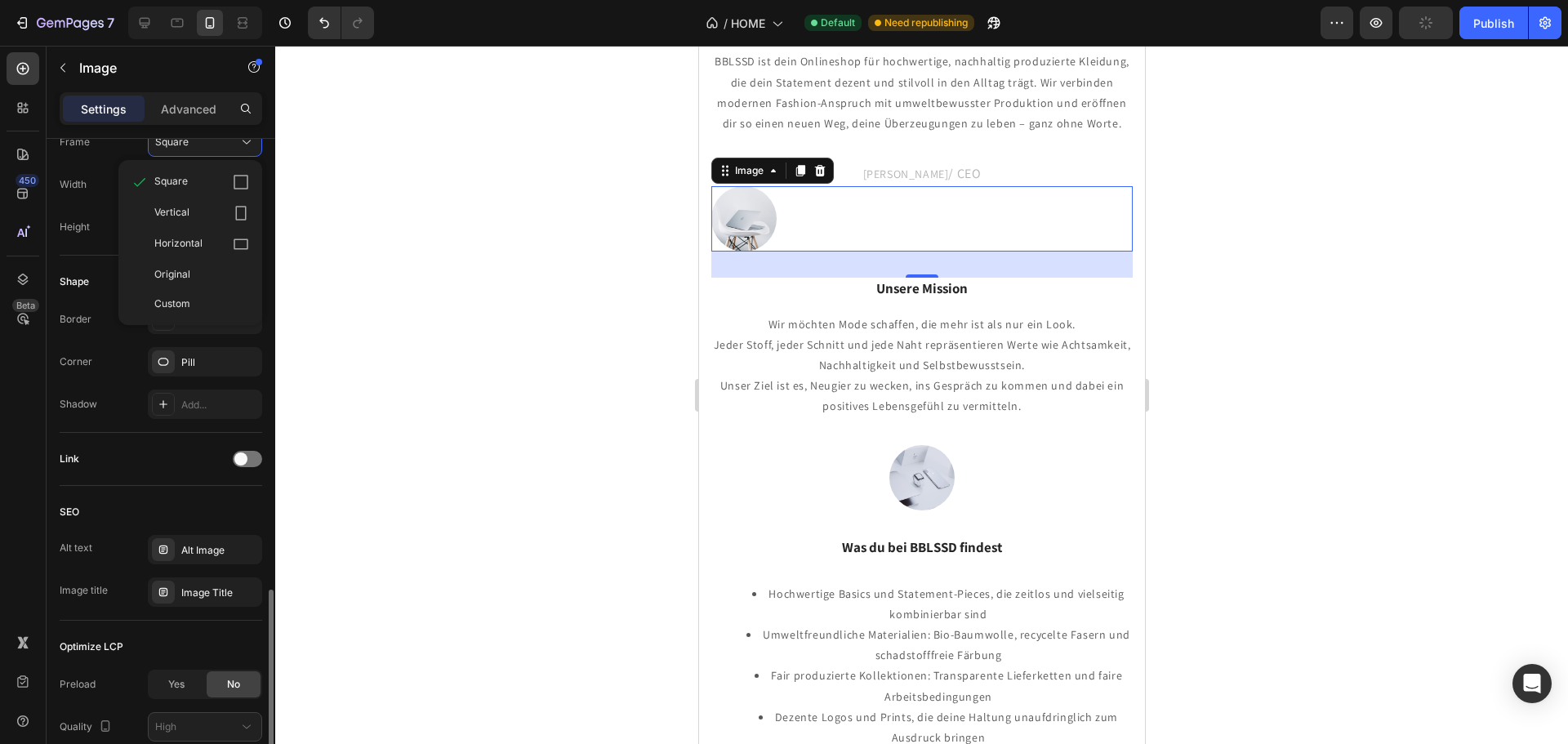
scroll to position [623, 0]
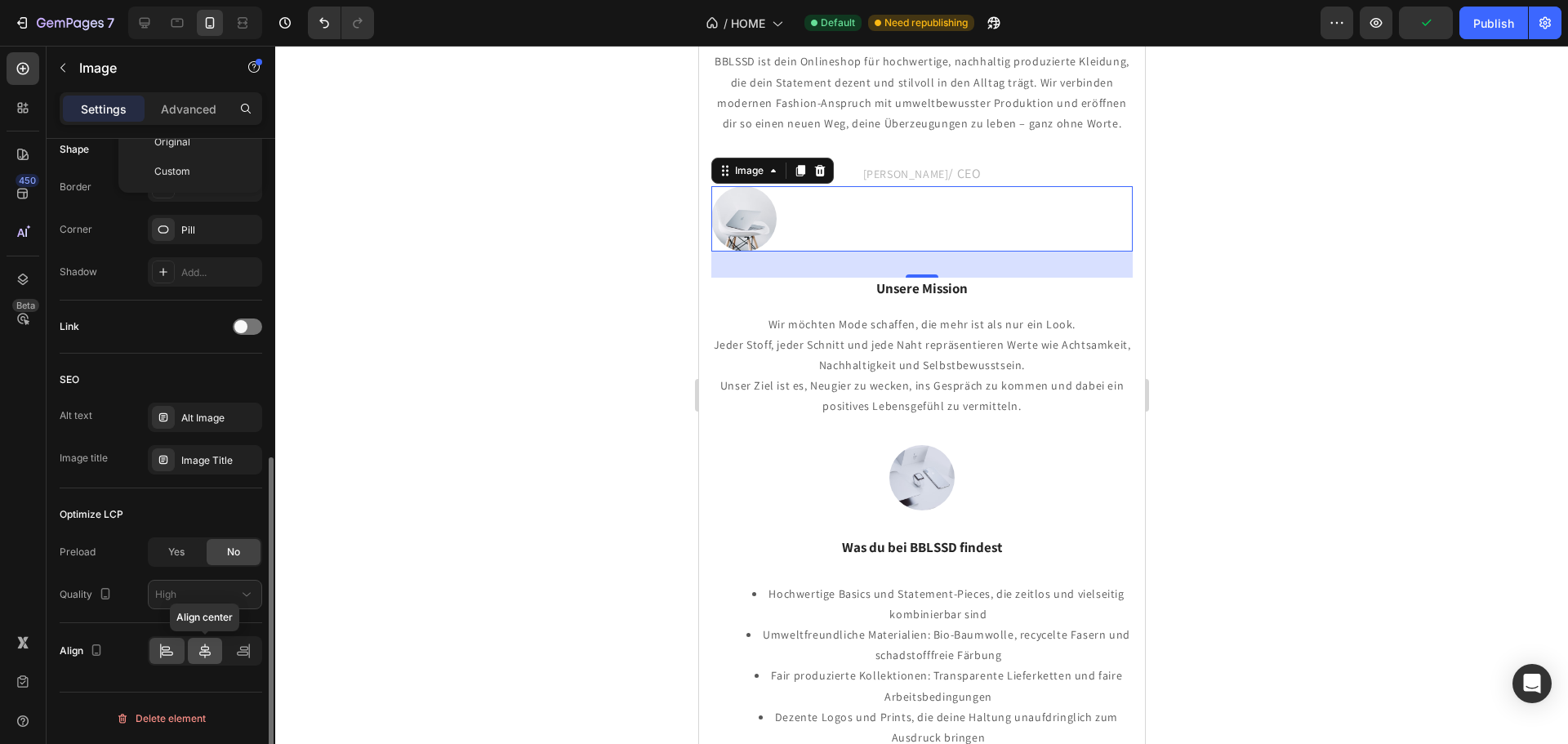
click at [209, 639] on div at bounding box center [206, 651] width 35 height 26
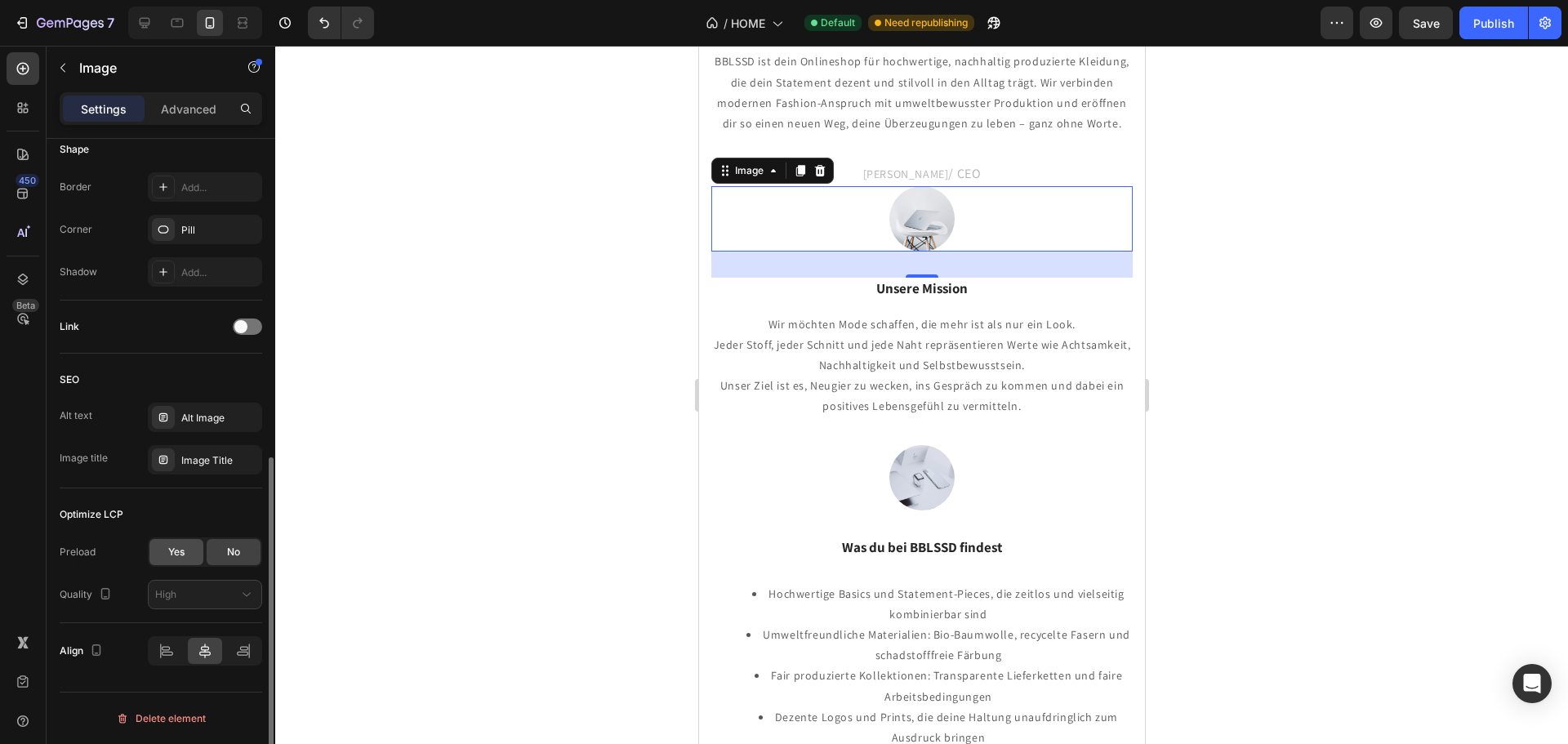
click at [187, 552] on div "Yes" at bounding box center [176, 552] width 54 height 26
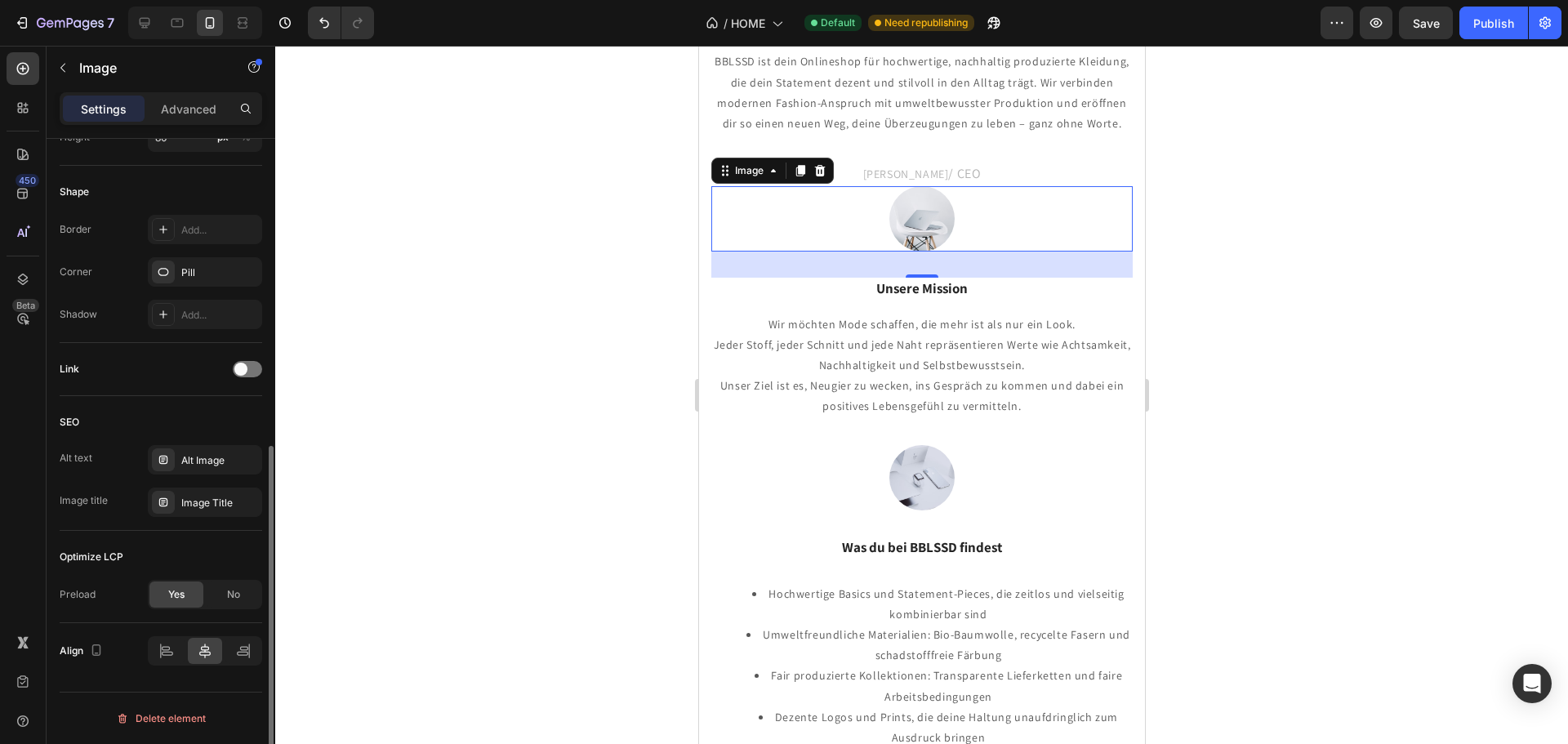
scroll to position [580, 0]
click at [225, 598] on div "No" at bounding box center [234, 595] width 54 height 26
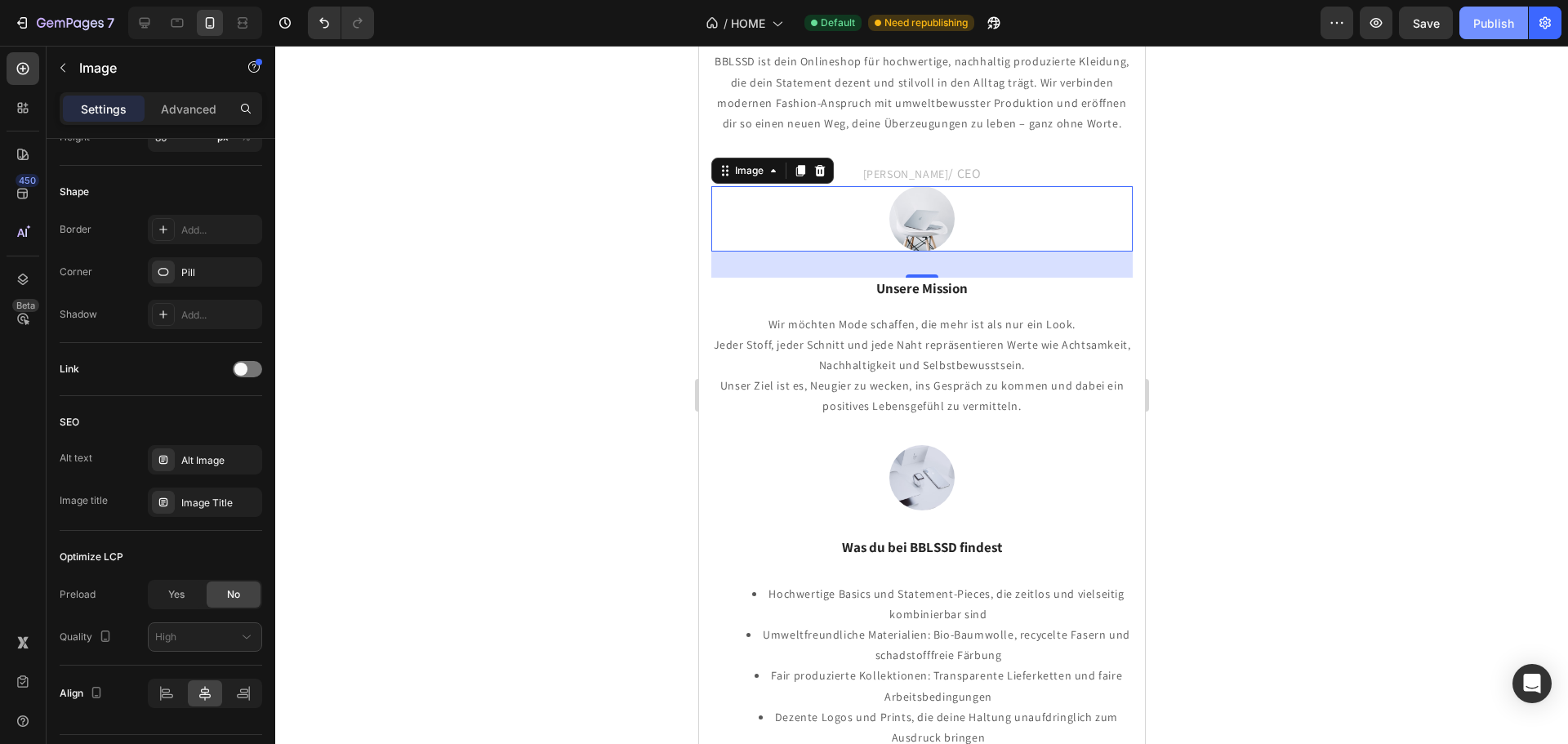
click at [1505, 36] on button "Publish" at bounding box center [1493, 23] width 69 height 33
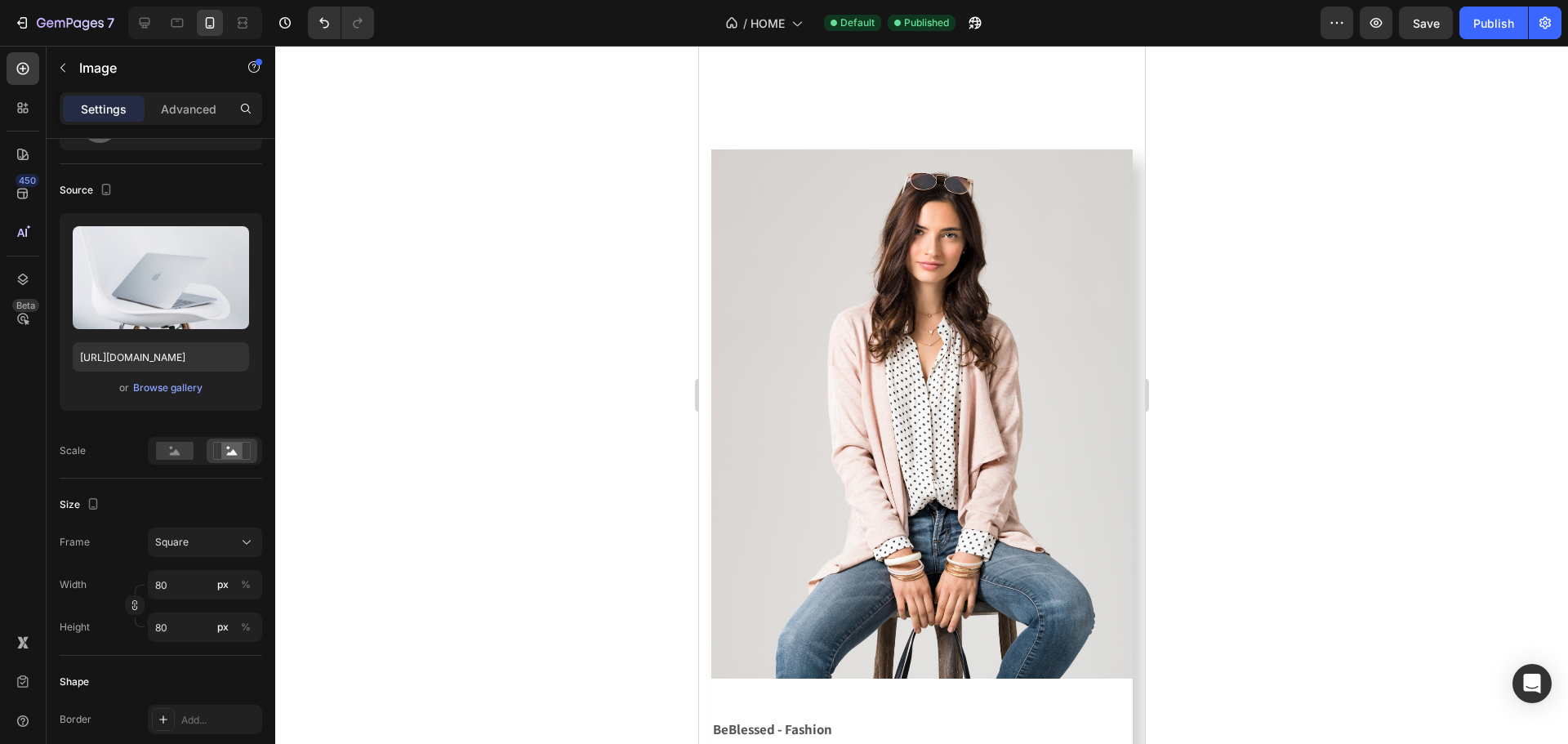
scroll to position [852, 0]
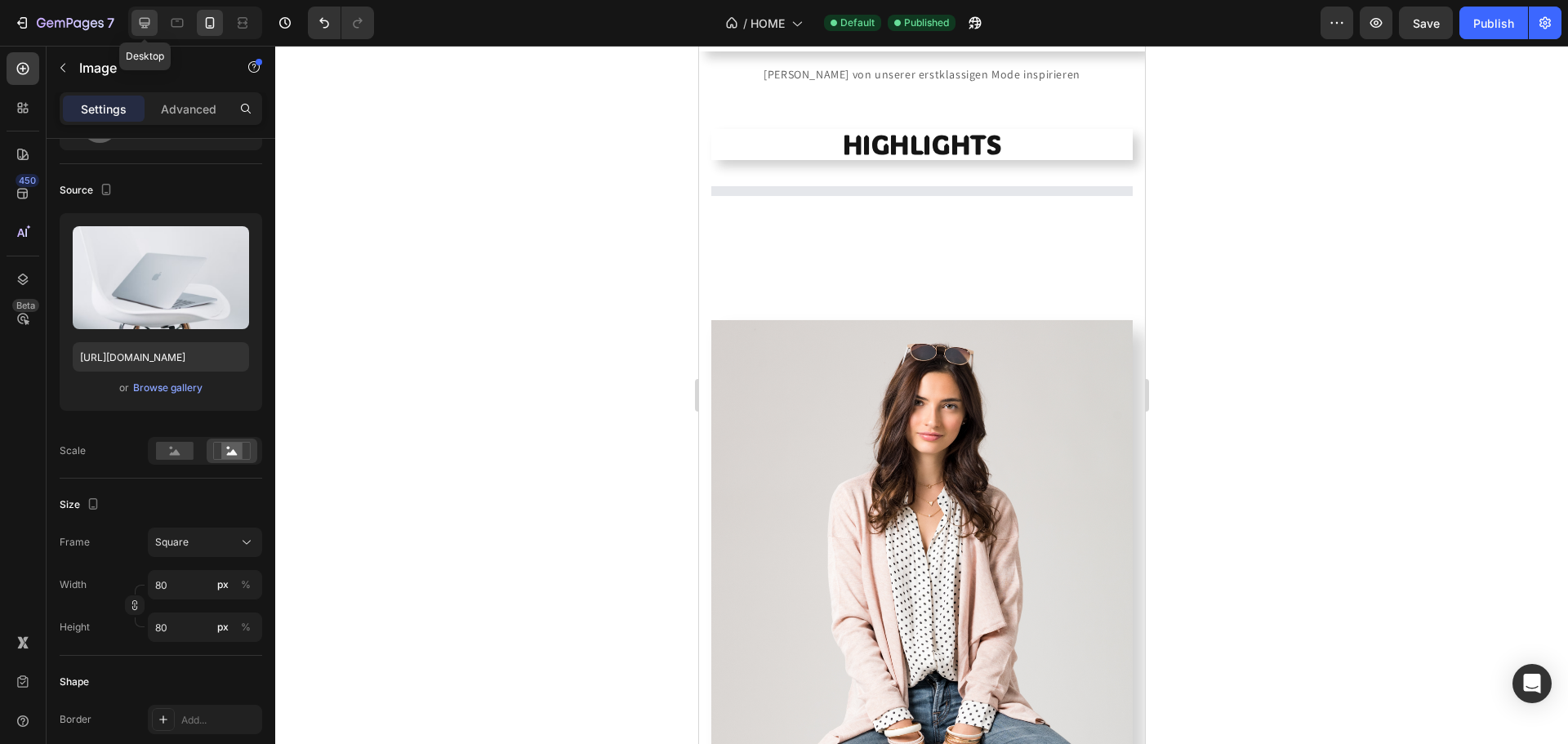
click at [147, 22] on icon at bounding box center [144, 22] width 16 height 16
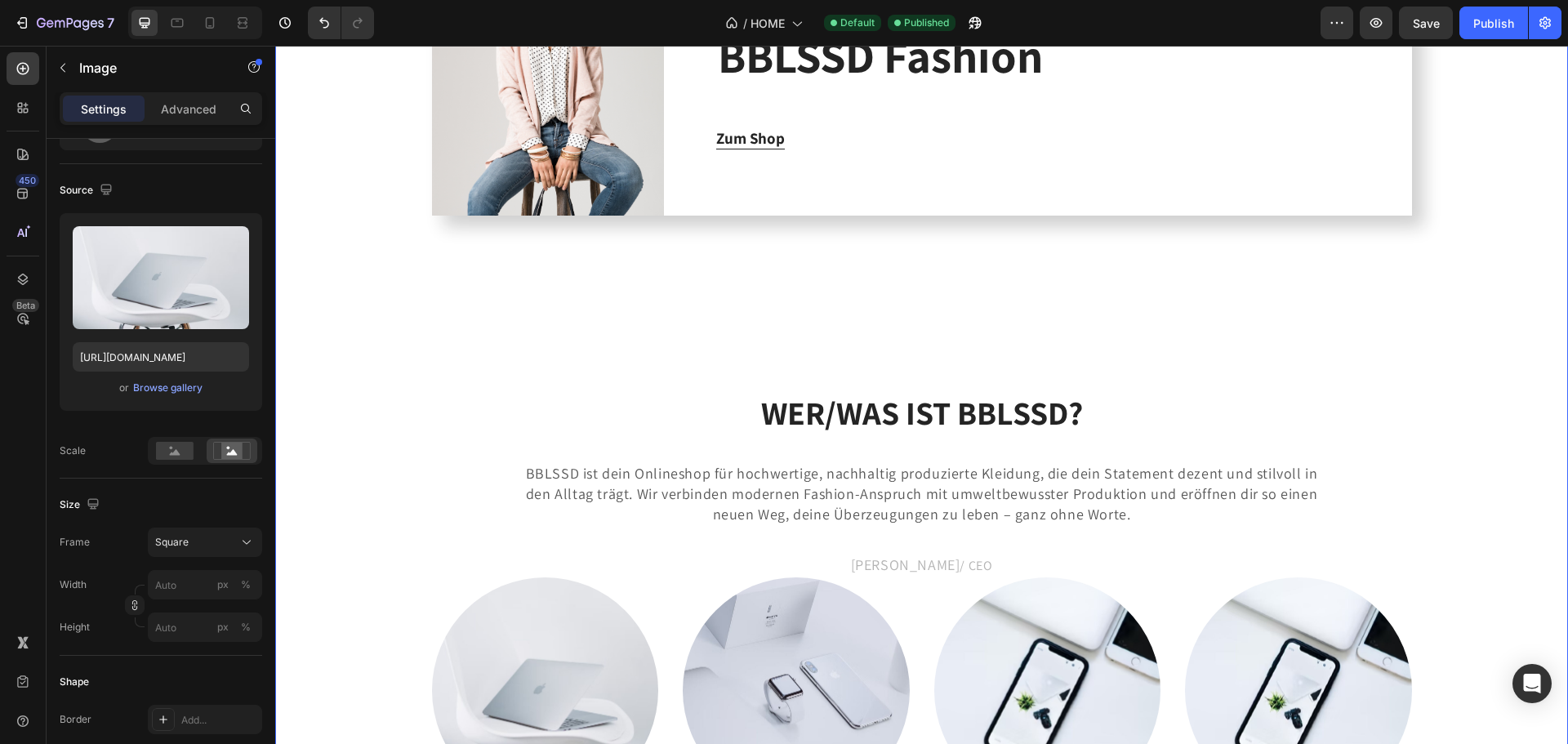
scroll to position [2649, 0]
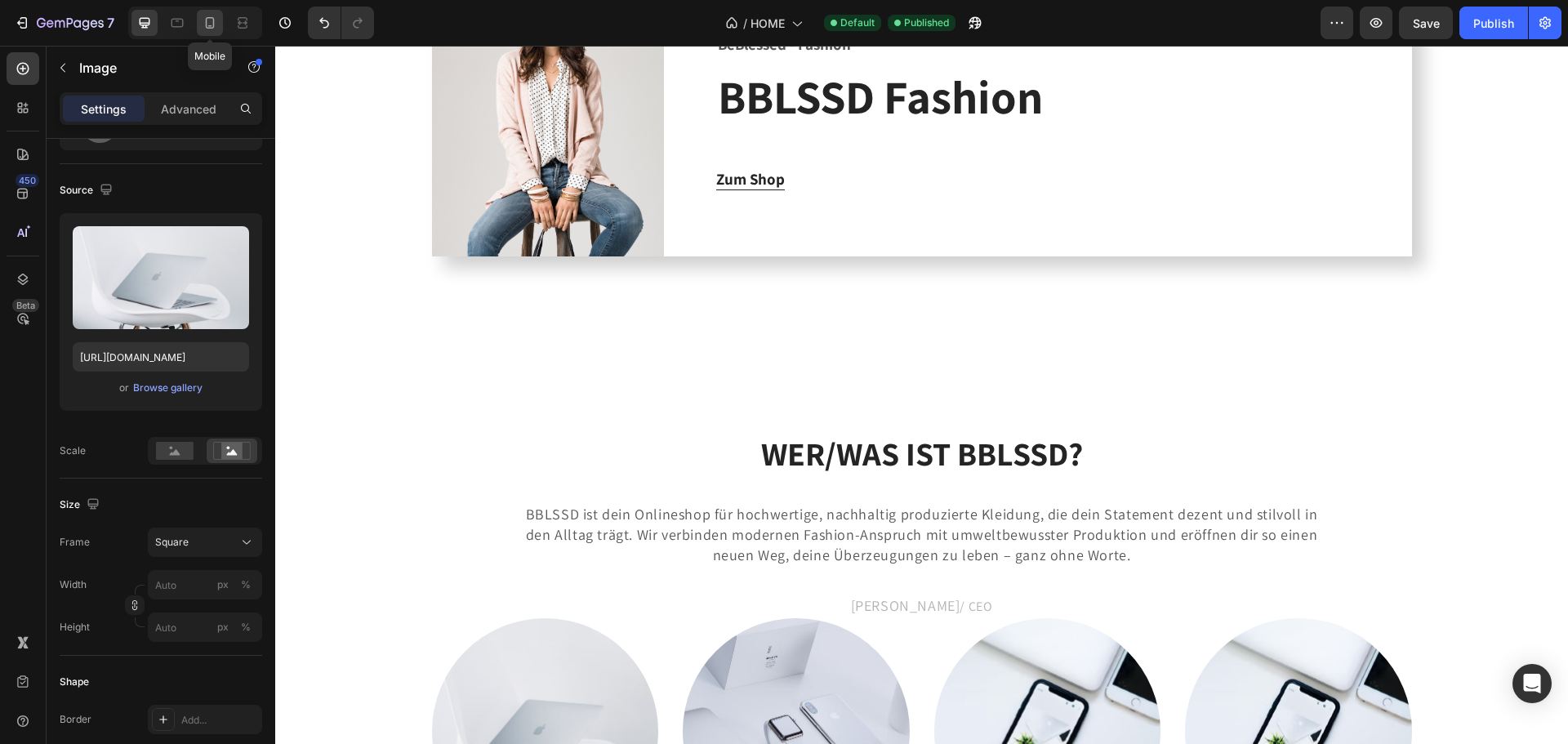
click at [208, 23] on icon at bounding box center [209, 22] width 16 height 16
type input "80"
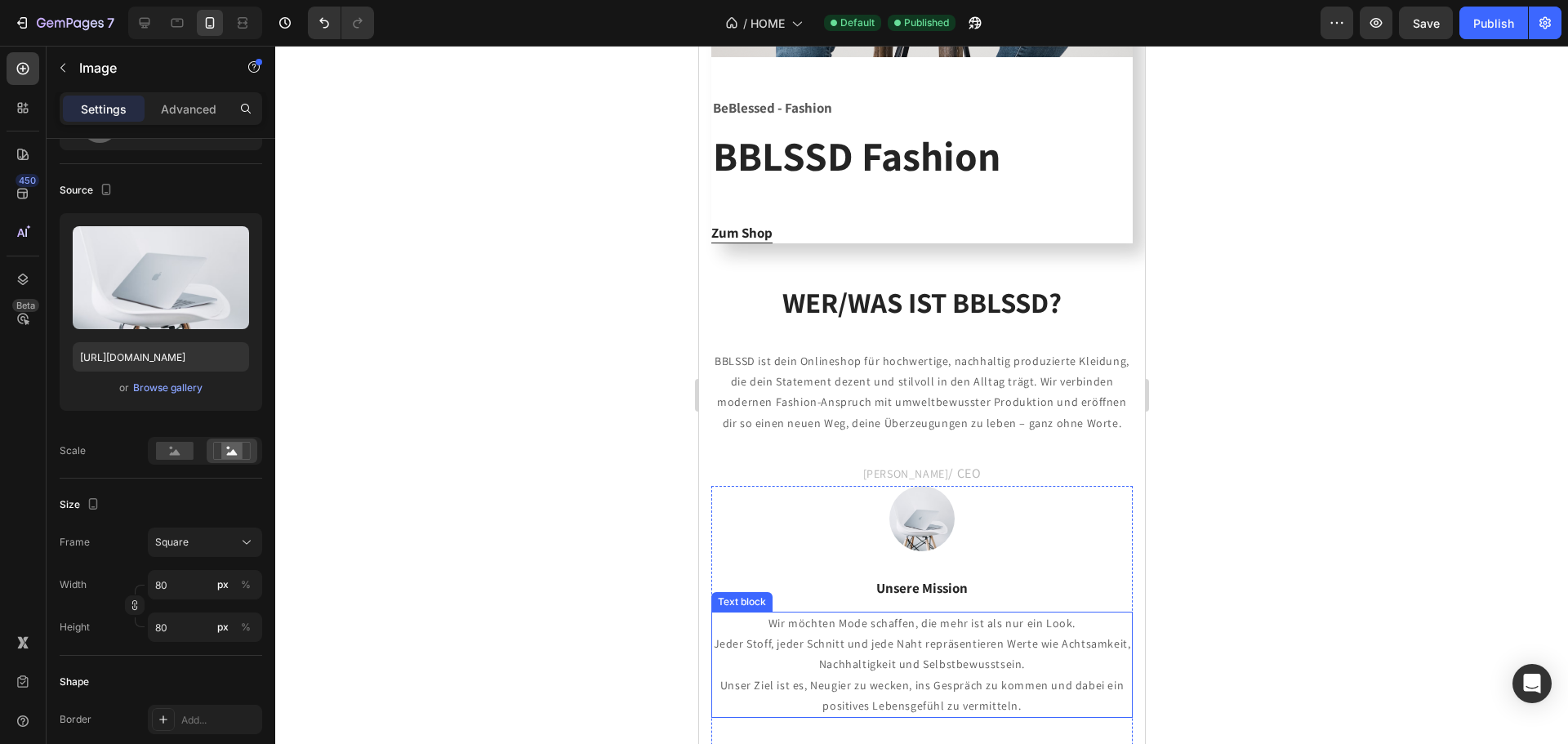
scroll to position [2116, 0]
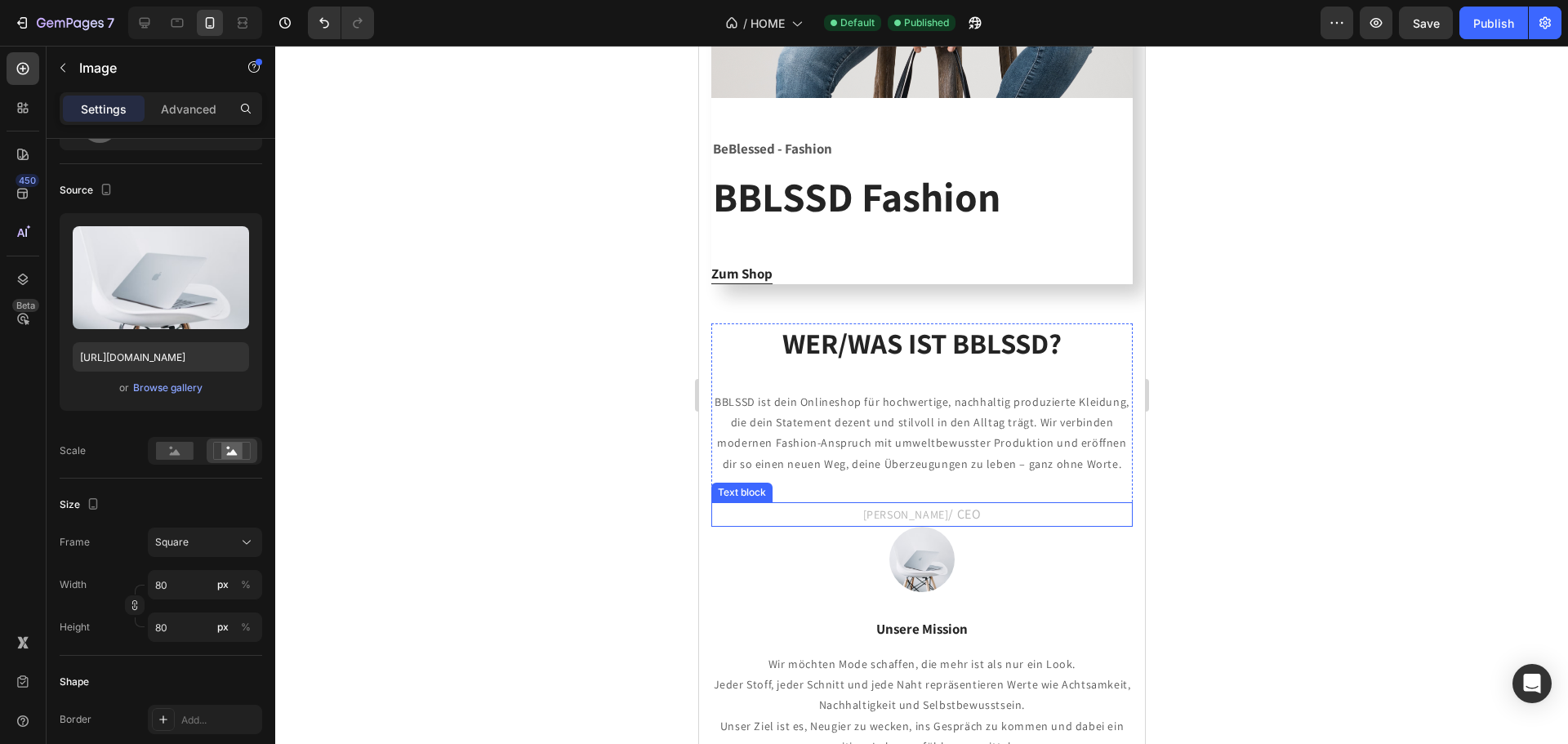
click at [867, 504] on p "[PERSON_NAME] / CEO" at bounding box center [920, 515] width 418 height 21
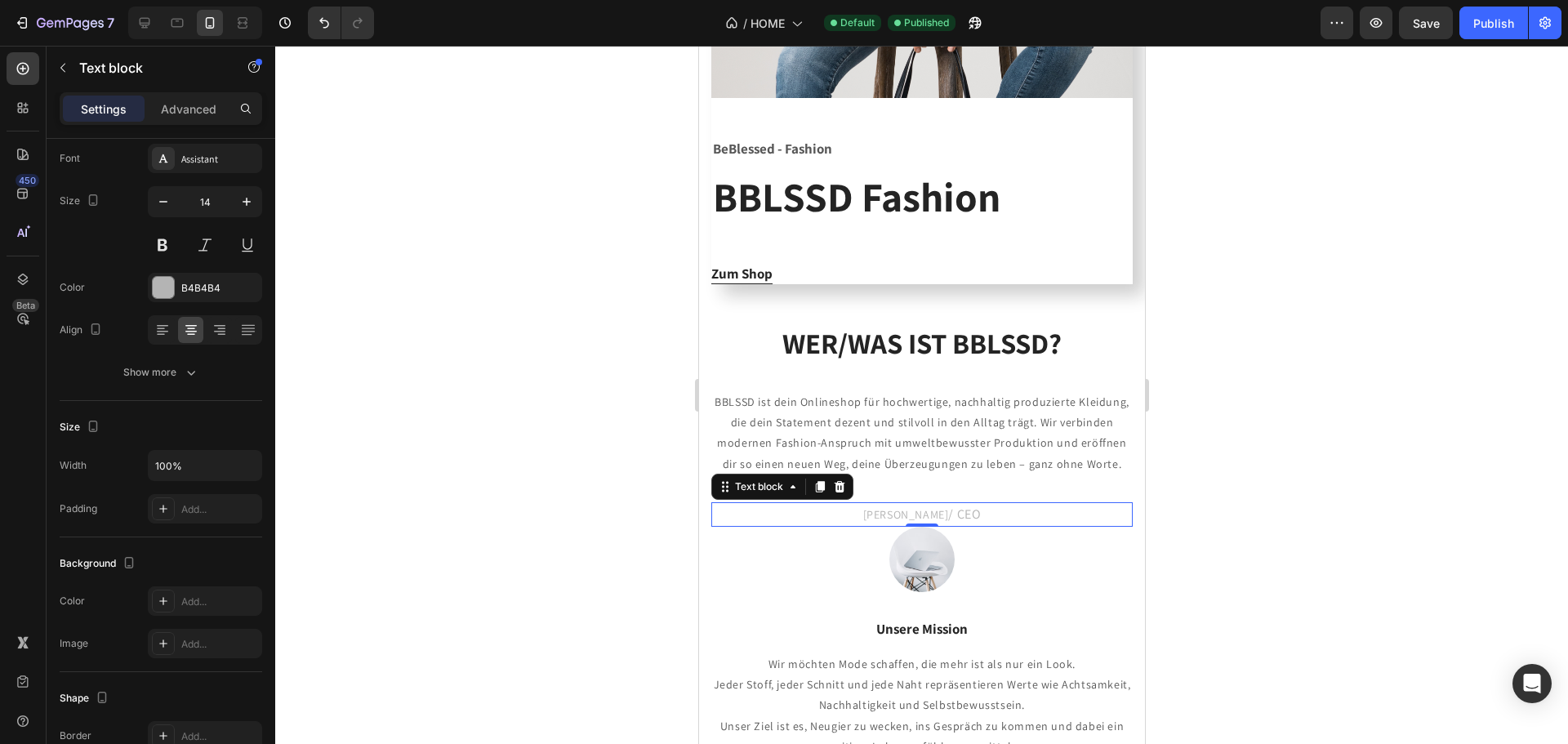
scroll to position [0, 0]
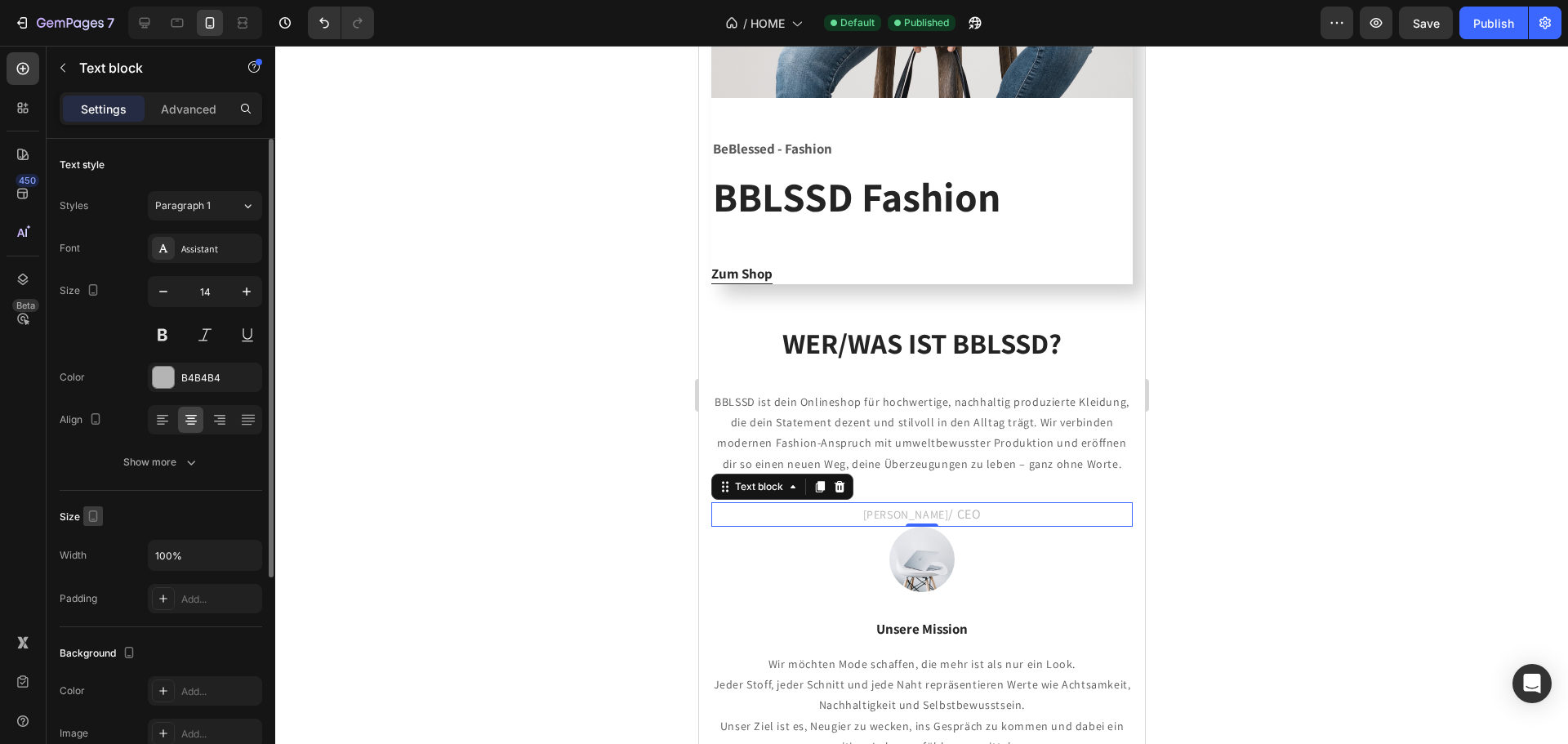
click at [90, 515] on icon "button" at bounding box center [93, 516] width 16 height 16
click at [100, 539] on icon "button" at bounding box center [96, 542] width 16 height 16
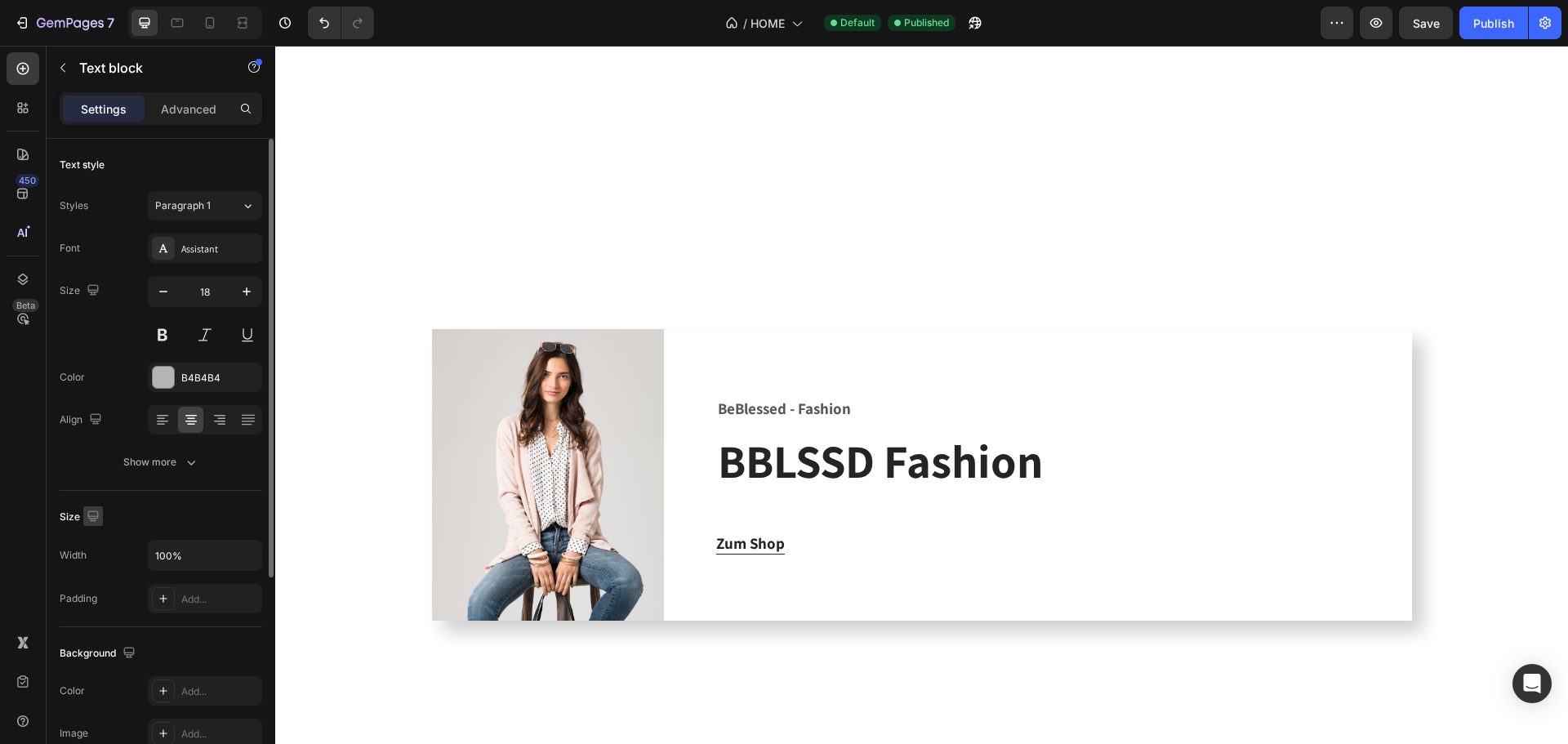
scroll to position [3140, 0]
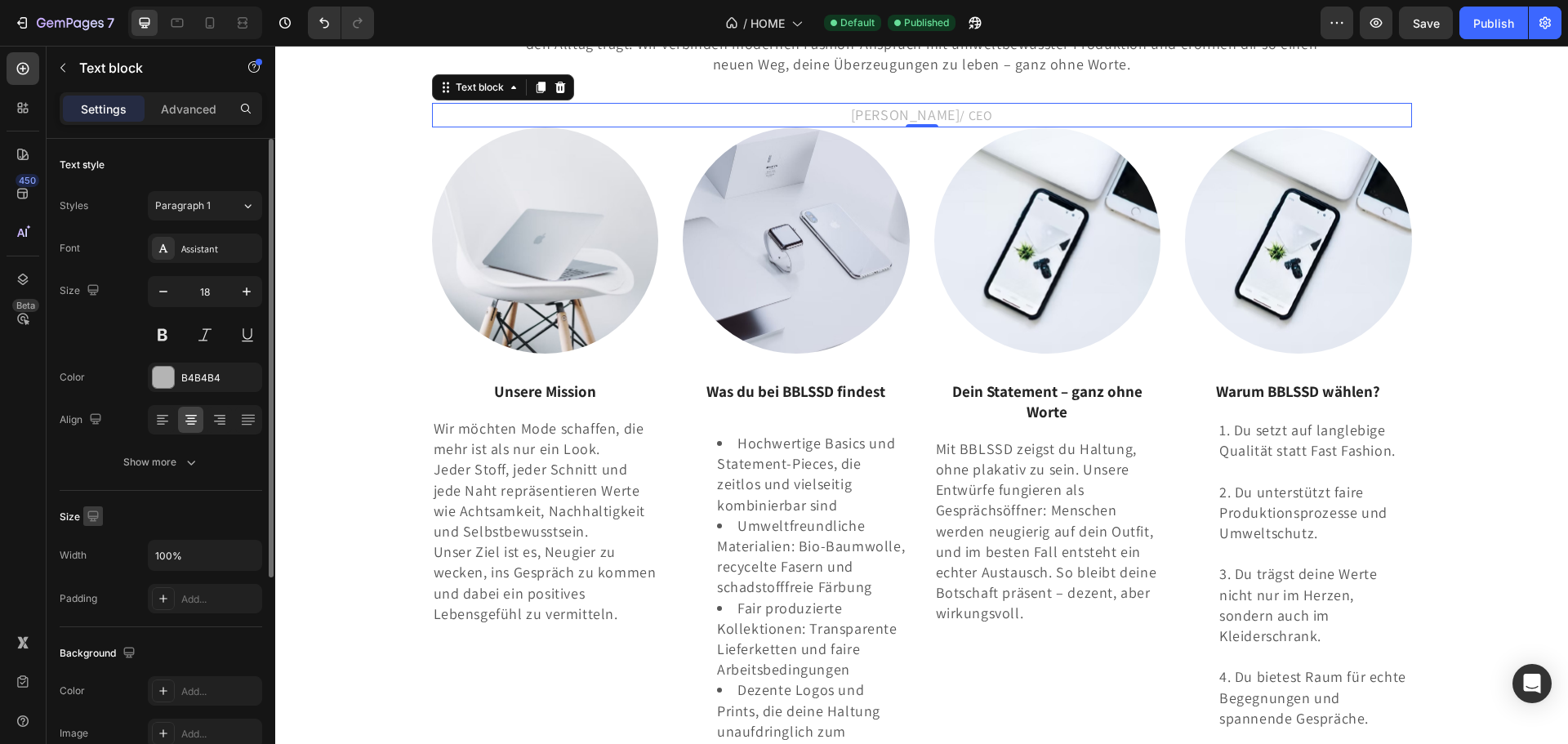
click at [97, 520] on icon "button" at bounding box center [93, 516] width 16 height 16
click at [94, 603] on icon "button" at bounding box center [96, 600] width 16 height 16
type input "14"
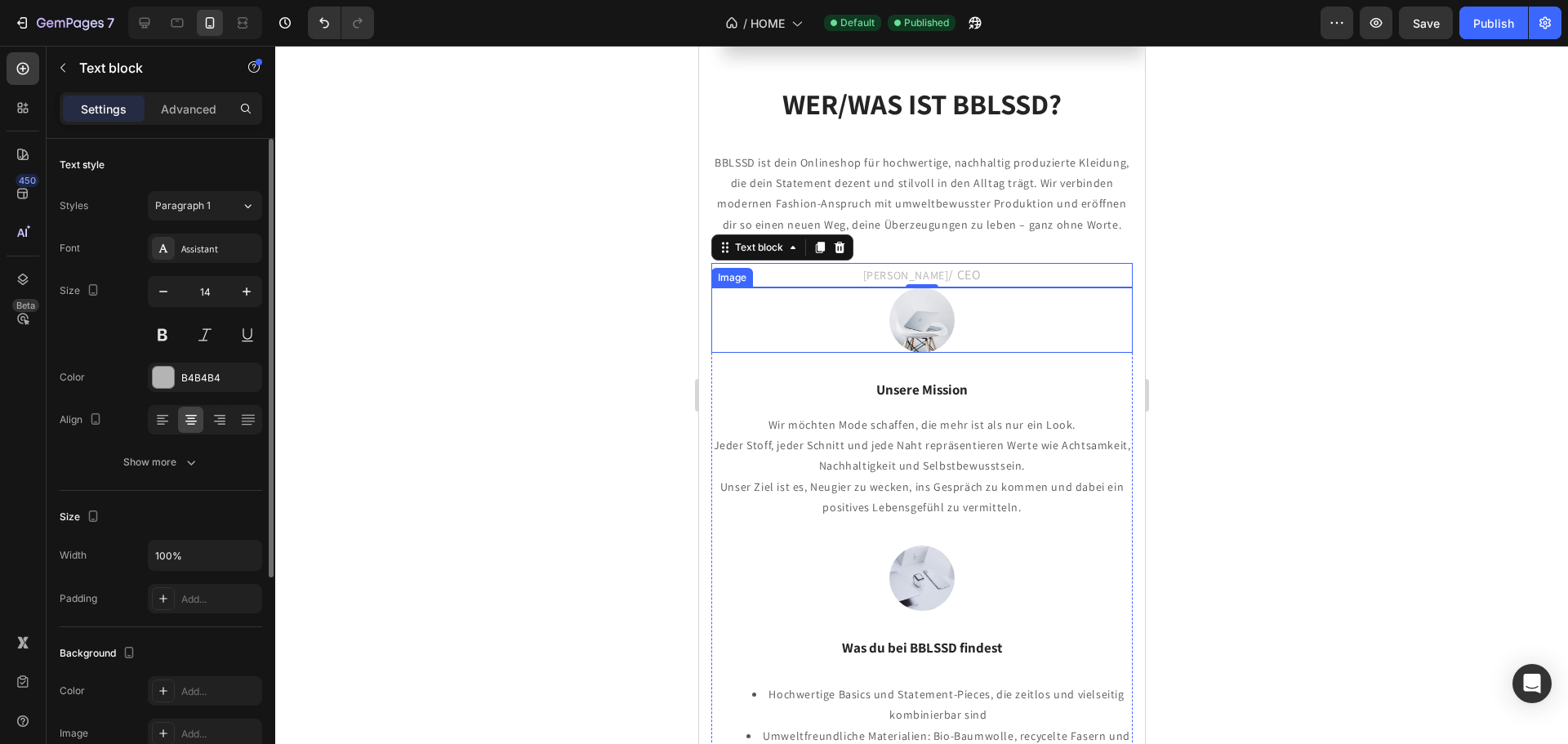
scroll to position [2254, 0]
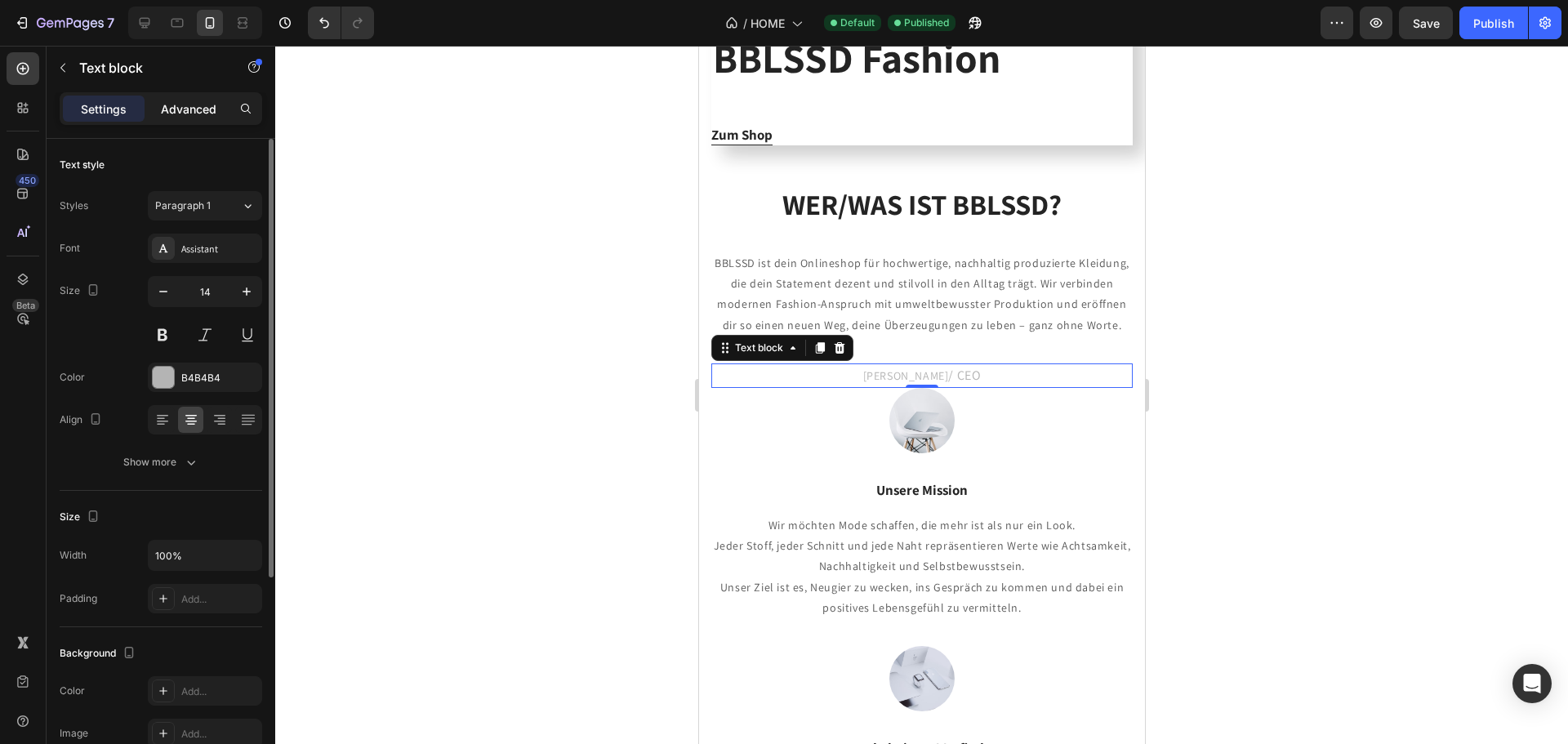
click at [200, 112] on p "Advanced" at bounding box center [188, 110] width 55 height 17
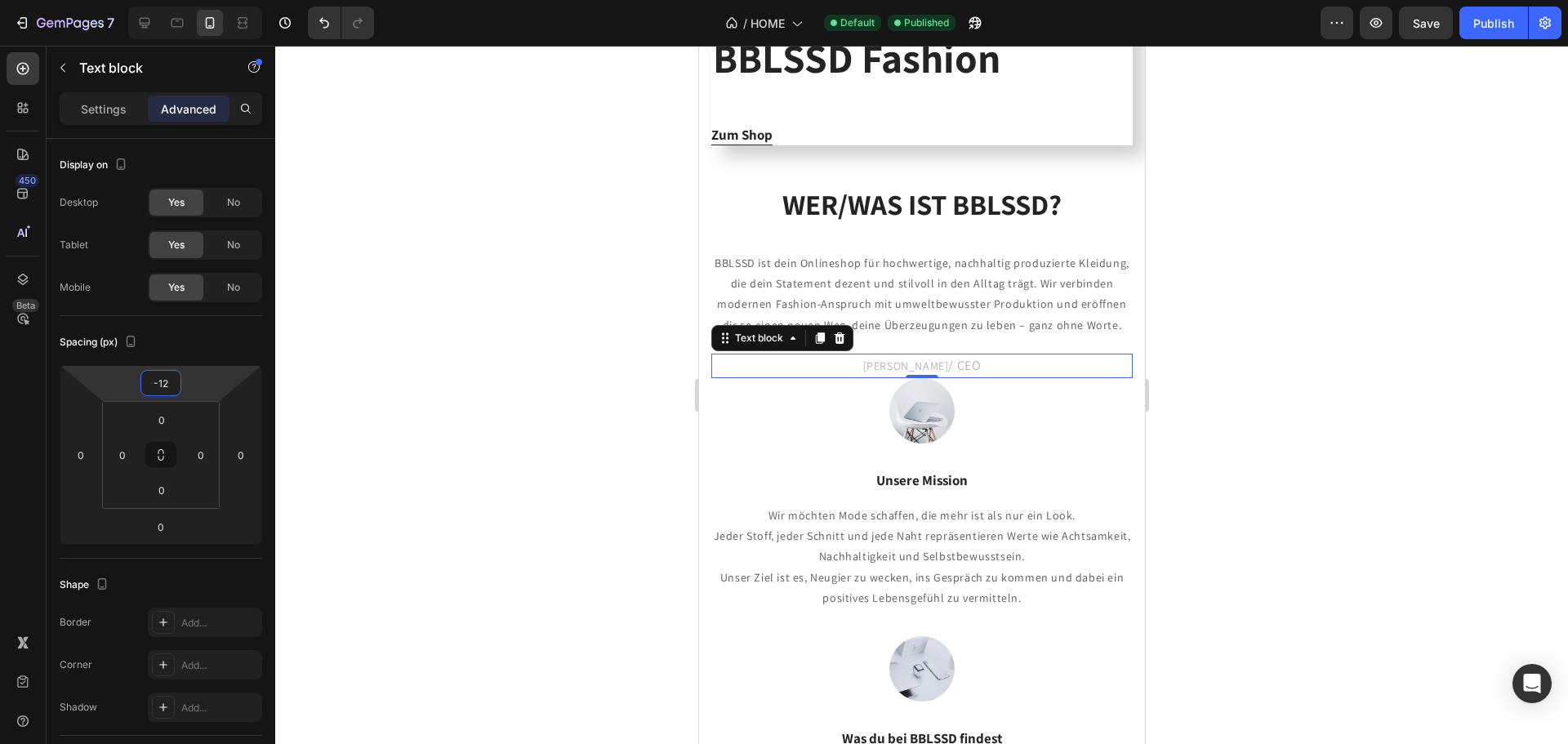
click at [189, 0] on html "7 Version history / HOME Default Published Preview Save Publish 450 Beta Sectio…" at bounding box center [784, 0] width 1568 height 0
type input "-1"
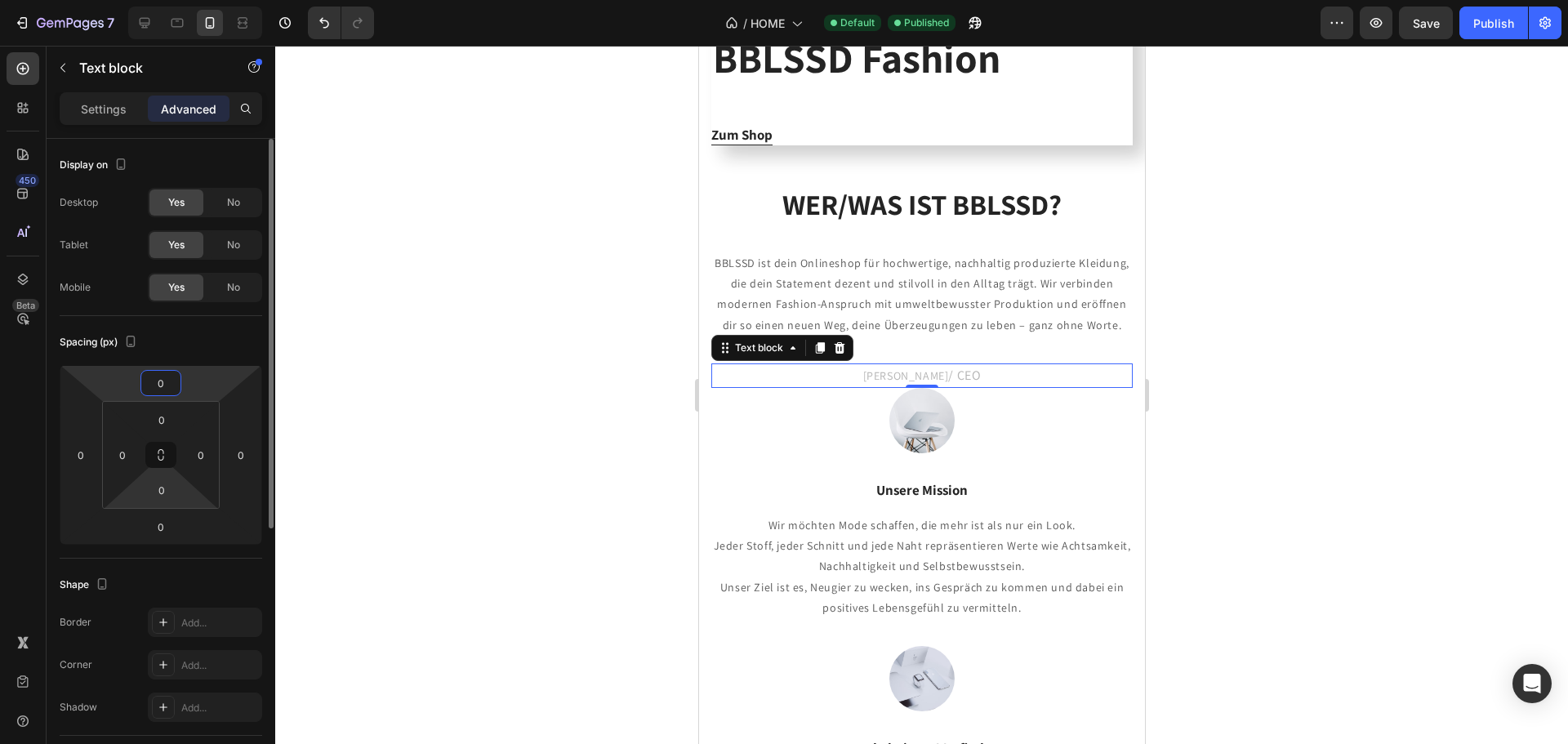
type input "0"
drag, startPoint x: 183, startPoint y: 500, endPoint x: 183, endPoint y: 509, distance: 9.0
click at [183, 0] on html "7 Version history / HOME Default Published Preview Save Publish 450 Beta Sectio…" at bounding box center [784, 0] width 1568 height 0
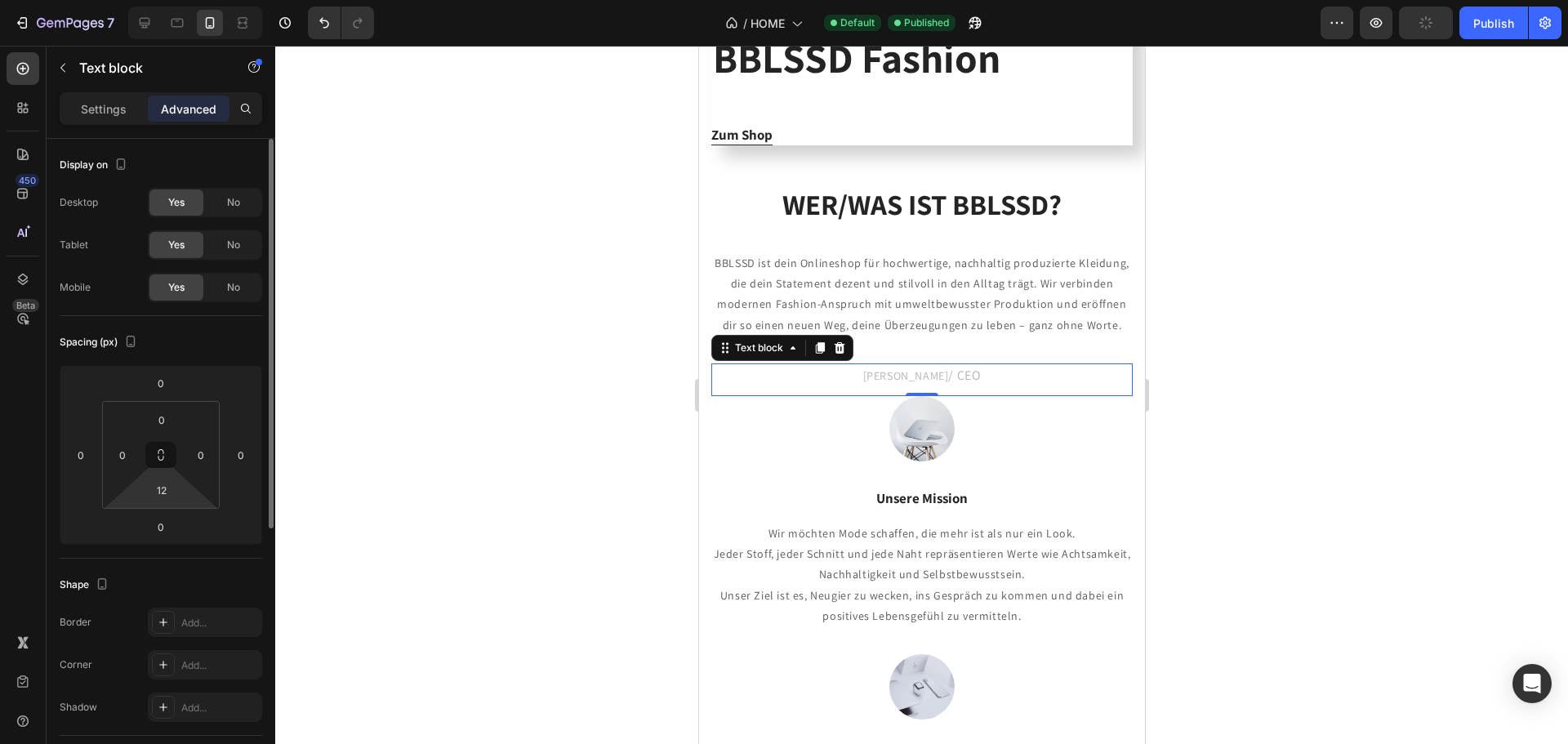
drag, startPoint x: 192, startPoint y: 501, endPoint x: 190, endPoint y: 490, distance: 11.2
click at [194, 0] on html "7 Version history / HOME Default Published Preview Publish 450 Beta Sections(18…" at bounding box center [784, 0] width 1568 height 0
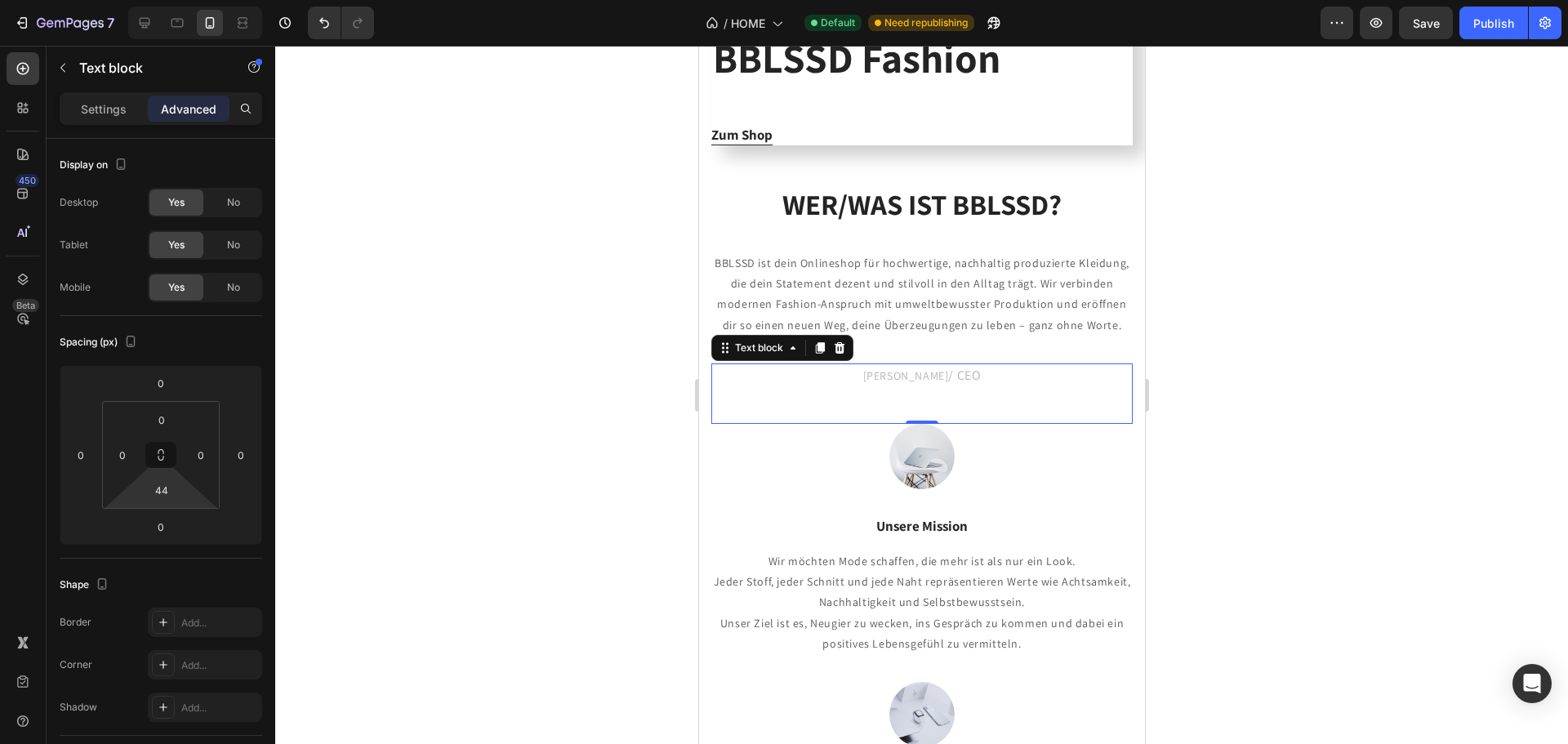
drag, startPoint x: 185, startPoint y: 499, endPoint x: 187, endPoint y: 484, distance: 15.1
click at [187, 0] on html "7 Version history / HOME Default Need republishing Preview Save Publish 450 Bet…" at bounding box center [784, 0] width 1568 height 0
click at [1487, 22] on div "Publish" at bounding box center [1493, 23] width 41 height 17
click at [146, 24] on icon at bounding box center [144, 23] width 11 height 11
type input "0"
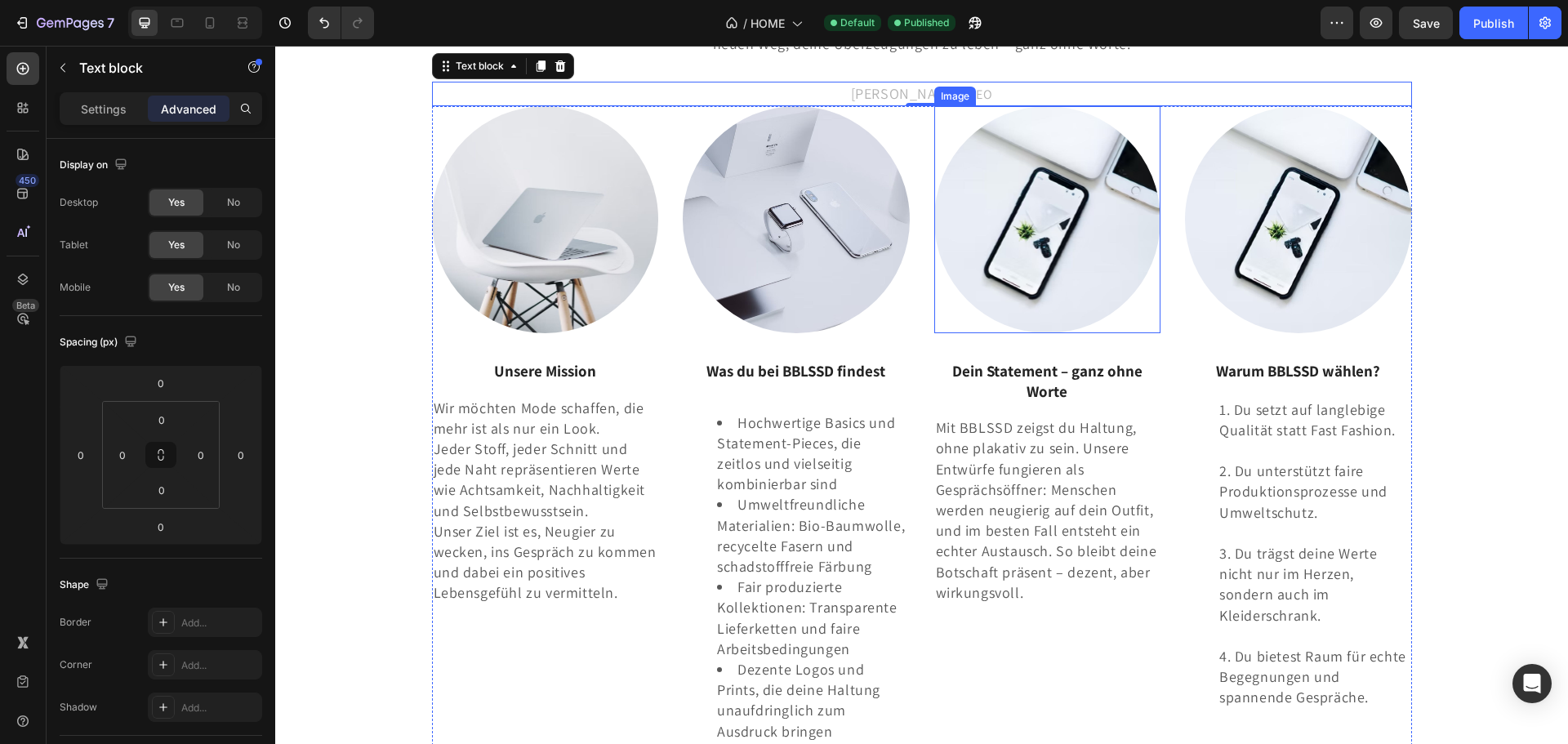
scroll to position [2599, 0]
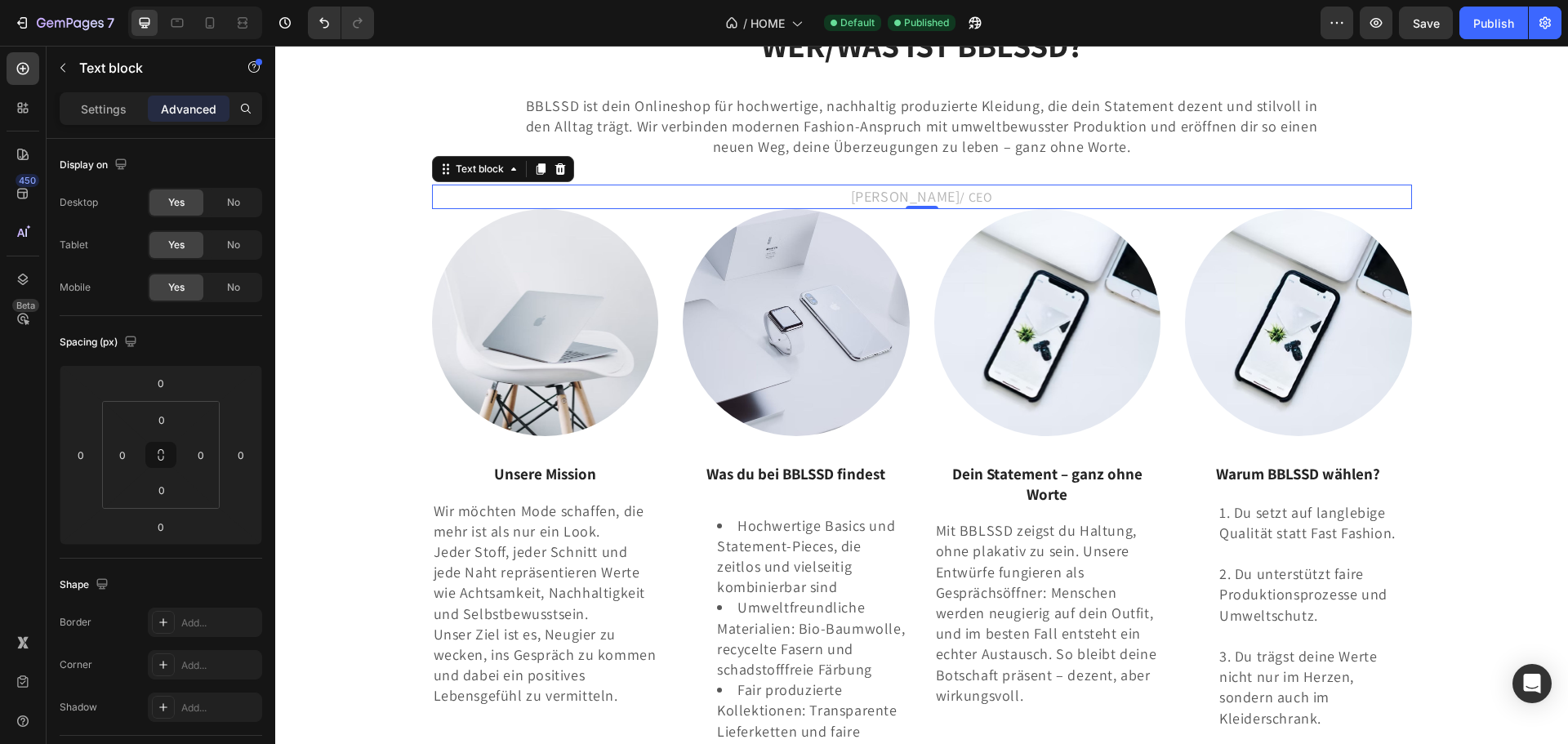
click at [835, 197] on p "[PERSON_NAME] / CEO" at bounding box center [921, 197] width 976 height 21
click at [185, 0] on html "7 Version history / HOME Default Published Preview Save Publish 450 Beta Sectio…" at bounding box center [784, 0] width 1568 height 0
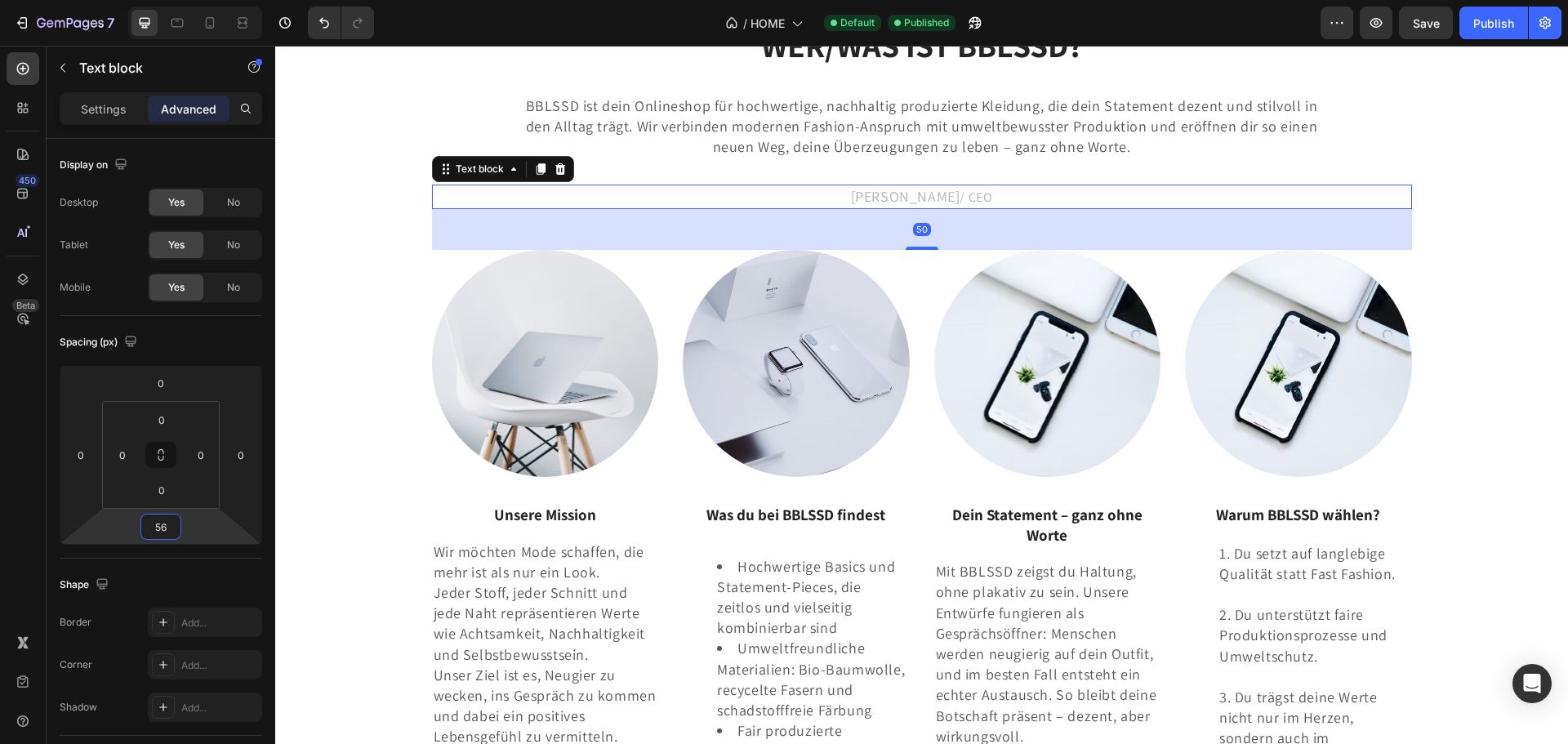
type input "62"
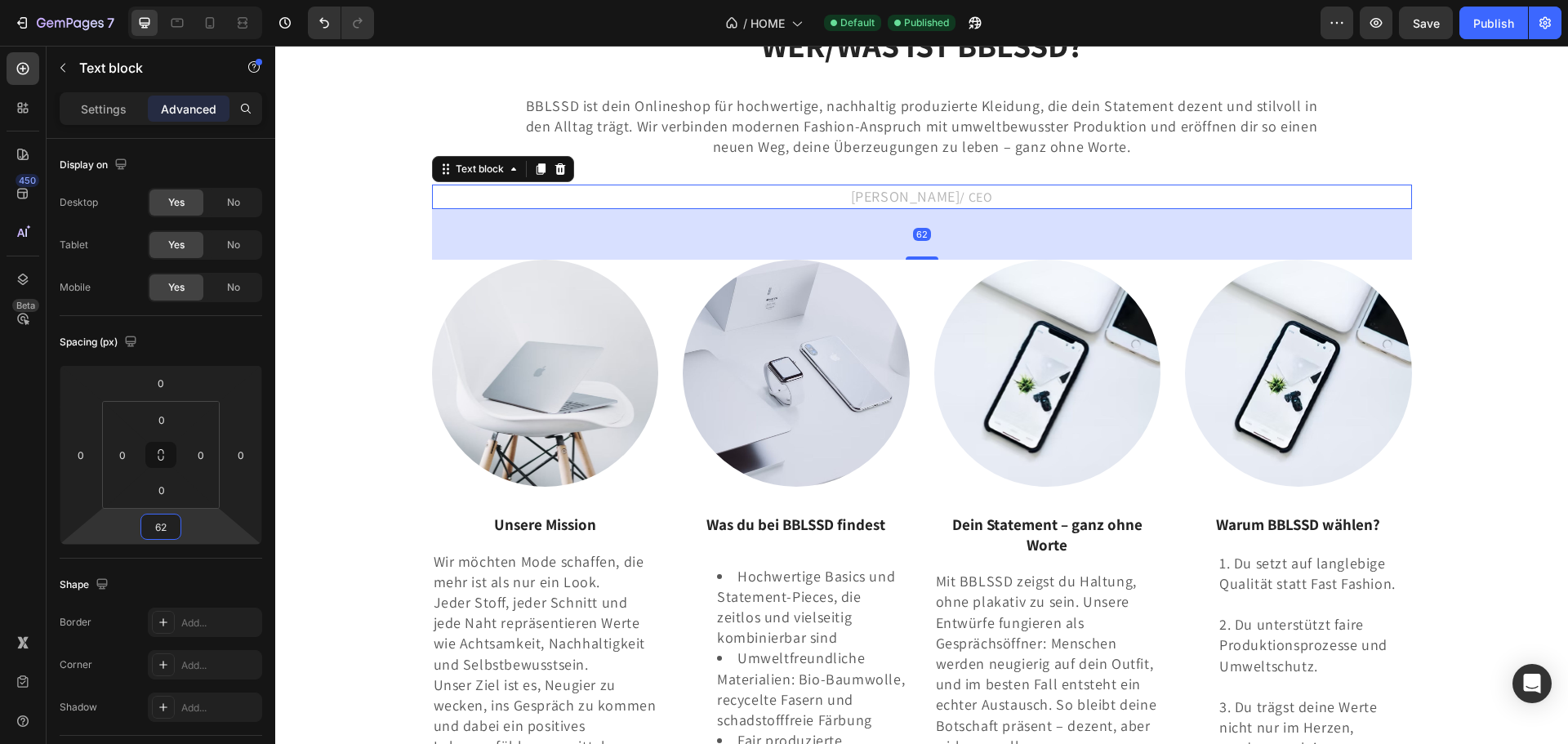
drag, startPoint x: 192, startPoint y: 518, endPoint x: 117, endPoint y: 386, distance: 151.8
click at [192, 0] on html "7 Version history / HOME Default Published Preview Save Publish 450 Beta Sectio…" at bounding box center [784, 0] width 1568 height 0
click at [1488, 173] on div "Image BeBlessed - Fashion Text block BBLSSD Fashion Heading Zum Shop Button Row…" at bounding box center [921, 234] width 1268 height 1355
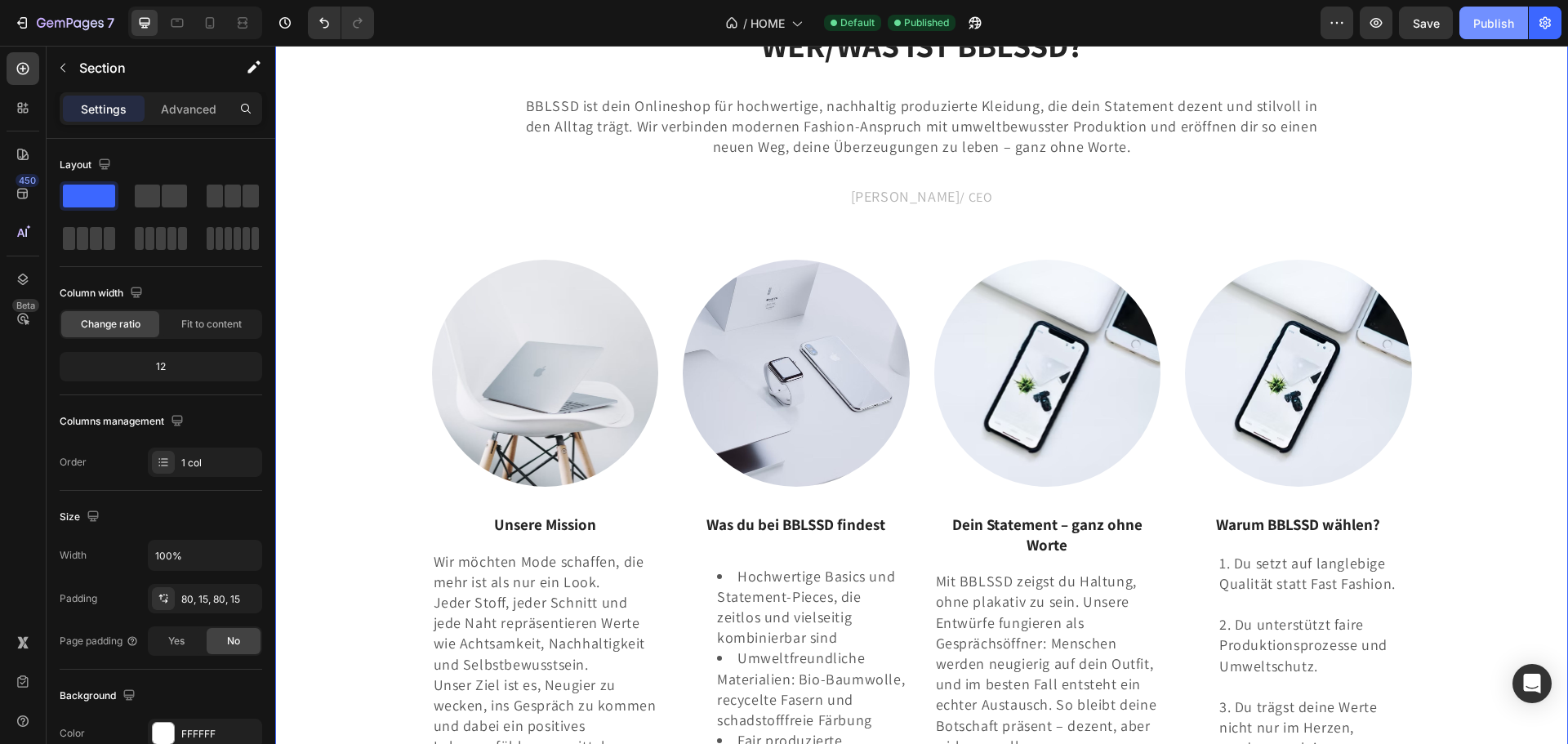
click at [1483, 29] on div "Publish" at bounding box center [1493, 23] width 41 height 17
click at [206, 22] on icon at bounding box center [209, 23] width 9 height 12
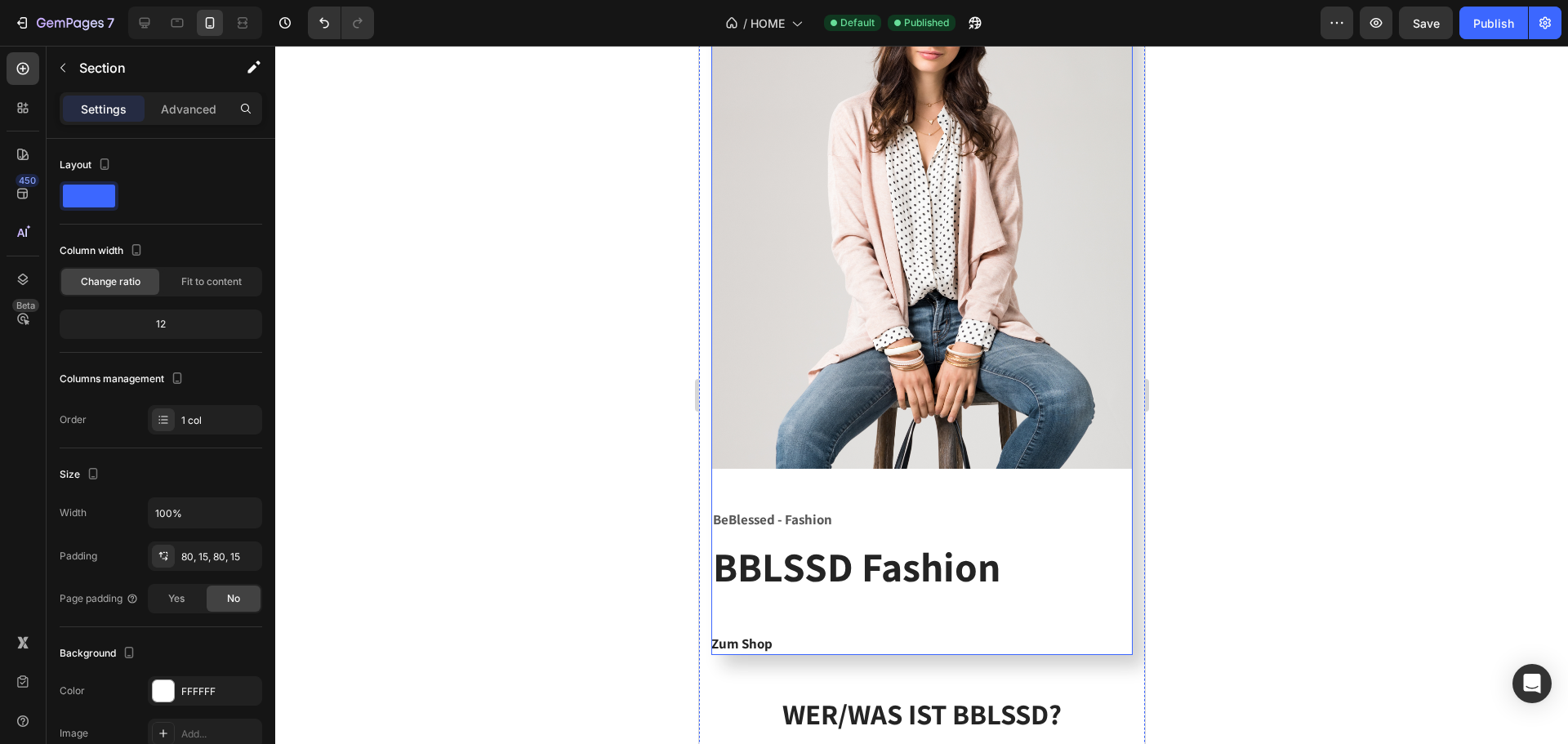
scroll to position [1739, 0]
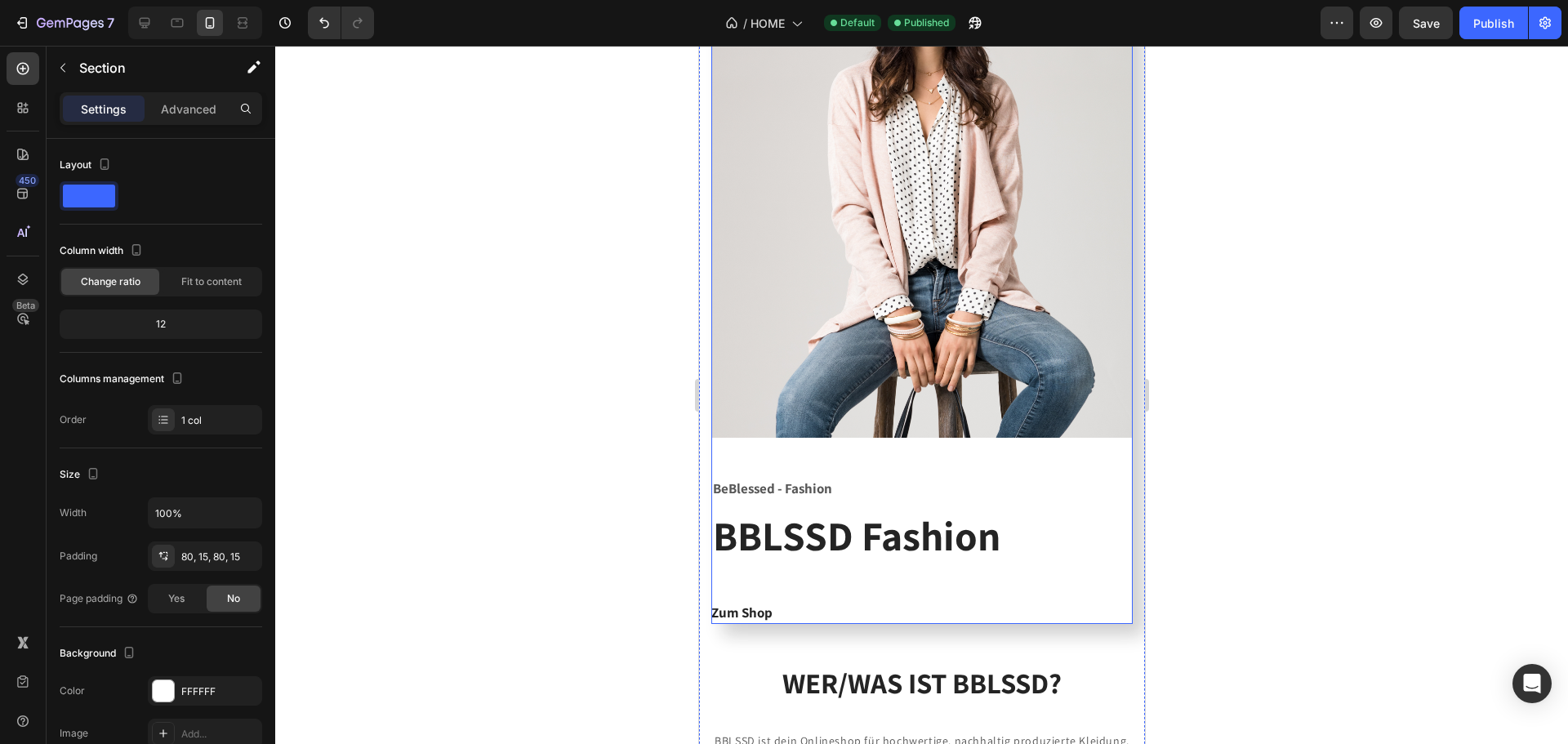
click at [942, 581] on div "BeBlessed - Fashion Text block BBLSSD Fashion Heading Zum Shop Button" at bounding box center [921, 551] width 422 height 147
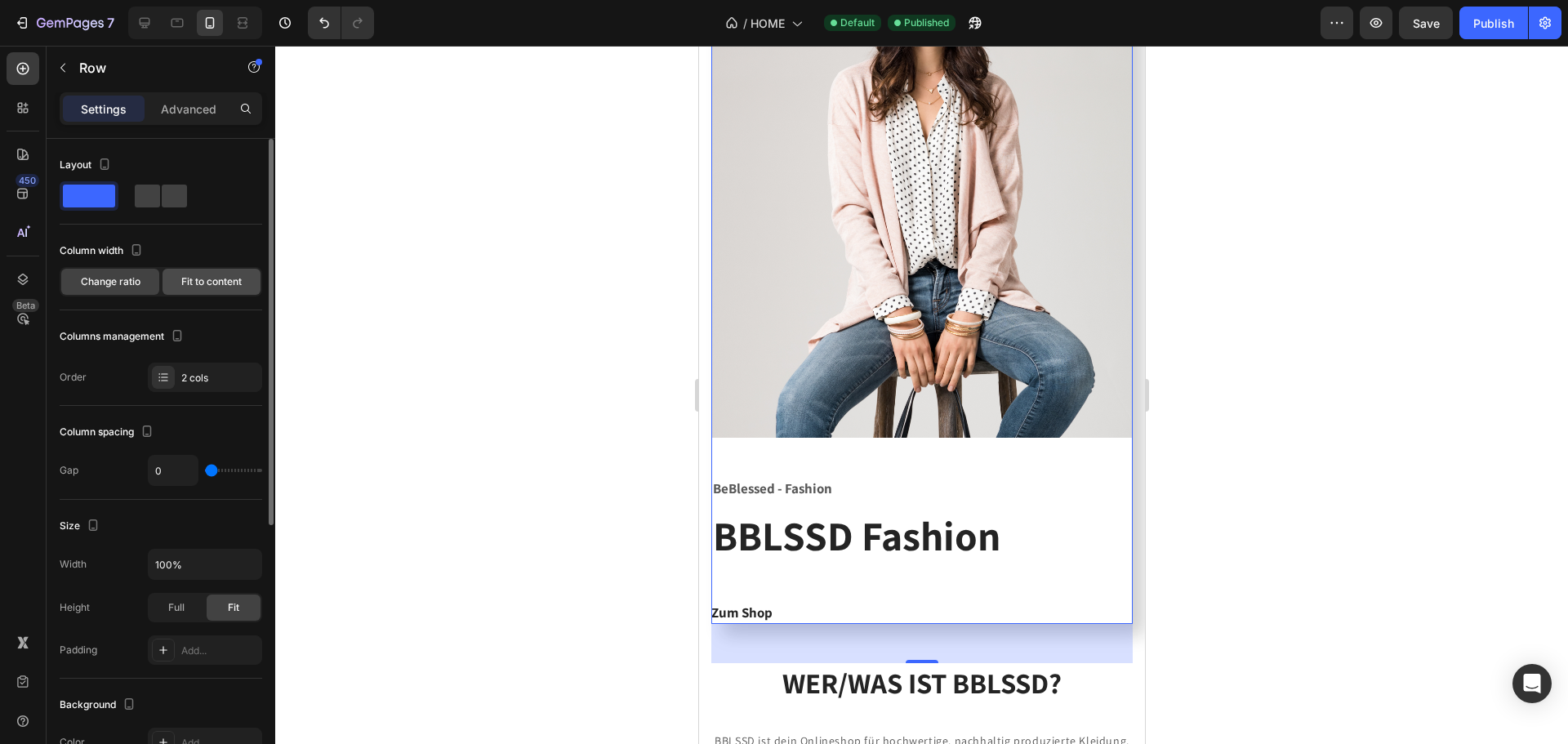
click at [212, 277] on span "Fit to content" at bounding box center [211, 281] width 60 height 15
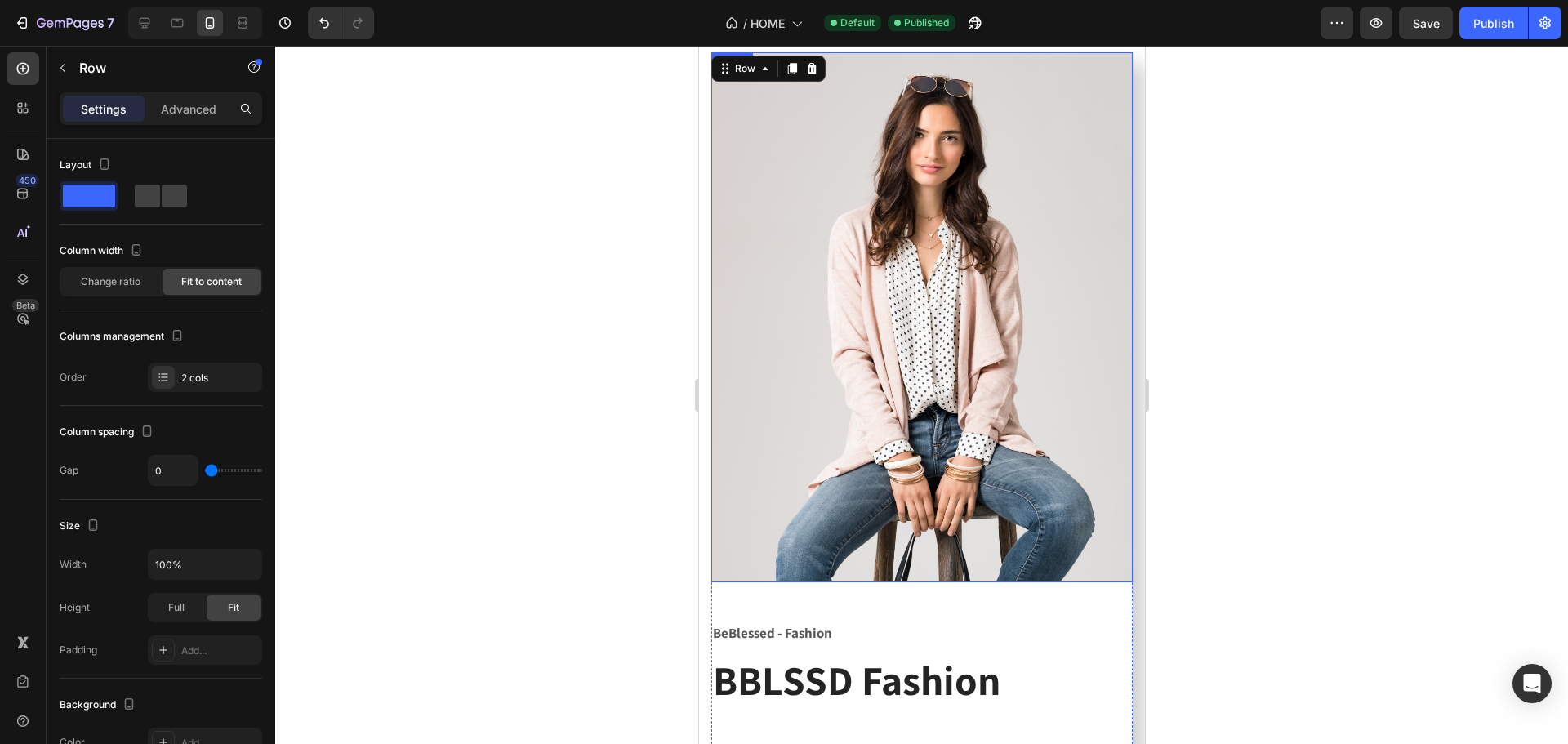
scroll to position [1576, 0]
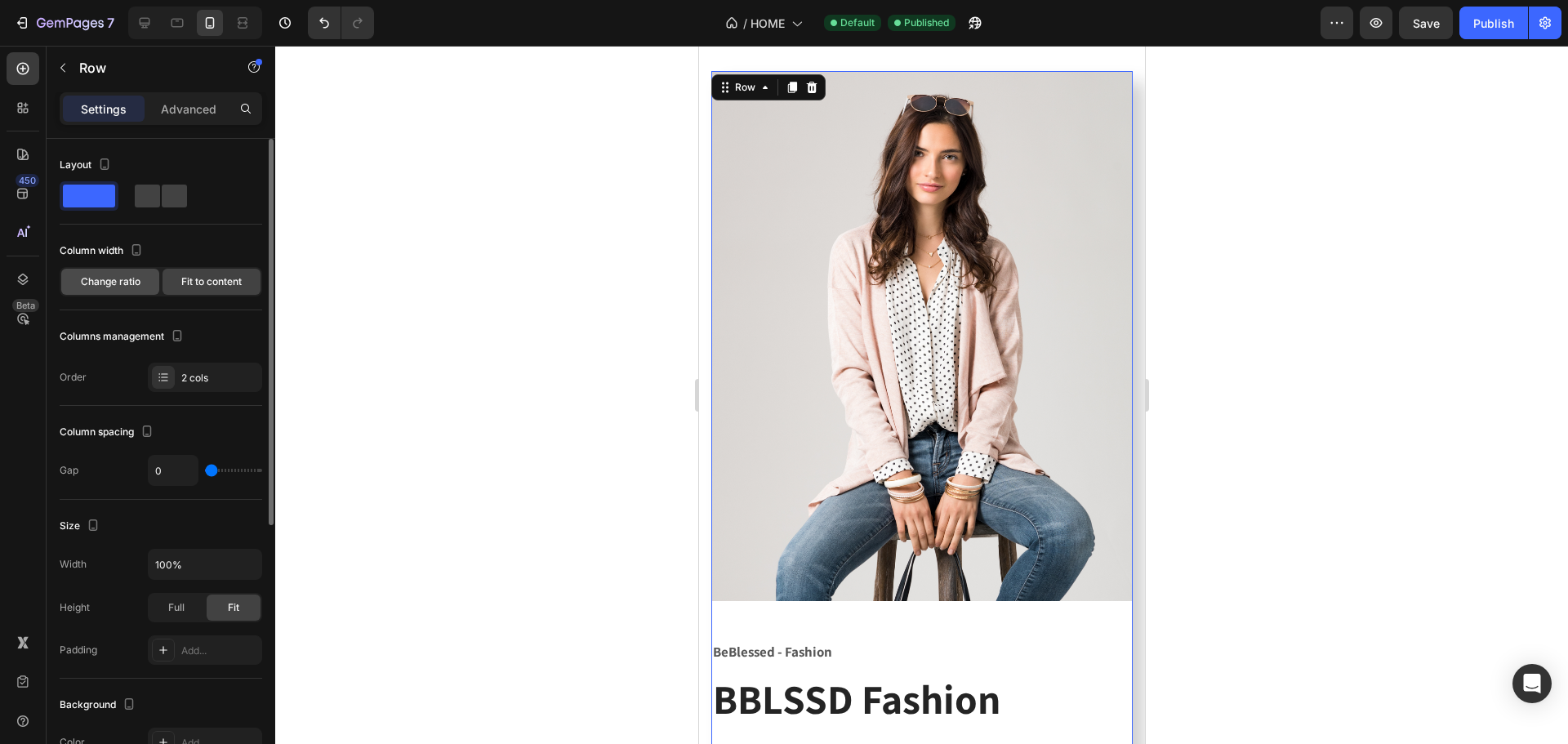
click at [106, 283] on span "Change ratio" at bounding box center [110, 281] width 59 height 15
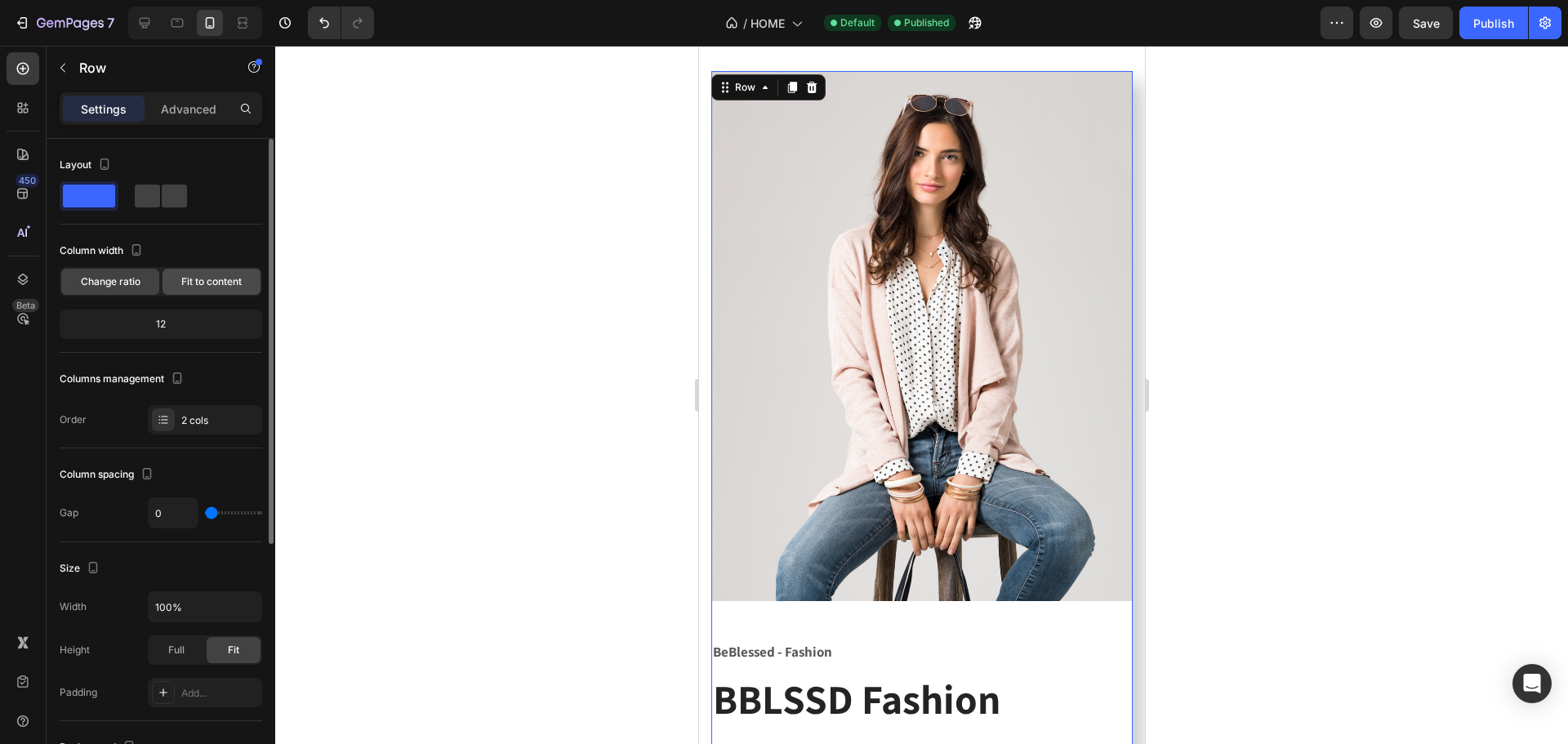
click at [220, 278] on span "Fit to content" at bounding box center [211, 281] width 60 height 15
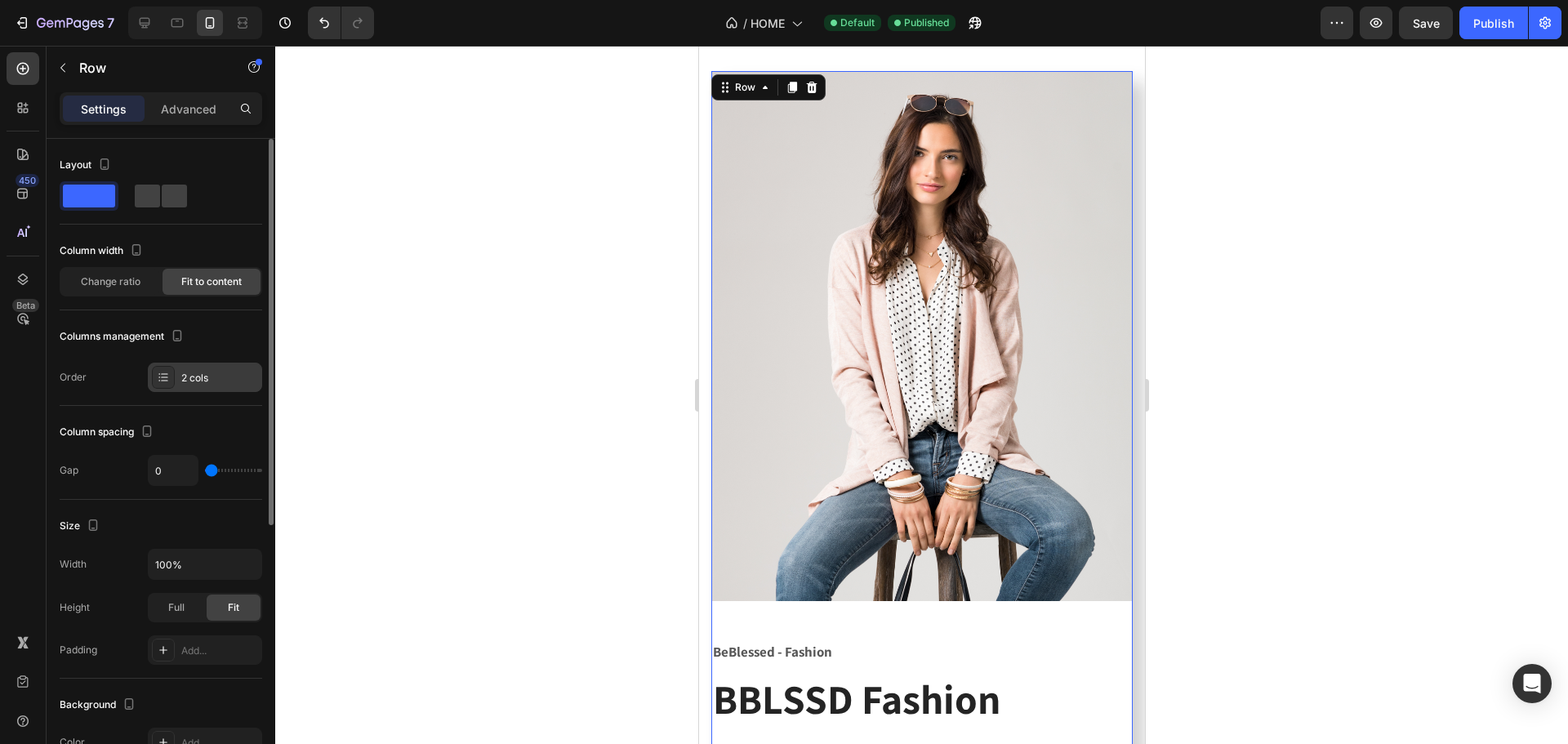
click at [212, 379] on div "2 cols" at bounding box center [219, 377] width 77 height 15
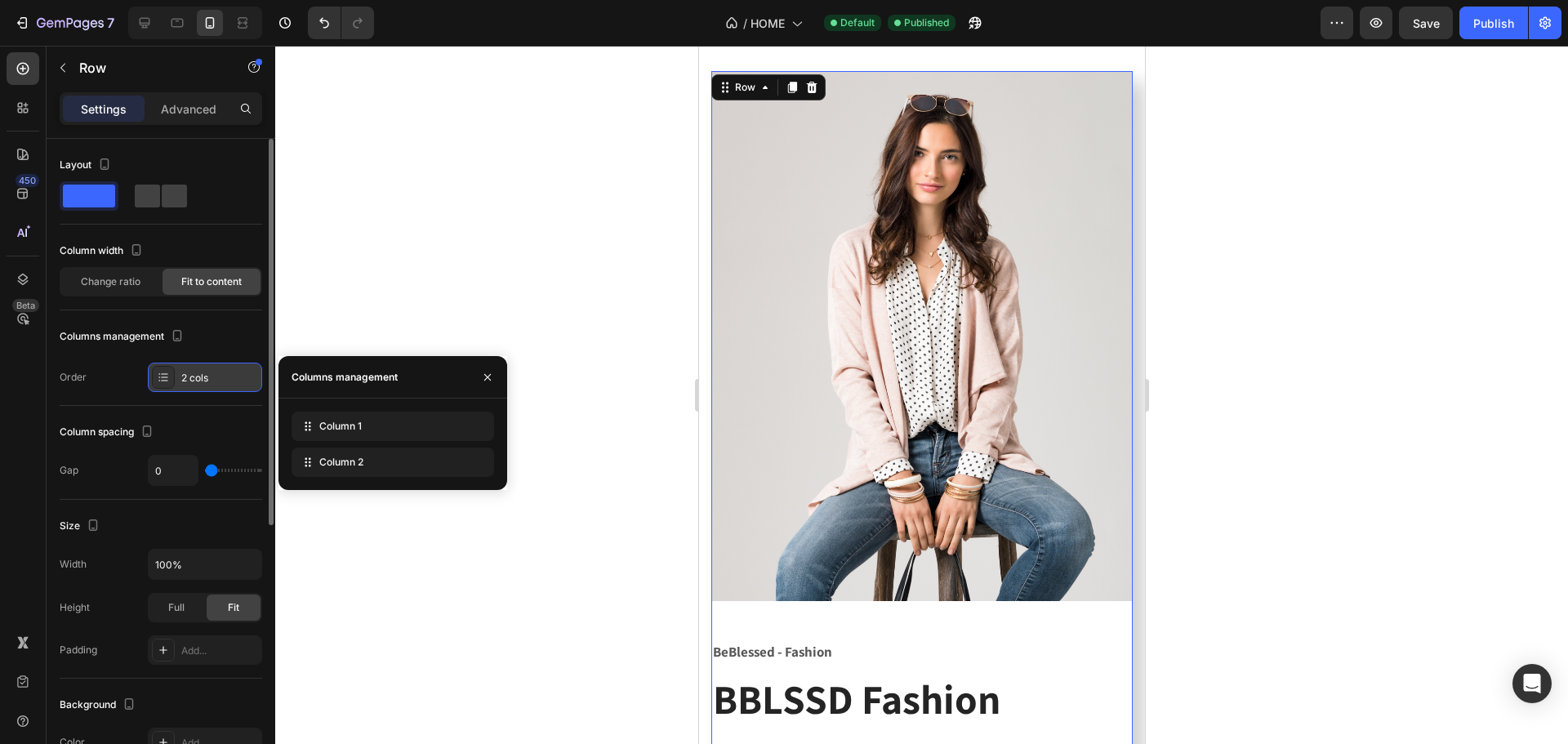
click at [200, 379] on div "2 cols" at bounding box center [219, 377] width 77 height 15
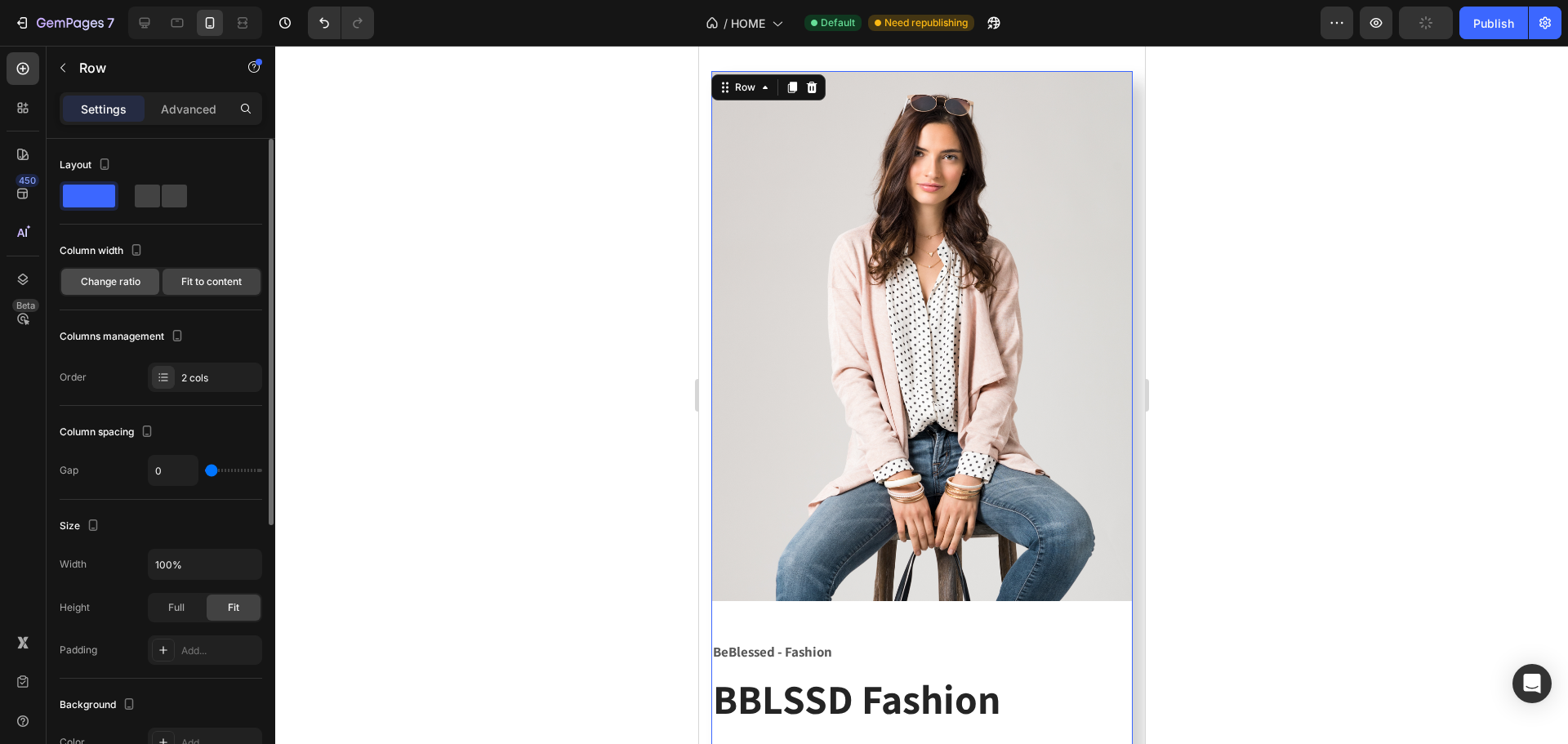
click at [124, 285] on span "Change ratio" at bounding box center [110, 281] width 59 height 15
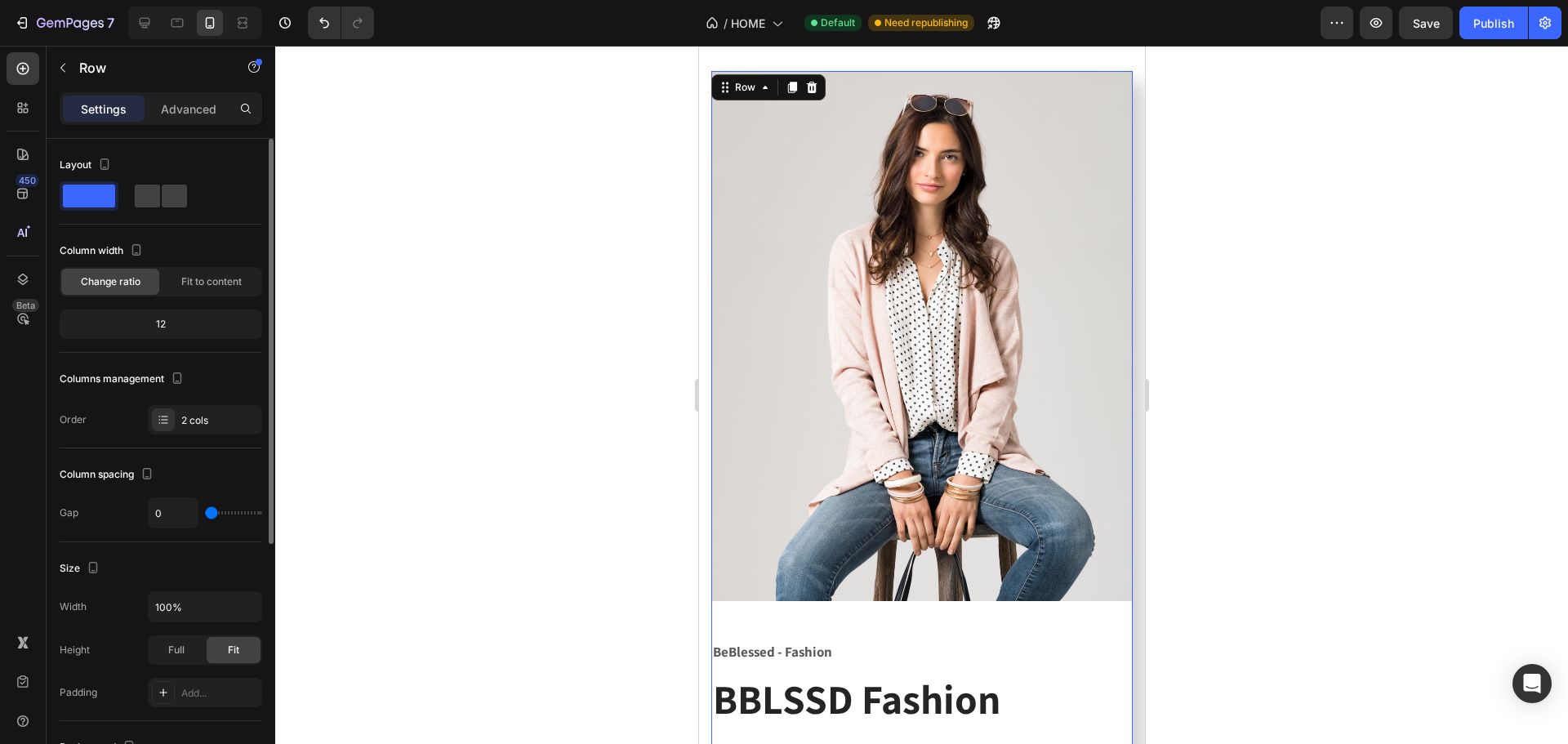
type input "16"
type input "24"
type input "27"
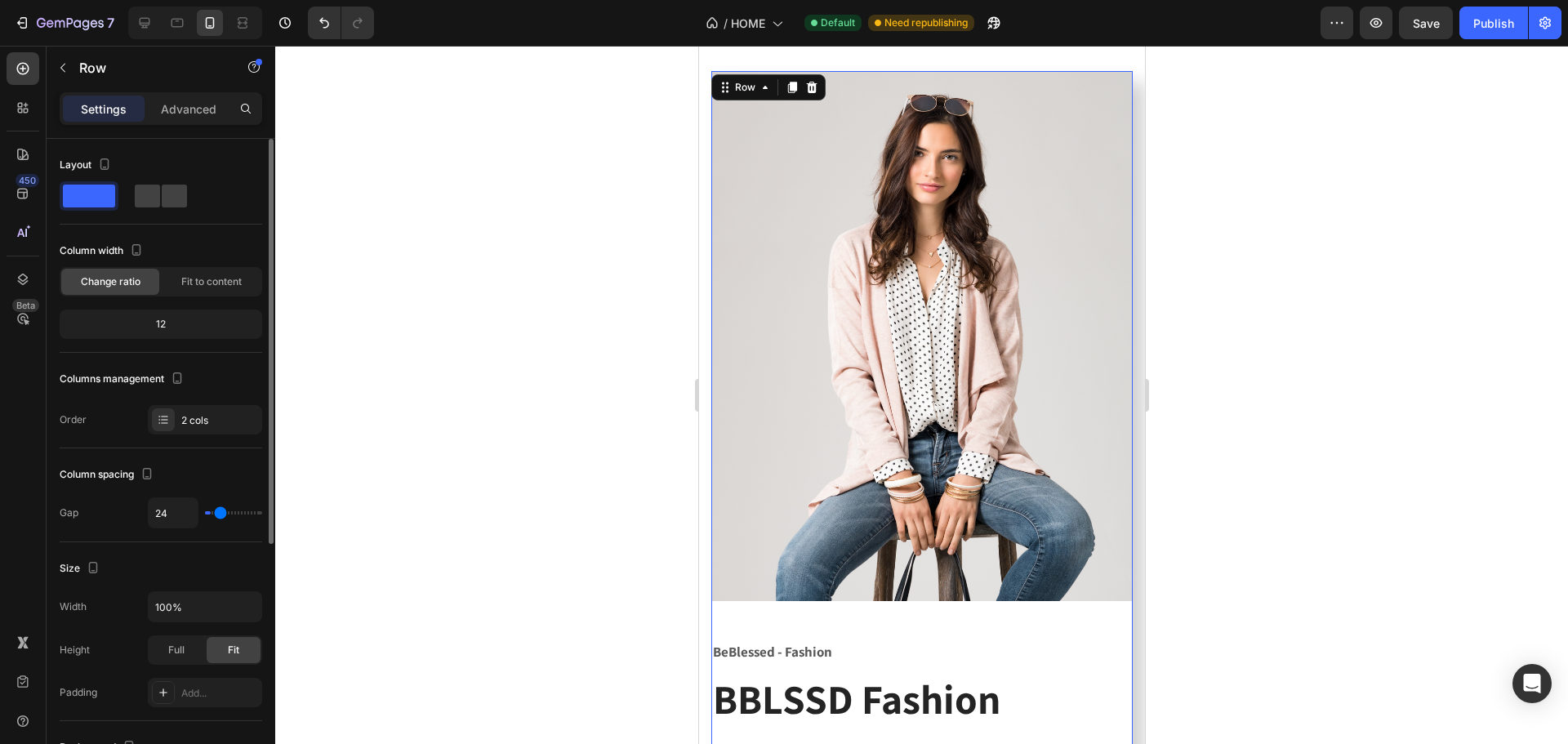
type input "27"
type input "31"
type input "38"
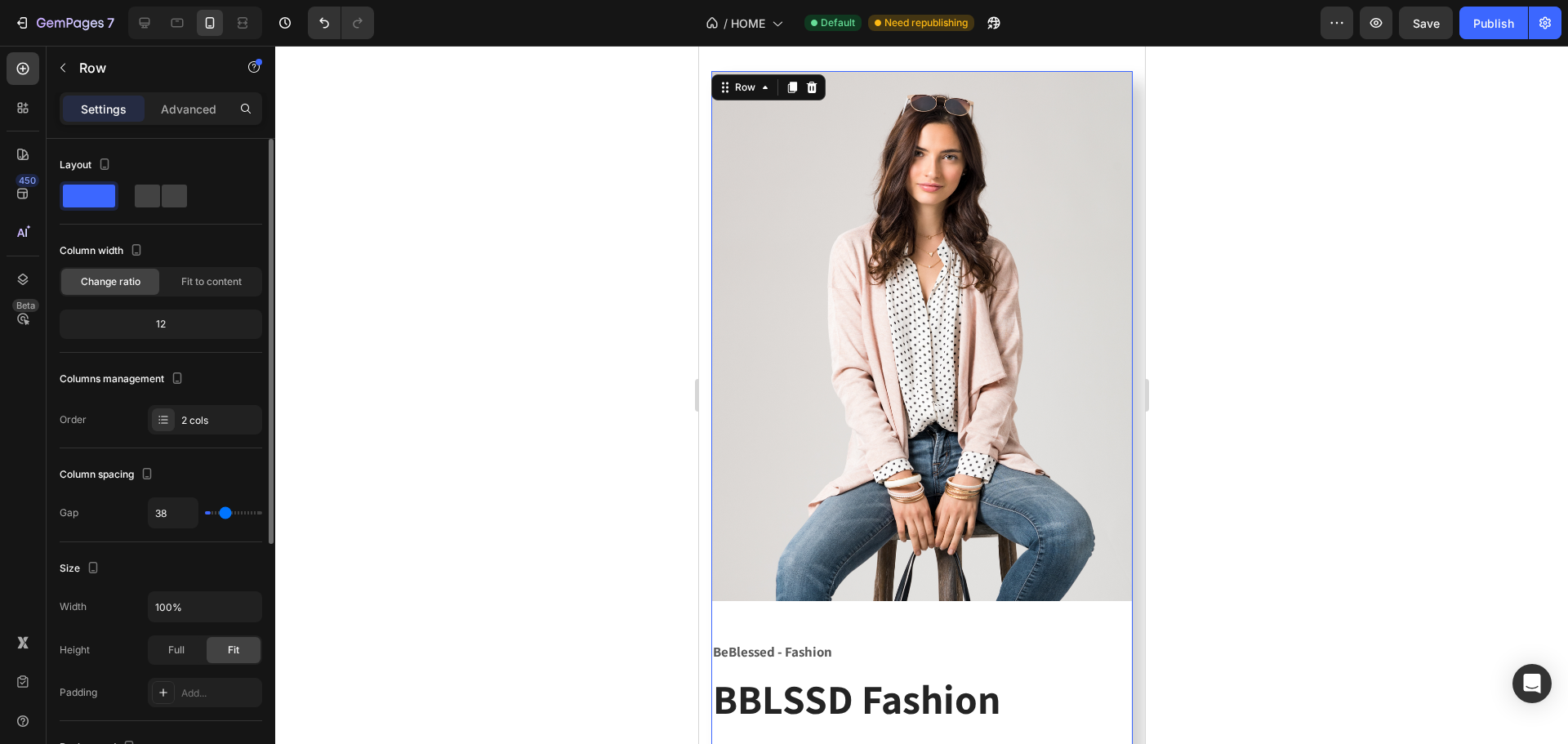
type input "47"
type input "58"
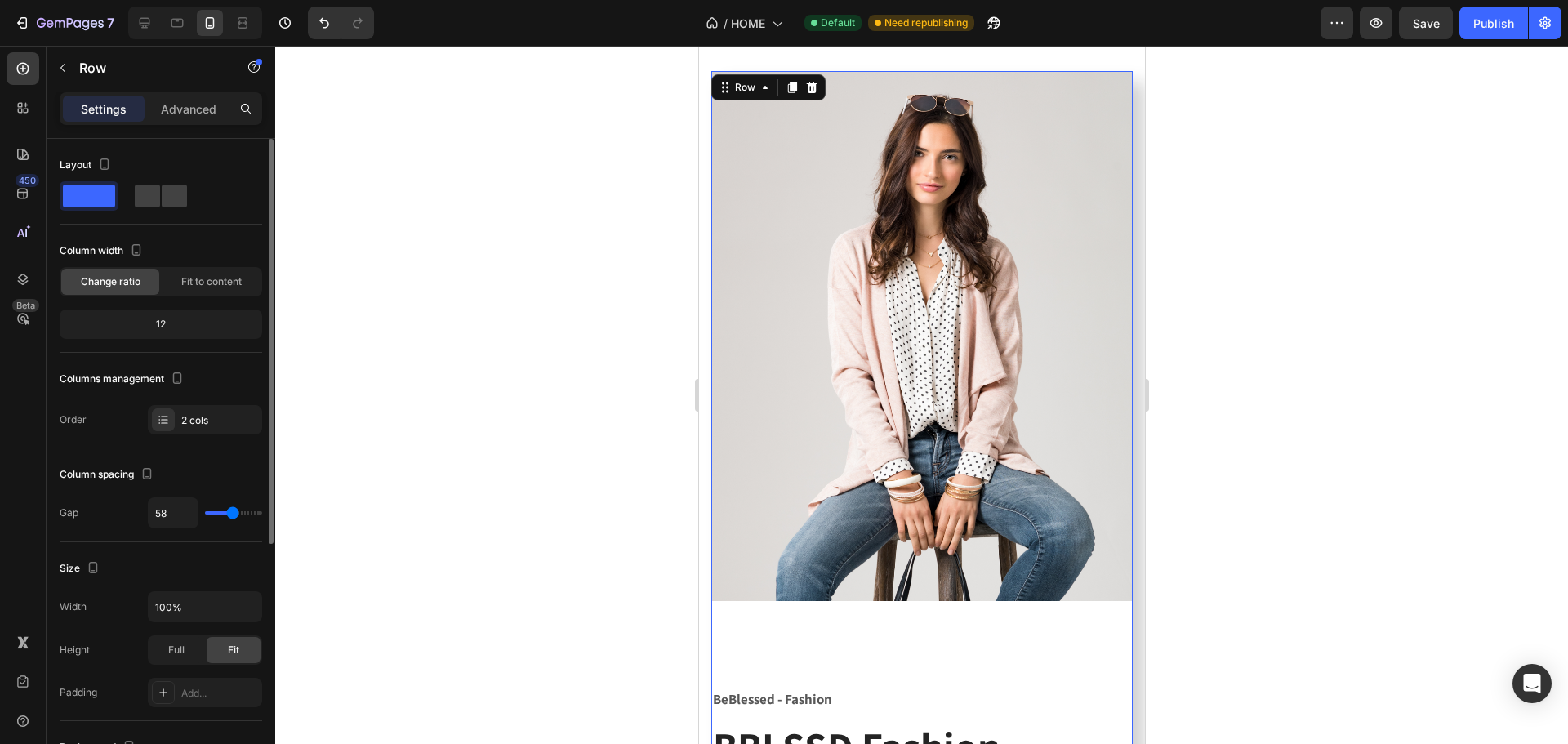
type input "60"
type input "44"
type input "40"
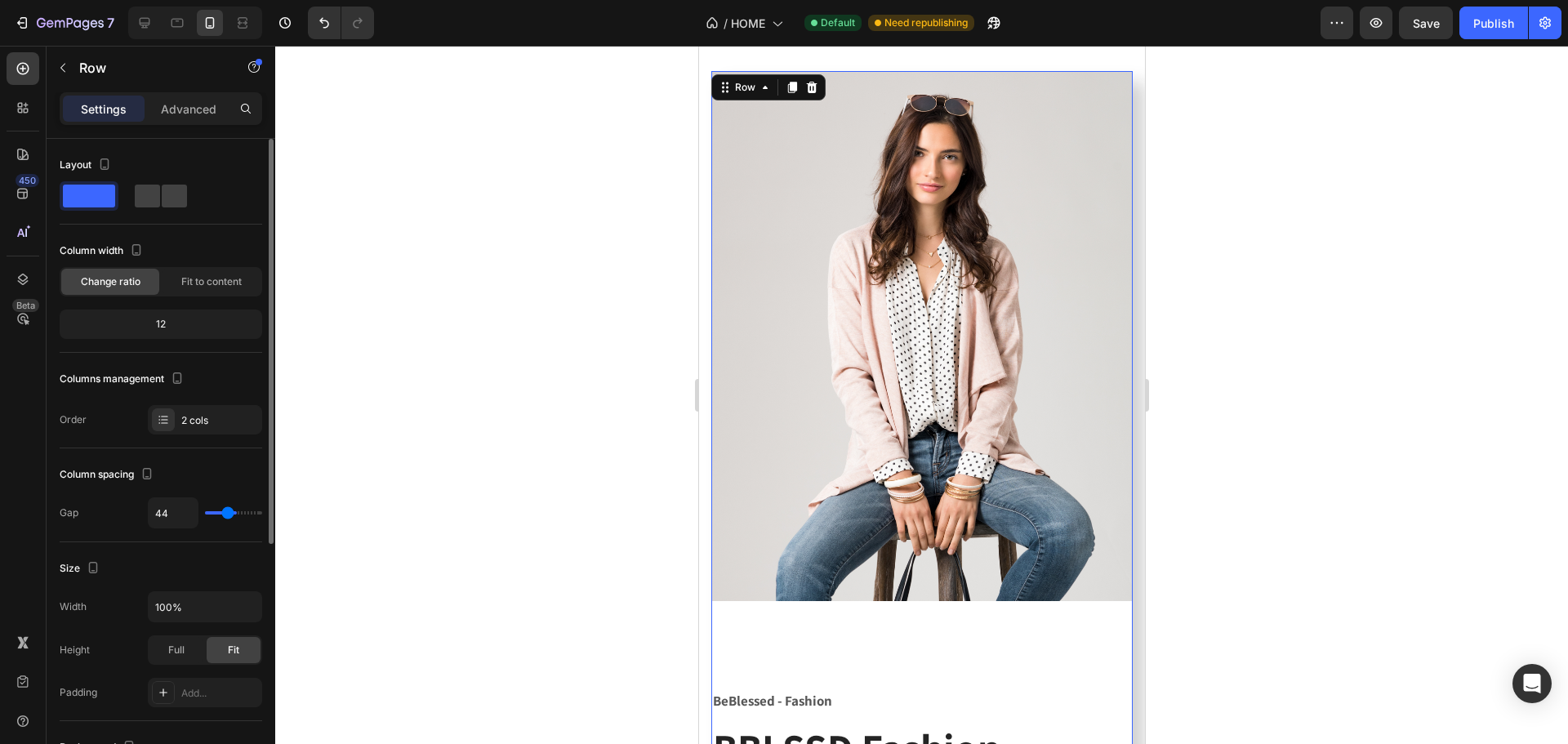
type input "40"
type input "36"
type input "31"
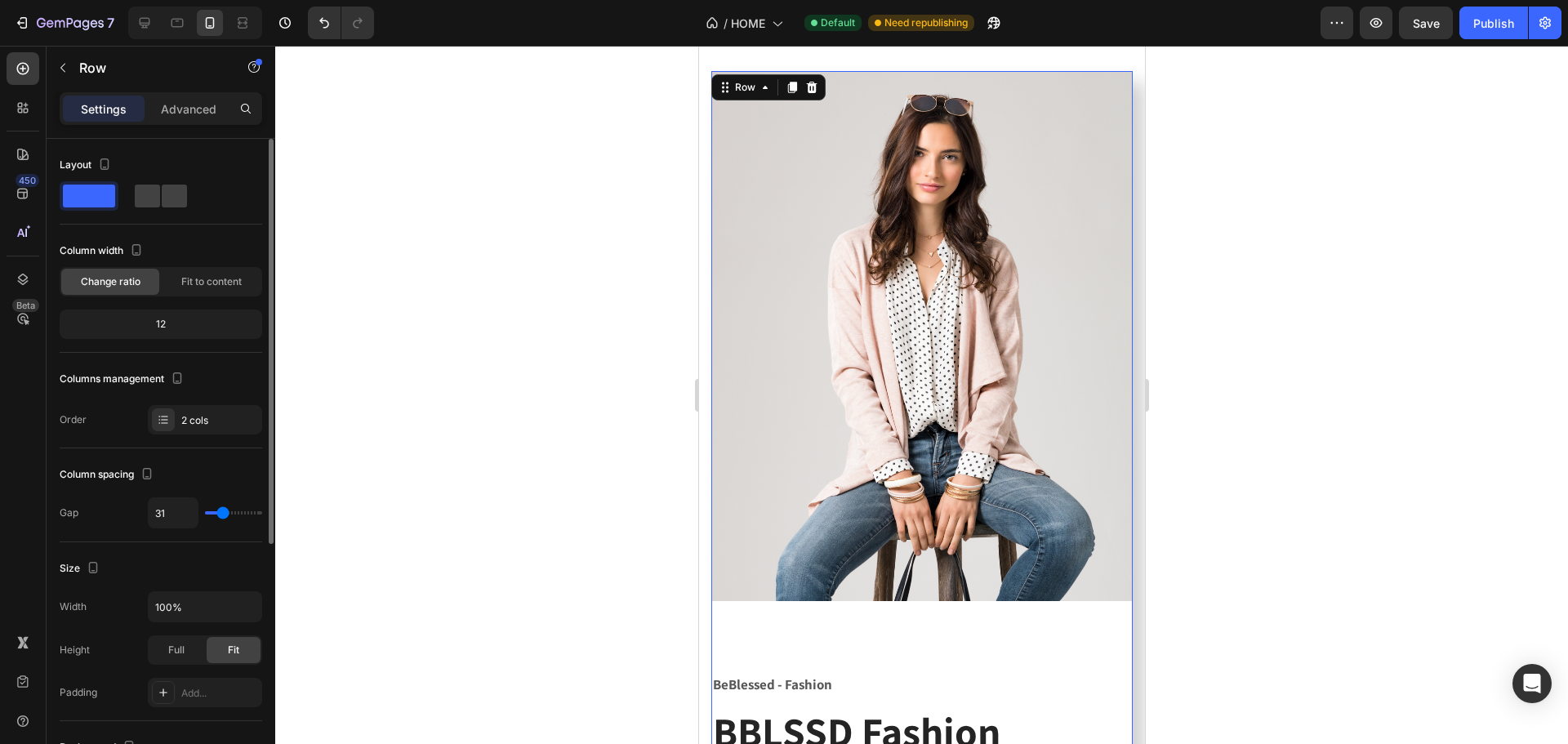
type input "29"
type input "7"
type input "0"
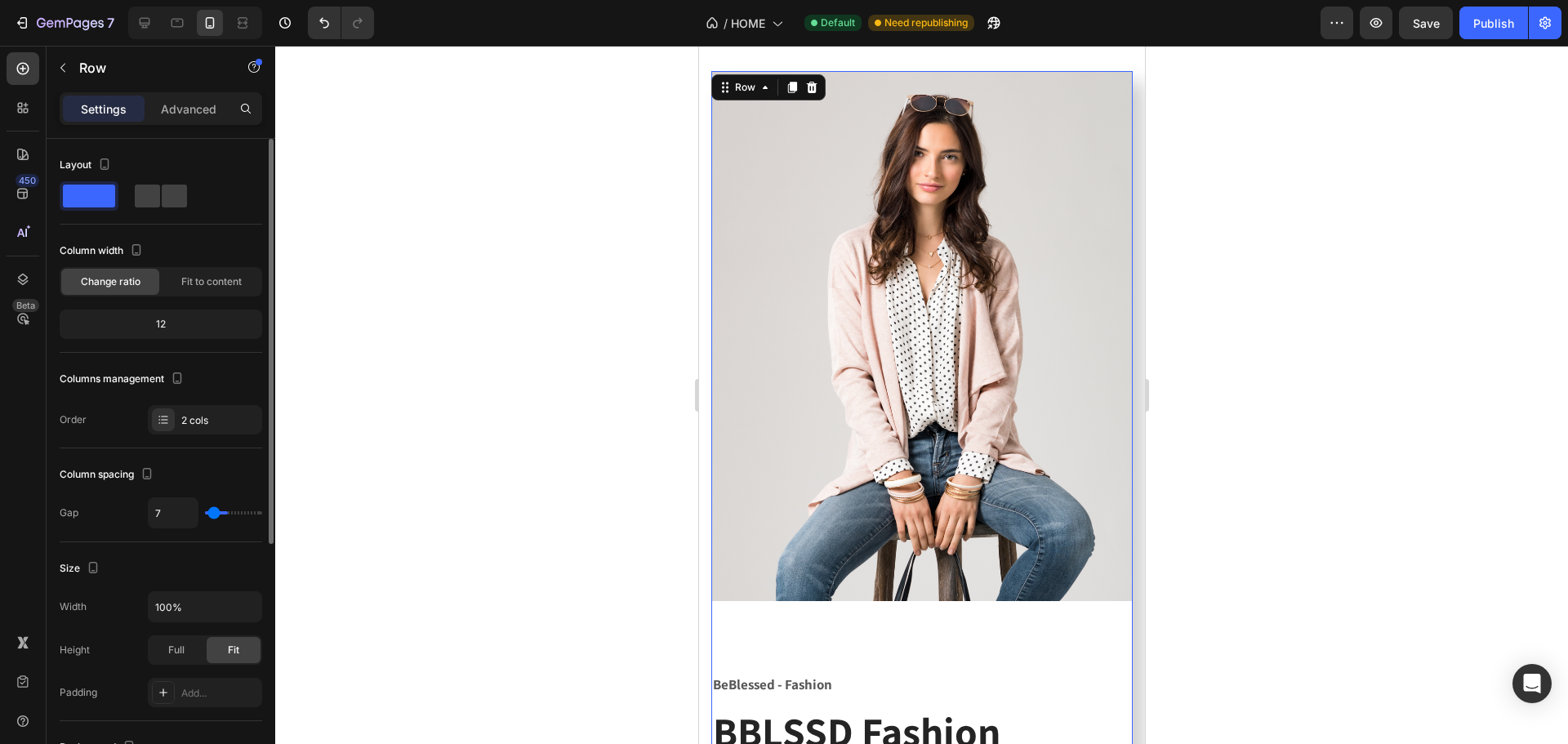
type input "0"
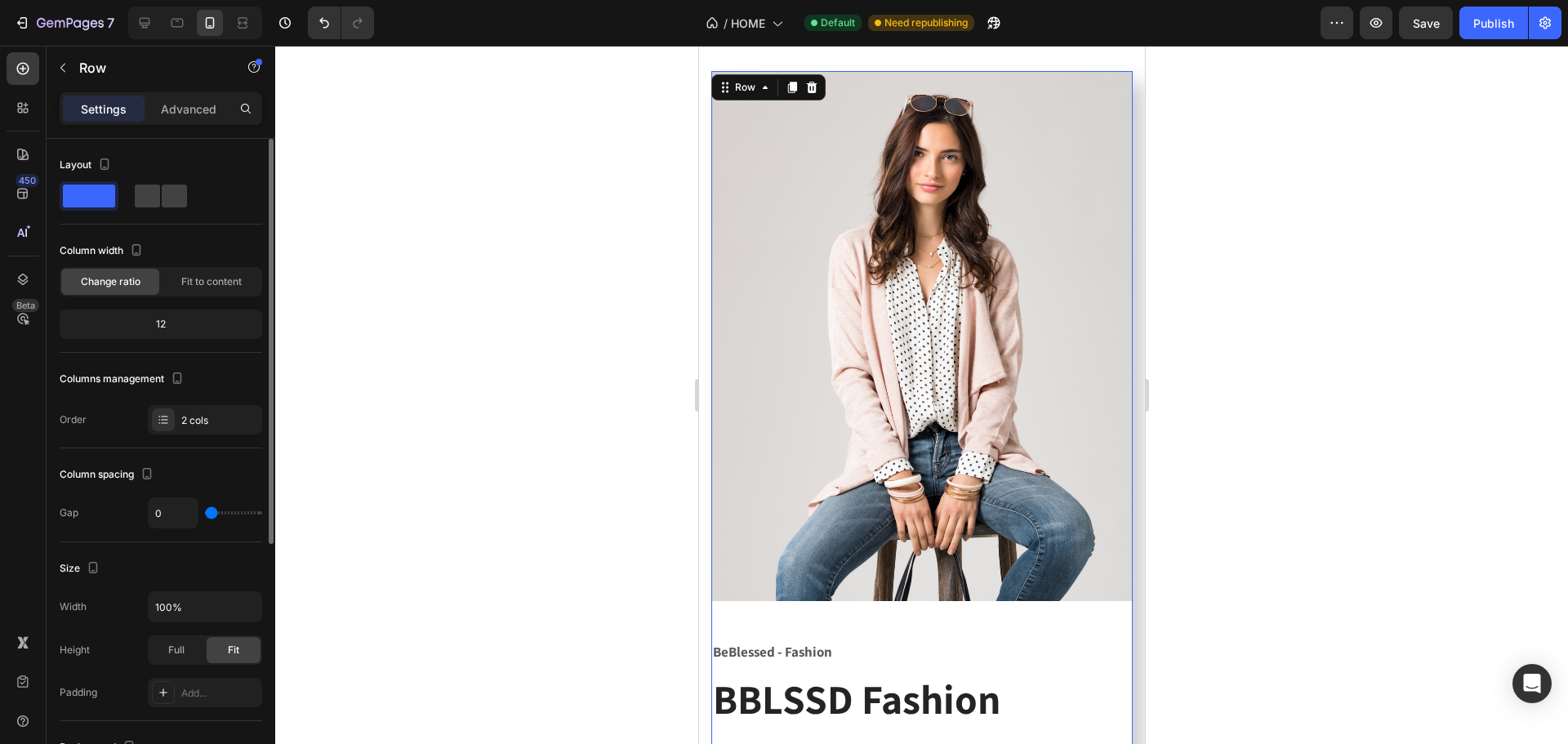
drag, startPoint x: 209, startPoint y: 513, endPoint x: 196, endPoint y: 514, distance: 13.0
click at [205, 514] on input "range" at bounding box center [233, 512] width 57 height 3
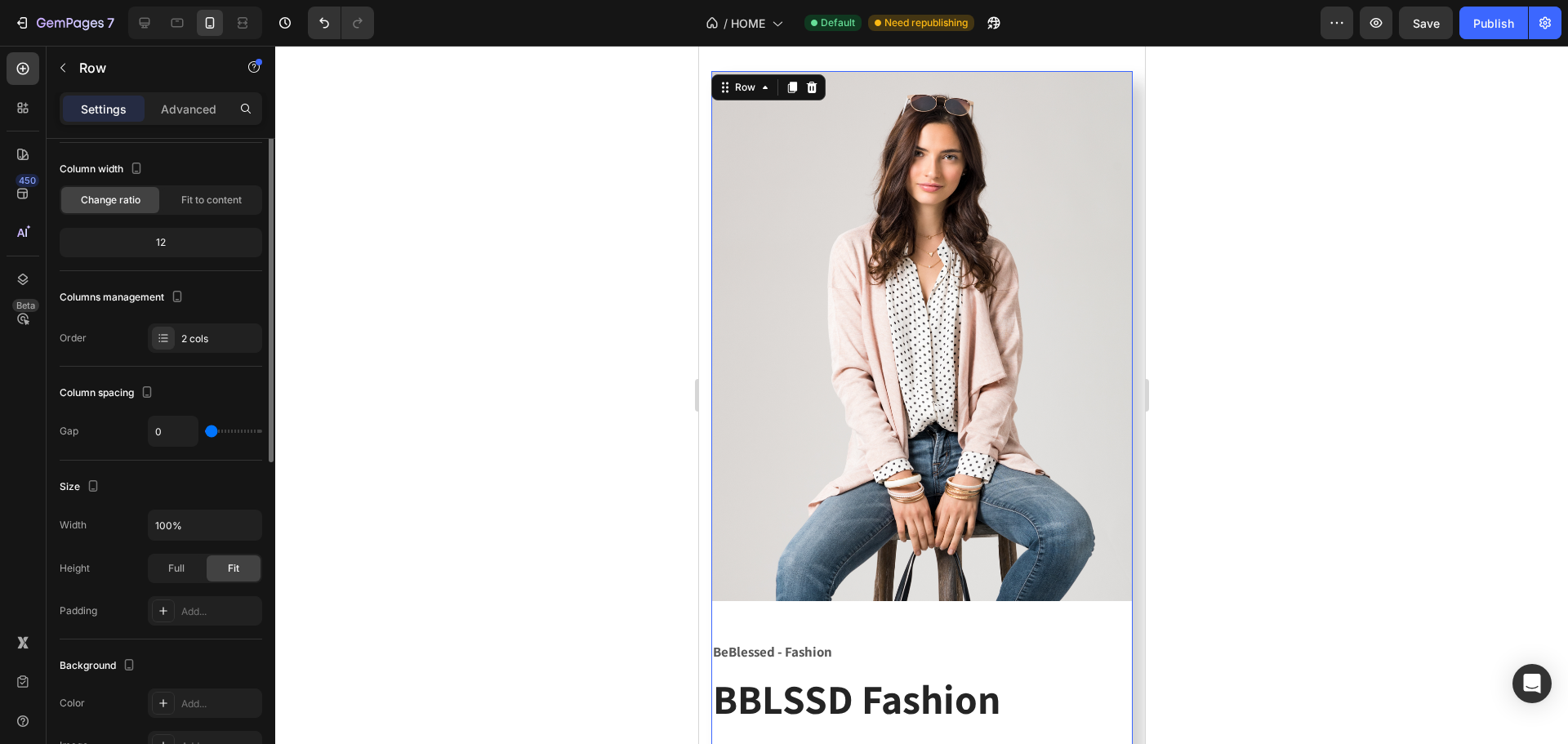
scroll to position [0, 0]
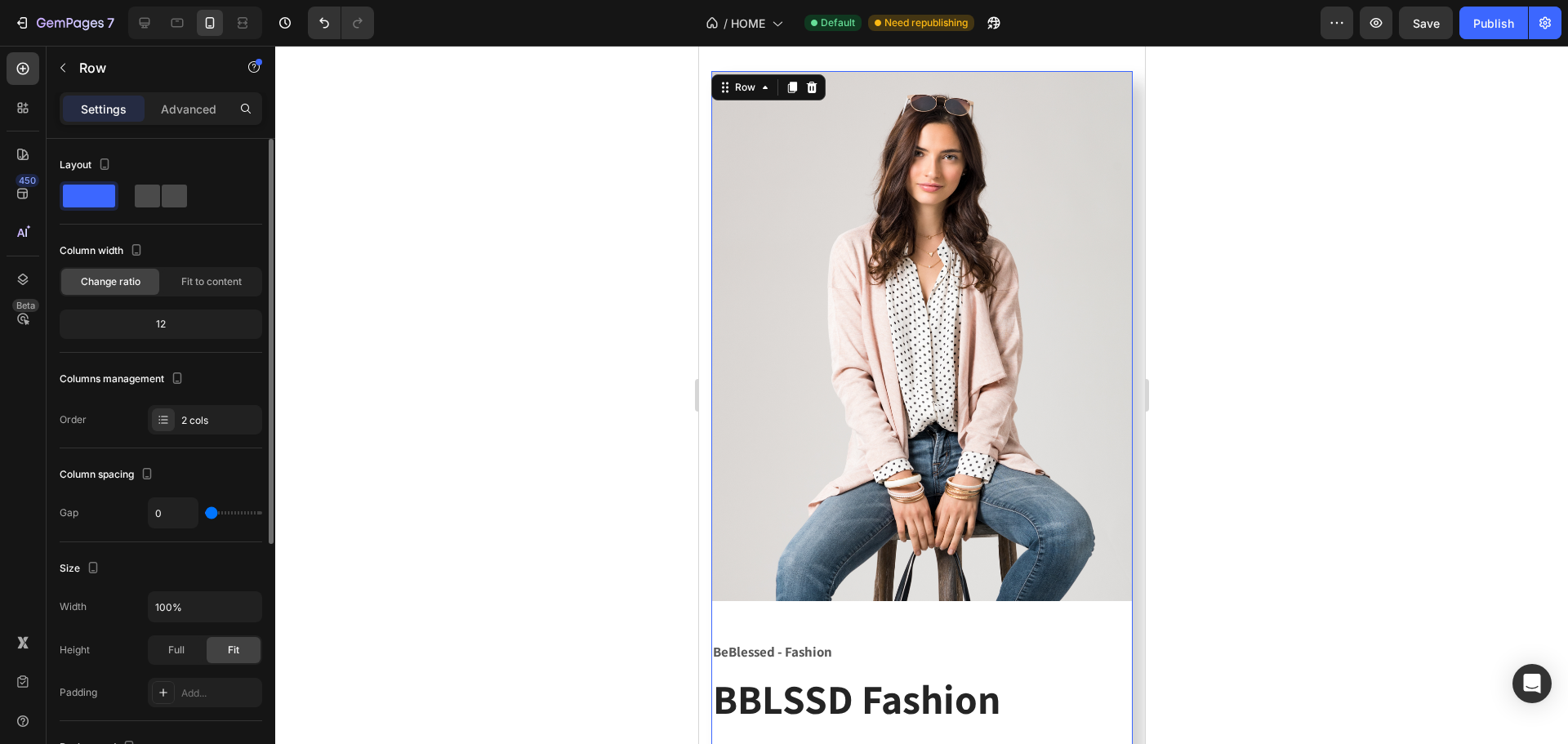
click at [164, 197] on span at bounding box center [175, 196] width 25 height 23
type input "64"
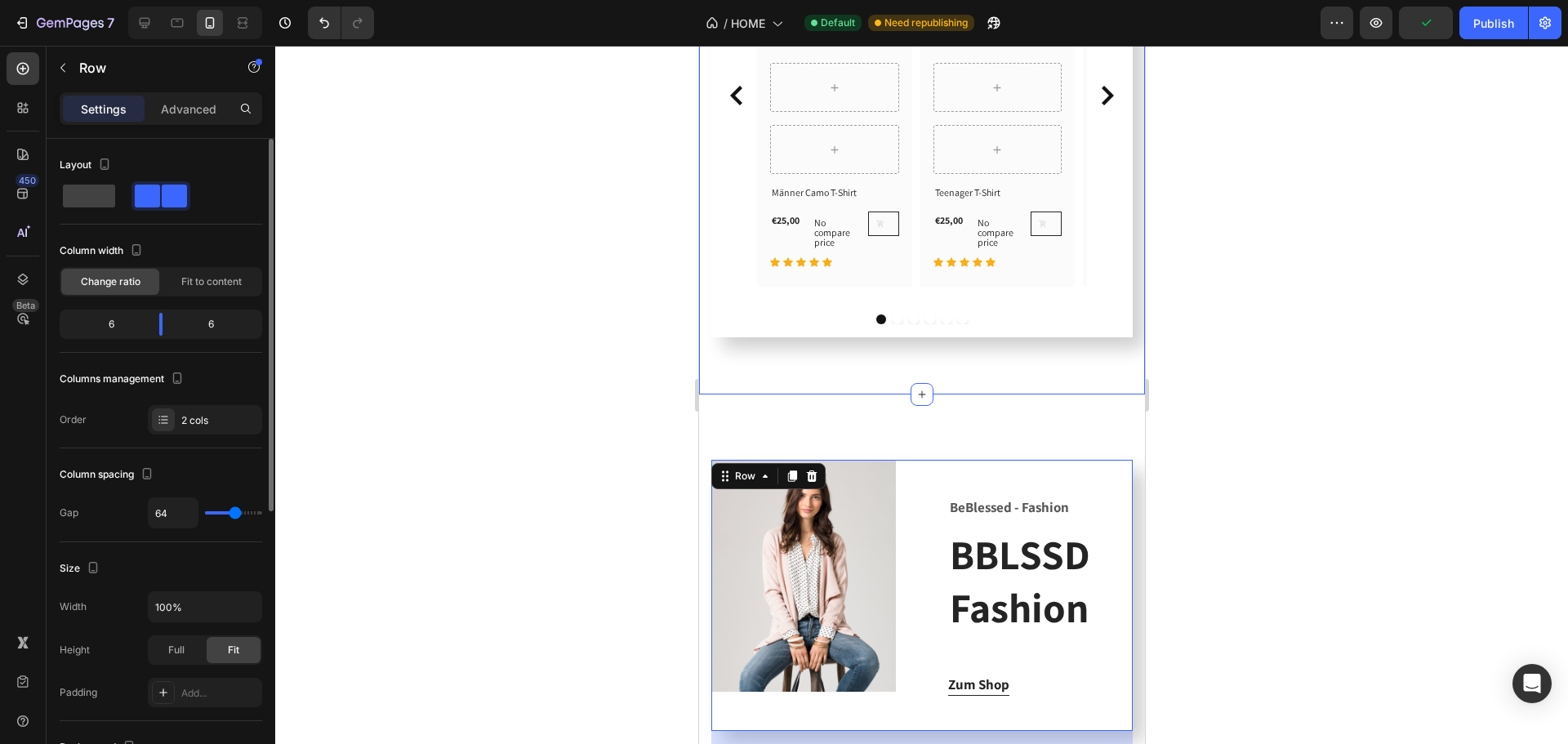
scroll to position [1249, 0]
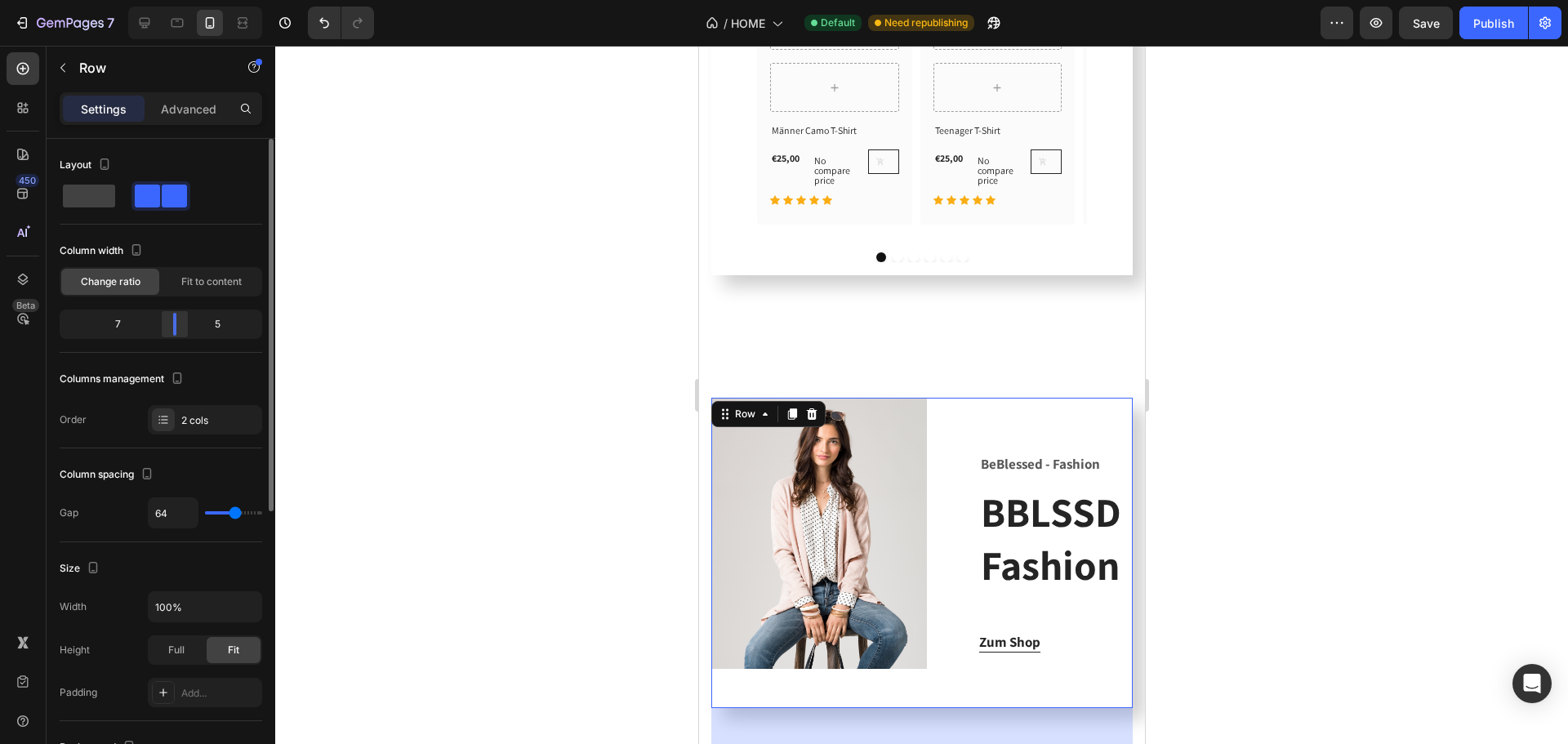
drag, startPoint x: 168, startPoint y: 323, endPoint x: 176, endPoint y: 326, distance: 8.5
click at [176, 326] on div at bounding box center [175, 325] width 29 height 23
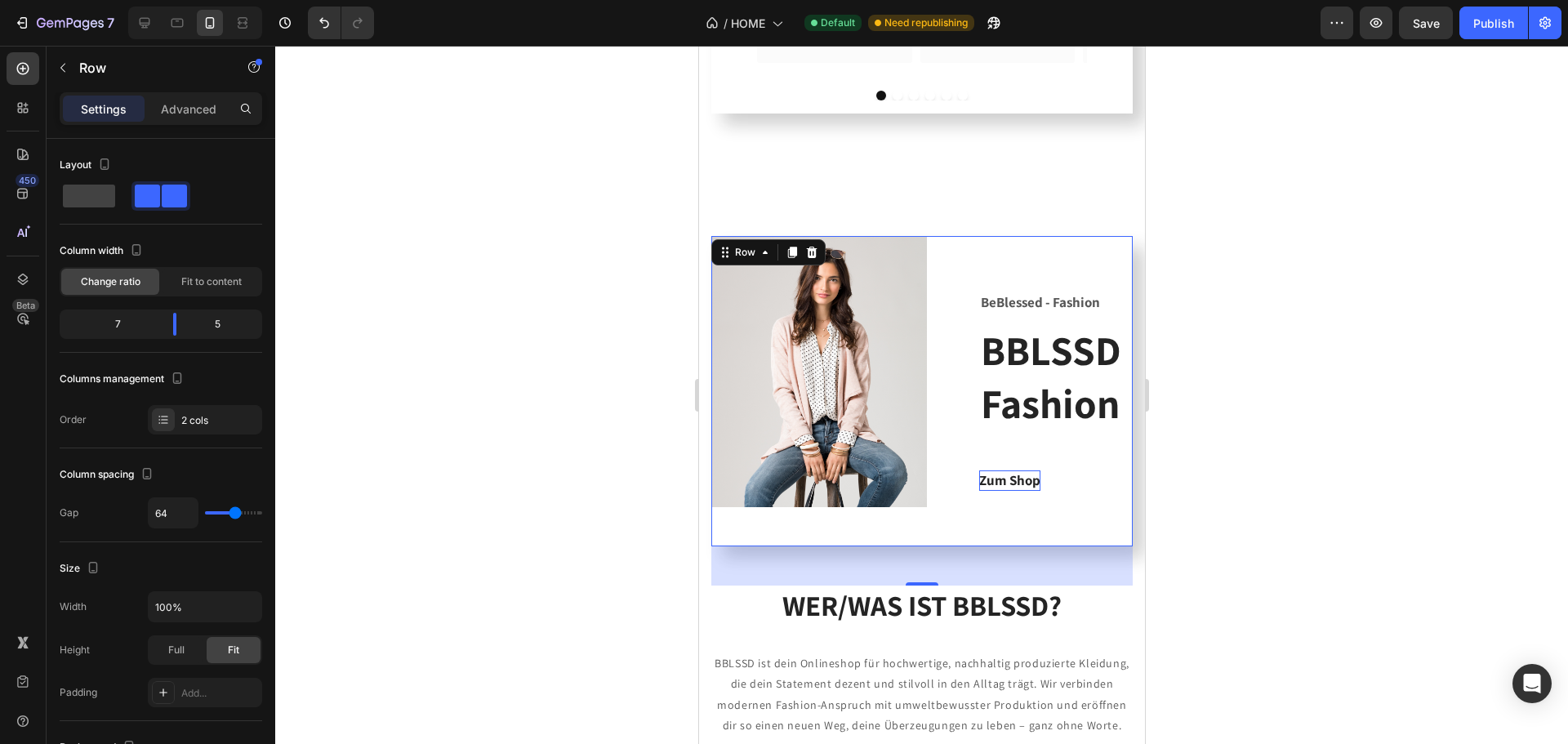
scroll to position [1412, 0]
type input "60"
type input "56"
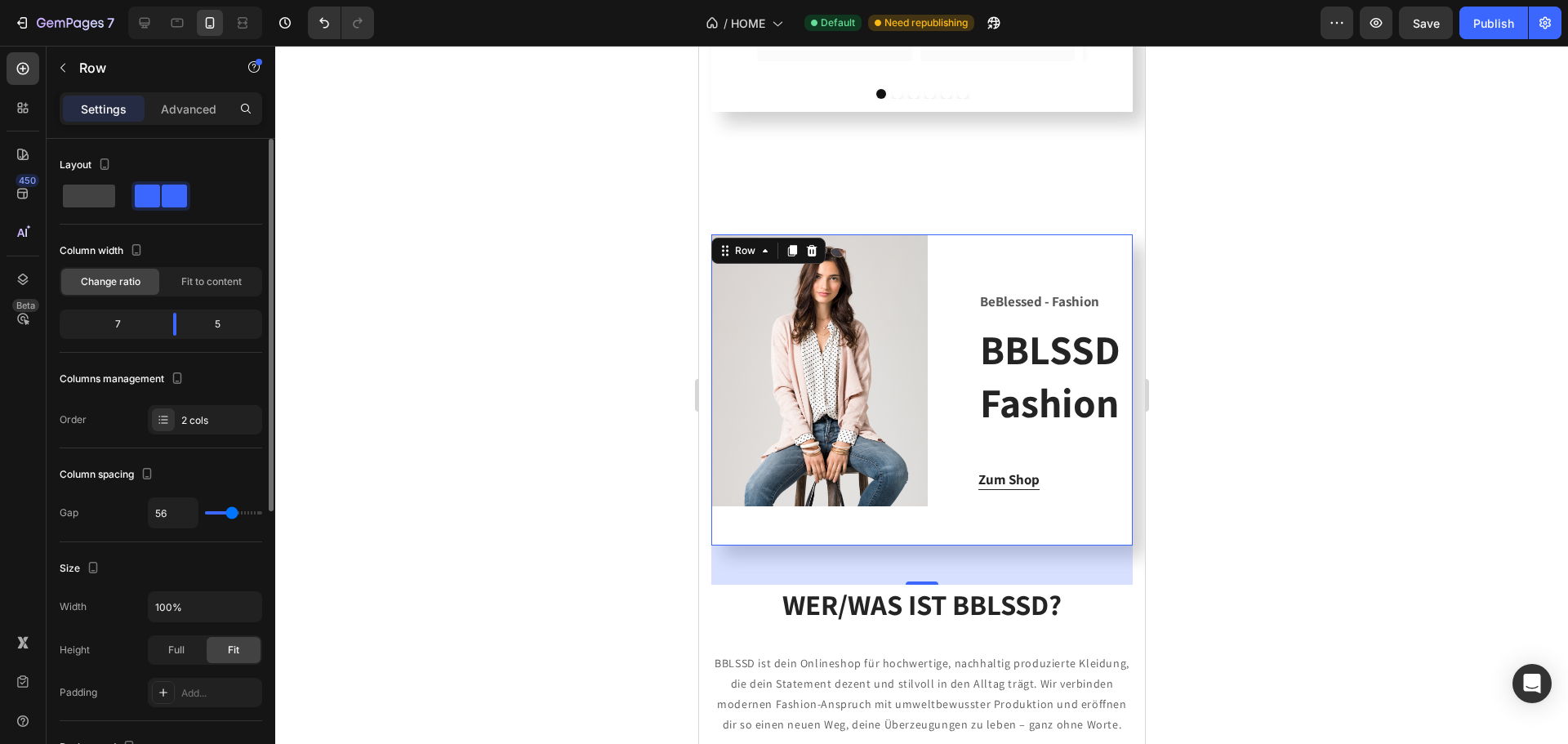
type input "51"
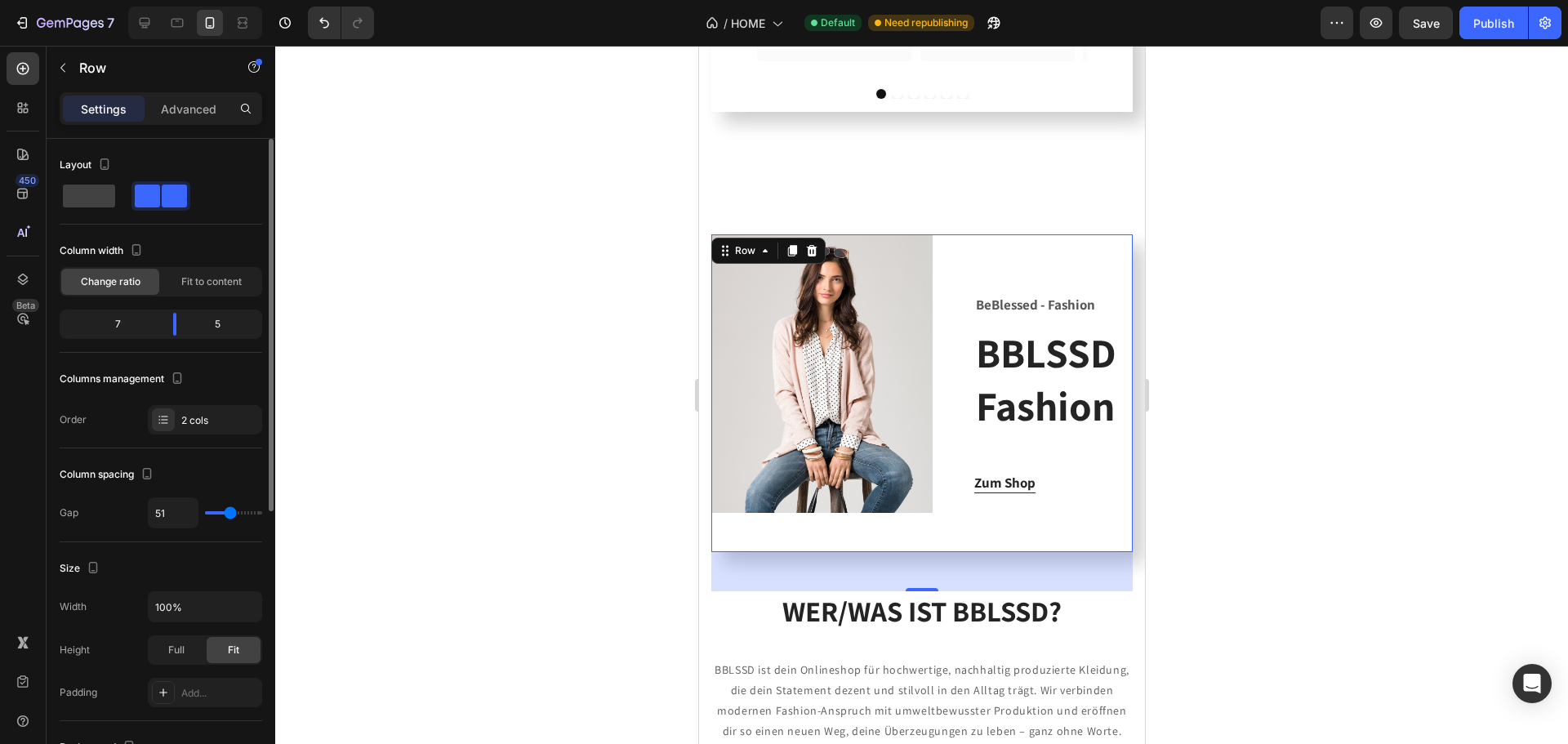
type input "40"
type input "38"
type input "33"
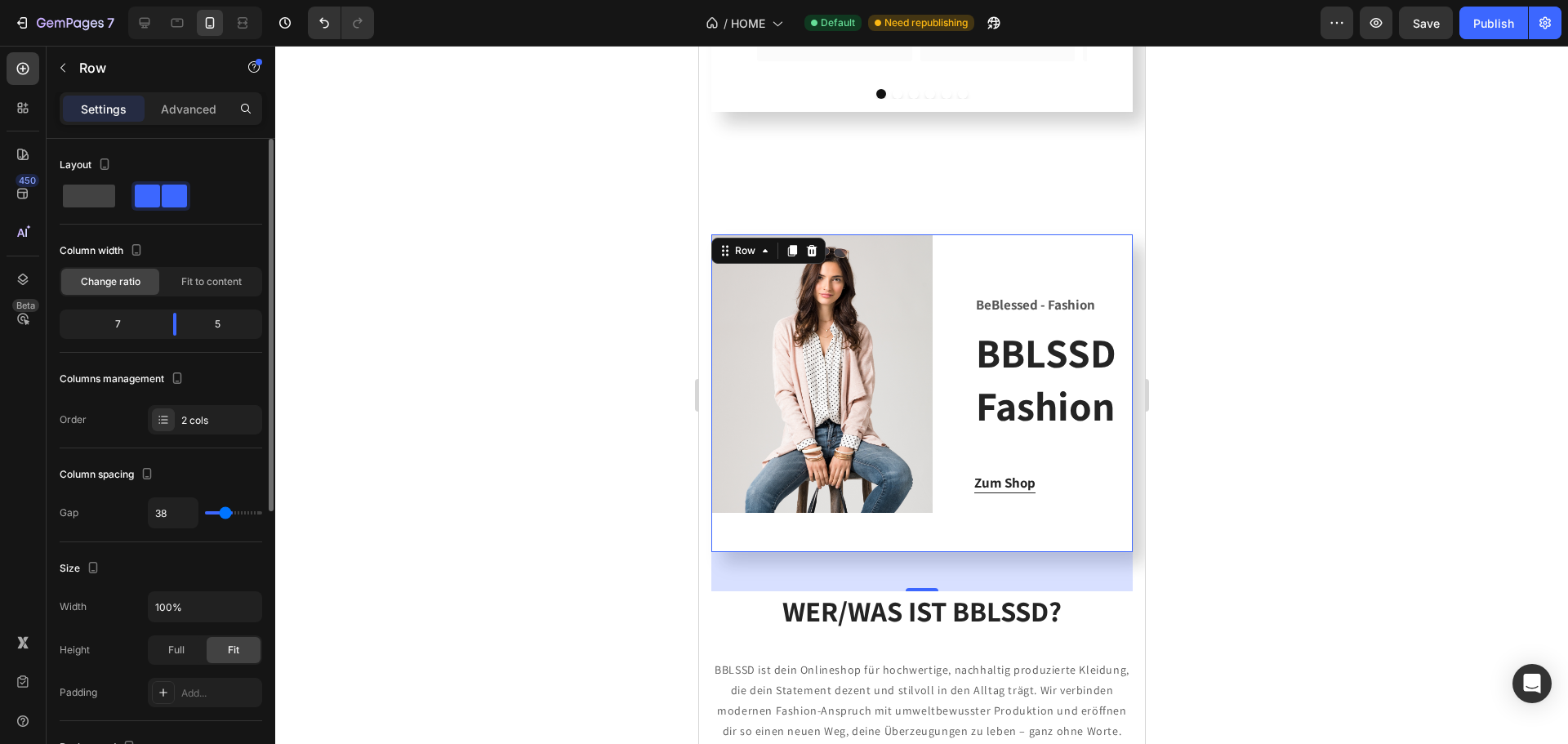
type input "33"
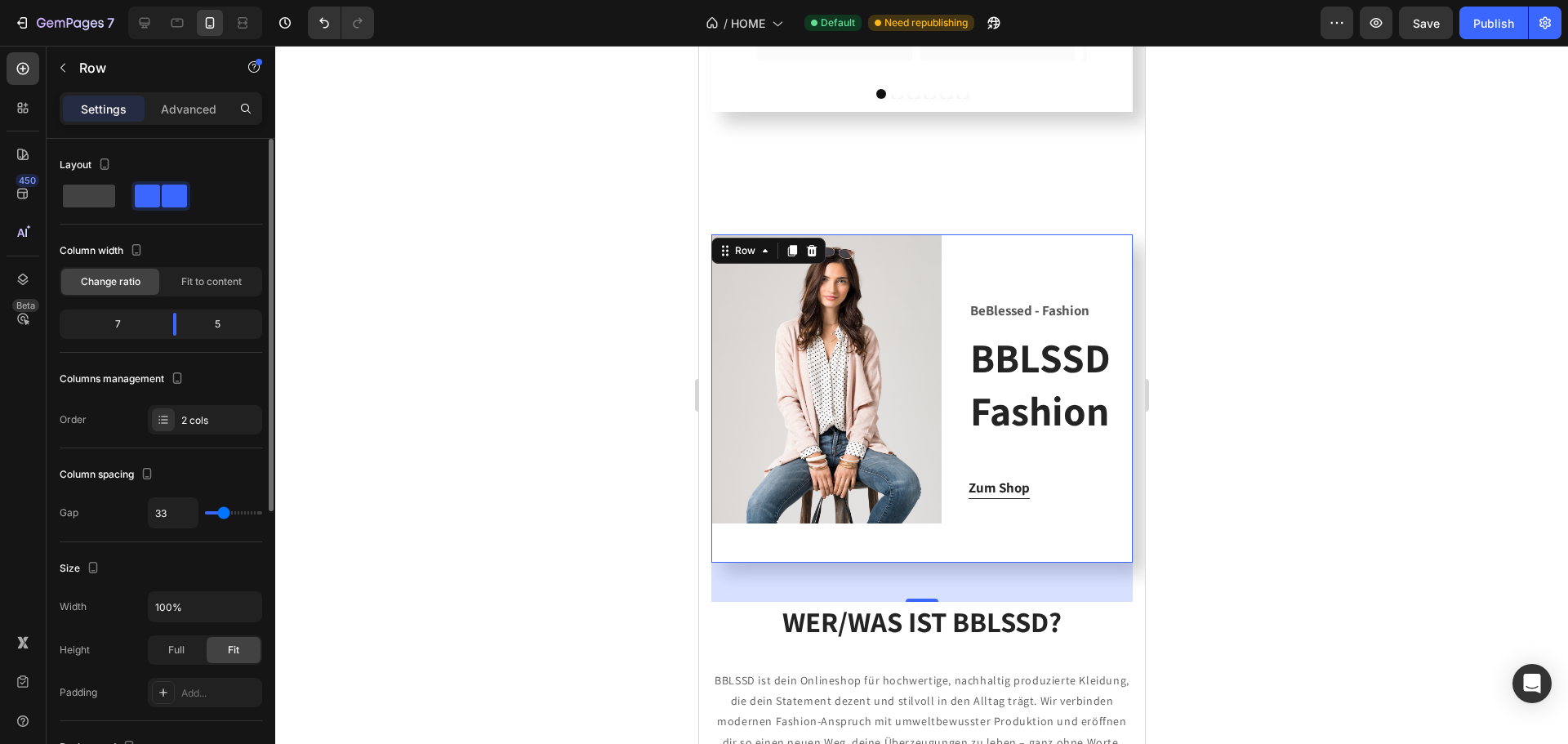
type input "29"
type input "24"
type input "22"
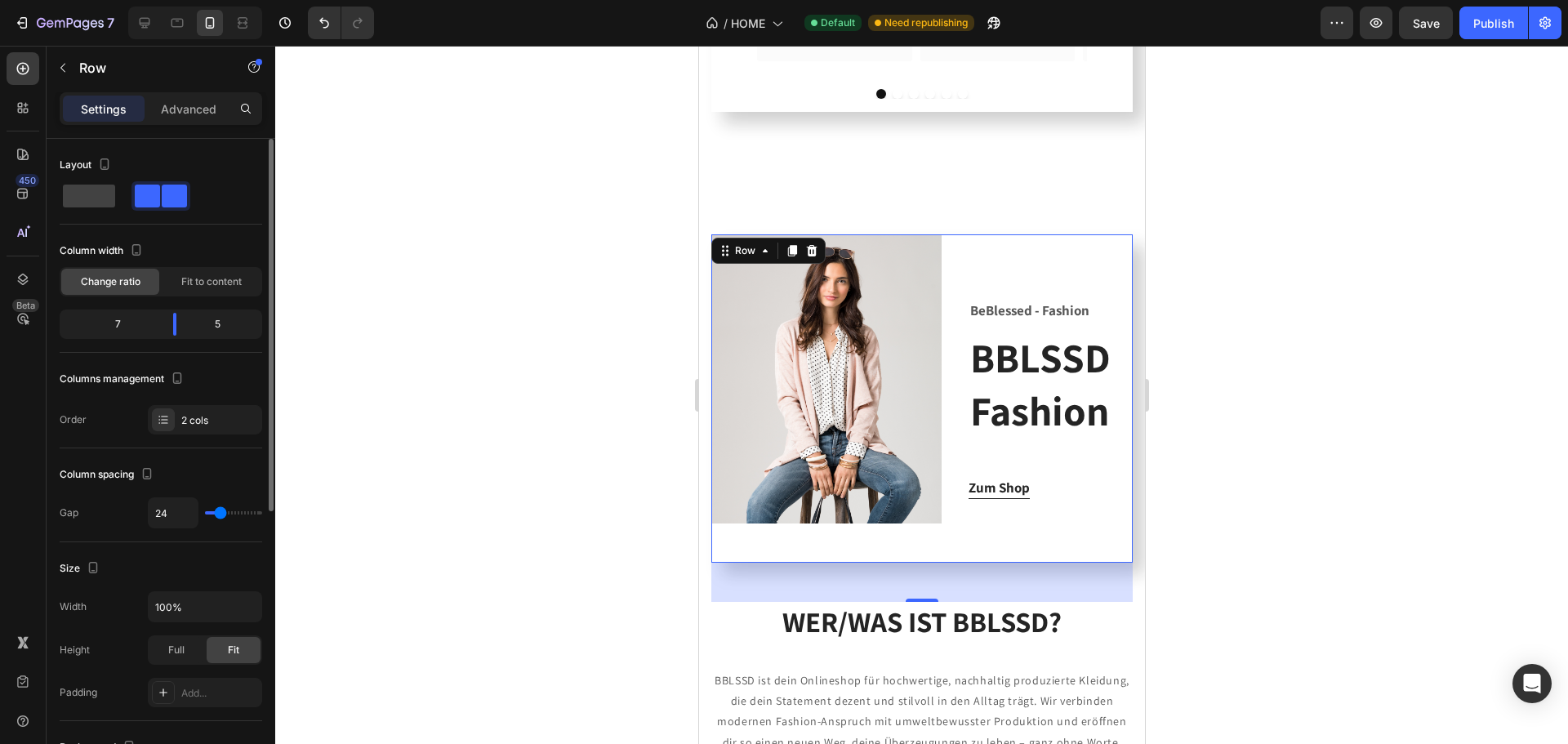
type input "22"
type input "20"
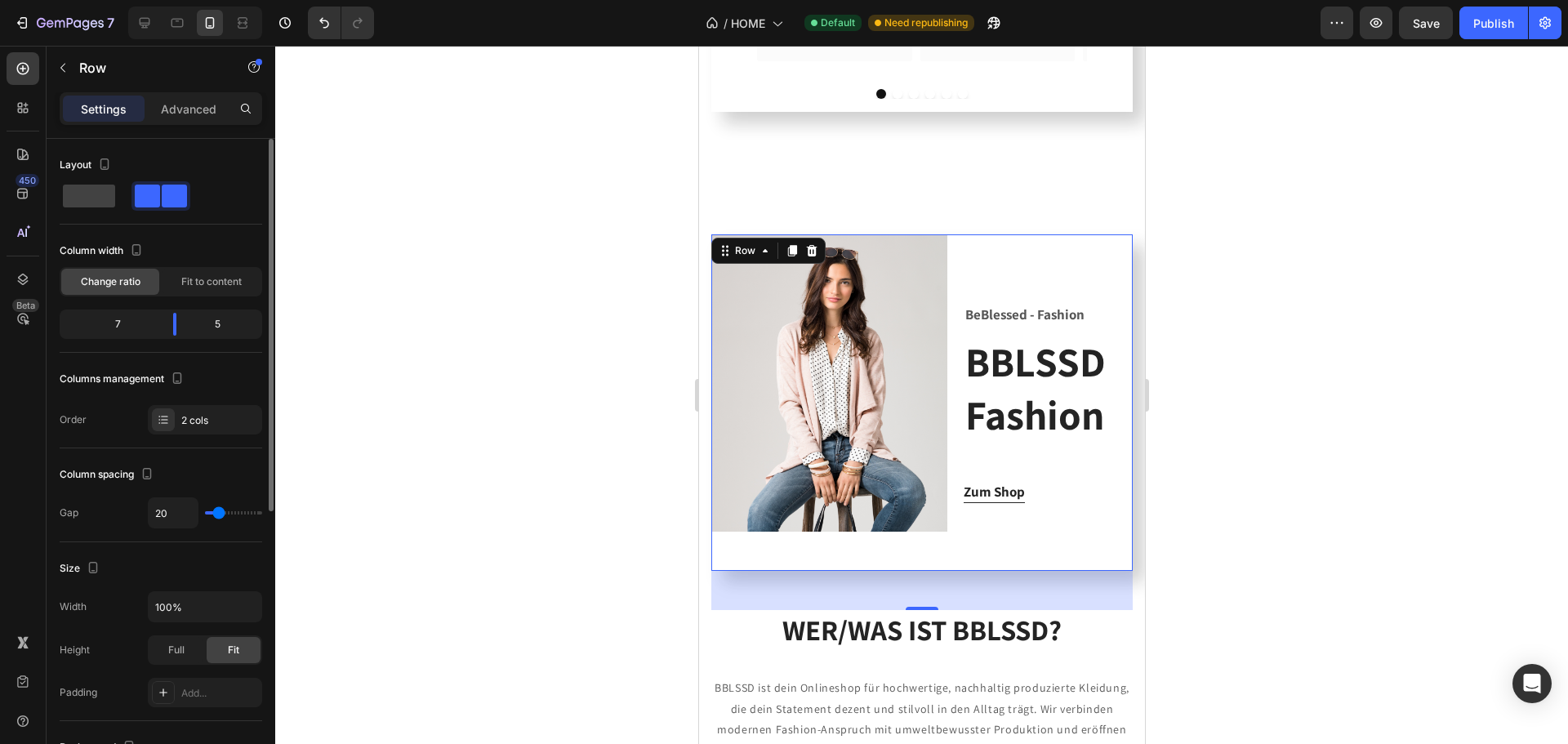
type input "16"
type input "13"
type input "11"
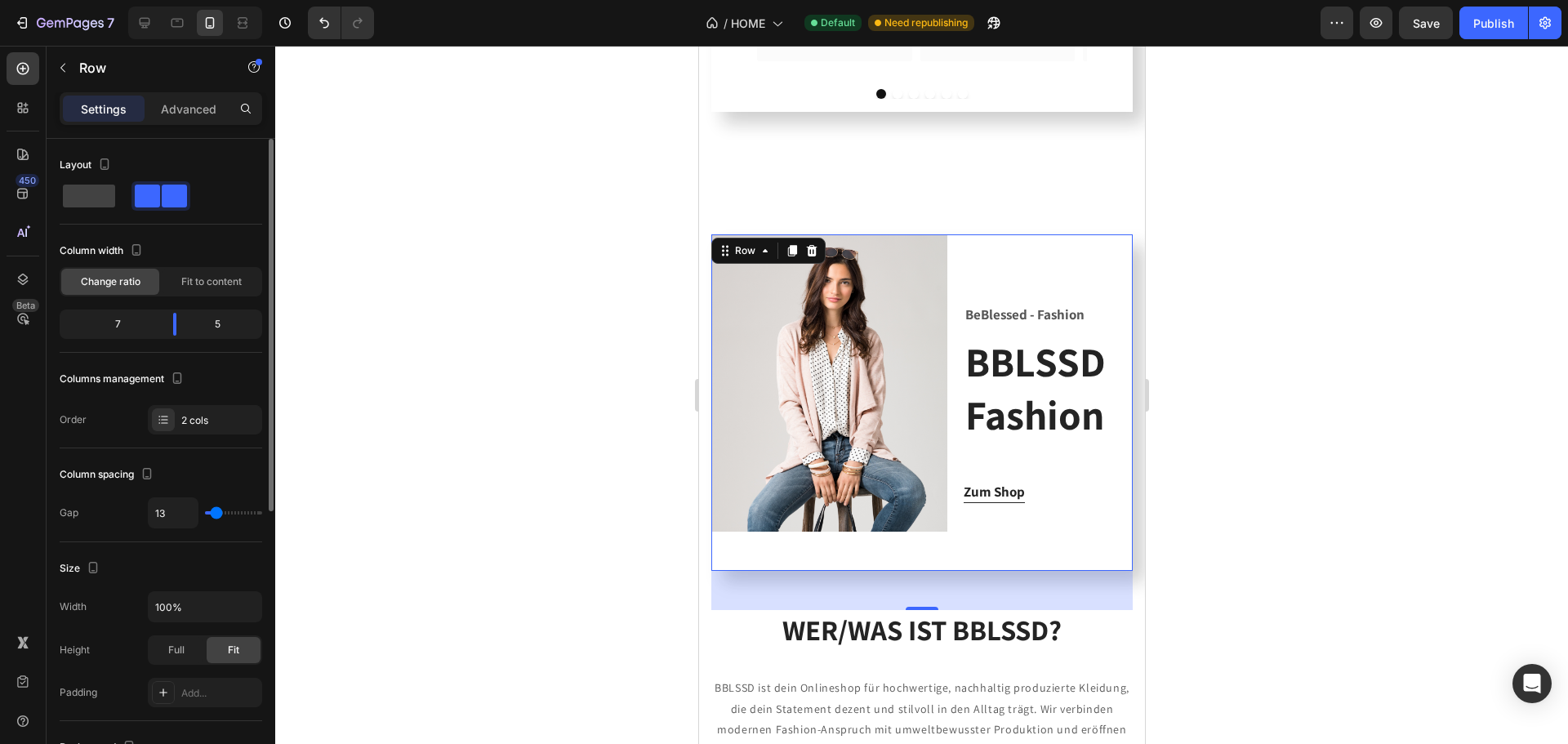
type input "11"
type input "2"
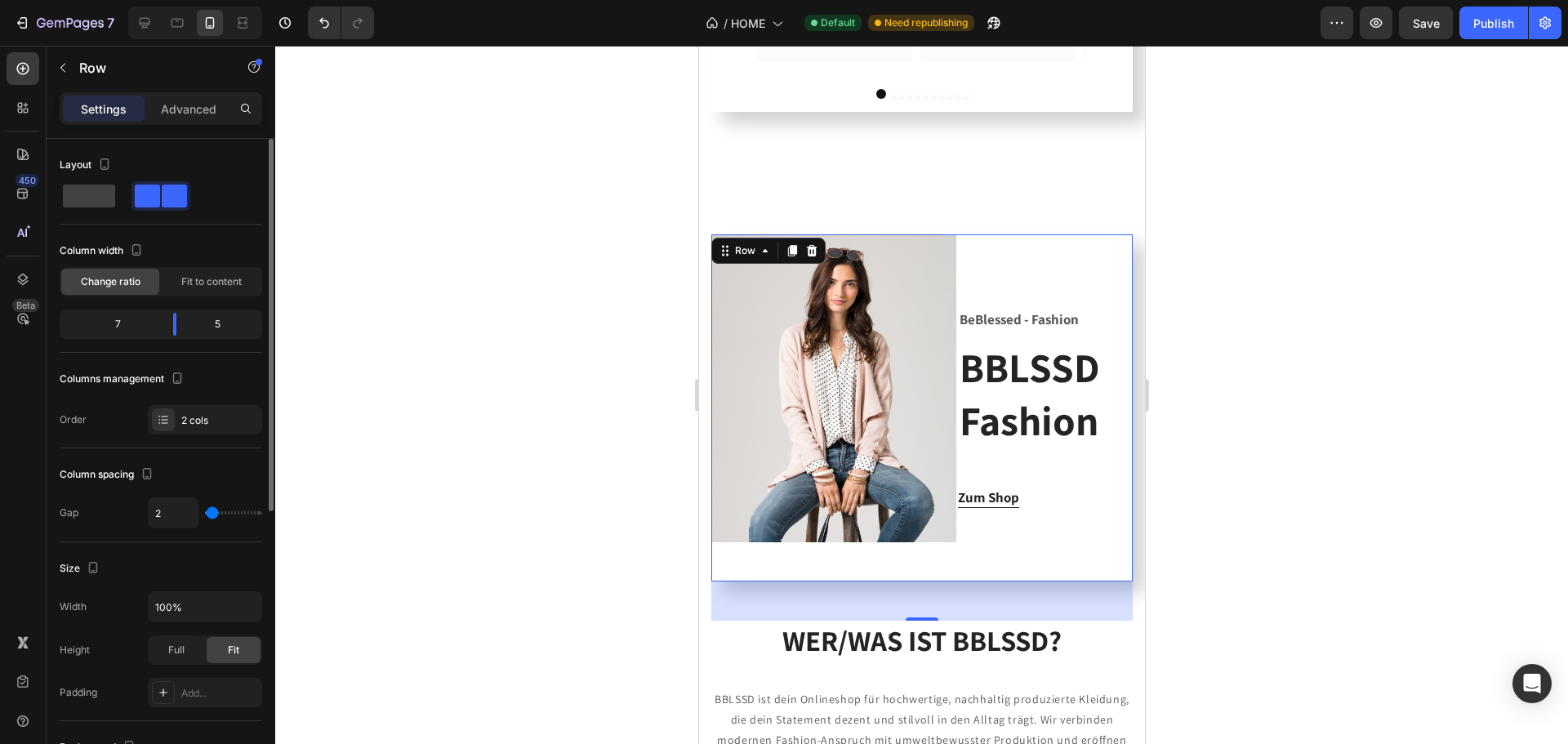
type input "9"
type input "29"
type input "33"
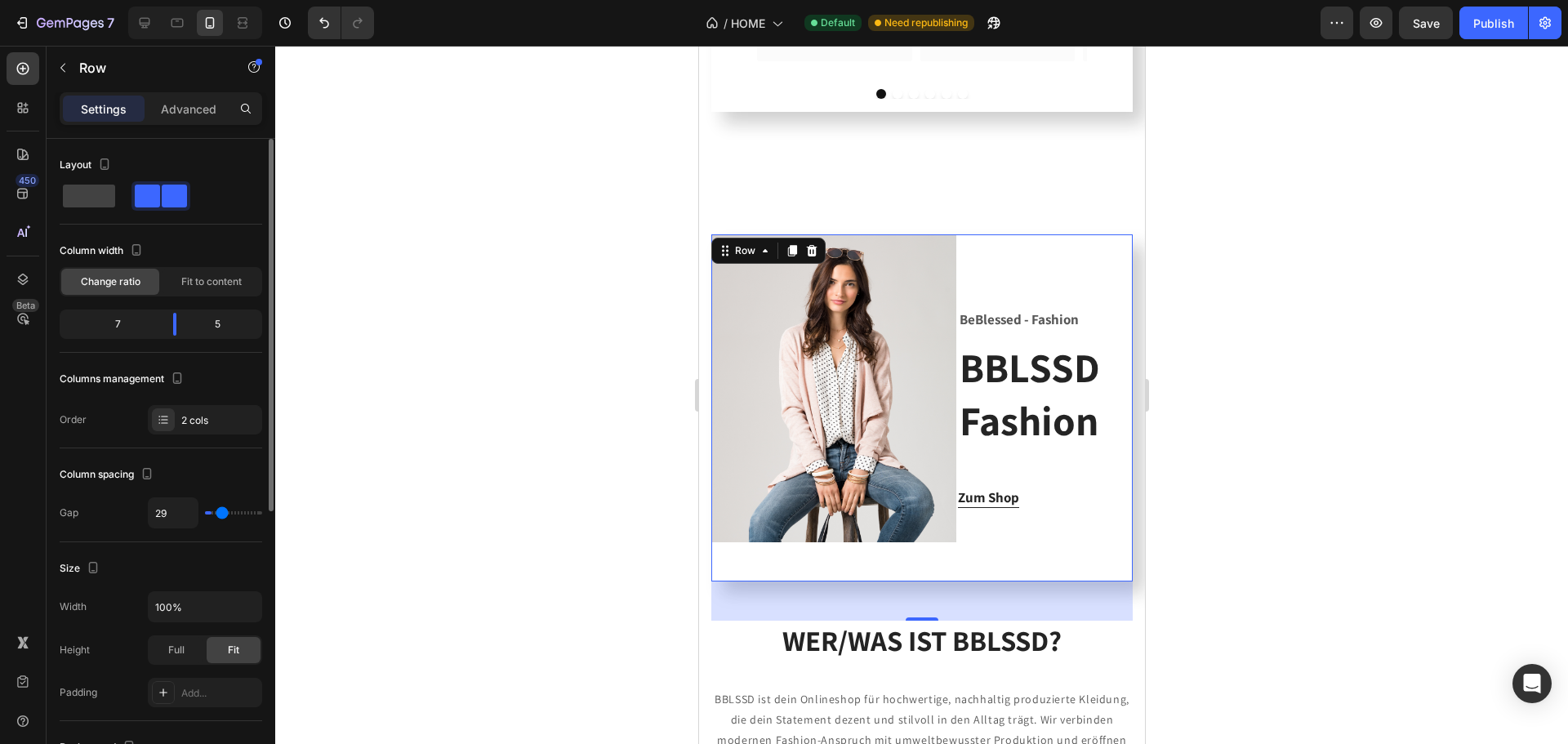
type input "33"
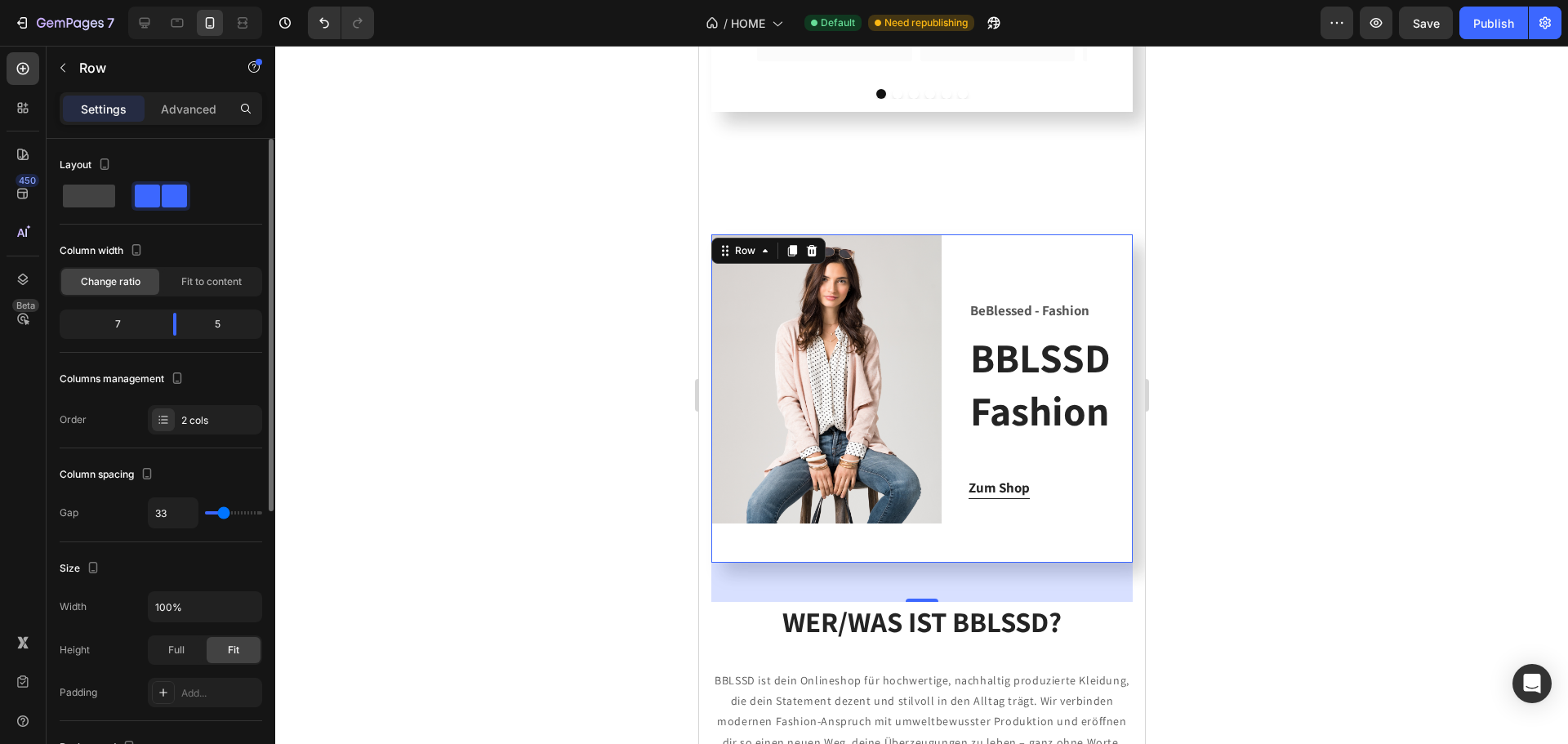
type input "69"
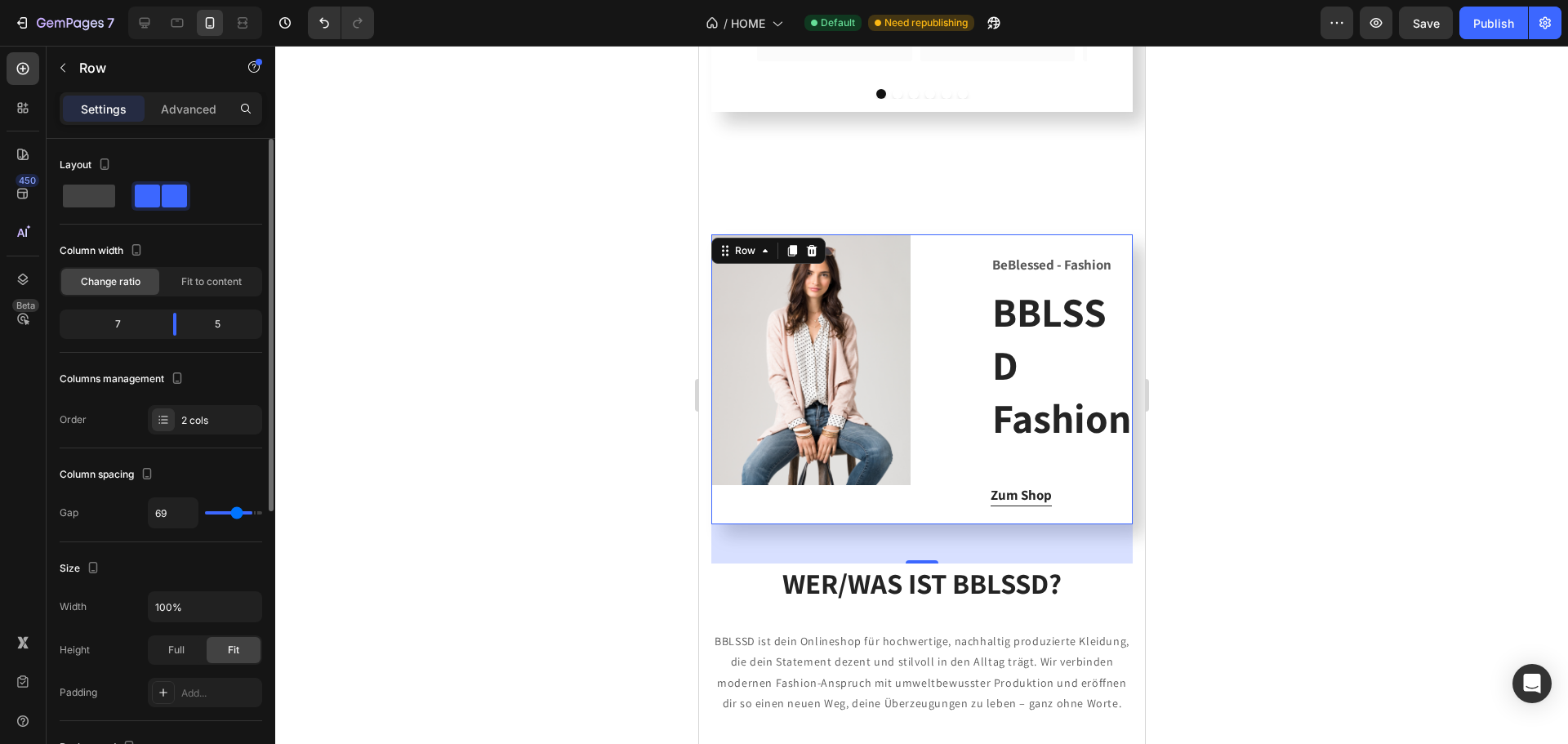
type input "98"
type input "113"
type input "120"
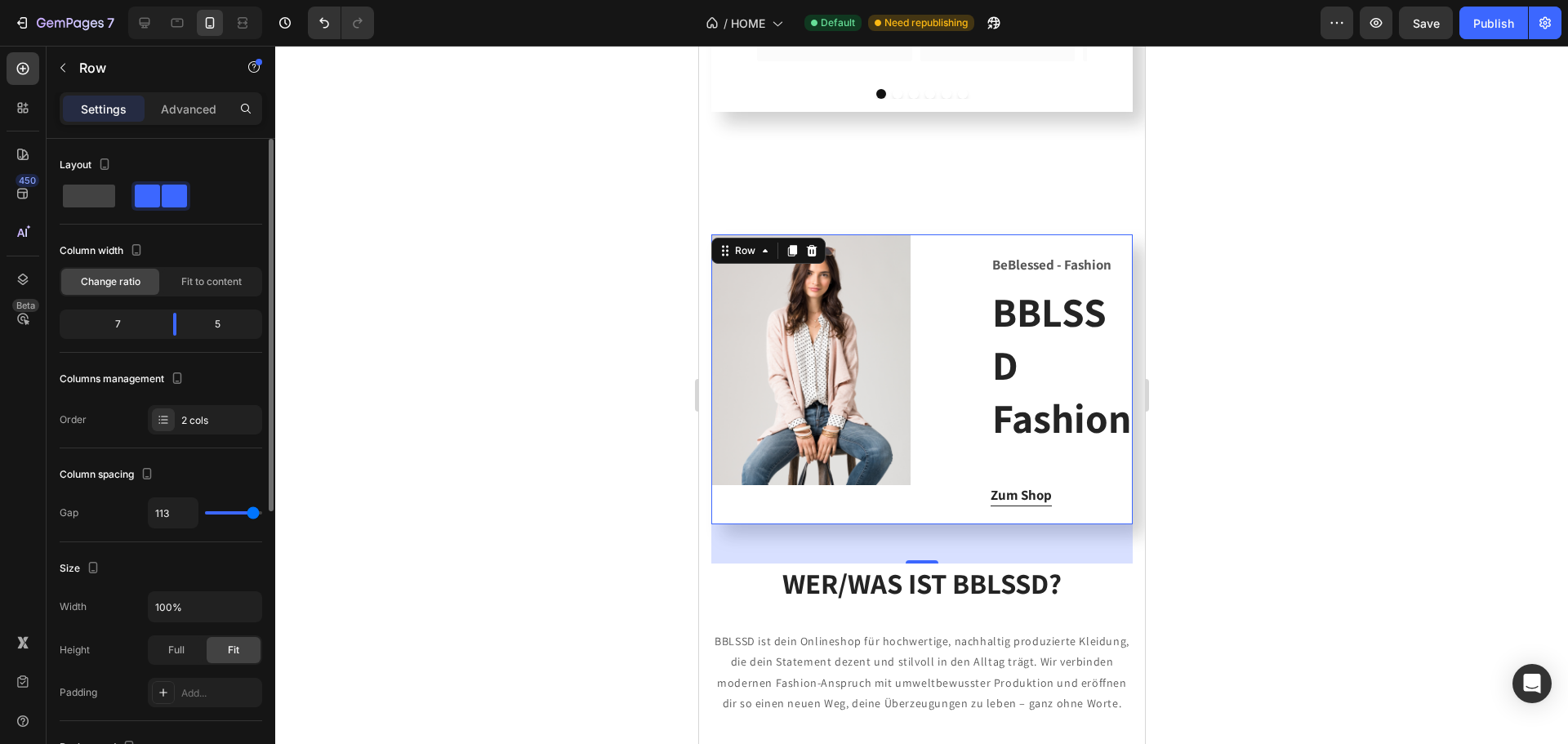
type input "120"
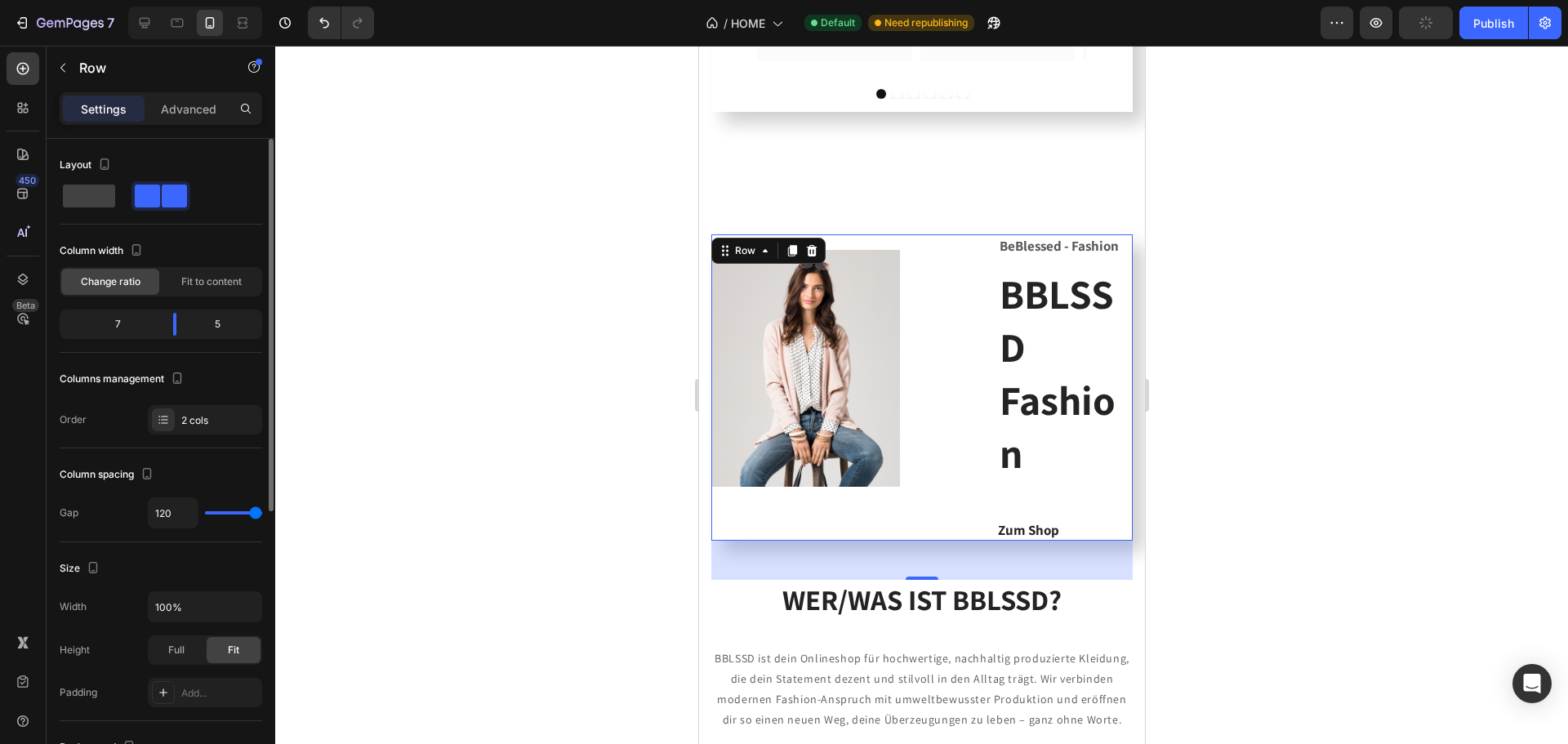
type input "113"
type input "80"
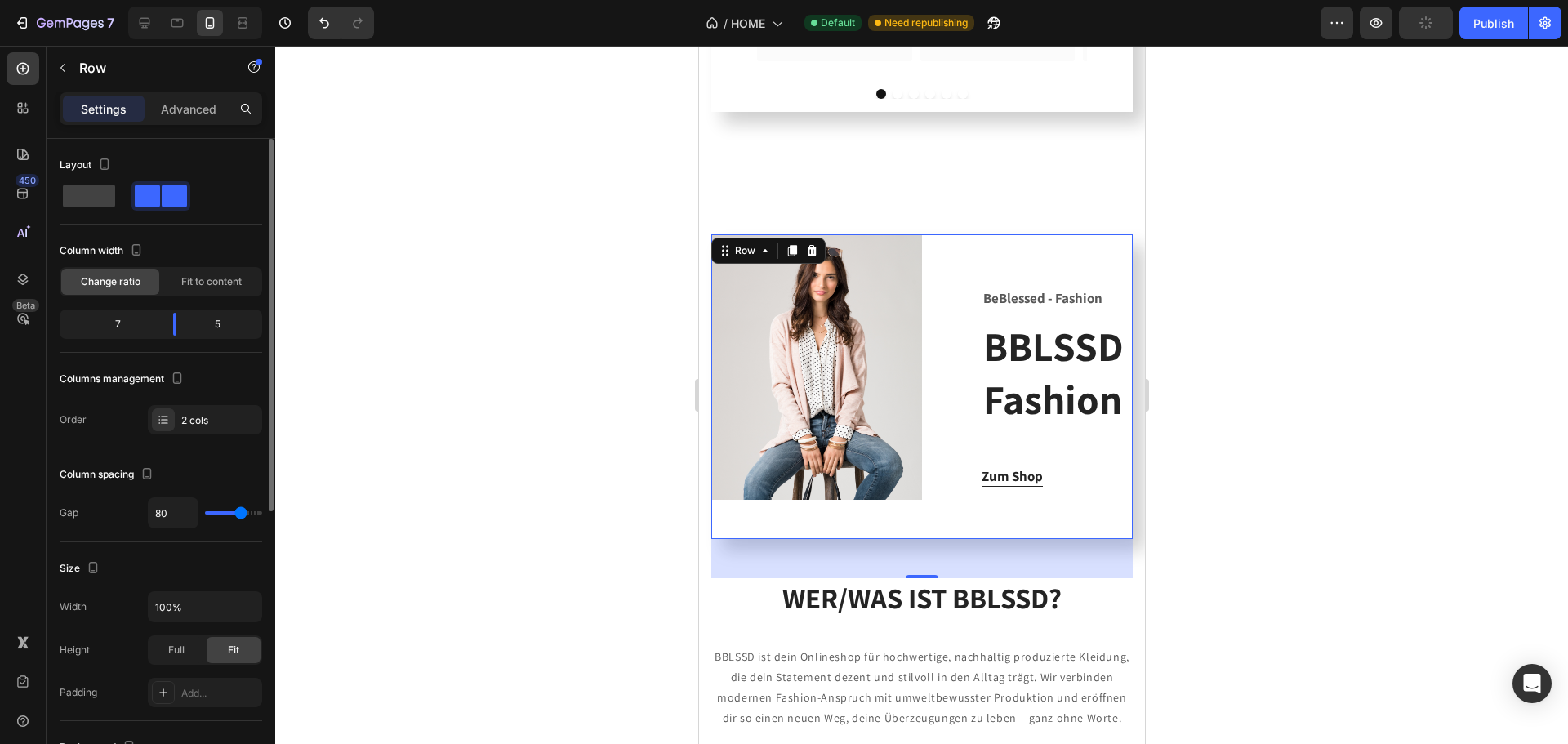
type input "73"
type input "69"
type input "64"
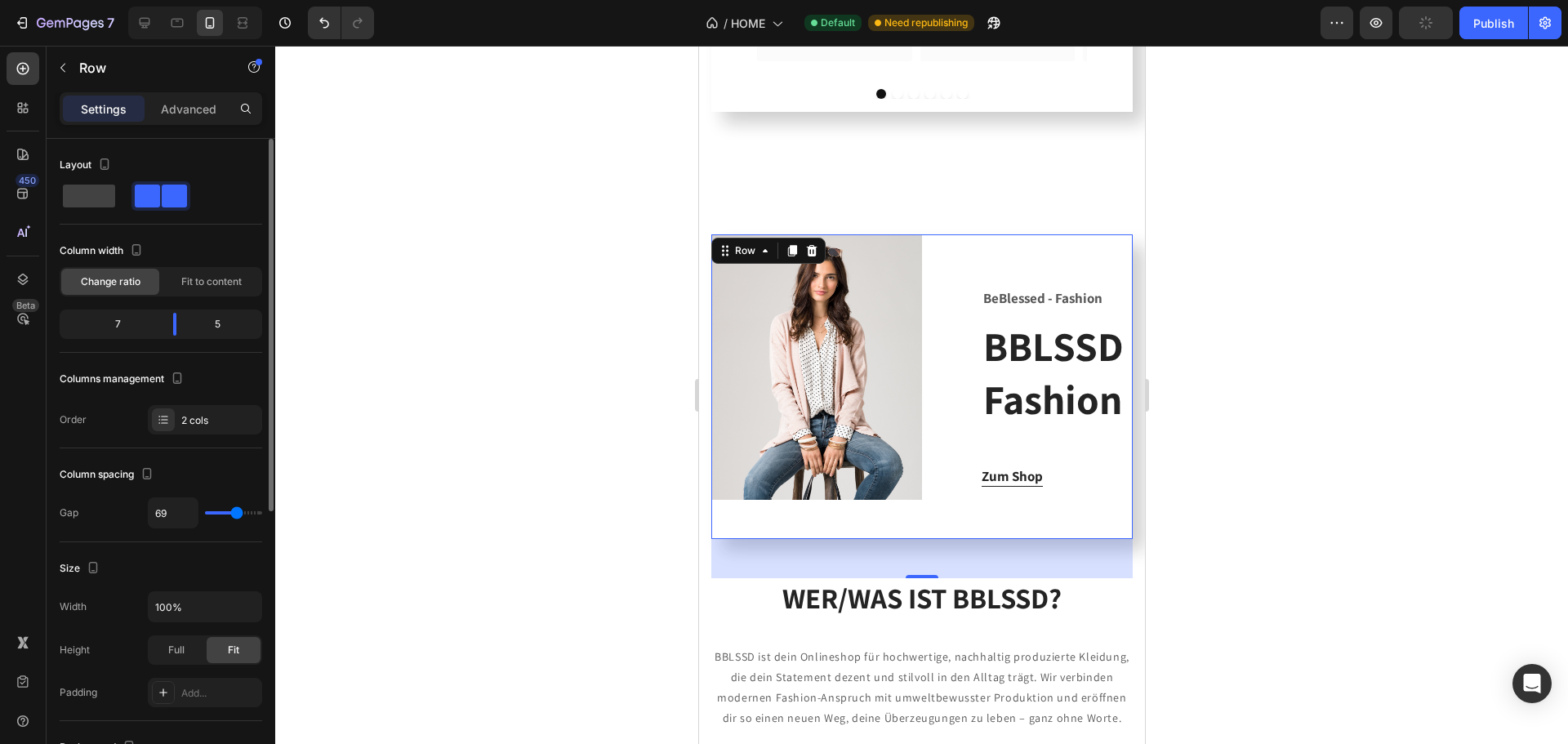
type input "64"
type input "60"
type input "58"
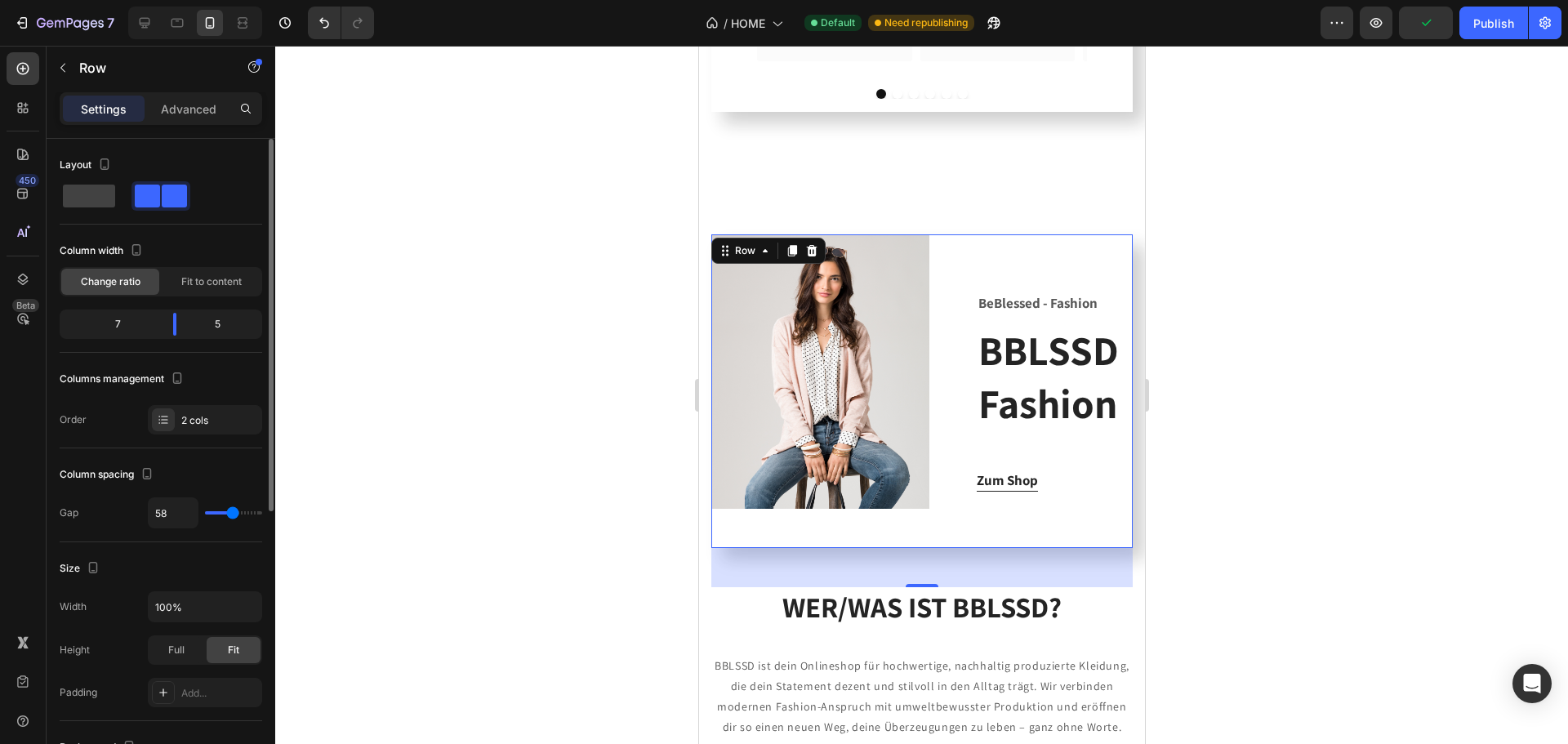
type input "51"
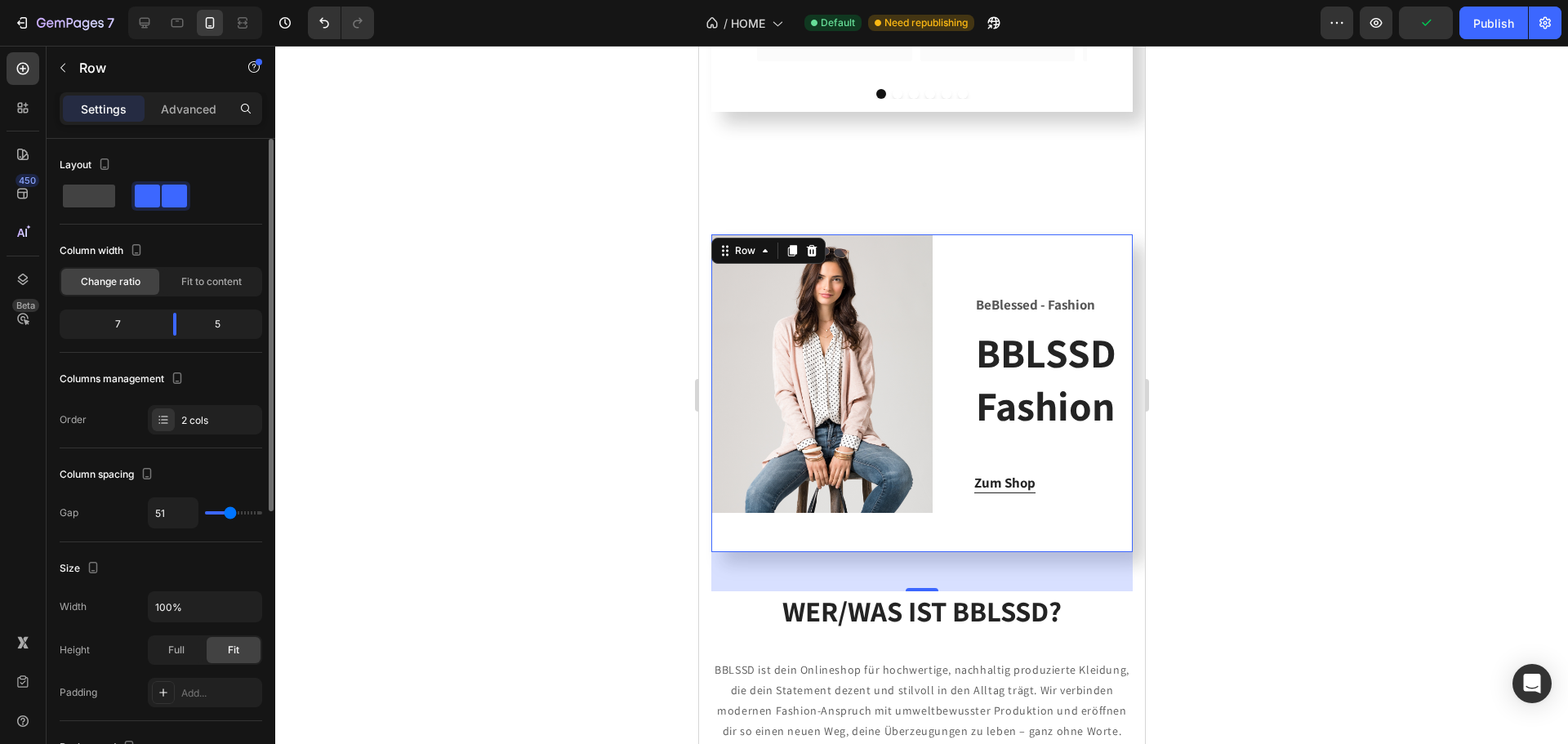
type input "47"
type input "36"
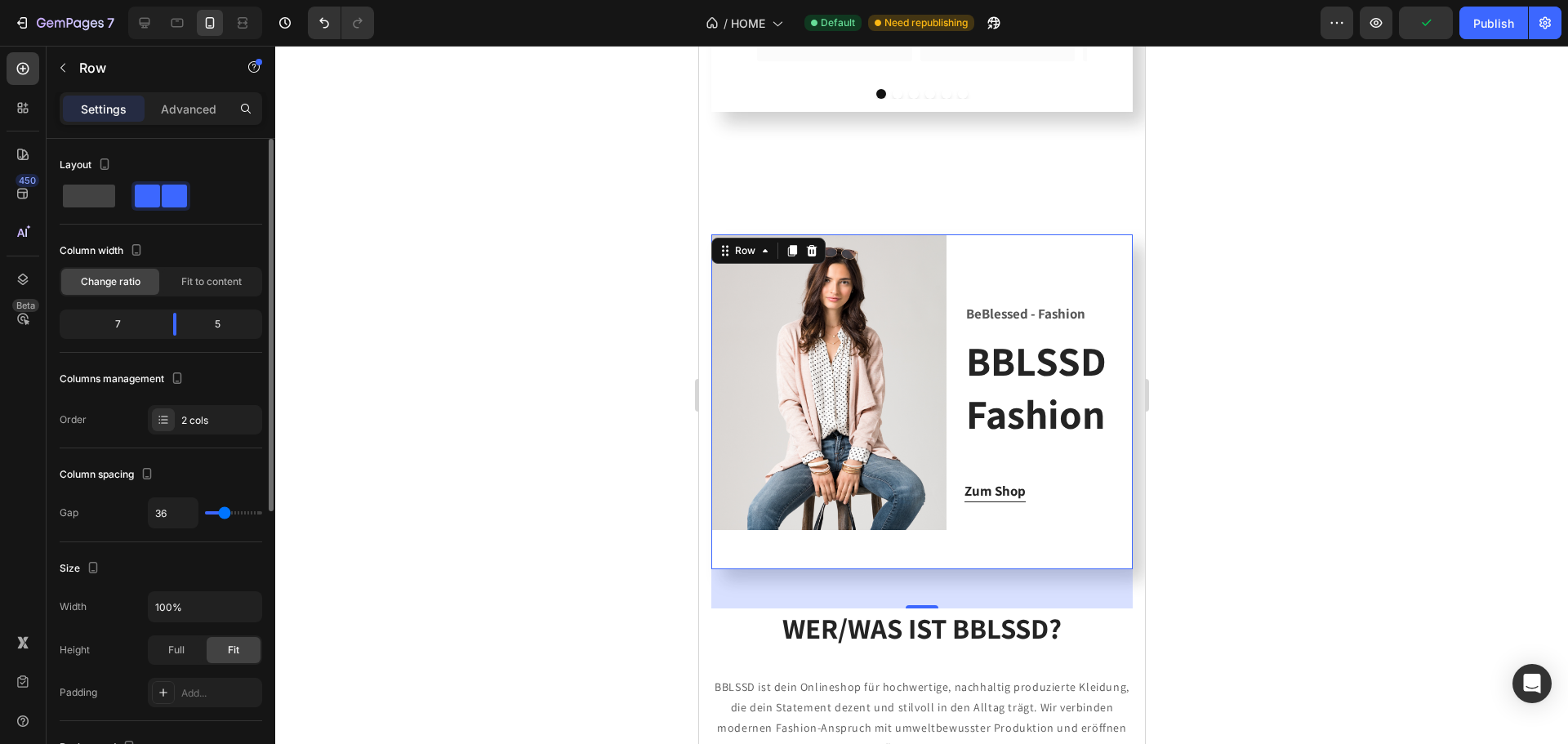
type input "22"
type input "18"
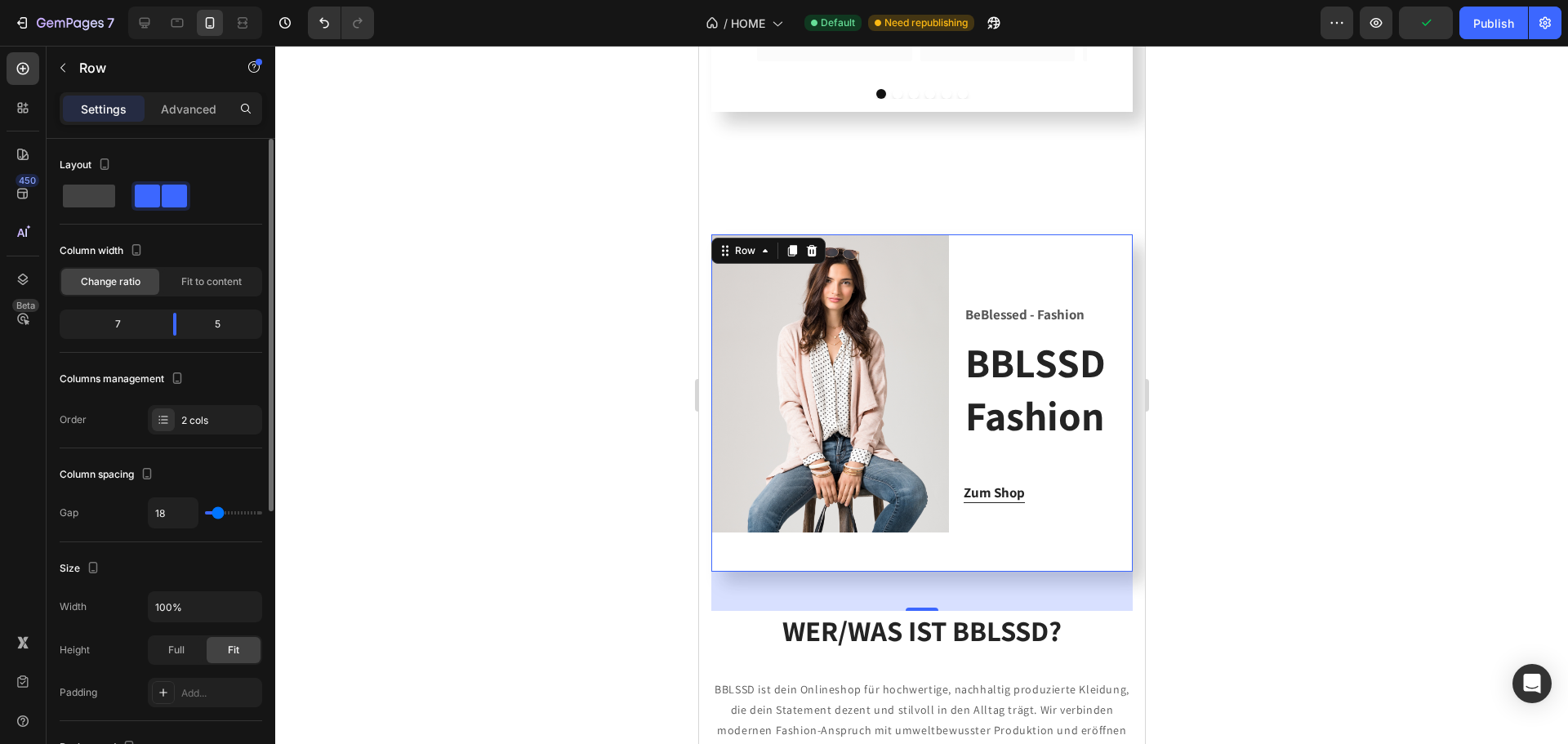
type input "20"
type input "22"
type input "33"
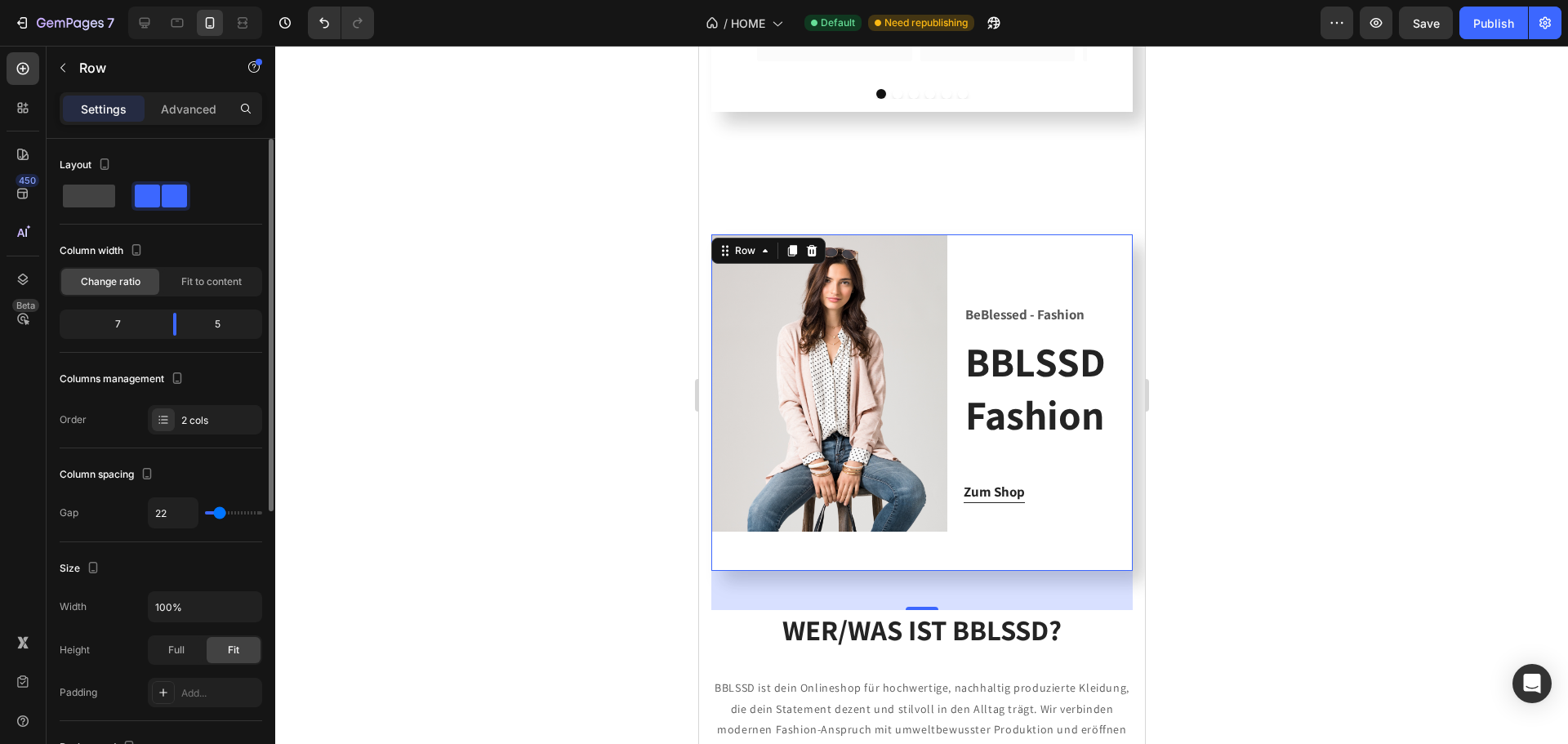
type input "33"
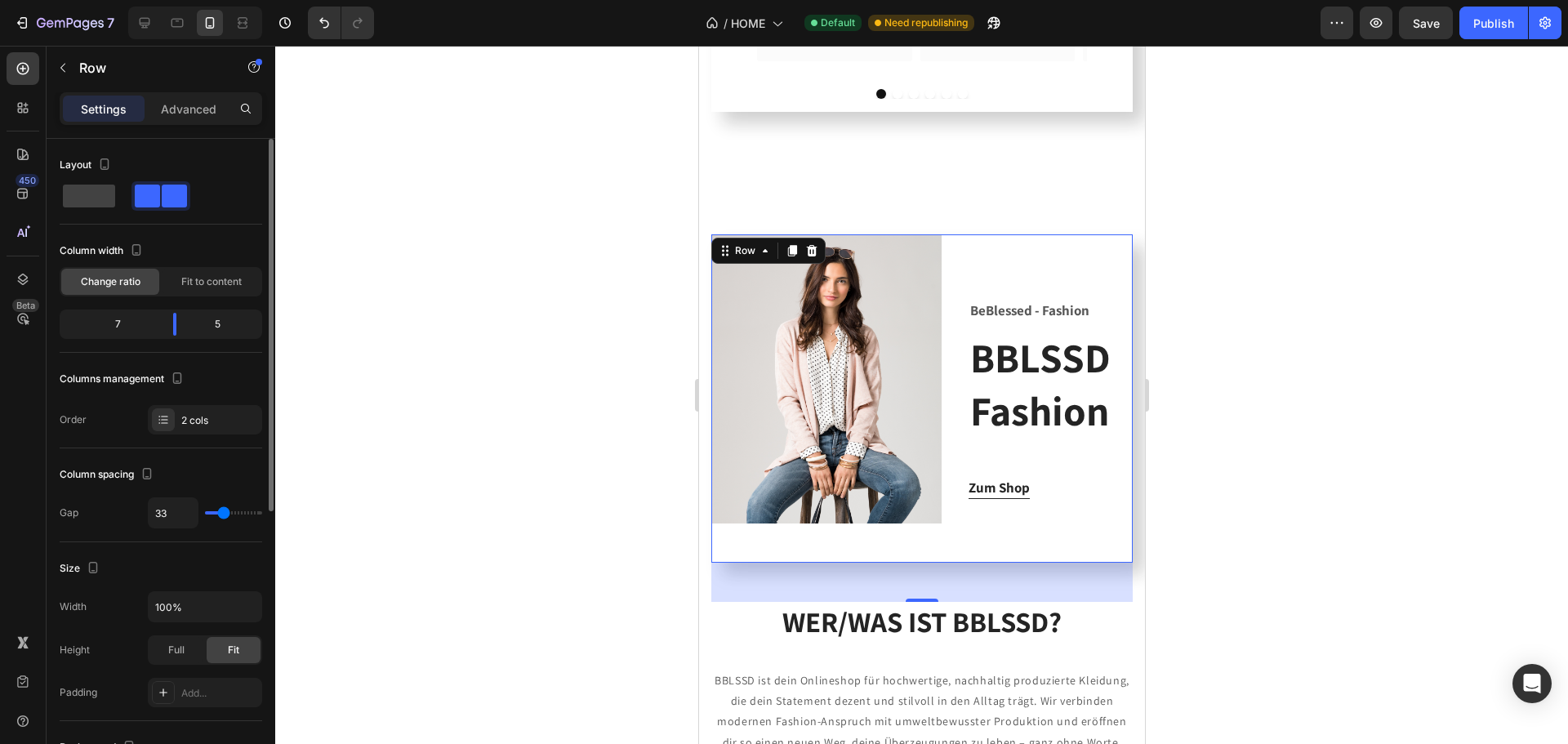
type input "38"
type input "40"
type input "42"
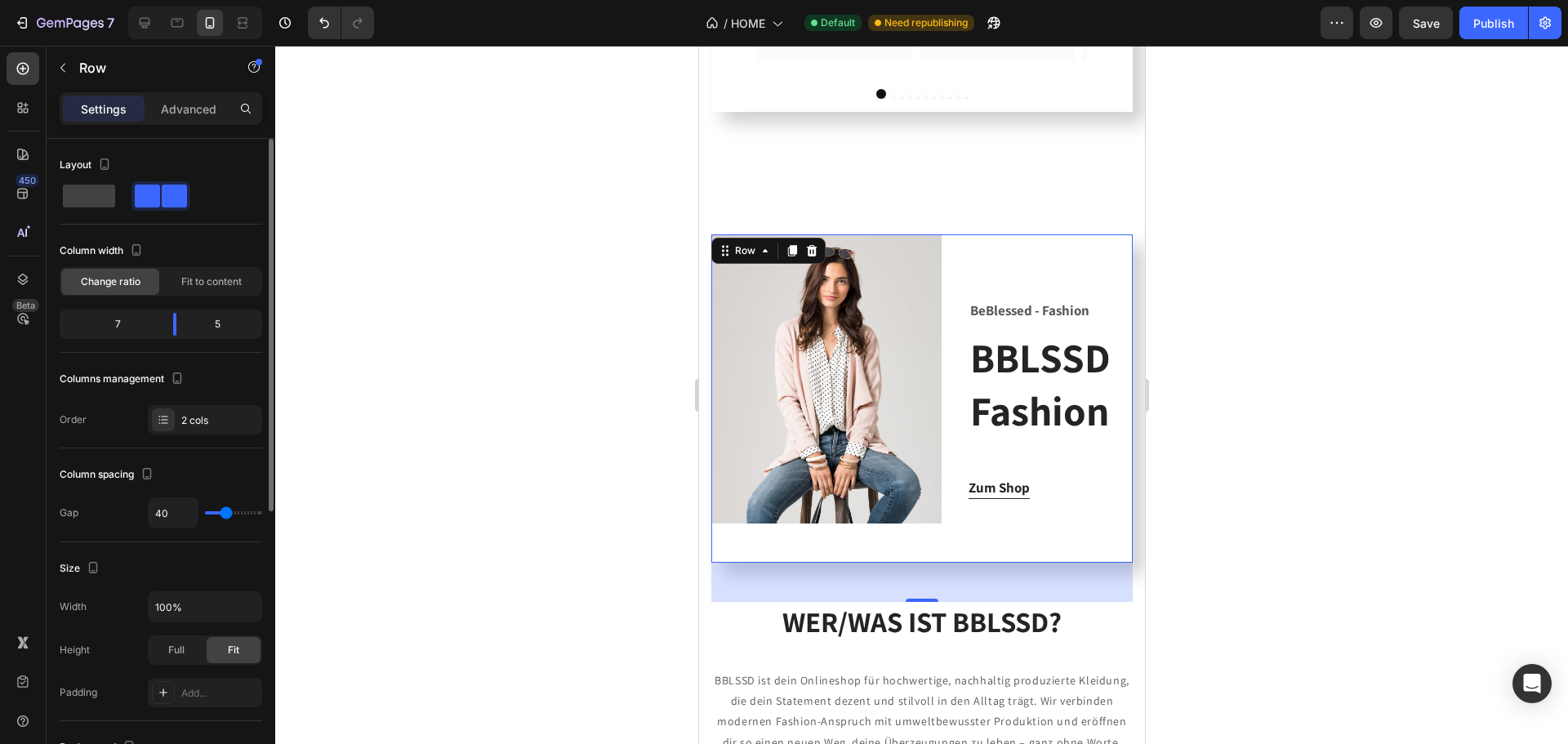
type input "42"
type input "44"
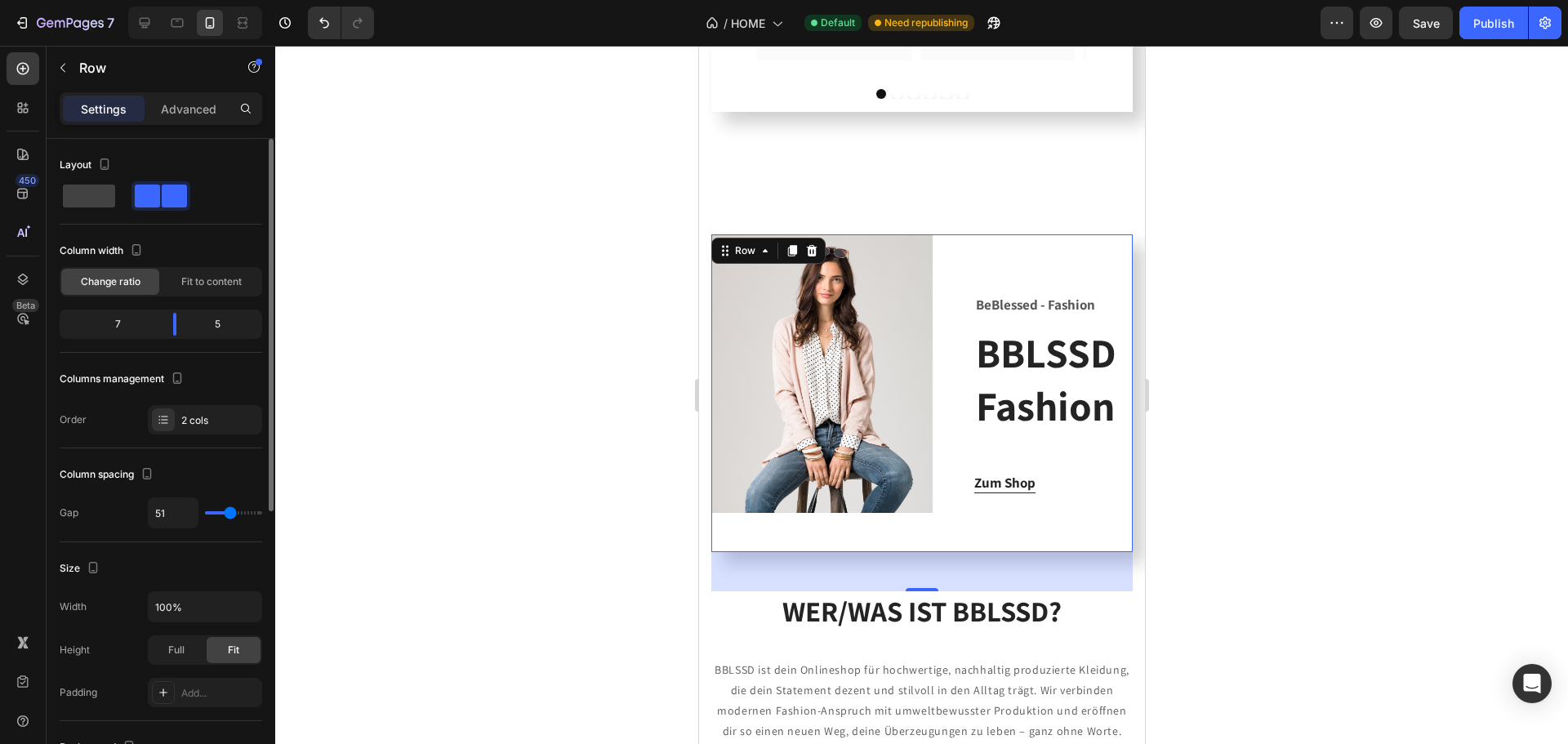
click at [231, 512] on input "range" at bounding box center [233, 512] width 57 height 3
click at [189, 515] on input "51" at bounding box center [173, 513] width 49 height 29
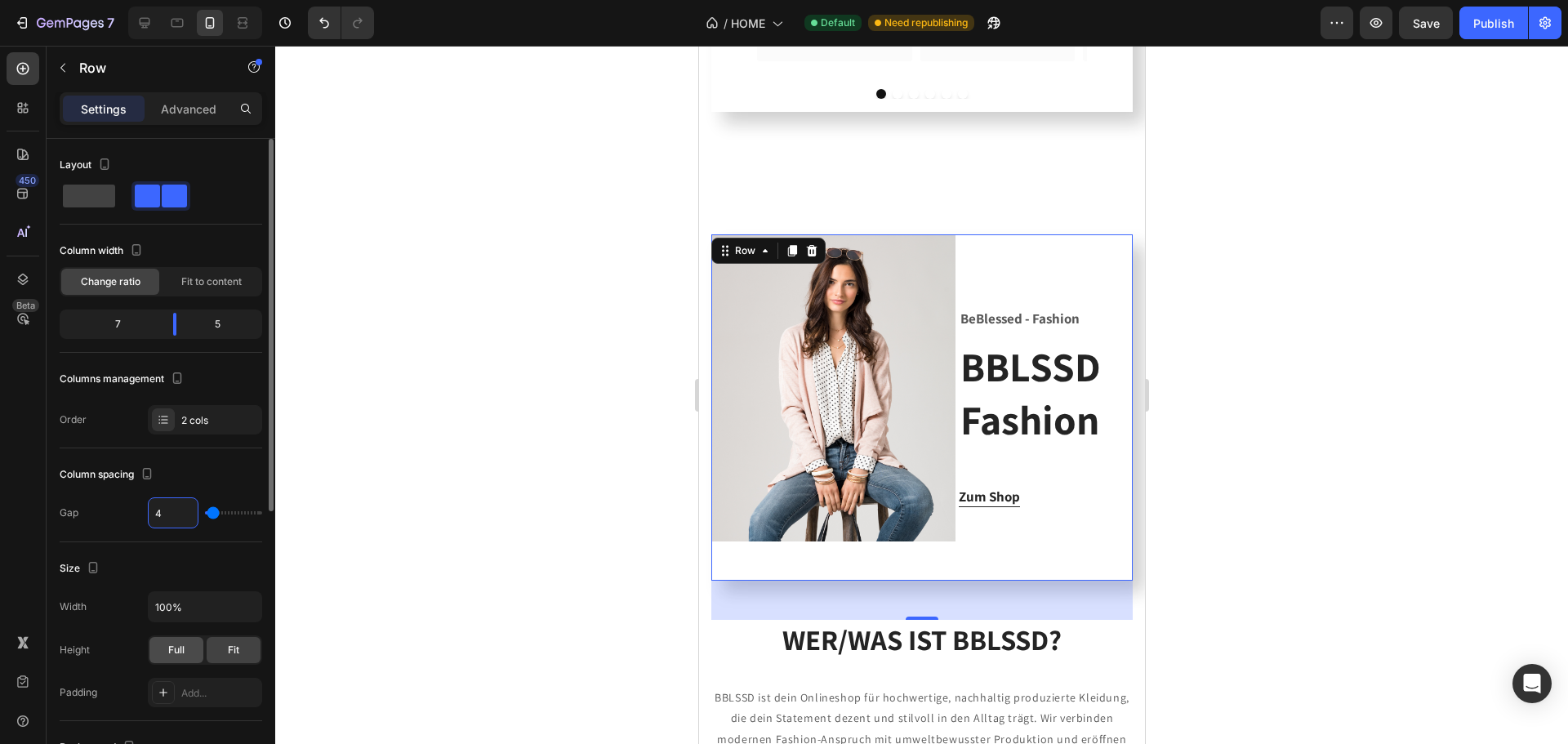
scroll to position [81, 0]
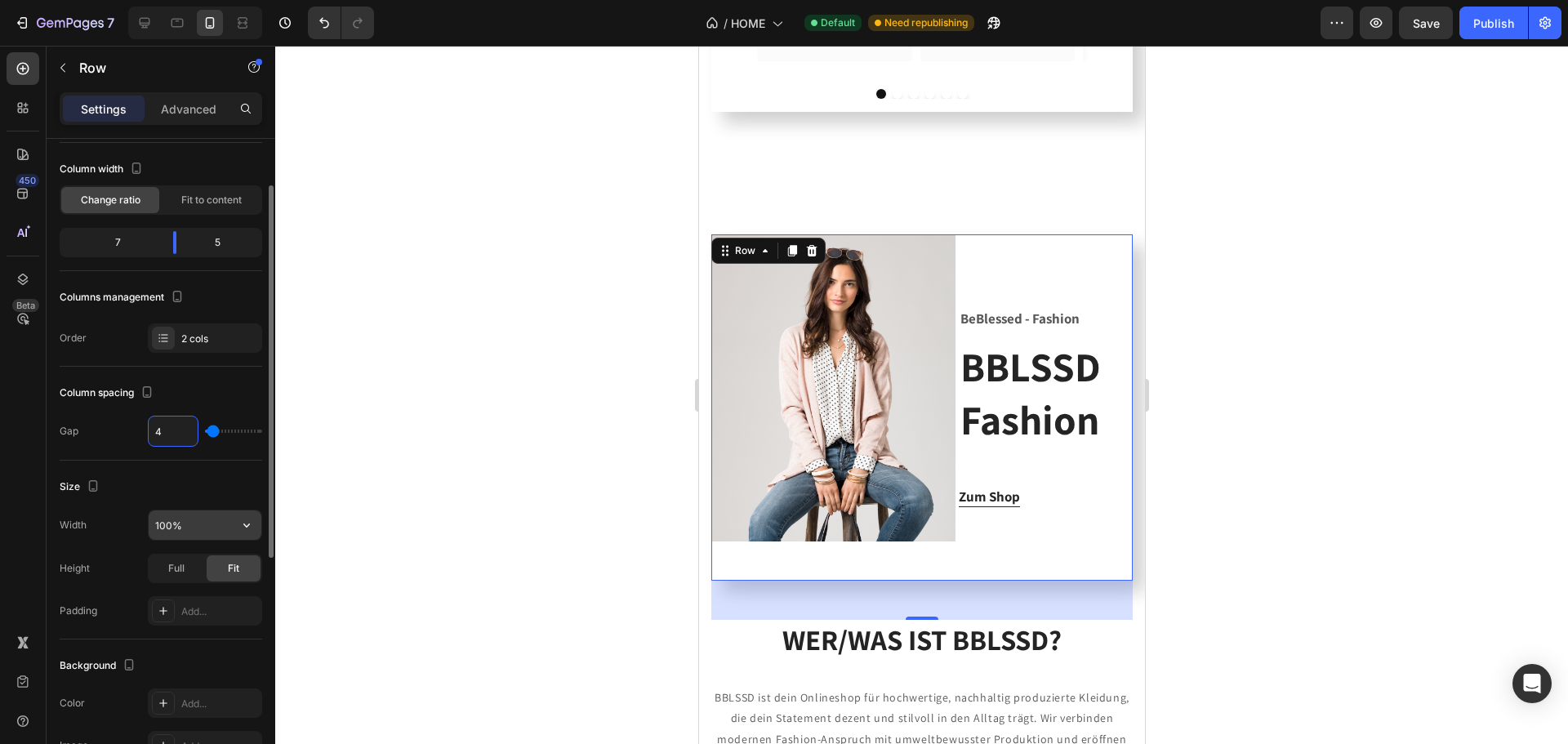
click at [229, 520] on input "100%" at bounding box center [205, 525] width 112 height 29
click at [243, 519] on icon "button" at bounding box center [246, 525] width 16 height 16
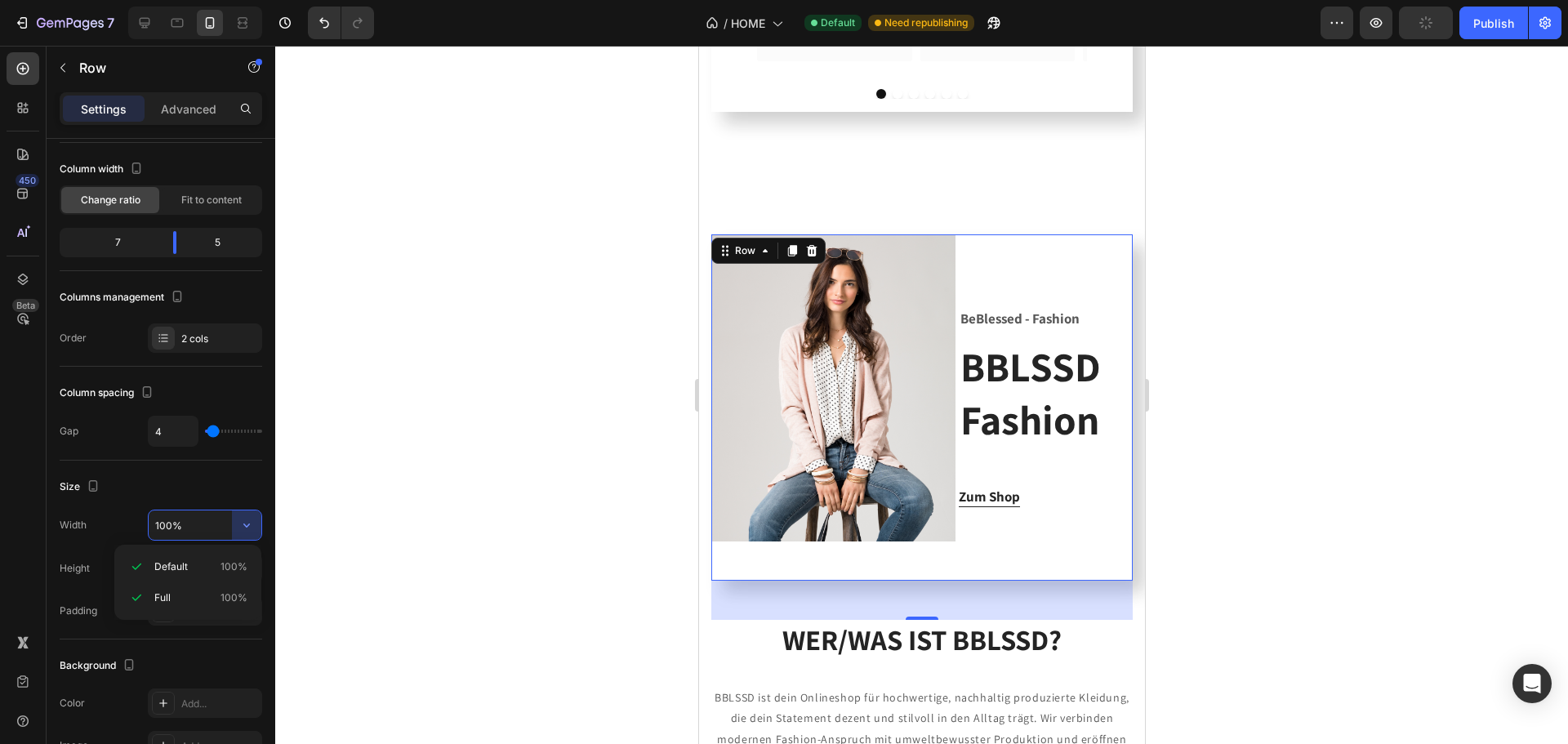
click at [219, 487] on div "Size" at bounding box center [160, 486] width 203 height 26
click at [183, 569] on span "Full" at bounding box center [176, 568] width 16 height 15
click at [225, 567] on div "Fit" at bounding box center [234, 568] width 54 height 26
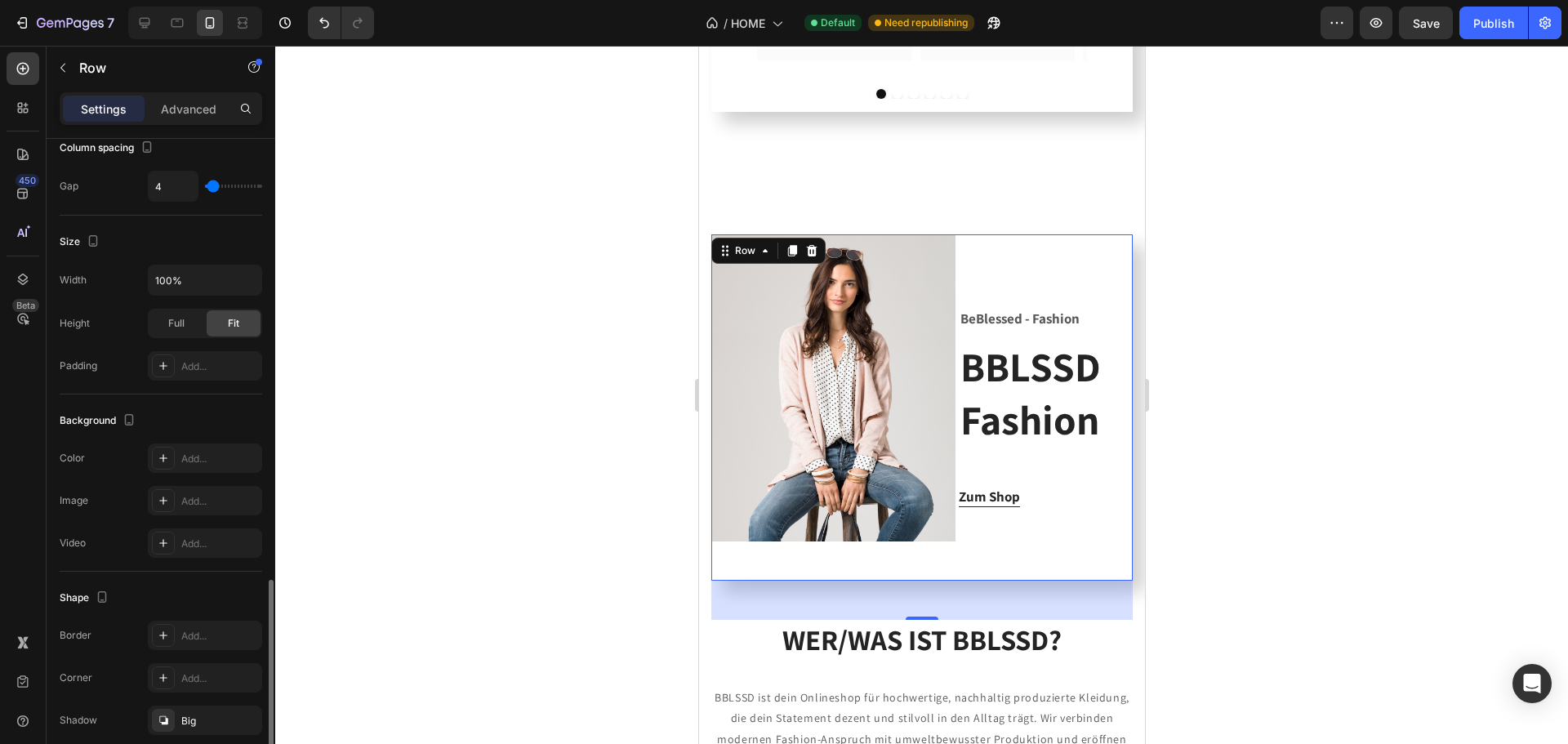
scroll to position [489, 0]
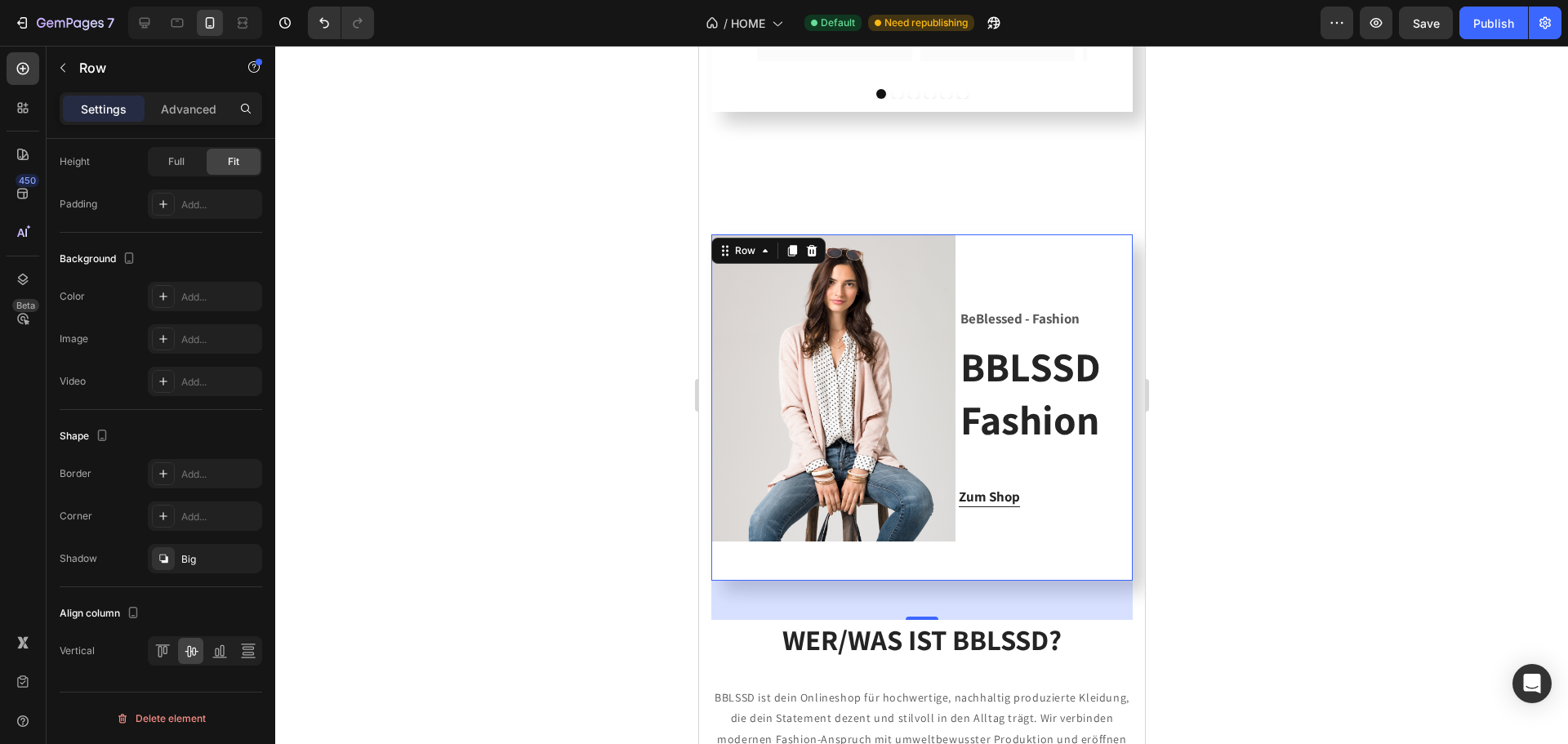
click at [1338, 368] on div at bounding box center [921, 395] width 1293 height 698
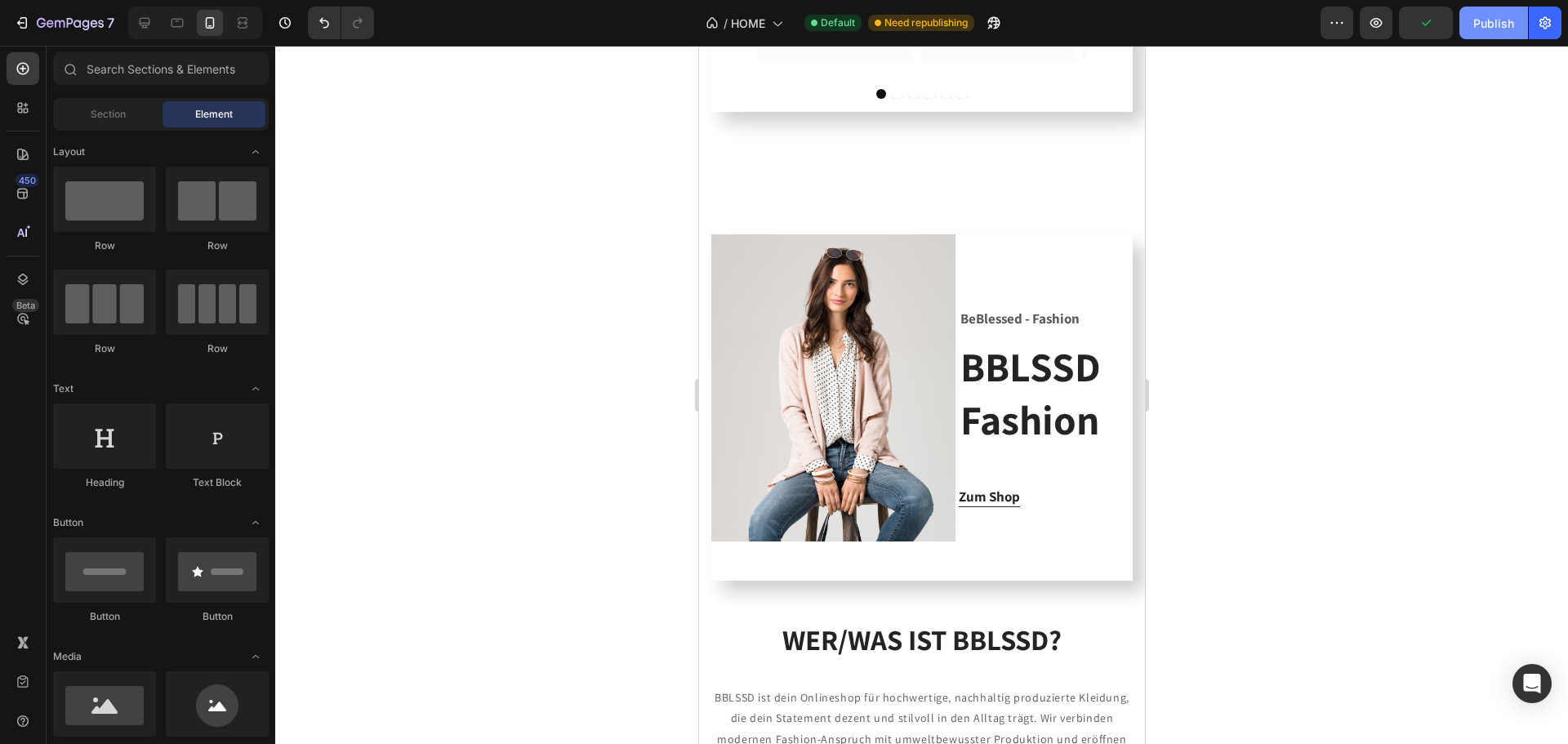
click at [1483, 16] on div "Publish" at bounding box center [1493, 23] width 41 height 17
click at [578, 206] on div at bounding box center [921, 395] width 1293 height 698
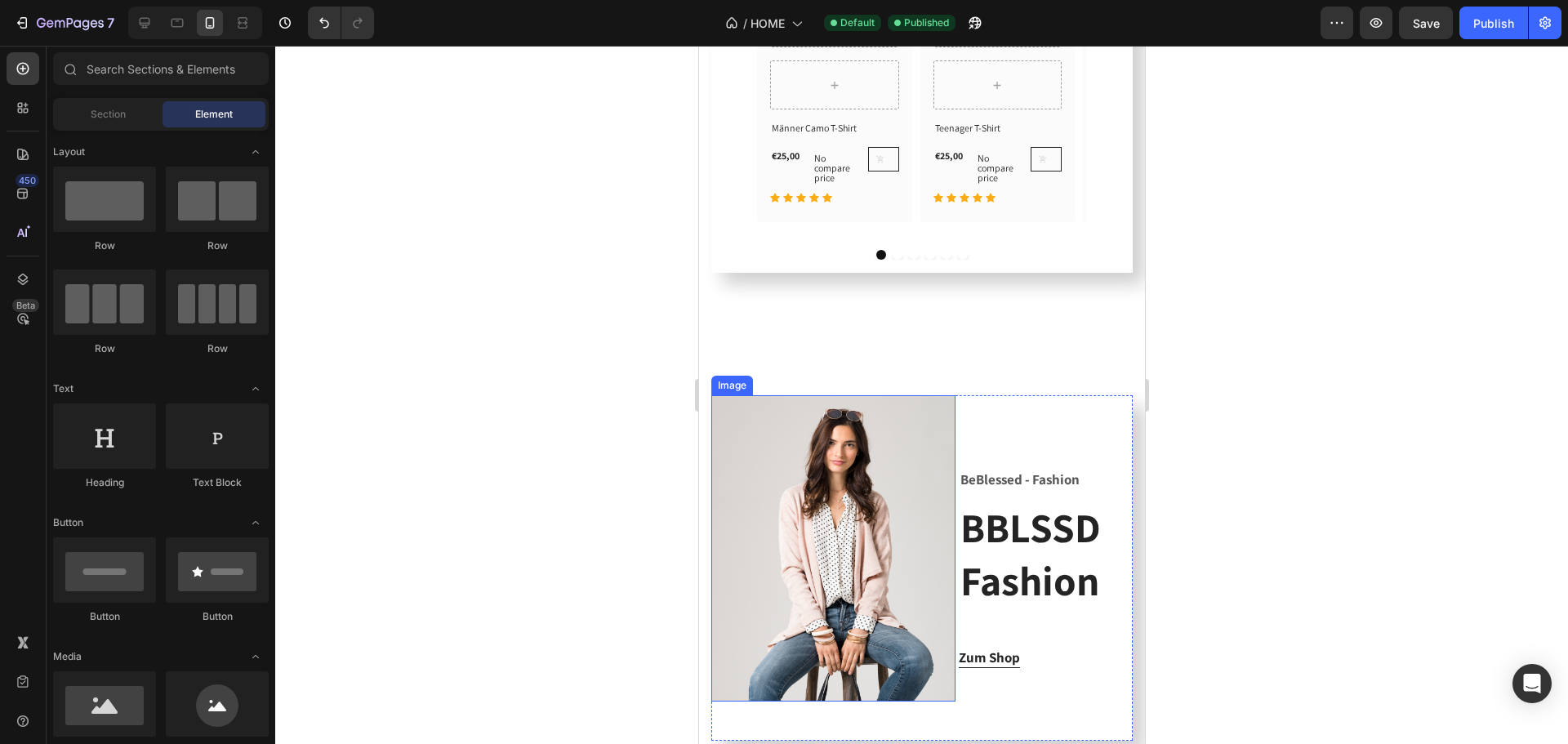
scroll to position [596, 0]
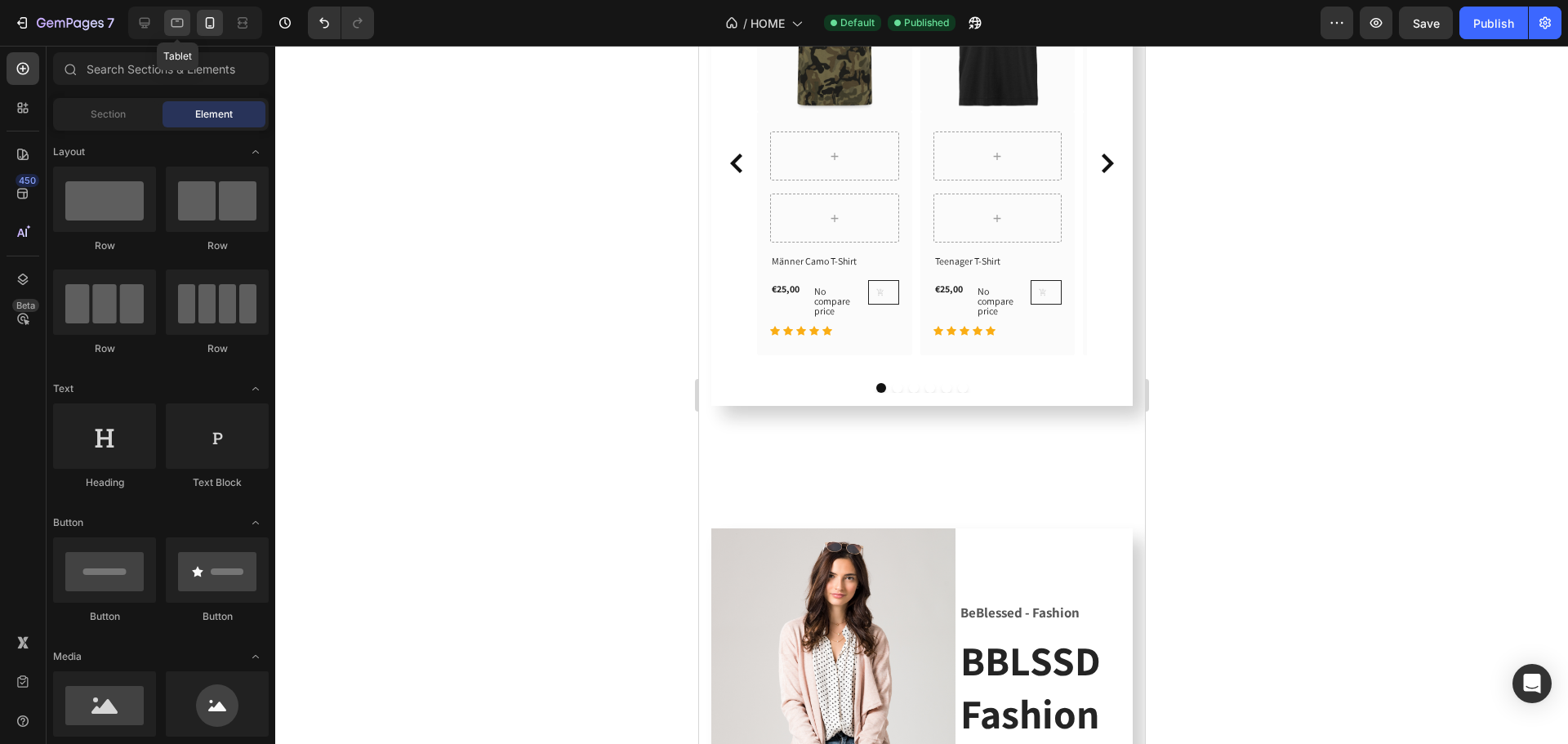
click at [178, 18] on icon at bounding box center [177, 22] width 13 height 9
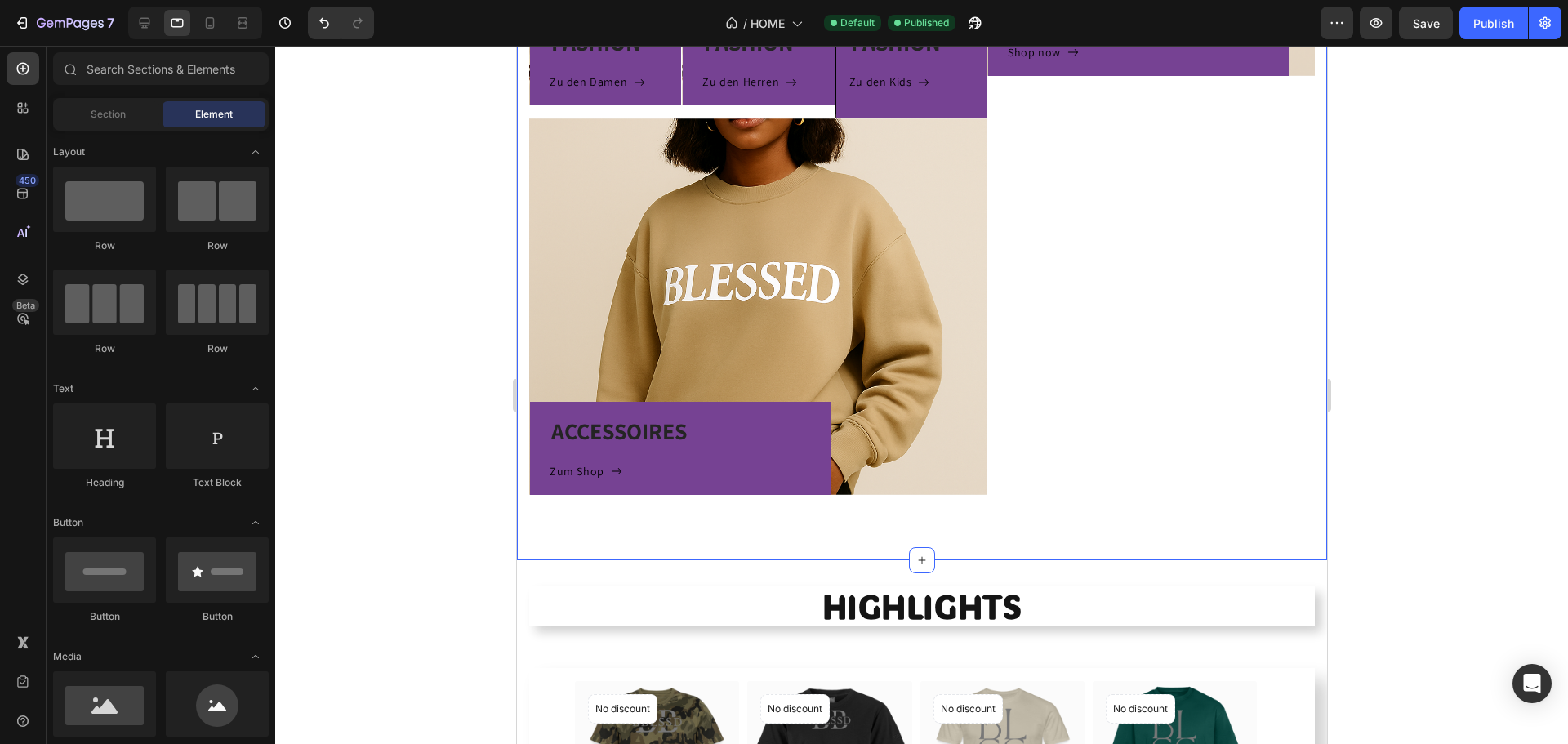
scroll to position [759, 0]
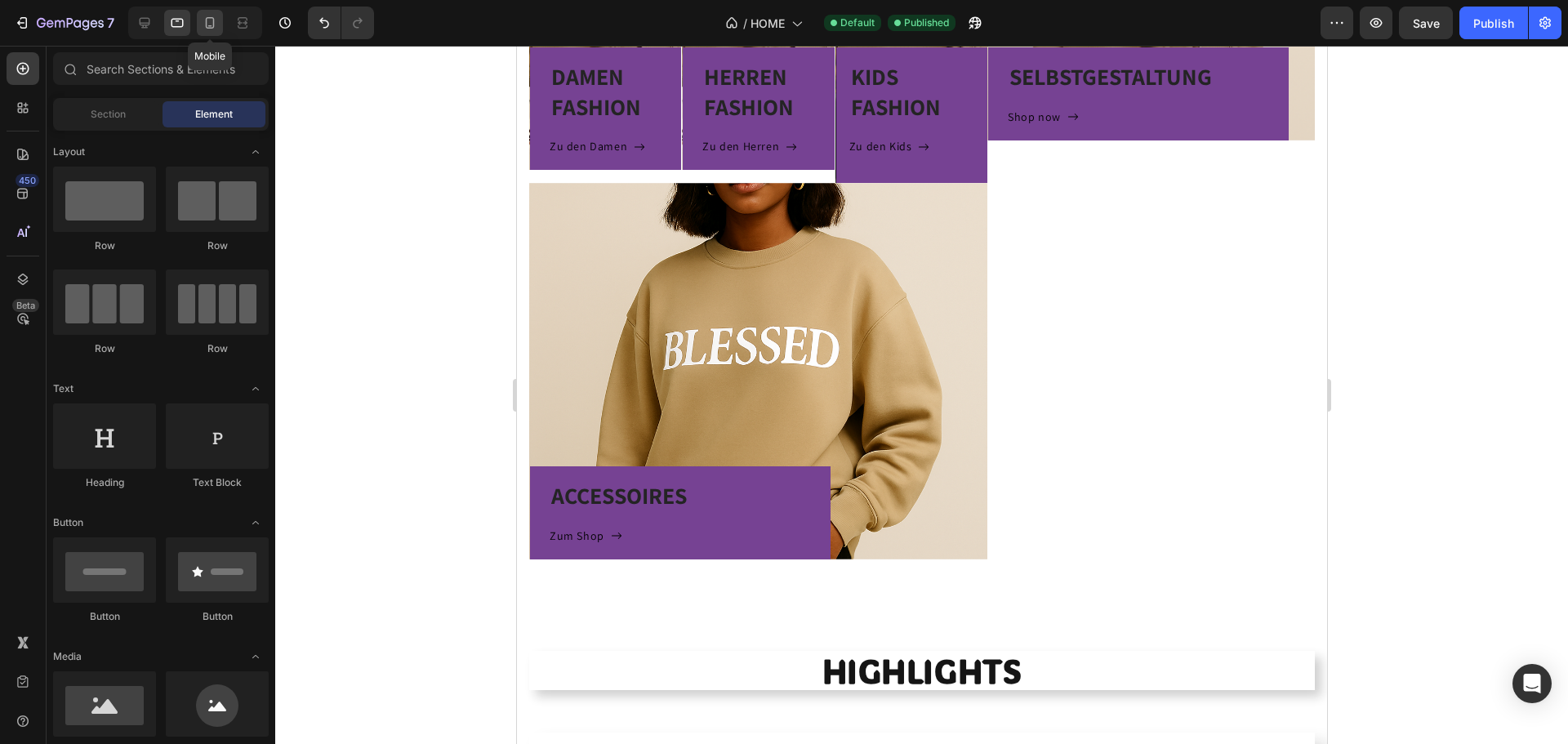
click at [208, 28] on icon at bounding box center [209, 22] width 16 height 16
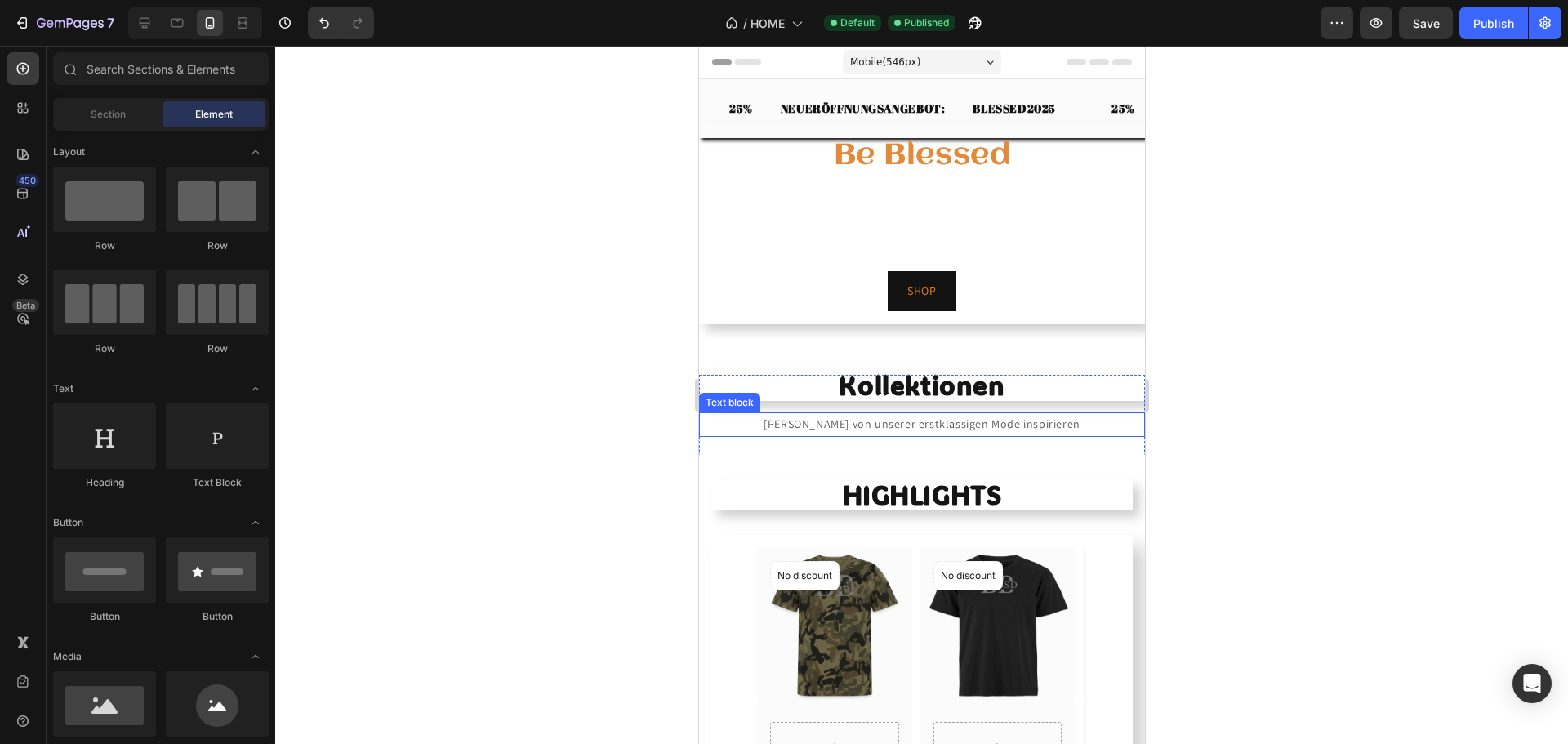
click at [894, 429] on p "[PERSON_NAME] von unserer erstklassigen Mode inspirieren" at bounding box center [921, 424] width 442 height 20
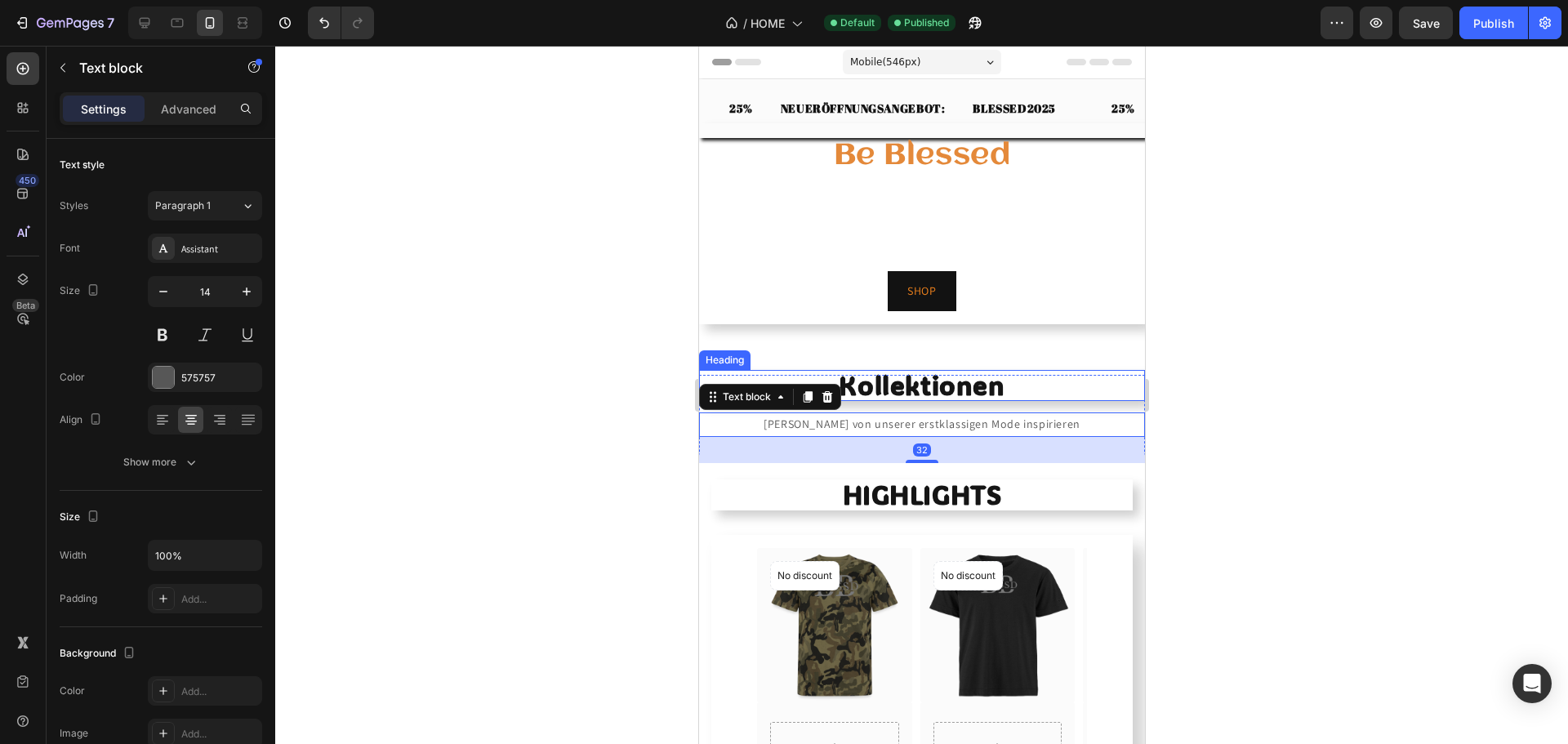
click at [925, 384] on h2 "Kollektionen" at bounding box center [921, 386] width 446 height 31
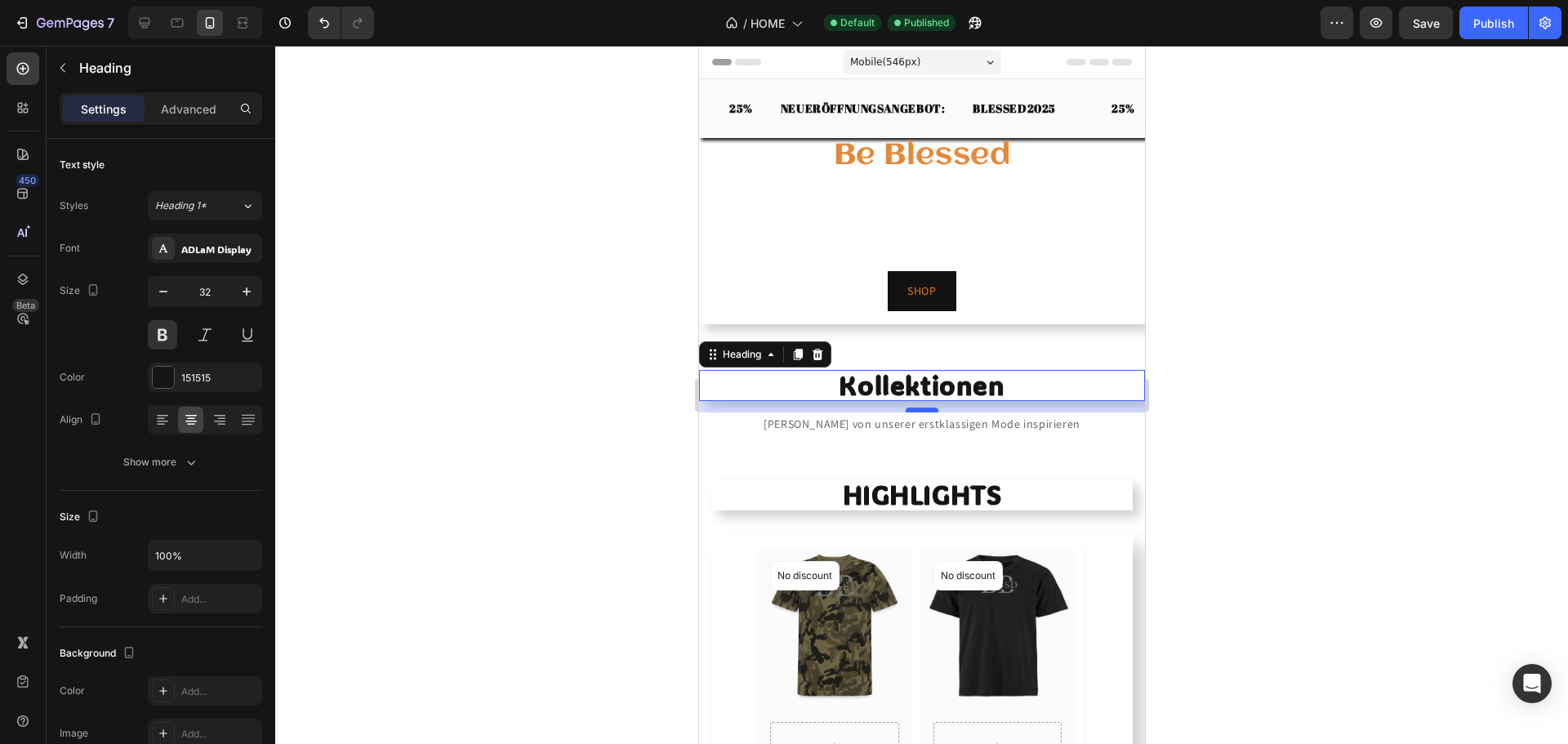
click at [924, 408] on div at bounding box center [921, 409] width 33 height 5
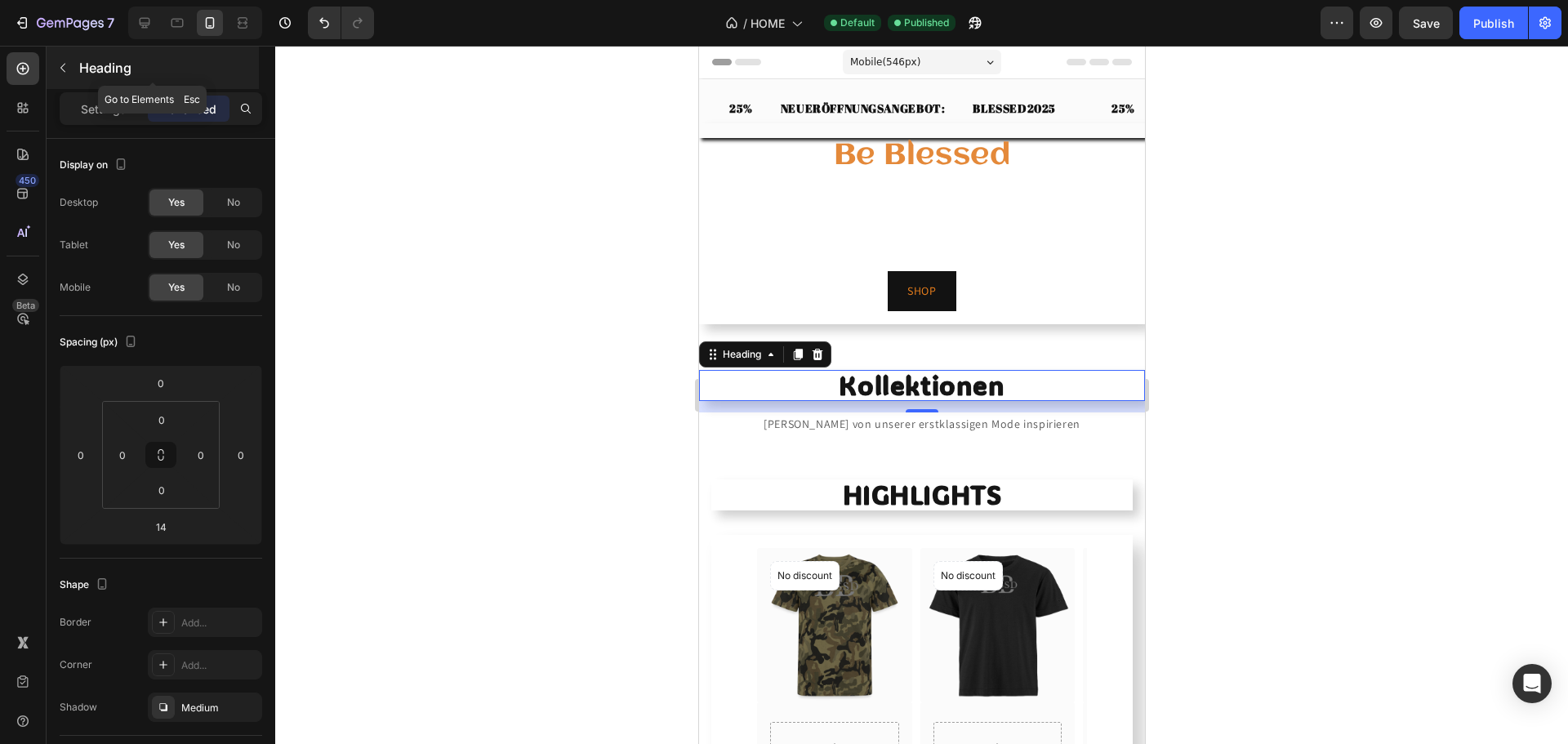
click at [70, 70] on button "button" at bounding box center [62, 67] width 26 height 26
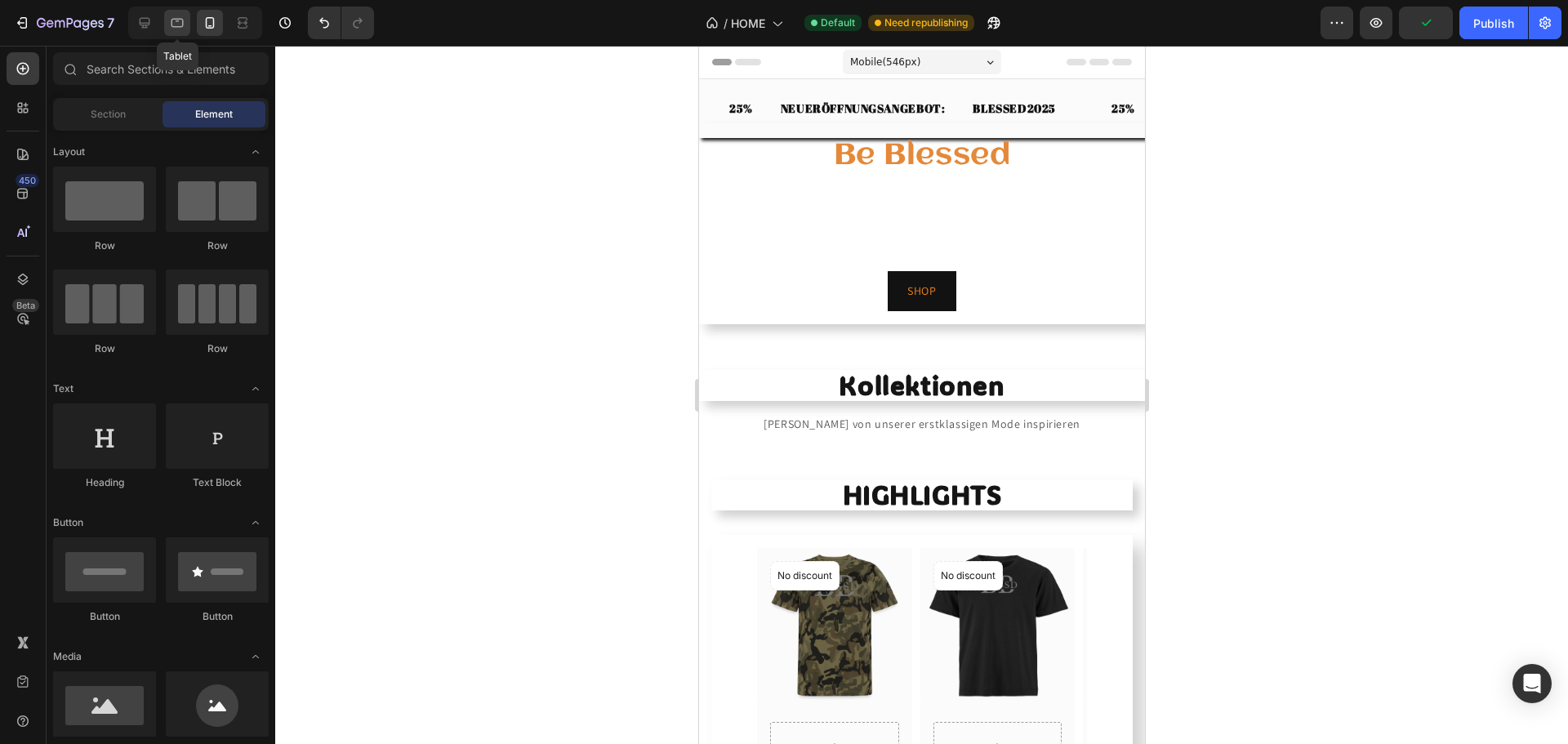
click at [176, 20] on icon at bounding box center [176, 22] width 16 height 16
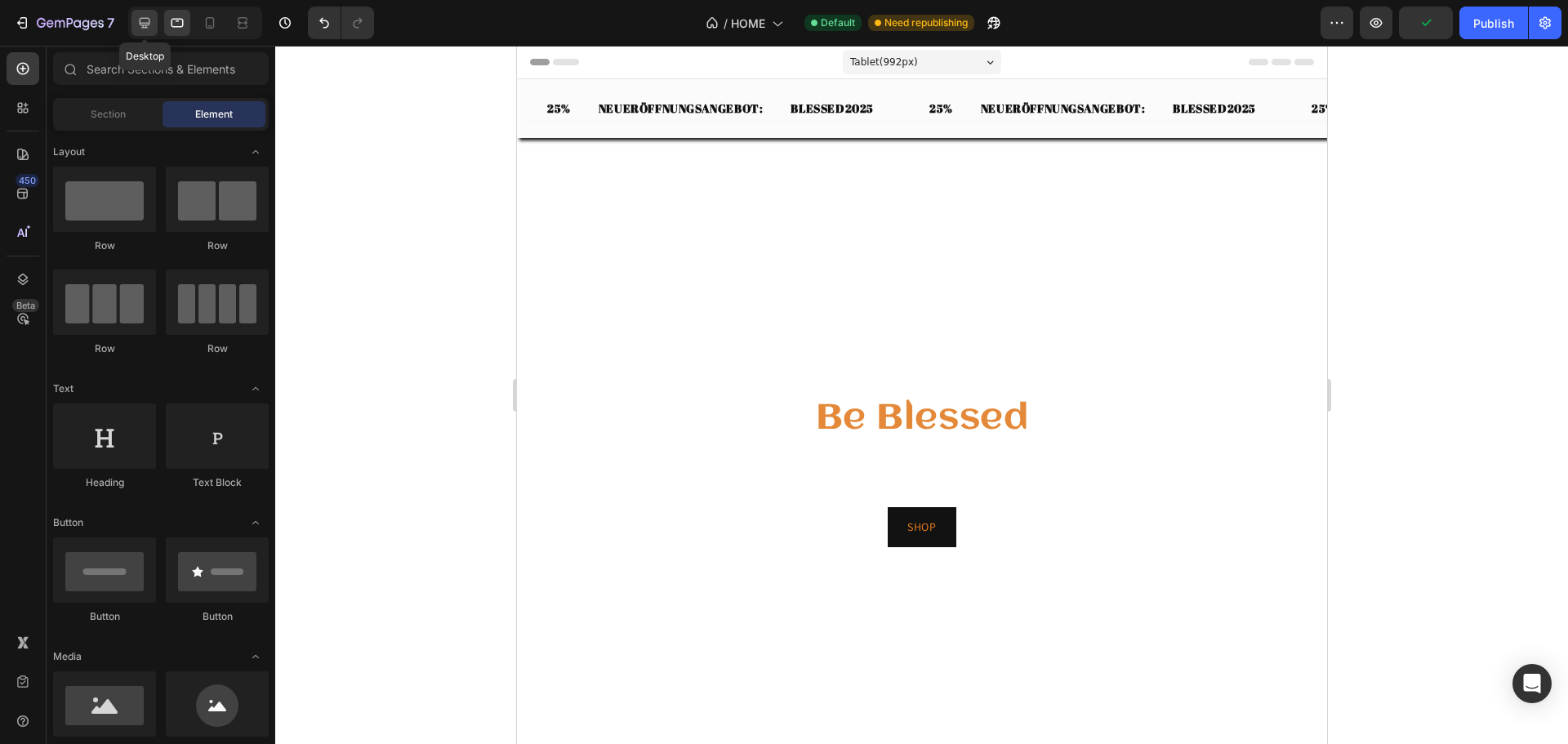
click at [146, 23] on icon at bounding box center [144, 23] width 11 height 11
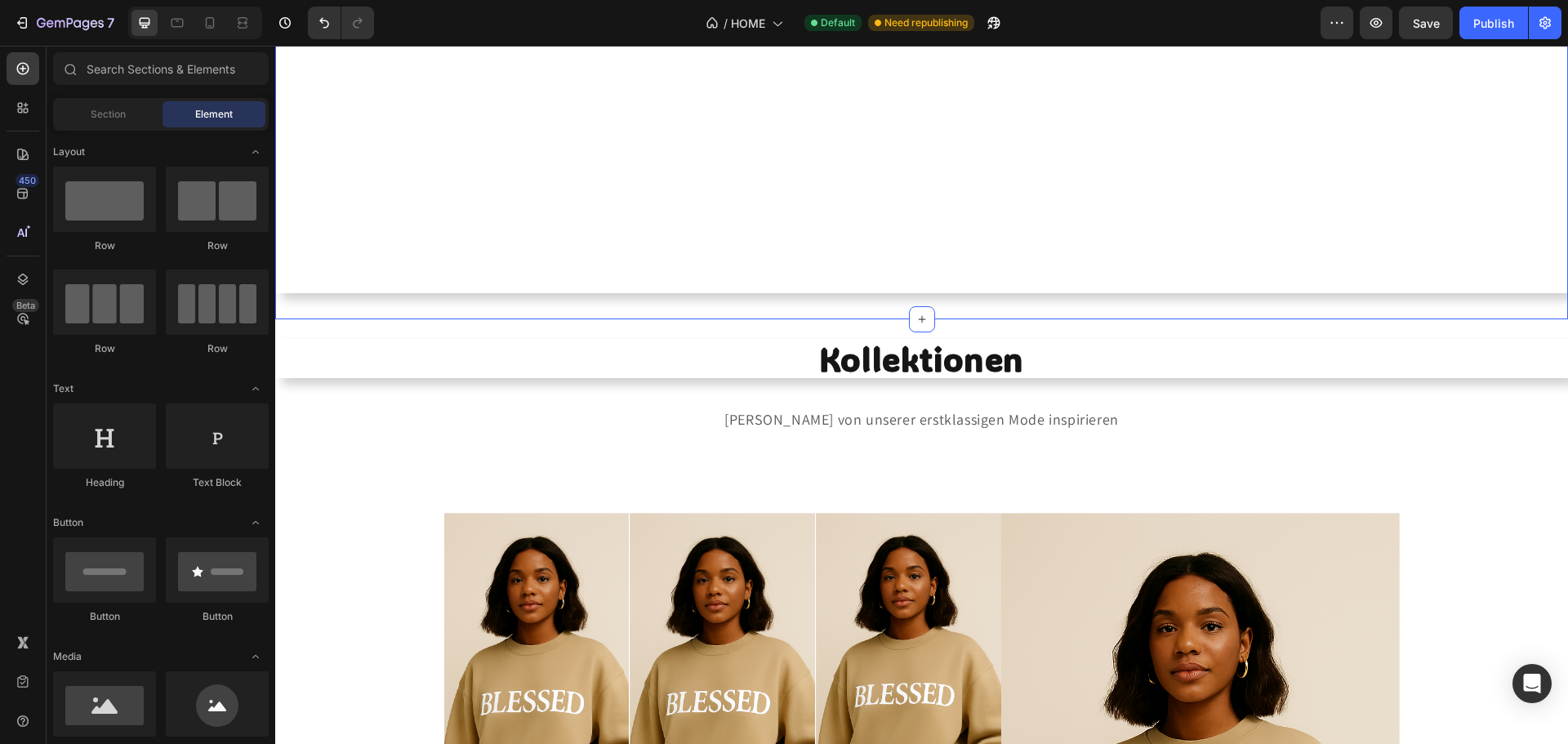
scroll to position [654, 0]
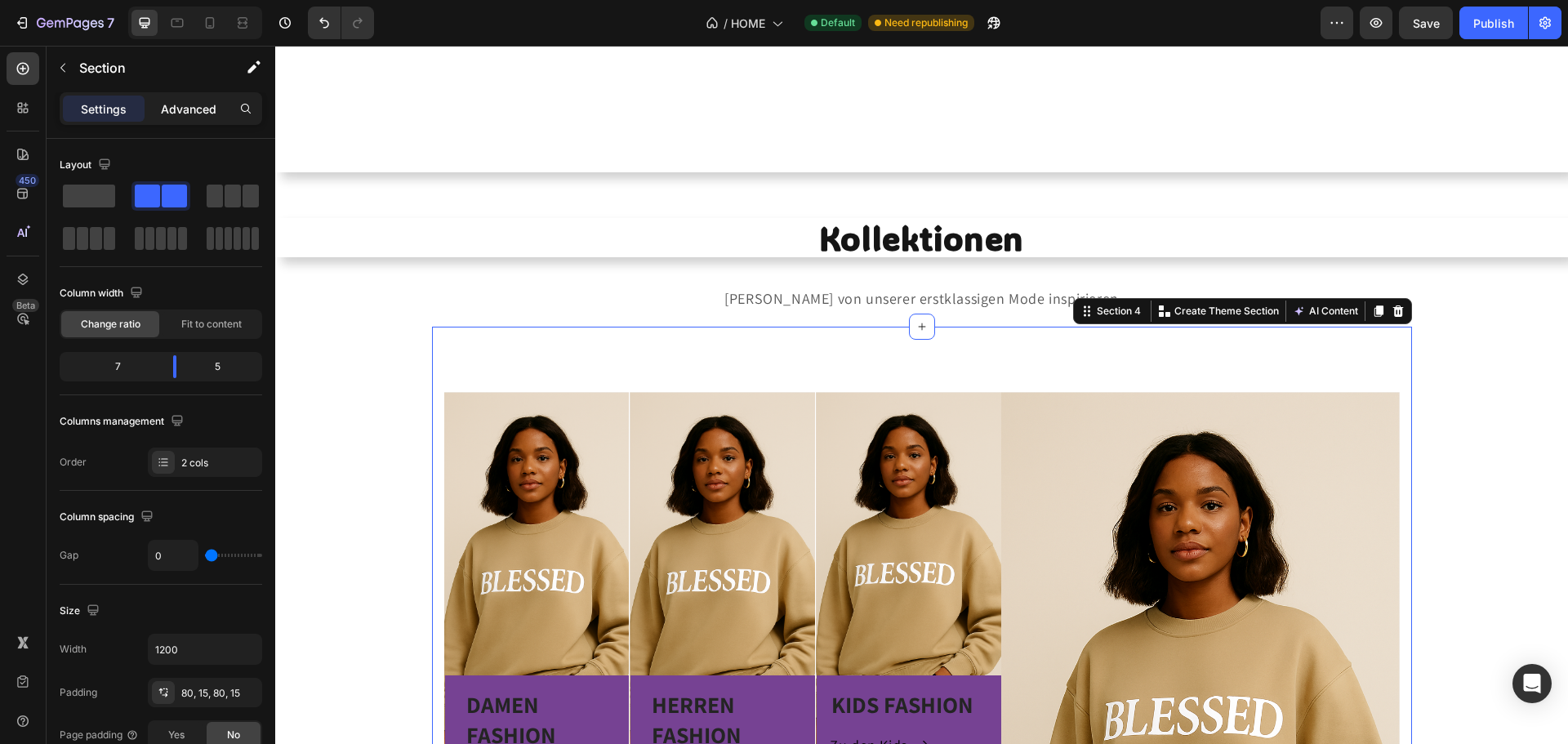
click at [166, 101] on p "Advanced" at bounding box center [188, 110] width 55 height 17
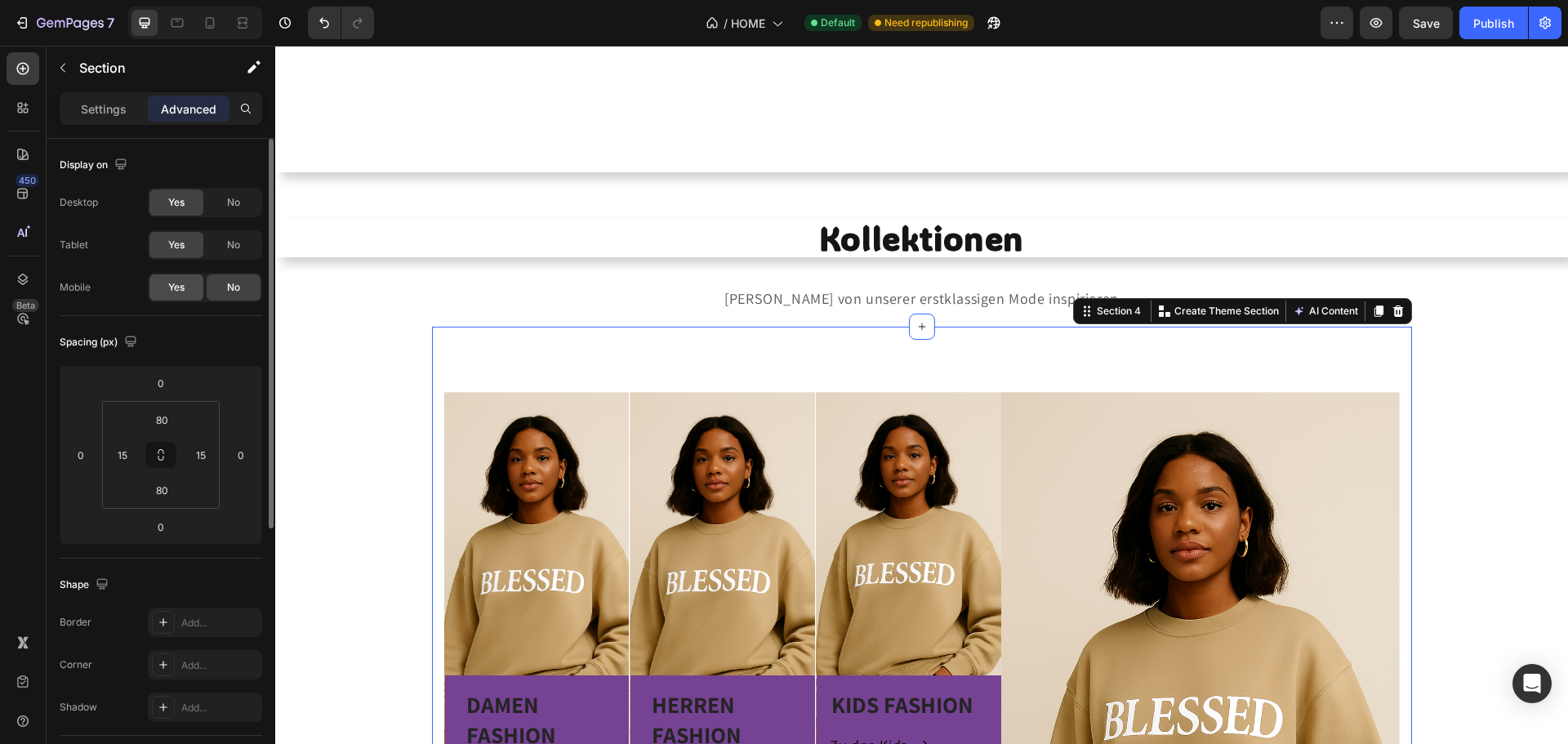
click at [189, 288] on div "Yes" at bounding box center [176, 287] width 54 height 26
click at [216, 23] on icon at bounding box center [209, 22] width 16 height 16
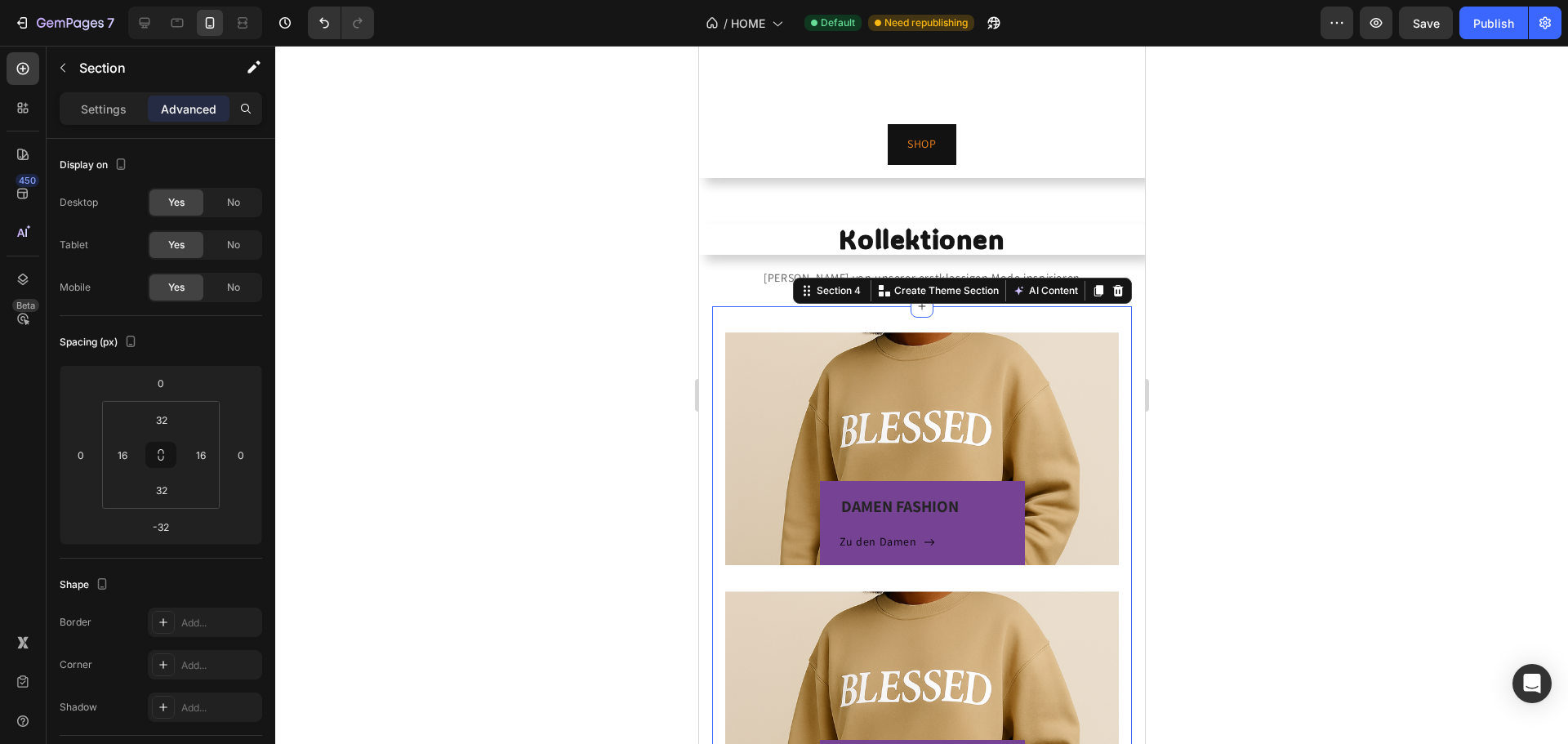
scroll to position [81, 0]
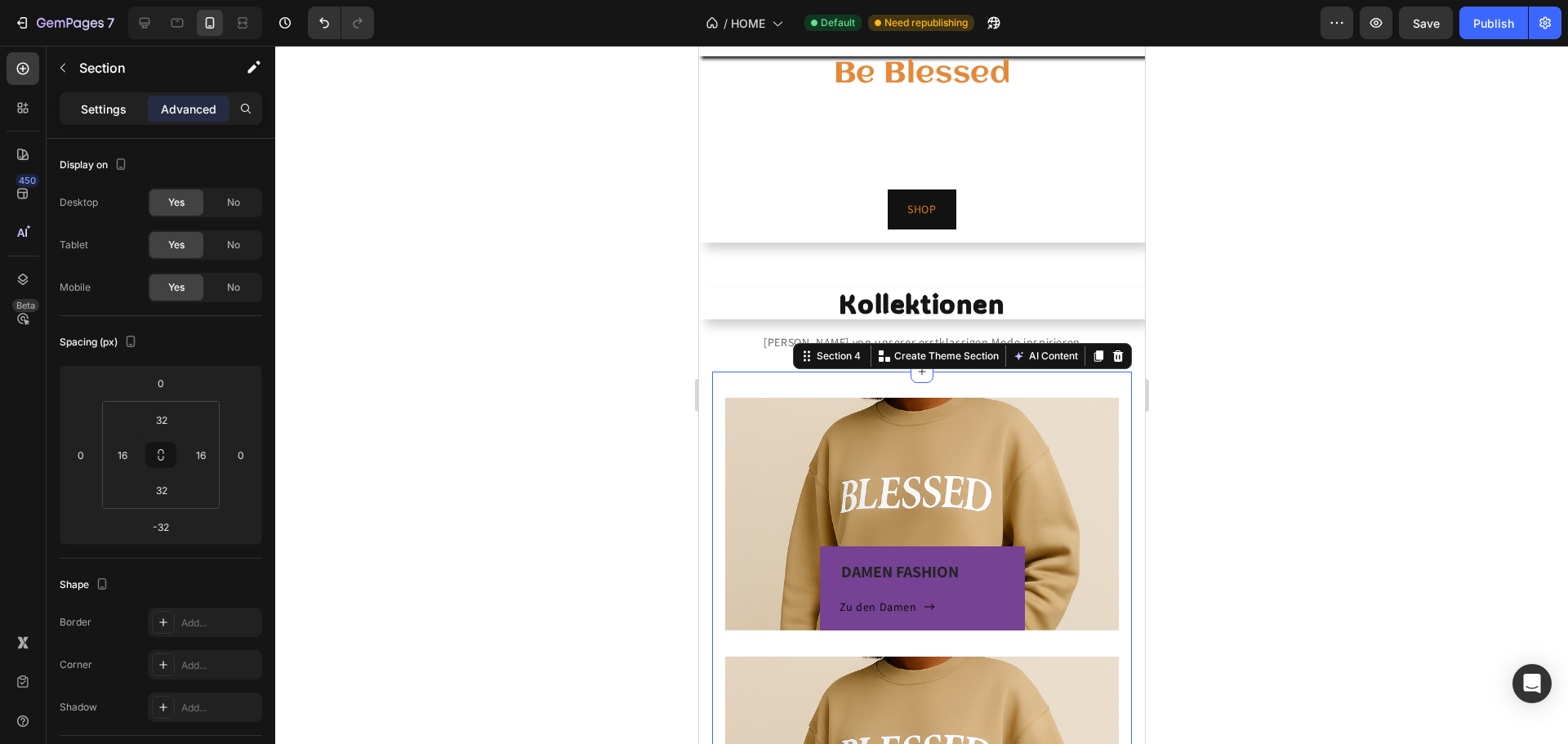
click at [79, 110] on div "Settings" at bounding box center [104, 109] width 81 height 26
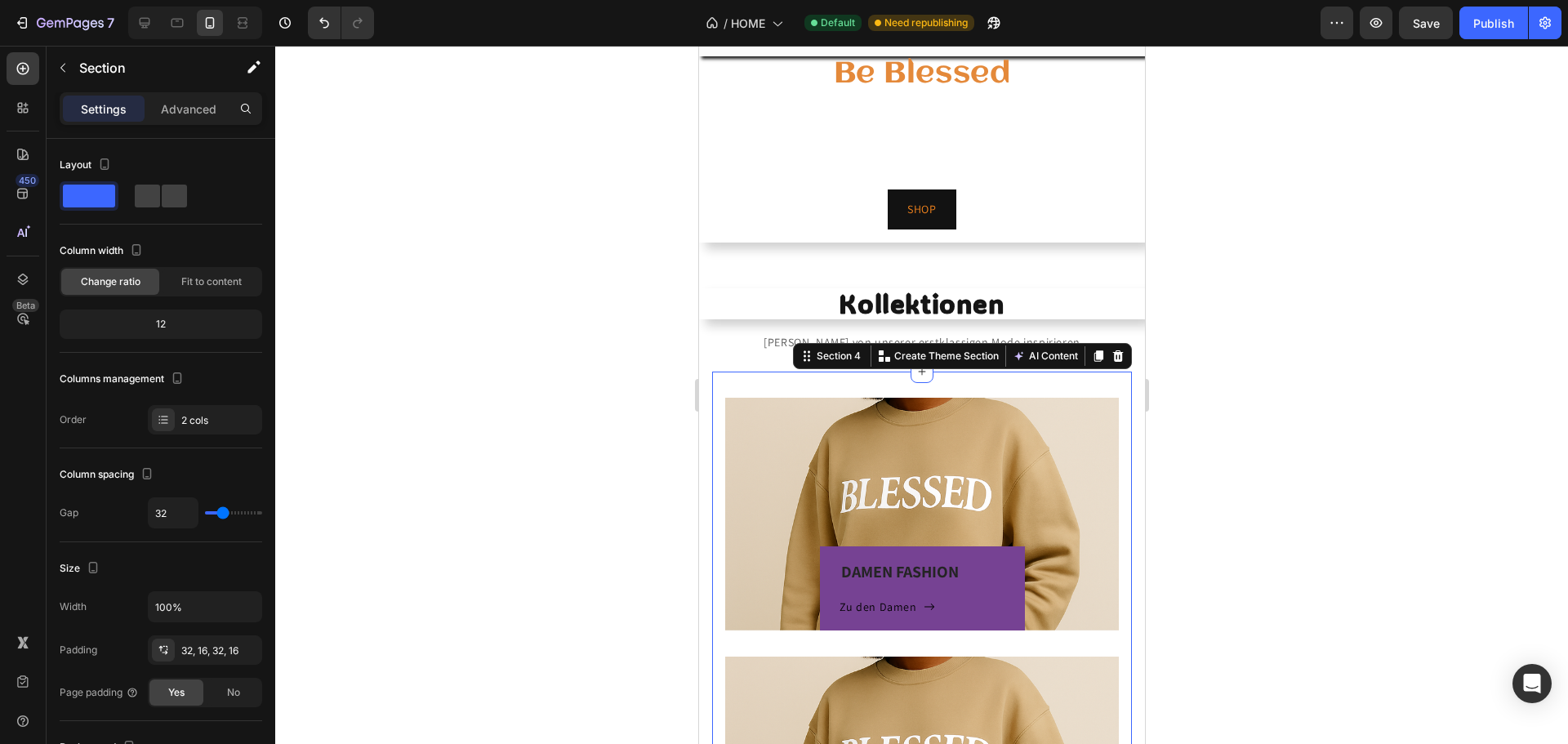
click at [165, 203] on span at bounding box center [175, 196] width 25 height 23
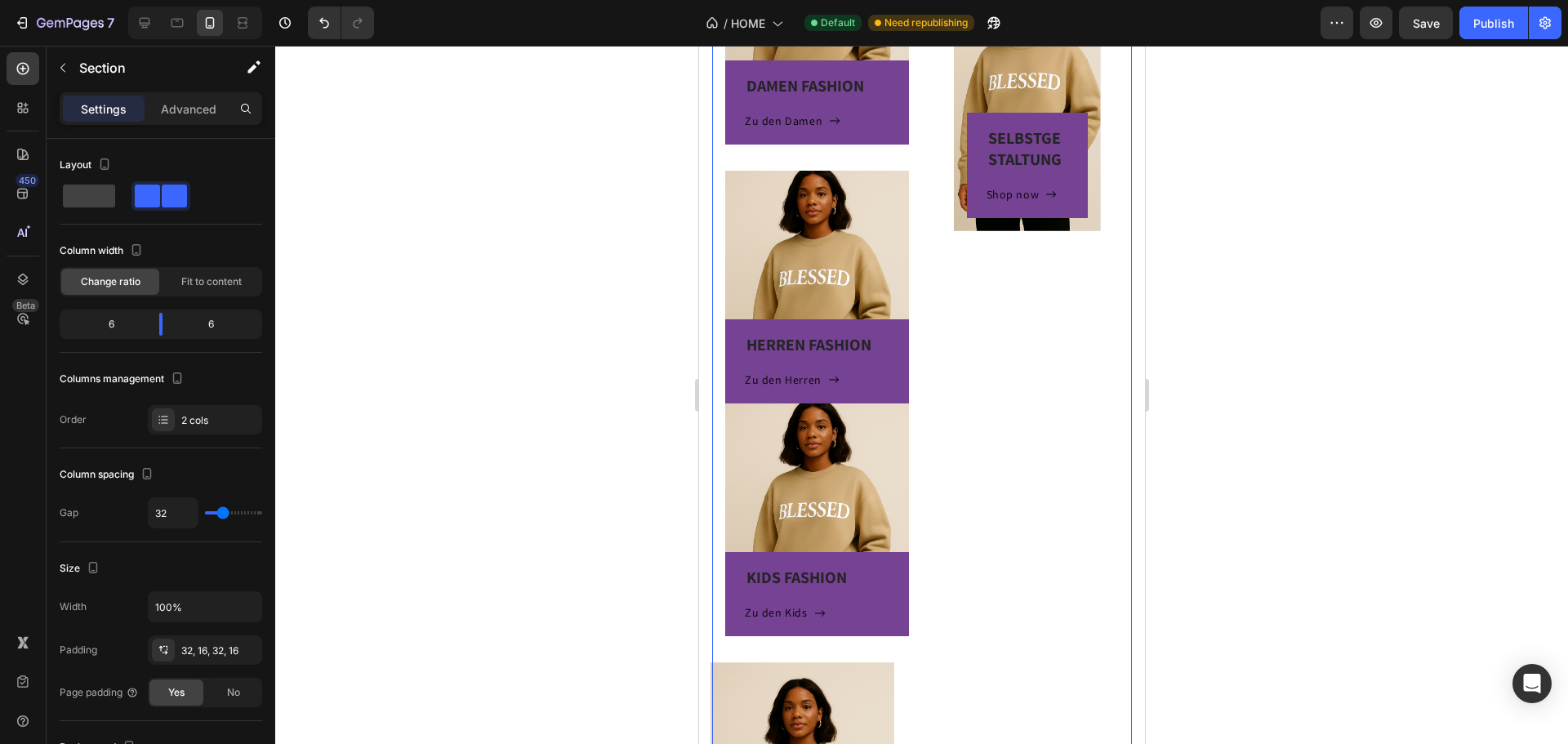
scroll to position [572, 0]
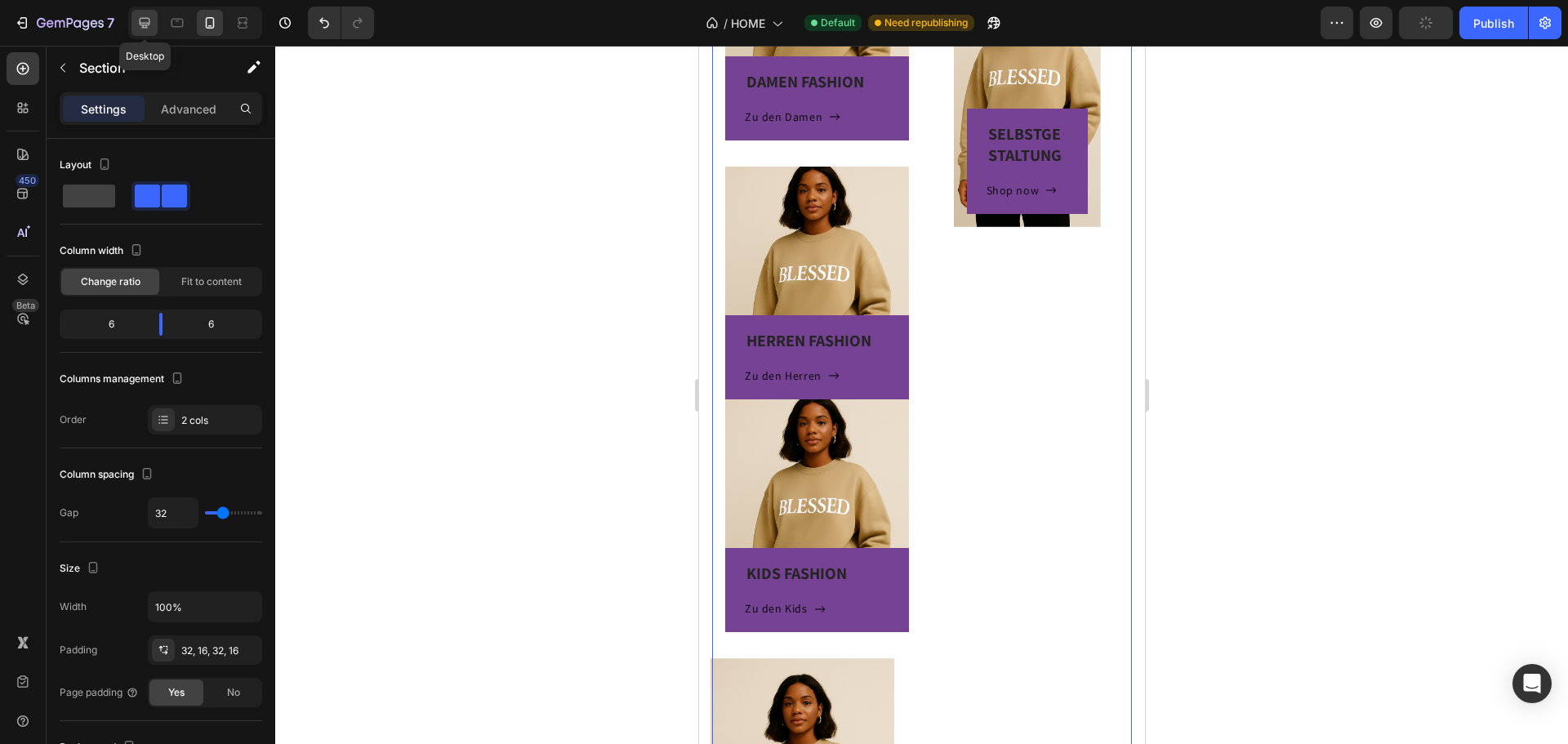
click at [139, 34] on div at bounding box center [144, 22] width 26 height 26
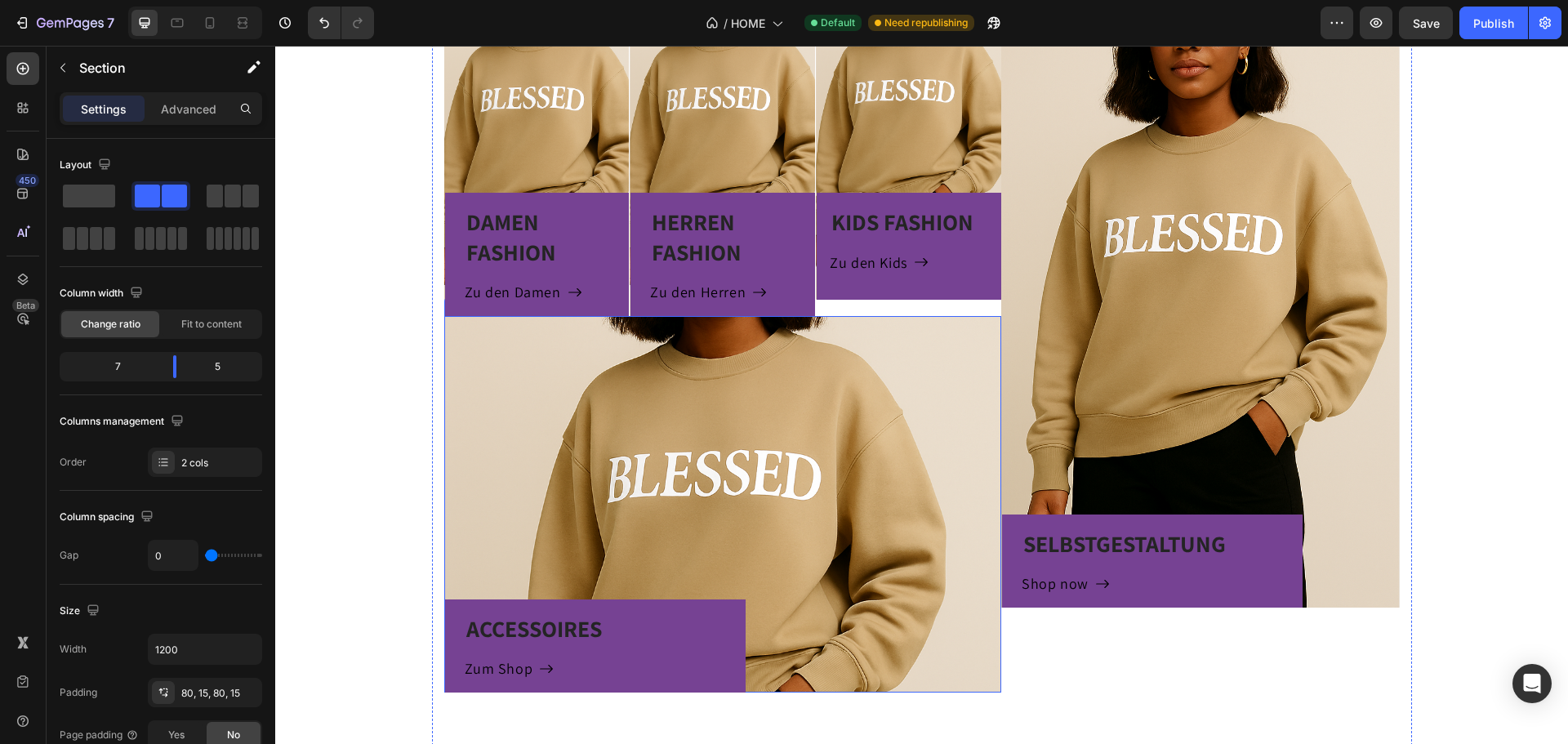
scroll to position [514, 0]
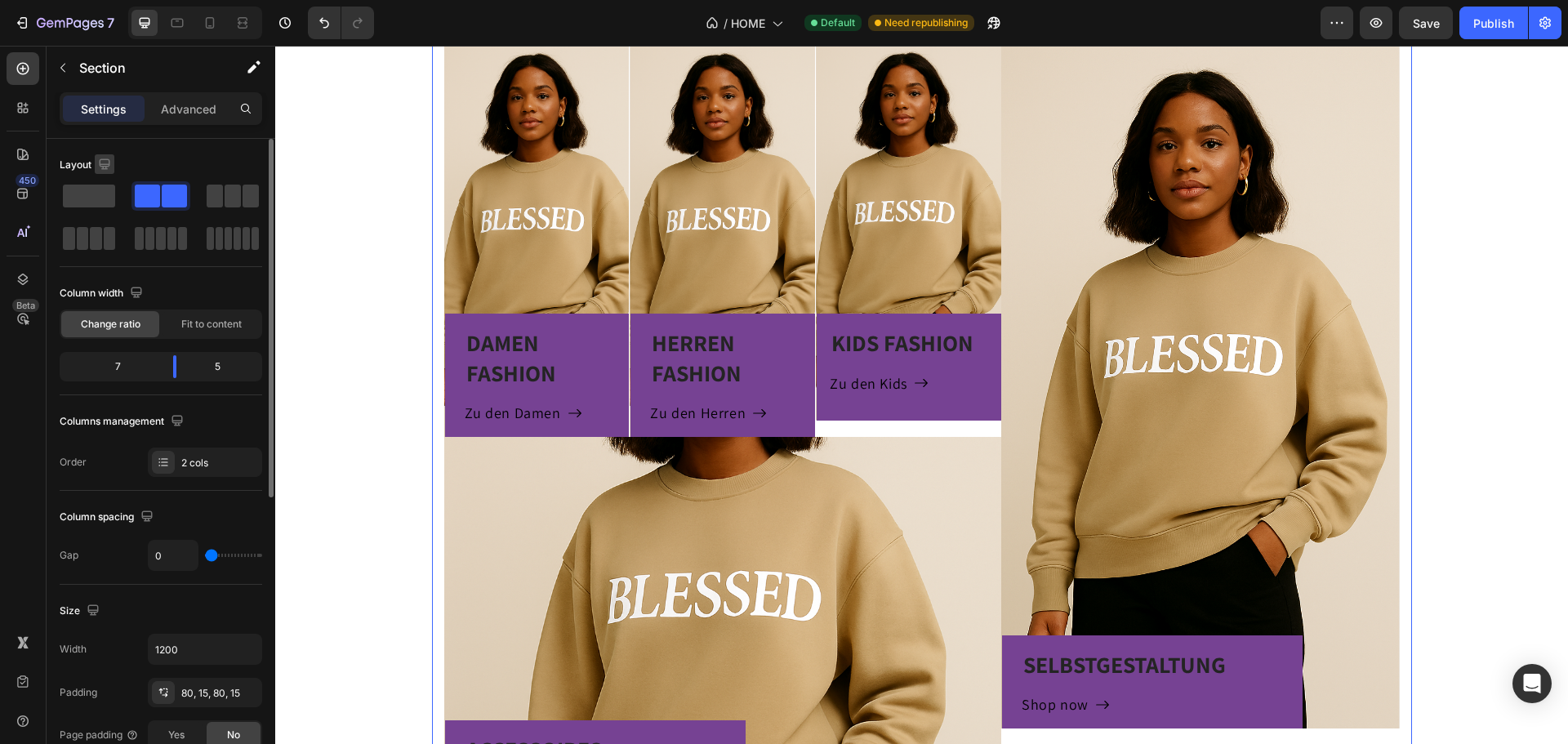
click at [103, 168] on icon "button" at bounding box center [104, 163] width 11 height 11
click at [104, 249] on icon "button" at bounding box center [108, 249] width 9 height 12
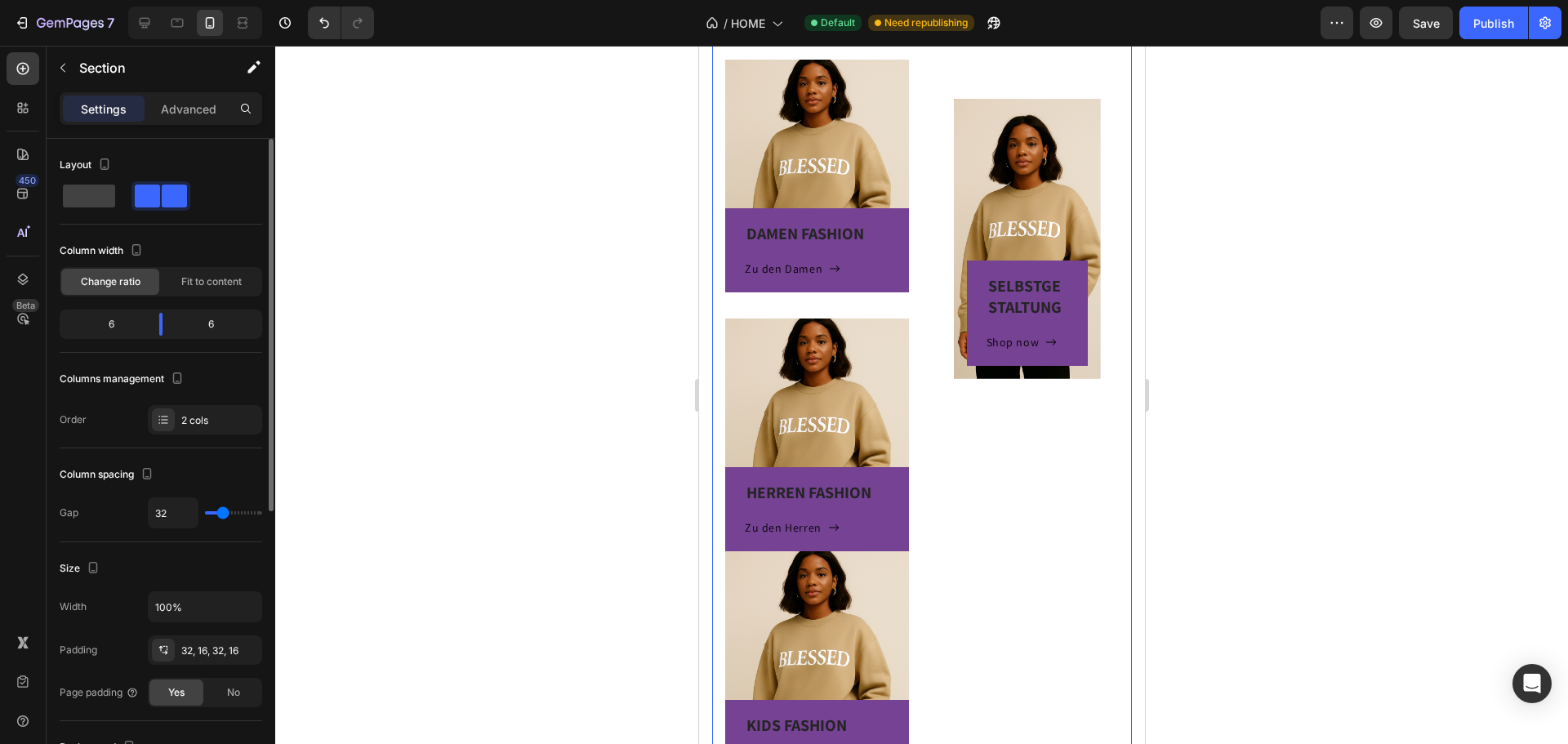
scroll to position [294, 0]
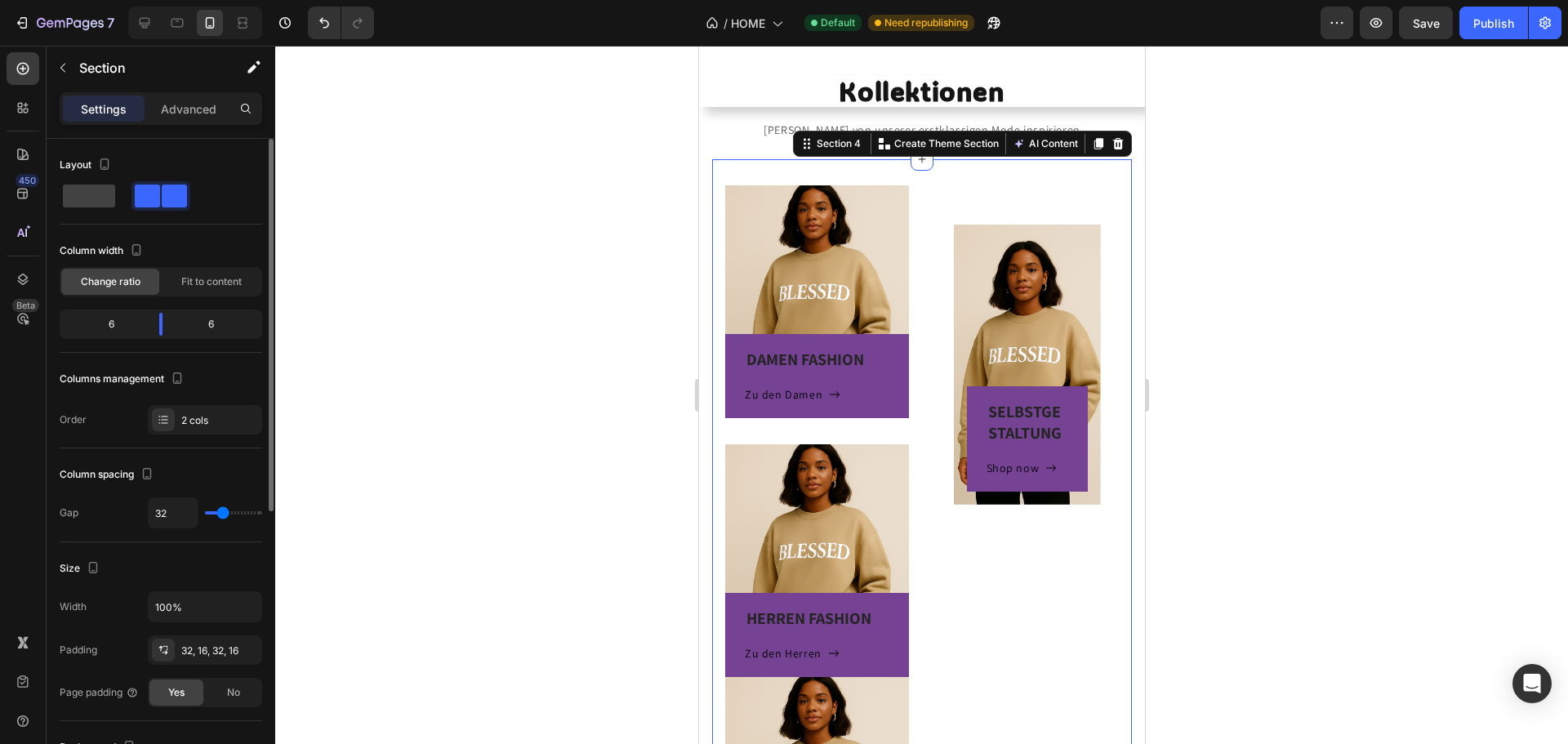
click at [966, 167] on div "DAMEN FASHION Heading Zu den Damen Button Row Hero Banner HERREN FASHION Headin…" at bounding box center [921, 698] width 420 height 1080
click at [144, 34] on div at bounding box center [144, 22] width 26 height 26
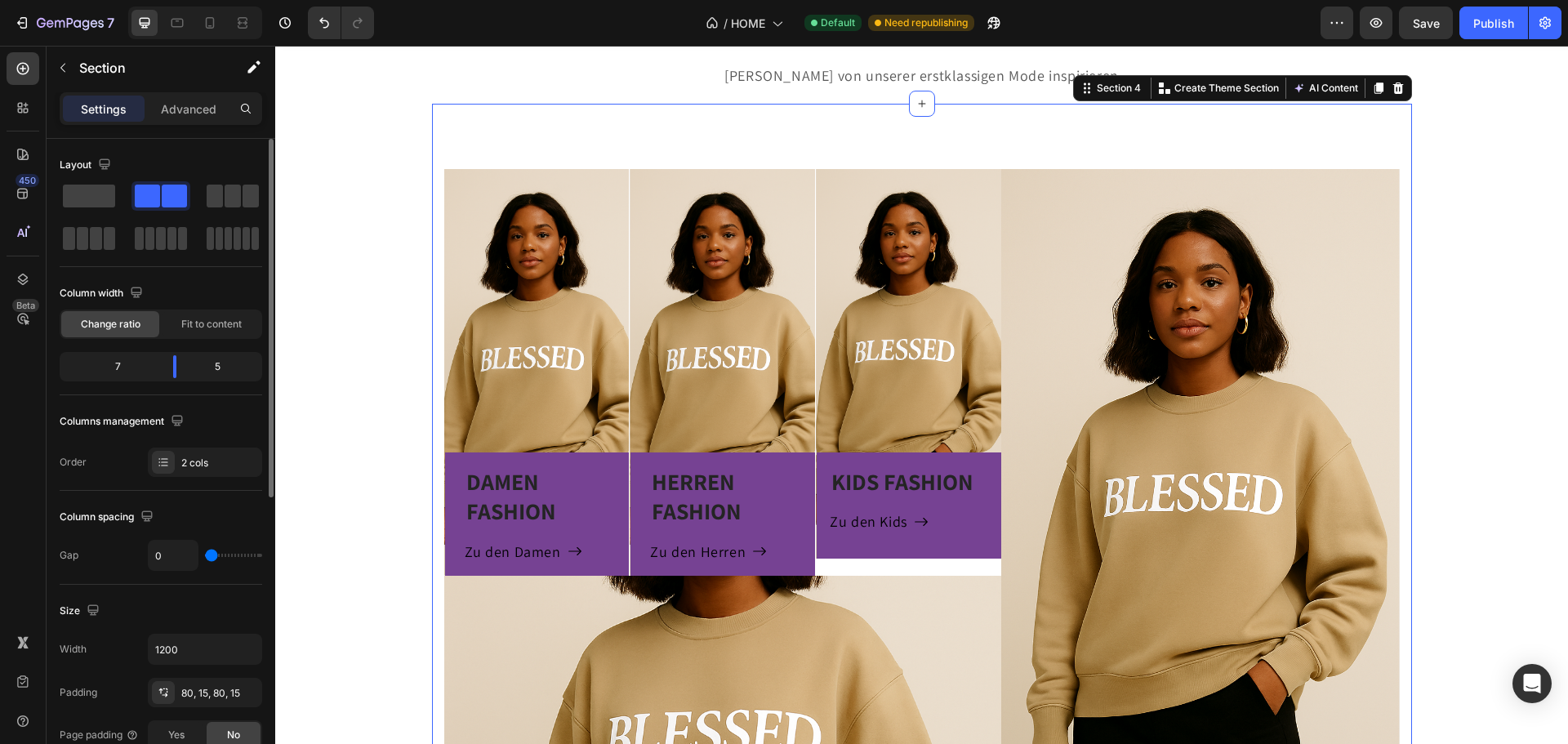
scroll to position [873, 0]
click at [212, 16] on icon at bounding box center [209, 22] width 16 height 16
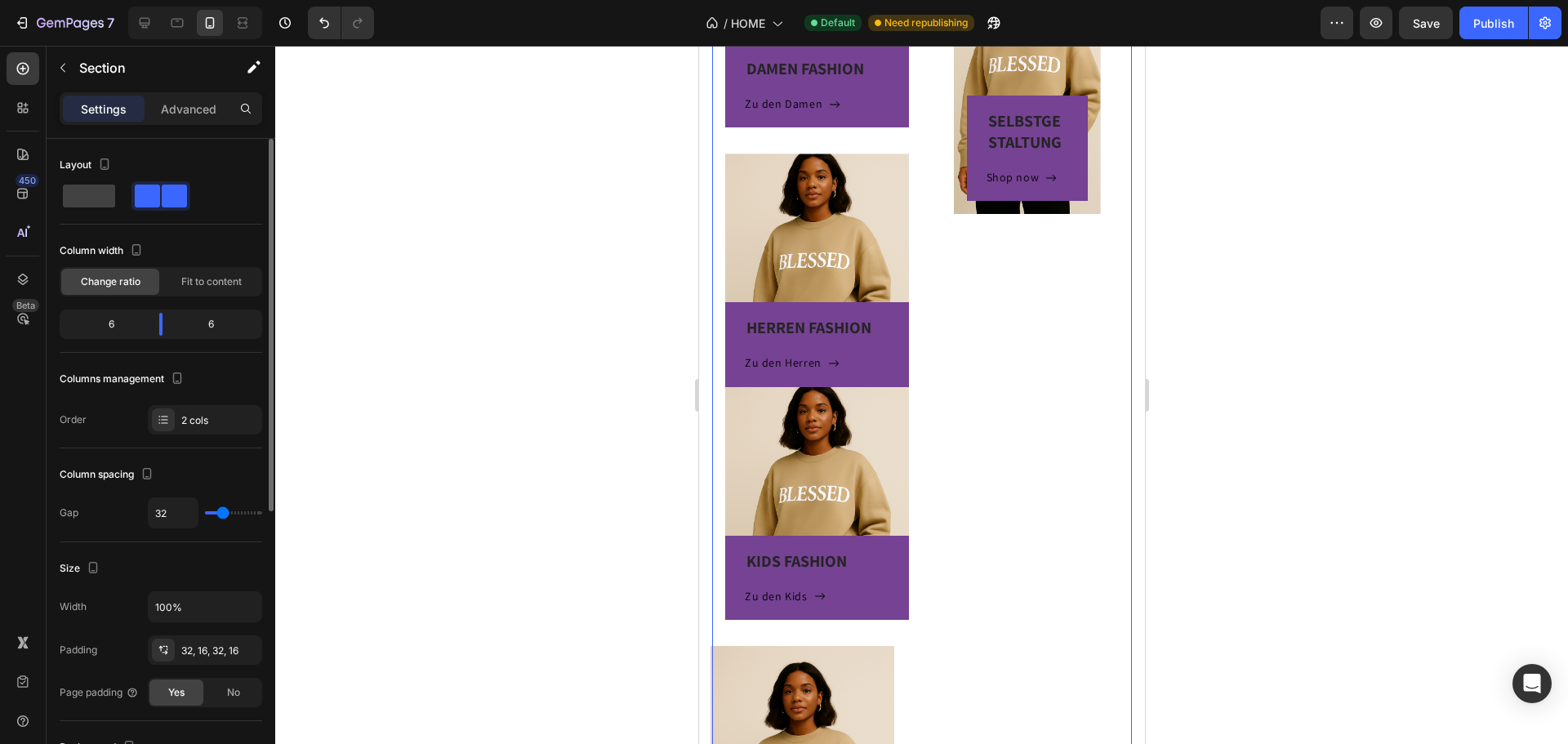
scroll to position [1092, 0]
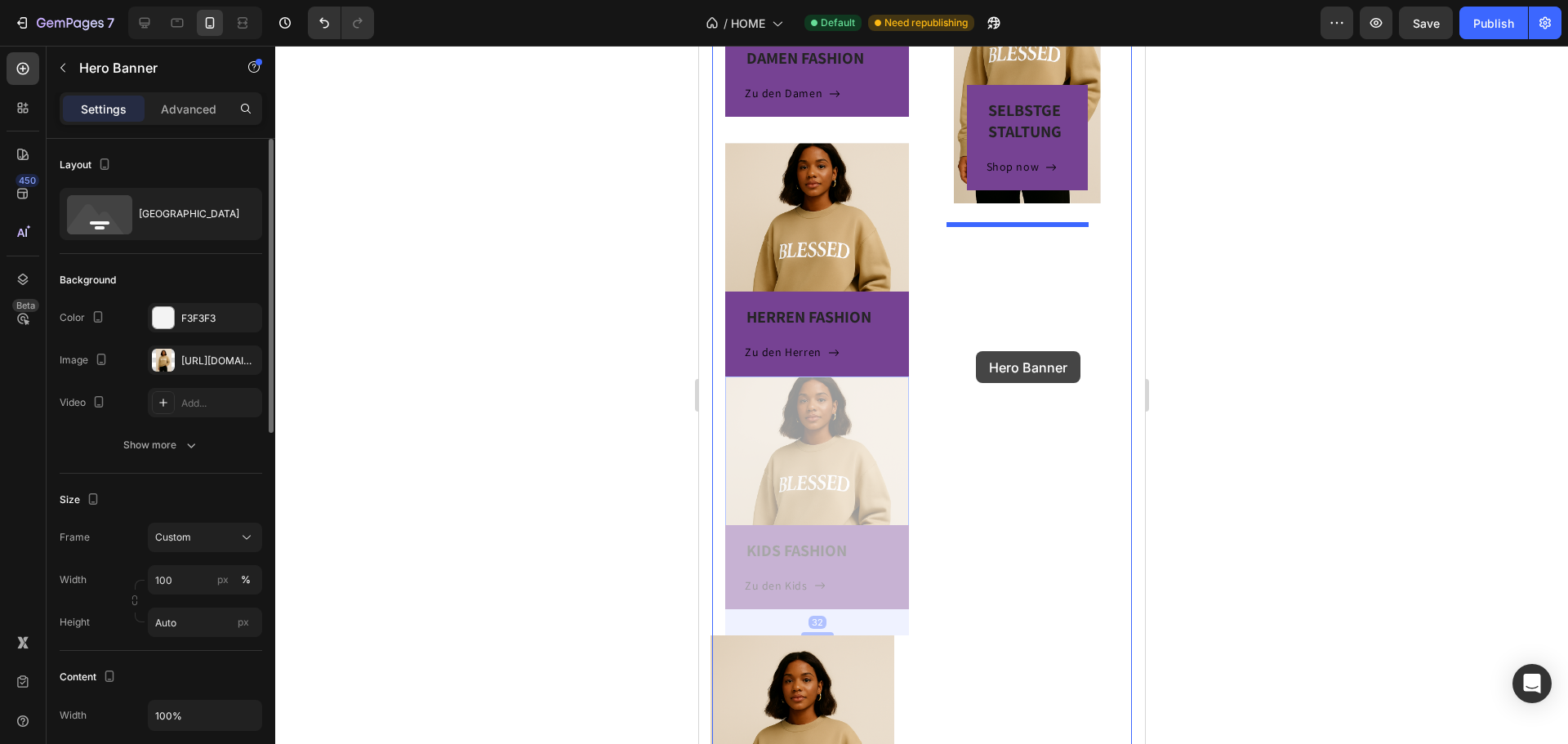
drag, startPoint x: 889, startPoint y: 439, endPoint x: 977, endPoint y: 344, distance: 129.5
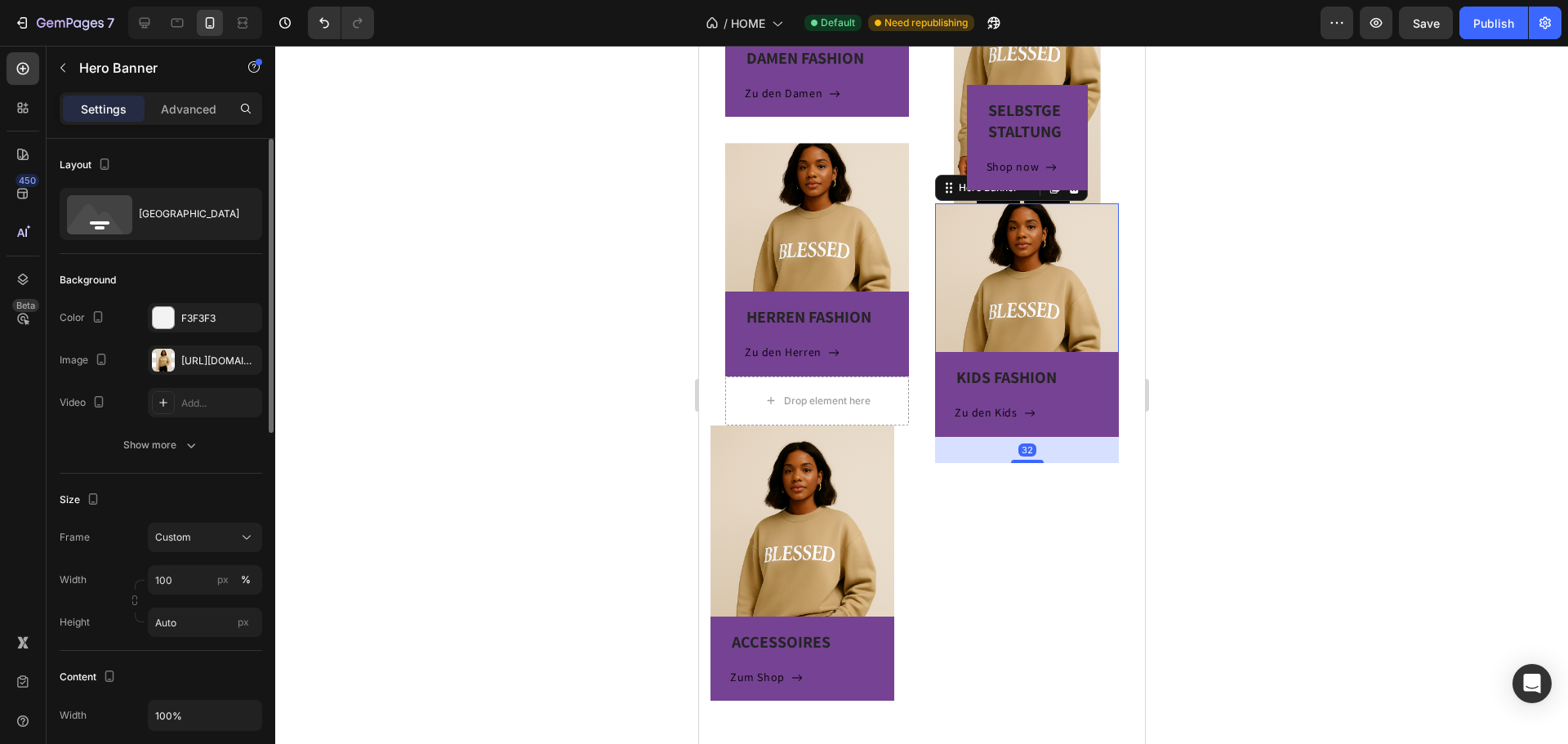
scroll to position [847, 0]
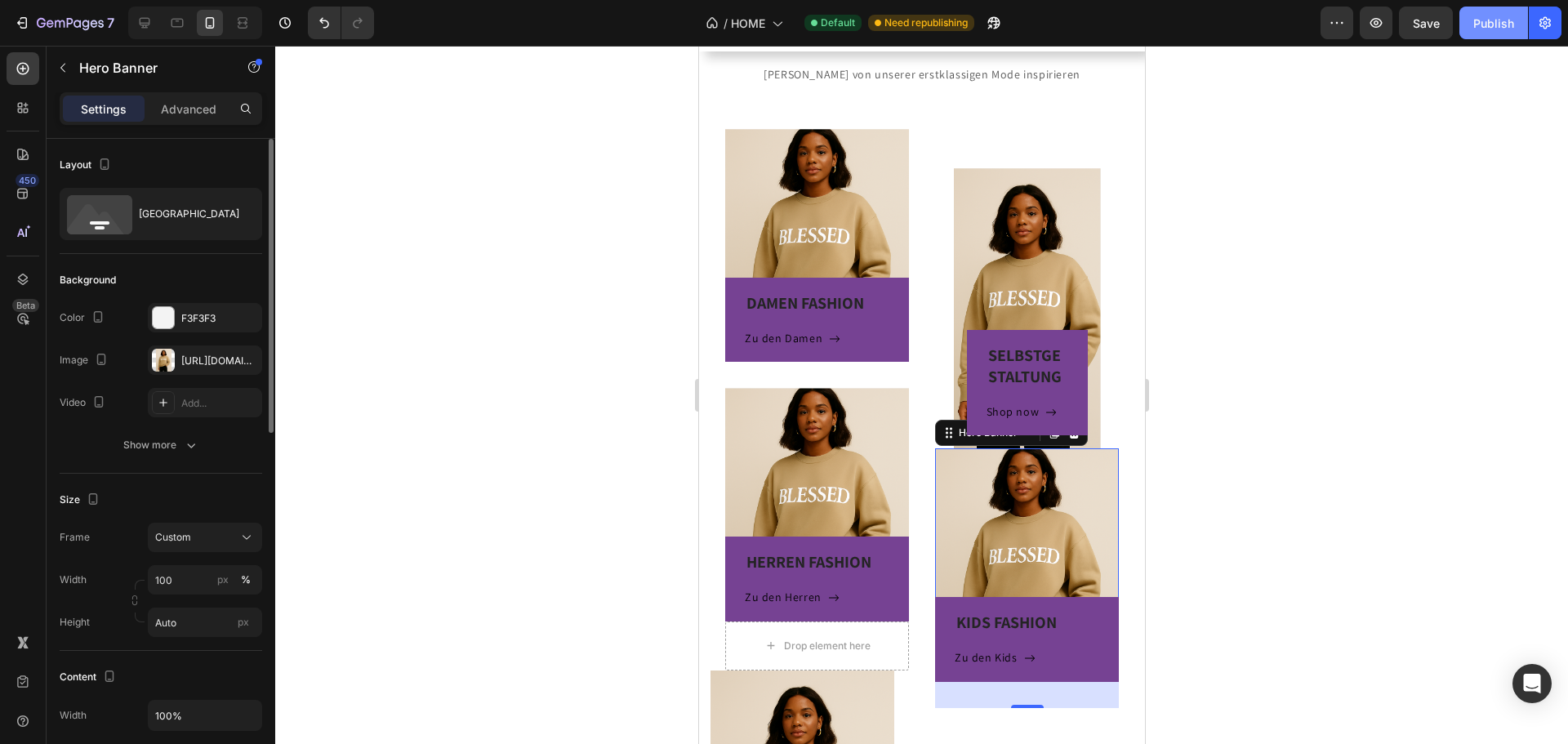
click at [1471, 32] on button "Publish" at bounding box center [1493, 23] width 69 height 33
click at [315, 18] on button "Undo/Redo" at bounding box center [325, 23] width 33 height 33
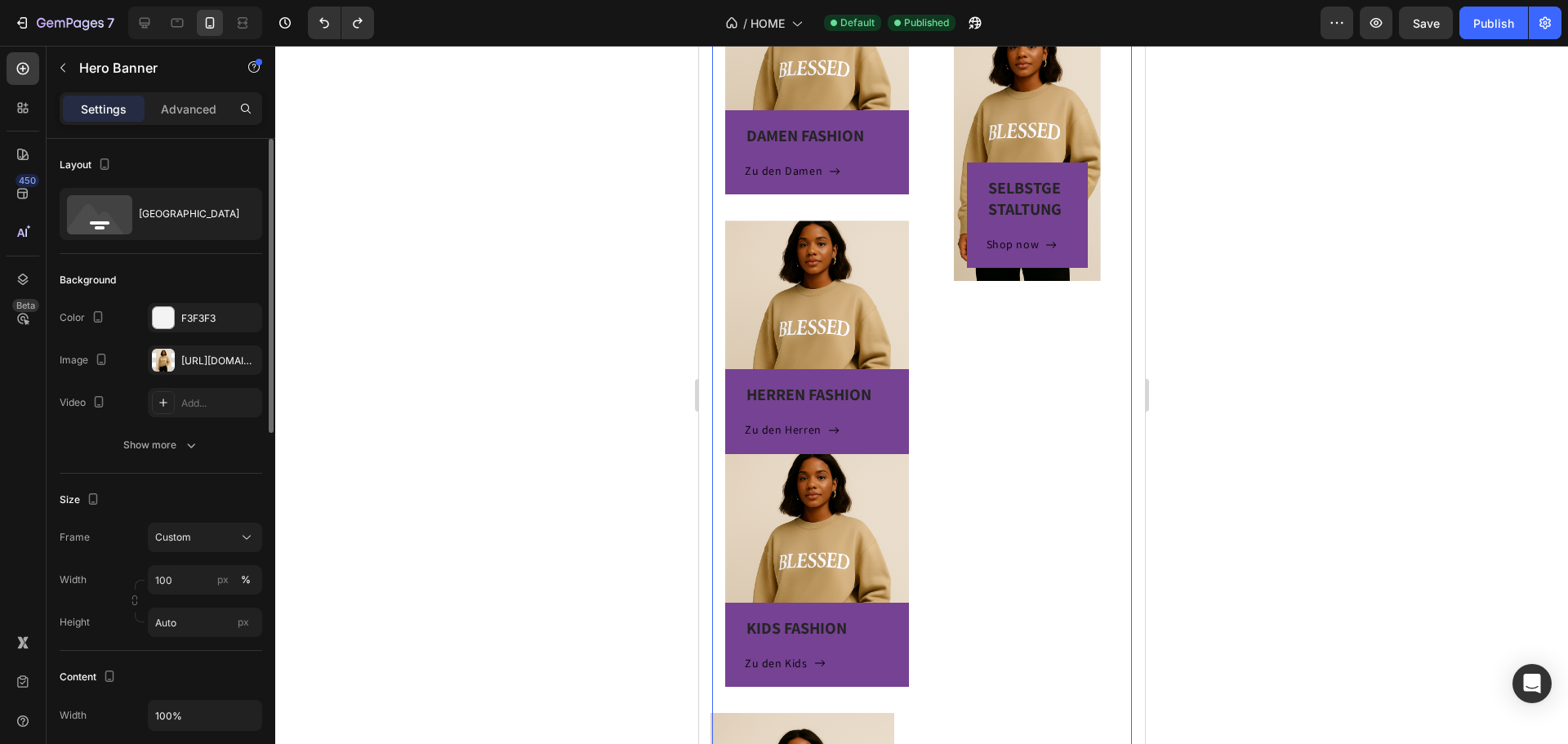
scroll to position [1092, 0]
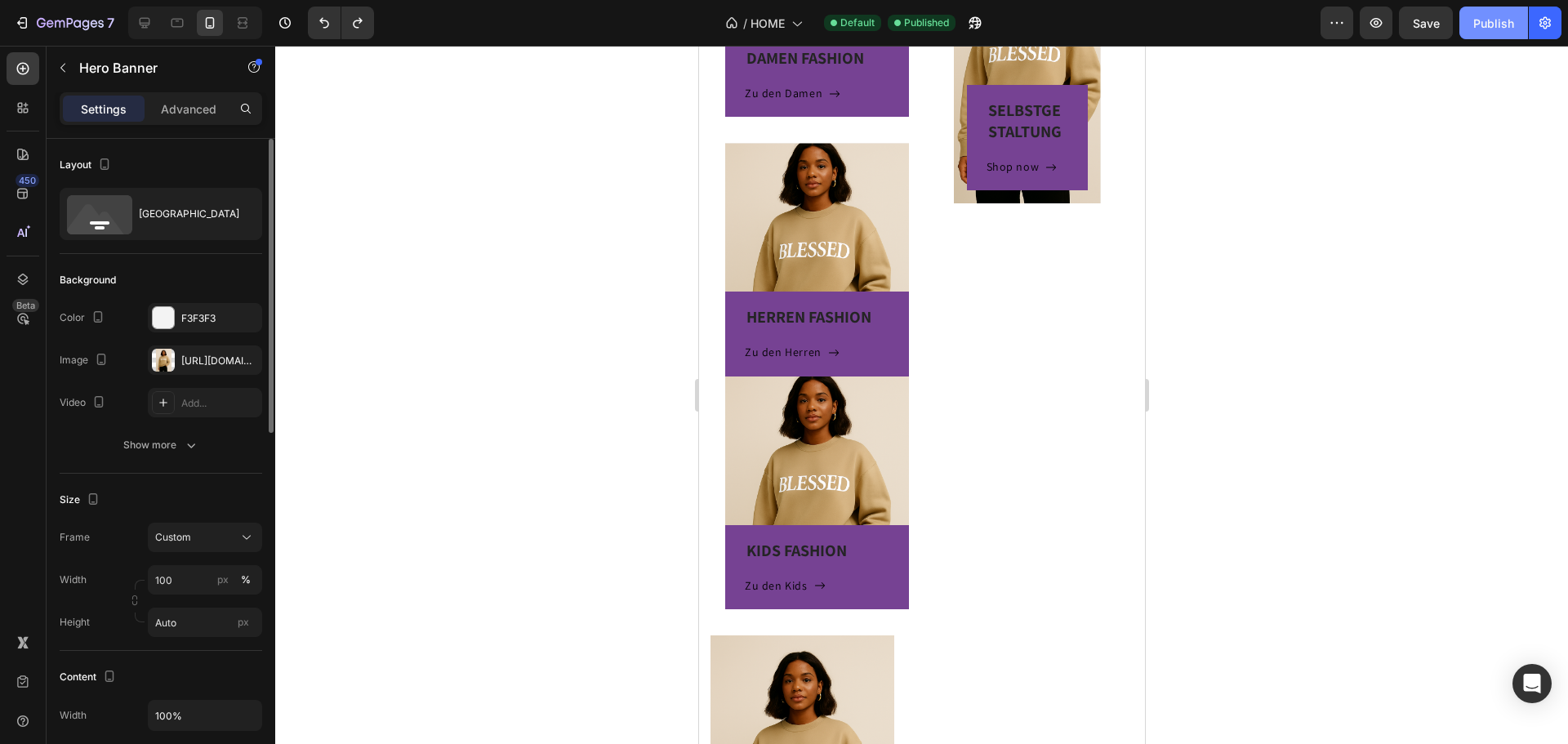
click at [1501, 23] on div "Publish" at bounding box center [1493, 23] width 41 height 17
click at [95, 172] on button "button" at bounding box center [105, 164] width 19 height 19
click at [107, 255] on icon "button" at bounding box center [108, 248] width 16 height 16
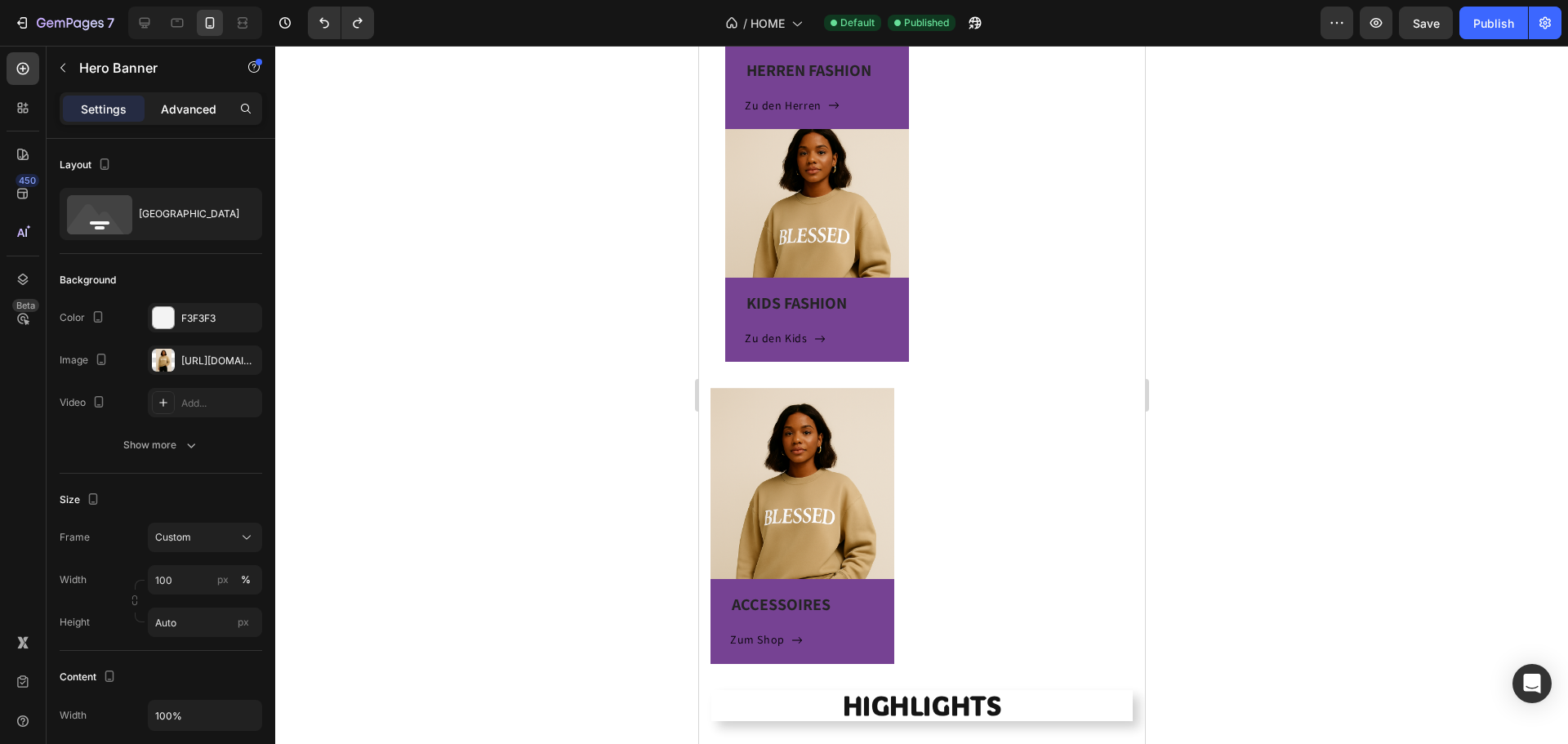
scroll to position [765, 0]
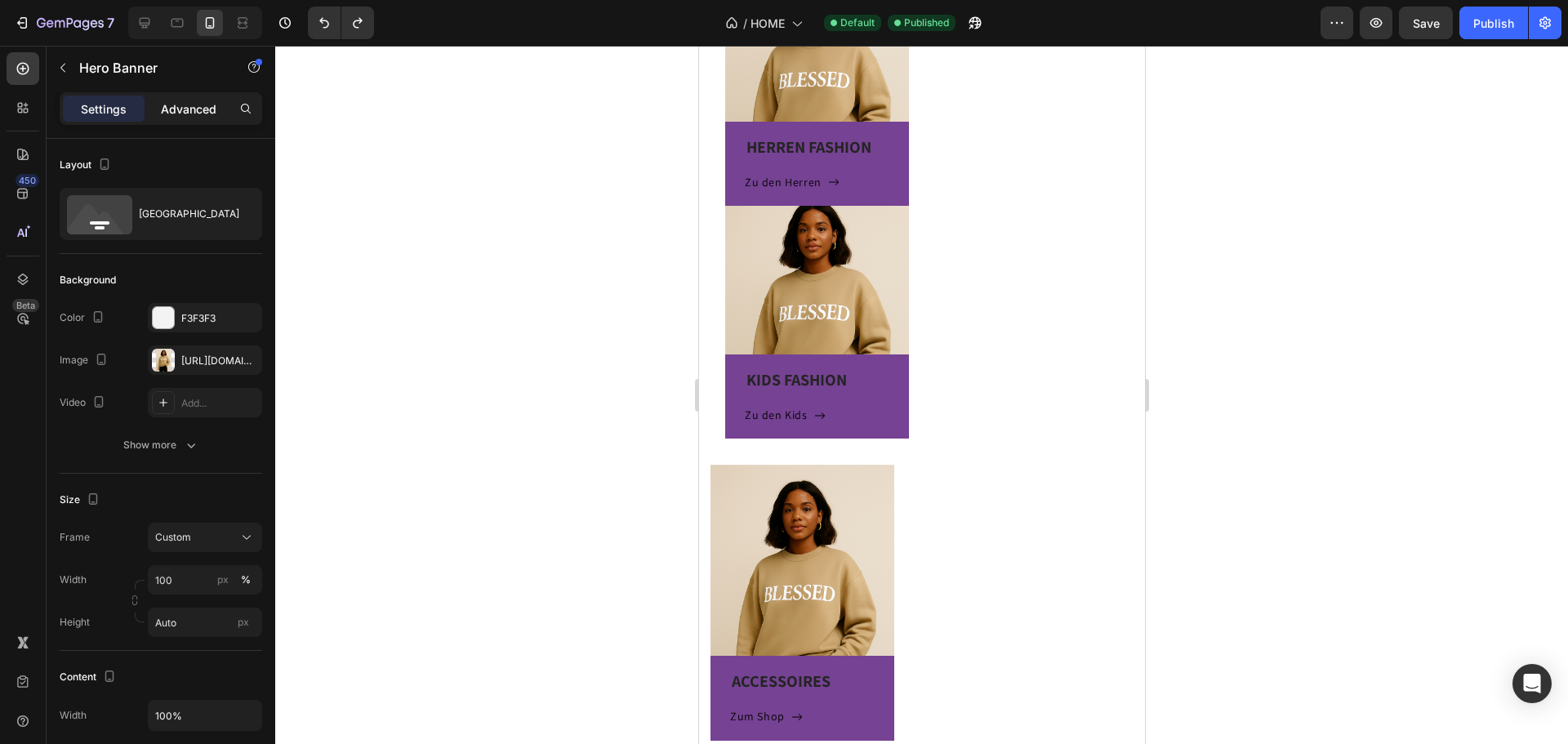
click at [188, 110] on p "Advanced" at bounding box center [188, 110] width 55 height 17
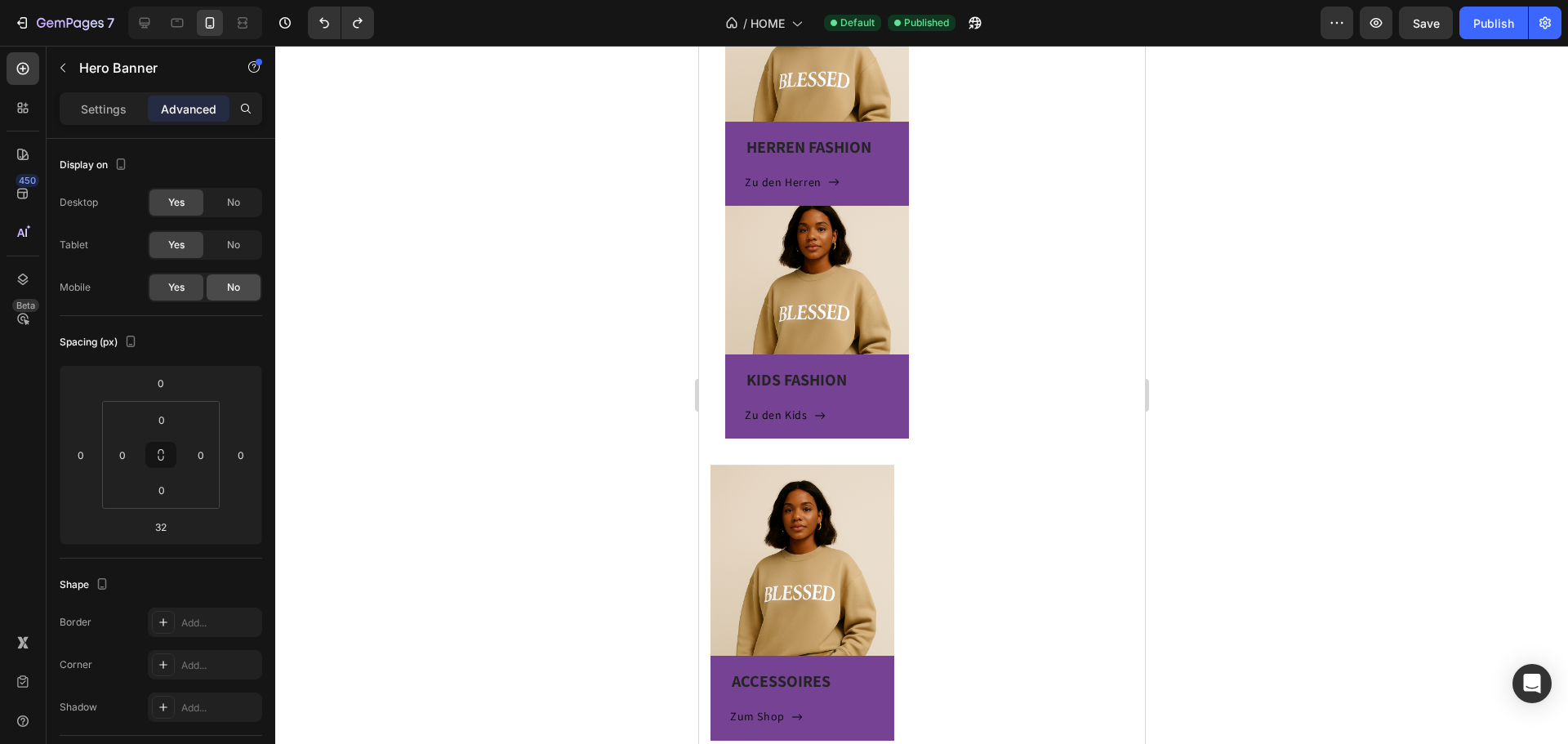
click at [225, 284] on div "No" at bounding box center [234, 287] width 54 height 26
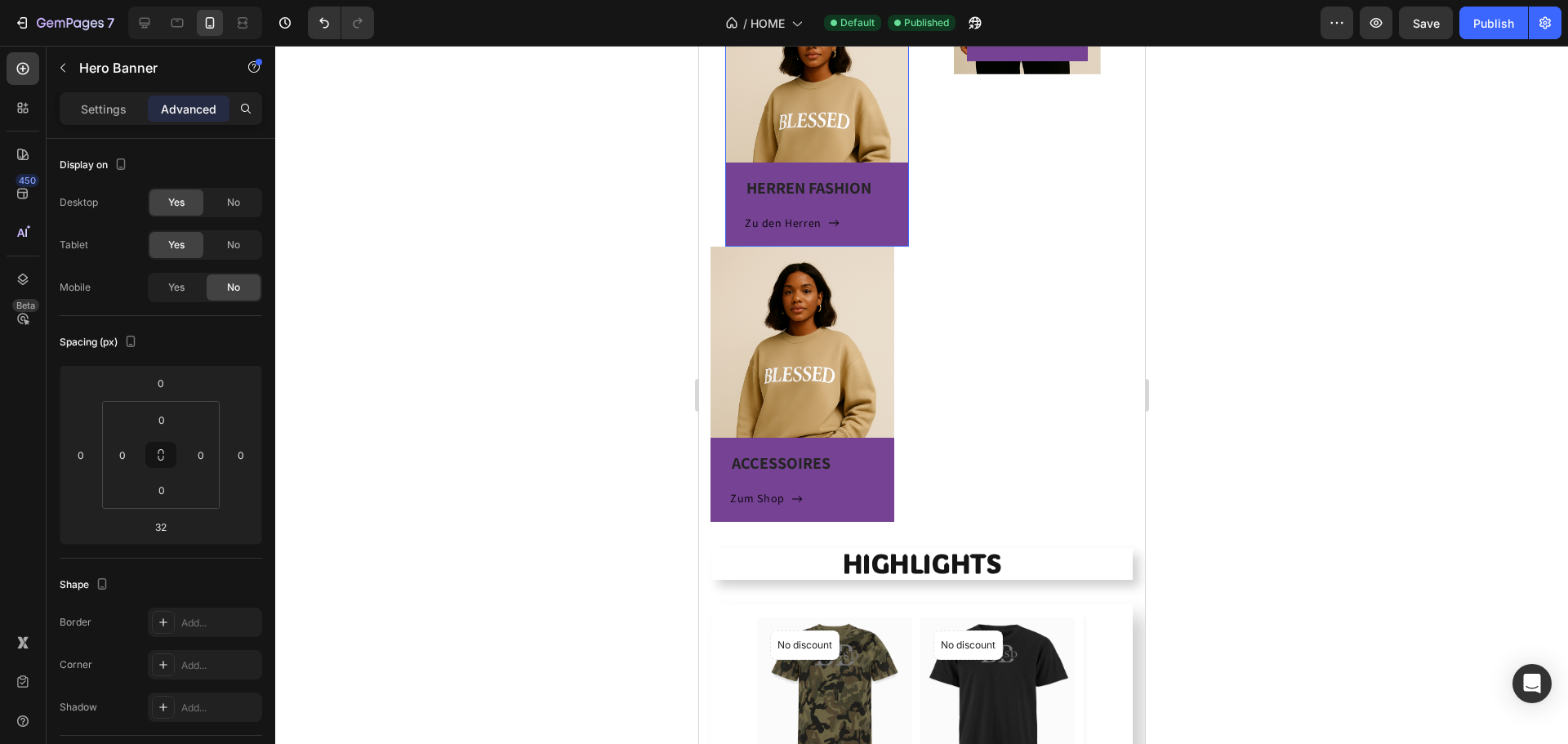
scroll to position [684, 0]
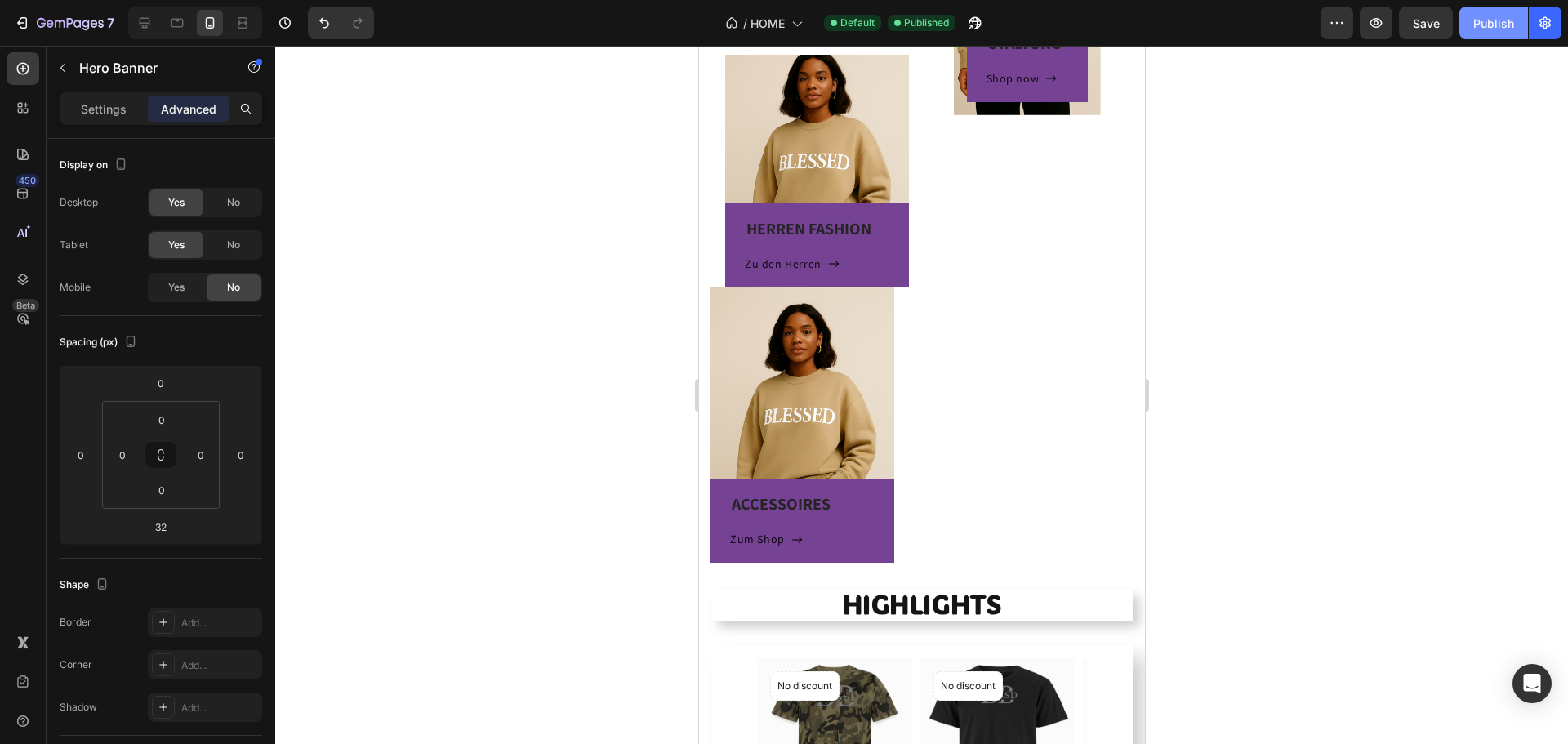
click at [1512, 25] on div "Publish" at bounding box center [1493, 23] width 41 height 17
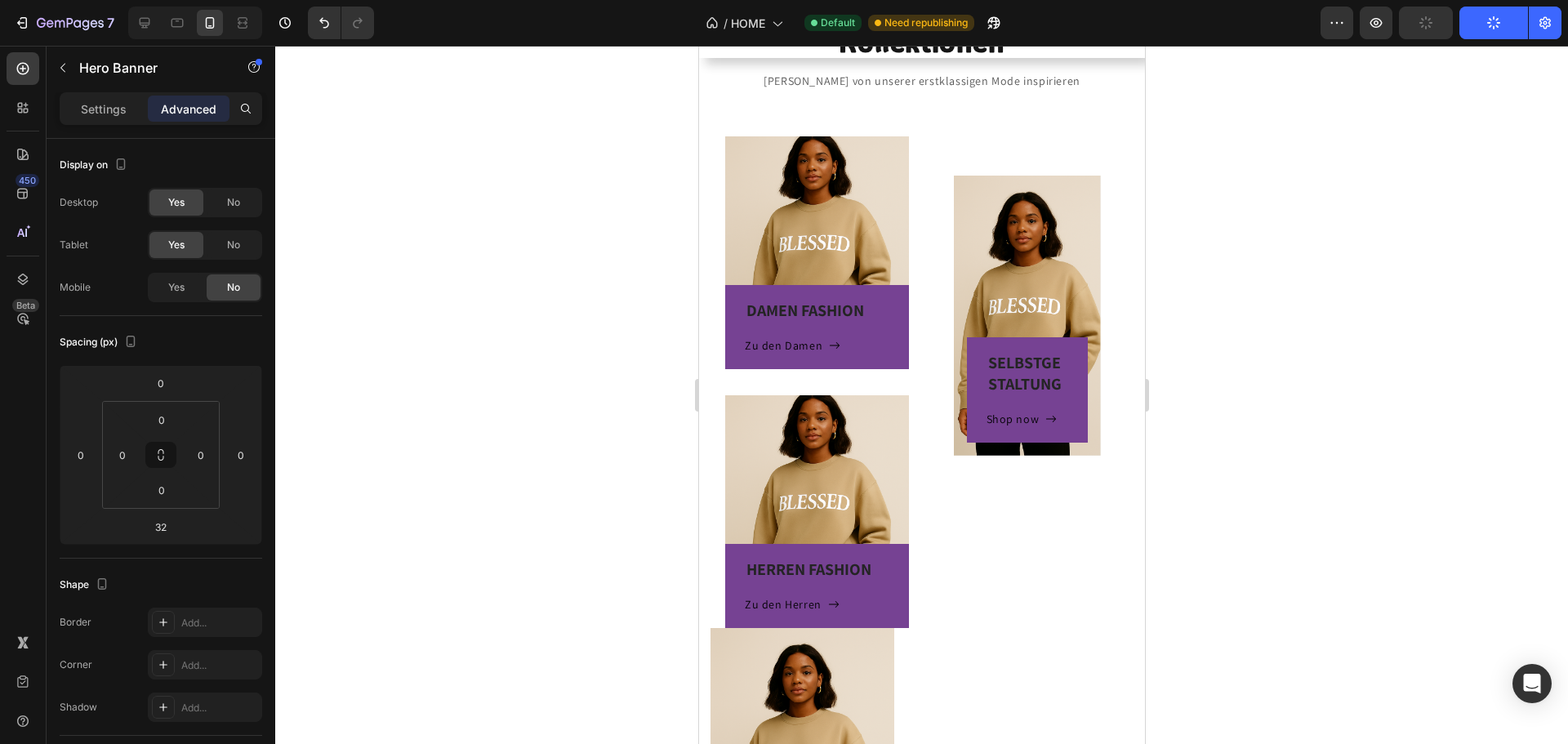
scroll to position [275, 0]
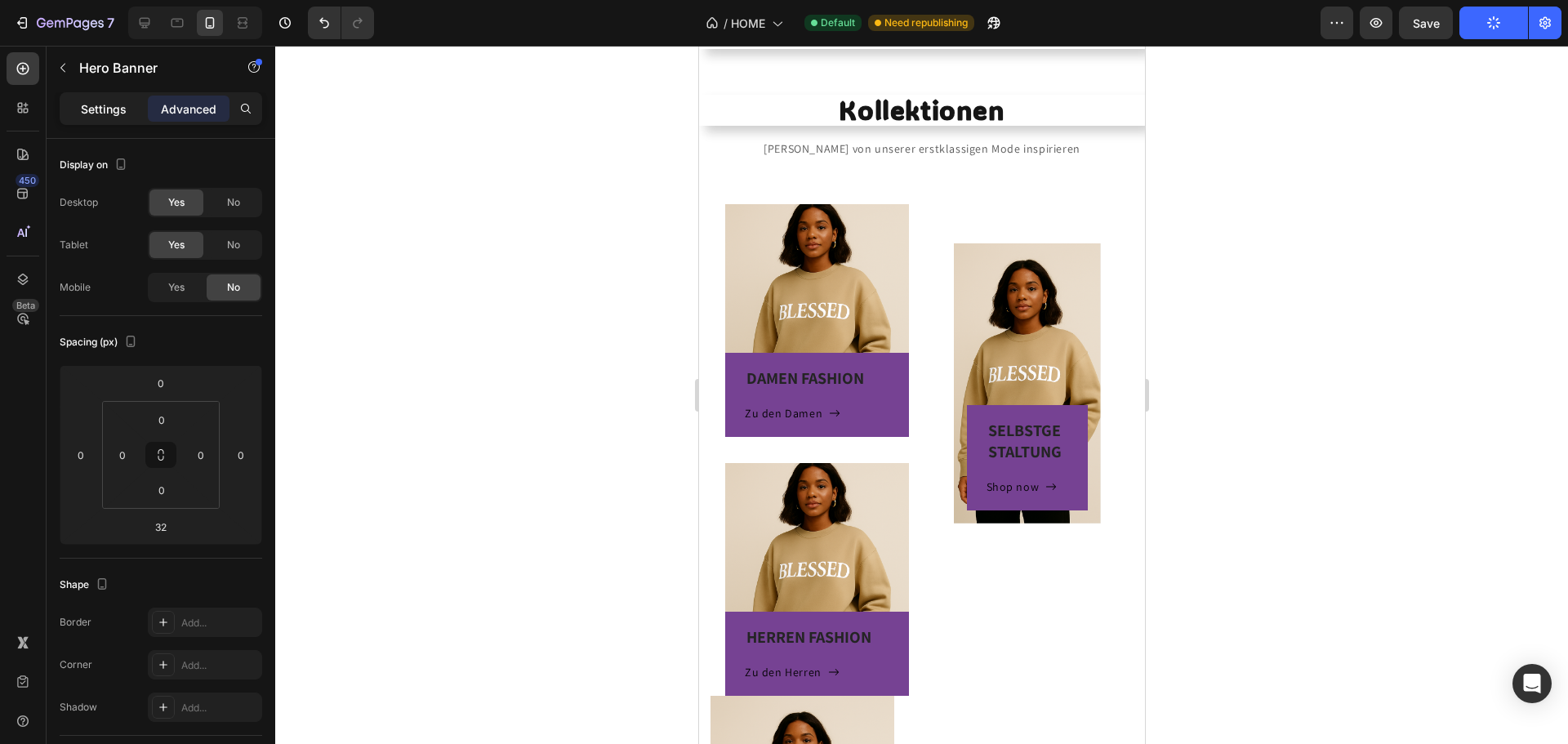
click at [104, 112] on p "Settings" at bounding box center [103, 110] width 46 height 17
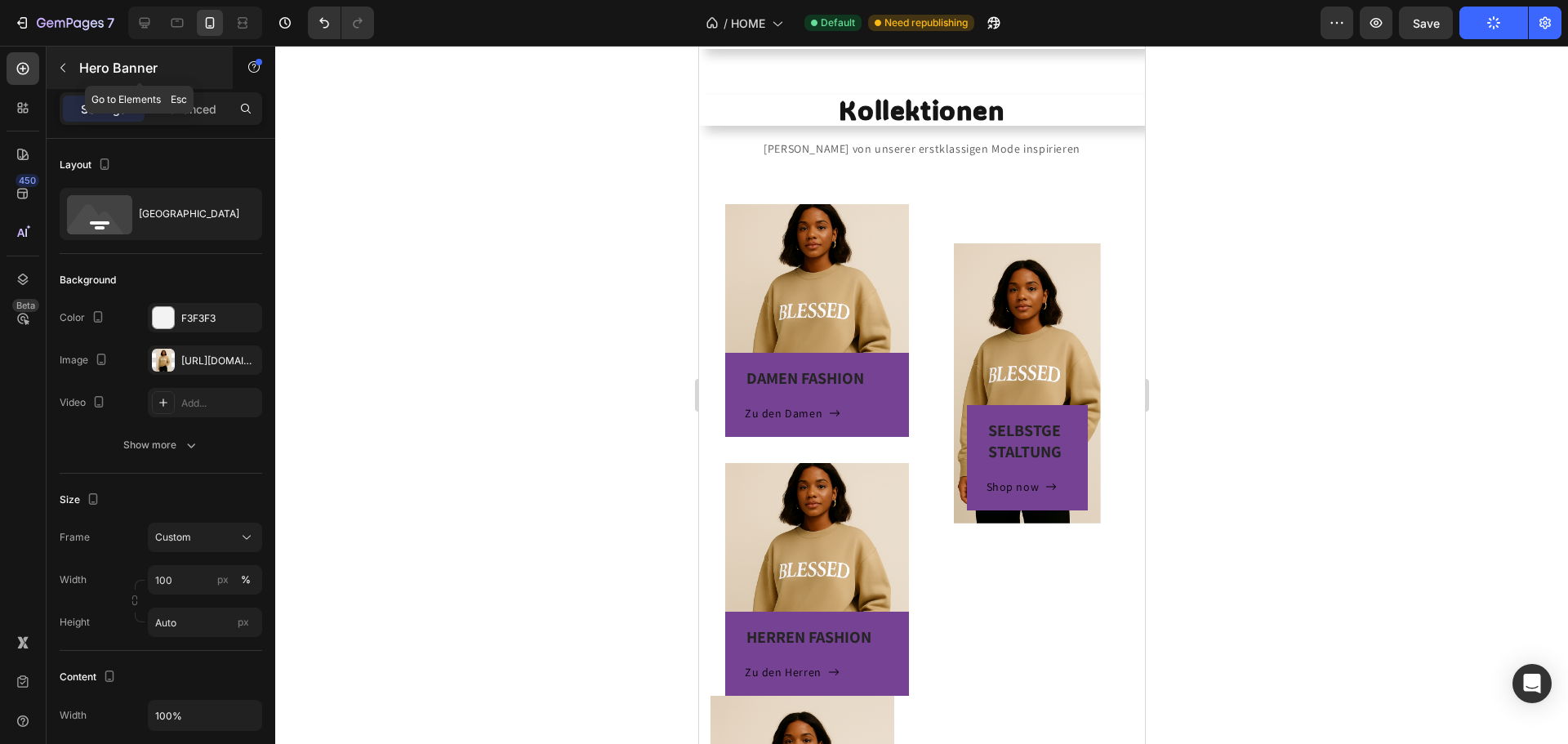
click at [84, 64] on p "Hero Banner" at bounding box center [148, 68] width 139 height 19
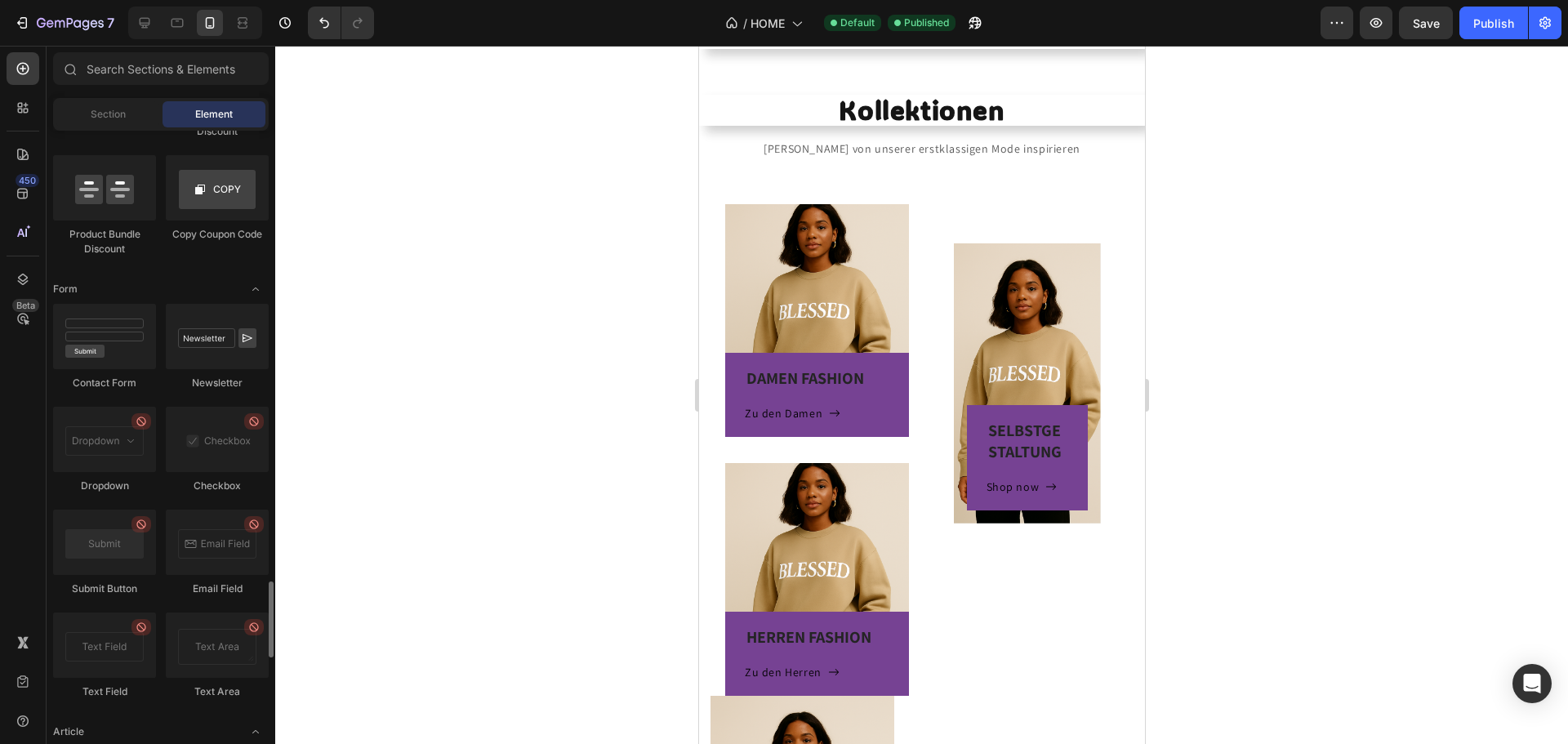
scroll to position [3414, 0]
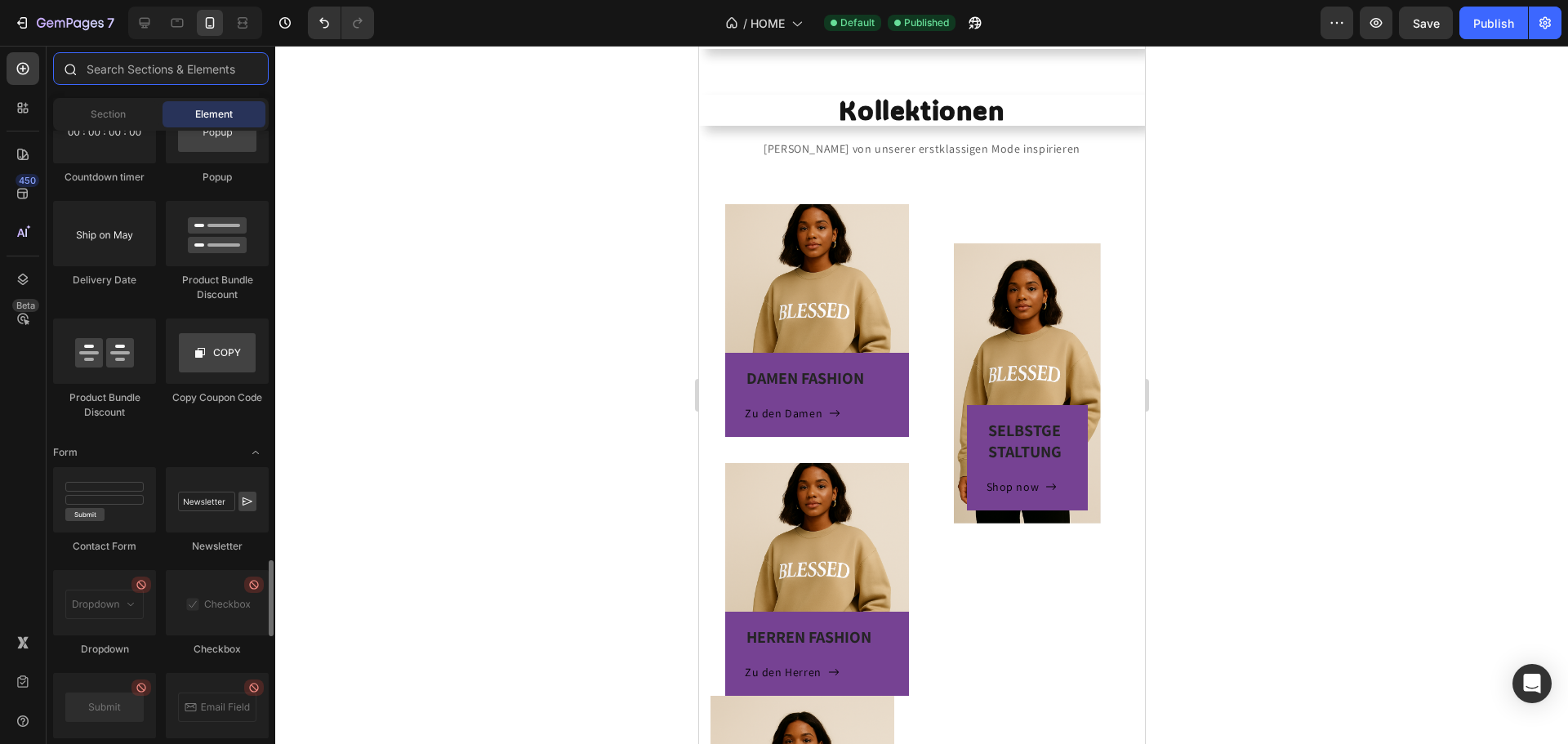
click at [148, 70] on input "text" at bounding box center [161, 69] width 215 height 33
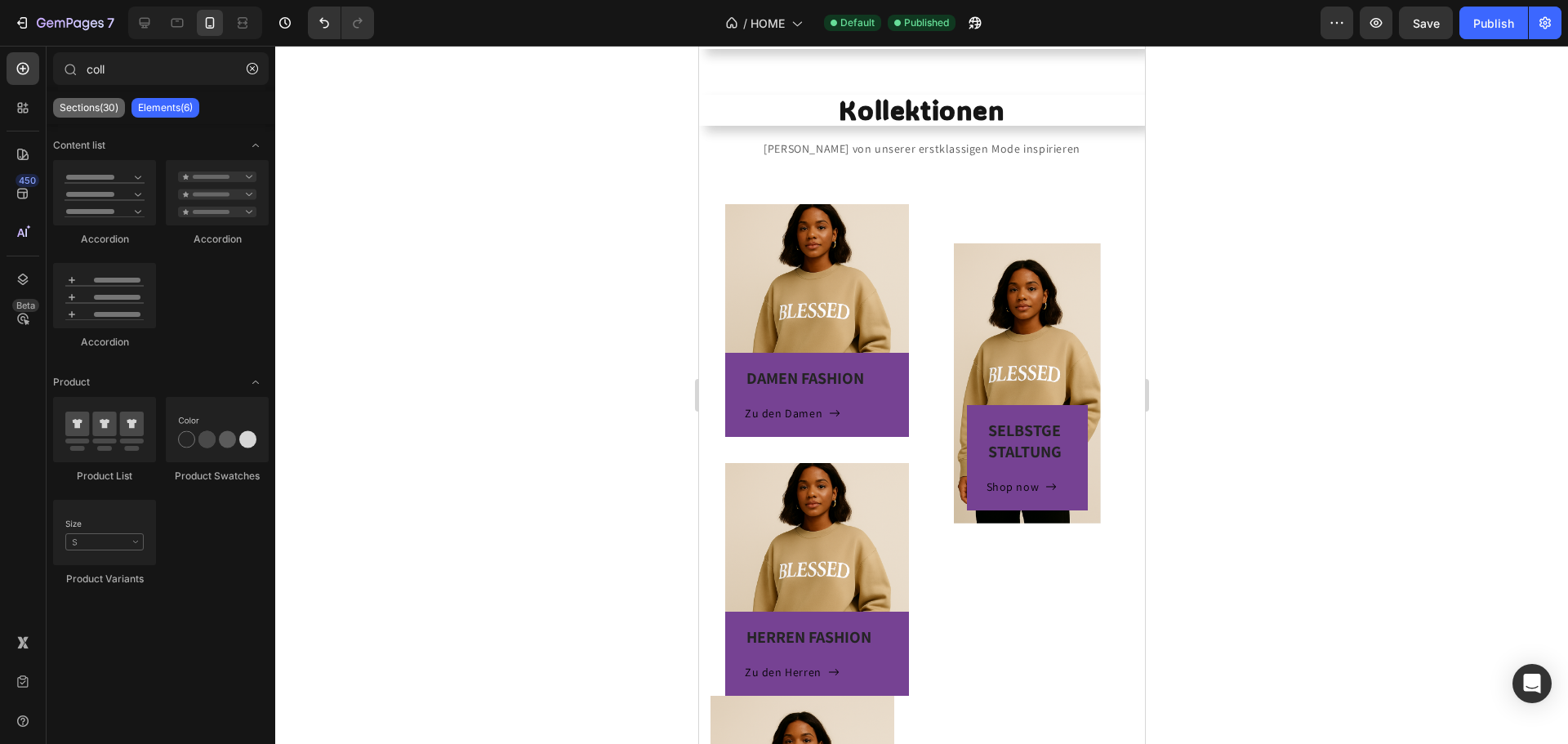
click at [104, 99] on div "Sections(30)" at bounding box center [89, 108] width 72 height 19
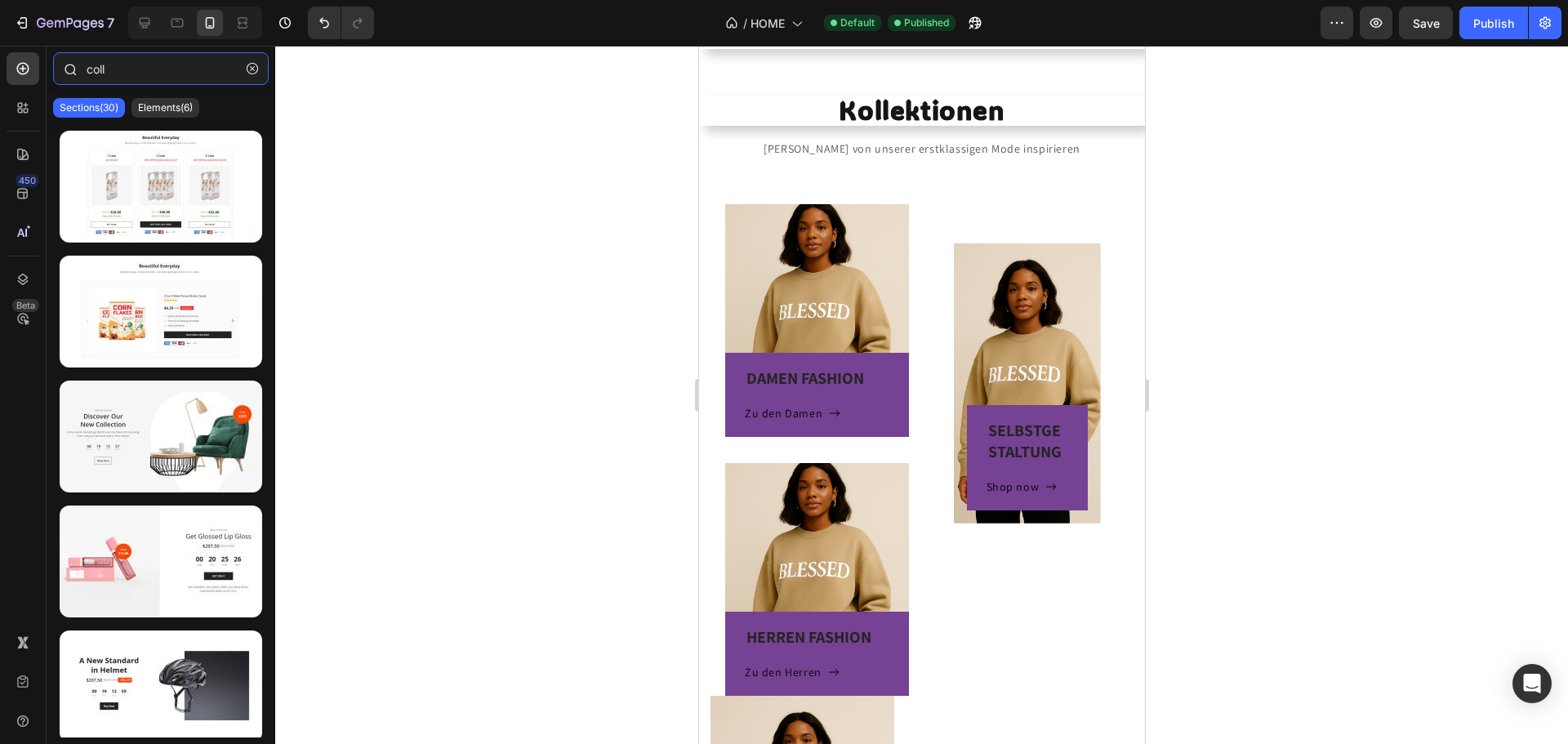
click at [125, 71] on input "coll" at bounding box center [161, 69] width 215 height 33
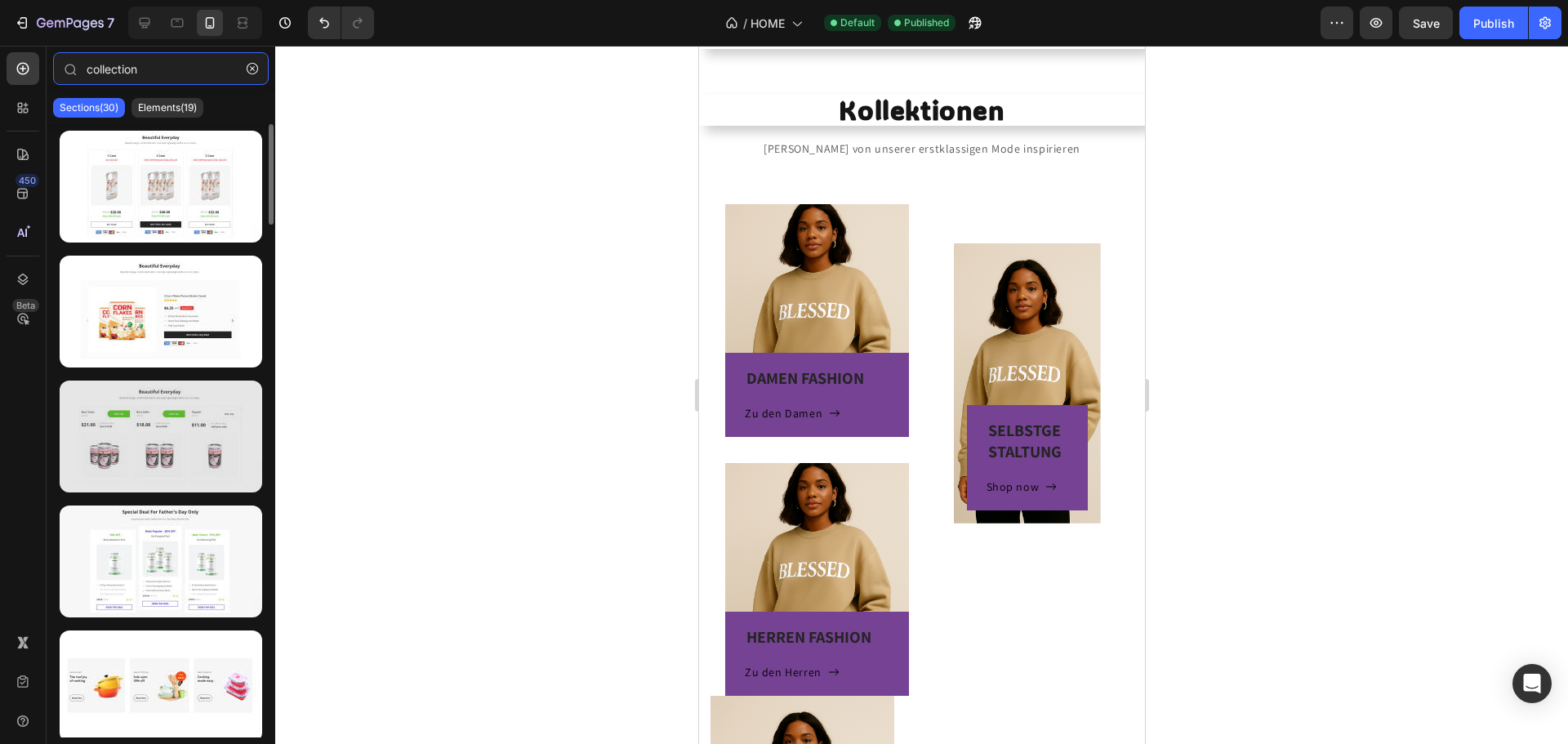
scroll to position [163, 0]
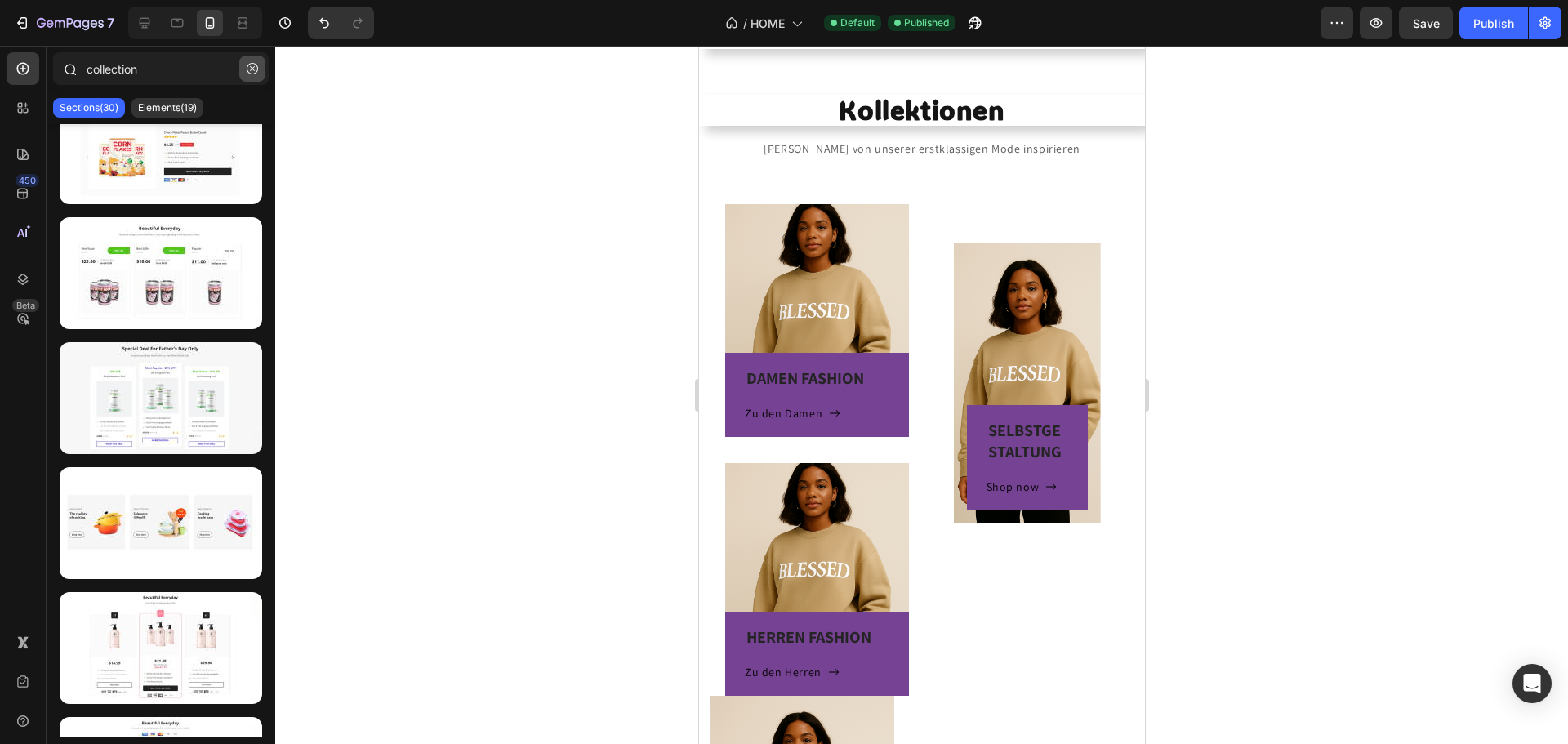
click at [258, 70] on button "button" at bounding box center [252, 68] width 26 height 26
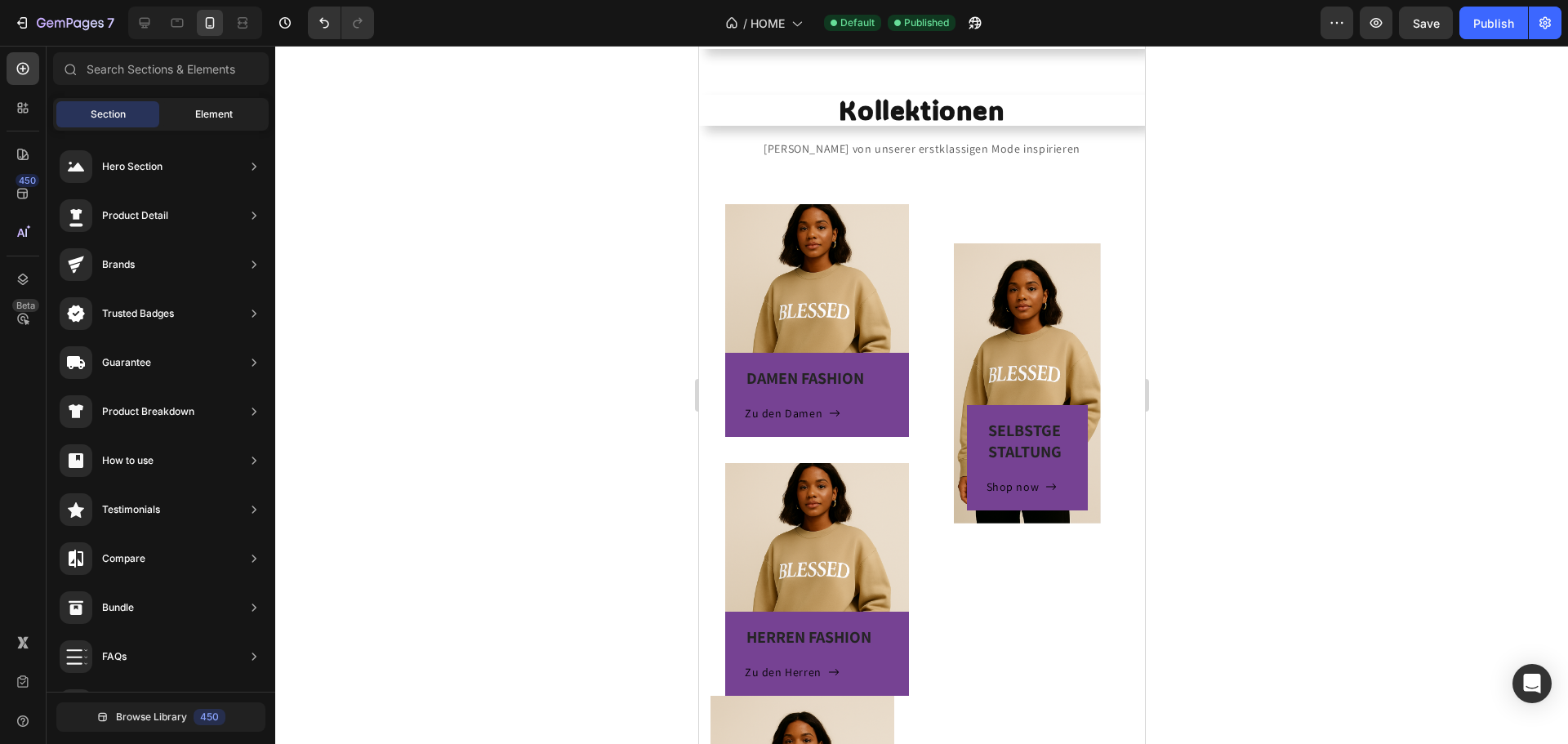
click at [210, 110] on span "Element" at bounding box center [213, 113] width 38 height 15
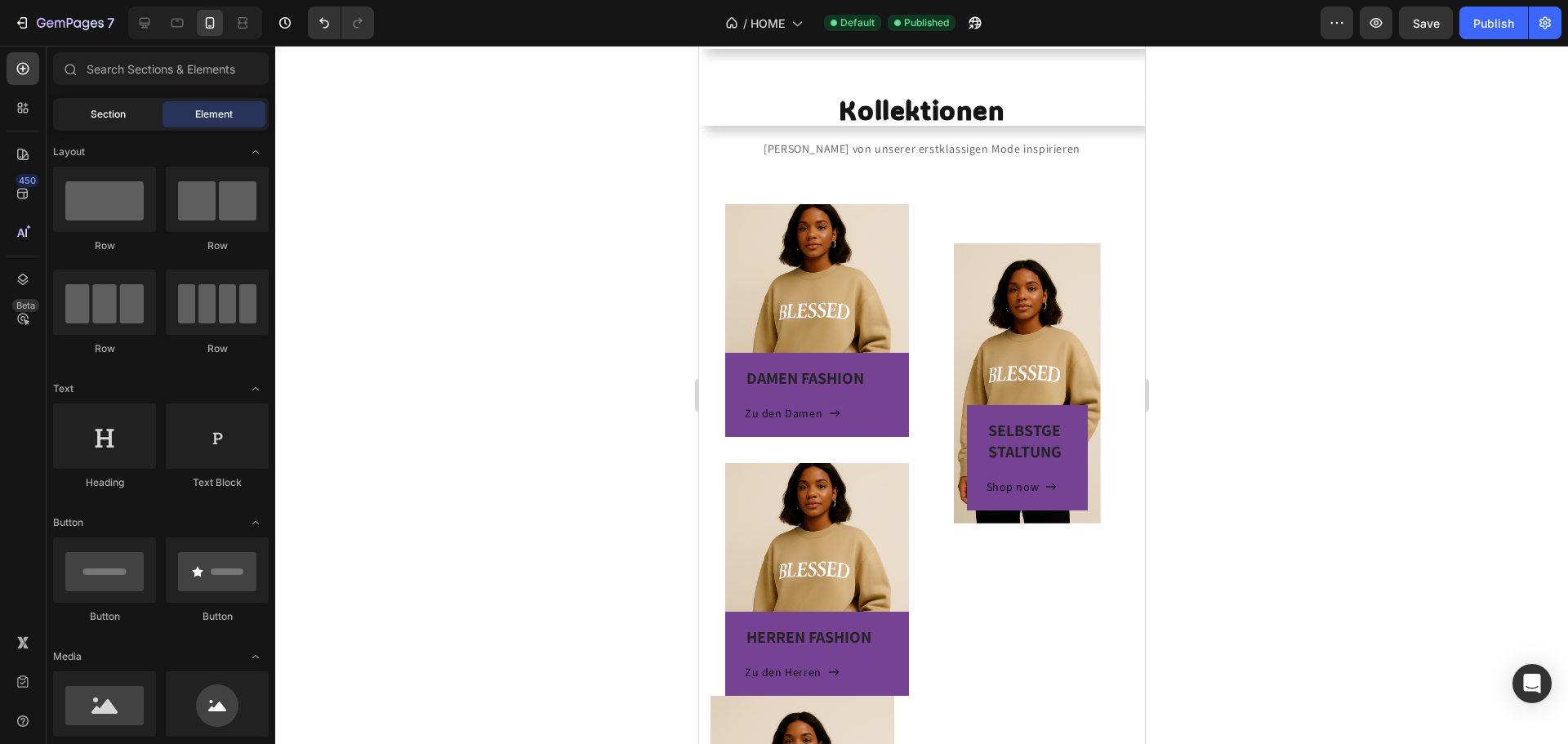
click at [132, 110] on div "Section" at bounding box center [108, 113] width 103 height 26
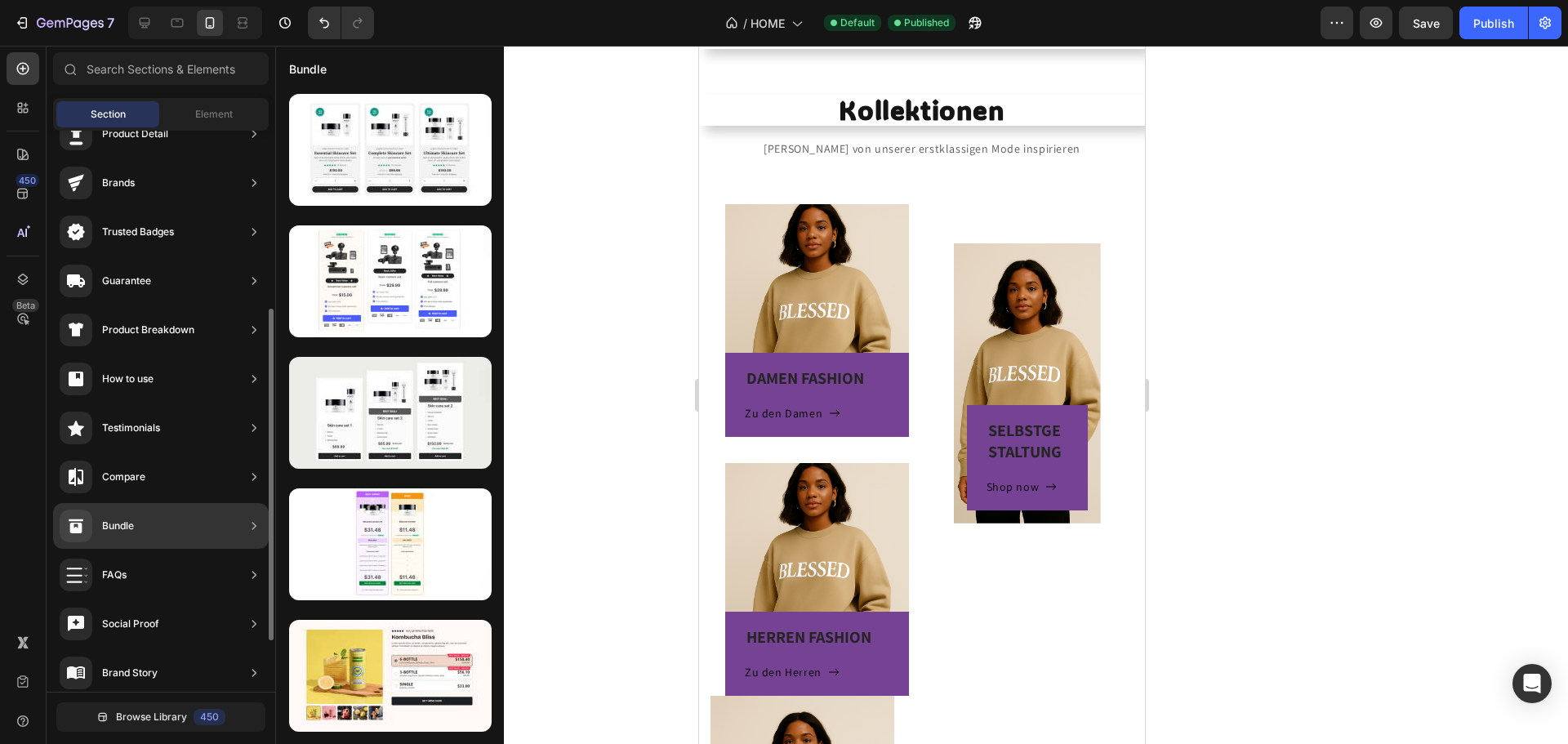
scroll to position [245, 0]
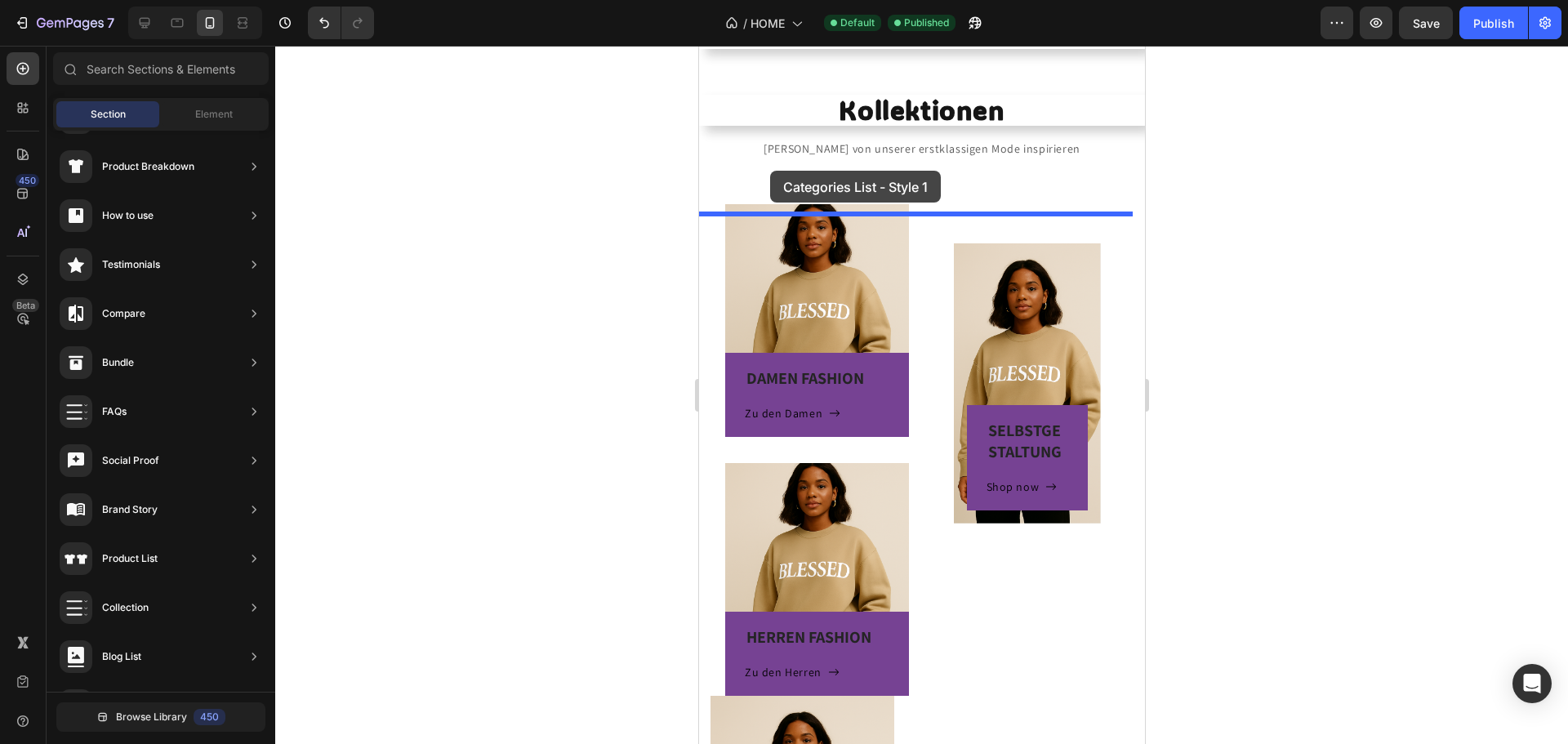
drag, startPoint x: 1106, startPoint y: 340, endPoint x: 765, endPoint y: 172, distance: 380.1
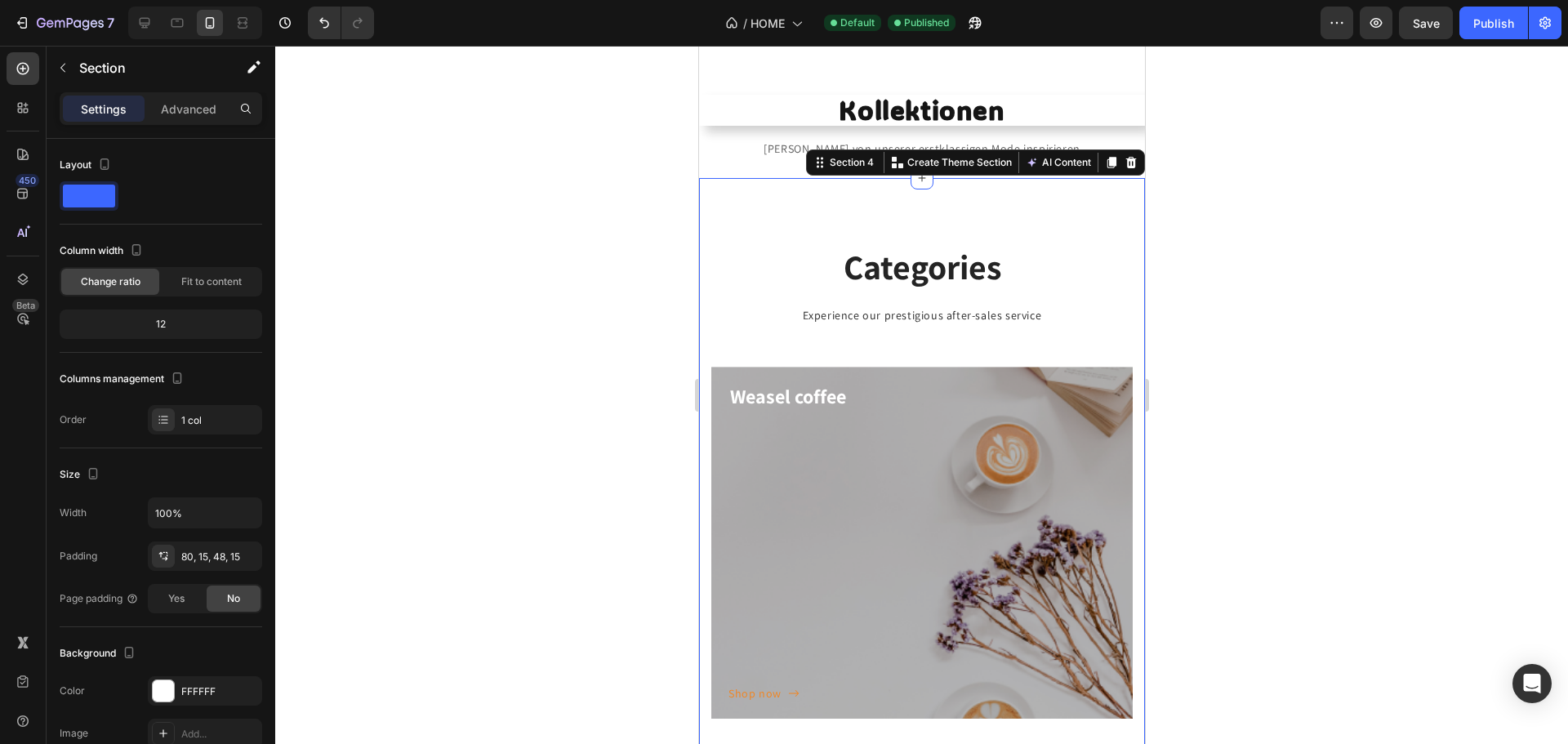
scroll to position [350, 0]
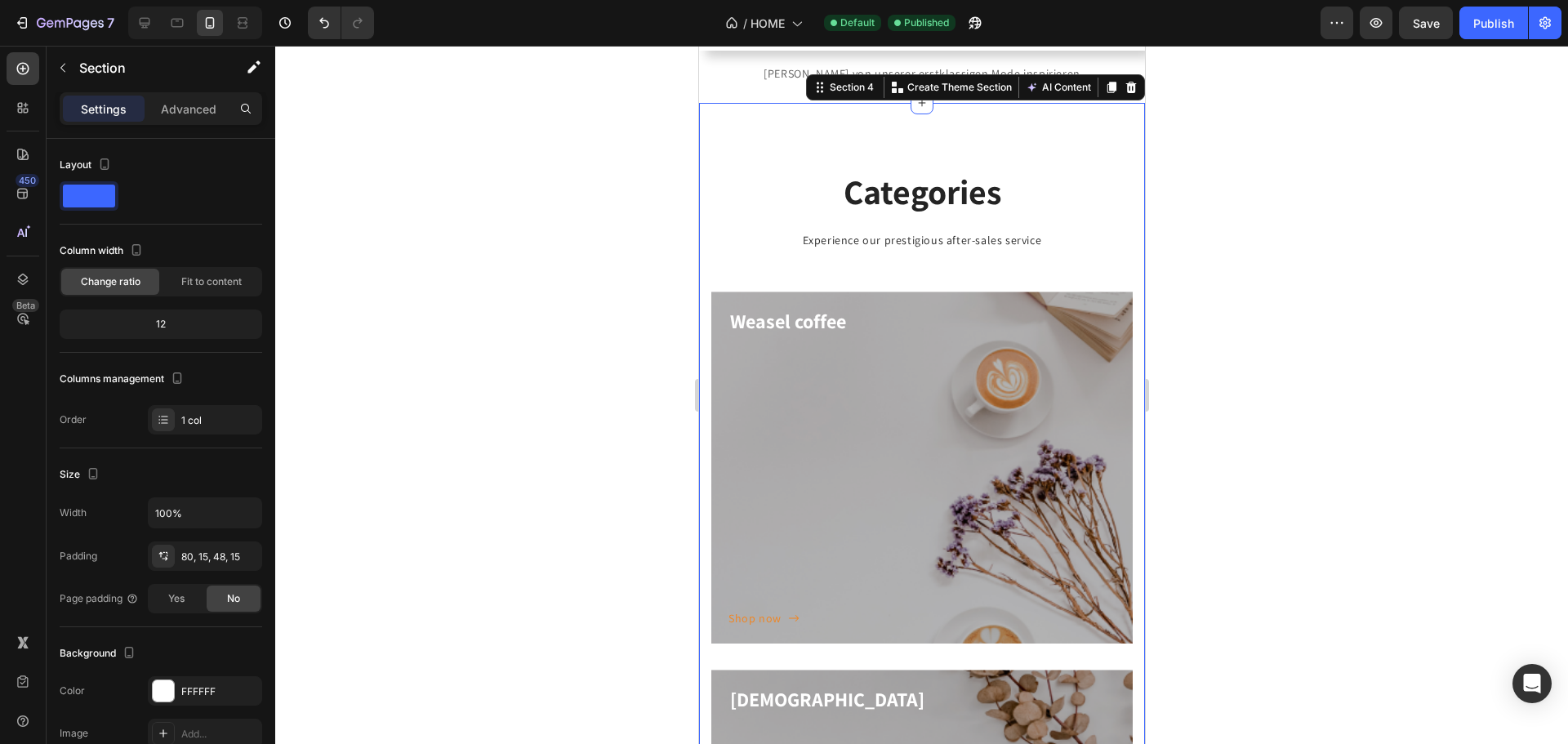
click at [189, 113] on p "Advanced" at bounding box center [188, 110] width 55 height 17
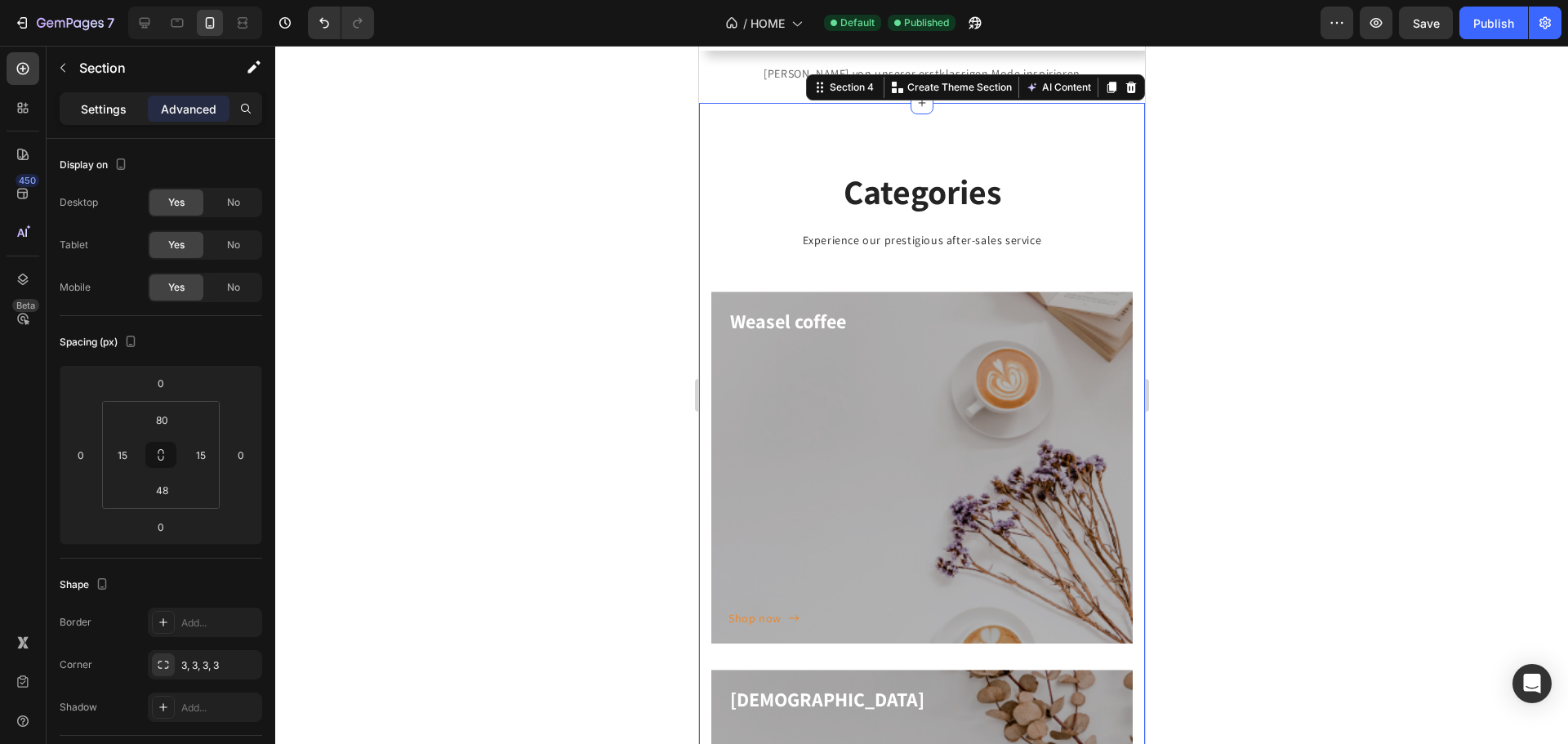
click at [123, 114] on p "Settings" at bounding box center [103, 110] width 46 height 17
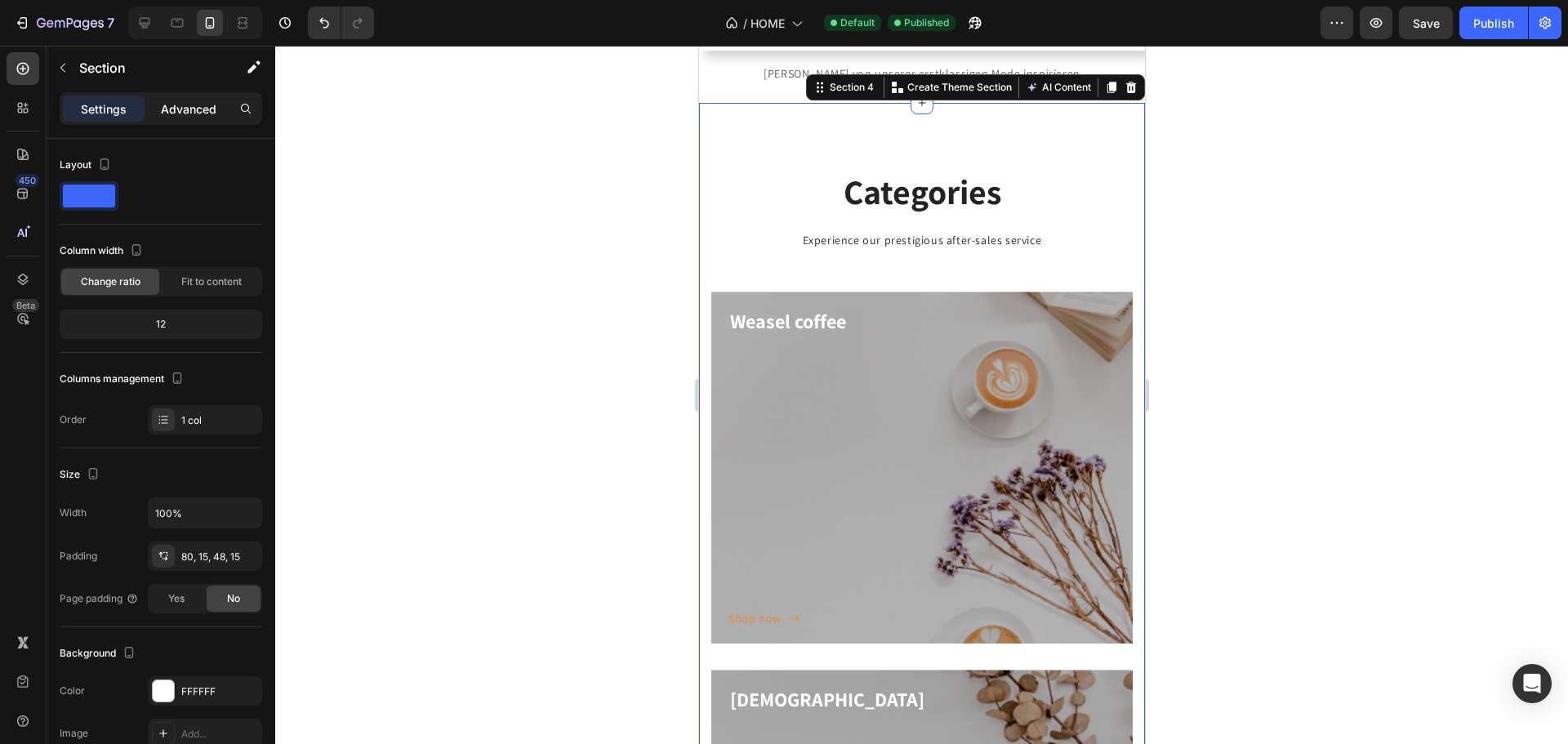
click at [186, 114] on p "Advanced" at bounding box center [188, 110] width 55 height 17
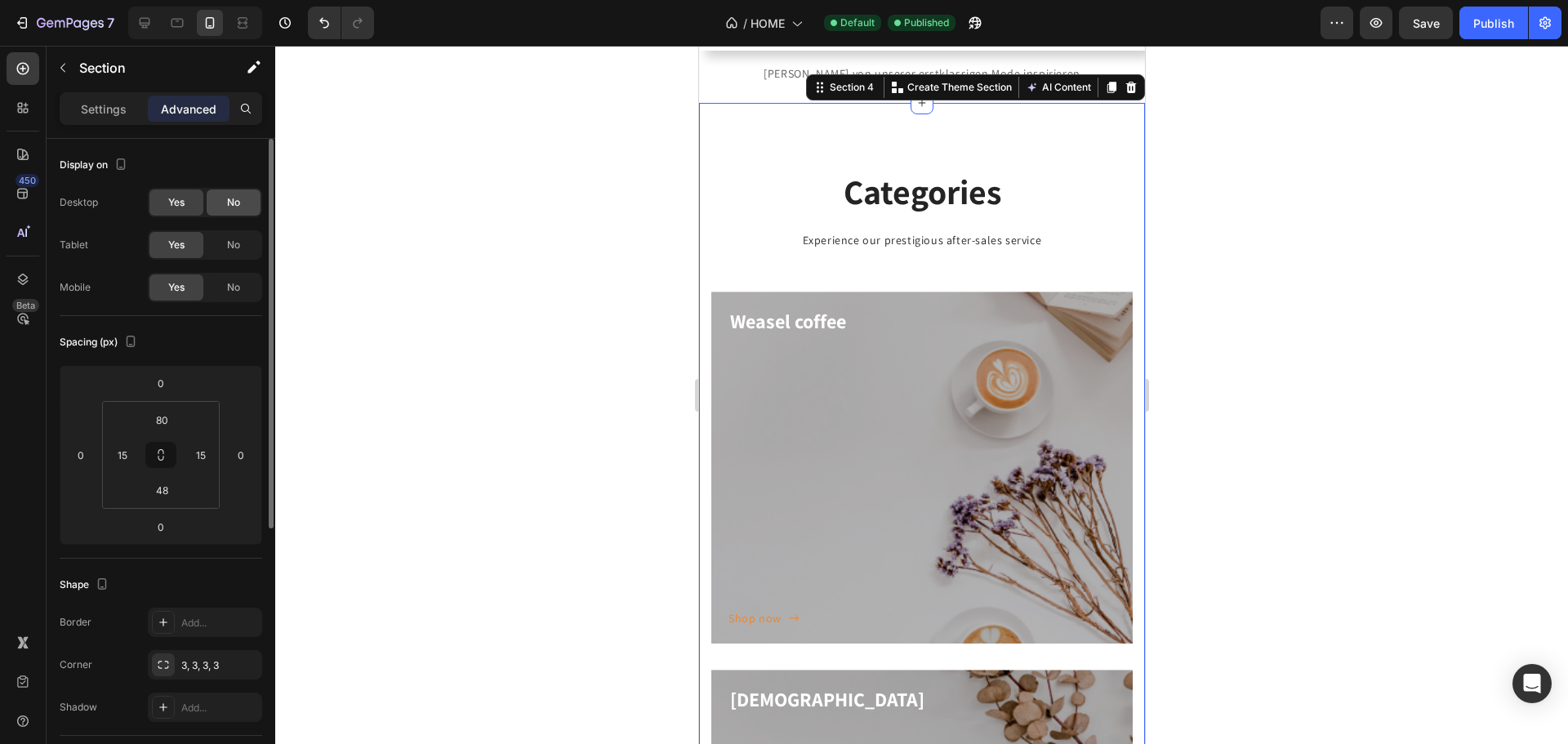
click at [229, 200] on span "No" at bounding box center [233, 202] width 13 height 15
click at [229, 245] on span "No" at bounding box center [233, 244] width 13 height 15
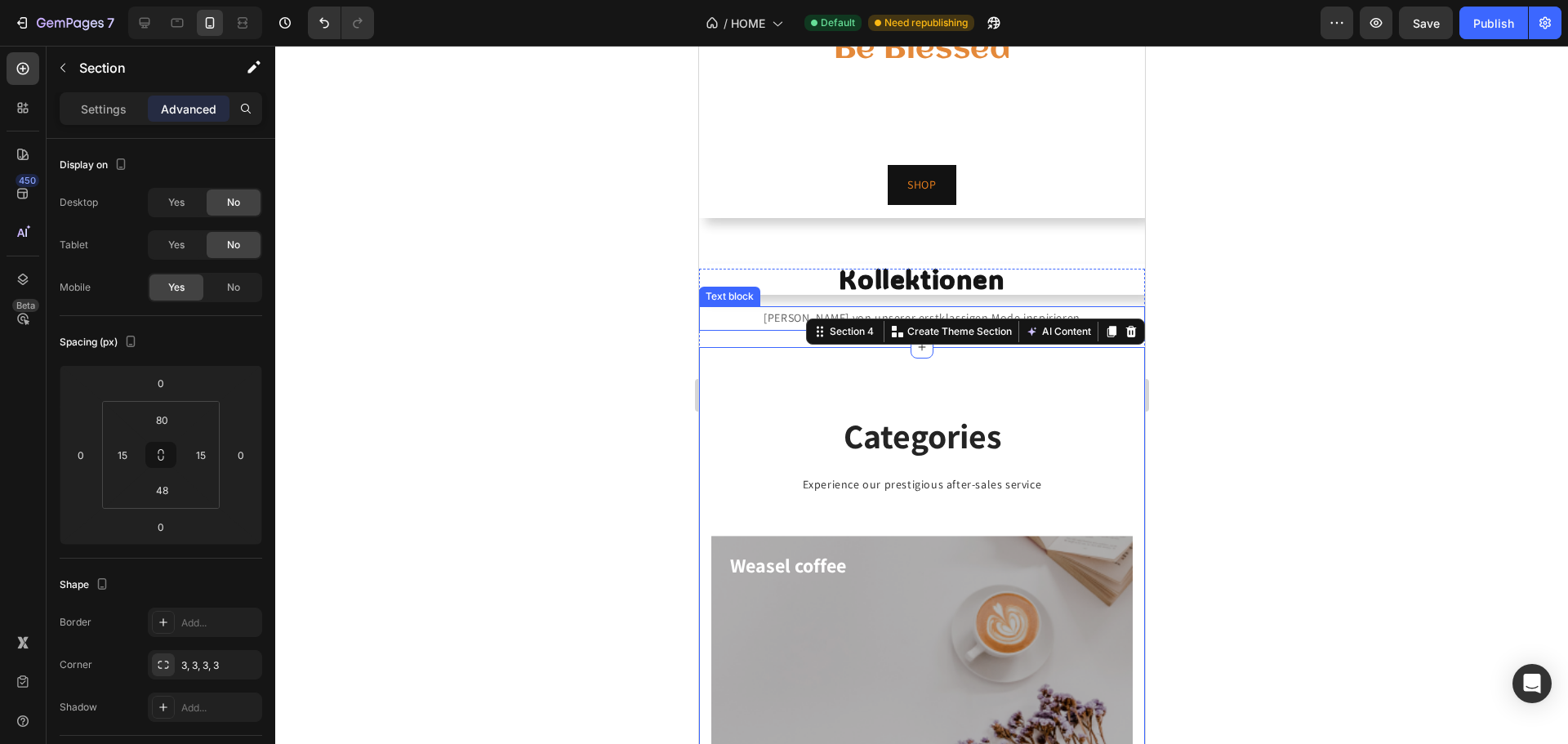
scroll to position [106, 0]
click at [84, 109] on p "Settings" at bounding box center [103, 110] width 46 height 17
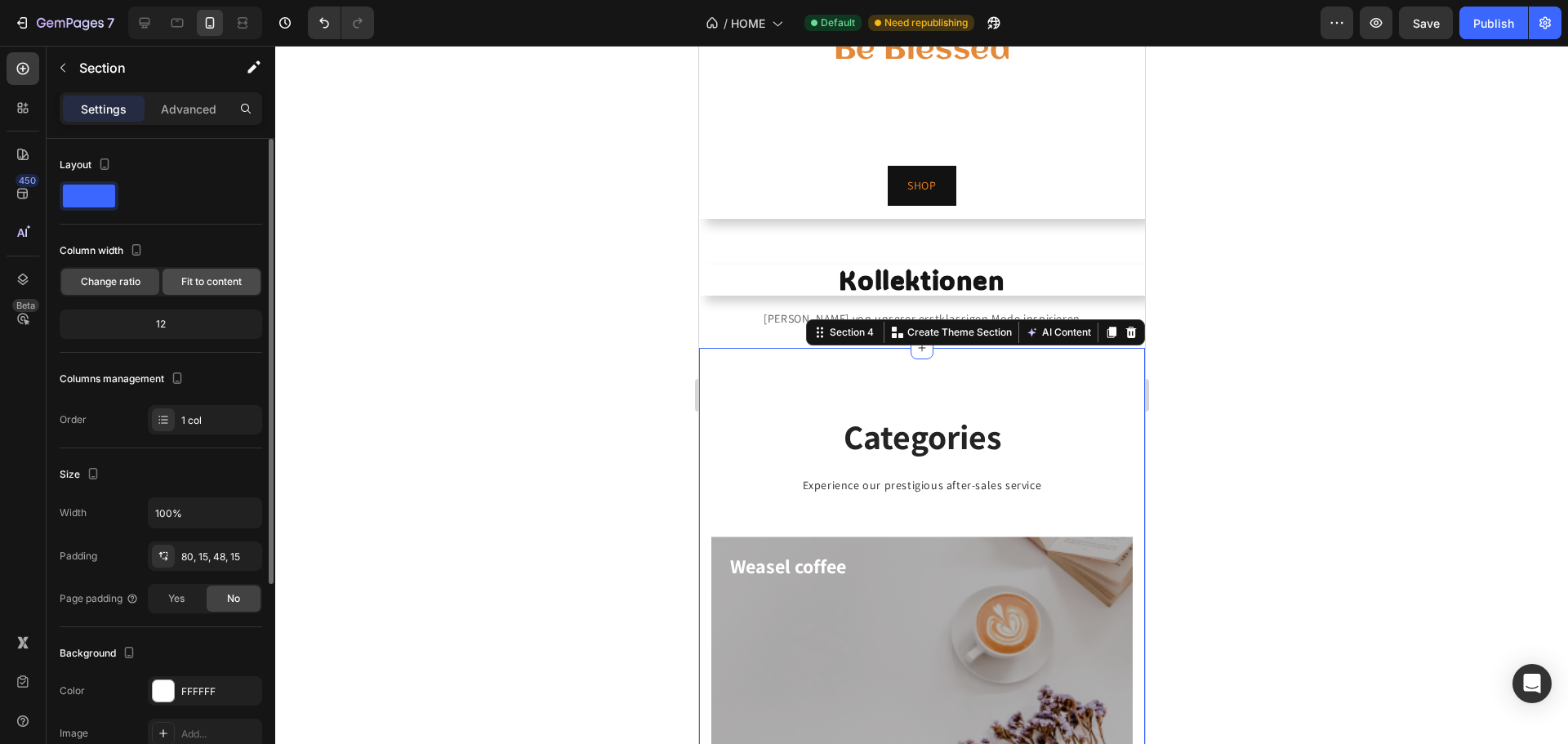
click at [231, 279] on span "Fit to content" at bounding box center [211, 281] width 60 height 15
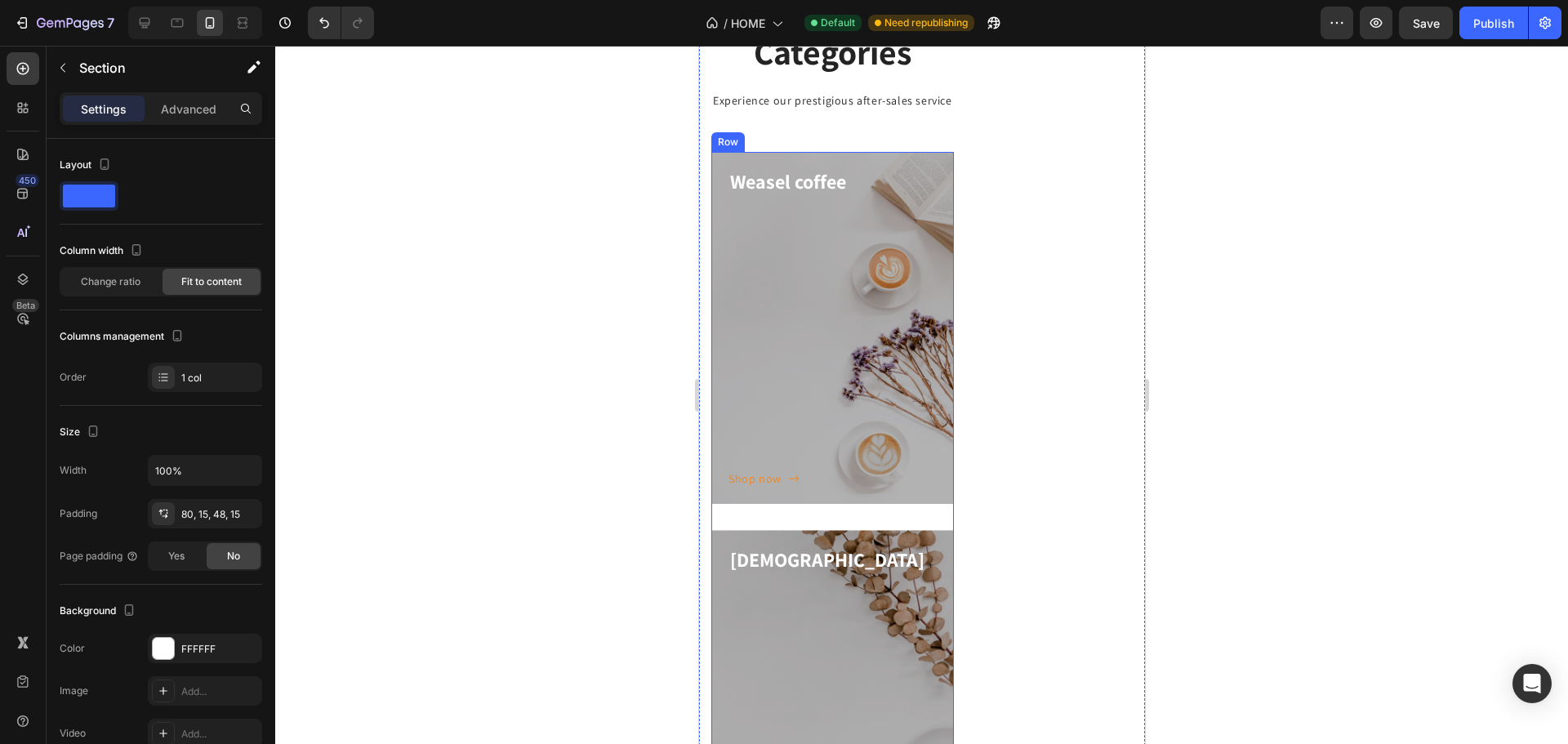
scroll to position [433, 0]
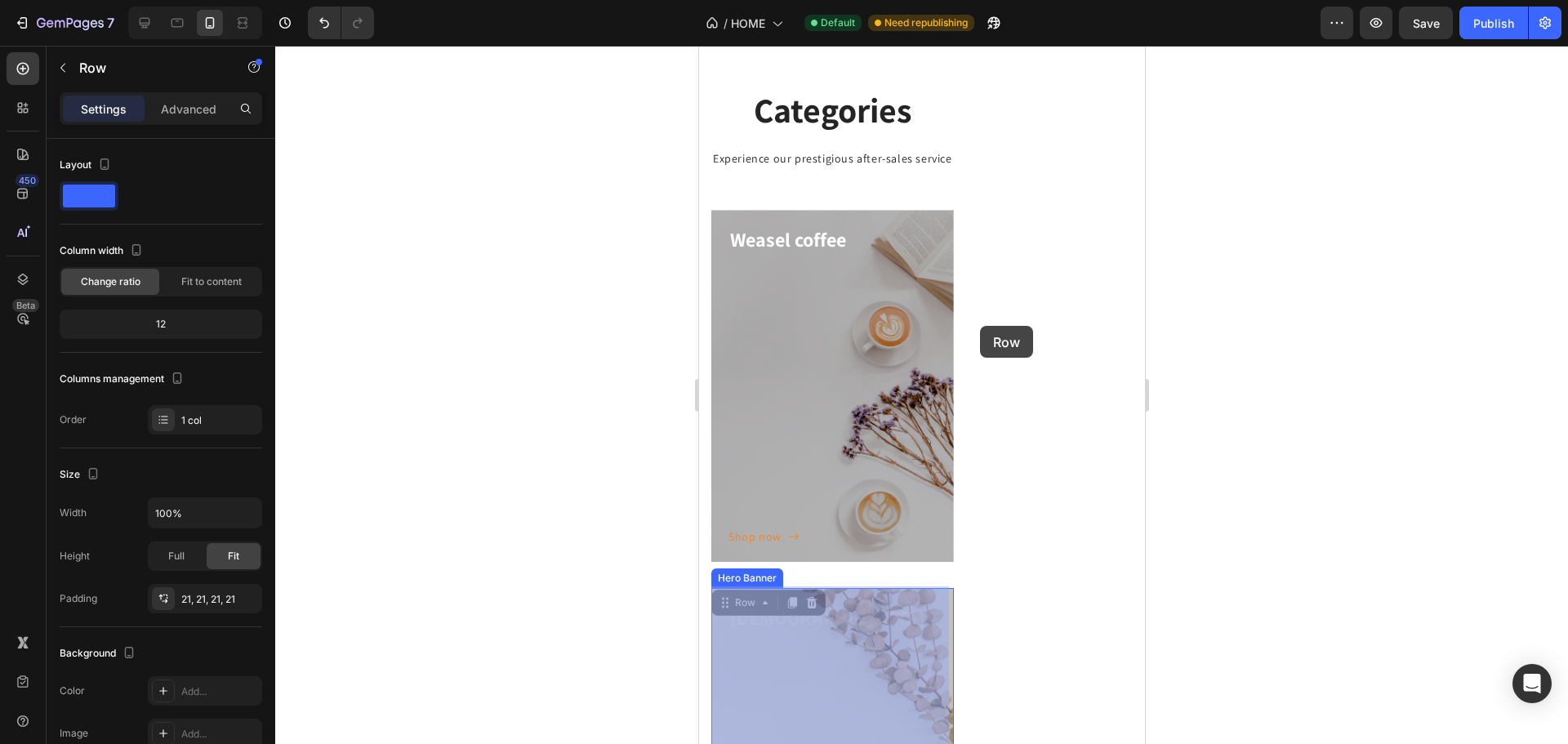
drag, startPoint x: 832, startPoint y: 642, endPoint x: 979, endPoint y: 326, distance: 348.5
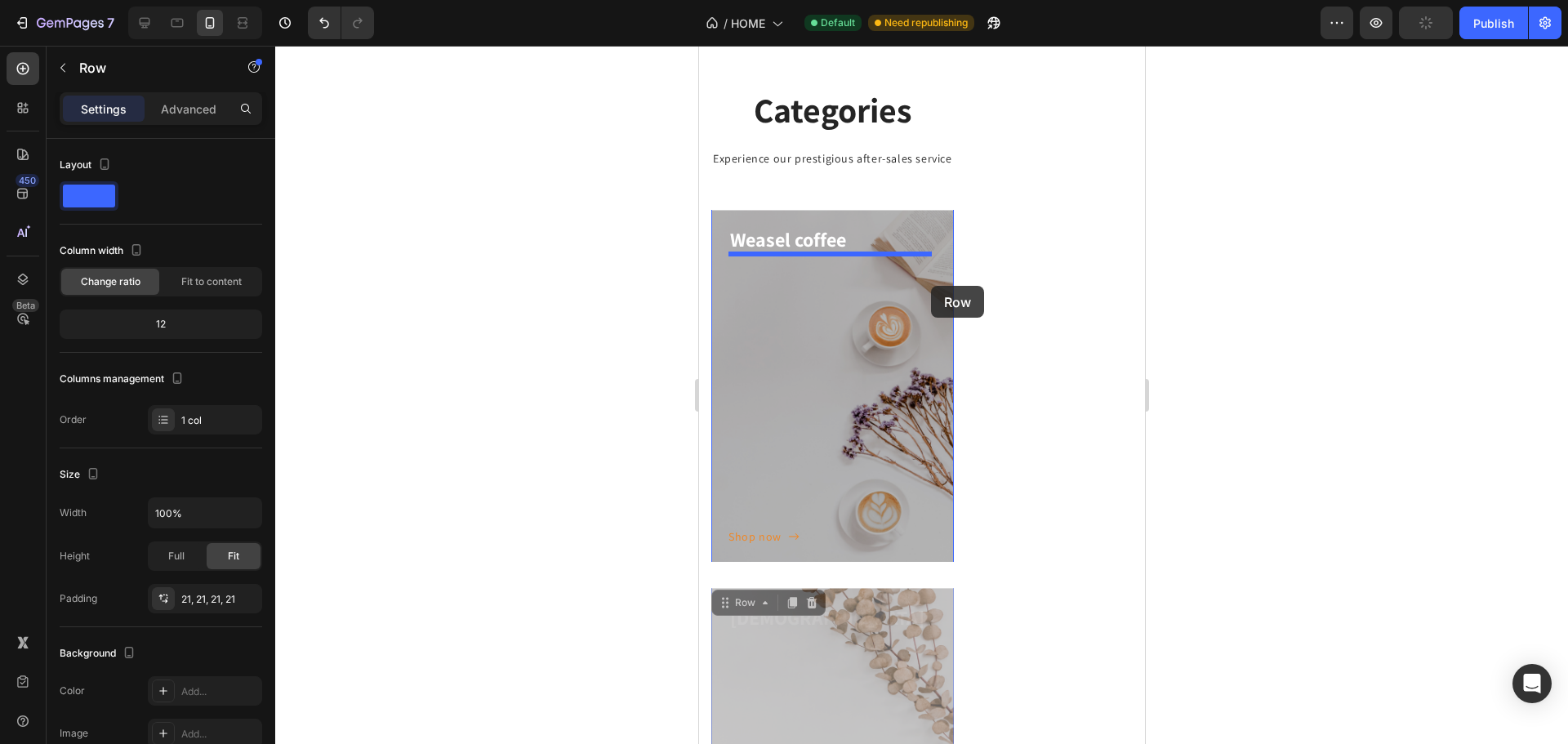
drag, startPoint x: 736, startPoint y: 609, endPoint x: 930, endPoint y: 286, distance: 376.8
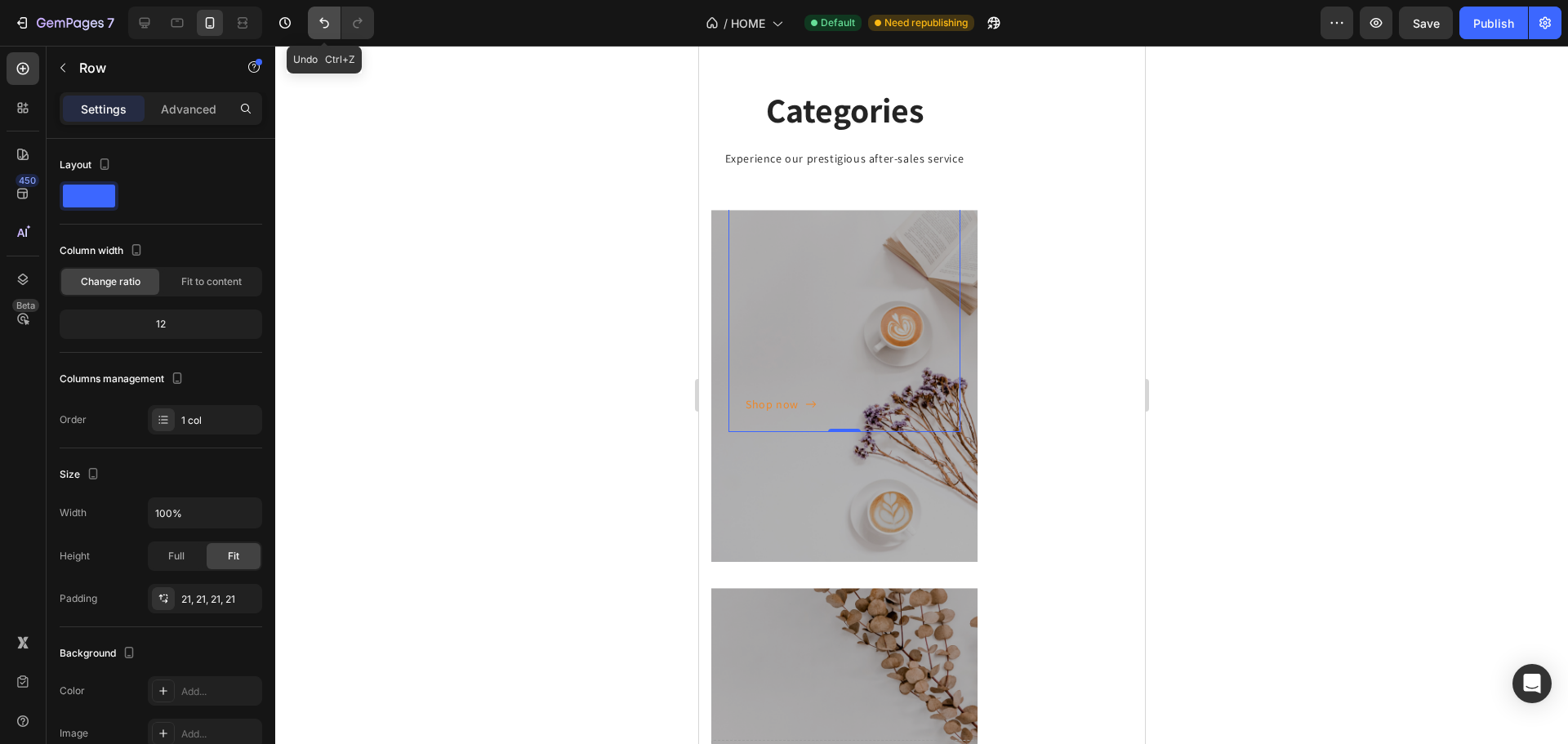
click at [329, 32] on button "Undo/Redo" at bounding box center [325, 23] width 33 height 33
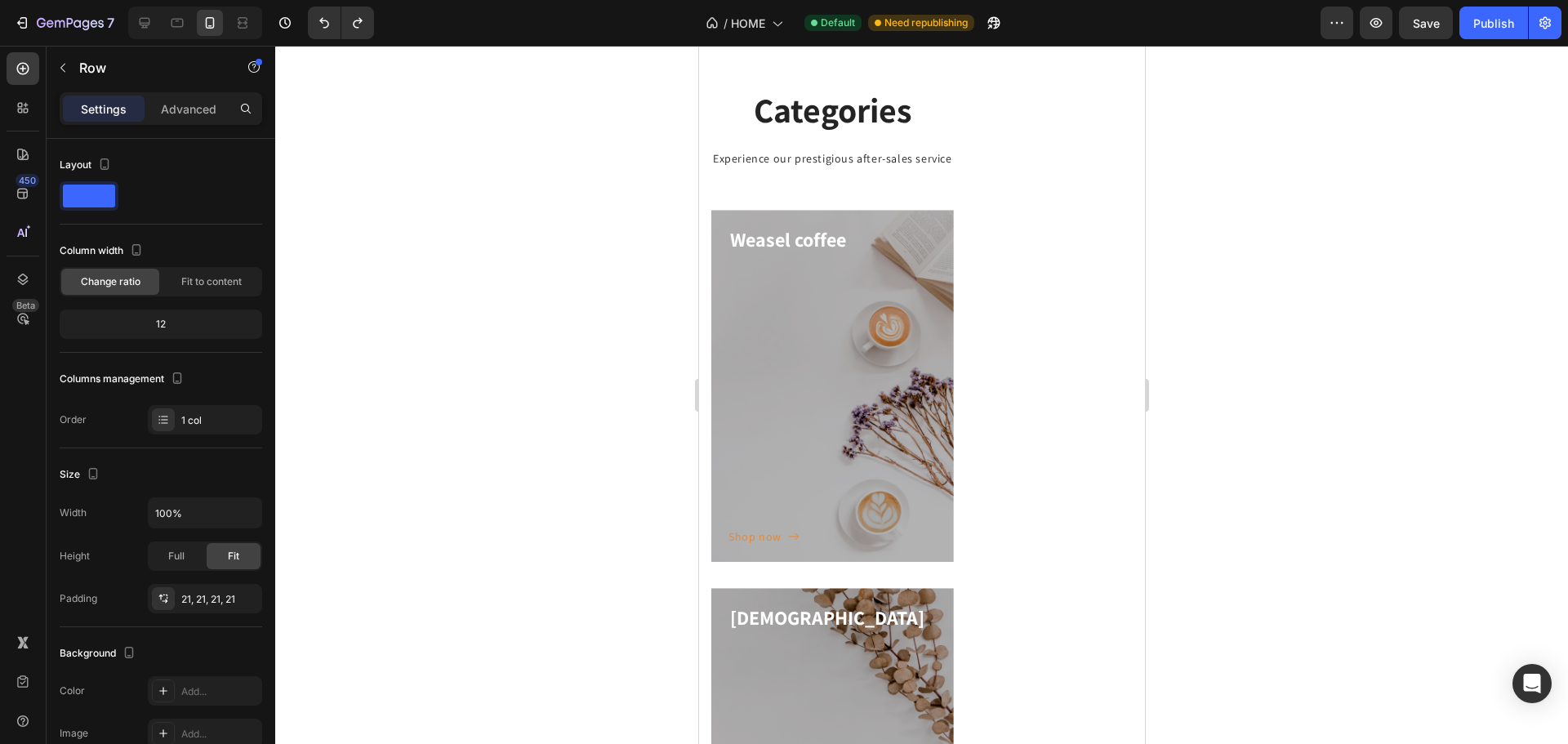
click at [731, 603] on h3 "Capuchino" at bounding box center [831, 617] width 208 height 28
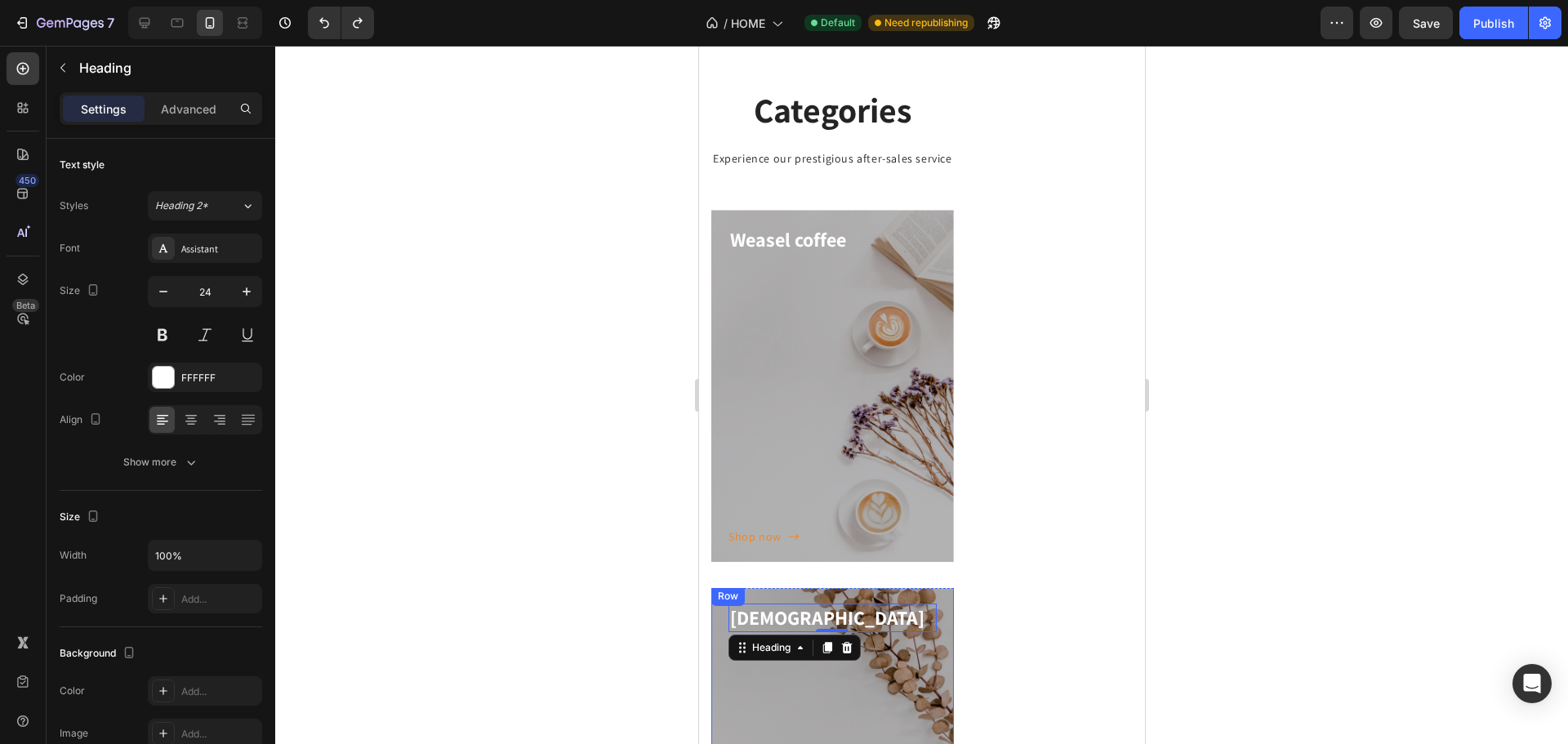
click at [728, 595] on div "Row" at bounding box center [727, 596] width 27 height 15
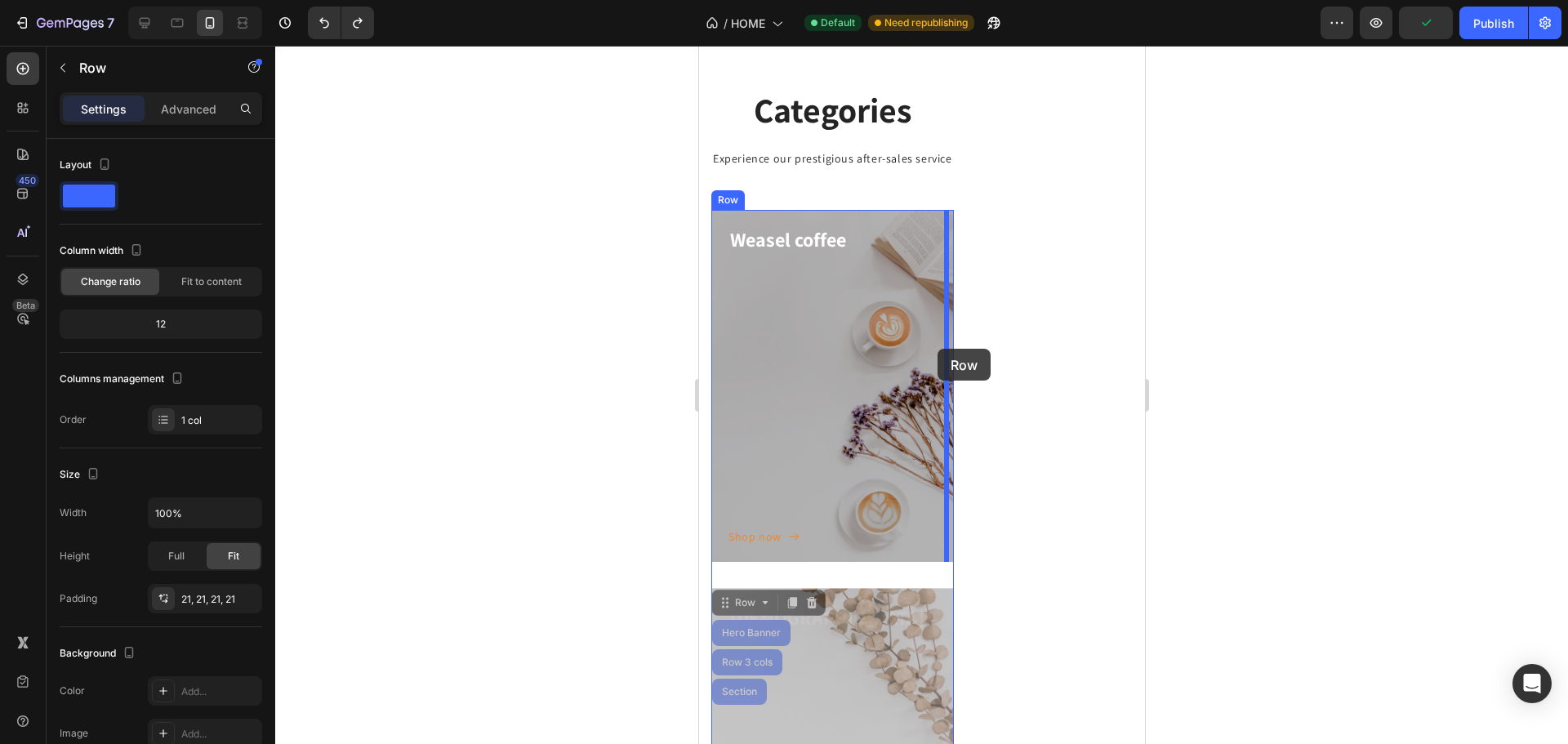
drag, startPoint x: 753, startPoint y: 603, endPoint x: 937, endPoint y: 349, distance: 313.6
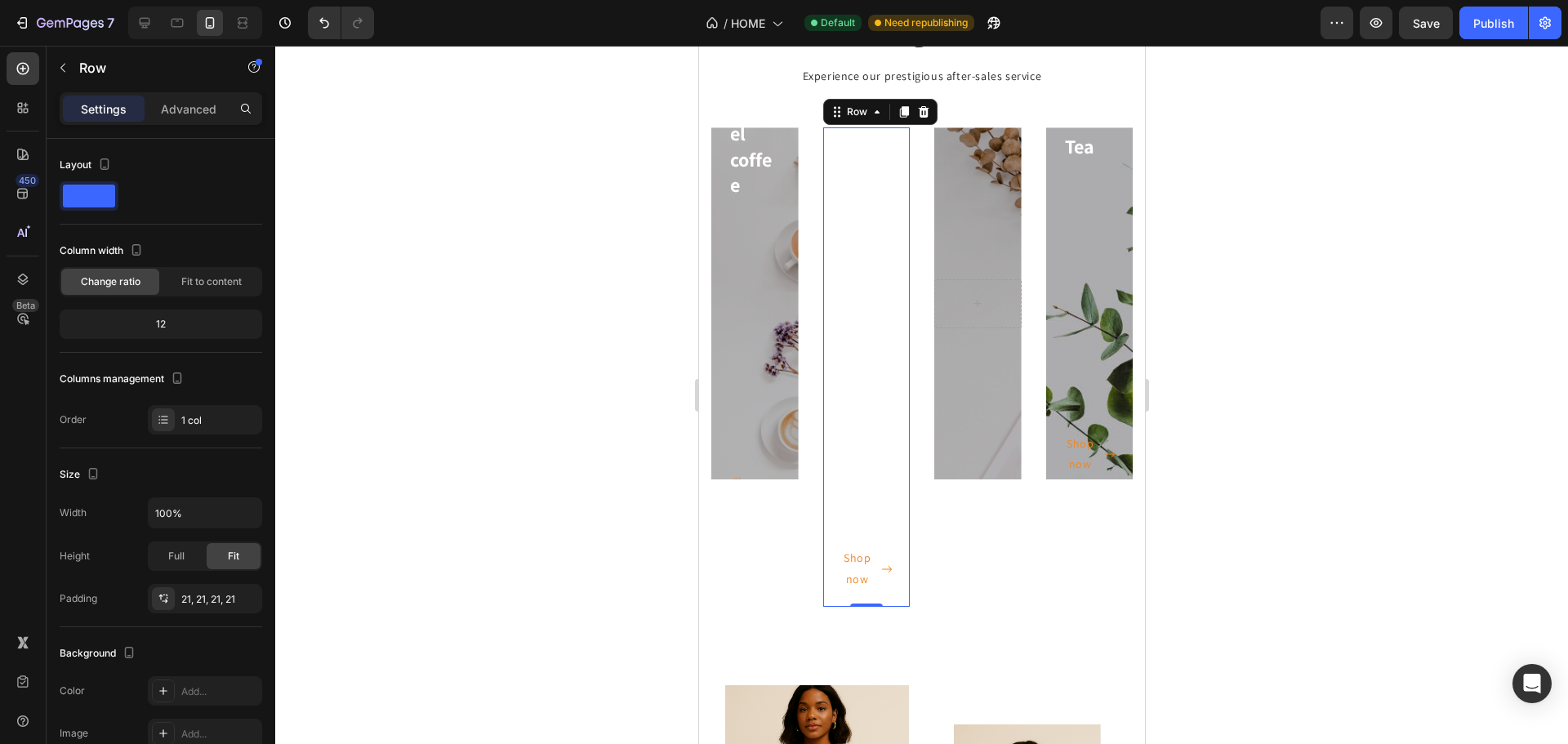
scroll to position [514, 0]
click at [864, 276] on div "Shop now Button" at bounding box center [866, 433] width 53 height 313
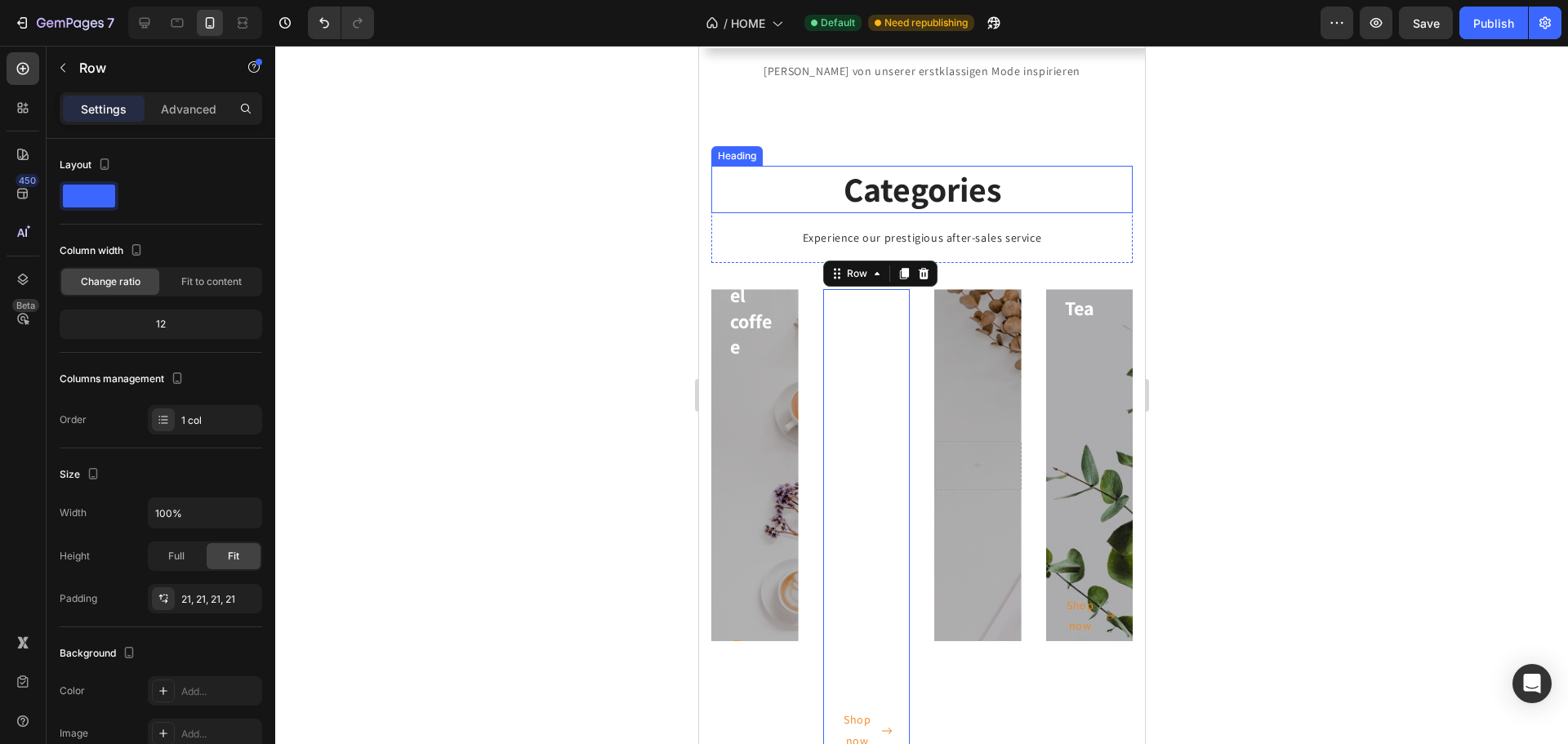
scroll to position [350, 0]
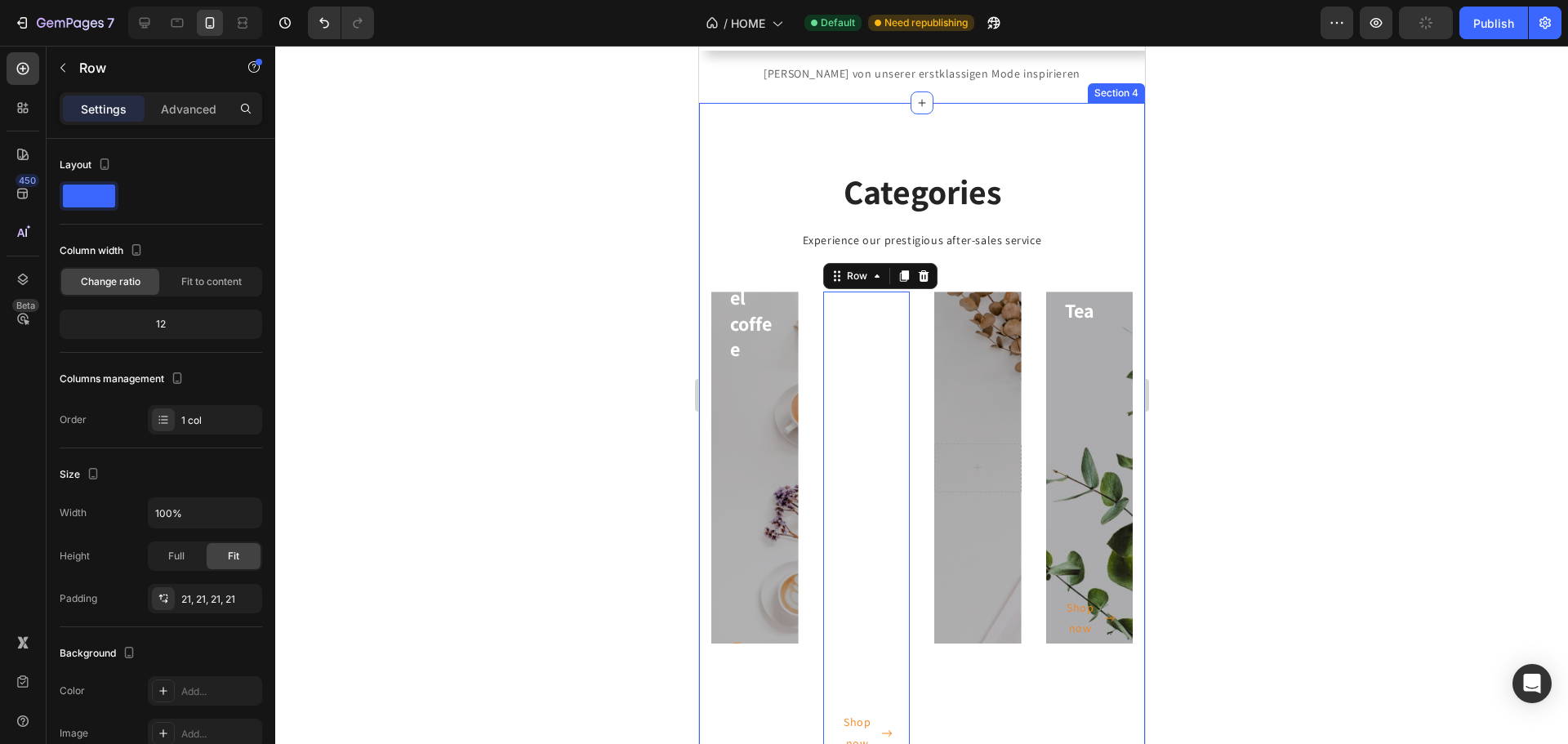
click at [760, 133] on div "Categories Heading Experience our prestigious after-sales service Text block Ro…" at bounding box center [921, 463] width 446 height 721
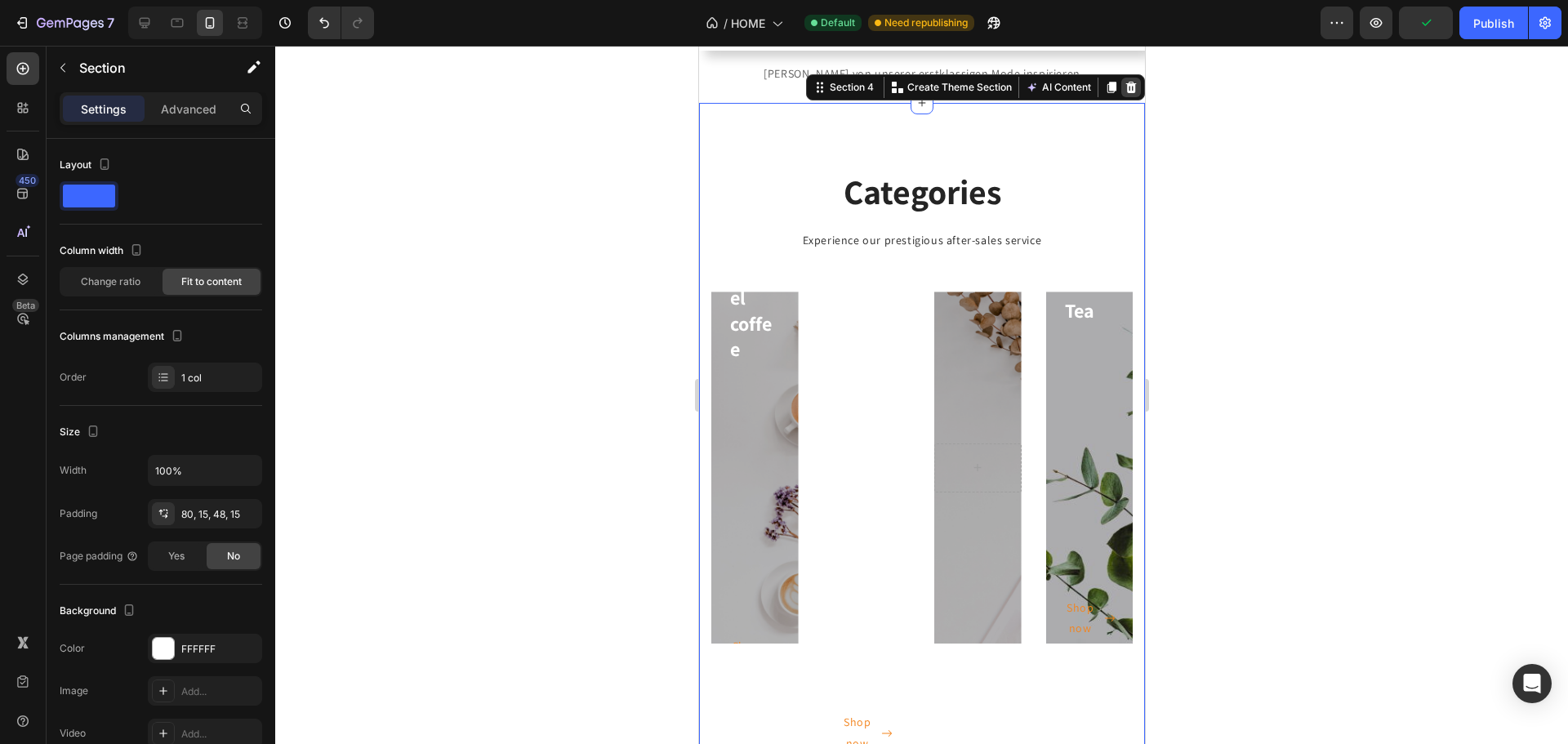
click at [1126, 88] on icon at bounding box center [1131, 86] width 11 height 12
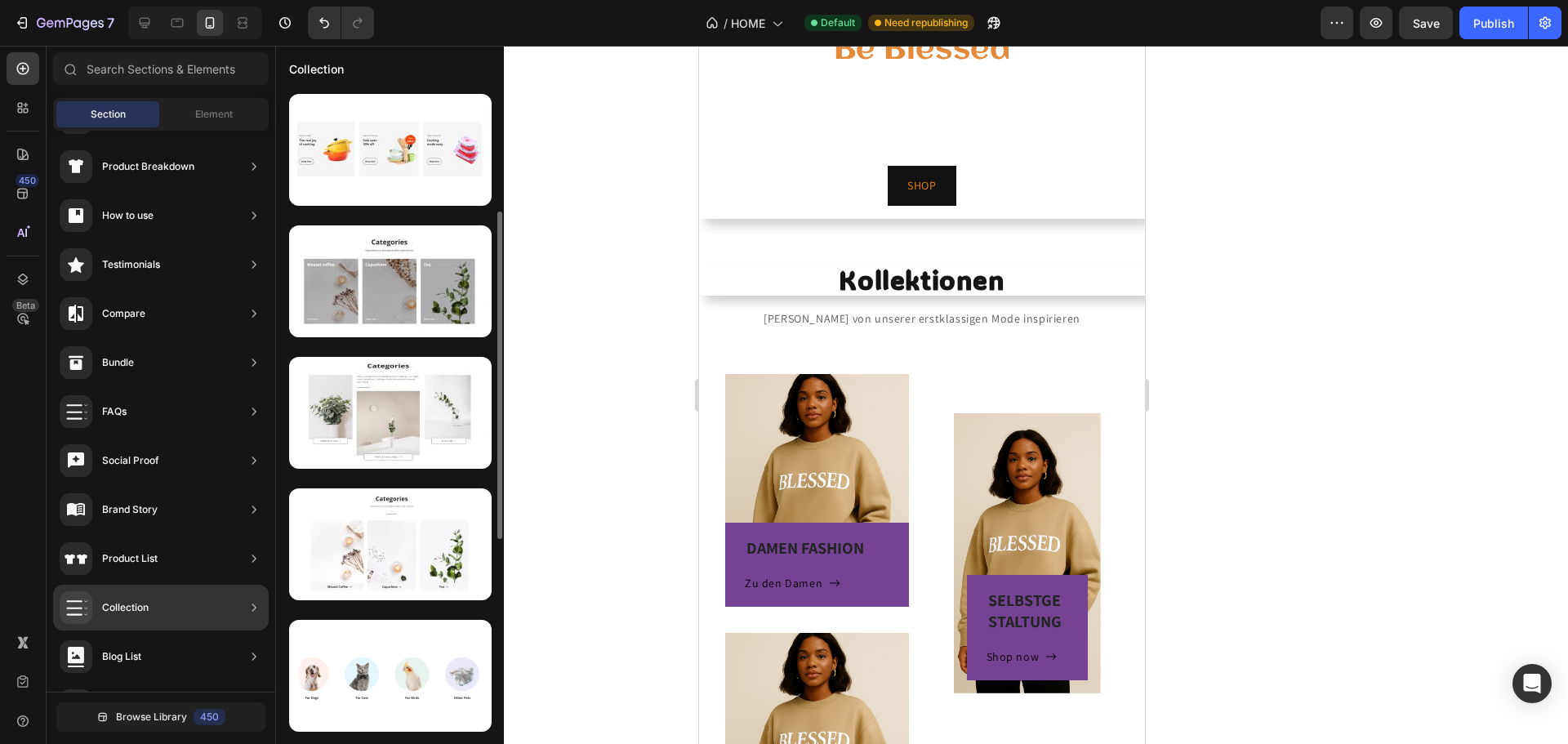
scroll to position [163, 0]
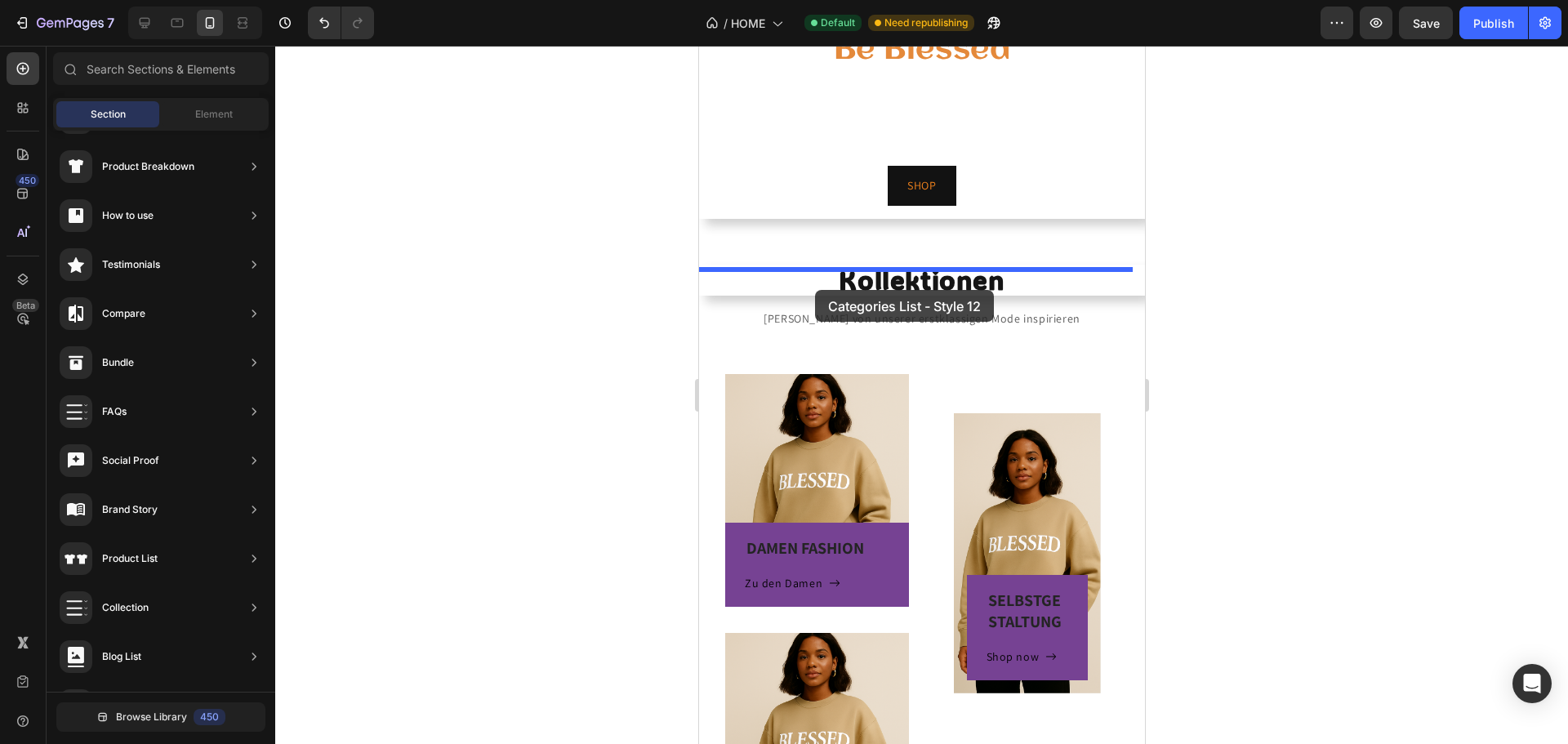
drag, startPoint x: 1064, startPoint y: 583, endPoint x: 815, endPoint y: 288, distance: 386.0
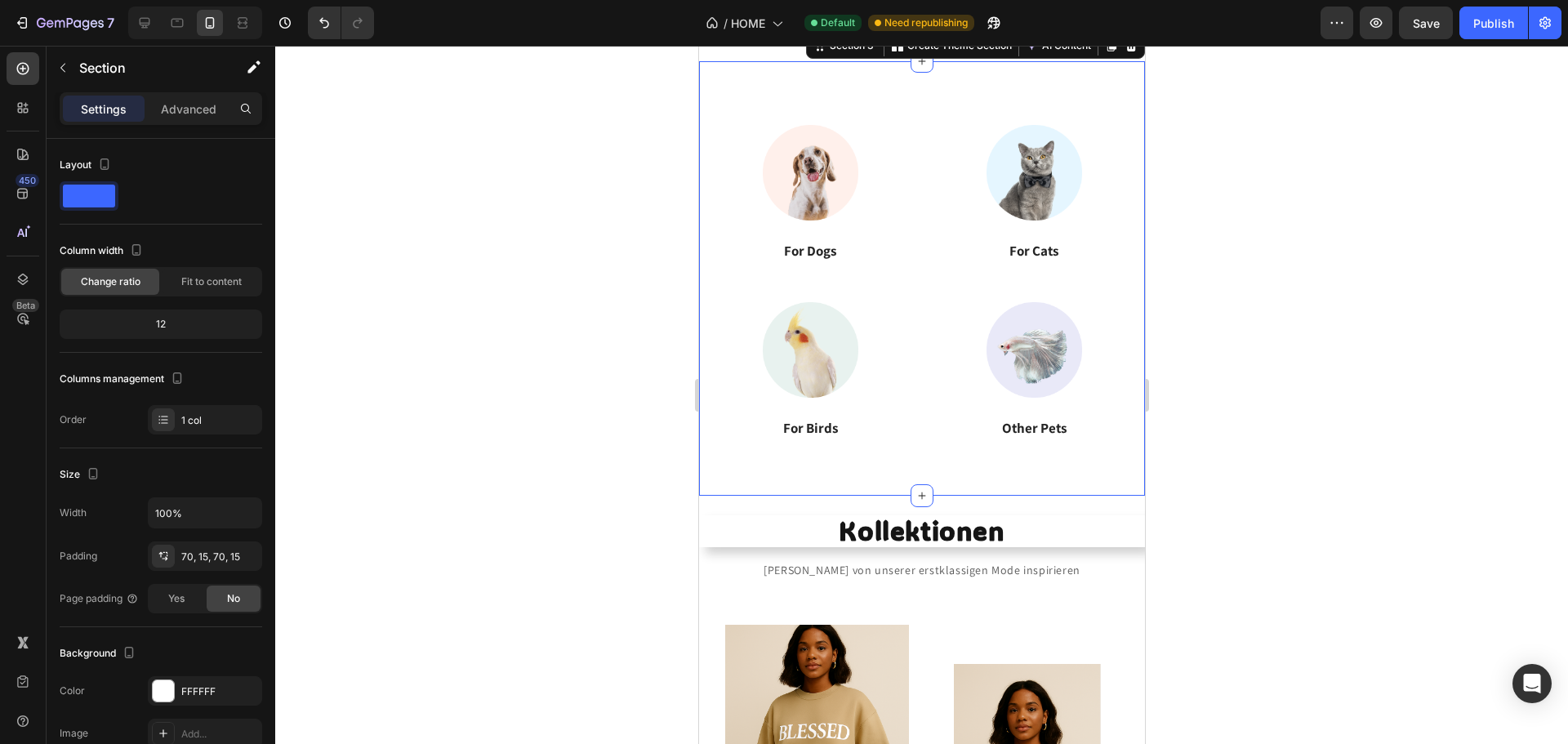
scroll to position [350, 0]
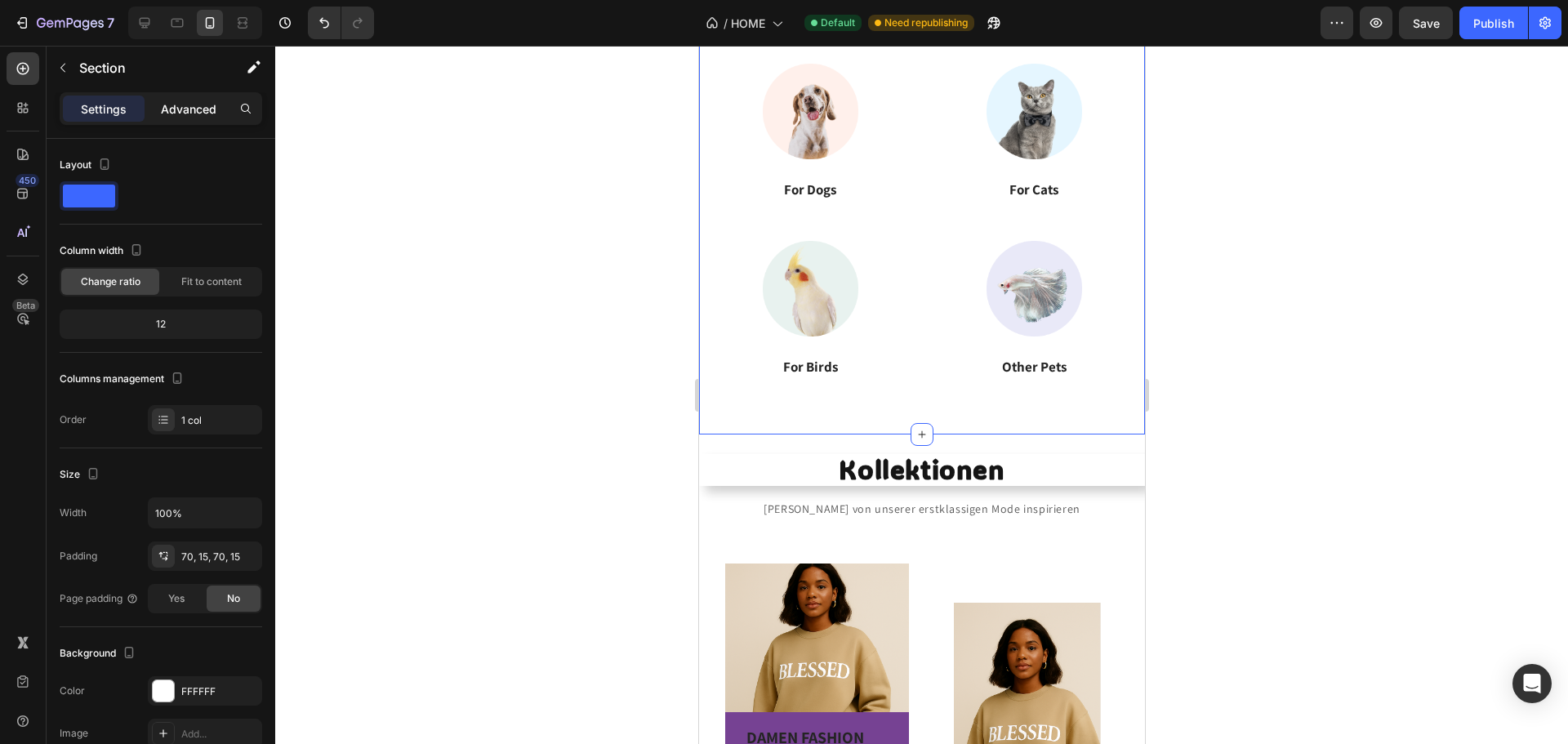
click at [191, 112] on p "Advanced" at bounding box center [188, 110] width 55 height 17
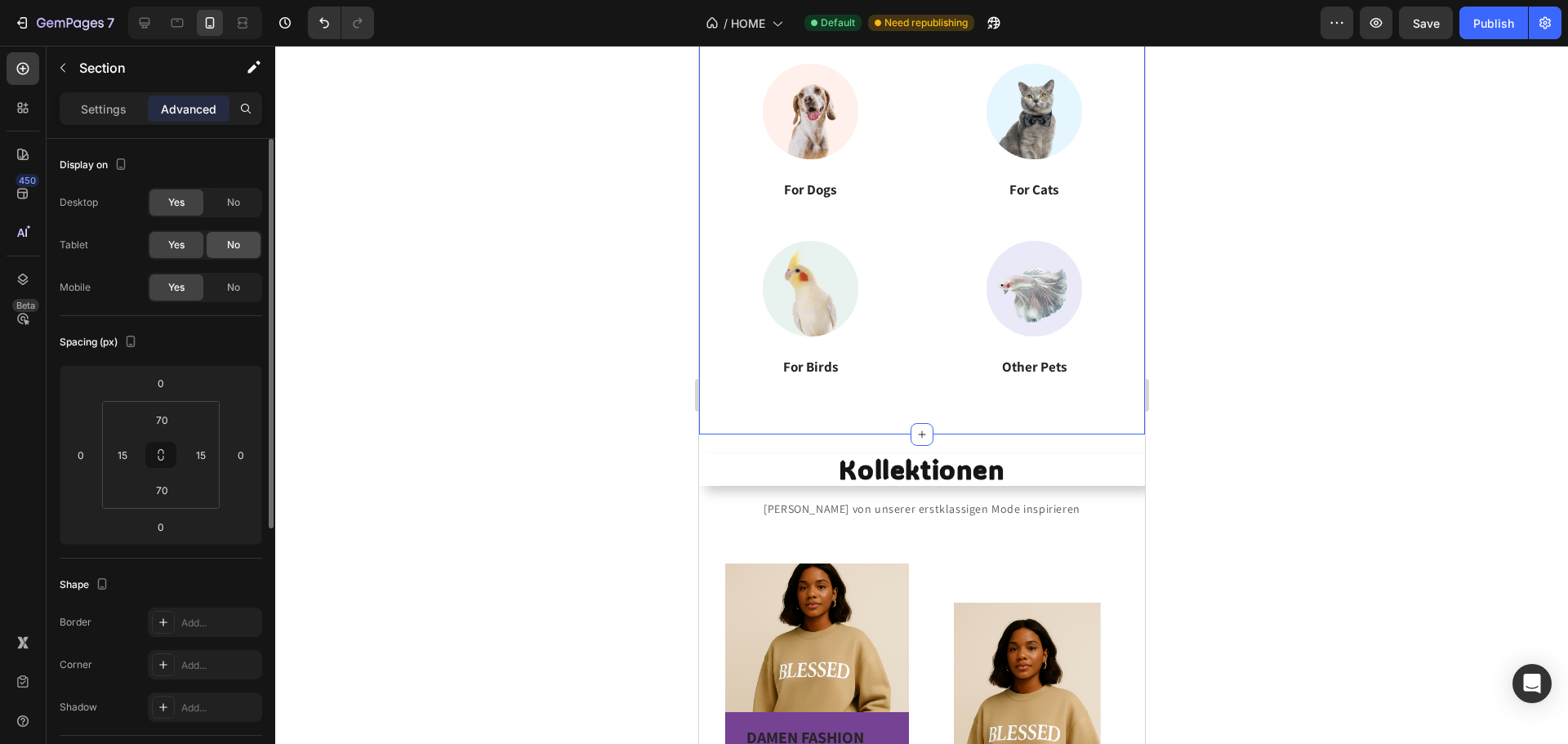
click at [239, 249] on span "No" at bounding box center [233, 244] width 13 height 15
click at [233, 204] on span "No" at bounding box center [233, 202] width 13 height 15
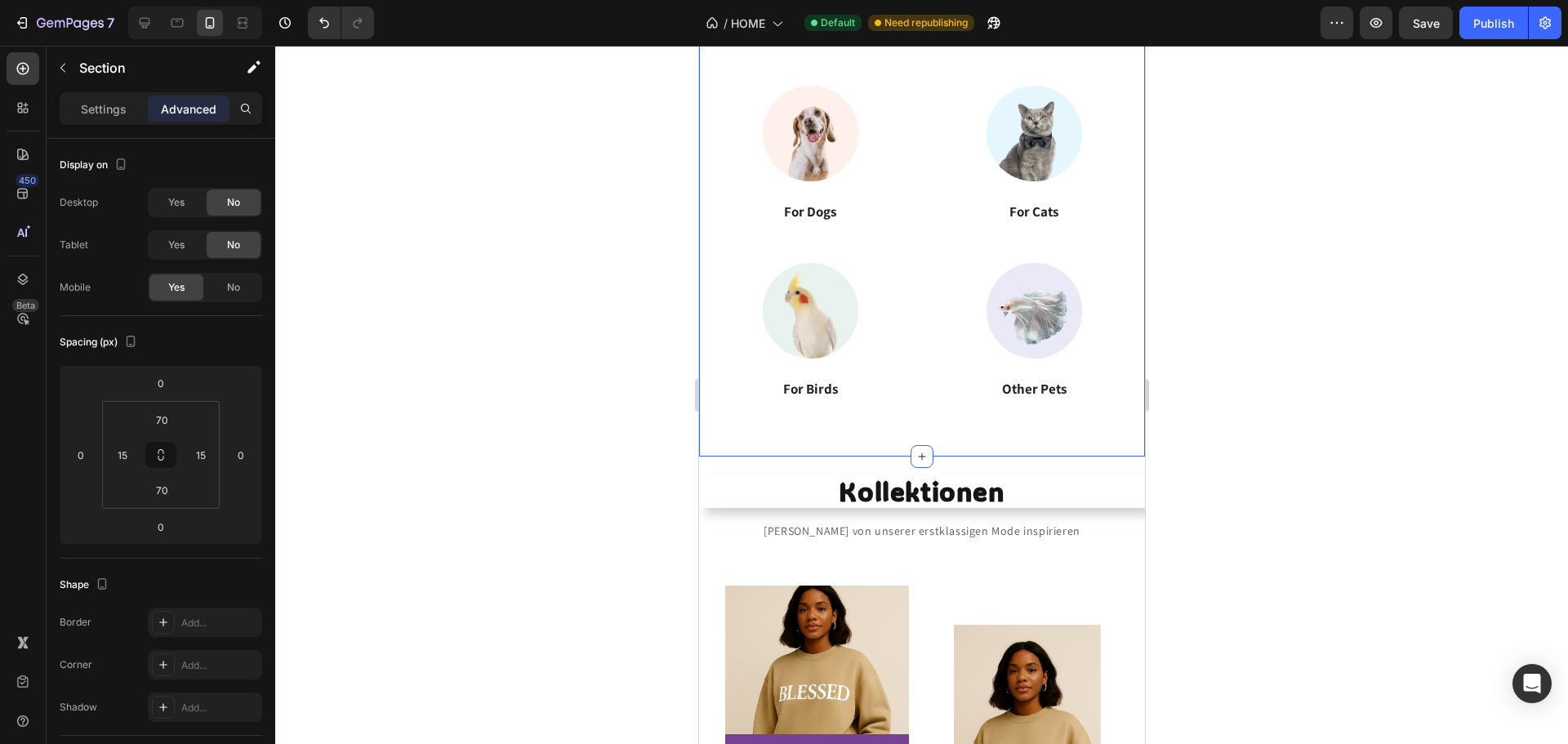
scroll to position [269, 0]
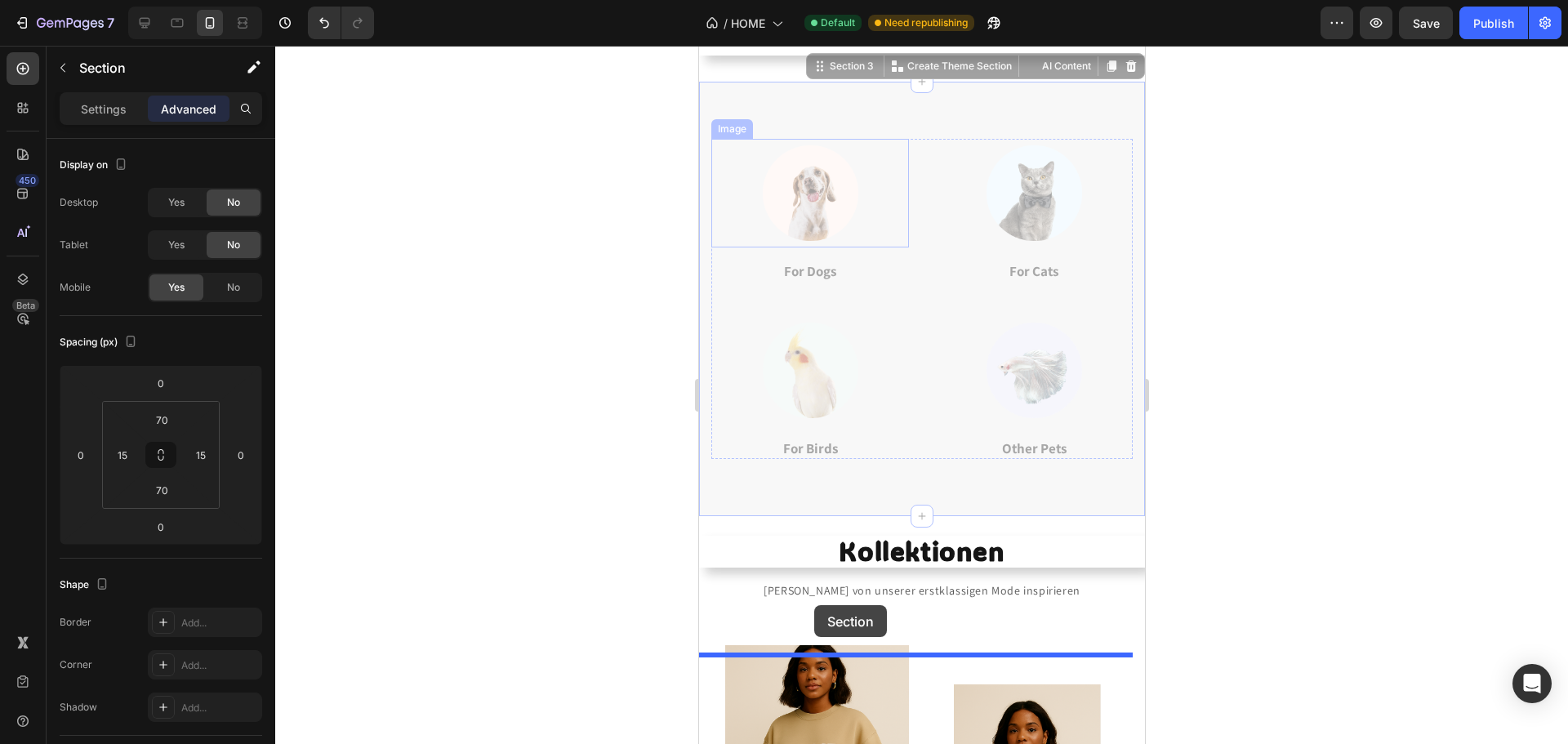
drag, startPoint x: 748, startPoint y: 88, endPoint x: 814, endPoint y: 609, distance: 525.2
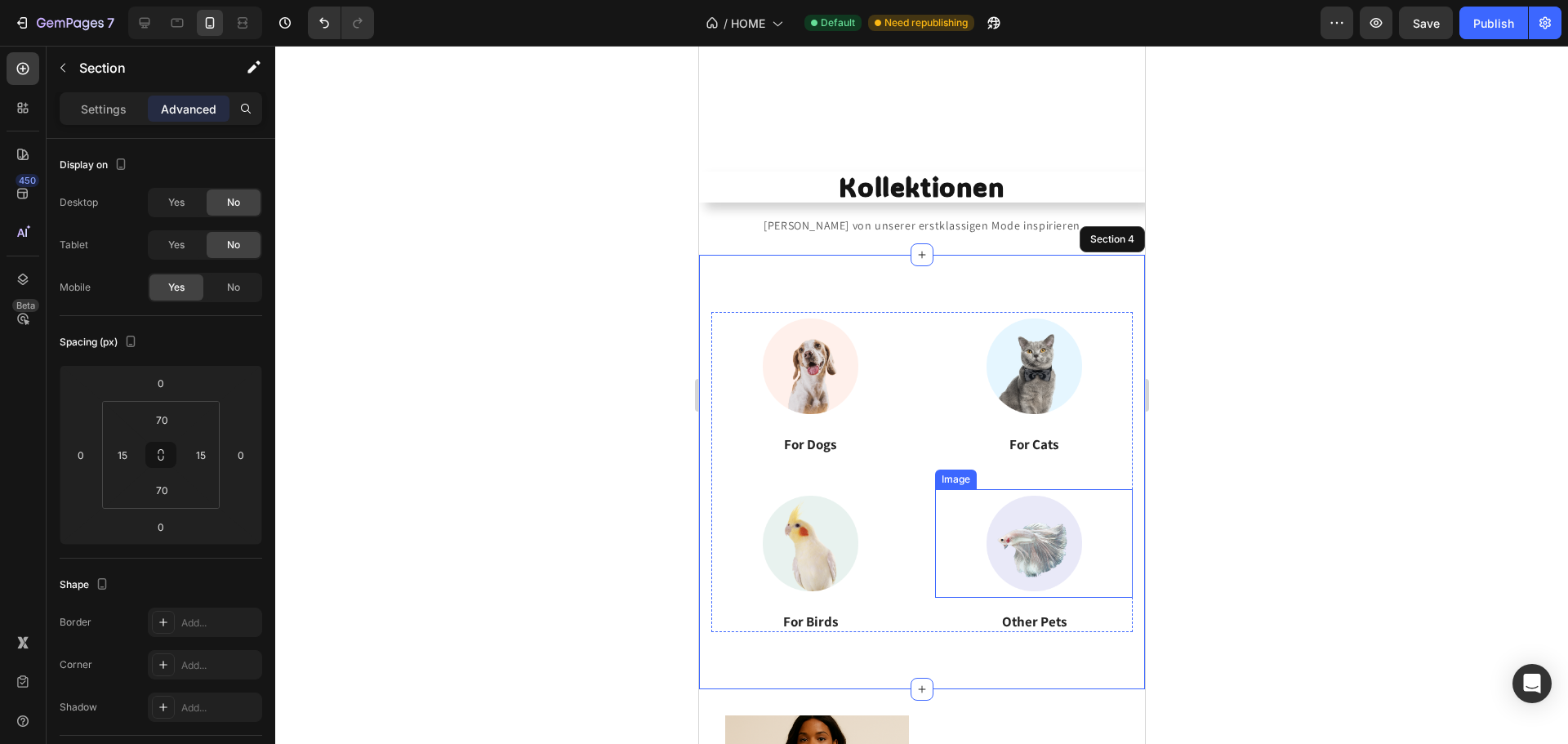
scroll to position [327, 0]
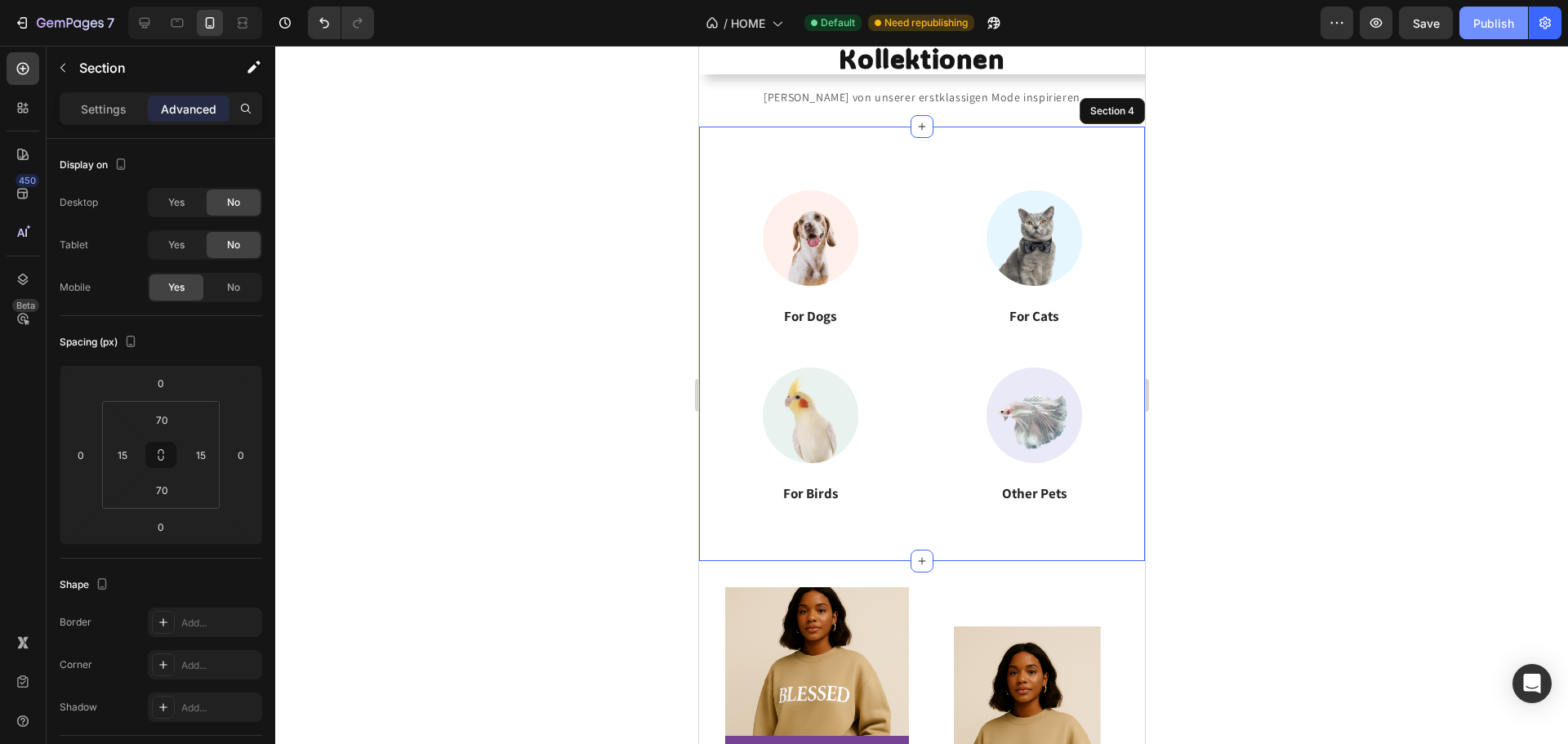
click at [1488, 24] on div "Publish" at bounding box center [1493, 23] width 41 height 17
click at [910, 209] on div "Image For Dogs Heading Image For Cats Heading Image For Birds Heading Image Oth…" at bounding box center [921, 343] width 422 height 320
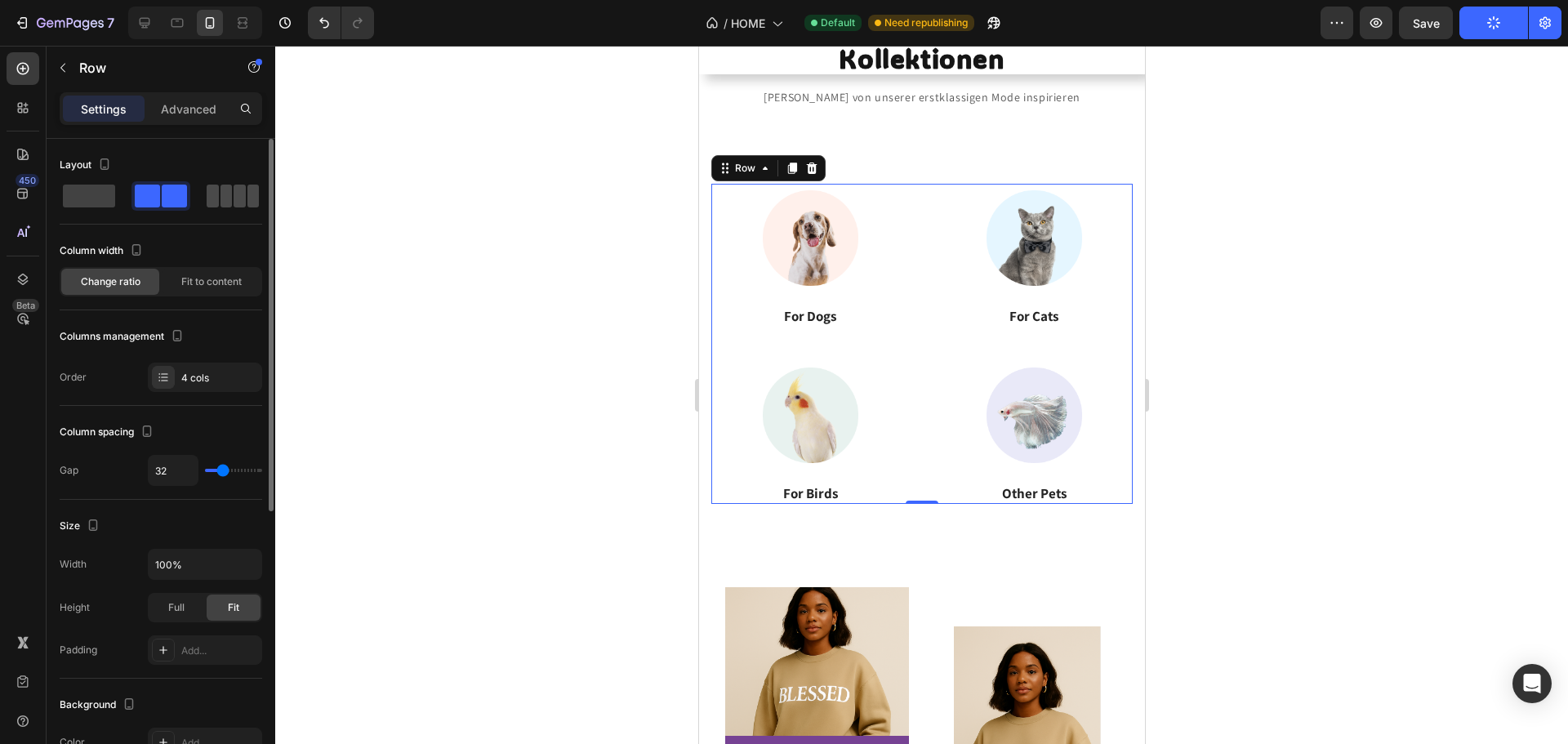
click at [247, 200] on span at bounding box center [253, 196] width 13 height 23
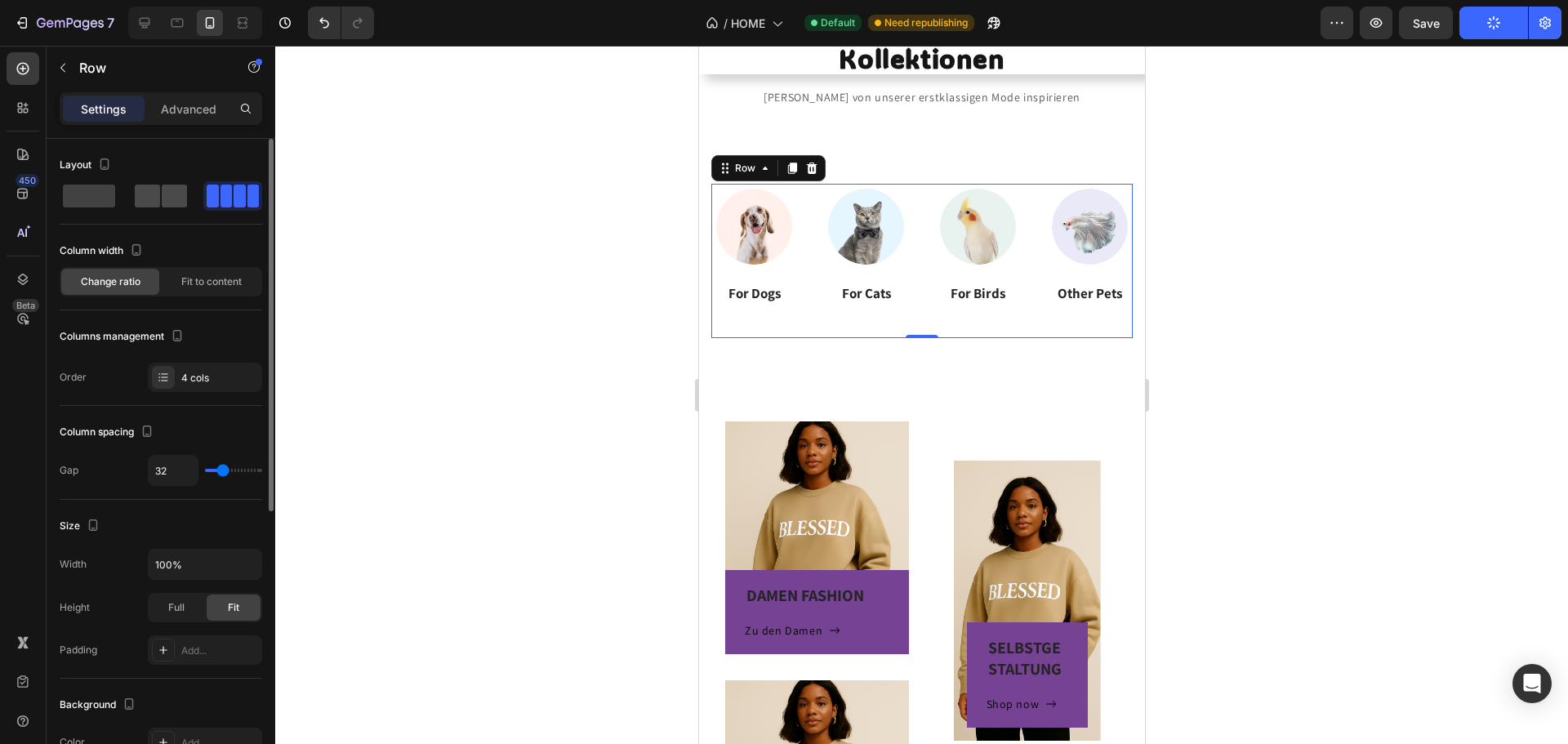
click at [162, 199] on span at bounding box center [175, 196] width 25 height 23
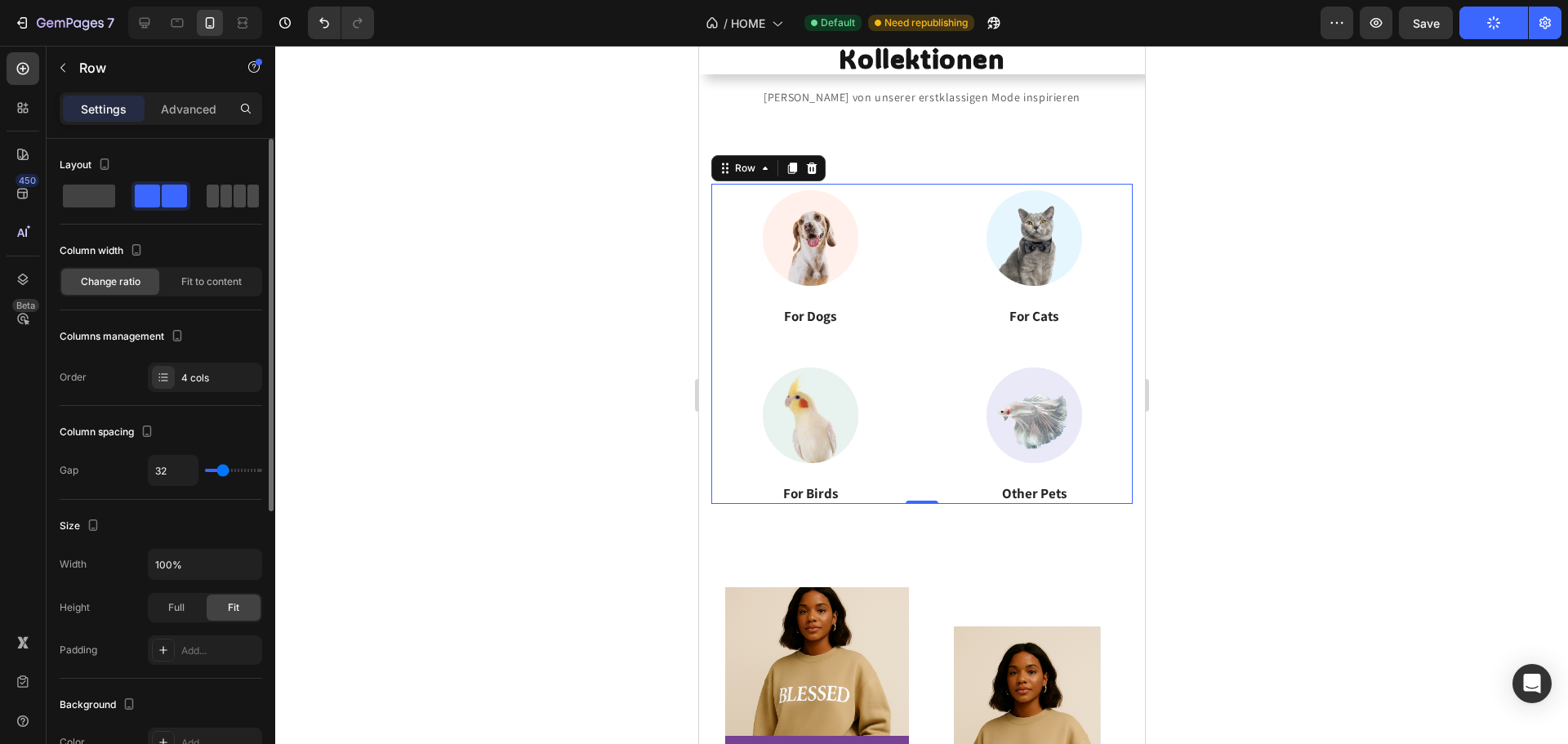
click at [247, 197] on span at bounding box center [253, 196] width 13 height 23
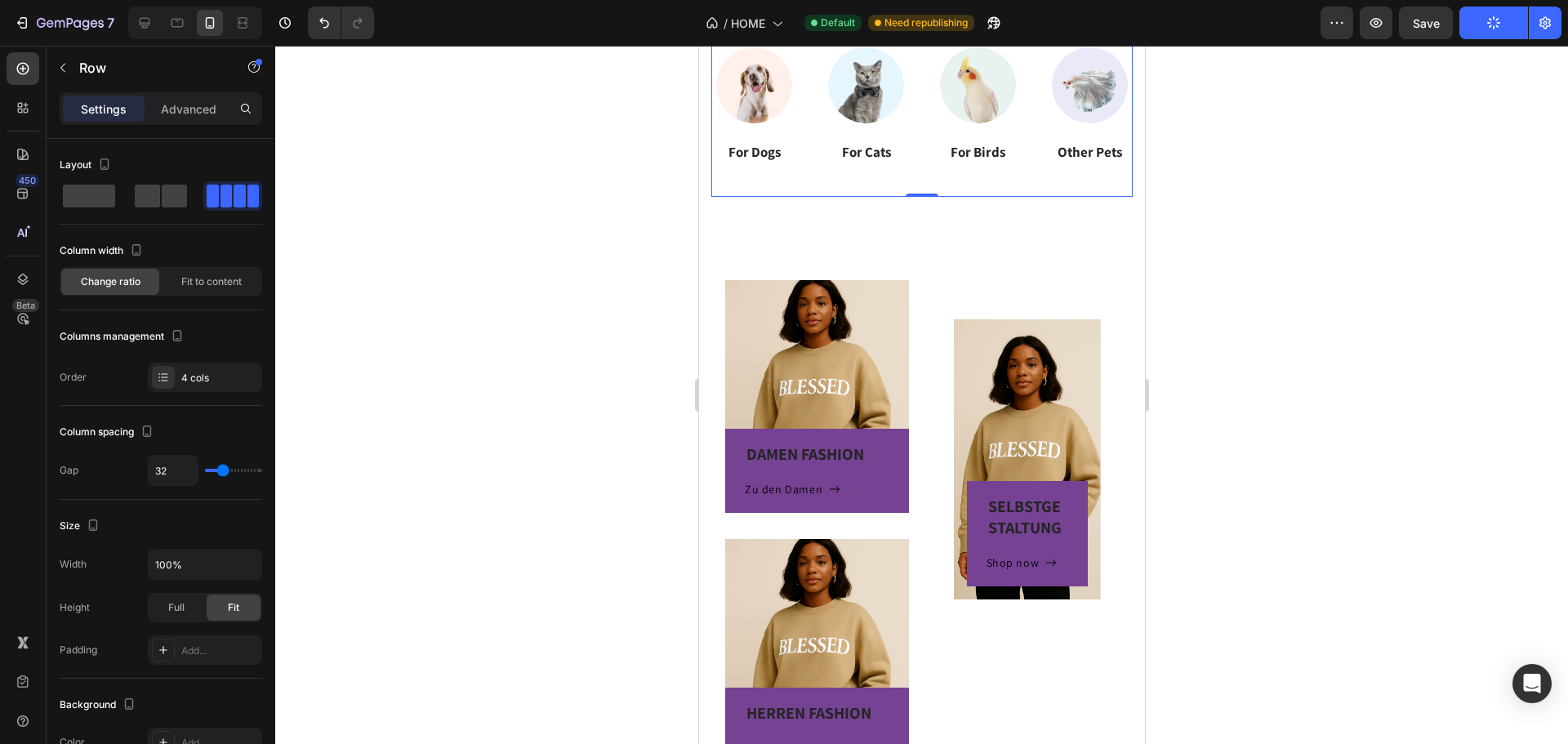
scroll to position [408, 0]
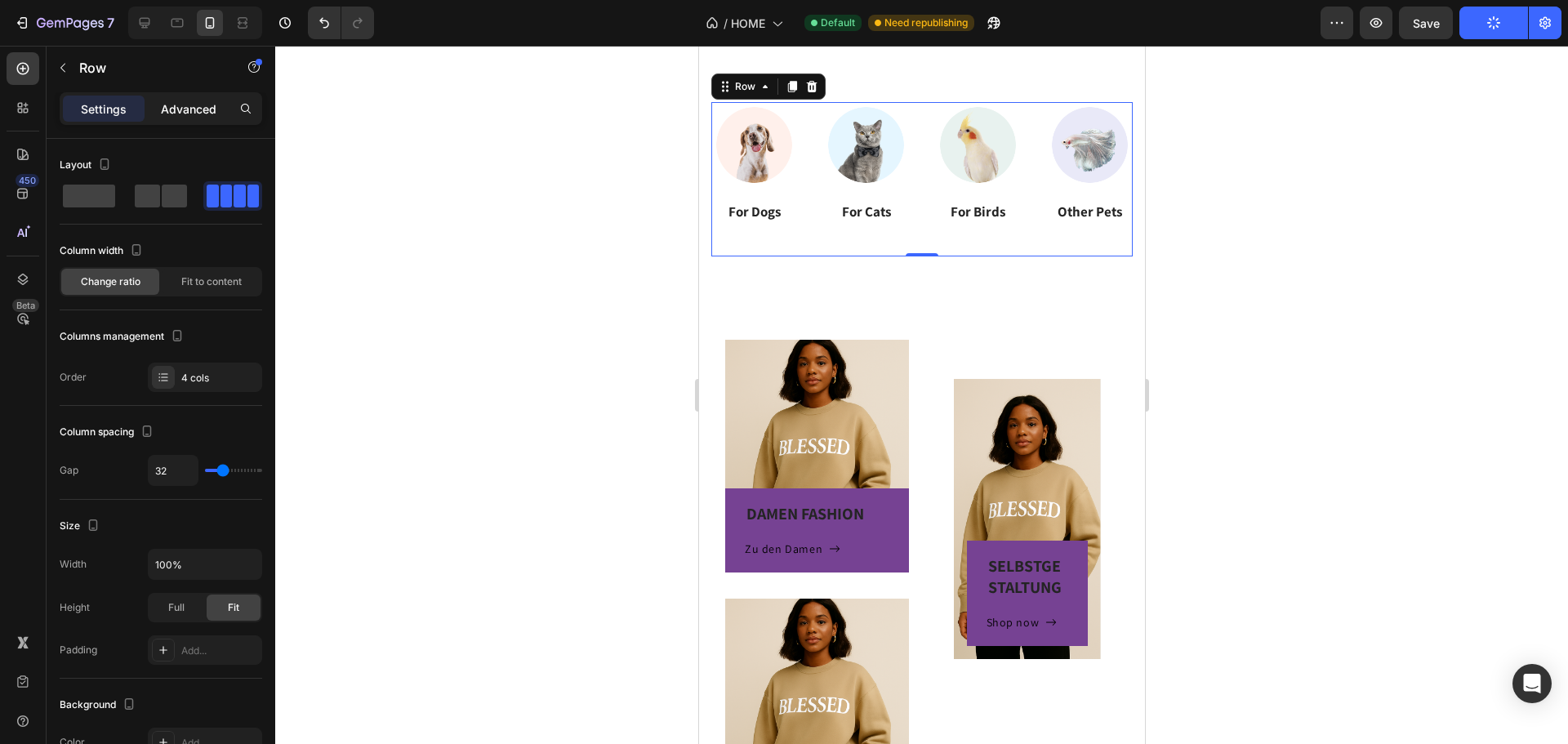
click at [163, 101] on p "Advanced" at bounding box center [188, 110] width 55 height 17
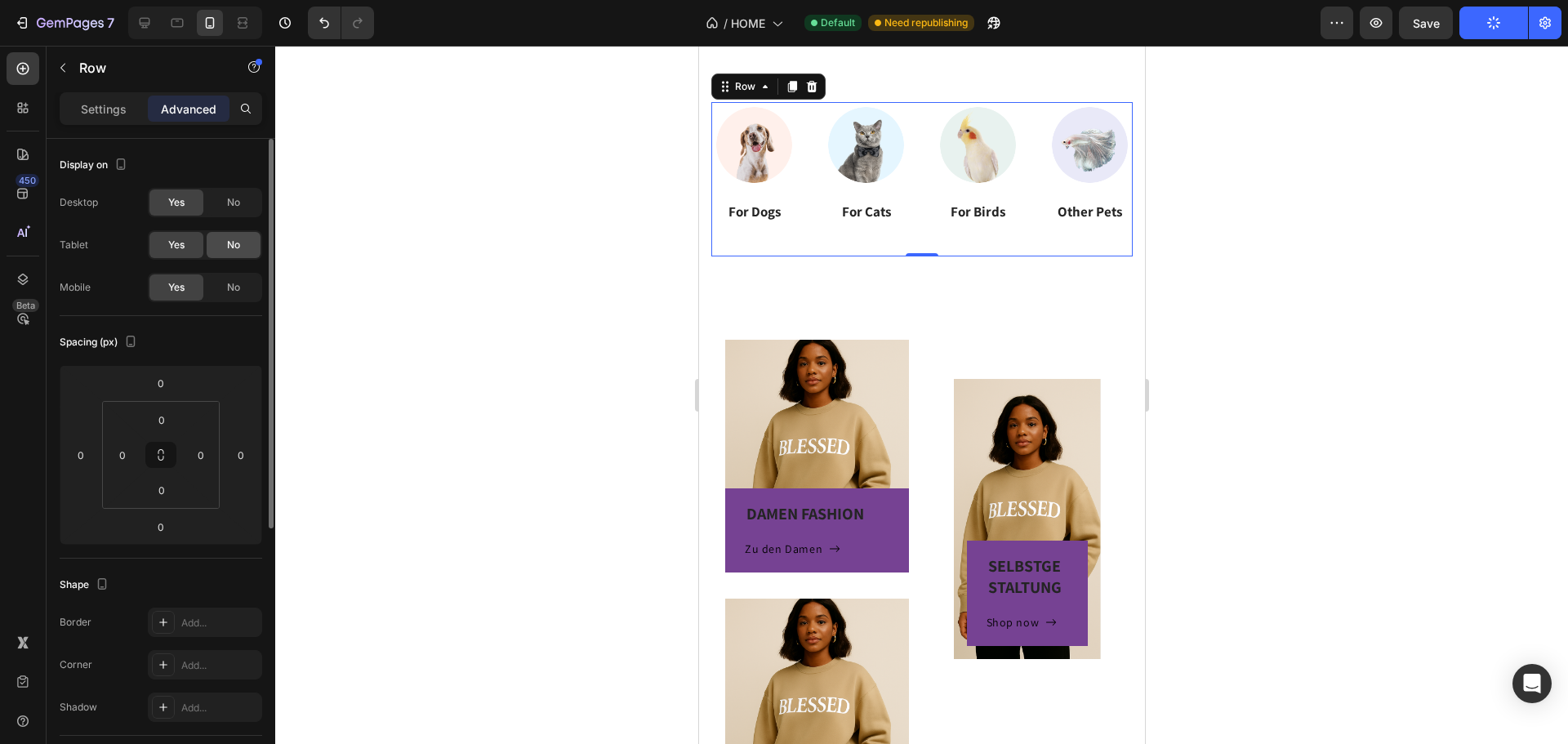
click at [238, 235] on div "No" at bounding box center [234, 244] width 54 height 26
click at [240, 194] on div "No" at bounding box center [234, 202] width 54 height 26
click at [110, 112] on p "Settings" at bounding box center [103, 110] width 46 height 17
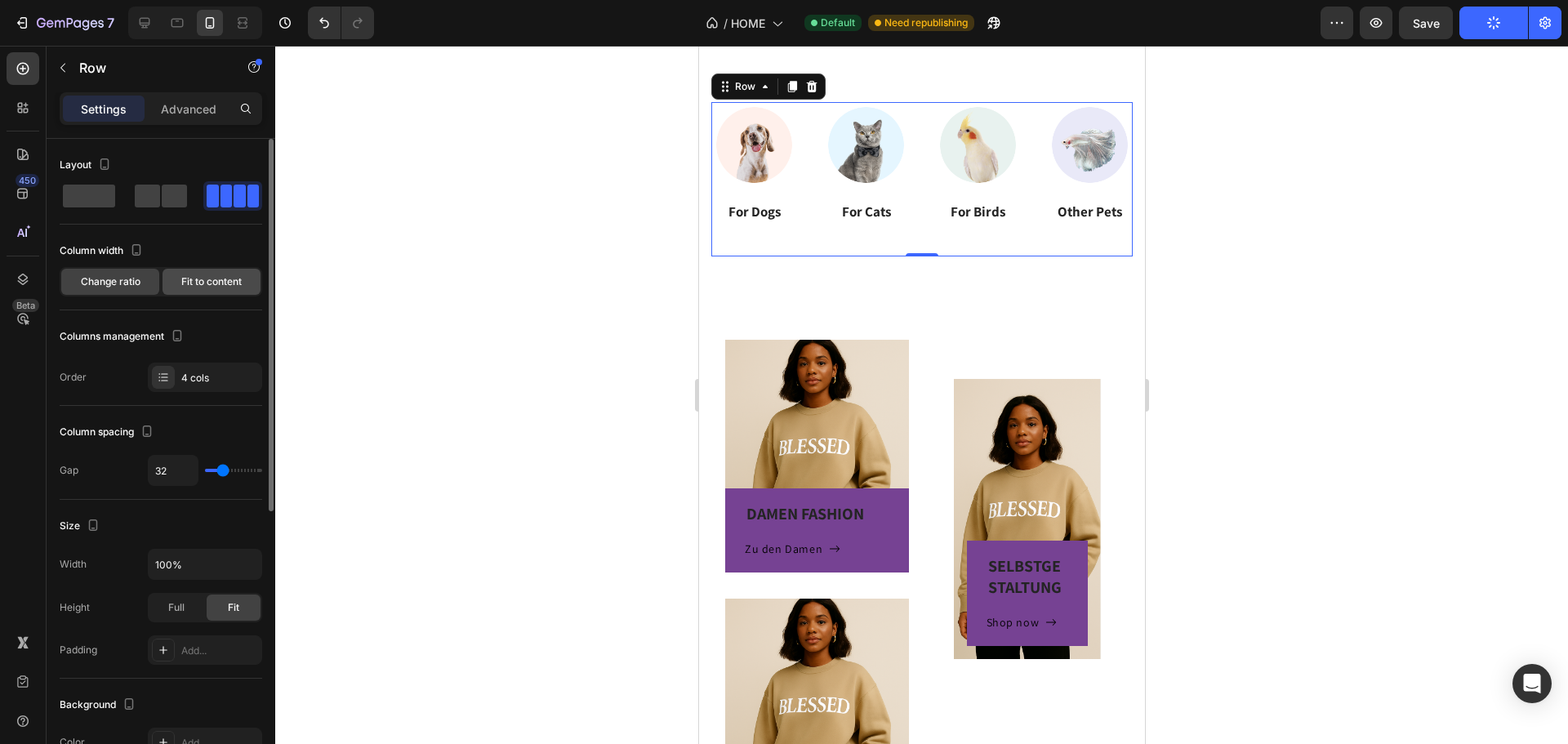
click at [204, 283] on span "Fit to content" at bounding box center [211, 281] width 60 height 15
click at [121, 280] on span "Change ratio" at bounding box center [110, 281] width 59 height 15
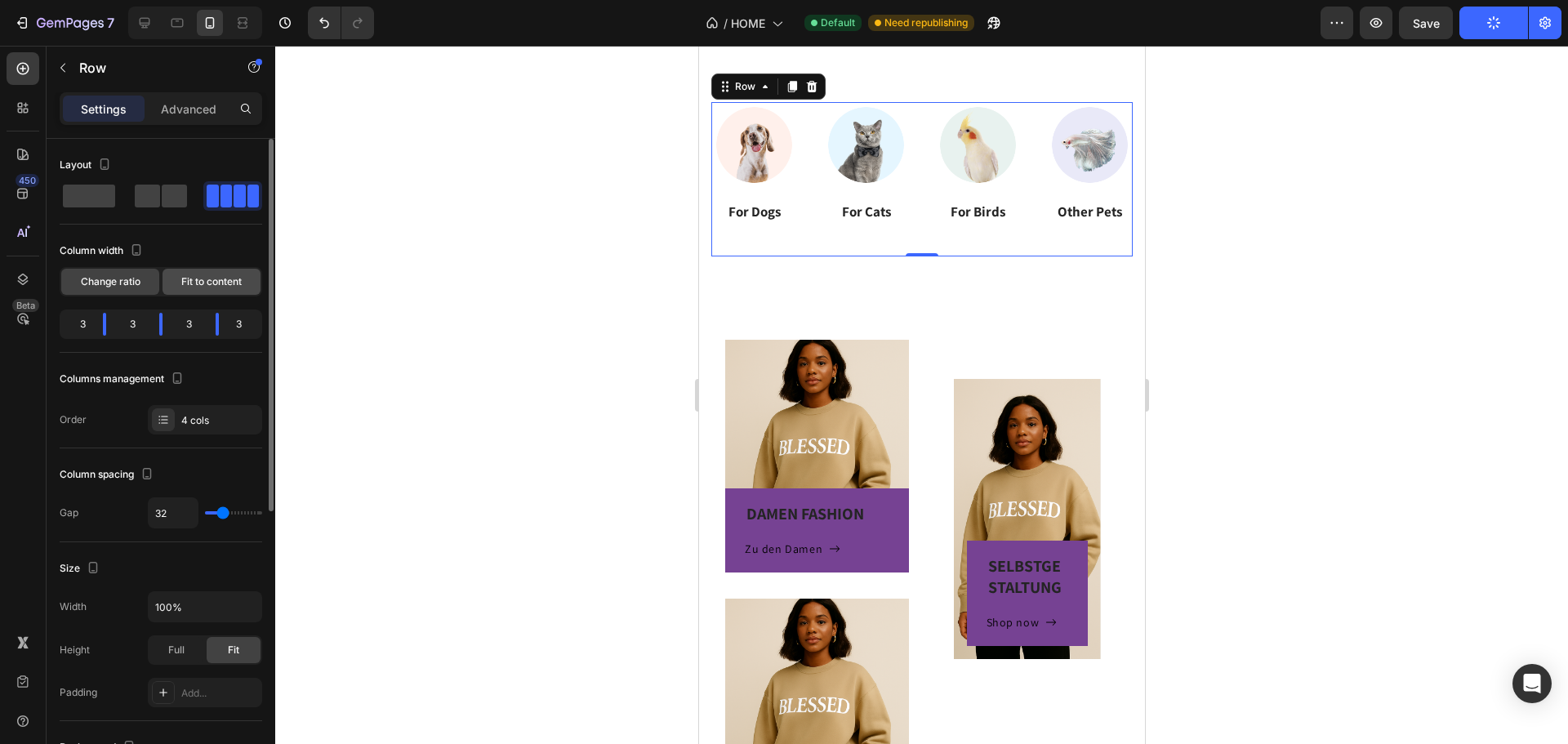
click at [202, 281] on span "Fit to content" at bounding box center [211, 281] width 60 height 15
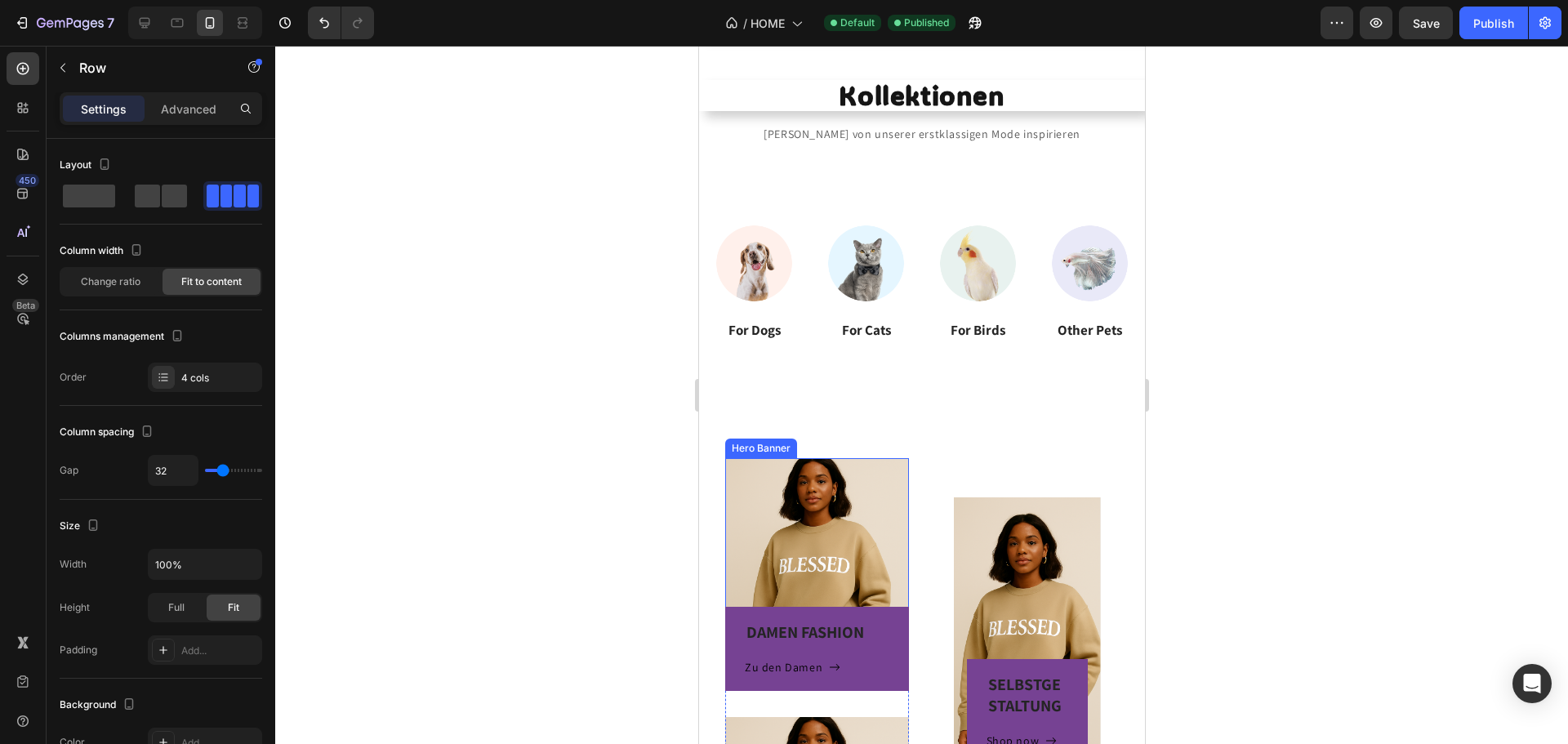
scroll to position [245, 0]
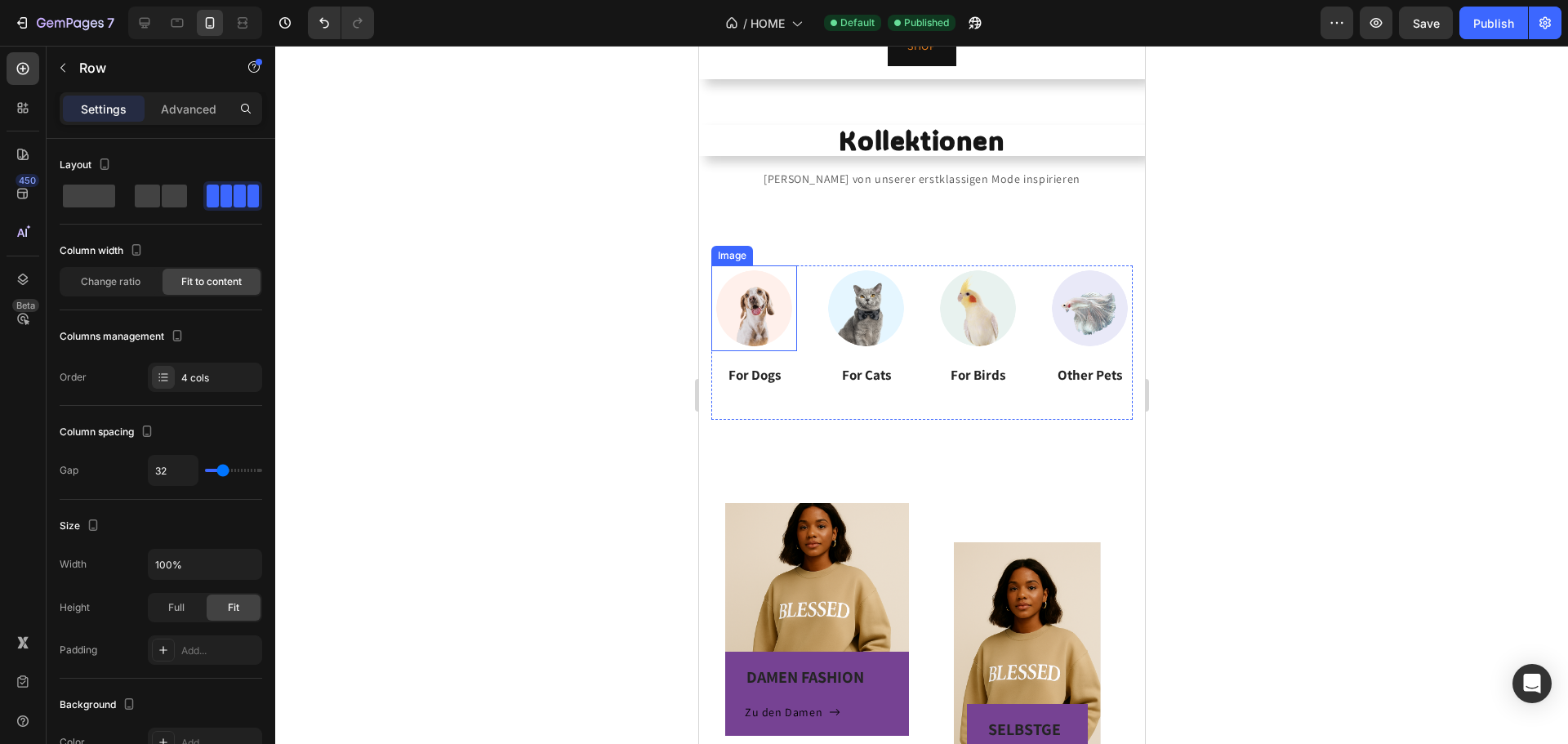
click at [759, 332] on img at bounding box center [753, 308] width 85 height 85
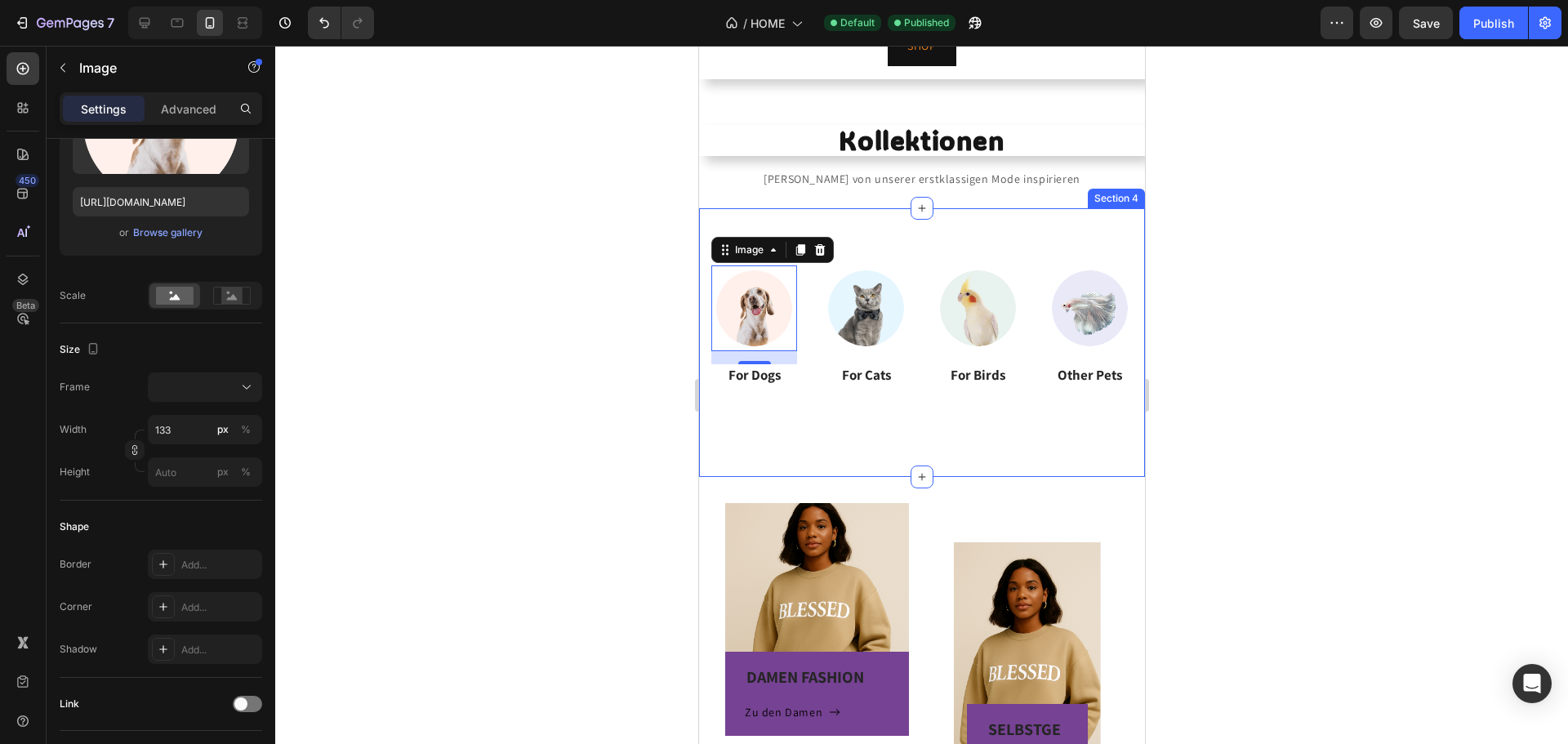
click at [918, 259] on div "Image 16 For Dogs Heading Image For Cats Heading Image For Birds Heading Image …" at bounding box center [921, 342] width 446 height 269
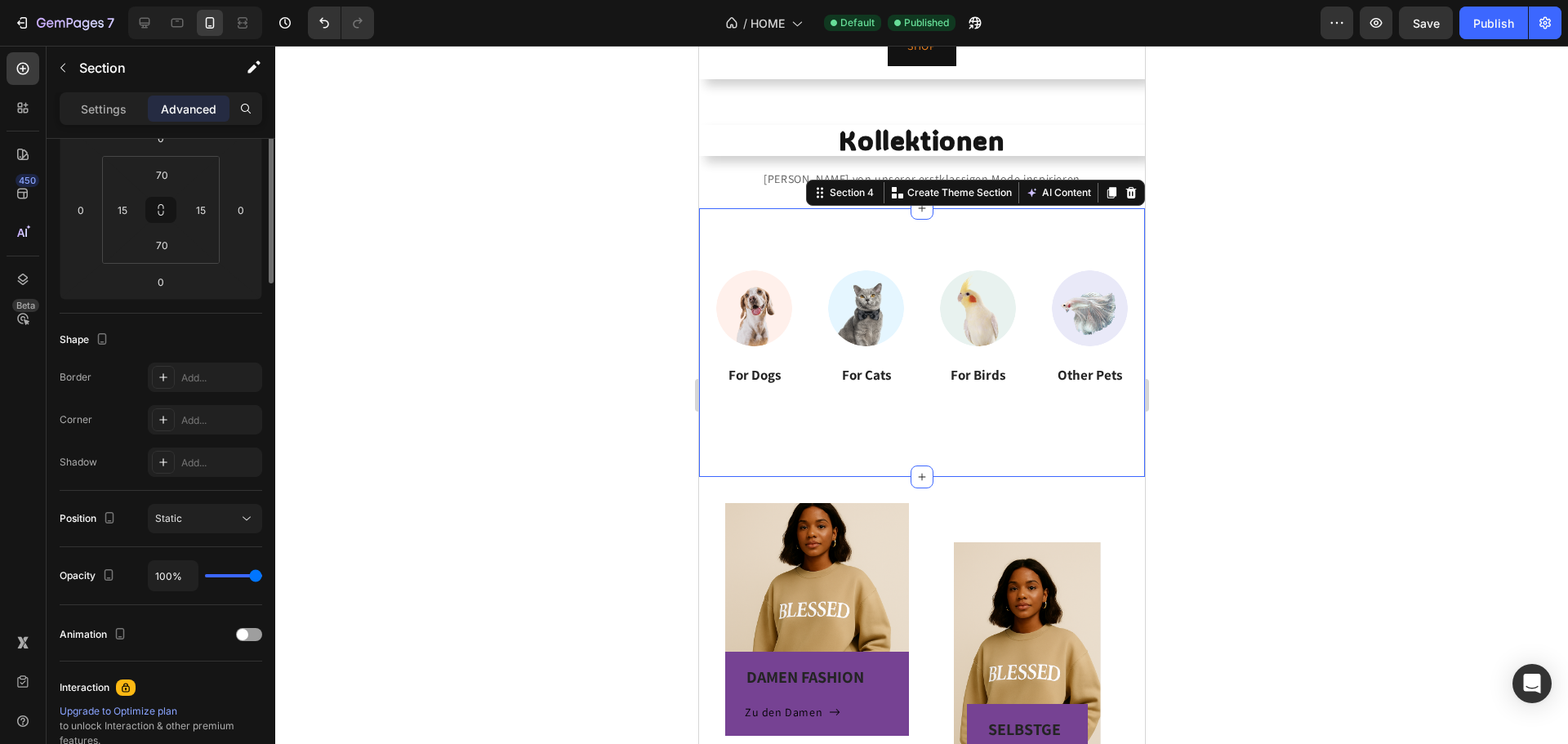
scroll to position [0, 0]
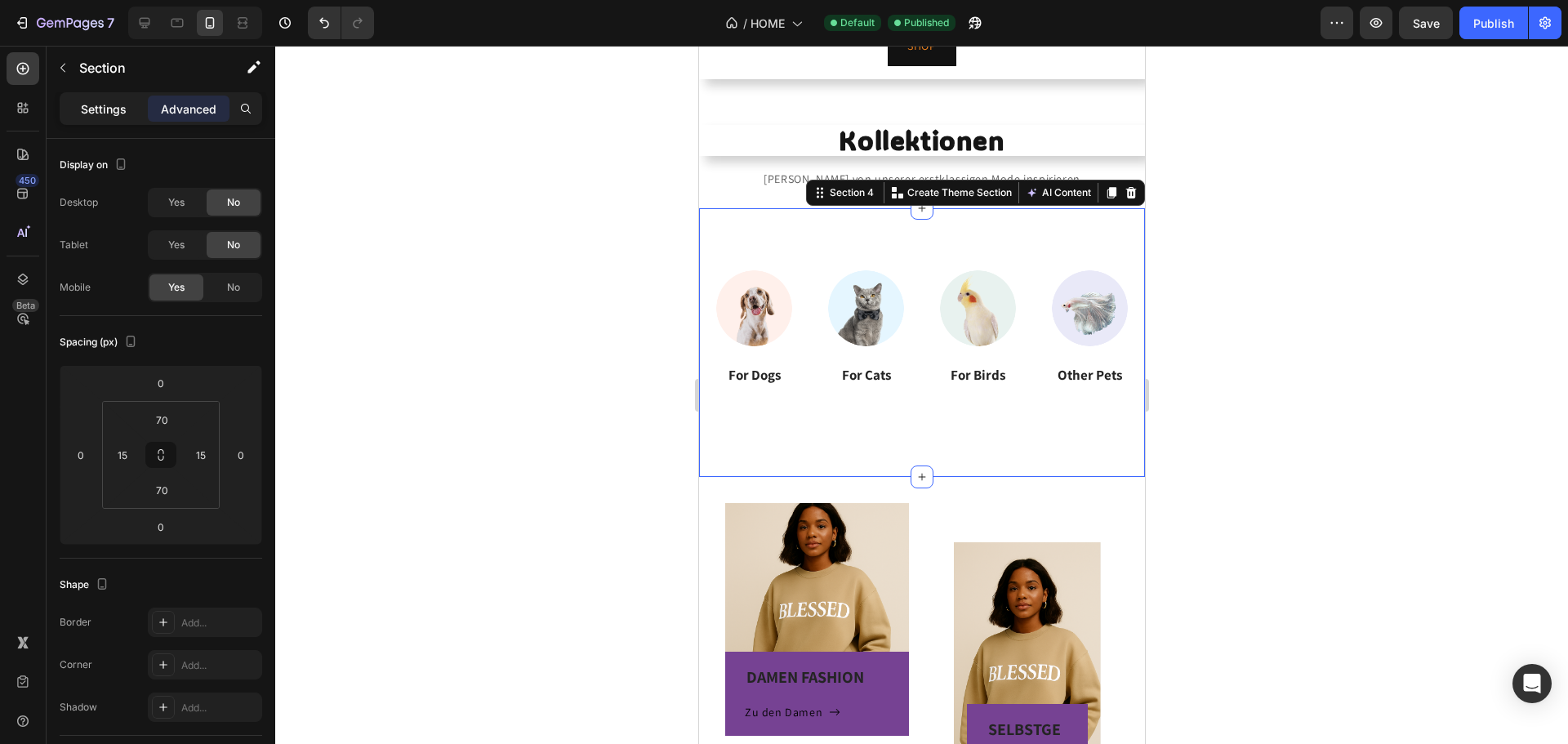
click at [120, 108] on p "Settings" at bounding box center [103, 110] width 46 height 17
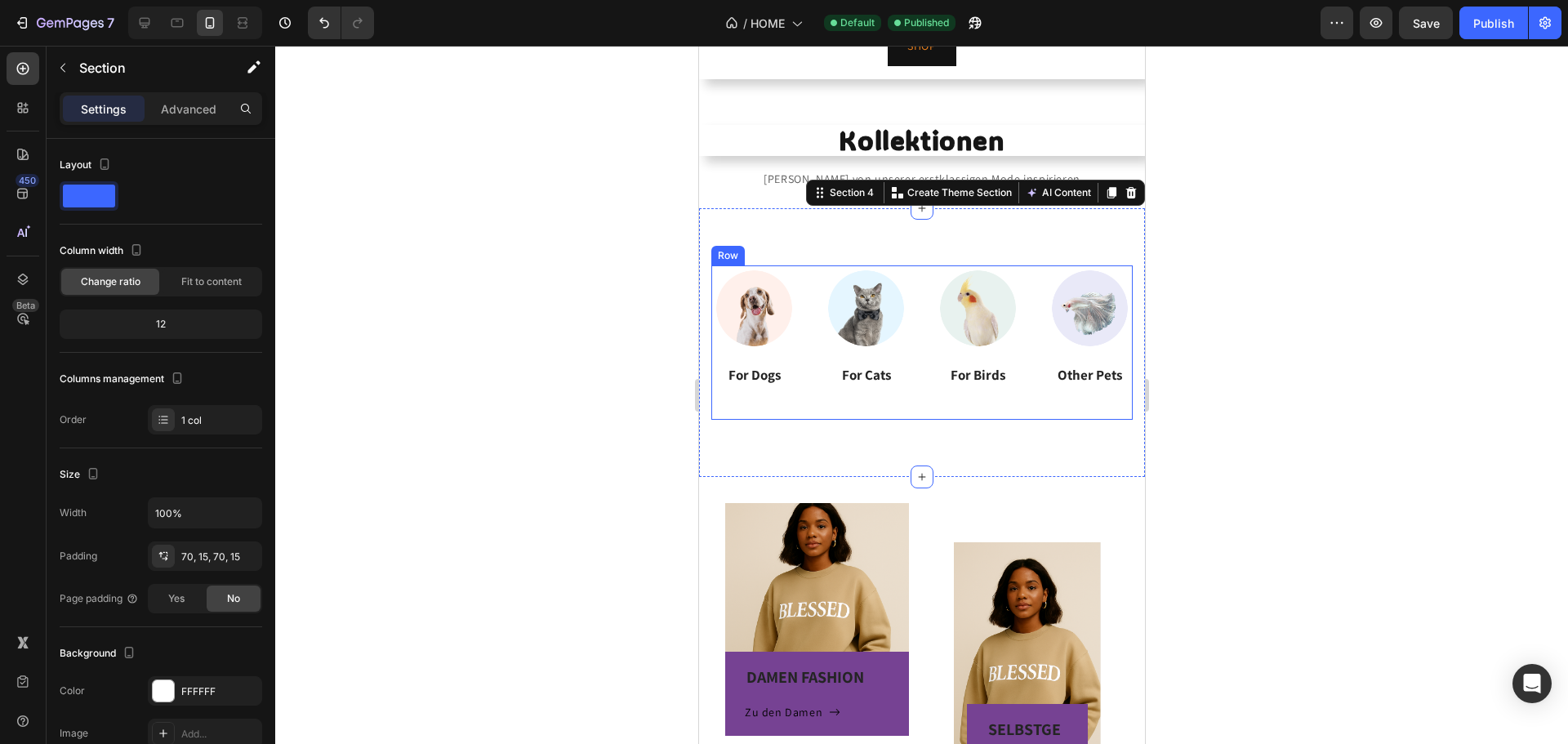
click at [913, 380] on div "Image For Dogs Heading Image For Cats Heading Image For Birds Heading Image Oth…" at bounding box center [921, 342] width 422 height 154
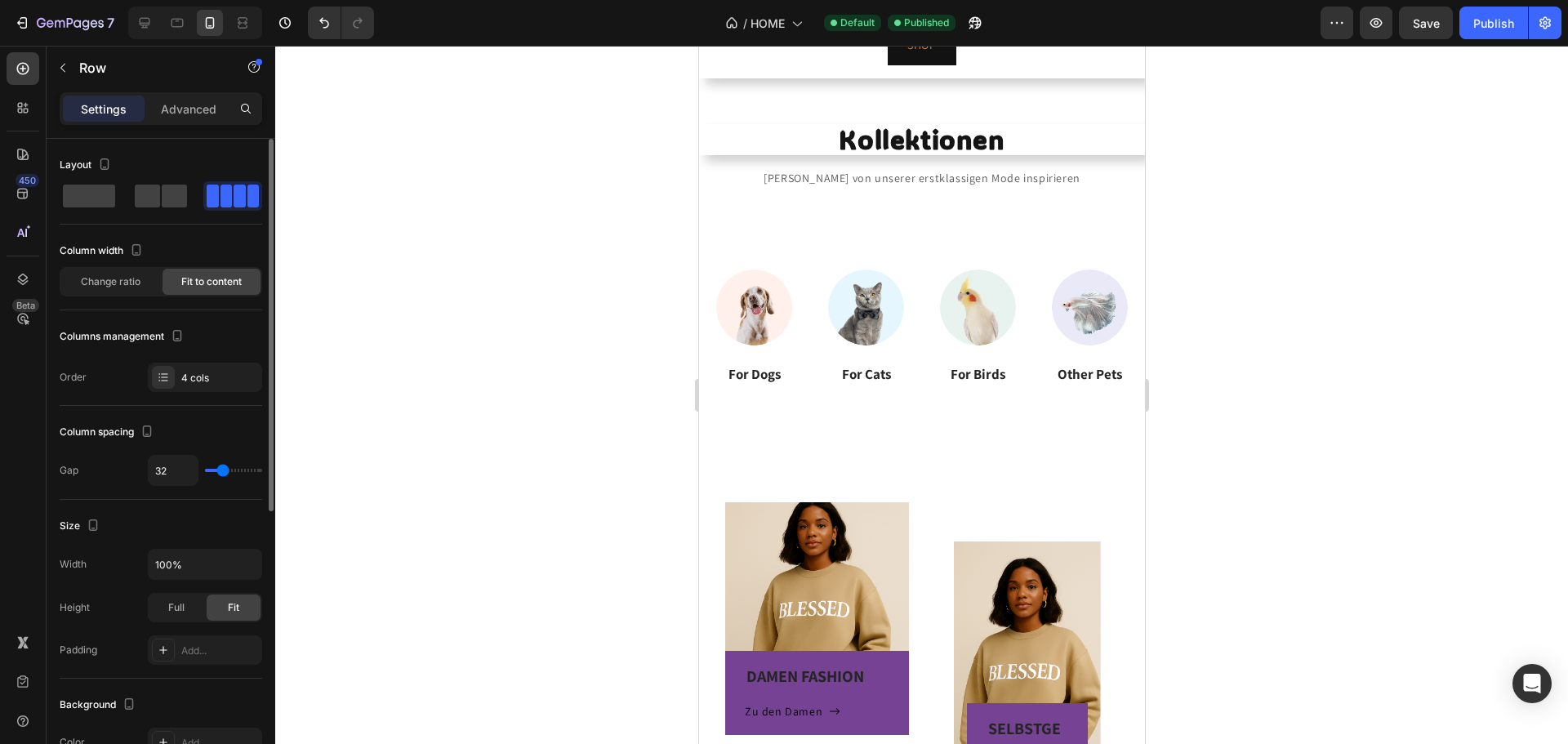
scroll to position [245, 0]
click at [156, 377] on div at bounding box center [164, 377] width 23 height 23
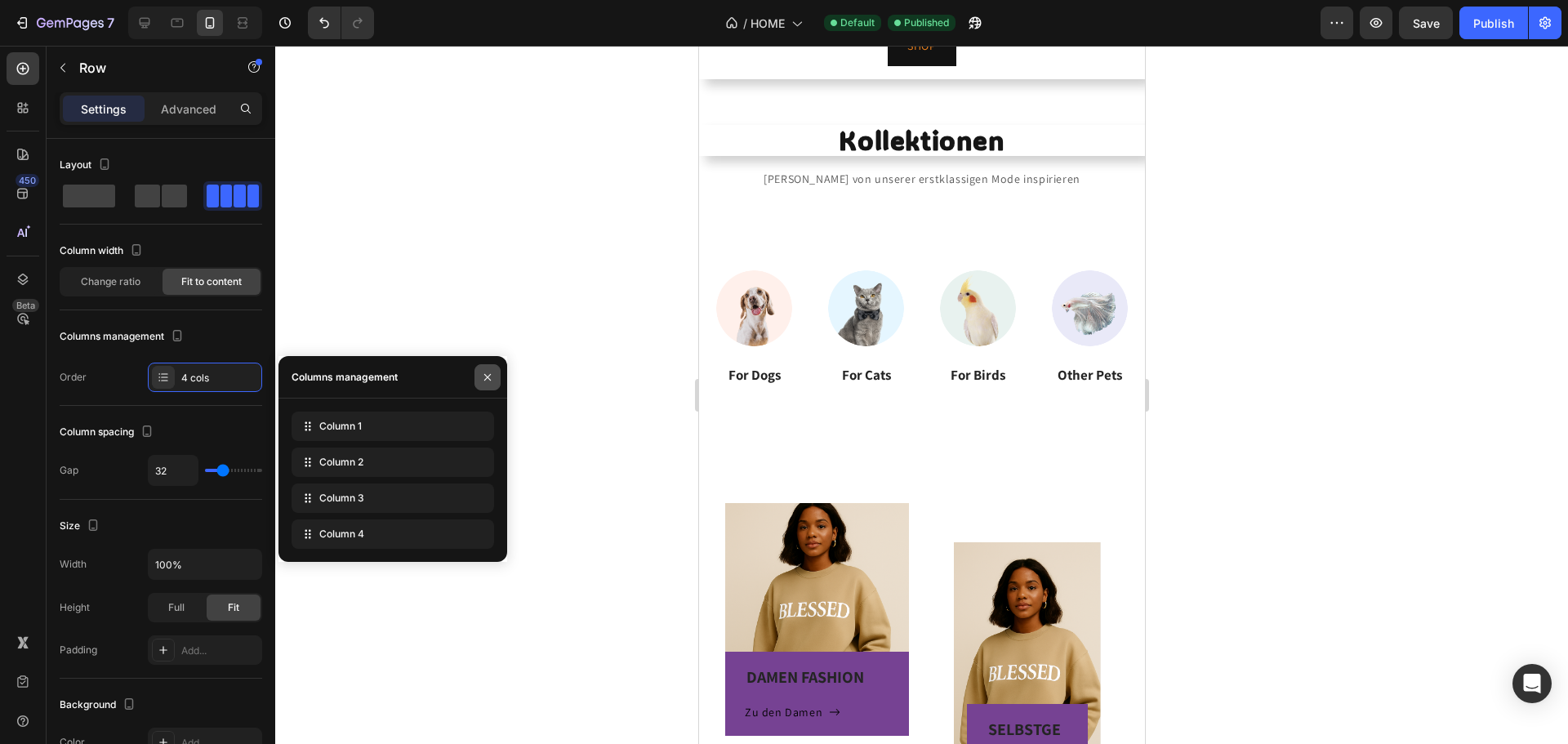
click at [489, 376] on icon "button" at bounding box center [487, 376] width 13 height 13
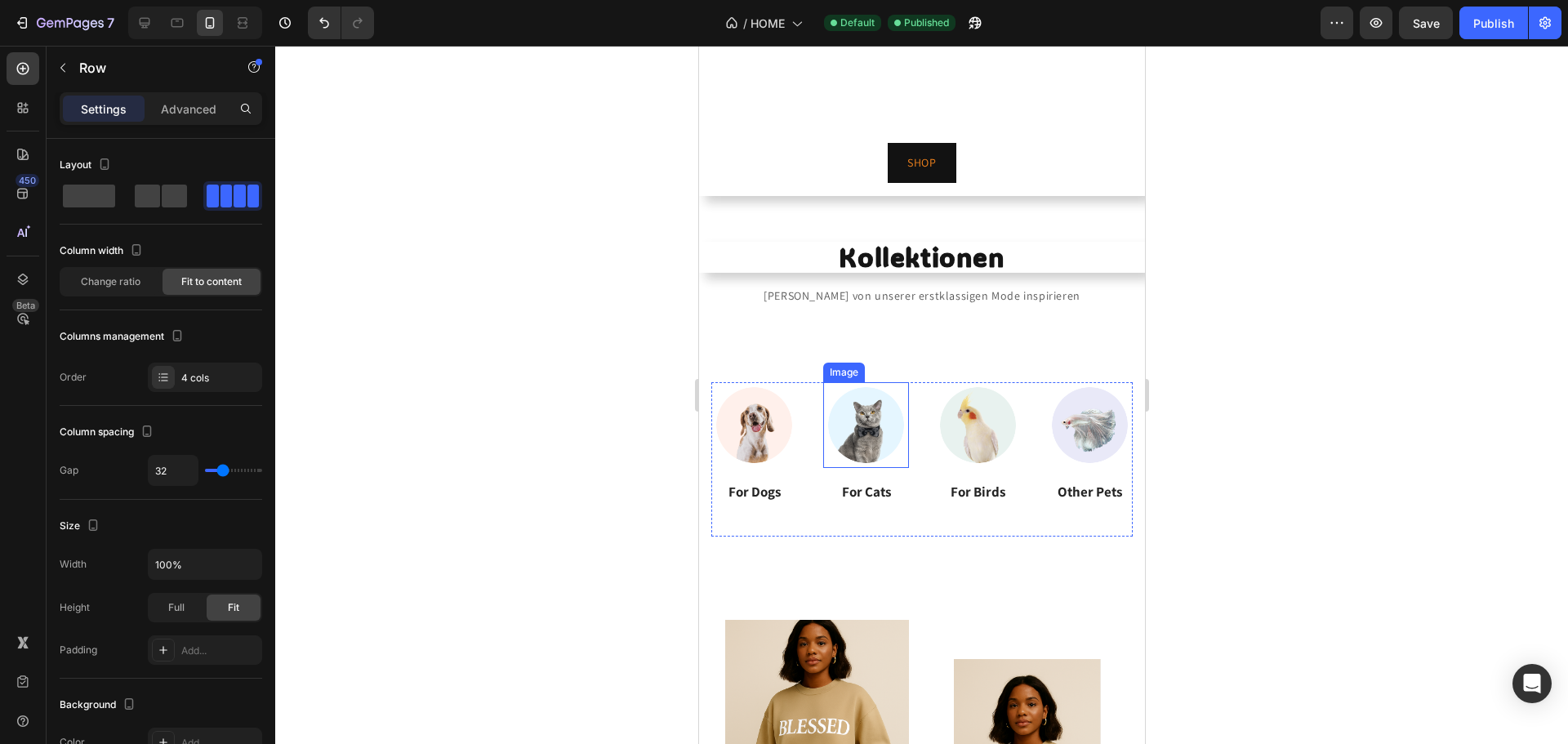
scroll to position [81, 0]
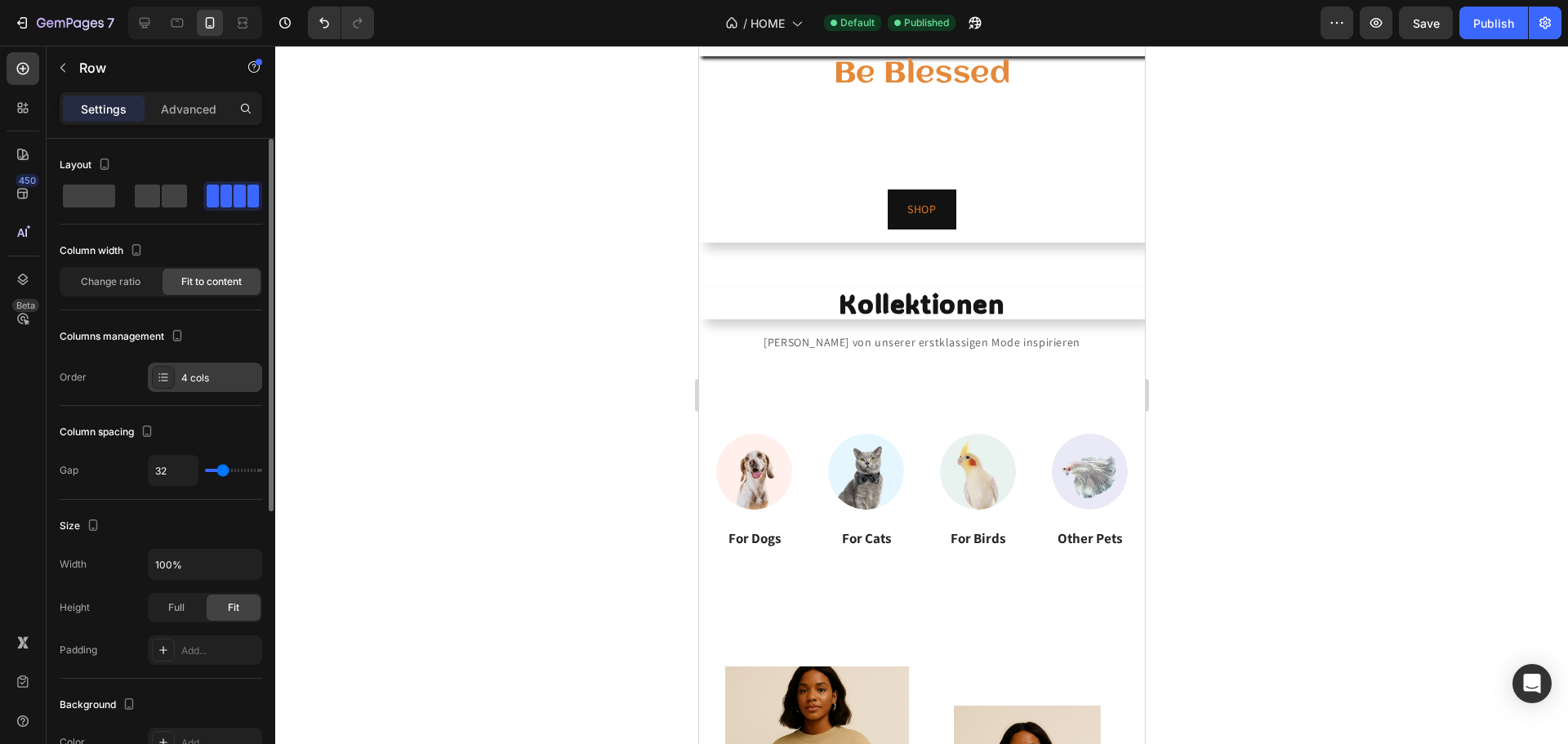
click at [181, 383] on div "4 cols" at bounding box center [219, 377] width 77 height 15
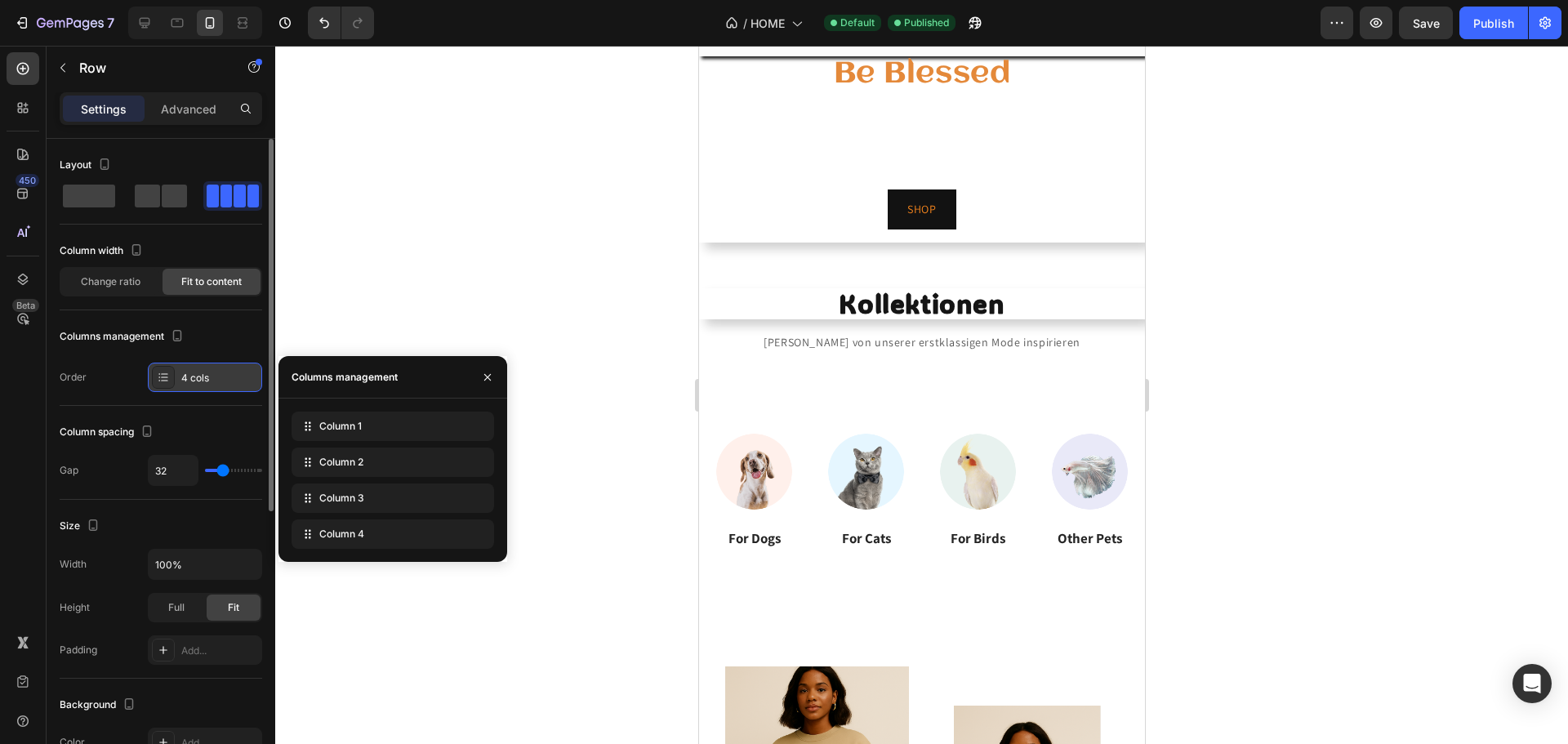
click at [181, 383] on div "4 cols" at bounding box center [219, 377] width 77 height 15
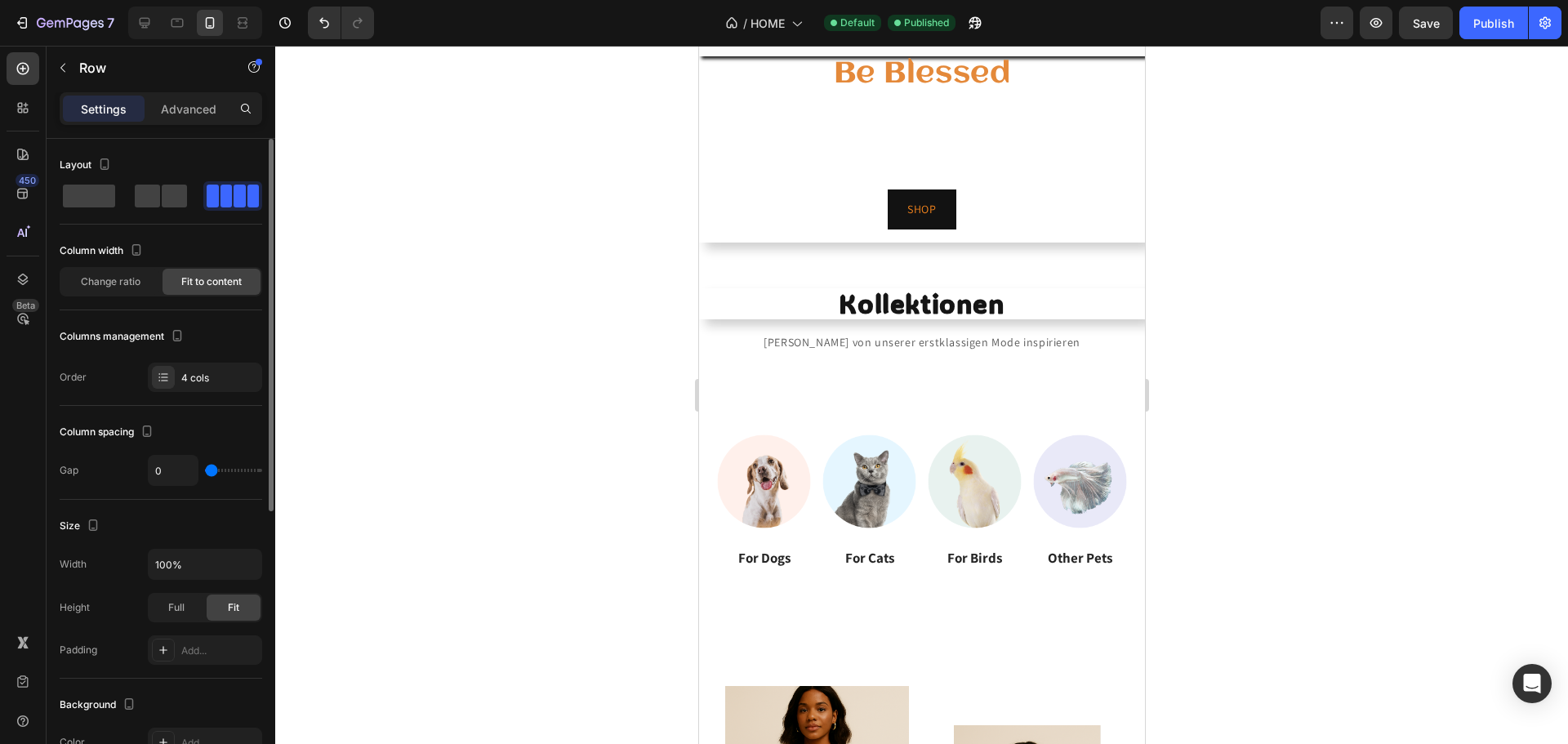
drag, startPoint x: 217, startPoint y: 469, endPoint x: 174, endPoint y: 495, distance: 50.2
click at [205, 472] on input "range" at bounding box center [233, 469] width 57 height 3
click at [178, 473] on input "0" at bounding box center [173, 470] width 49 height 29
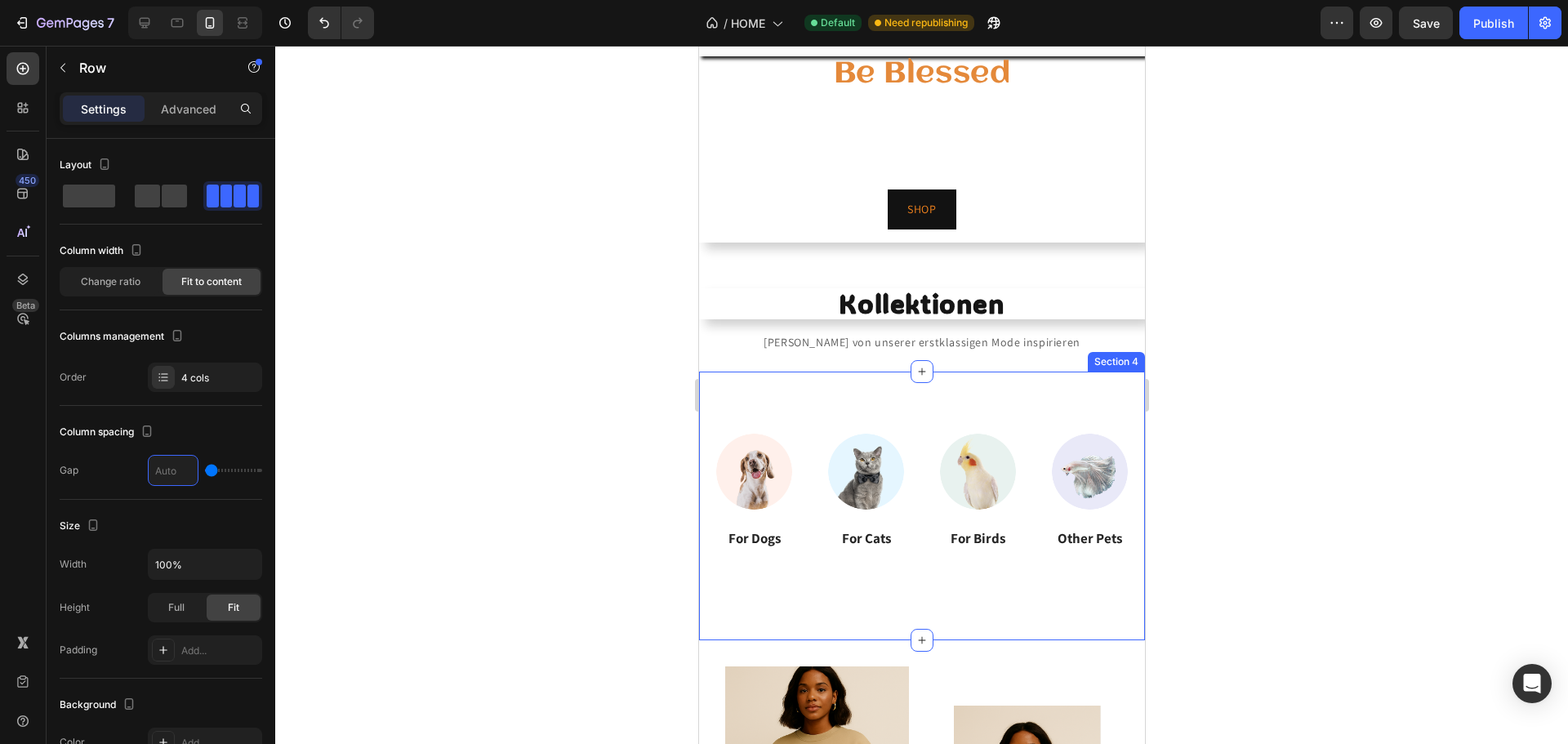
drag, startPoint x: 915, startPoint y: 423, endPoint x: 905, endPoint y: 409, distance: 17.2
click at [915, 427] on div "Image For Dogs Heading Image For Cats Heading Image For Birds Heading Image Oth…" at bounding box center [921, 505] width 446 height 269
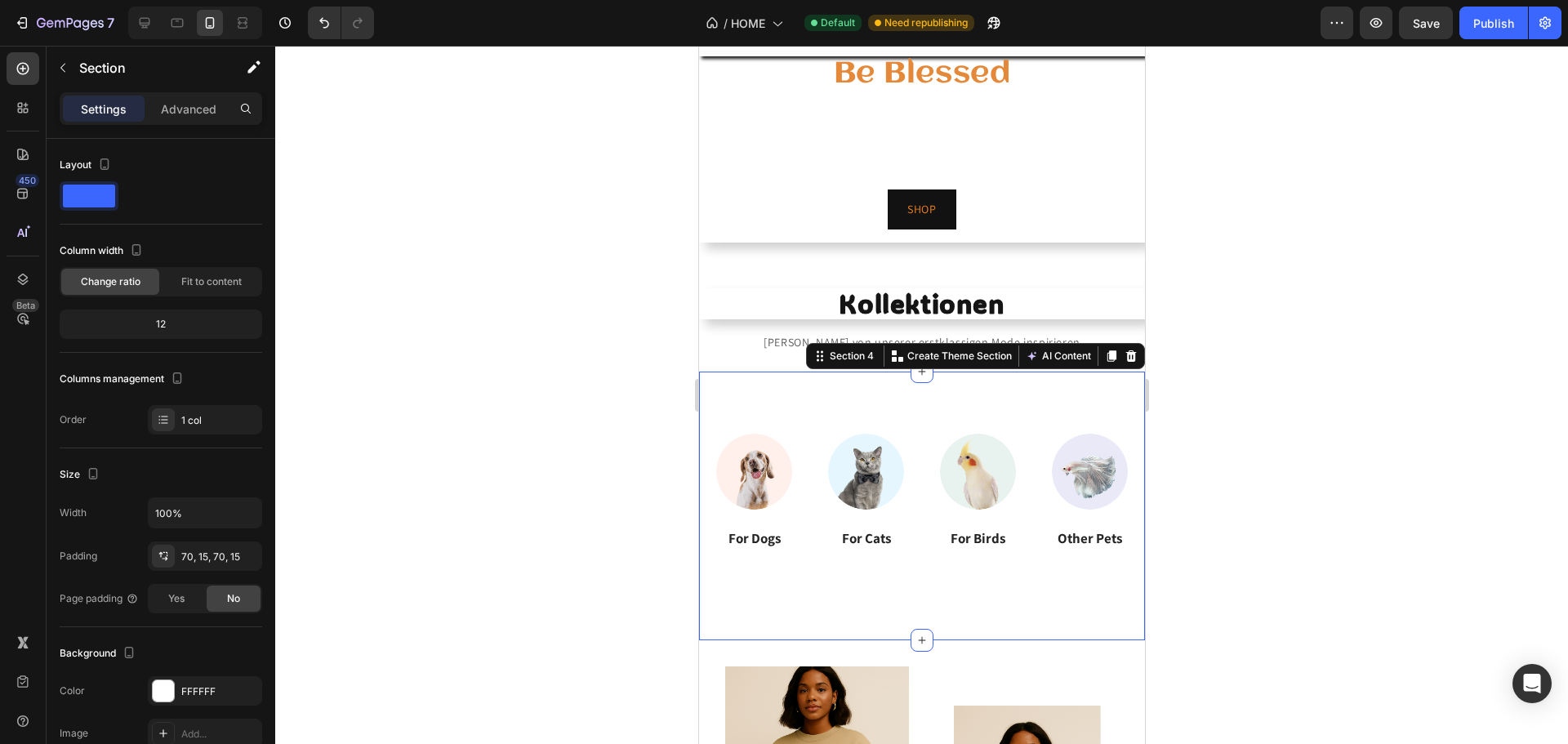
click at [973, 608] on div "Image For Dogs Heading Image For Cats Heading Image For Birds Heading Image Oth…" at bounding box center [921, 505] width 446 height 269
click at [964, 583] on div "Image For Dogs Heading Image For Cats Heading Image For Birds Heading Image Oth…" at bounding box center [921, 505] width 446 height 269
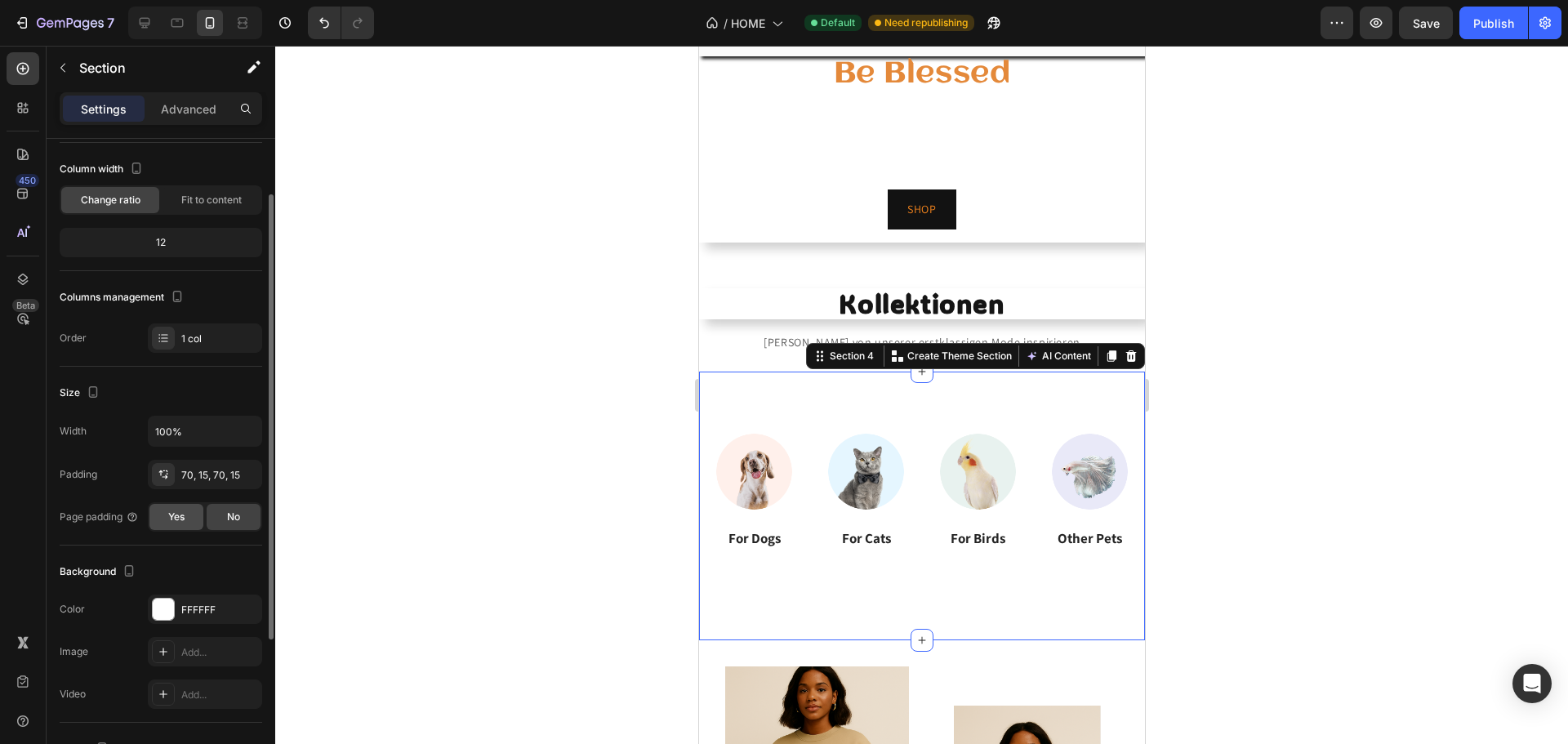
click at [168, 516] on span "Yes" at bounding box center [176, 517] width 16 height 15
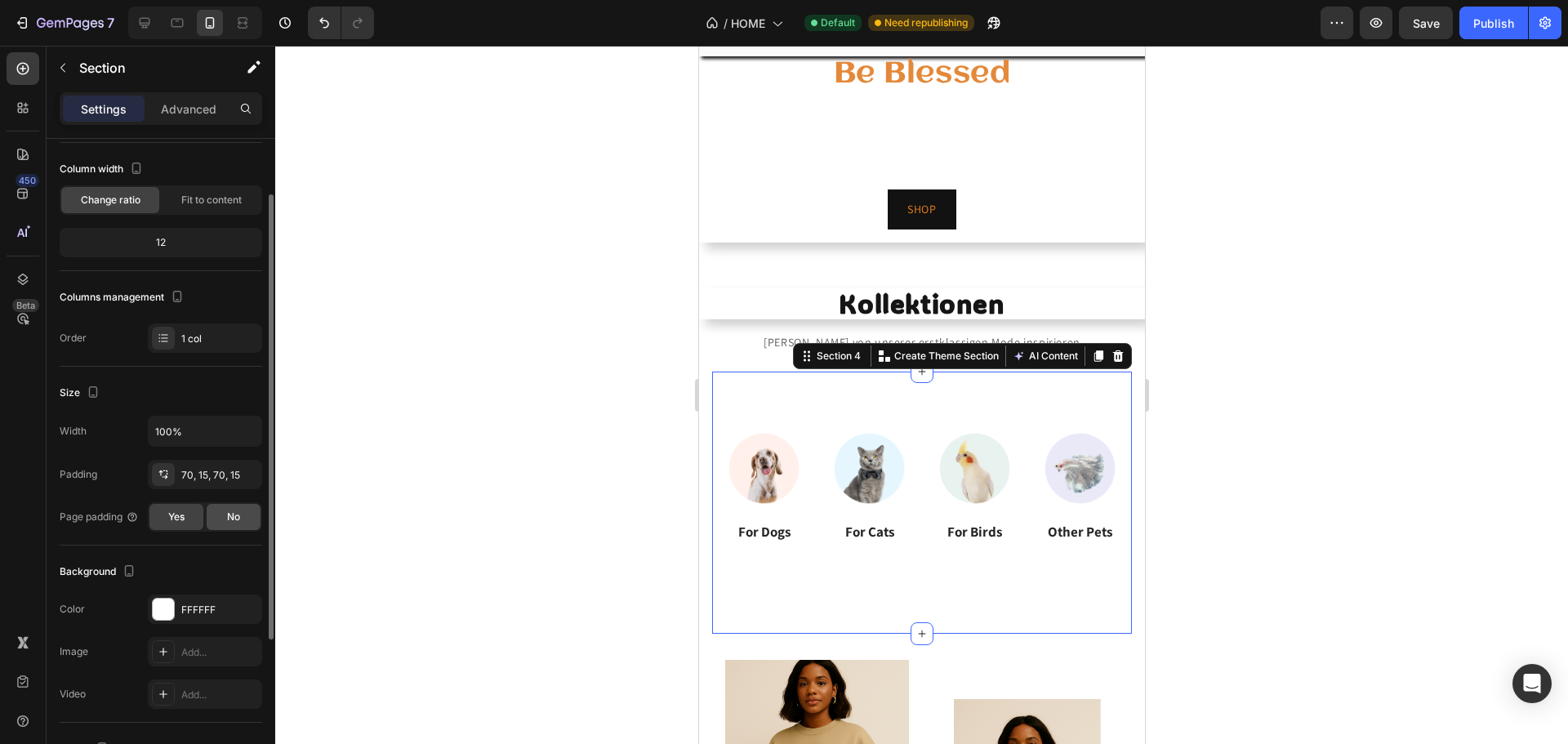
click at [232, 518] on span "No" at bounding box center [233, 517] width 13 height 15
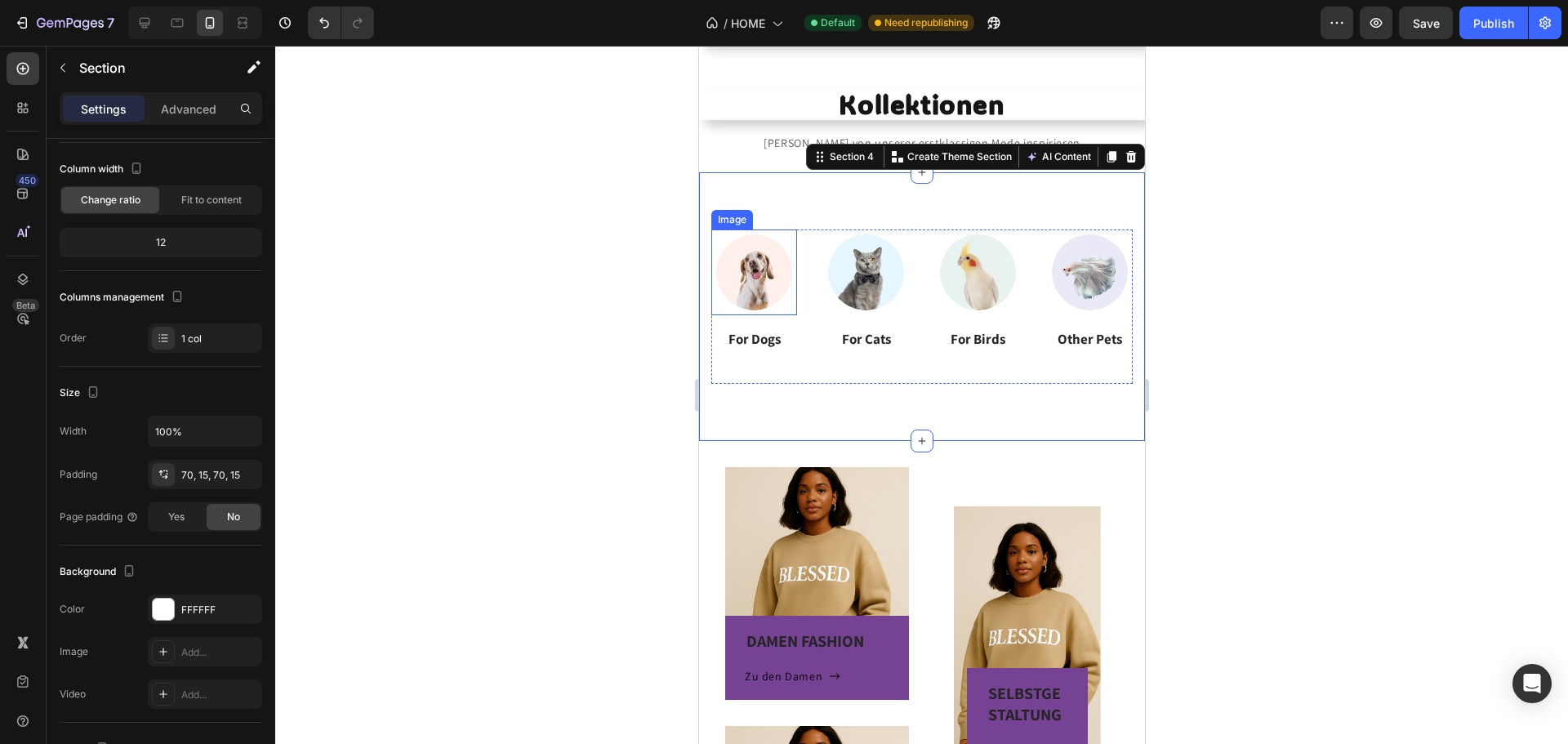
scroll to position [408, 0]
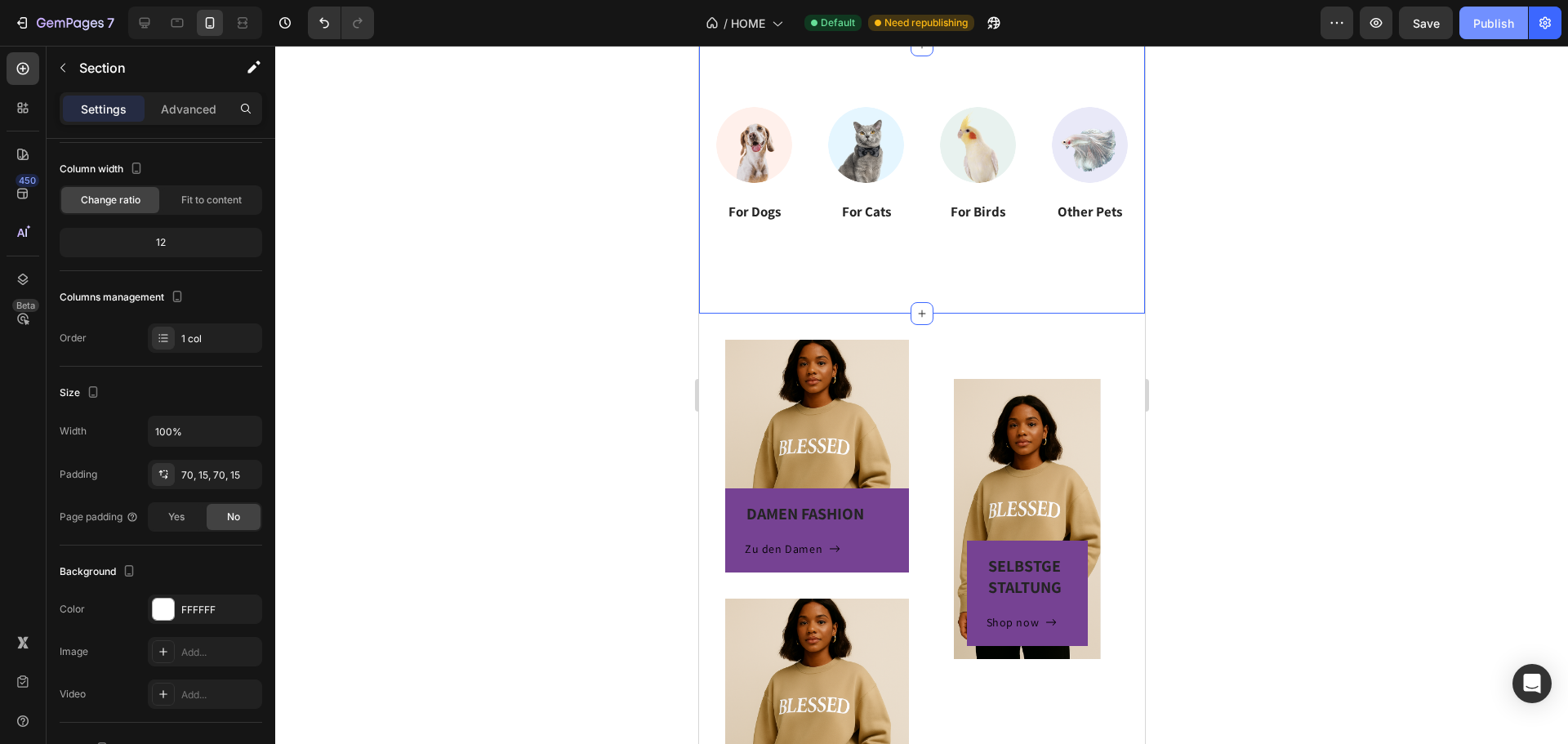
click at [1482, 29] on div "Publish" at bounding box center [1493, 23] width 41 height 17
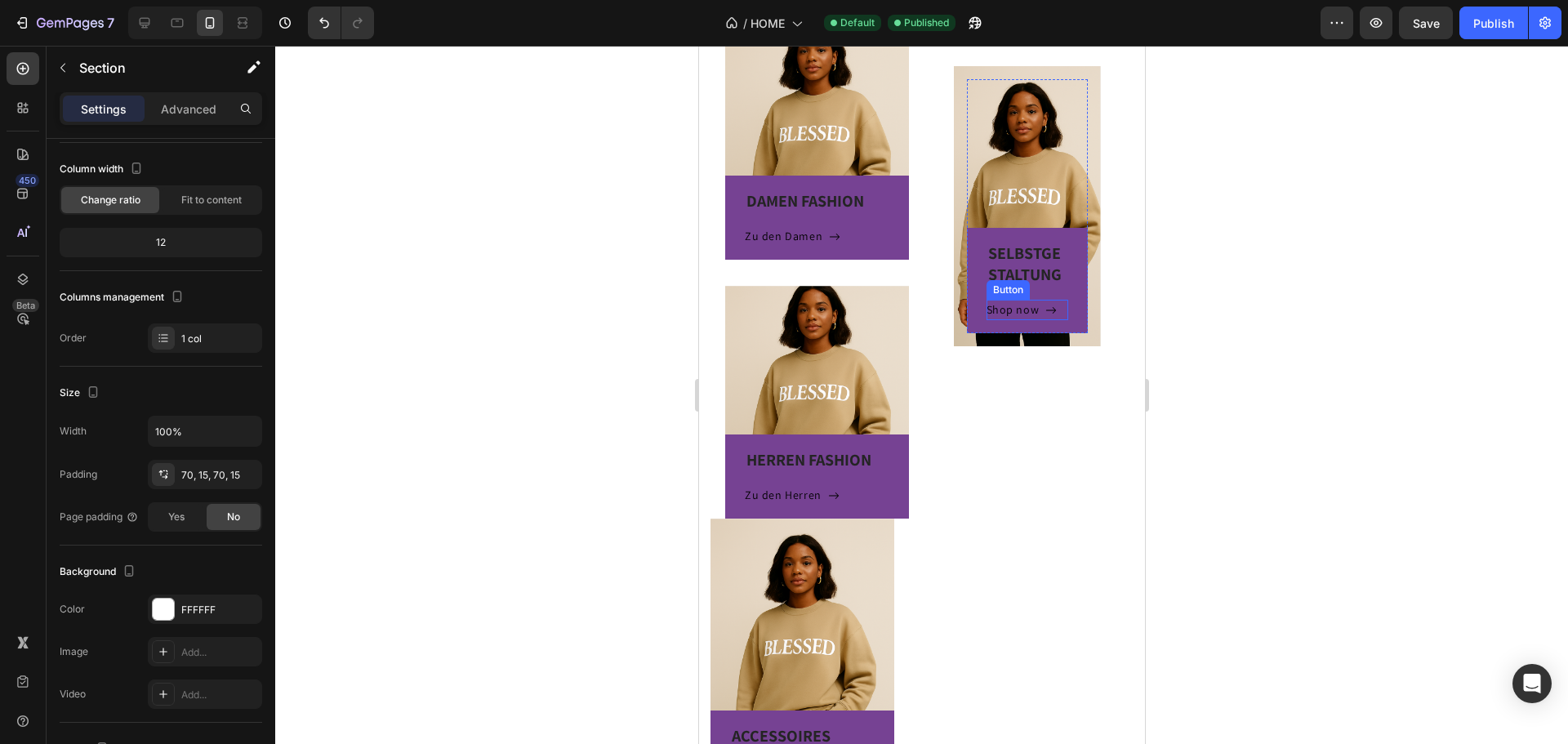
scroll to position [735, 0]
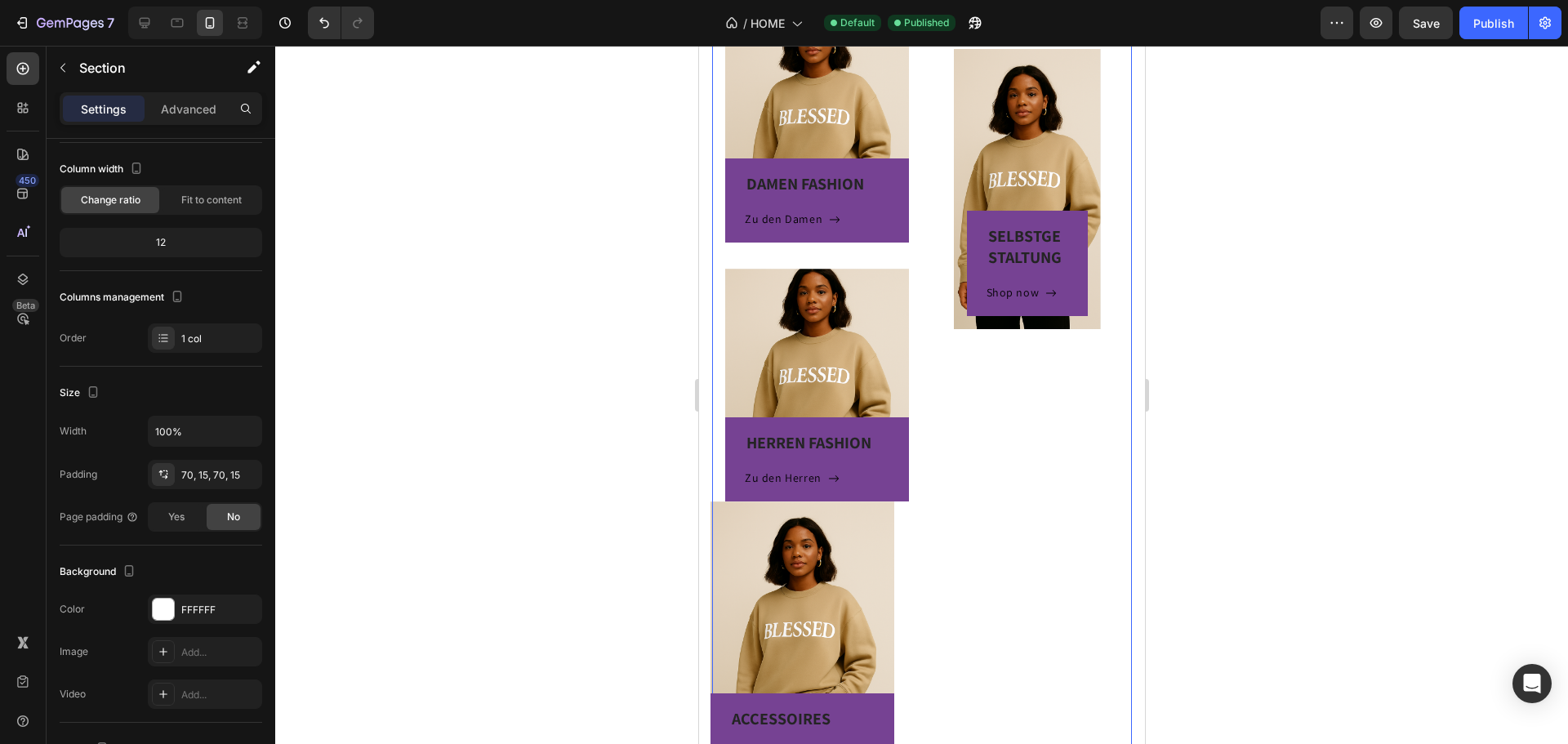
click at [1038, 464] on div "SELBSTGESTALTUNG Heading Shop now Button Row Hero Banner" at bounding box center [1025, 394] width 183 height 768
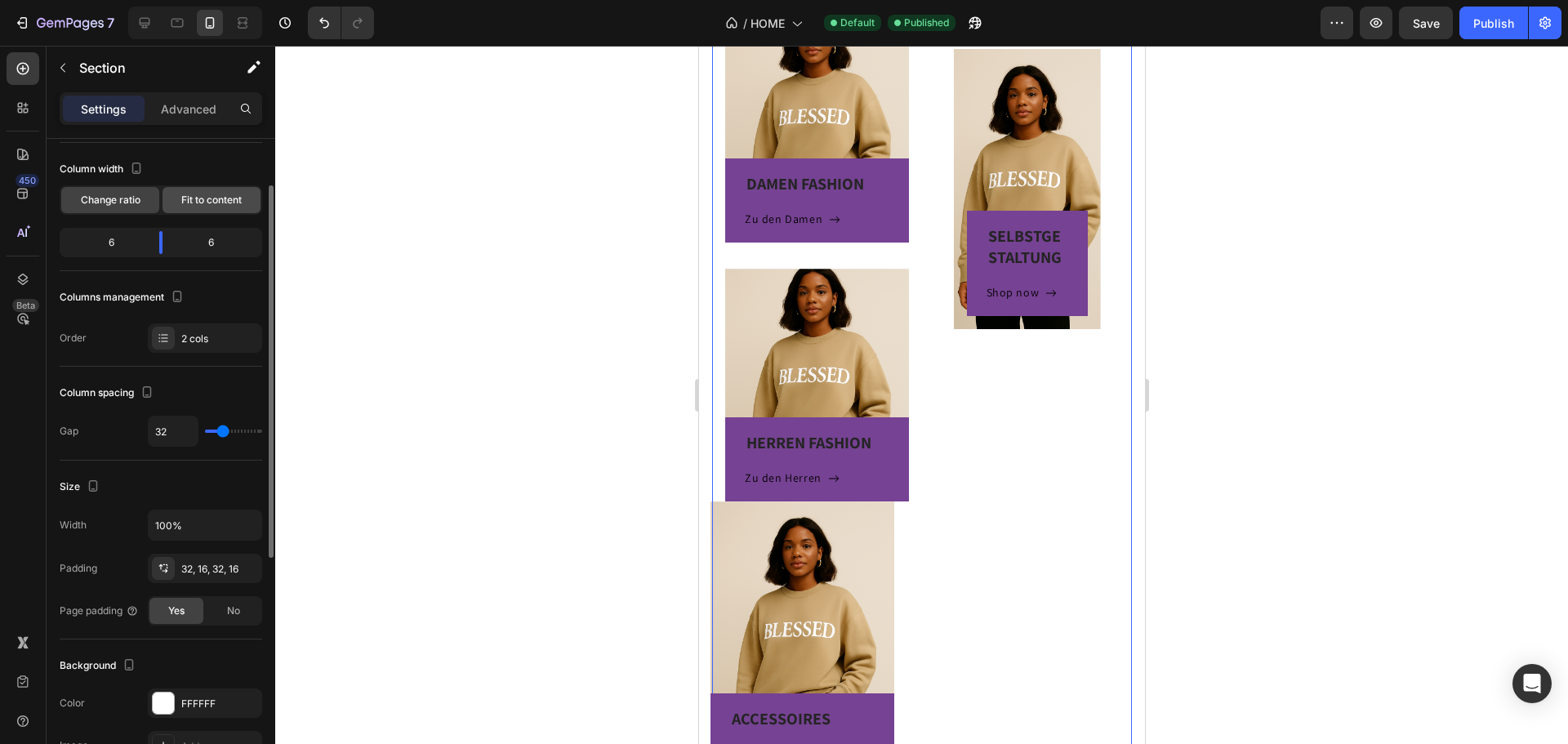
click at [200, 196] on span "Fit to content" at bounding box center [211, 200] width 60 height 15
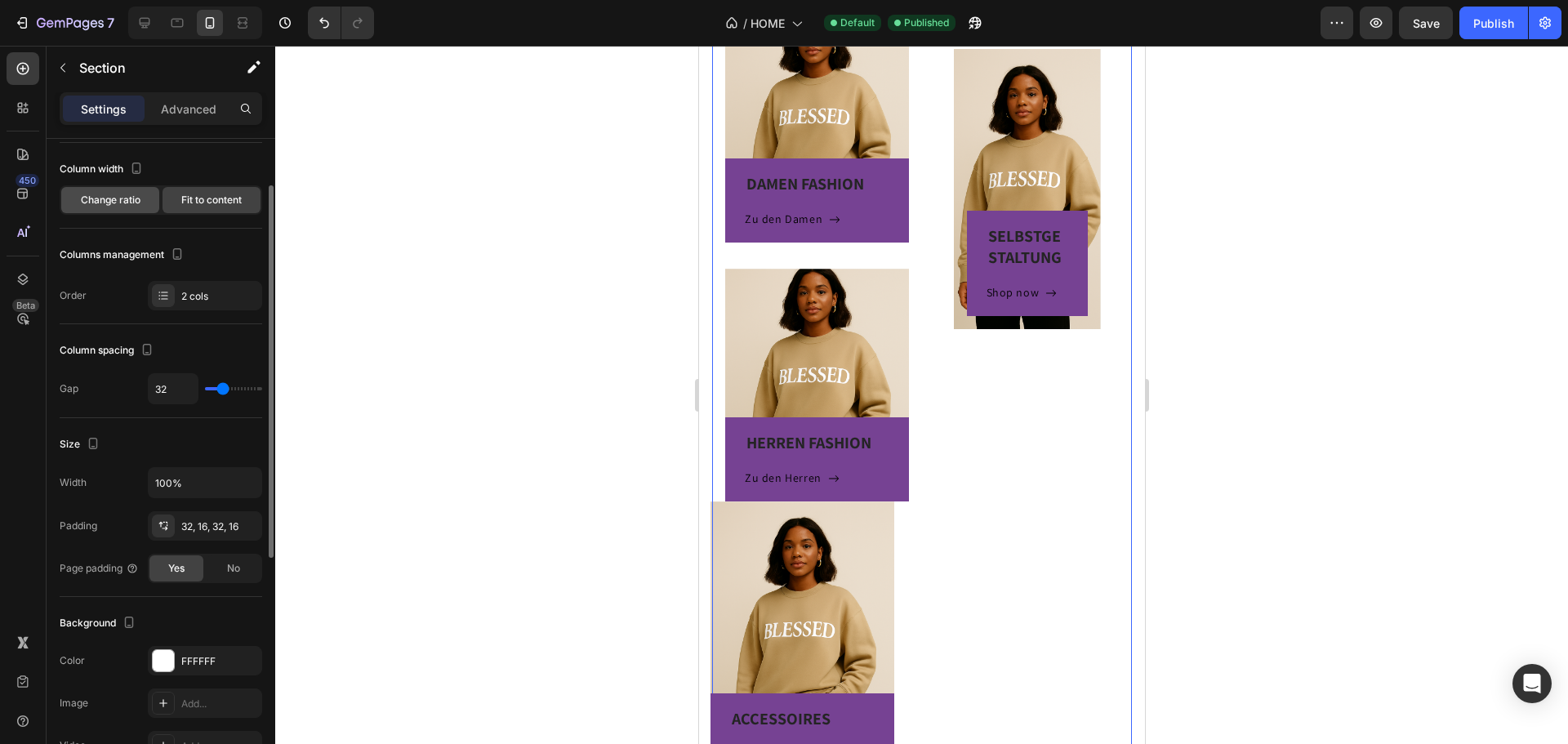
click at [116, 200] on span "Change ratio" at bounding box center [110, 200] width 59 height 15
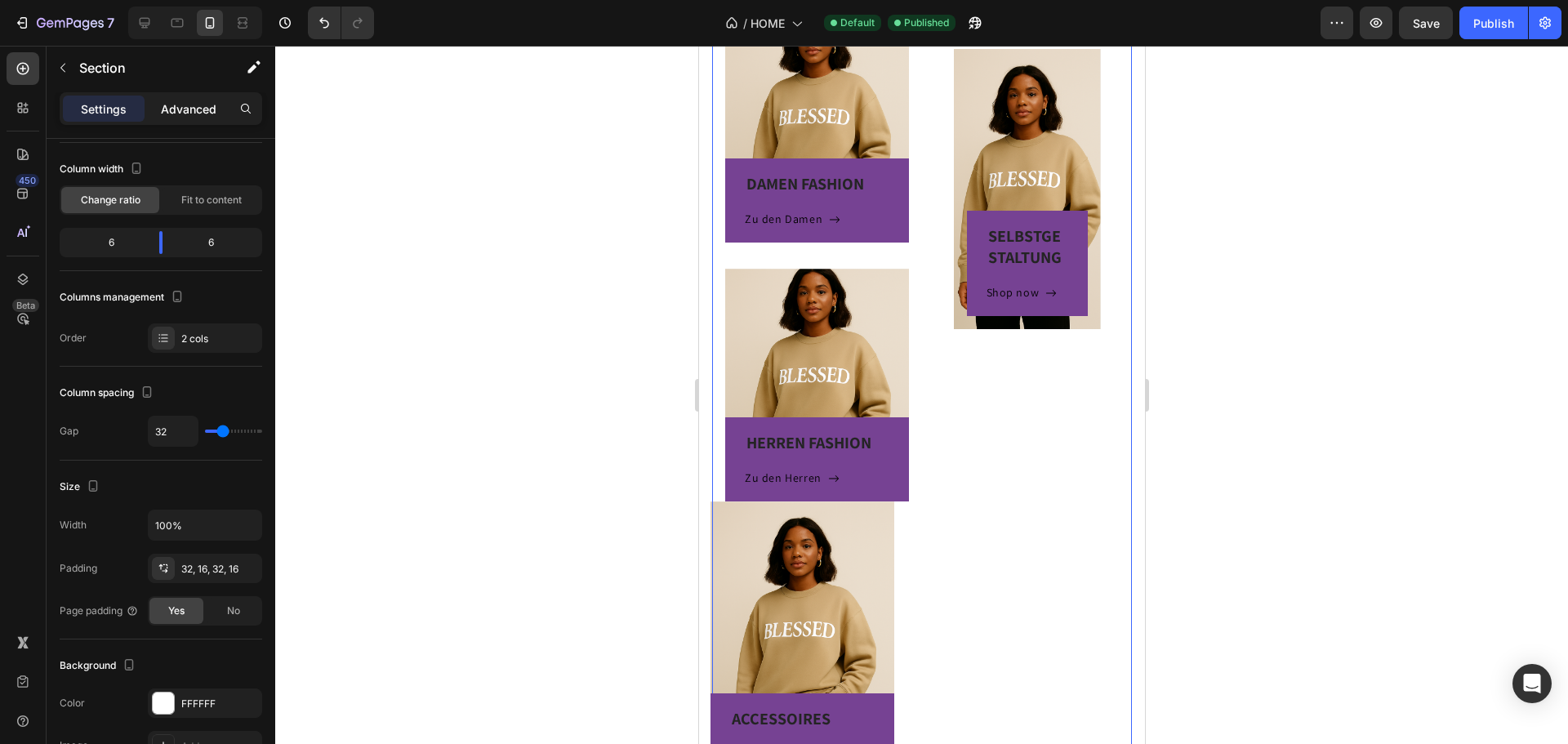
click at [214, 101] on p "Advanced" at bounding box center [188, 110] width 55 height 17
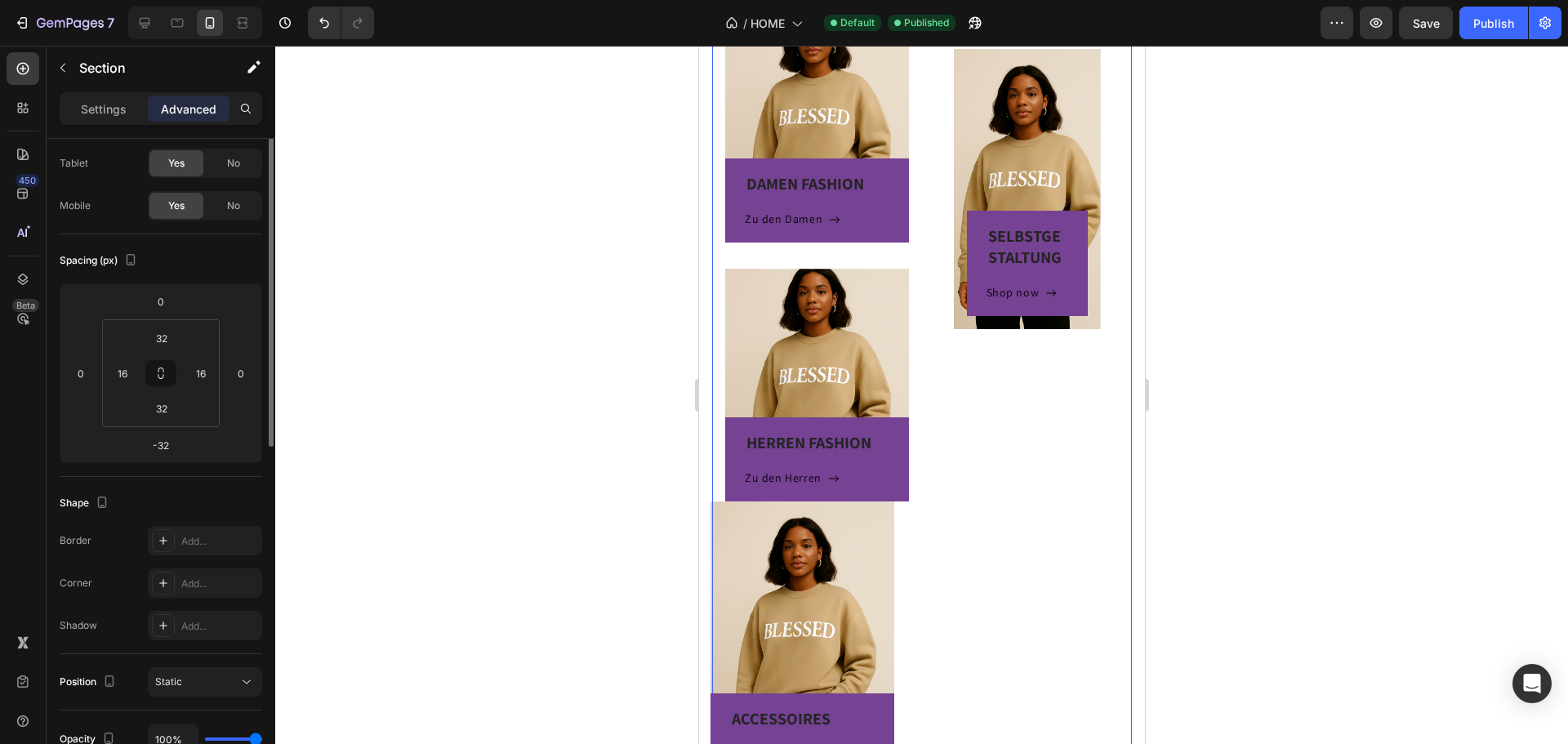
scroll to position [0, 0]
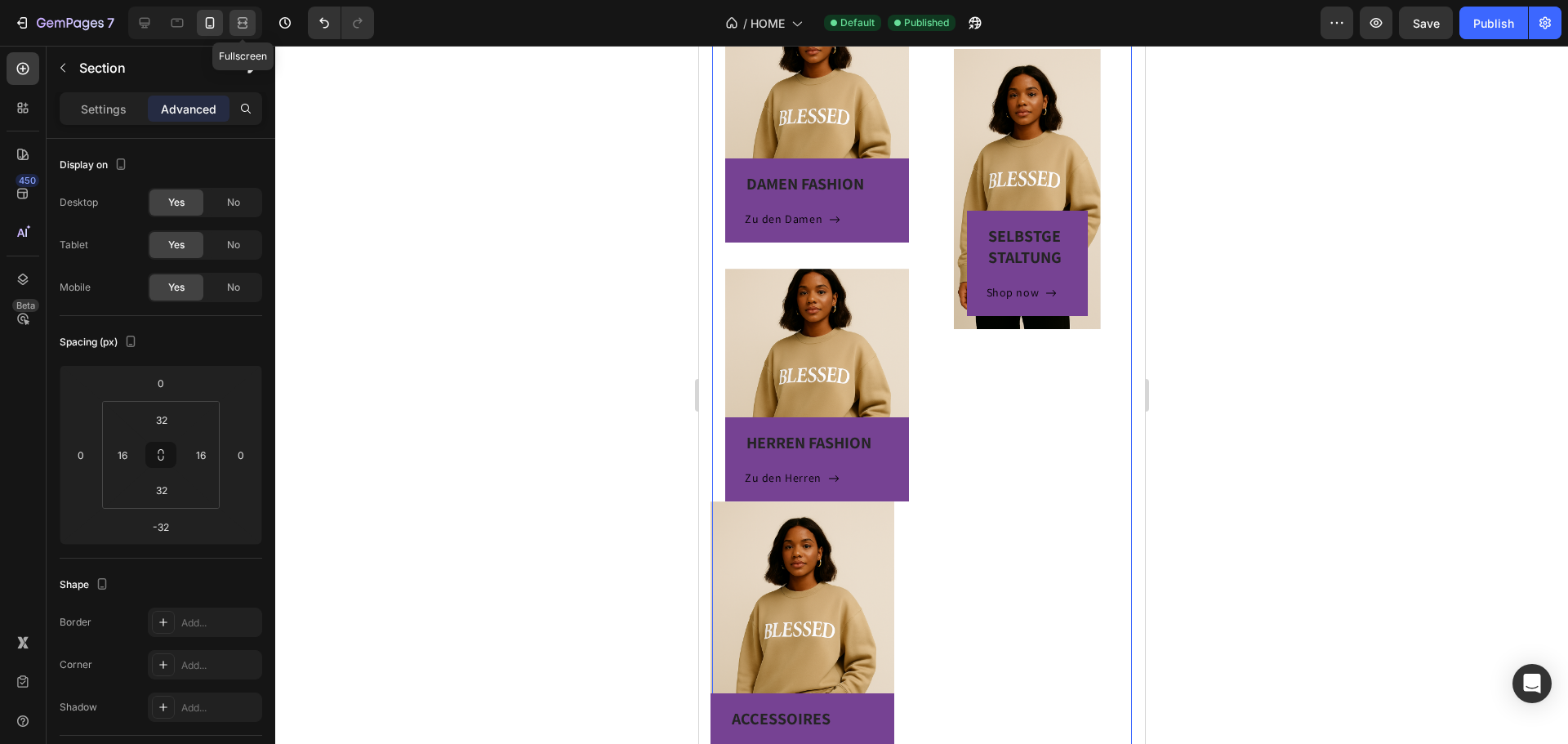
click at [233, 27] on div at bounding box center [242, 22] width 26 height 26
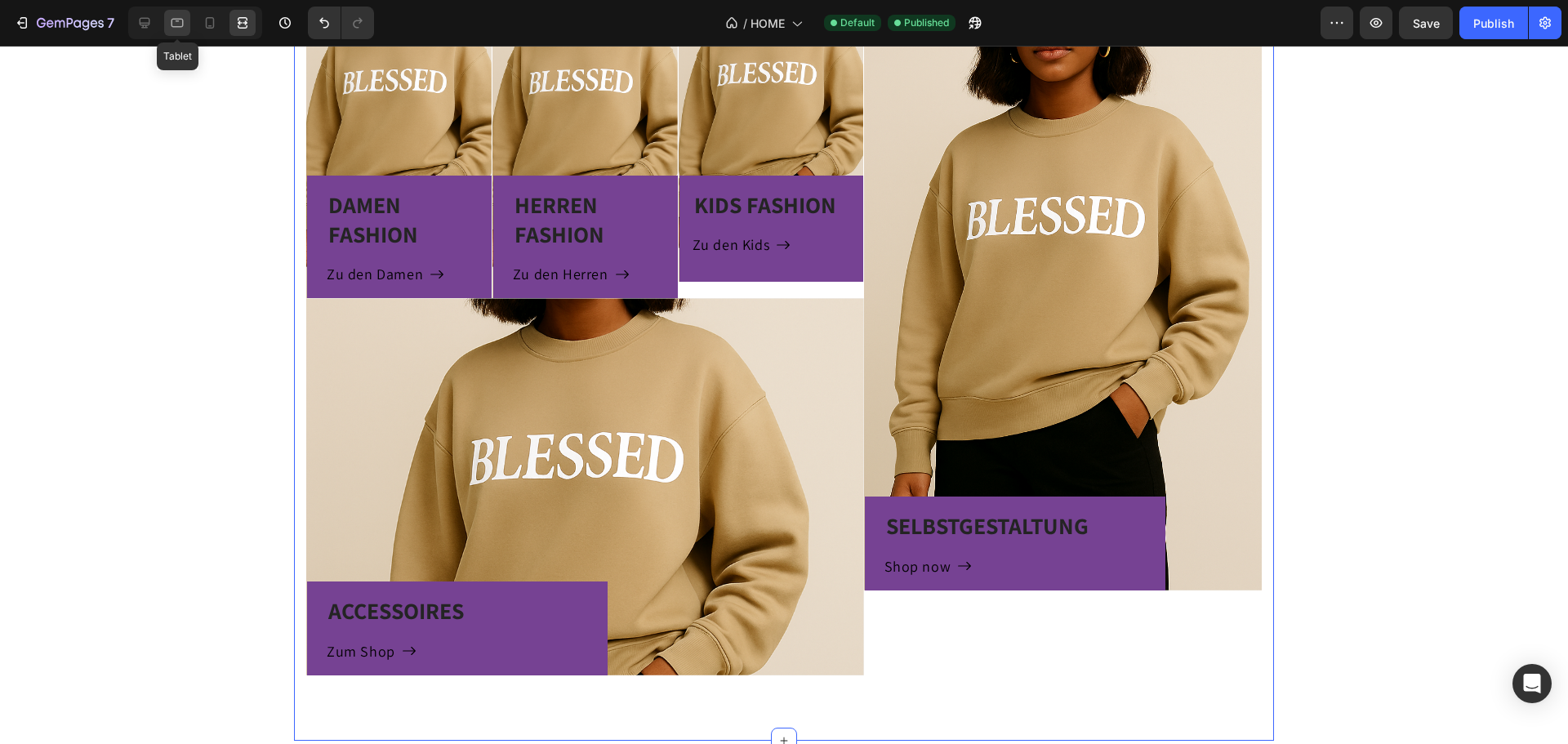
click at [183, 24] on icon at bounding box center [177, 22] width 13 height 9
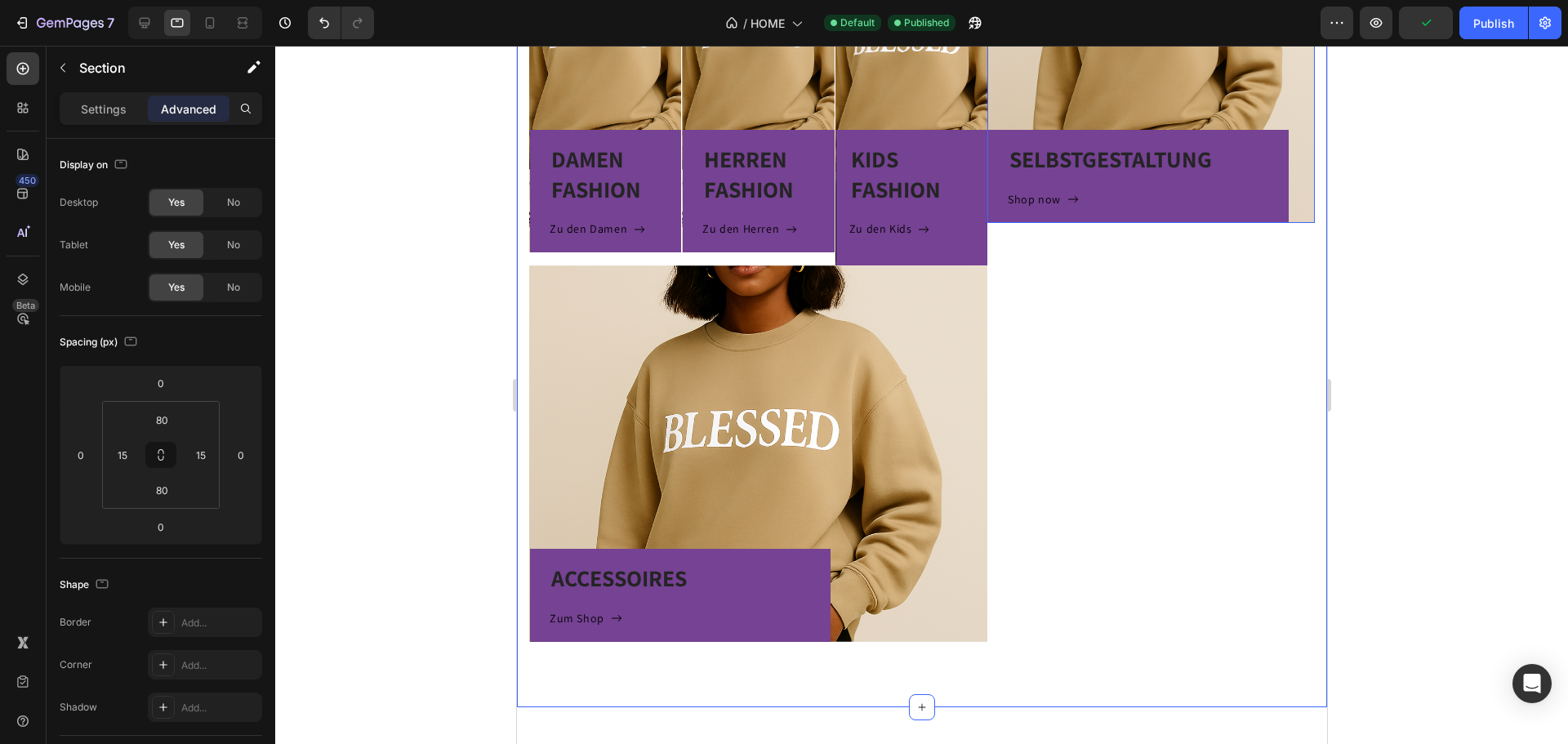
scroll to position [458, 0]
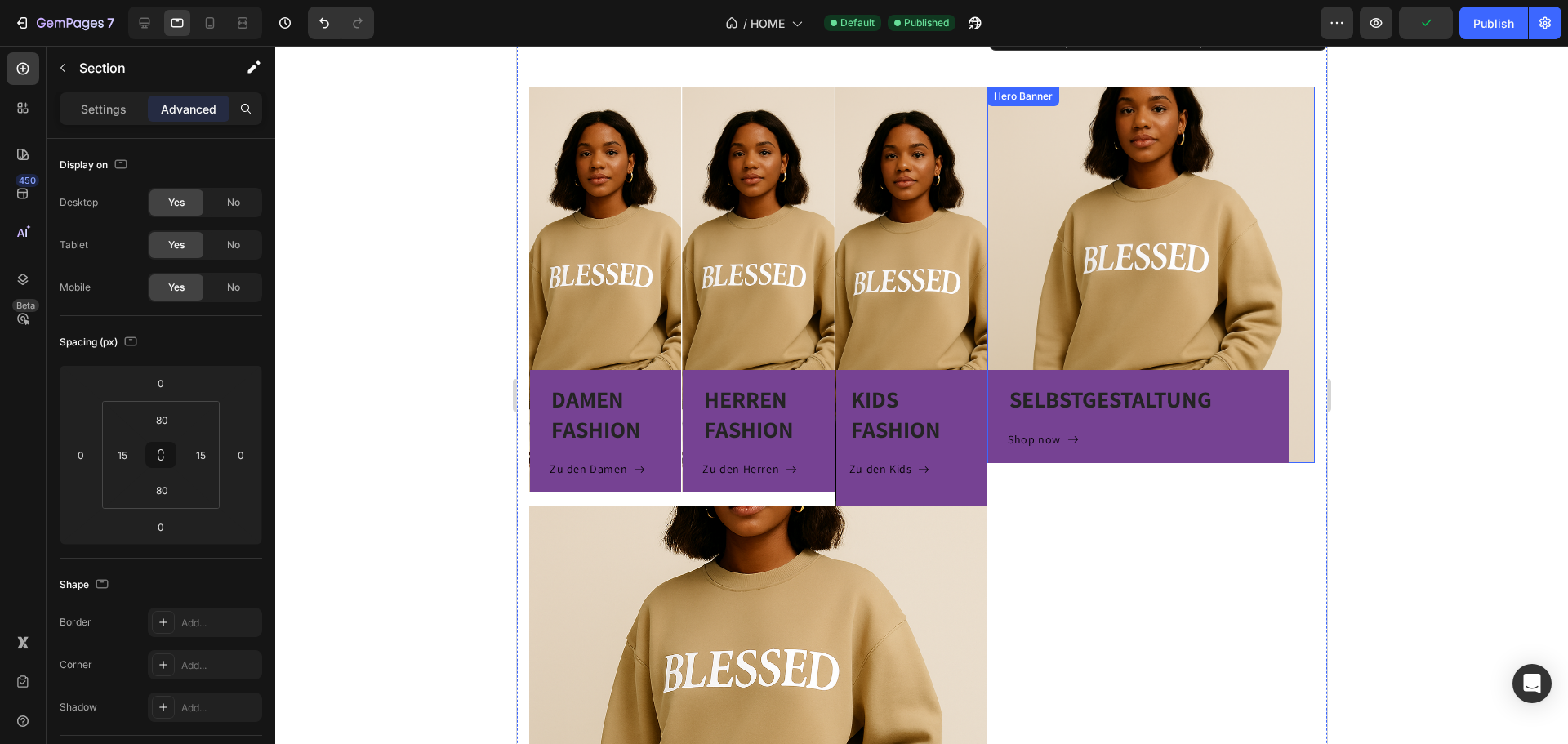
click at [1168, 325] on div "SELBSTGESTALTUNG Heading Shop now Button Row" at bounding box center [1150, 275] width 328 height 376
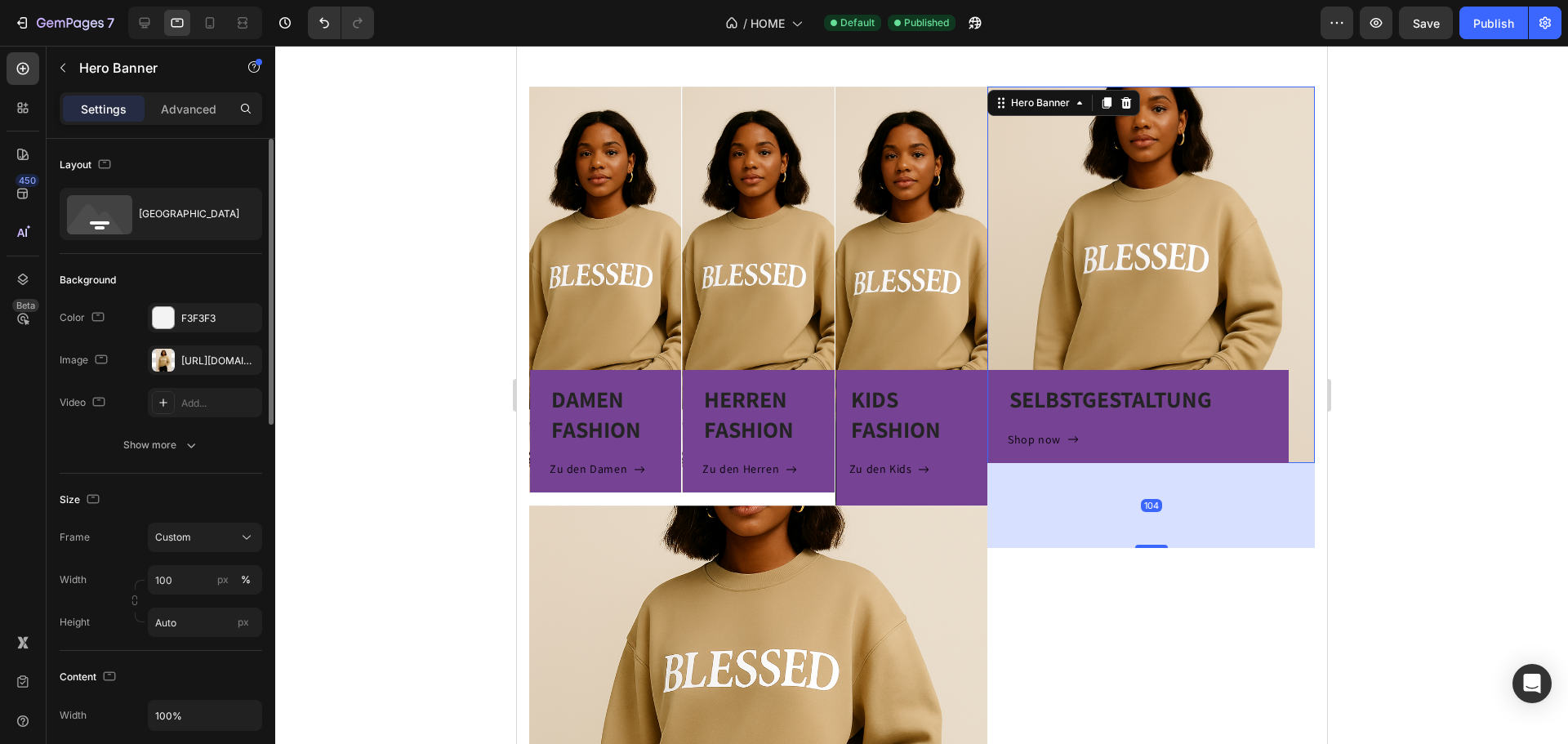
scroll to position [81, 0]
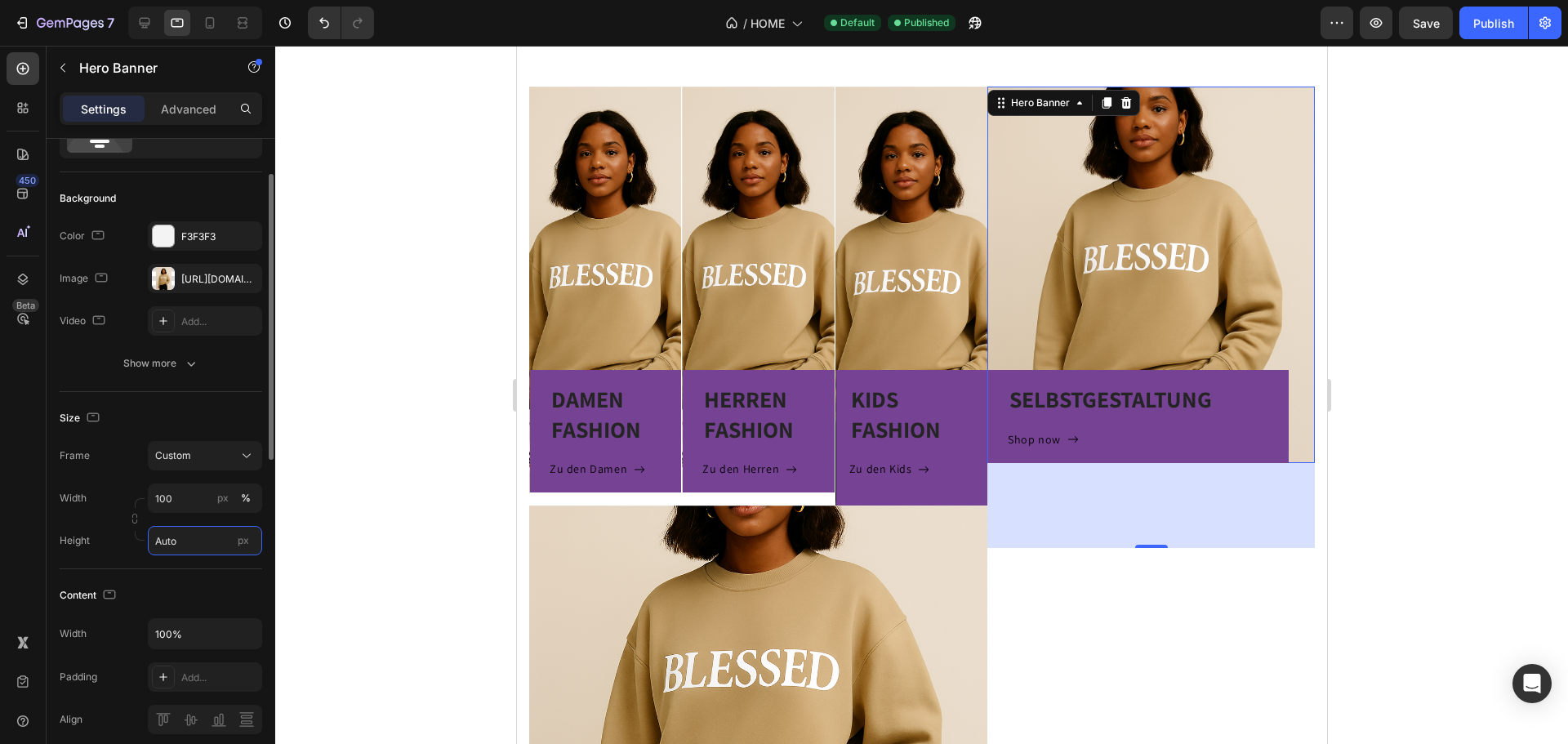
click at [201, 541] on input "Auto" at bounding box center [205, 540] width 114 height 29
click at [183, 598] on div "Fit screen 100vh" at bounding box center [188, 609] width 134 height 29
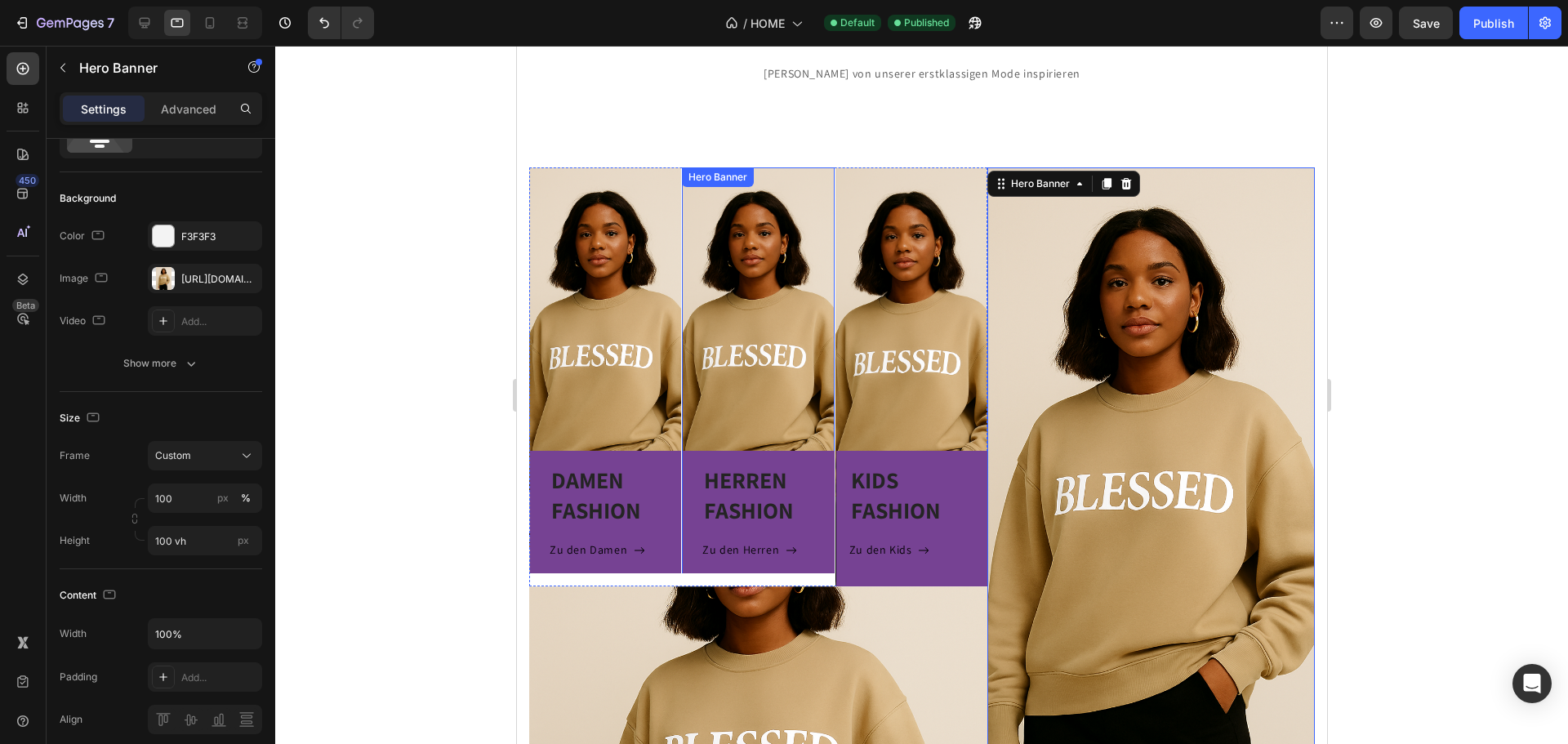
scroll to position [375, 0]
click at [628, 362] on div "DAMEN FASHION Heading Zu den Damen Button Row" at bounding box center [604, 371] width 152 height 406
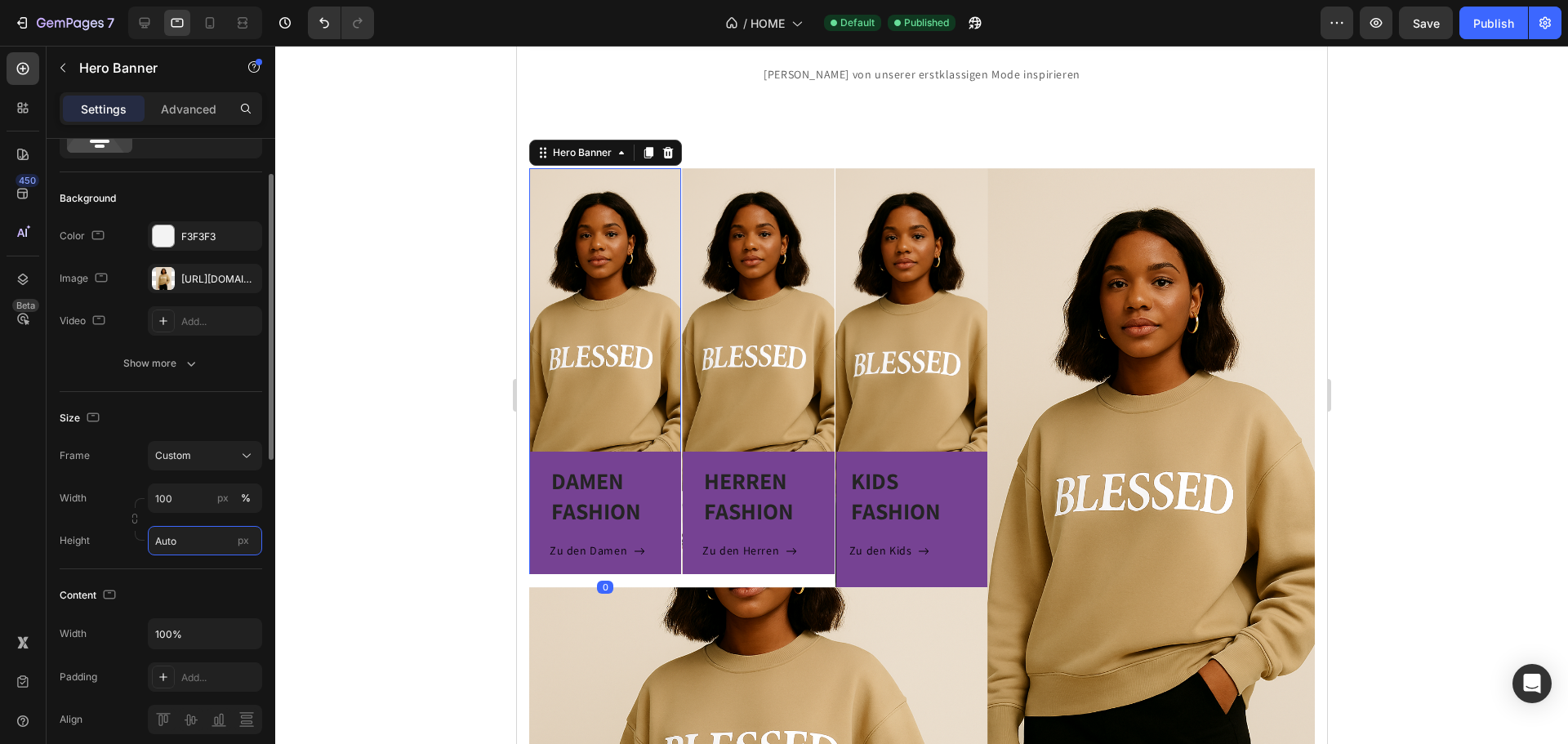
click at [155, 544] on input "Auto" at bounding box center [205, 540] width 114 height 29
click at [167, 608] on span "Fit screen" at bounding box center [176, 609] width 46 height 15
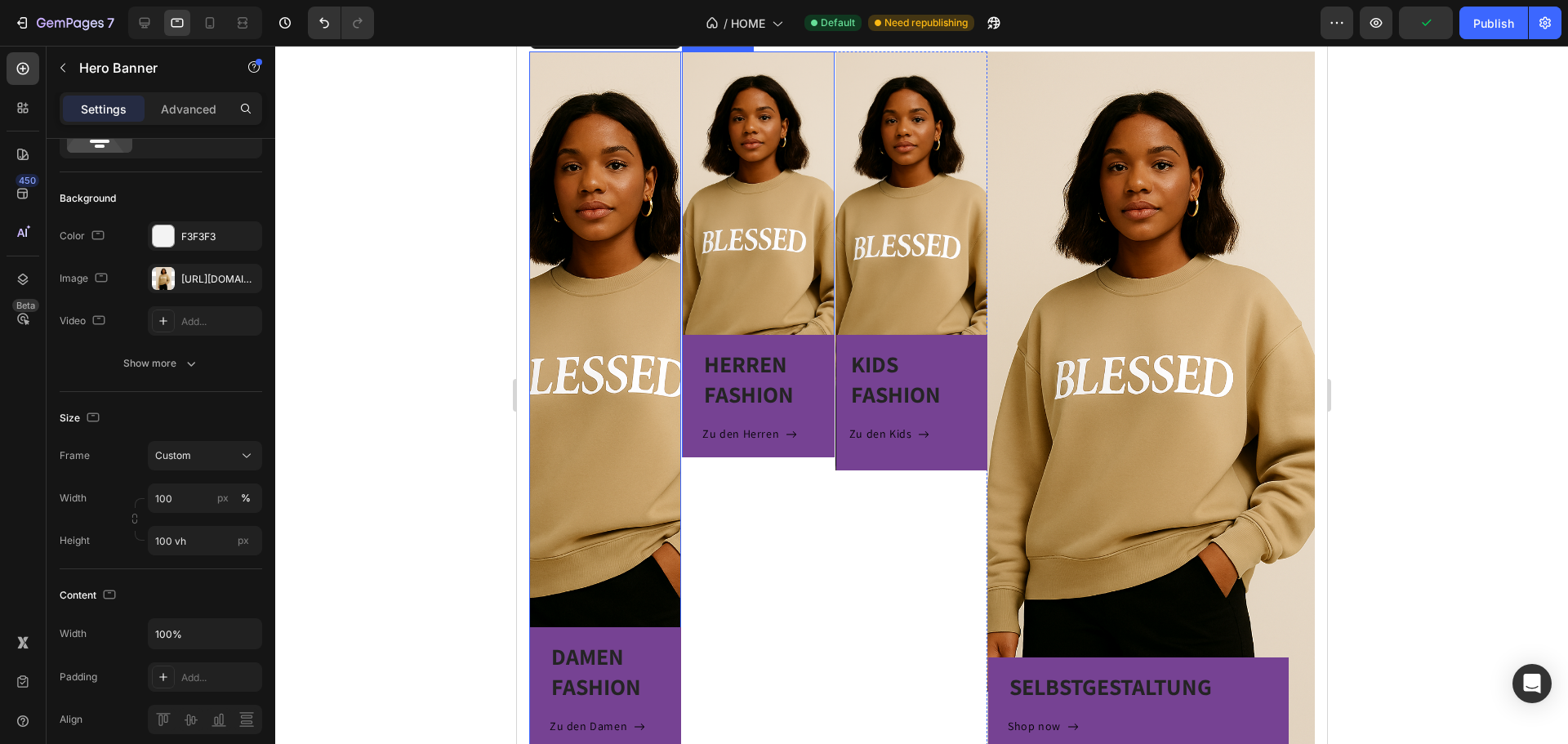
scroll to position [539, 0]
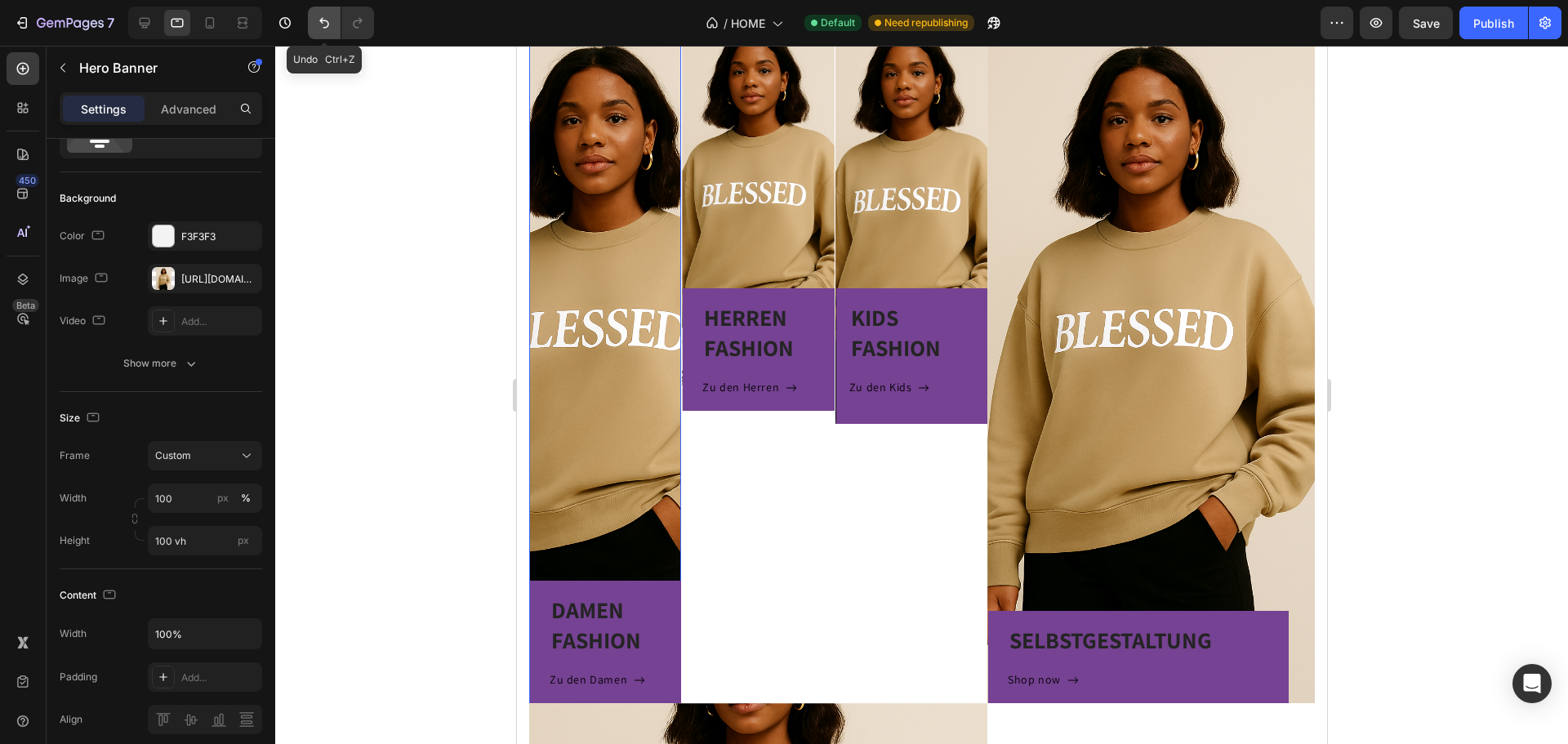
click at [318, 23] on icon "Undo/Redo" at bounding box center [324, 22] width 16 height 16
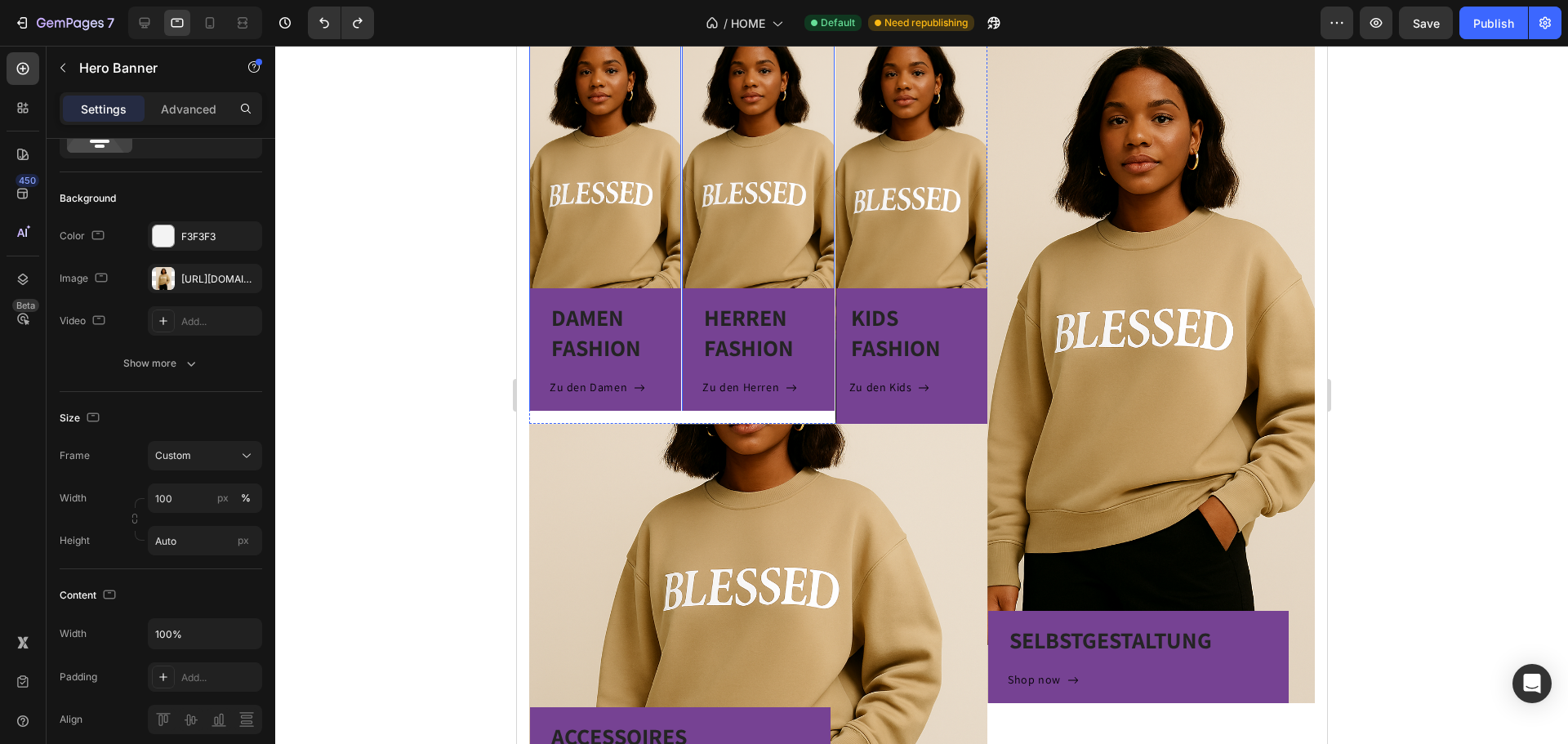
click at [762, 226] on div "HERREN FASHION Heading Zu den Herren Button Row" at bounding box center [756, 208] width 152 height 406
click at [920, 220] on div "KIDS FASHION Heading Zu den Kids Button Row" at bounding box center [911, 214] width 152 height 419
click at [911, 243] on div "KIDS FASHION Heading Zu den Kids Button Row" at bounding box center [911, 214] width 152 height 419
click at [178, 500] on input "100" at bounding box center [205, 499] width 114 height 29
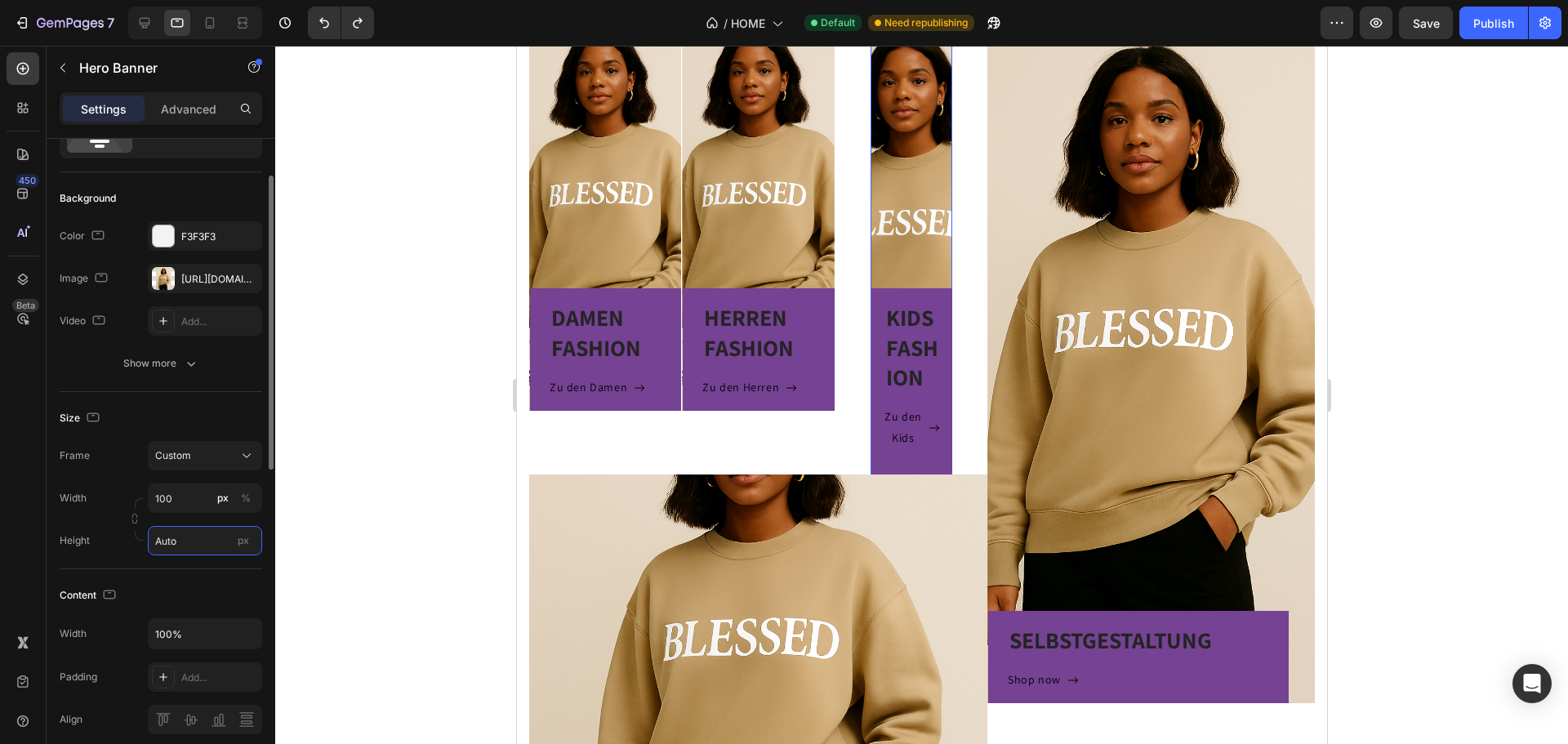
click at [186, 547] on input "Auto" at bounding box center [205, 540] width 114 height 29
click at [663, 215] on div "DAMEN FASHION Heading Zu den Damen Button Row" at bounding box center [604, 208] width 152 height 406
click at [889, 188] on div "KIDS FASHION Heading Zu den Kids Button Row" at bounding box center [911, 240] width 81 height 469
click at [253, 502] on button "%" at bounding box center [245, 499] width 19 height 19
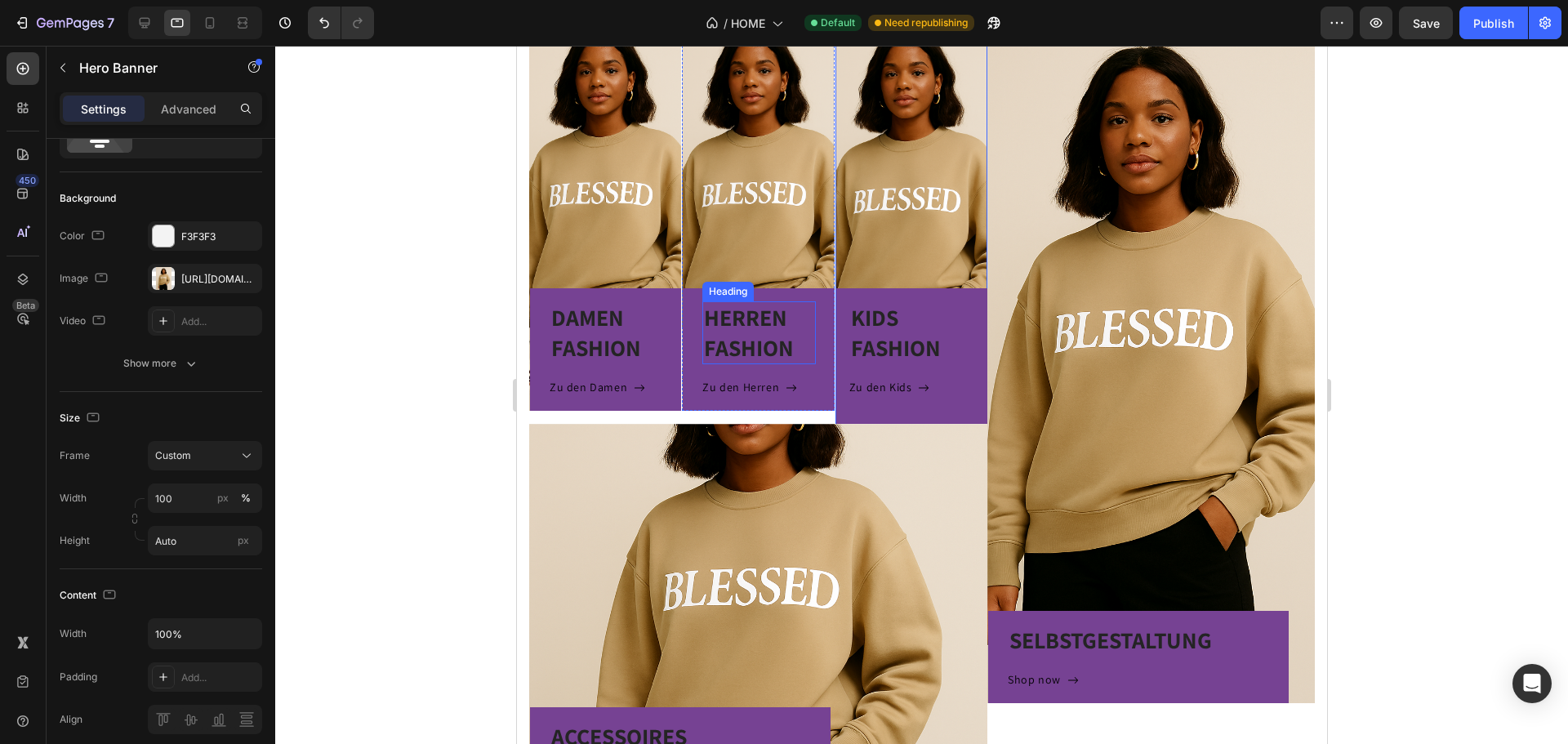
click at [770, 314] on h3 "HERREN FASHION" at bounding box center [757, 333] width 112 height 63
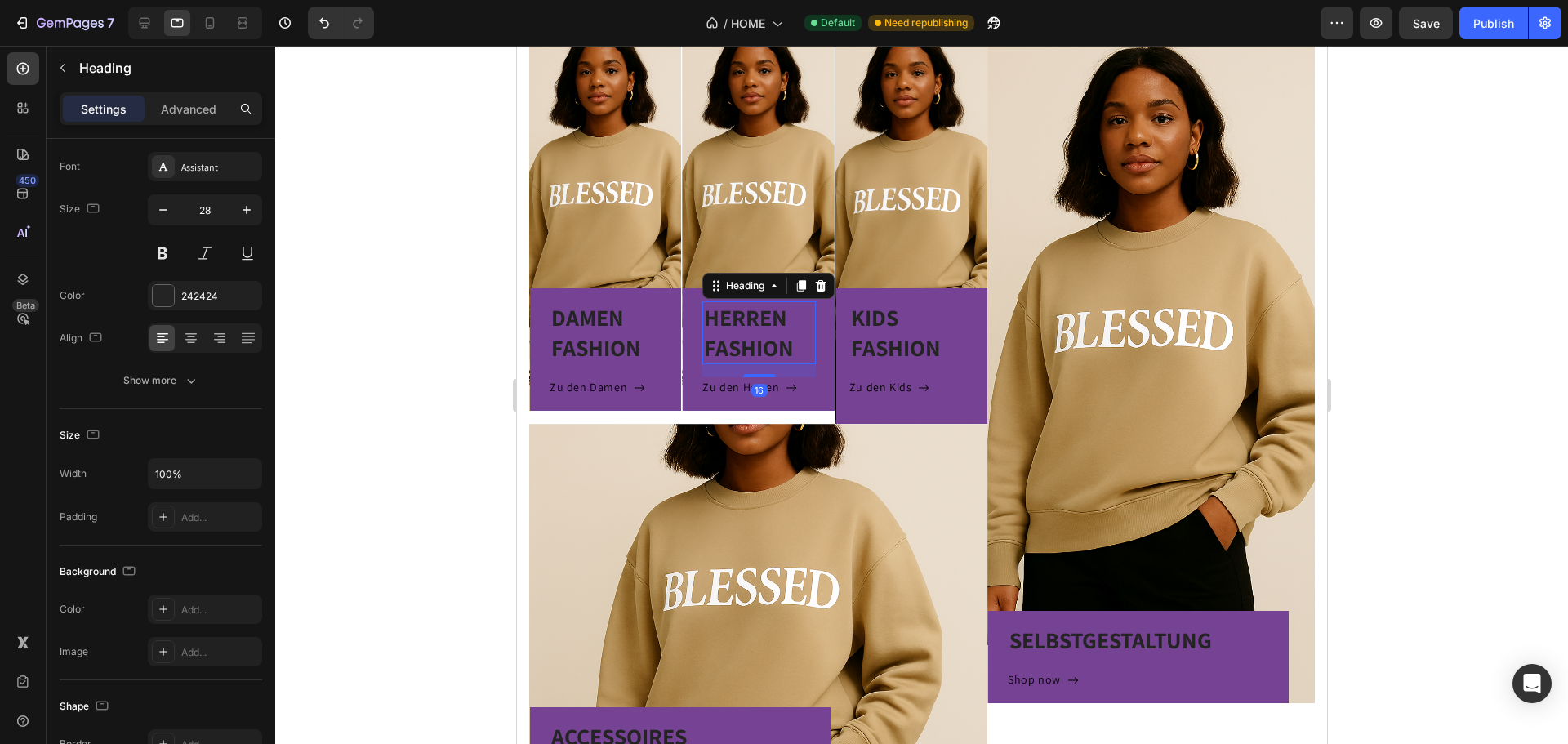
scroll to position [0, 0]
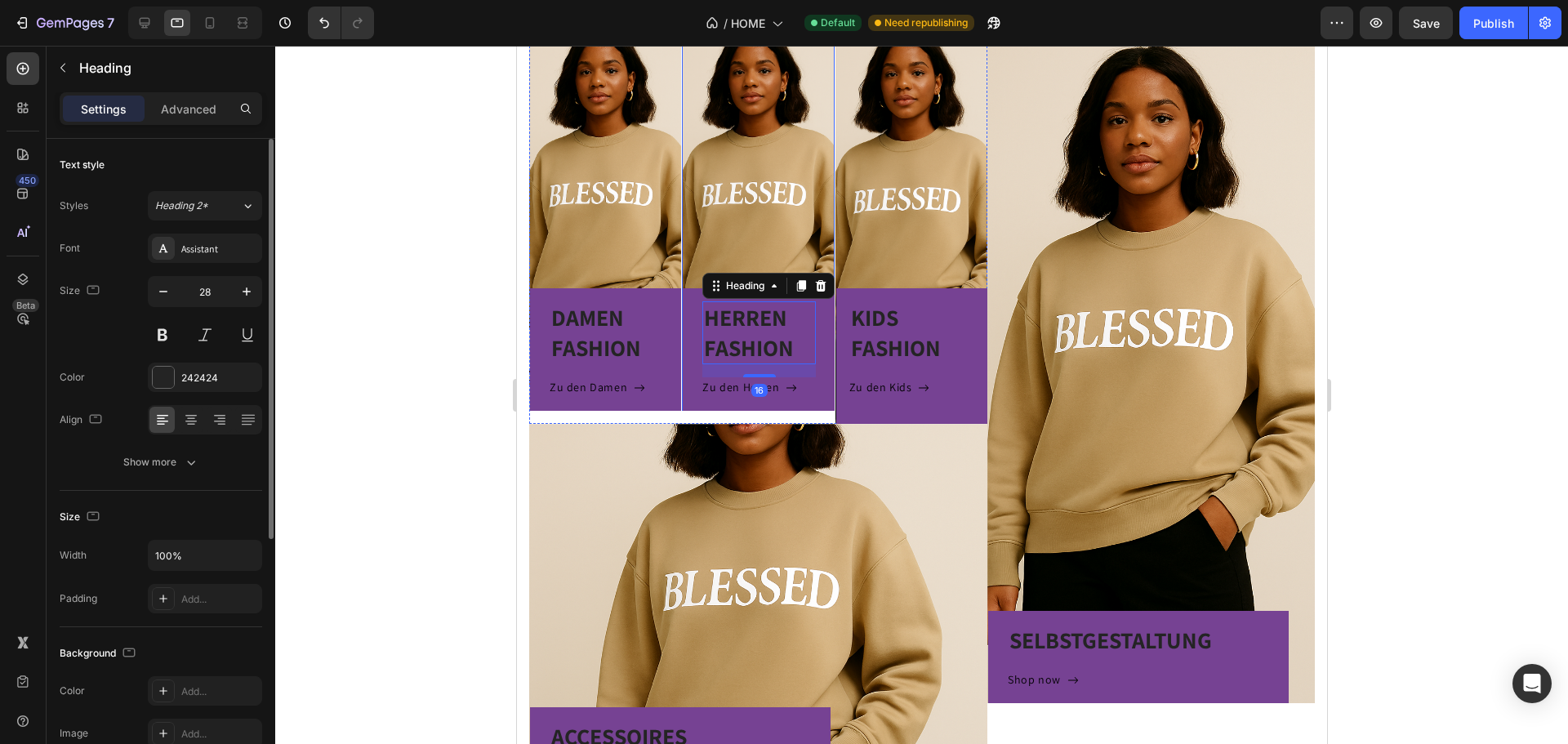
click at [766, 231] on div "HERREN FASHION Heading 16 Zu den Herren Button Row" at bounding box center [756, 208] width 152 height 406
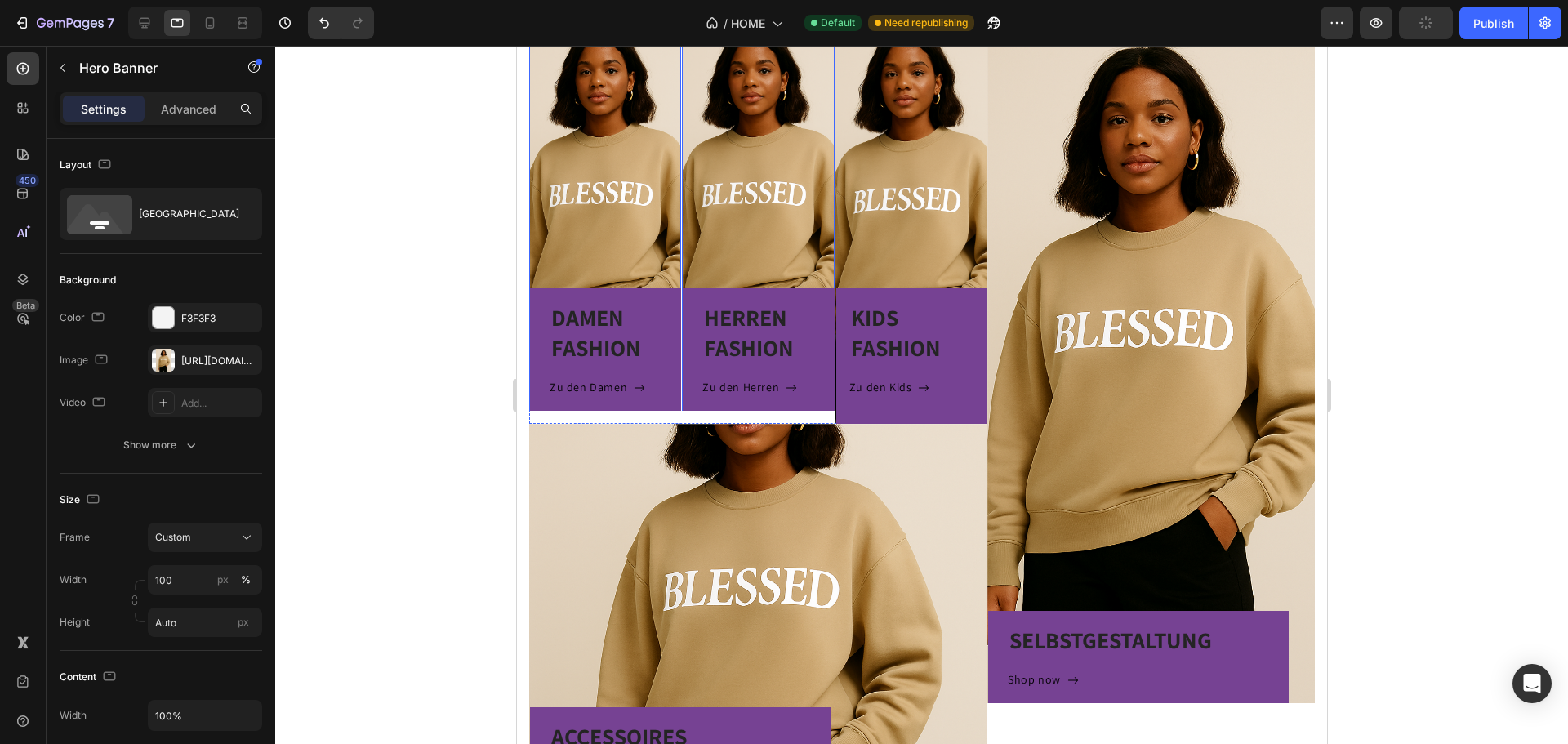
click at [620, 212] on div "DAMEN FASHION Heading Zu den Damen Button Row" at bounding box center [604, 208] width 152 height 406
click at [865, 172] on div "KIDS FASHION Heading Zu den Kids Button Row" at bounding box center [911, 214] width 152 height 419
click at [647, 215] on div "DAMEN FASHION Heading Zu den Damen Button Row" at bounding box center [604, 208] width 152 height 406
click at [182, 631] on input "Auto" at bounding box center [205, 623] width 114 height 29
click at [200, 689] on span "Fit screen" at bounding box center [176, 691] width 46 height 15
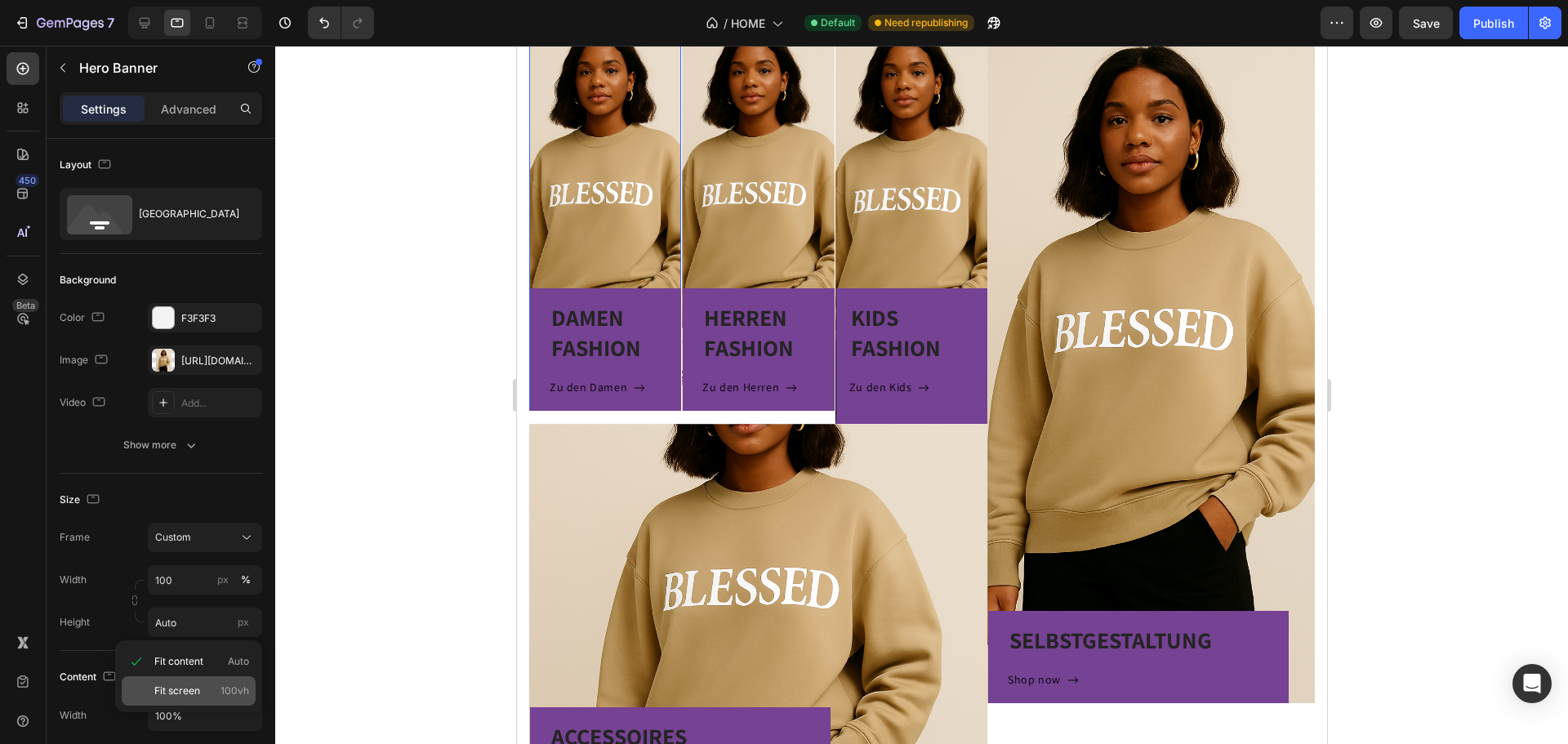
type input "100 vh"
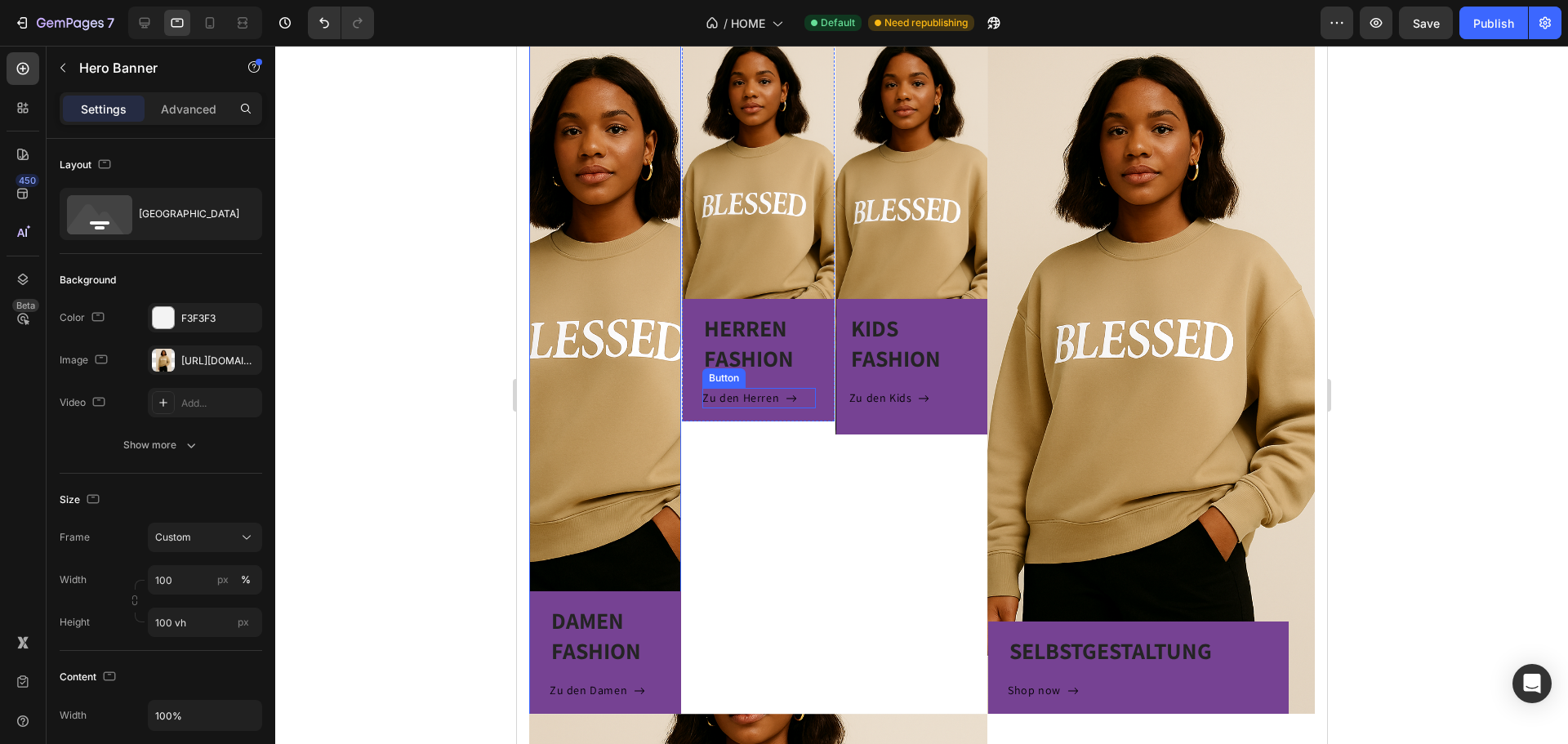
scroll to position [539, 0]
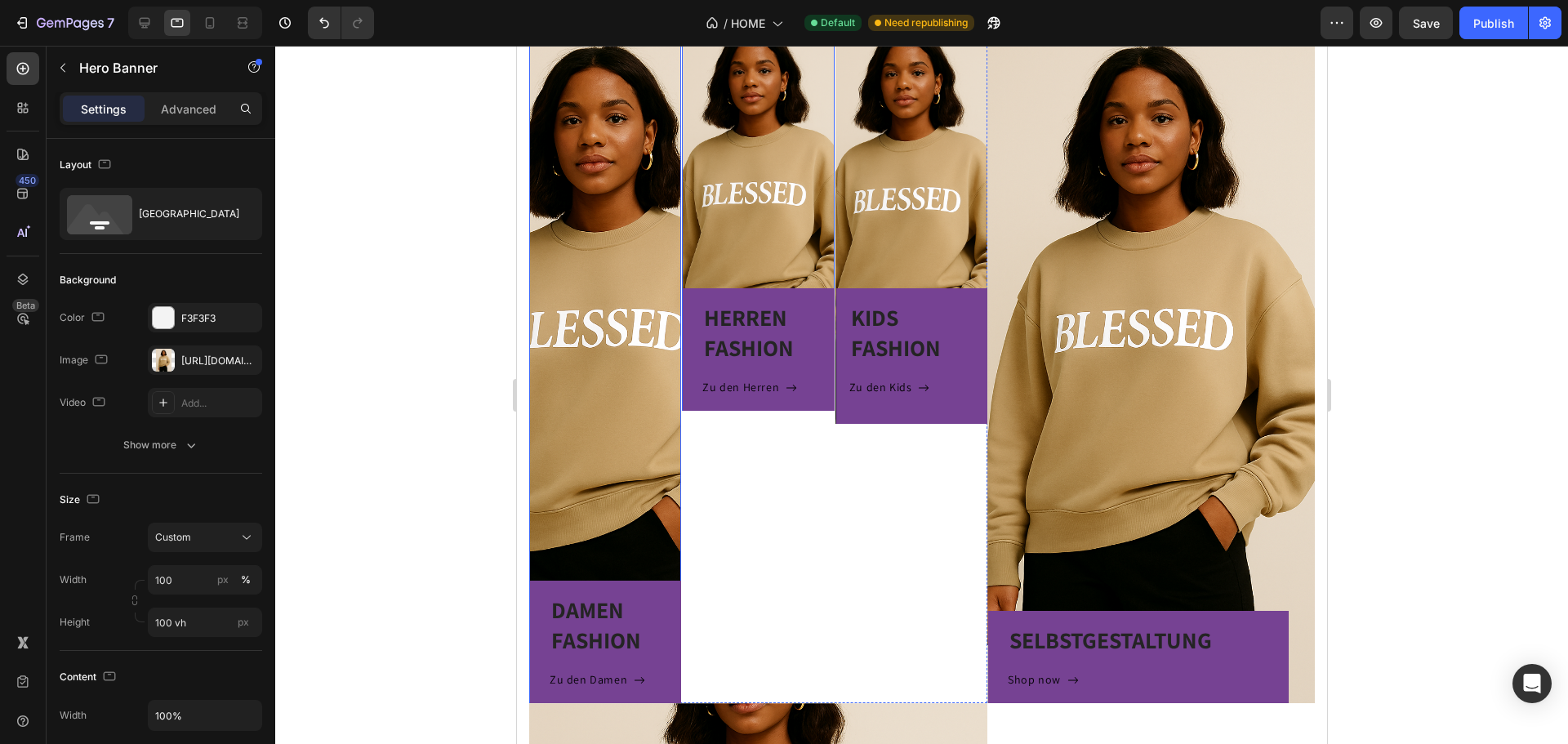
click at [745, 215] on div "HERREN FASHION Heading Zu den Herren Button Row" at bounding box center [756, 208] width 152 height 406
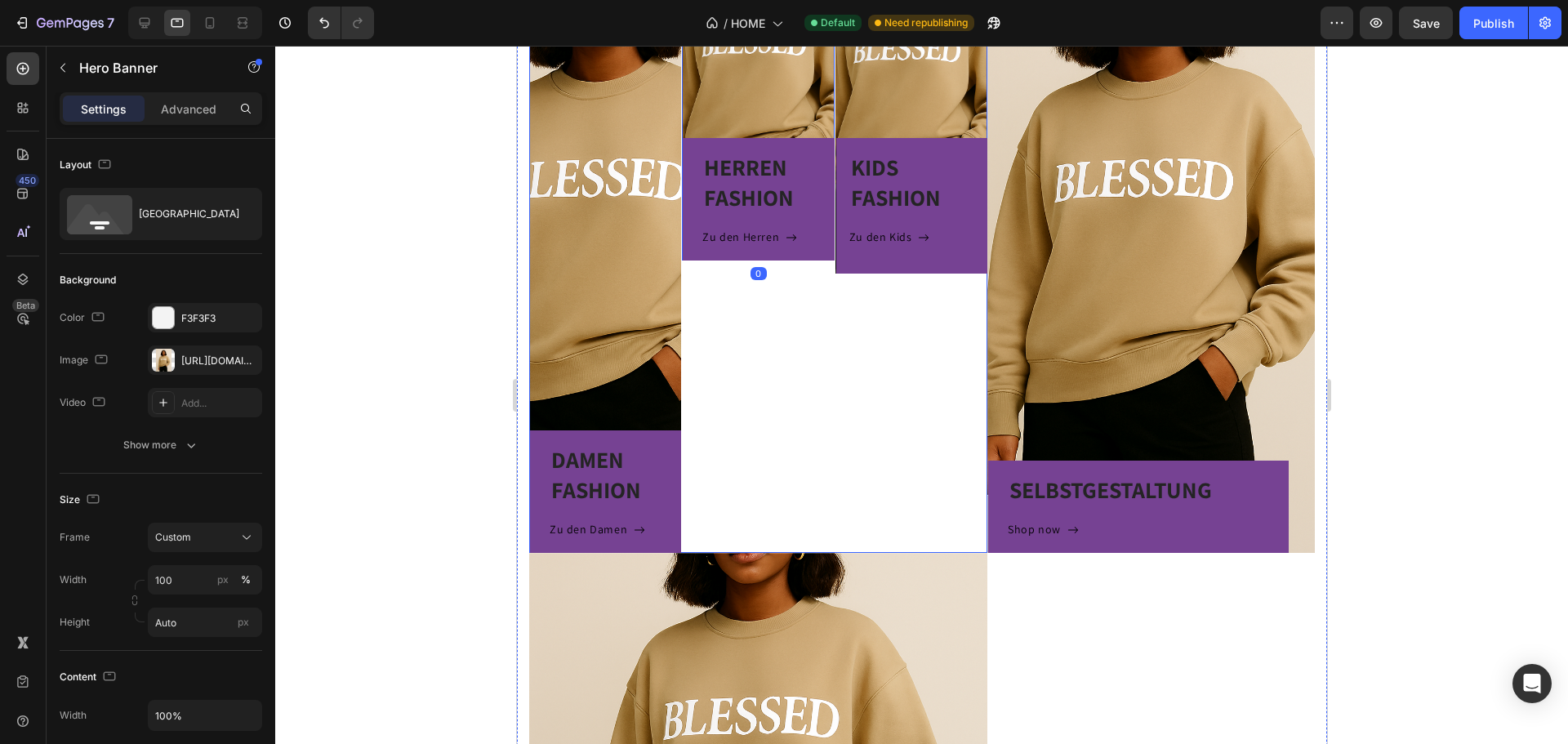
scroll to position [702, 0]
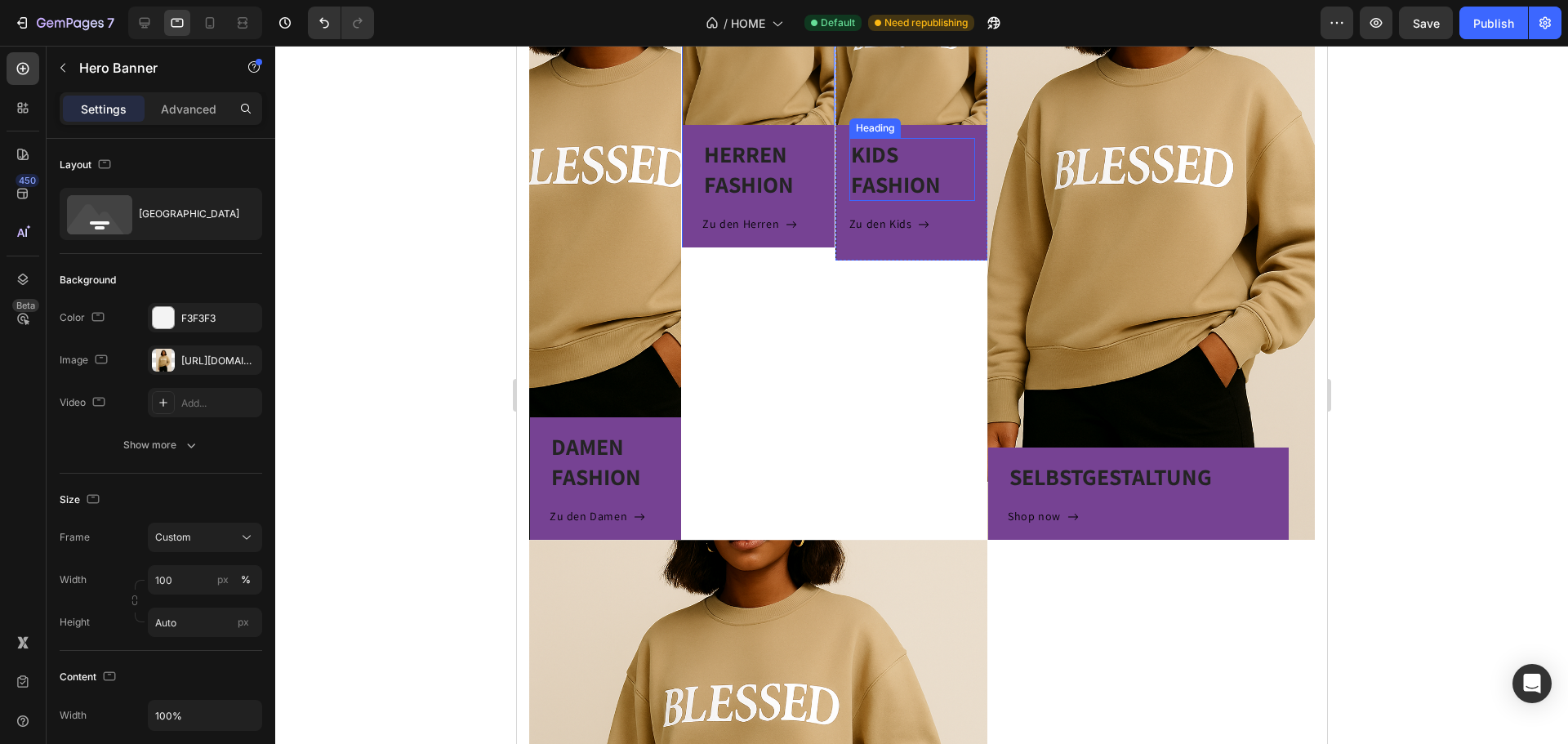
click at [903, 147] on h3 "KIDS FASHION" at bounding box center [912, 169] width 126 height 63
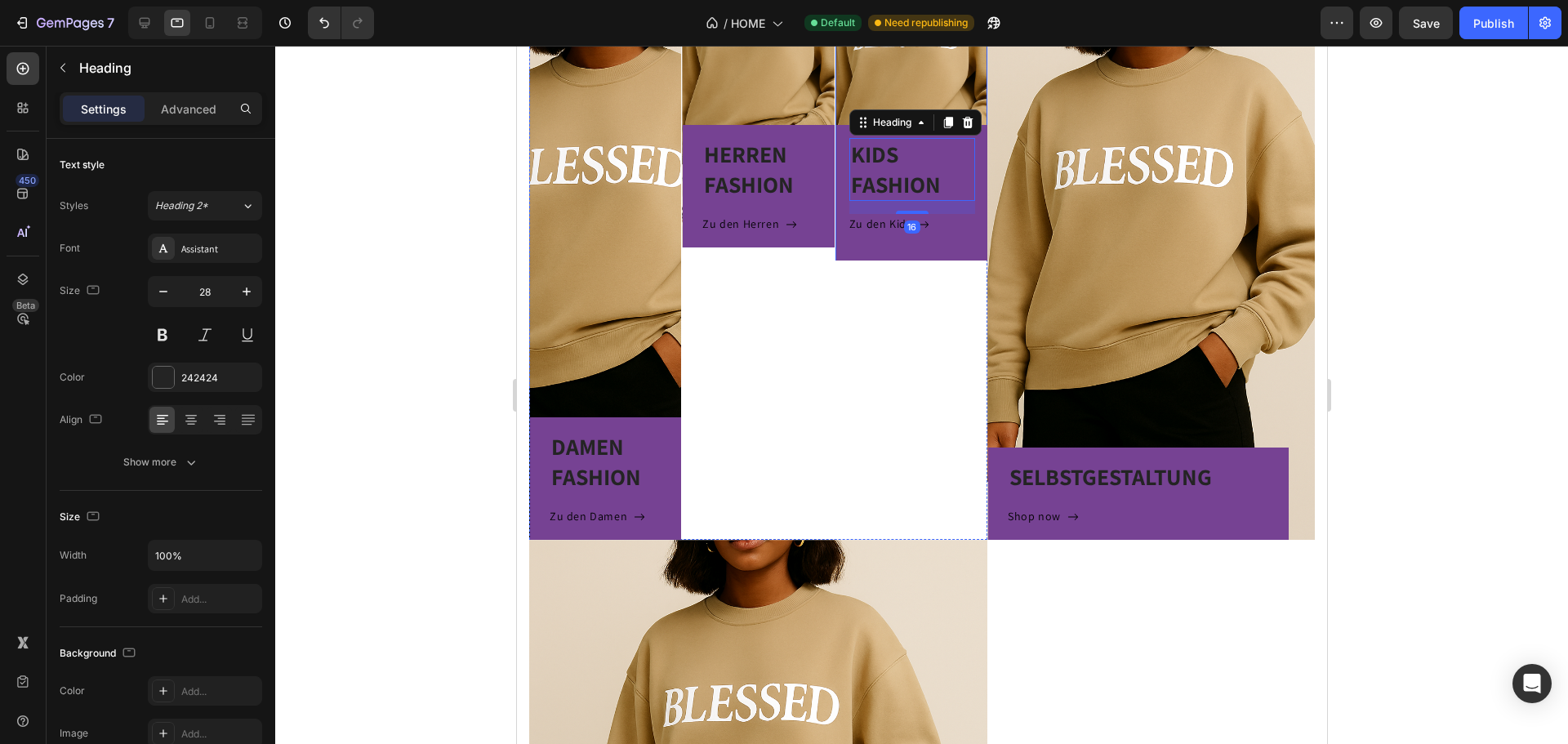
click at [924, 66] on div "KIDS FASHION Heading 16 Zu den Kids Button Row" at bounding box center [911, 51] width 152 height 419
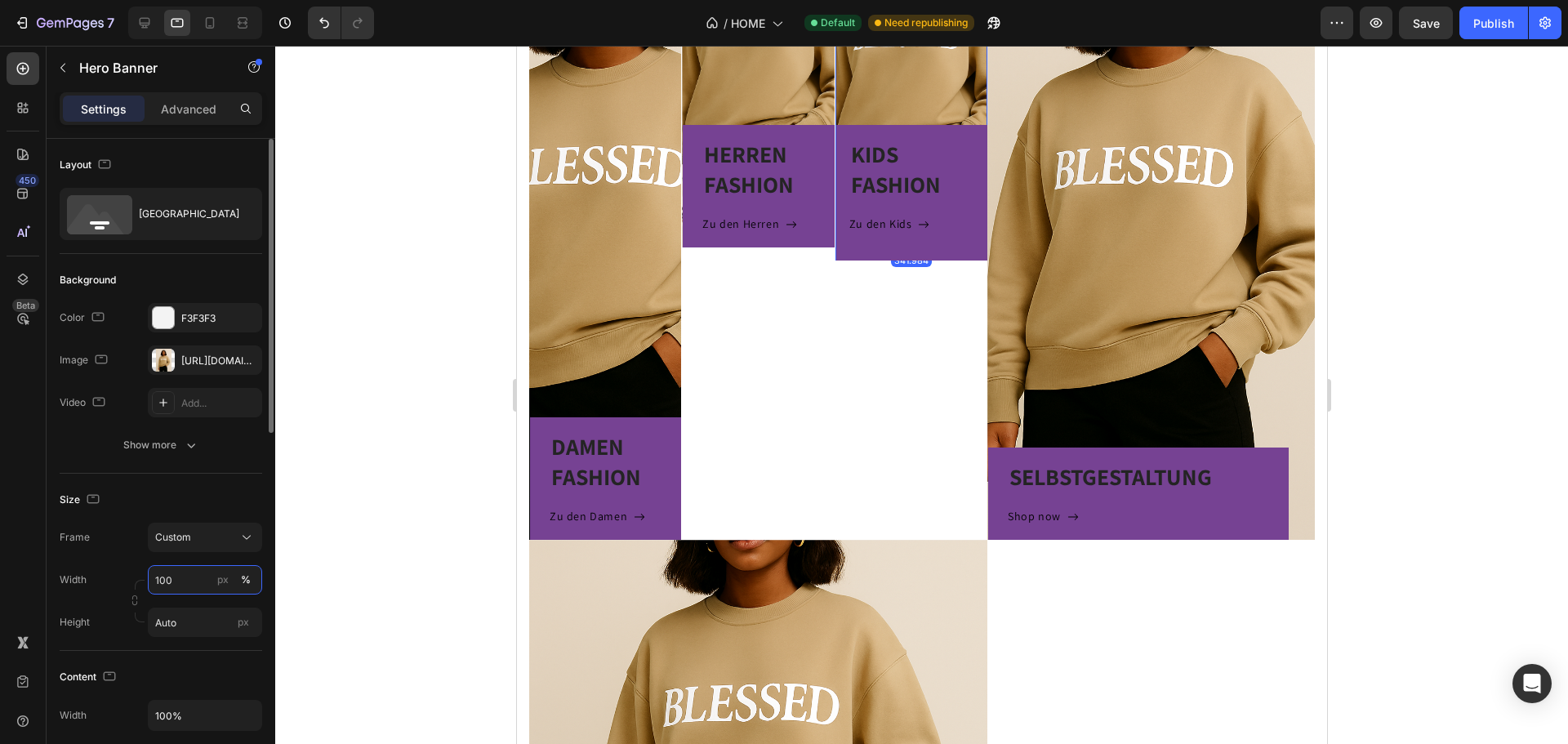
click at [176, 581] on input "100" at bounding box center [205, 580] width 114 height 29
click at [94, 603] on div "Width 100 px % Height Auto px" at bounding box center [160, 601] width 203 height 72
click at [184, 627] on input "Auto" at bounding box center [205, 623] width 114 height 29
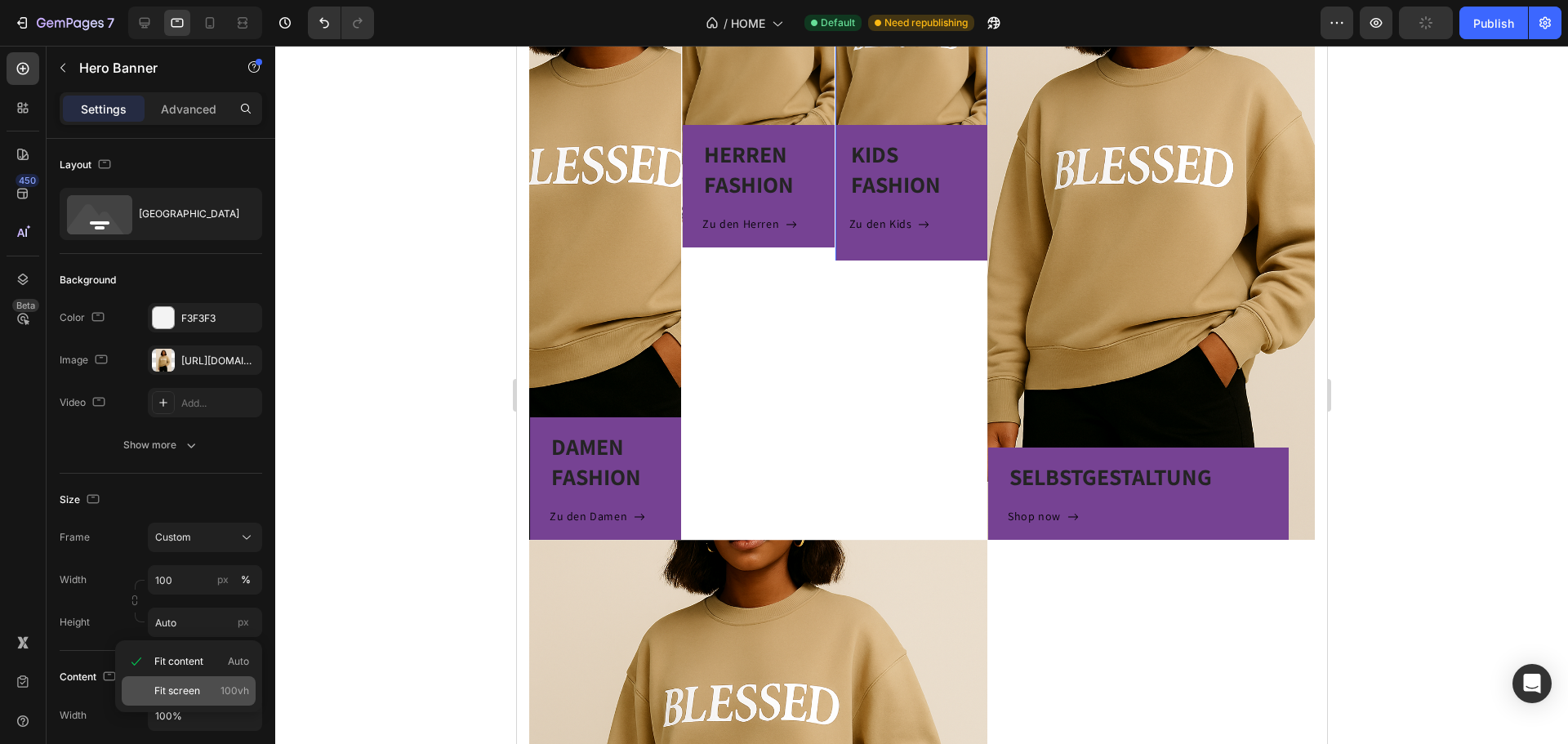
click at [174, 686] on span "Fit screen" at bounding box center [176, 691] width 46 height 15
type input "100 vh"
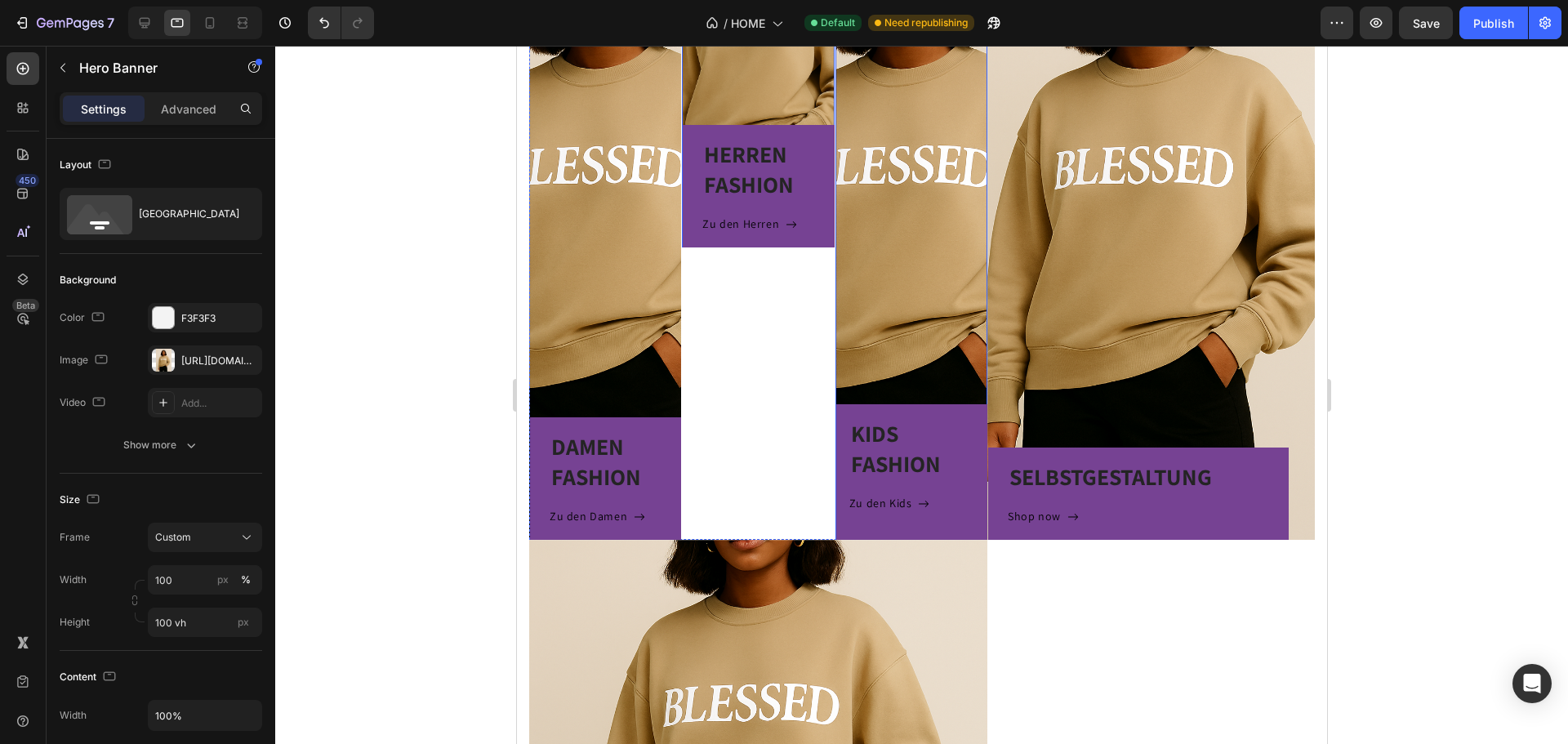
click at [764, 90] on div "HERREN FASHION Heading Zu den Herren Button Row" at bounding box center [756, 45] width 152 height 406
click at [174, 615] on input "Auto" at bounding box center [205, 623] width 114 height 29
click at [180, 690] on span "Fit screen" at bounding box center [176, 691] width 46 height 15
type input "100 vh"
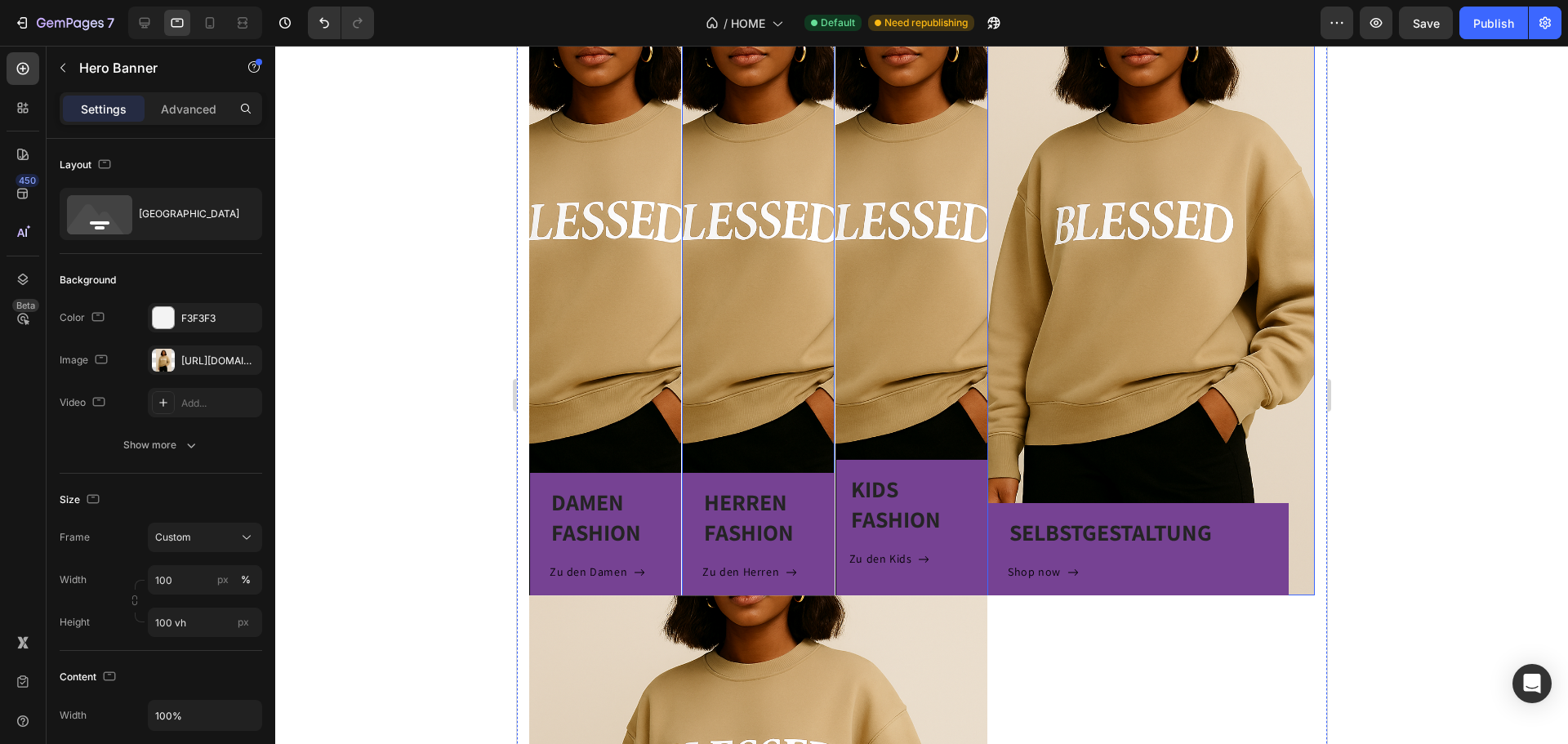
scroll to position [621, 0]
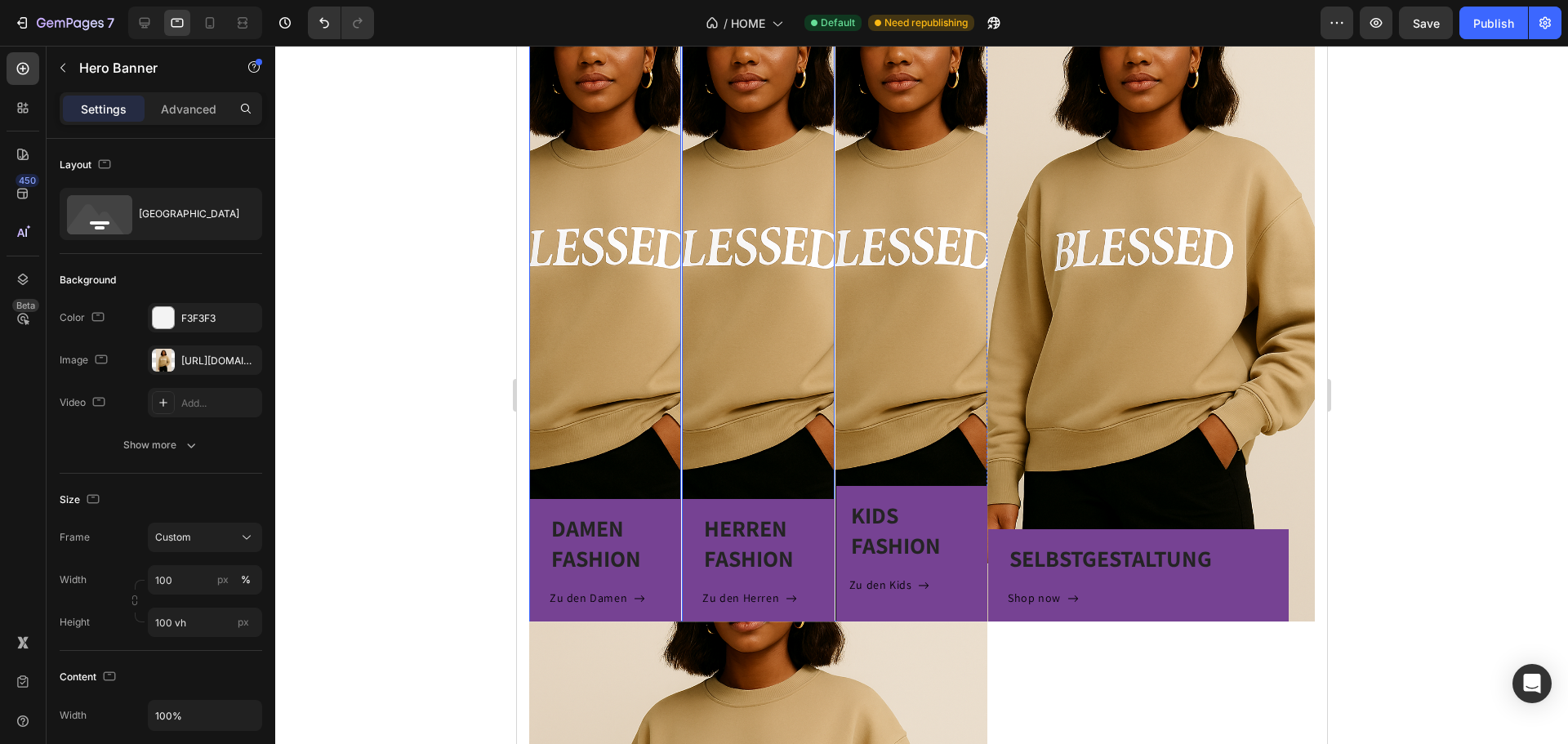
click at [598, 417] on div "DAMEN FASHION Heading Zu den Damen Button Row" at bounding box center [604, 418] width 152 height 406
click at [242, 618] on span "px" at bounding box center [243, 622] width 12 height 13
click at [242, 618] on input "100 vh" at bounding box center [205, 623] width 114 height 29
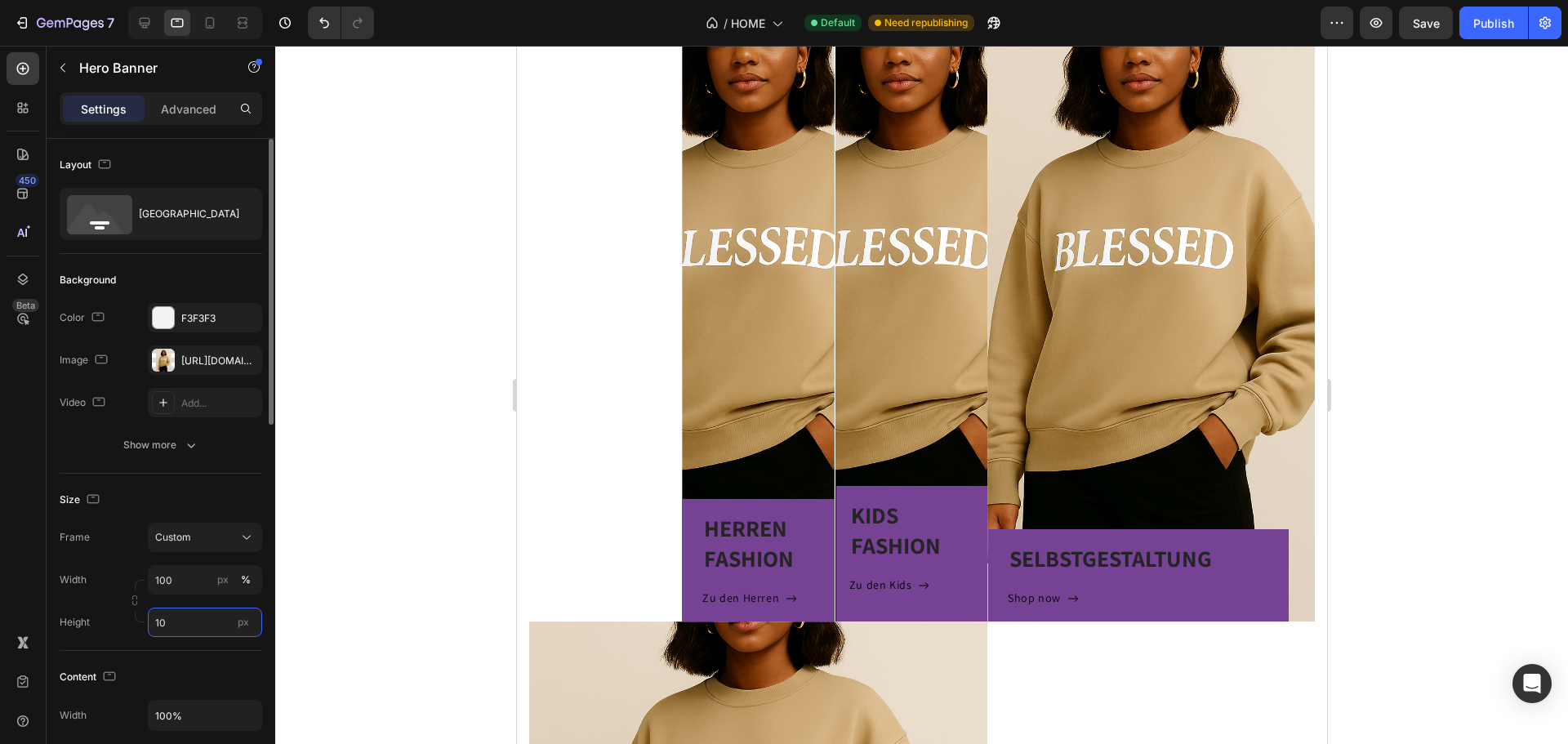
type input "1"
type input "5"
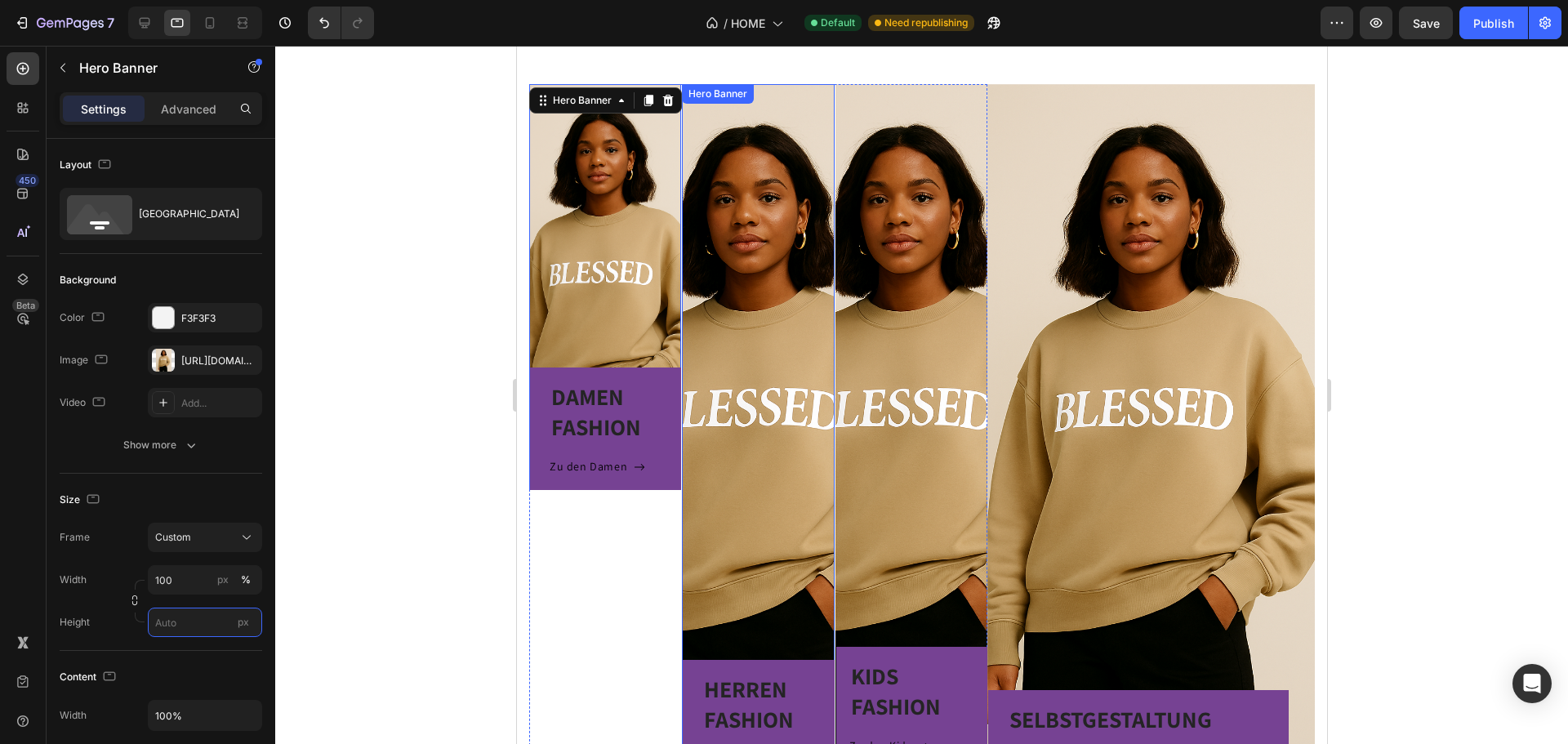
scroll to position [458, 0]
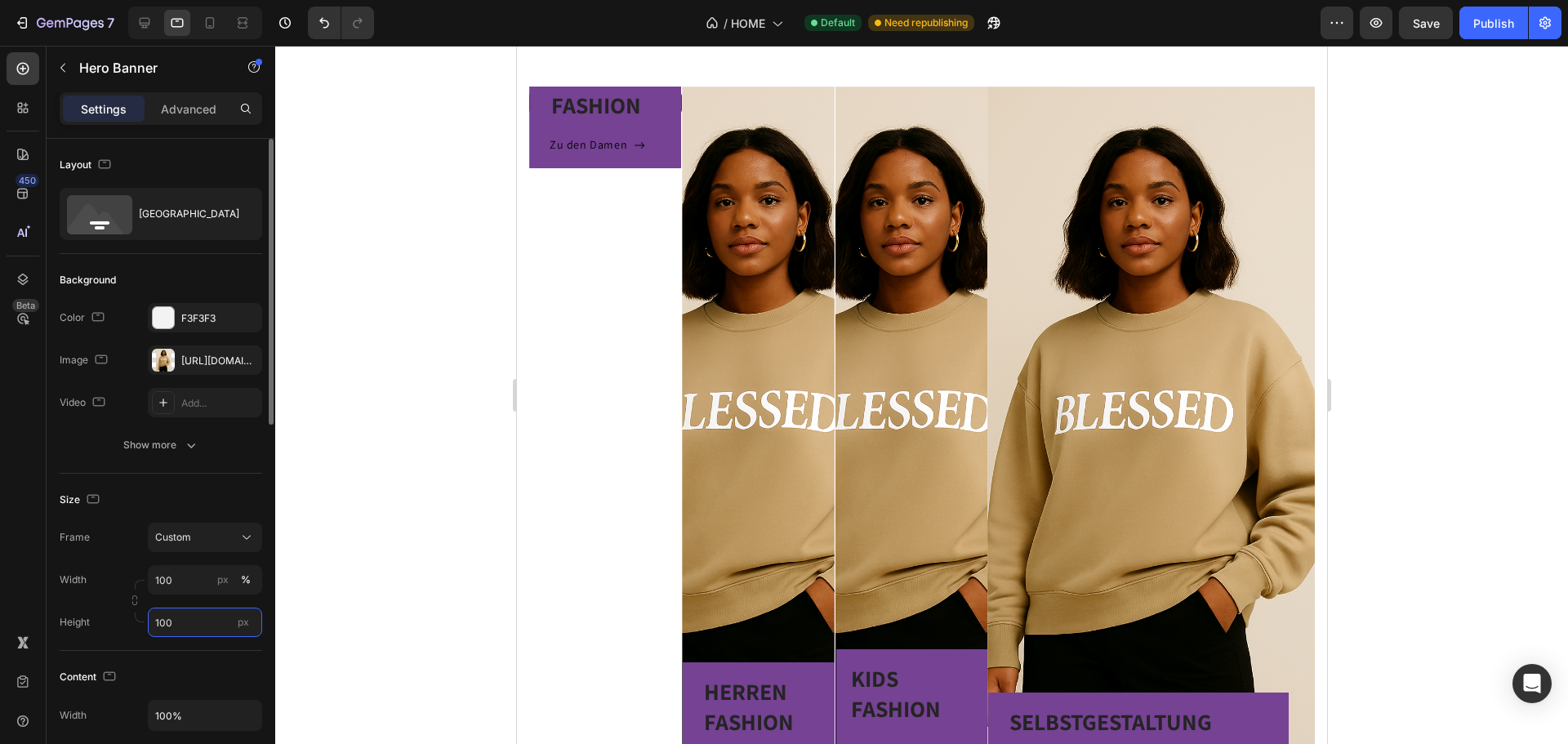
type input "100 %"
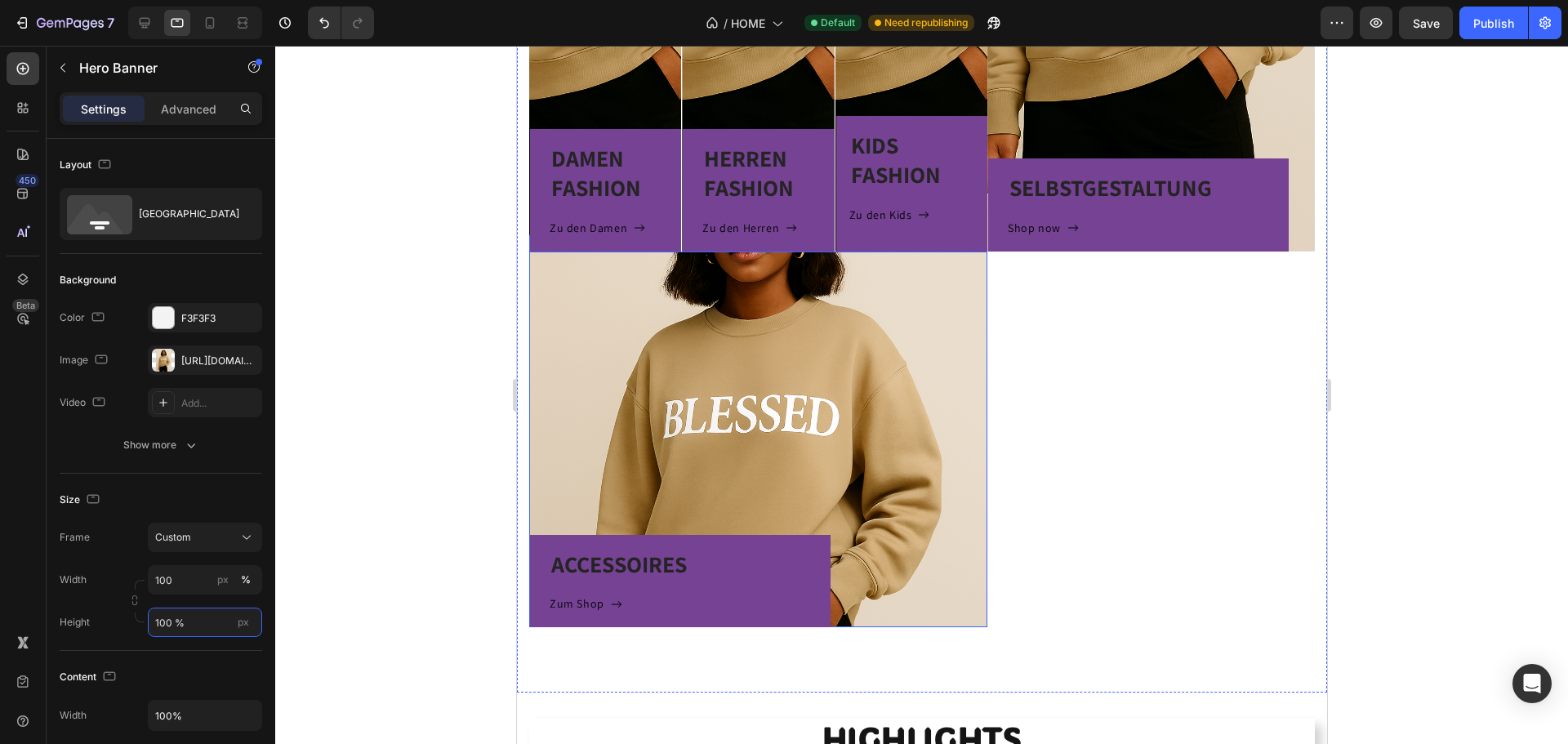
scroll to position [1601, 0]
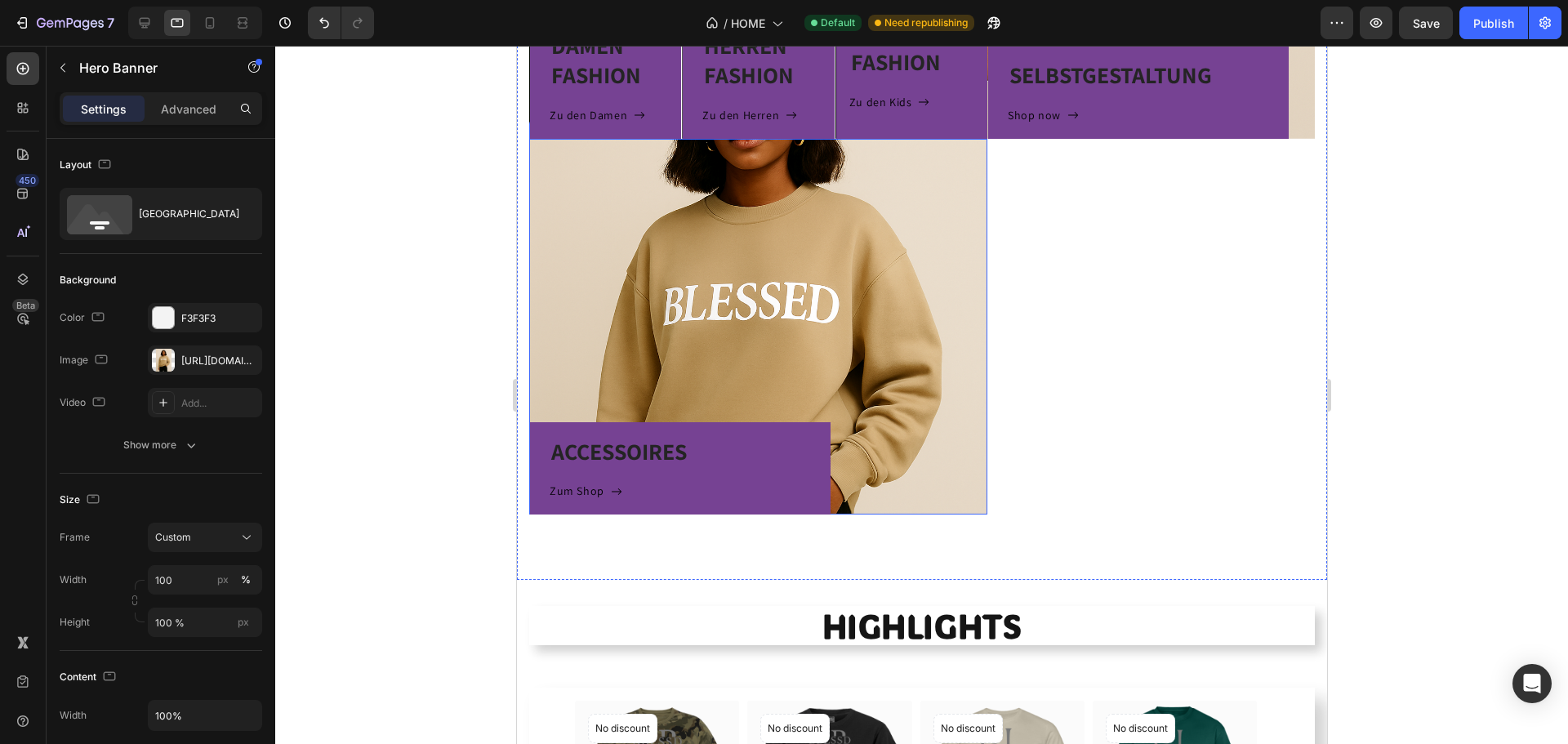
click at [814, 317] on div "ACCESSOIRES Heading Zum Shop Button Row" at bounding box center [757, 327] width 458 height 376
click at [169, 624] on input "Auto" at bounding box center [205, 623] width 114 height 29
click at [184, 684] on span "Fit screen" at bounding box center [176, 691] width 46 height 15
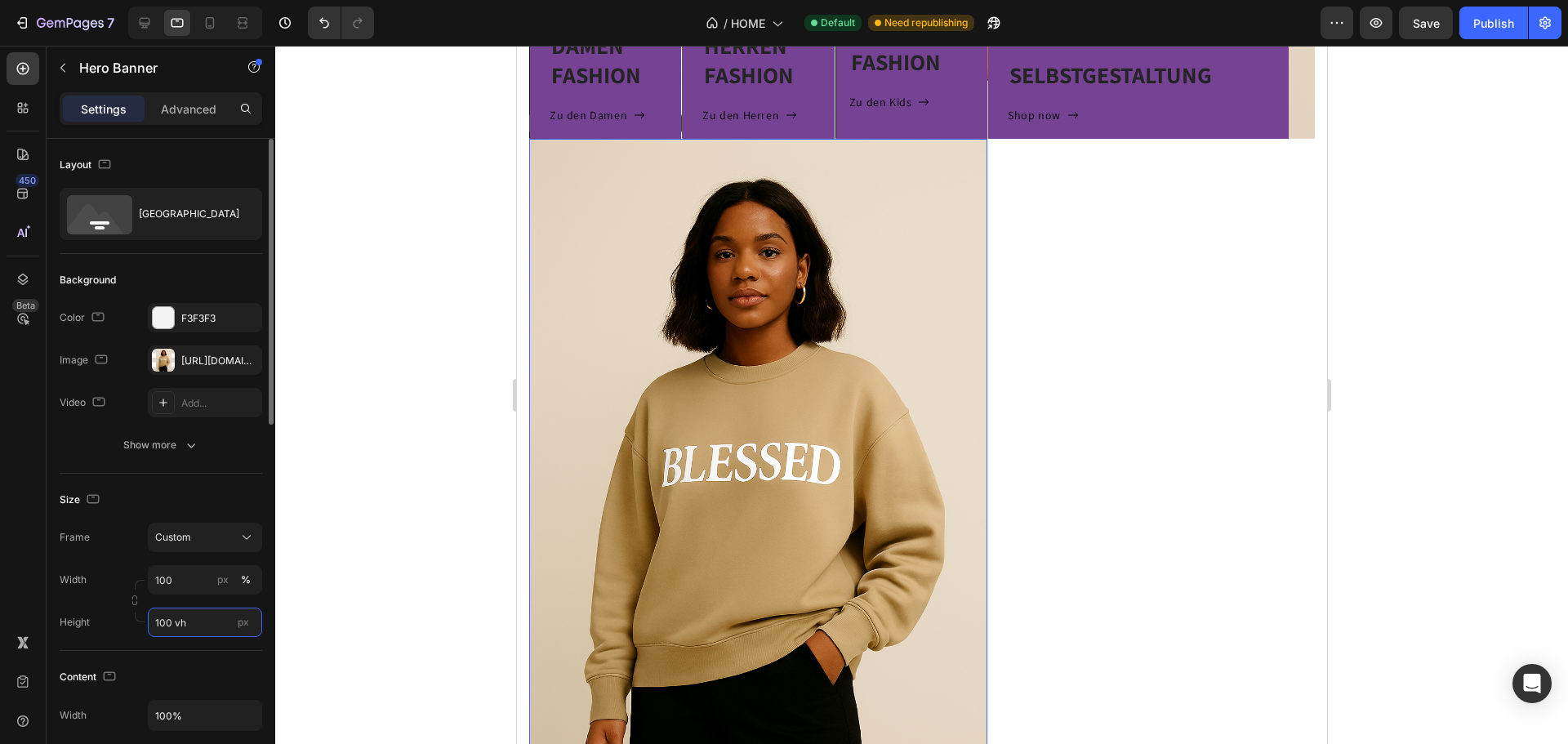
click at [194, 628] on input "100 vh" at bounding box center [205, 623] width 114 height 29
click at [197, 661] on span "Fit content" at bounding box center [178, 662] width 49 height 15
type input "Auto"
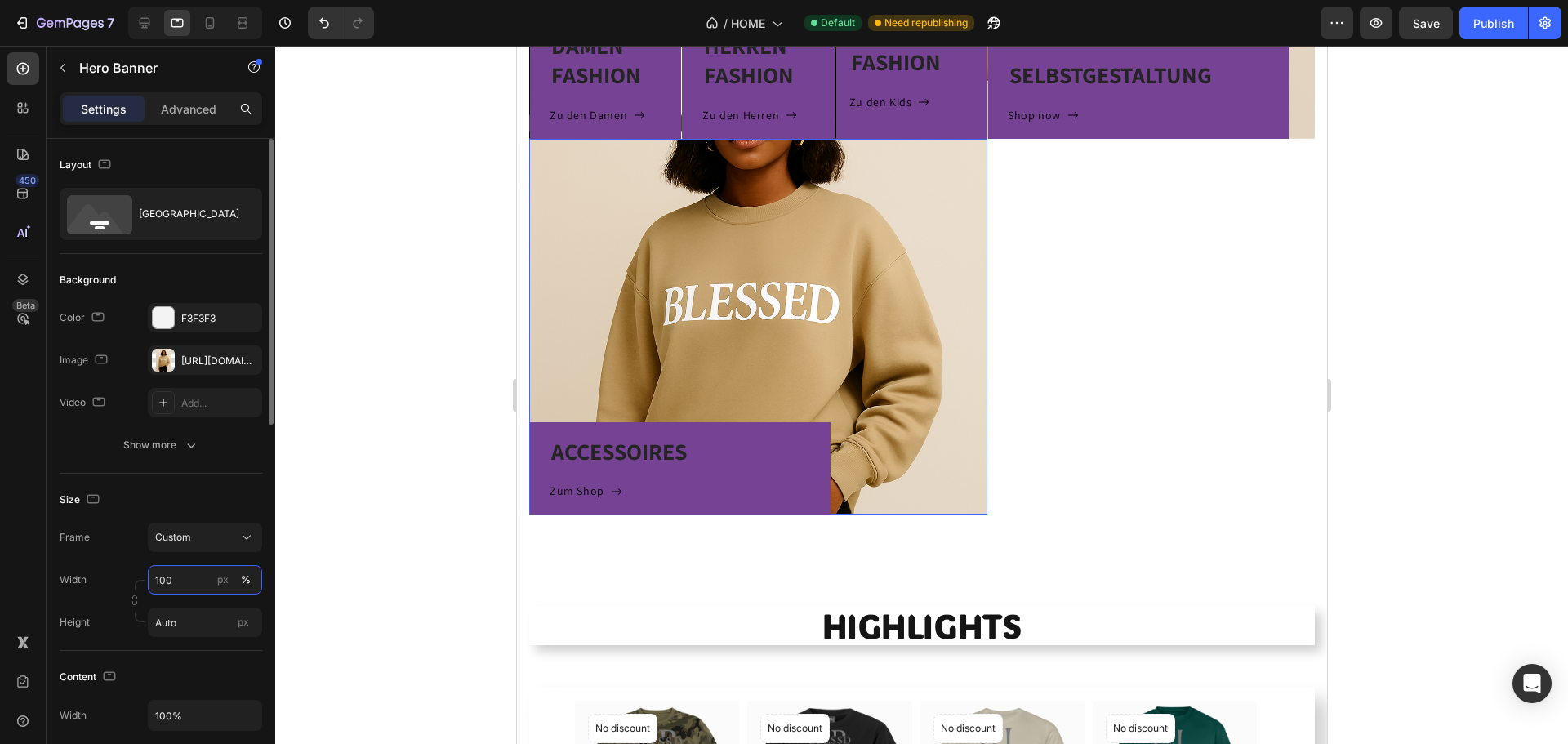
click at [158, 582] on input "100" at bounding box center [205, 580] width 114 height 29
click at [194, 648] on p "Default 100%" at bounding box center [202, 648] width 95 height 15
click at [189, 579] on input "100" at bounding box center [205, 580] width 114 height 29
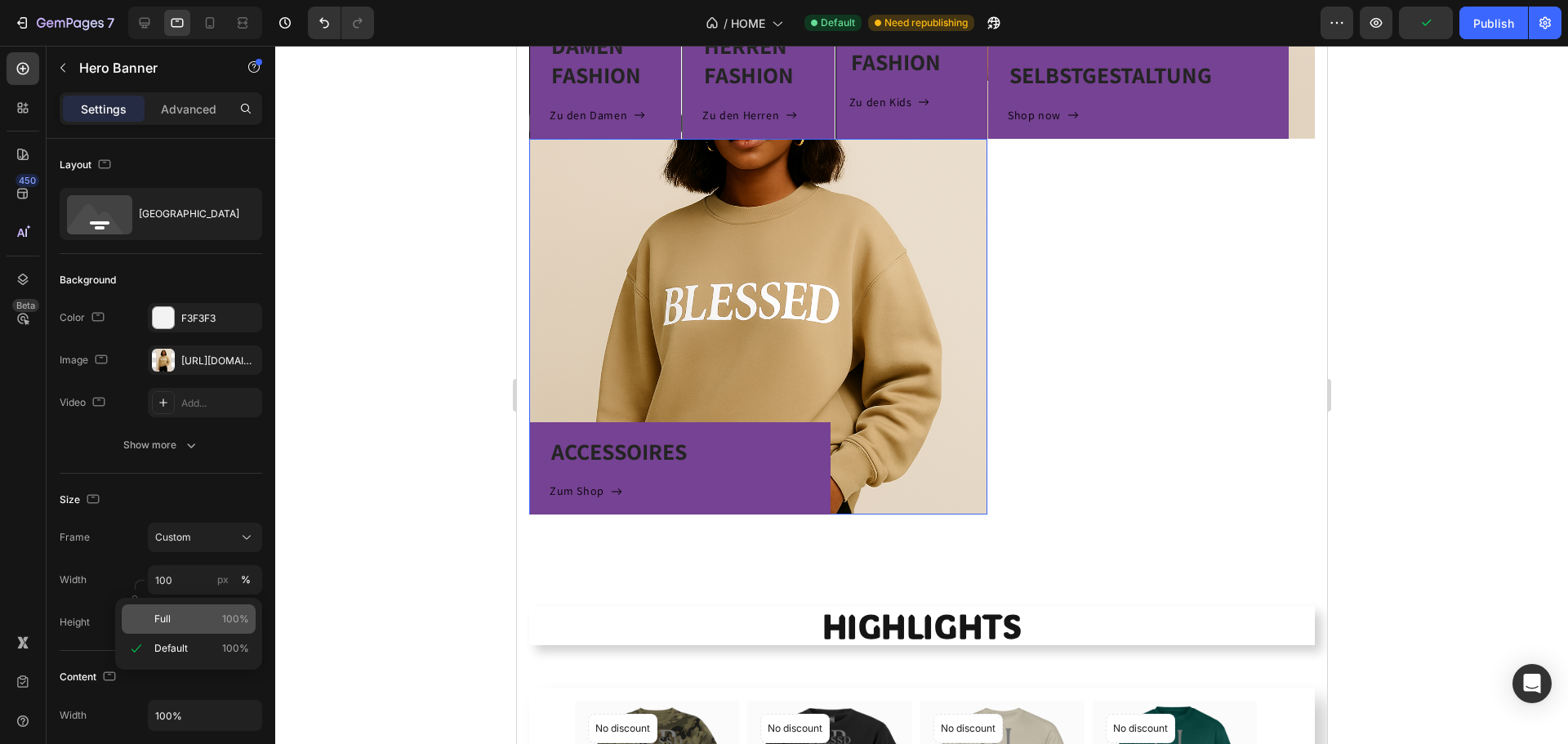
click at [192, 624] on p "Full 100%" at bounding box center [202, 619] width 95 height 15
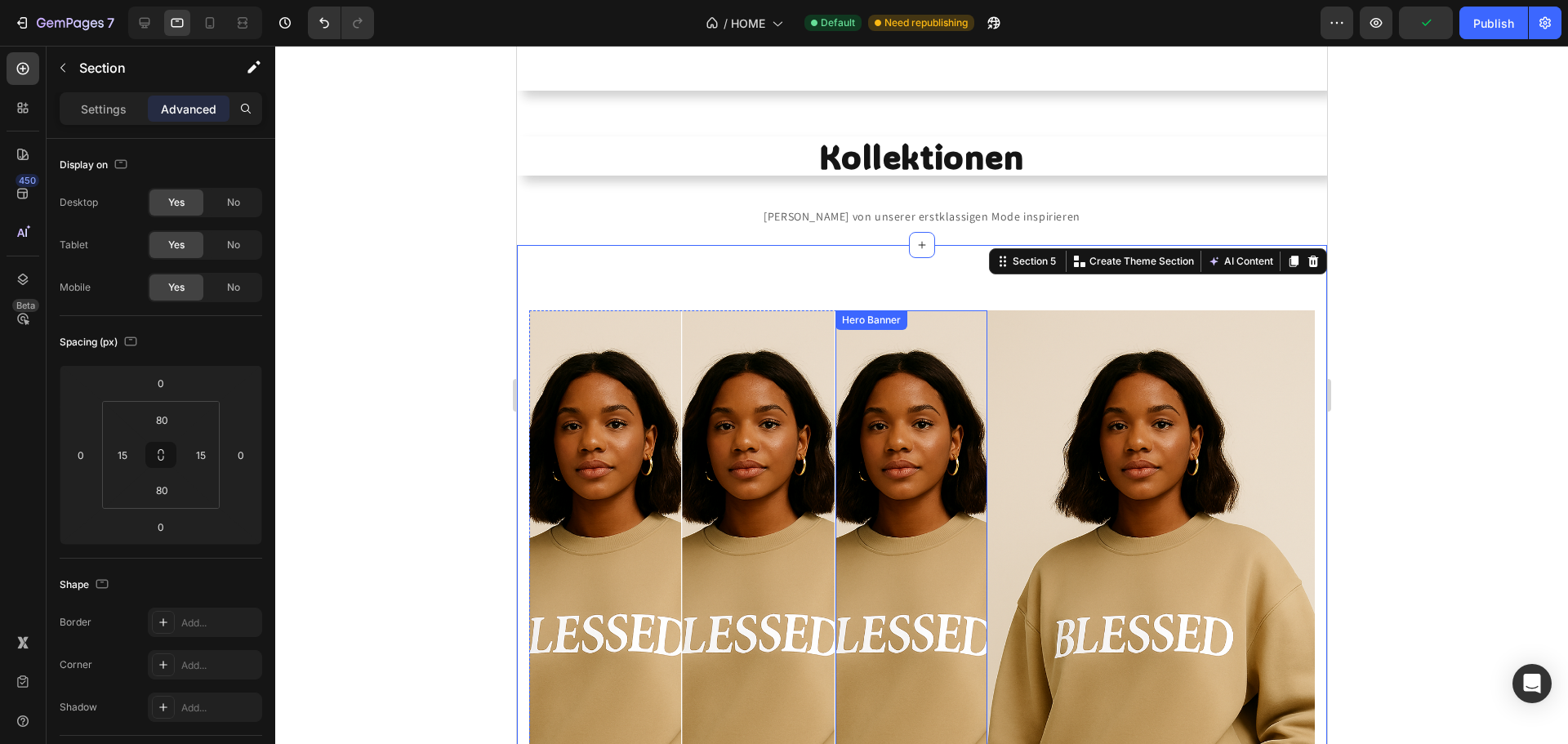
scroll to position [702, 0]
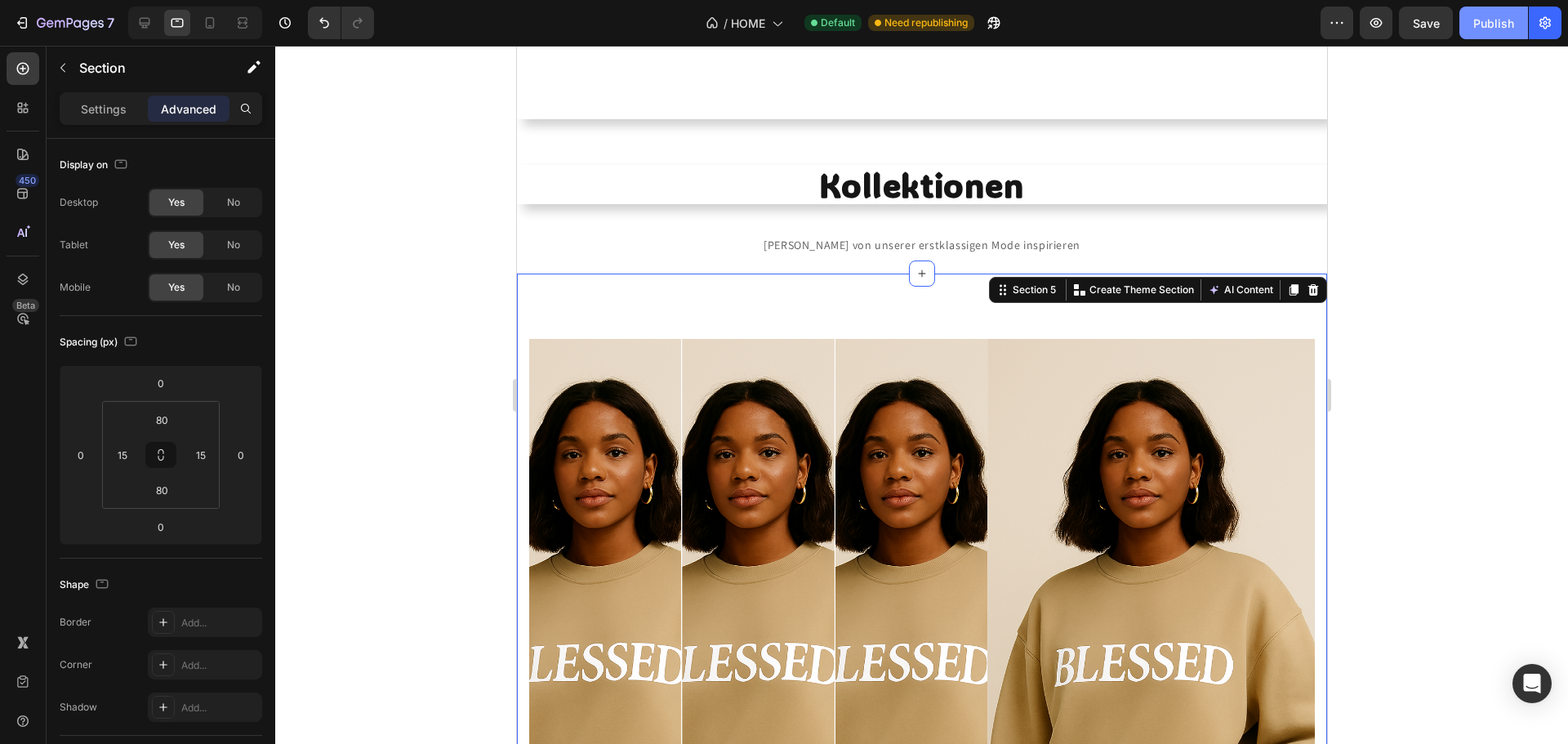
click at [1493, 22] on div "Publish" at bounding box center [1493, 23] width 41 height 17
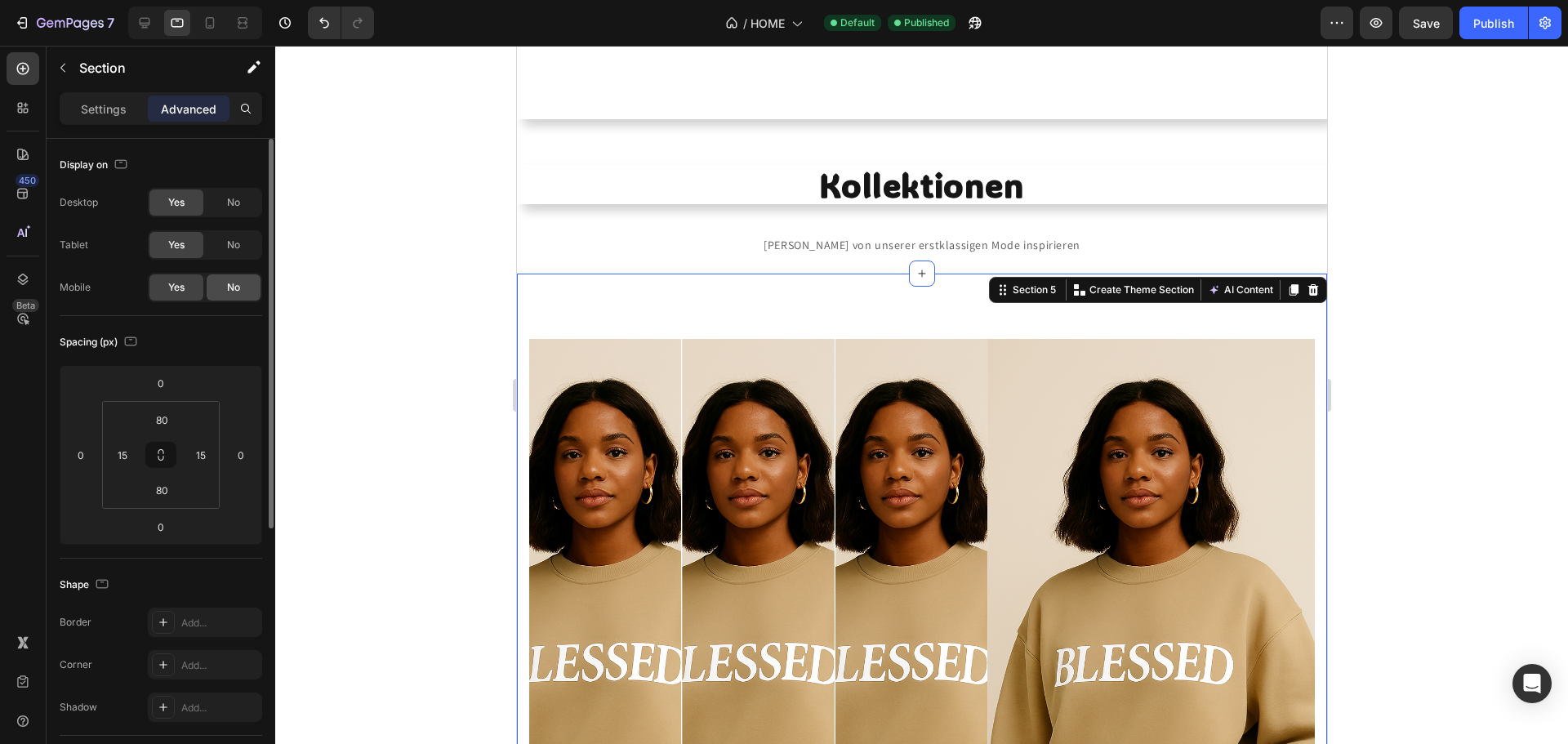
click at [232, 287] on span "No" at bounding box center [233, 287] width 13 height 15
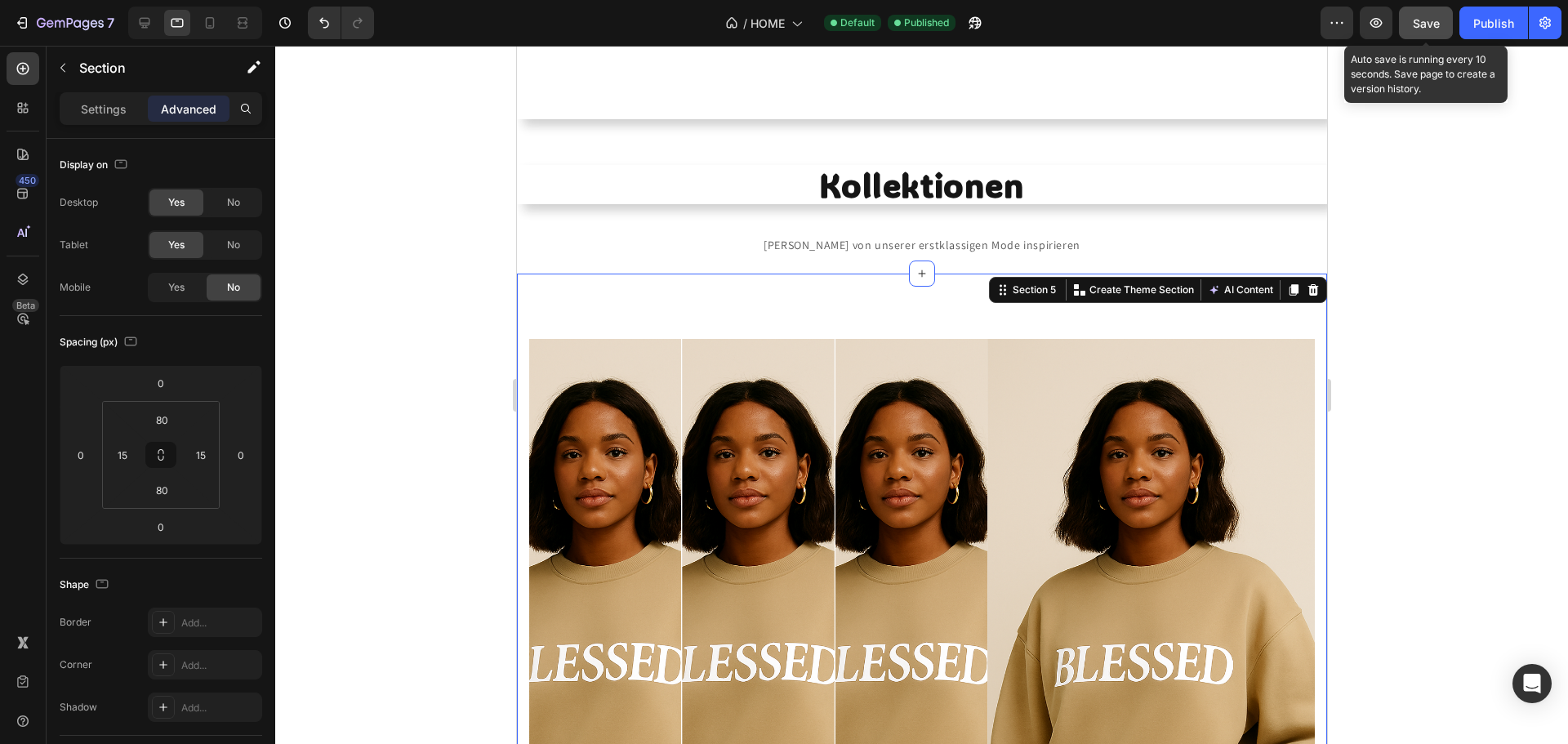
click at [1431, 20] on span "Save" at bounding box center [1426, 23] width 27 height 14
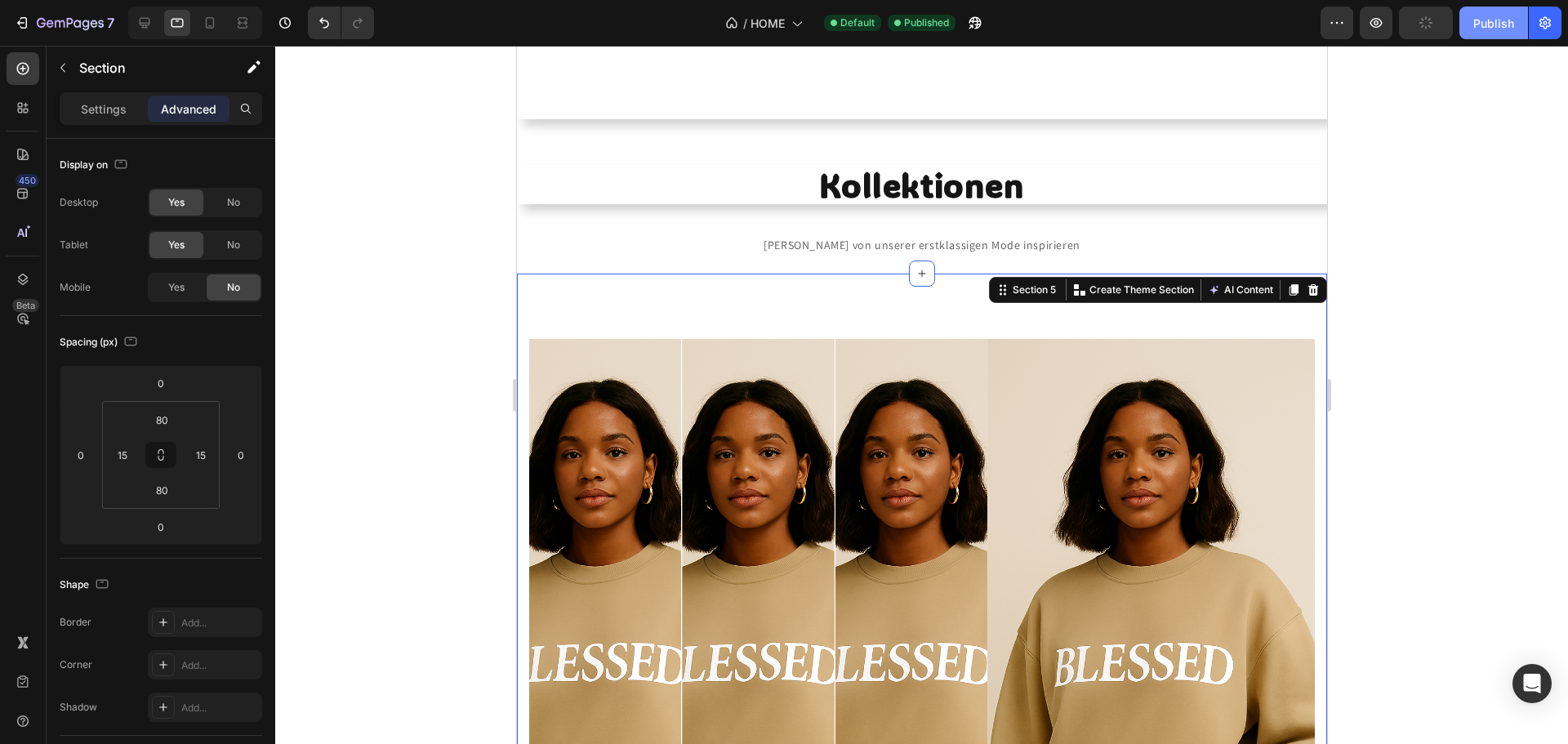
click at [1499, 24] on div "Publish" at bounding box center [1493, 23] width 41 height 17
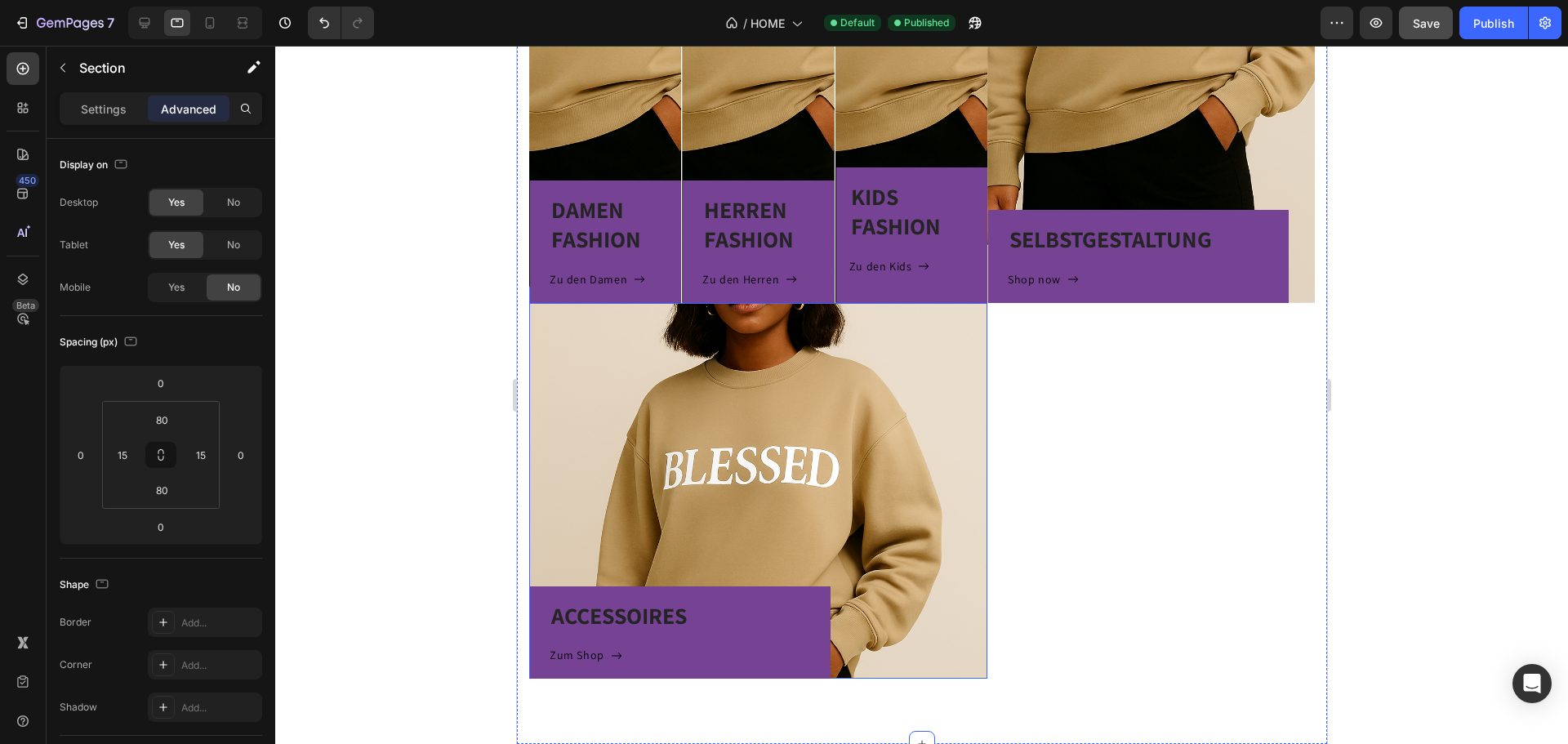
scroll to position [1601, 0]
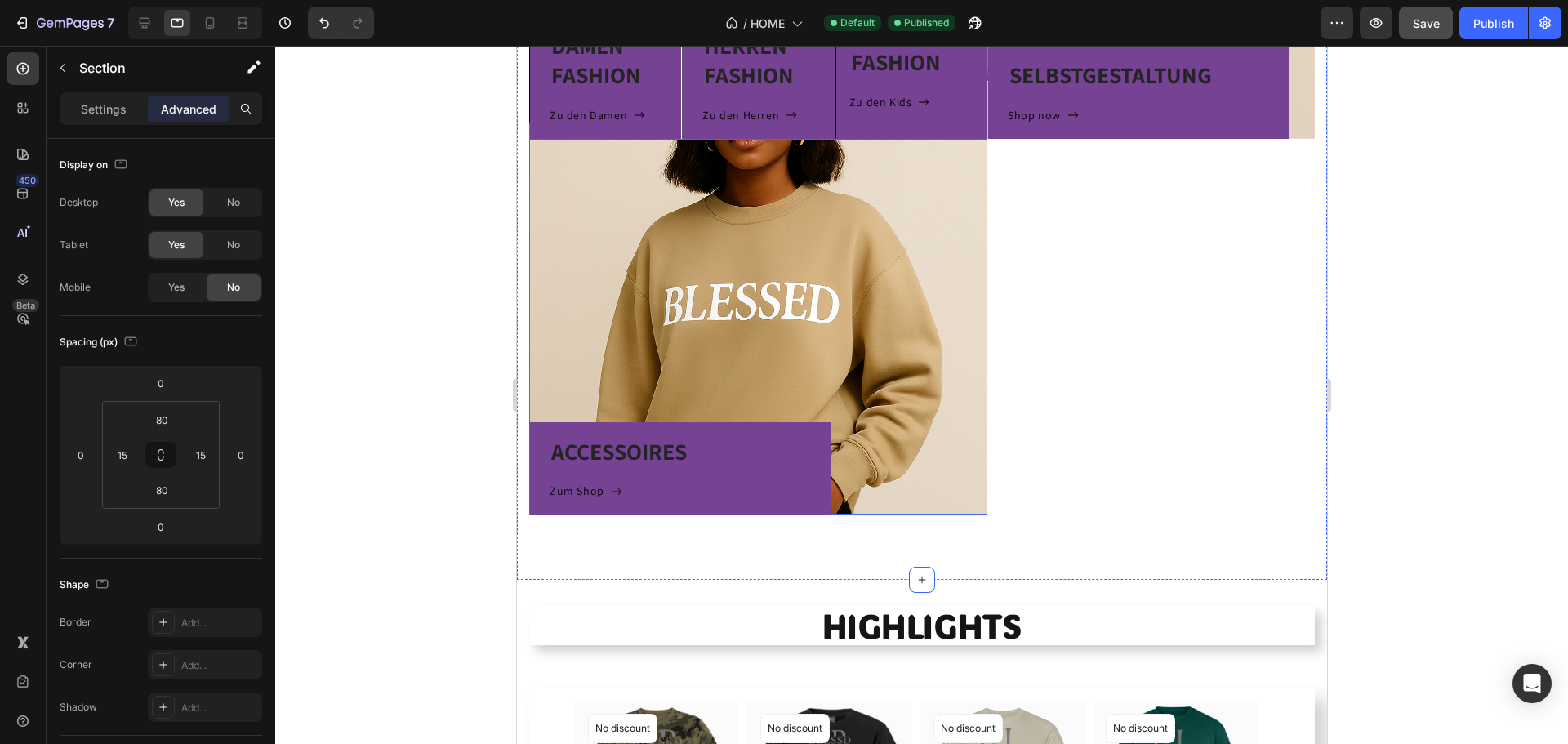
click at [847, 355] on div "ACCESSOIRES Heading Zum Shop Button Row" at bounding box center [757, 327] width 458 height 376
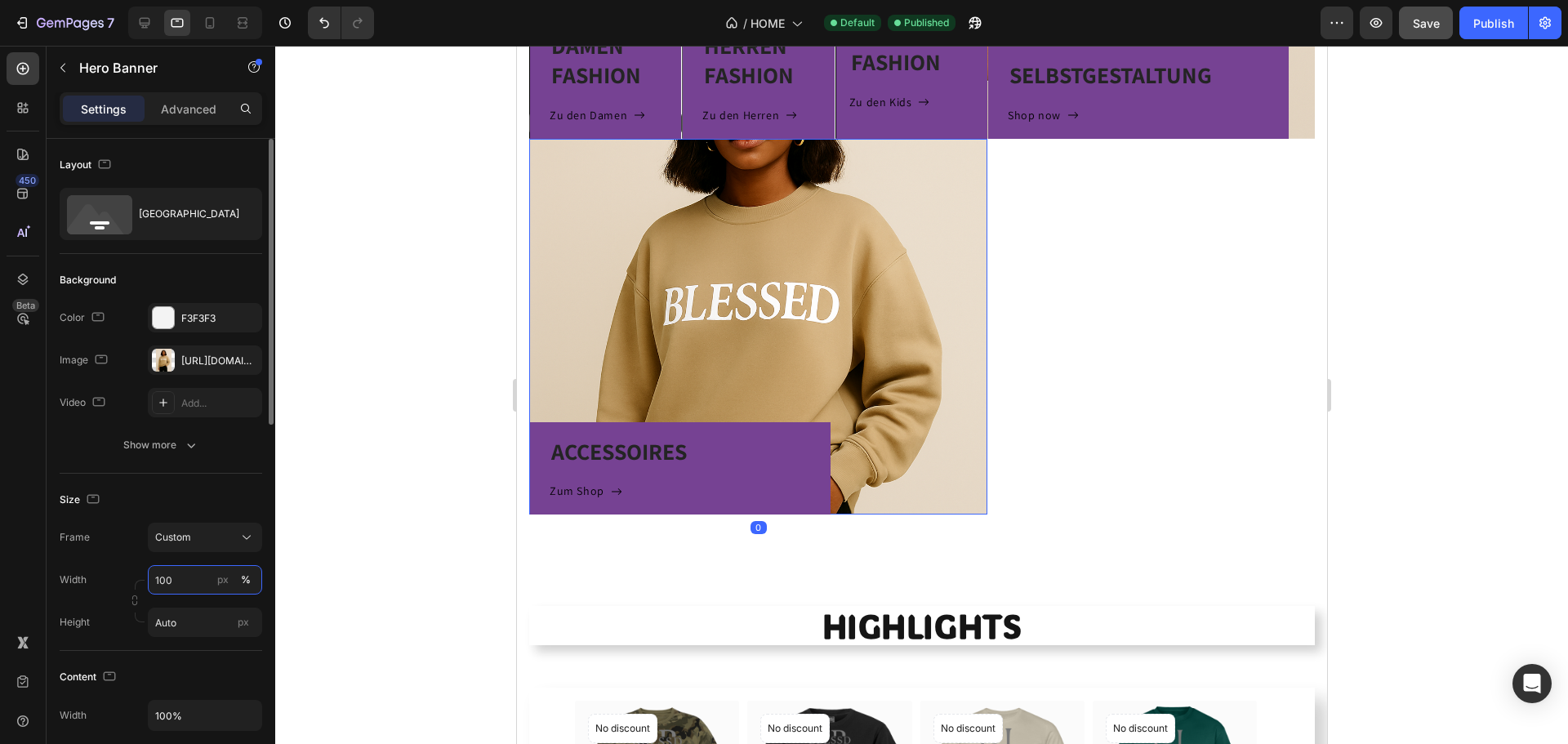
click at [195, 573] on input "100" at bounding box center [205, 580] width 114 height 29
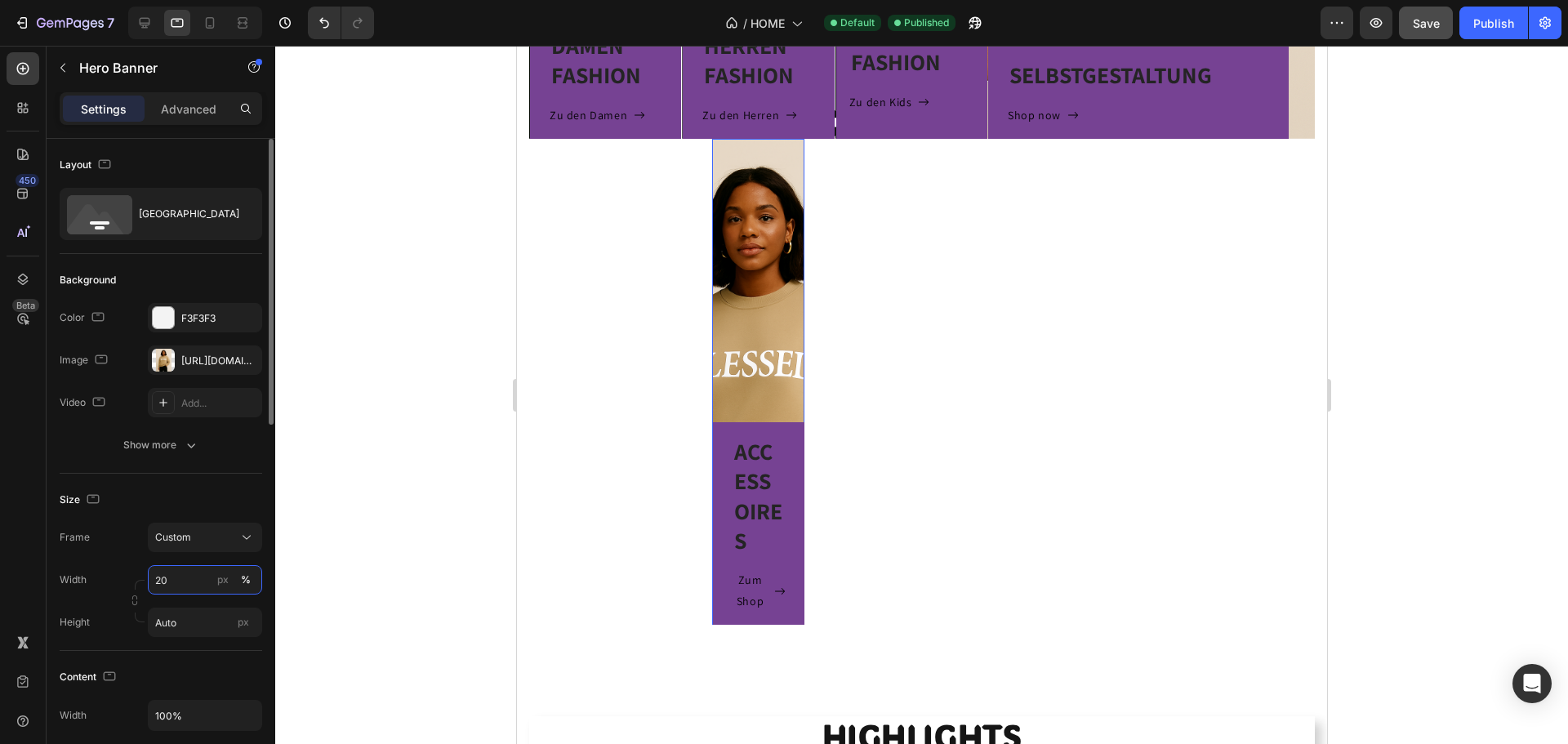
type input "2"
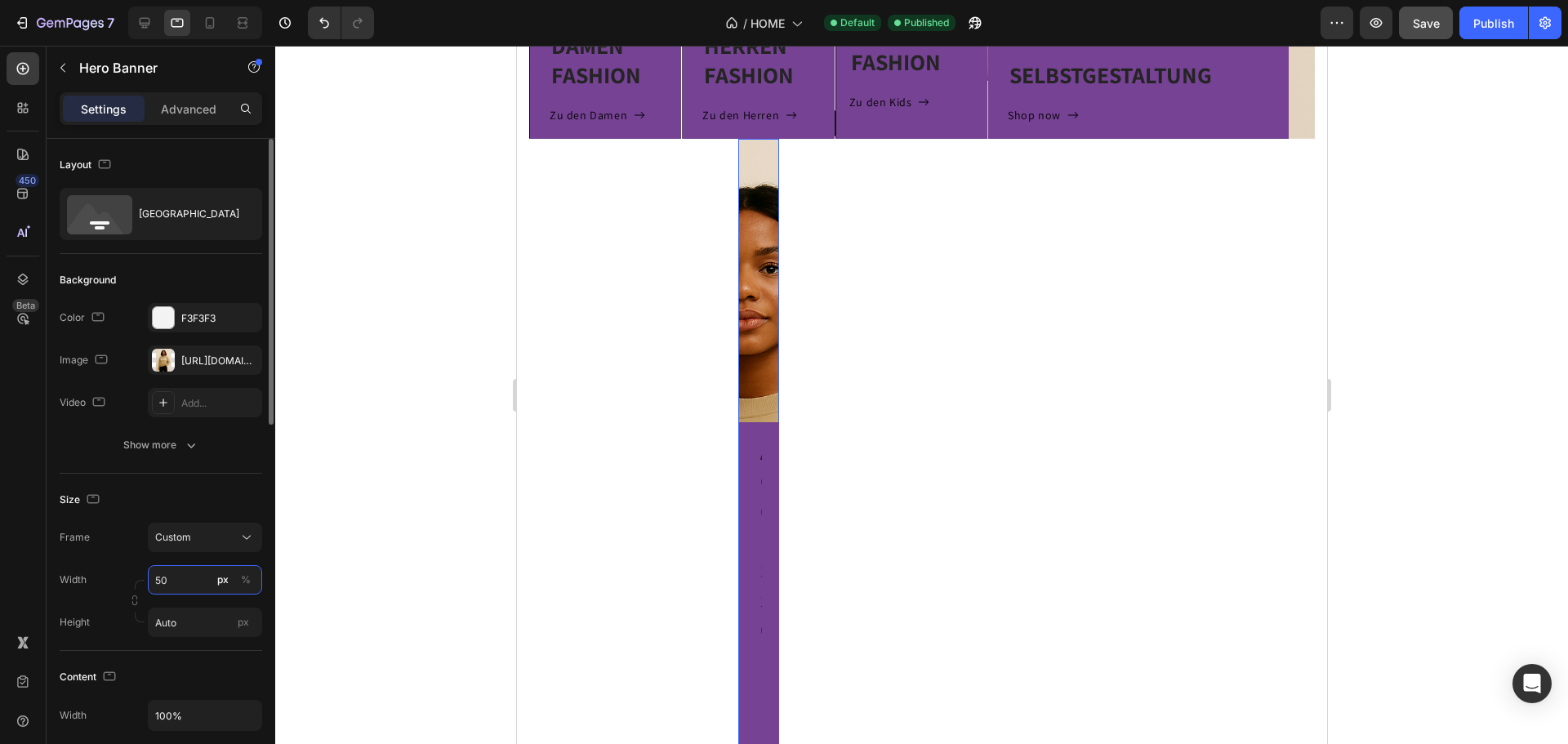
type input "5"
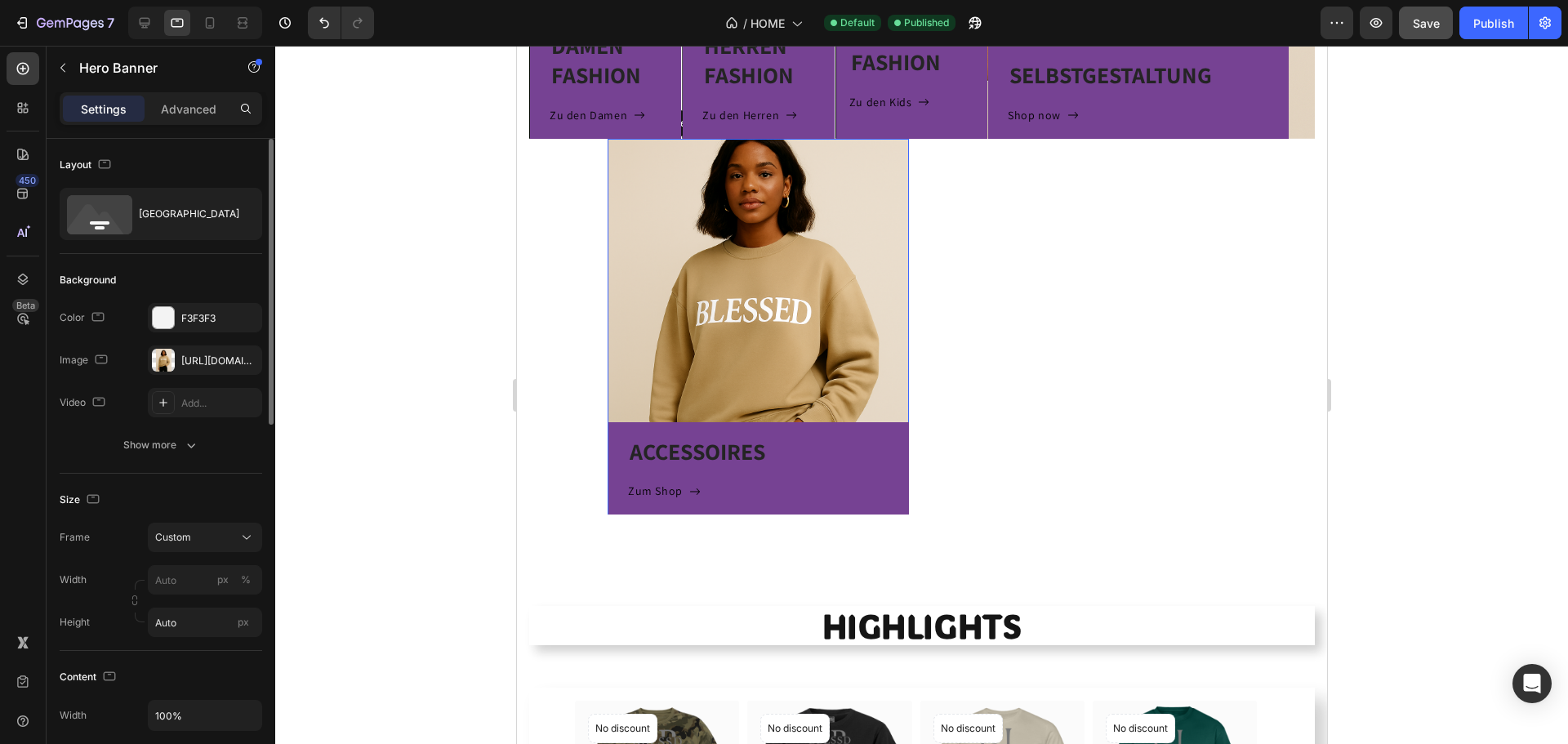
drag, startPoint x: 158, startPoint y: 481, endPoint x: 144, endPoint y: 484, distance: 14.3
click at [157, 481] on div "Size Frame Custom Width px % Height Auto px" at bounding box center [160, 562] width 203 height 178
click at [212, 588] on input "px %" at bounding box center [205, 580] width 114 height 29
click at [174, 649] on span "Default" at bounding box center [171, 648] width 34 height 15
type input "100"
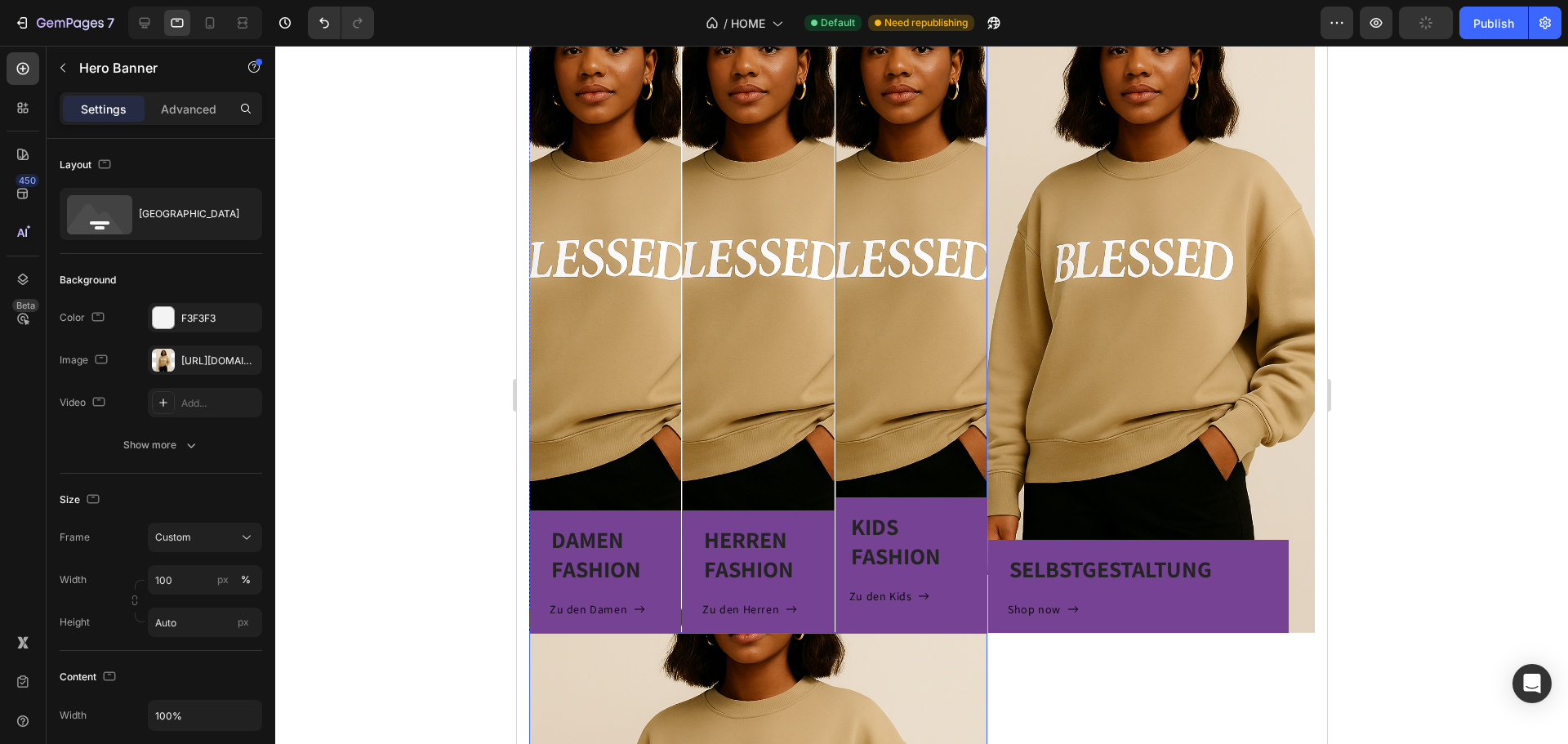
scroll to position [1111, 0]
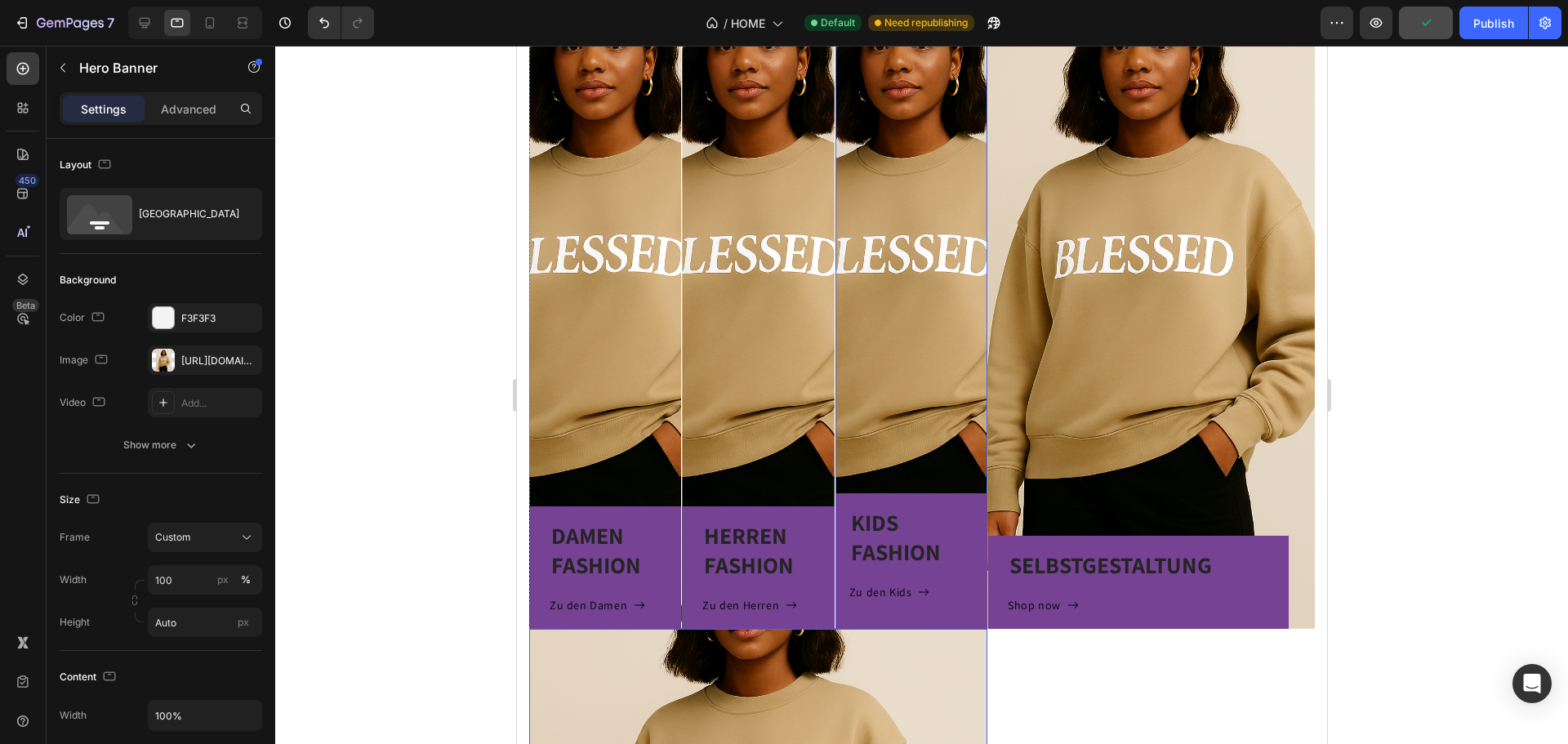
click at [940, 337] on div "KIDS FASHION Heading Zu den Kids Button Row" at bounding box center [911, 419] width 152 height 419
click at [1478, 33] on button "Publish" at bounding box center [1493, 23] width 69 height 33
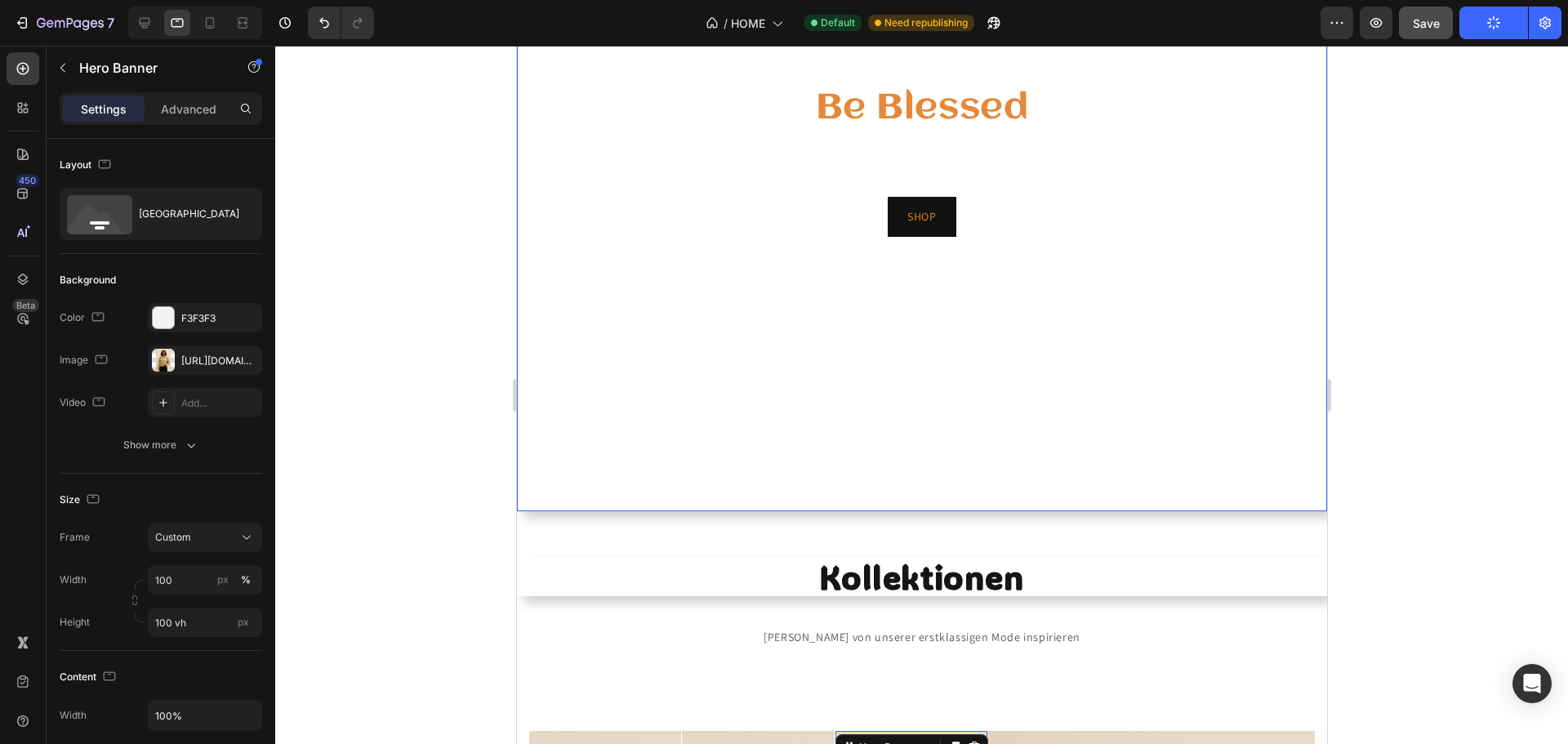
scroll to position [294, 0]
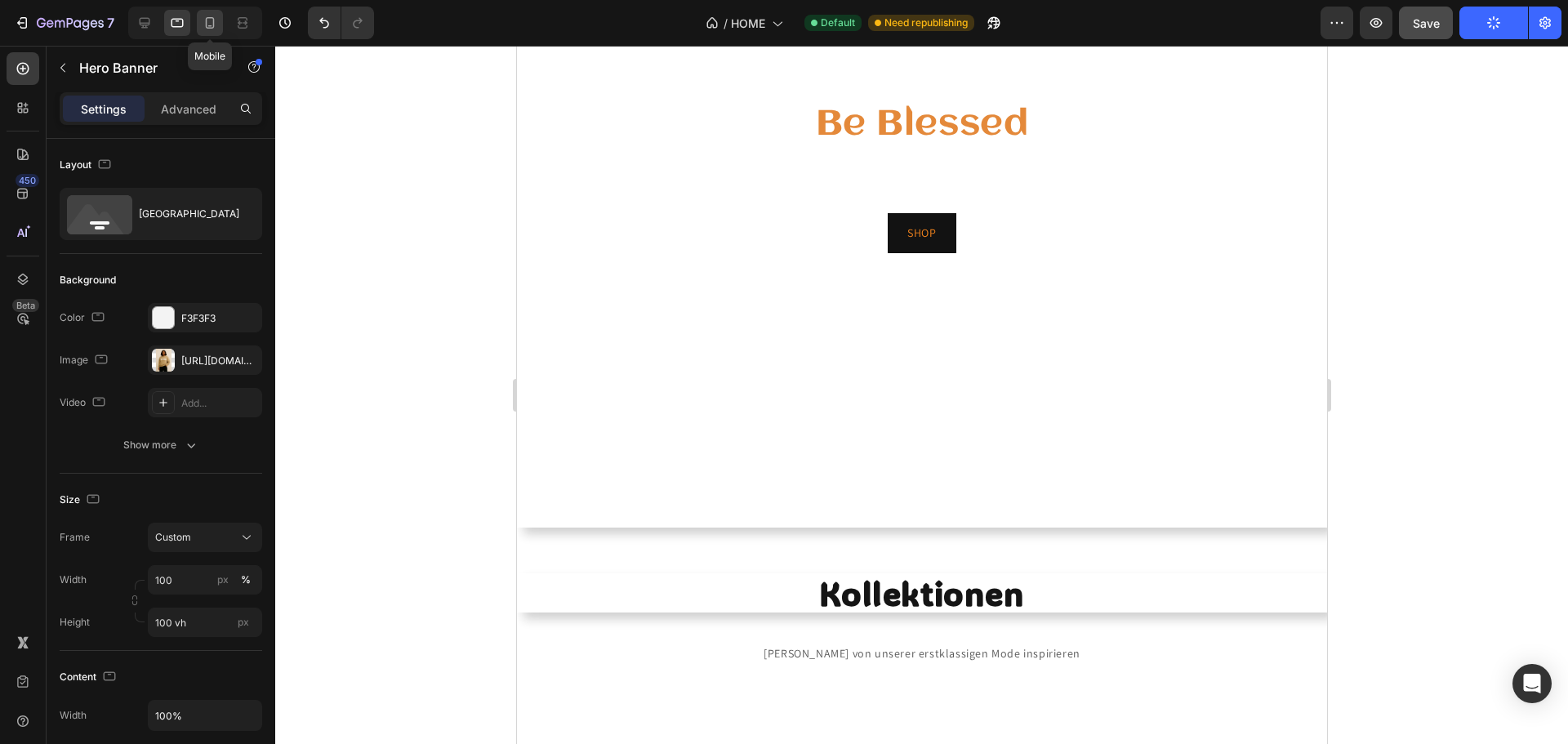
click at [200, 34] on div at bounding box center [209, 22] width 26 height 26
type input "Auto"
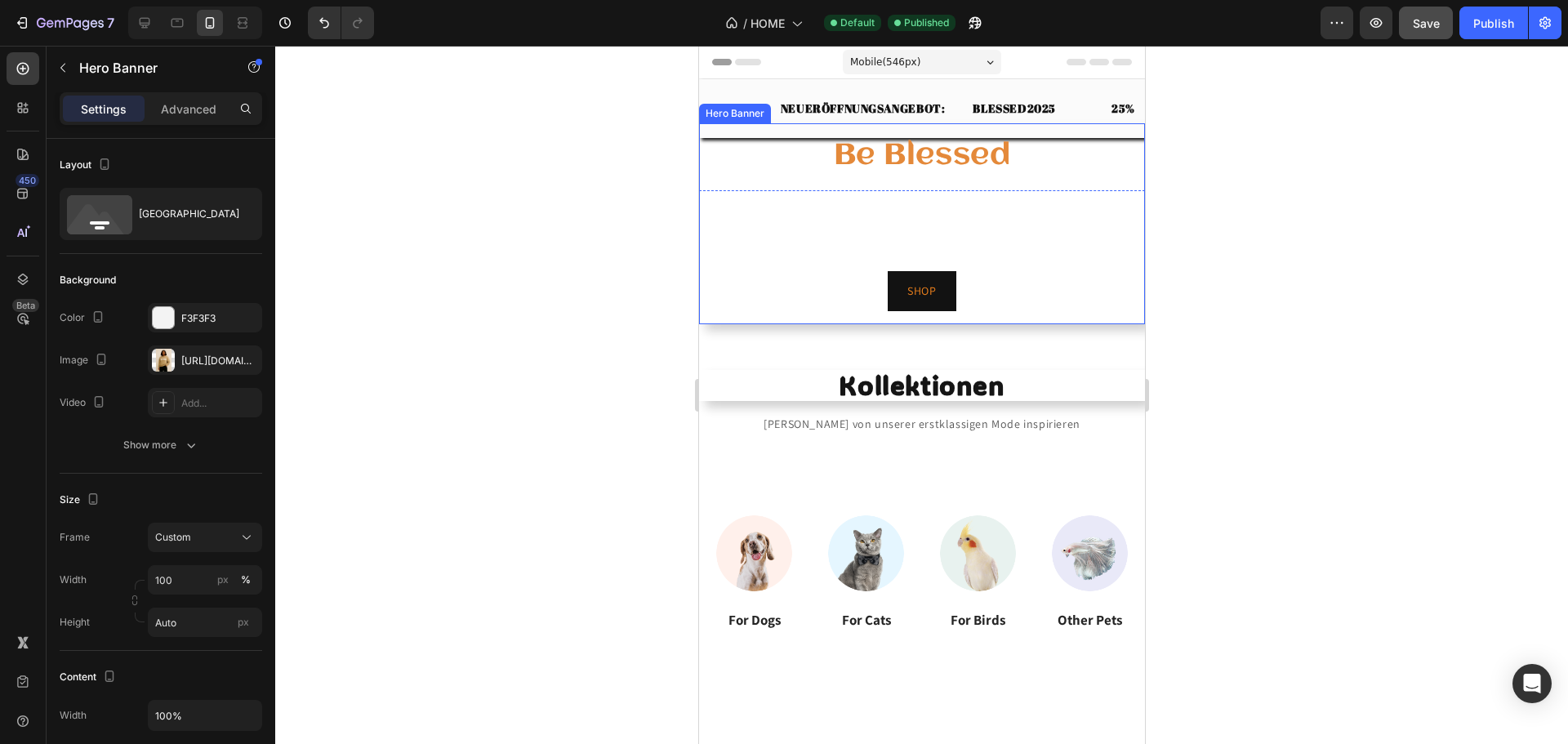
click at [1104, 130] on div "Be Blessed Heading Willkommen bei BBLSSD – Be blessed, deiner Anlaufstelle für …" at bounding box center [921, 223] width 446 height 201
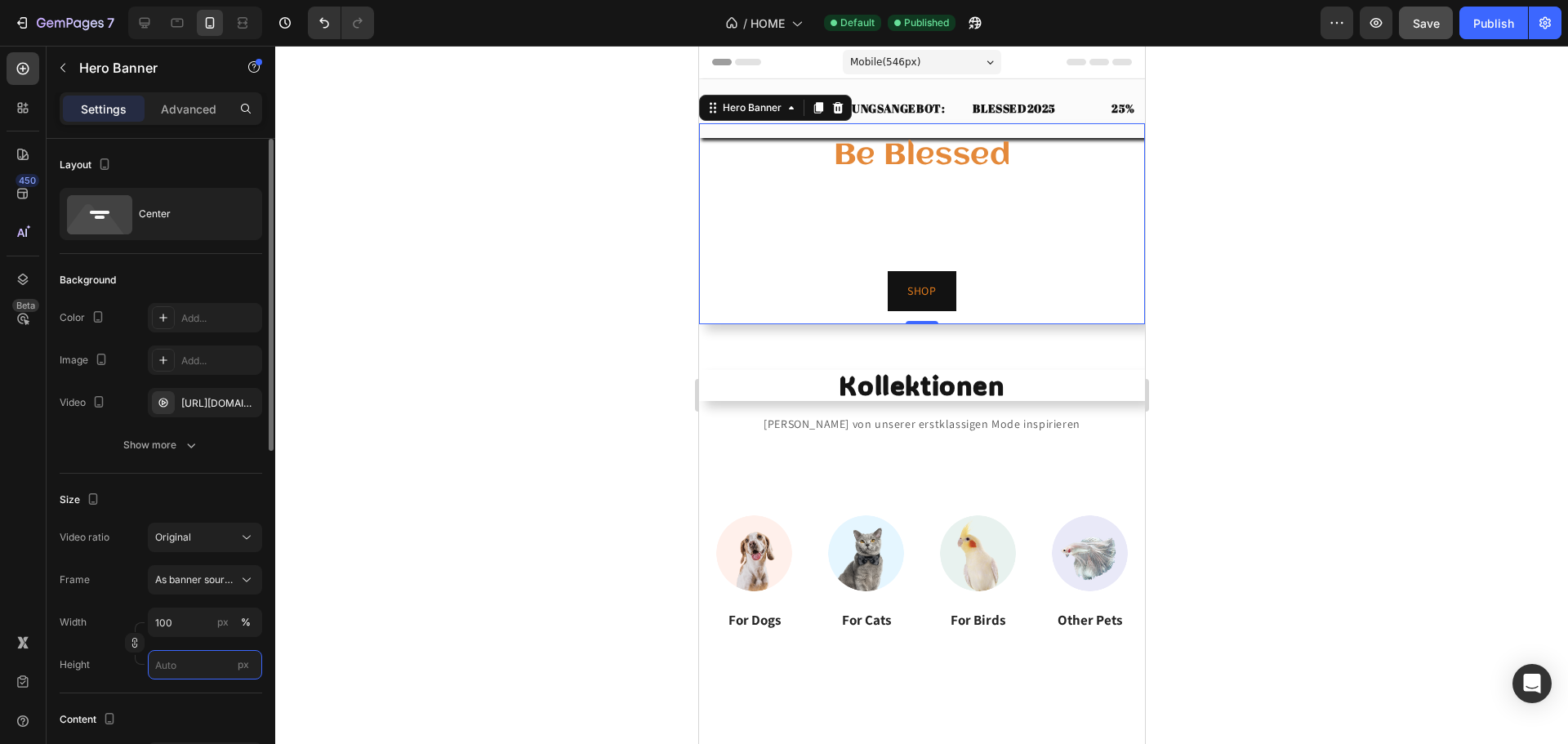
click at [183, 667] on input "px" at bounding box center [205, 664] width 114 height 29
click at [205, 632] on div "Fit screen 100vh" at bounding box center [188, 623] width 134 height 29
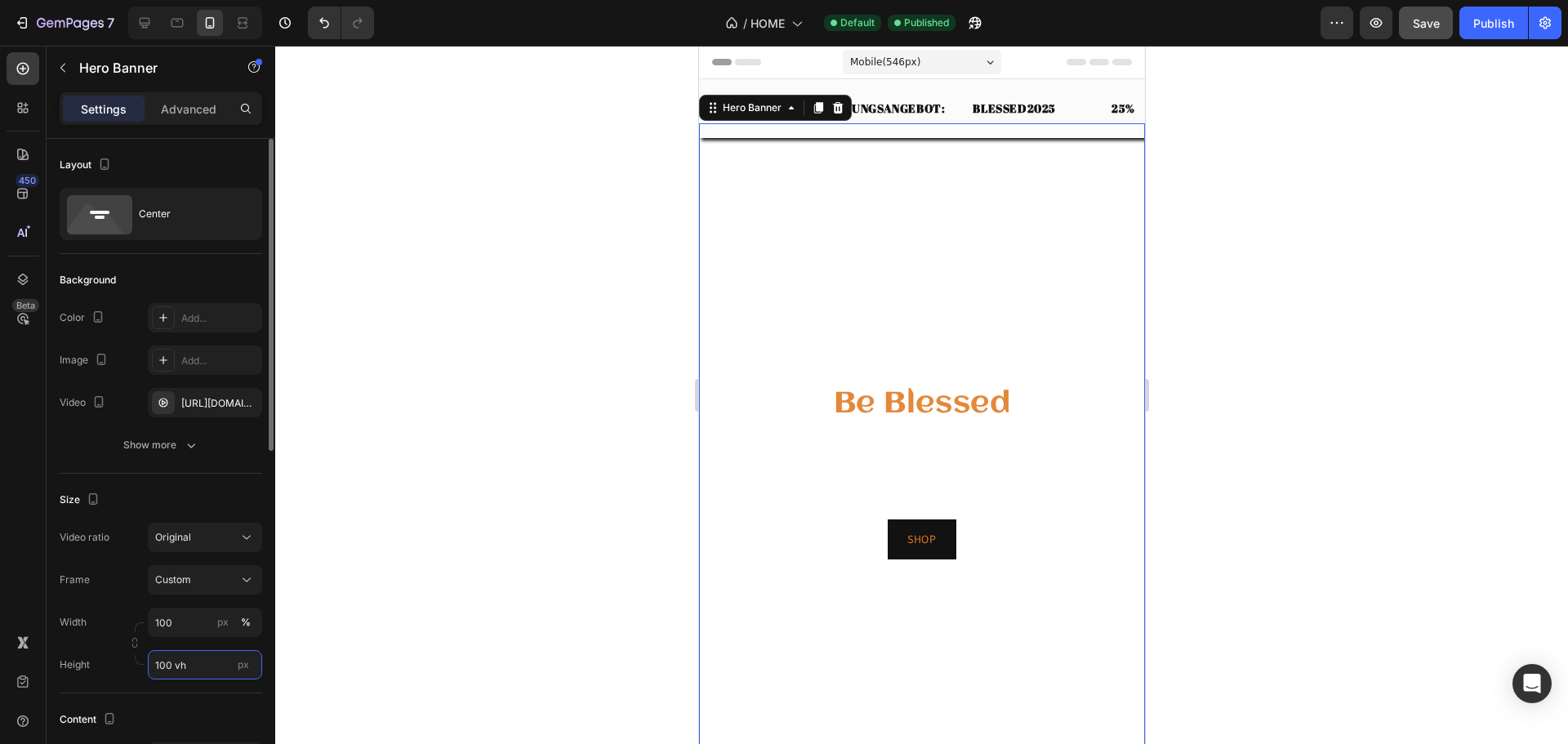
click at [193, 664] on input "100 vh" at bounding box center [205, 664] width 114 height 29
click at [208, 593] on p "Fit content Auto" at bounding box center [202, 593] width 95 height 15
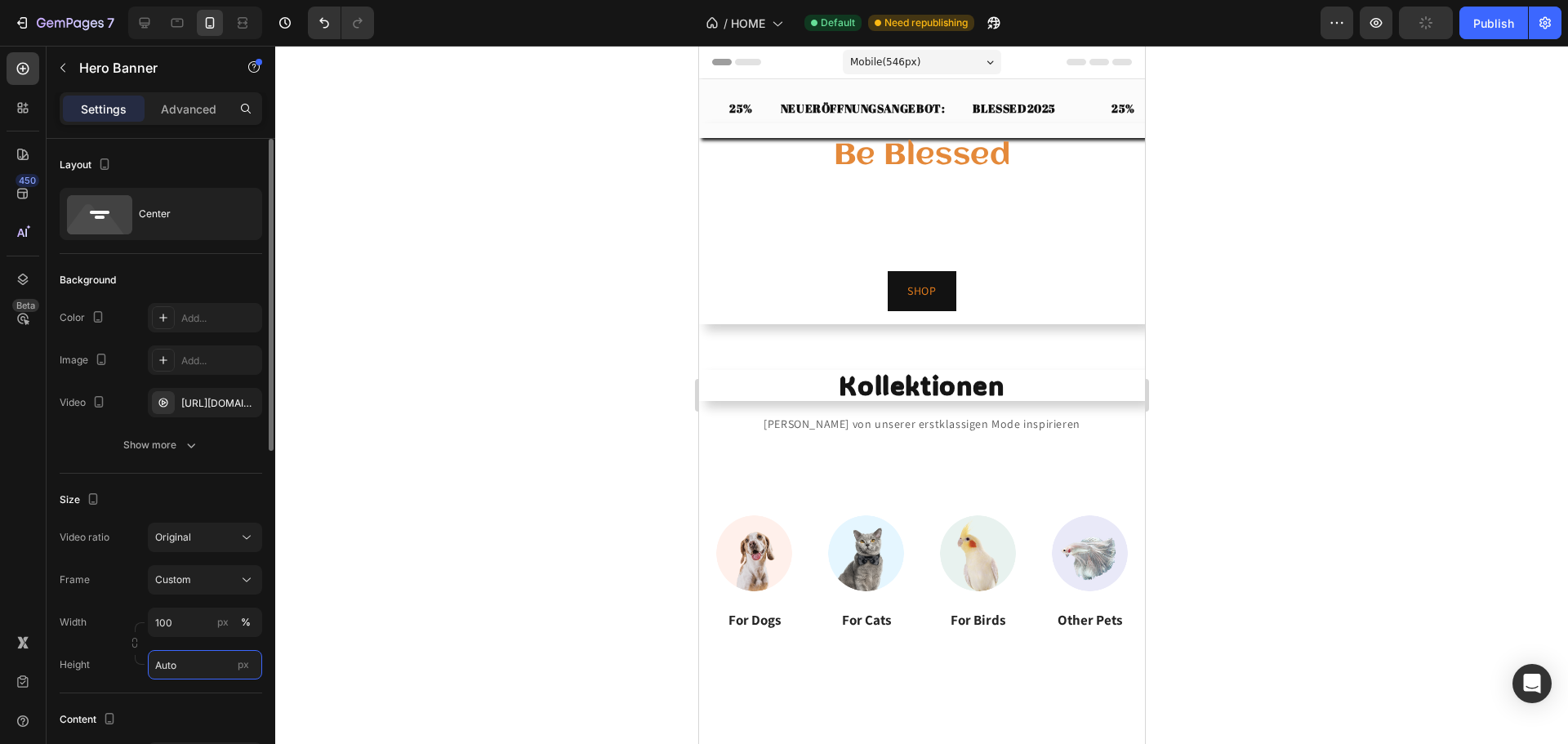
click at [203, 668] on input "Auto" at bounding box center [205, 664] width 114 height 29
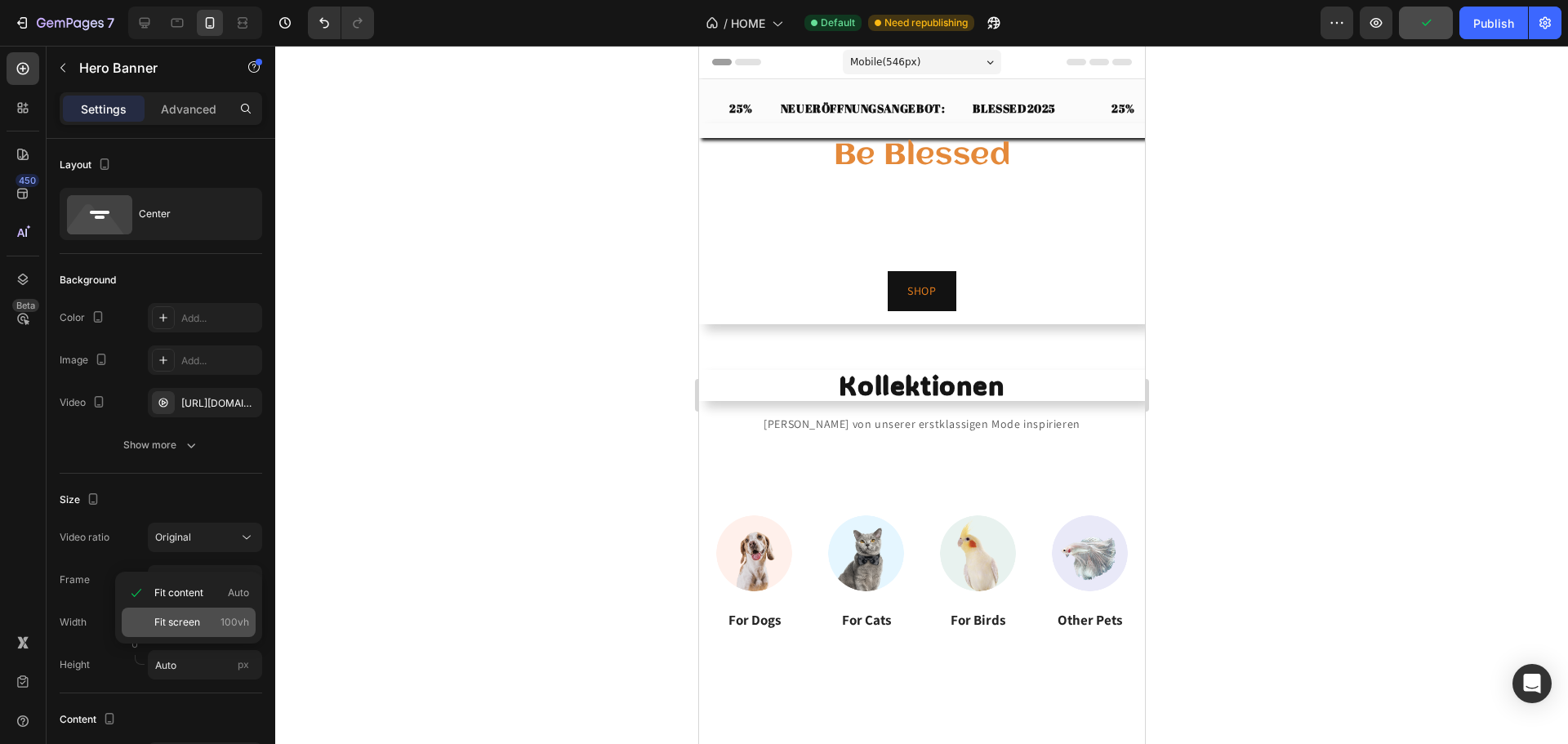
click at [223, 628] on span "100vh" at bounding box center [234, 622] width 28 height 15
type input "100 vh"
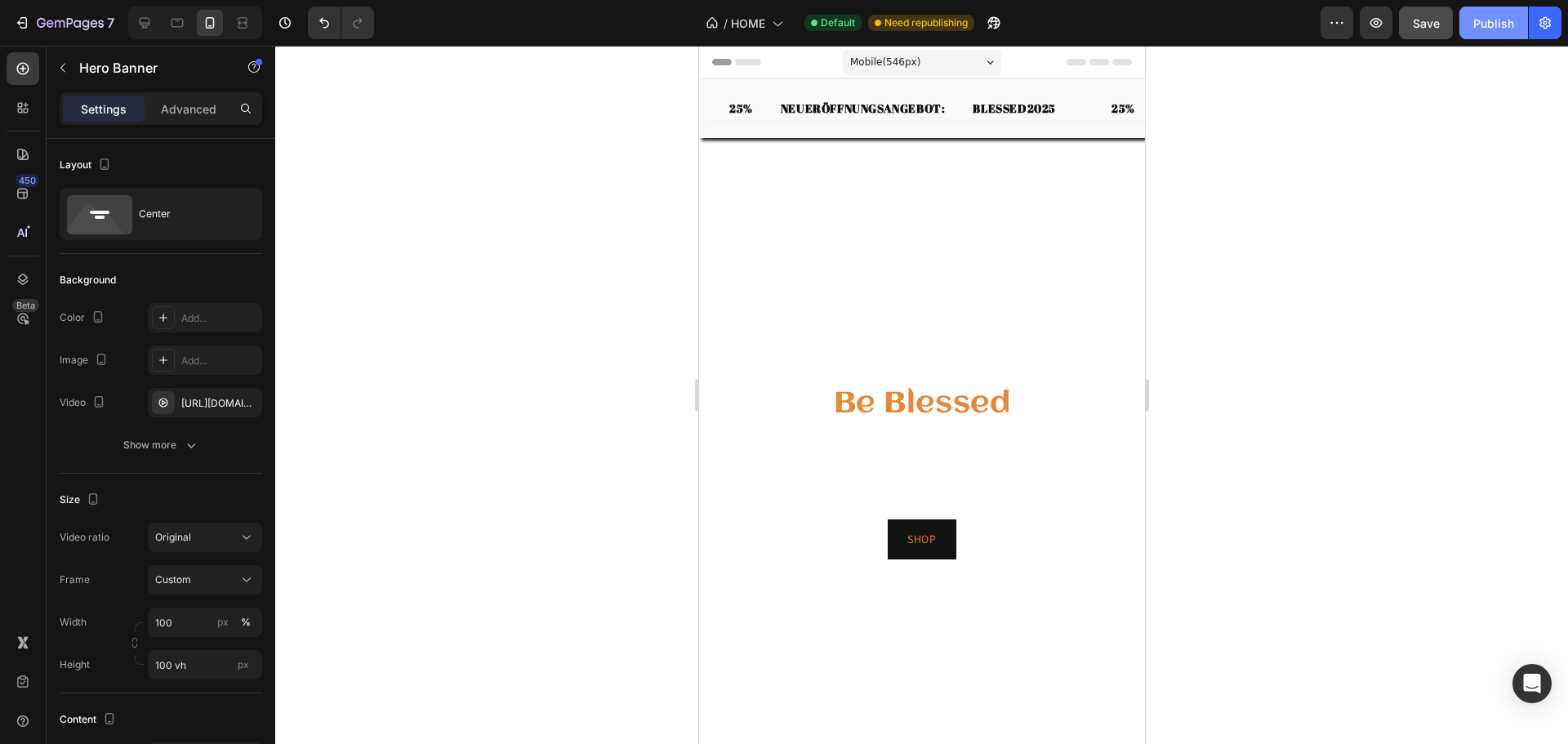
click at [1503, 25] on div "Publish" at bounding box center [1493, 23] width 41 height 17
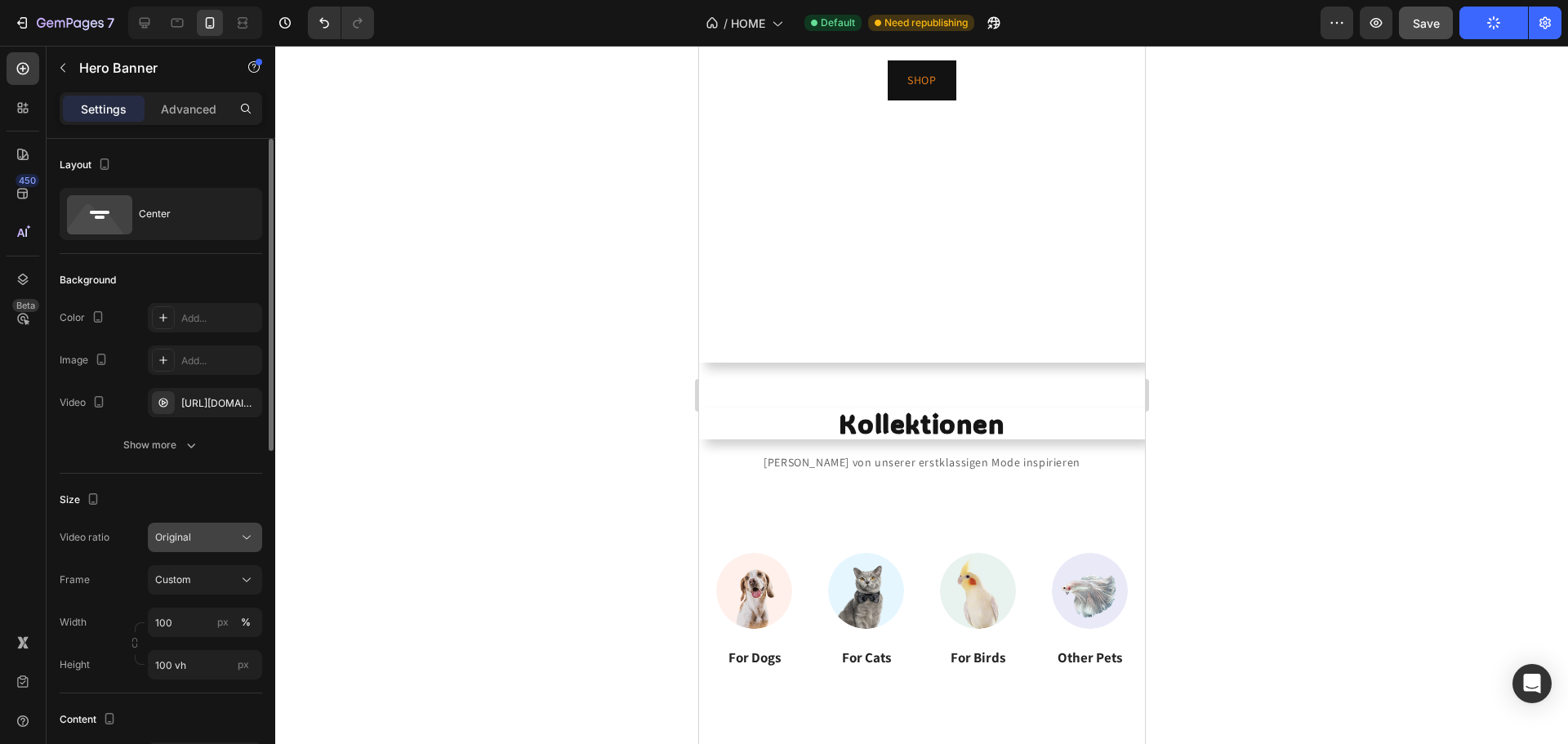
scroll to position [163, 0]
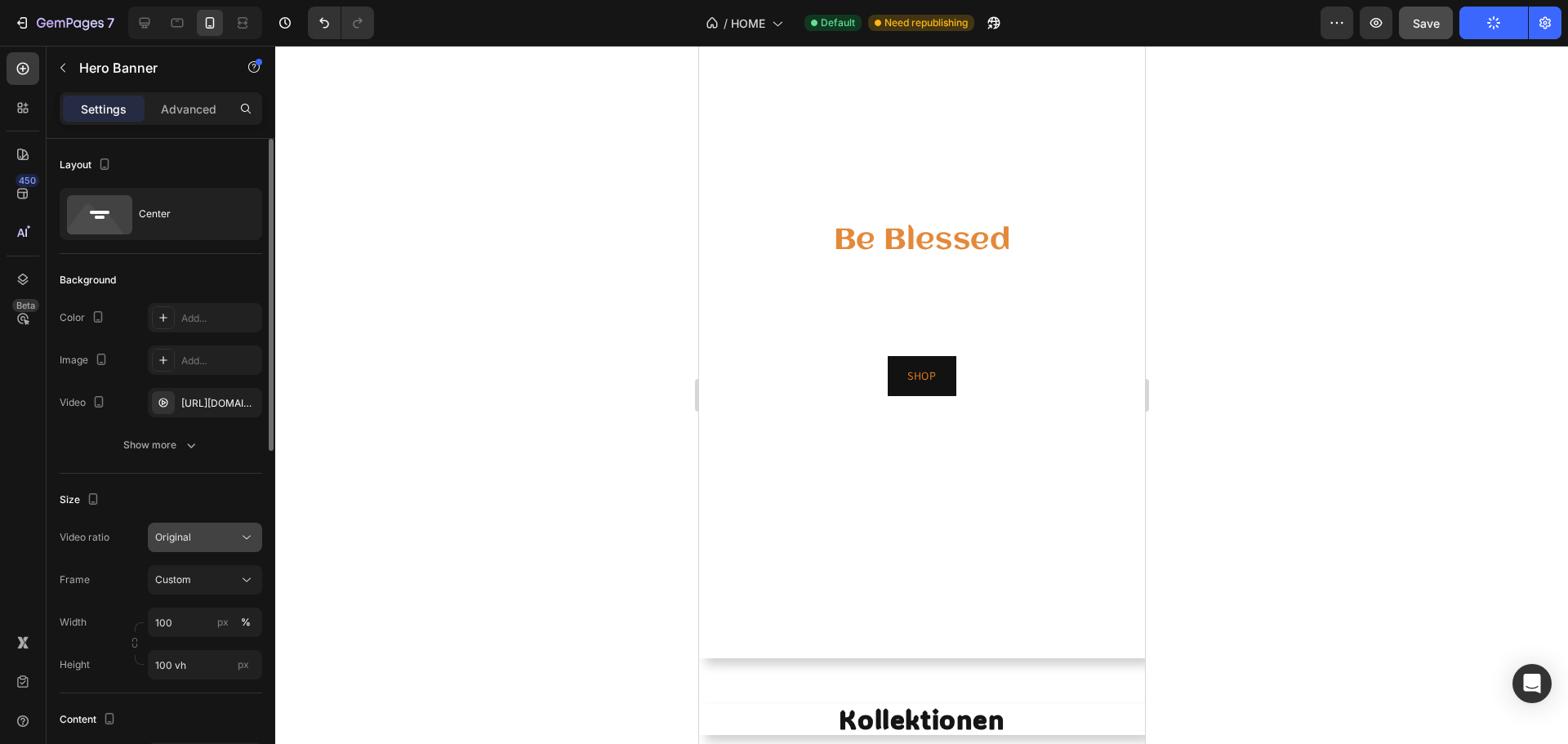
click at [240, 529] on button "Original" at bounding box center [205, 537] width 114 height 29
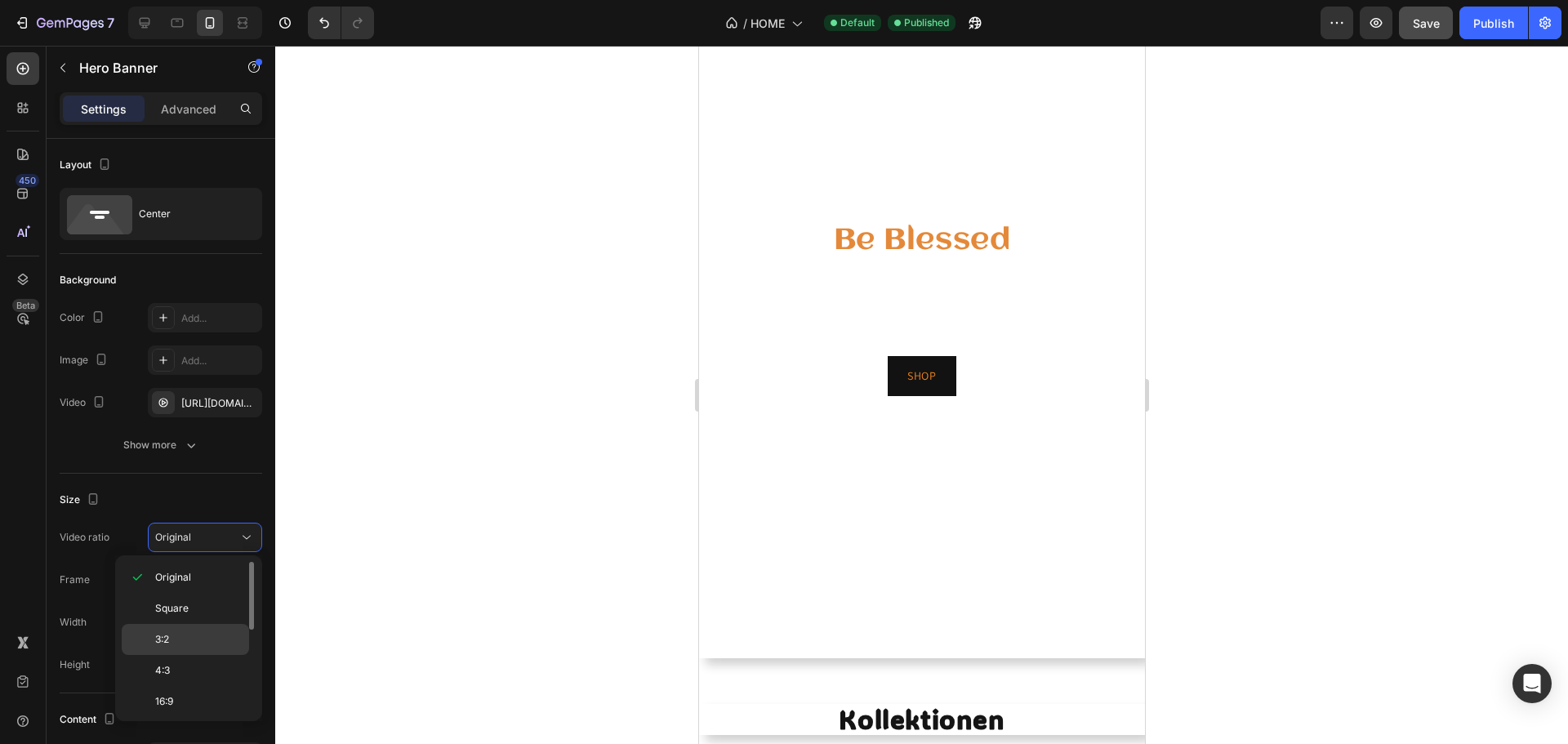
click at [196, 639] on p "3:2" at bounding box center [198, 639] width 86 height 15
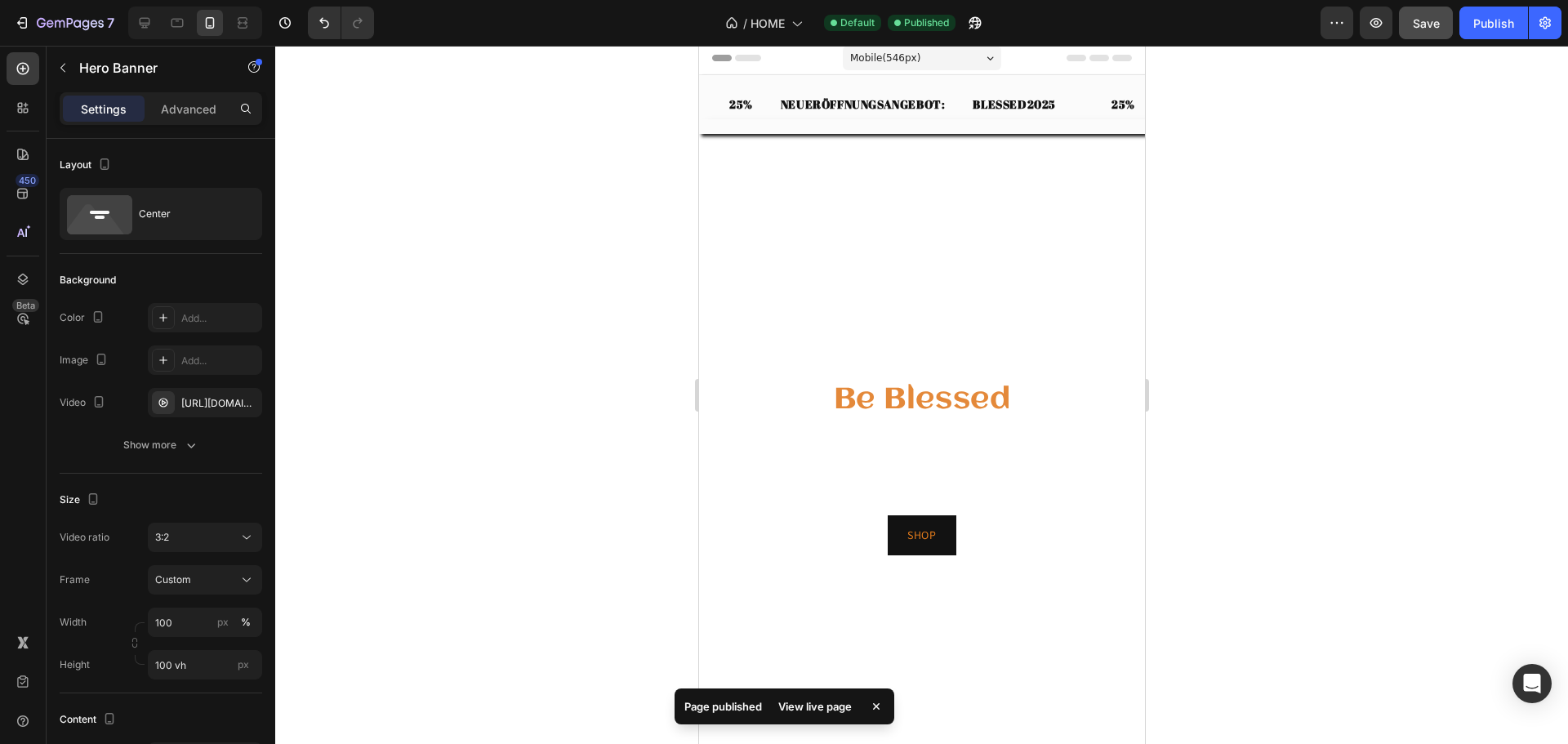
scroll to position [0, 0]
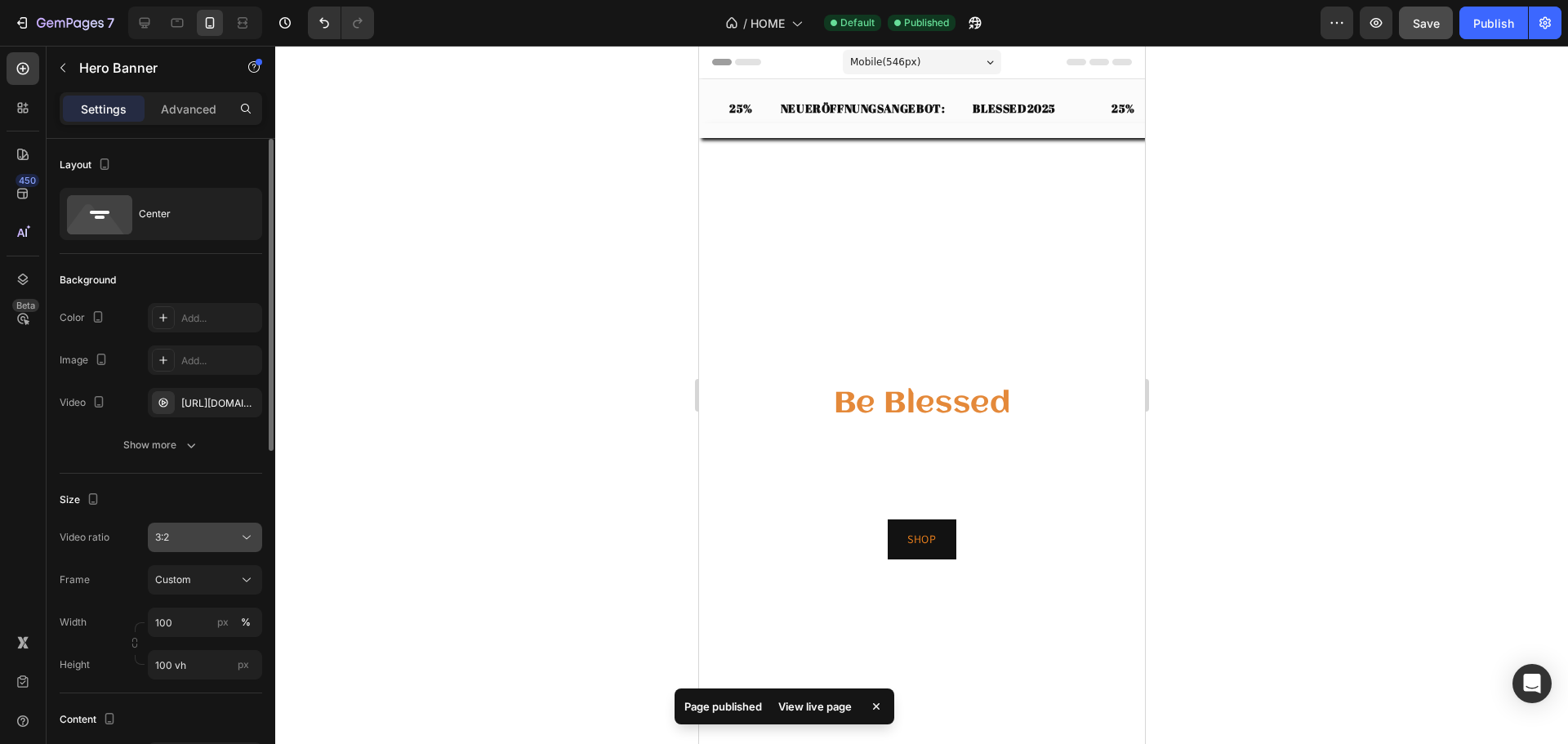
click at [212, 534] on div "3:2" at bounding box center [197, 537] width 83 height 15
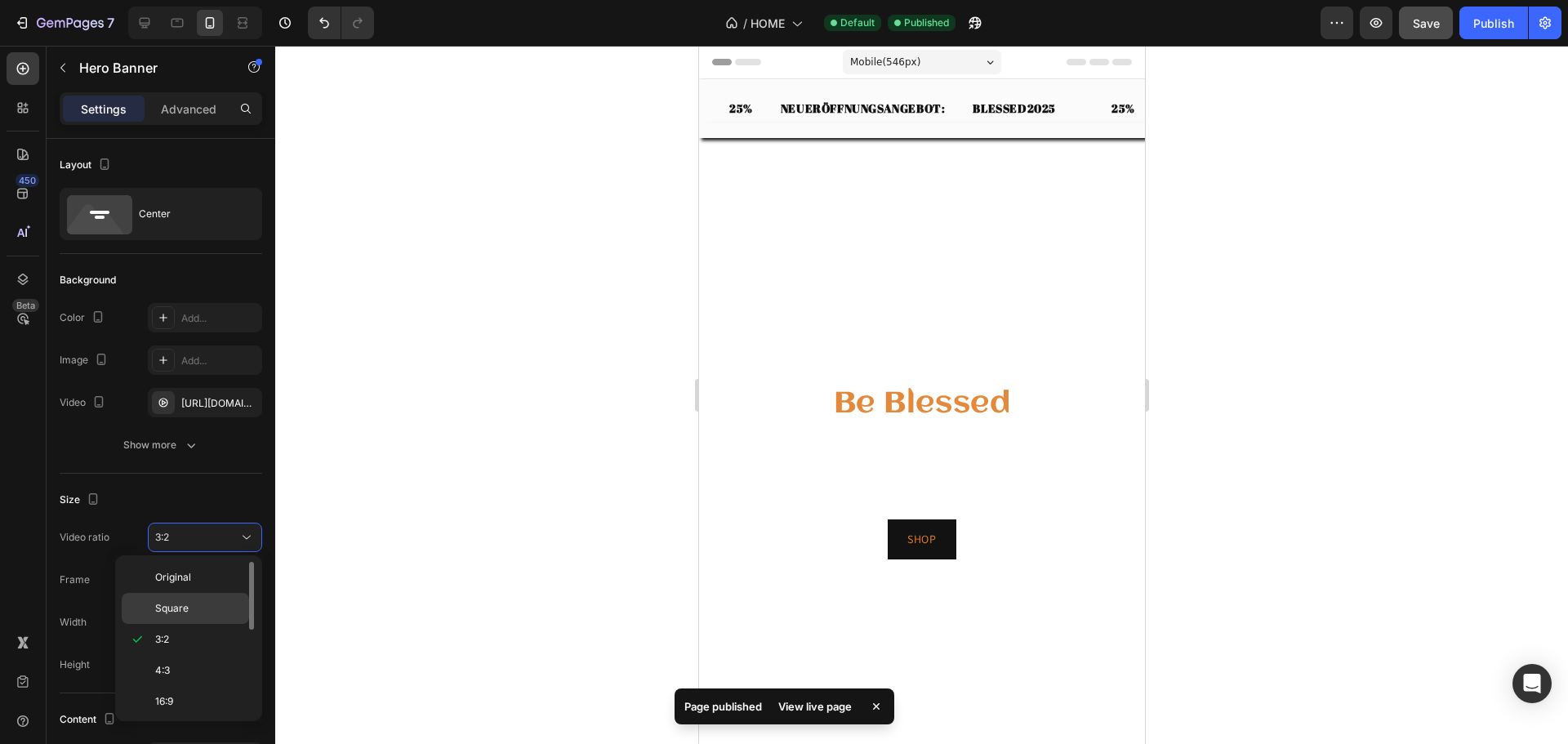
click at [189, 603] on p "Square" at bounding box center [198, 608] width 86 height 15
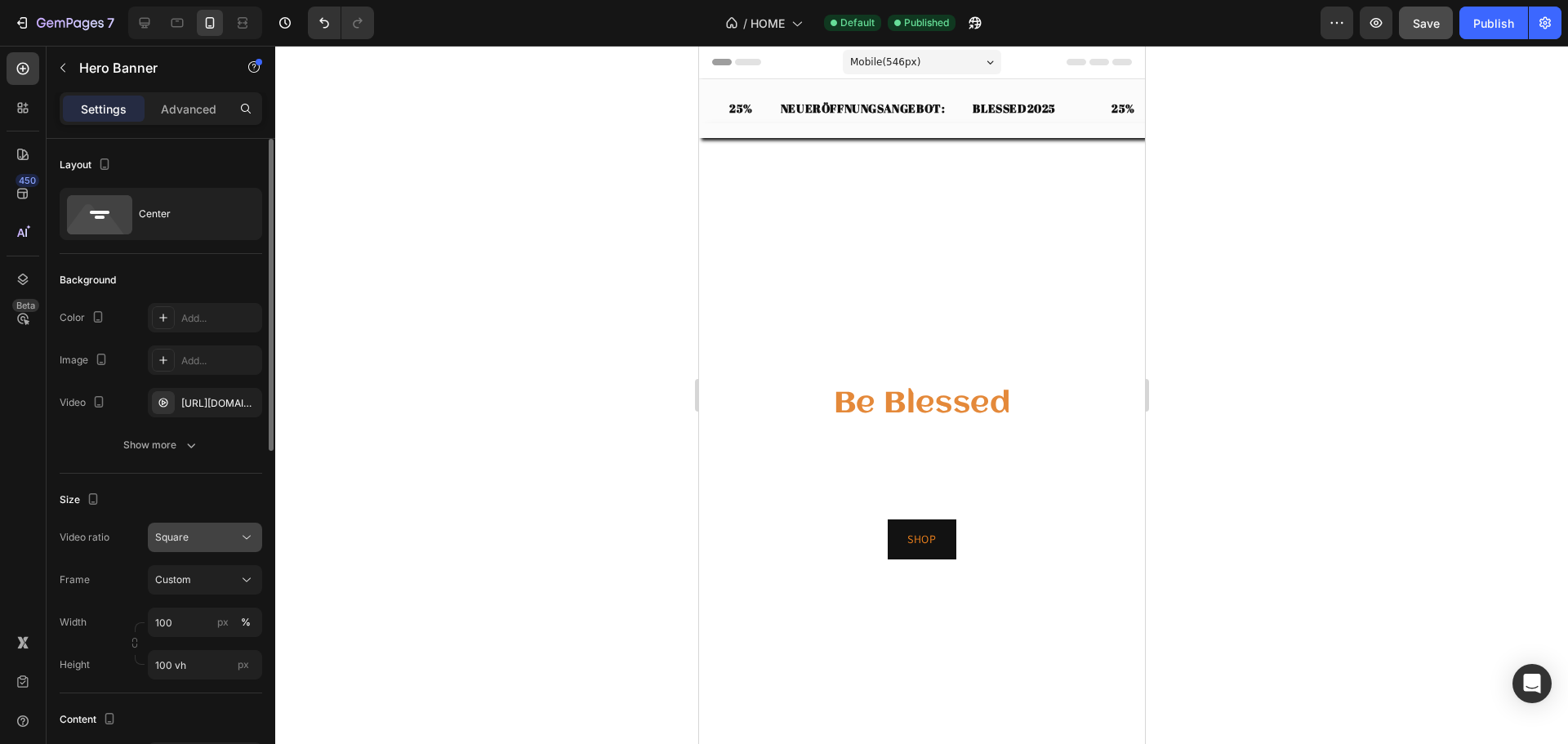
click at [242, 541] on icon at bounding box center [246, 537] width 16 height 16
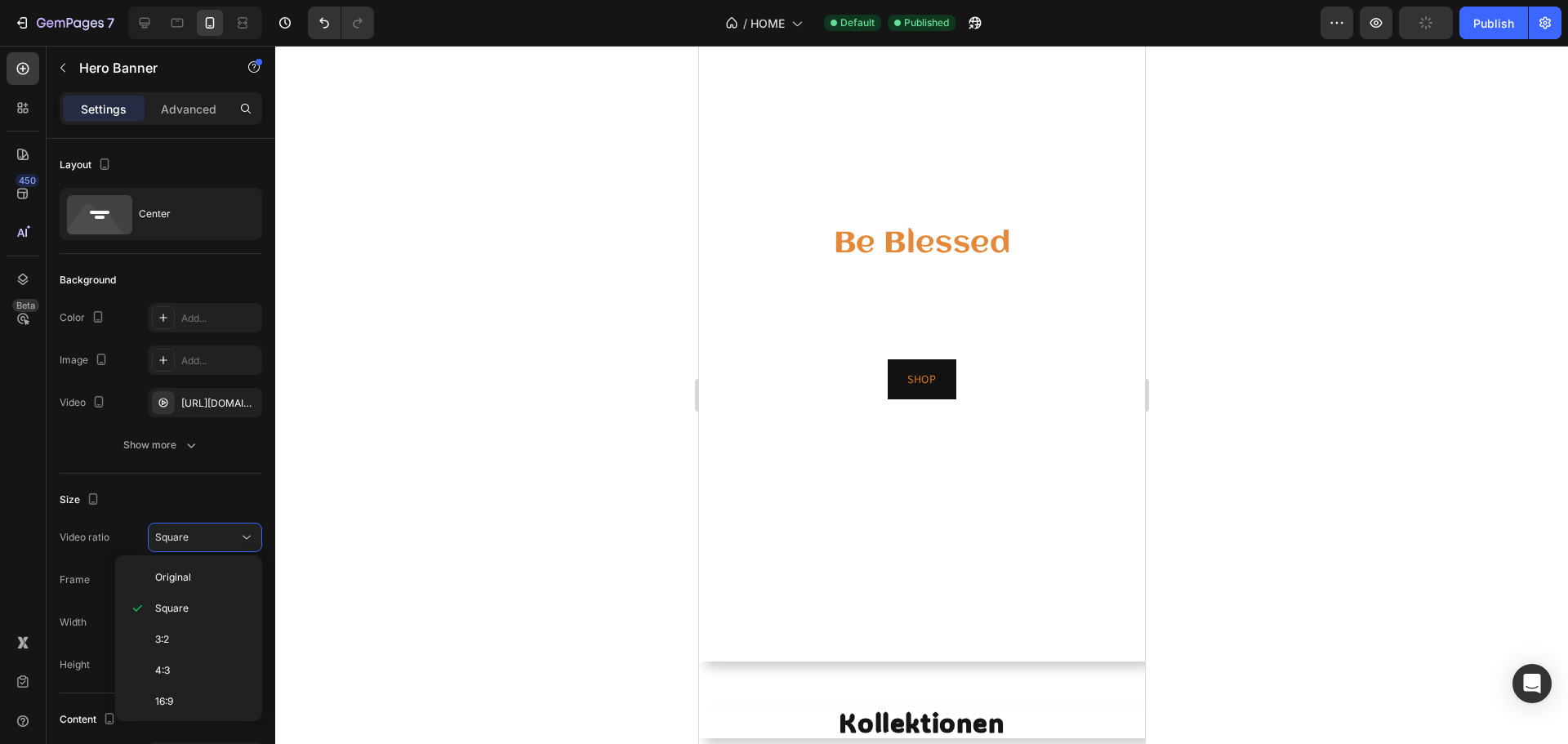
scroll to position [245, 0]
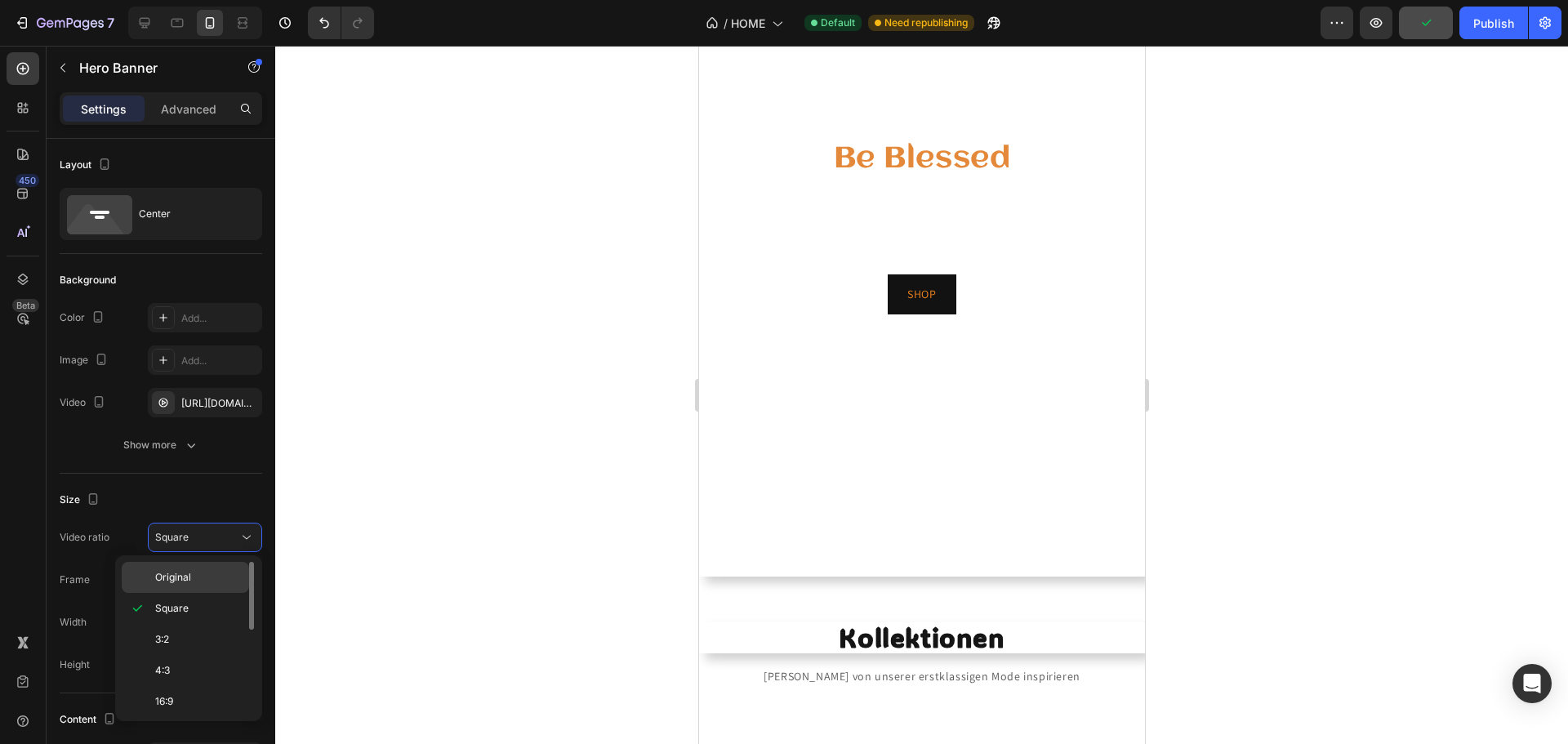
click at [167, 573] on span "Original" at bounding box center [173, 577] width 36 height 15
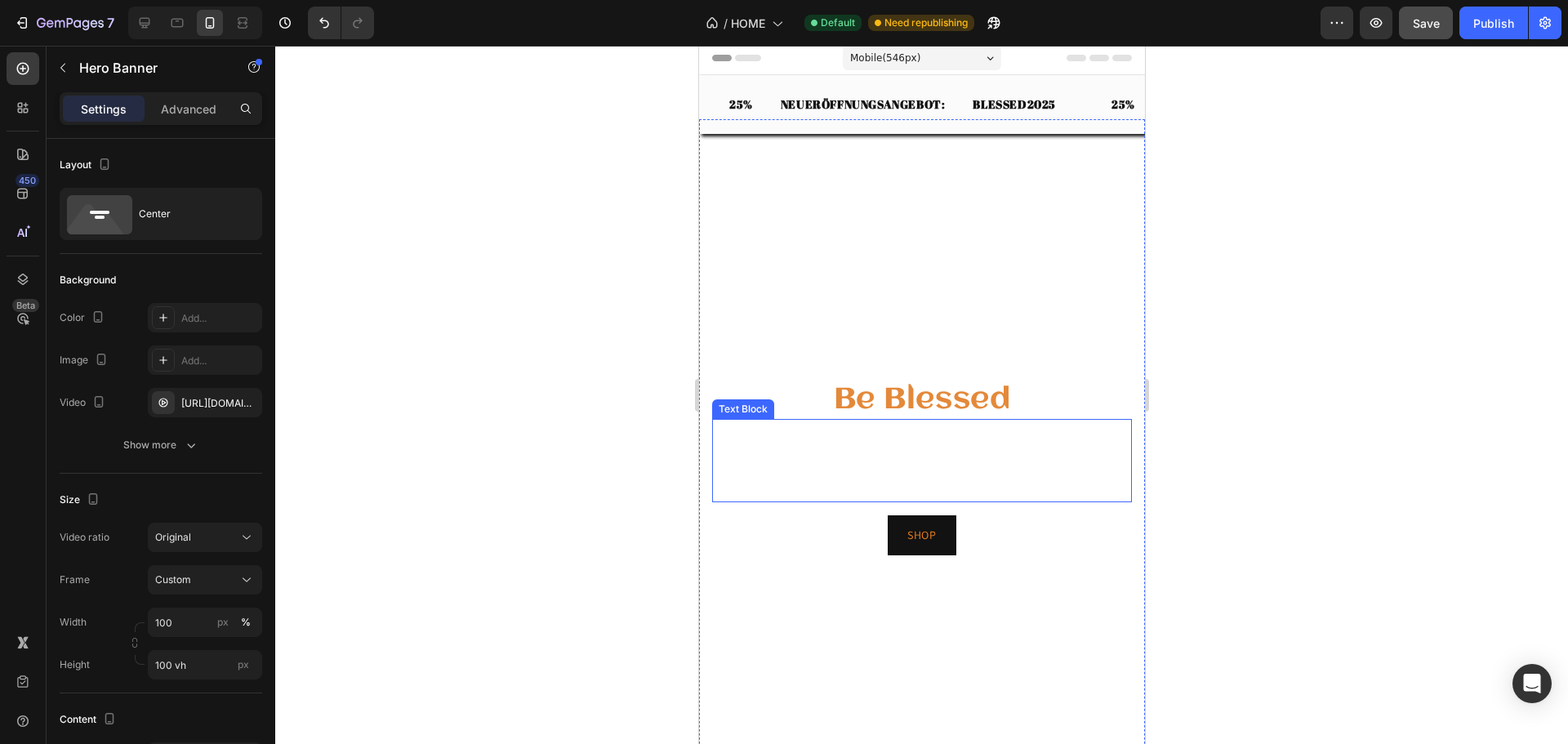
scroll to position [0, 0]
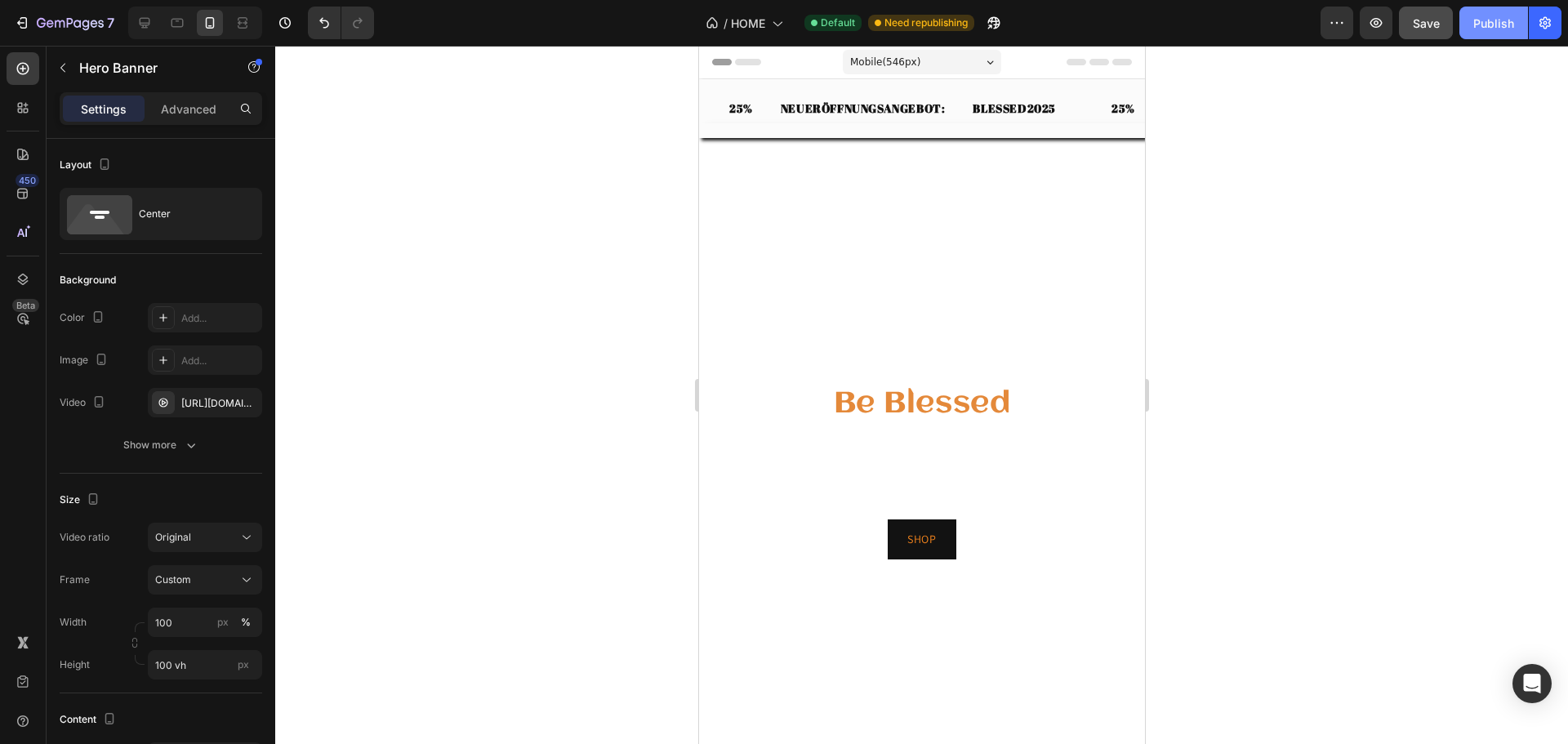
click at [1508, 29] on div "Publish" at bounding box center [1493, 23] width 41 height 17
click at [866, 458] on p "Hier findest du nicht nur trendbewusste Styles, sondern ein Lebensgefühl, das d…" at bounding box center [921, 481] width 417 height 49
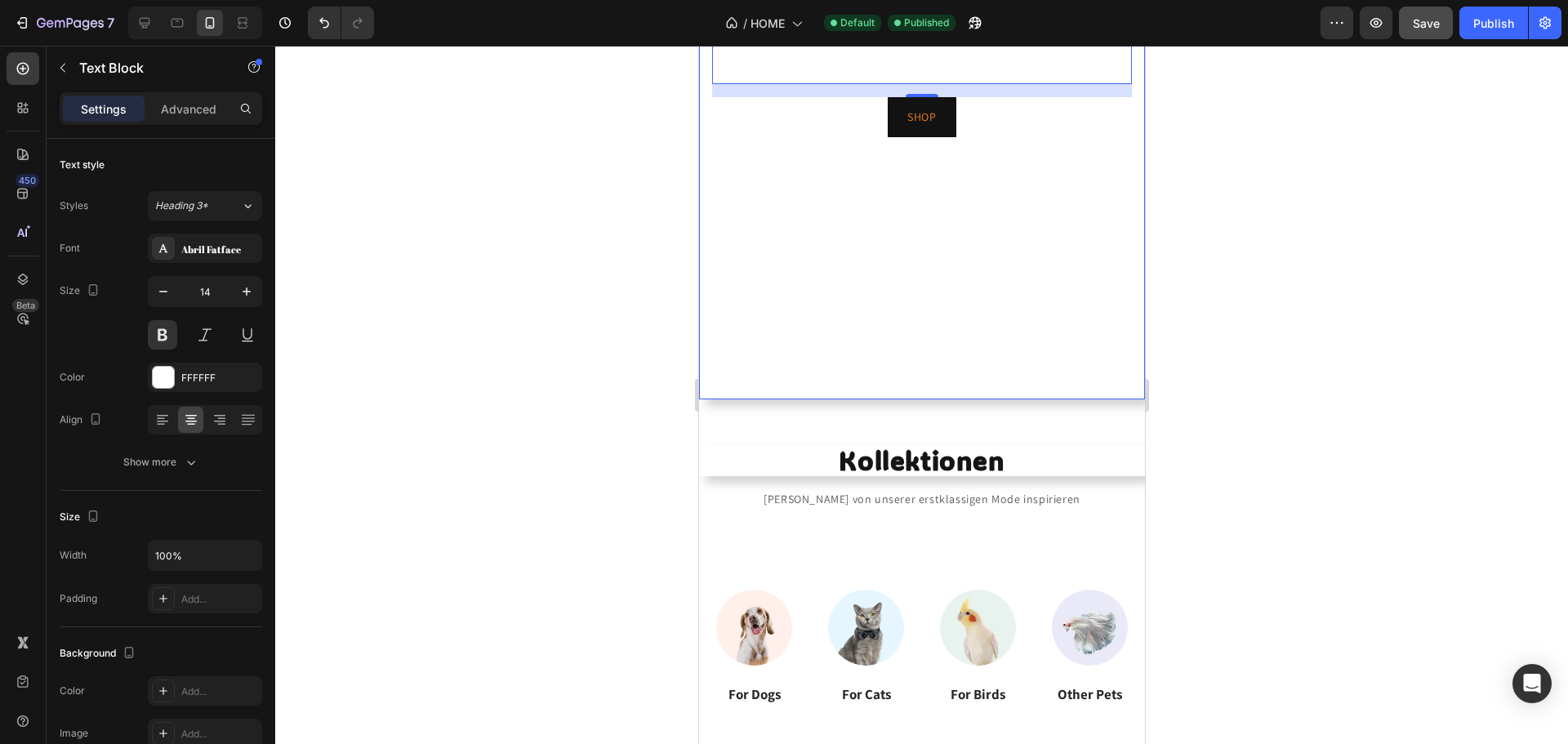
scroll to position [245, 0]
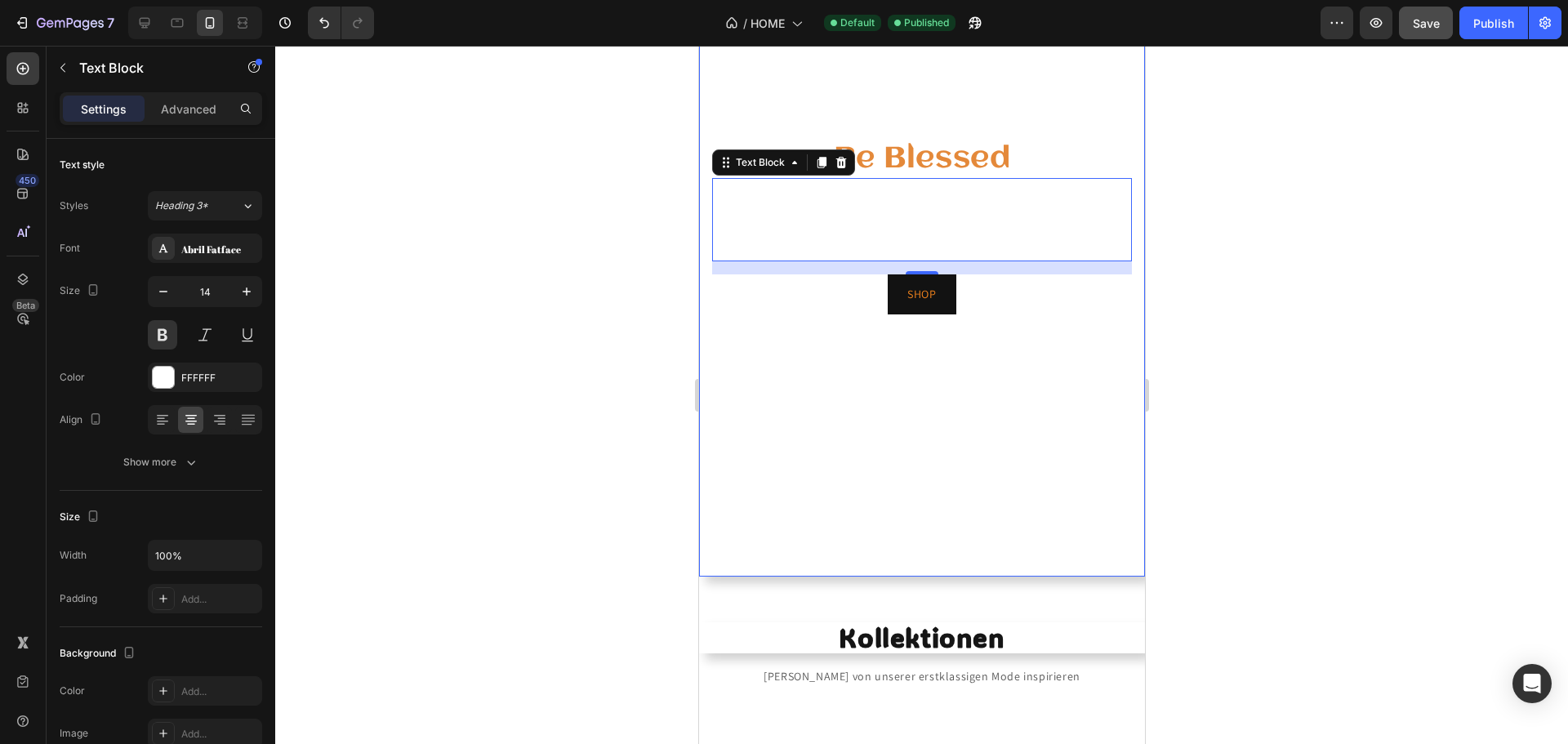
click at [777, 387] on video "Background Image" at bounding box center [921, 228] width 446 height 698
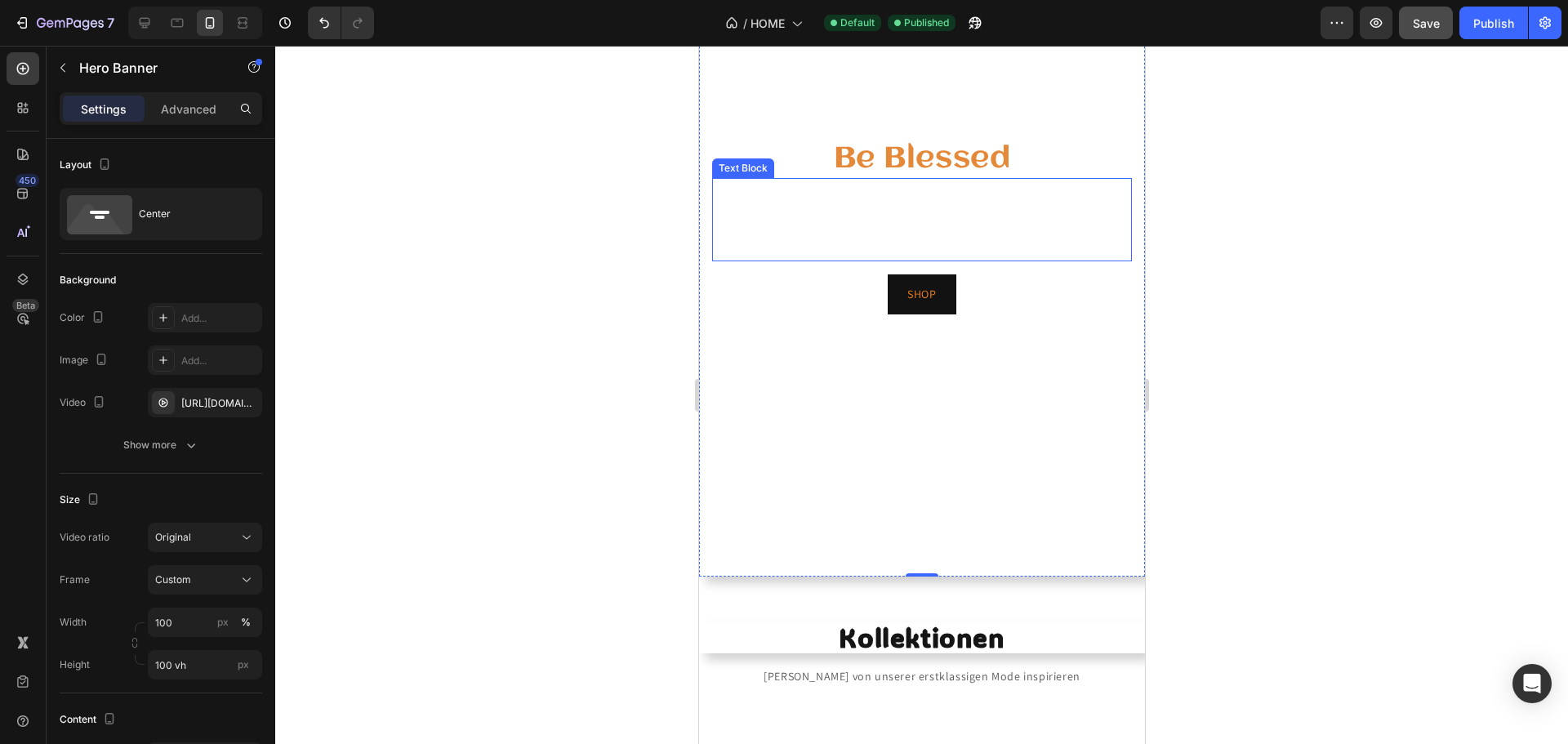
click at [794, 194] on p "Willkommen bei BBLSSD – Be blessed, deiner Anlaufstelle für Mode mit Statement." at bounding box center [921, 195] width 417 height 32
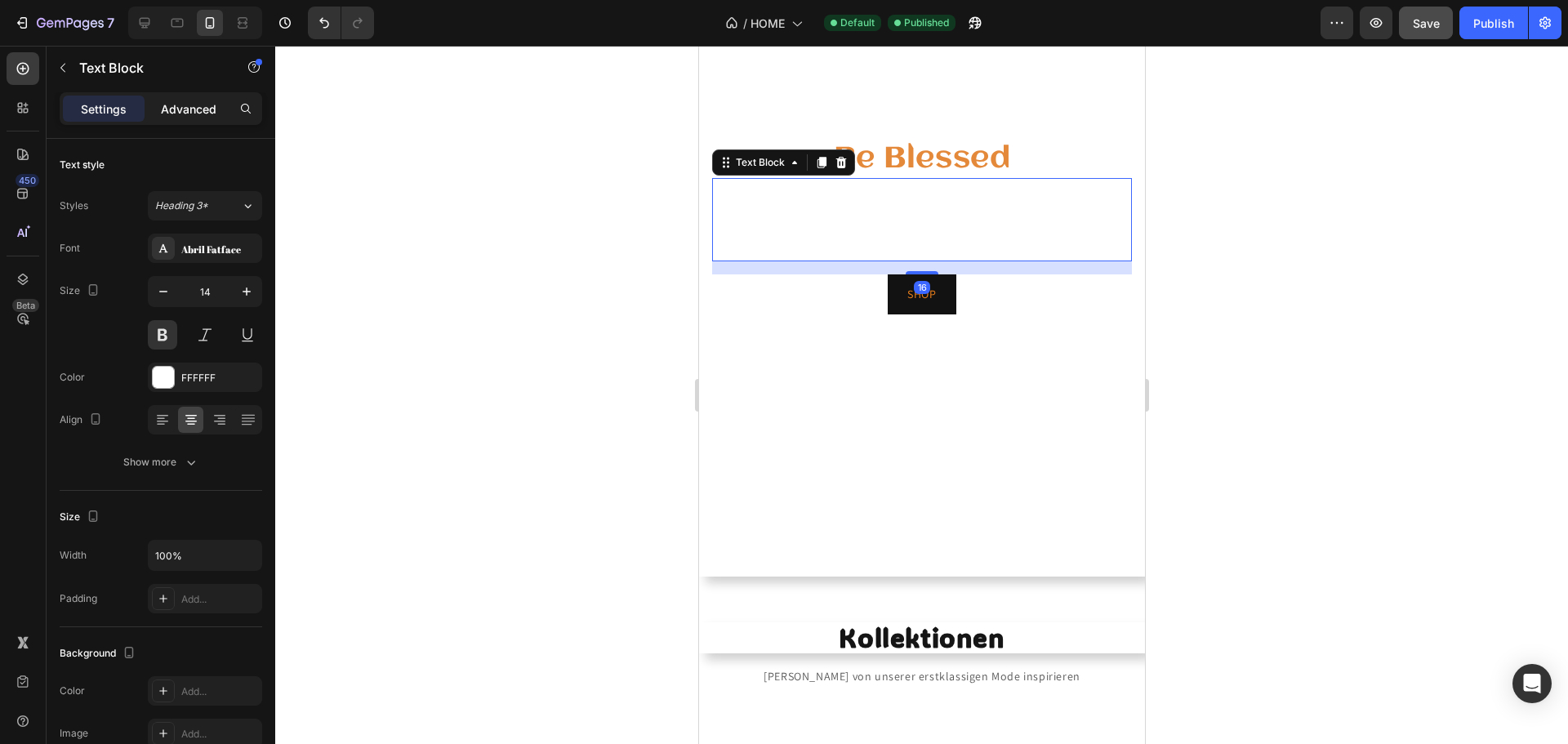
click at [214, 107] on p "Advanced" at bounding box center [188, 110] width 55 height 17
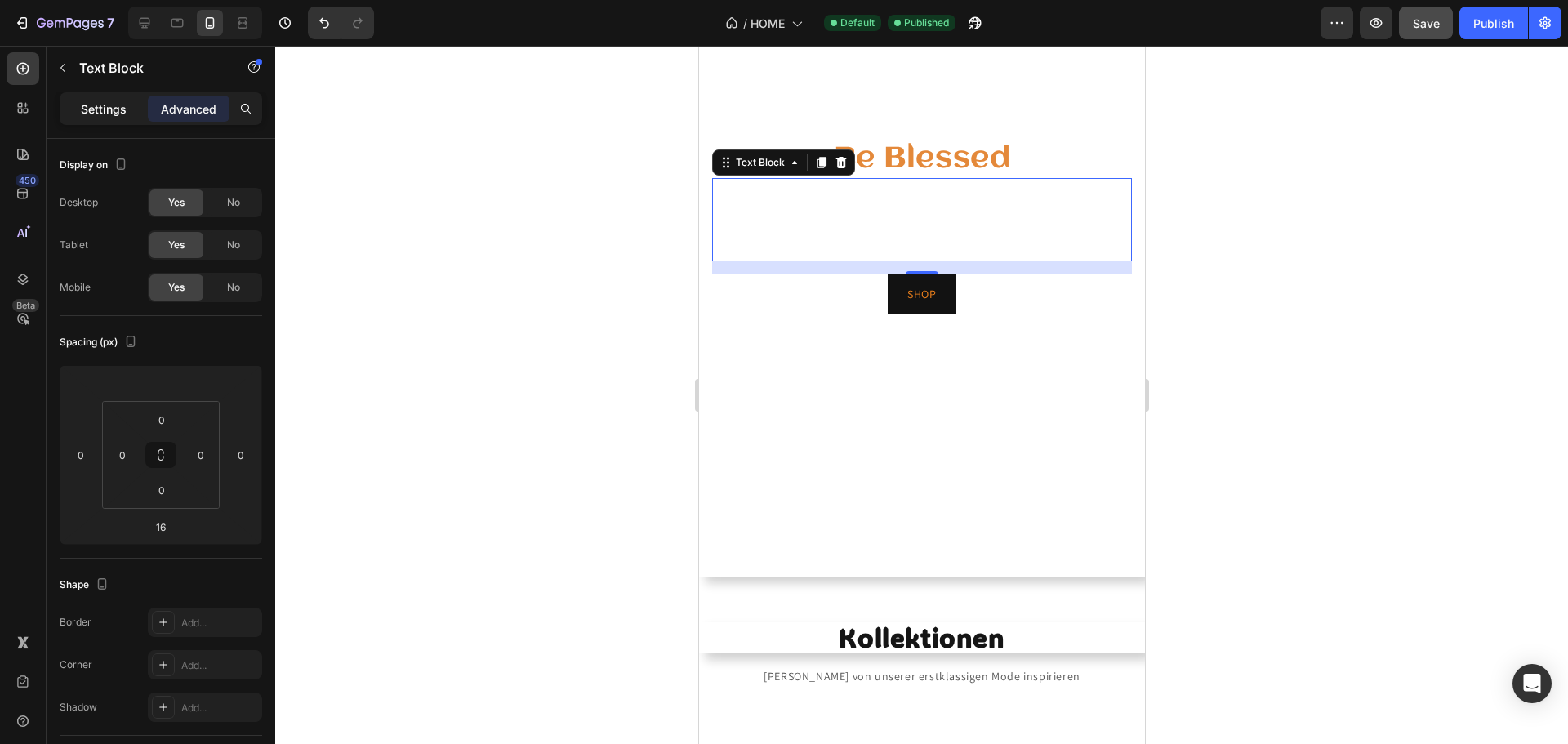
click at [122, 110] on p "Settings" at bounding box center [103, 110] width 46 height 17
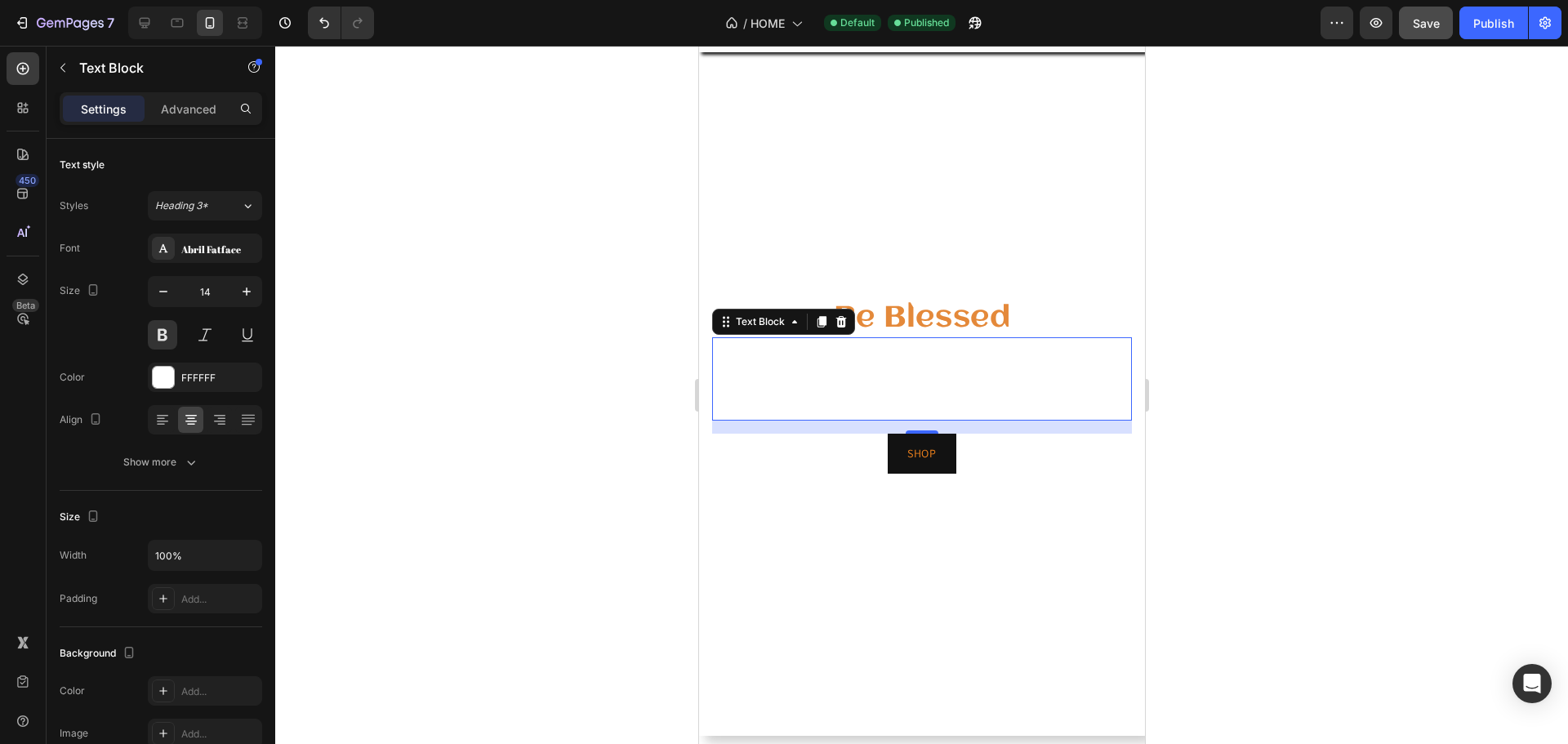
scroll to position [81, 0]
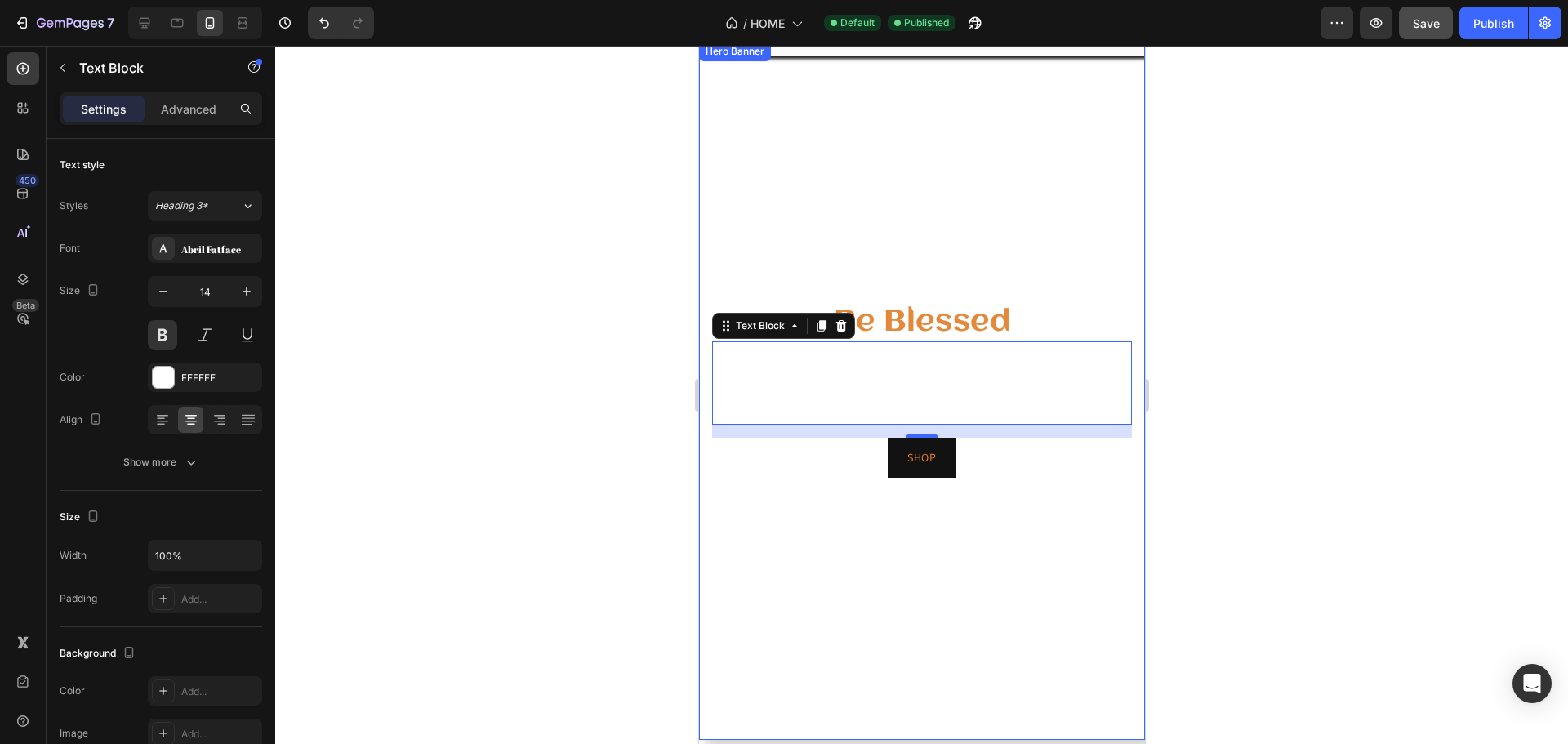
click at [940, 249] on video "Background Image" at bounding box center [921, 391] width 446 height 698
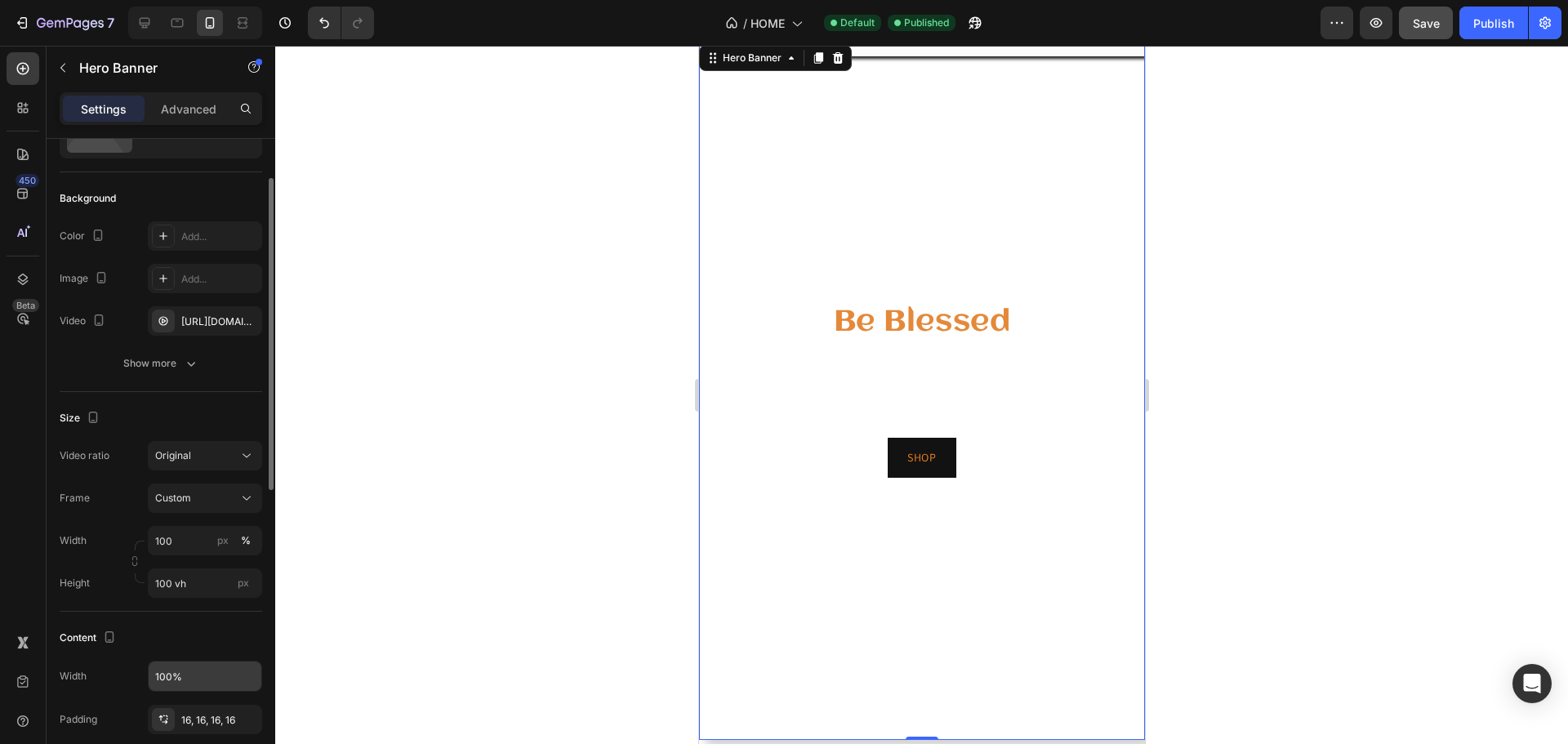
scroll to position [163, 0]
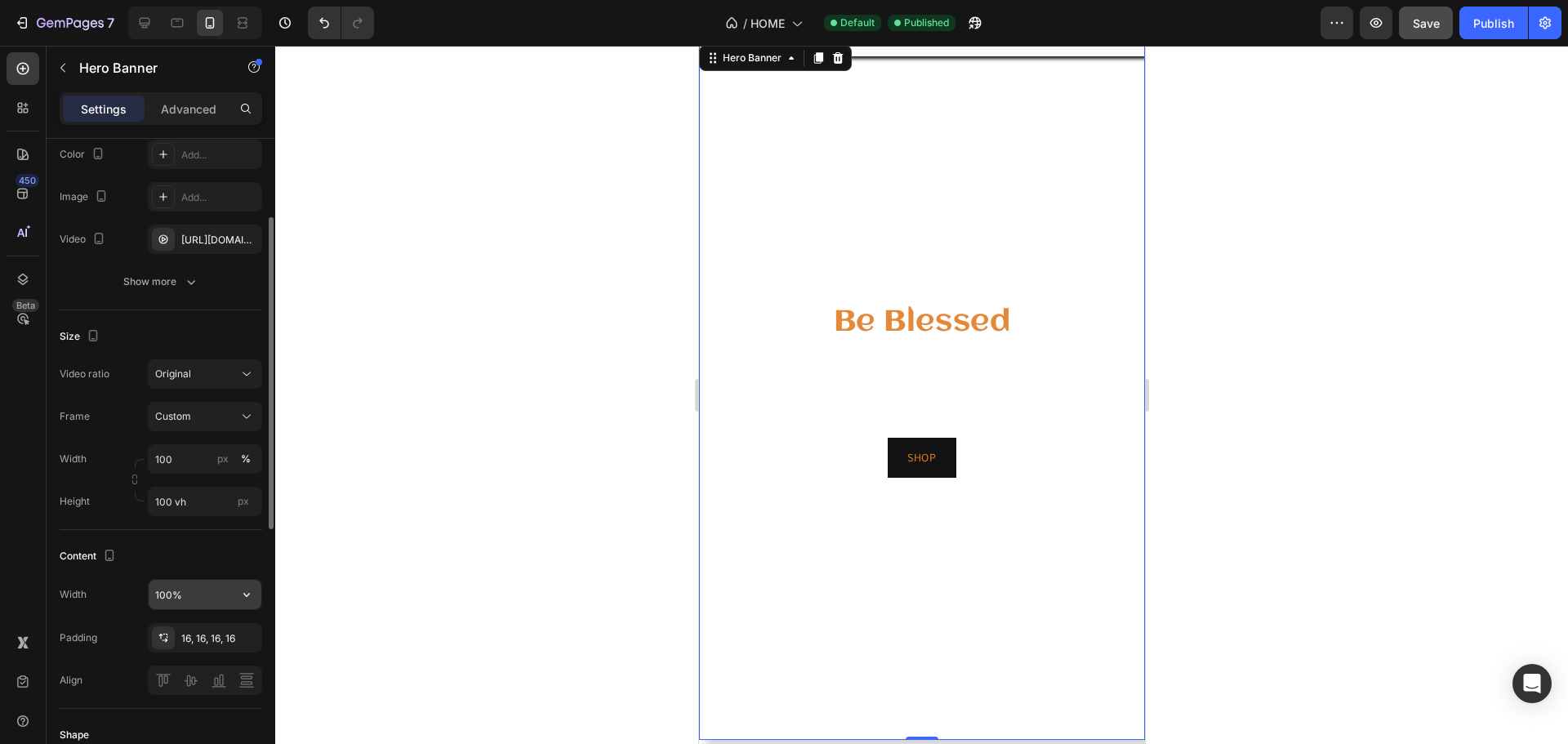
click at [213, 594] on input "100%" at bounding box center [205, 595] width 112 height 29
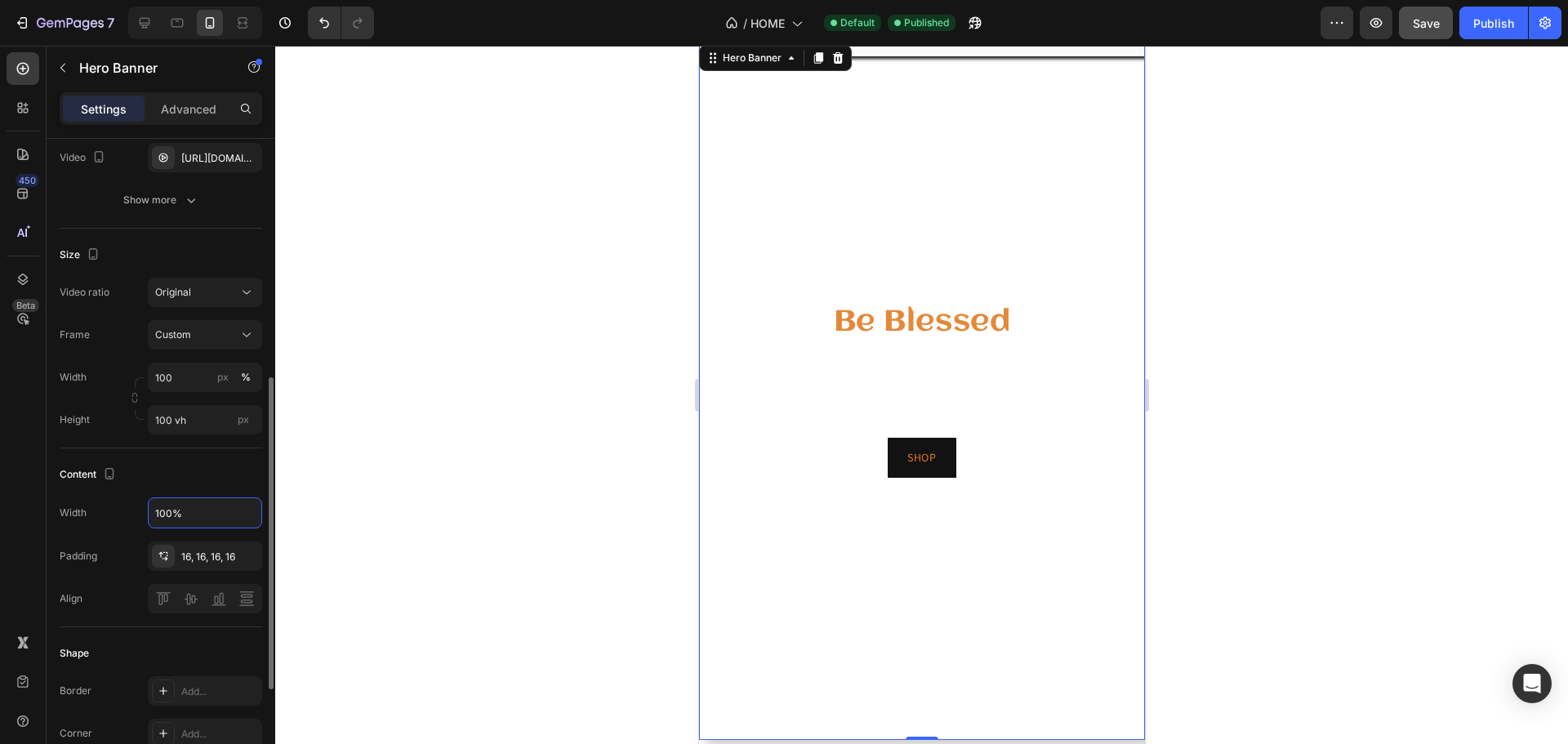
scroll to position [327, 0]
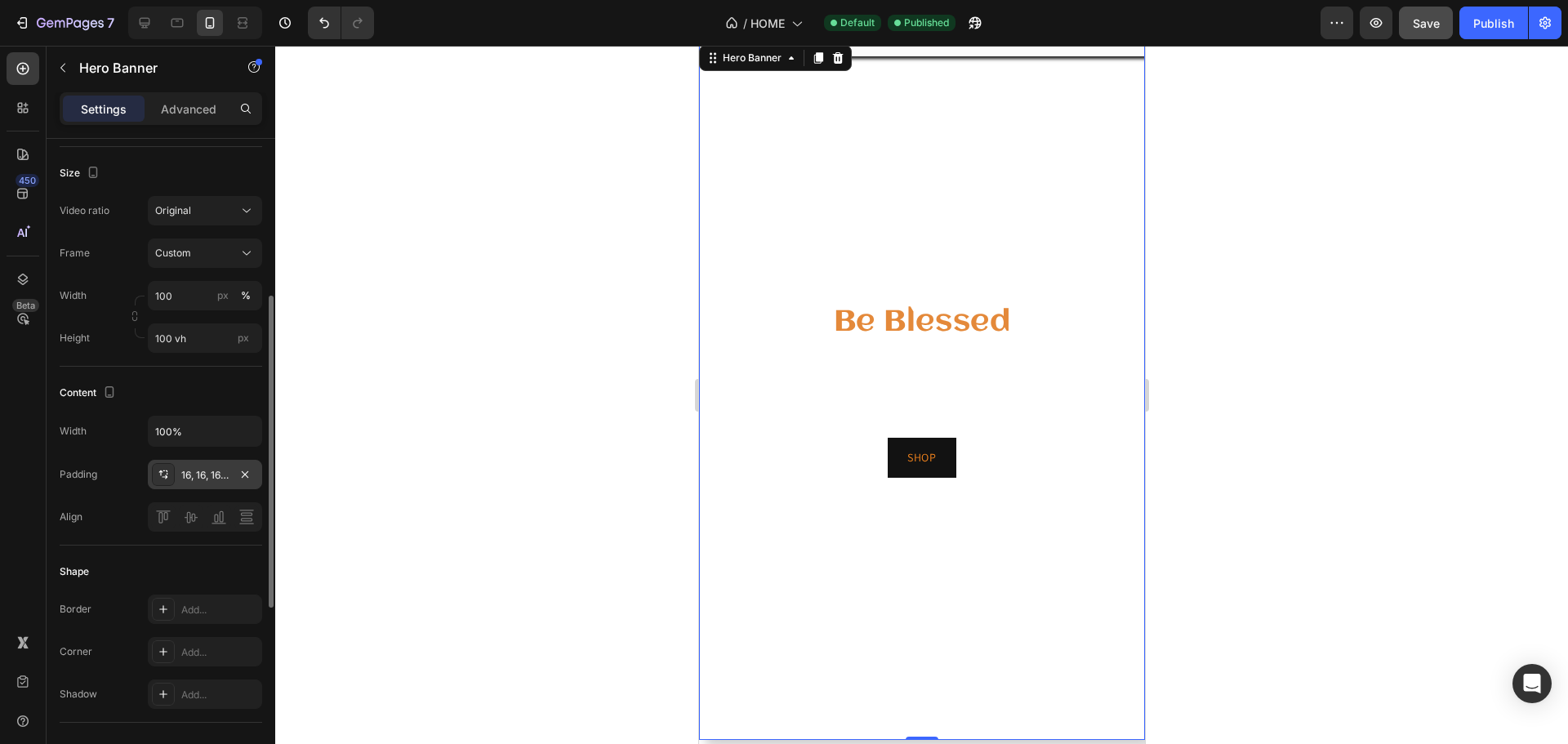
click at [200, 480] on div "16, 16, 16, 16" at bounding box center [205, 475] width 48 height 15
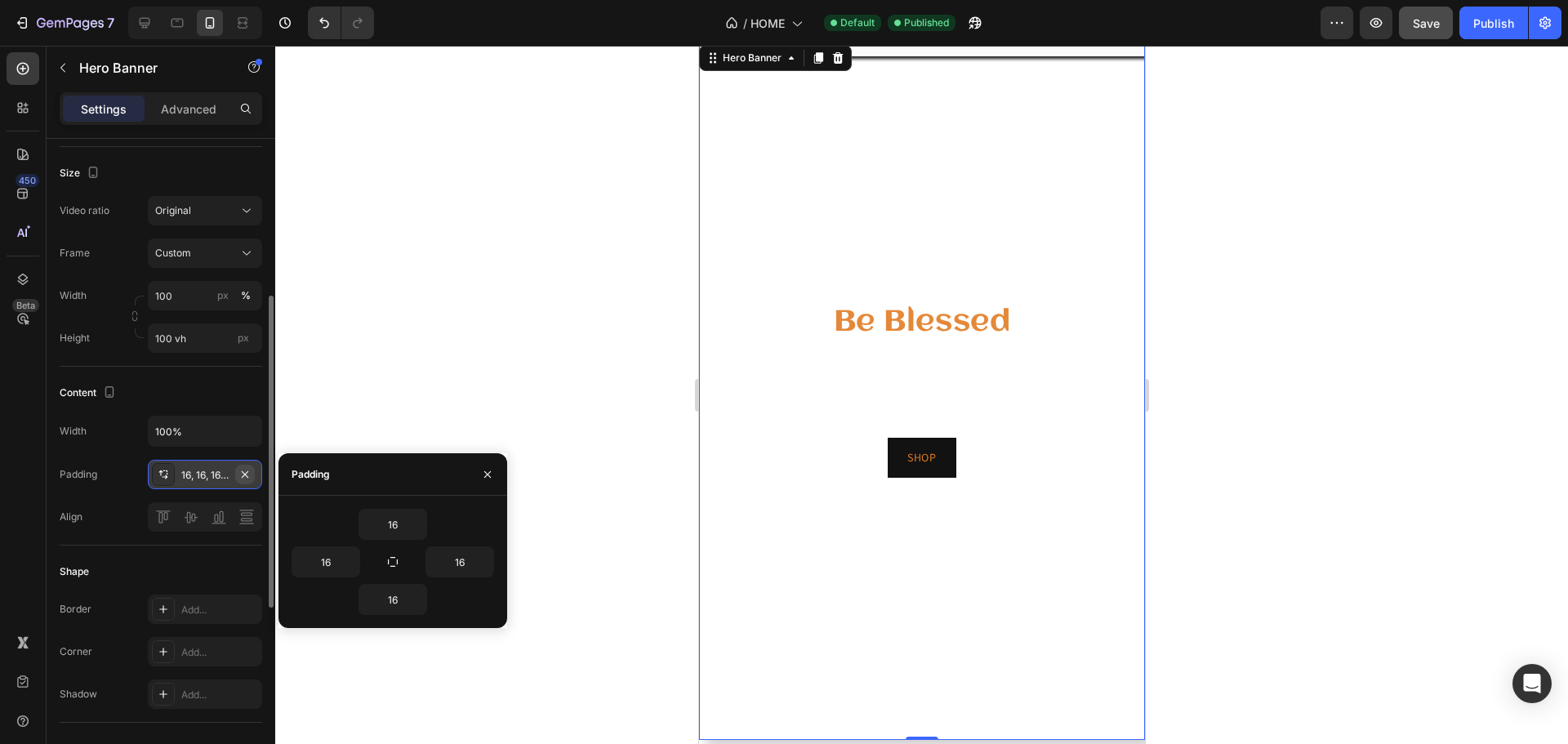
click at [243, 478] on icon "button" at bounding box center [244, 474] width 13 height 13
type input "0"
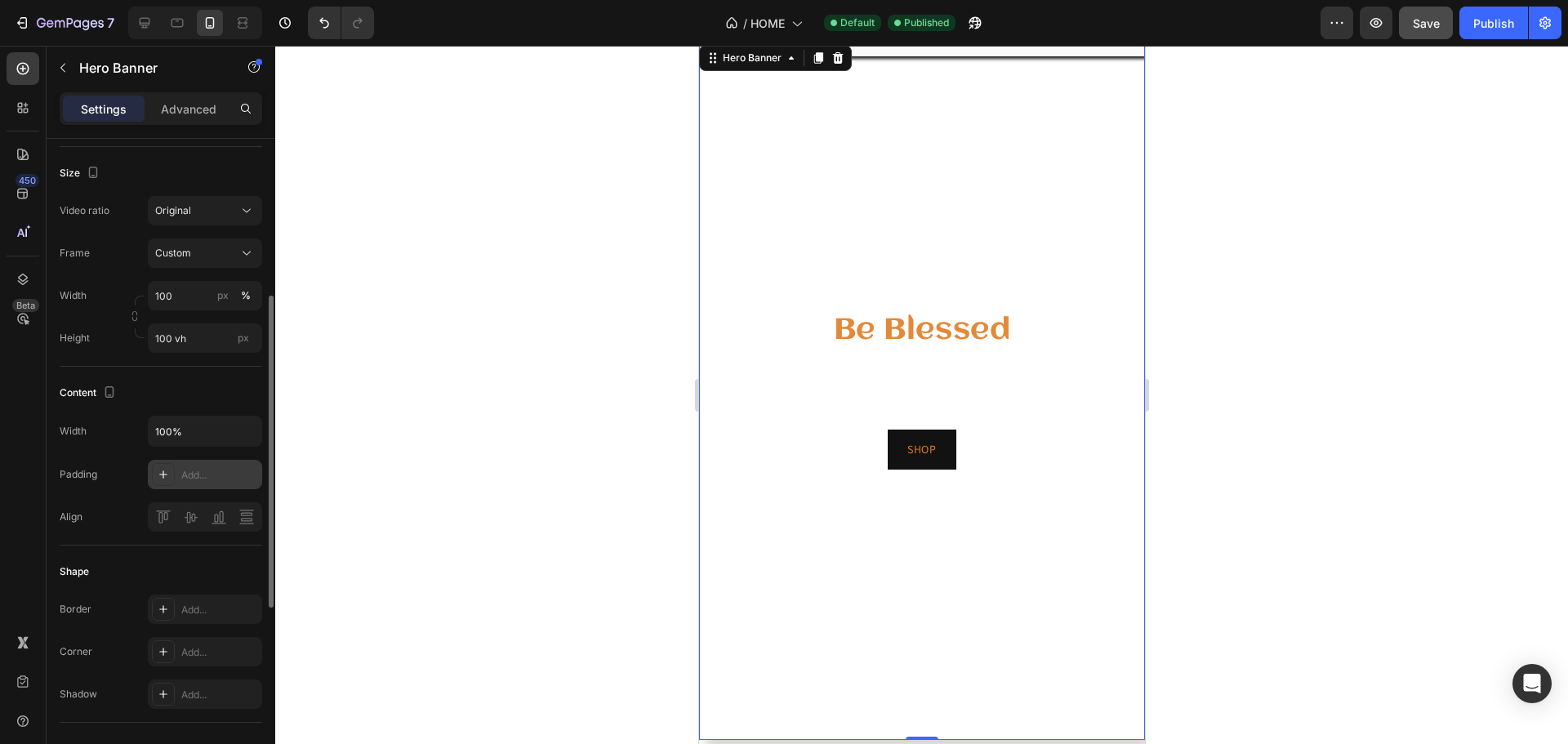
click at [205, 478] on div "Add..." at bounding box center [219, 475] width 77 height 15
type input "16"
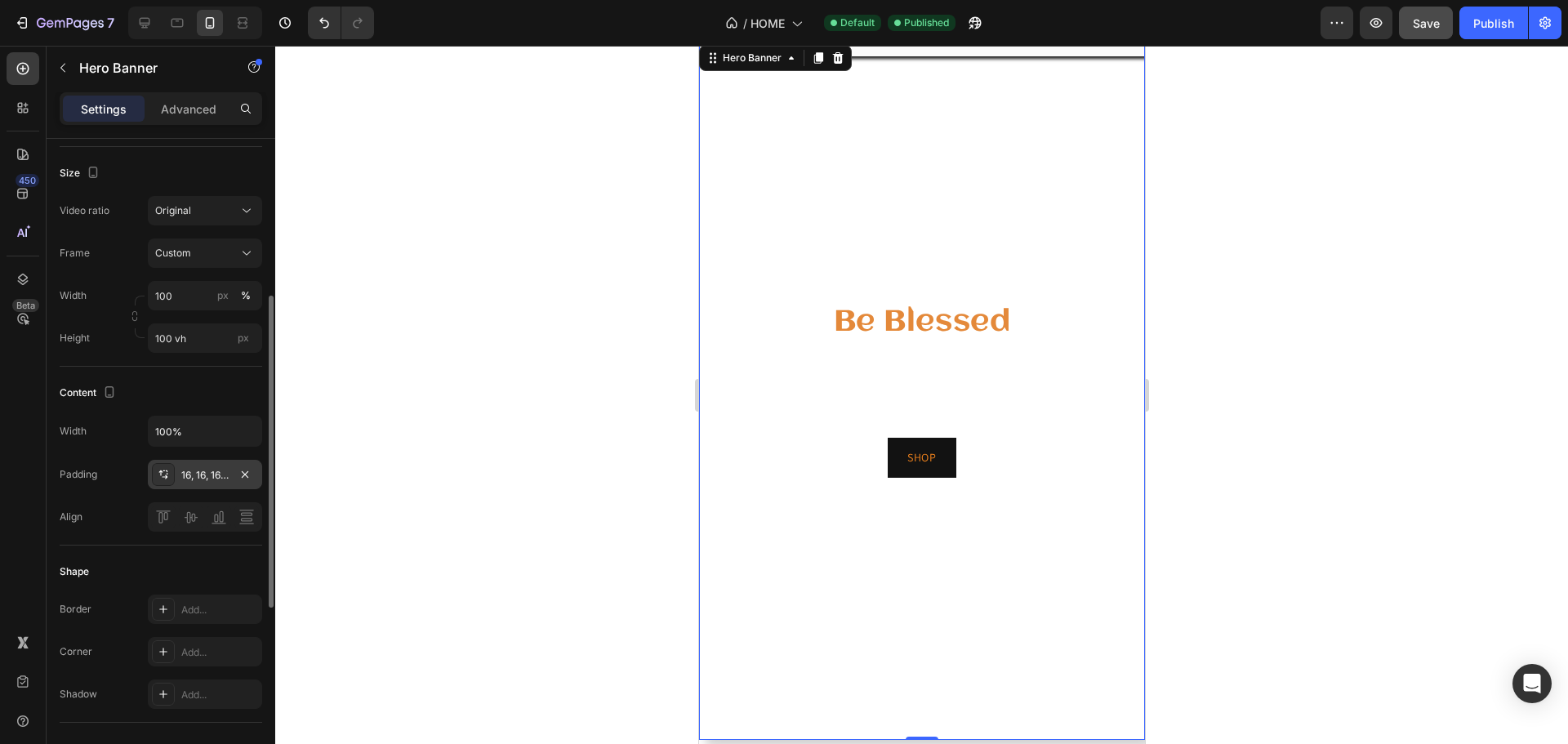
click at [847, 147] on video "Background Image" at bounding box center [921, 391] width 446 height 698
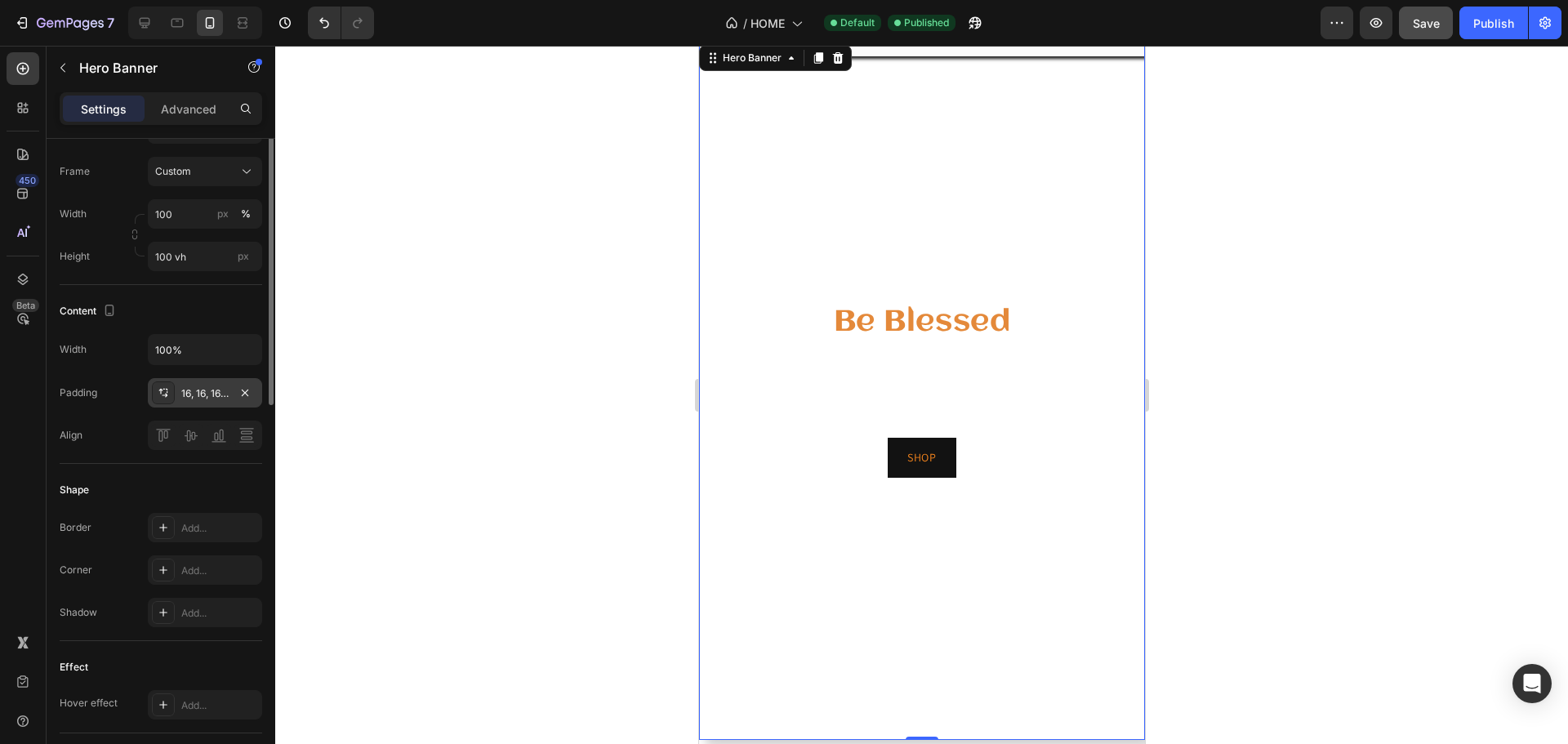
scroll to position [245, 0]
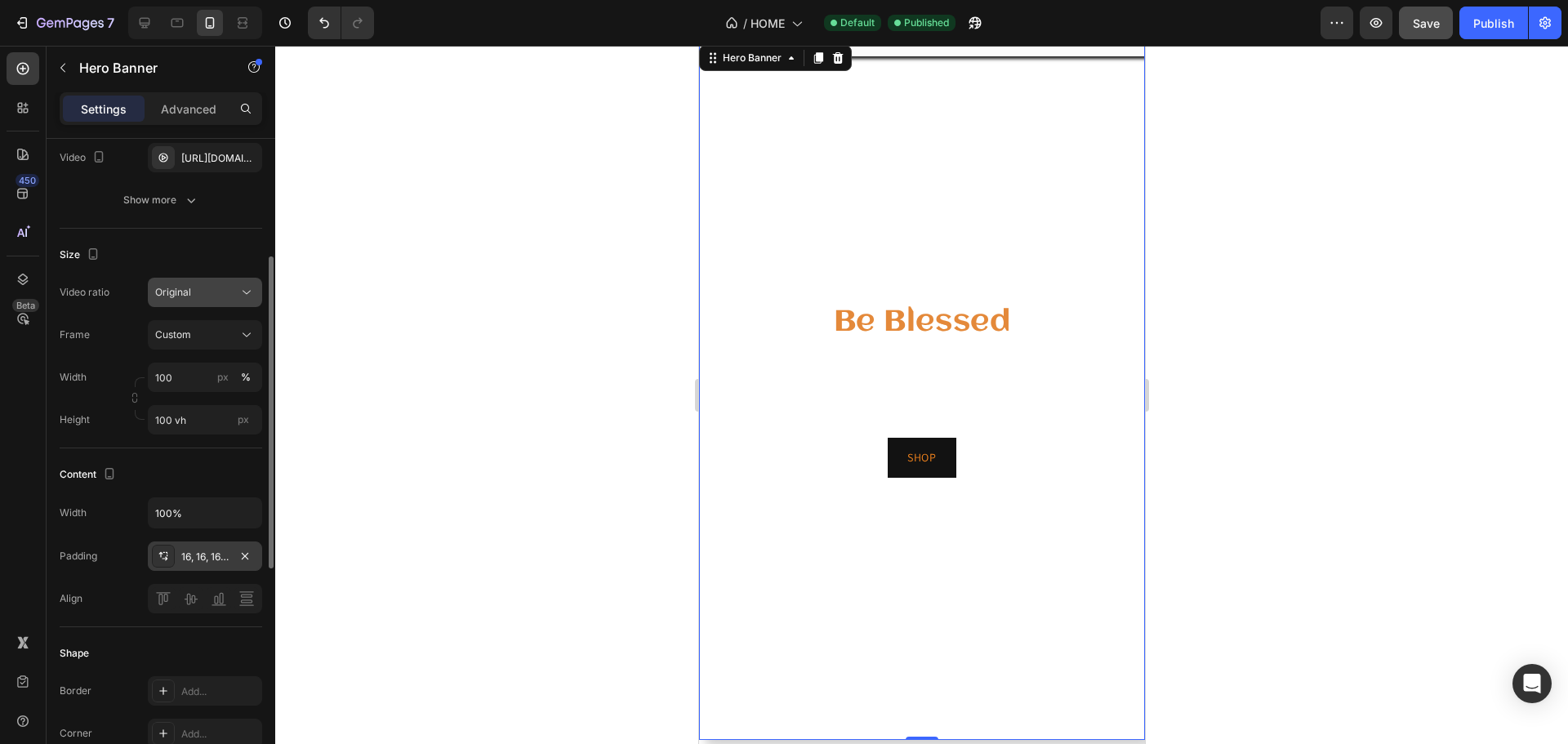
click at [227, 297] on div "Original" at bounding box center [197, 292] width 83 height 15
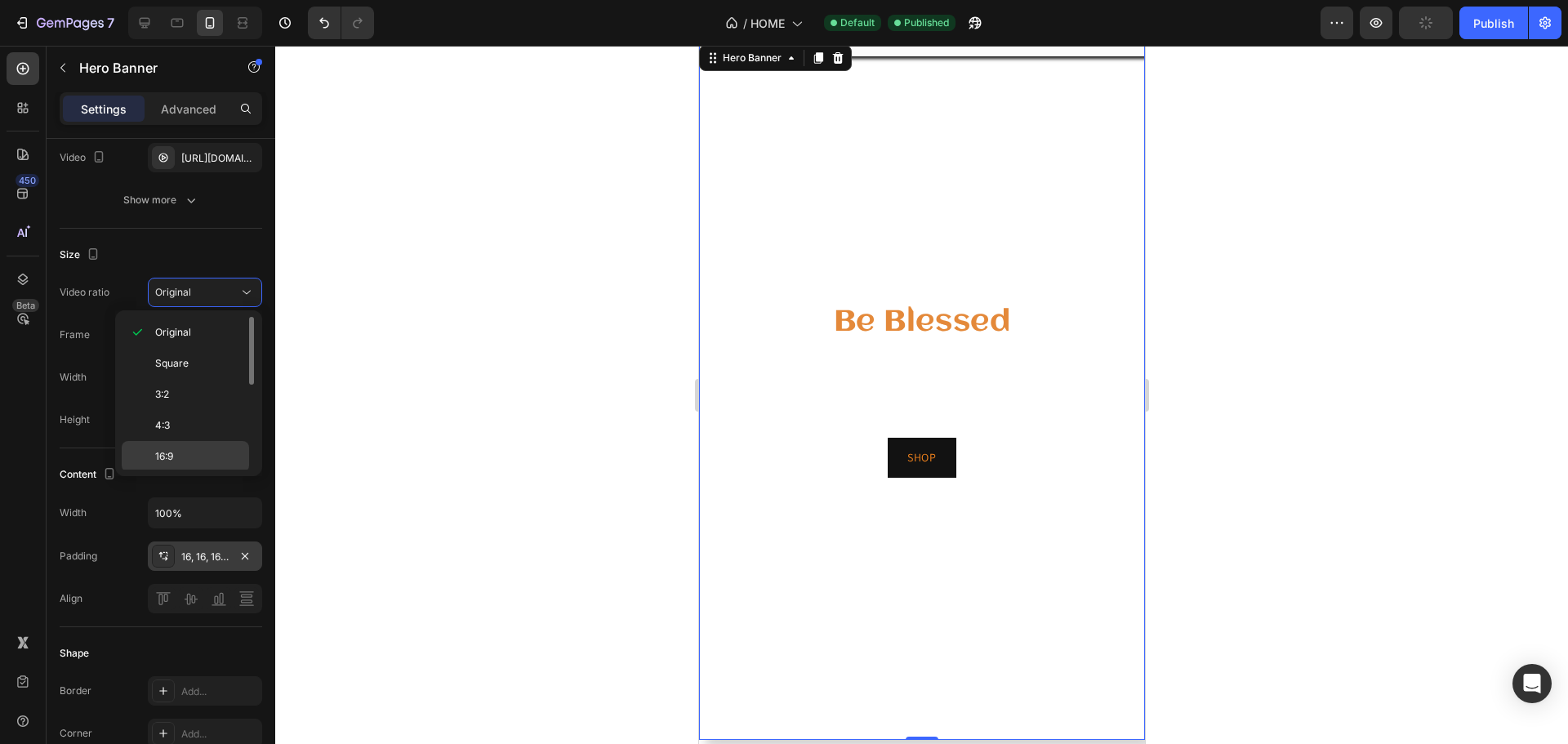
click at [175, 456] on p "16:9" at bounding box center [198, 456] width 86 height 15
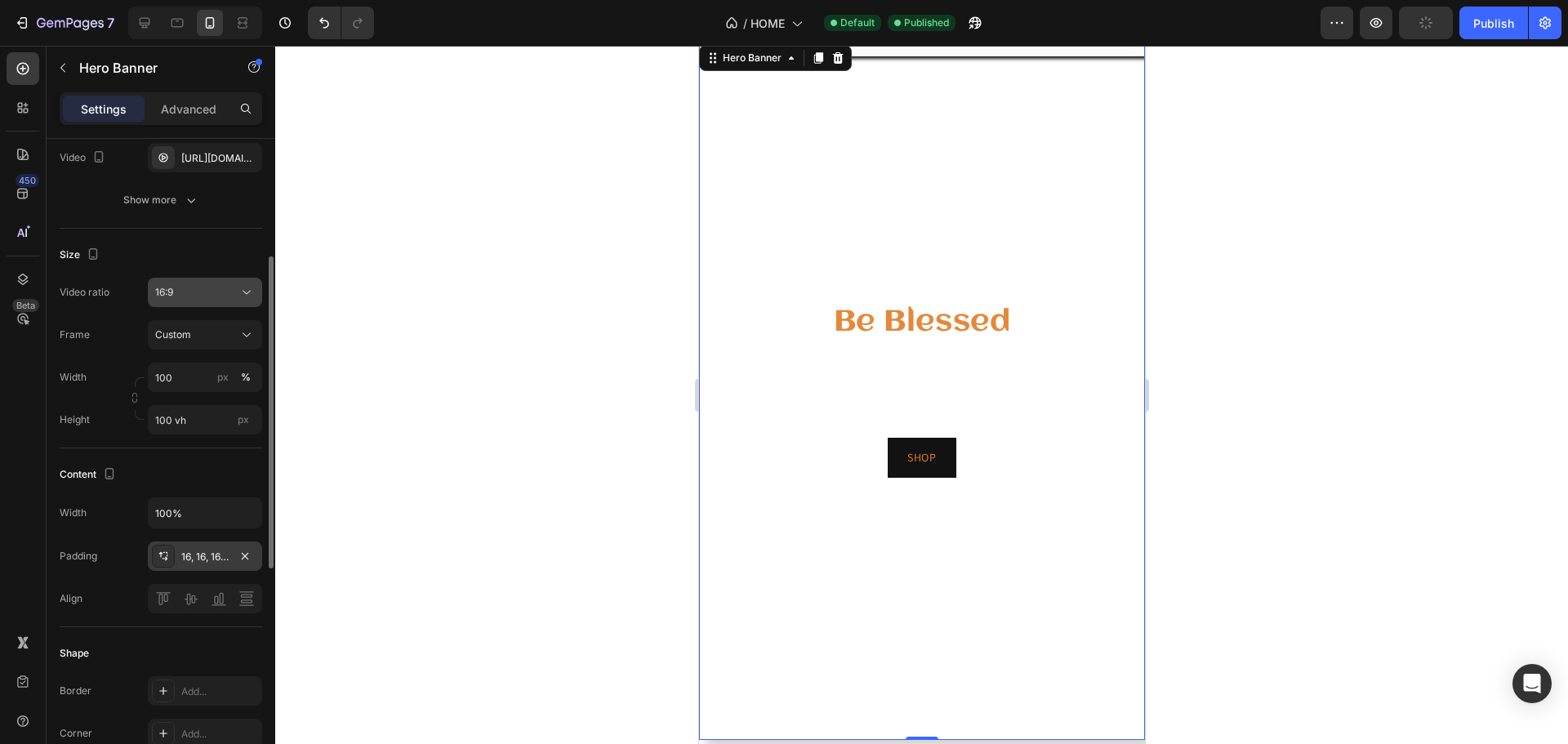
click at [225, 293] on div "16:9" at bounding box center [197, 292] width 83 height 15
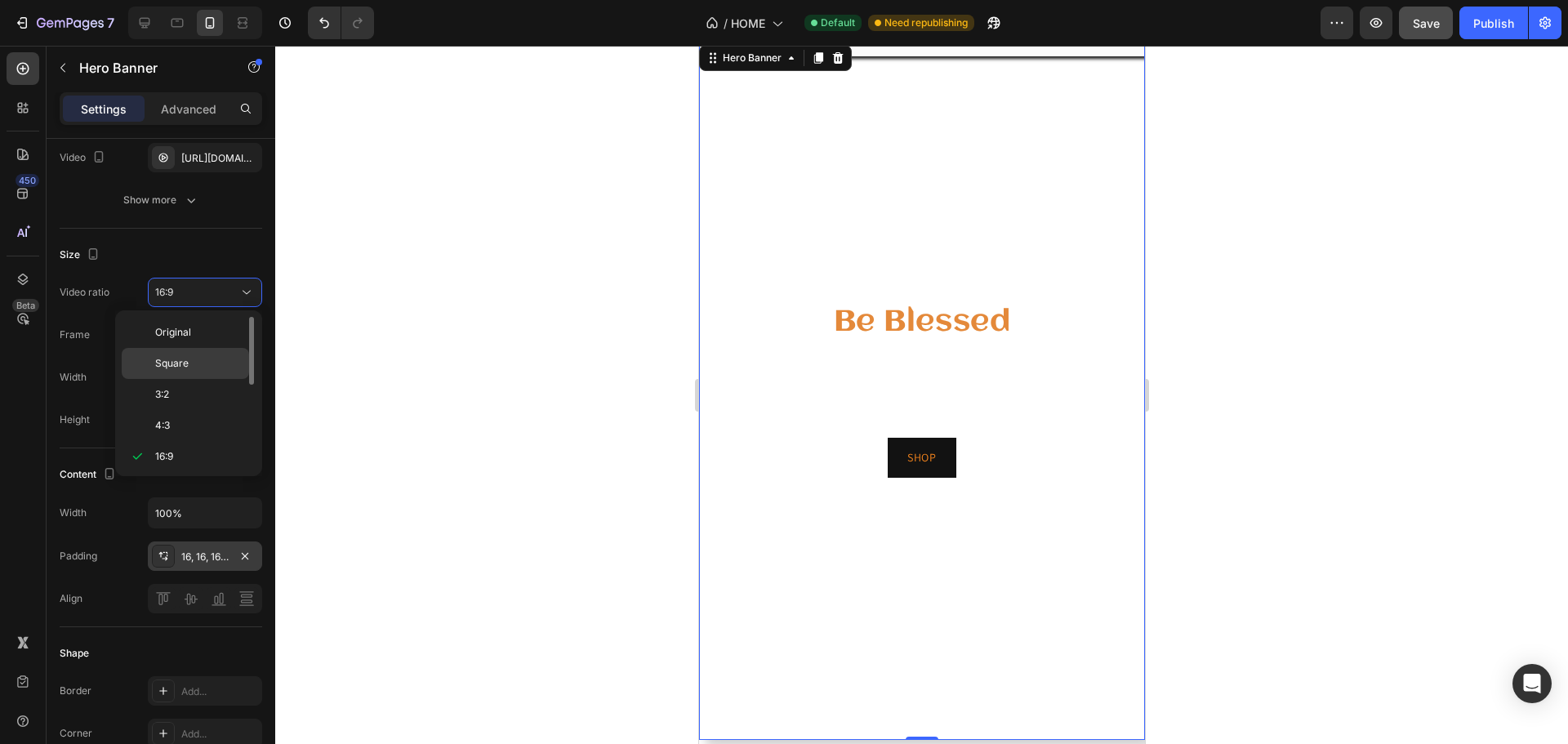
click at [201, 360] on p "Square" at bounding box center [198, 363] width 86 height 15
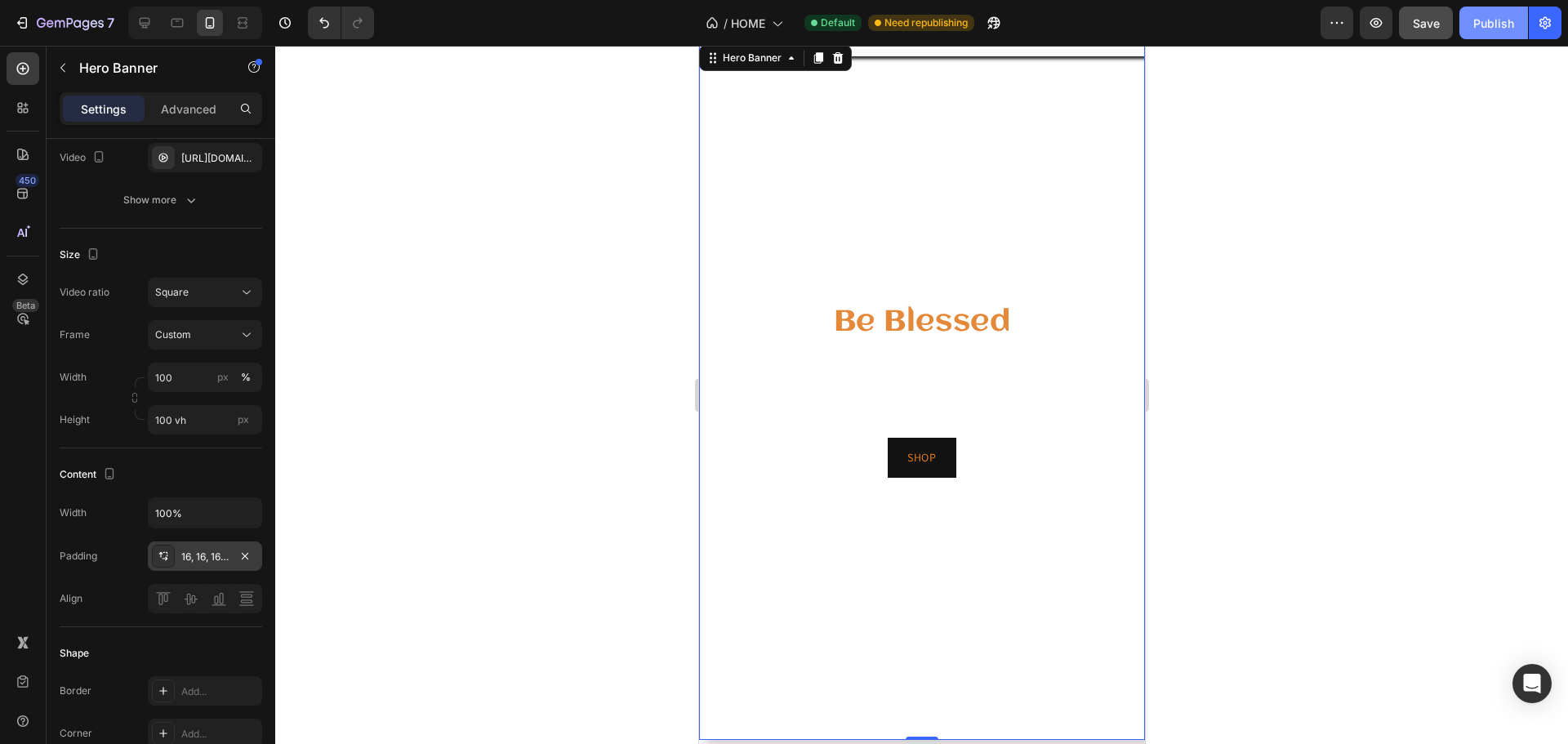
click at [1507, 26] on div "Publish" at bounding box center [1493, 23] width 41 height 17
click at [196, 310] on div "Video ratio Square Frame Custom Width 100 px % Height 100 vh px" at bounding box center [160, 356] width 203 height 157
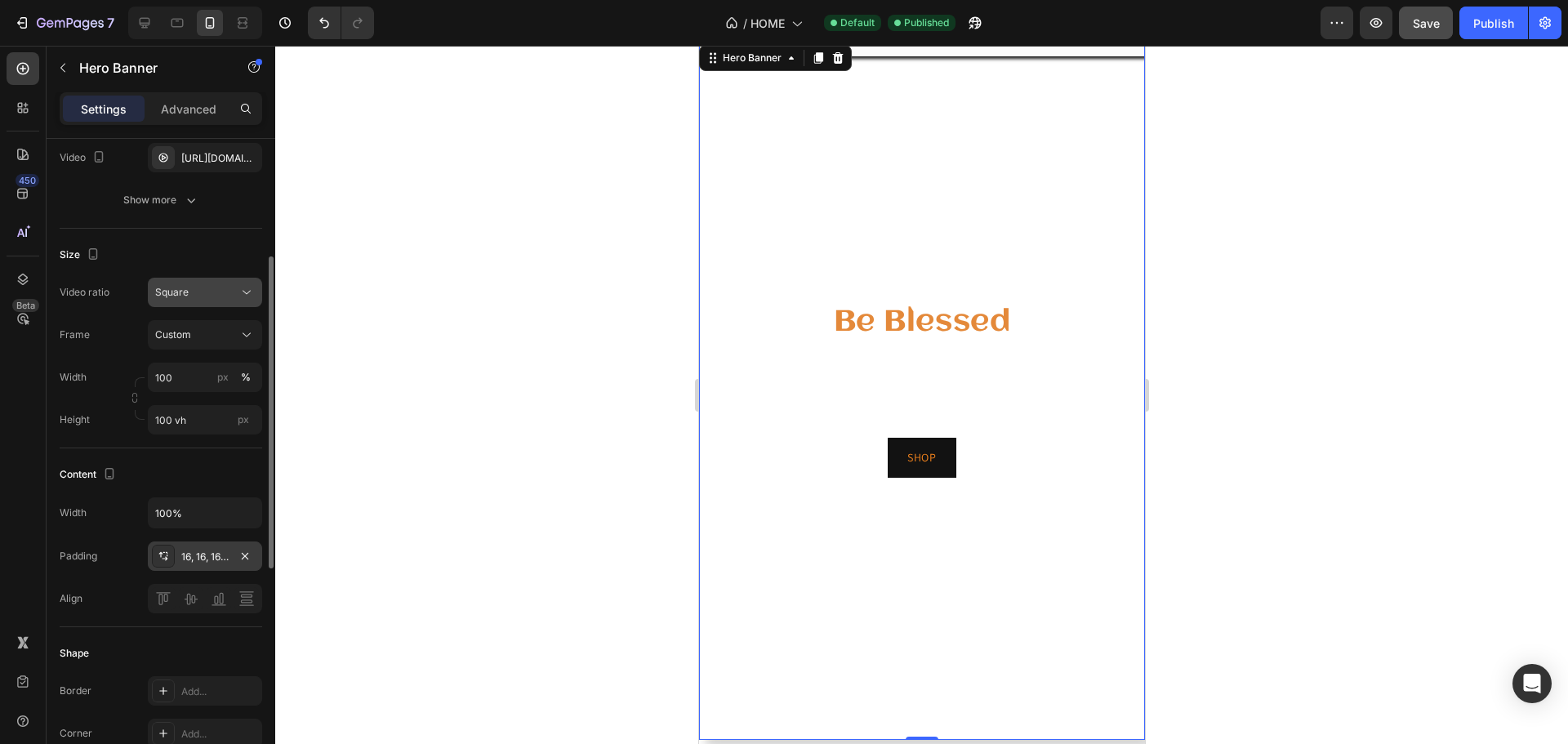
click at [197, 298] on div "Square" at bounding box center [197, 292] width 83 height 15
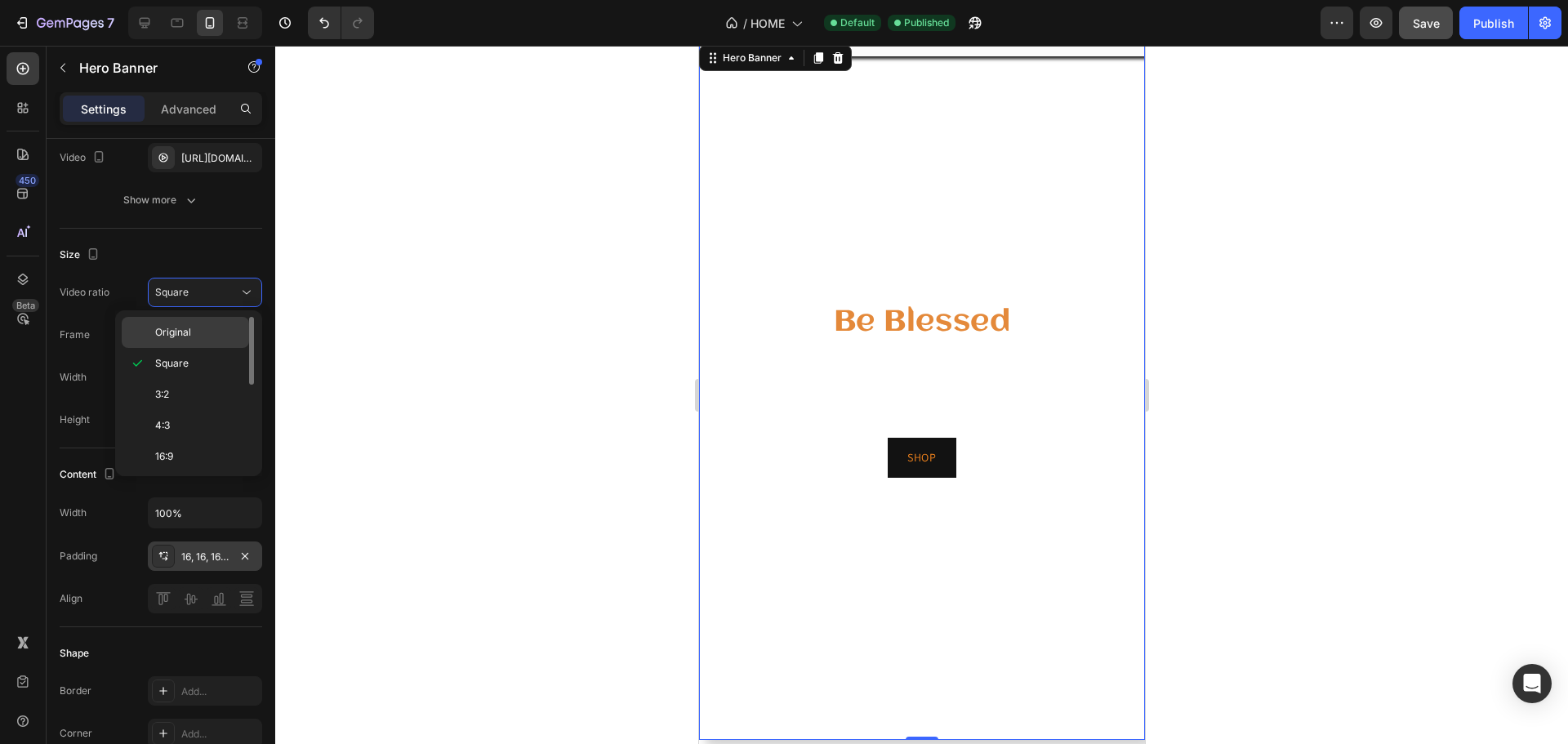
click at [199, 336] on p "Original" at bounding box center [198, 332] width 86 height 15
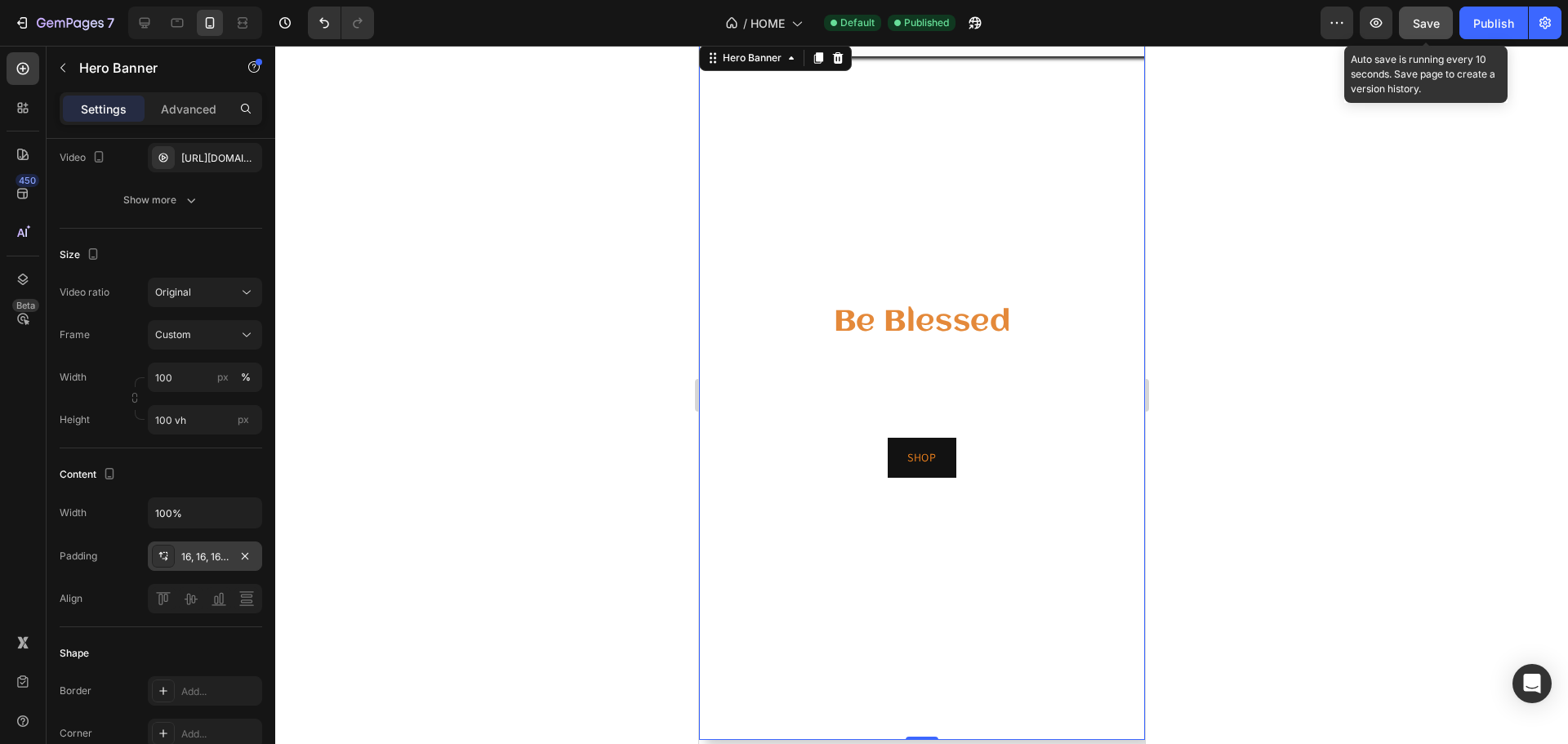
click at [1422, 21] on span "Save" at bounding box center [1426, 23] width 27 height 14
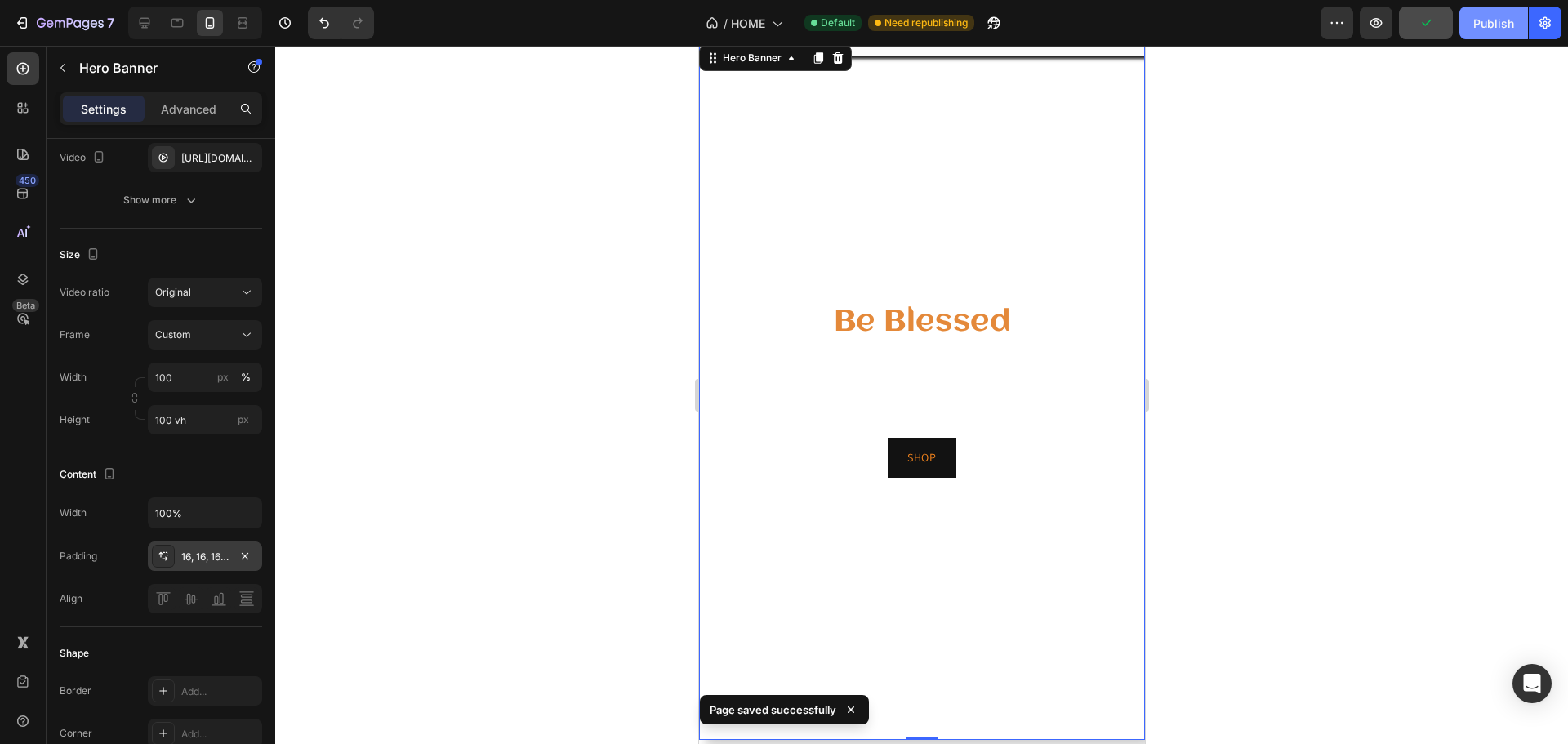
click at [1483, 19] on div "Publish" at bounding box center [1493, 23] width 41 height 17
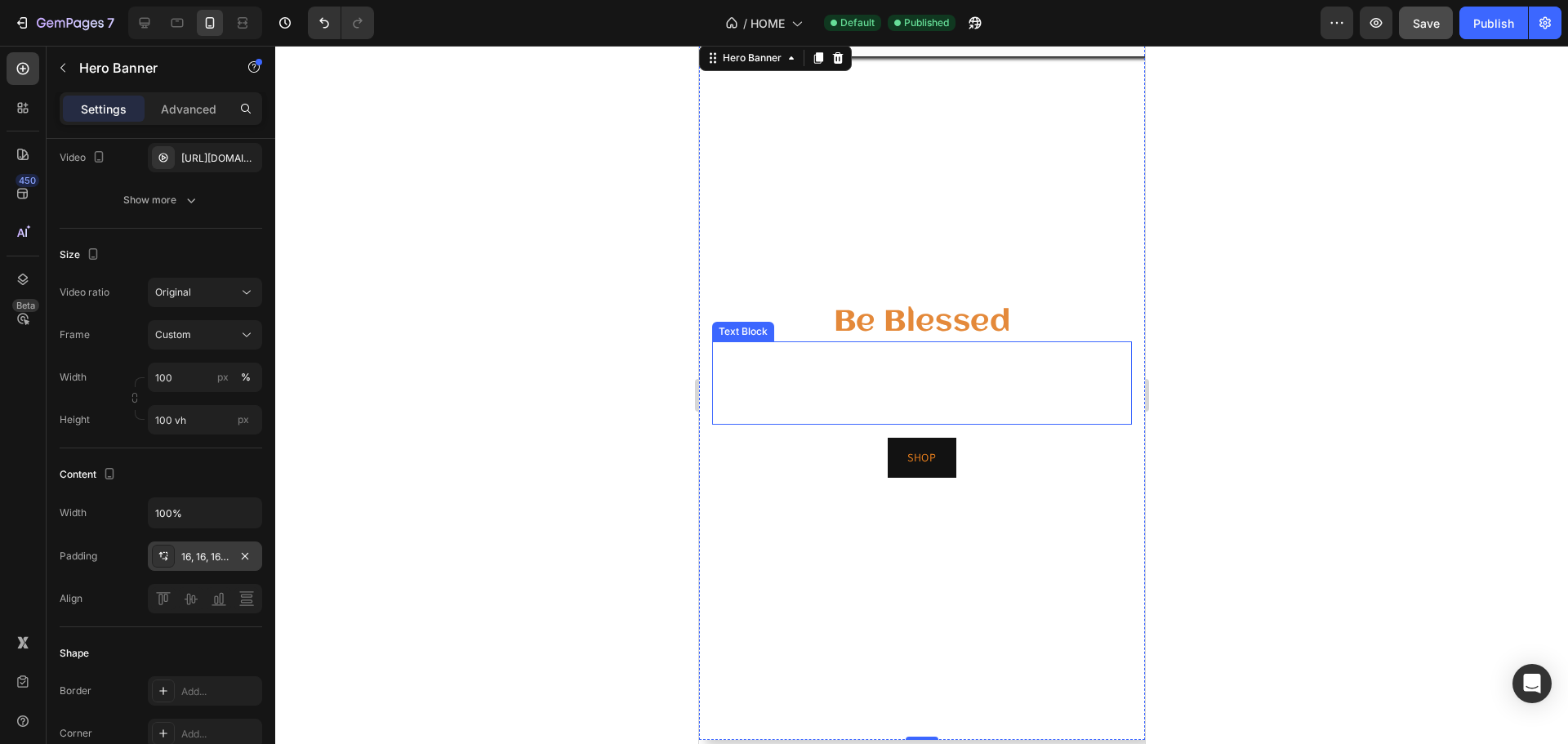
click at [992, 368] on p "Willkommen bei BBLSSD – Be blessed, deiner Anlaufstelle für Mode mit Statement." at bounding box center [921, 359] width 417 height 32
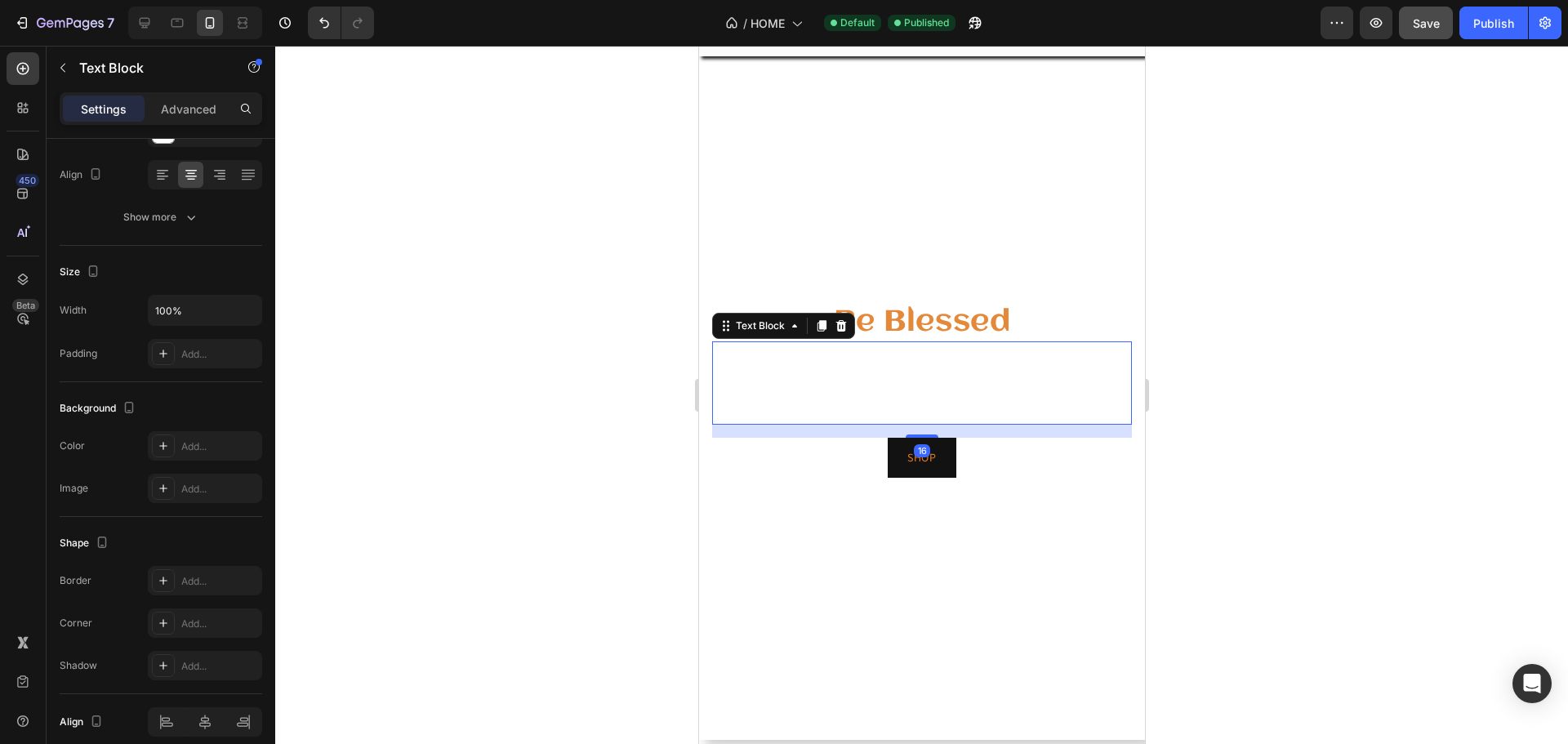
scroll to position [0, 0]
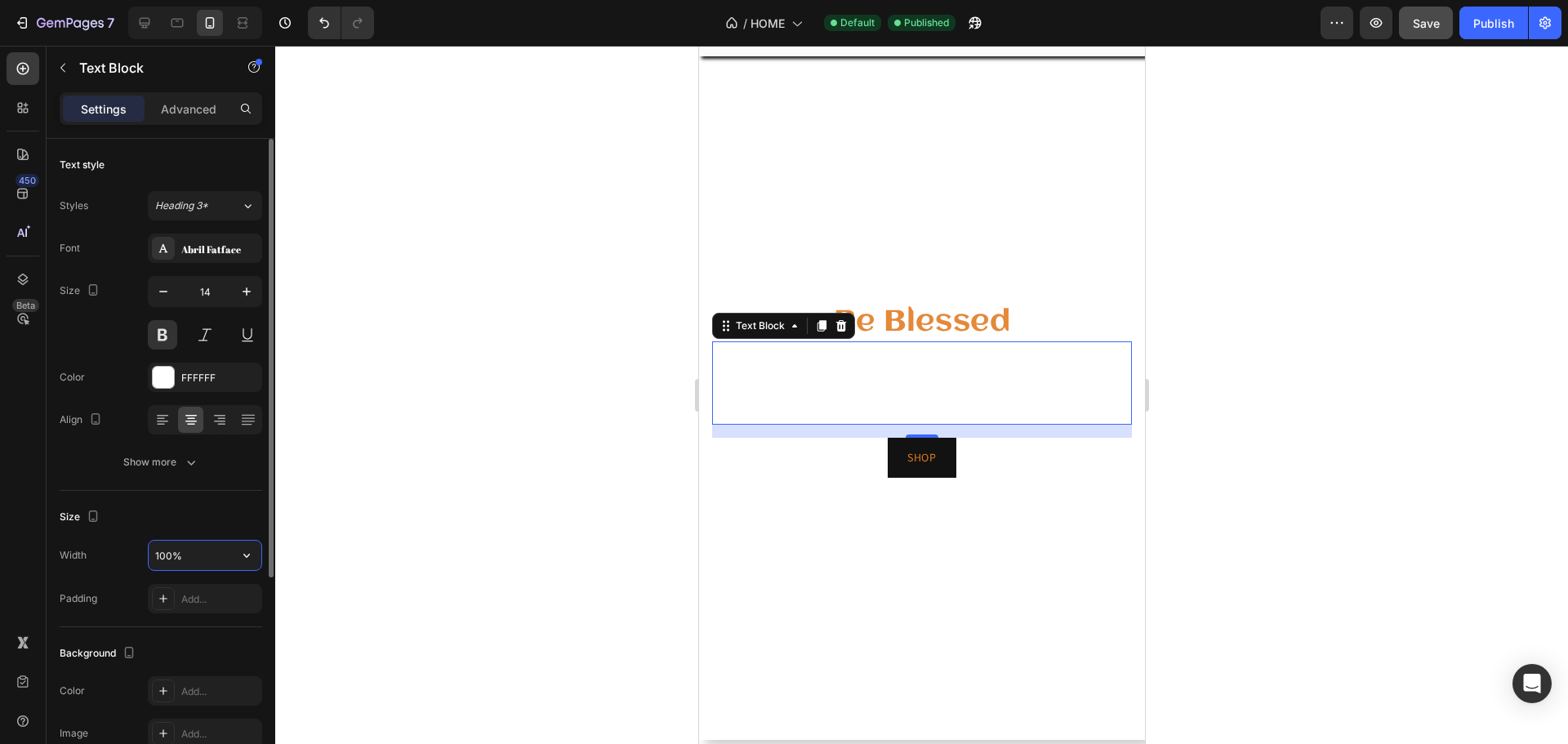
click at [204, 558] on input "100%" at bounding box center [205, 556] width 112 height 29
click at [878, 194] on video "Background Image" at bounding box center [921, 391] width 446 height 698
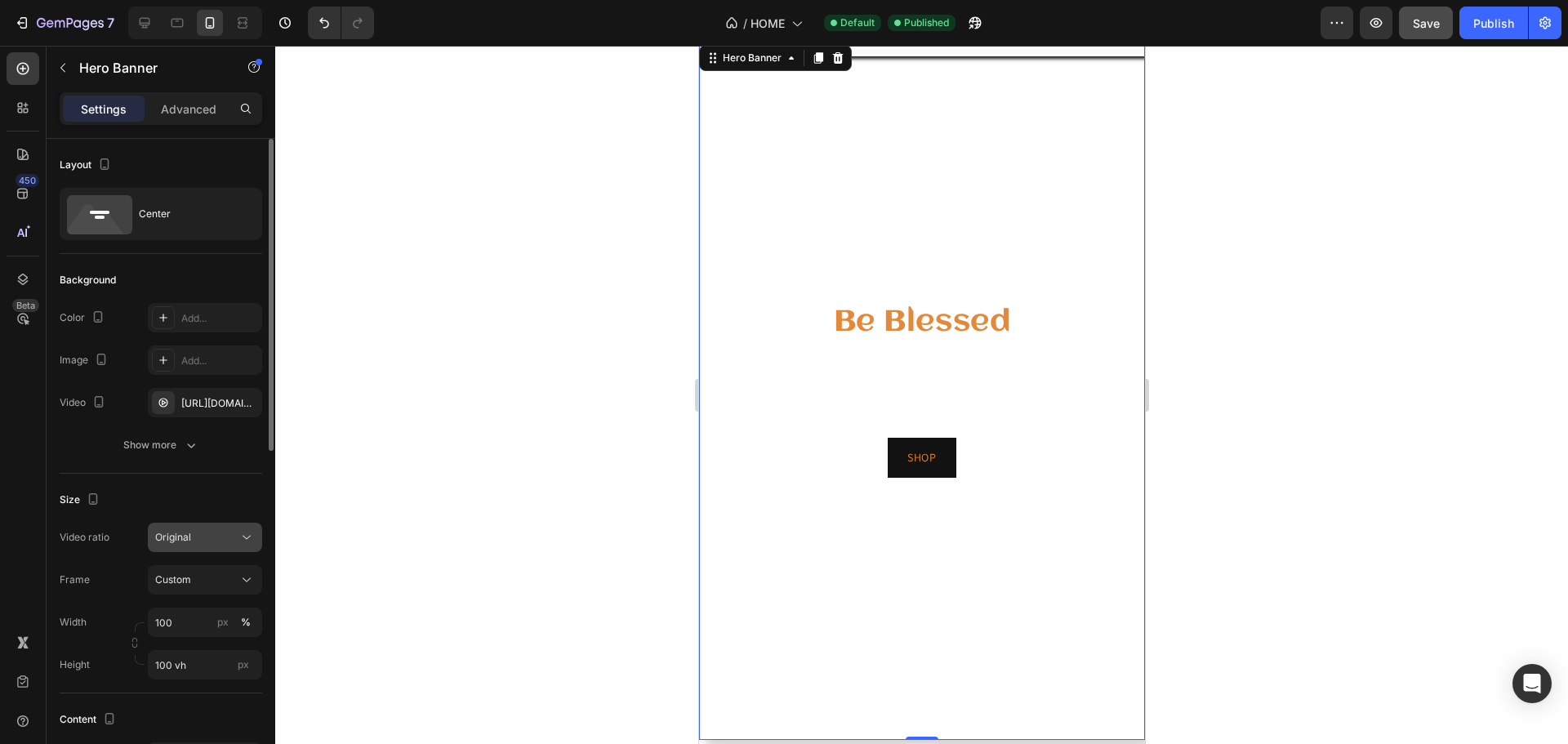
click at [192, 534] on div "Original" at bounding box center [197, 537] width 83 height 15
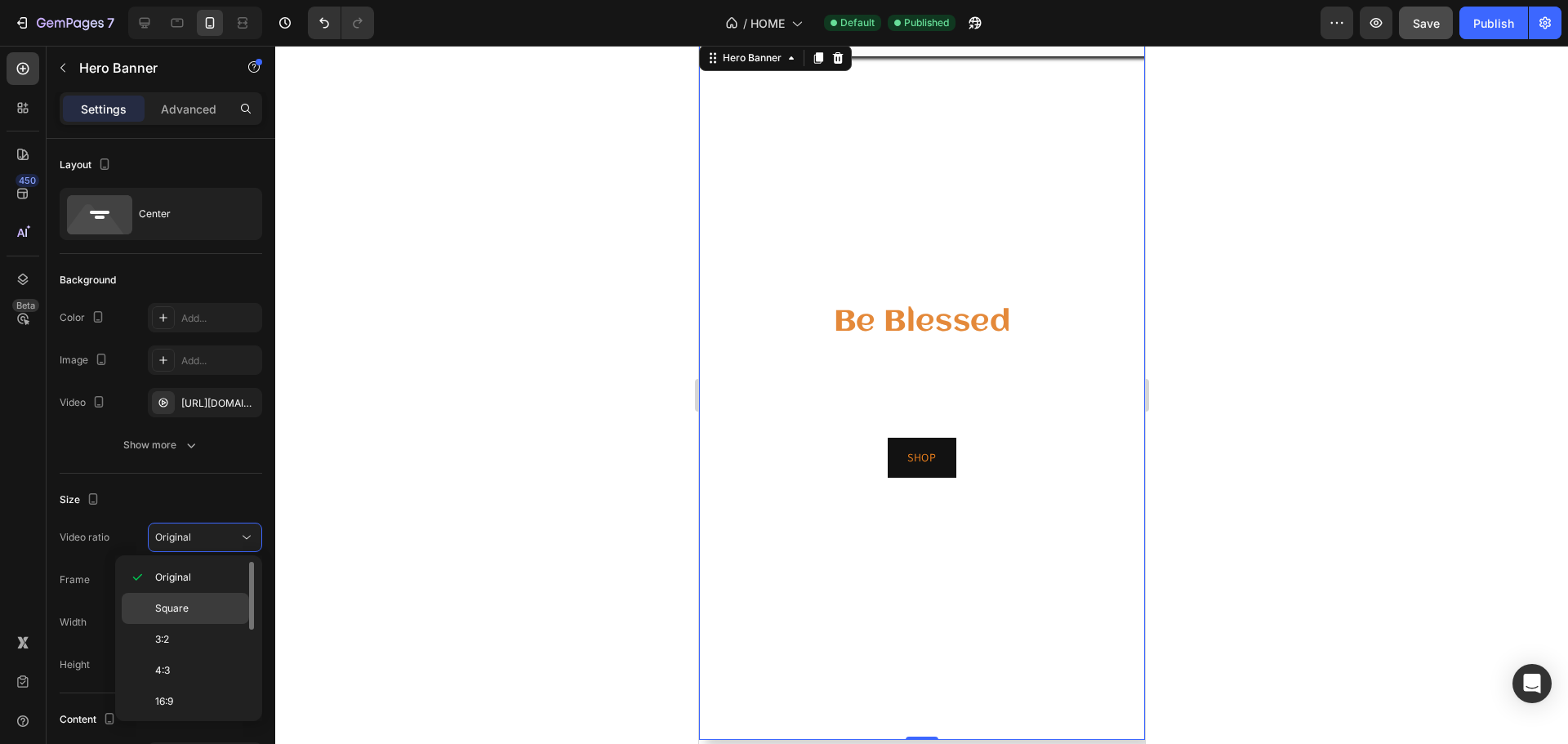
click at [189, 624] on div "Square" at bounding box center [184, 639] width 127 height 31
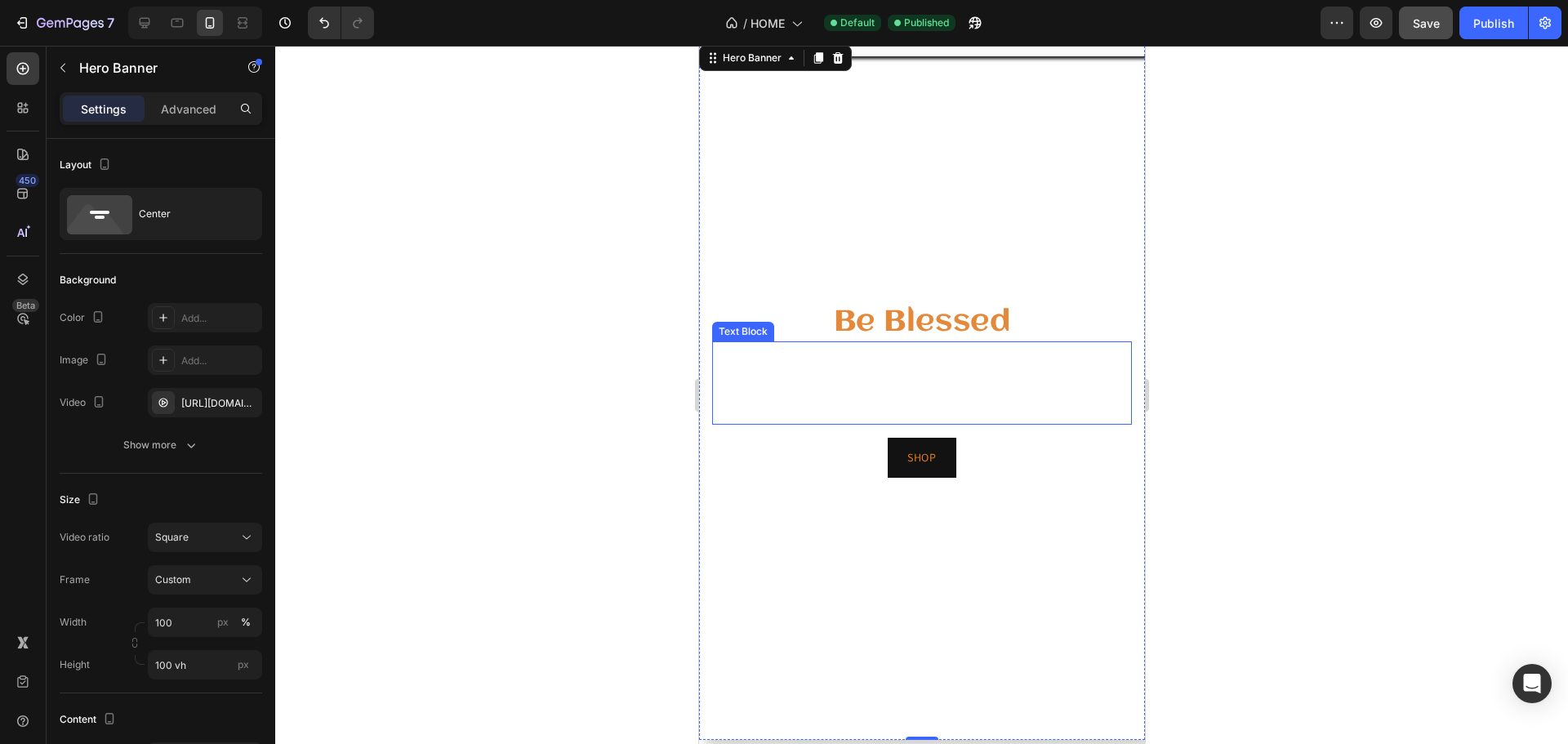
click at [727, 337] on div "Text Block" at bounding box center [743, 332] width 62 height 19
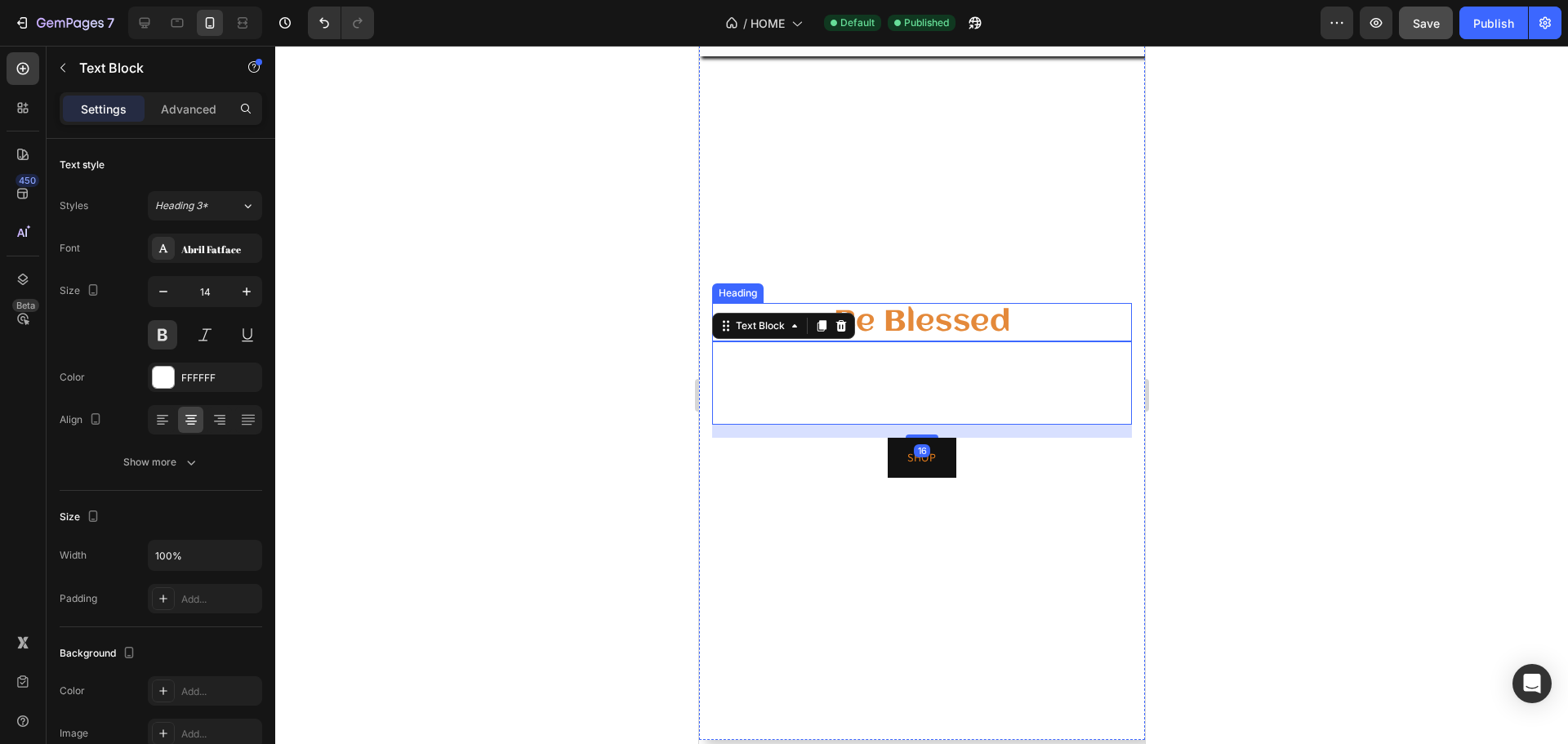
click at [887, 325] on h2 "Be Blessed" at bounding box center [921, 322] width 420 height 39
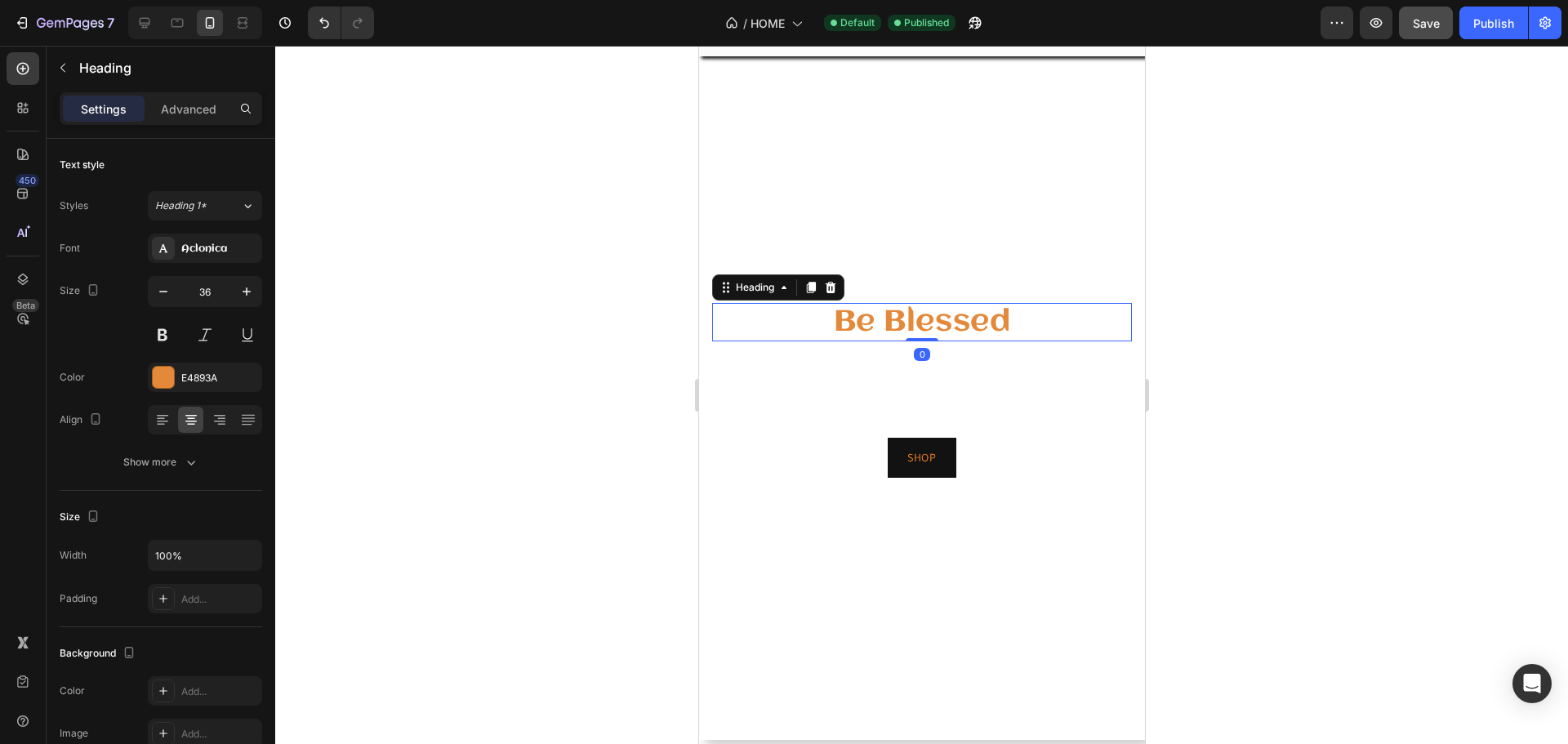
click at [887, 187] on video "Background Image" at bounding box center [921, 391] width 446 height 698
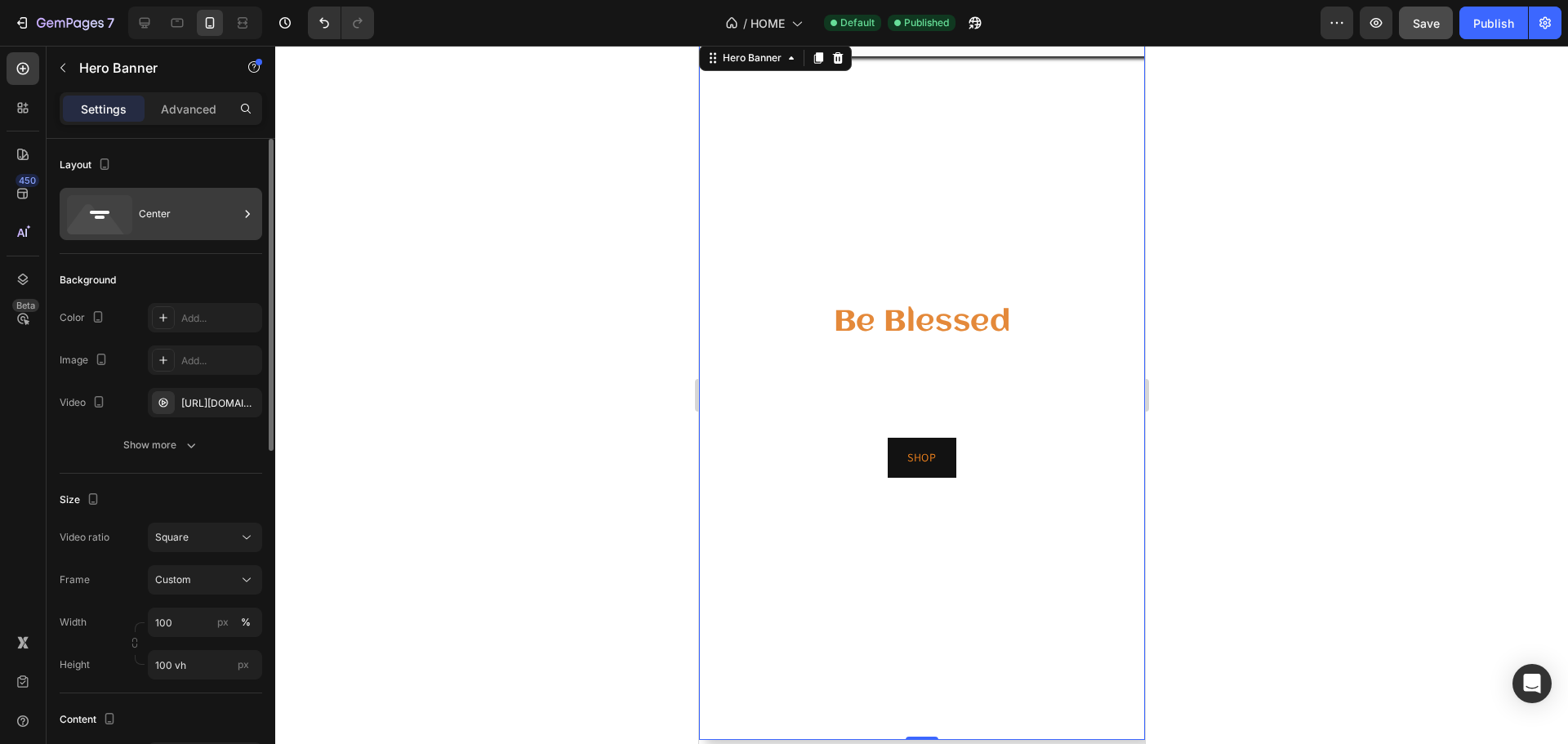
click at [169, 207] on div "Center" at bounding box center [188, 213] width 100 height 38
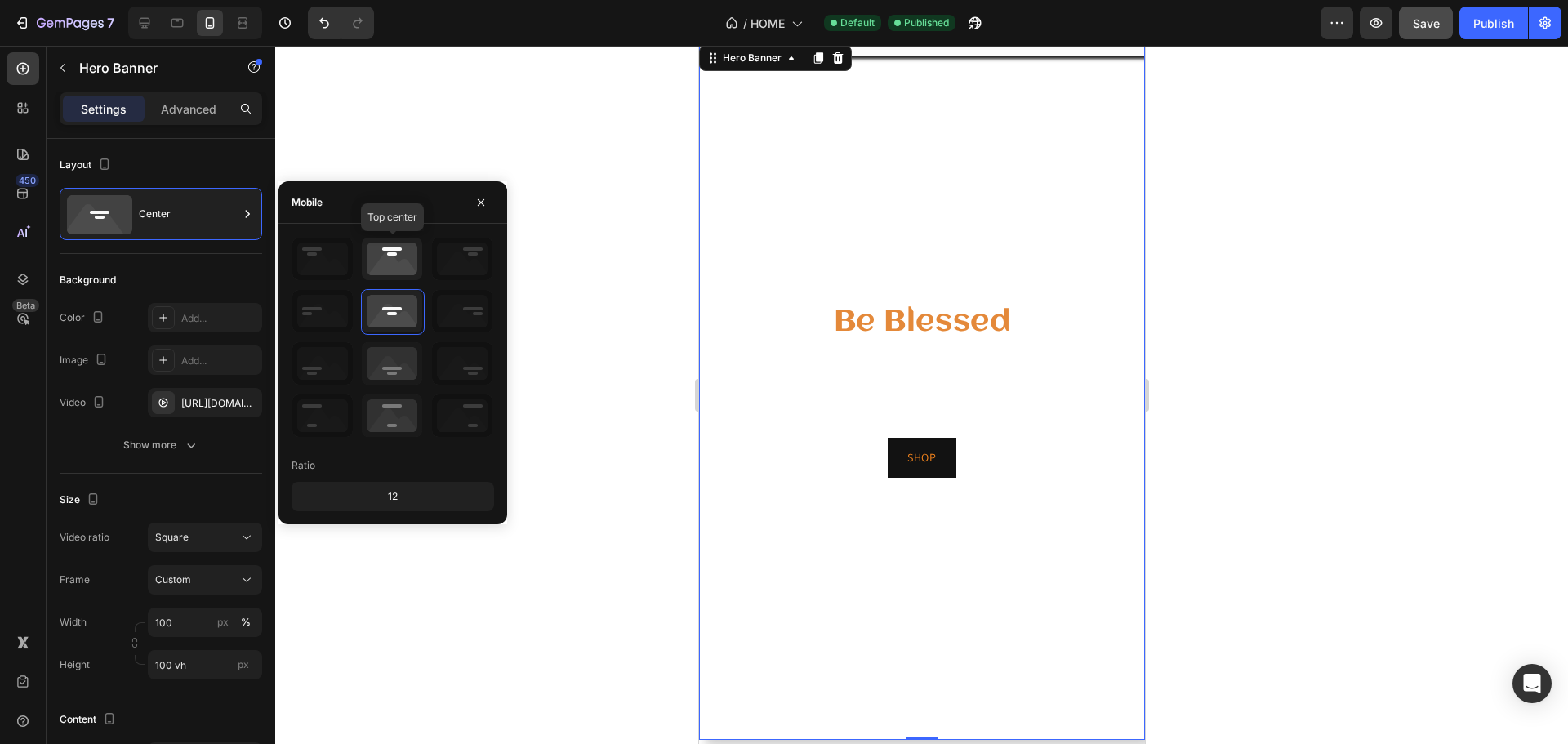
click at [397, 250] on icon at bounding box center [392, 259] width 60 height 43
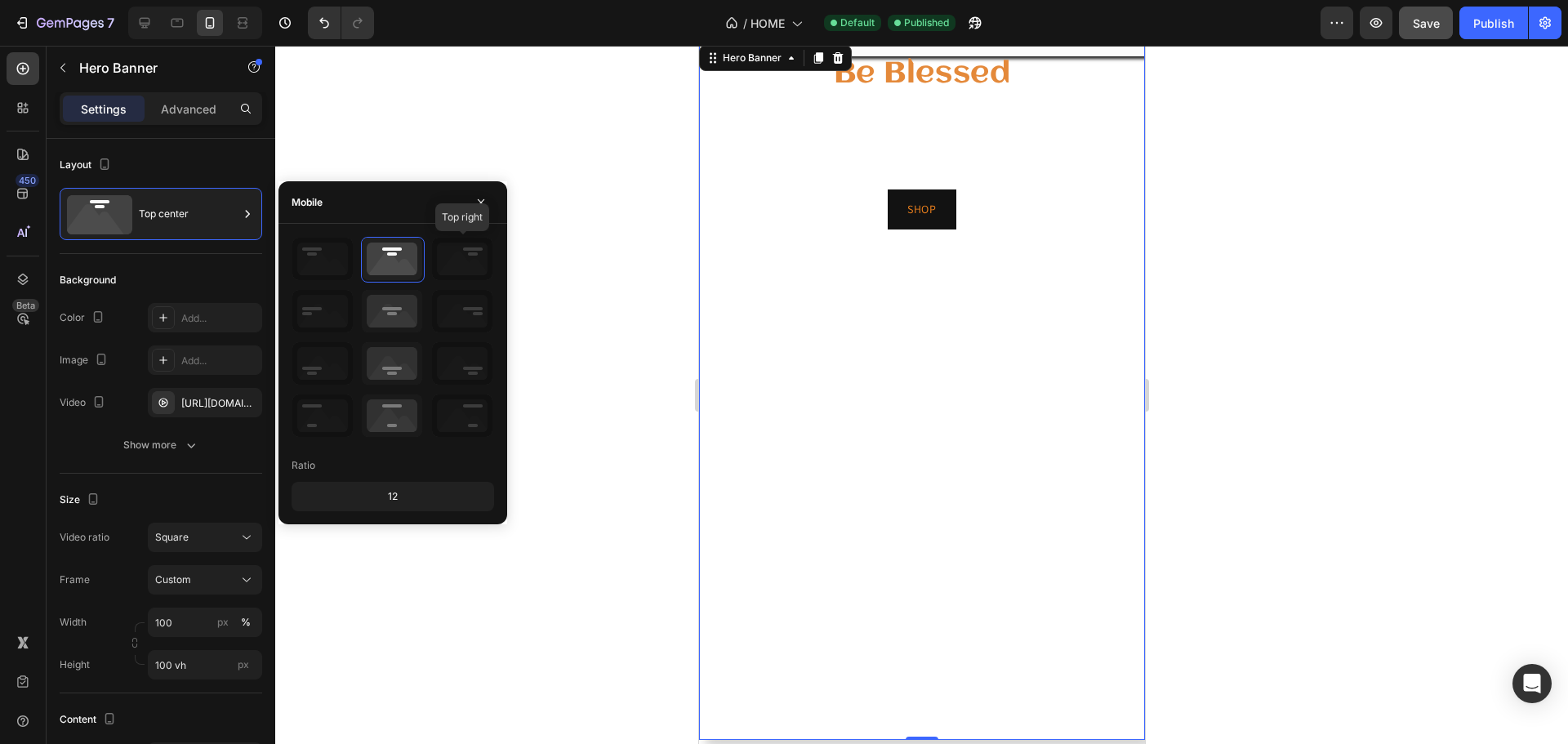
click at [476, 261] on icon at bounding box center [463, 259] width 60 height 43
click at [389, 488] on div "12" at bounding box center [393, 497] width 196 height 23
click at [1484, 18] on div "Publish" at bounding box center [1493, 23] width 41 height 17
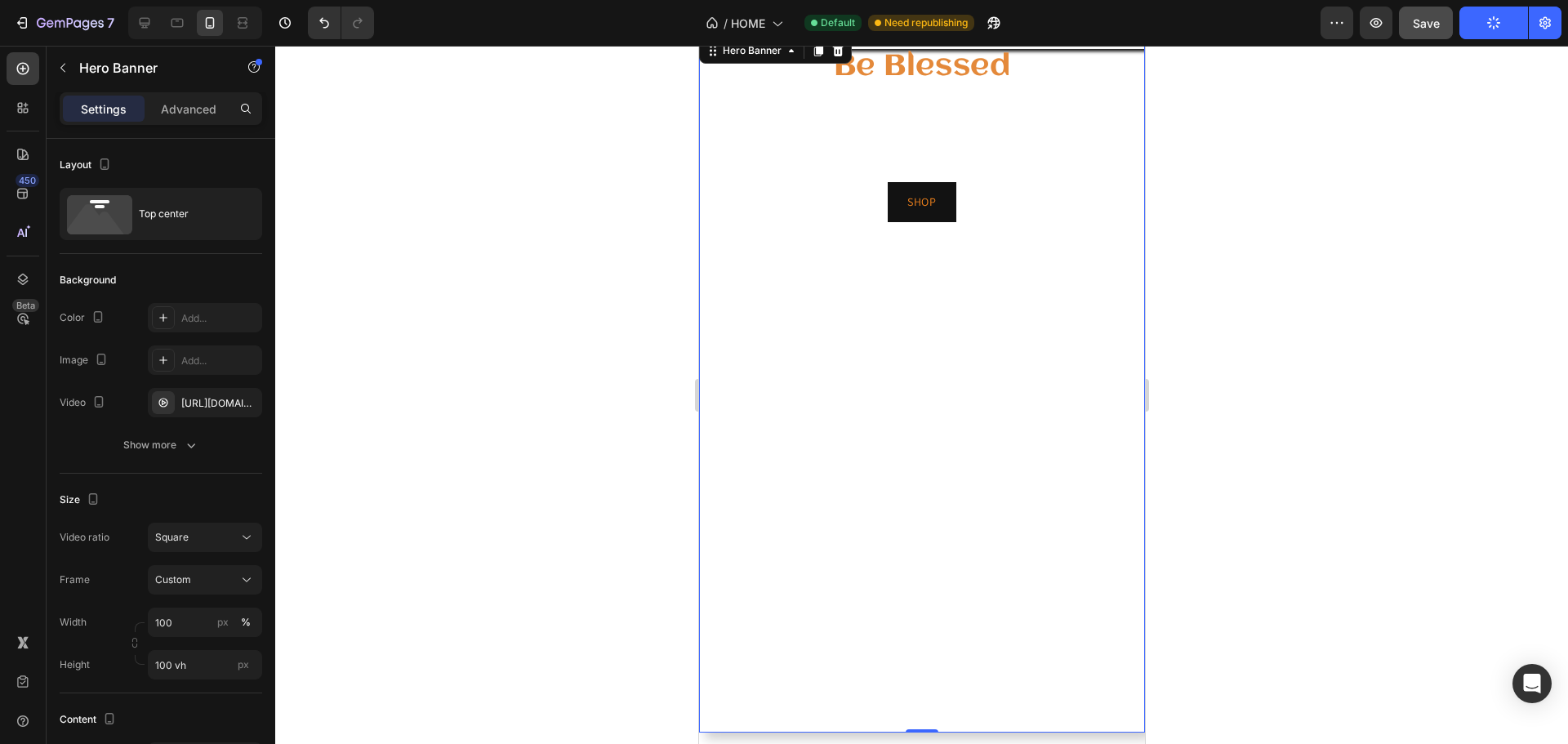
scroll to position [81, 0]
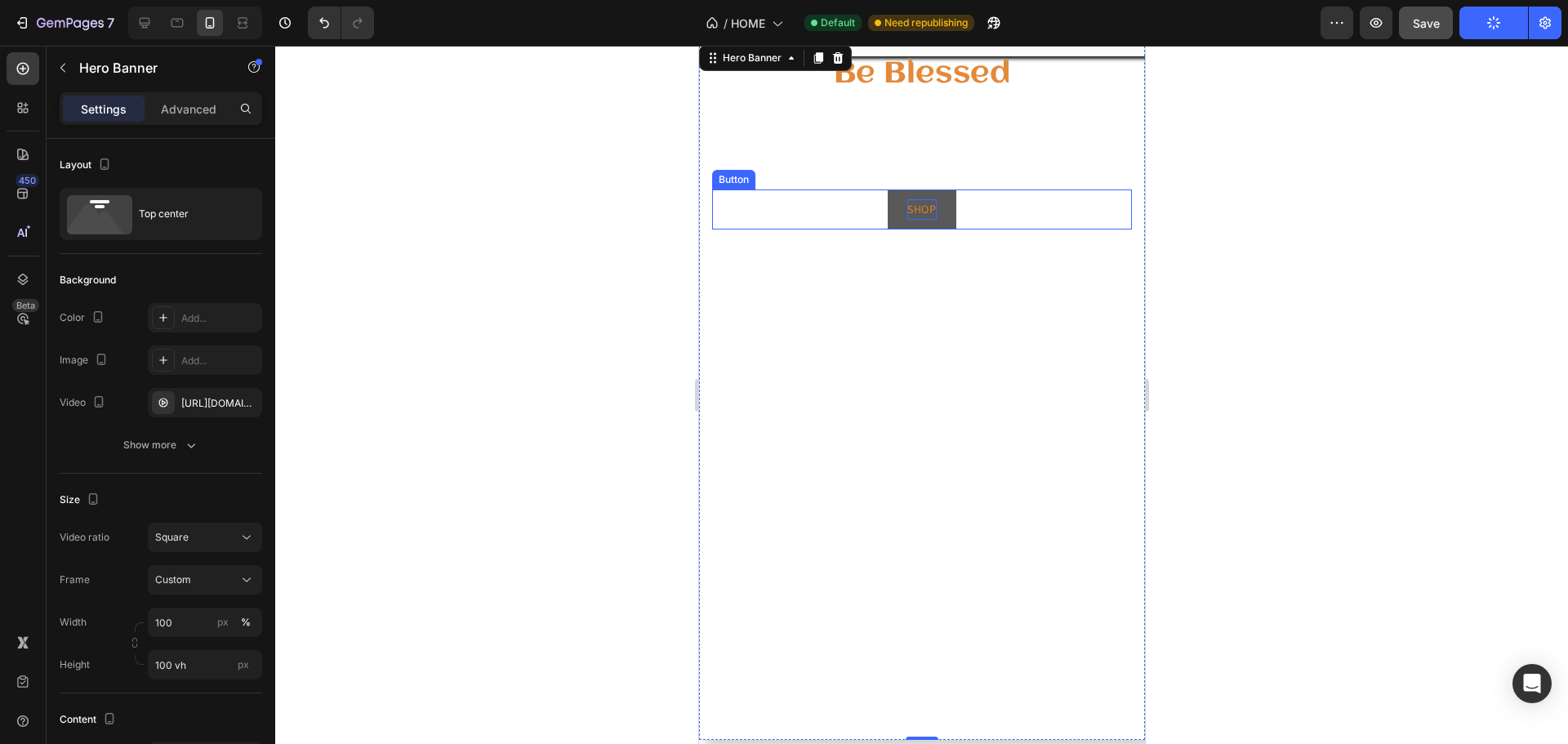
click at [926, 206] on p "SHOP" at bounding box center [920, 210] width 28 height 20
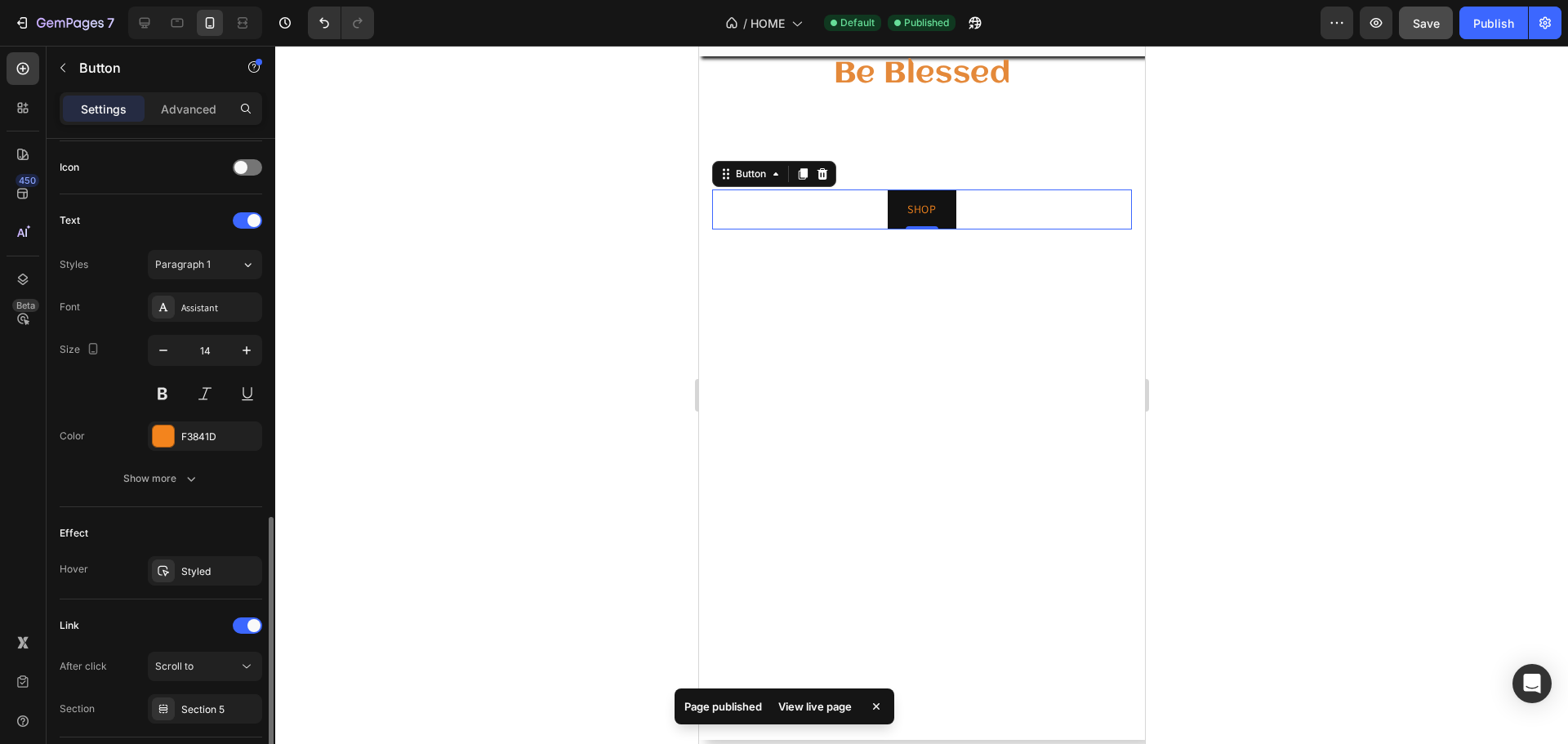
scroll to position [604, 0]
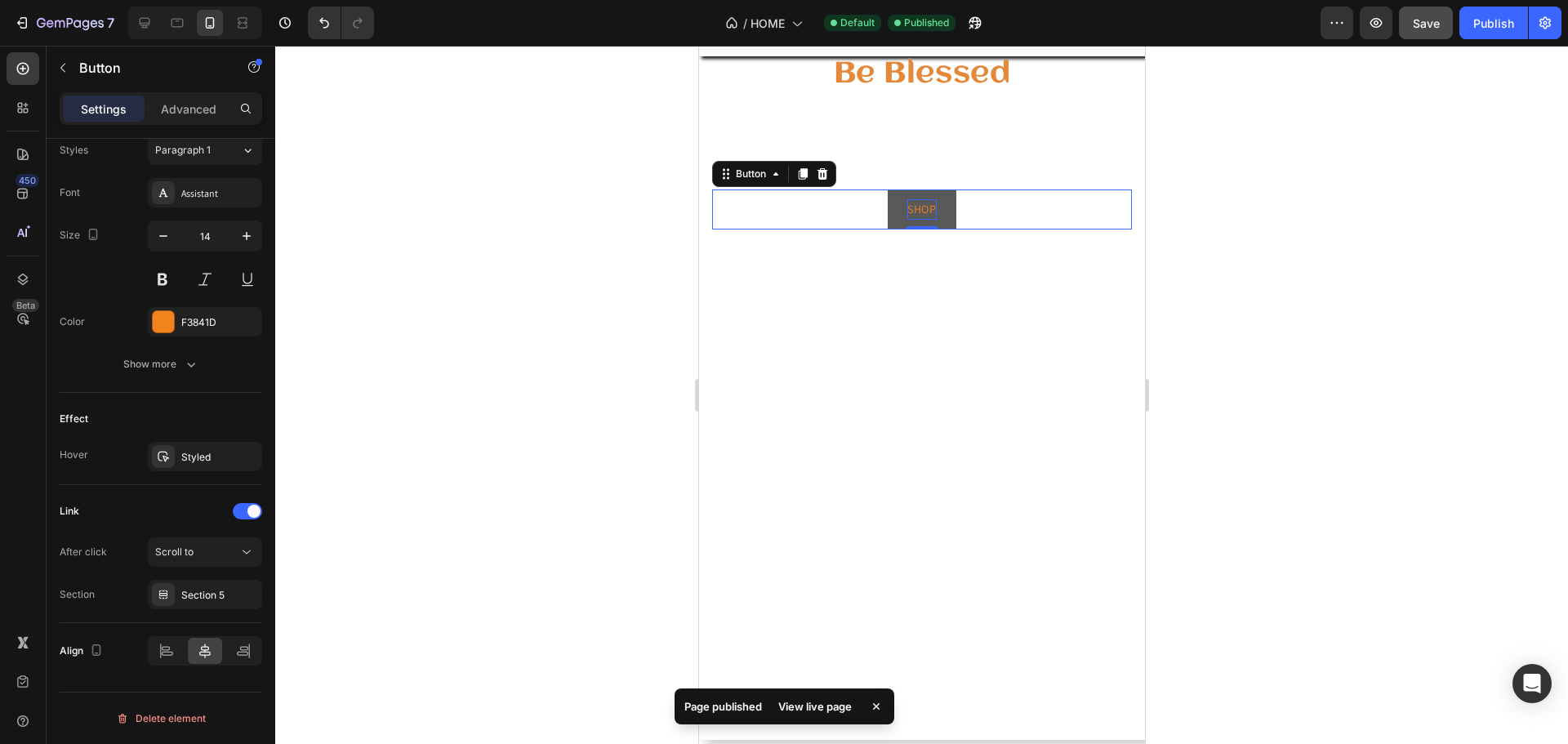
click at [925, 205] on p "SHOP" at bounding box center [920, 210] width 28 height 20
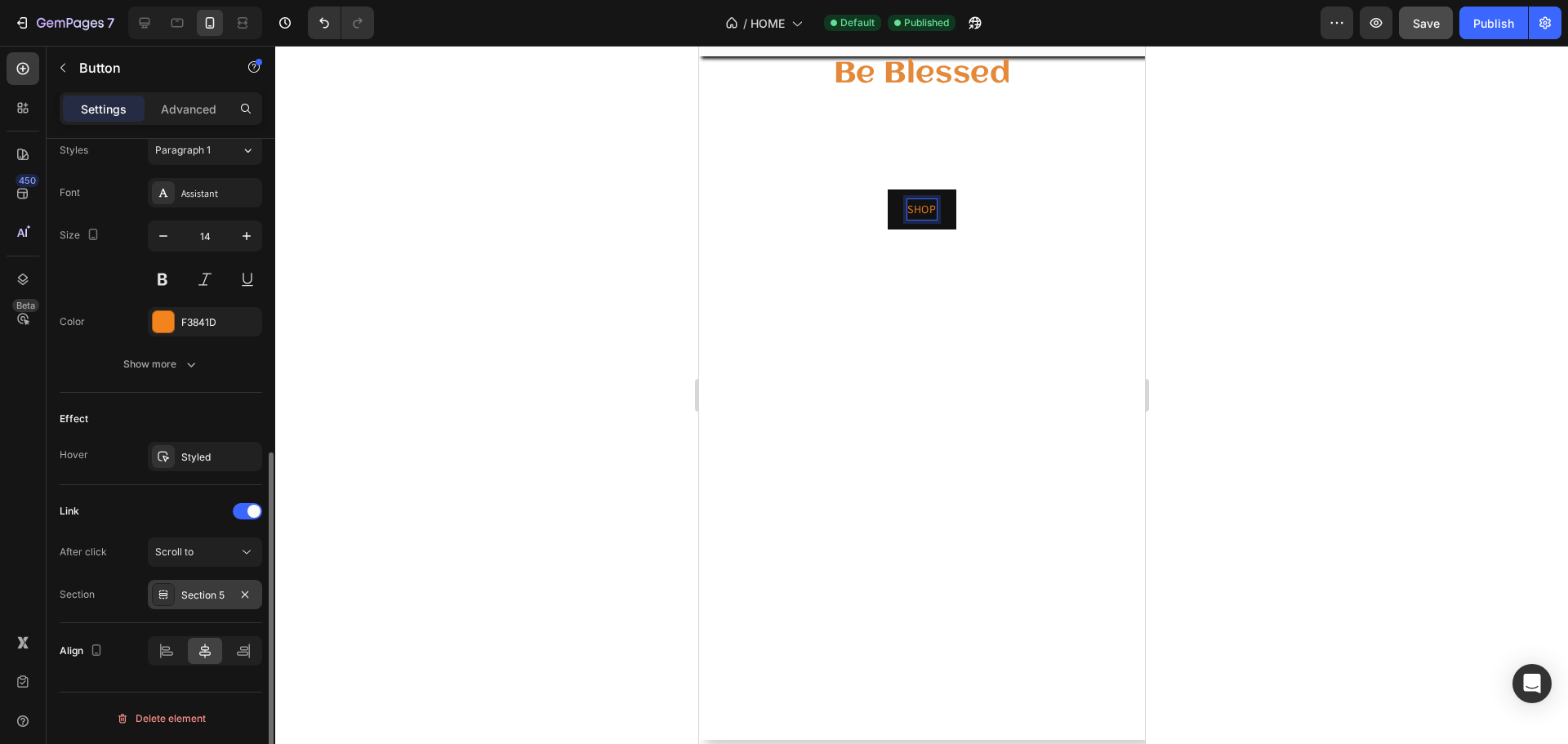
click at [211, 594] on div "Section 5" at bounding box center [205, 595] width 48 height 15
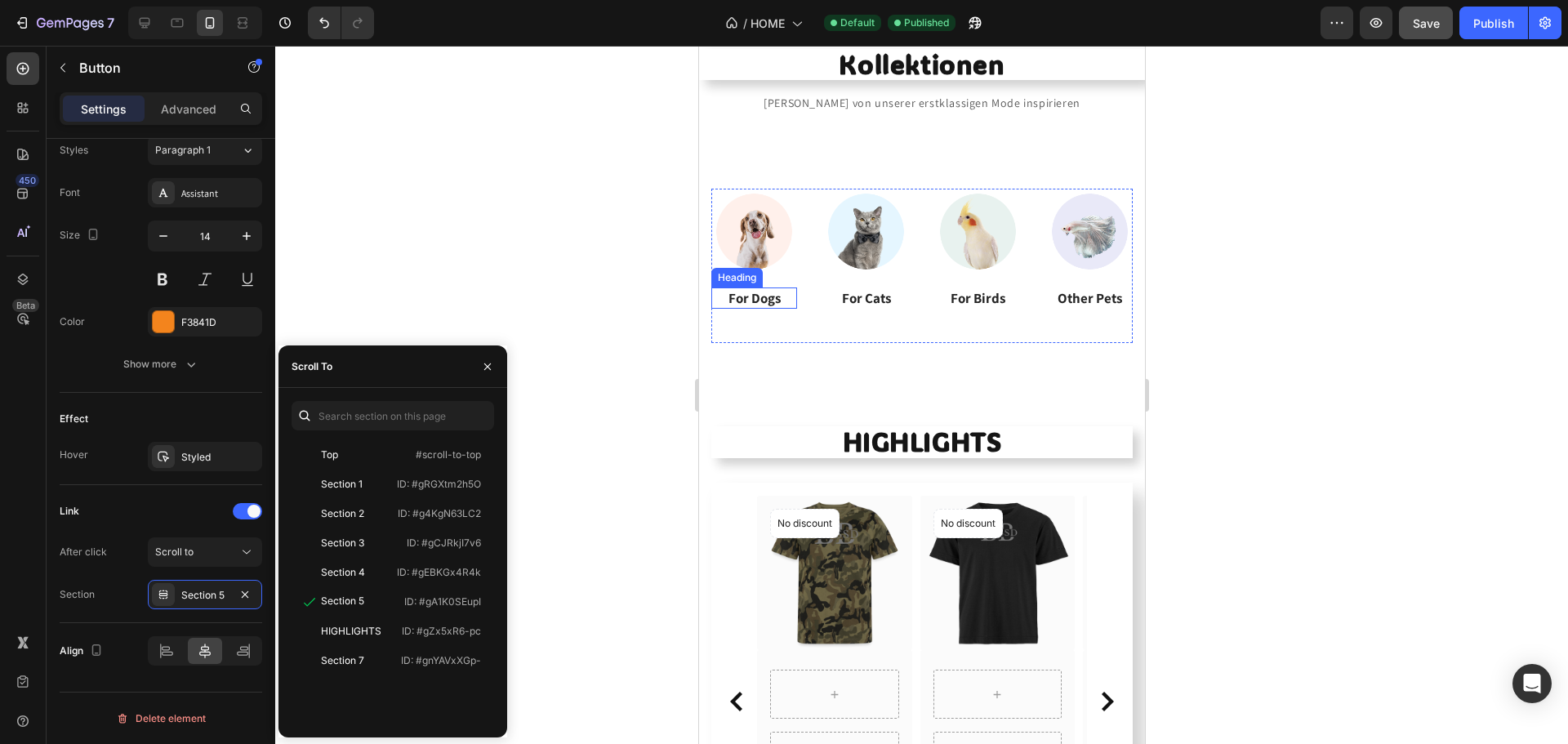
scroll to position [654, 0]
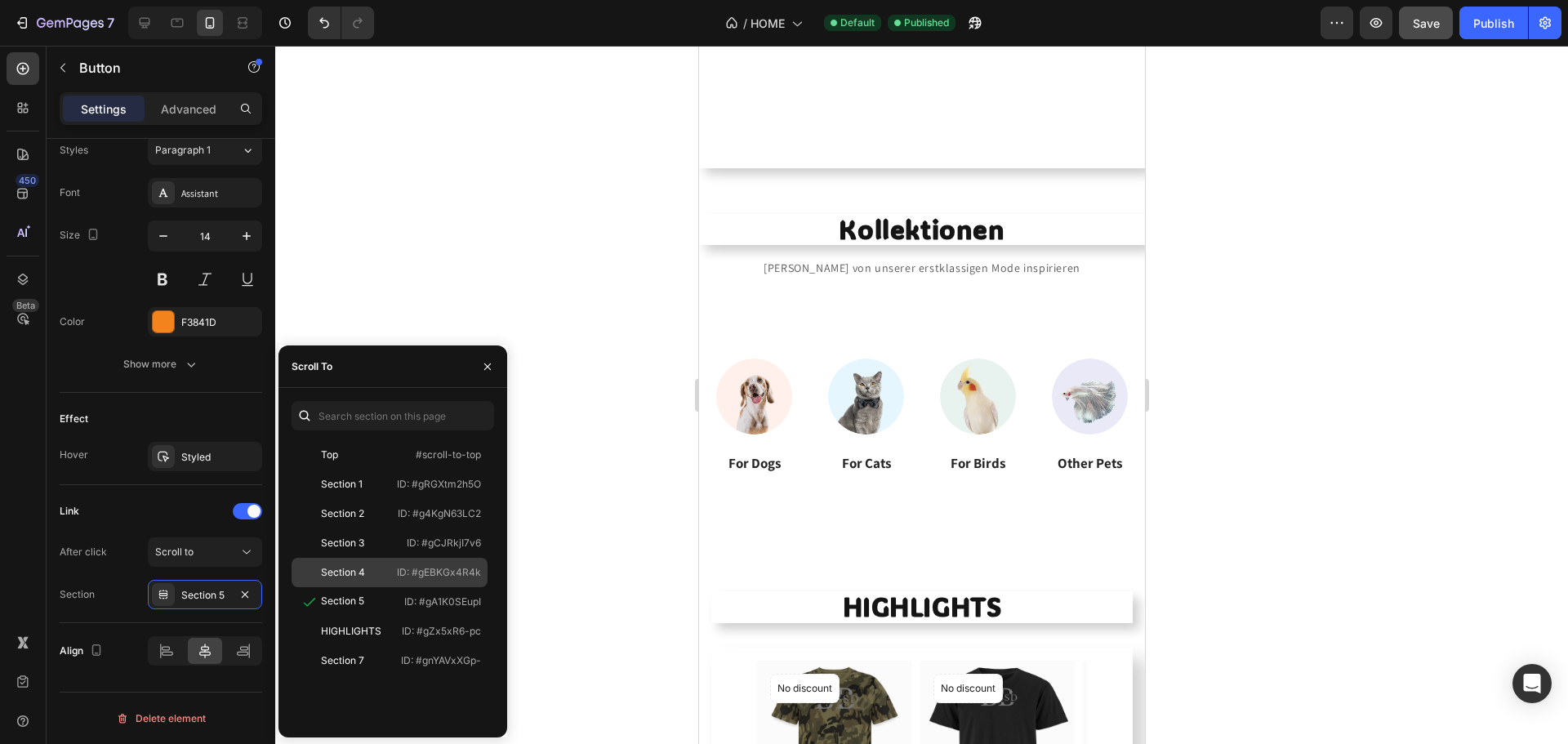
click at [374, 570] on div "Section 4" at bounding box center [343, 572] width 92 height 15
click at [399, 241] on div at bounding box center [921, 395] width 1293 height 698
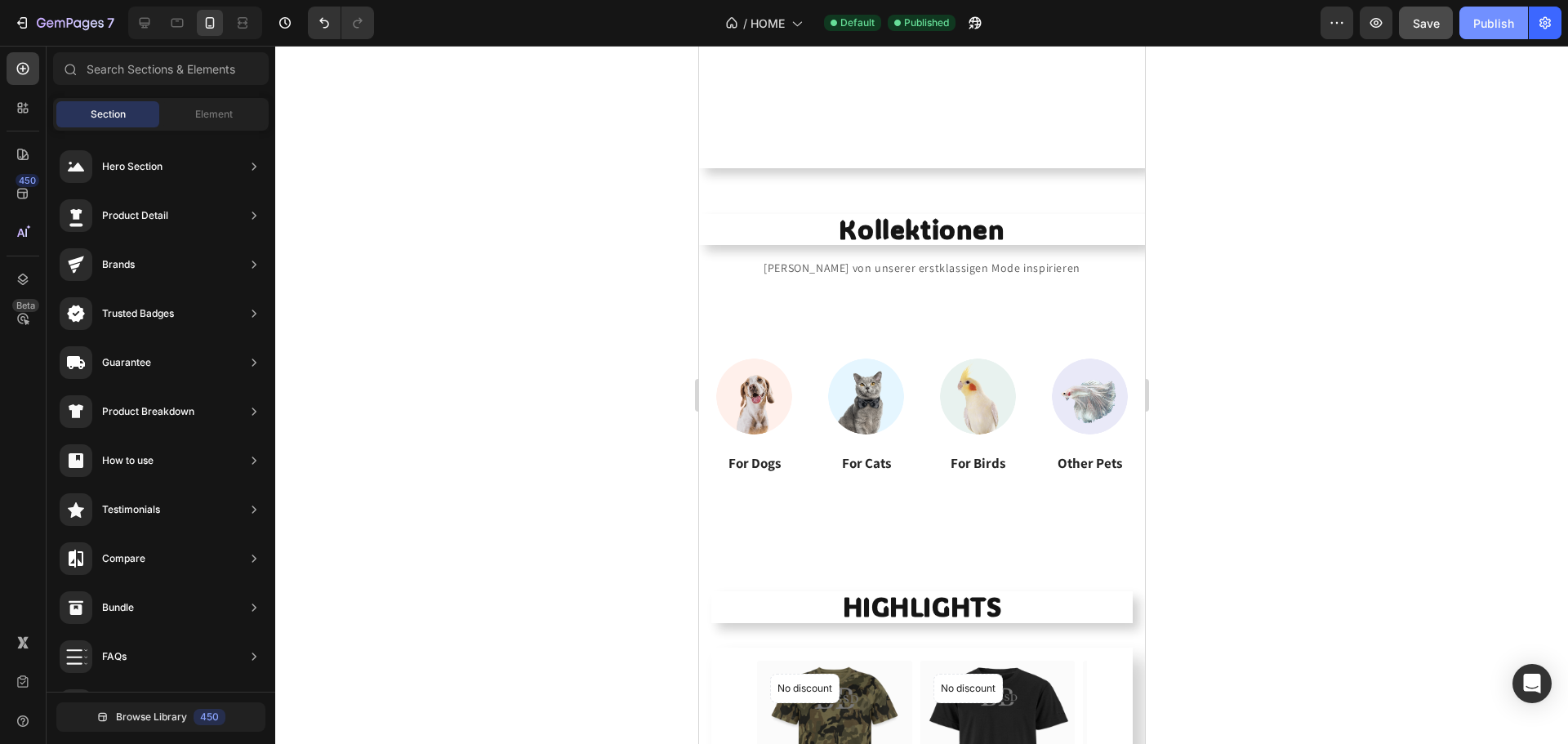
click at [1512, 29] on div "Publish" at bounding box center [1493, 23] width 41 height 17
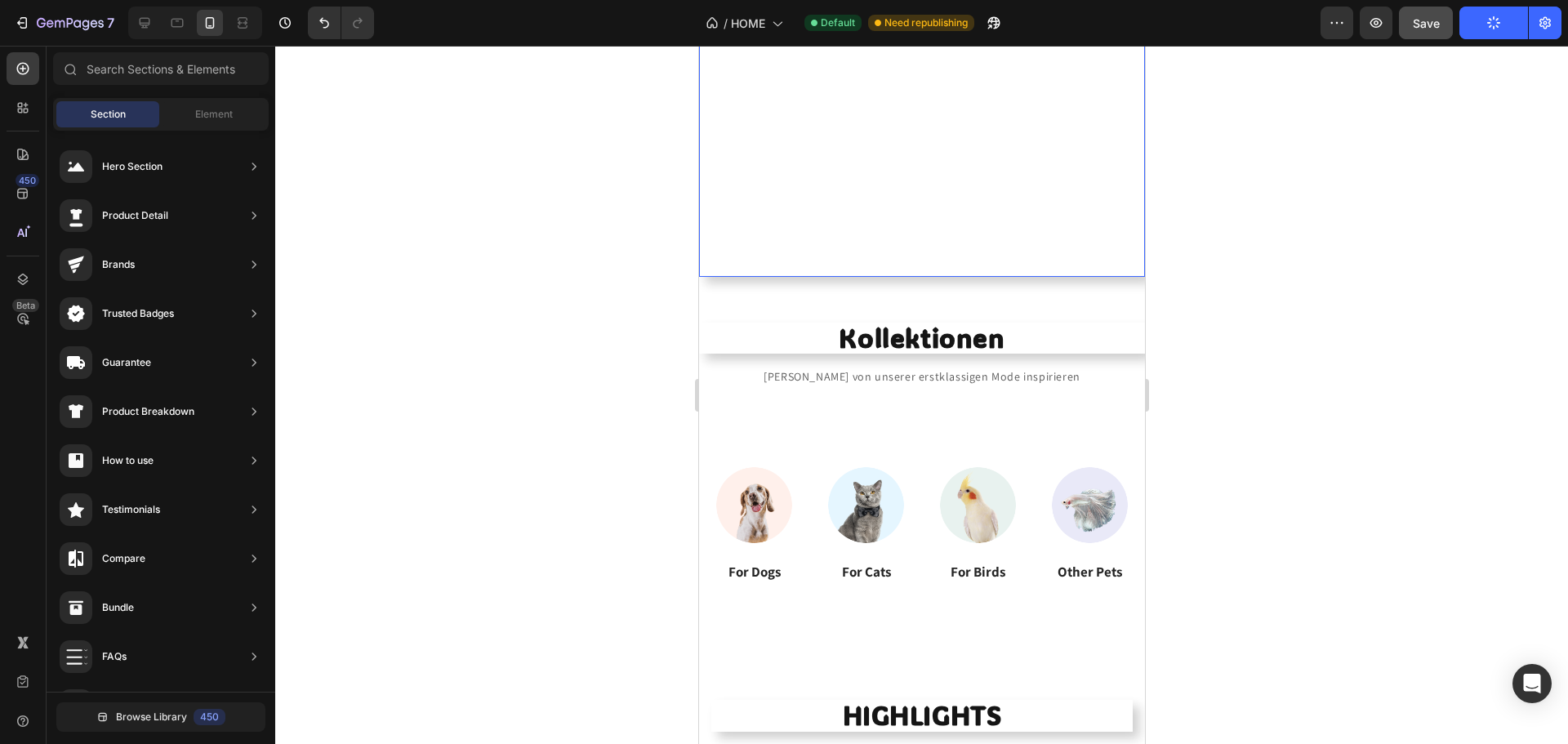
scroll to position [490, 0]
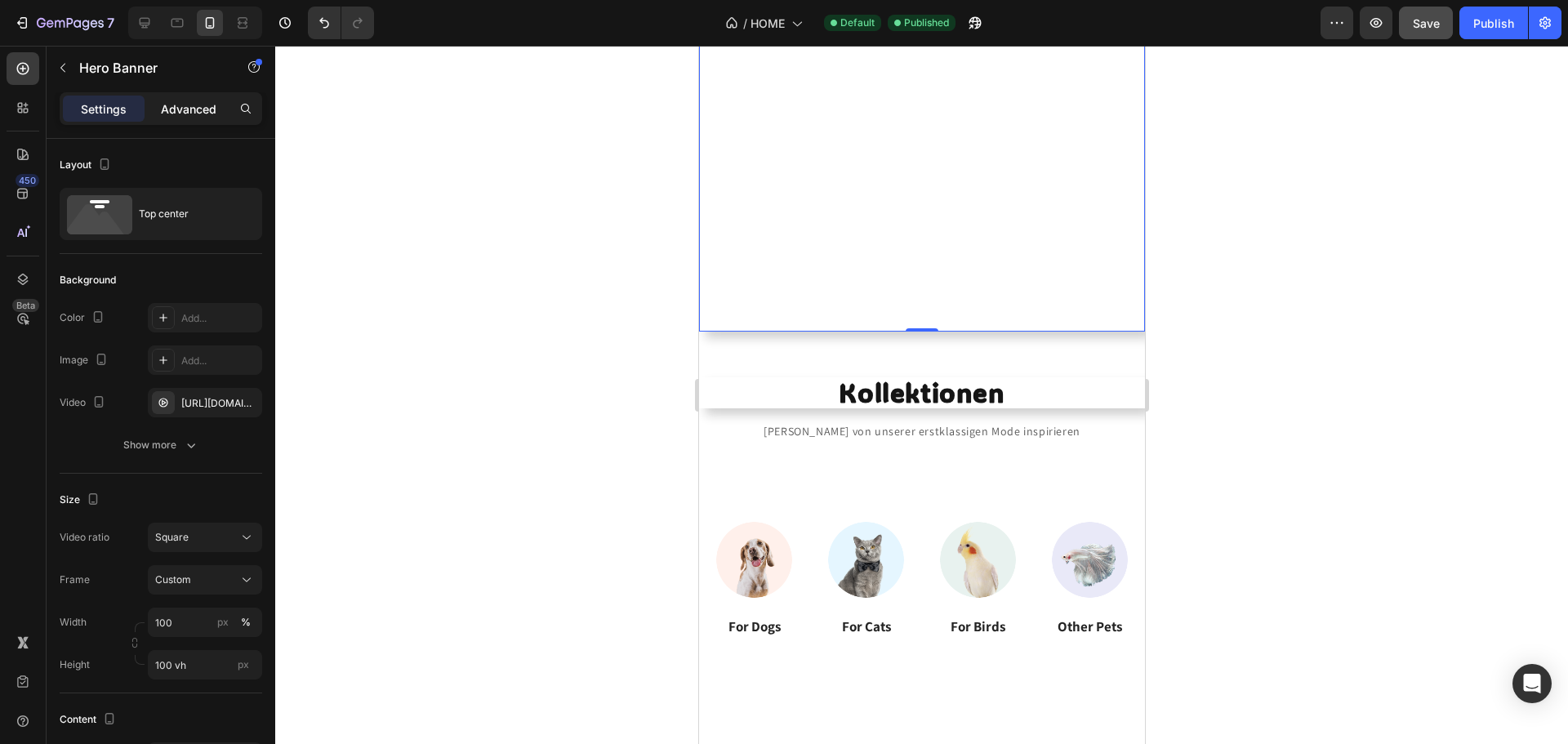
click at [215, 108] on p "Advanced" at bounding box center [188, 110] width 55 height 17
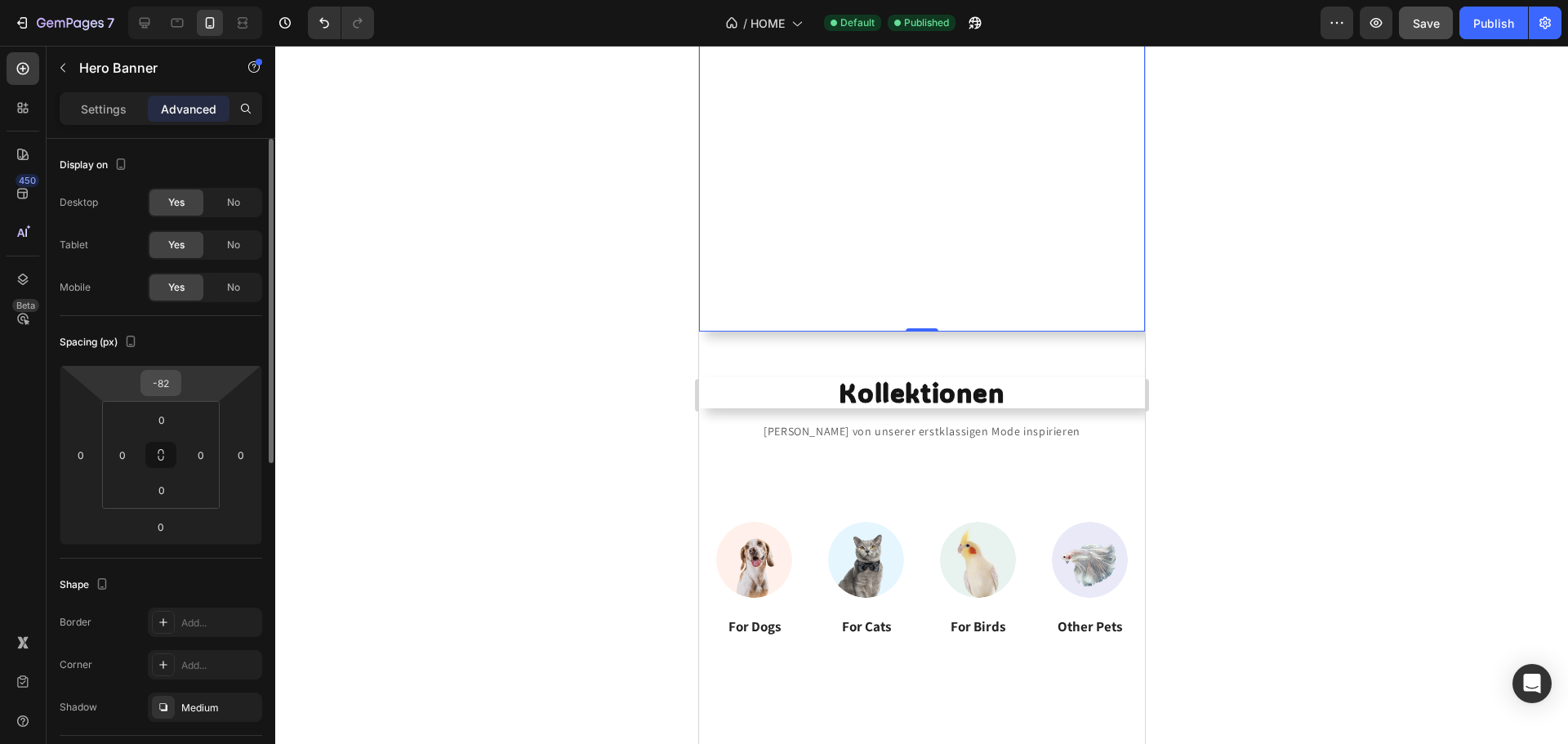
click at [195, 0] on html "7 Version history / HOME Default Published Preview Save Publish 450 Beta Sectio…" at bounding box center [784, 0] width 1568 height 0
click at [174, 386] on input "-82" at bounding box center [161, 382] width 33 height 24
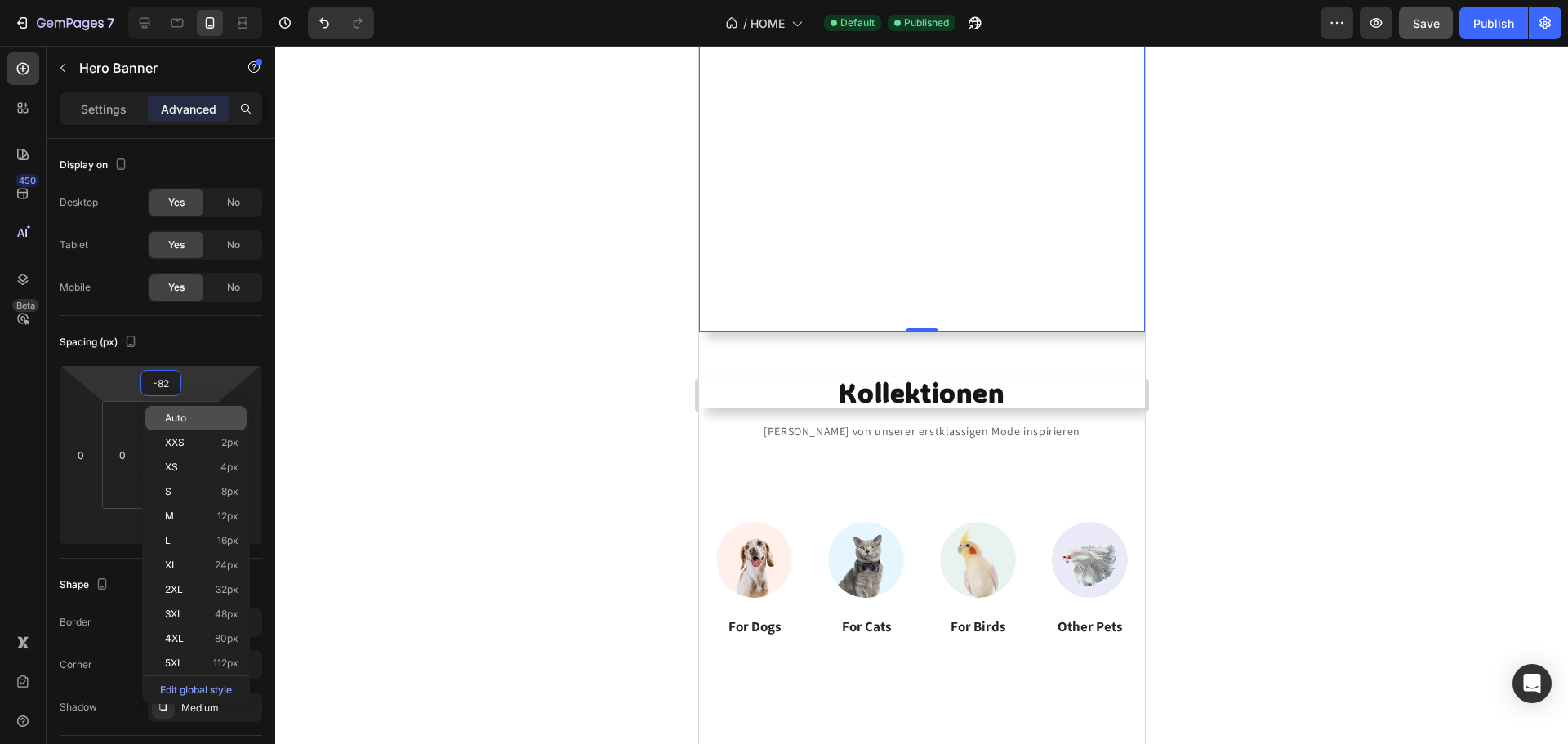
click at [194, 414] on p "Auto" at bounding box center [202, 418] width 74 height 12
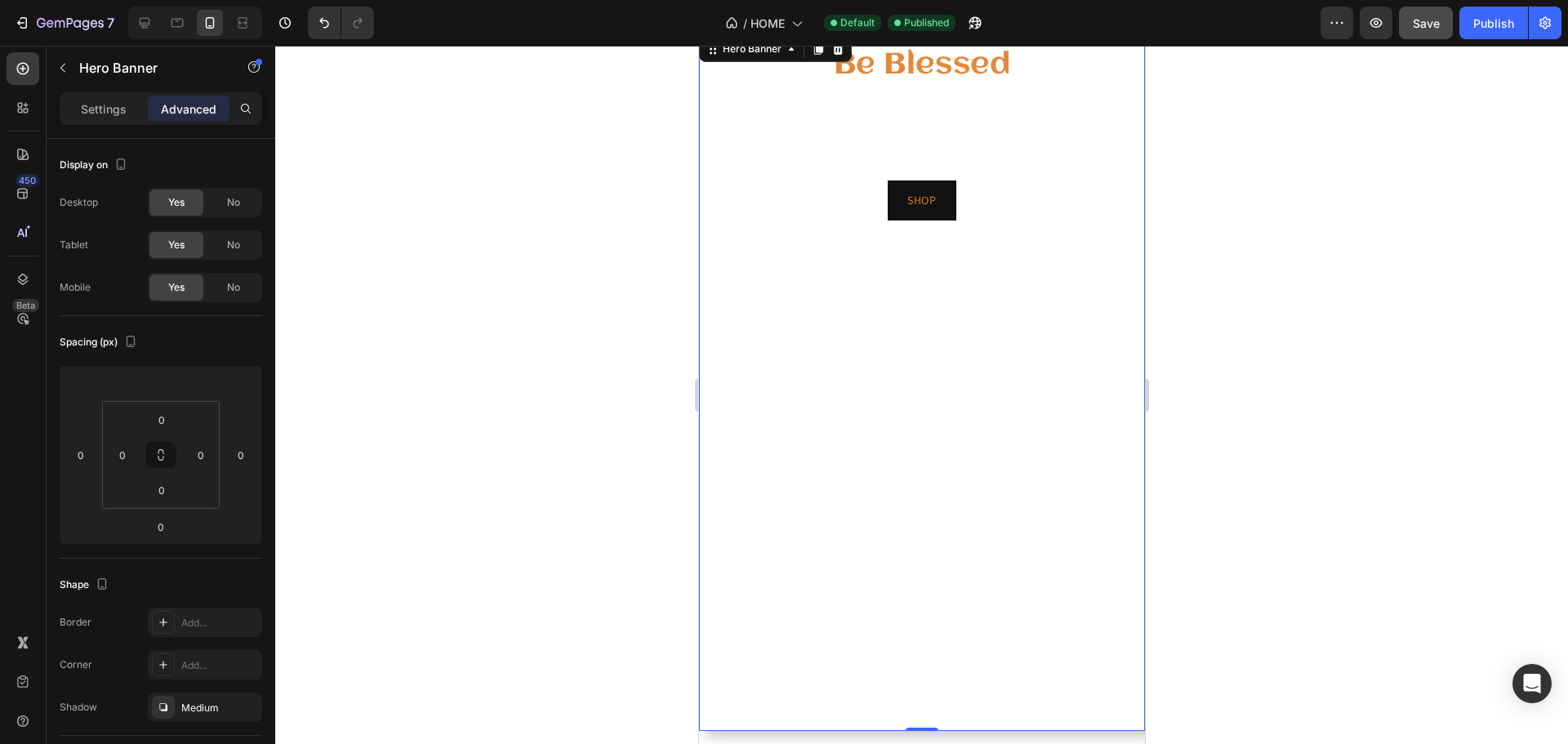
scroll to position [0, 0]
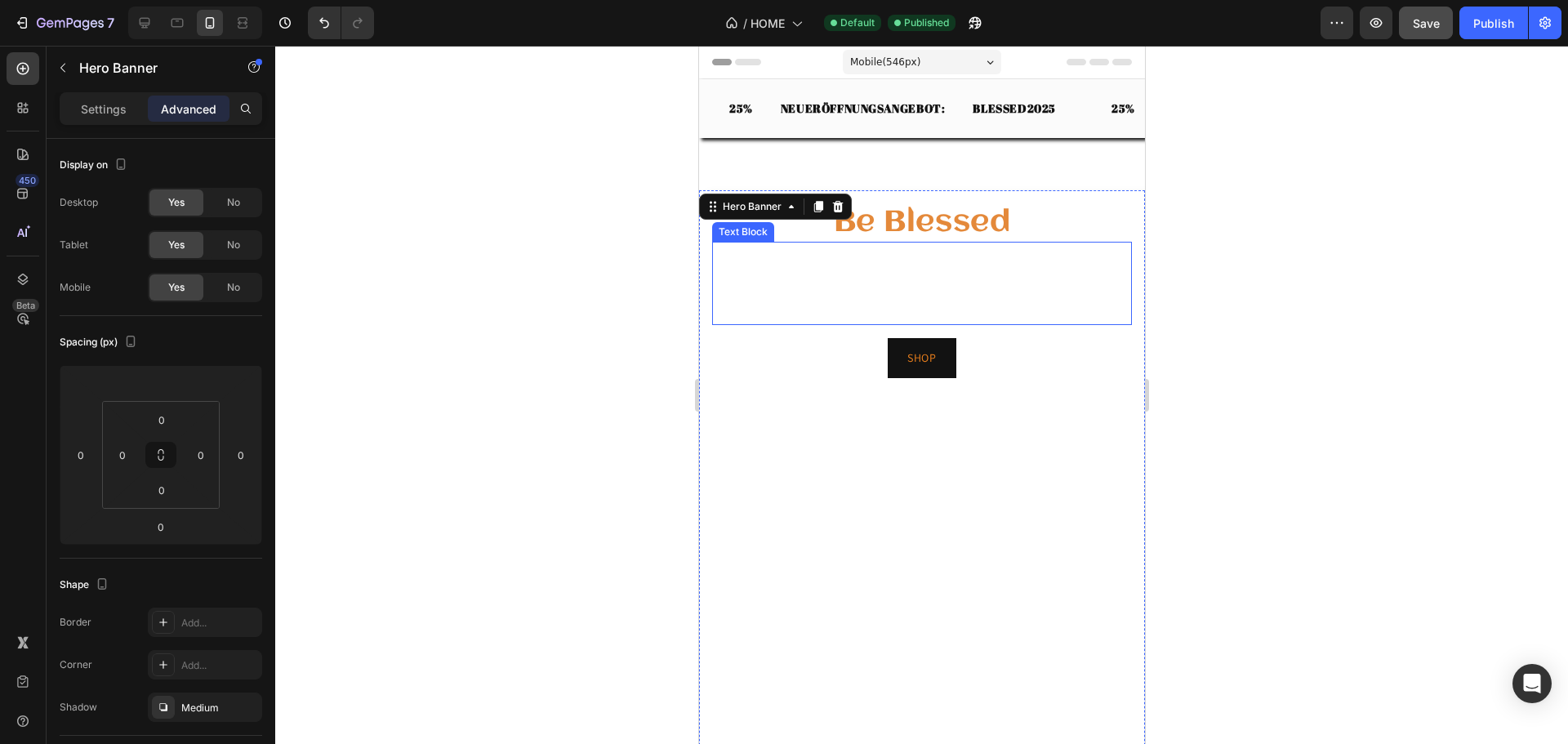
click at [915, 278] on p "Hier findest du nicht nur trendbewusste Styles, sondern ein Lebensgefühl, das d…" at bounding box center [921, 300] width 417 height 49
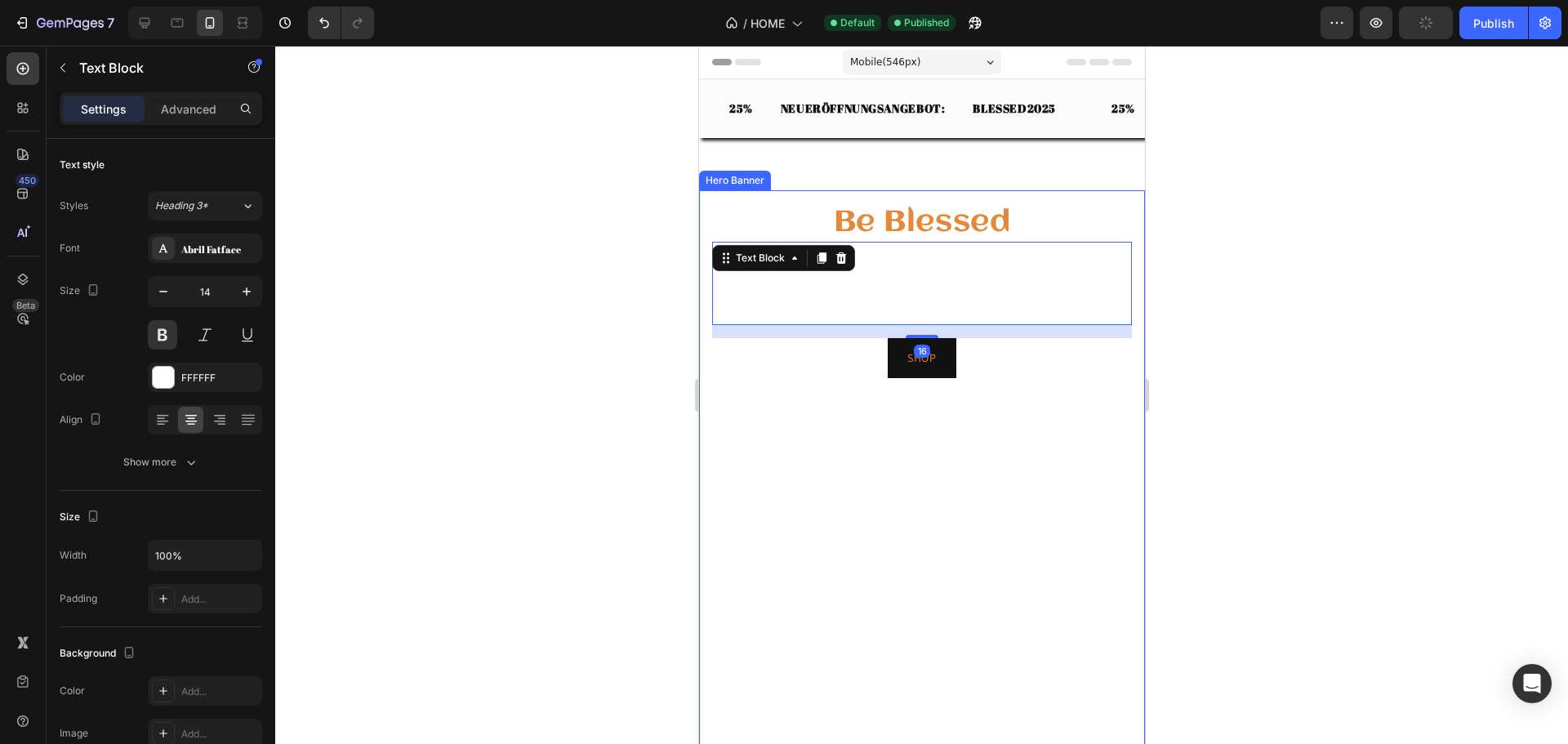
click at [866, 530] on video "Background Image" at bounding box center [921, 539] width 446 height 698
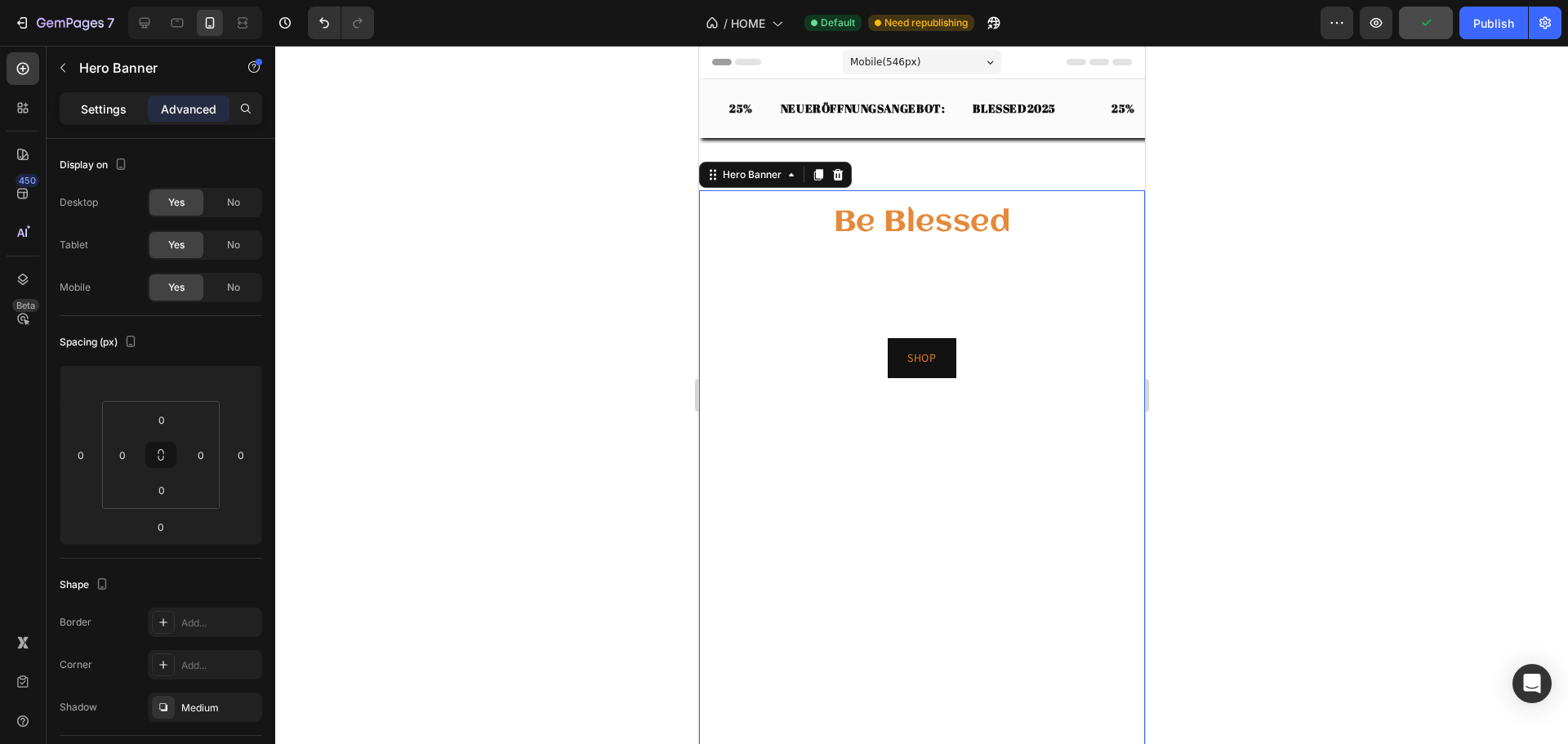
click at [116, 116] on p "Settings" at bounding box center [103, 110] width 46 height 17
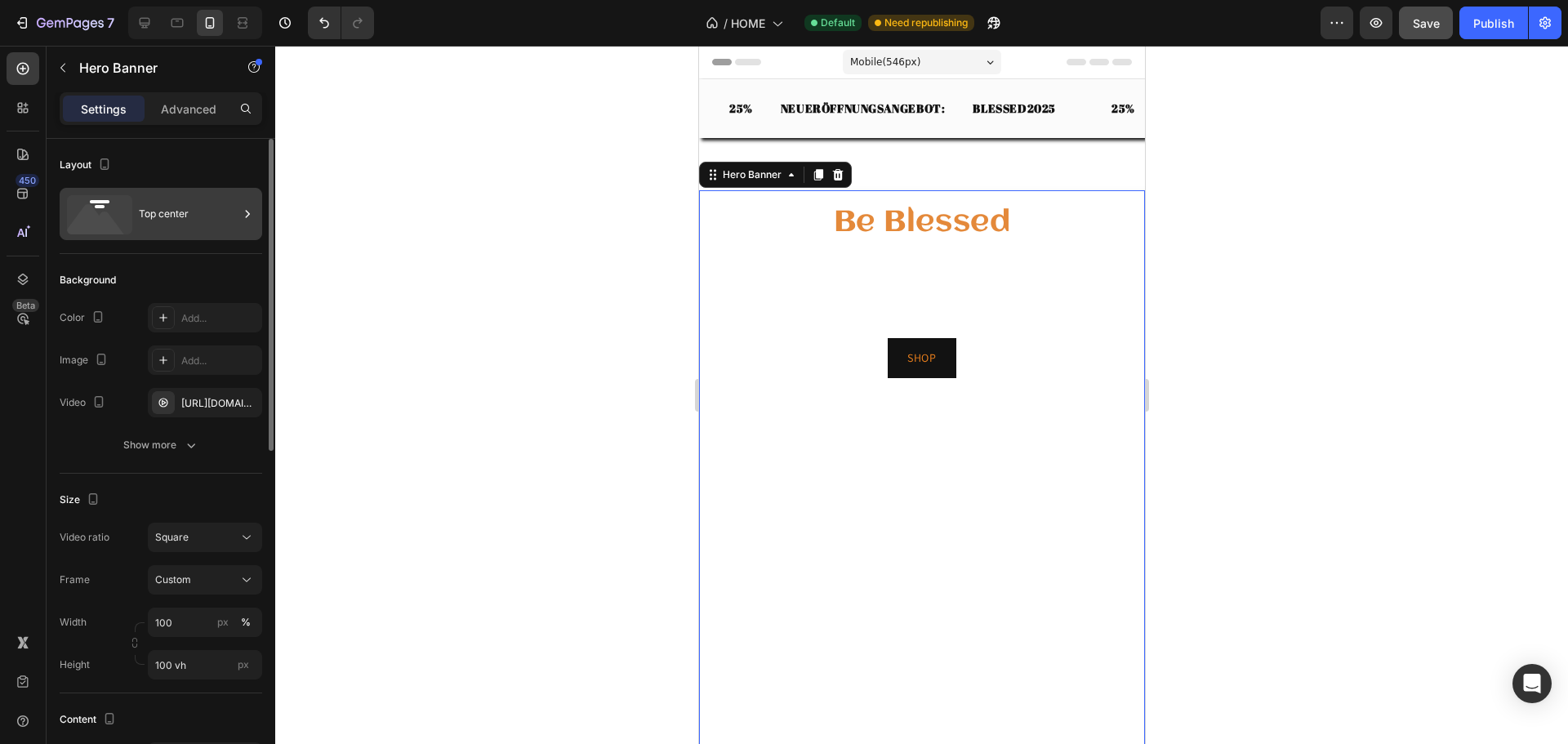
click at [167, 214] on div "Top center" at bounding box center [188, 213] width 100 height 38
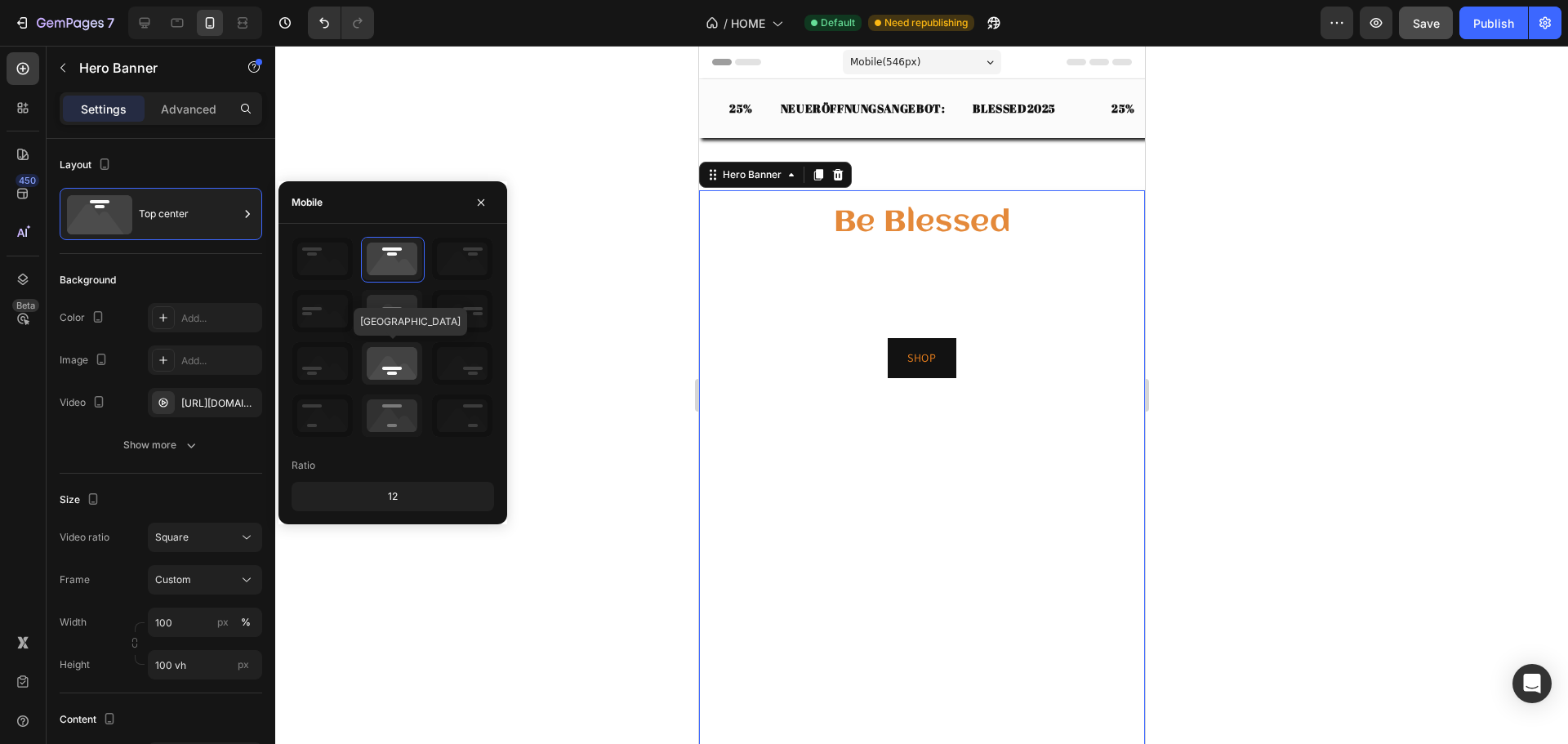
click at [386, 355] on icon at bounding box center [392, 364] width 60 height 43
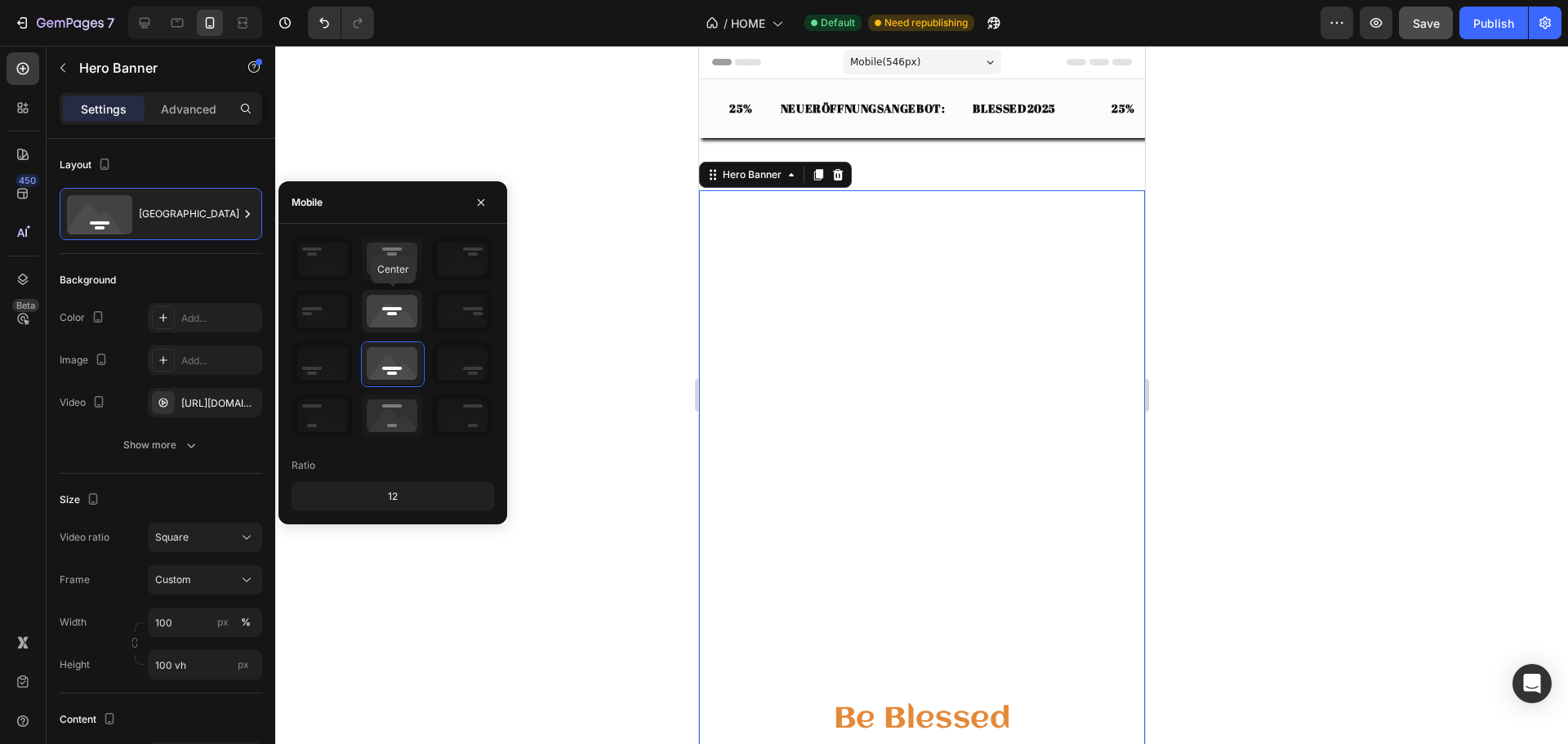
click at [399, 306] on icon at bounding box center [392, 311] width 60 height 43
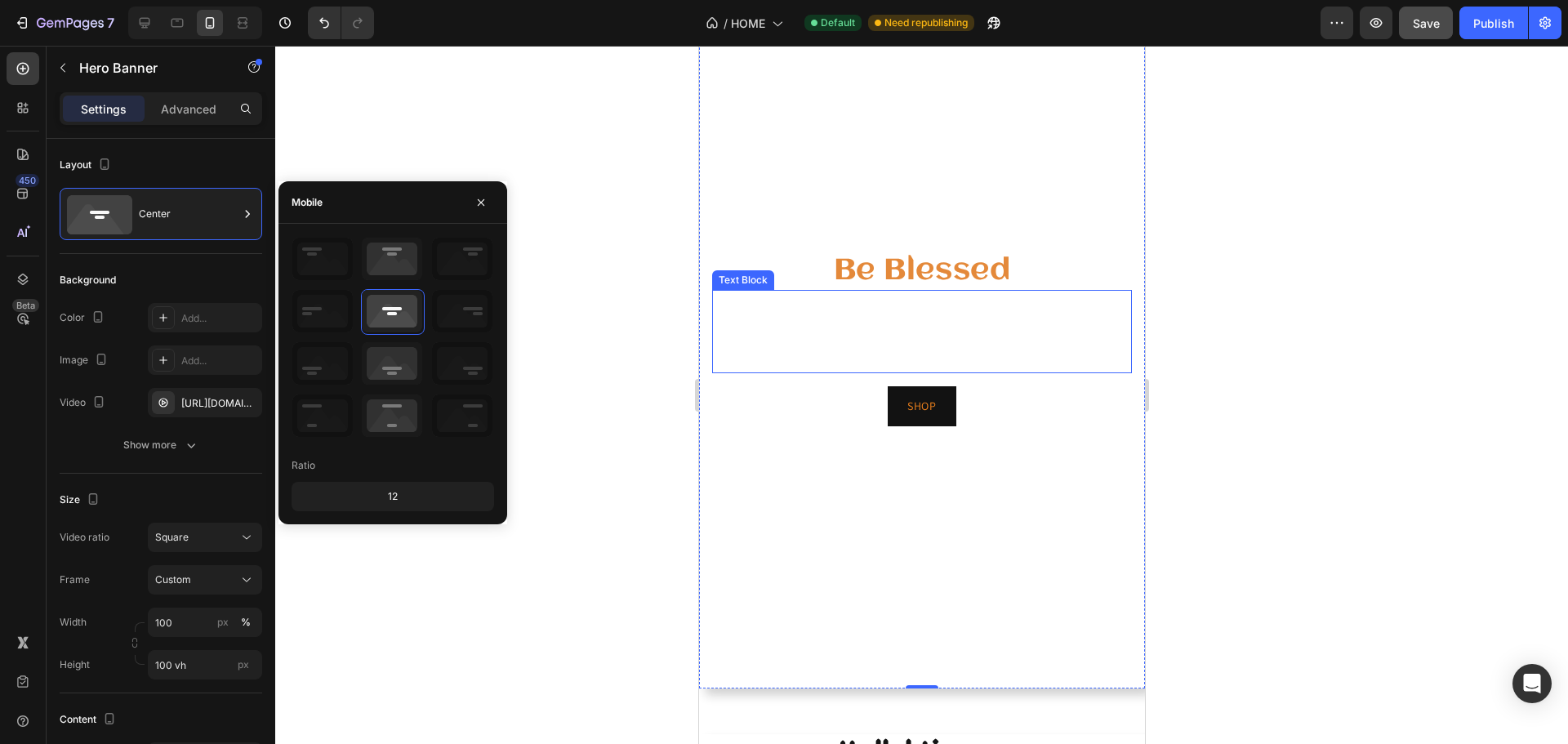
scroll to position [245, 0]
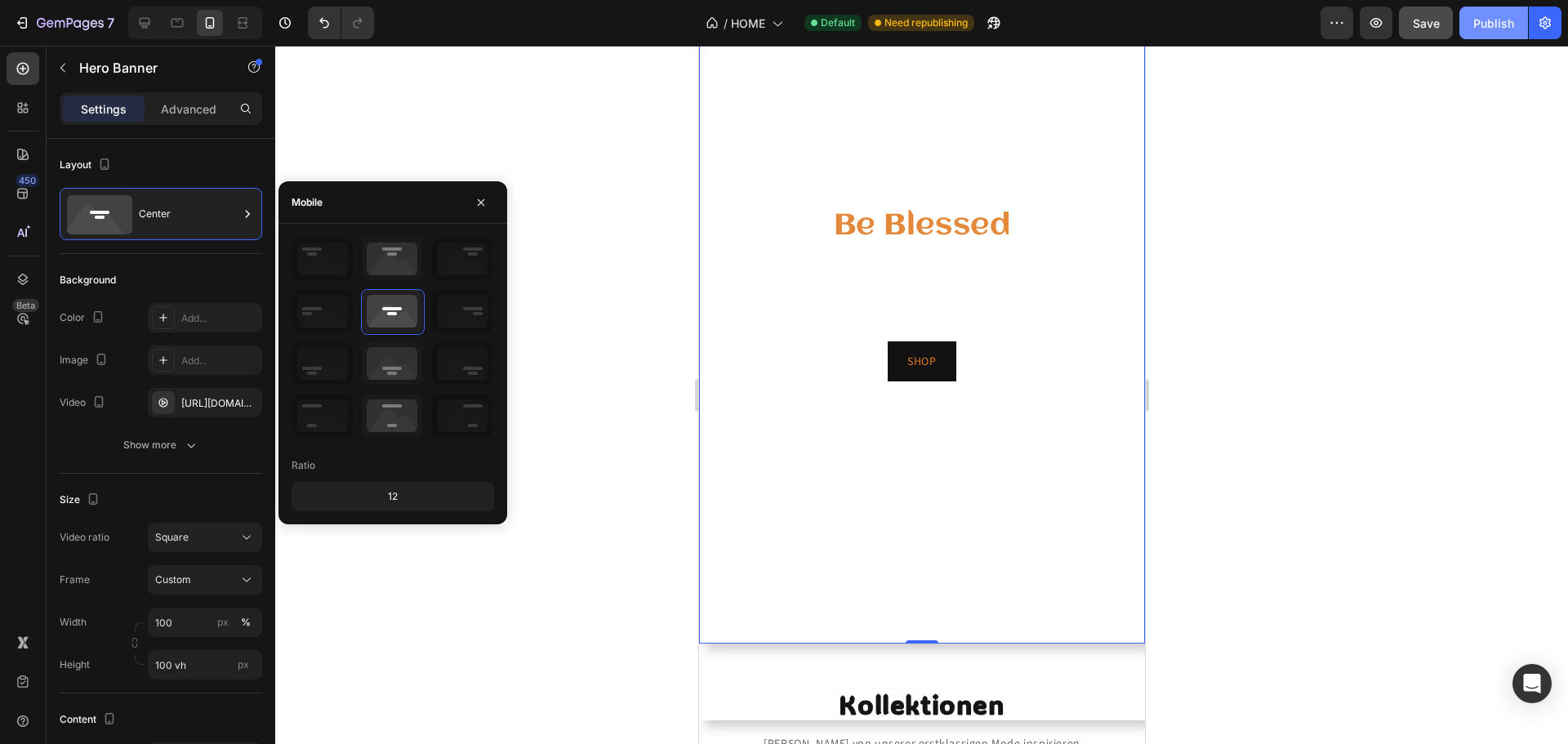
click at [1493, 34] on button "Publish" at bounding box center [1493, 23] width 69 height 33
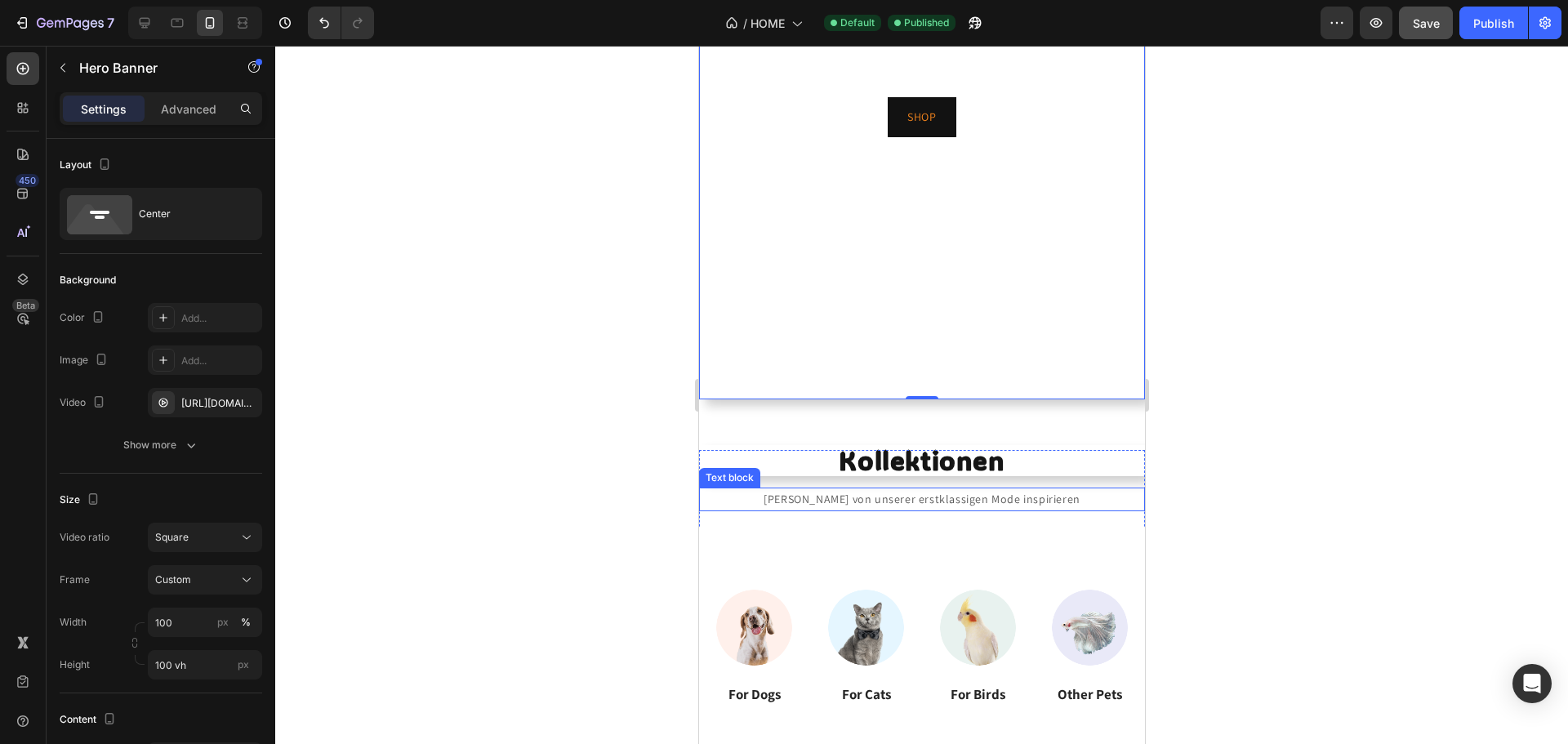
scroll to position [490, 0]
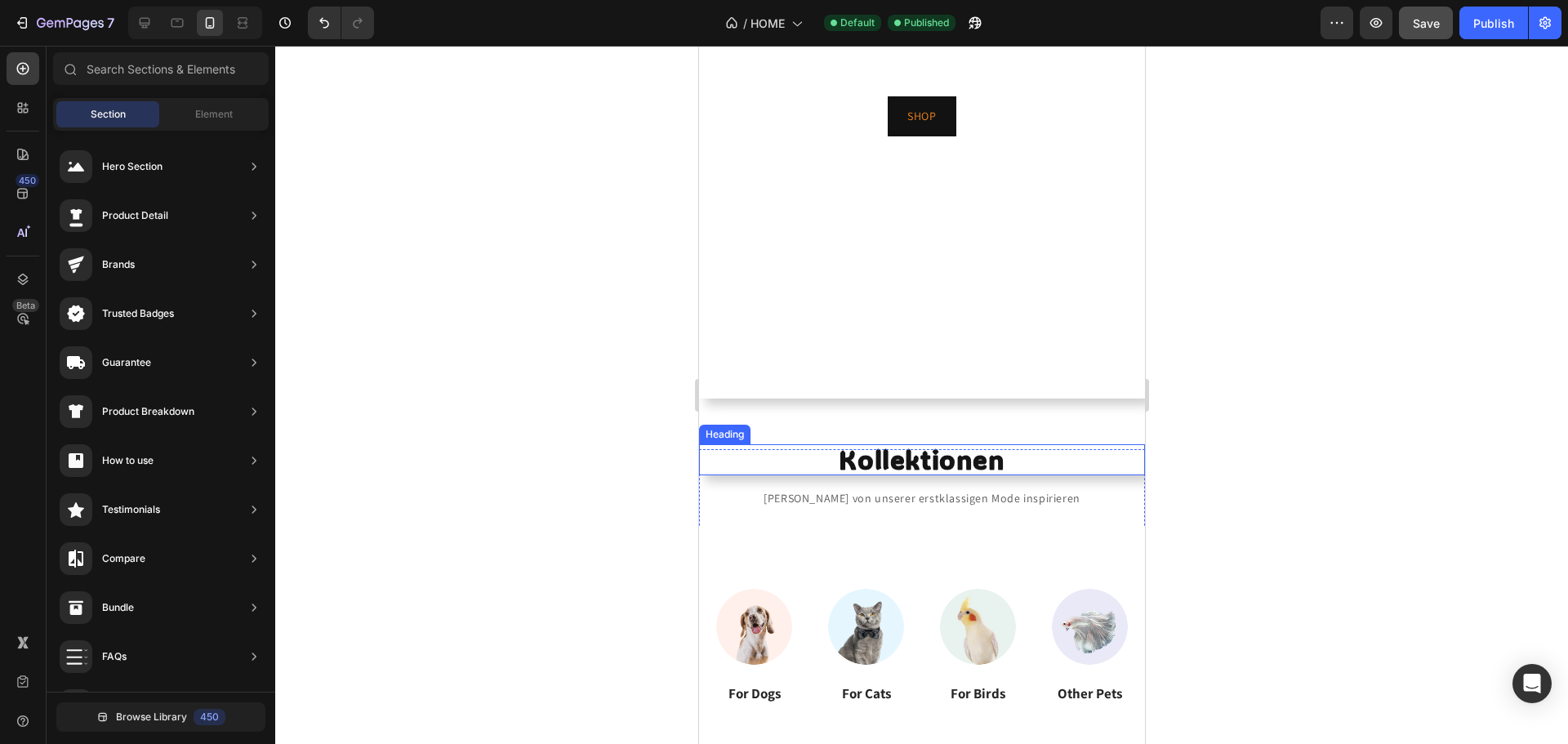
click at [761, 458] on h2 "Kollektionen" at bounding box center [921, 460] width 446 height 31
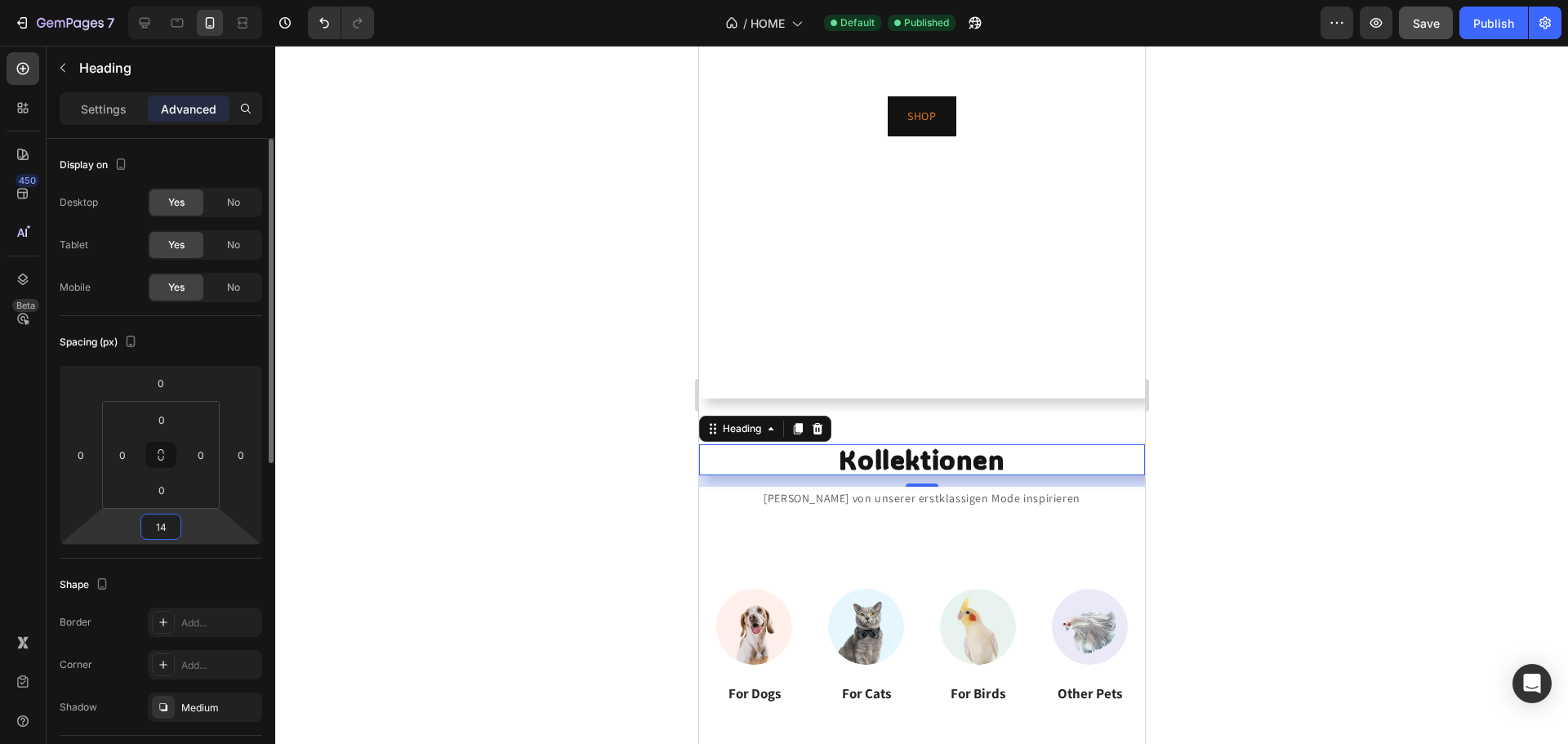
click at [174, 527] on input "14" at bounding box center [161, 527] width 33 height 24
type input "14"
click at [884, 283] on video "Background Image" at bounding box center [921, 49] width 446 height 698
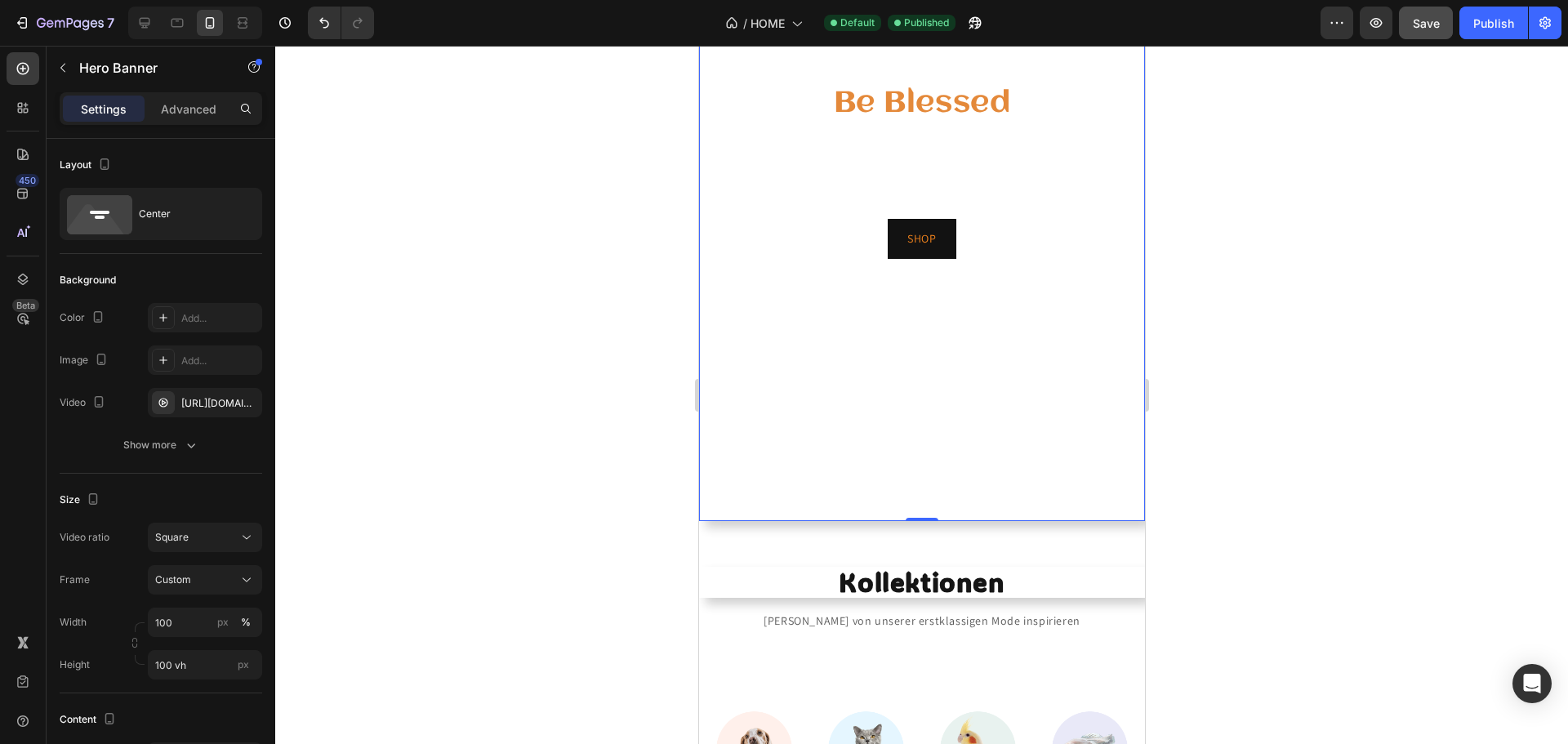
scroll to position [327, 0]
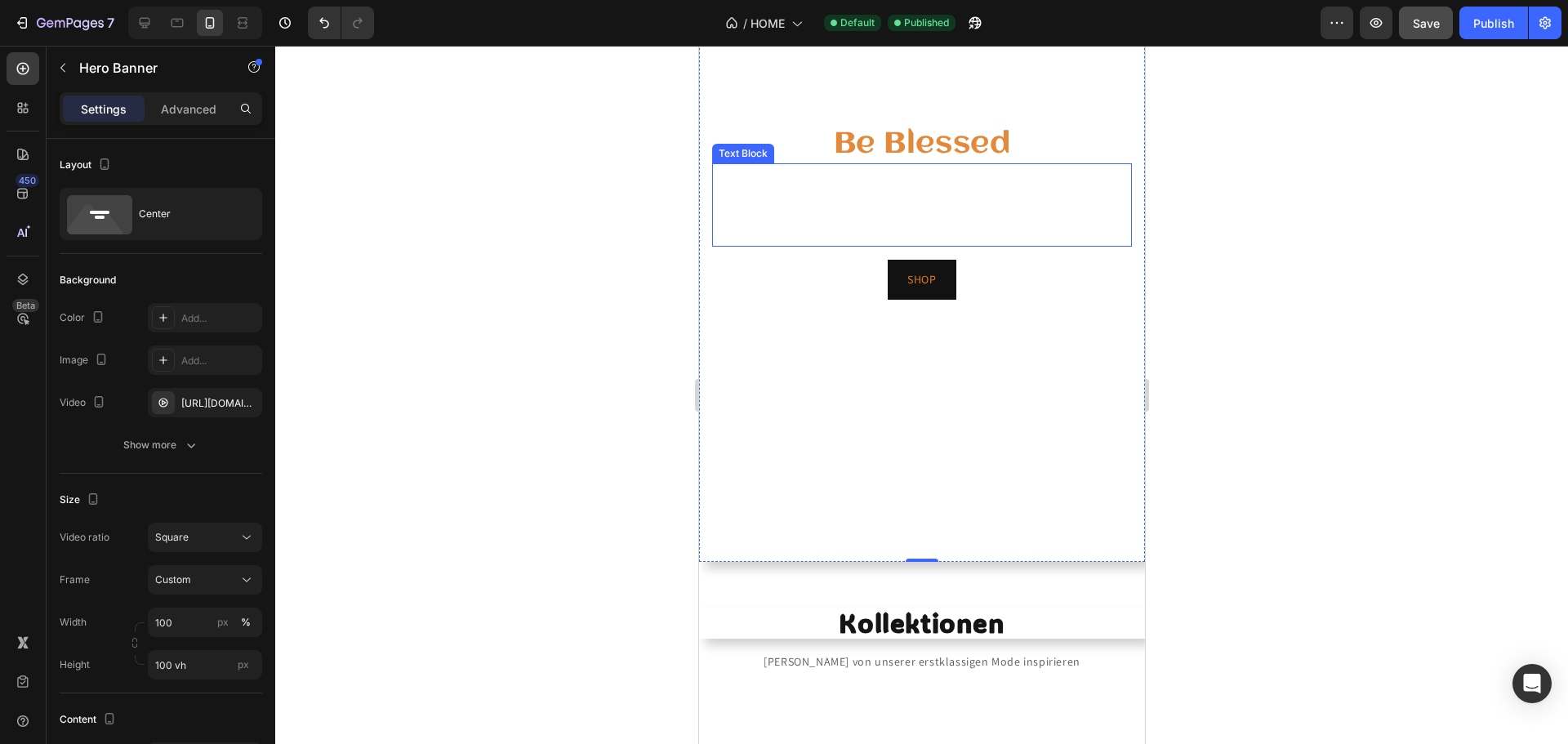
click at [945, 200] on p "Hier findest du nicht nur trendbewusste Styles, sondern ein Lebensgefühl, das d…" at bounding box center [921, 221] width 417 height 49
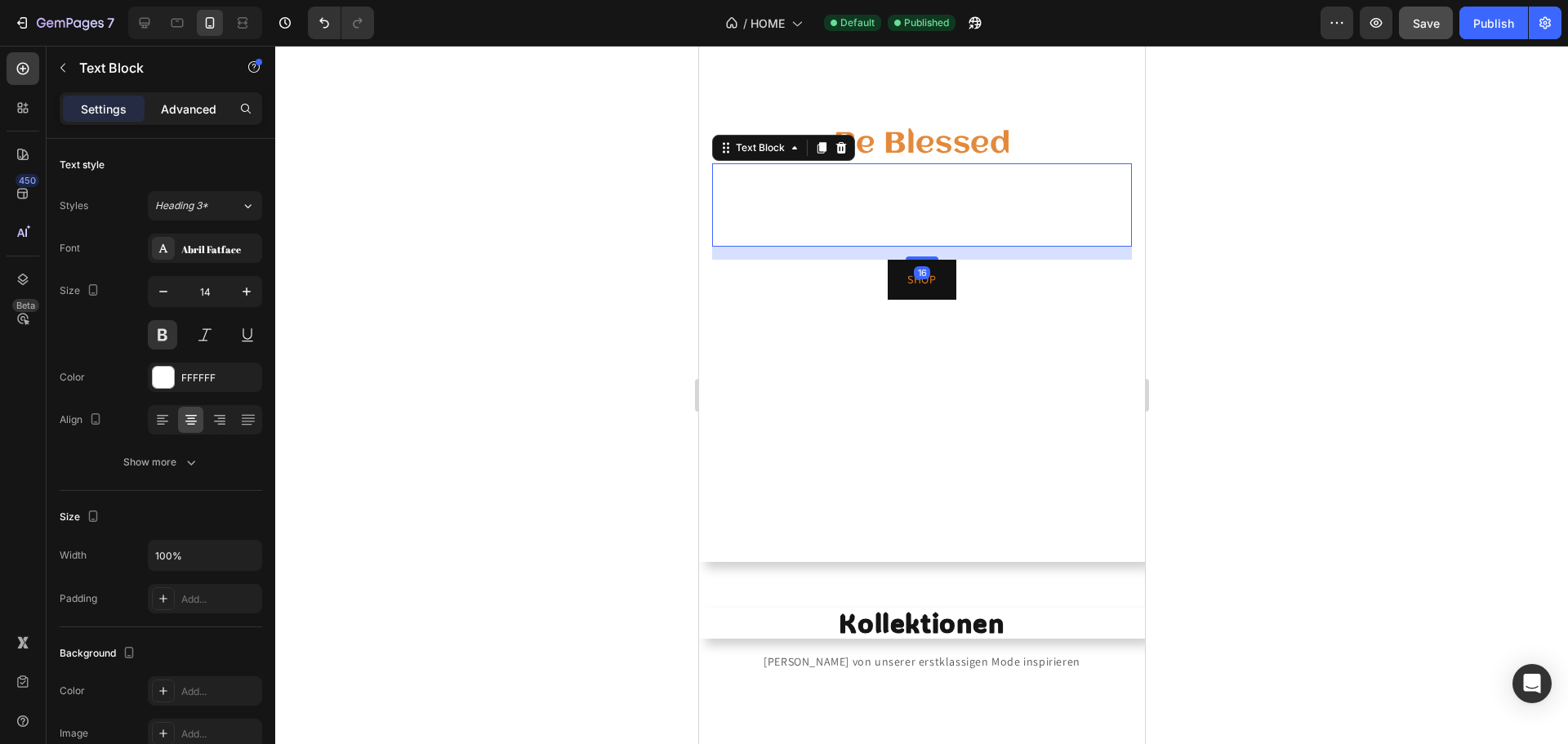
click at [198, 107] on p "Advanced" at bounding box center [188, 110] width 55 height 17
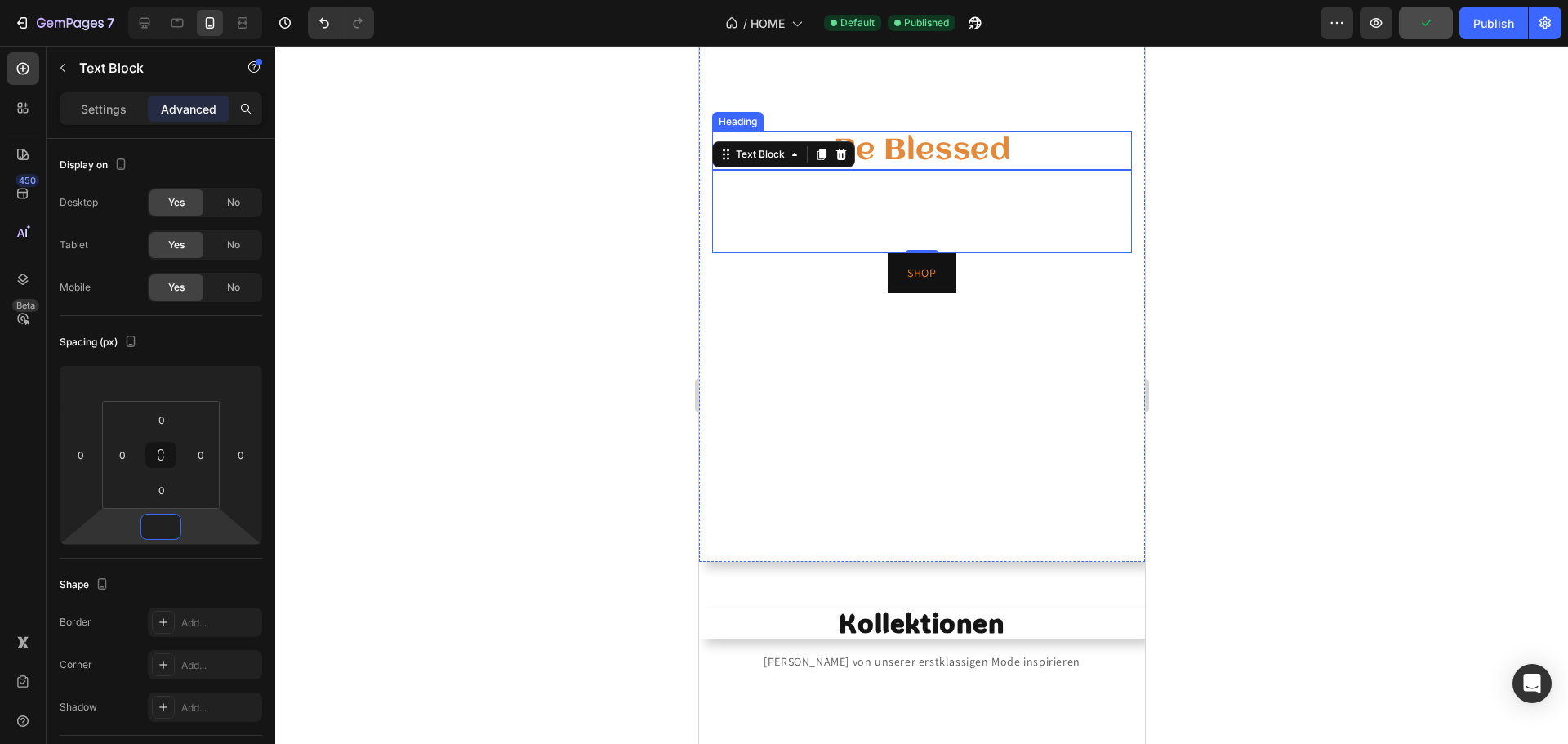
drag, startPoint x: 935, startPoint y: 147, endPoint x: 1004, endPoint y: 157, distance: 69.7
click at [935, 147] on h2 "Be Blessed" at bounding box center [921, 151] width 420 height 39
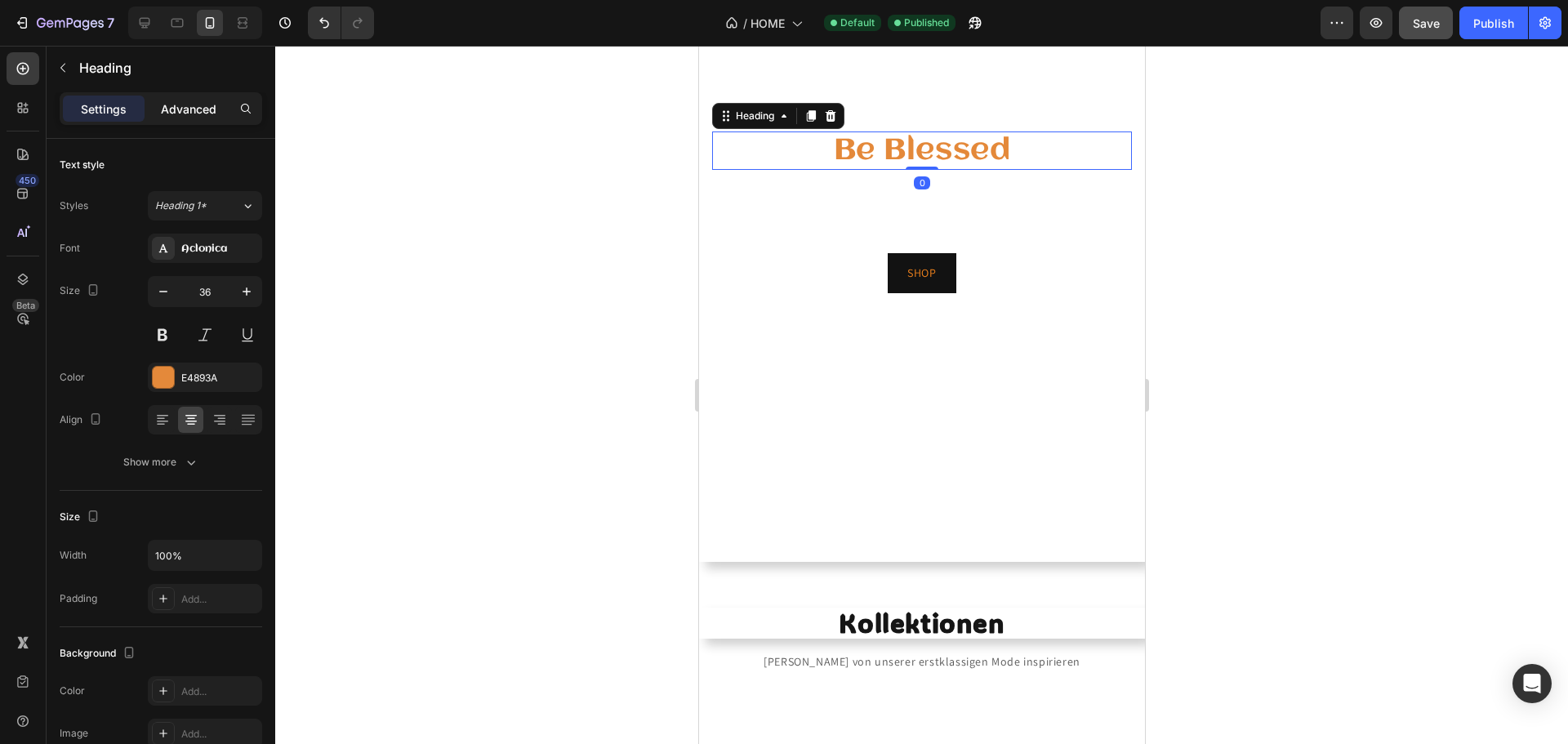
click at [193, 106] on p "Advanced" at bounding box center [188, 110] width 55 height 17
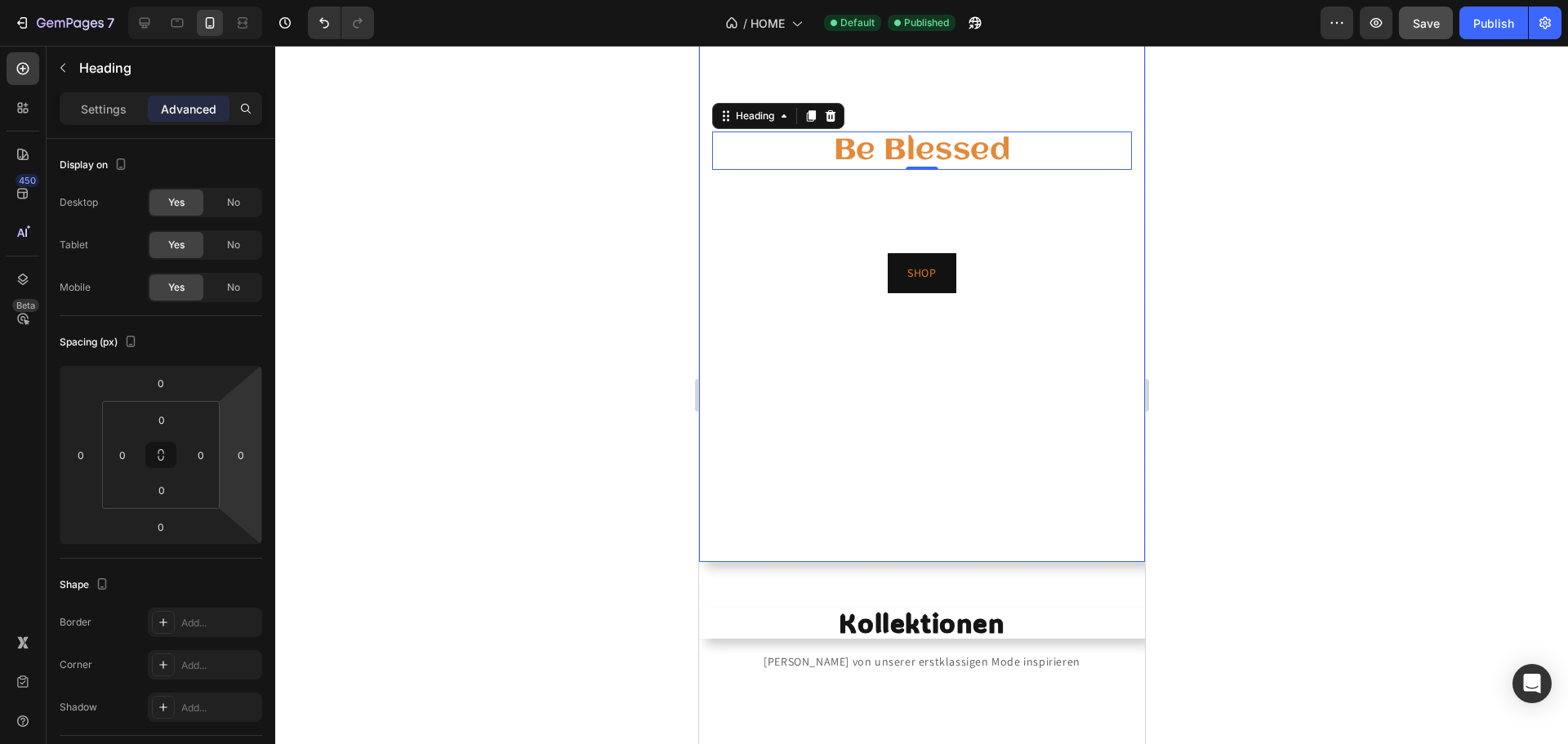
click at [881, 342] on video "Background Image" at bounding box center [921, 212] width 446 height 698
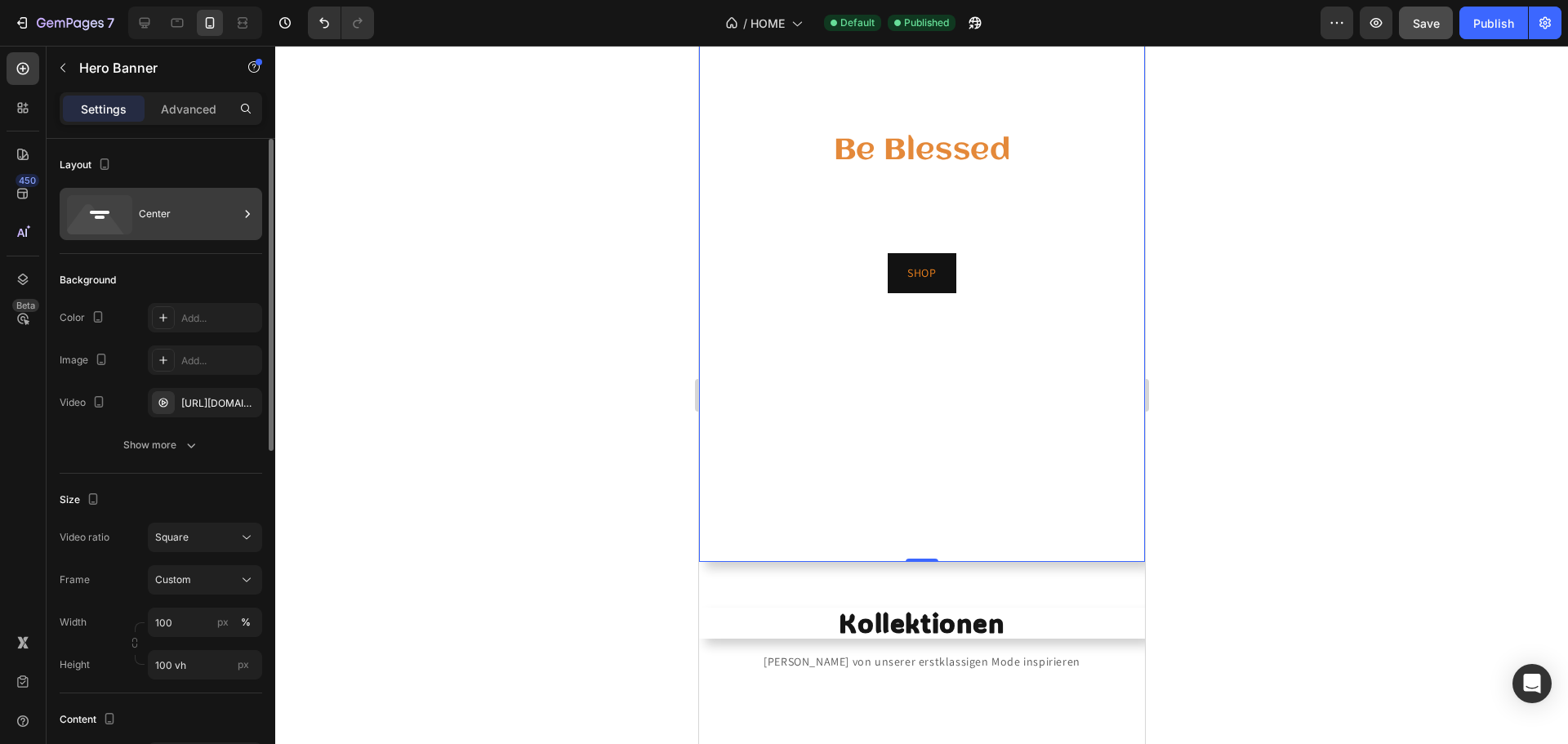
click at [158, 204] on div "Center" at bounding box center [188, 213] width 100 height 38
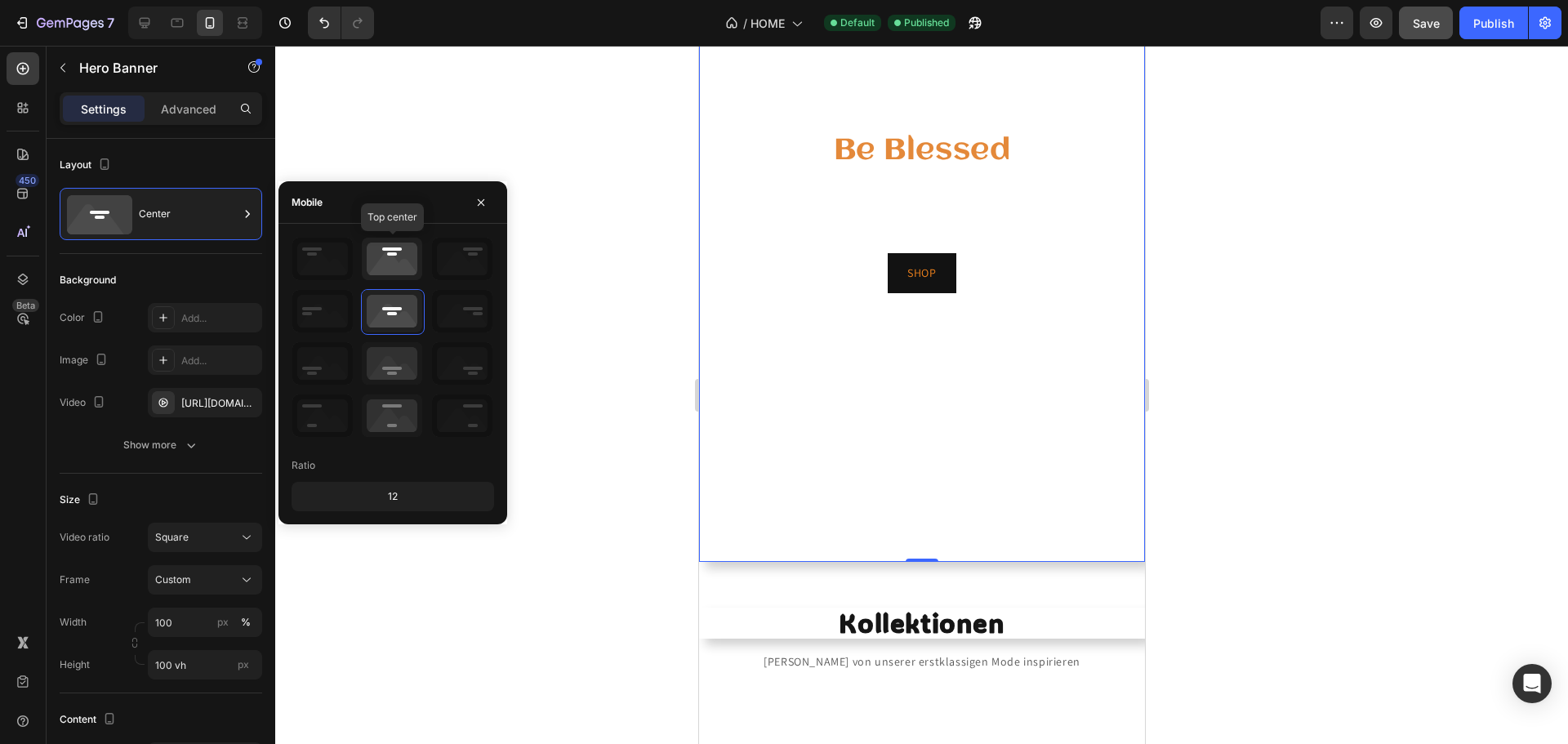
click at [393, 251] on icon at bounding box center [392, 259] width 60 height 43
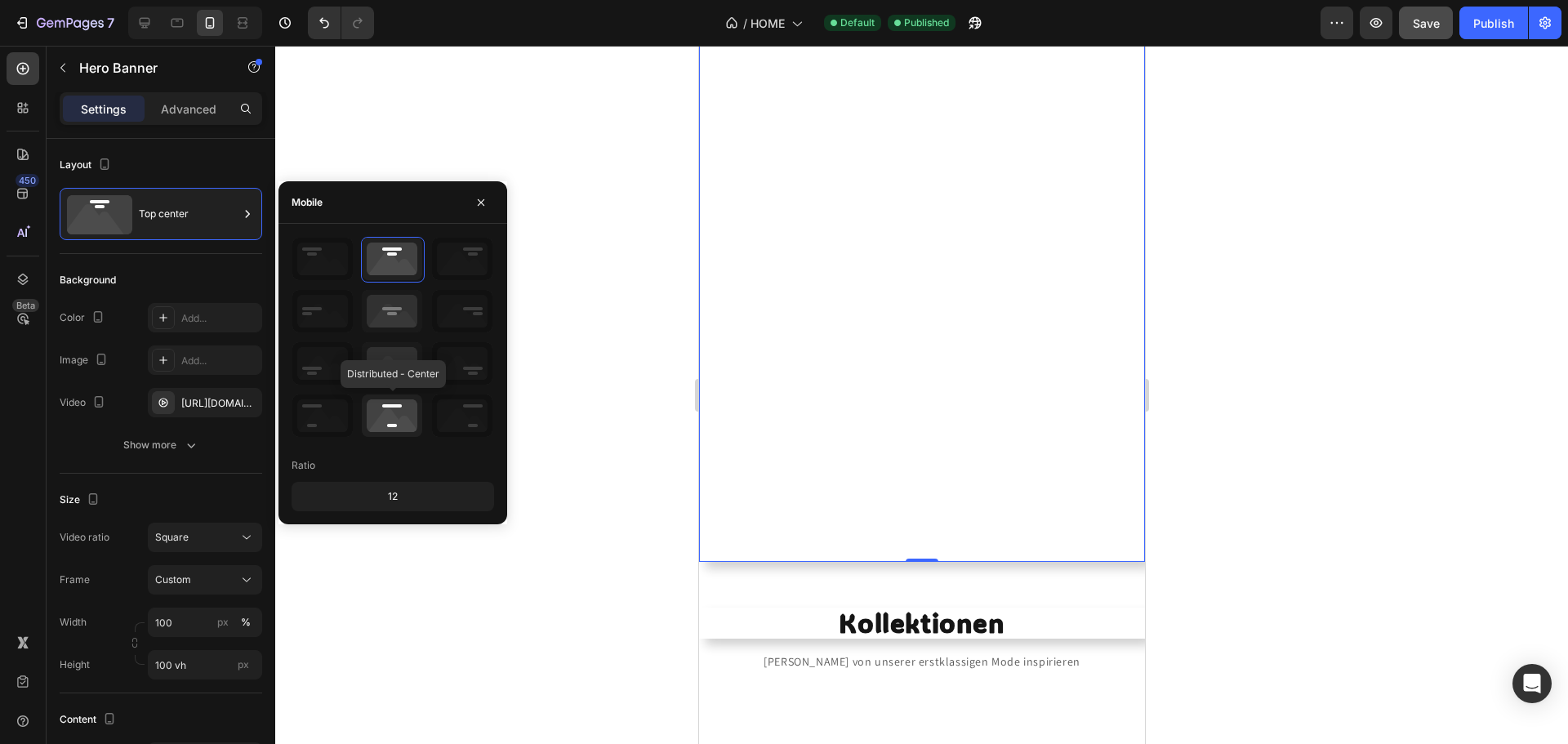
click at [393, 417] on icon at bounding box center [392, 416] width 60 height 43
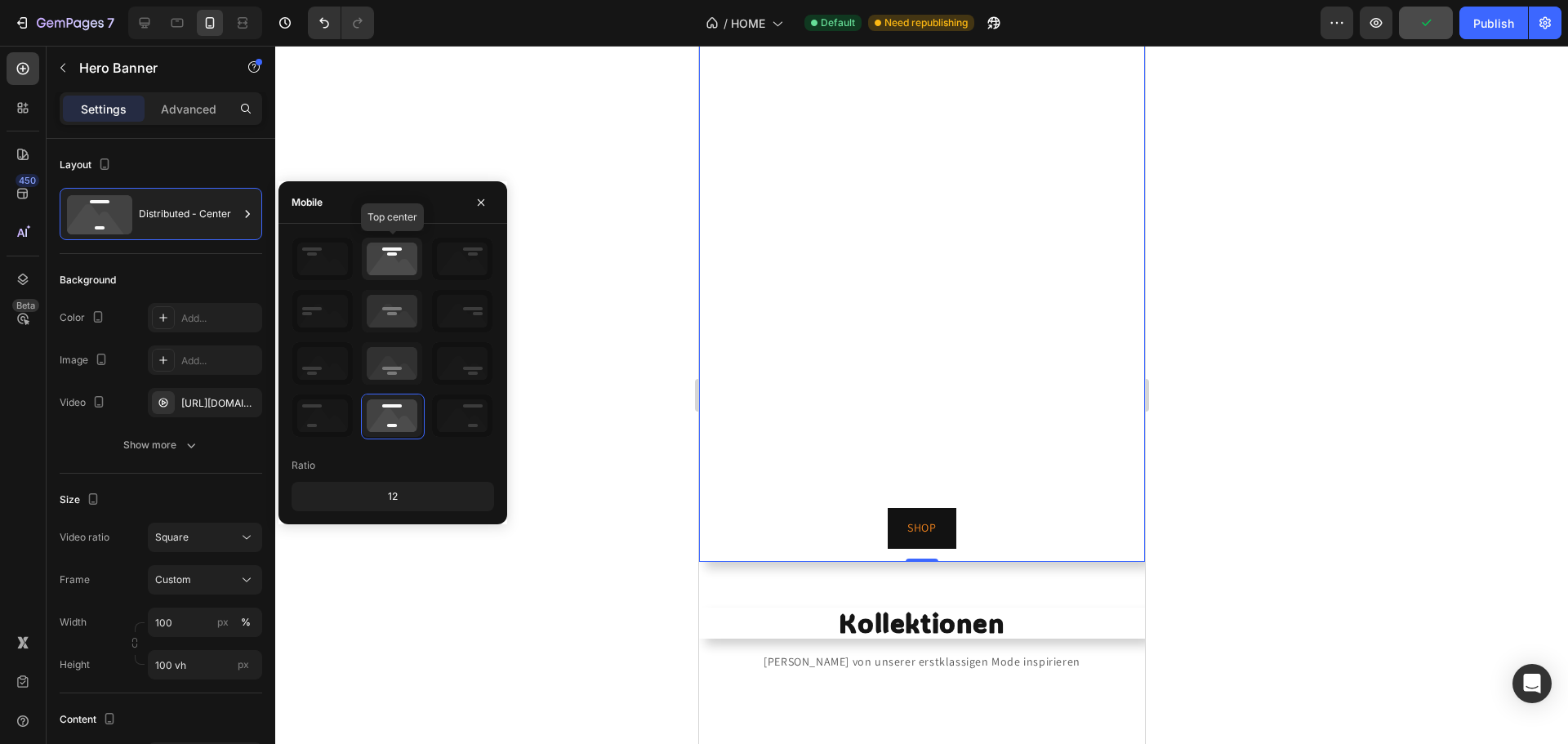
click at [396, 265] on icon at bounding box center [392, 259] width 60 height 43
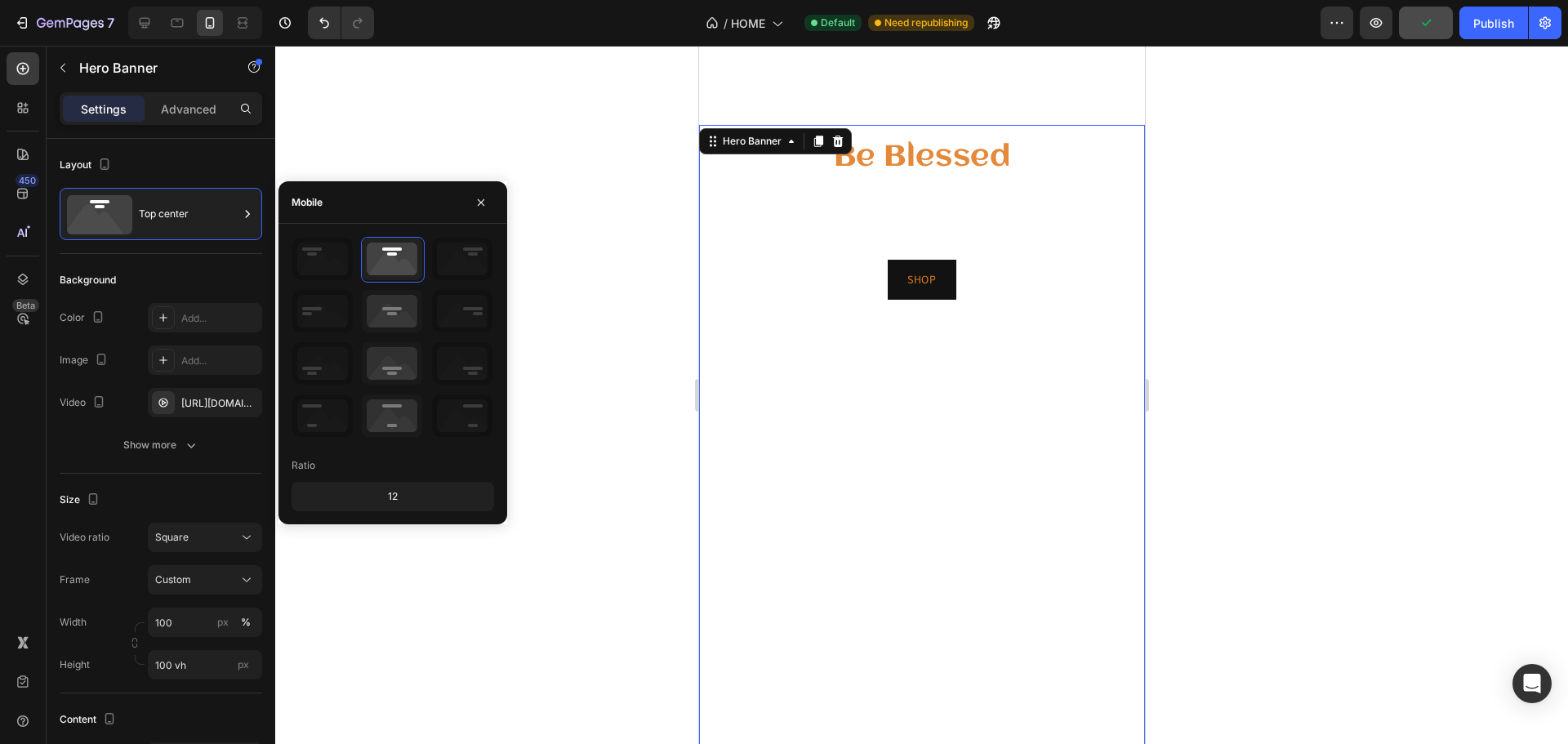
scroll to position [0, 0]
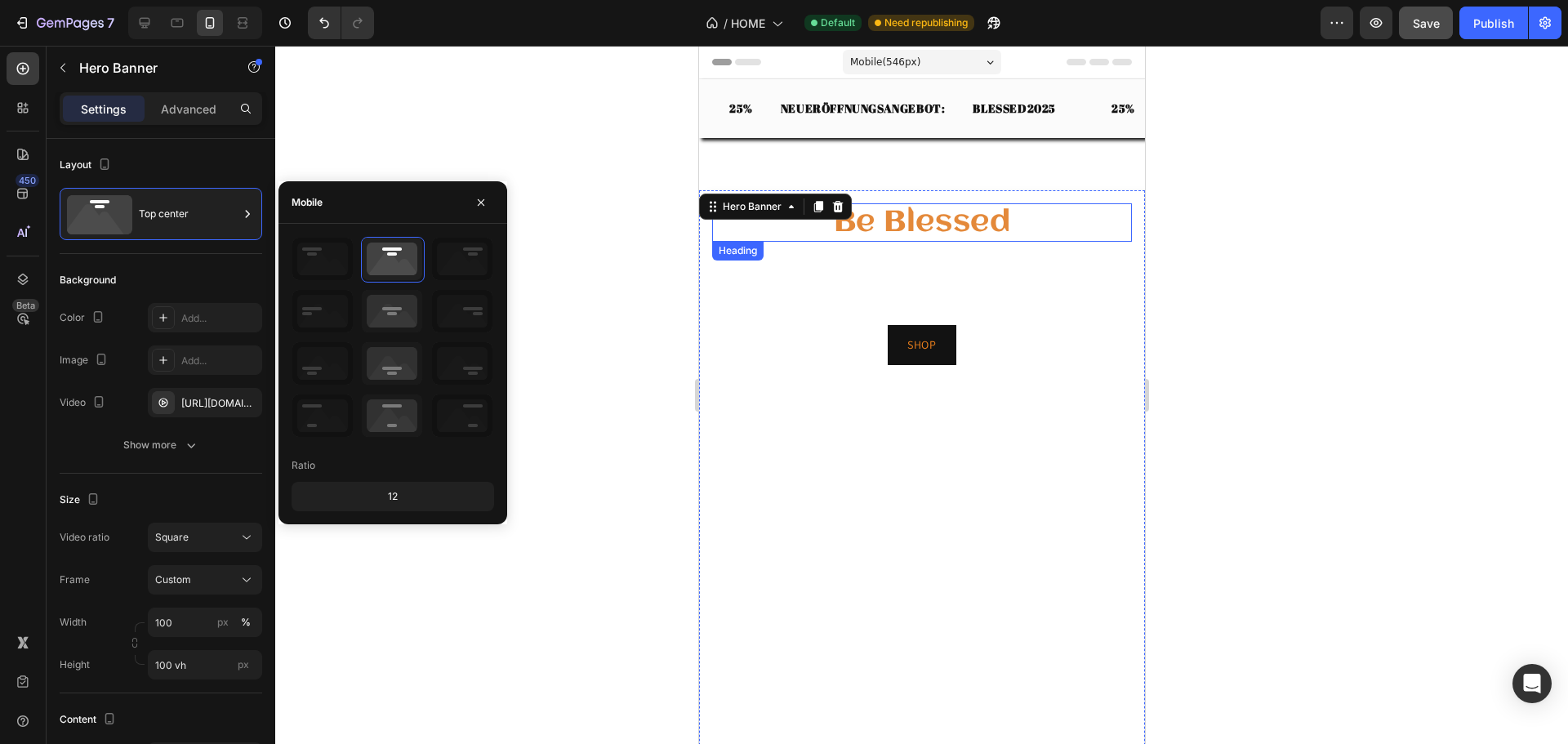
click at [939, 216] on h2 "Be Blessed" at bounding box center [921, 223] width 420 height 39
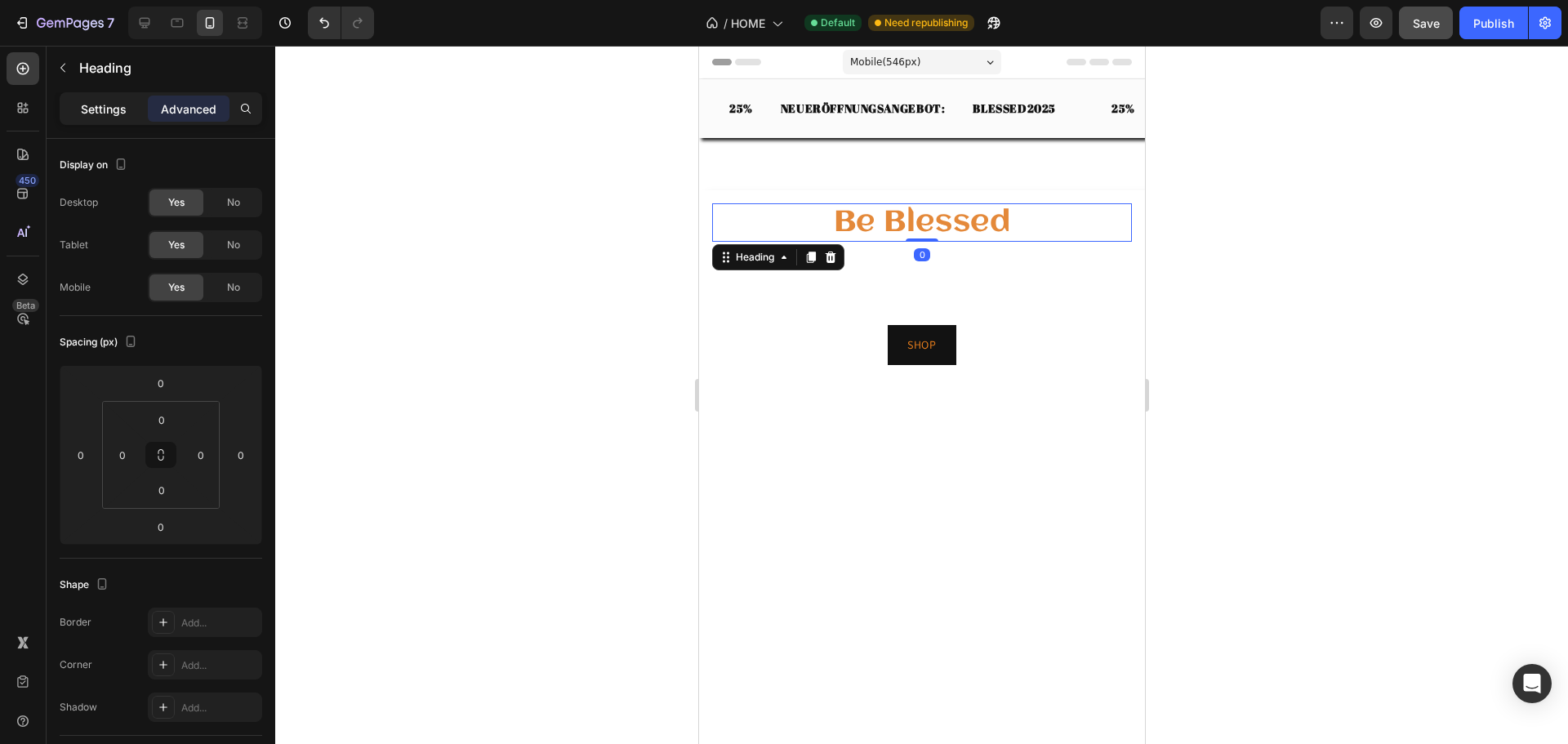
click at [89, 107] on p "Settings" at bounding box center [103, 110] width 46 height 17
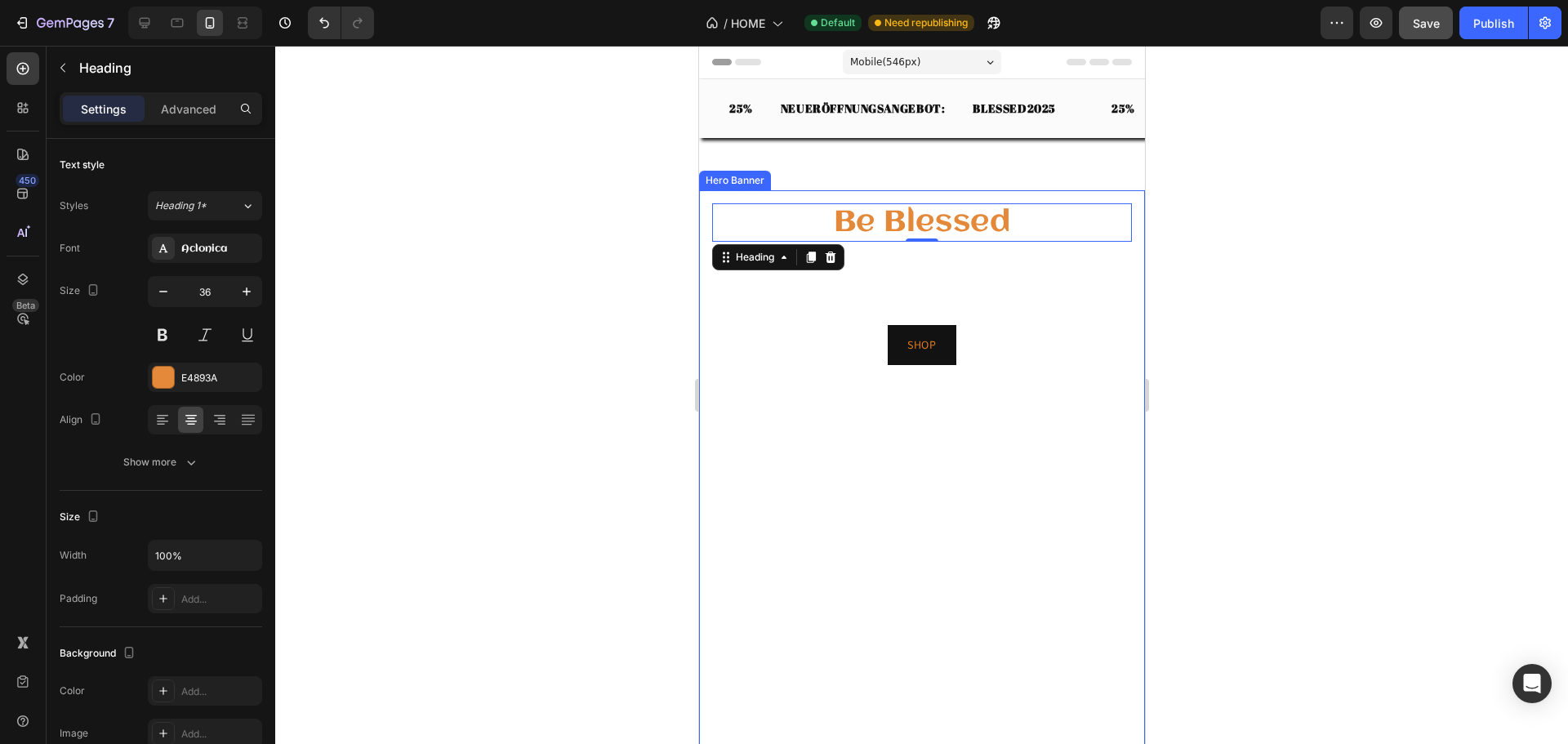
click at [941, 504] on video "Background Image" at bounding box center [921, 539] width 446 height 698
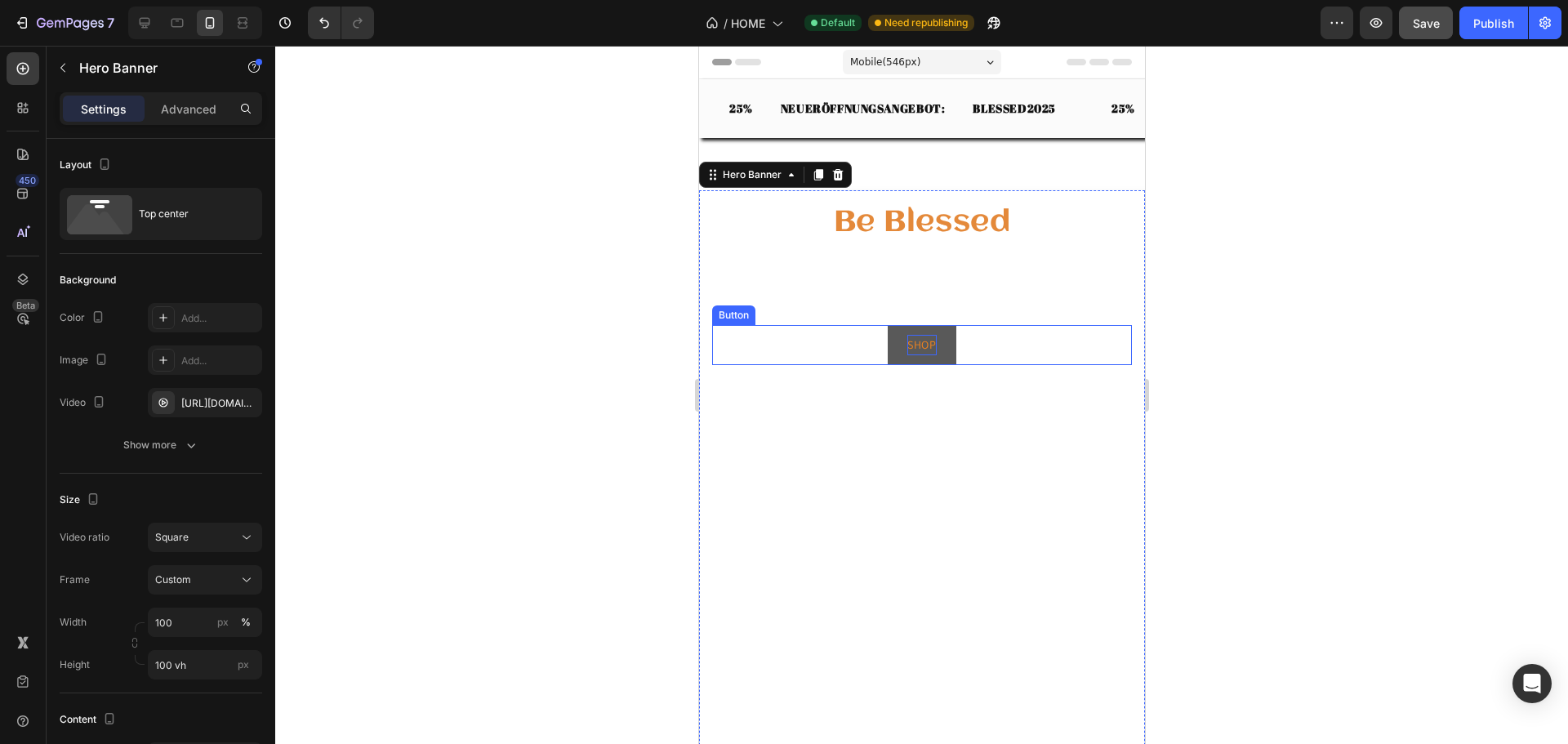
click at [918, 344] on p "SHOP" at bounding box center [920, 344] width 28 height 20
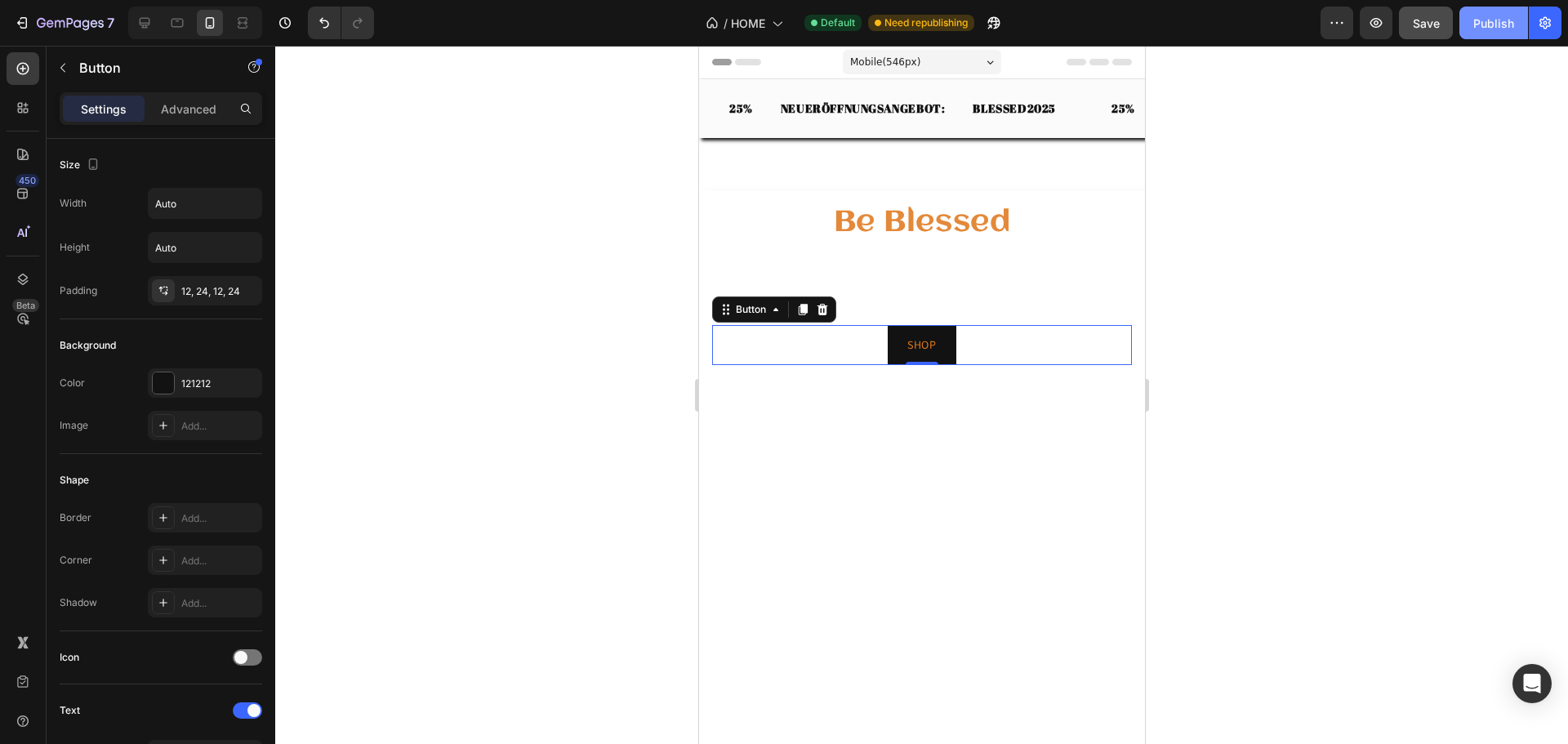
click at [1502, 29] on div "Publish" at bounding box center [1493, 23] width 41 height 17
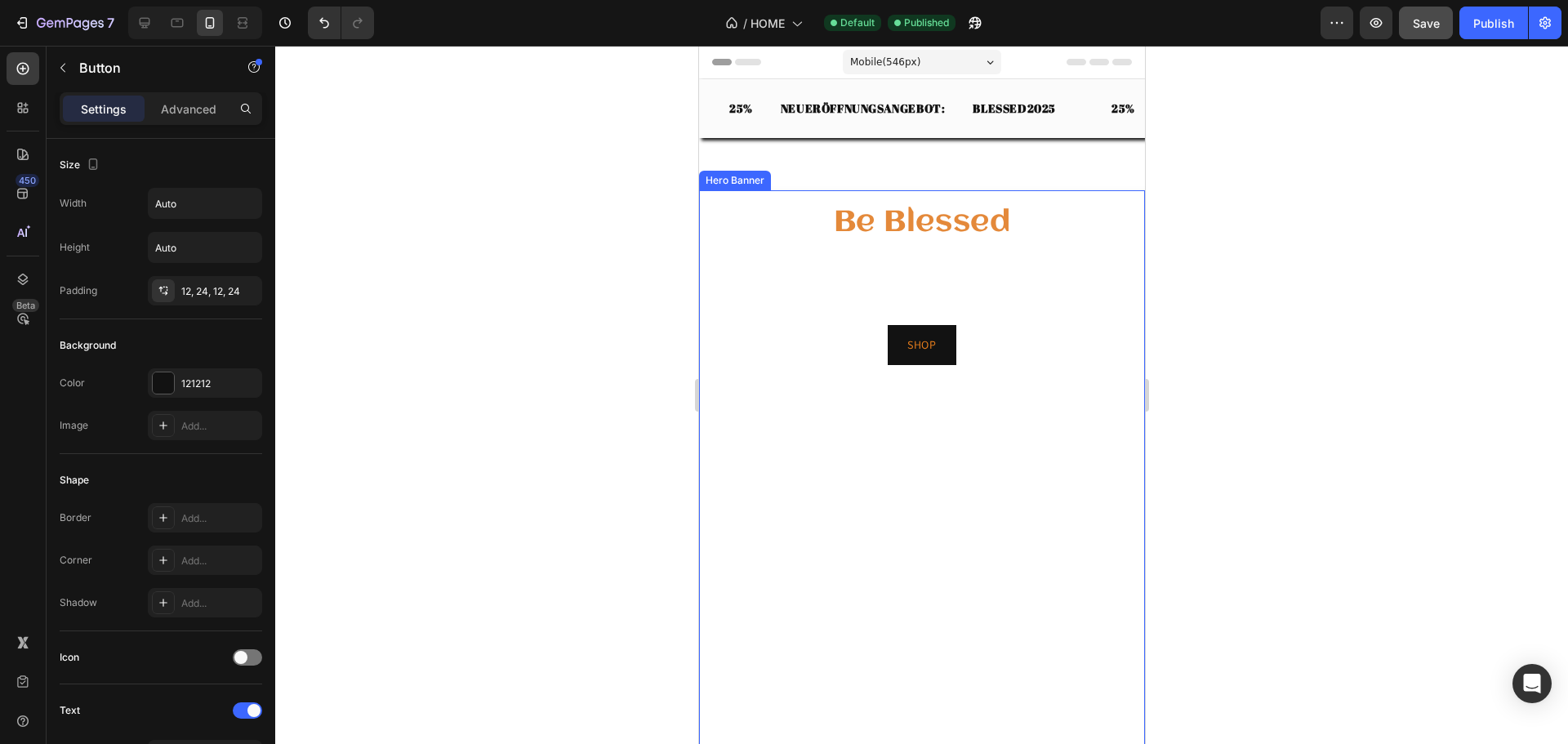
click at [942, 487] on video "Background Image" at bounding box center [921, 539] width 446 height 698
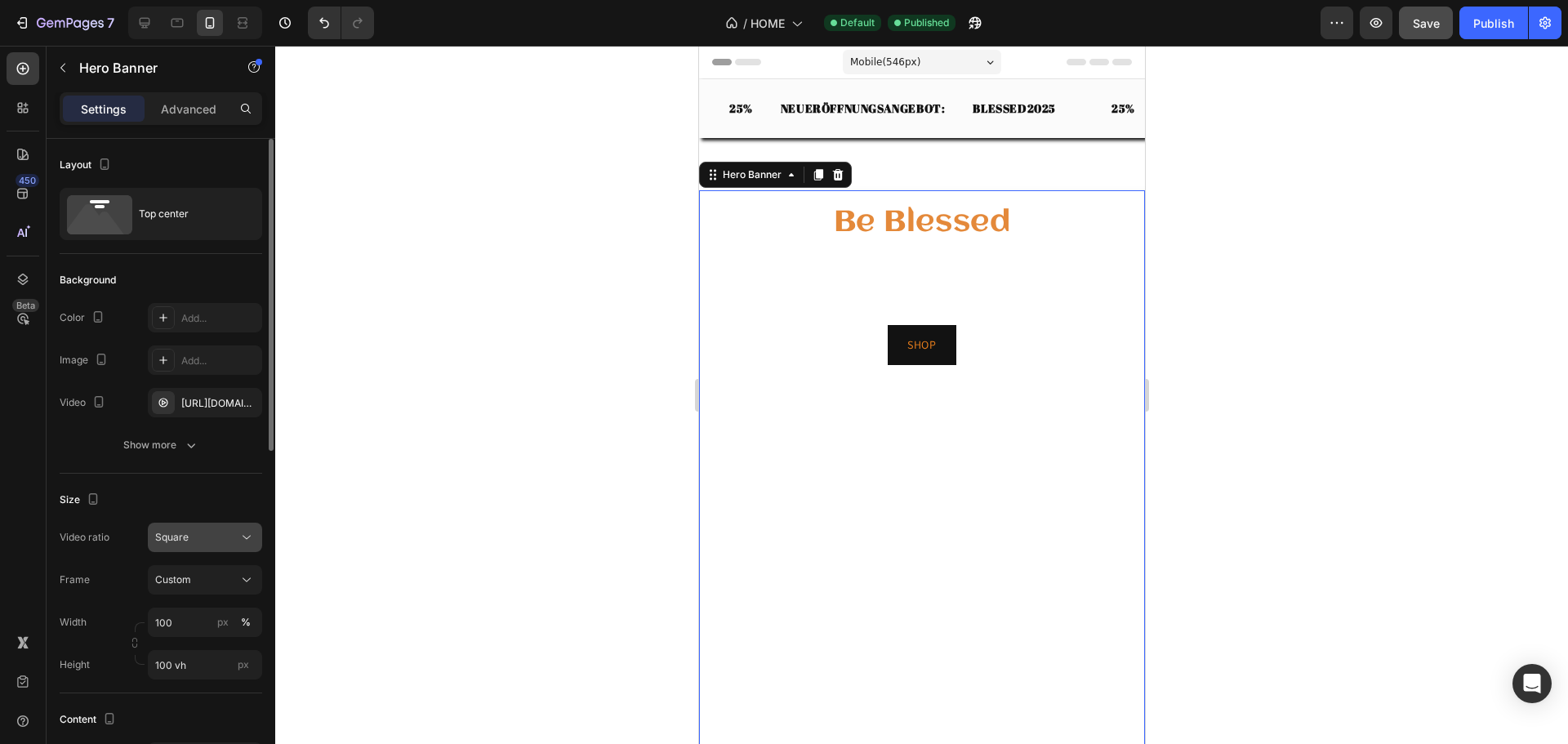
click at [193, 537] on div "Square" at bounding box center [197, 537] width 83 height 15
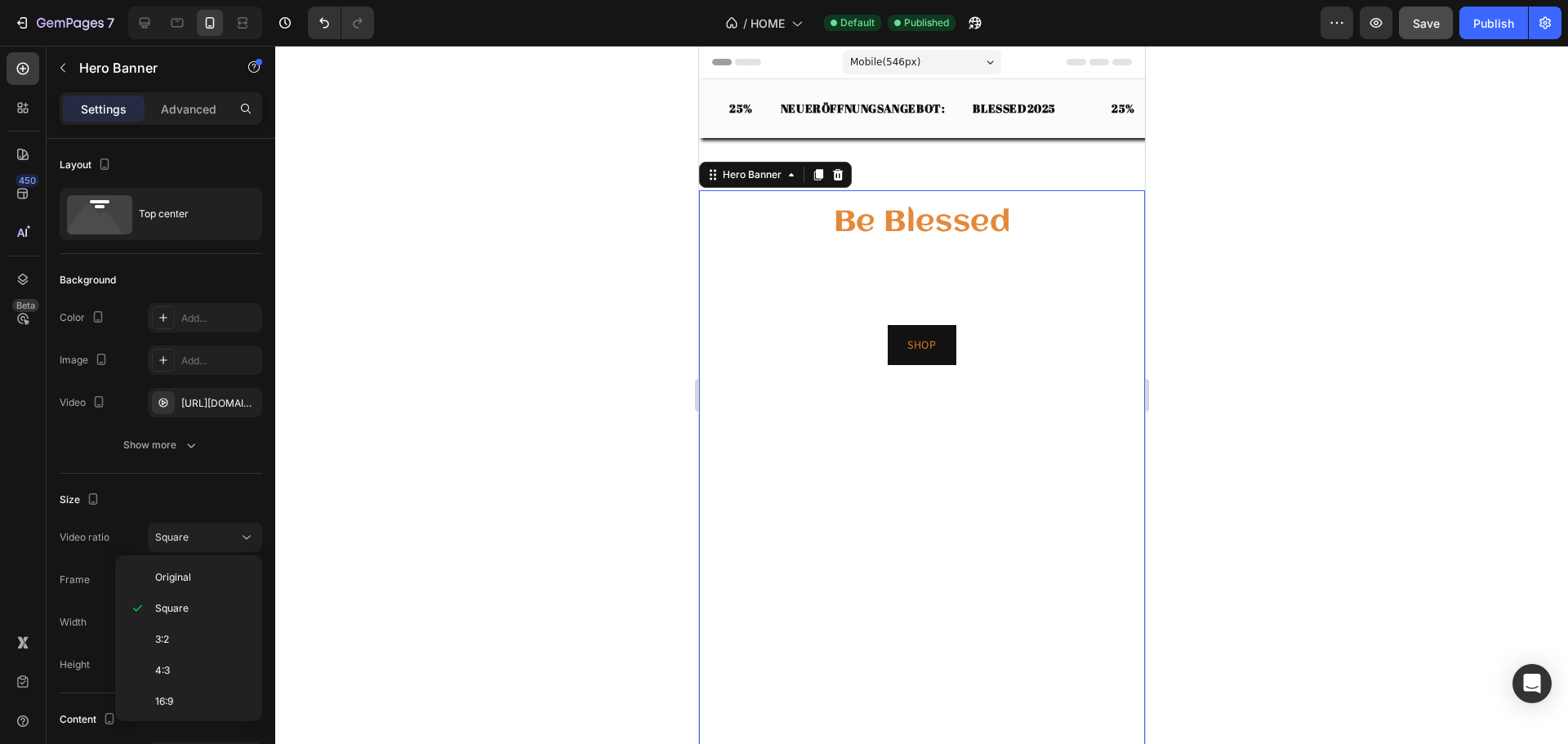
click at [890, 505] on video "Background Image" at bounding box center [921, 539] width 446 height 698
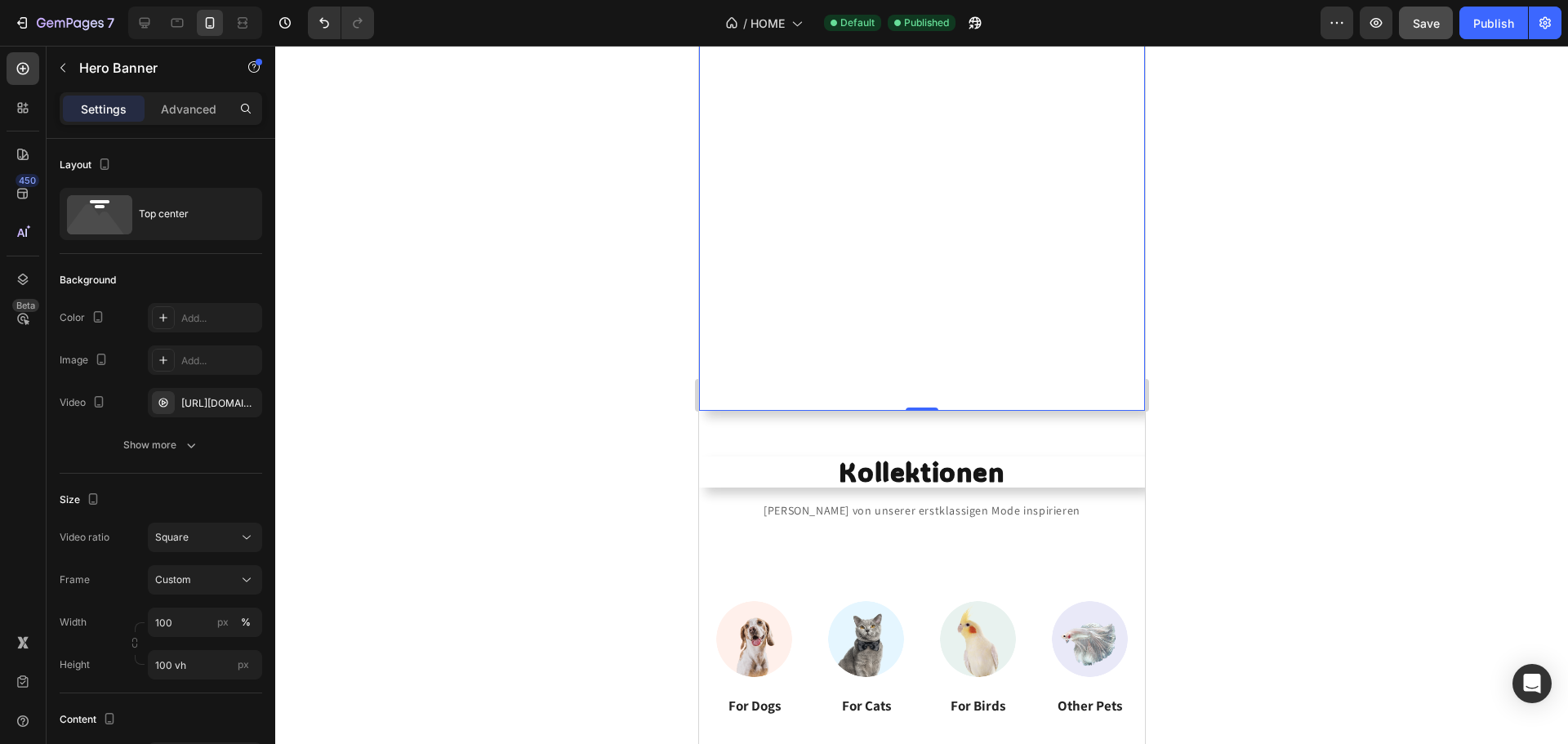
scroll to position [490, 0]
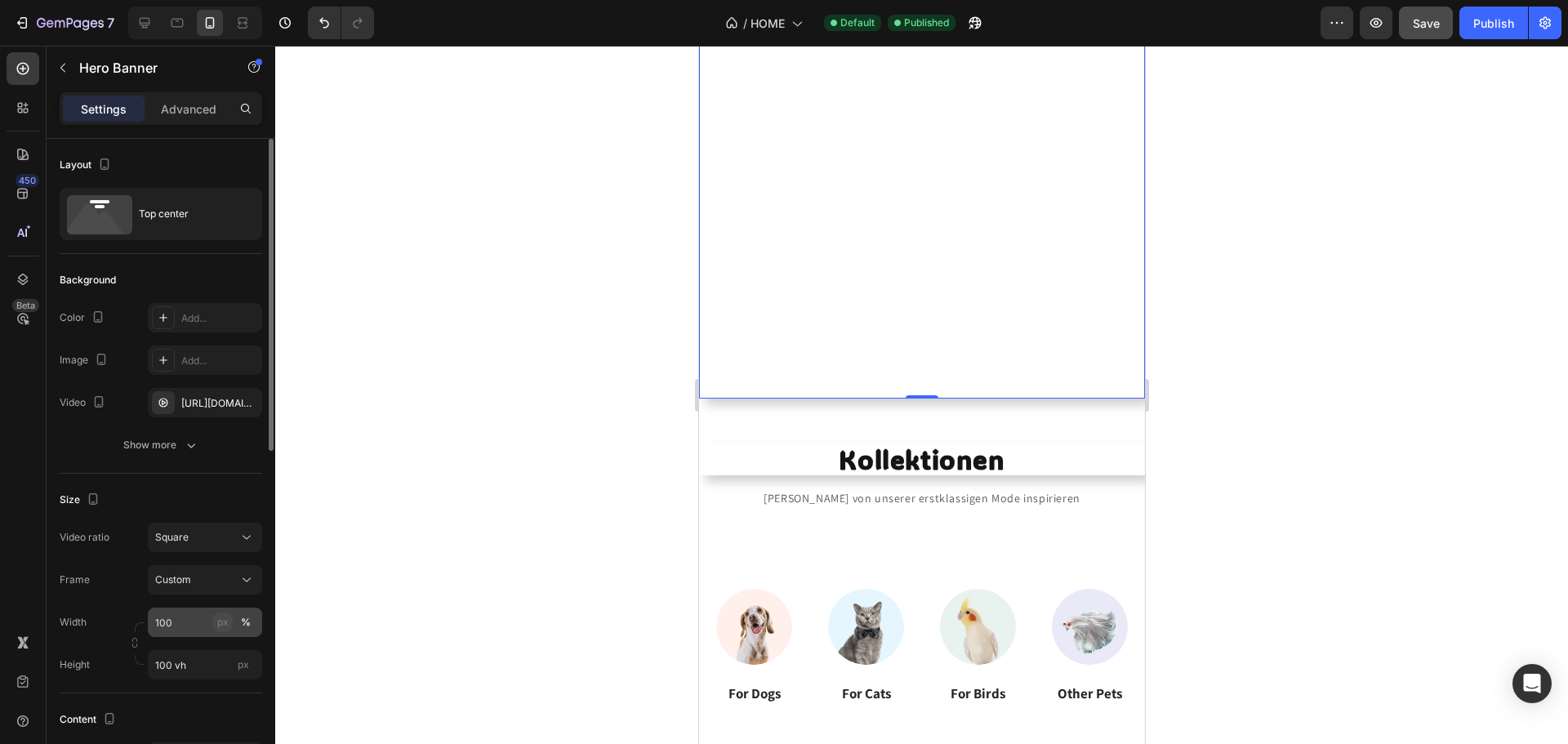
click at [223, 615] on div "px" at bounding box center [223, 622] width 12 height 15
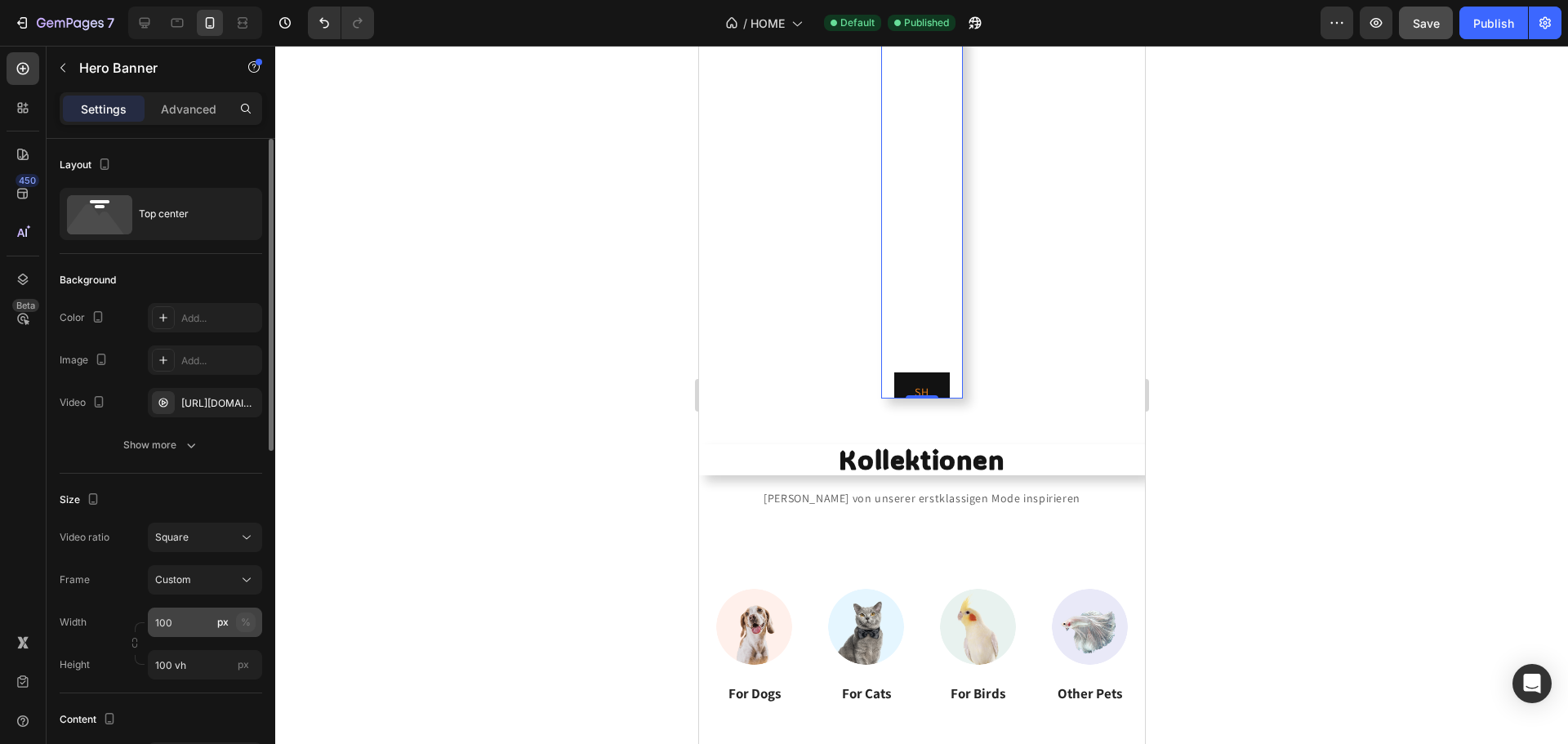
click at [247, 618] on div "%" at bounding box center [245, 622] width 10 height 15
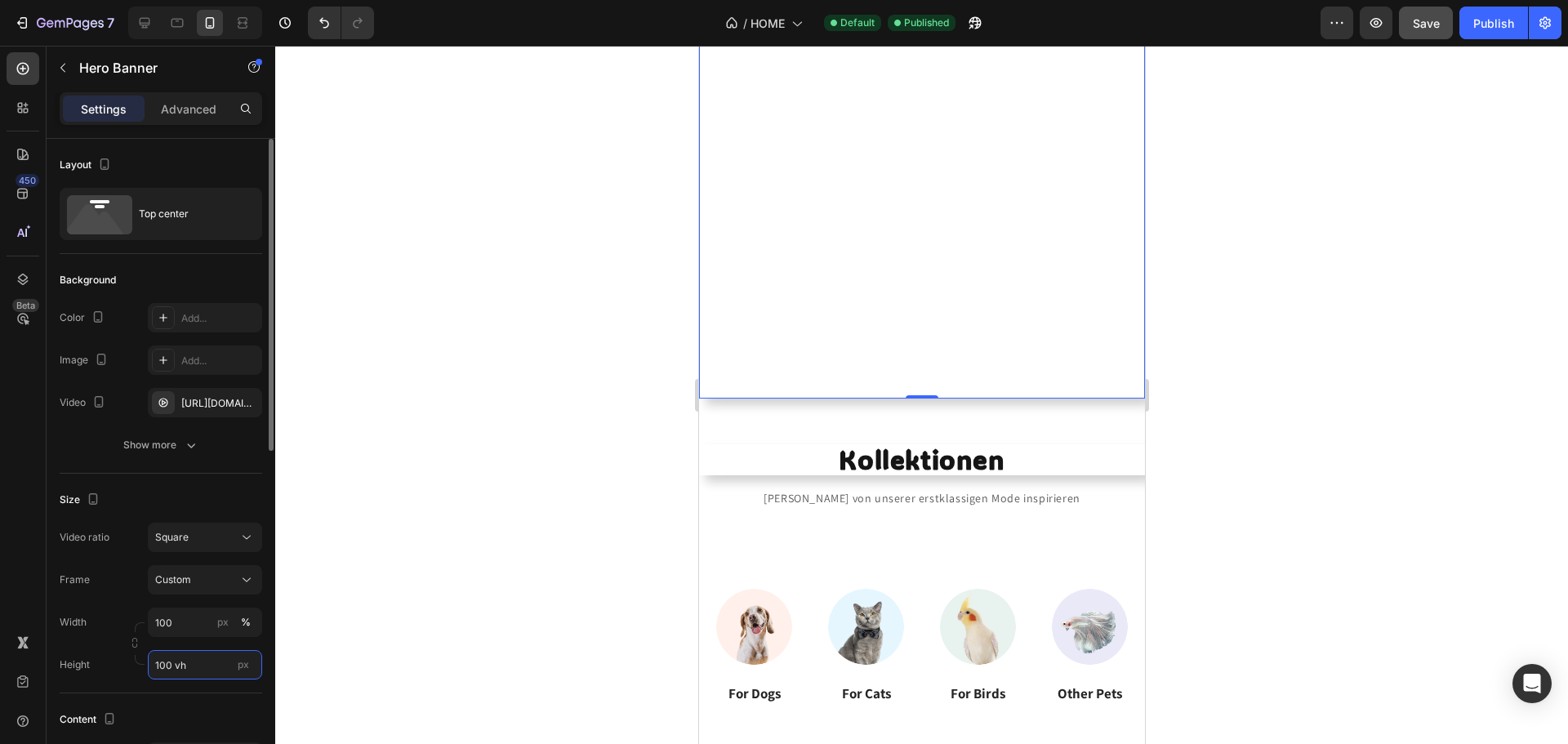
click at [192, 665] on input "100 vh" at bounding box center [205, 664] width 114 height 29
click at [228, 593] on span "Auto" at bounding box center [239, 593] width 21 height 15
type input "Auto"
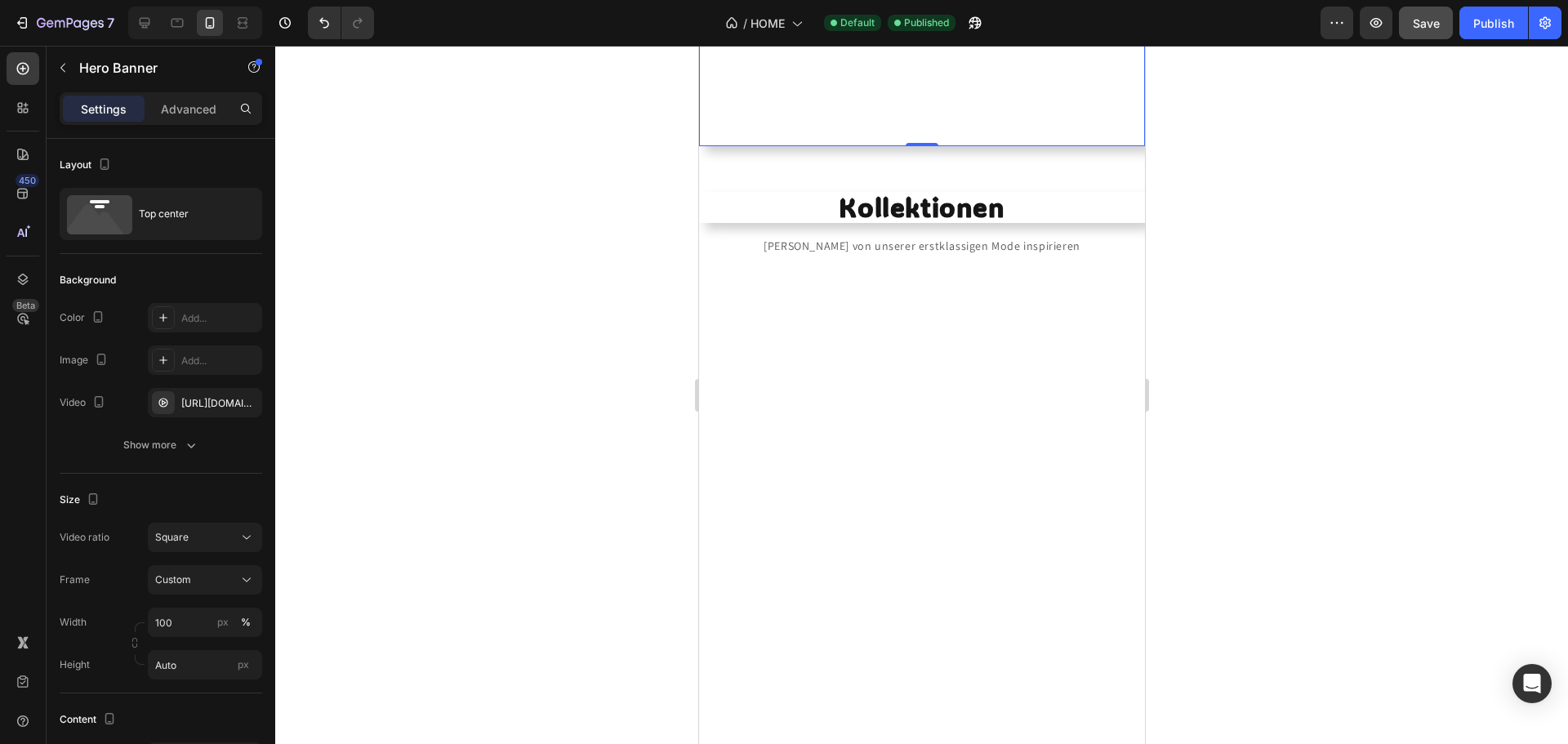
scroll to position [0, 0]
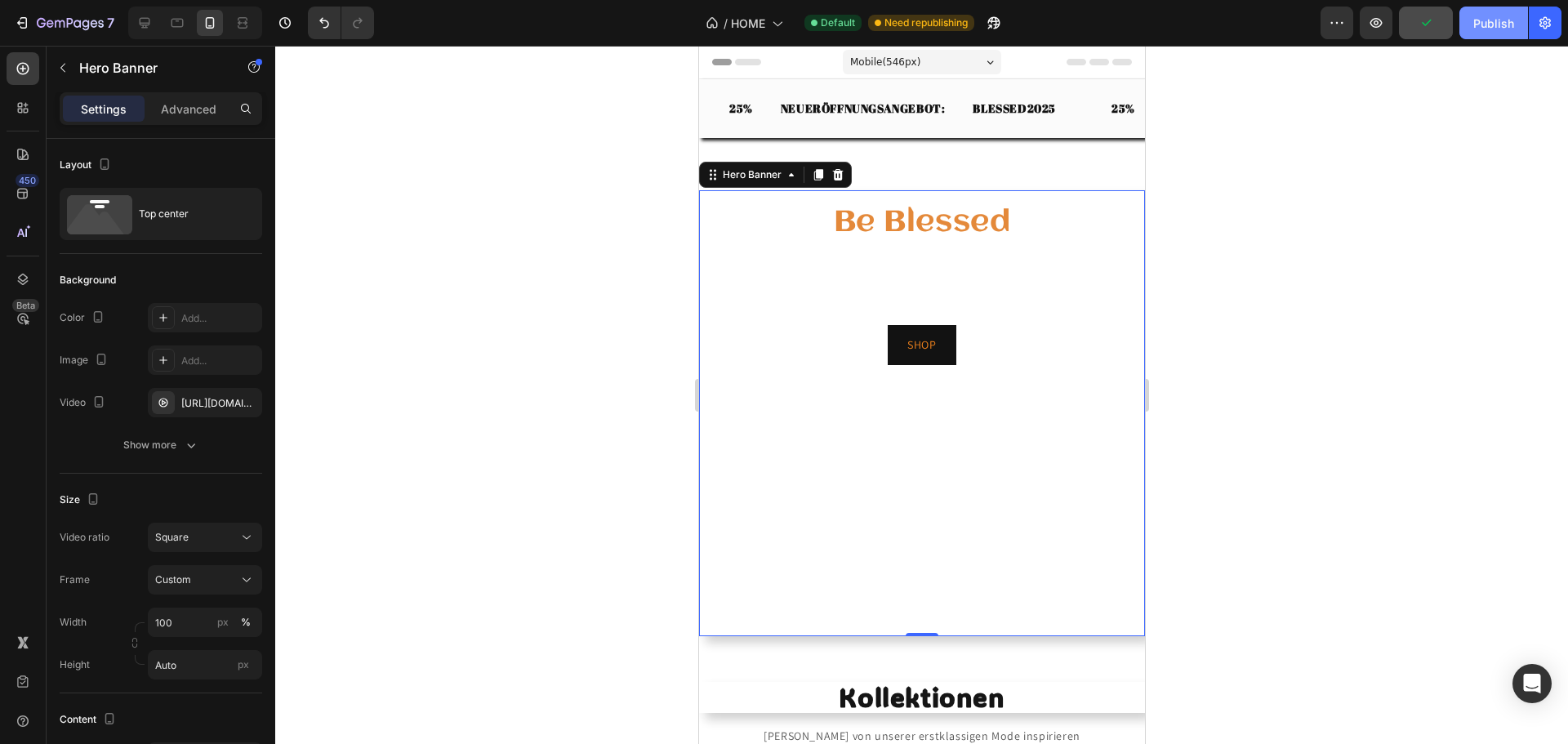
click at [1483, 29] on div "Publish" at bounding box center [1493, 23] width 41 height 17
click at [196, 655] on input "Auto" at bounding box center [205, 664] width 114 height 29
click at [452, 544] on div at bounding box center [921, 395] width 1293 height 698
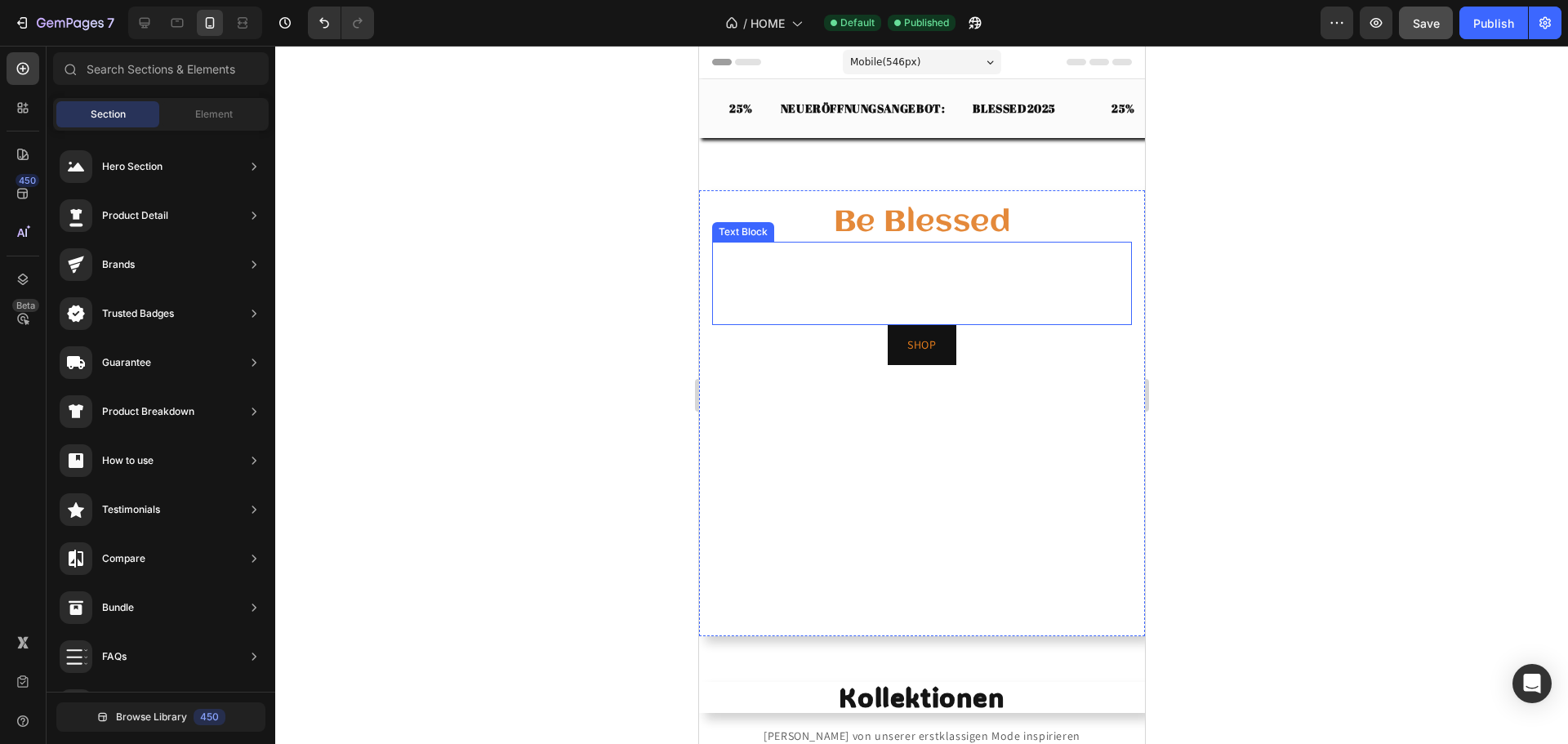
click at [1030, 282] on p "Hier findest du nicht nur trendbewusste Styles, sondern ein Lebensgefühl, das d…" at bounding box center [921, 300] width 417 height 49
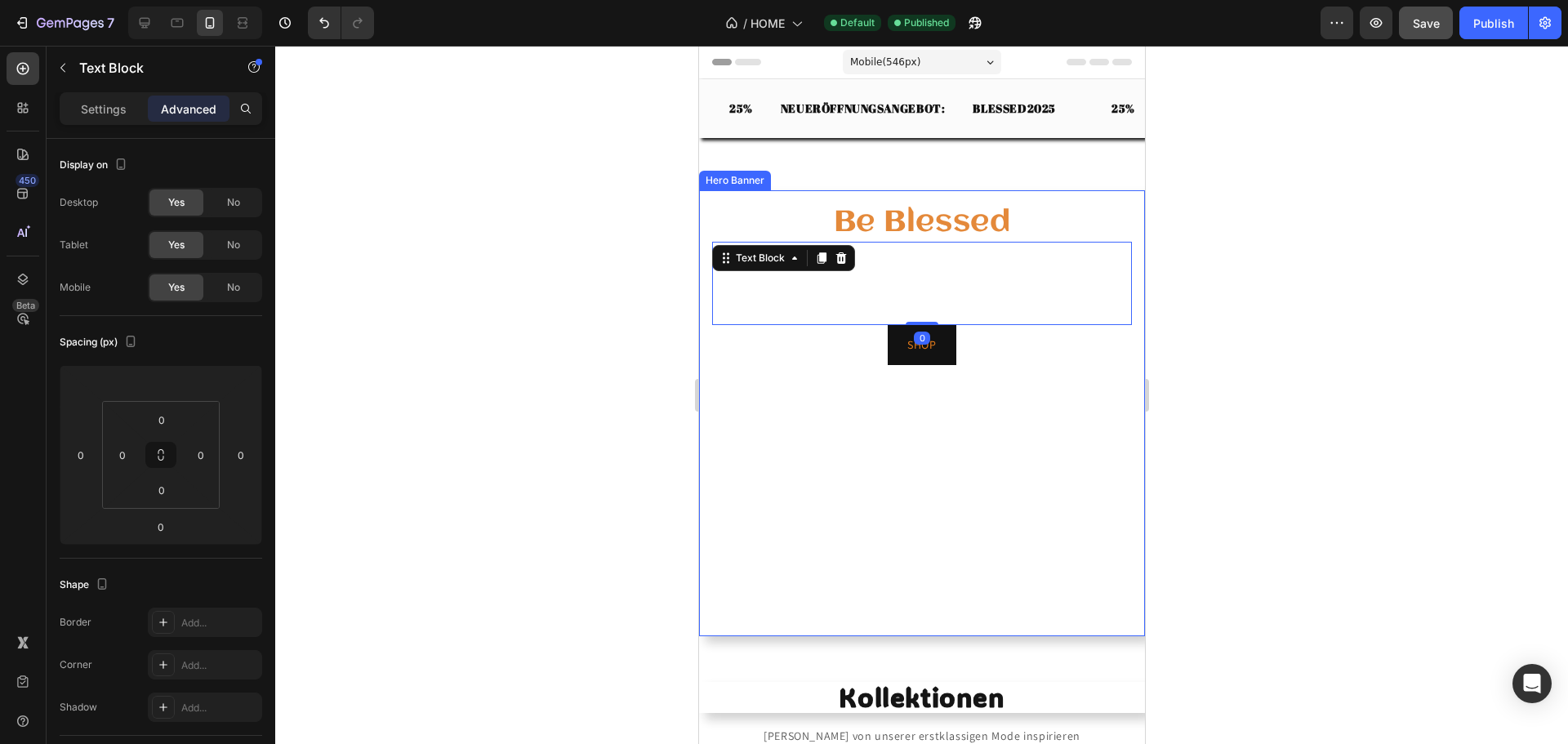
click at [904, 508] on video "Background Image" at bounding box center [921, 413] width 446 height 446
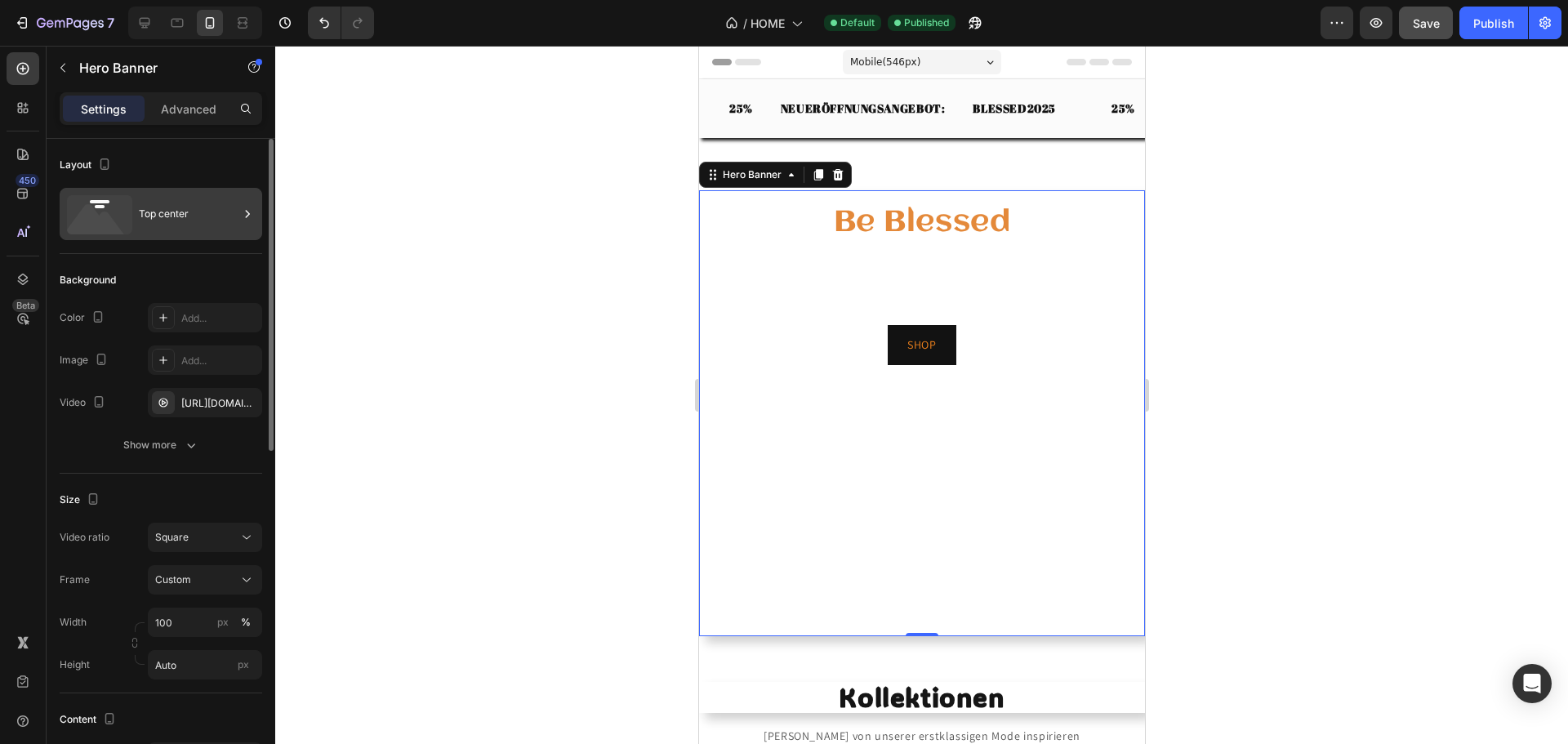
click at [194, 202] on div "Top center" at bounding box center [188, 213] width 100 height 38
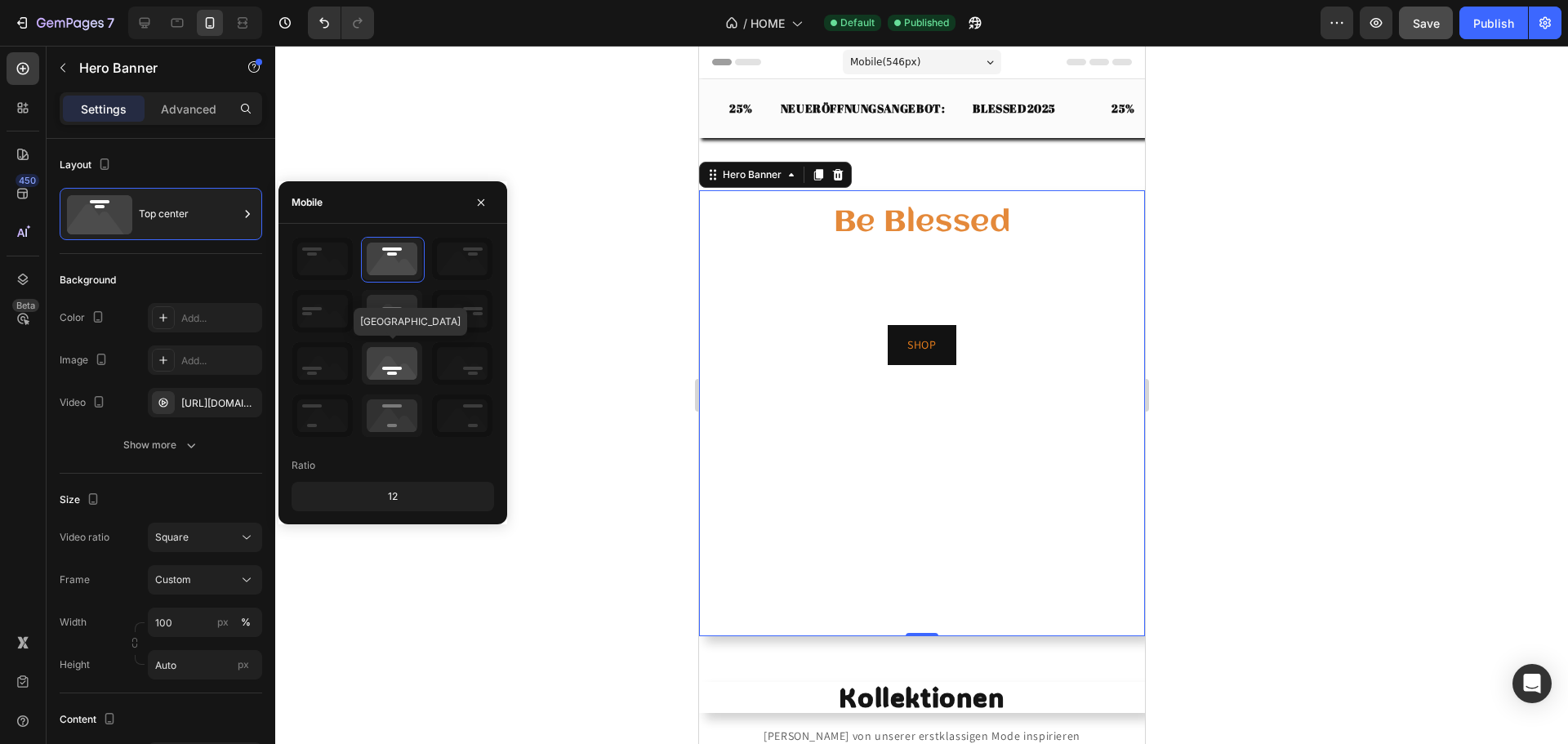
click at [409, 368] on icon at bounding box center [392, 364] width 60 height 43
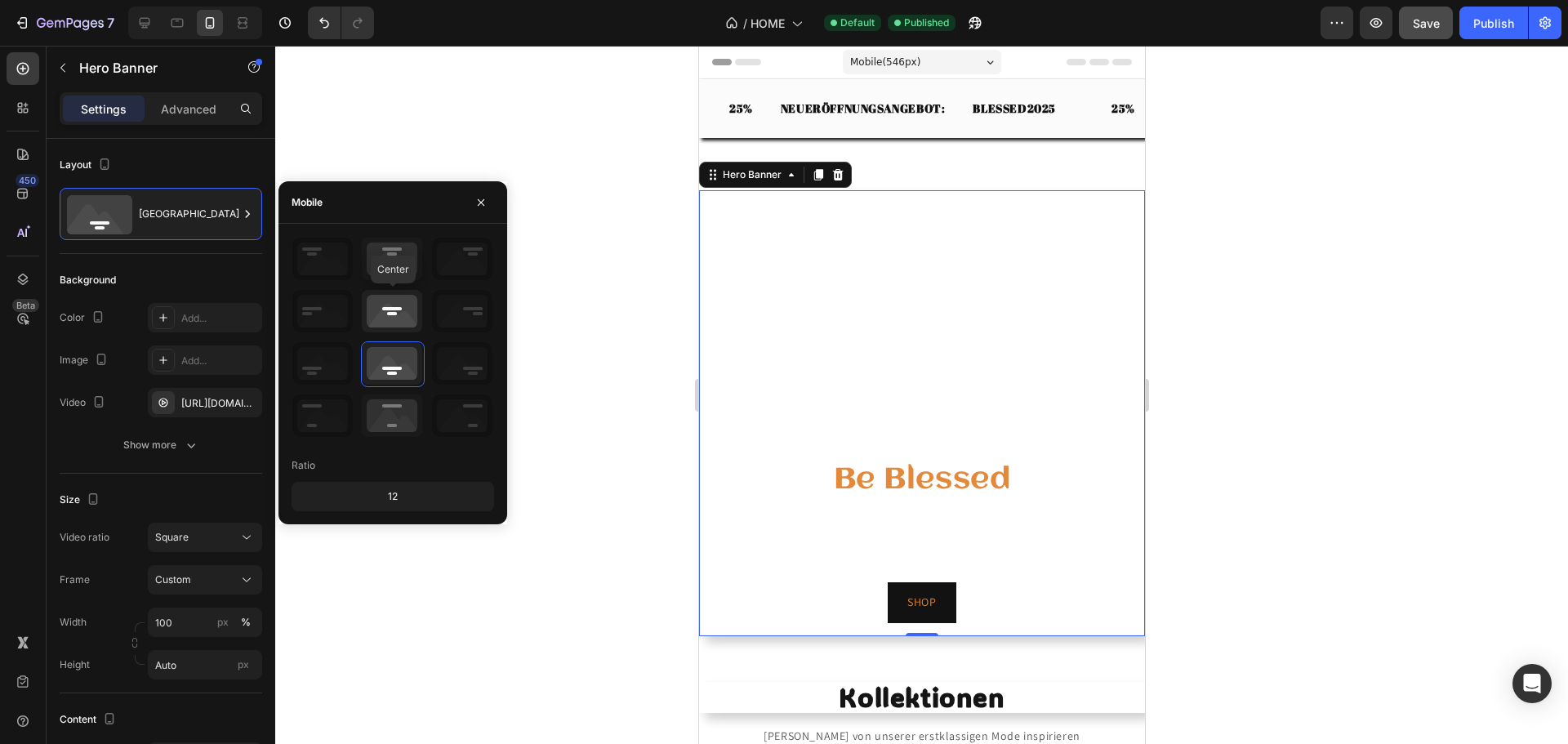
click at [400, 308] on icon at bounding box center [392, 311] width 60 height 43
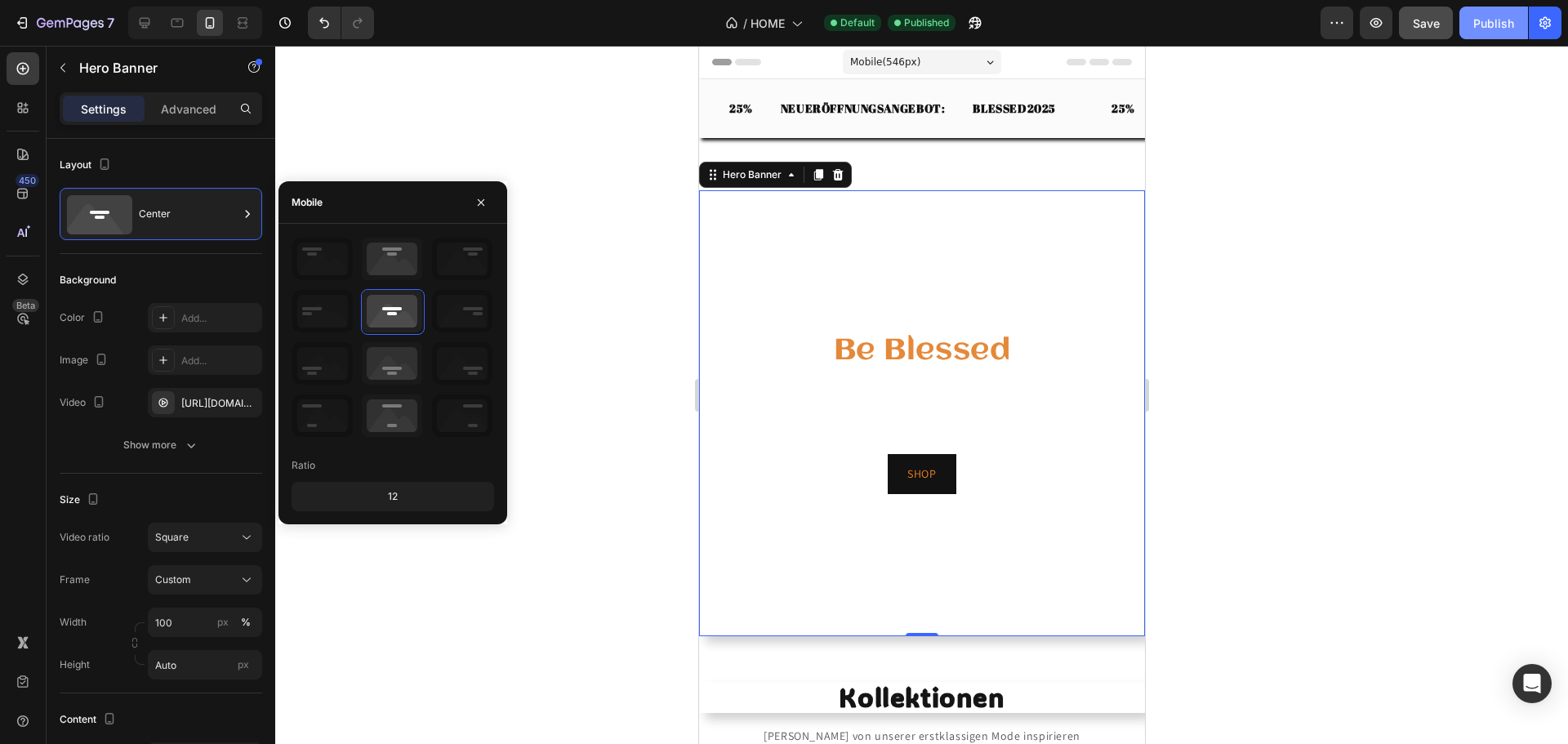
click at [1502, 22] on div "Publish" at bounding box center [1493, 23] width 41 height 17
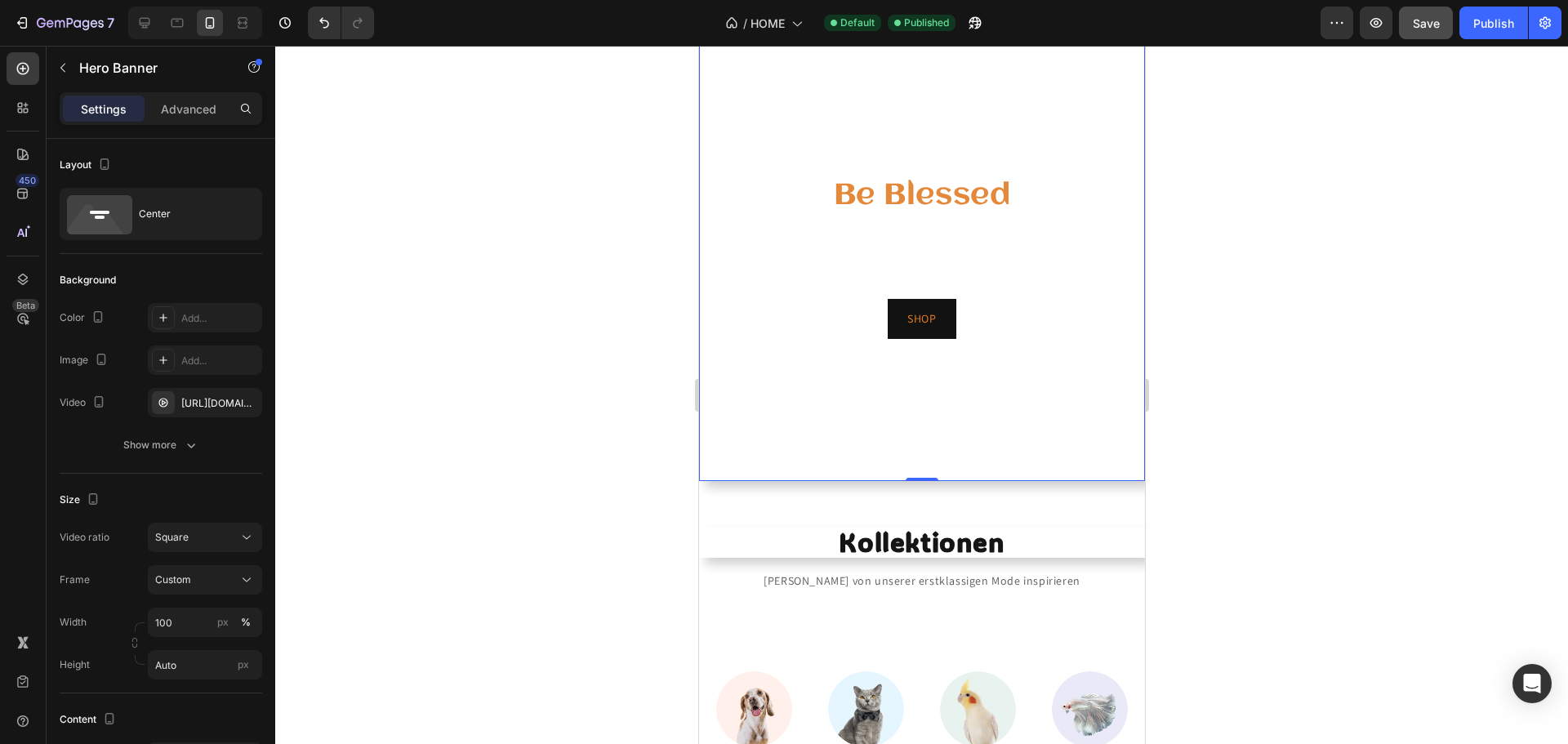
scroll to position [245, 0]
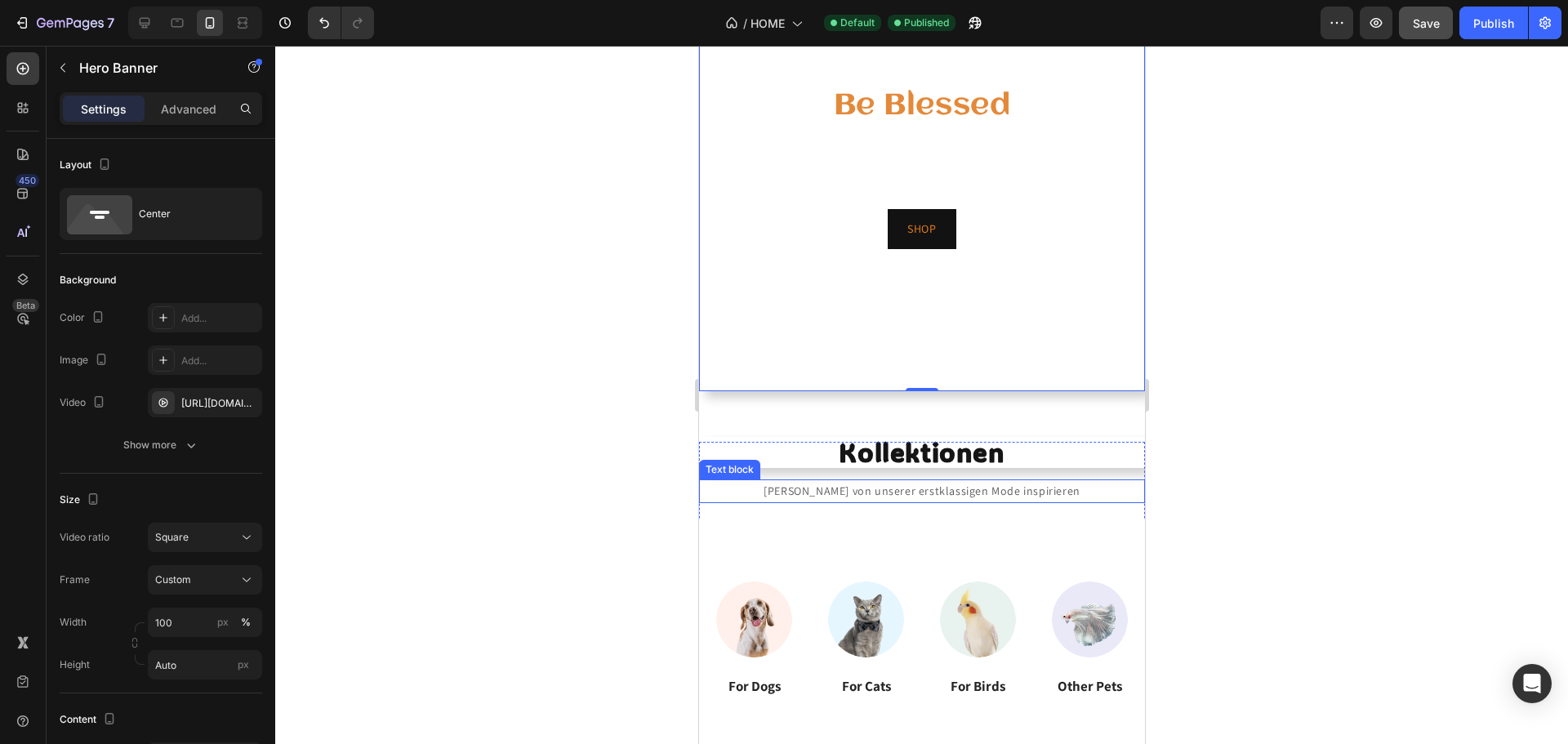
click at [944, 481] on p "Lasse Dich von unserer erstklassigen Mode inspirieren" at bounding box center [921, 491] width 442 height 20
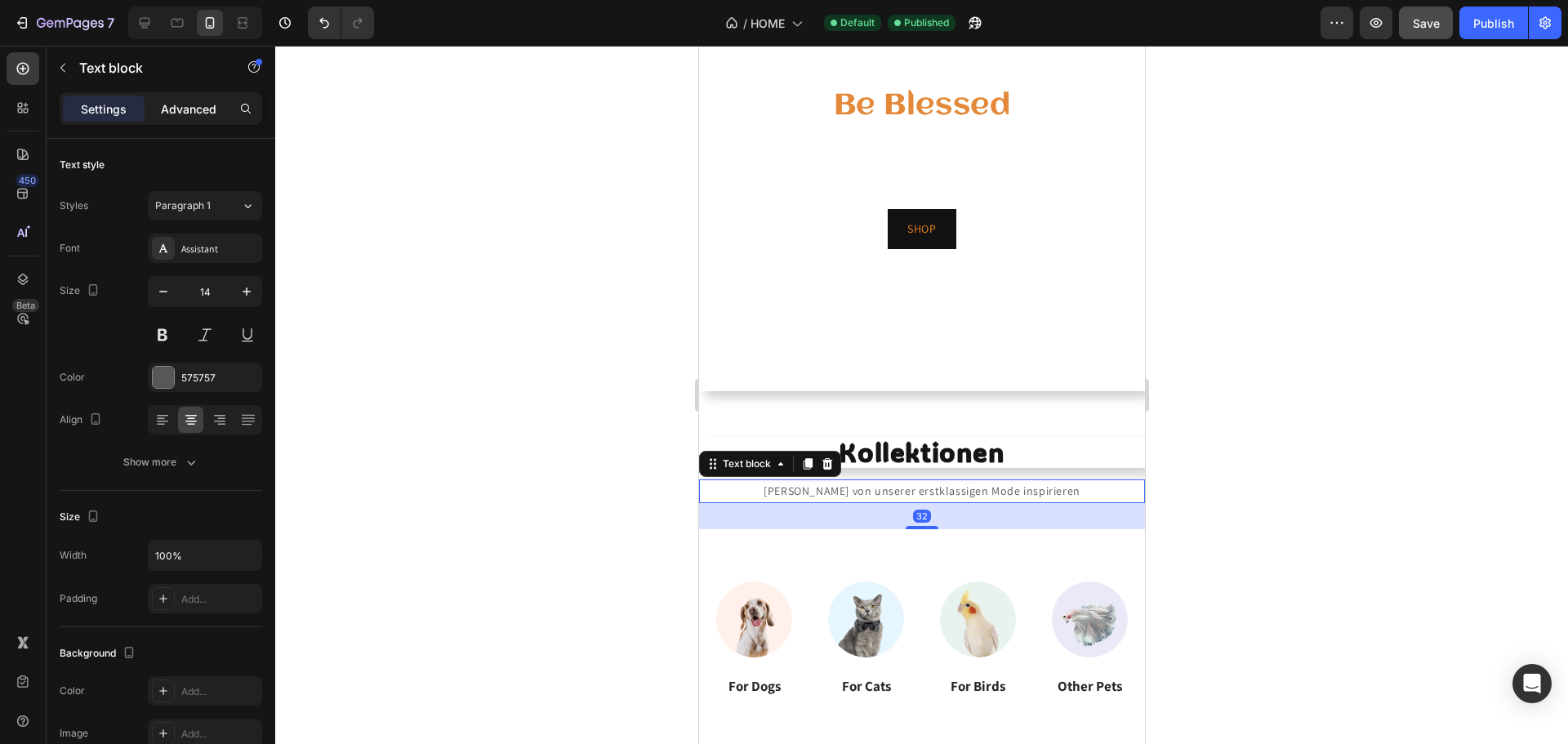
click at [196, 106] on p "Advanced" at bounding box center [188, 110] width 55 height 17
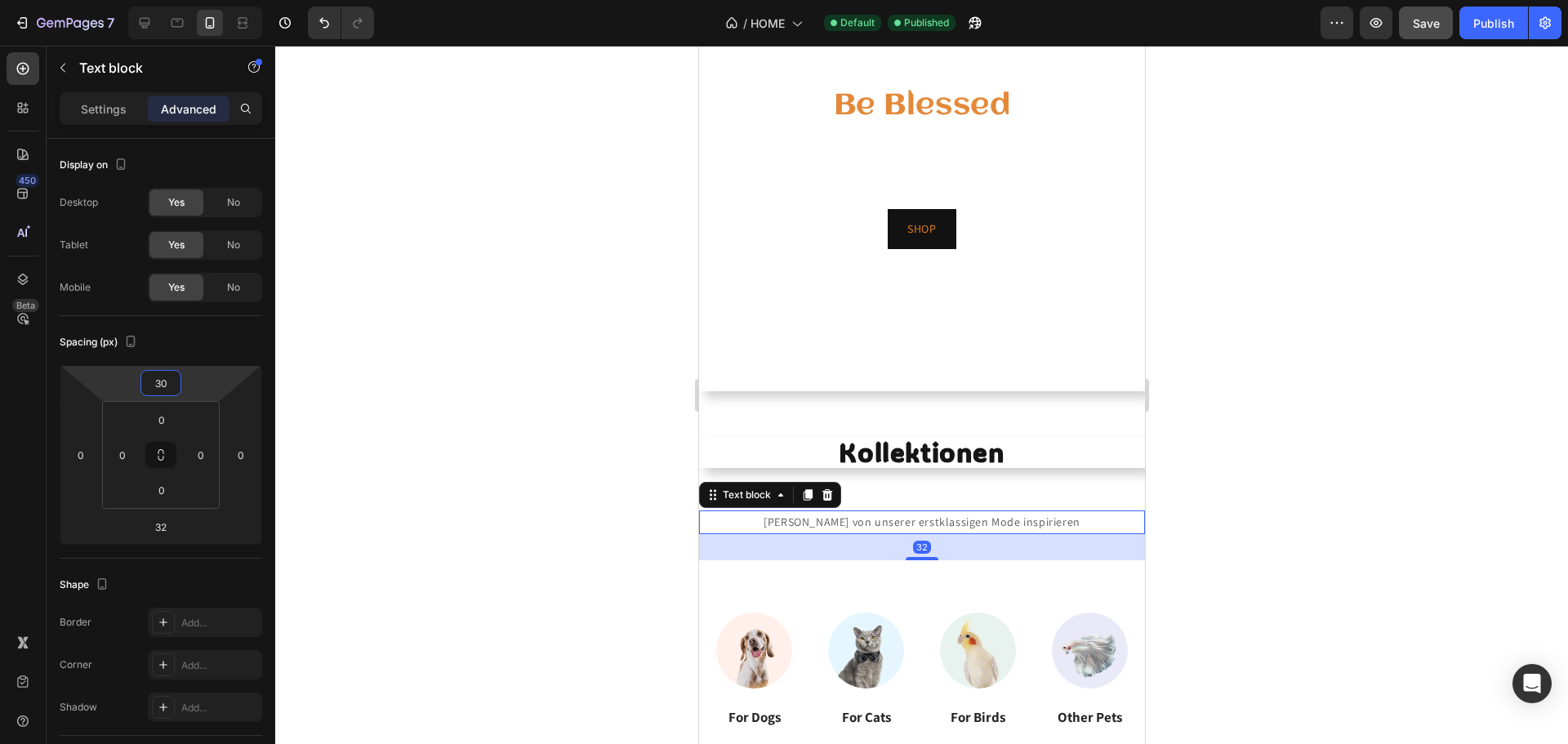
type input "28"
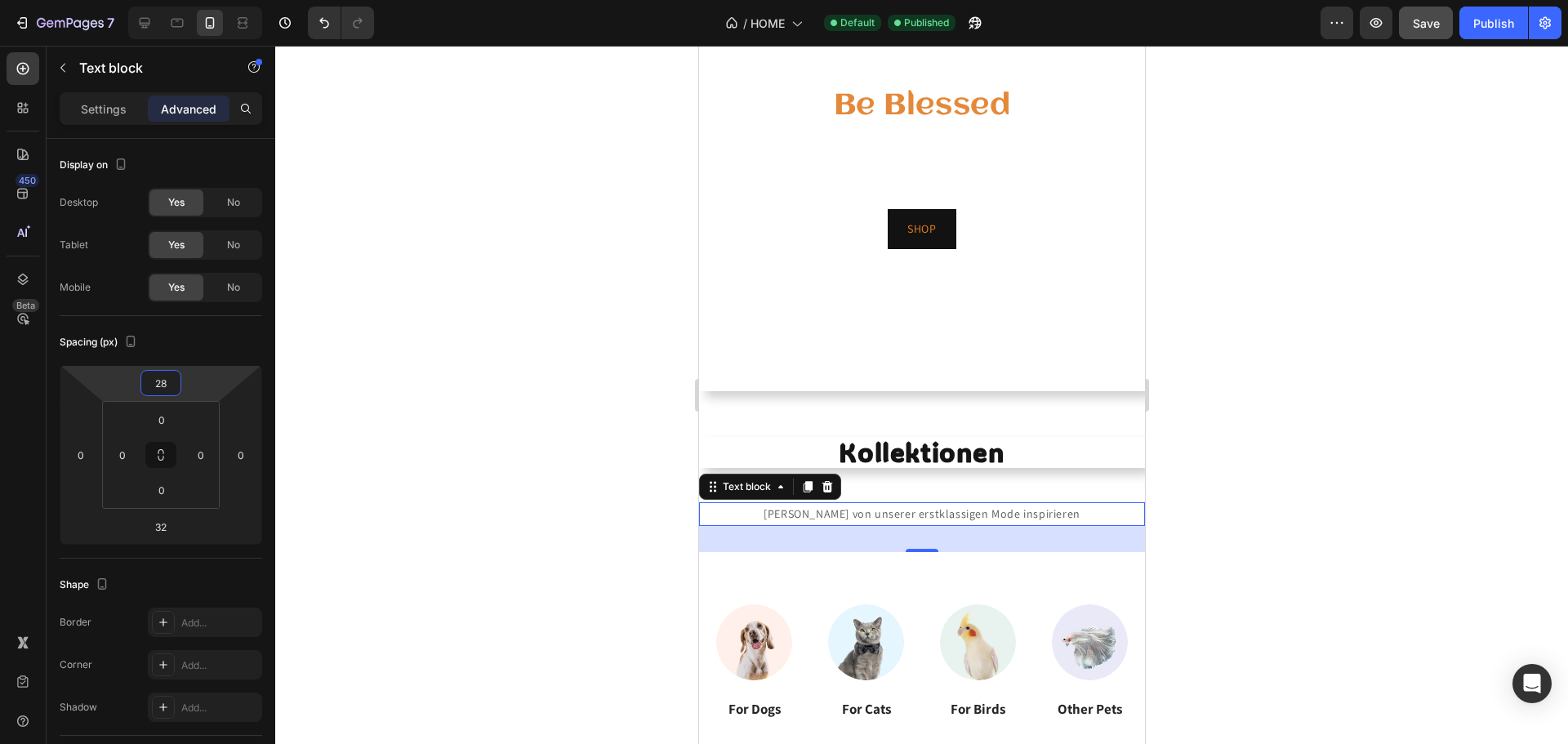
drag, startPoint x: 196, startPoint y: 383, endPoint x: 196, endPoint y: 372, distance: 11.0
click at [196, 0] on html "7 Version history / HOME Default Published Preview Save Publish 450 Beta Sectio…" at bounding box center [784, 0] width 1568 height 0
click at [916, 504] on p "Lasse Dich von unserer erstklassigen Mode inspirieren" at bounding box center [921, 514] width 442 height 20
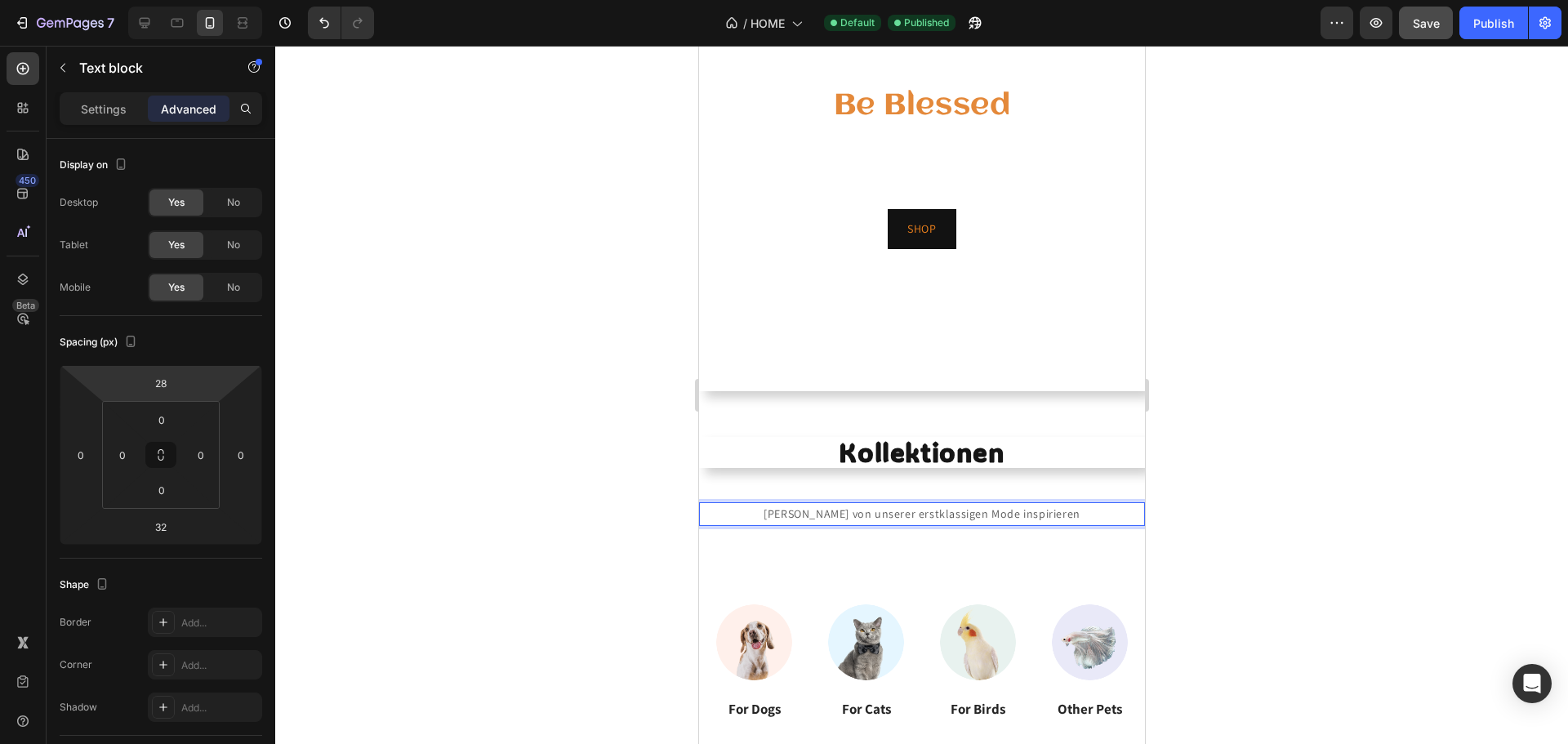
click at [1418, 445] on div at bounding box center [921, 395] width 1293 height 698
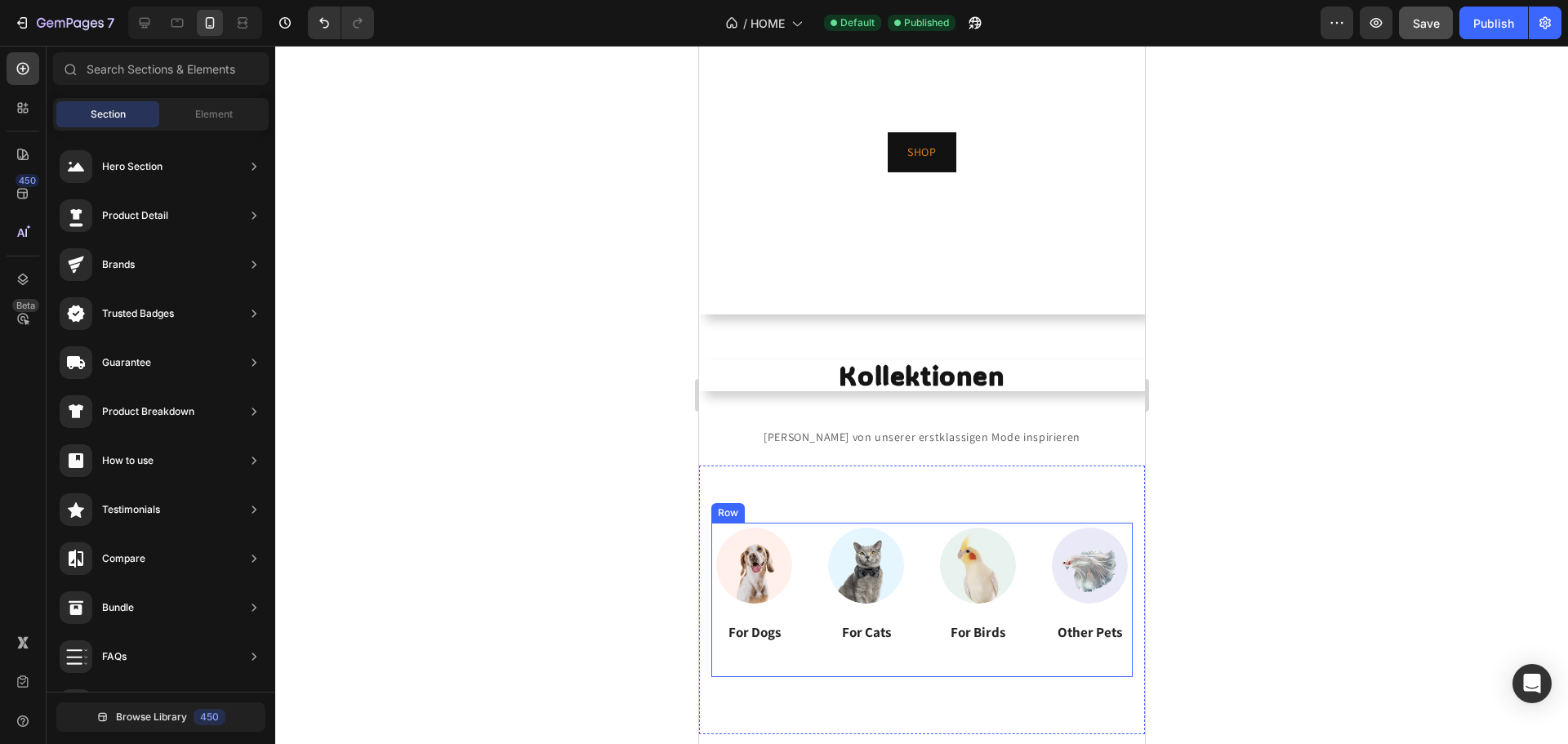
scroll to position [408, 0]
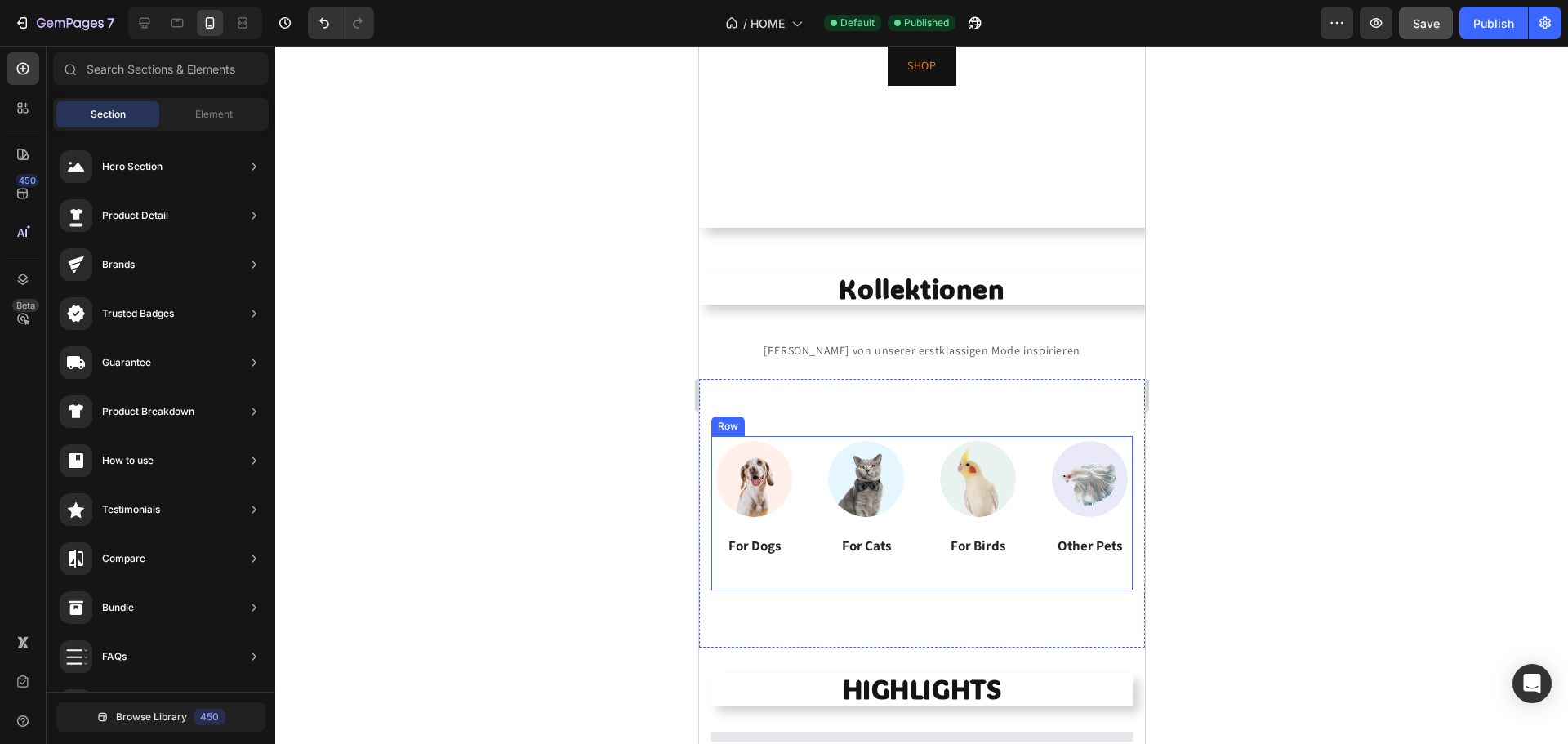
click at [772, 490] on img at bounding box center [753, 479] width 85 height 85
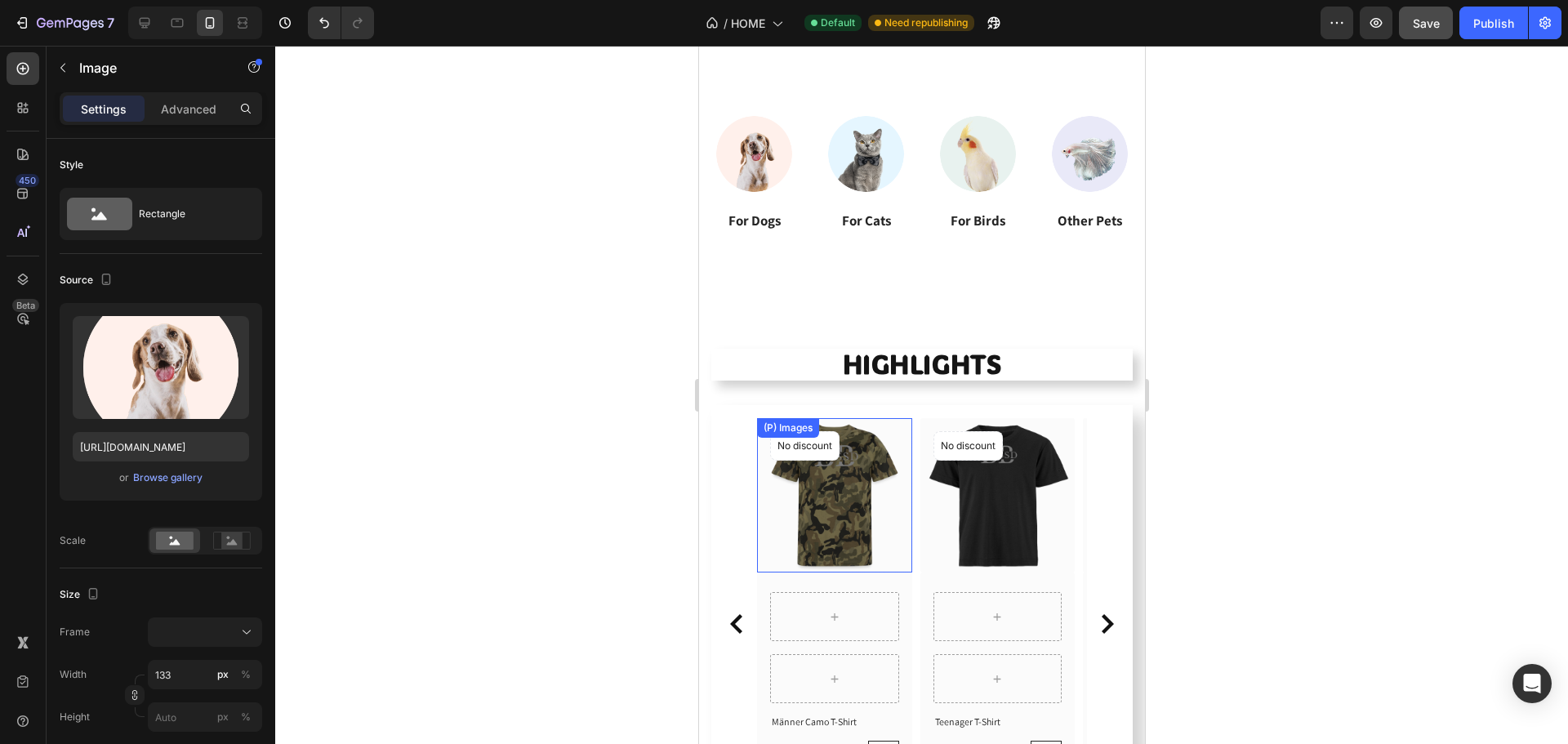
scroll to position [654, 0]
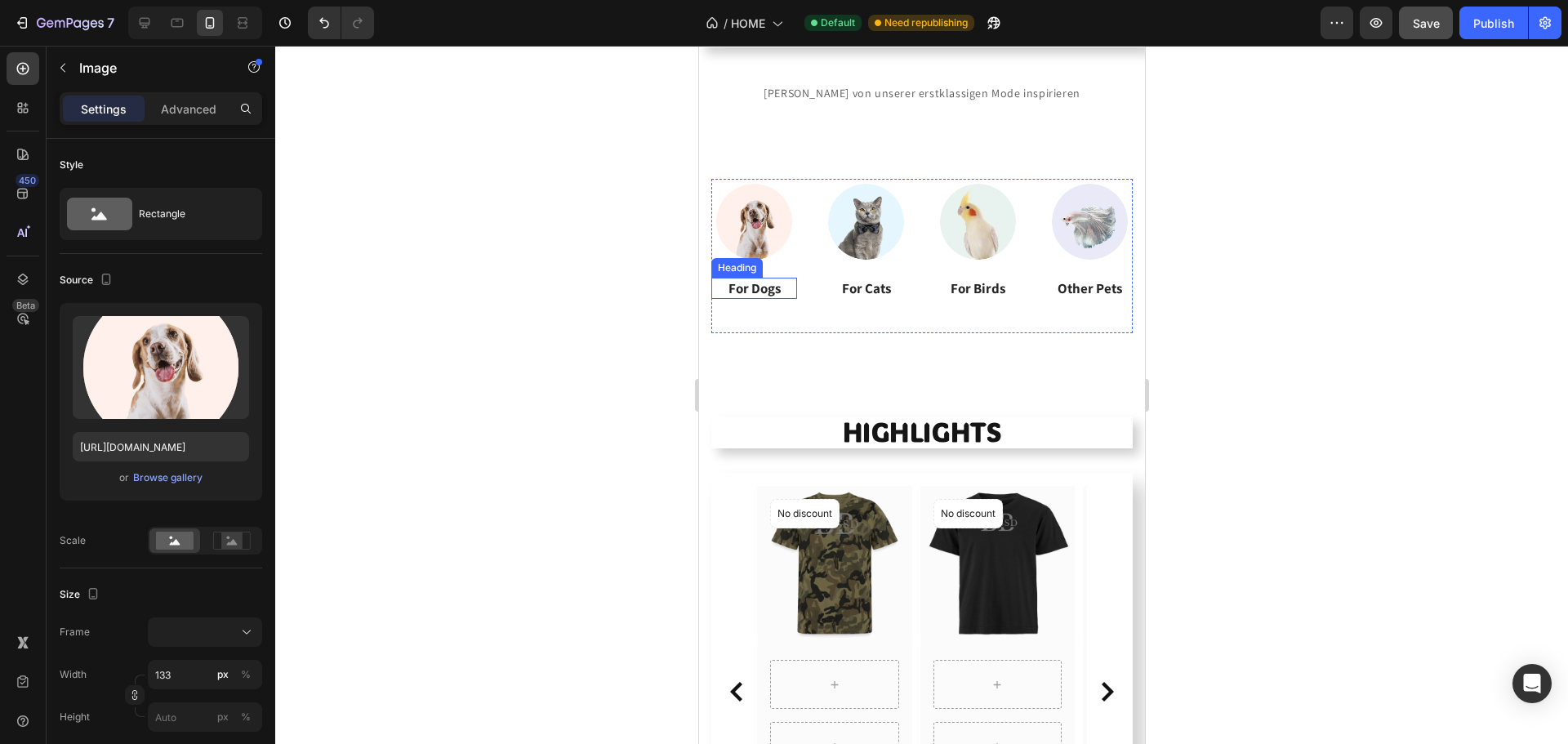
click at [762, 293] on p "For Dogs" at bounding box center [752, 288] width 82 height 18
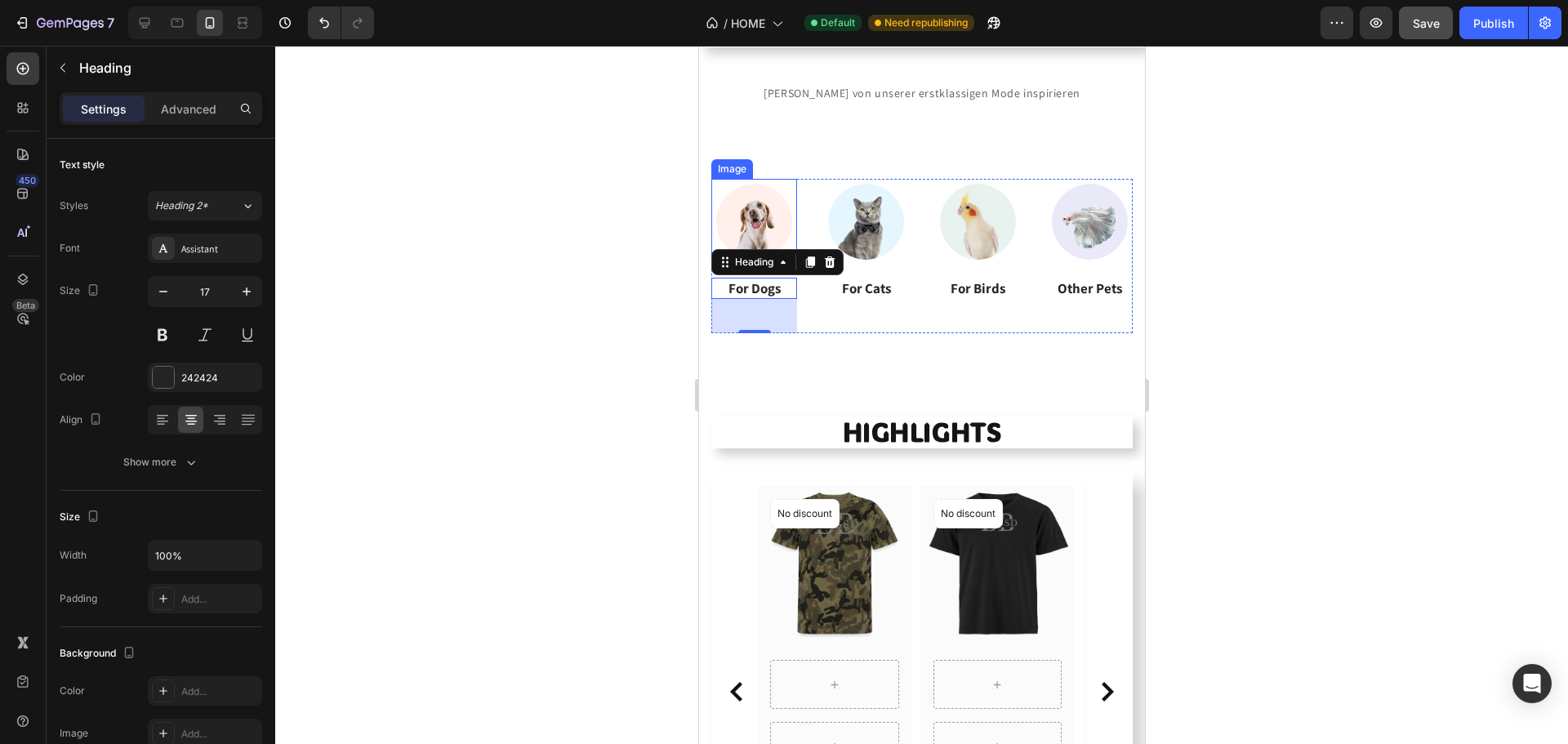
click at [734, 170] on div "Image" at bounding box center [731, 169] width 35 height 15
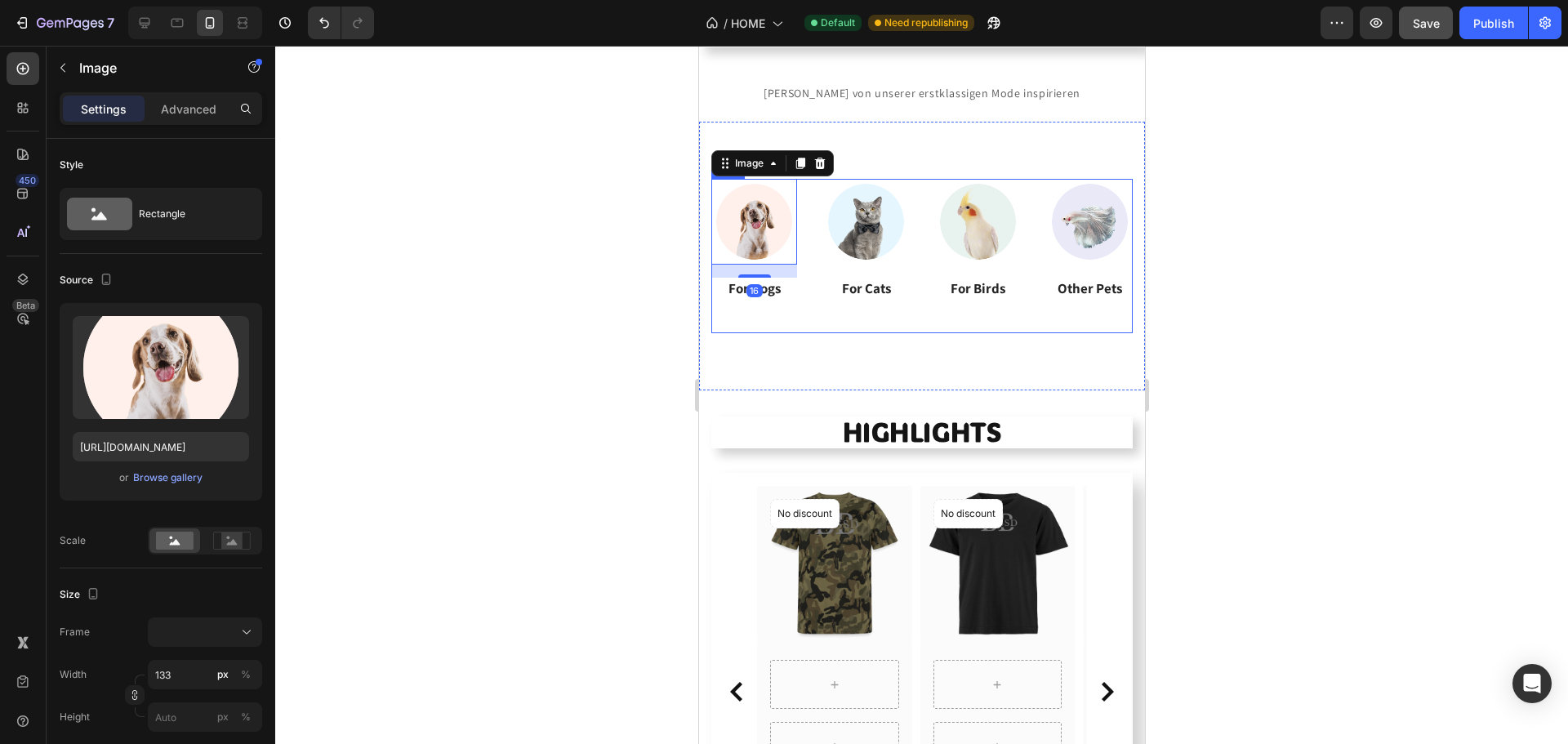
click at [891, 318] on div "Image For Cats Heading" at bounding box center [865, 255] width 85 height 154
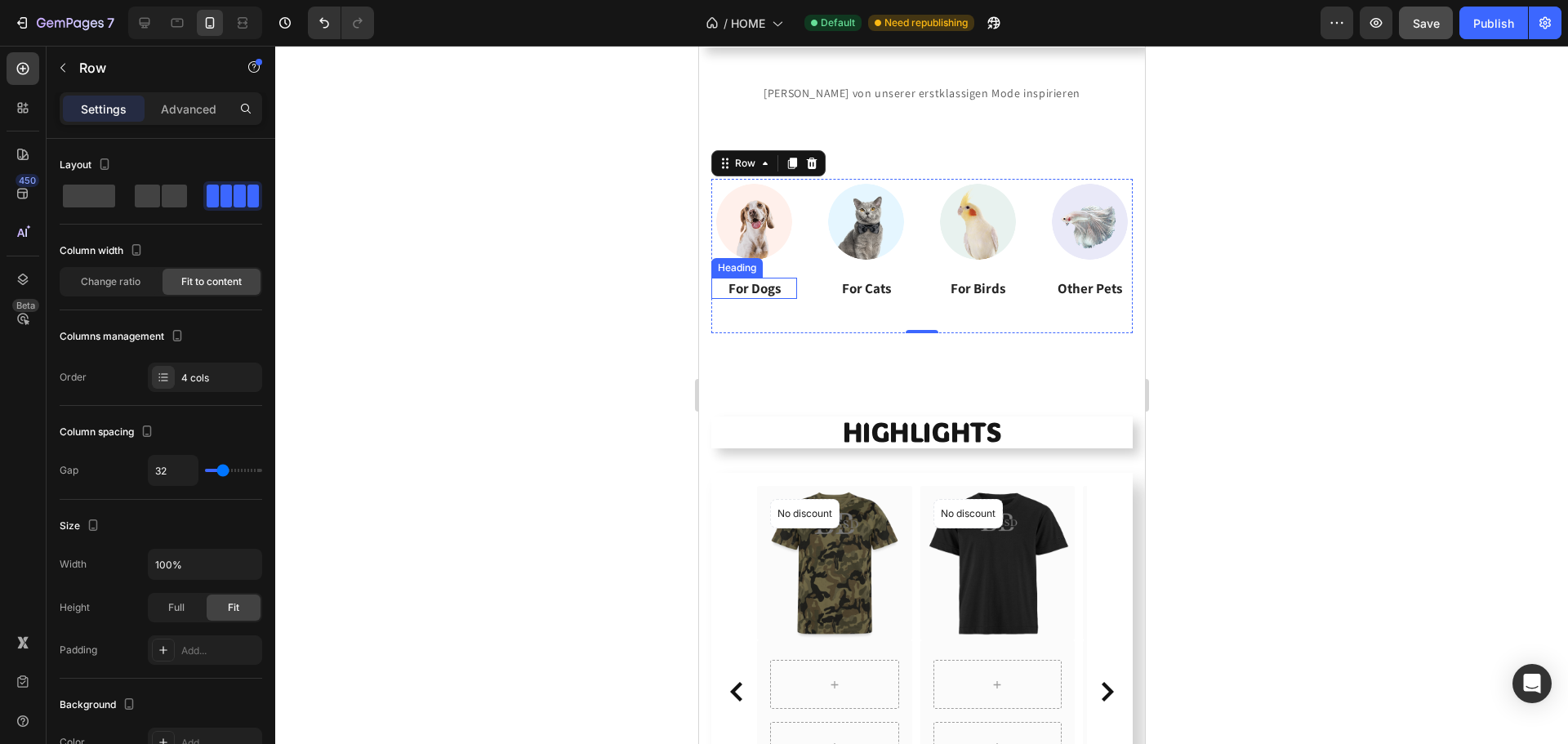
click at [778, 282] on p "For Dogs" at bounding box center [752, 288] width 82 height 18
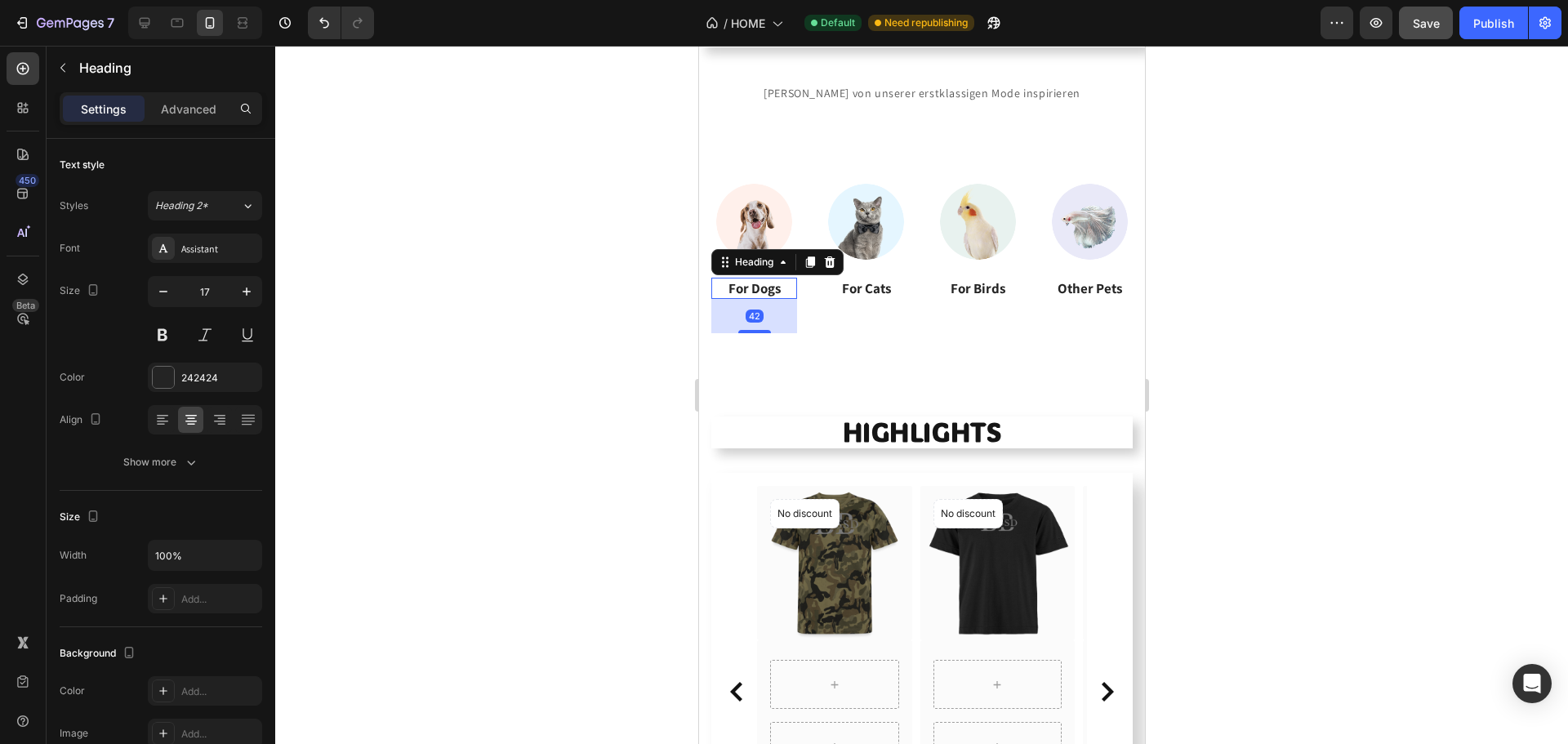
click at [774, 284] on p "For Dogs" at bounding box center [752, 288] width 82 height 18
click at [794, 331] on div "Image DAMEN Heading 42 Image For Cats Heading Image For Birds Heading Image Oth…" at bounding box center [921, 255] width 446 height 269
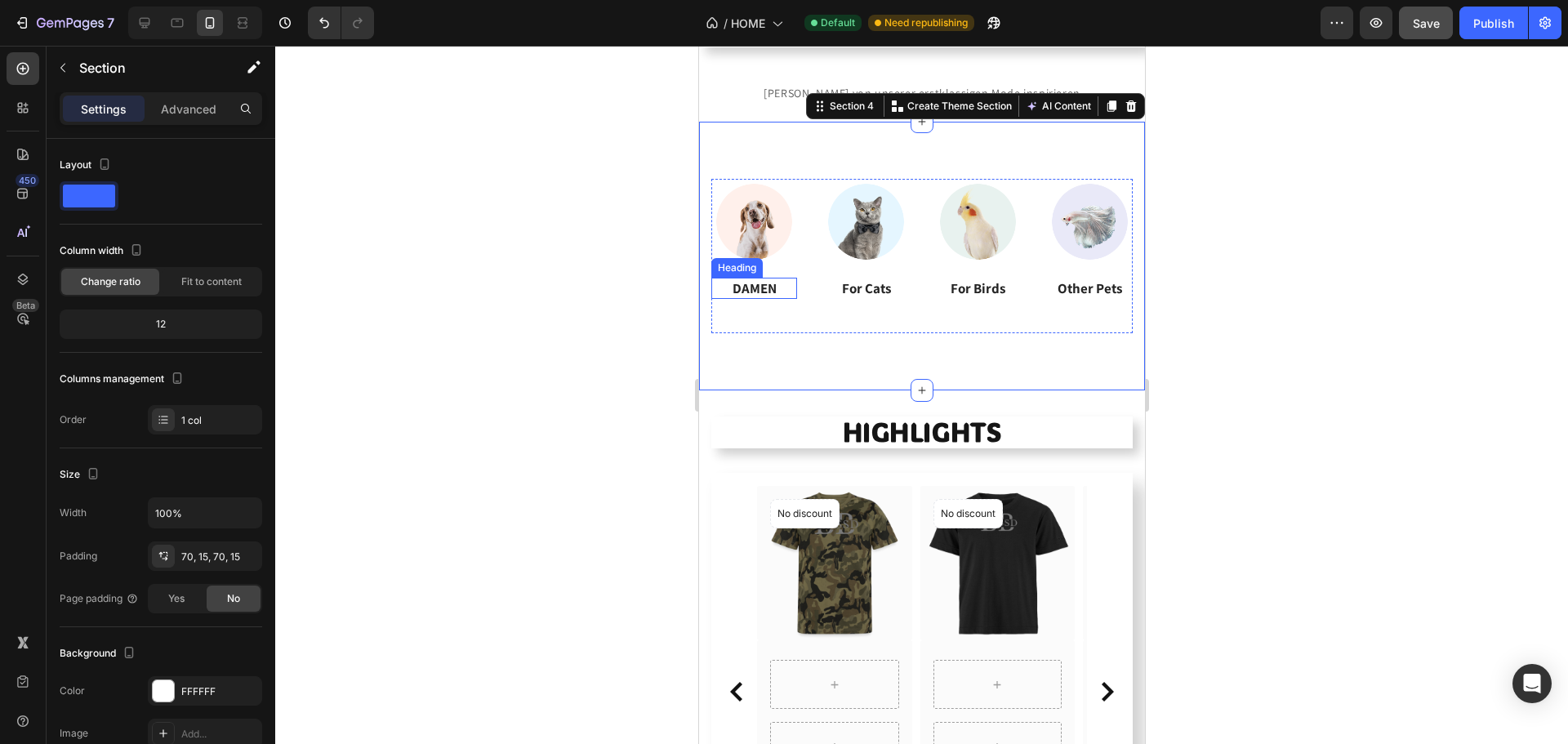
click at [769, 279] on p "DAMEN" at bounding box center [752, 288] width 82 height 18
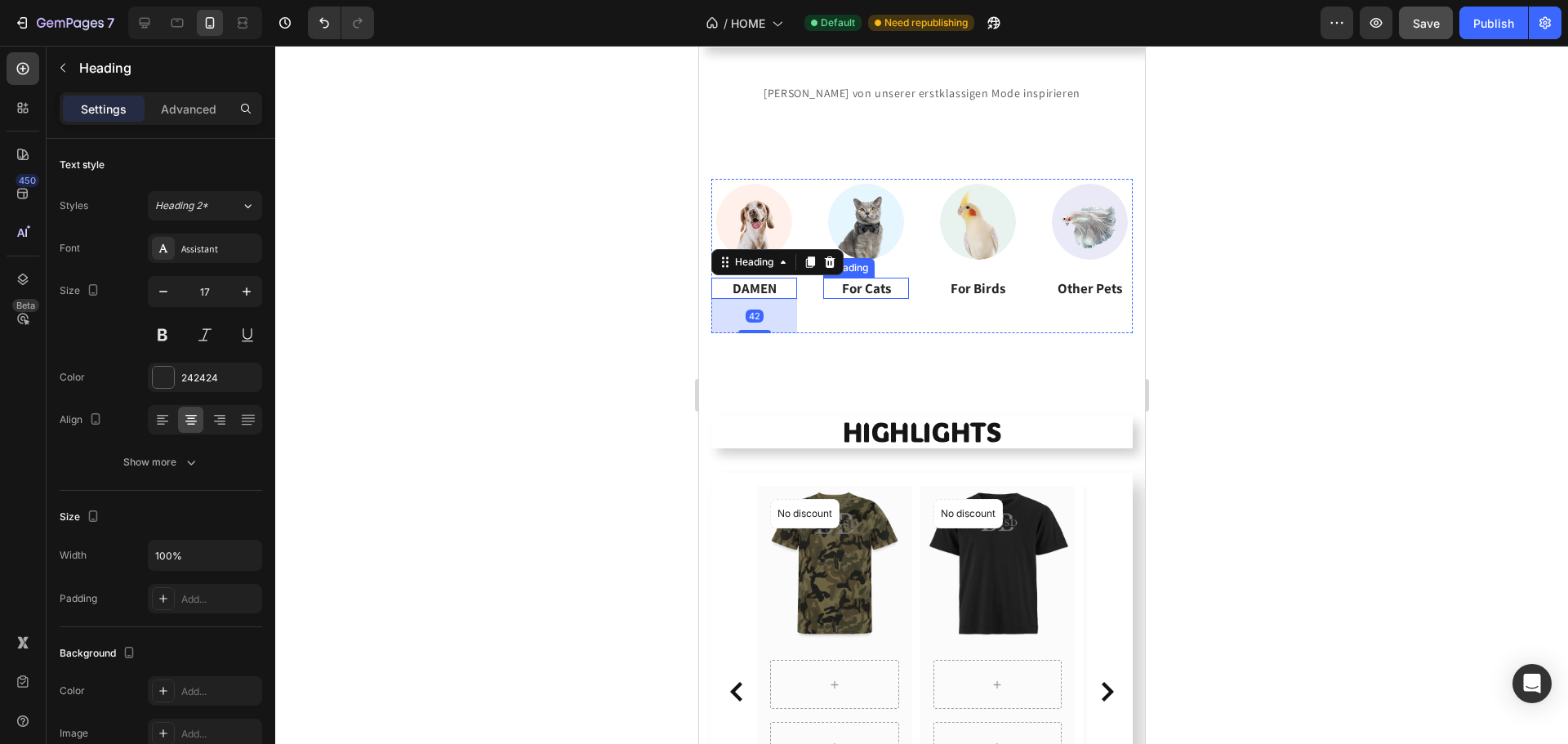
click at [851, 289] on p "For Cats" at bounding box center [865, 288] width 82 height 18
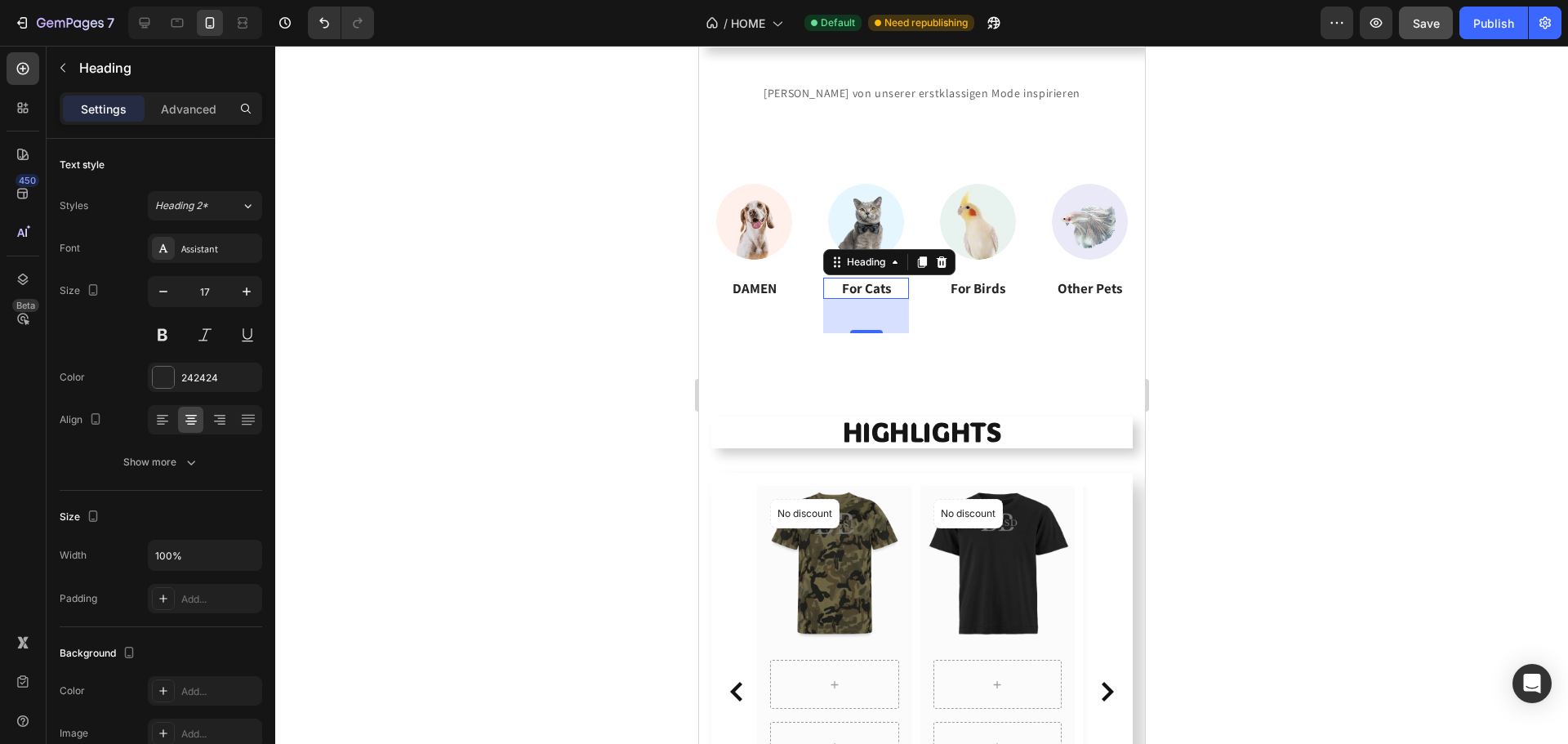
click at [851, 280] on p "For Cats" at bounding box center [865, 288] width 82 height 18
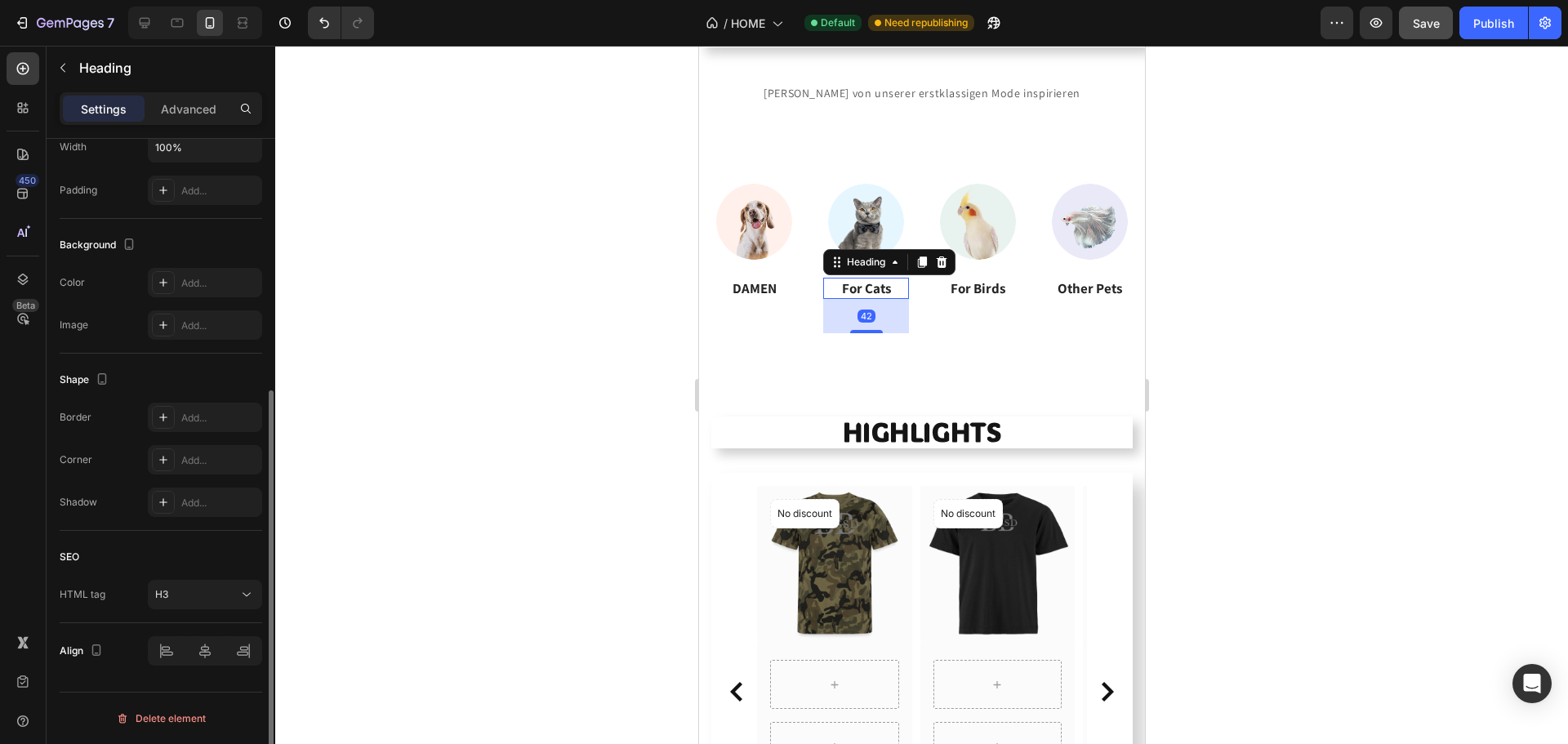
click at [851, 280] on p "For Cats" at bounding box center [865, 288] width 82 height 18
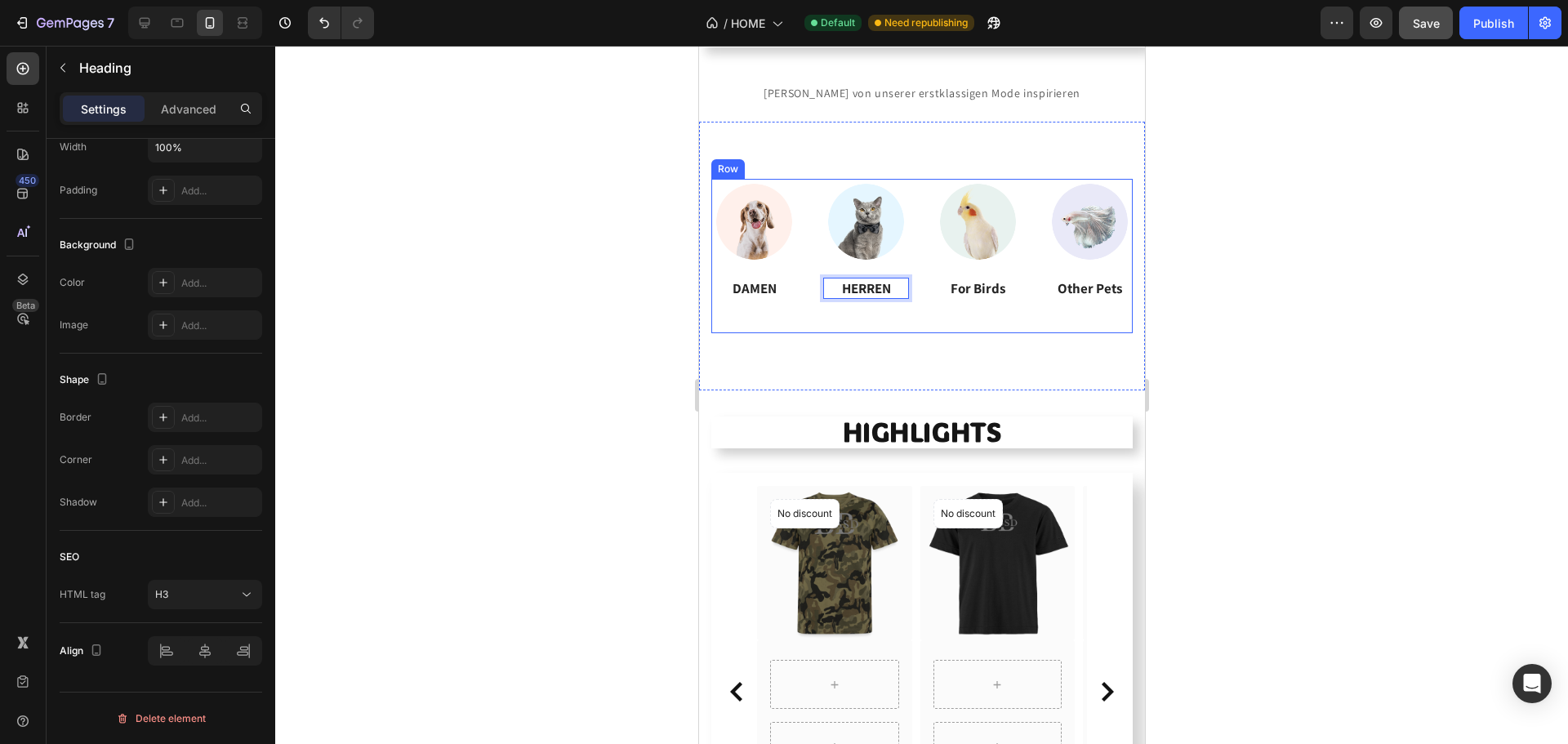
click at [960, 295] on h3 "For Birds" at bounding box center [976, 288] width 85 height 21
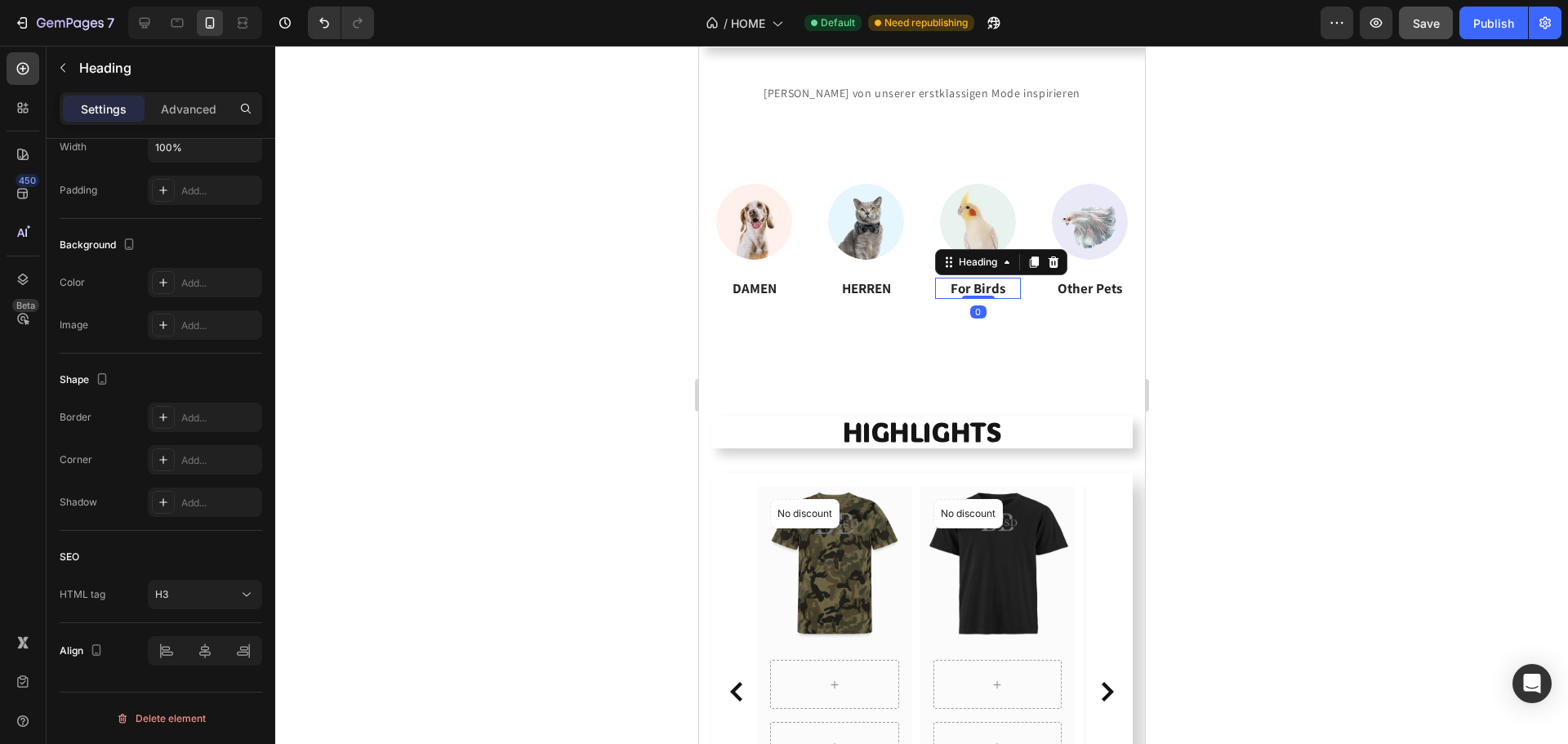
click at [966, 287] on p "For Birds" at bounding box center [976, 288] width 82 height 18
click at [997, 291] on p "ACCESSOIRES" at bounding box center [976, 288] width 82 height 18
click at [977, 298] on p "ACCESSOIRES" at bounding box center [976, 288] width 82 height 18
click at [1086, 212] on img at bounding box center [1089, 221] width 85 height 85
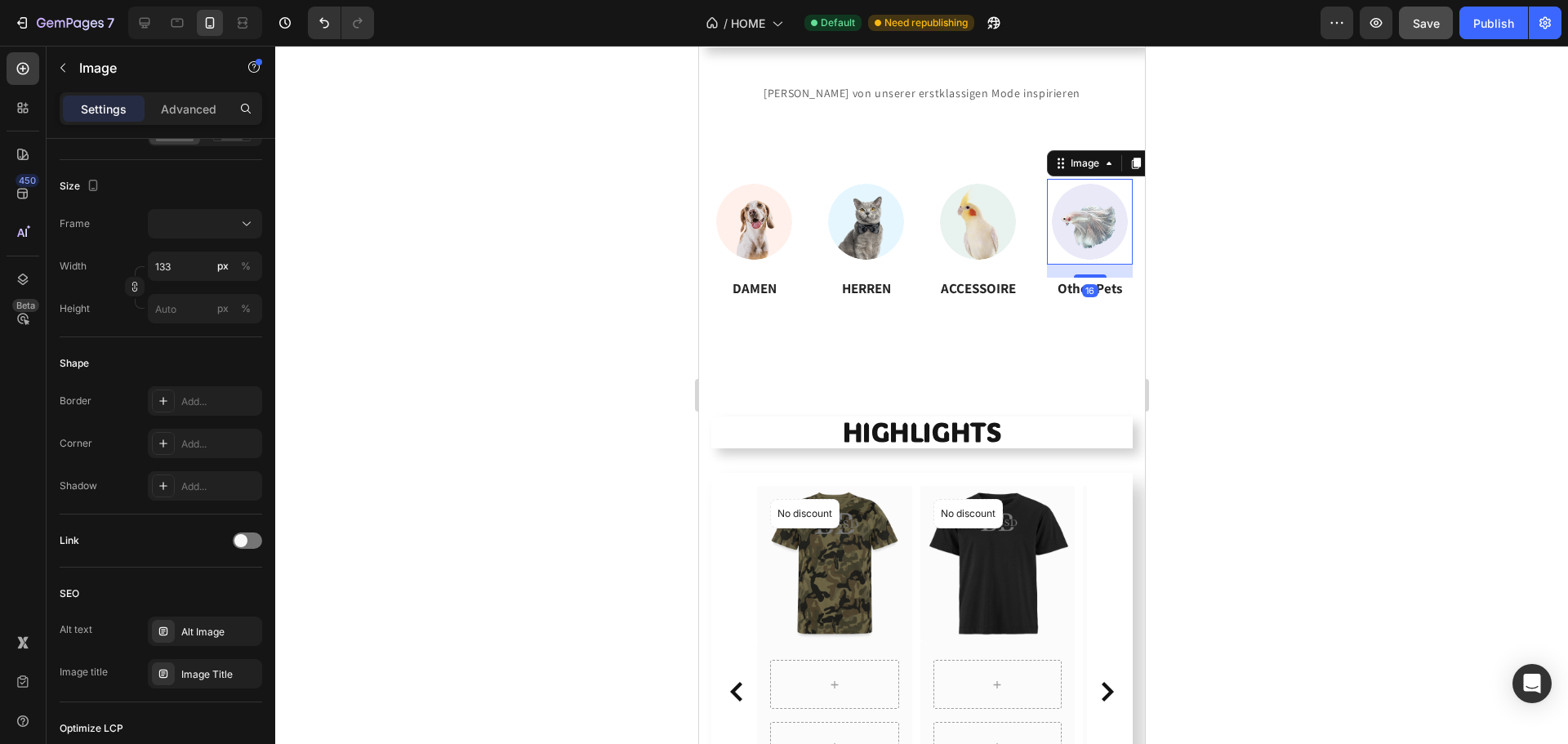
scroll to position [0, 0]
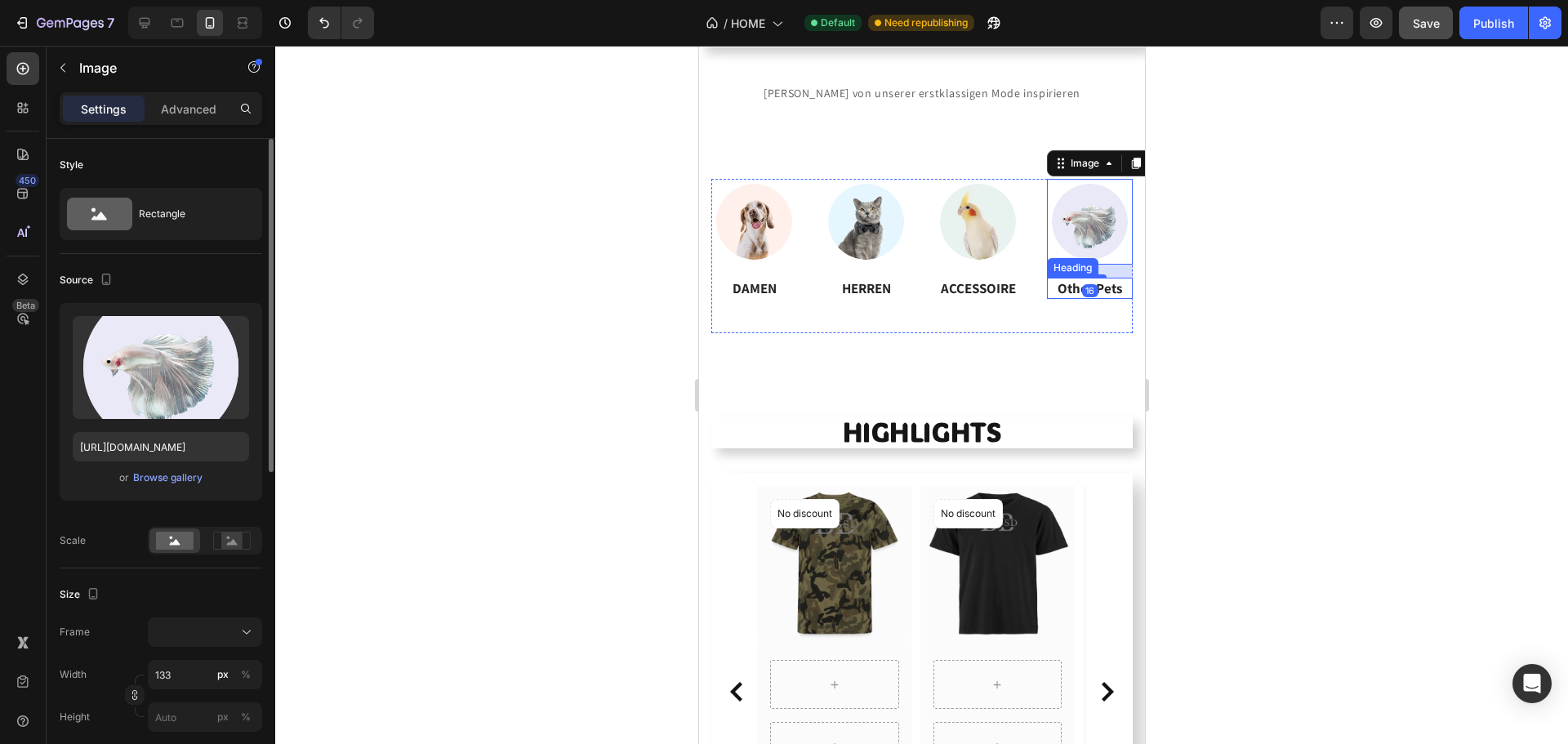
click at [1053, 287] on p "Other Pets" at bounding box center [1089, 288] width 82 height 18
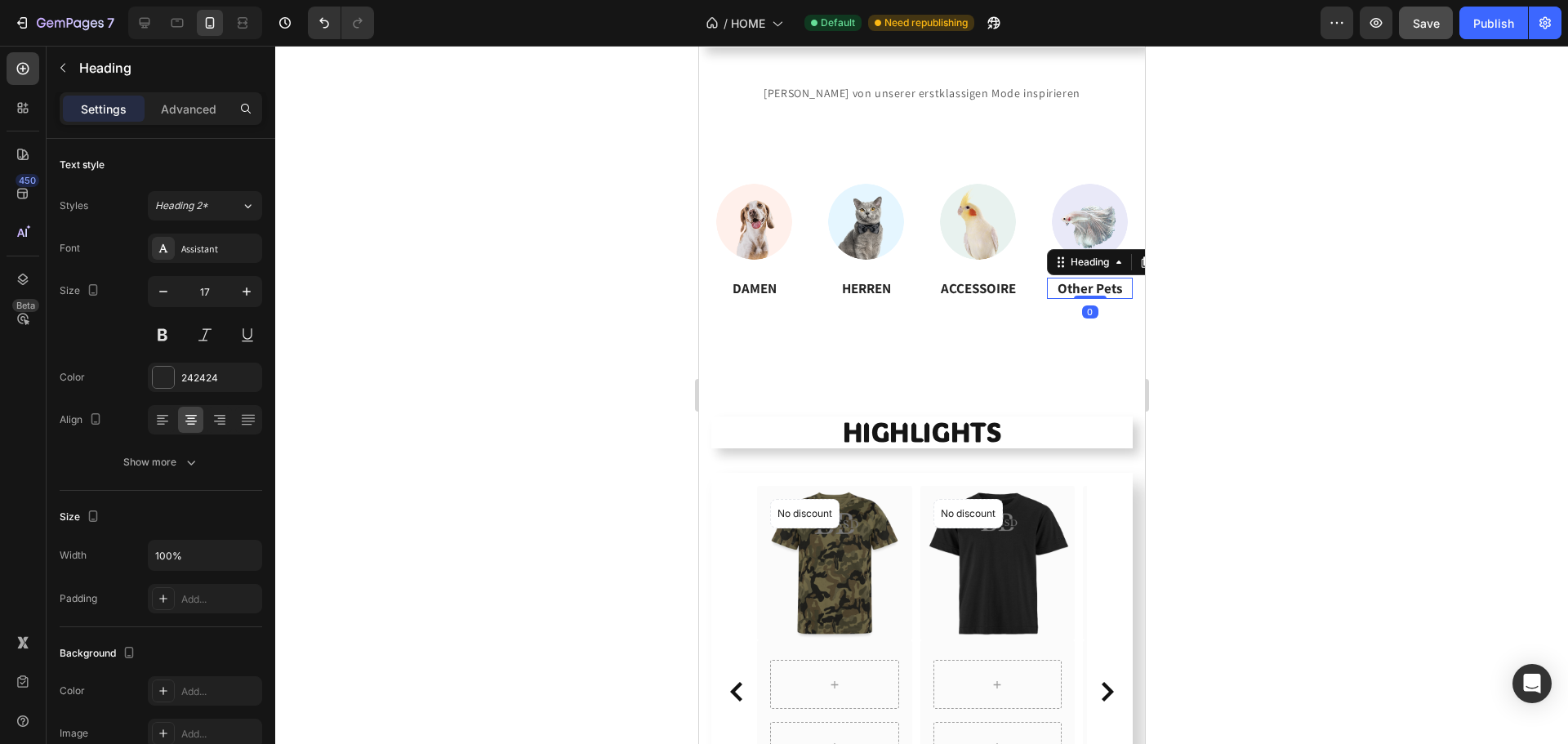
click at [1062, 287] on p "Other Pets" at bounding box center [1089, 288] width 82 height 18
click at [1496, 26] on div "Publish" at bounding box center [1493, 23] width 41 height 17
click at [749, 234] on img at bounding box center [753, 221] width 85 height 85
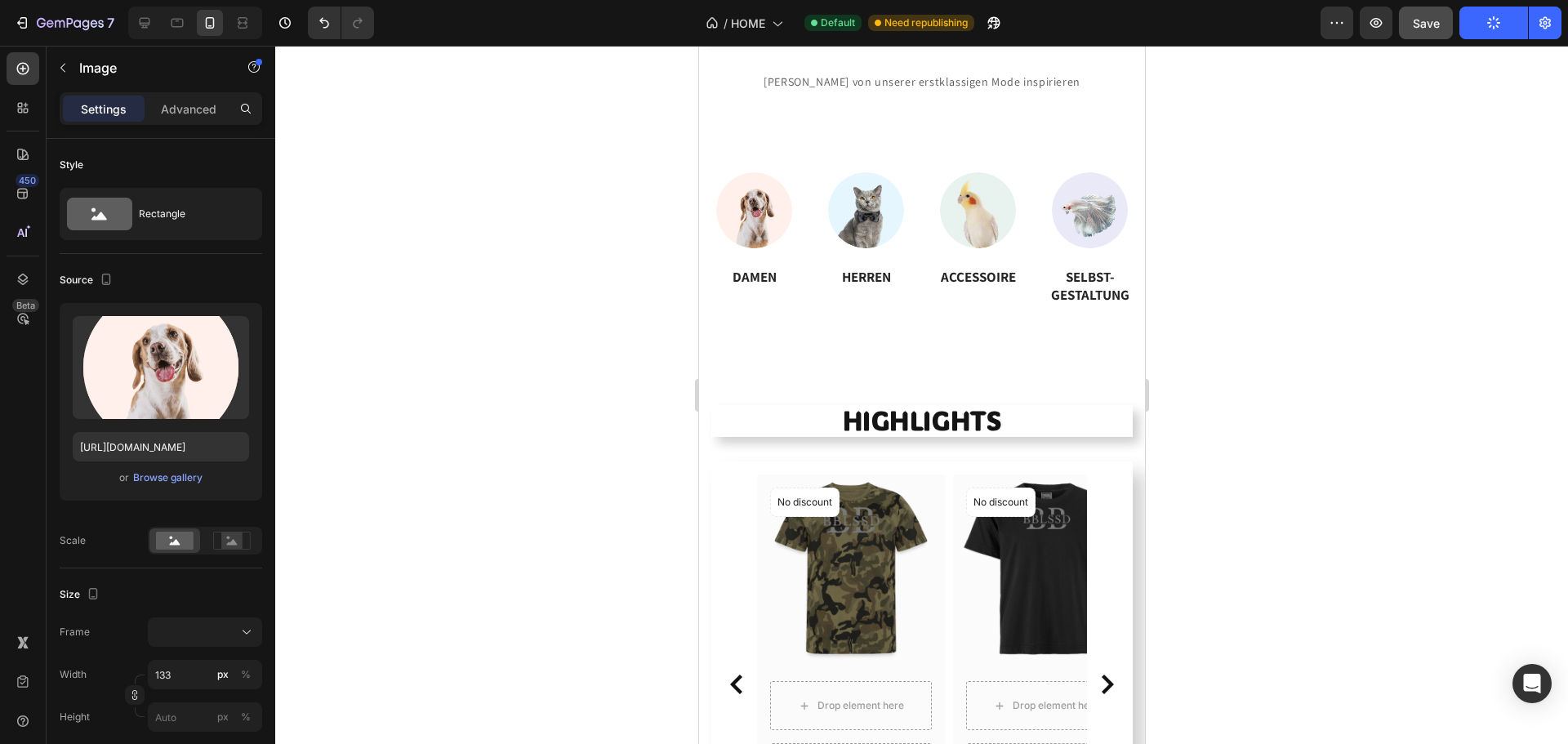
scroll to position [187, 0]
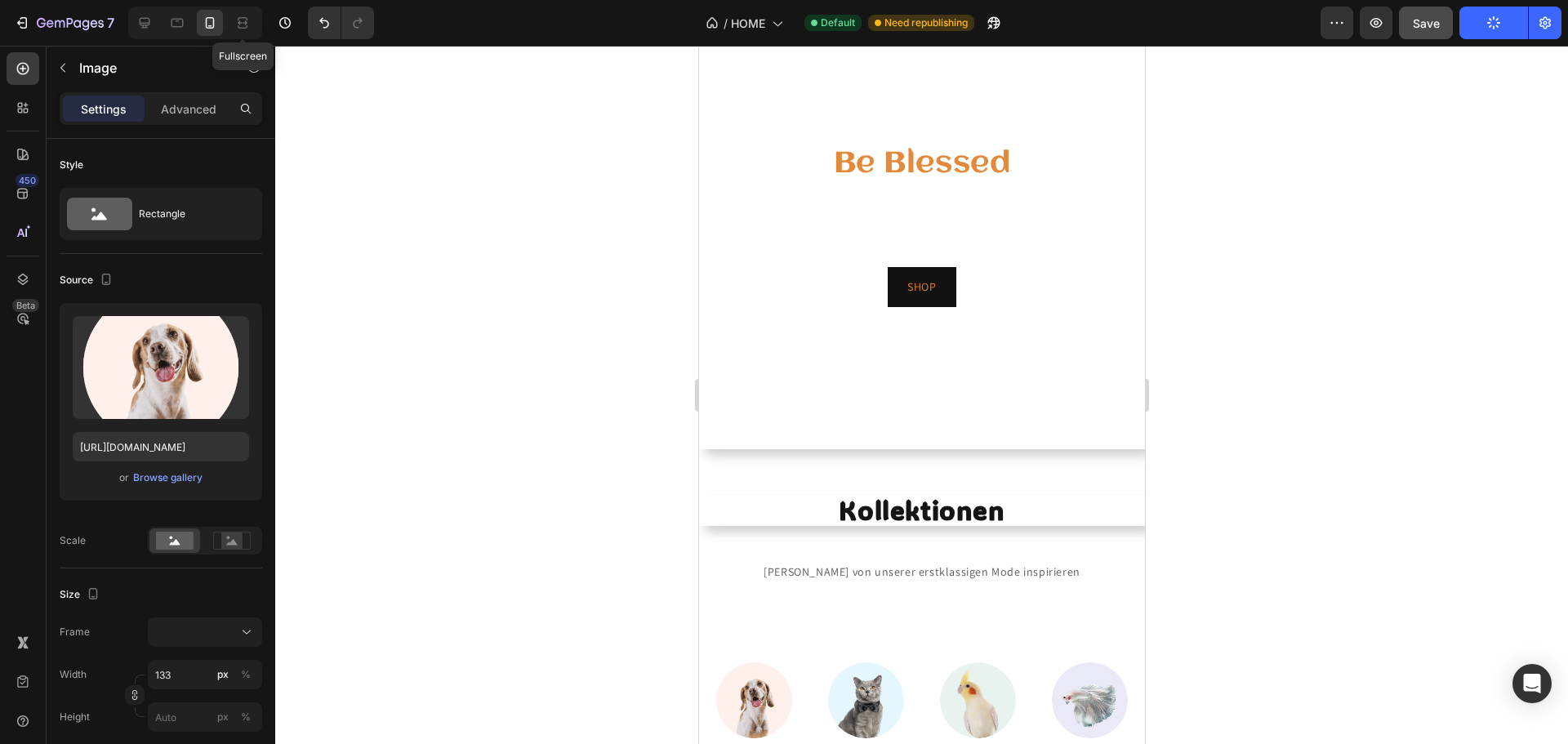
drag, startPoint x: 255, startPoint y: 21, endPoint x: 452, endPoint y: 129, distance: 224.7
click at [255, 21] on div at bounding box center [242, 22] width 26 height 26
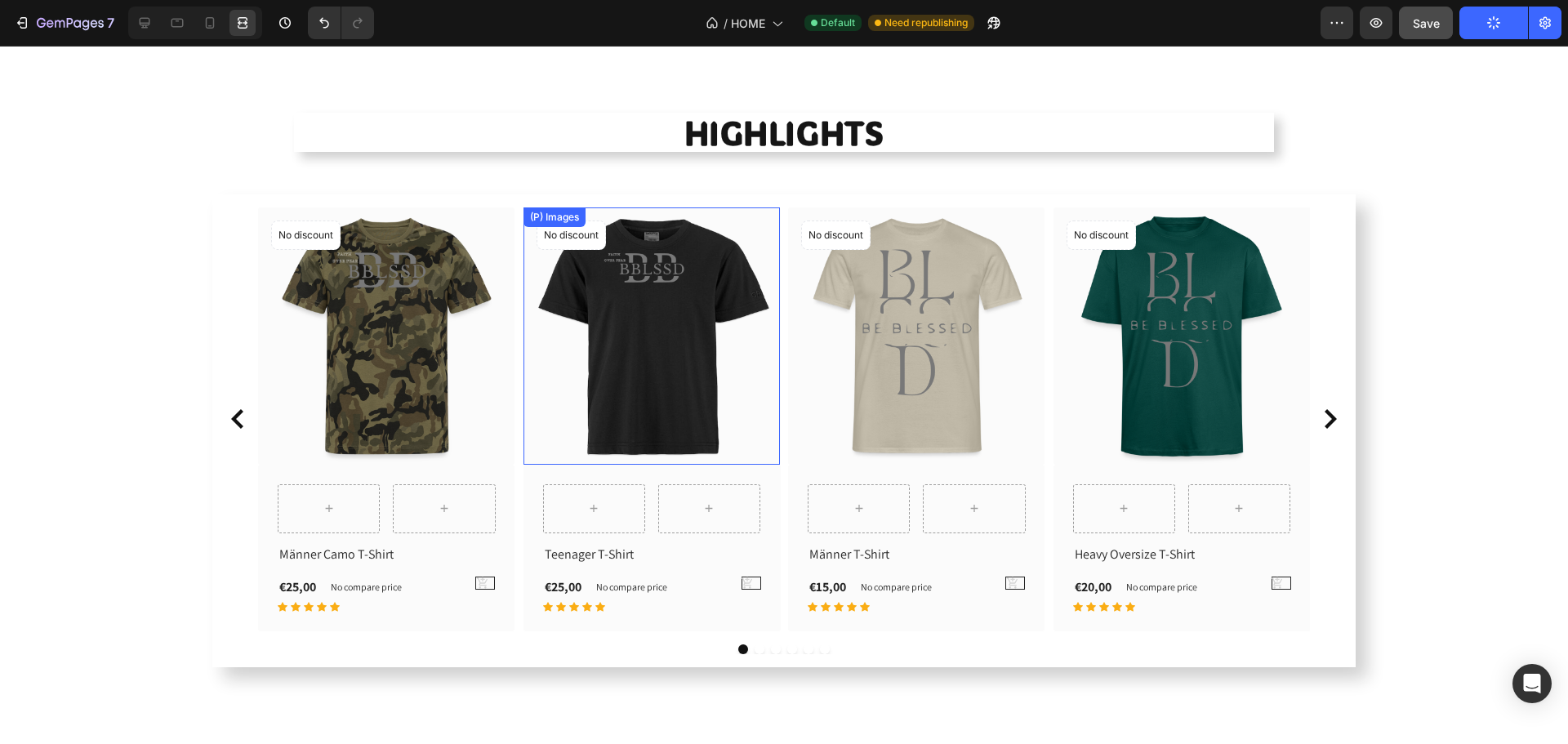
scroll to position [1795, 0]
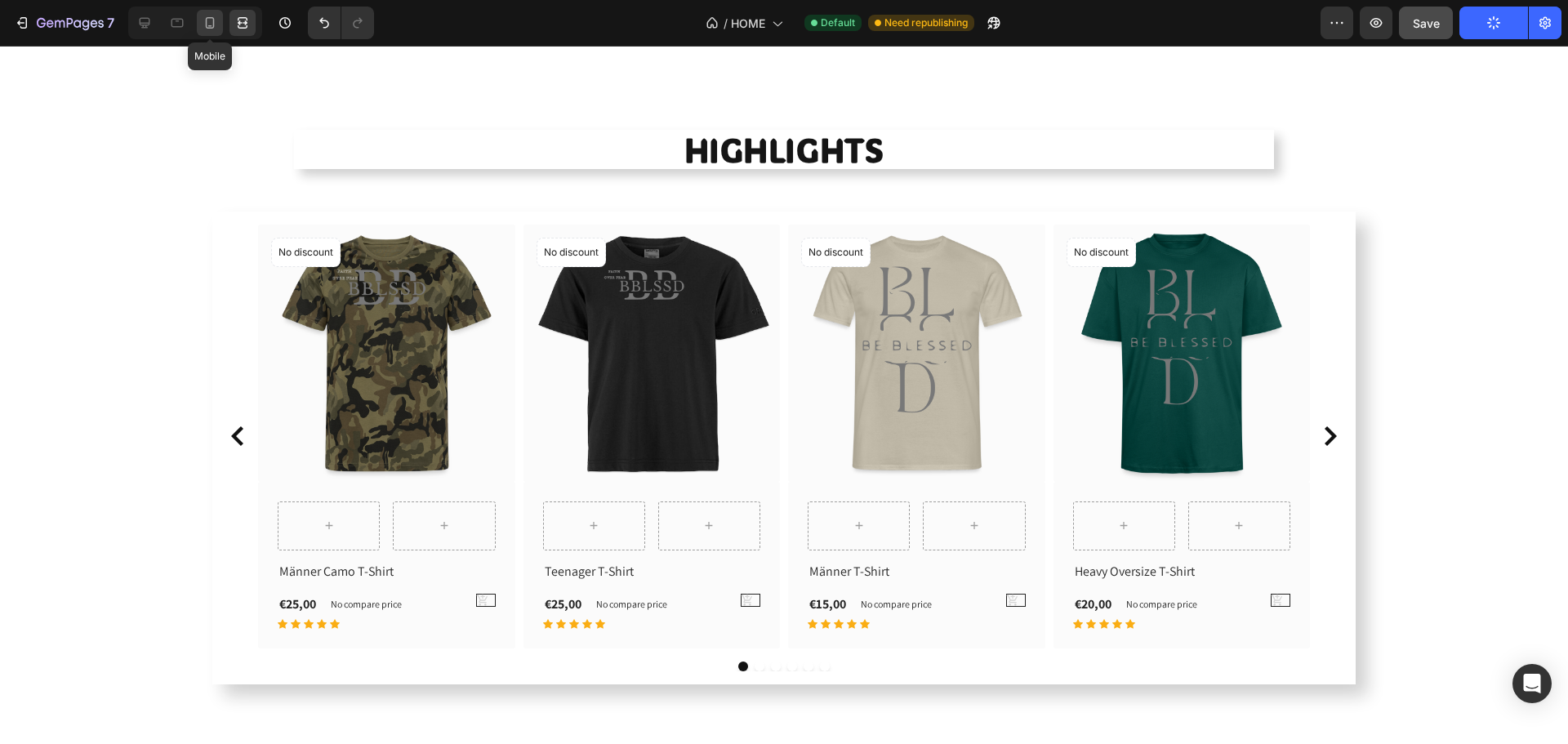
click at [205, 29] on icon at bounding box center [209, 22] width 16 height 16
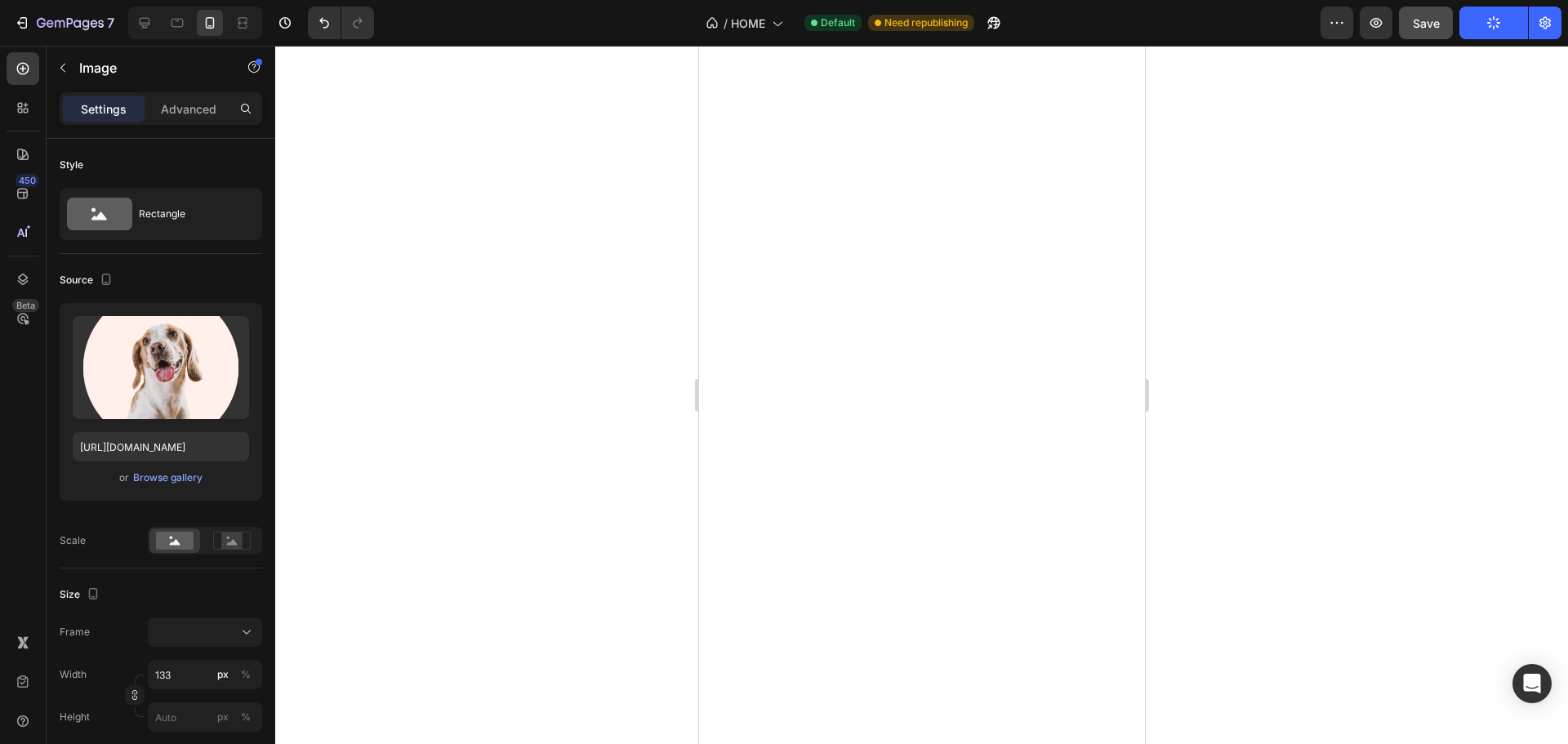
scroll to position [1727, 0]
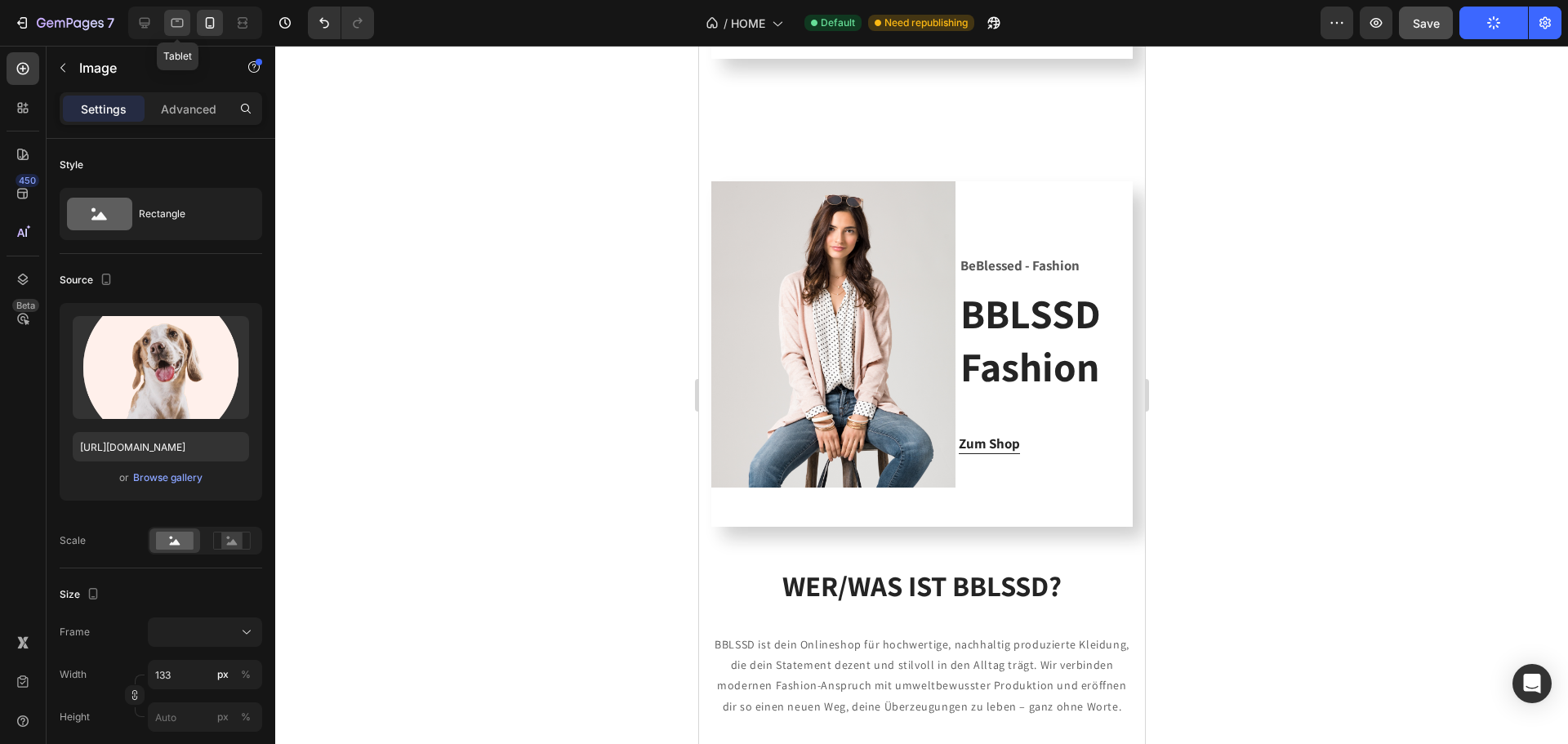
click at [186, 30] on div at bounding box center [176, 22] width 26 height 26
type input "238"
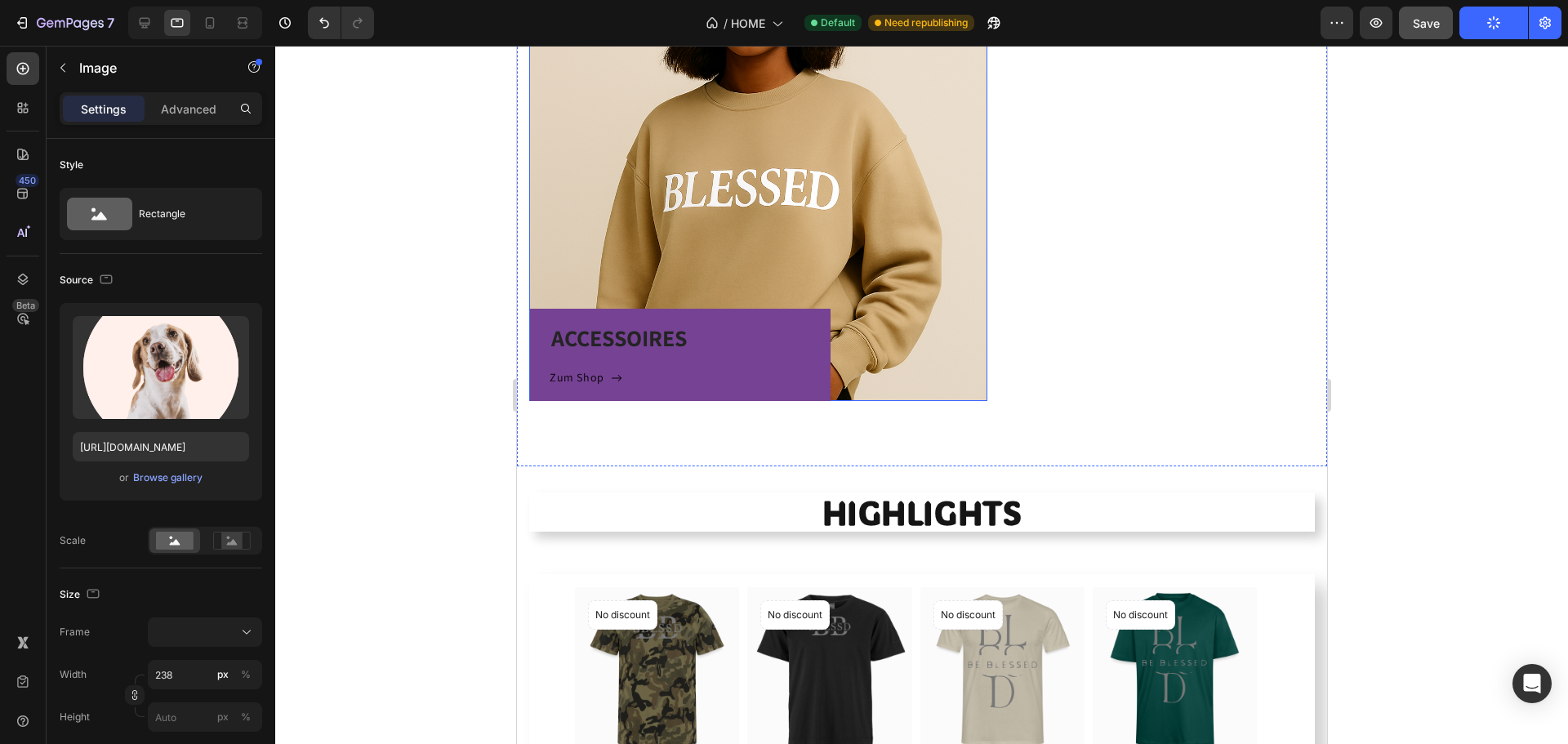
scroll to position [1669, 0]
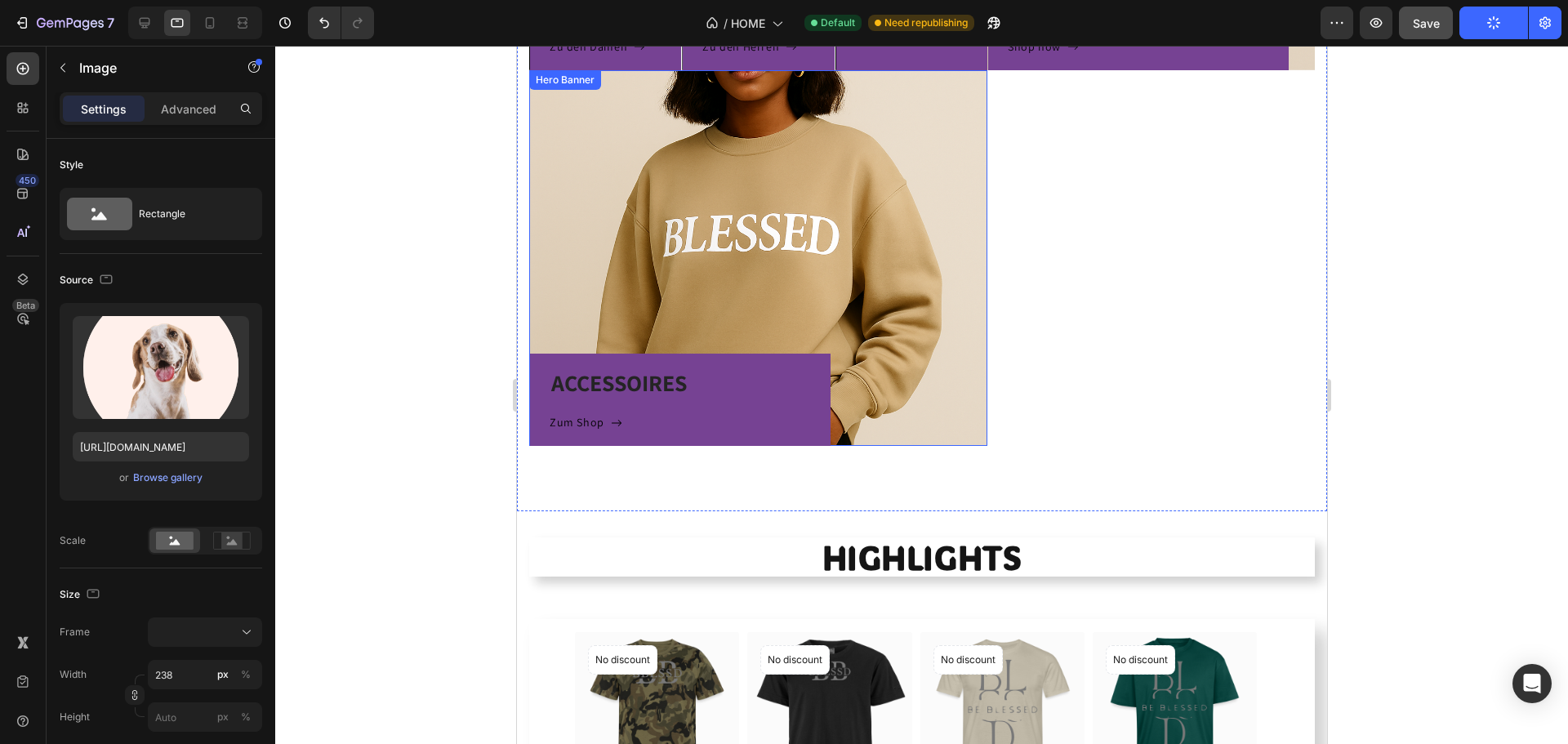
click at [681, 194] on div "ACCESSOIRES Heading Zum Shop Button Row" at bounding box center [757, 258] width 458 height 376
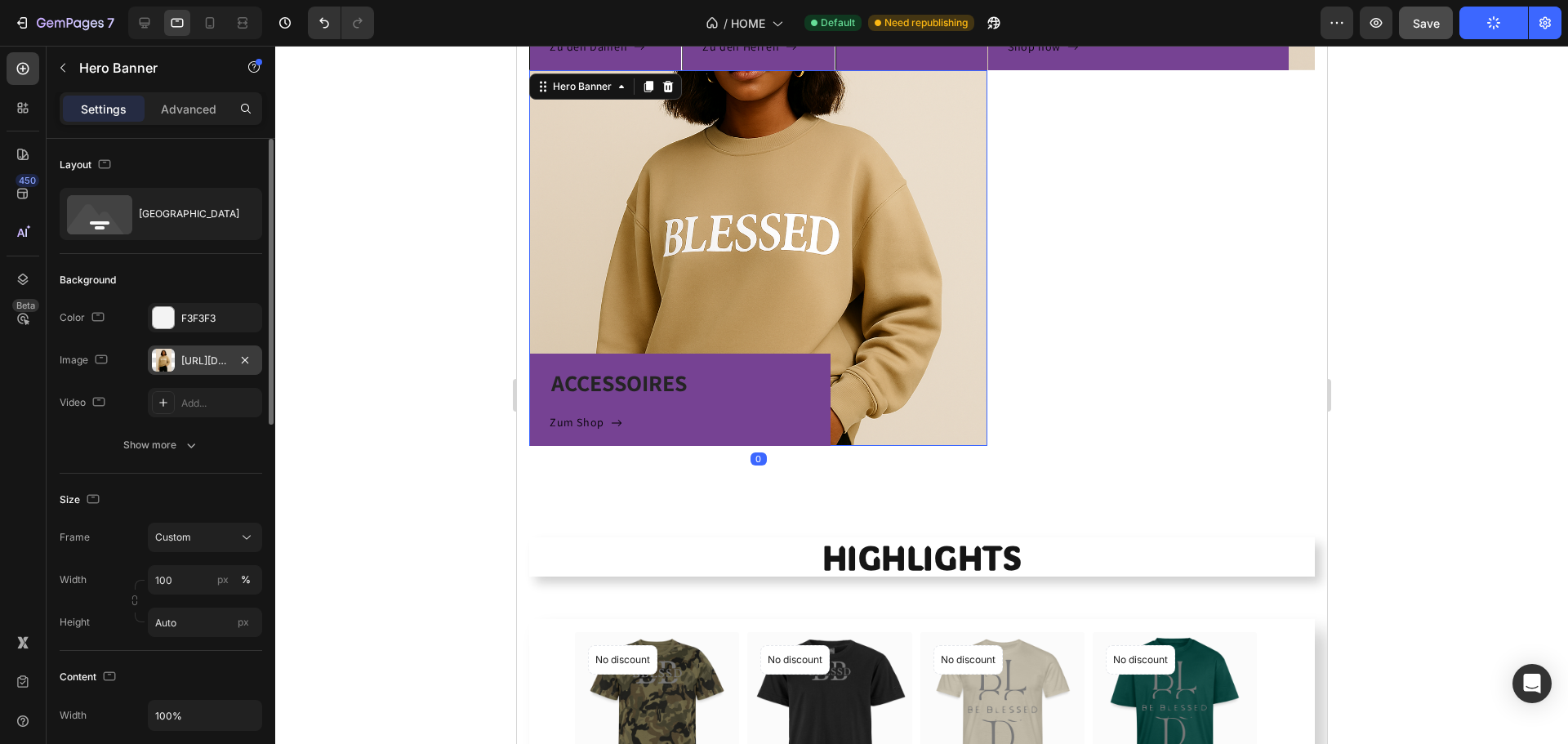
click at [206, 358] on div "https://cdn.shopify.com/s/files/1/0973/1558/6397/files/gempages_578133799116735…" at bounding box center [205, 361] width 48 height 15
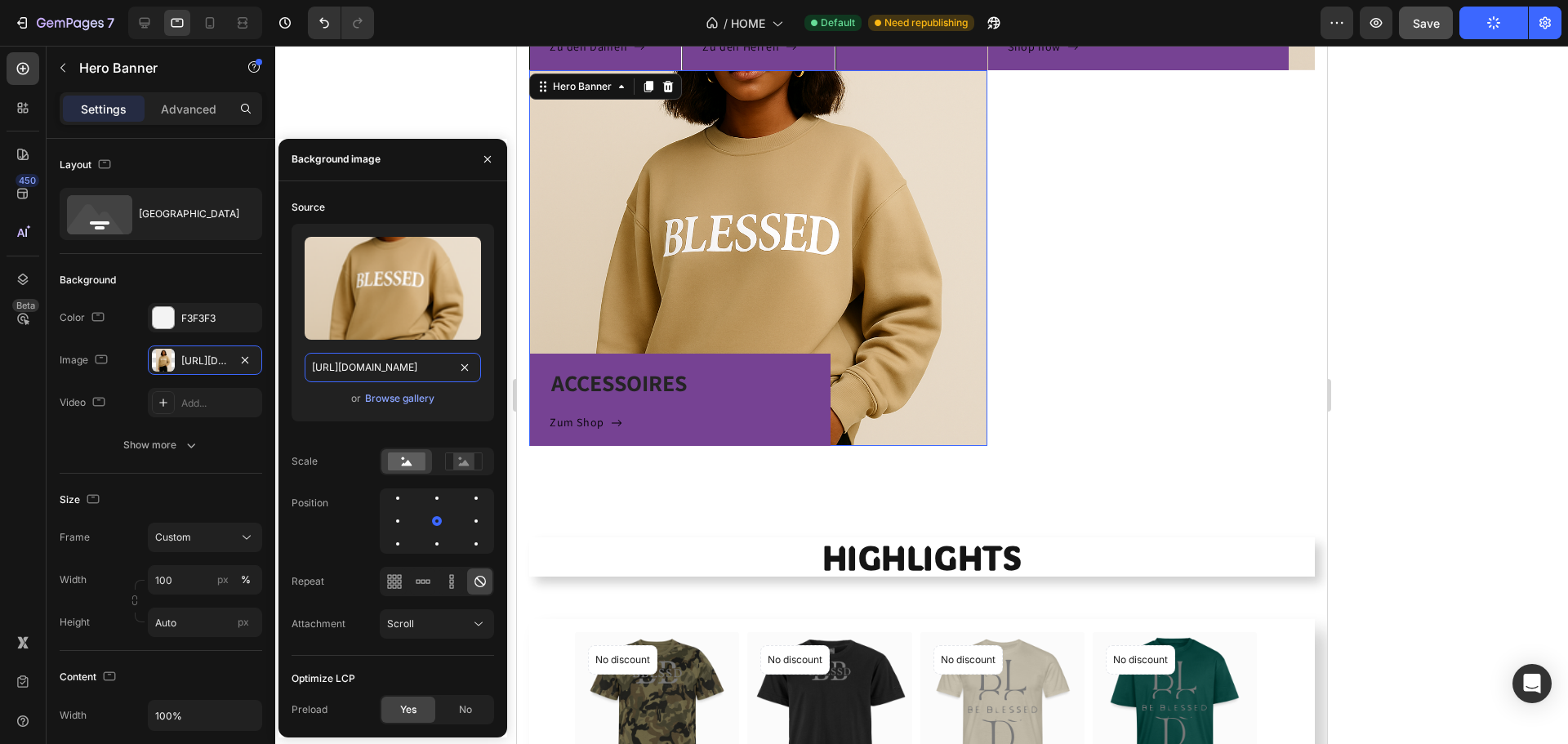
click at [408, 370] on input "https://cdn.shopify.com/s/files/1/0973/1558/6397/files/gempages_578133799116735…" at bounding box center [393, 368] width 176 height 29
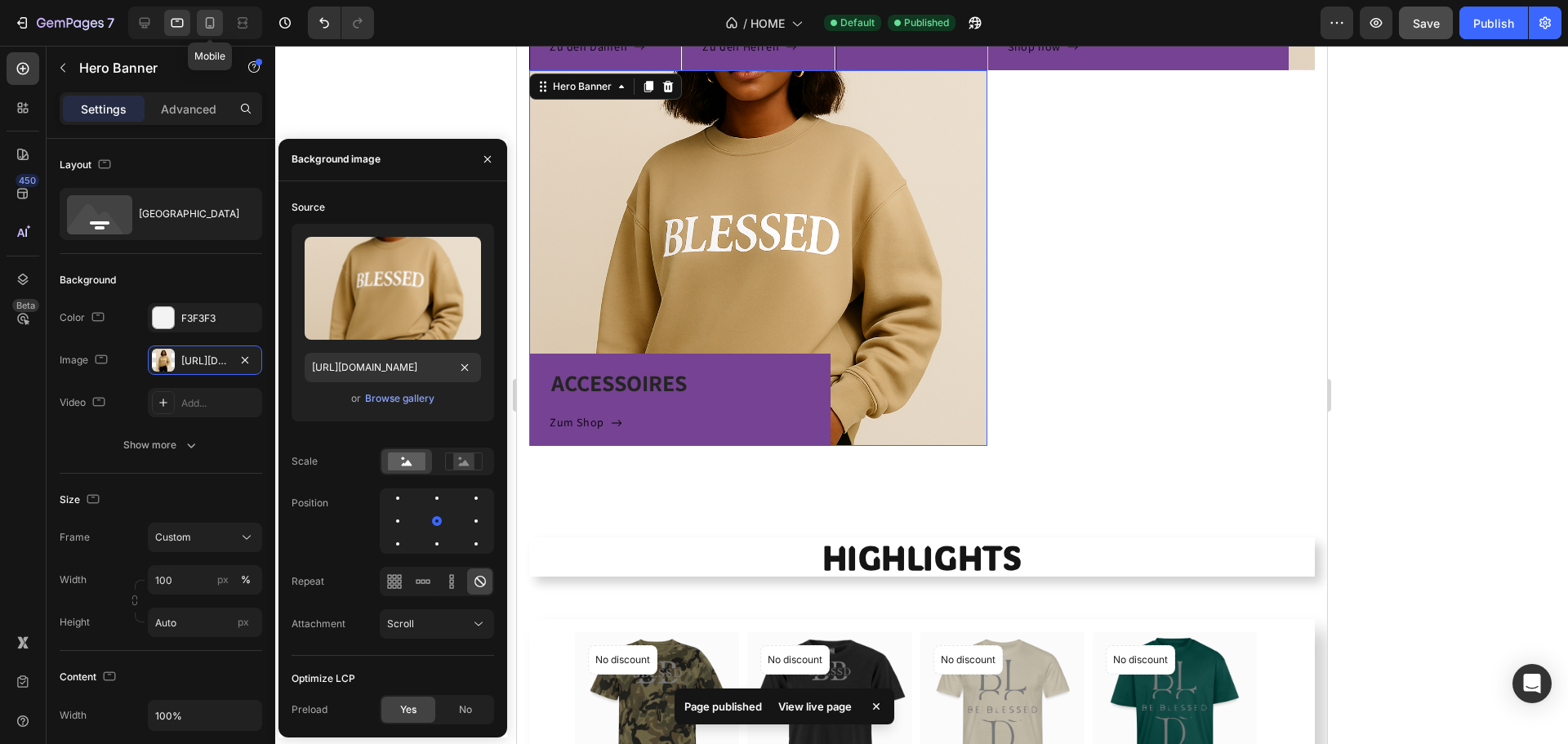
click at [208, 35] on div at bounding box center [209, 22] width 26 height 26
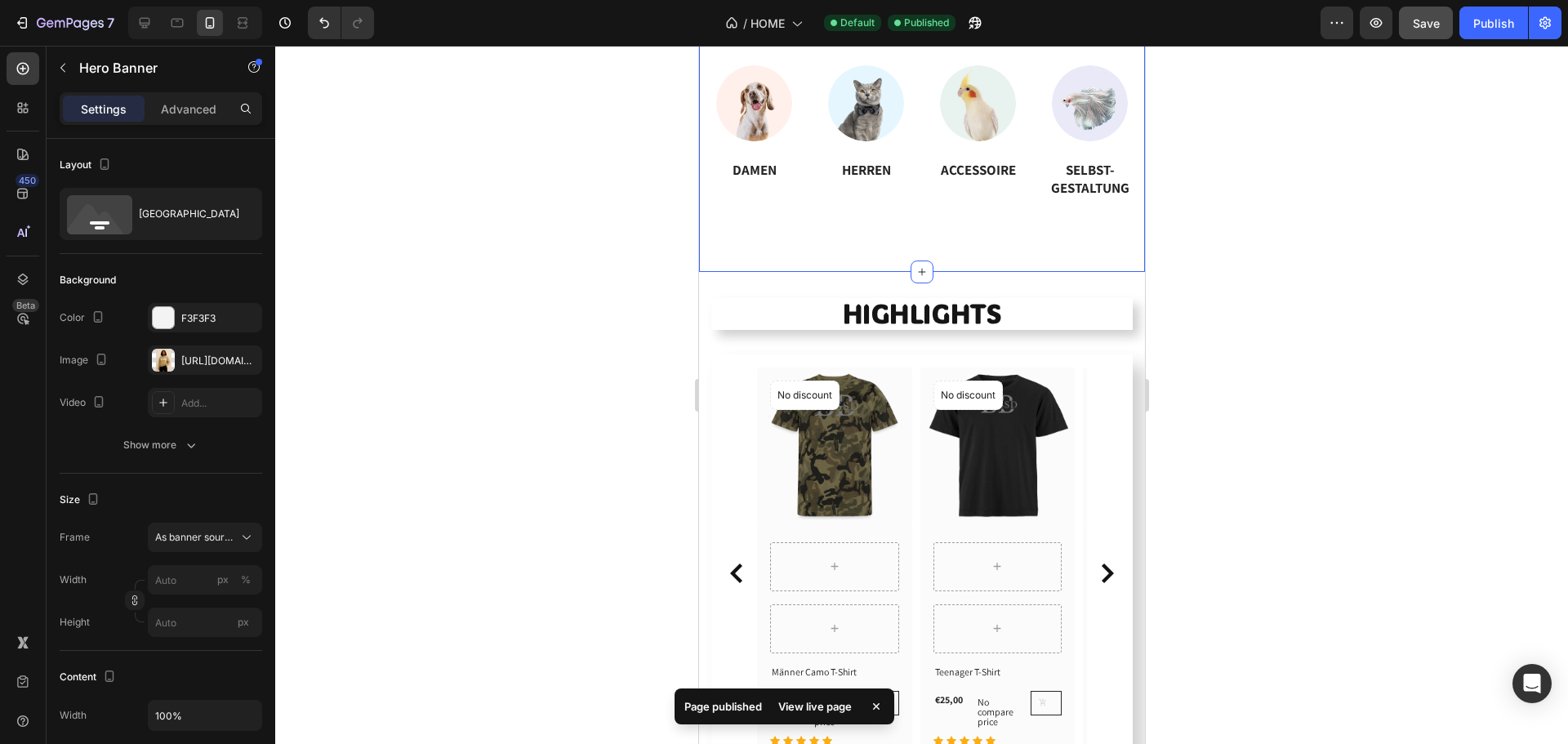
scroll to position [754, 0]
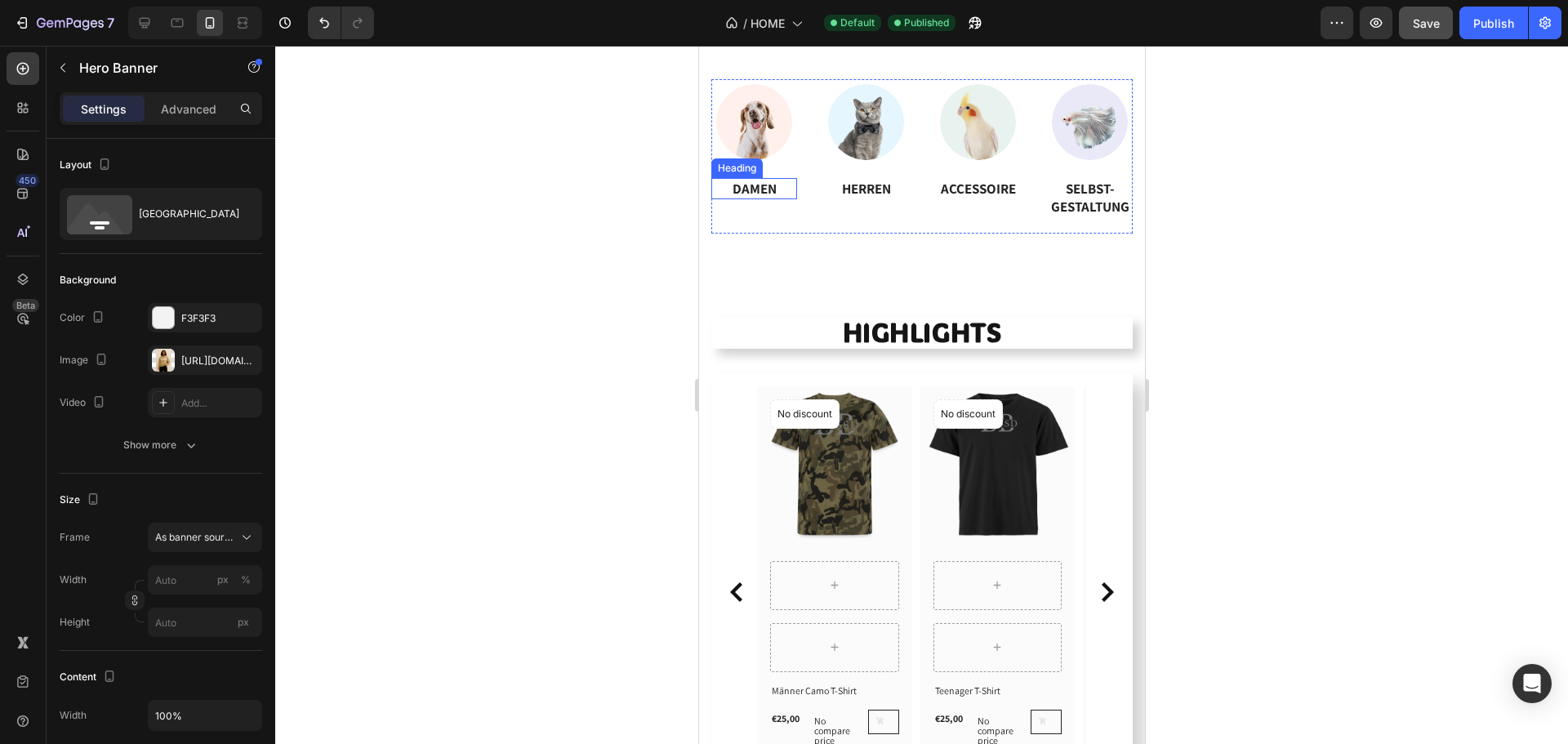
click at [757, 138] on img at bounding box center [753, 122] width 85 height 85
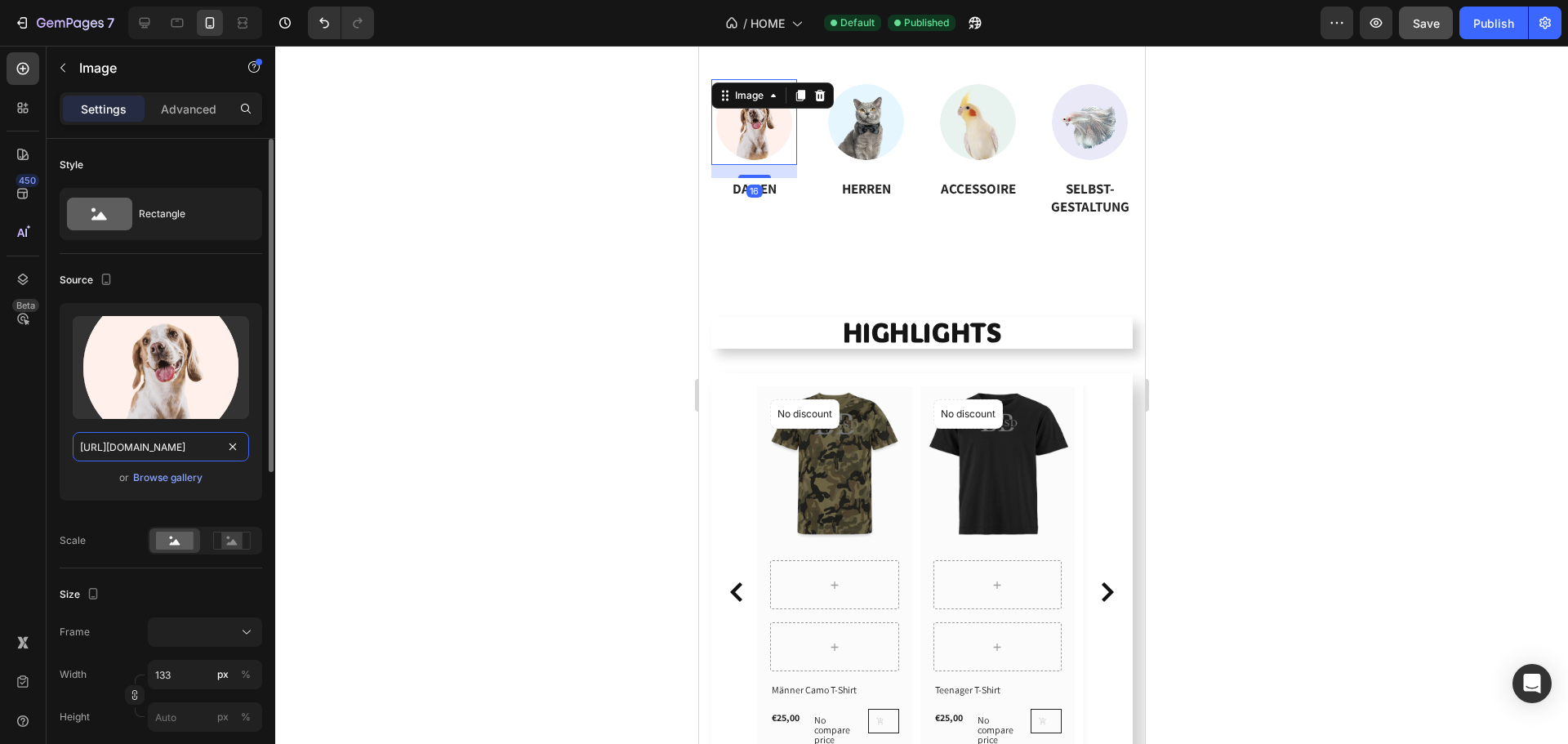
click at [204, 443] on input "https://ucarecdn.com/8059d950-0f88-4937-a1d6-7cbbe67f16c2/-/format/auto/-/previ…" at bounding box center [161, 447] width 176 height 29
paste input "cdn.shopify.com/s/files/1/0973/1558/6397/files/gempages_578133799116735429-fe74…"
type input "https://cdn.shopify.com/s/files/1/0973/1558/6397/files/gempages_578133799116735…"
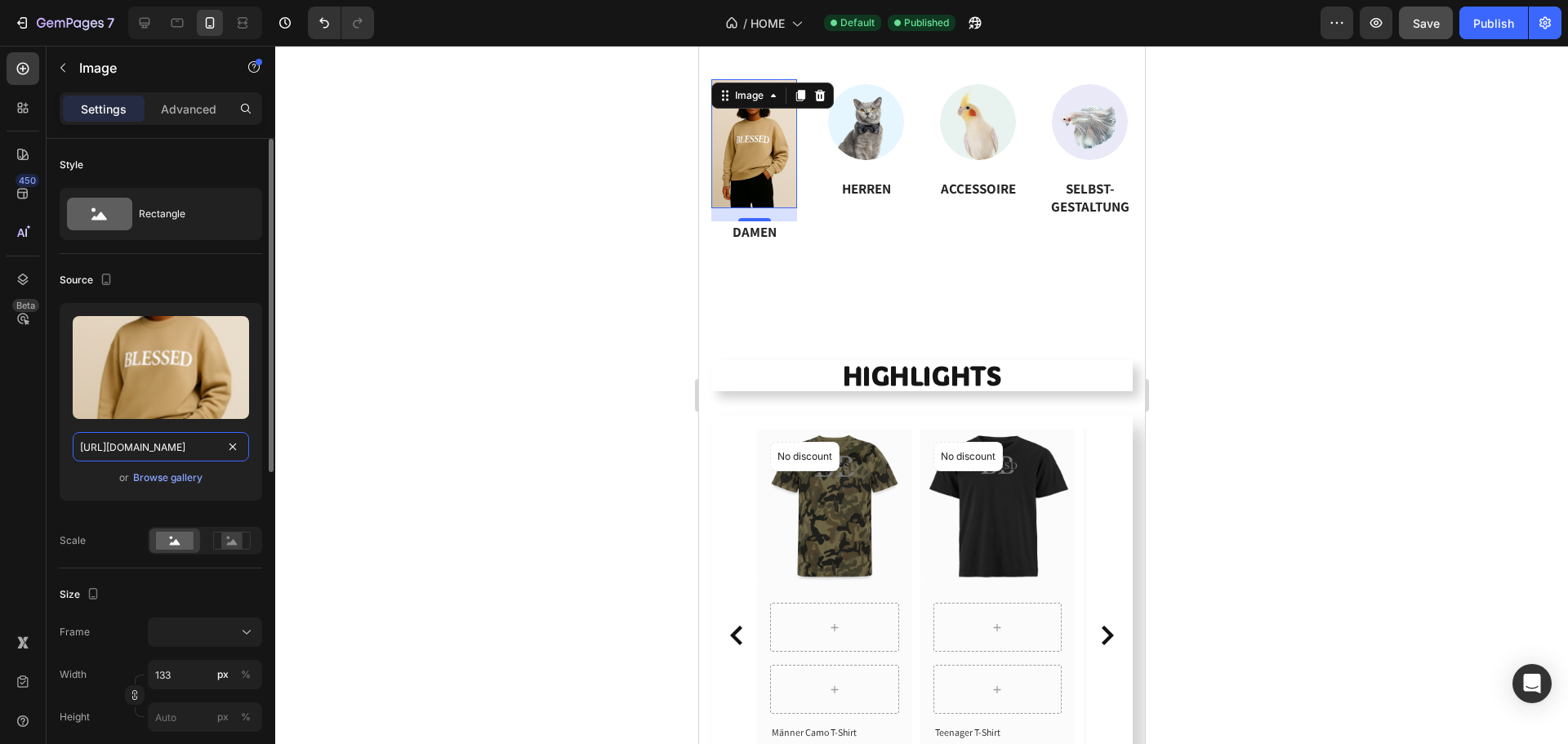
scroll to position [0, 495]
click at [867, 130] on img at bounding box center [865, 122] width 85 height 85
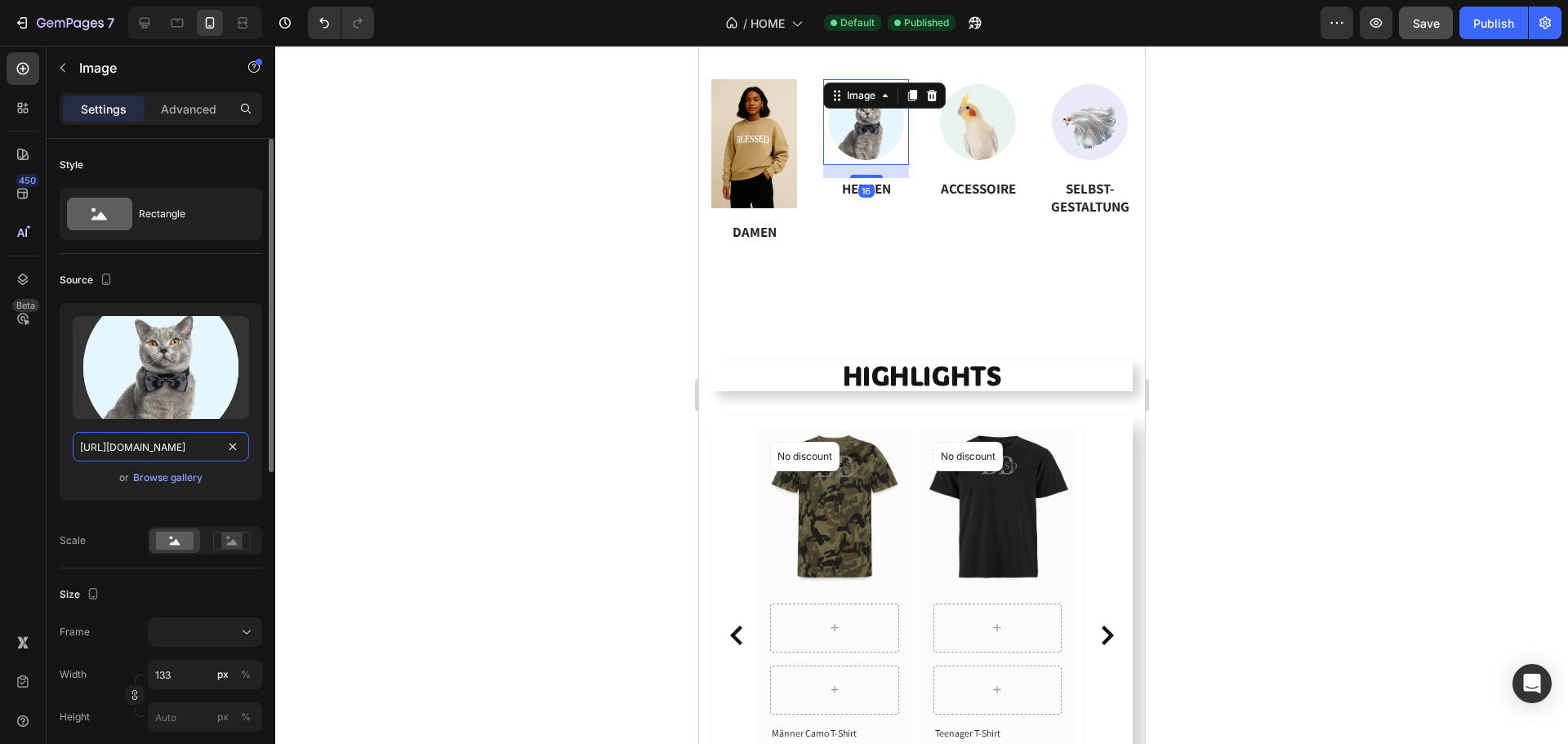
click at [142, 445] on input "https://ucarecdn.com/501198ed-0841-4882-9c4c-082efa8eba1e/-/format/auto/-/previ…" at bounding box center [161, 447] width 176 height 29
paste input "cdn.shopify.com/s/files/1/0973/1558/6397/files/gempages_578133799116735429-fe74…"
type input "https://cdn.shopify.com/s/files/1/0973/1558/6397/files/gempages_578133799116735…"
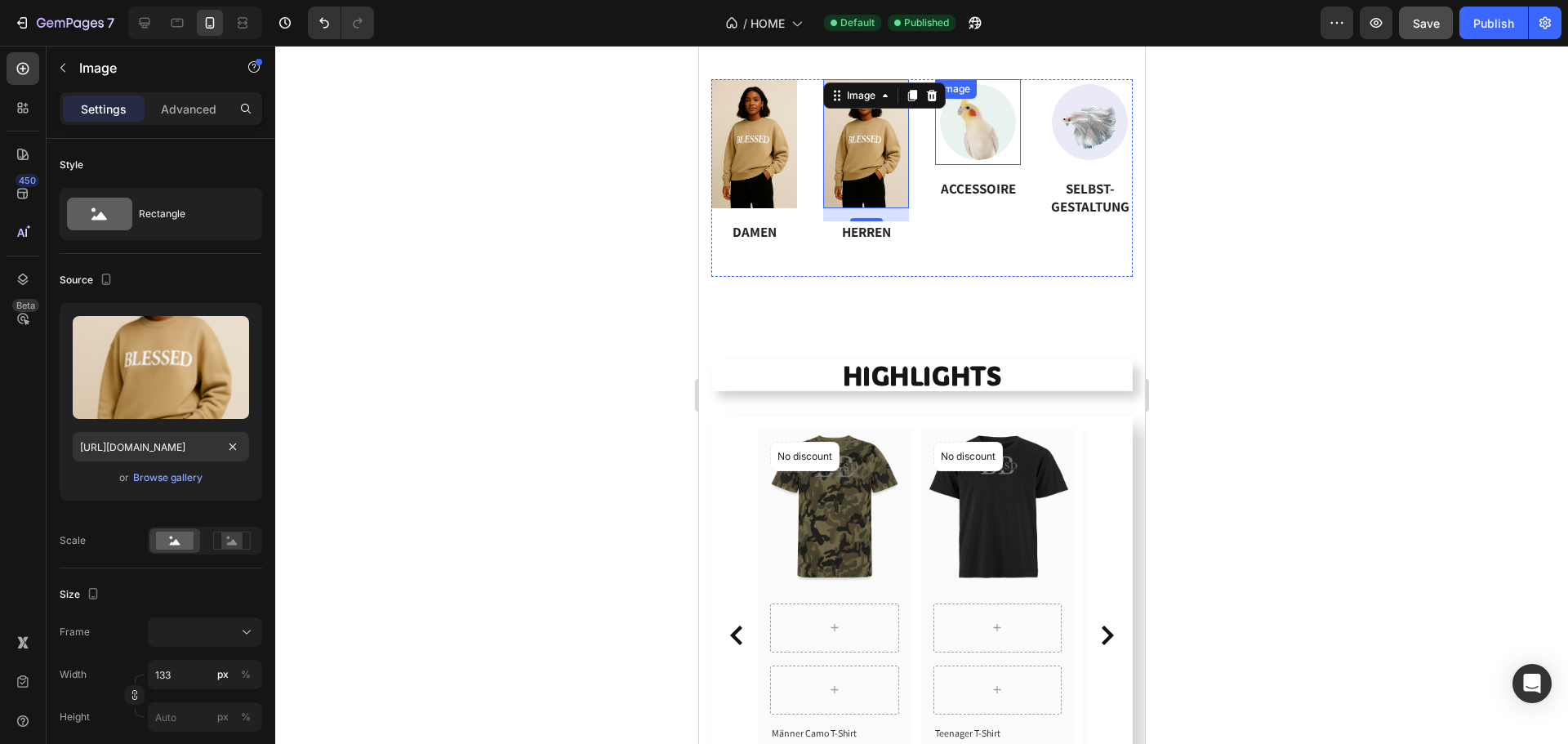
click at [958, 127] on img at bounding box center [976, 122] width 85 height 85
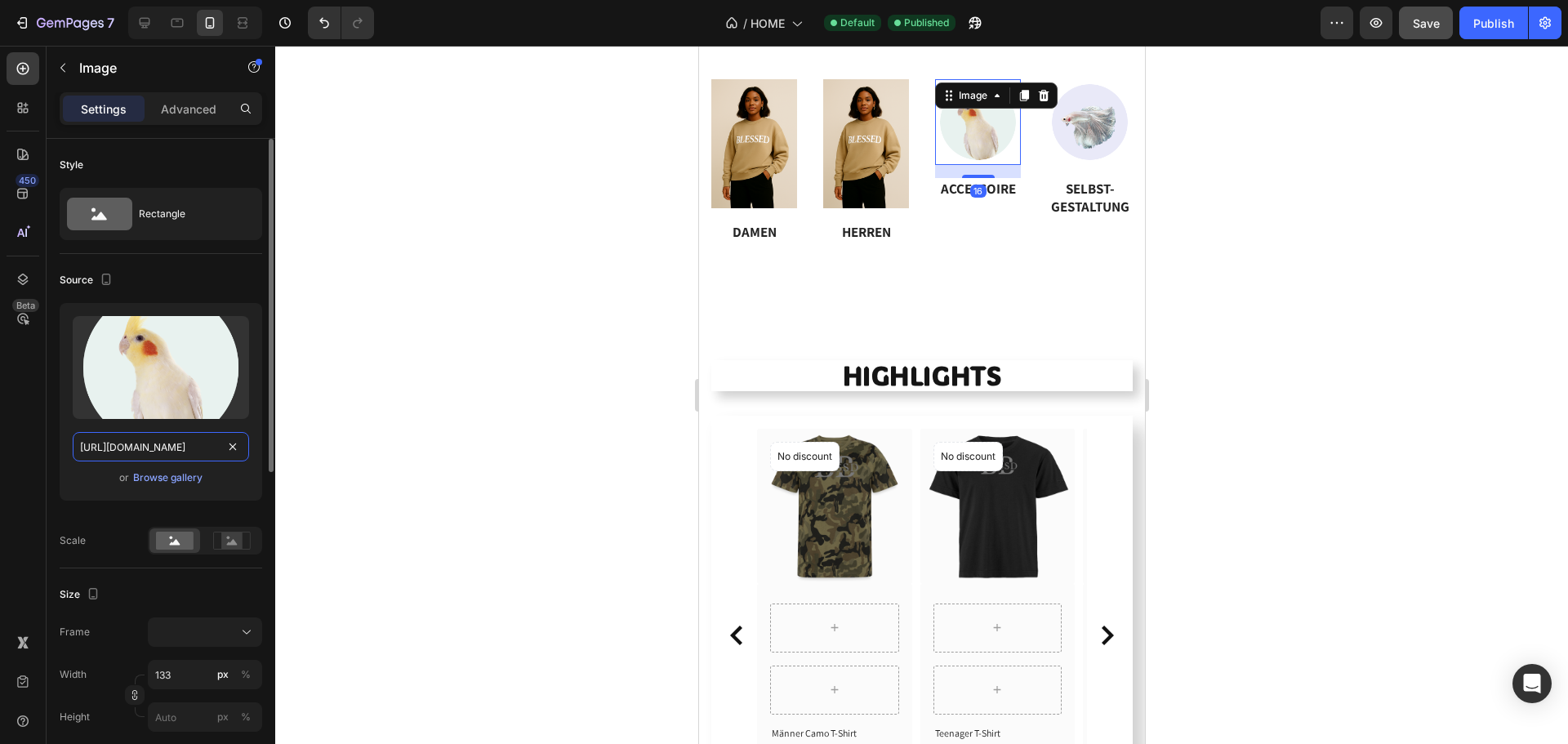
click at [186, 437] on input "https://ucarecdn.com/9e49b894-d35b-4df4-8553-707a9a72532b/-/format/auto/-/previ…" at bounding box center [161, 447] width 176 height 29
paste input "cdn.shopify.com/s/files/1/0973/1558/6397/files/gempages_578133799116735429-fe74…"
type input "https://cdn.shopify.com/s/files/1/0973/1558/6397/files/gempages_578133799116735…"
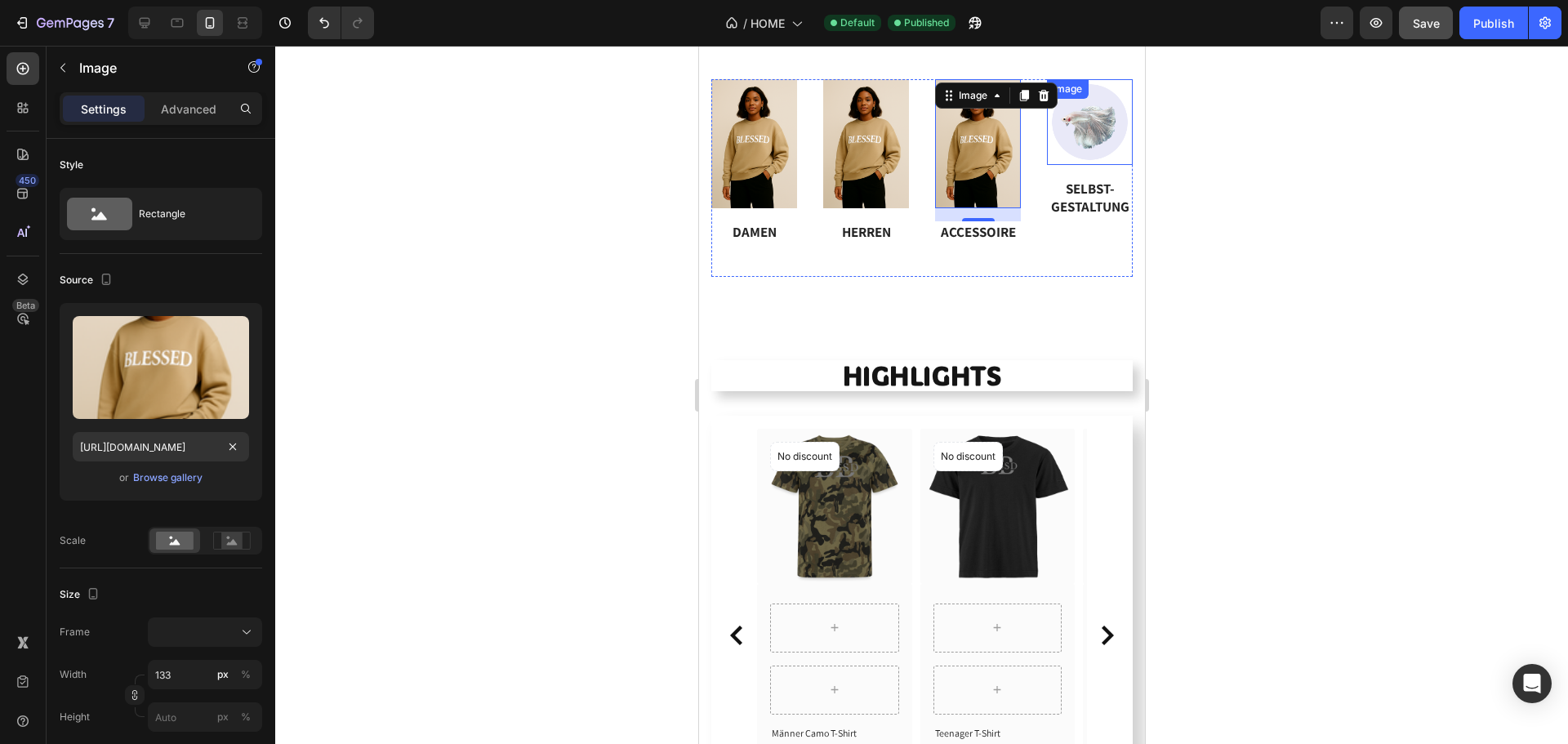
click at [1092, 125] on img at bounding box center [1089, 122] width 85 height 85
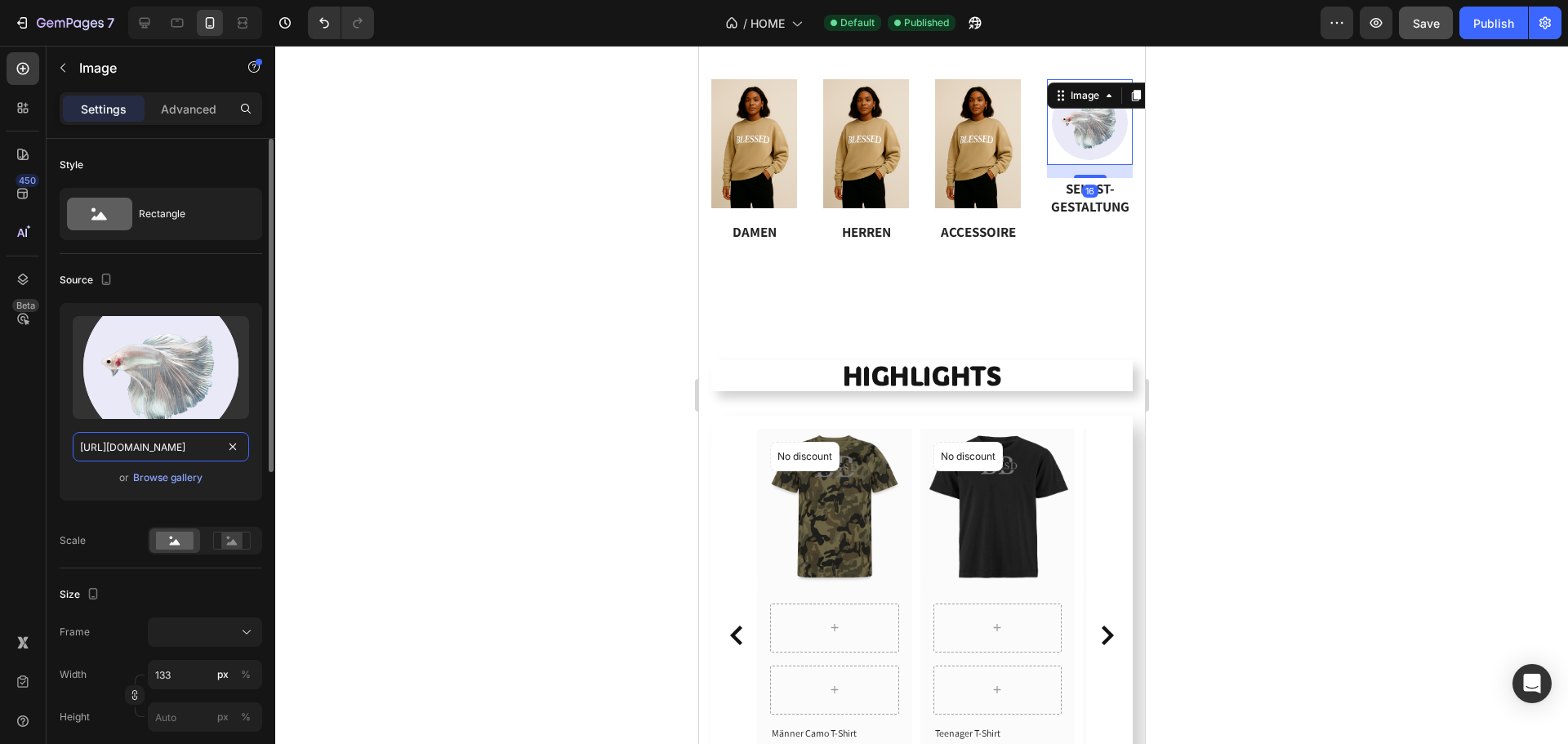
click at [127, 444] on input "https://ucarecdn.com/0e75850d-c0bf-4781-a70e-c683d46b5a20/-/format/auto/-/previ…" at bounding box center [161, 447] width 176 height 29
paste input "cdn.shopify.com/s/files/1/0973/1558/6397/files/gempages_578133799116735429-fe74…"
type input "https://cdn.shopify.com/s/files/1/0973/1558/6397/files/gempages_578133799116735…"
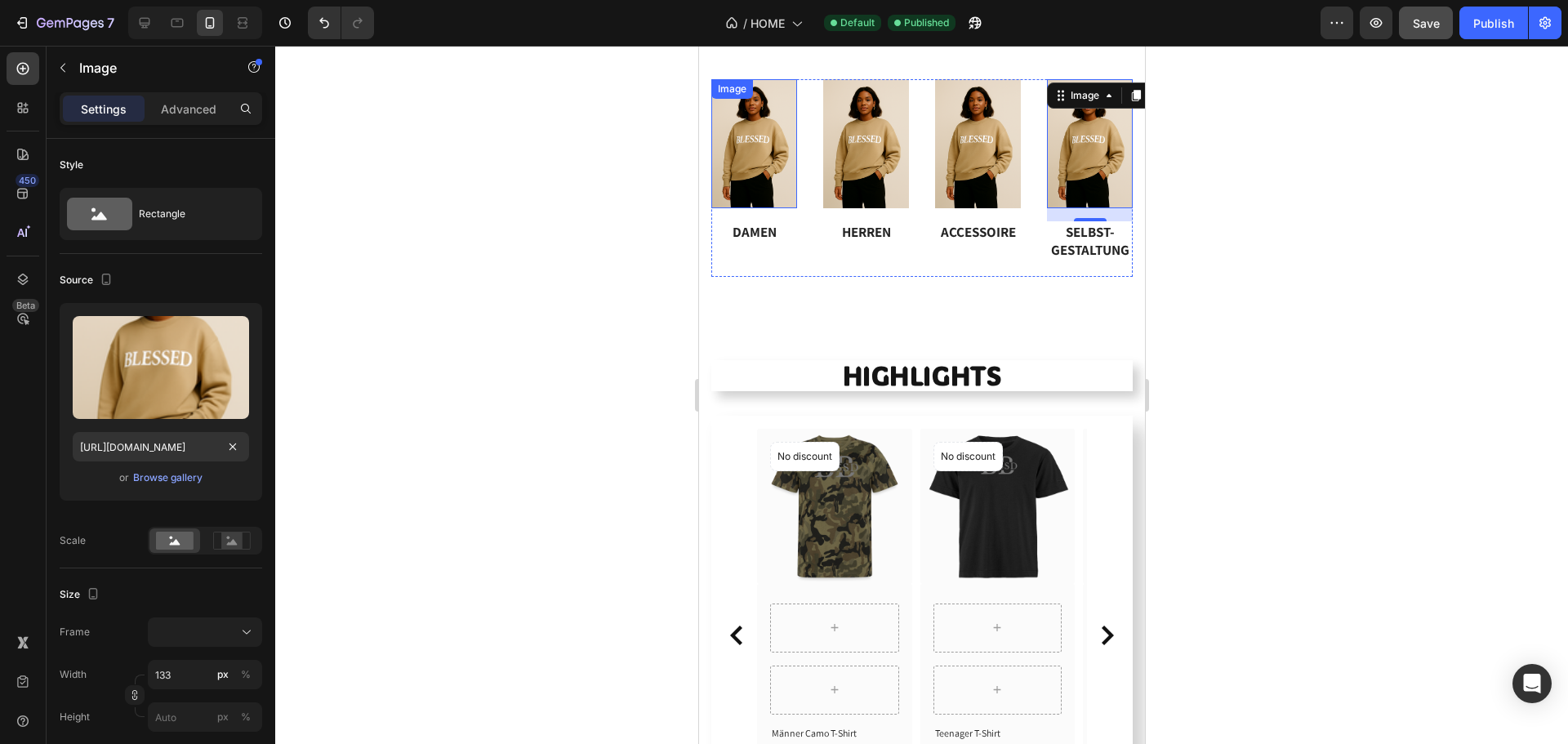
click at [789, 138] on img at bounding box center [753, 144] width 85 height 129
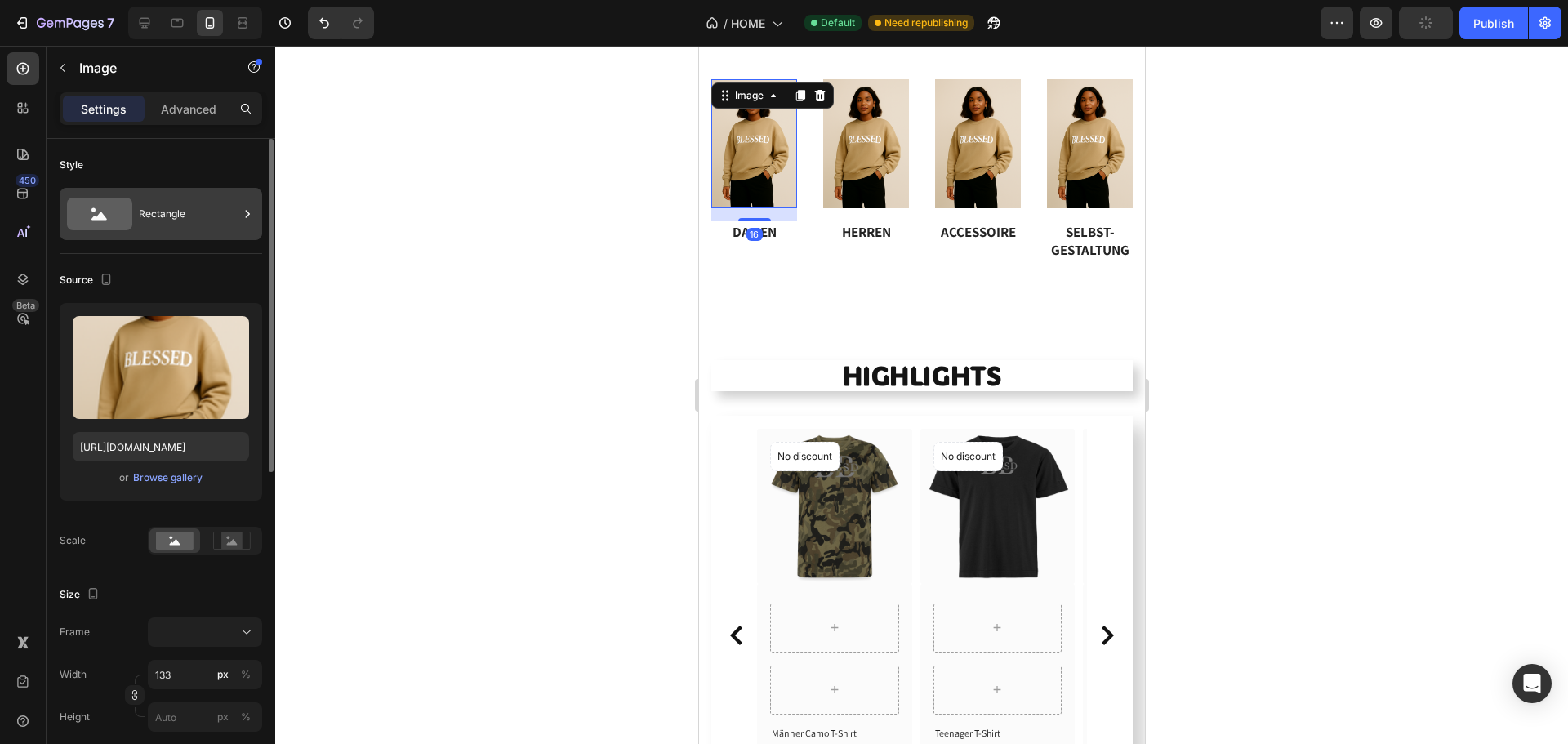
click at [191, 210] on div "Rectangle" at bounding box center [188, 213] width 100 height 38
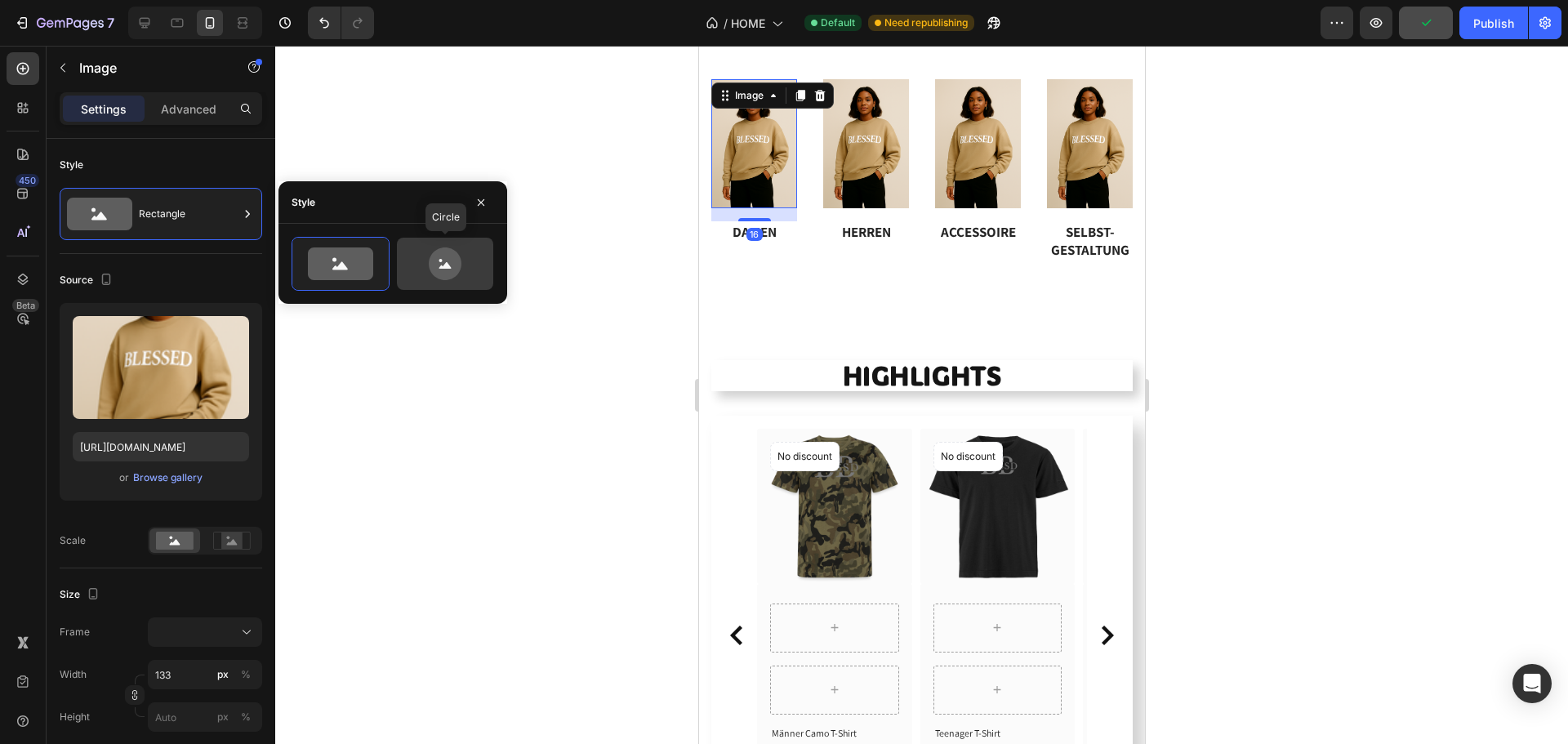
click at [422, 270] on icon at bounding box center [444, 264] width 77 height 33
type input "80"
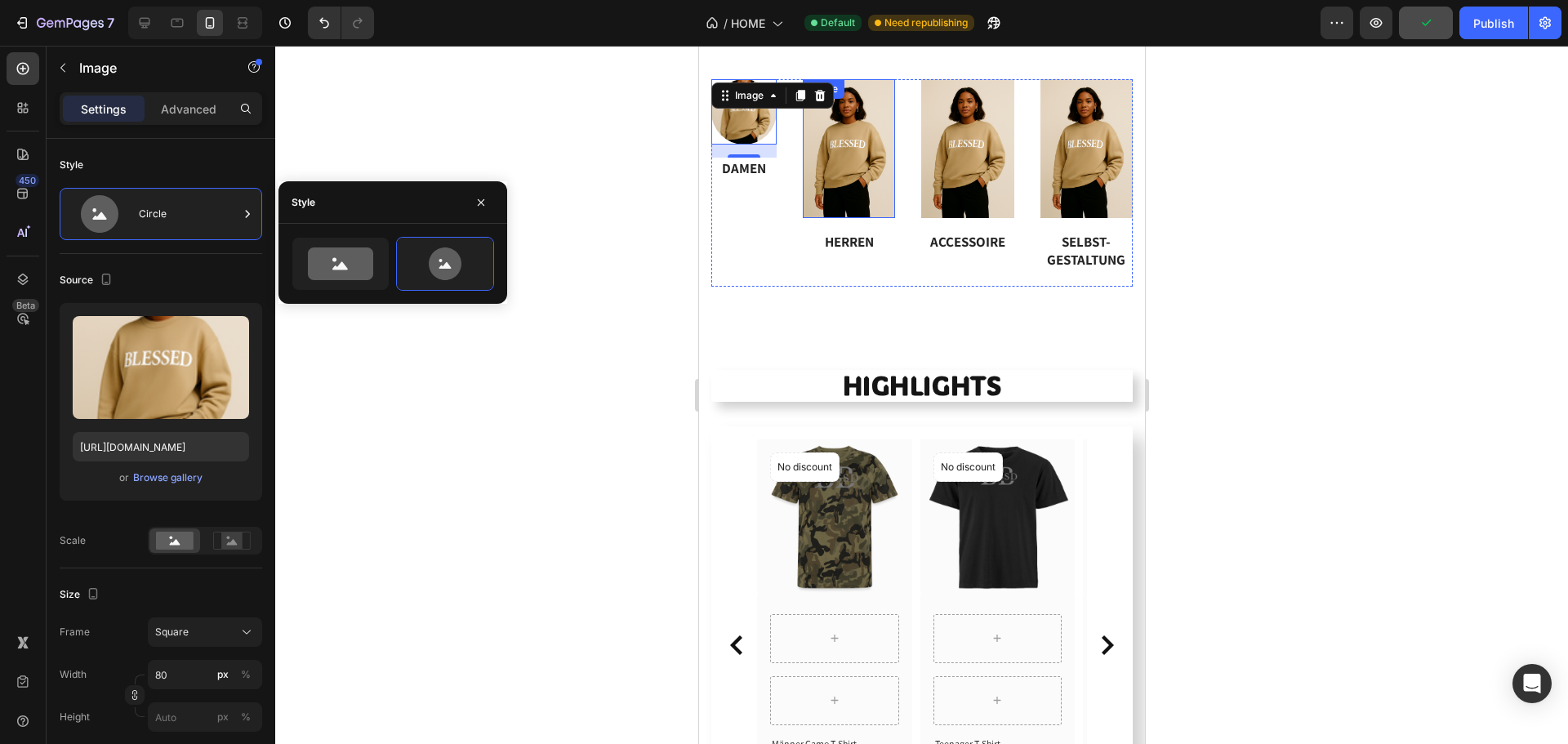
click at [867, 148] on img at bounding box center [848, 148] width 92 height 139
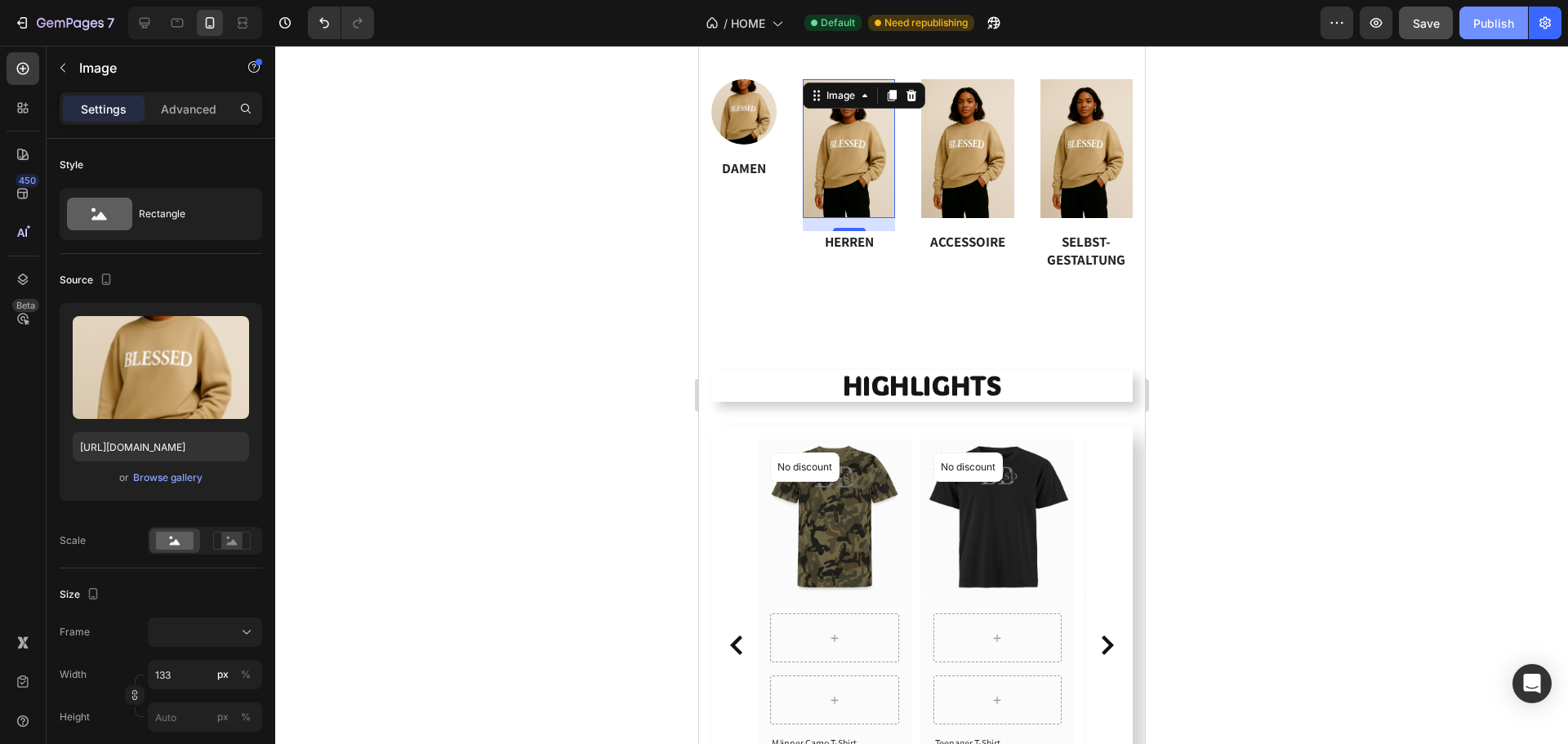
click at [1484, 20] on div "Publish" at bounding box center [1493, 23] width 41 height 17
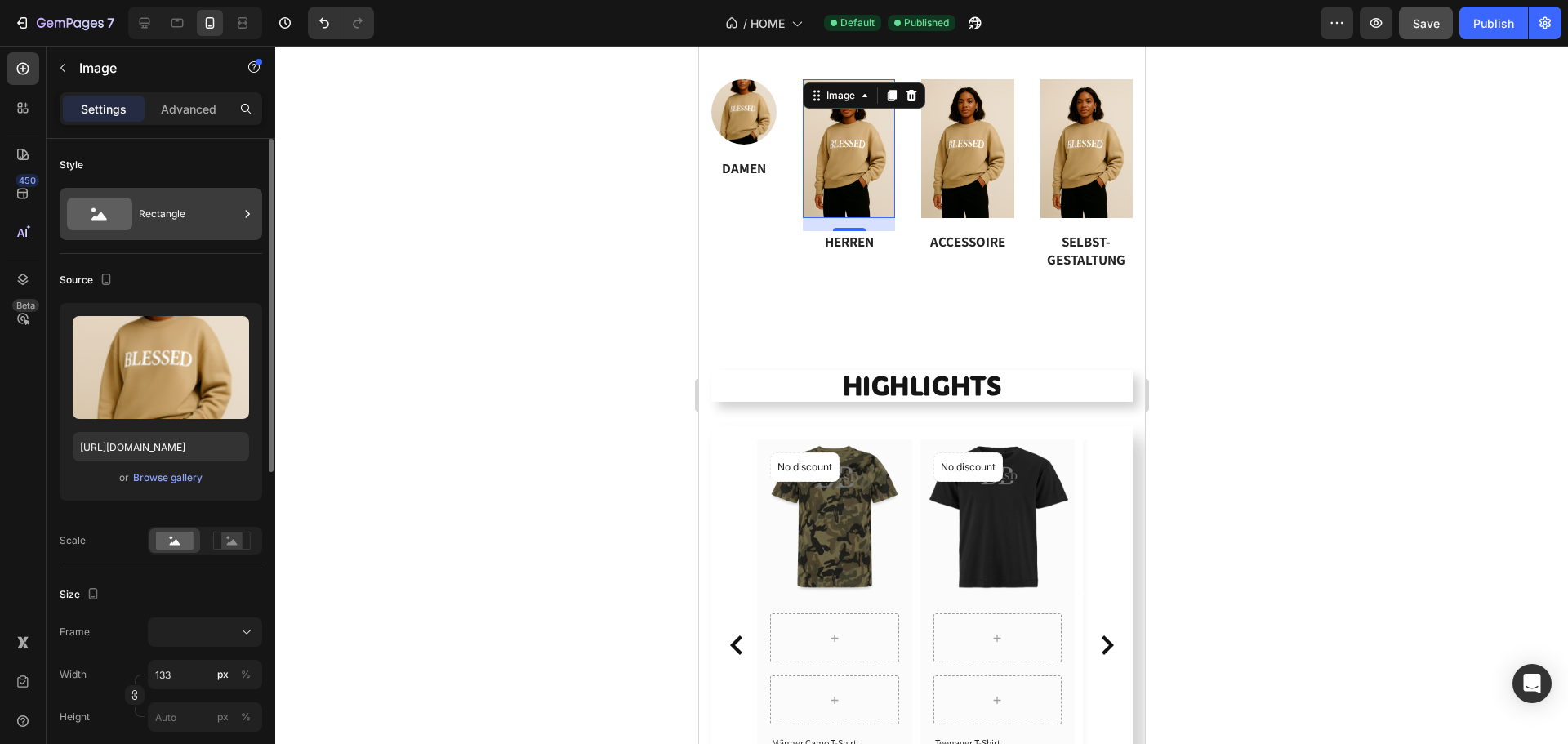
click at [176, 220] on div "Rectangle" at bounding box center [188, 213] width 100 height 38
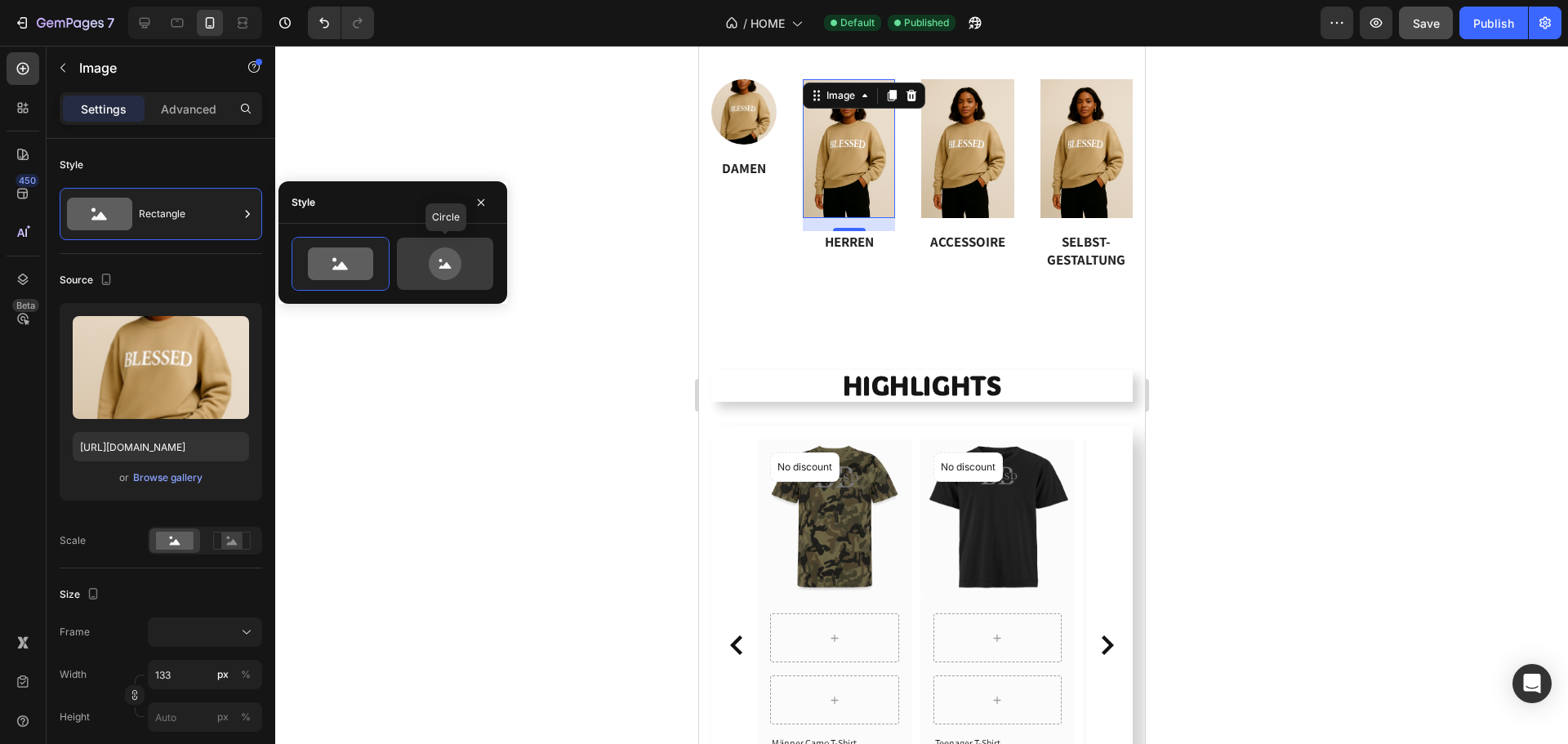
click at [437, 261] on icon at bounding box center [445, 264] width 33 height 33
type input "80"
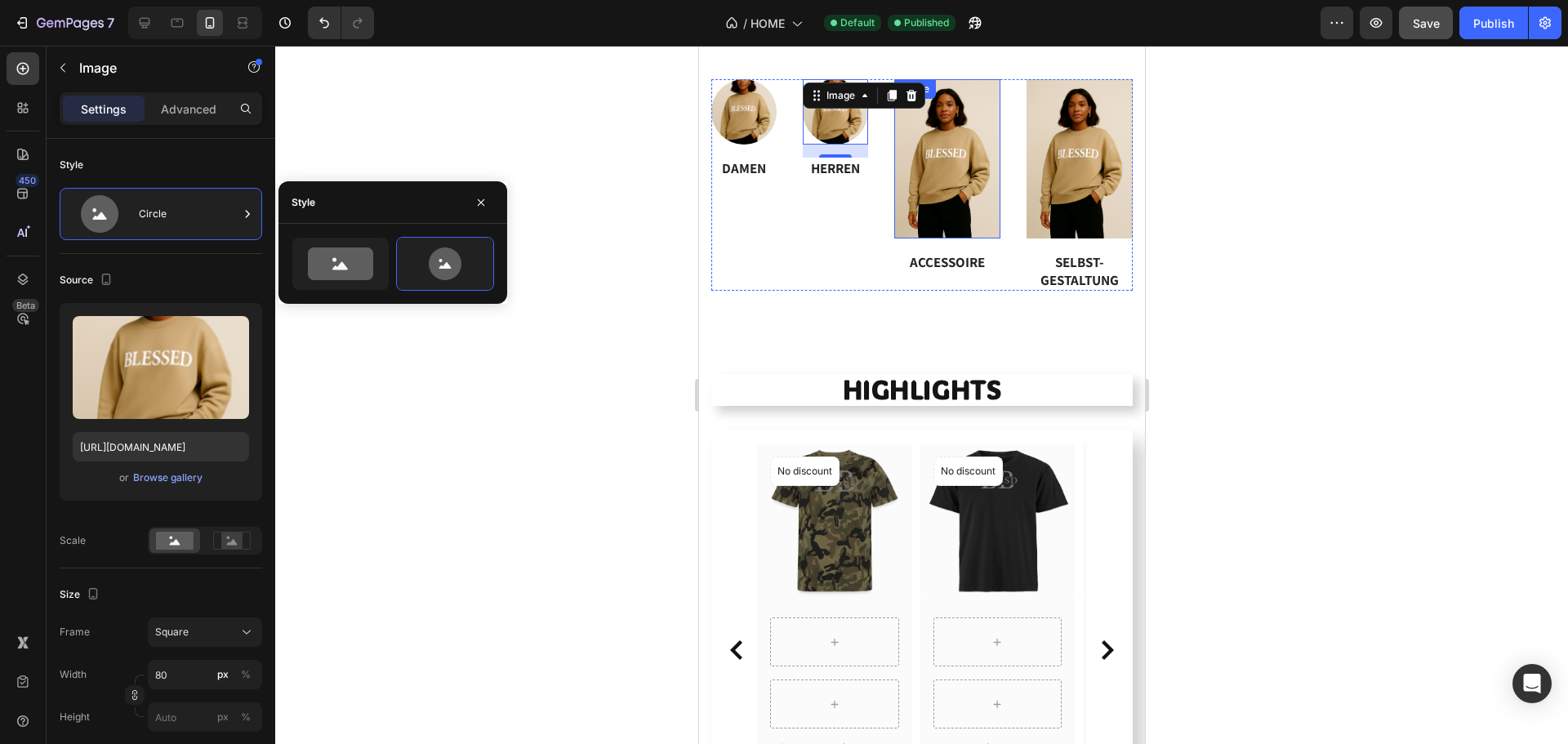
click at [976, 154] on img at bounding box center [945, 159] width 106 height 159
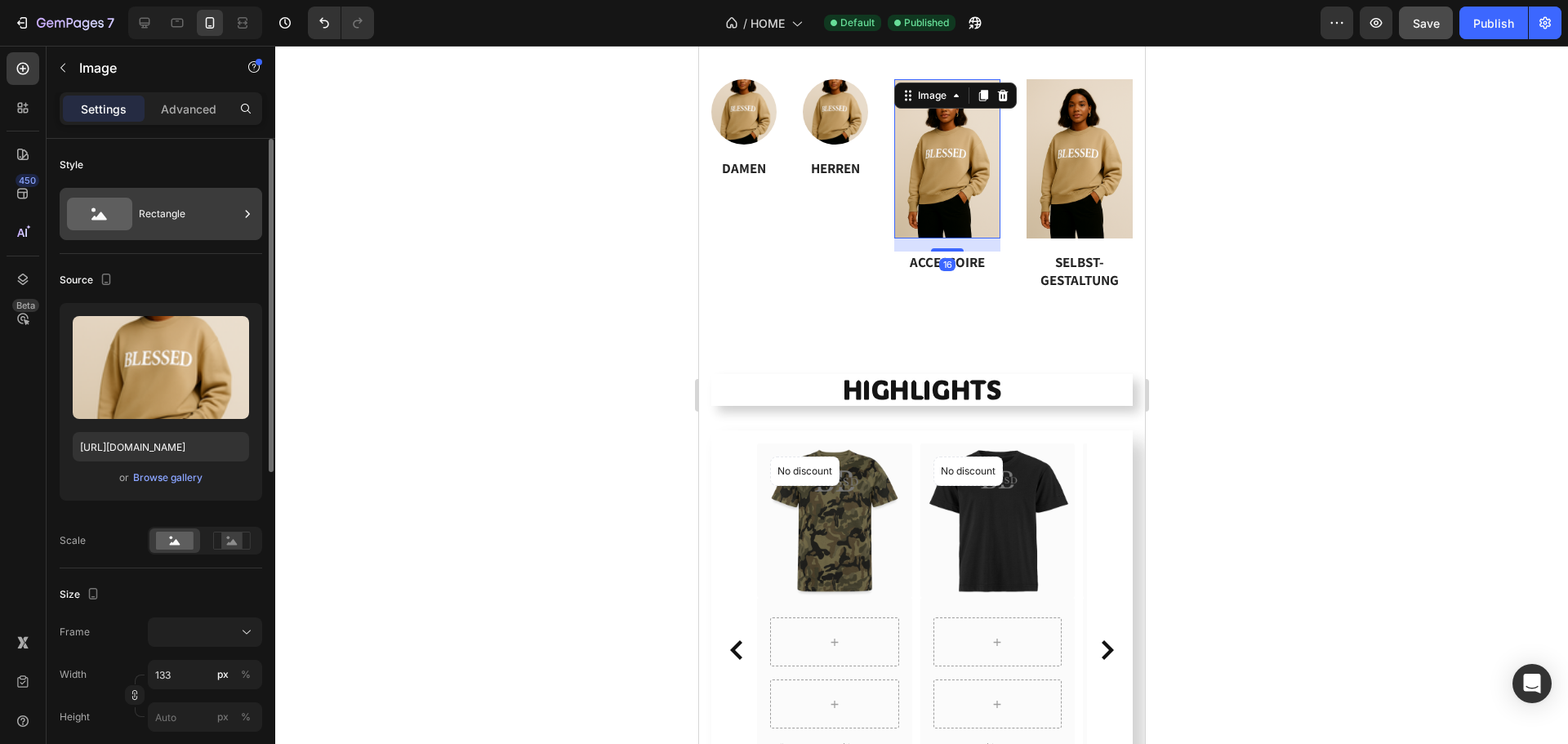
click at [200, 209] on div "Rectangle" at bounding box center [188, 213] width 100 height 38
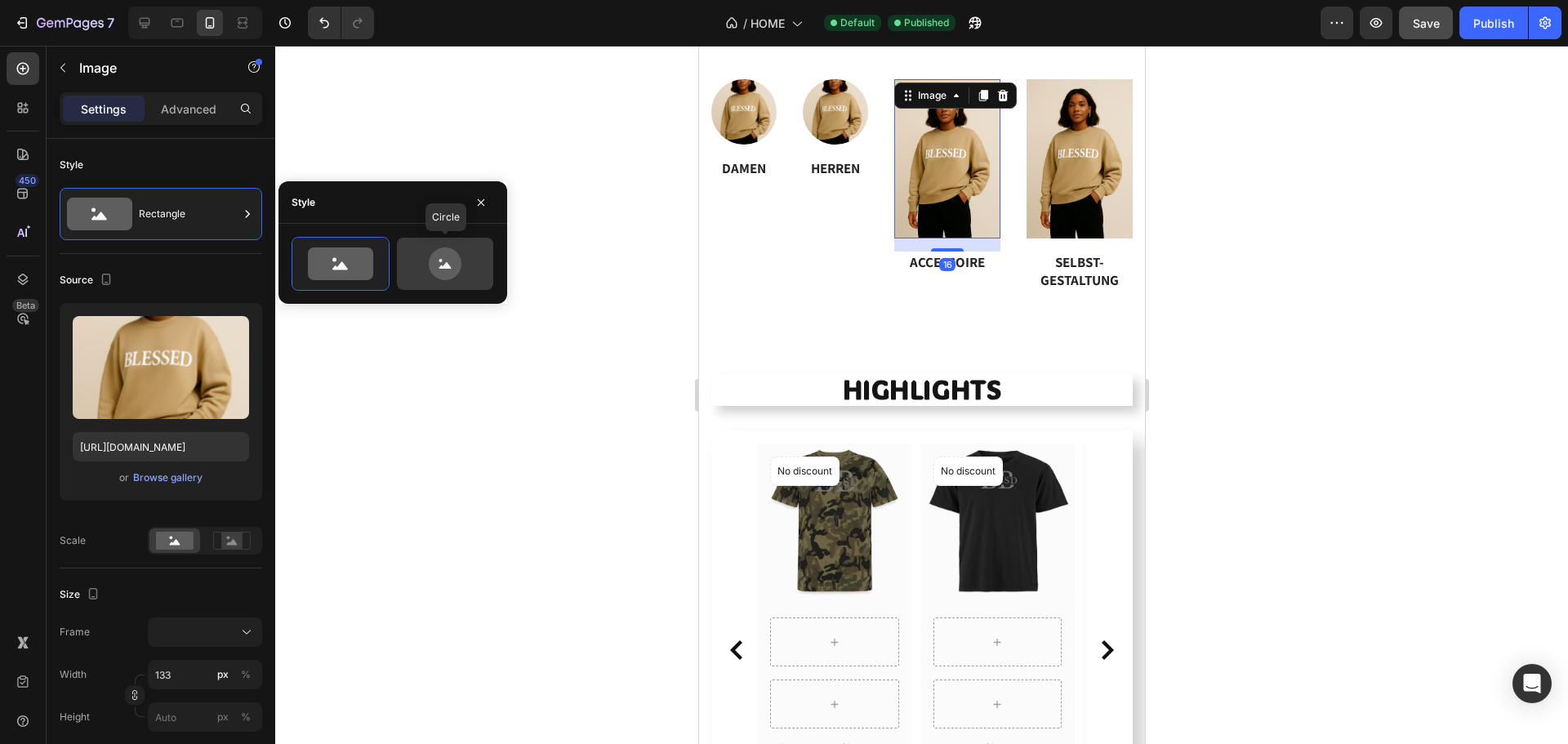
click at [443, 256] on icon at bounding box center [445, 264] width 33 height 33
type input "80"
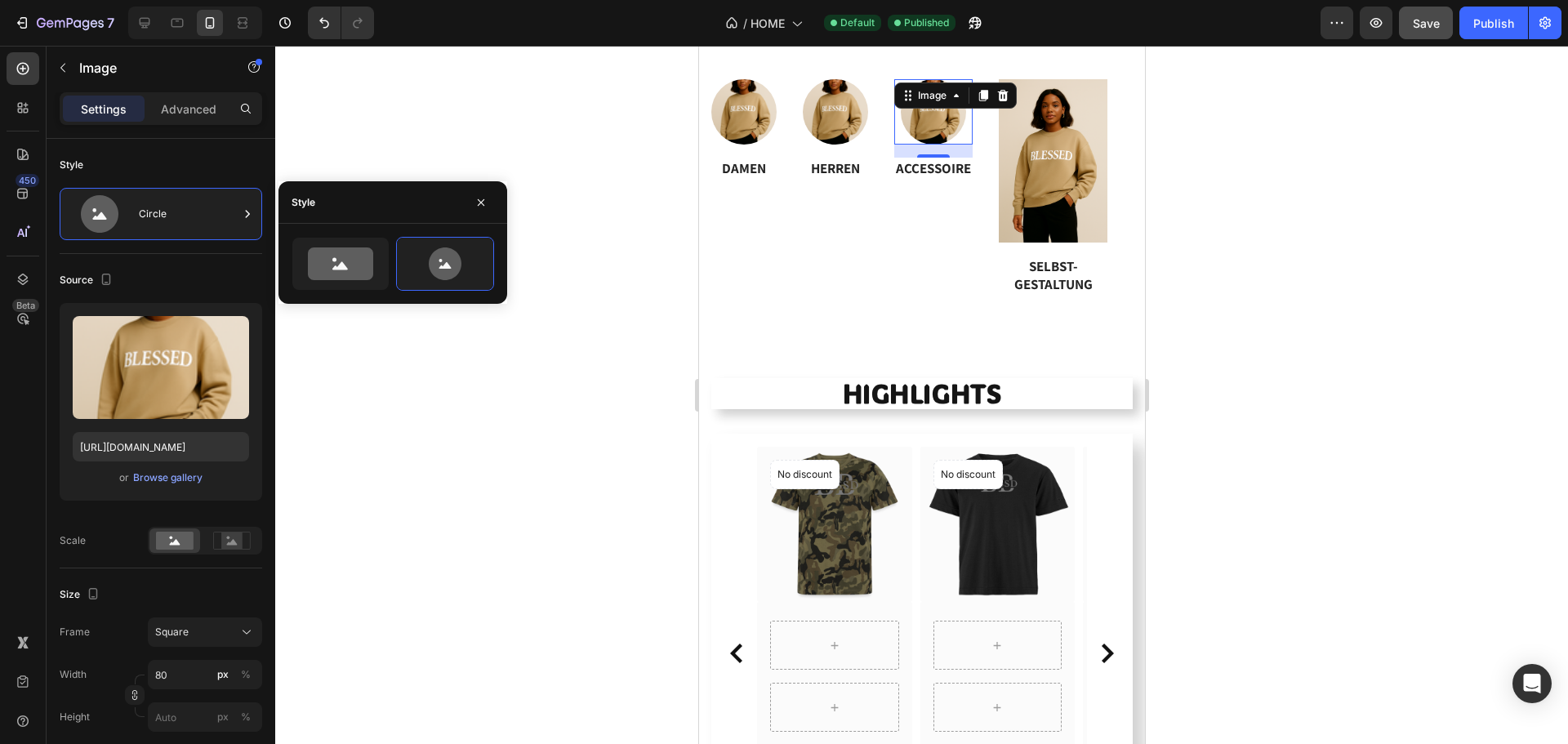
click at [1039, 166] on img at bounding box center [1052, 161] width 109 height 163
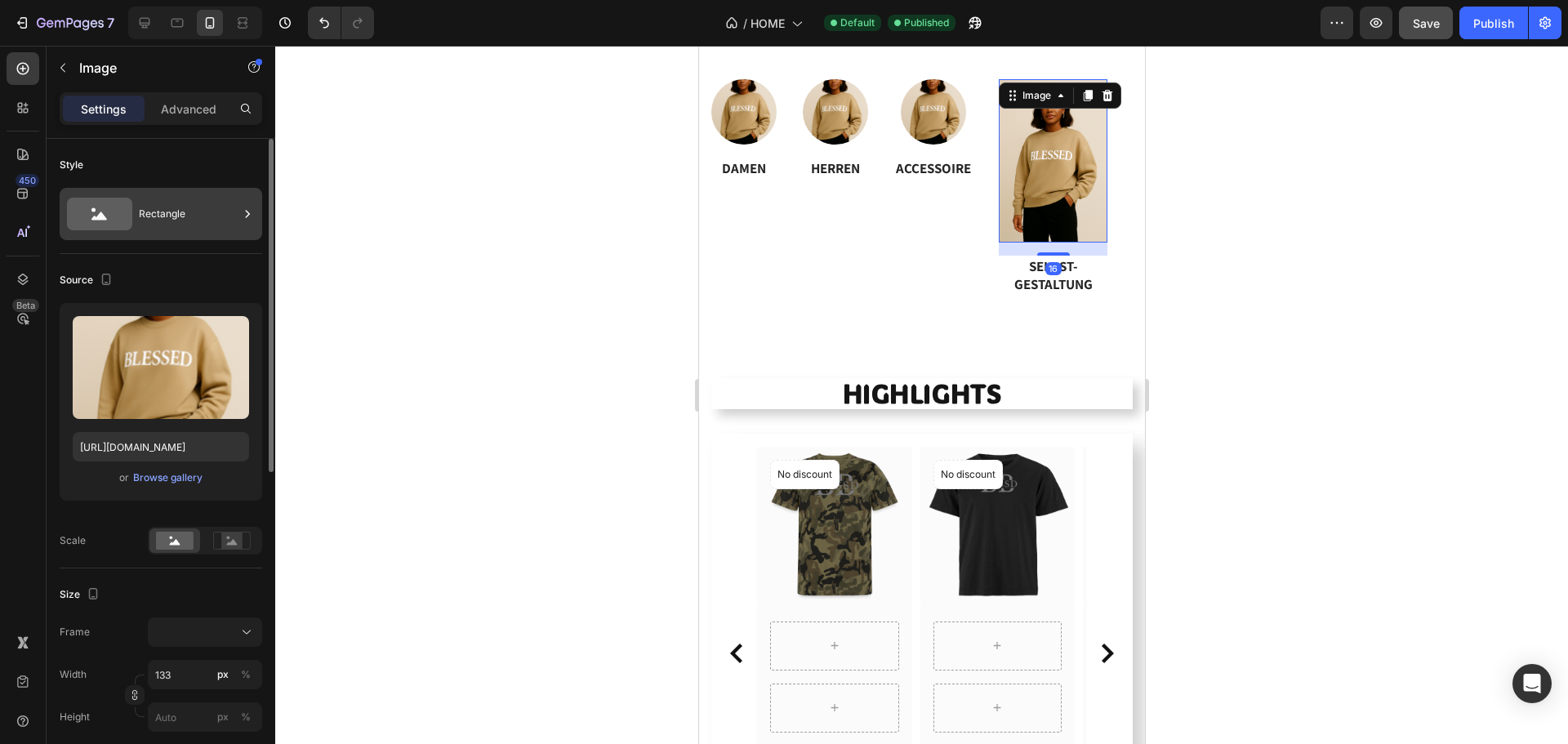
click at [203, 205] on div "Rectangle" at bounding box center [188, 213] width 100 height 38
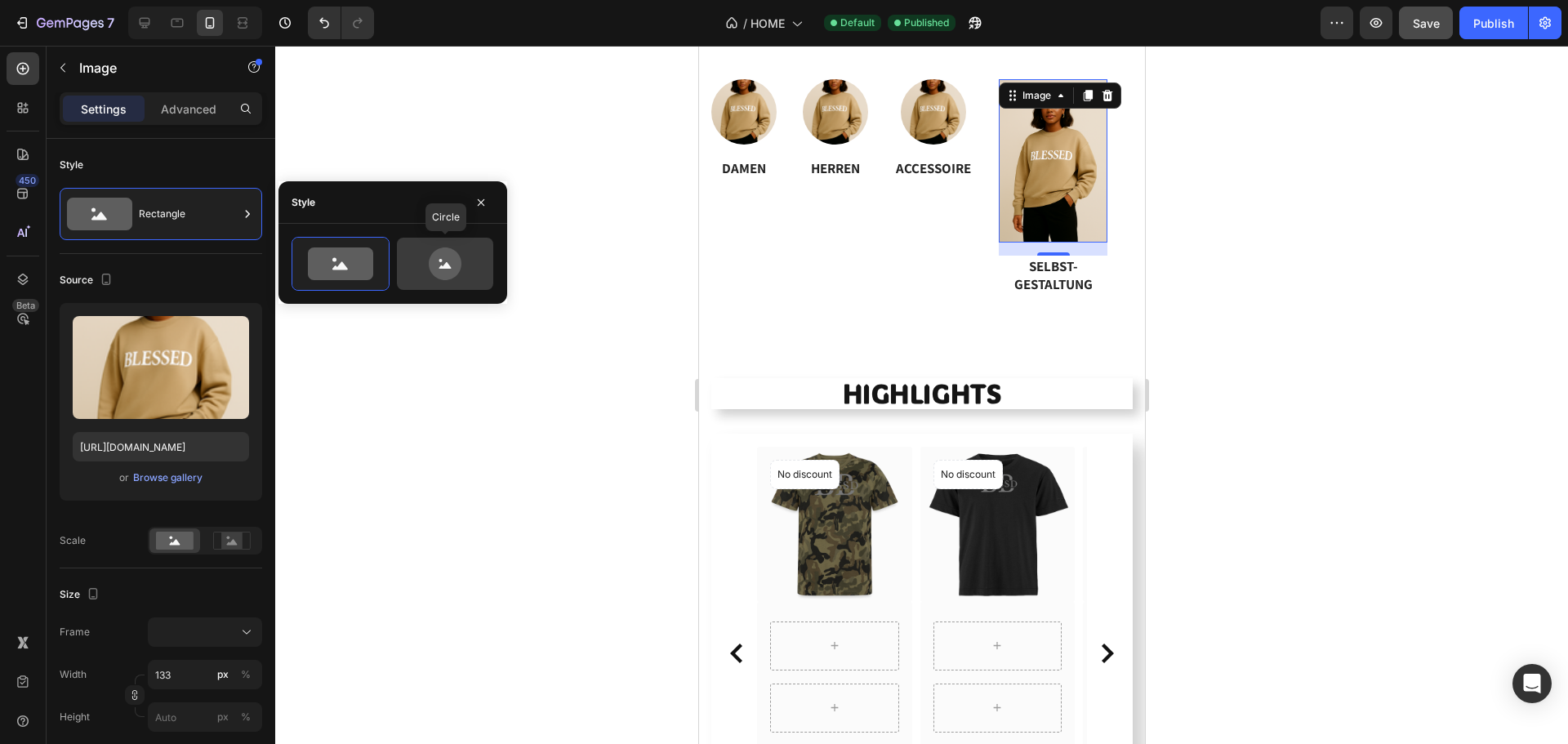
click at [442, 260] on circle at bounding box center [440, 260] width 3 height 3
type input "80"
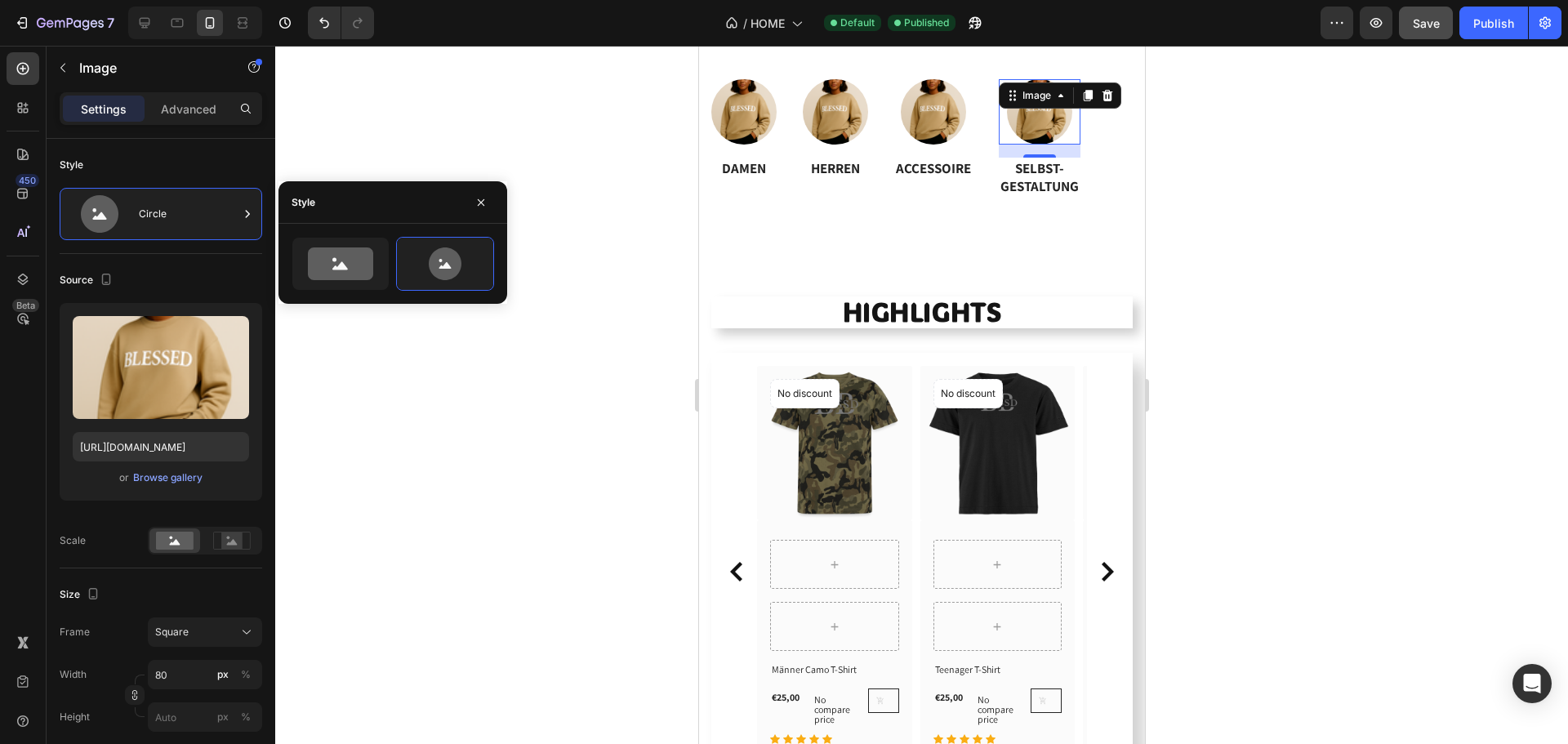
click at [1470, 218] on div at bounding box center [921, 395] width 1293 height 698
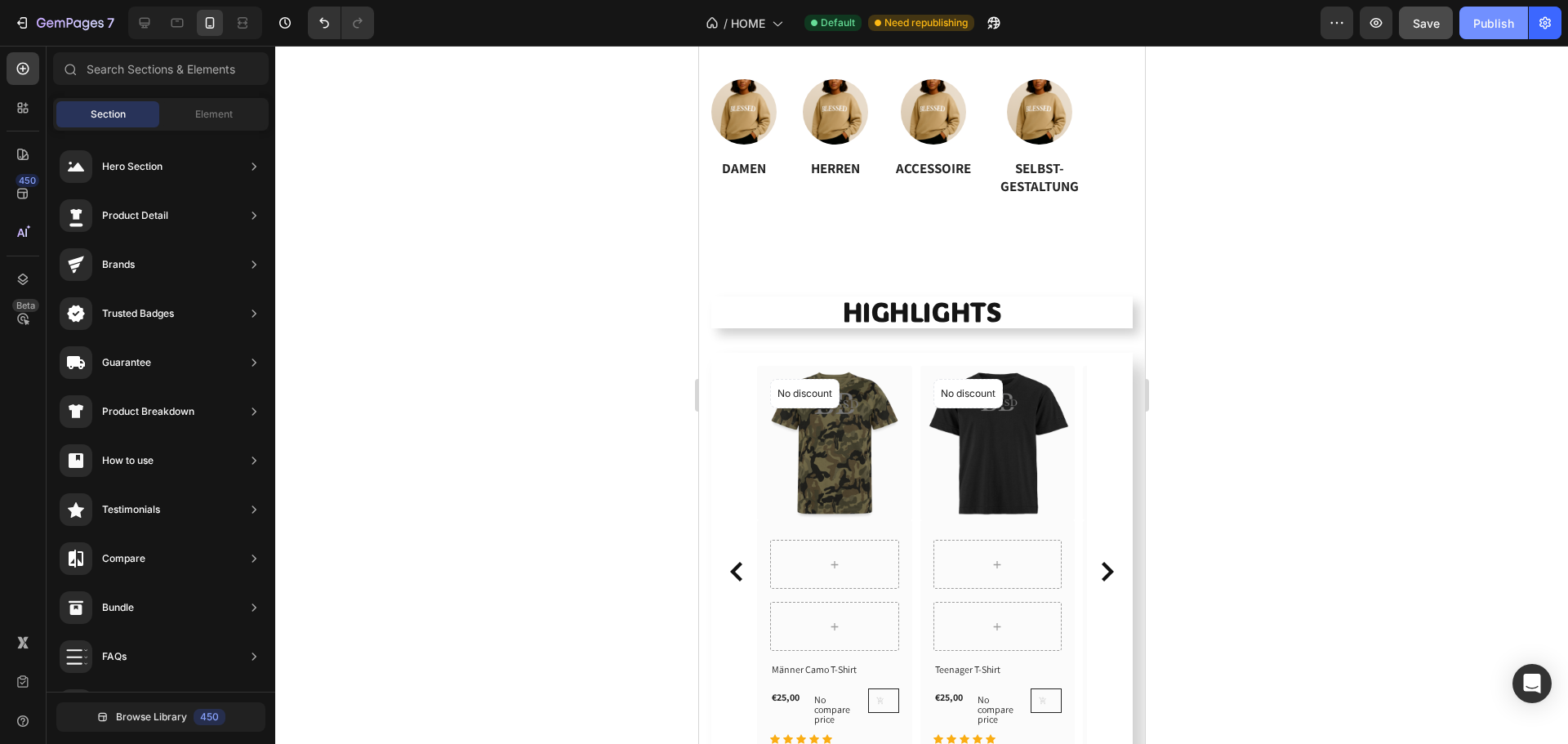
click at [1490, 24] on div "Publish" at bounding box center [1493, 23] width 41 height 17
click at [743, 139] on div "Heading" at bounding box center [736, 147] width 51 height 19
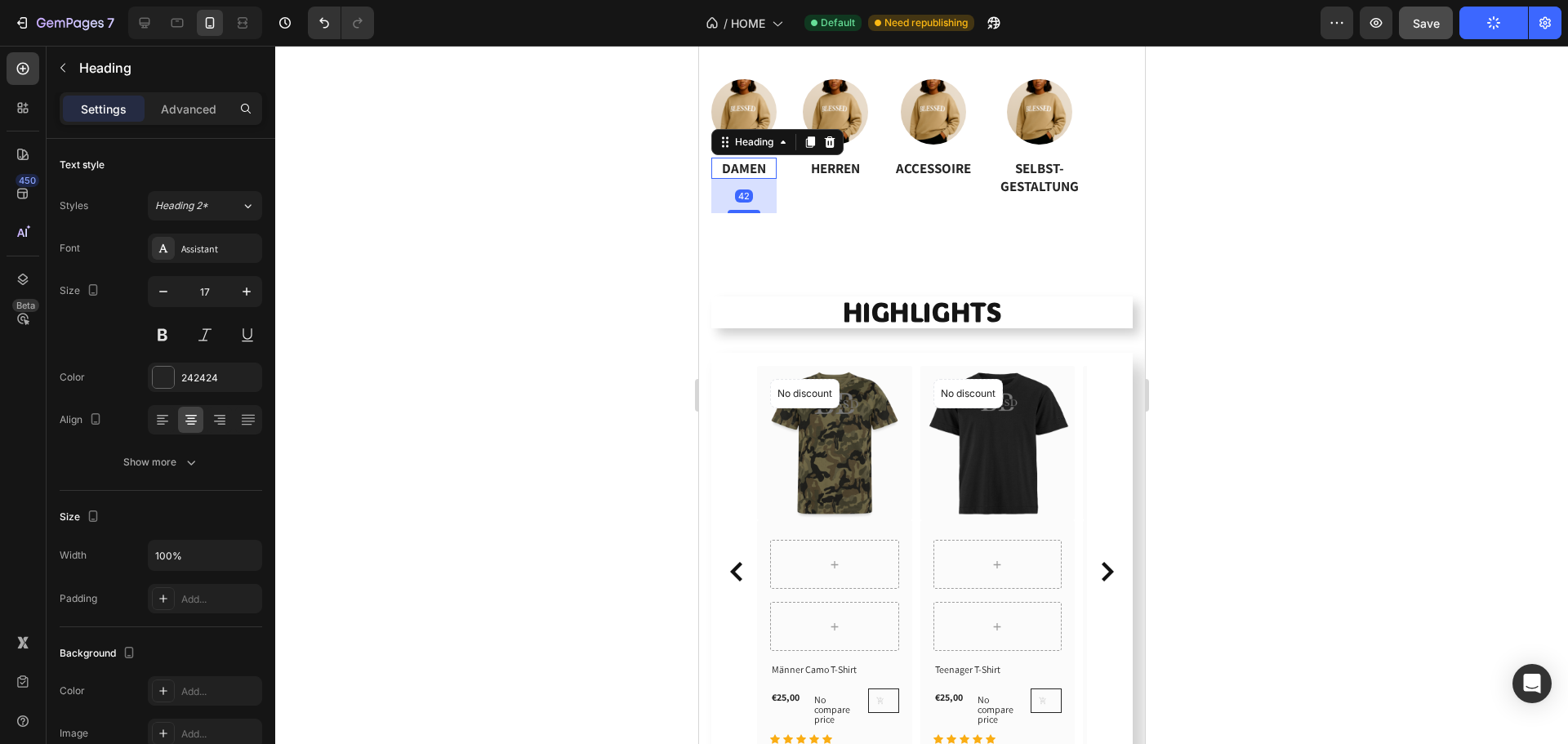
click at [753, 267] on div "Image DAMEN Heading 42 Image HERREN Heading Image ACCESSOIRE Heading Image SELB…" at bounding box center [921, 146] width 446 height 248
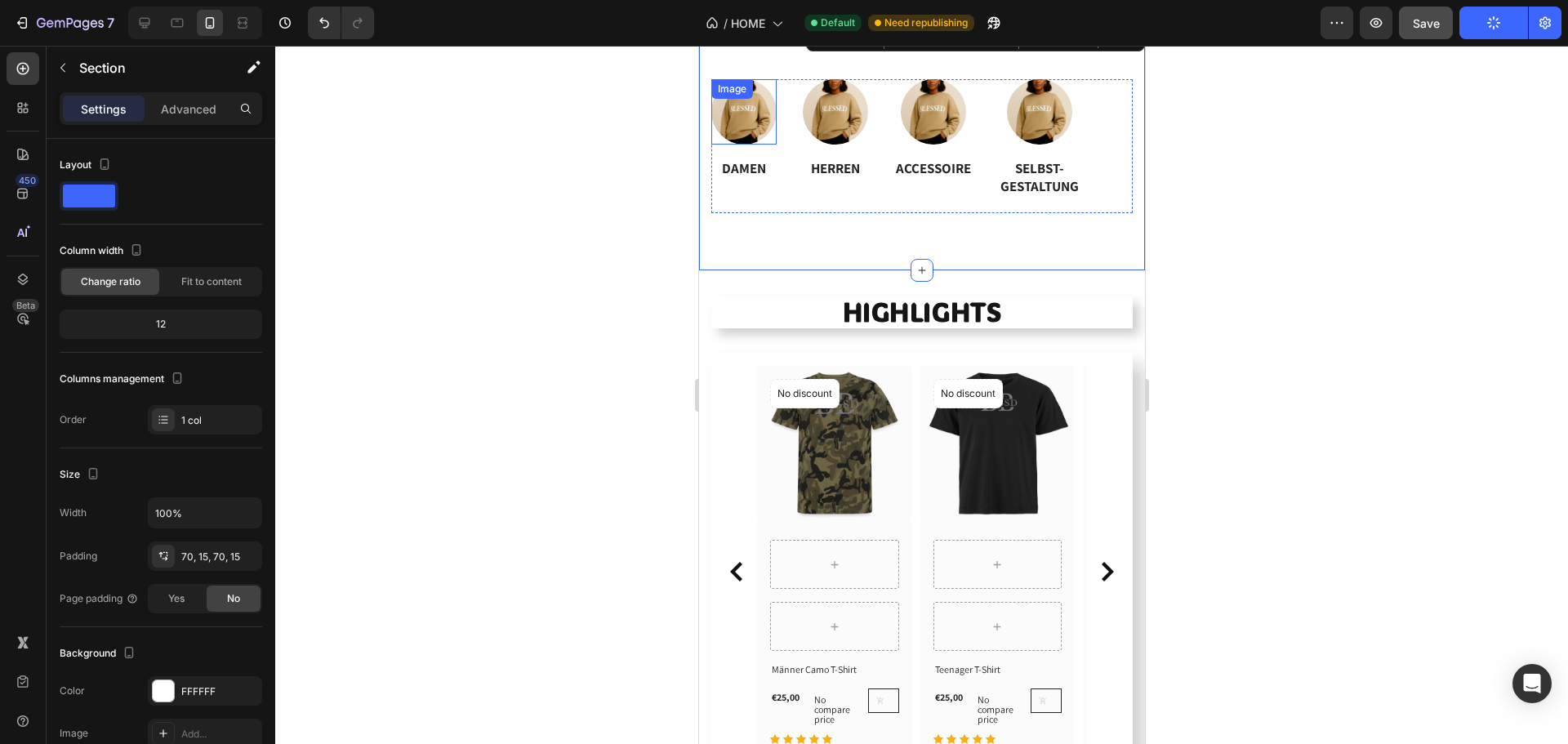
click at [754, 112] on img at bounding box center [743, 112] width 65 height 65
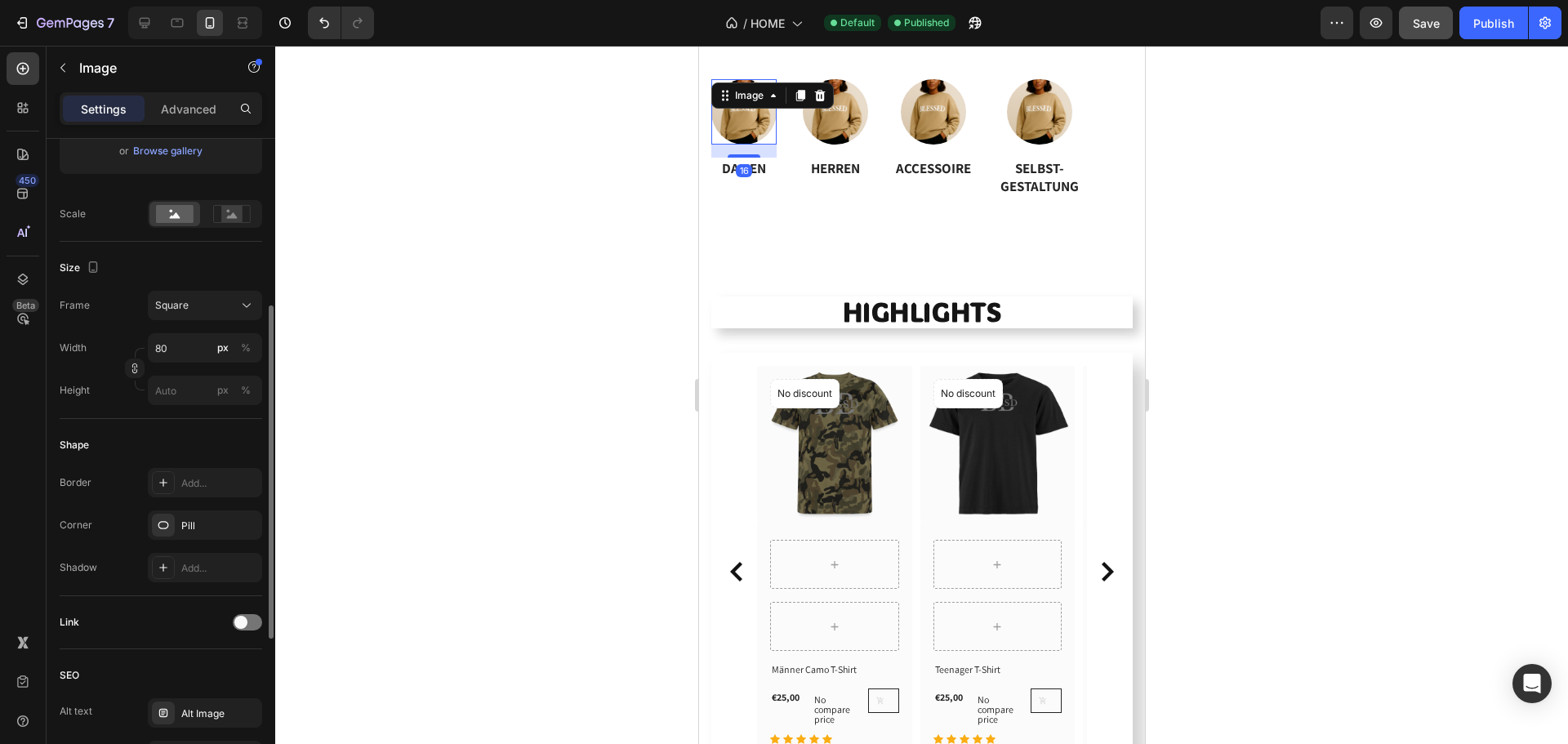
scroll to position [490, 0]
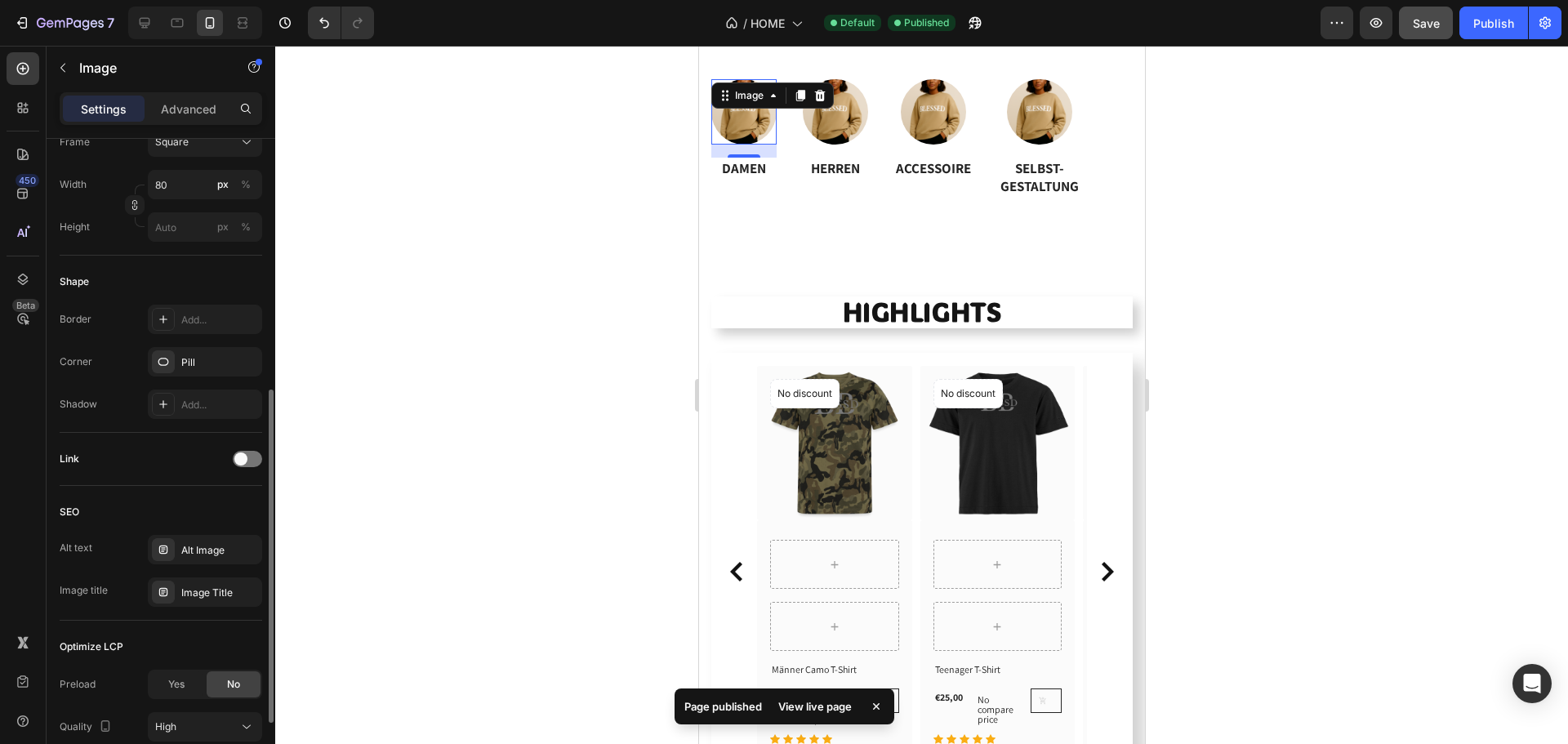
click at [232, 463] on div "Link" at bounding box center [160, 459] width 203 height 26
click at [238, 457] on span at bounding box center [240, 459] width 13 height 13
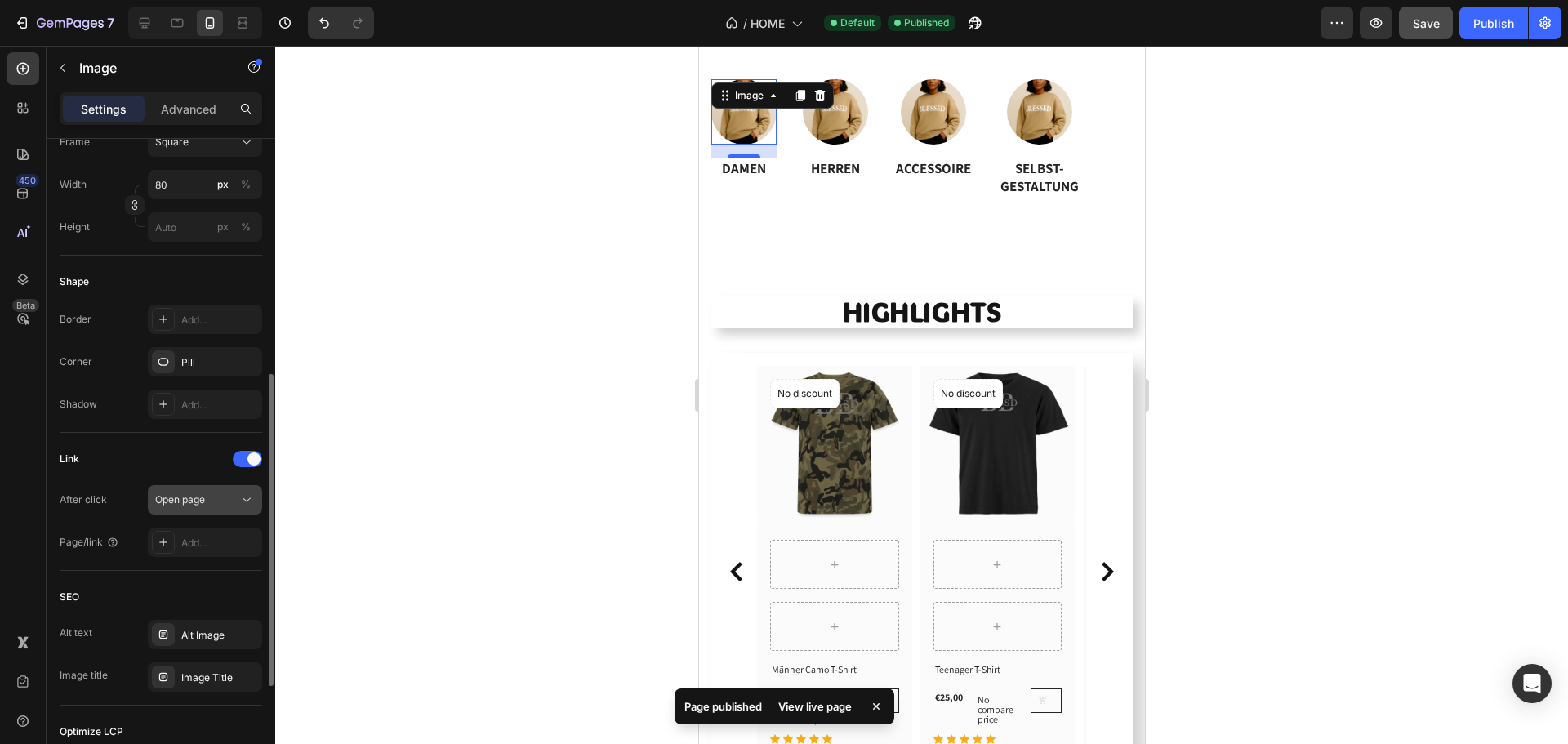
click at [210, 493] on div "Open page" at bounding box center [197, 500] width 83 height 15
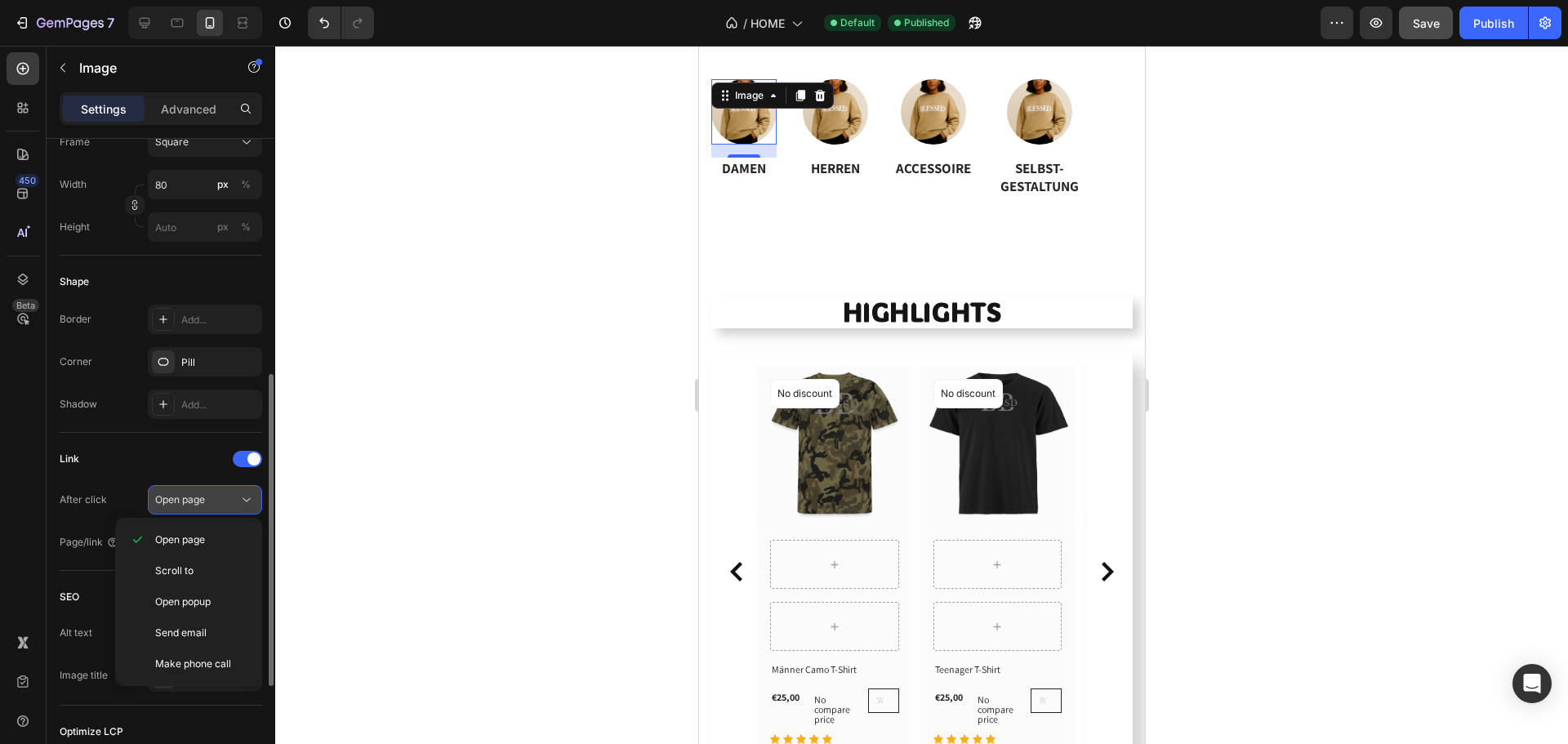
click at [209, 504] on div "Open page" at bounding box center [197, 500] width 83 height 15
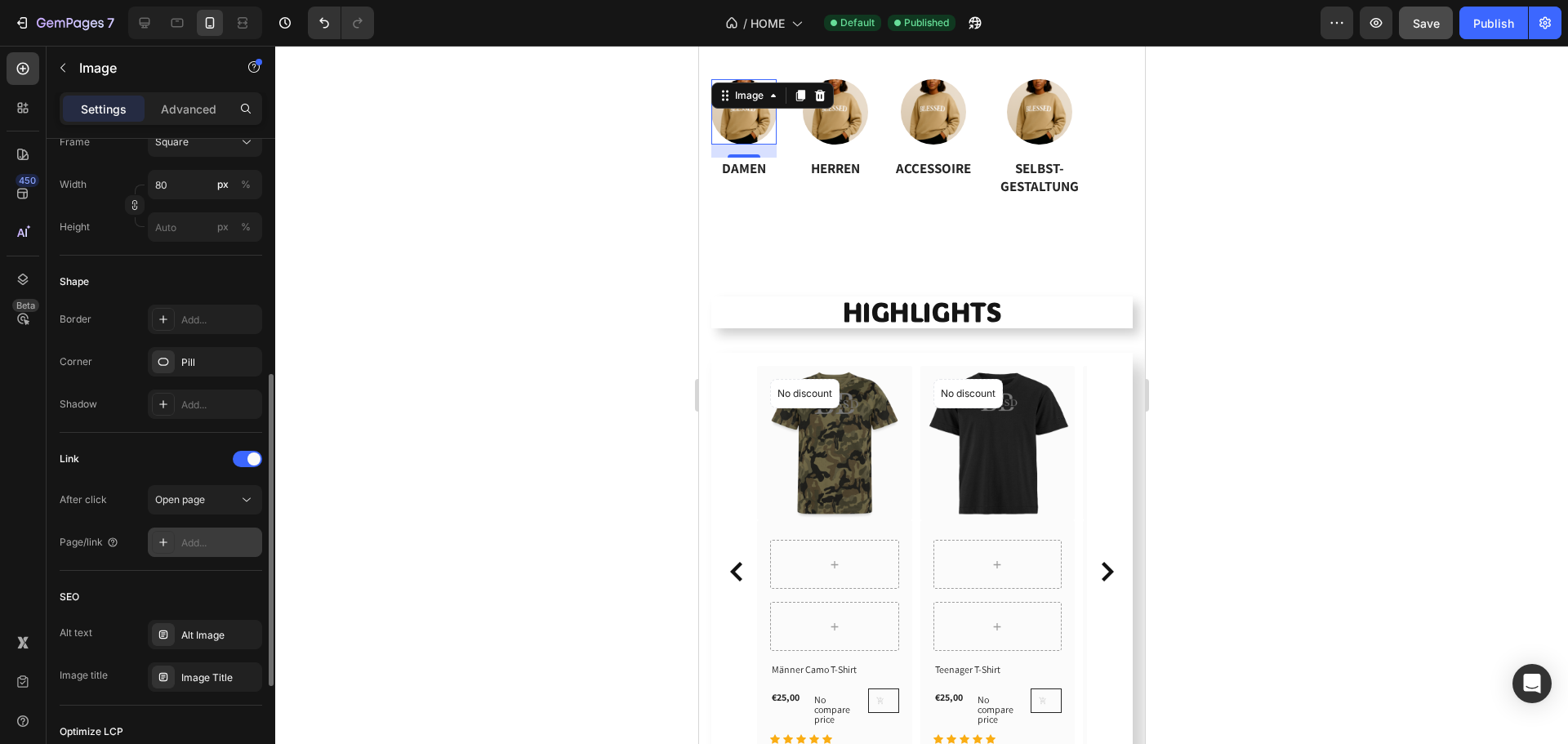
click at [179, 557] on div "Add..." at bounding box center [205, 542] width 114 height 29
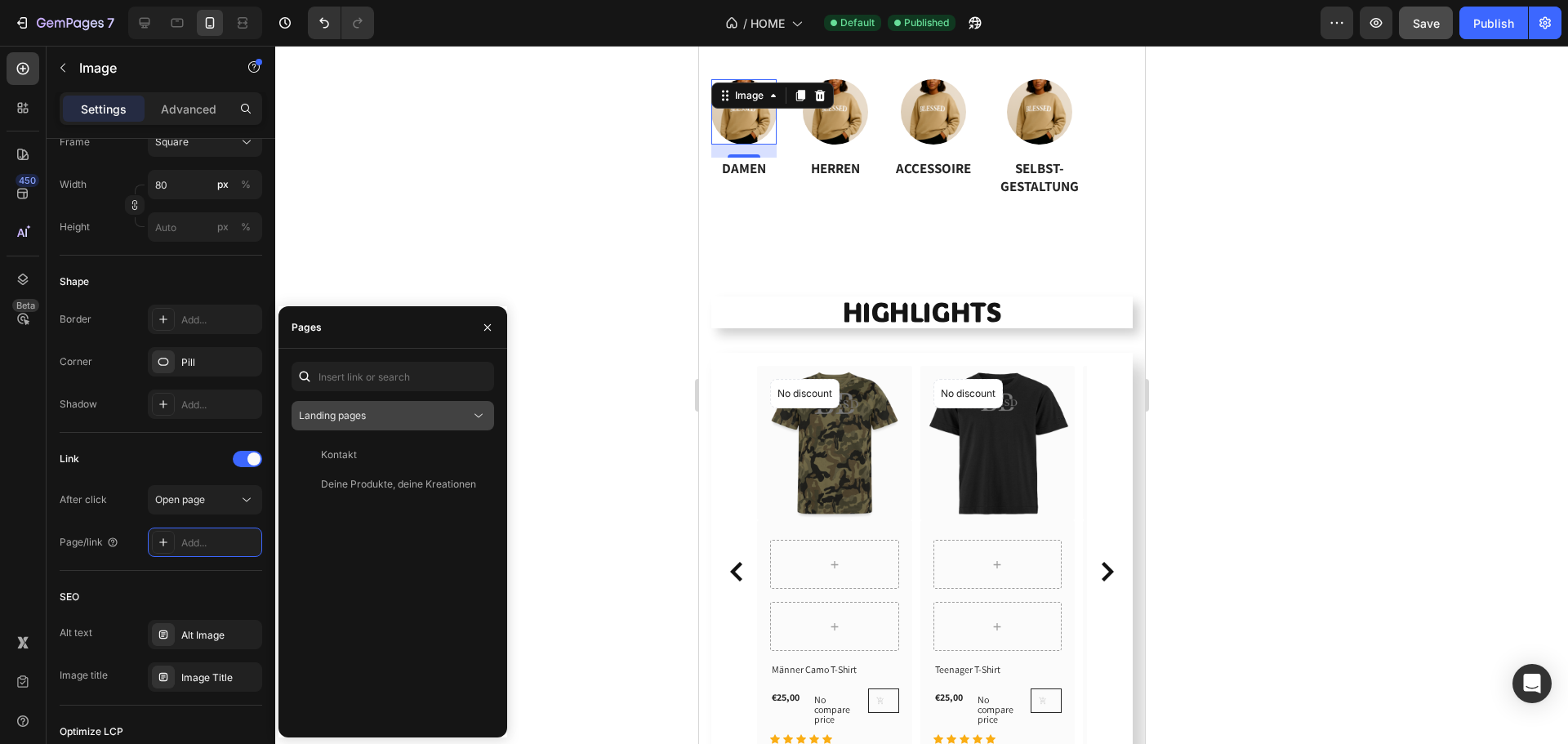
click at [414, 419] on div "Landing pages" at bounding box center [384, 415] width 172 height 15
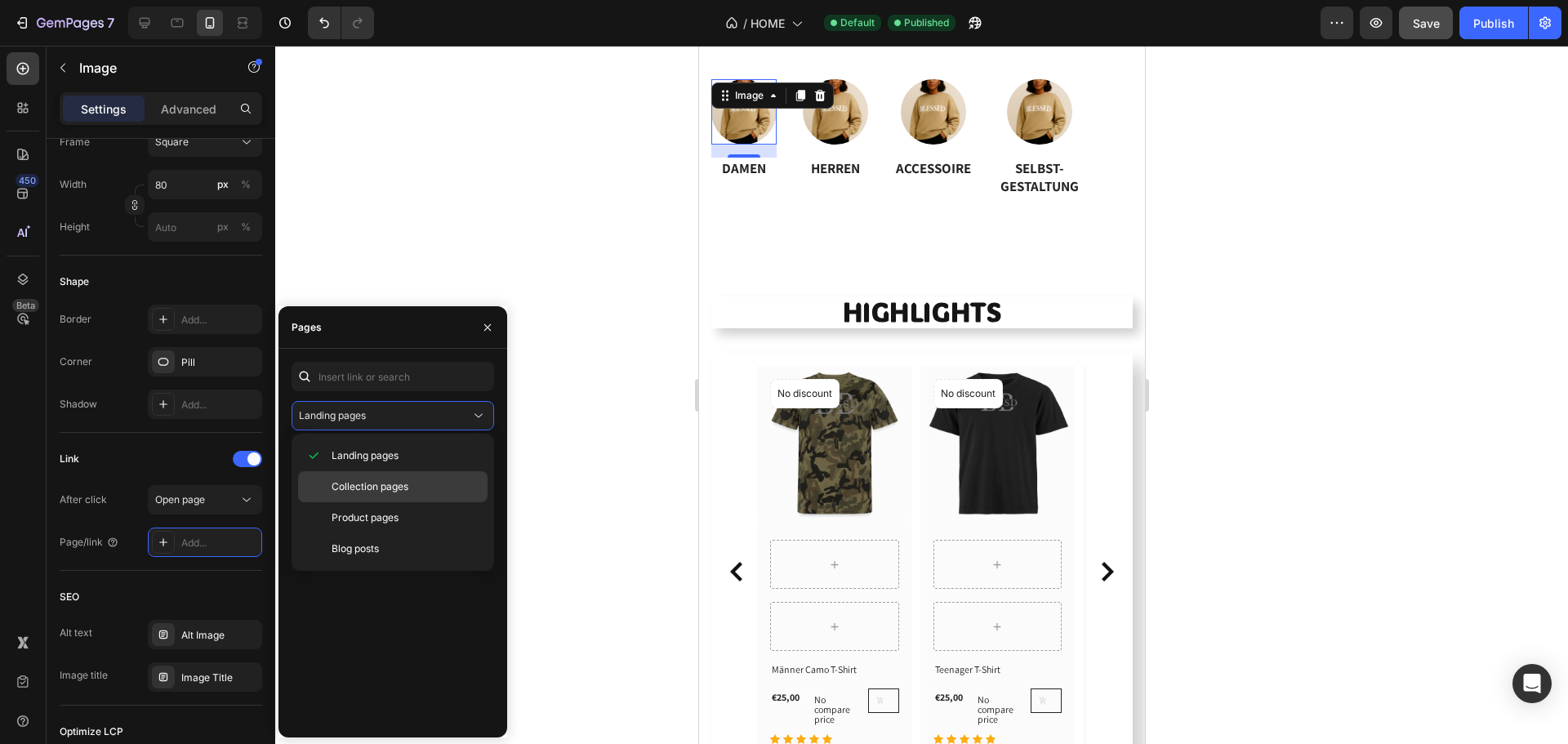
click at [385, 492] on span "Collection pages" at bounding box center [369, 486] width 77 height 15
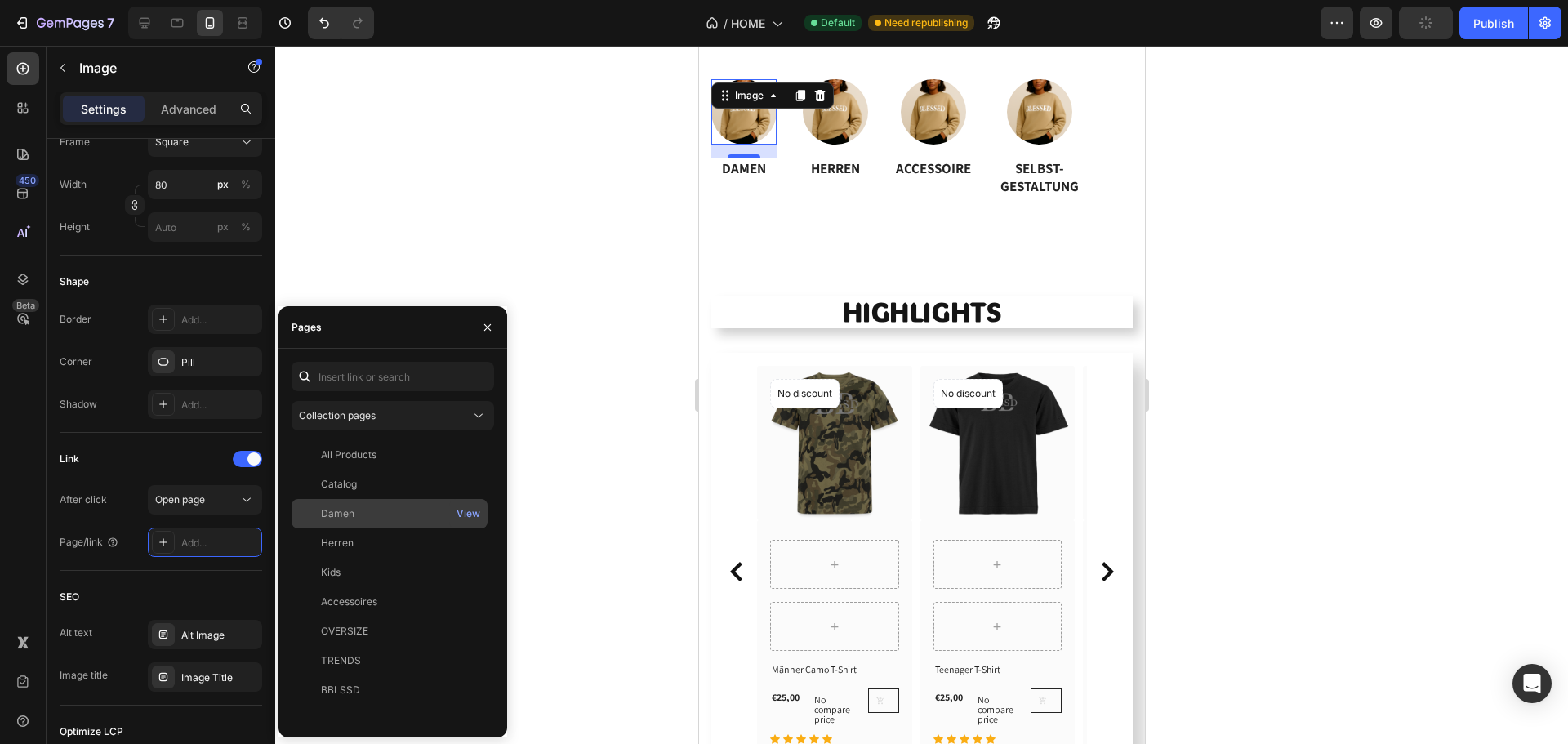
click at [340, 514] on div "Damen" at bounding box center [337, 513] width 34 height 15
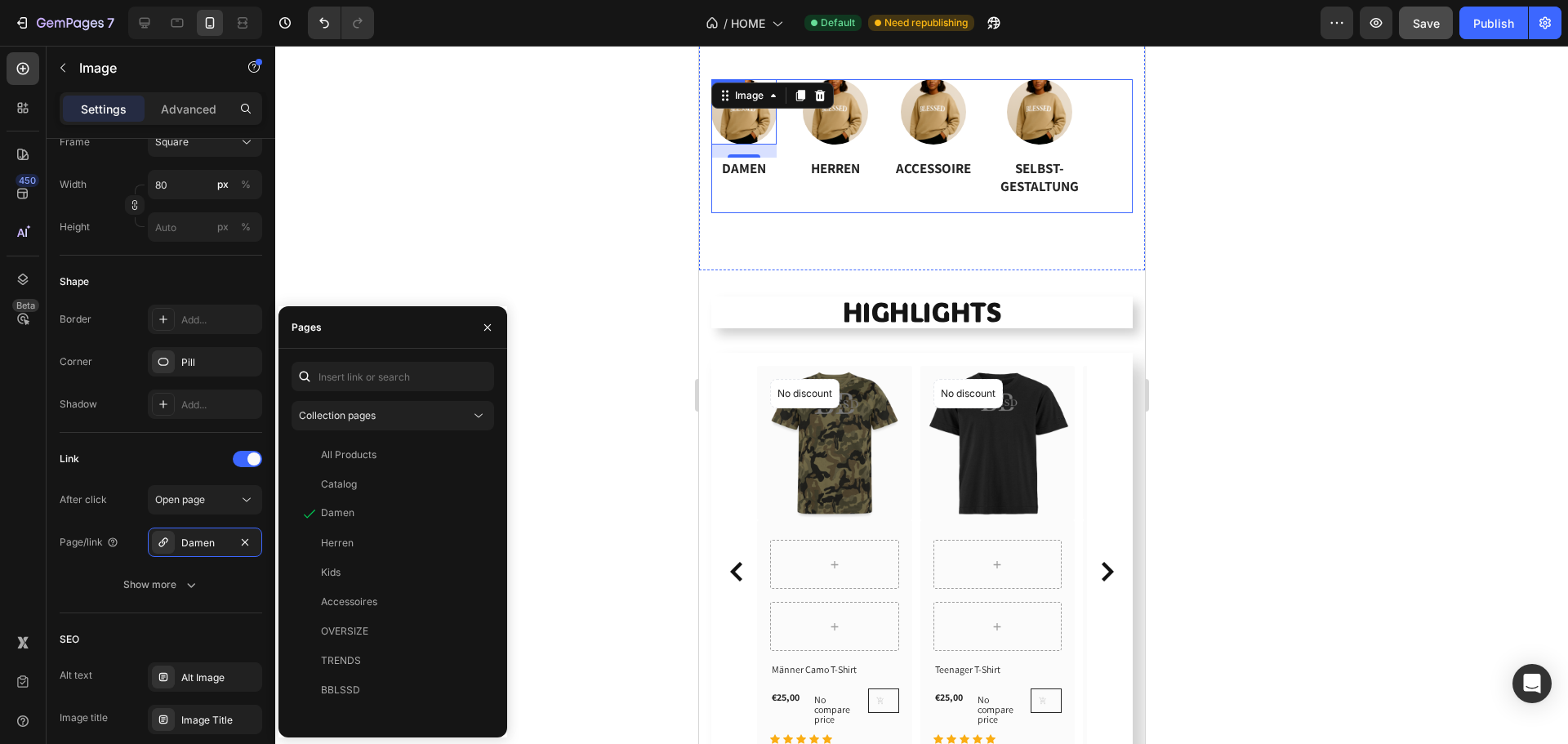
click at [761, 168] on h3 "DAMEN" at bounding box center [743, 169] width 65 height 21
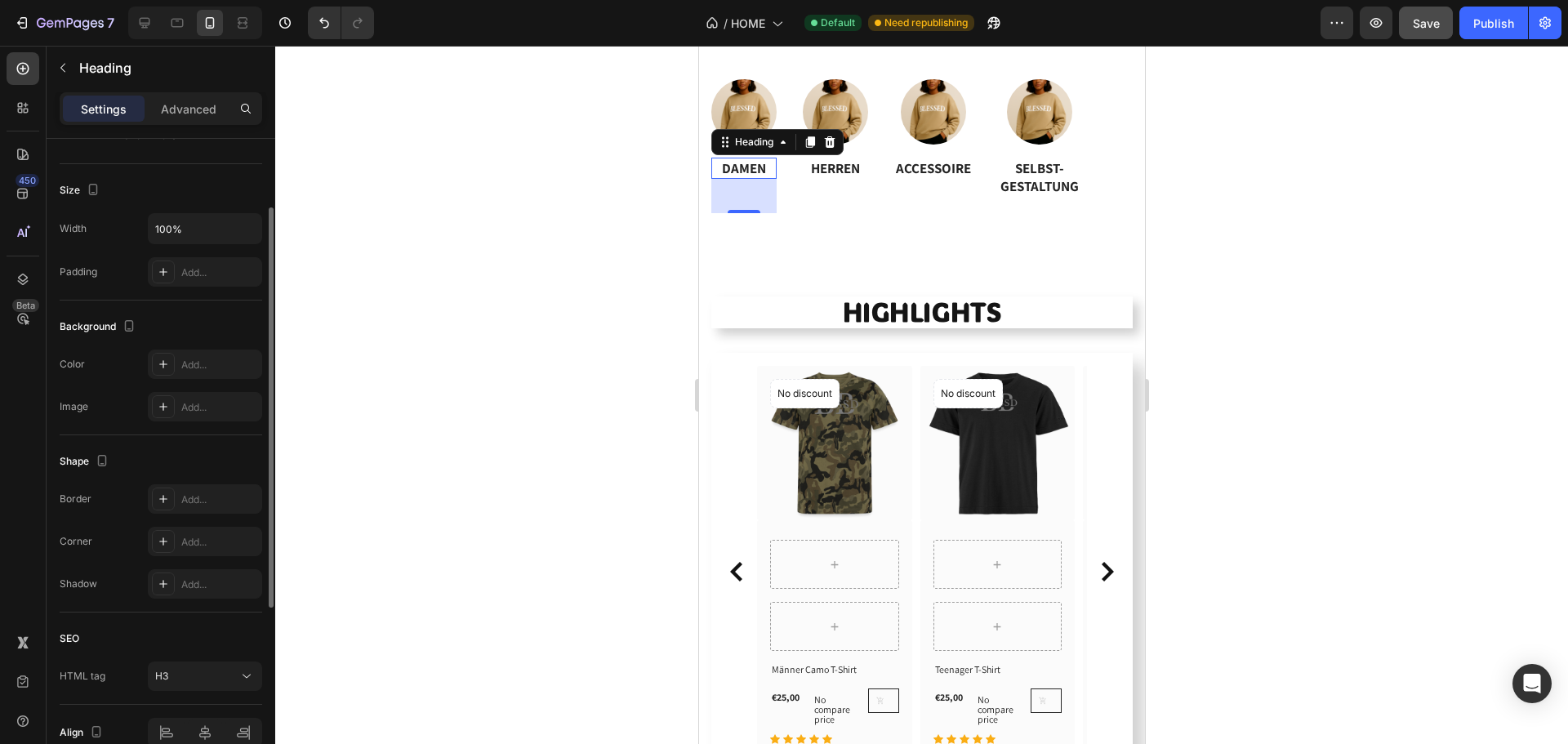
scroll to position [245, 0]
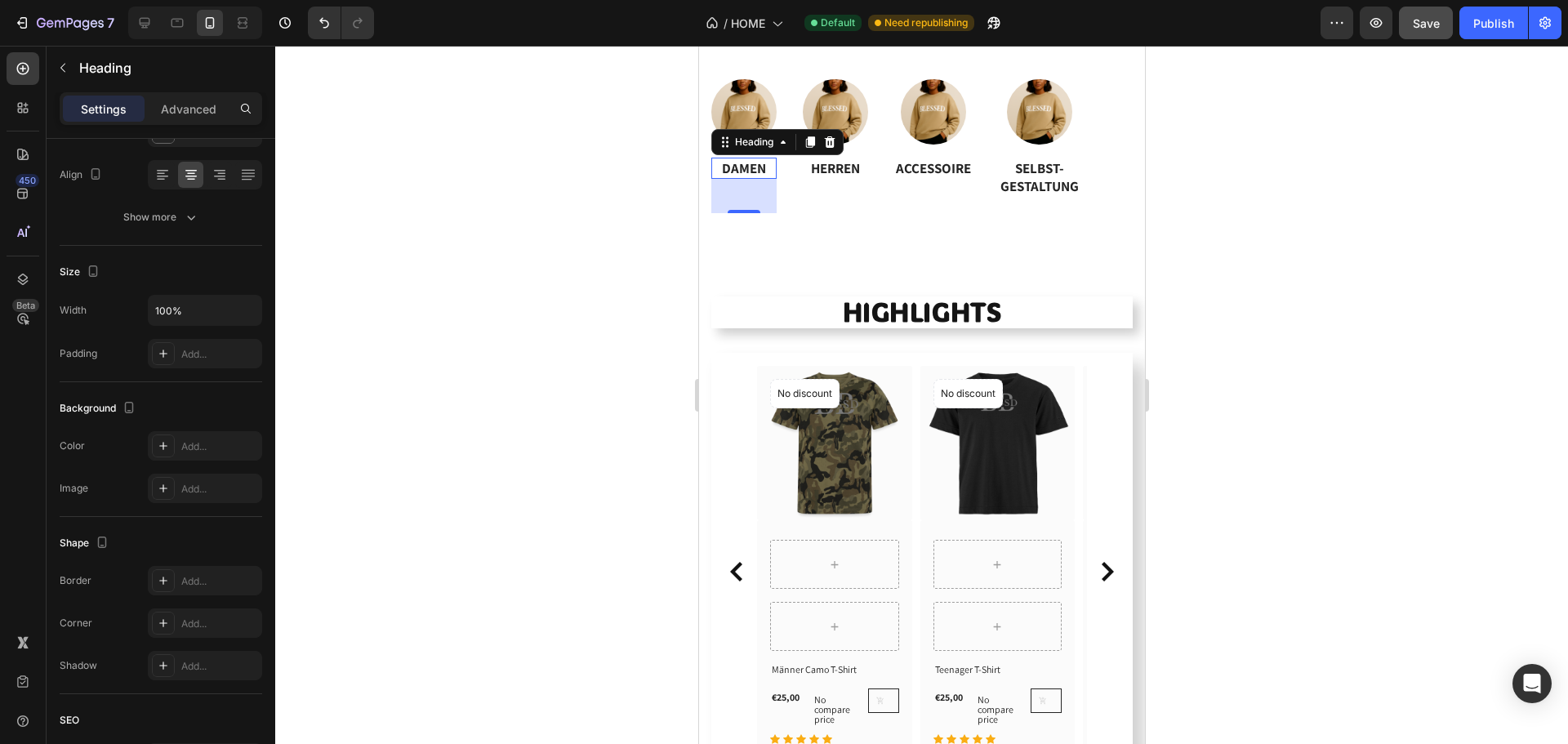
click at [751, 165] on h3 "DAMEN" at bounding box center [743, 169] width 65 height 21
click at [857, 175] on h3 "HERREN" at bounding box center [834, 169] width 65 height 21
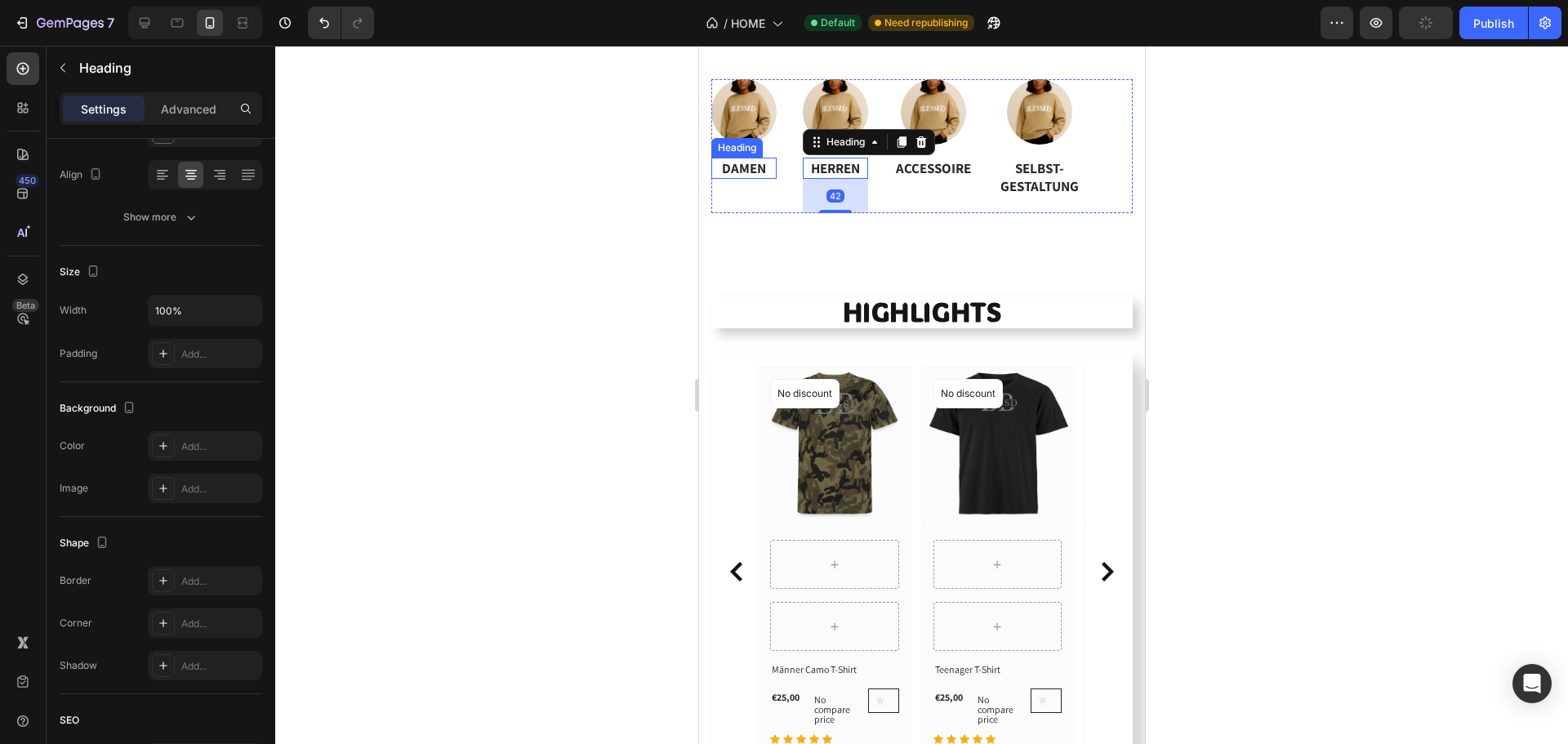
click at [740, 152] on div "Heading" at bounding box center [736, 147] width 51 height 19
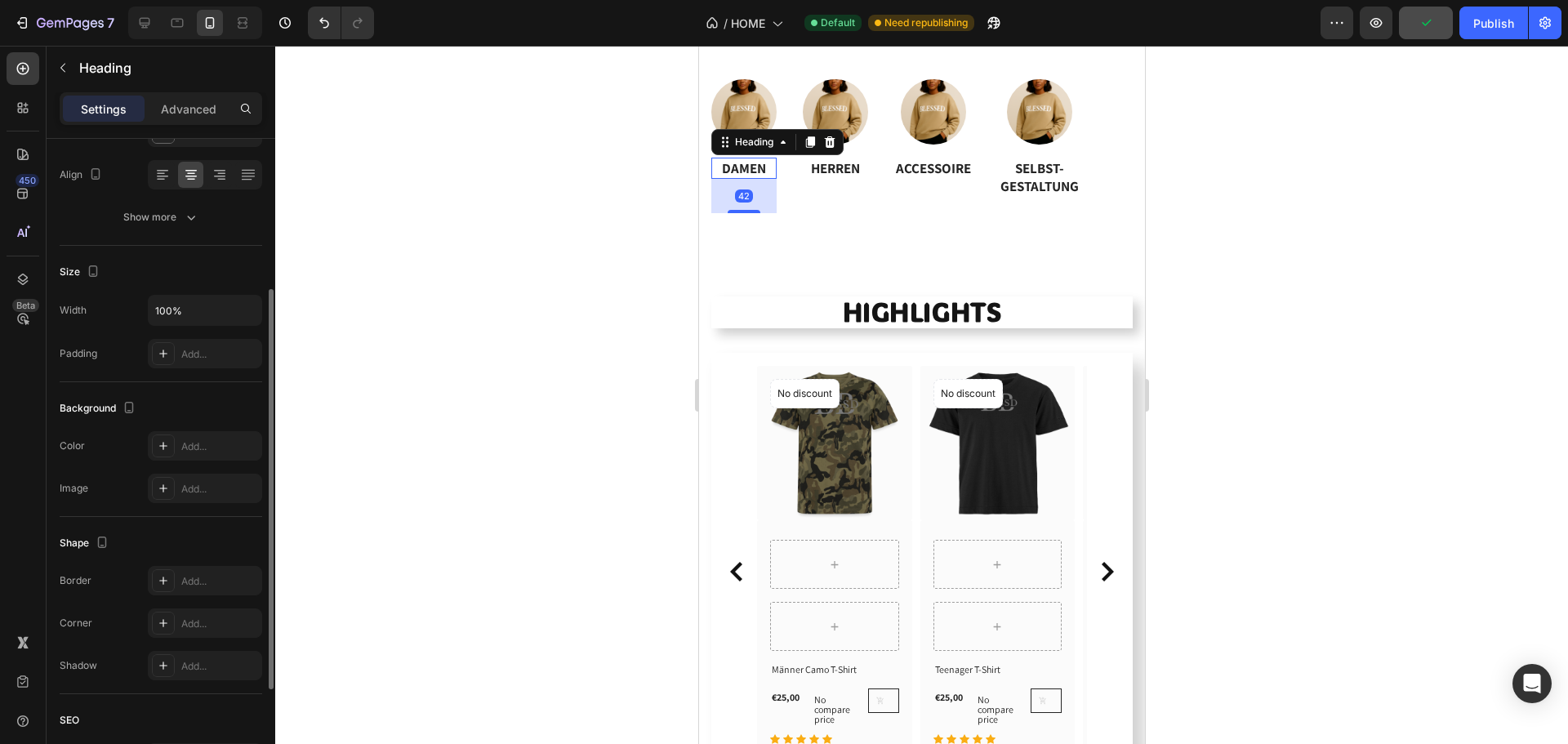
scroll to position [408, 0]
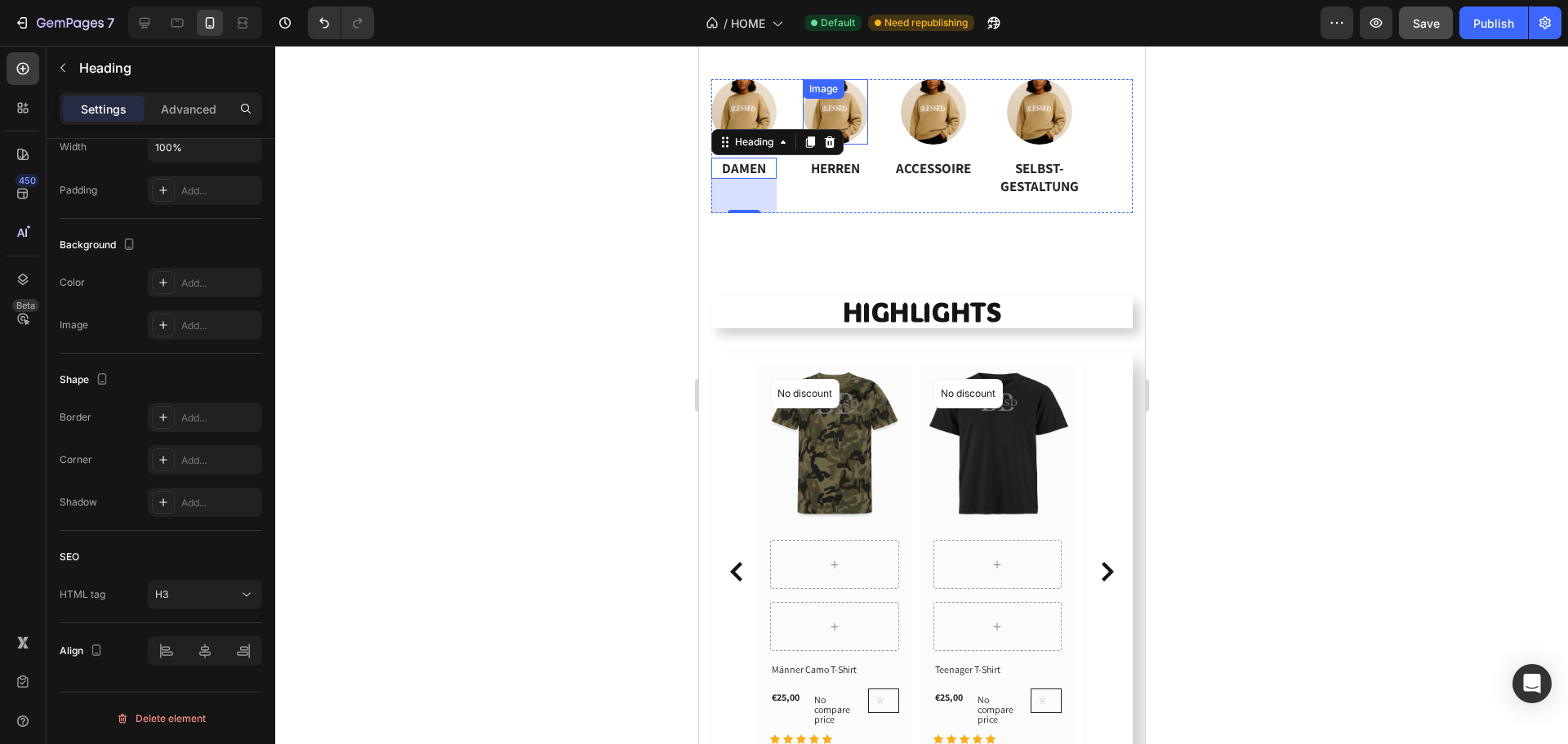
click at [833, 107] on div "Image" at bounding box center [834, 112] width 65 height 65
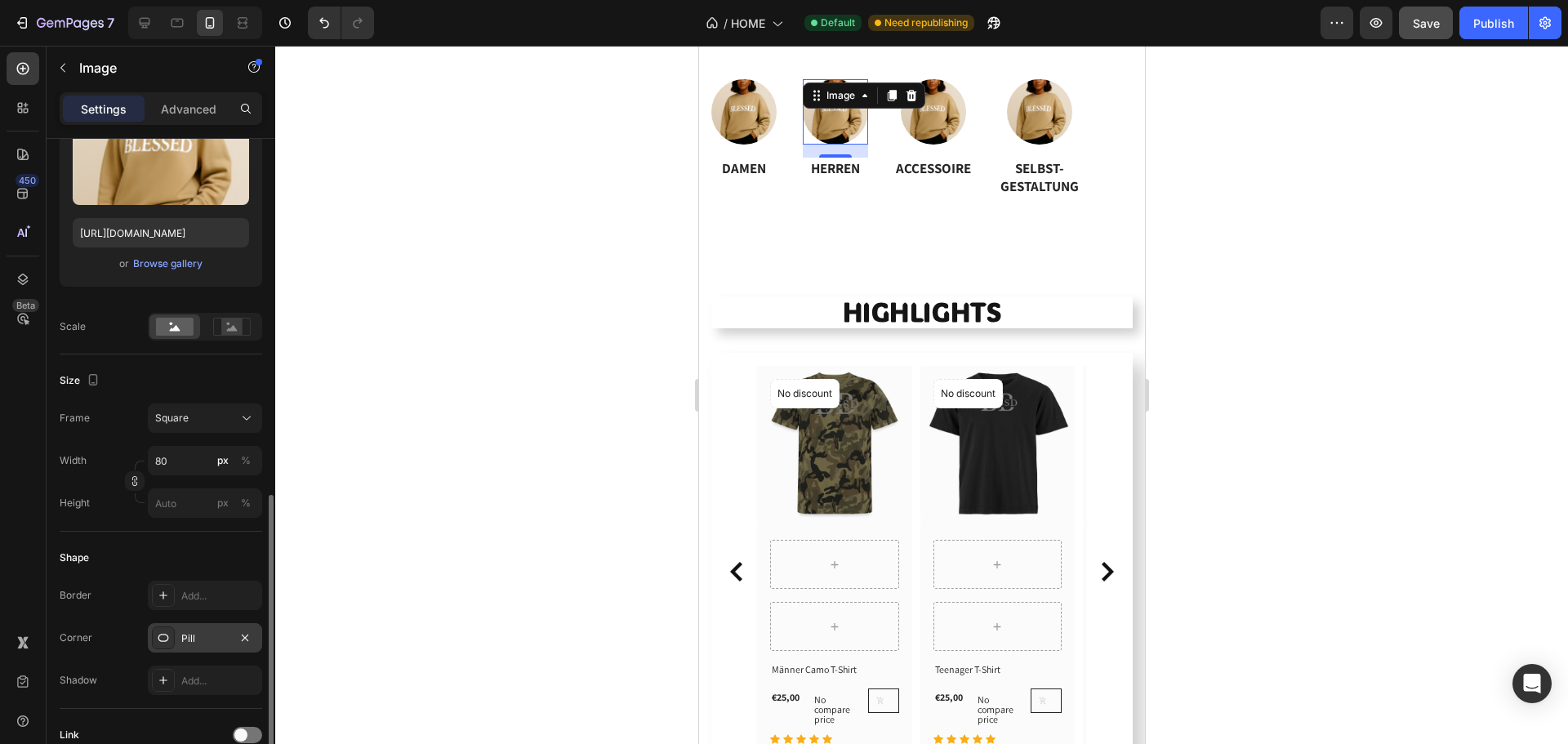
scroll to position [377, 0]
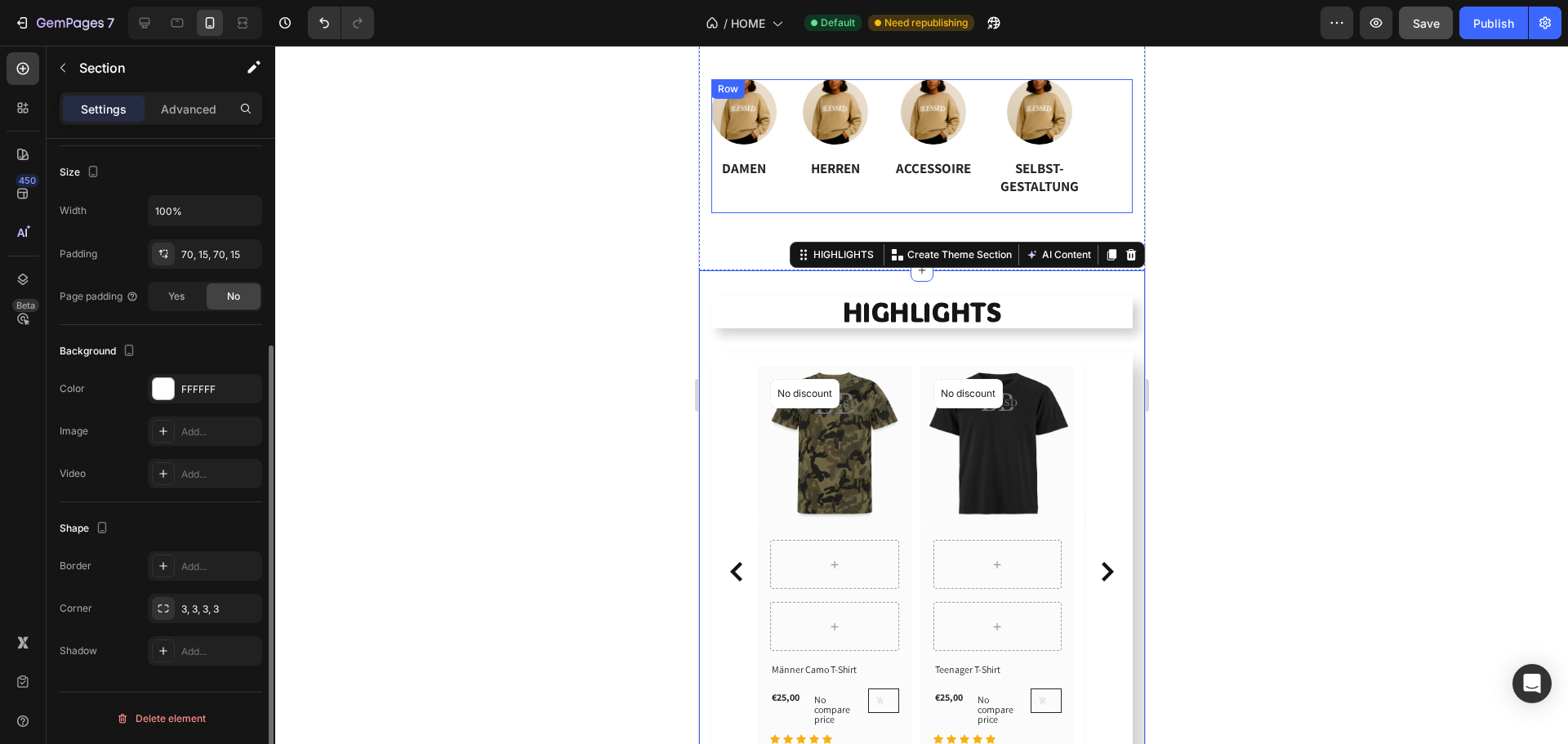
scroll to position [0, 0]
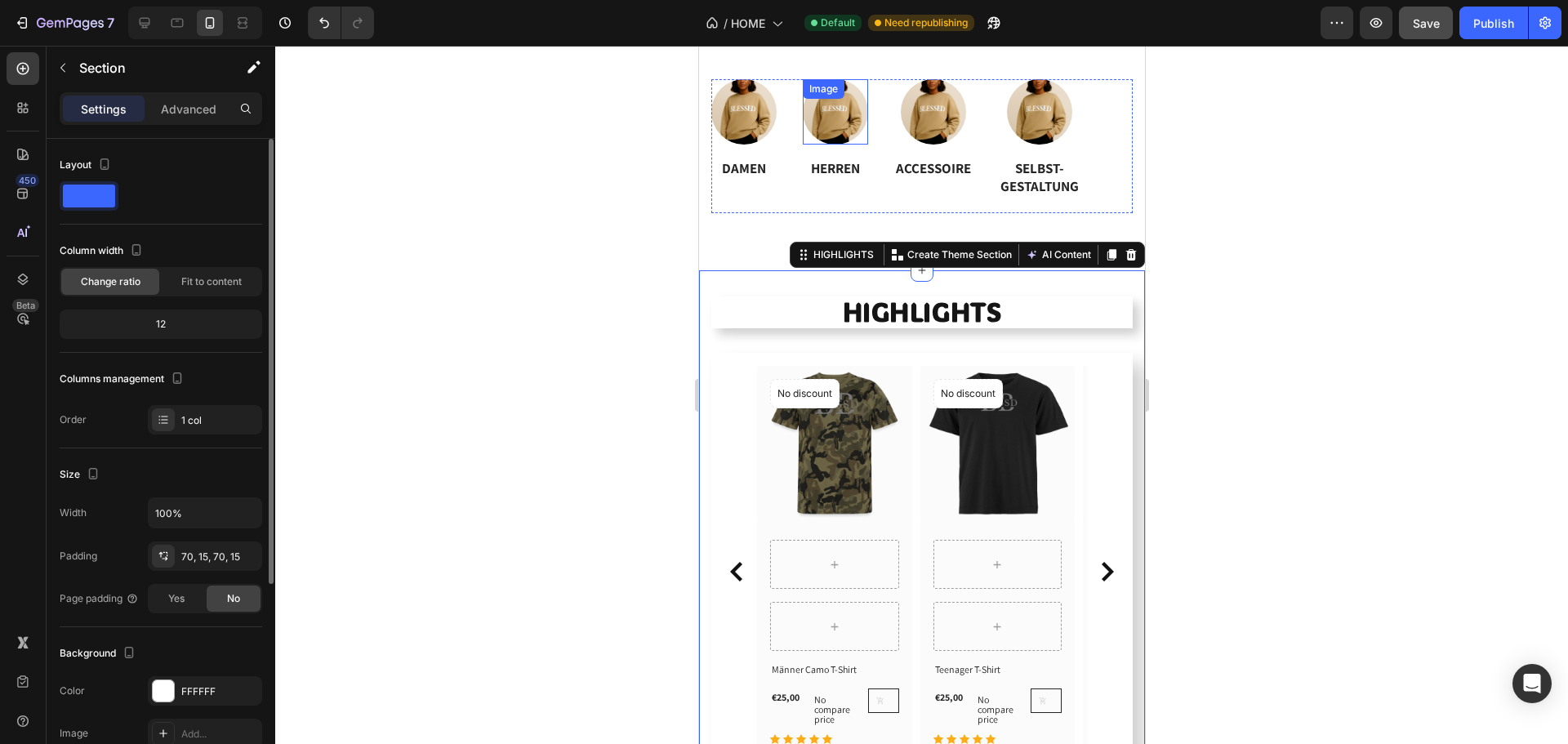
click at [843, 103] on div "Image" at bounding box center [834, 112] width 65 height 65
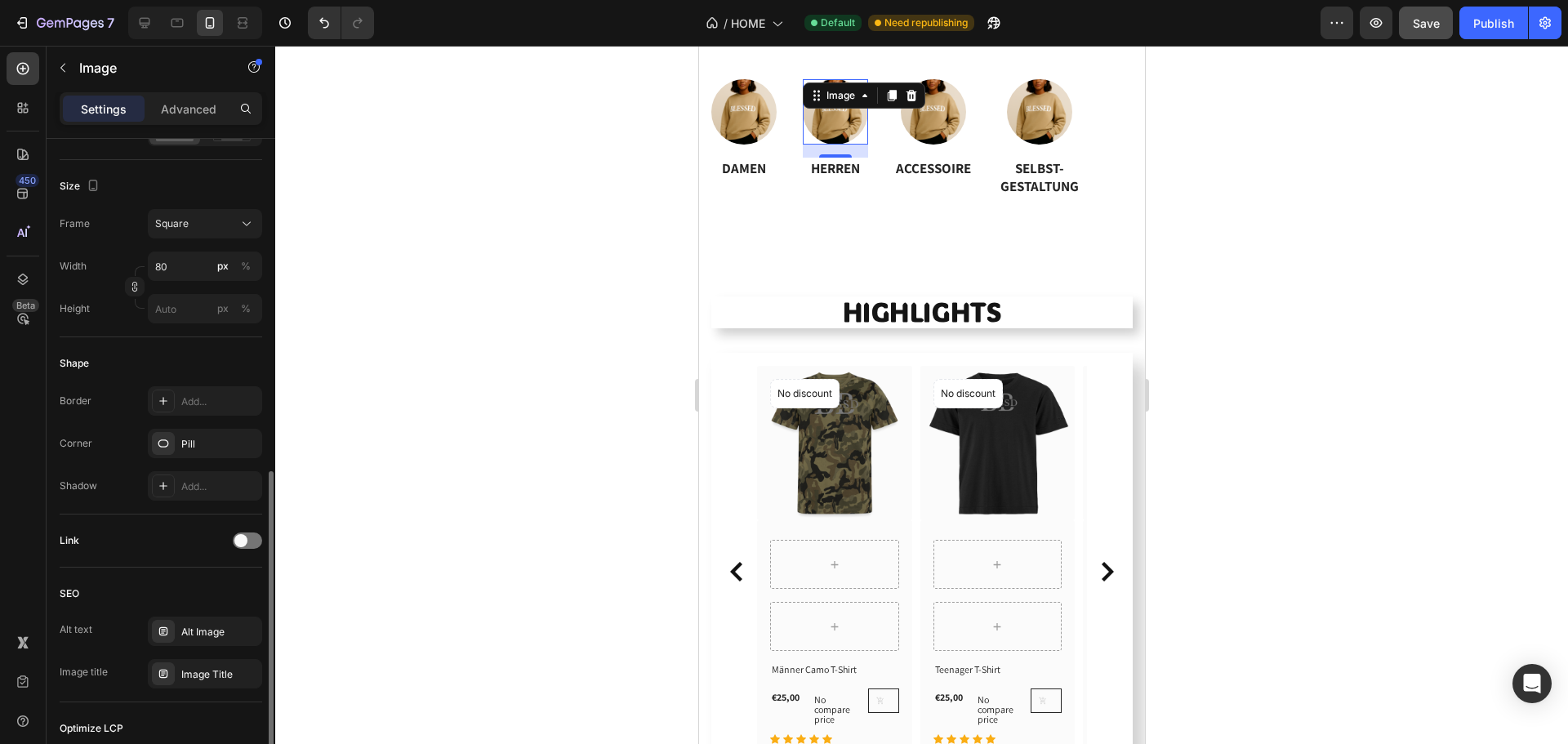
scroll to position [490, 0]
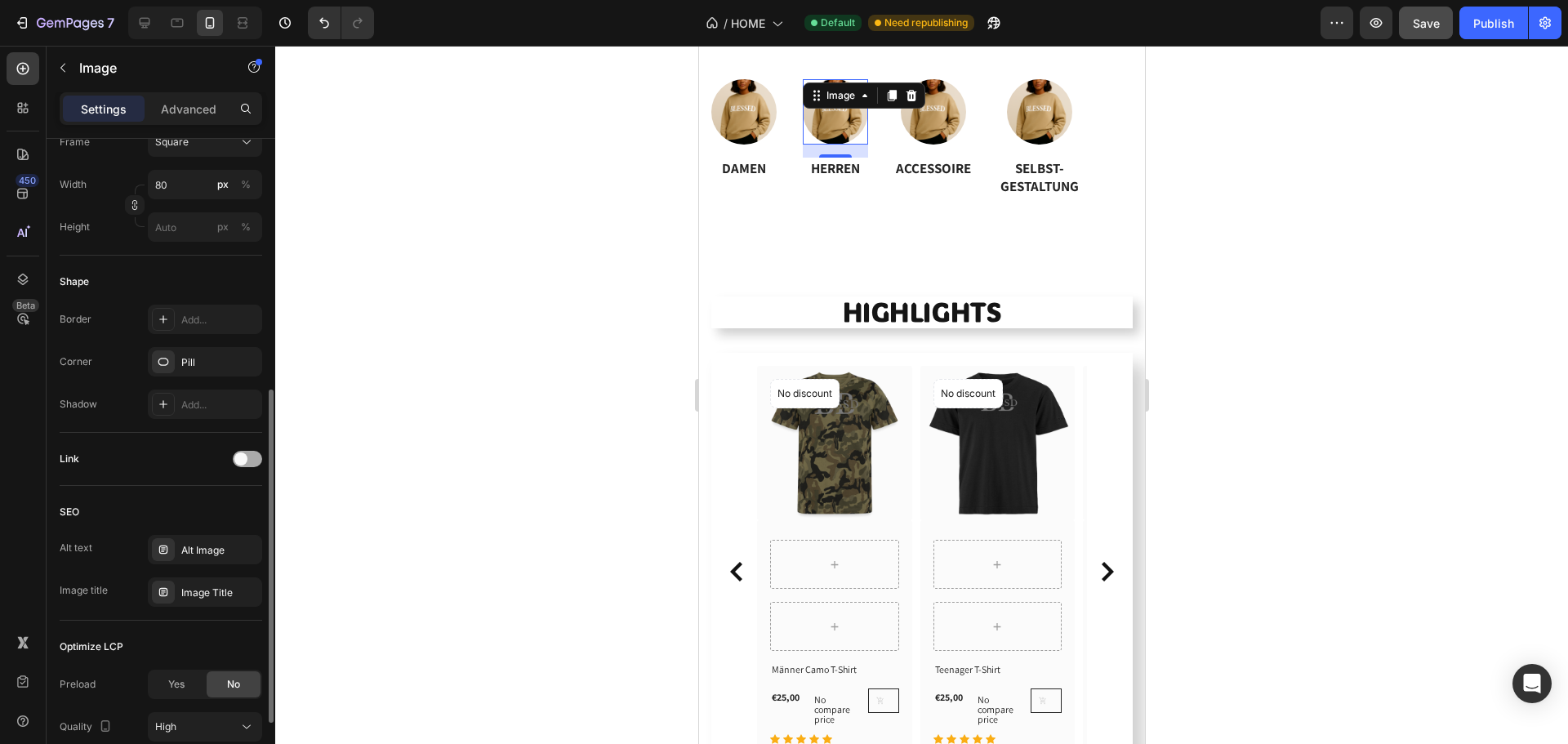
click at [237, 458] on span at bounding box center [240, 459] width 13 height 13
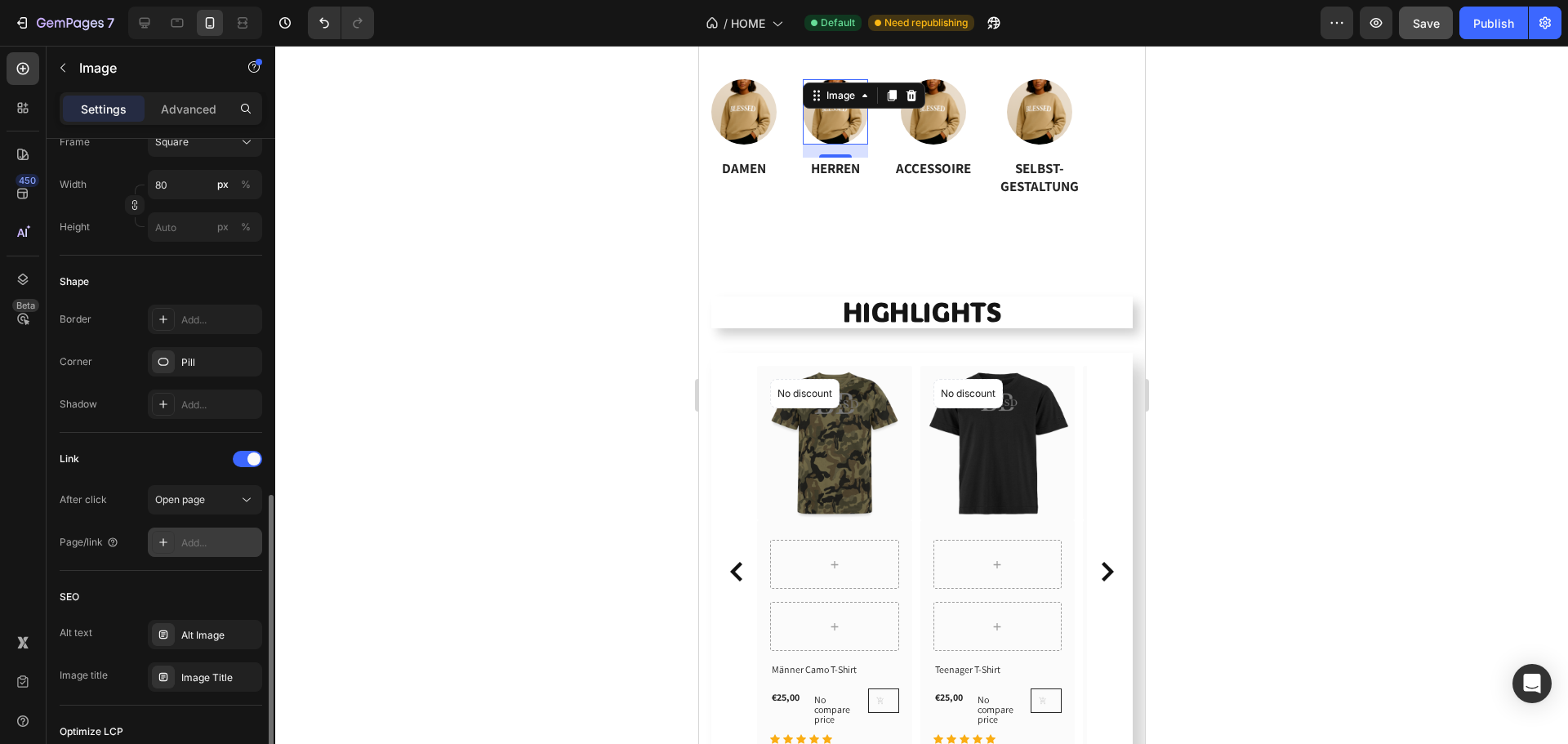
scroll to position [572, 0]
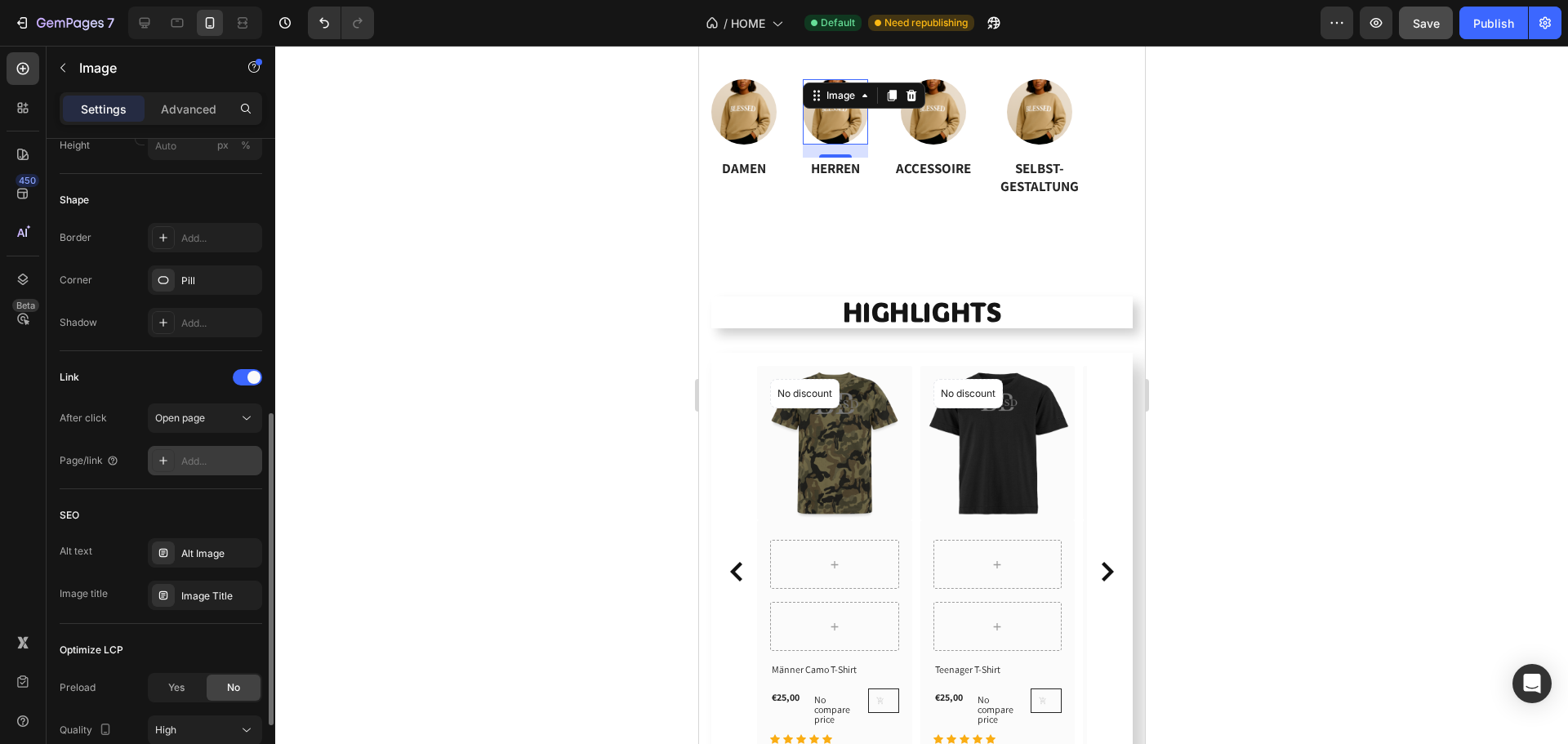
click at [193, 464] on div "Add..." at bounding box center [219, 461] width 77 height 15
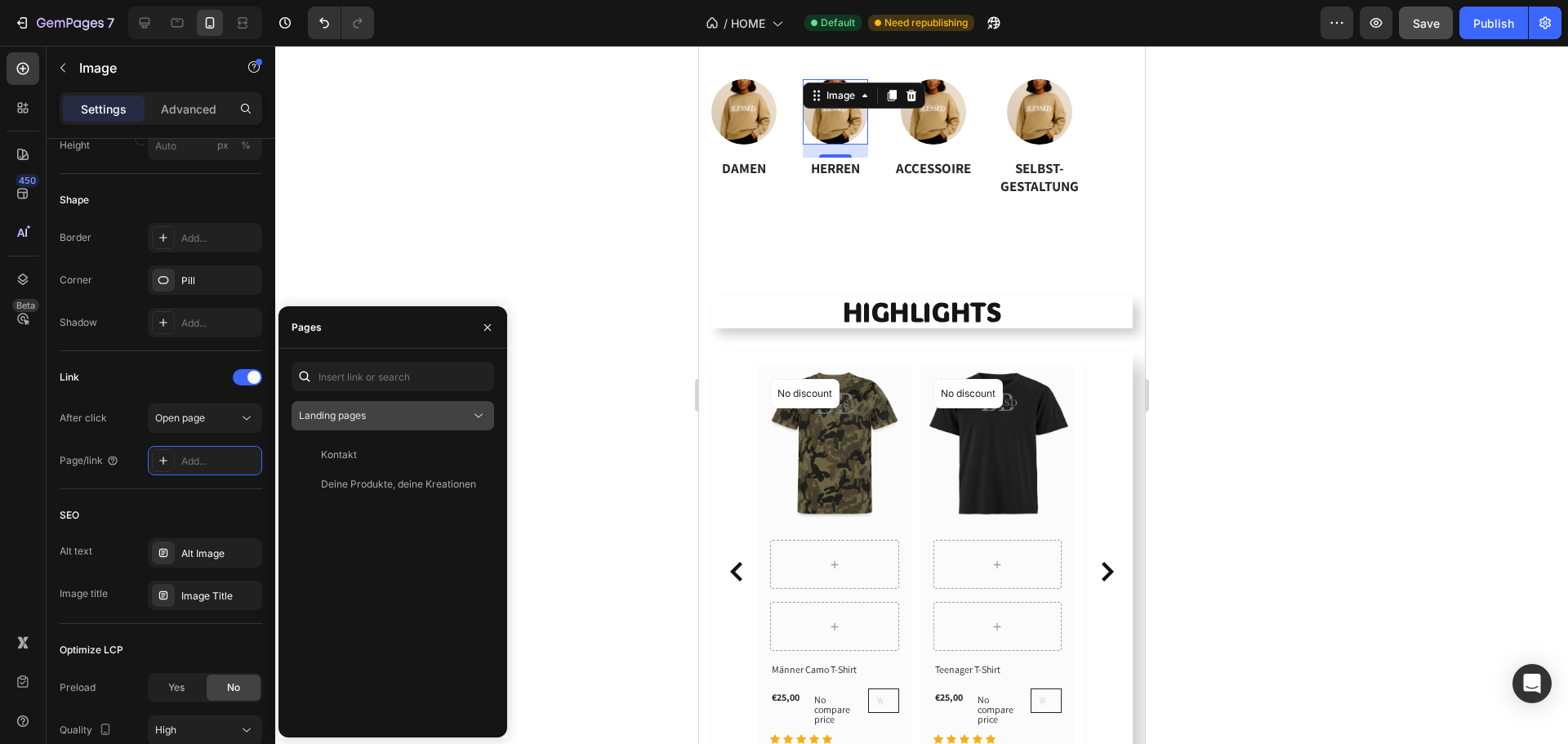
click at [387, 406] on button "Landing pages" at bounding box center [393, 416] width 203 height 29
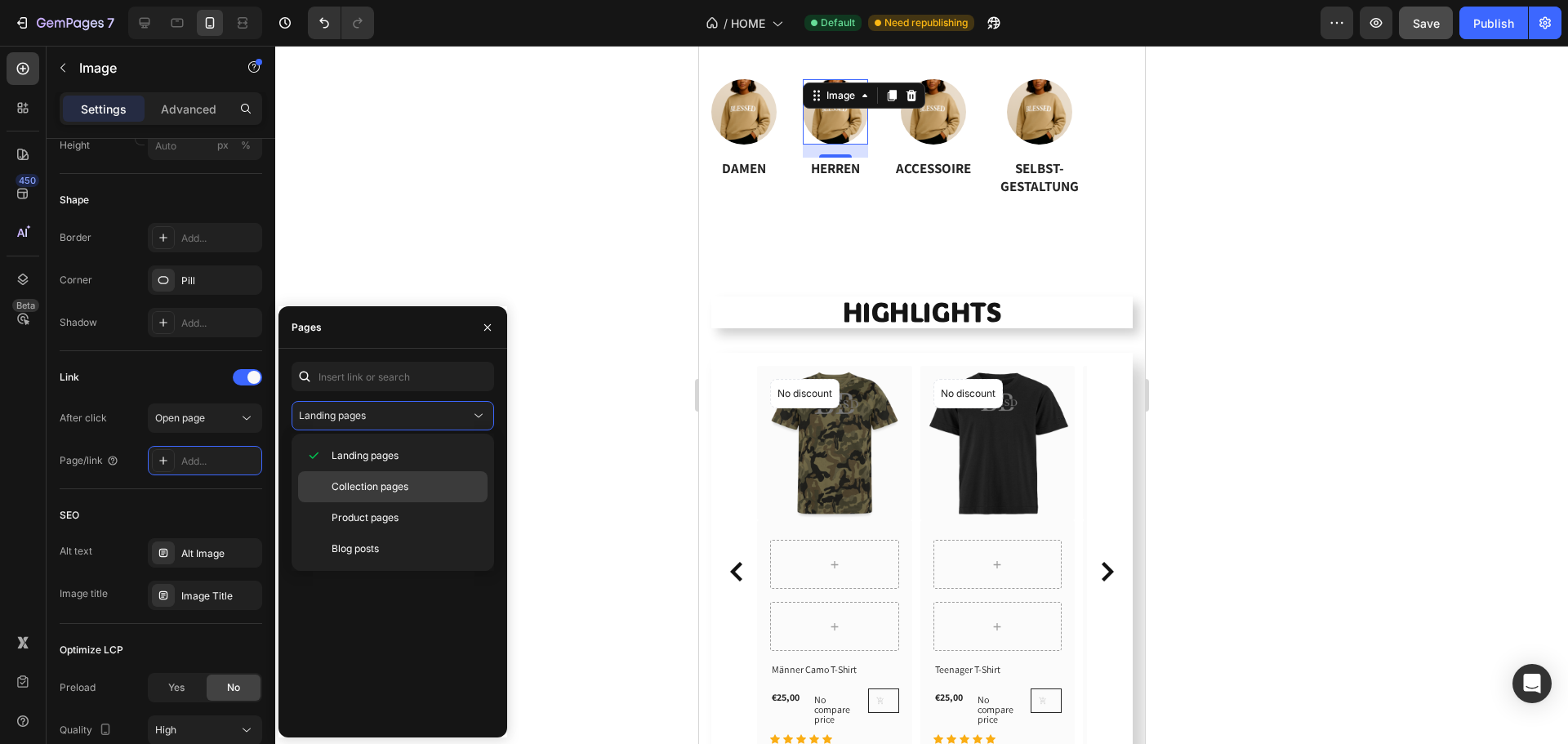
click at [357, 485] on span "Collection pages" at bounding box center [369, 486] width 77 height 15
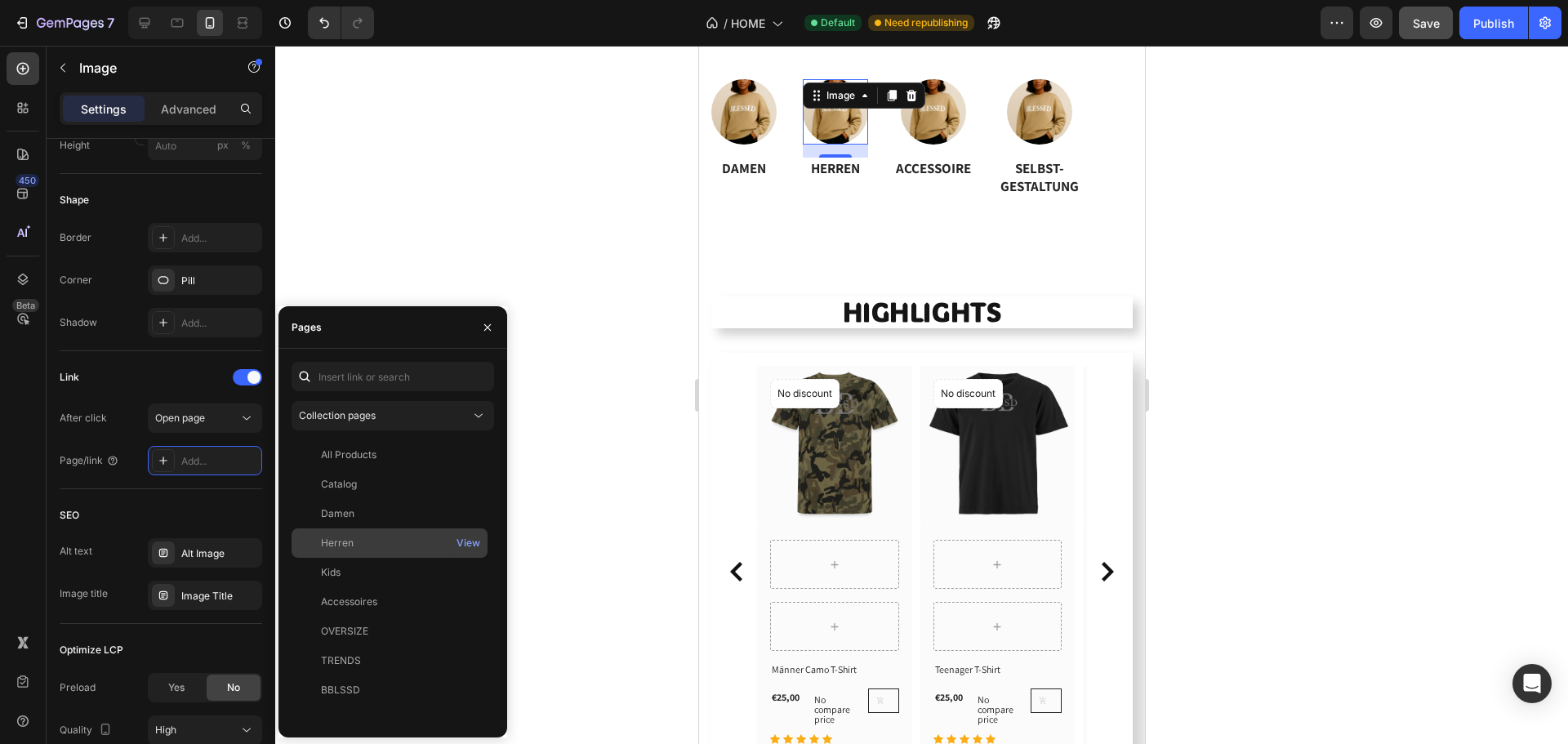
click at [355, 539] on div "Herren" at bounding box center [389, 542] width 183 height 15
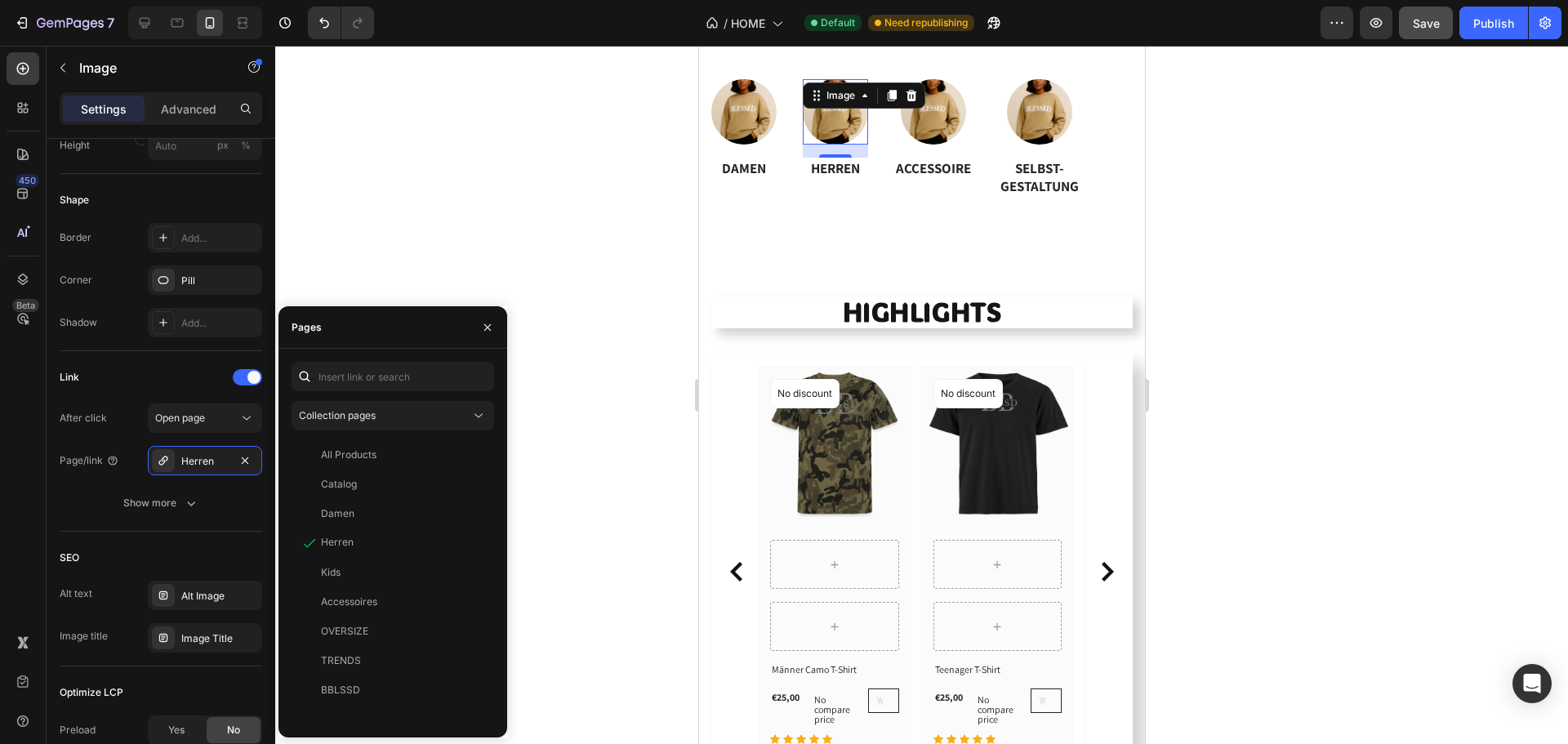
click at [841, 174] on div "16" at bounding box center [834, 170] width 16 height 13
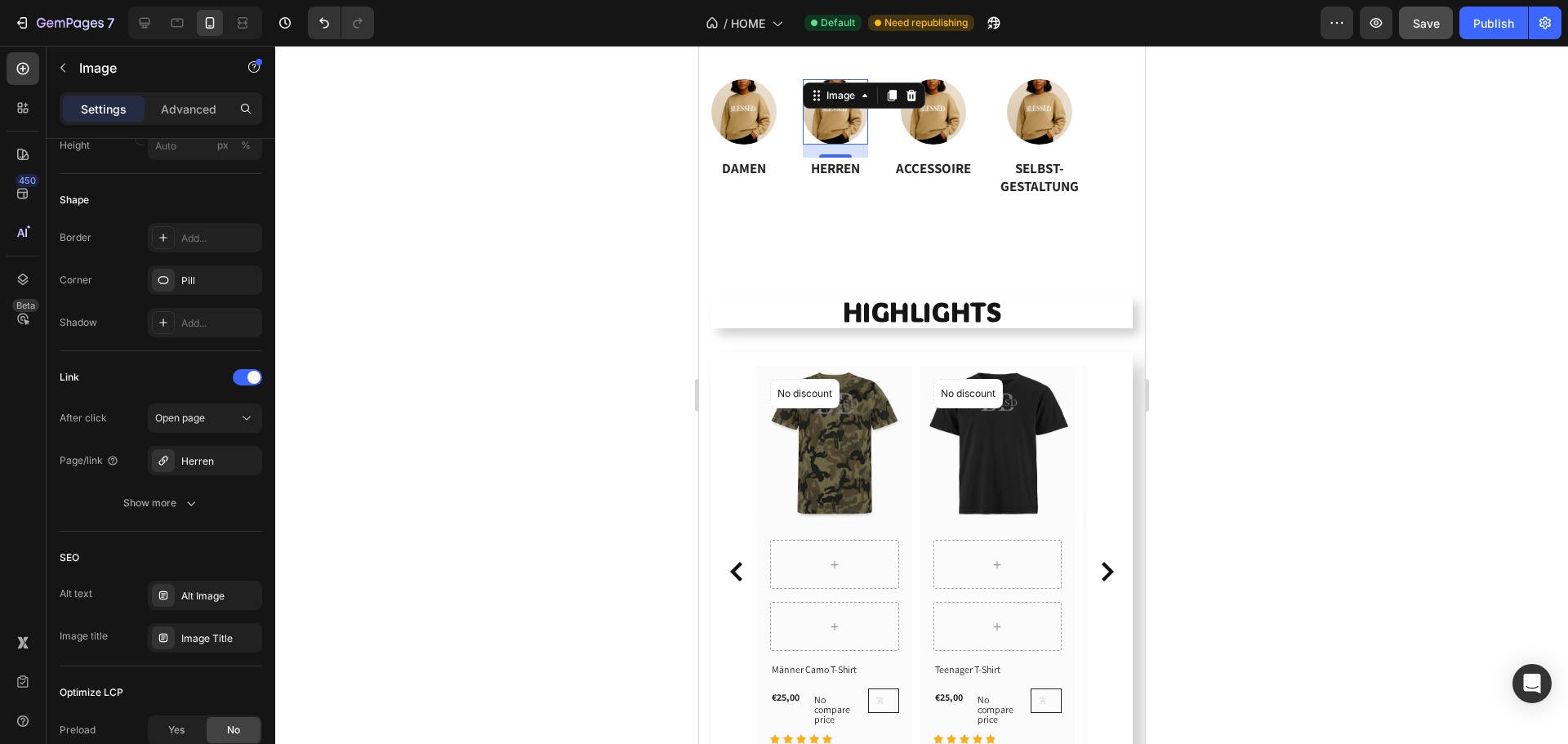
click at [841, 173] on div "16" at bounding box center [834, 170] width 16 height 13
click at [841, 117] on img at bounding box center [834, 112] width 65 height 65
click at [825, 174] on h3 "HERREN" at bounding box center [834, 169] width 65 height 21
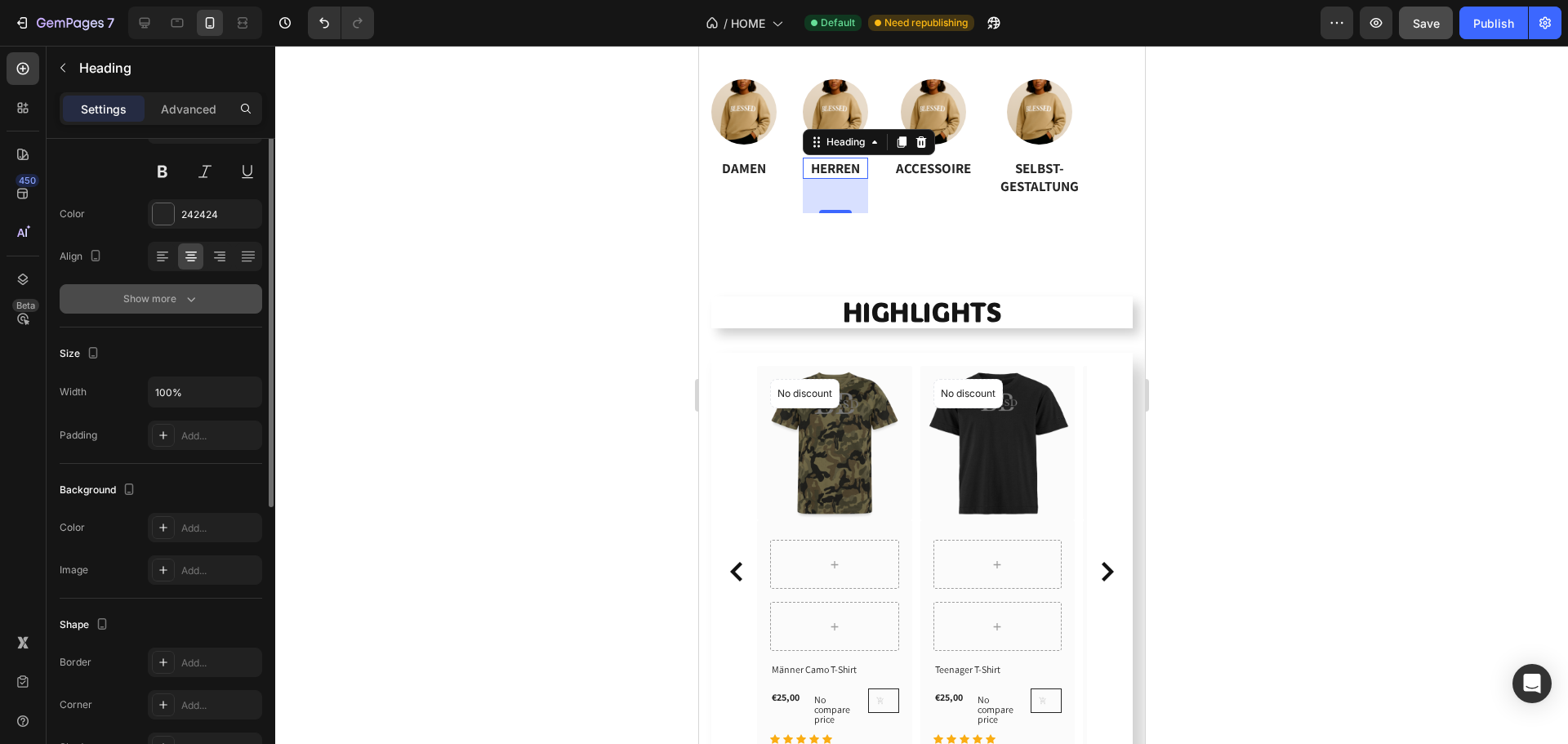
scroll to position [0, 0]
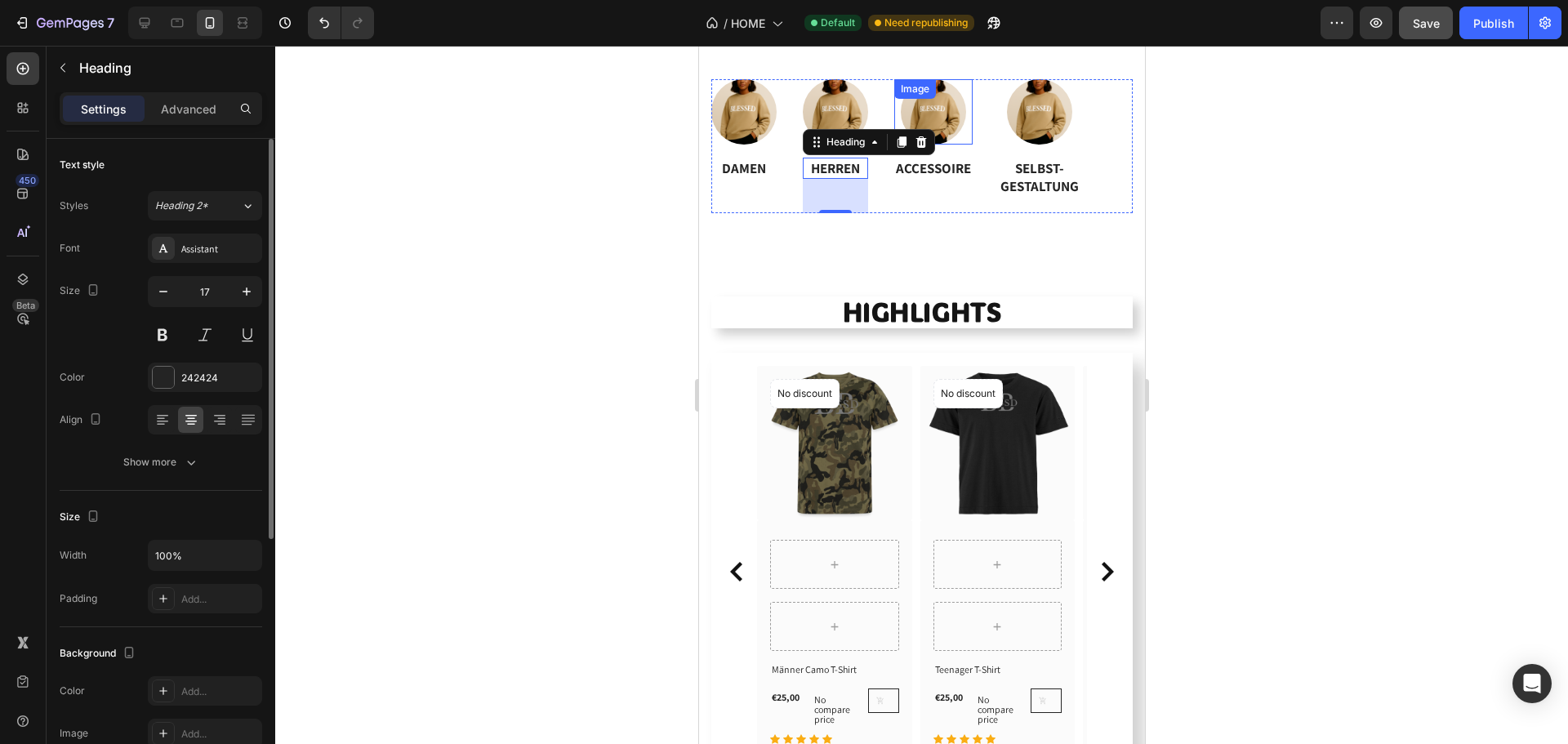
click at [929, 111] on img at bounding box center [932, 112] width 65 height 65
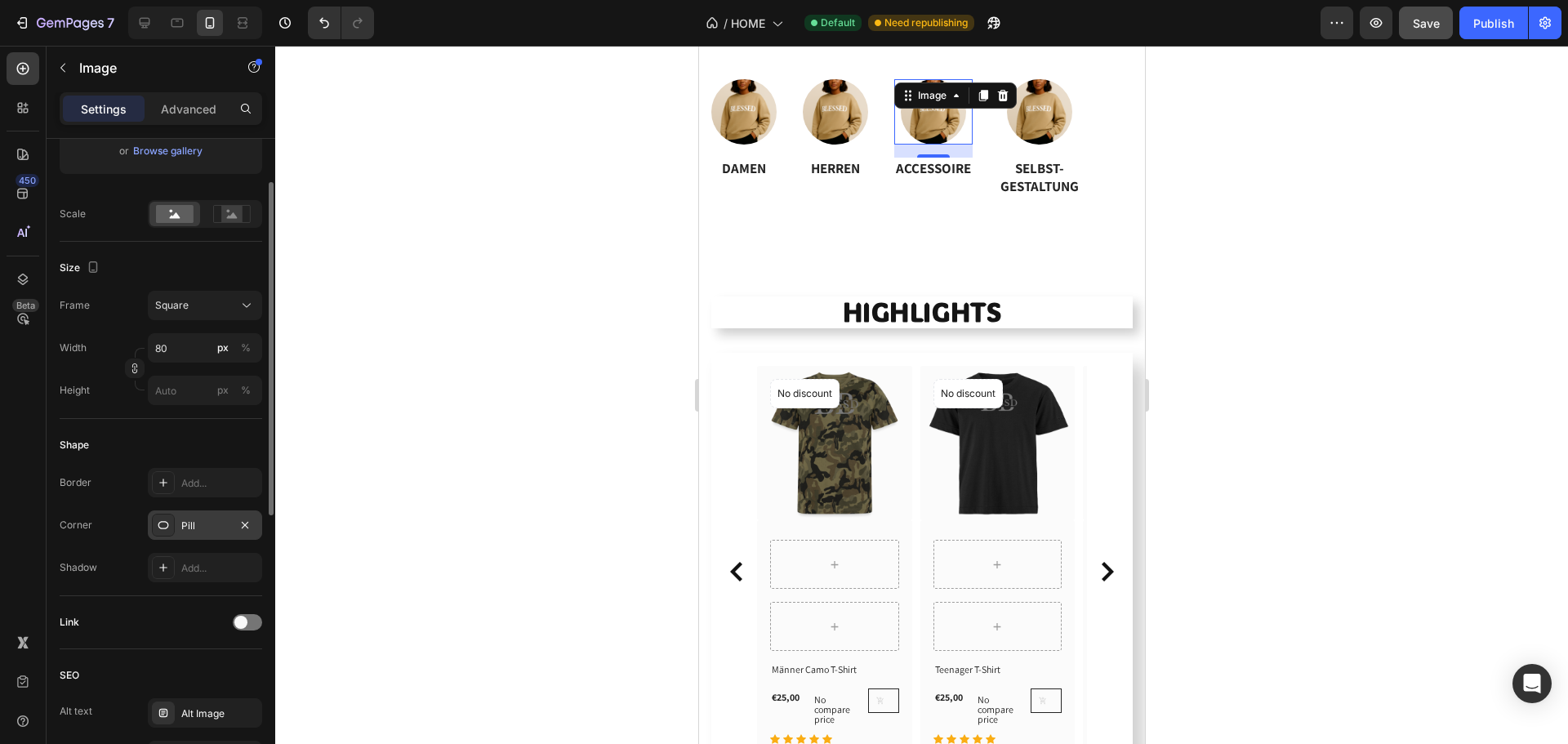
scroll to position [408, 0]
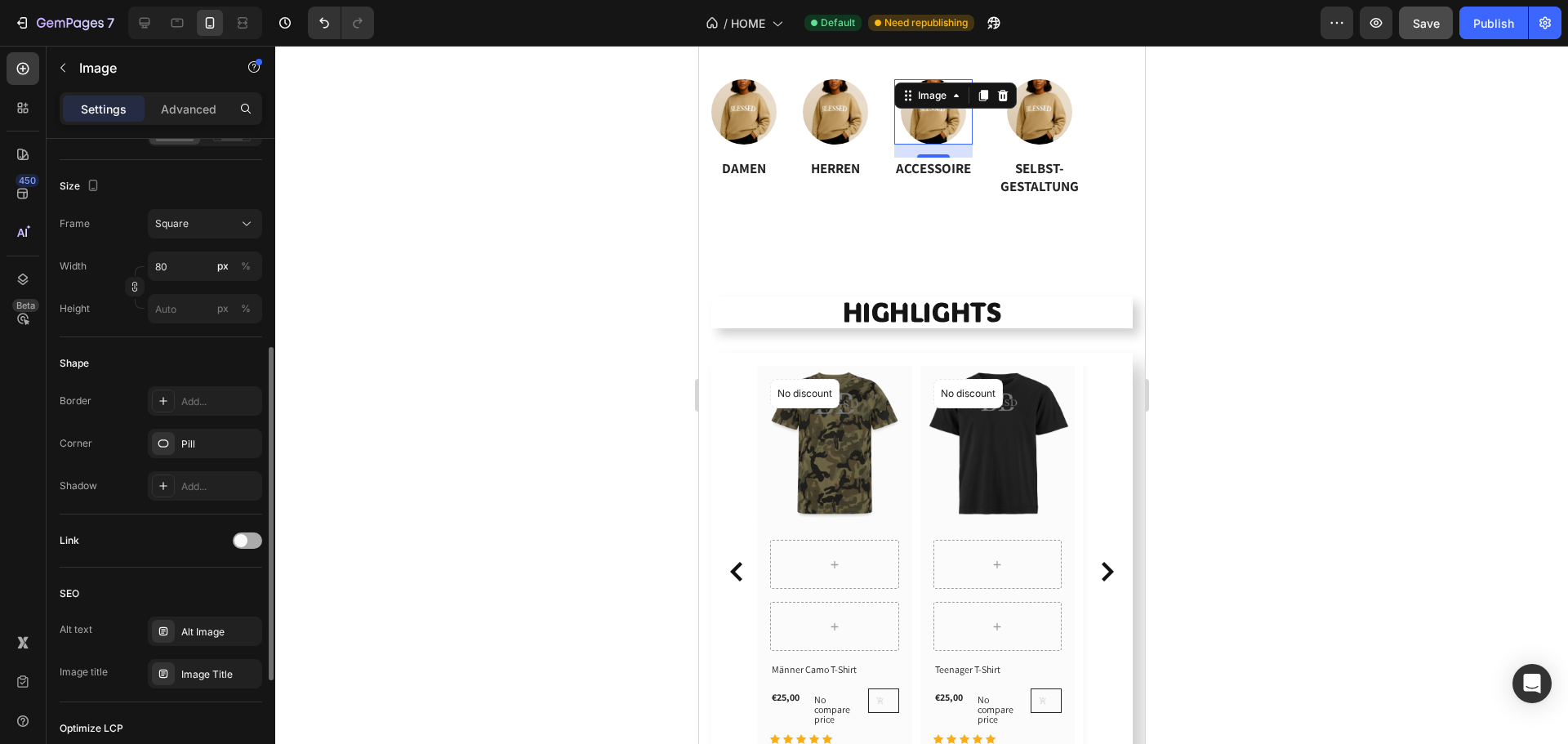
click at [242, 535] on span at bounding box center [240, 540] width 13 height 13
click at [201, 580] on span "Open page" at bounding box center [179, 581] width 49 height 13
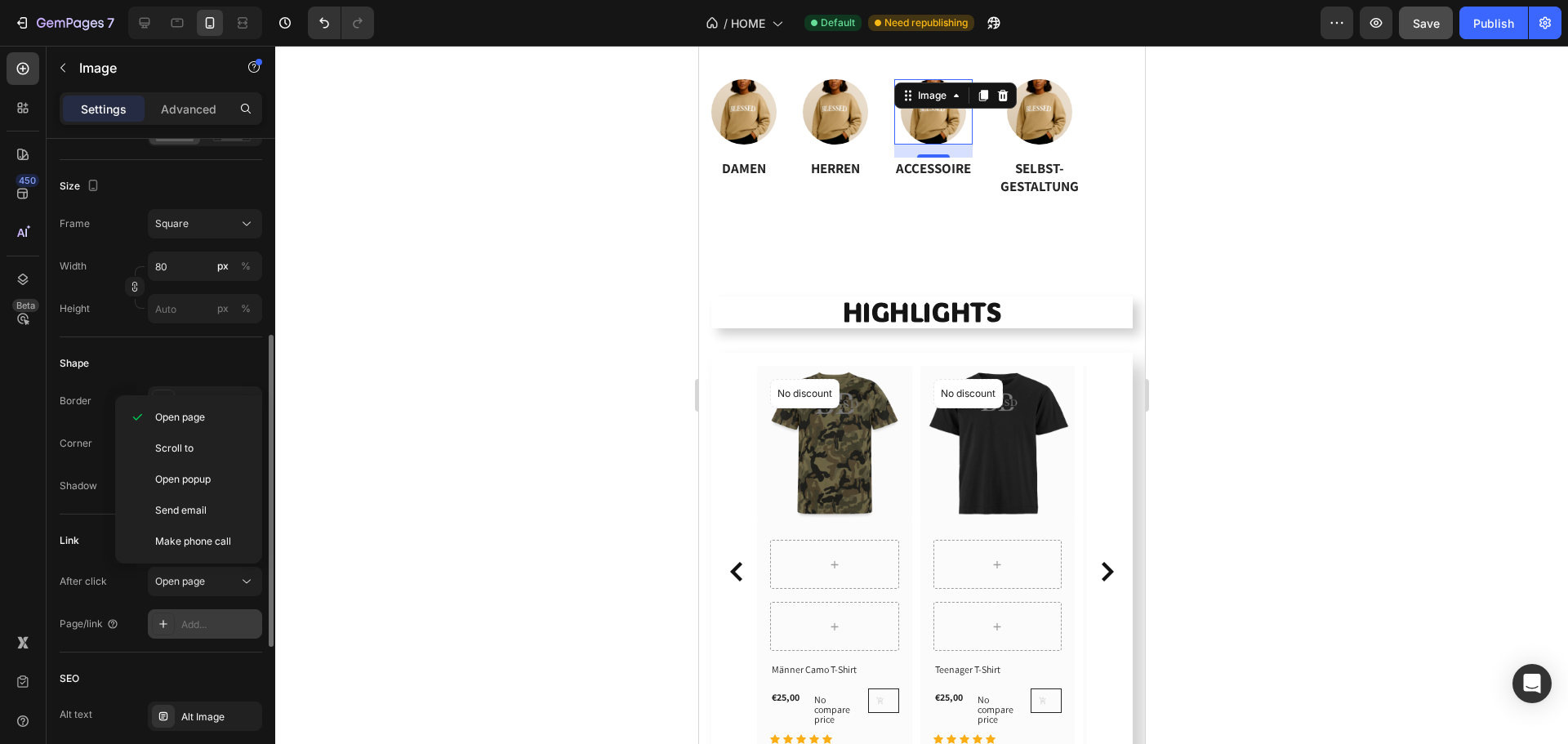
click at [185, 621] on div "Add..." at bounding box center [219, 625] width 77 height 15
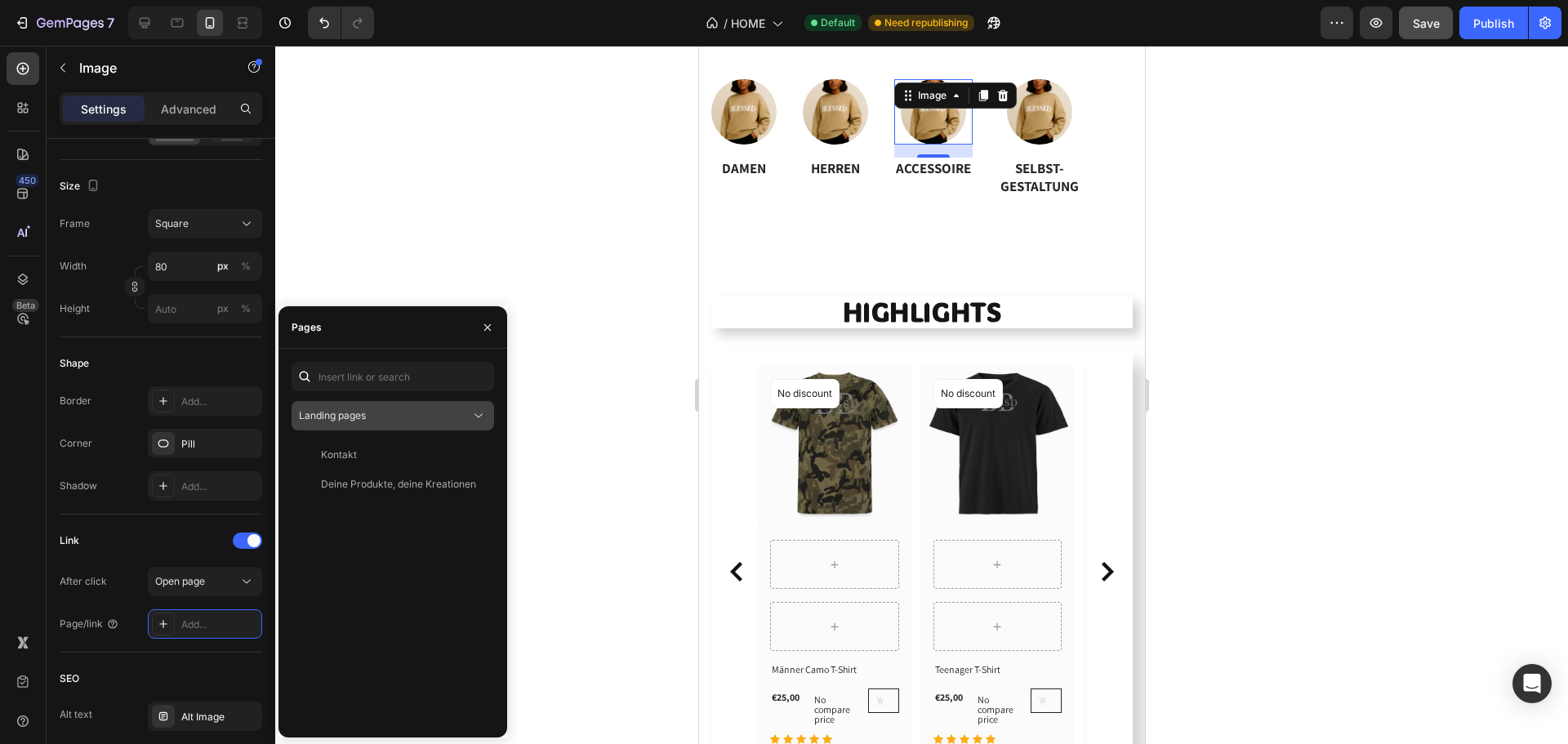
click at [369, 411] on div "Landing pages" at bounding box center [384, 415] width 172 height 15
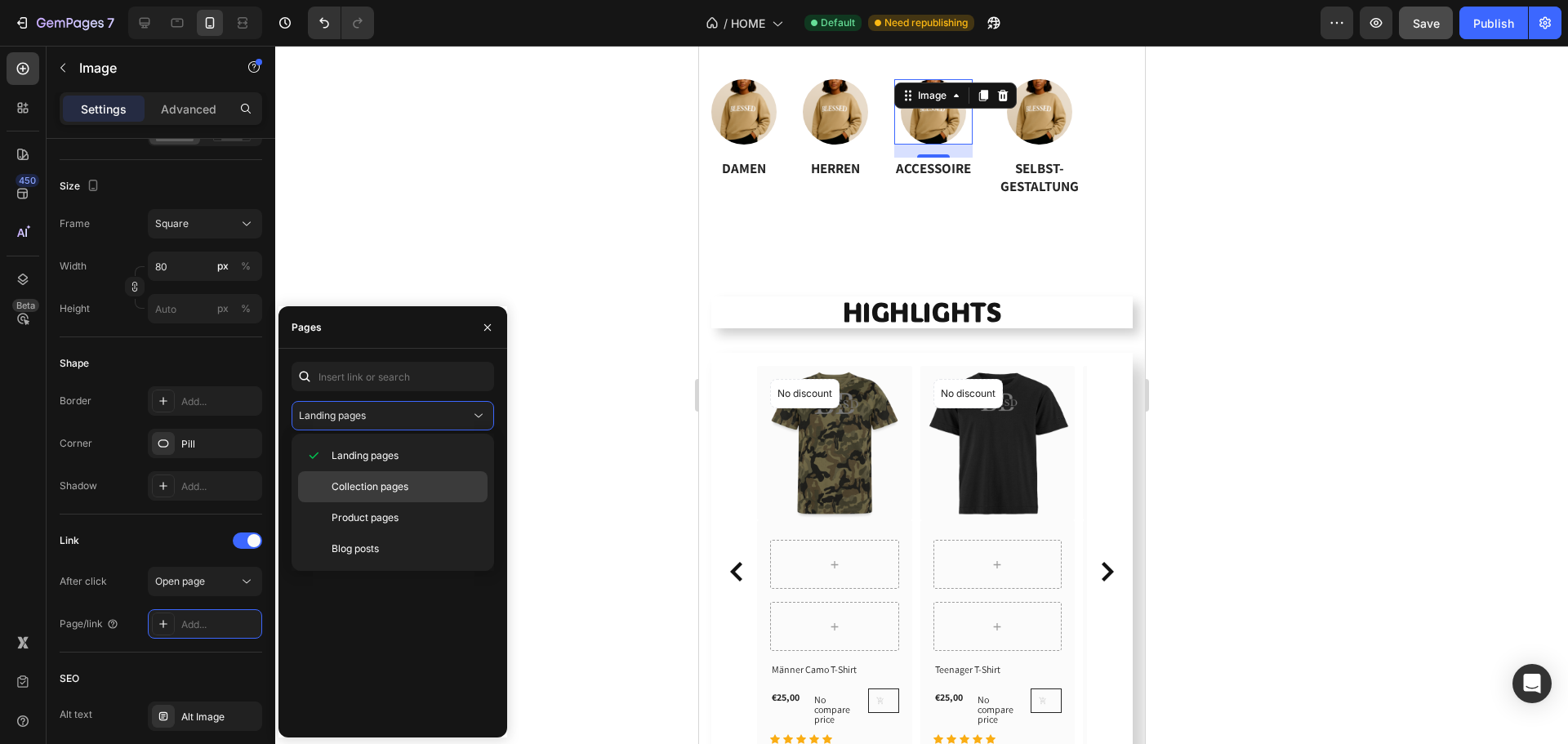
click at [358, 483] on span "Collection pages" at bounding box center [369, 486] width 77 height 15
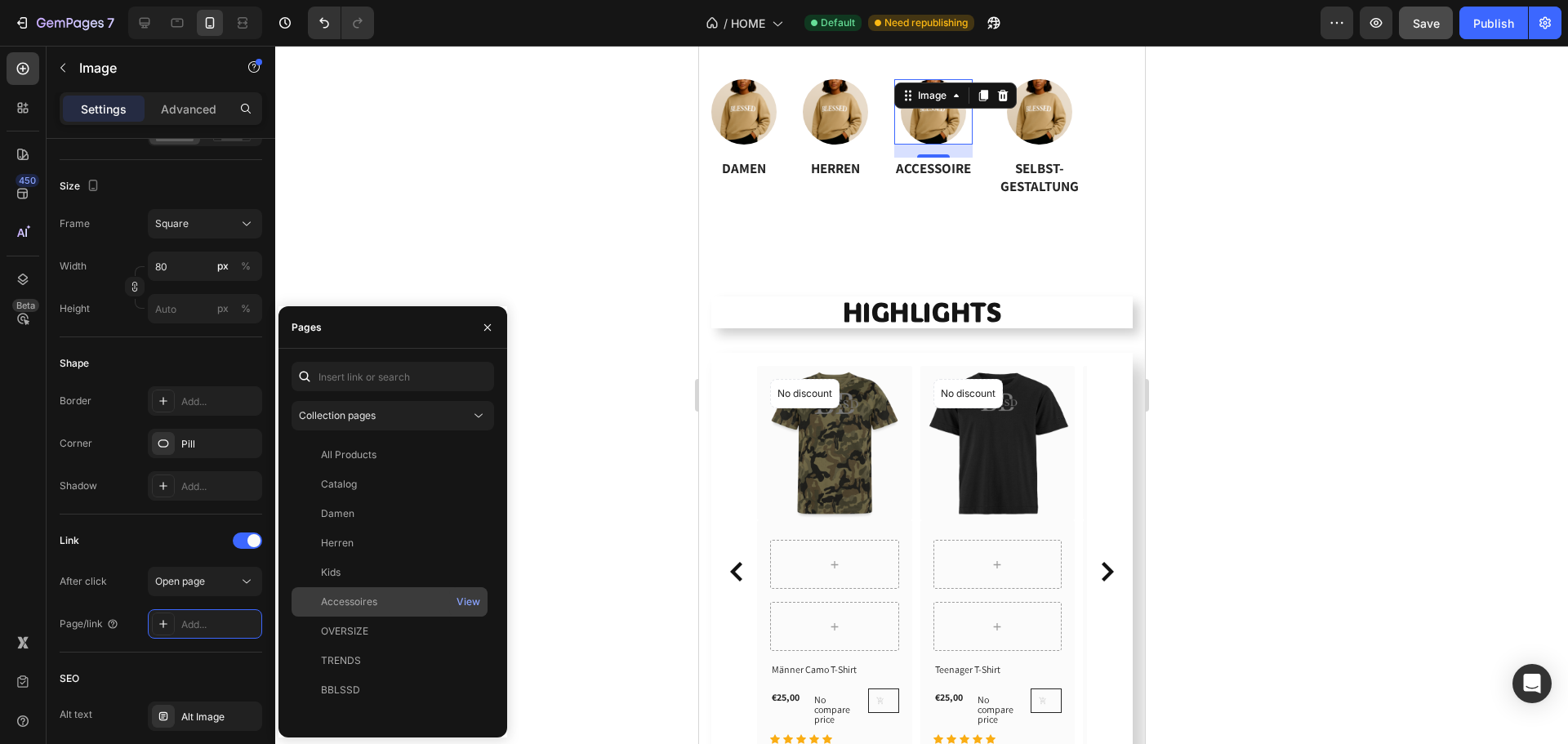
click at [343, 600] on div "Accessoires" at bounding box center [349, 601] width 56 height 15
click at [1042, 126] on img at bounding box center [1039, 112] width 65 height 65
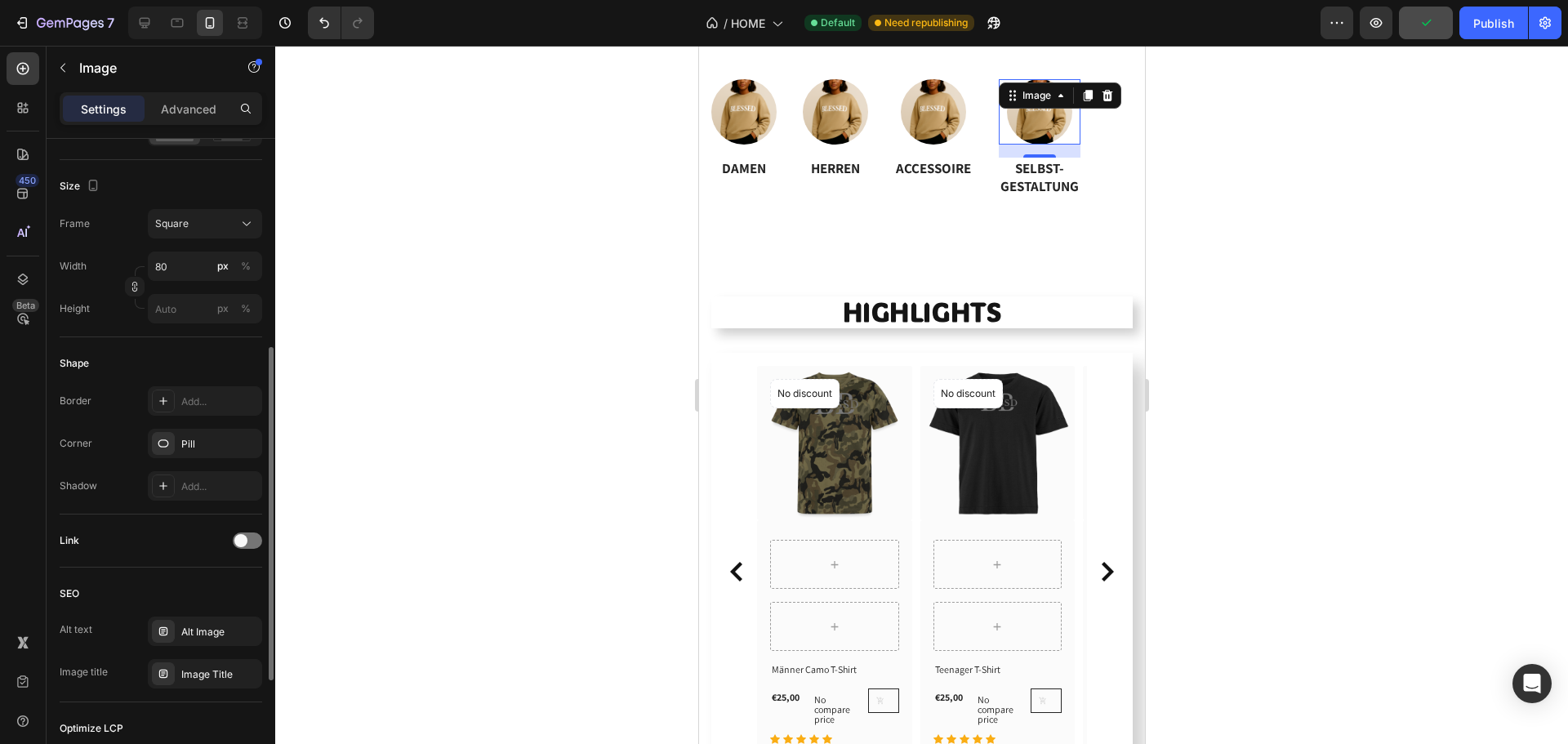
click at [225, 530] on div "Link" at bounding box center [160, 540] width 203 height 26
click at [233, 533] on div "Link" at bounding box center [160, 540] width 203 height 26
click at [247, 537] on div at bounding box center [247, 540] width 29 height 16
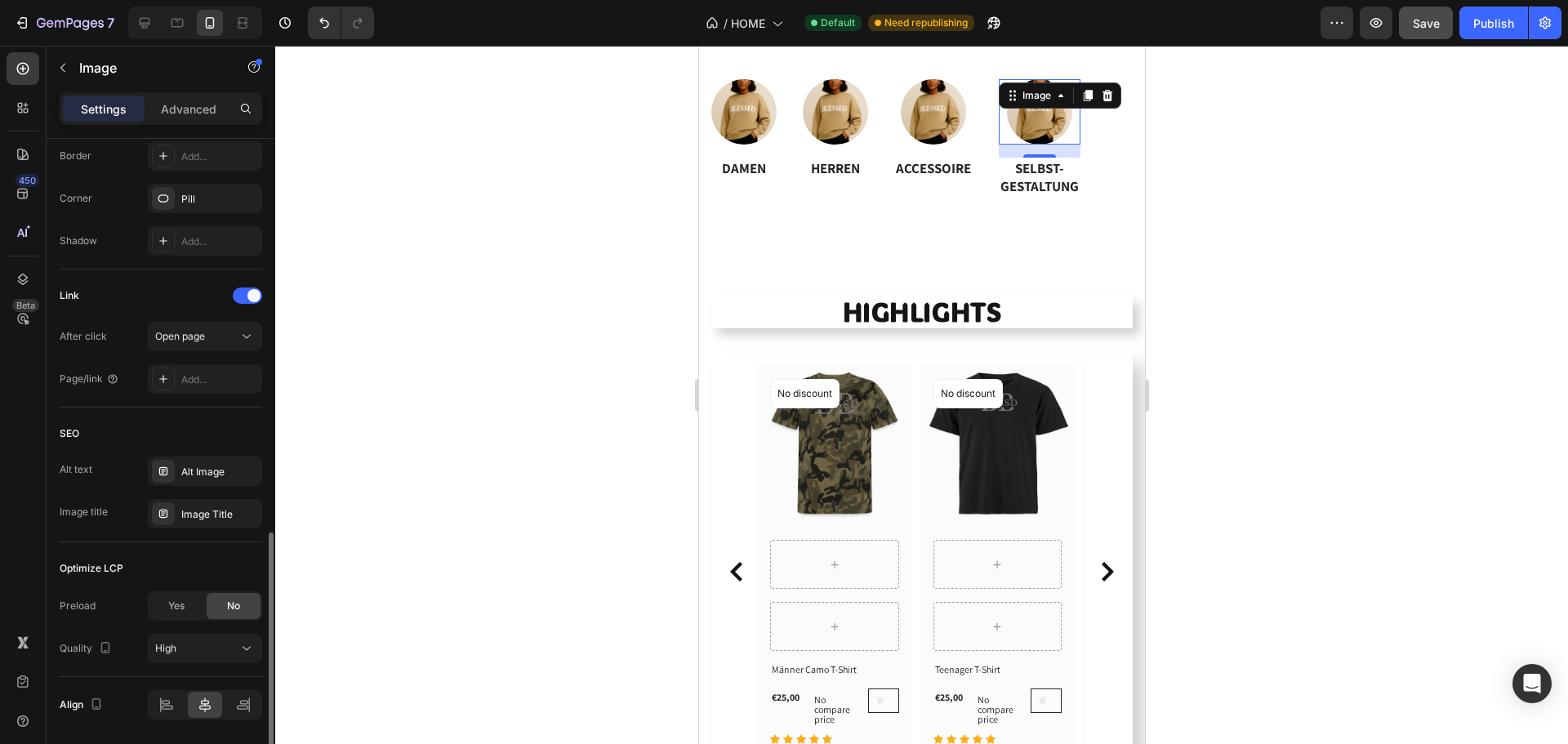
scroll to position [707, 0]
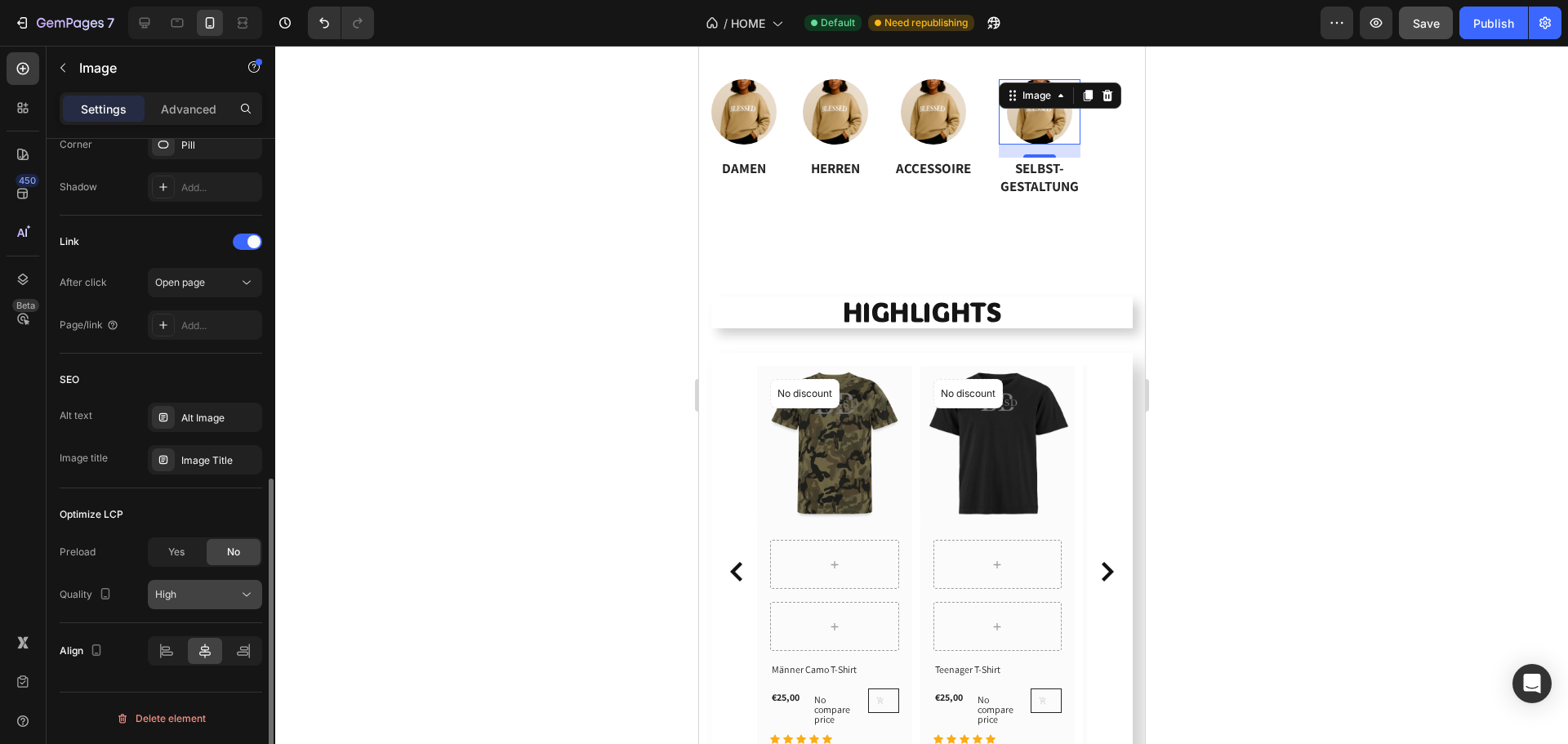
click at [234, 596] on div "High" at bounding box center [197, 595] width 83 height 15
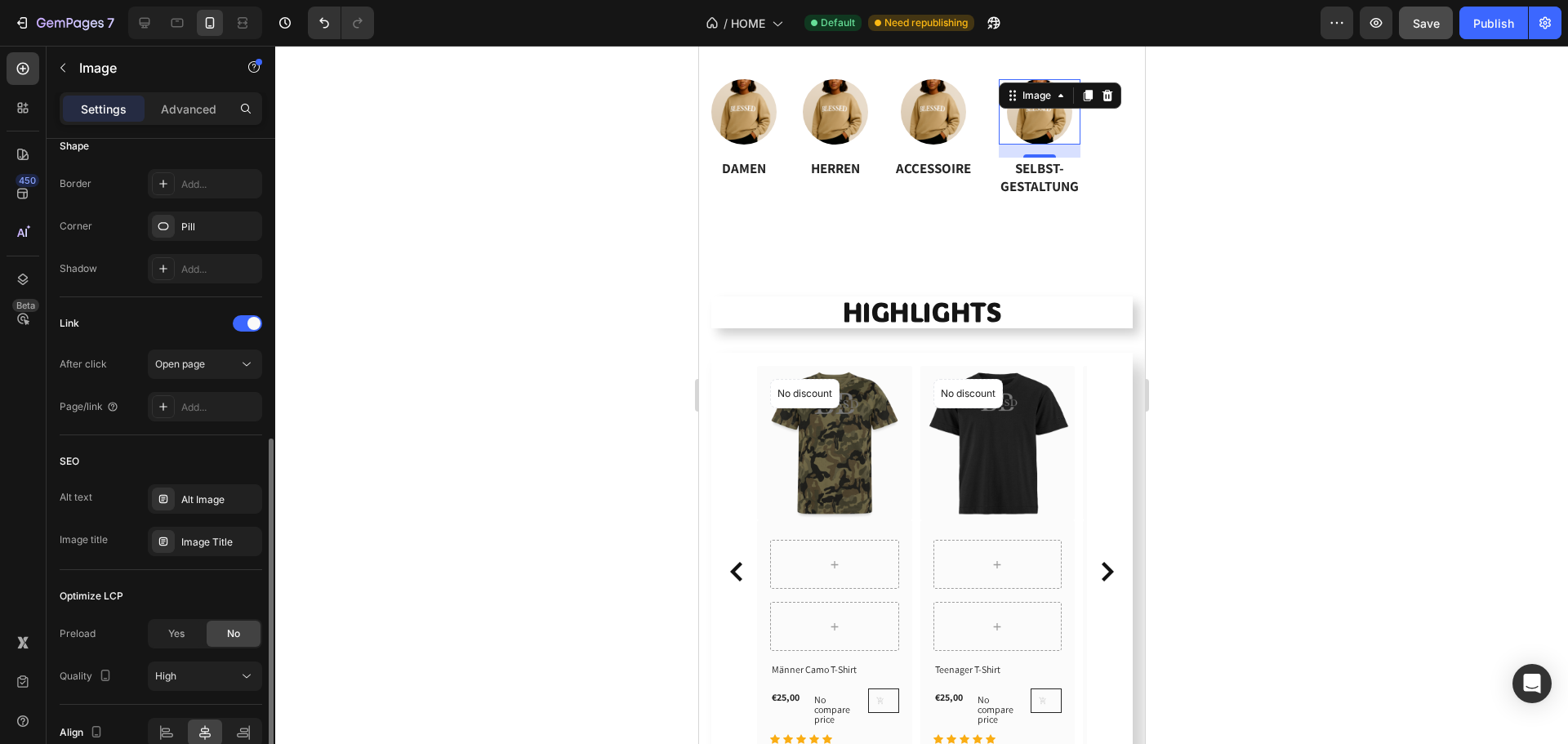
scroll to position [544, 0]
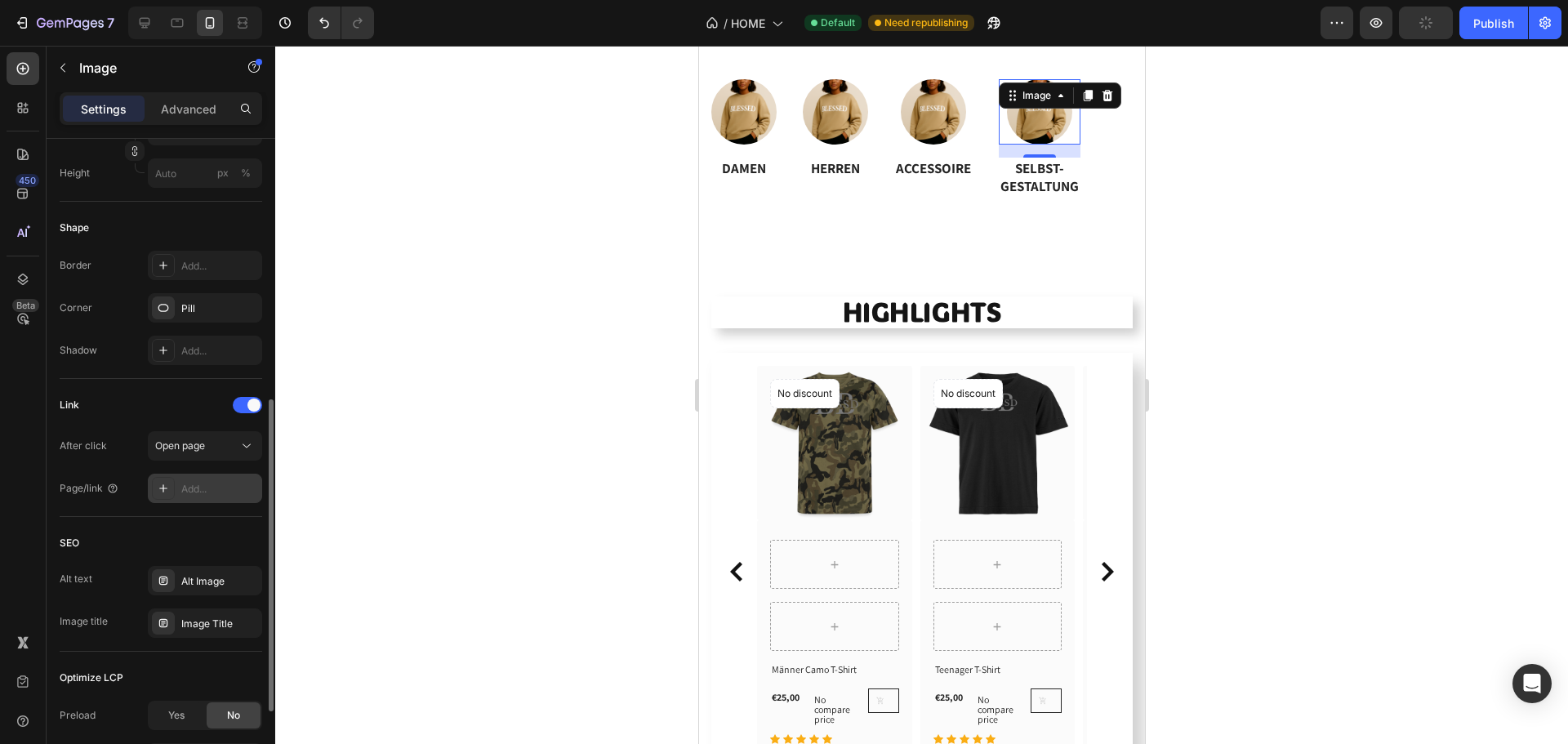
click at [212, 490] on div "Add..." at bounding box center [219, 489] width 77 height 15
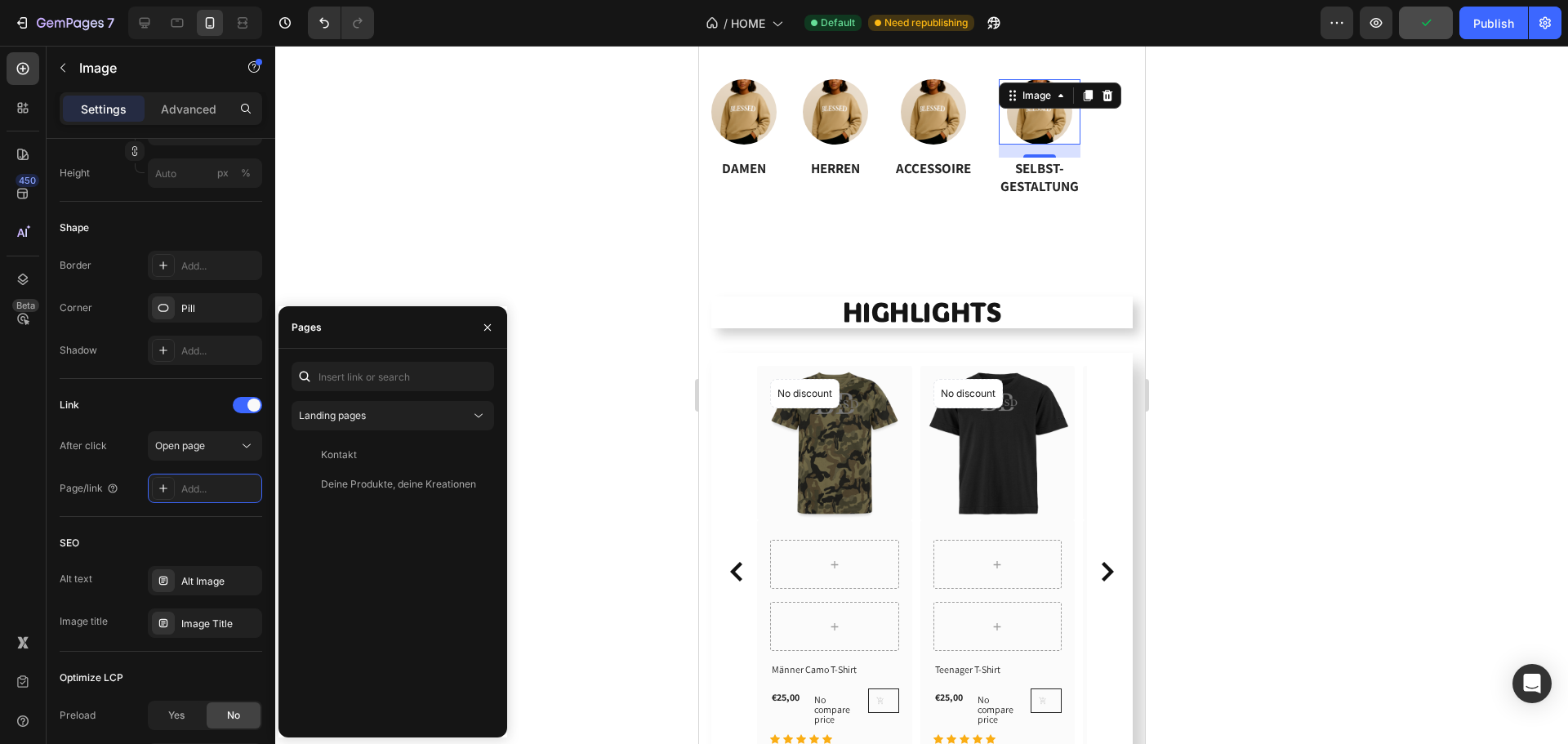
click at [403, 401] on div "Landing pages Kontakt View Deine Produkte, deine Kreationen View" at bounding box center [393, 543] width 203 height 363
click at [396, 417] on div "Landing pages" at bounding box center [384, 415] width 172 height 15
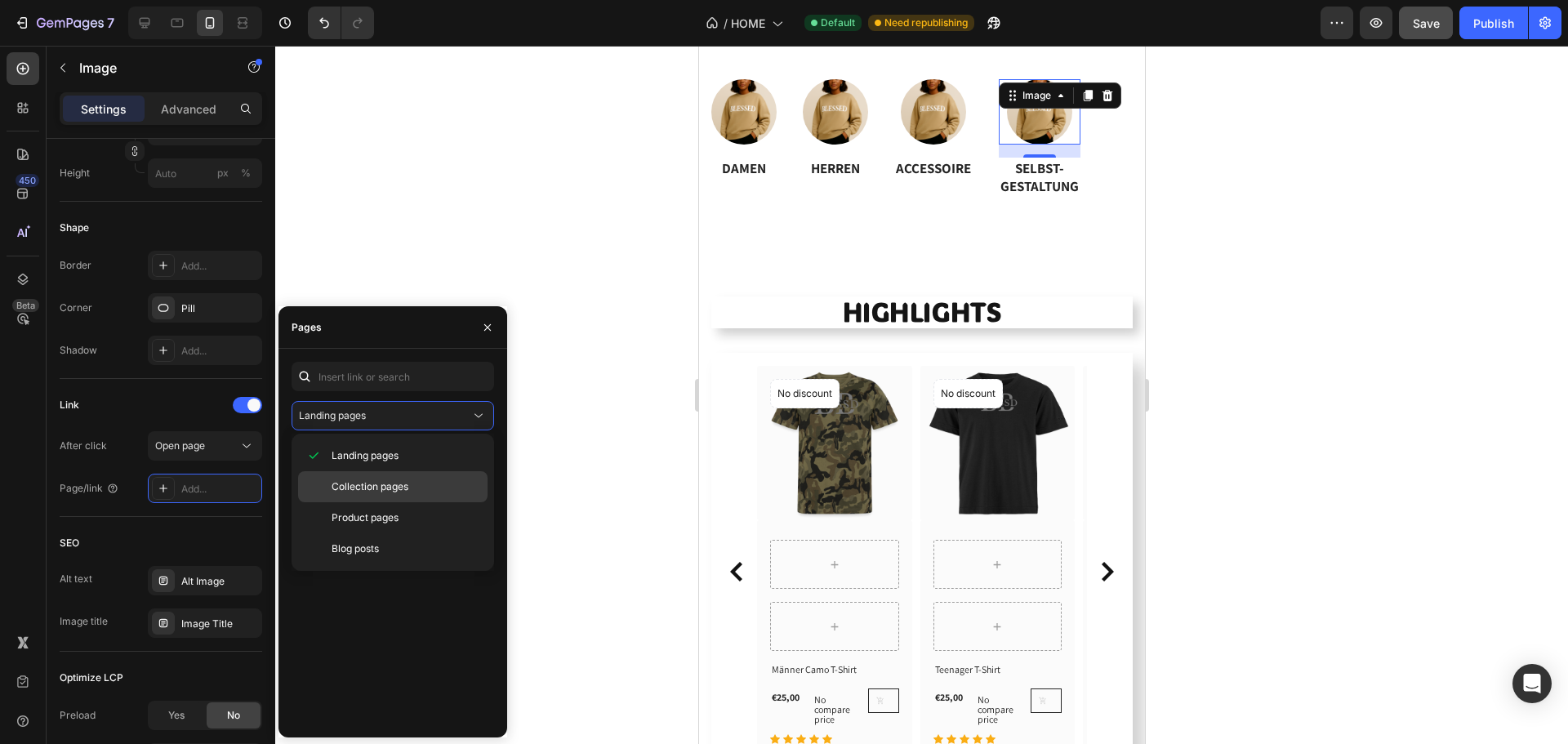
click at [371, 485] on span "Collection pages" at bounding box center [369, 486] width 77 height 15
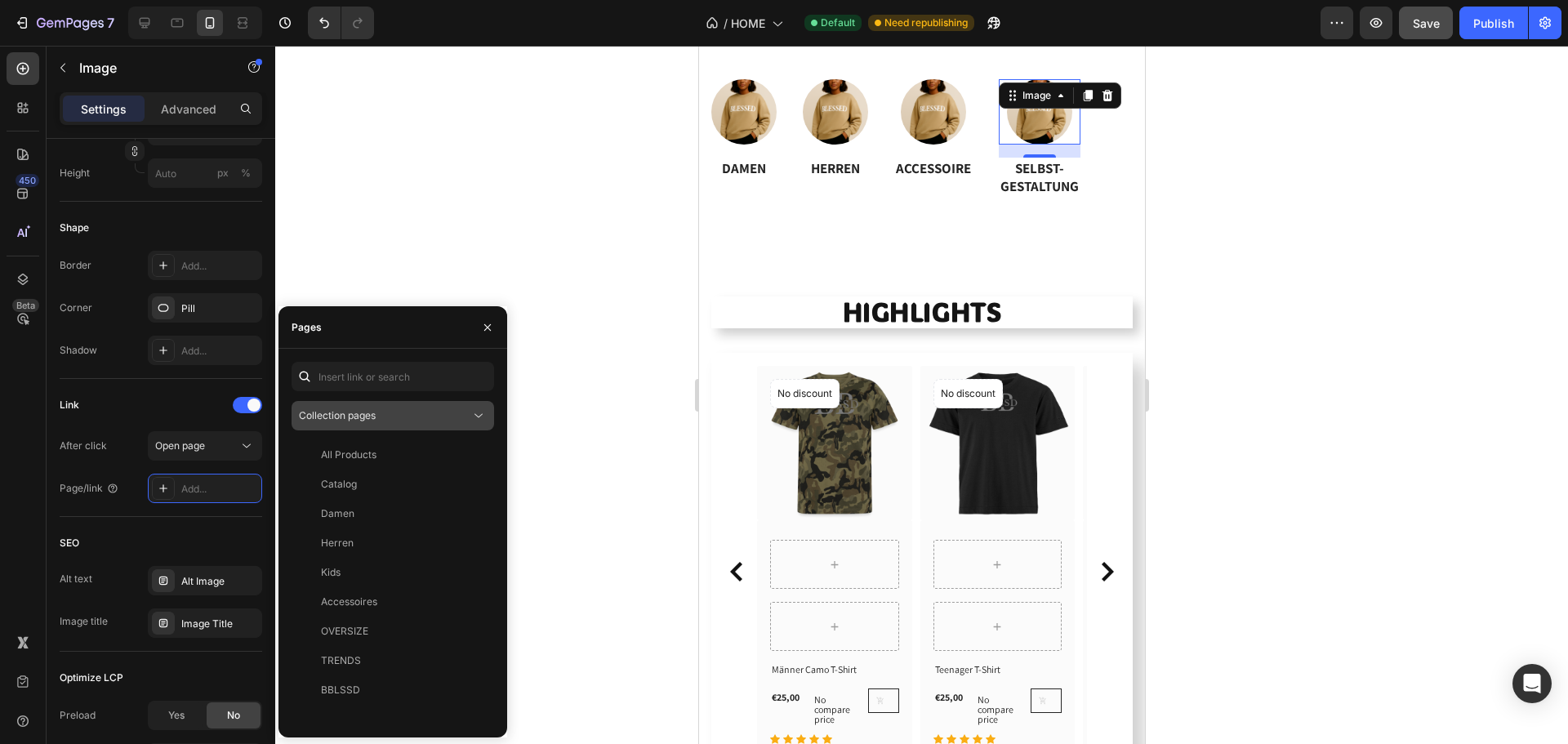
click at [411, 404] on button "Collection pages" at bounding box center [393, 416] width 203 height 29
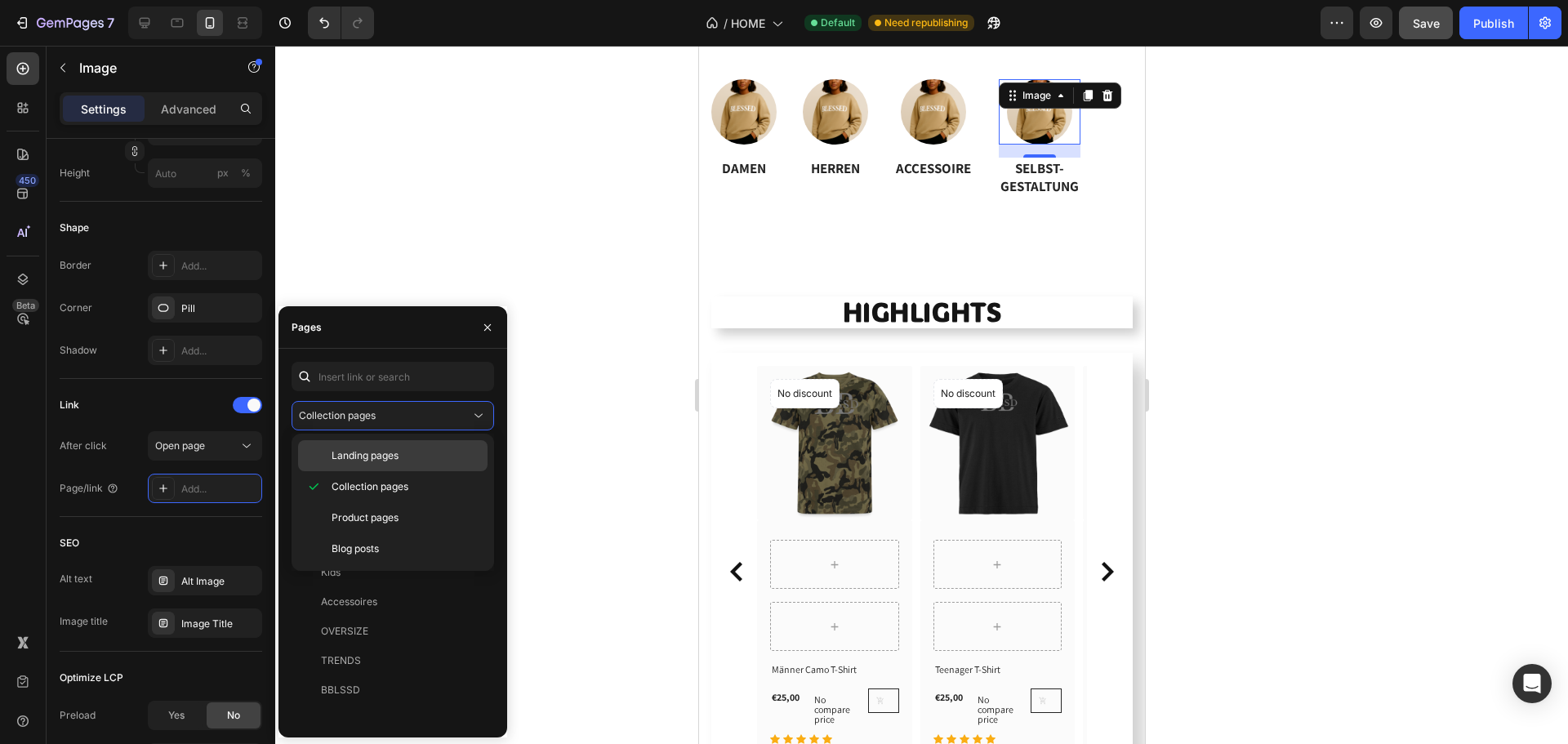
click at [385, 443] on div "Landing pages" at bounding box center [392, 456] width 189 height 31
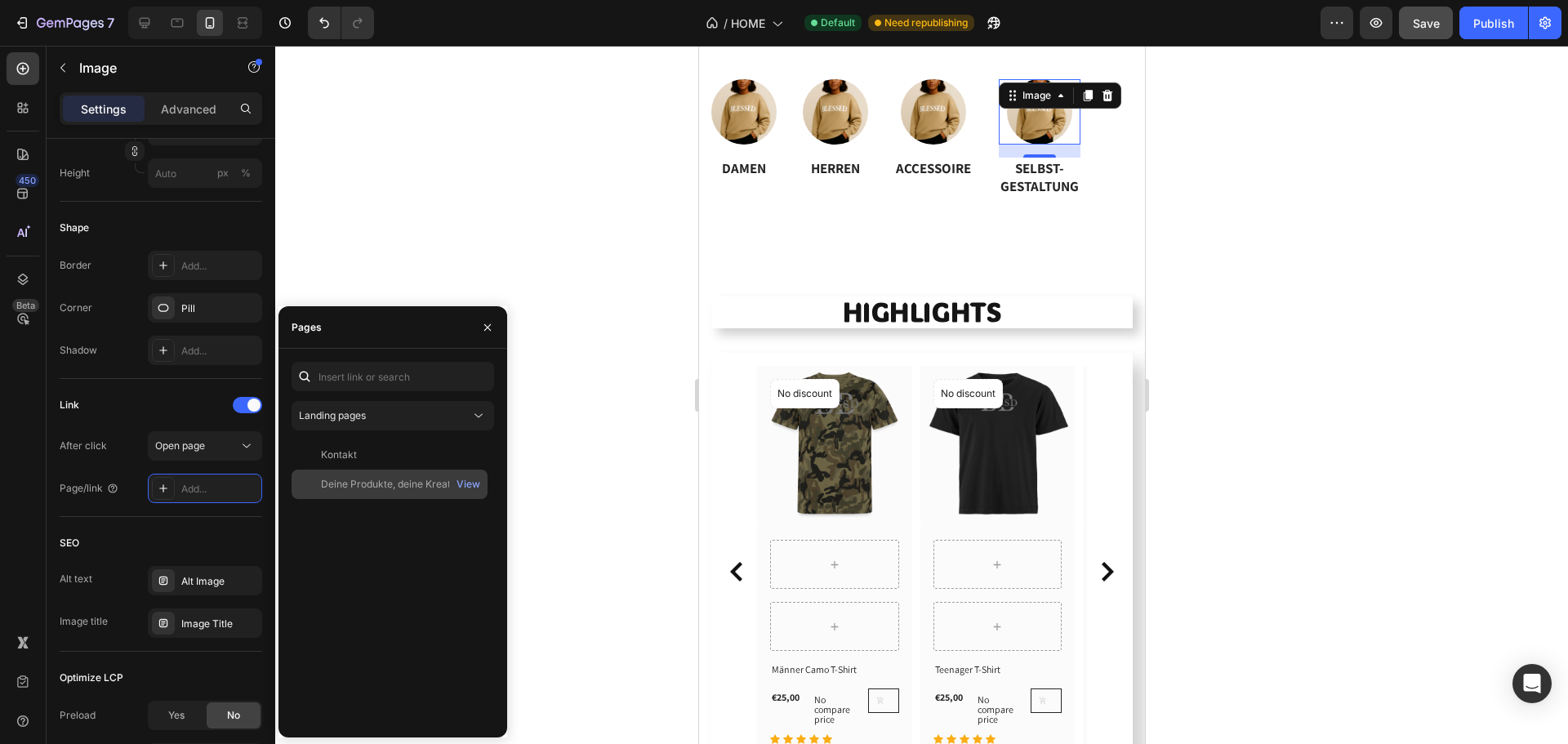
click at [375, 482] on div "Deine Produkte, deine Kreationen" at bounding box center [399, 484] width 155 height 15
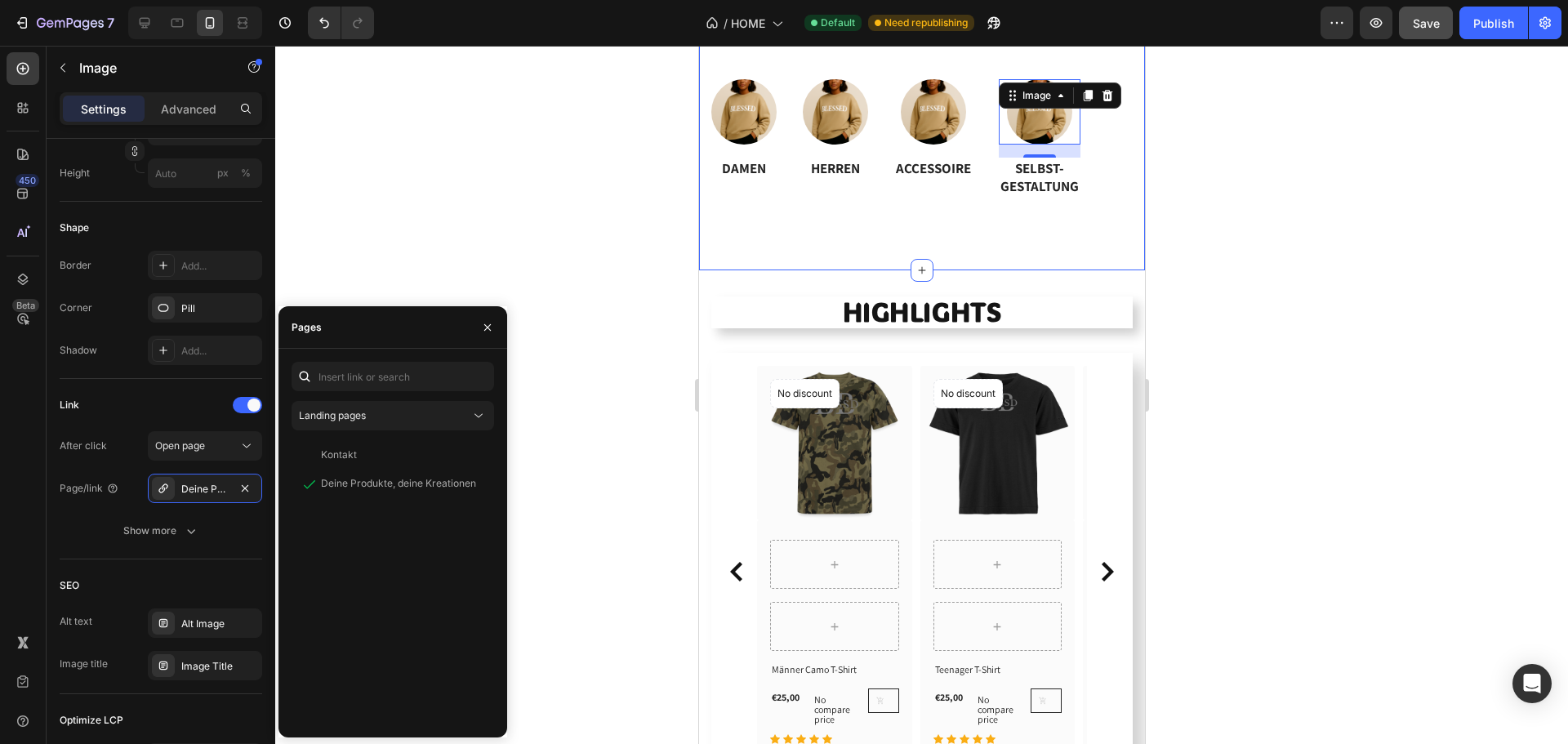
click at [766, 61] on div "Image DAMEN Heading Image HERREN Heading Image ACCESSOIRE Heading Image 16 SELB…" at bounding box center [921, 146] width 446 height 248
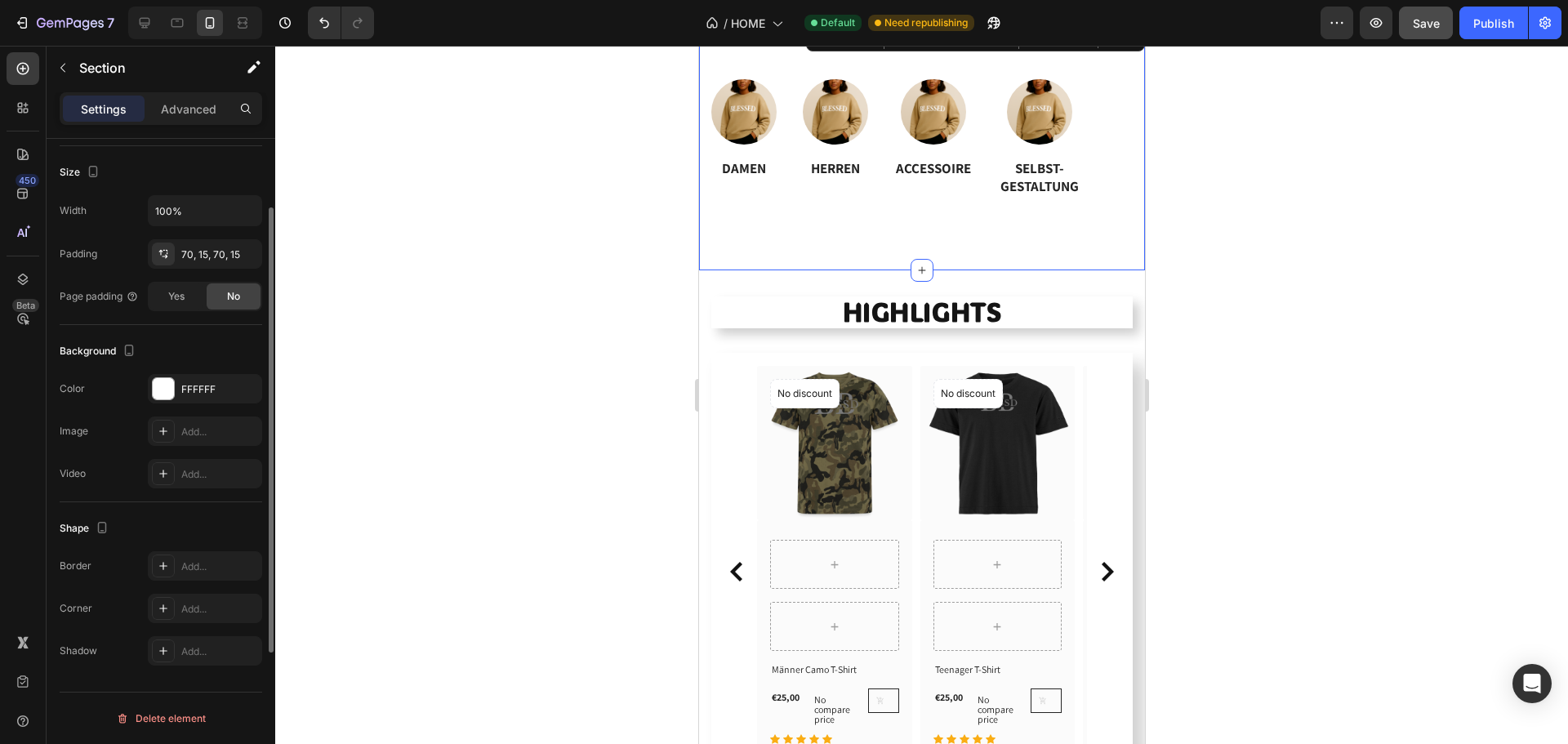
scroll to position [139, 0]
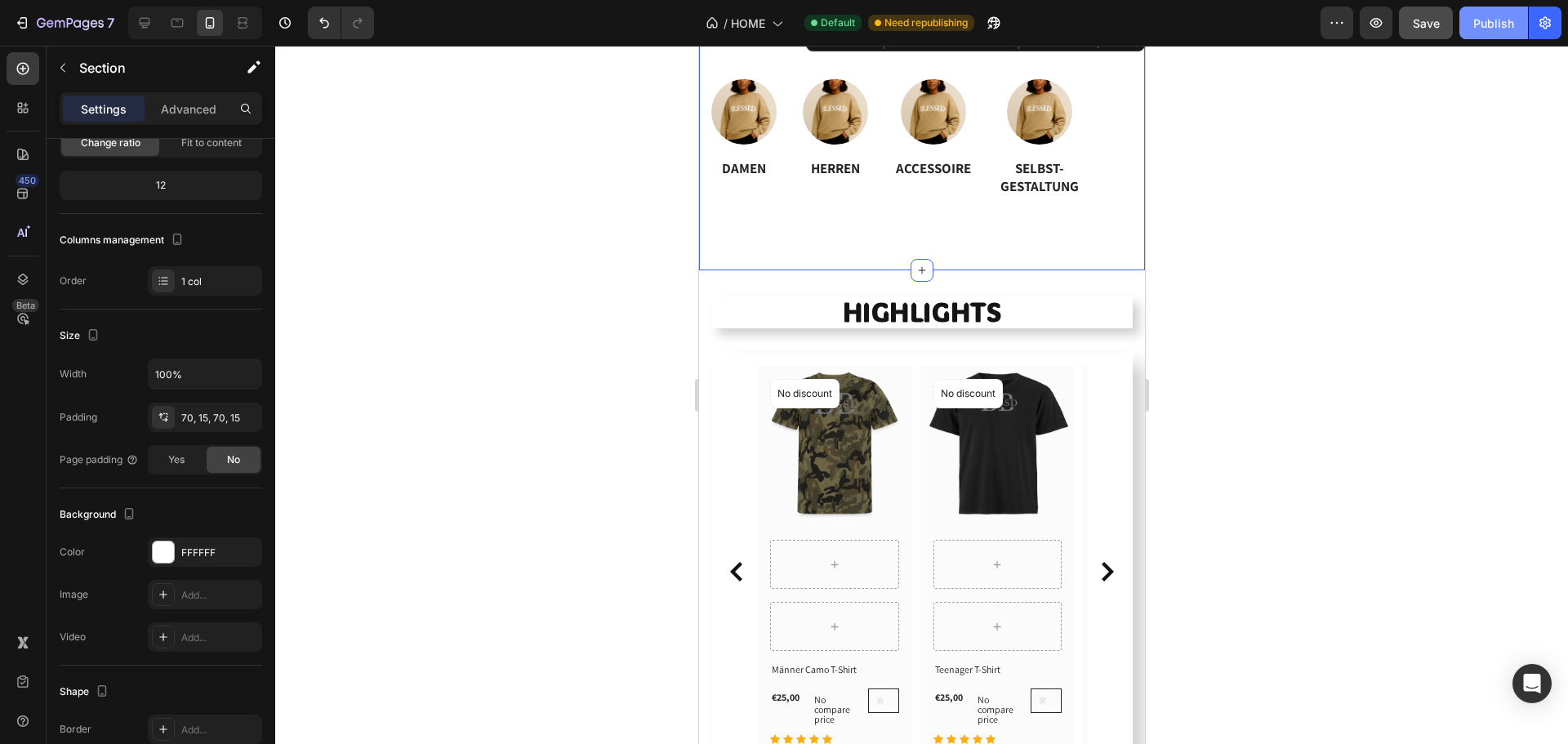
click at [1493, 32] on button "Publish" at bounding box center [1493, 23] width 69 height 33
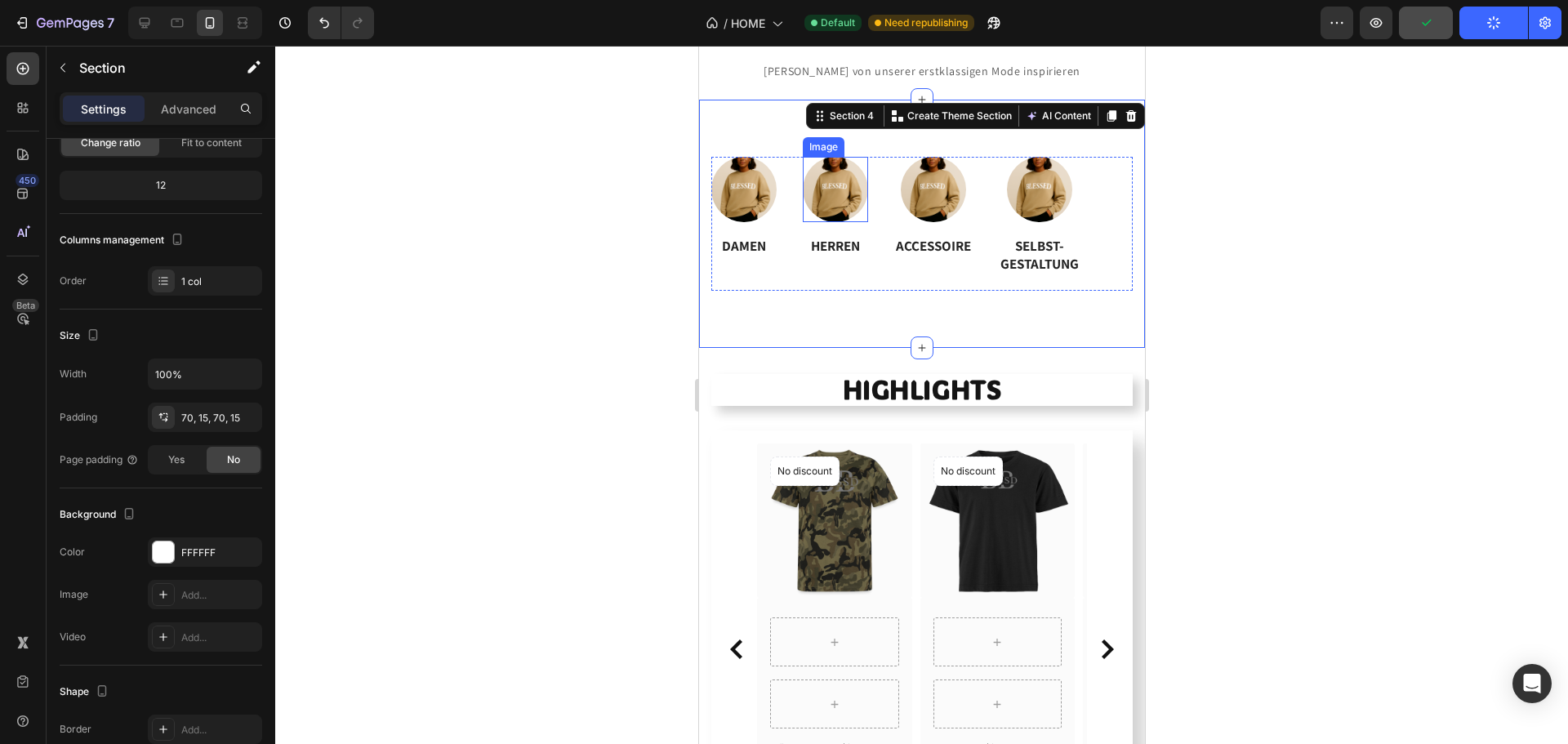
scroll to position [671, 0]
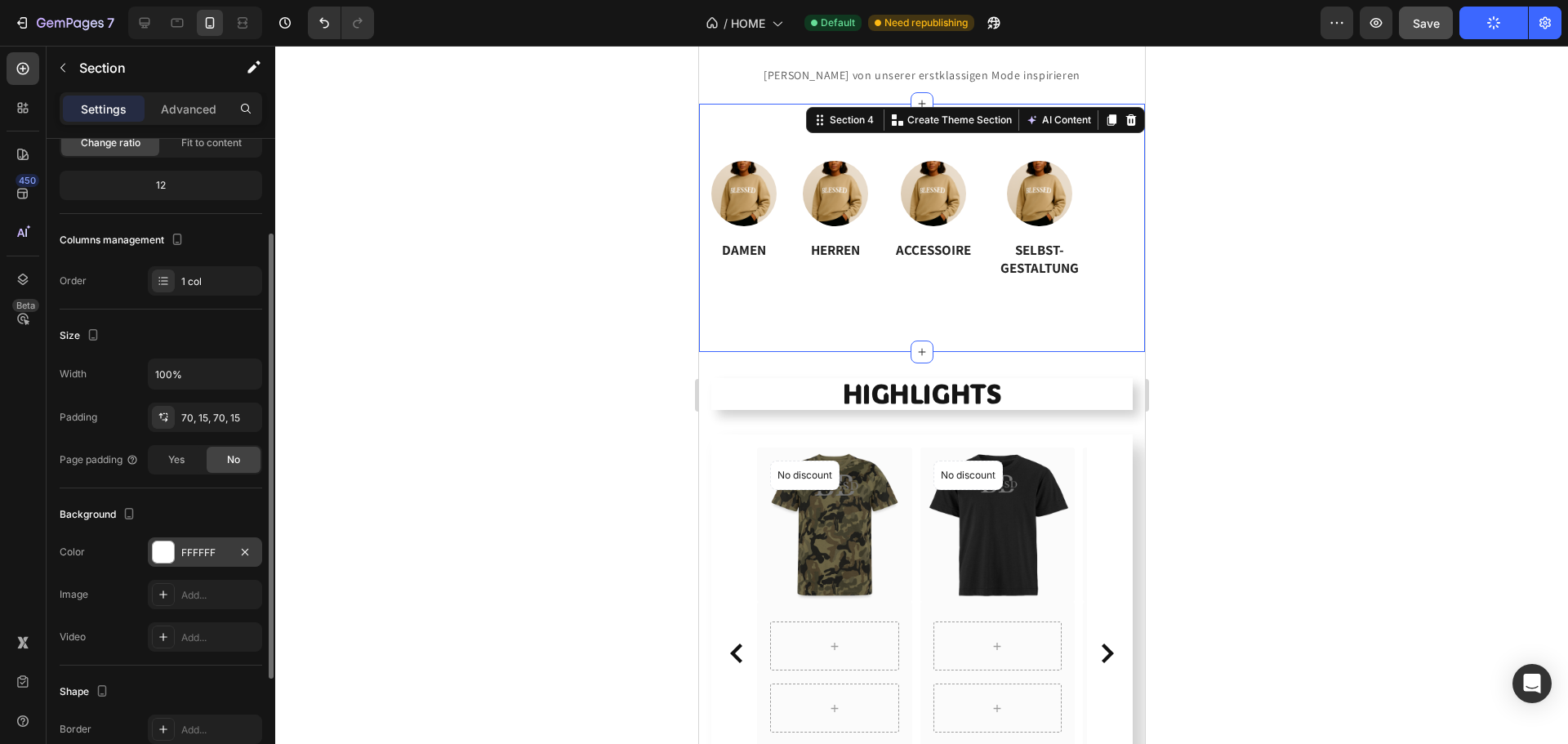
click at [158, 551] on div at bounding box center [163, 552] width 21 height 21
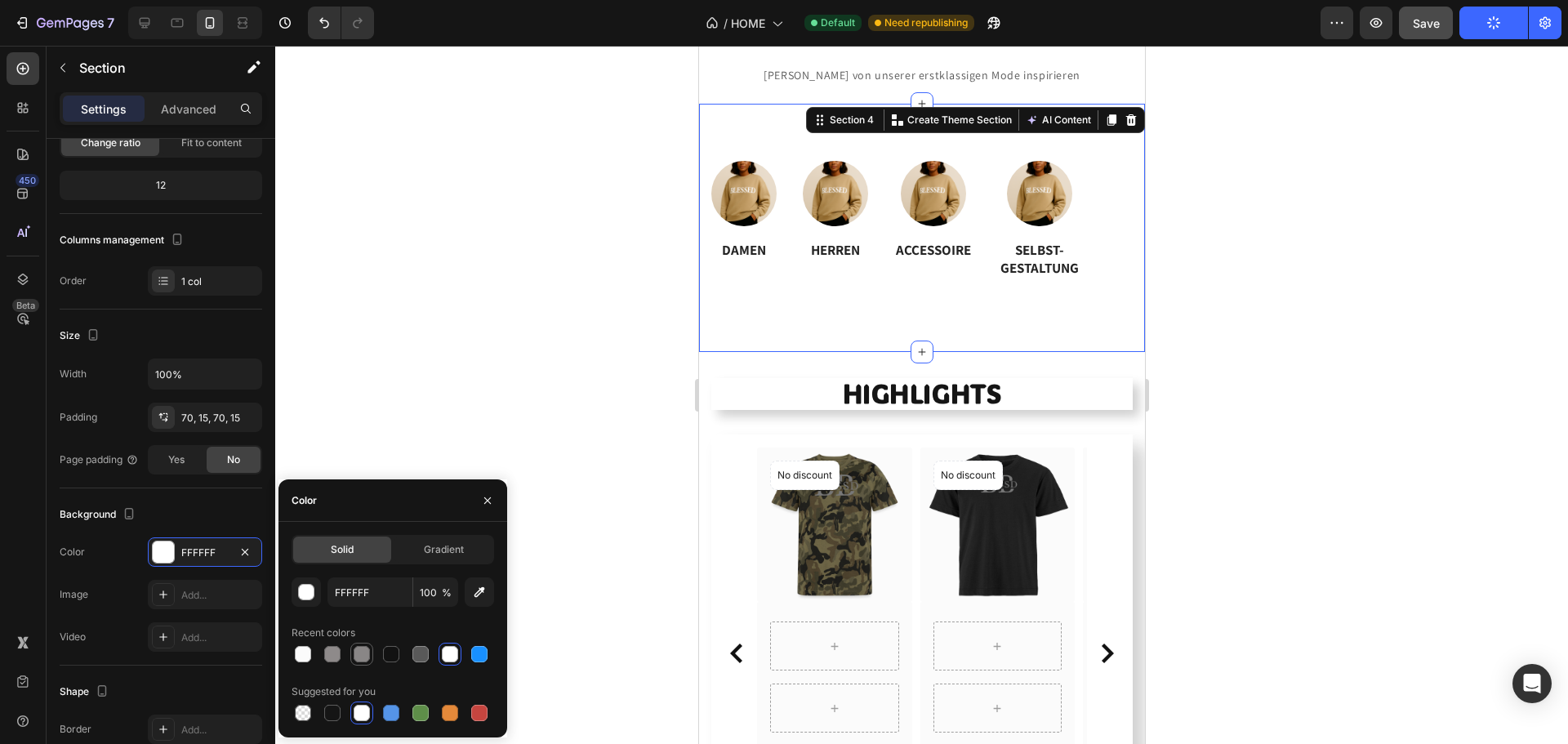
click at [366, 658] on div at bounding box center [362, 654] width 16 height 16
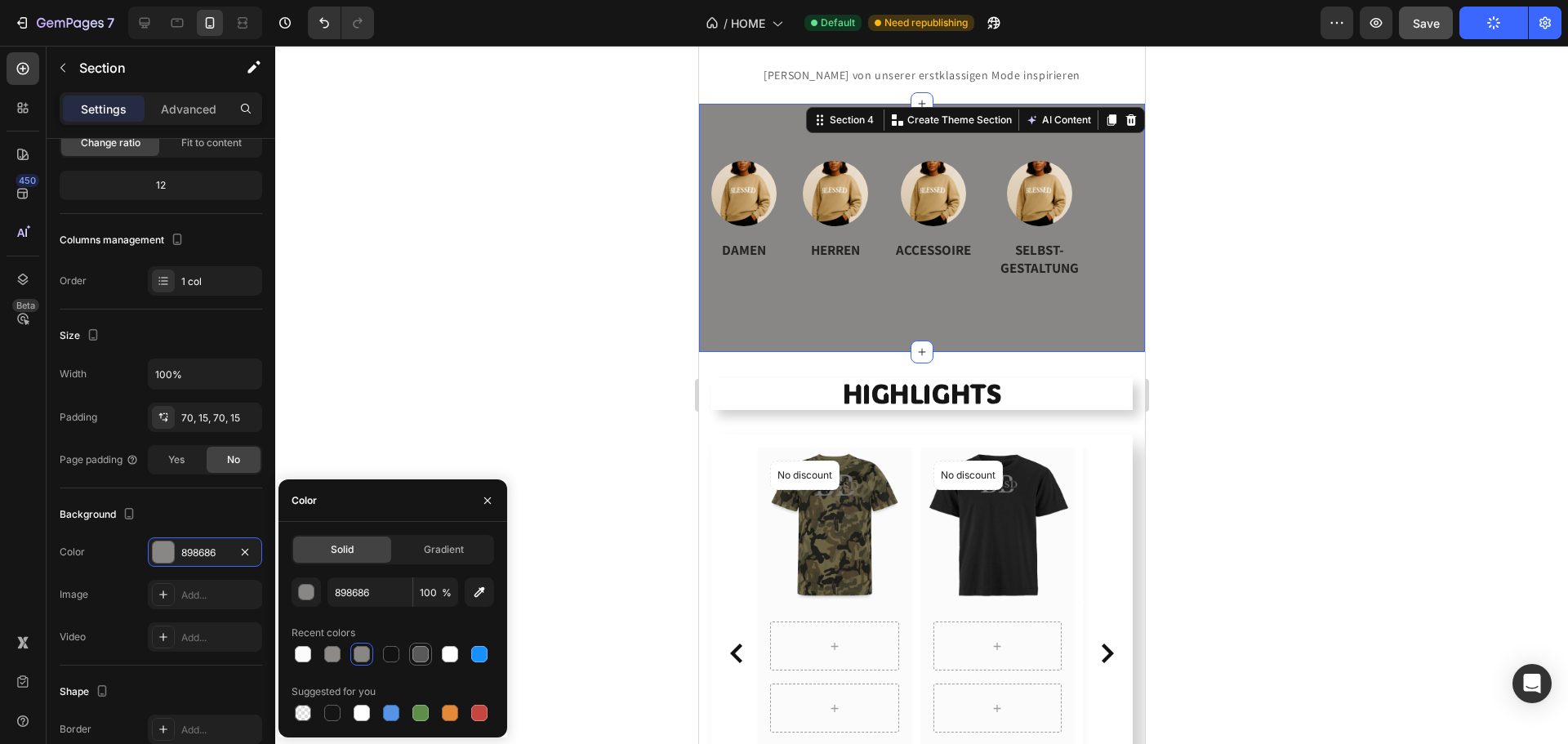
click at [427, 656] on div at bounding box center [420, 654] width 16 height 16
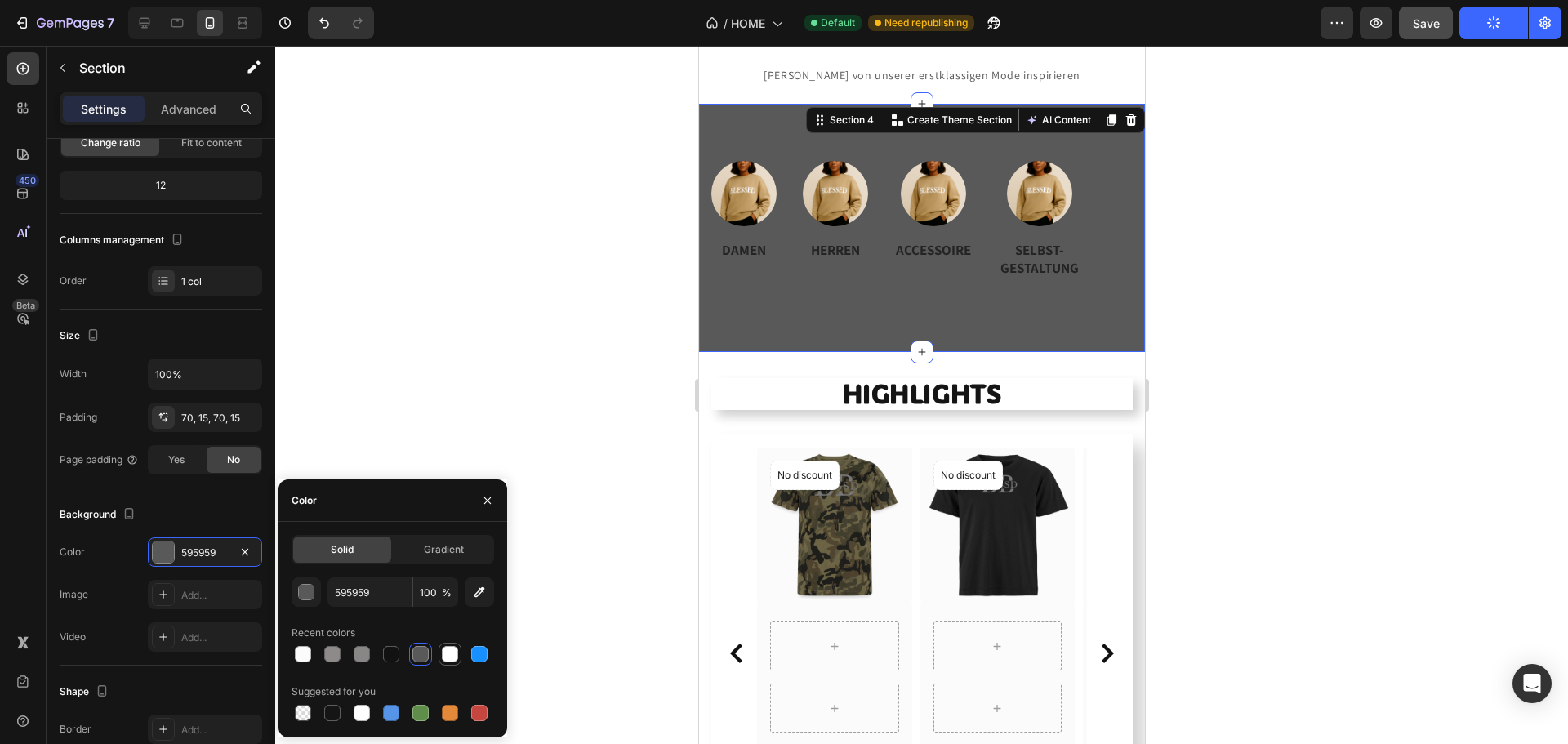
click at [457, 651] on div at bounding box center [450, 654] width 16 height 16
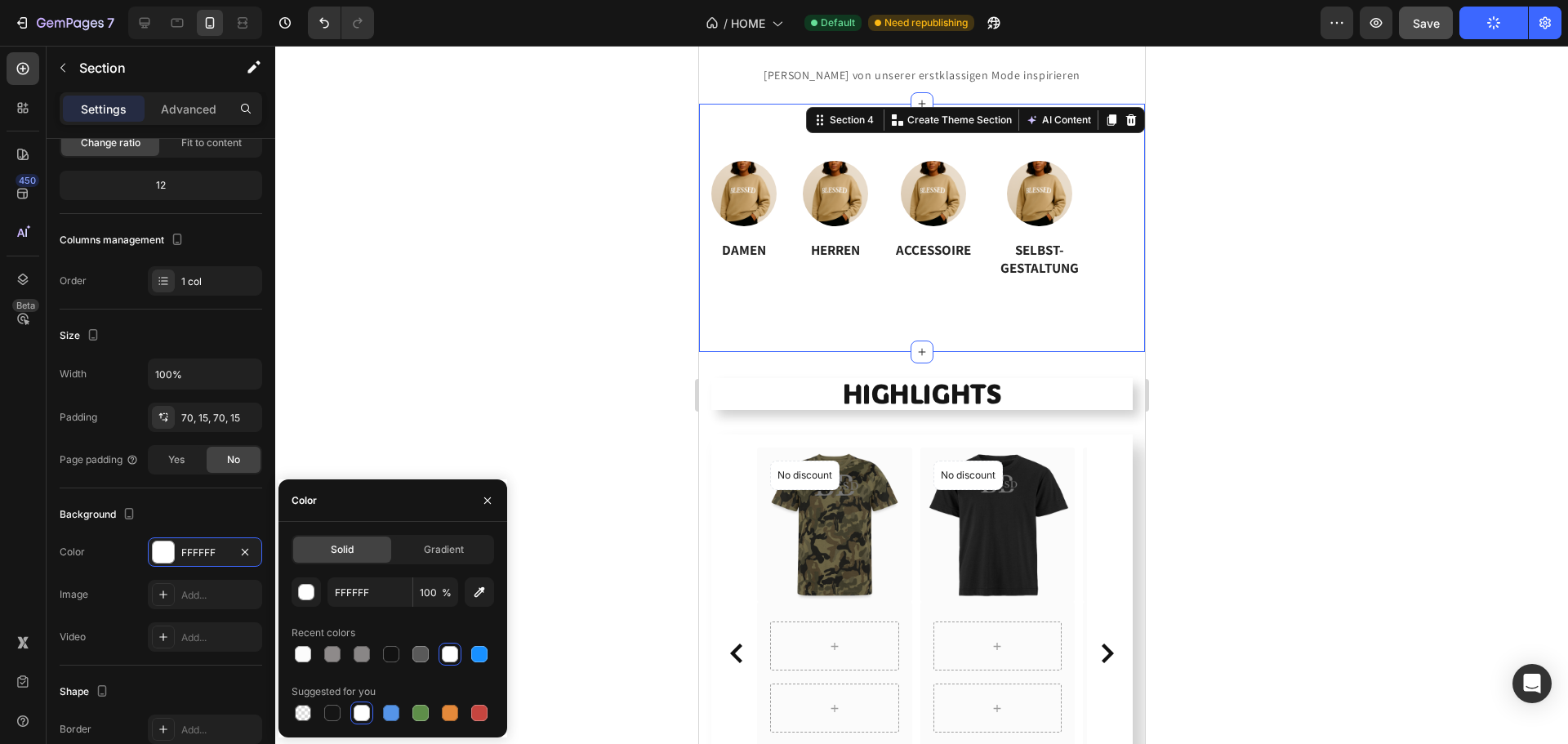
click at [290, 710] on div "Solid Gradient FFFFFF 100 % Recent colors Suggested for you" at bounding box center [393, 630] width 229 height 189
click at [291, 711] on div "Solid Gradient FFFFFF 100 % Recent colors Suggested for you" at bounding box center [393, 630] width 229 height 189
click at [298, 707] on div at bounding box center [303, 713] width 16 height 16
type input "000000"
type input "0"
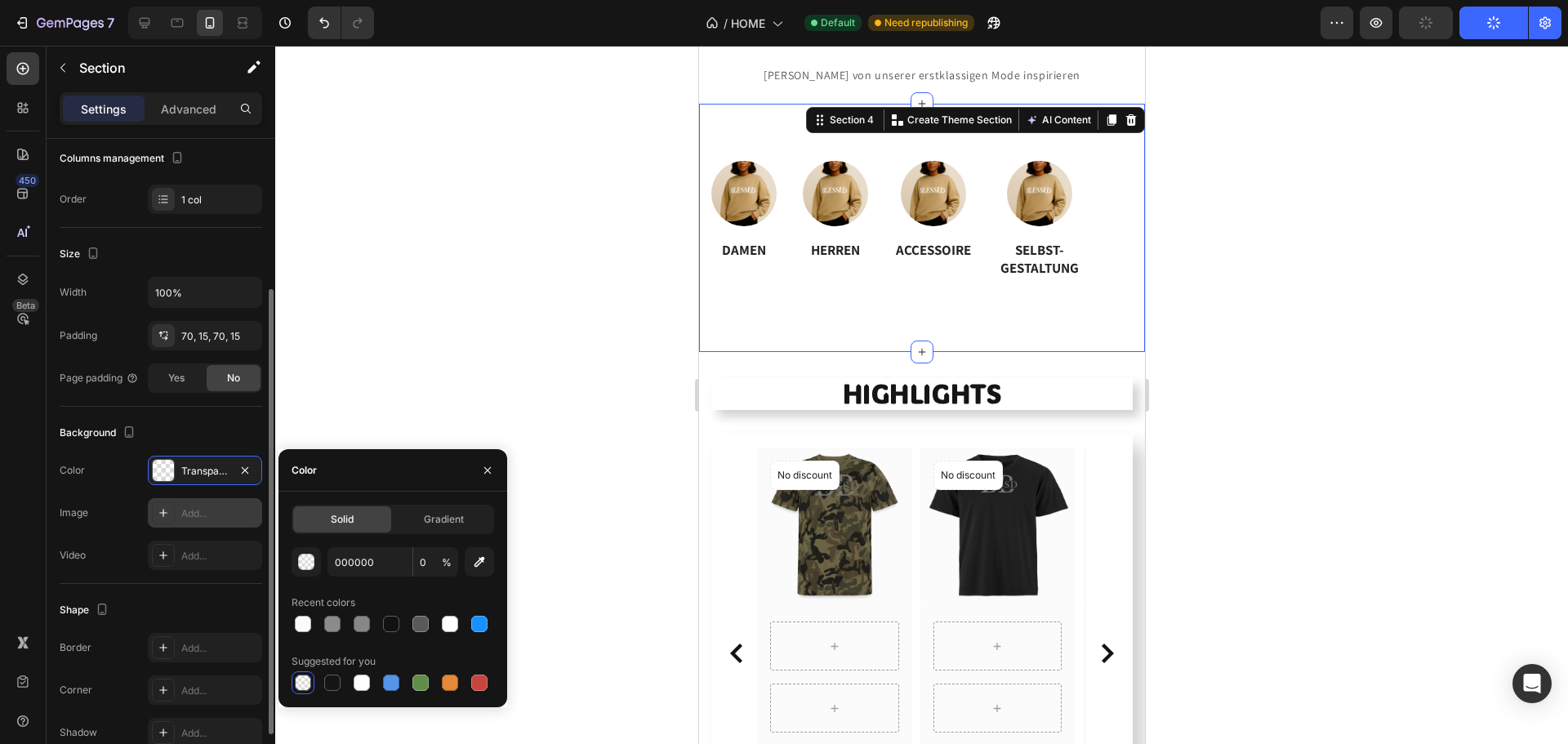
scroll to position [303, 0]
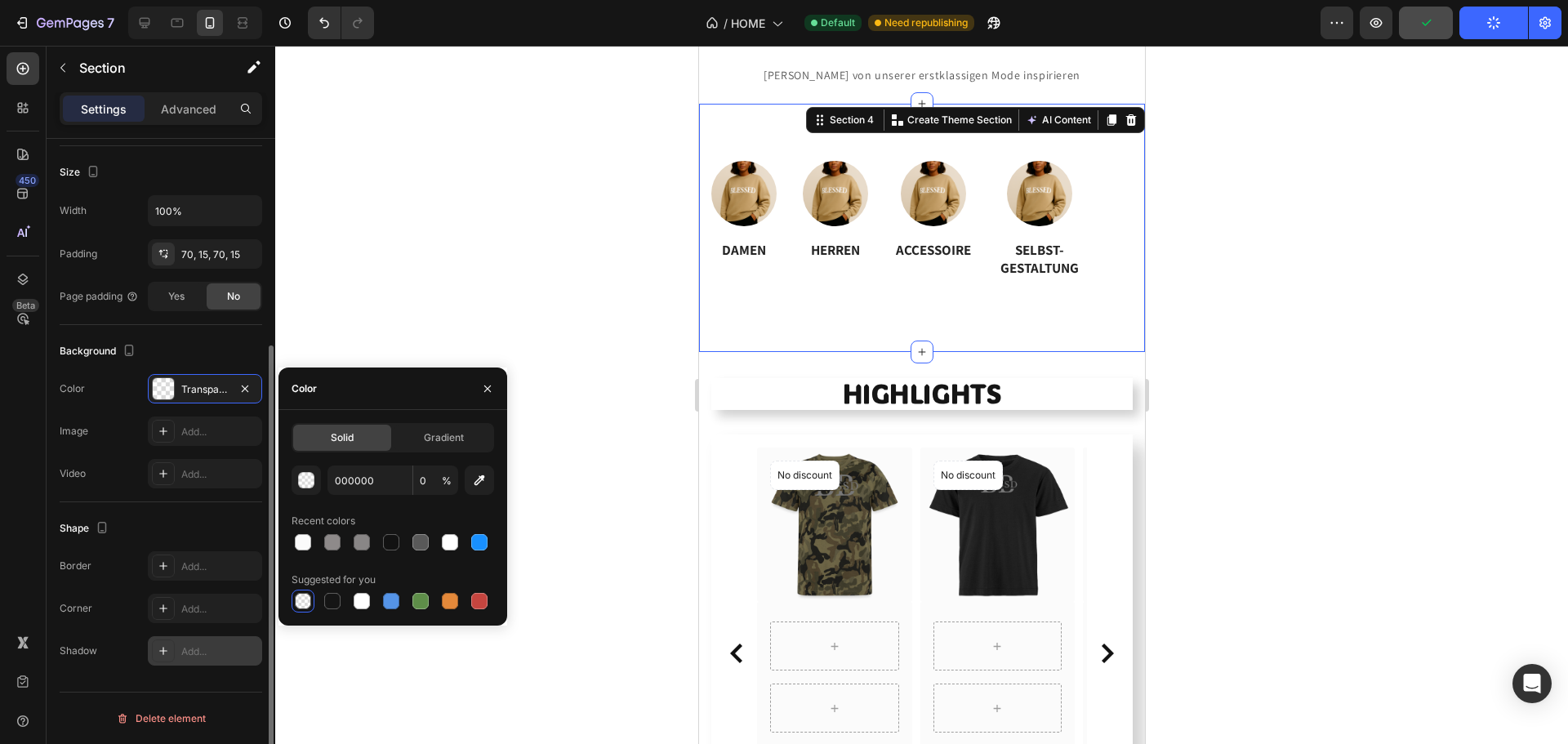
click at [194, 639] on div "Add..." at bounding box center [205, 651] width 114 height 29
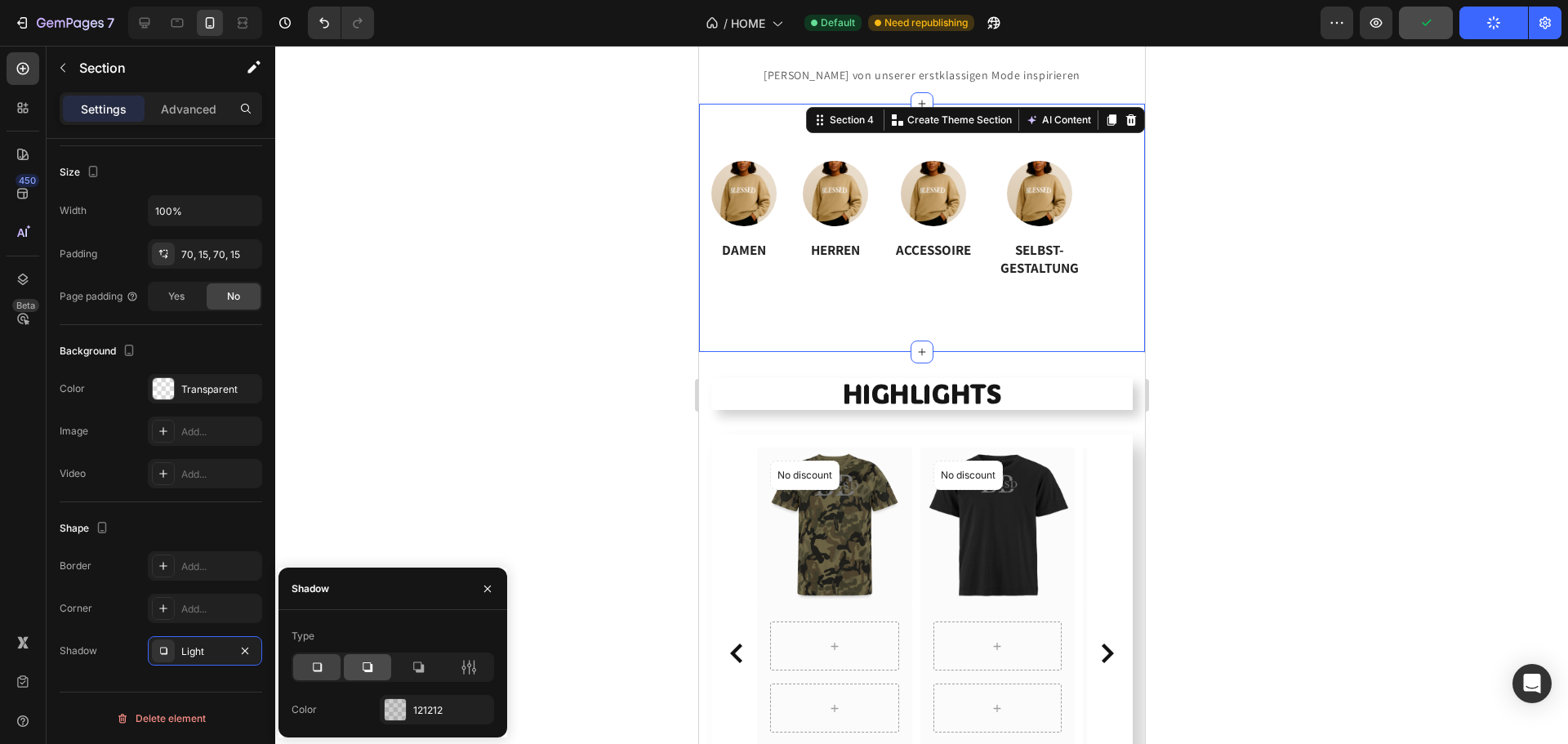
click at [368, 670] on icon at bounding box center [368, 667] width 10 height 10
click at [425, 667] on icon at bounding box center [418, 667] width 16 height 16
click at [208, 393] on div "Transparent" at bounding box center [205, 389] width 48 height 15
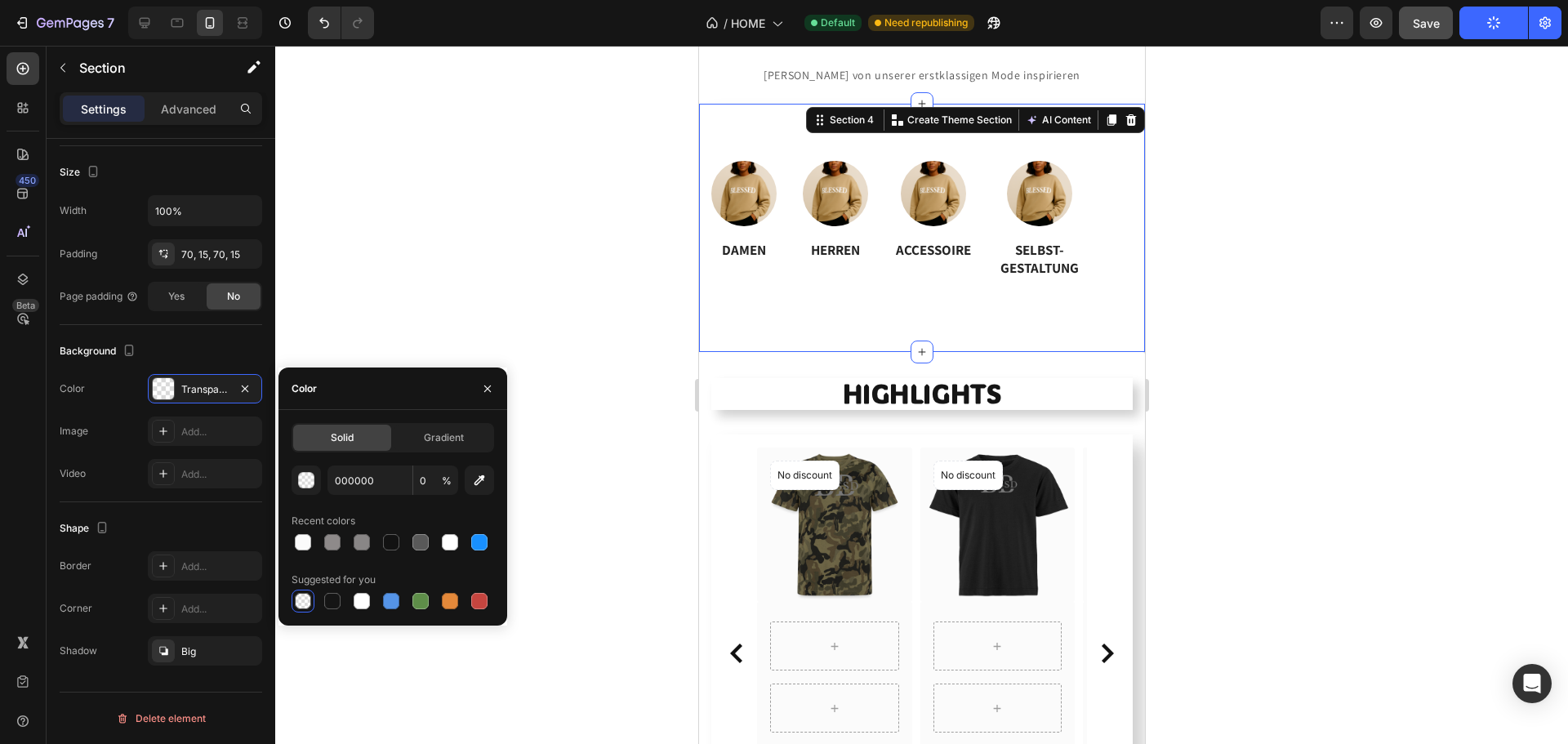
click at [465, 543] on div at bounding box center [393, 542] width 203 height 23
click at [462, 543] on div at bounding box center [393, 542] width 203 height 23
click at [452, 546] on div at bounding box center [450, 542] width 16 height 16
type input "FFFFFF"
type input "100"
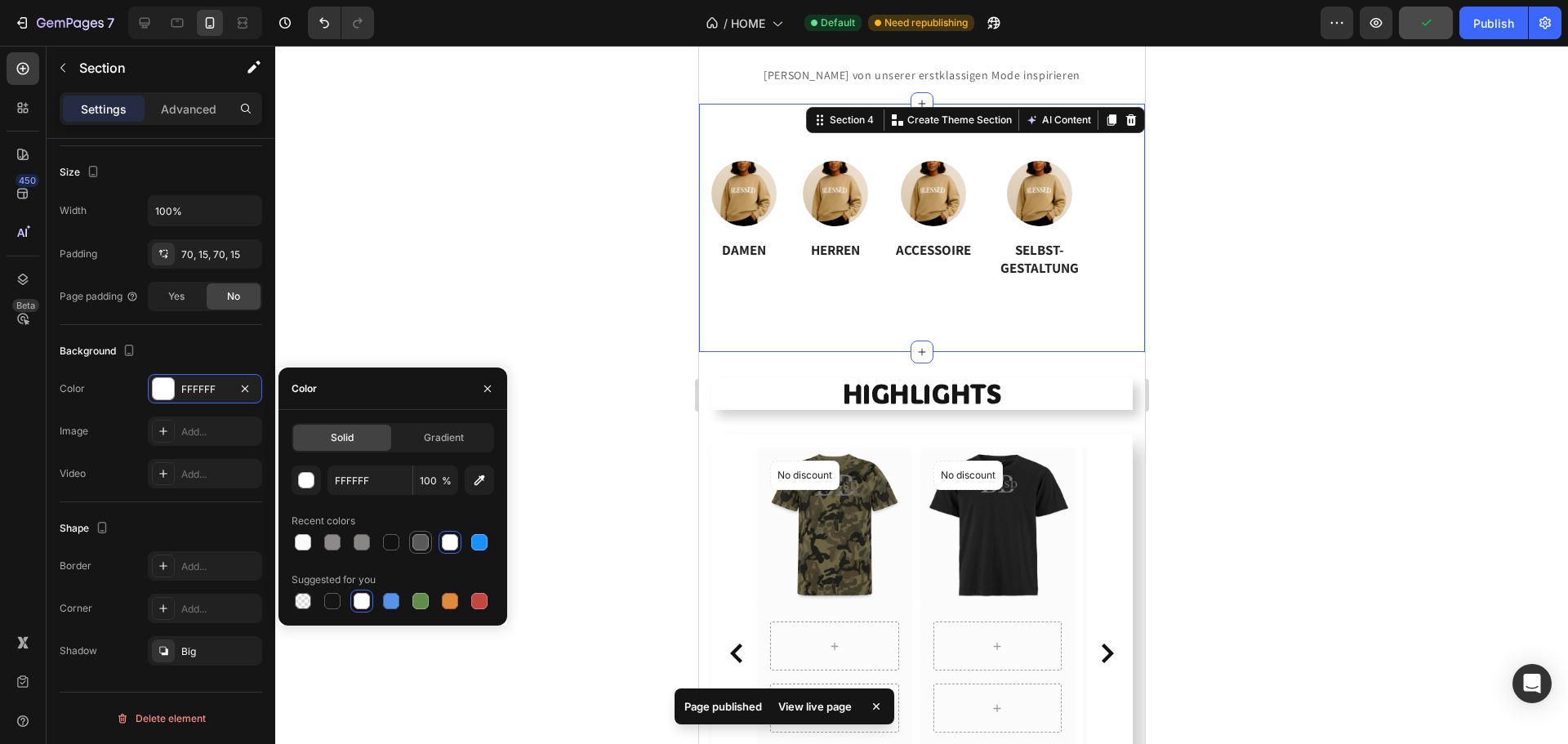
click at [425, 543] on div at bounding box center [420, 542] width 16 height 16
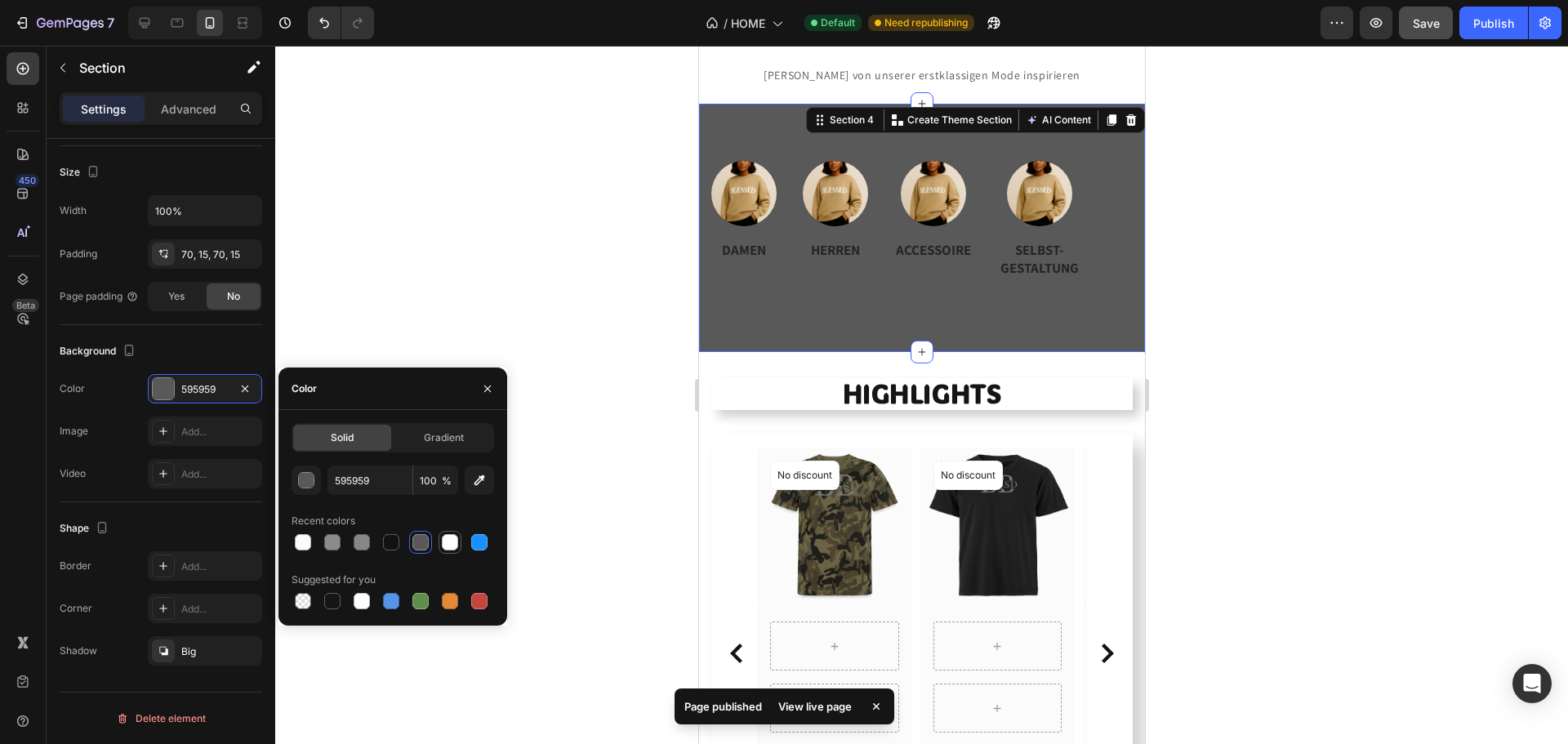
click at [455, 541] on div at bounding box center [450, 542] width 16 height 16
type input "FFFFFF"
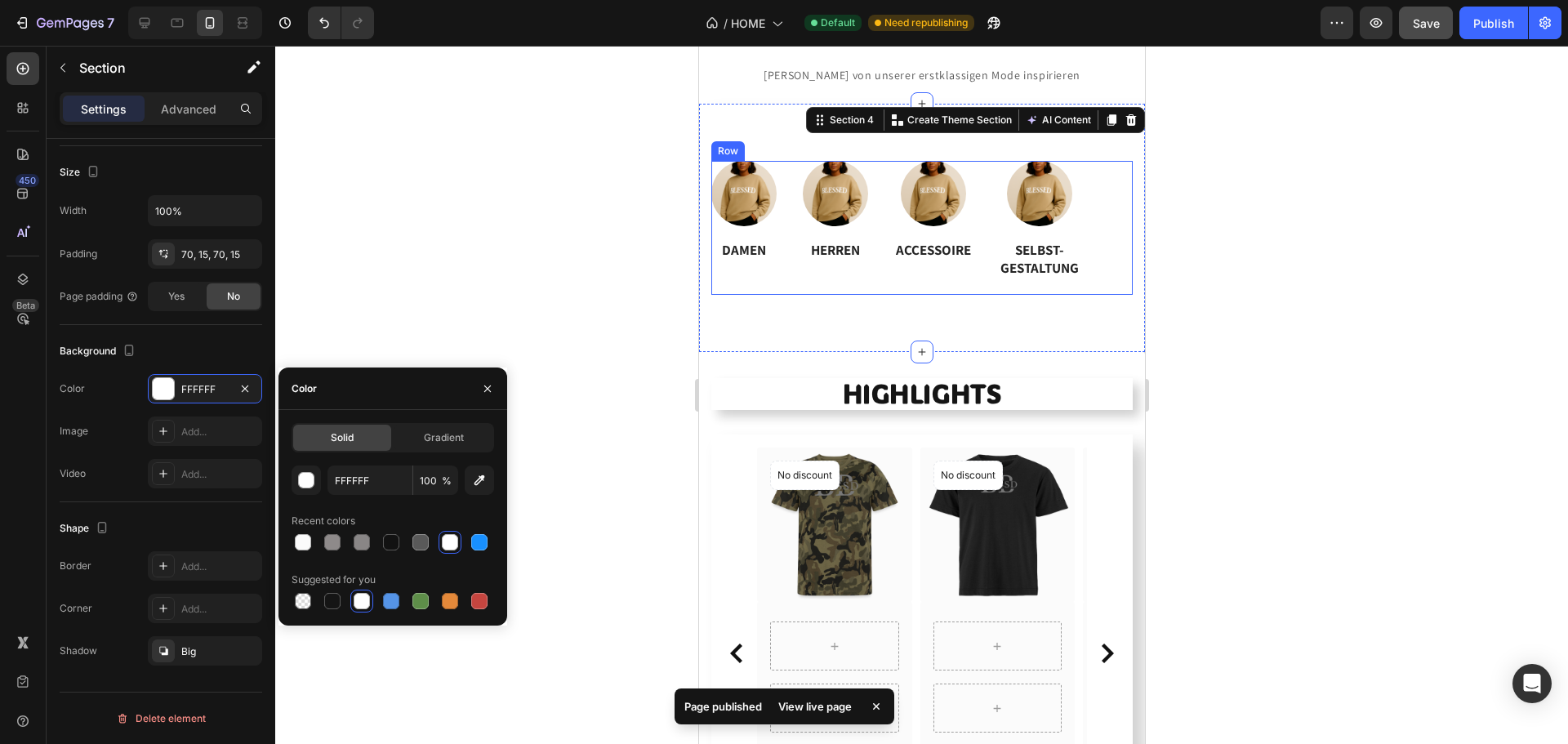
click at [754, 272] on div "Image DAMEN Heading" at bounding box center [743, 228] width 65 height 134
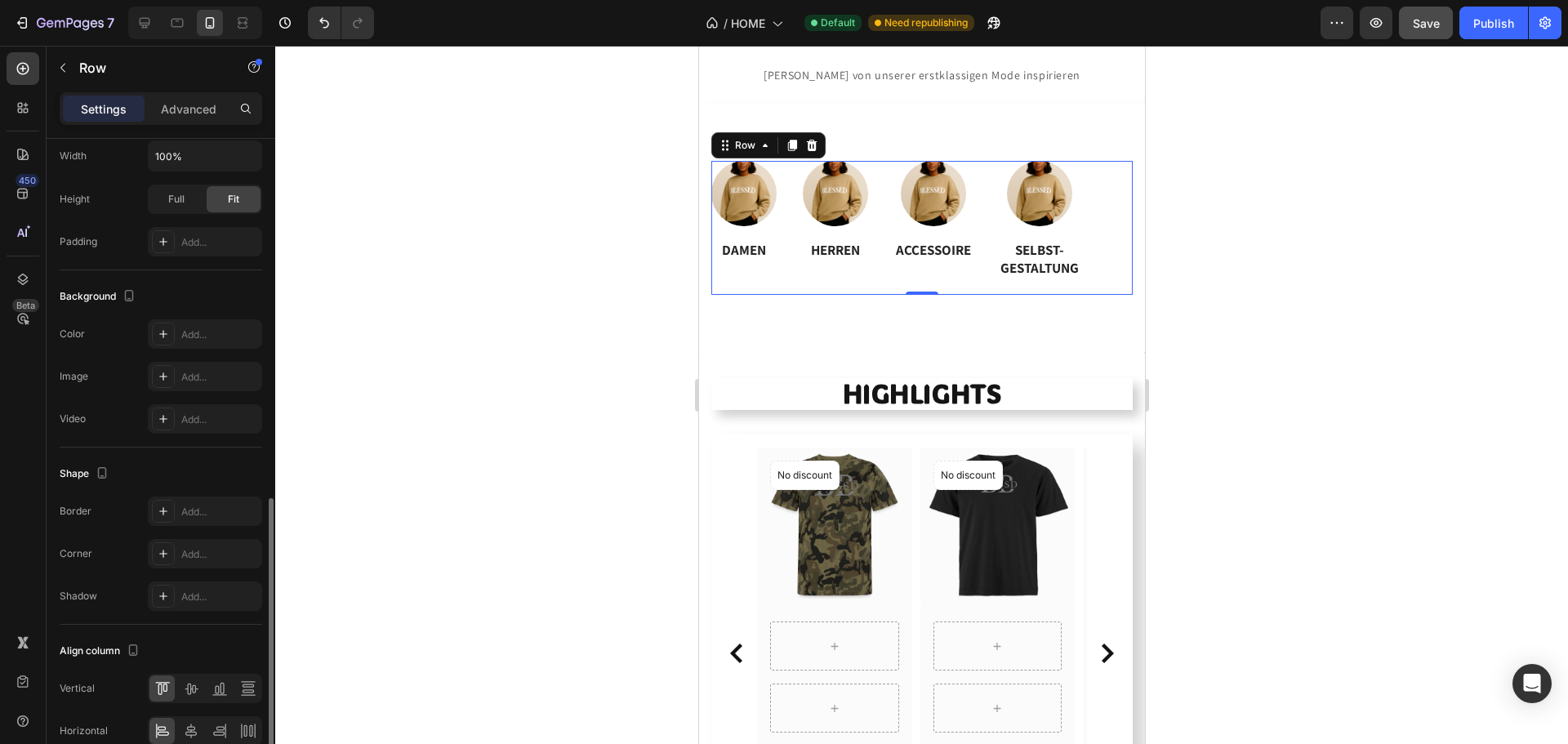
scroll to position [489, 0]
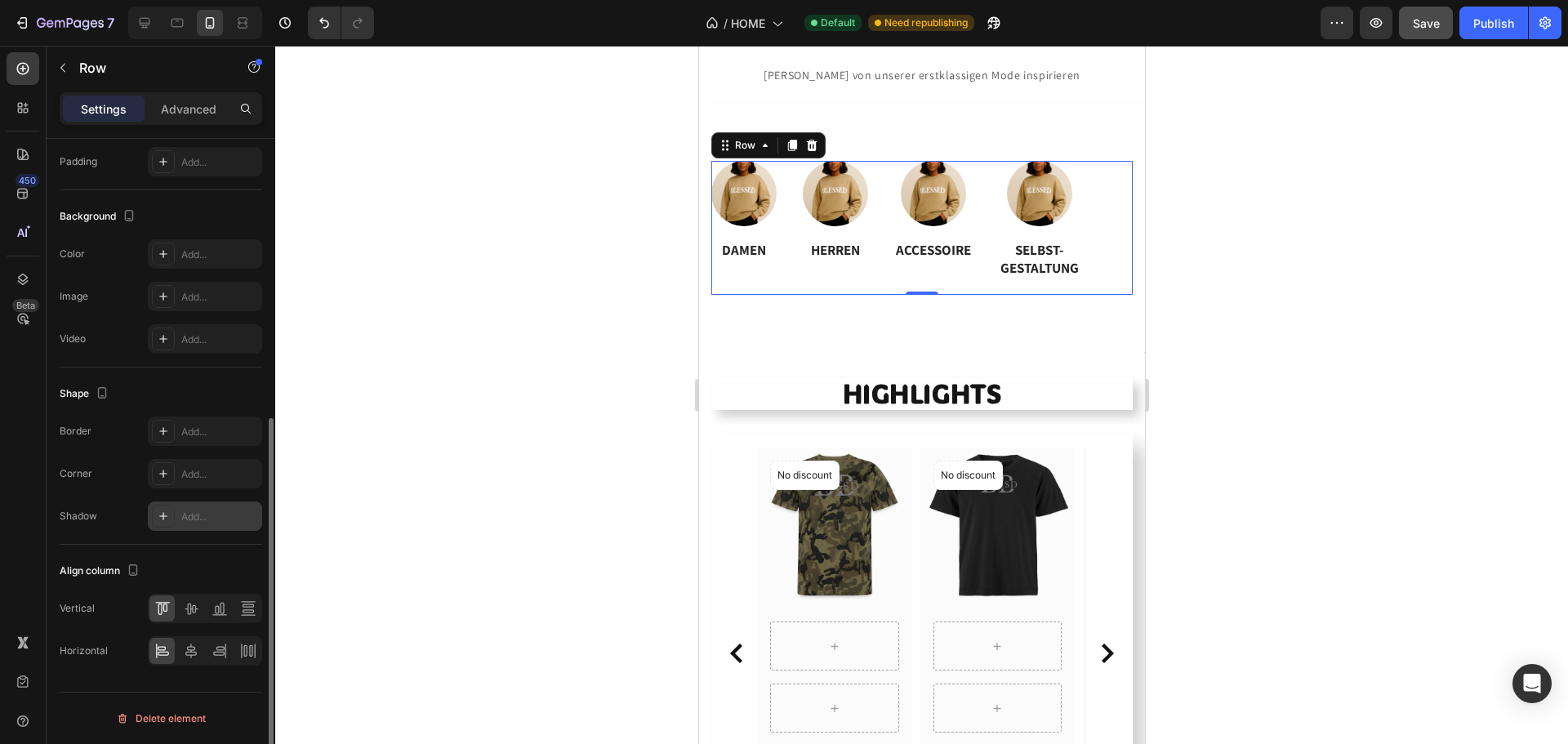
click at [194, 513] on div "Add..." at bounding box center [219, 517] width 77 height 15
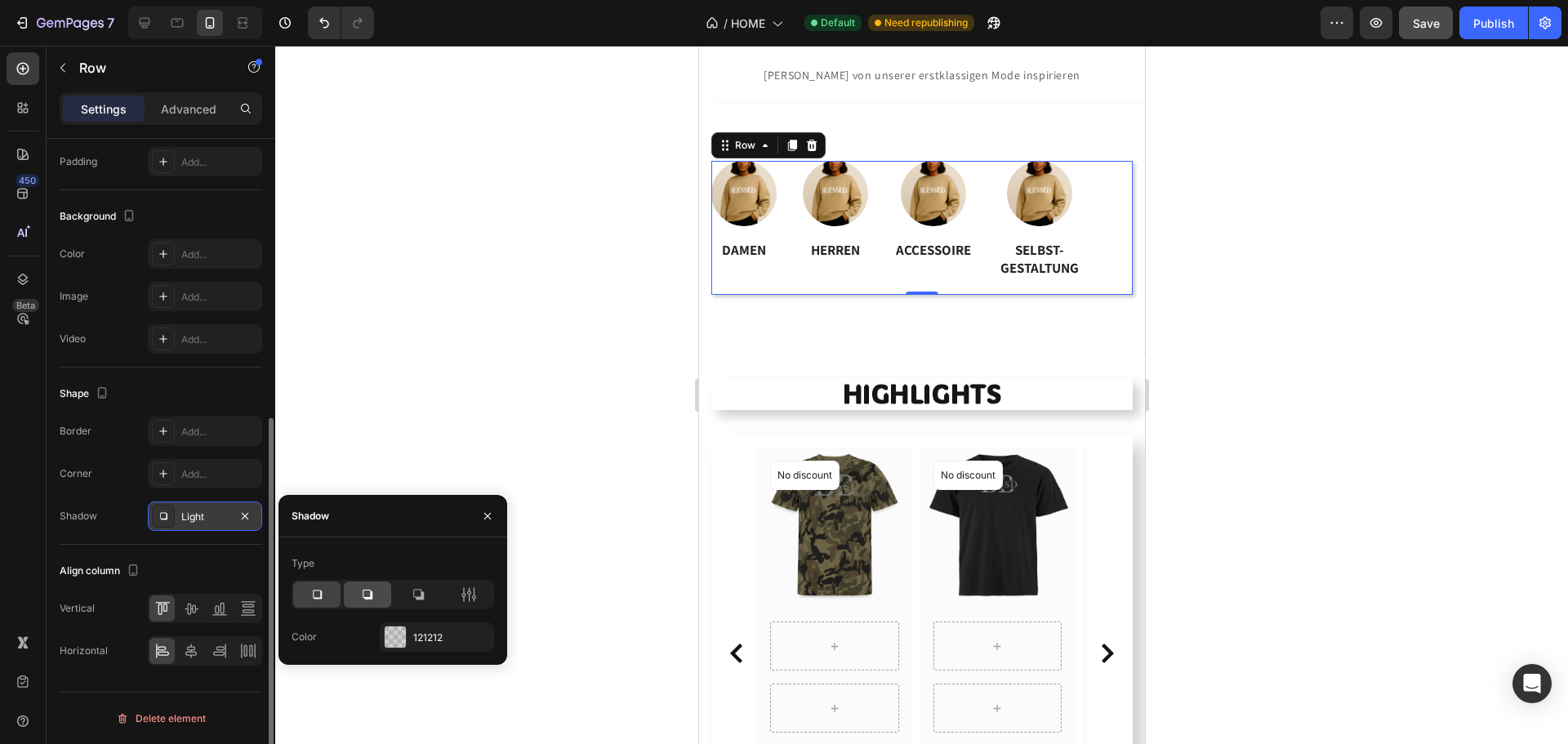
click at [375, 588] on icon at bounding box center [368, 595] width 16 height 16
click at [428, 595] on div at bounding box center [418, 595] width 48 height 26
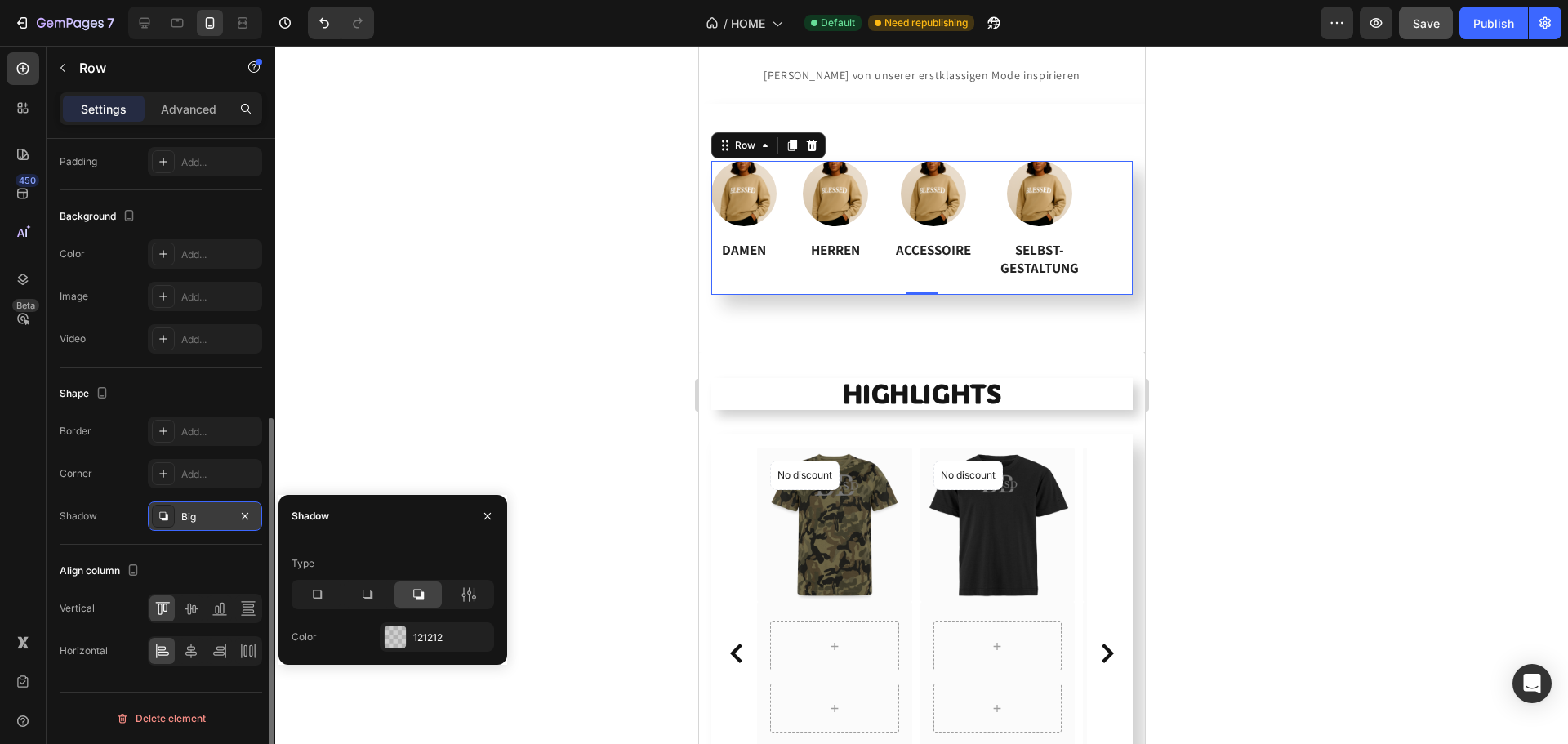
click at [363, 598] on icon at bounding box center [368, 595] width 16 height 16
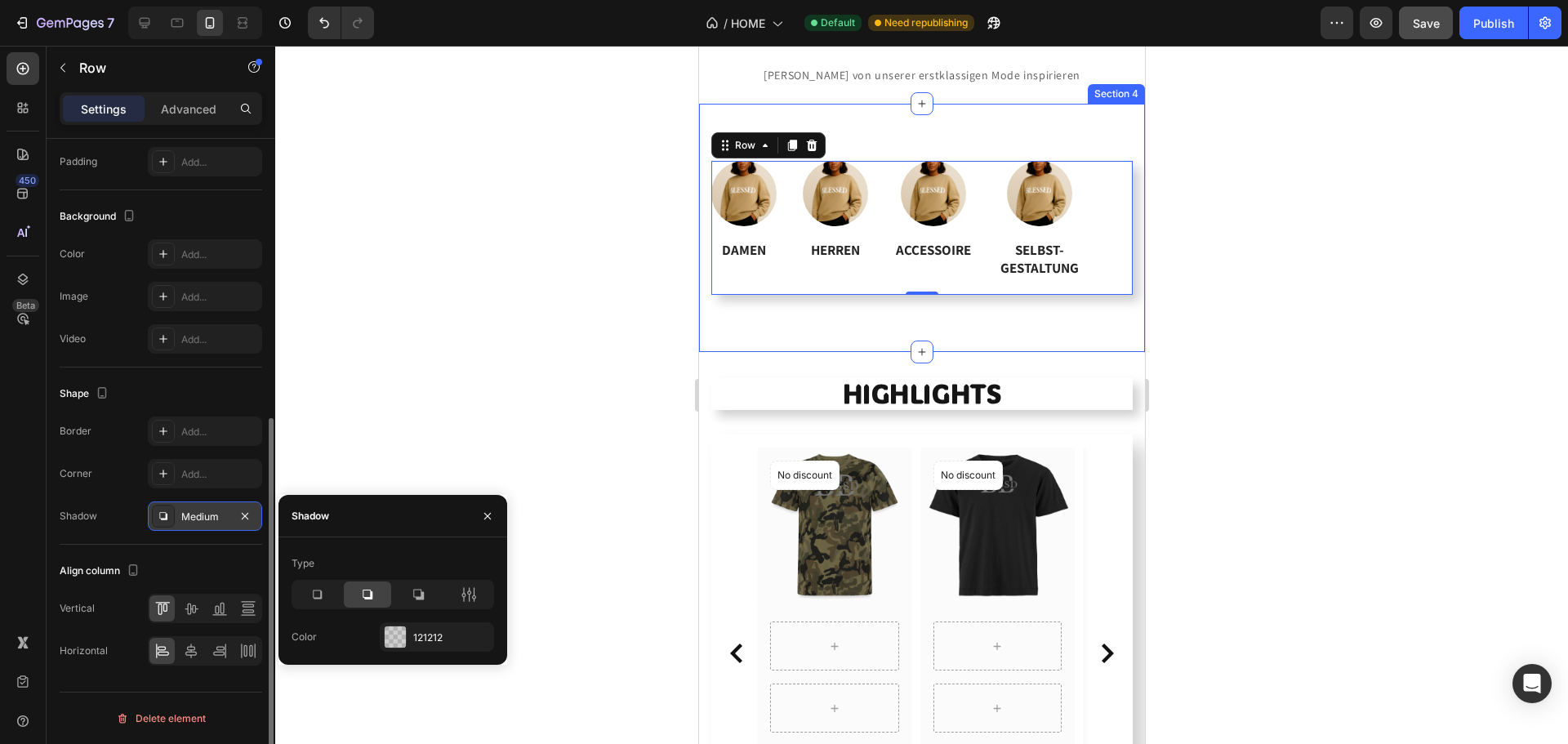
click at [1053, 317] on div "Image DAMEN Heading Image HERREN Heading Image ACCESSOIRE Heading Image SELBST-…" at bounding box center [921, 228] width 446 height 248
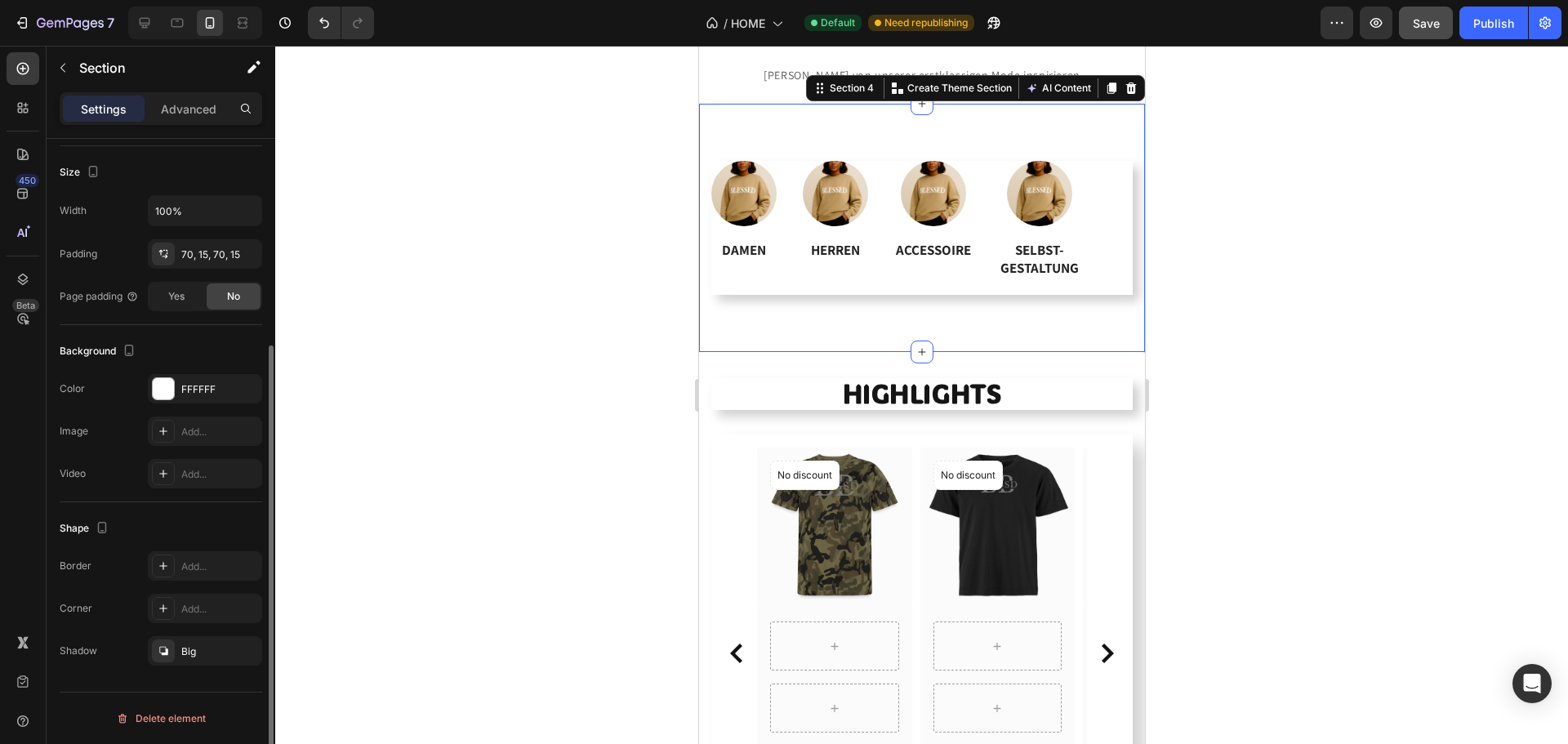
scroll to position [0, 0]
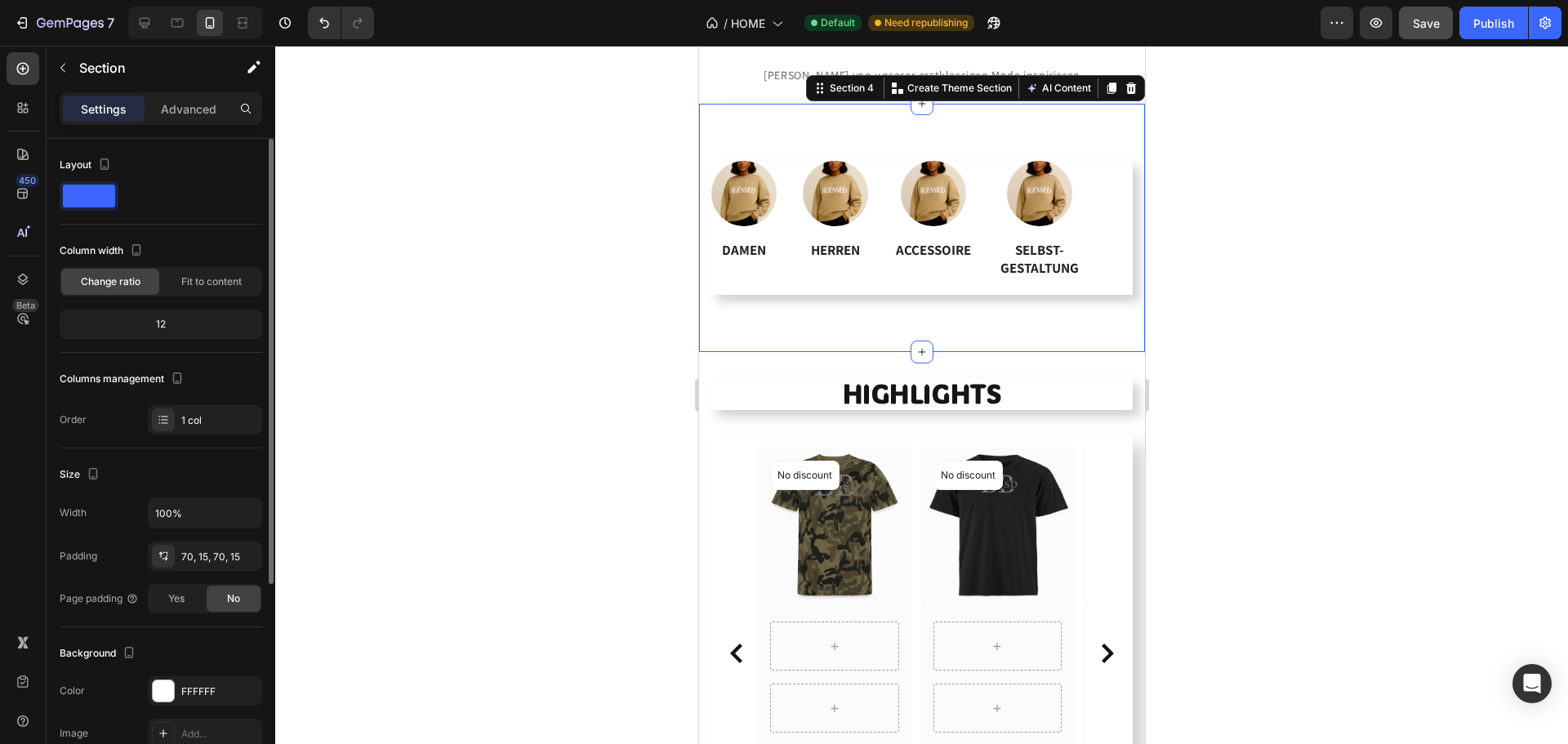
click at [1354, 365] on div at bounding box center [921, 395] width 1293 height 698
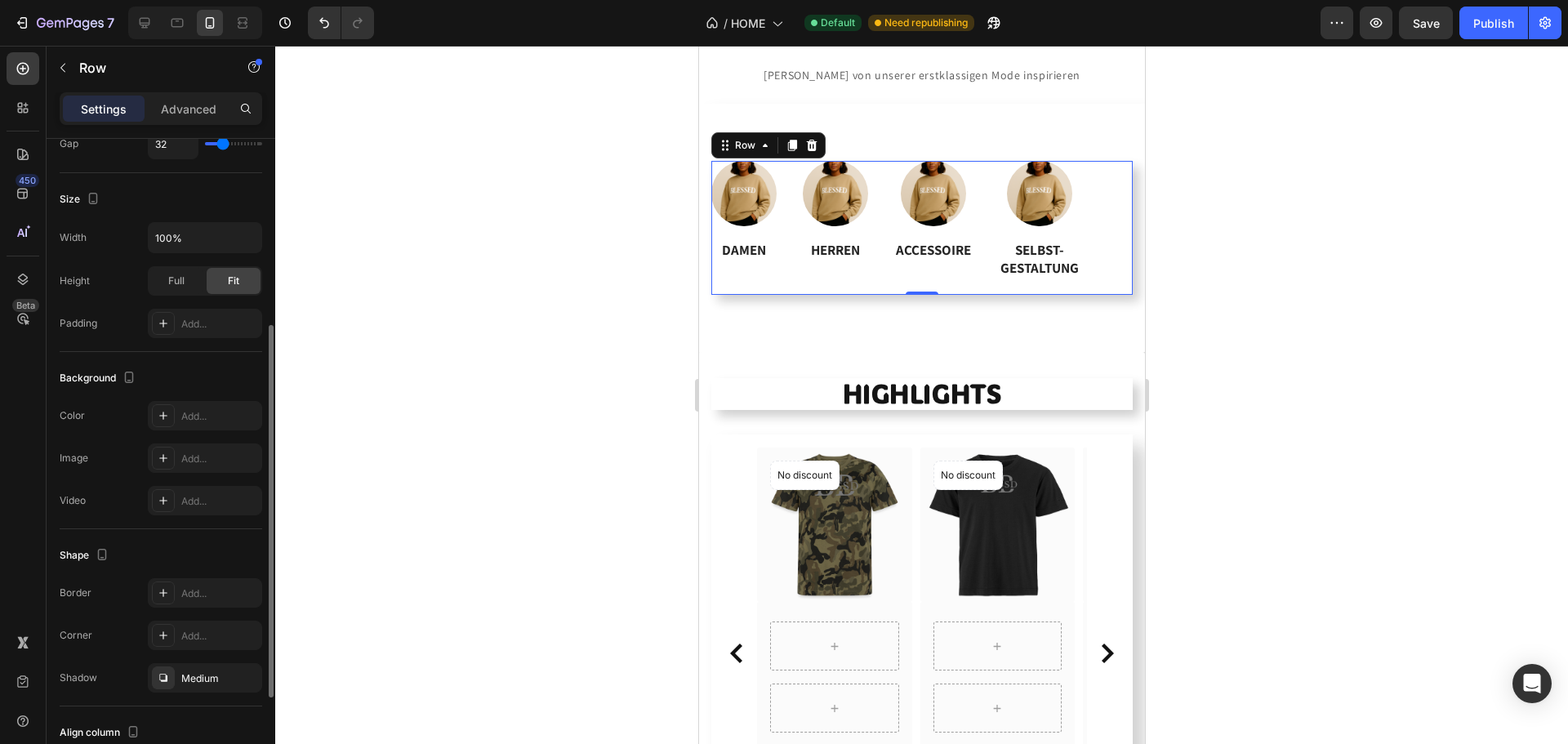
scroll to position [489, 0]
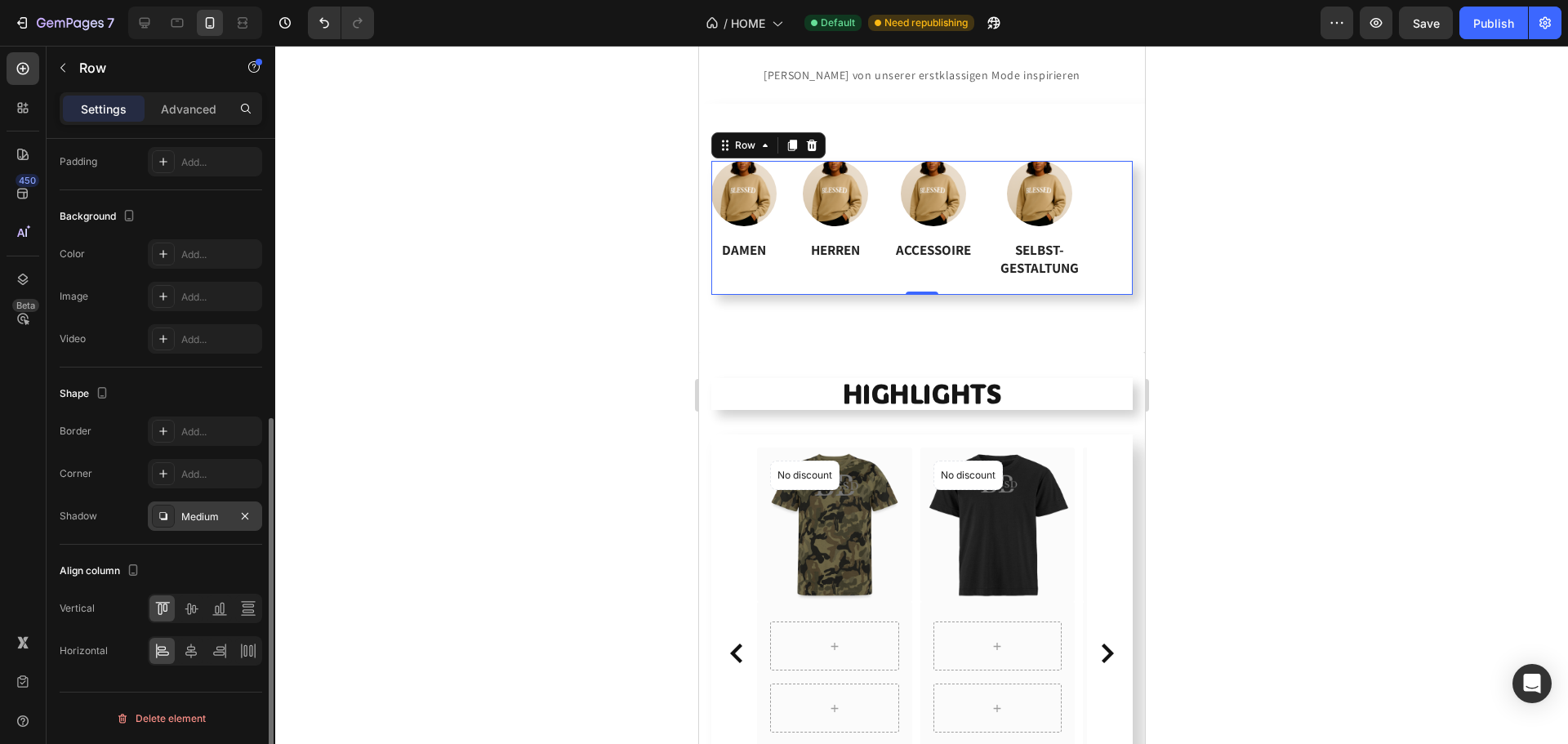
click at [194, 516] on div "Medium" at bounding box center [205, 517] width 48 height 15
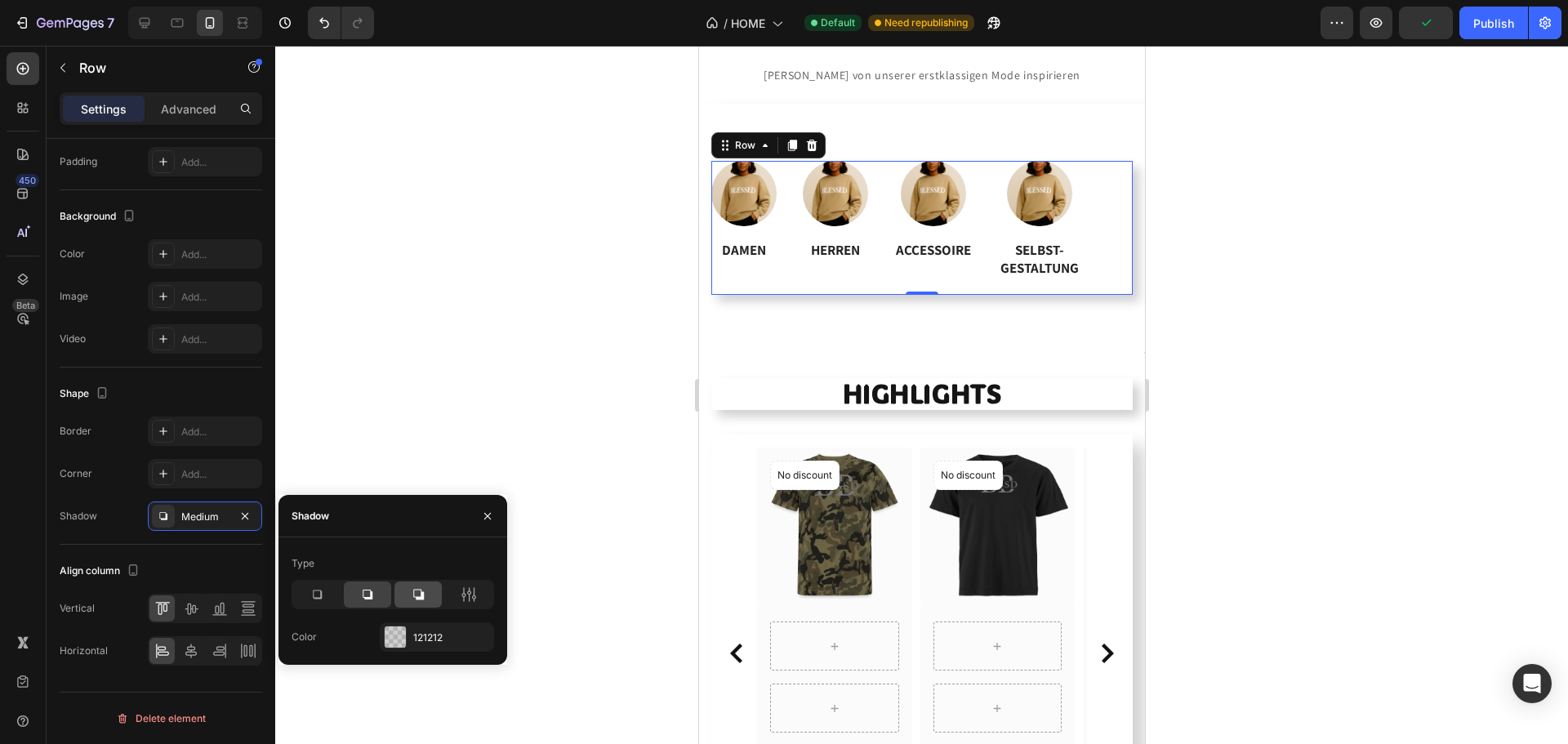
click at [421, 594] on icon at bounding box center [418, 595] width 16 height 16
click at [1386, 352] on div at bounding box center [921, 395] width 1293 height 698
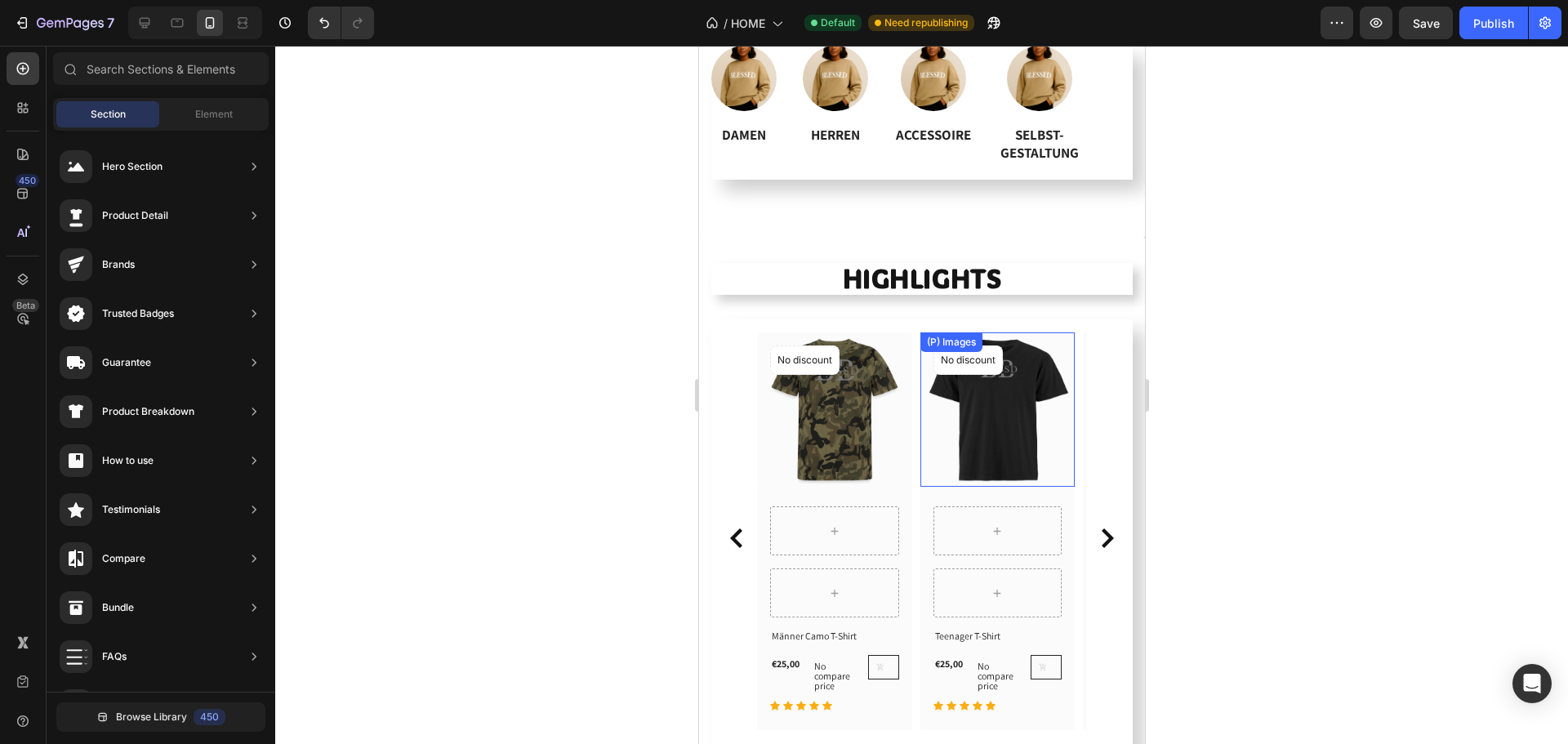
scroll to position [671, 0]
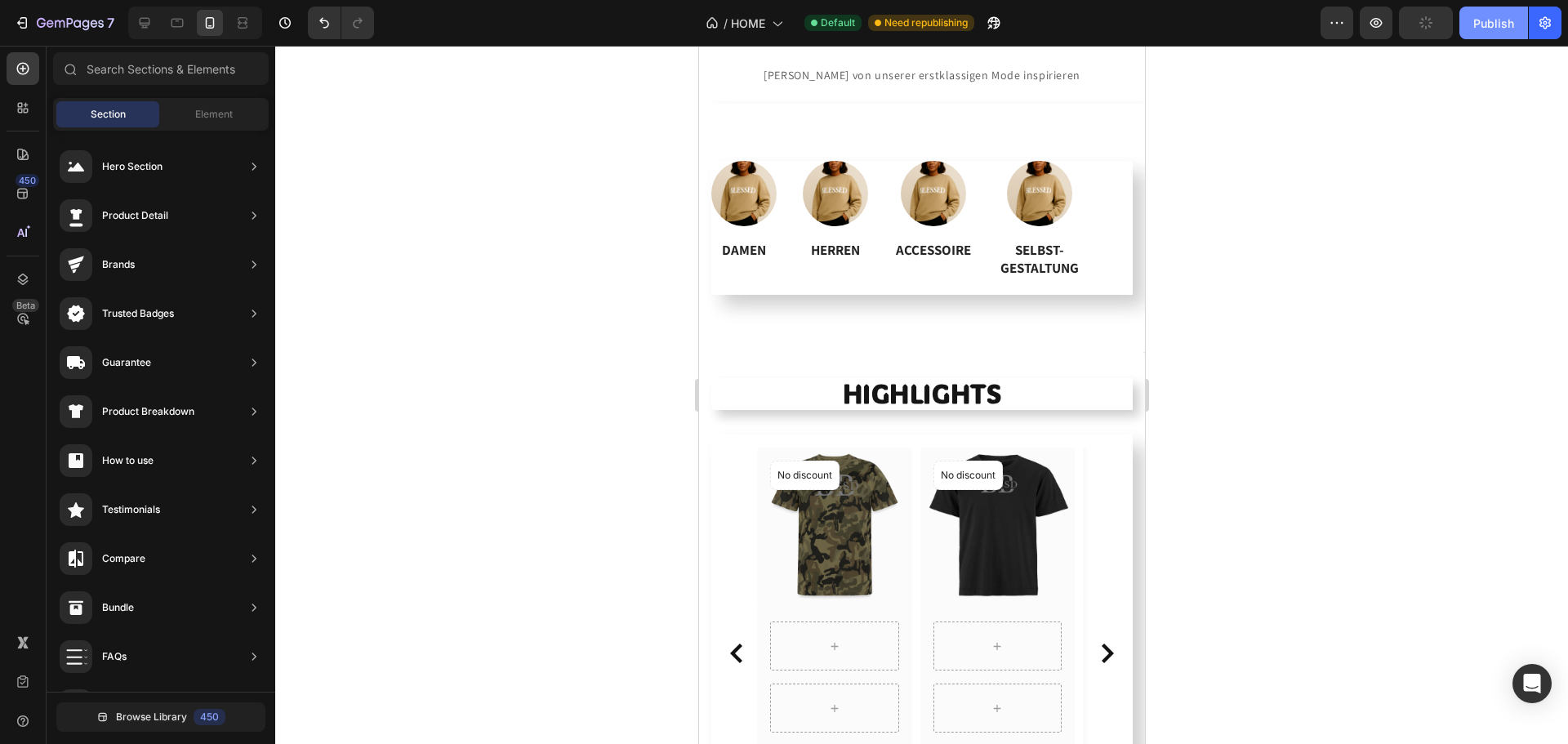
click at [1486, 25] on div "Publish" at bounding box center [1493, 23] width 41 height 17
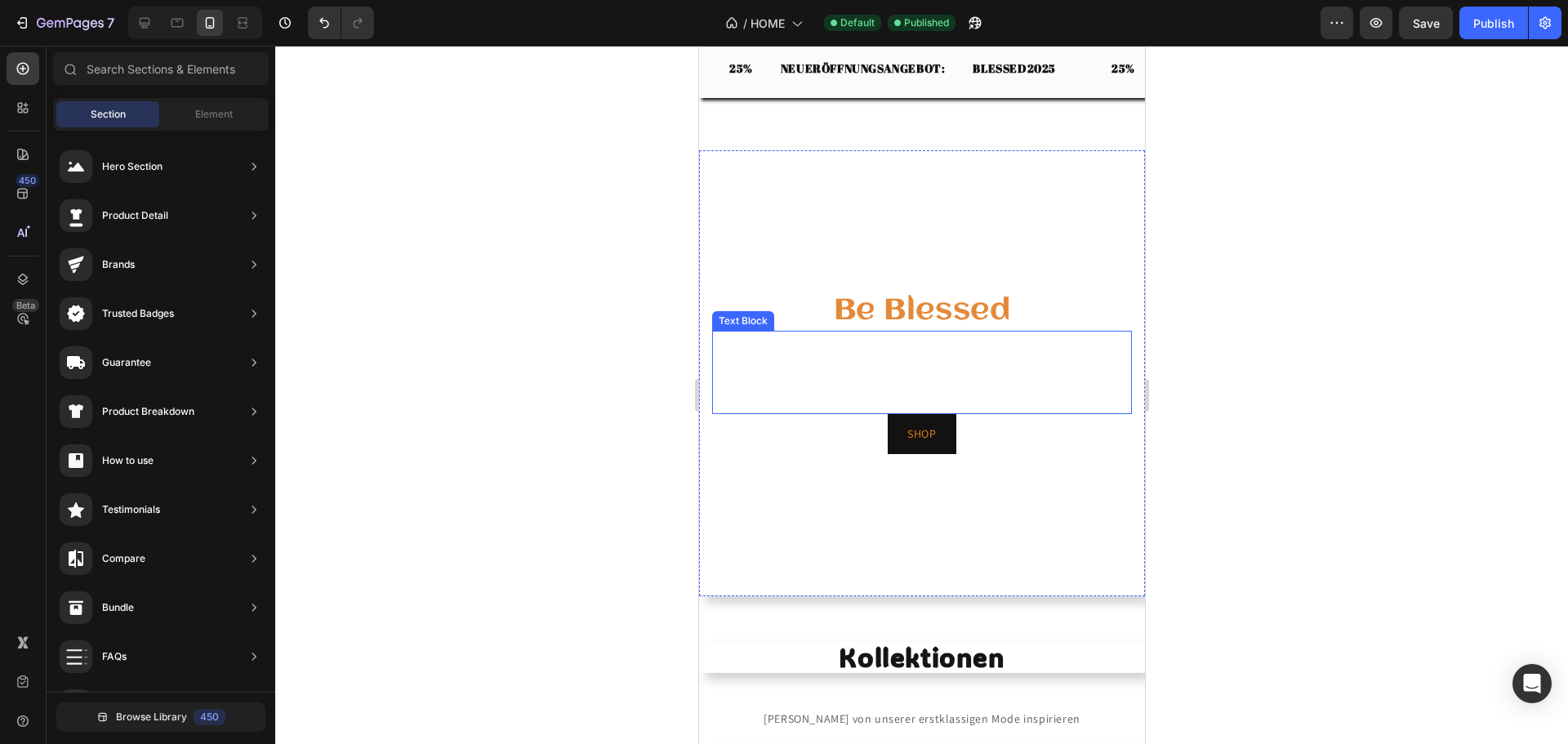
scroll to position [0, 0]
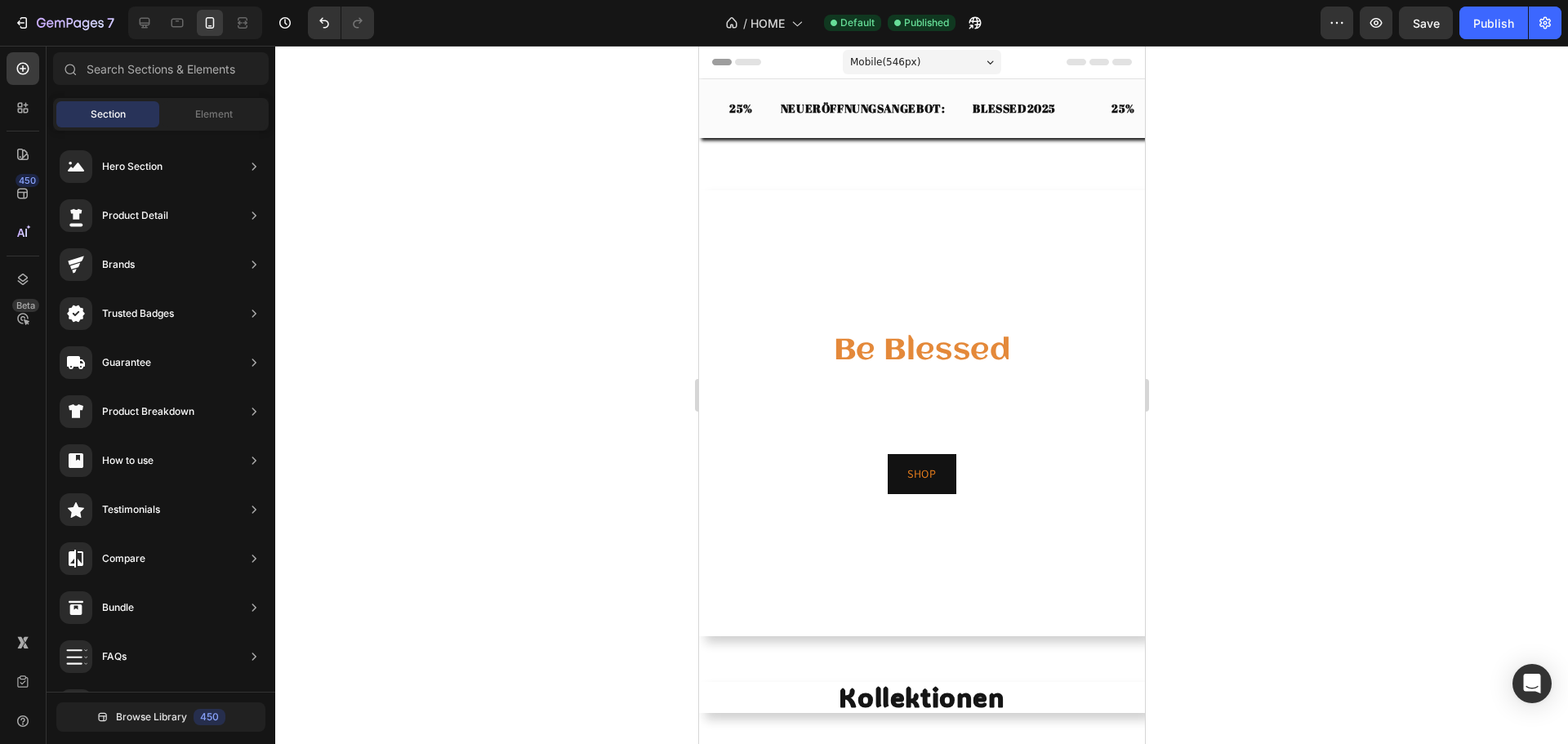
click at [922, 63] on div "Mobile ( 546 px)" at bounding box center [920, 61] width 158 height 24
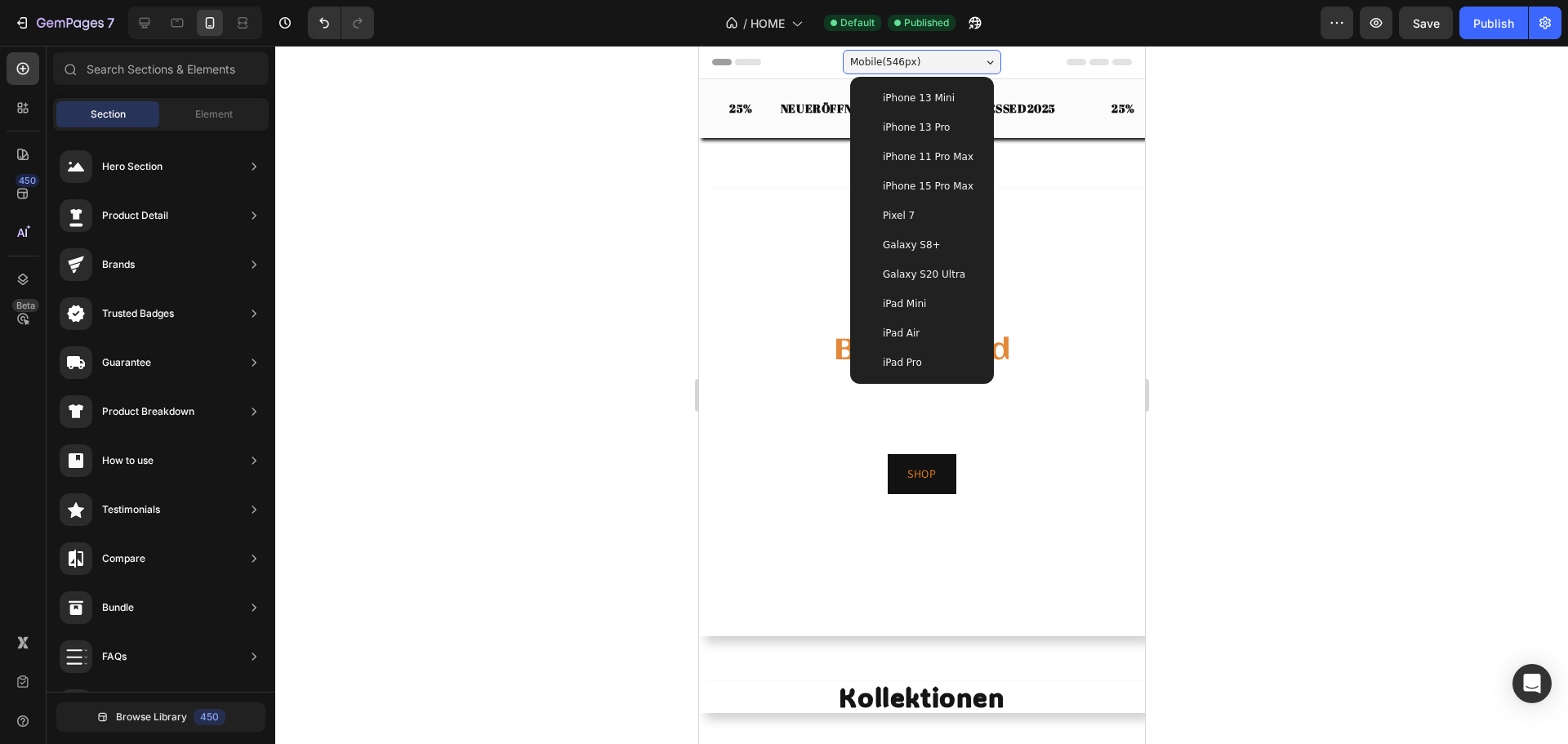
click at [924, 365] on div "iPad Pro" at bounding box center [920, 363] width 117 height 16
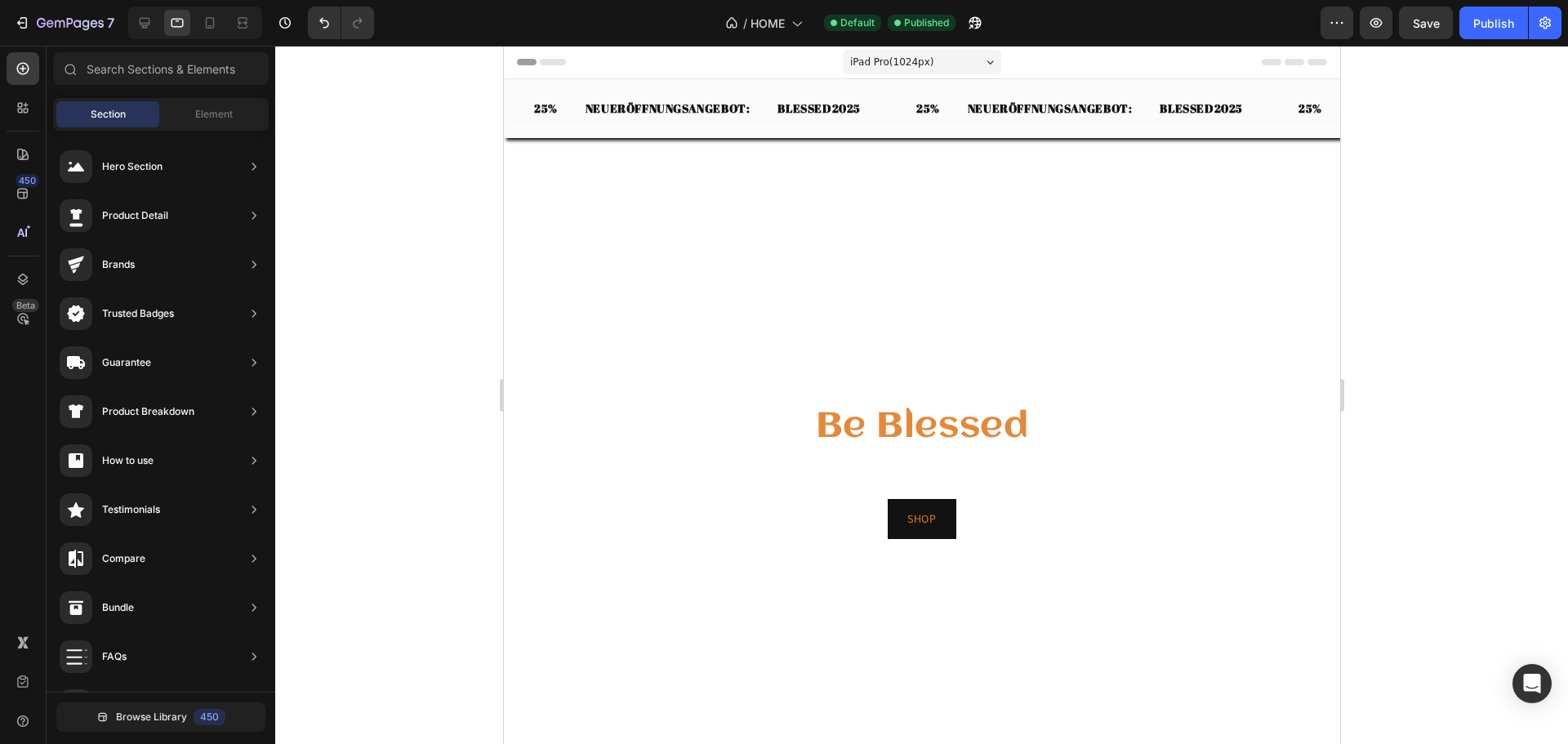
click at [872, 56] on span "iPad Pro ( 1024 px)" at bounding box center [891, 62] width 84 height 16
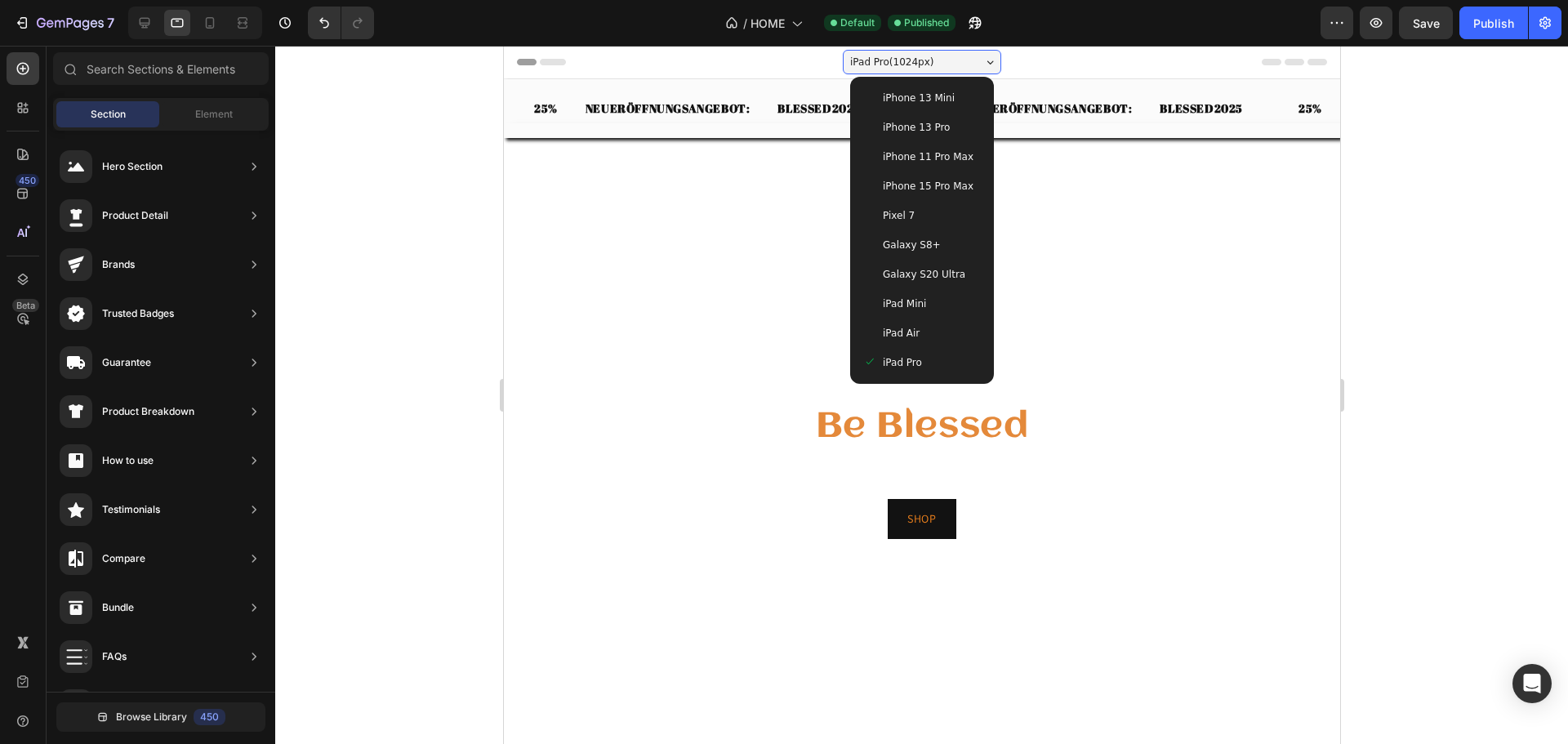
drag, startPoint x: 926, startPoint y: 184, endPoint x: 785, endPoint y: 180, distance: 141.1
click at [925, 183] on span "iPhone 15 Pro Max" at bounding box center [927, 186] width 90 height 16
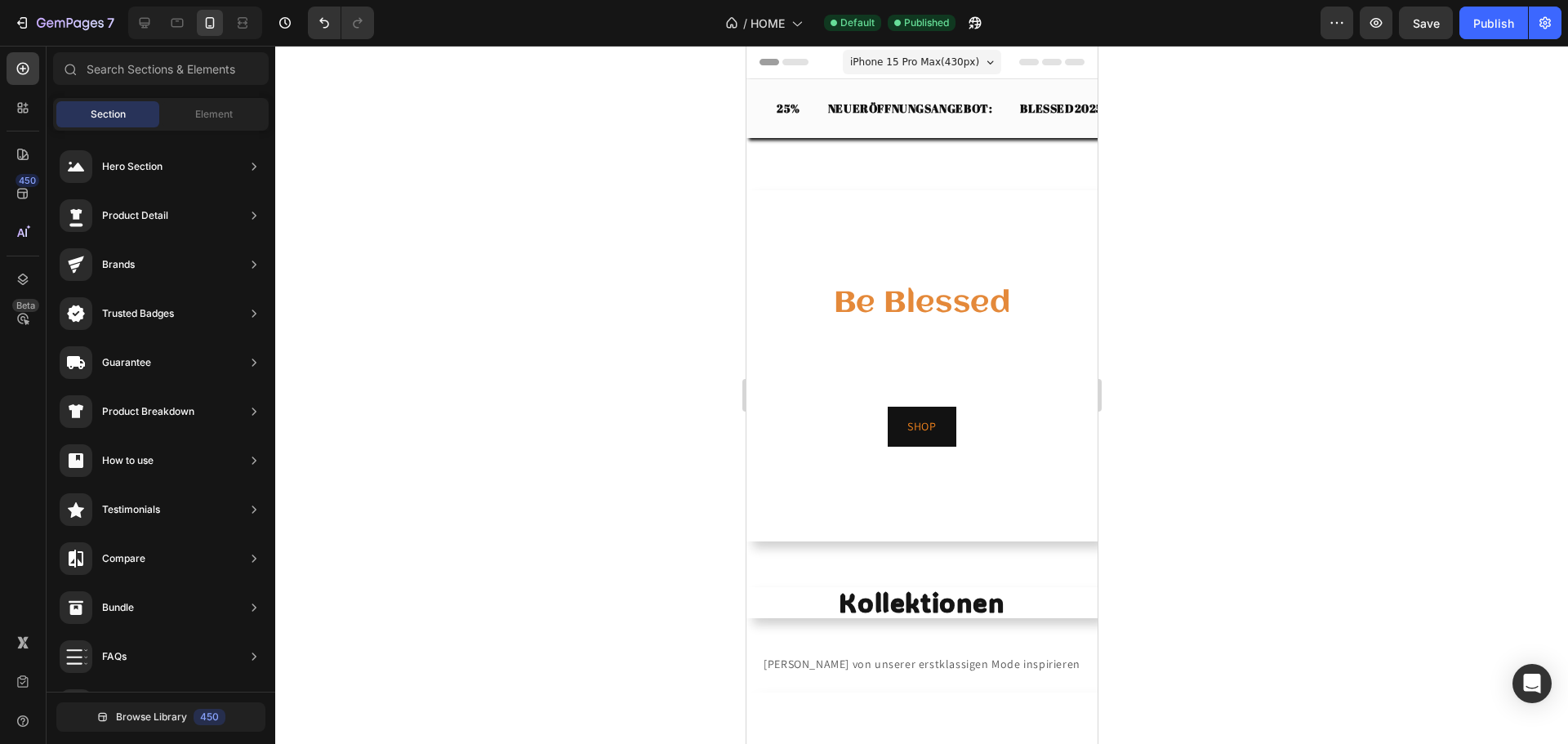
click at [883, 66] on span "iPhone 15 Pro Max ( 430 px)" at bounding box center [913, 62] width 129 height 16
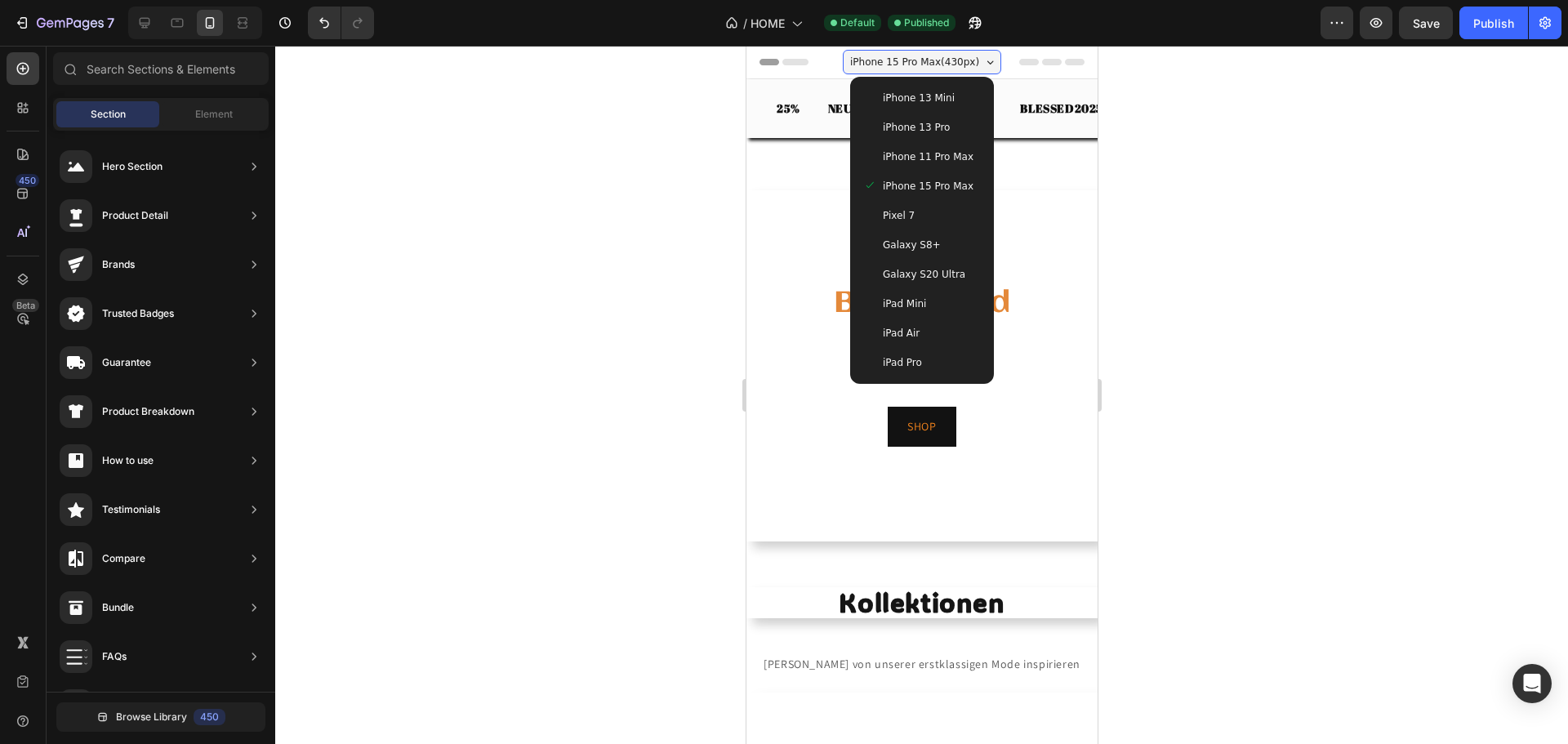
click at [935, 153] on span "iPhone 11 Pro Max" at bounding box center [927, 156] width 90 height 16
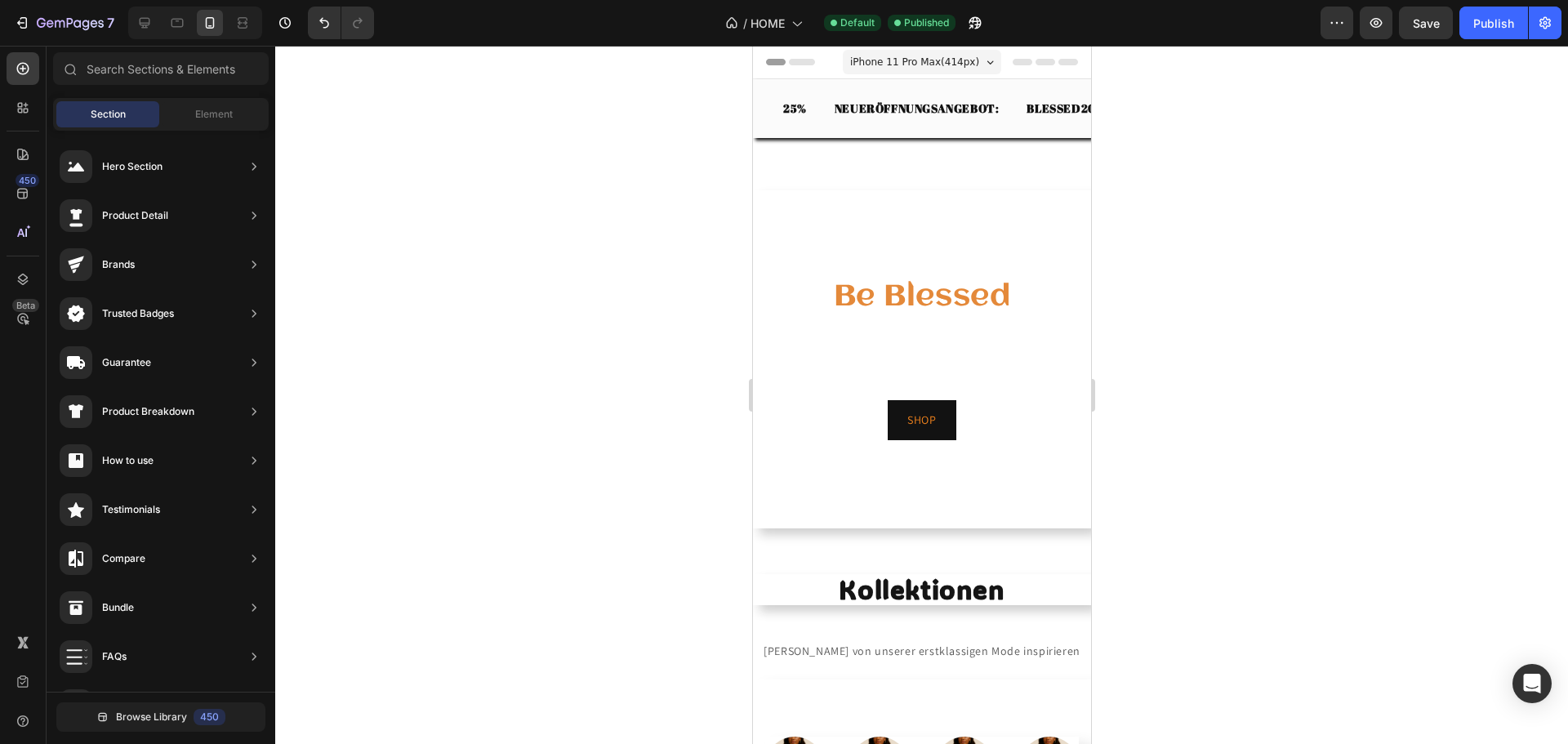
click at [926, 72] on div "iPhone 11 Pro Max ( 414 px)" at bounding box center [920, 61] width 158 height 24
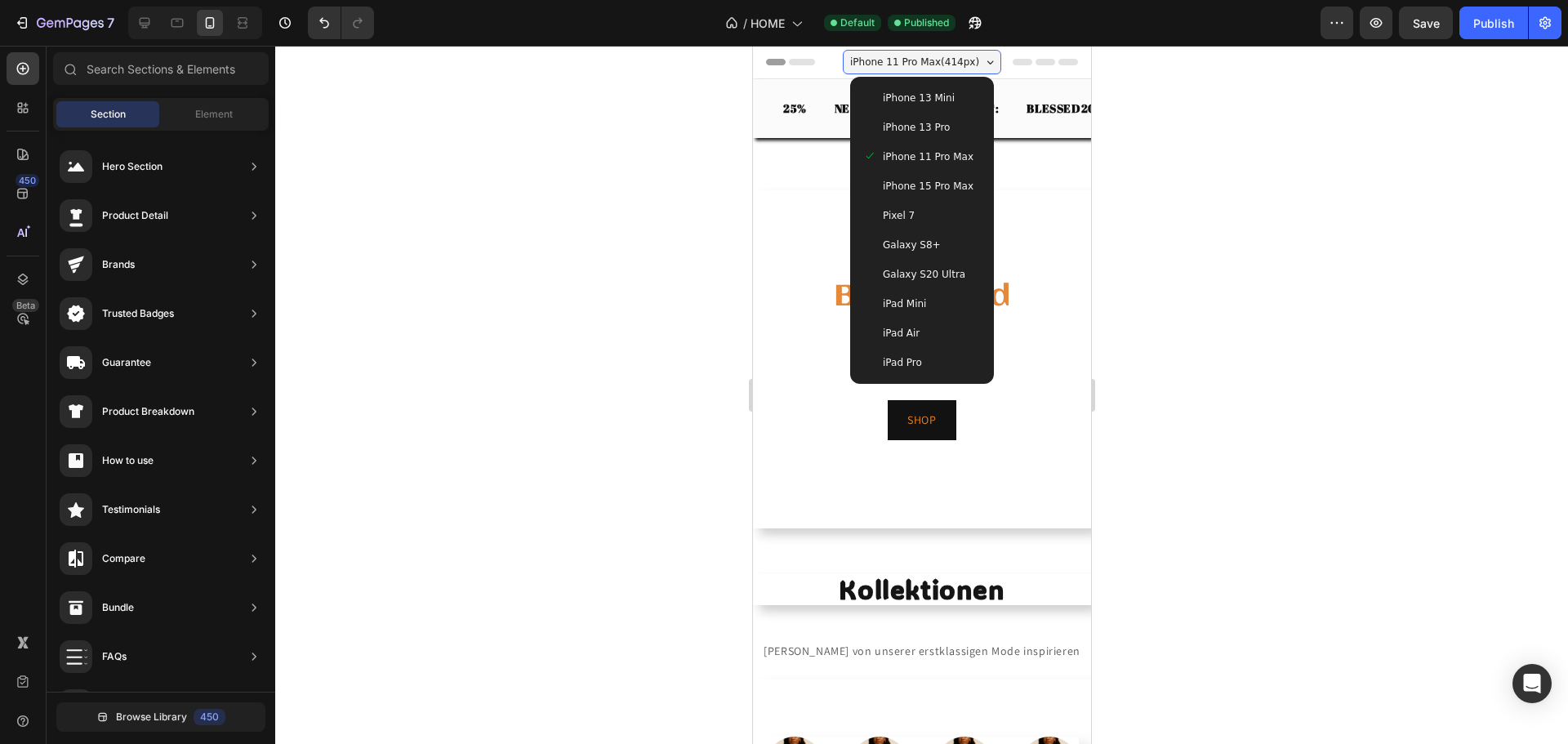
click at [912, 265] on div "Galaxy S20 Ultra" at bounding box center [921, 275] width 131 height 29
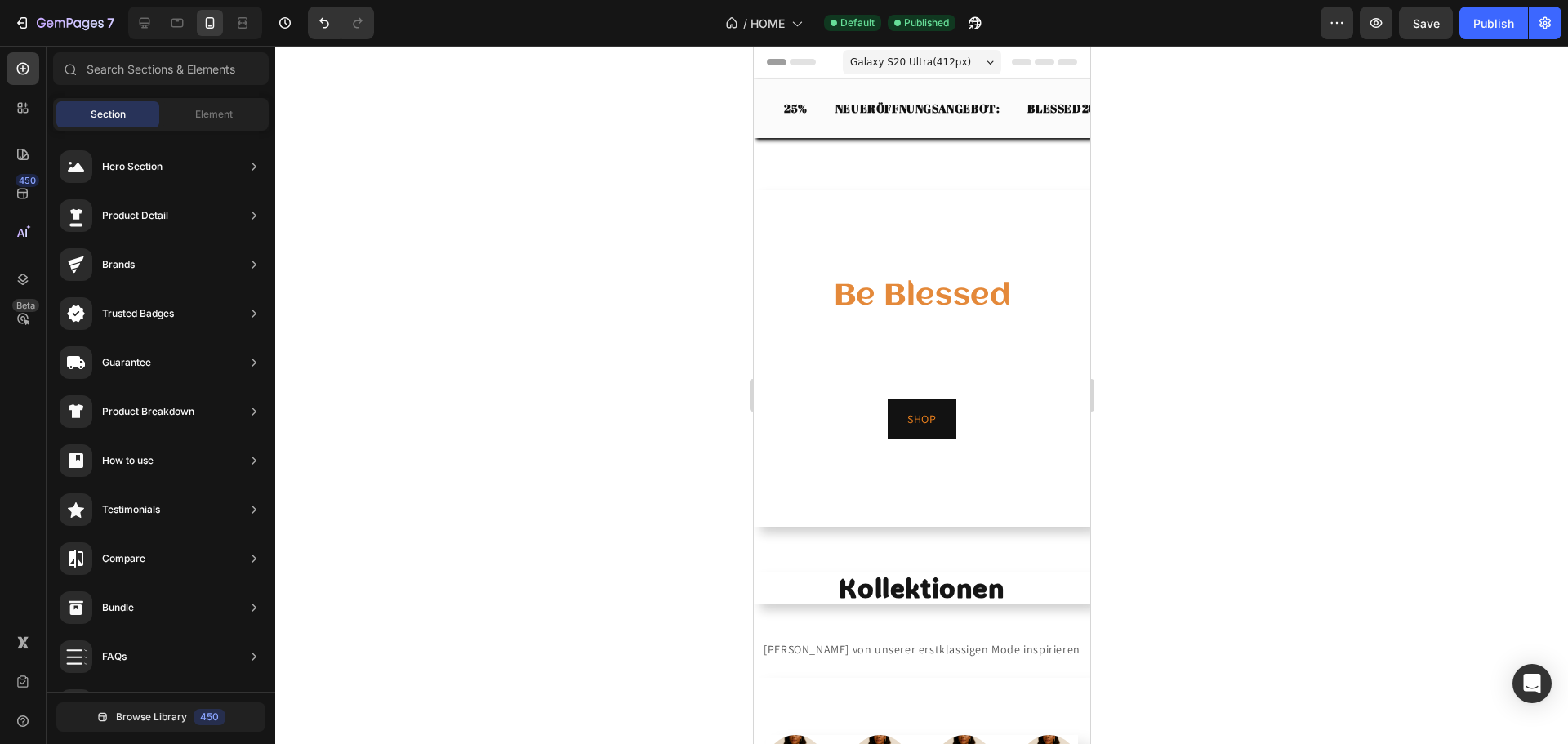
click at [876, 76] on div "Galaxy S20 Ultra ( 412 px) iPhone 13 Mini iPhone 13 Pro iPhone 11 Pro Max iPhon…" at bounding box center [920, 64] width 158 height 33
click at [879, 67] on span "Galaxy S20 Ultra ( 412 px)" at bounding box center [910, 62] width 121 height 16
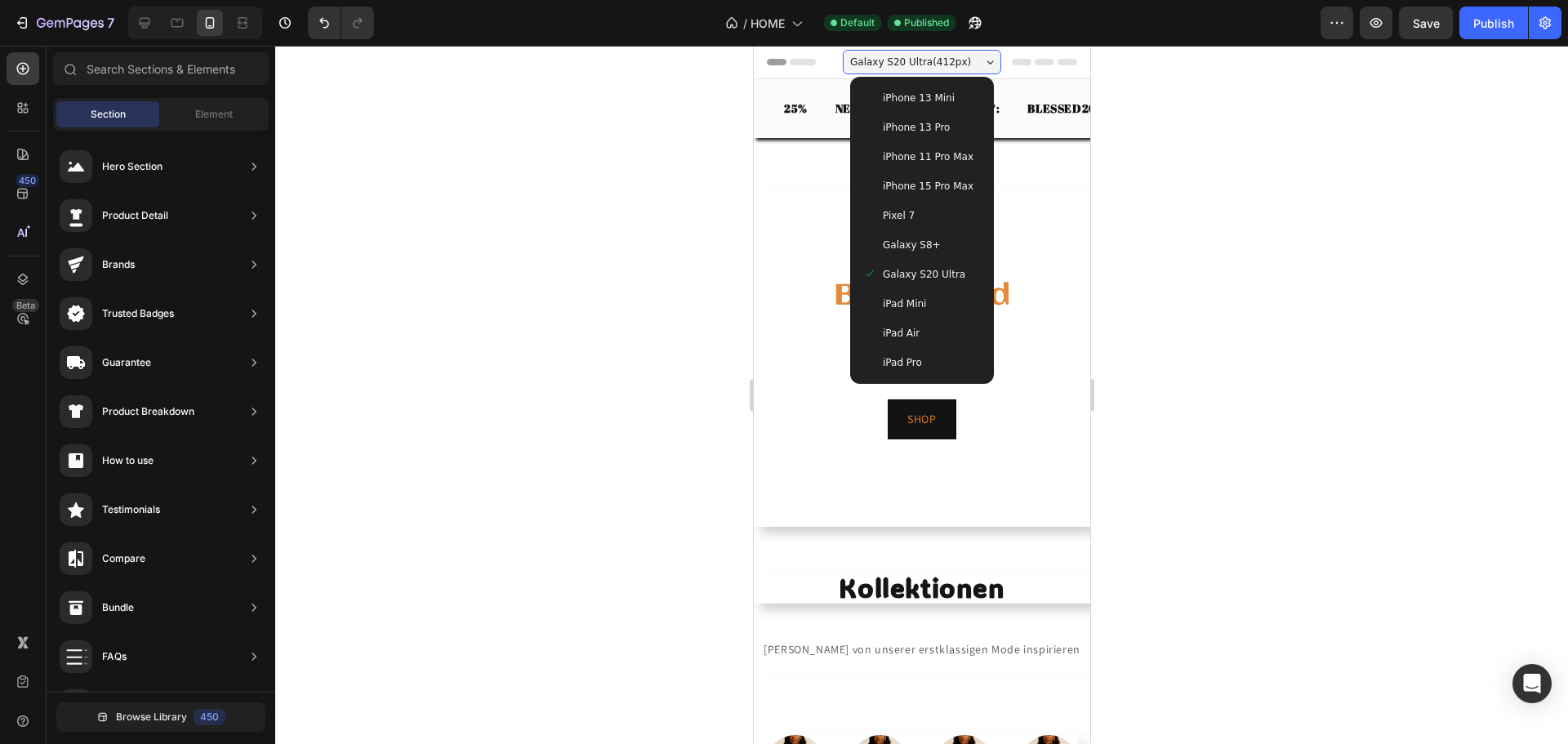
click at [929, 246] on div "Galaxy S8+" at bounding box center [920, 244] width 117 height 16
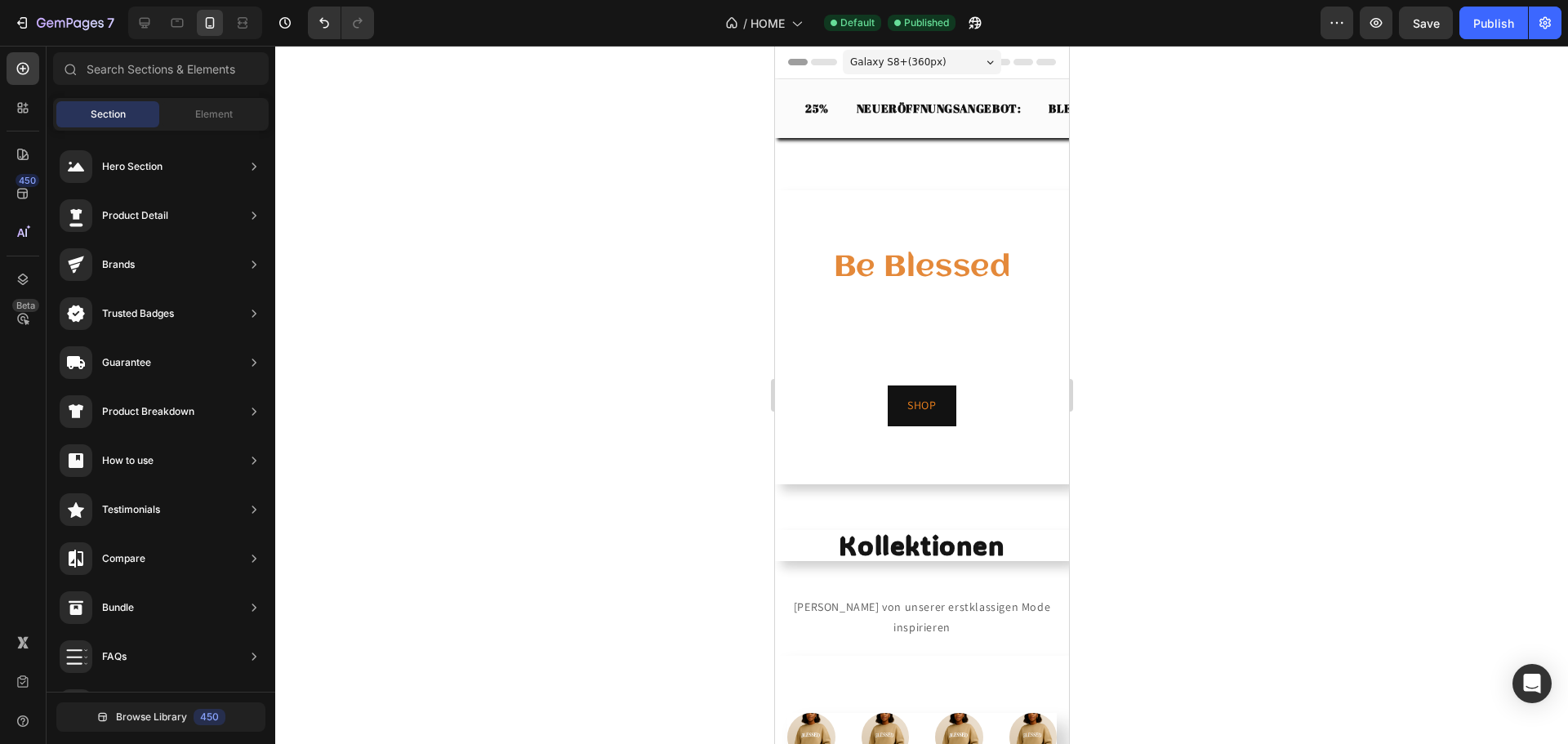
click at [954, 59] on div "Galaxy S8+ ( 360 px)" at bounding box center [920, 61] width 158 height 24
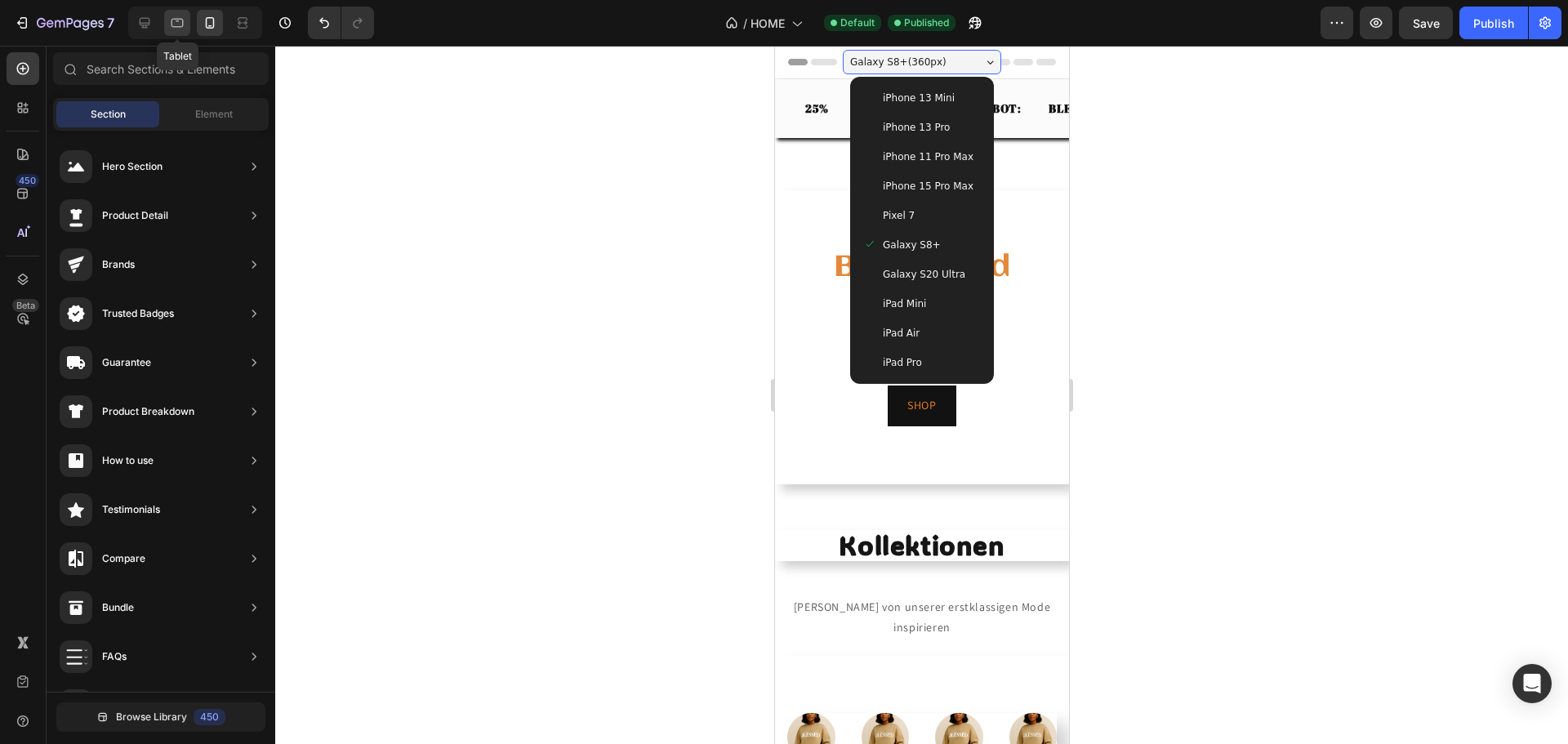
click at [174, 18] on icon at bounding box center [177, 22] width 13 height 9
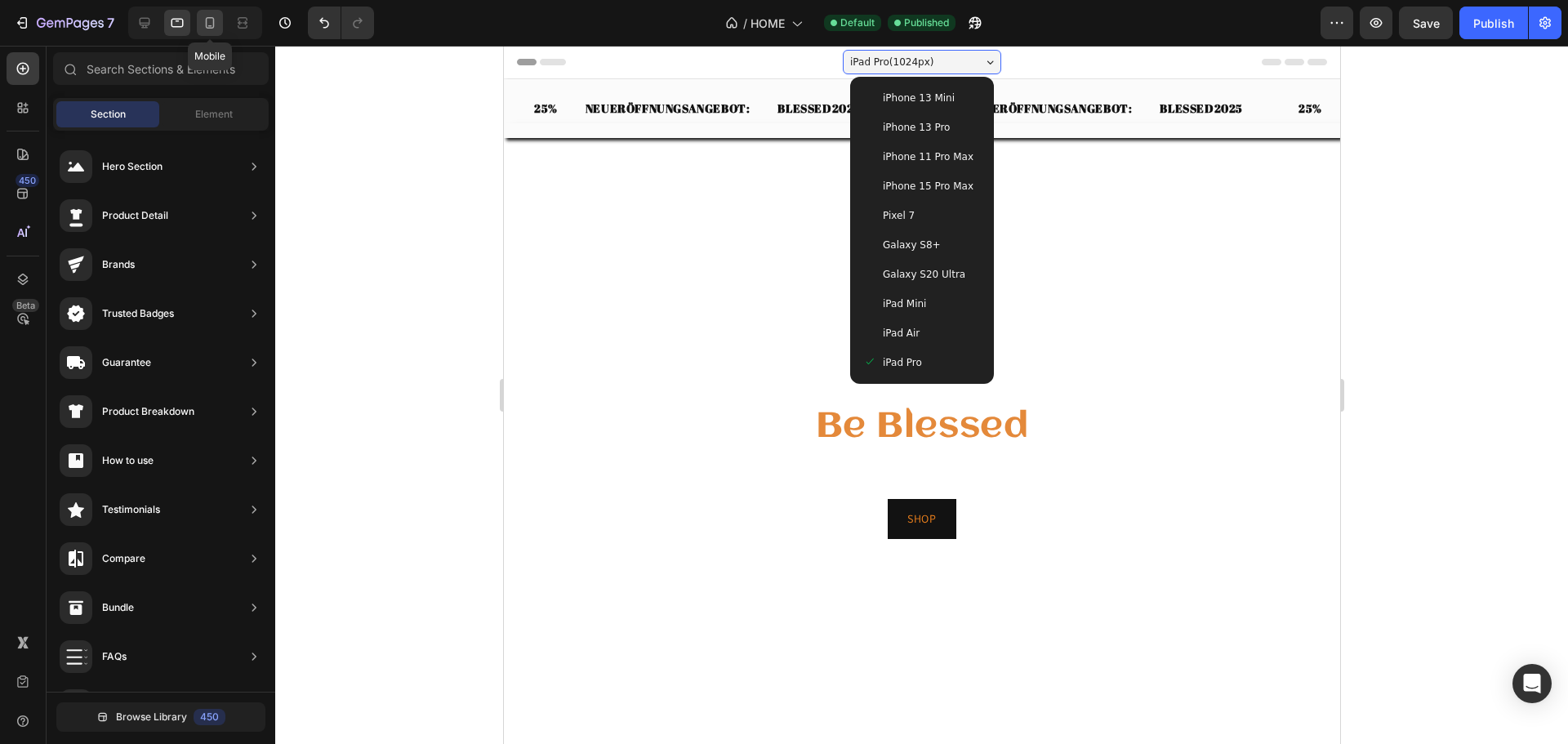
click at [206, 26] on icon at bounding box center [209, 23] width 9 height 12
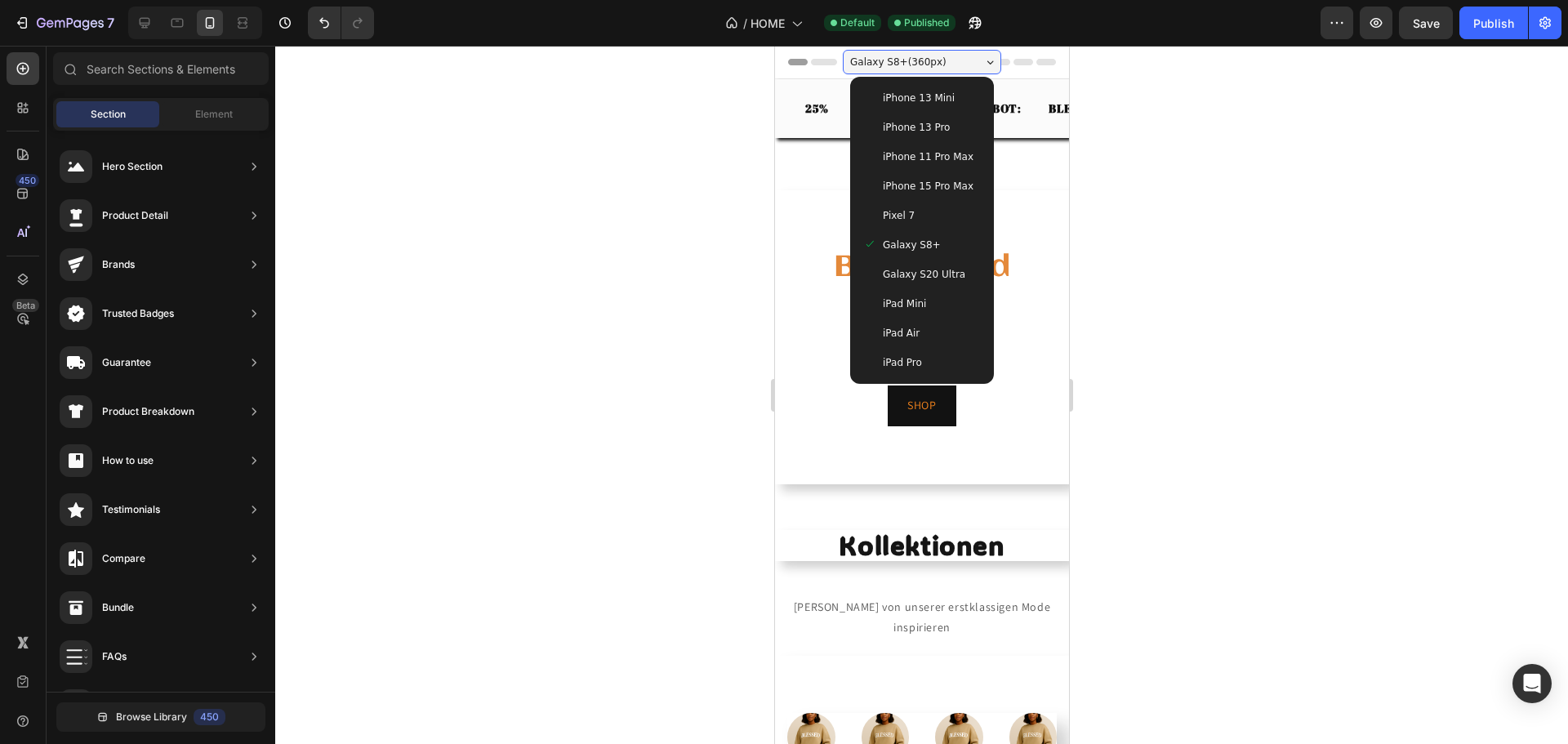
click at [929, 223] on div "Pixel 7" at bounding box center [920, 215] width 117 height 16
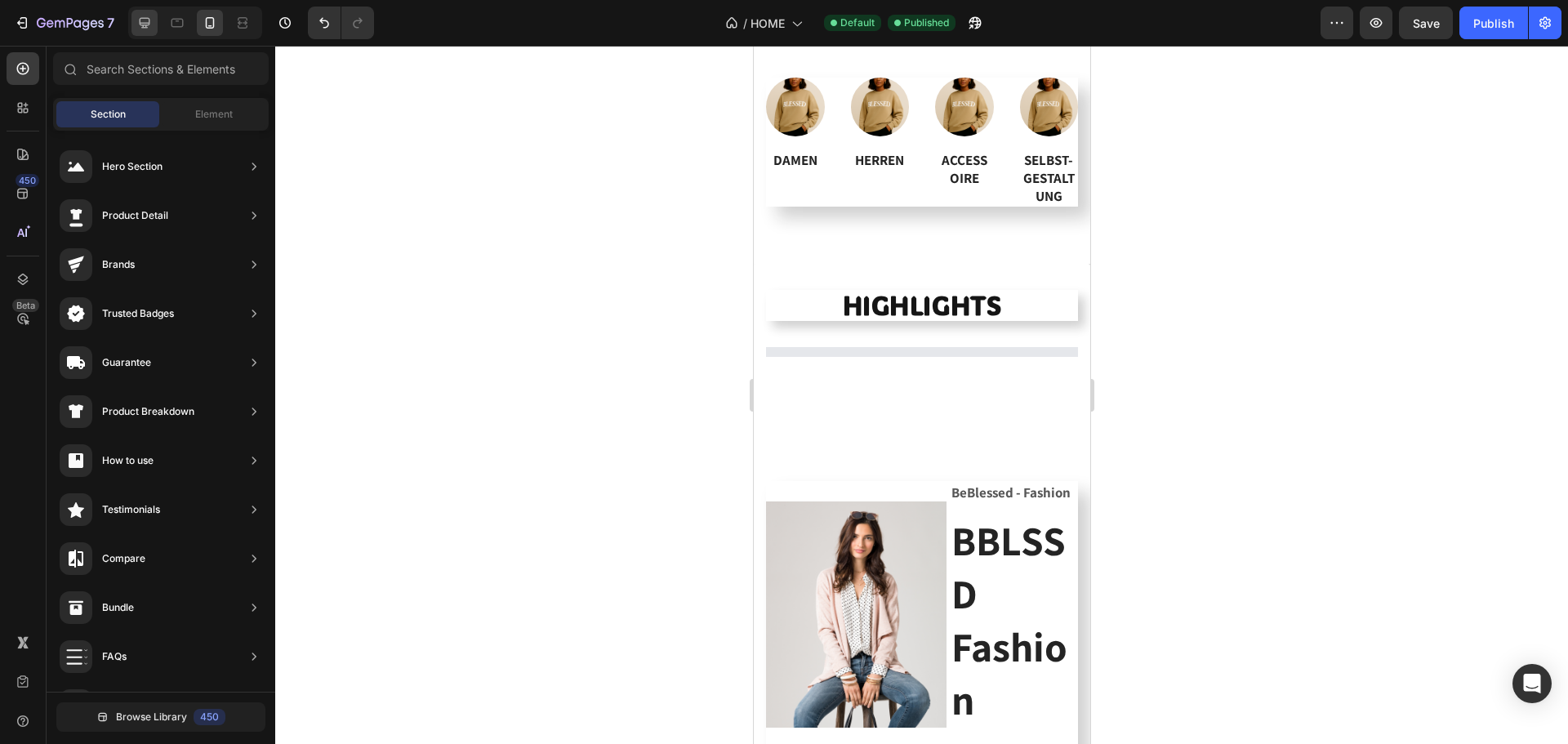
scroll to position [572, 0]
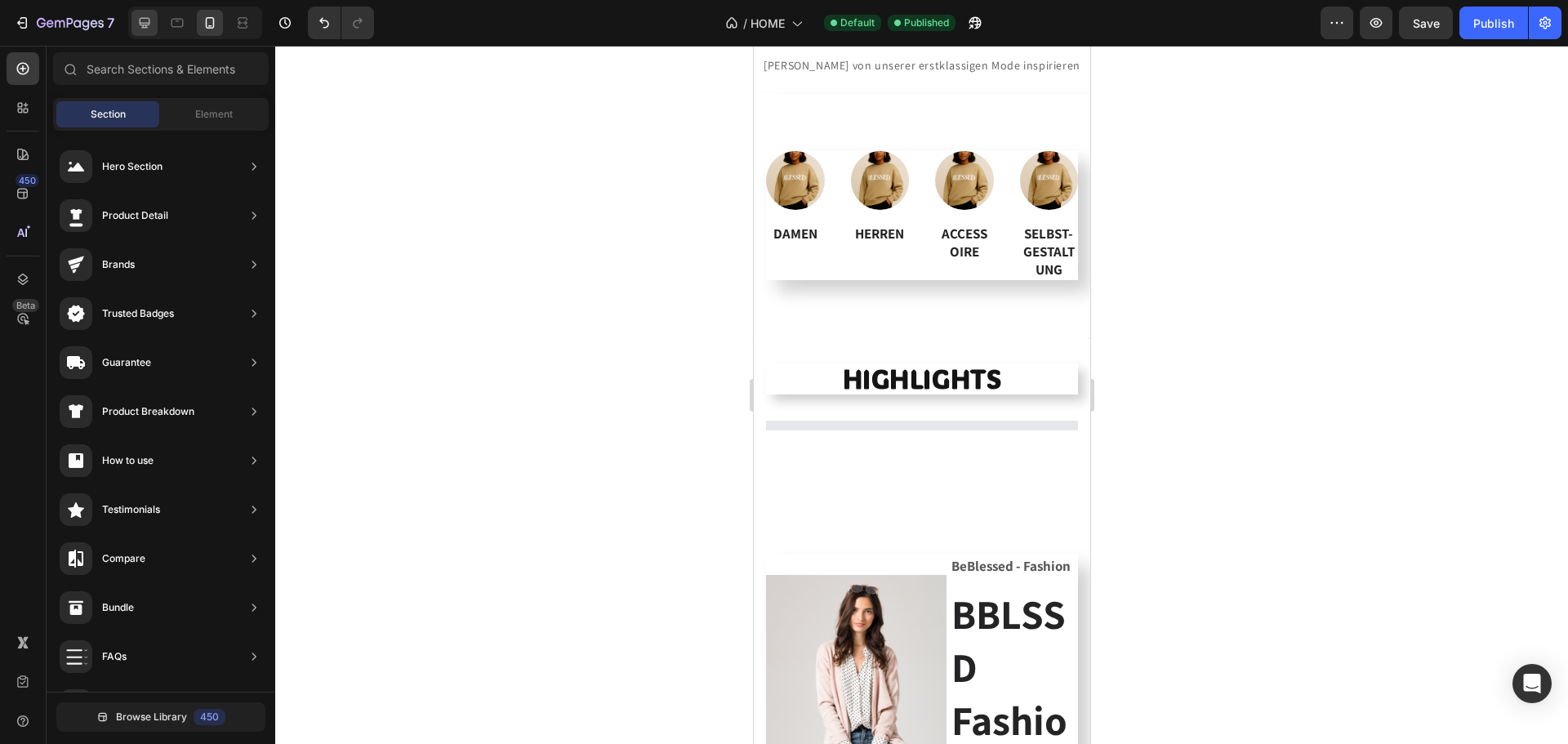
click at [140, 23] on icon at bounding box center [144, 23] width 11 height 11
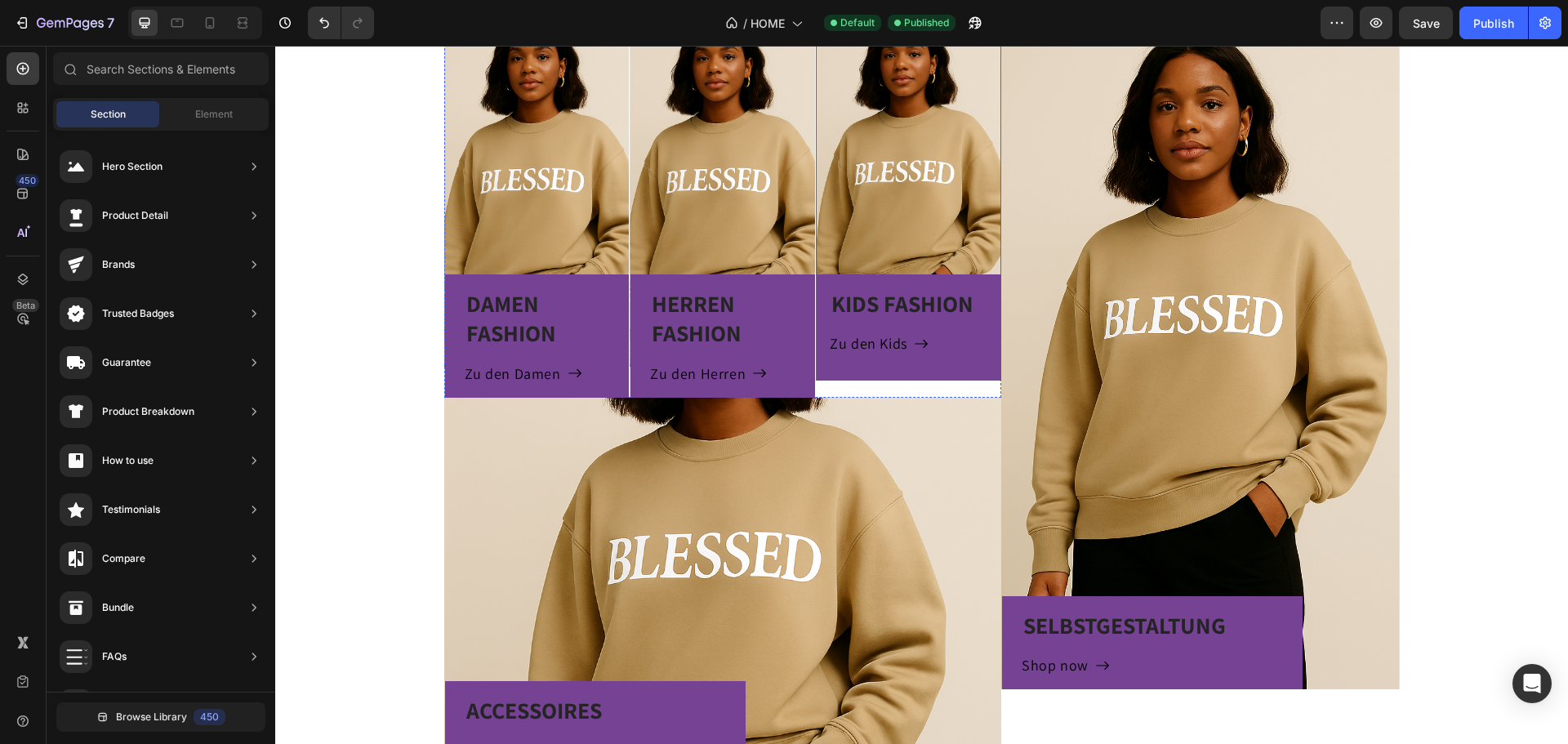
scroll to position [817, 0]
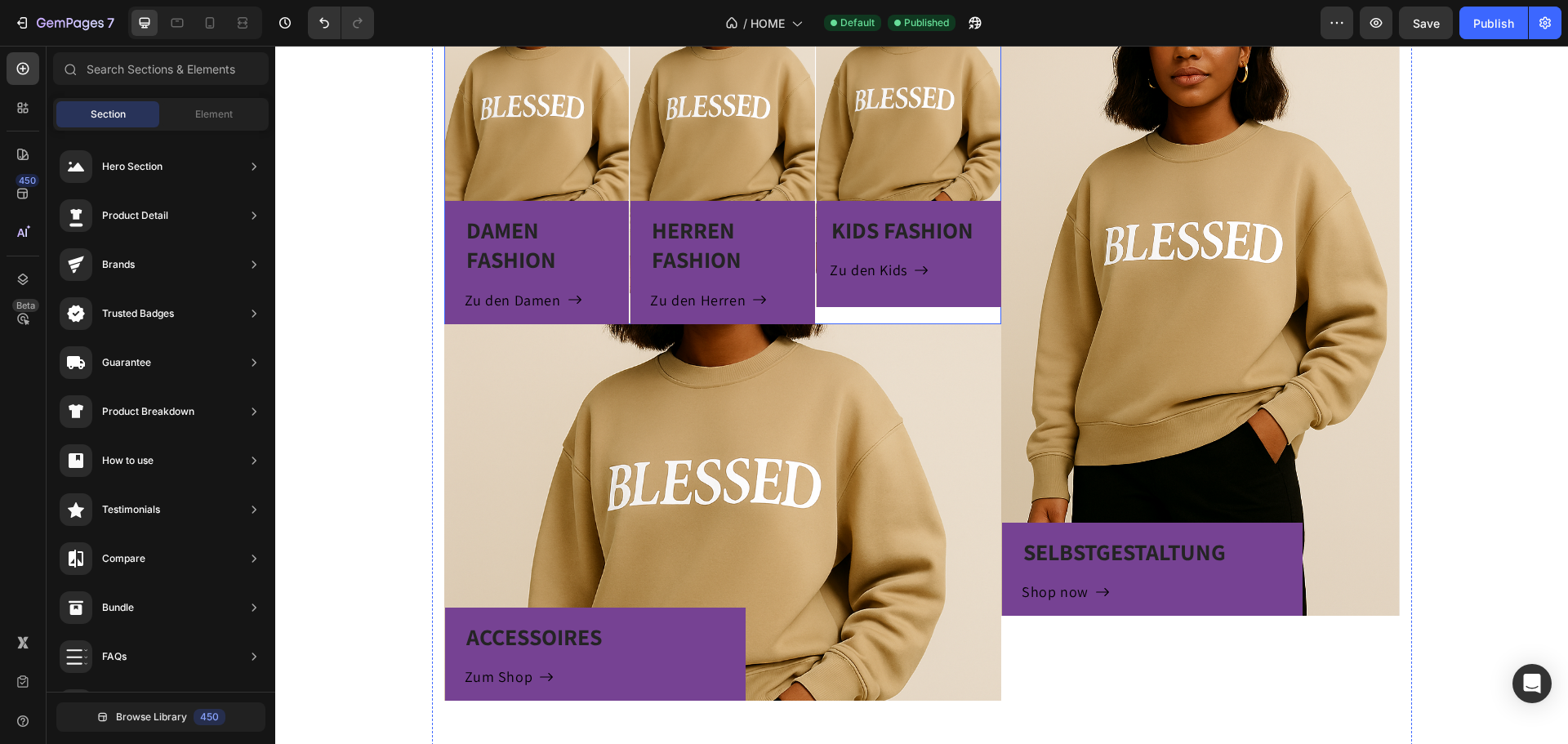
click at [896, 318] on div "KIDS FASHION Heading Zu den Kids Button Row Hero Banner" at bounding box center [908, 120] width 185 height 406
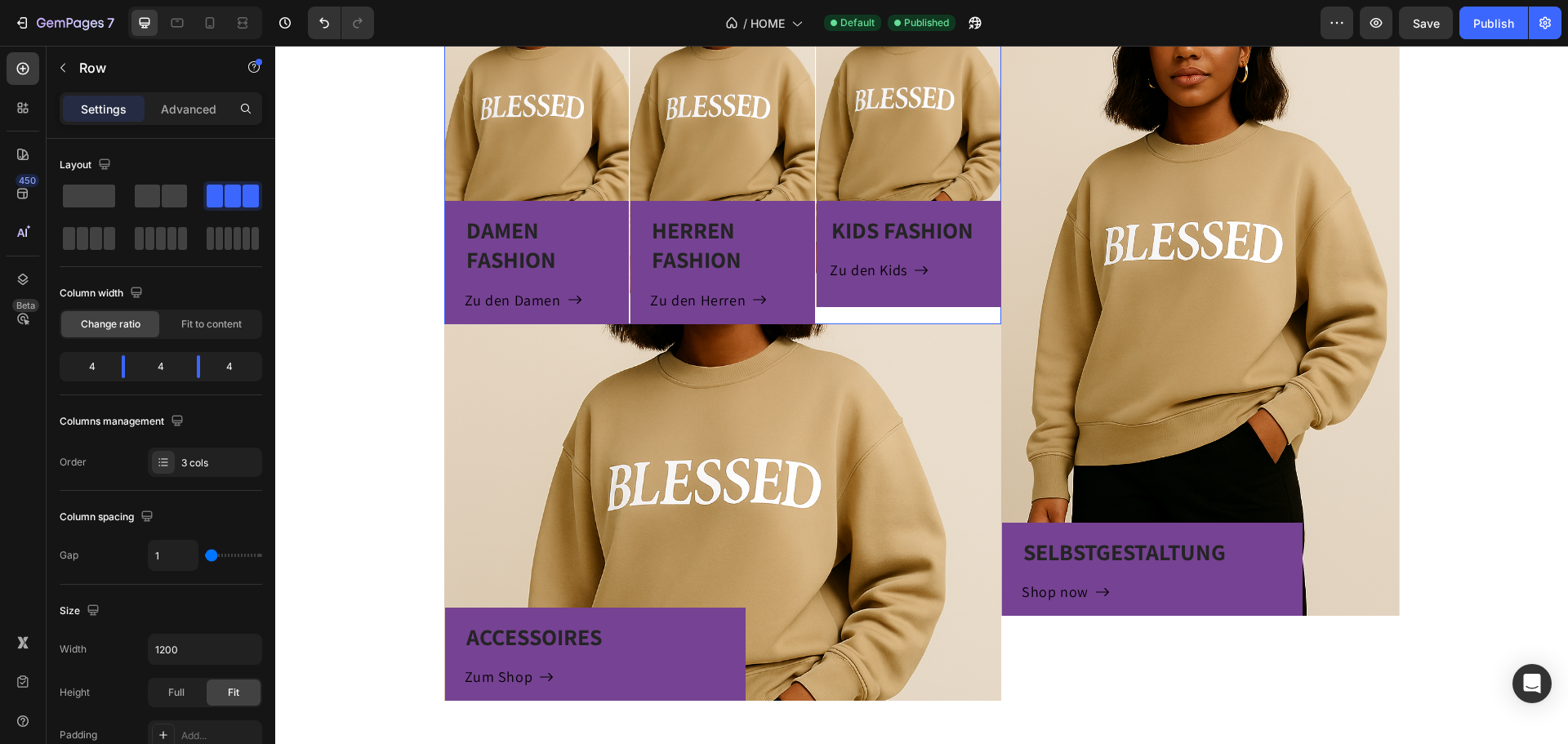
click at [898, 310] on div "KIDS FASHION Heading Zu den Kids Button Row Hero Banner" at bounding box center [908, 120] width 185 height 406
click at [910, 145] on div "KIDS FASHION Heading Zu den Kids Button Row" at bounding box center [908, 113] width 185 height 390
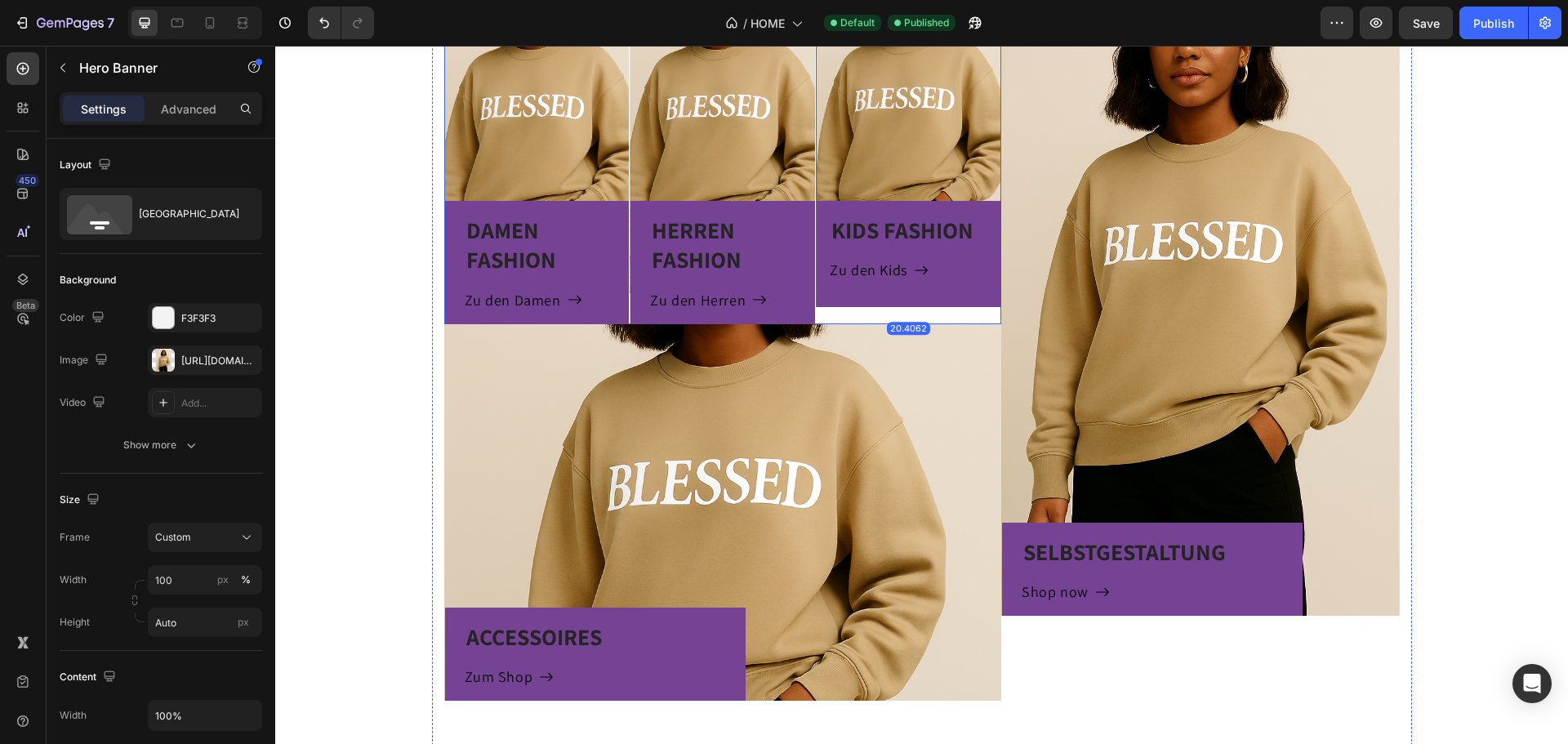
click at [897, 312] on div "KIDS FASHION Heading Zu den Kids Button Row Hero Banner 20.4062" at bounding box center [908, 120] width 185 height 406
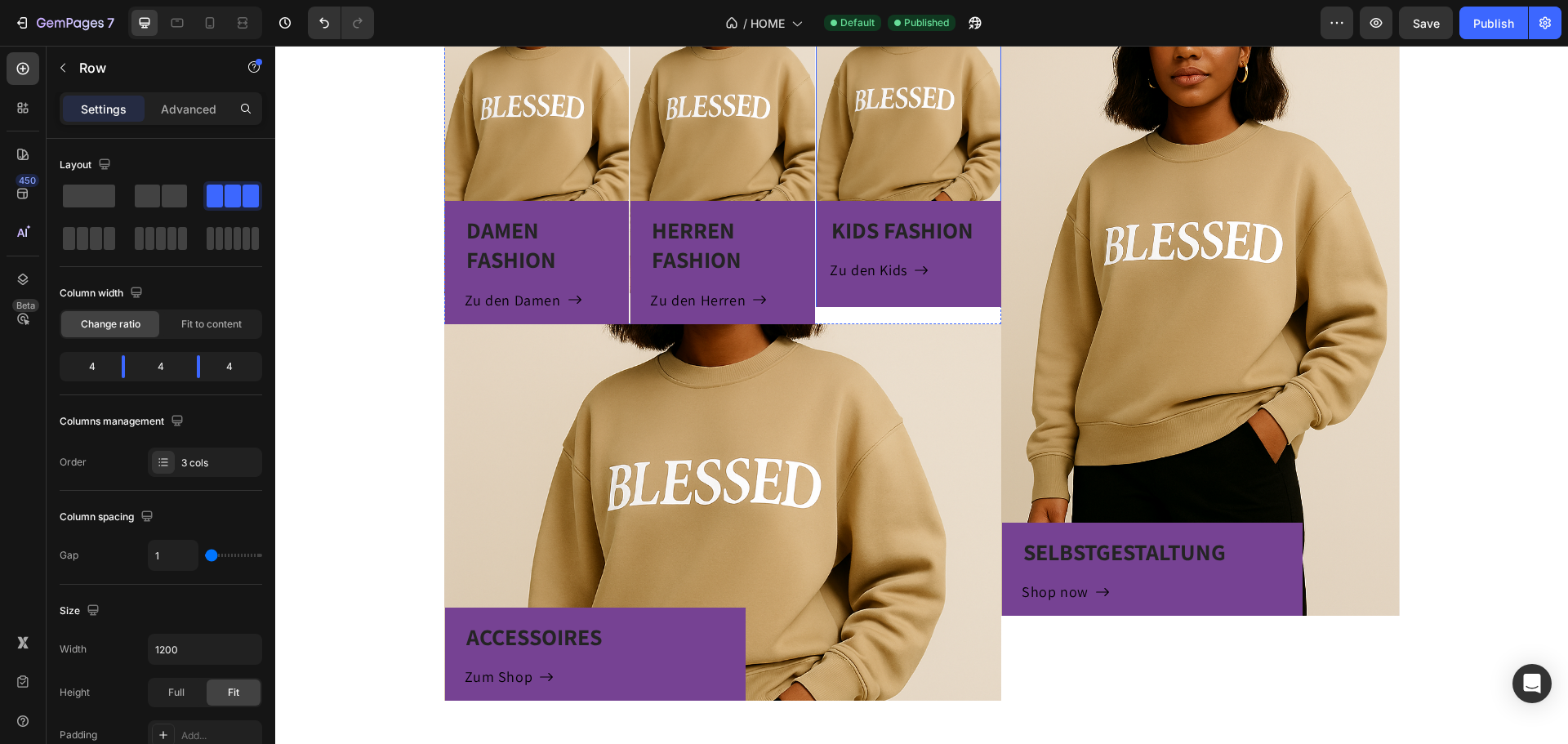
click at [909, 166] on div "KIDS FASHION Heading Zu den Kids Button Row" at bounding box center [908, 113] width 185 height 390
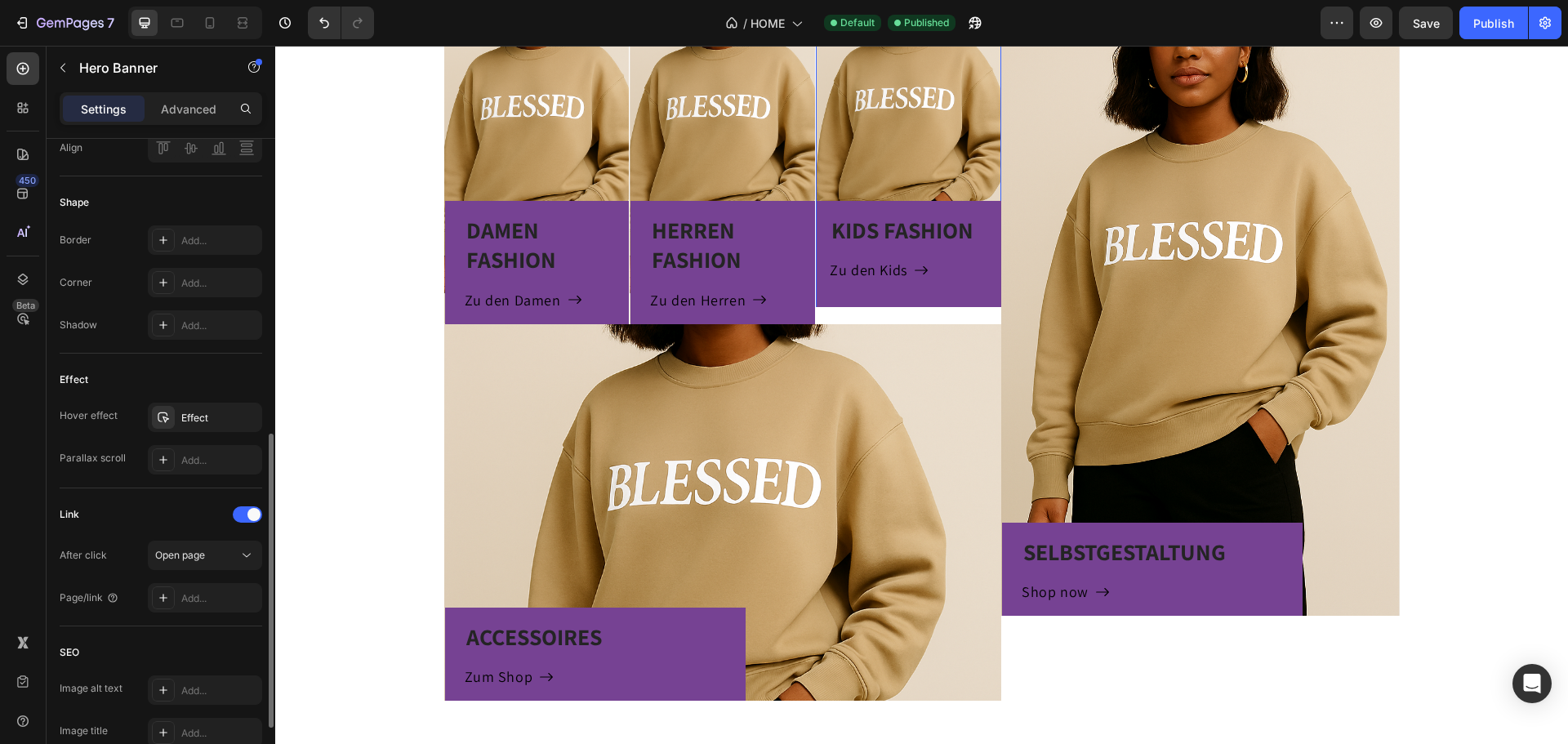
scroll to position [735, 0]
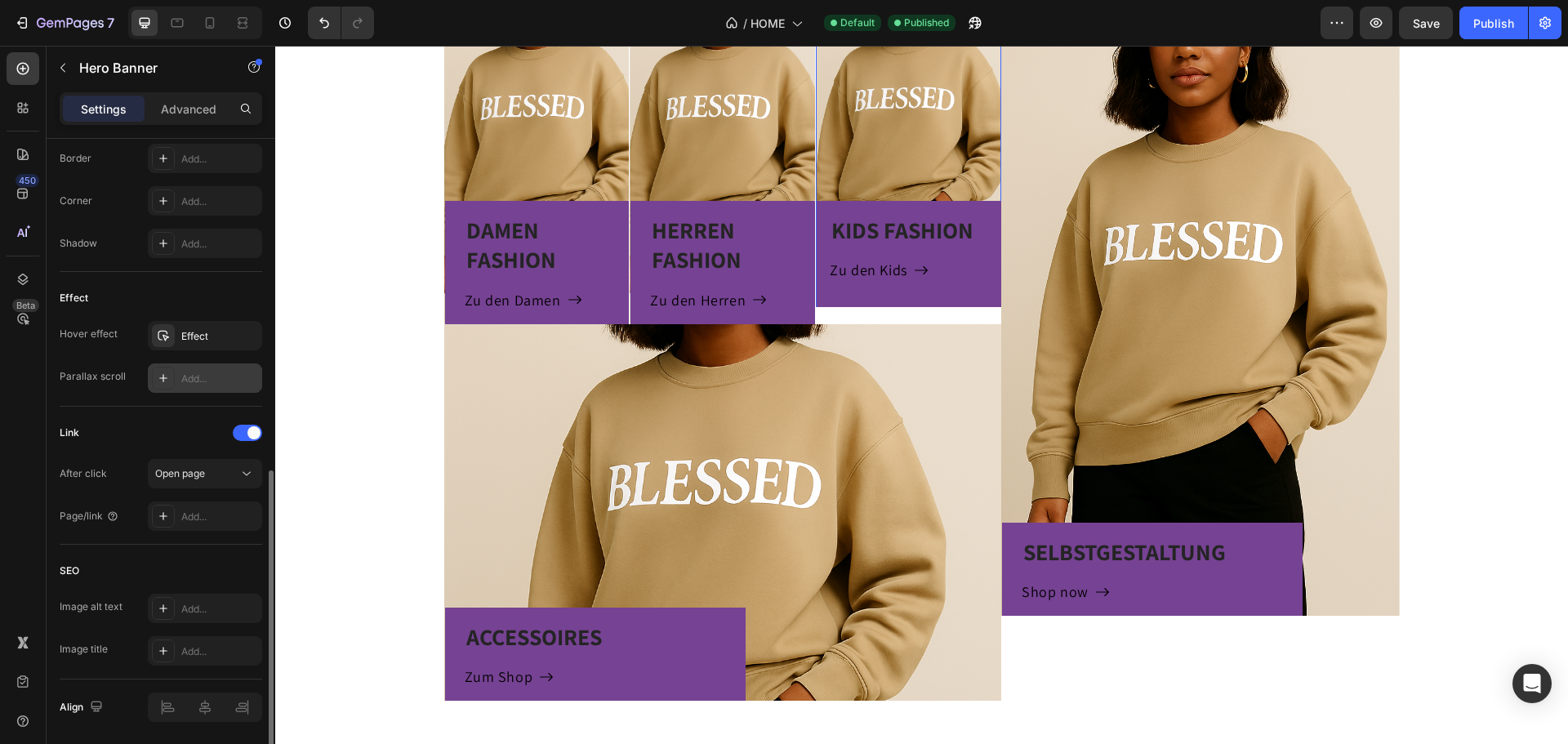
click at [211, 375] on div "Add..." at bounding box center [219, 378] width 77 height 15
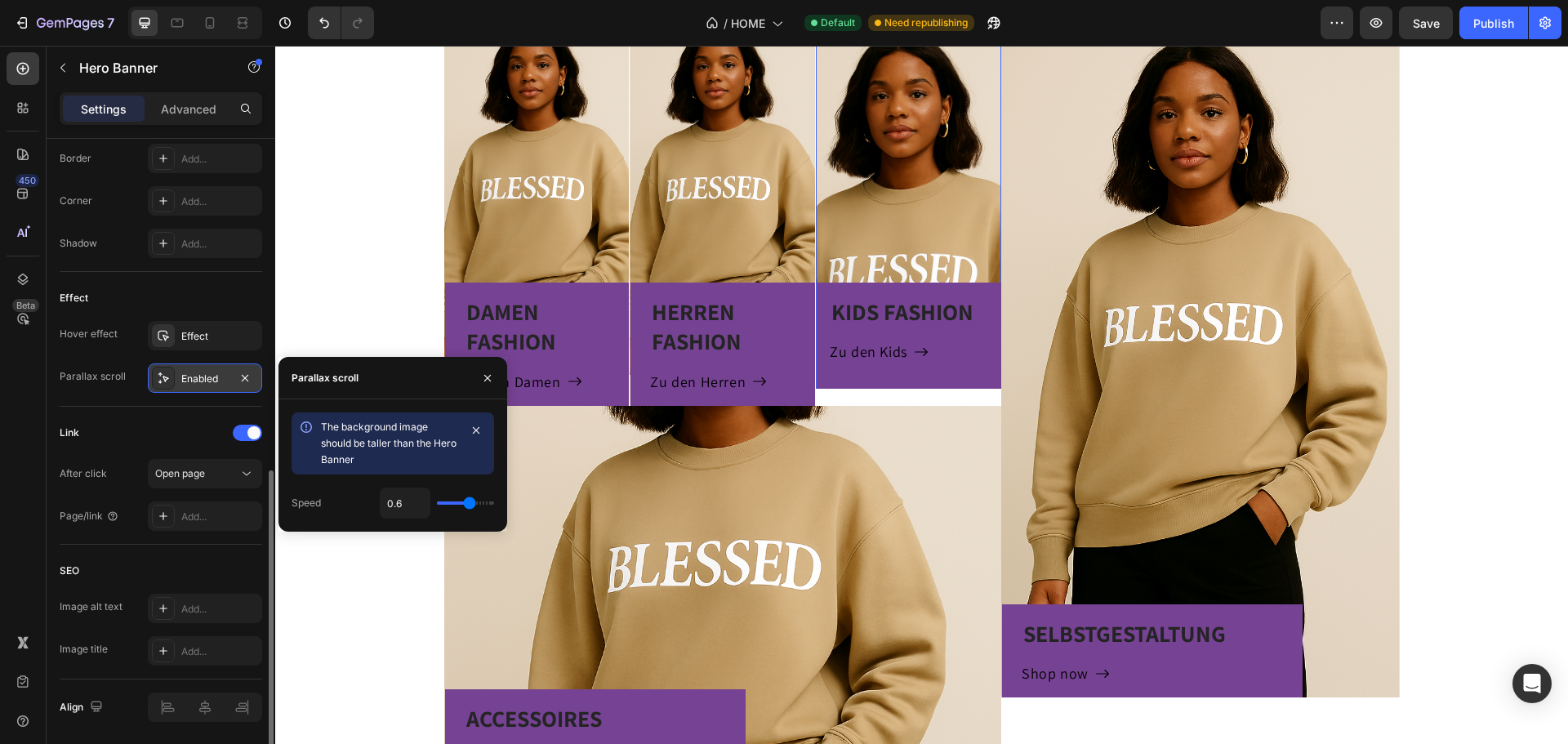
type input "0.7"
type input "0.8"
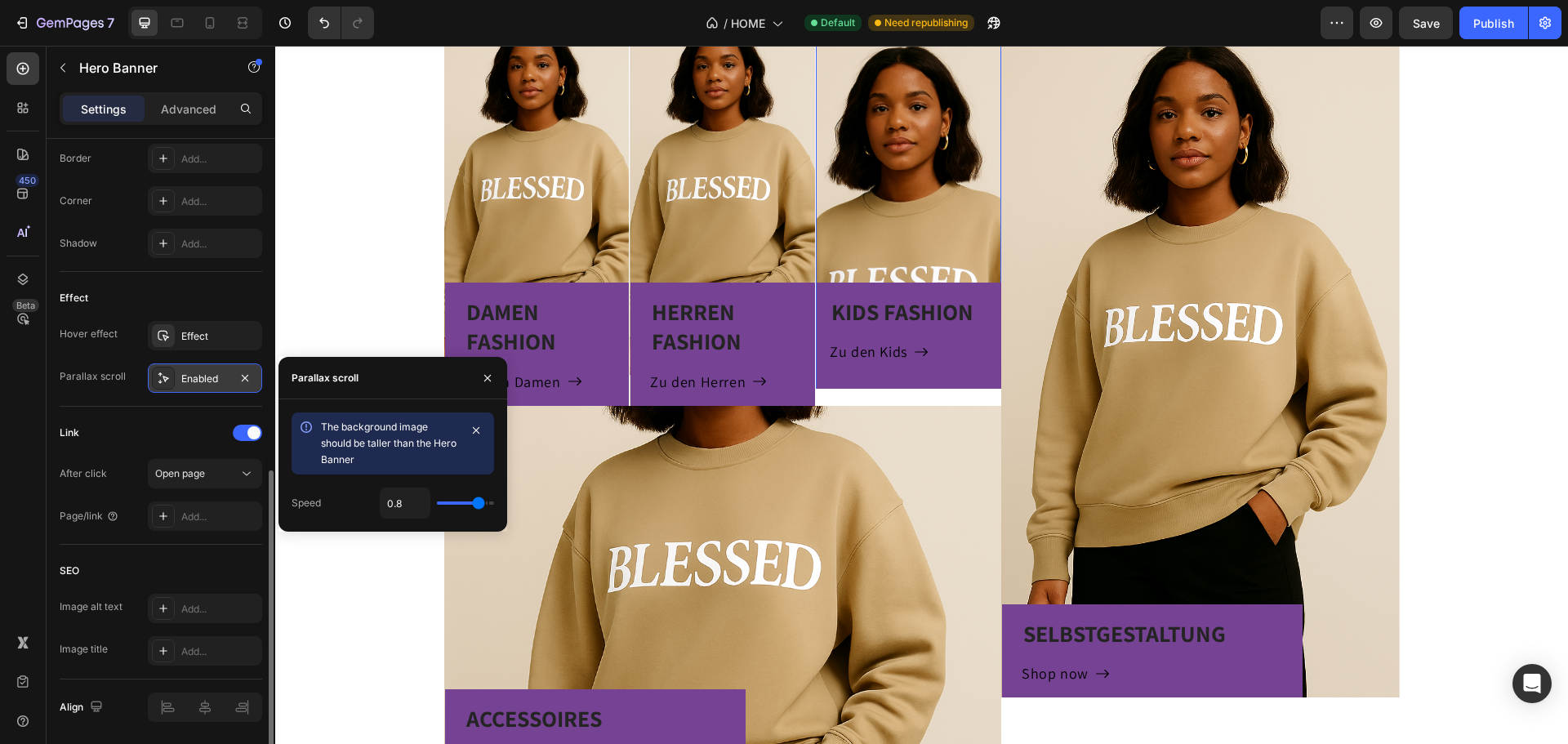
type input "0.7"
type input "0.5"
type input "0.4"
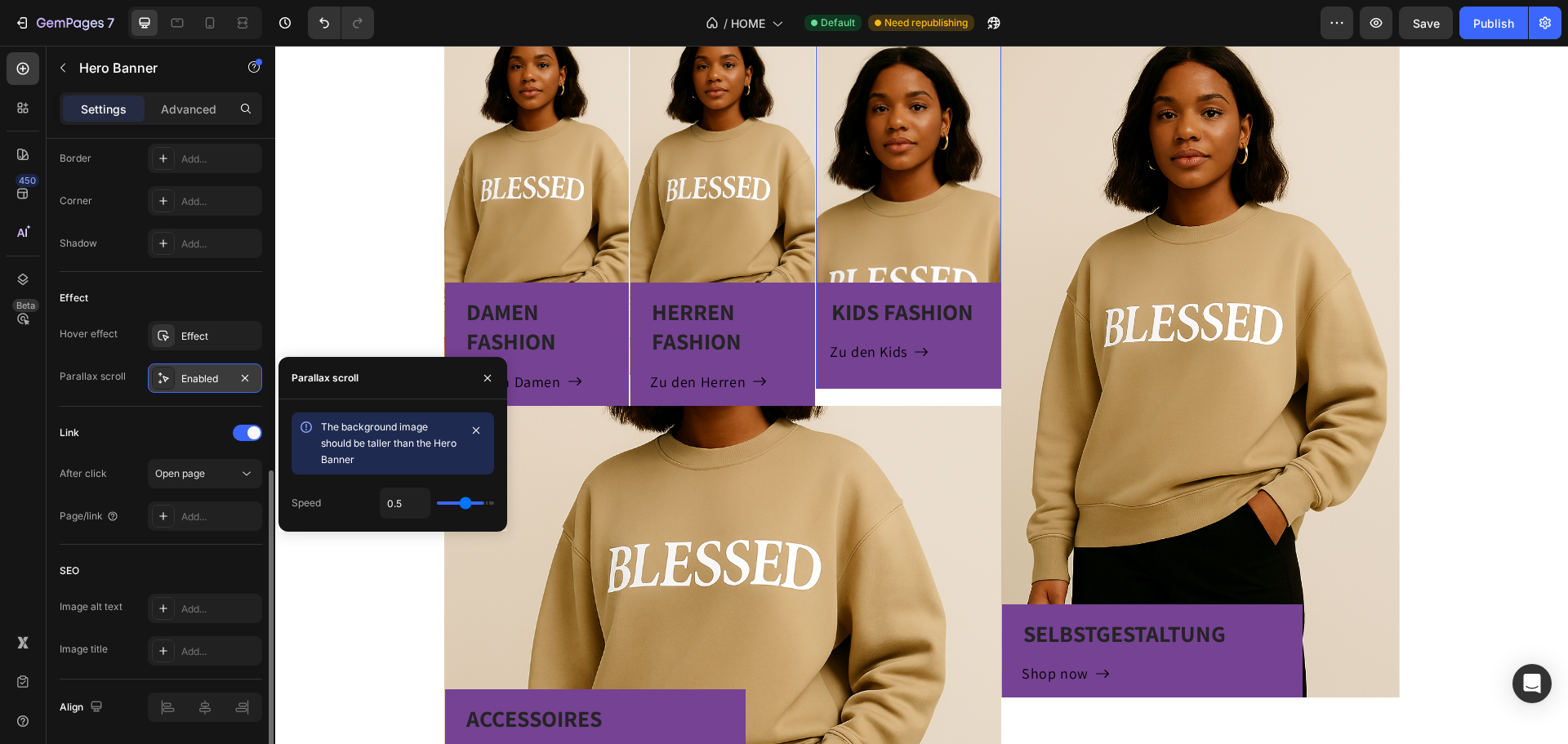
type input "0.4"
type input "0.2"
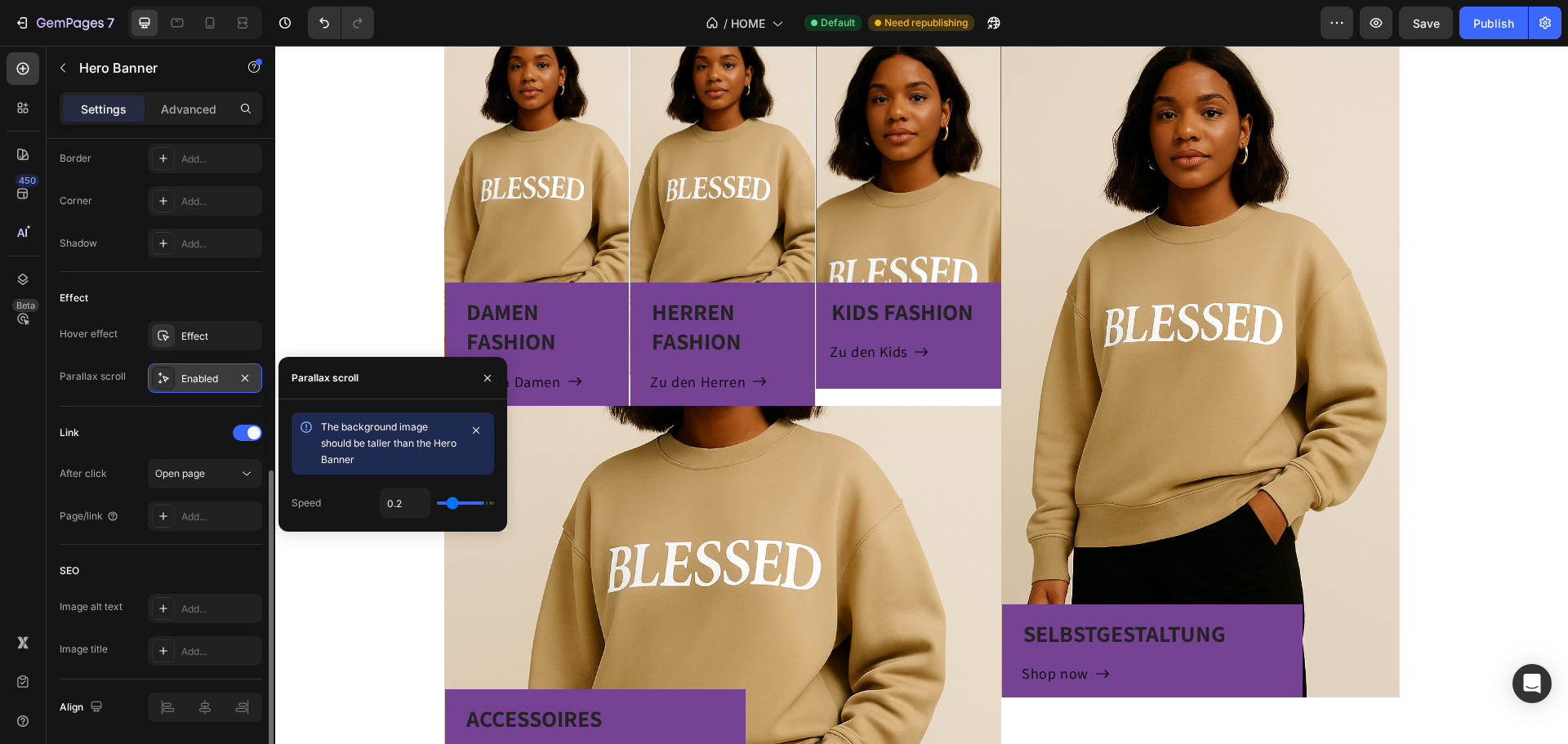
type input "0"
type input "0.2"
type input "0.8"
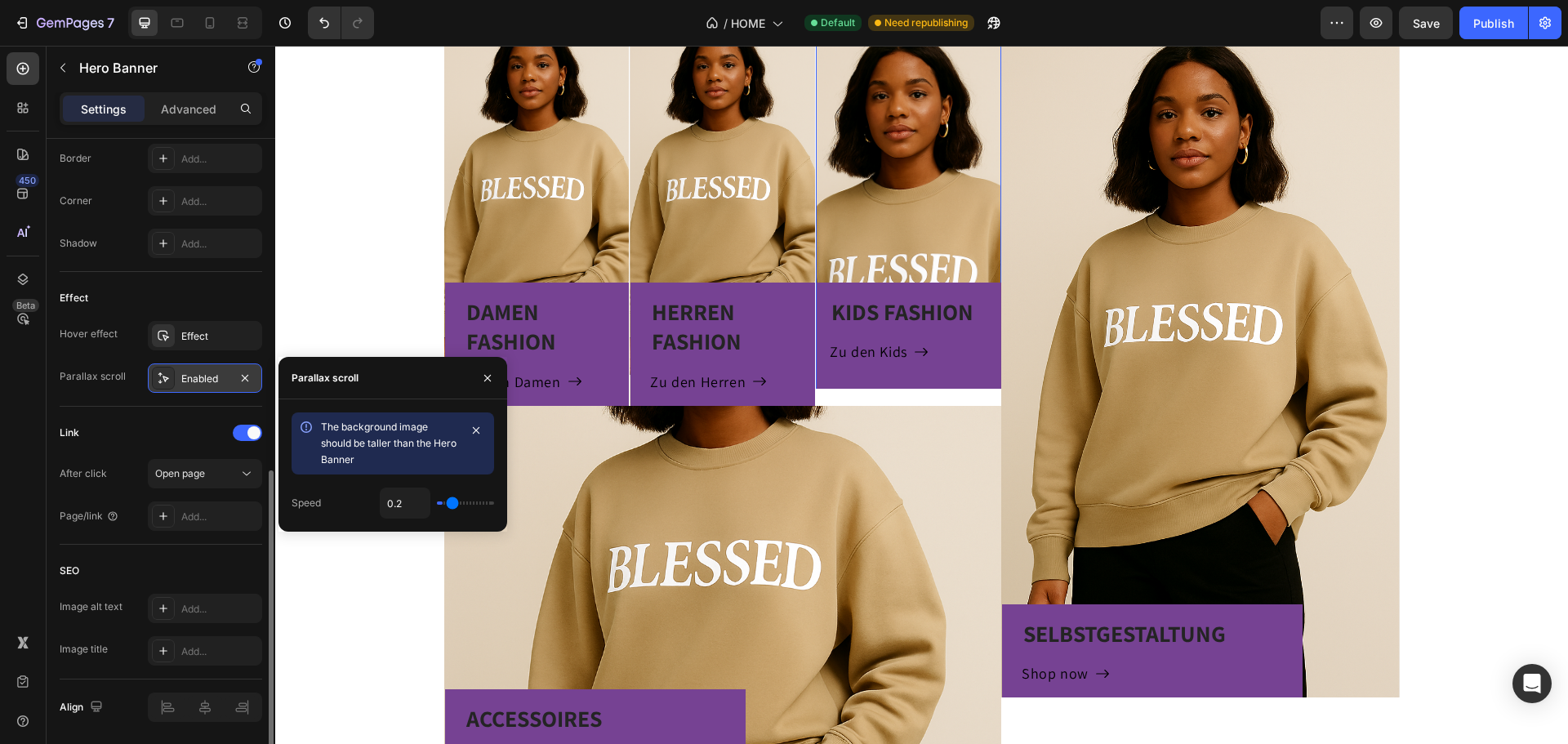
type input "0.8"
type input "1"
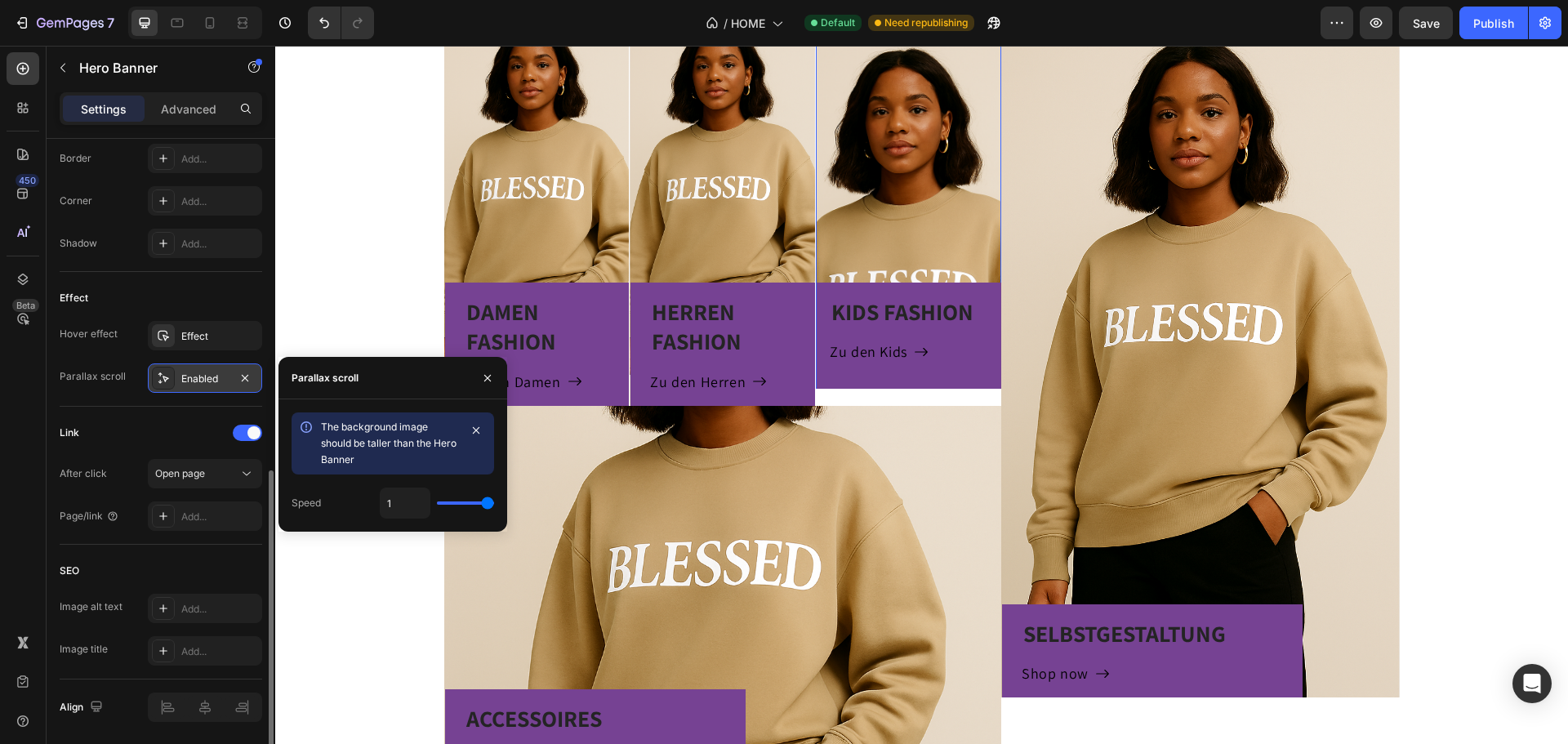
drag, startPoint x: 469, startPoint y: 497, endPoint x: 554, endPoint y: 492, distance: 85.1
type input "1"
click at [495, 501] on input "range" at bounding box center [465, 502] width 57 height 3
type input "0.9"
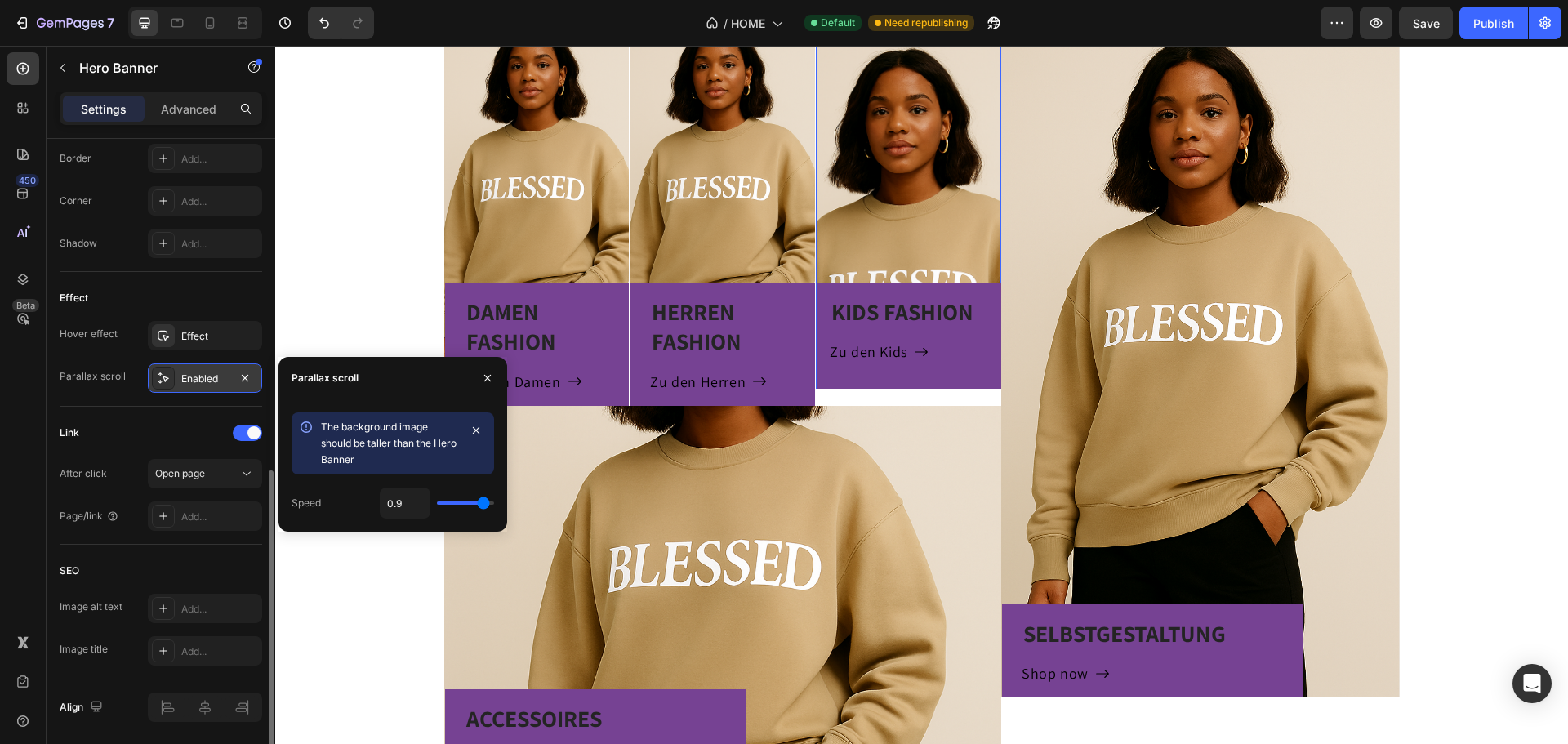
type input "0.7"
type input "0.5"
type input "0.4"
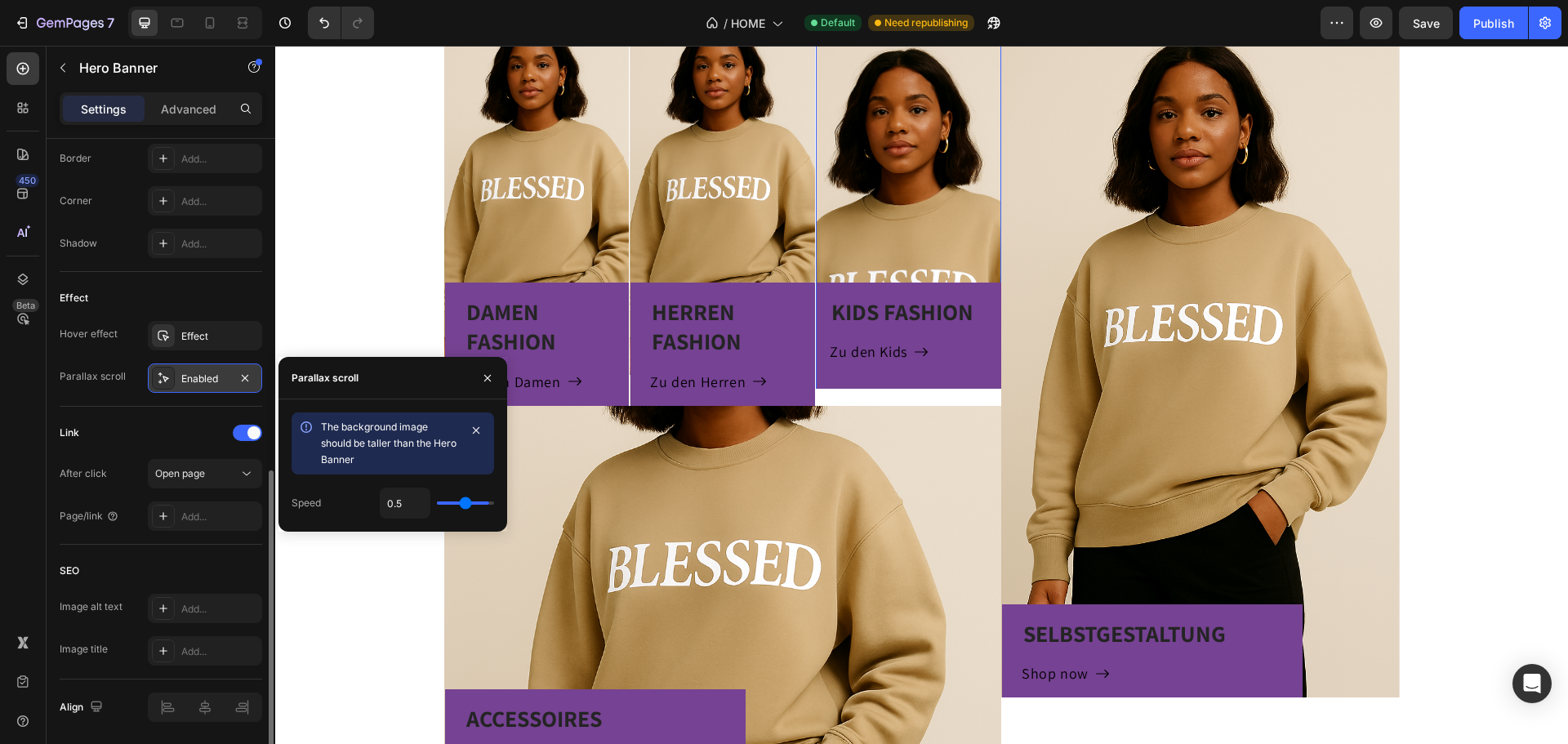
type input "0.4"
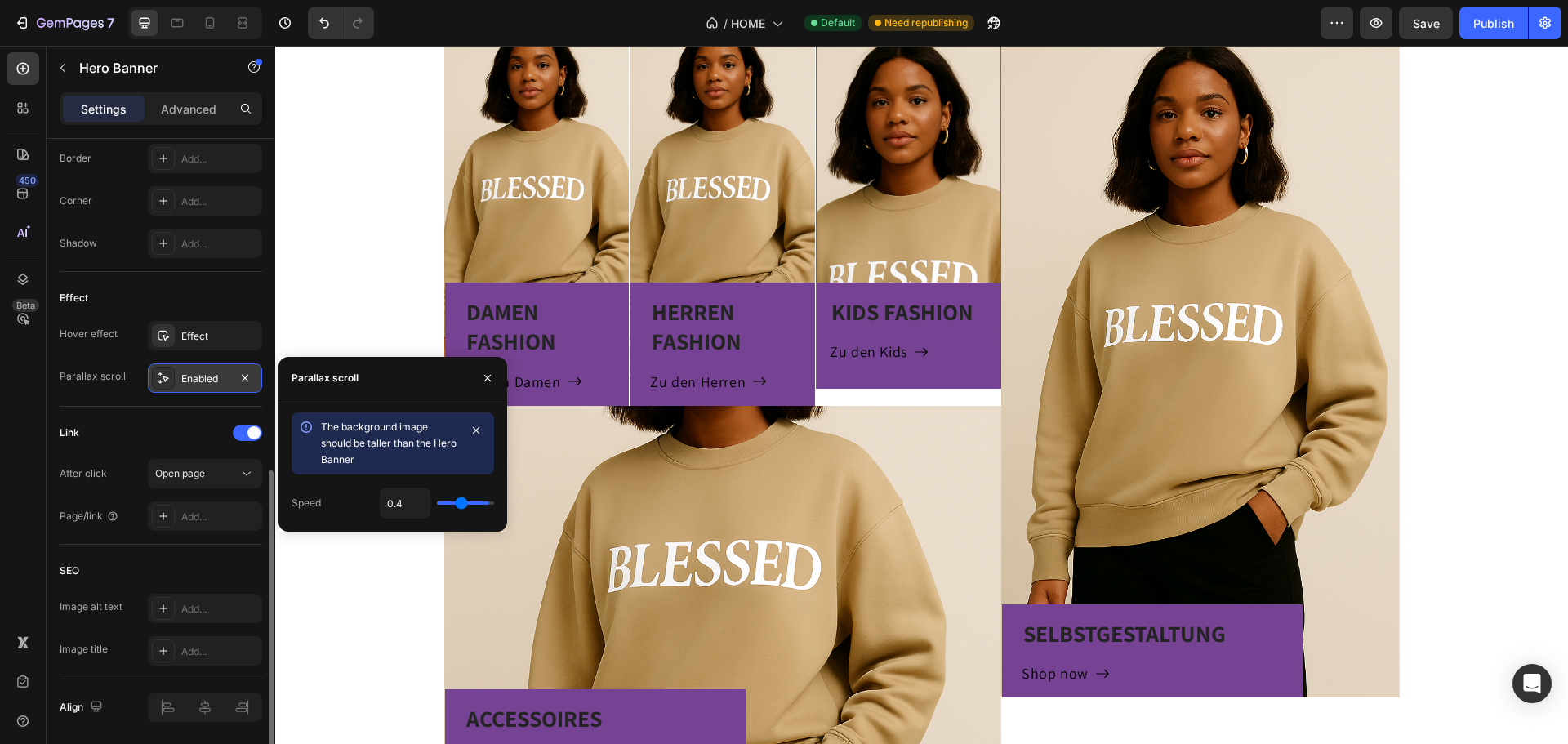
type input "0.2"
type input "0.1"
type input "0"
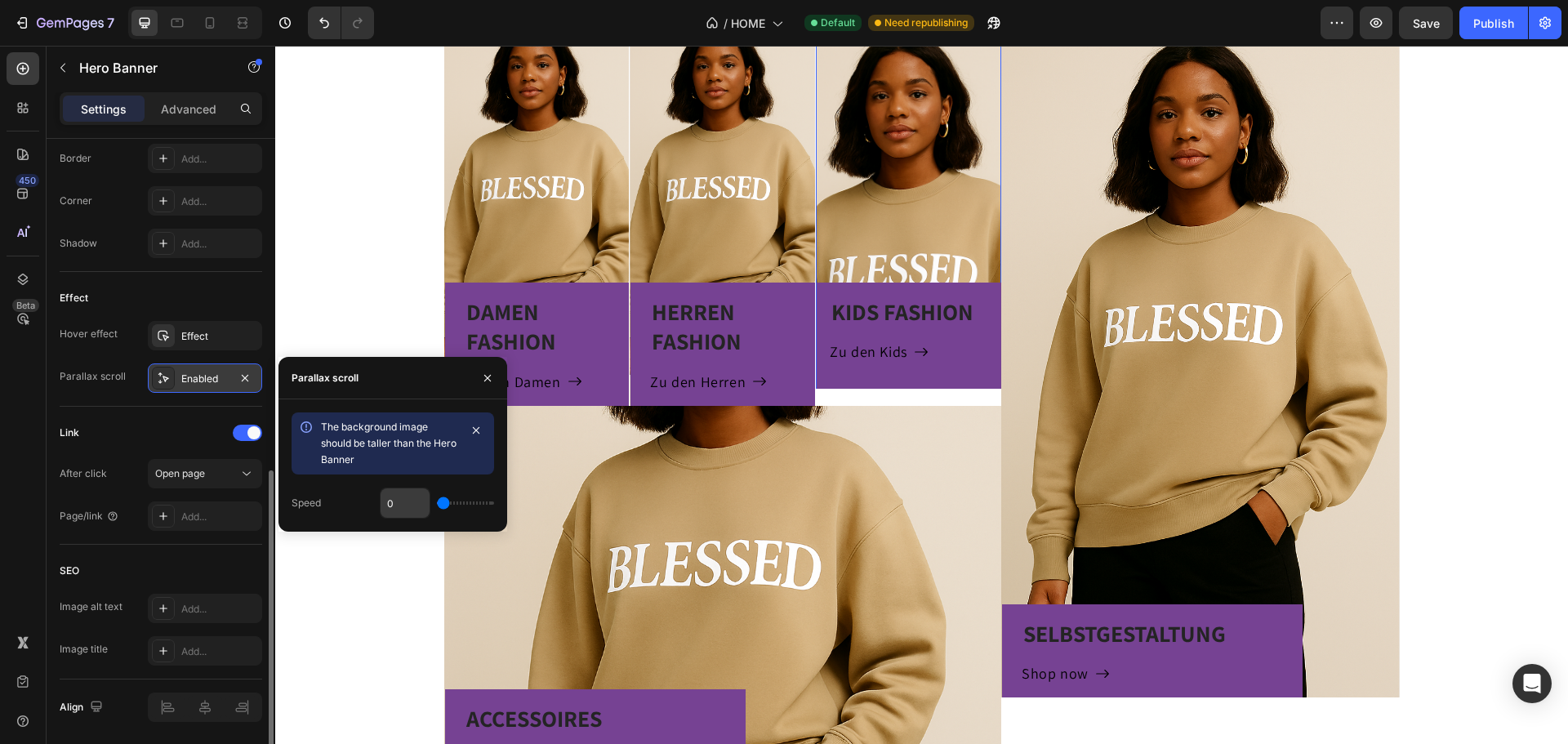
drag, startPoint x: 492, startPoint y: 504, endPoint x: 385, endPoint y: 489, distance: 108.0
type input "0"
click at [437, 504] on input "range" at bounding box center [465, 502] width 57 height 3
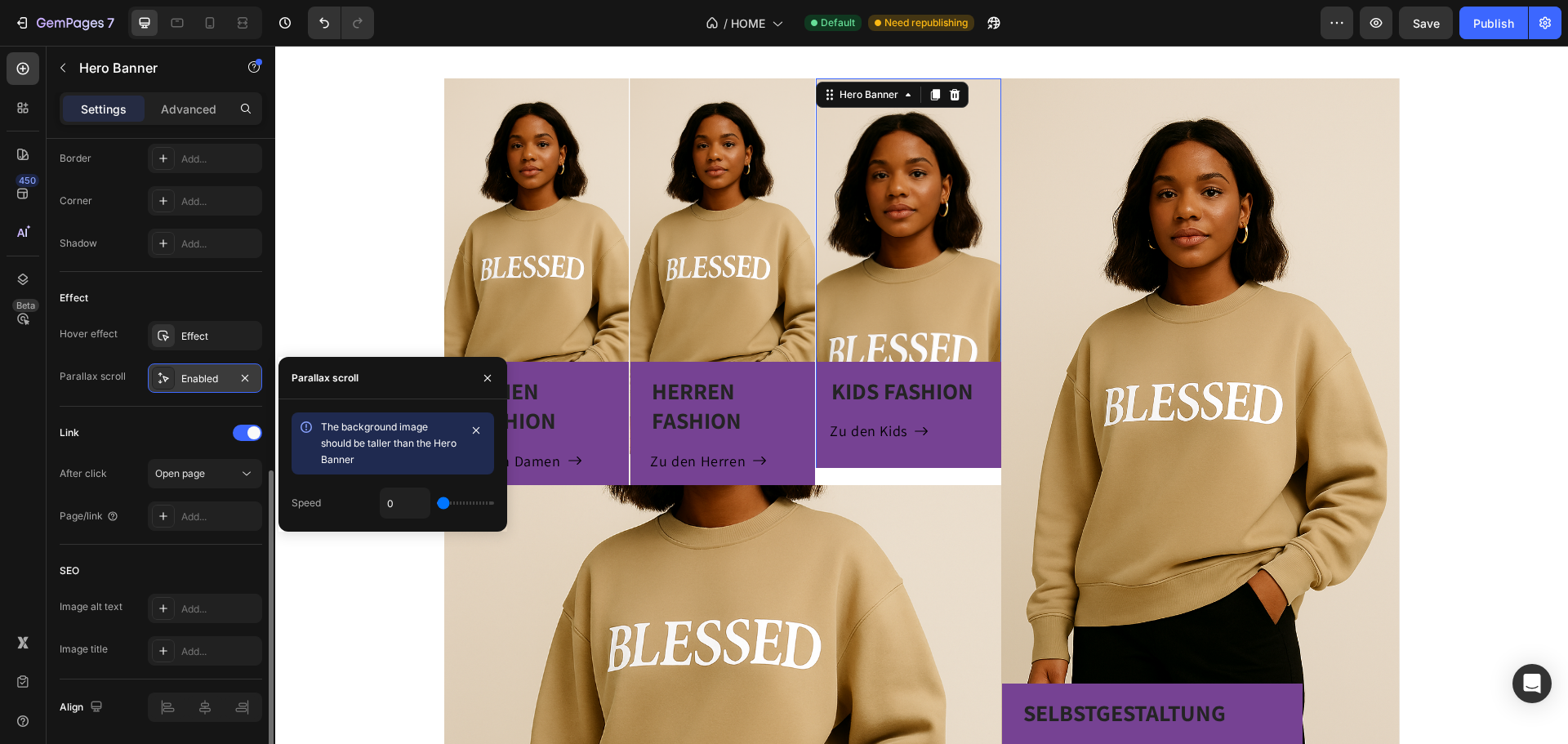
scroll to position [654, 0]
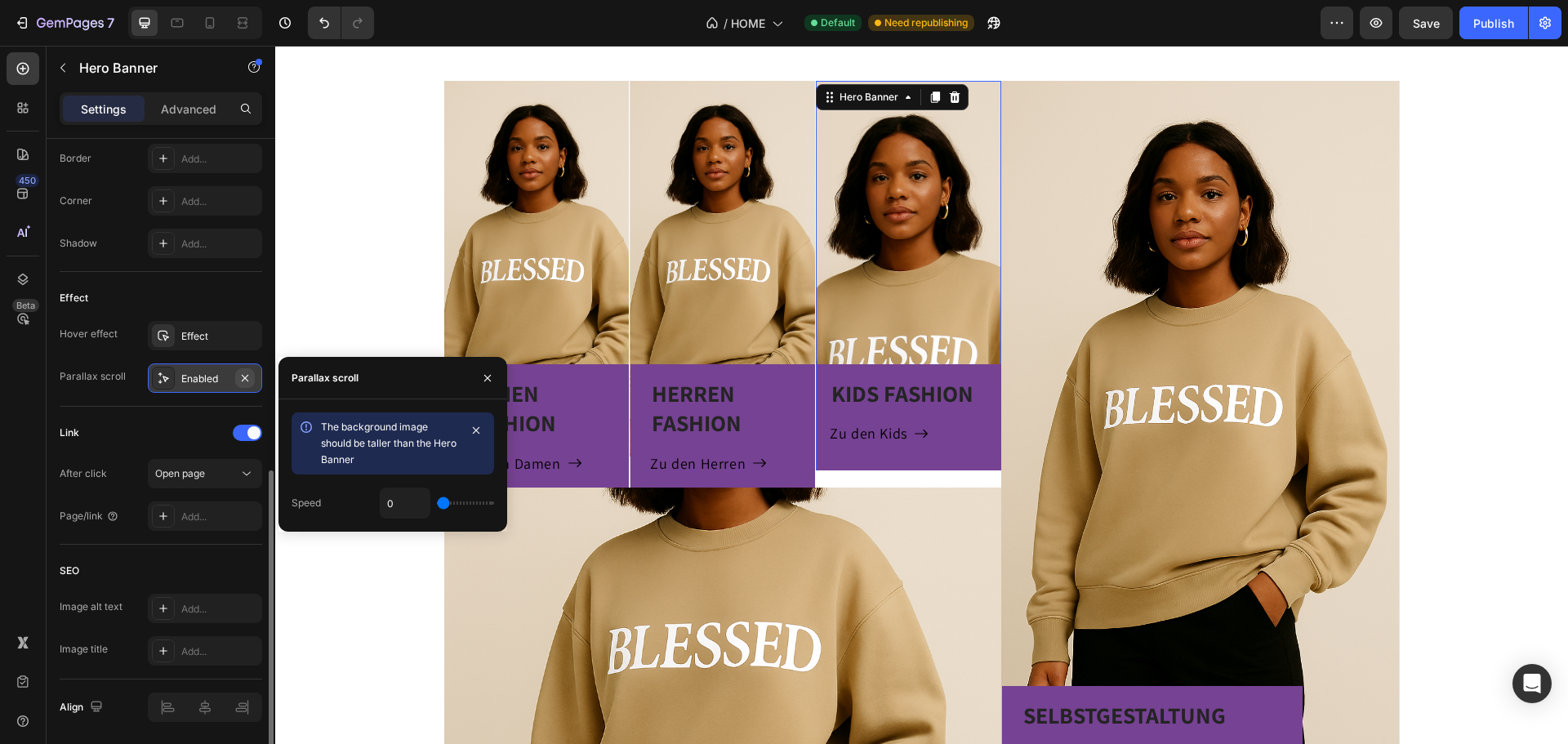
click at [246, 375] on icon "button" at bounding box center [244, 377] width 7 height 7
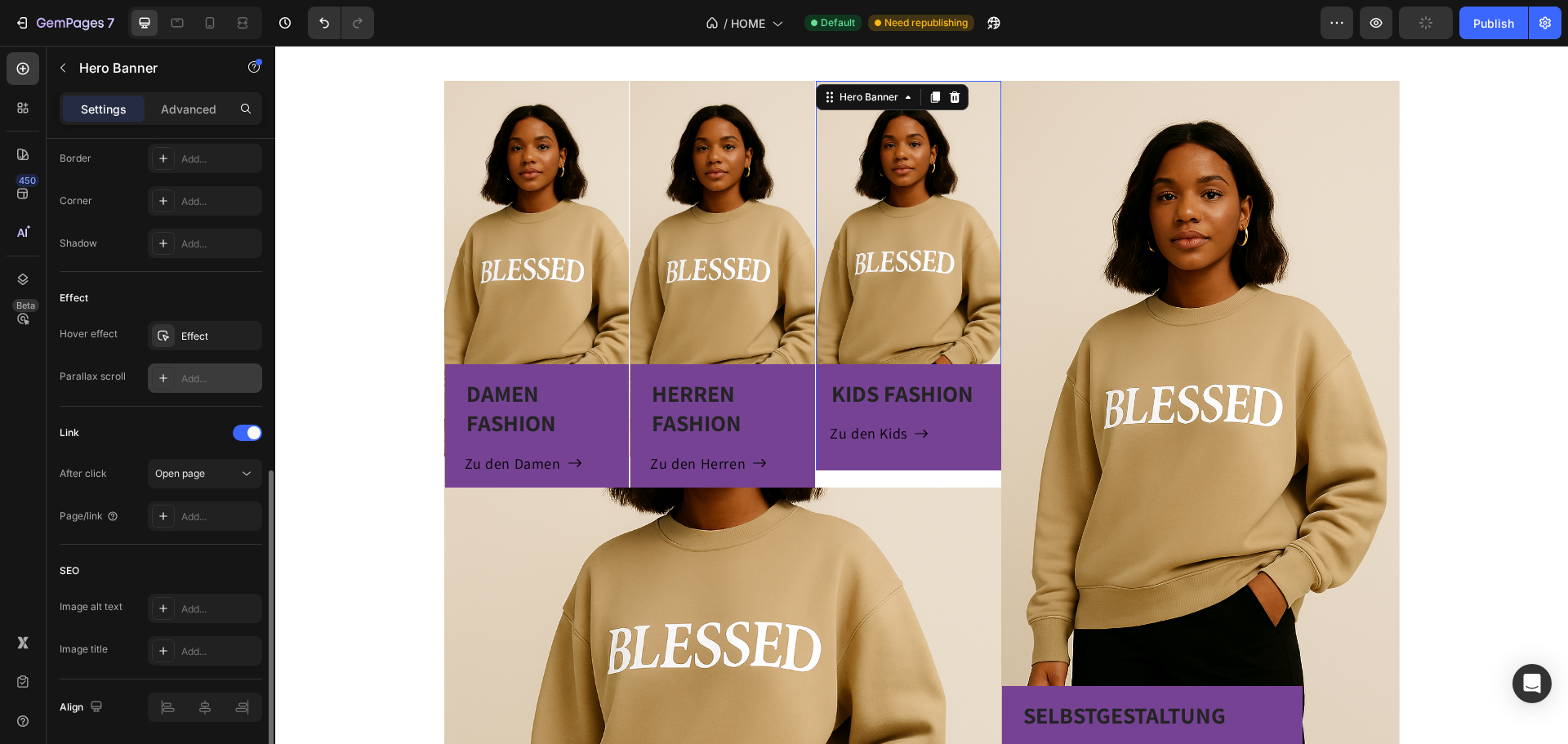
click at [190, 380] on div "Add..." at bounding box center [219, 378] width 77 height 15
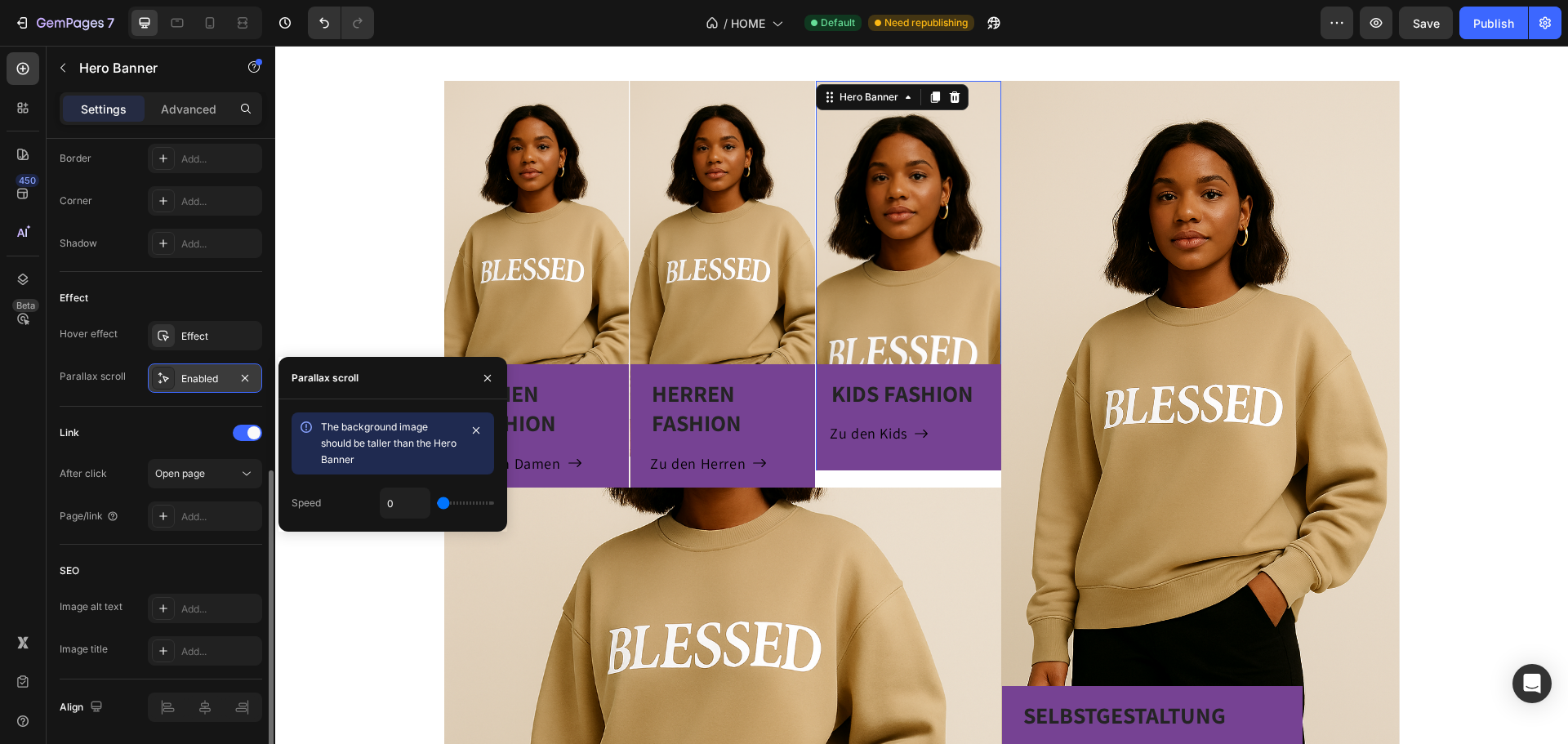
click at [305, 425] on icon at bounding box center [305, 427] width 16 height 16
type input "0.1"
type input "0.2"
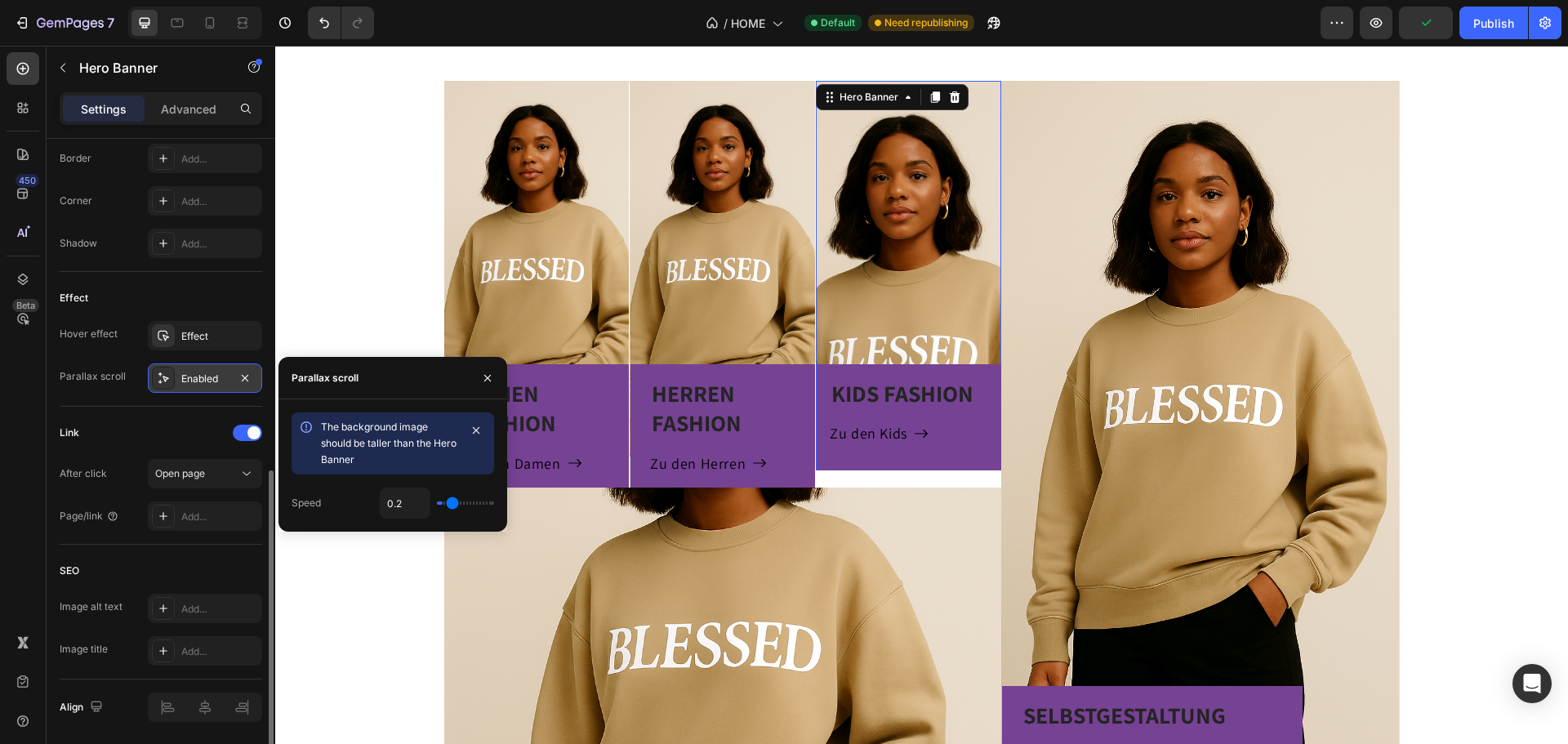
type input "0.3"
type input "0.4"
type input "0.6"
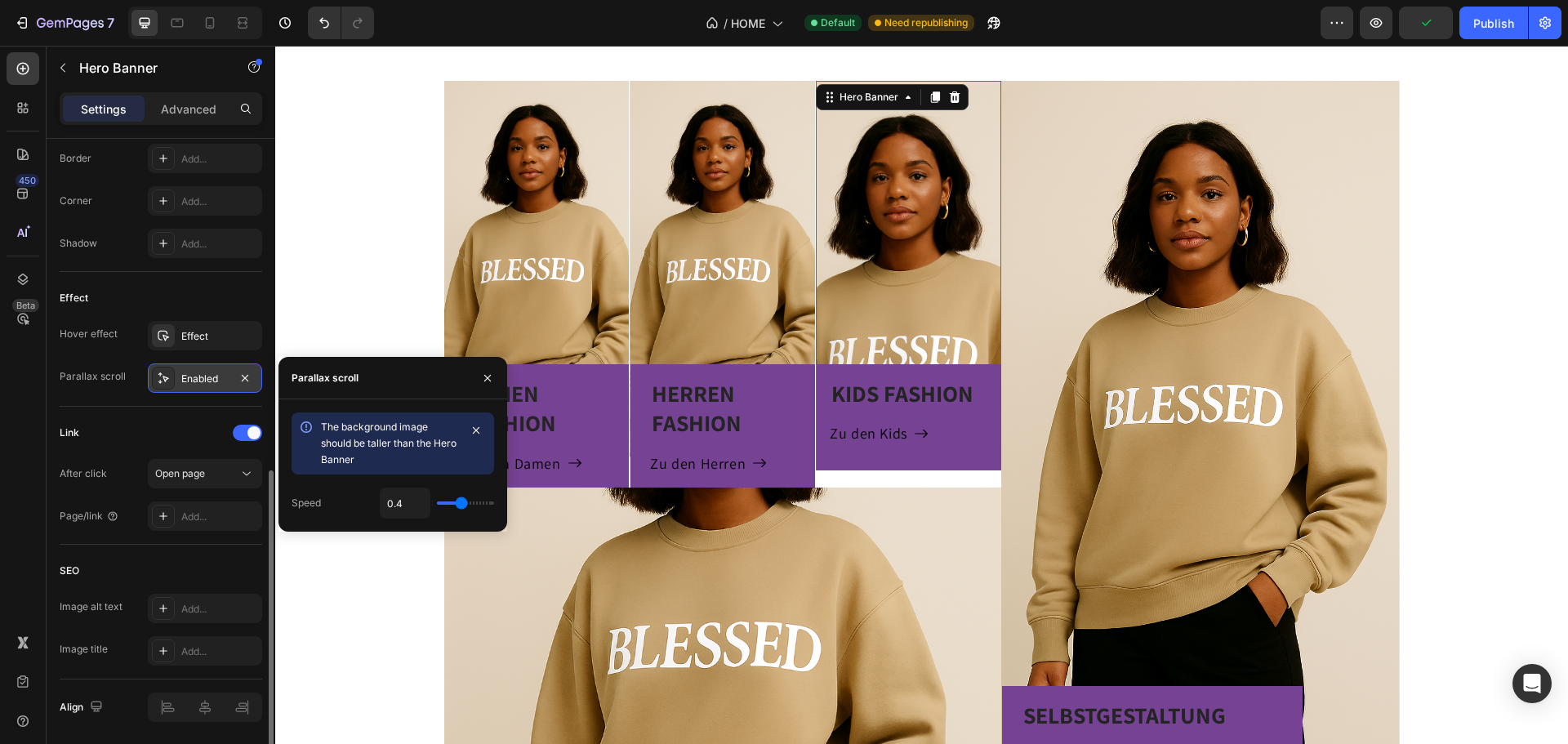
type input "0.6"
type input "0.8"
type input "1"
drag, startPoint x: 441, startPoint y: 502, endPoint x: 559, endPoint y: 490, distance: 118.6
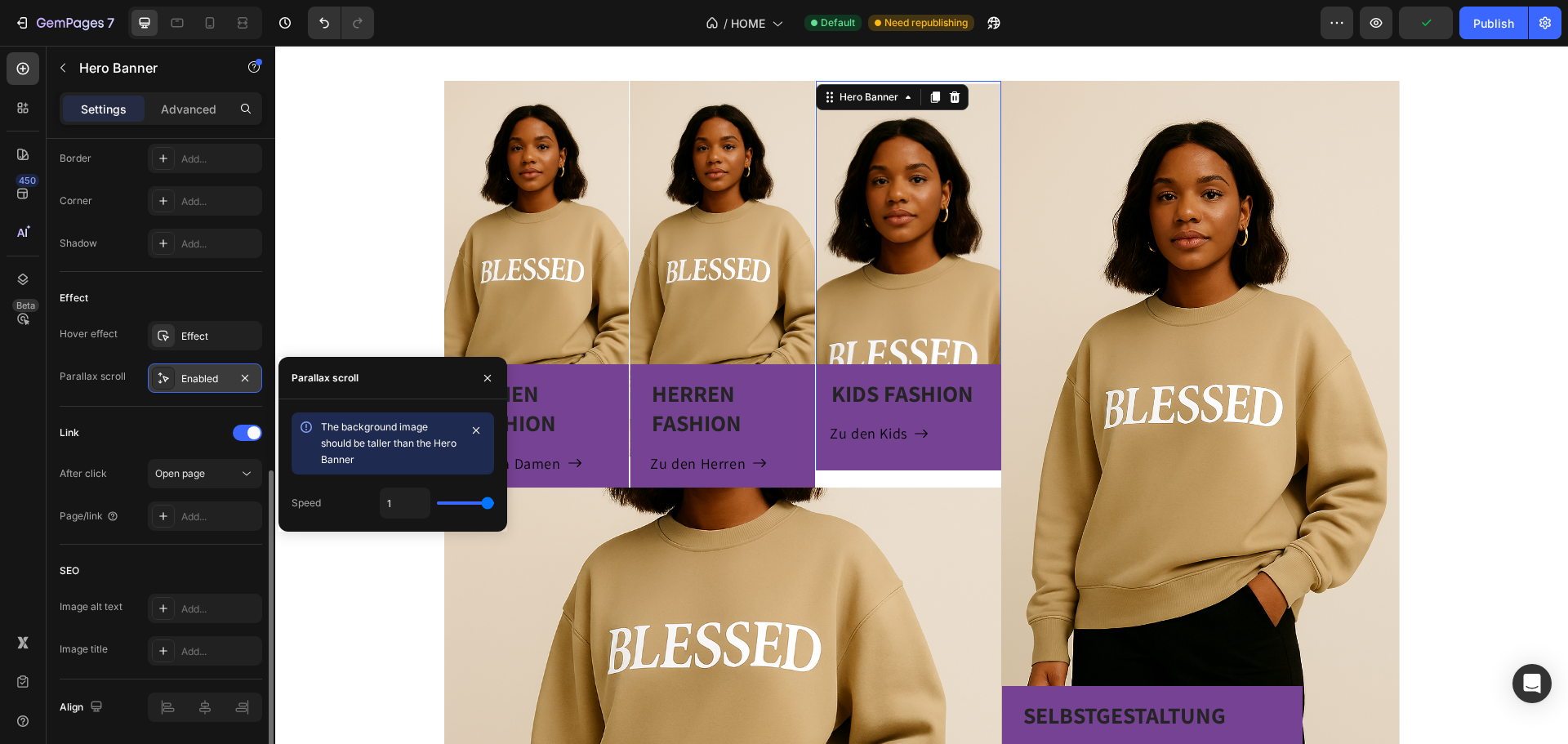
type input "1"
click at [495, 501] on input "range" at bounding box center [465, 502] width 57 height 3
type input "0.7"
type input "0"
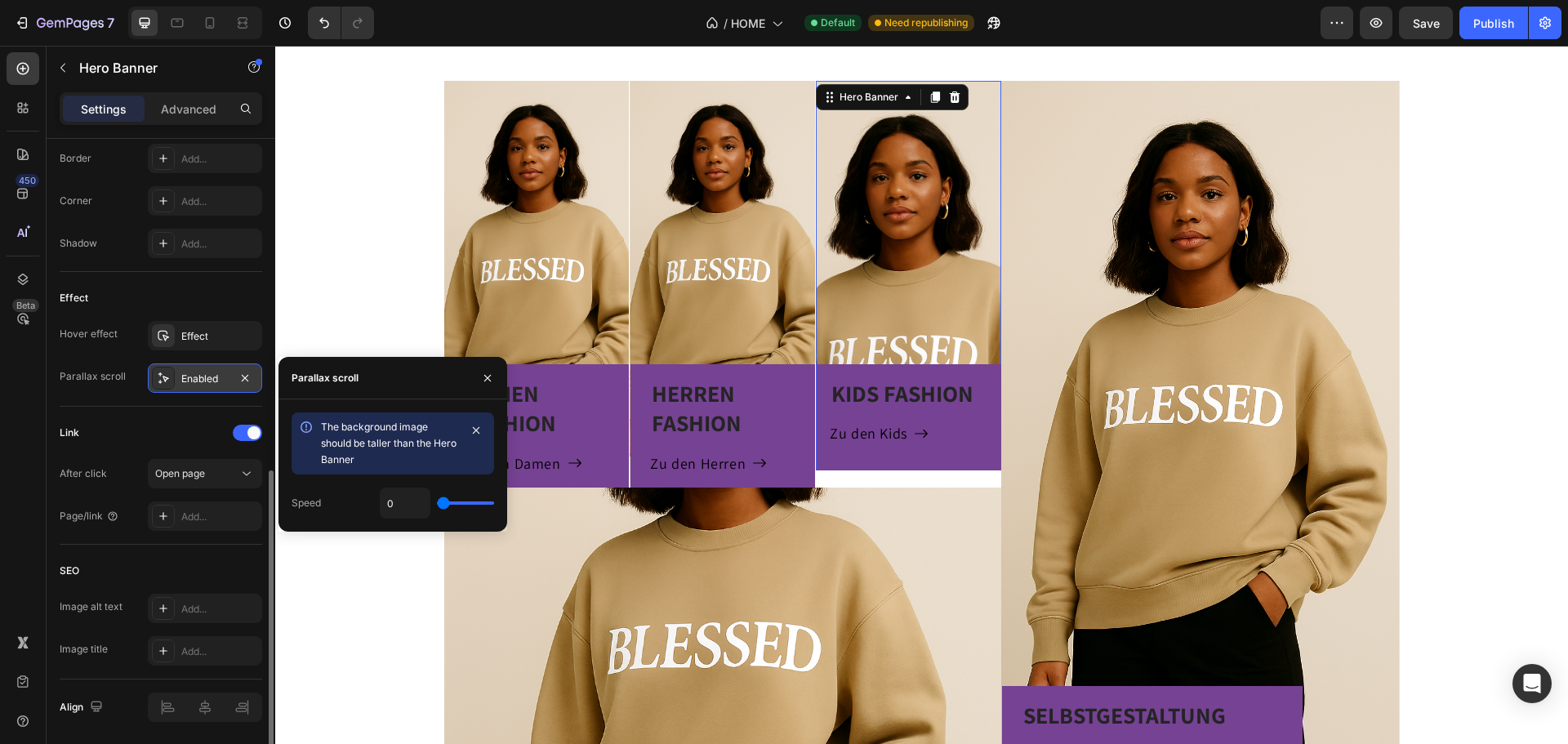
drag, startPoint x: 486, startPoint y: 500, endPoint x: 366, endPoint y: 496, distance: 120.1
type input "0"
click at [437, 501] on input "range" at bounding box center [465, 502] width 57 height 3
click at [241, 372] on icon "button" at bounding box center [244, 377] width 13 height 13
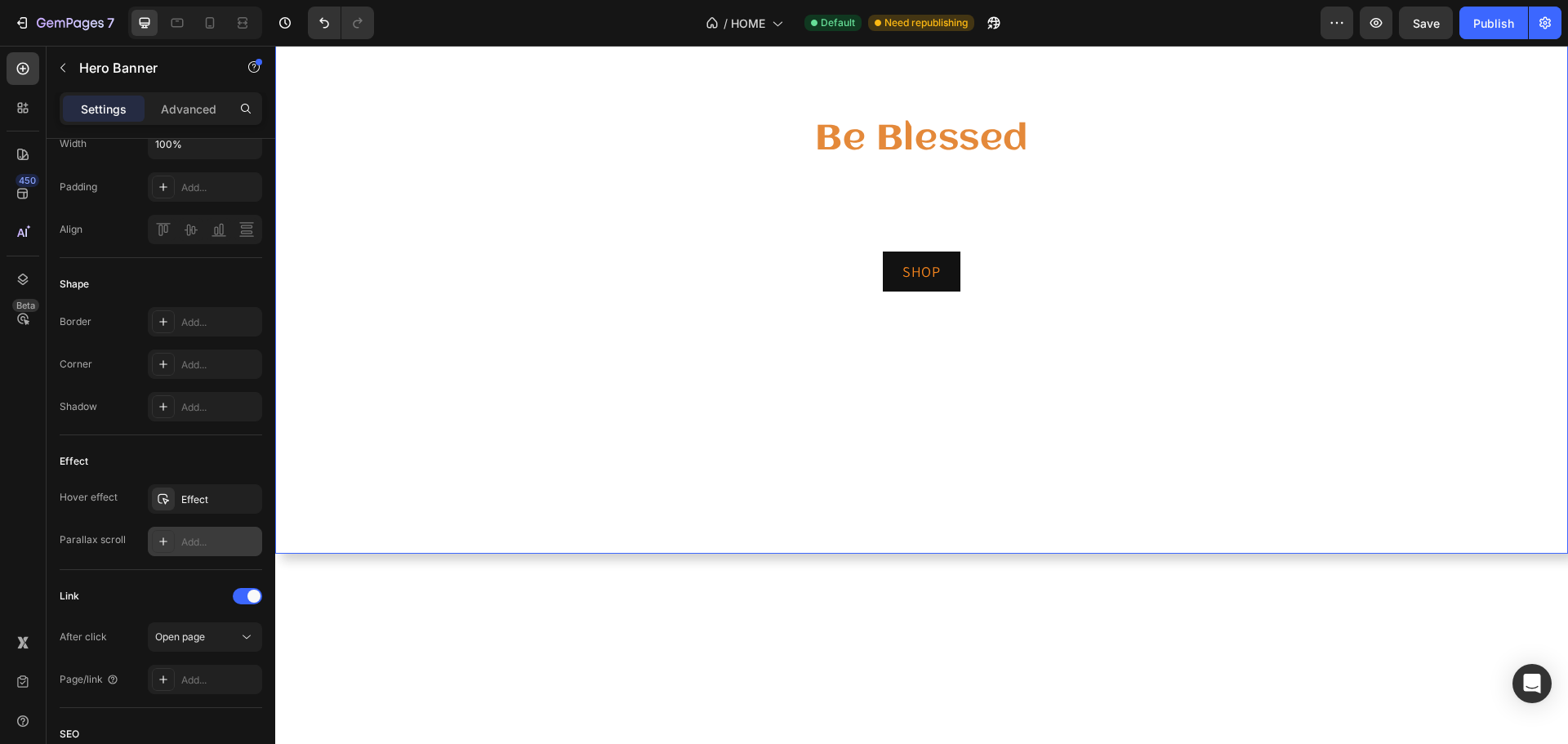
scroll to position [0, 0]
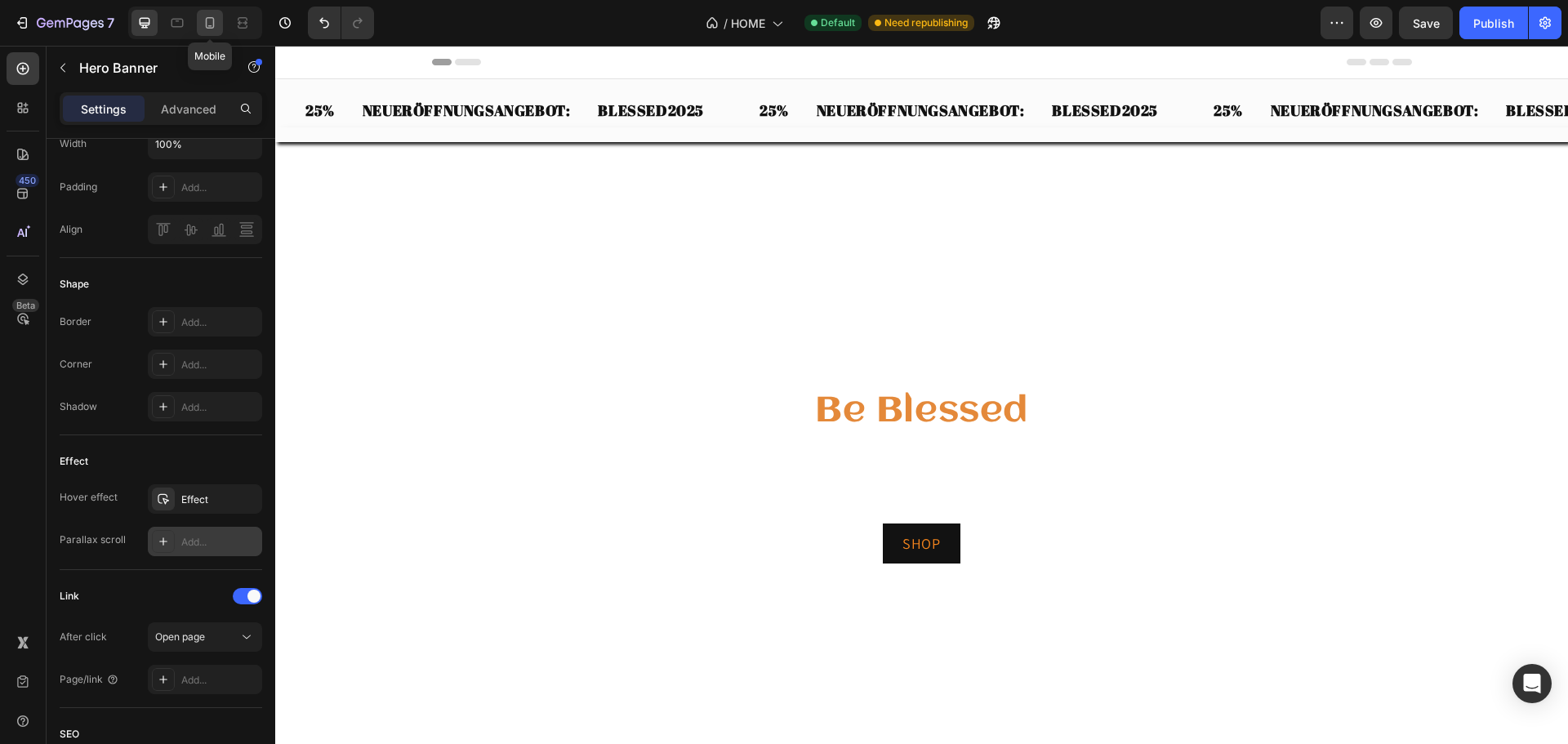
click at [213, 29] on icon at bounding box center [209, 22] width 16 height 16
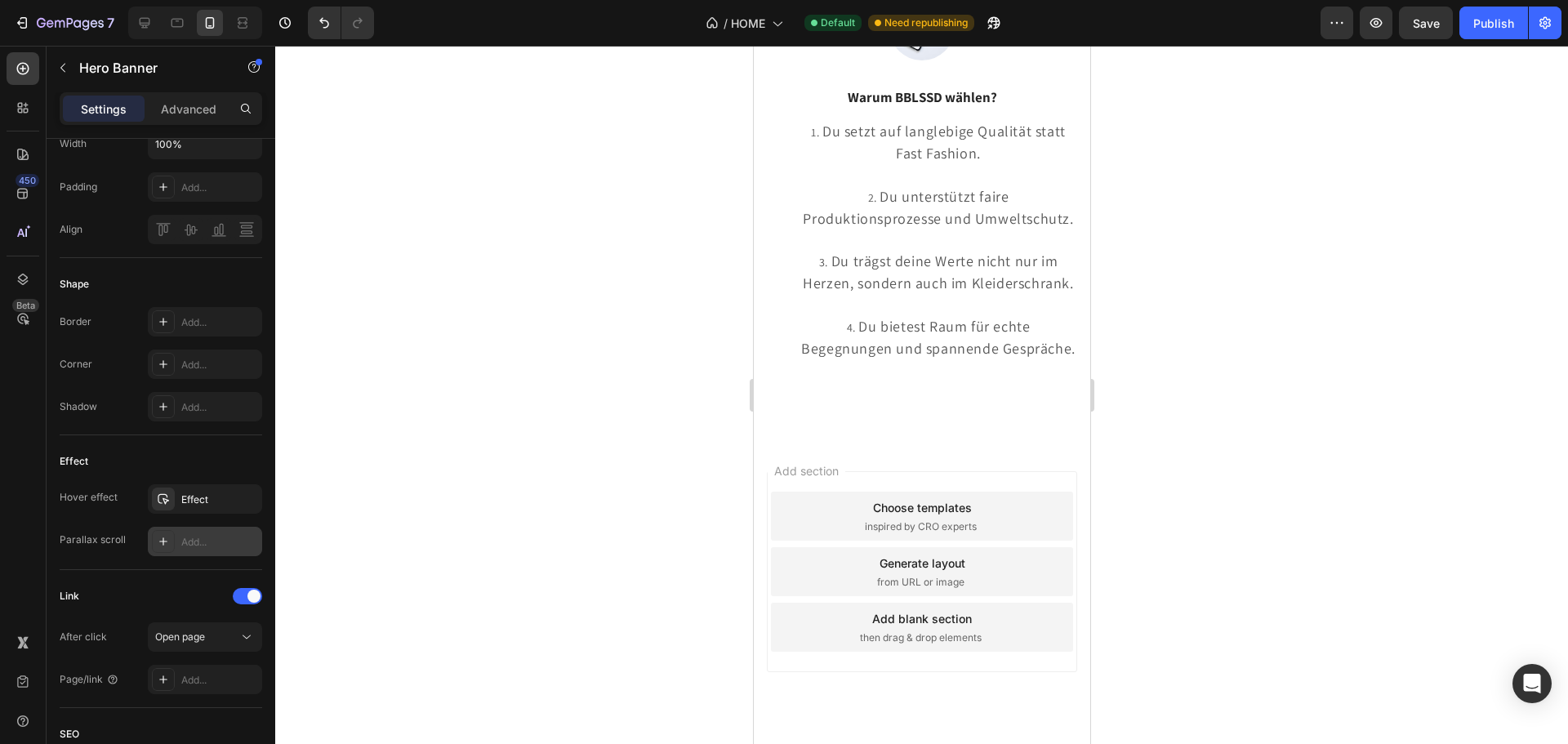
scroll to position [2829, 0]
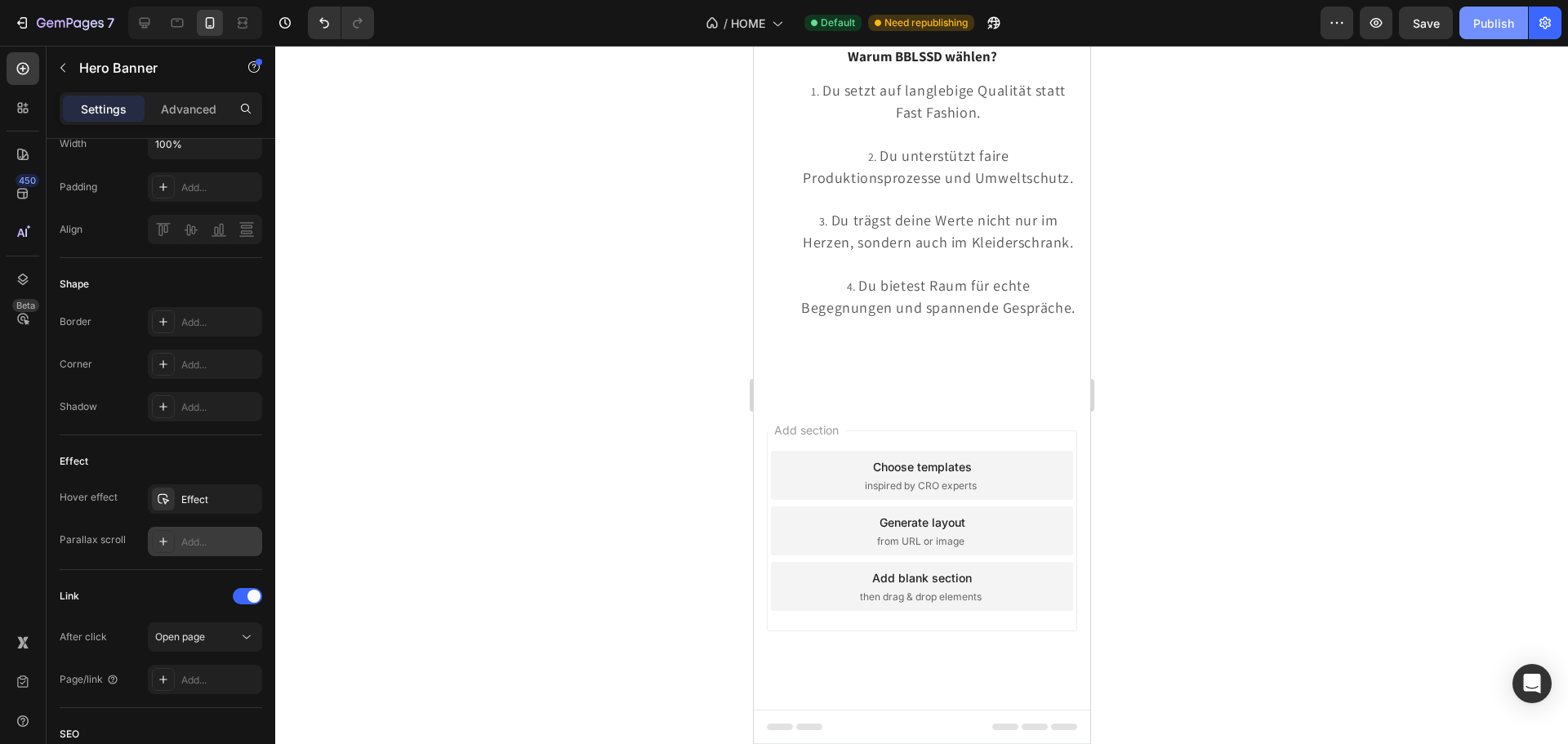
click at [1493, 23] on div "Publish" at bounding box center [1493, 23] width 41 height 17
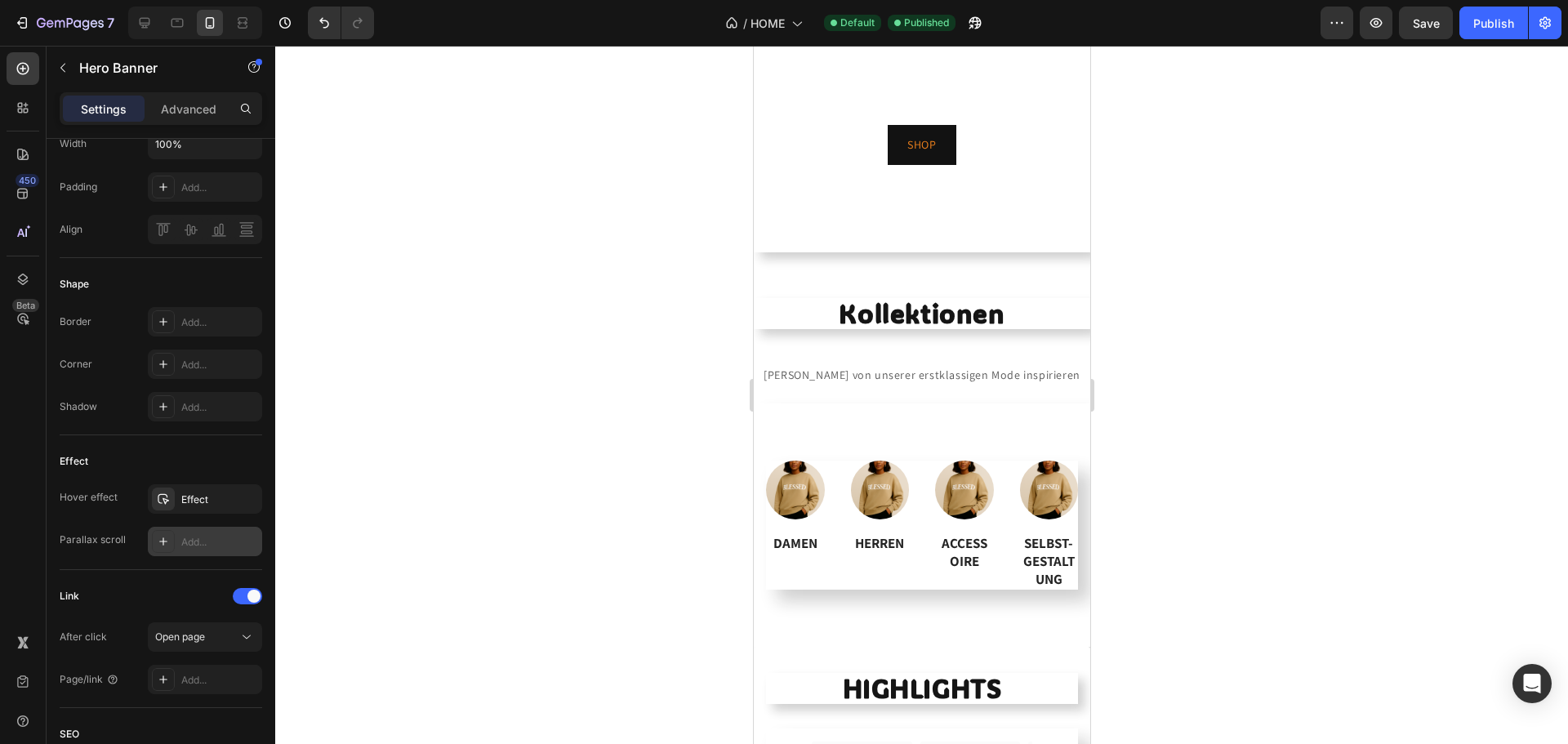
scroll to position [0, 0]
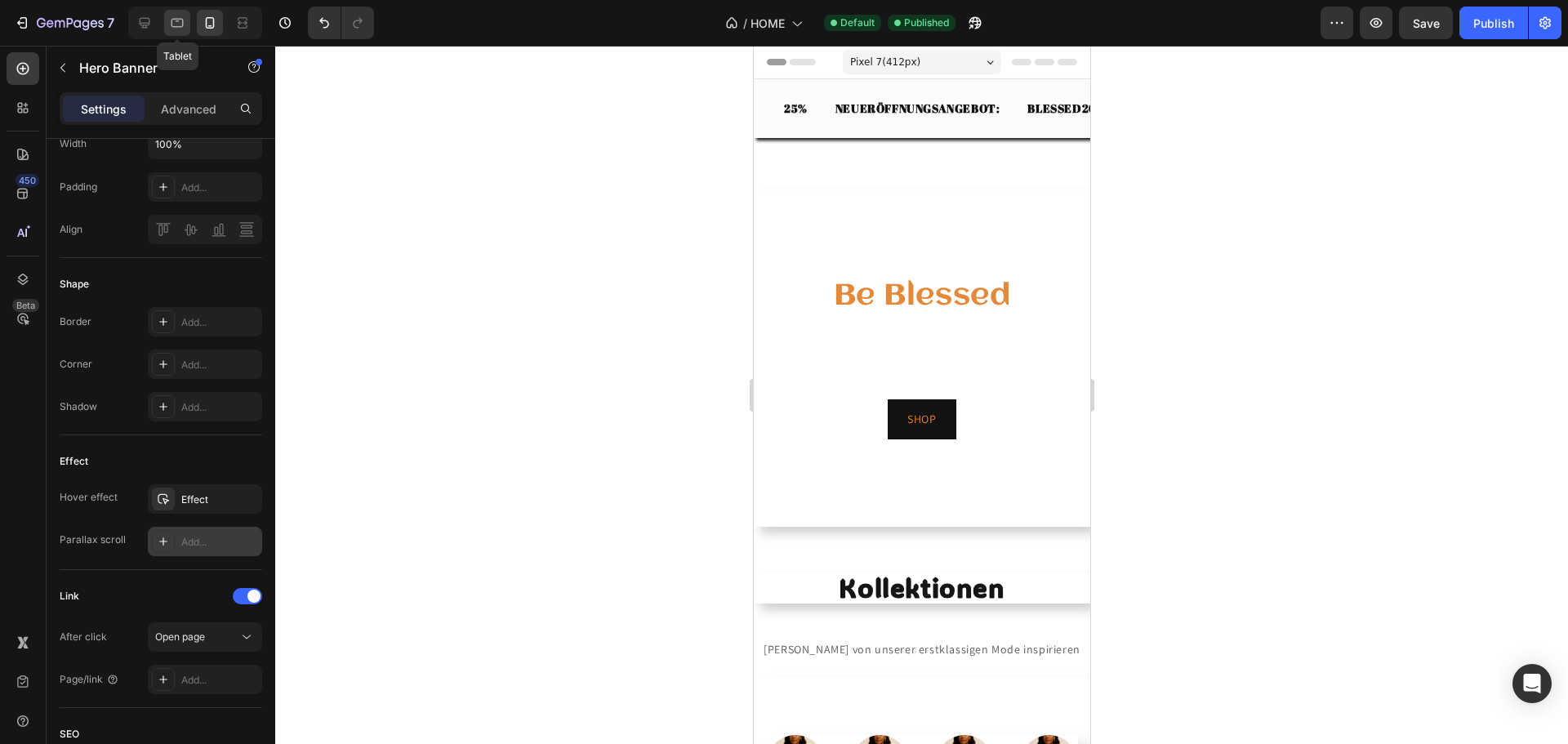
click at [184, 23] on icon at bounding box center [176, 22] width 16 height 16
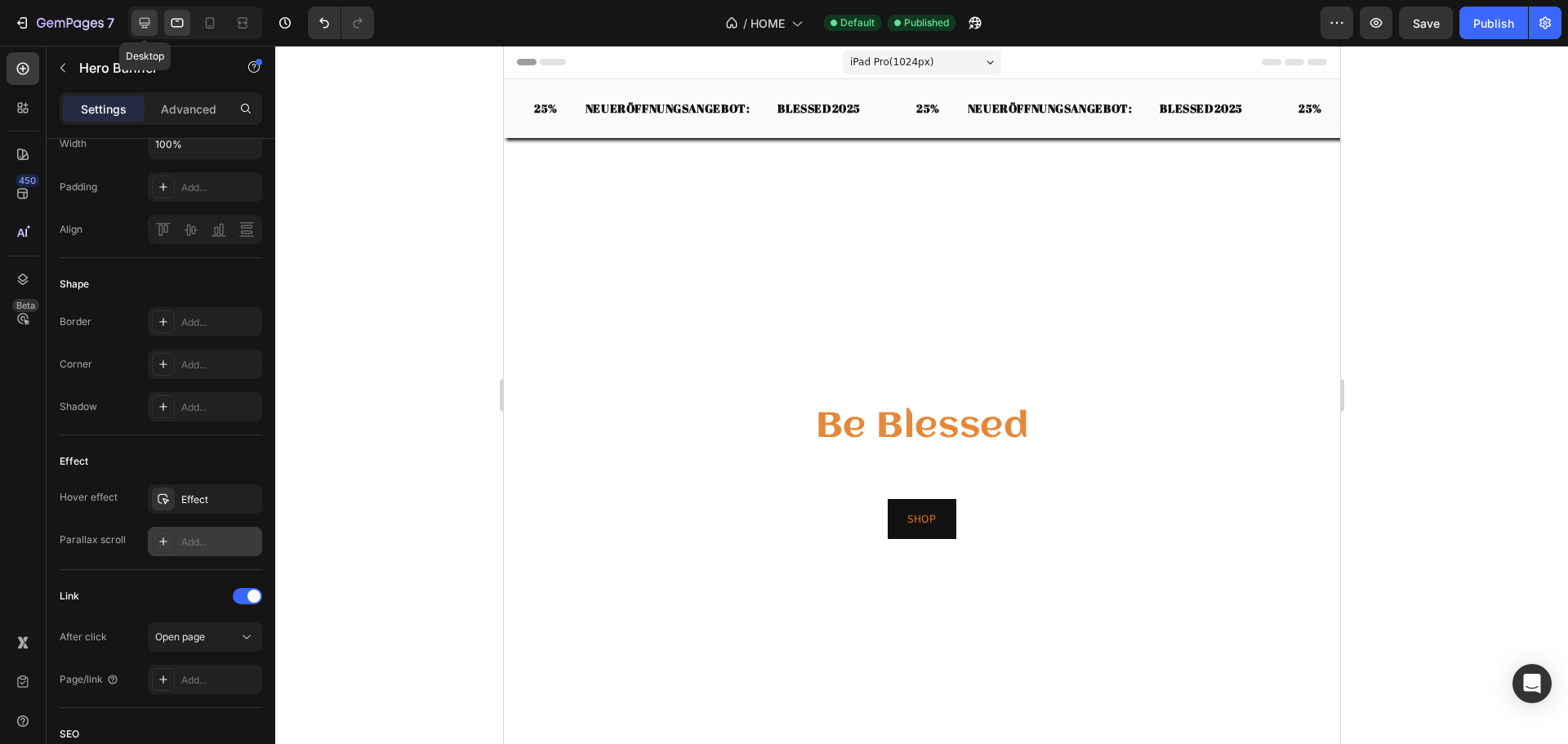
click at [152, 23] on icon at bounding box center [144, 22] width 16 height 16
type input "Auto"
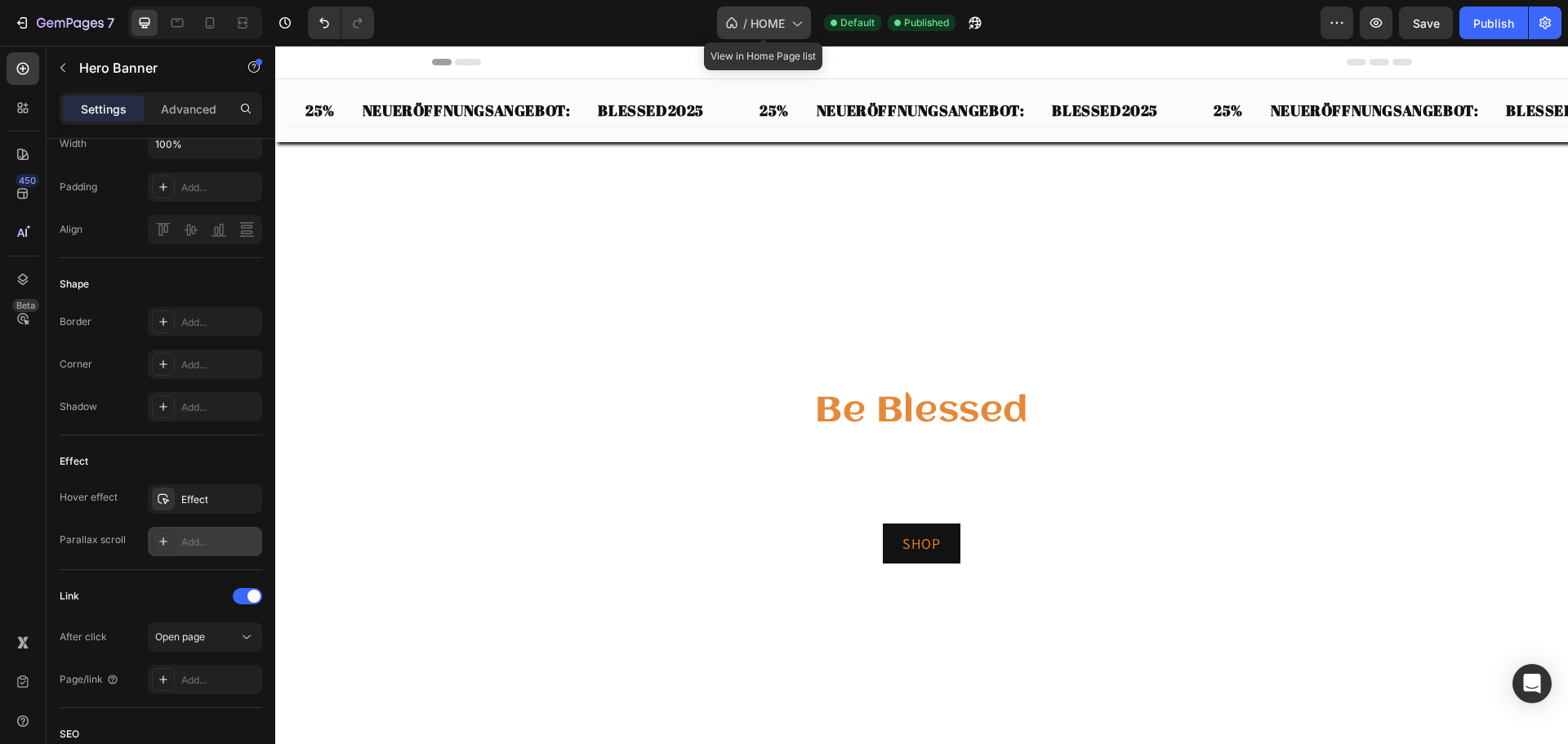
click at [766, 21] on span "HOME" at bounding box center [767, 23] width 34 height 17
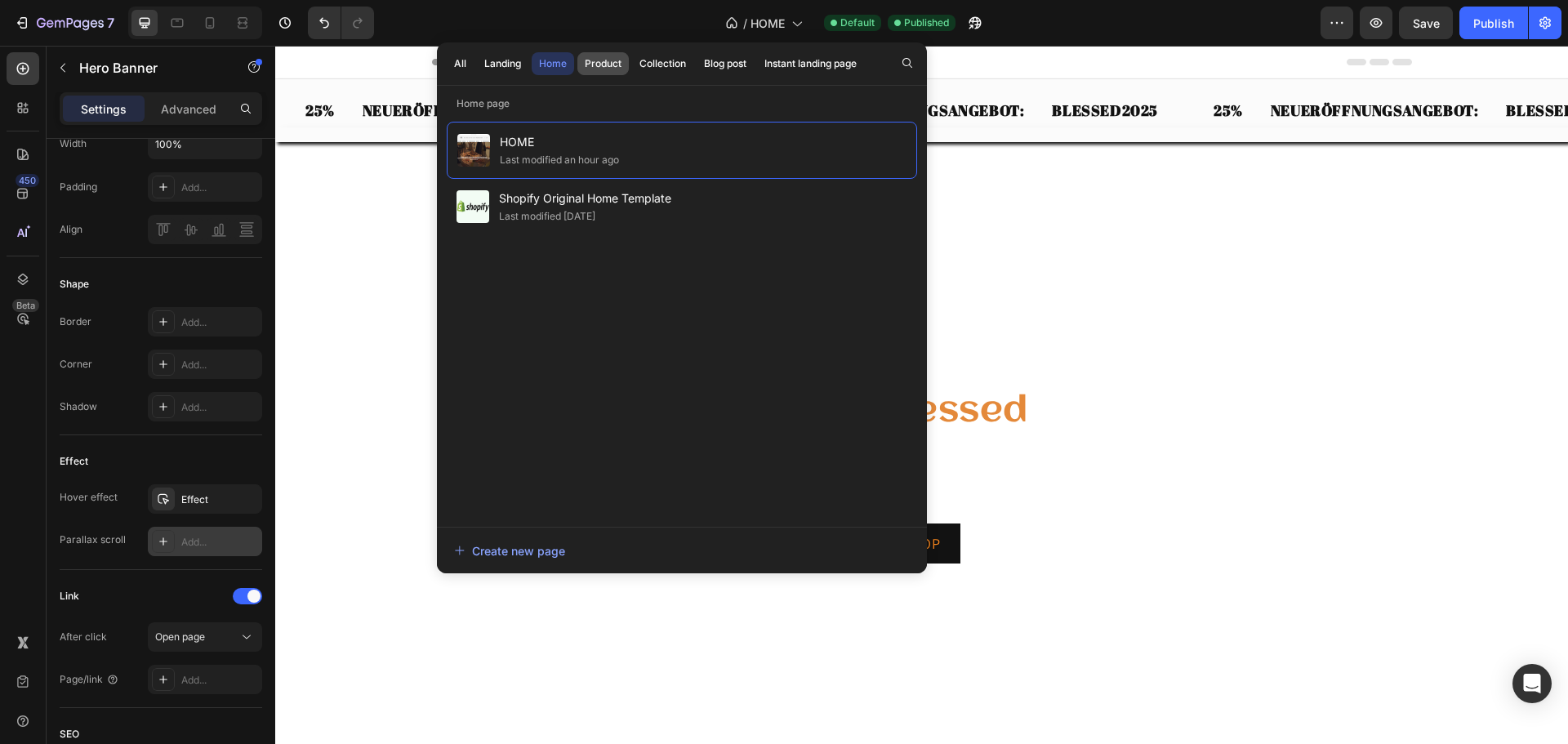
click at [598, 65] on div "Product" at bounding box center [603, 63] width 37 height 15
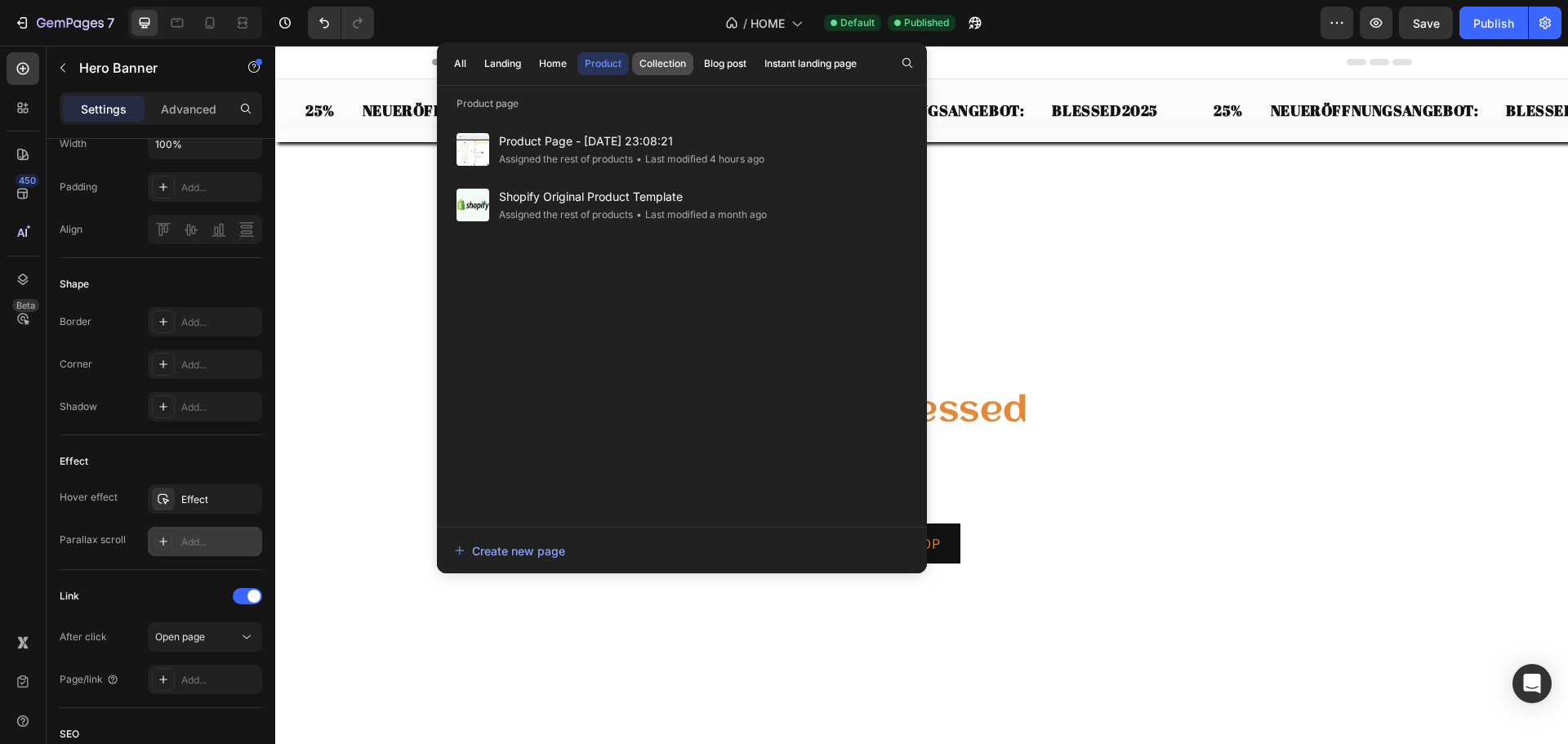
click at [659, 68] on div "Collection" at bounding box center [662, 63] width 47 height 15
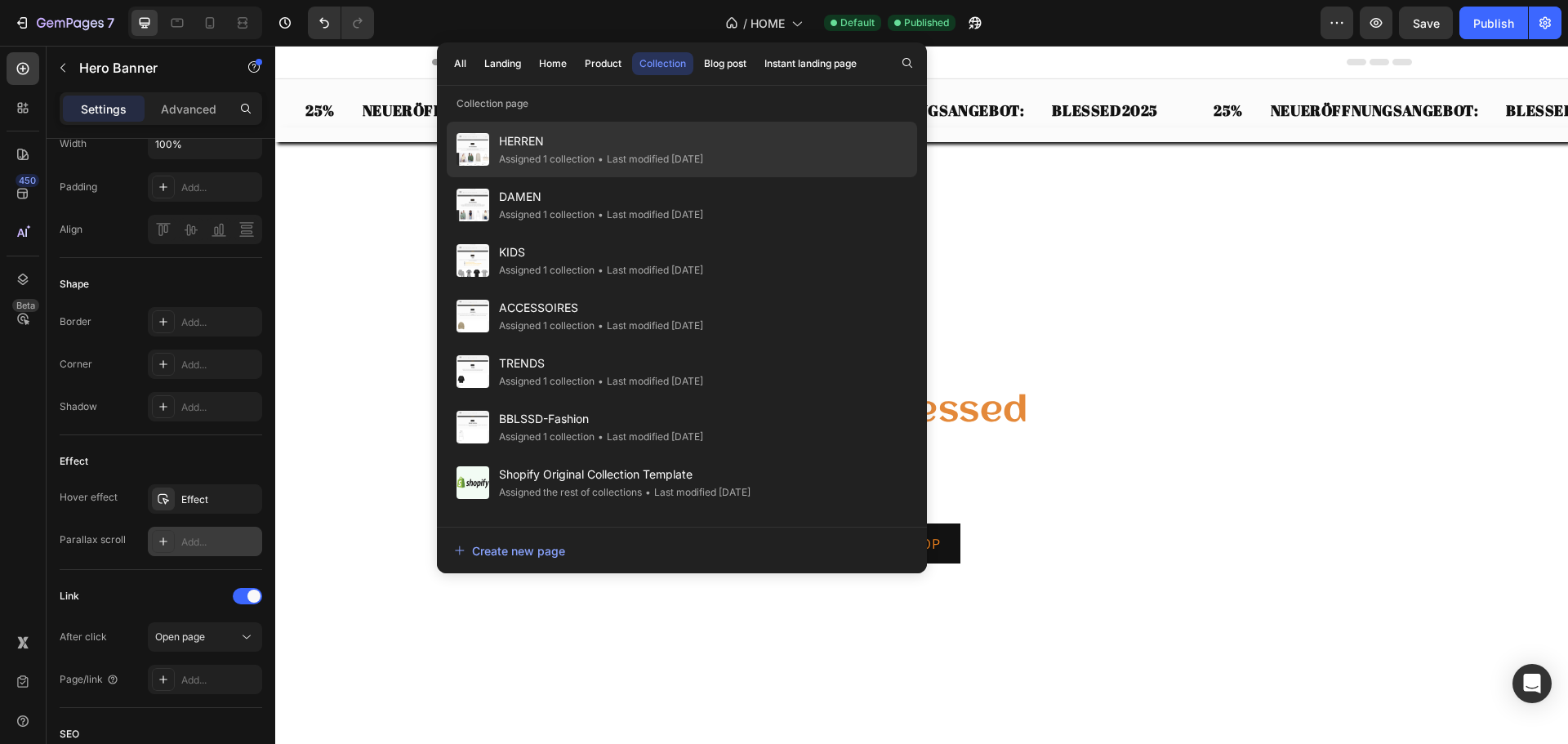
click at [538, 146] on span "HERREN" at bounding box center [601, 142] width 205 height 19
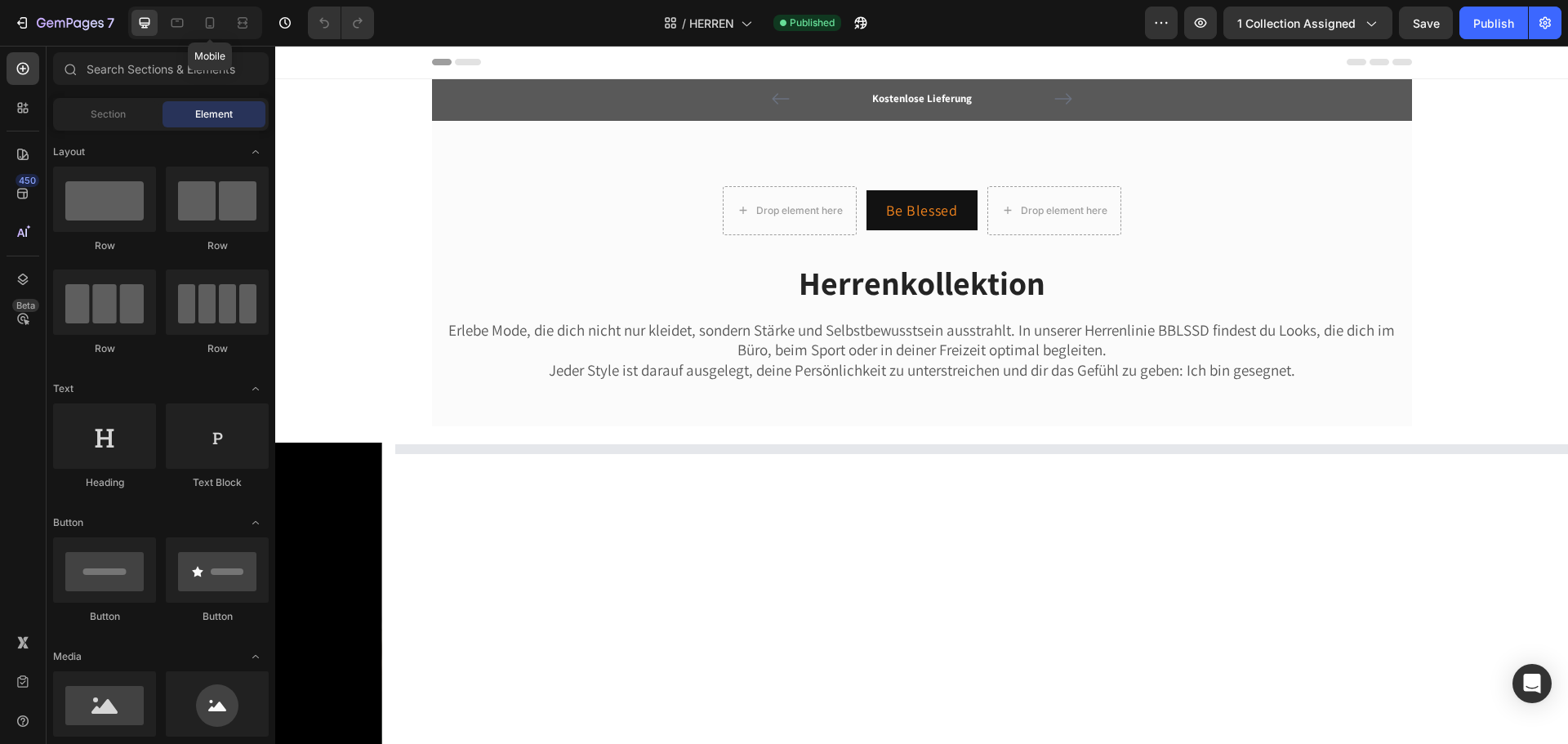
click at [205, 28] on icon at bounding box center [209, 22] width 16 height 16
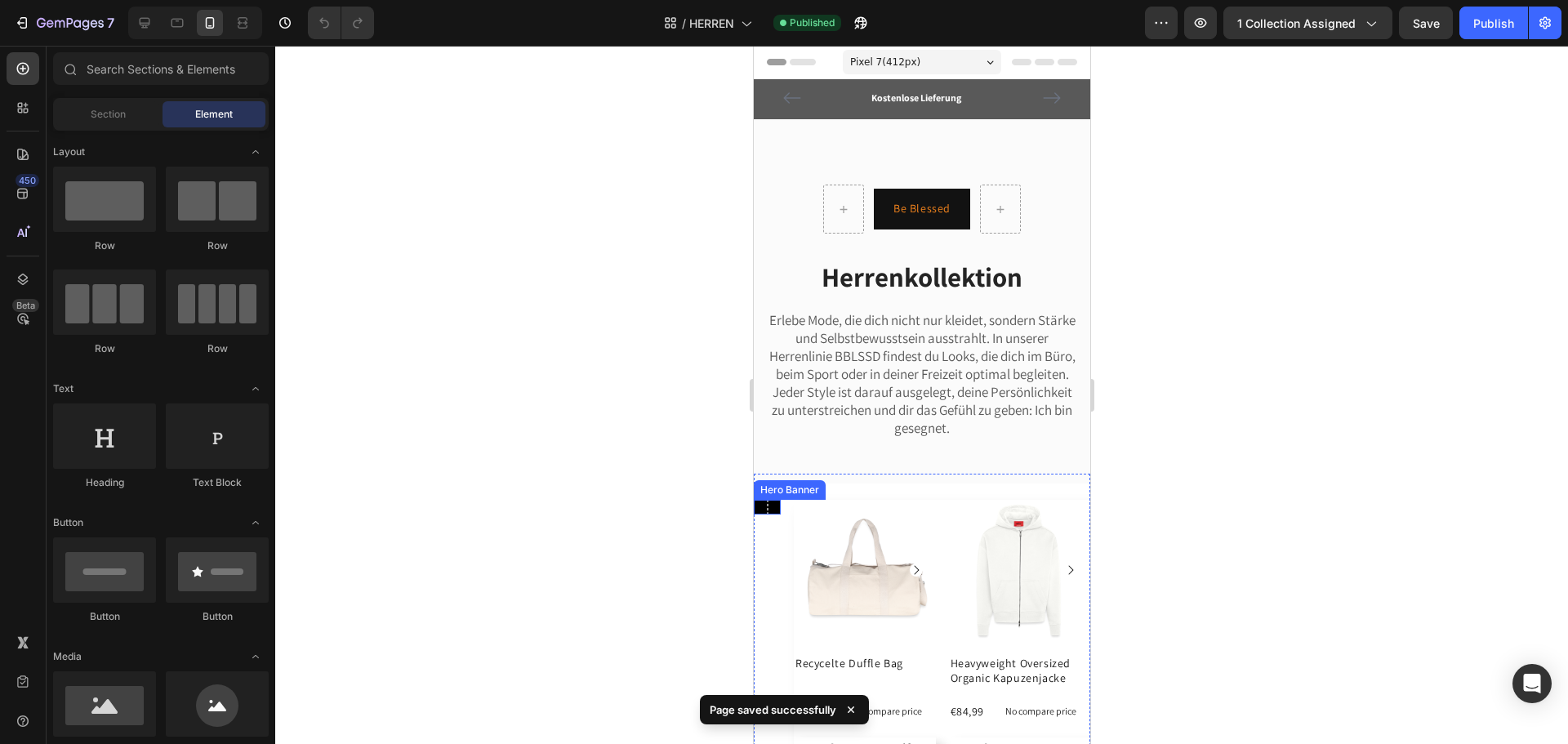
click at [769, 528] on div at bounding box center [767, 506] width 27 height 75
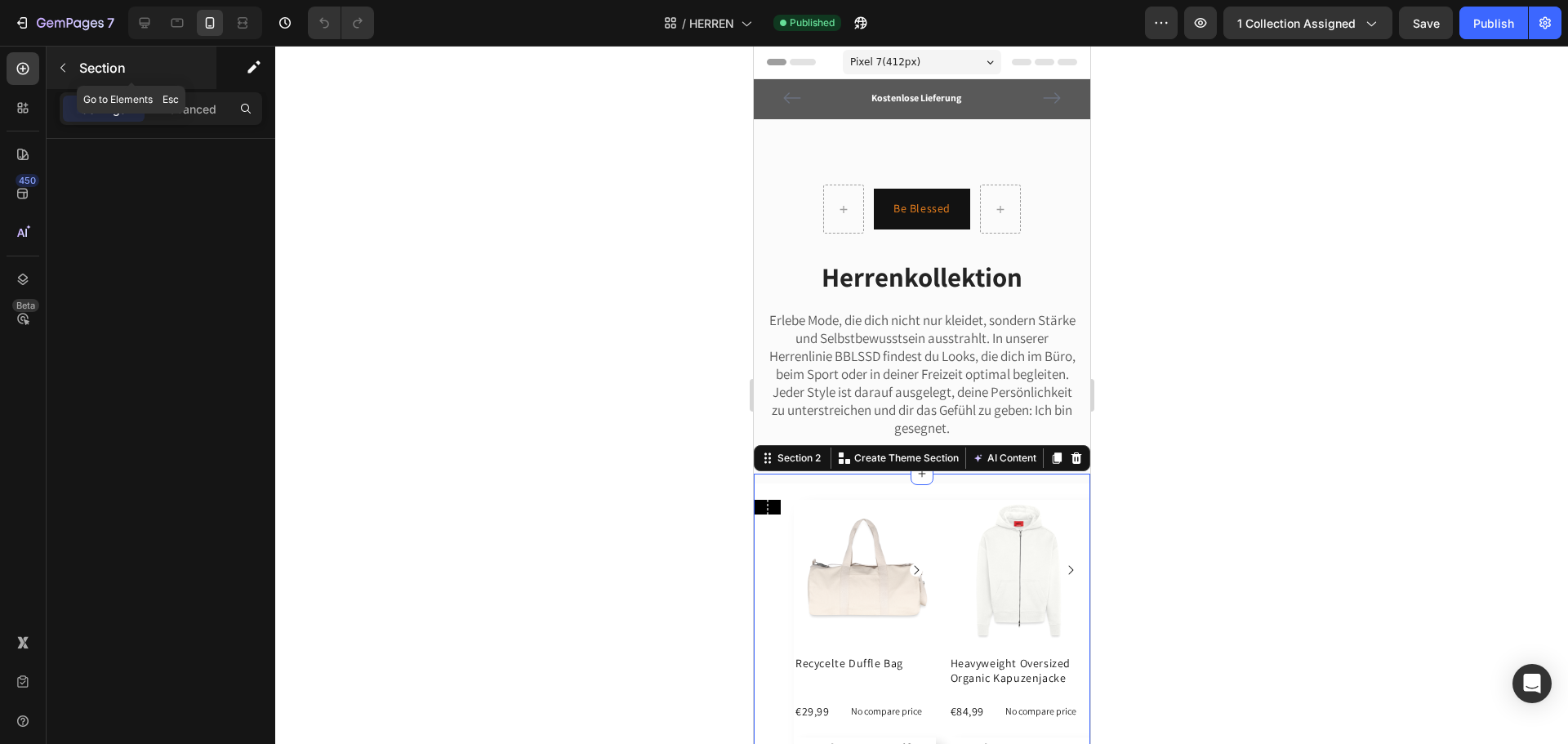
click at [91, 77] on p "Section" at bounding box center [146, 68] width 134 height 19
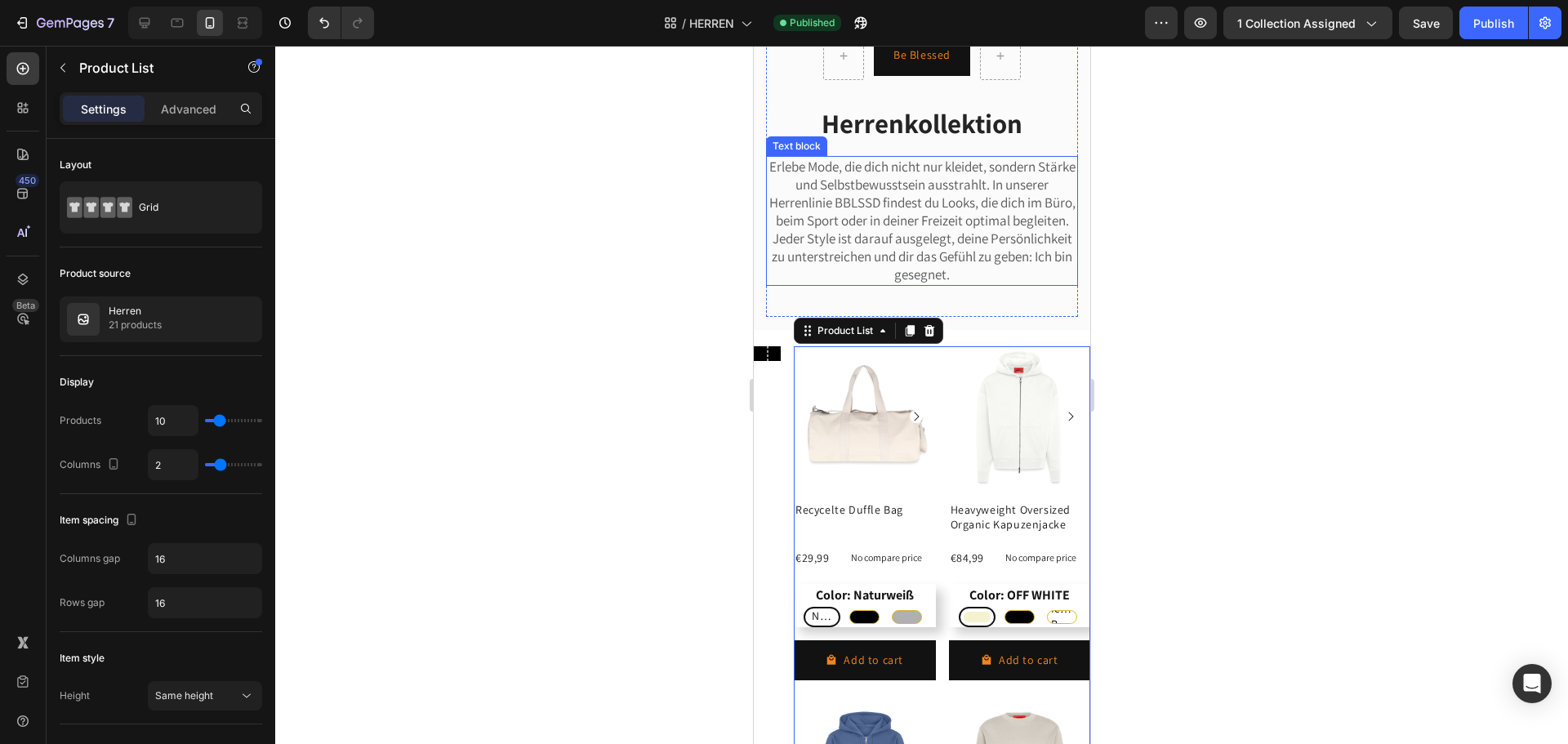
scroll to position [154, 0]
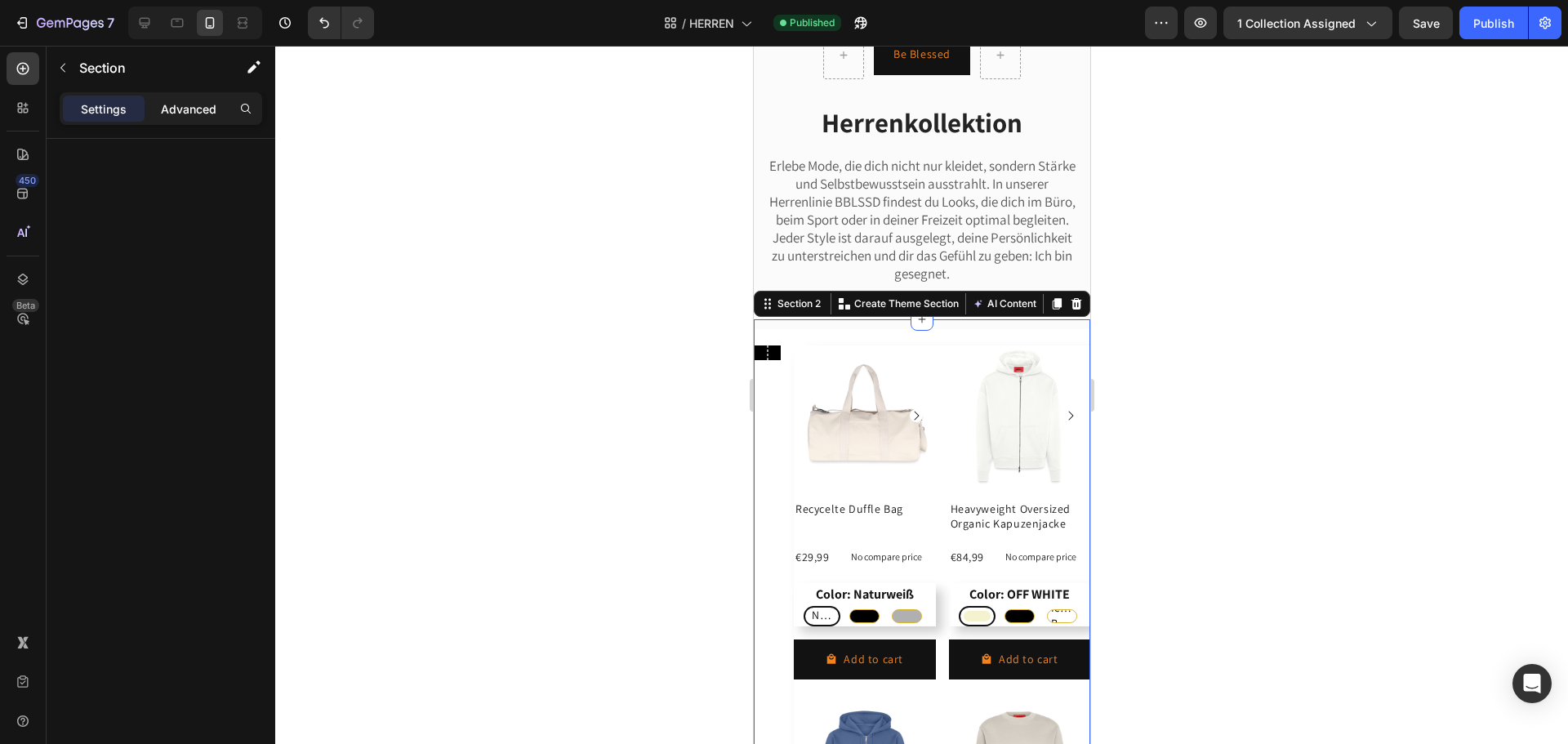
click at [178, 107] on p "Advanced" at bounding box center [188, 110] width 55 height 17
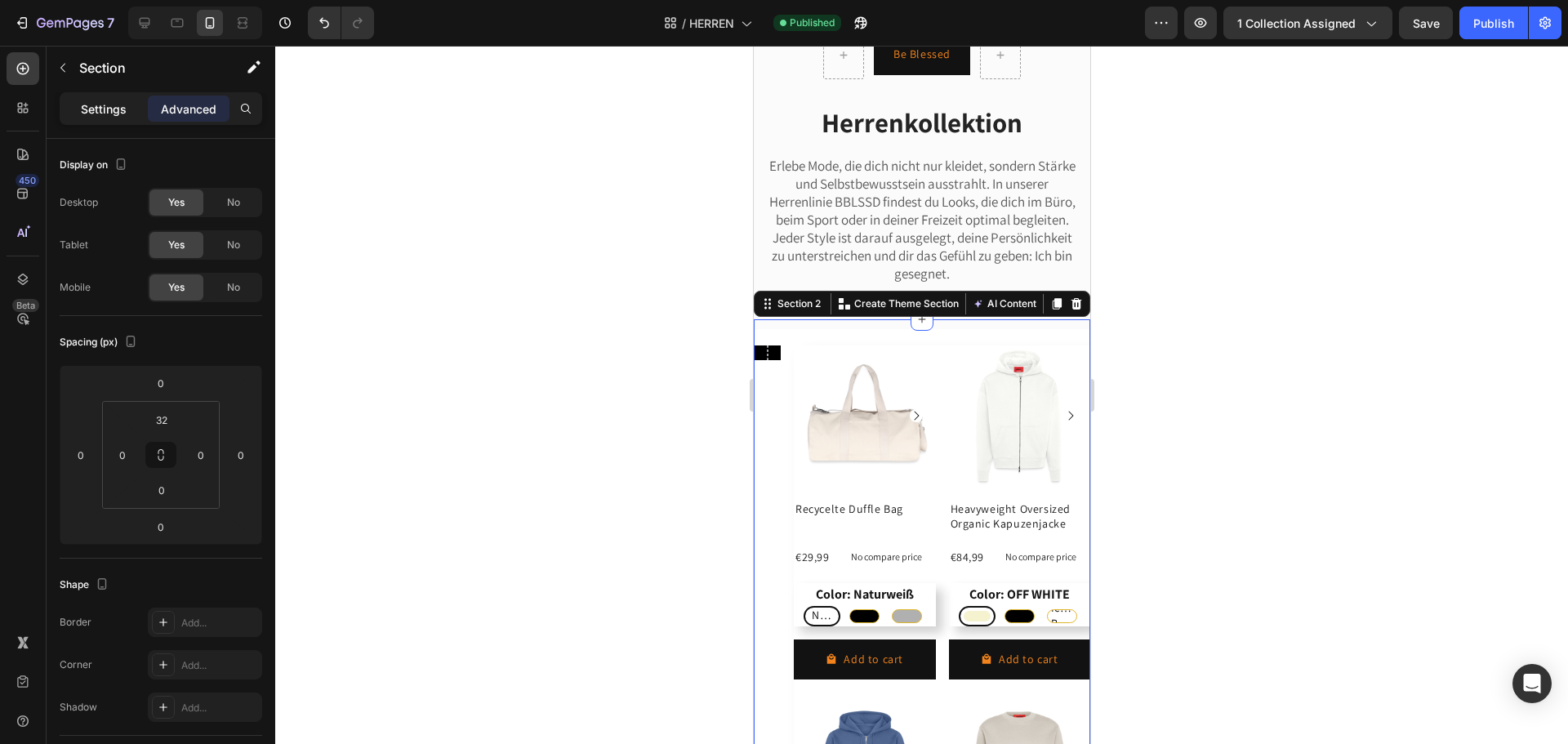
click at [96, 114] on p "Settings" at bounding box center [103, 110] width 46 height 17
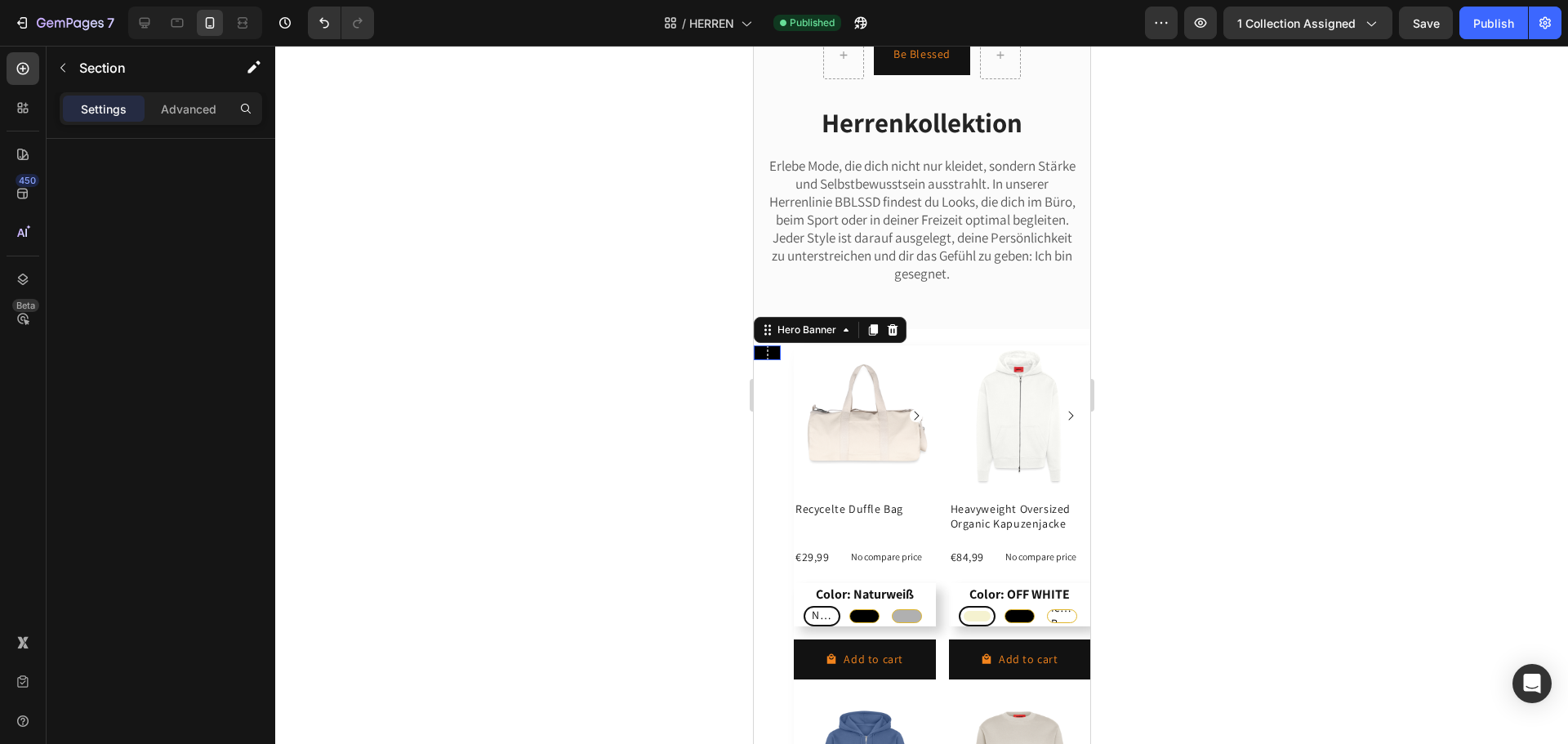
click at [769, 361] on div "Hero Banner 0" at bounding box center [767, 353] width 27 height 16
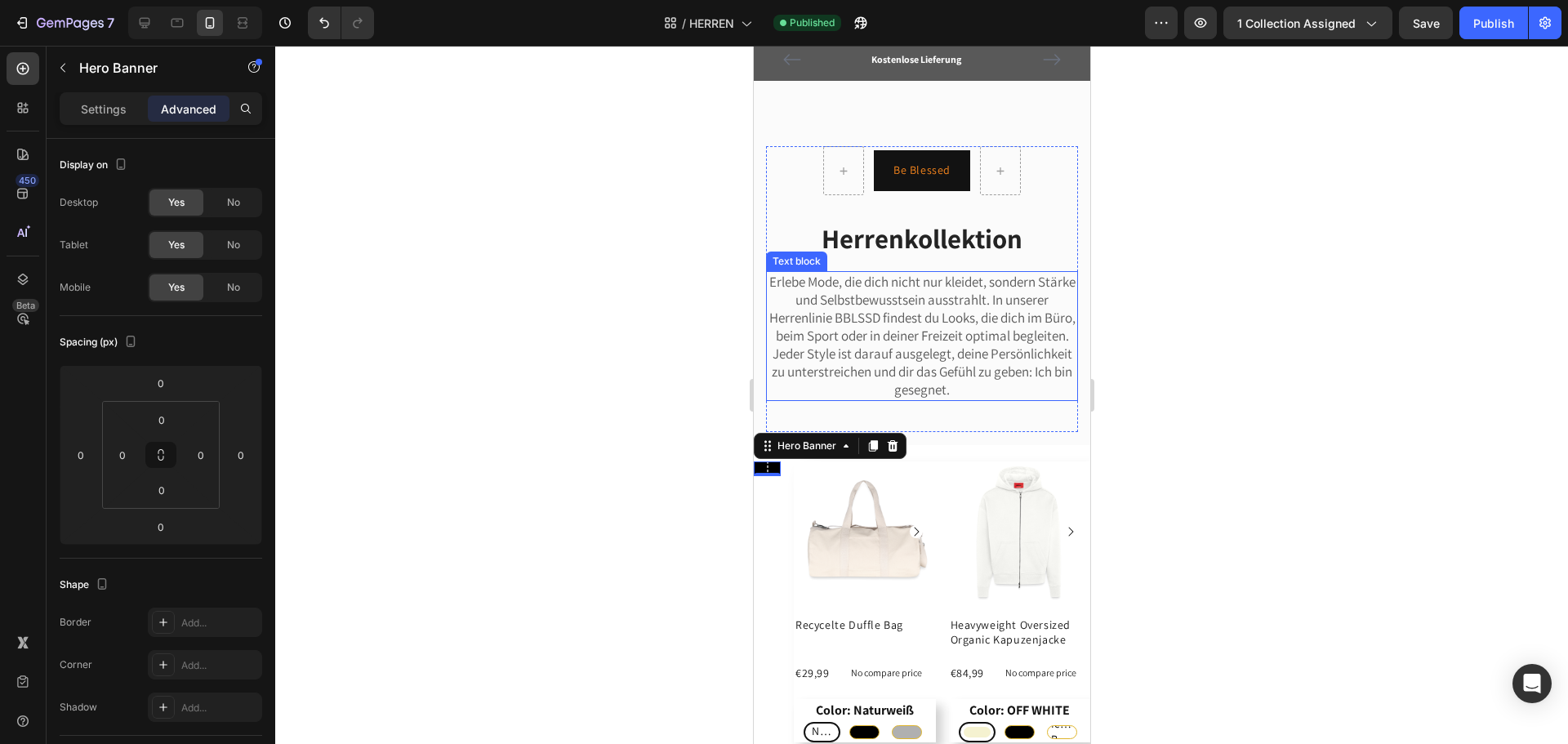
scroll to position [0, 0]
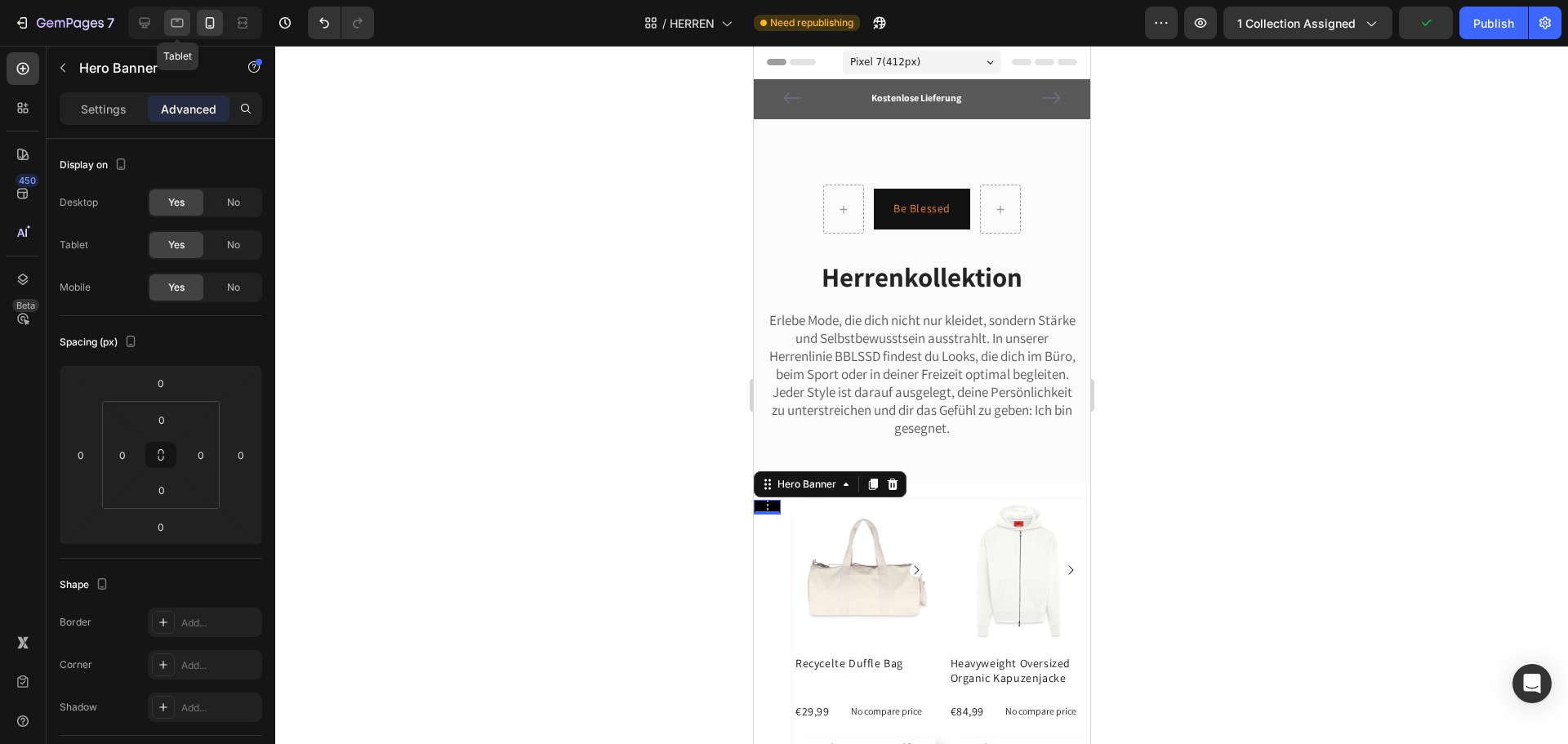
click at [176, 26] on icon at bounding box center [177, 22] width 13 height 9
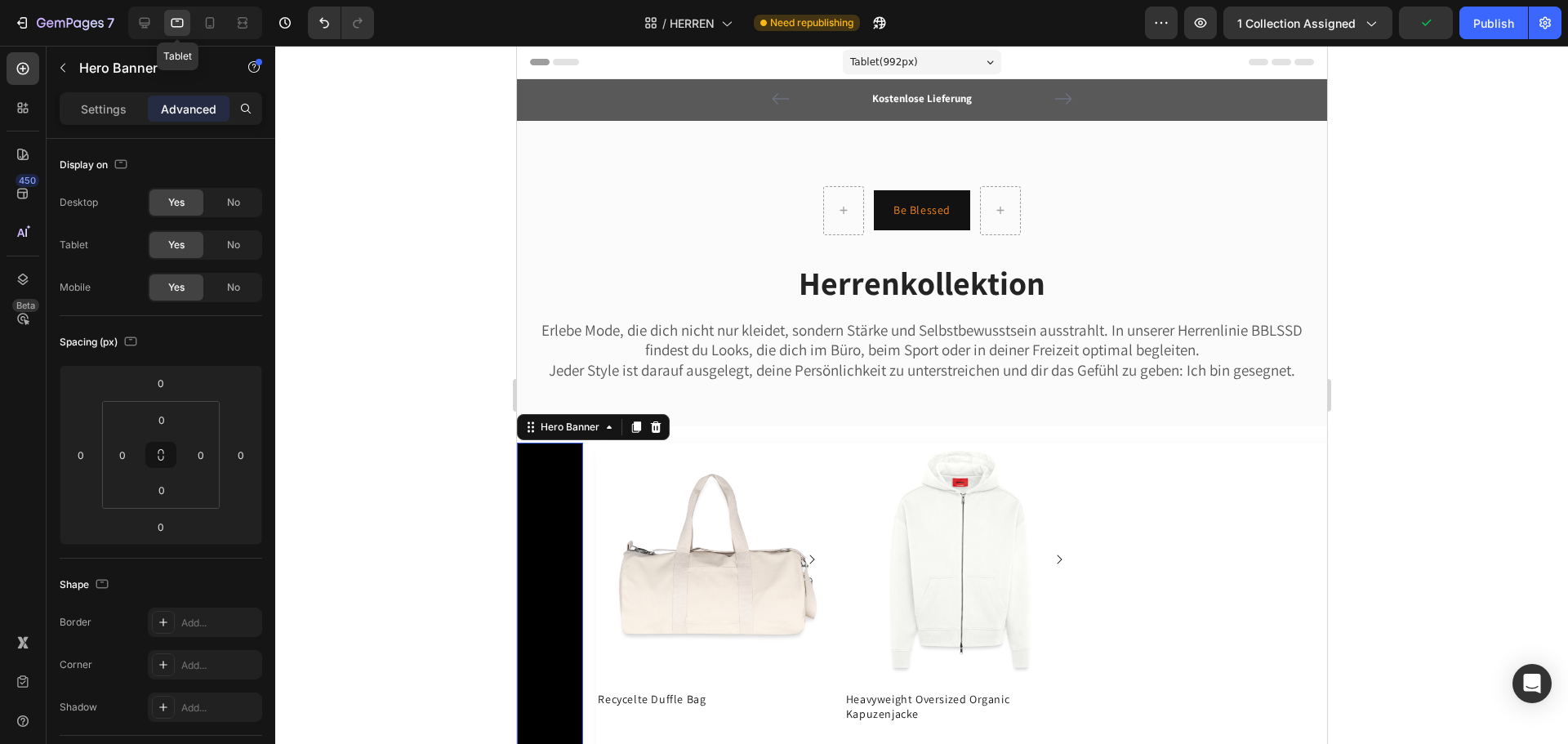
scroll to position [340, 0]
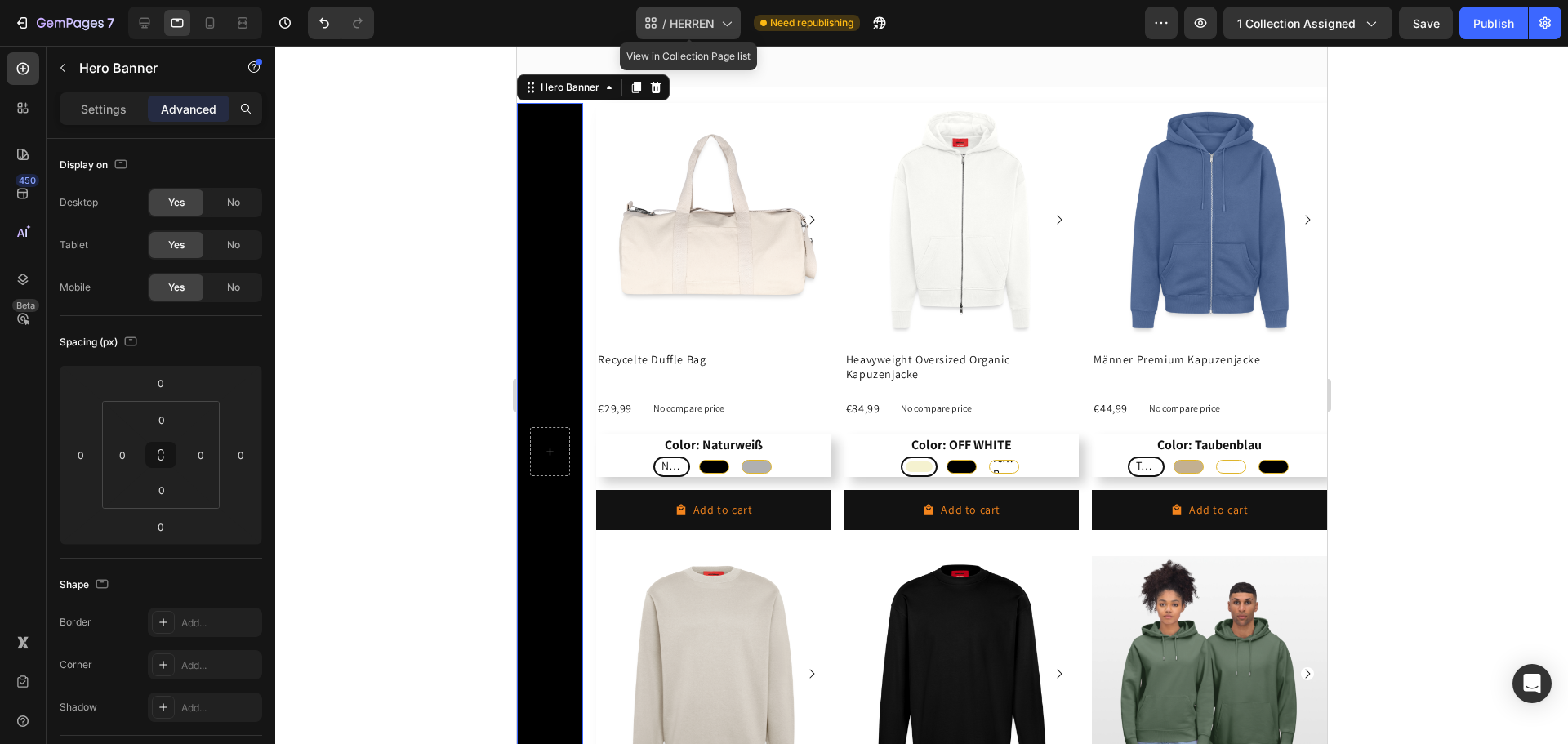
click at [715, 31] on span "HERREN" at bounding box center [692, 23] width 45 height 17
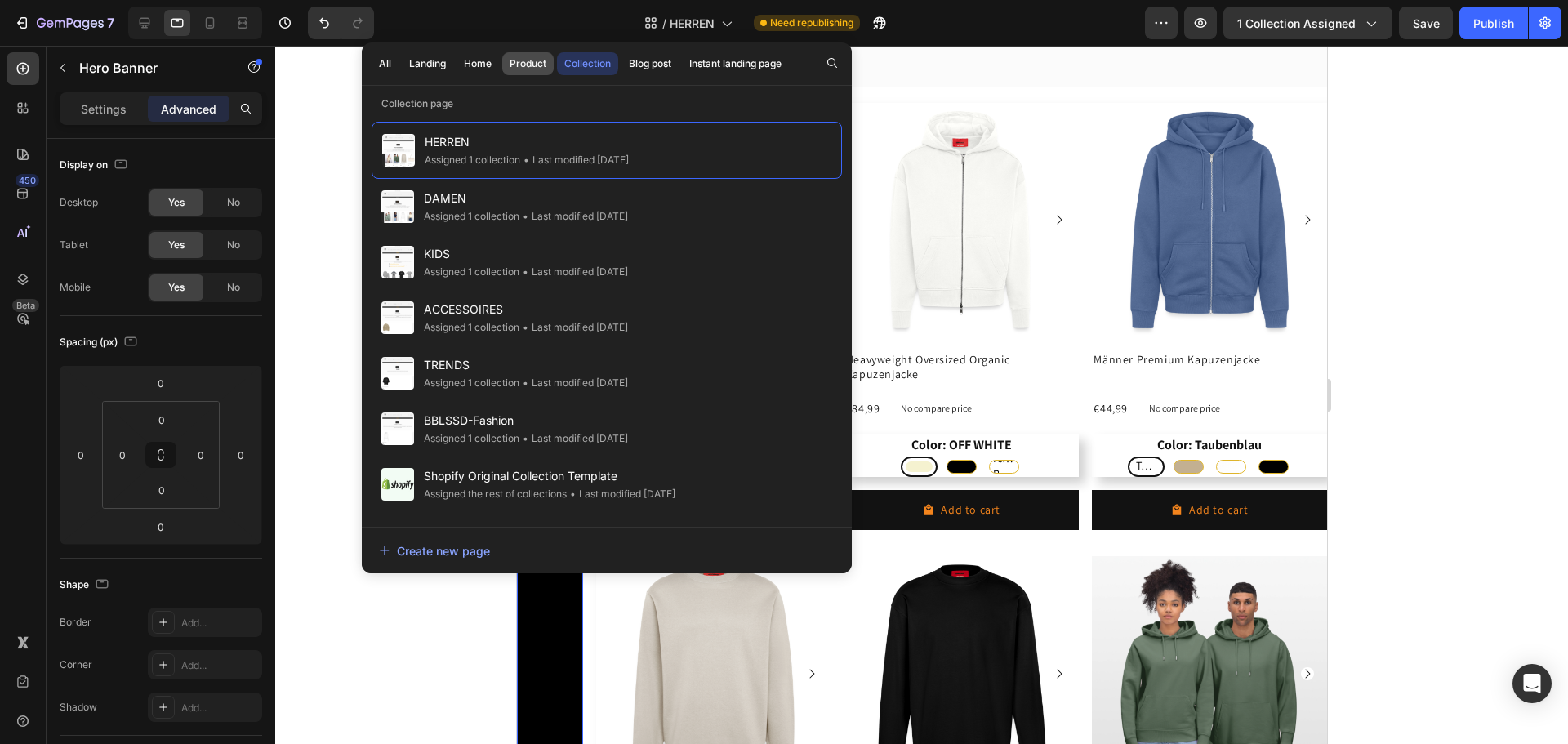
click at [530, 59] on div "Product" at bounding box center [528, 63] width 37 height 15
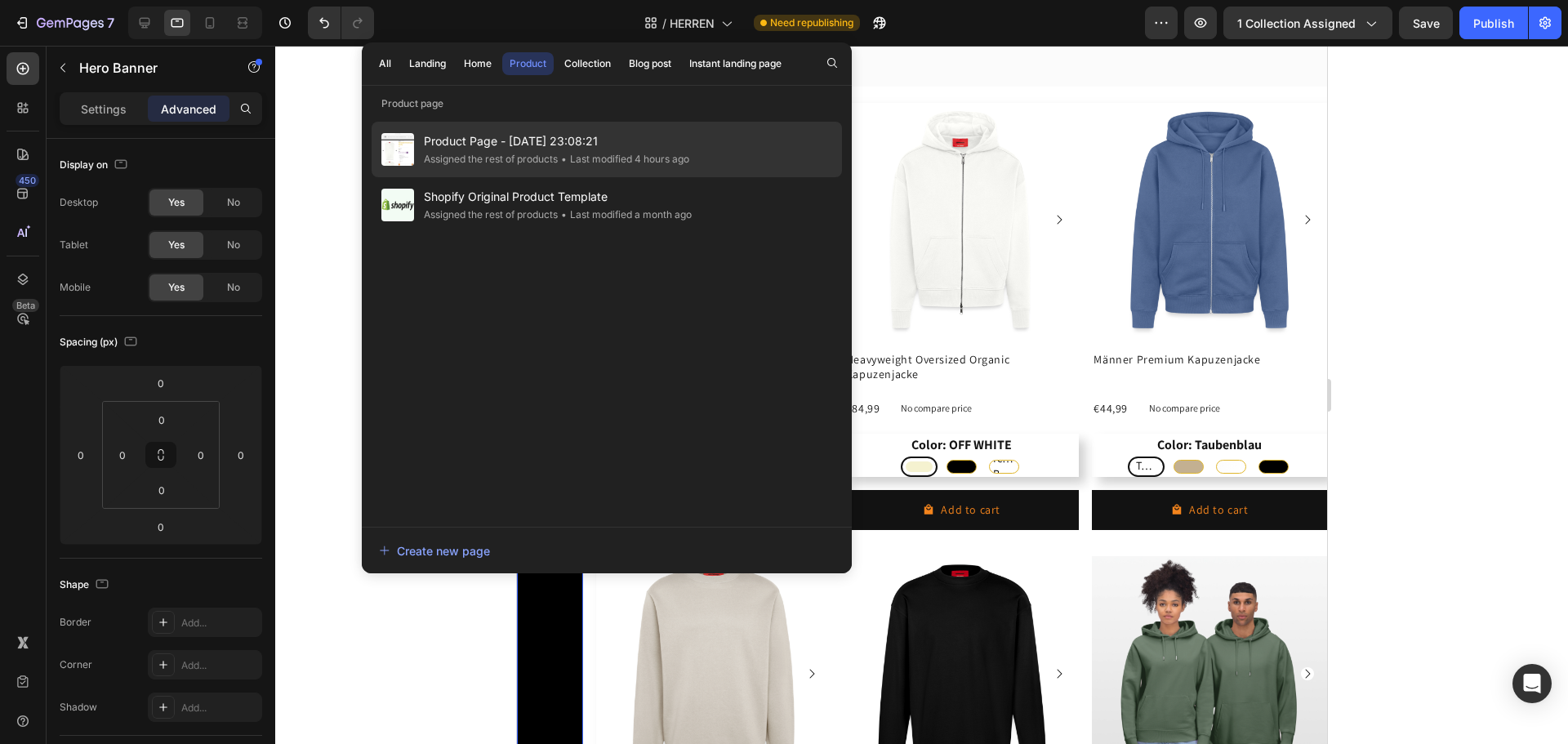
click at [506, 144] on span "Product Page - [DATE] 23:08:21" at bounding box center [557, 142] width 266 height 19
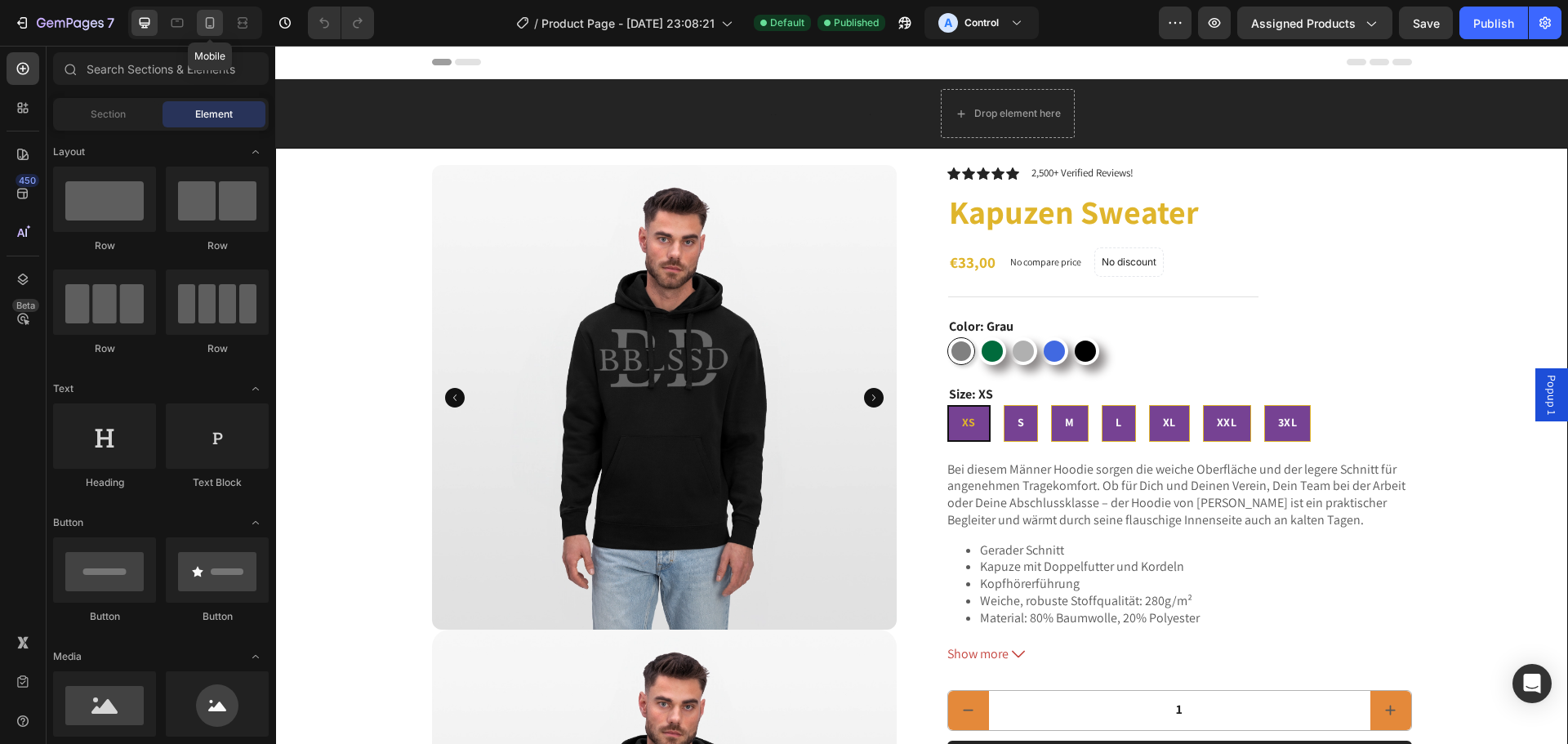
click at [205, 24] on icon at bounding box center [209, 22] width 16 height 16
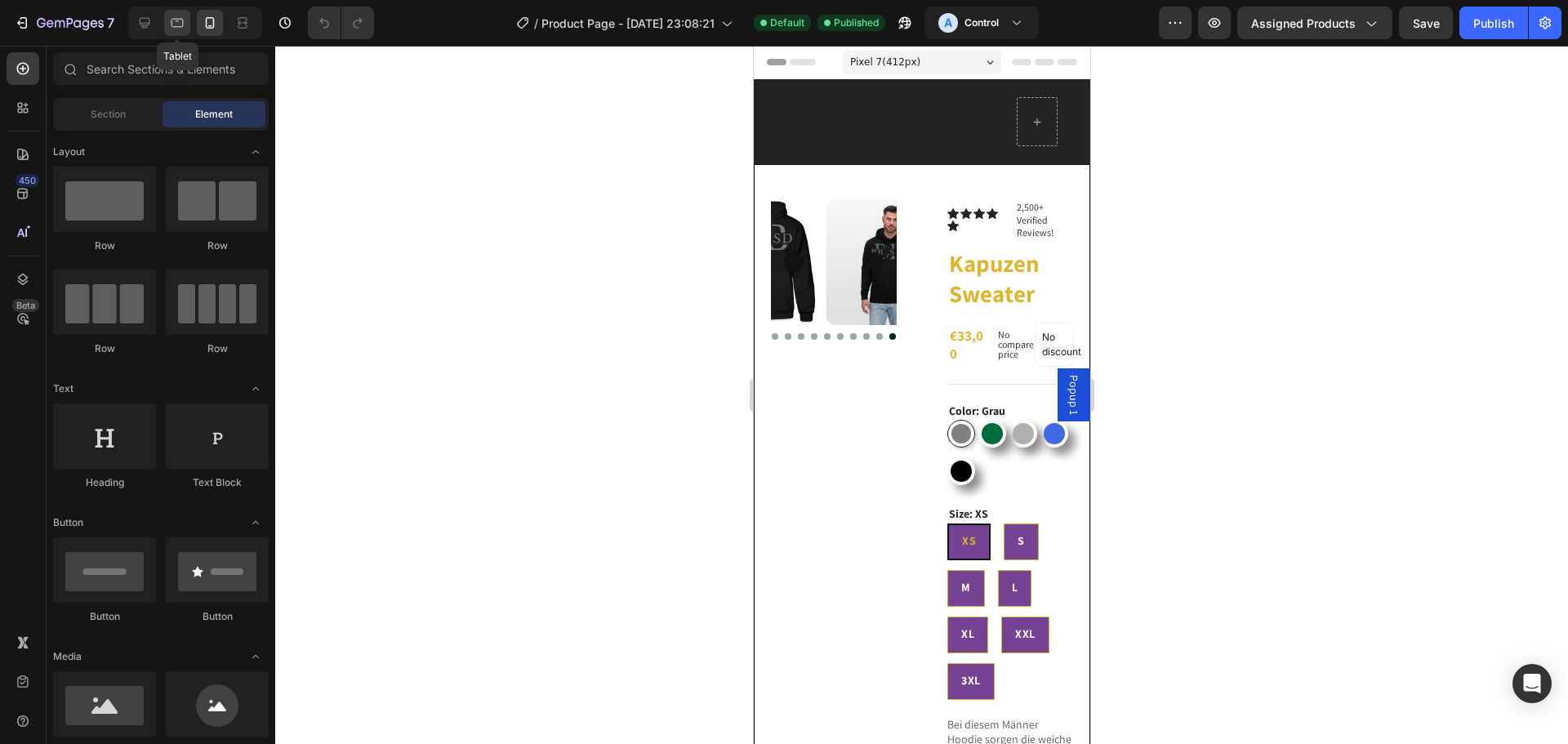
click at [178, 22] on icon at bounding box center [176, 22] width 16 height 16
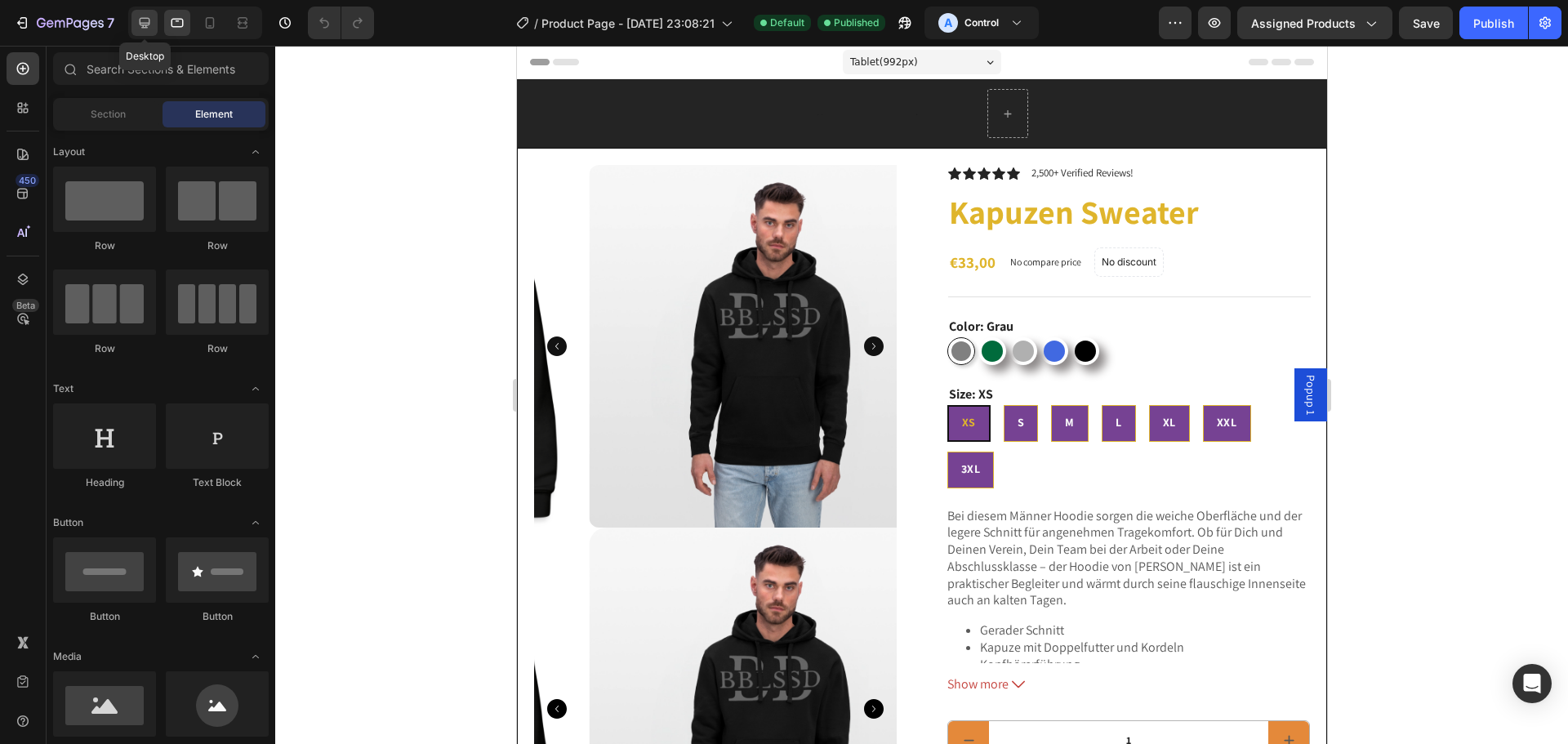
click at [147, 23] on icon at bounding box center [144, 23] width 11 height 11
